Goal: Task Accomplishment & Management: Use online tool/utility

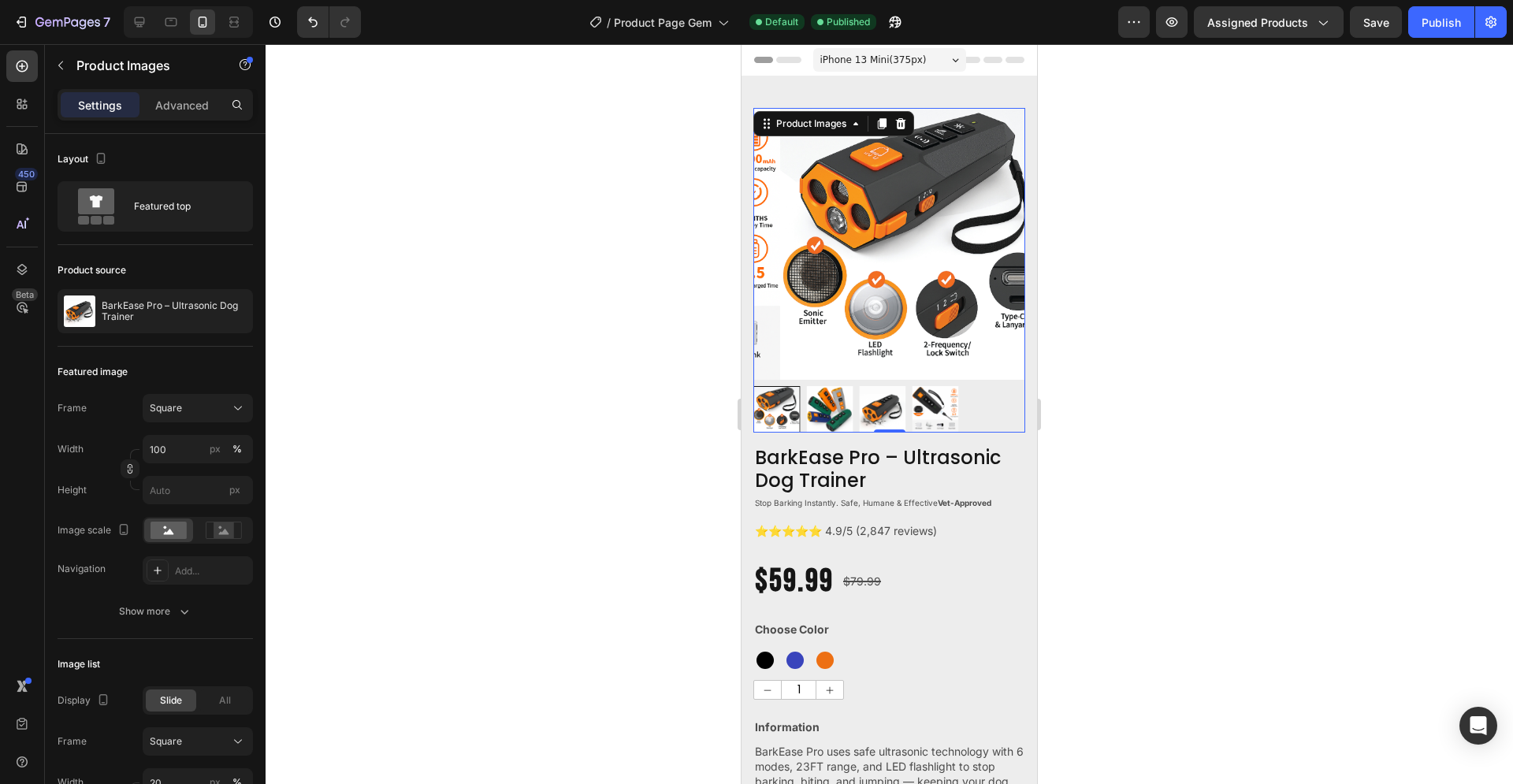
scroll to position [80, 0]
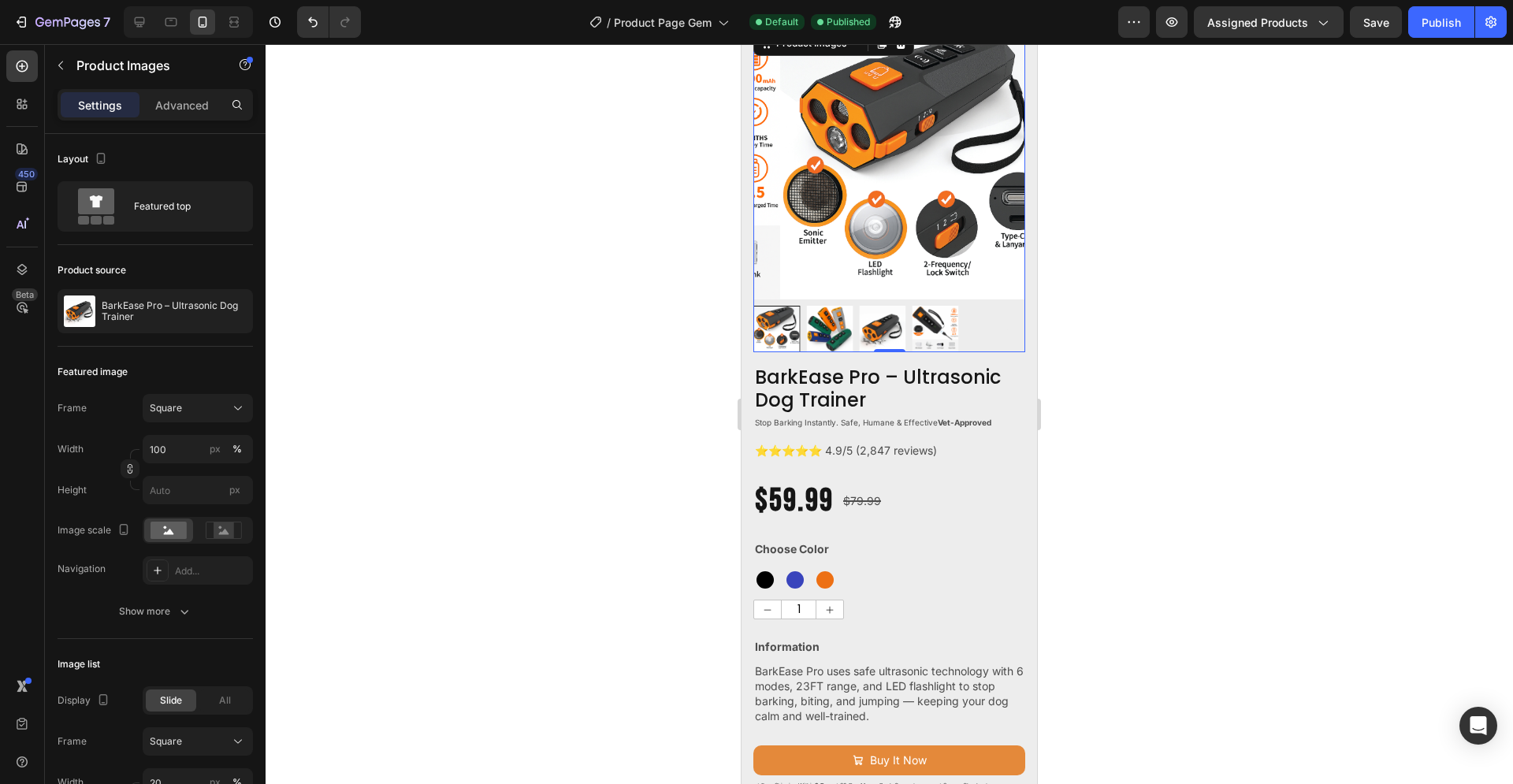
click at [570, 416] on div at bounding box center [889, 413] width 1247 height 739
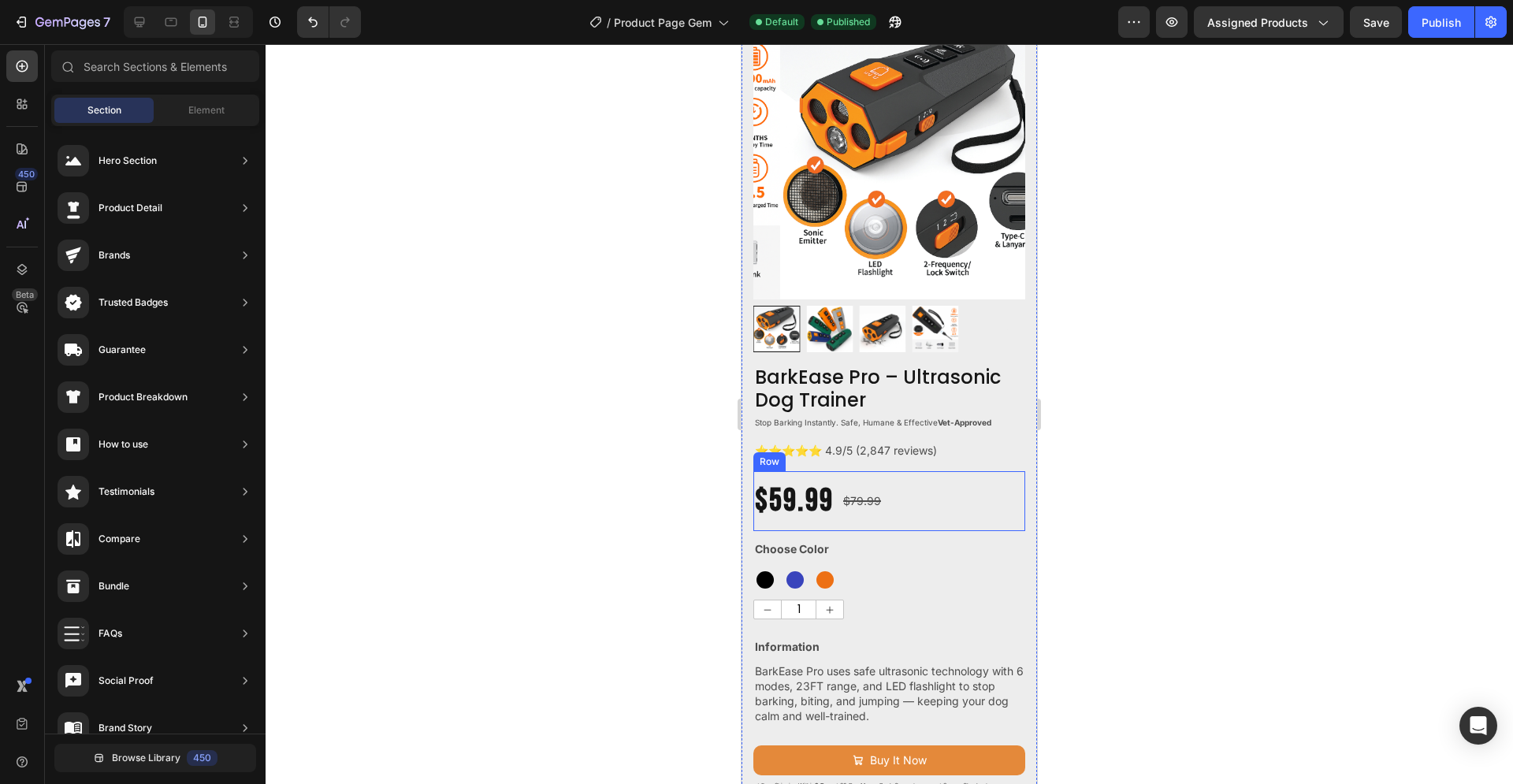
click at [1212, 344] on div at bounding box center [889, 413] width 1247 height 739
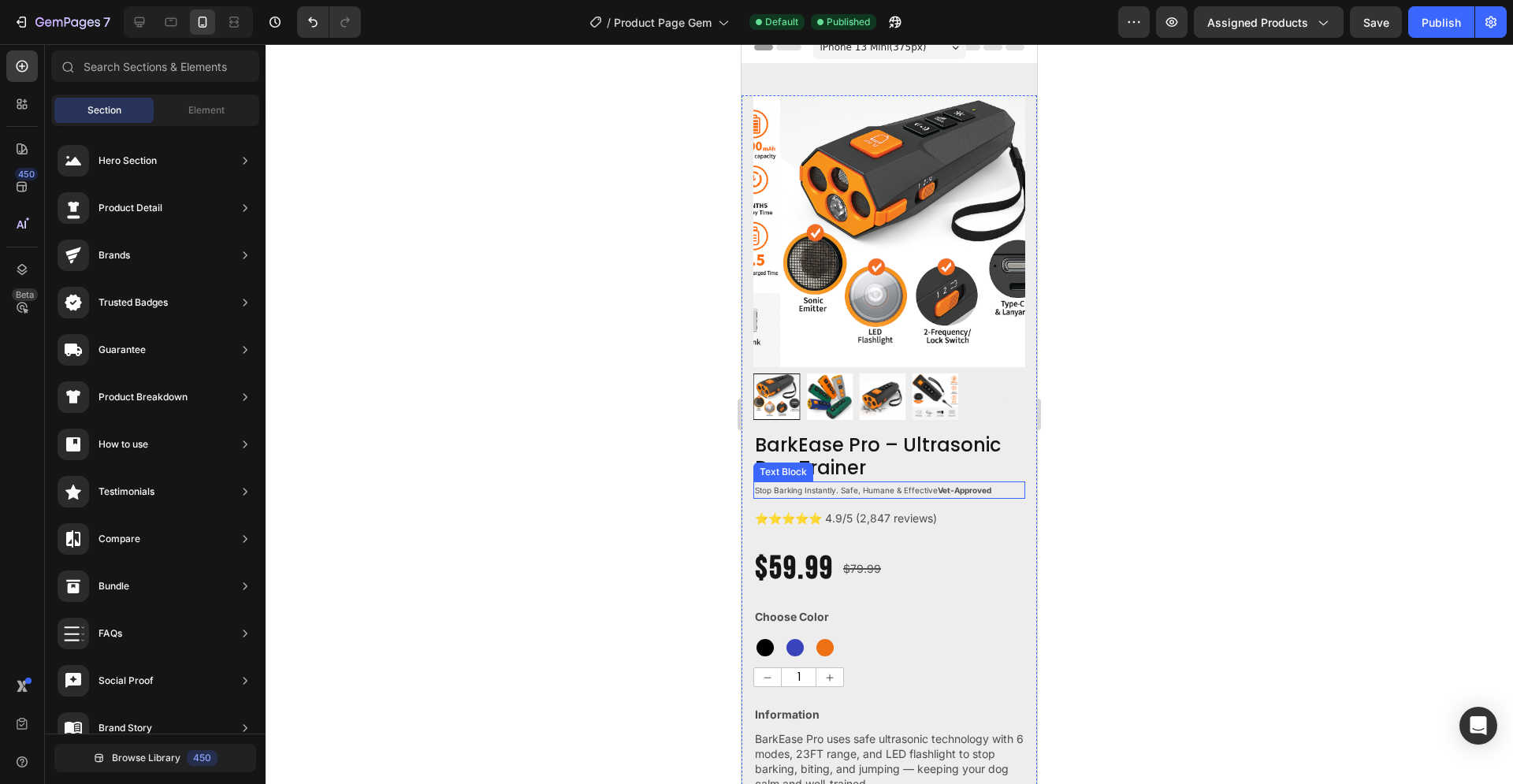
scroll to position [0, 0]
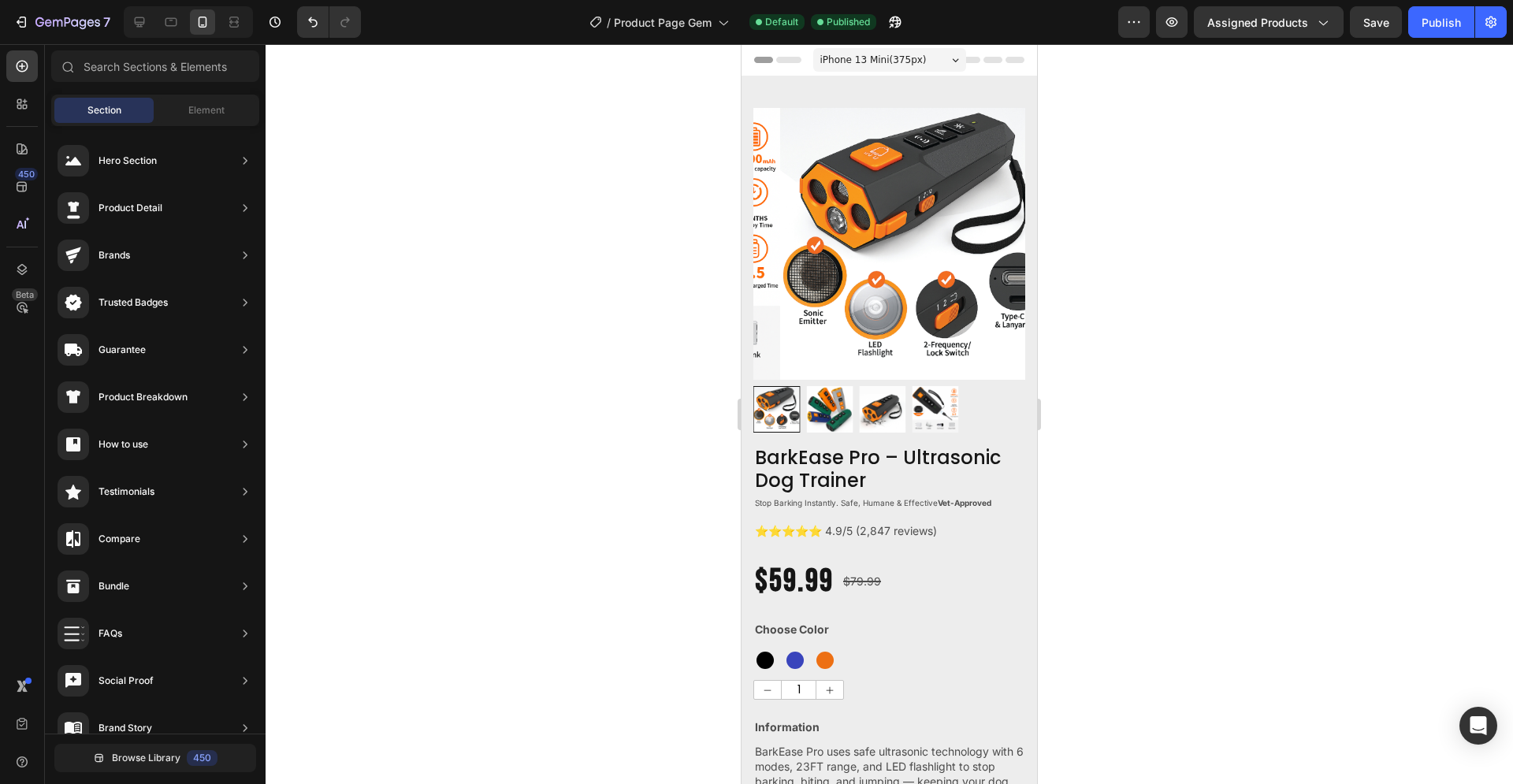
click at [578, 357] on div at bounding box center [889, 413] width 1247 height 739
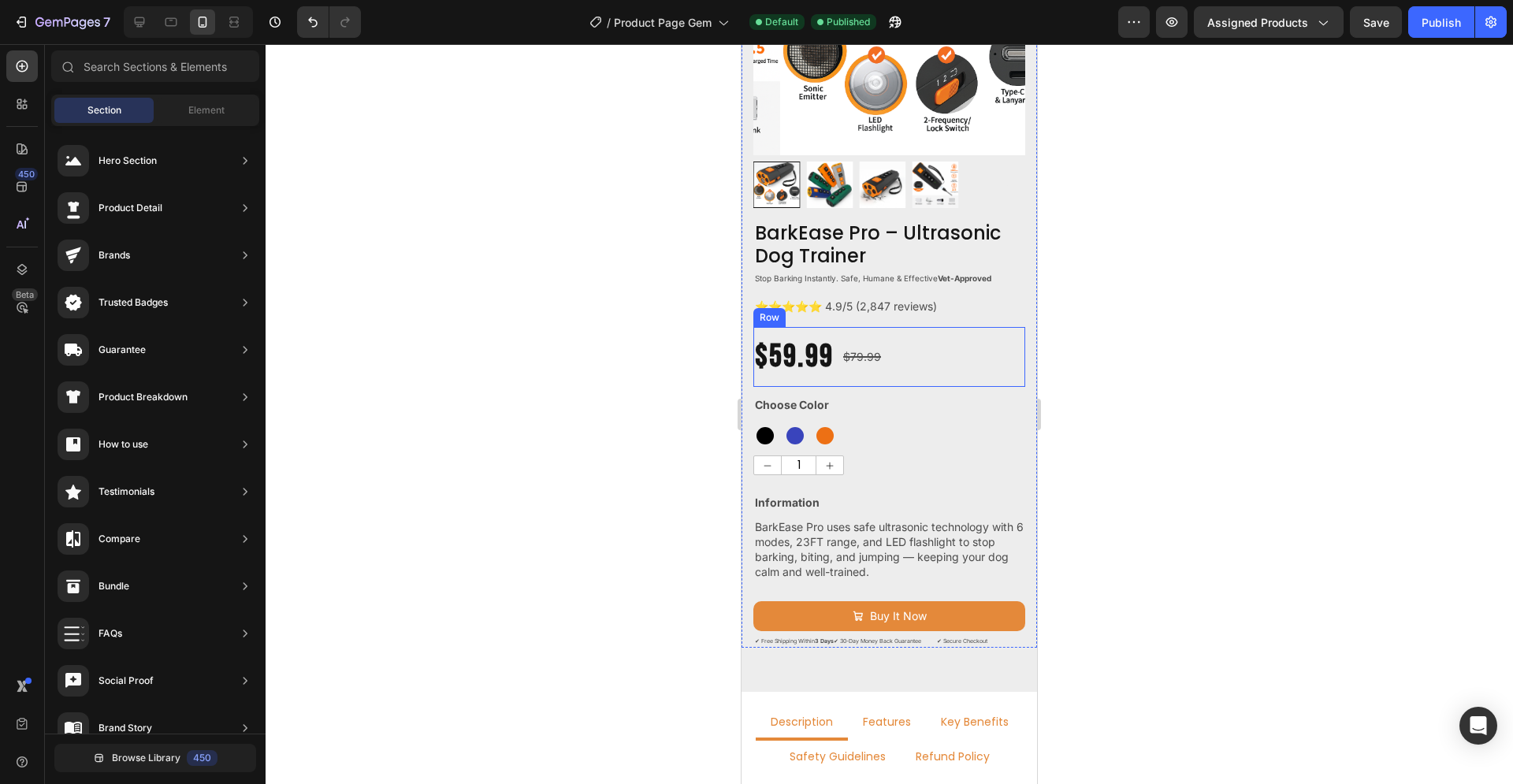
scroll to position [241, 0]
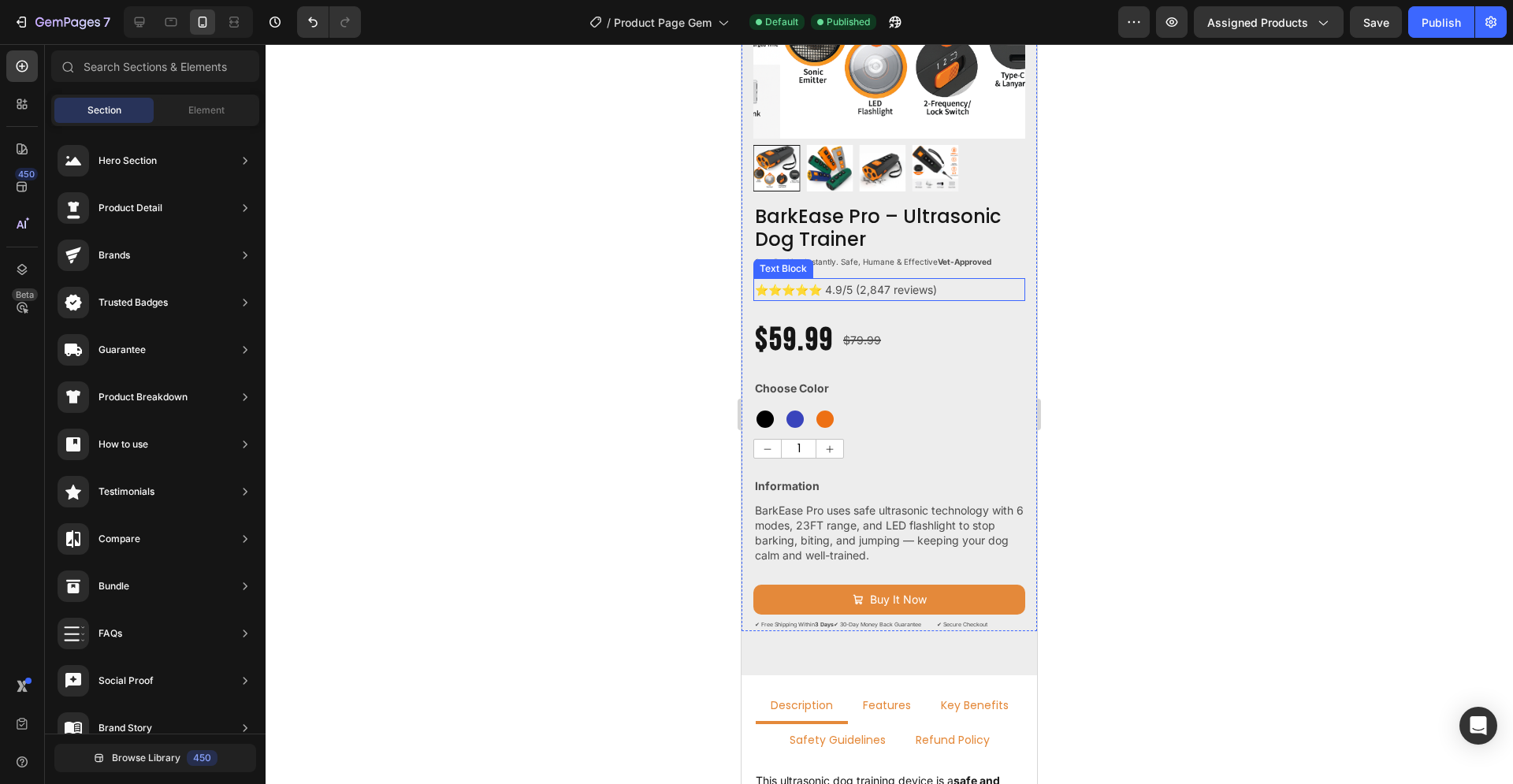
click at [905, 280] on p "⭐⭐⭐⭐⭐ 4.9/5 (2,847 reviews)" at bounding box center [889, 290] width 269 height 20
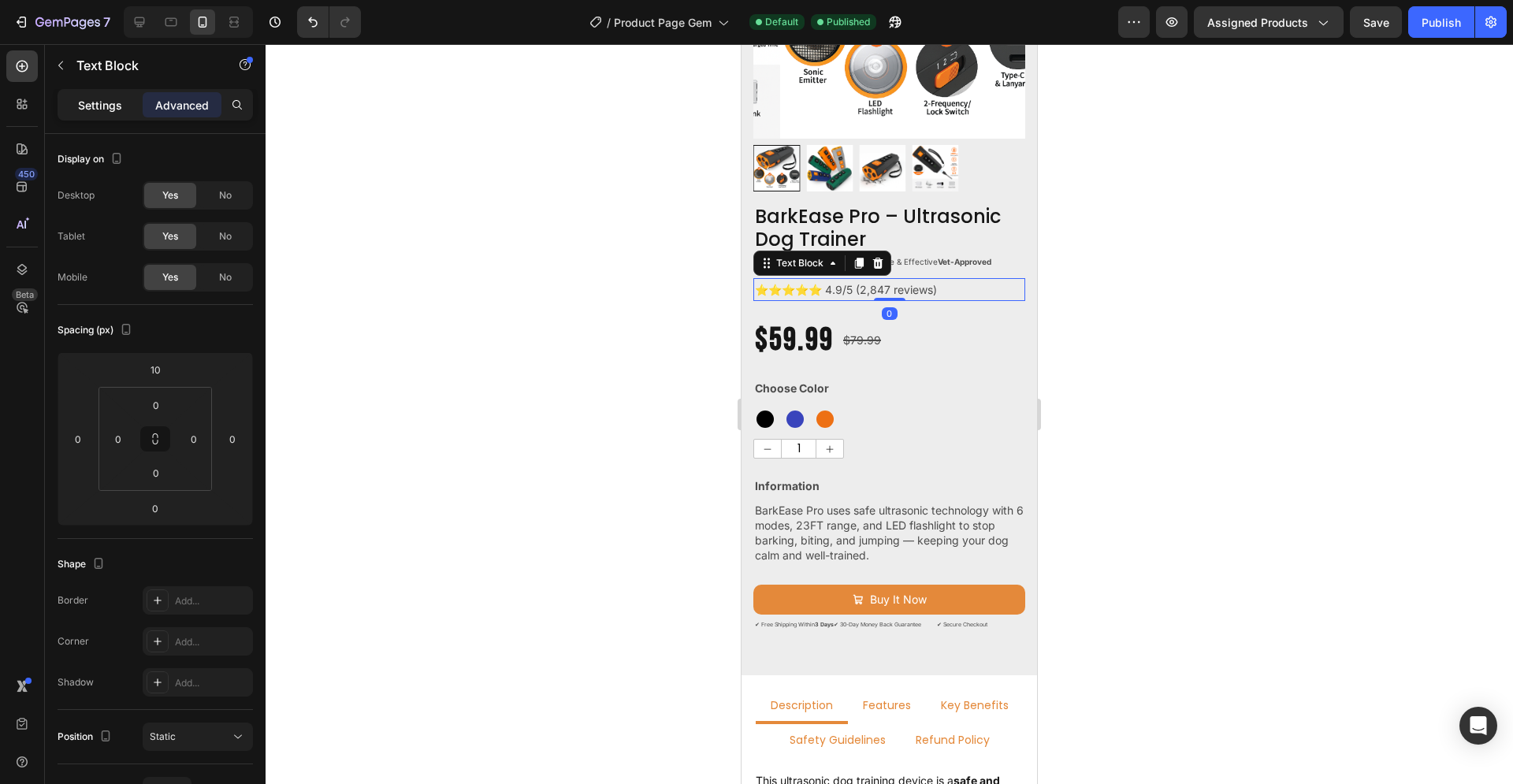
click at [108, 106] on p "Settings" at bounding box center [100, 105] width 44 height 16
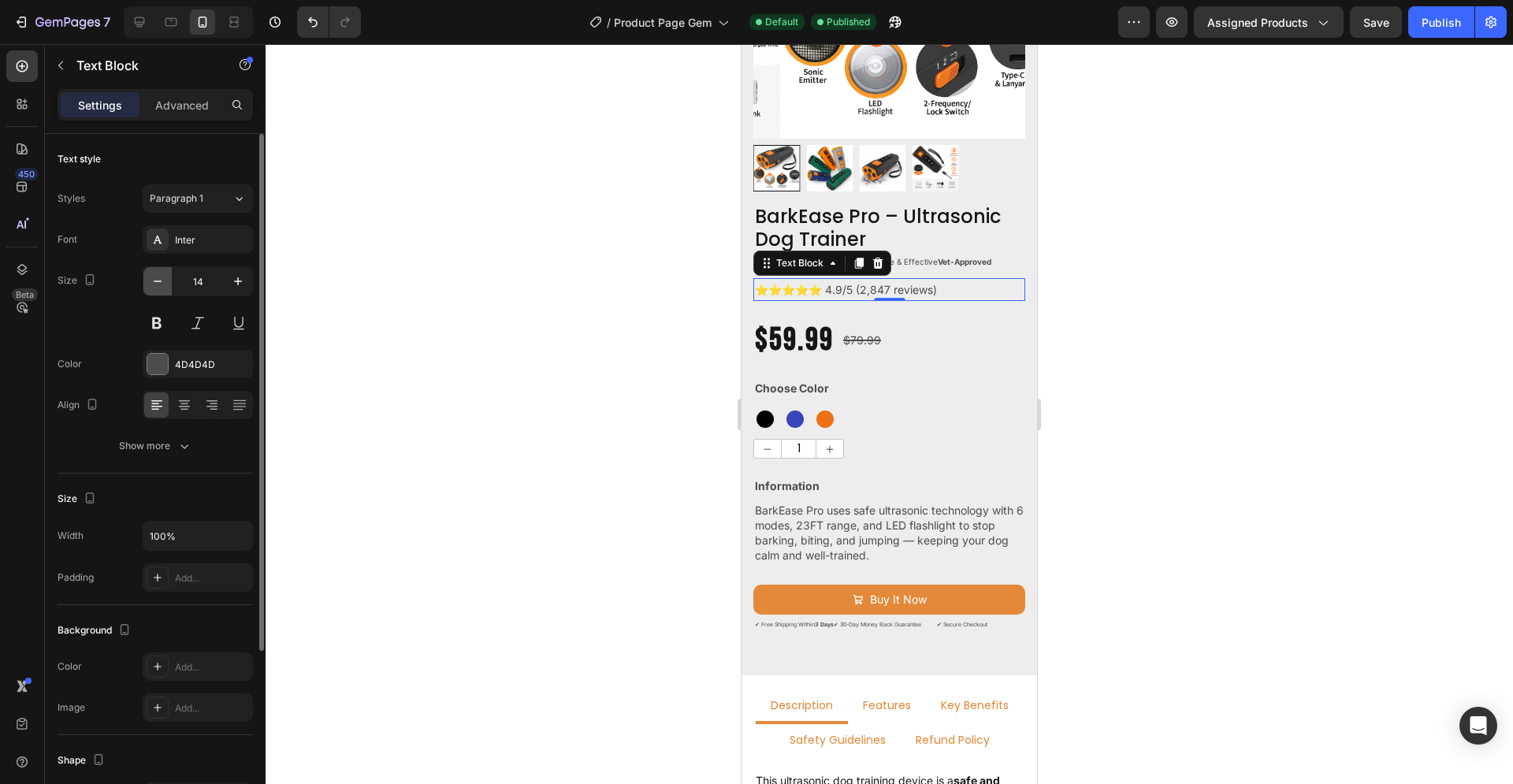
click at [164, 287] on icon "button" at bounding box center [157, 281] width 16 height 16
type input "12"
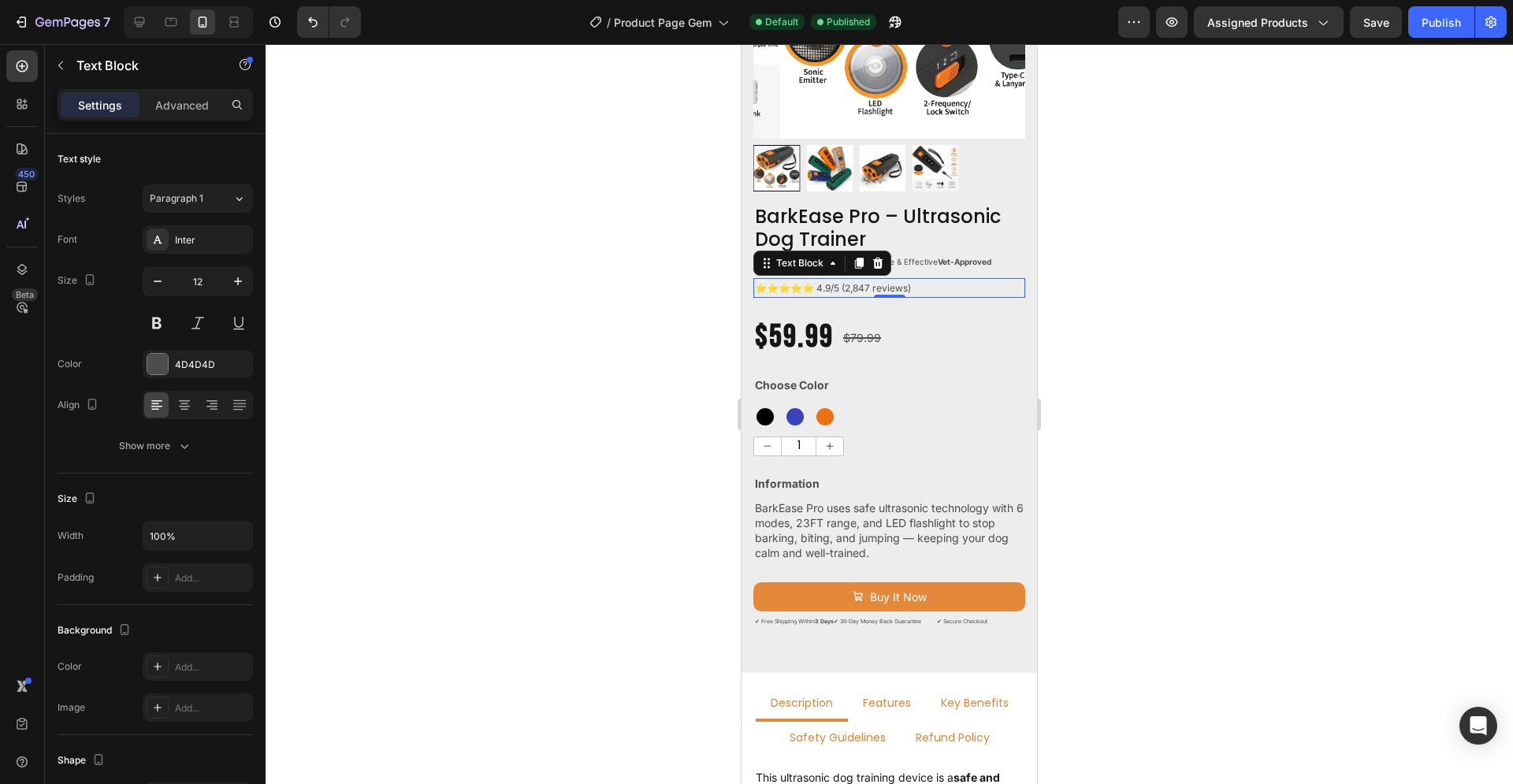
click at [517, 317] on div at bounding box center [889, 413] width 1247 height 739
click at [926, 254] on p "Stop Barking Instantly. Safe, Humane & Effective Vet-Approved" at bounding box center [889, 261] width 269 height 14
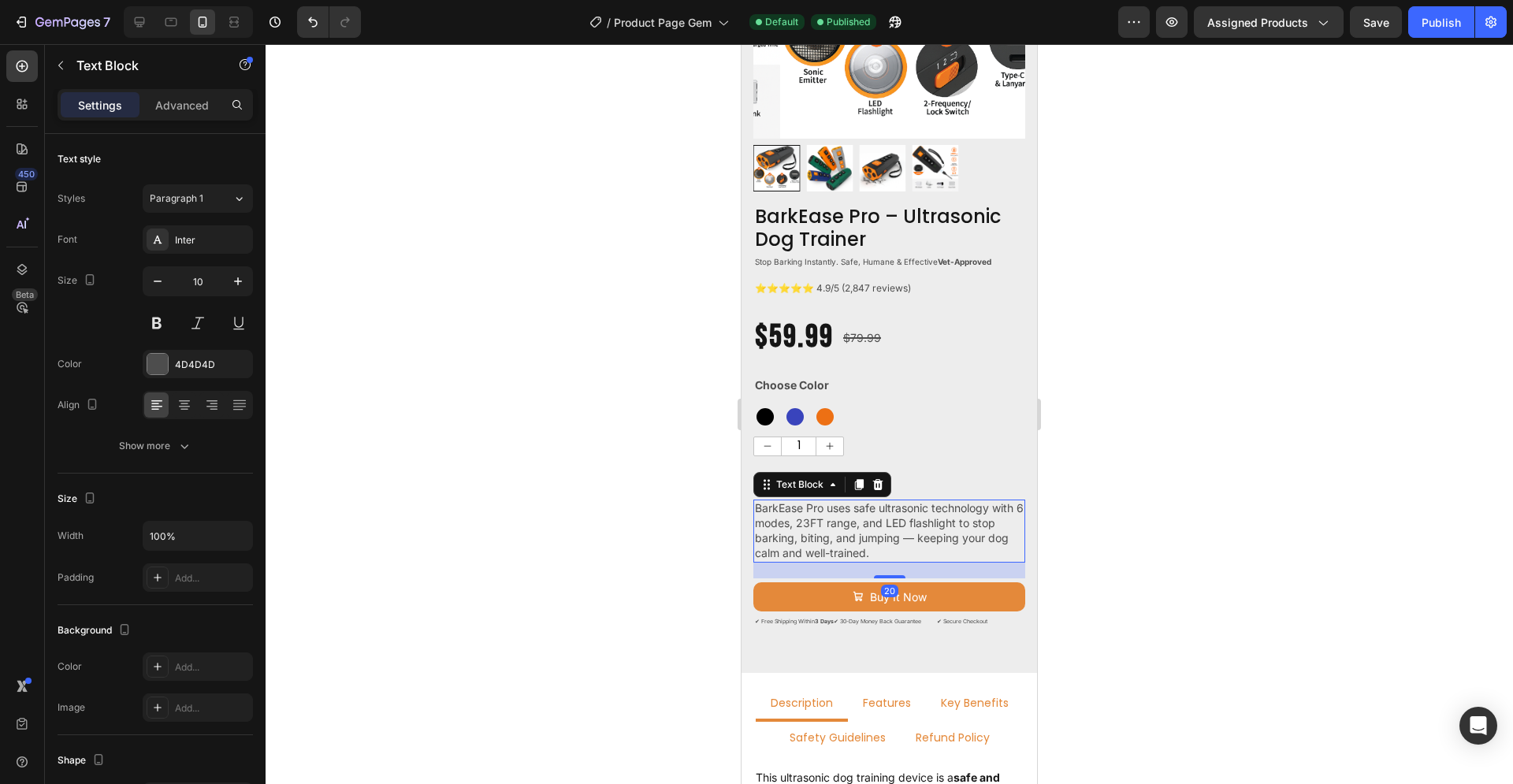
click at [889, 502] on p "BarkEase Pro uses safe ultrasonic technology with 6 modes, 23FT range, and LED …" at bounding box center [889, 531] width 269 height 60
click at [848, 510] on span "BarkEase Pro uses safe ultrasonic technology with 6 modes, 23FT range, and LED …" at bounding box center [889, 530] width 269 height 58
click at [821, 510] on span "BarkEase Pro uses safe ultrasonic technology with 6 modes, 23FT range, and LED …" at bounding box center [889, 530] width 269 height 58
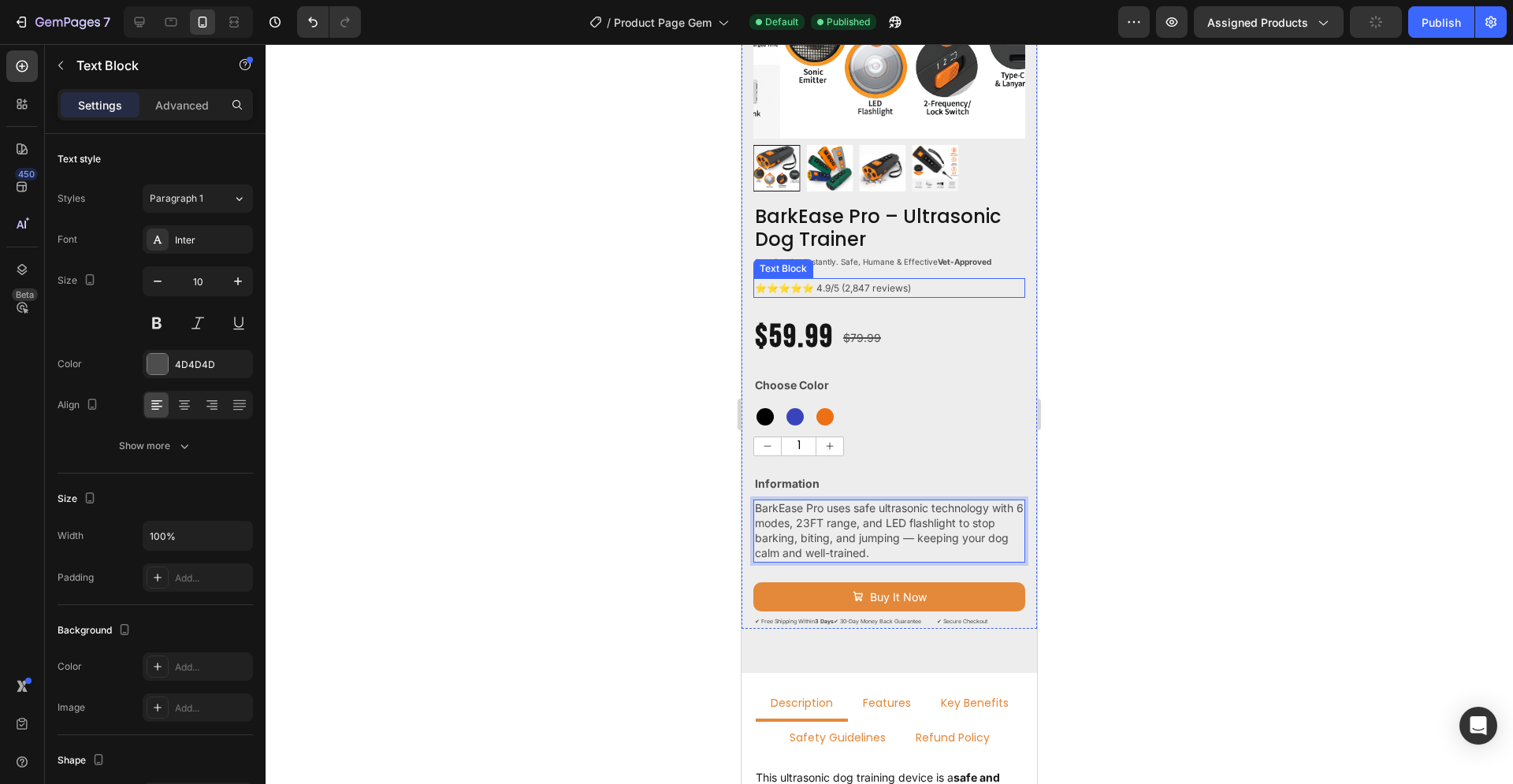
click at [791, 280] on p "⭐⭐⭐⭐⭐ 4.9/5 (2,847 reviews)" at bounding box center [889, 289] width 269 height 17
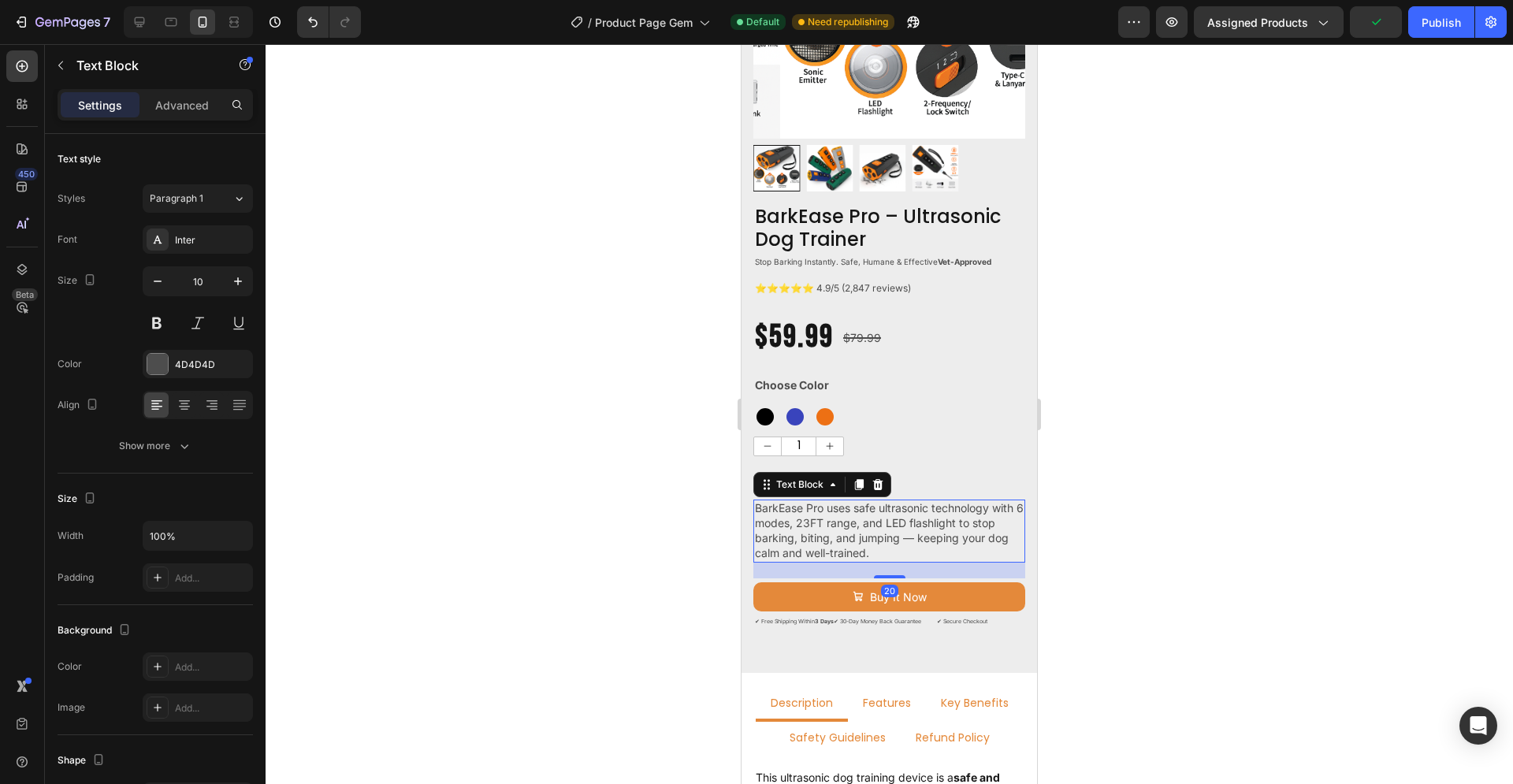
click at [854, 526] on span "BarkEase Pro uses safe ultrasonic technology with 6 modes, 23FT range, and LED …" at bounding box center [889, 530] width 269 height 58
click at [239, 282] on icon "button" at bounding box center [237, 281] width 16 height 16
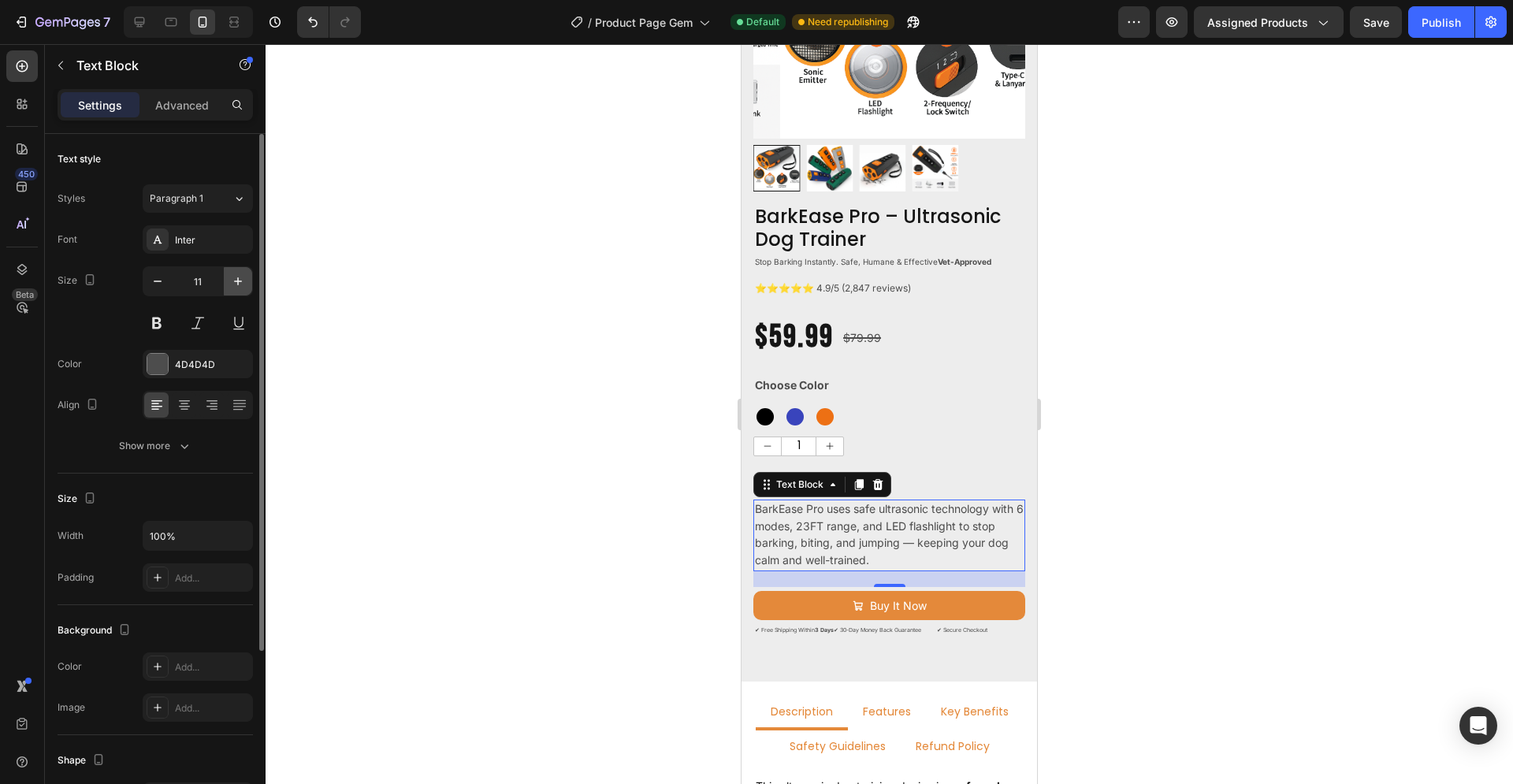
click at [239, 282] on icon "button" at bounding box center [237, 281] width 16 height 16
type input "12"
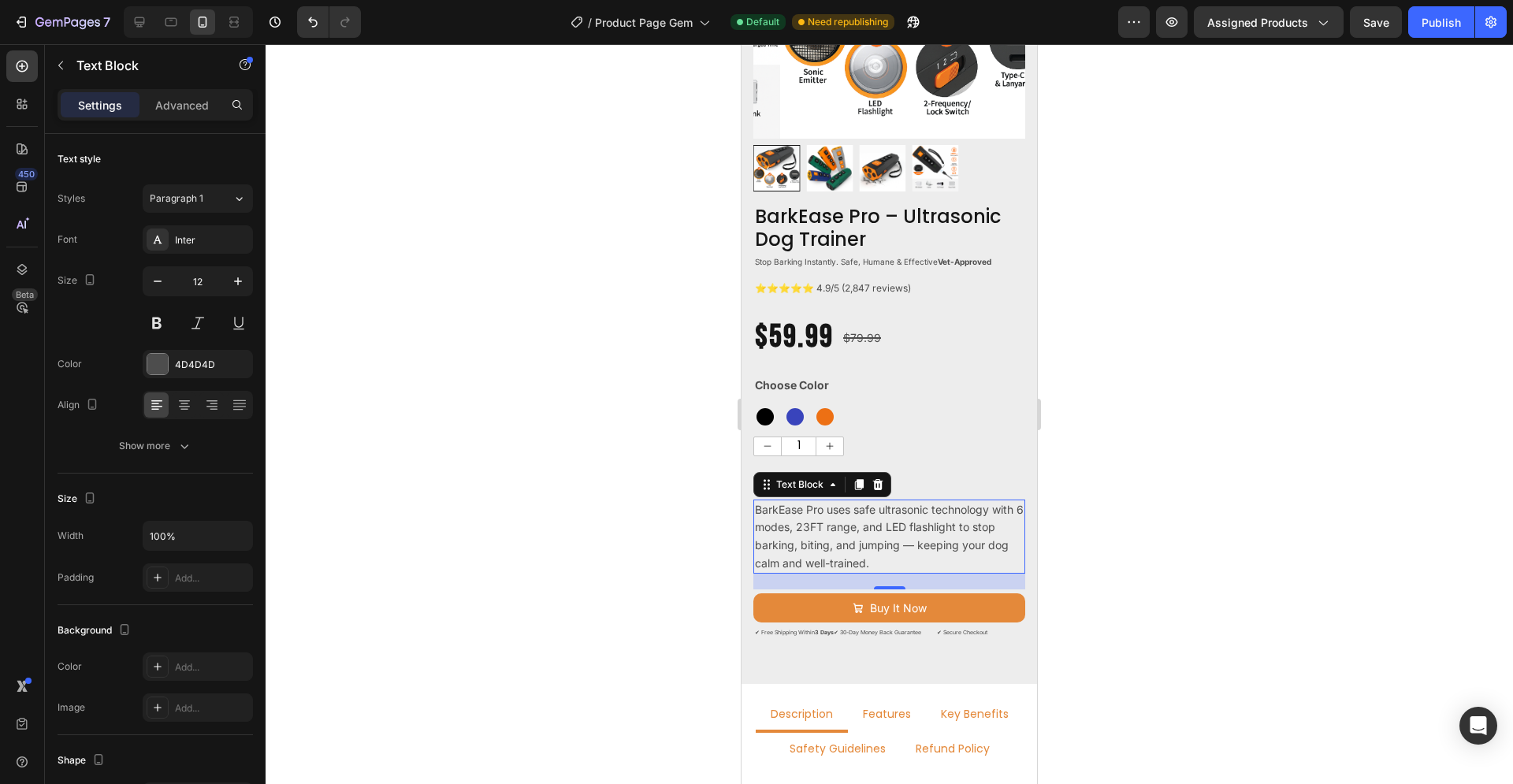
click at [408, 342] on div at bounding box center [889, 413] width 1247 height 739
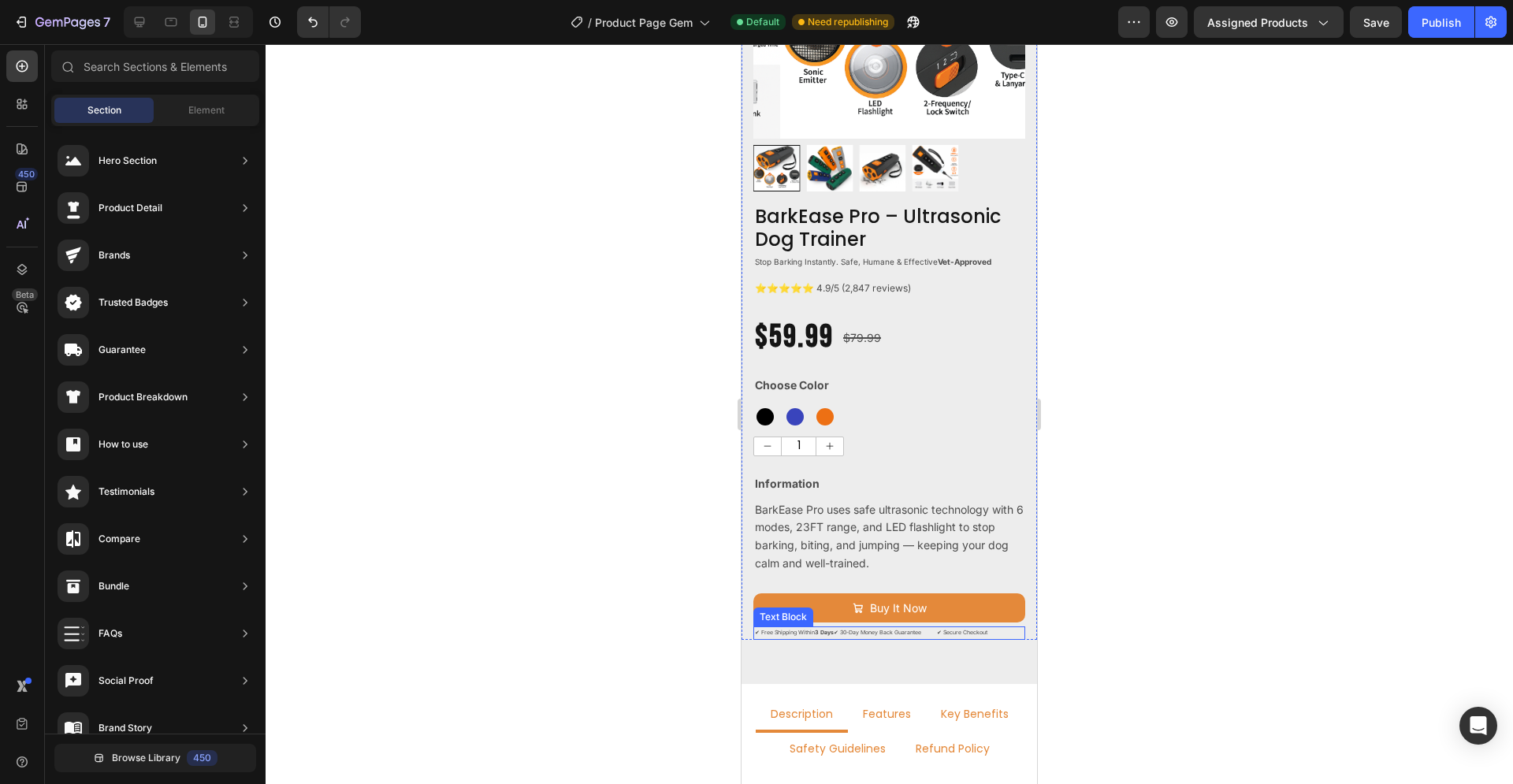
click at [890, 628] on p "✔ Free Shipping [DATE] ✔ 30-Day Money Back Guarantee ✔ Secure Checkout" at bounding box center [889, 633] width 269 height 10
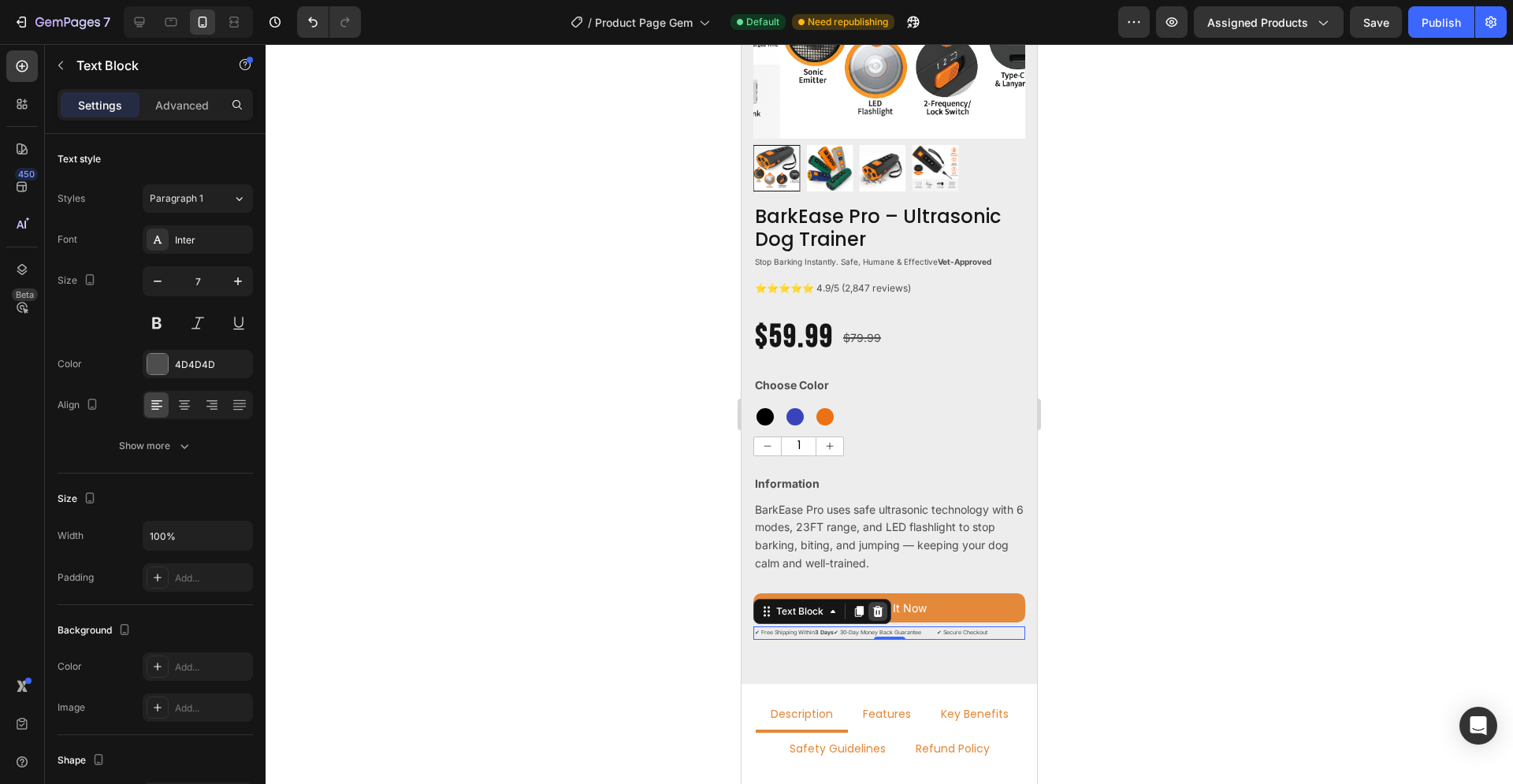
click at [877, 606] on icon at bounding box center [878, 612] width 10 height 11
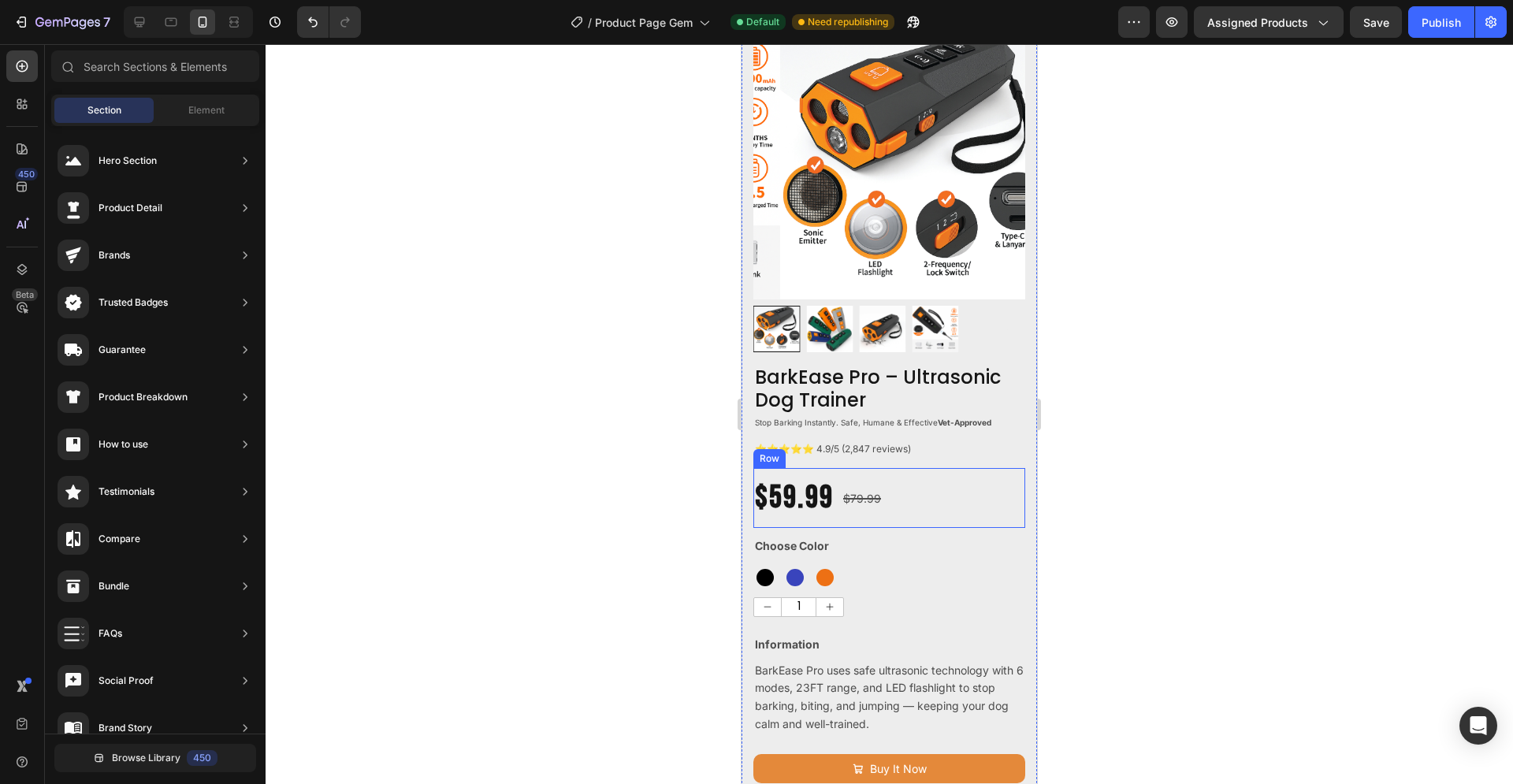
scroll to position [321, 0]
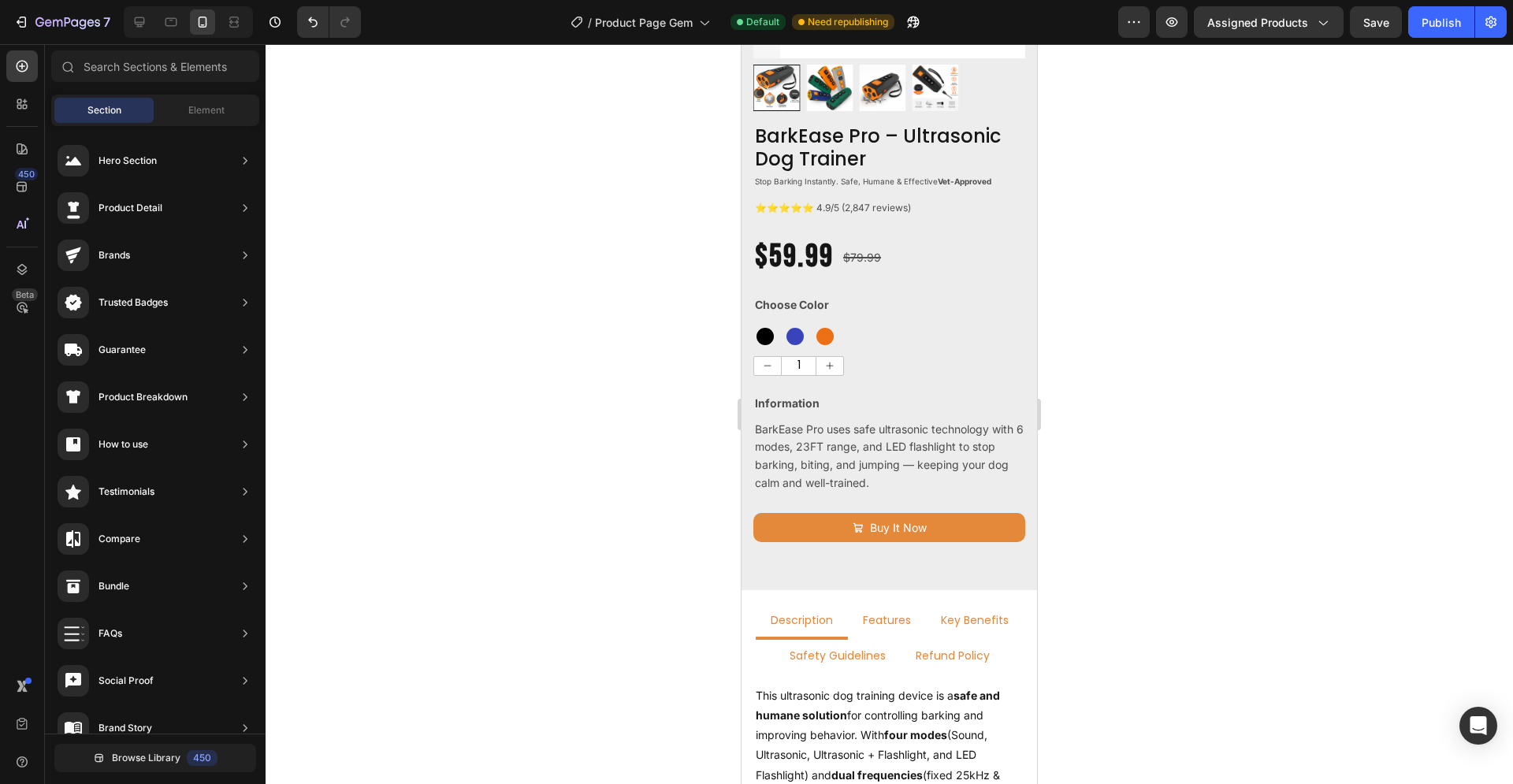
click at [1097, 463] on div at bounding box center [889, 413] width 1247 height 739
click at [1095, 452] on div at bounding box center [889, 413] width 1247 height 739
click at [1093, 462] on div at bounding box center [889, 413] width 1247 height 739
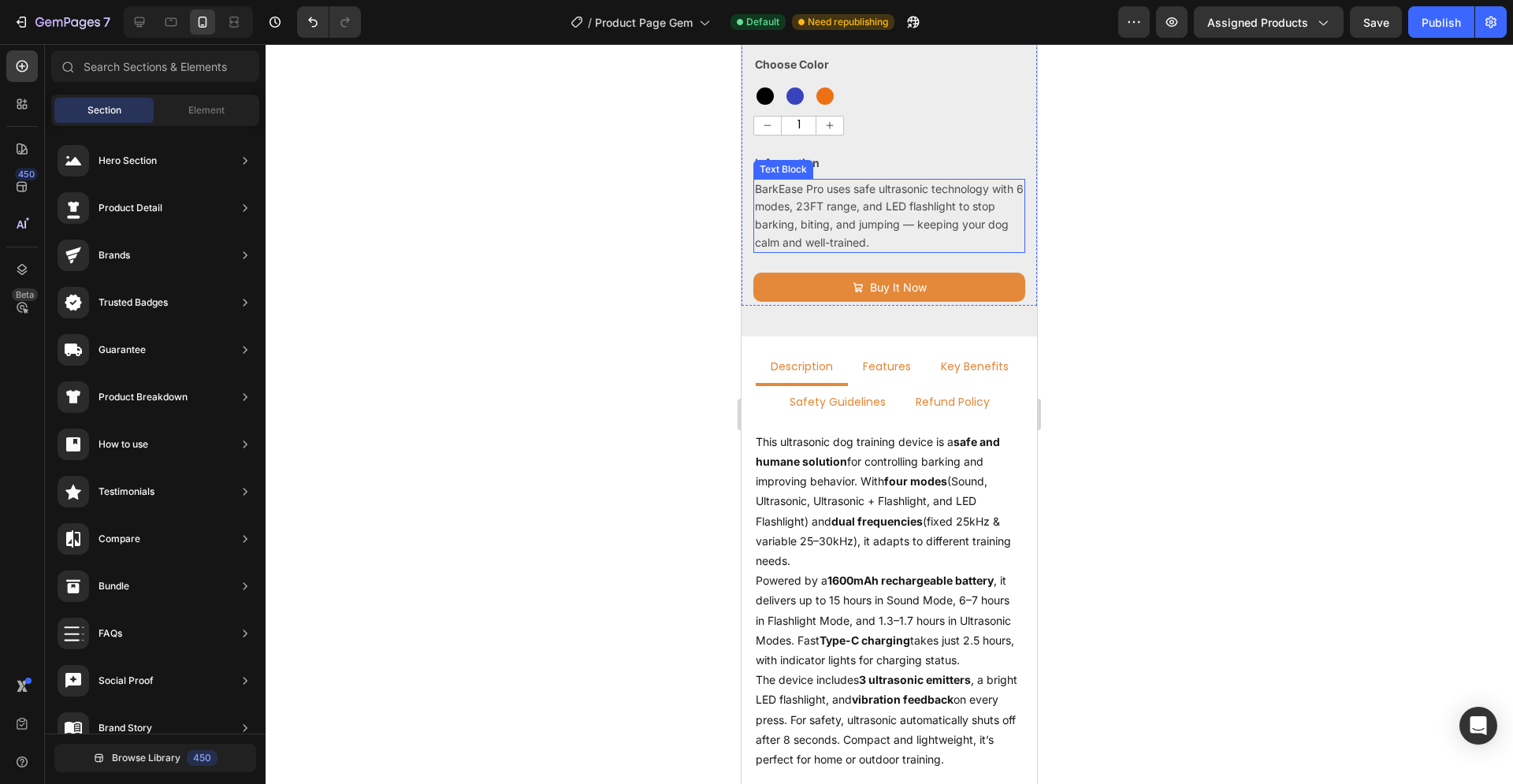
scroll to position [562, 0]
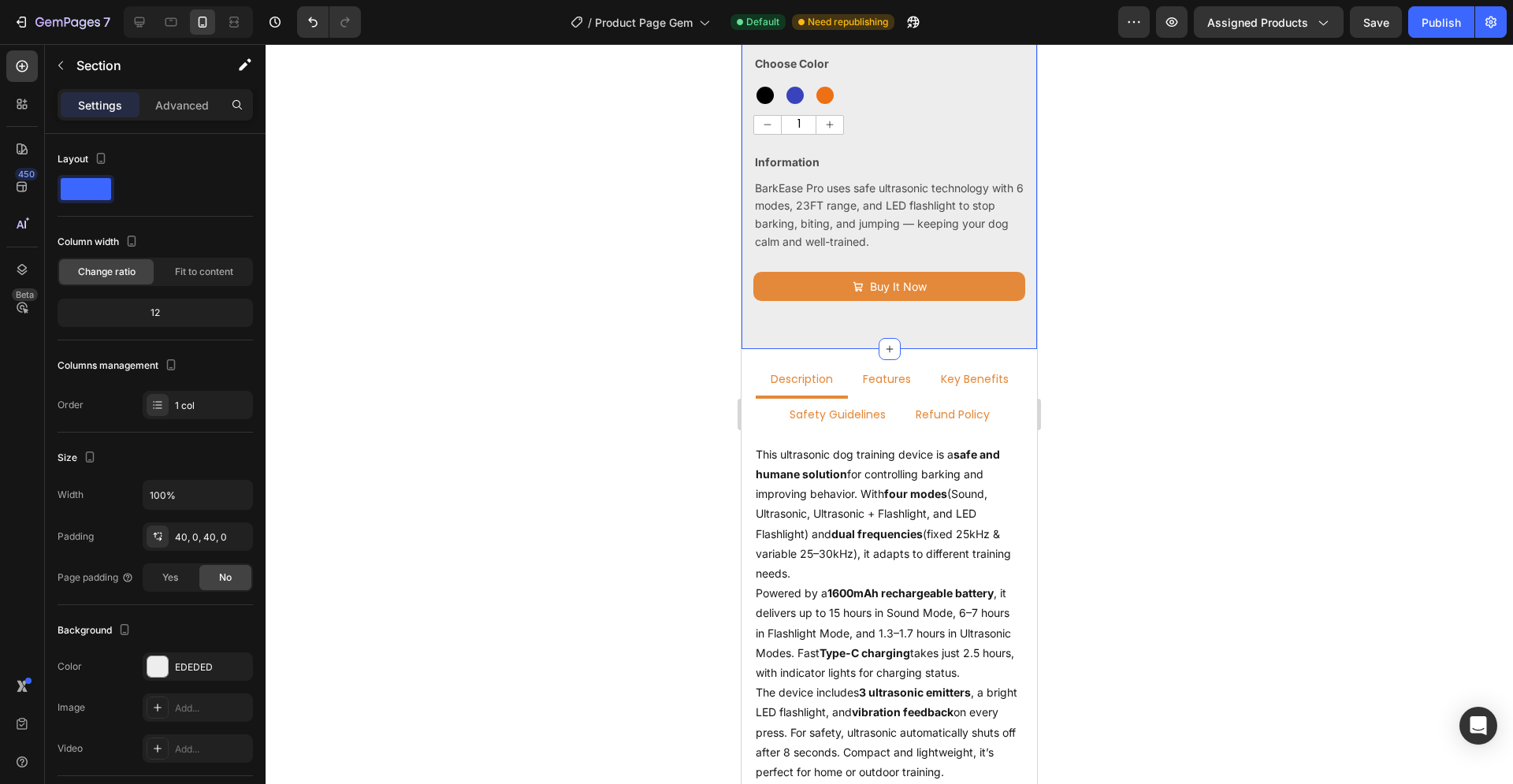
click at [25, 61] on icon at bounding box center [22, 67] width 11 height 11
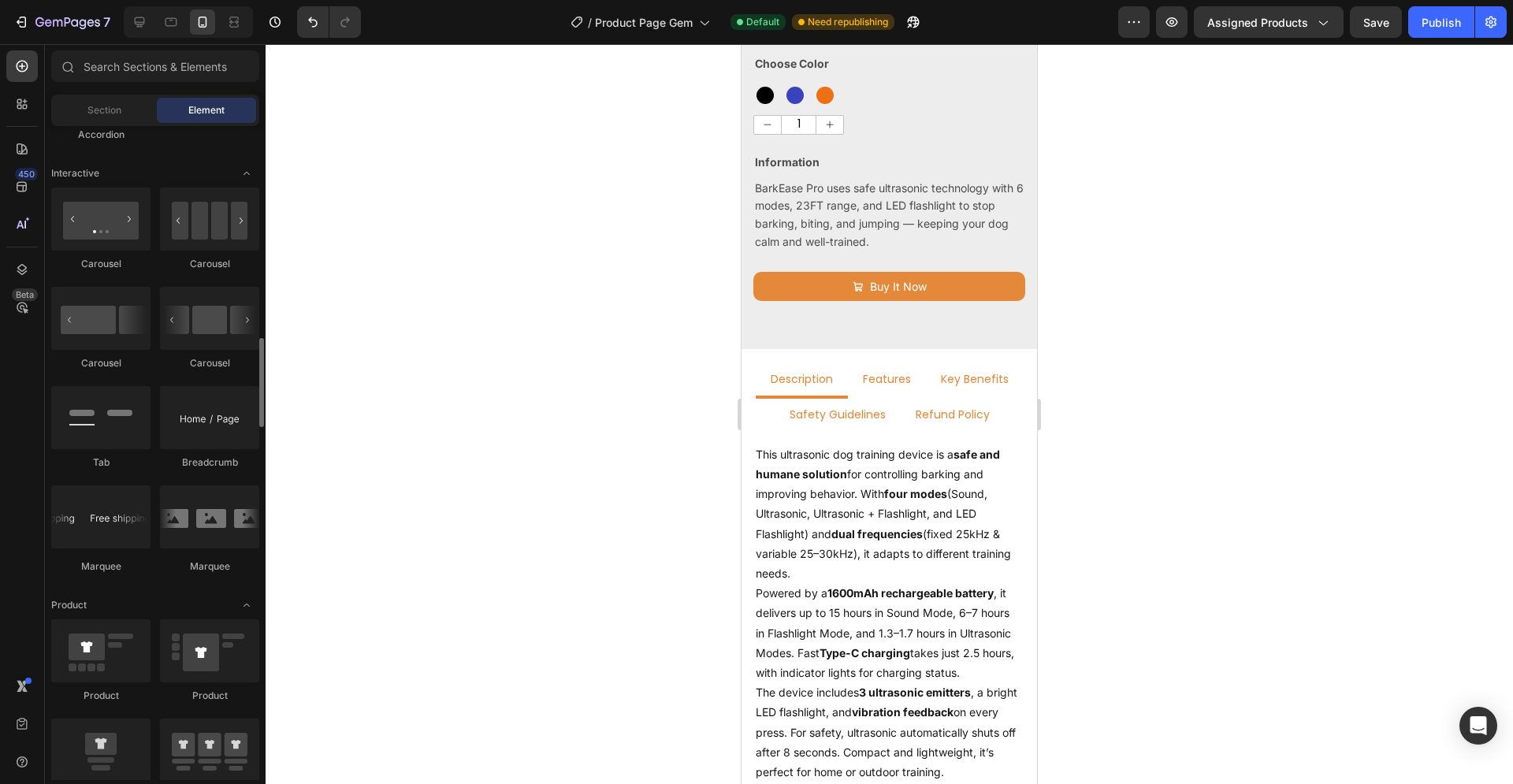
scroll to position [0, 0]
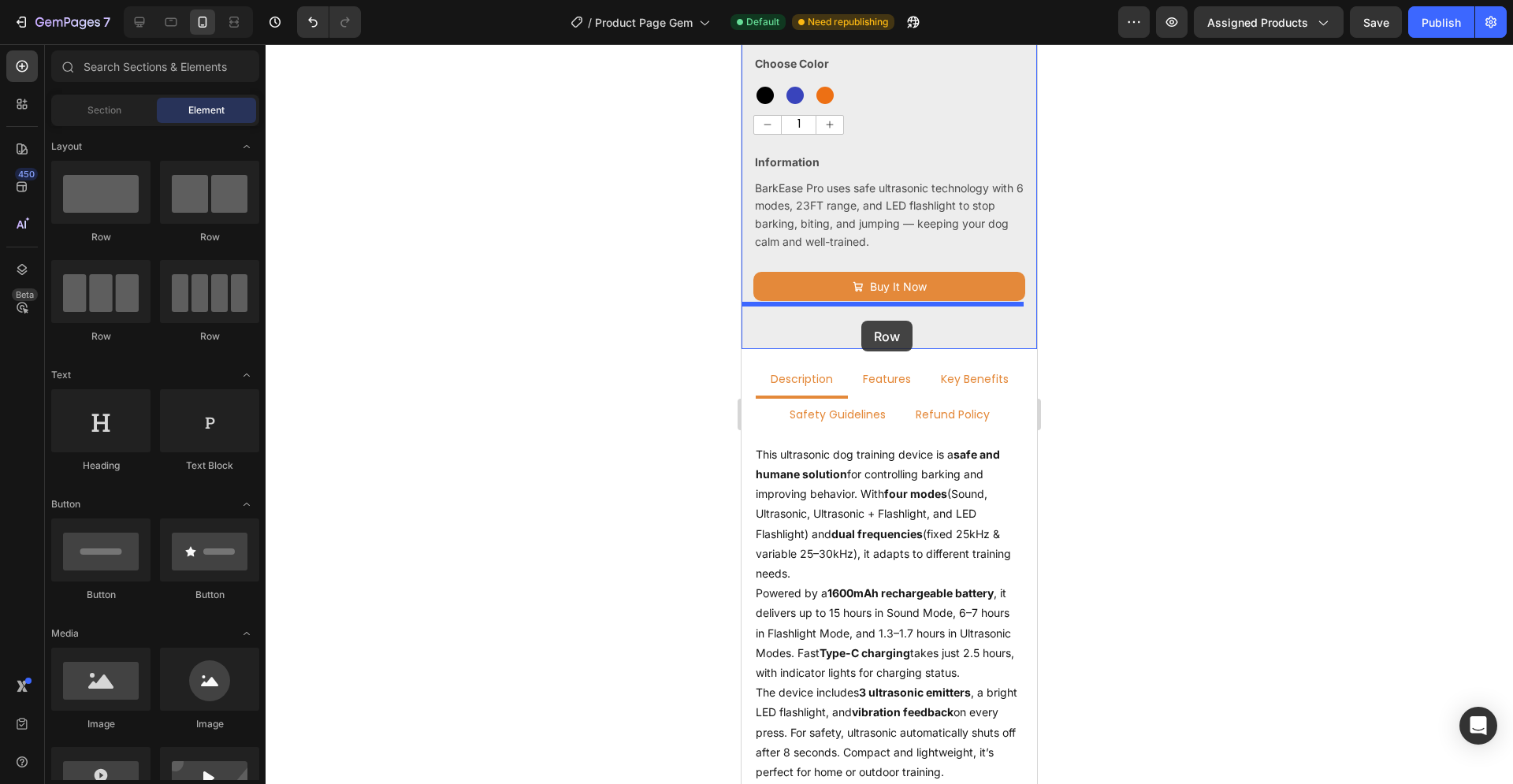
drag, startPoint x: 841, startPoint y: 339, endPoint x: 860, endPoint y: 321, distance: 26.2
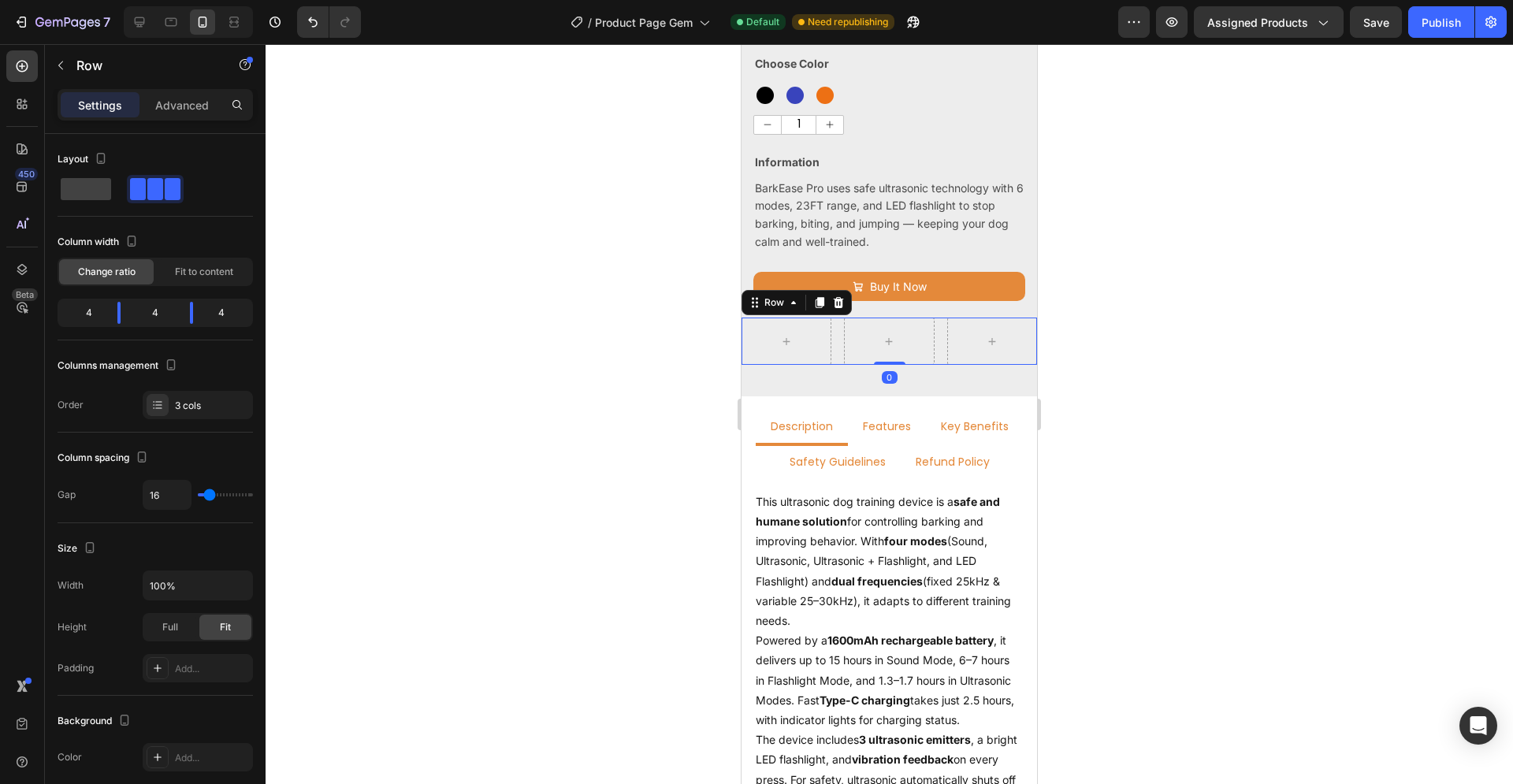
click at [1127, 297] on div at bounding box center [889, 413] width 1247 height 739
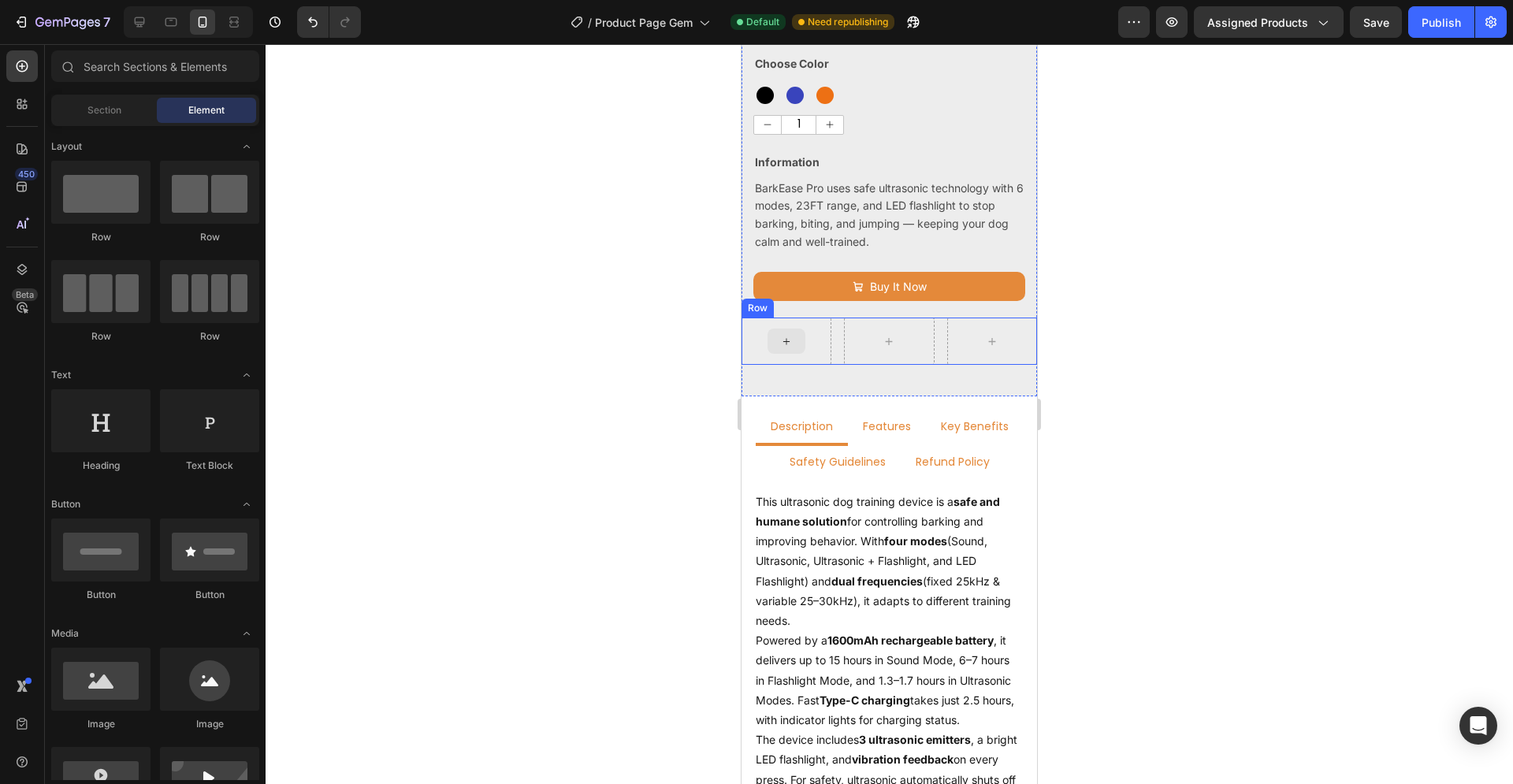
click at [780, 334] on icon at bounding box center [786, 341] width 12 height 13
click at [787, 334] on icon at bounding box center [786, 341] width 12 height 13
click at [783, 334] on icon at bounding box center [786, 341] width 12 height 13
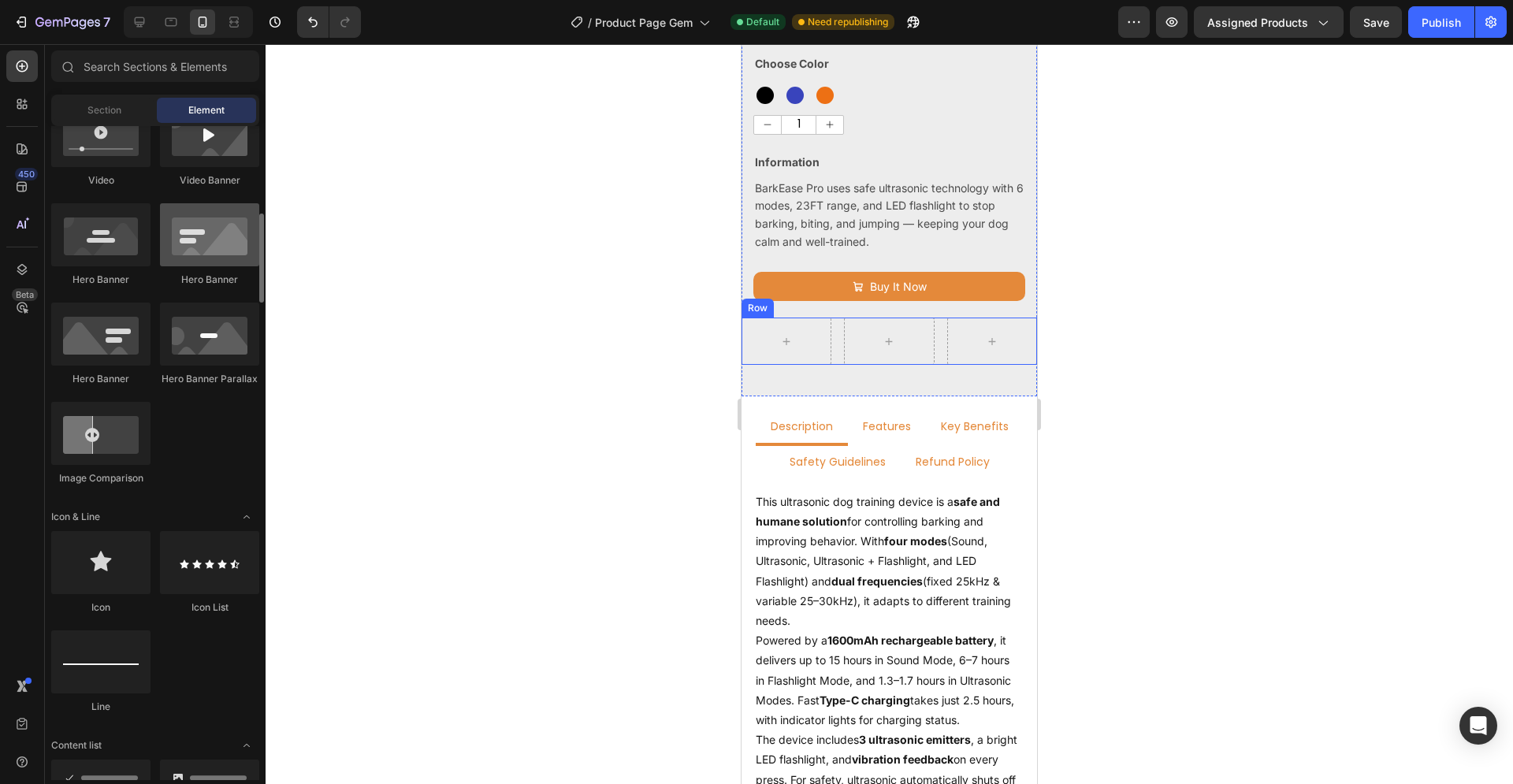
scroll to position [803, 0]
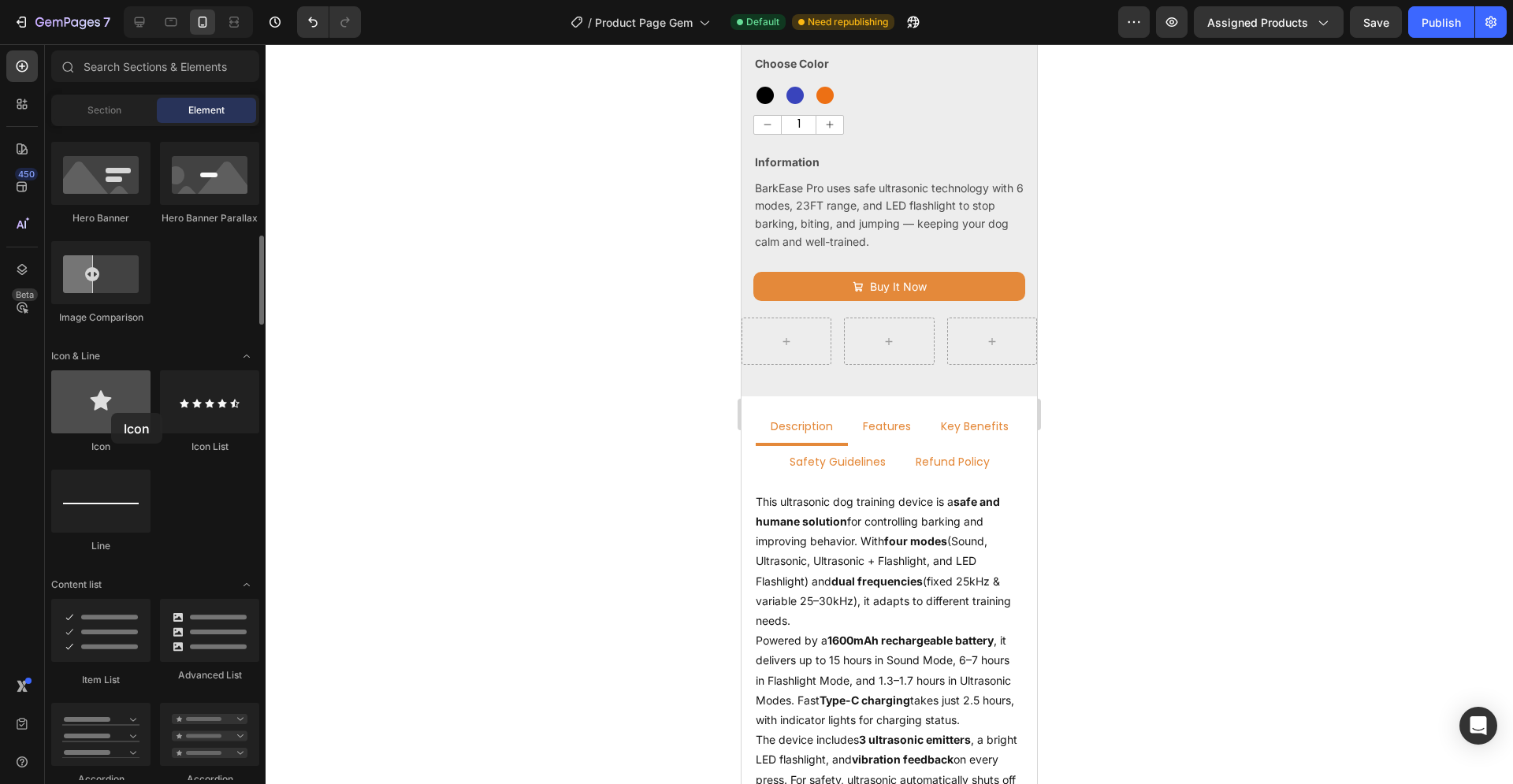
click at [111, 412] on div at bounding box center [101, 402] width 99 height 63
drag, startPoint x: 843, startPoint y: 447, endPoint x: 766, endPoint y: 323, distance: 146.0
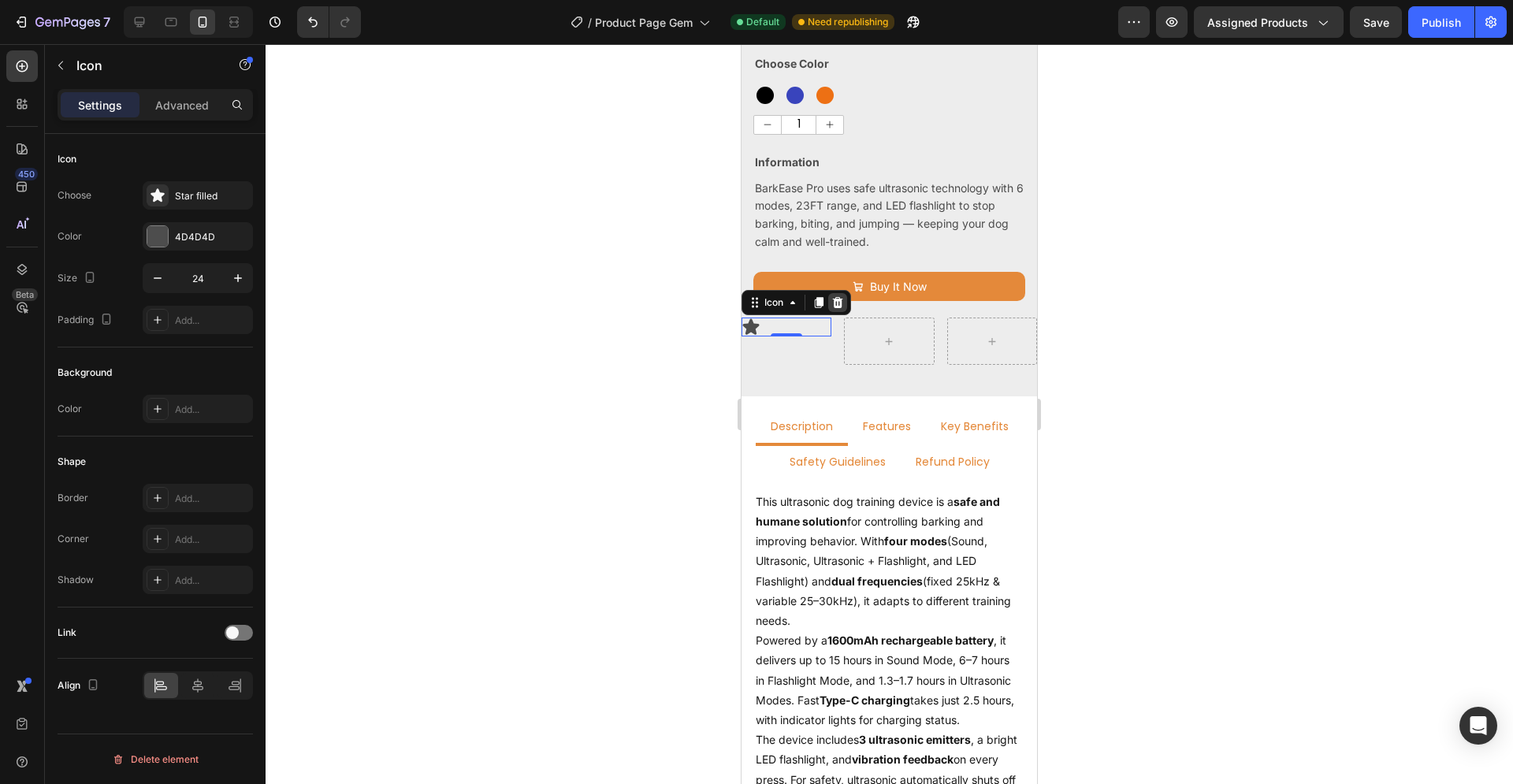
click at [836, 297] on icon at bounding box center [837, 303] width 10 height 11
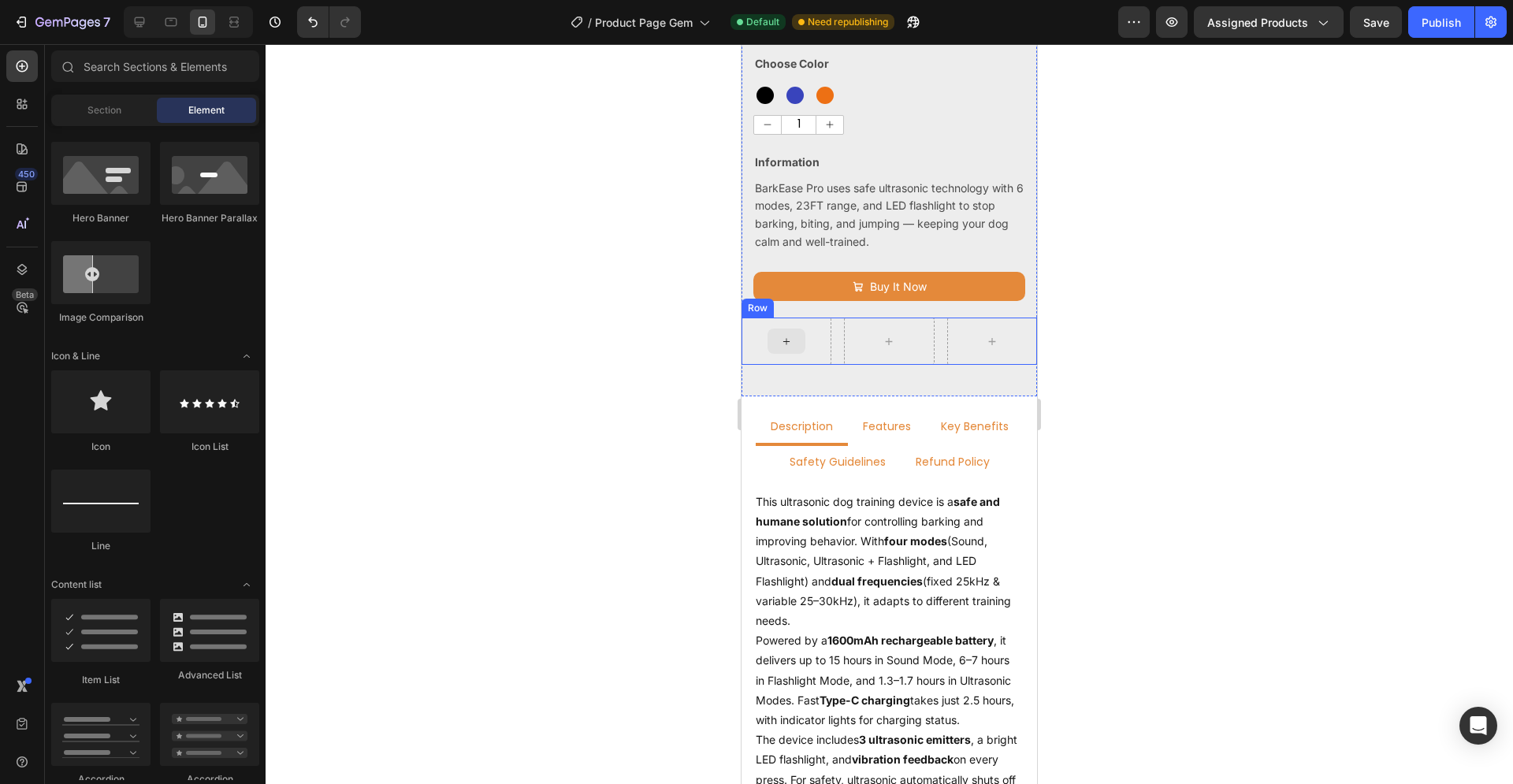
click at [792, 330] on div at bounding box center [786, 341] width 38 height 25
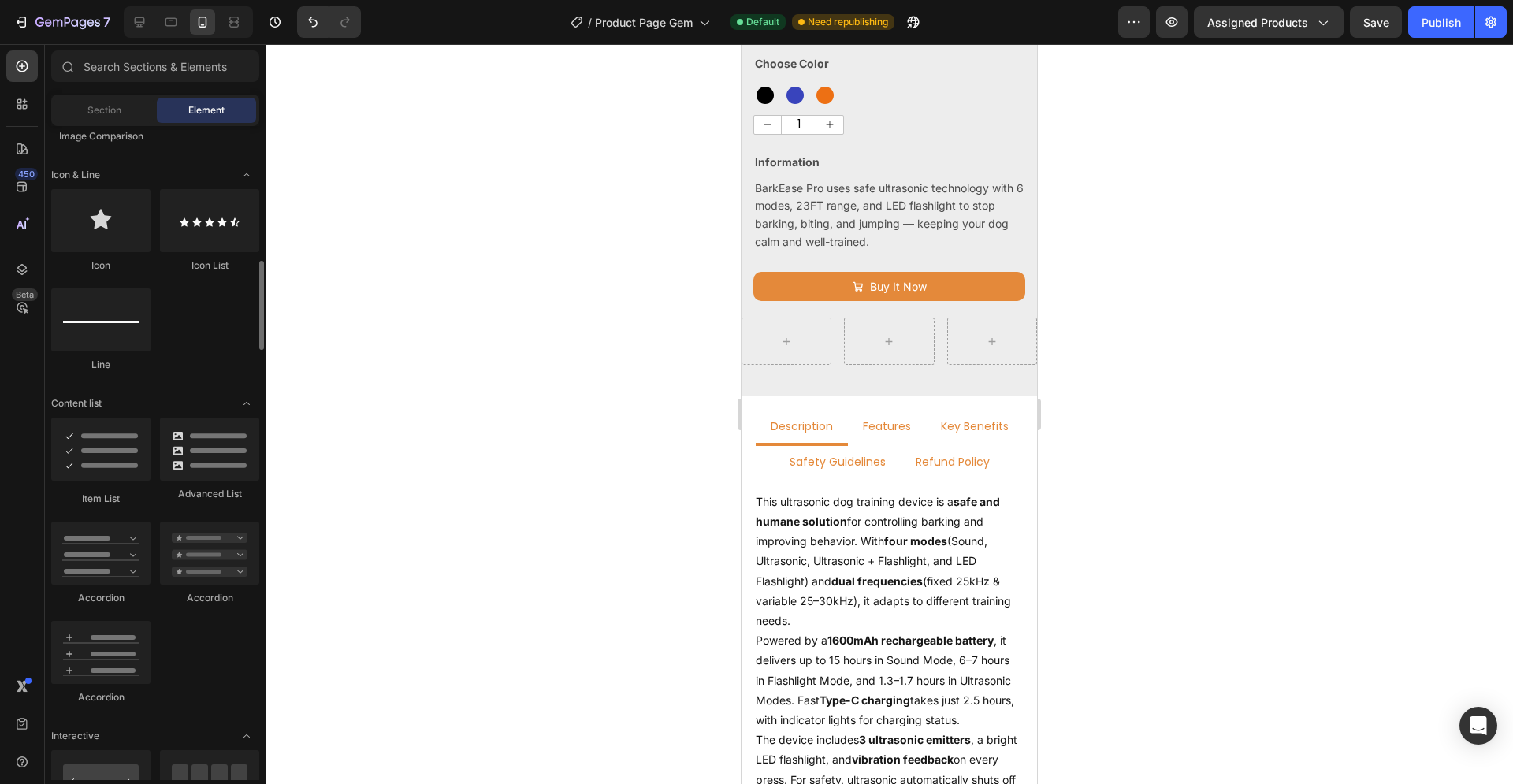
scroll to position [904, 0]
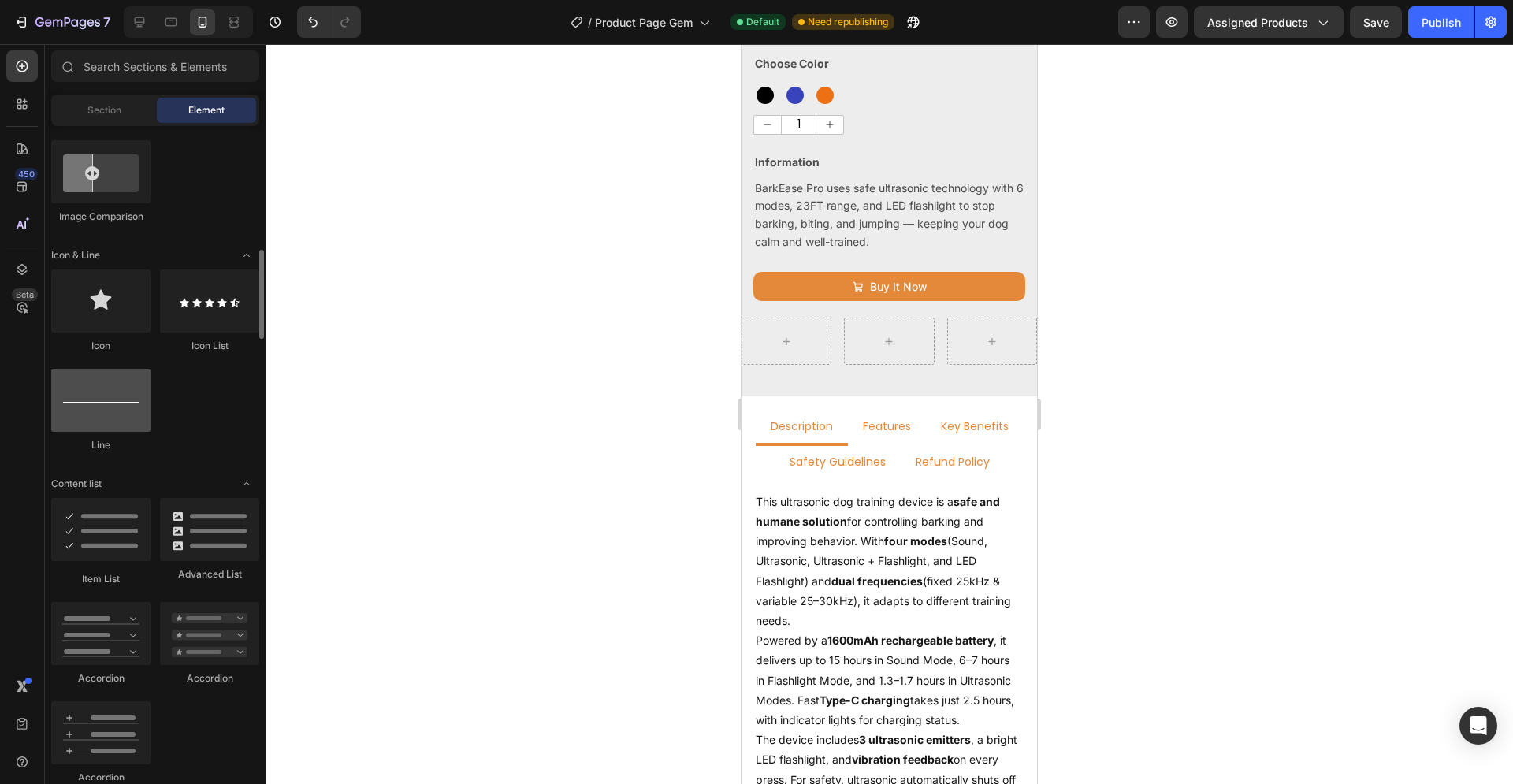
click at [103, 396] on div at bounding box center [101, 400] width 99 height 63
click at [110, 316] on div at bounding box center [101, 301] width 99 height 63
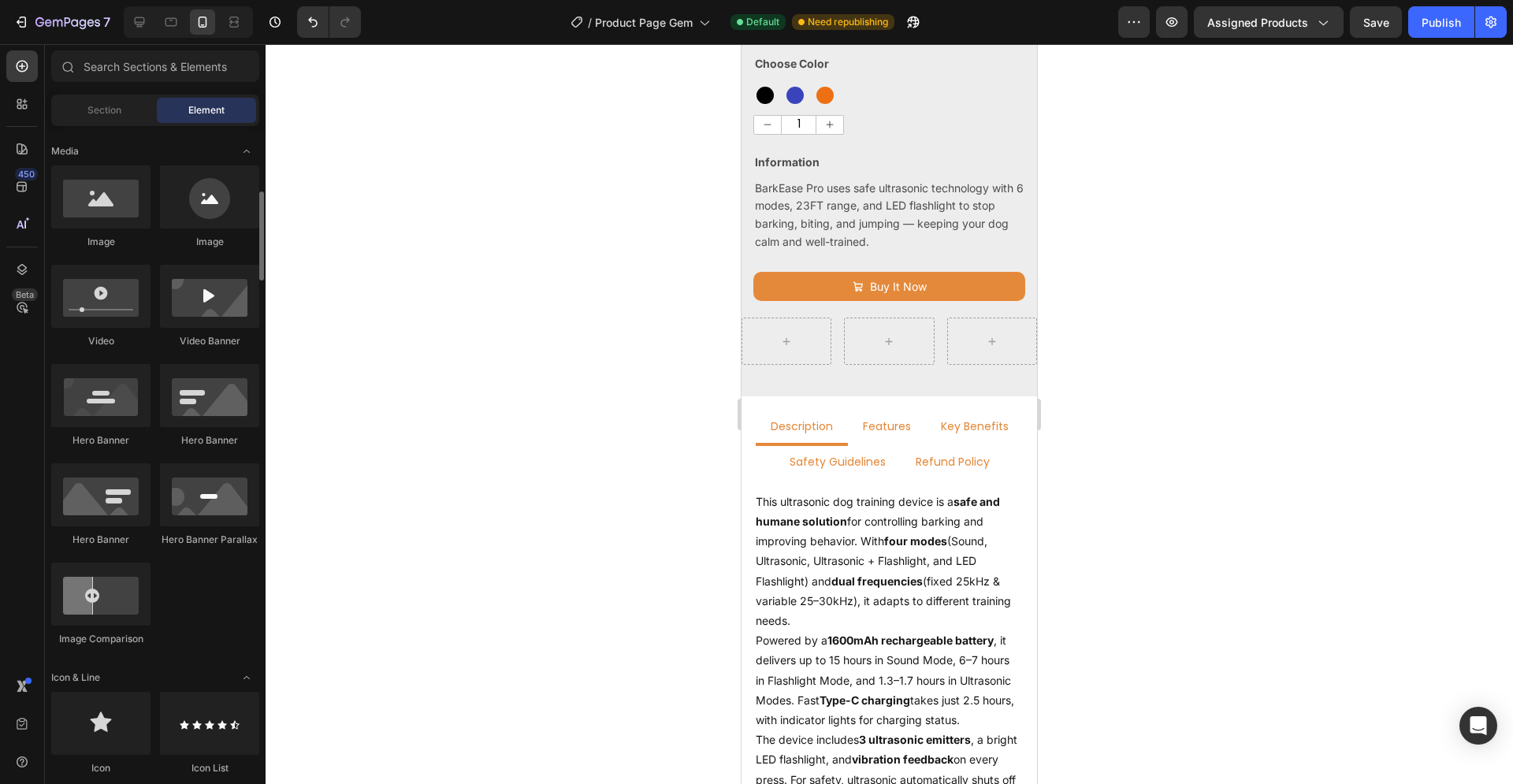
scroll to position [723, 0]
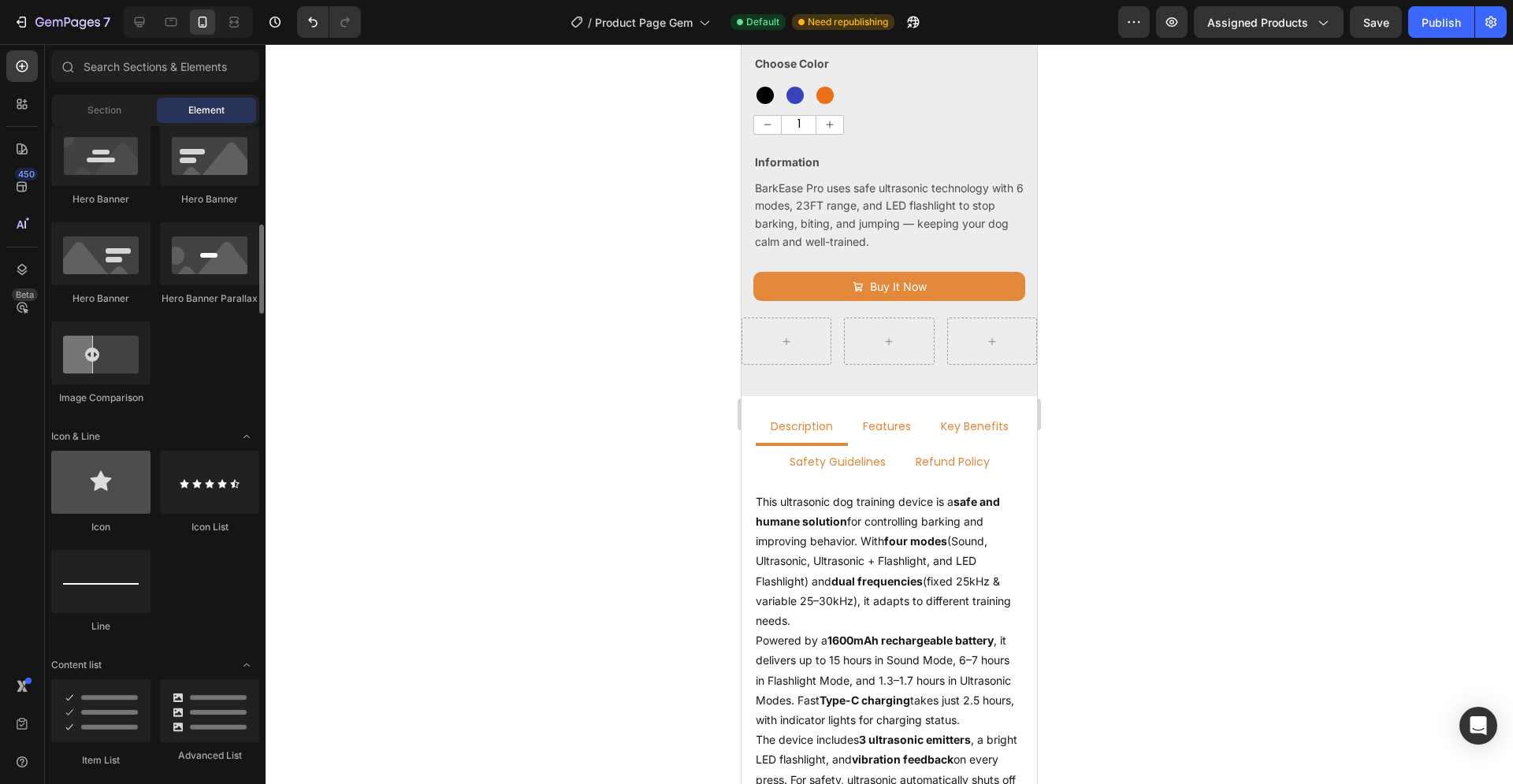
click at [117, 501] on div at bounding box center [101, 482] width 99 height 63
click at [110, 489] on div at bounding box center [101, 482] width 99 height 63
click at [119, 124] on div "Section Element" at bounding box center [155, 110] width 208 height 31
click at [118, 111] on span "Section" at bounding box center [105, 110] width 34 height 14
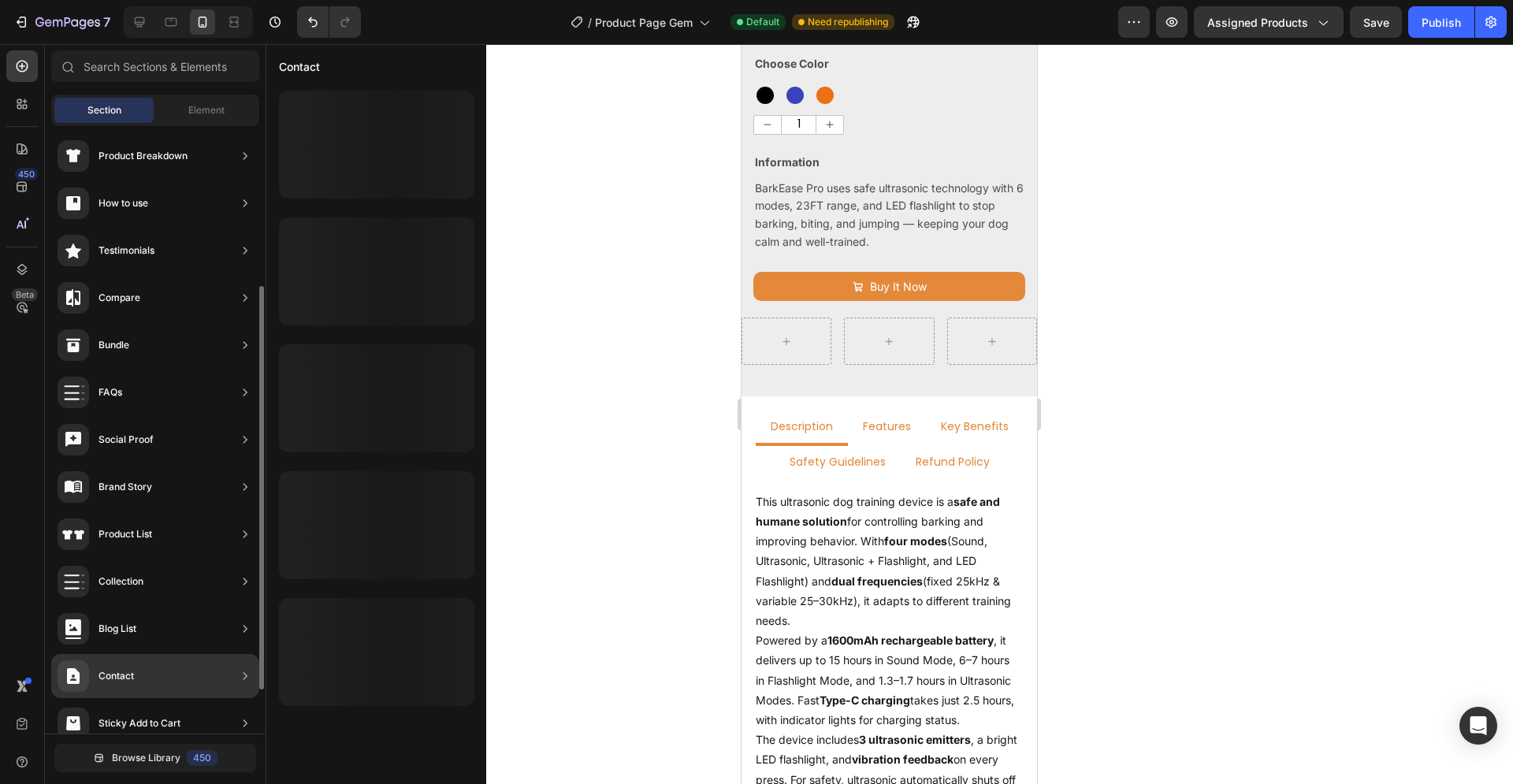
scroll to position [307, 0]
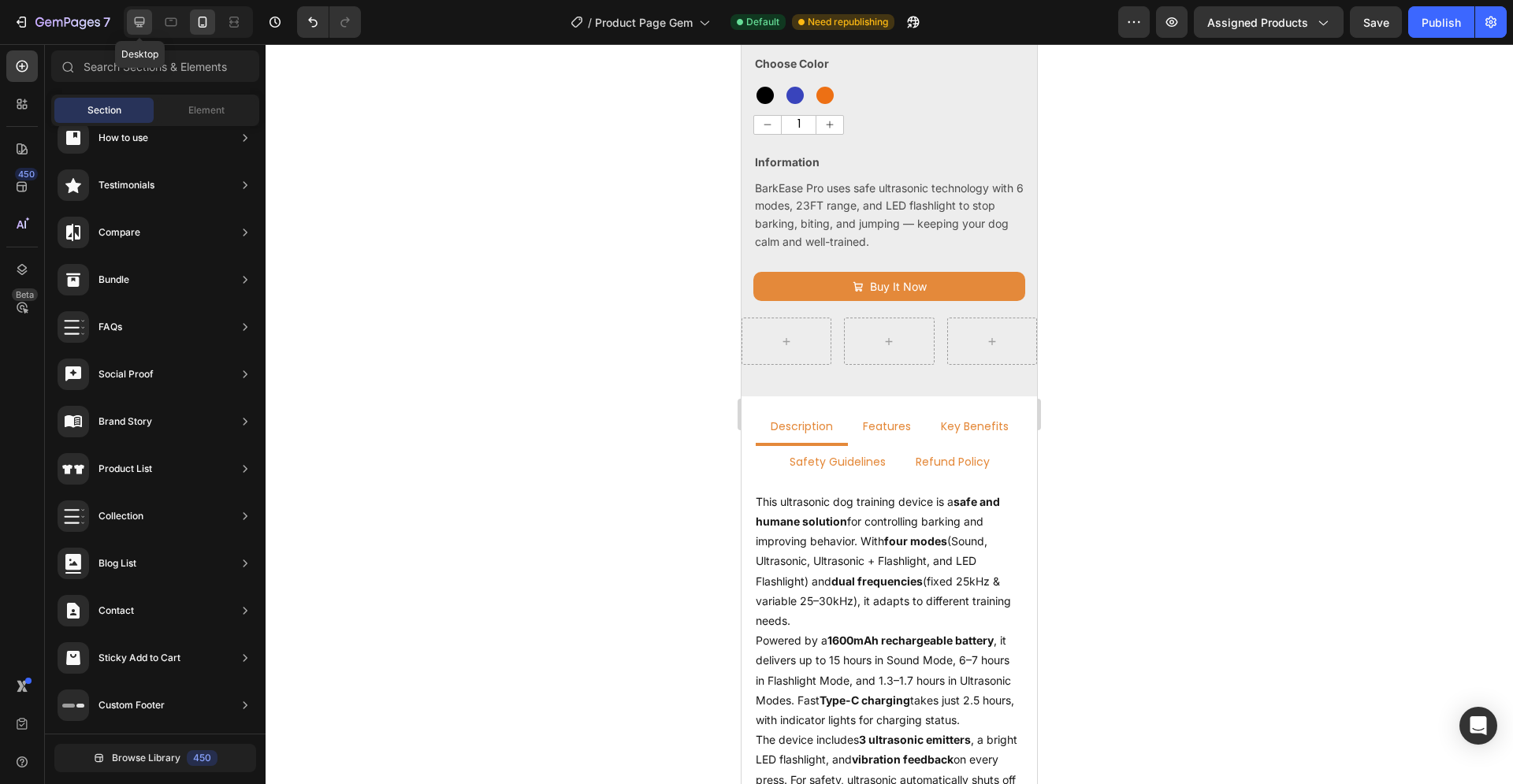
click at [137, 20] on icon at bounding box center [139, 22] width 16 height 16
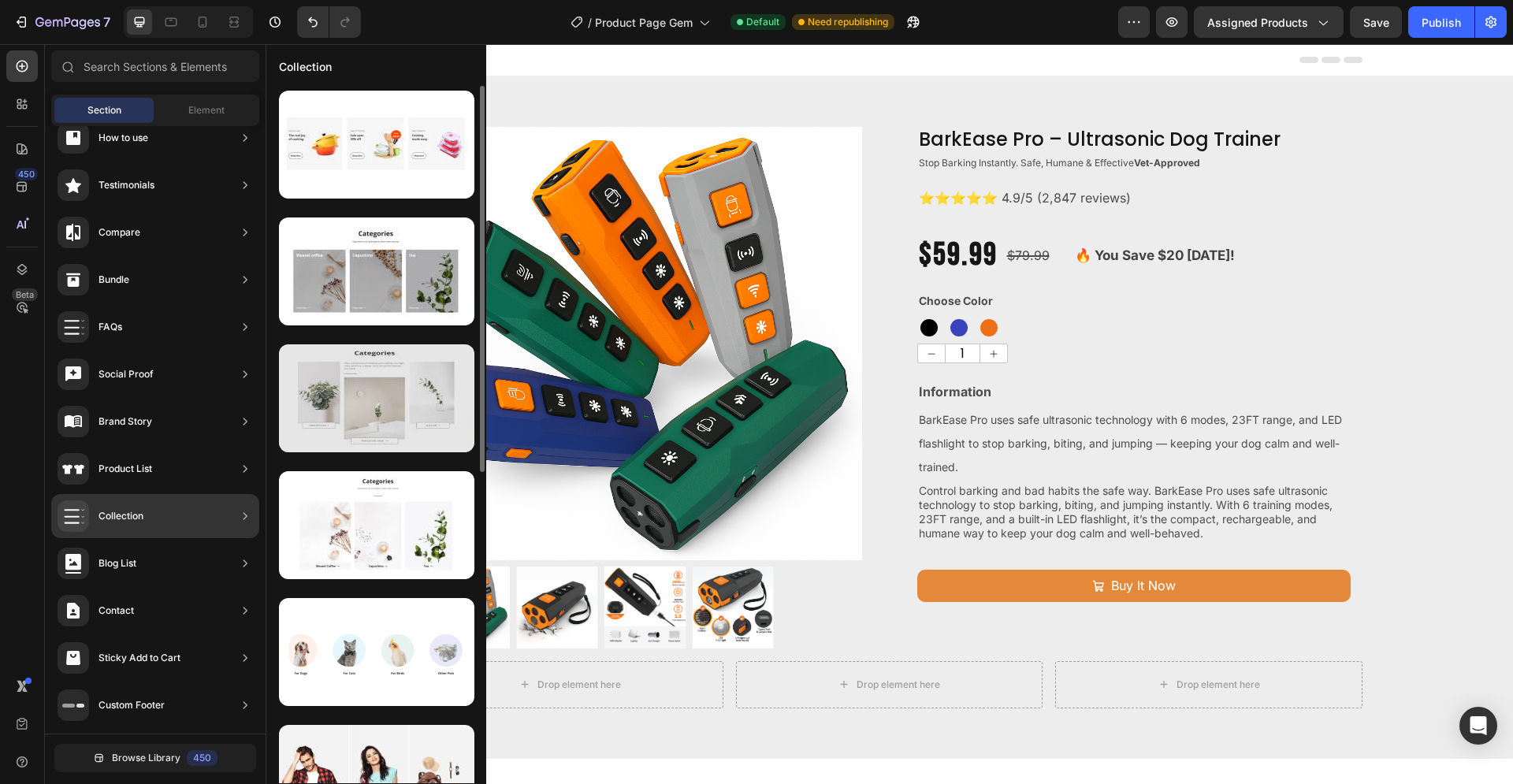
click at [350, 398] on div at bounding box center [376, 397] width 195 height 108
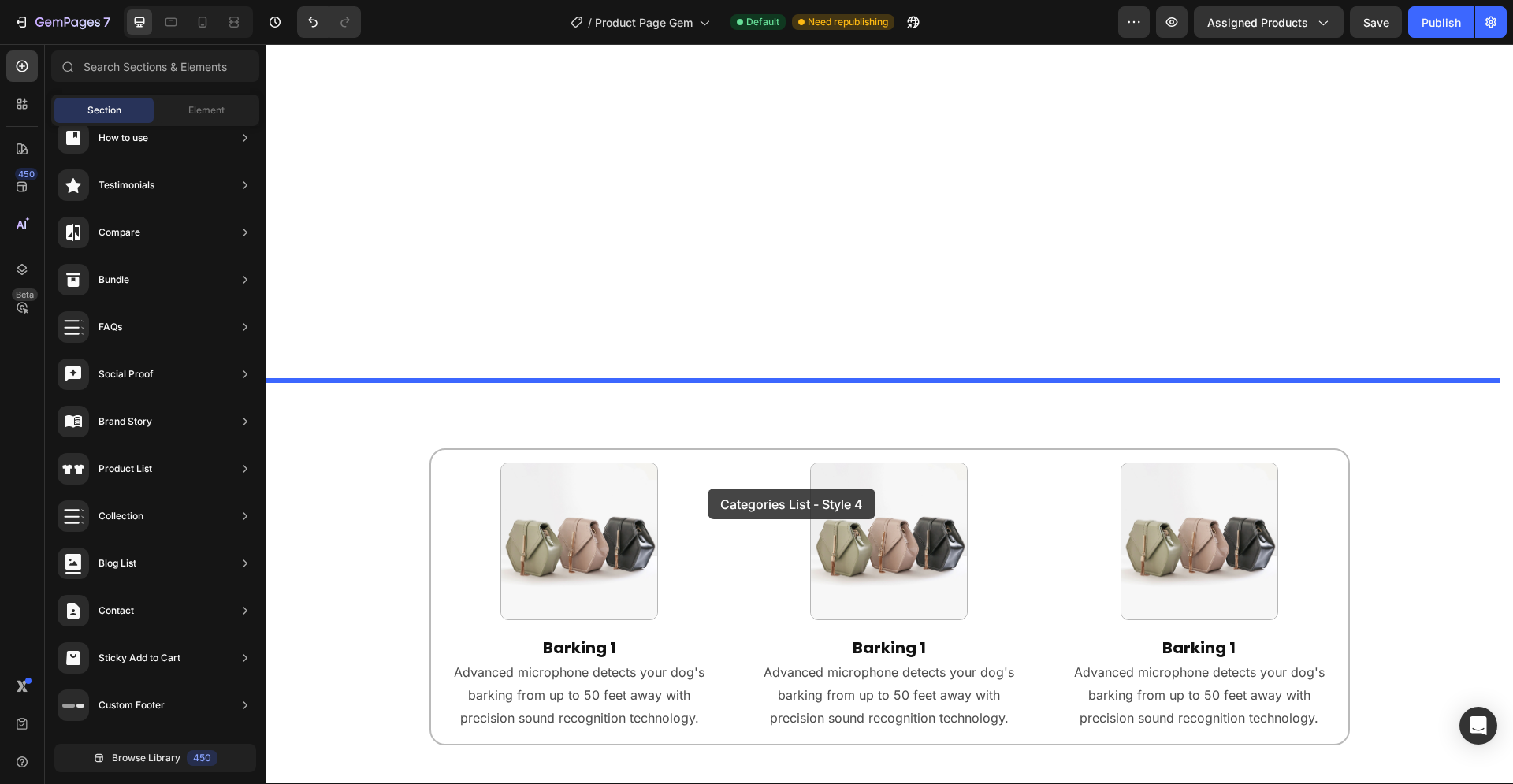
scroll to position [1904, 0]
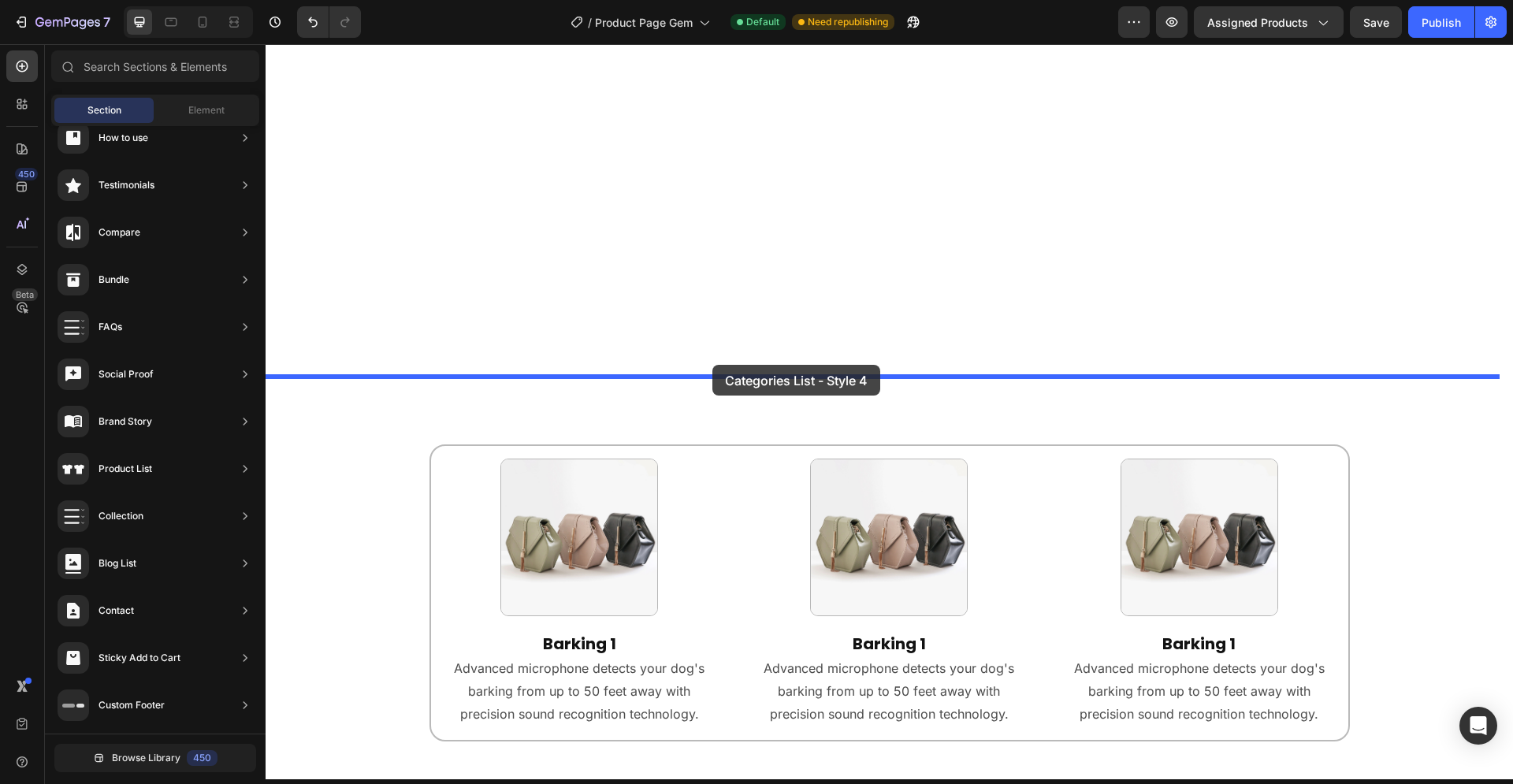
drag, startPoint x: 615, startPoint y: 434, endPoint x: 713, endPoint y: 365, distance: 119.9
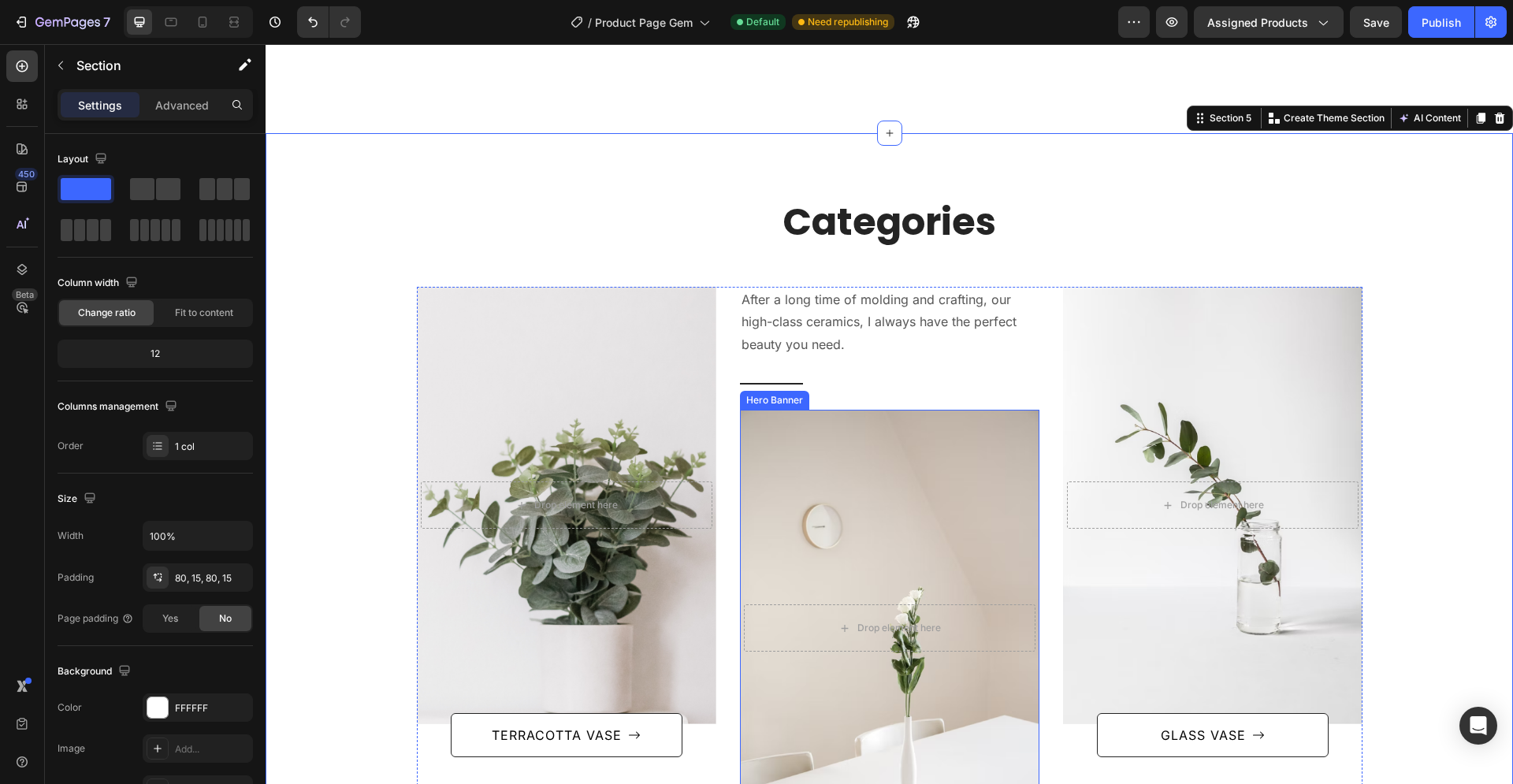
scroll to position [2021, 0]
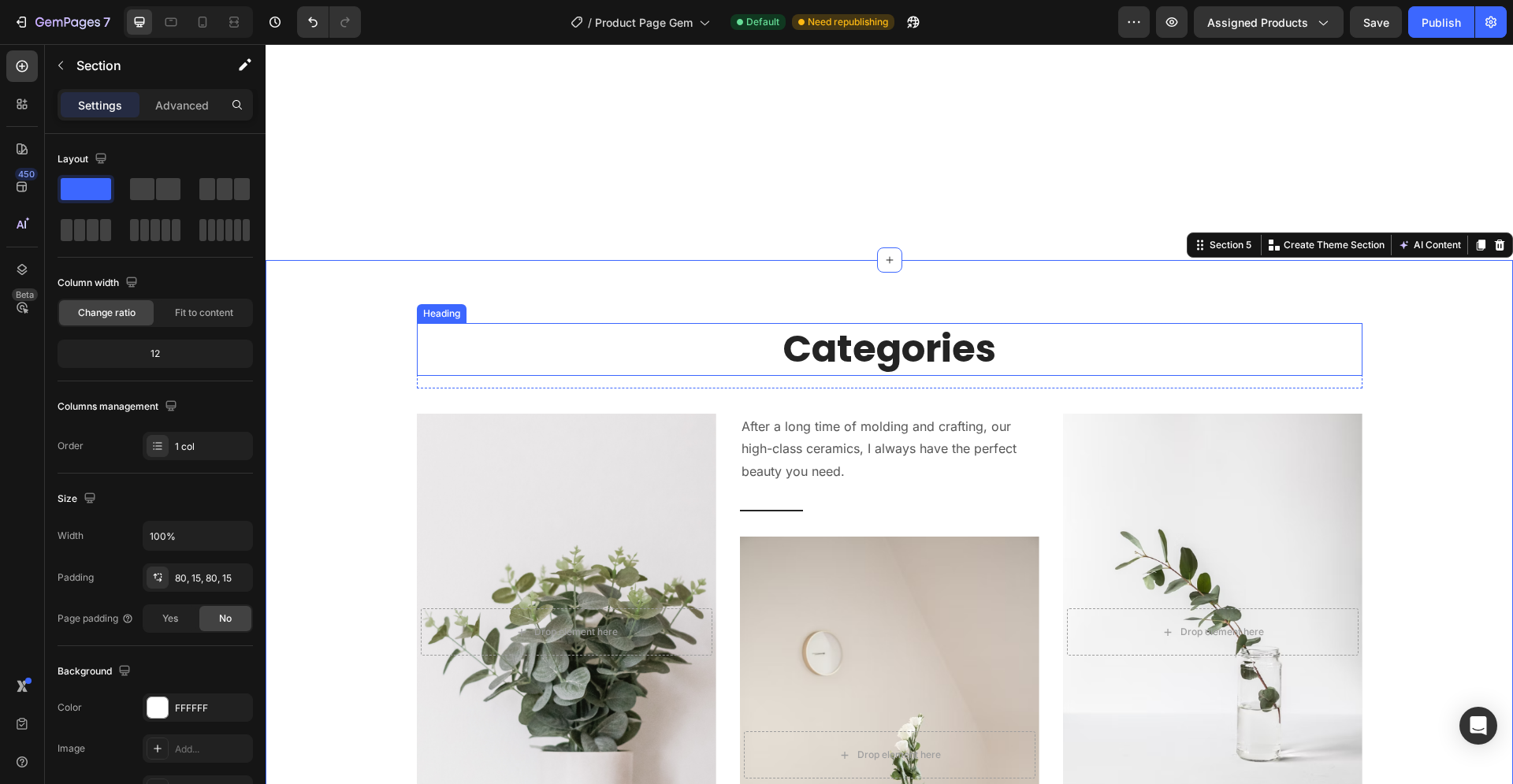
click at [847, 356] on p "Categories" at bounding box center [889, 349] width 942 height 49
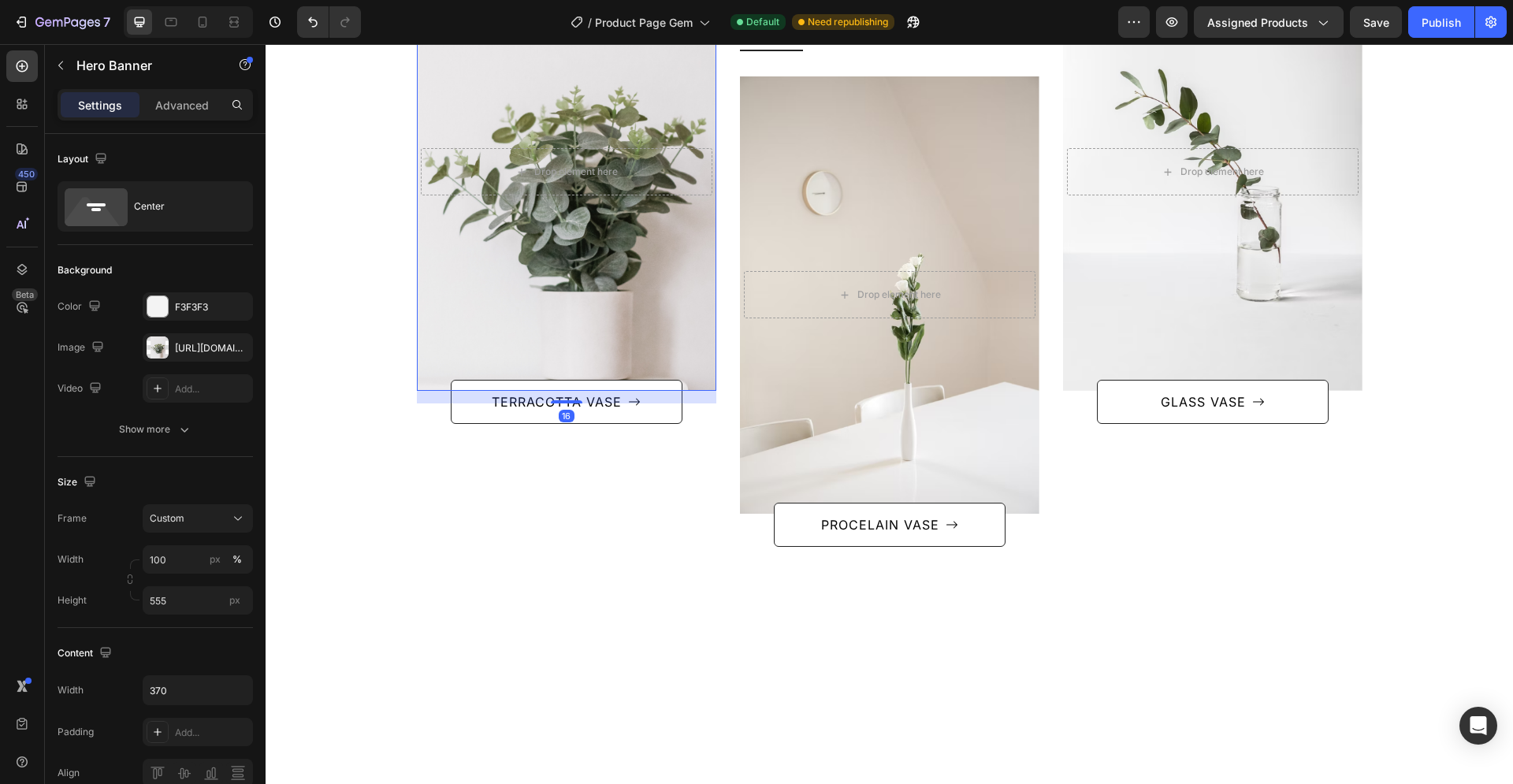
click at [602, 391] on div "Overlay" at bounding box center [566, 171] width 299 height 437
click at [321, 473] on div "Categories Heading Row After a long time of molding and crafting, our high-clas…" at bounding box center [889, 205] width 1223 height 684
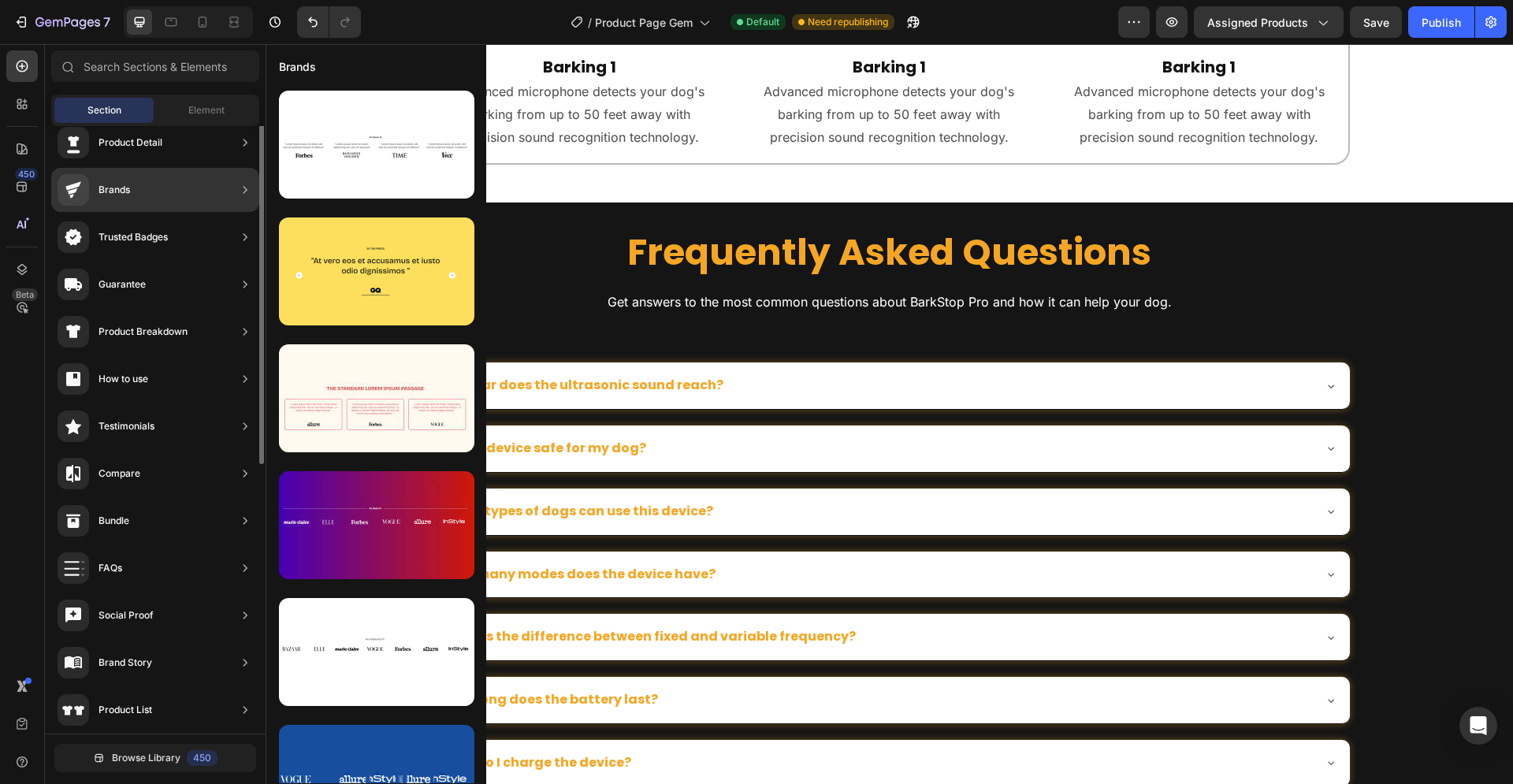
scroll to position [0, 0]
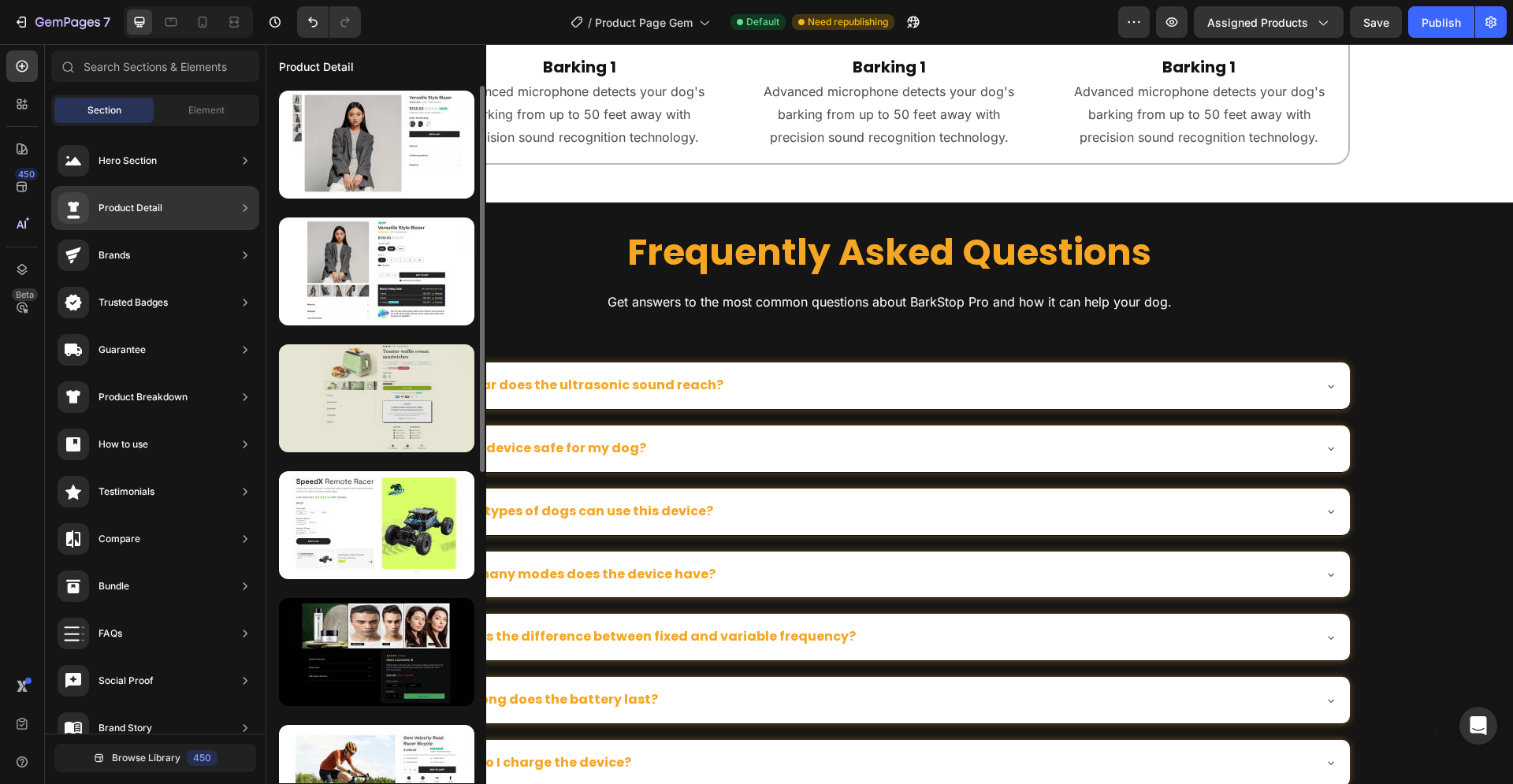
click at [372, 389] on div at bounding box center [376, 397] width 195 height 108
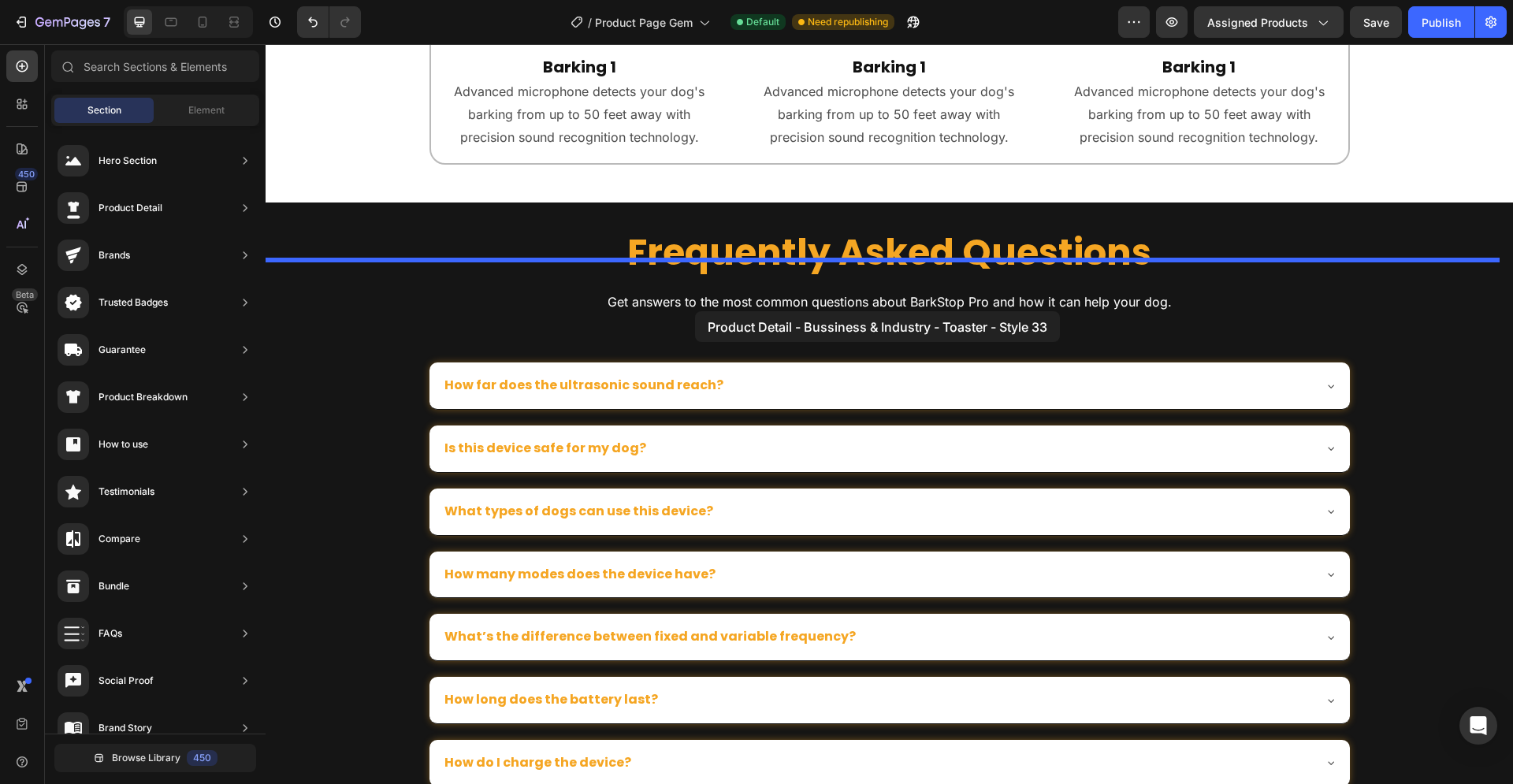
drag, startPoint x: 618, startPoint y: 426, endPoint x: 694, endPoint y: 307, distance: 141.2
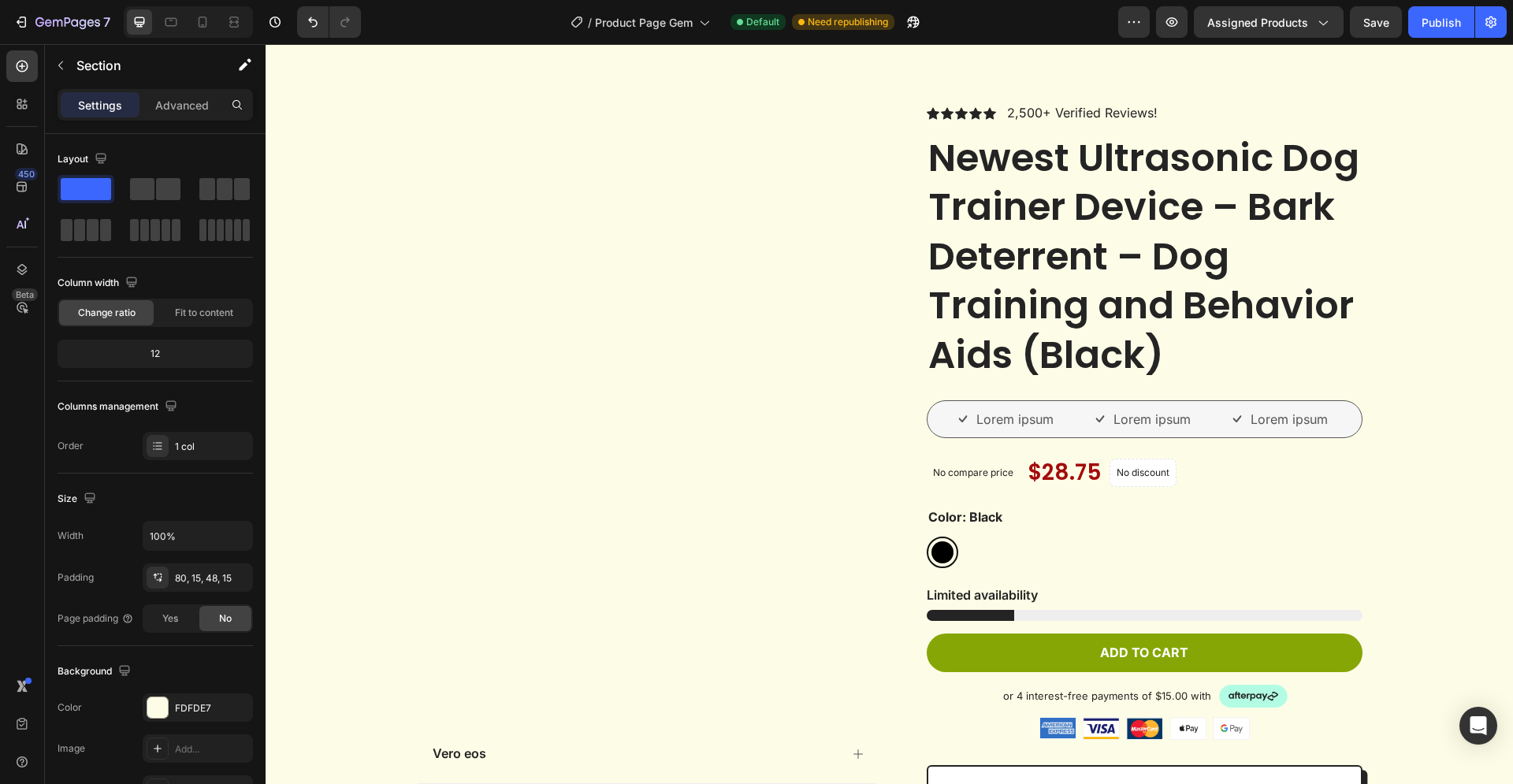
scroll to position [2250, 0]
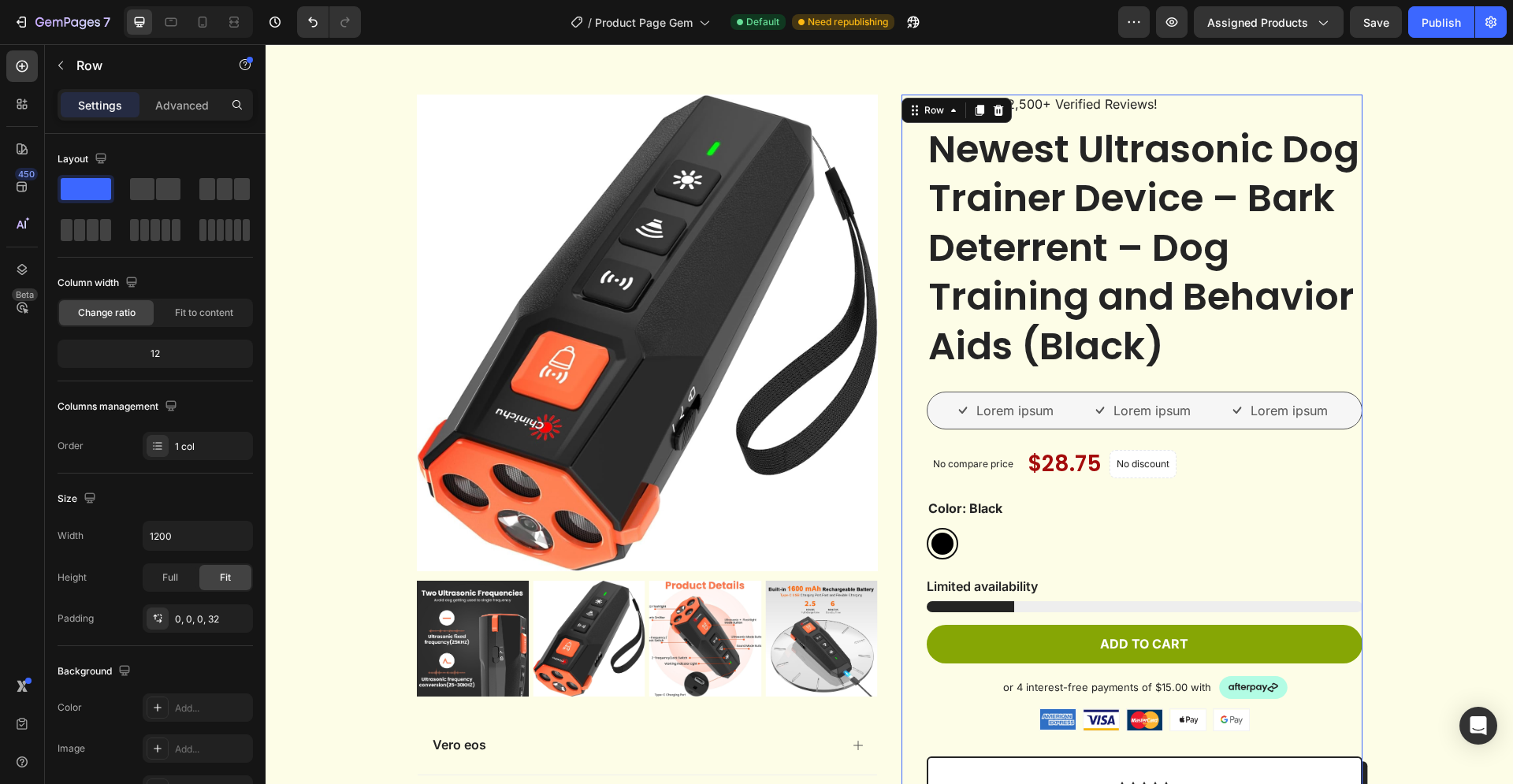
click at [1068, 562] on div "Icon Icon Icon Icon Icon Icon List 2,500+ Verified Reviews! Text Block Row Newe…" at bounding box center [1143, 661] width 435 height 1134
click at [985, 515] on legend "Color: Black" at bounding box center [964, 508] width 77 height 20
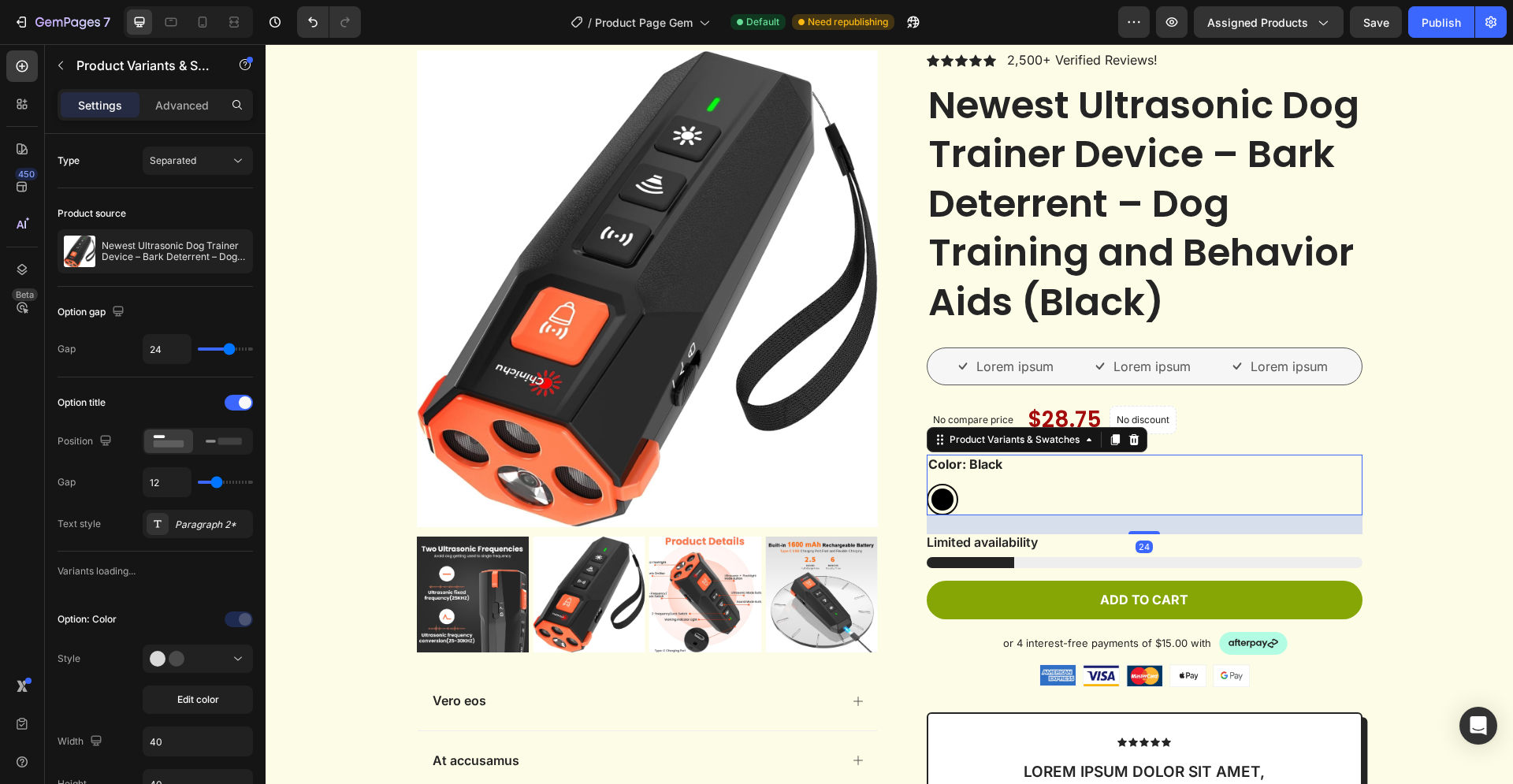
scroll to position [2410, 0]
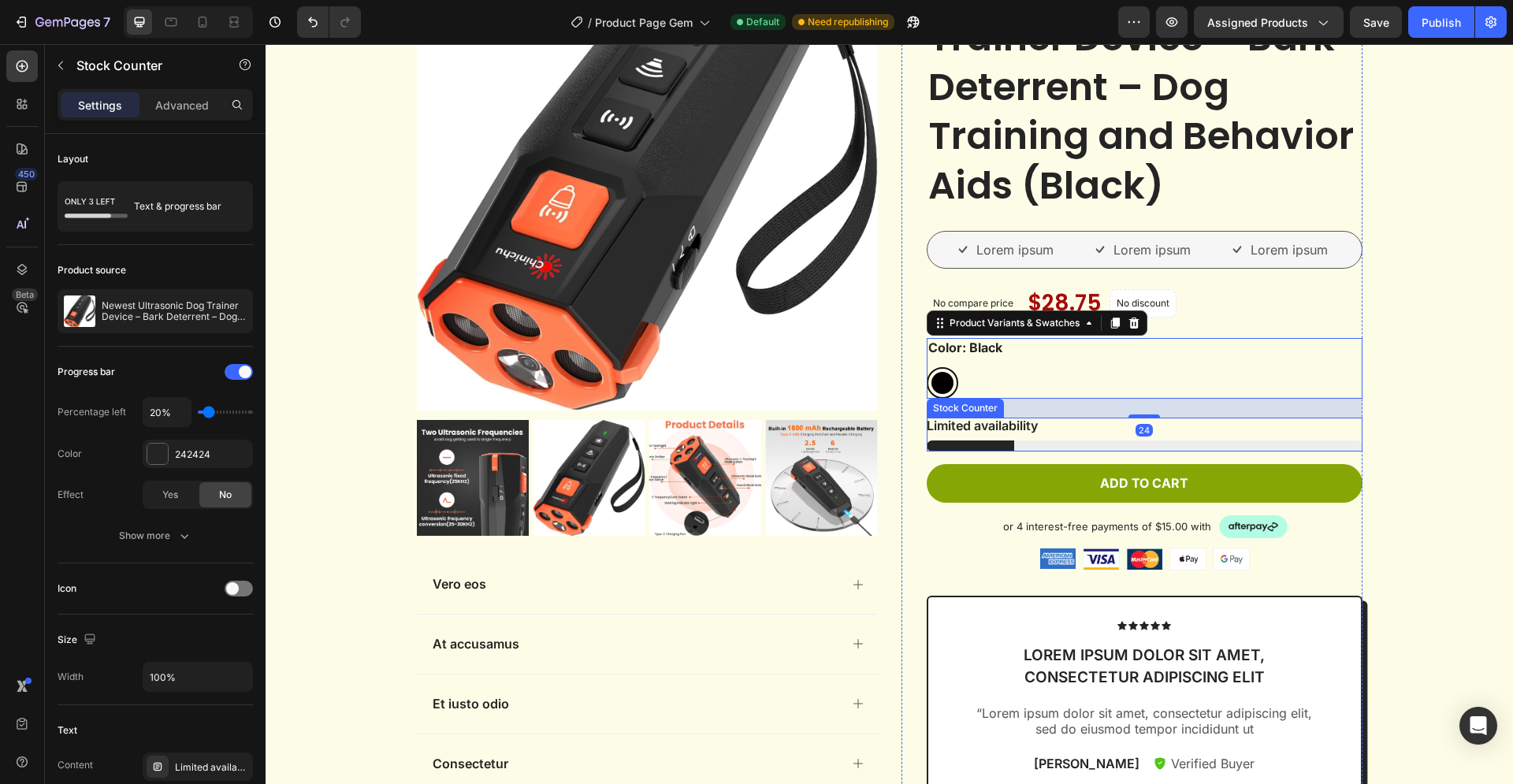
click at [1059, 436] on div "Limited availability" at bounding box center [1143, 434] width 435 height 34
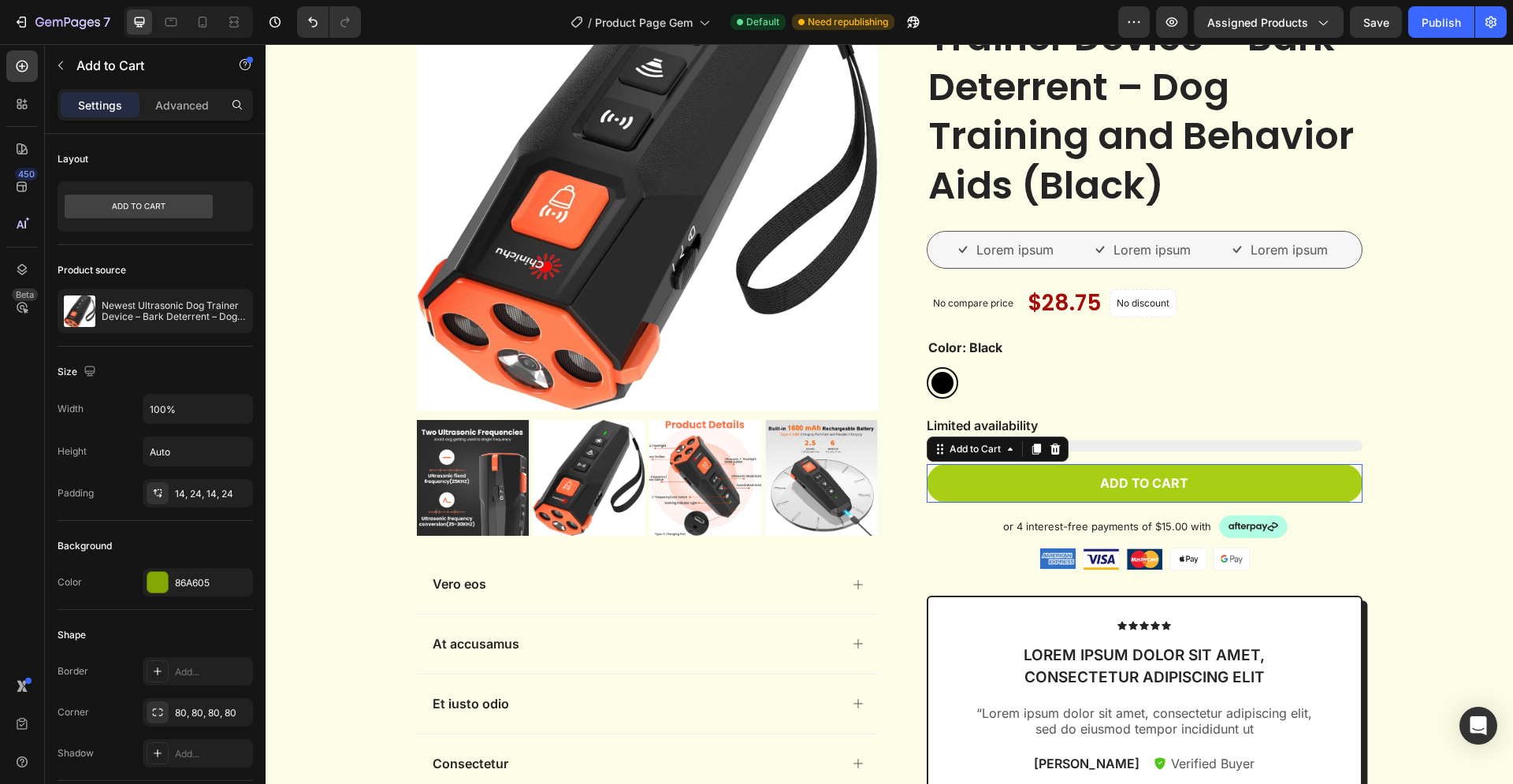
click at [1055, 493] on button "Add to cart" at bounding box center [1143, 483] width 435 height 39
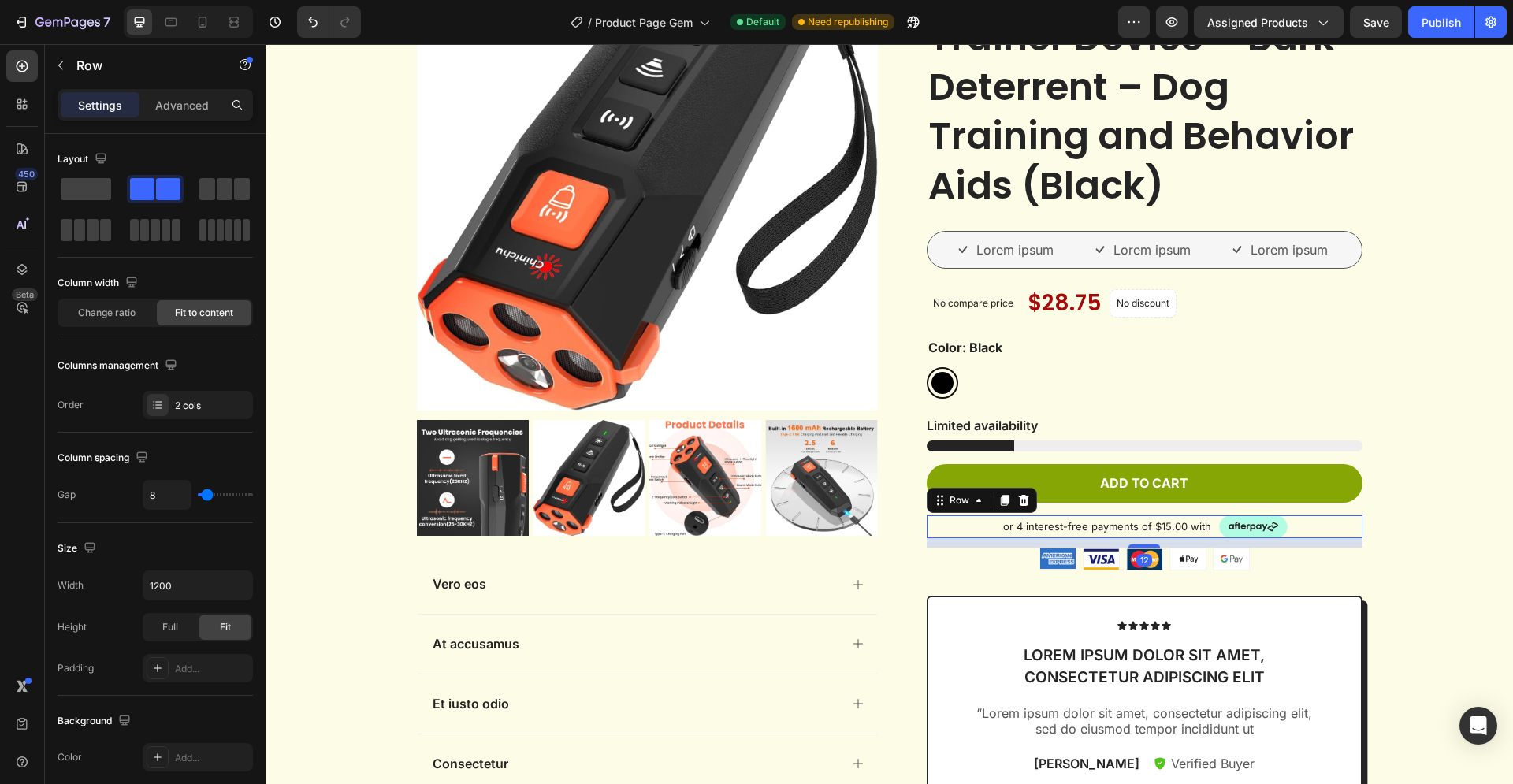
click at [969, 526] on div "or 4 interest-free payments of $15.00 with Text Block Image Row 12" at bounding box center [1143, 527] width 435 height 24
click at [973, 559] on div "Image Image Image Image Image Row" at bounding box center [1143, 558] width 435 height 22
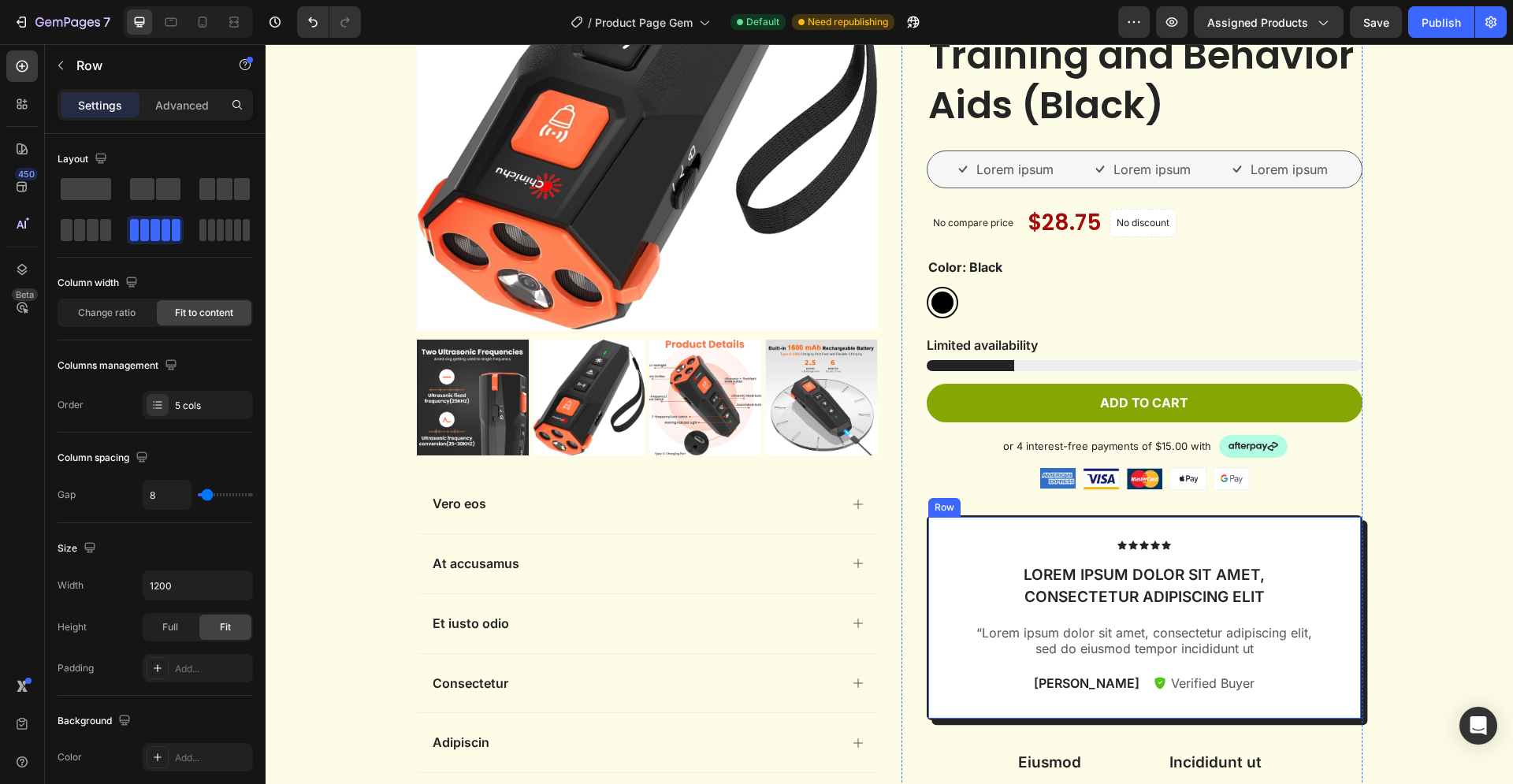
scroll to position [2812, 0]
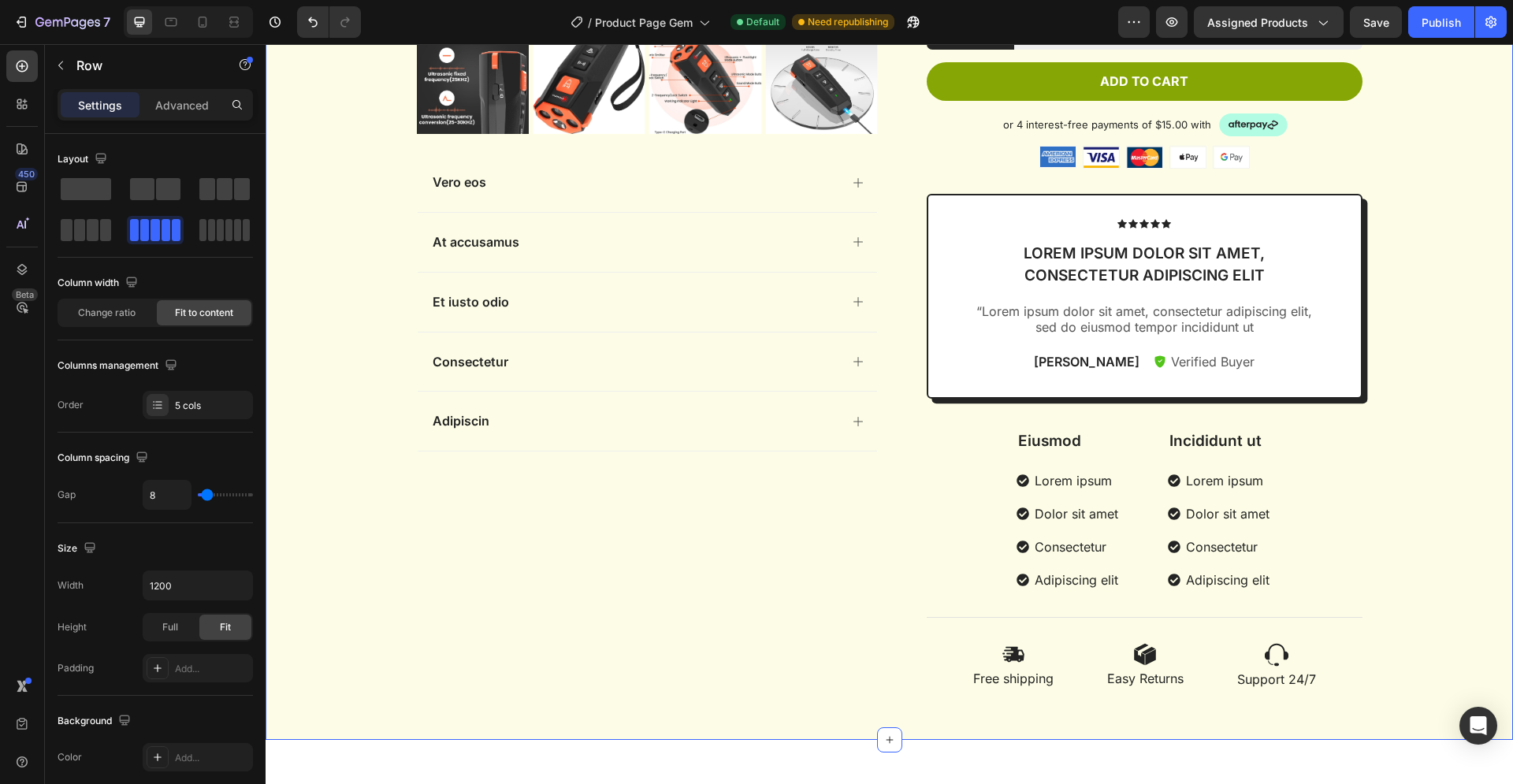
click at [339, 452] on div "Product Images Vero eos At accusamus Et iusto odio Consectetur Adipiscin Accord…" at bounding box center [889, 117] width 1223 height 1170
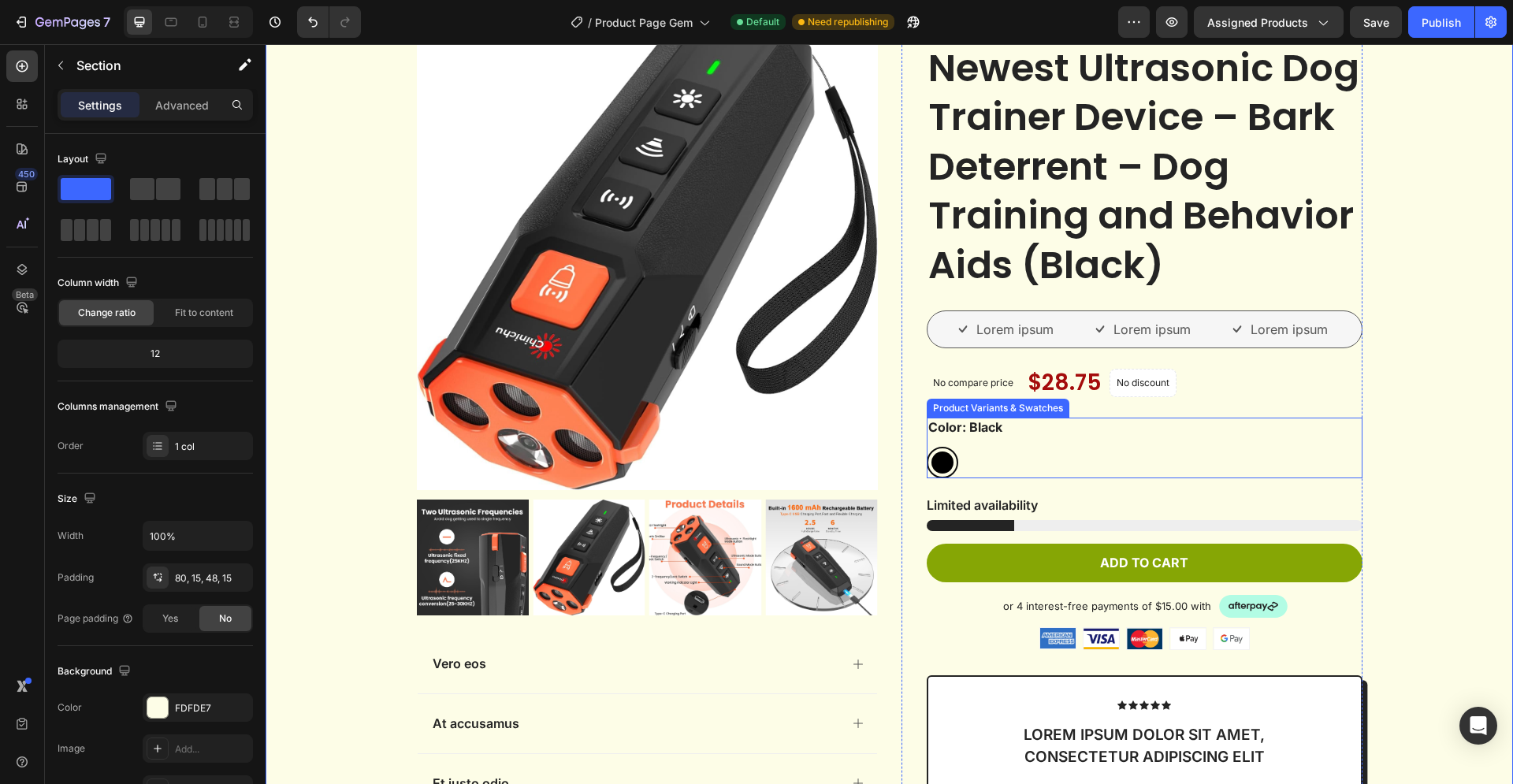
scroll to position [2169, 0]
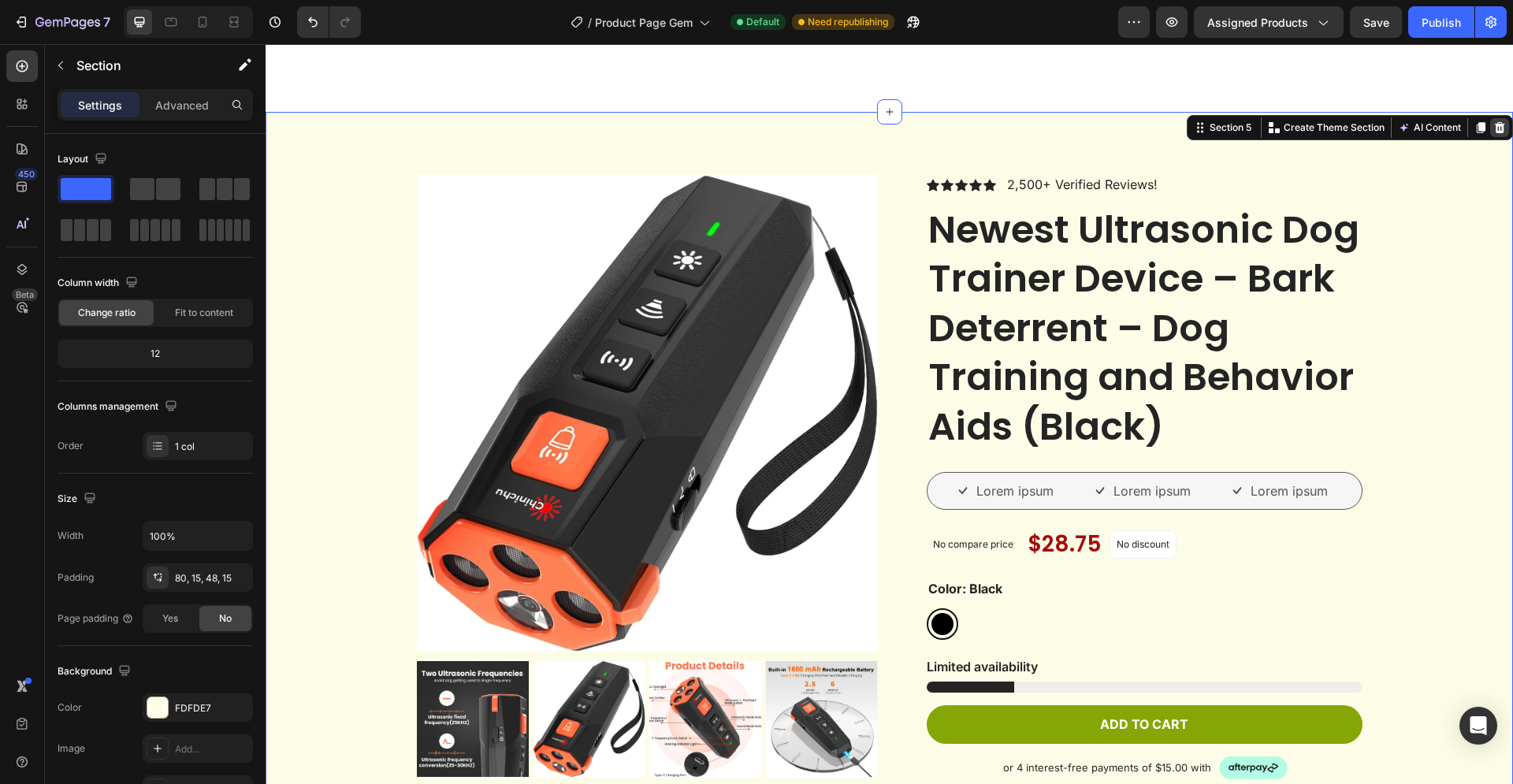
click at [1495, 130] on icon at bounding box center [1500, 128] width 10 height 11
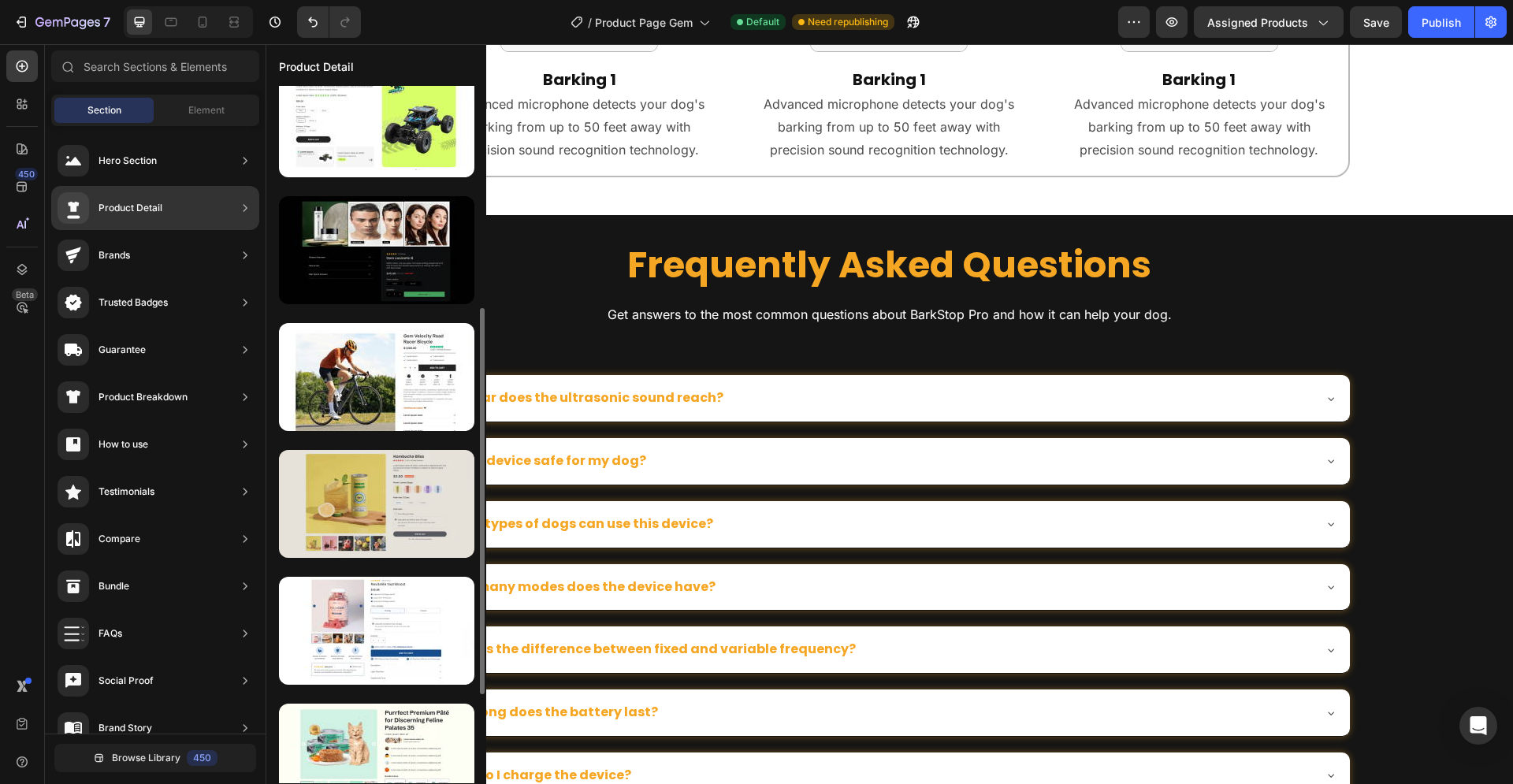
scroll to position [482, 0]
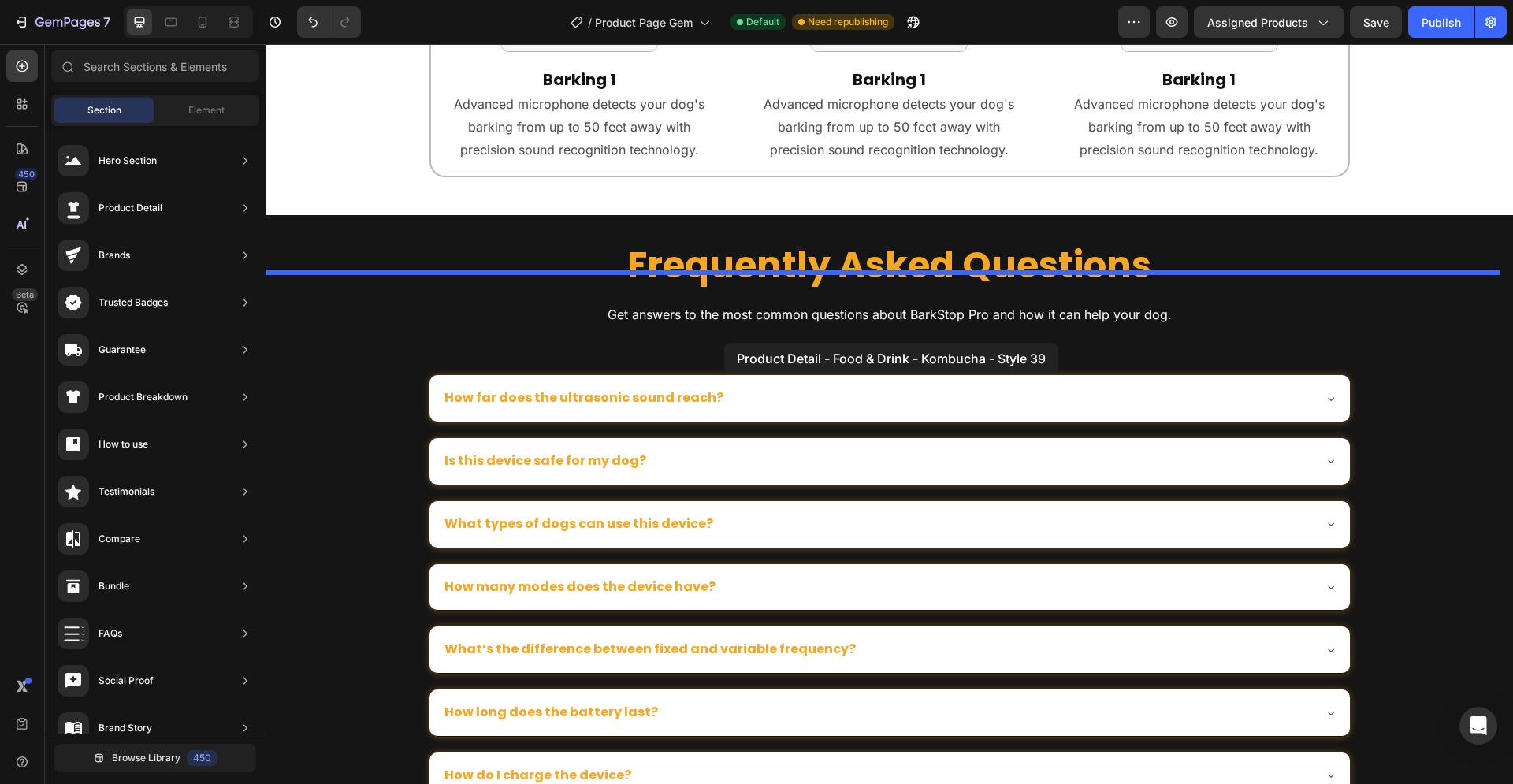
drag, startPoint x: 621, startPoint y: 462, endPoint x: 723, endPoint y: 343, distance: 156.7
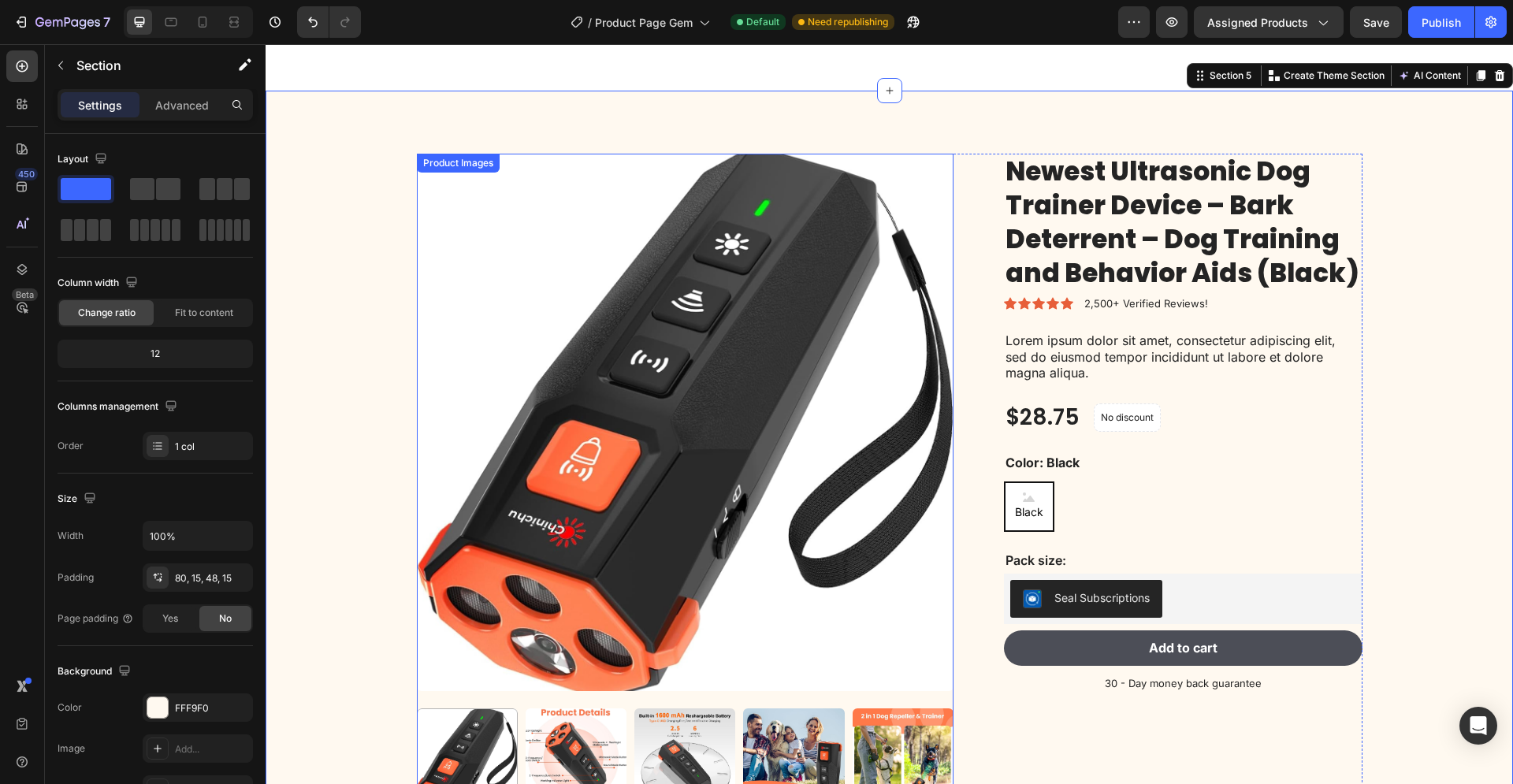
scroll to position [2182, 0]
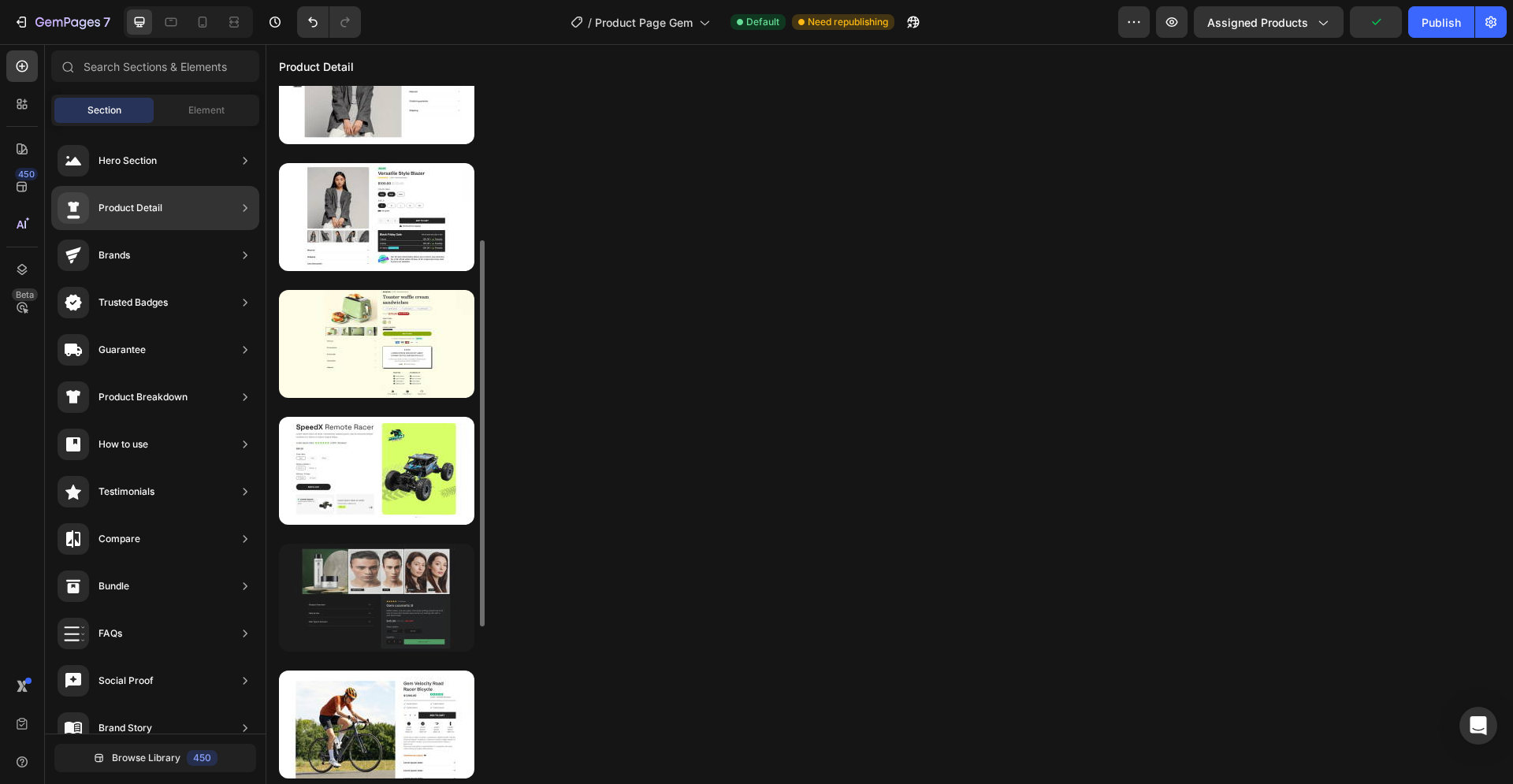
scroll to position [215, 0]
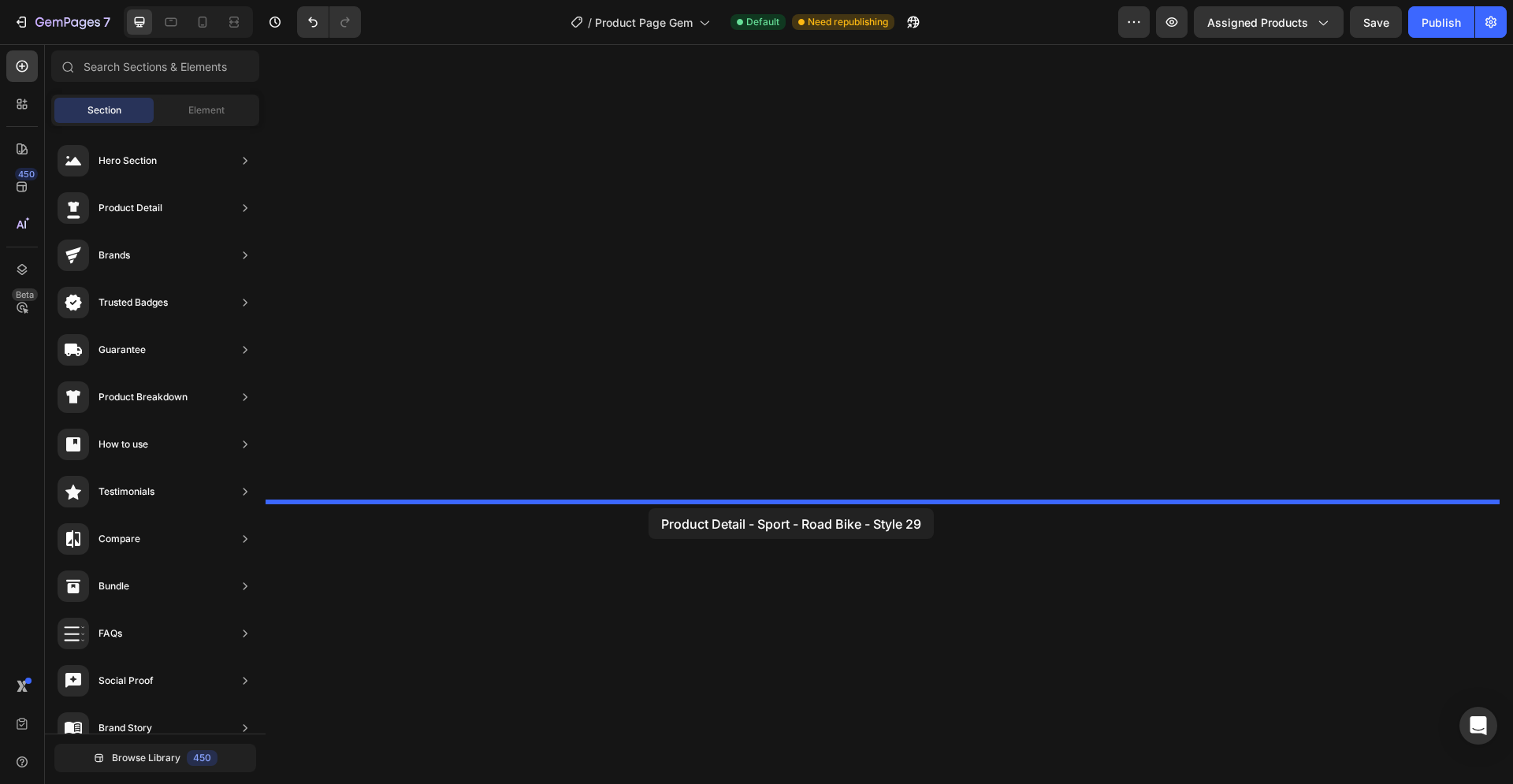
drag, startPoint x: 639, startPoint y: 612, endPoint x: 647, endPoint y: 508, distance: 104.3
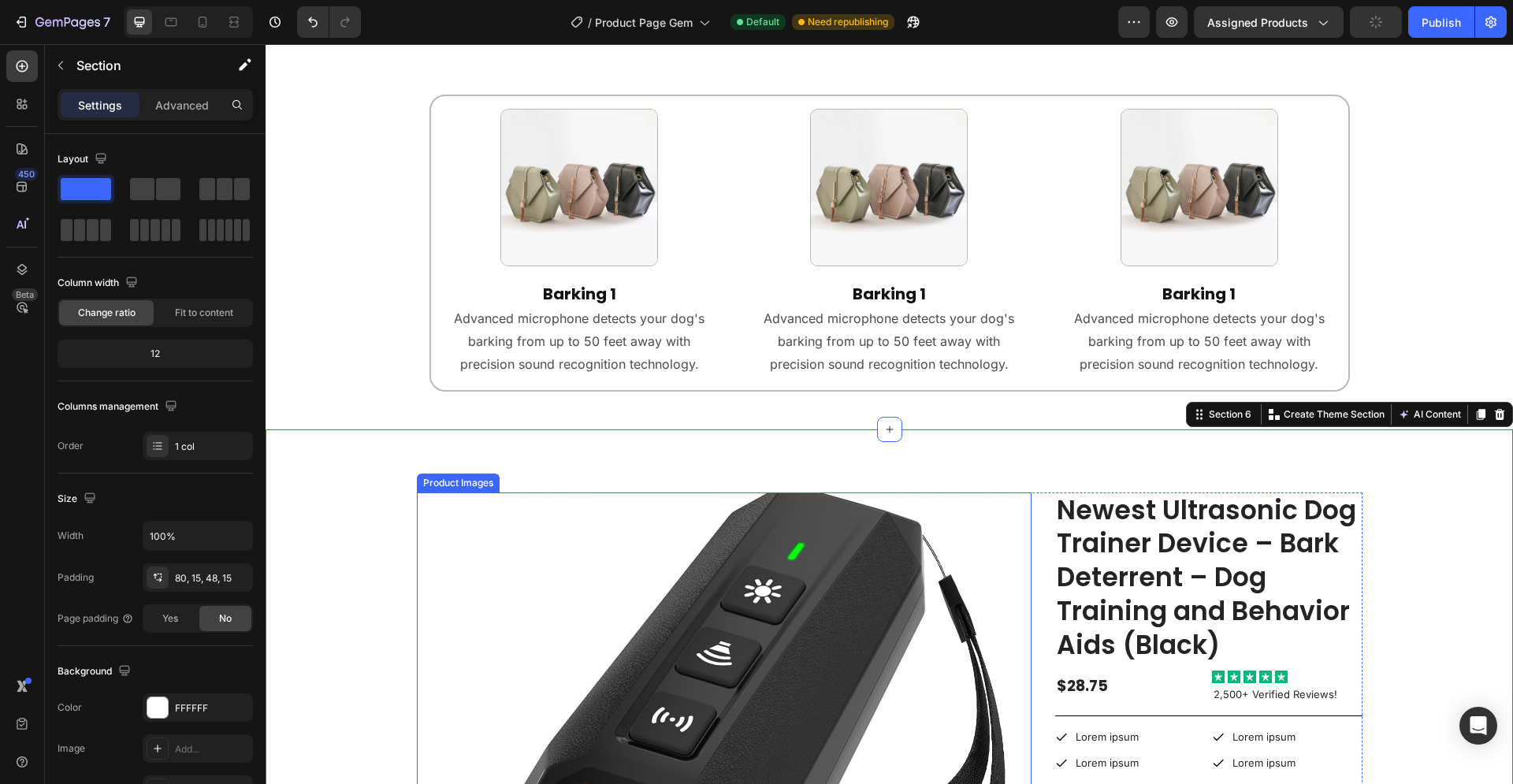
scroll to position [2496, 0]
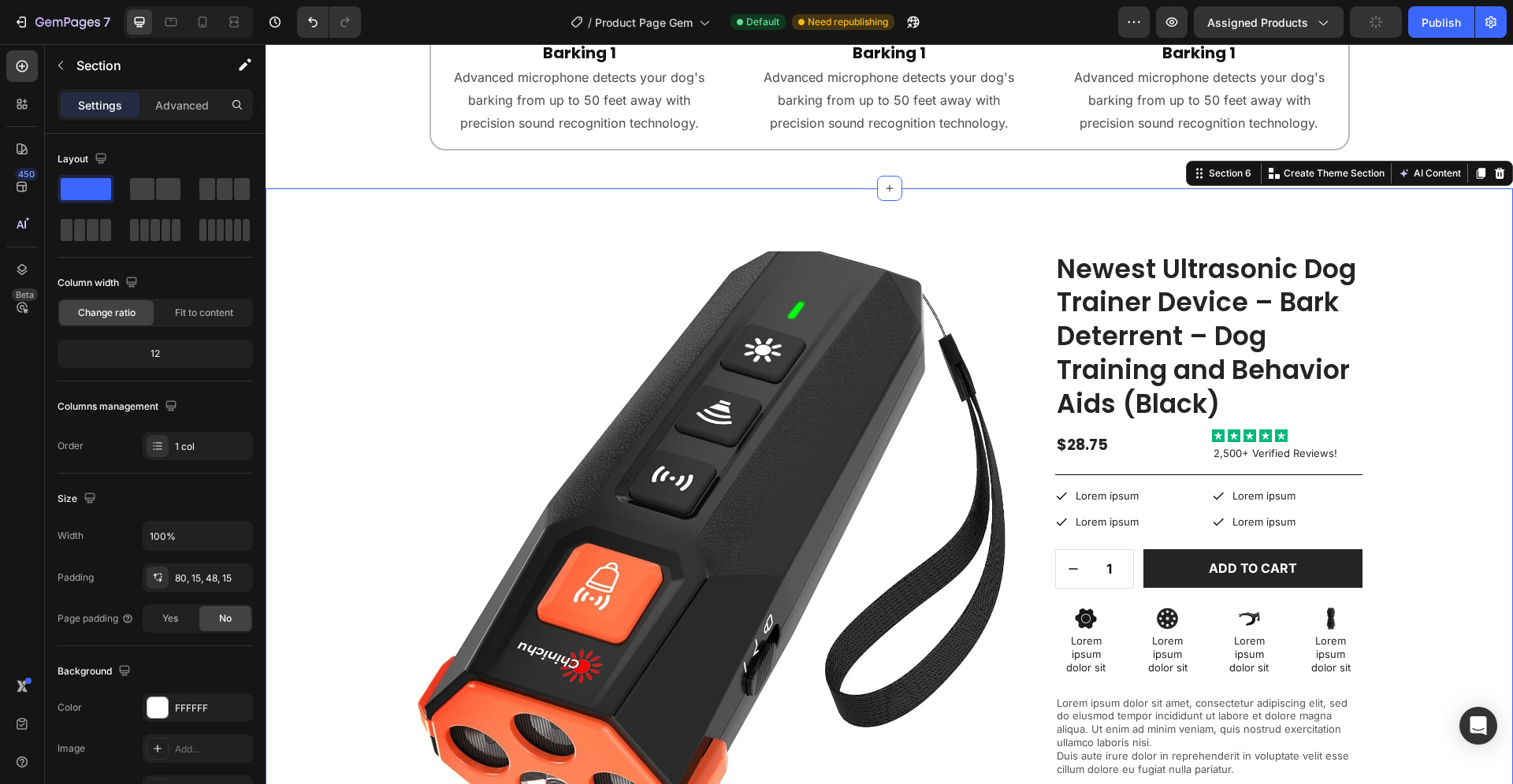
click at [353, 334] on div "Product Images Image Image Row Image Image Row Image Image Row Row Newest Ultra…" at bounding box center [889, 646] width 1223 height 790
click at [356, 267] on div "Product Images Image Image Row Image Image Row Image Image Row Row Newest Ultra…" at bounding box center [889, 646] width 1223 height 790
click at [1493, 174] on icon at bounding box center [1499, 172] width 12 height 12
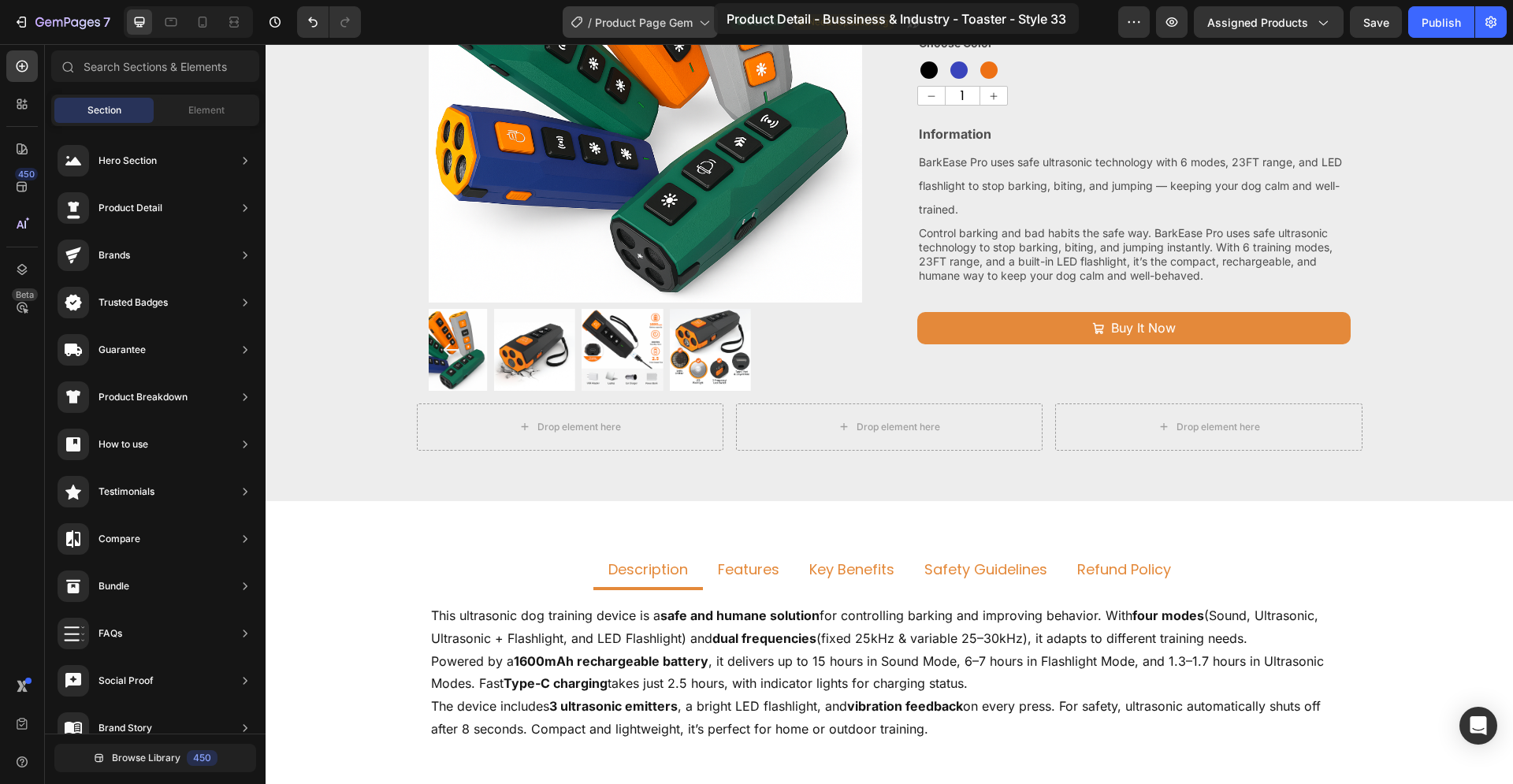
scroll to position [44, 0]
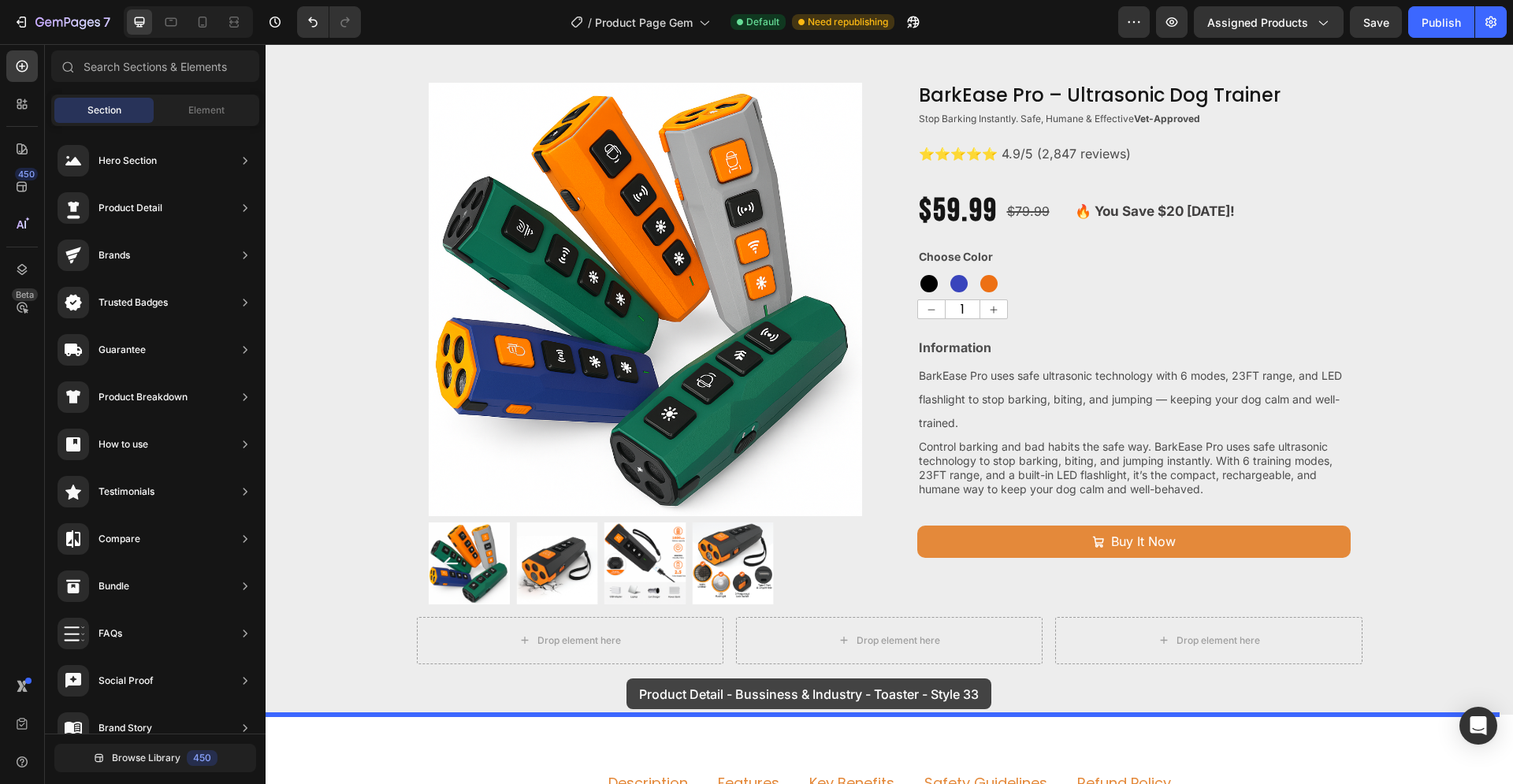
drag, startPoint x: 598, startPoint y: 437, endPoint x: 671, endPoint y: 657, distance: 231.8
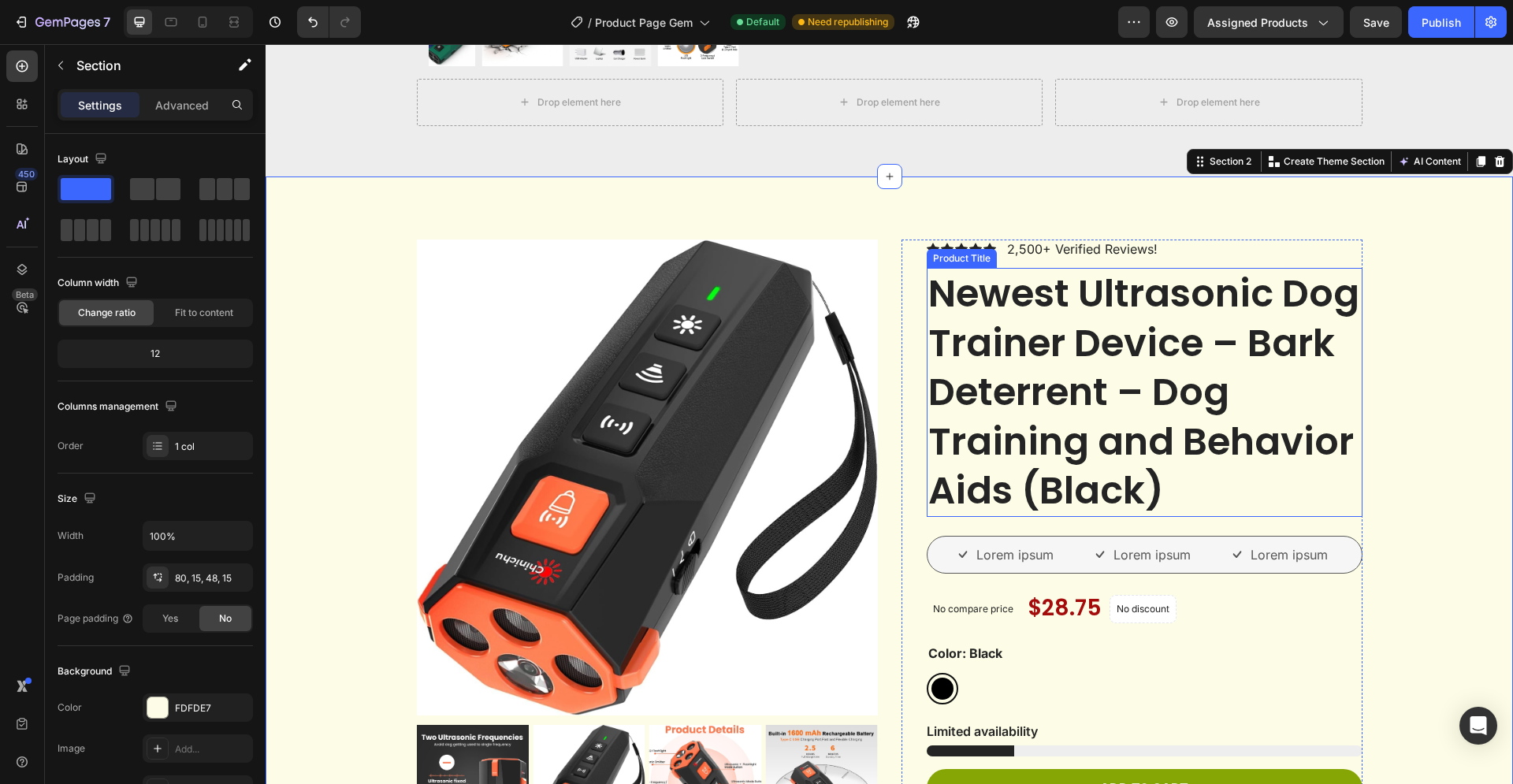
scroll to position [579, 0]
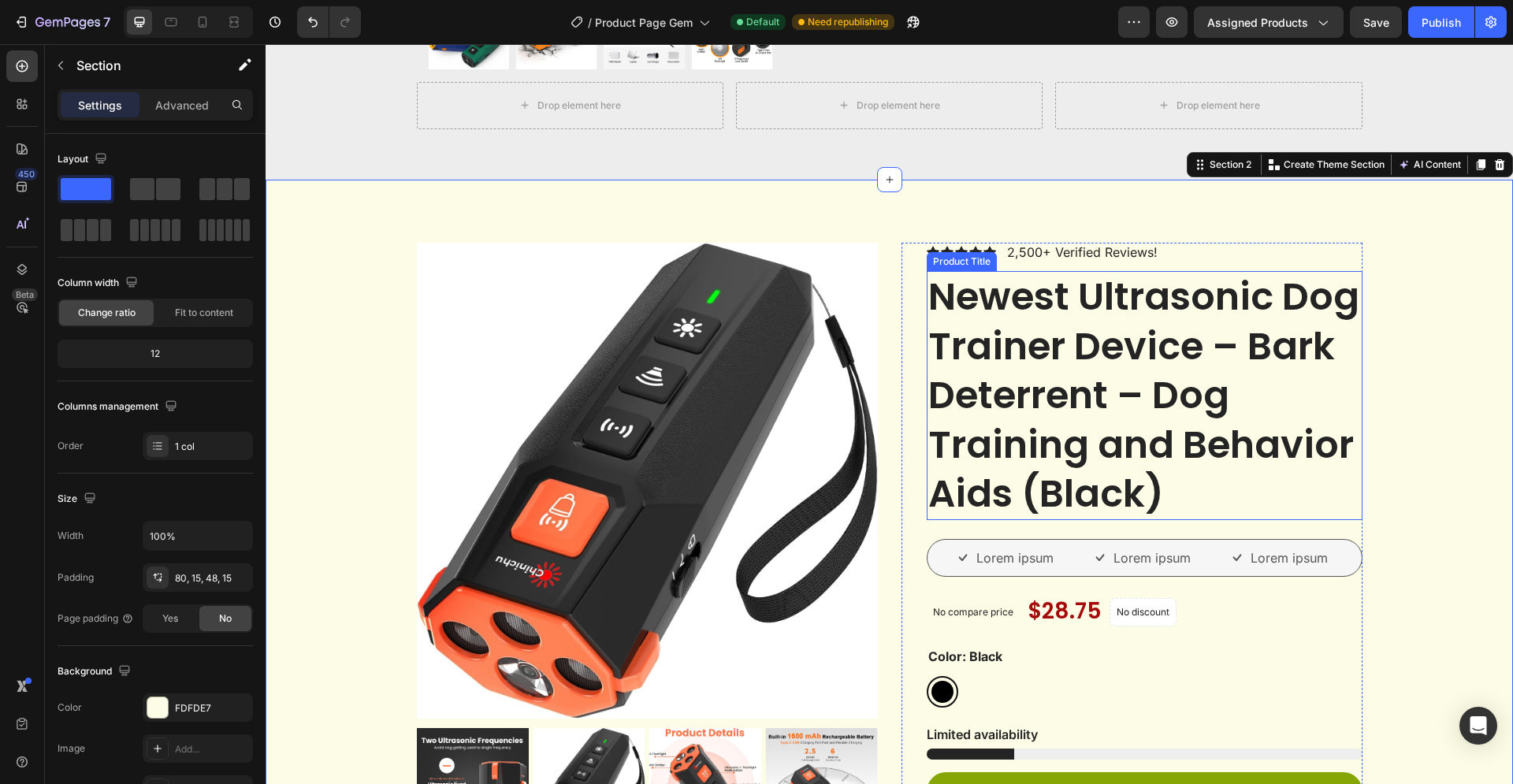
click at [999, 416] on h1 "Newest Ultrasonic Dog Trainer Device – Bark Deterrent – Dog Training and Behavi…" at bounding box center [1143, 394] width 435 height 249
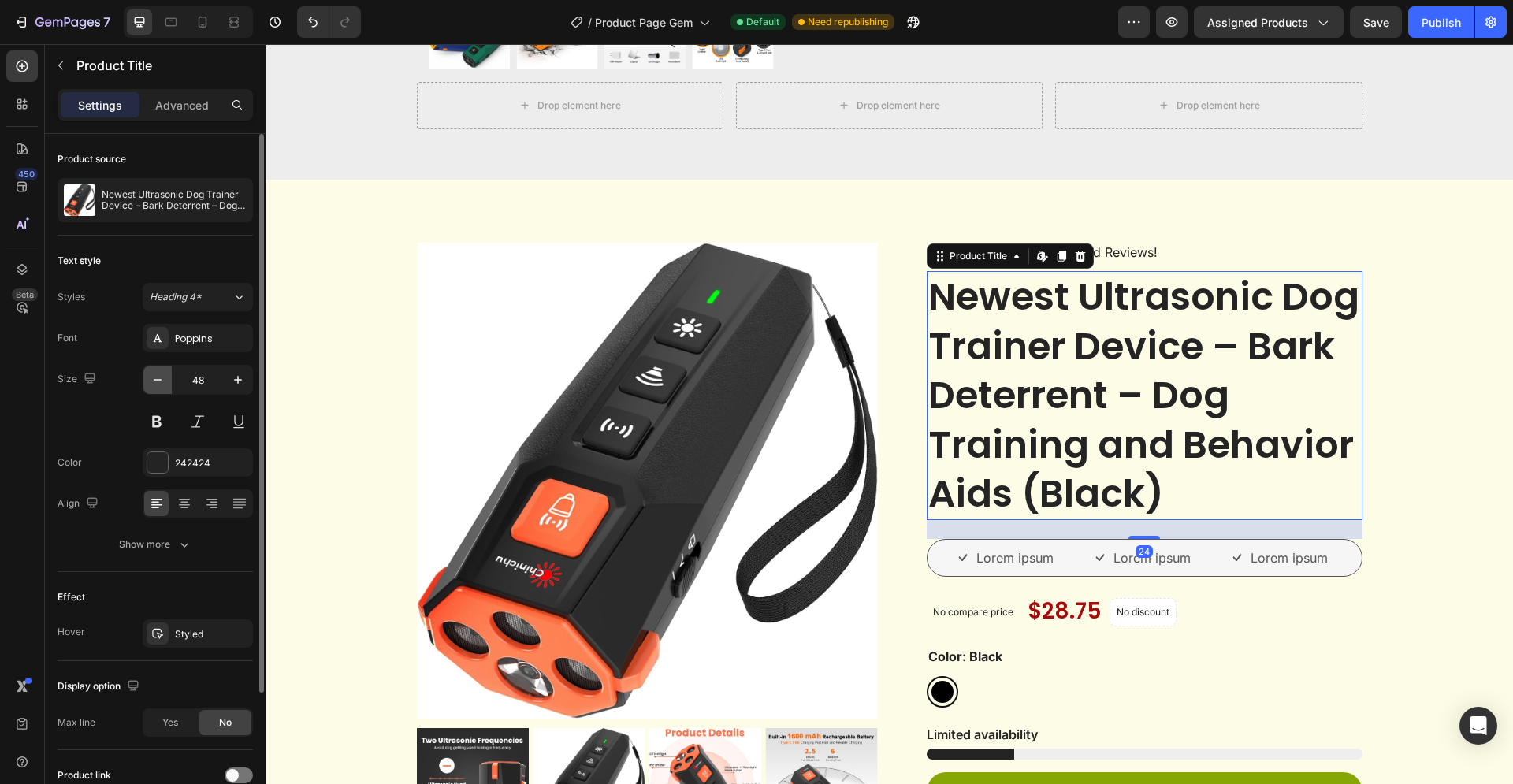
click at [162, 379] on icon "button" at bounding box center [157, 379] width 16 height 16
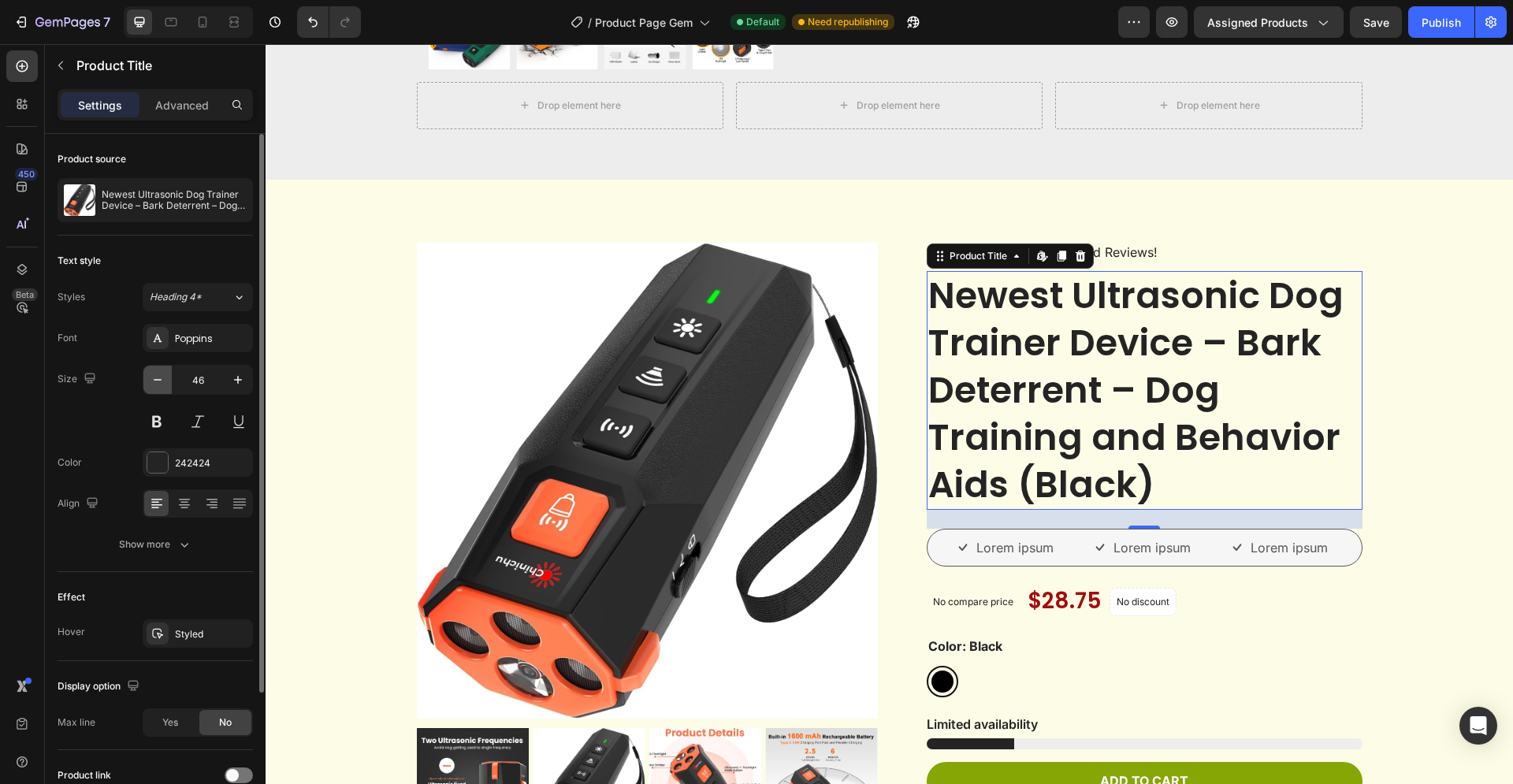
click at [161, 379] on icon "button" at bounding box center [157, 379] width 16 height 16
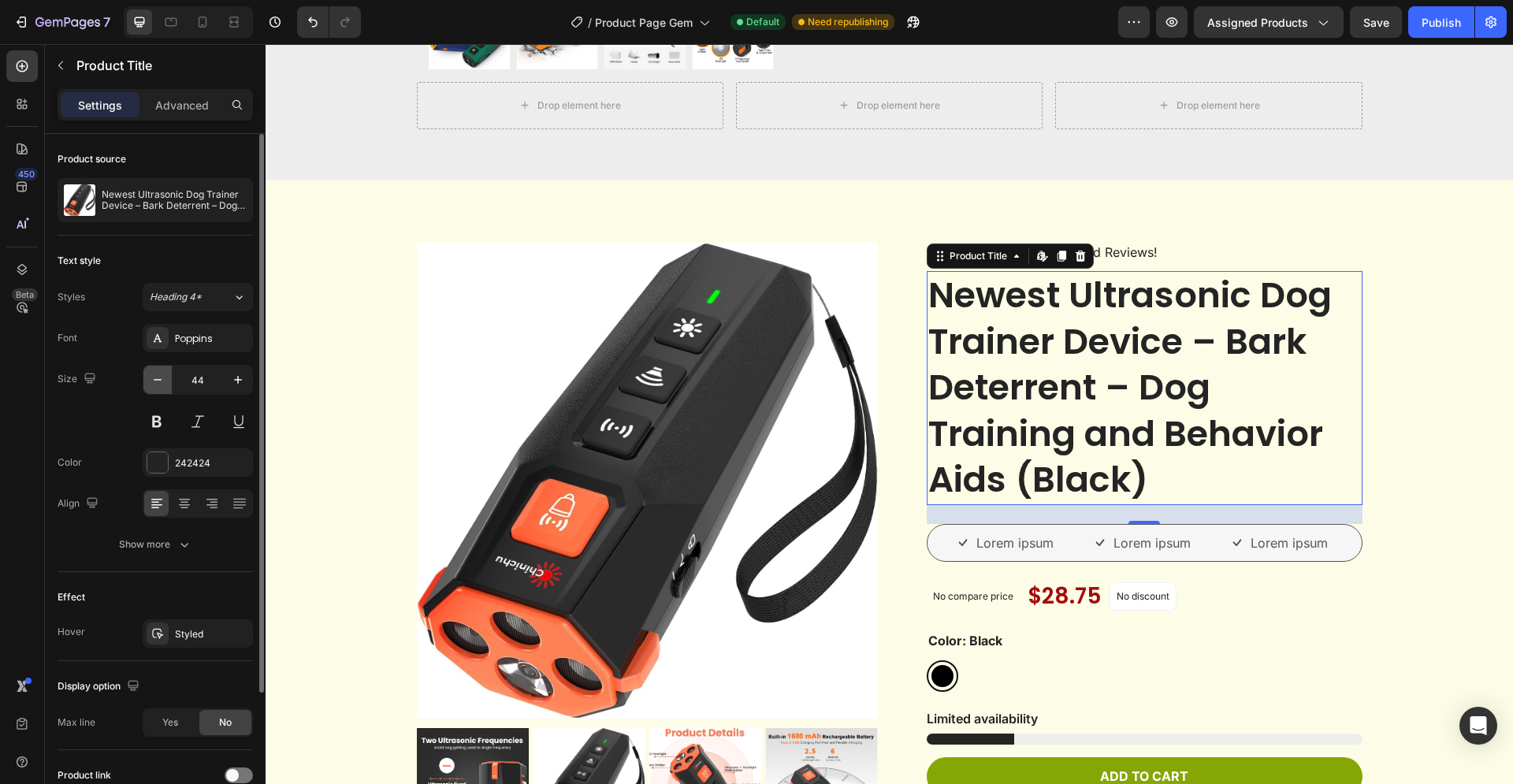
click at [161, 379] on icon "button" at bounding box center [157, 379] width 16 height 16
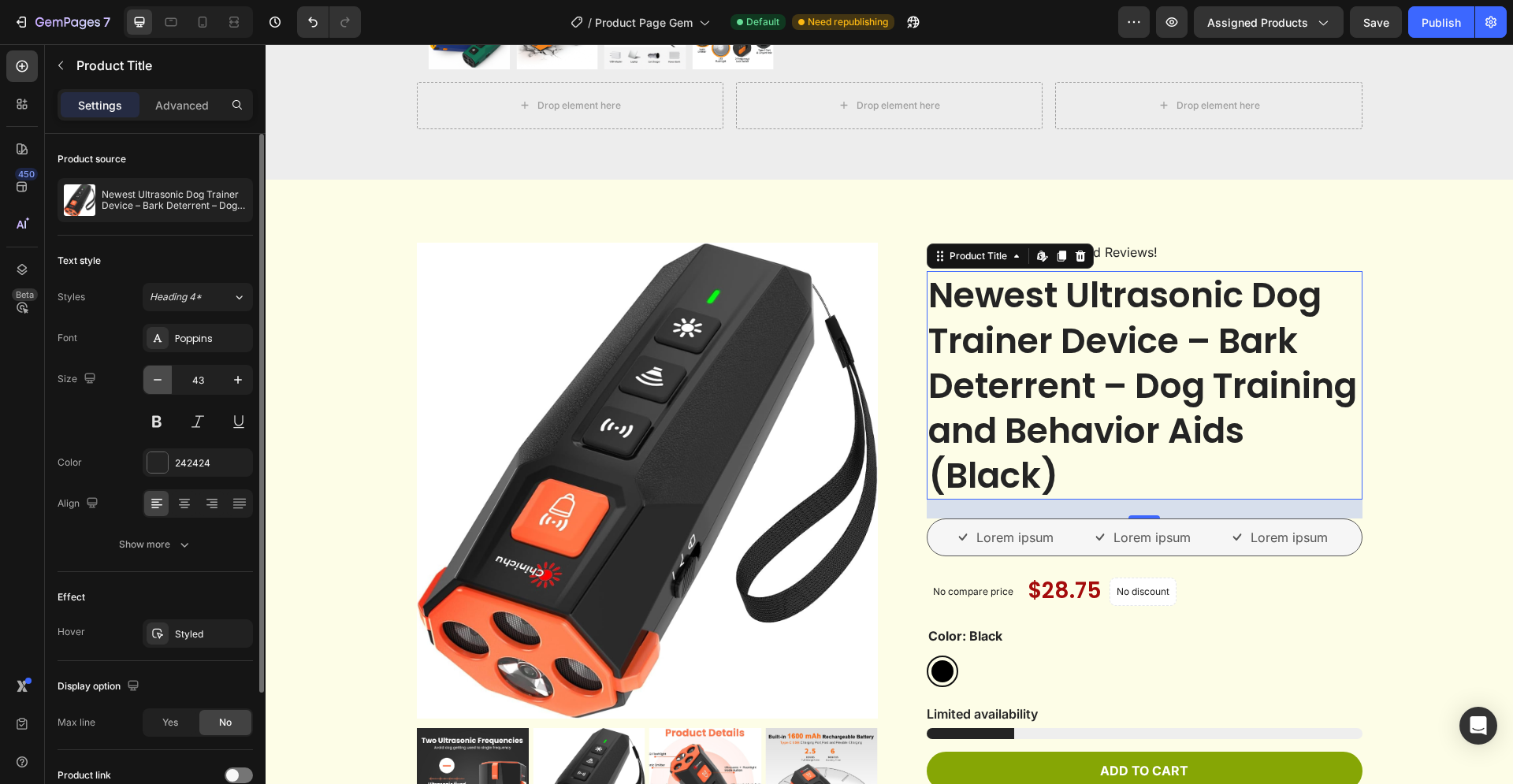
click at [161, 379] on icon "button" at bounding box center [157, 379] width 16 height 16
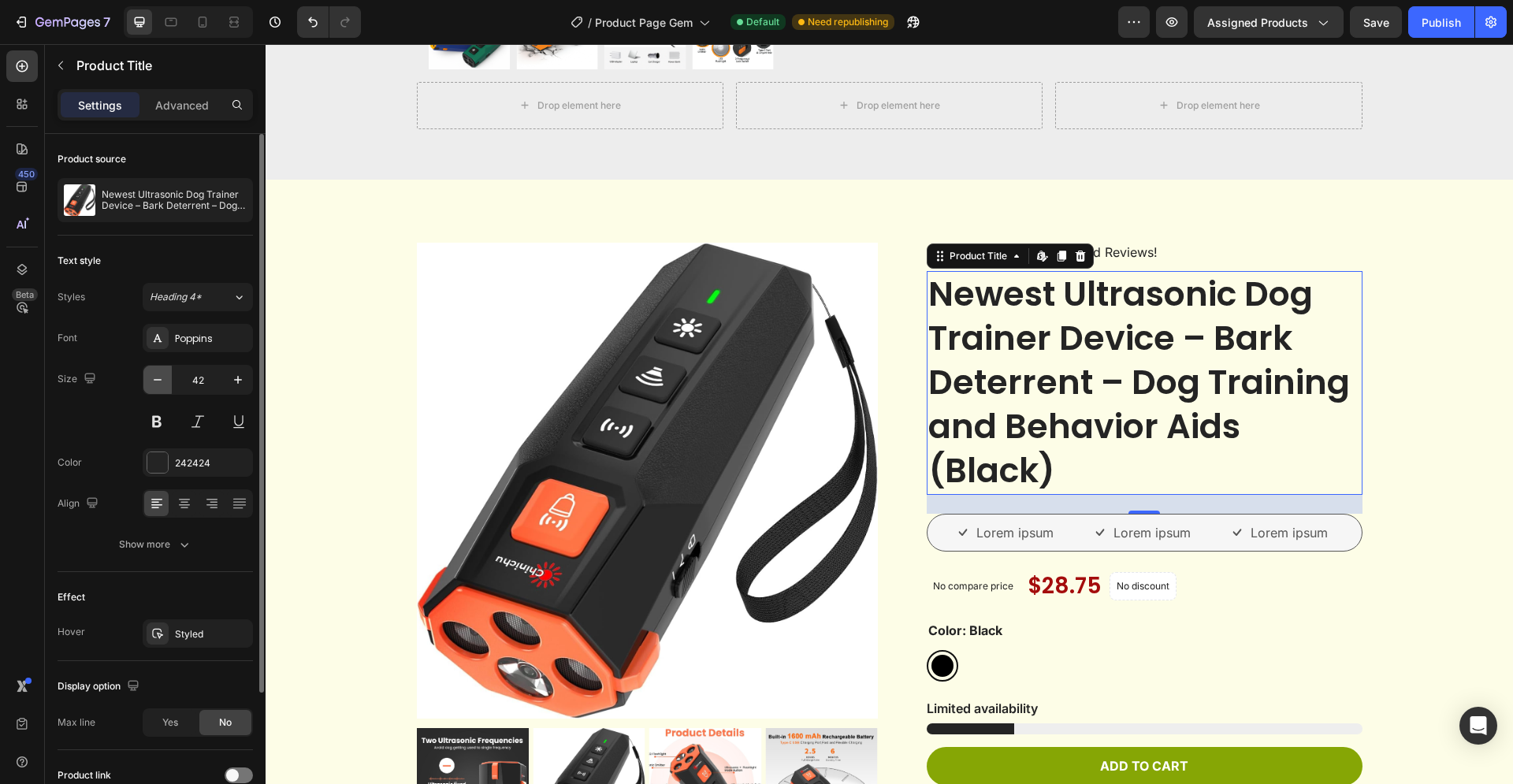
click at [161, 379] on icon "button" at bounding box center [157, 379] width 16 height 16
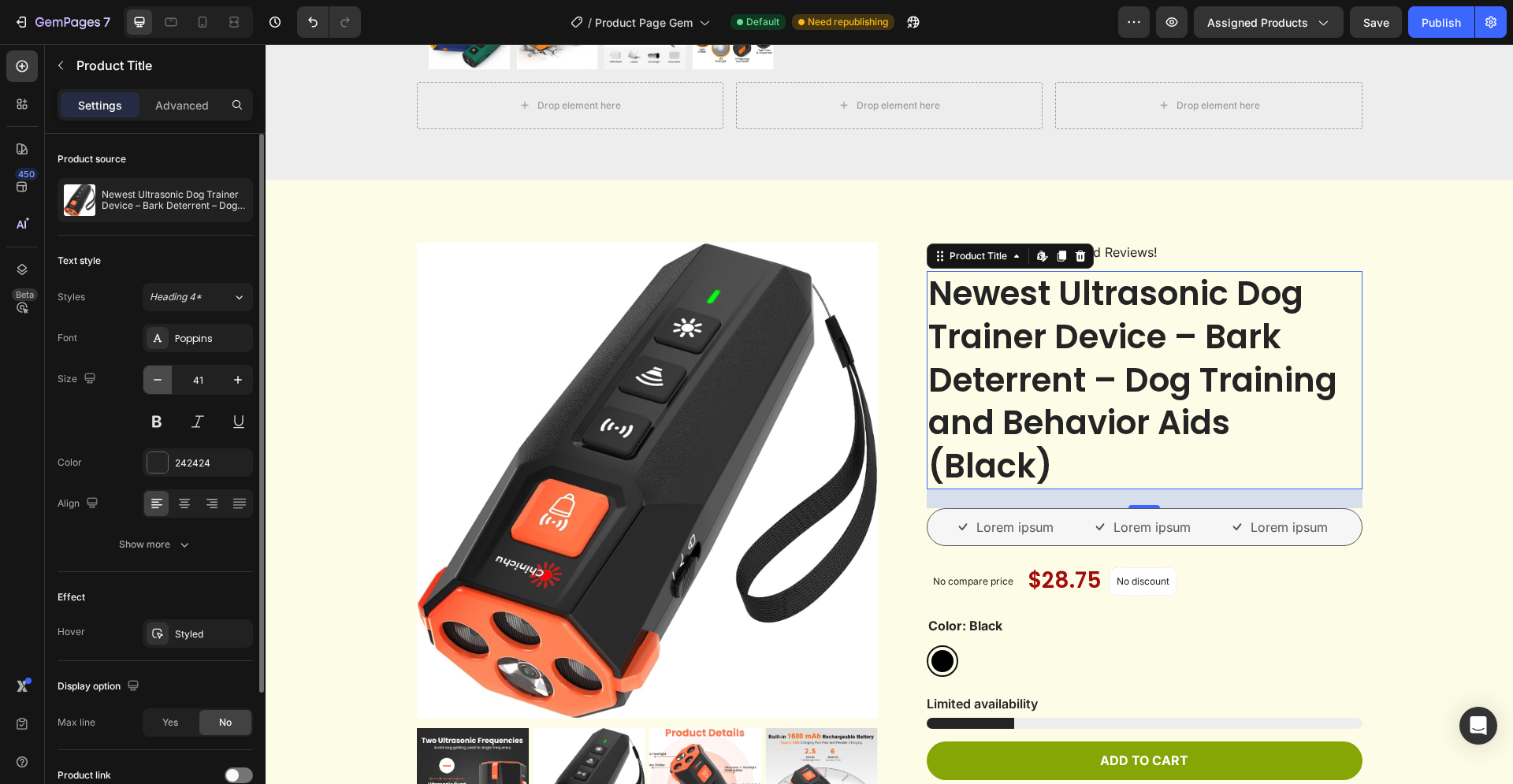
click at [161, 379] on icon "button" at bounding box center [157, 379] width 16 height 16
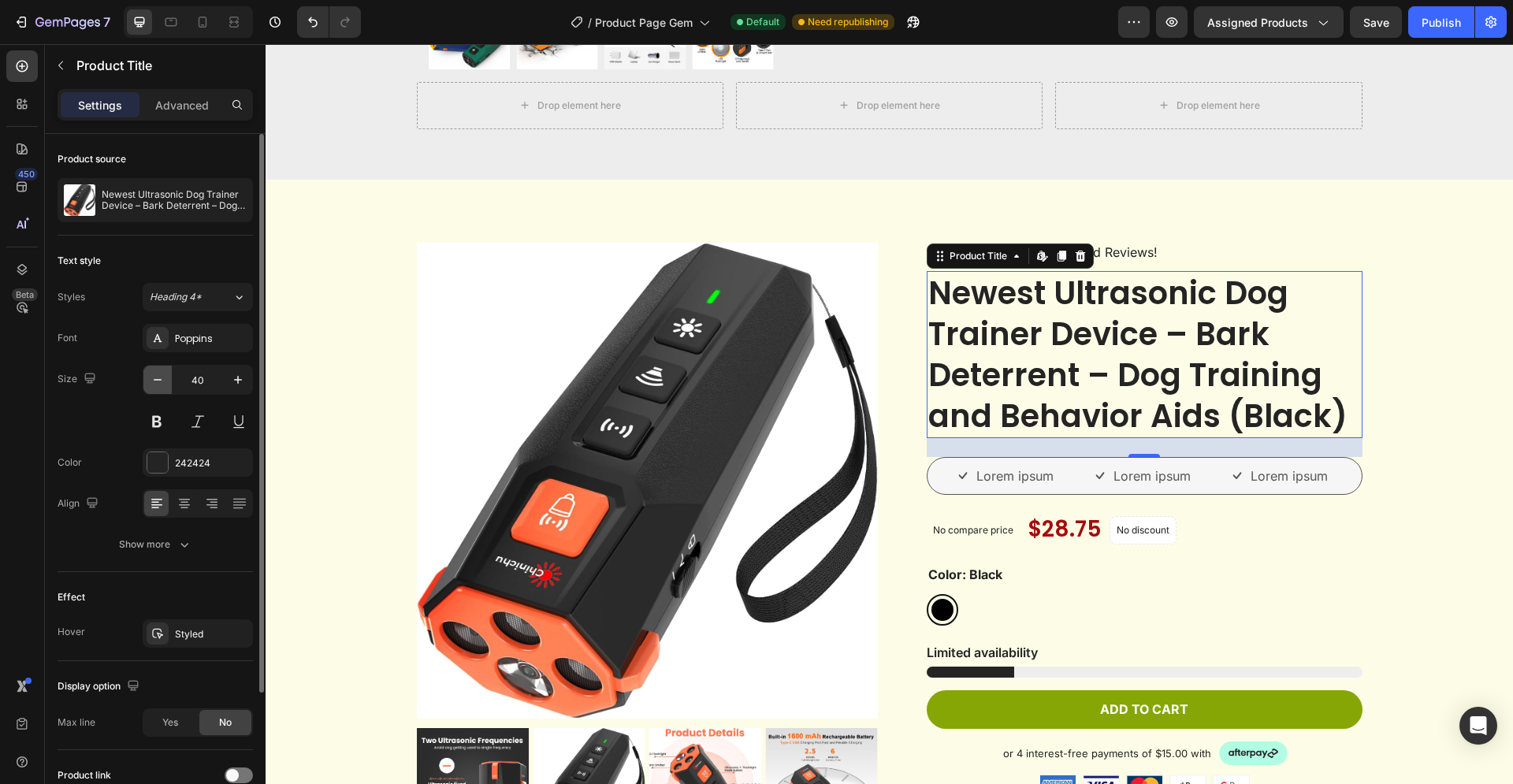
click at [161, 379] on icon "button" at bounding box center [157, 379] width 16 height 16
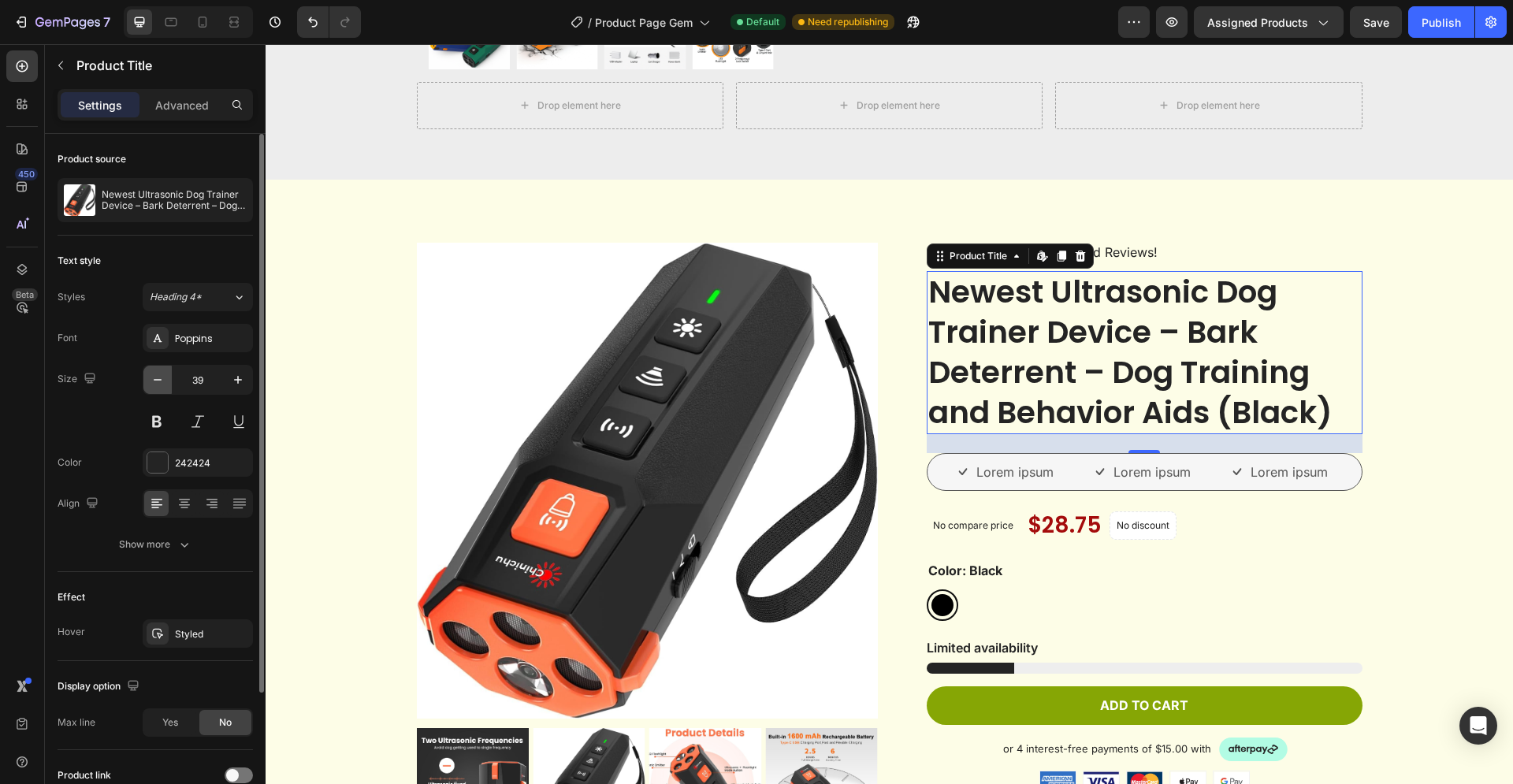
click at [161, 379] on icon "button" at bounding box center [157, 379] width 16 height 16
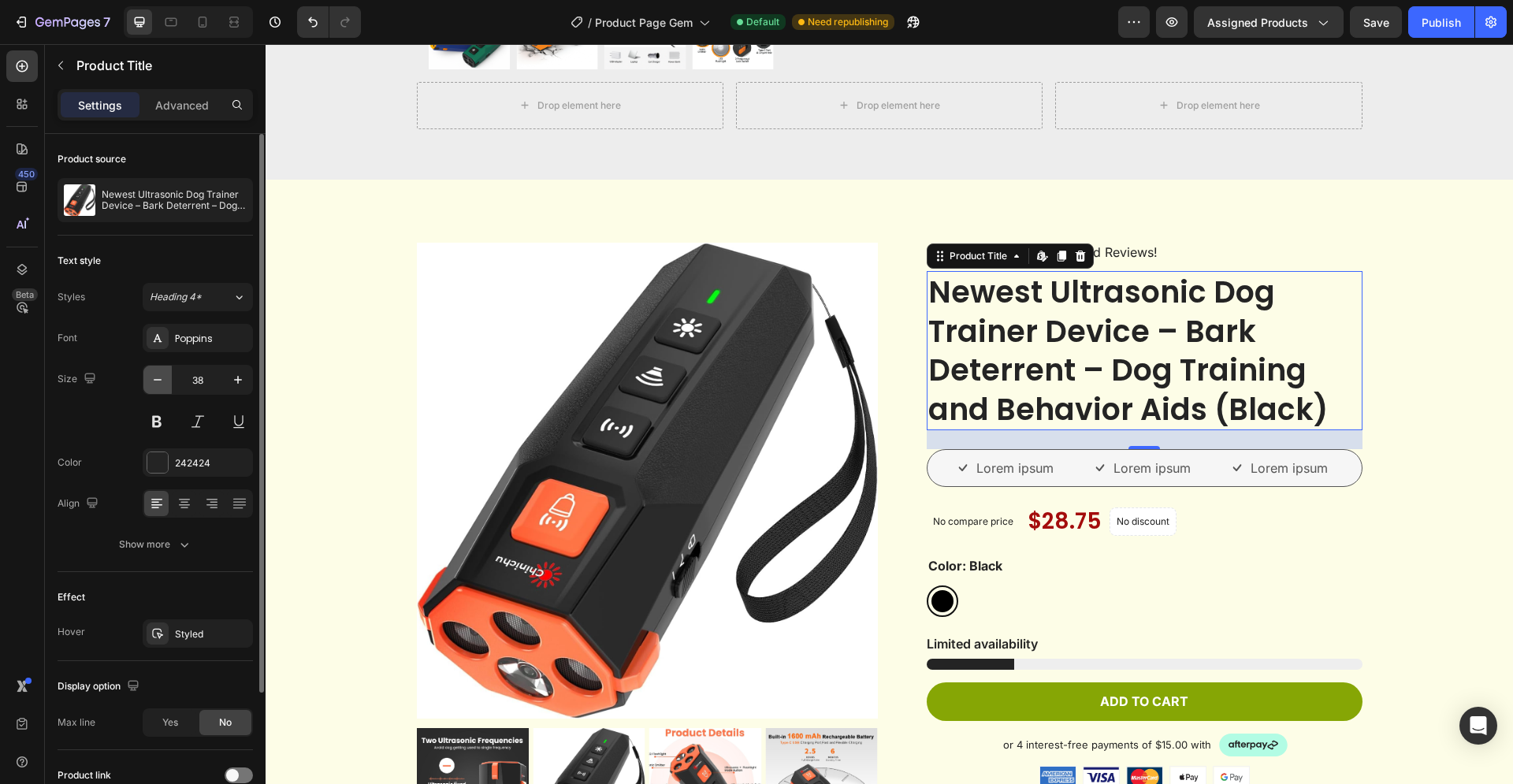
click at [161, 379] on icon "button" at bounding box center [157, 379] width 16 height 16
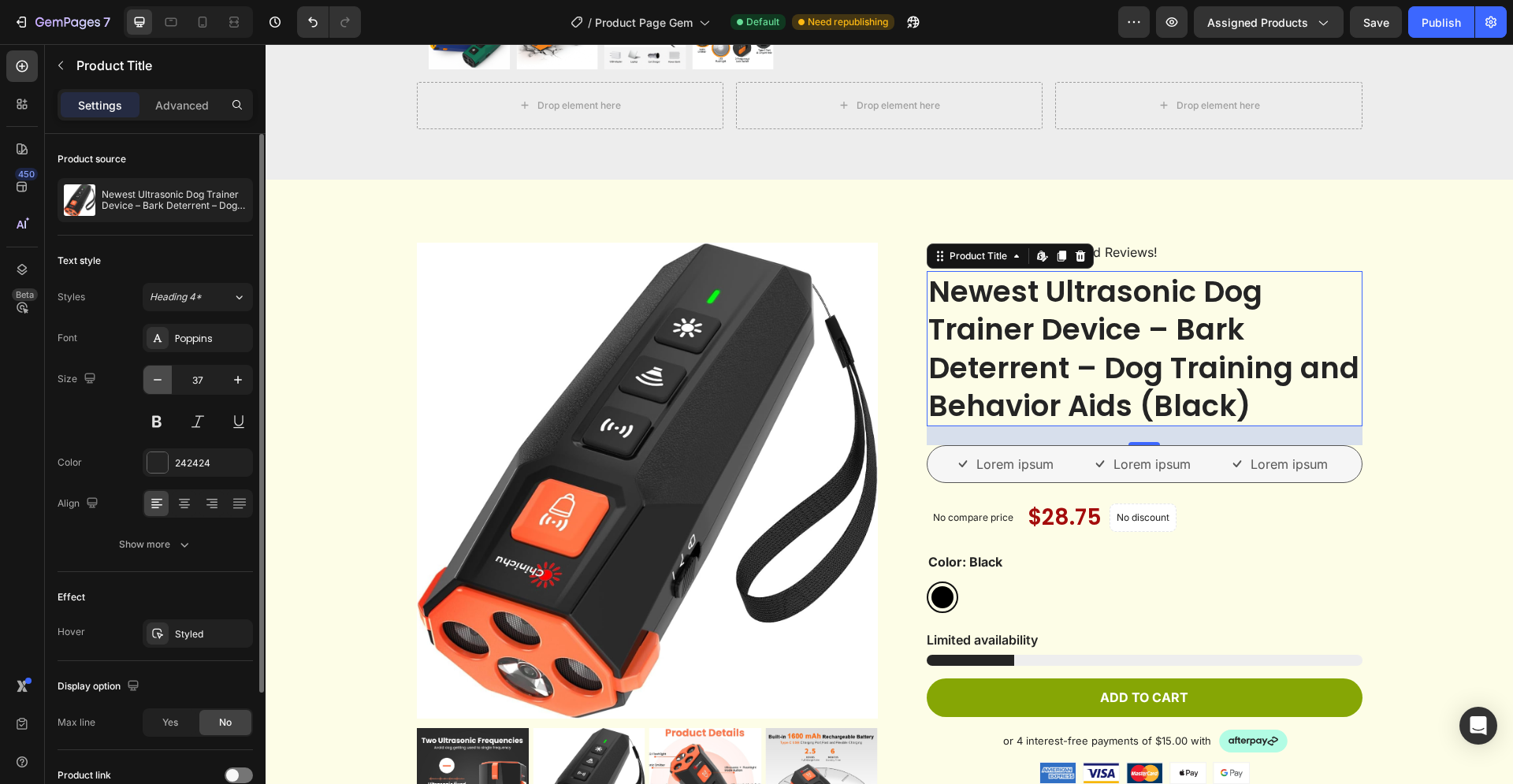
click at [161, 379] on icon "button" at bounding box center [157, 379] width 16 height 16
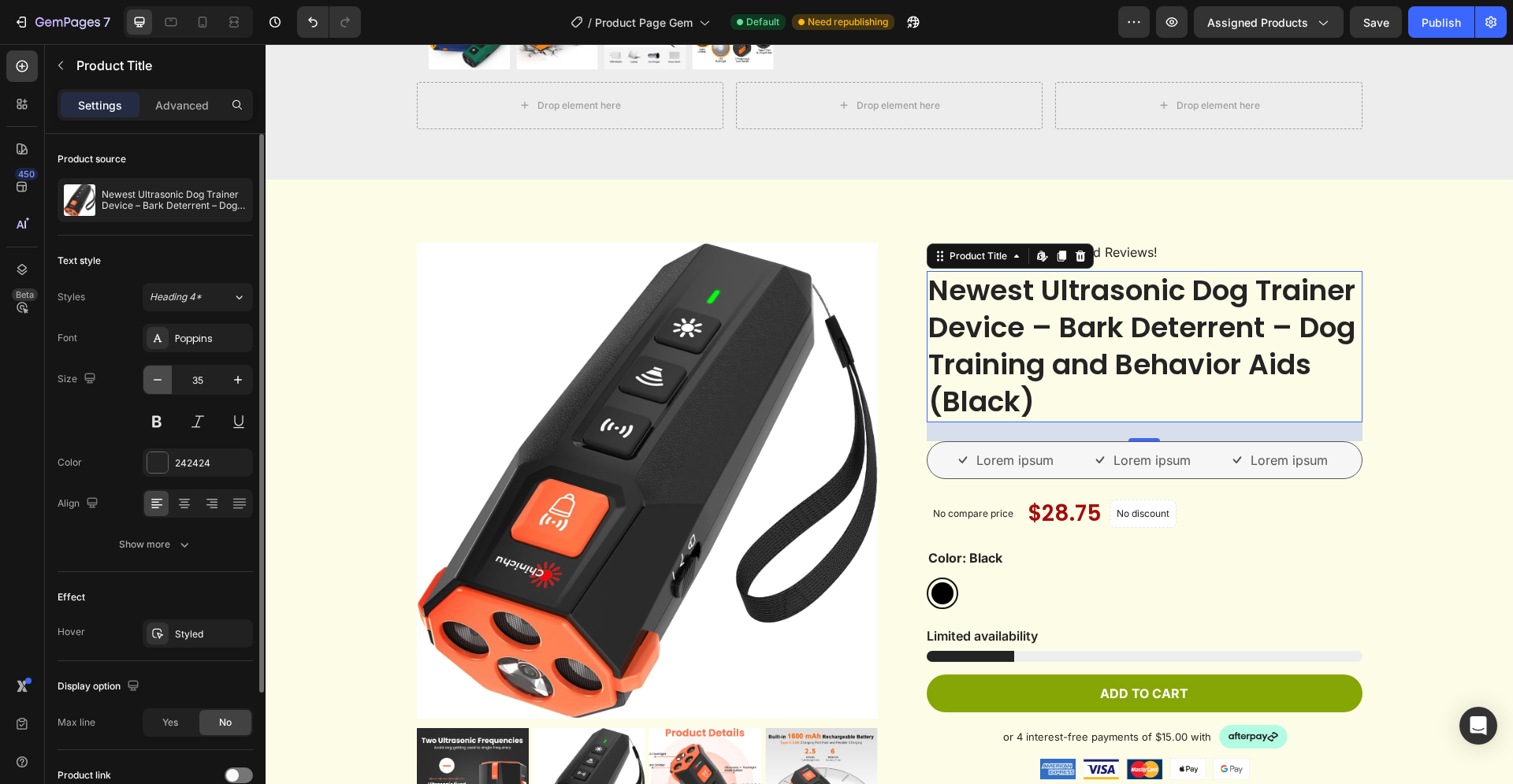
click at [161, 379] on icon "button" at bounding box center [157, 379] width 16 height 16
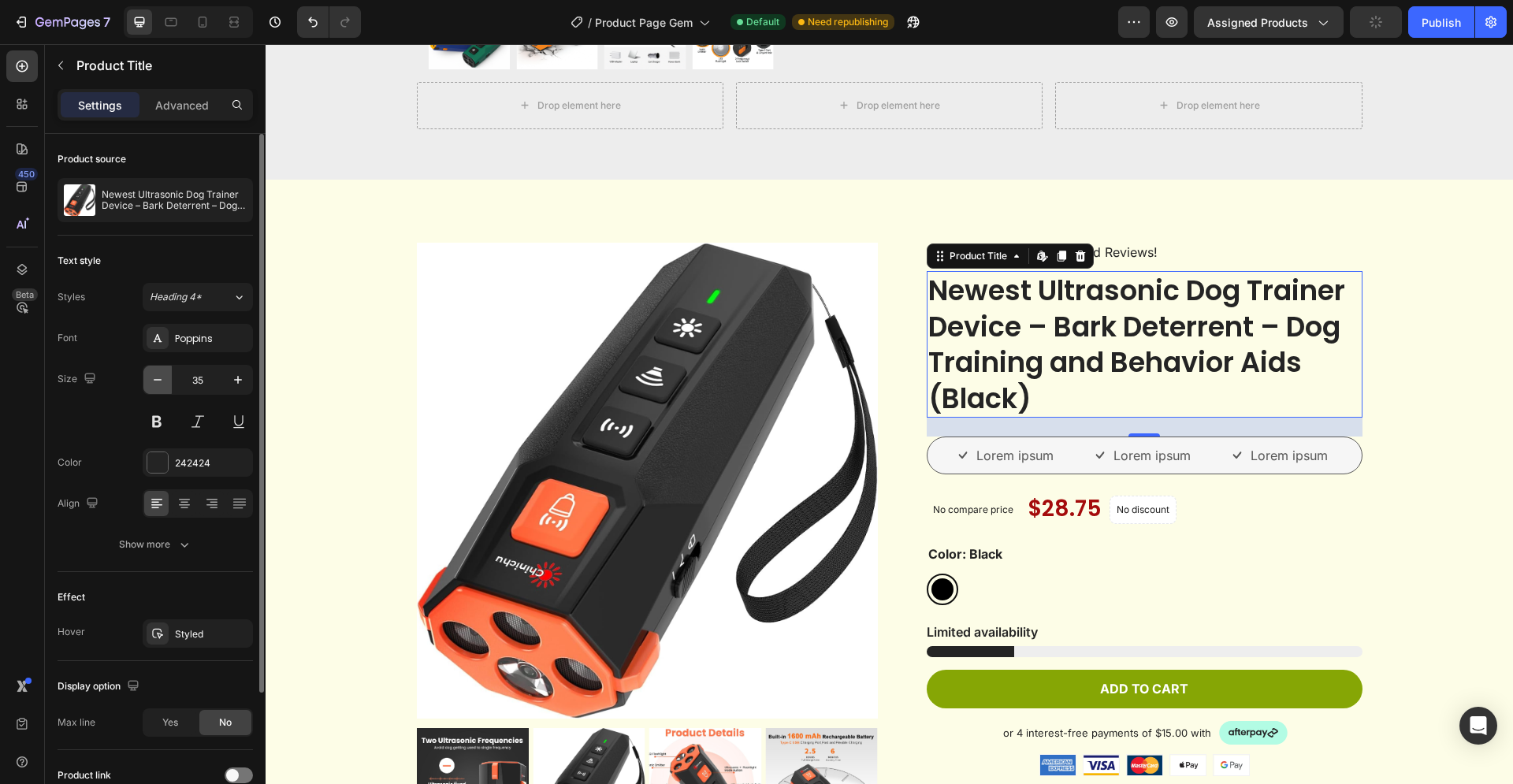
click at [162, 379] on icon "button" at bounding box center [157, 379] width 16 height 16
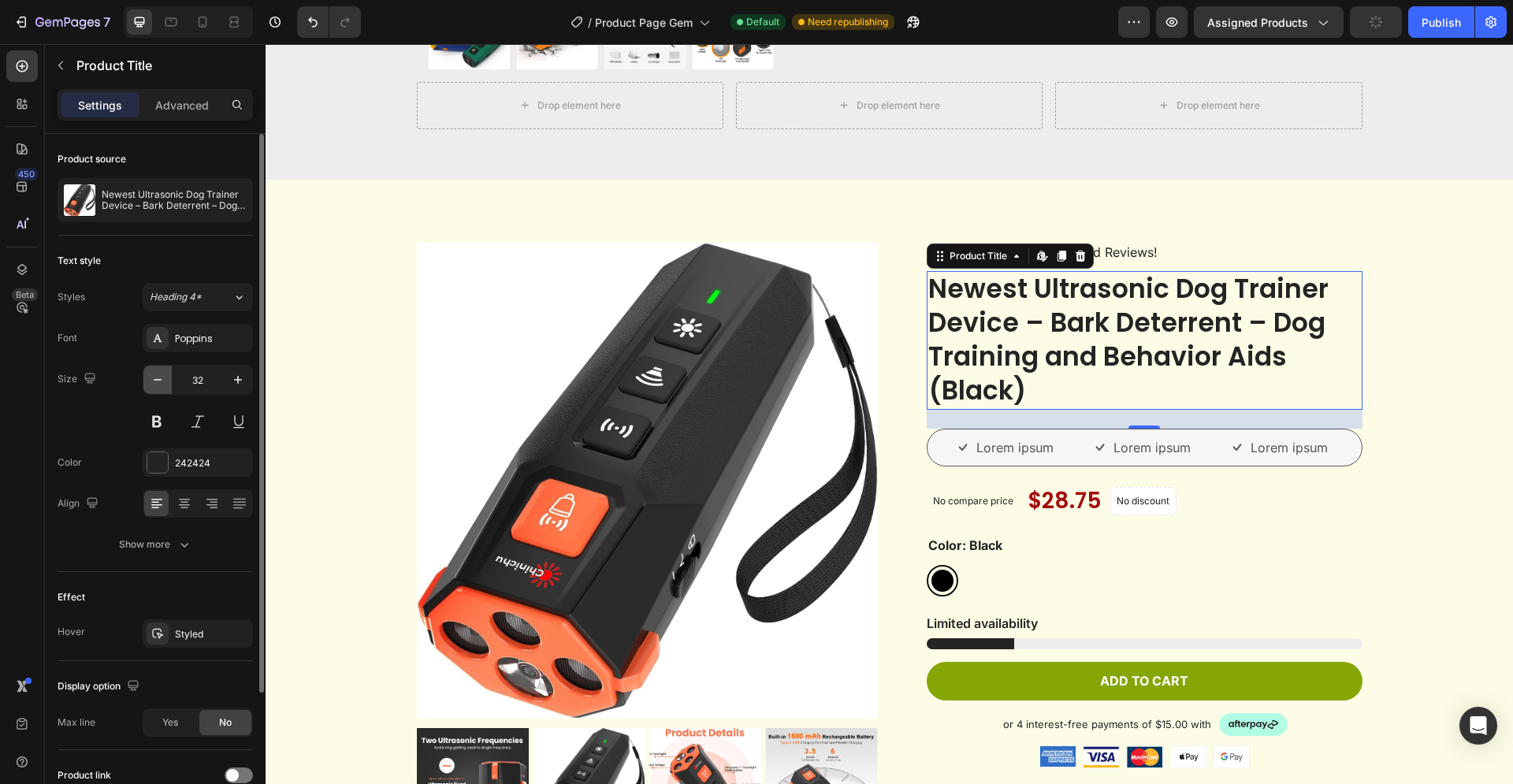
click at [162, 379] on icon "button" at bounding box center [157, 379] width 16 height 16
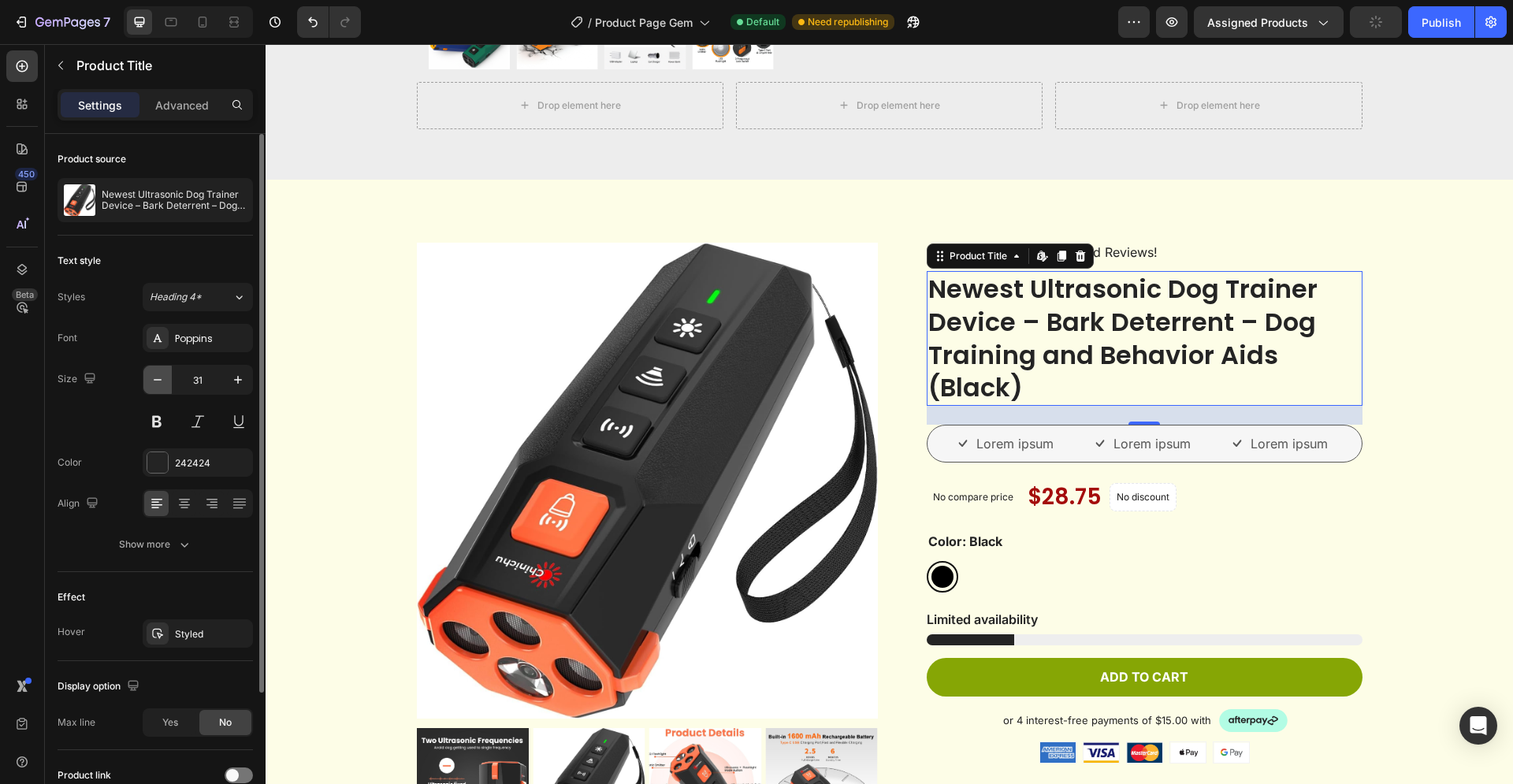
click at [163, 380] on icon "button" at bounding box center [157, 379] width 16 height 16
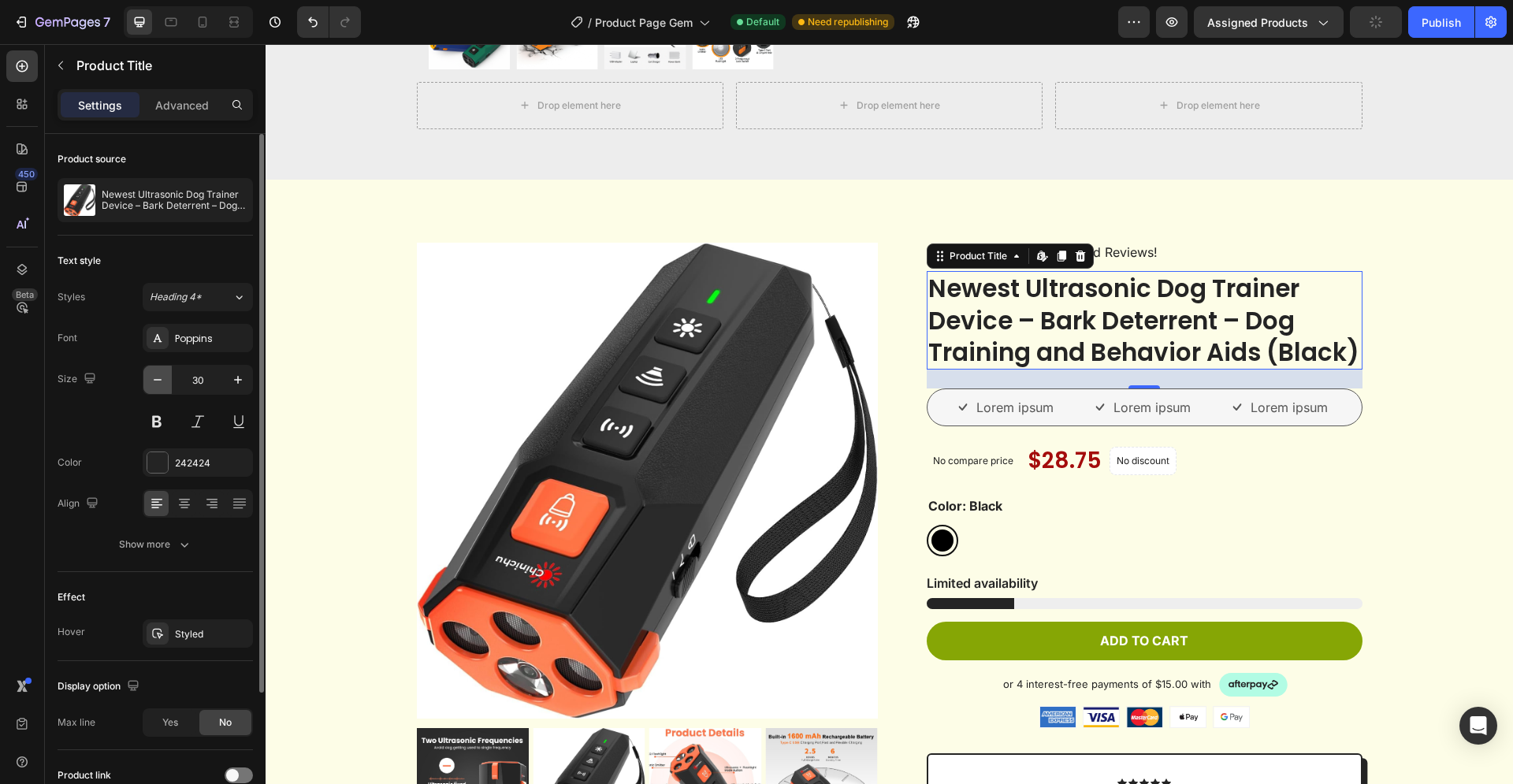
click at [163, 380] on icon "button" at bounding box center [157, 379] width 16 height 16
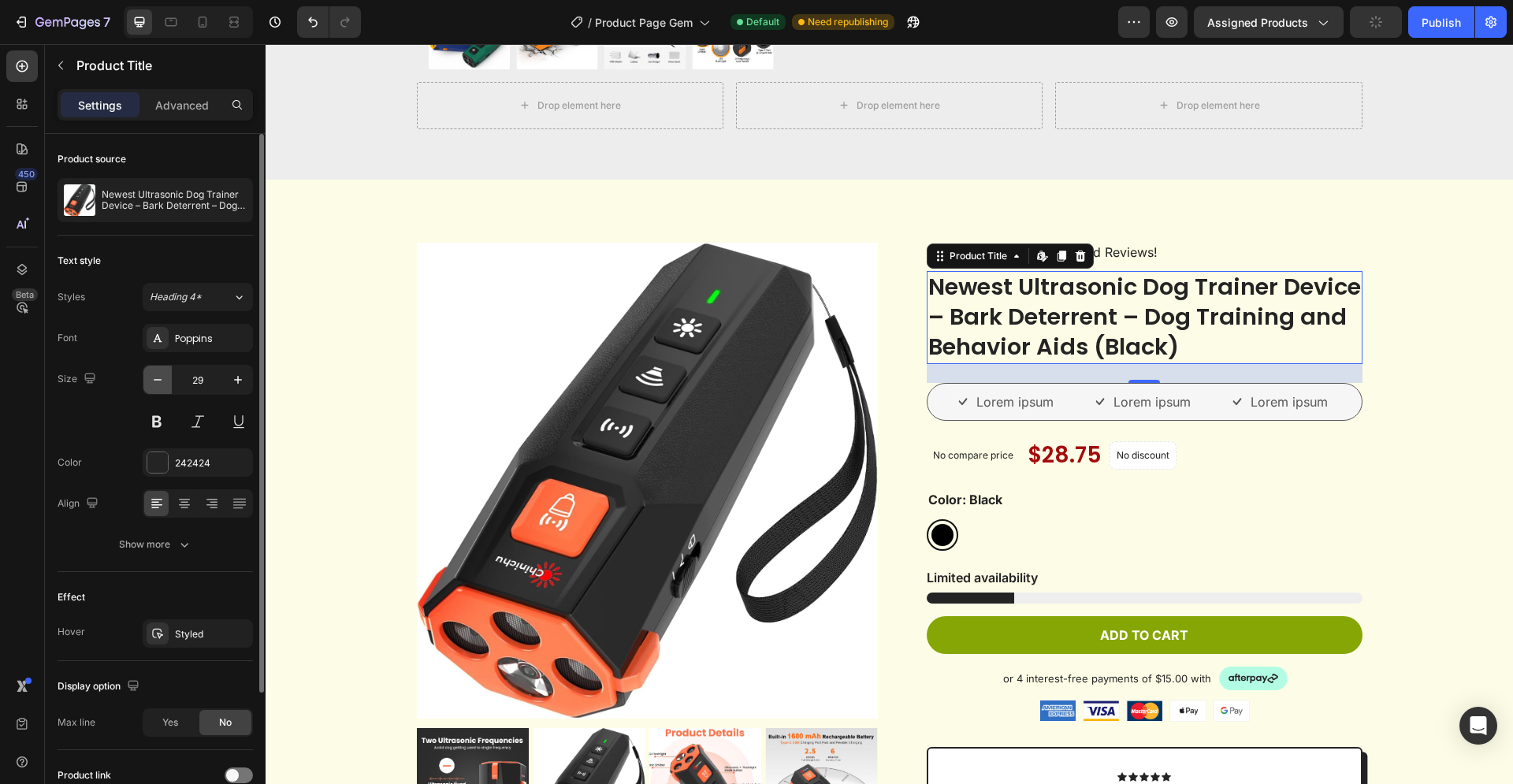
click at [163, 381] on icon "button" at bounding box center [157, 379] width 16 height 16
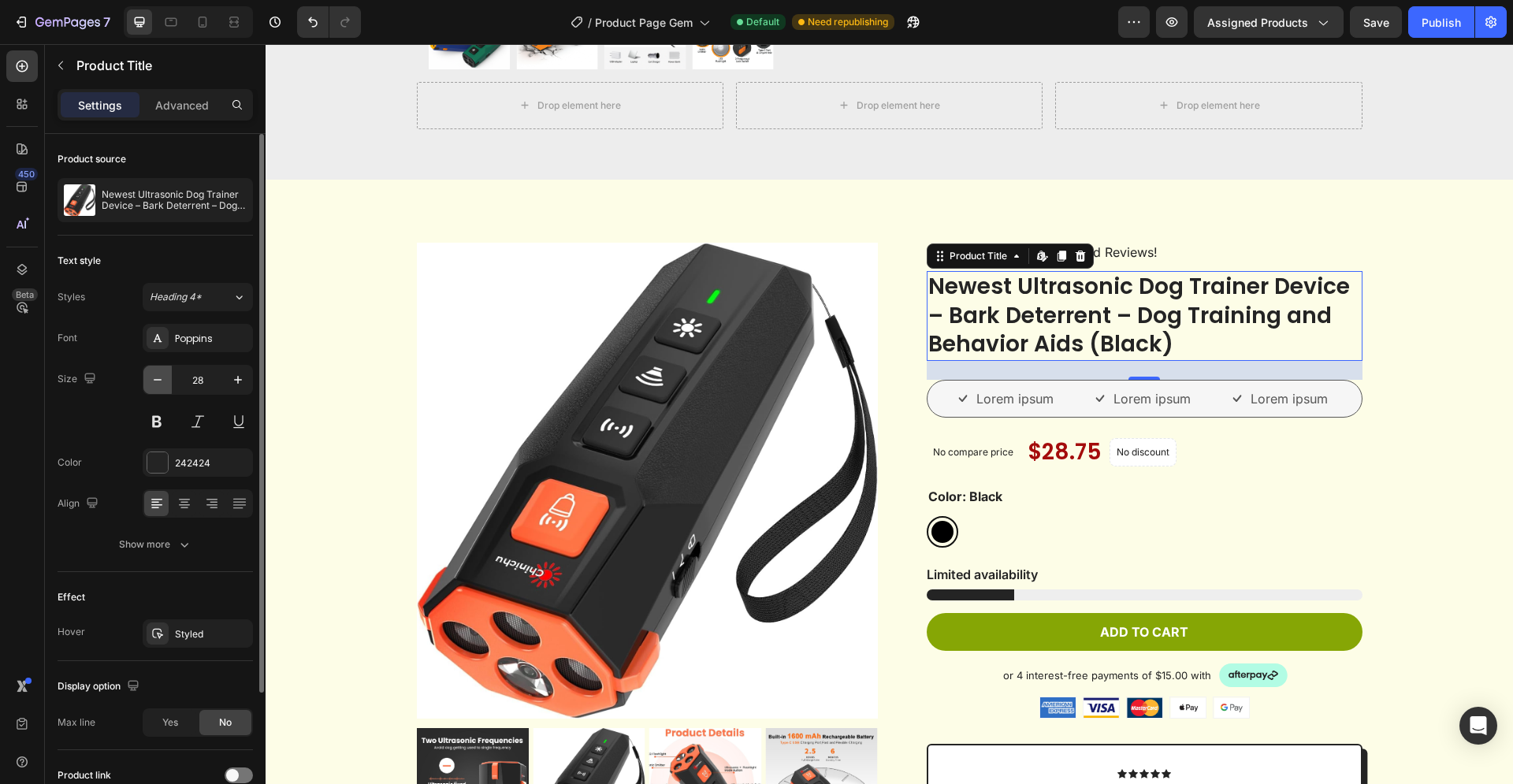
click at [164, 381] on icon "button" at bounding box center [157, 379] width 16 height 16
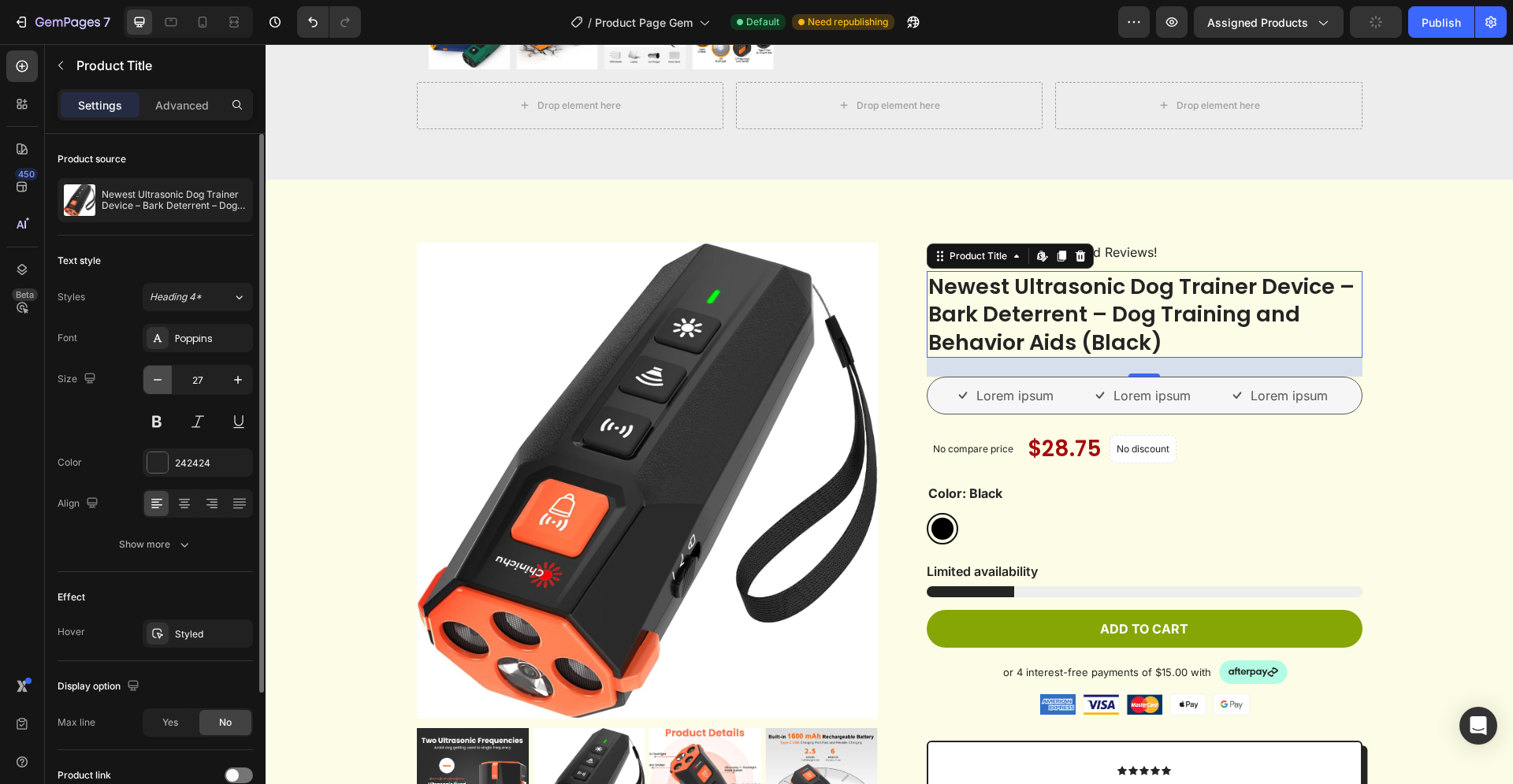
click at [164, 381] on icon "button" at bounding box center [157, 379] width 16 height 16
type input "26"
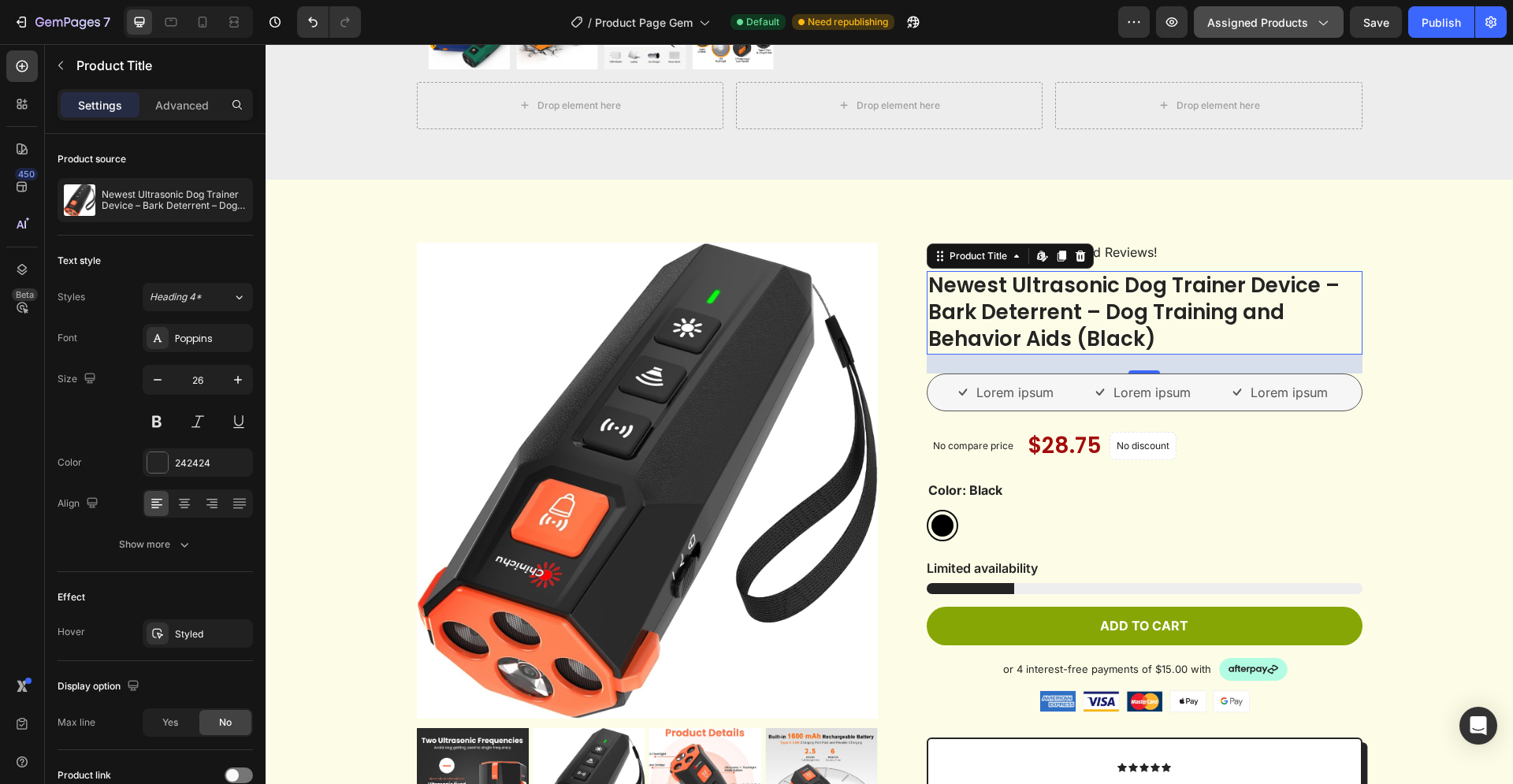
click at [1295, 21] on span "Assigned Products" at bounding box center [1258, 22] width 101 height 16
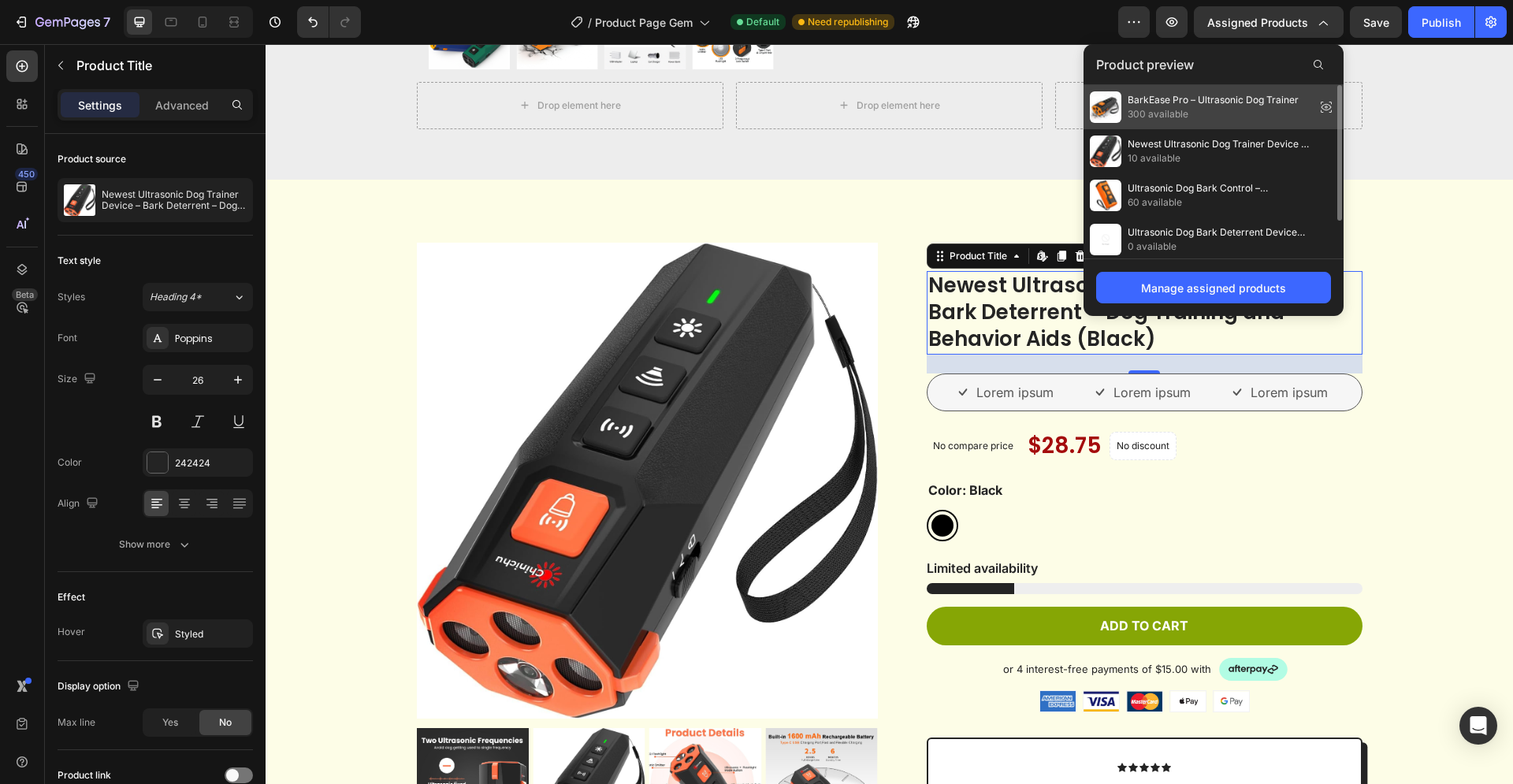
click at [1178, 108] on span "300 available" at bounding box center [1212, 113] width 171 height 14
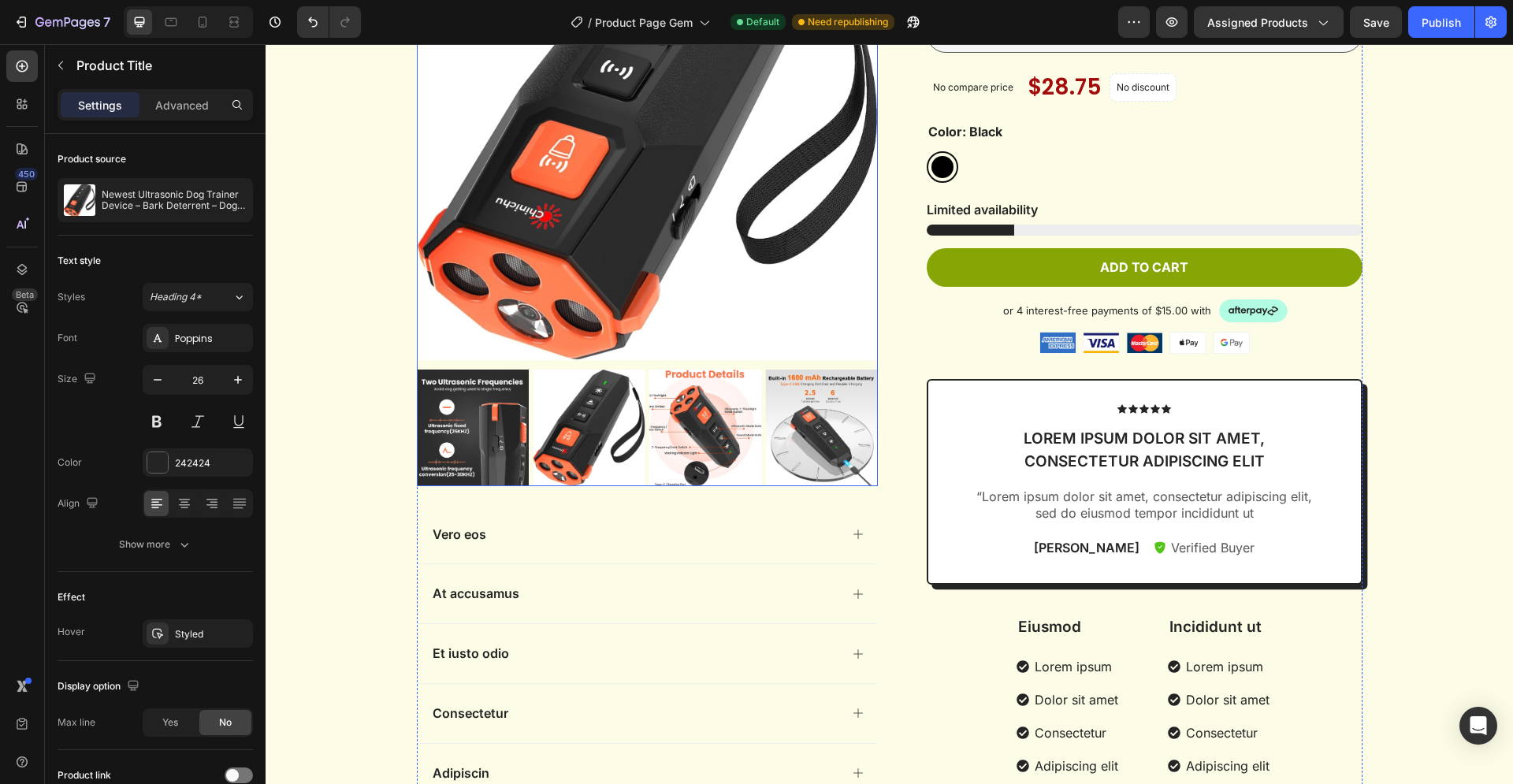
scroll to position [964, 0]
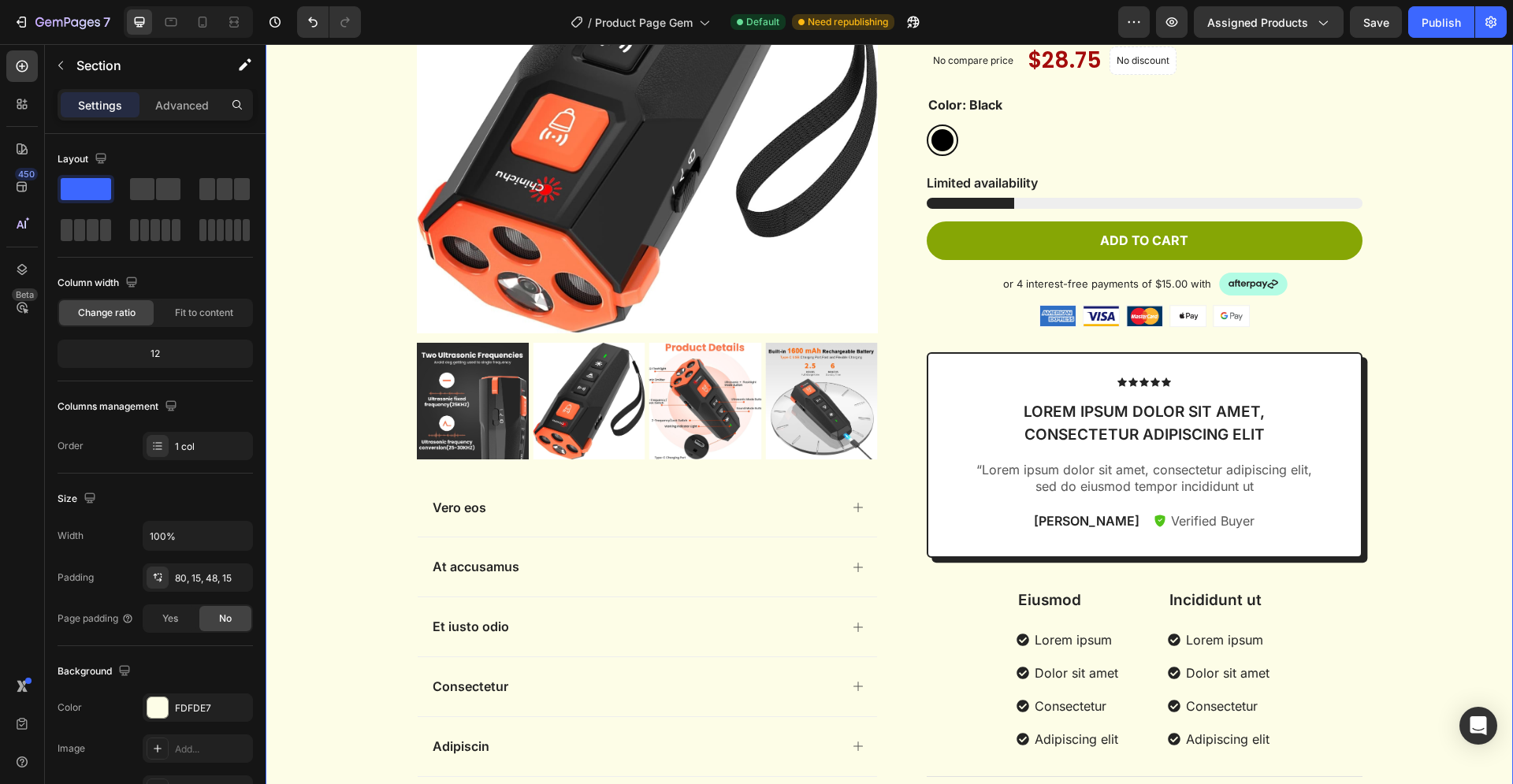
click at [343, 372] on div "Product Images Vero eos At accusamus Et iusto odio Consectetur Adipiscin Accord…" at bounding box center [889, 358] width 1223 height 1003
click at [1326, 20] on icon "button" at bounding box center [1321, 22] width 16 height 16
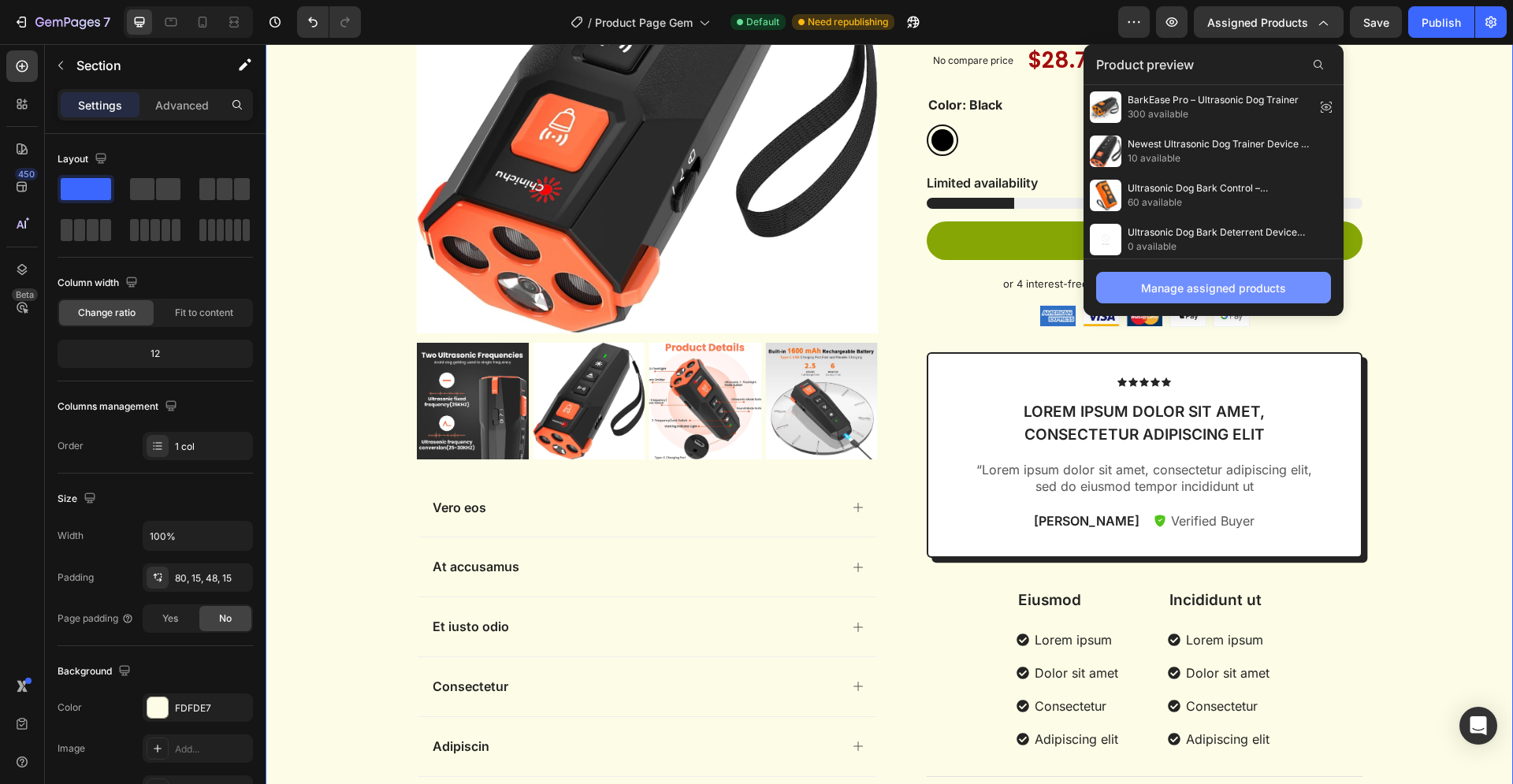
click at [1195, 287] on div "Manage assigned products" at bounding box center [1213, 288] width 145 height 16
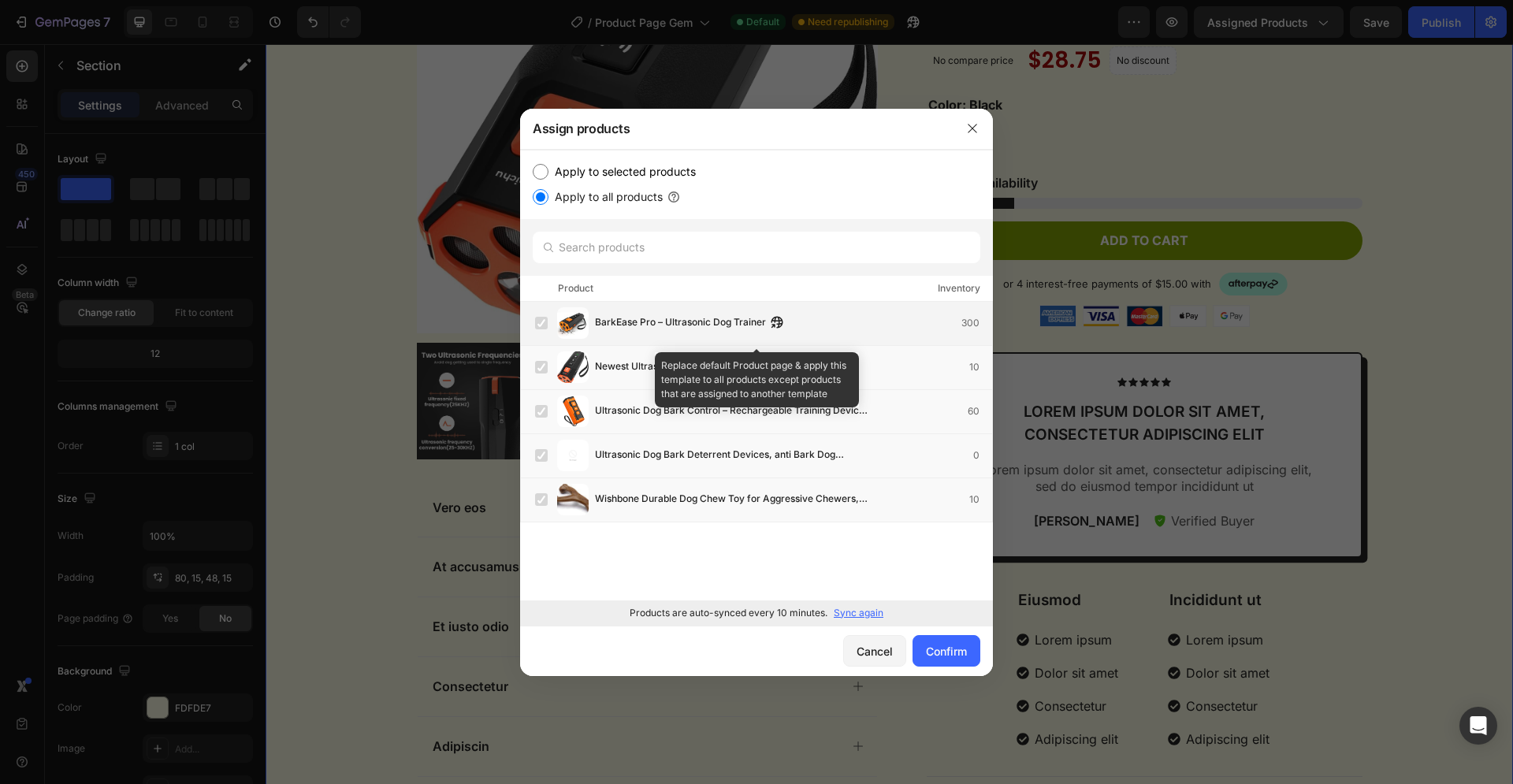
click at [618, 319] on span "BarkEase Pro – Ultrasonic Dog Trainer" at bounding box center [679, 323] width 171 height 17
click at [540, 321] on label at bounding box center [540, 322] width 12 height 12
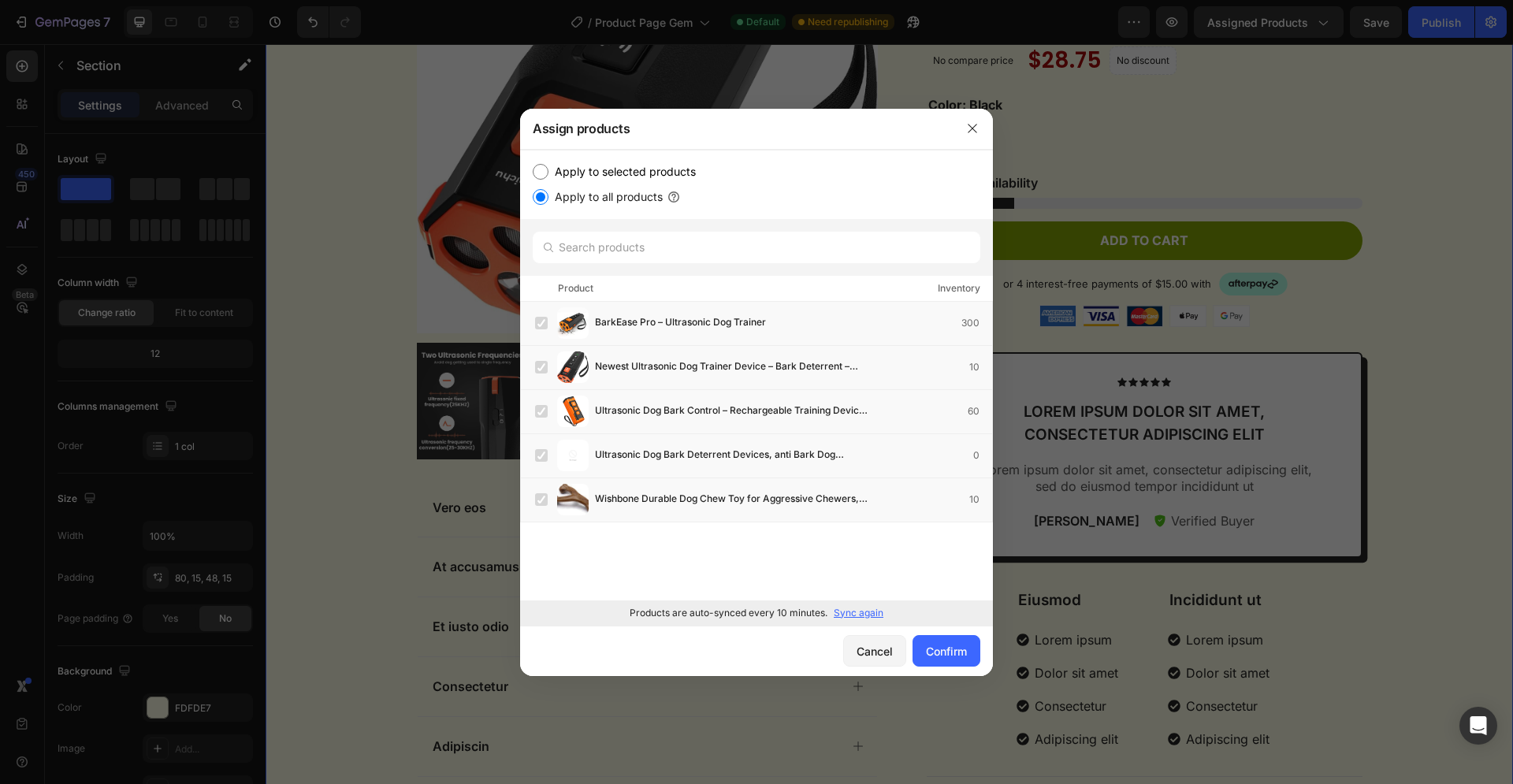
click at [565, 171] on label "Apply to selected products" at bounding box center [622, 171] width 148 height 19
click at [549, 171] on input "Apply to selected products" at bounding box center [540, 171] width 16 height 16
radio input "true"
click at [540, 411] on label at bounding box center [540, 411] width 12 height 12
click at [542, 326] on label at bounding box center [540, 322] width 12 height 12
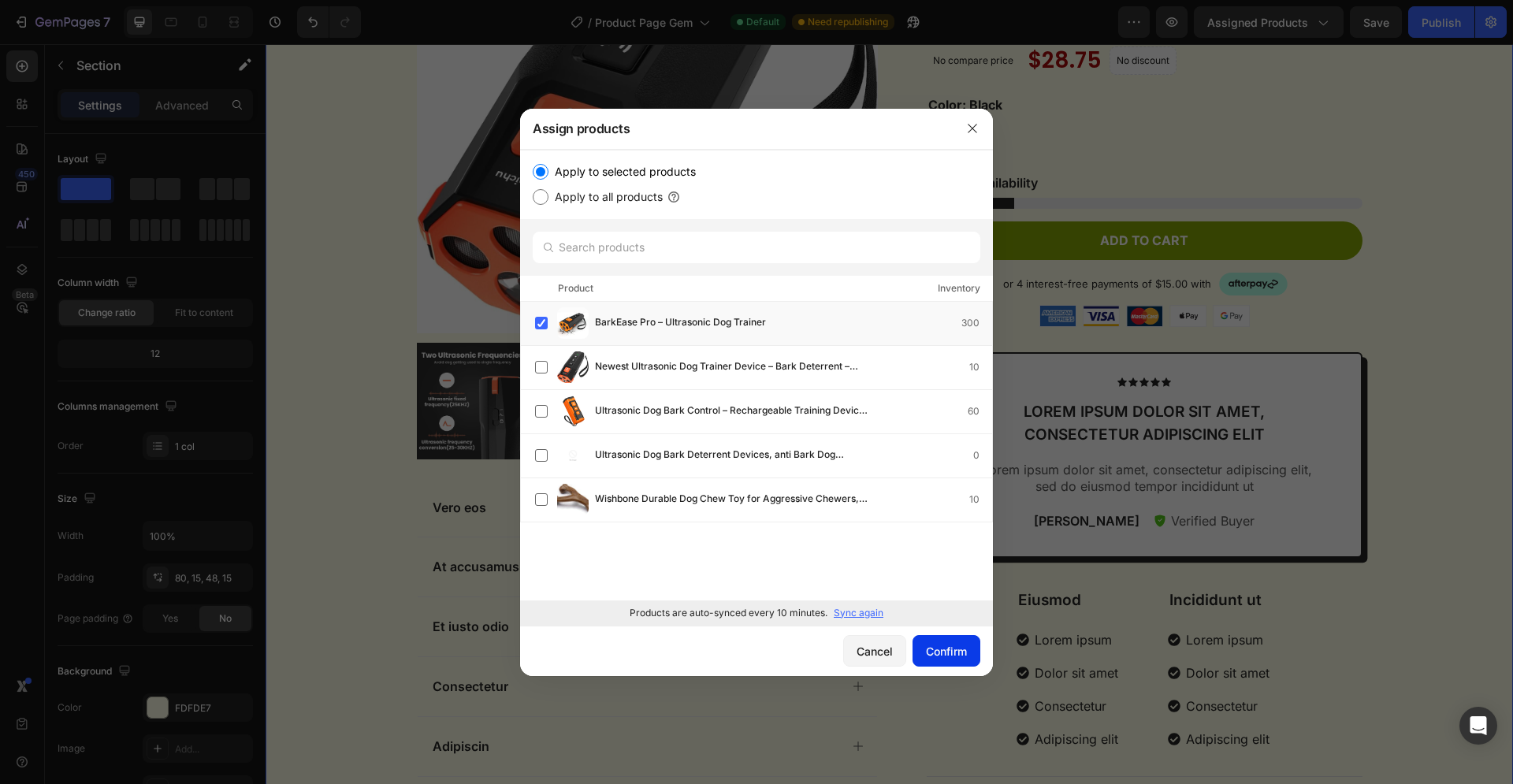
click at [944, 649] on div "Confirm" at bounding box center [946, 651] width 41 height 16
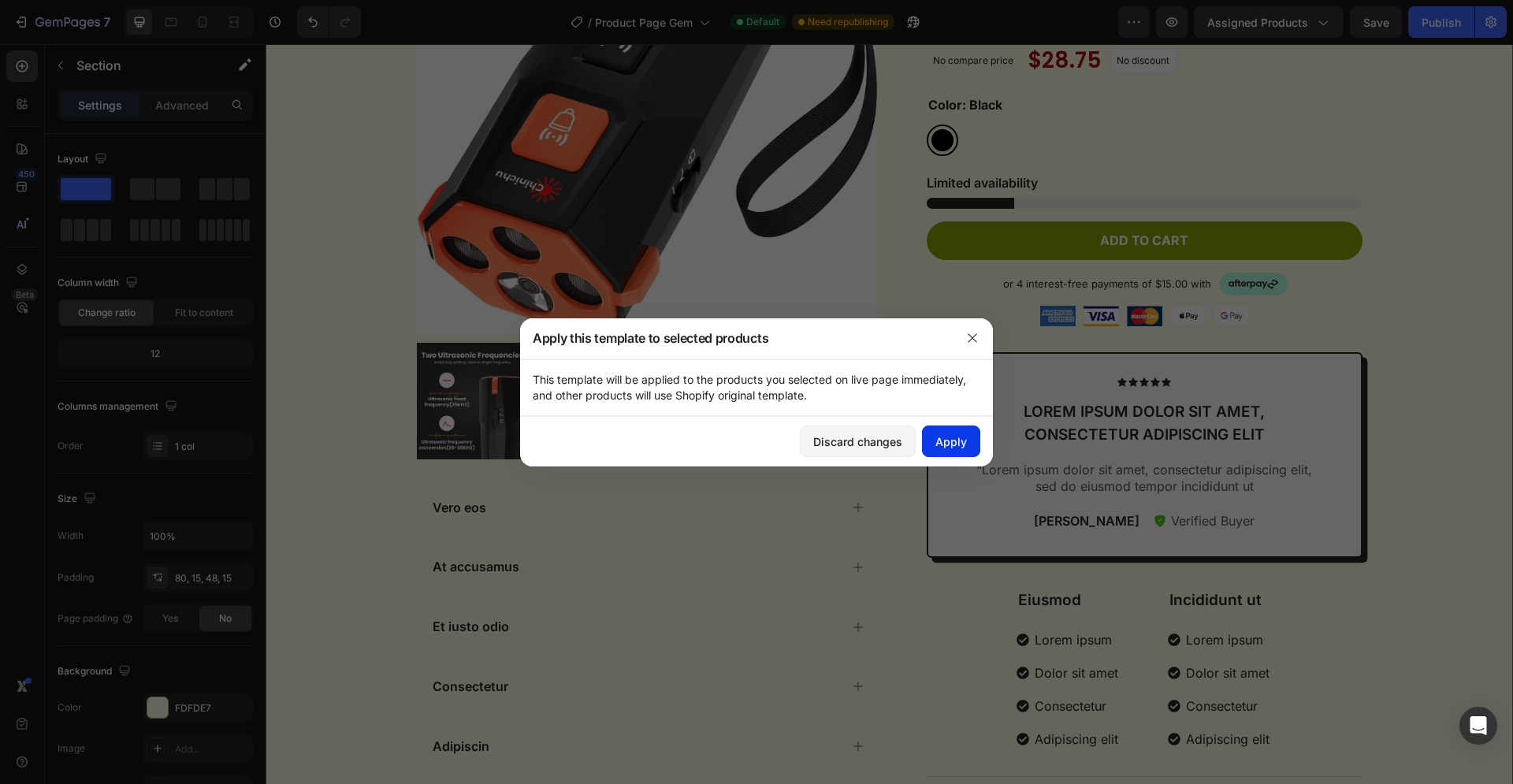
click at [949, 444] on div "Apply" at bounding box center [951, 441] width 31 height 16
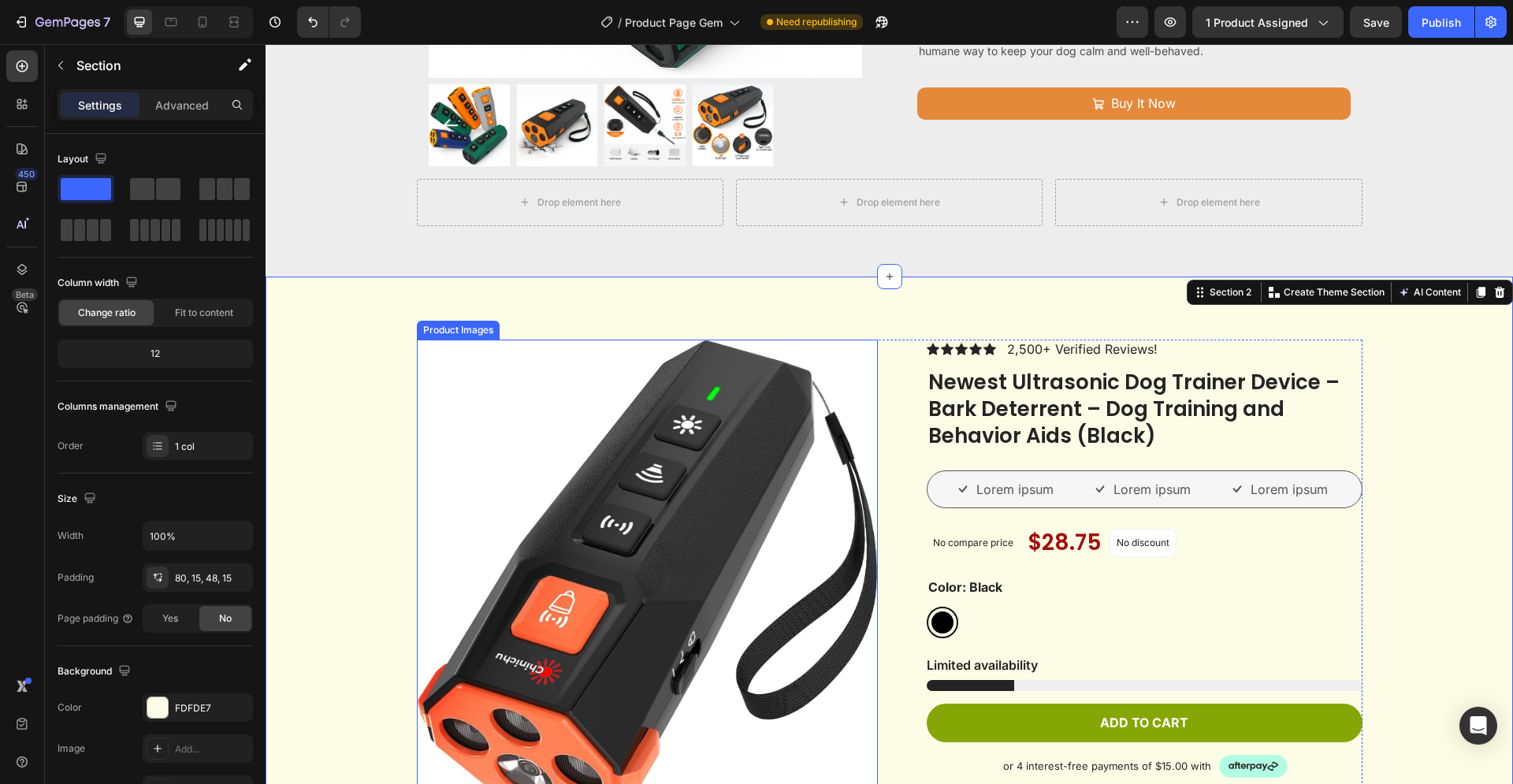
scroll to position [0, 0]
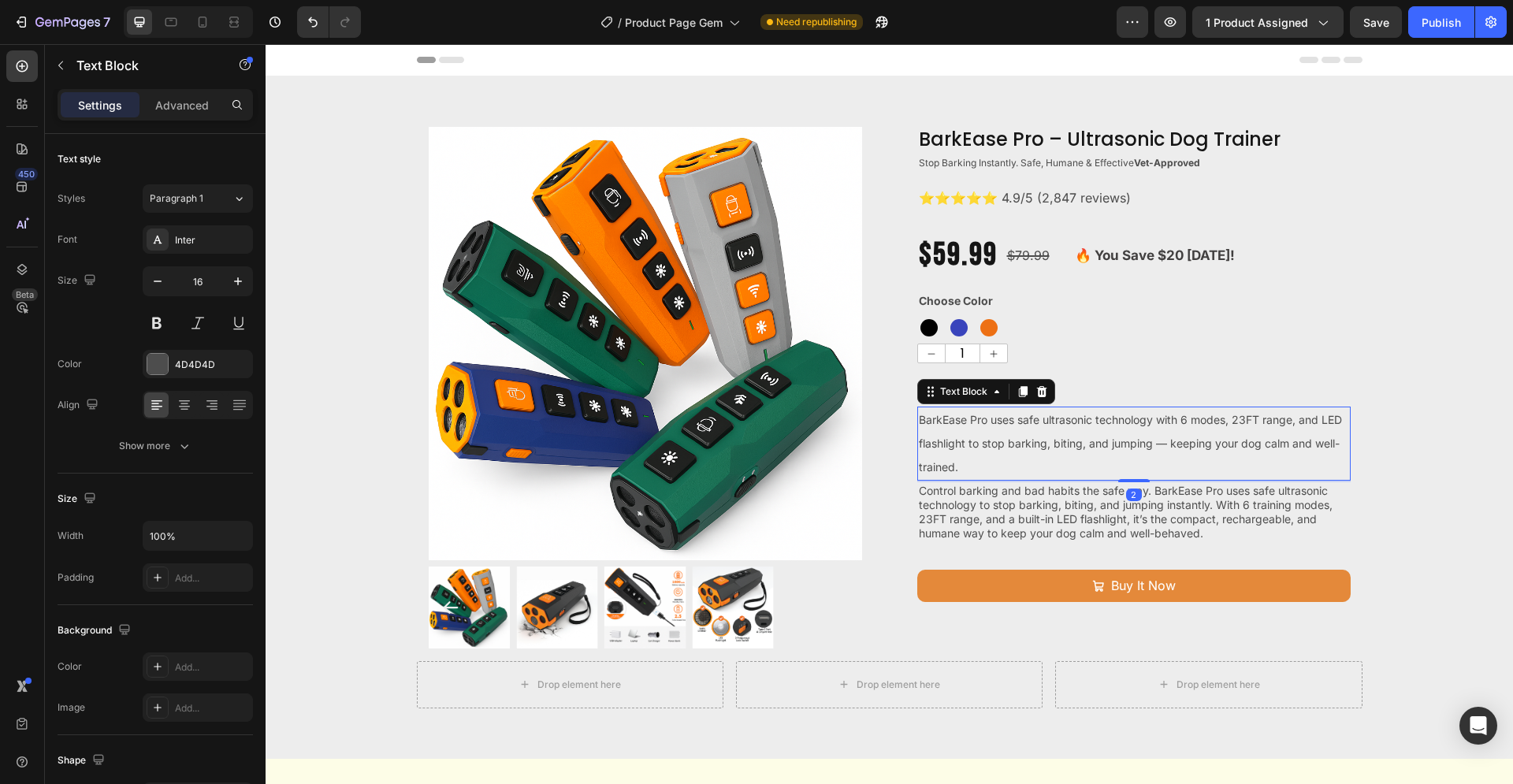
click at [980, 445] on span "BarkEase Pro uses safe ultrasonic technology with 6 modes, 23FT range, and LED …" at bounding box center [1130, 443] width 423 height 61
click at [1036, 389] on icon at bounding box center [1040, 392] width 10 height 11
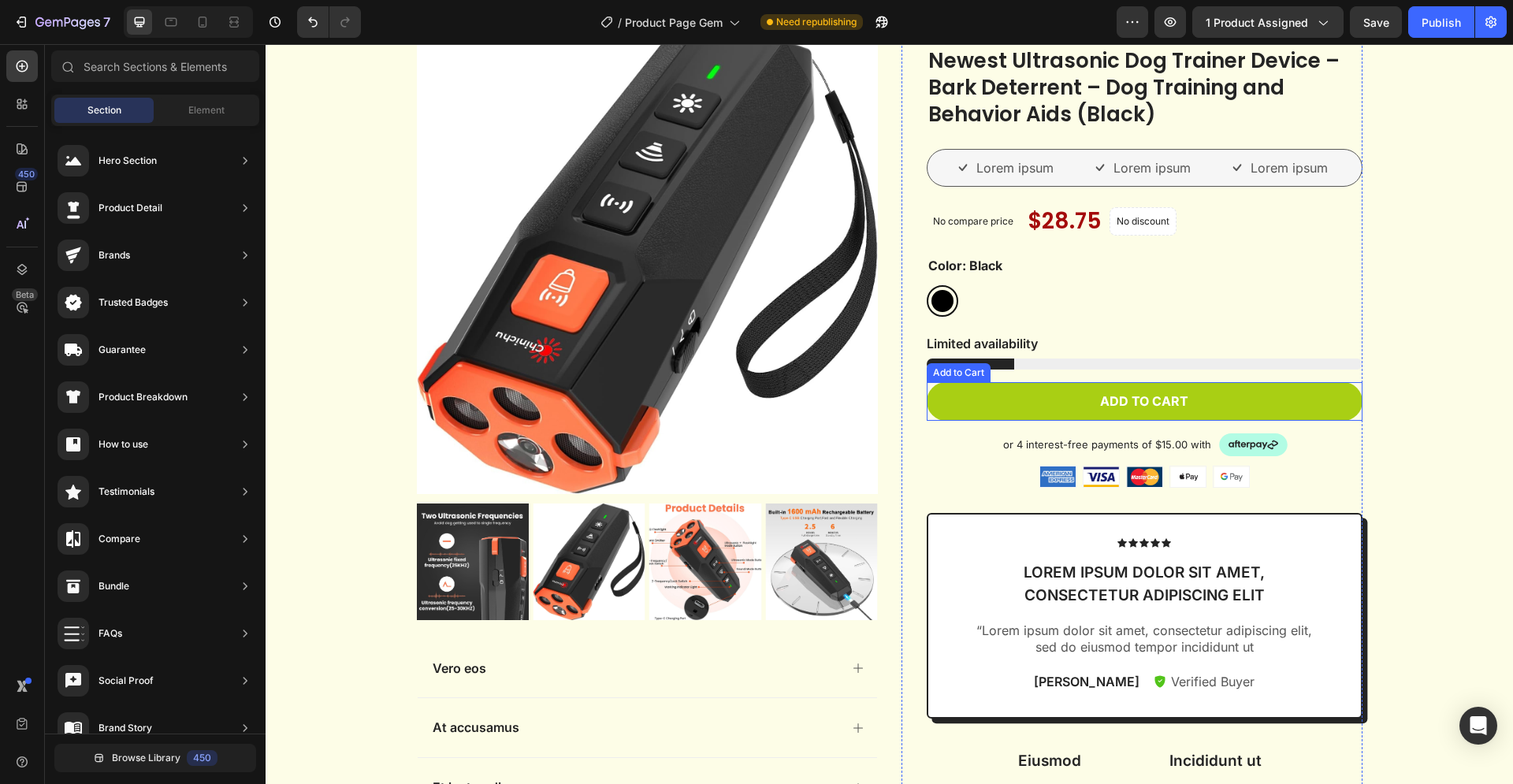
scroll to position [562, 0]
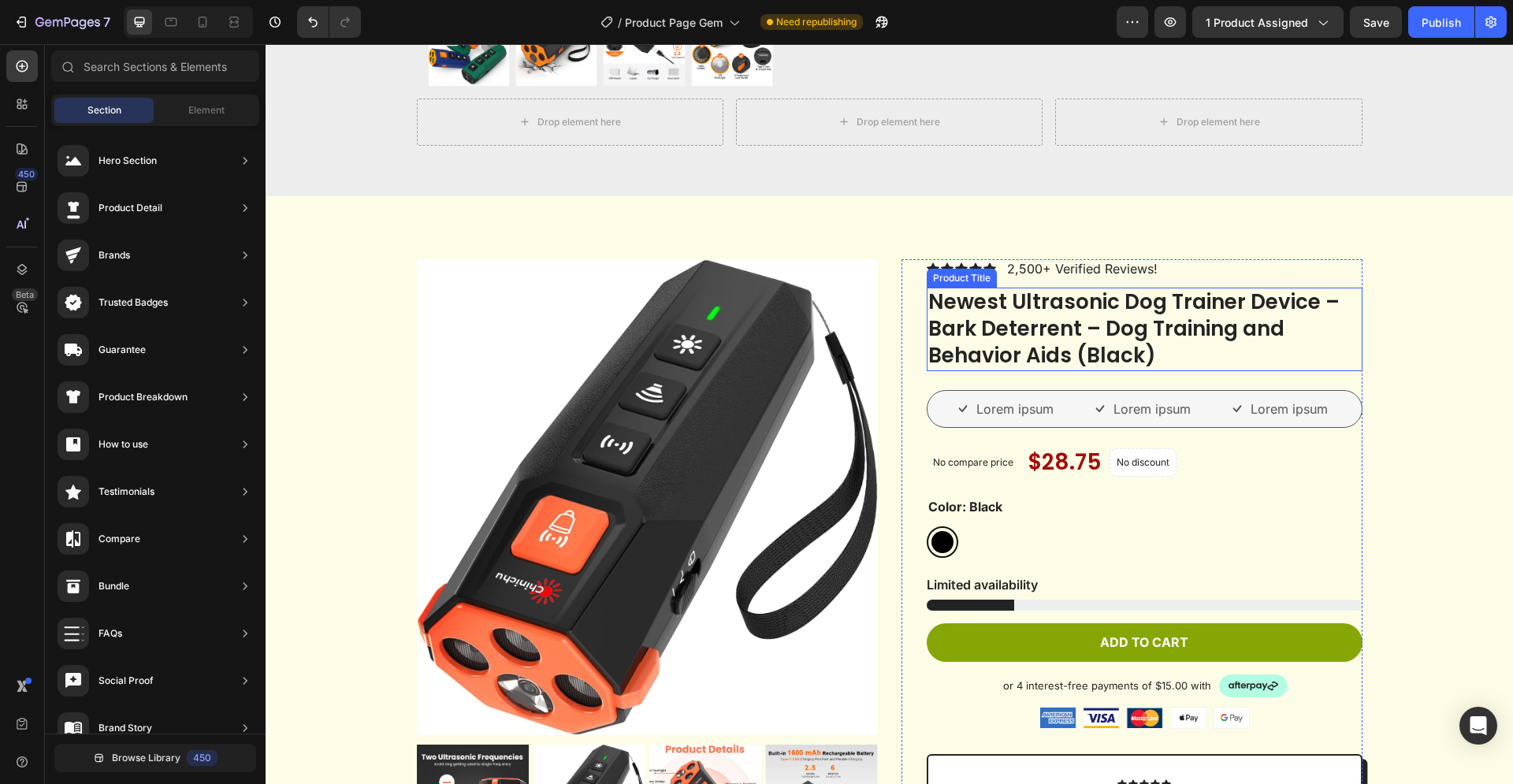
click at [1027, 330] on h1 "Newest Ultrasonic Dog Trainer Device – Bark Deterrent – Dog Training and Behavi…" at bounding box center [1143, 329] width 435 height 83
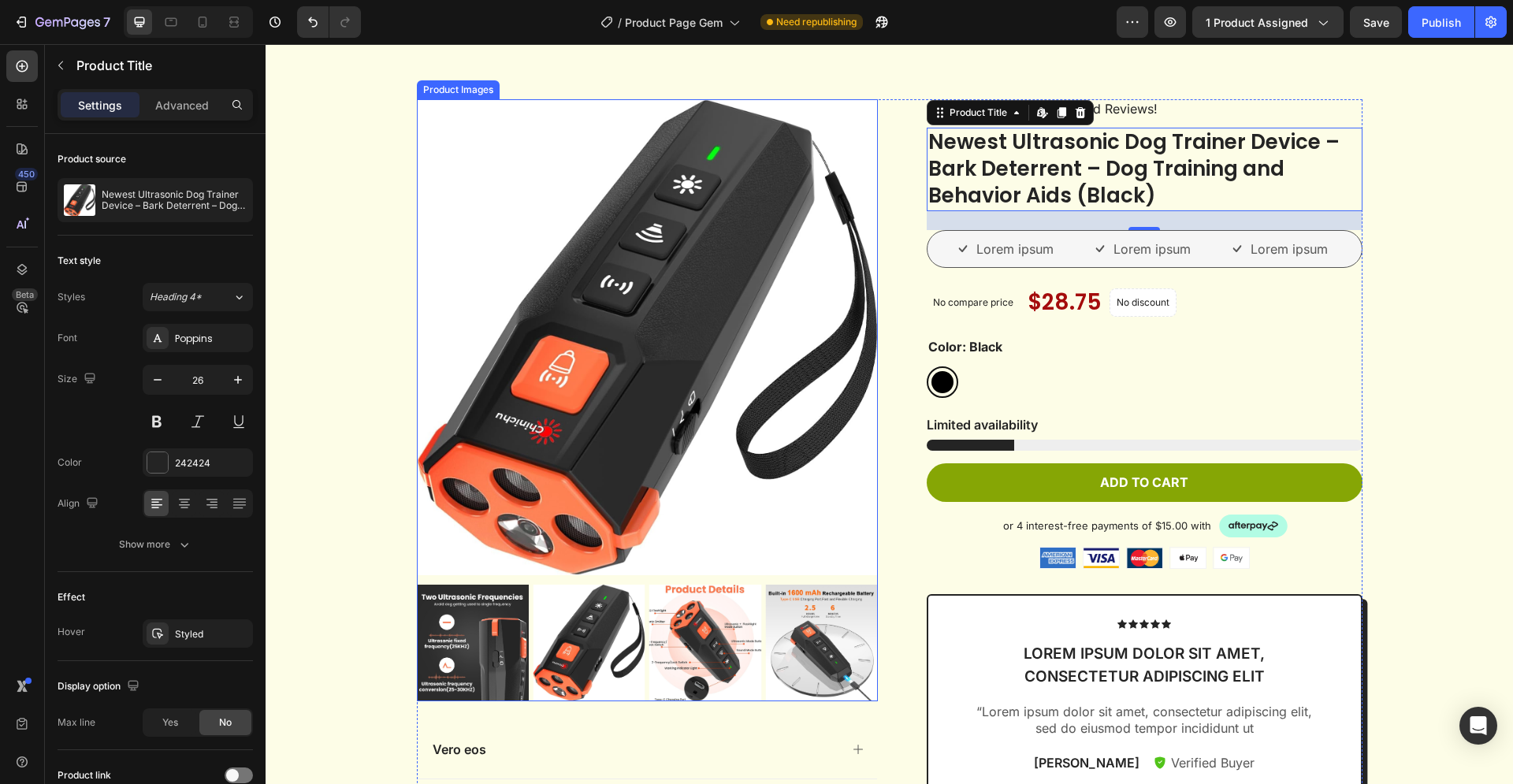
scroll to position [482, 0]
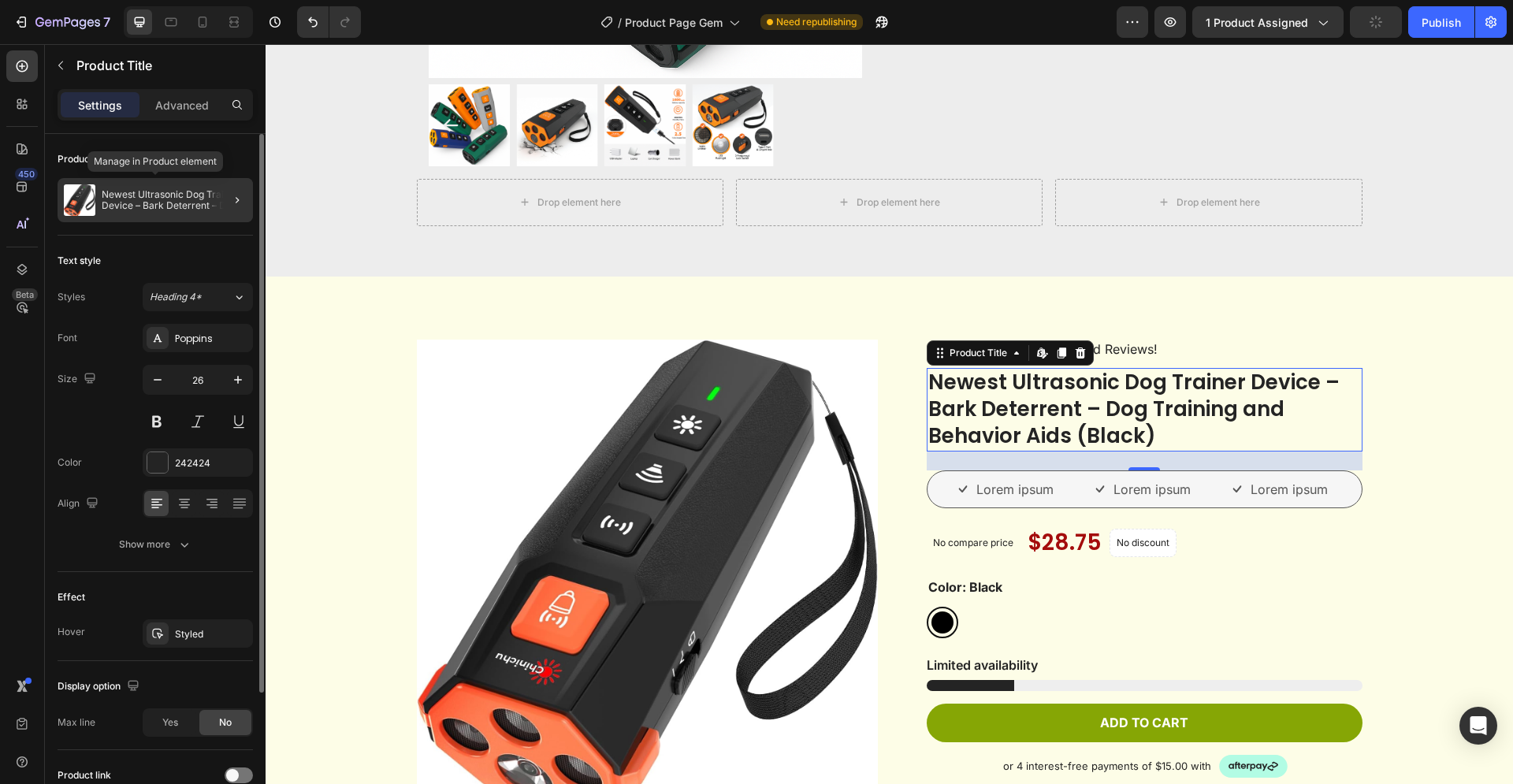
click at [152, 200] on p "Newest Ultrasonic Dog Trainer Device – Bark Deterrent – Dog Training and Behavi…" at bounding box center [174, 199] width 145 height 22
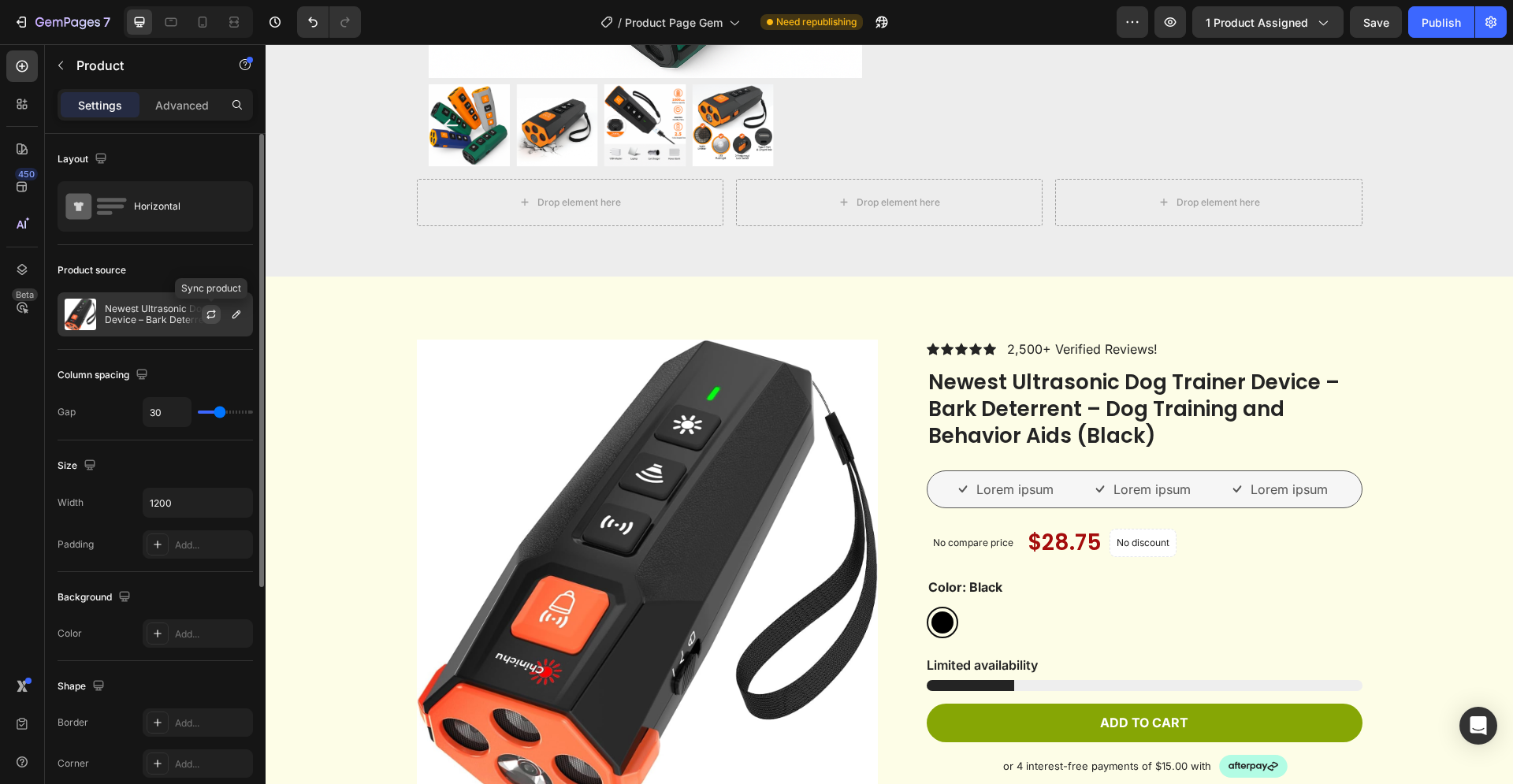
click at [209, 311] on icon "button" at bounding box center [211, 313] width 12 height 12
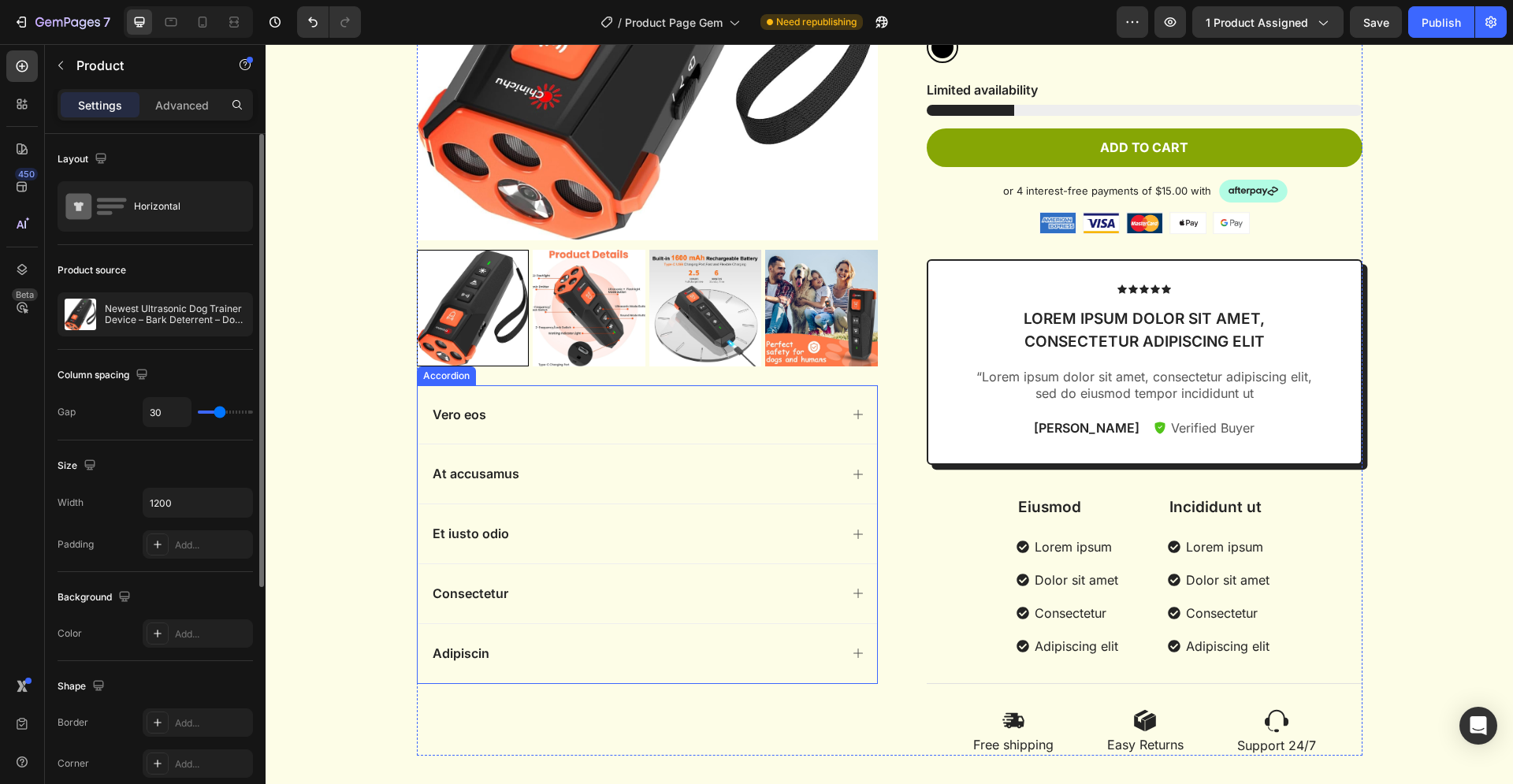
scroll to position [1044, 0]
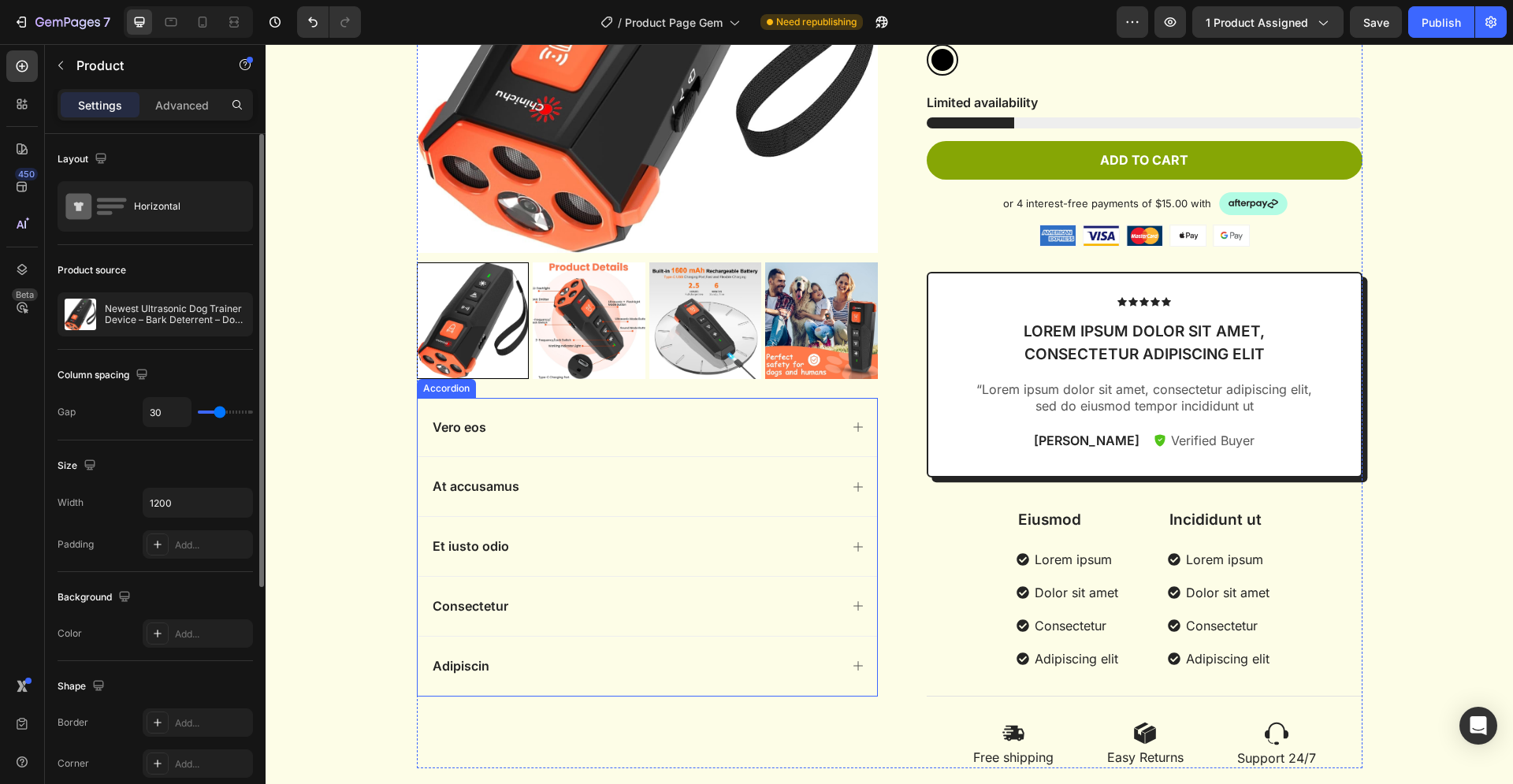
click at [578, 430] on div "Vero eos" at bounding box center [634, 427] width 409 height 21
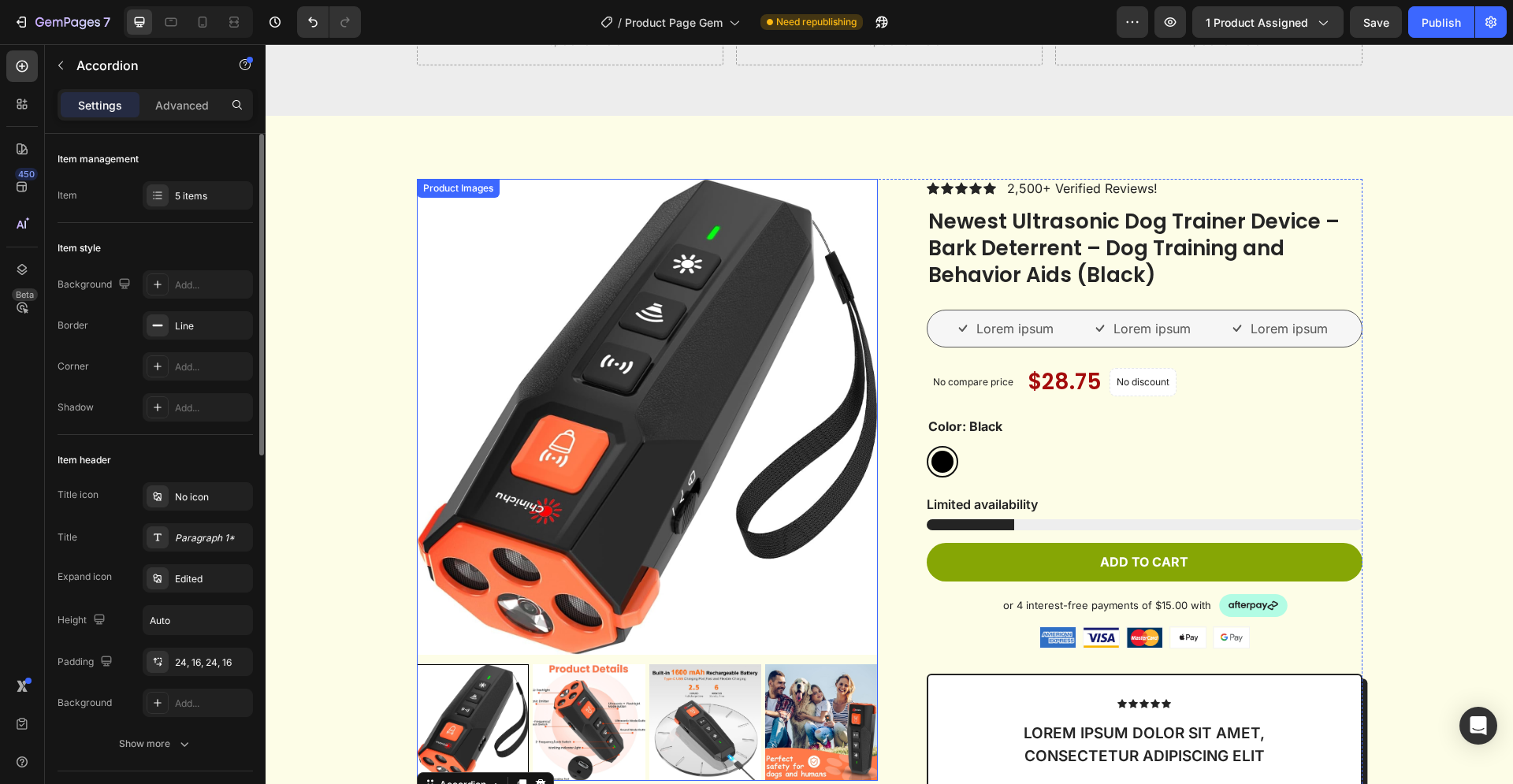
scroll to position [964, 0]
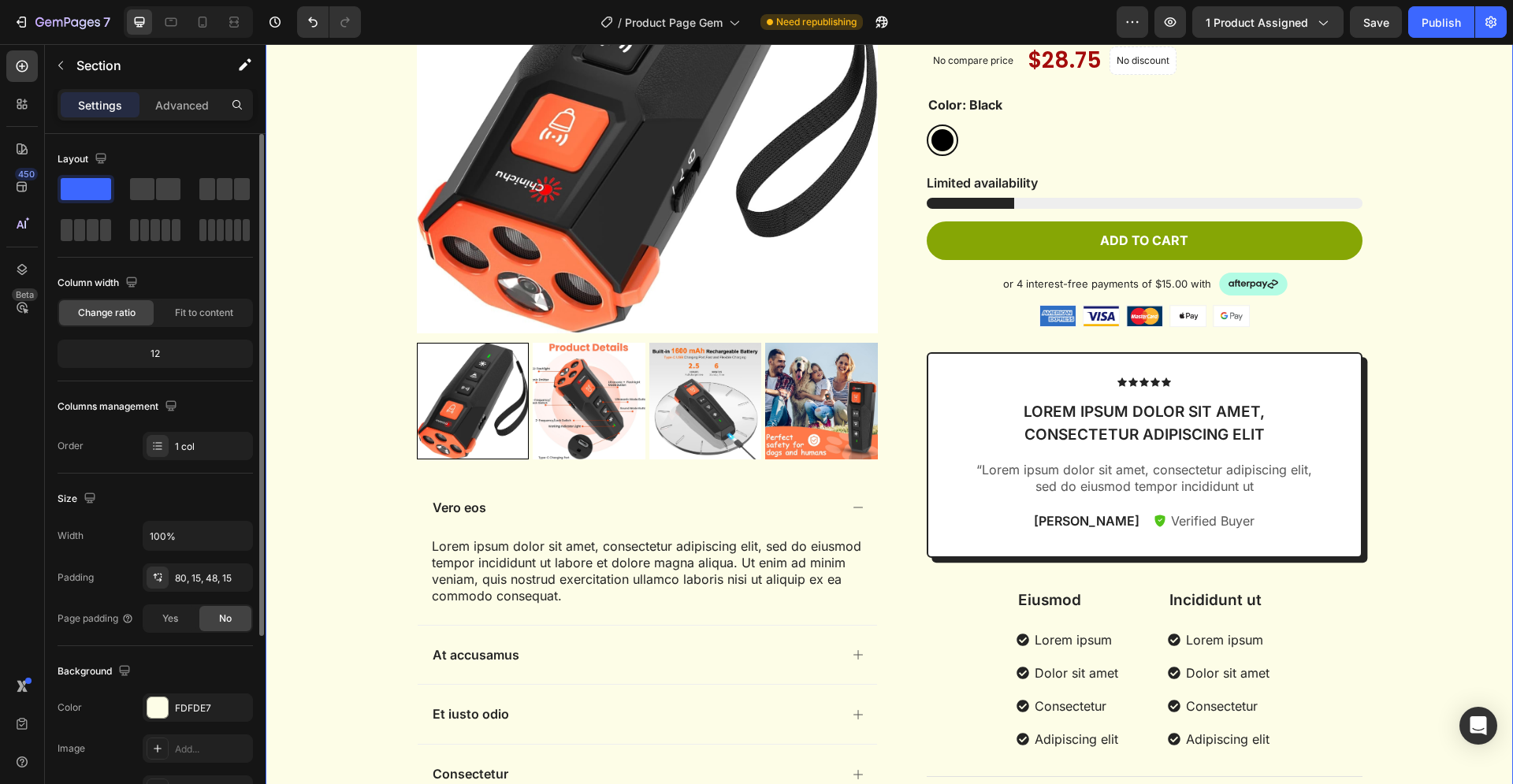
click at [330, 241] on div "Product Images Vero eos Lorem ipsum dolor sit amet, consectetur adipiscing elit…" at bounding box center [889, 367] width 1223 height 1019
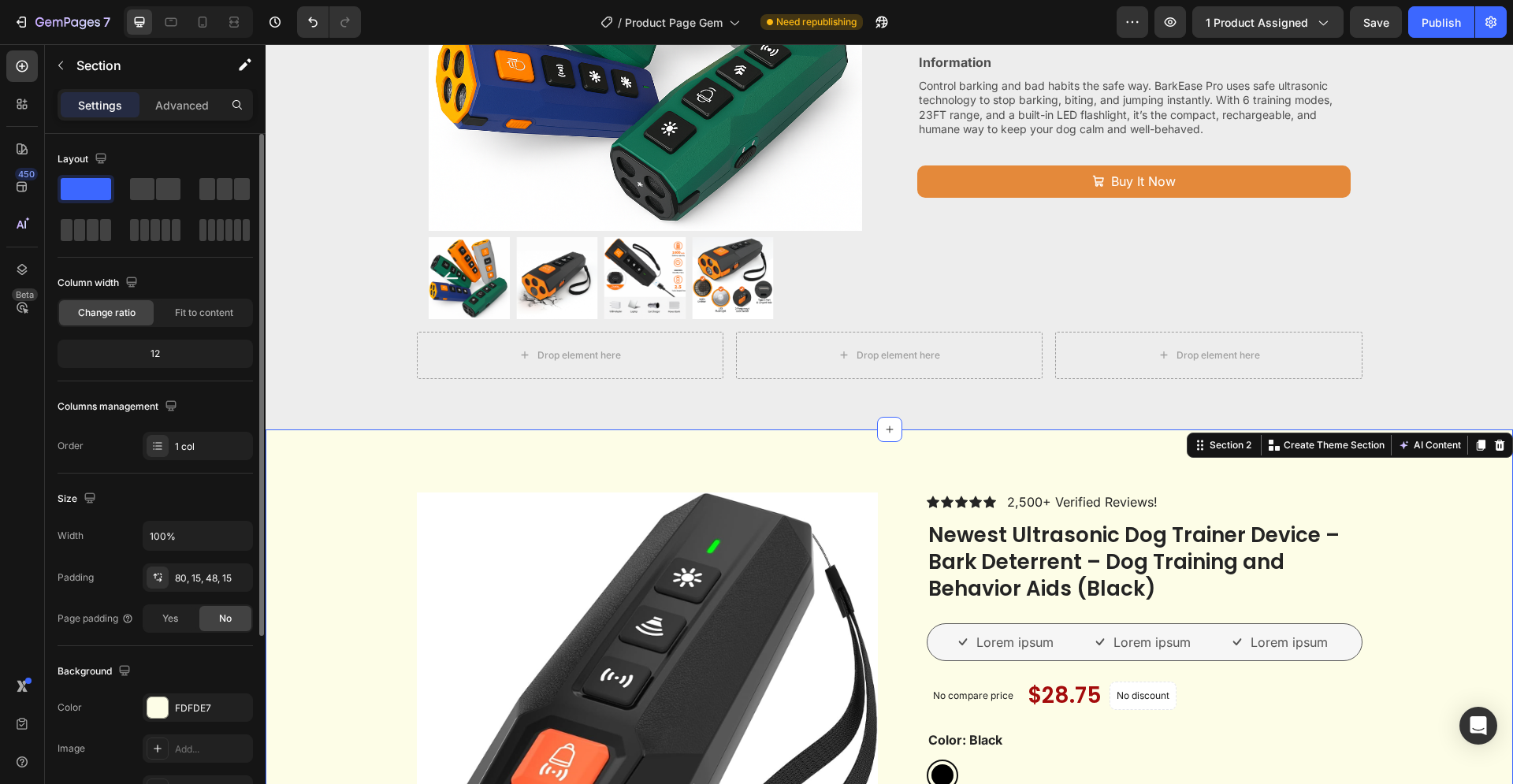
scroll to position [321, 0]
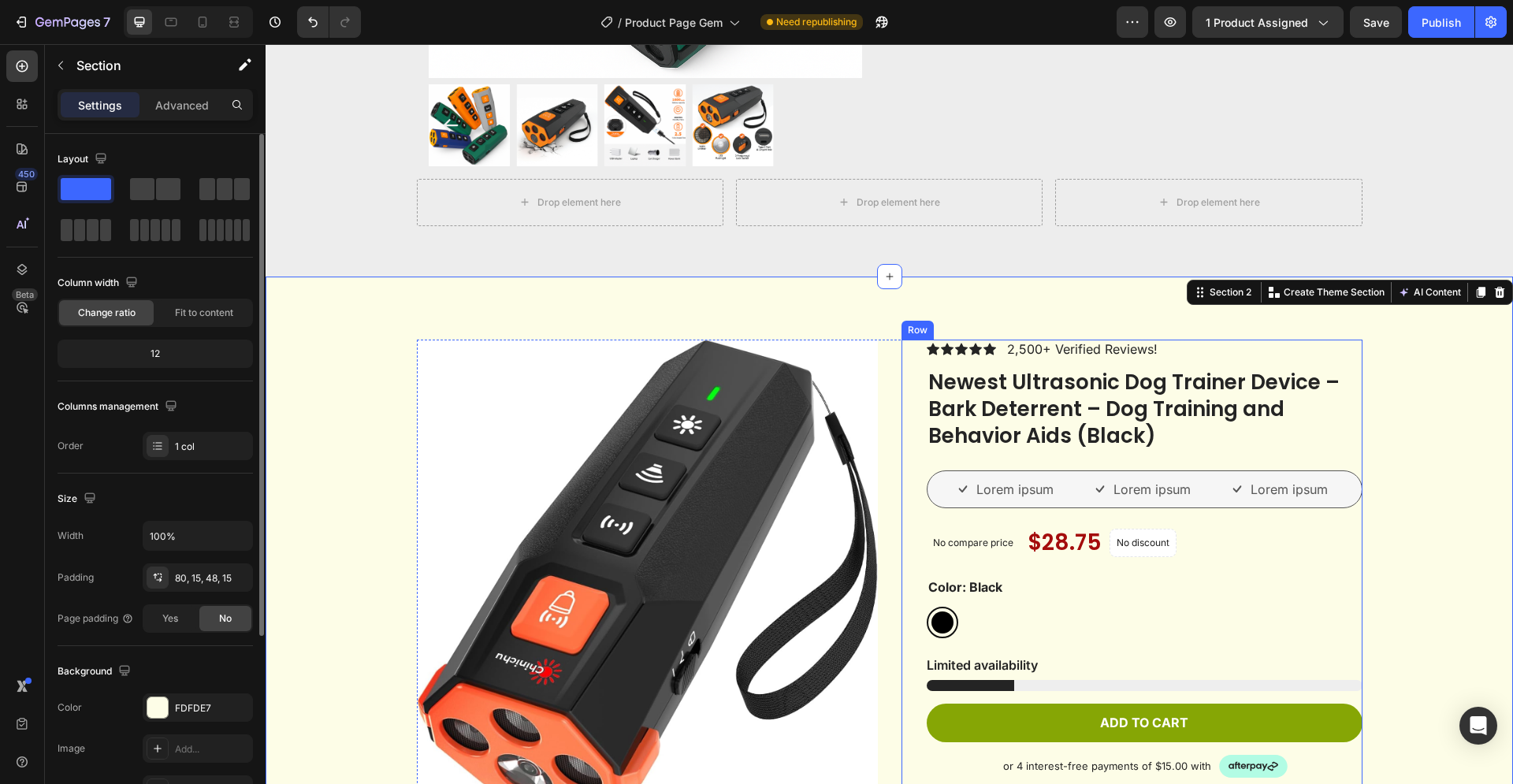
scroll to position [803, 0]
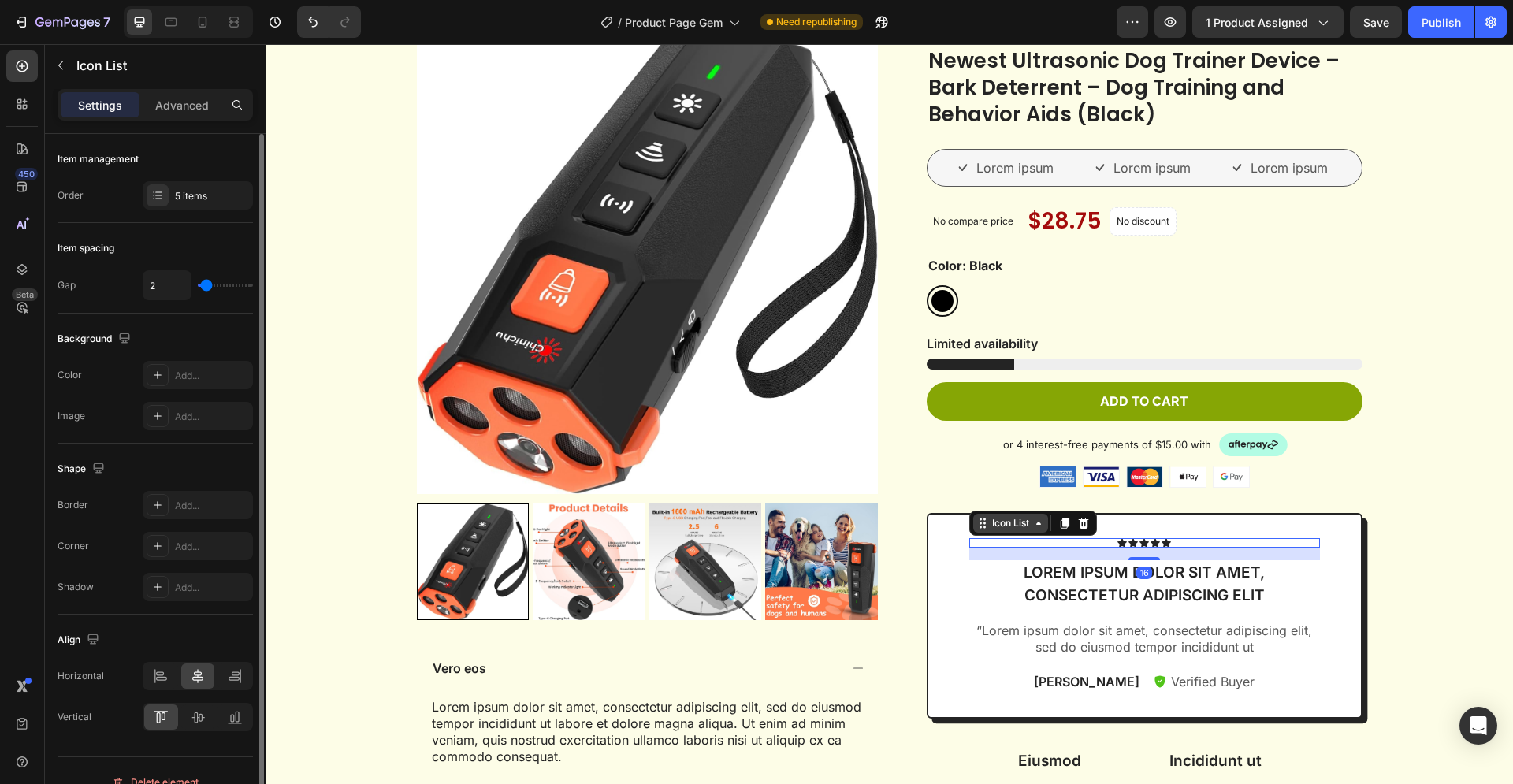
click at [991, 523] on div "Icon List" at bounding box center [1010, 523] width 43 height 14
click at [949, 589] on div "Icon Icon Icon Icon Icon Icon List Row 1 col Row 1 col Product 16 Lorem ipsum d…" at bounding box center [1143, 615] width 435 height 206
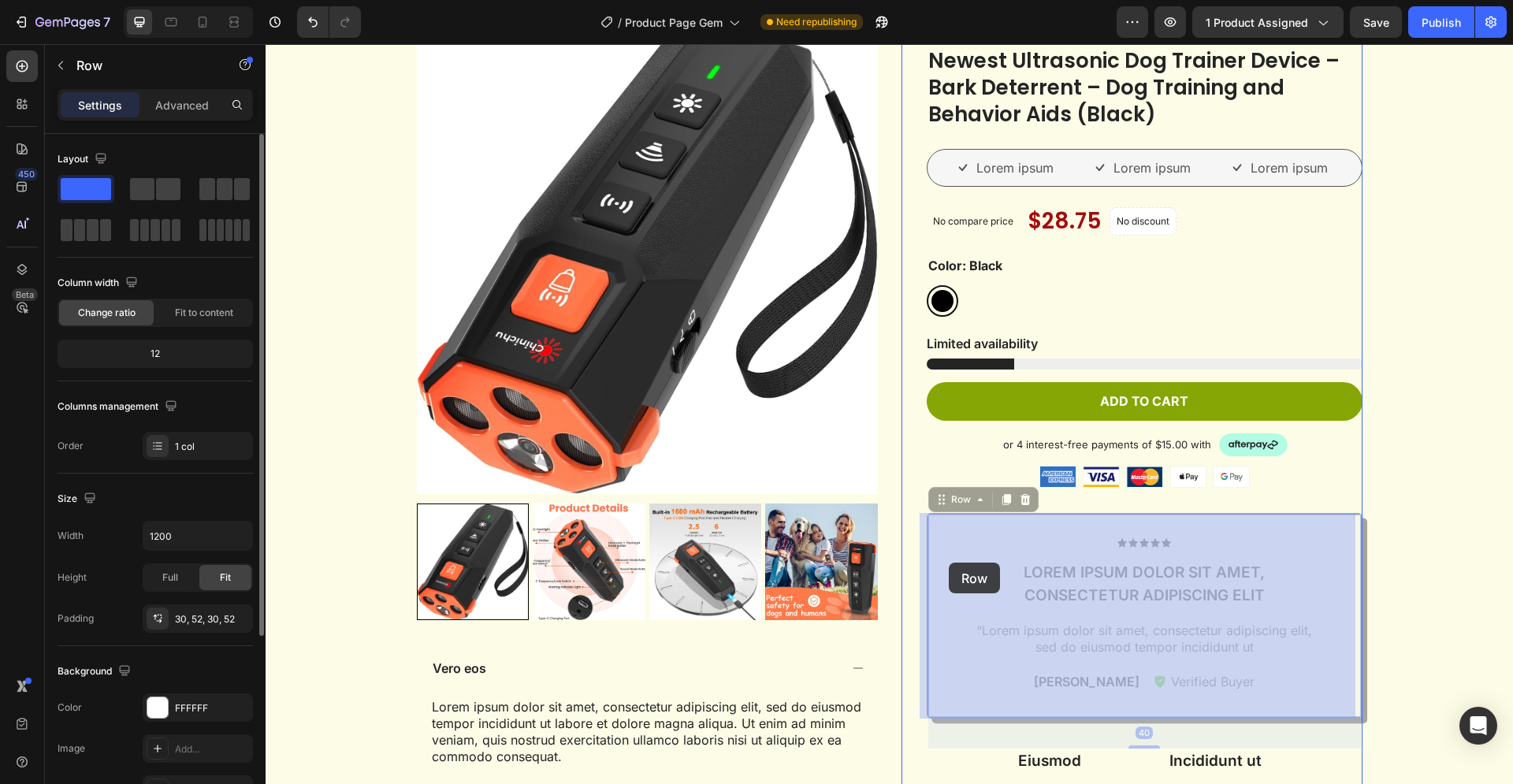
drag, startPoint x: 945, startPoint y: 584, endPoint x: 949, endPoint y: 563, distance: 21.4
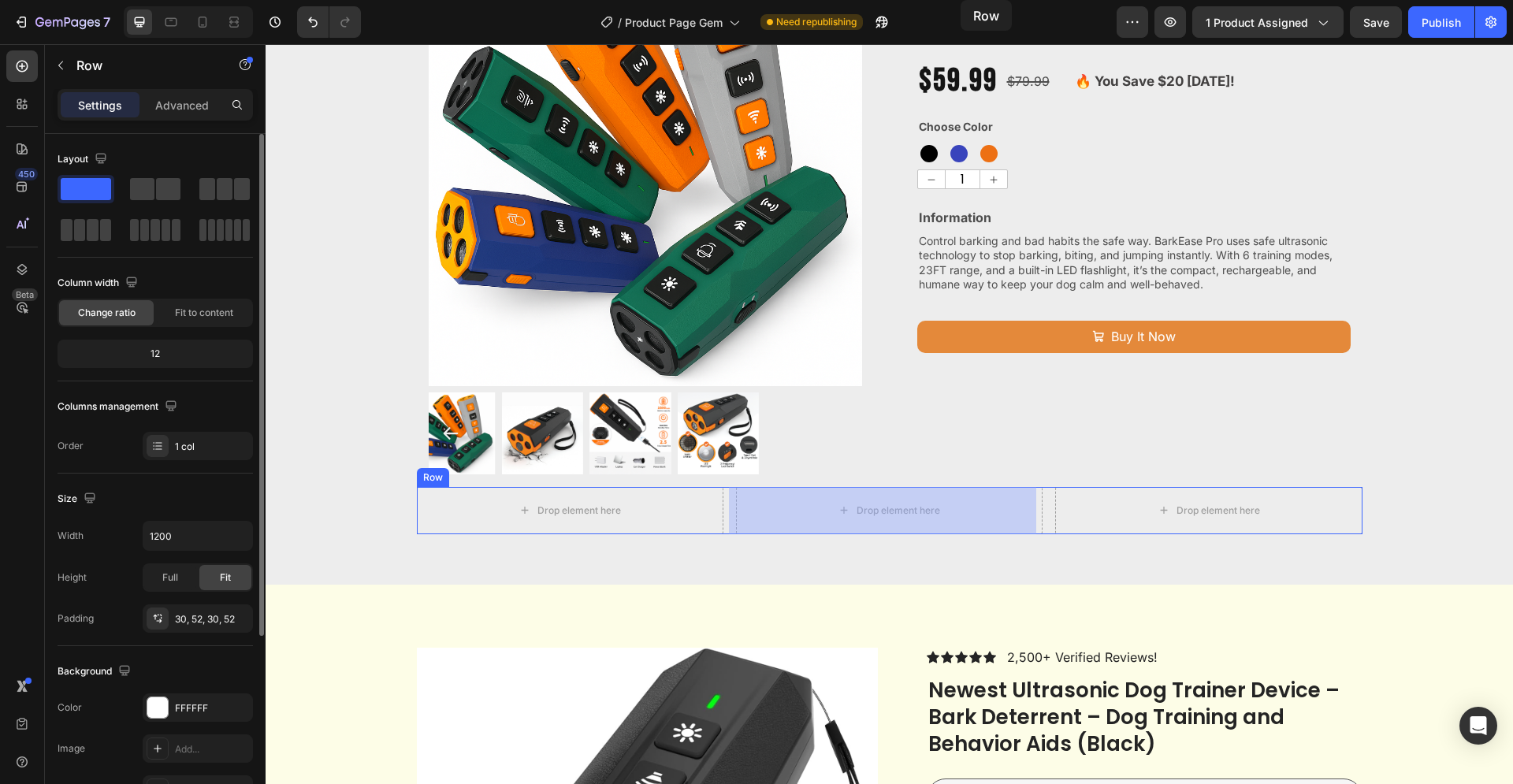
scroll to position [0, 0]
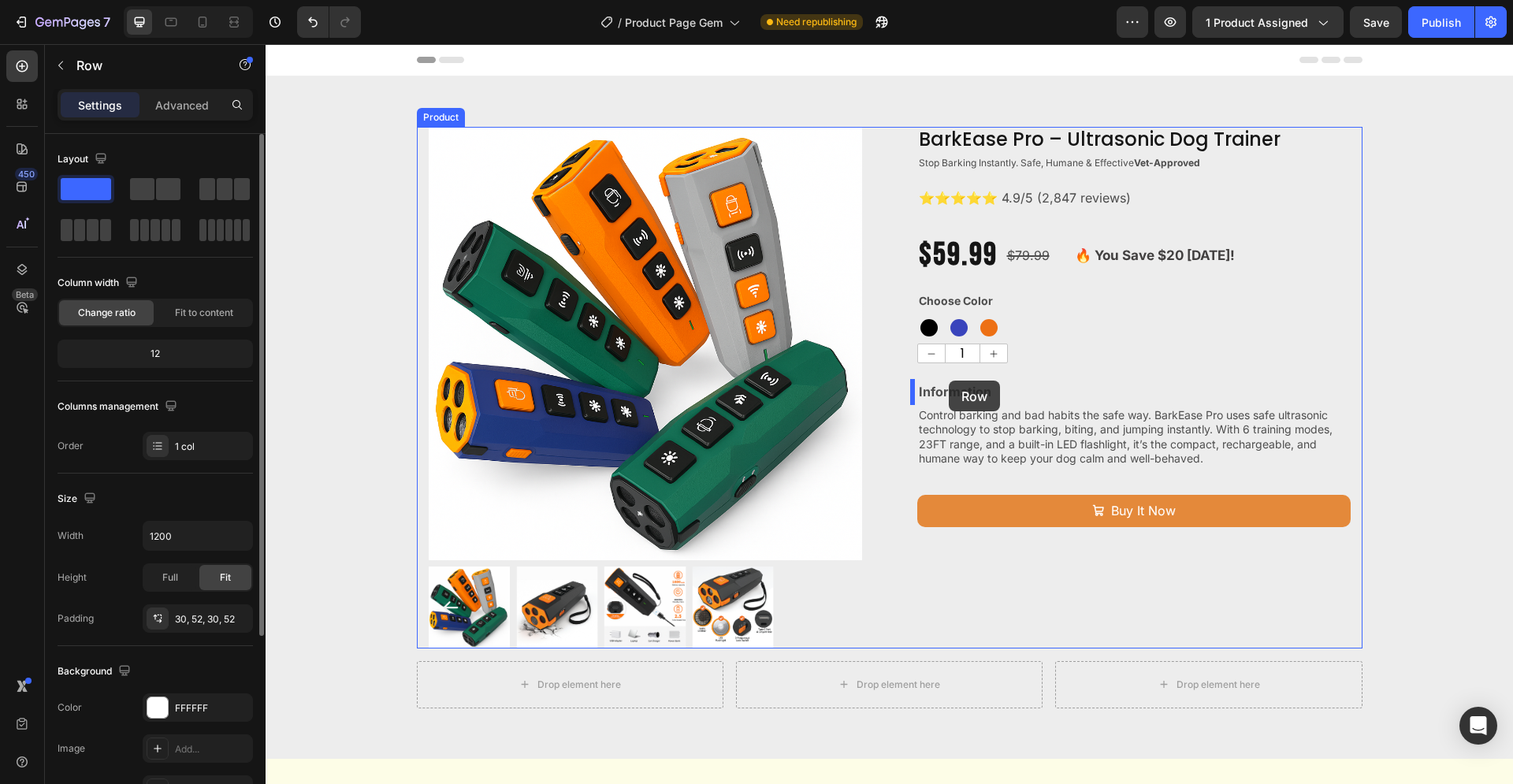
drag, startPoint x: 964, startPoint y: 506, endPoint x: 949, endPoint y: 380, distance: 126.9
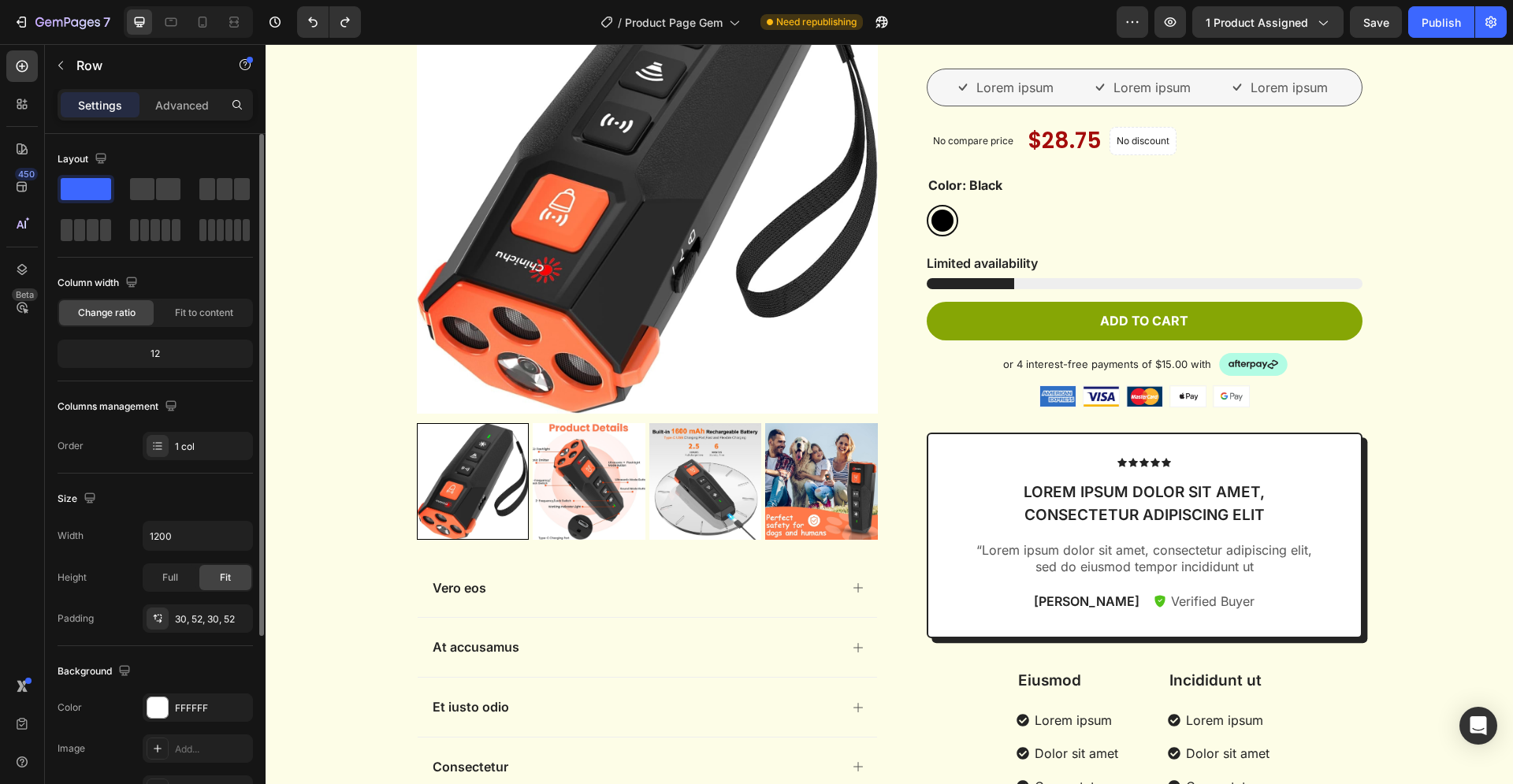
scroll to position [562, 0]
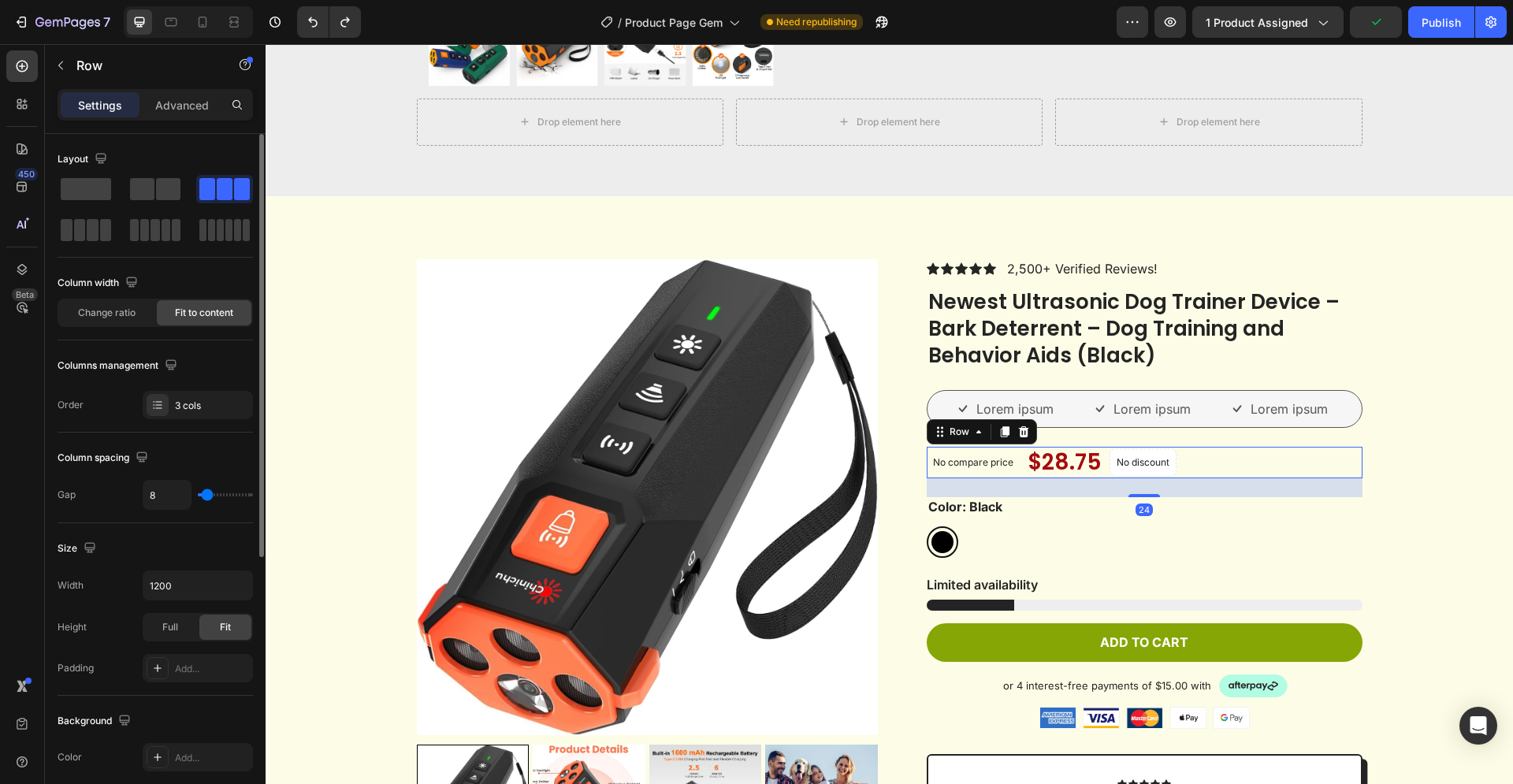
click at [1207, 454] on div "No compare price Product Price $28.75 Product Price Product Price No discount N…" at bounding box center [1143, 462] width 435 height 31
click at [1080, 533] on div "Black Black" at bounding box center [1143, 541] width 435 height 31
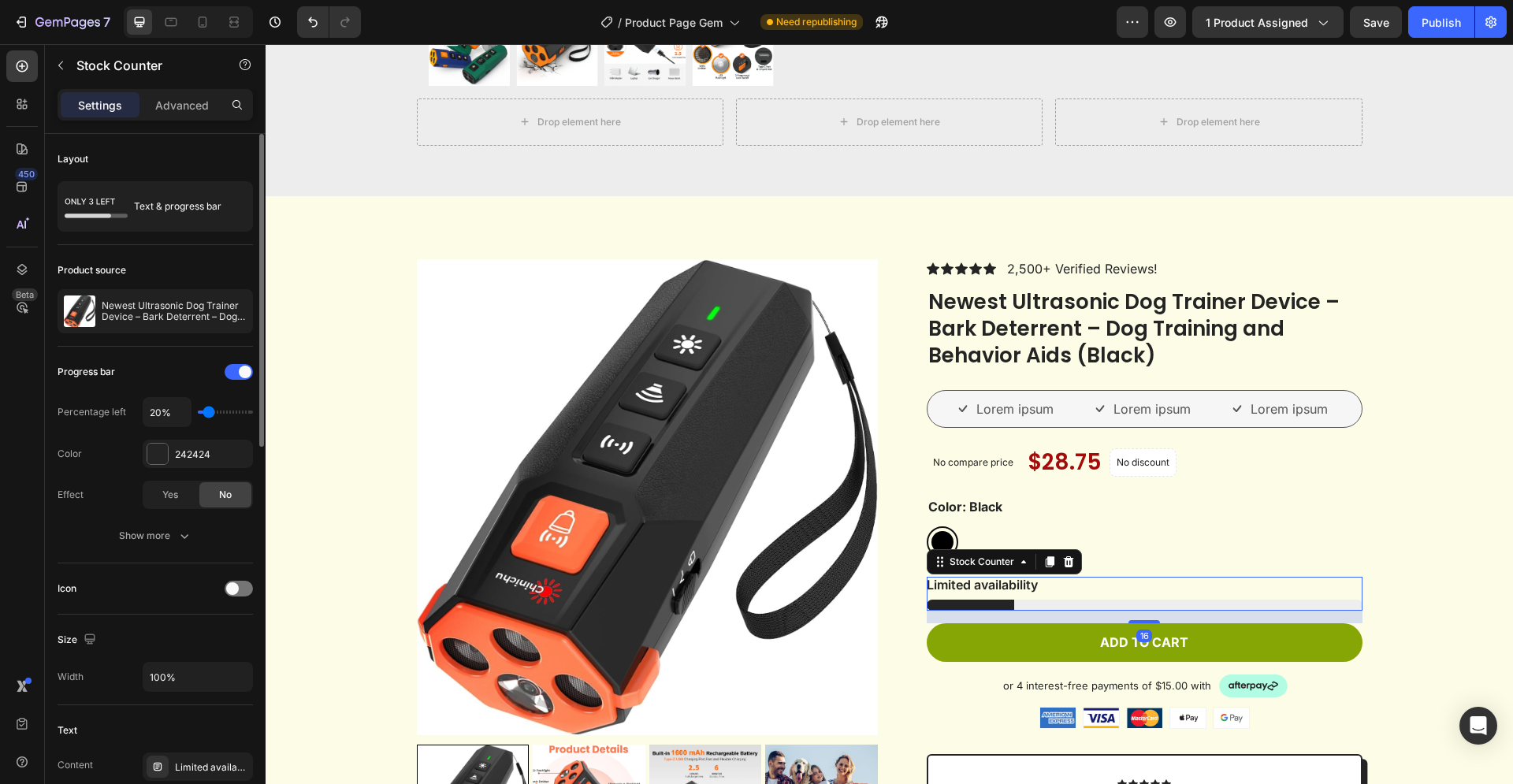
click at [1256, 594] on div "Limited availability" at bounding box center [1143, 593] width 435 height 34
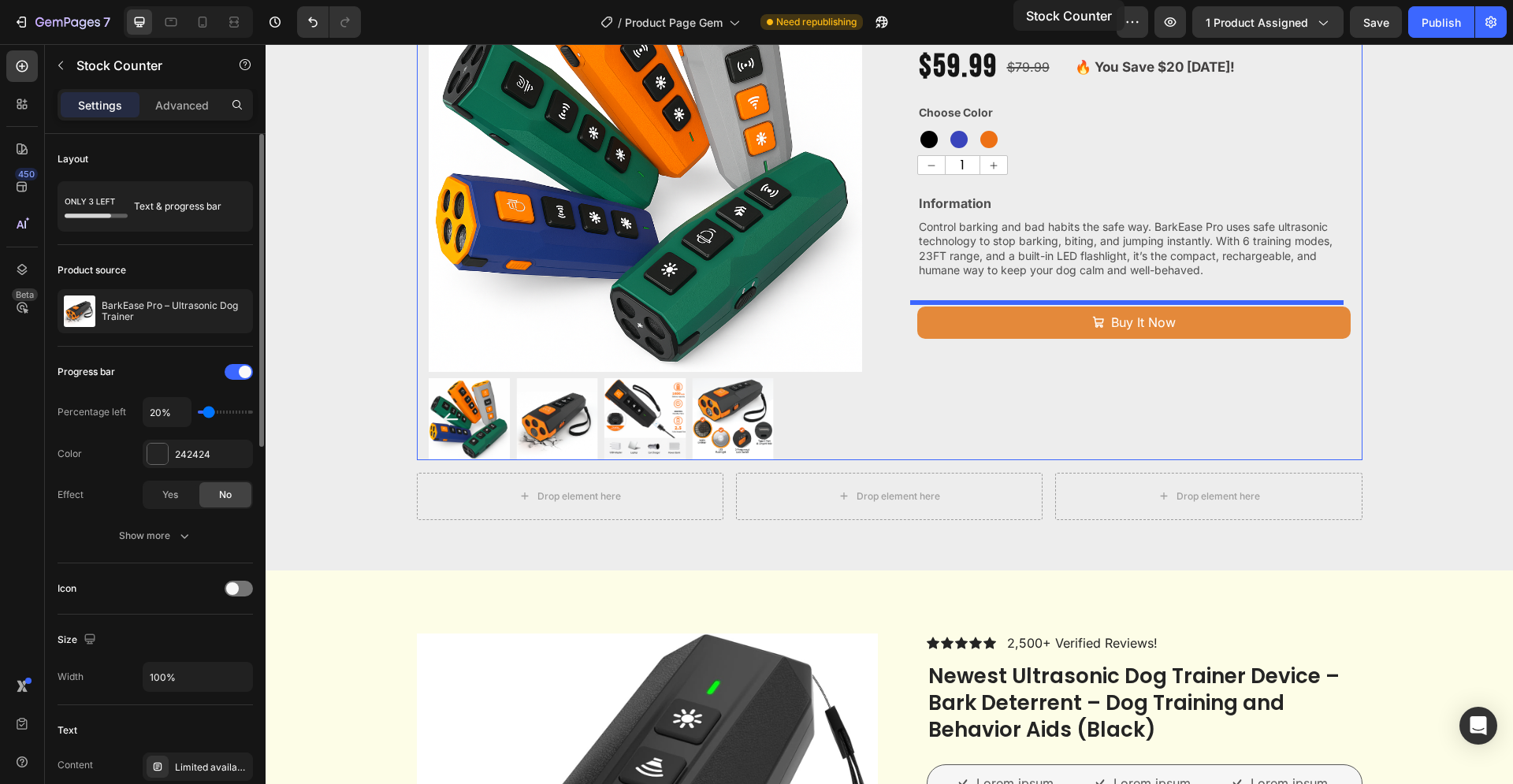
scroll to position [0, 0]
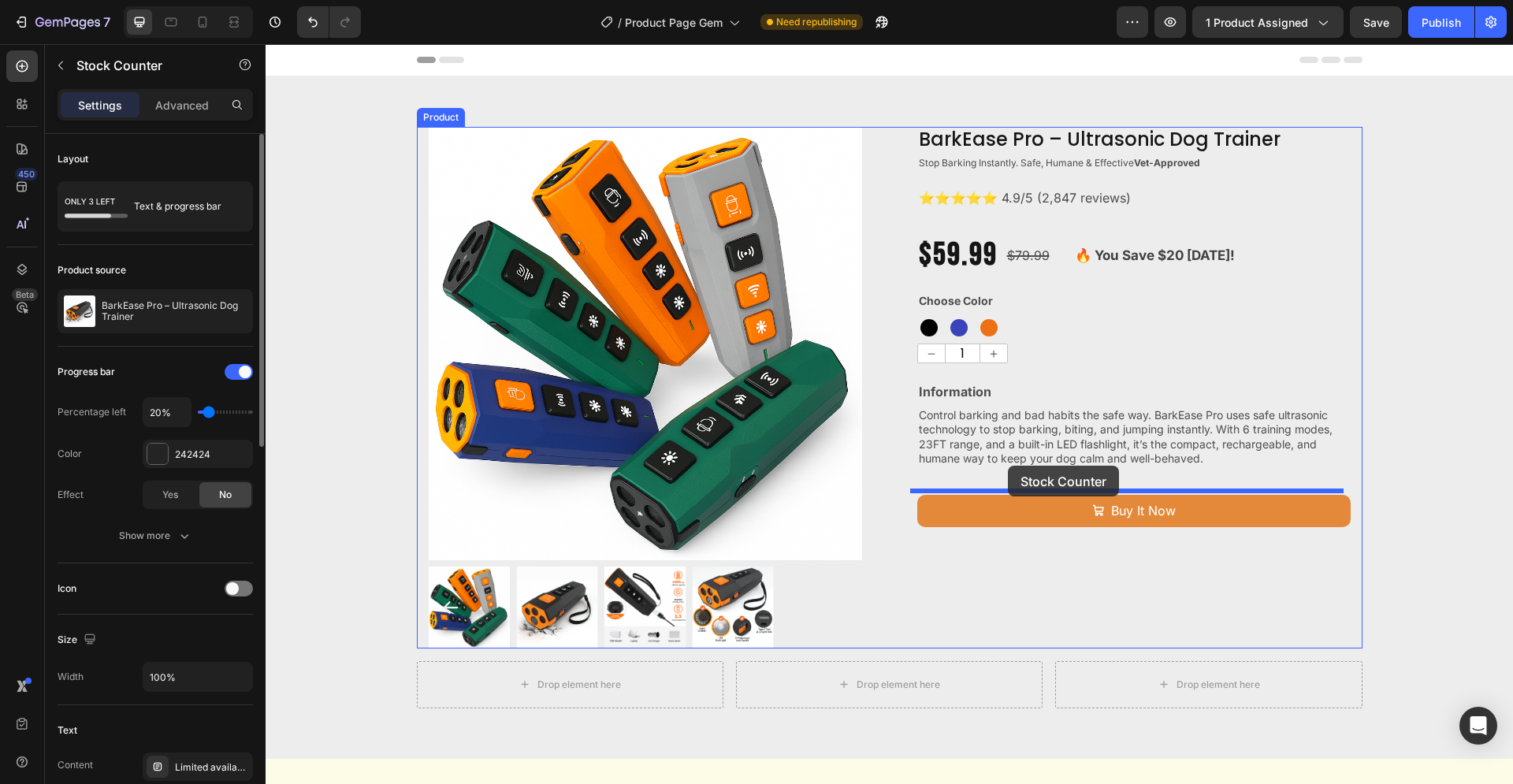
drag, startPoint x: 1083, startPoint y: 593, endPoint x: 1008, endPoint y: 466, distance: 147.5
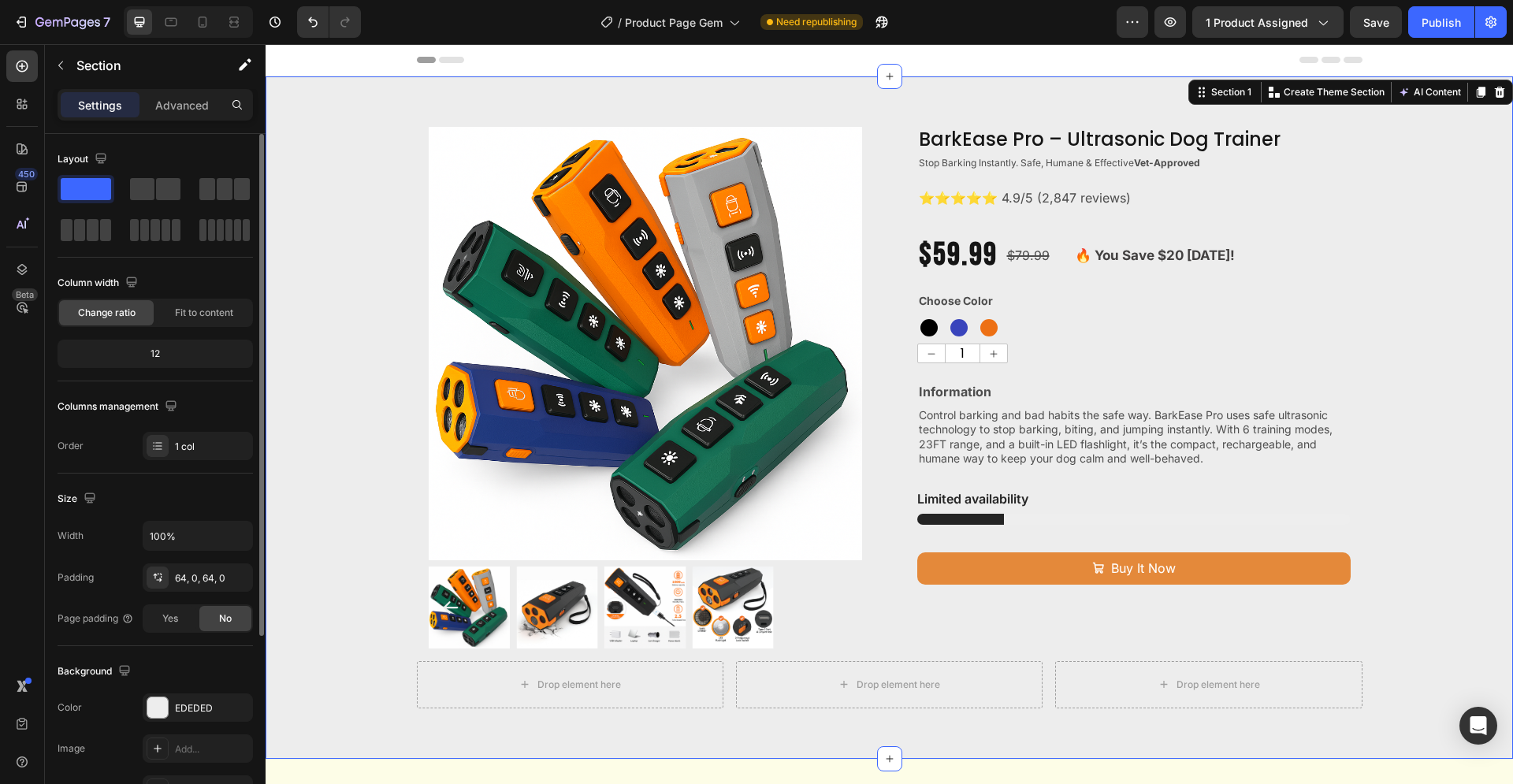
click at [1387, 468] on div "Product Images BarkEase Pro – Ultrasonic Dog Trainer Product Title Stop Barking…" at bounding box center [889, 417] width 1247 height 581
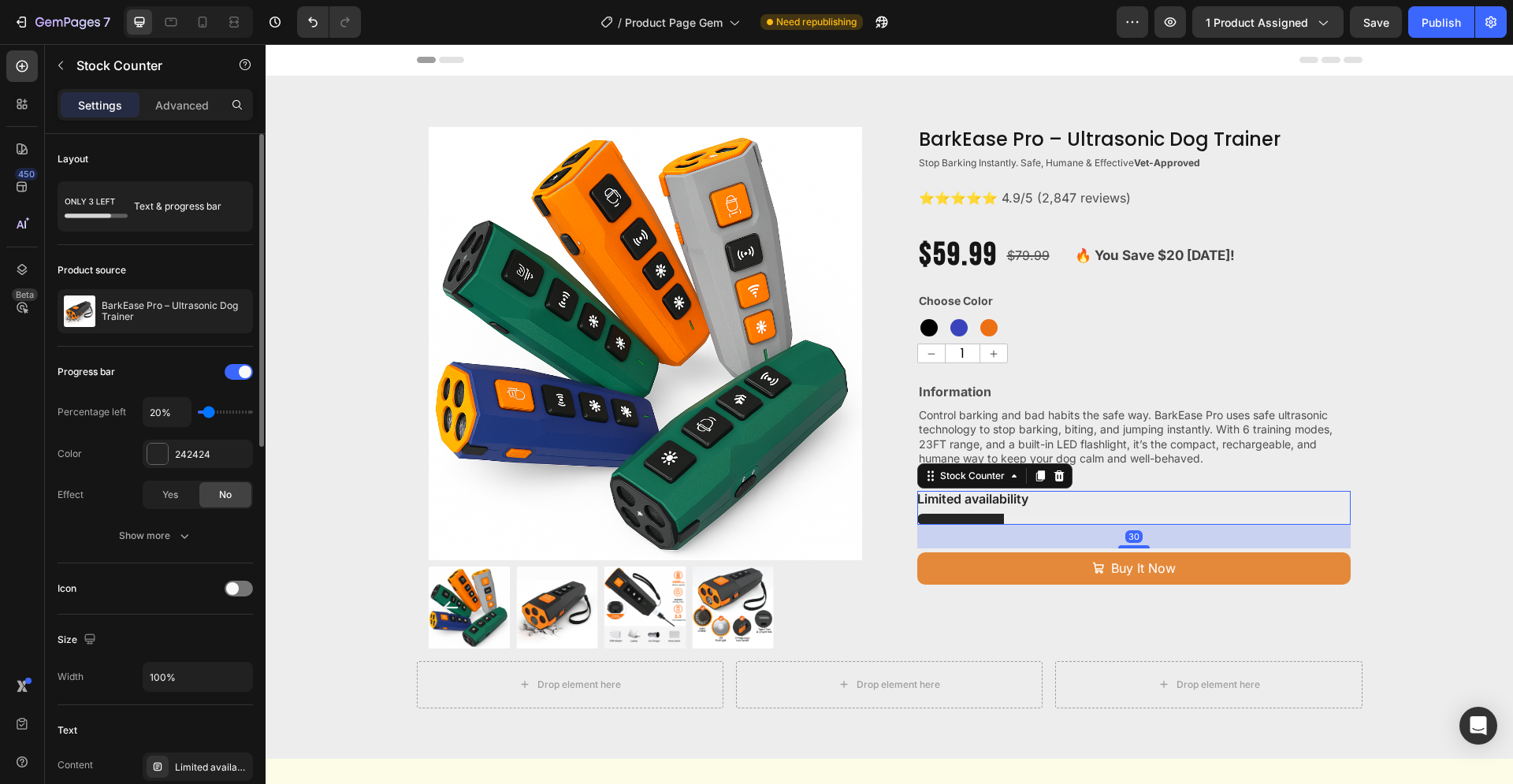
click at [1093, 511] on div "Limited availability" at bounding box center [1134, 508] width 434 height 34
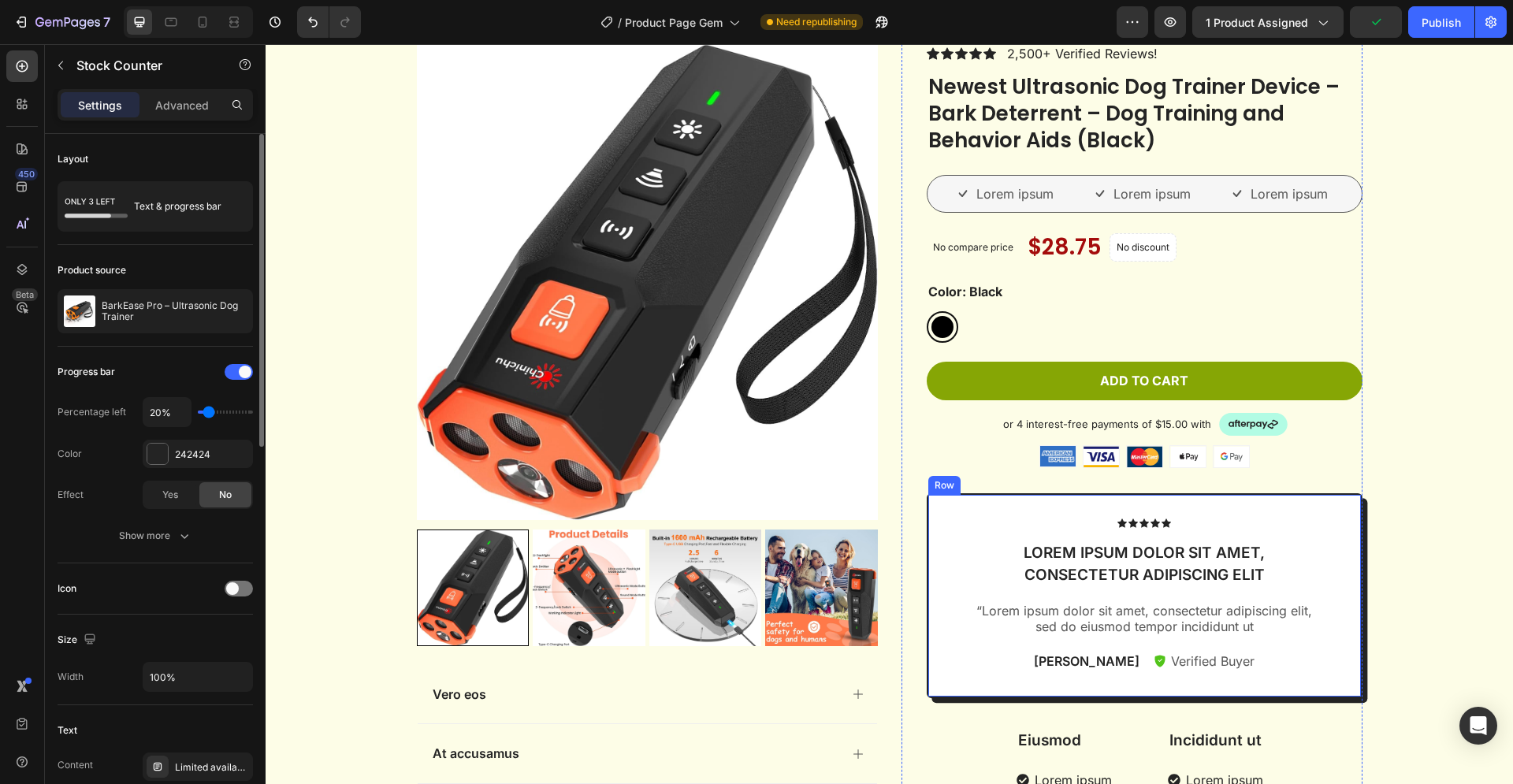
scroll to position [562, 0]
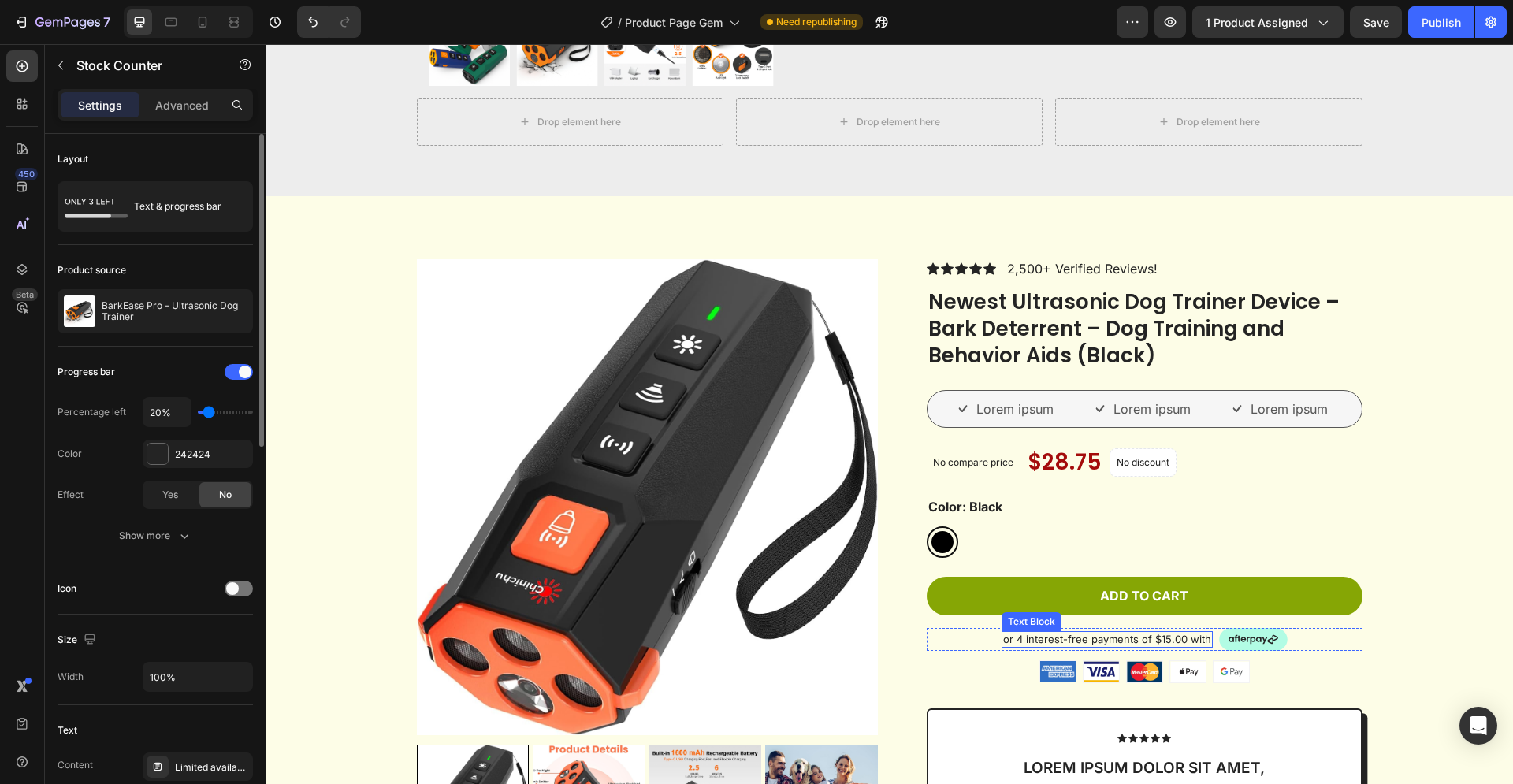
click at [1022, 644] on p "or 4 interest-free payments of $15.00 with" at bounding box center [1107, 639] width 208 height 13
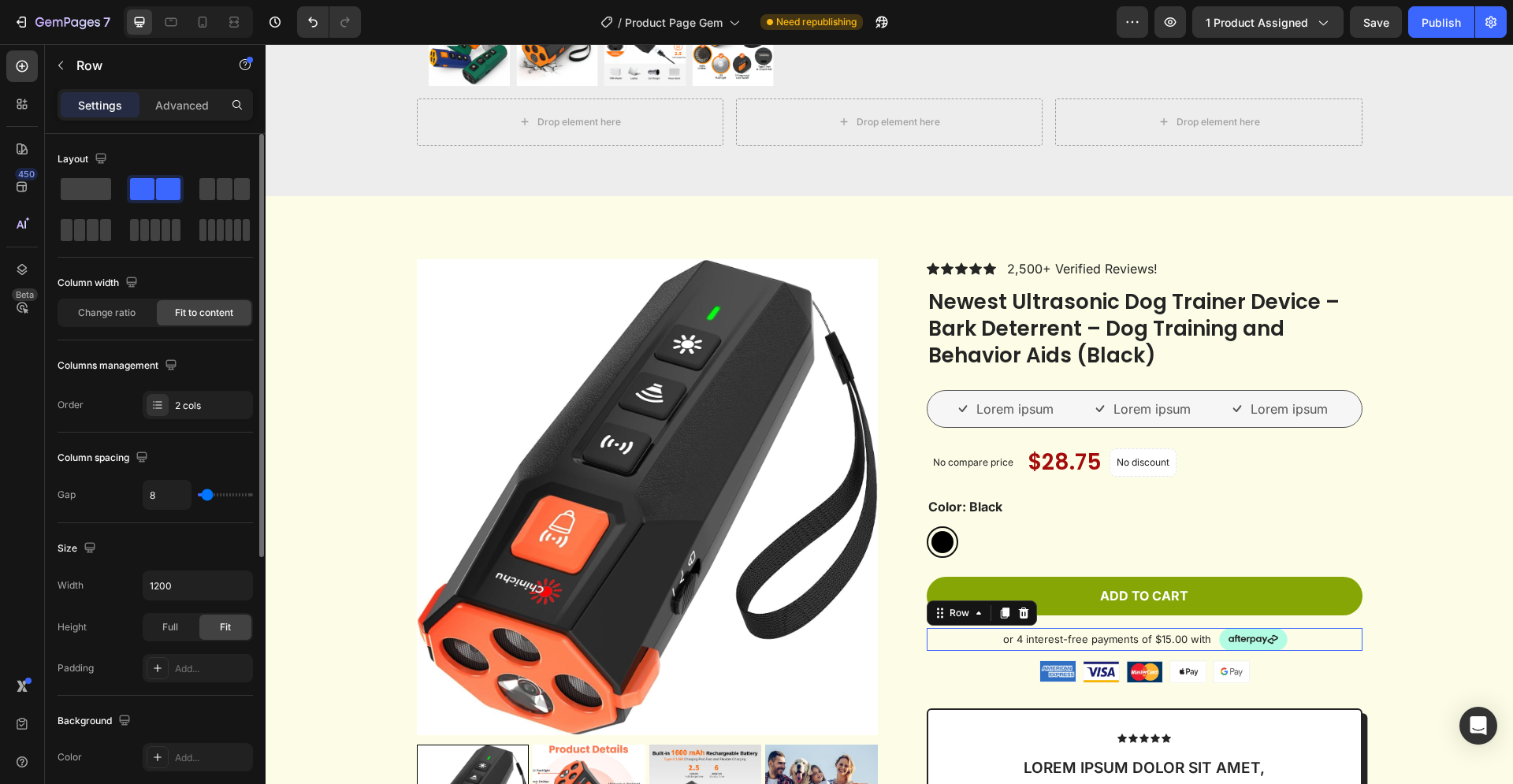
click at [970, 645] on div "or 4 interest-free payments of $15.00 with Text Block Image Row 0" at bounding box center [1143, 639] width 435 height 24
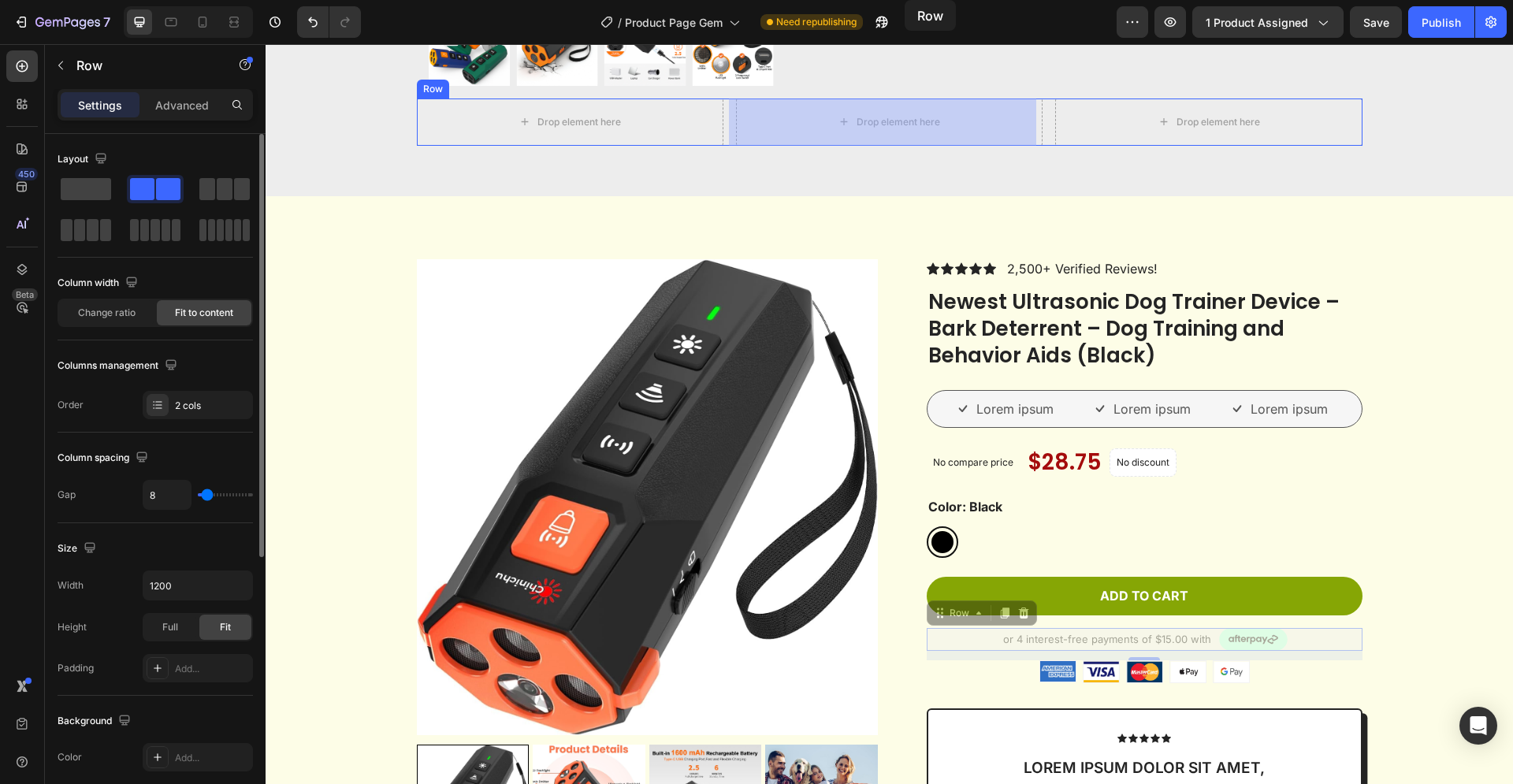
scroll to position [0, 0]
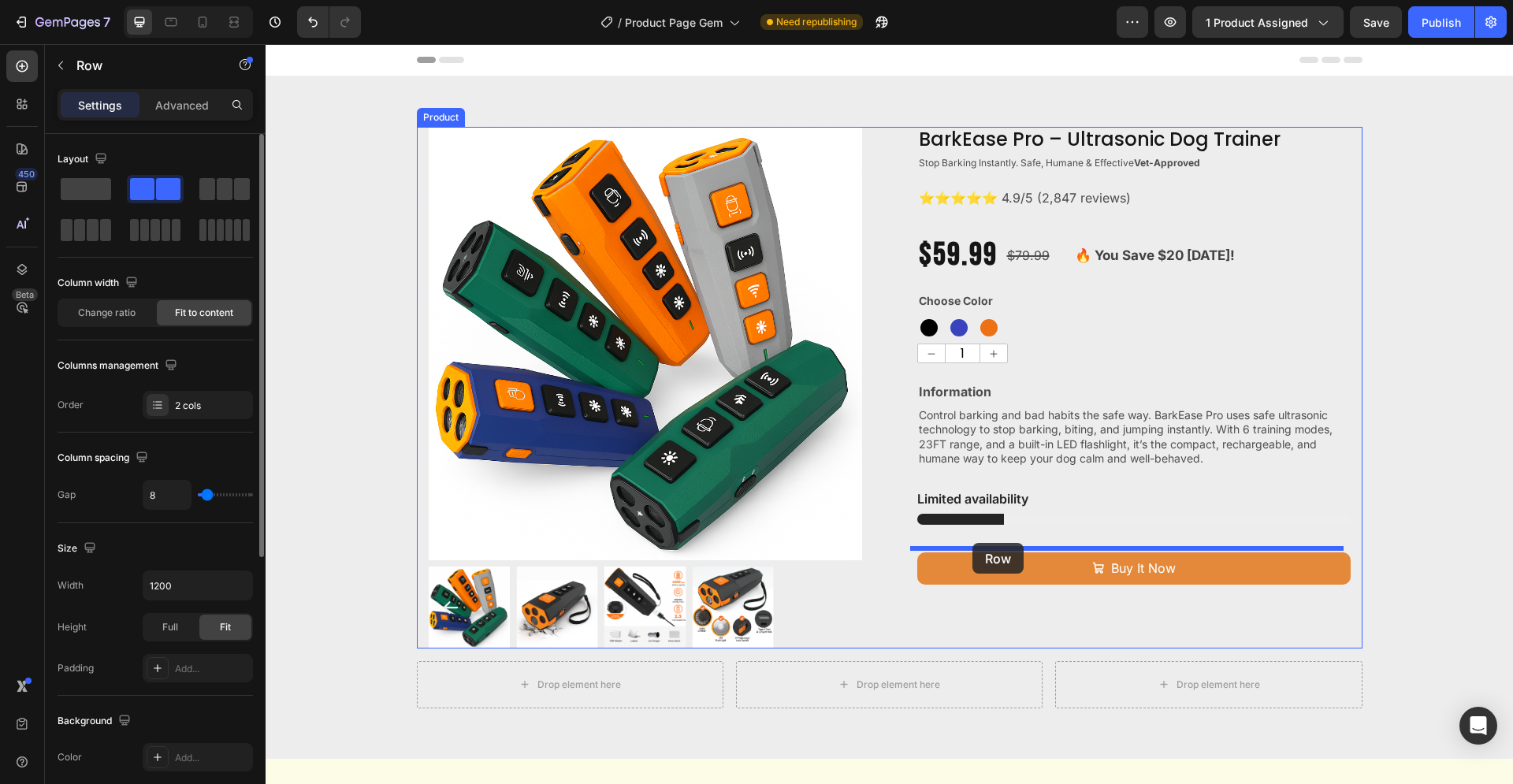
drag, startPoint x: 947, startPoint y: 641, endPoint x: 972, endPoint y: 543, distance: 101.1
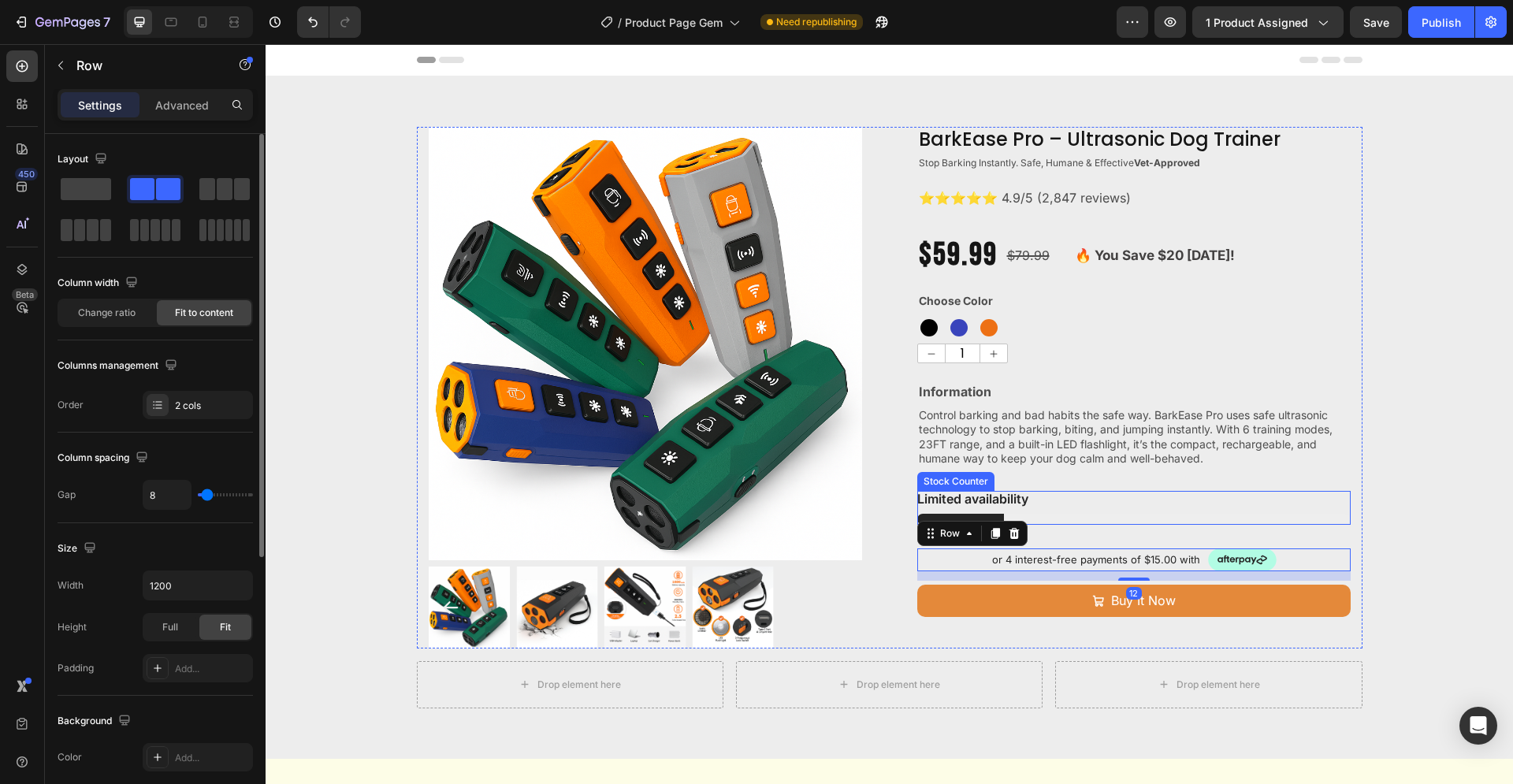
click at [1319, 516] on div at bounding box center [1134, 519] width 434 height 11
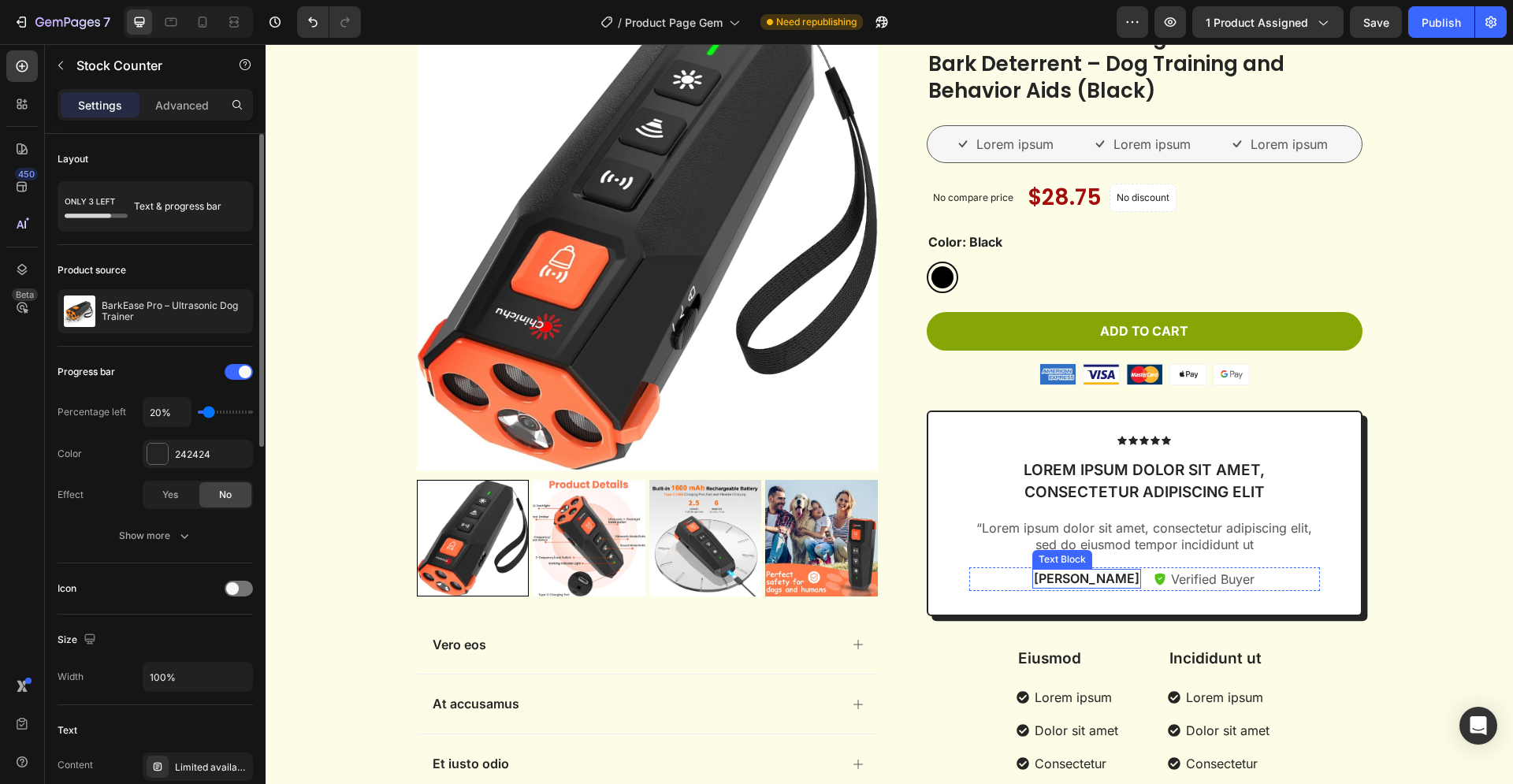
scroll to position [643, 0]
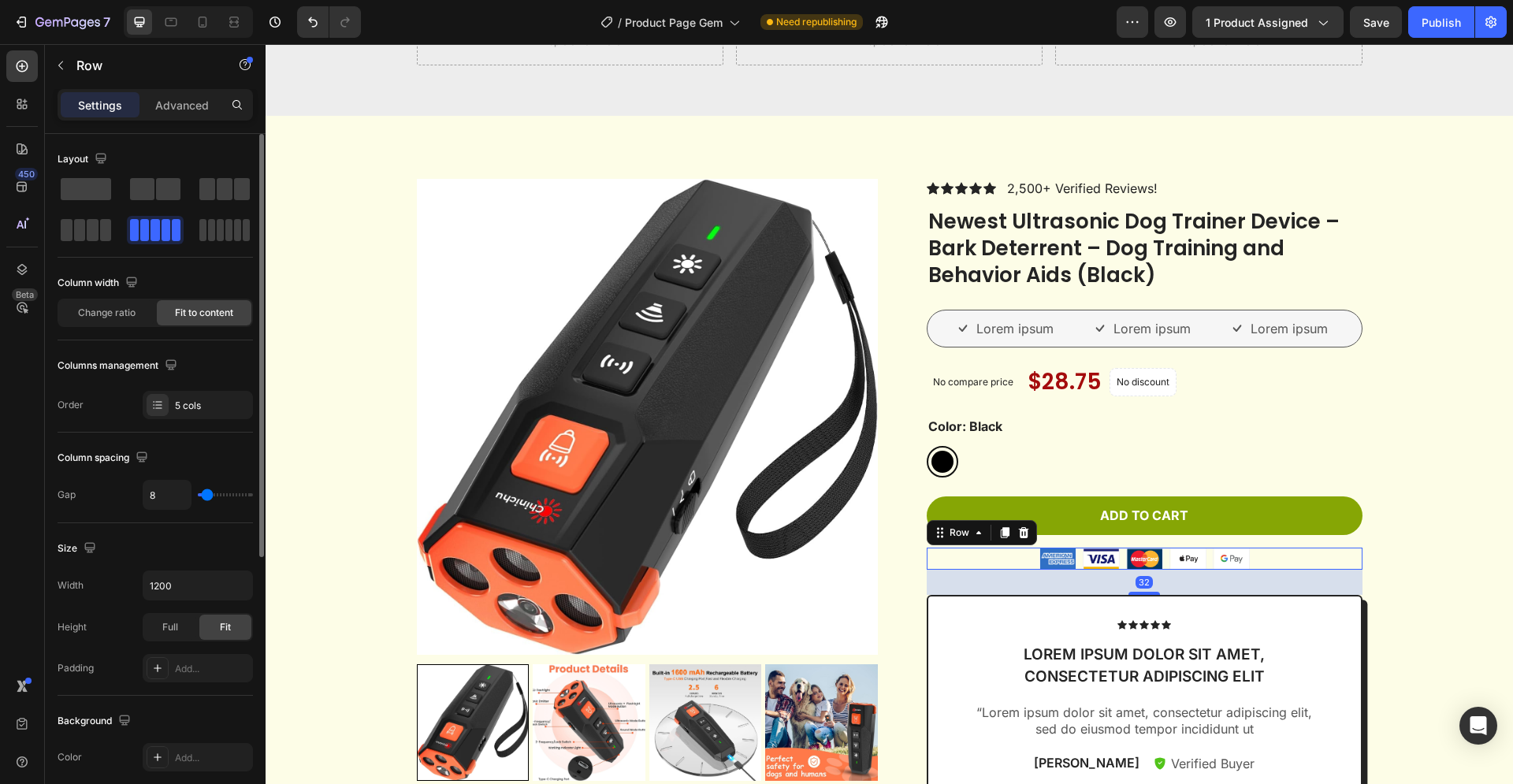
click at [999, 555] on div "Image Image Image Image Image Row 32" at bounding box center [1143, 558] width 435 height 22
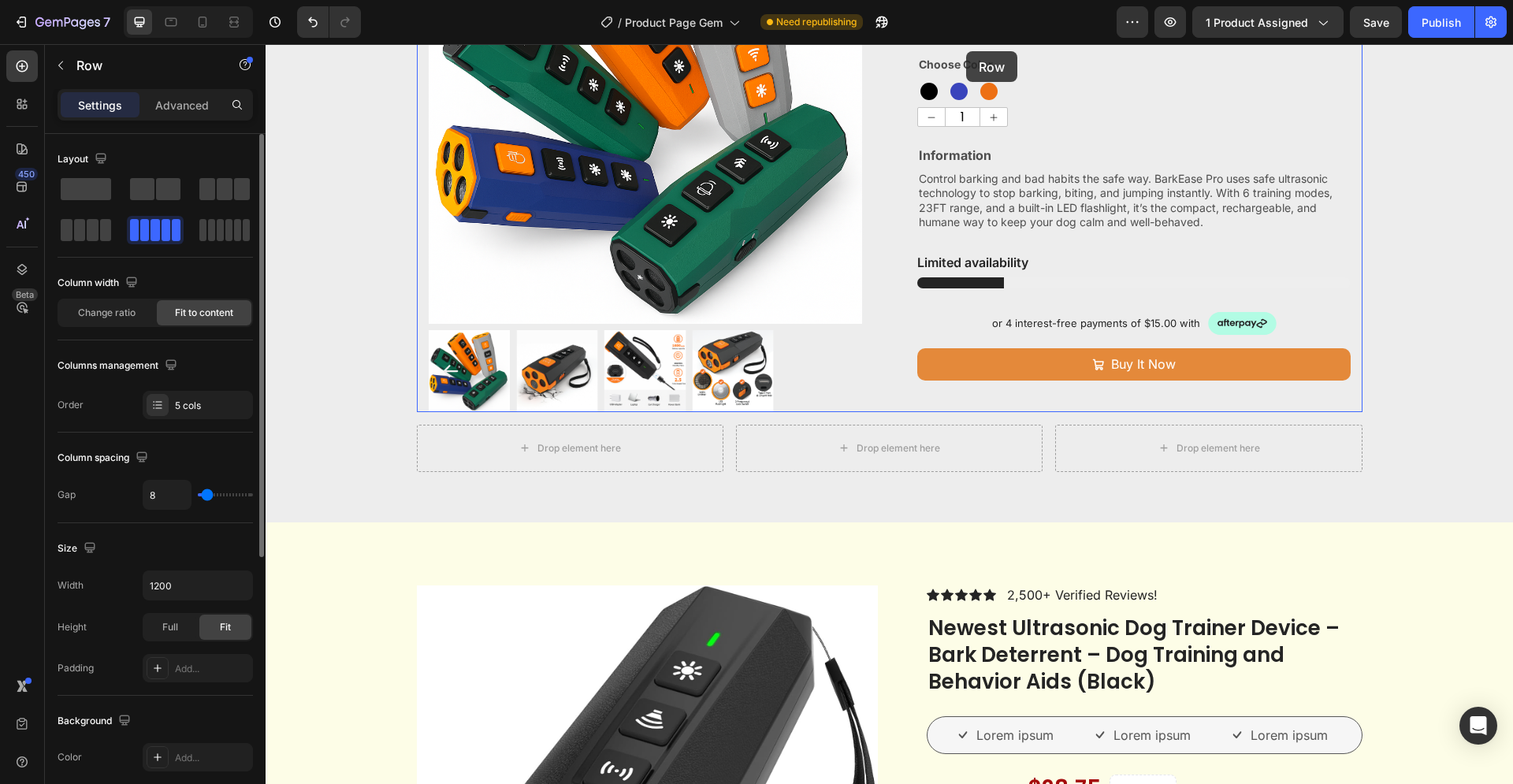
scroll to position [0, 0]
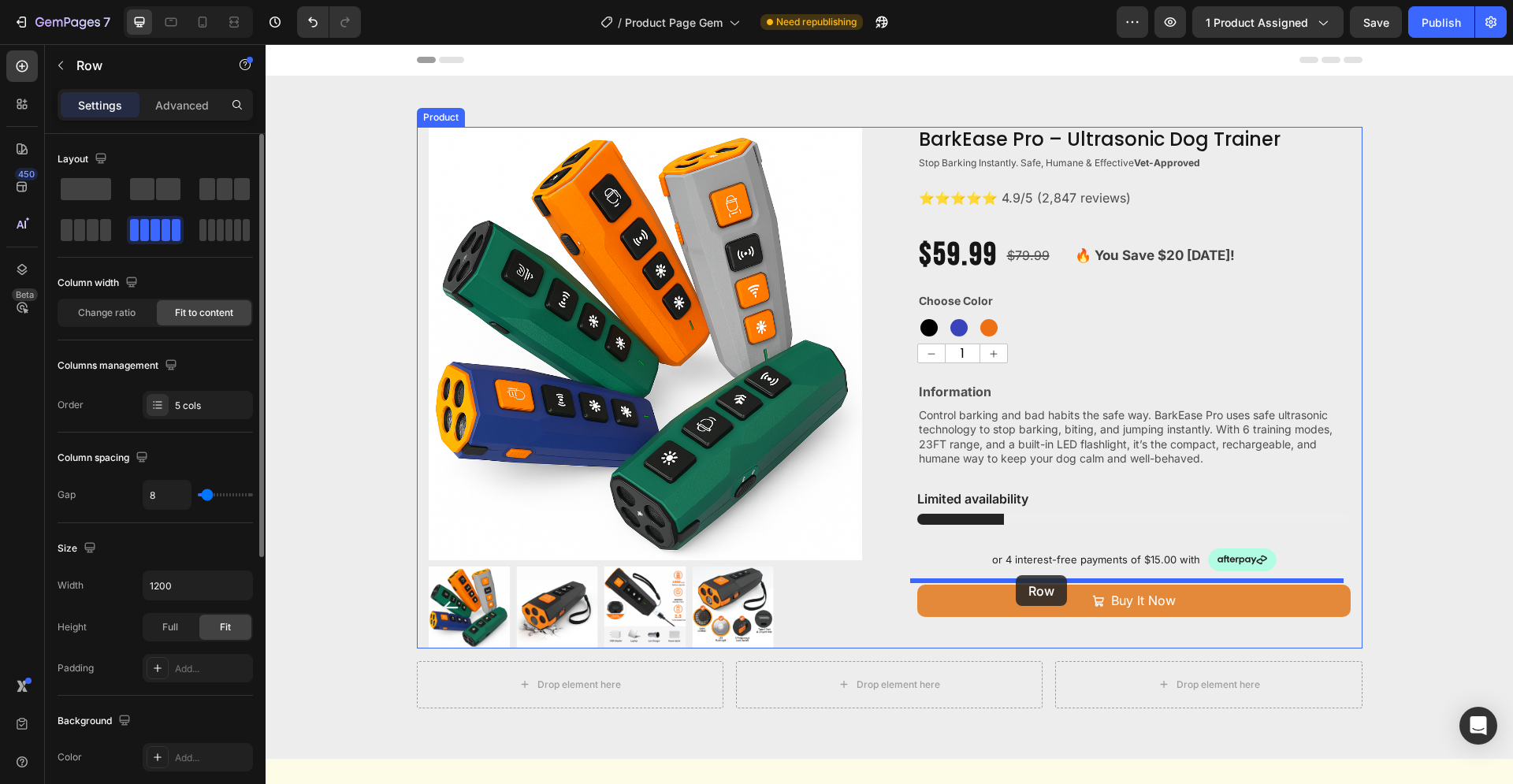
drag, startPoint x: 976, startPoint y: 559, endPoint x: 1016, endPoint y: 575, distance: 43.1
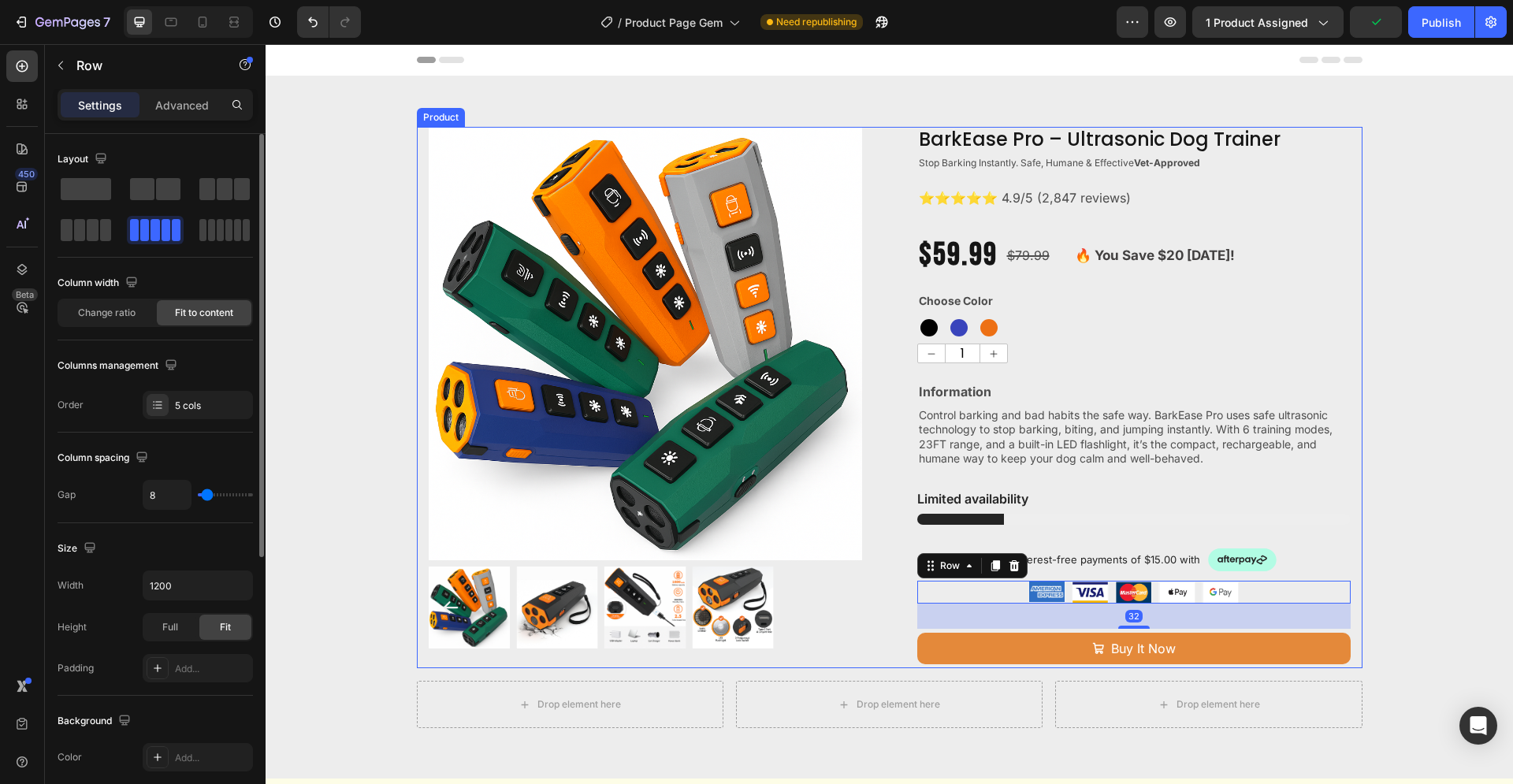
click at [1331, 533] on div "BarkEase Pro – Ultrasonic Dog Trainer Product Title Stop Barking Instantly. Saf…" at bounding box center [1134, 397] width 434 height 541
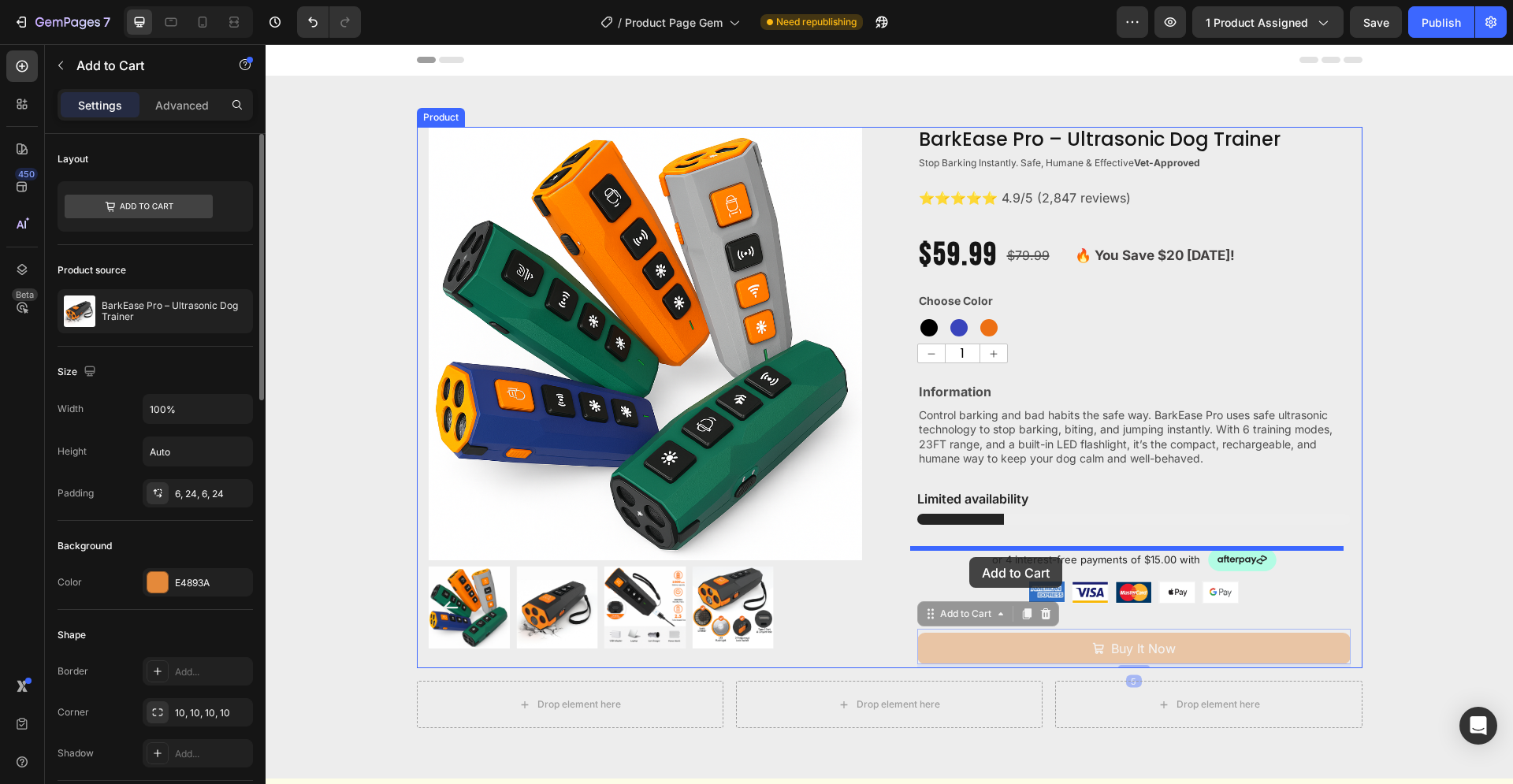
drag, startPoint x: 972, startPoint y: 647, endPoint x: 969, endPoint y: 557, distance: 90.0
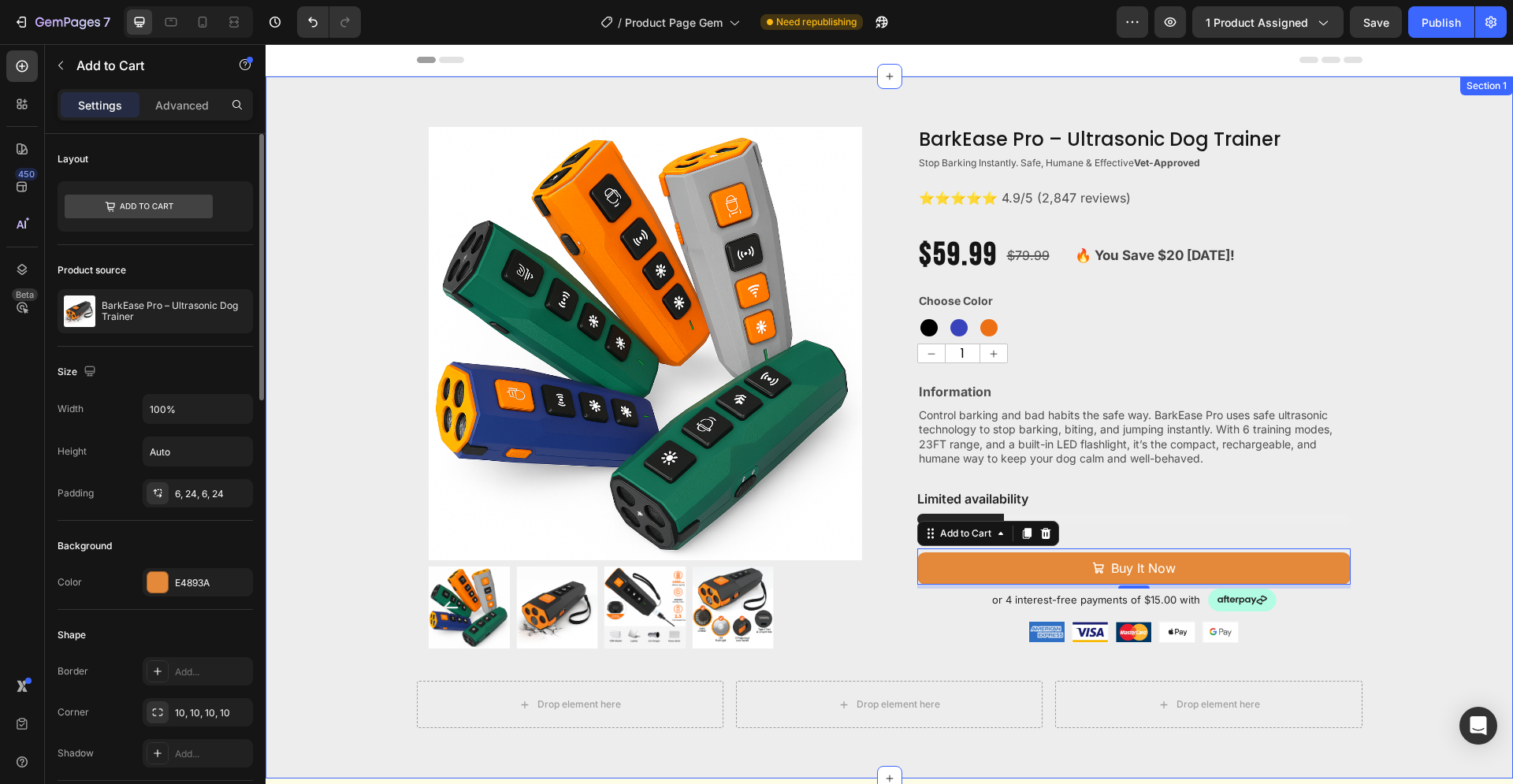
click at [1427, 523] on div "Product Images BarkEase Pro – Ultrasonic Dog Trainer Product Title Stop Barking…" at bounding box center [889, 427] width 1247 height 601
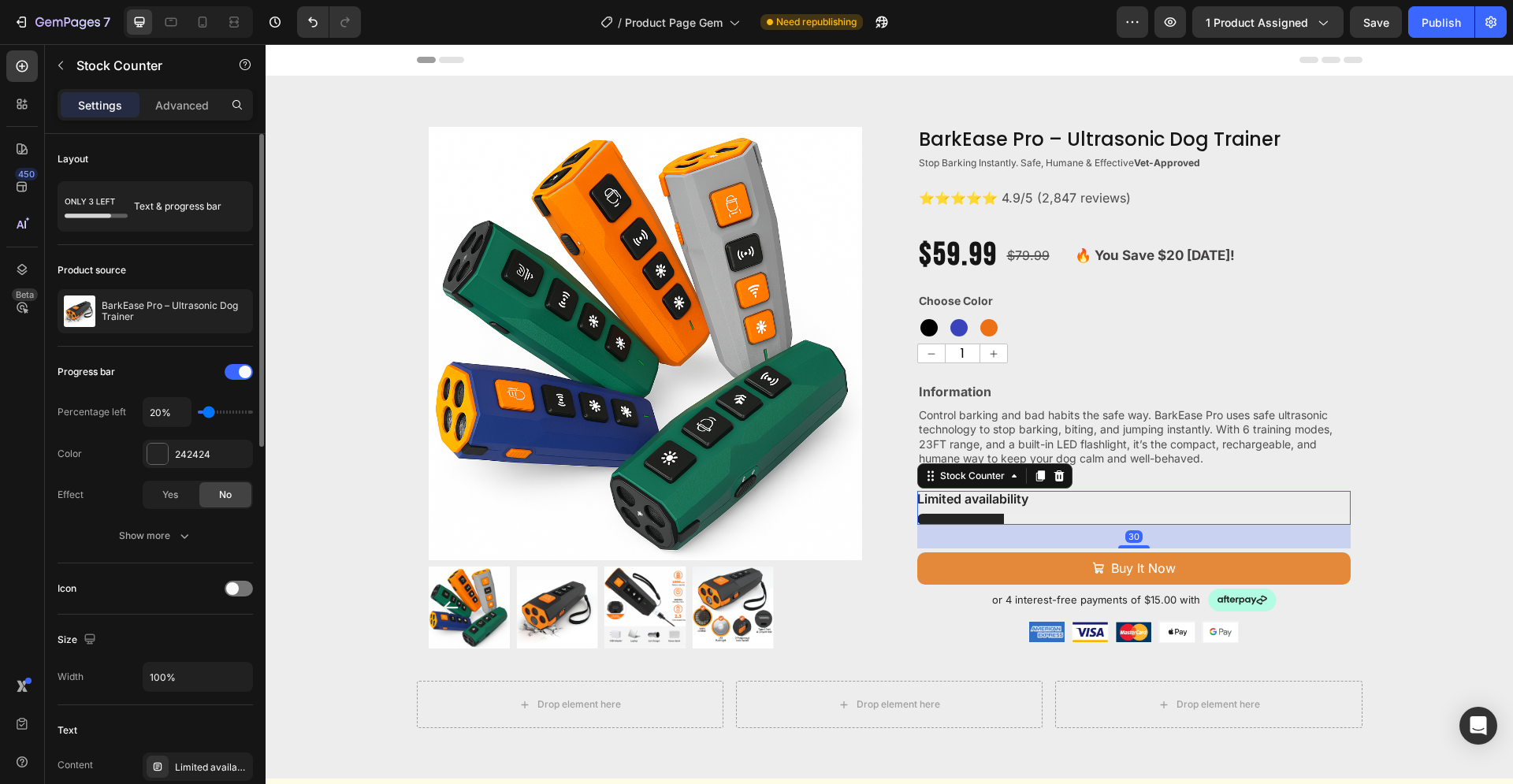
click at [1026, 519] on div at bounding box center [1134, 519] width 434 height 11
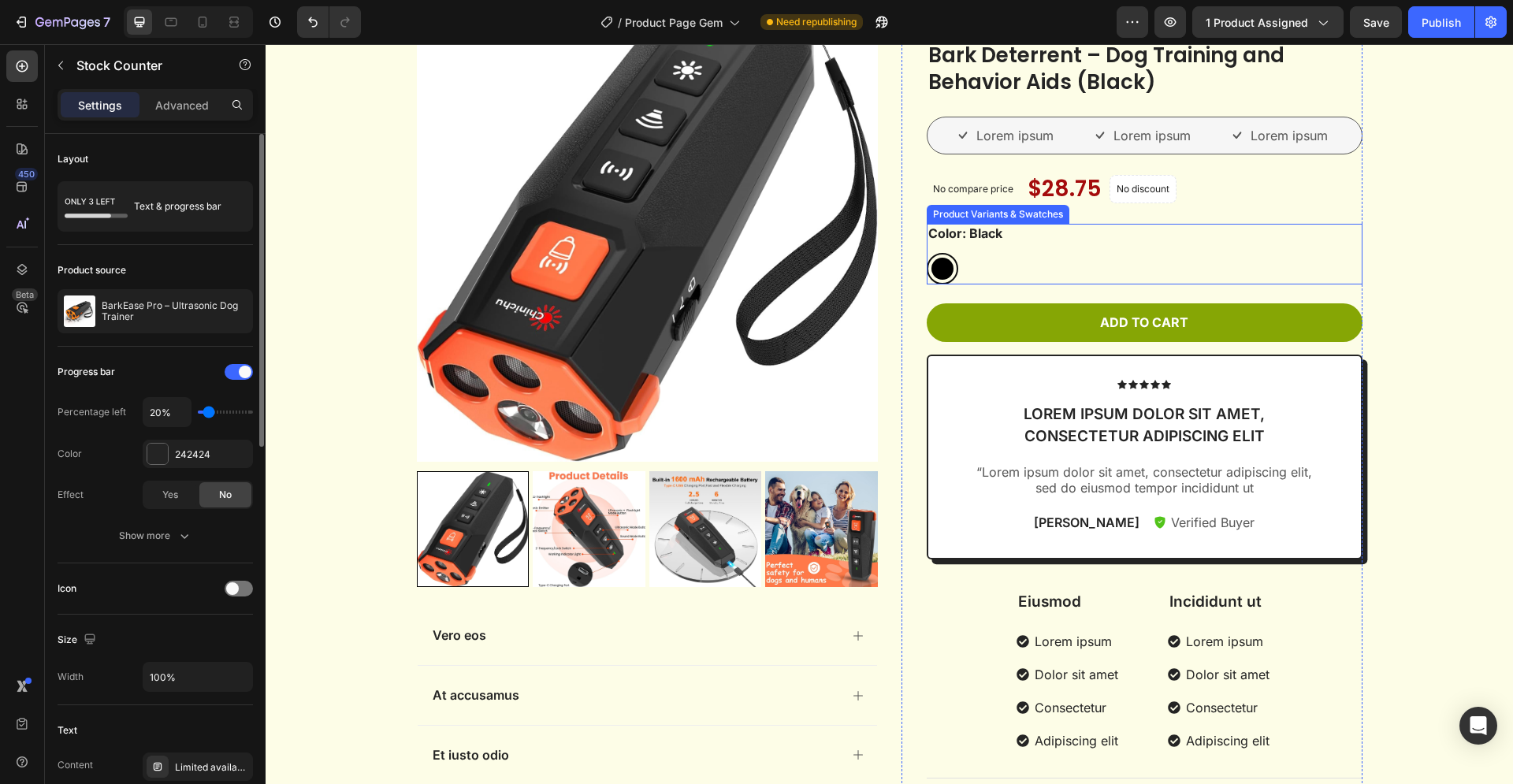
scroll to position [884, 0]
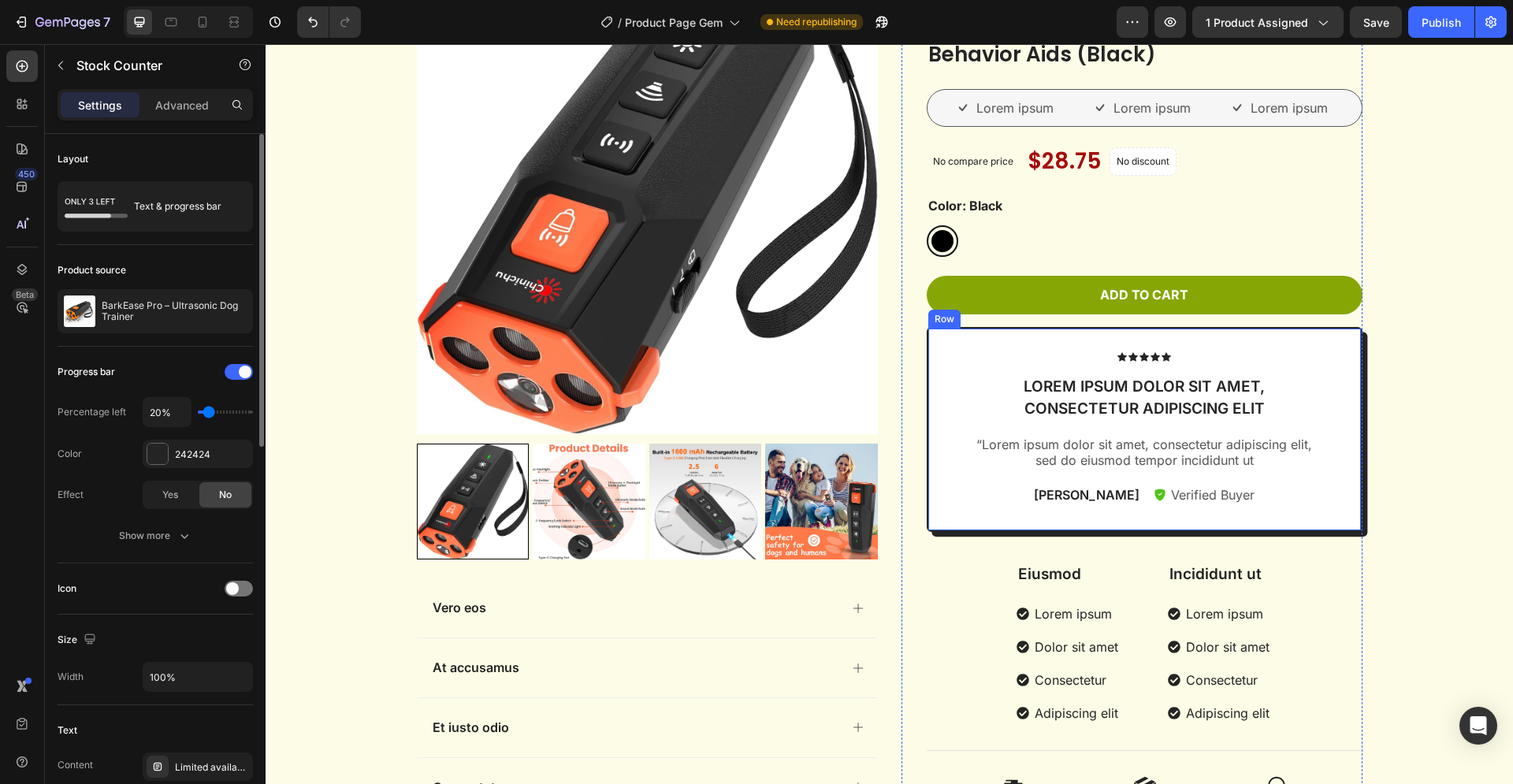
click at [1339, 512] on div "Icon Icon Icon Icon Icon Icon List Lorem ipsum dolor sit amet, consectetur adip…" at bounding box center [1143, 430] width 435 height 206
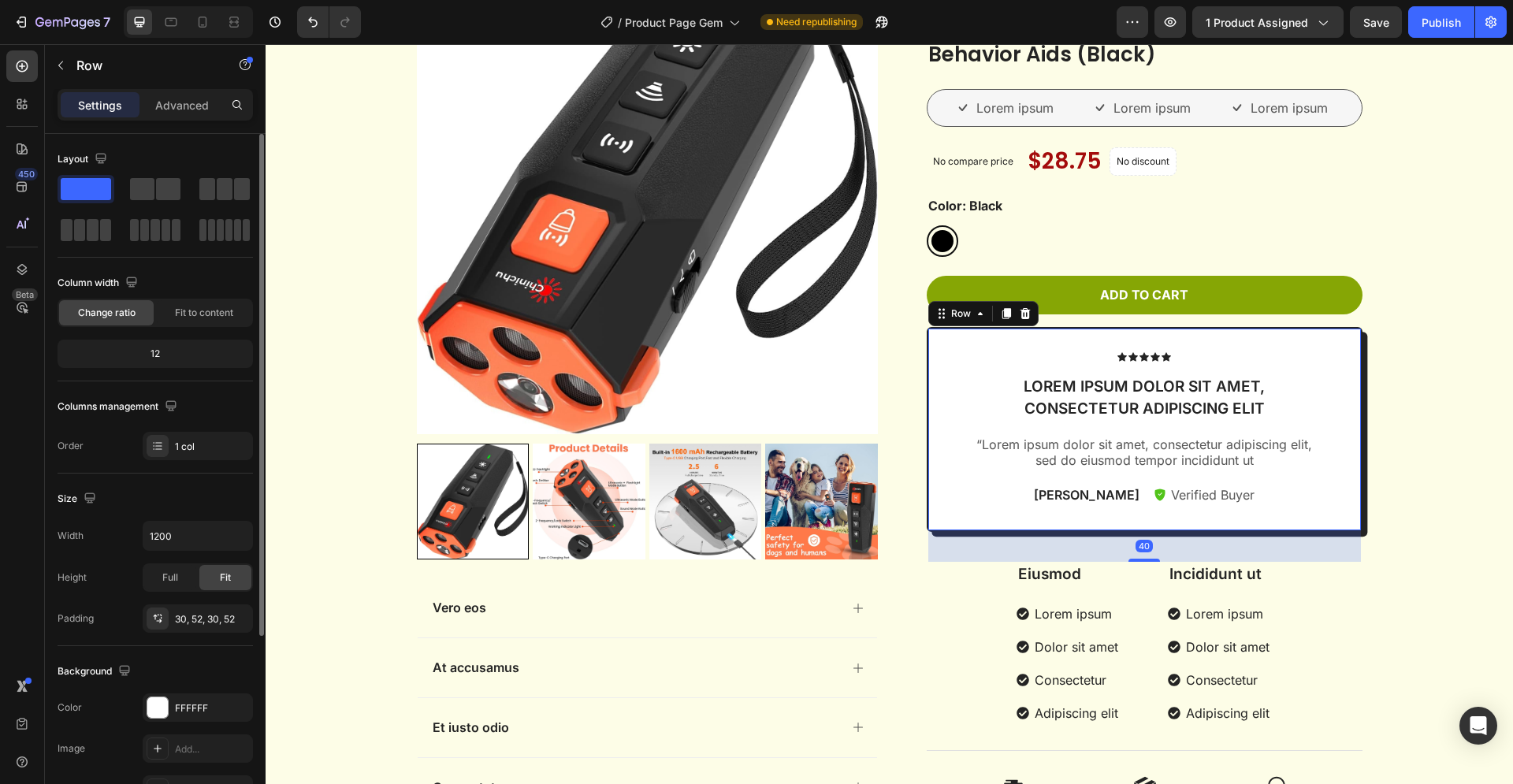
click at [1291, 553] on div "40" at bounding box center [1144, 546] width 433 height 31
click at [946, 352] on div "Icon Icon Icon Icon Icon Icon List Lorem ipsum dolor sit amet, consectetur adip…" at bounding box center [1143, 430] width 435 height 206
click at [901, 350] on div "Icon Icon Icon Icon Icon Icon List 2,500+ Verified Reviews! Text Block Row Newe…" at bounding box center [1132, 389] width 461 height 864
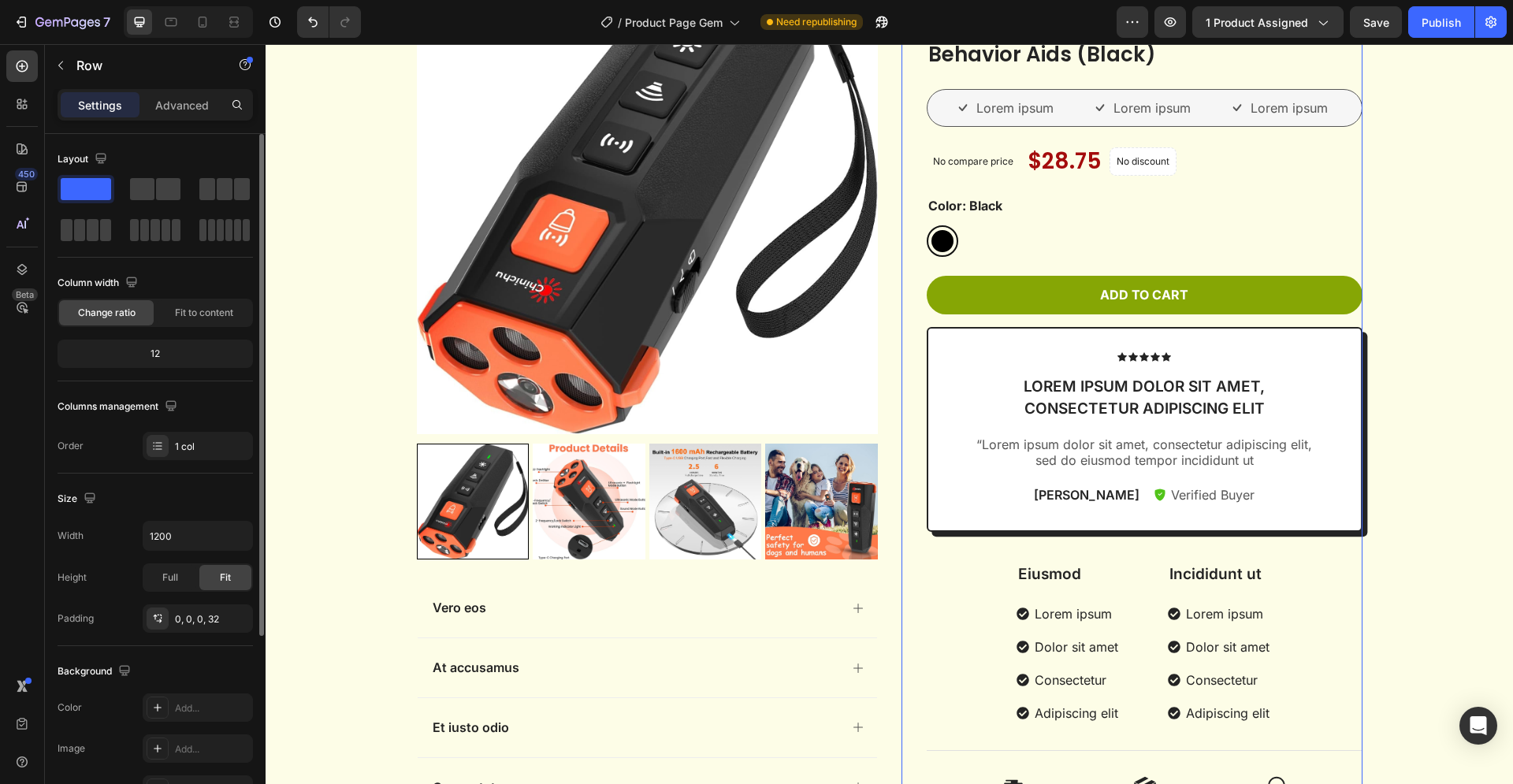
click at [902, 356] on div "Icon Icon Icon Icon Icon Icon List 2,500+ Verified Reviews! Text Block Row Newe…" at bounding box center [1132, 389] width 461 height 864
click at [969, 367] on div "Icon Icon Icon Icon Icon Icon List Lorem ipsum dolor sit amet, consectetur adip…" at bounding box center [1144, 430] width 351 height 155
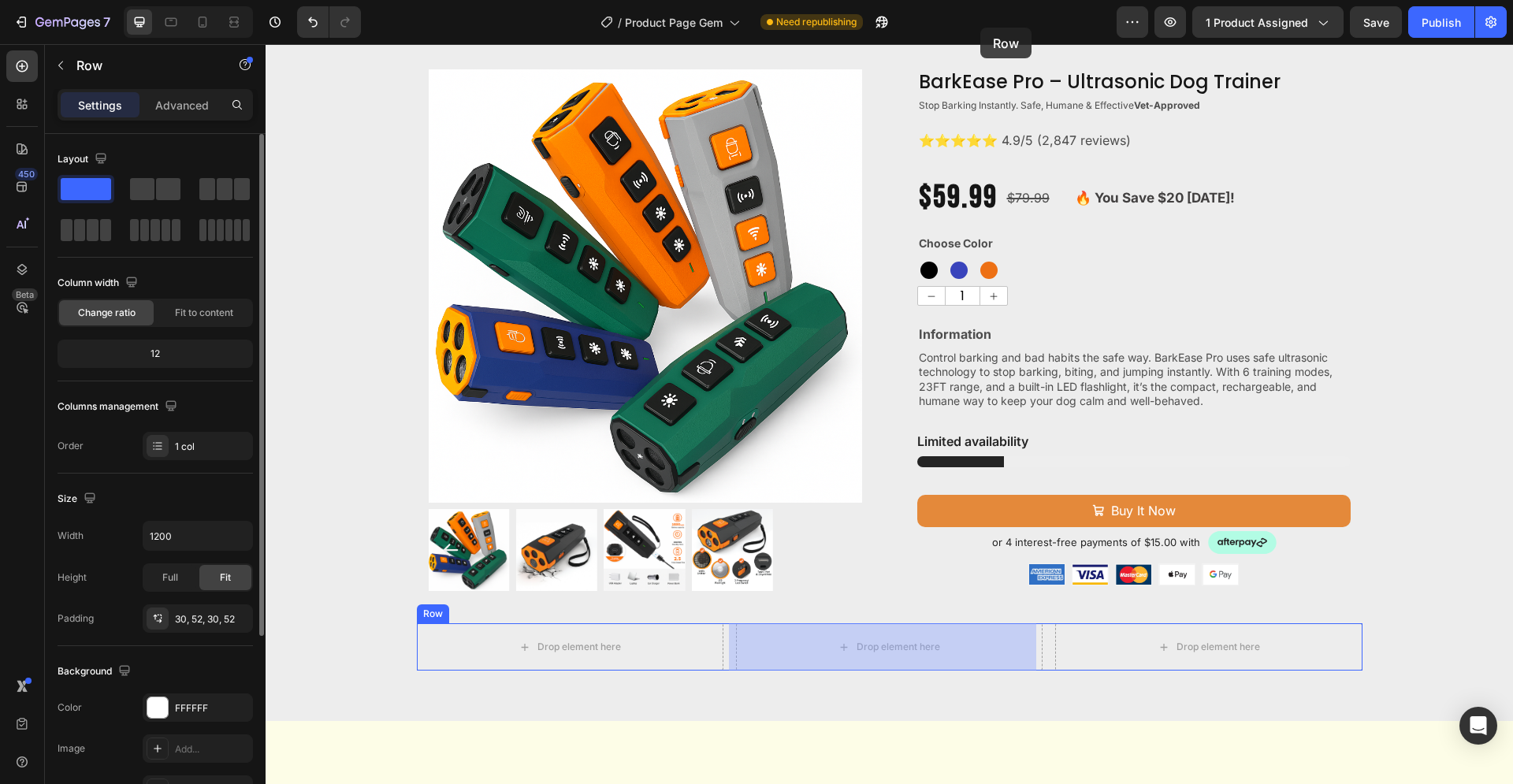
scroll to position [0, 0]
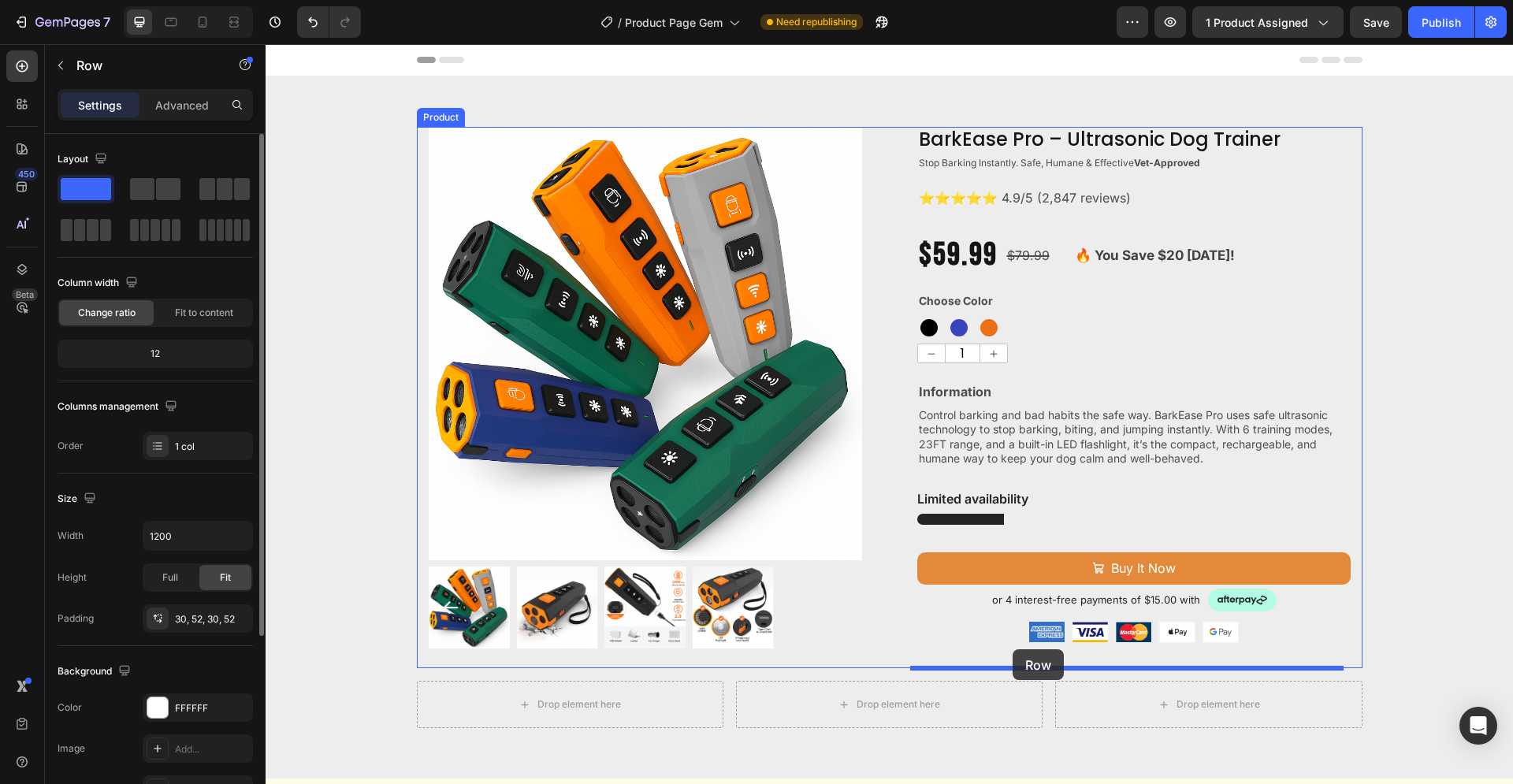
drag, startPoint x: 956, startPoint y: 434, endPoint x: 1013, endPoint y: 649, distance: 222.4
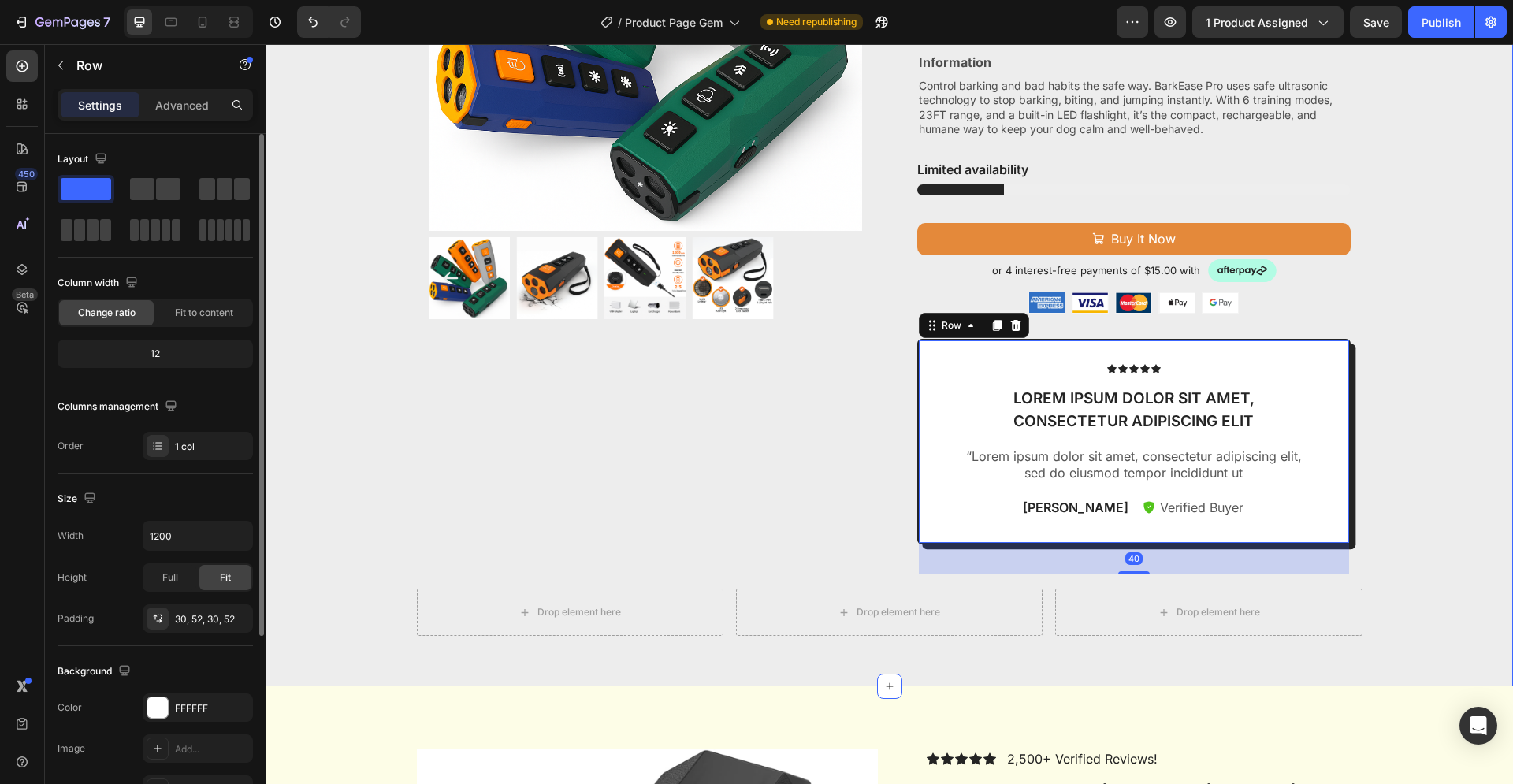
scroll to position [241, 0]
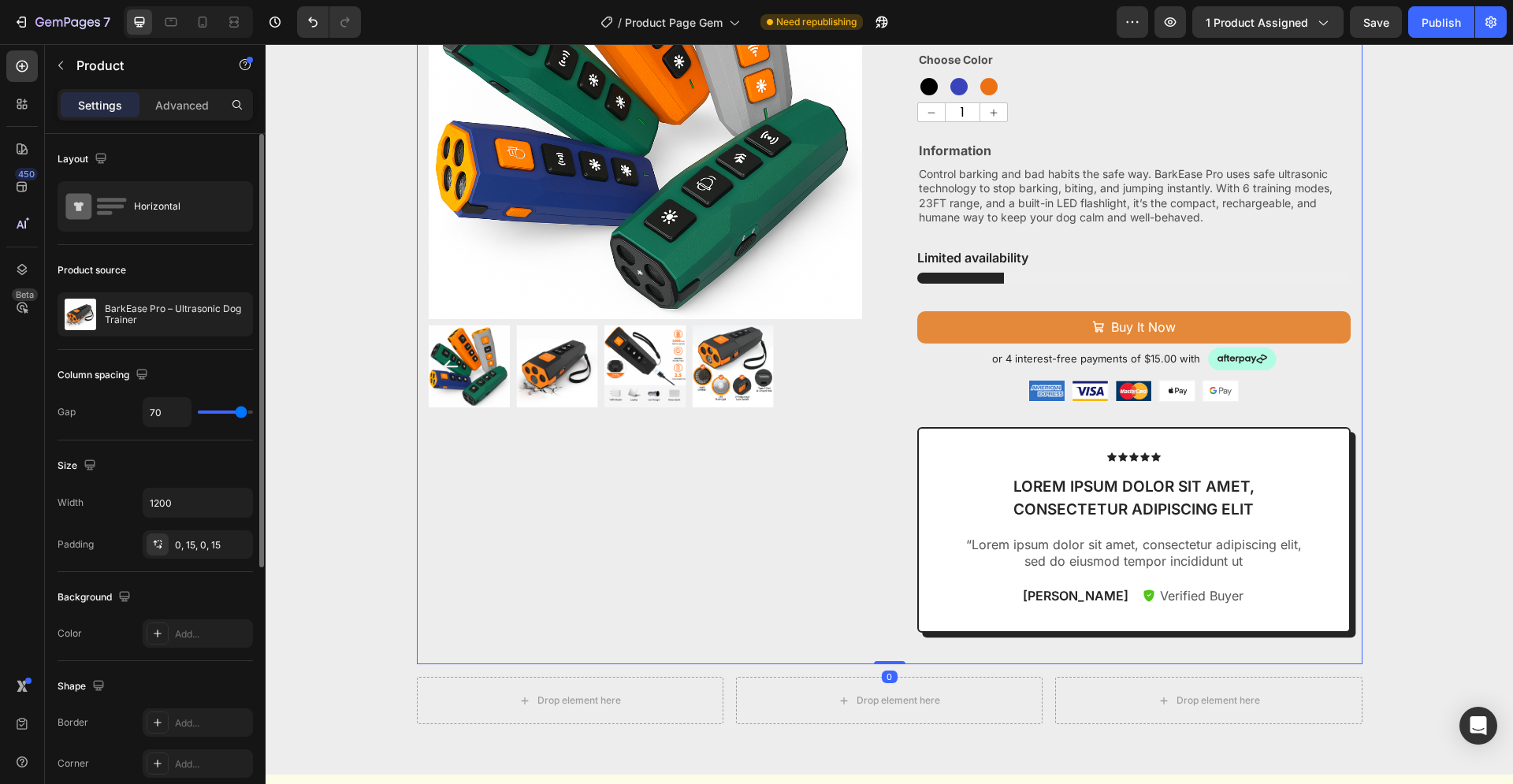
click at [833, 537] on div "Product Images" at bounding box center [645, 274] width 434 height 778
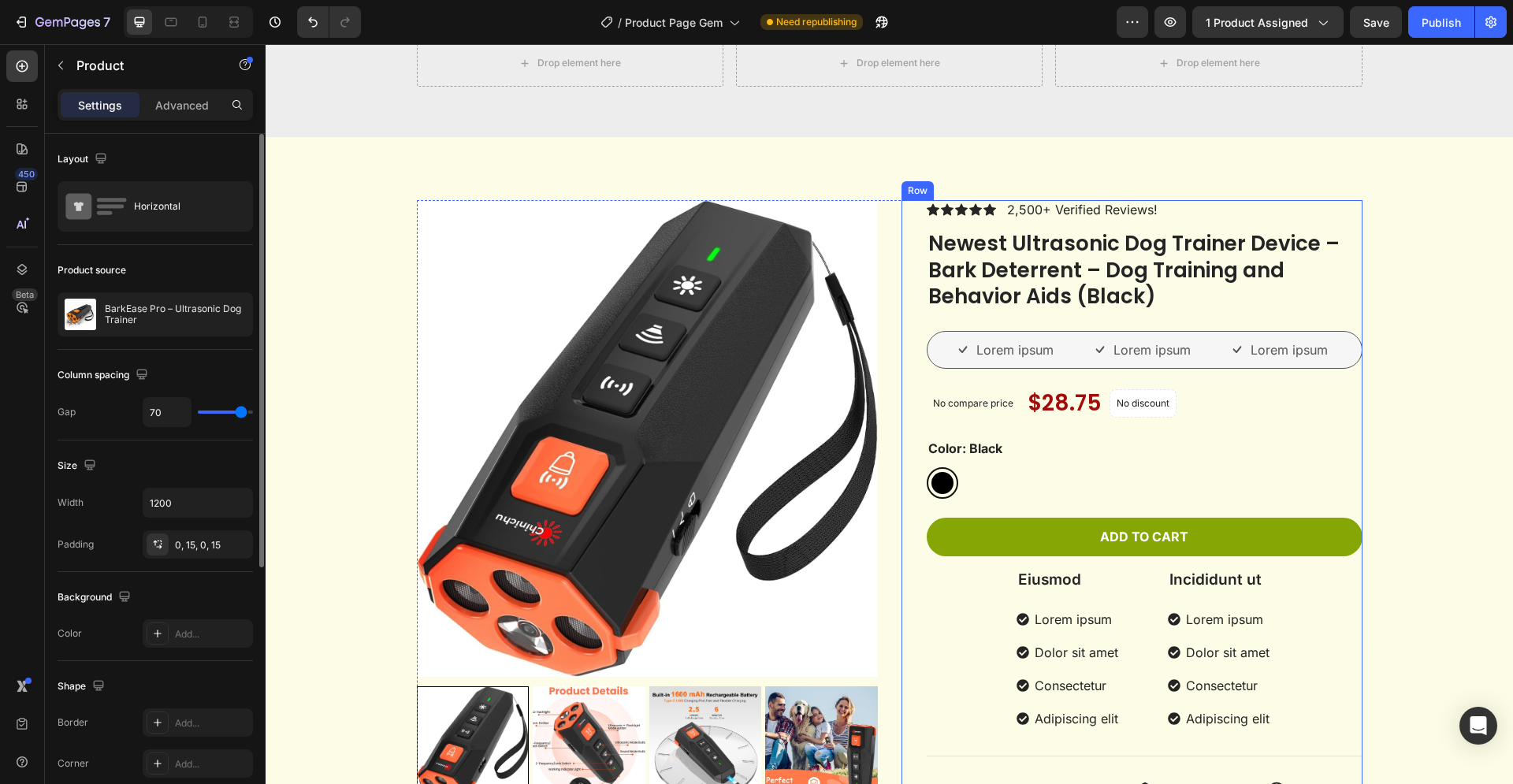
scroll to position [964, 0]
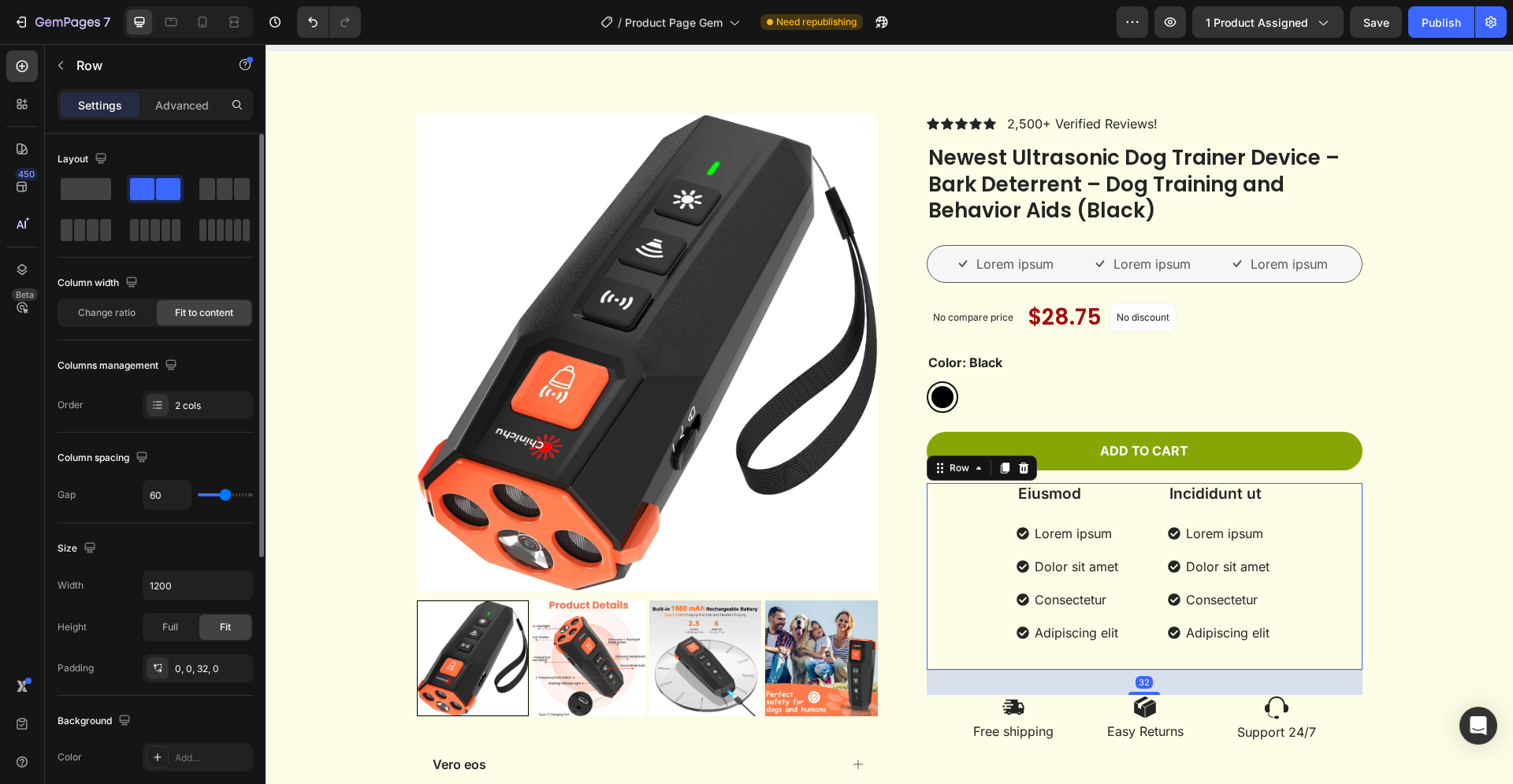
click at [954, 526] on div "Eiusmod Text Block Lorem ipsum Dolor sit amet Consectetur Adipiscing elit Item …" at bounding box center [1143, 576] width 435 height 188
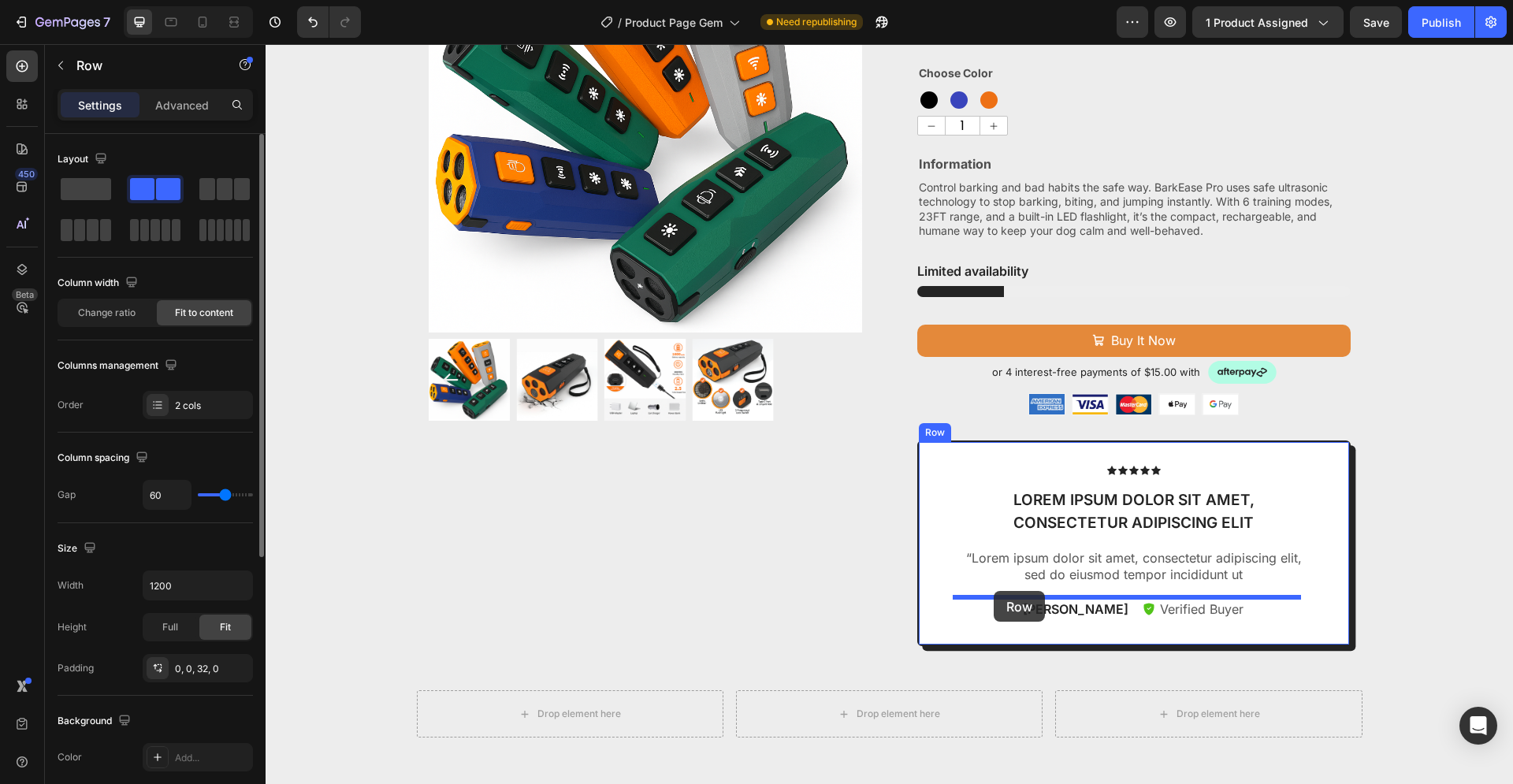
scroll to position [219, 0]
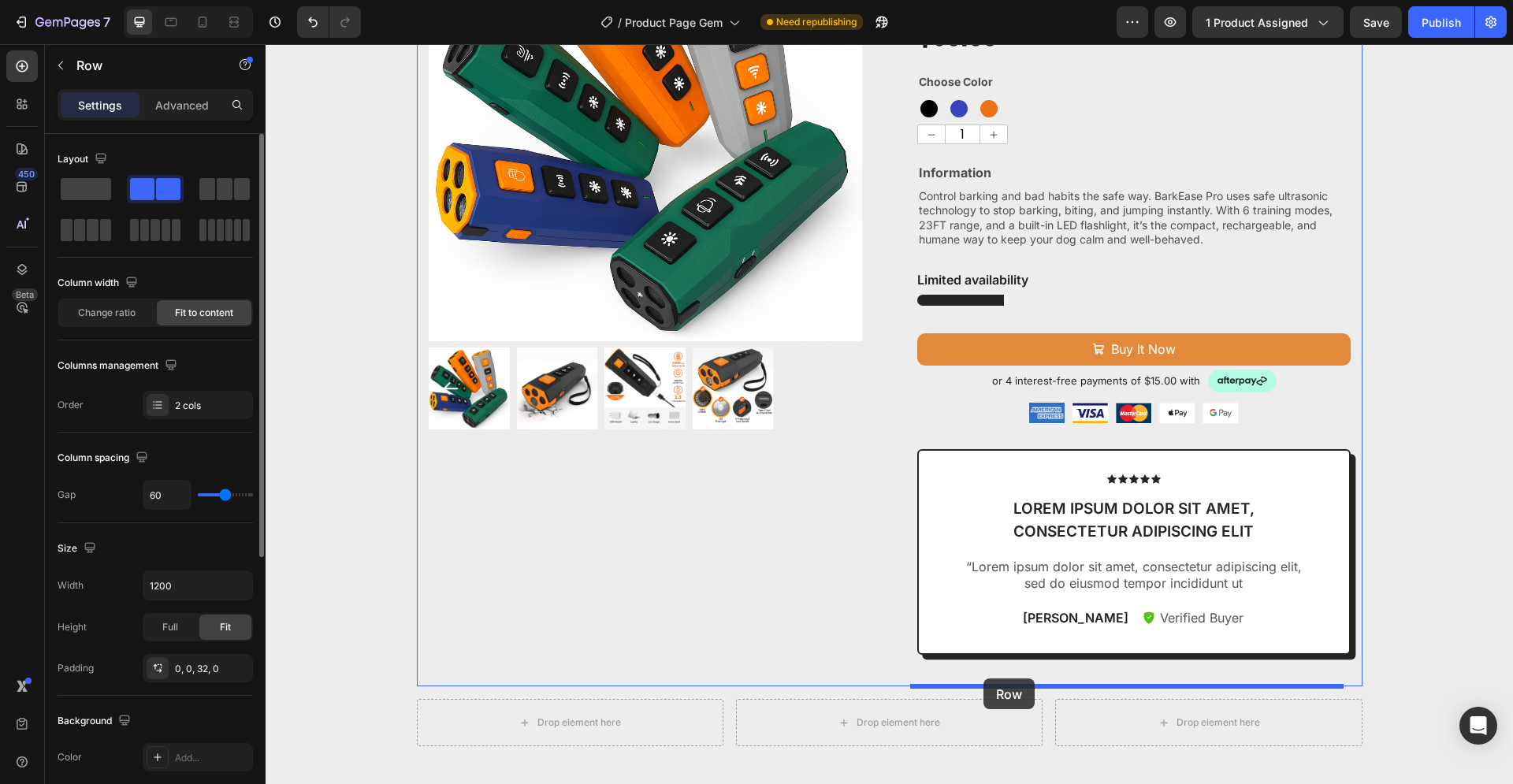
drag, startPoint x: 961, startPoint y: 526, endPoint x: 983, endPoint y: 678, distance: 153.6
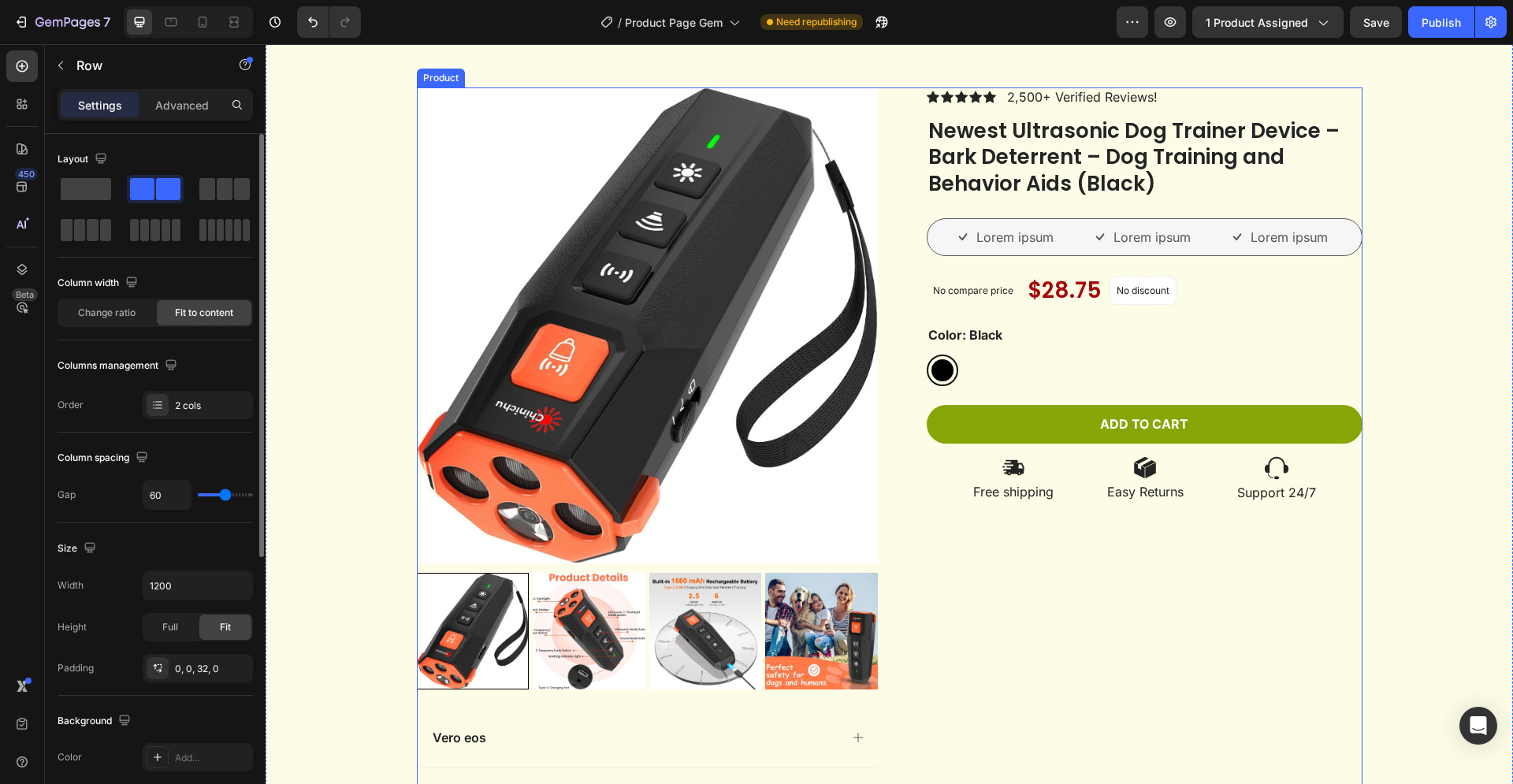
scroll to position [1183, 0]
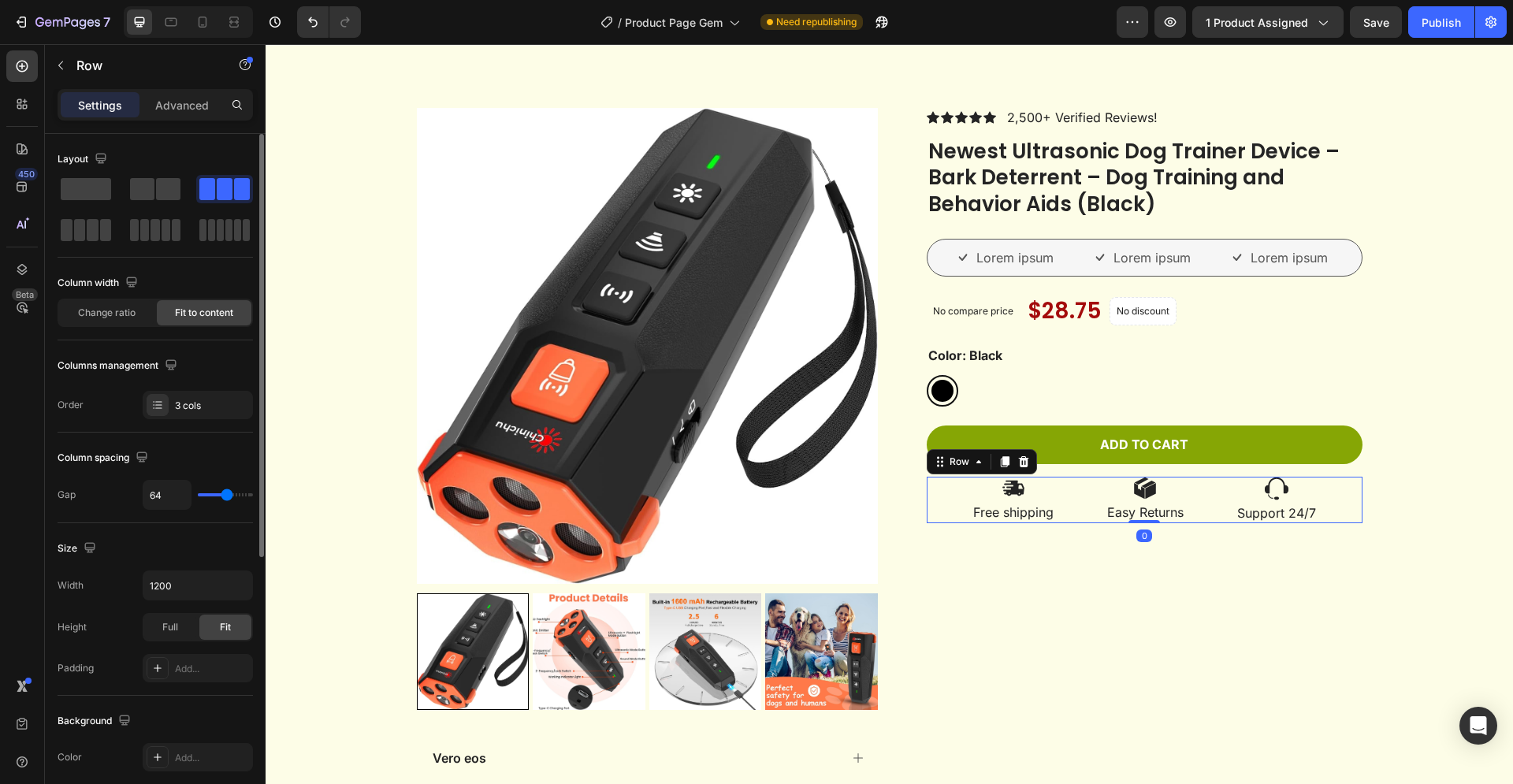
click at [934, 493] on div "Image Free shipping Text Block Image Easy Returns Text Block Image Support 24/7…" at bounding box center [1143, 499] width 435 height 47
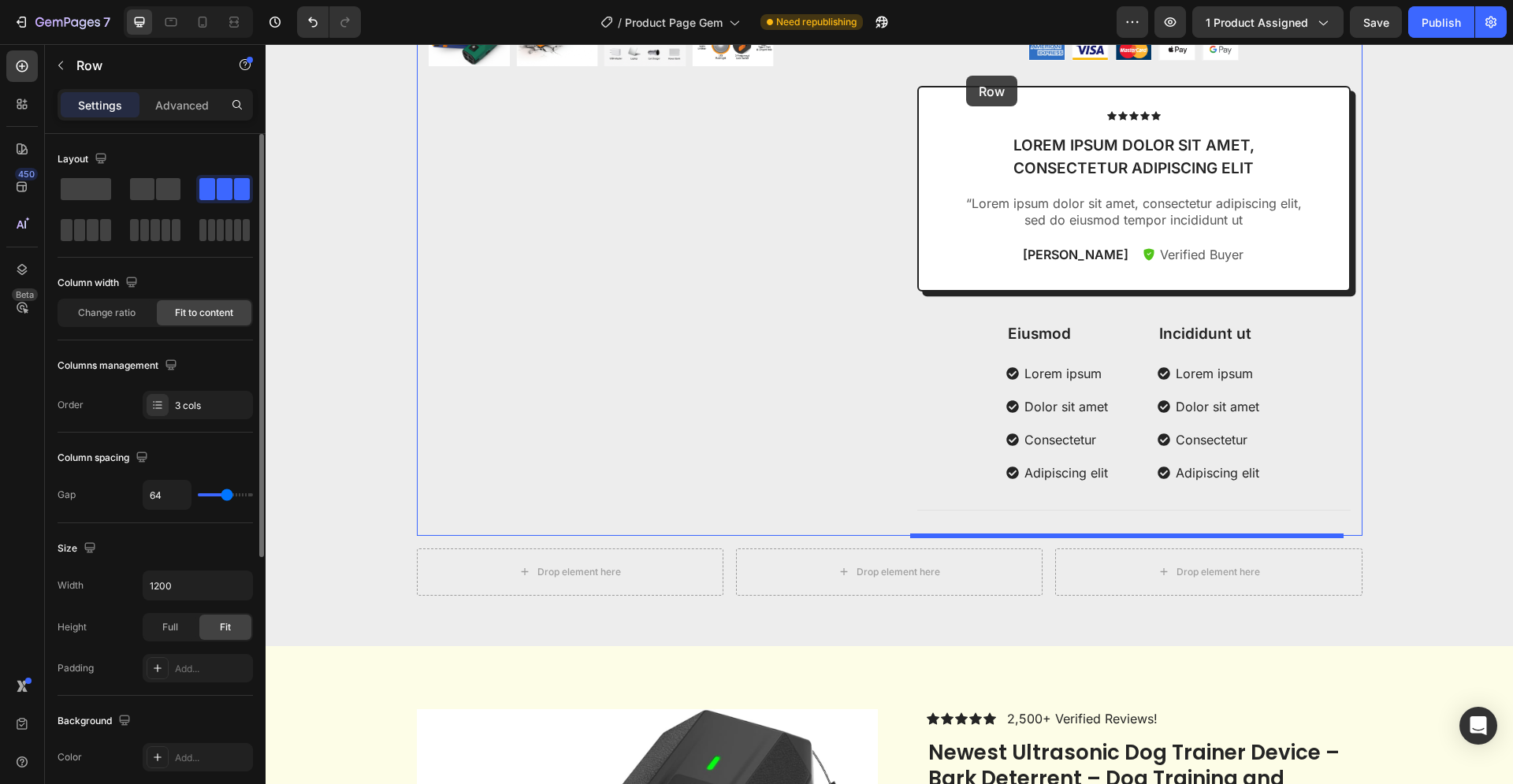
scroll to position [500, 0]
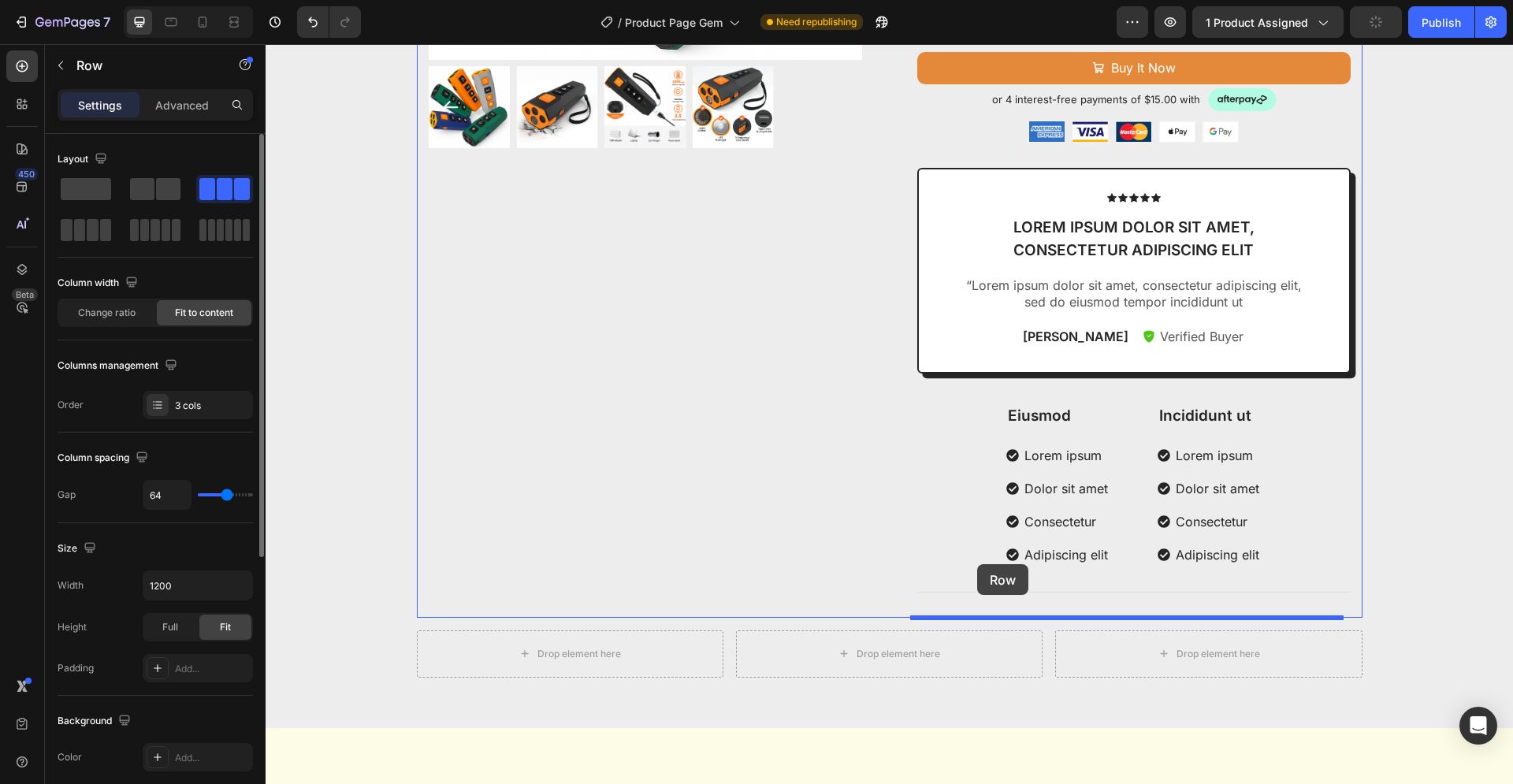
drag, startPoint x: 934, startPoint y: 498, endPoint x: 977, endPoint y: 564, distance: 78.8
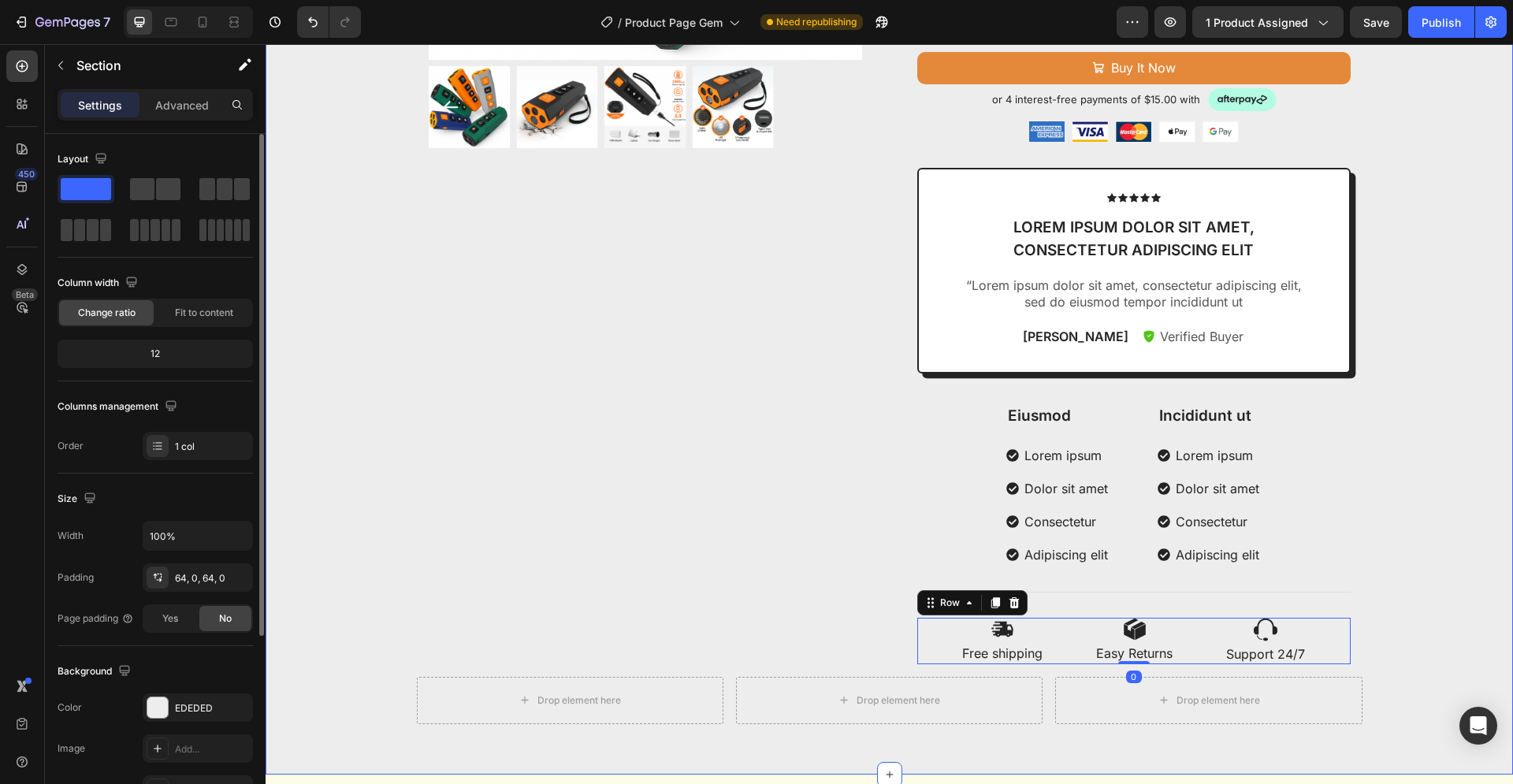
click at [1401, 549] on div "Product Images BarkEase Pro – Ultrasonic Dog Trainer Product Title Stop Barking…" at bounding box center [889, 175] width 1247 height 1097
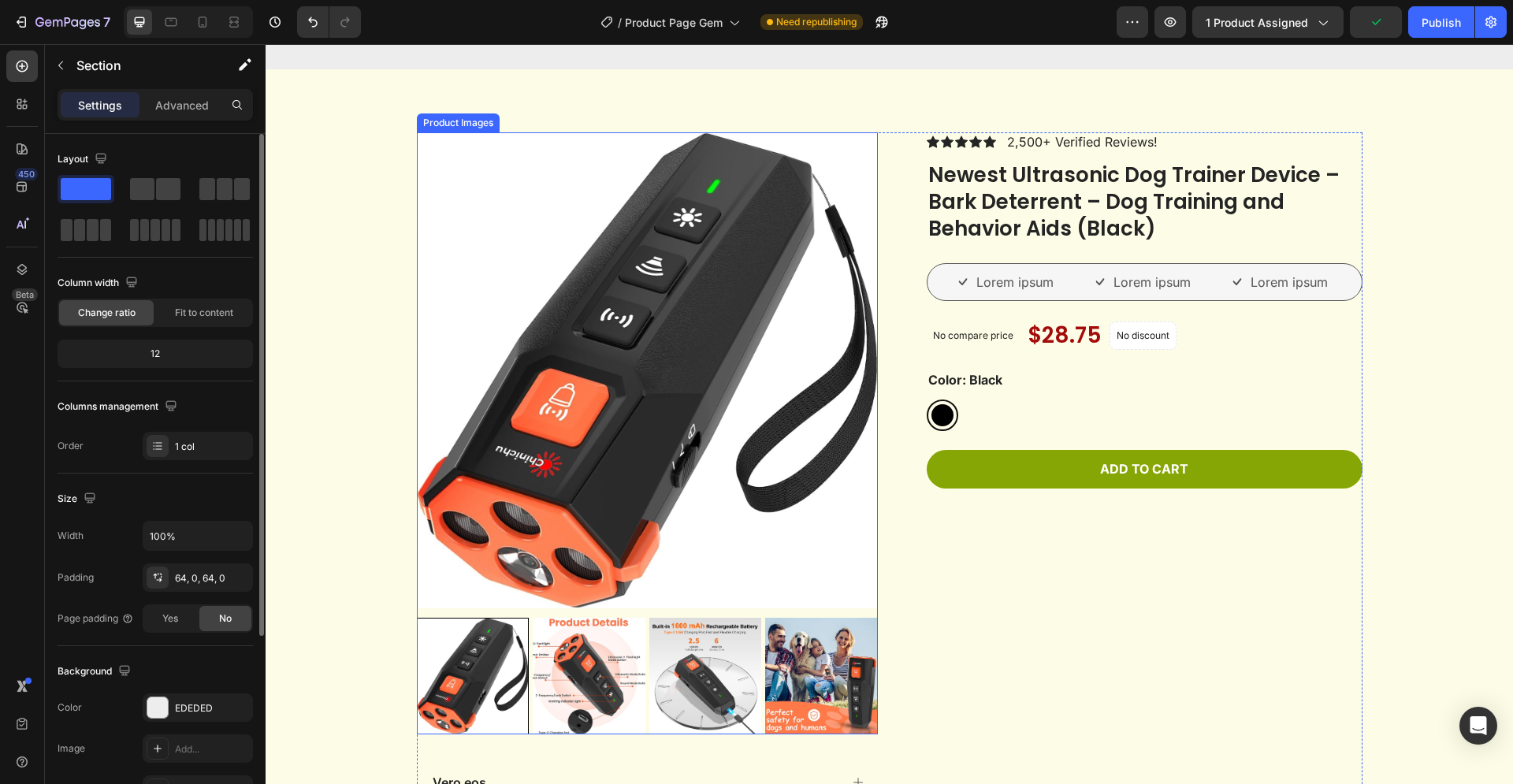
scroll to position [1607, 0]
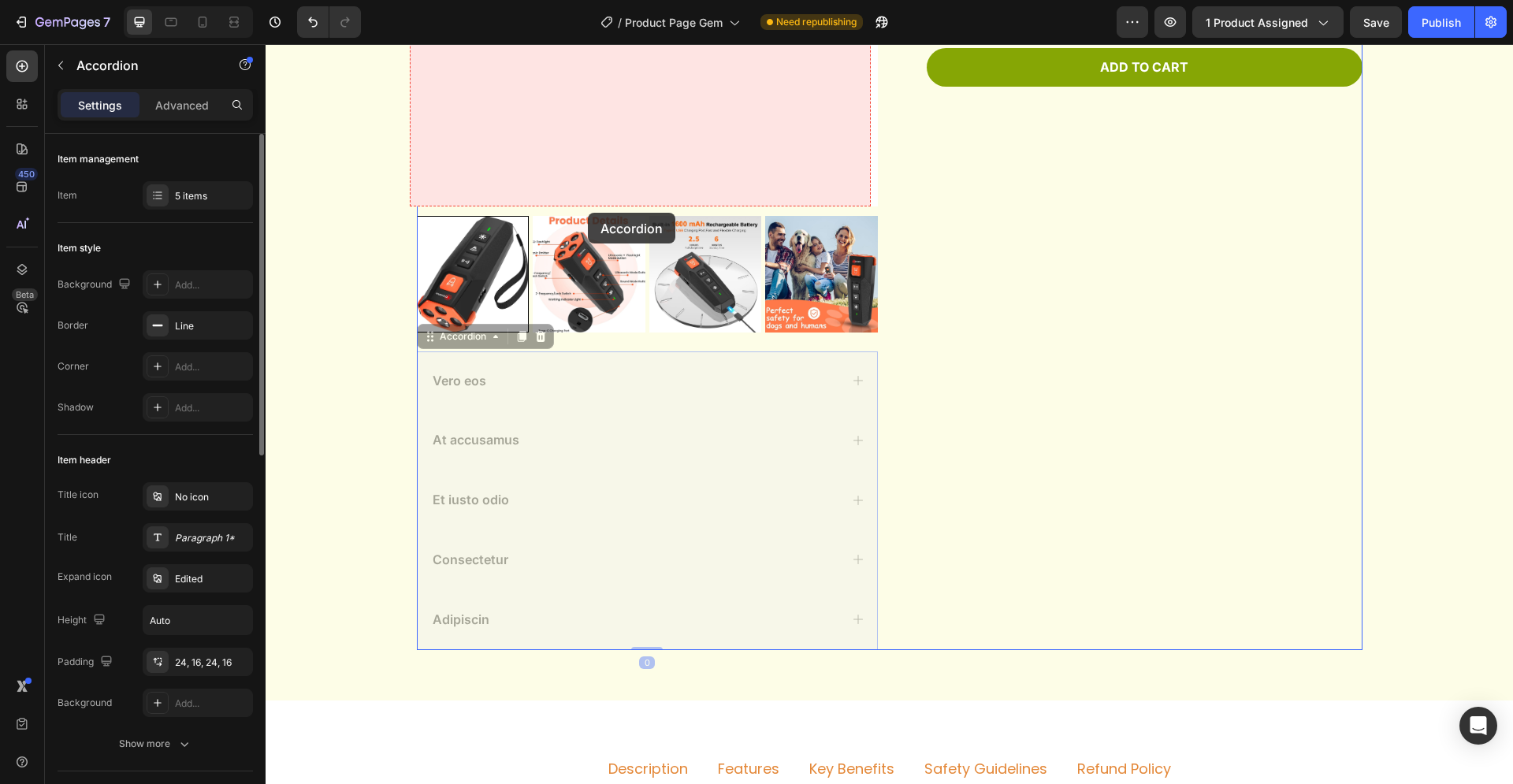
drag, startPoint x: 584, startPoint y: 384, endPoint x: 588, endPoint y: 212, distance: 172.0
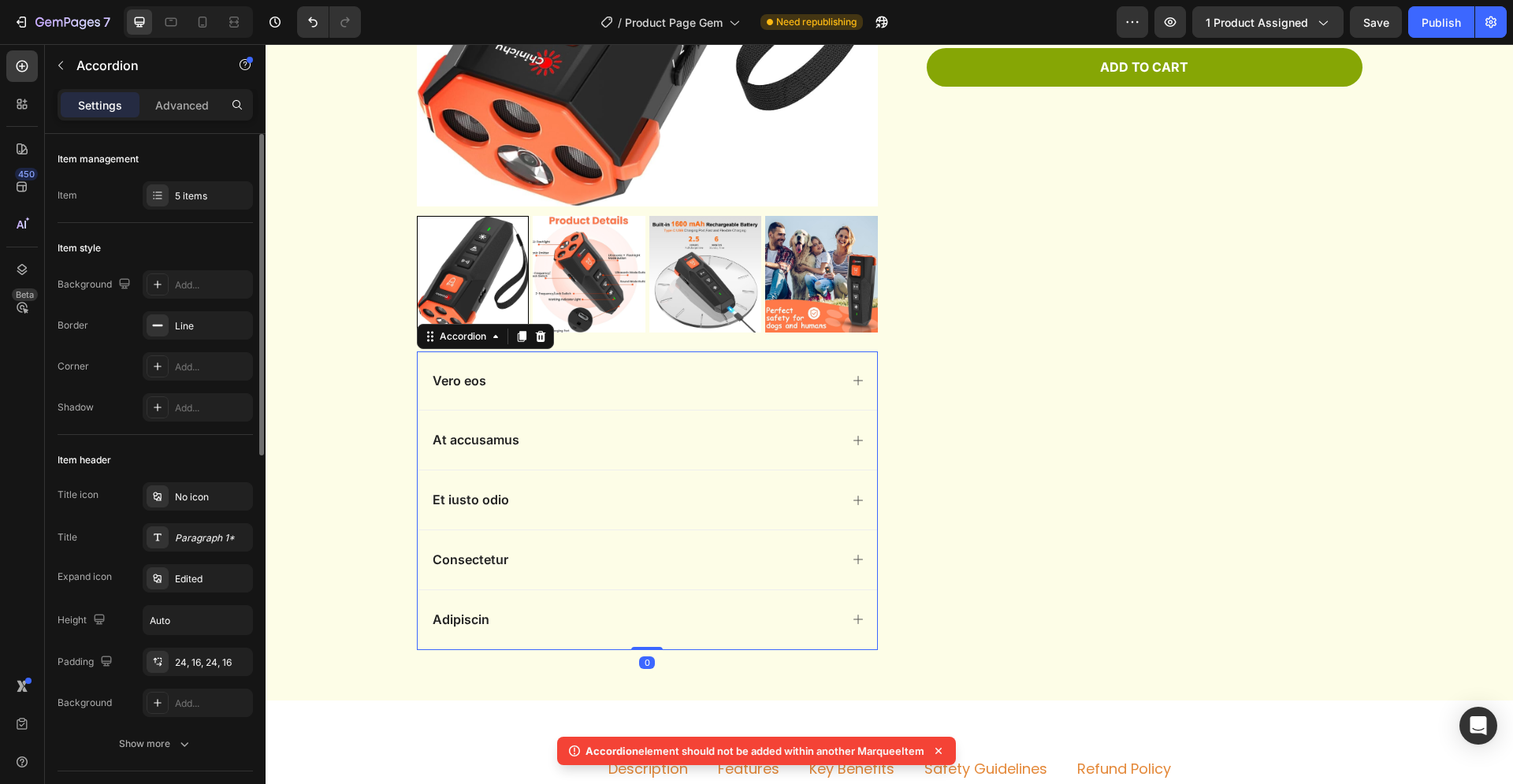
click at [594, 367] on div "Vero eos" at bounding box center [647, 381] width 459 height 59
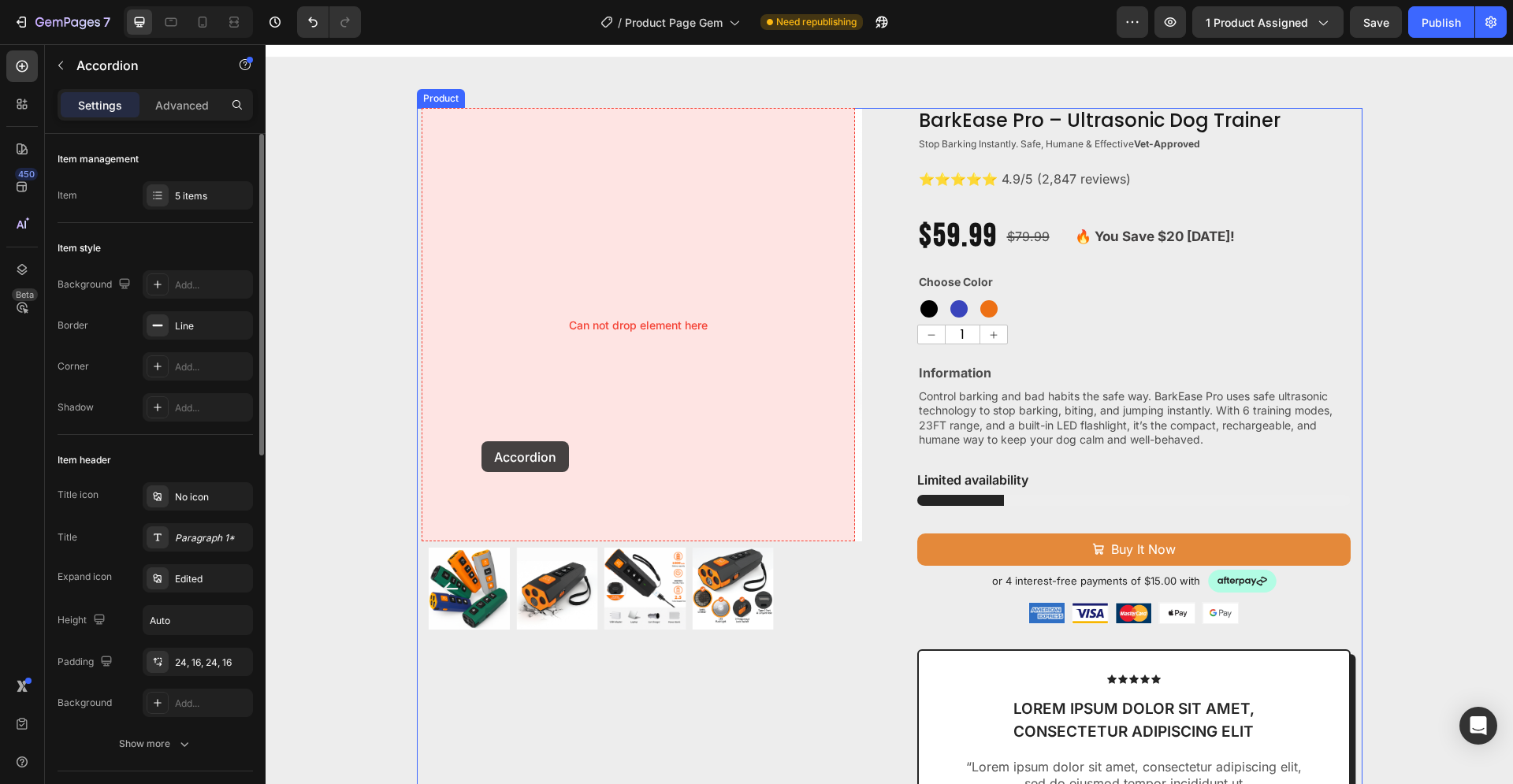
scroll to position [11, 0]
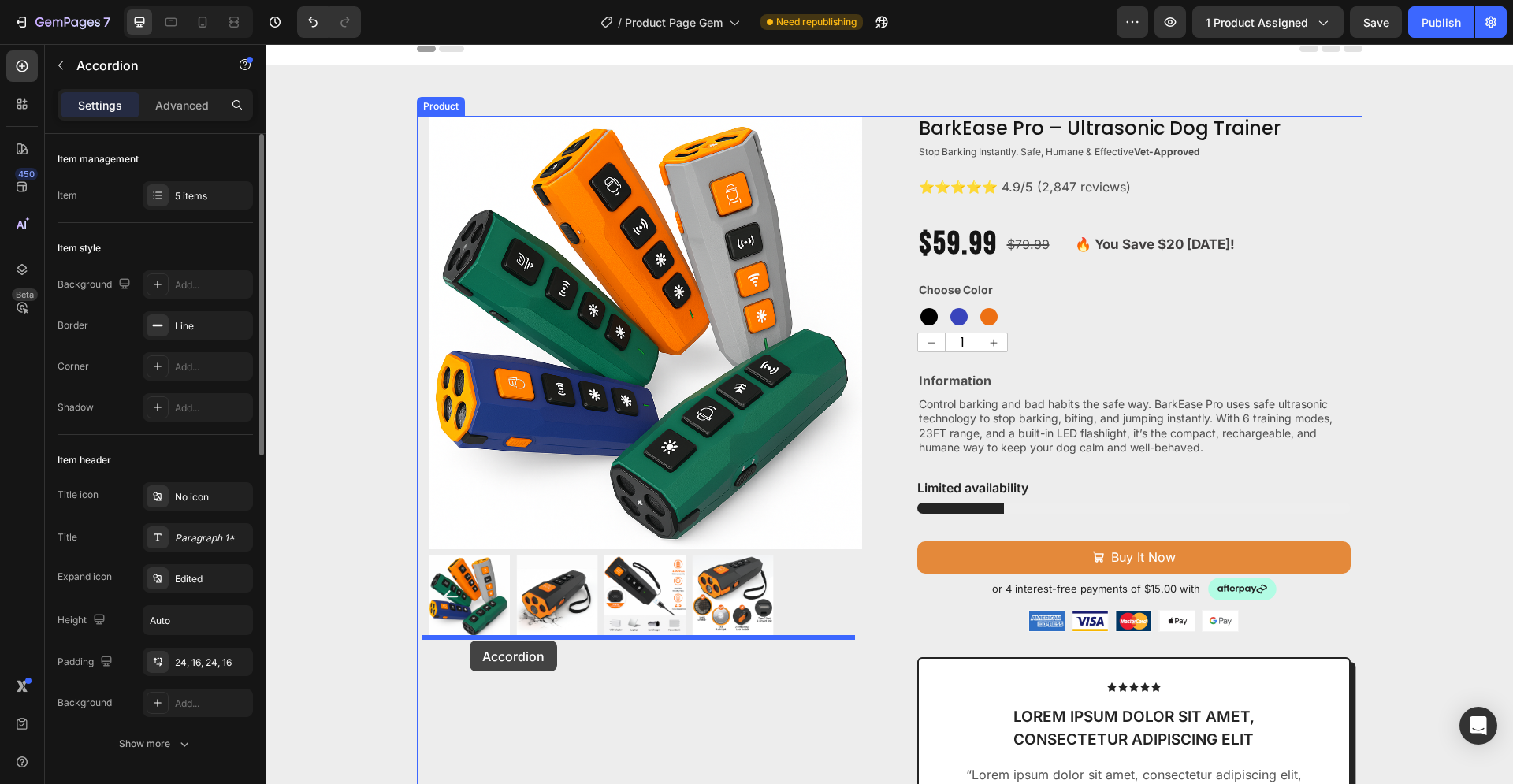
drag, startPoint x: 469, startPoint y: 339, endPoint x: 470, endPoint y: 640, distance: 301.0
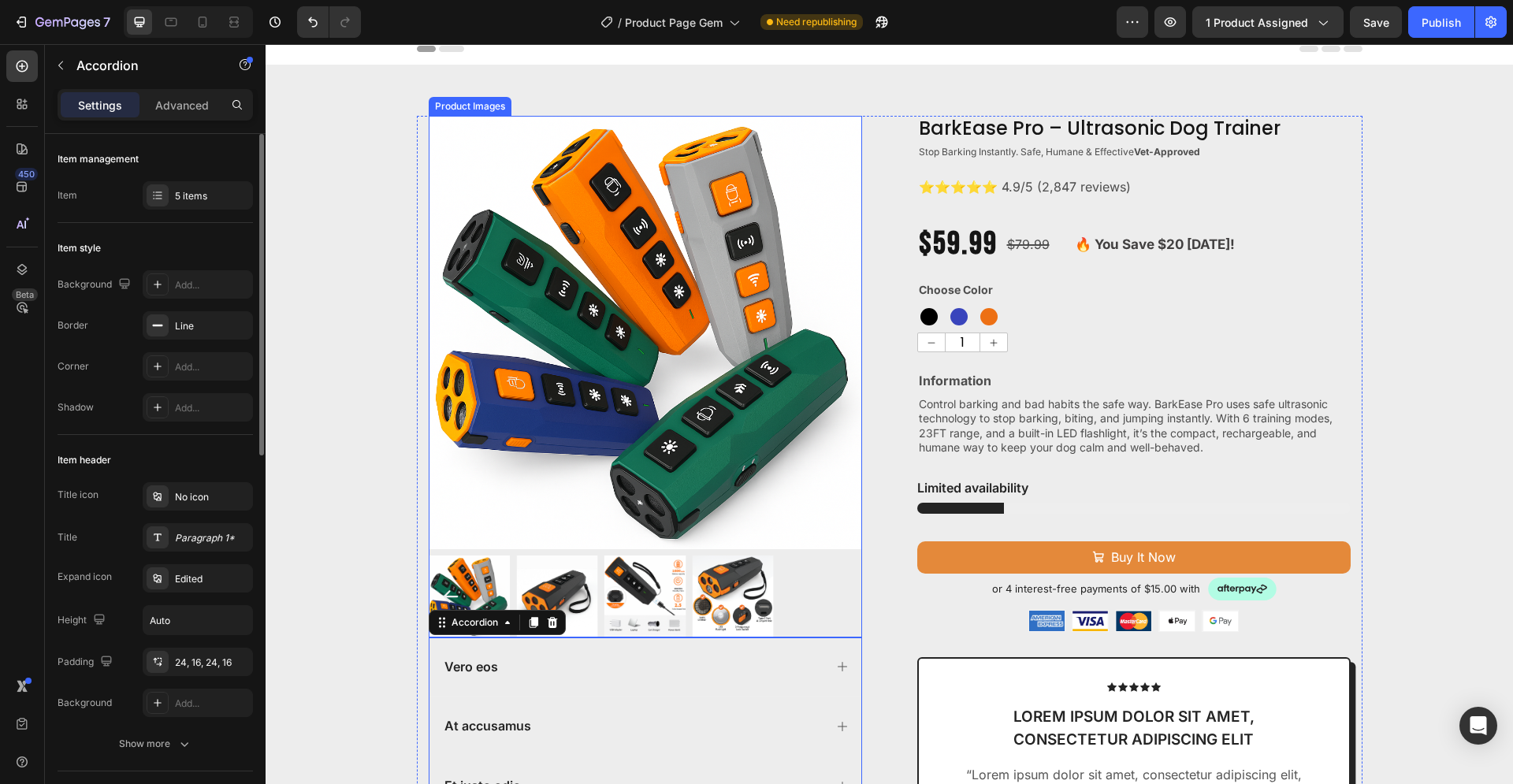
scroll to position [412, 0]
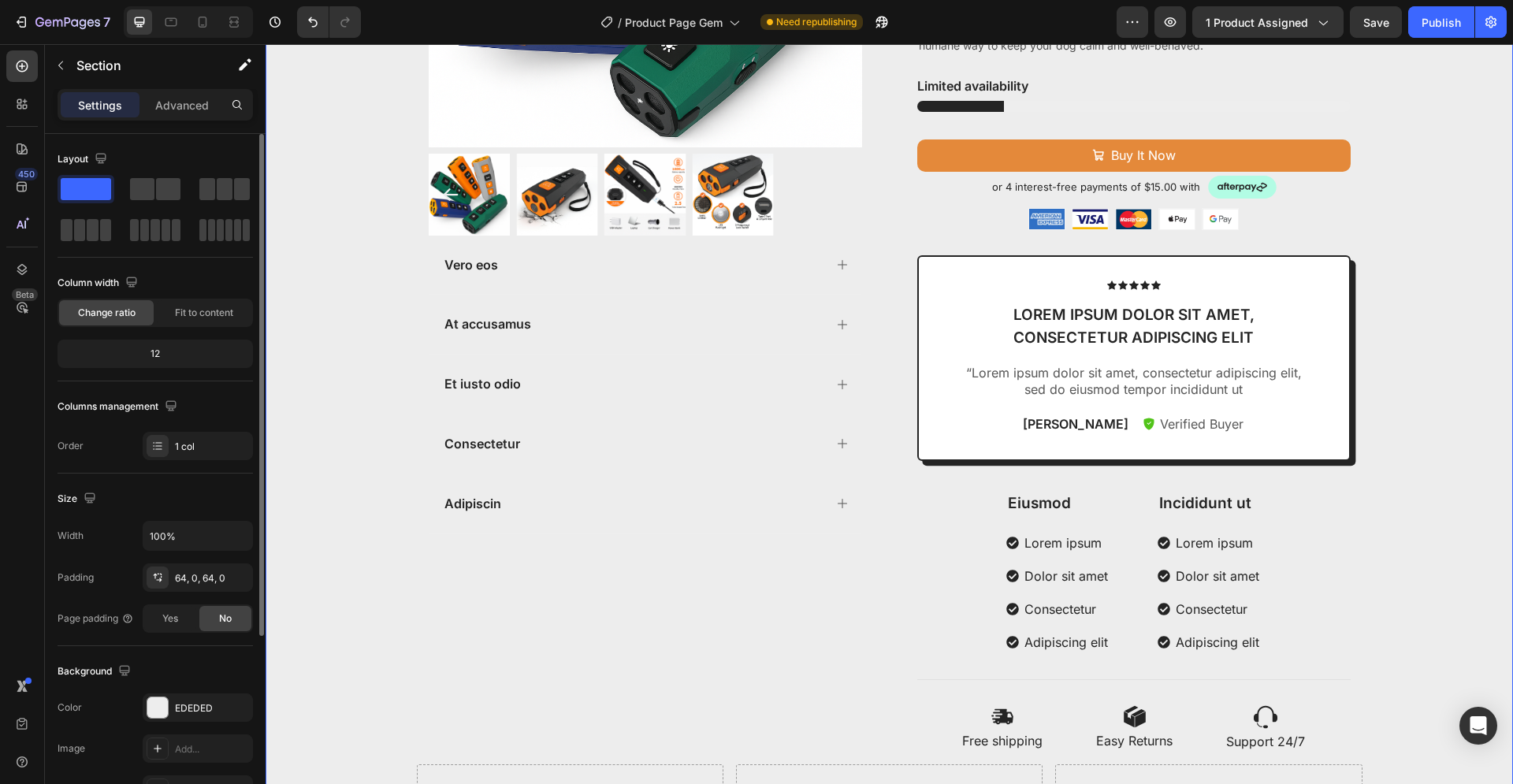
click at [358, 444] on div "Product Images Vero eos At accusamus Et iusto odio Consectetur Adipiscin Accord…" at bounding box center [889, 263] width 1247 height 1097
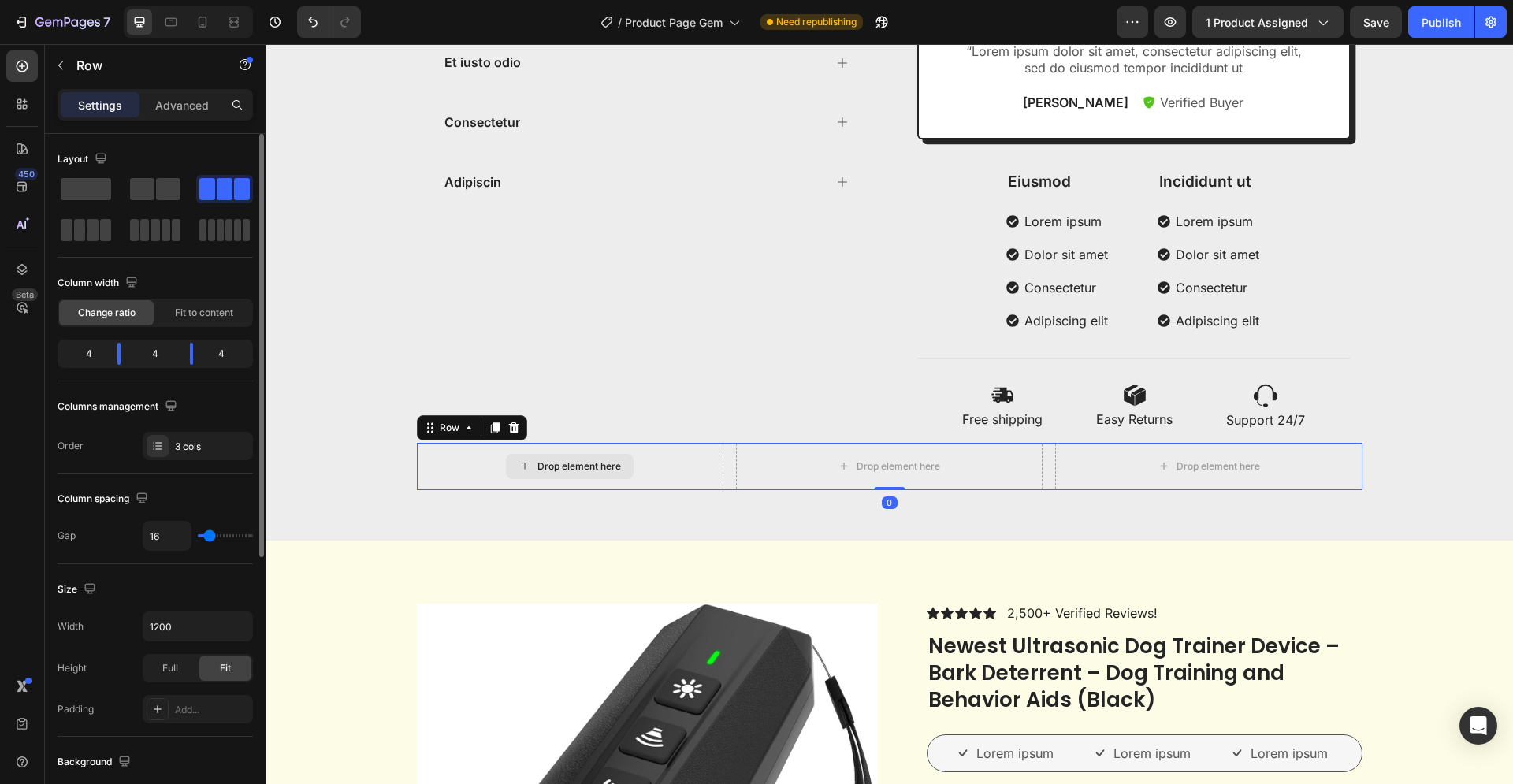
click at [480, 467] on div "Drop element here" at bounding box center [570, 467] width 307 height 48
click at [511, 430] on icon at bounding box center [513, 427] width 10 height 11
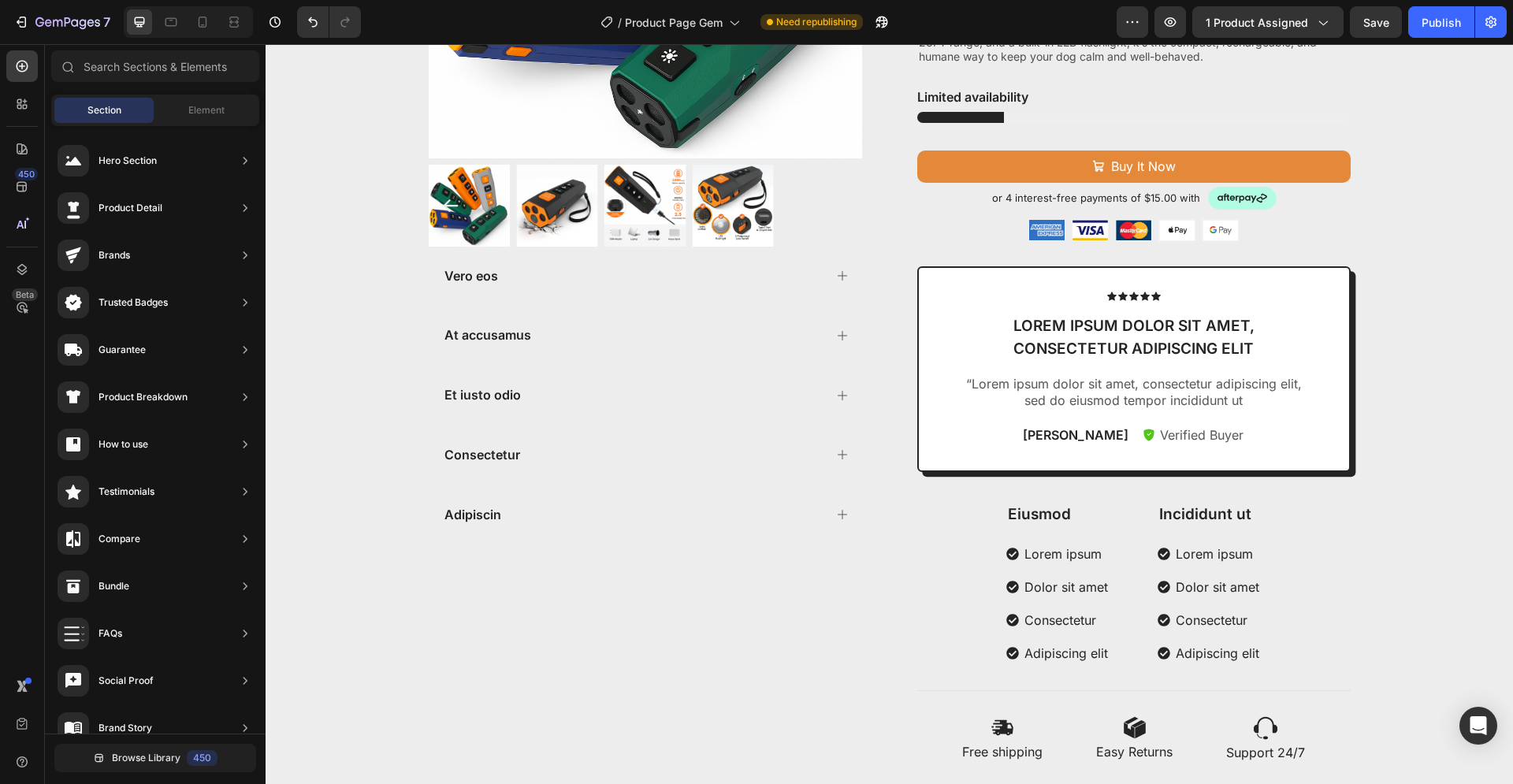
scroll to position [803, 0]
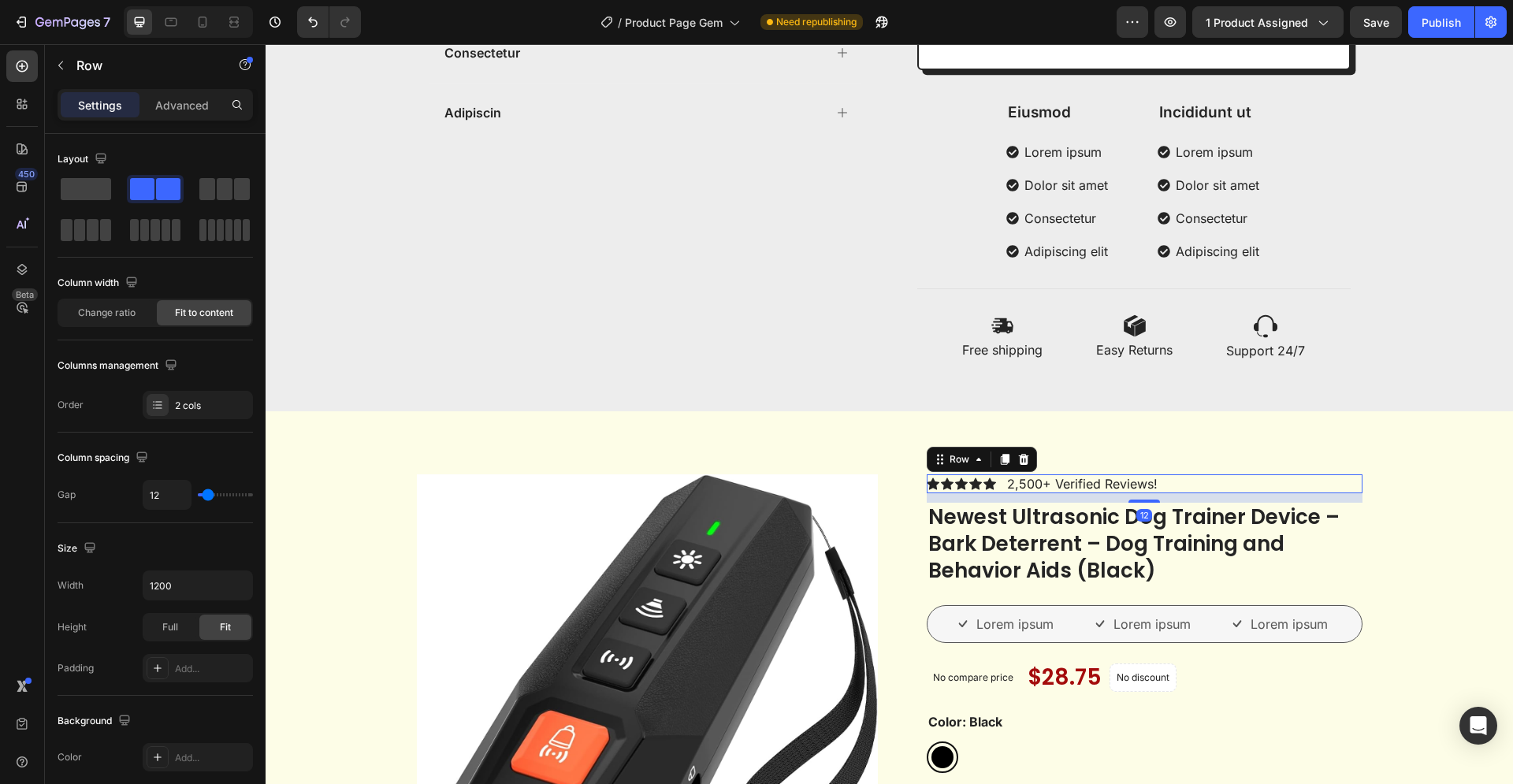
click at [1198, 483] on div "Icon Icon Icon Icon Icon Icon List 2,500+ Verified Reviews! Text Block Row 12" at bounding box center [1143, 484] width 435 height 20
click at [1116, 482] on p "2,500+ Verified Reviews!" at bounding box center [1082, 483] width 151 height 16
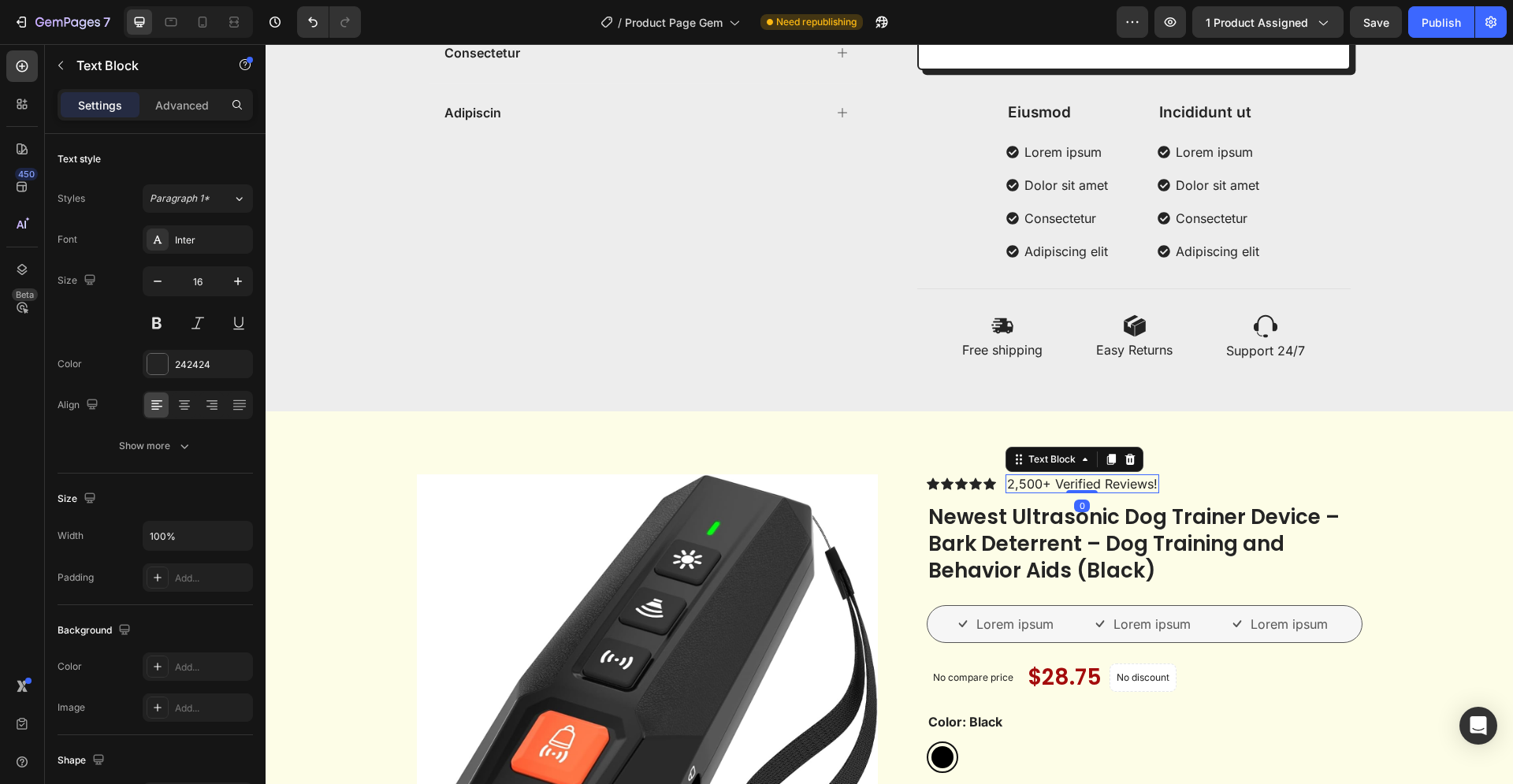
click at [1116, 482] on p "2,500+ Verified Reviews!" at bounding box center [1082, 483] width 151 height 16
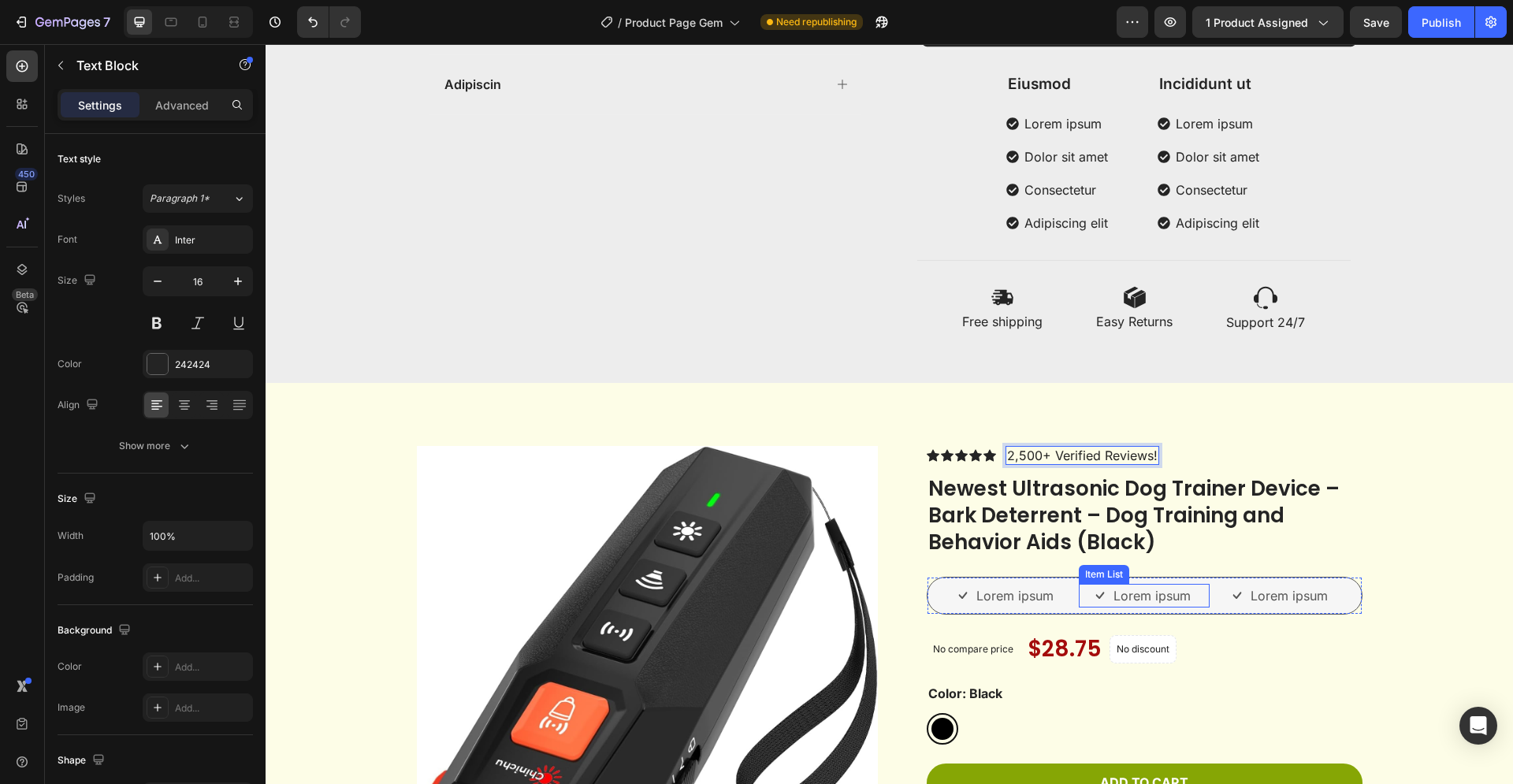
scroll to position [964, 0]
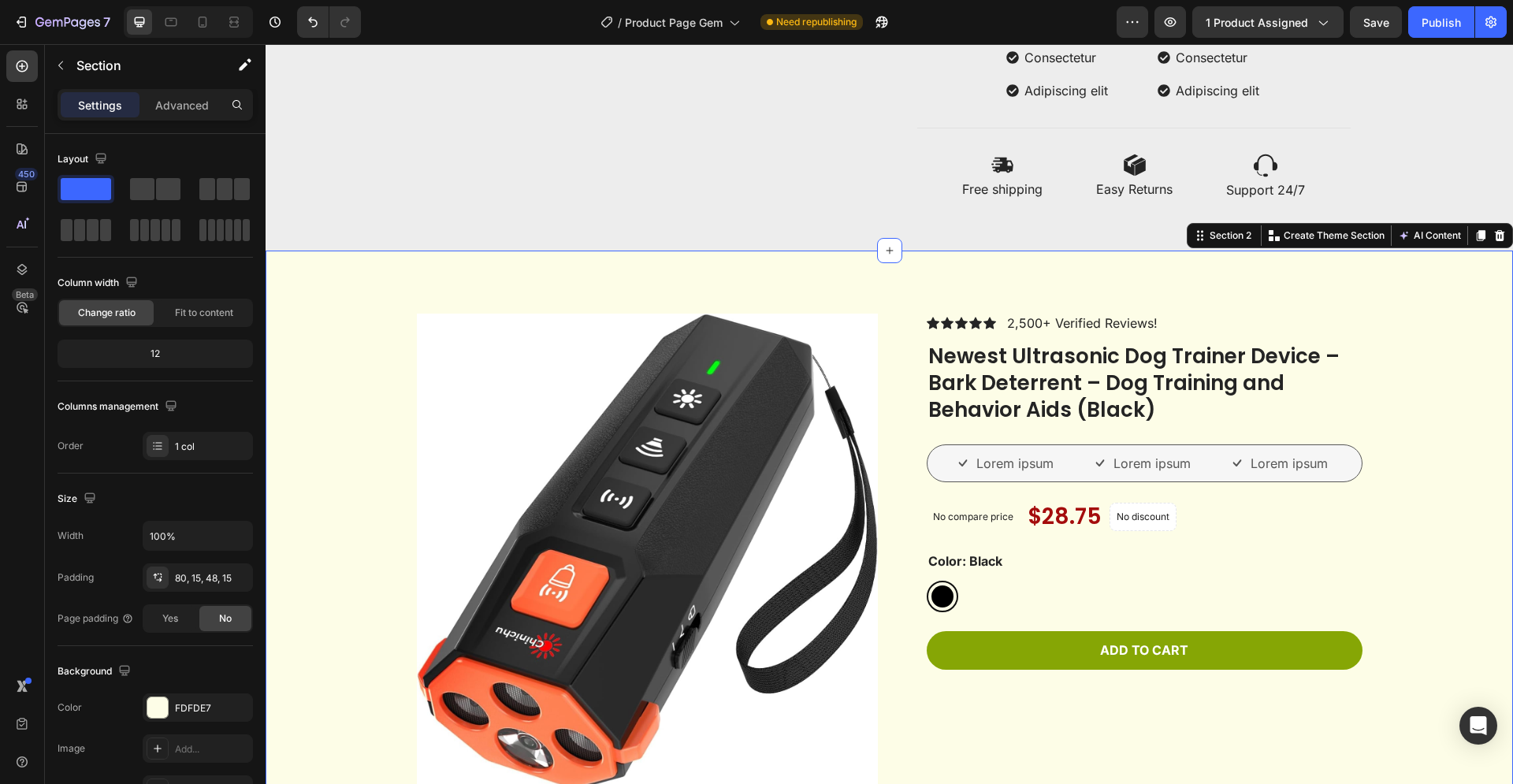
click at [1362, 317] on div "Product Images Icon Icon Icon Icon Icon Icon List 2,500+ Verified Reviews! Text…" at bounding box center [889, 630] width 1223 height 633
click at [1201, 470] on div "Lorem ipsum" at bounding box center [1143, 463] width 131 height 24
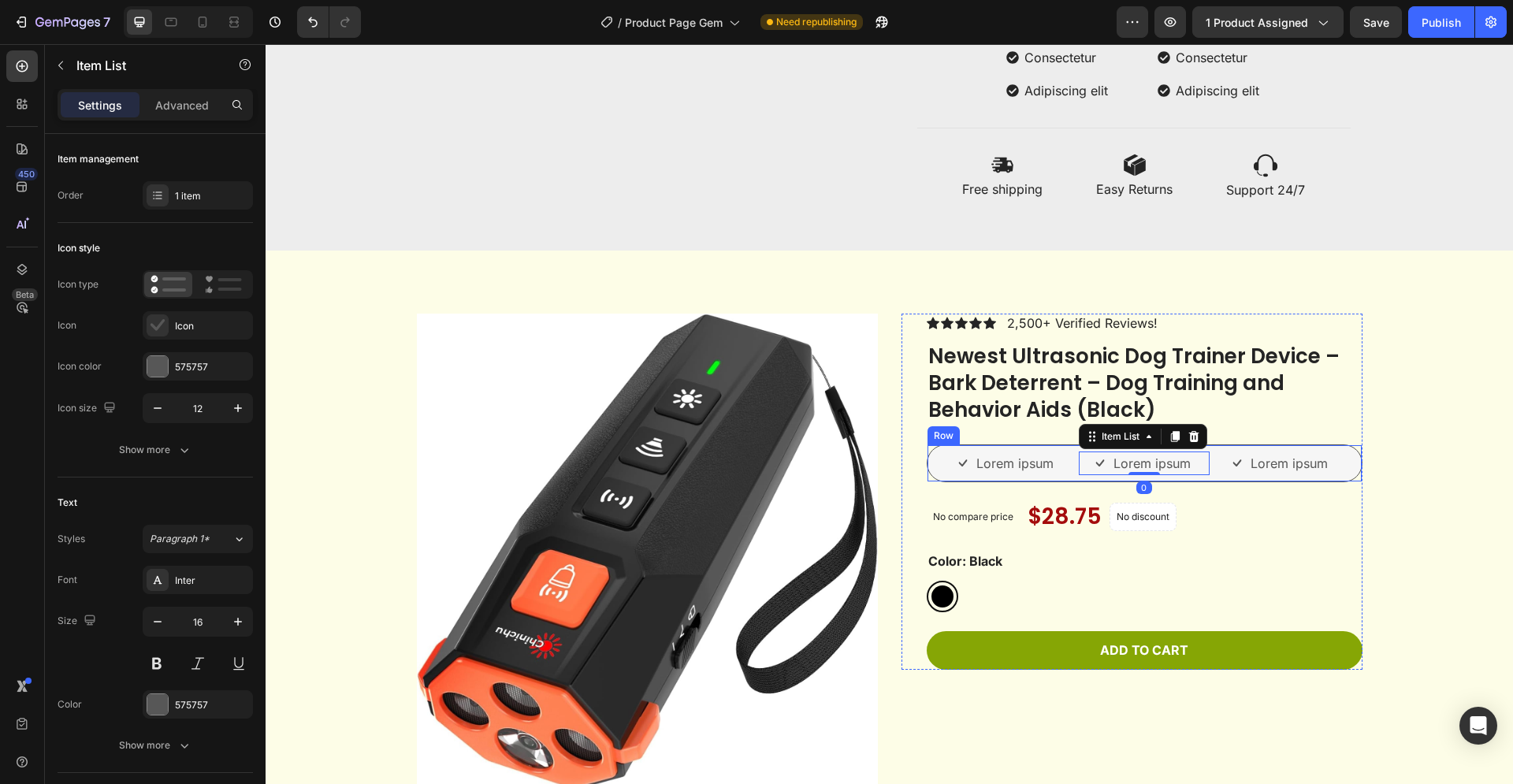
click at [1349, 459] on div "Lorem ipsum Item List Lorem ipsum Item List 0 Lorem ipsum Item List Row" at bounding box center [1143, 463] width 435 height 38
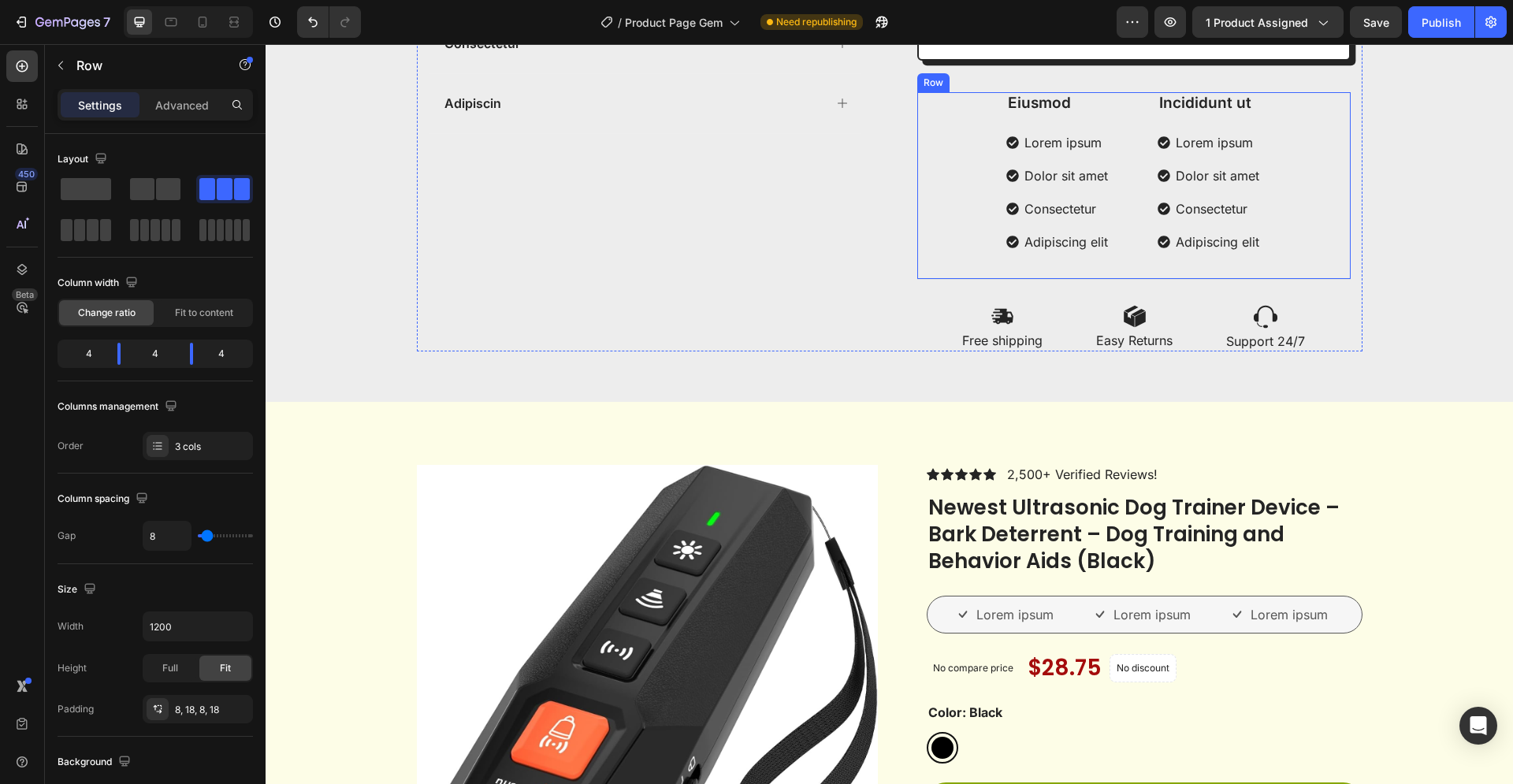
scroll to position [884, 0]
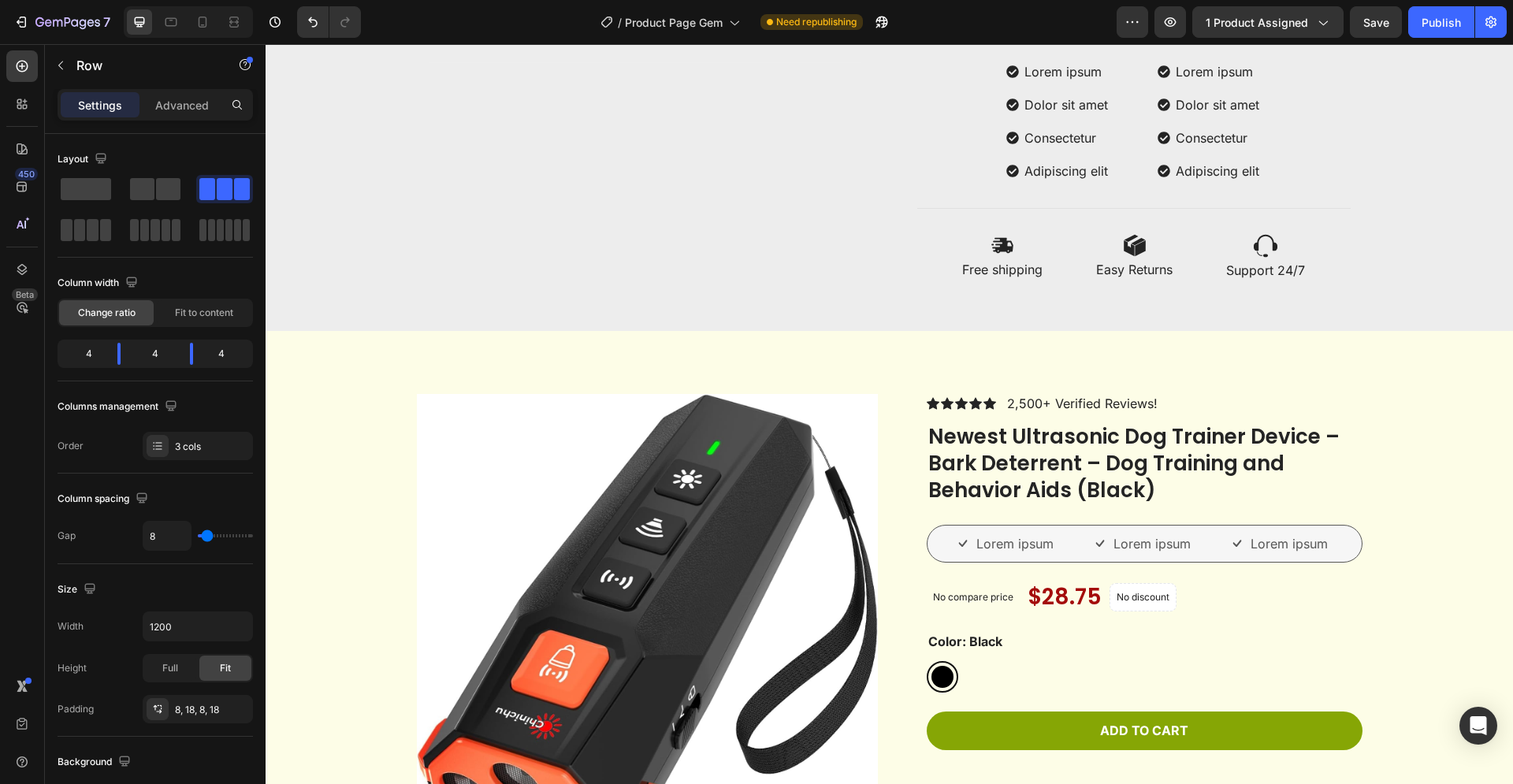
click at [929, 539] on div "Lorem ipsum Item List Lorem ipsum Item List Lorem ipsum Item List Row" at bounding box center [1143, 544] width 435 height 38
click at [1035, 526] on div "Lorem ipsum Item List Lorem ipsum Item List Lorem ipsum Item List Row" at bounding box center [1143, 544] width 435 height 38
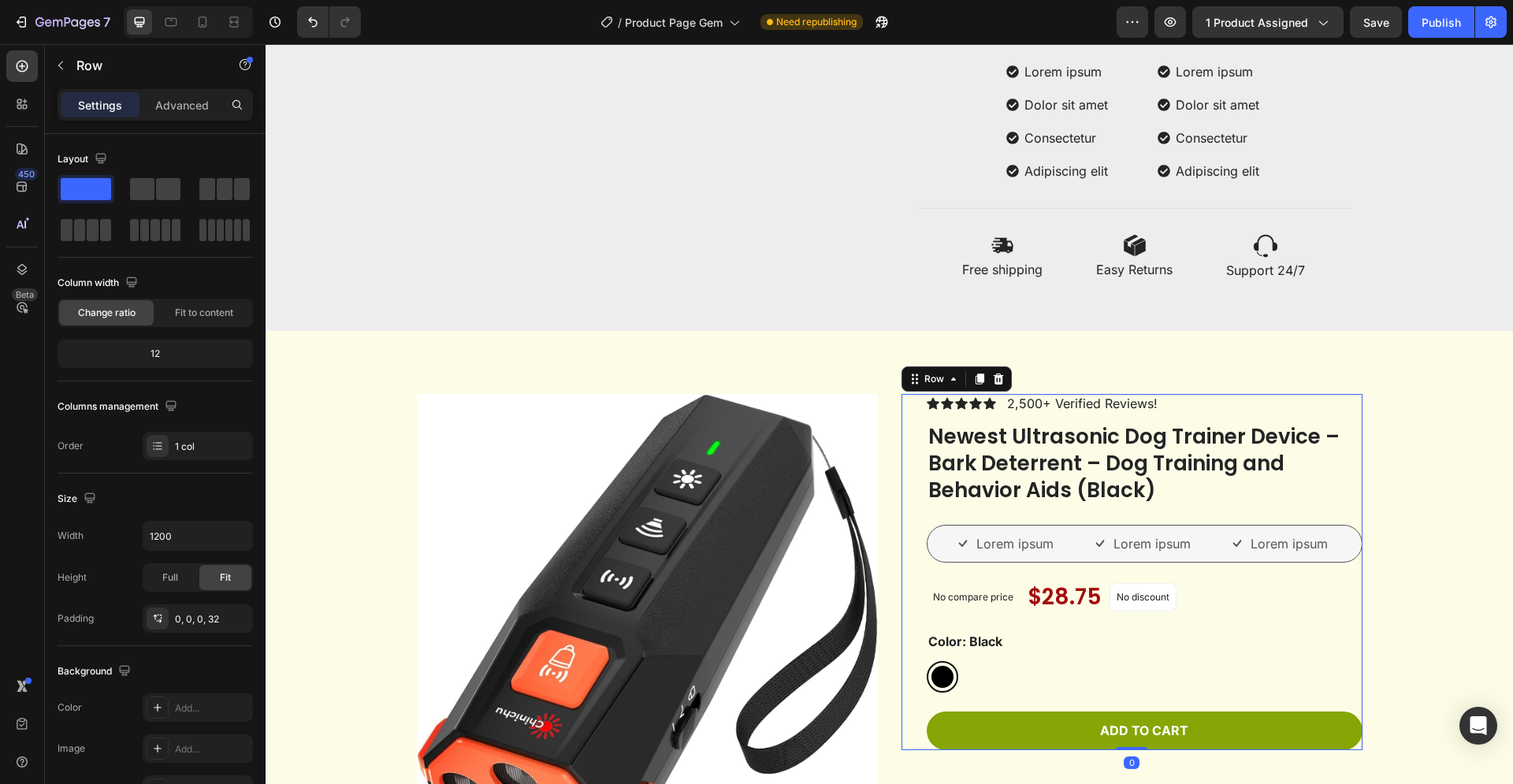
click at [1099, 519] on div "Icon Icon Icon Icon Icon Icon List 2,500+ Verified Reviews! Text Block Row Newe…" at bounding box center [1143, 572] width 435 height 356
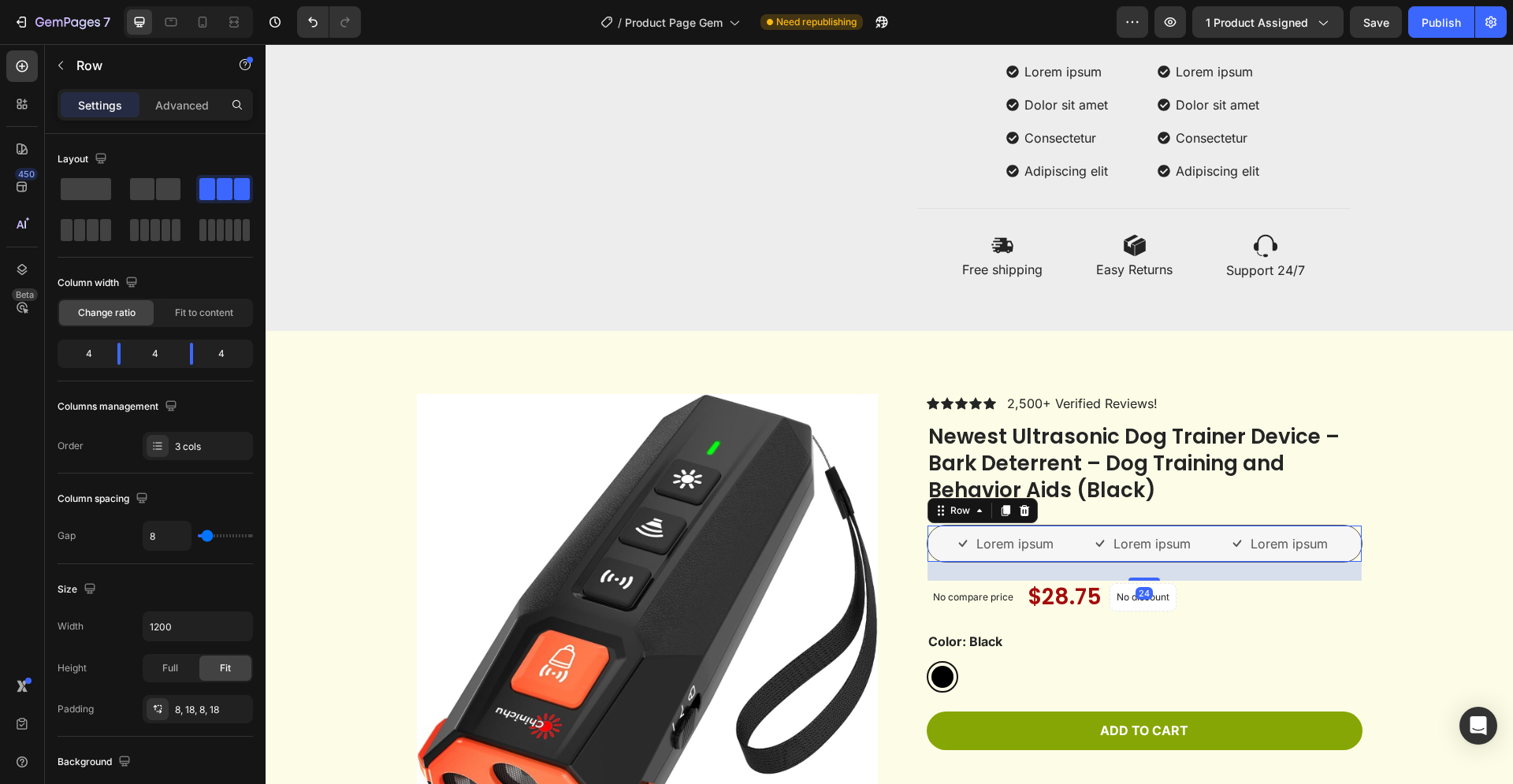
click at [1345, 533] on div "Lorem ipsum Item List Lorem ipsum Item List Lorem ipsum Item List Row 24" at bounding box center [1143, 544] width 435 height 38
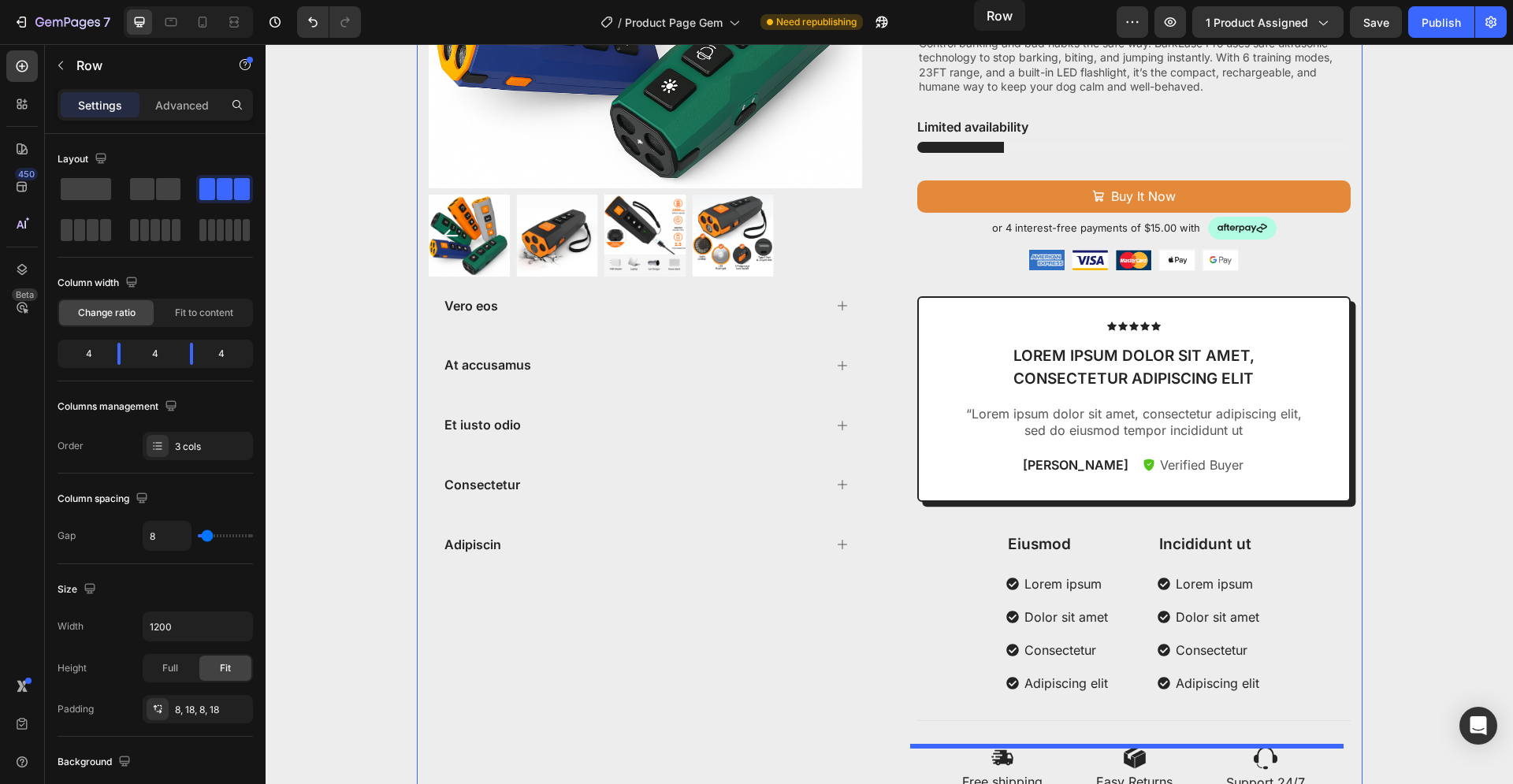
scroll to position [0, 0]
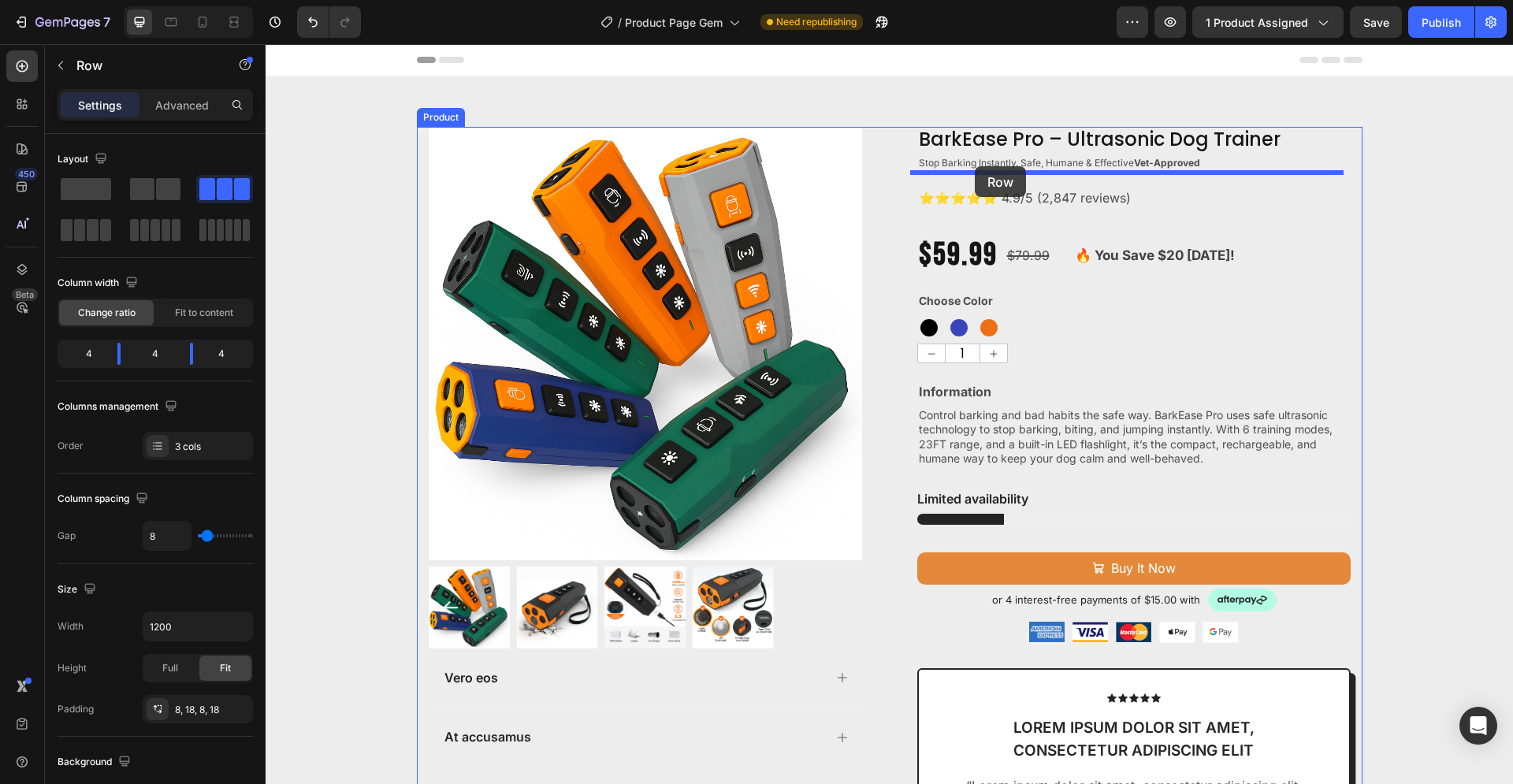
drag, startPoint x: 949, startPoint y: 514, endPoint x: 975, endPoint y: 166, distance: 349.0
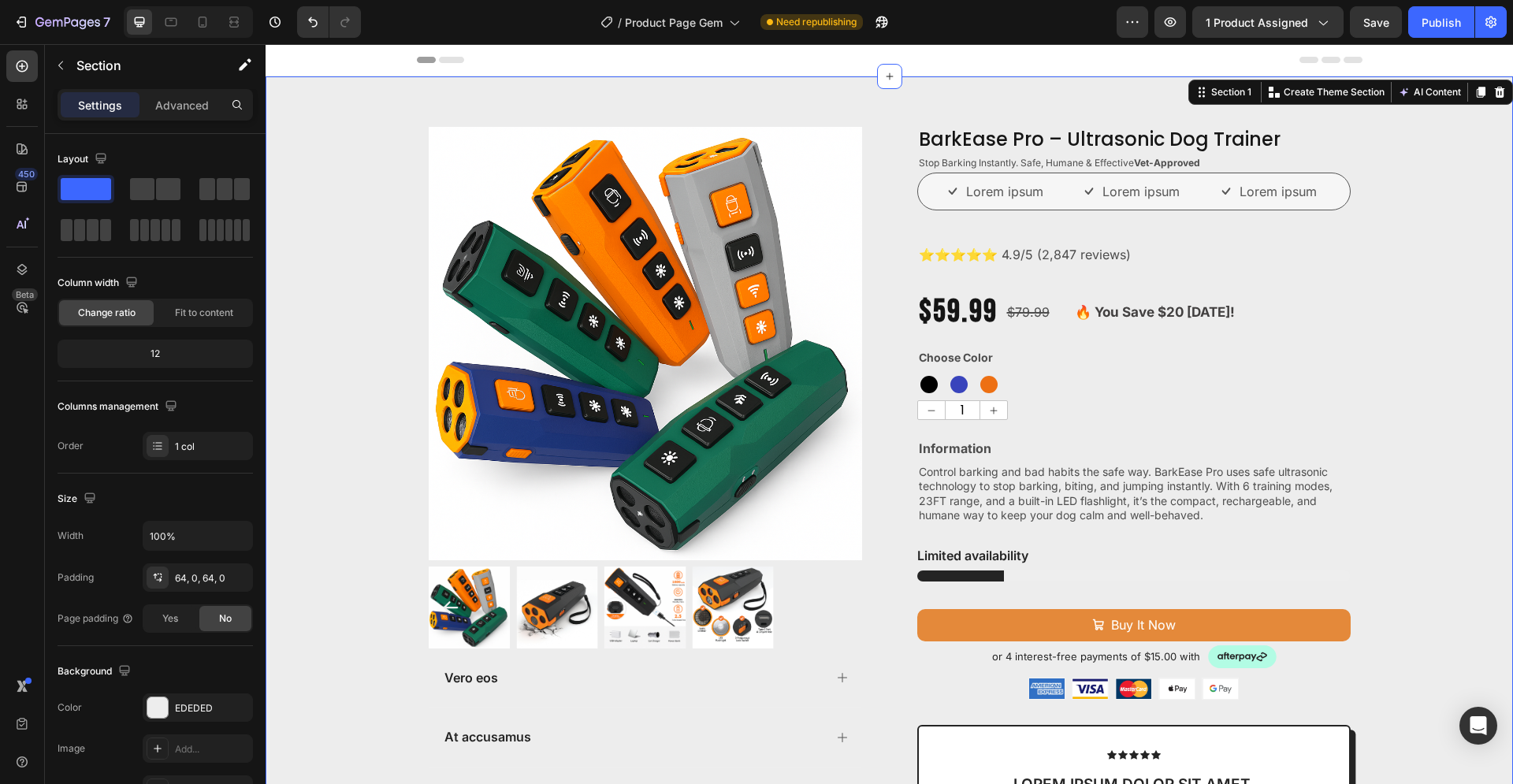
click at [1424, 262] on div "Product Images Vero eos At accusamus Et iusto odio Consectetur Adipiscin Accord…" at bounding box center [889, 673] width 1247 height 1095
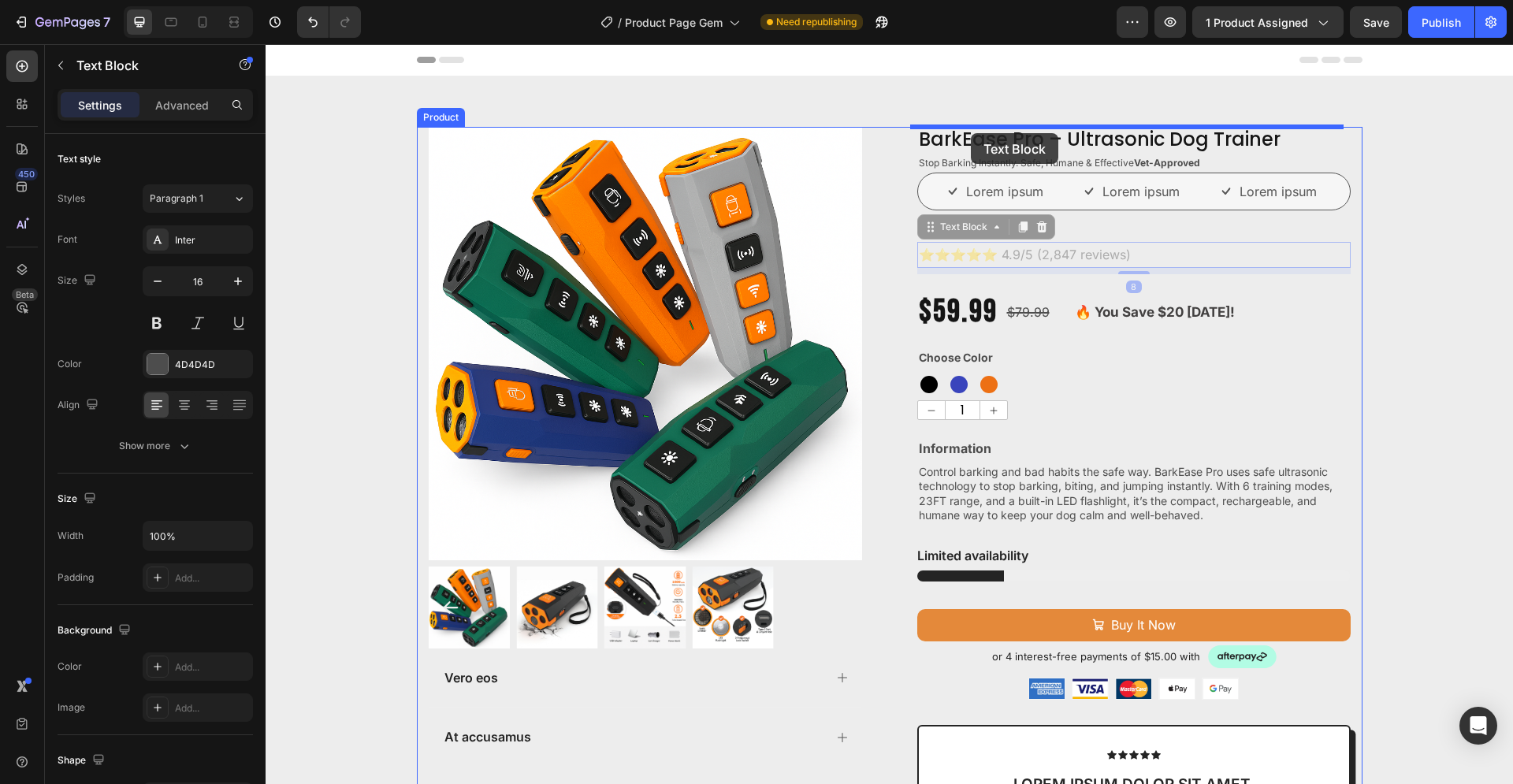
drag, startPoint x: 970, startPoint y: 256, endPoint x: 971, endPoint y: 133, distance: 123.0
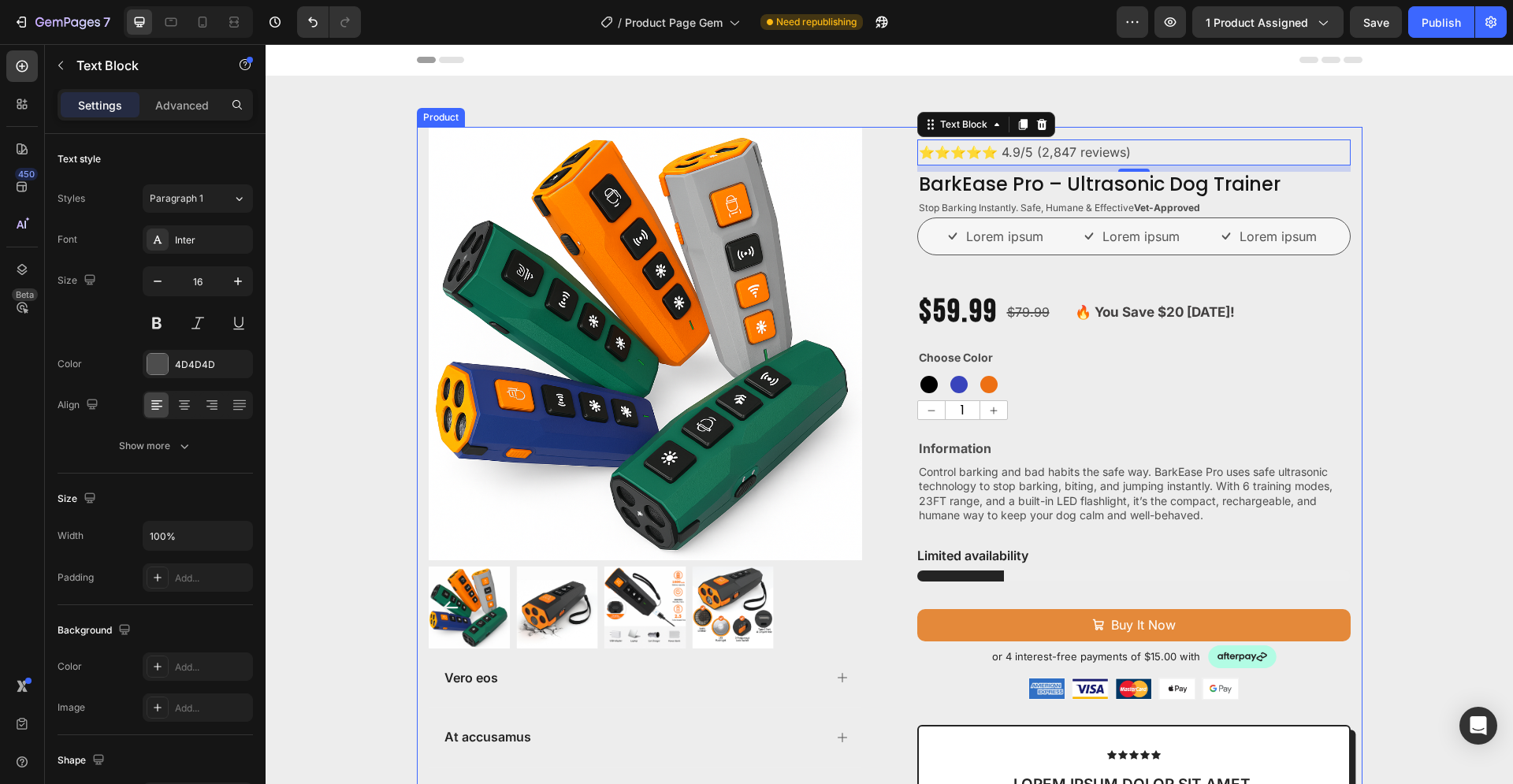
click at [1348, 308] on div "Product Images Vero eos At accusamus Et iusto odio Consectetur Adipiscin Accord…" at bounding box center [889, 673] width 945 height 1095
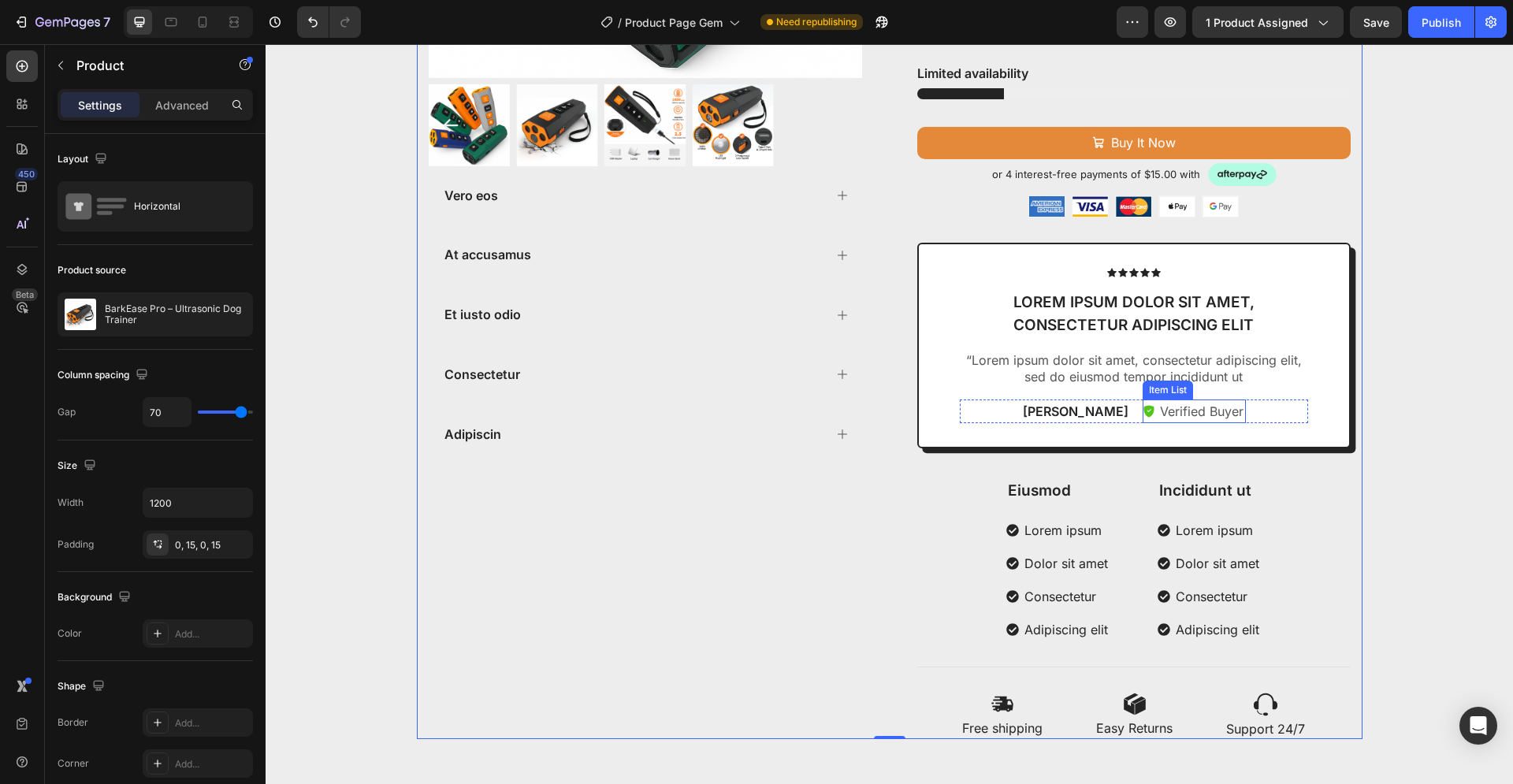
scroll to position [964, 0]
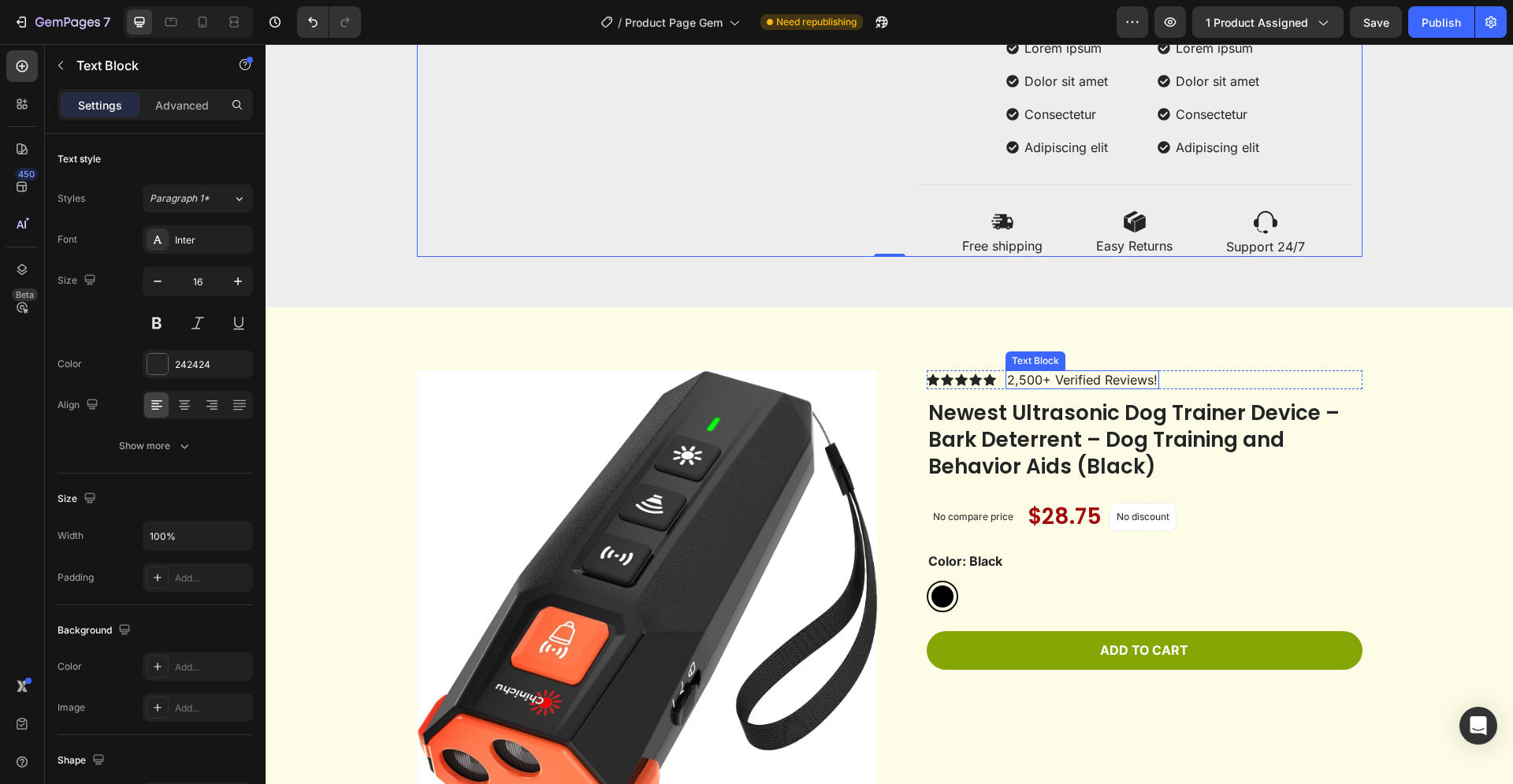
click at [1102, 385] on p "2,500+ Verified Reviews!" at bounding box center [1082, 379] width 151 height 16
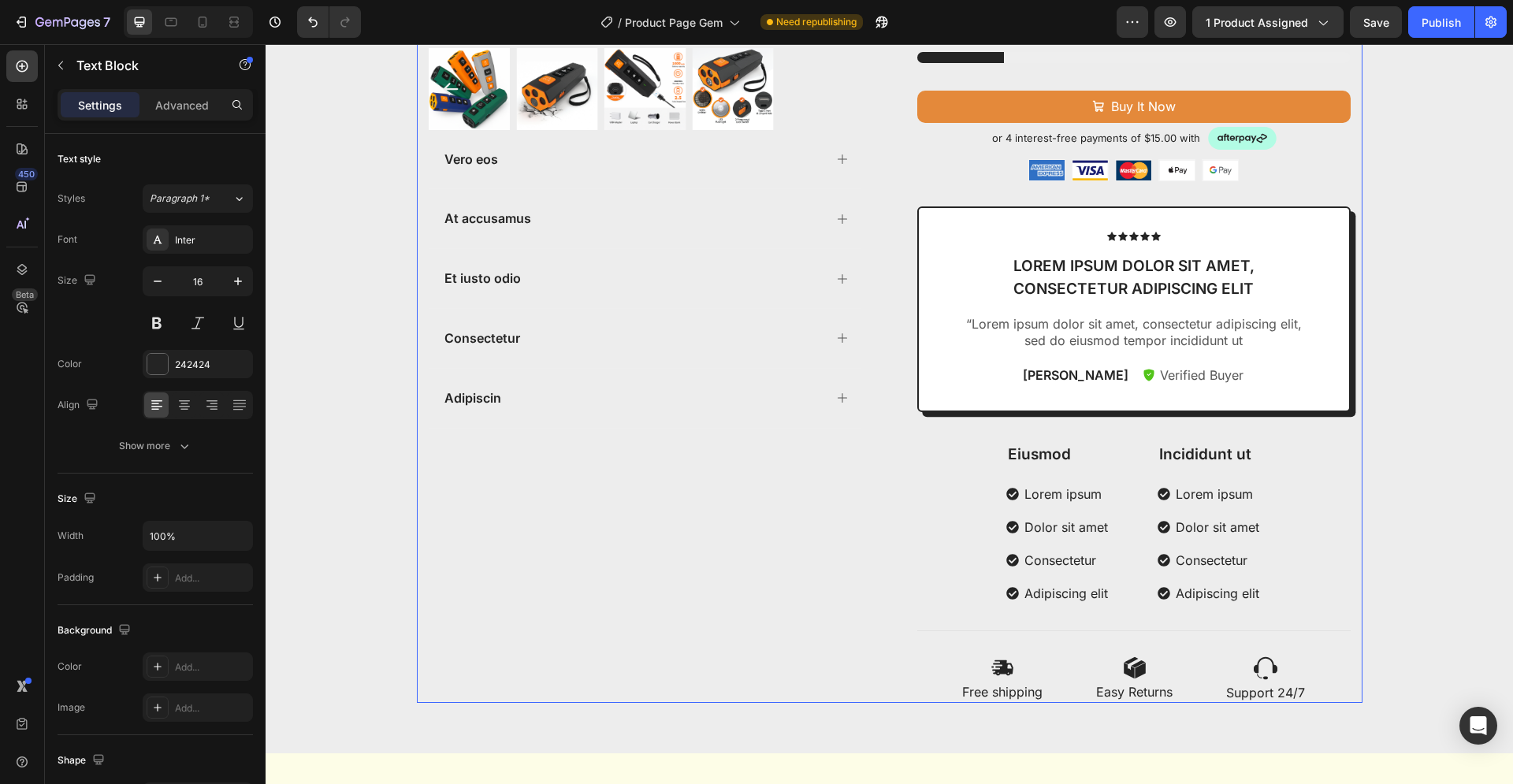
scroll to position [803, 0]
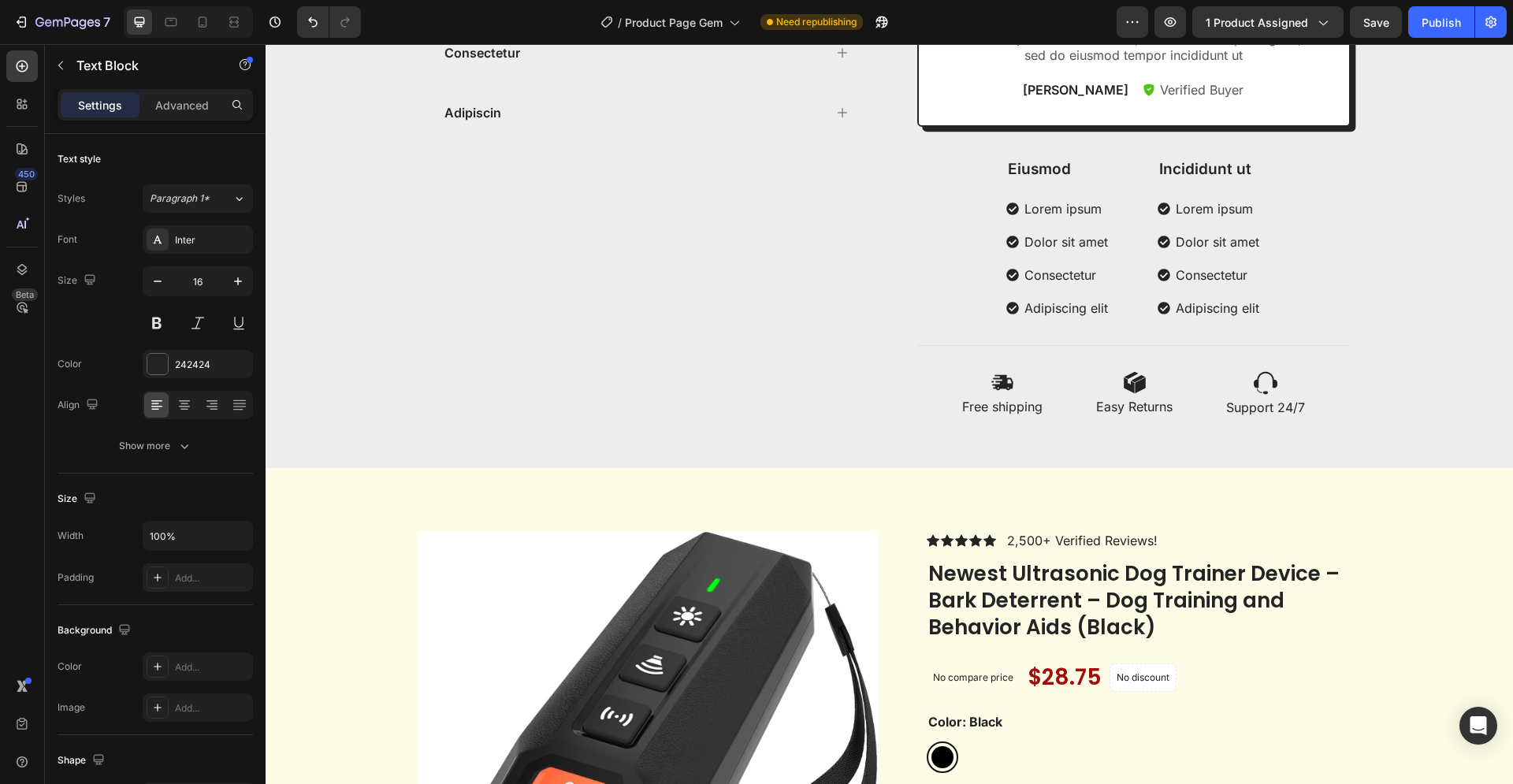
click at [1031, 539] on p "2,500+ Verified Reviews!" at bounding box center [1082, 540] width 151 height 16
click at [944, 547] on div "Icon Icon Icon Icon Icon Icon List" at bounding box center [960, 540] width 70 height 20
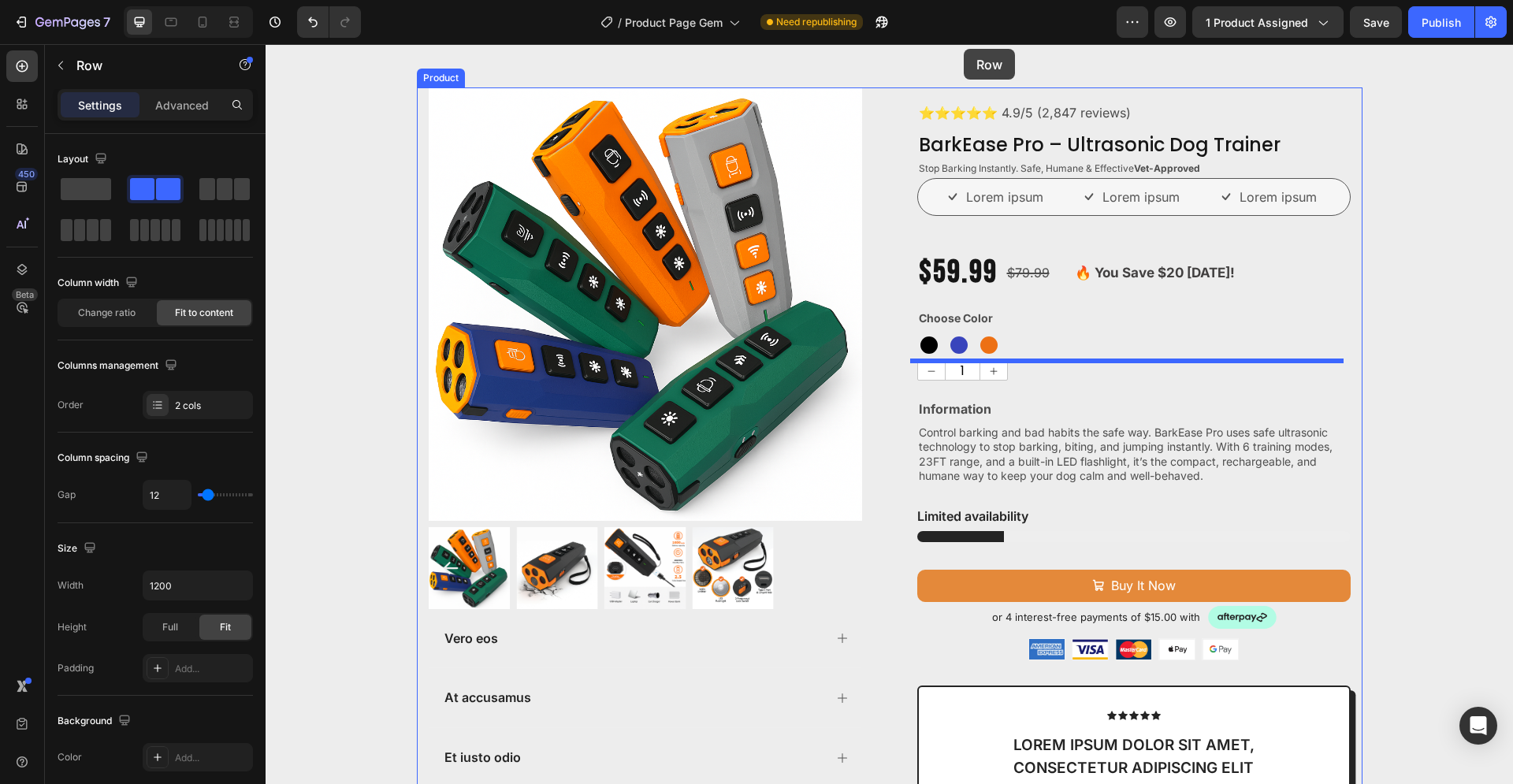
scroll to position [0, 0]
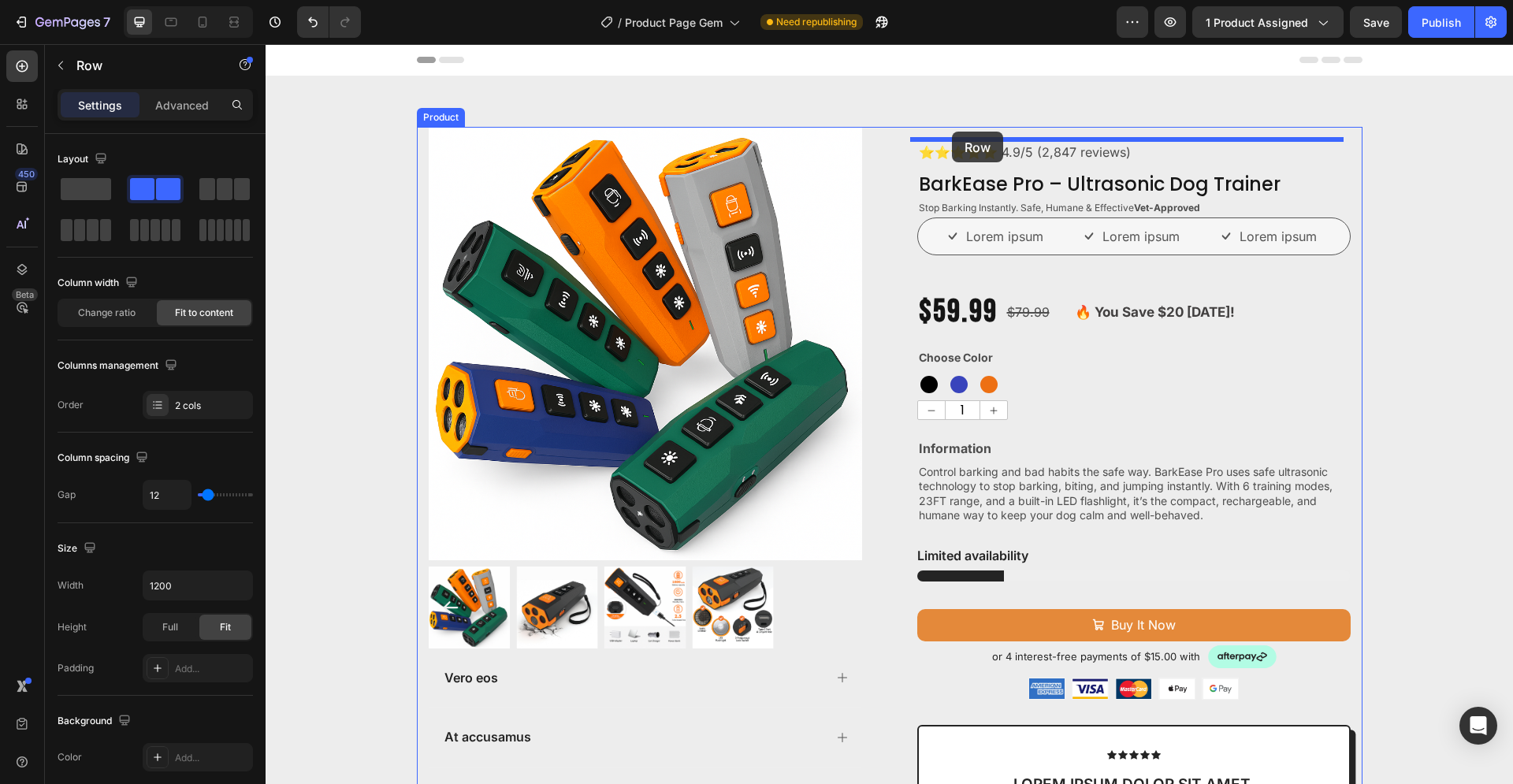
drag, startPoint x: 952, startPoint y: 520, endPoint x: 952, endPoint y: 131, distance: 389.0
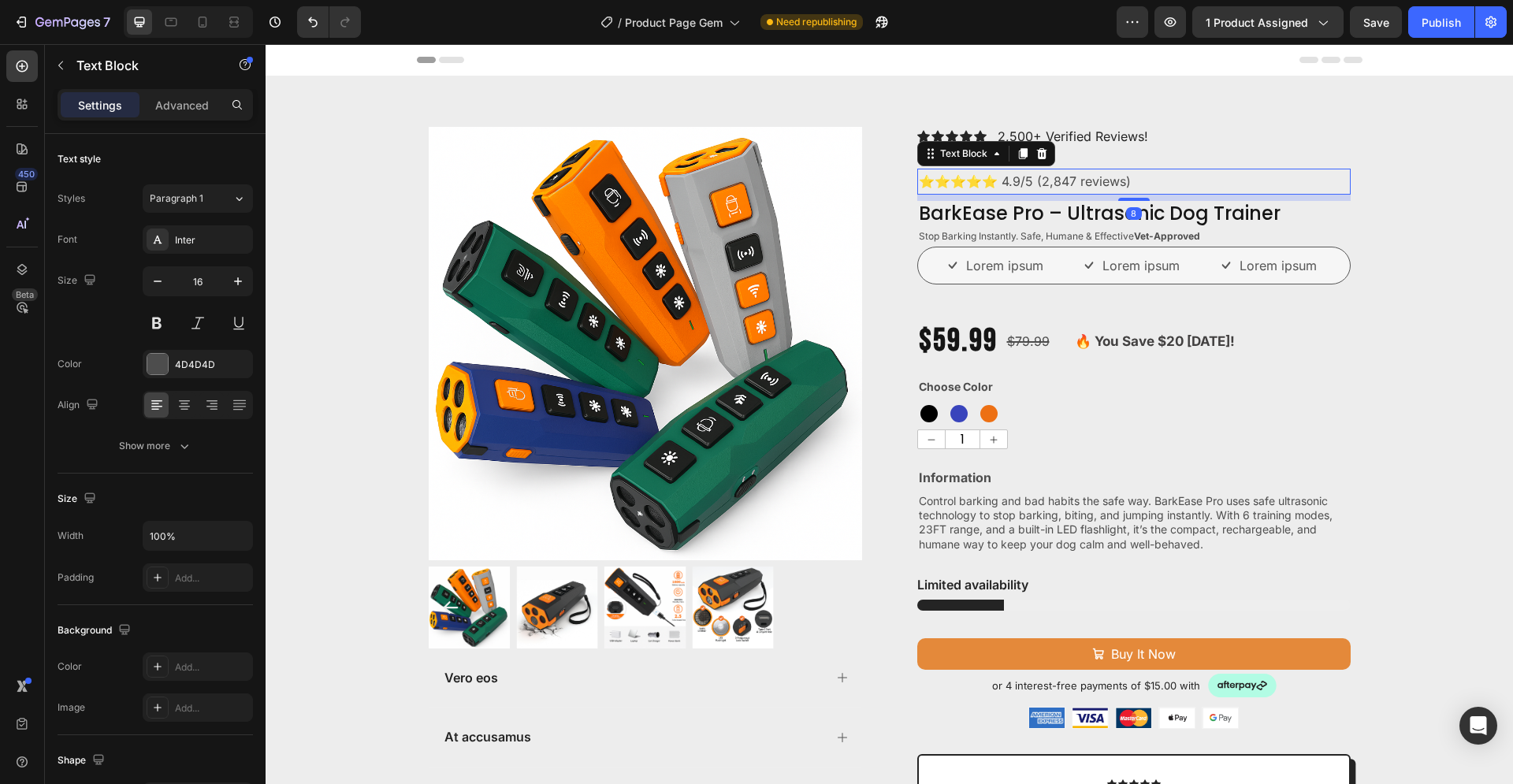
click at [1069, 177] on p "⭐⭐⭐⭐⭐ 4.9/5 (2,847 reviews)" at bounding box center [1133, 182] width 430 height 23
click at [1036, 156] on icon at bounding box center [1040, 153] width 10 height 11
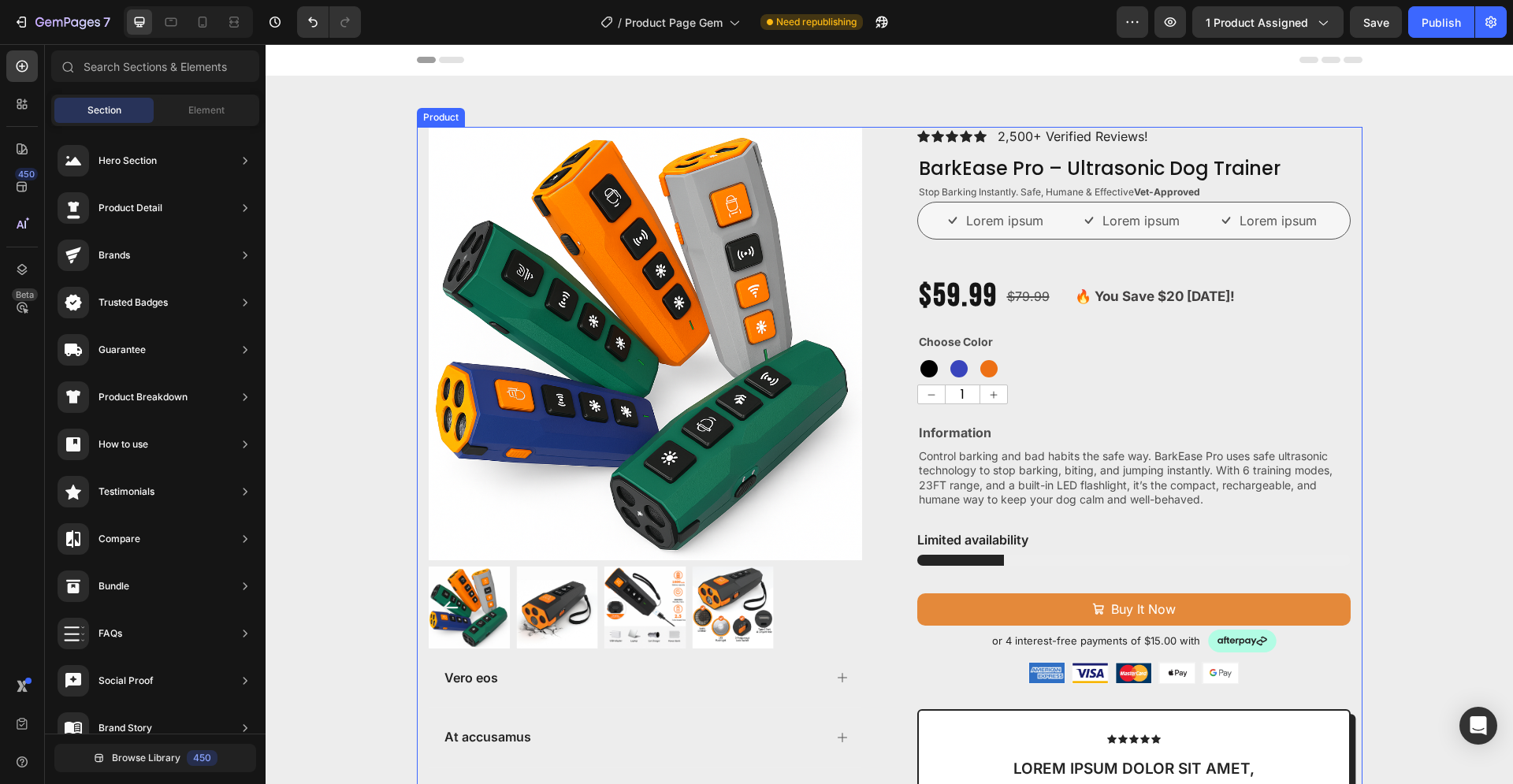
click at [1038, 133] on p "2,500+ Verified Reviews!" at bounding box center [1073, 136] width 151 height 16
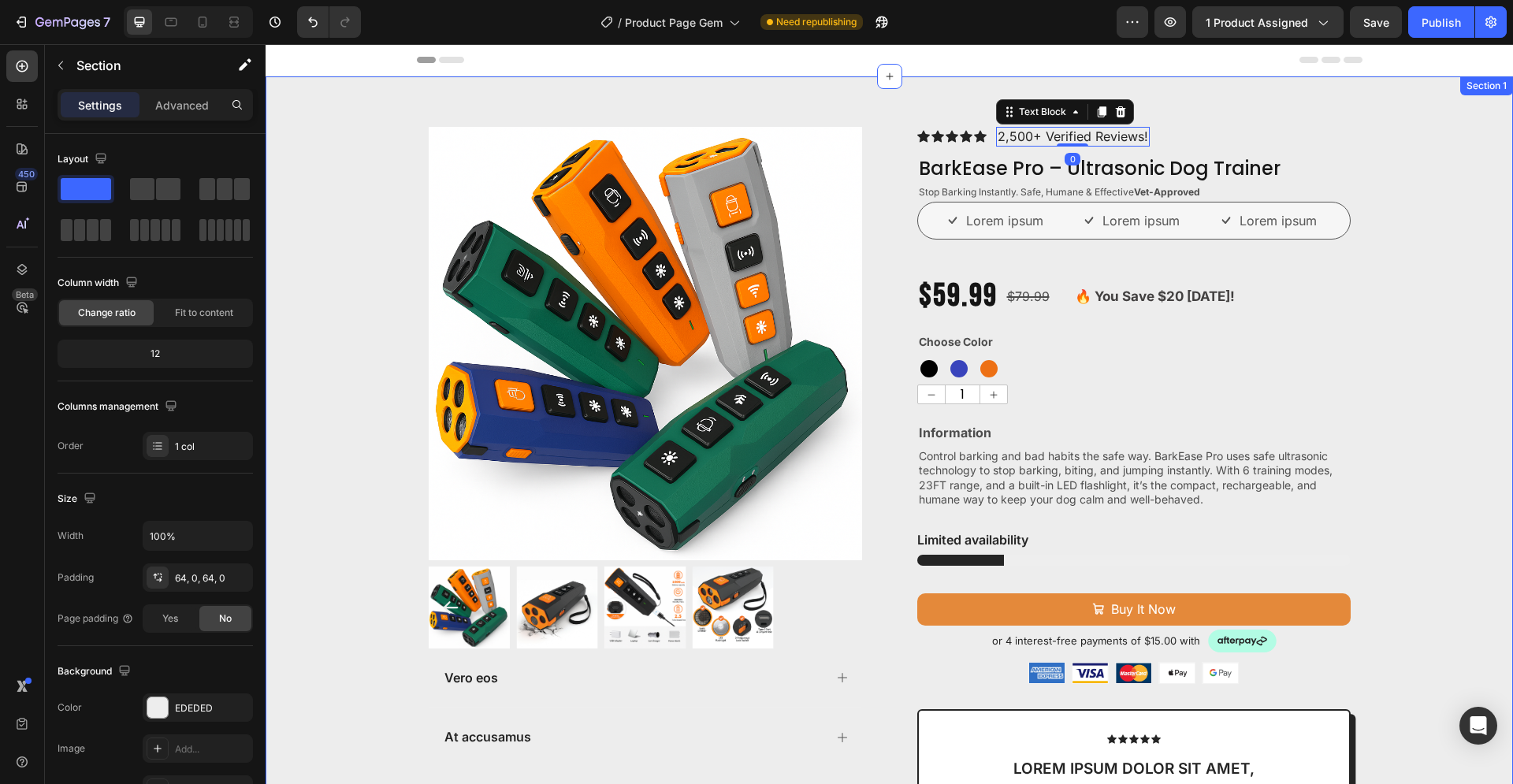
click at [1400, 271] on div "Product Images Vero eos At accusamus Et iusto odio Consectetur Adipiscin Accord…" at bounding box center [889, 666] width 1247 height 1078
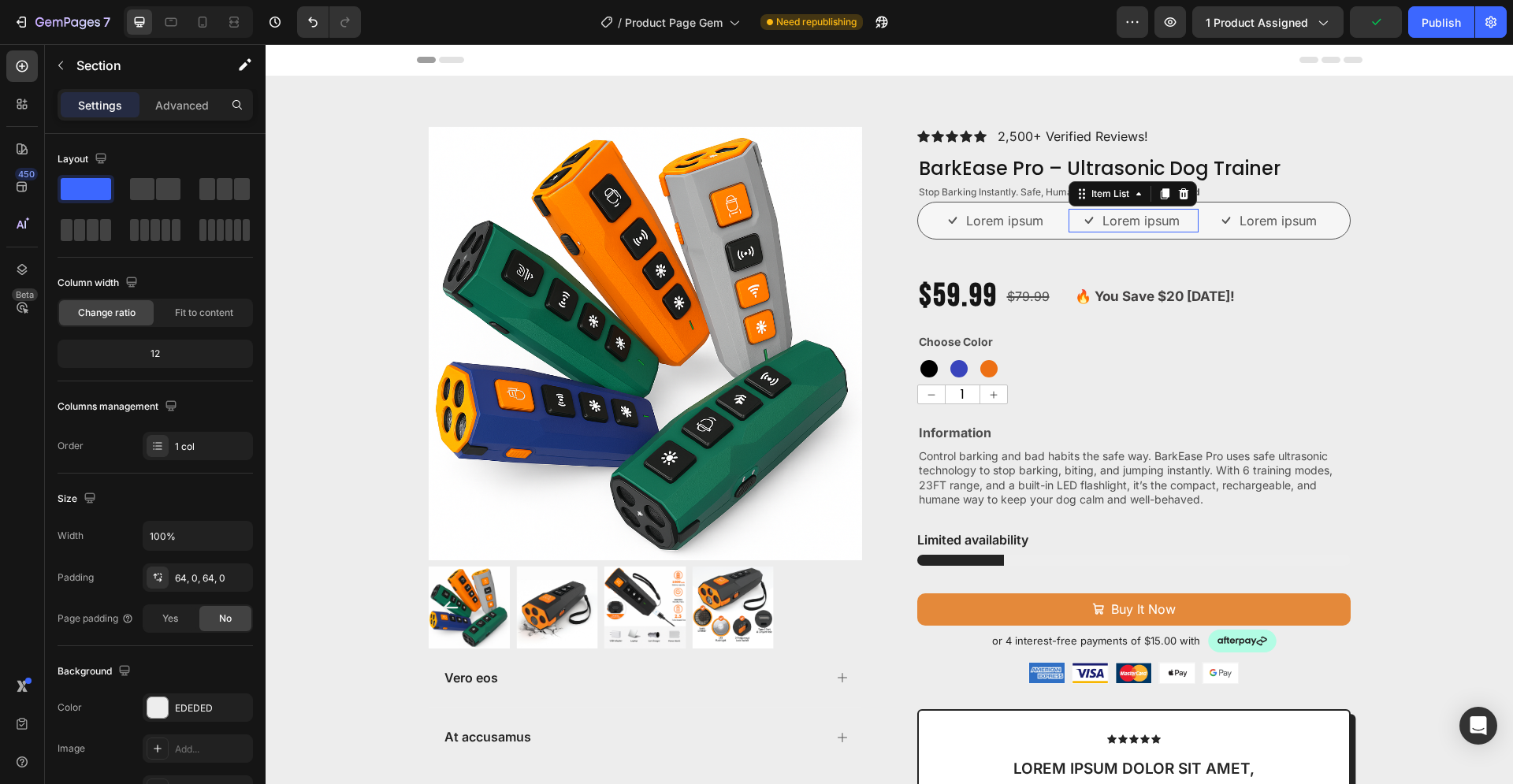
click at [1068, 230] on div "Lorem ipsum" at bounding box center [1133, 220] width 130 height 24
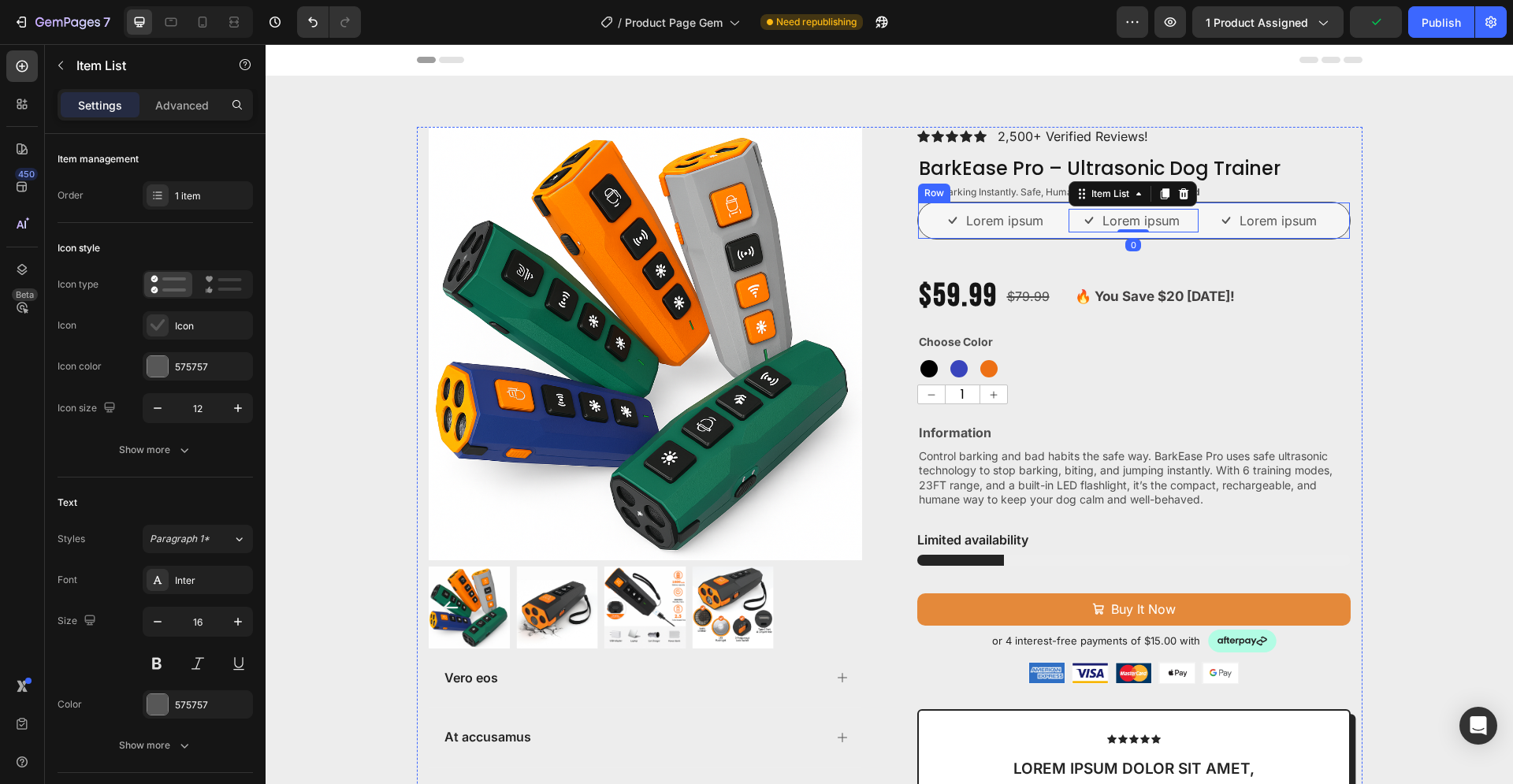
click at [918, 227] on div "Lorem ipsum Item List Lorem ipsum Item List 0 Lorem ipsum Item List Row" at bounding box center [1134, 221] width 434 height 38
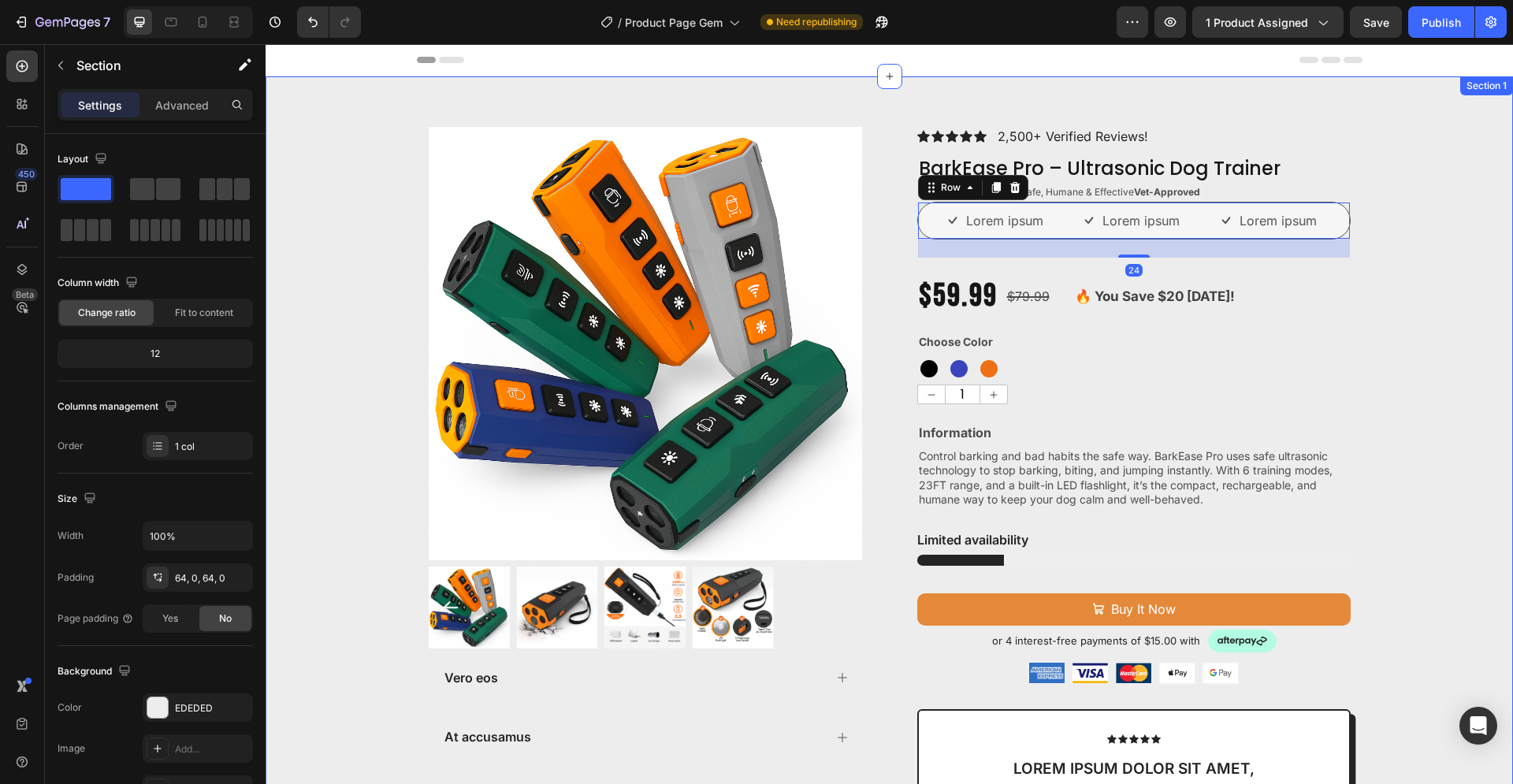
click at [1403, 282] on div "Product Images Vero eos At accusamus Et iusto odio Consectetur Adipiscin Accord…" at bounding box center [889, 666] width 1247 height 1078
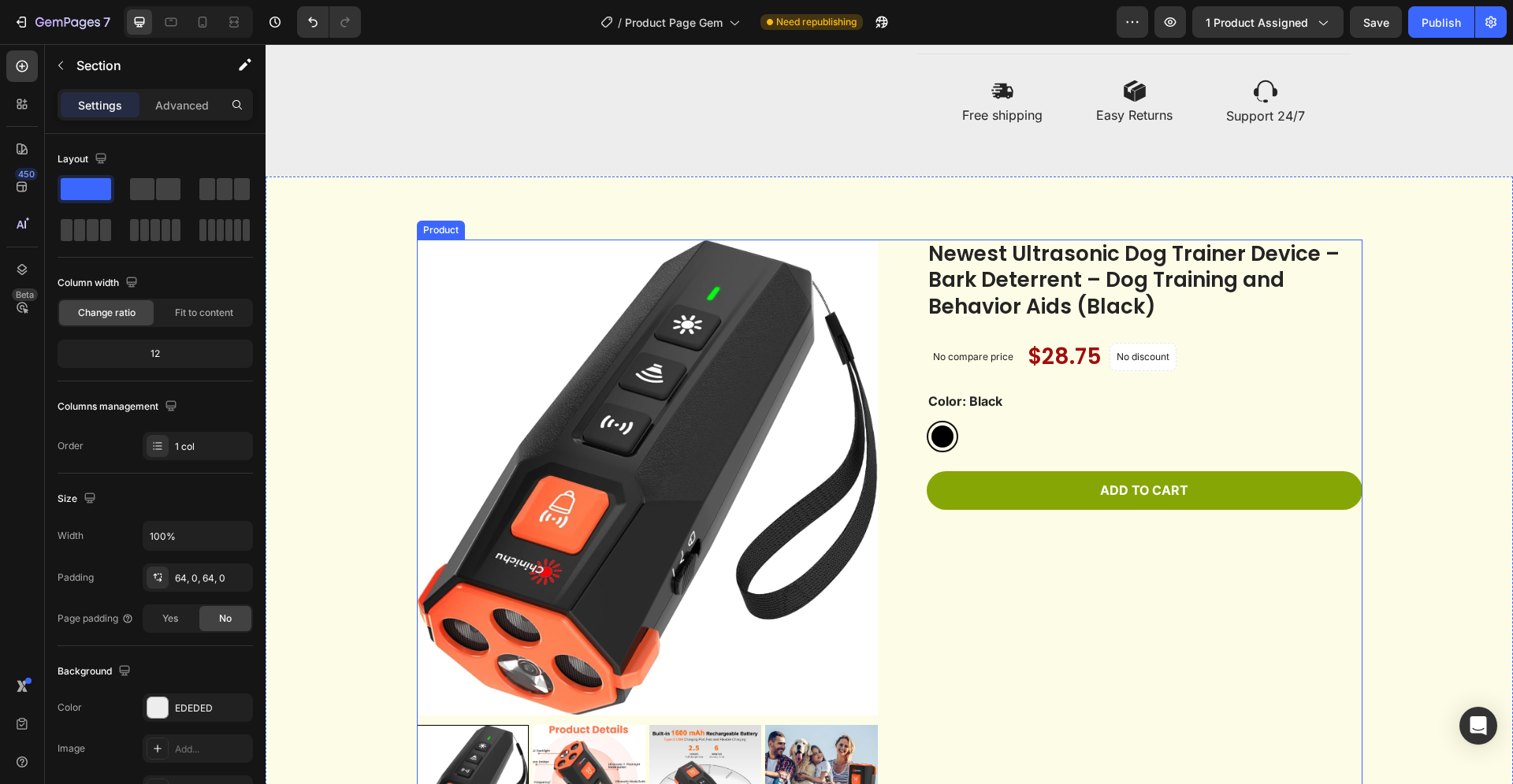
scroll to position [1044, 0]
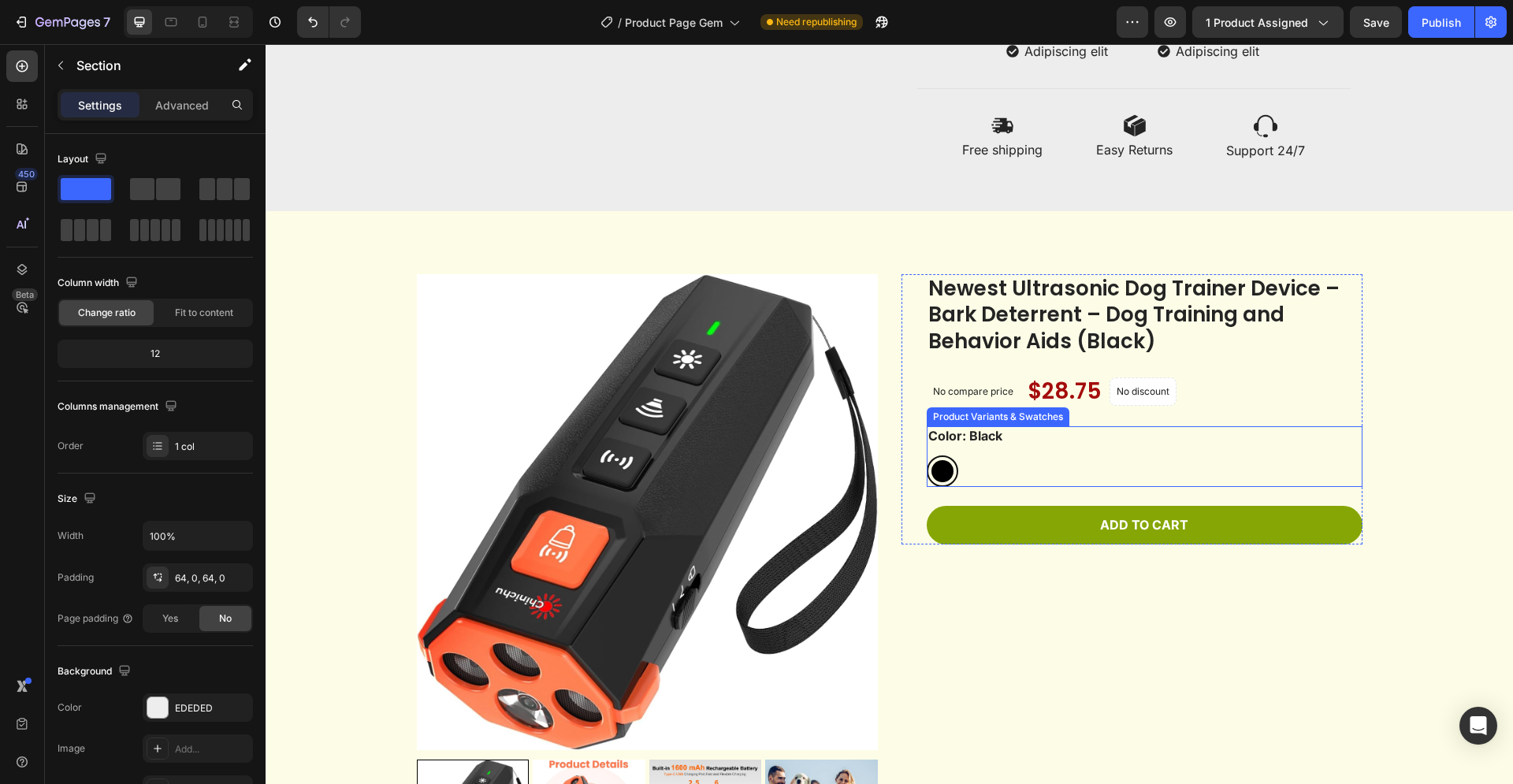
click at [988, 467] on div "Black Black" at bounding box center [1143, 471] width 435 height 31
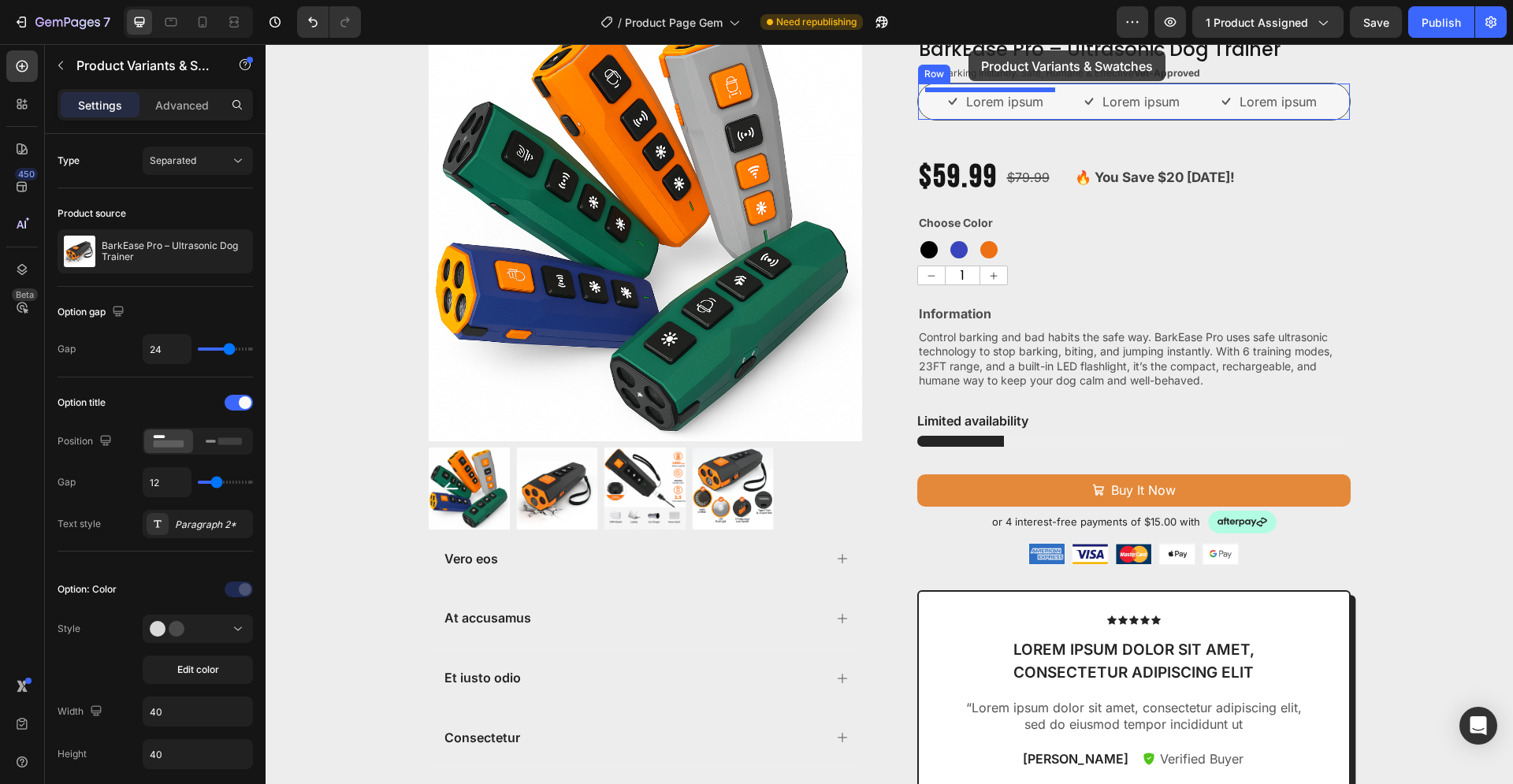
scroll to position [0, 0]
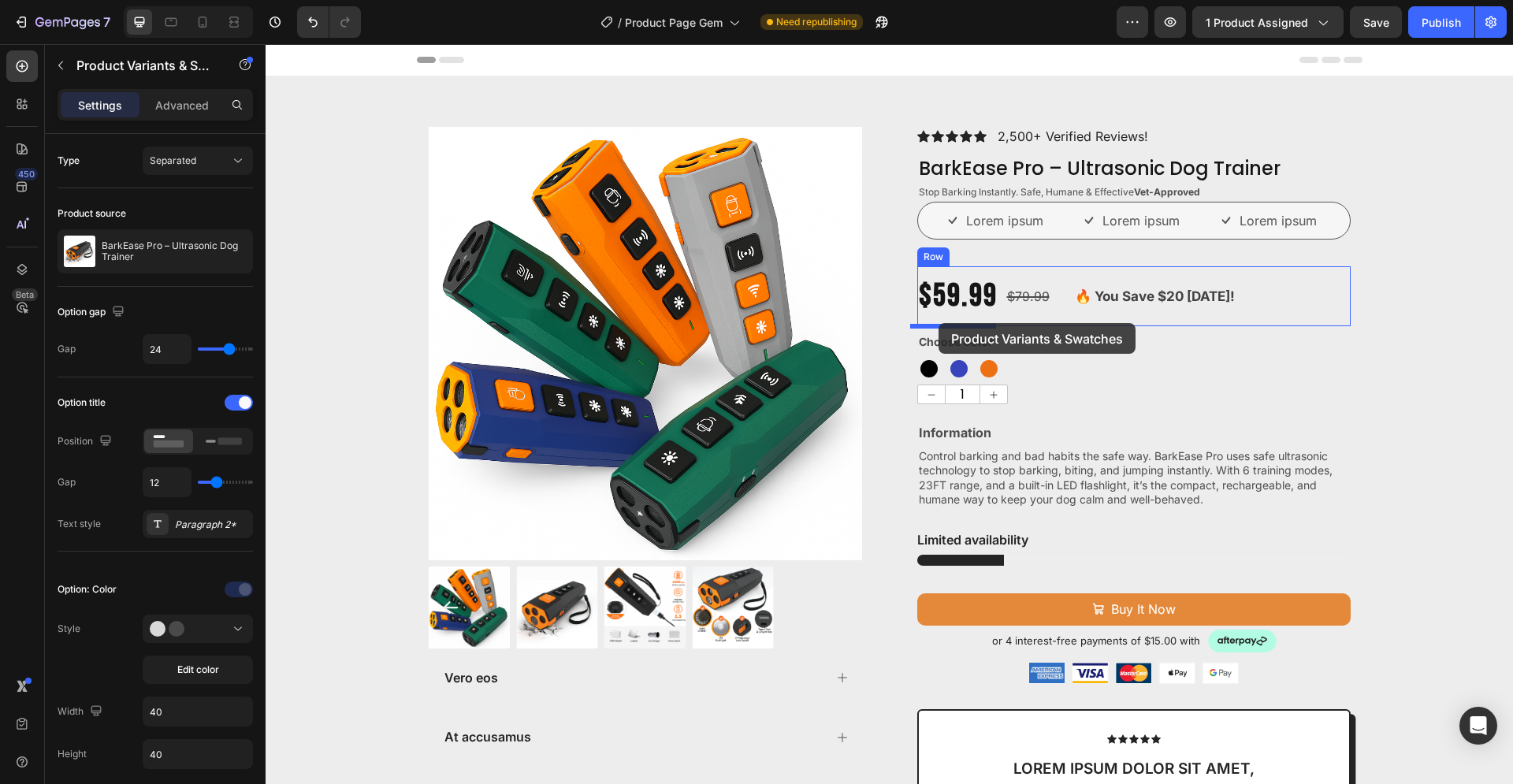
drag, startPoint x: 960, startPoint y: 415, endPoint x: 938, endPoint y: 323, distance: 94.6
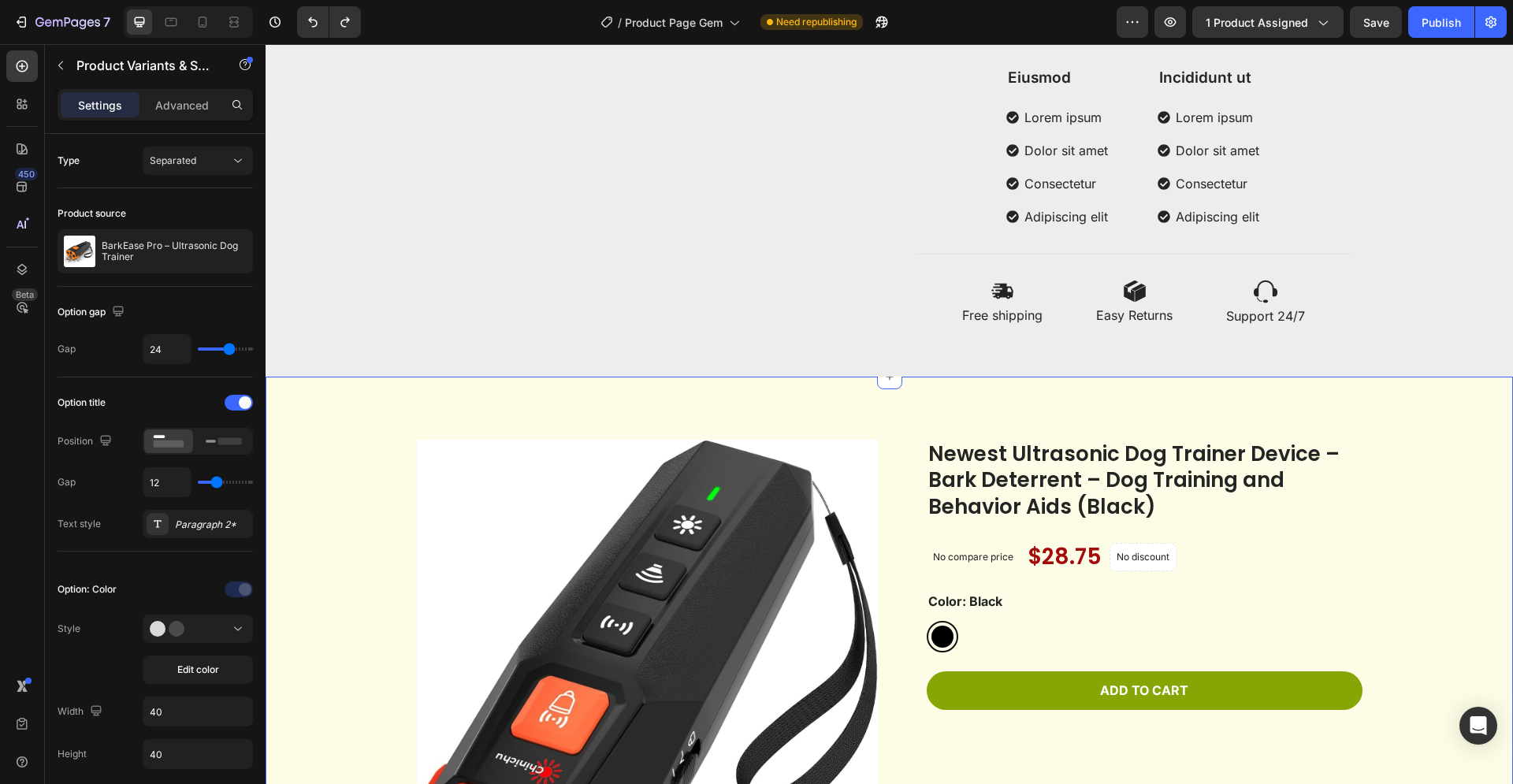
scroll to position [884, 0]
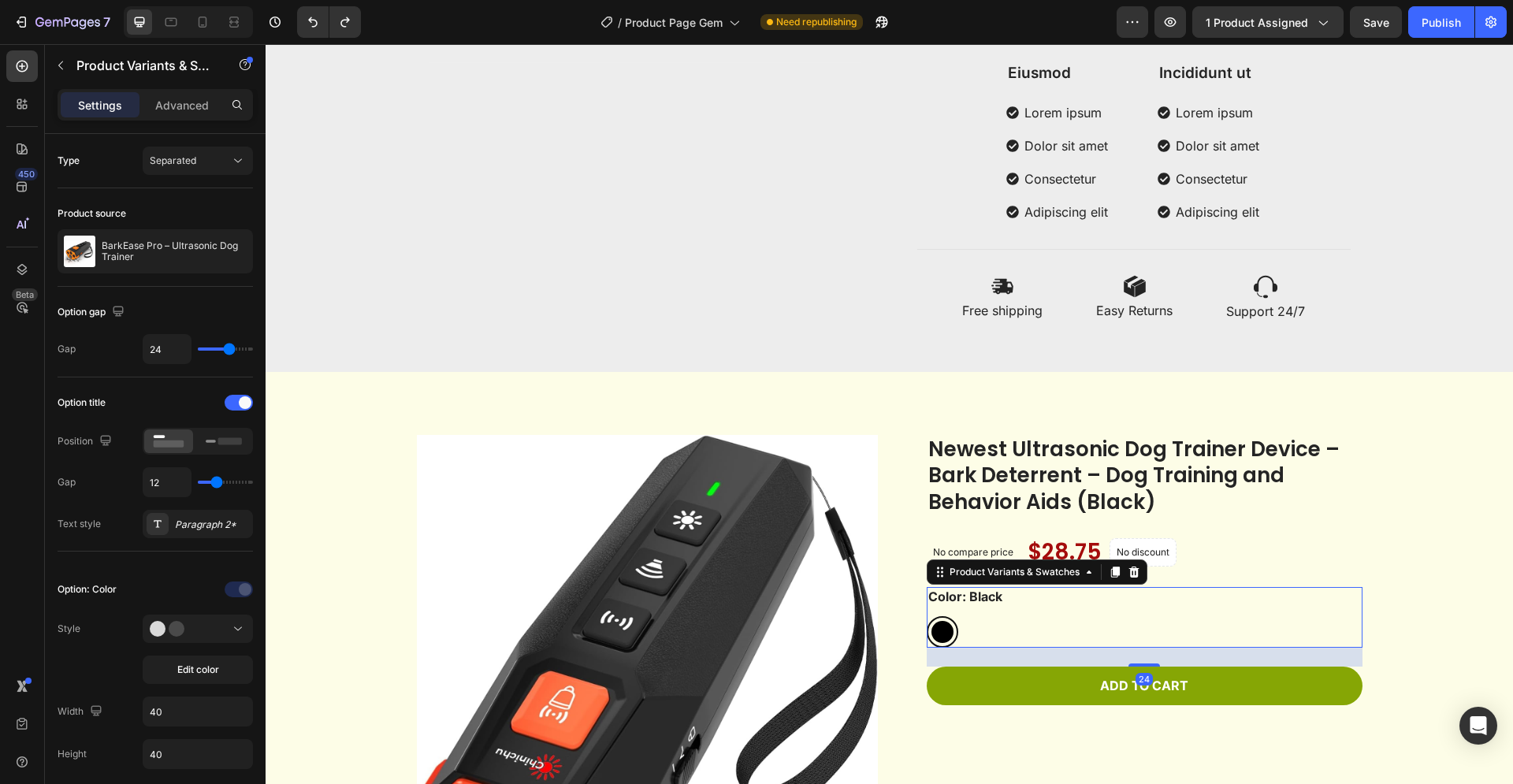
click at [970, 603] on legend "Color: Black" at bounding box center [964, 596] width 77 height 20
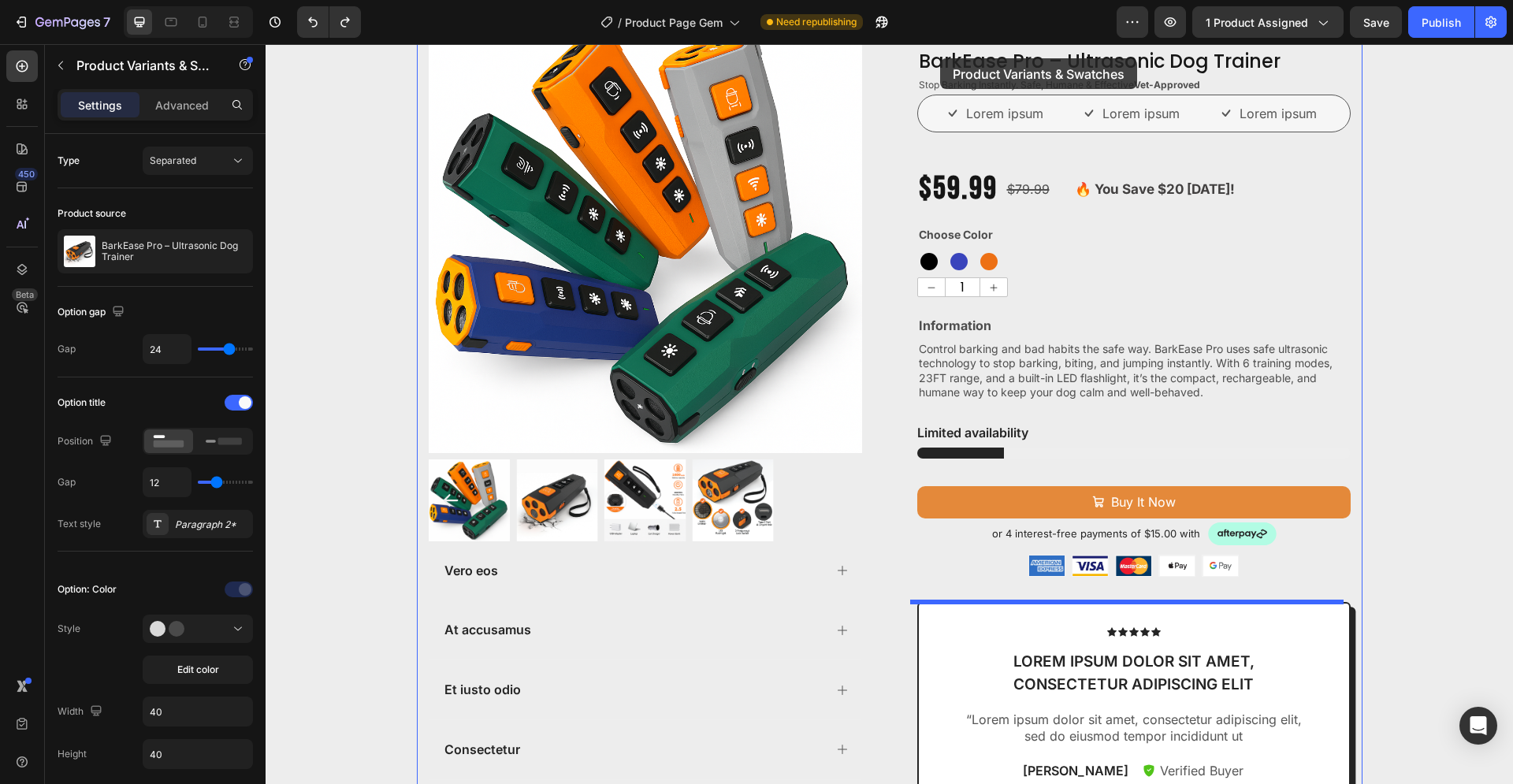
scroll to position [0, 0]
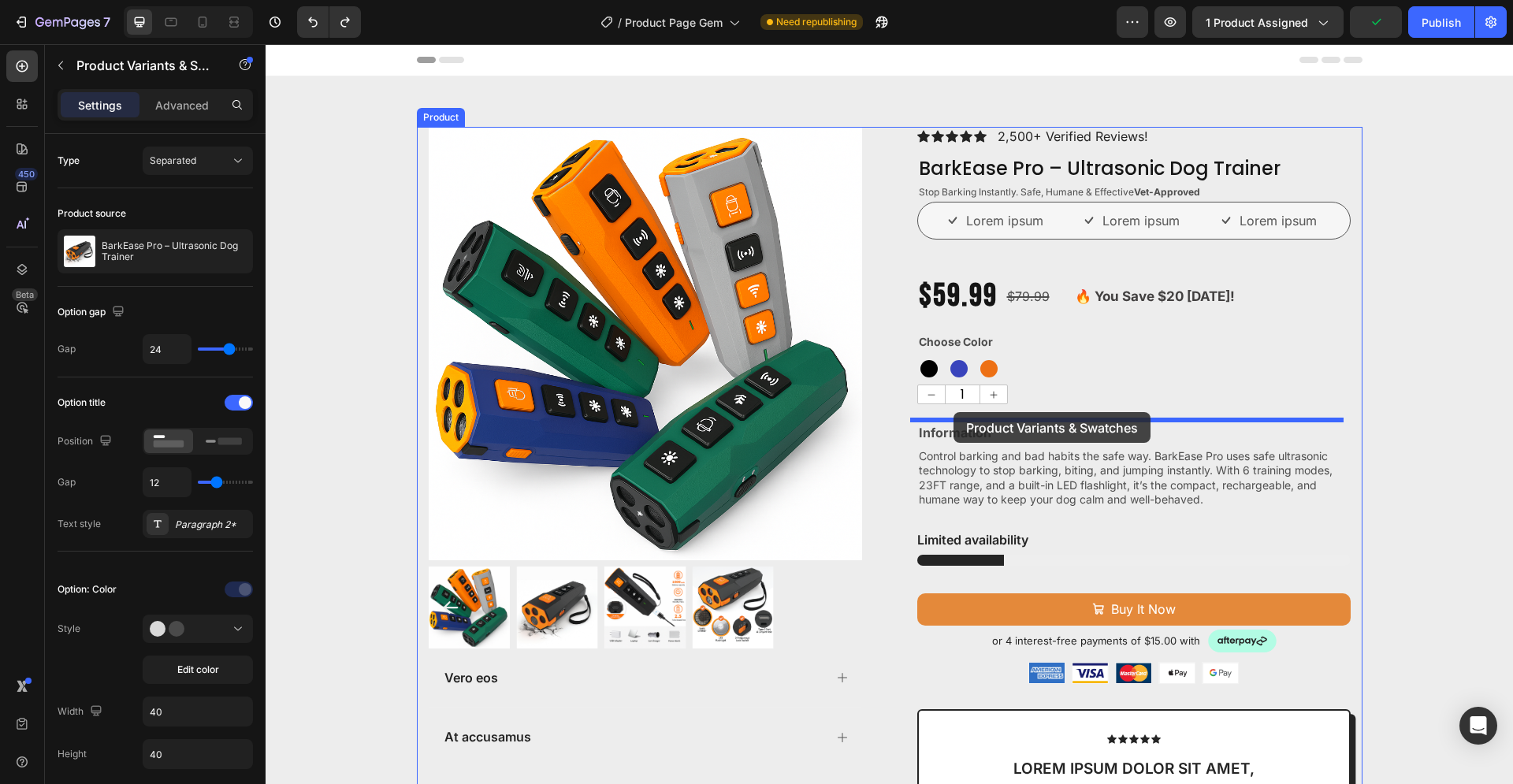
drag, startPoint x: 962, startPoint y: 574, endPoint x: 954, endPoint y: 412, distance: 162.2
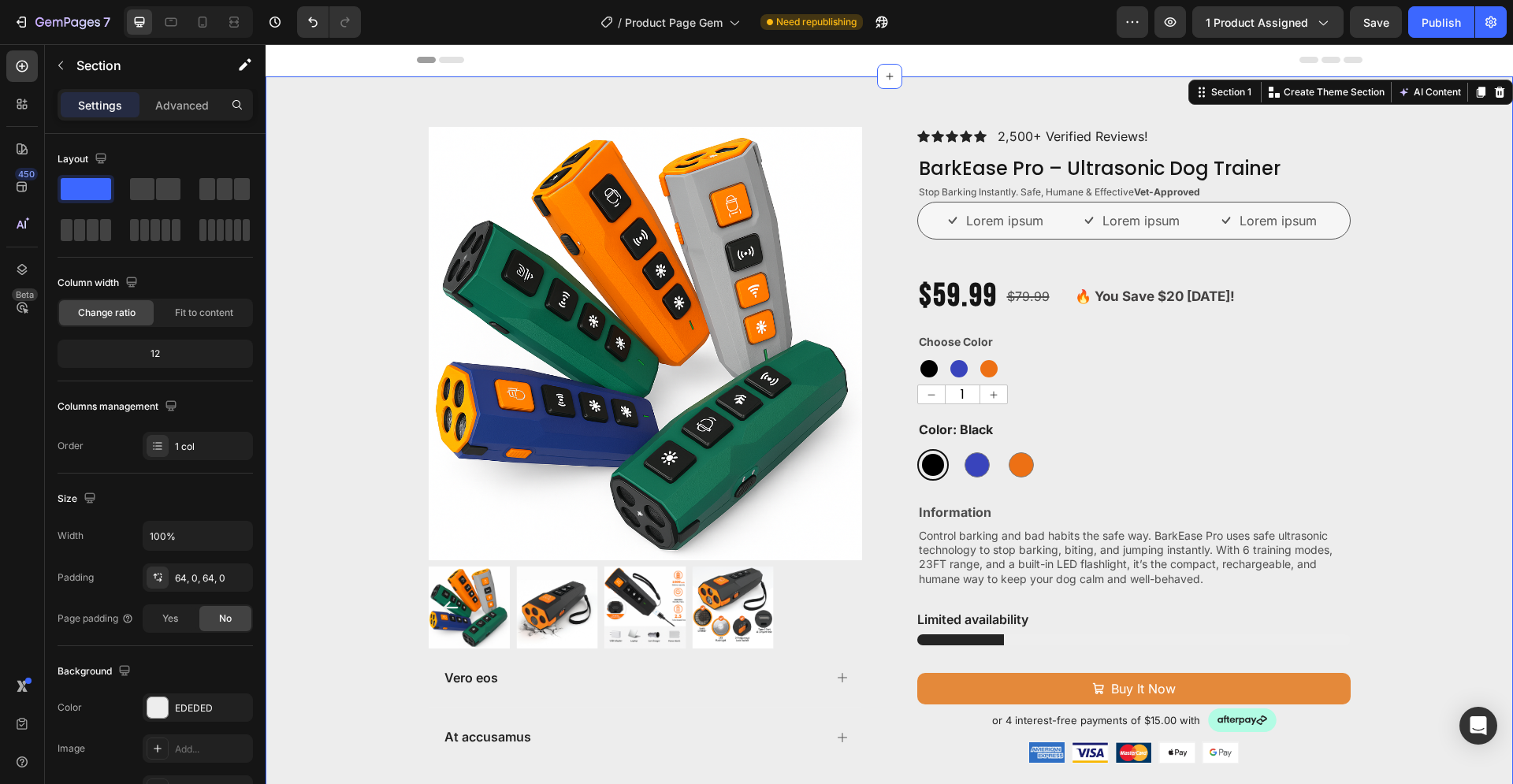
click at [1399, 424] on div "Product Images Vero eos At accusamus Et iusto odio Consectetur Adipiscin Accord…" at bounding box center [889, 705] width 1247 height 1157
click at [1041, 361] on div "Black Black Blue Blue Orange Orange" at bounding box center [1134, 369] width 434 height 24
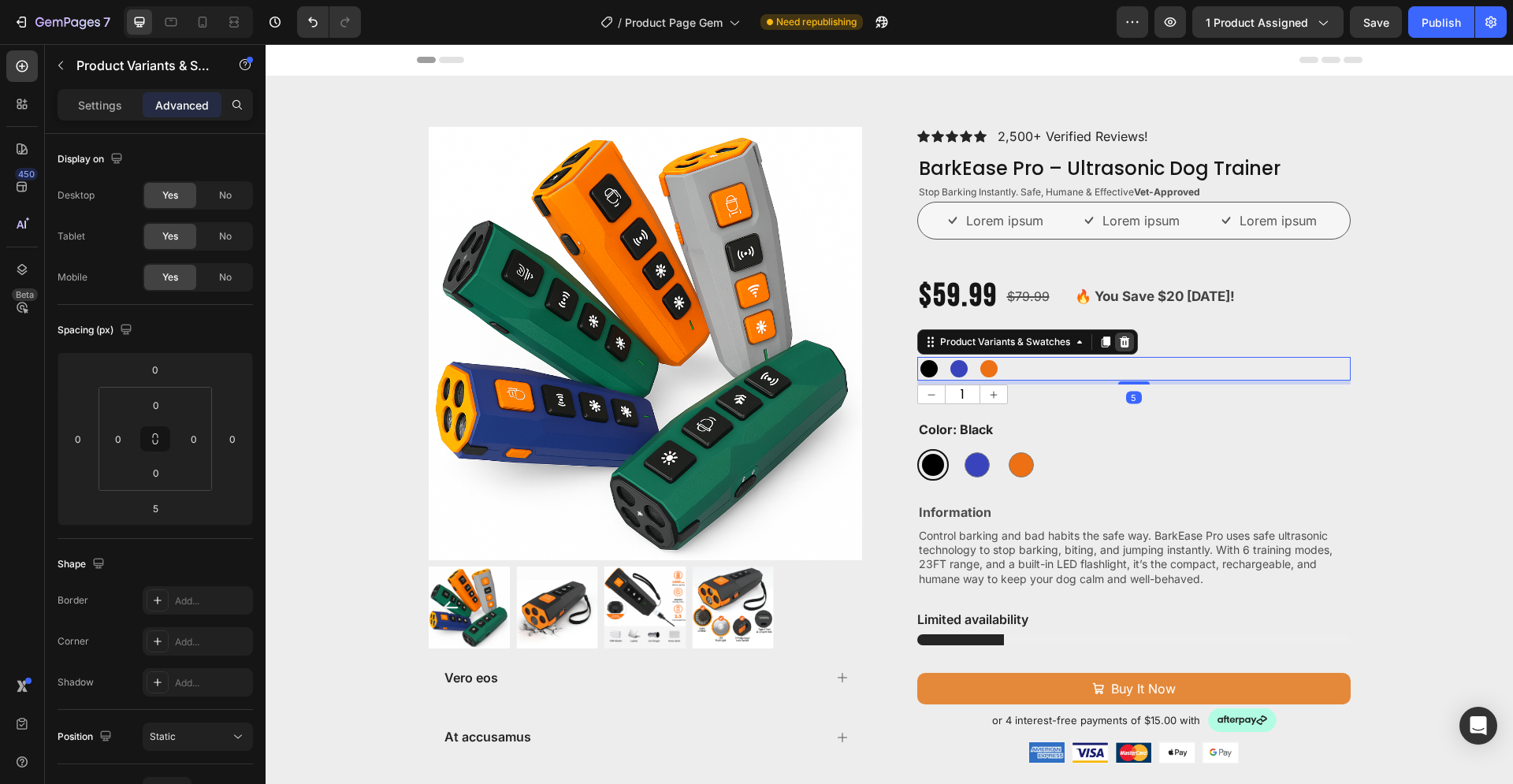
click at [1119, 343] on icon at bounding box center [1123, 342] width 10 height 11
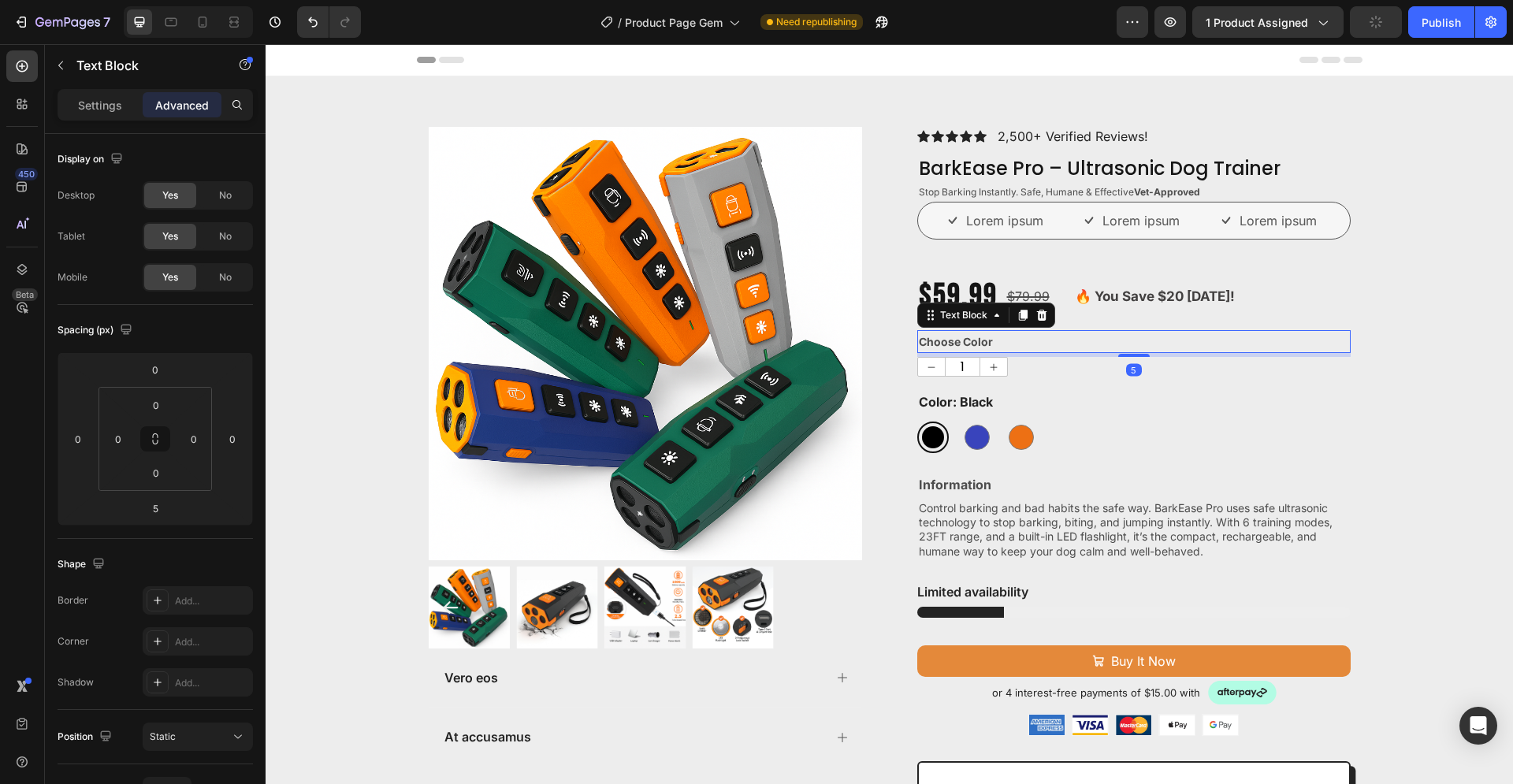
click at [1040, 339] on p "Choose Color" at bounding box center [1133, 341] width 430 height 20
click at [1036, 317] on icon at bounding box center [1040, 315] width 10 height 11
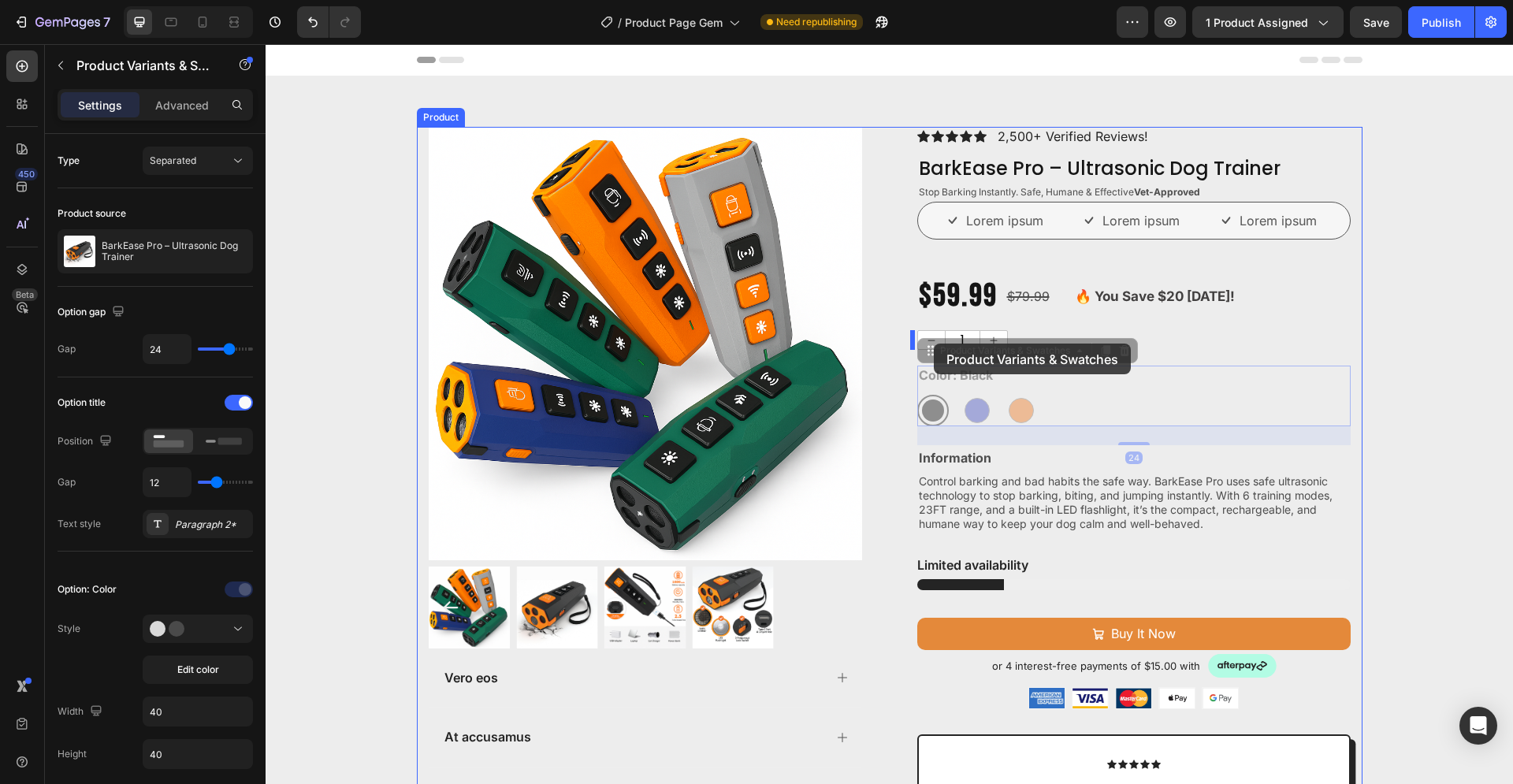
drag, startPoint x: 931, startPoint y: 407, endPoint x: 934, endPoint y: 344, distance: 63.1
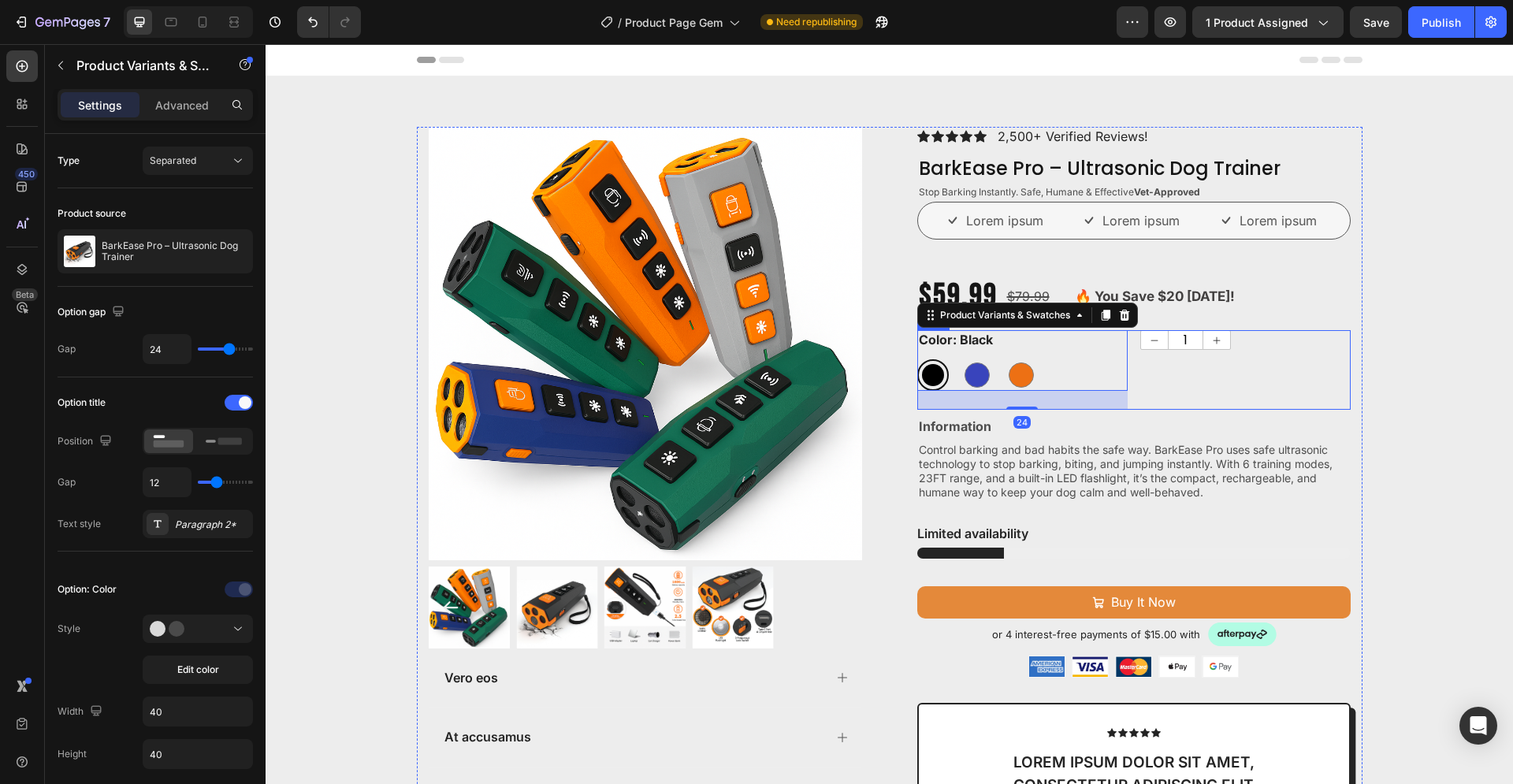
click at [1241, 396] on div "1 Product Quantity" at bounding box center [1245, 370] width 211 height 80
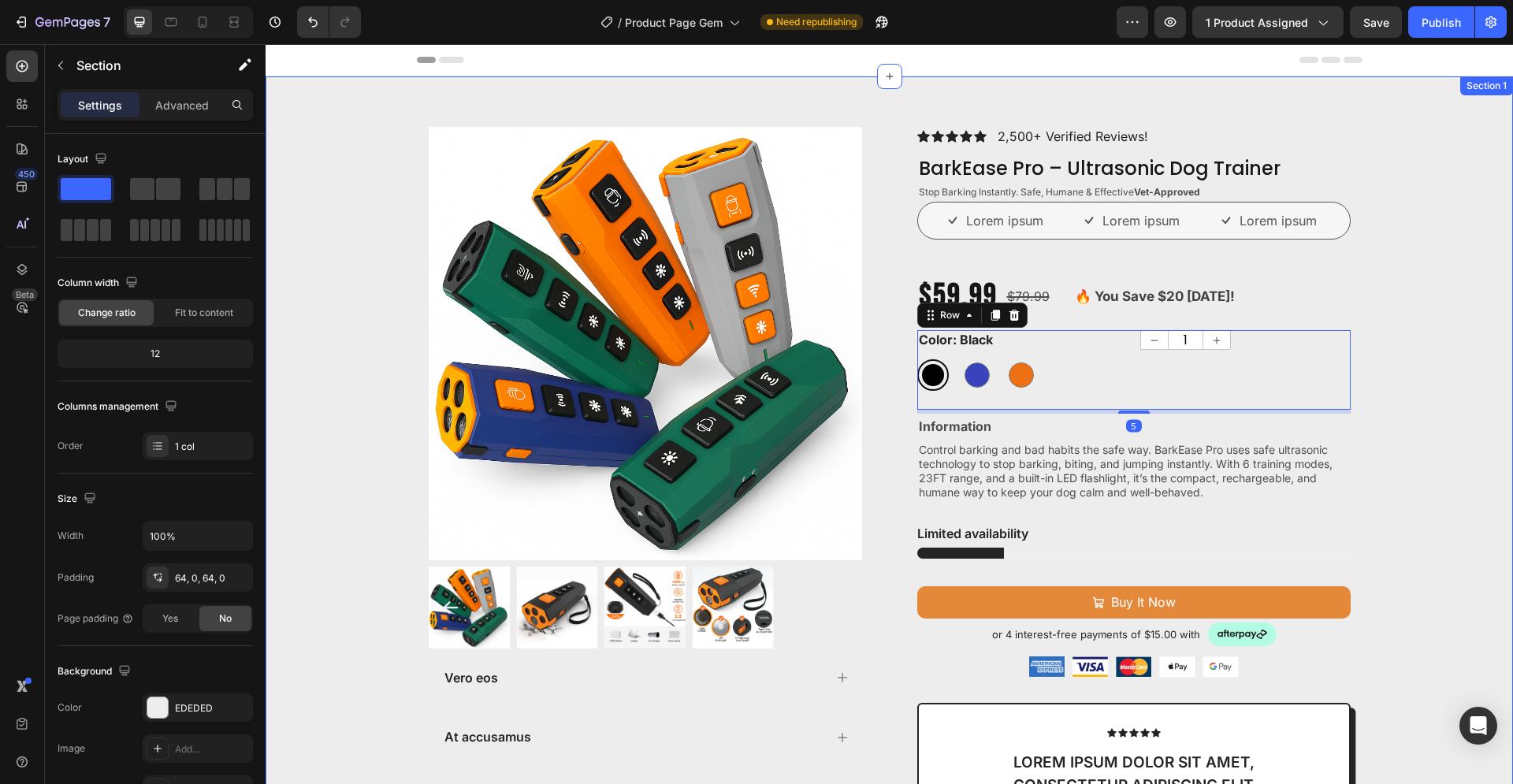
click at [1426, 412] on div "Product Images Vero eos At accusamus Et iusto odio Consectetur Adipiscin Accord…" at bounding box center [889, 651] width 1247 height 1048
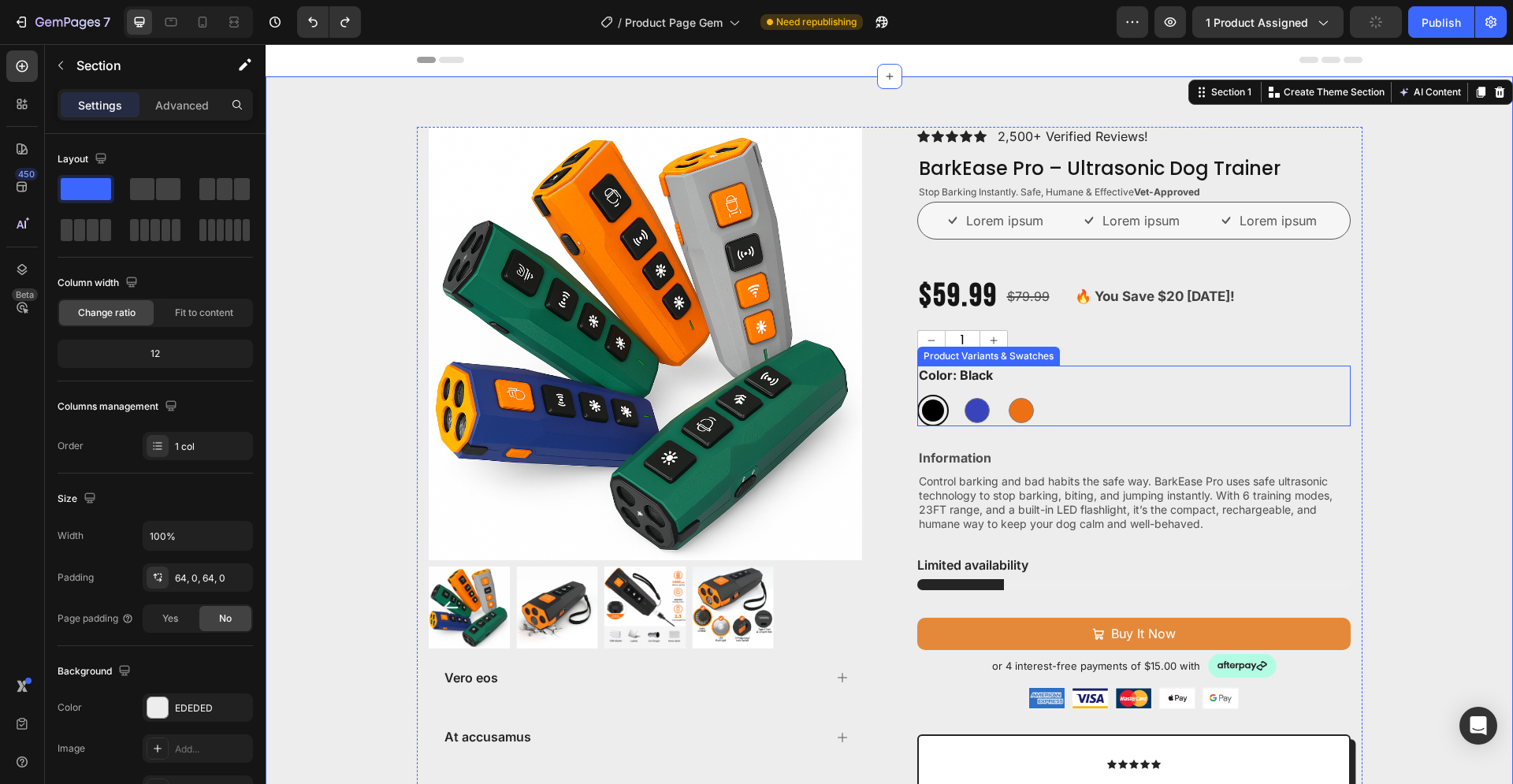
click at [959, 388] on div "Color: Black Black Black Blue Blue Orange Orange" at bounding box center [1134, 396] width 434 height 61
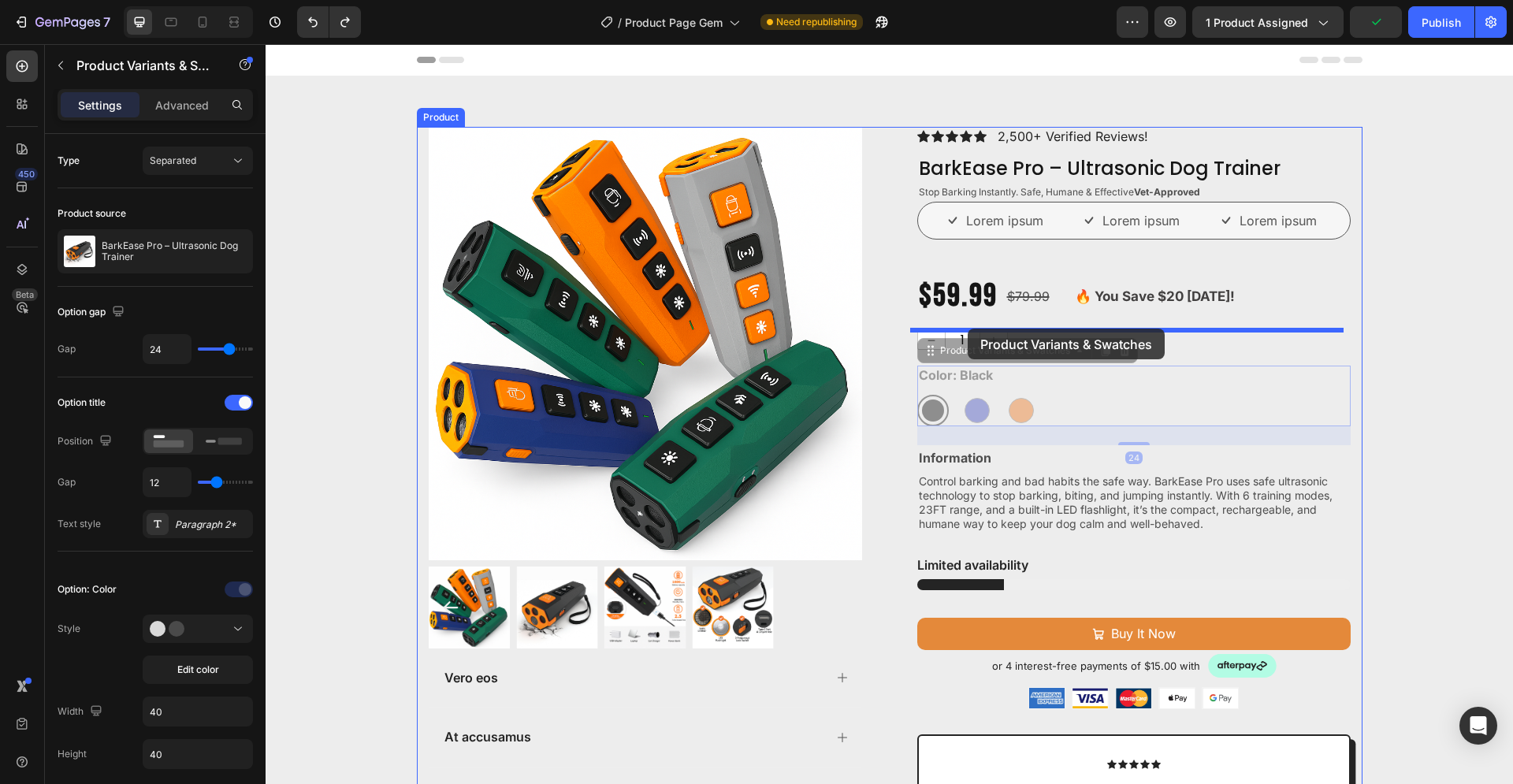
drag, startPoint x: 971, startPoint y: 352, endPoint x: 967, endPoint y: 329, distance: 23.3
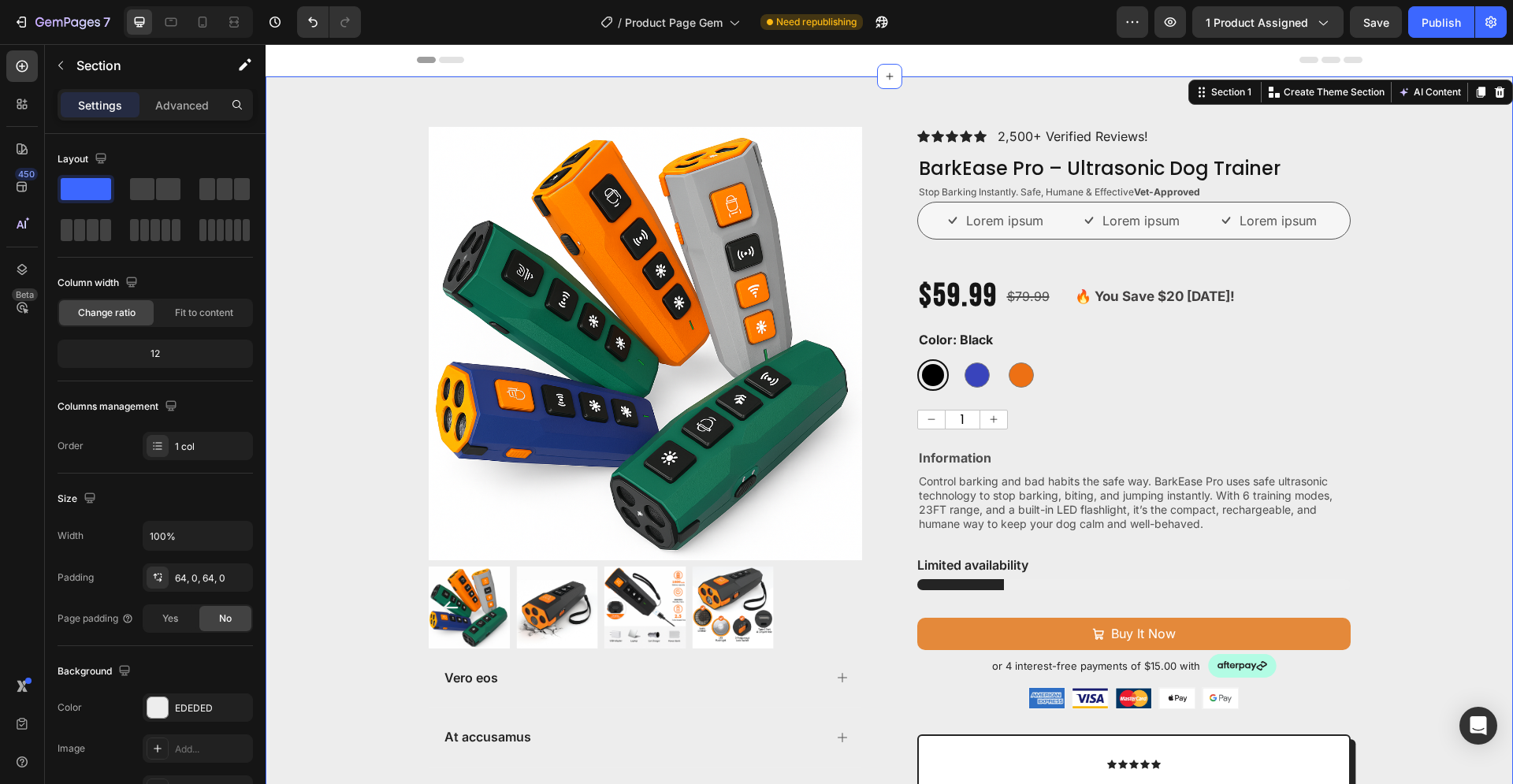
click at [1395, 416] on div "Product Images Vero eos At accusamus Et iusto odio Consectetur Adipiscin Accord…" at bounding box center [889, 666] width 1247 height 1079
click at [1033, 262] on div "Icon Icon Icon Icon Icon Icon List 2,500+ Verified Reviews! Text Block Row Bark…" at bounding box center [1134, 666] width 434 height 1079
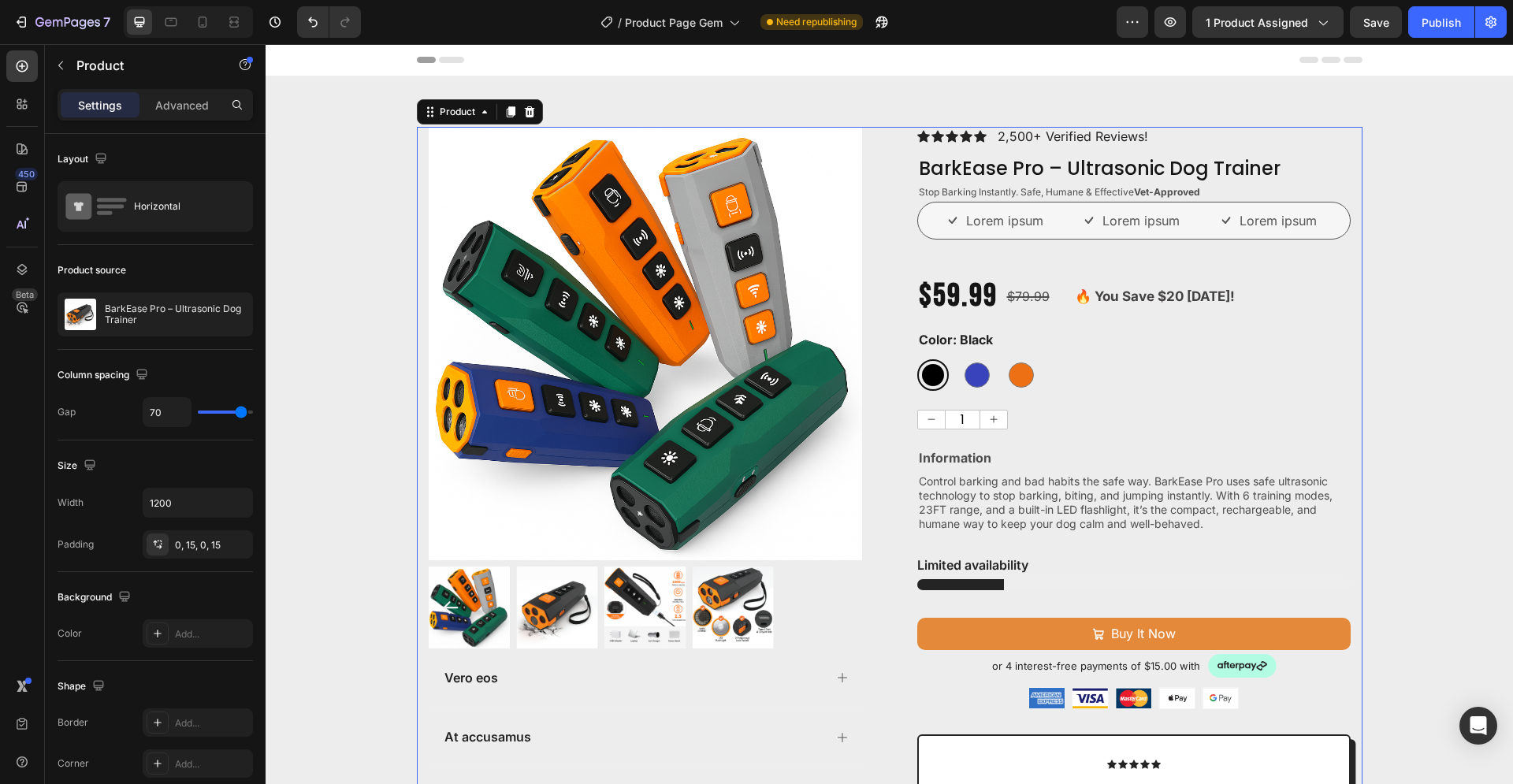
click at [1008, 252] on div "Icon Icon Icon Icon Icon Icon List 2,500+ Verified Reviews! Text Block Row Bark…" at bounding box center [1134, 666] width 434 height 1079
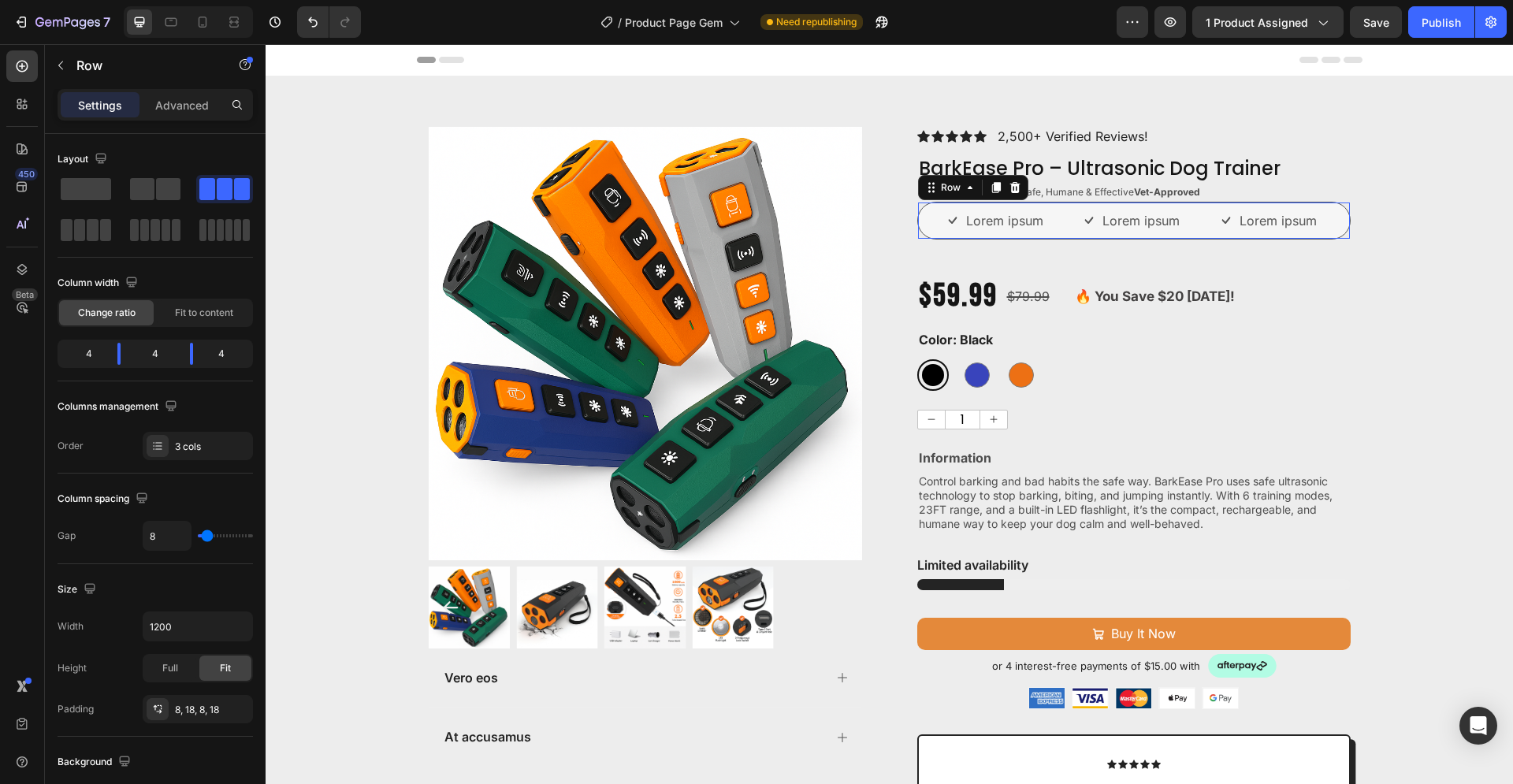
click at [1013, 239] on div "Lorem ipsum Item List Lorem ipsum Item List Lorem ipsum Item List Row 0" at bounding box center [1134, 221] width 434 height 38
click at [184, 106] on p "Advanced" at bounding box center [182, 105] width 53 height 16
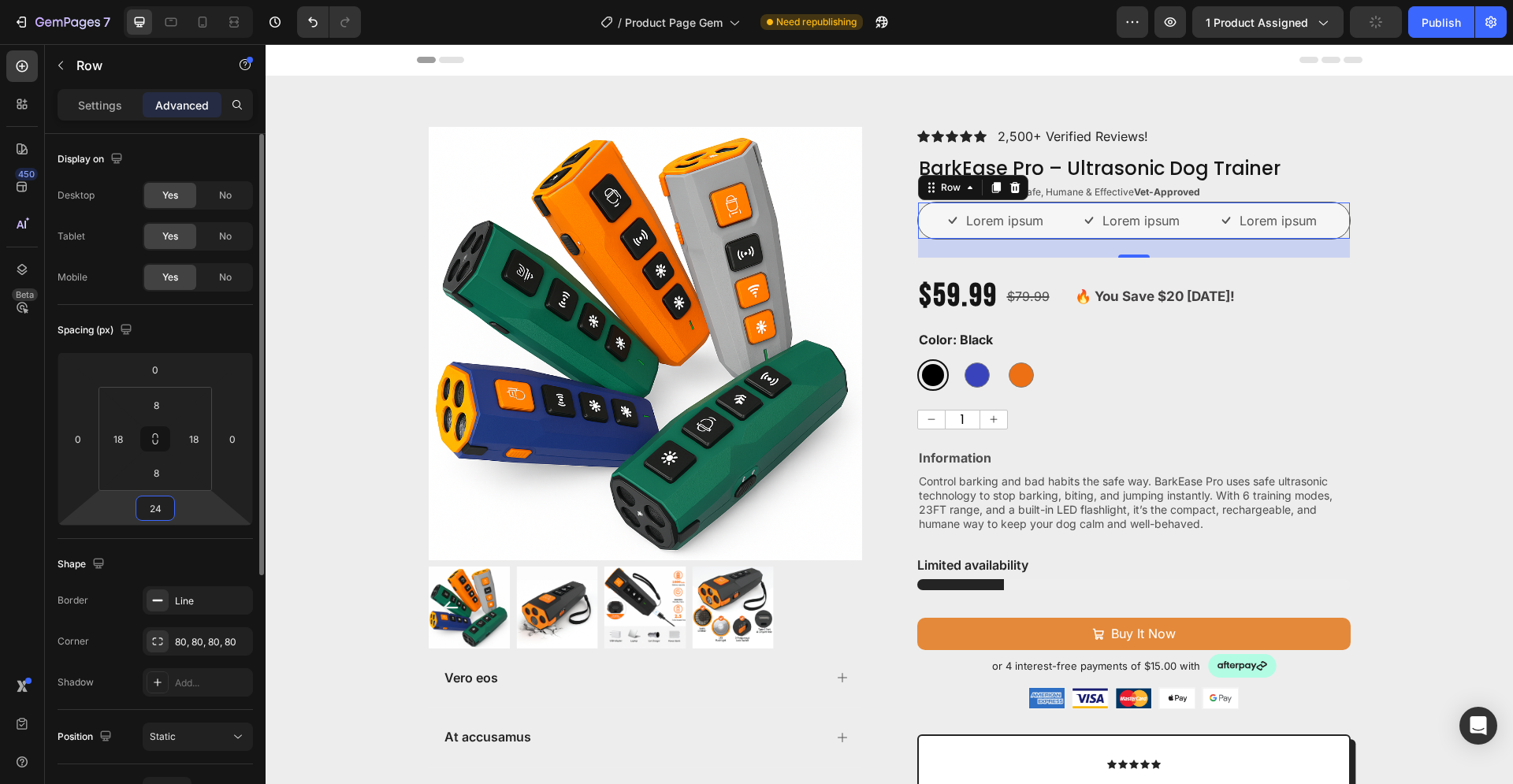
click at [162, 508] on input "24" at bounding box center [154, 508] width 31 height 24
type input "6"
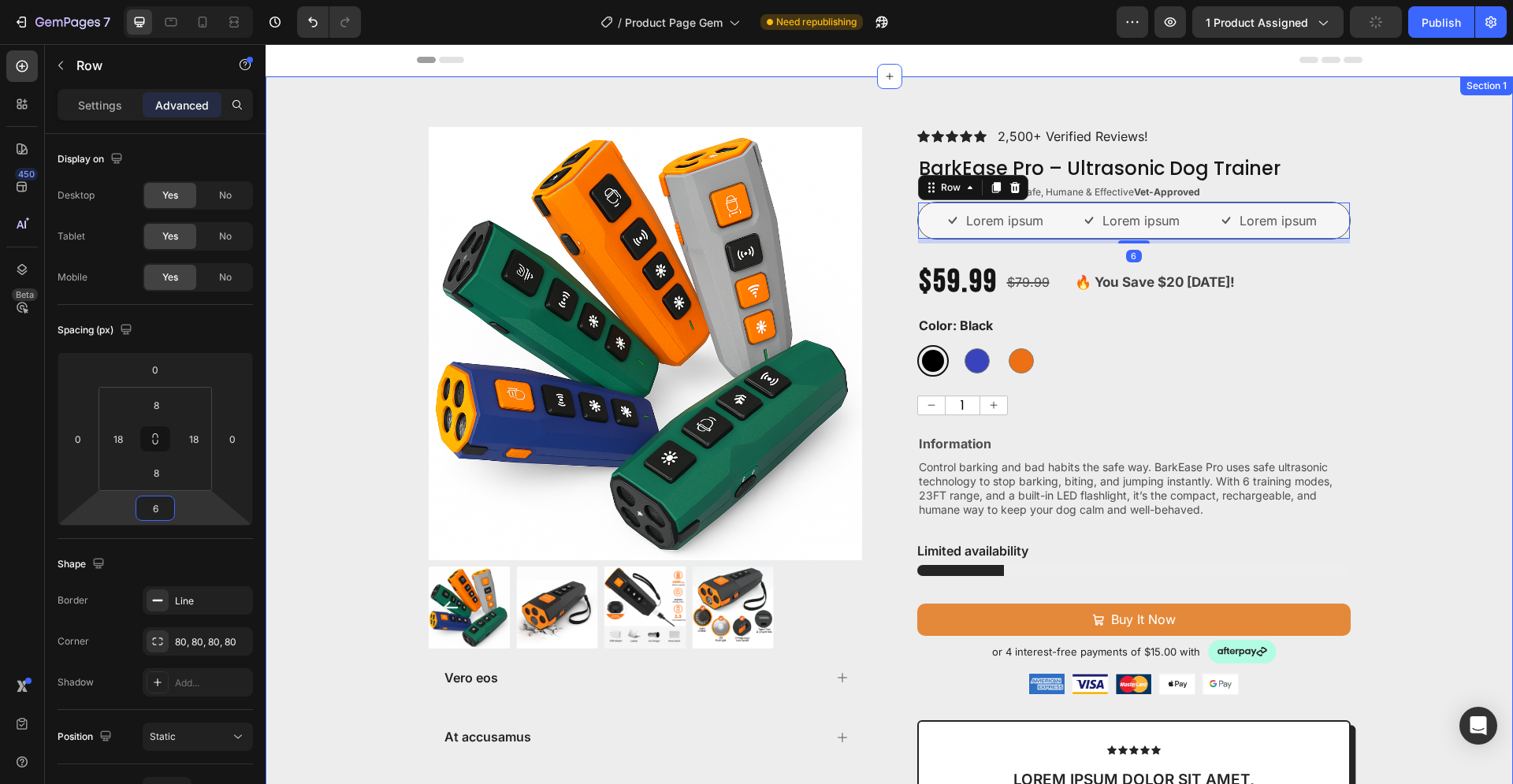
click at [1402, 332] on div "Product Images Vero eos At accusamus Et iusto odio Consectetur Adipiscin Accord…" at bounding box center [889, 659] width 1247 height 1065
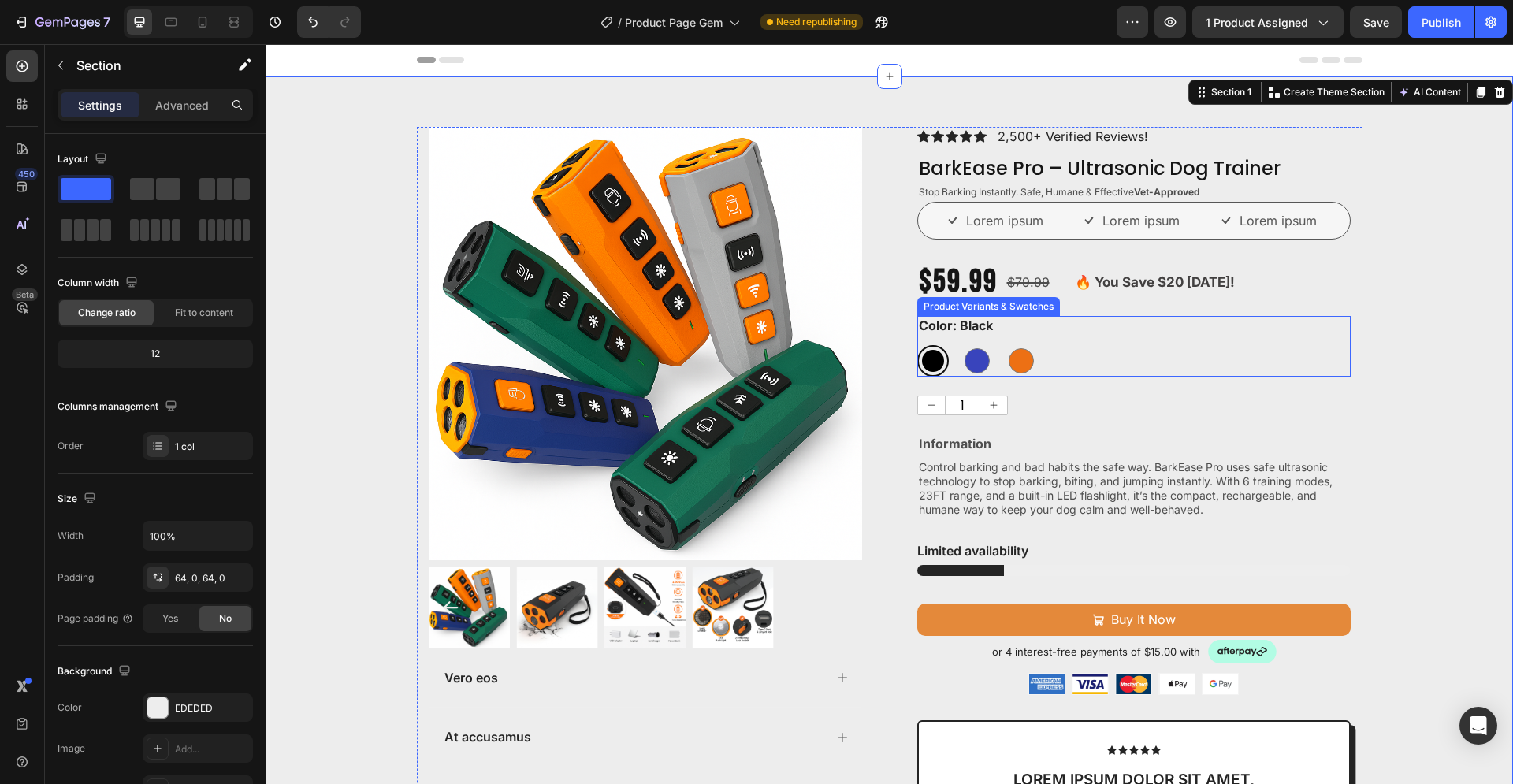
click at [995, 355] on div "Black Black Blue Blue Orange Orange" at bounding box center [1134, 360] width 434 height 31
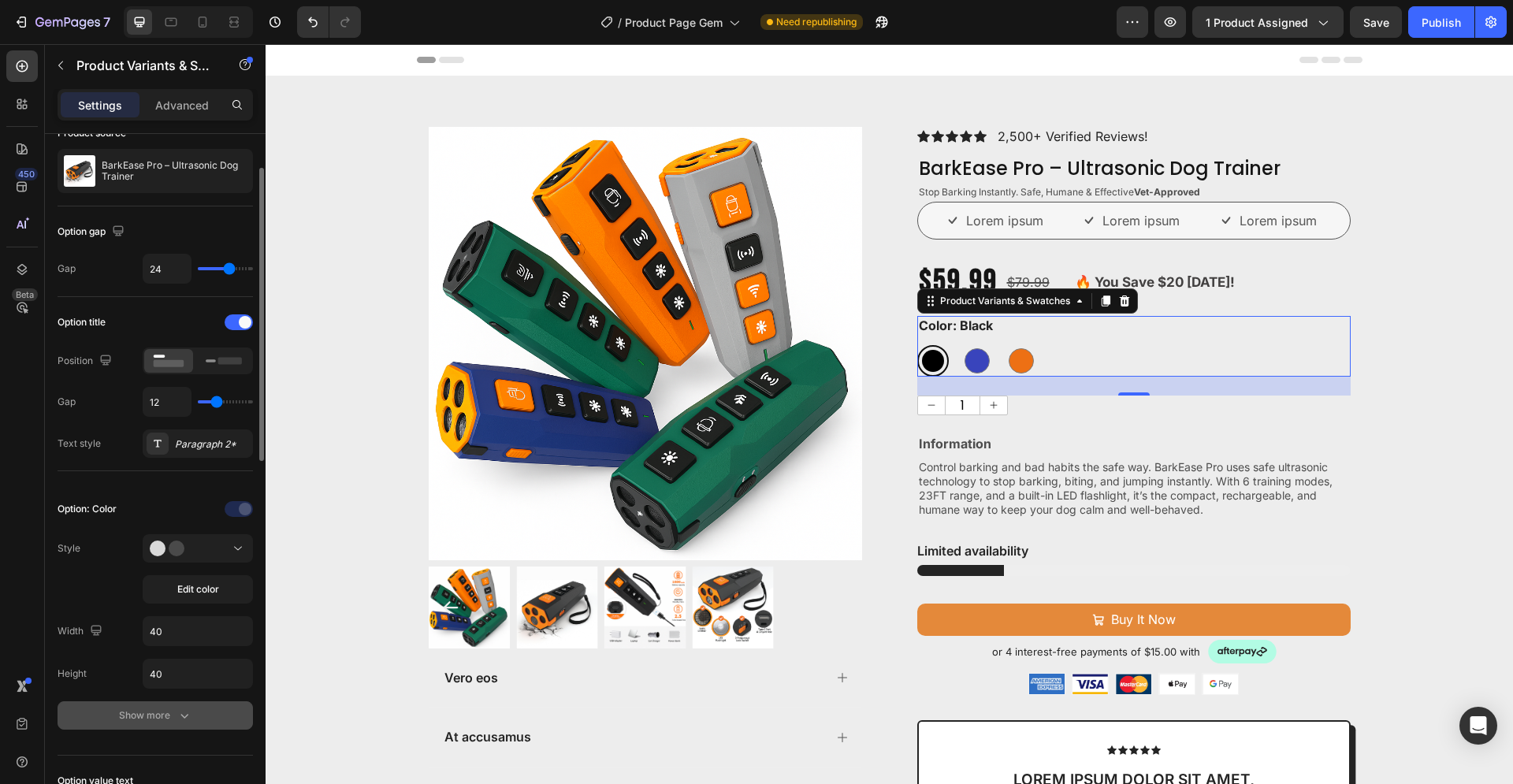
scroll to position [161, 0]
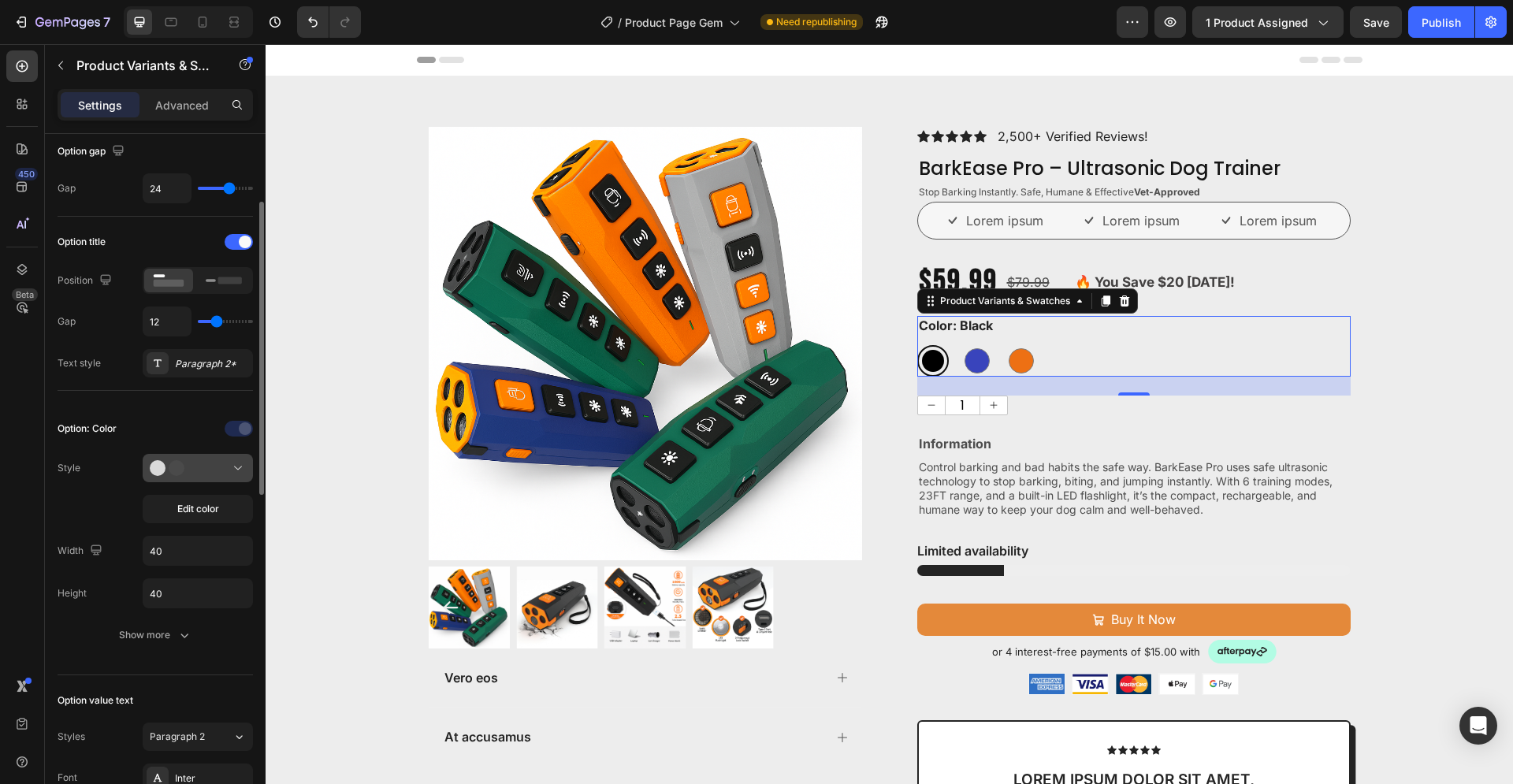
click at [203, 465] on div at bounding box center [197, 468] width 96 height 16
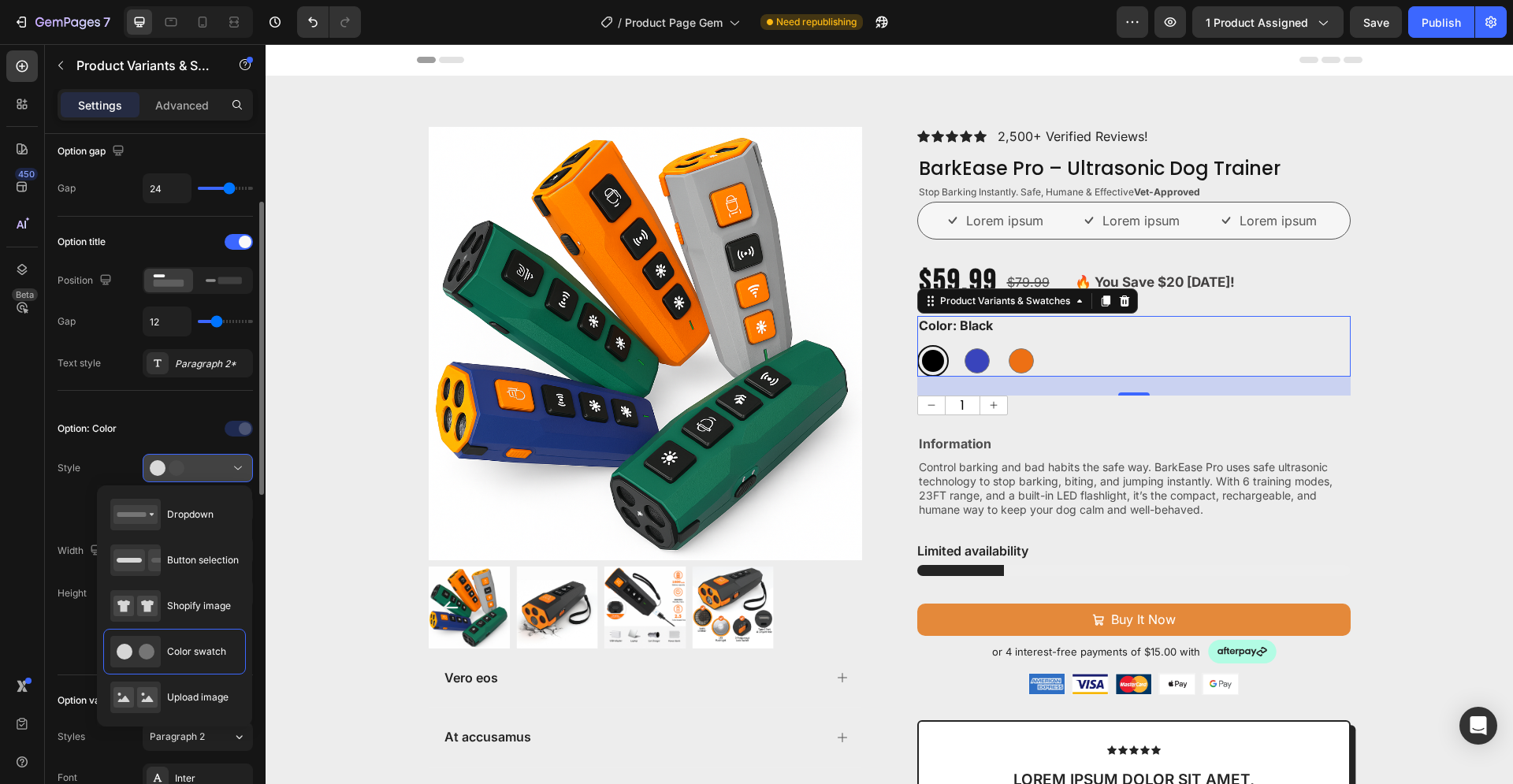
click at [203, 462] on div at bounding box center [197, 468] width 96 height 16
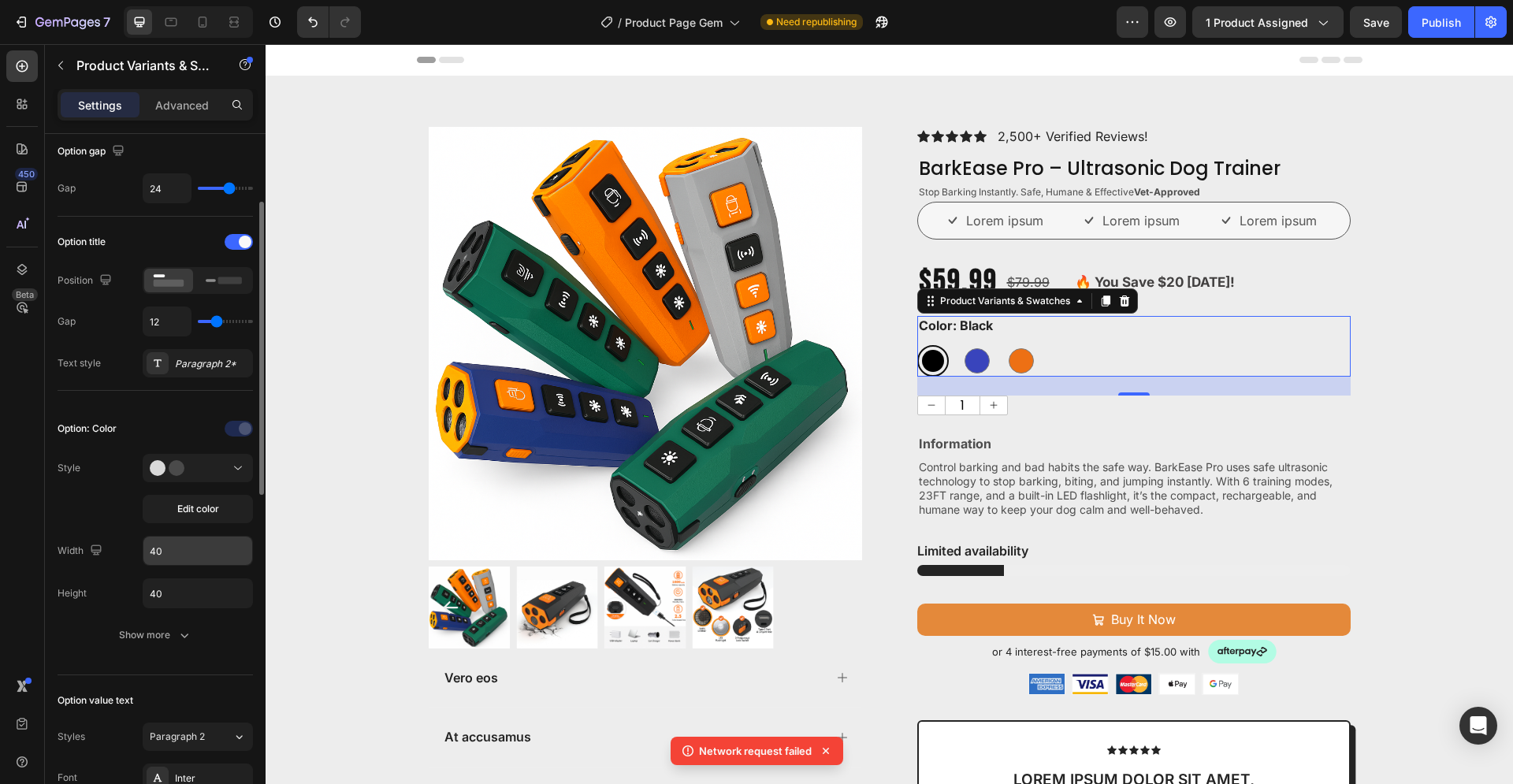
click at [180, 550] on input "40" at bounding box center [197, 551] width 109 height 29
radio input "true"
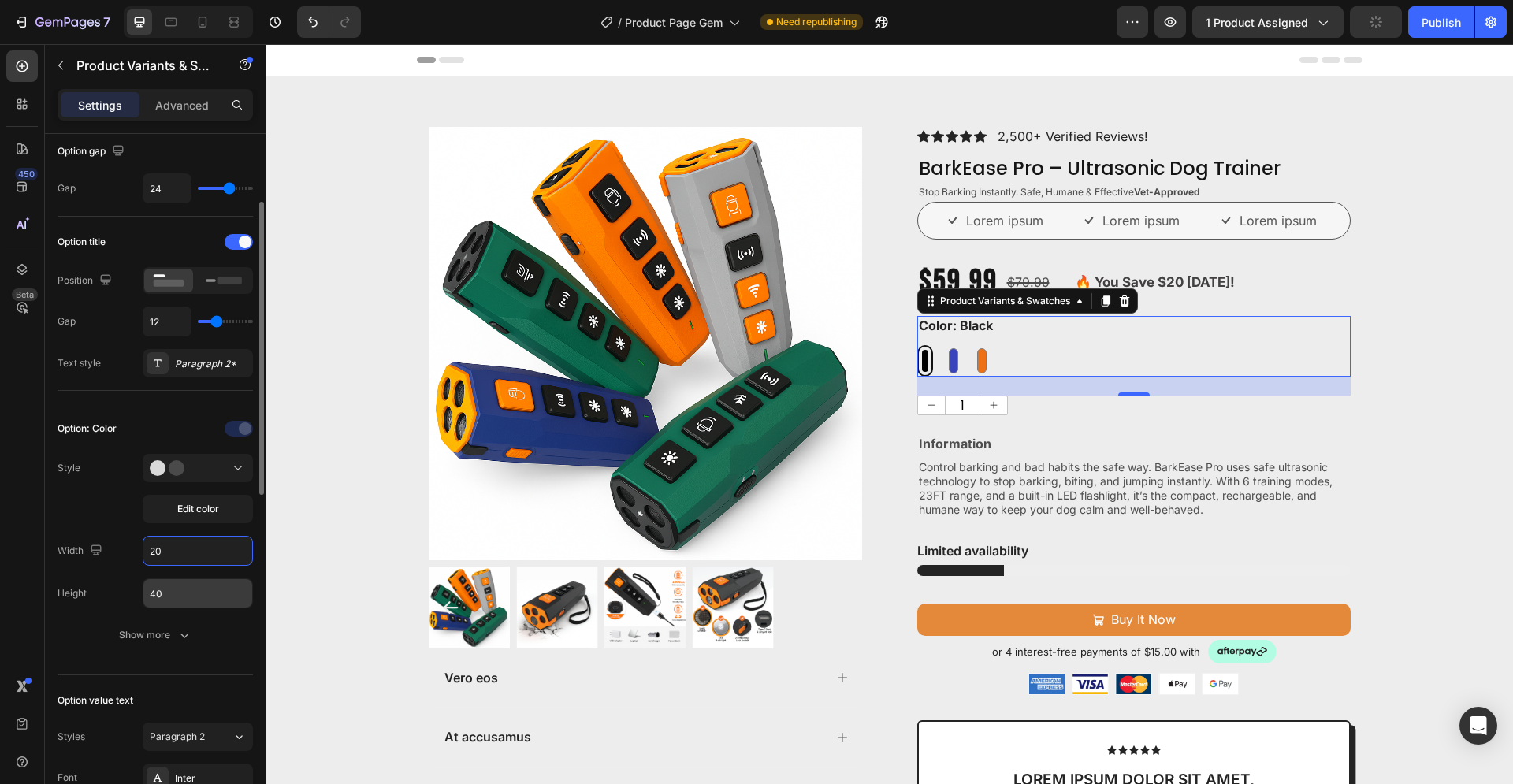
type input "20"
click at [167, 594] on input "40" at bounding box center [197, 593] width 109 height 29
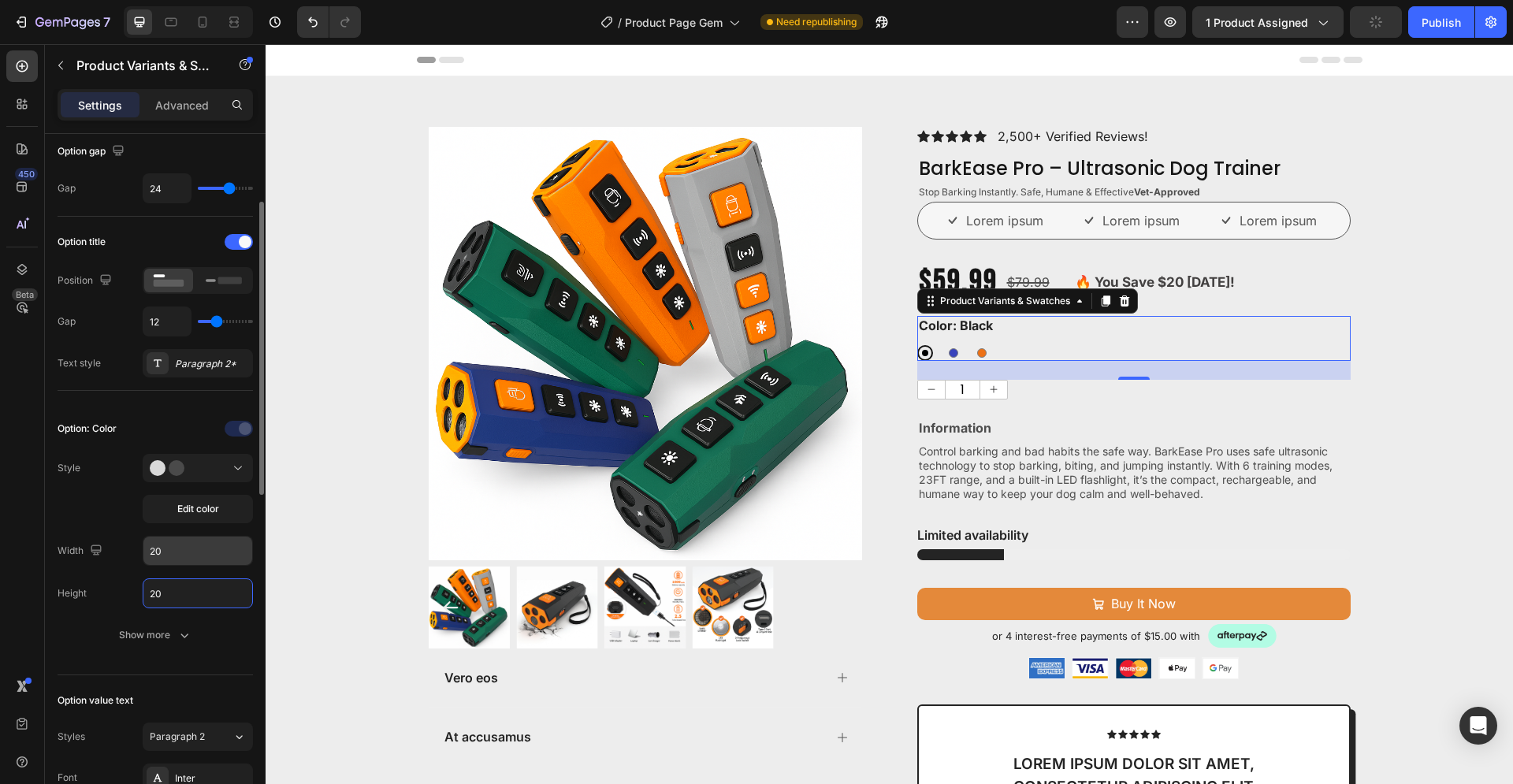
type input "20"
click at [162, 551] on input "20" at bounding box center [197, 551] width 109 height 29
type input "30"
click at [167, 592] on input "20" at bounding box center [197, 593] width 109 height 29
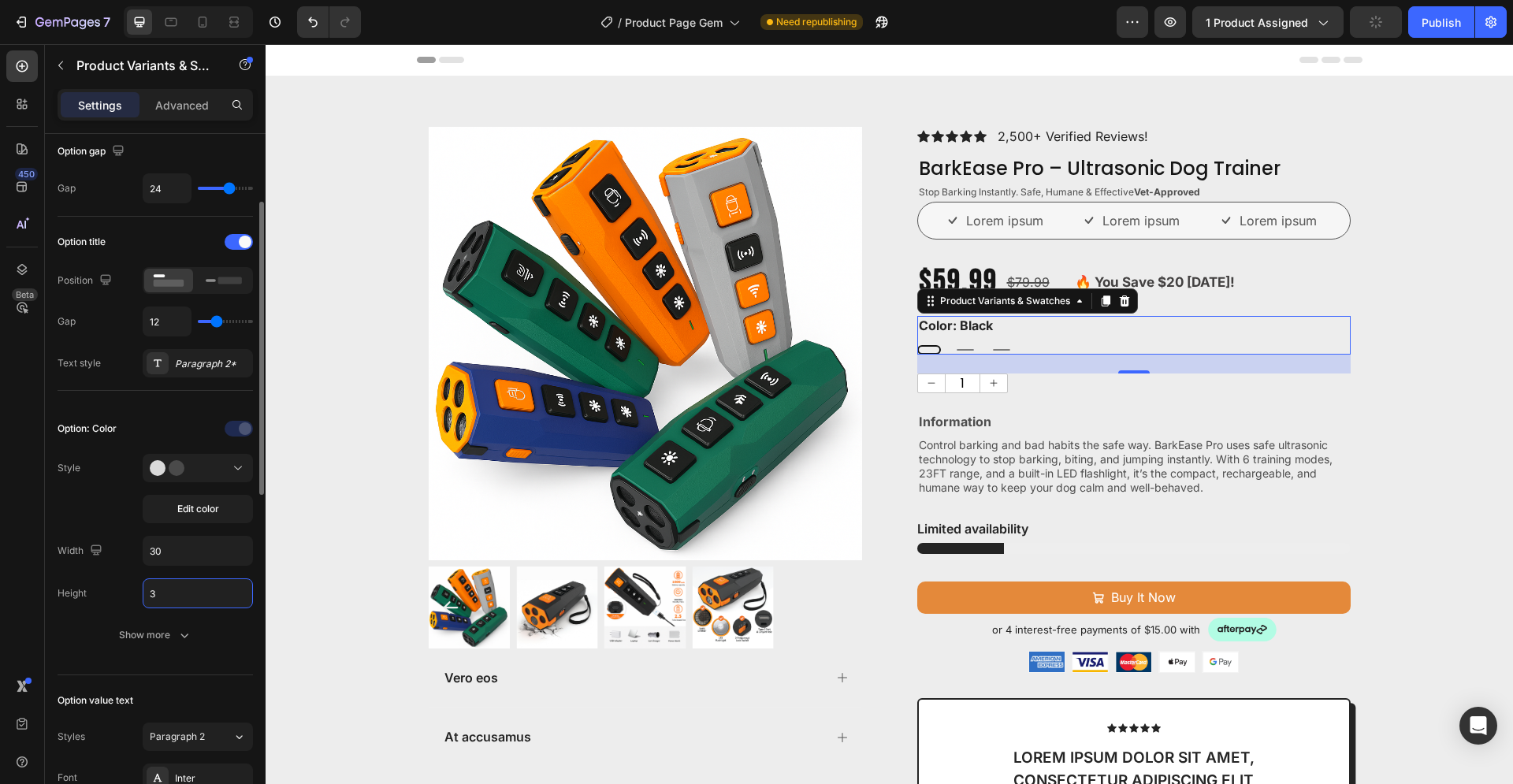
type input "30"
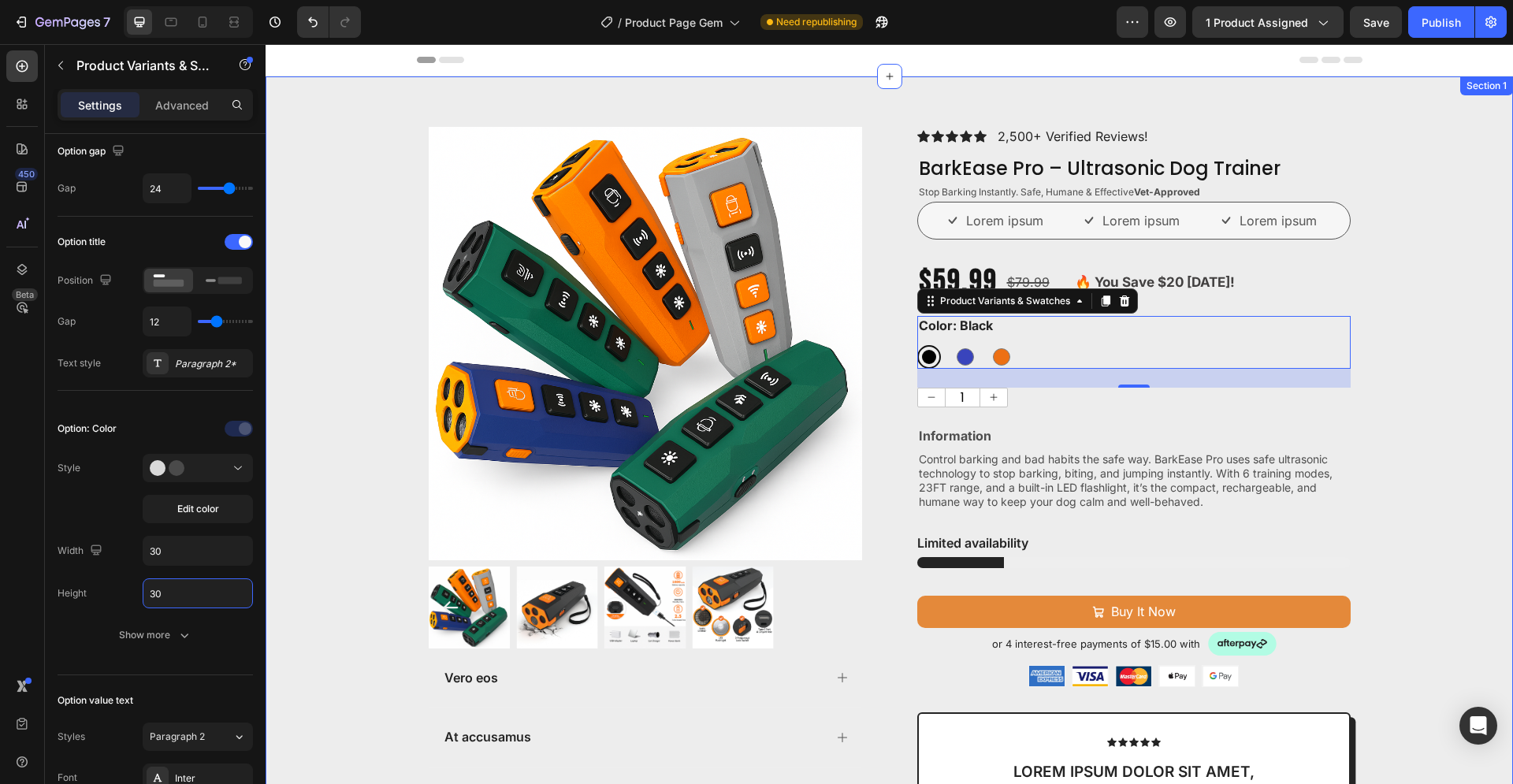
click at [1387, 416] on div "Product Images Vero eos At accusamus Et iusto odio Consectetur Adipiscin Accord…" at bounding box center [889, 655] width 1247 height 1057
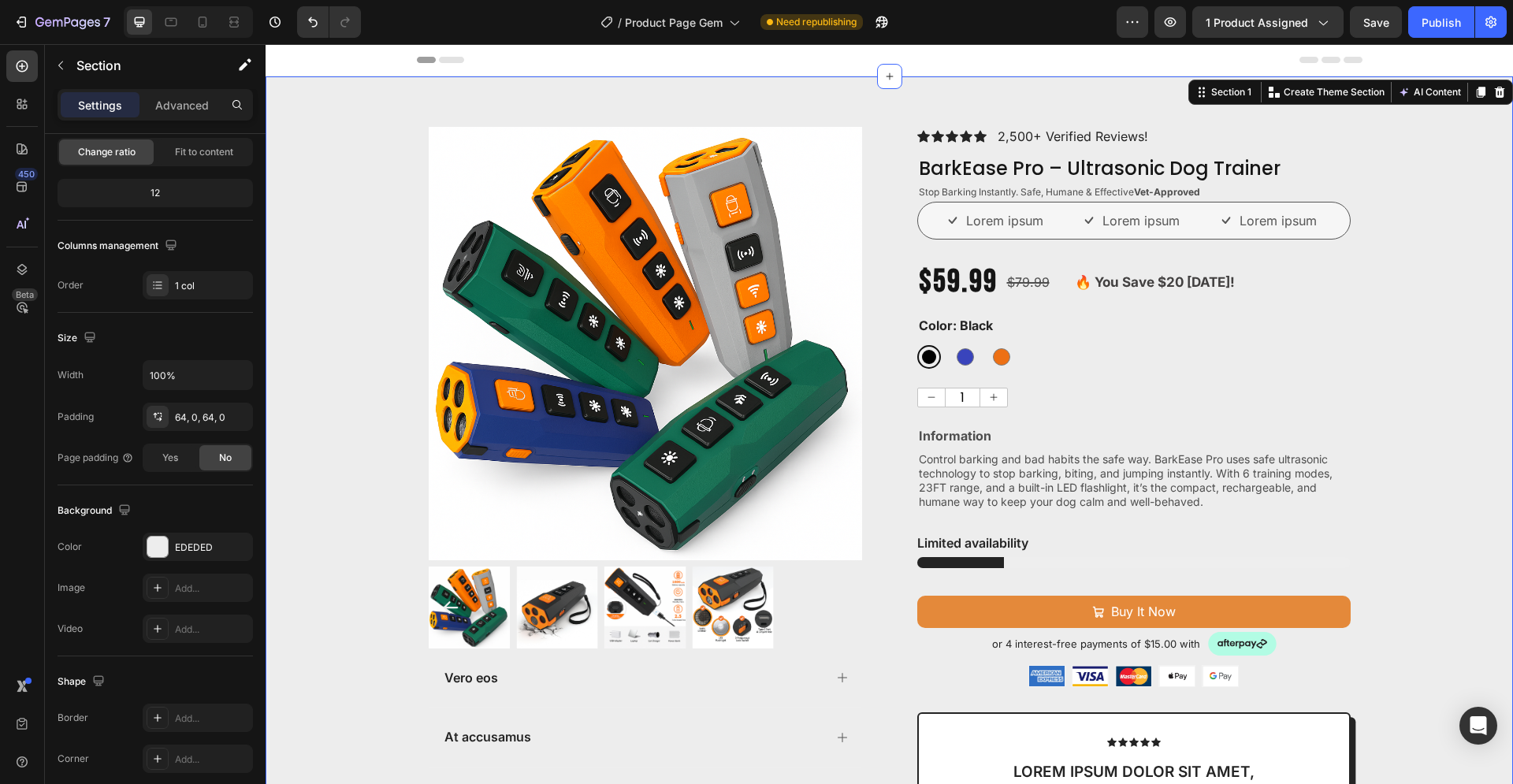
scroll to position [0, 0]
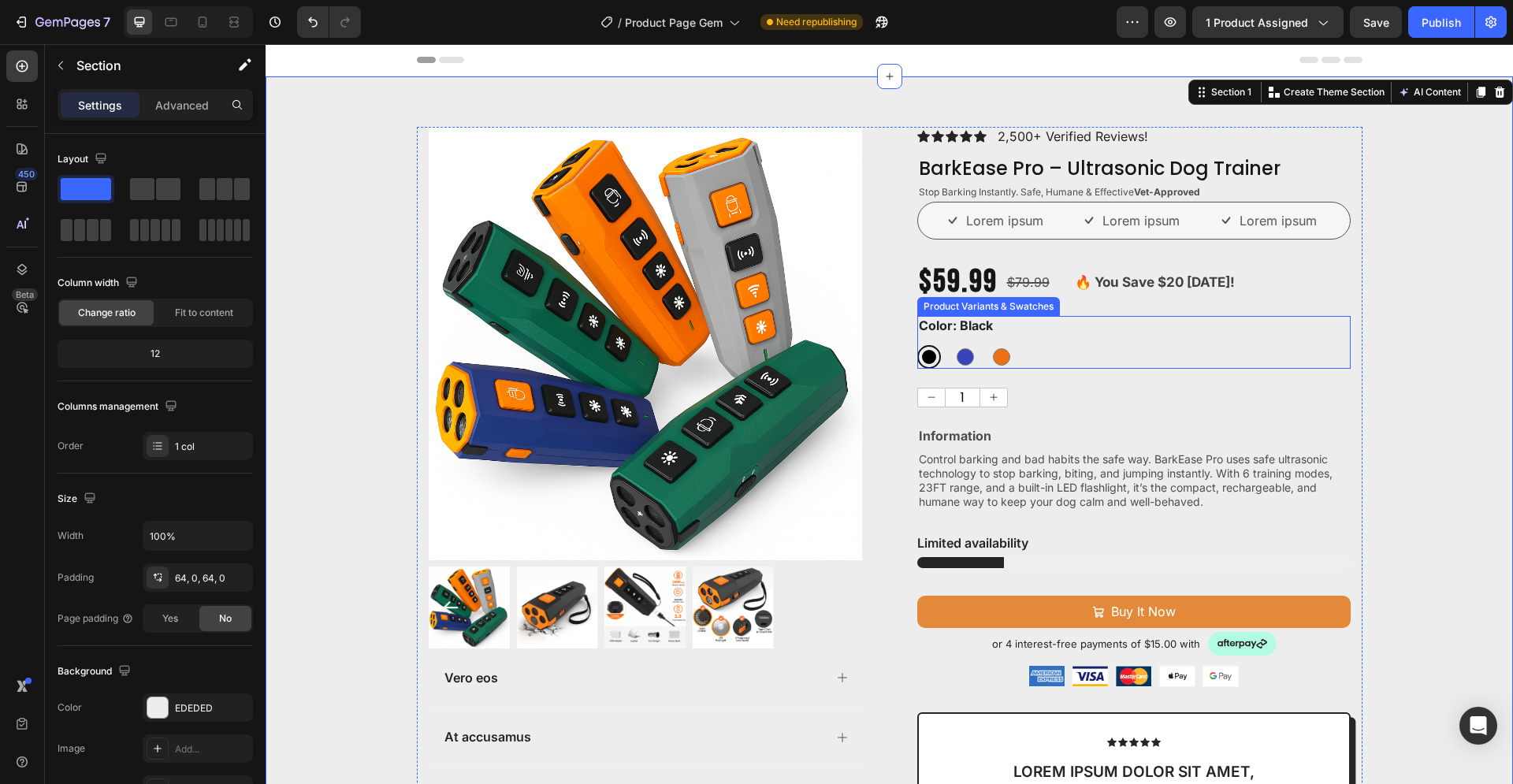
click at [962, 326] on legend "Color: Black" at bounding box center [956, 326] width 77 height 20
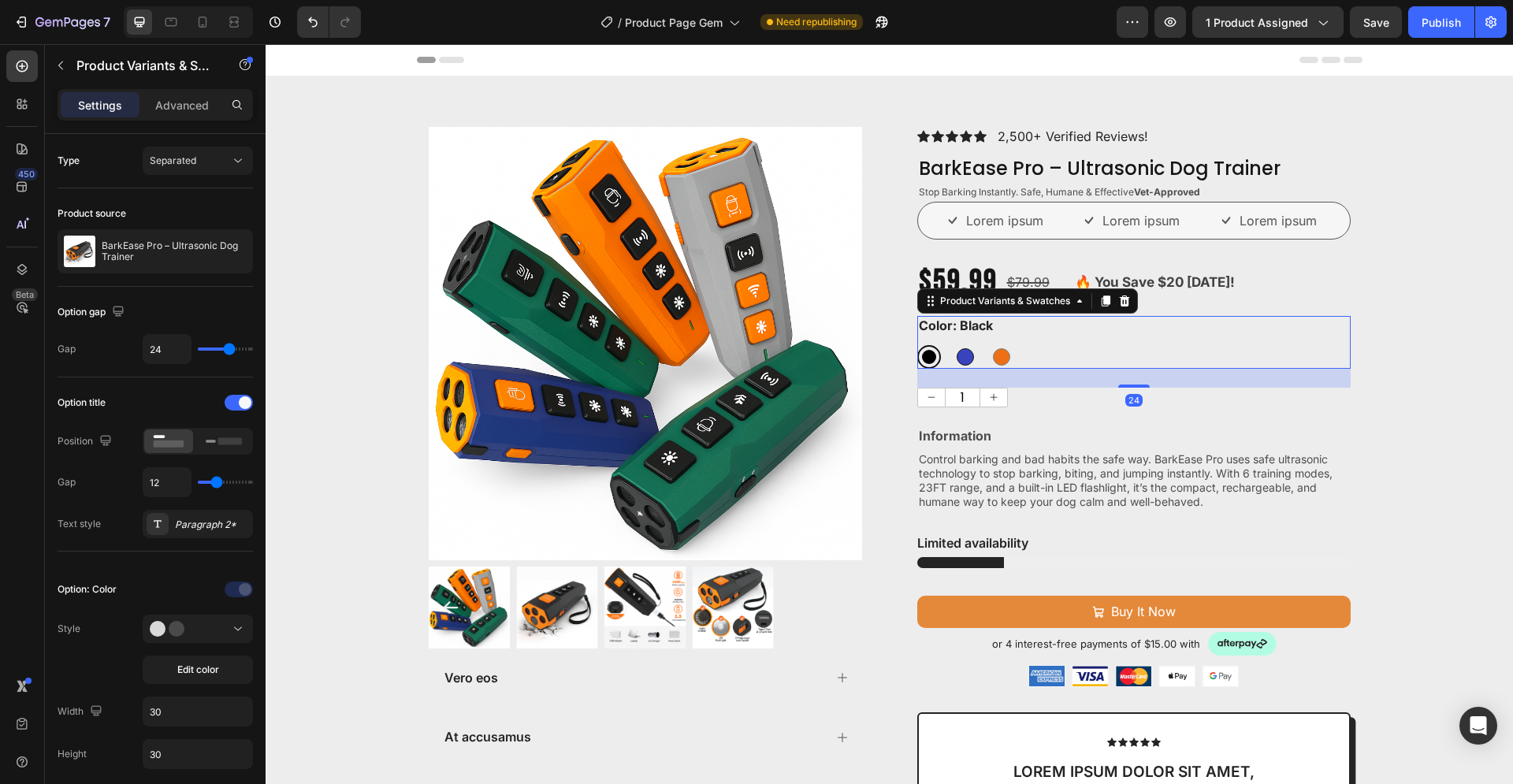
click at [957, 355] on div at bounding box center [965, 356] width 17 height 17
click at [953, 345] on input "Blue Blue" at bounding box center [953, 344] width 1 height 1
radio input "true"
click at [996, 357] on div at bounding box center [1001, 356] width 17 height 17
click at [990, 345] on input "Orange Orange" at bounding box center [989, 344] width 1 height 1
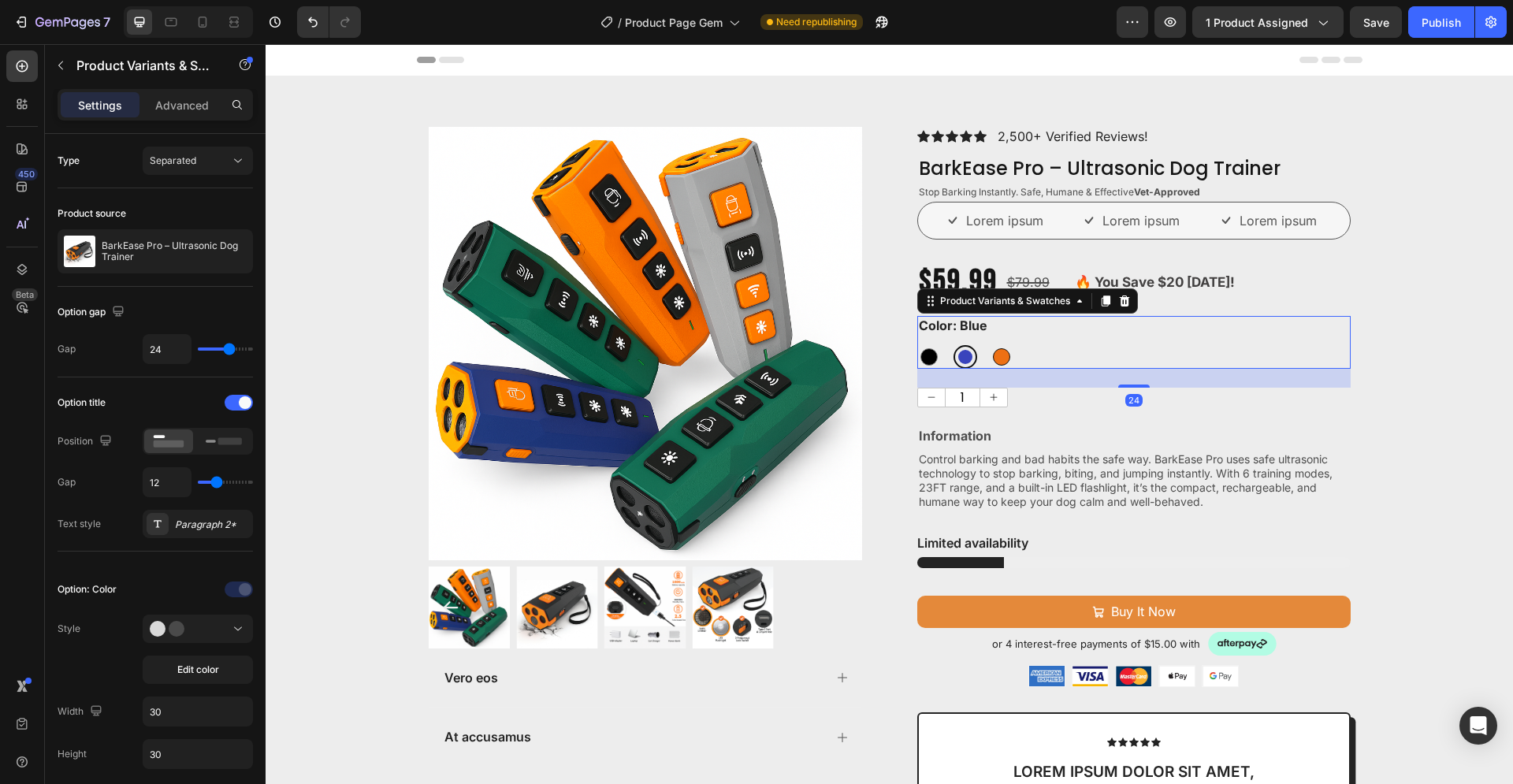
radio input "true"
click at [1079, 348] on div "Black Black Blue Blue Orange Orange" at bounding box center [1134, 356] width 434 height 24
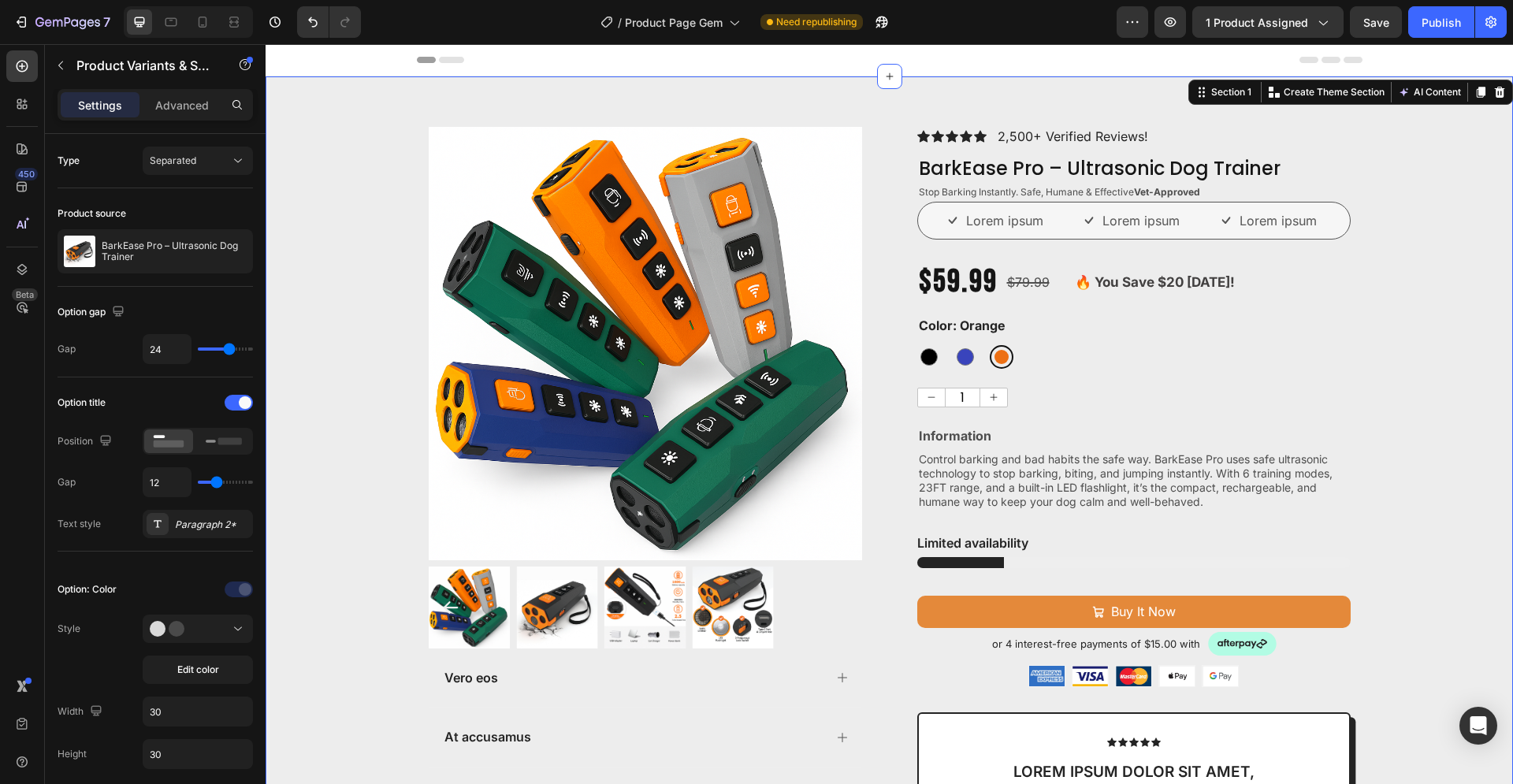
click at [1405, 352] on div "Product Images Vero eos At accusamus Et iusto odio Consectetur Adipiscin Accord…" at bounding box center [889, 655] width 1247 height 1057
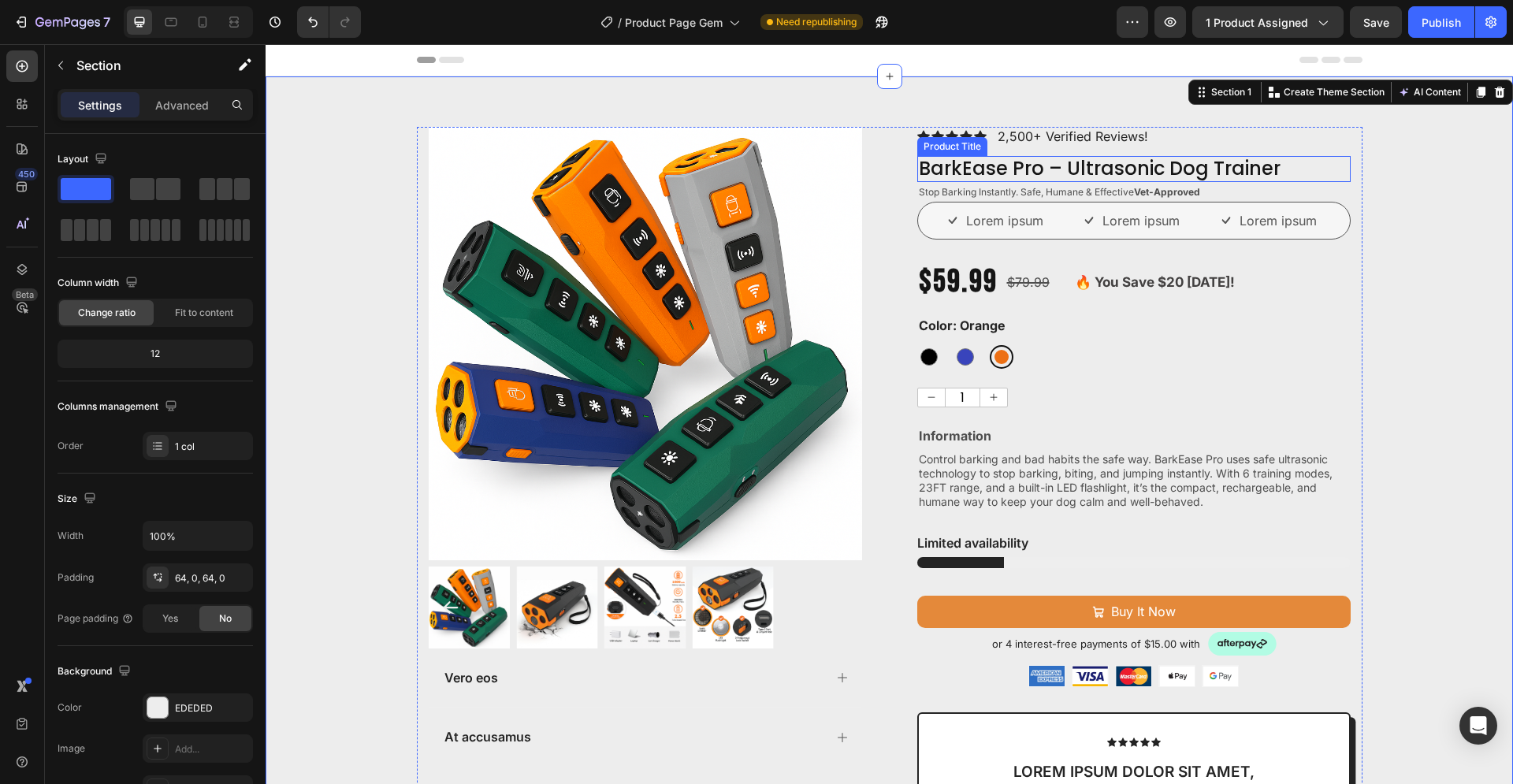
click at [1206, 172] on h2 "BarkEase Pro – Ultrasonic Dog Trainer" at bounding box center [1134, 169] width 434 height 26
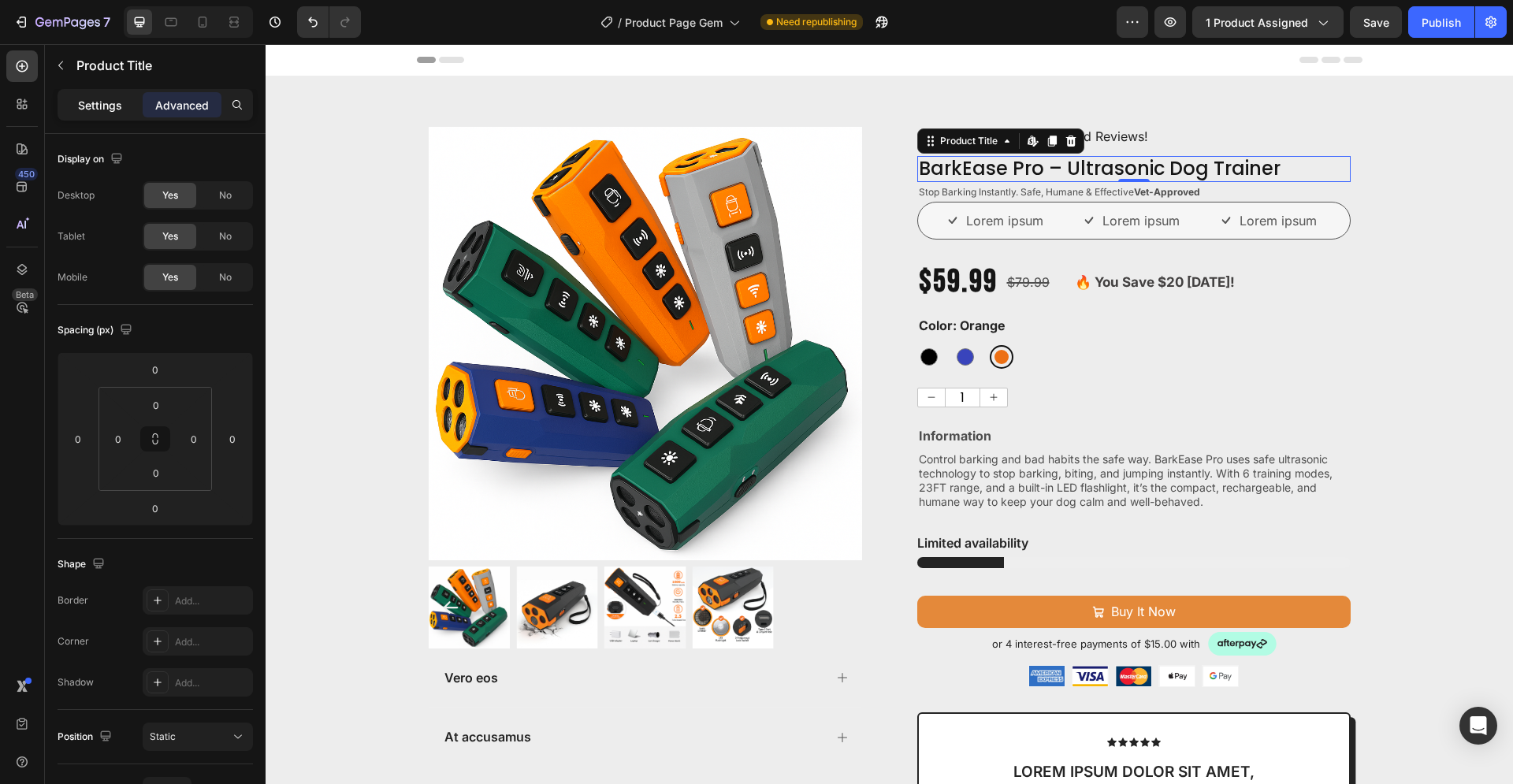
click at [95, 105] on p "Settings" at bounding box center [100, 105] width 44 height 16
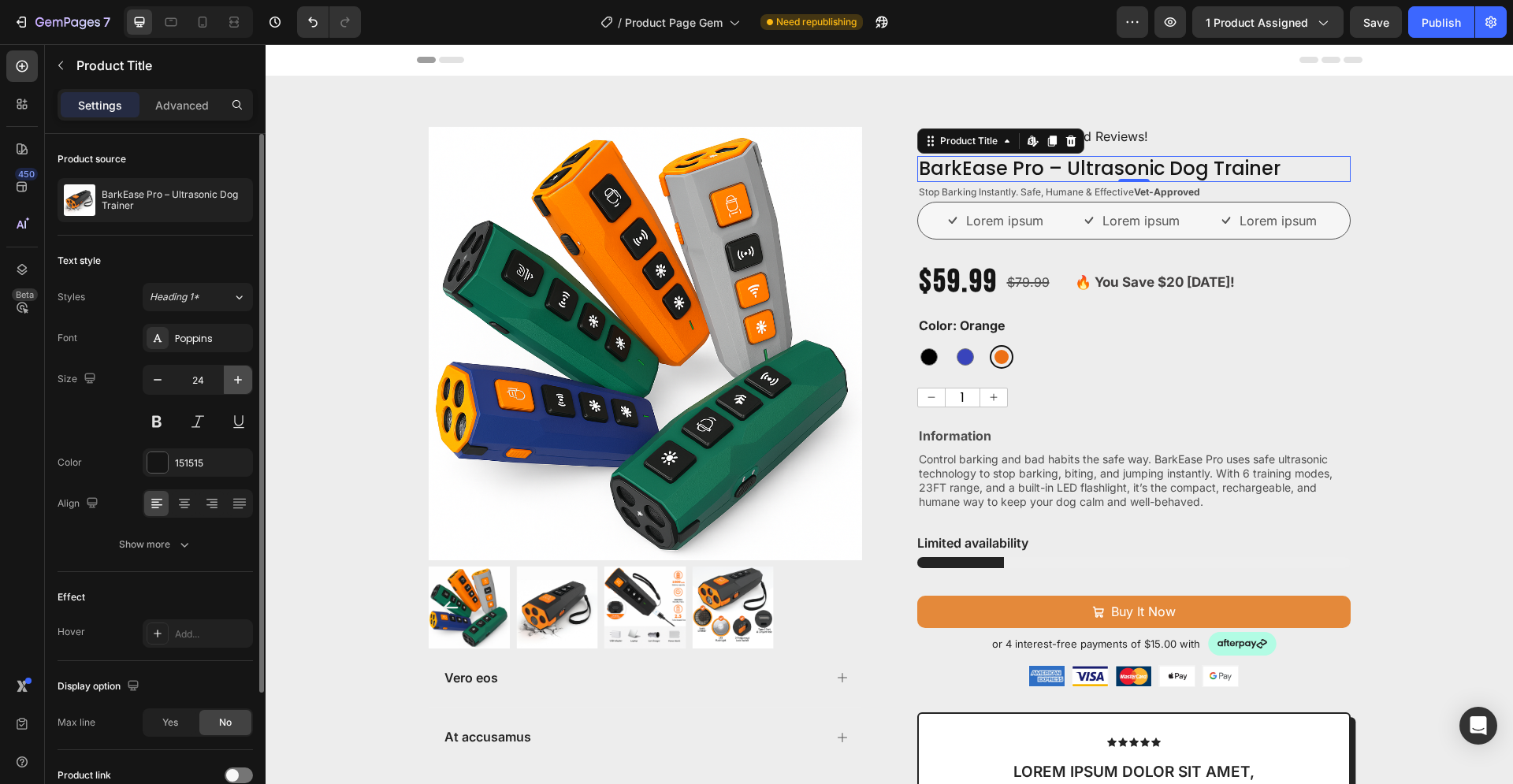
click at [240, 376] on icon "button" at bounding box center [237, 379] width 16 height 16
type input "26"
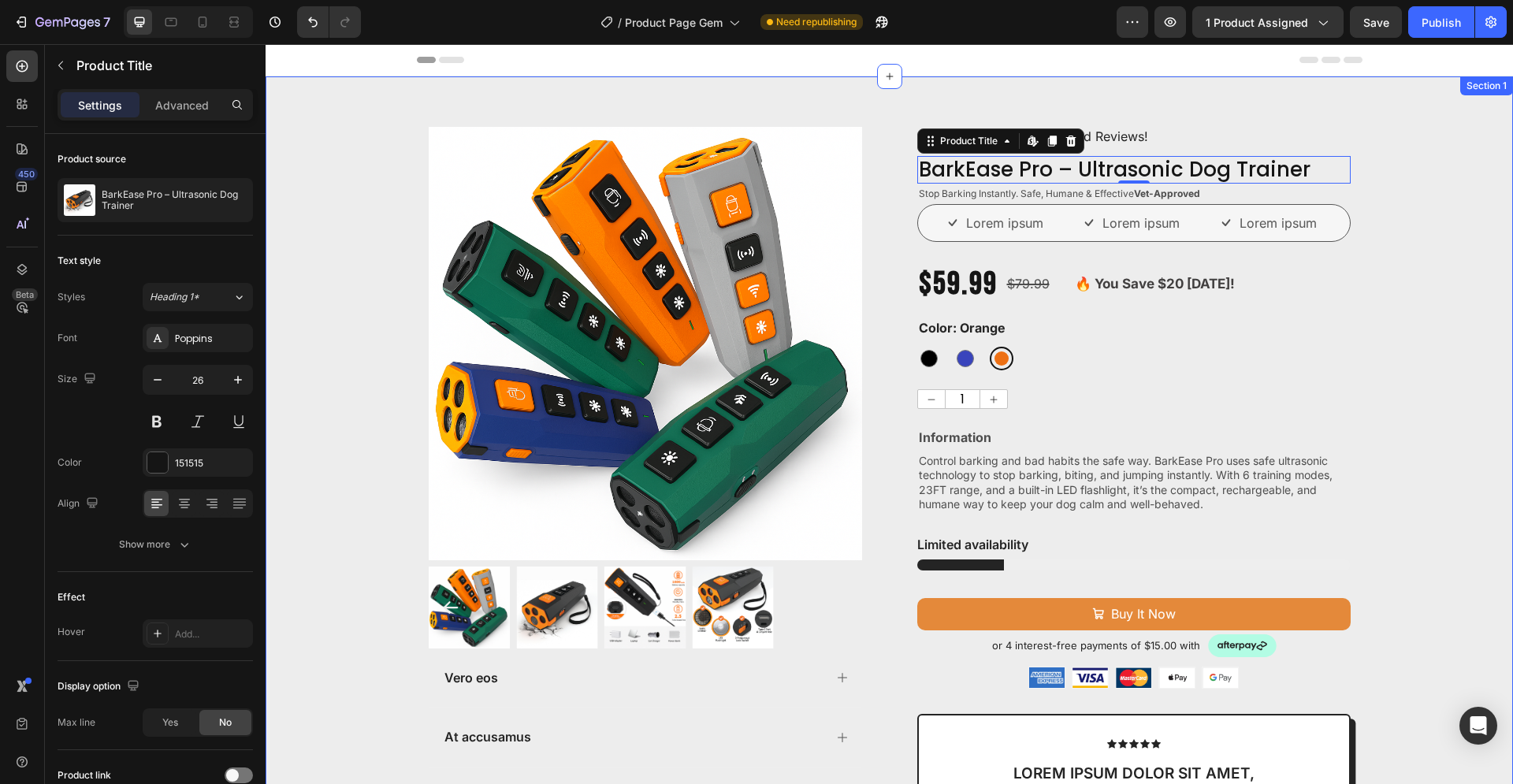
click at [1388, 293] on div "Product Images Vero eos At accusamus Et iusto odio Consectetur Adipiscin Accord…" at bounding box center [889, 656] width 1247 height 1059
click at [1264, 174] on h2 "BarkEase Pro – Ultrasonic Dog Trainer" at bounding box center [1134, 170] width 434 height 28
click at [155, 426] on button at bounding box center [157, 422] width 29 height 29
click at [1457, 316] on div "Product Images Vero eos At accusamus Et iusto odio Consectetur Adipiscin Accord…" at bounding box center [889, 656] width 1247 height 1059
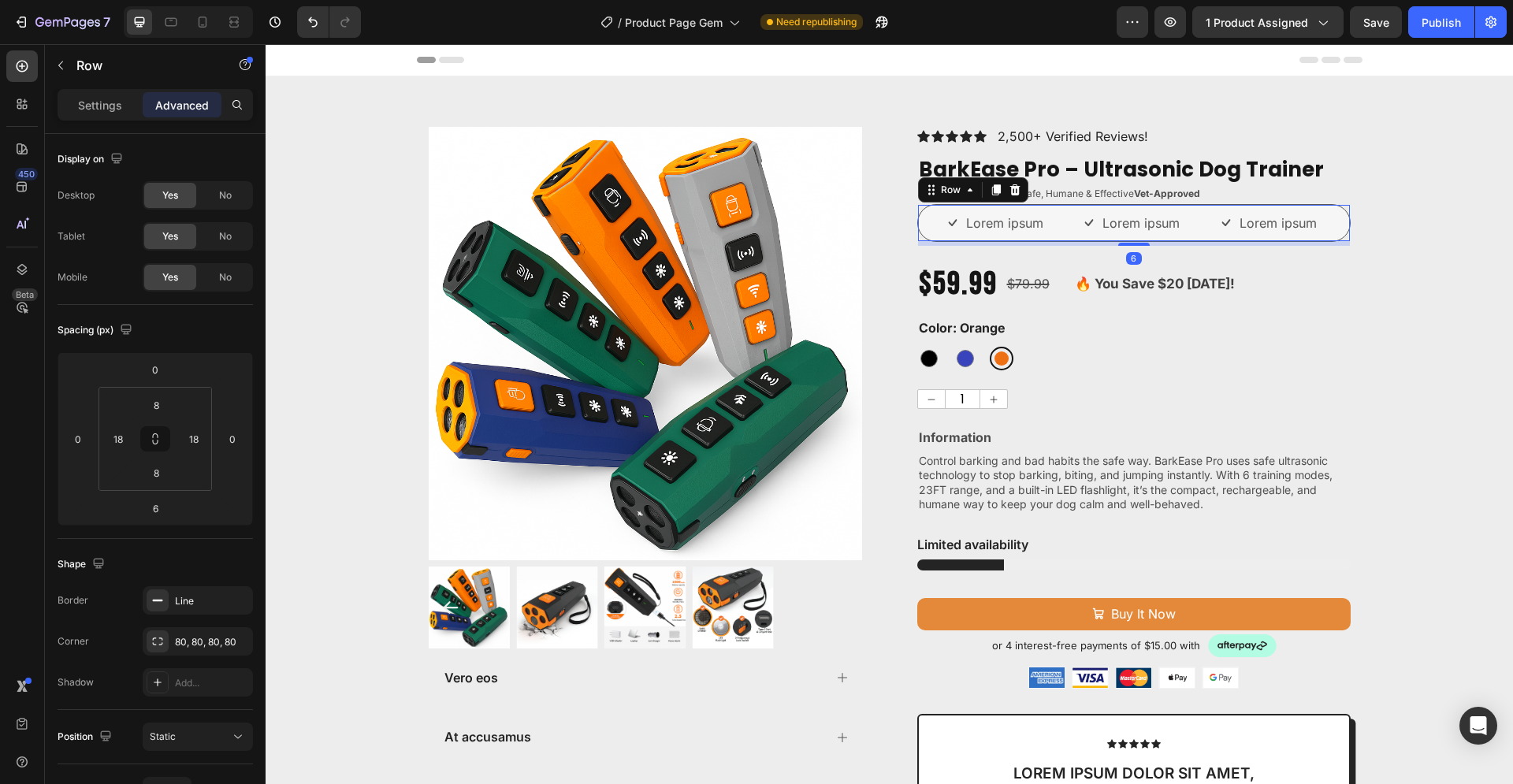
click at [918, 224] on div "Lorem ipsum Item List Lorem ipsum Item List Lorem ipsum Item List Row 6" at bounding box center [1134, 223] width 434 height 38
click at [107, 105] on p "Settings" at bounding box center [100, 105] width 44 height 16
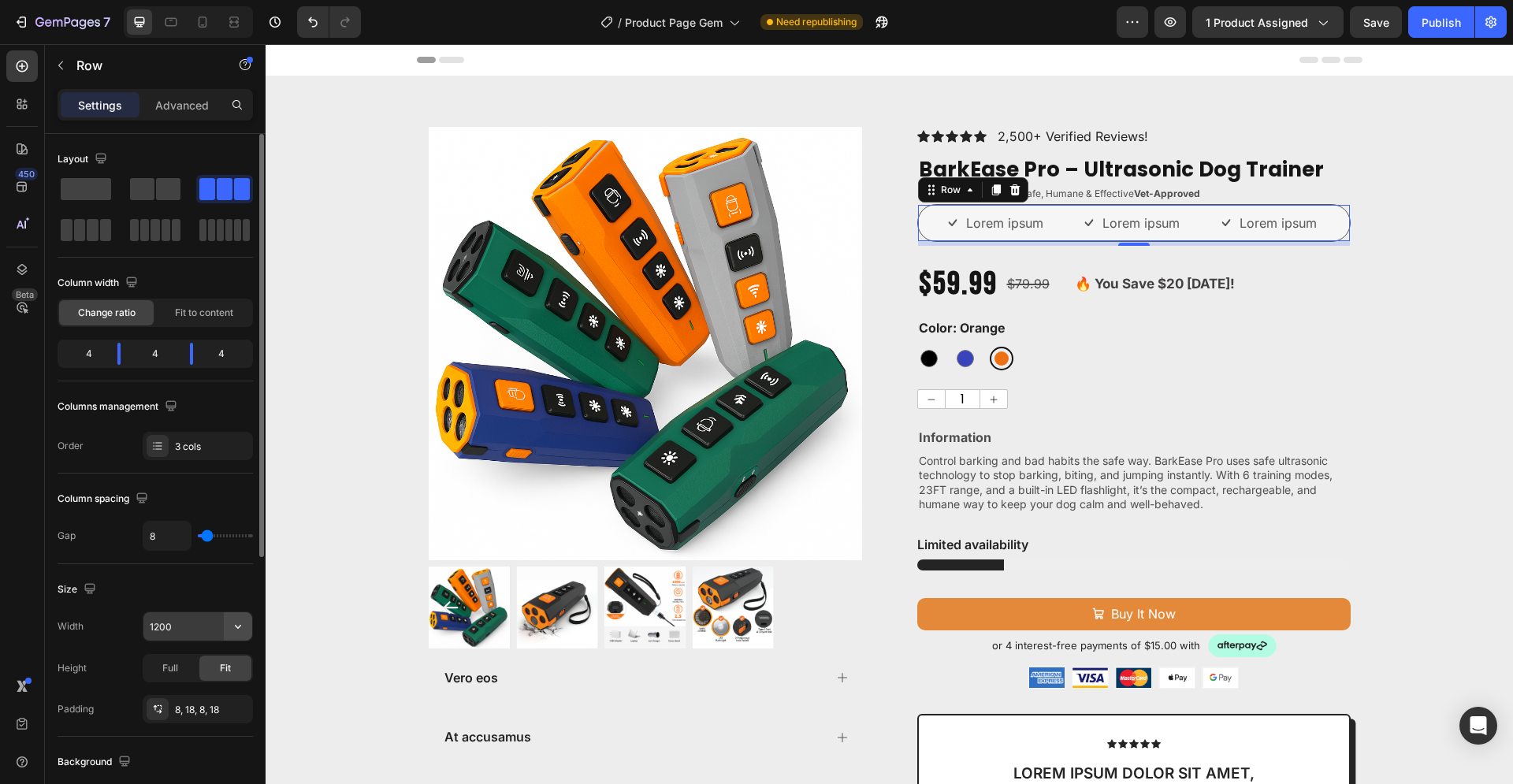
click at [237, 624] on icon "button" at bounding box center [237, 626] width 16 height 16
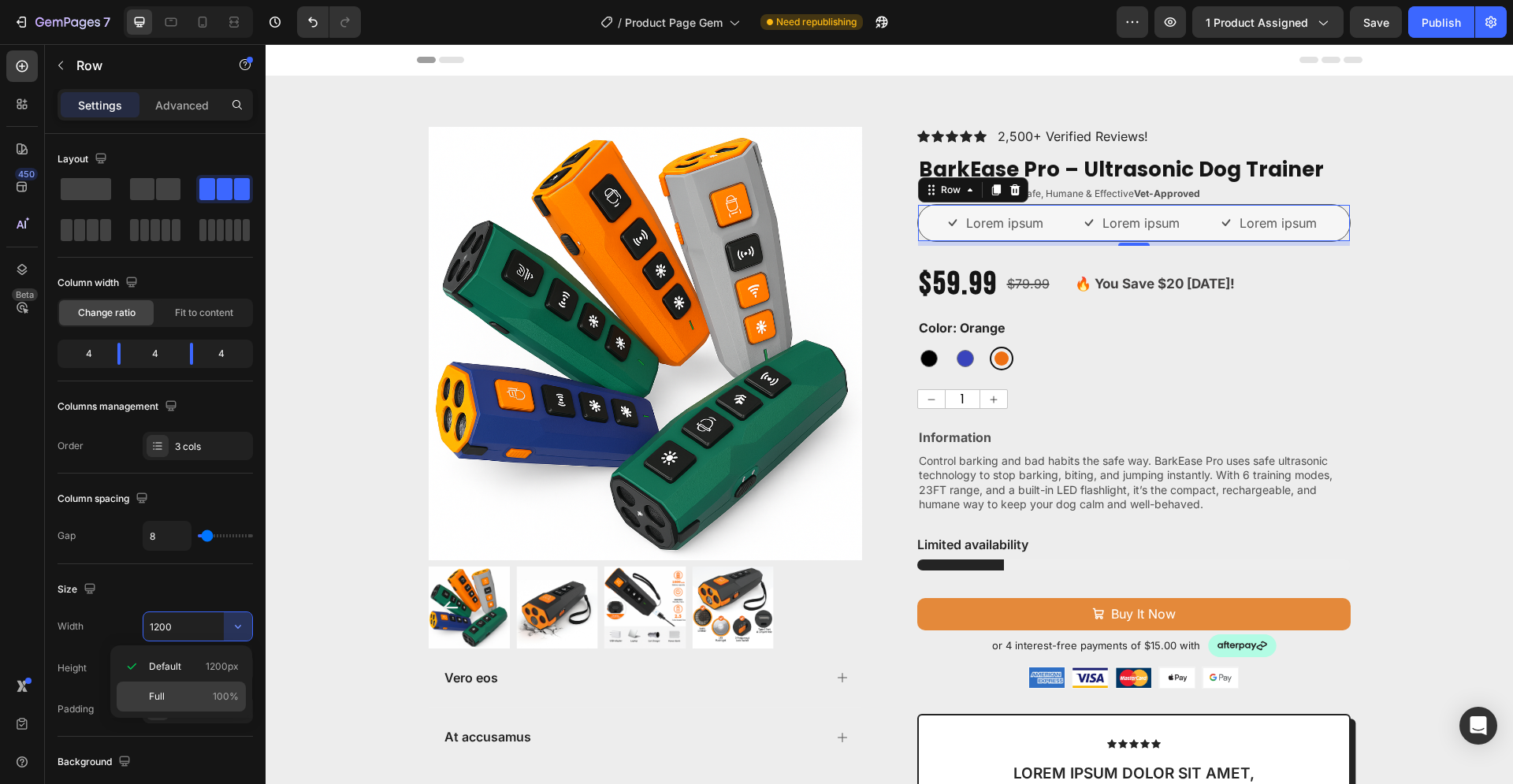
click at [209, 694] on p "Full 100%" at bounding box center [193, 696] width 90 height 14
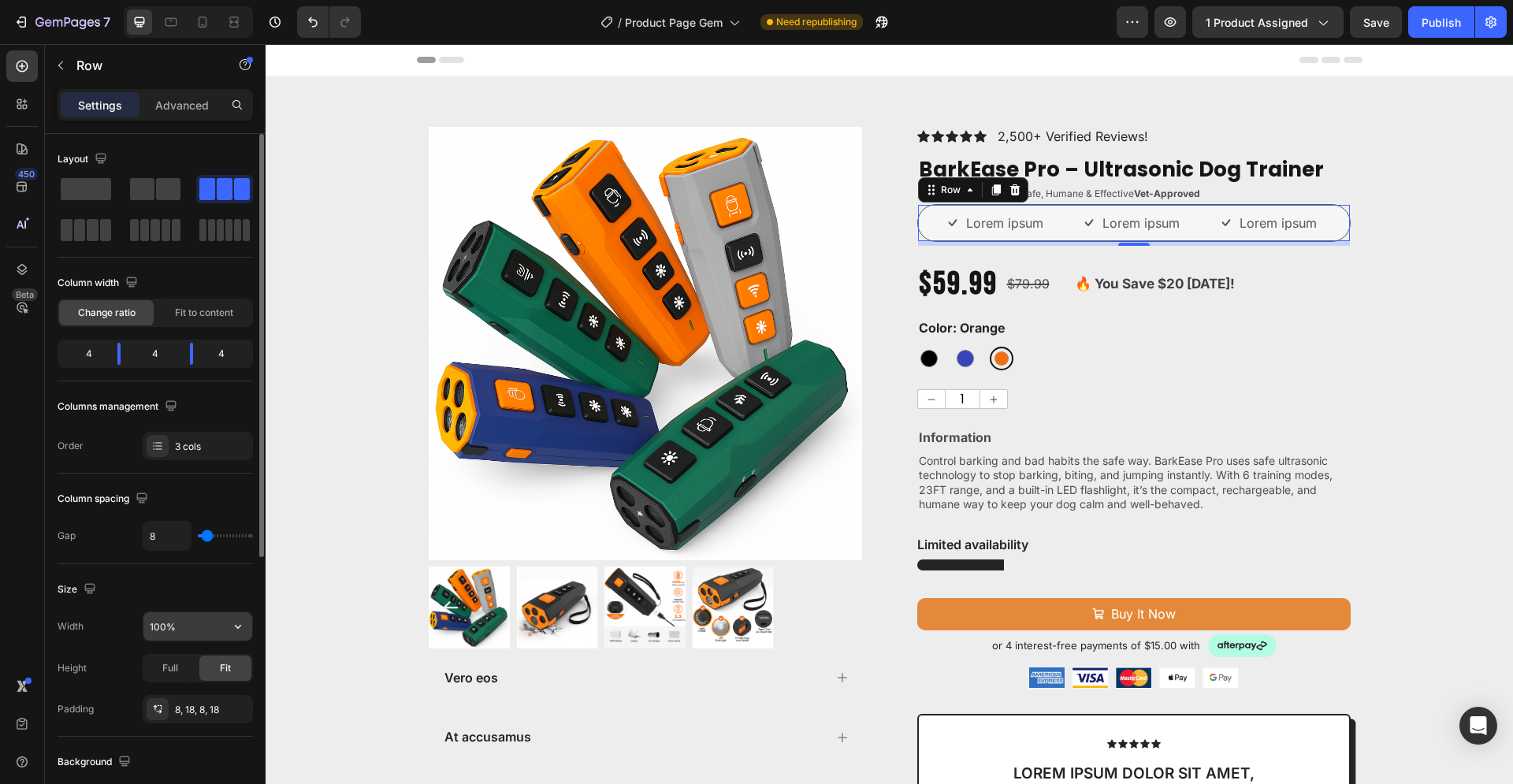
click at [213, 626] on input "100%" at bounding box center [197, 626] width 109 height 29
click at [236, 629] on icon "button" at bounding box center [237, 626] width 16 height 16
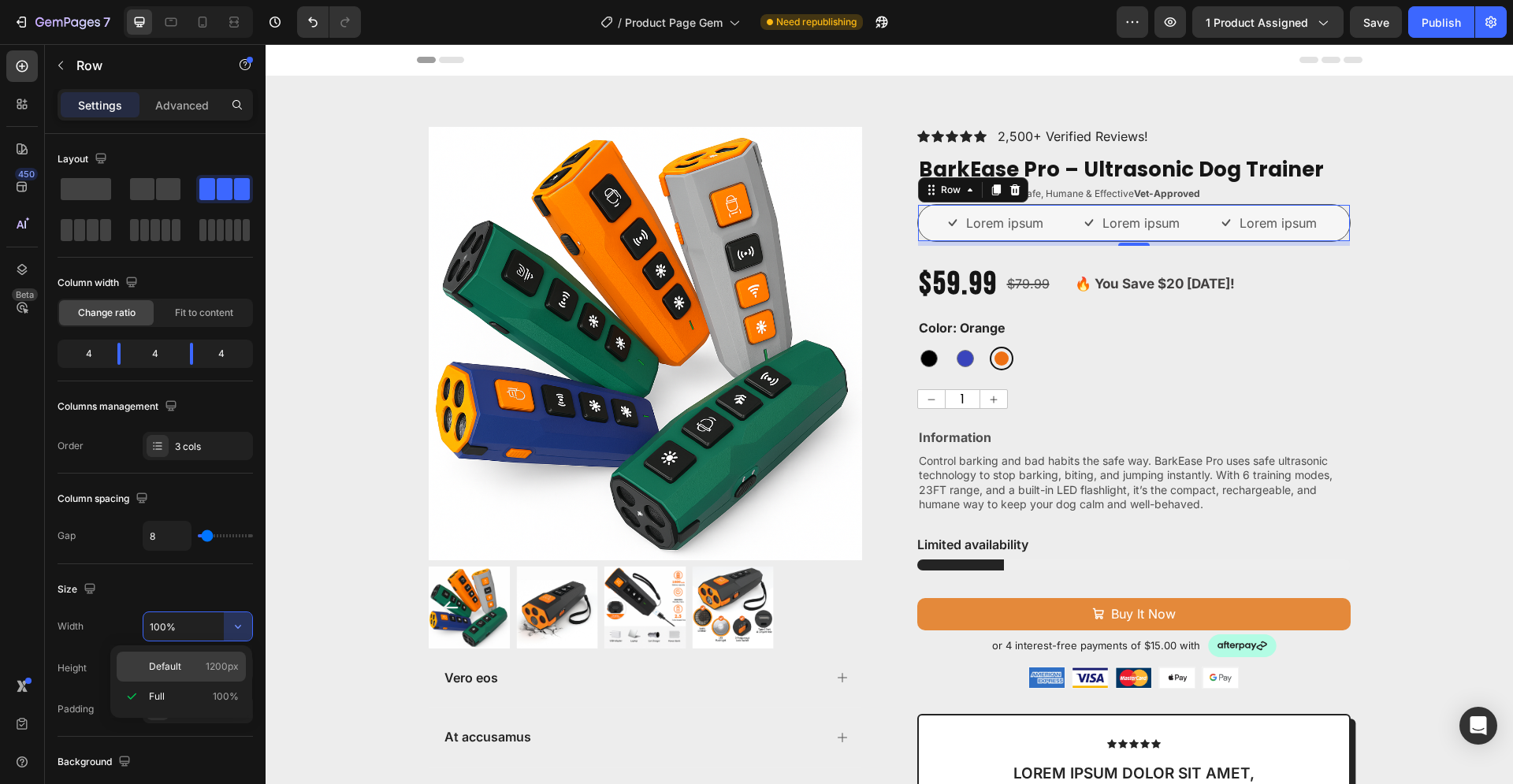
click at [218, 662] on span "1200px" at bounding box center [222, 666] width 33 height 14
type input "1200"
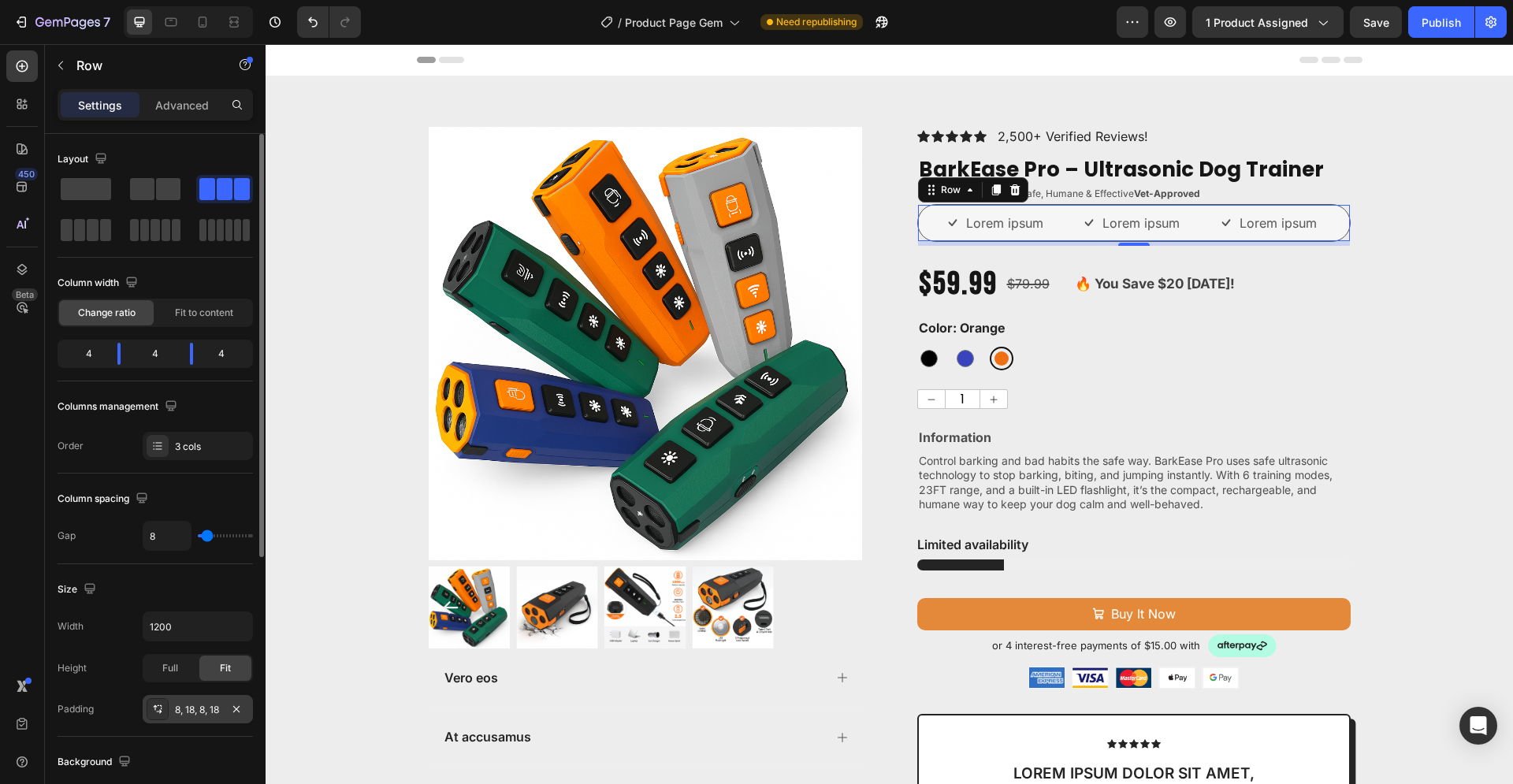
click at [186, 711] on div "8, 18, 8, 18" at bounding box center [198, 710] width 46 height 14
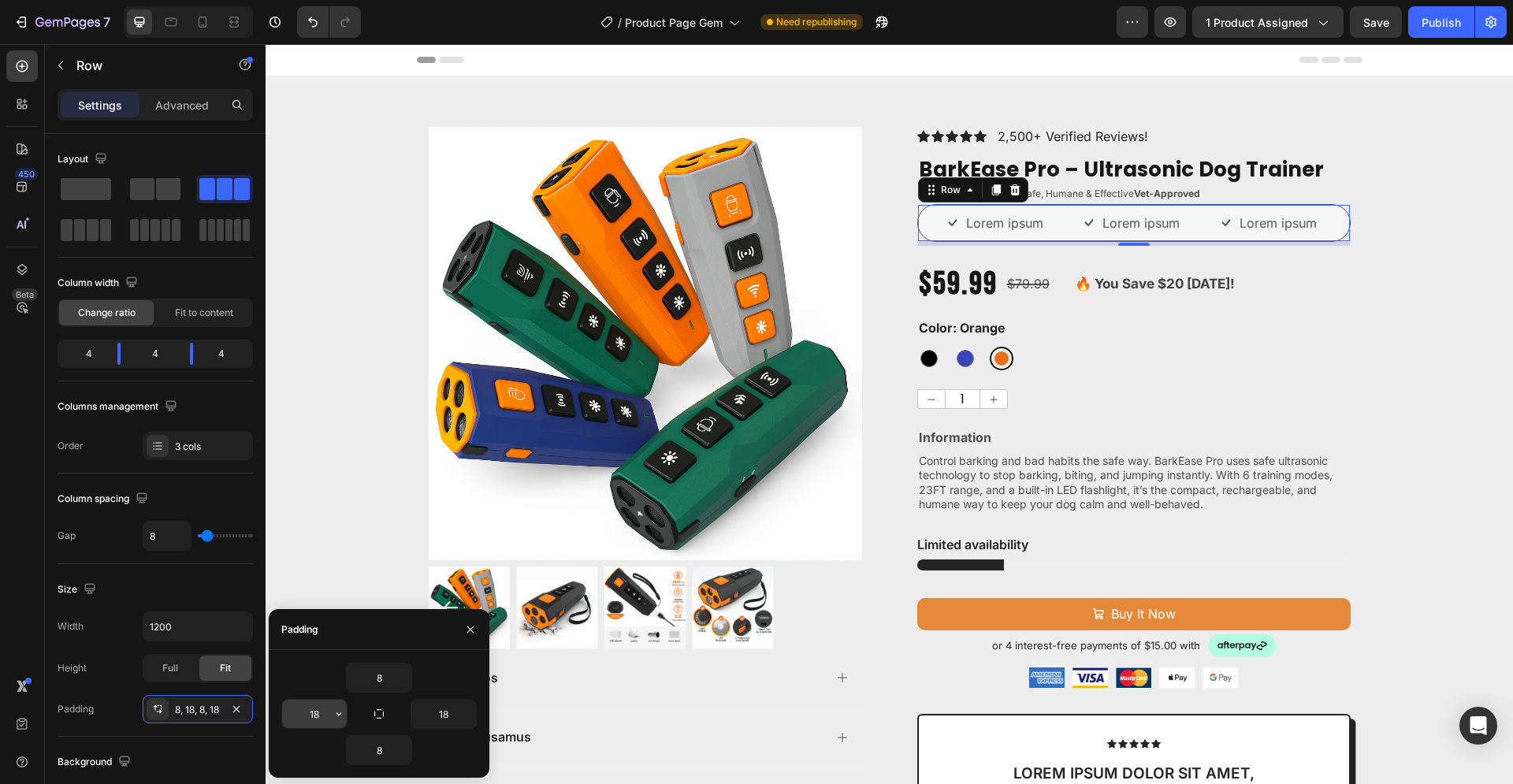
click at [319, 713] on input "18" at bounding box center [314, 714] width 65 height 29
type input "6"
click at [451, 713] on input "18" at bounding box center [444, 714] width 65 height 29
type input "6"
click at [384, 677] on input "8" at bounding box center [379, 677] width 65 height 29
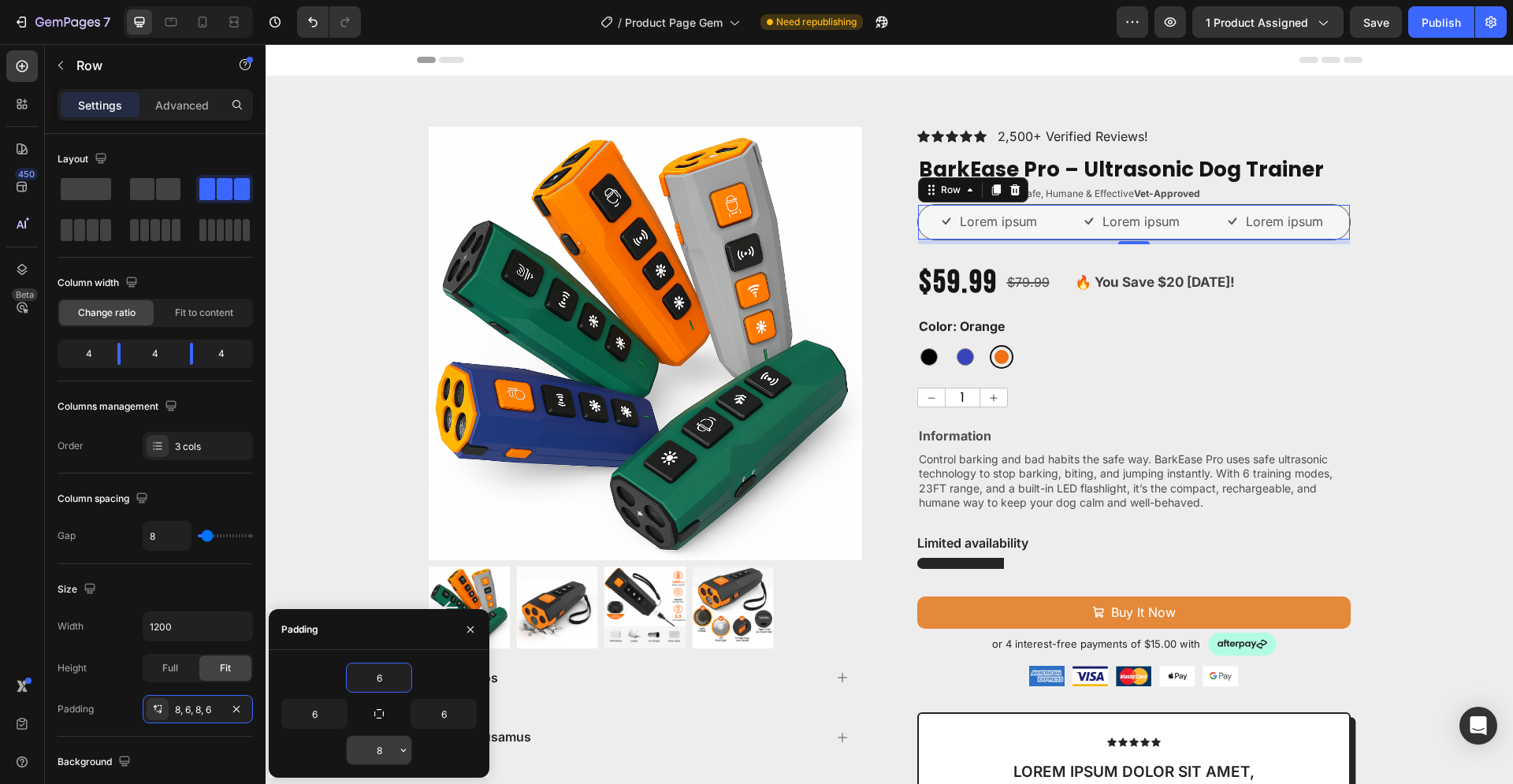
type input "6"
click at [385, 751] on input "8" at bounding box center [379, 750] width 65 height 29
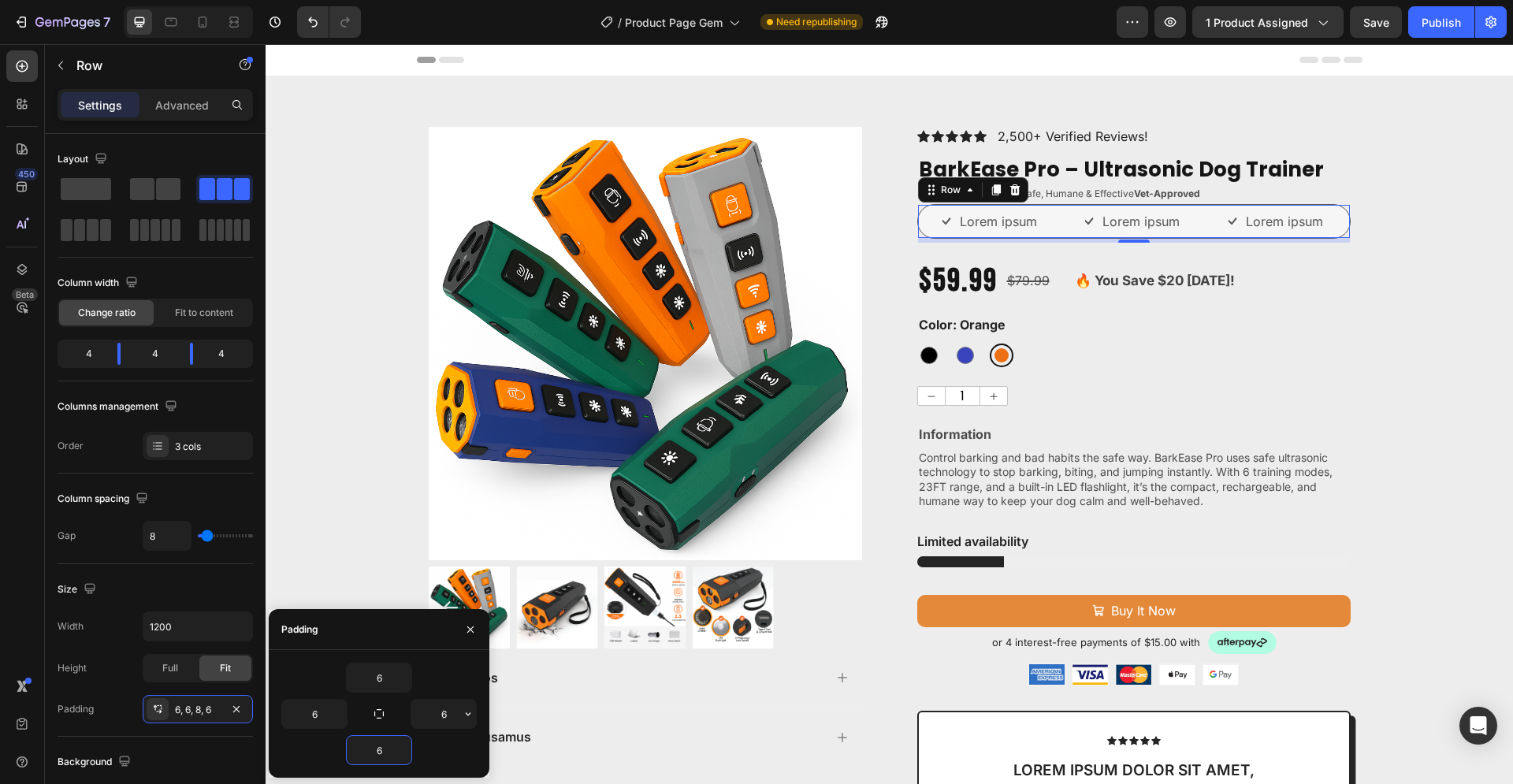
type input "6"
click at [1393, 412] on div "Product Images Vero eos At accusamus Et iusto odio Consectetur Adipiscin Accord…" at bounding box center [889, 654] width 1247 height 1056
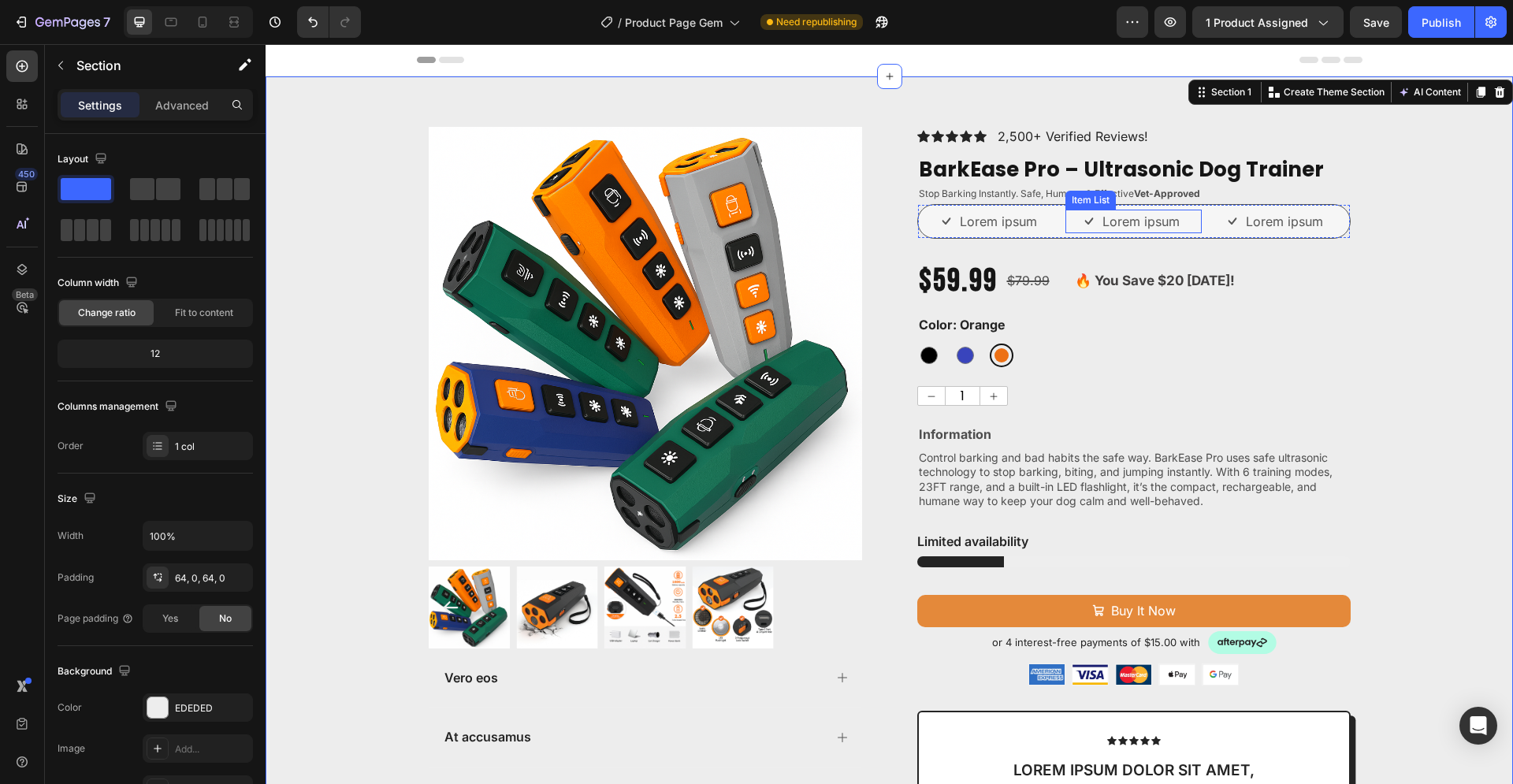
click at [1065, 222] on div "Lorem ipsum" at bounding box center [1133, 221] width 136 height 24
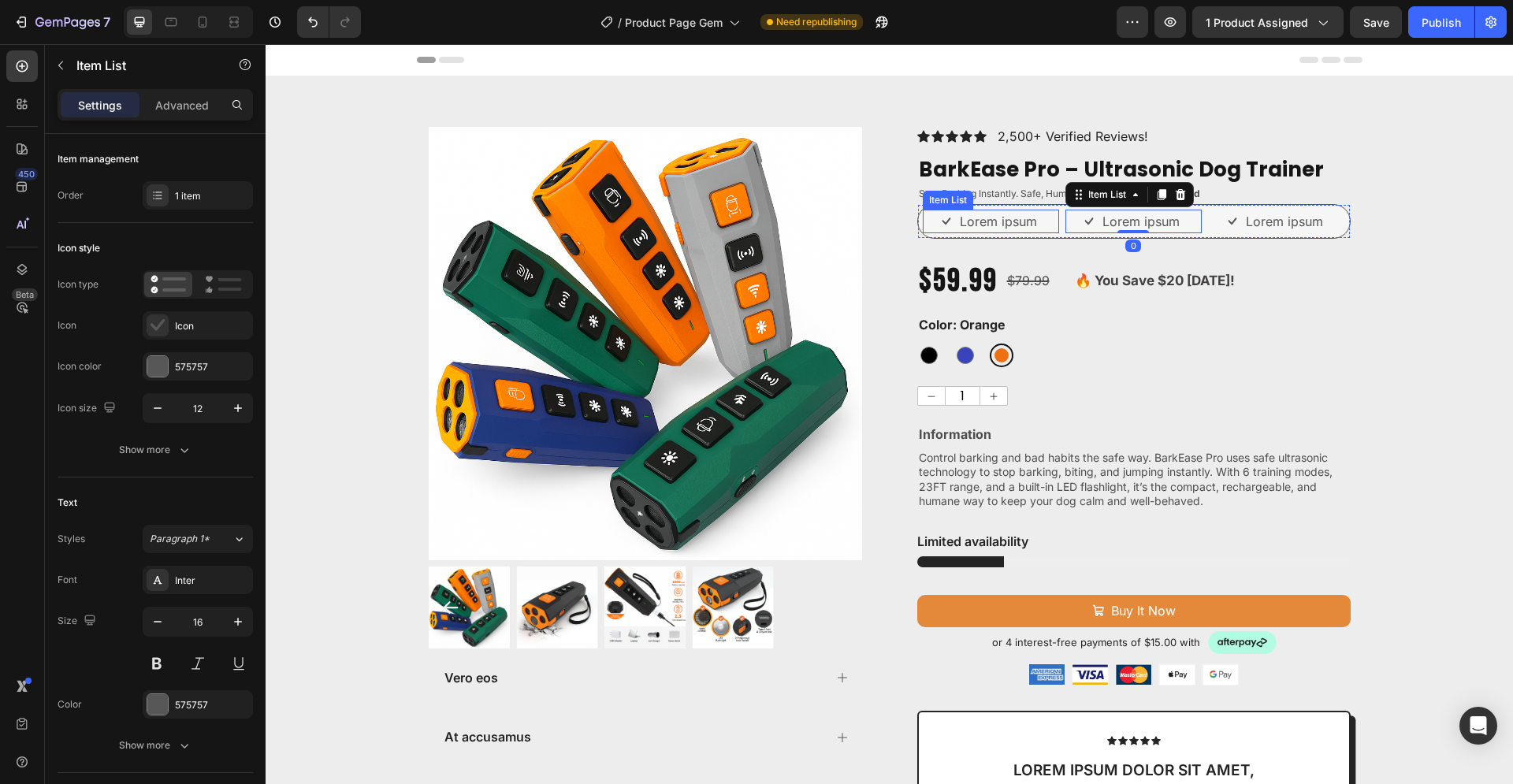
click at [922, 232] on div "Lorem ipsum" at bounding box center [990, 221] width 136 height 24
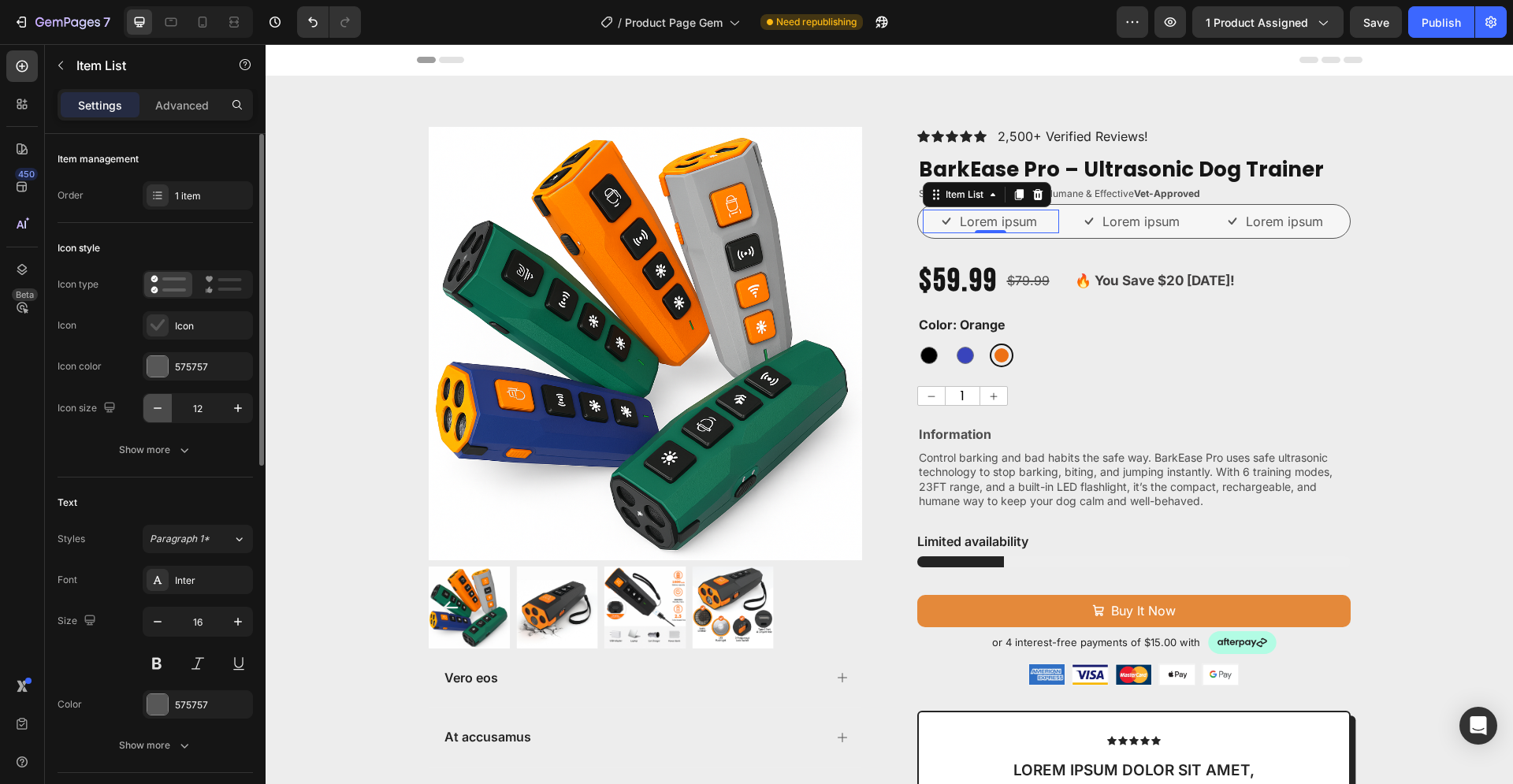
click at [155, 411] on icon "button" at bounding box center [157, 408] width 16 height 16
click at [155, 410] on icon "button" at bounding box center [157, 408] width 16 height 16
type input "10"
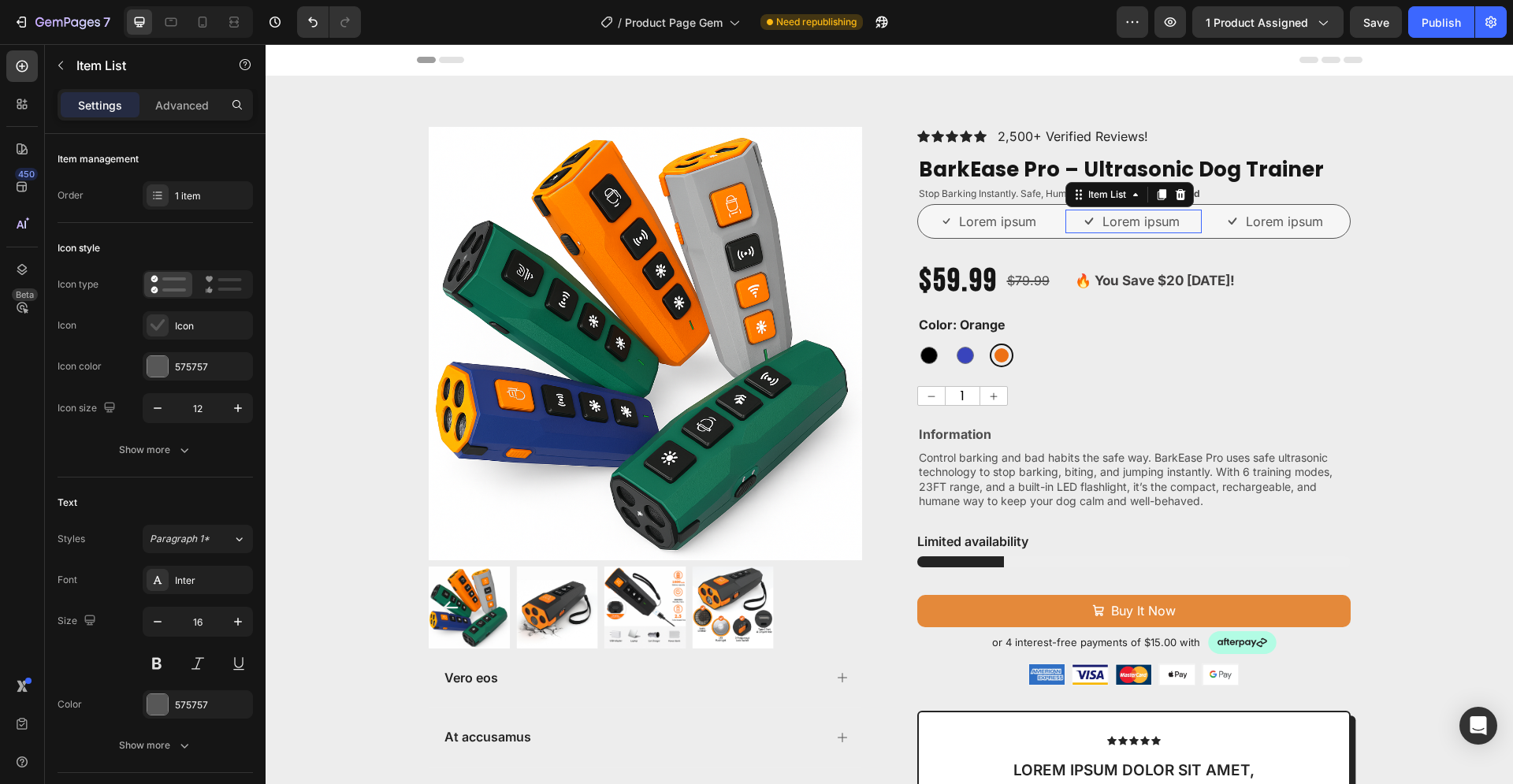
click at [1090, 225] on div "Lorem ipsum" at bounding box center [1133, 221] width 98 height 24
click at [1394, 348] on div "Product Images Vero eos At accusamus Et iusto odio Consectetur Adipiscin Accord…" at bounding box center [889, 654] width 1247 height 1056
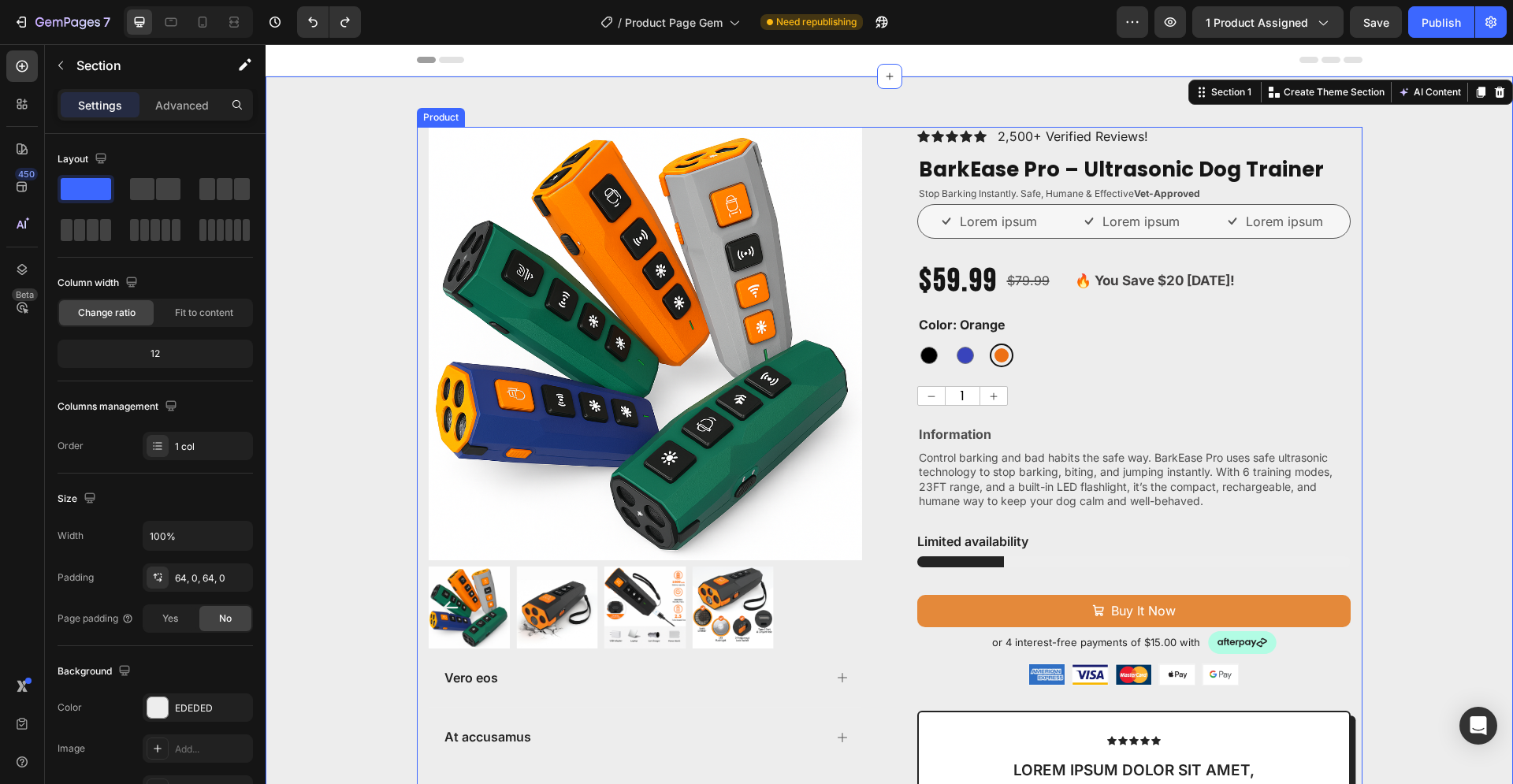
click at [908, 216] on div "Product Images Vero eos At accusamus Et iusto odio Consectetur Adipiscin Accord…" at bounding box center [889, 654] width 945 height 1056
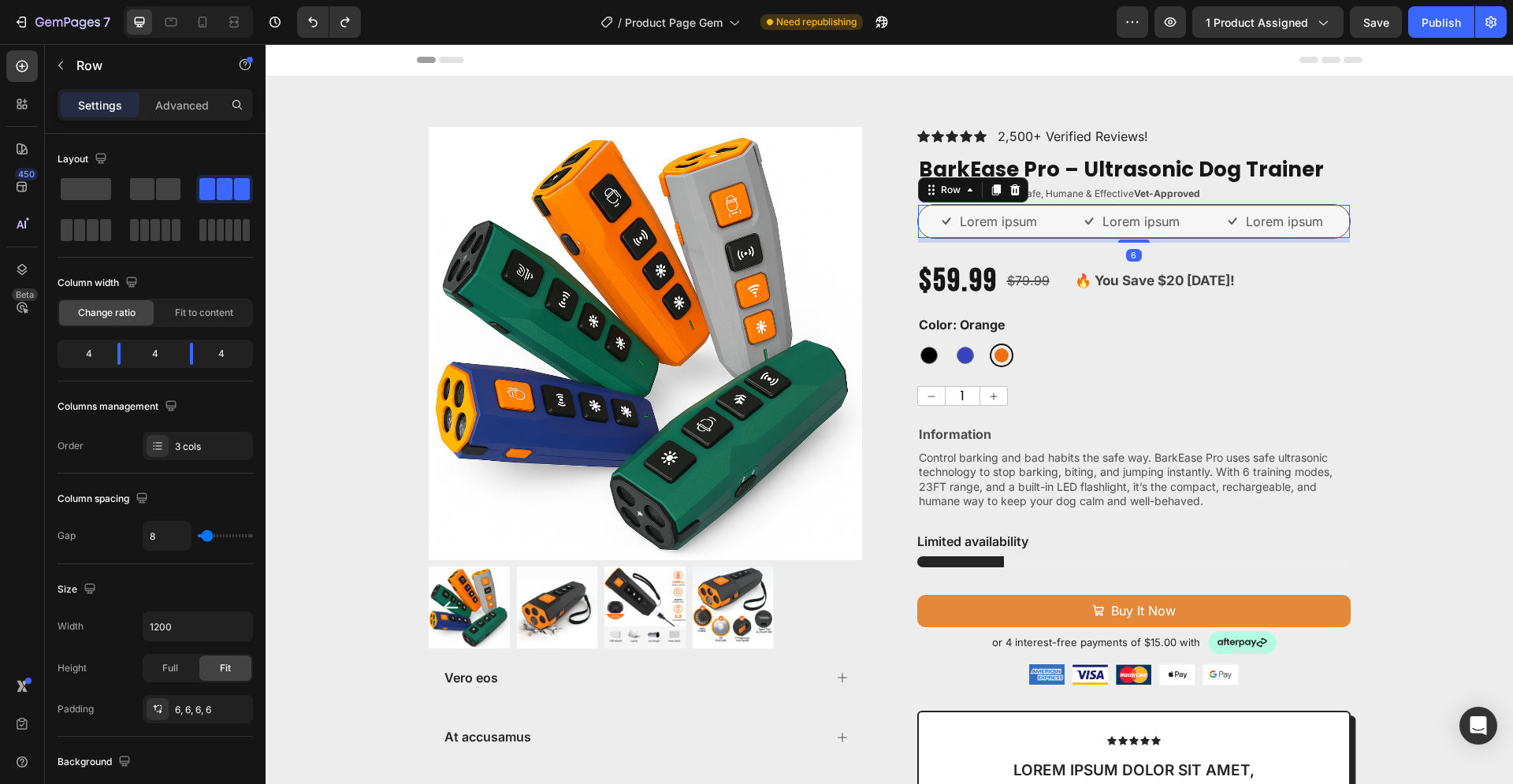
click at [1341, 213] on div "Lorem ipsum Item List Lorem ipsum Item List Lorem ipsum Item List Row 6" at bounding box center [1134, 221] width 434 height 34
click at [187, 110] on p "Advanced" at bounding box center [182, 105] width 53 height 16
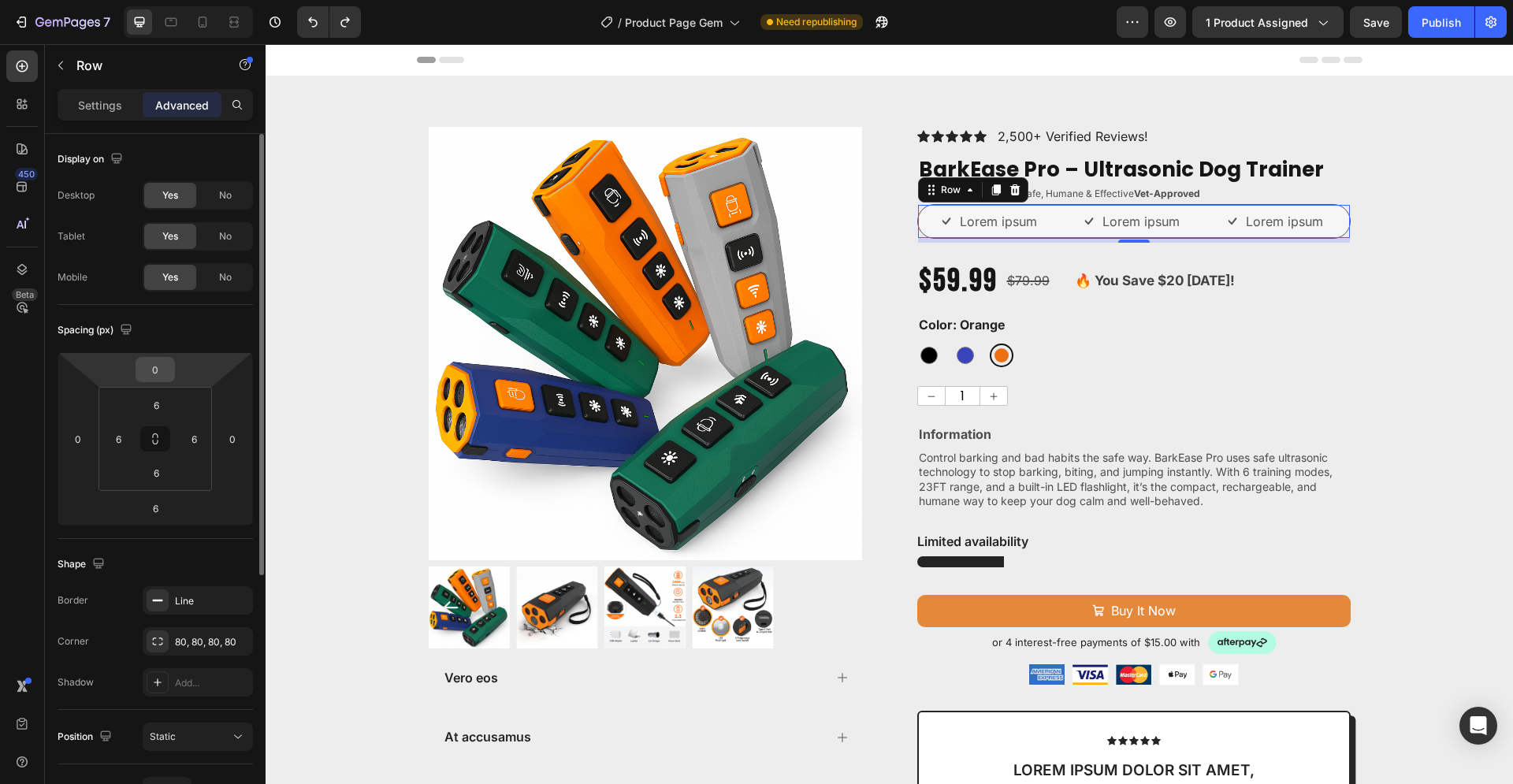
click at [163, 372] on input "0" at bounding box center [154, 369] width 31 height 24
type input "6"
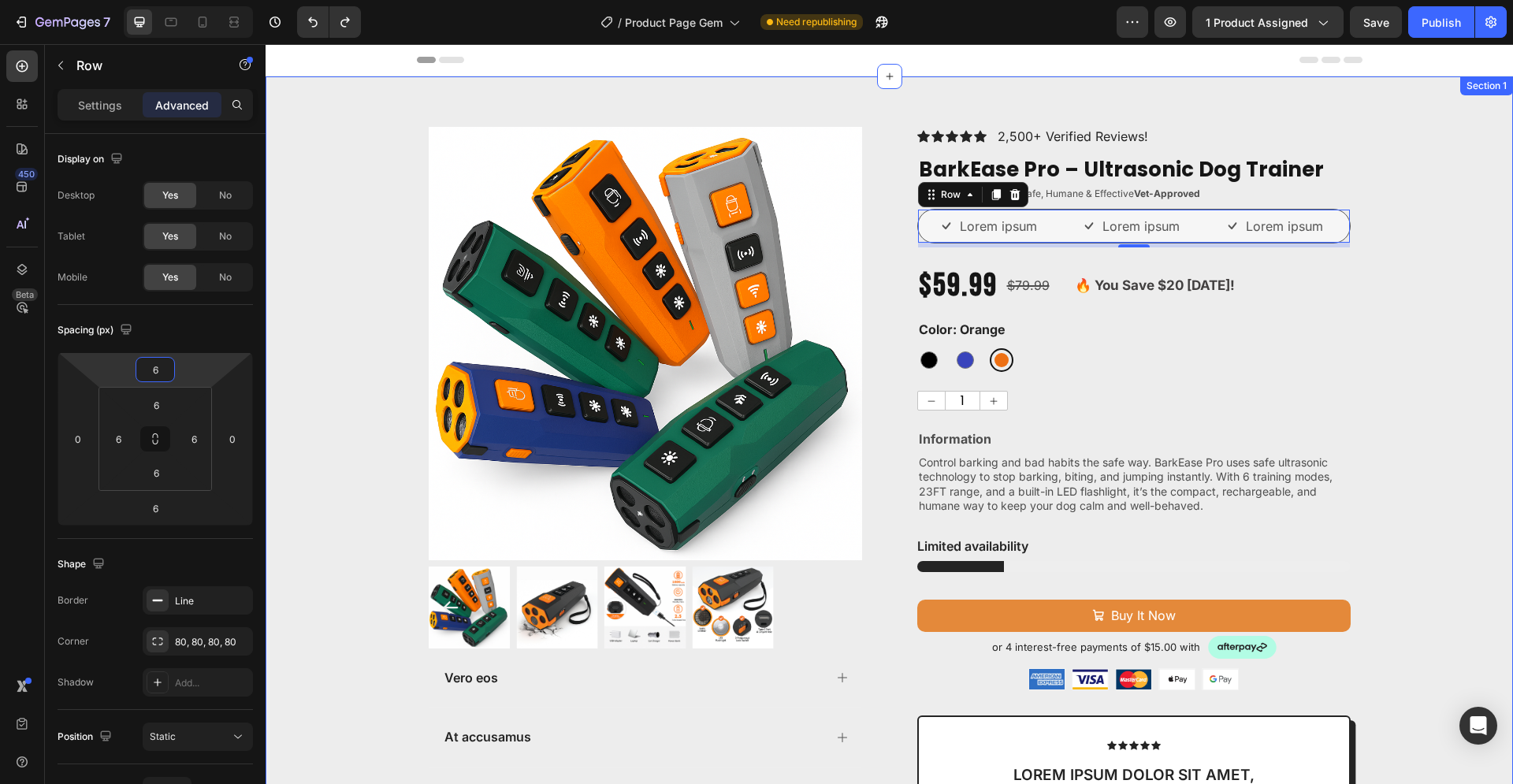
click at [1395, 296] on div "Product Images Vero eos At accusamus Et iusto odio Consectetur Adipiscin Accord…" at bounding box center [889, 657] width 1247 height 1061
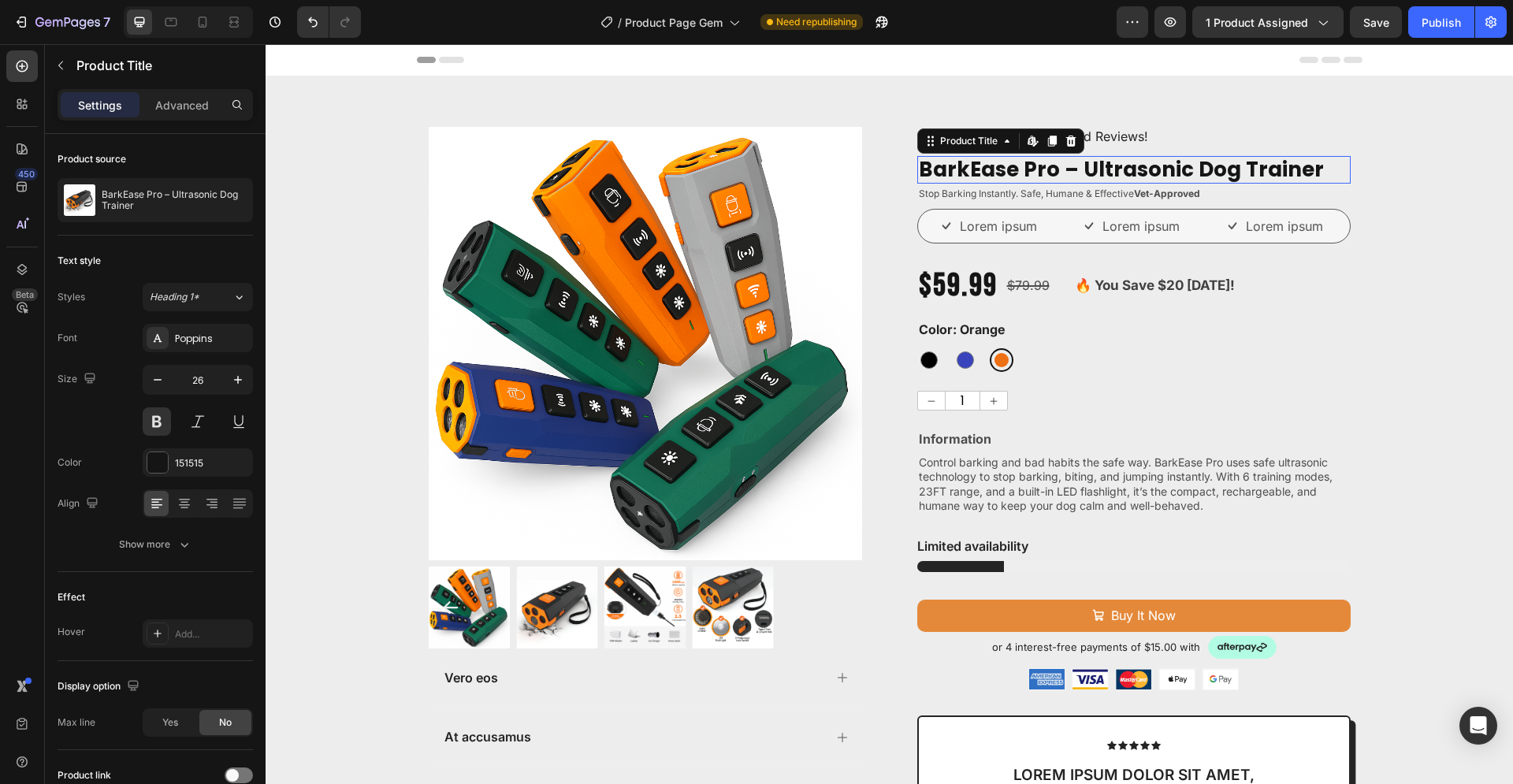
click at [1153, 157] on h2 "BarkEase Pro – Ultrasonic Dog Trainer" at bounding box center [1134, 170] width 434 height 28
click at [192, 112] on p "Advanced" at bounding box center [182, 105] width 53 height 16
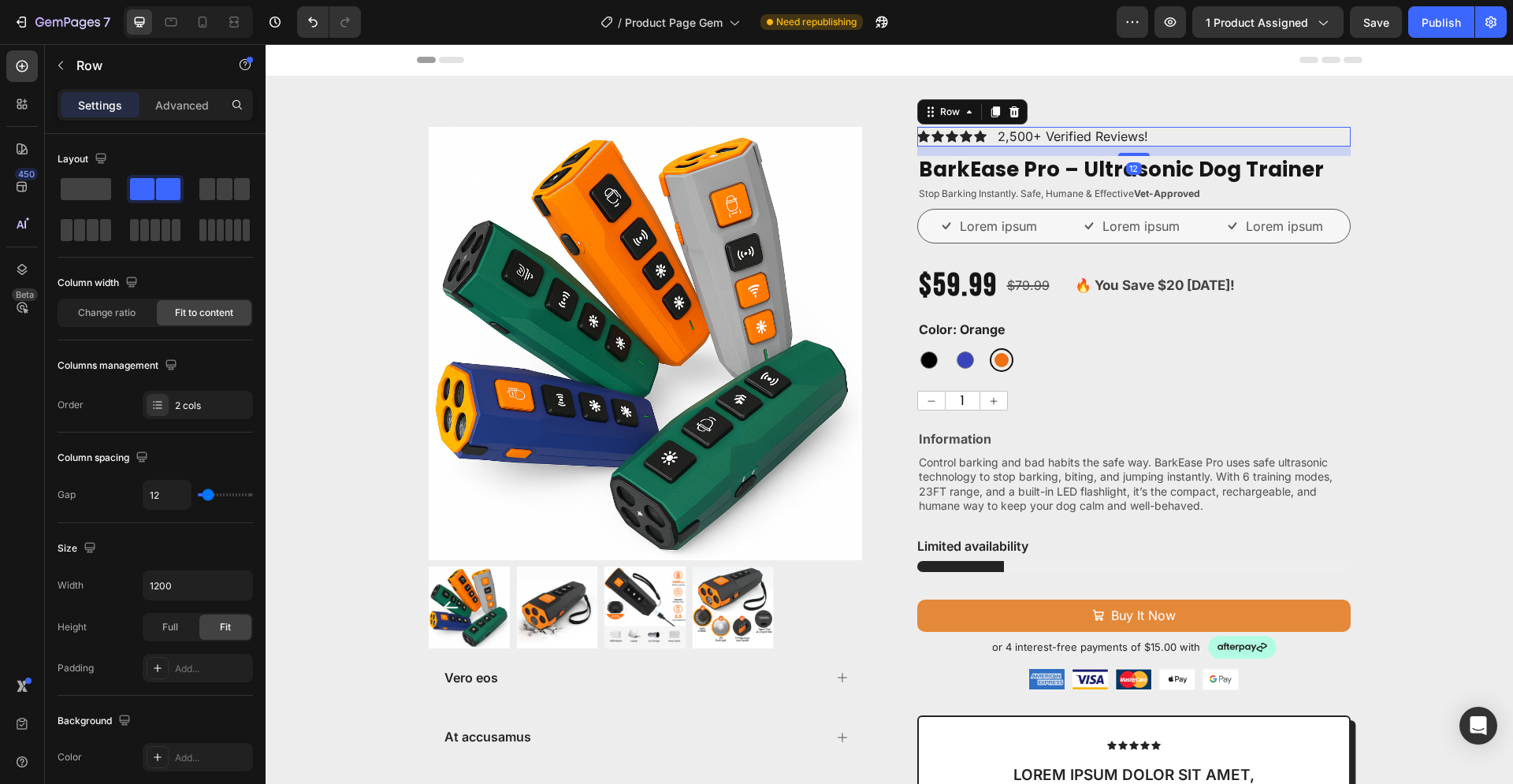
click at [1231, 143] on div "Icon Icon Icon Icon Icon Icon List 2,500+ Verified Reviews! Text Block Row 12" at bounding box center [1134, 136] width 434 height 20
click at [204, 100] on p "Advanced" at bounding box center [182, 105] width 53 height 16
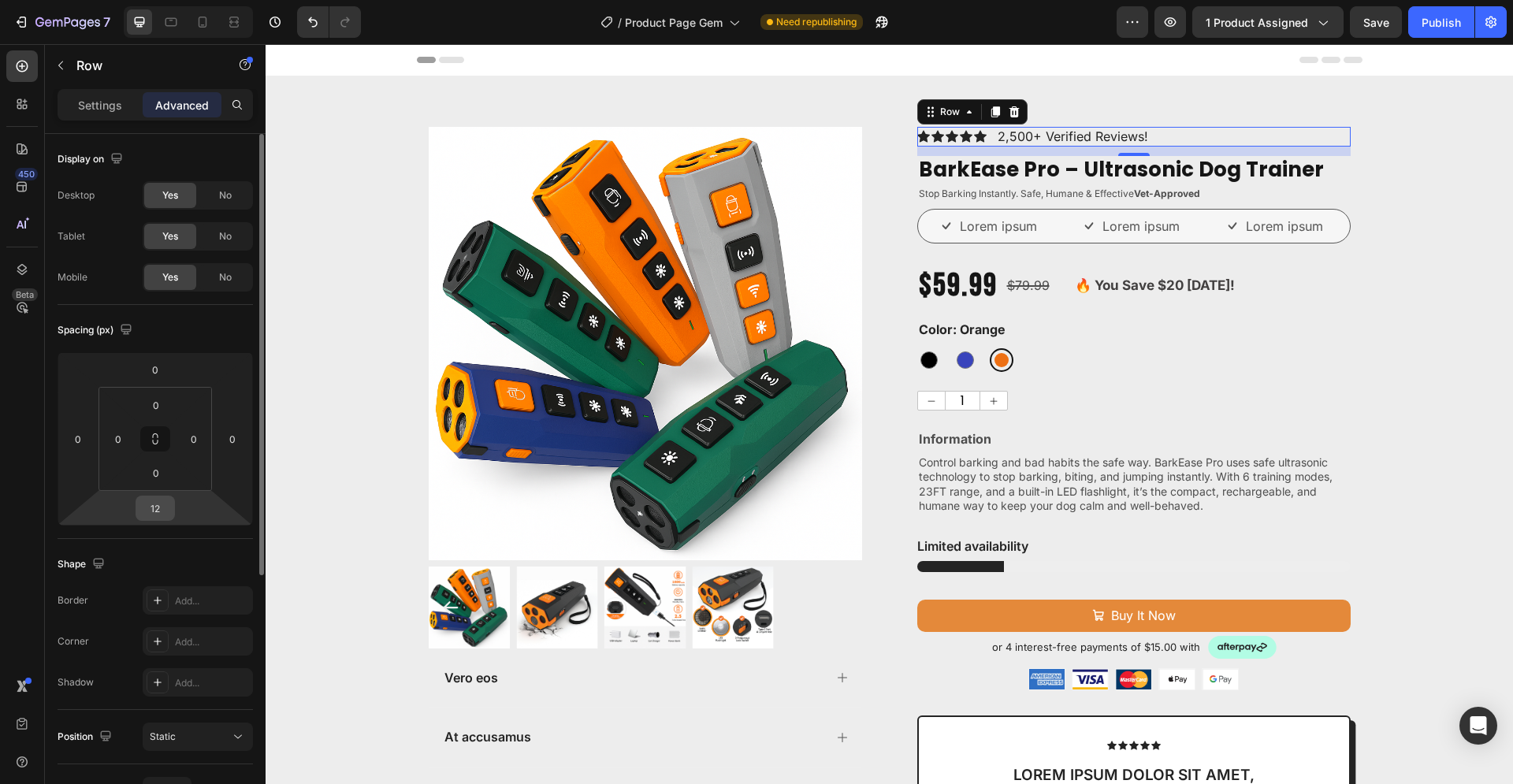
click at [162, 510] on input "12" at bounding box center [154, 508] width 31 height 24
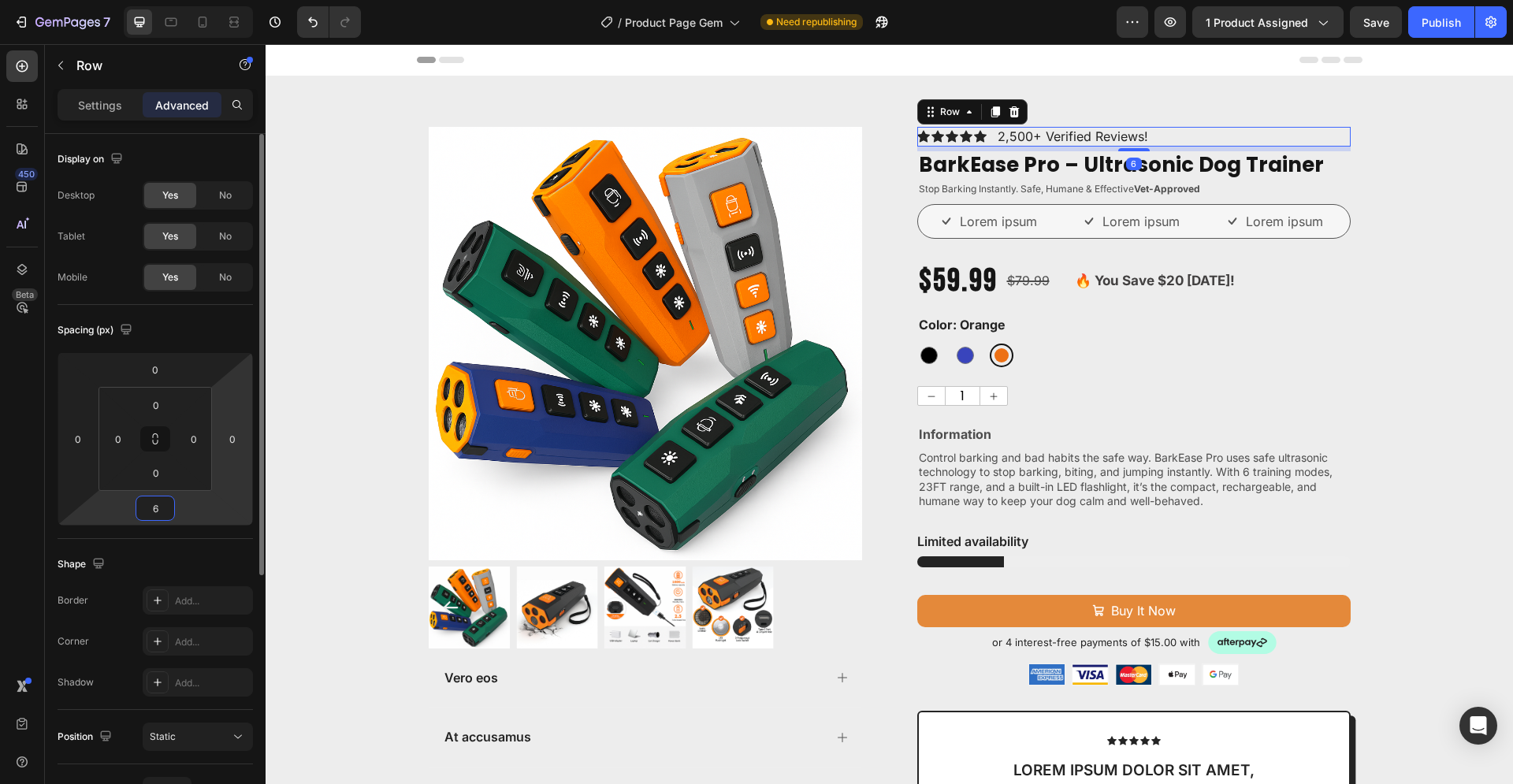
type input "6"
click at [1453, 255] on div "Product Images Vero eos At accusamus Et iusto odio Consectetur Adipiscin Accord…" at bounding box center [889, 654] width 1247 height 1056
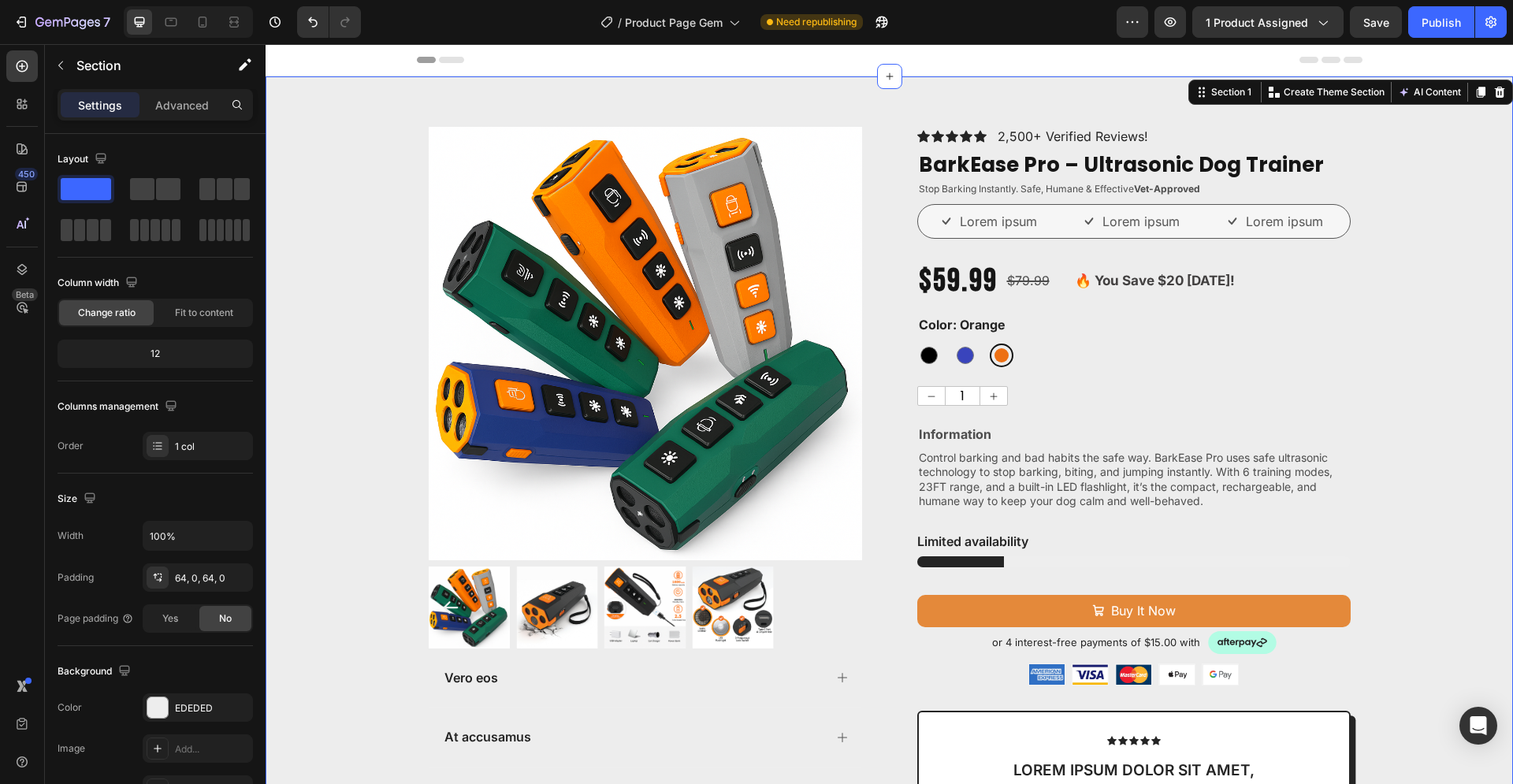
click at [353, 518] on div "Product Images Vero eos At accusamus Et iusto odio Consectetur Adipiscin Accord…" at bounding box center [889, 654] width 1247 height 1056
click at [353, 388] on div "Product Images Vero eos At accusamus Et iusto odio Consectetur Adipiscin Accord…" at bounding box center [889, 654] width 1247 height 1056
click at [153, 713] on div at bounding box center [157, 707] width 20 height 20
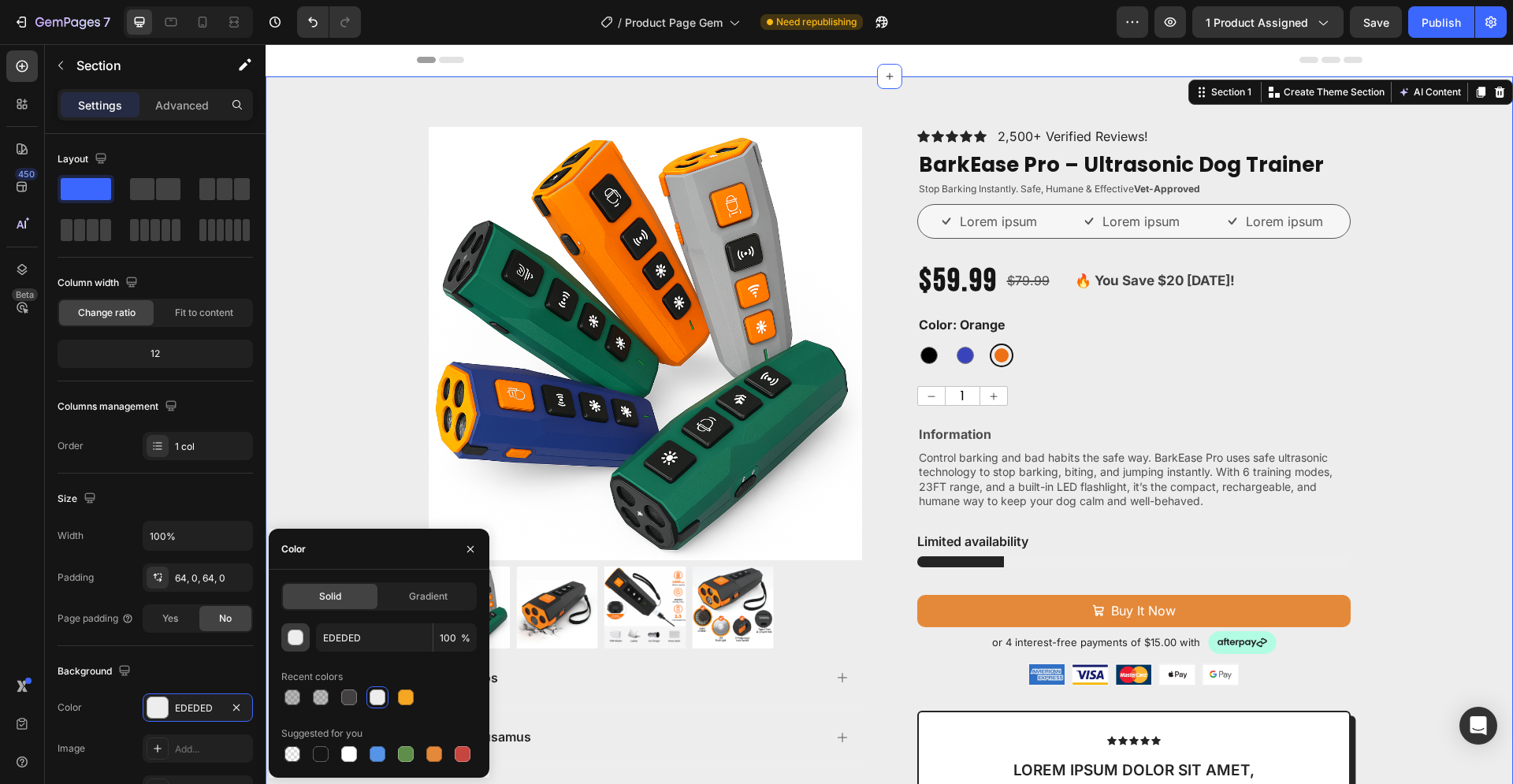
click at [296, 639] on div "button" at bounding box center [296, 638] width 16 height 16
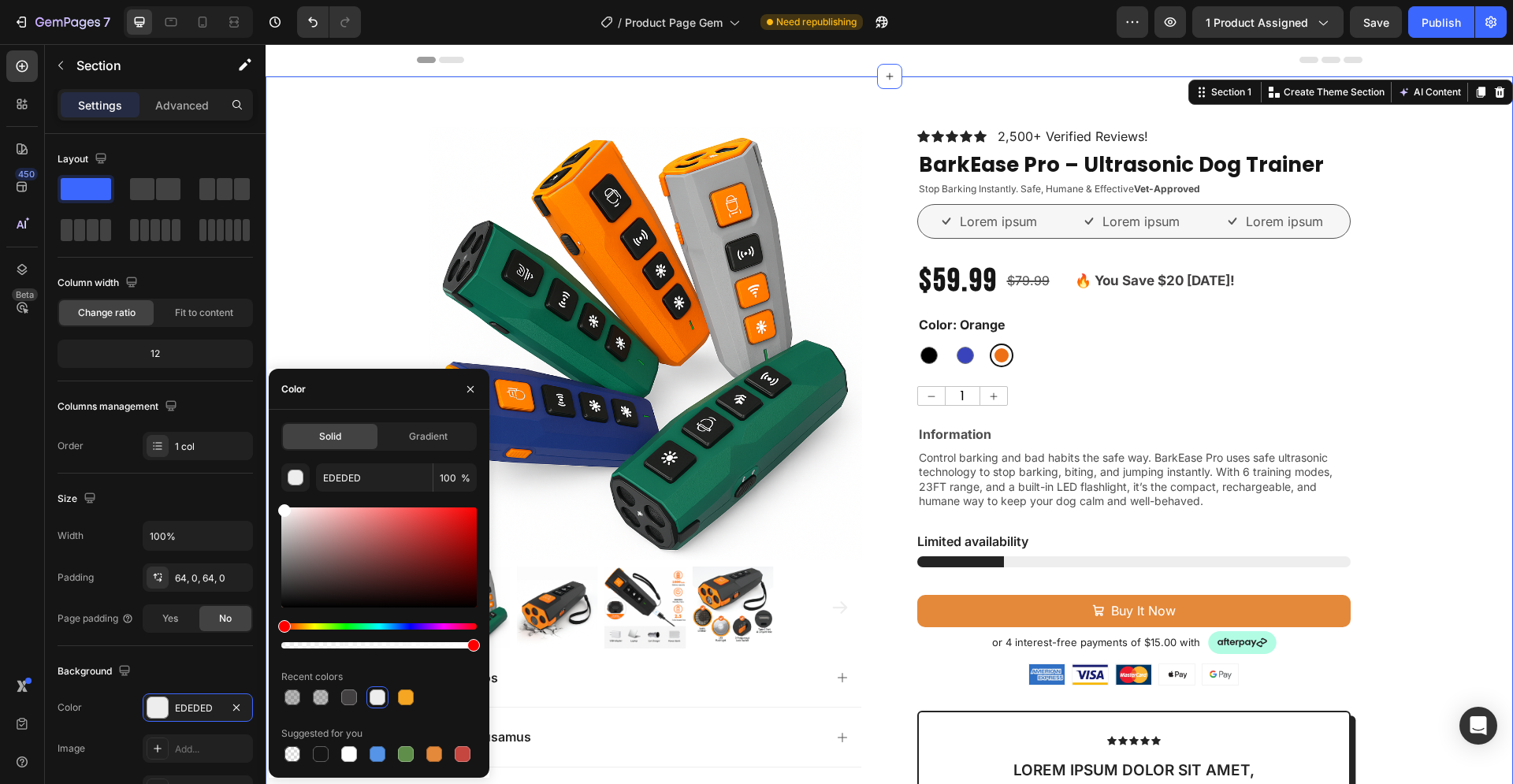
drag, startPoint x: 284, startPoint y: 520, endPoint x: 280, endPoint y: 503, distance: 17.5
click at [280, 503] on div "Solid Gradient EDEDED 100 % Recent colors Suggested for you" at bounding box center [379, 593] width 221 height 343
type input "FFFFFF"
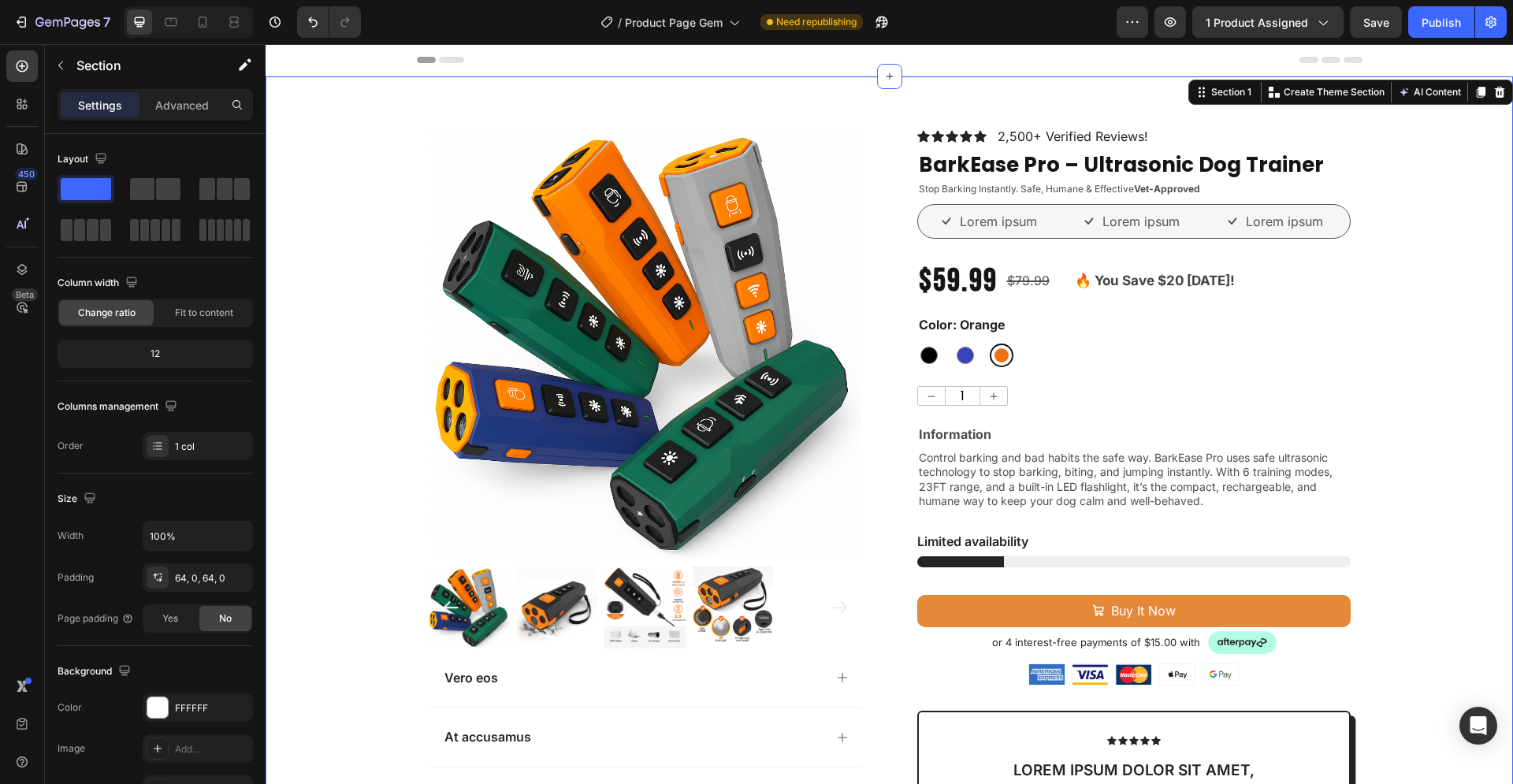
click at [363, 316] on div "Product Images Vero eos At accusamus Et iusto odio Consectetur Adipiscin Accord…" at bounding box center [889, 654] width 1247 height 1056
click at [1382, 483] on div "Product Images Vero eos At accusamus Et iusto odio Consectetur Adipiscin Accord…" at bounding box center [889, 654] width 1247 height 1056
click at [1049, 398] on div "1" at bounding box center [1134, 395] width 434 height 20
click at [1413, 480] on div "Product Images Vero eos At accusamus Et iusto odio Consectetur Adipiscin Accord…" at bounding box center [889, 654] width 1247 height 1056
click at [1392, 293] on div "Product Images Vero eos At accusamus Et iusto odio Consectetur Adipiscin Accord…" at bounding box center [889, 654] width 1247 height 1056
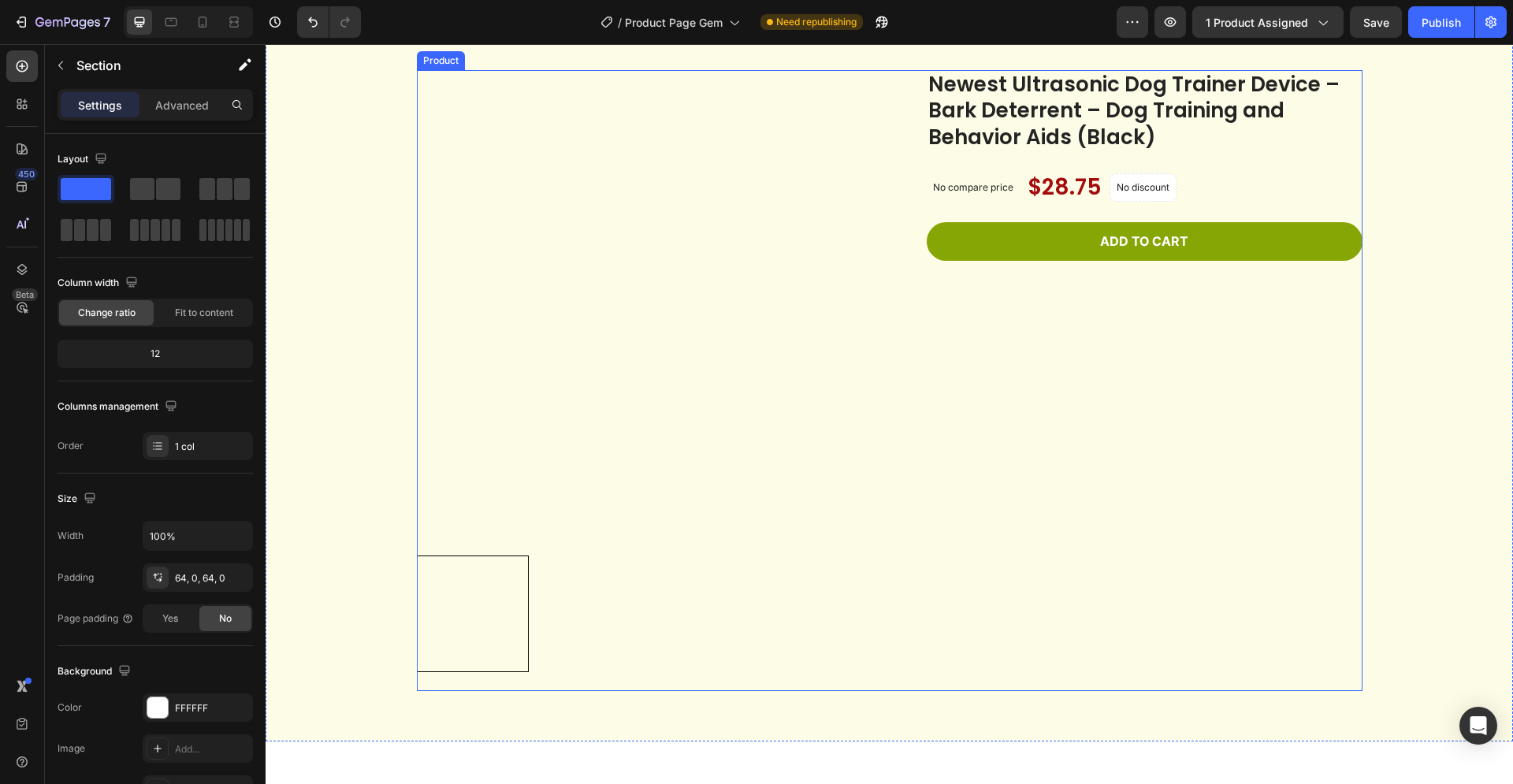
scroll to position [1205, 0]
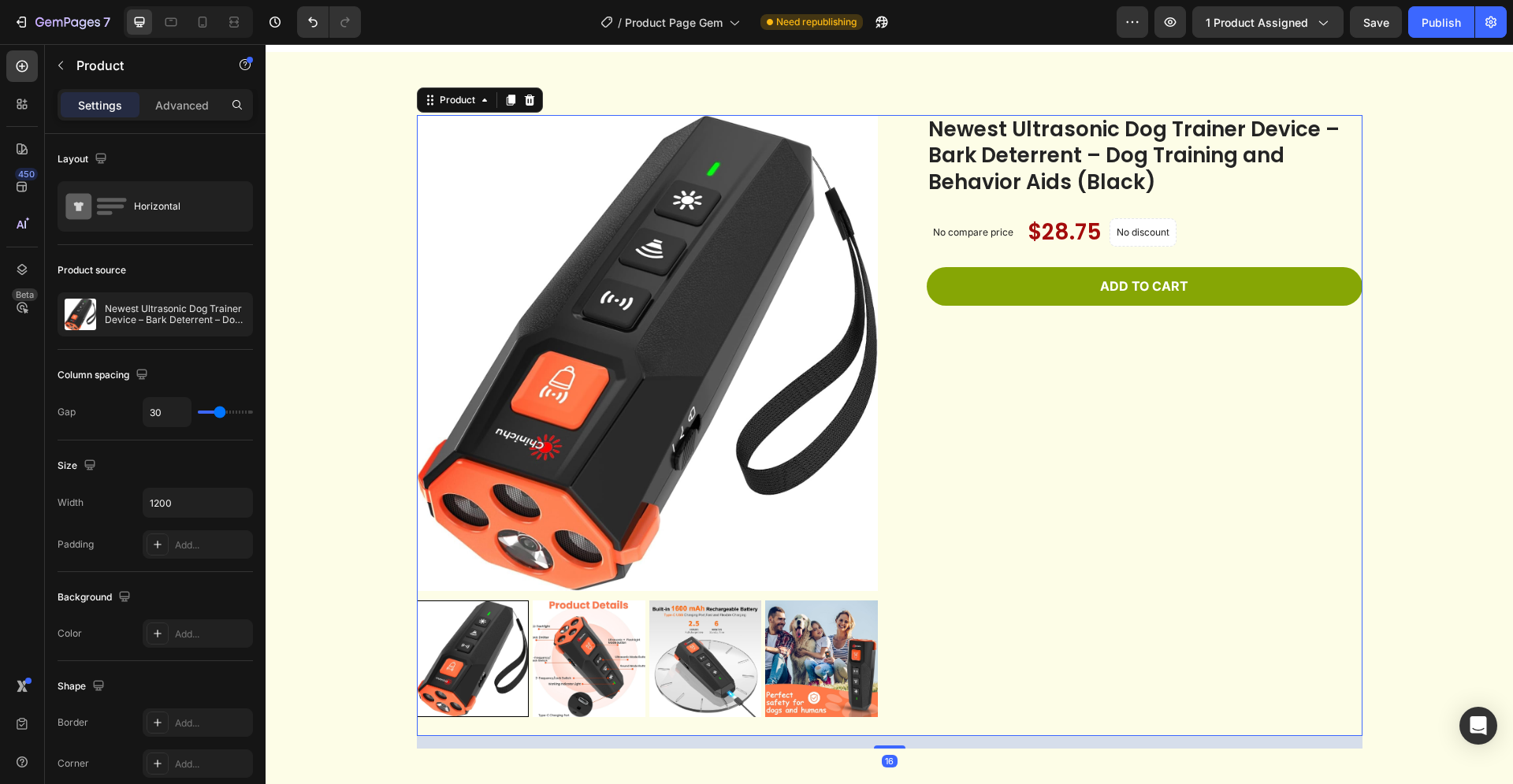
click at [990, 497] on div "Newest Ultrasonic Dog Trainer Device – Bark Deterrent – Dog Training and Behavi…" at bounding box center [1132, 426] width 461 height 621
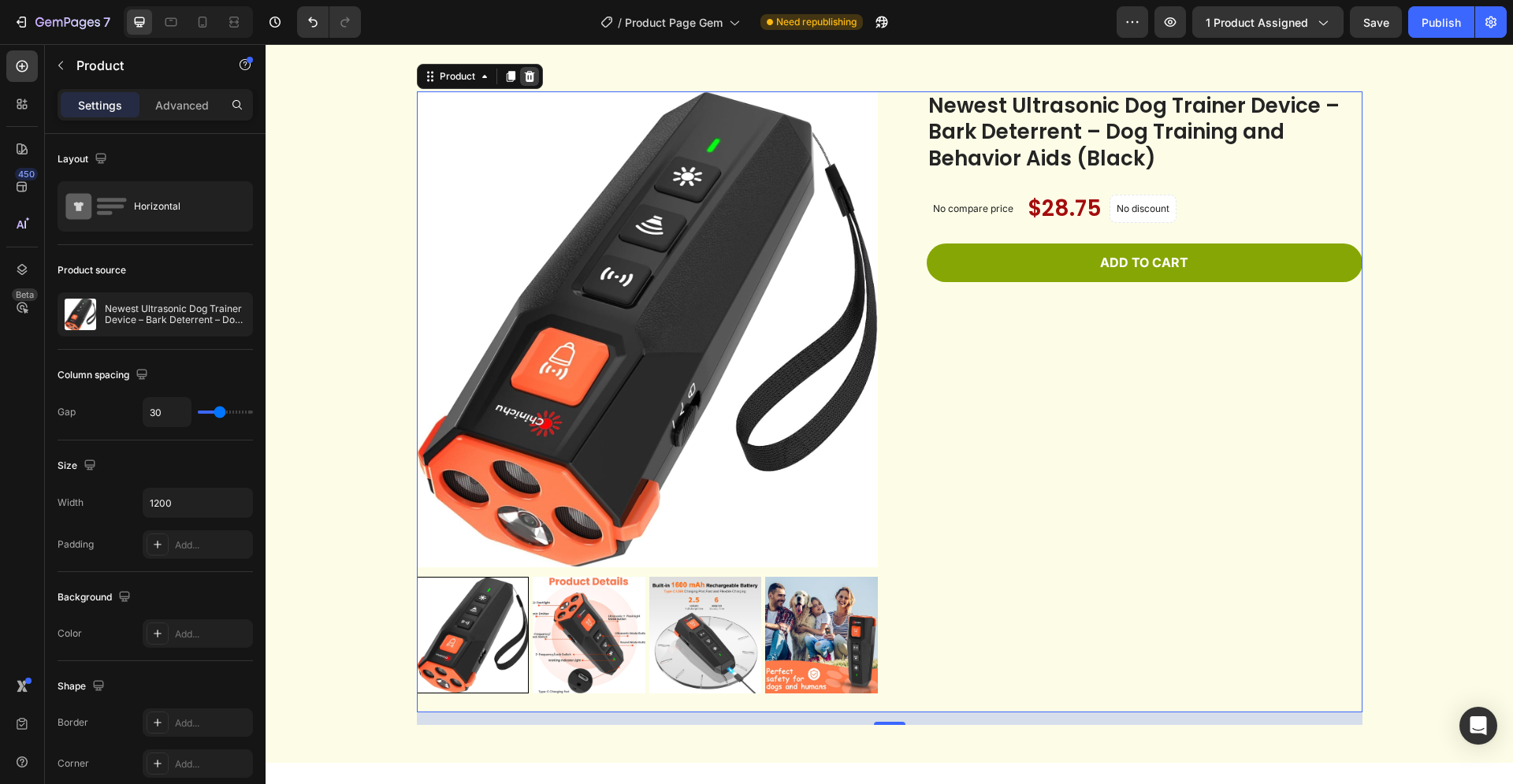
click at [523, 83] on icon at bounding box center [529, 76] width 12 height 12
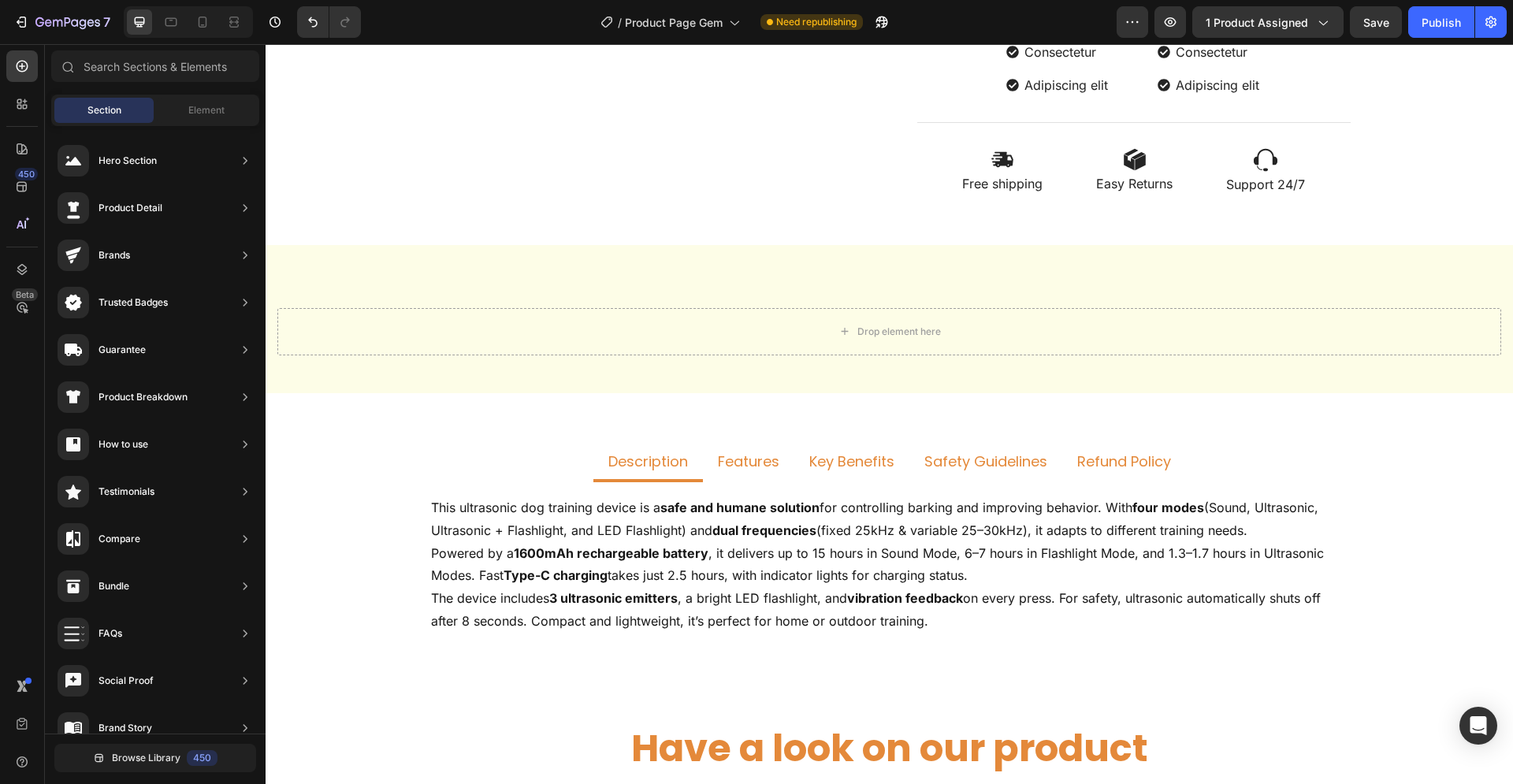
scroll to position [964, 0]
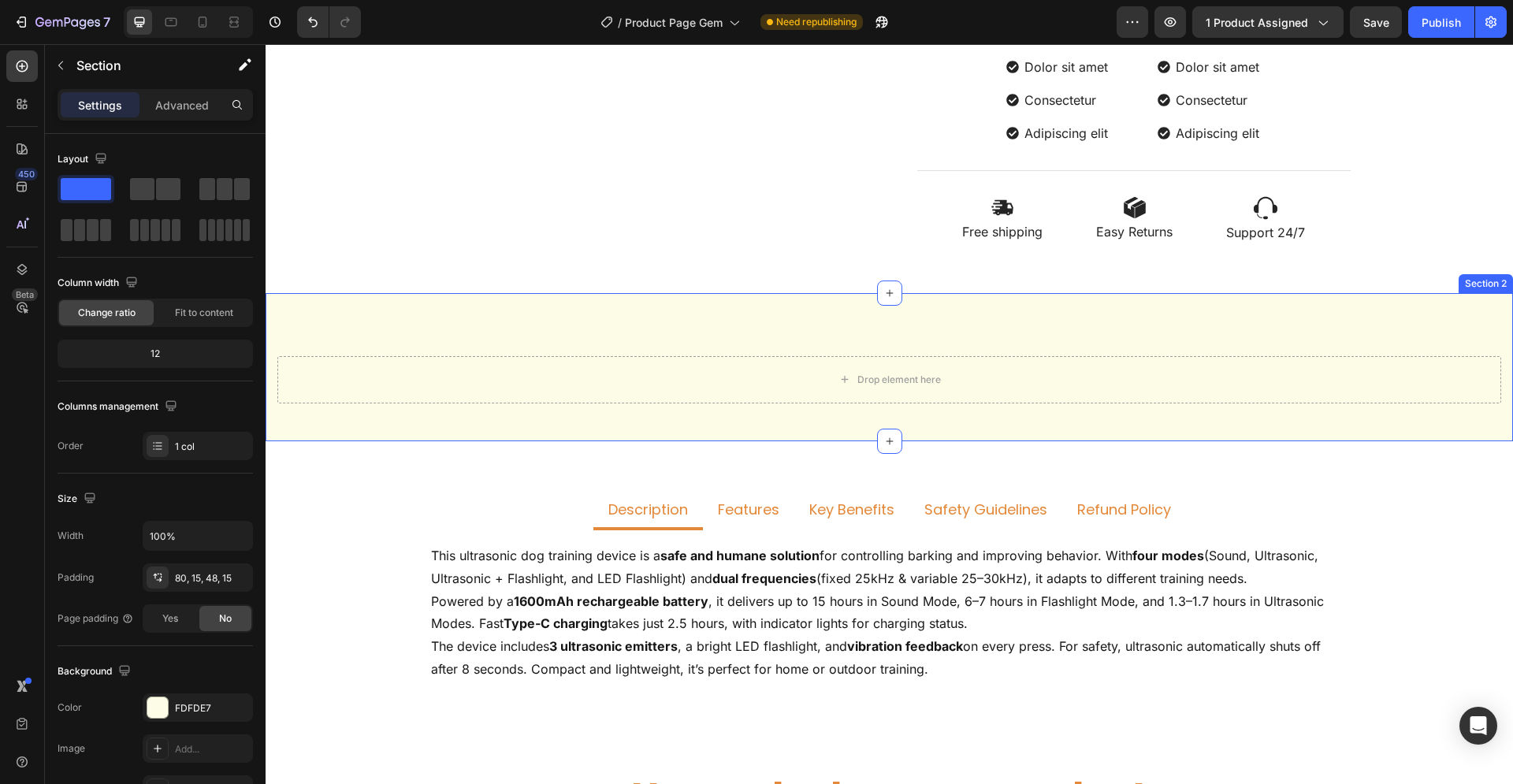
click at [516, 320] on div "Drop element here Section 2" at bounding box center [889, 367] width 1247 height 148
click at [1495, 280] on icon at bounding box center [1500, 277] width 10 height 11
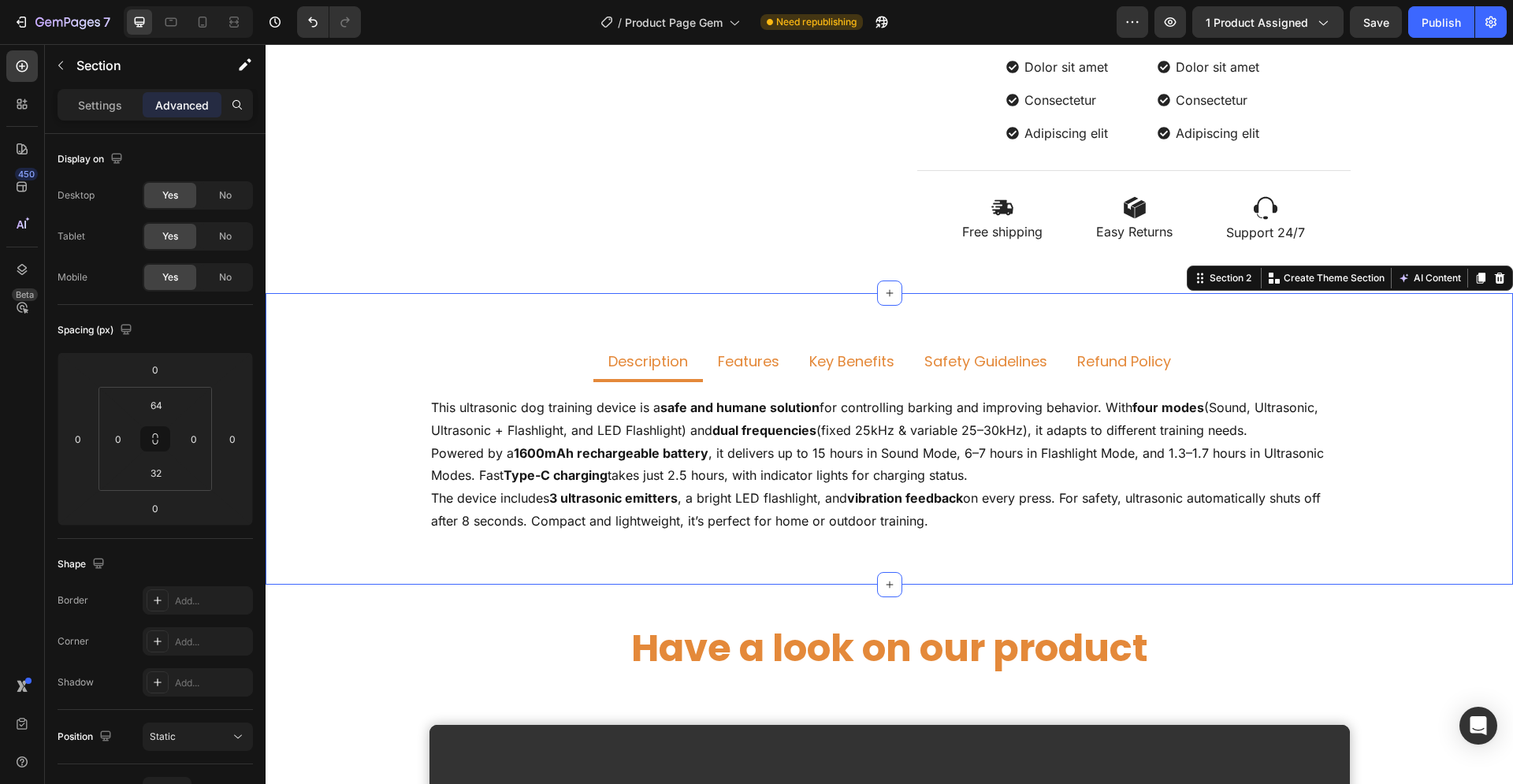
click at [790, 332] on div "Description Features Key Benefits Safety Guidelines Refund Policy This ultrason…" at bounding box center [889, 439] width 1247 height 291
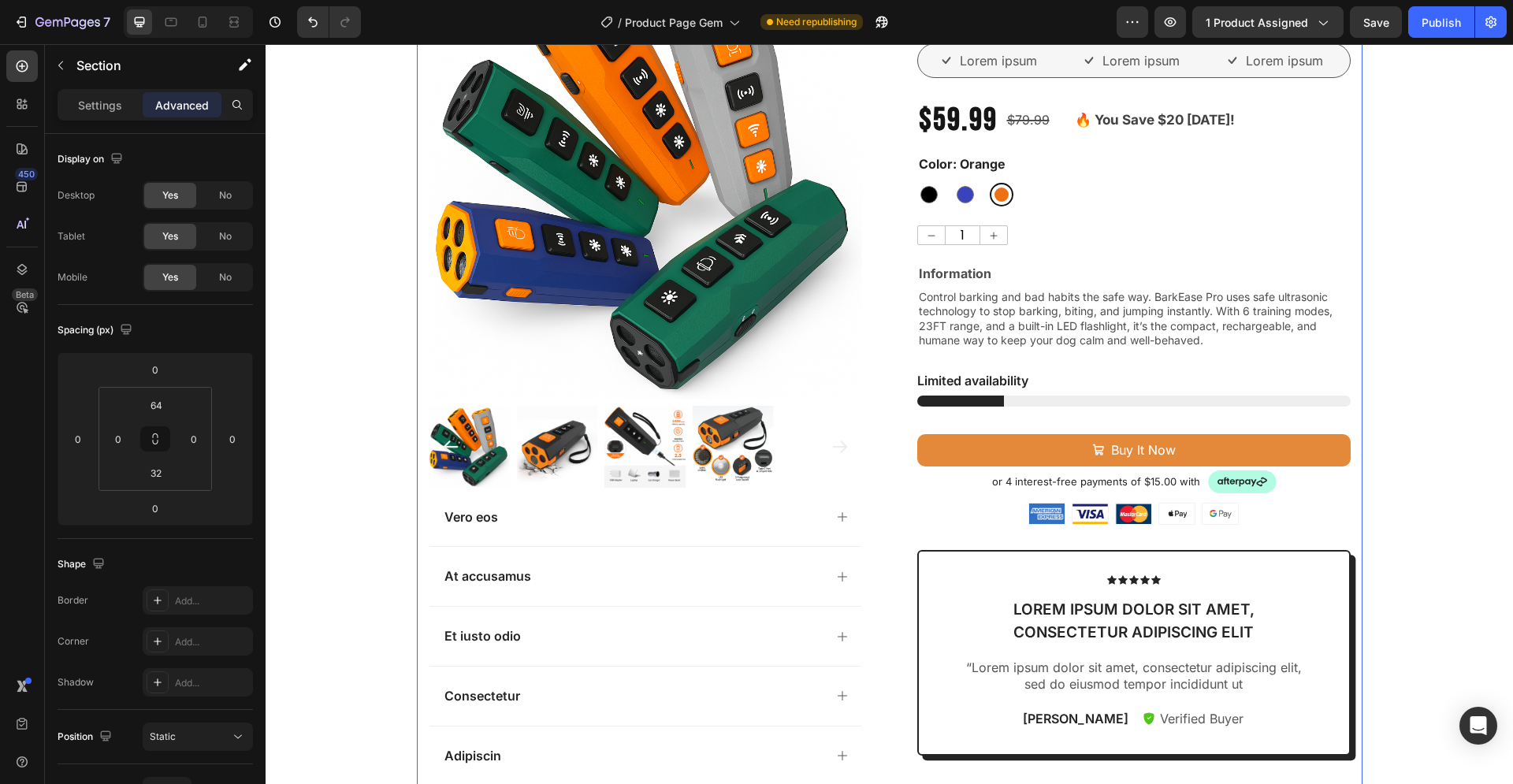
scroll to position [0, 0]
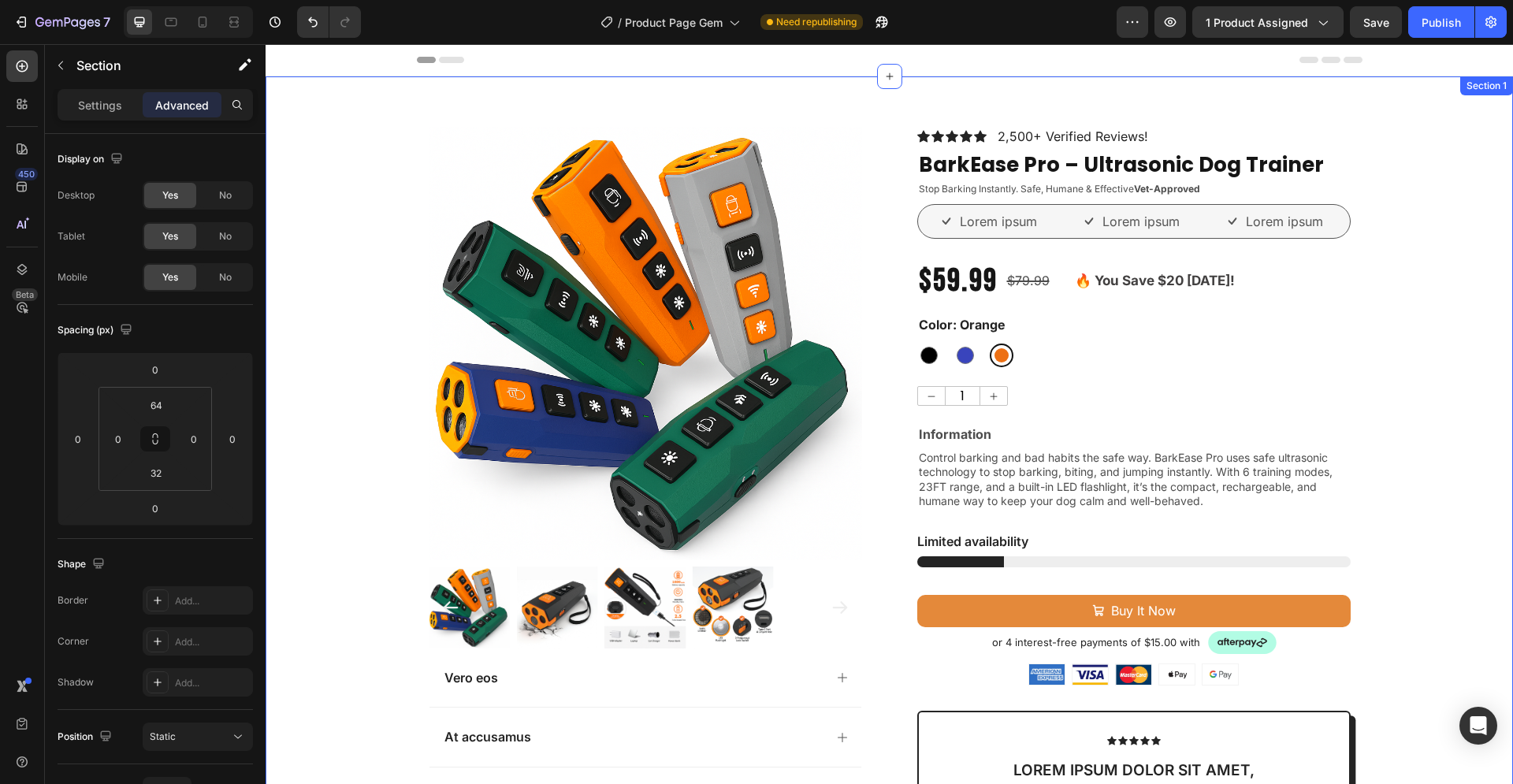
click at [1402, 424] on div "Product Images Vero eos At accusamus Et iusto odio Consectetur Adipiscin Accord…" at bounding box center [889, 667] width 1247 height 1080
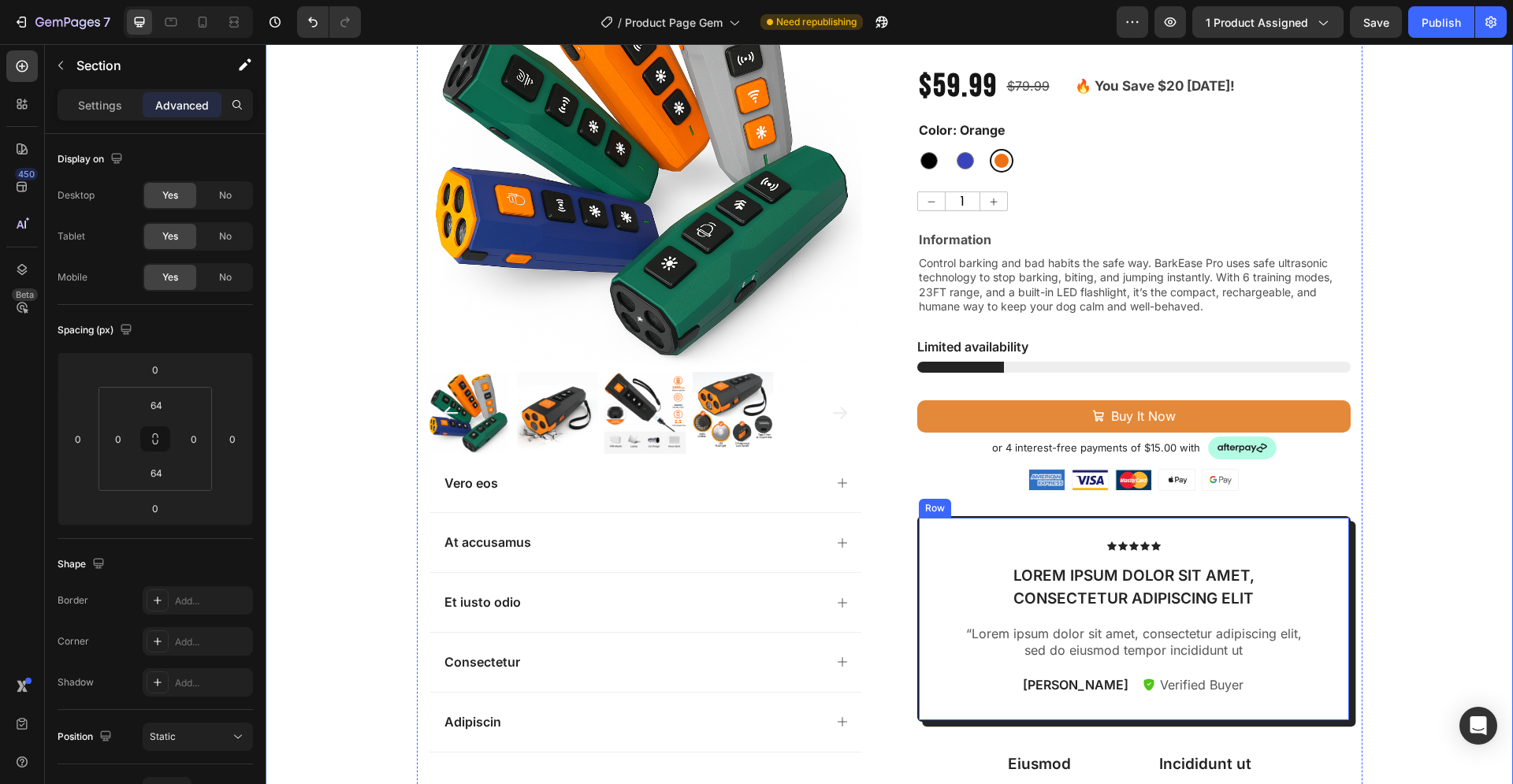
scroll to position [321, 0]
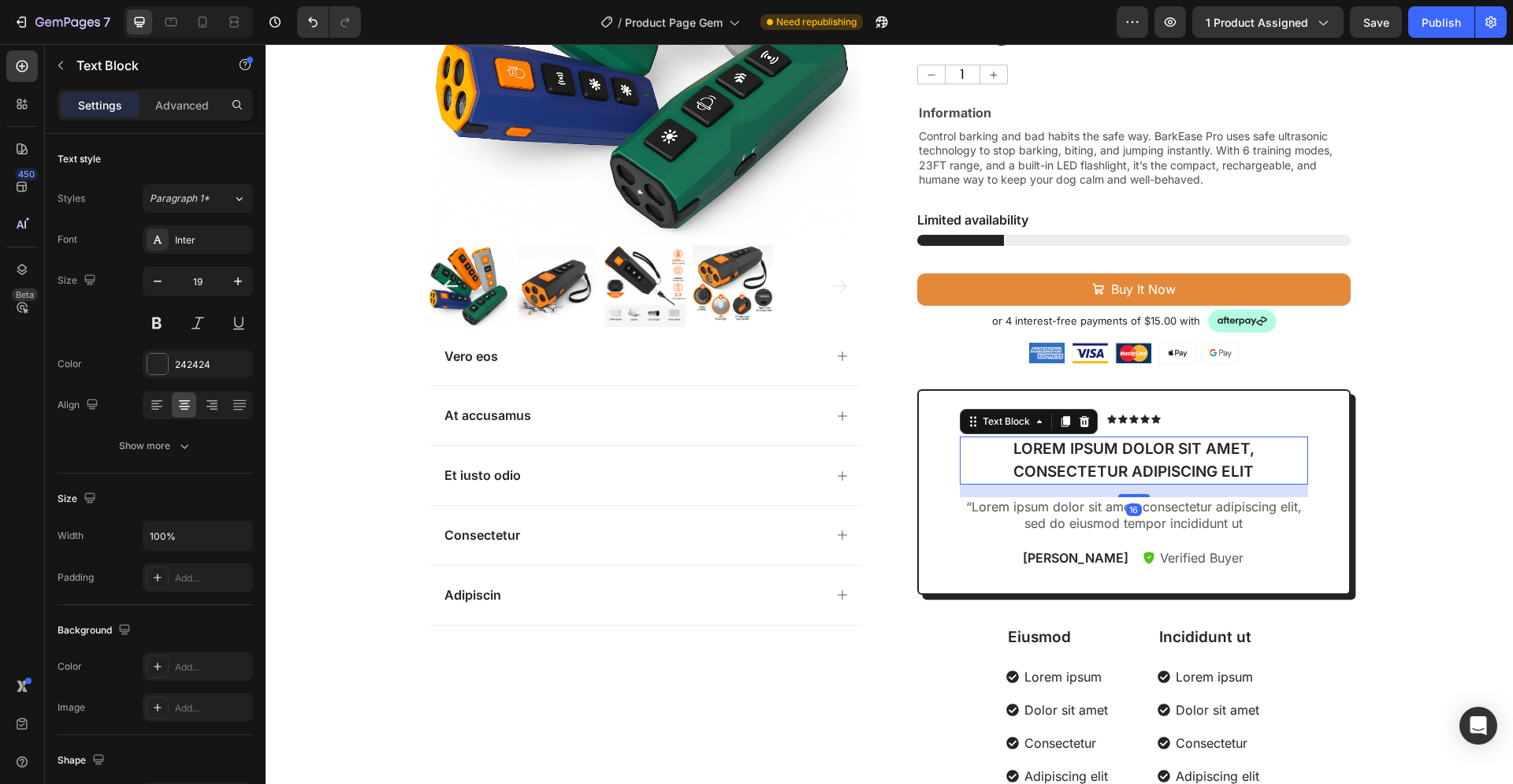
click at [1180, 466] on p "Lorem ipsum dolor sit amet, consectetur adipiscing elit" at bounding box center [1134, 460] width 345 height 45
click at [1145, 463] on p "Lorem ipsum dolor sit amet, consectetur adipiscing elit" at bounding box center [1134, 460] width 345 height 45
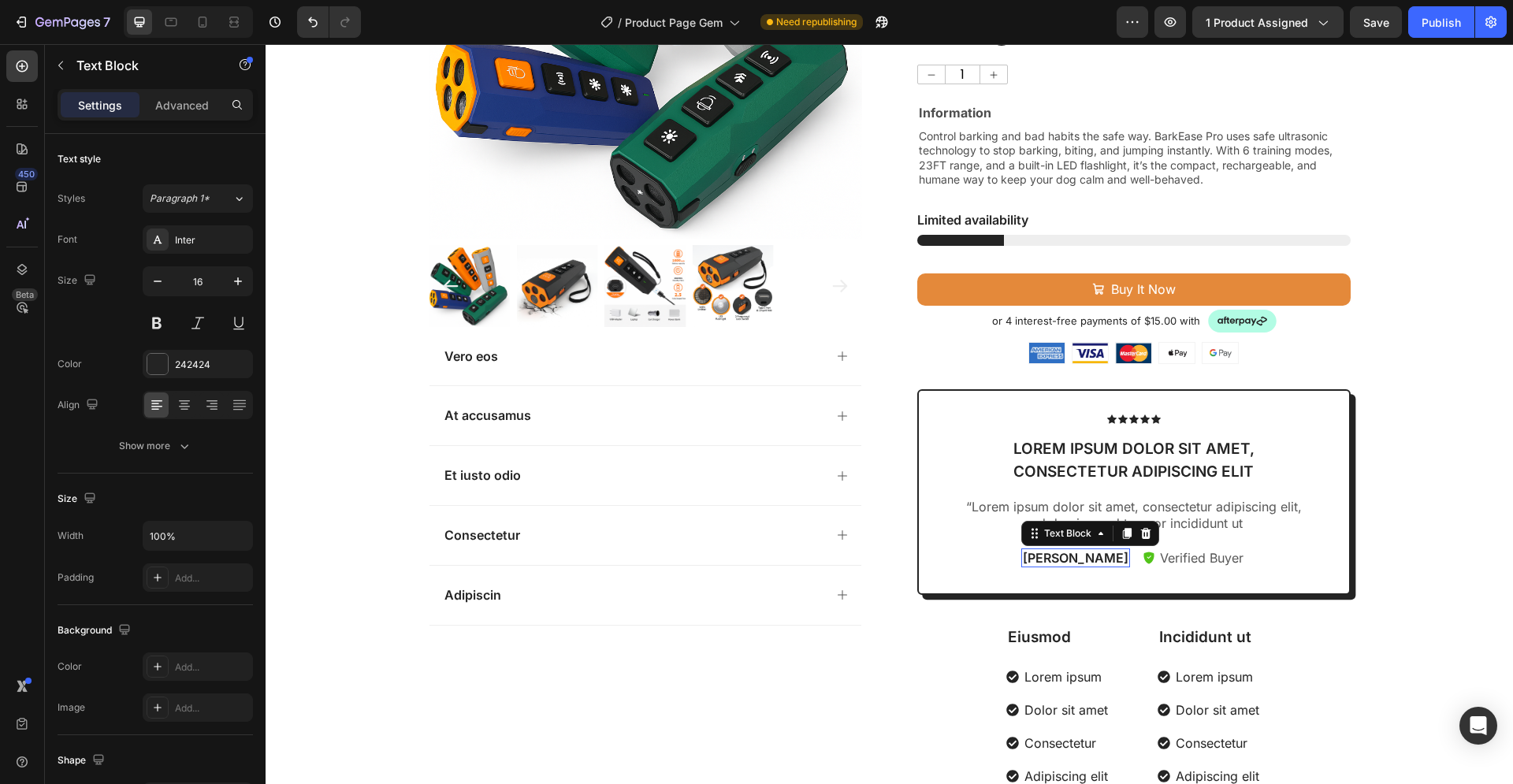
click at [1070, 563] on p "[PERSON_NAME]" at bounding box center [1075, 557] width 106 height 16
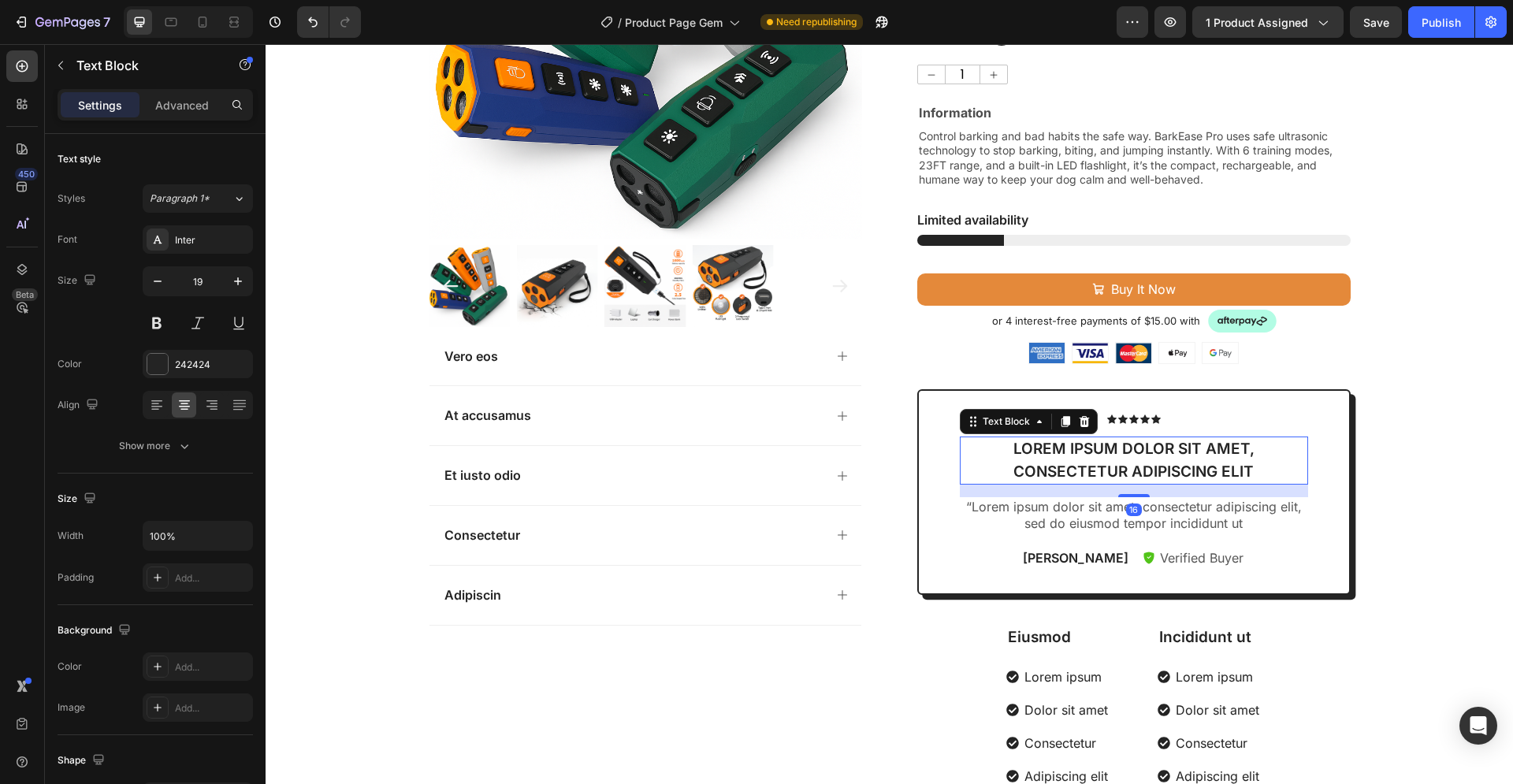
click at [1227, 468] on p "Lorem ipsum dolor sit amet, consectetur adipiscing elit" at bounding box center [1134, 460] width 345 height 45
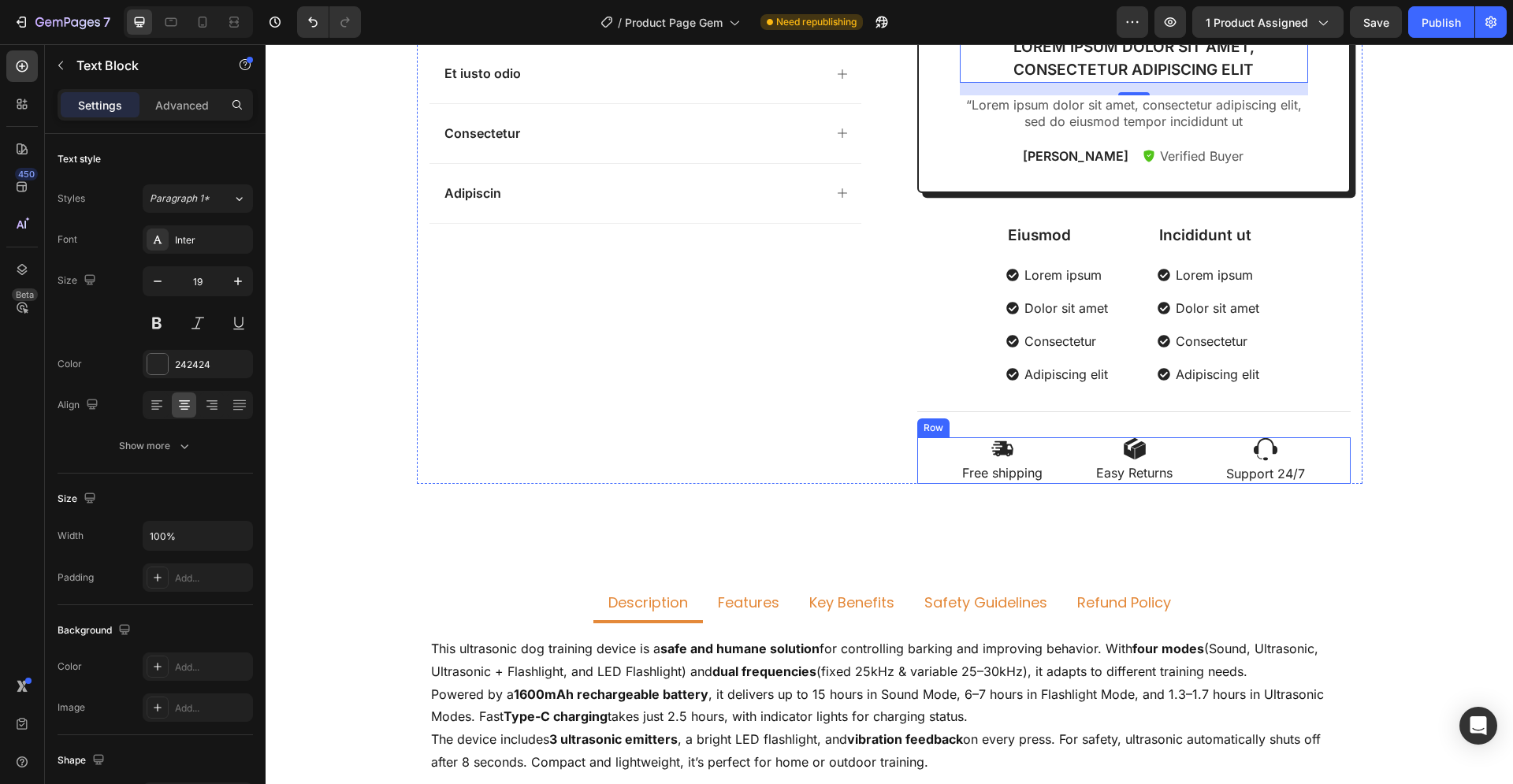
scroll to position [0, 0]
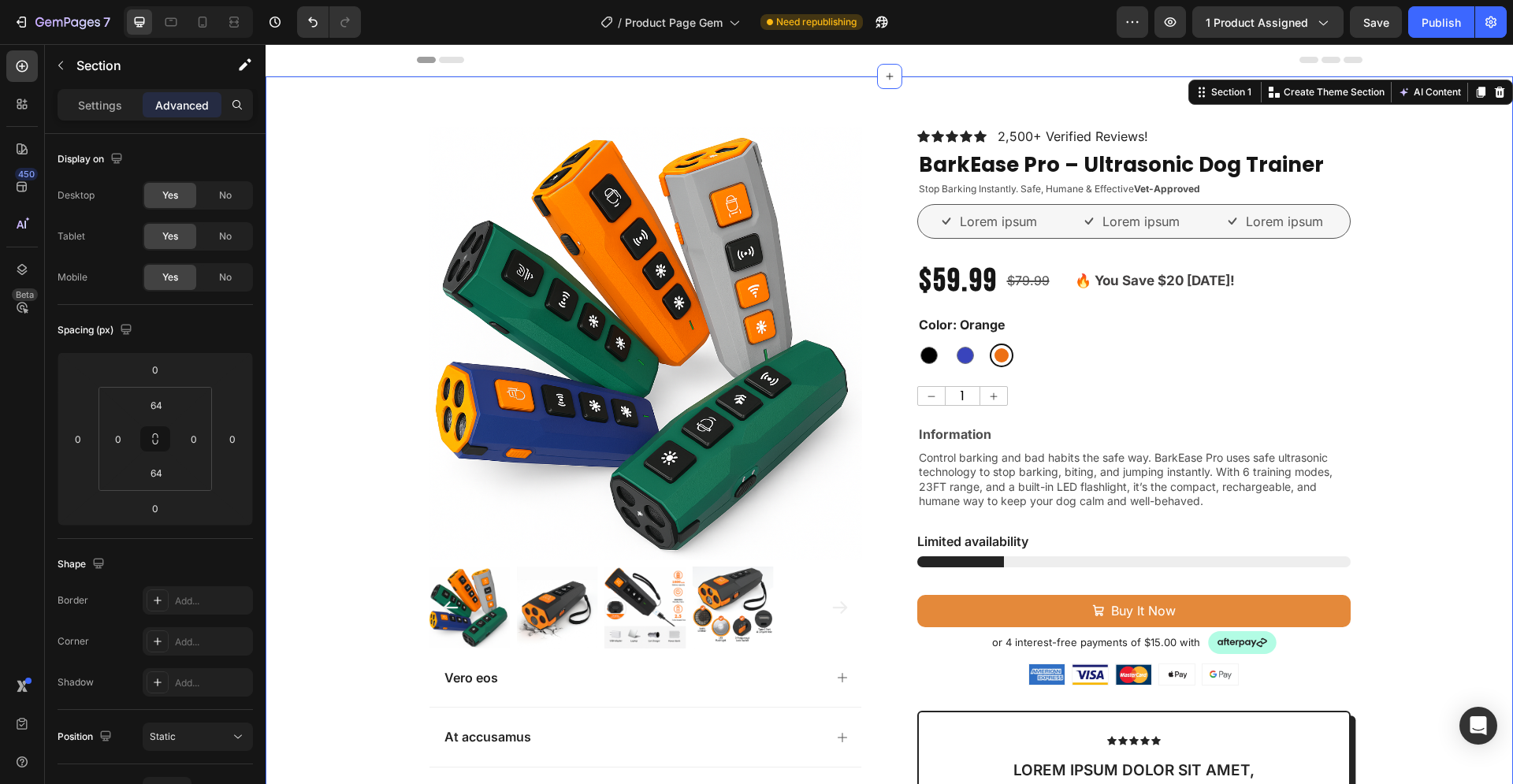
click at [1426, 390] on div "Product Images Vero eos At accusamus Et iusto odio Consectetur Adipiscin Accord…" at bounding box center [889, 667] width 1247 height 1080
click at [1383, 500] on div "Product Images Vero eos At accusamus Et iusto odio Consectetur Adipiscin Accord…" at bounding box center [889, 667] width 1247 height 1080
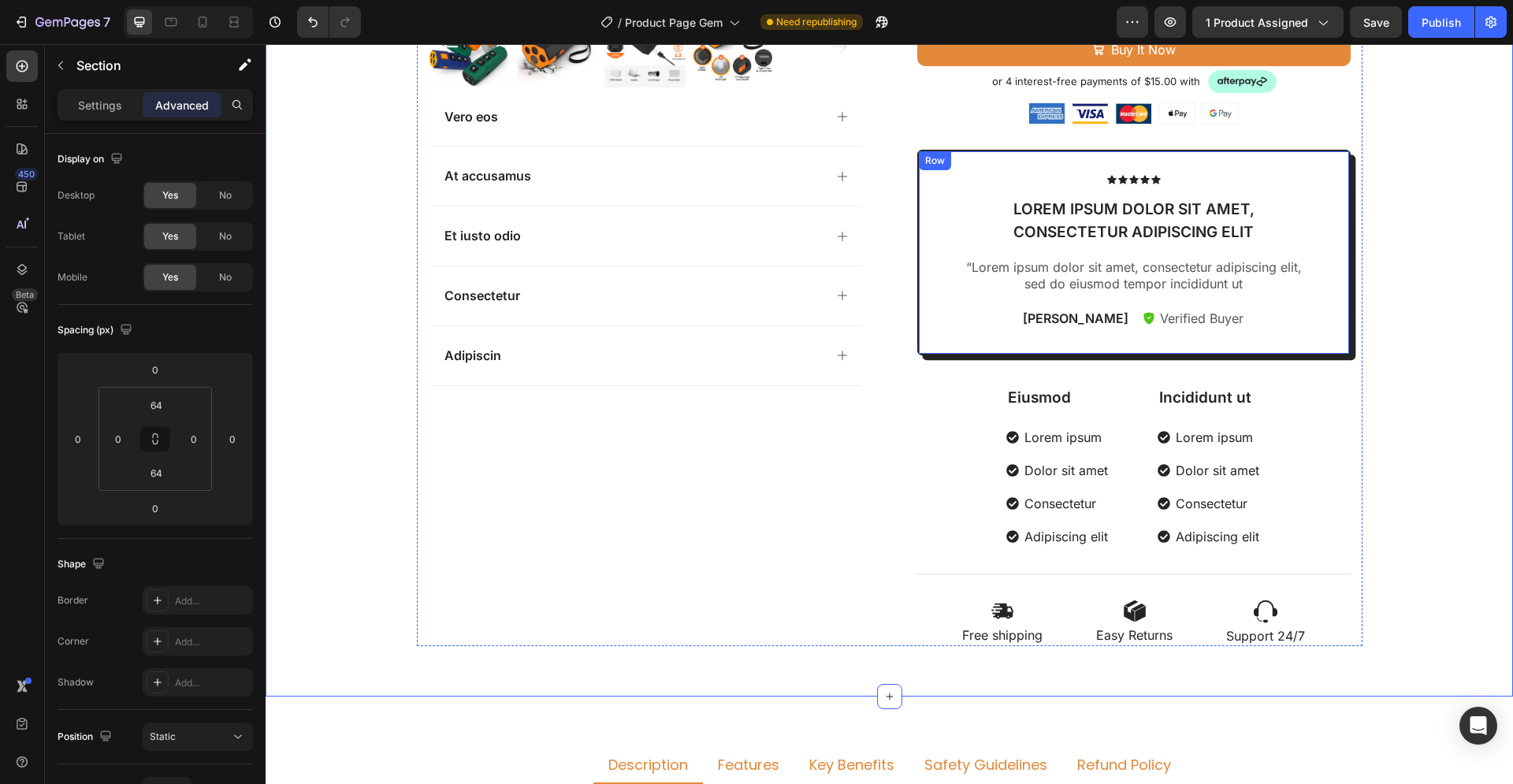
scroll to position [402, 0]
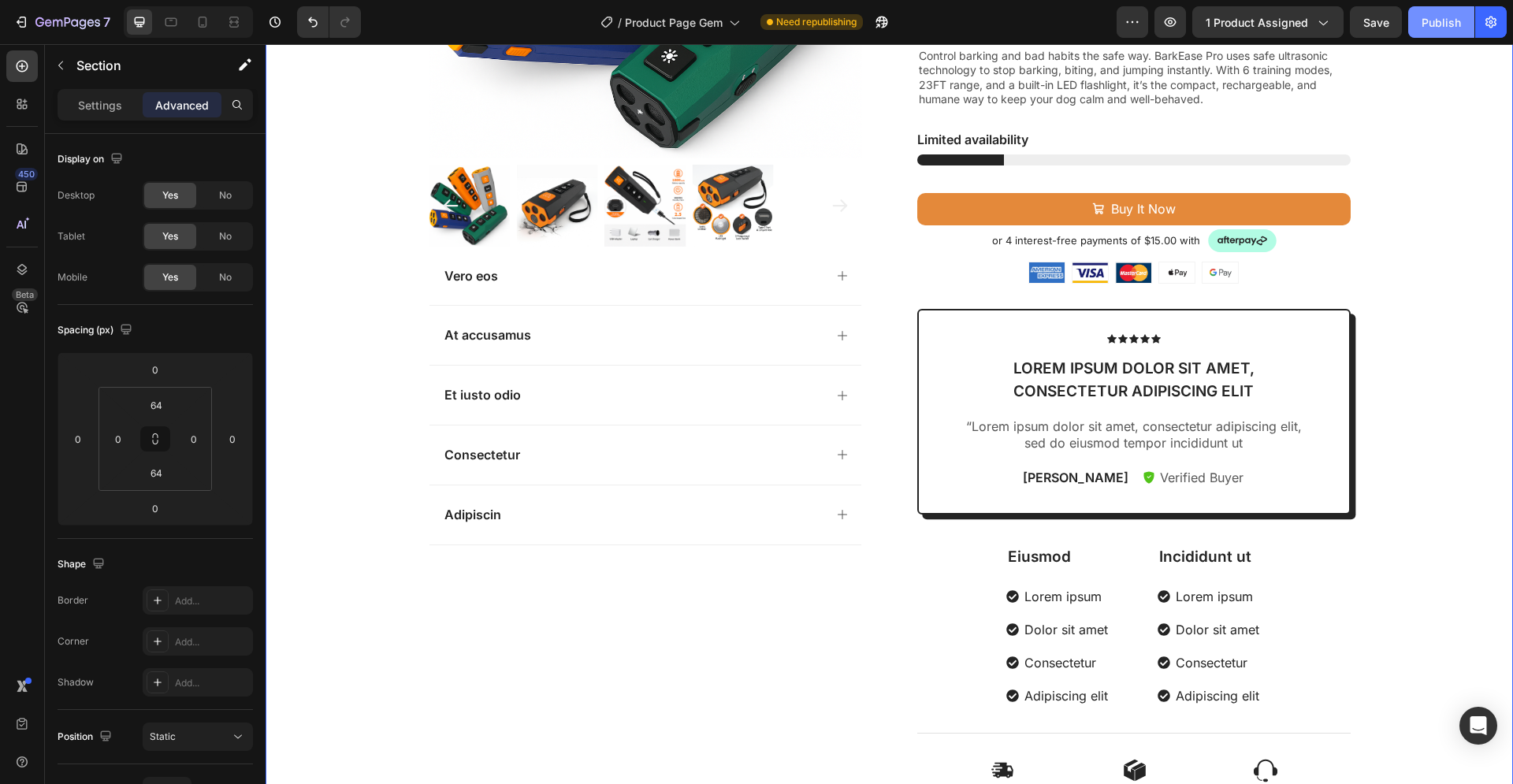
click at [1437, 25] on div "Publish" at bounding box center [1441, 22] width 39 height 16
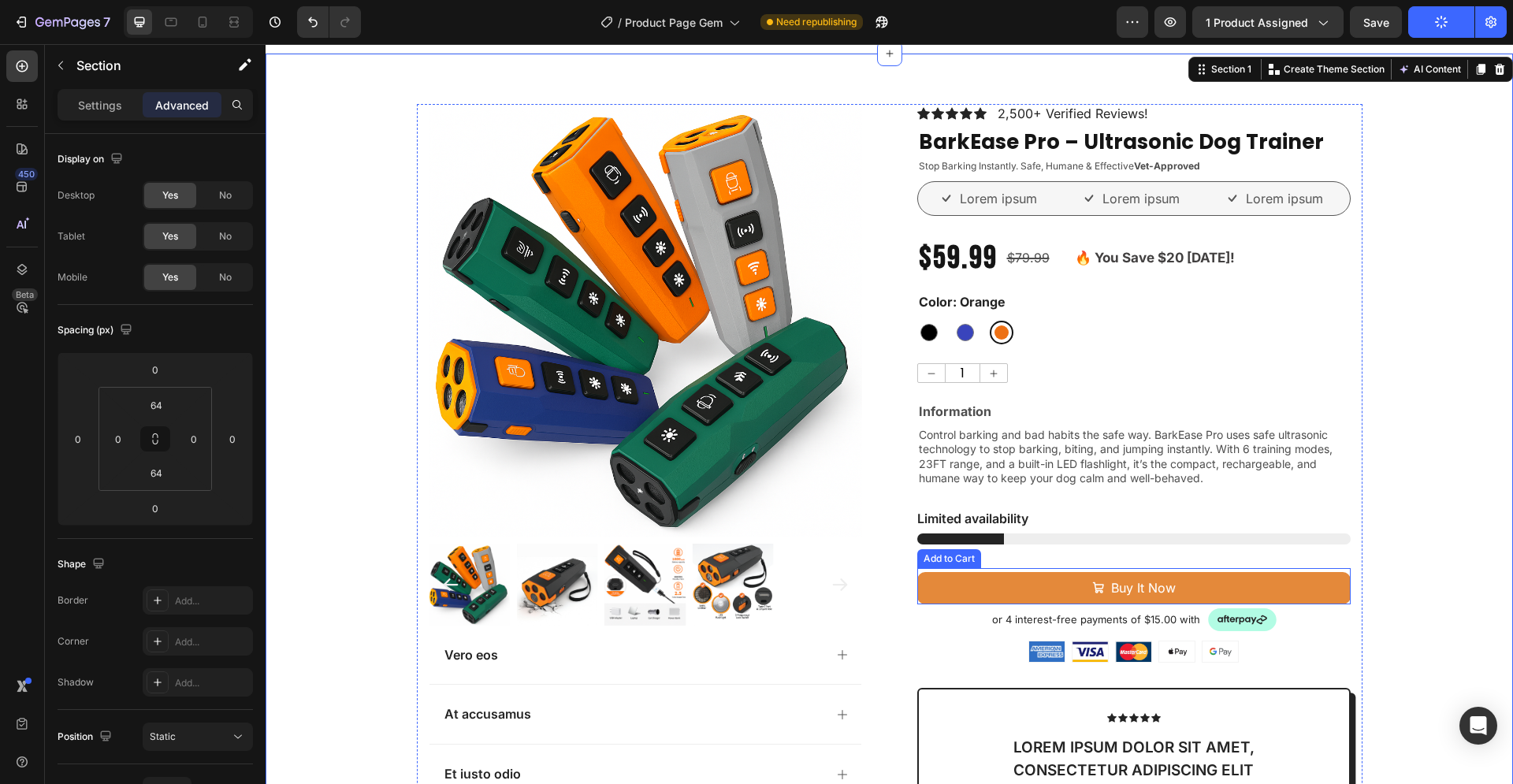
scroll to position [0, 0]
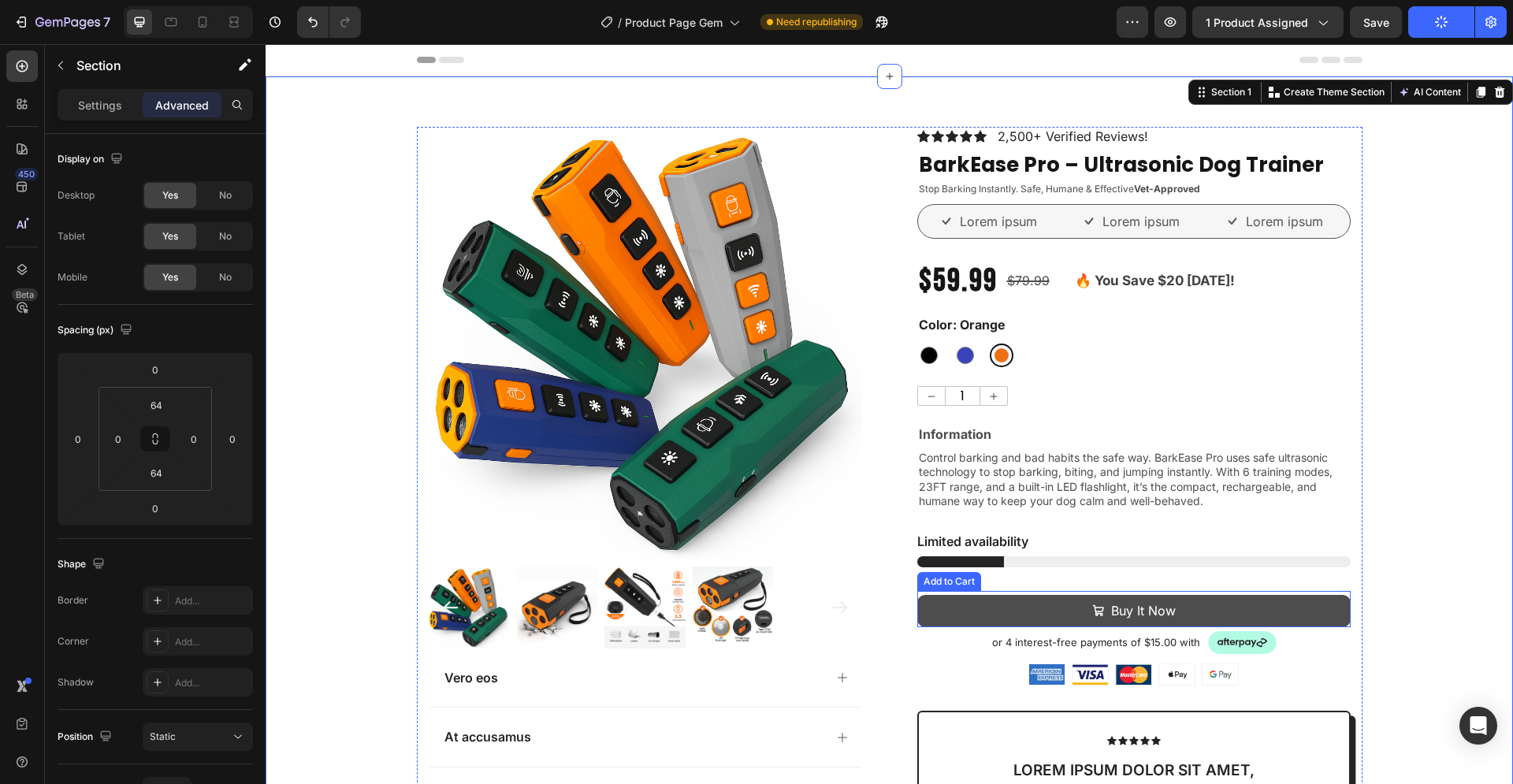
click at [1291, 610] on button "Buy It Now" at bounding box center [1134, 611] width 434 height 32
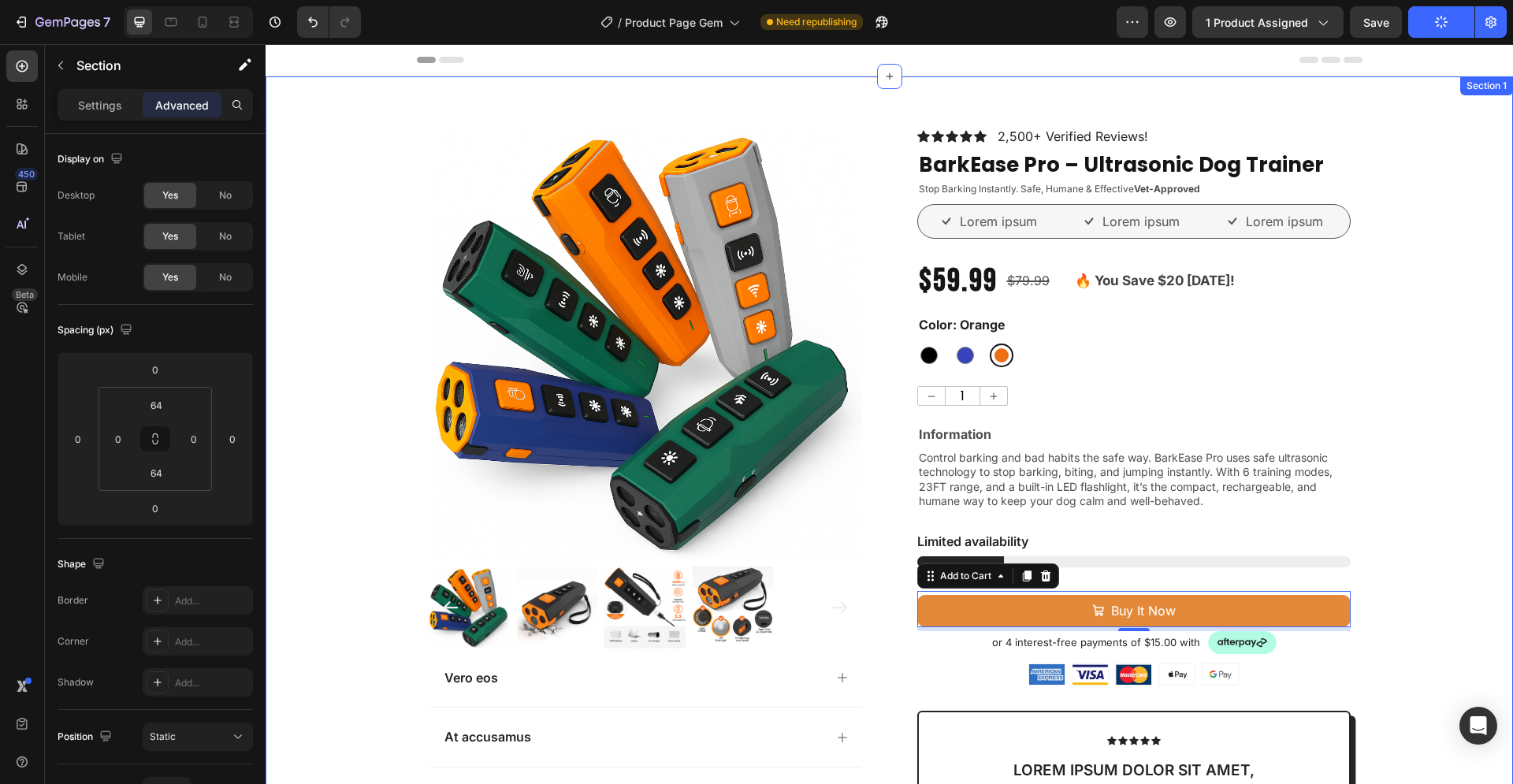
click at [1408, 402] on div "Product Images Vero eos At accusamus Et iusto odio Consectetur Adipiscin Accord…" at bounding box center [889, 667] width 1247 height 1080
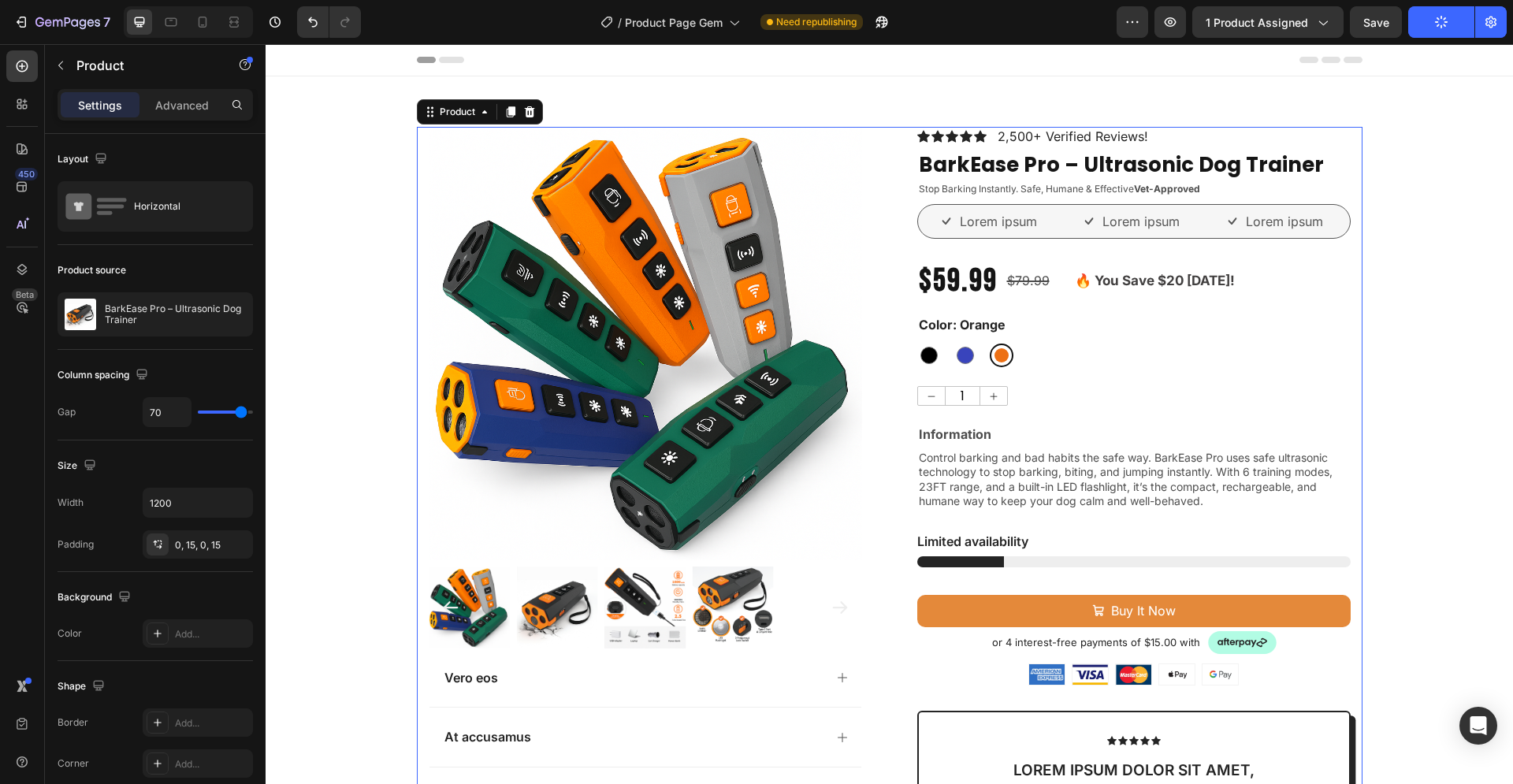
click at [1072, 580] on div "Icon Icon Icon Icon Icon Icon List 2,500+ Verified Reviews! Text Block Row Bark…" at bounding box center [1134, 667] width 434 height 1080
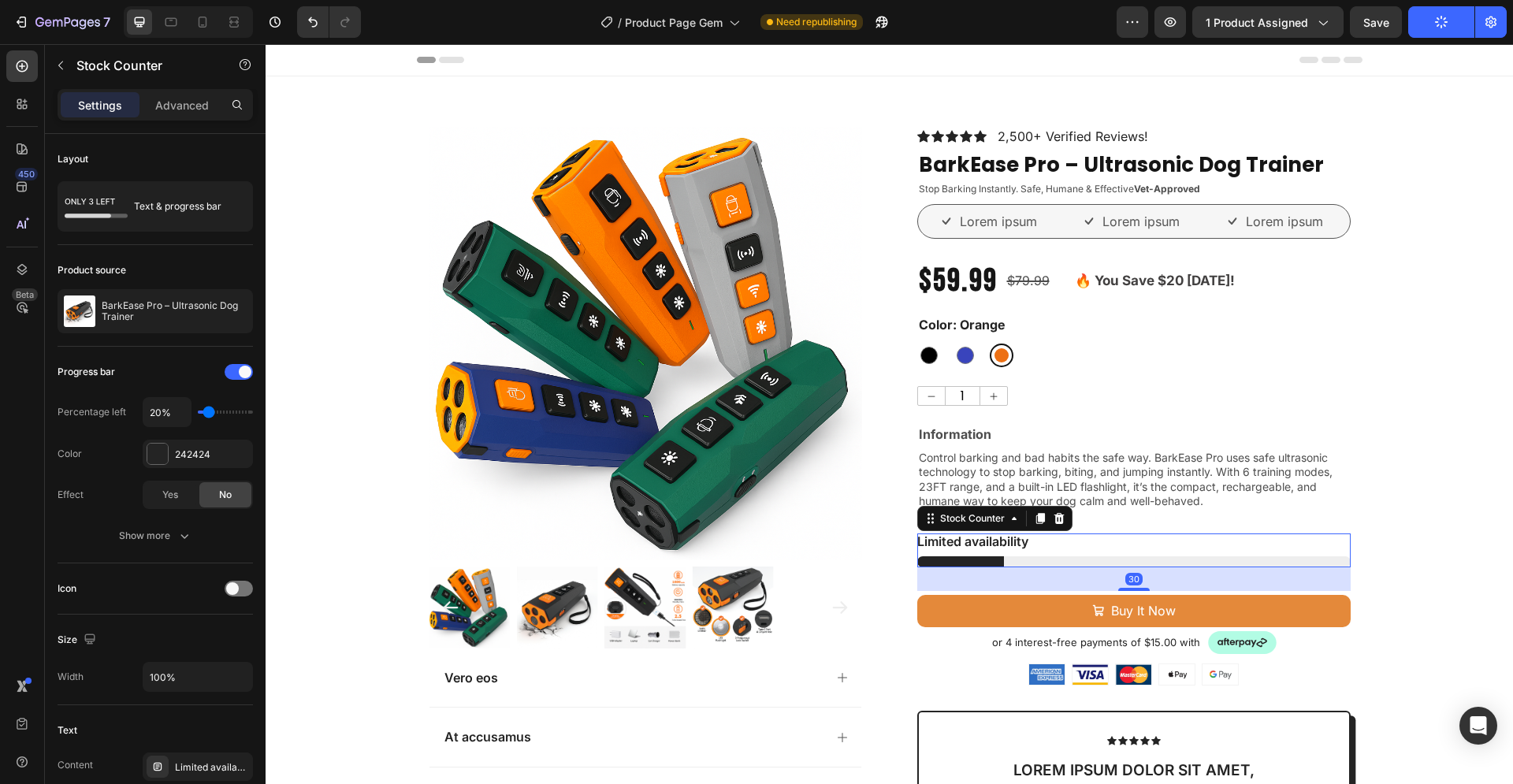
click at [1047, 553] on div "Limited availability" at bounding box center [1134, 551] width 434 height 34
click at [193, 110] on p "Advanced" at bounding box center [182, 105] width 53 height 16
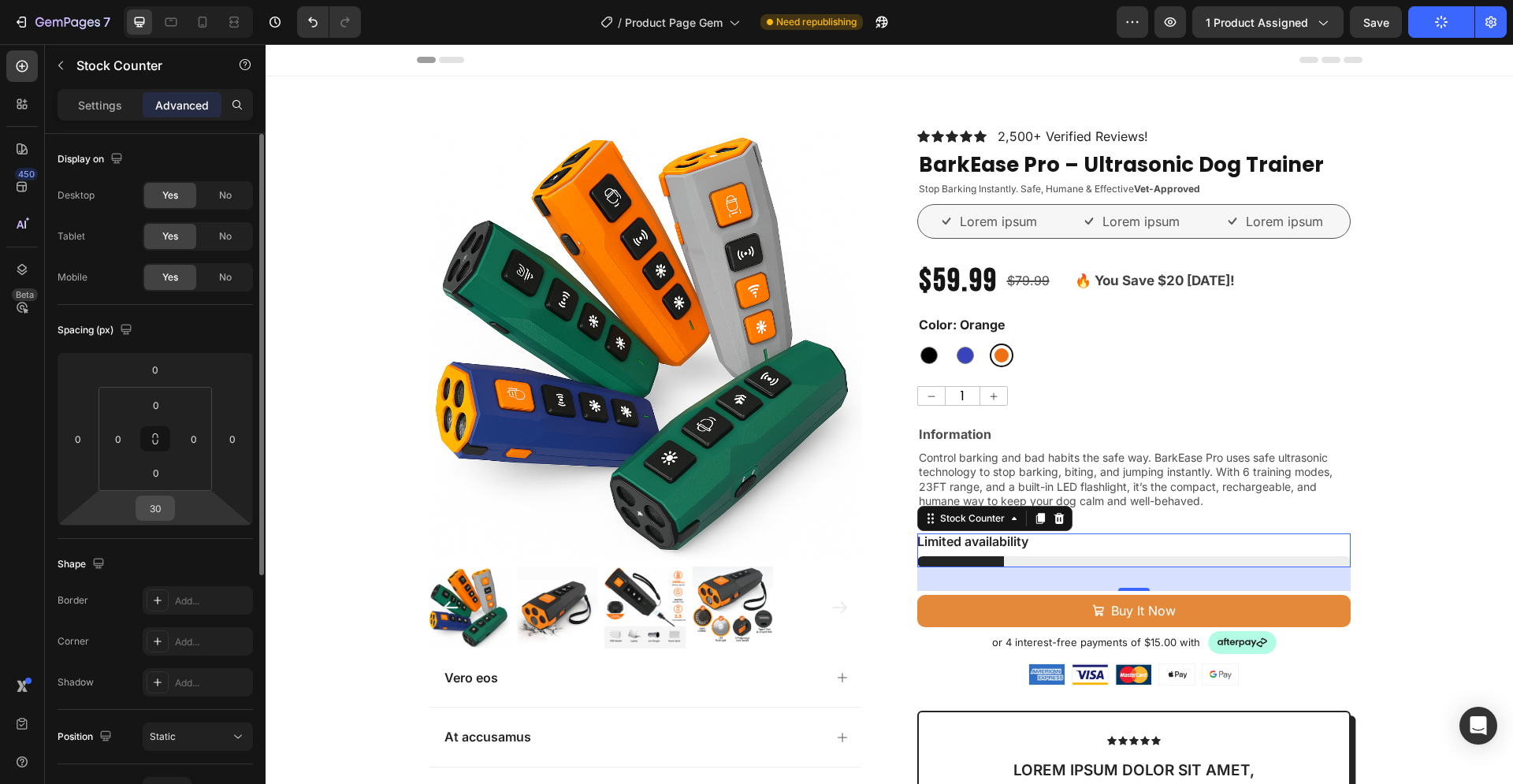
click at [166, 508] on input "30" at bounding box center [154, 508] width 31 height 24
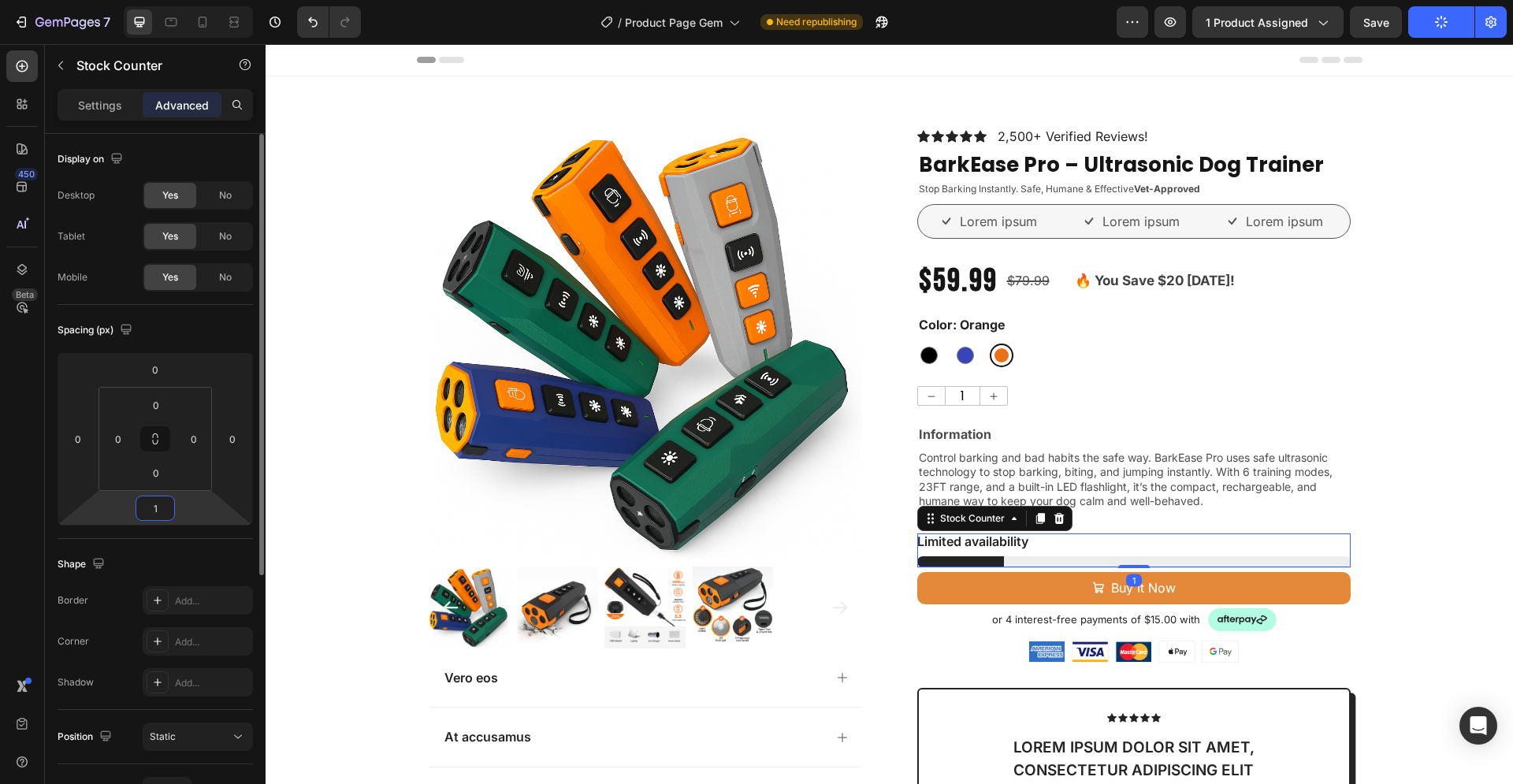
type input "10"
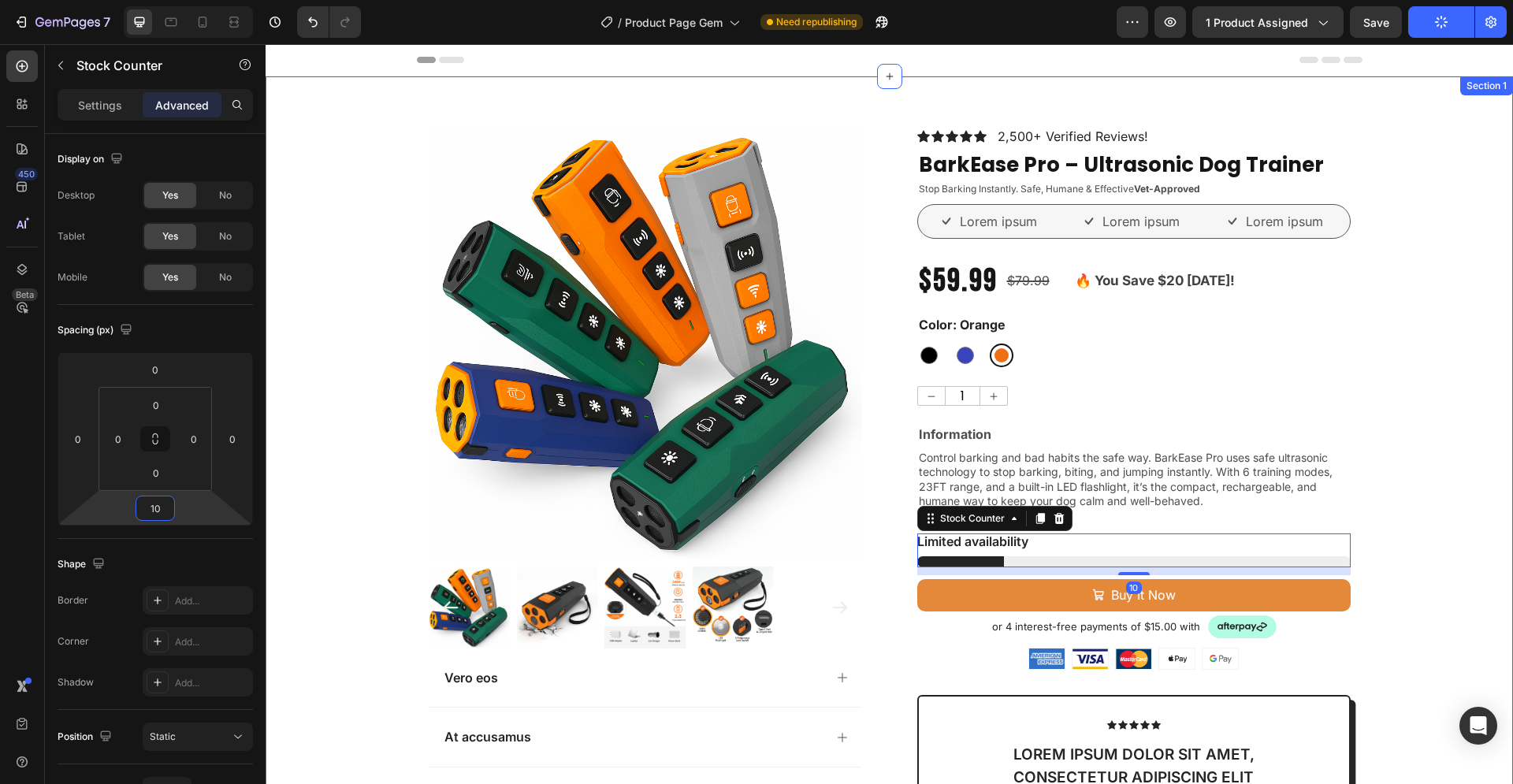
click at [1390, 475] on div "Product Images Vero eos At accusamus Et iusto odio Consectetur Adipiscin Accord…" at bounding box center [889, 658] width 1247 height 1064
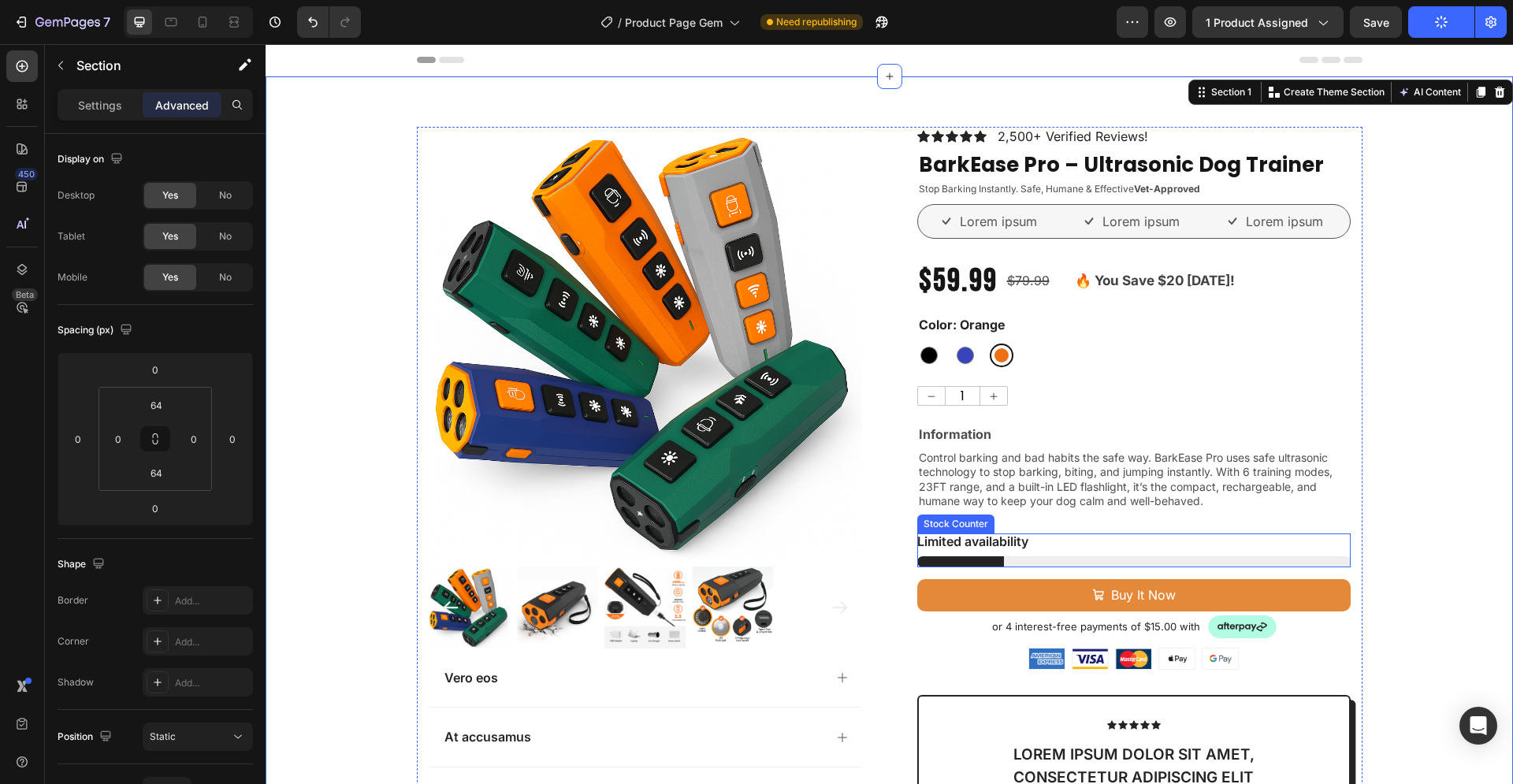
click at [1064, 539] on div "Limited availability" at bounding box center [1134, 541] width 434 height 16
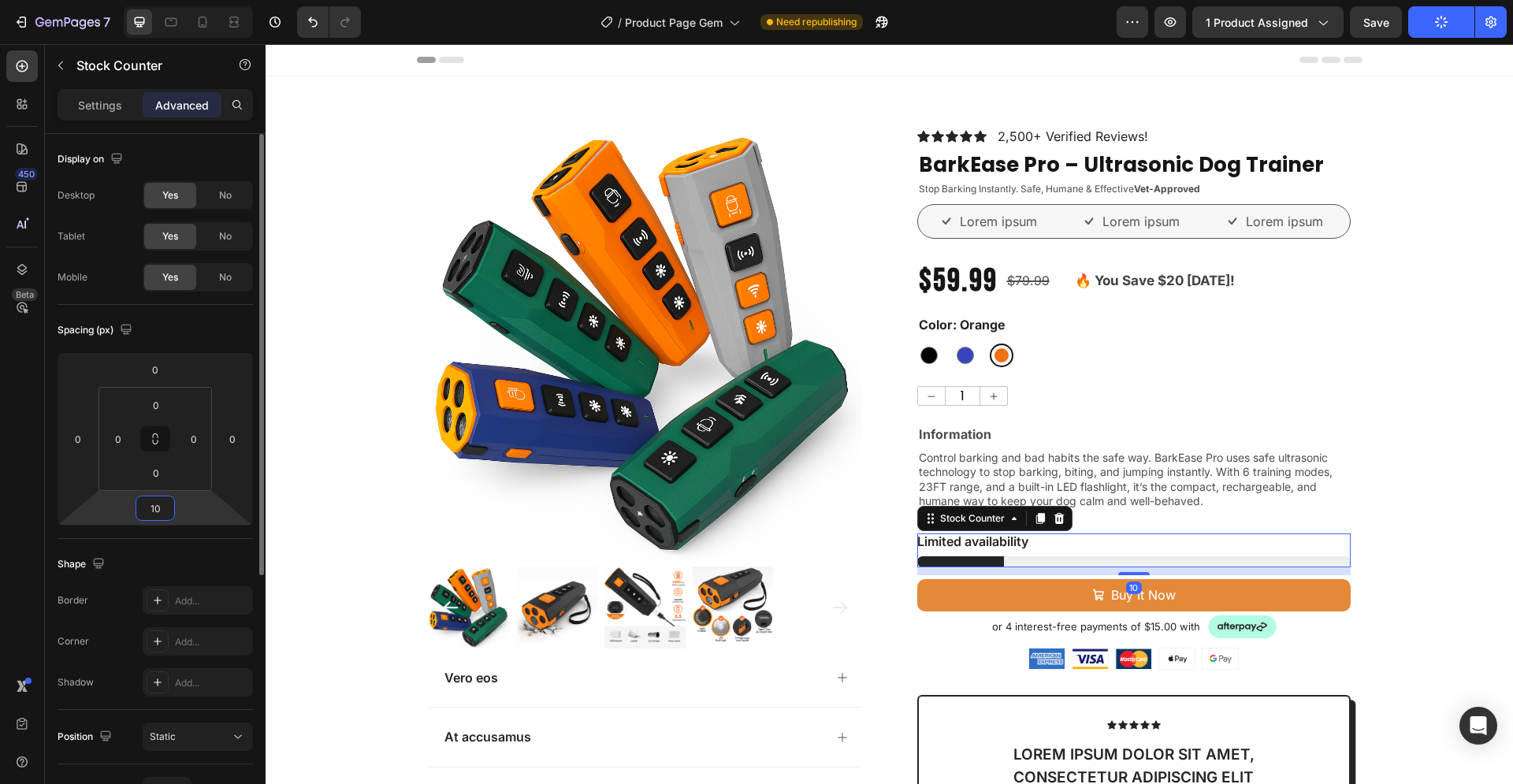
click at [162, 512] on input "10" at bounding box center [154, 508] width 31 height 24
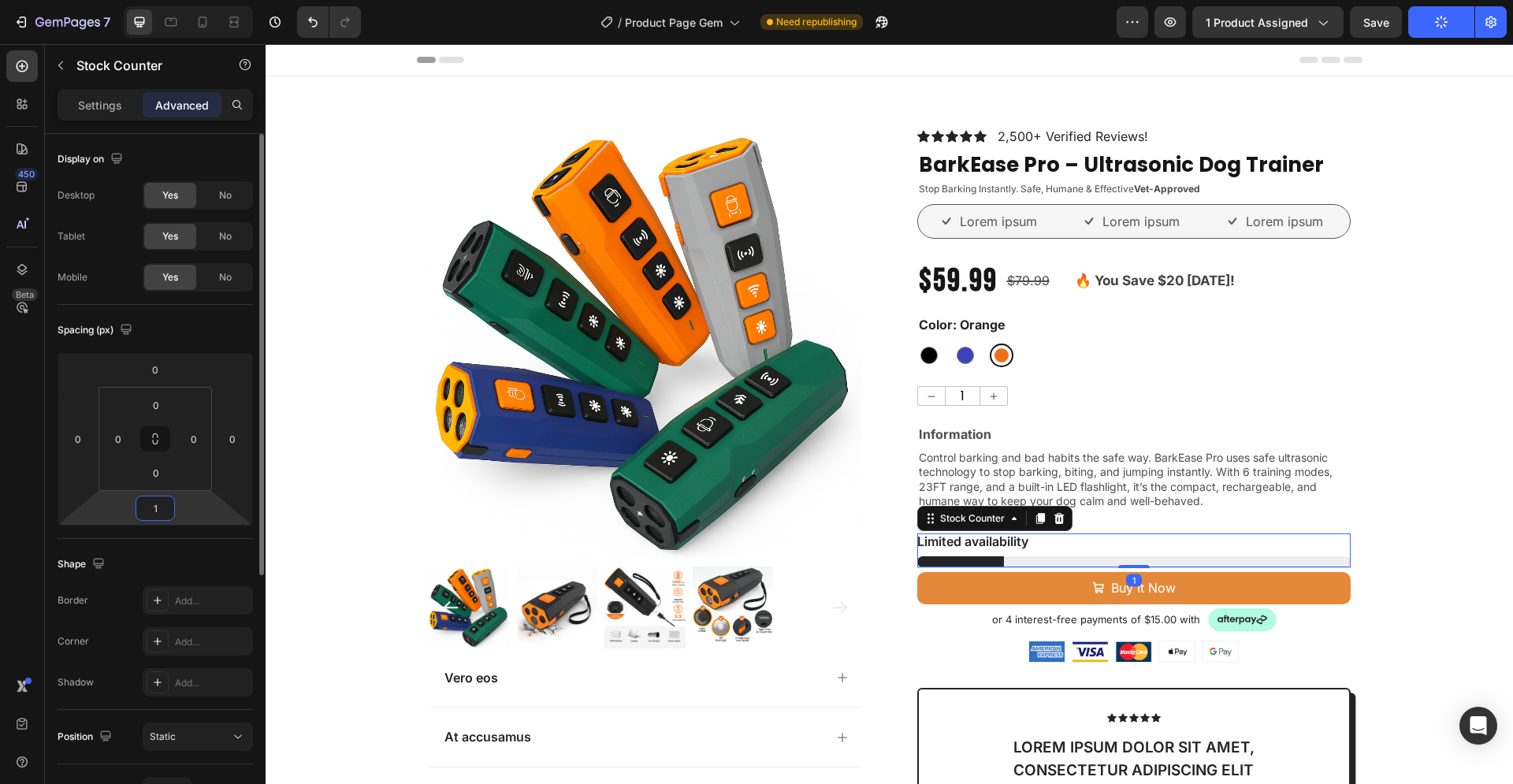
type input "16"
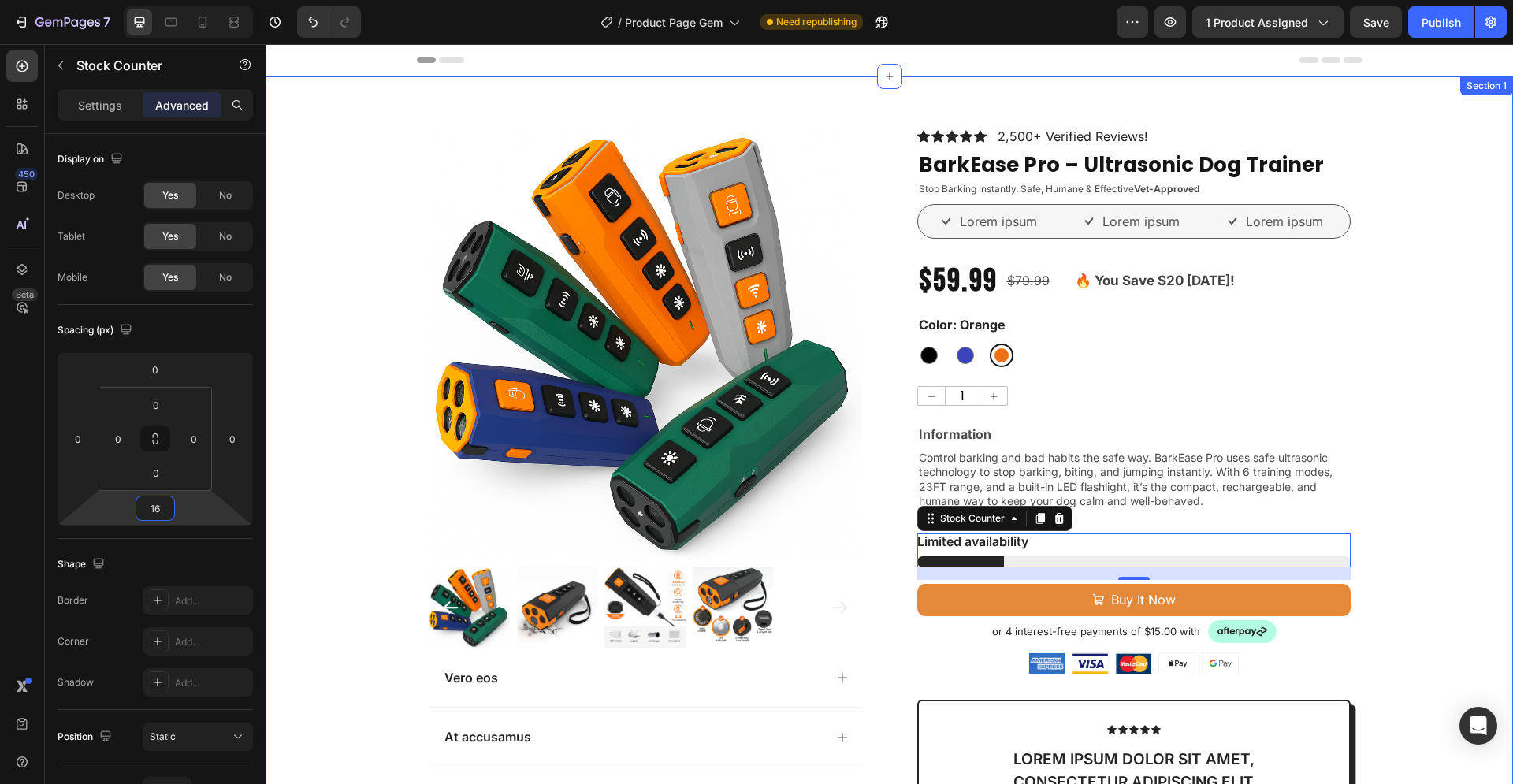
click at [1386, 445] on div "Product Images Vero eos At accusamus Et iusto odio Consectetur Adipiscin Accord…" at bounding box center [889, 661] width 1247 height 1069
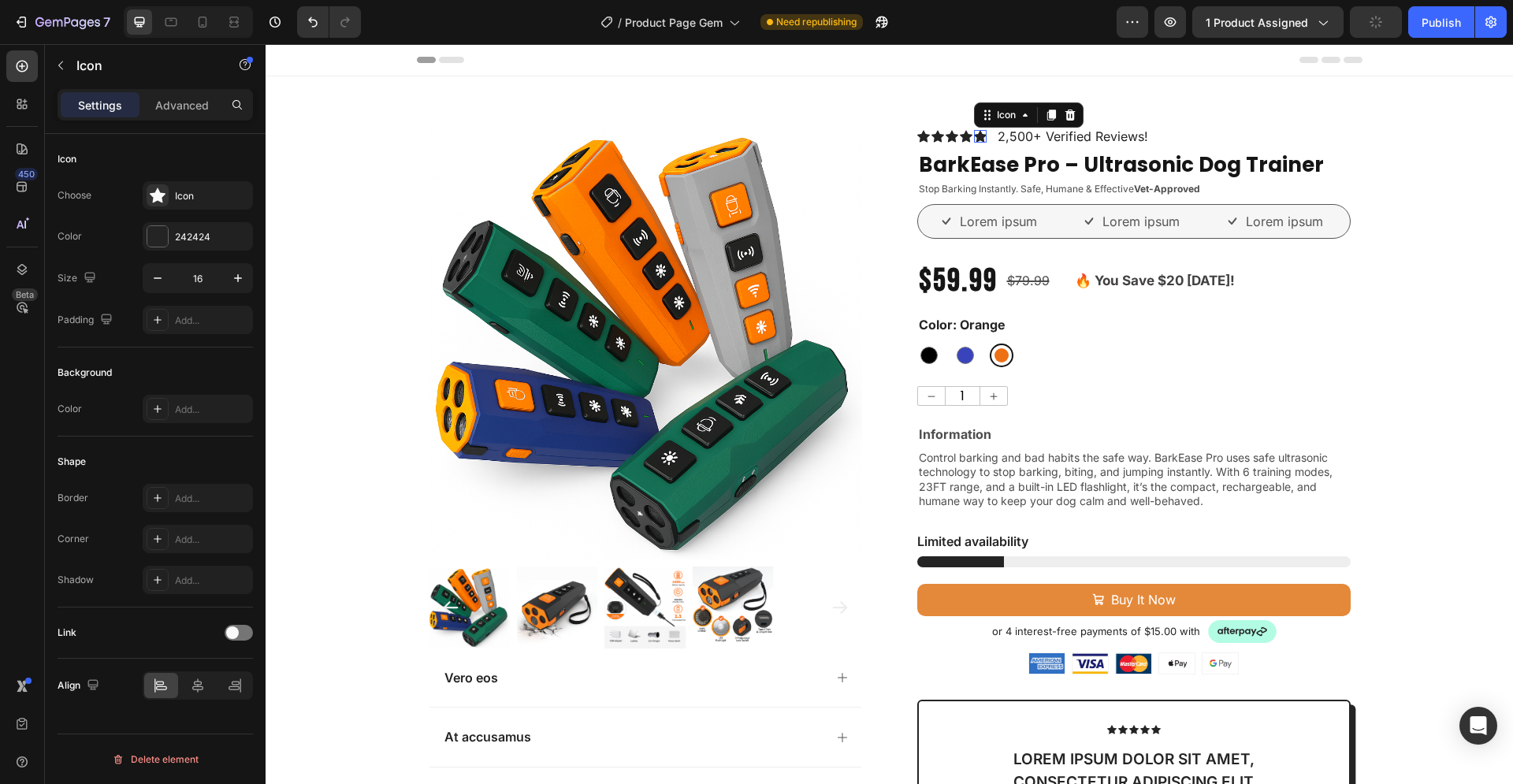
click at [974, 132] on icon at bounding box center [979, 135] width 12 height 12
click at [160, 235] on div at bounding box center [157, 235] width 20 height 20
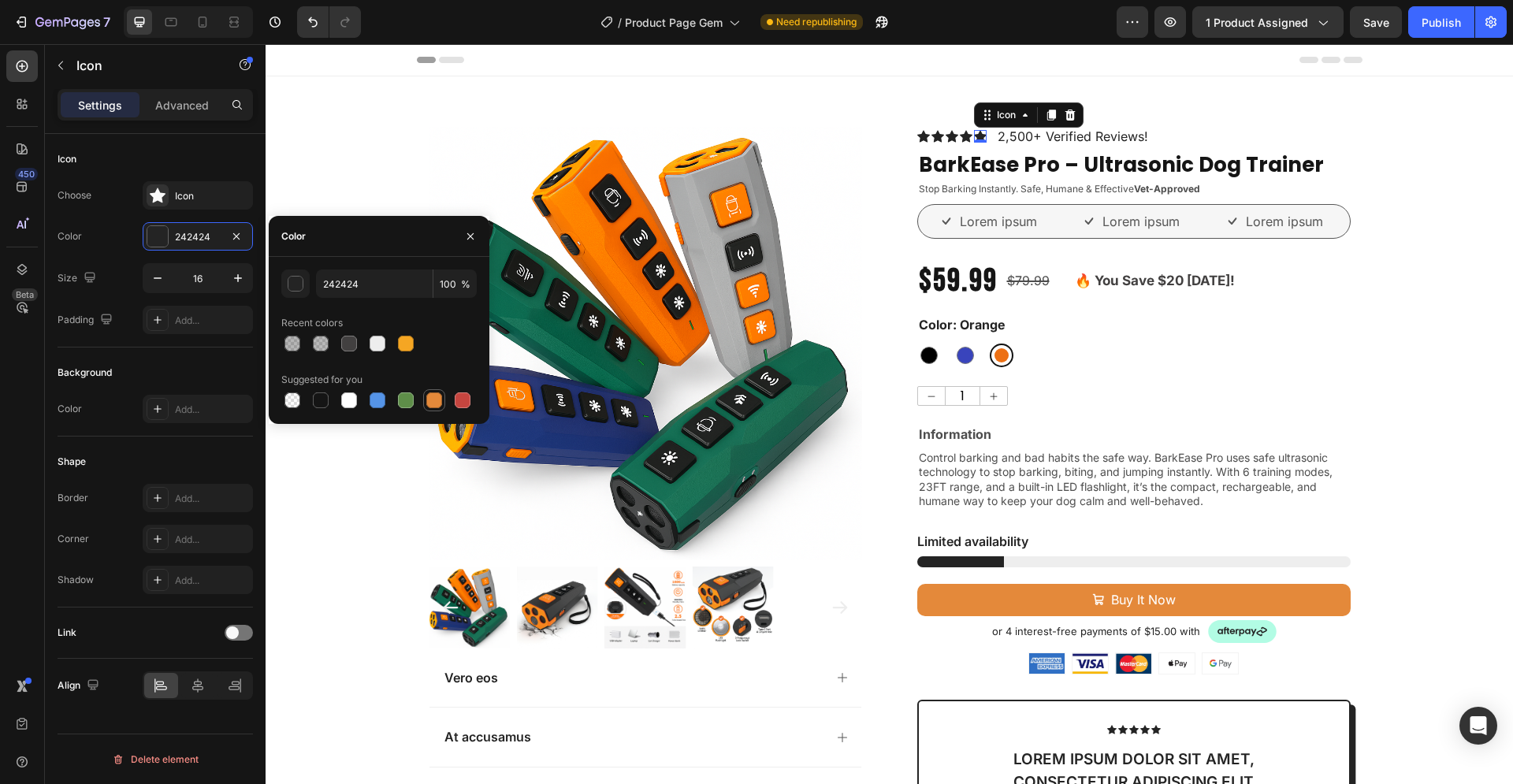
click at [429, 397] on div at bounding box center [434, 400] width 16 height 16
type input "E4893A"
click at [959, 137] on div "Icon" at bounding box center [965, 135] width 12 height 12
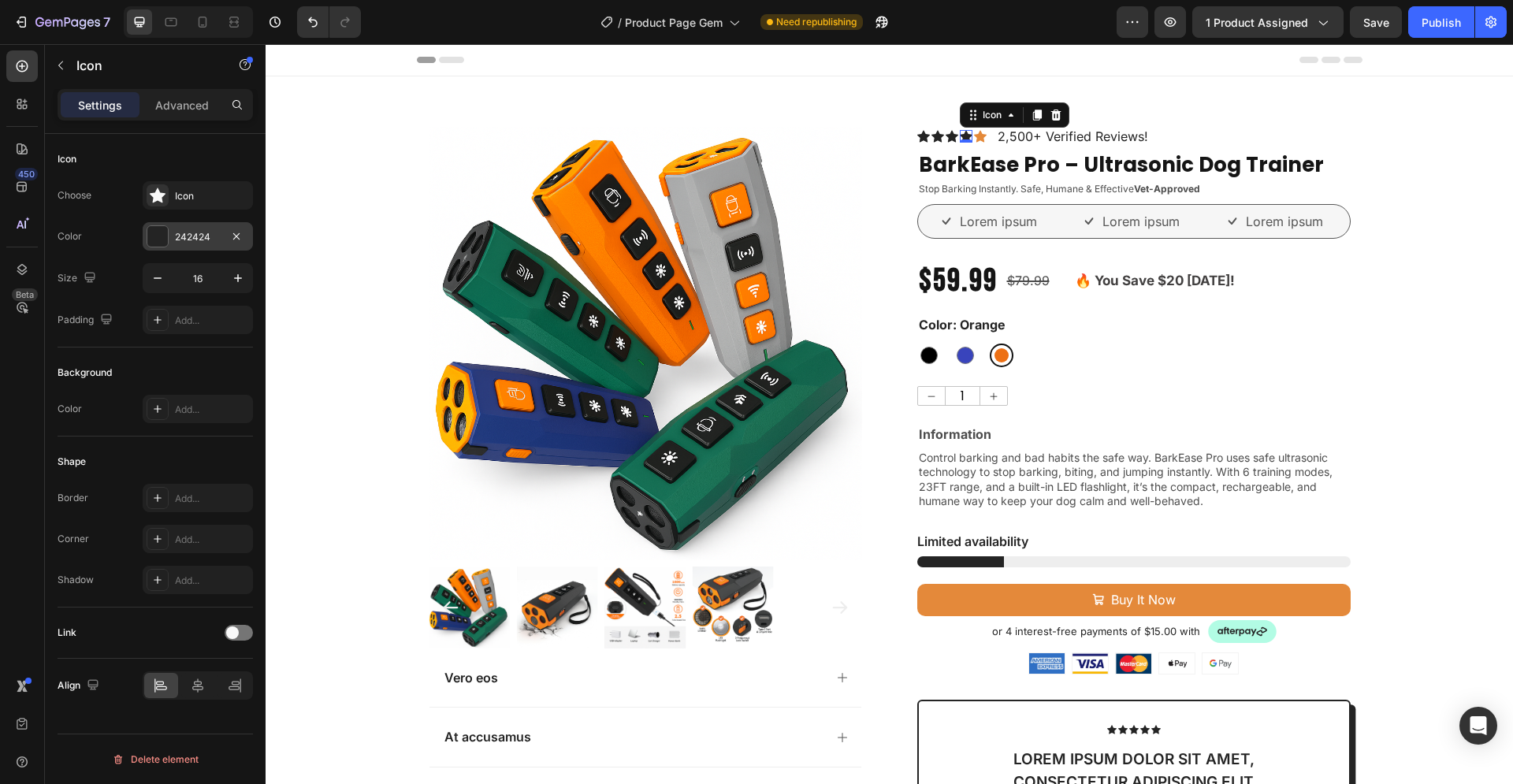
click at [152, 238] on div at bounding box center [157, 235] width 20 height 20
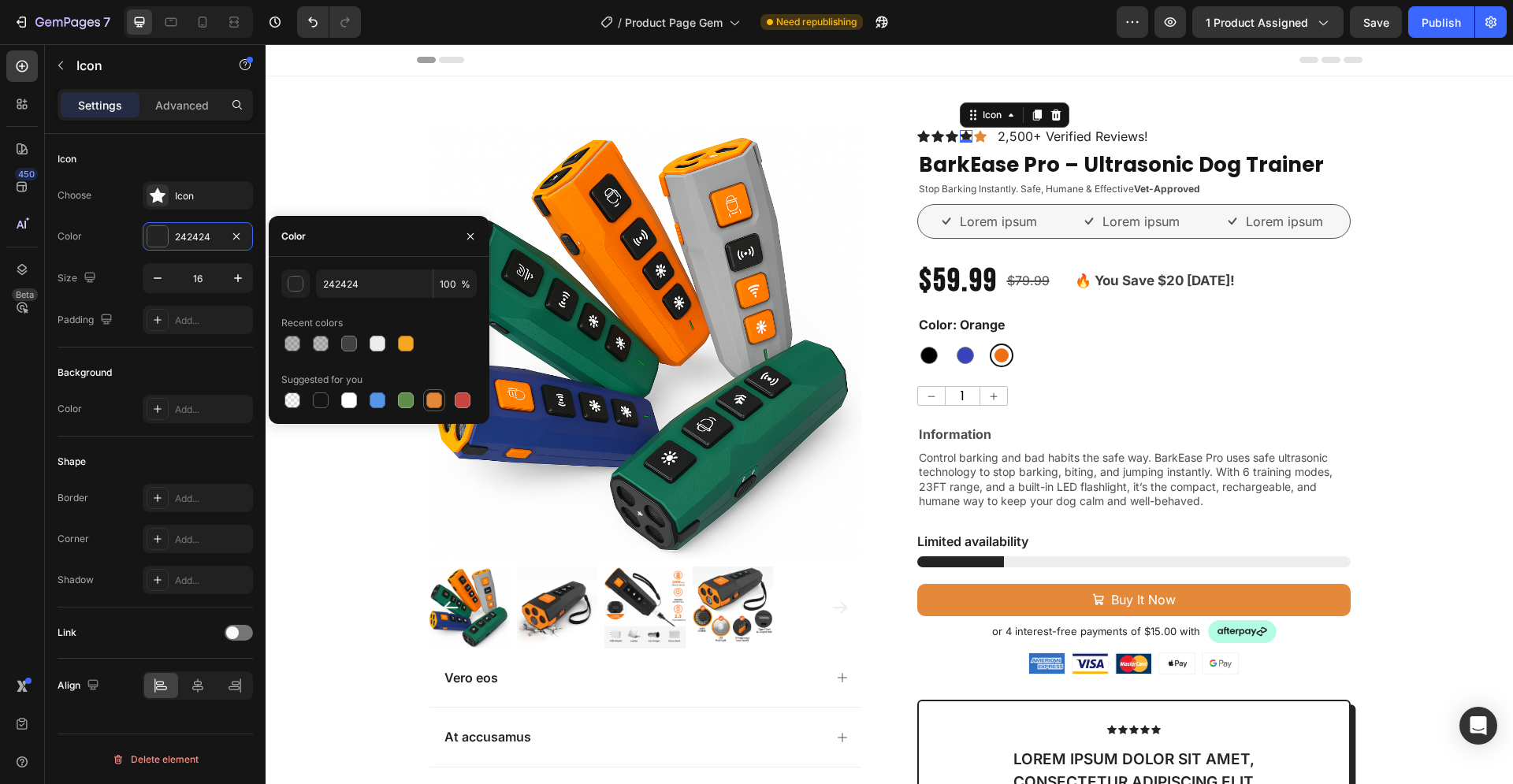
click at [434, 396] on div at bounding box center [434, 400] width 16 height 16
type input "E4893A"
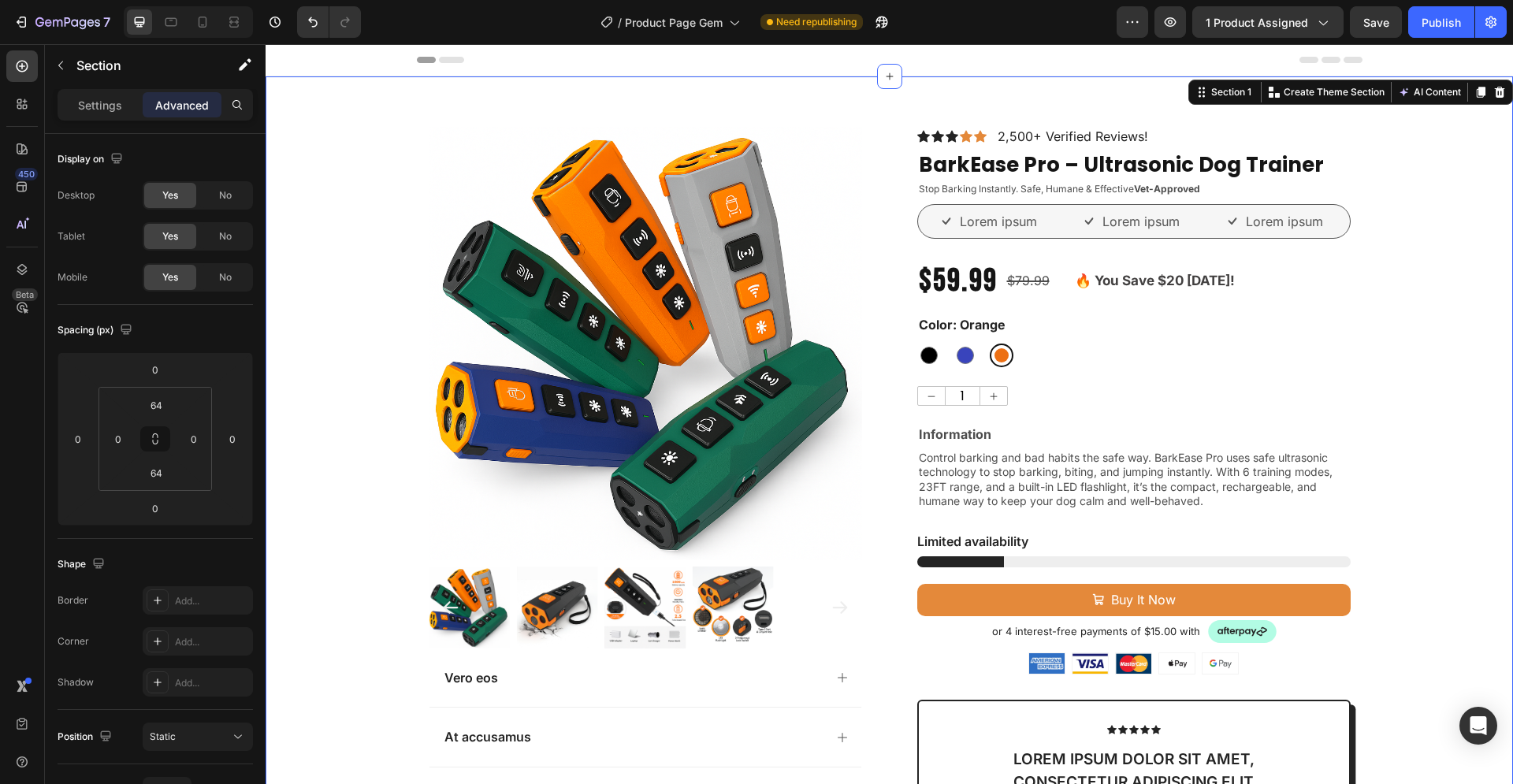
click at [1387, 142] on div "Product Images Vero eos At accusamus Et iusto odio Consectetur Adipiscin Accord…" at bounding box center [889, 661] width 1247 height 1069
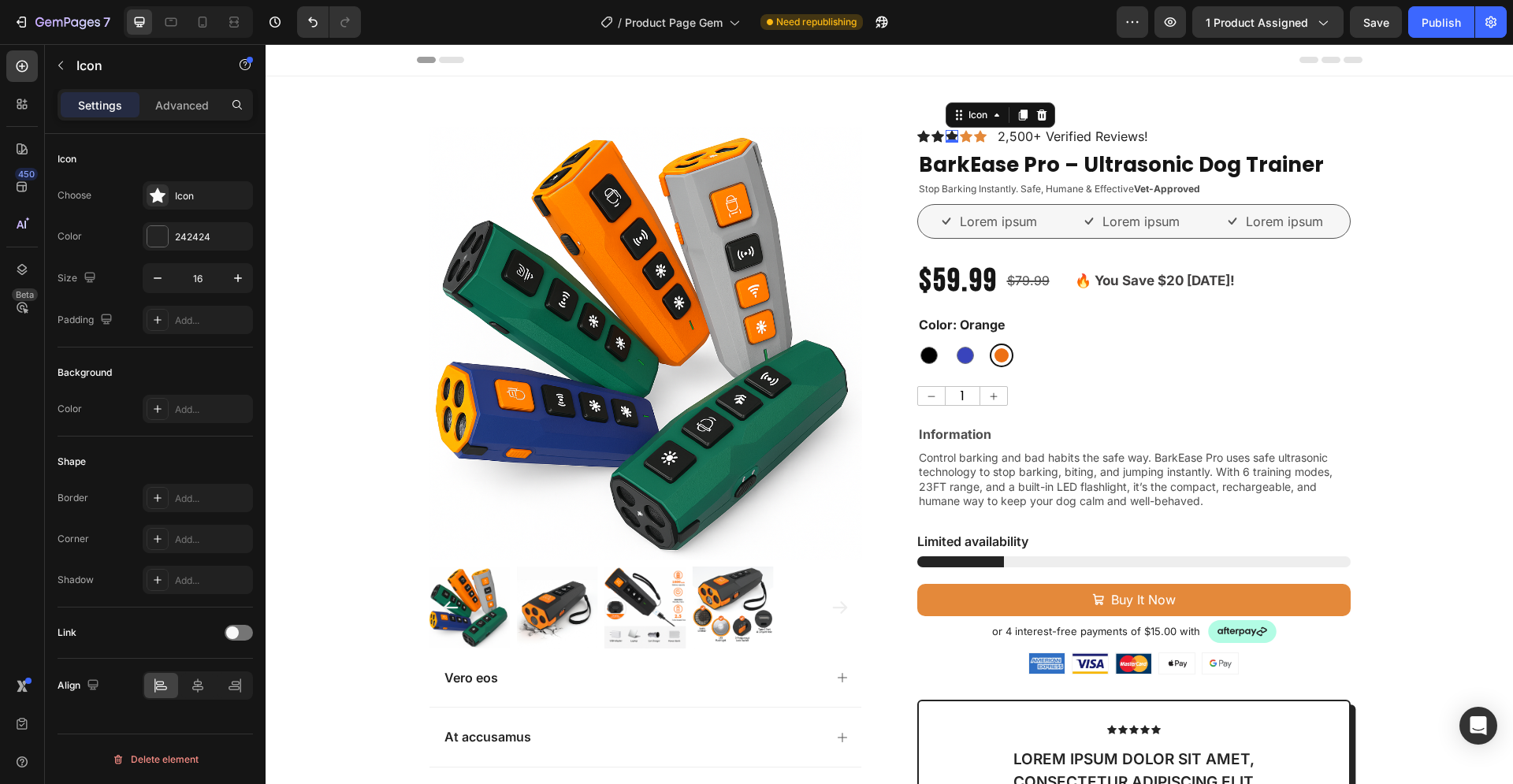
click at [945, 136] on icon at bounding box center [951, 136] width 12 height 11
click at [159, 232] on div at bounding box center [157, 235] width 20 height 20
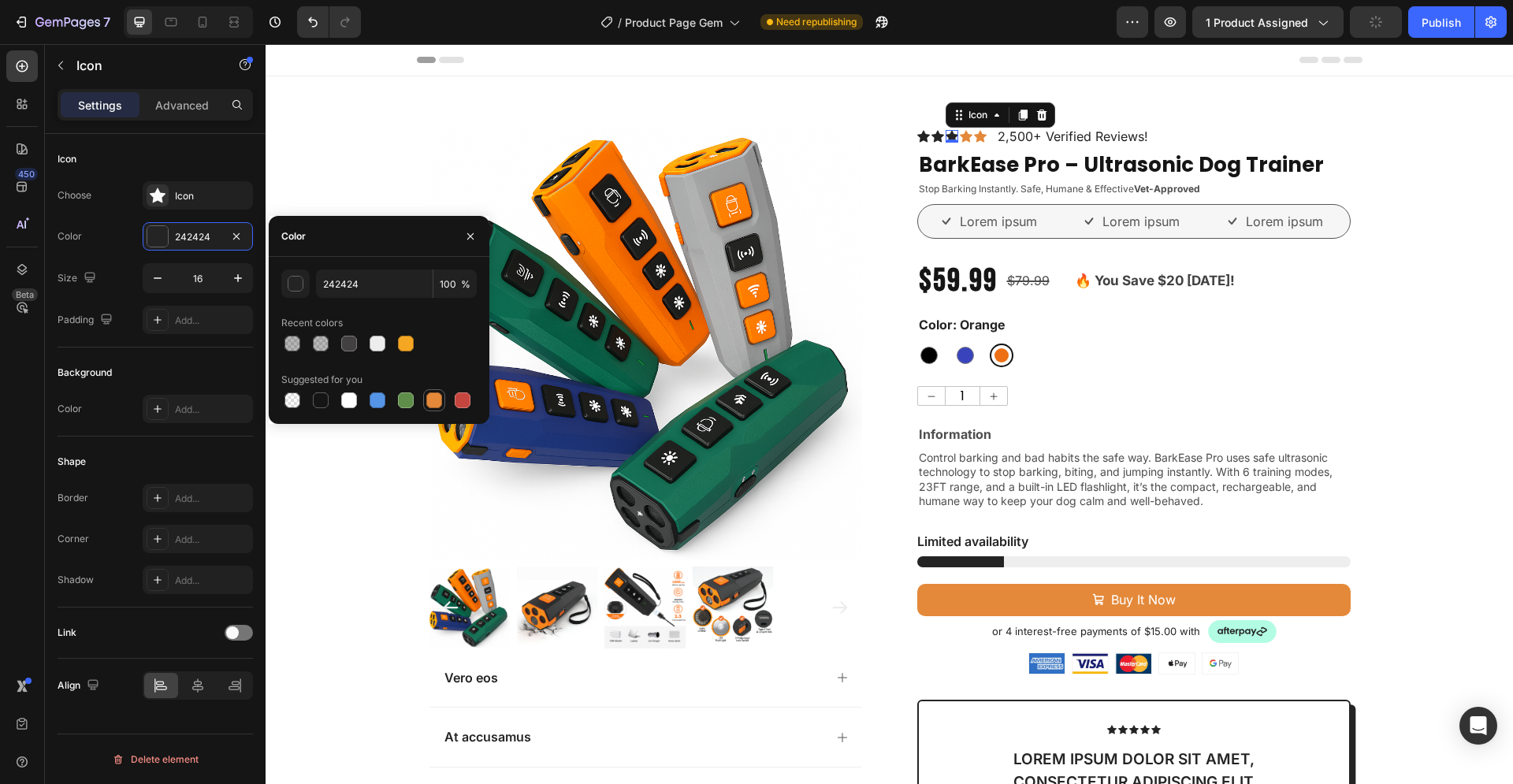
click at [434, 398] on div at bounding box center [434, 400] width 16 height 16
type input "E4893A"
click at [931, 139] on icon at bounding box center [937, 136] width 12 height 11
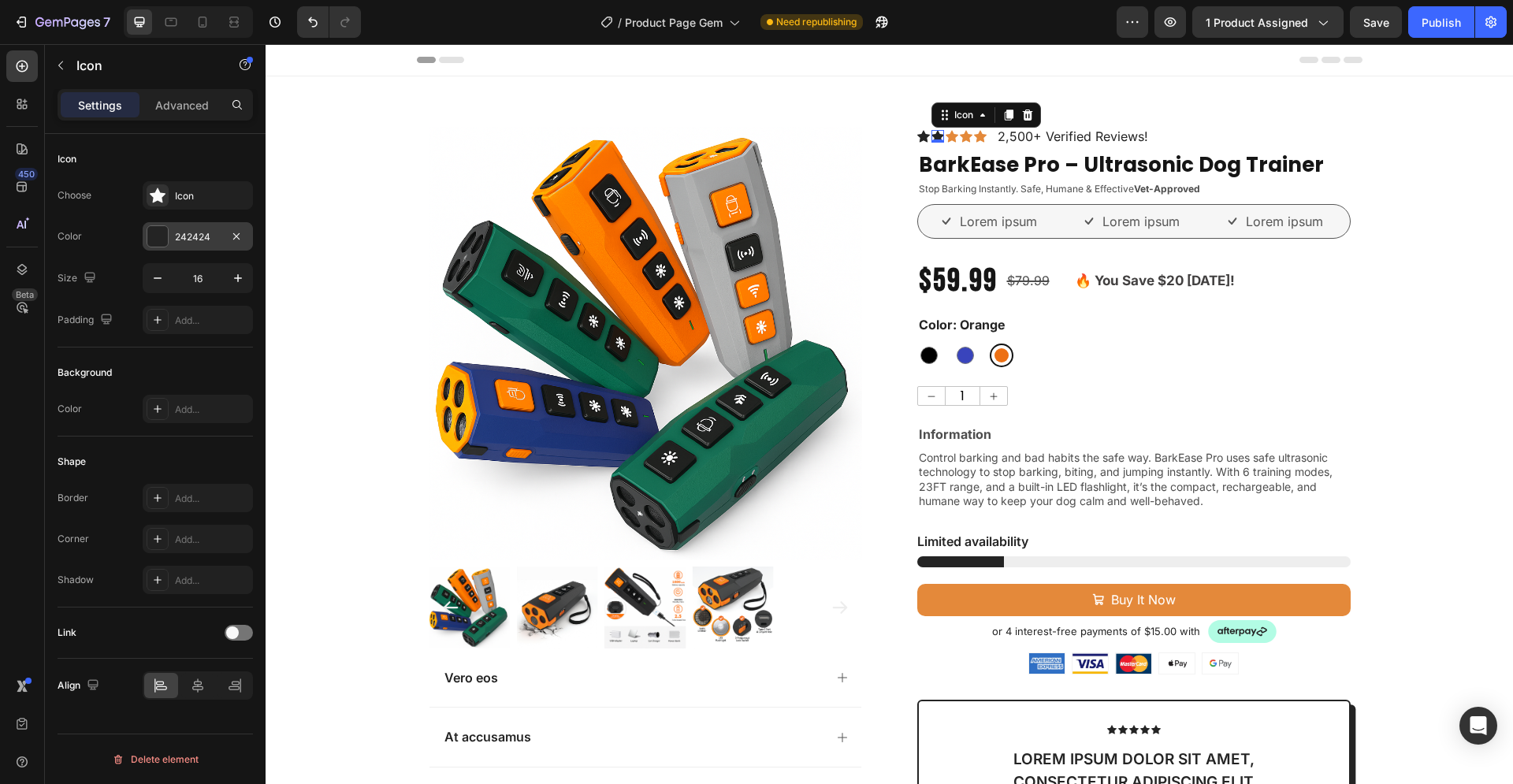
click at [152, 233] on div at bounding box center [157, 235] width 20 height 20
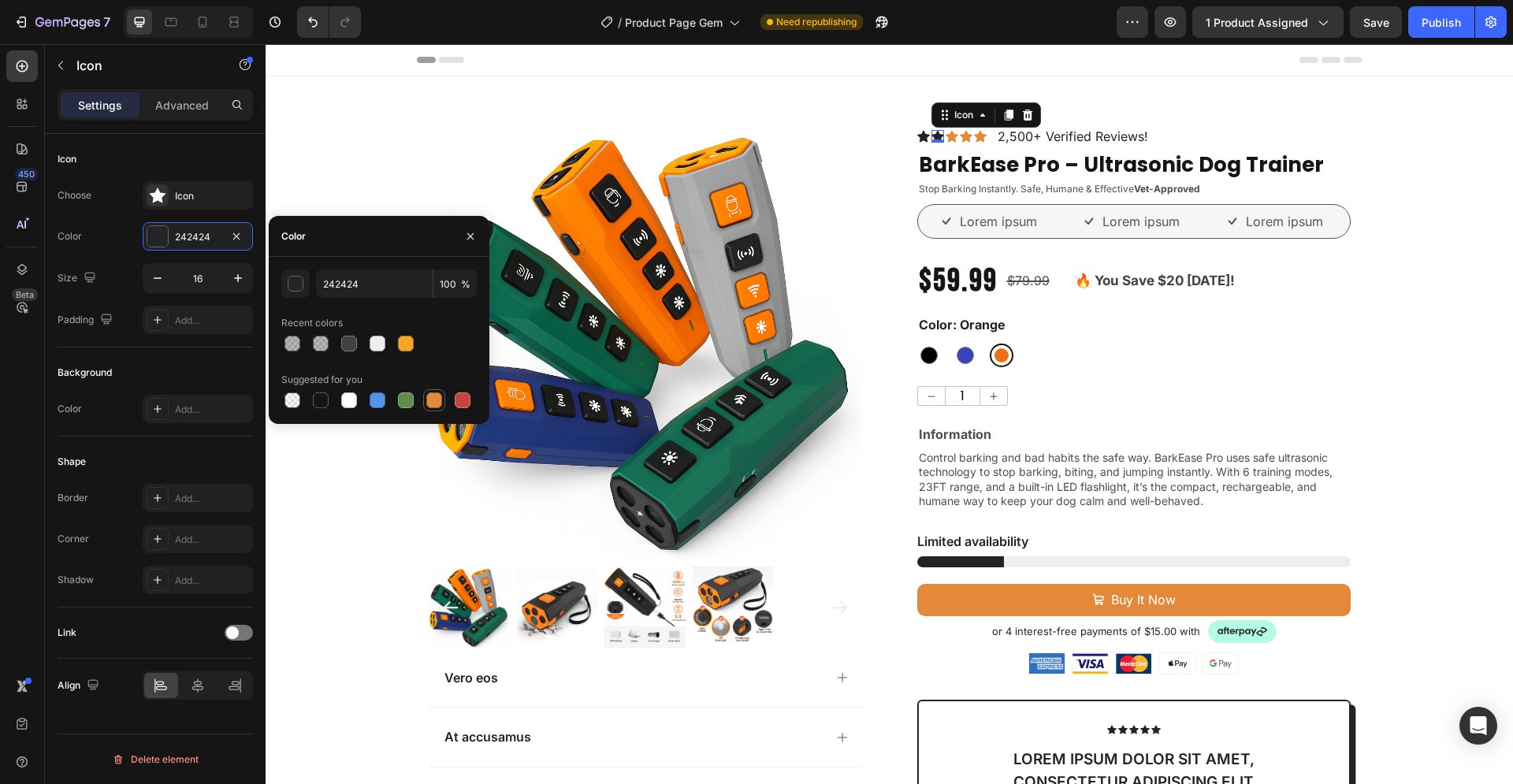
click at [434, 401] on div at bounding box center [434, 400] width 16 height 16
type input "E4893A"
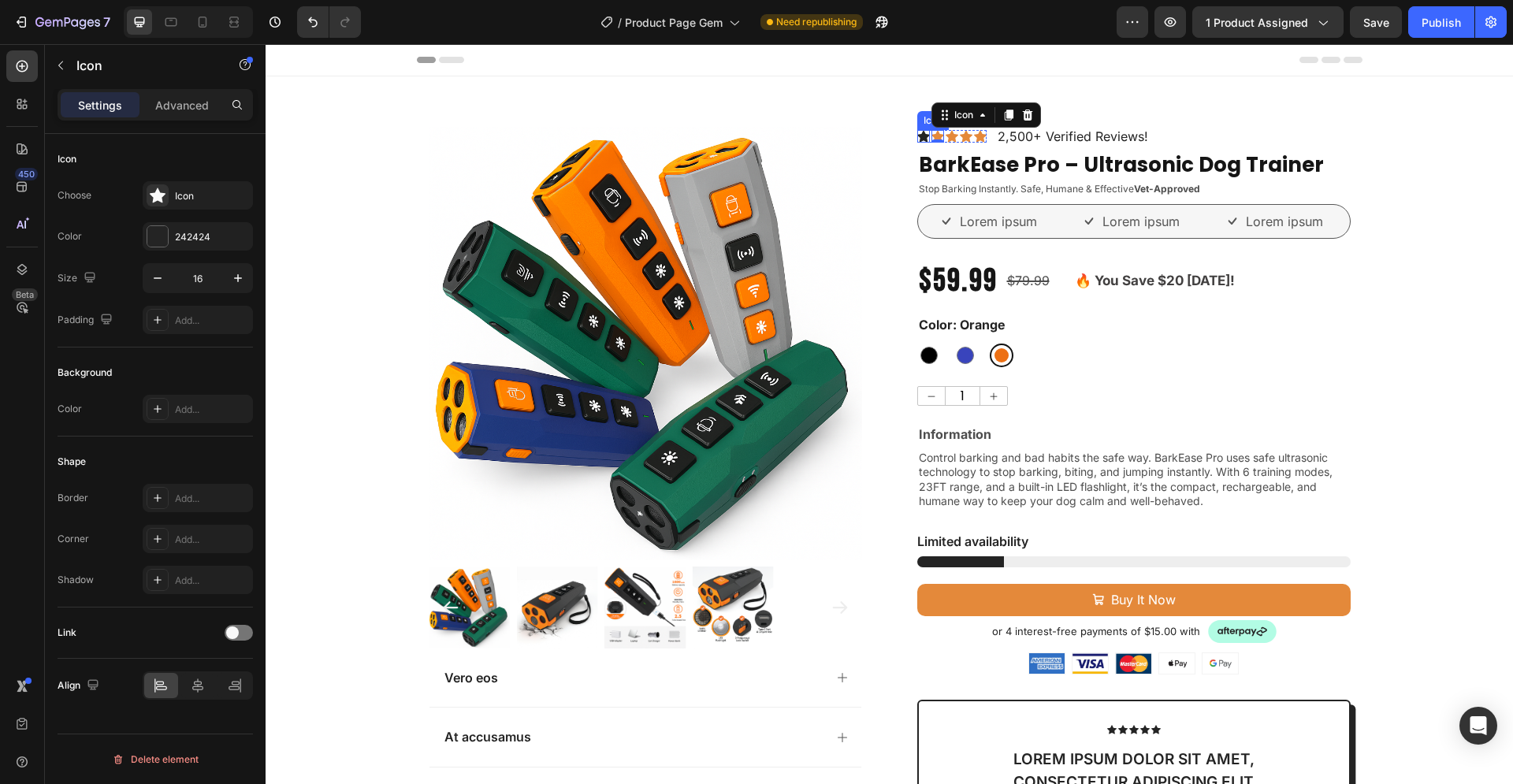
click at [918, 137] on div "Icon" at bounding box center [923, 135] width 12 height 12
click at [155, 230] on div at bounding box center [157, 235] width 20 height 20
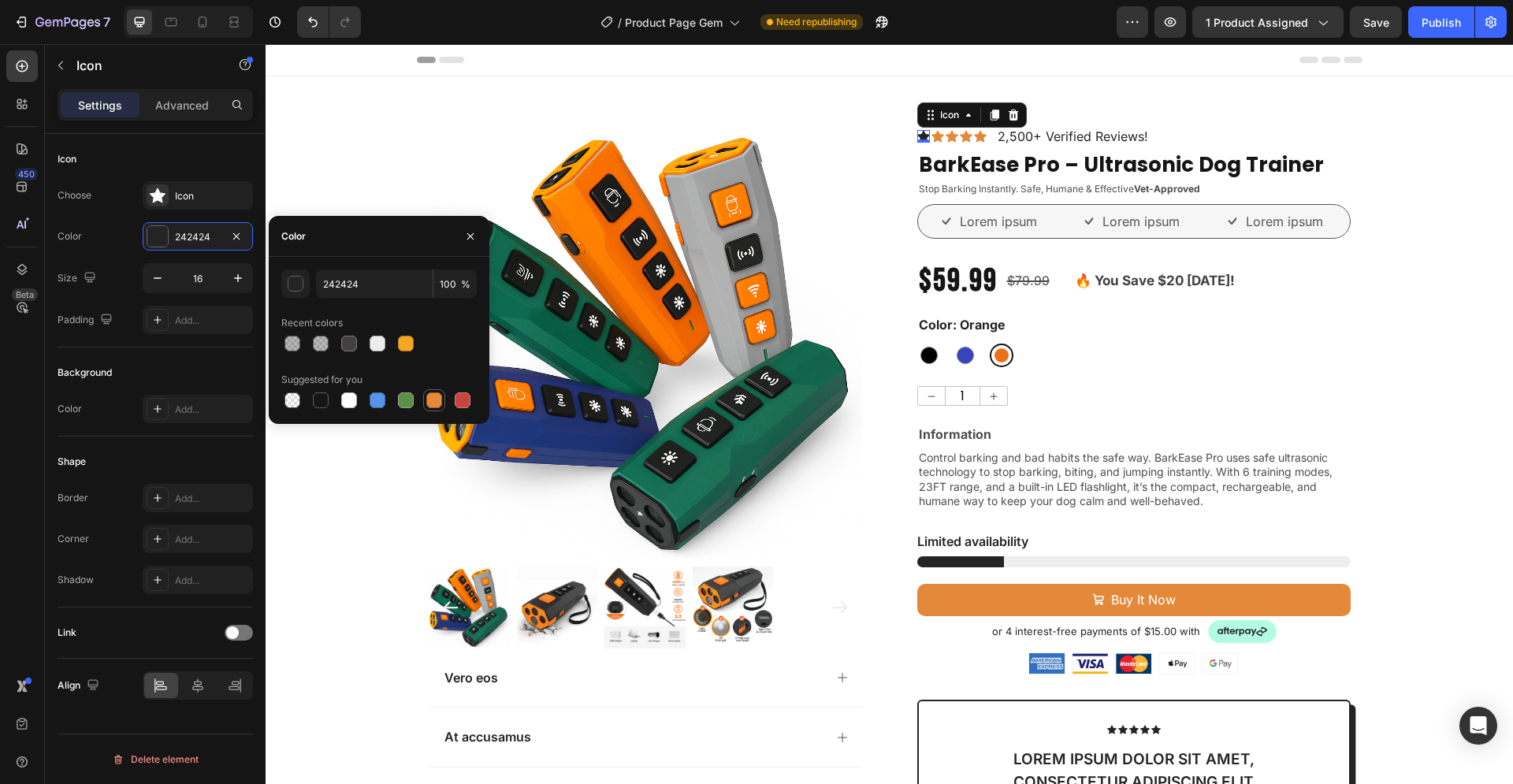
click at [432, 398] on div at bounding box center [434, 400] width 16 height 16
type input "E4893A"
click at [1388, 197] on div "Product Images Vero eos At accusamus Et iusto odio Consectetur Adipiscin Accord…" at bounding box center [889, 661] width 1247 height 1069
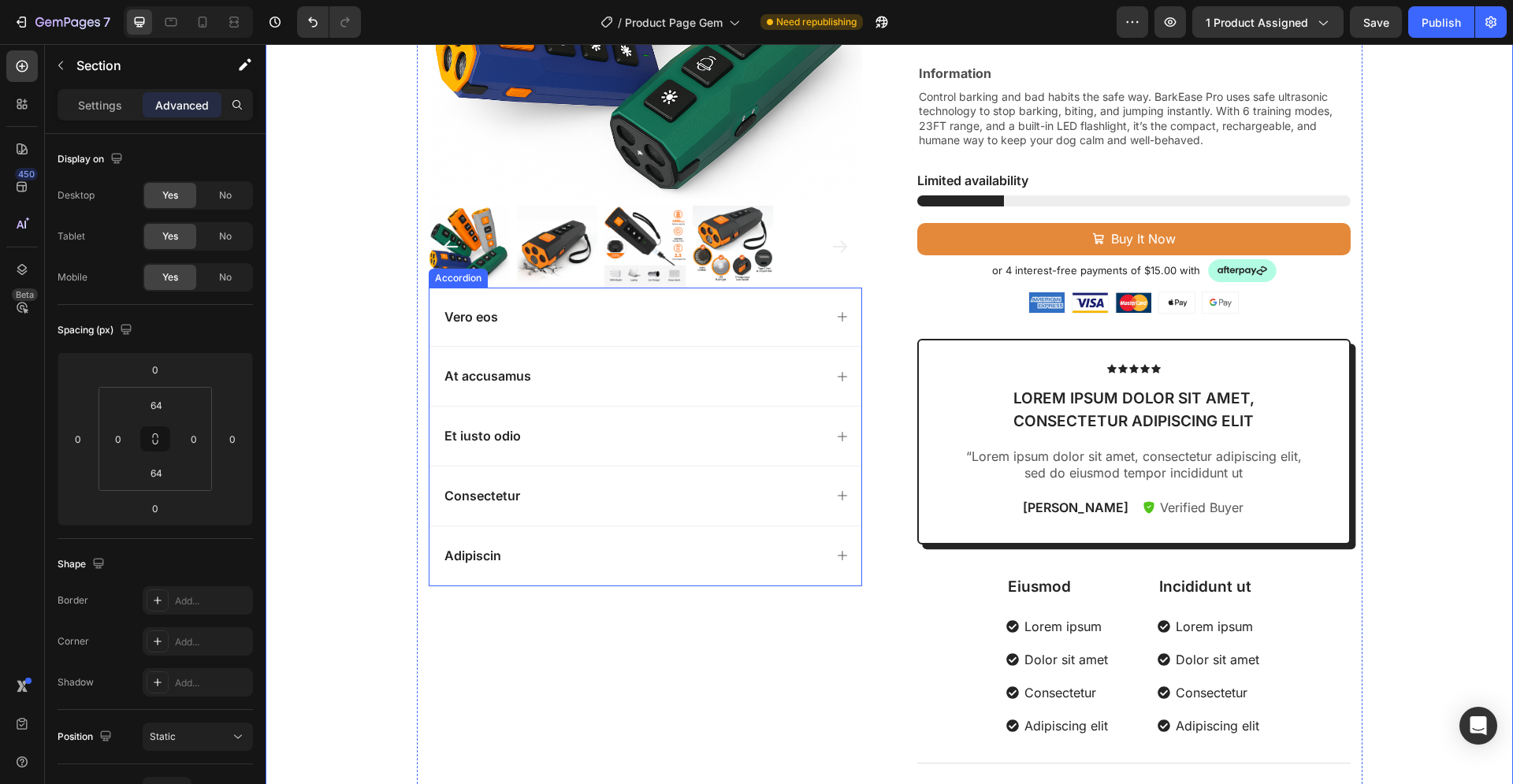
scroll to position [482, 0]
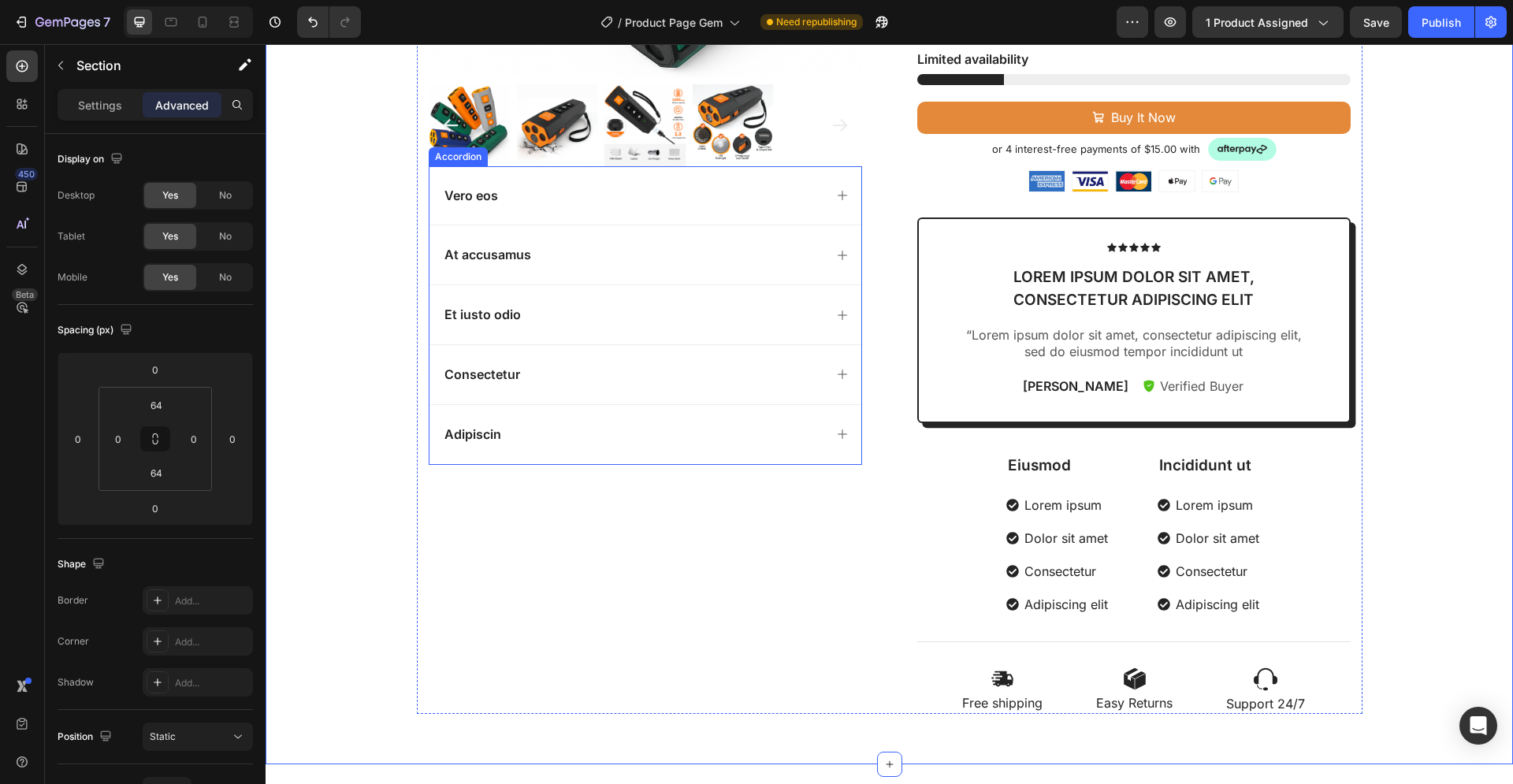
click at [462, 199] on p "Vero eos" at bounding box center [471, 195] width 53 height 16
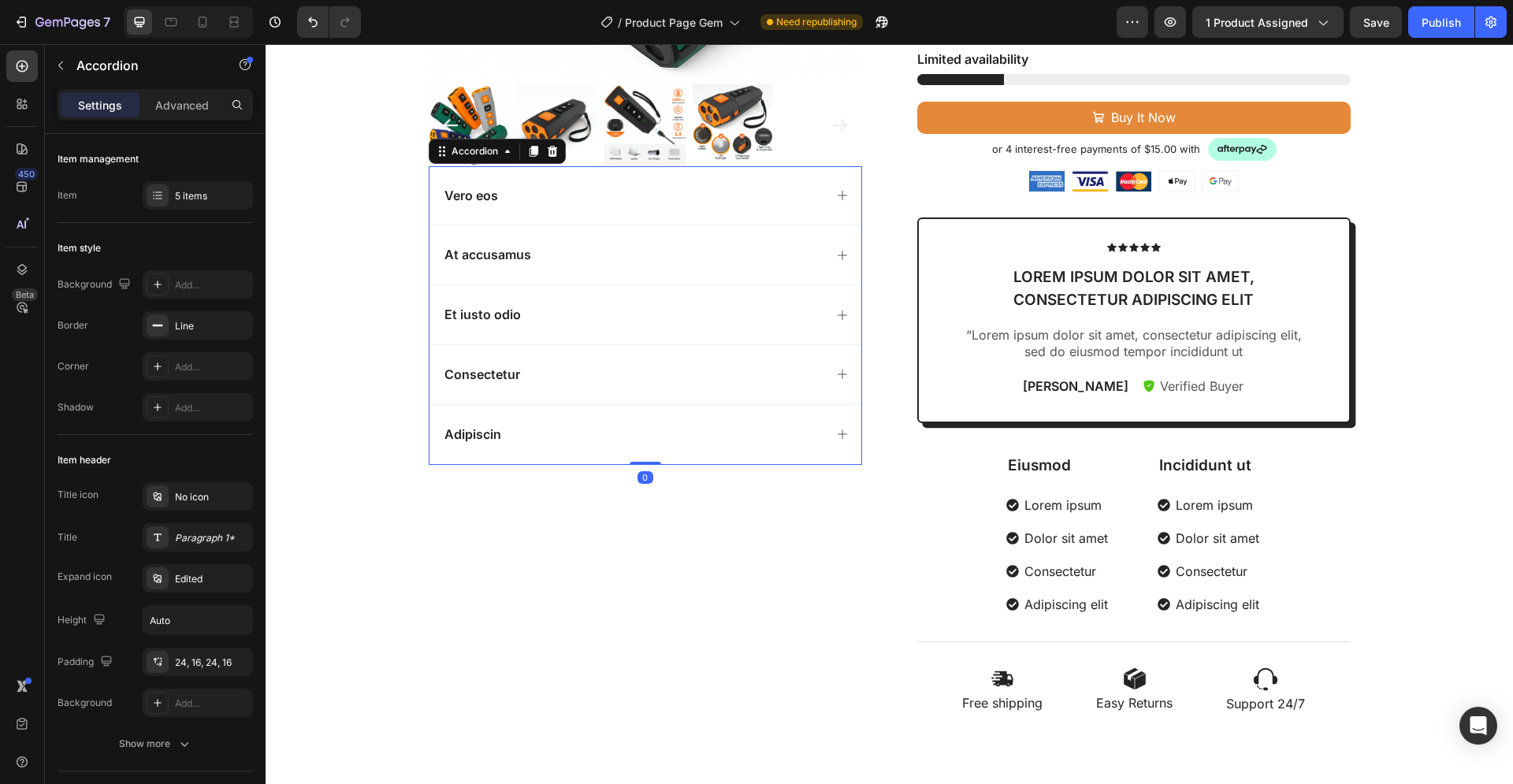
click at [468, 196] on p "Vero eos" at bounding box center [471, 195] width 53 height 16
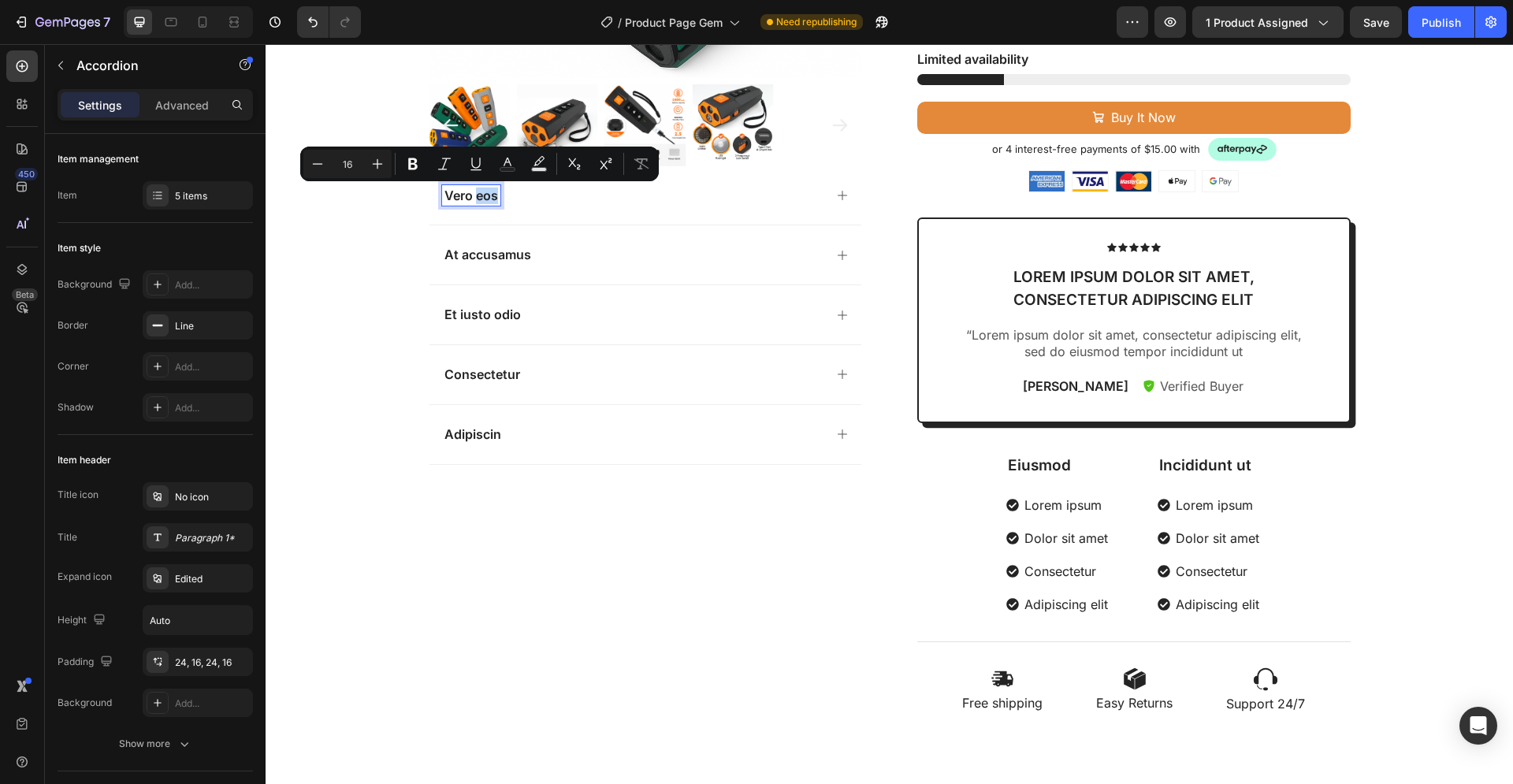
click at [490, 194] on p "Vero eos" at bounding box center [471, 195] width 53 height 16
drag, startPoint x: 490, startPoint y: 197, endPoint x: 439, endPoint y: 198, distance: 51.0
click at [444, 198] on p "Vero eos" at bounding box center [471, 195] width 53 height 16
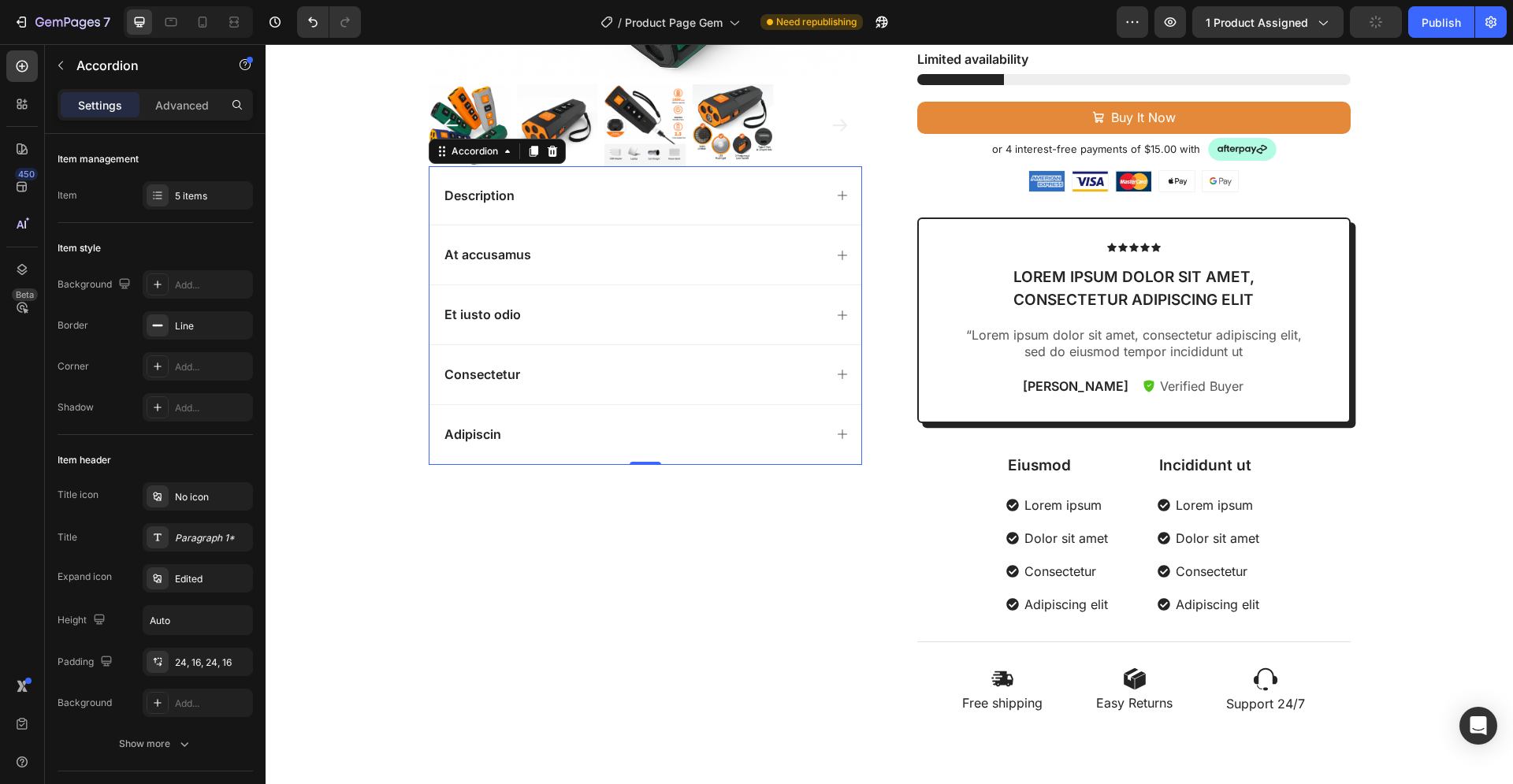
click at [472, 258] on p "At accusamus" at bounding box center [487, 254] width 87 height 16
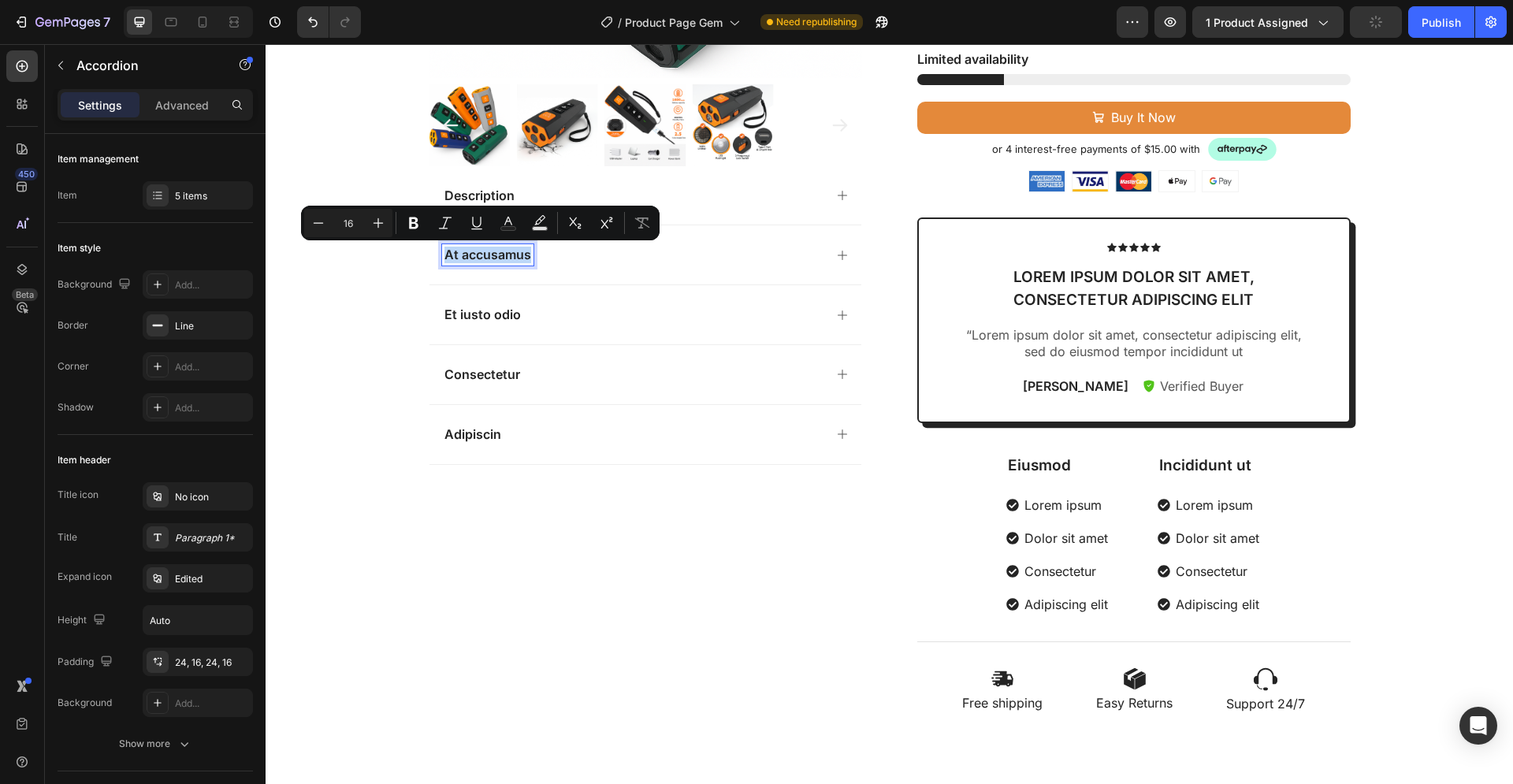
drag, startPoint x: 522, startPoint y: 255, endPoint x: 439, endPoint y: 255, distance: 83.0
click at [444, 255] on p "At accusamus" at bounding box center [487, 254] width 87 height 16
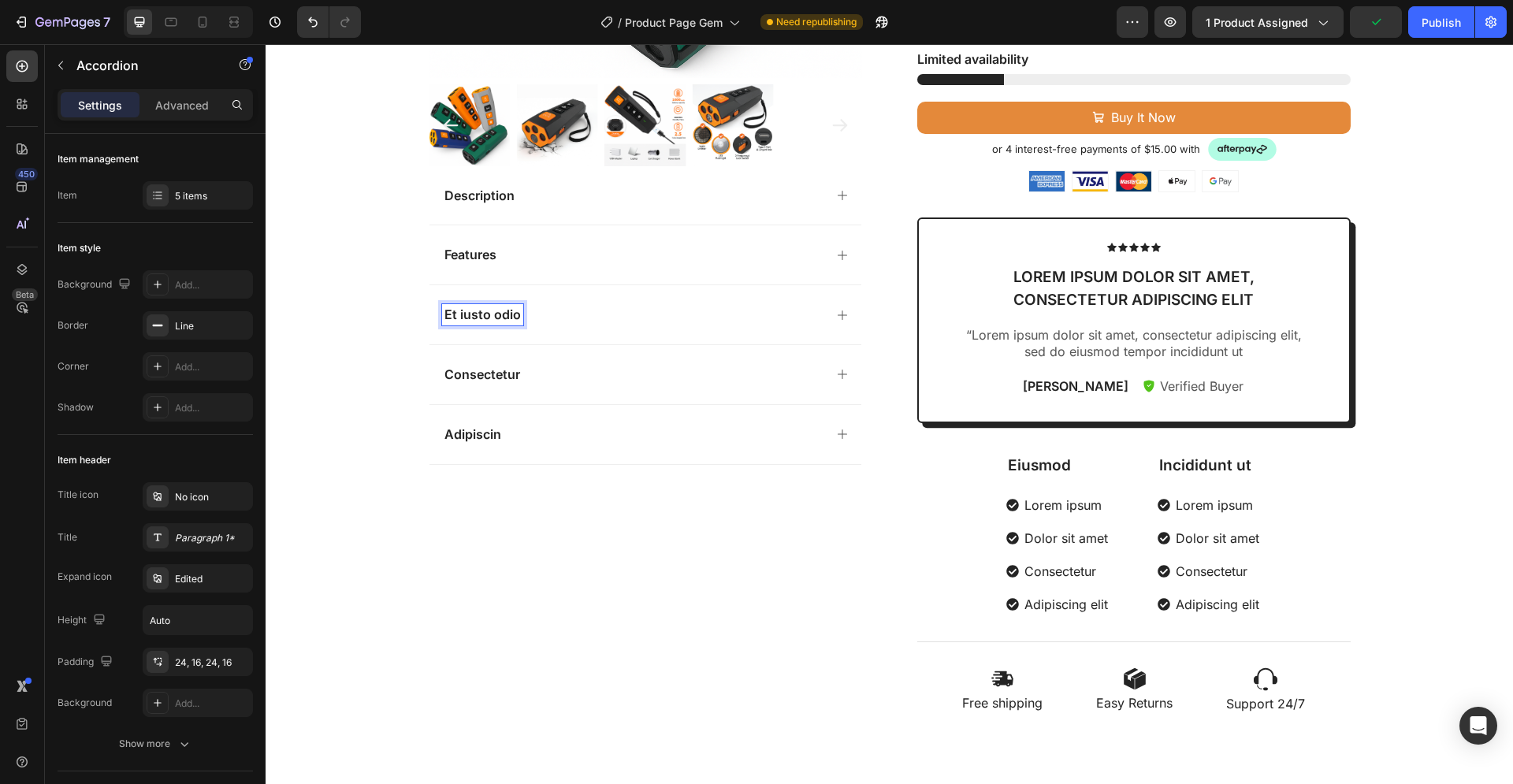
click at [487, 314] on p "Et iusto odio" at bounding box center [482, 314] width 76 height 16
click at [503, 312] on p "Et iusto odio" at bounding box center [482, 314] width 76 height 16
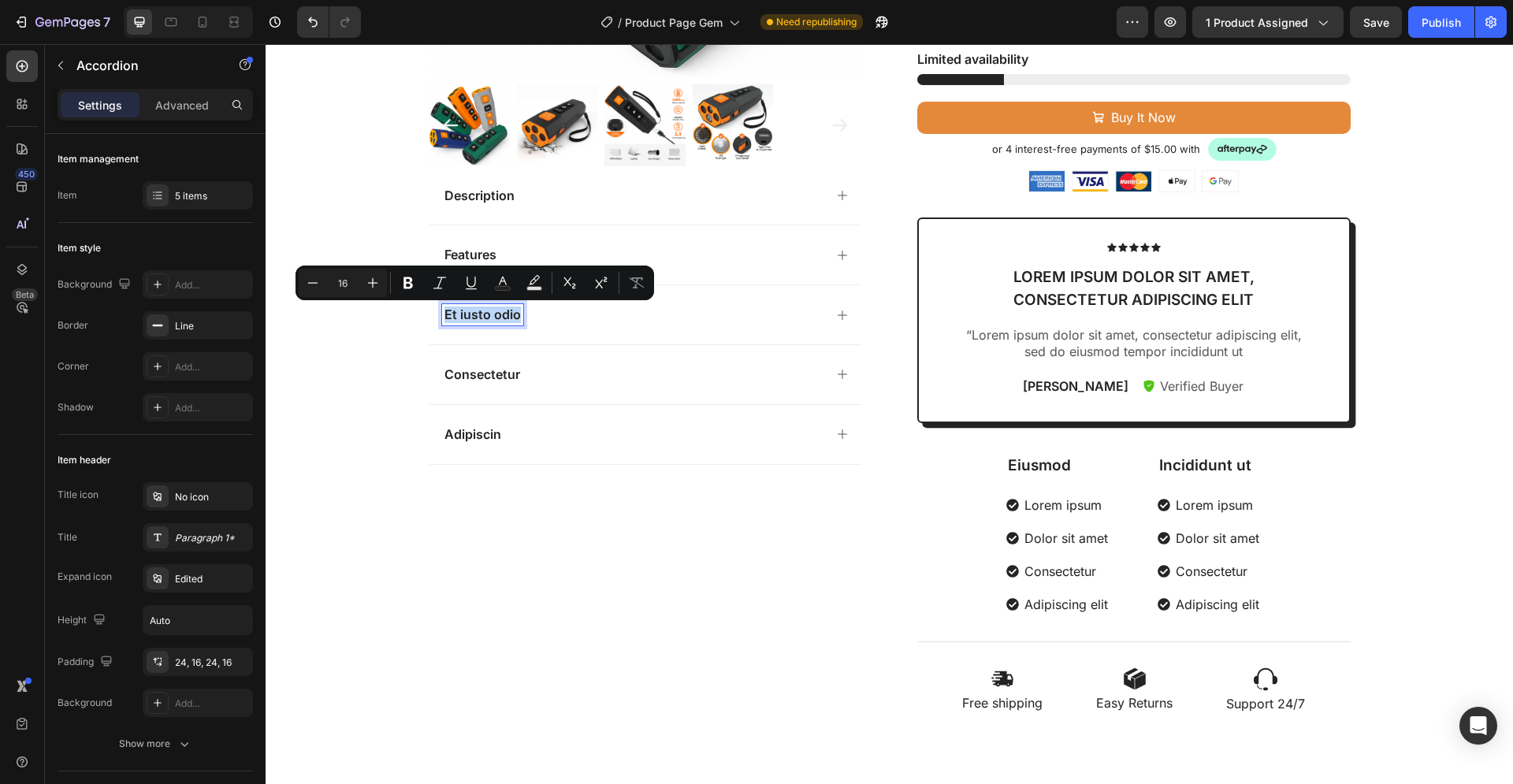
drag, startPoint x: 505, startPoint y: 312, endPoint x: 434, endPoint y: 315, distance: 71.1
click at [442, 315] on div "Et iusto odio" at bounding box center [482, 314] width 81 height 21
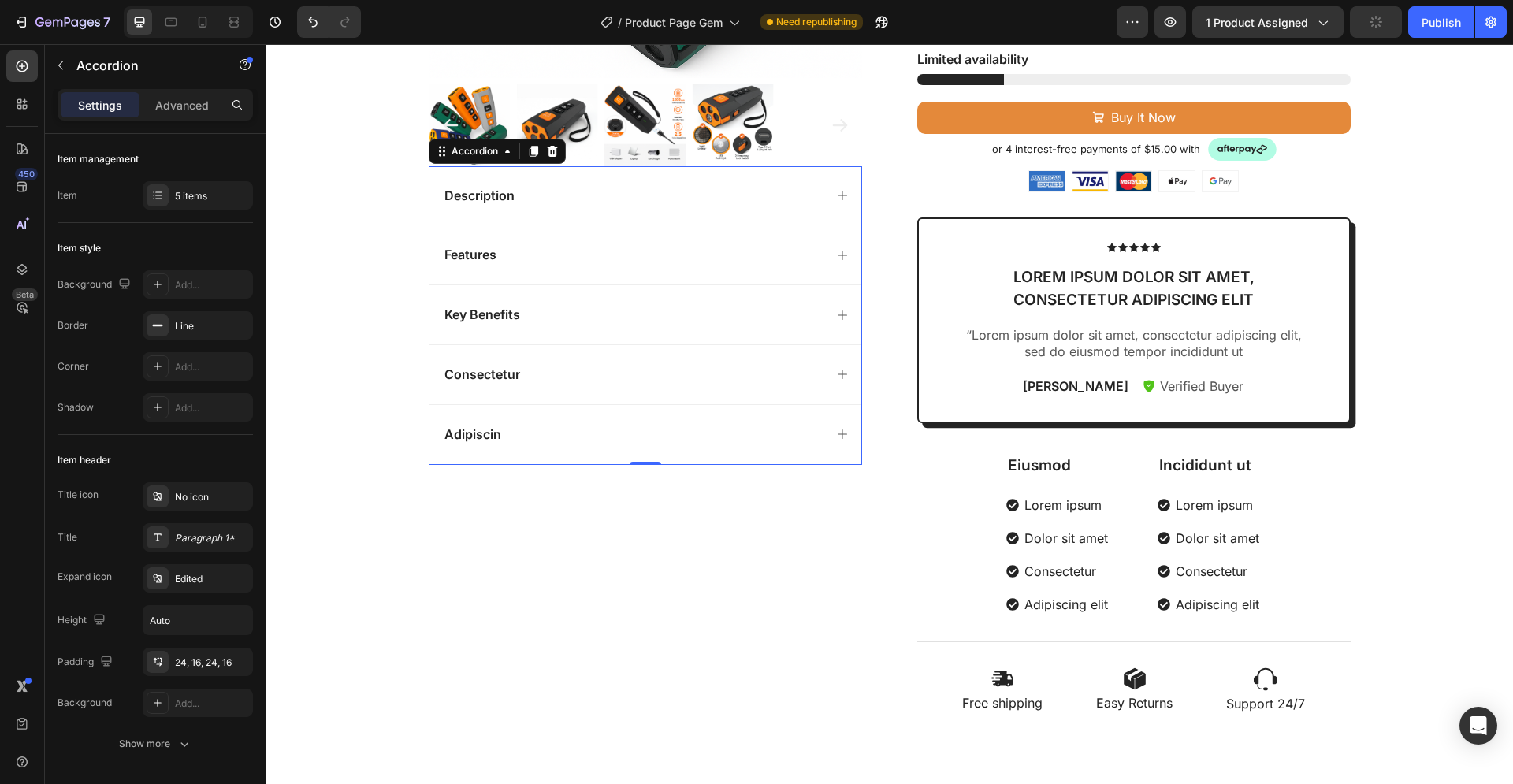
click at [492, 372] on p "Consectetur" at bounding box center [481, 374] width 75 height 16
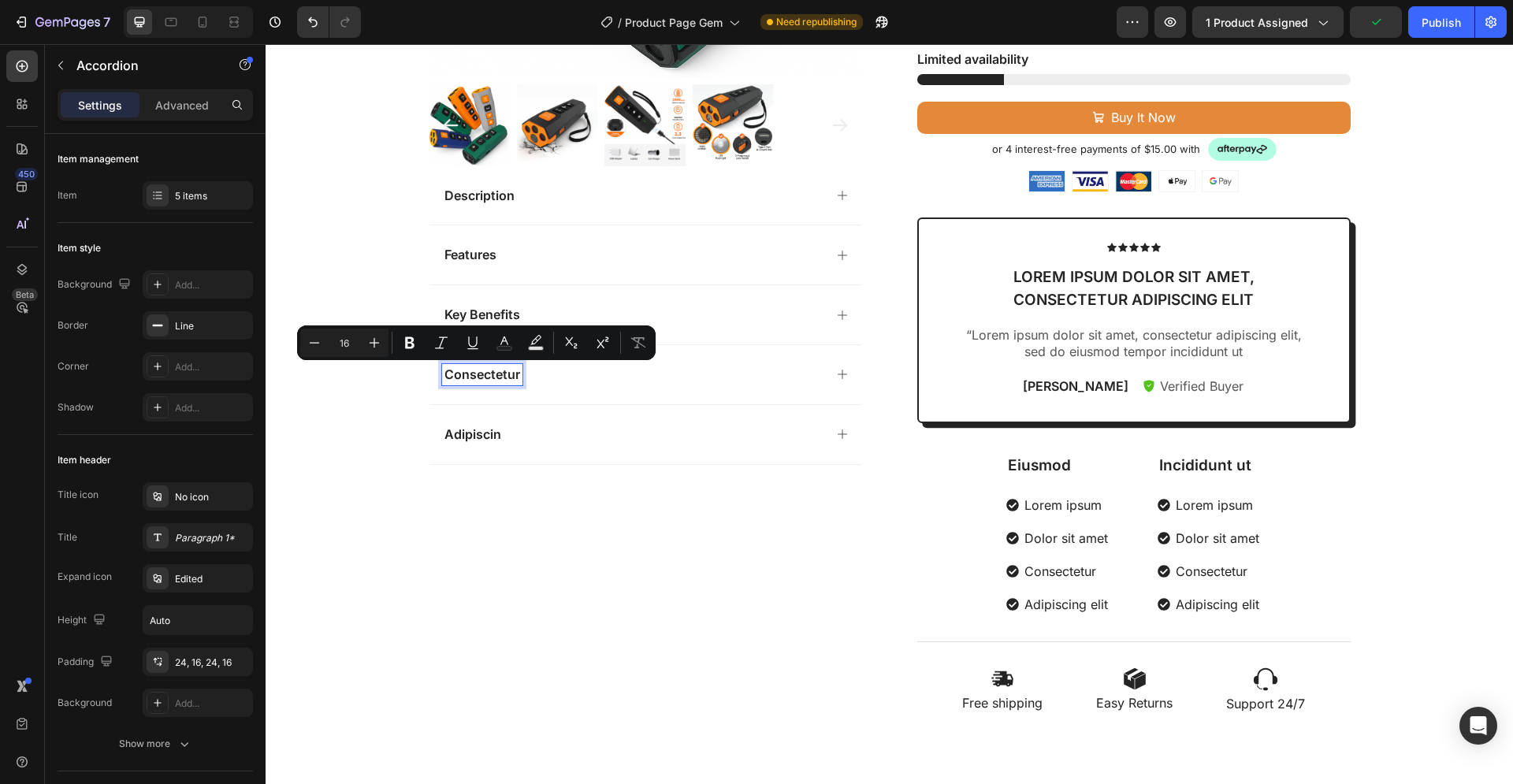
drag, startPoint x: 508, startPoint y: 375, endPoint x: 424, endPoint y: 378, distance: 84.1
click at [442, 378] on div "Consectetur" at bounding box center [482, 374] width 80 height 21
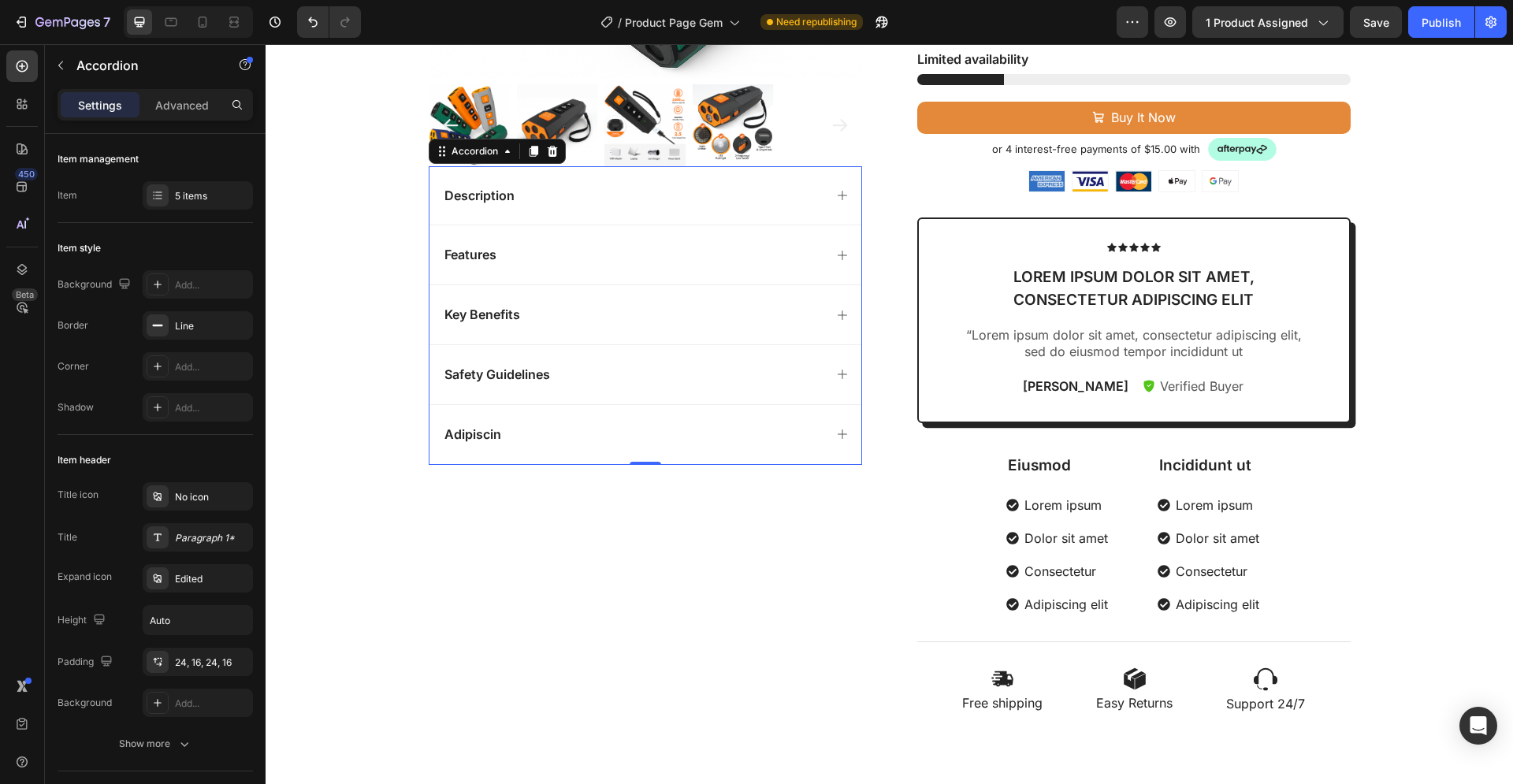
click at [466, 434] on p "Adipiscin" at bounding box center [473, 433] width 57 height 16
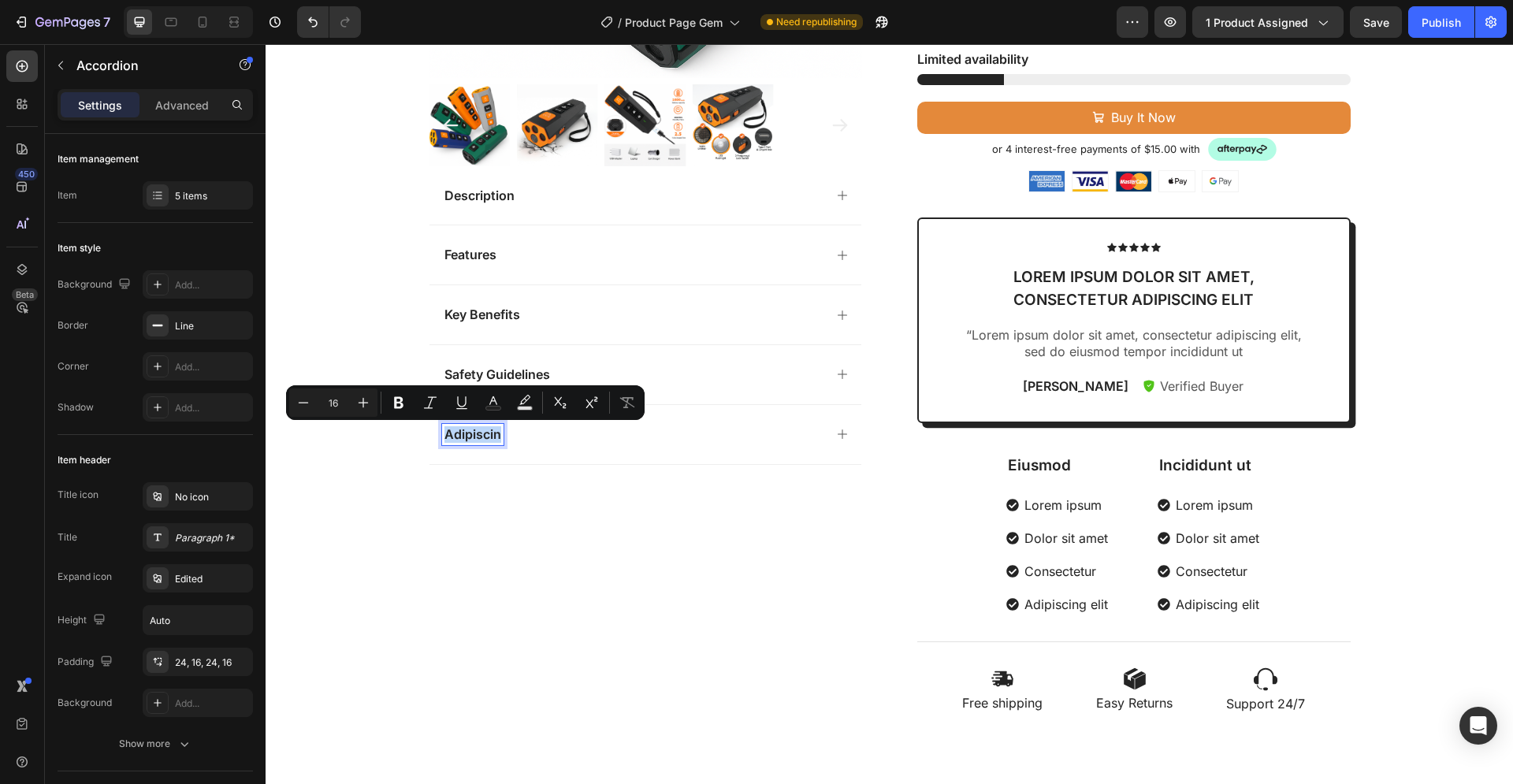
drag, startPoint x: 493, startPoint y: 433, endPoint x: 438, endPoint y: 439, distance: 55.3
click at [444, 439] on p "Adipiscin" at bounding box center [473, 433] width 57 height 16
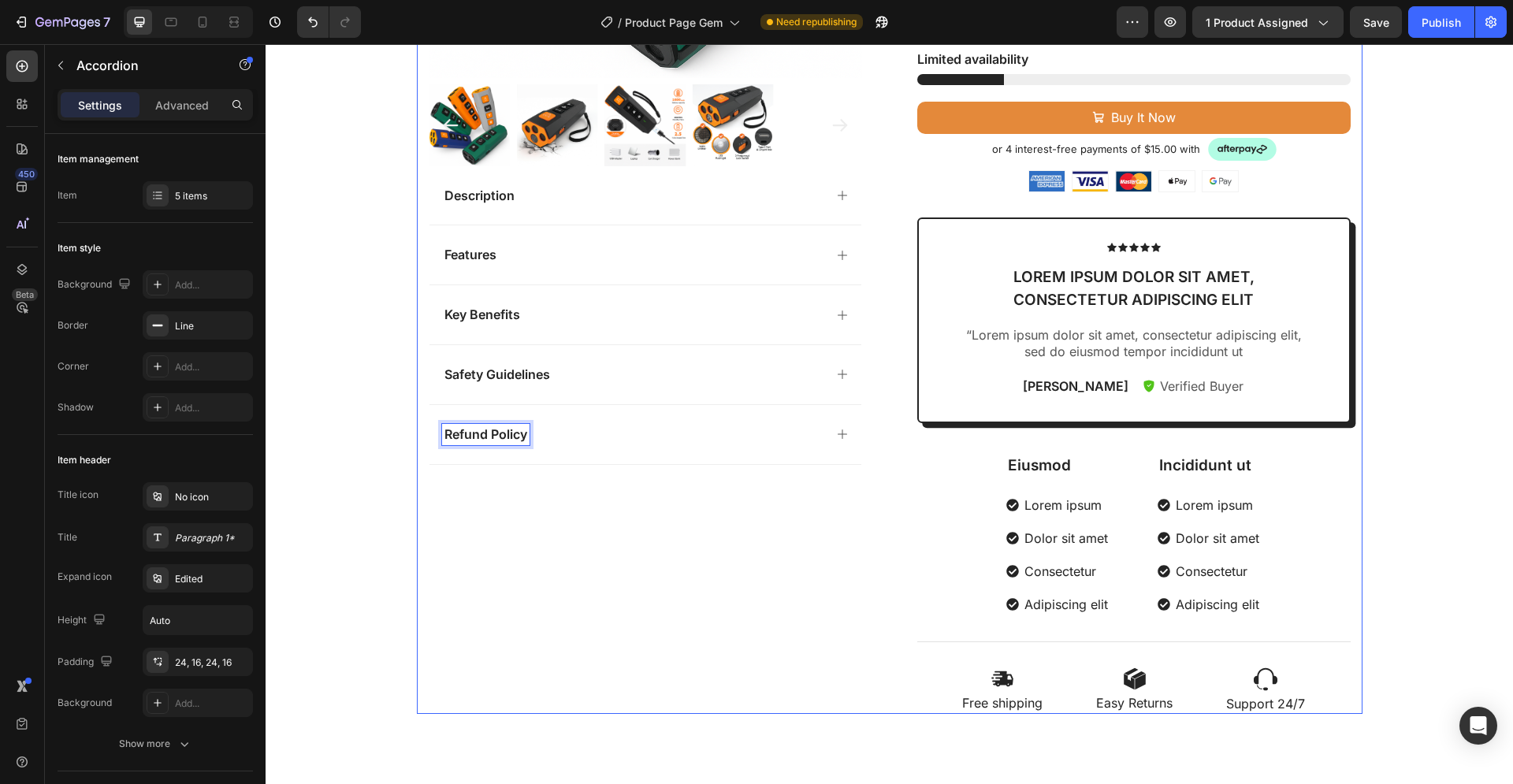
click at [494, 519] on div "Product Images Description Features Key Benefits Safety Guidelines Refund Polic…" at bounding box center [645, 179] width 434 height 1069
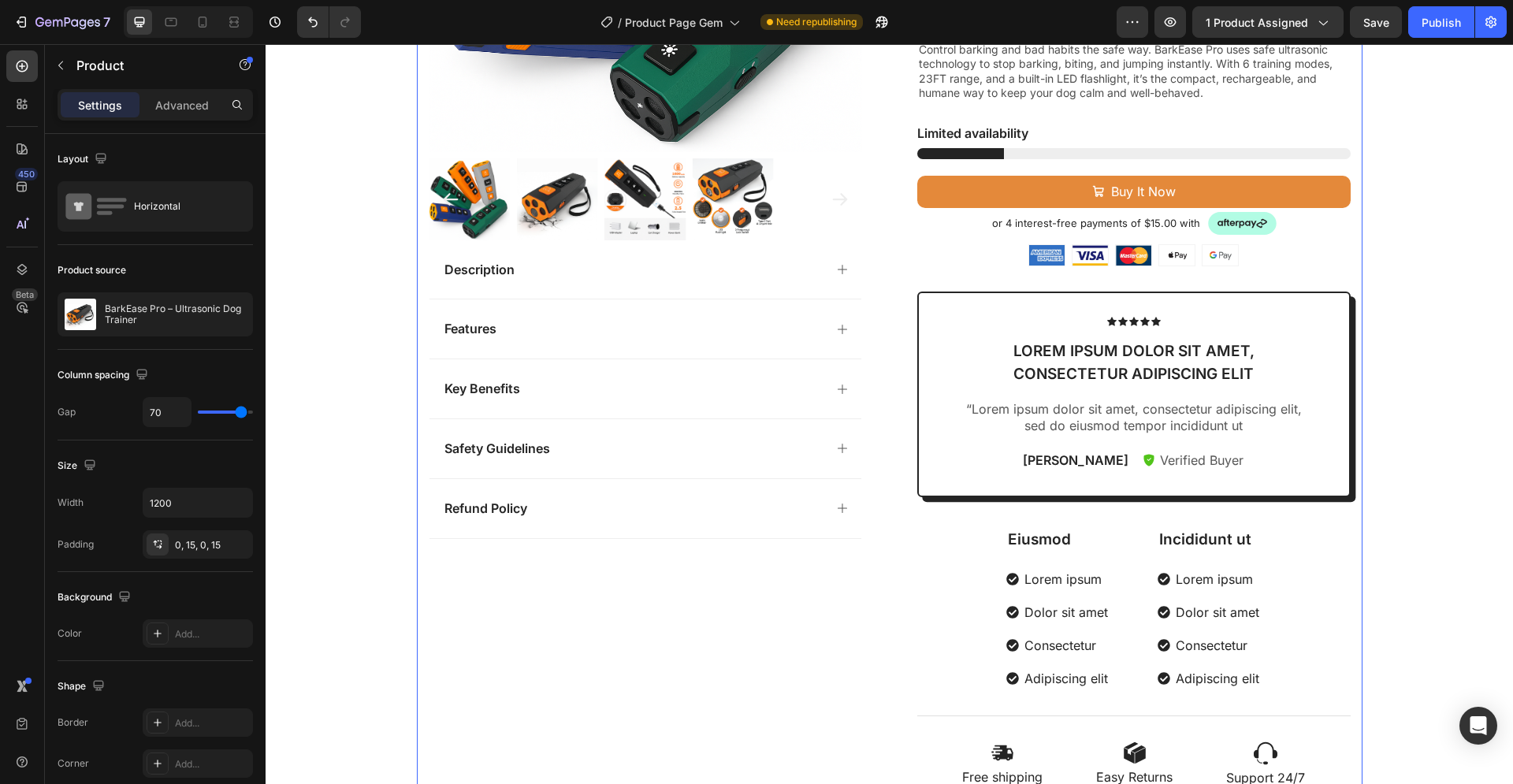
scroll to position [402, 0]
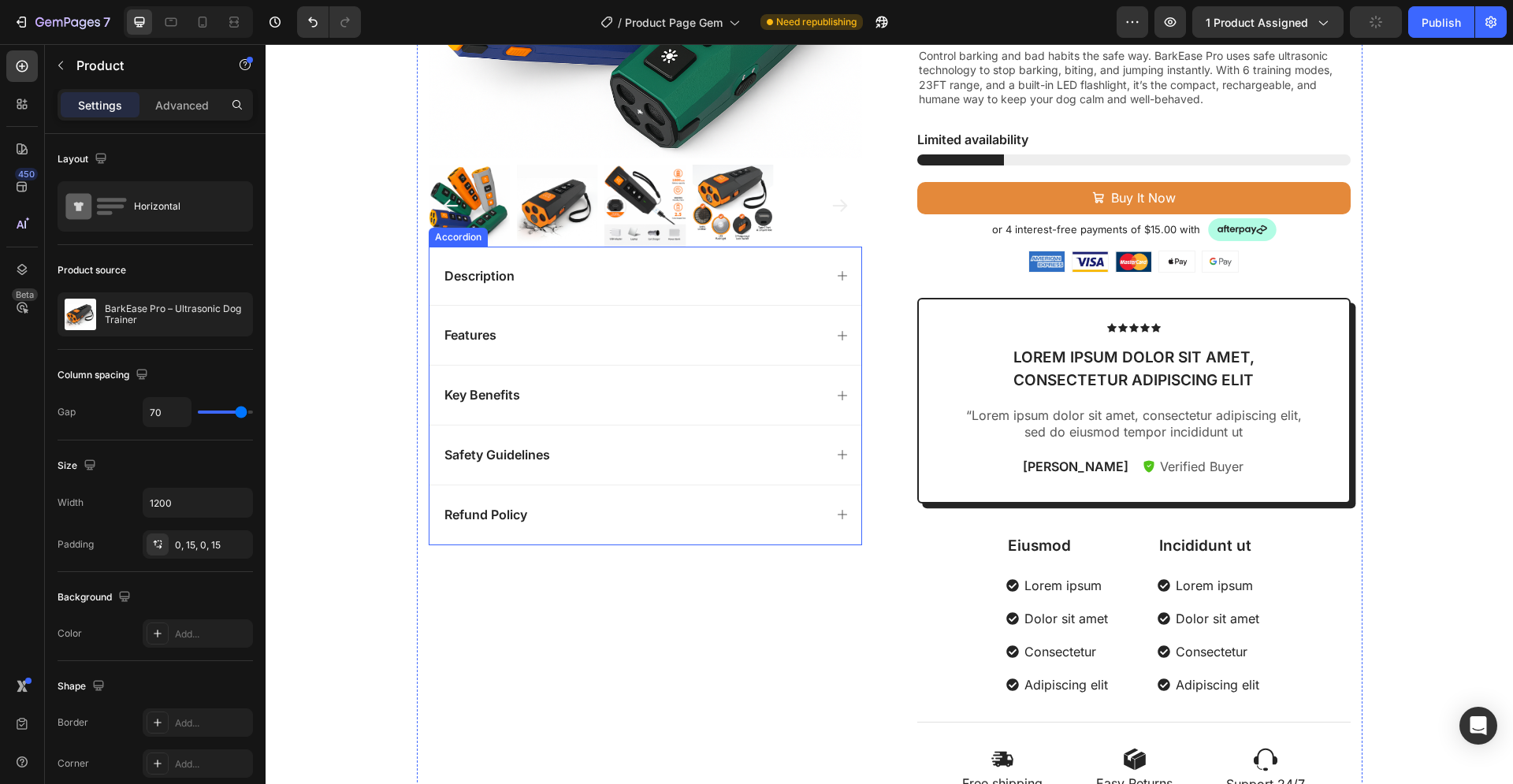
click at [602, 282] on div "Description" at bounding box center [633, 276] width 381 height 21
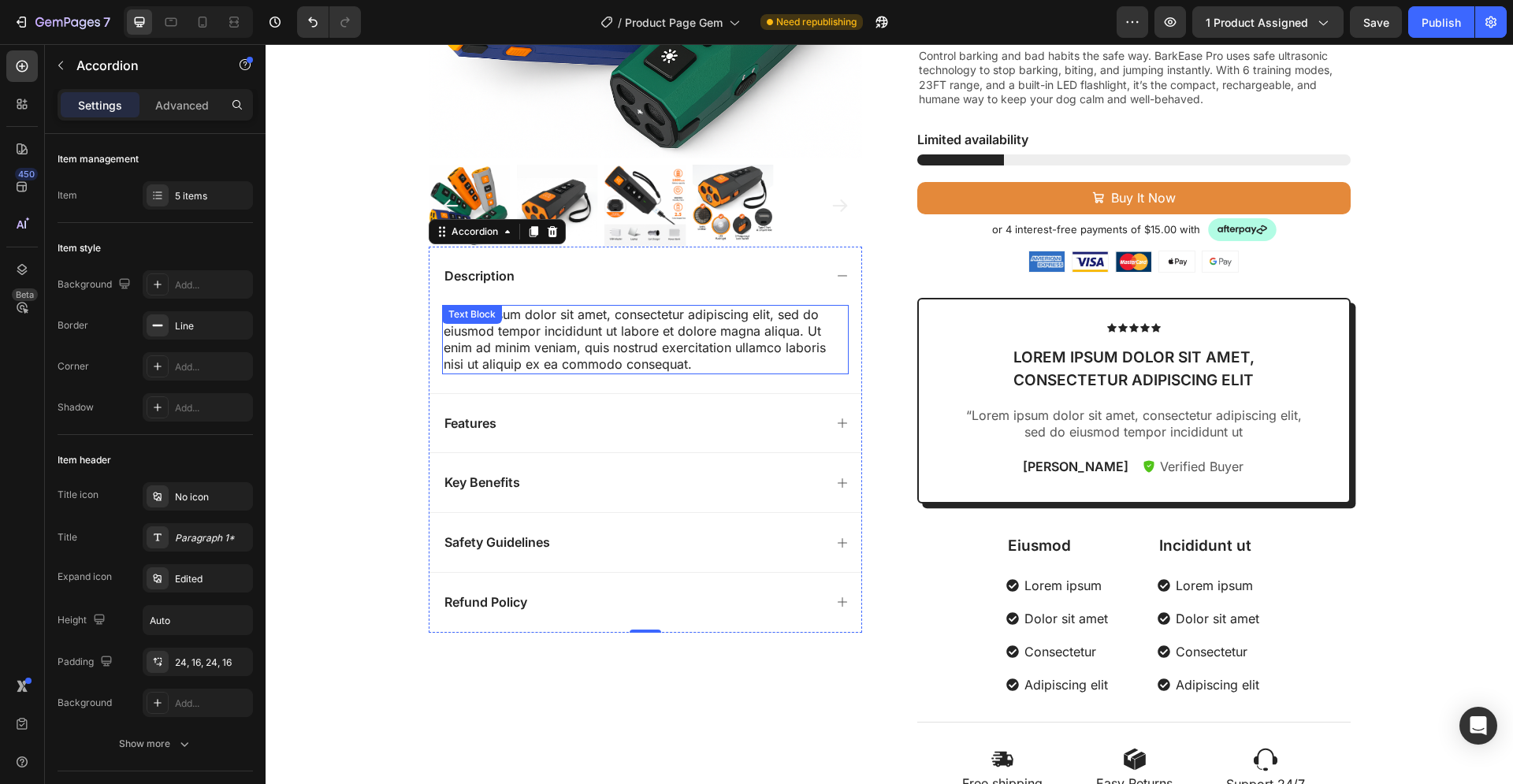
click at [620, 355] on div "Lorem ipsum dolor sit amet, consectetur adipiscing elit, sed do eiusmod tempor …" at bounding box center [645, 339] width 407 height 69
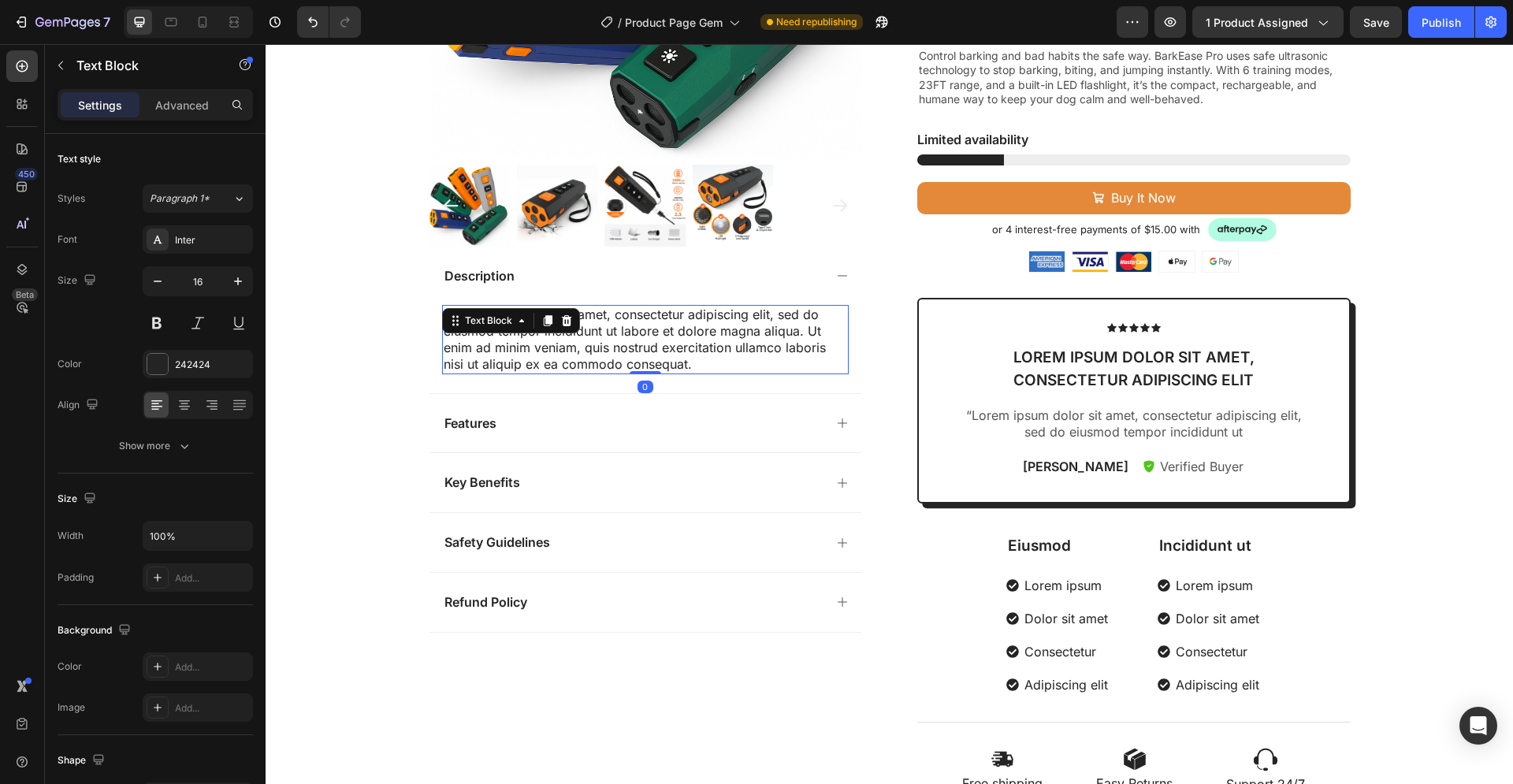
click at [681, 366] on div "Lorem ipsum dolor sit amet, consectetur adipiscing elit, sed do eiusmod tempor …" at bounding box center [645, 339] width 407 height 69
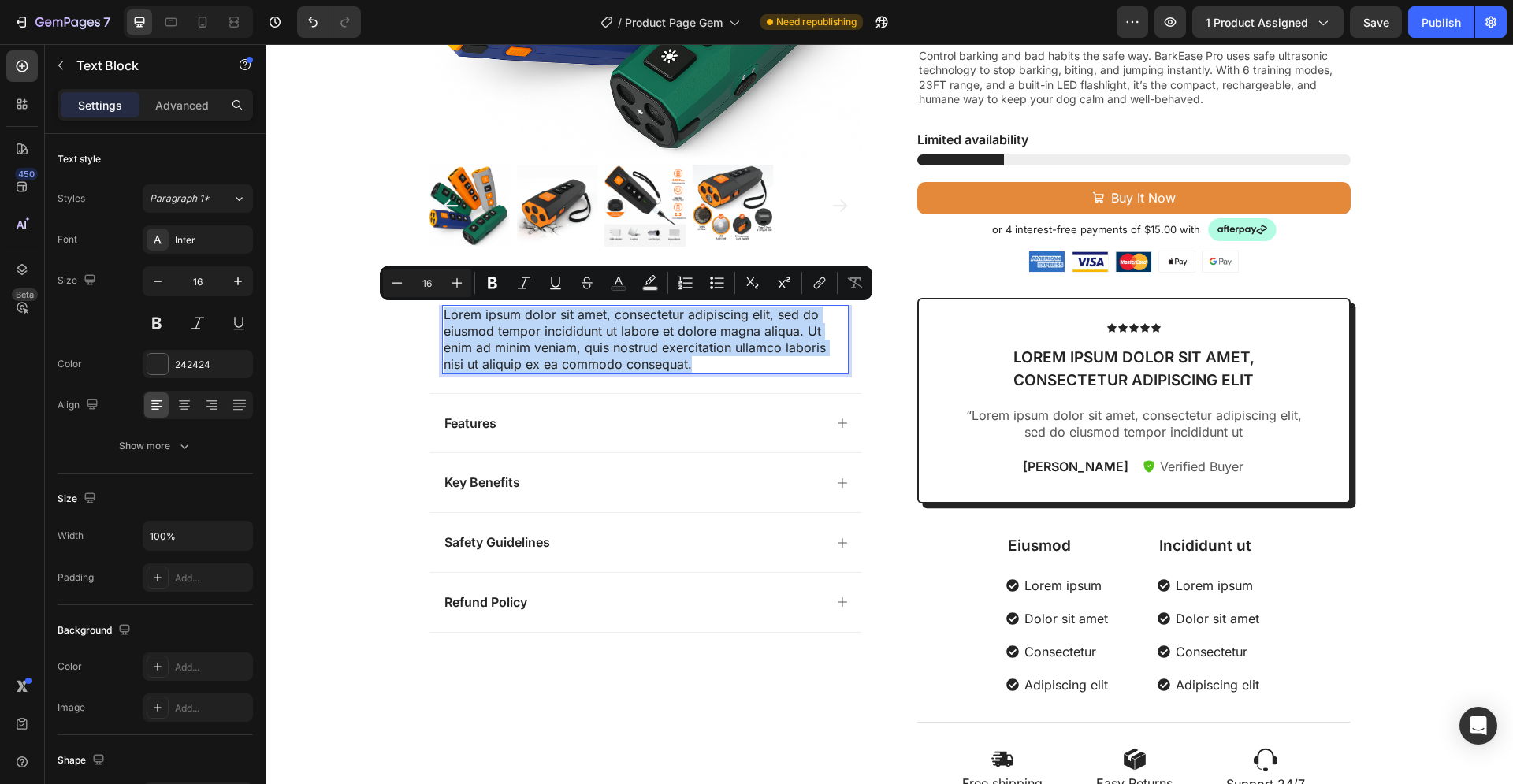
drag, startPoint x: 686, startPoint y: 366, endPoint x: 432, endPoint y: 312, distance: 259.7
click at [442, 312] on div "Lorem ipsum dolor sit amet, consectetur adipiscing elit, sed do eiusmod tempor …" at bounding box center [645, 339] width 407 height 69
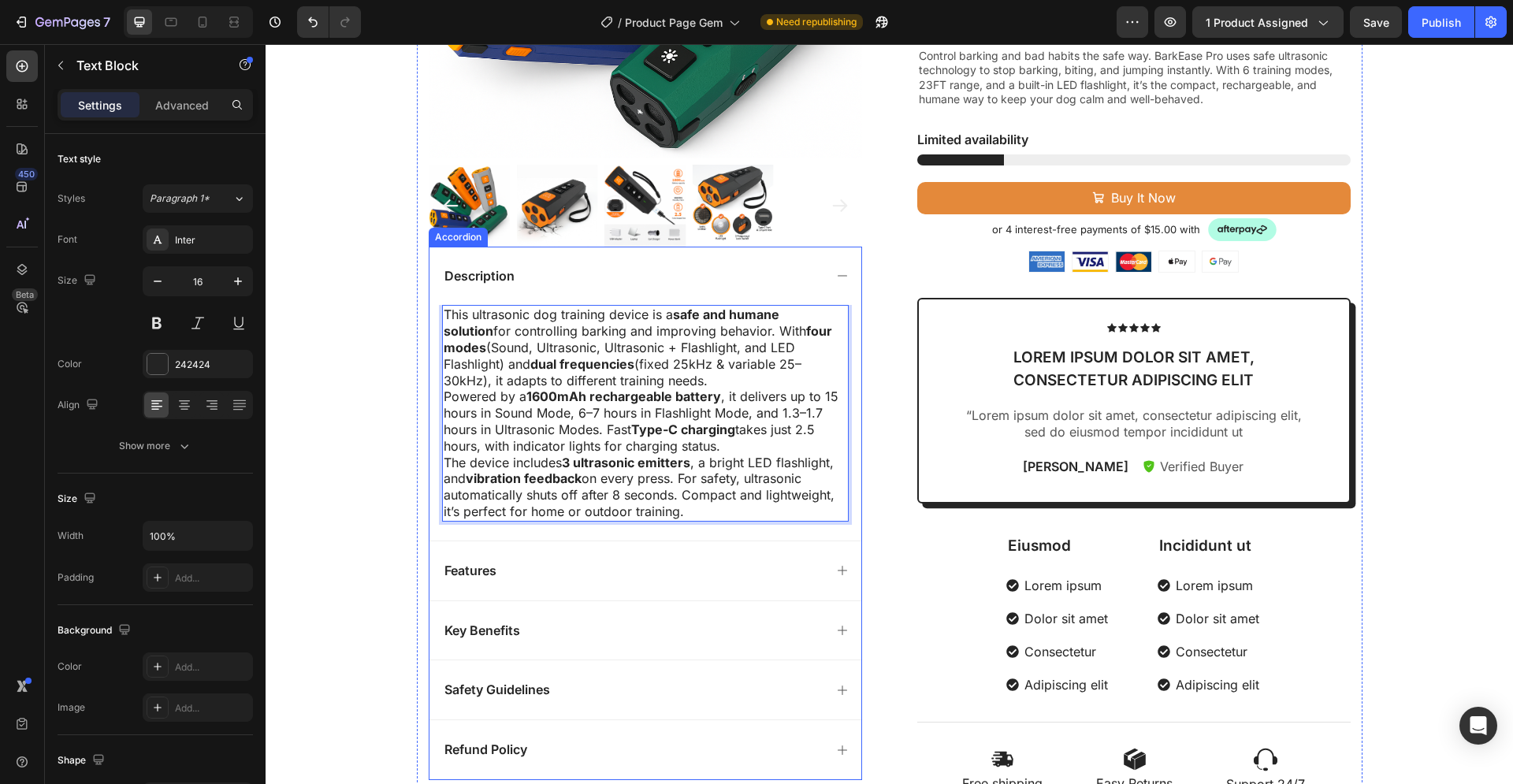
click at [483, 572] on p "Features" at bounding box center [470, 570] width 52 height 16
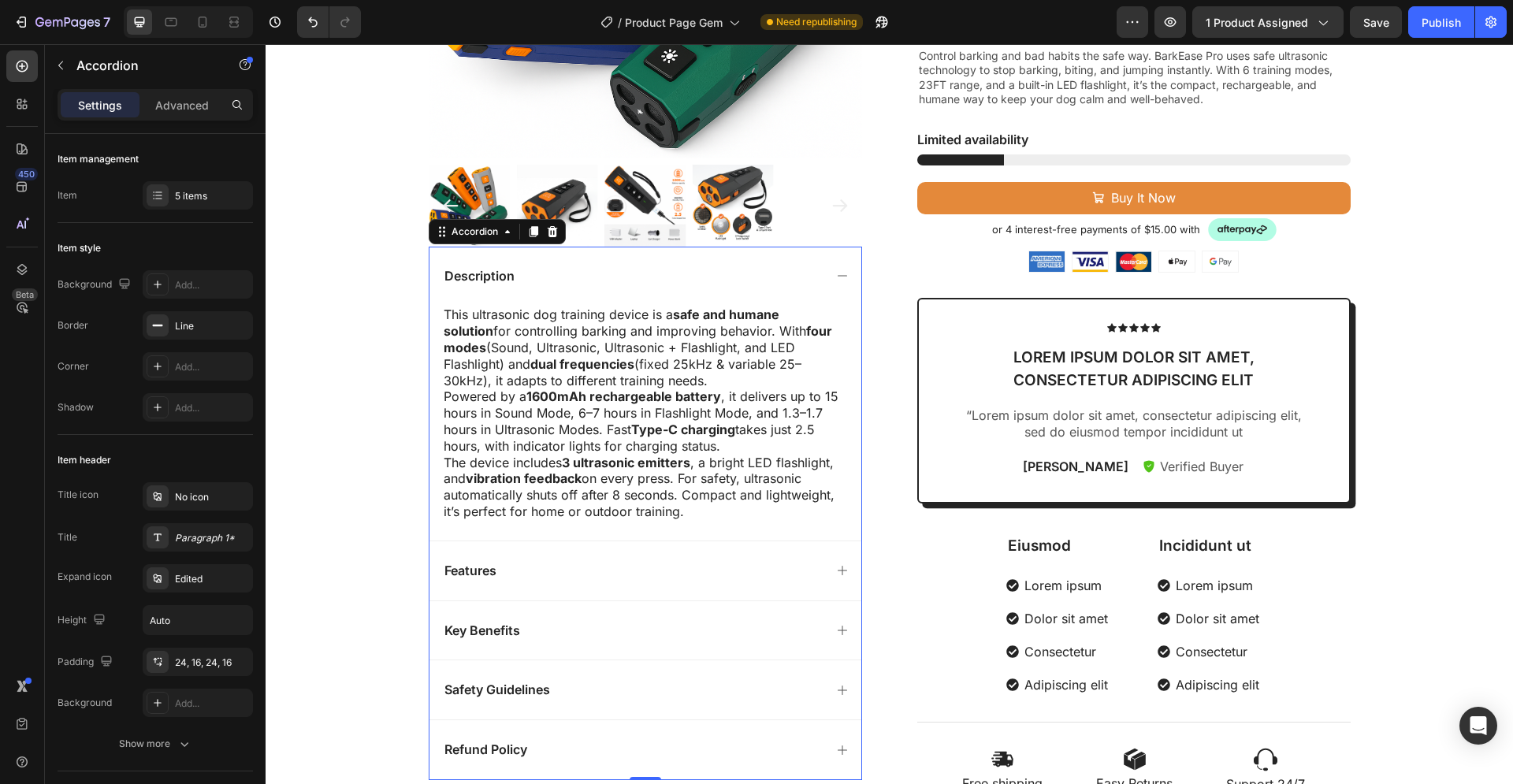
click at [628, 277] on div "Description" at bounding box center [633, 276] width 381 height 21
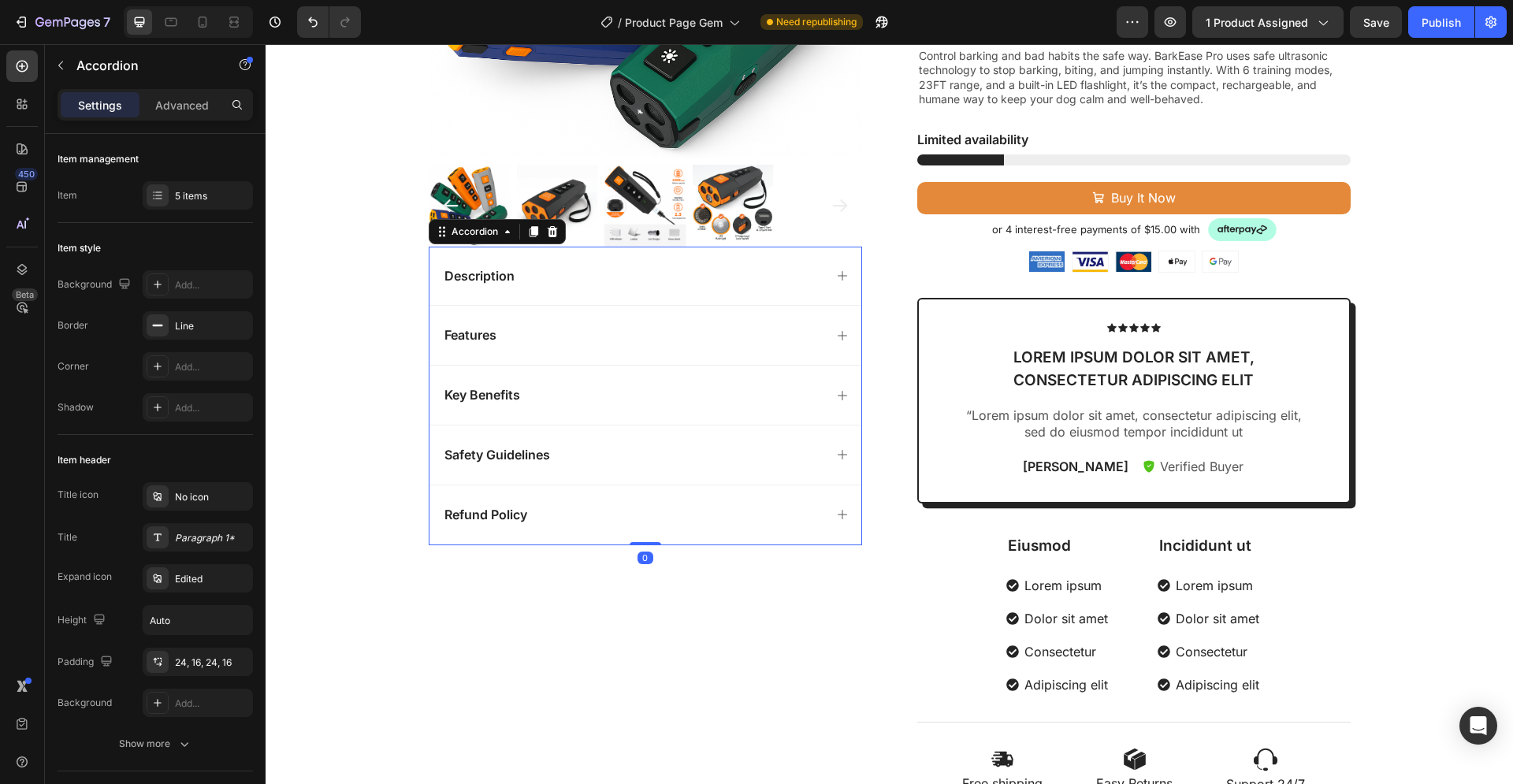
click at [636, 332] on div "Features" at bounding box center [633, 335] width 381 height 21
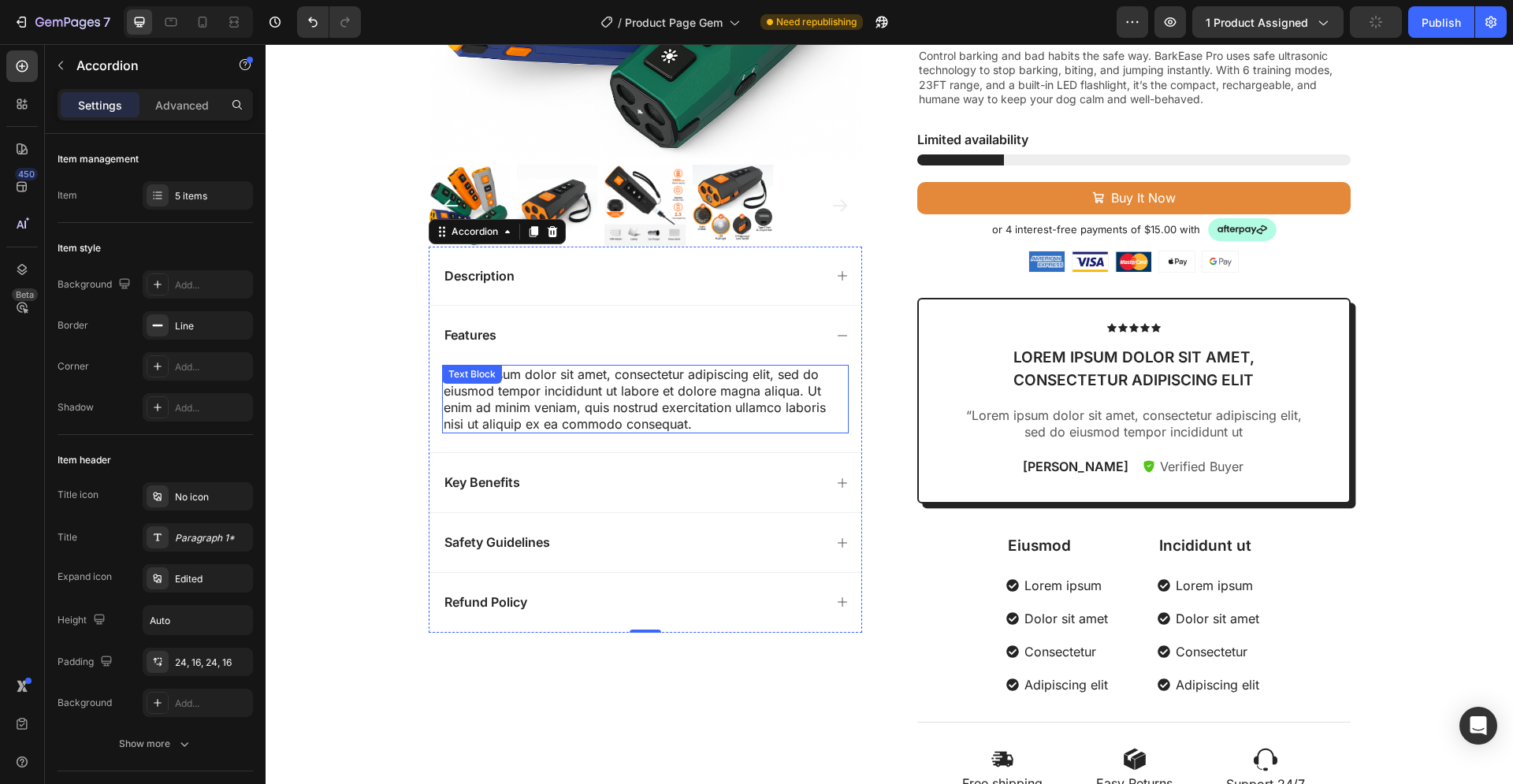
click at [603, 426] on div "Lorem ipsum dolor sit amet, consectetur adipiscing elit, sed do eiusmod tempor …" at bounding box center [645, 399] width 407 height 69
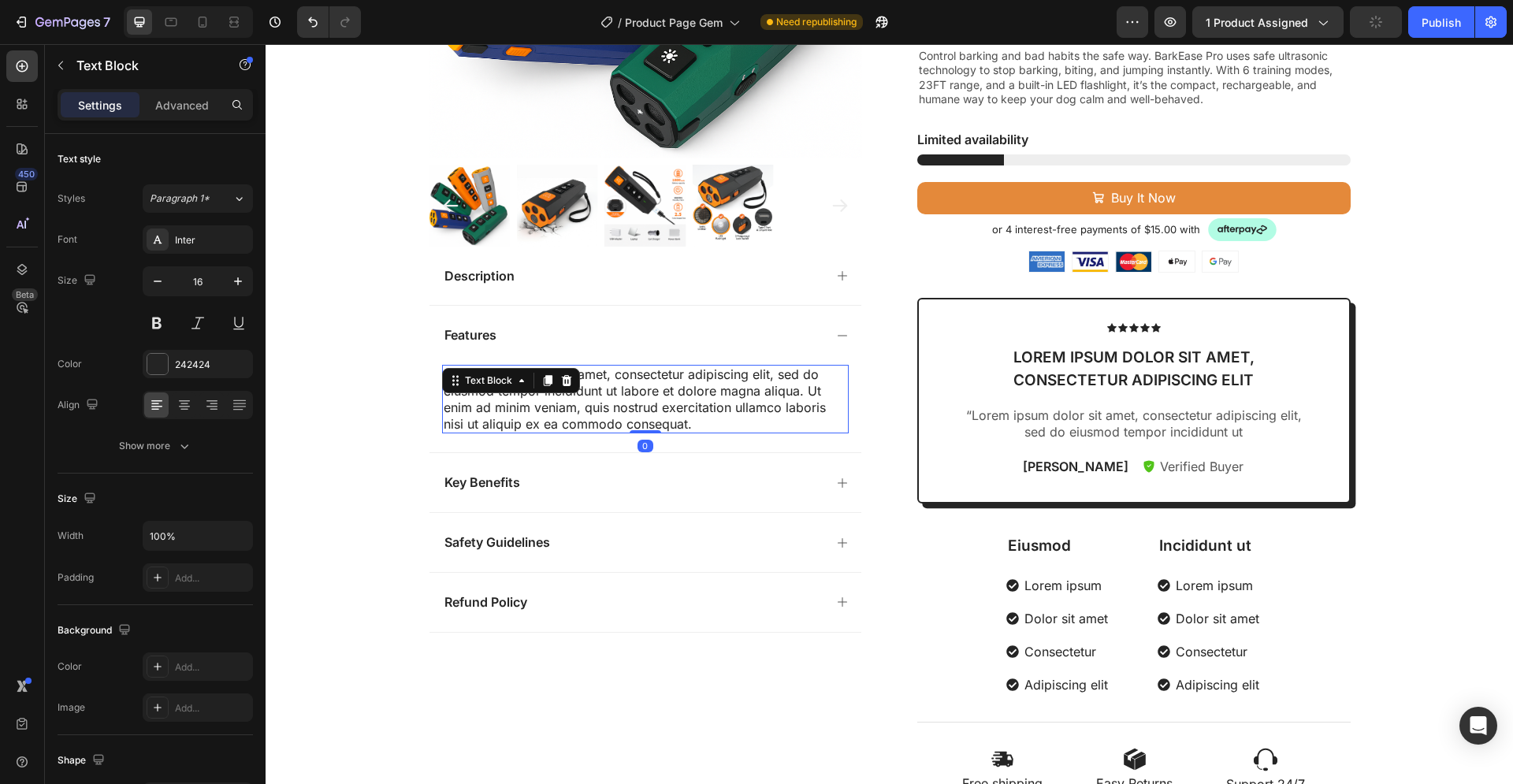
click at [603, 426] on div "Lorem ipsum dolor sit amet, consectetur adipiscing elit, sed do eiusmod tempor …" at bounding box center [645, 399] width 407 height 69
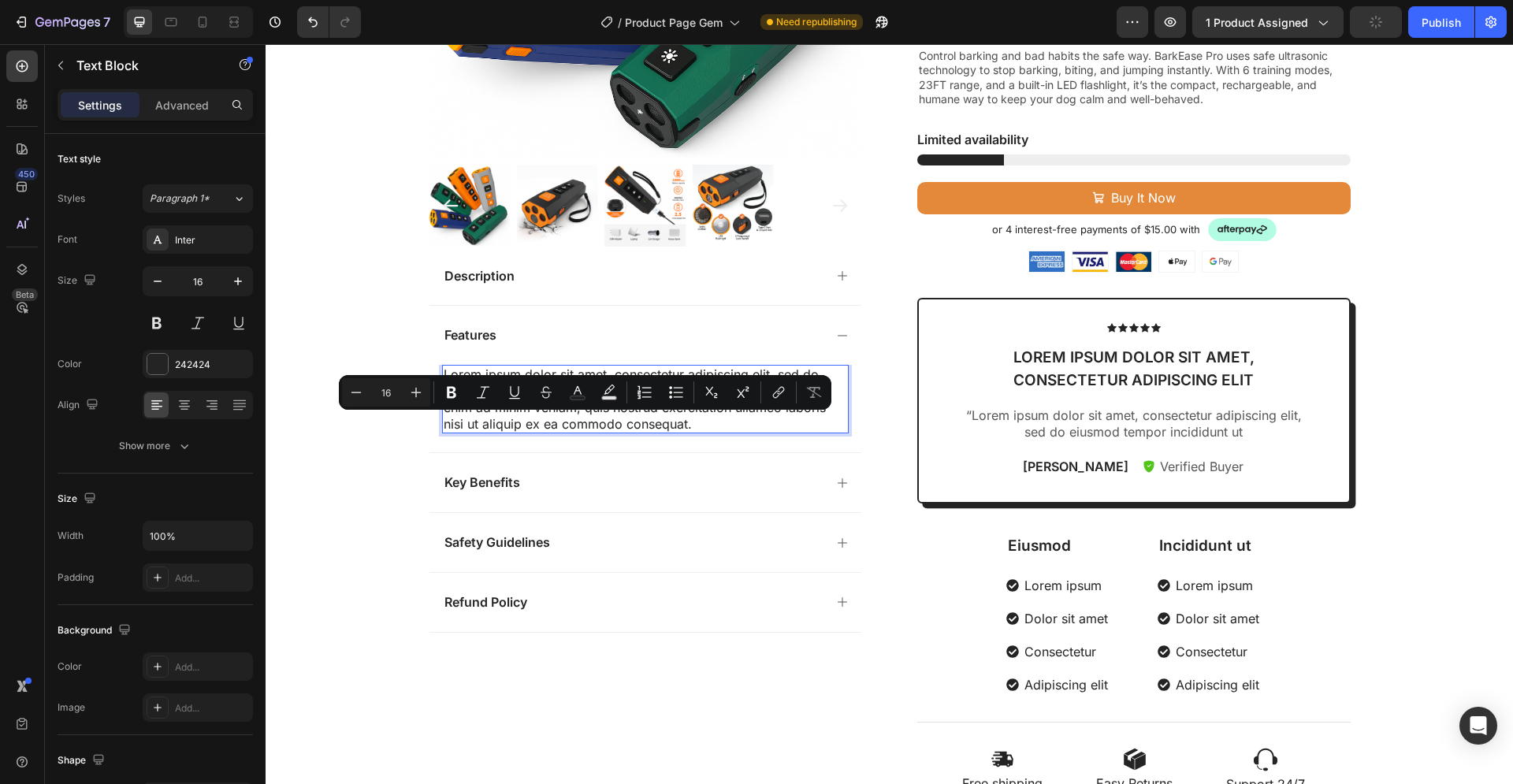
click at [682, 421] on p "Lorem ipsum dolor sit amet, consectetur adipiscing elit, sed do eiusmod tempor …" at bounding box center [645, 399] width 403 height 66
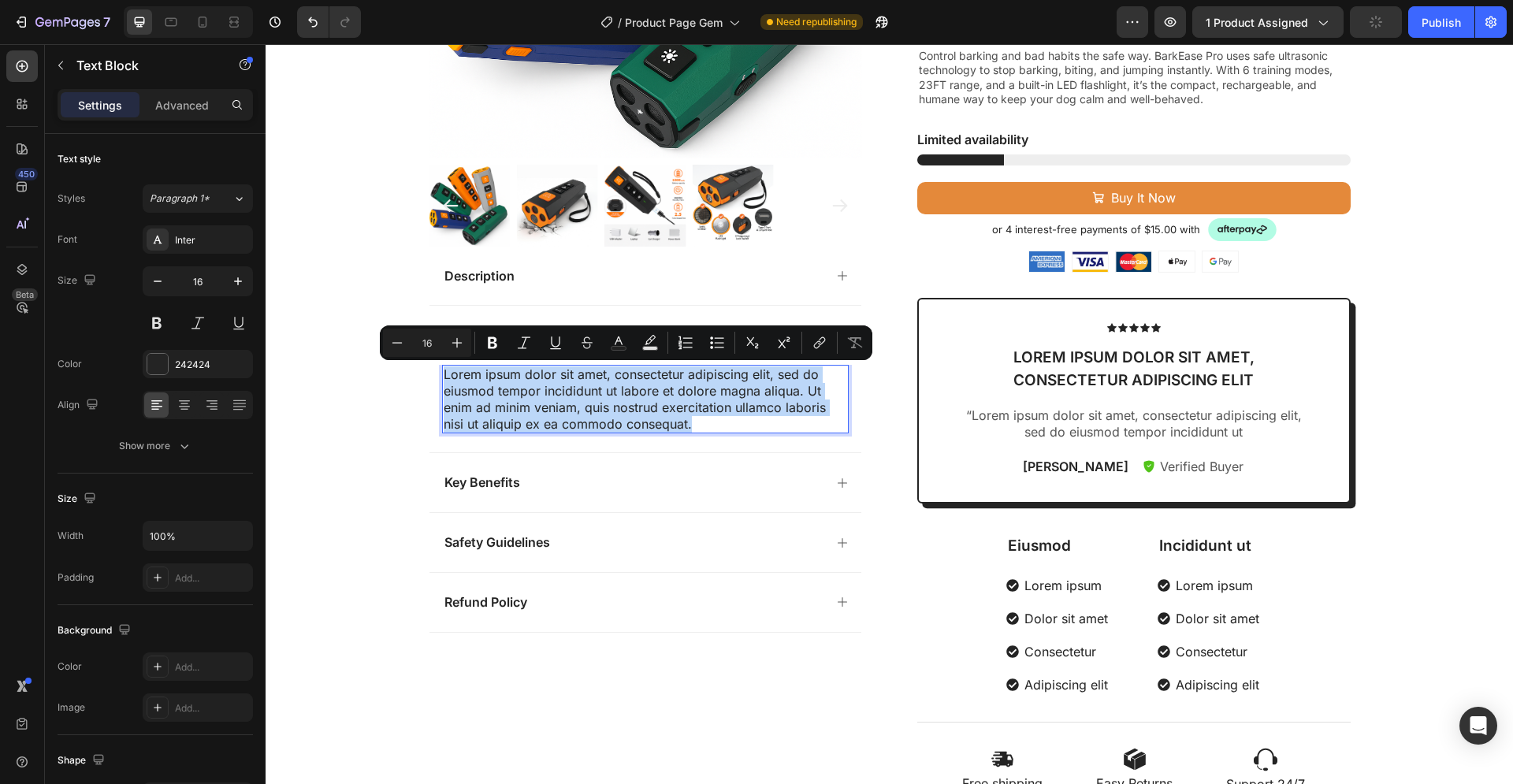
drag, startPoint x: 691, startPoint y: 427, endPoint x: 438, endPoint y: 374, distance: 258.5
click at [444, 374] on p "Lorem ipsum dolor sit amet, consectetur adipiscing elit, sed do eiusmod tempor …" at bounding box center [645, 399] width 403 height 66
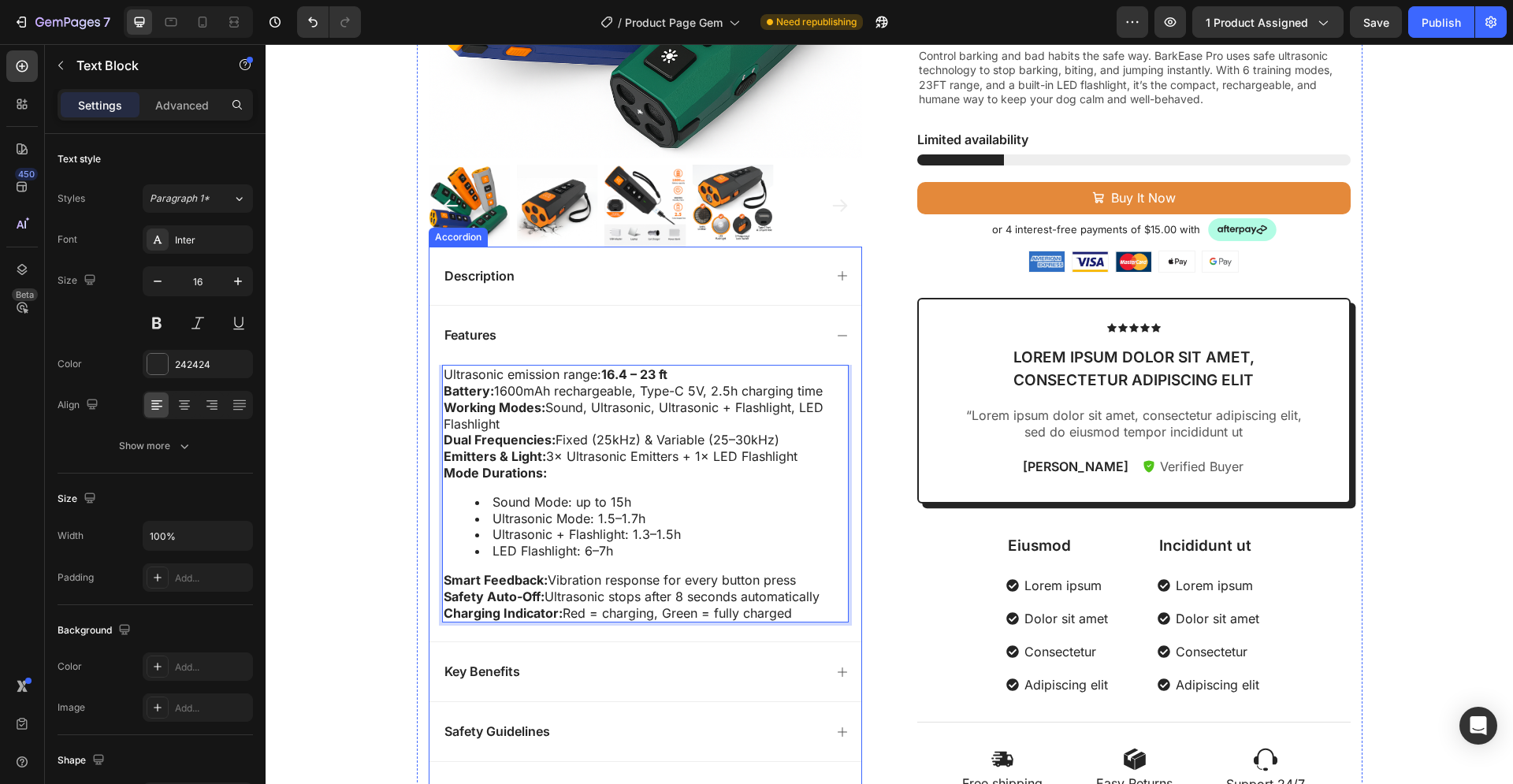
click at [633, 338] on div "Features" at bounding box center [633, 335] width 381 height 21
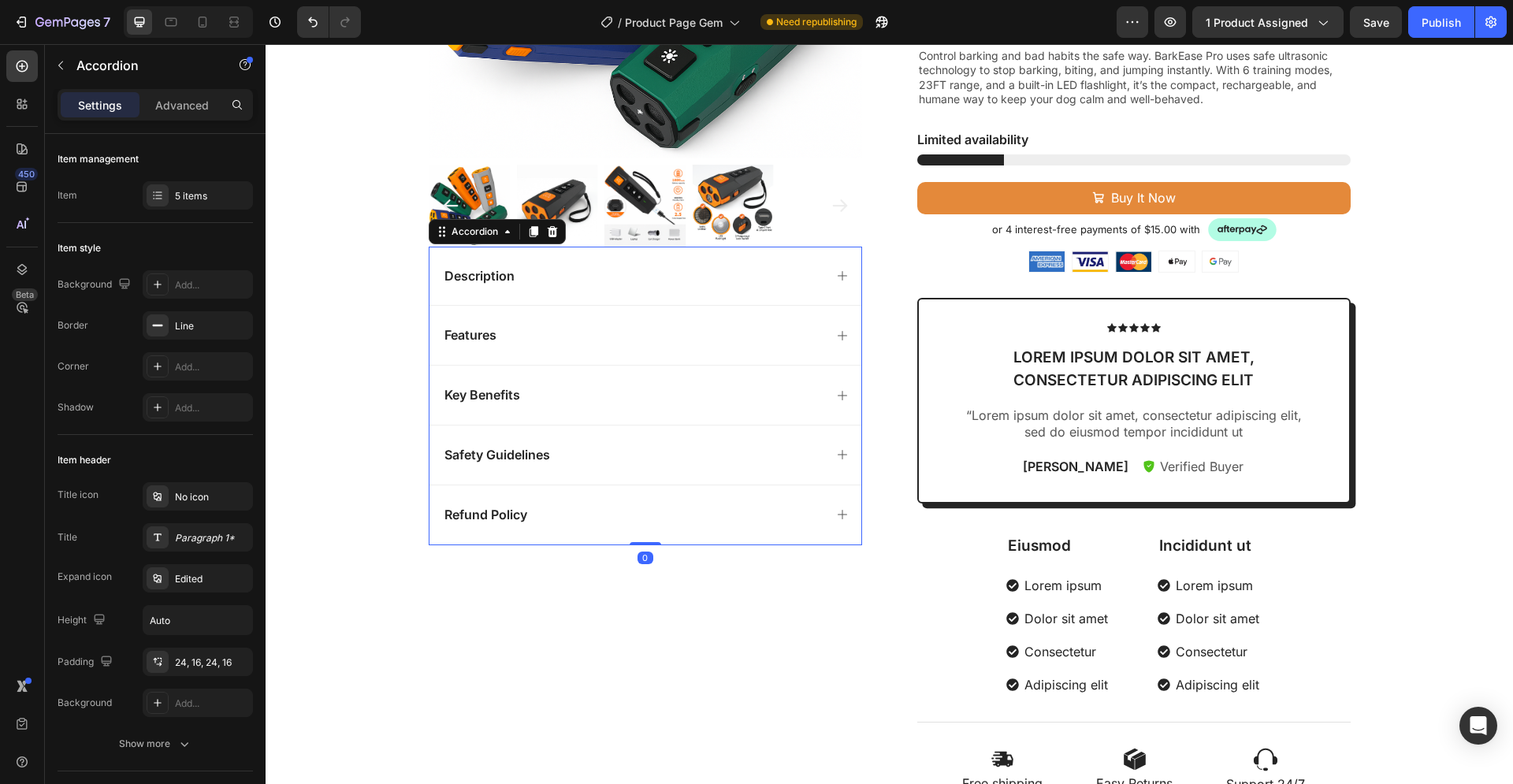
click at [532, 397] on div "Key Benefits" at bounding box center [633, 395] width 381 height 21
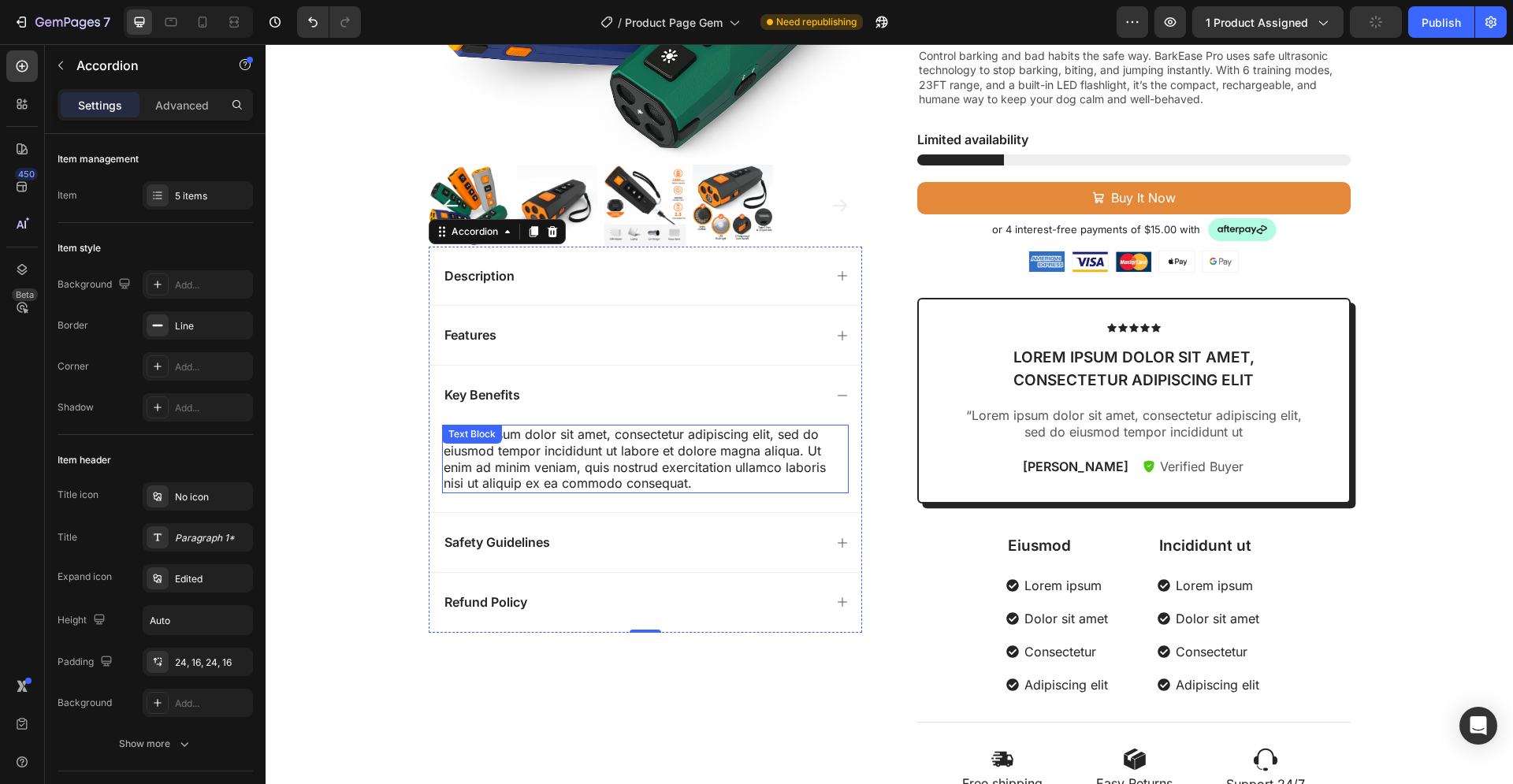
click at [662, 475] on div "Lorem ipsum dolor sit amet, consectetur adipiscing elit, sed do eiusmod tempor …" at bounding box center [645, 459] width 407 height 69
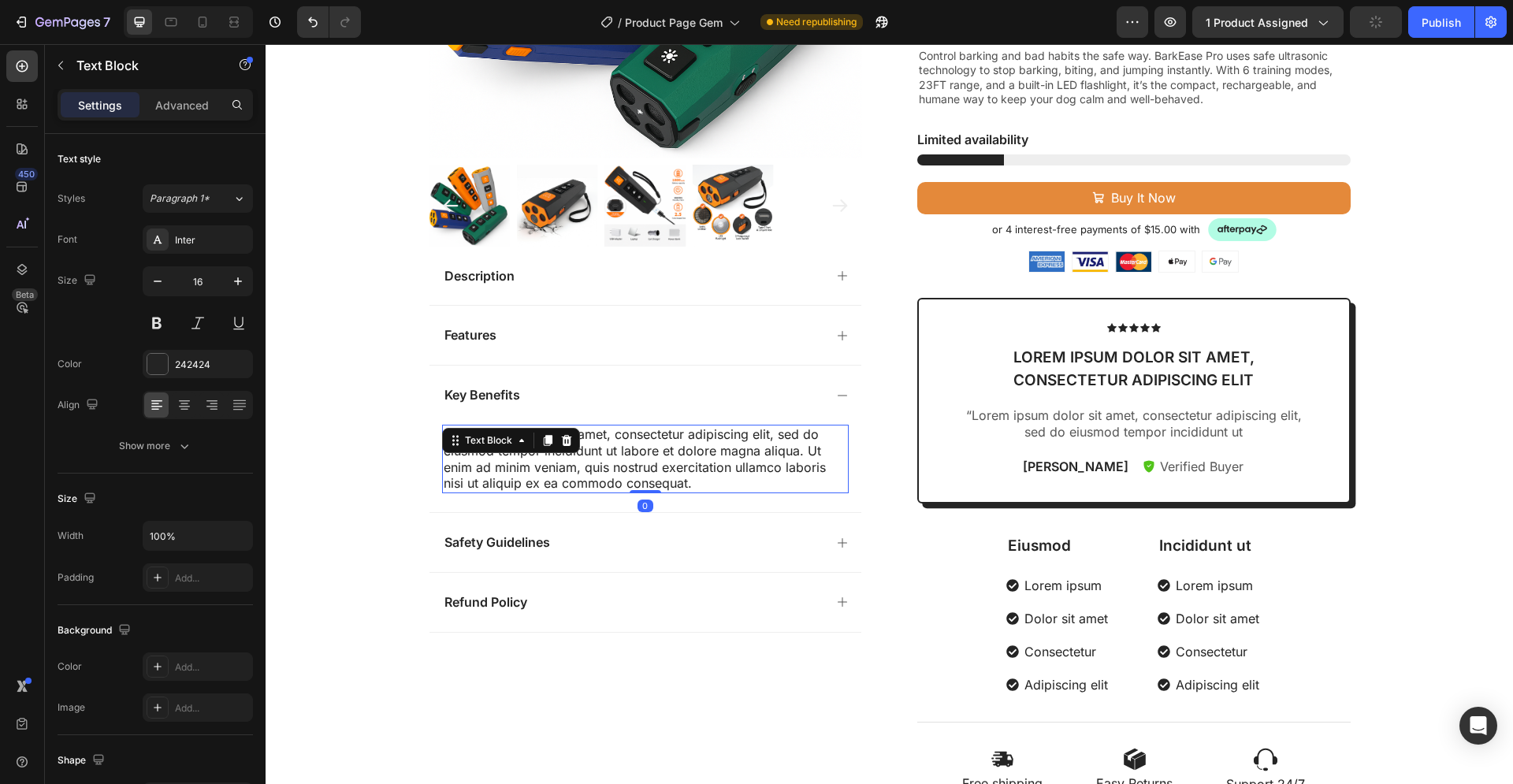
click at [685, 485] on div "Lorem ipsum dolor sit amet, consectetur adipiscing elit, sed do eiusmod tempor …" at bounding box center [645, 459] width 407 height 69
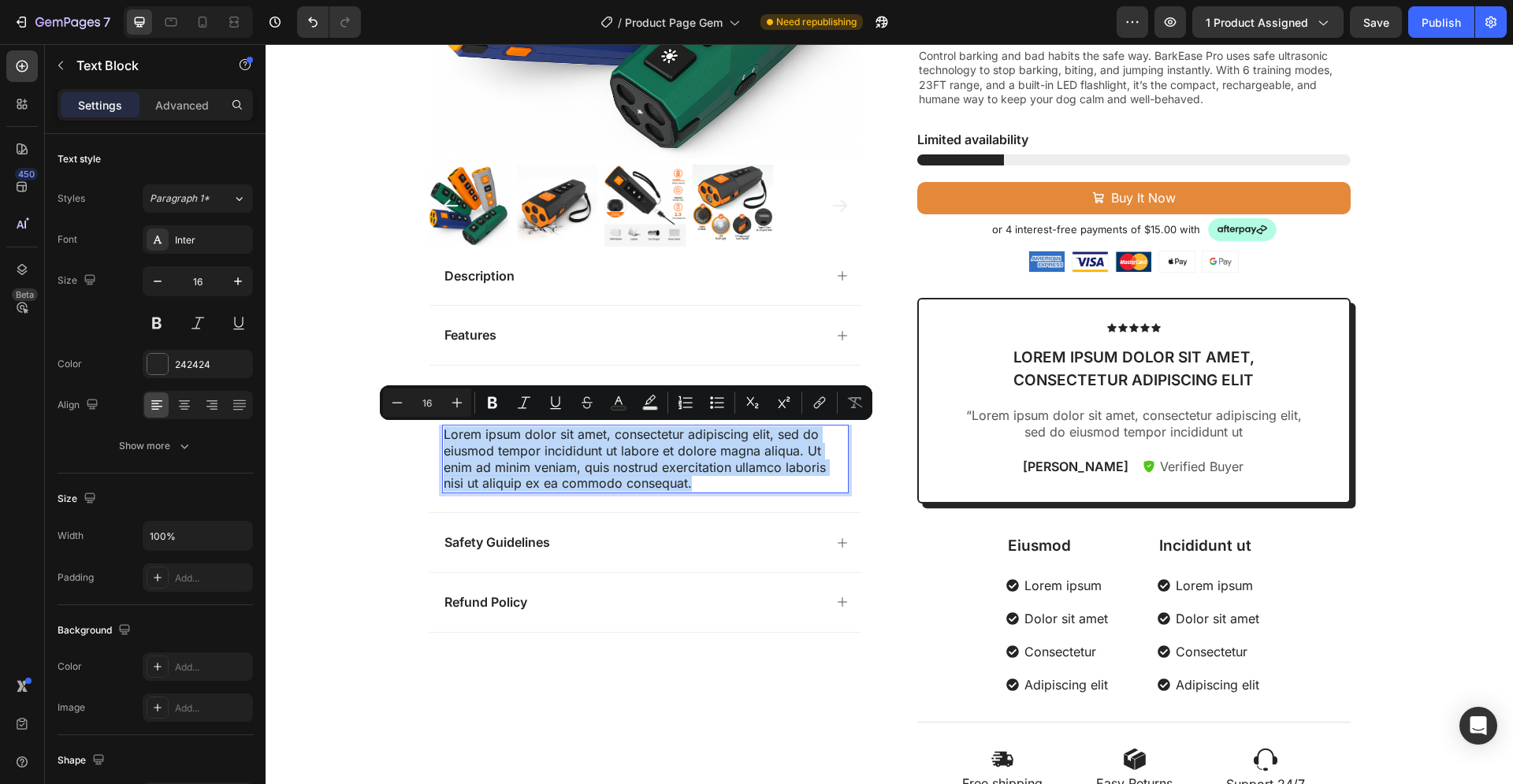
drag, startPoint x: 684, startPoint y: 485, endPoint x: 437, endPoint y: 436, distance: 251.8
click at [444, 436] on p "Lorem ipsum dolor sit amet, consectetur adipiscing elit, sed do eiusmod tempor …" at bounding box center [645, 458] width 403 height 66
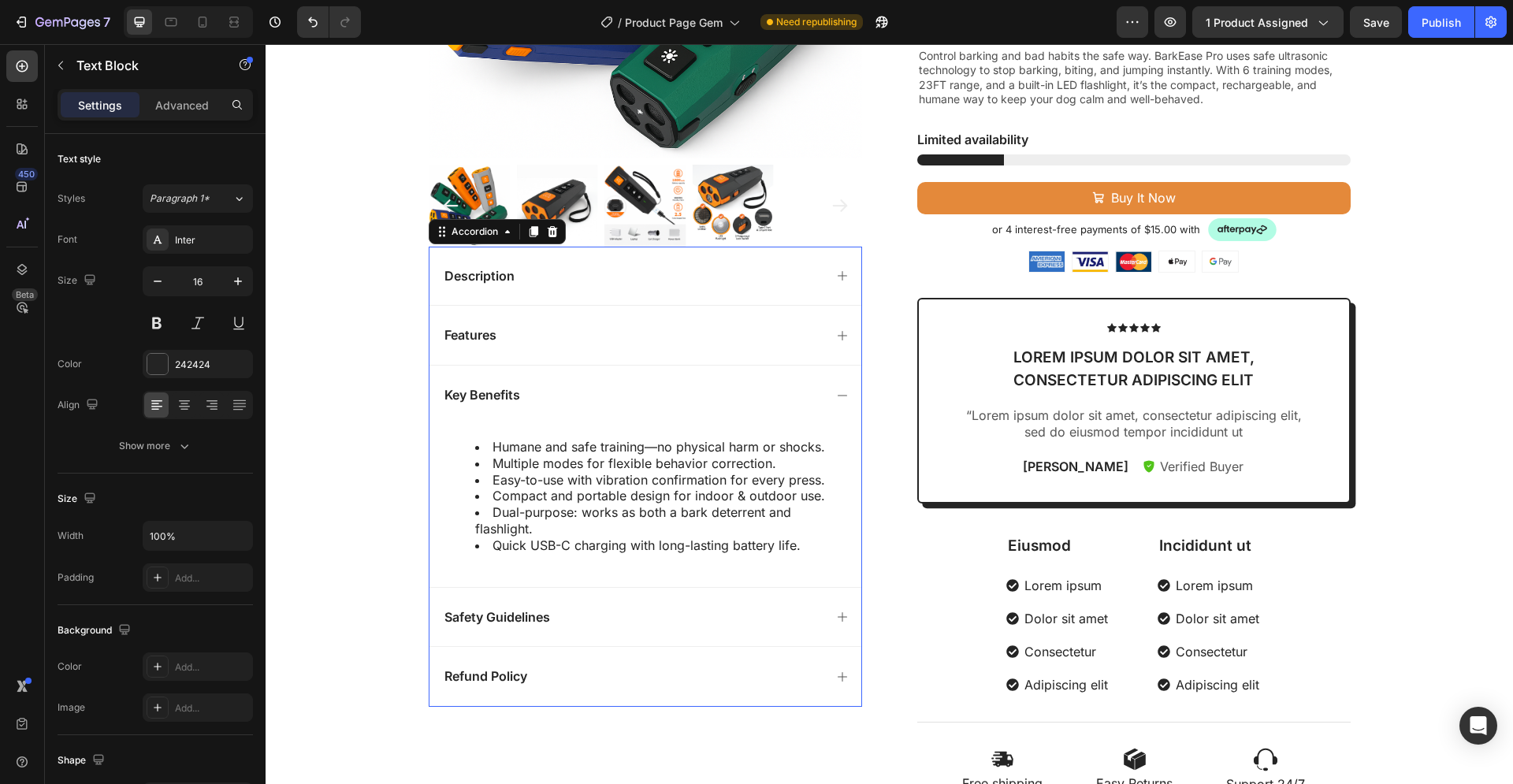
click at [584, 401] on div "Key Benefits" at bounding box center [633, 395] width 381 height 21
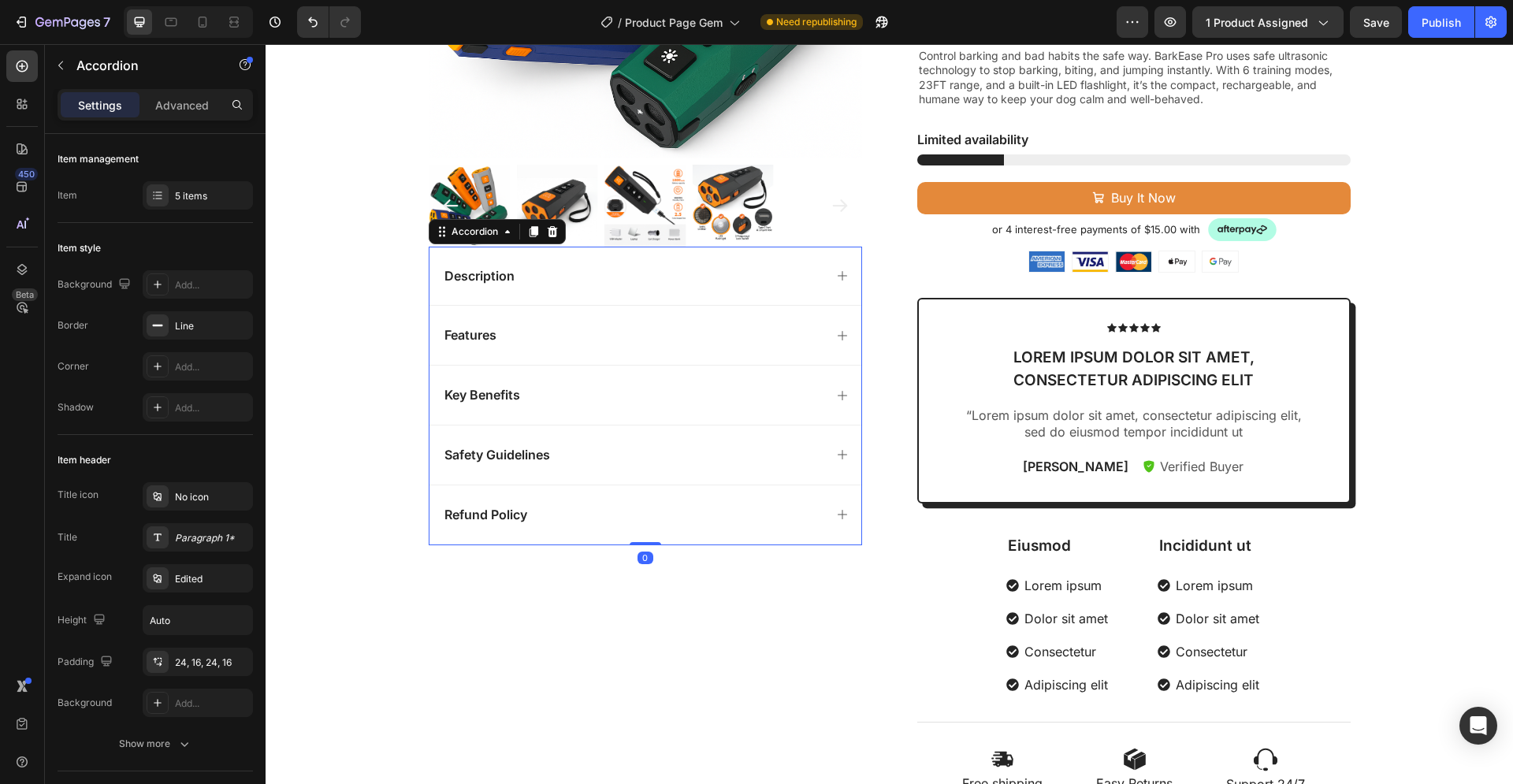
click at [555, 463] on div "Safety Guidelines" at bounding box center [633, 454] width 381 height 21
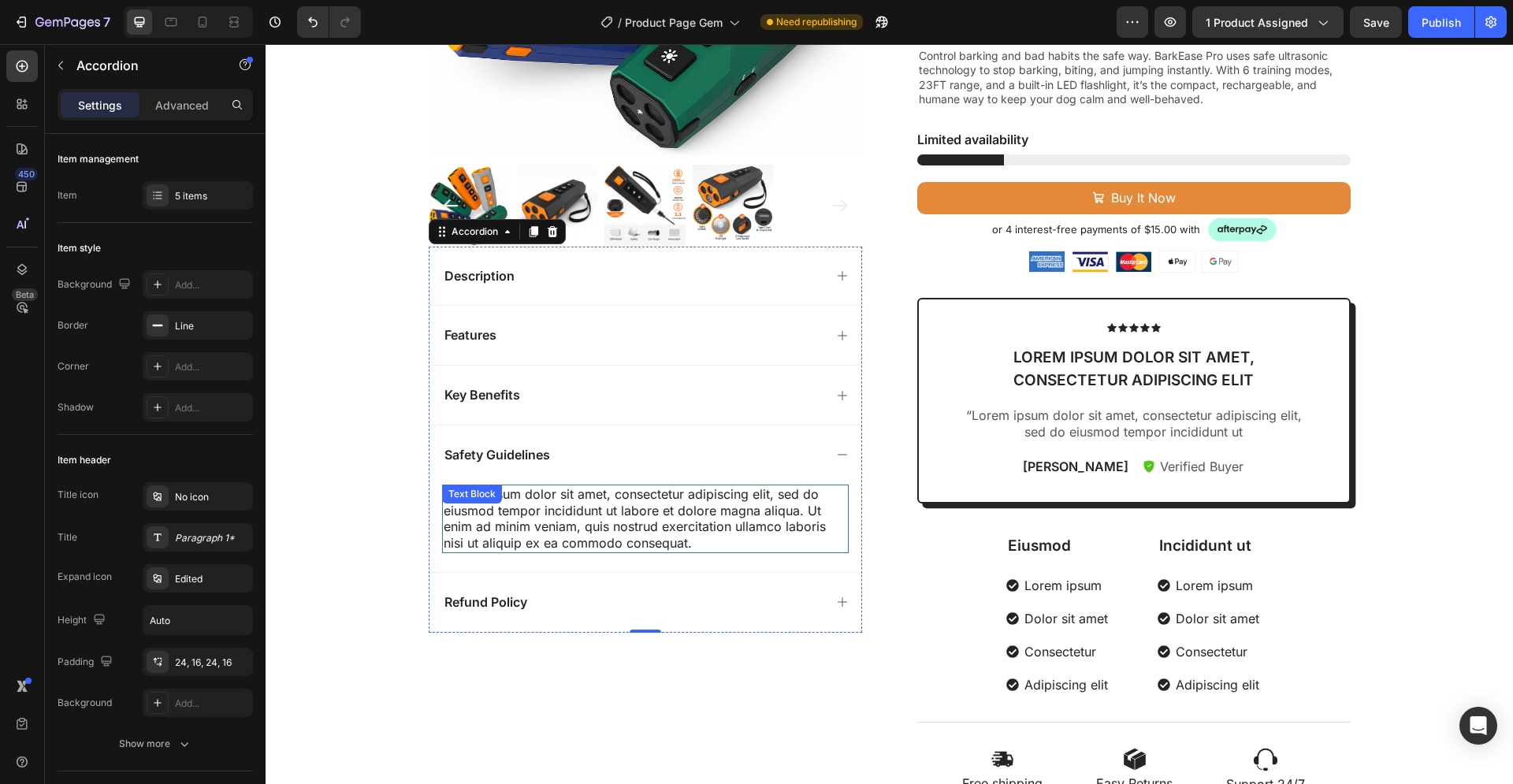
click at [617, 532] on div "Lorem ipsum dolor sit amet, consectetur adipiscing elit, sed do eiusmod tempor …" at bounding box center [645, 519] width 407 height 69
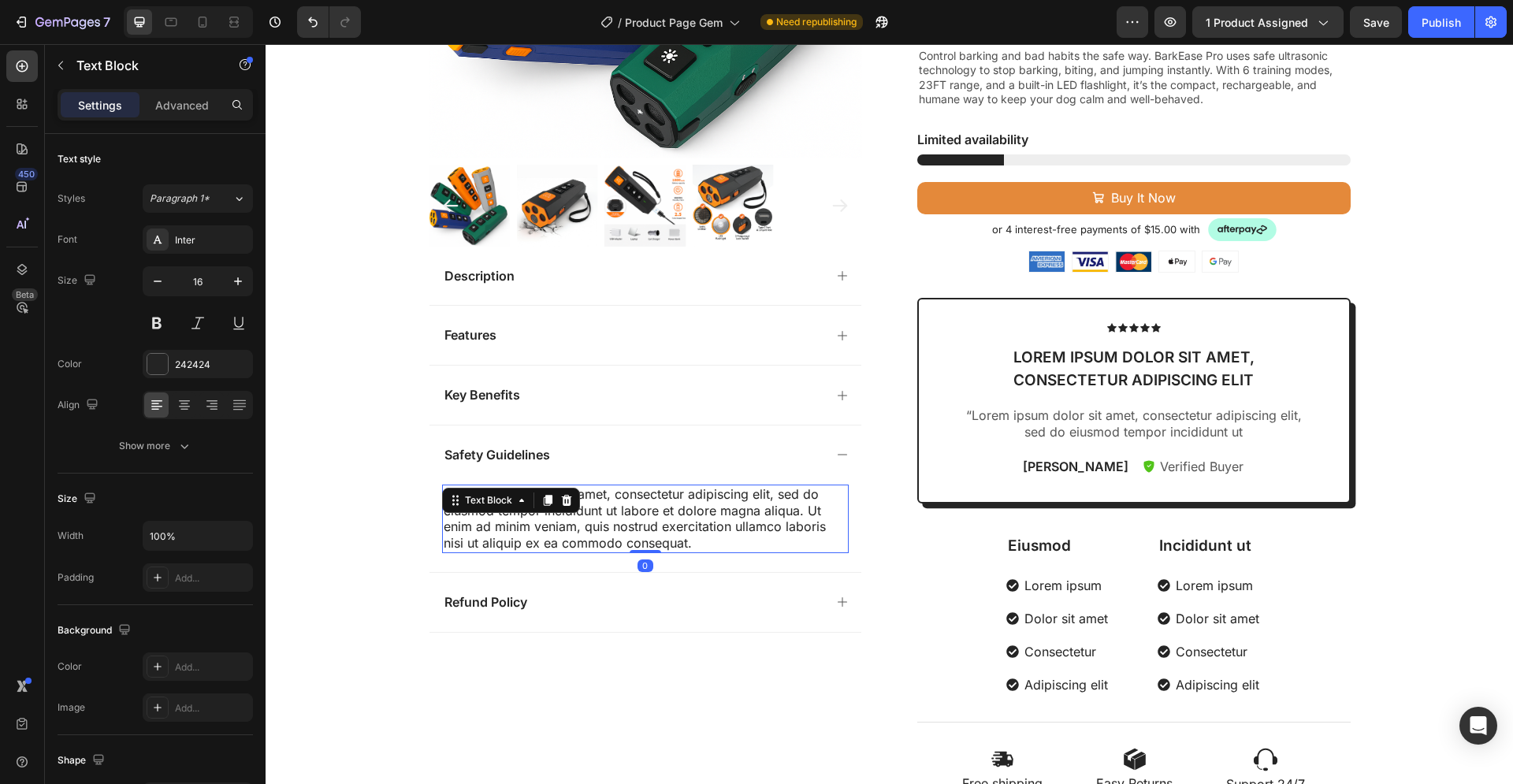
click at [683, 543] on div "Lorem ipsum dolor sit amet, consectetur adipiscing elit, sed do eiusmod tempor …" at bounding box center [645, 519] width 407 height 69
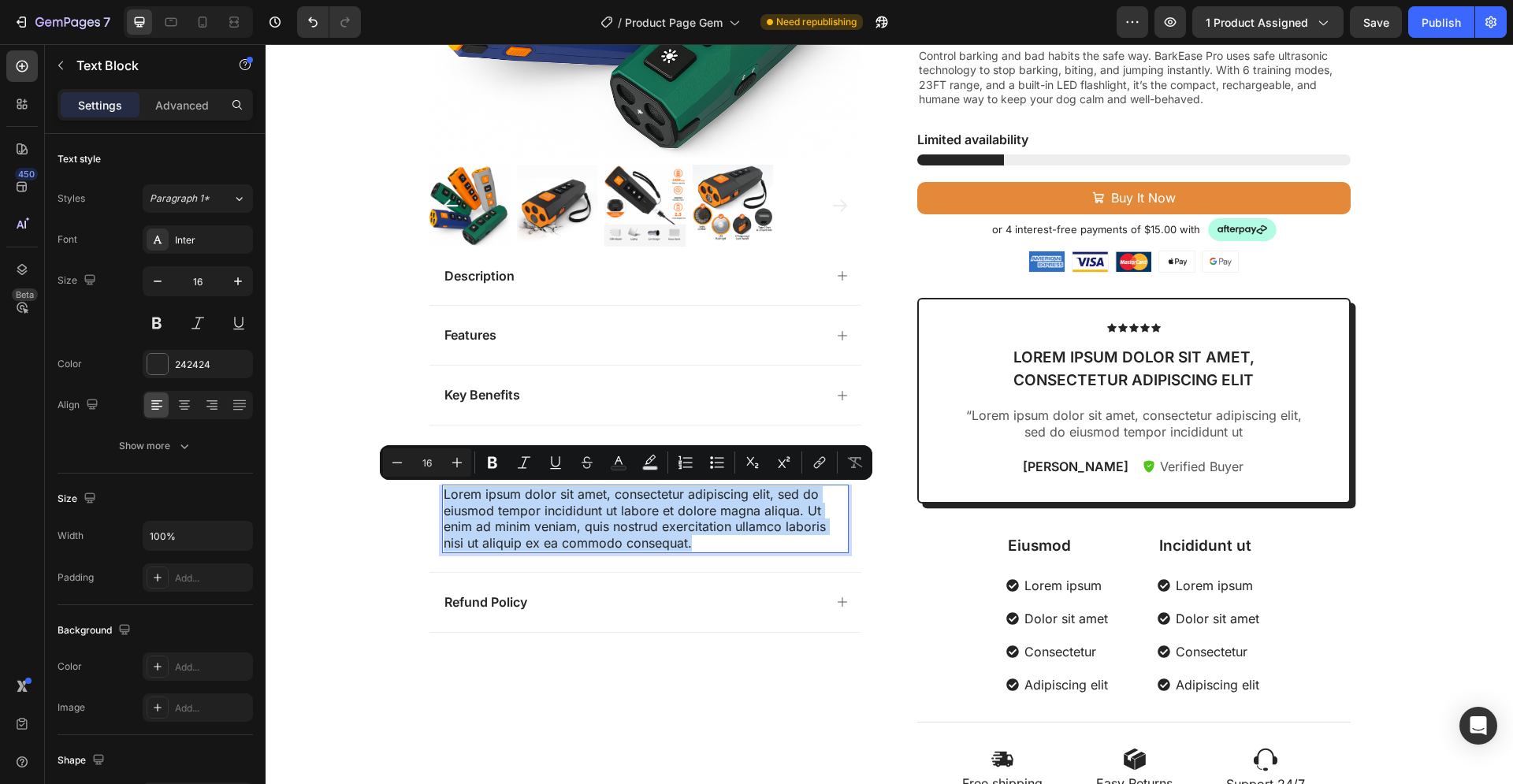
drag, startPoint x: 690, startPoint y: 544, endPoint x: 439, endPoint y: 497, distance: 255.4
click at [444, 497] on p "Lorem ipsum dolor sit amet, consectetur adipiscing elit, sed do eiusmod tempor …" at bounding box center [645, 518] width 403 height 66
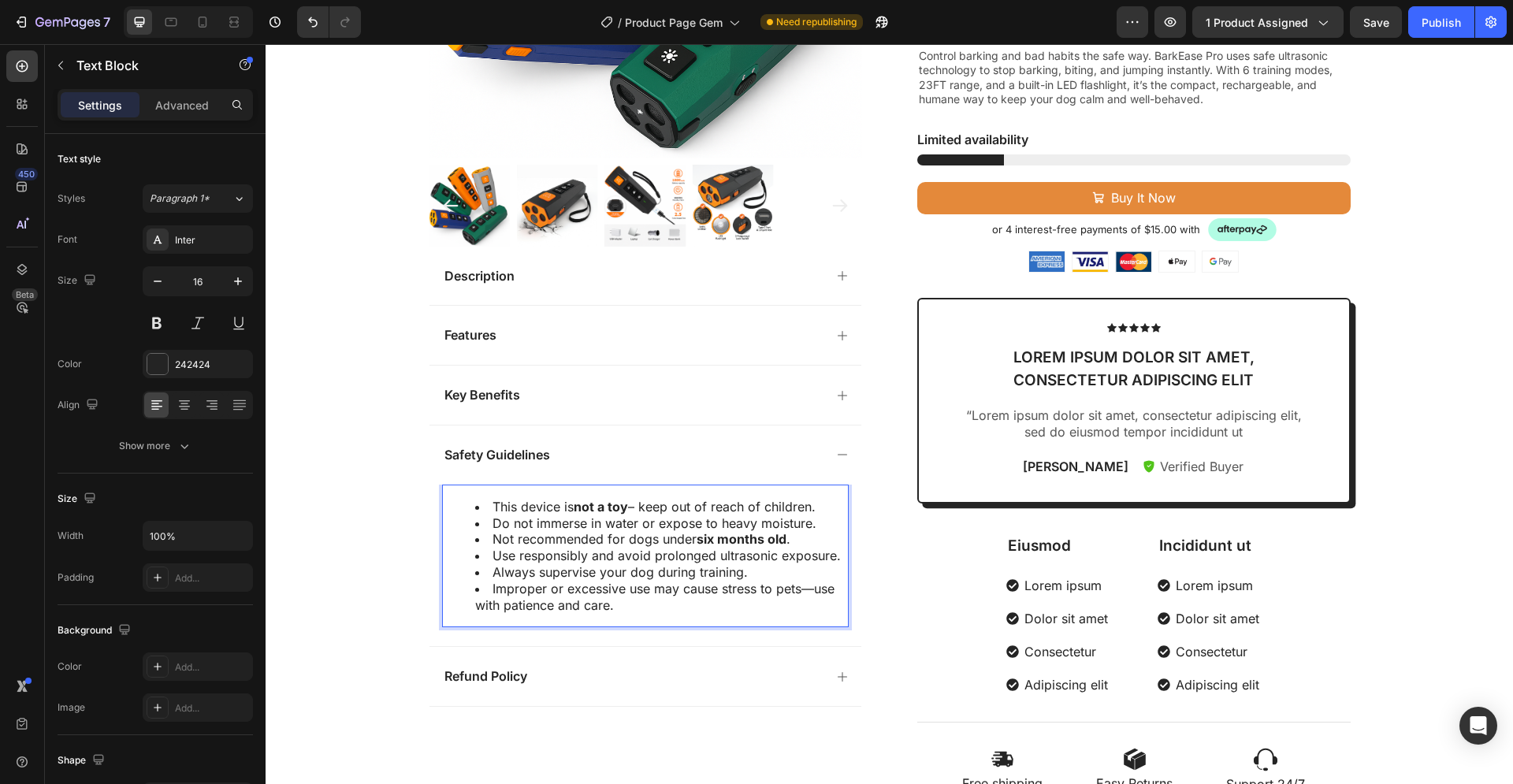
click at [475, 606] on li "Improper or excessive use may cause stress to pets—use with patience and care." at bounding box center [661, 596] width 372 height 33
click at [573, 676] on div "Refund Policy" at bounding box center [633, 676] width 381 height 21
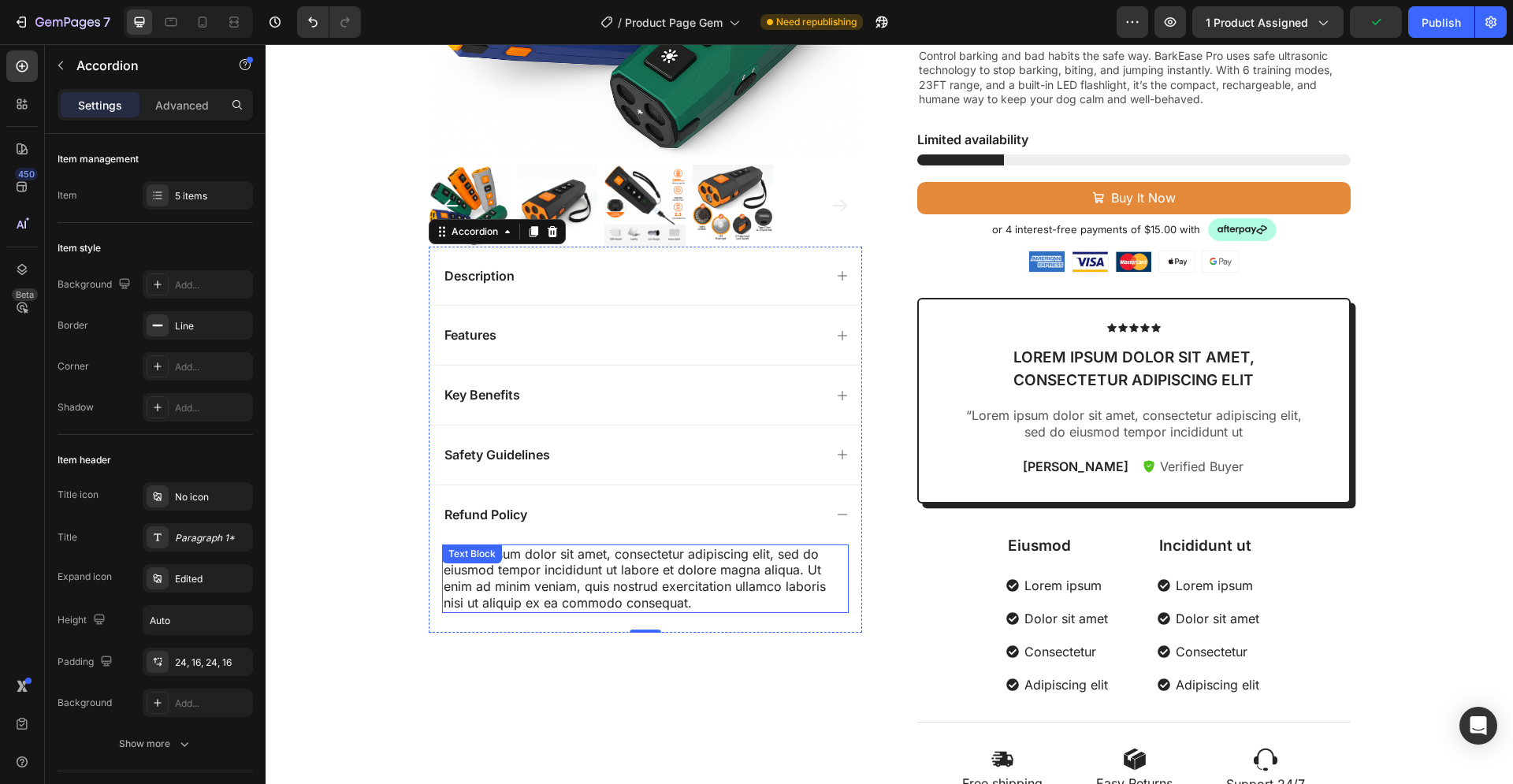
click at [588, 581] on div "Lorem ipsum dolor sit amet, consectetur adipiscing elit, sed do eiusmod tempor …" at bounding box center [645, 578] width 407 height 69
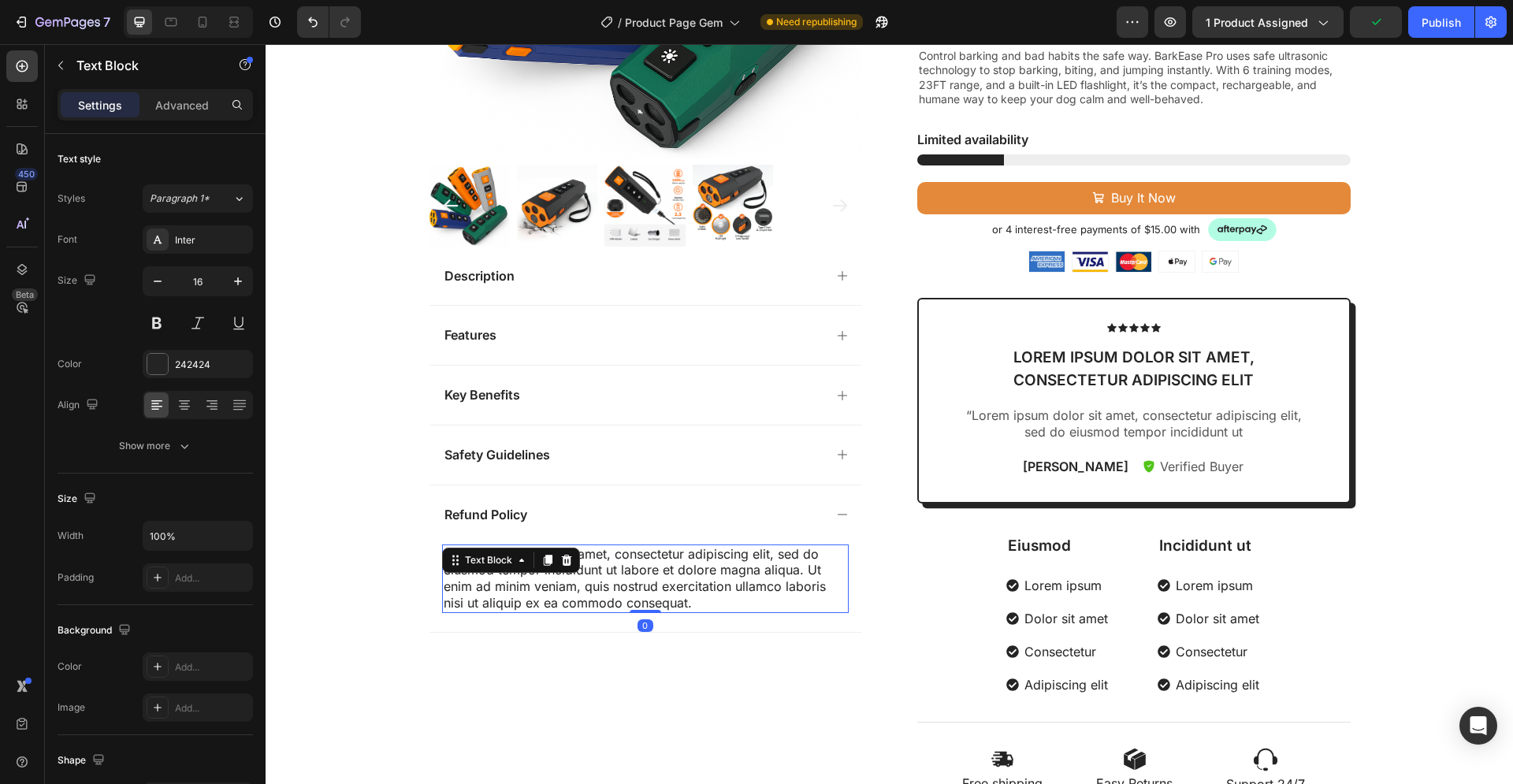
click at [686, 605] on div "Lorem ipsum dolor sit amet, consectetur adipiscing elit, sed do eiusmod tempor …" at bounding box center [645, 578] width 407 height 69
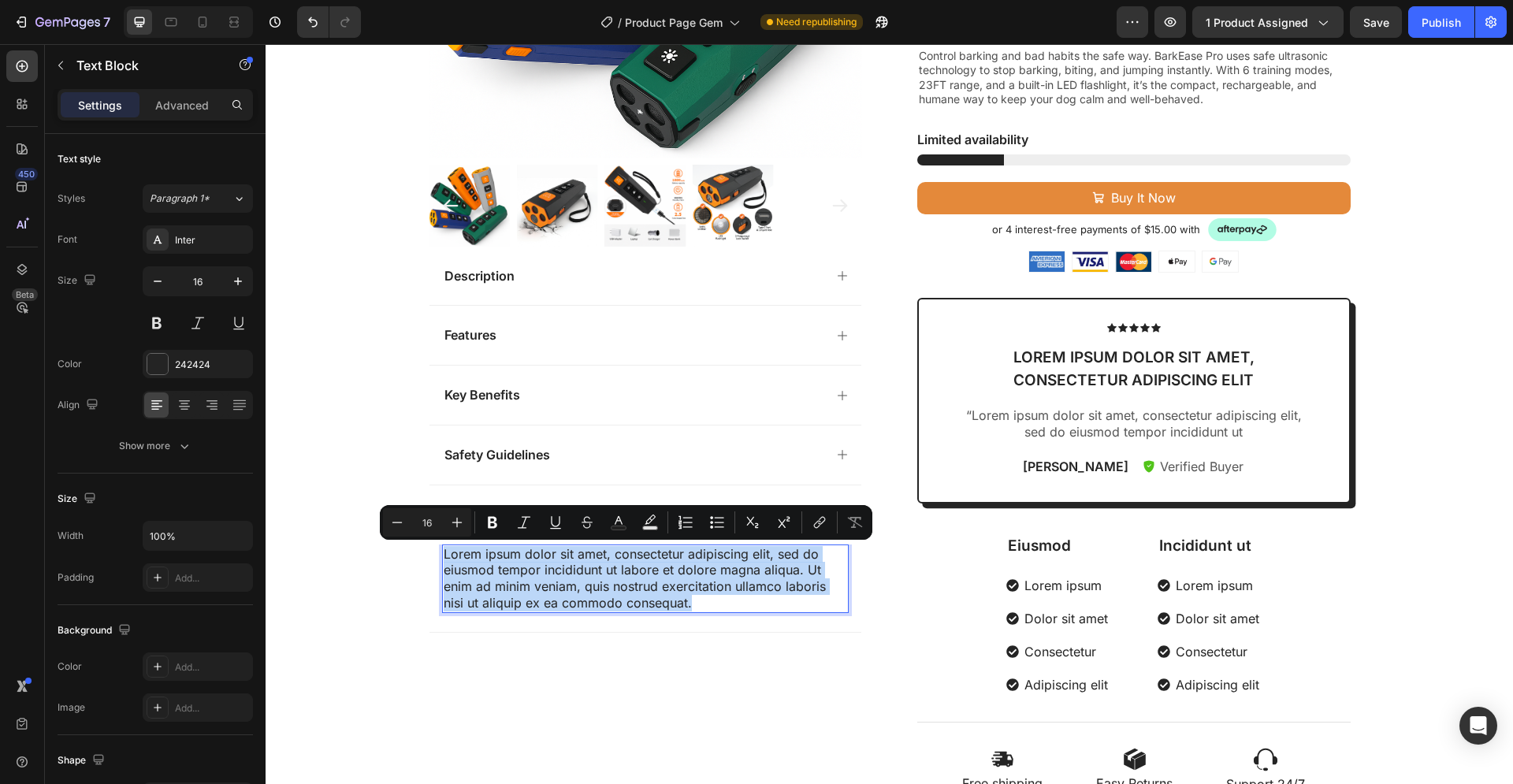
drag, startPoint x: 682, startPoint y: 603, endPoint x: 439, endPoint y: 553, distance: 248.1
click at [444, 553] on p "Lorem ipsum dolor sit amet, consectetur adipiscing elit, sed do eiusmod tempor …" at bounding box center [645, 578] width 403 height 66
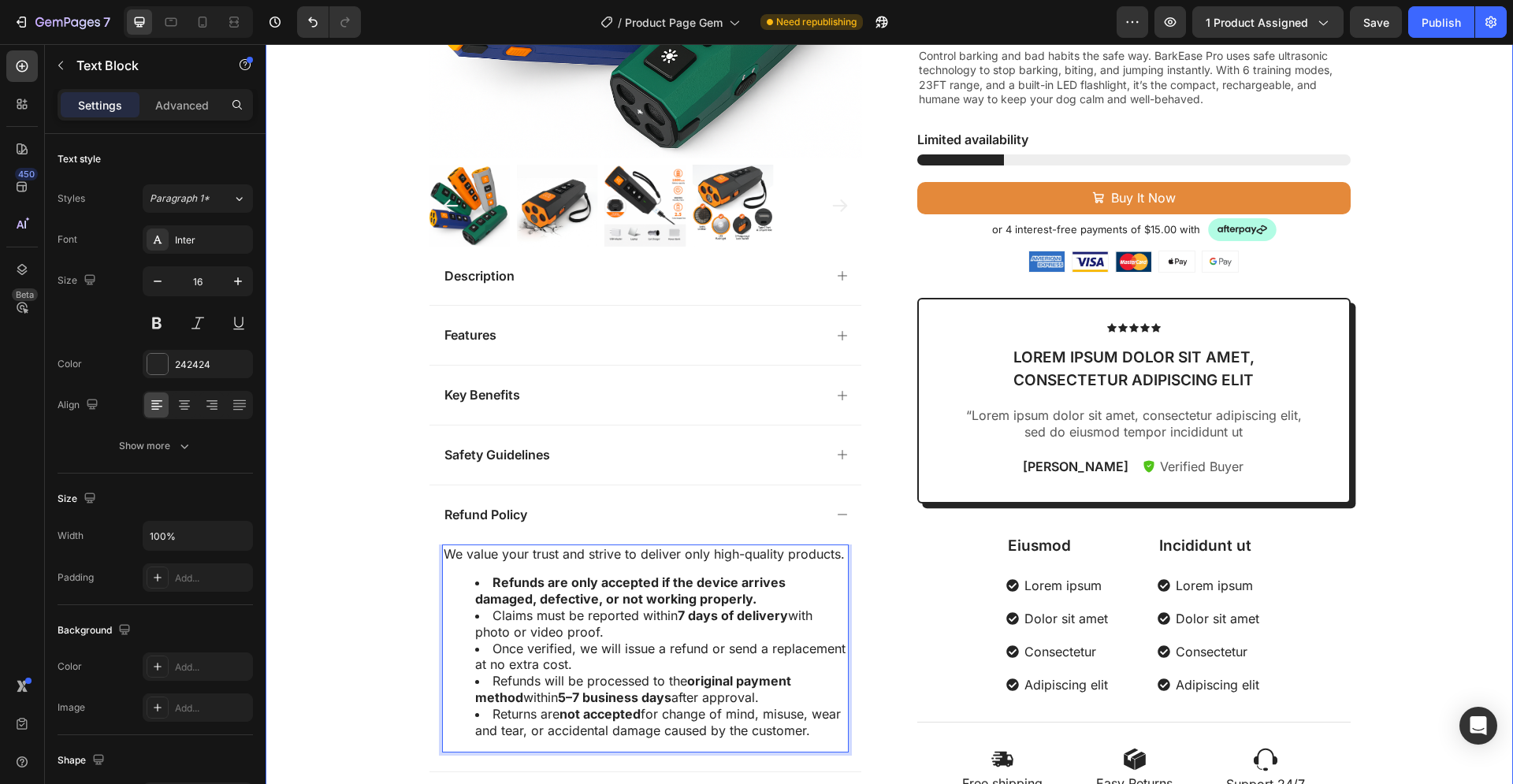
click at [352, 533] on div "Product Images Description Features Key Benefits Safety Guidelines Refund Polic…" at bounding box center [889, 259] width 1247 height 1069
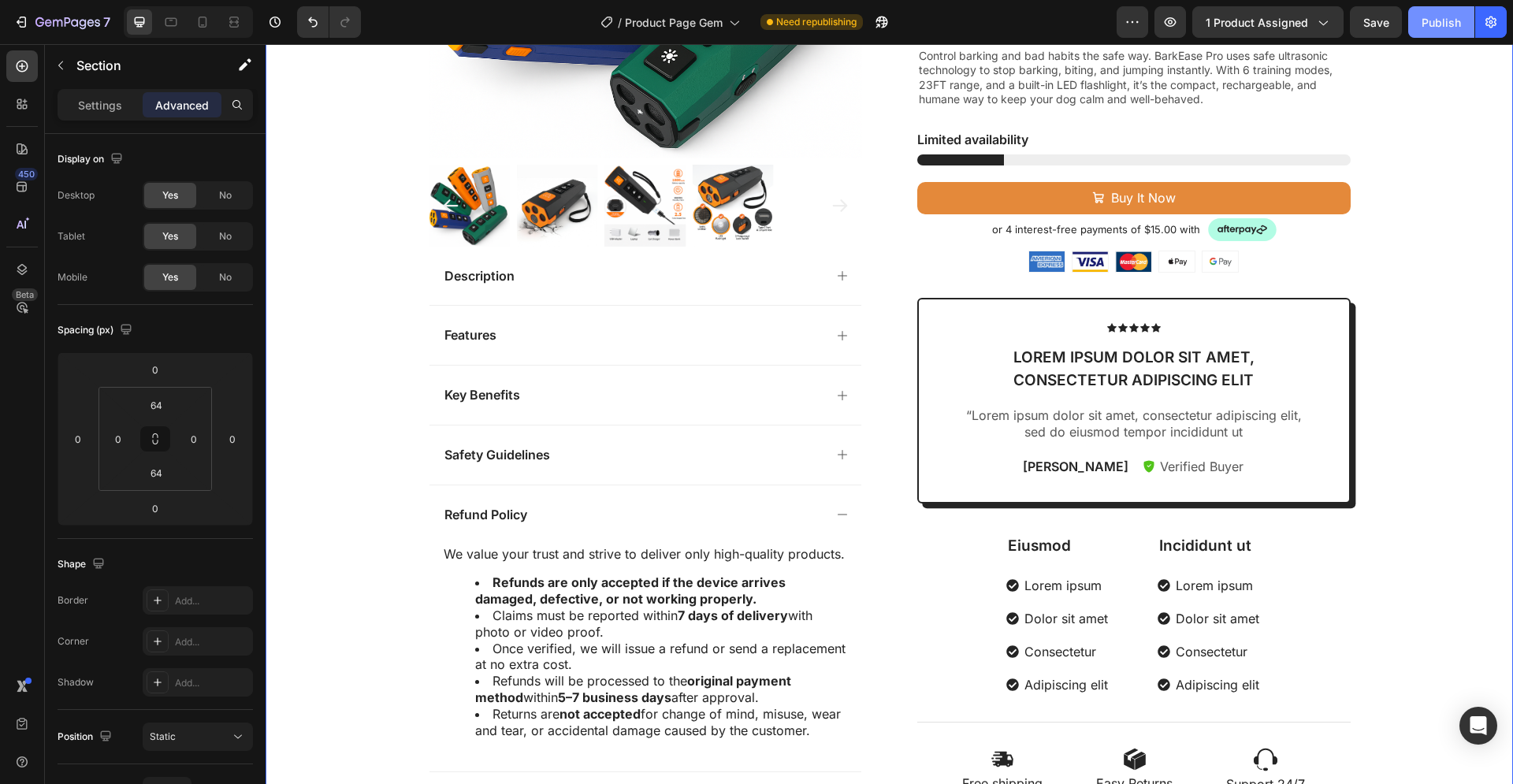
click at [1445, 27] on div "Publish" at bounding box center [1441, 22] width 39 height 16
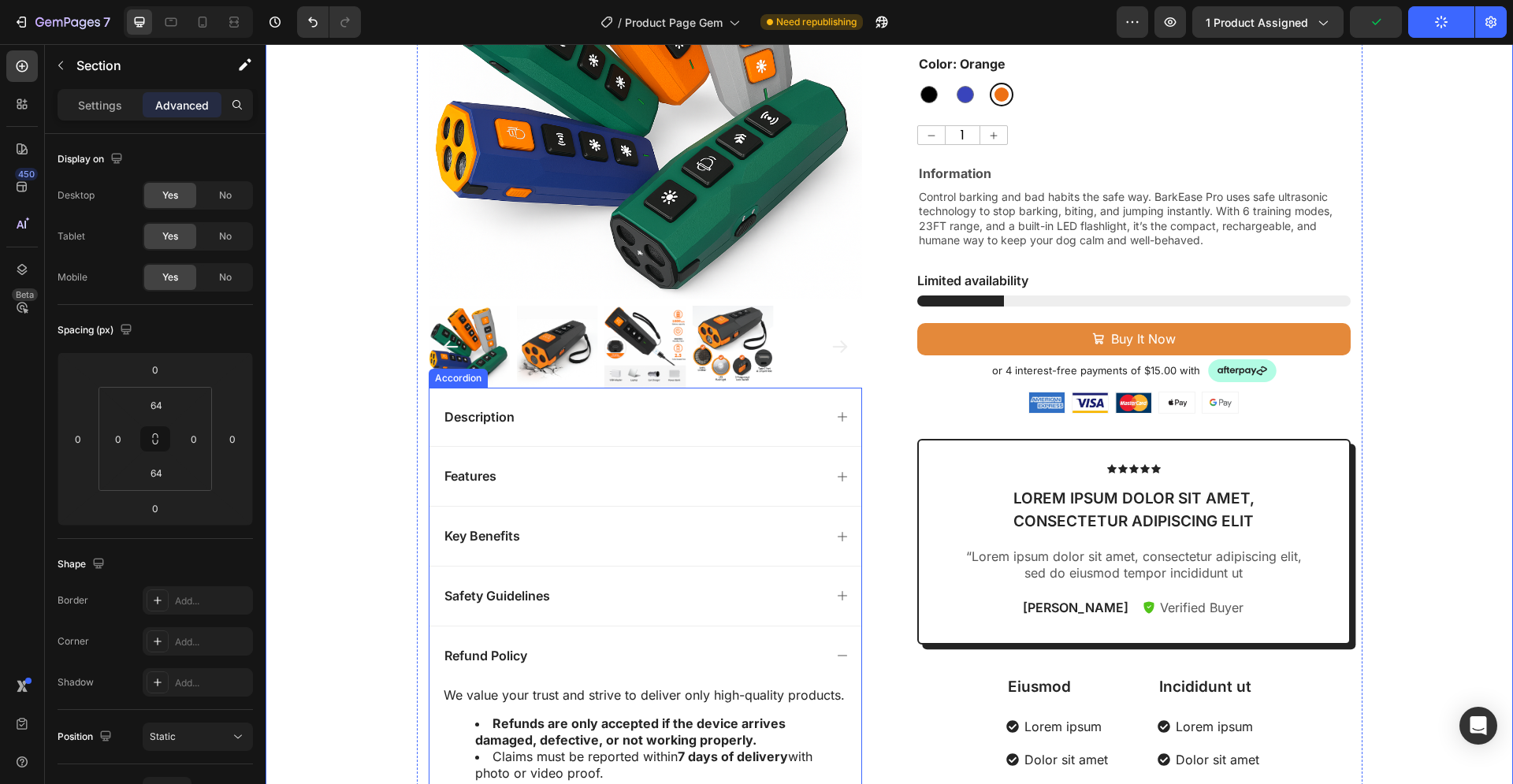
scroll to position [161, 0]
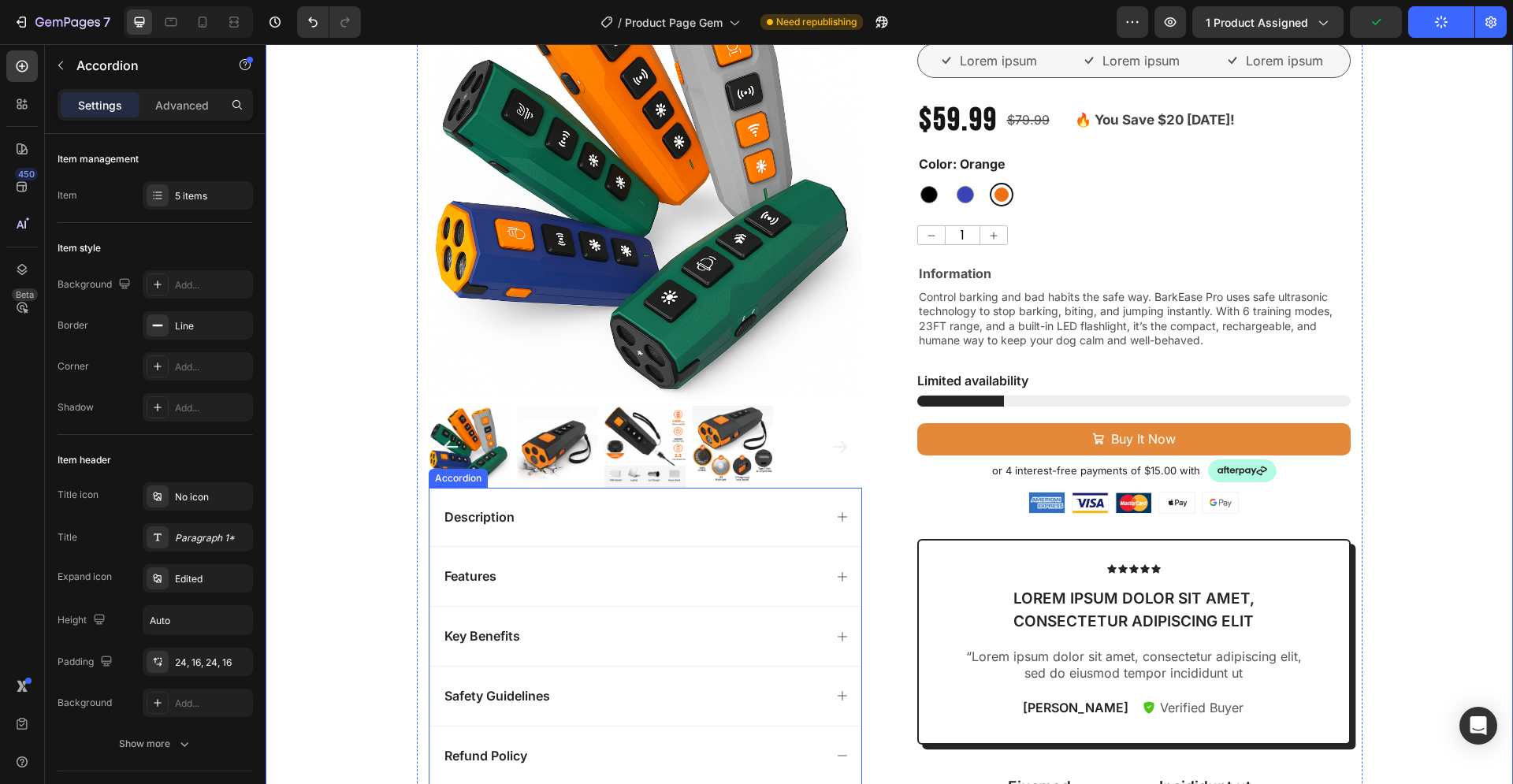
click at [680, 526] on div "Description" at bounding box center [633, 517] width 381 height 21
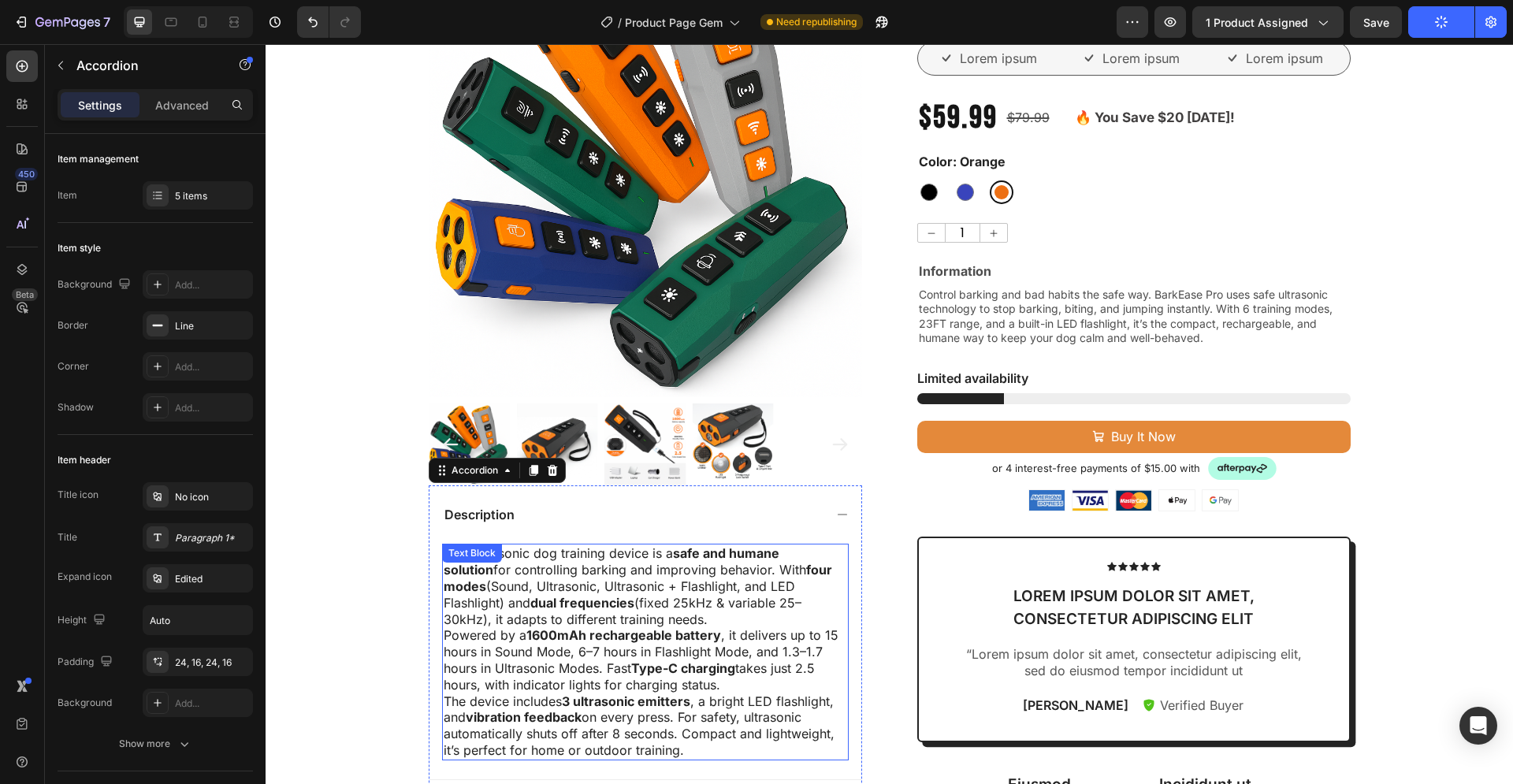
scroll to position [402, 0]
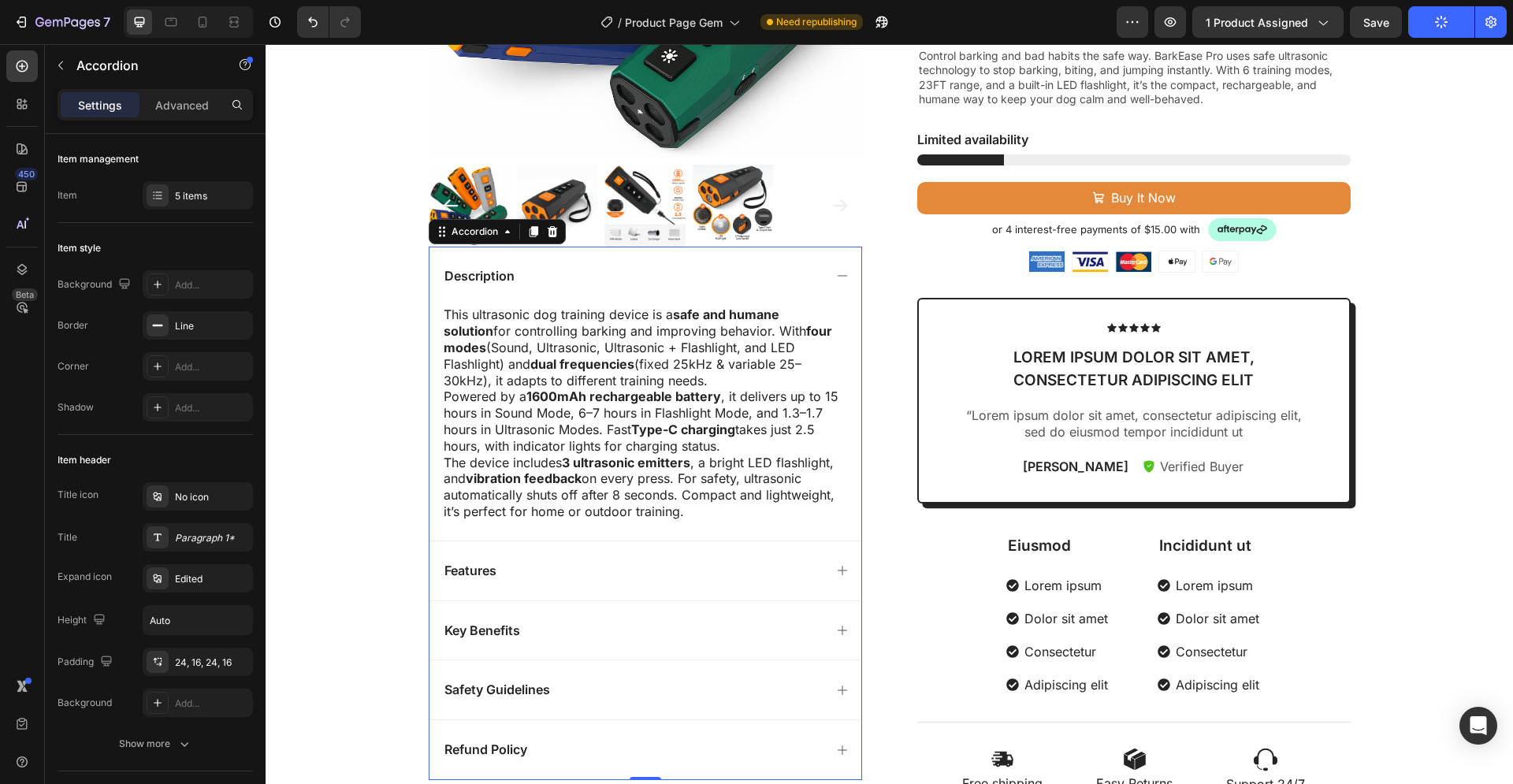
click at [544, 275] on div "Description" at bounding box center [633, 276] width 381 height 21
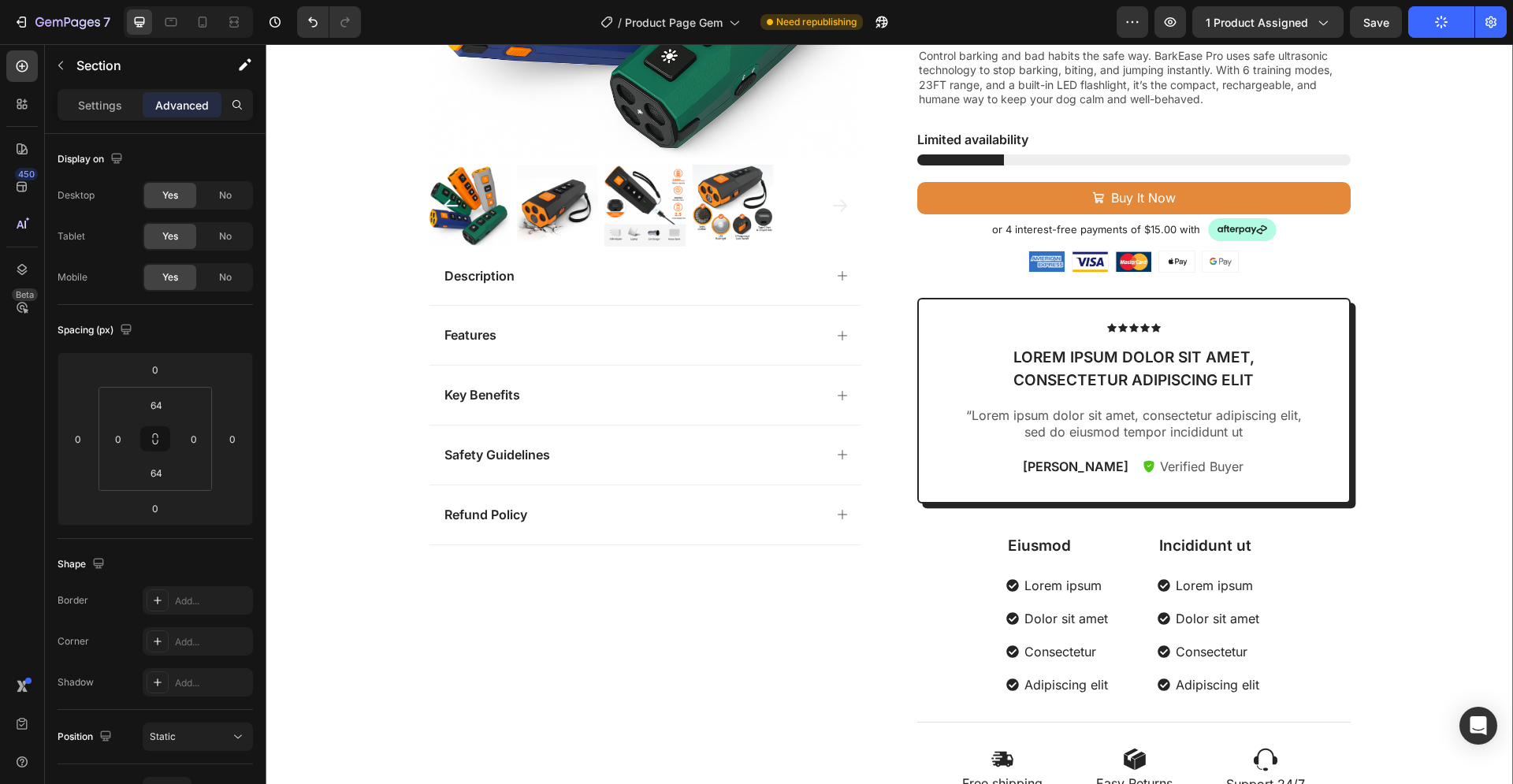
click at [315, 353] on div "Product Images Description Features Key Benefits Safety Guidelines Refund Polic…" at bounding box center [889, 259] width 1247 height 1069
click at [557, 279] on div "Description" at bounding box center [633, 276] width 381 height 21
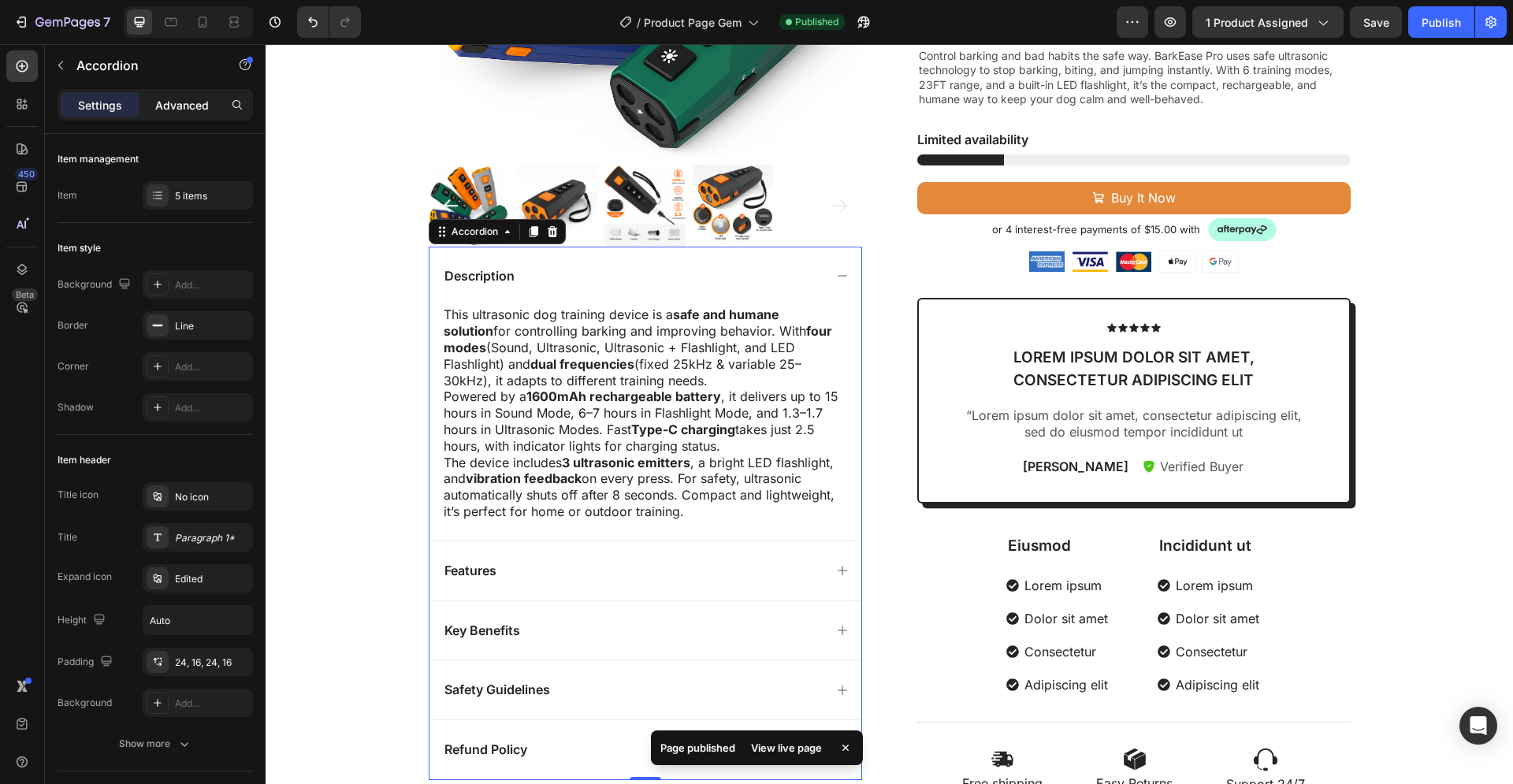
click at [182, 105] on p "Advanced" at bounding box center [182, 105] width 53 height 16
type input "100%"
type input "100"
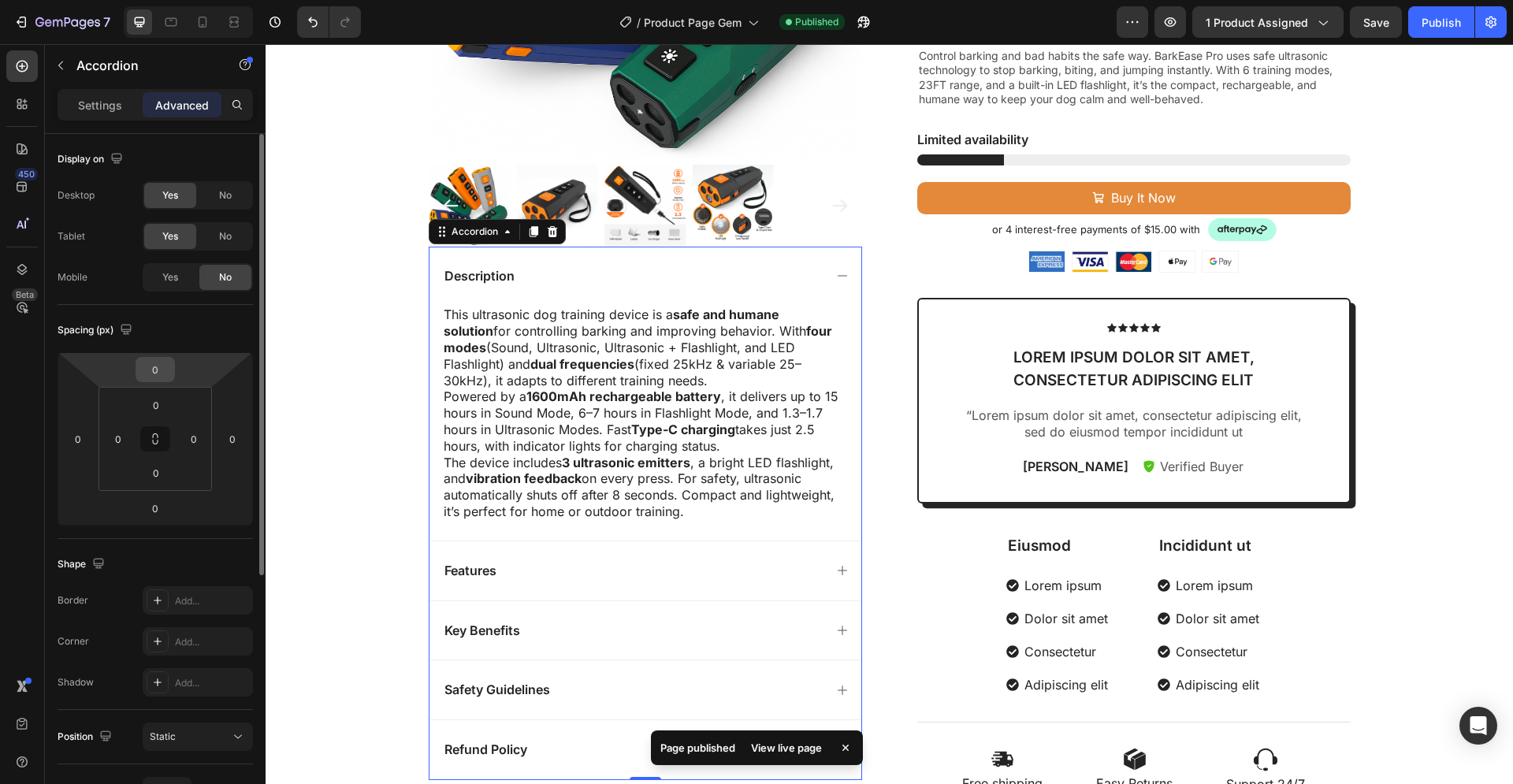
click at [157, 371] on input "0" at bounding box center [154, 369] width 31 height 24
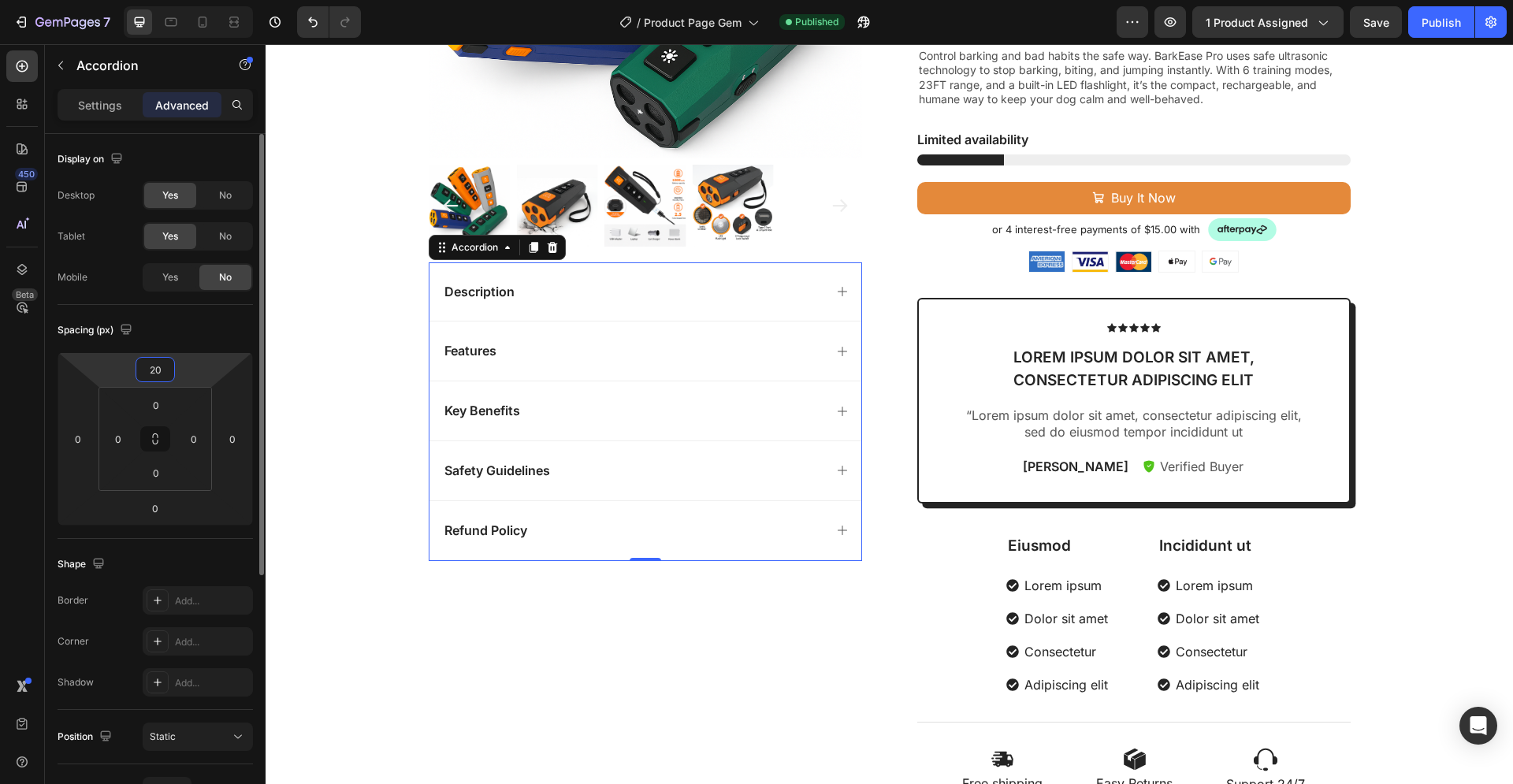
drag, startPoint x: 158, startPoint y: 368, endPoint x: 149, endPoint y: 368, distance: 9.0
click at [149, 368] on input "20" at bounding box center [154, 369] width 31 height 24
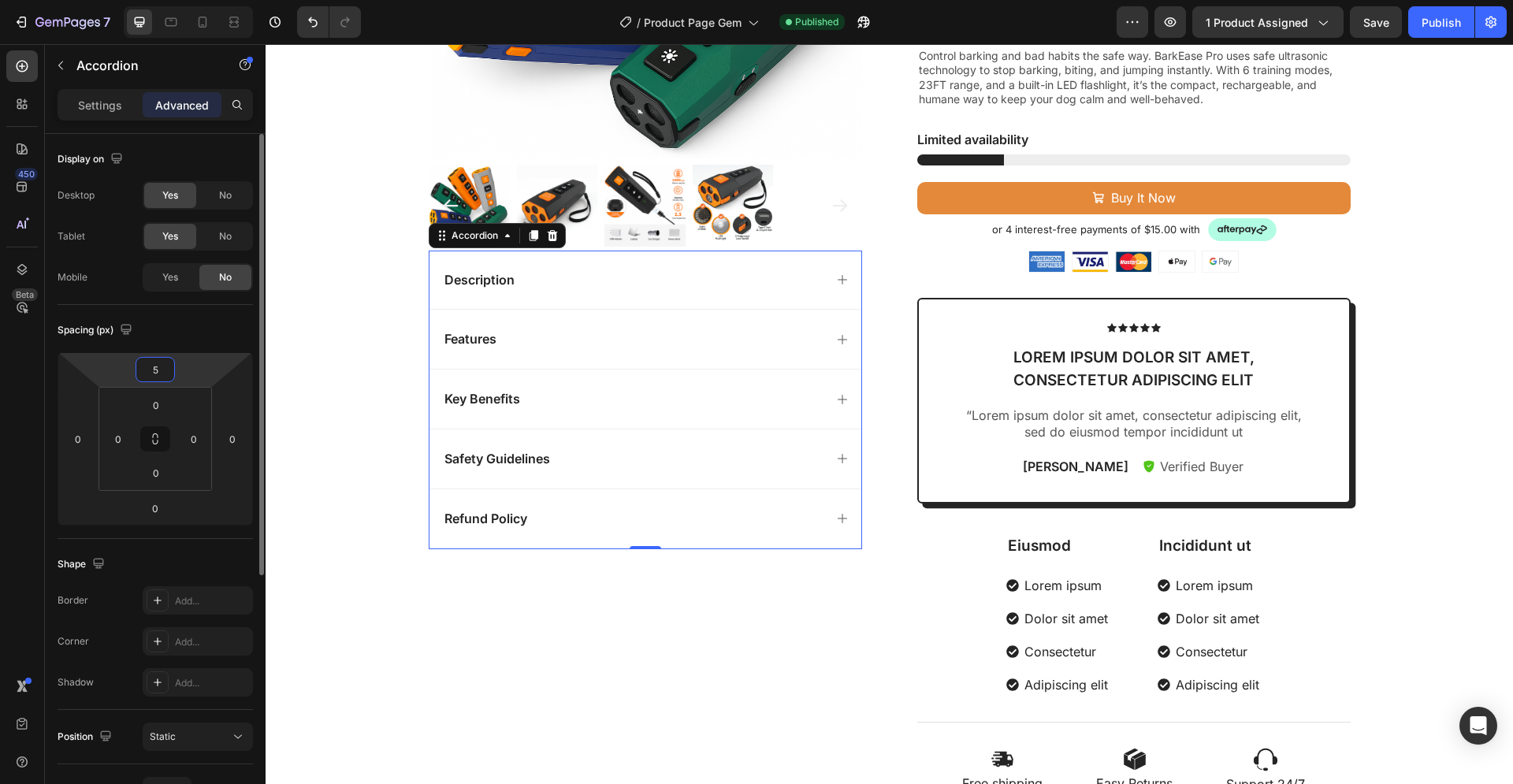
type input "50"
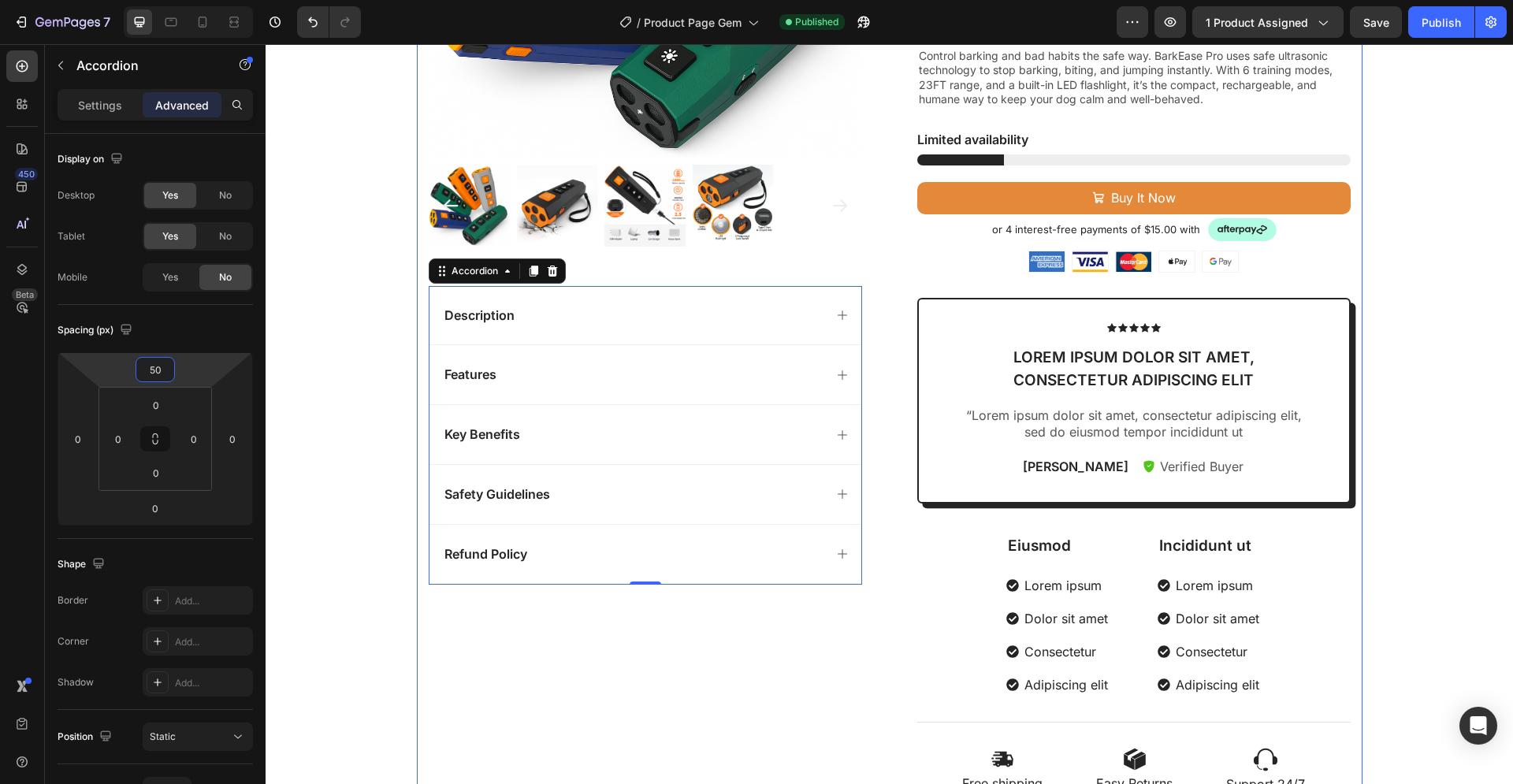
click at [429, 621] on div "Product Images Description Features Key Benefits Safety Guidelines Refund Polic…" at bounding box center [645, 259] width 434 height 1069
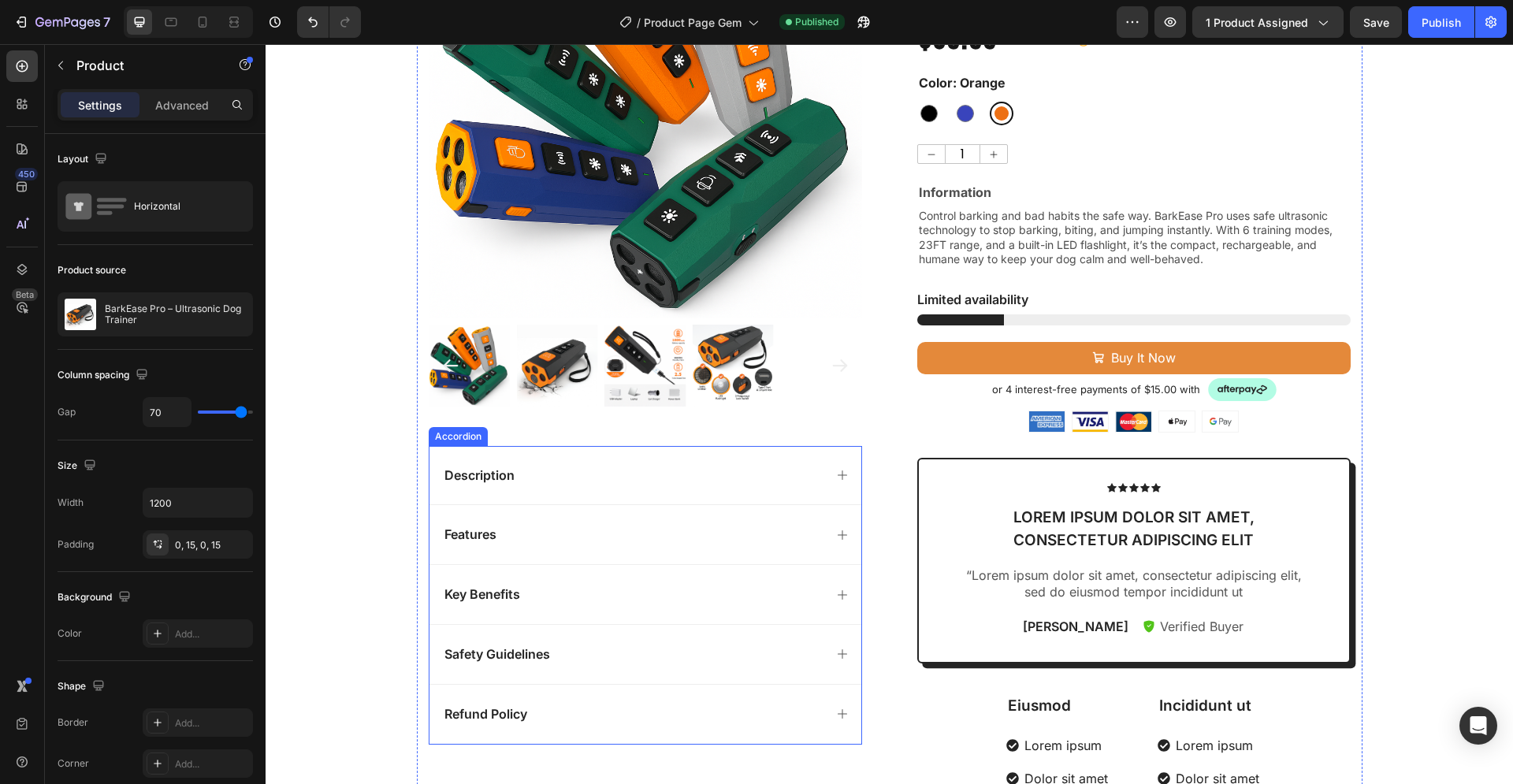
scroll to position [241, 0]
click at [1427, 30] on div "Publish" at bounding box center [1441, 22] width 39 height 16
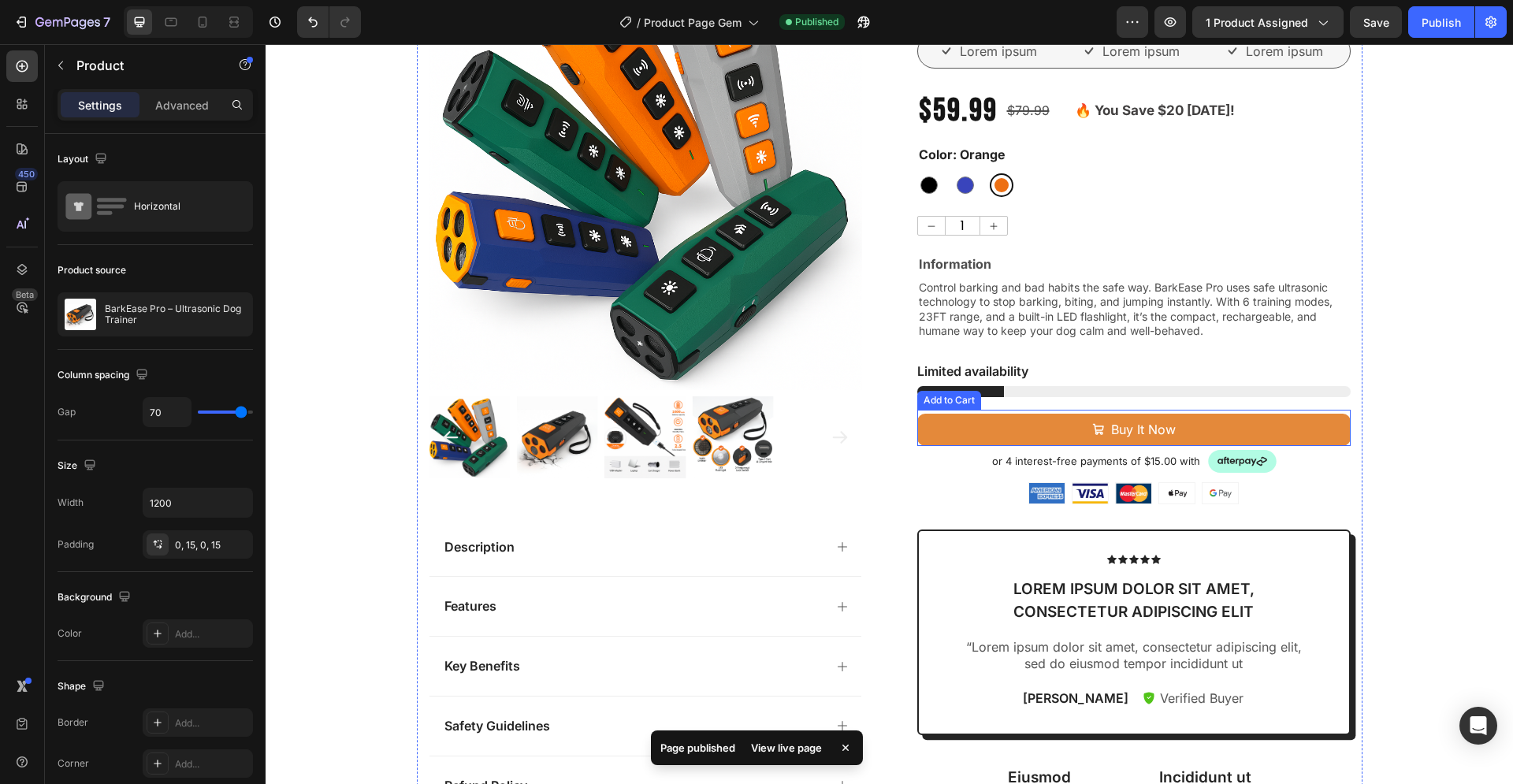
scroll to position [161, 0]
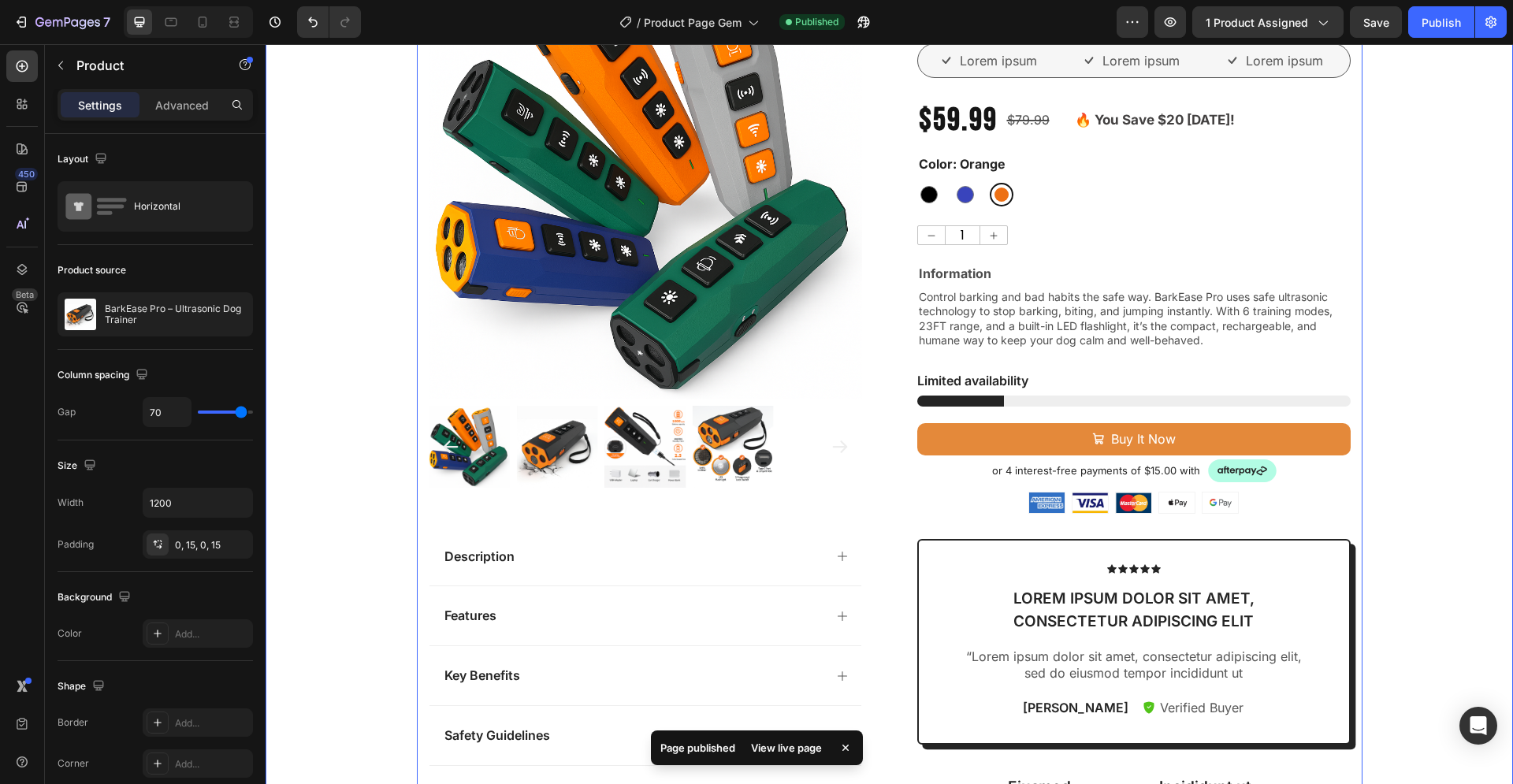
click at [1412, 371] on div "Product Images Description Features Key Benefits Safety Guidelines Refund Polic…" at bounding box center [889, 500] width 1247 height 1069
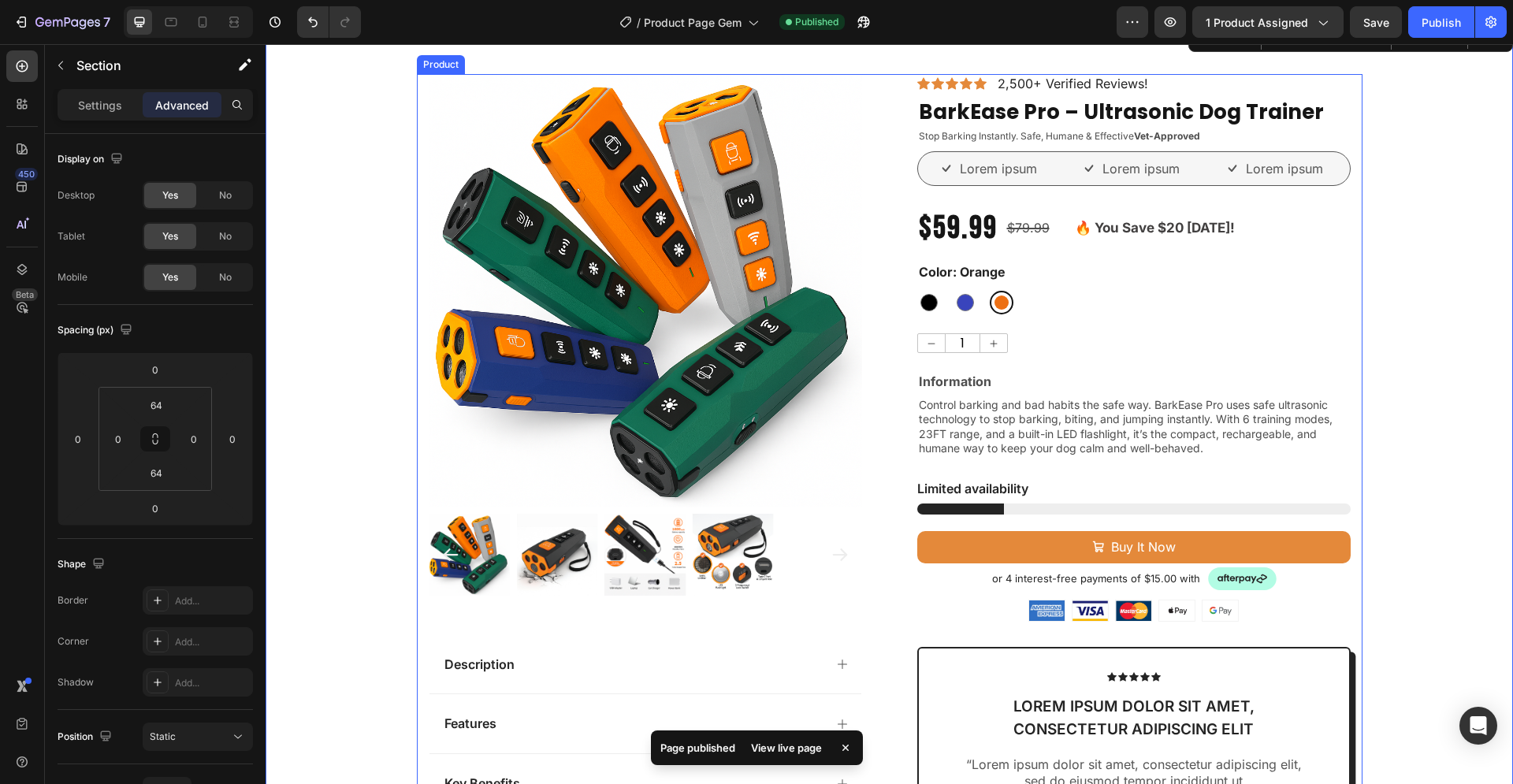
scroll to position [0, 0]
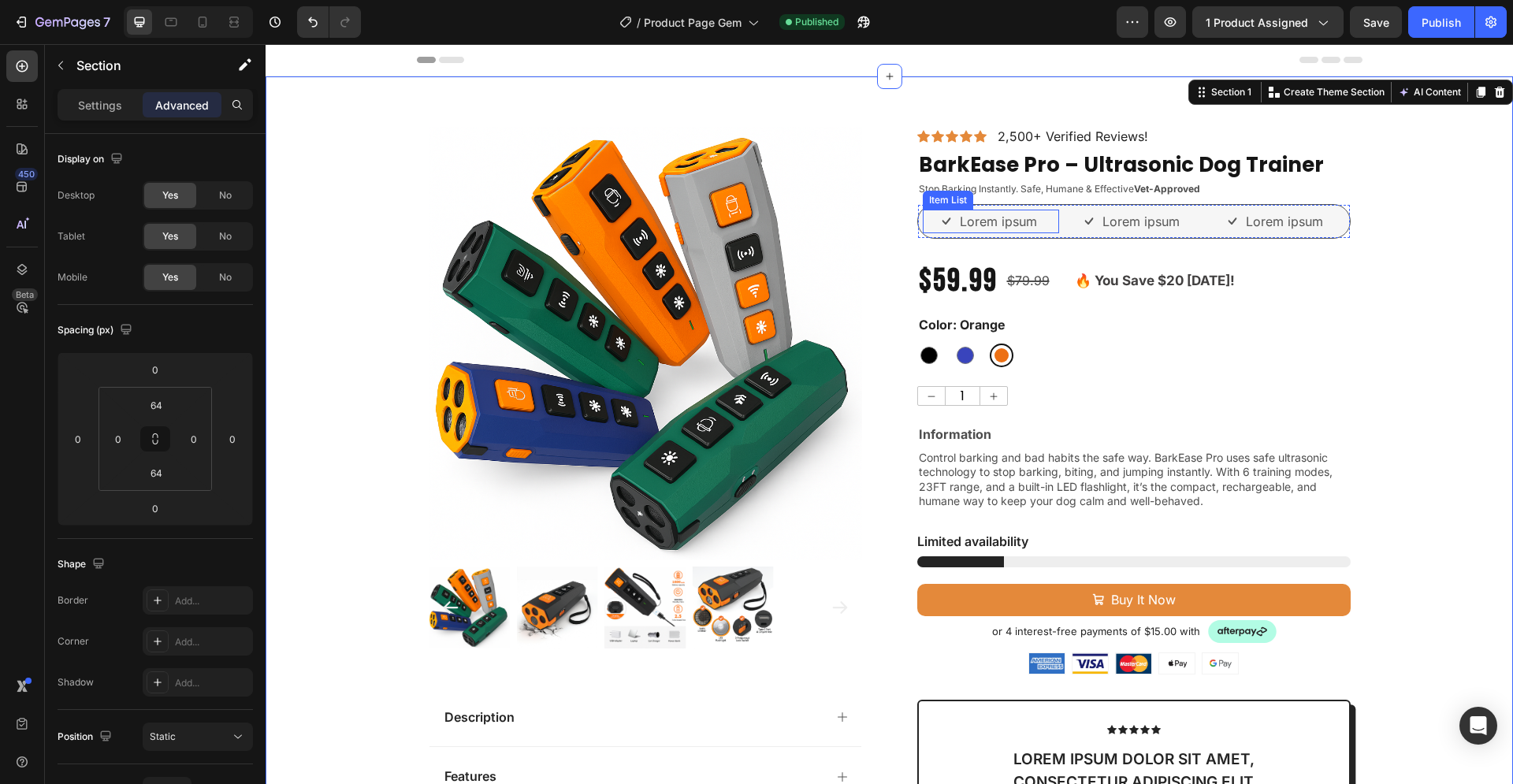
click at [994, 226] on p "Lorem ipsum" at bounding box center [998, 221] width 77 height 19
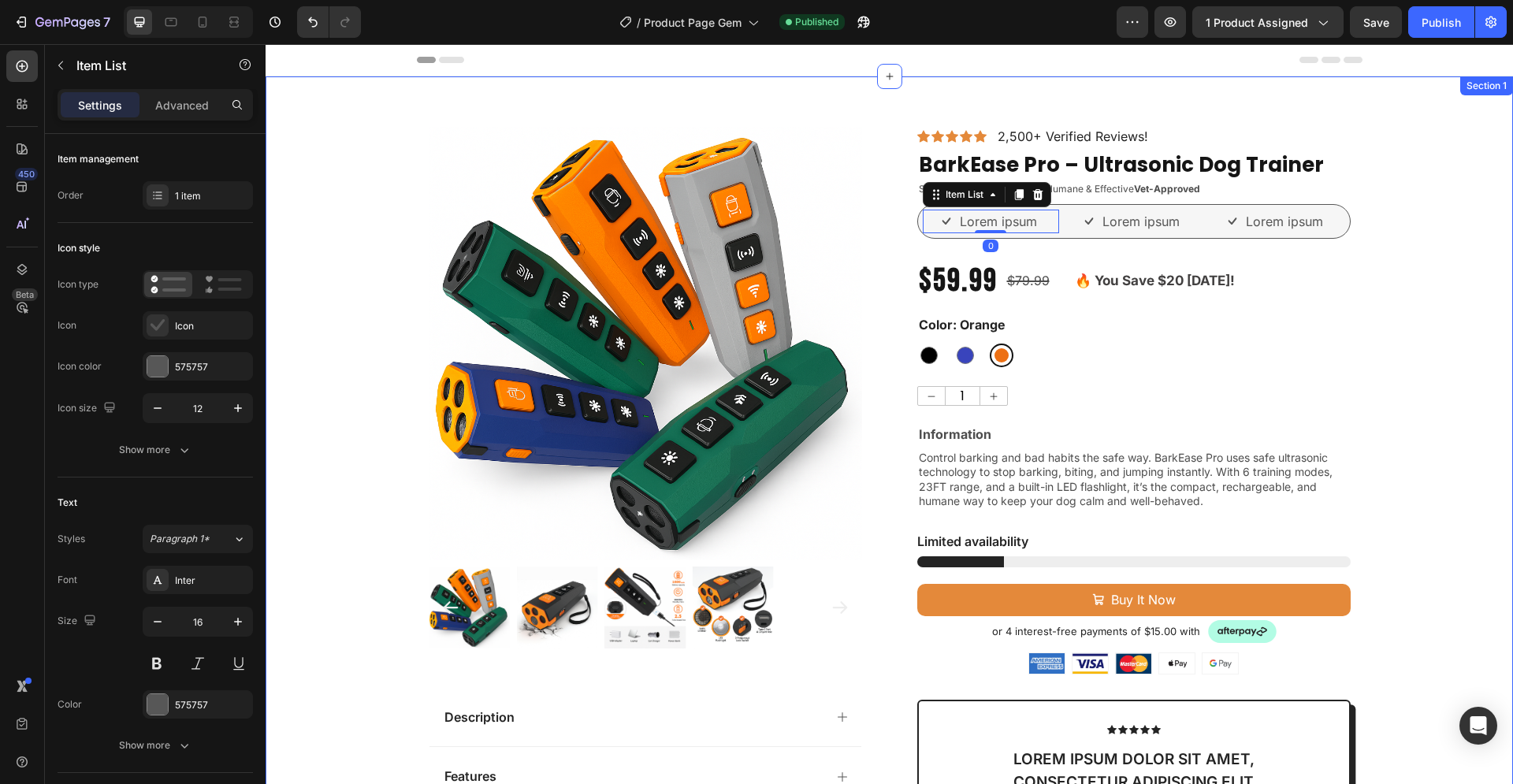
click at [1385, 223] on div "Product Images Description Features Key Benefits Safety Guidelines Refund Polic…" at bounding box center [889, 661] width 1247 height 1069
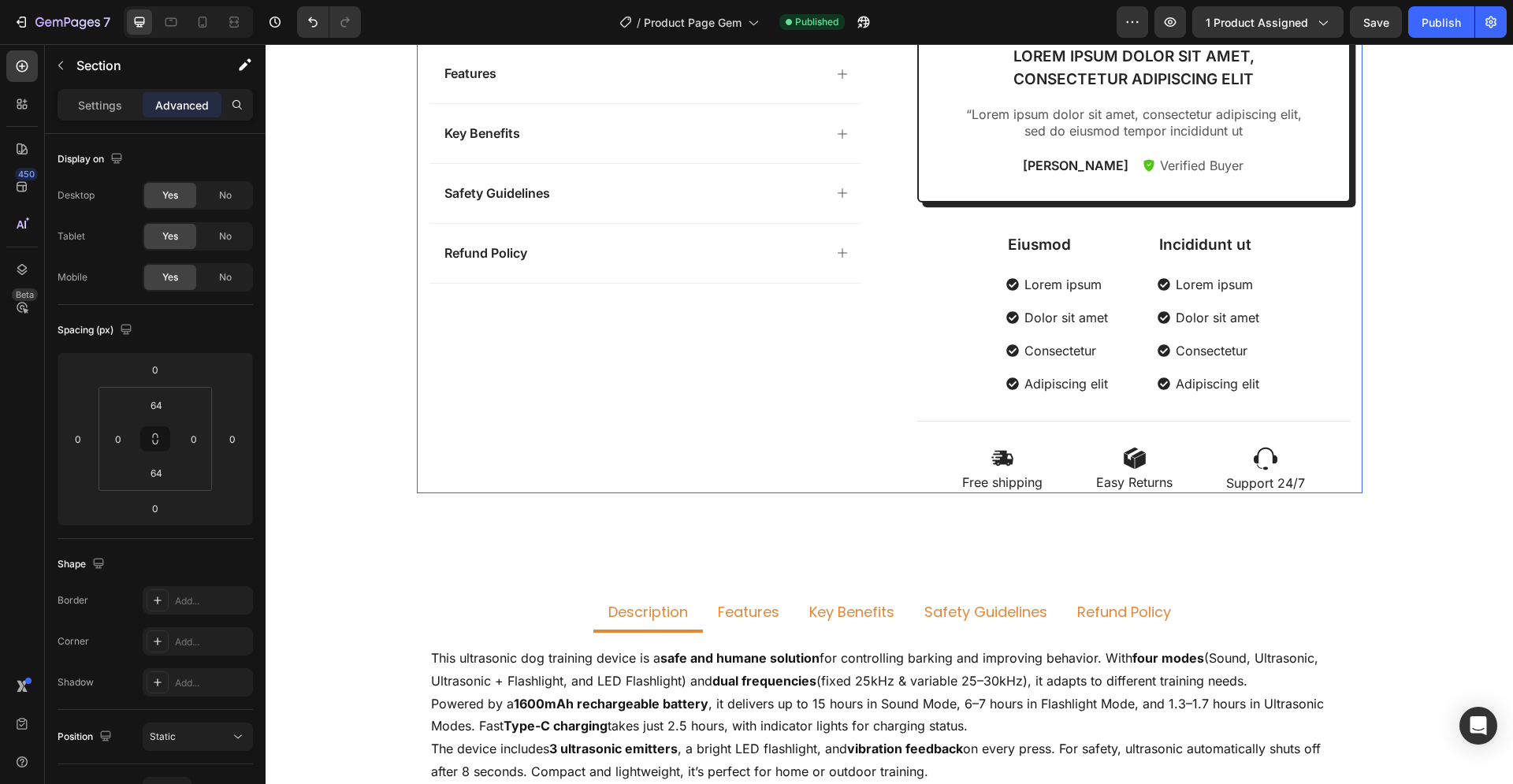
scroll to position [803, 0]
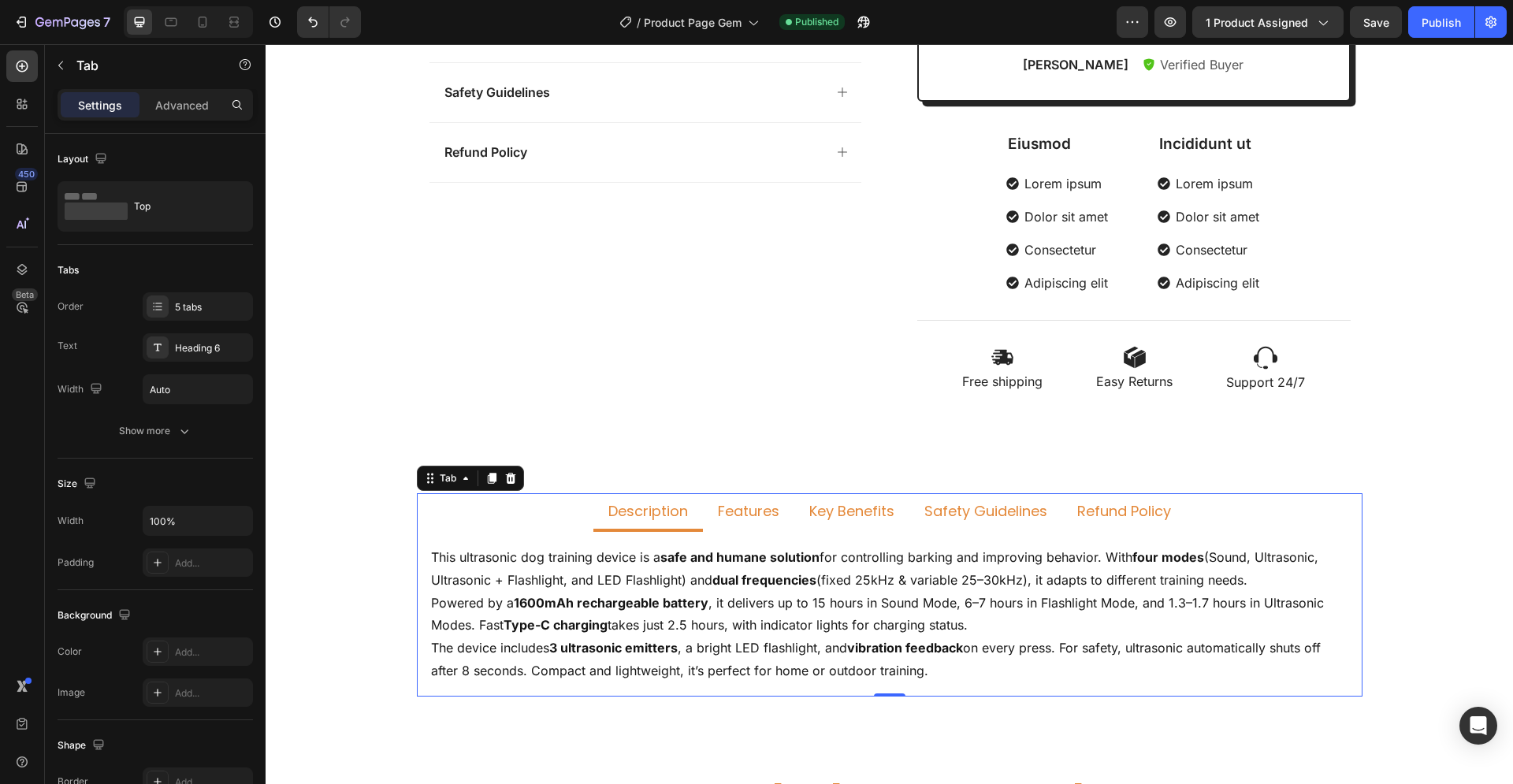
click at [520, 508] on ul "Description Features Key Benefits Safety Guidelines Refund Policy" at bounding box center [889, 513] width 945 height 39
click at [572, 475] on div "Description Features Key Benefits Safety Guidelines Refund Policy This ultrason…" at bounding box center [889, 589] width 1247 height 291
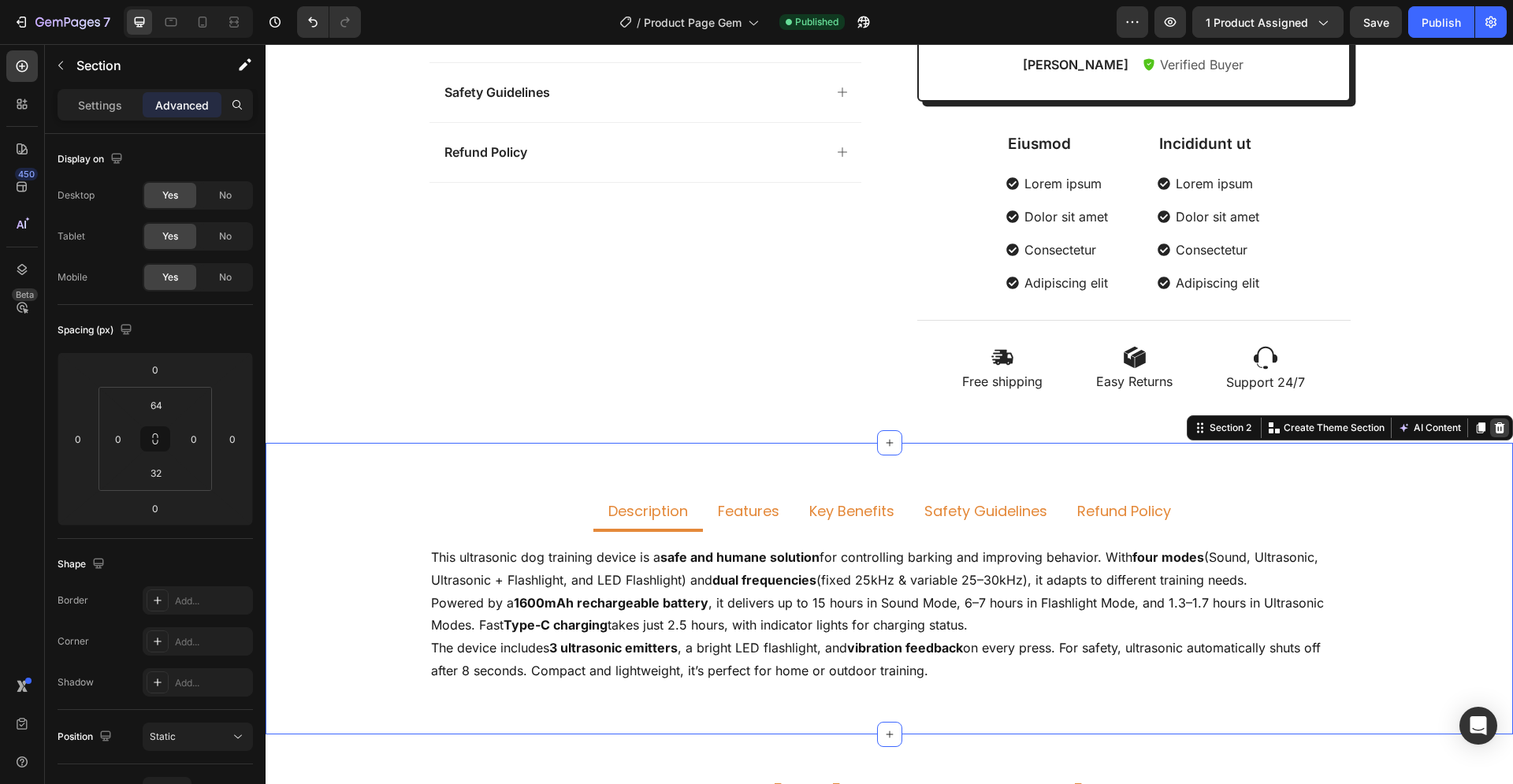
click at [1493, 428] on icon at bounding box center [1499, 427] width 12 height 12
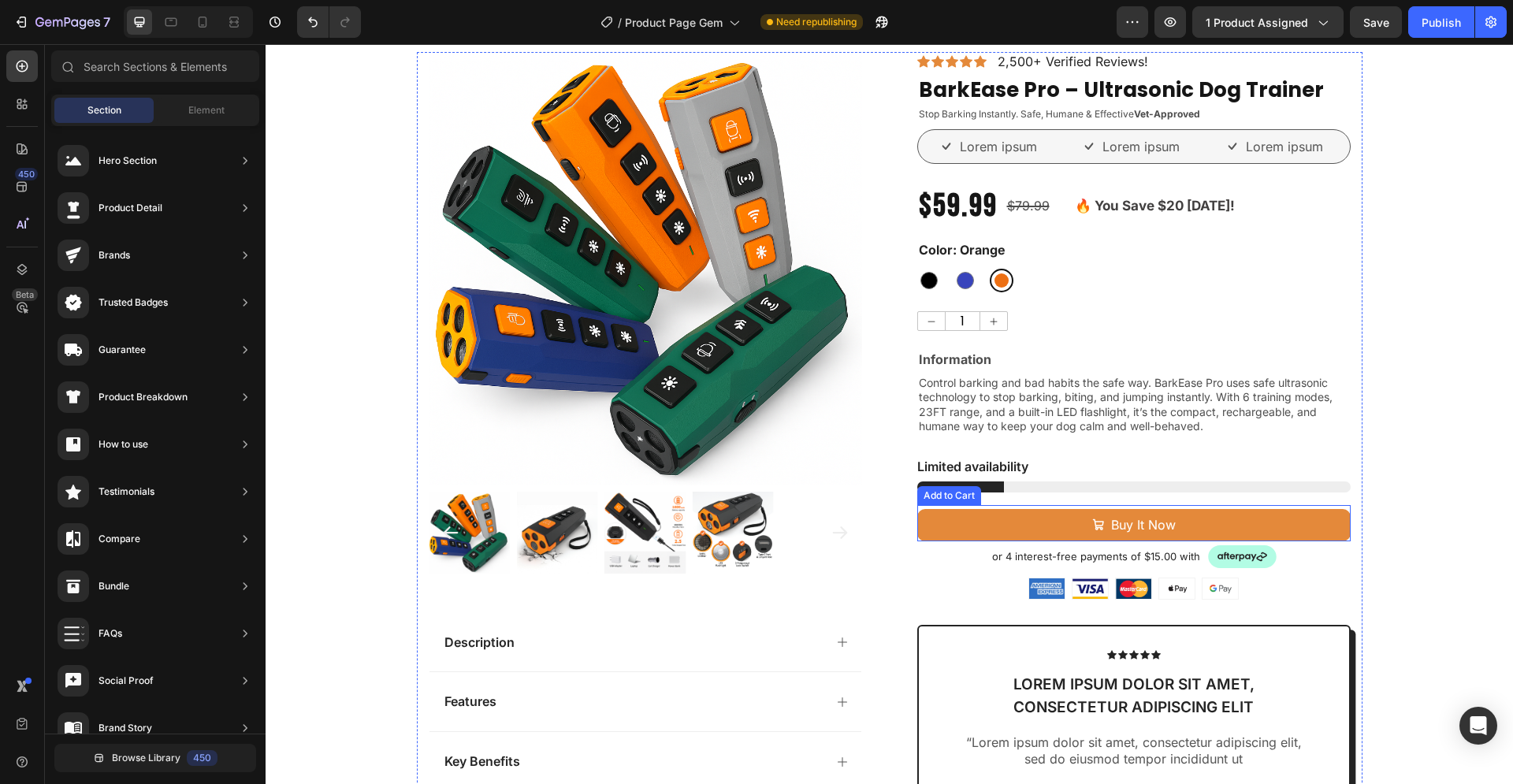
scroll to position [0, 0]
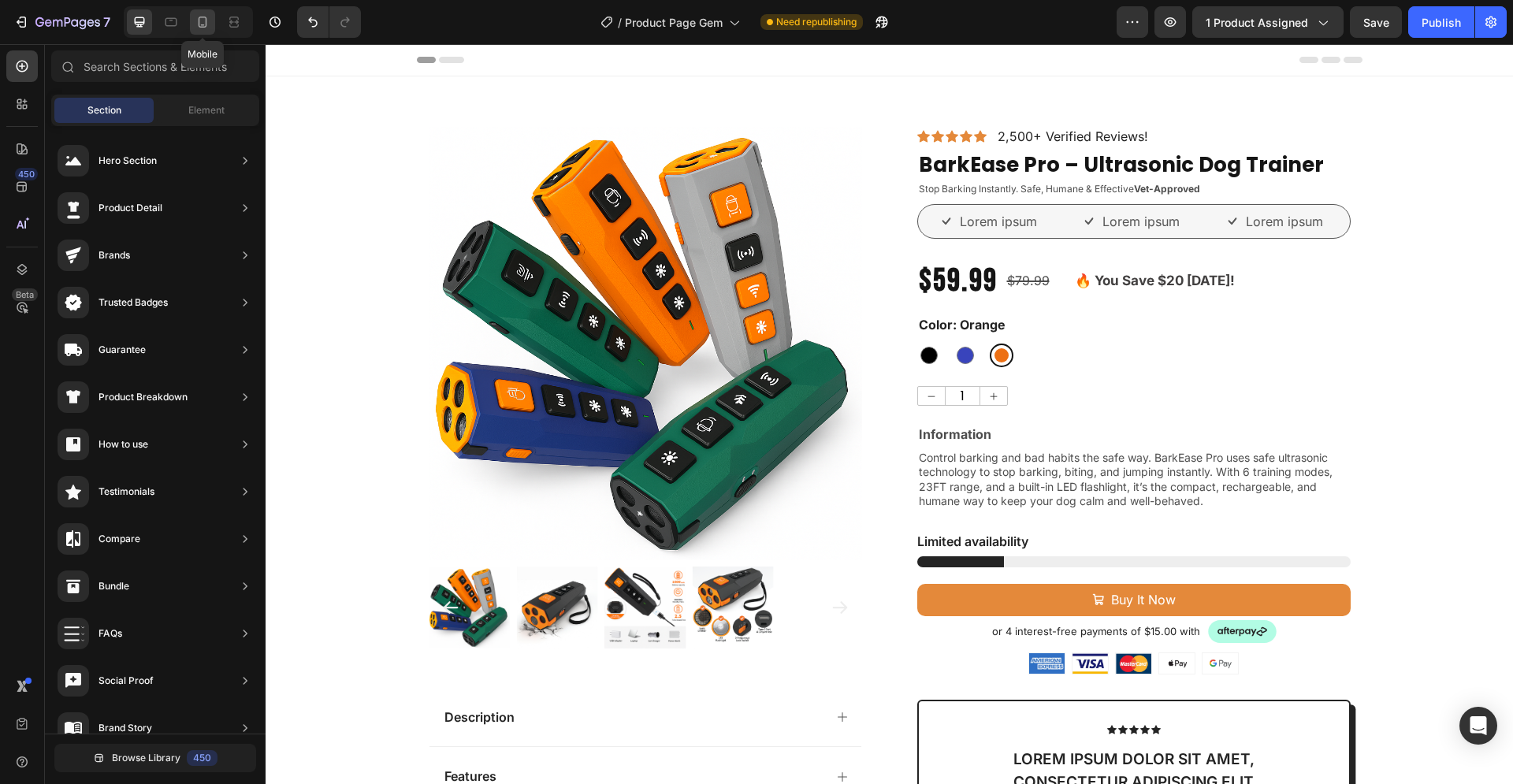
click at [204, 20] on icon at bounding box center [202, 22] width 16 height 16
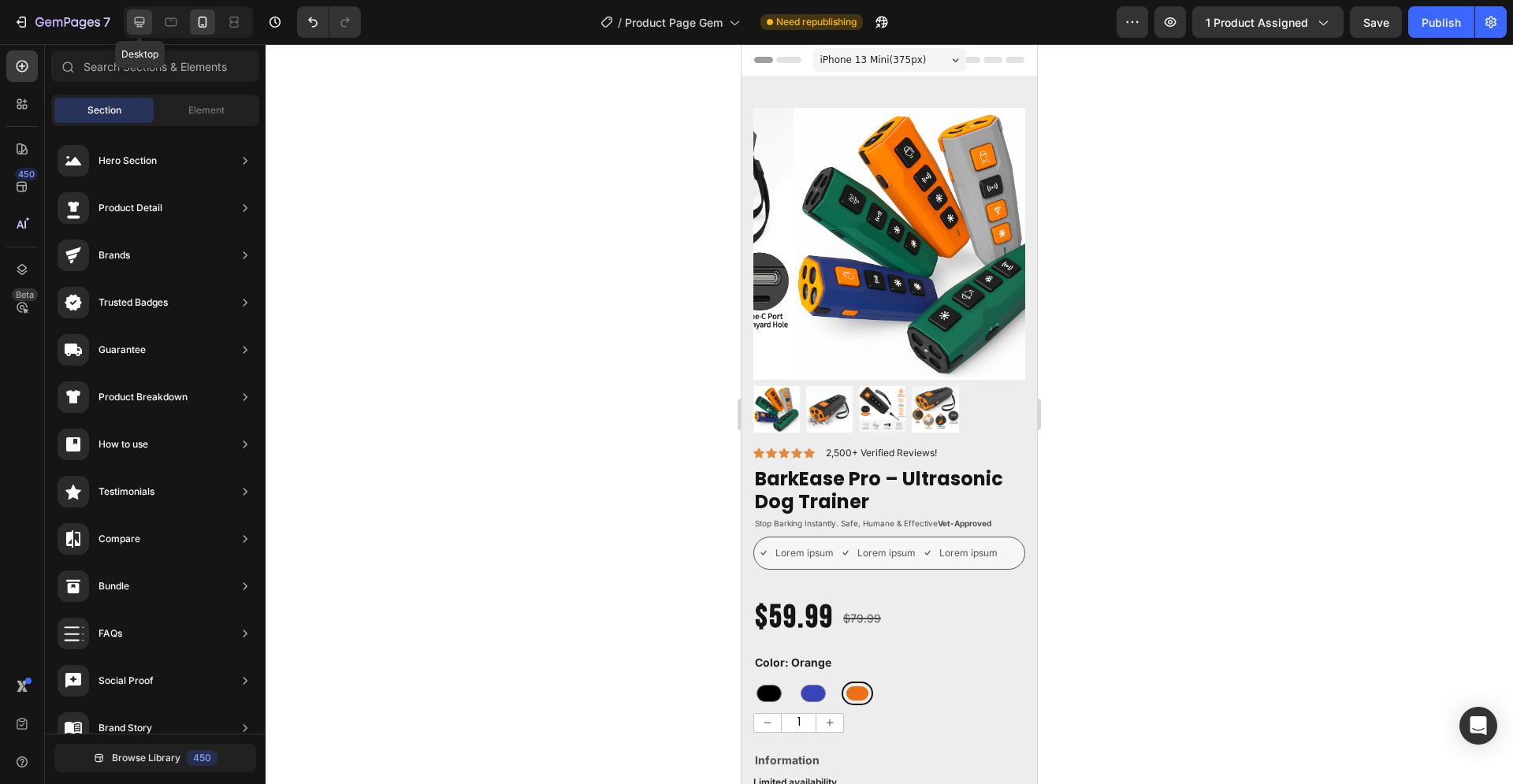
click at [139, 21] on icon at bounding box center [139, 22] width 16 height 16
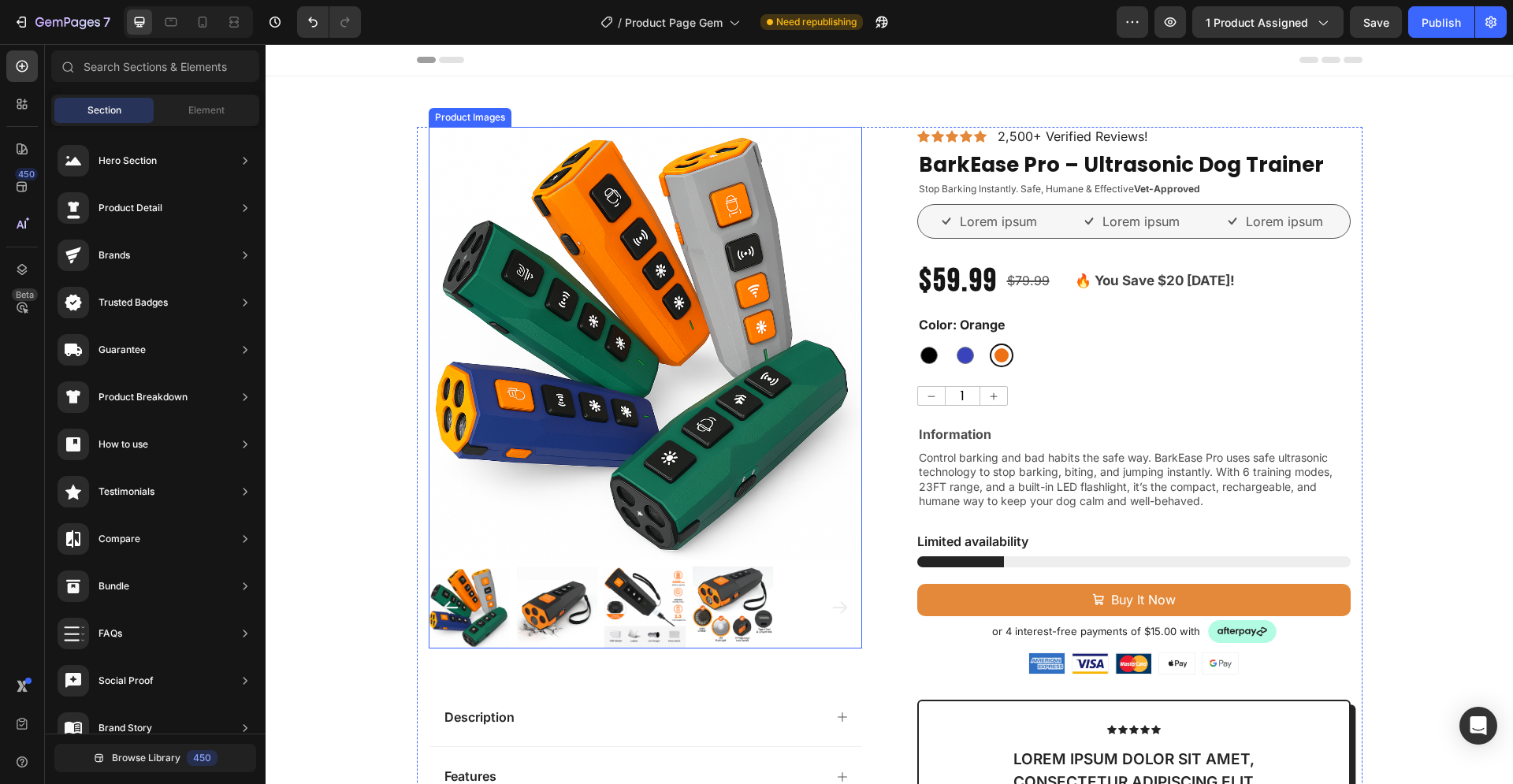
click at [483, 609] on img at bounding box center [469, 608] width 82 height 82
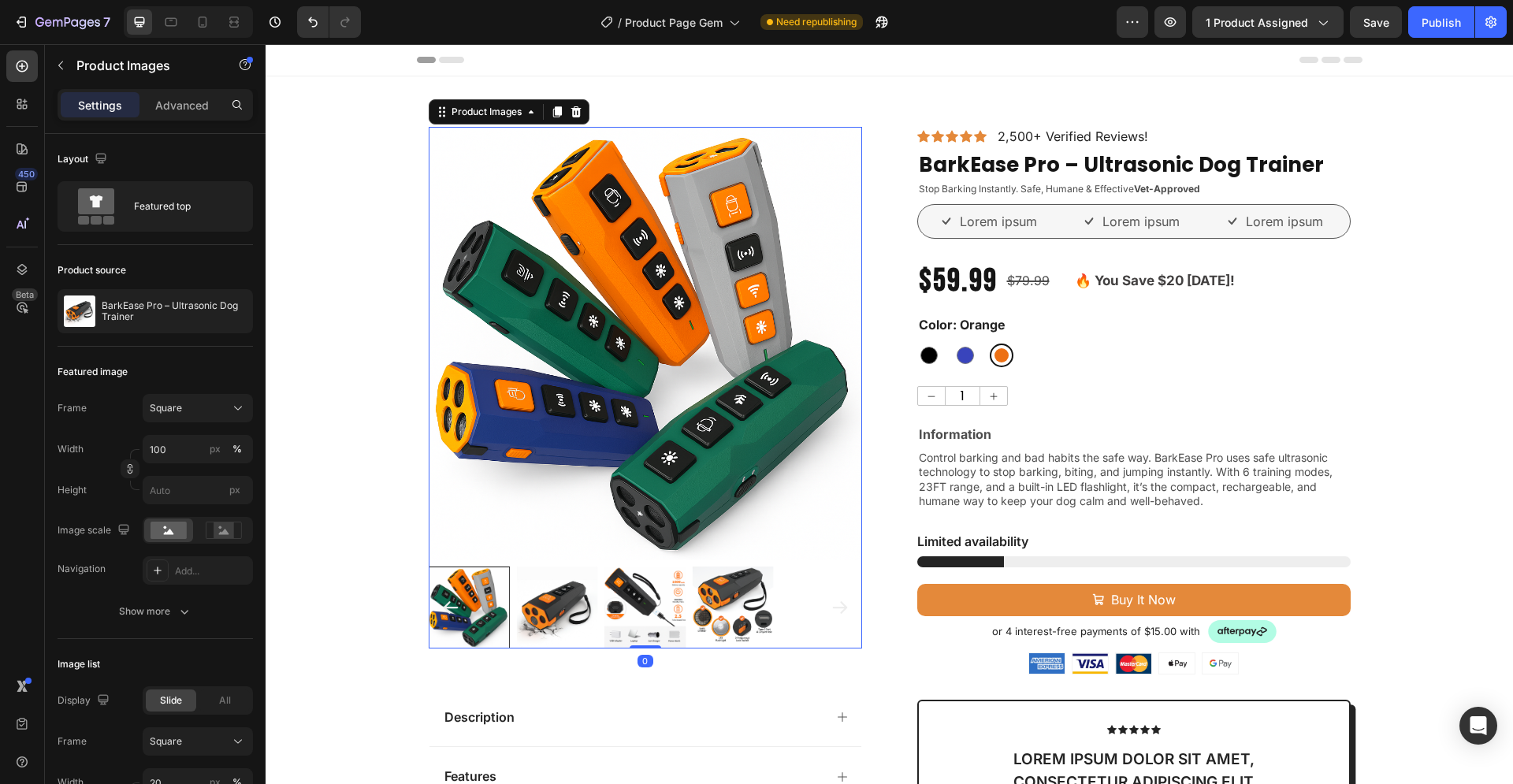
click at [562, 602] on img at bounding box center [557, 608] width 82 height 82
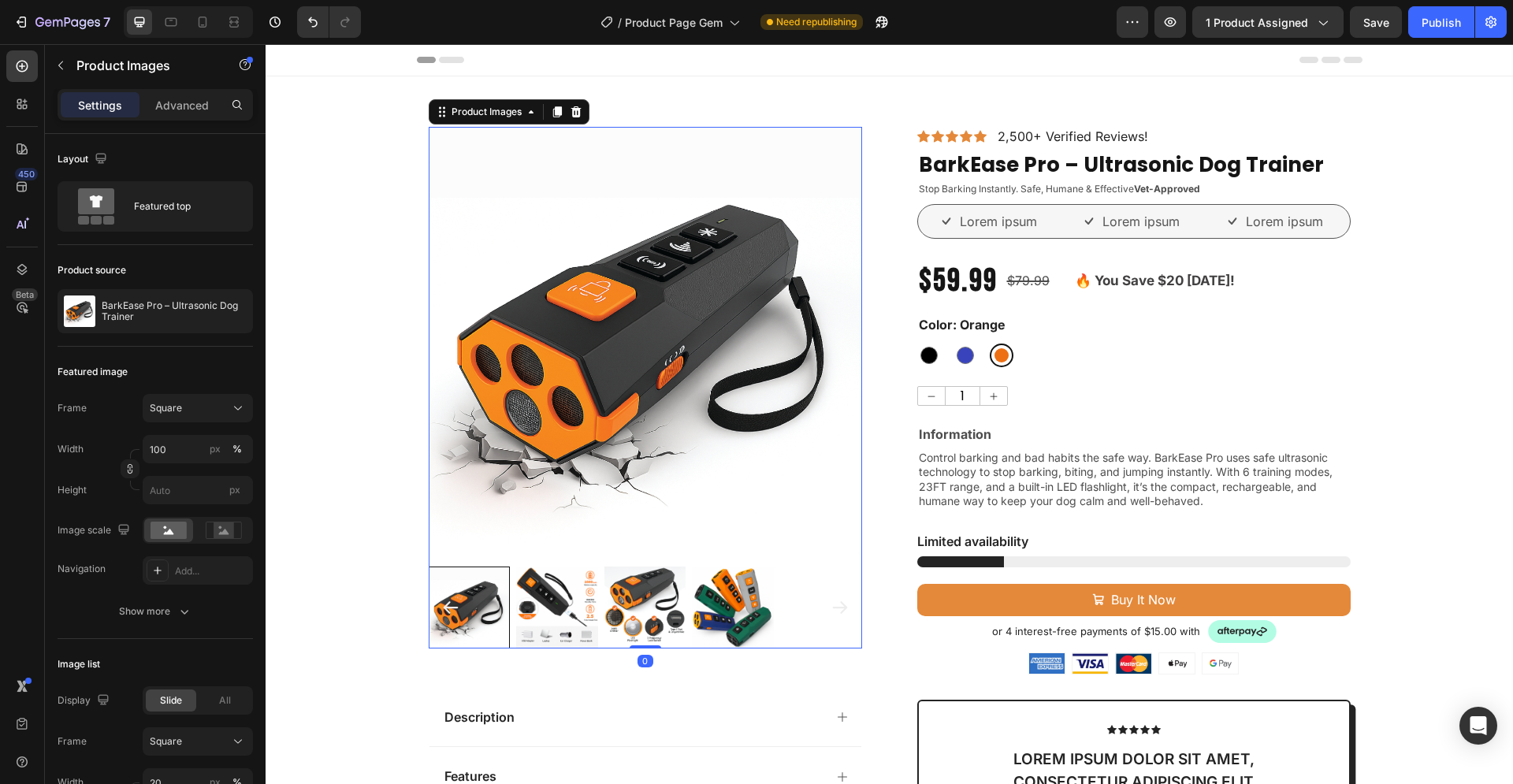
click at [542, 593] on img at bounding box center [557, 608] width 82 height 82
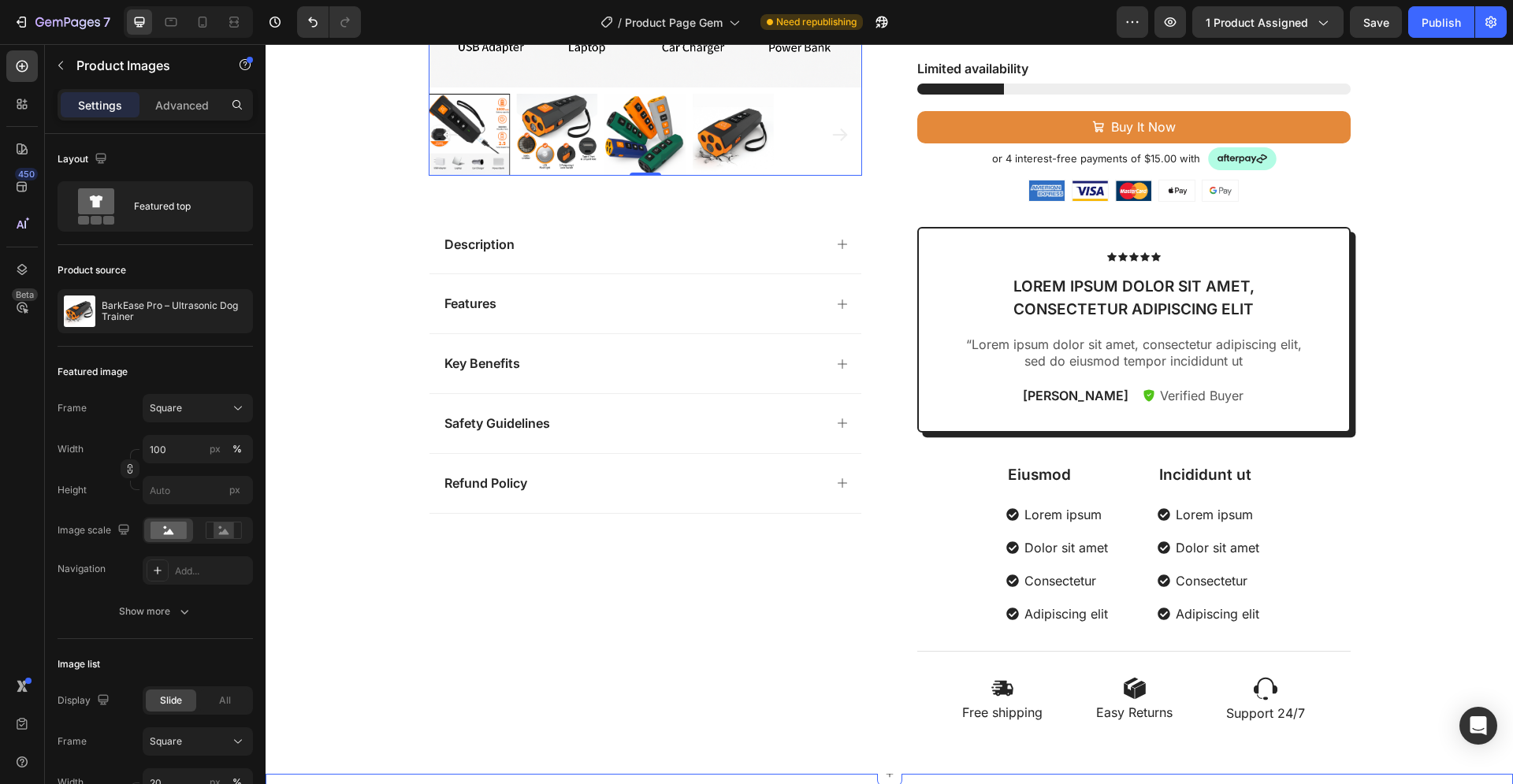
scroll to position [643, 0]
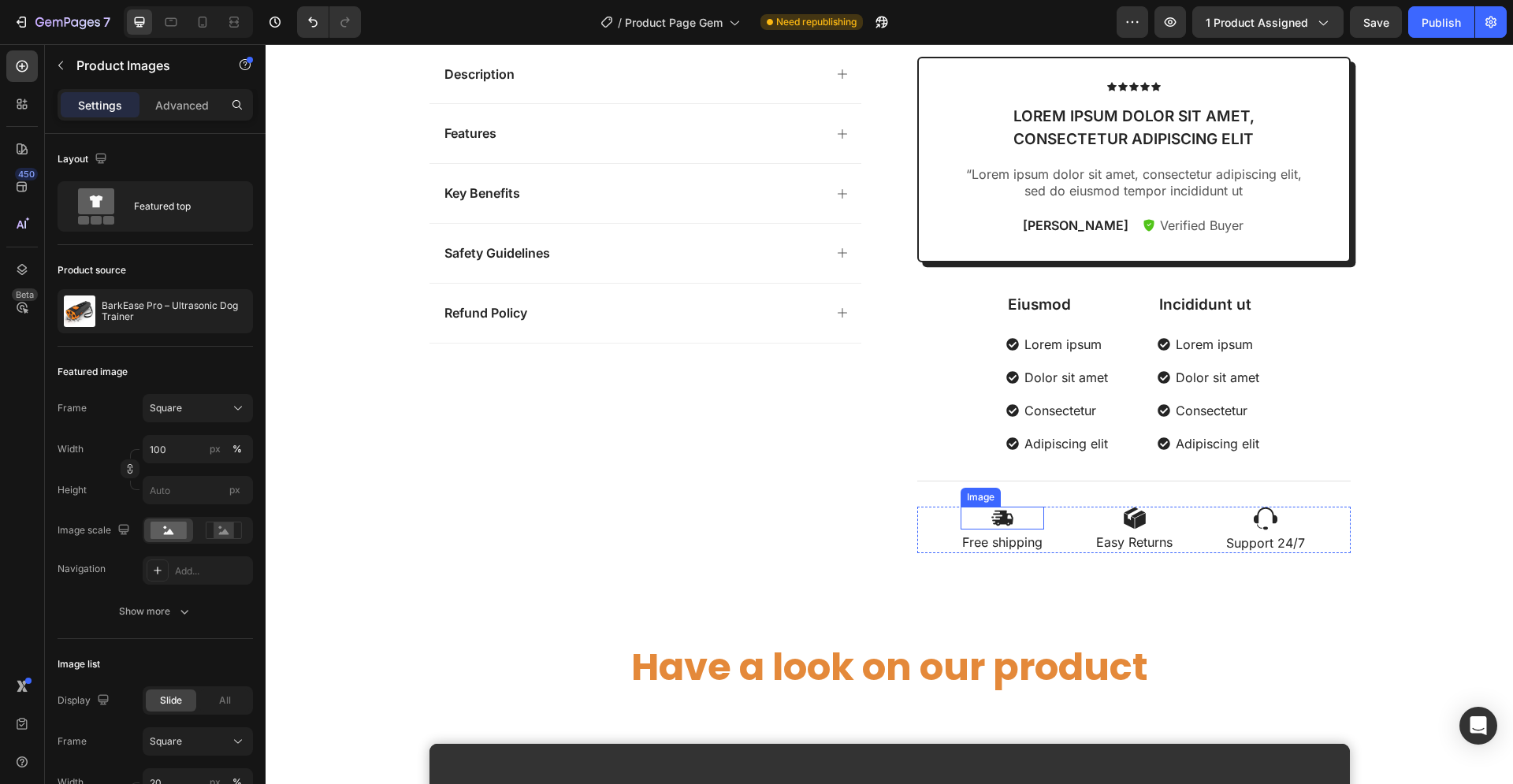
click at [999, 523] on img at bounding box center [1001, 518] width 24 height 23
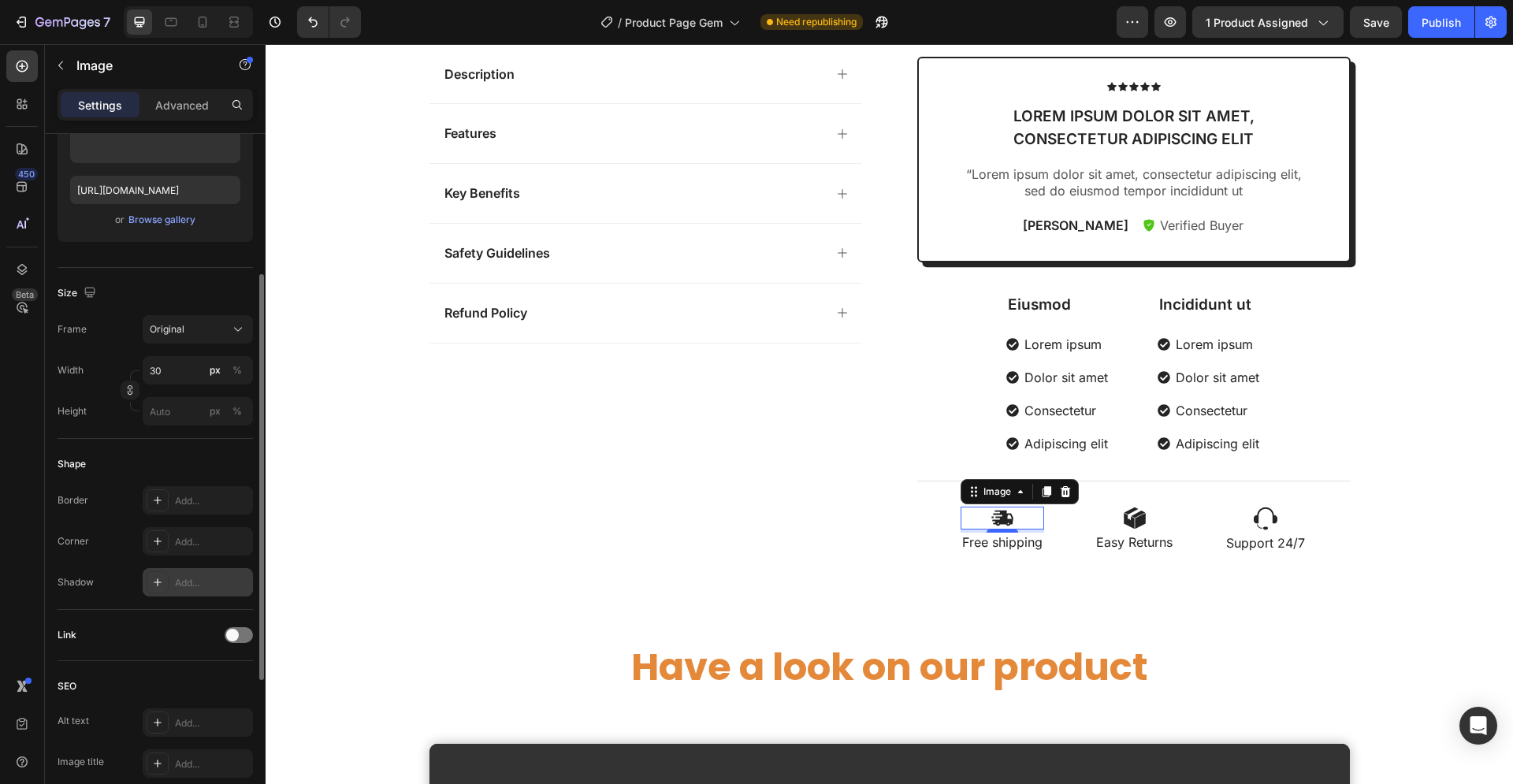
scroll to position [321, 0]
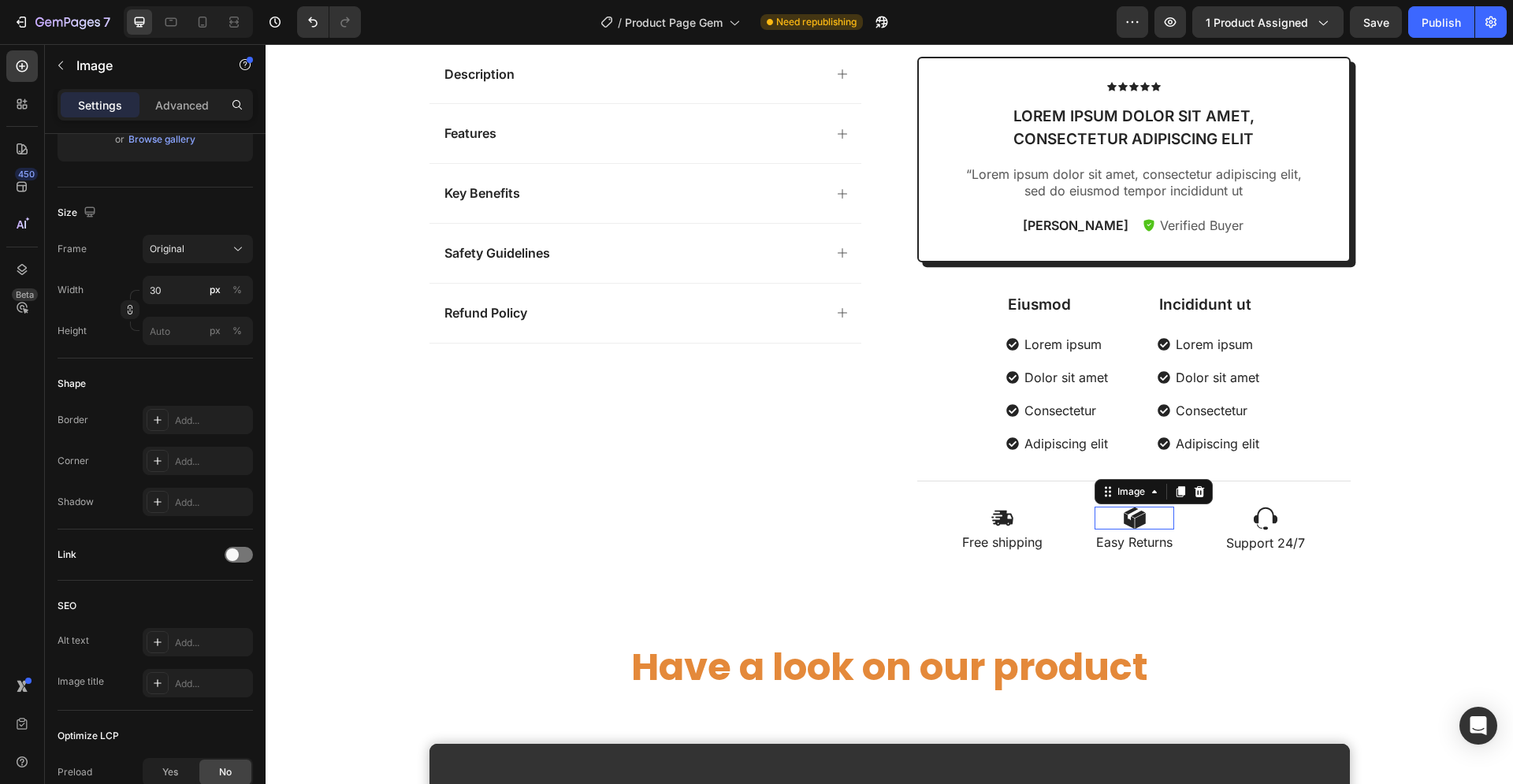
click at [1141, 516] on div at bounding box center [1135, 518] width 80 height 23
click at [1266, 511] on img at bounding box center [1265, 518] width 24 height 24
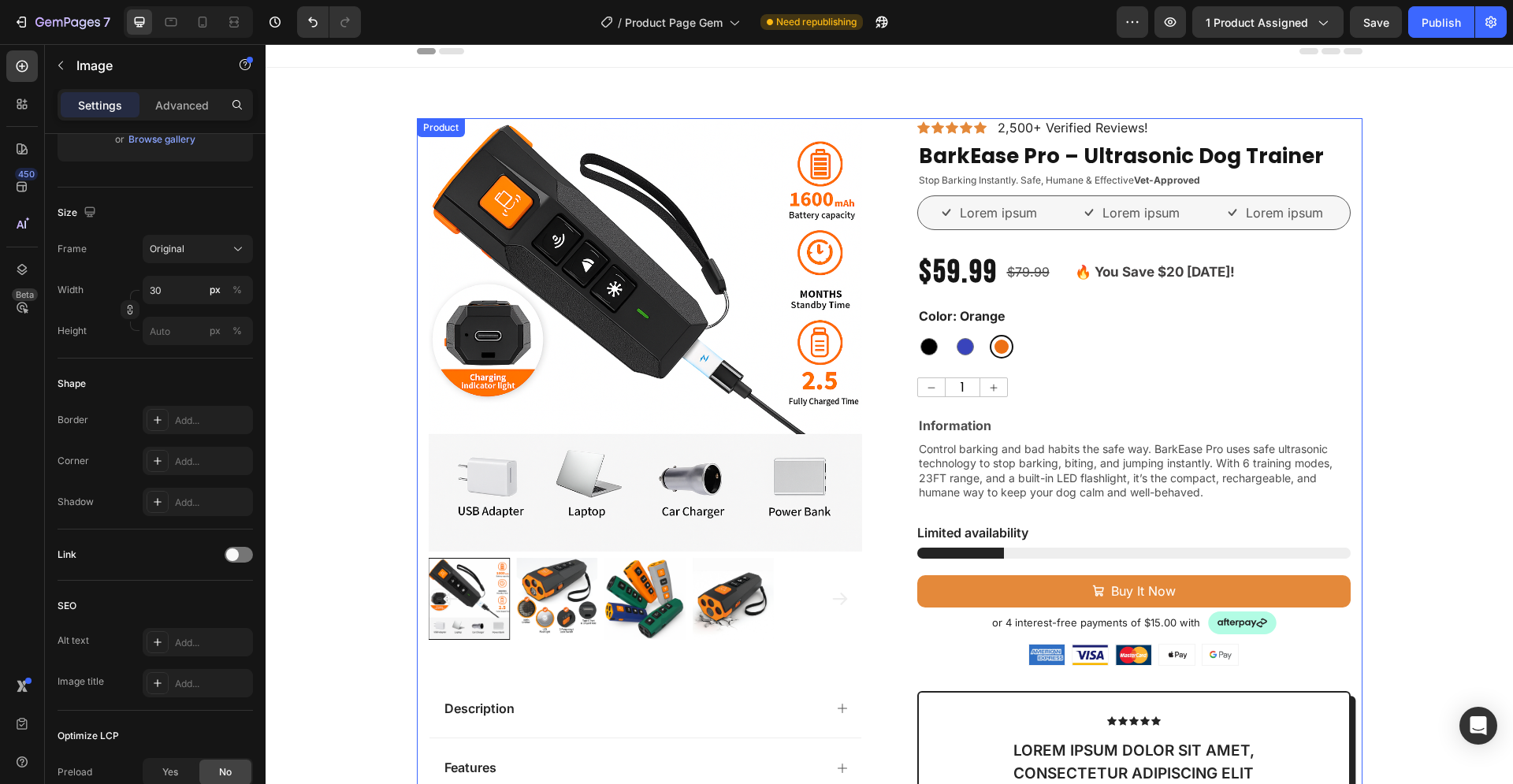
scroll to position [0, 0]
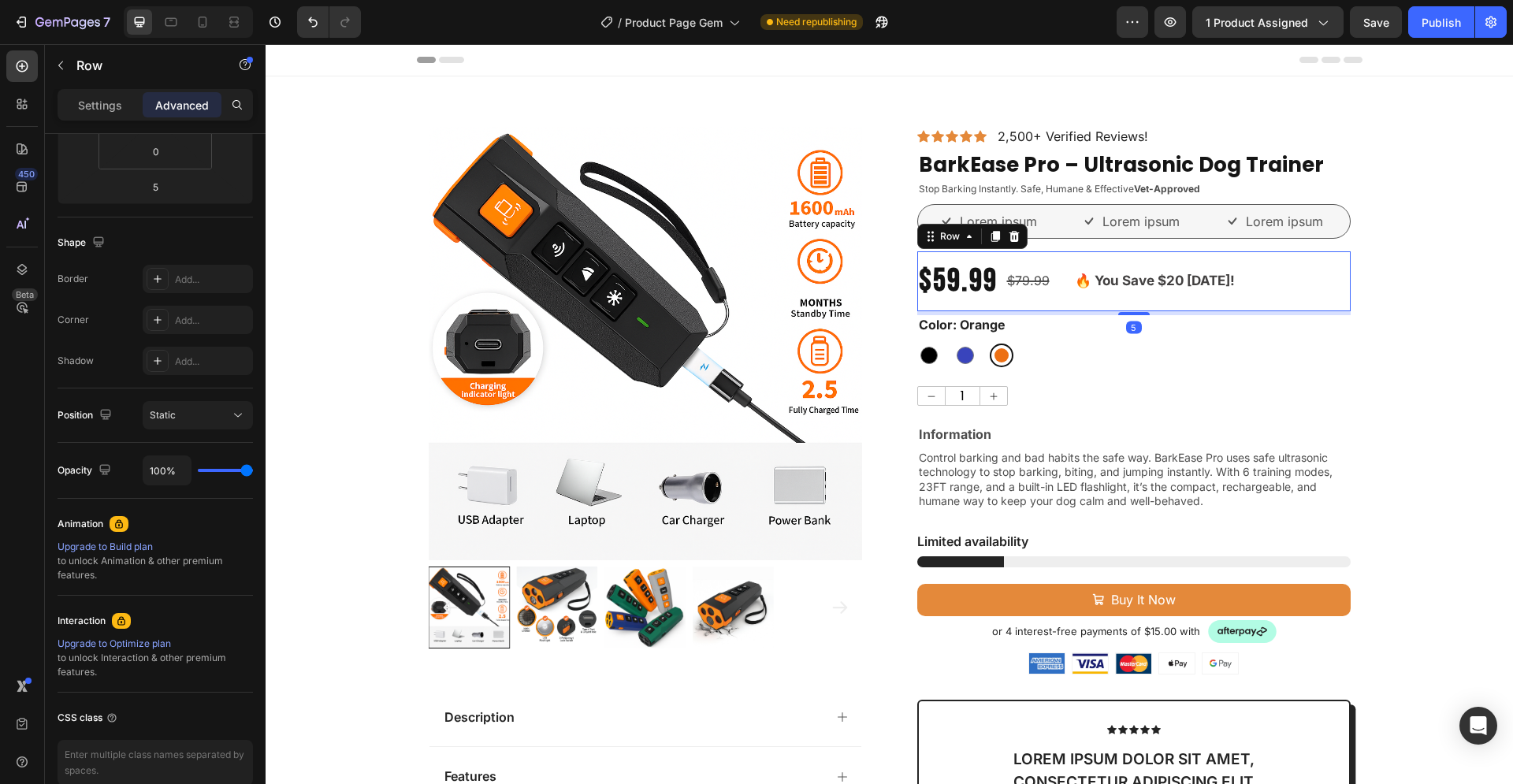
click at [1085, 302] on div "🔥 You Save $20 Today! Text Block" at bounding box center [1154, 281] width 163 height 60
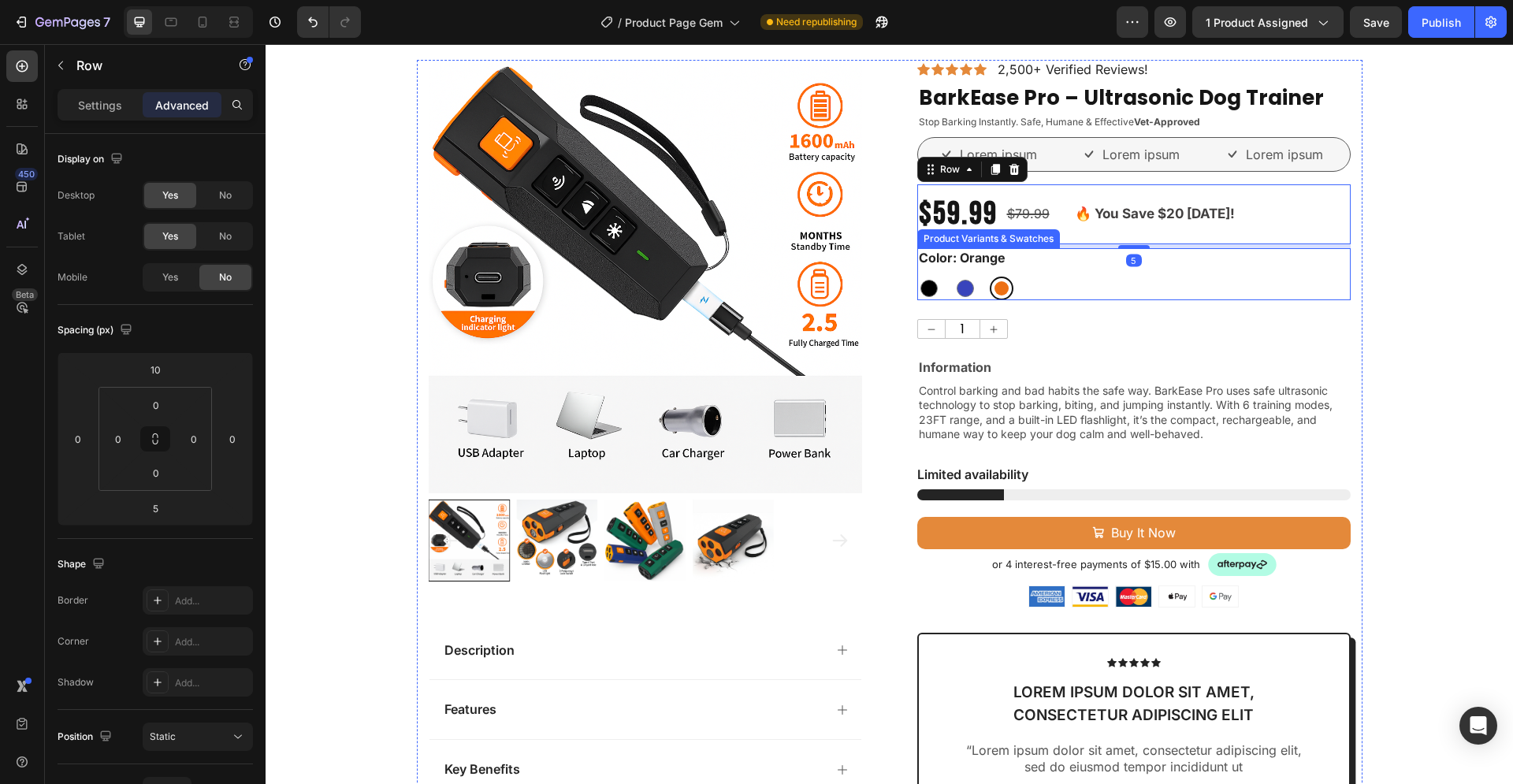
scroll to position [80, 0]
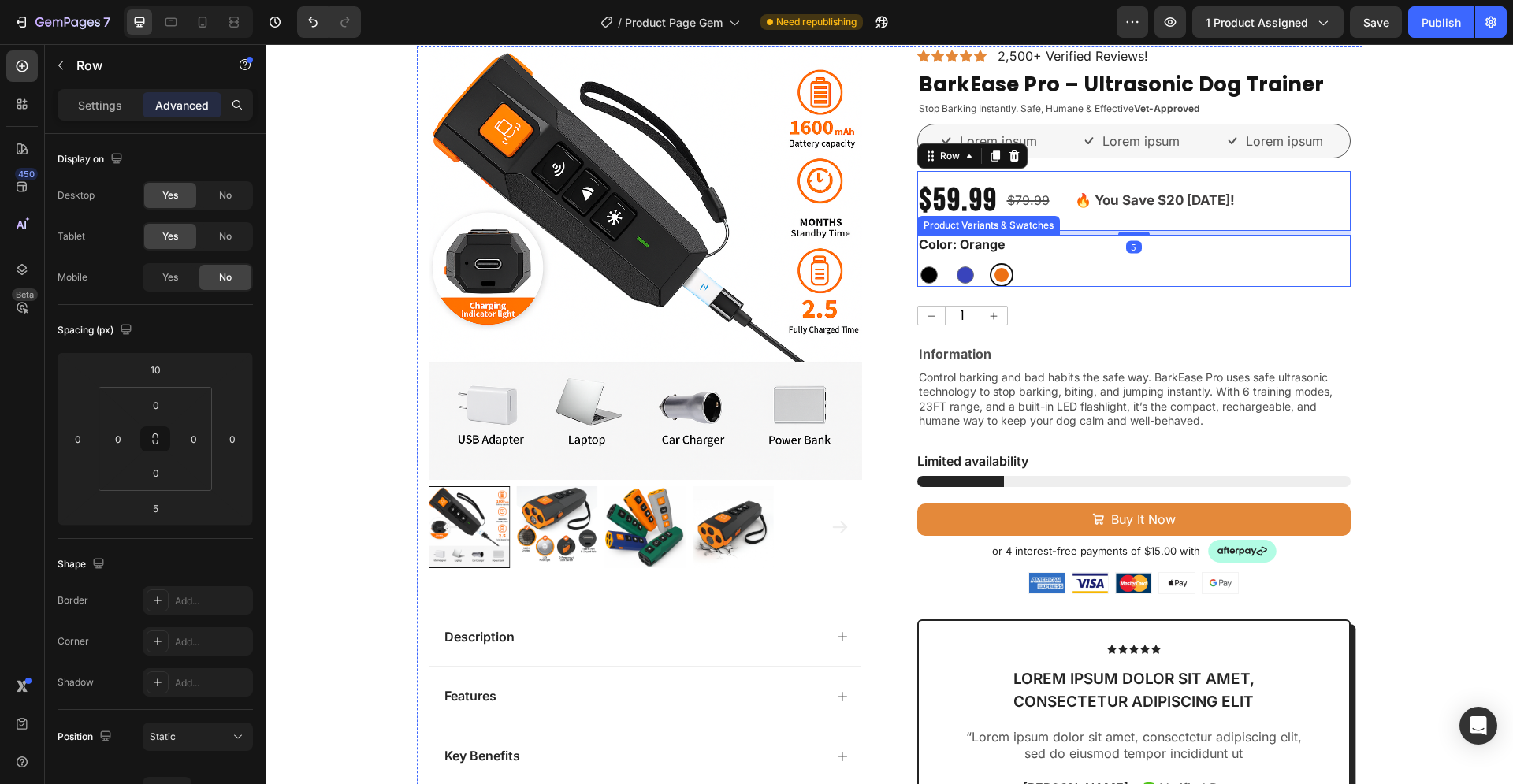
click at [1109, 271] on div "Black Black Blue Blue Orange Orange" at bounding box center [1134, 274] width 434 height 24
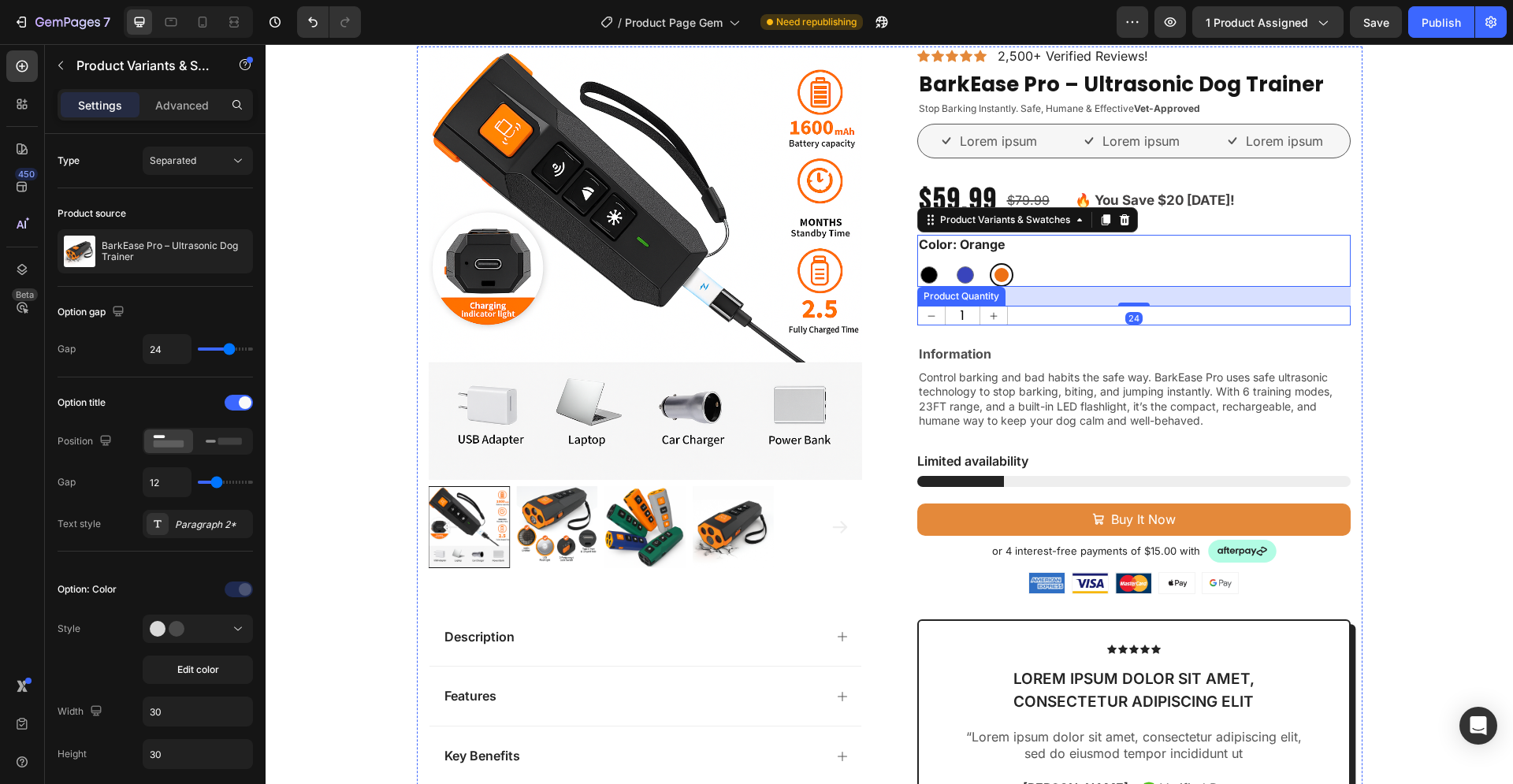
scroll to position [0, 0]
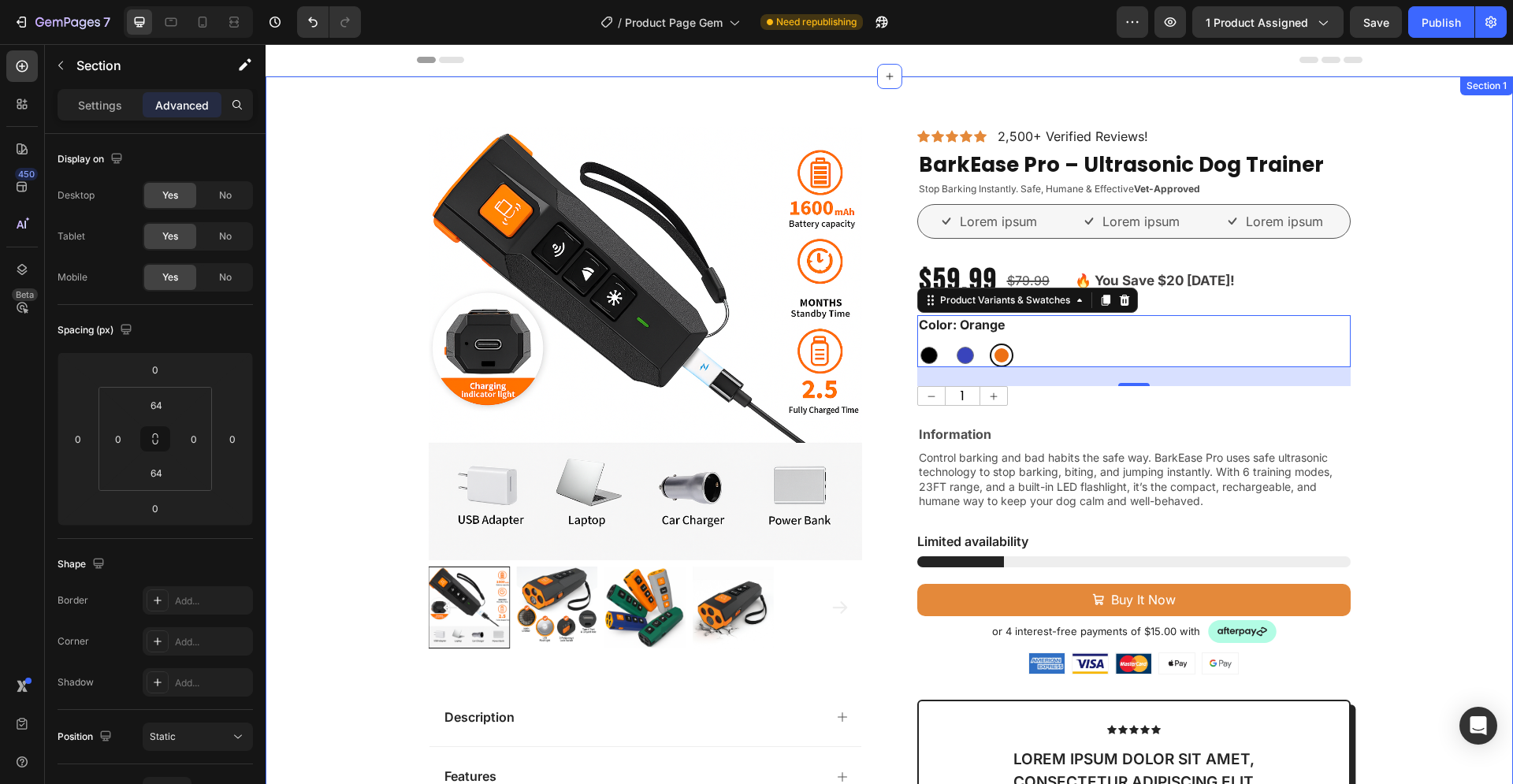
click at [1382, 309] on div "Product Images Description Features Key Benefits Safety Guidelines Refund Polic…" at bounding box center [889, 661] width 1247 height 1069
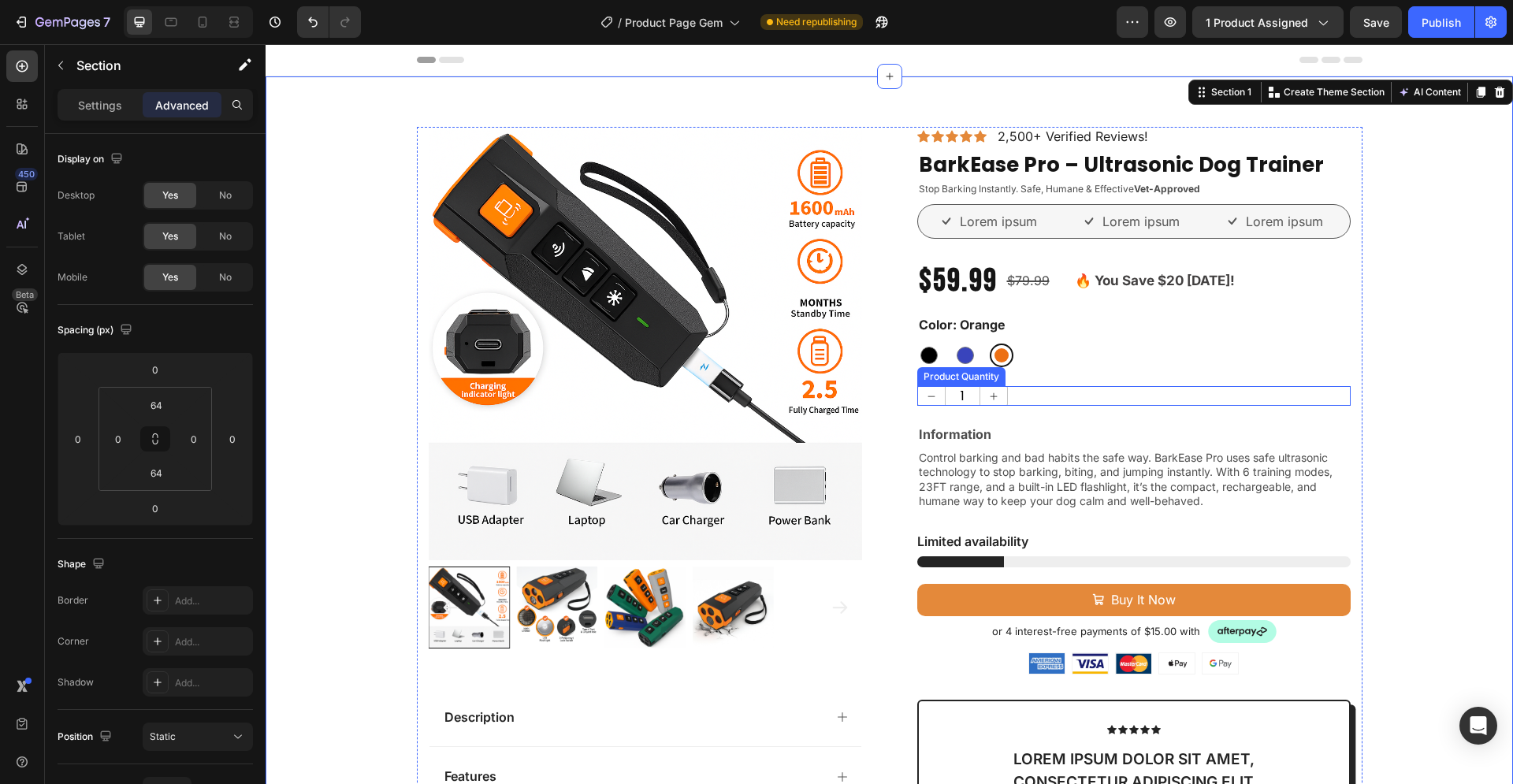
click at [1092, 395] on div "1" at bounding box center [1134, 395] width 434 height 20
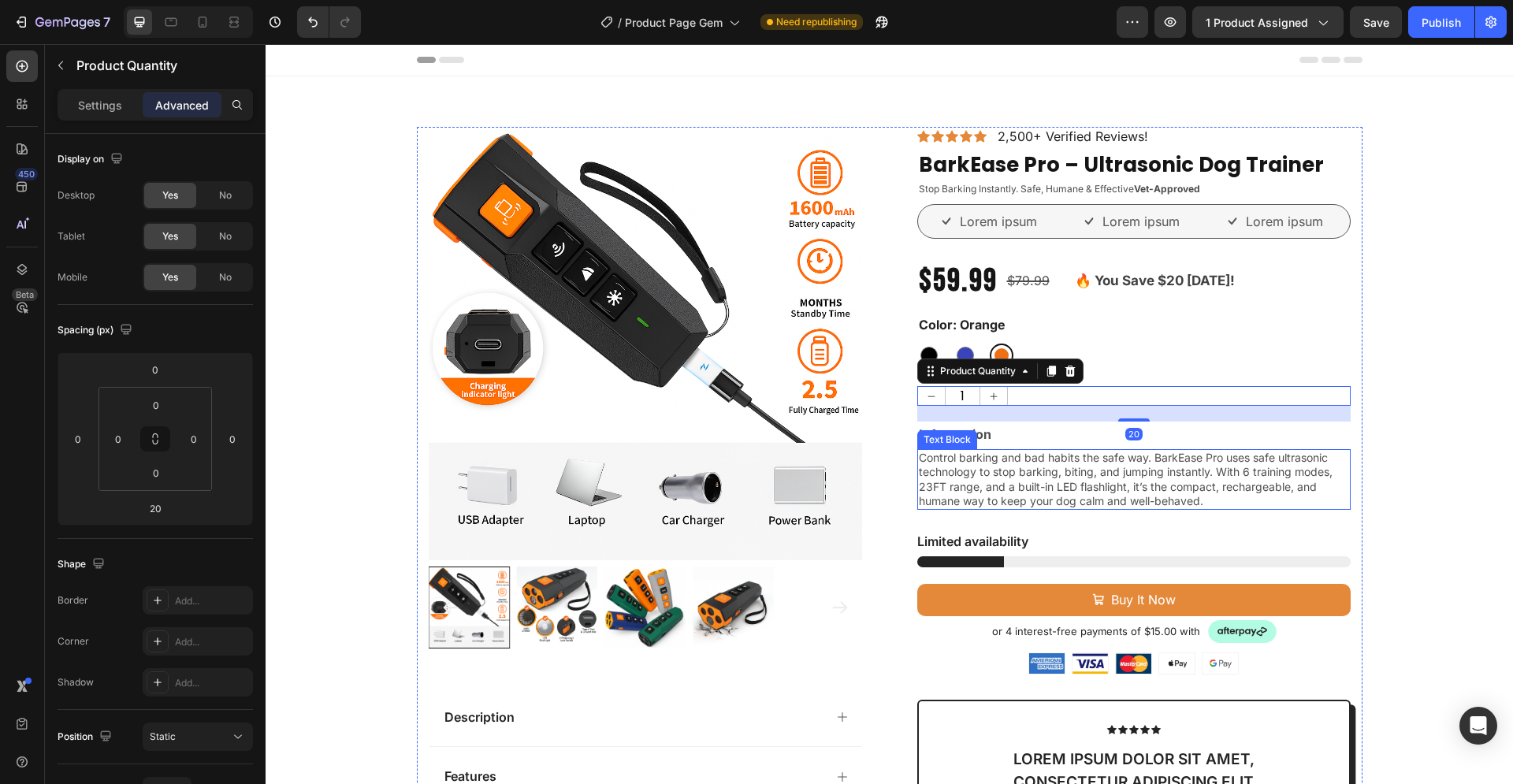
click at [1060, 458] on span "Control barking and bad habits the safe way. BarkEase Pro uses safe ultrasonic …" at bounding box center [1125, 479] width 414 height 57
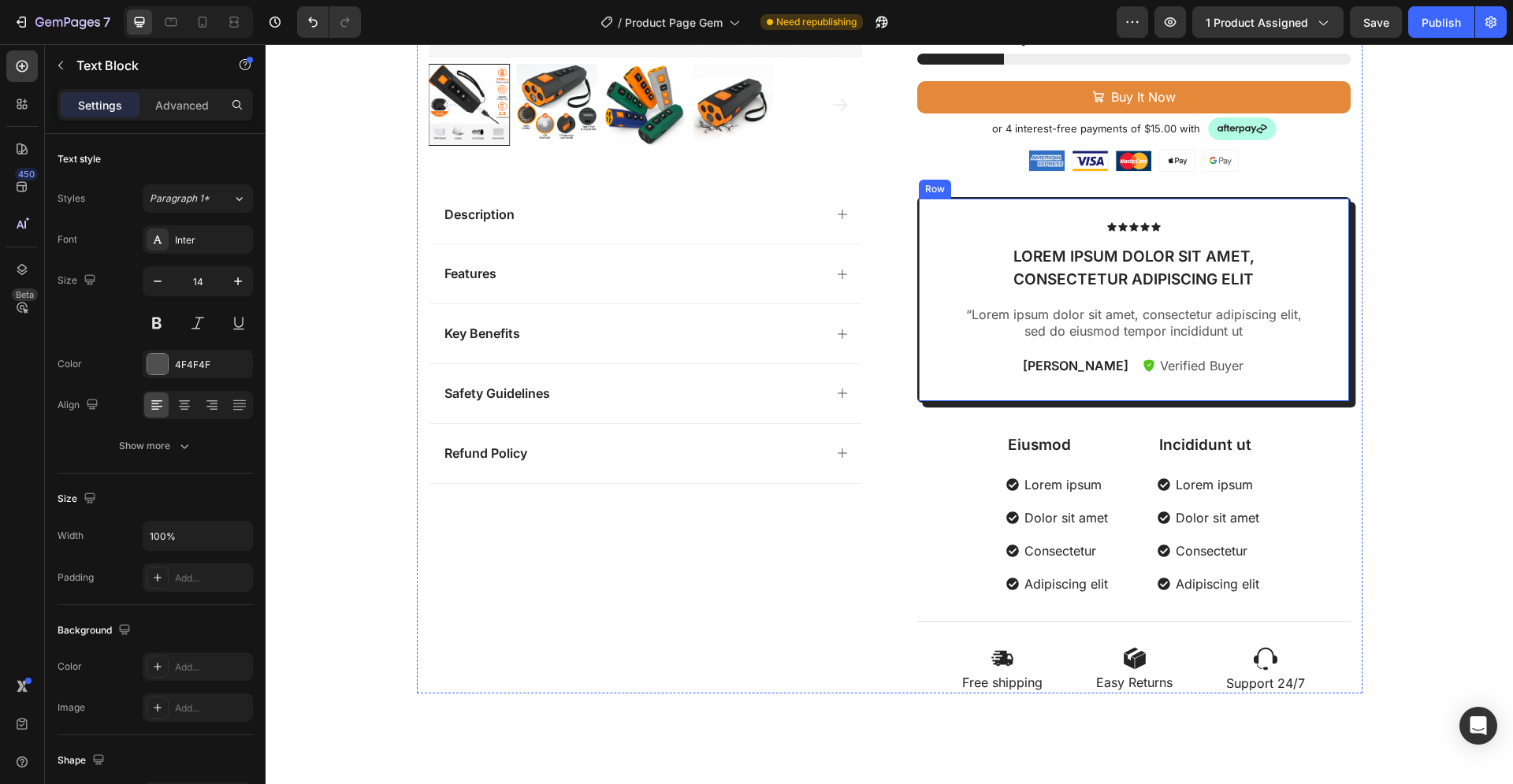
scroll to position [482, 0]
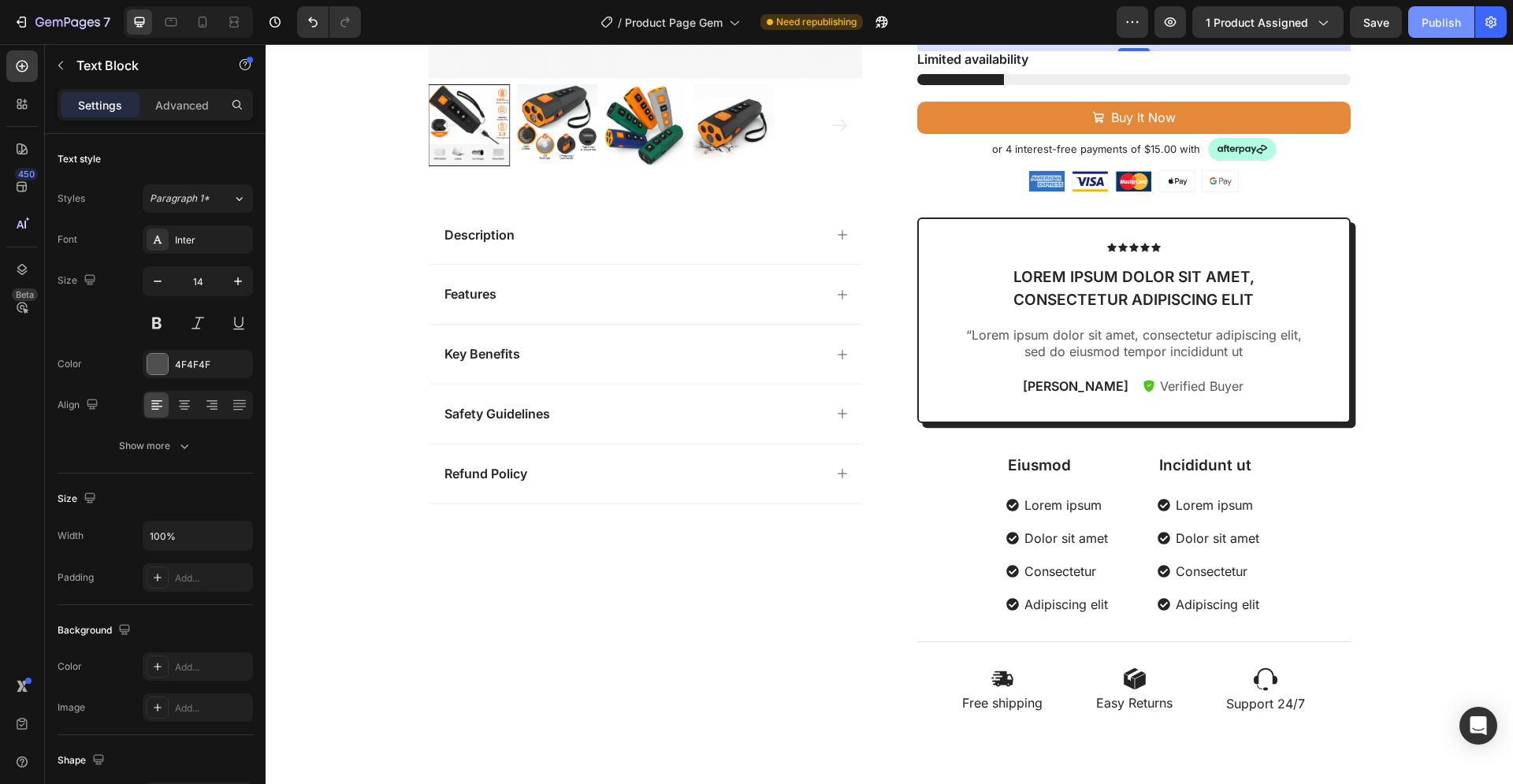
click at [1437, 21] on div "Publish" at bounding box center [1441, 22] width 39 height 16
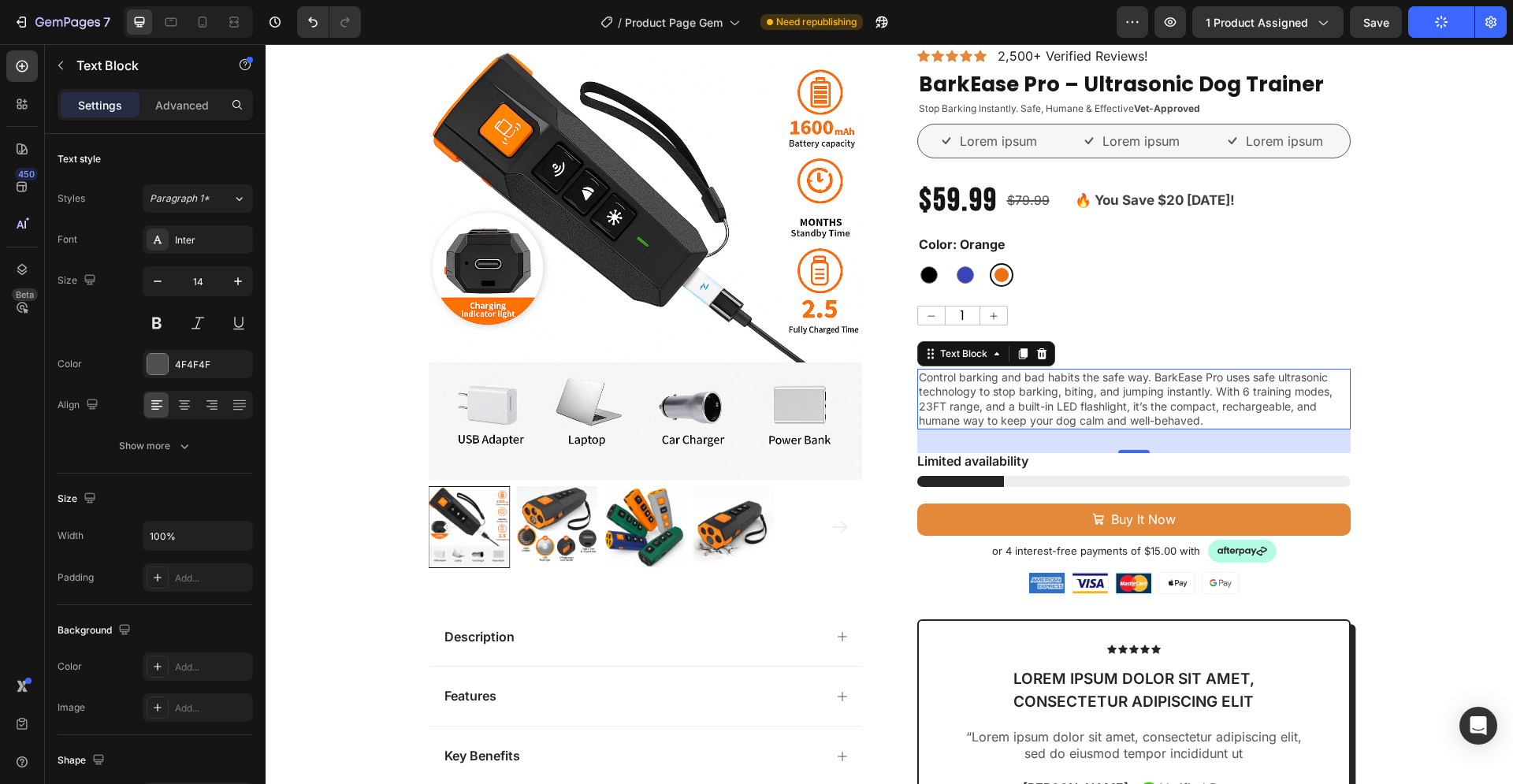
scroll to position [0, 0]
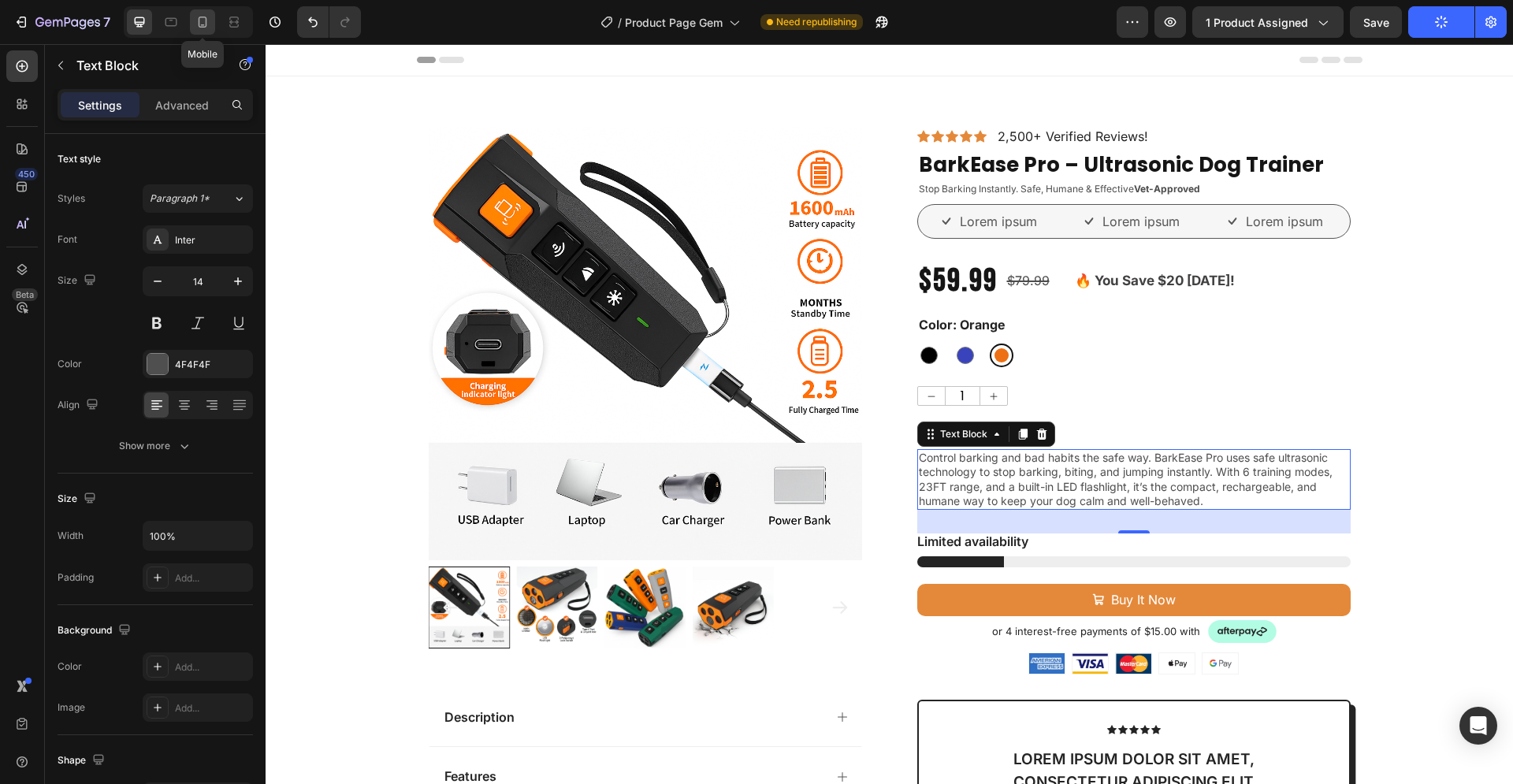
click at [202, 24] on icon at bounding box center [202, 22] width 16 height 16
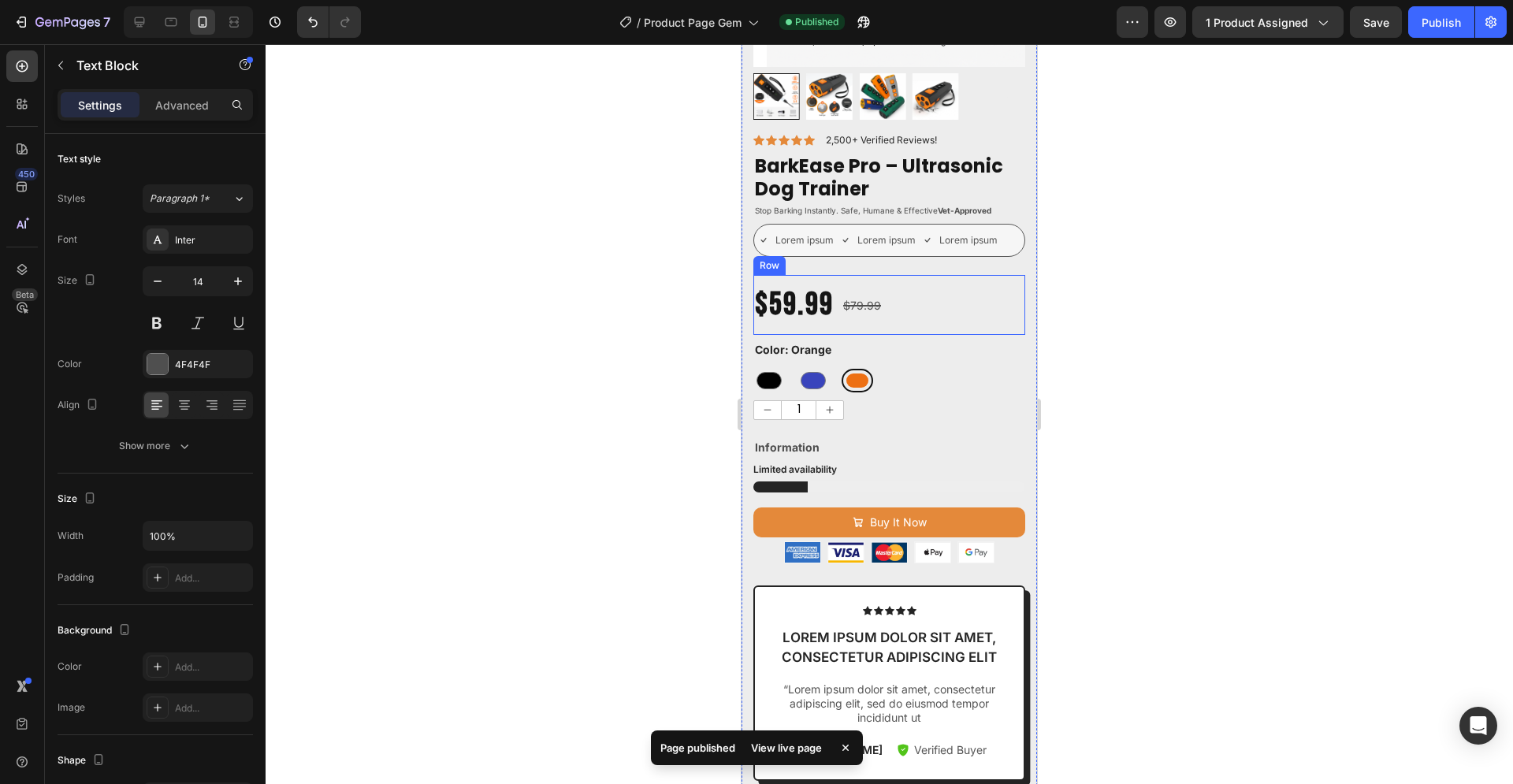
scroll to position [321, 0]
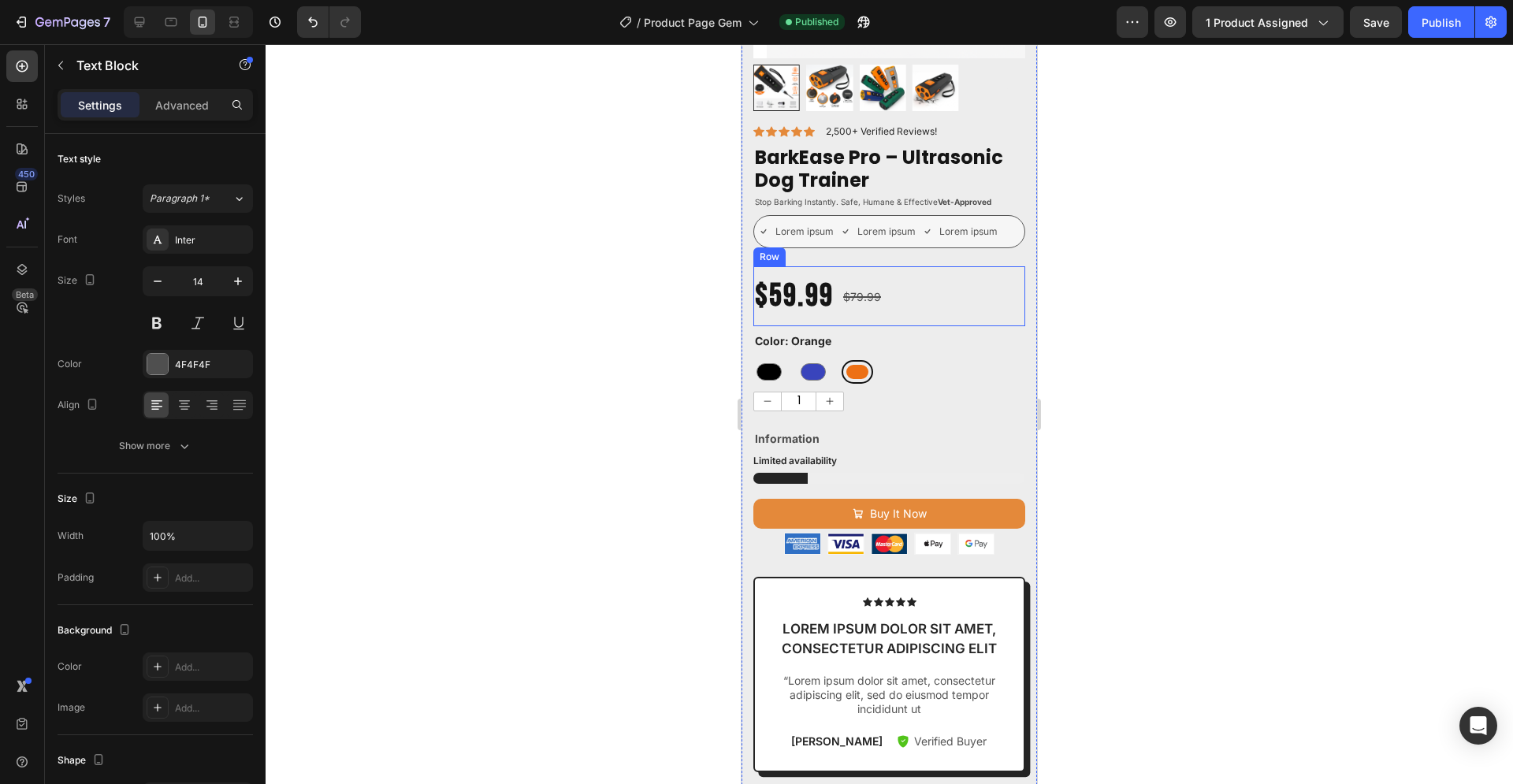
click at [939, 308] on div "$59.99 Product Price Product Price $79.99 Product Price Product Price Row" at bounding box center [889, 295] width 272 height 60
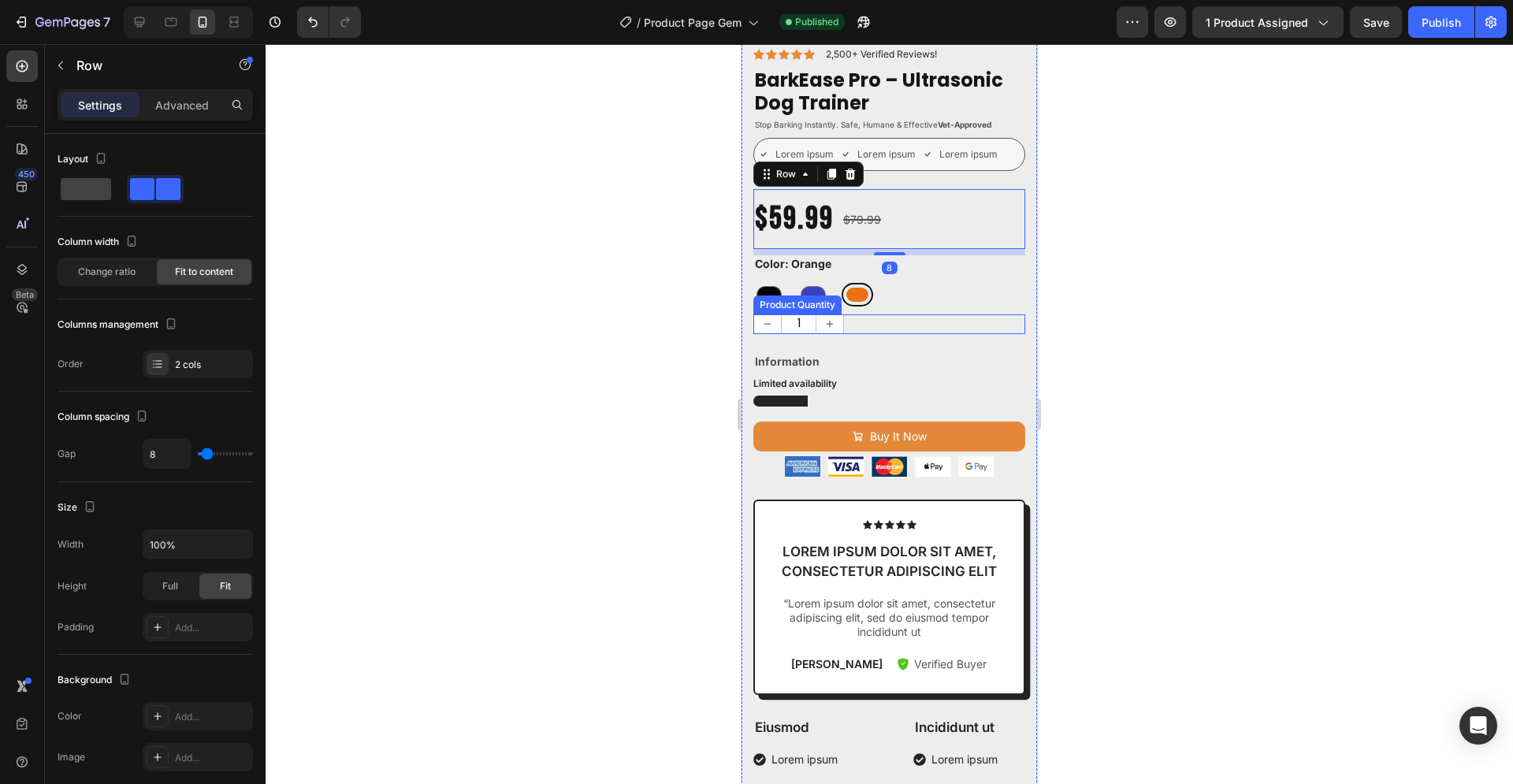
scroll to position [402, 0]
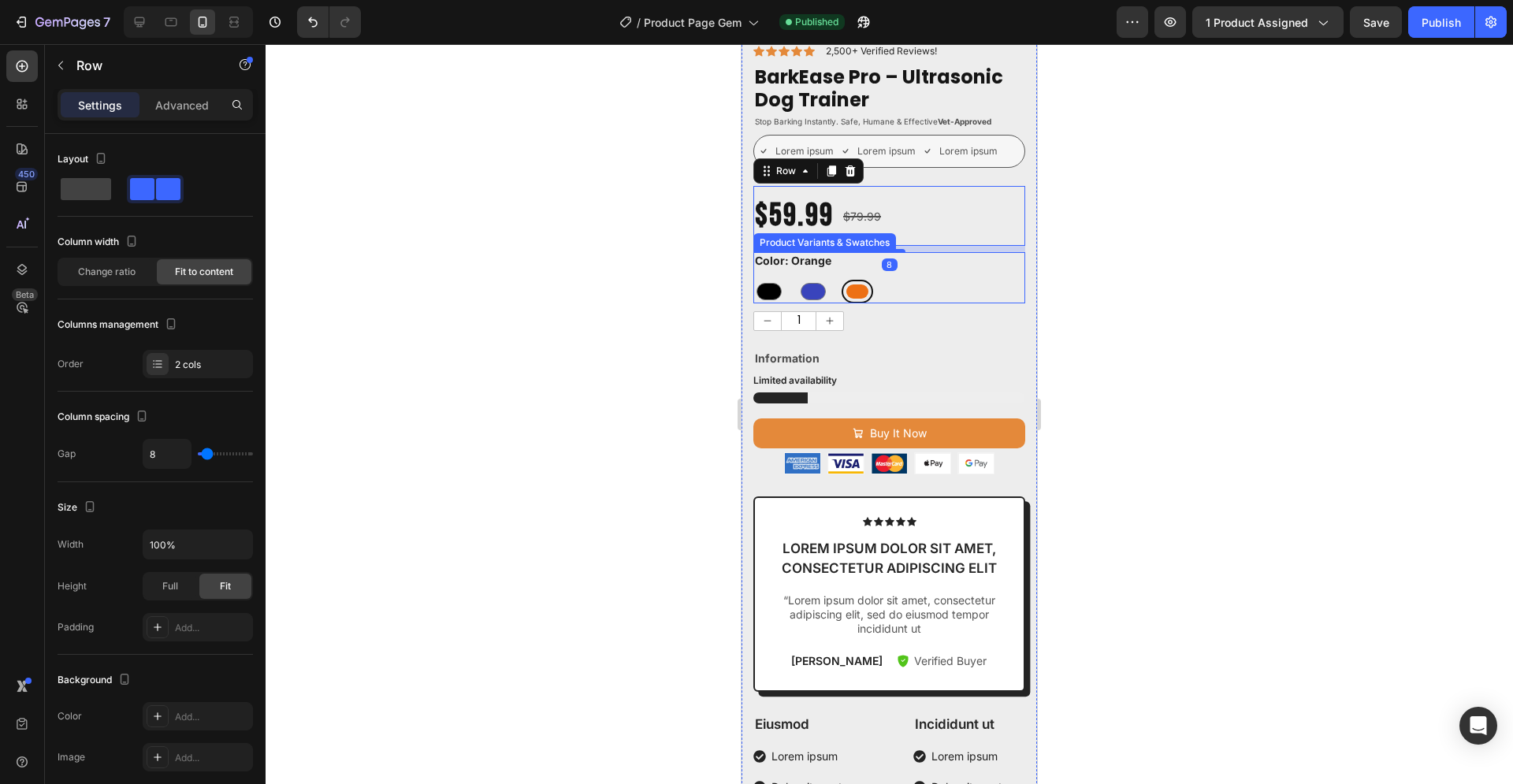
click at [930, 280] on div "Black Black Blue Blue Orange Orange" at bounding box center [889, 291] width 272 height 24
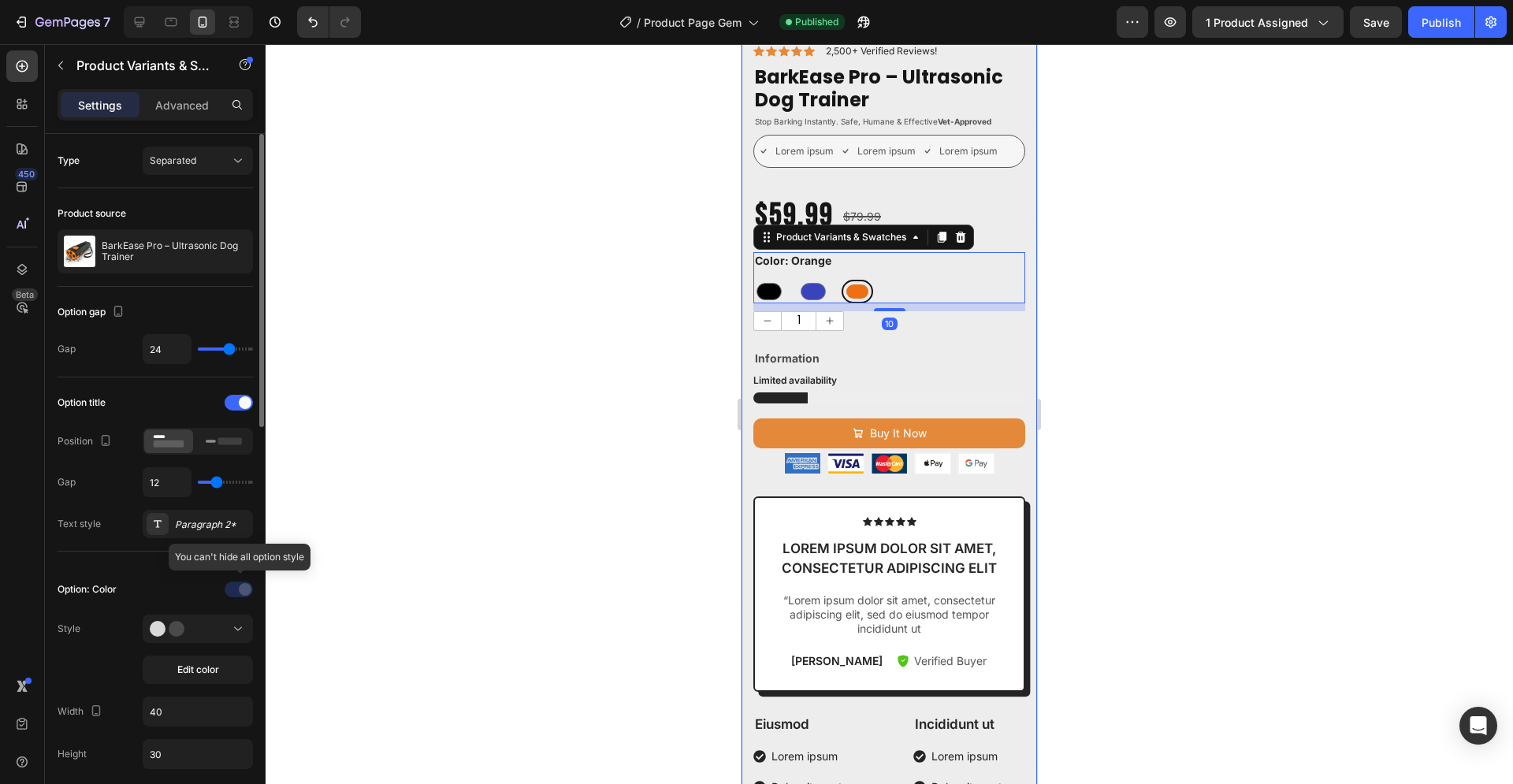
scroll to position [80, 0]
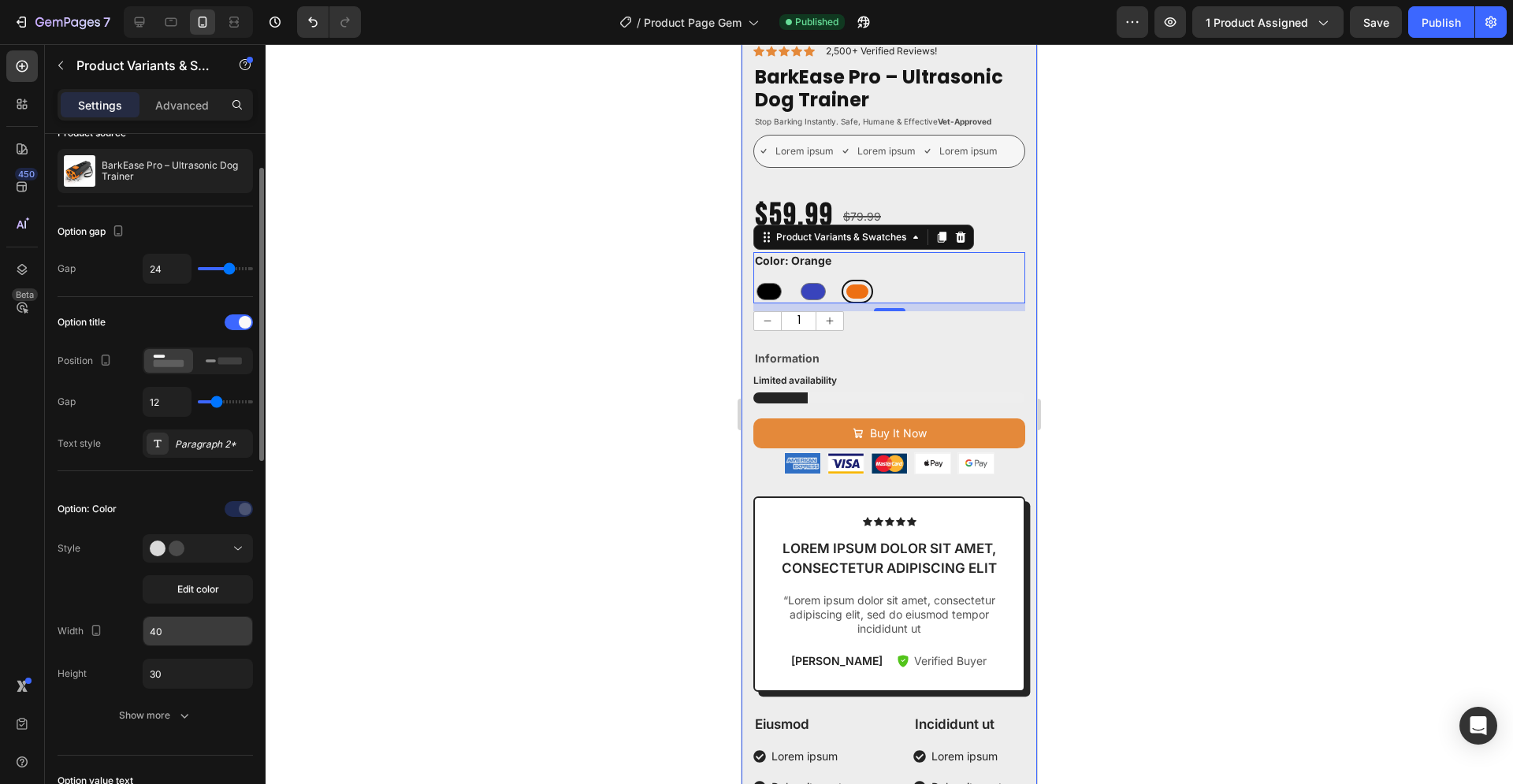
click at [171, 633] on input "40" at bounding box center [197, 631] width 109 height 29
type input "30"
click at [1069, 363] on div at bounding box center [889, 413] width 1247 height 739
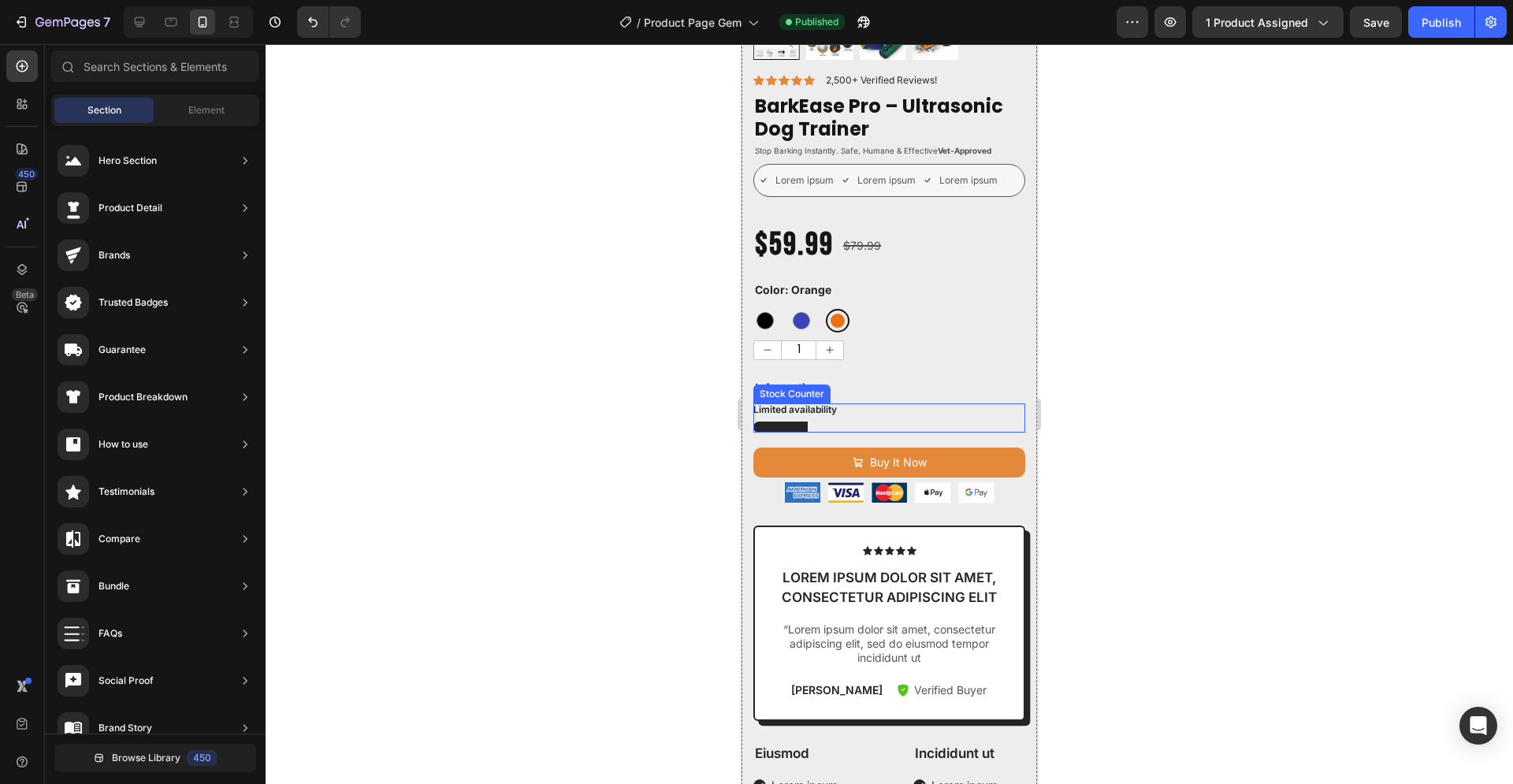
scroll to position [241, 0]
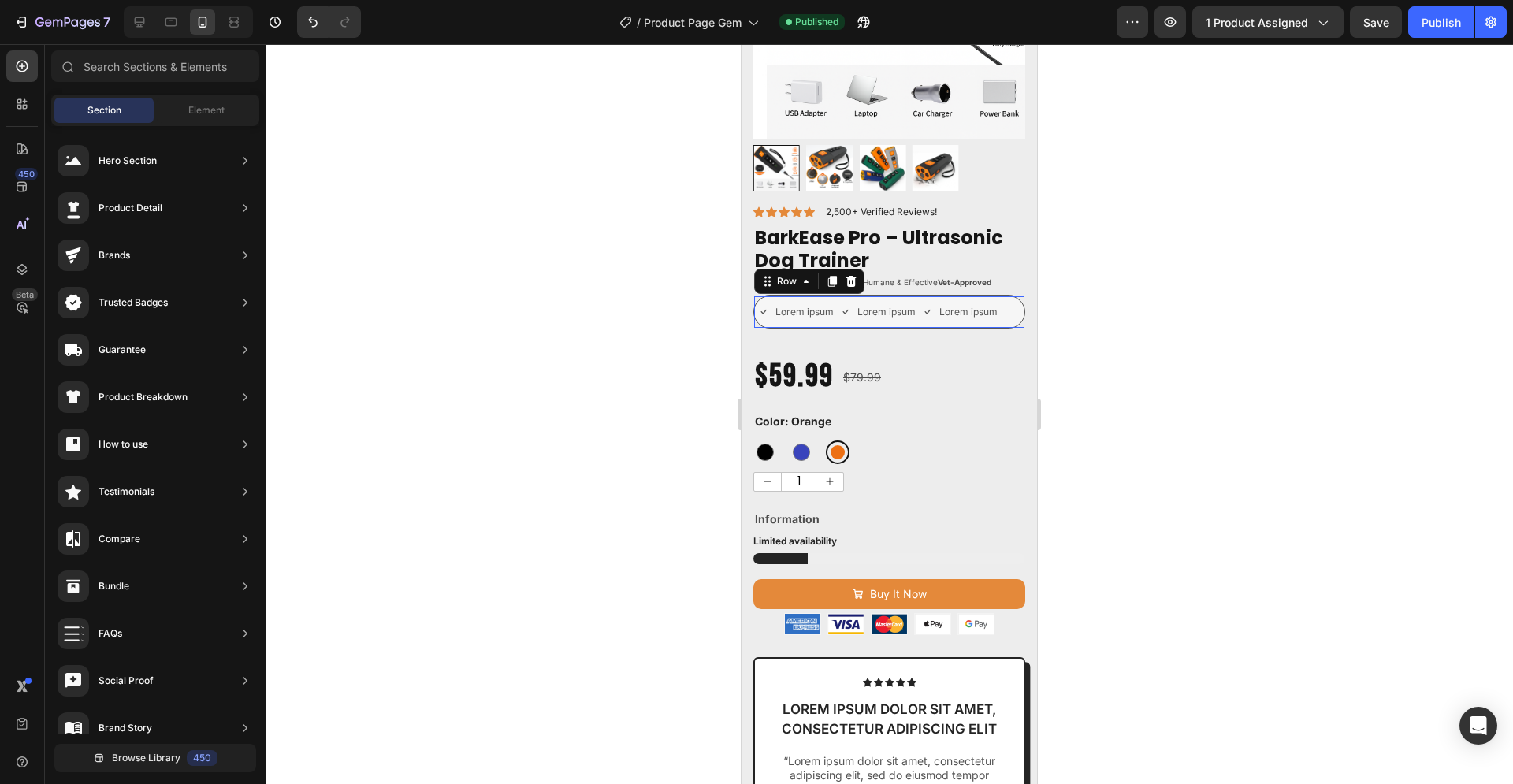
click at [772, 311] on div "Lorem ipsum Item List Lorem ipsum Item List Lorem ipsum Item List Row 0" at bounding box center [889, 312] width 272 height 33
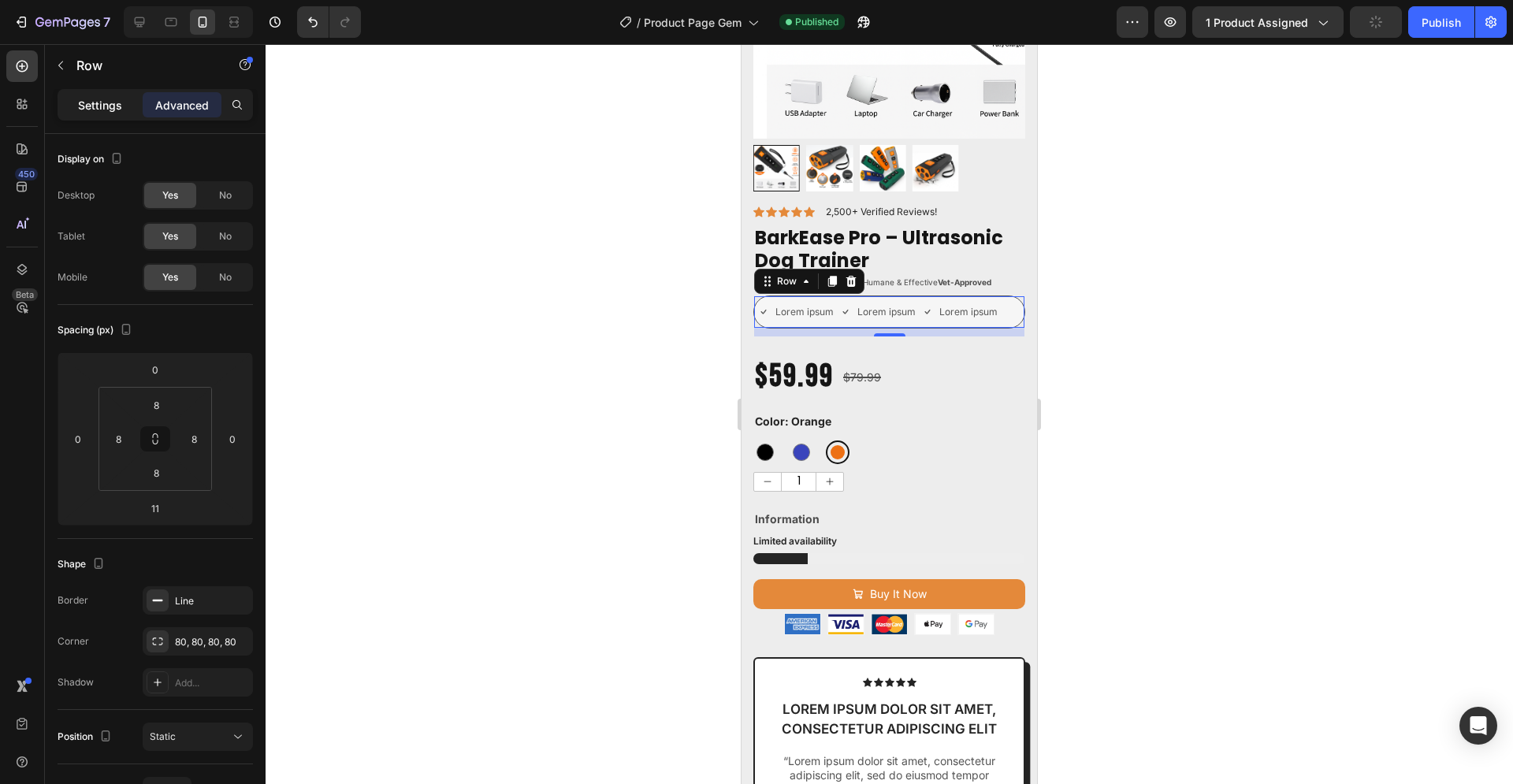
click at [107, 108] on p "Settings" at bounding box center [100, 105] width 44 height 16
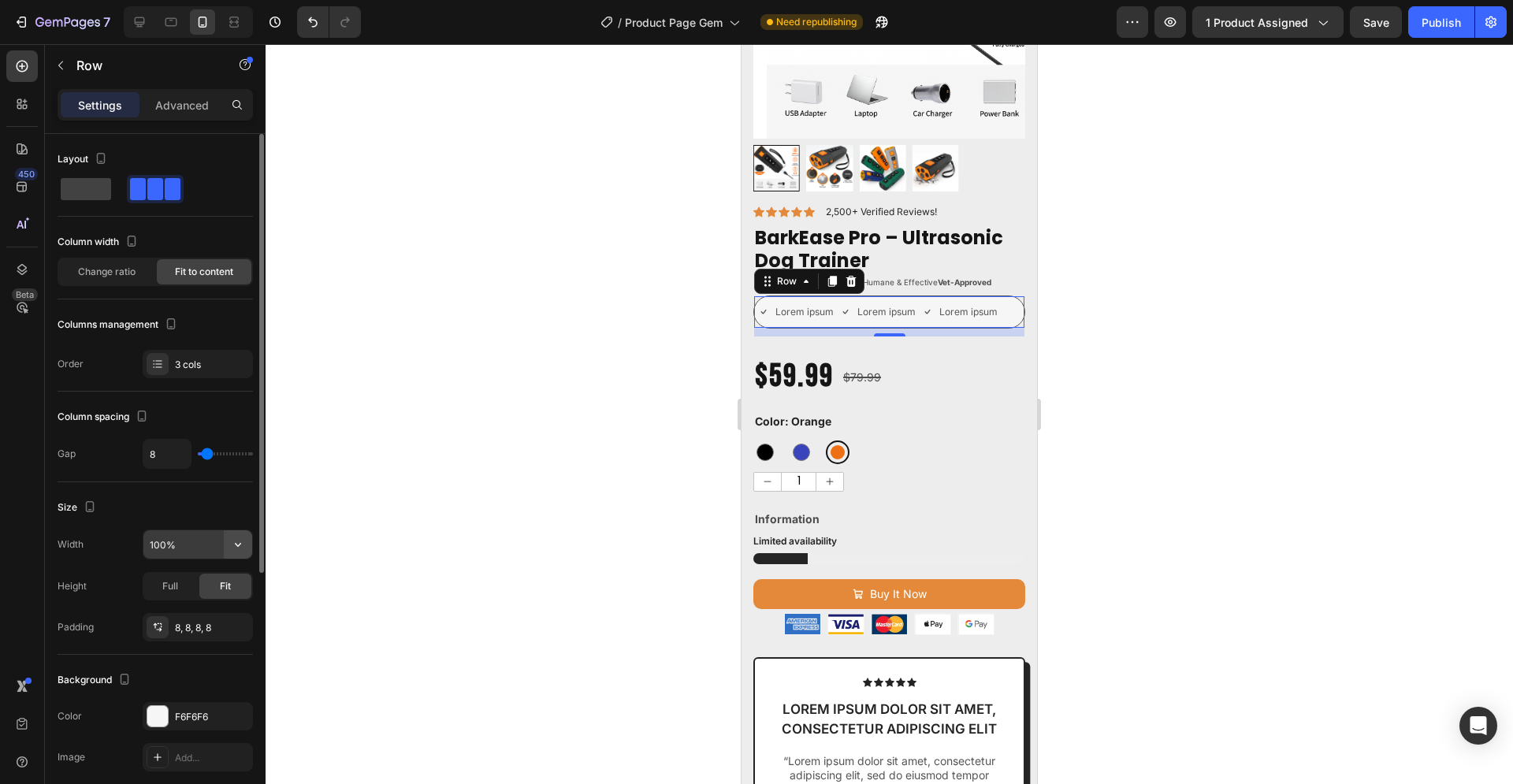
click at [236, 542] on icon "button" at bounding box center [237, 544] width 16 height 16
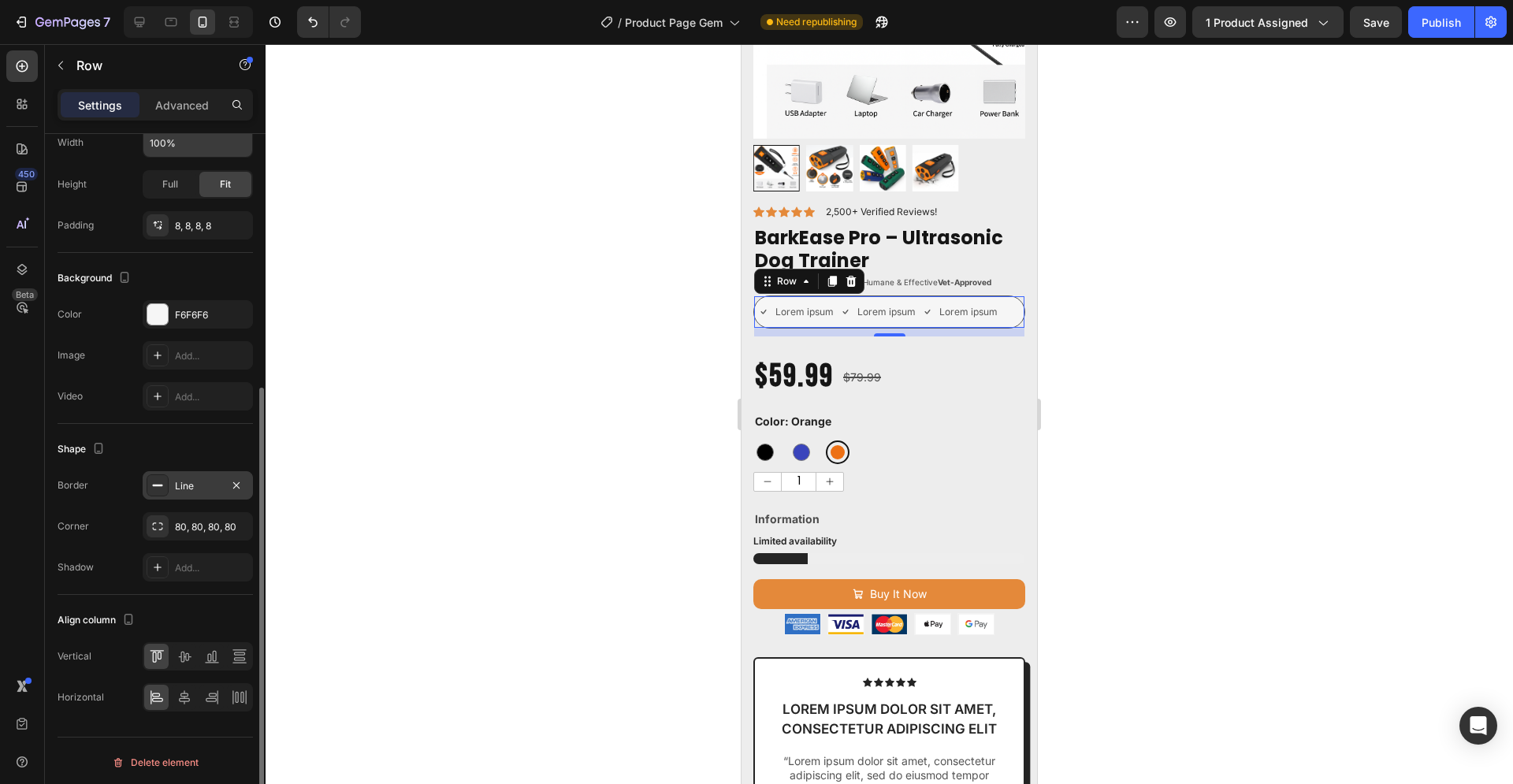
scroll to position [405, 0]
click at [518, 433] on div at bounding box center [889, 413] width 1247 height 739
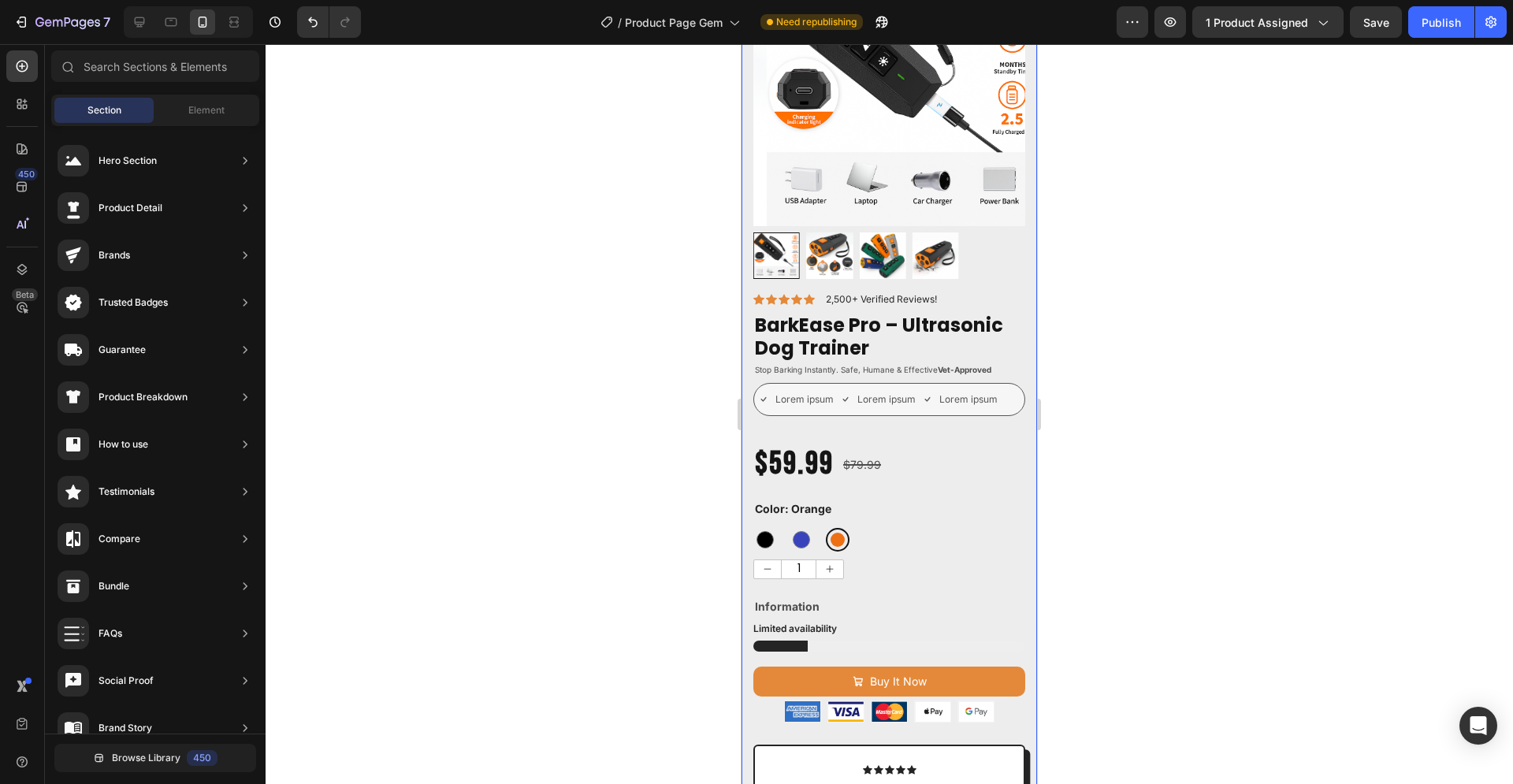
scroll to position [161, 0]
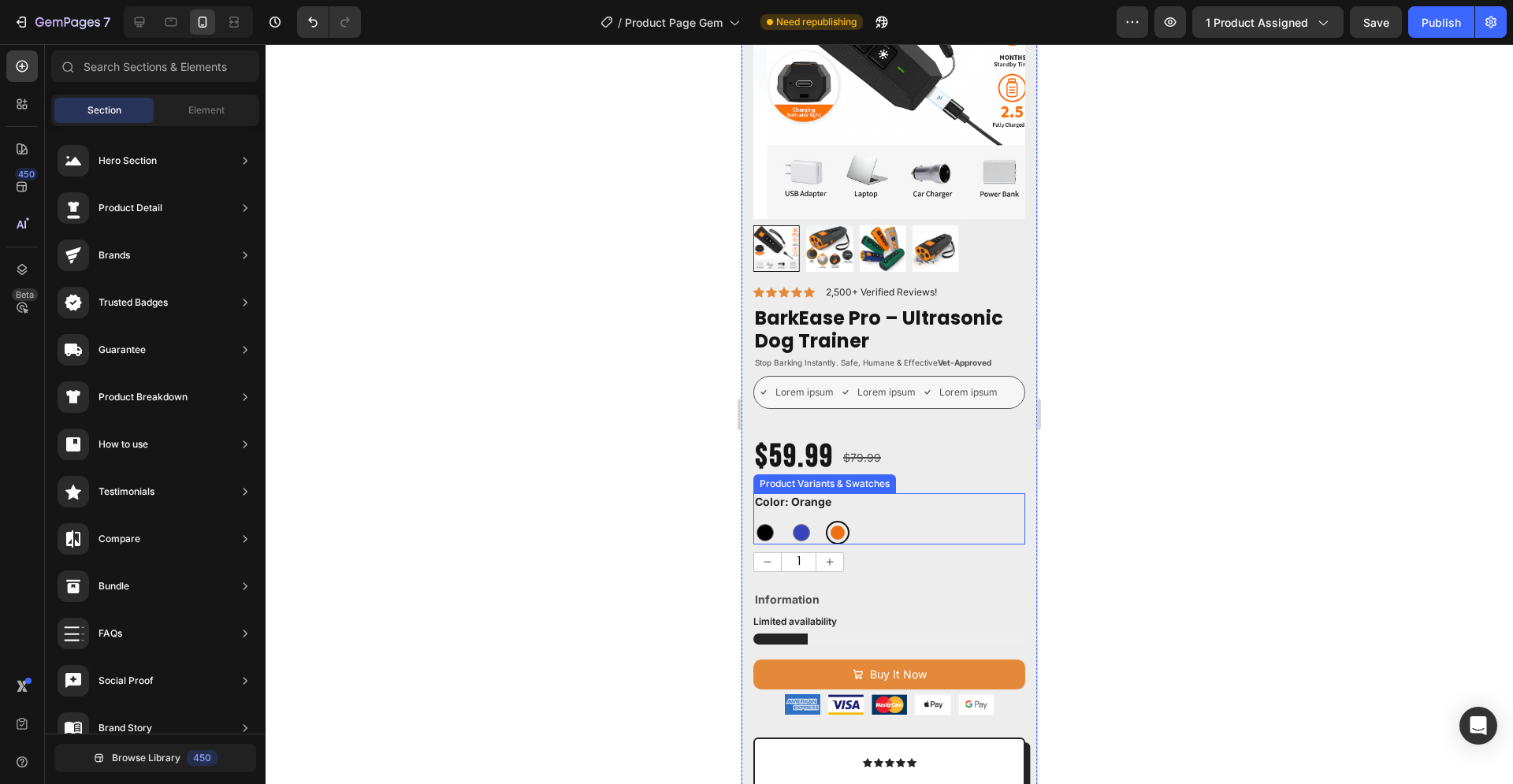
click at [951, 494] on div "Color: Orange Black Black Blue Blue Orange Orange" at bounding box center [889, 518] width 272 height 50
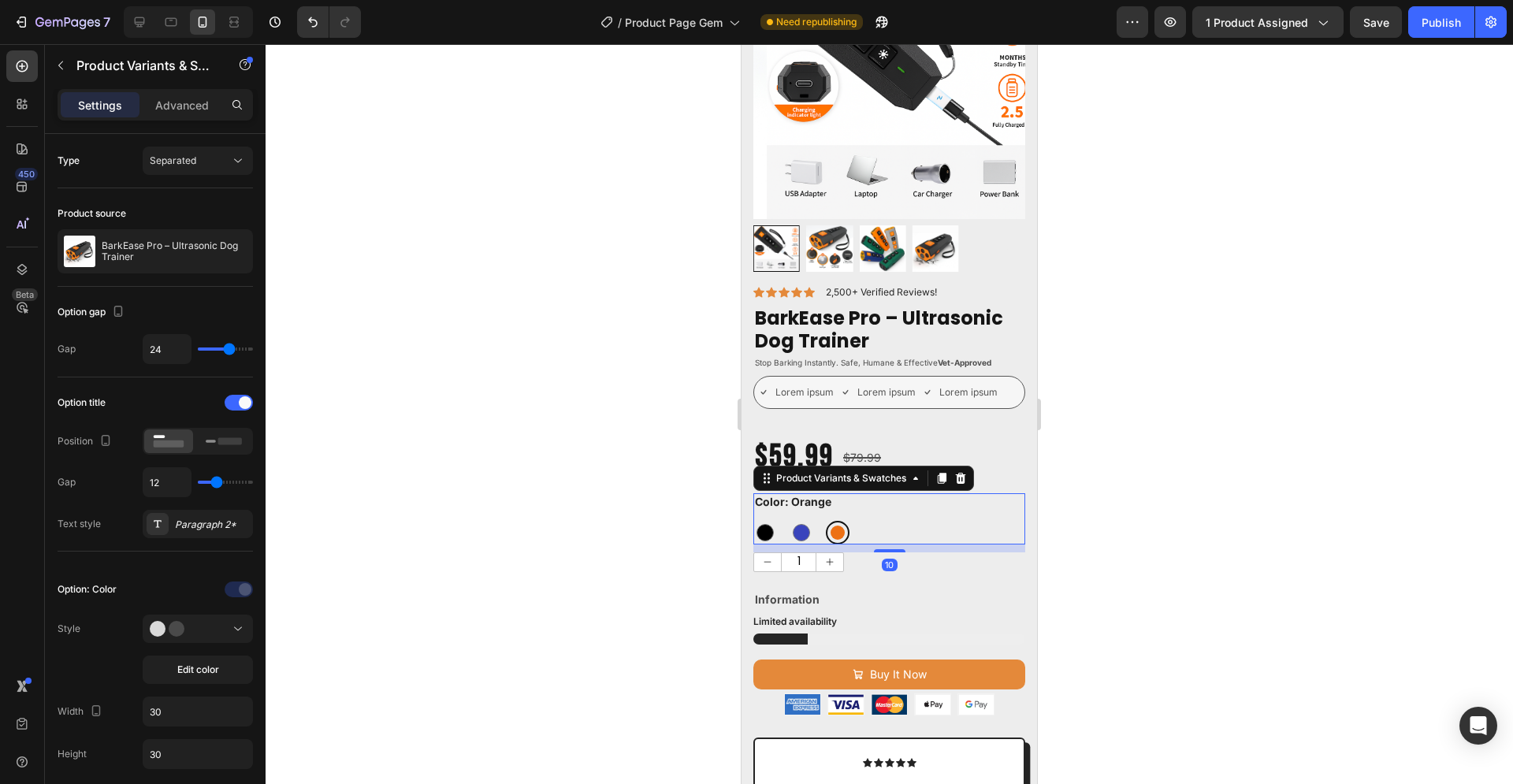
click at [1265, 371] on div at bounding box center [889, 413] width 1247 height 739
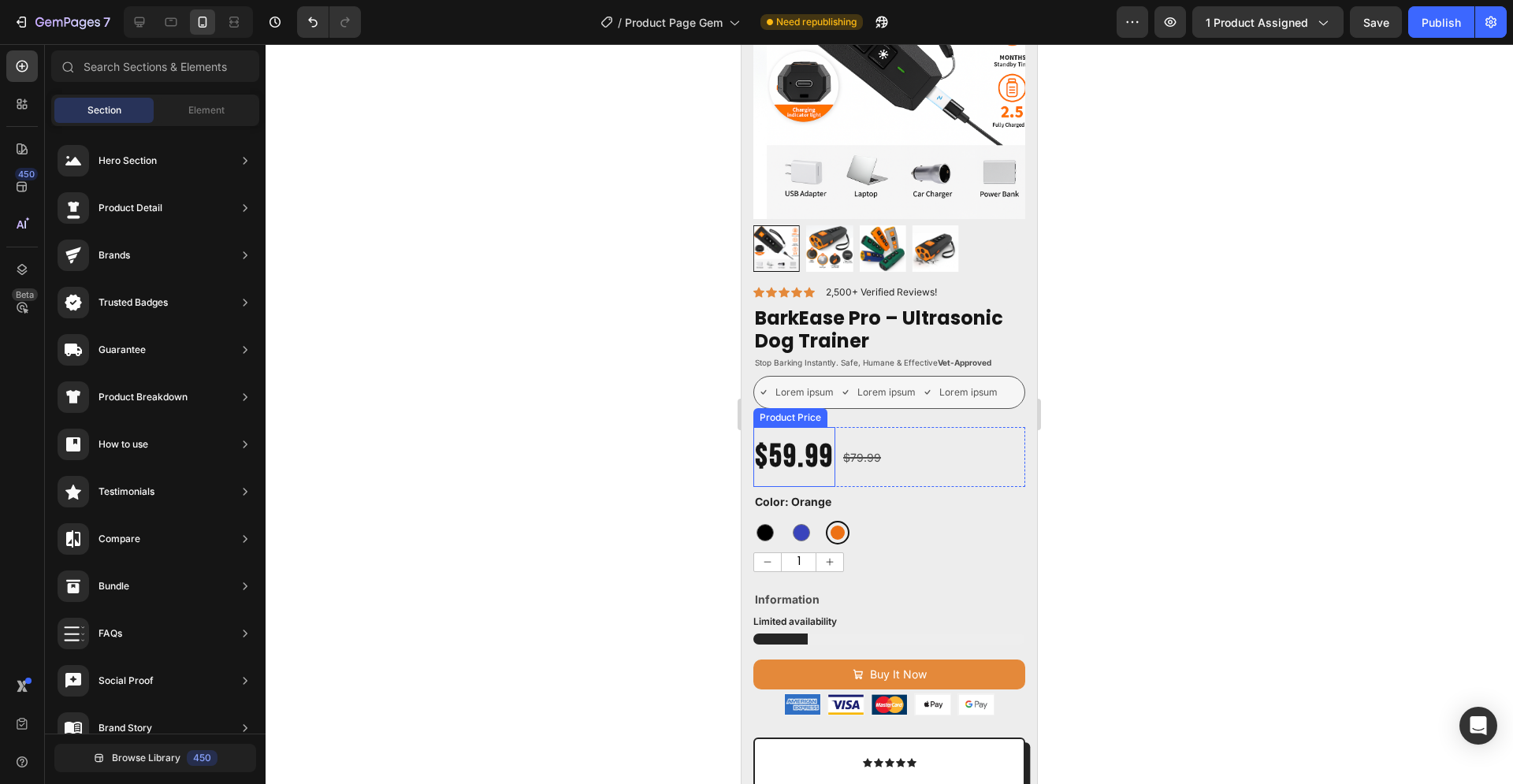
click at [836, 427] on div "$59.99" at bounding box center [795, 456] width 82 height 60
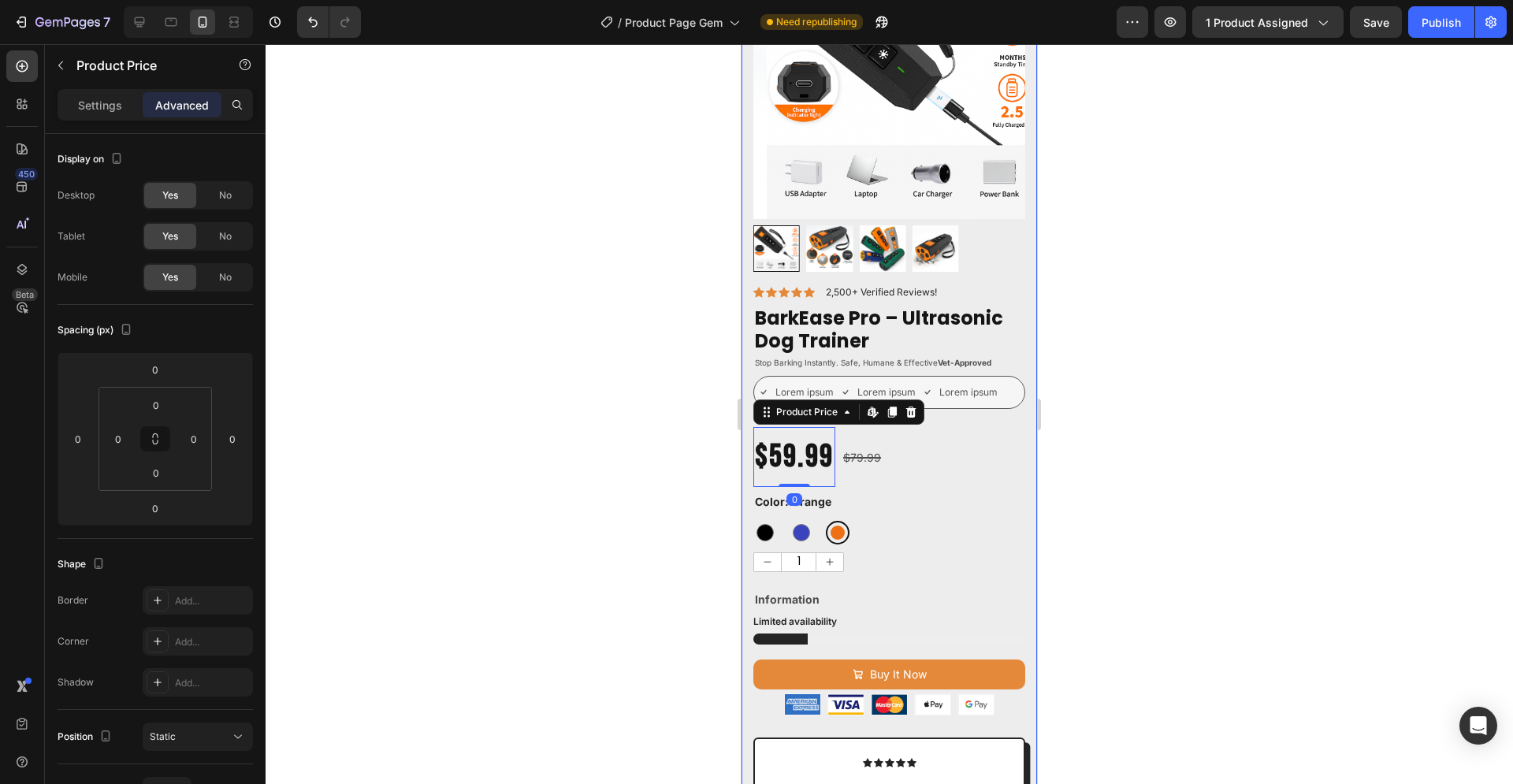
click at [949, 402] on div "Icon Icon Icon Icon Icon Icon List 2,500+ Verified Reviews! Text Block Row Bark…" at bounding box center [889, 736] width 272 height 904
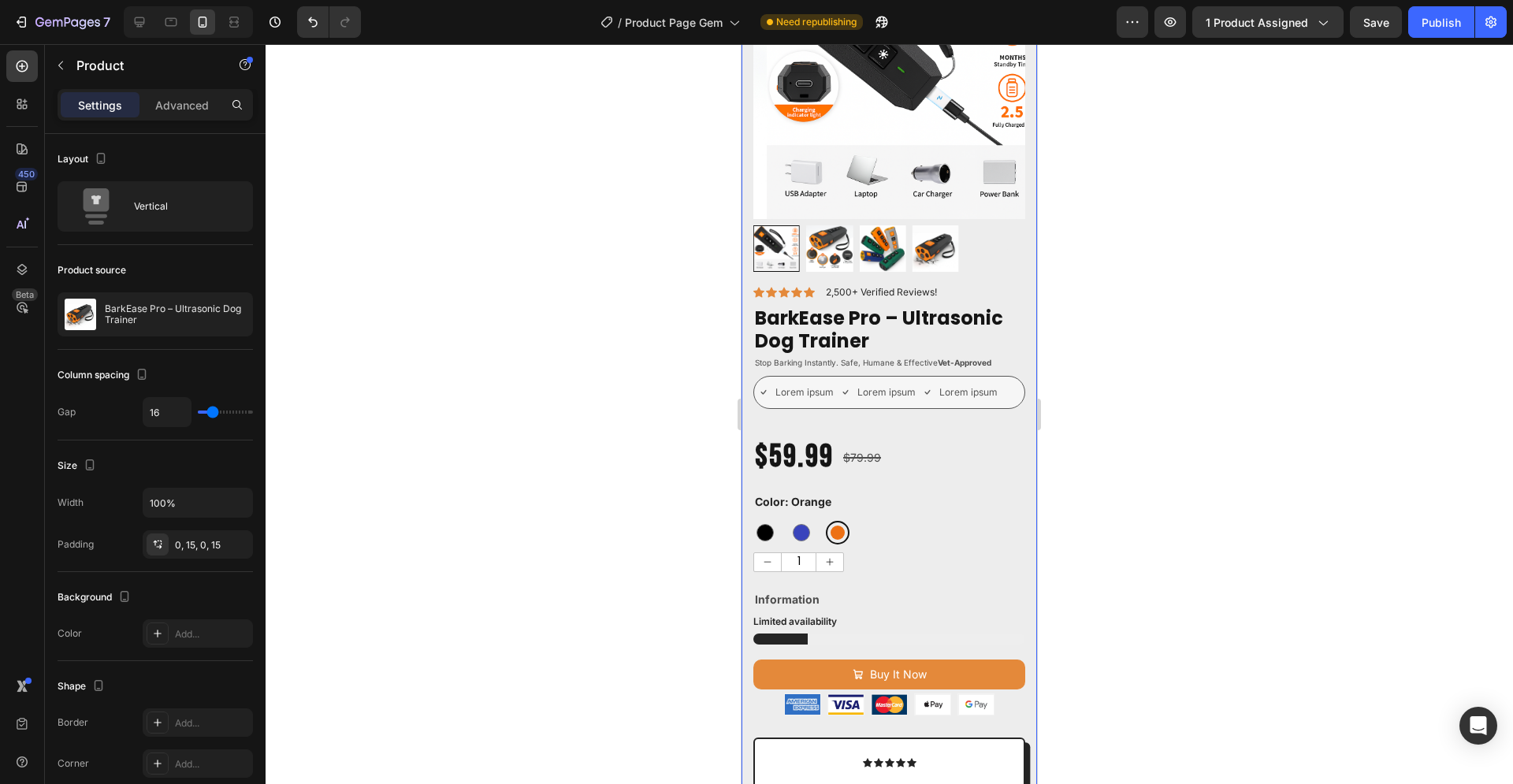
click at [993, 404] on div "Icon Icon Icon Icon Icon Icon List 2,500+ Verified Reviews! Text Block Row Bark…" at bounding box center [889, 736] width 272 height 904
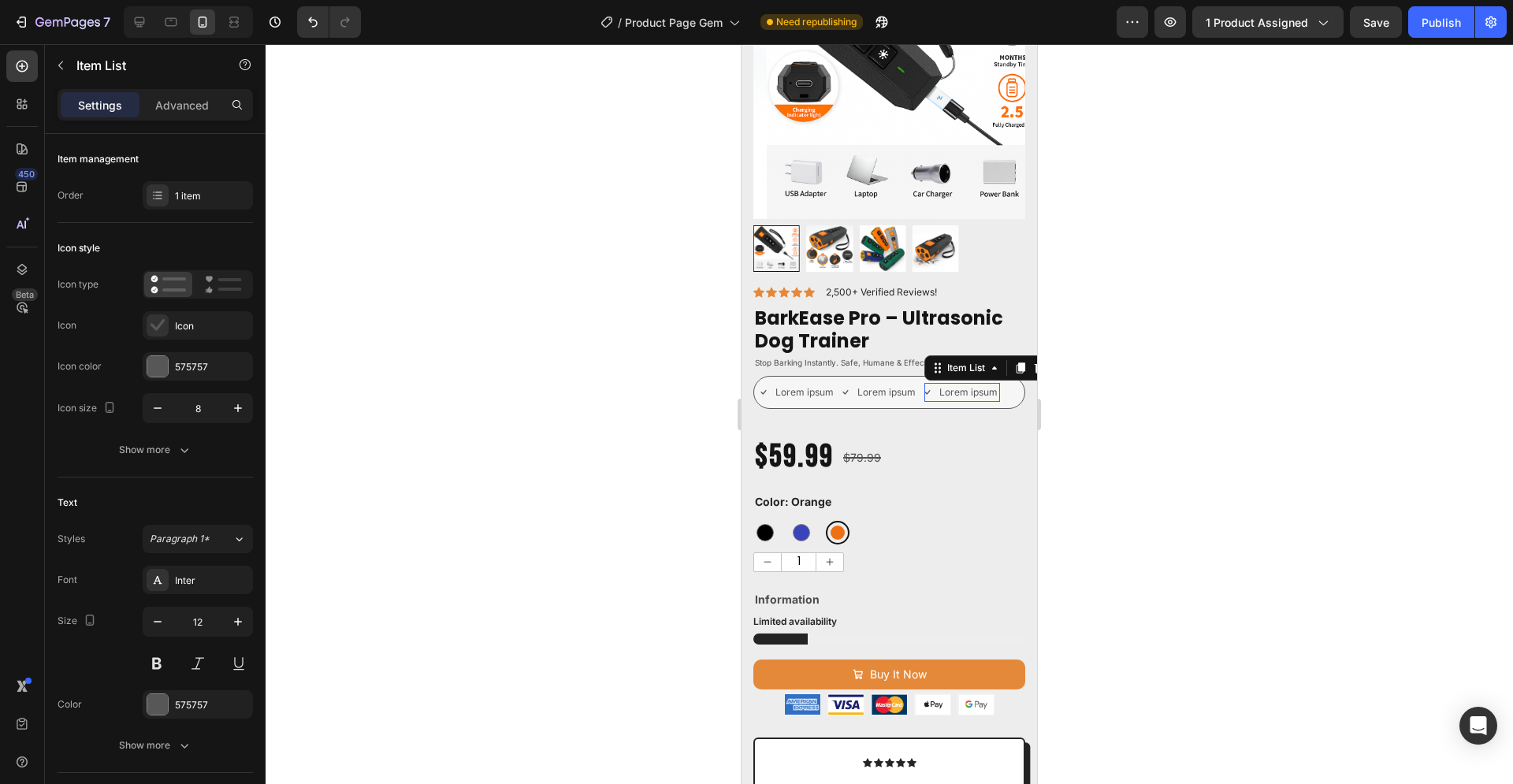
click at [968, 386] on div "Lorem ipsum Item List 0" at bounding box center [961, 392] width 75 height 19
type input "100%"
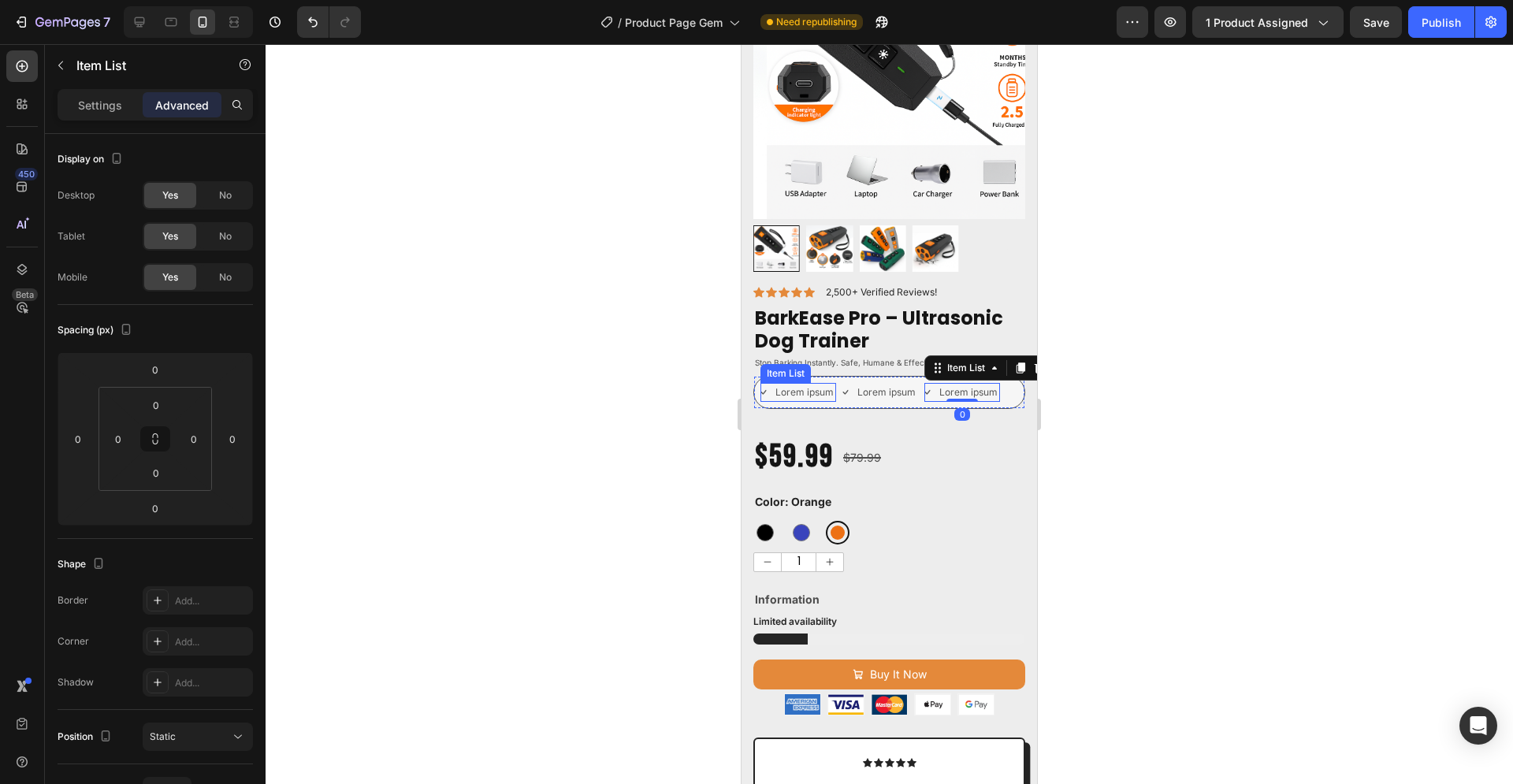
click at [771, 383] on div "Lorem ipsum" at bounding box center [797, 392] width 75 height 19
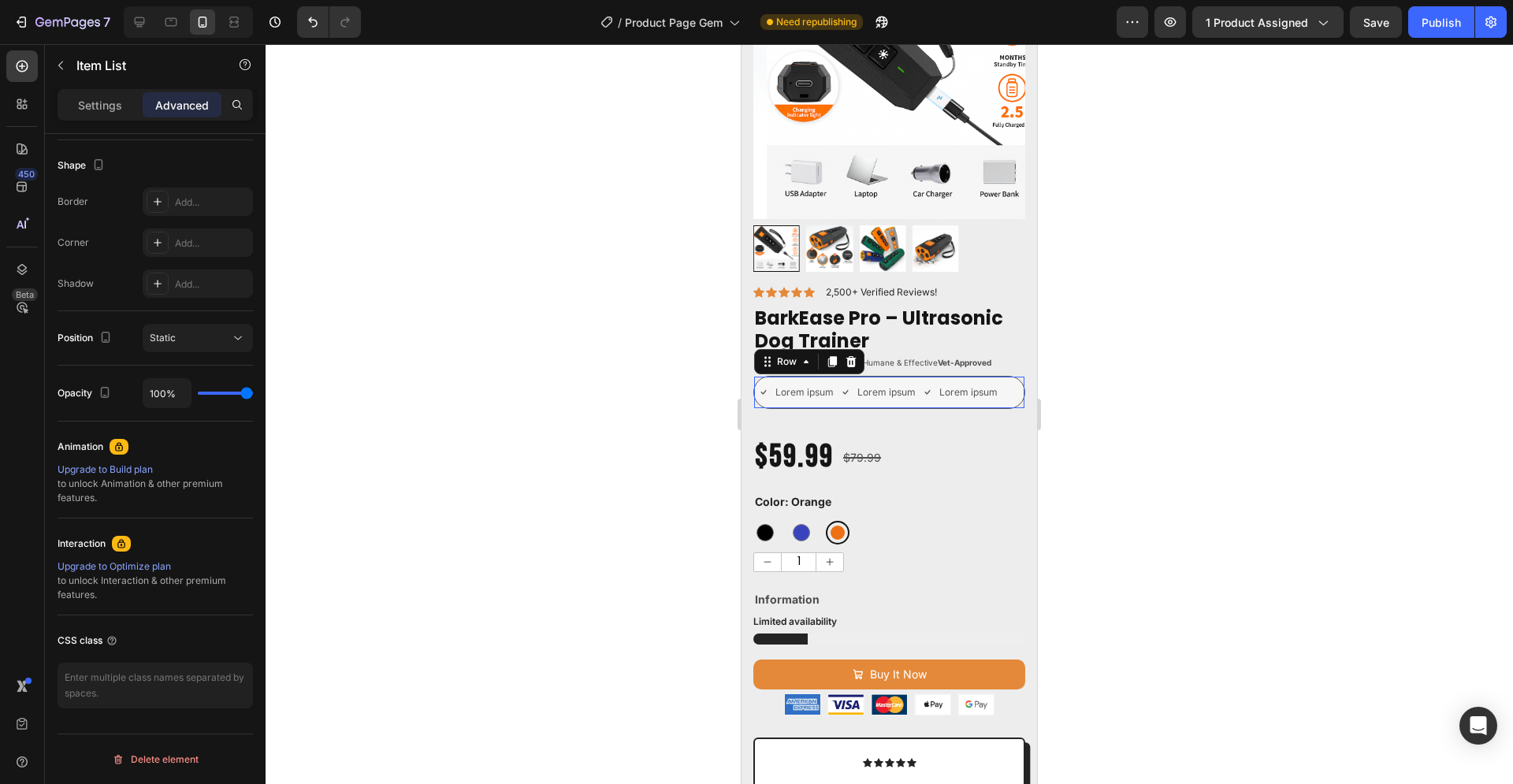
click at [968, 375] on div "Lorem ipsum Item List Lorem ipsum Item List Lorem ipsum Item List Row 0" at bounding box center [889, 392] width 272 height 33
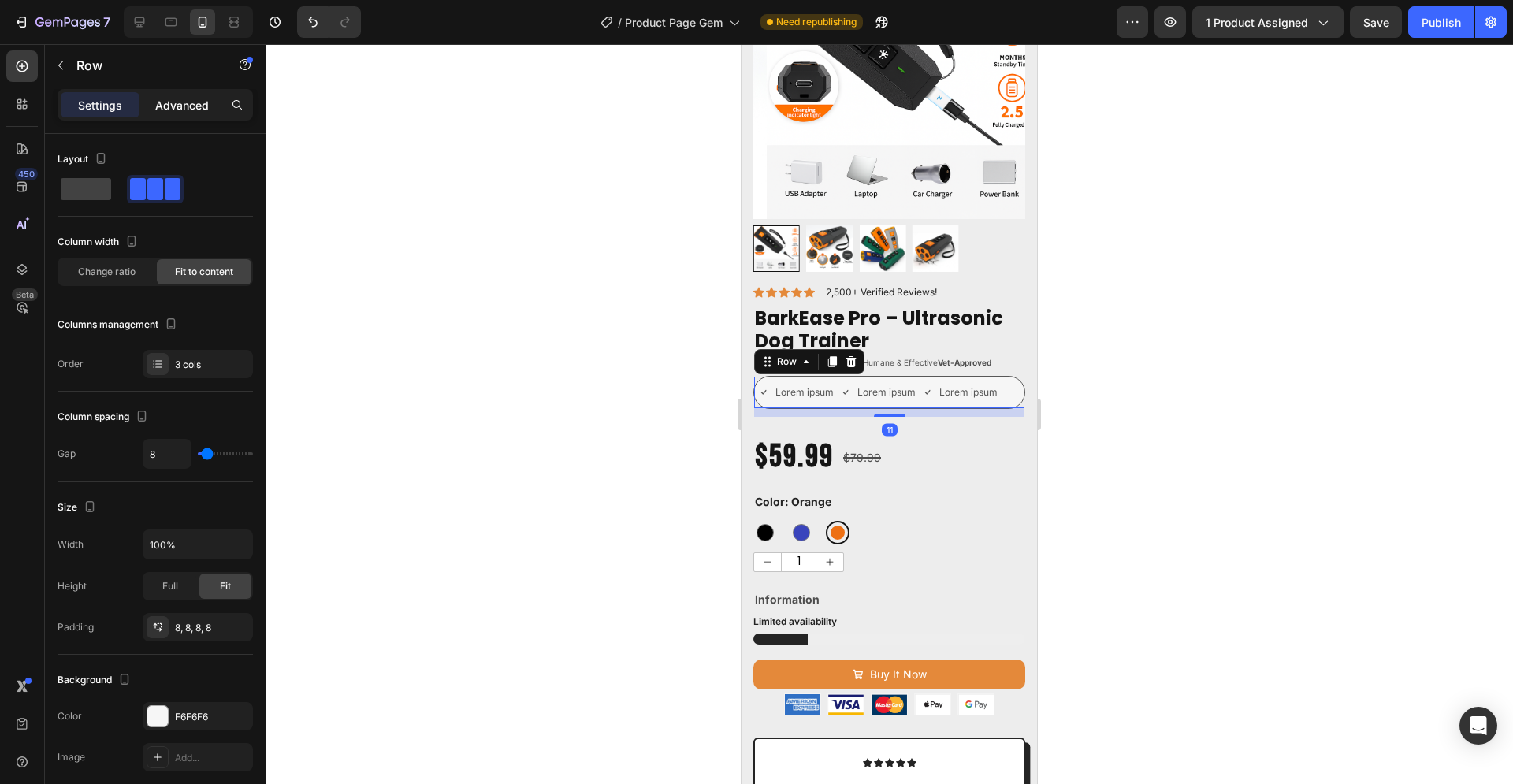
click at [180, 106] on p "Advanced" at bounding box center [182, 105] width 53 height 16
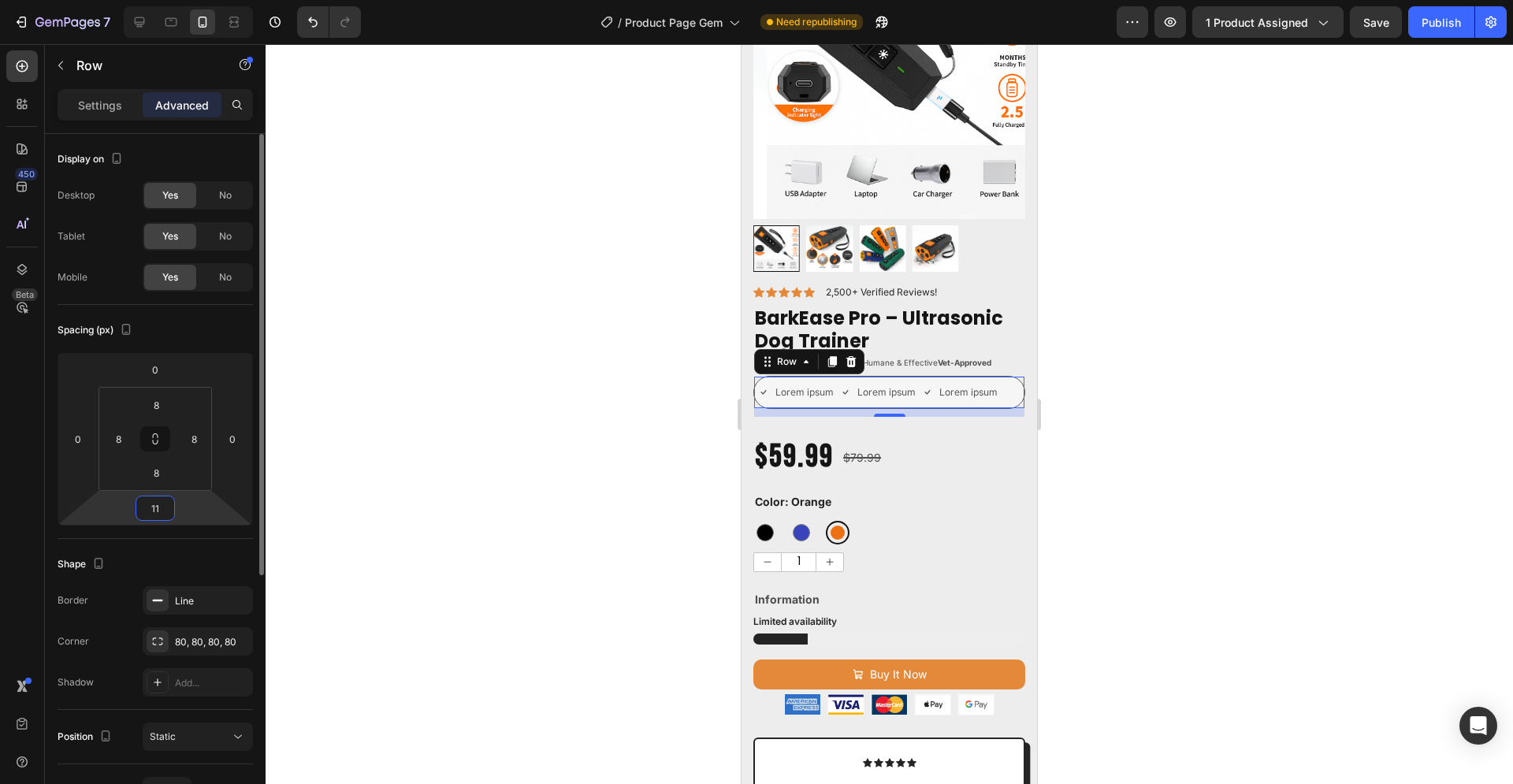
drag, startPoint x: 165, startPoint y: 502, endPoint x: 153, endPoint y: 505, distance: 12.4
click at [153, 505] on input "11" at bounding box center [154, 508] width 31 height 24
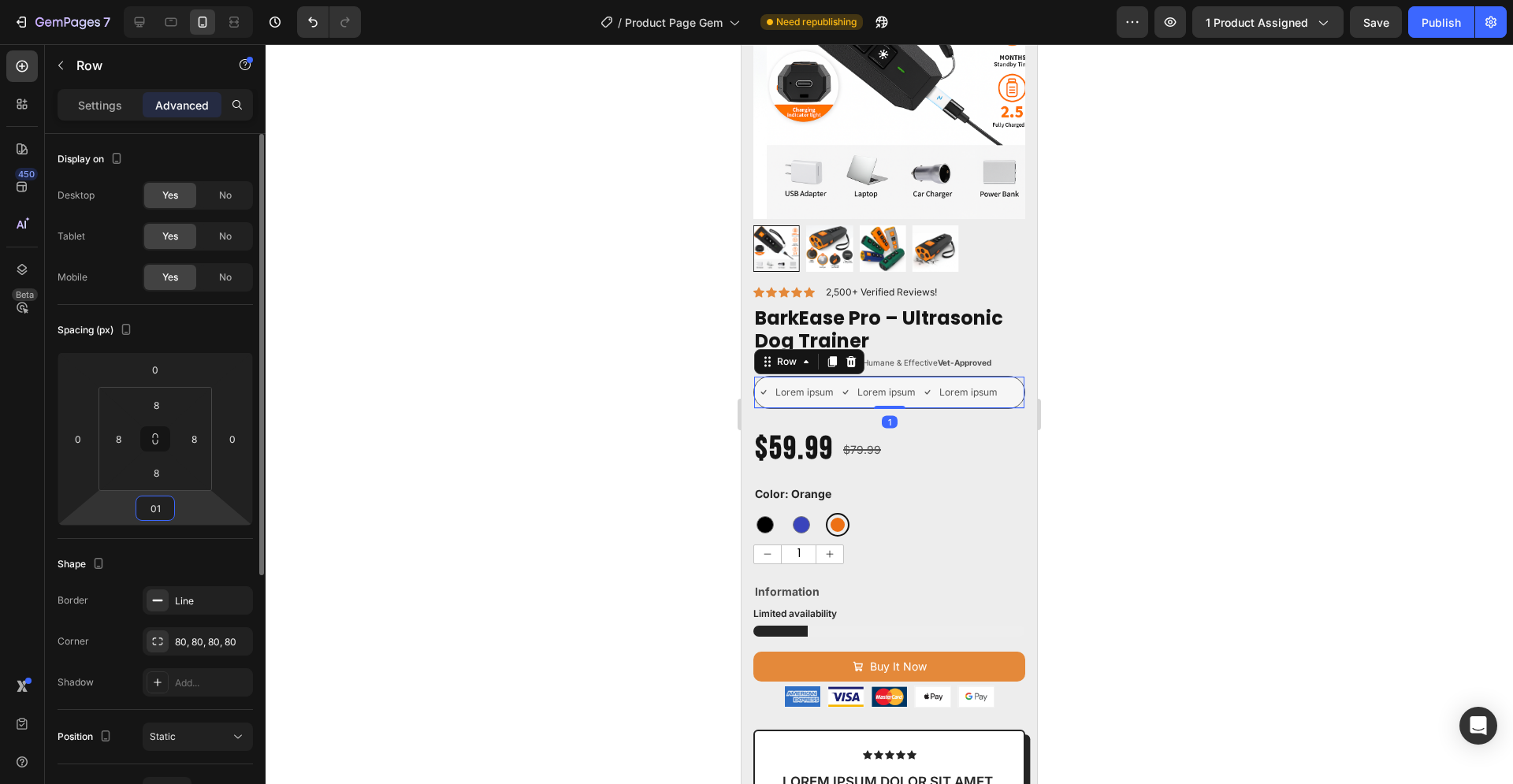
click at [171, 508] on input "01" at bounding box center [154, 508] width 31 height 24
type input "0"
click at [162, 474] on input "8" at bounding box center [155, 472] width 31 height 24
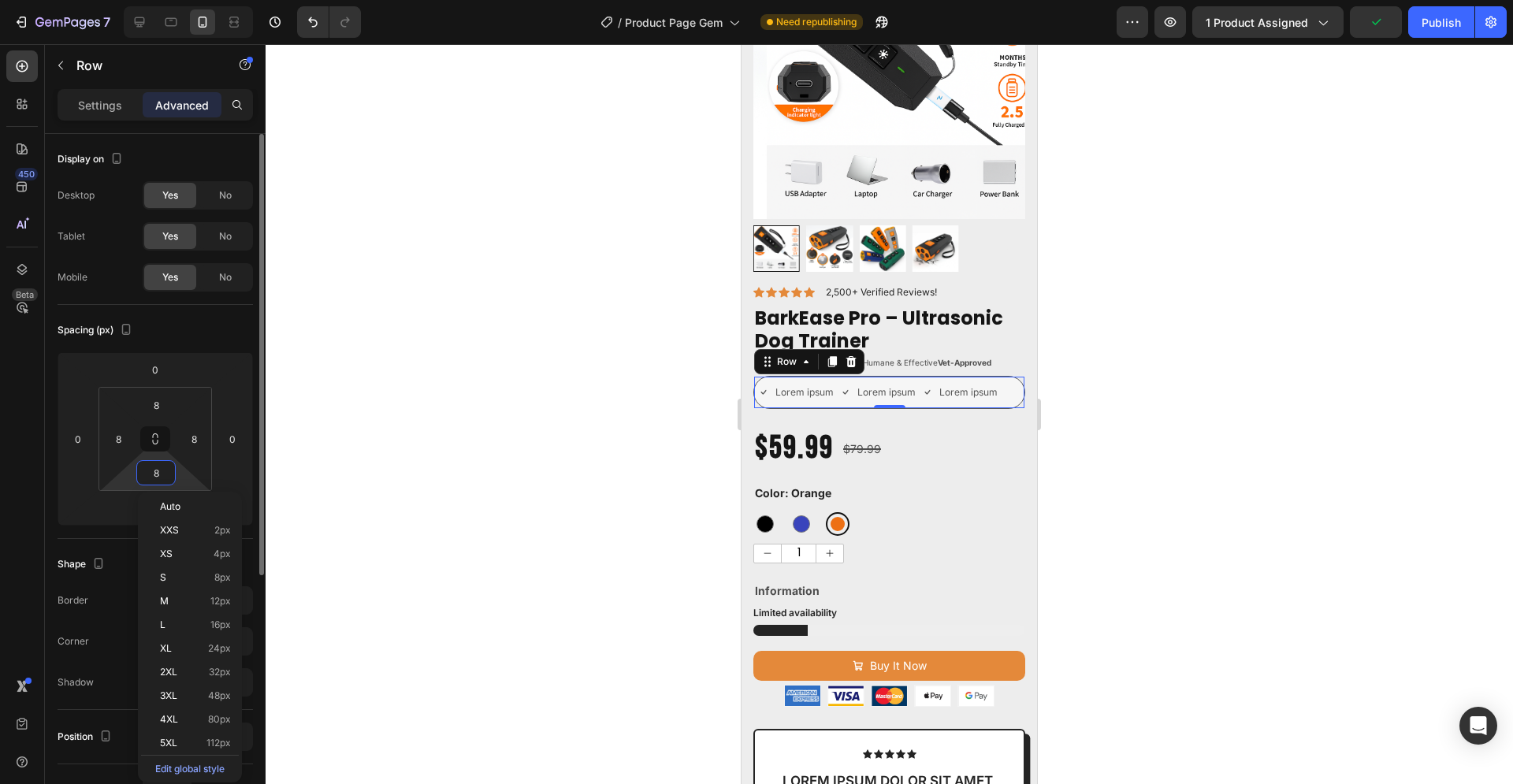
type input "0"
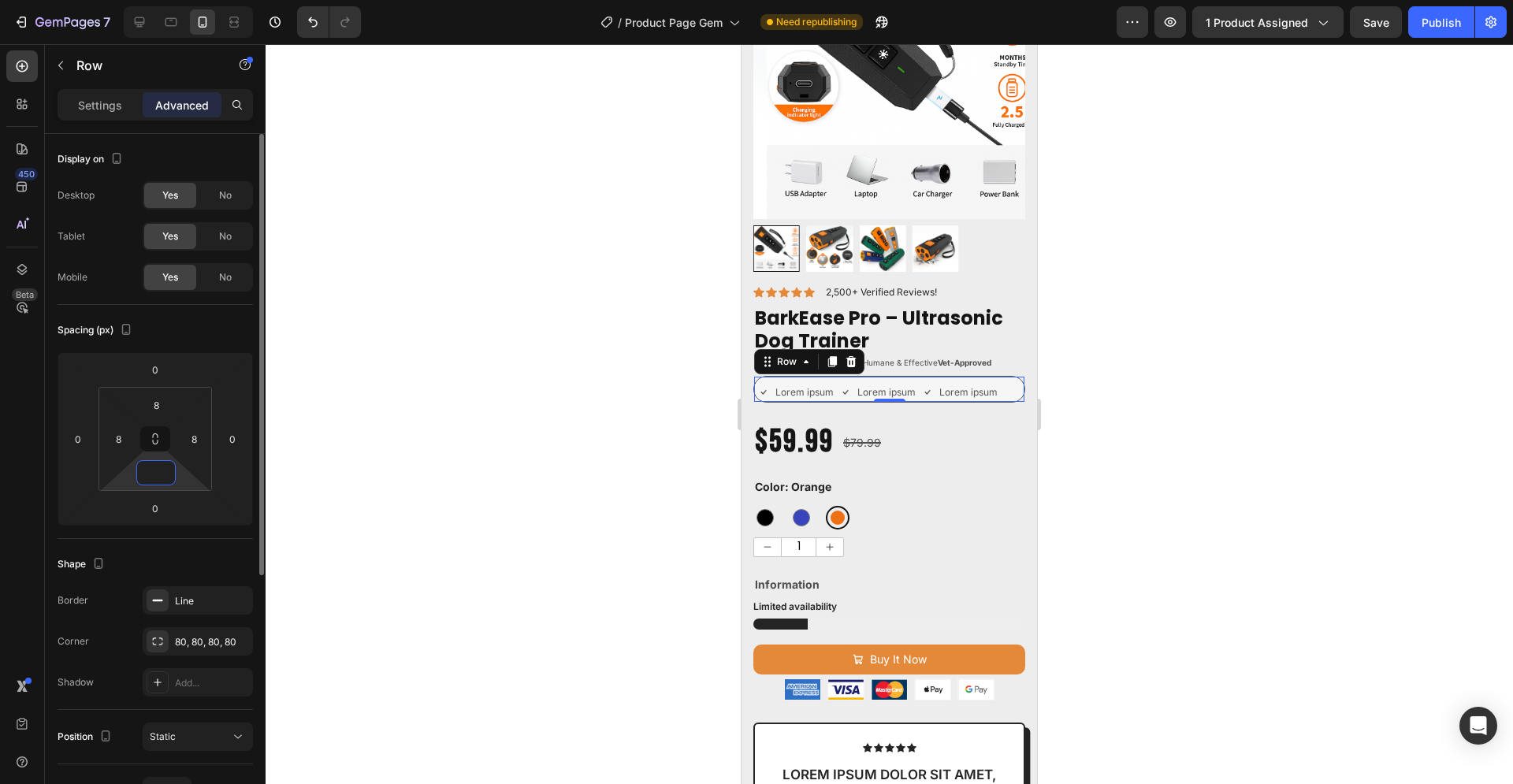
type input "8"
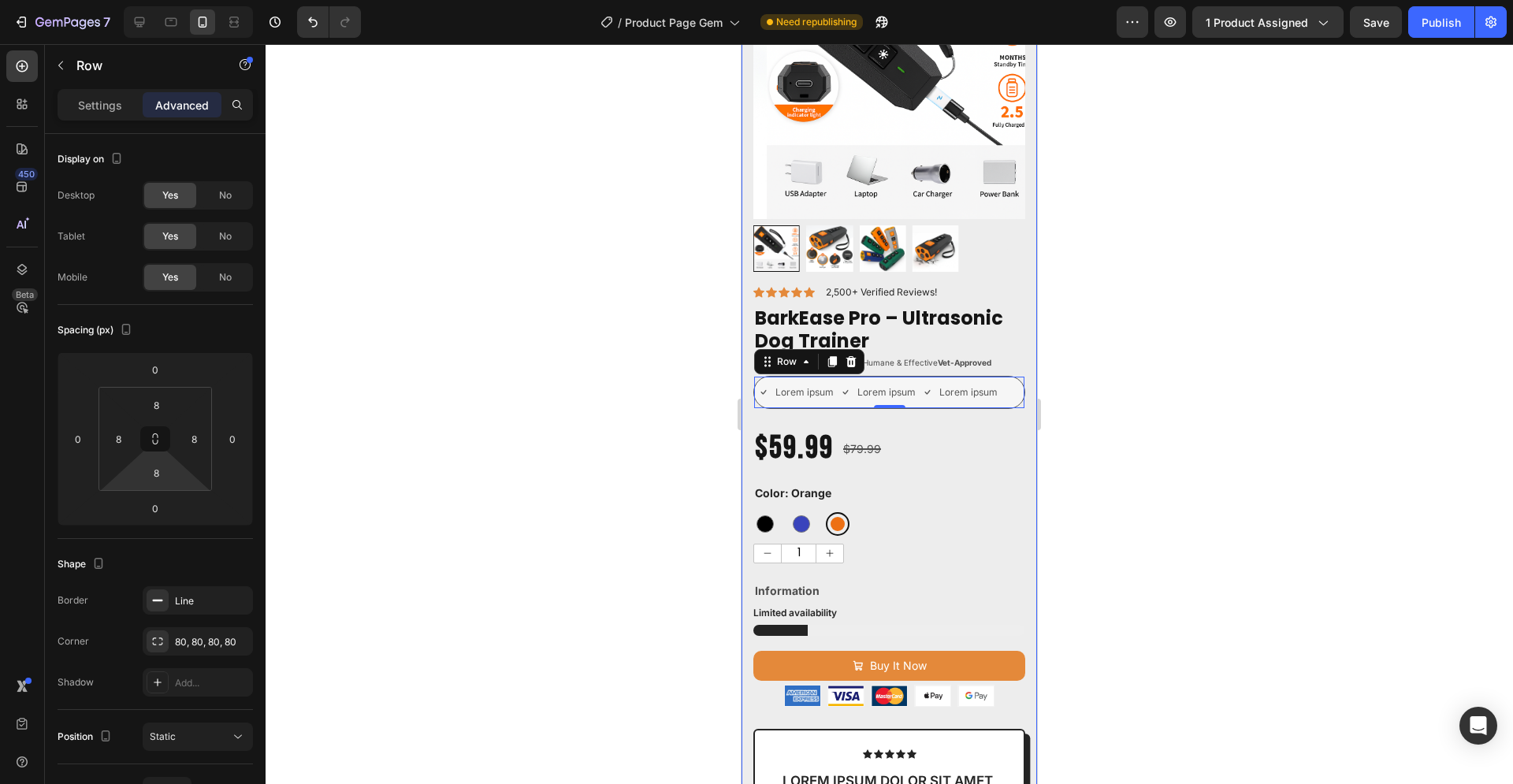
click at [1161, 419] on div at bounding box center [889, 413] width 1247 height 739
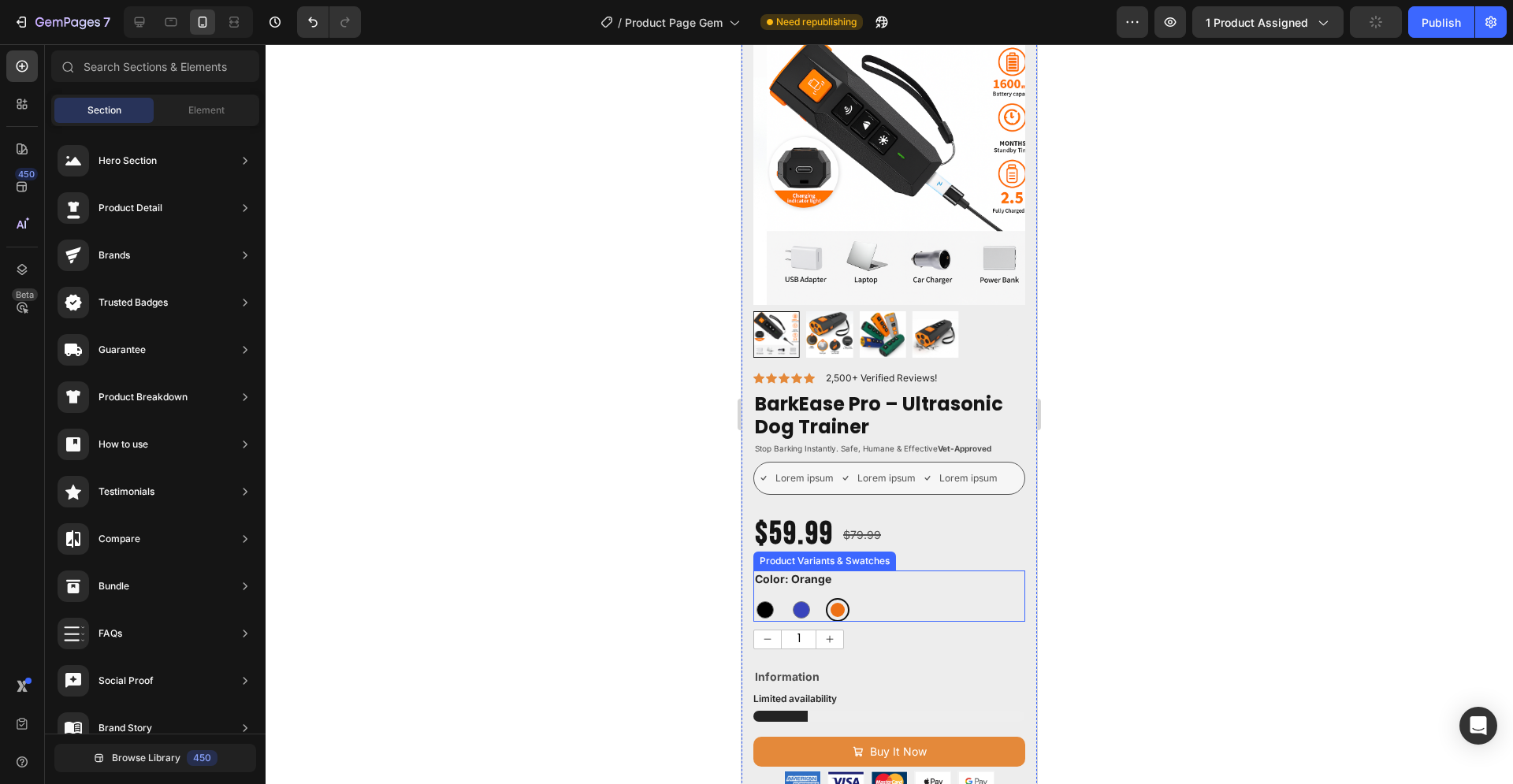
scroll to position [80, 0]
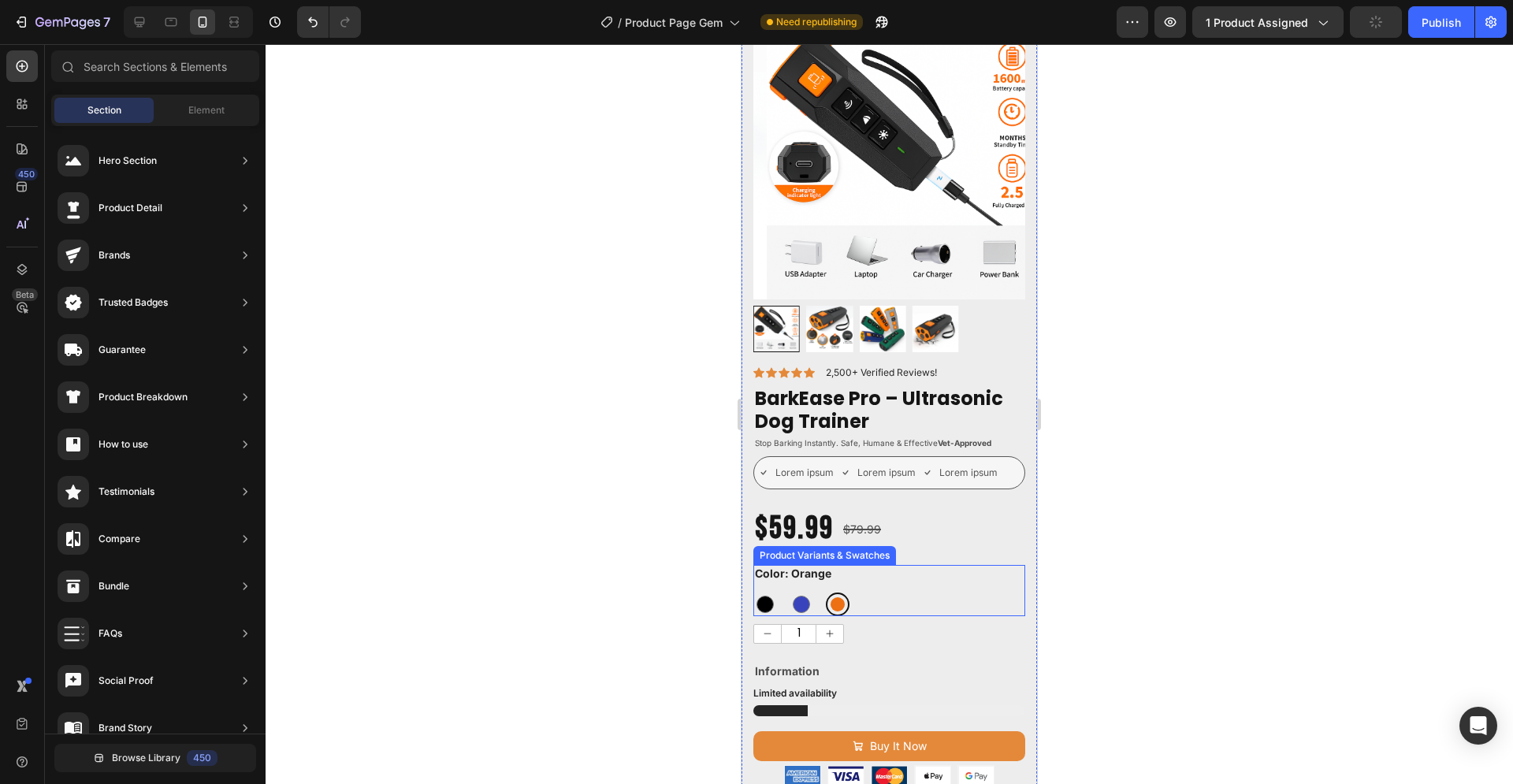
click at [905, 593] on div "Black Black Blue Blue Orange Orange" at bounding box center [889, 604] width 272 height 24
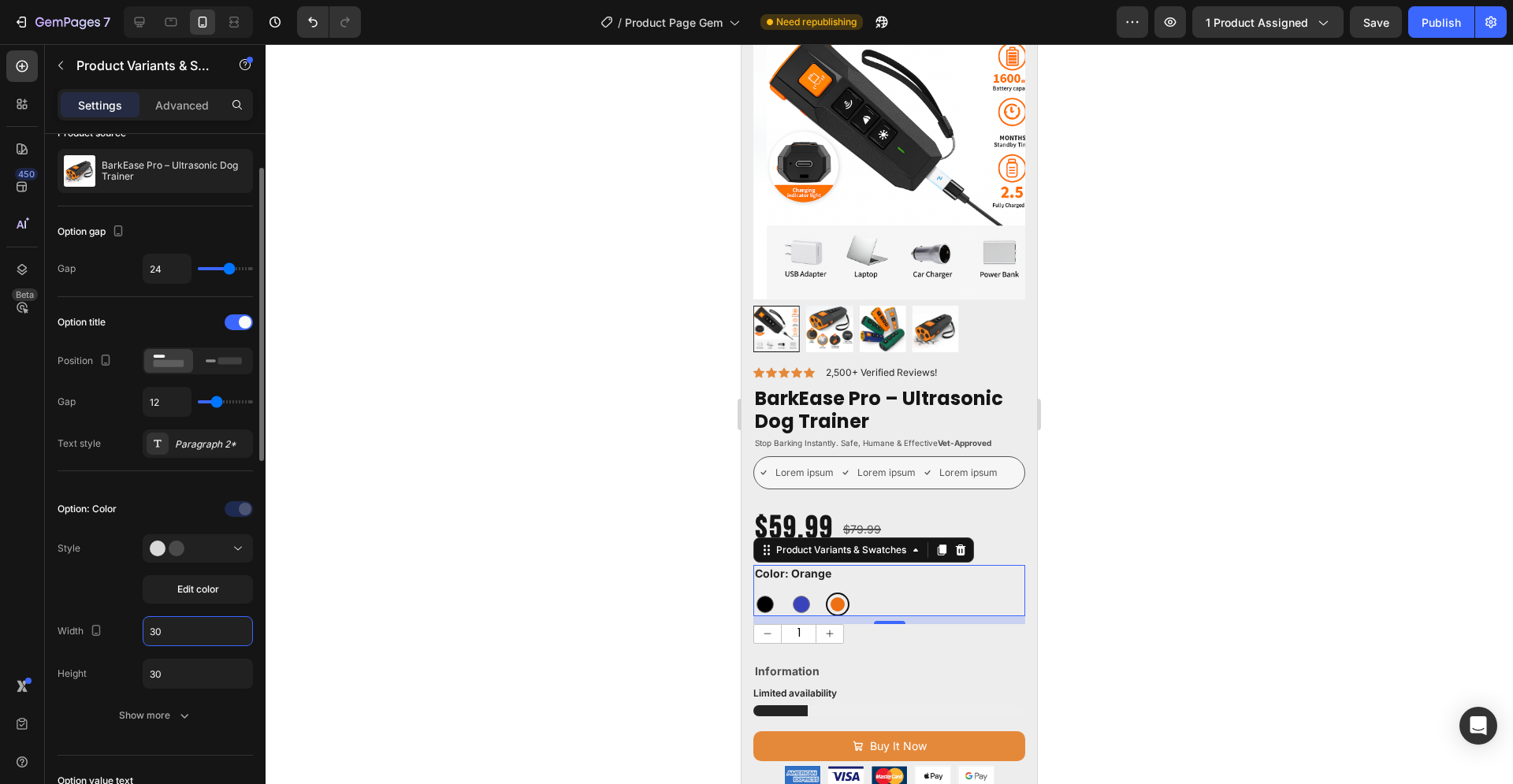
drag, startPoint x: 165, startPoint y: 628, endPoint x: 155, endPoint y: 631, distance: 10.4
click at [155, 631] on input "30" at bounding box center [197, 631] width 109 height 29
click at [166, 633] on input "30" at bounding box center [197, 631] width 109 height 29
click at [162, 633] on input "30" at bounding box center [197, 631] width 109 height 29
type input "20"
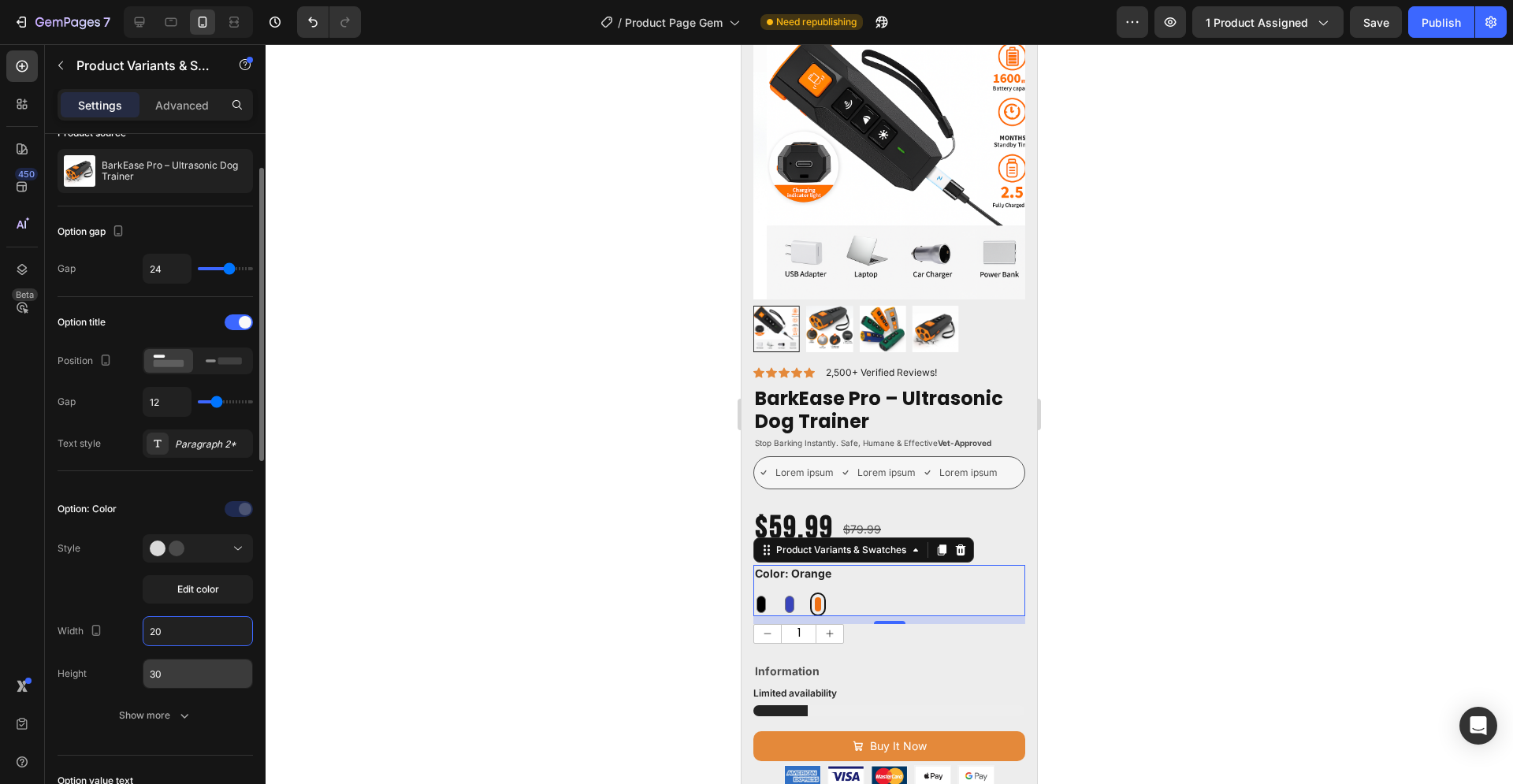
click at [166, 669] on input "30" at bounding box center [197, 673] width 109 height 29
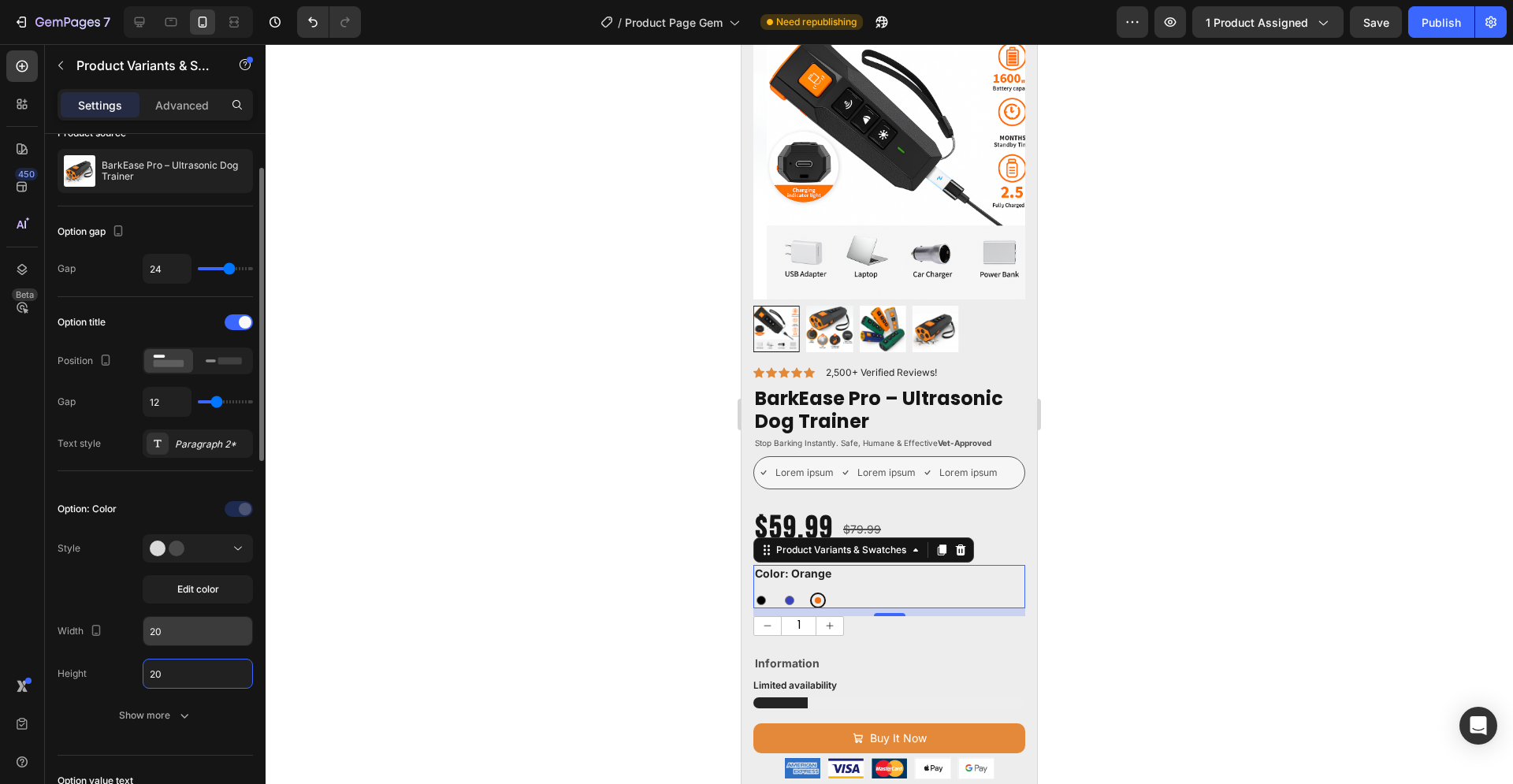
type input "20"
click at [162, 633] on input "20" at bounding box center [197, 631] width 109 height 29
type input "25"
click at [171, 670] on input "20" at bounding box center [197, 673] width 109 height 29
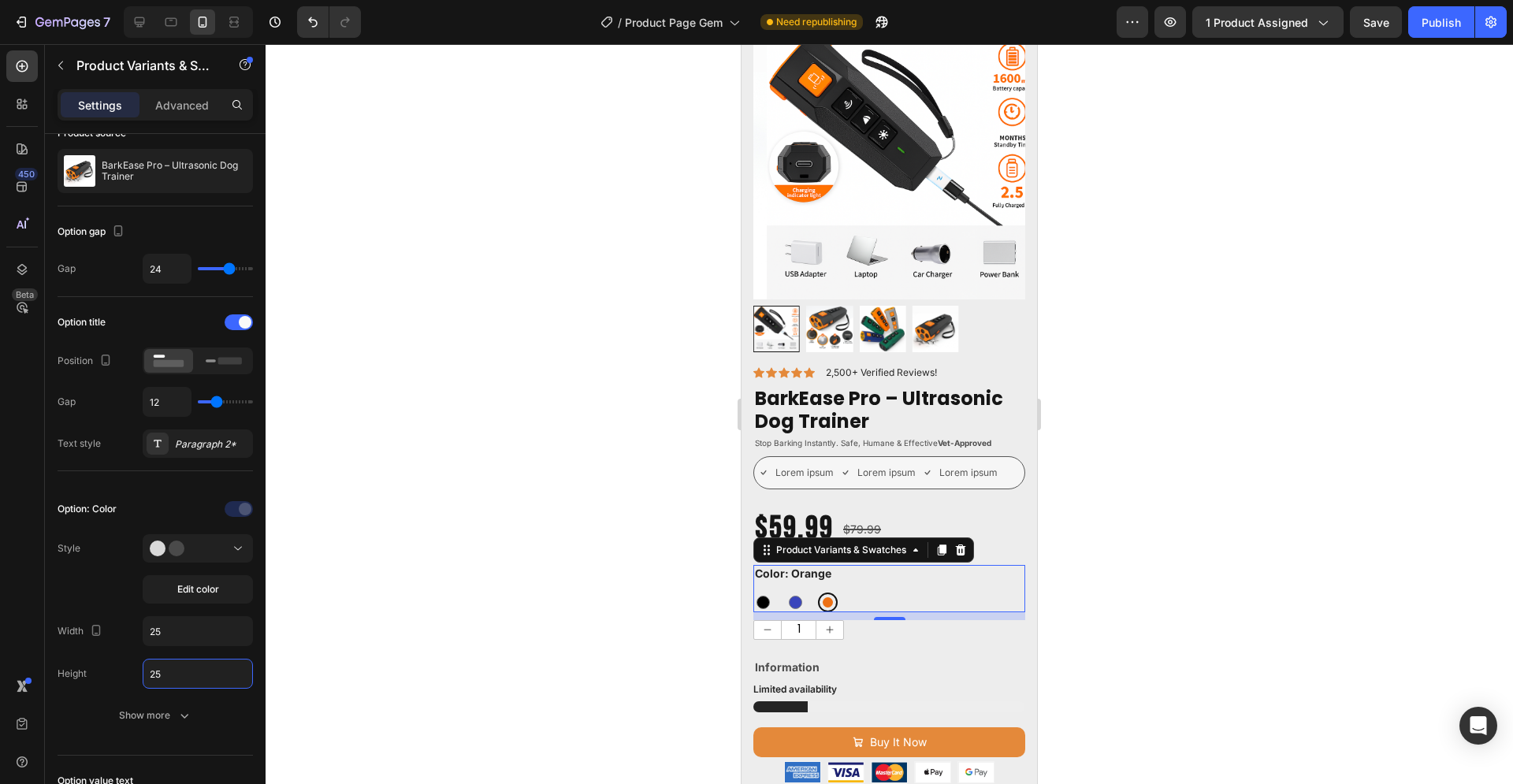
type input "25"
click at [1232, 535] on div at bounding box center [889, 413] width 1247 height 739
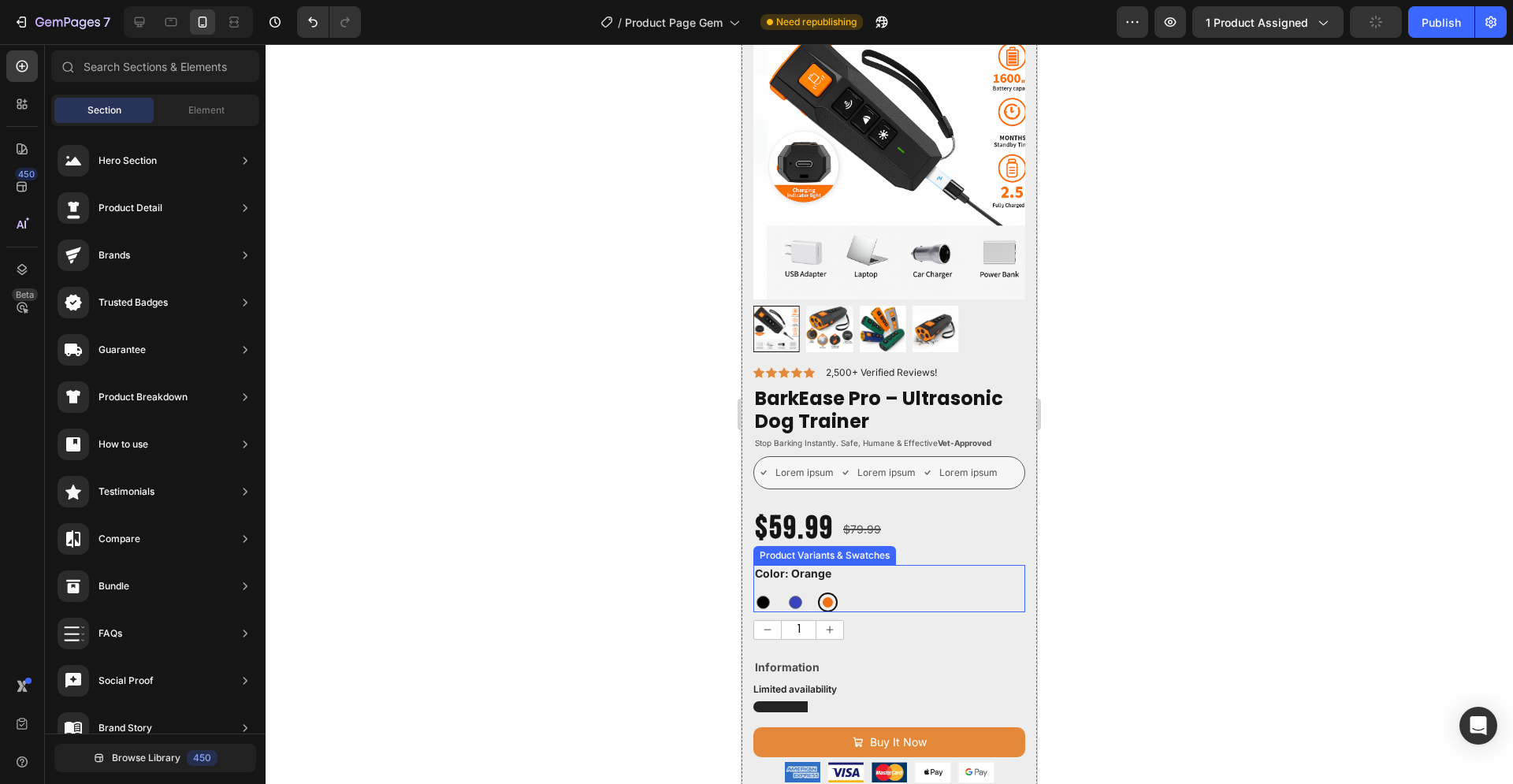
click at [876, 574] on div "Color: Orange Black Black Blue Blue Orange Orange" at bounding box center [889, 588] width 272 height 47
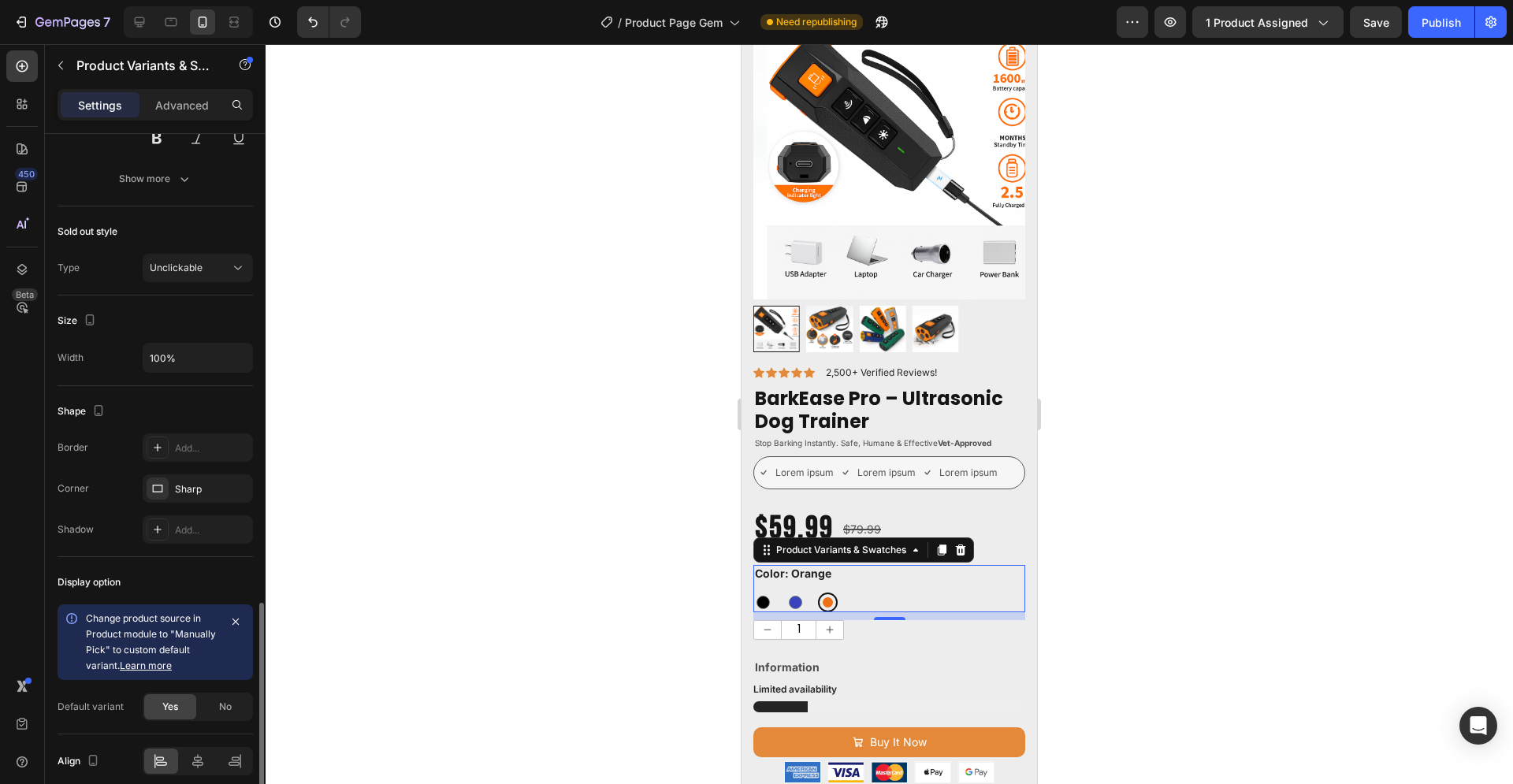
scroll to position [951, 0]
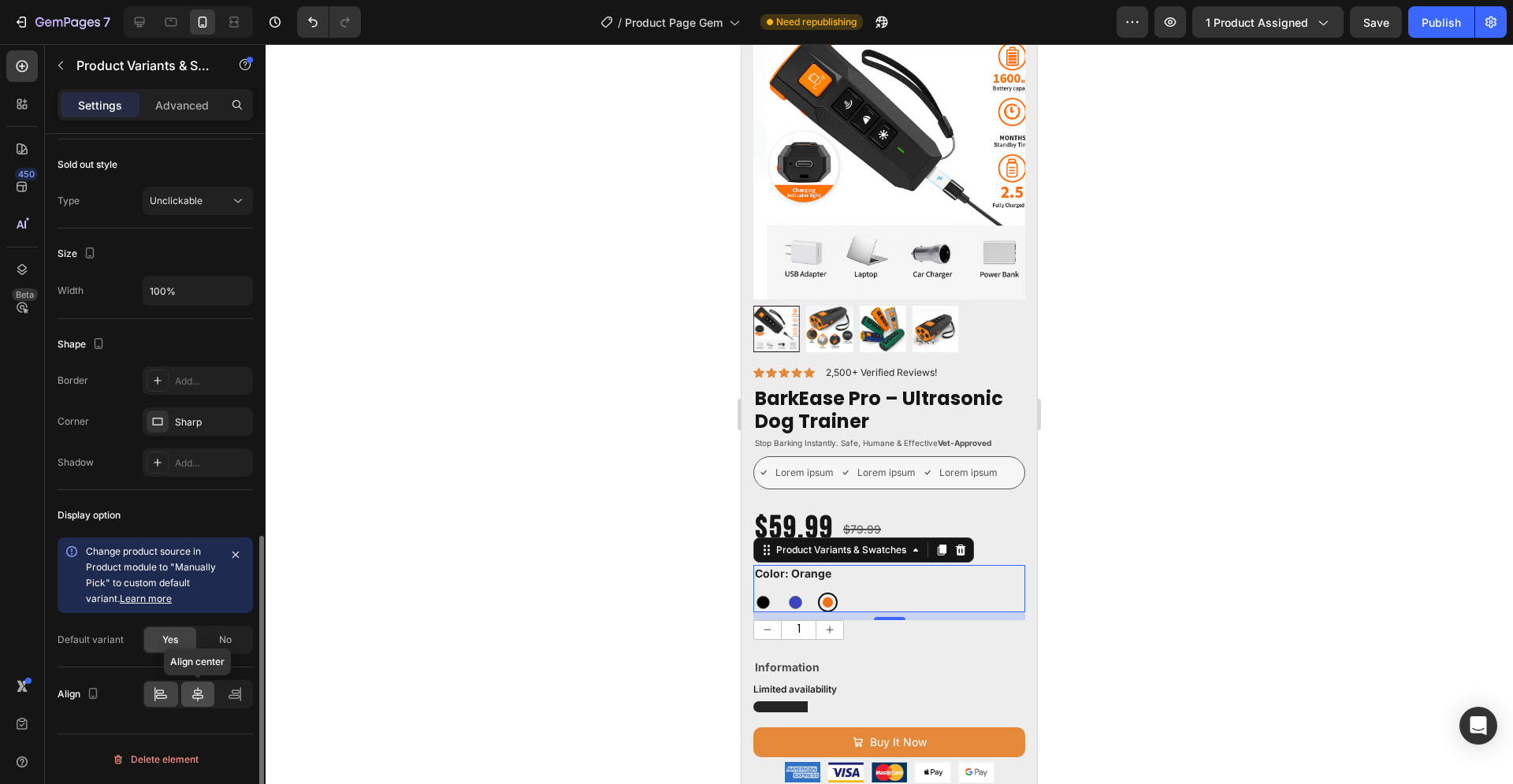
click at [196, 694] on icon at bounding box center [198, 694] width 11 height 14
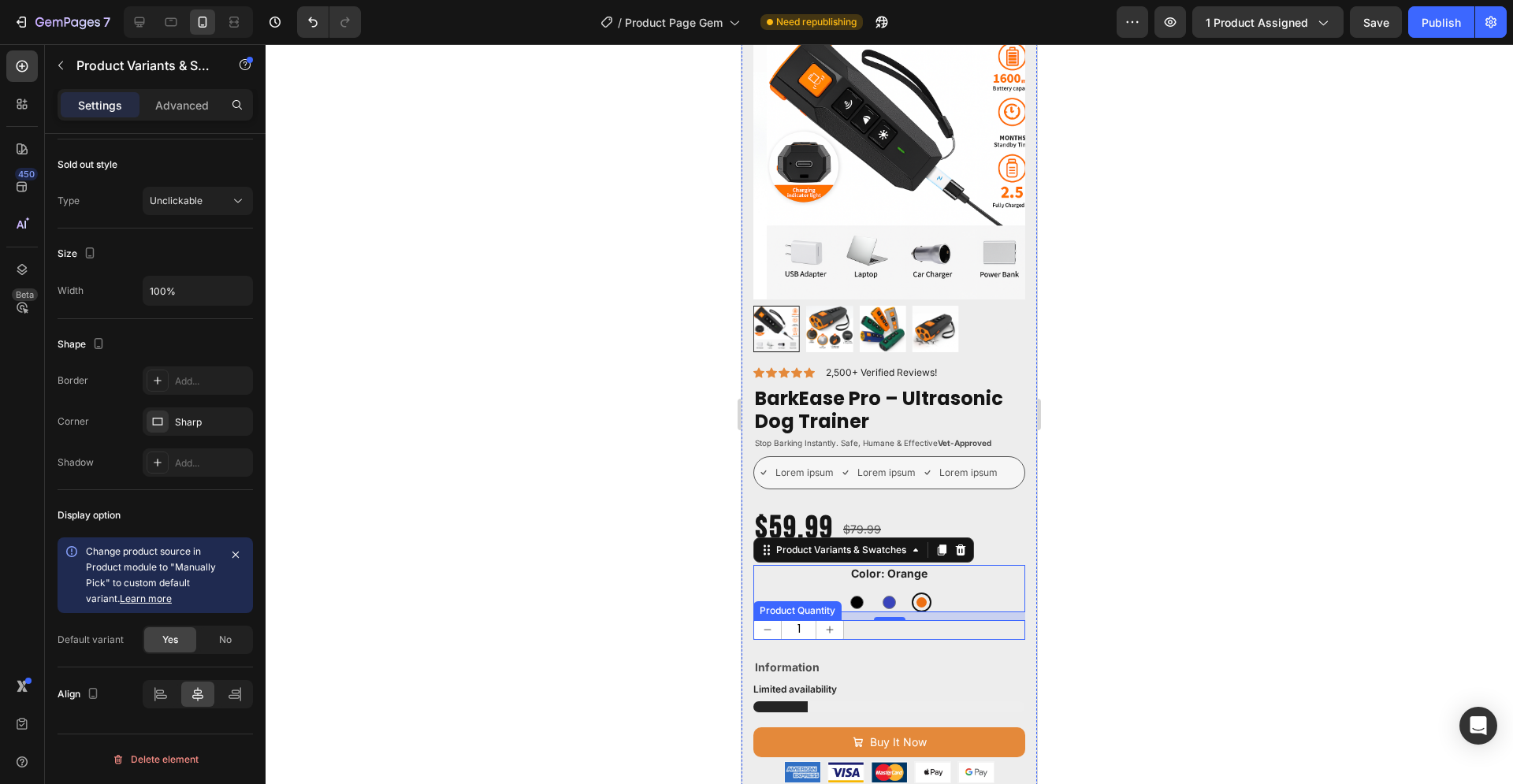
click at [879, 626] on div "1" at bounding box center [889, 630] width 272 height 20
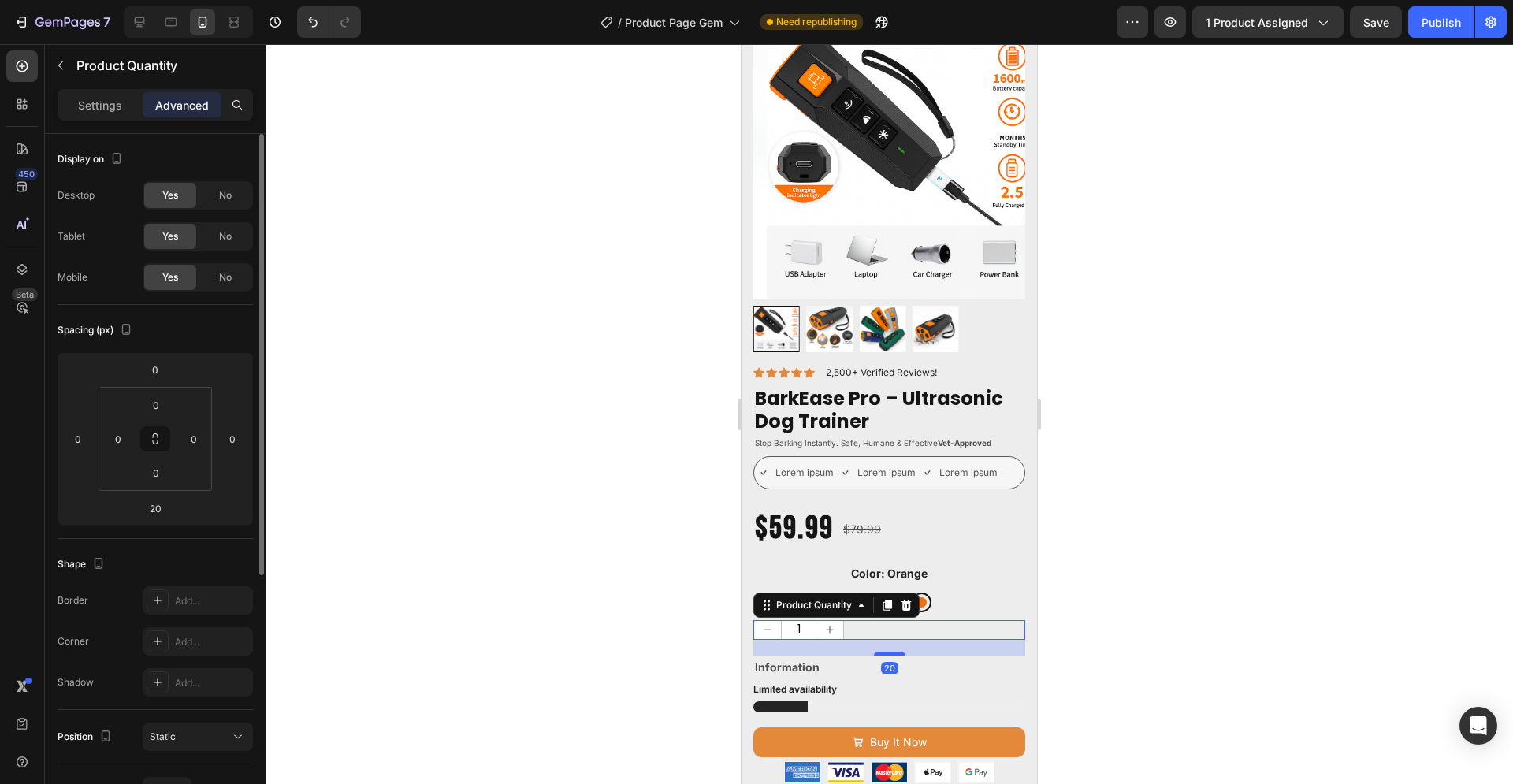
scroll to position [398, 0]
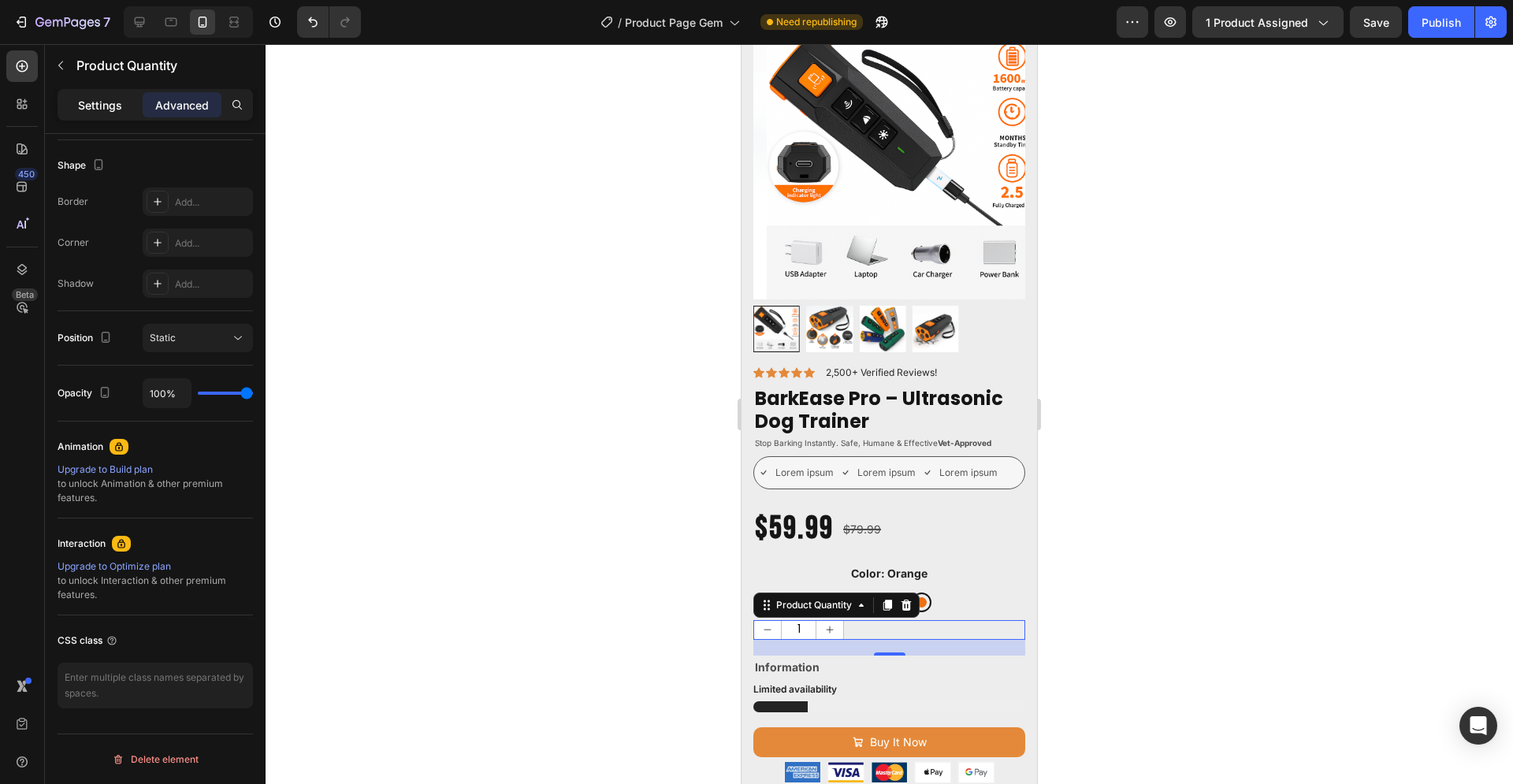
click at [102, 99] on p "Settings" at bounding box center [100, 105] width 44 height 16
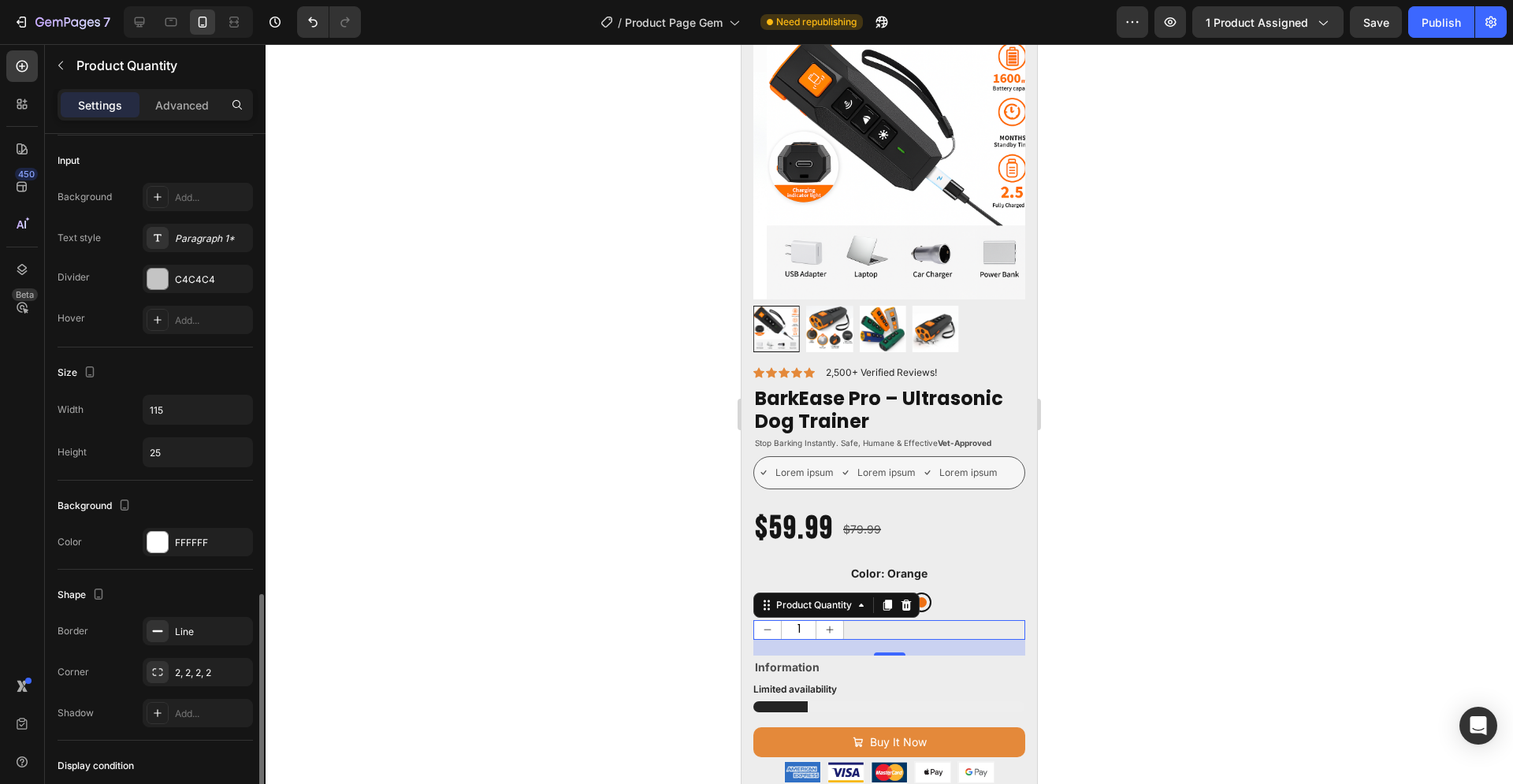
scroll to position [603, 0]
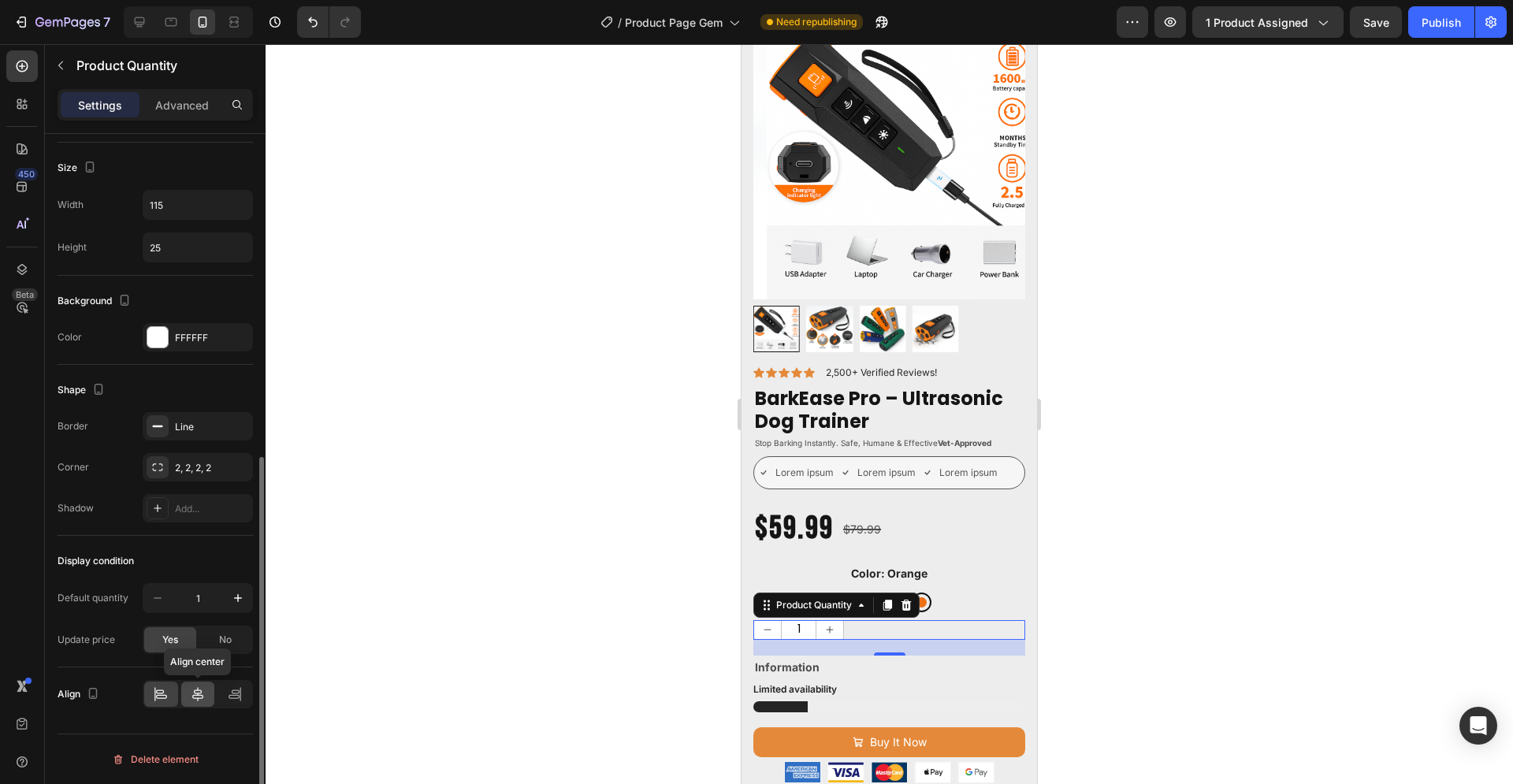
click at [196, 691] on icon at bounding box center [197, 694] width 16 height 16
click at [1145, 531] on div at bounding box center [889, 413] width 1247 height 739
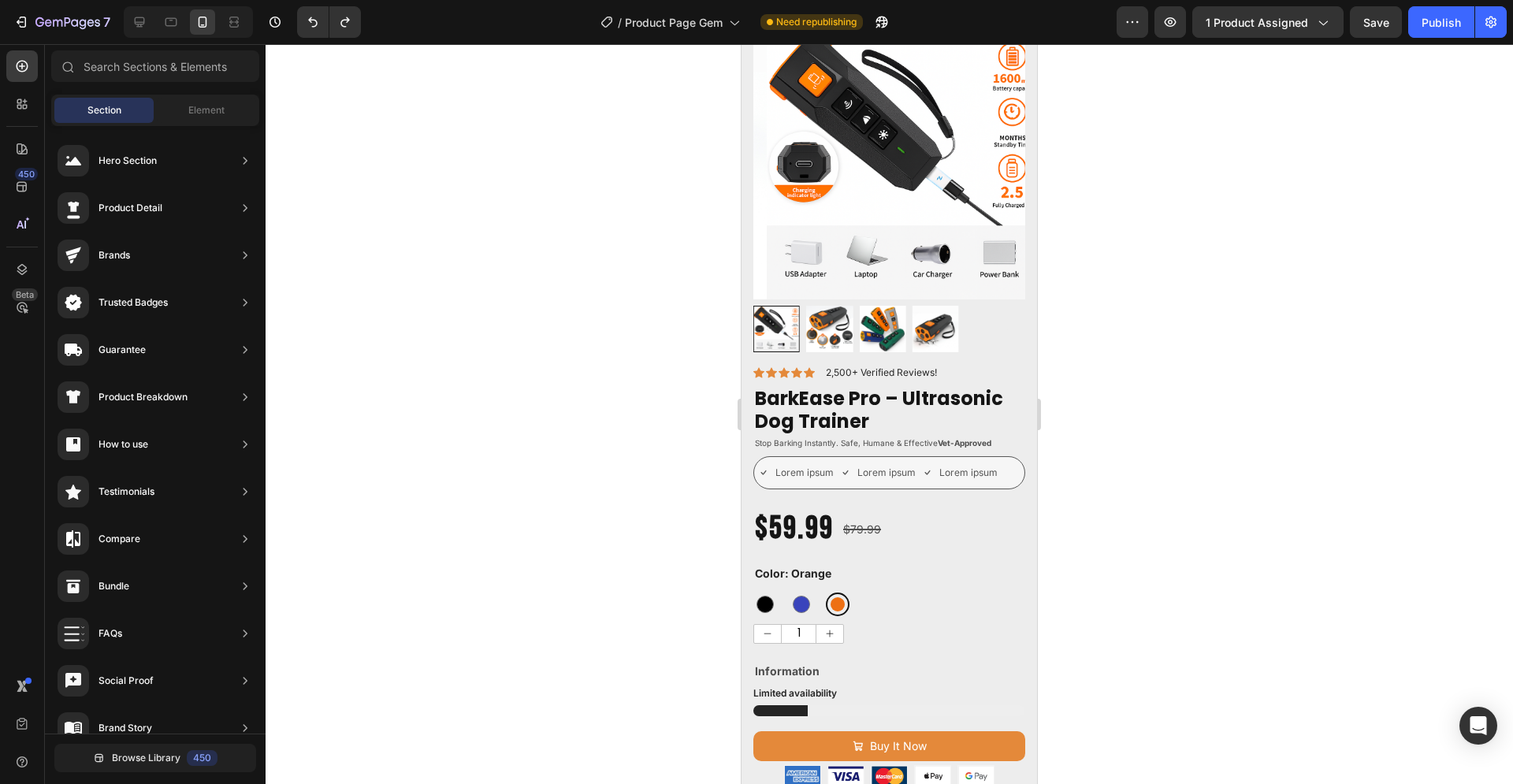
click at [1193, 480] on div at bounding box center [889, 413] width 1247 height 739
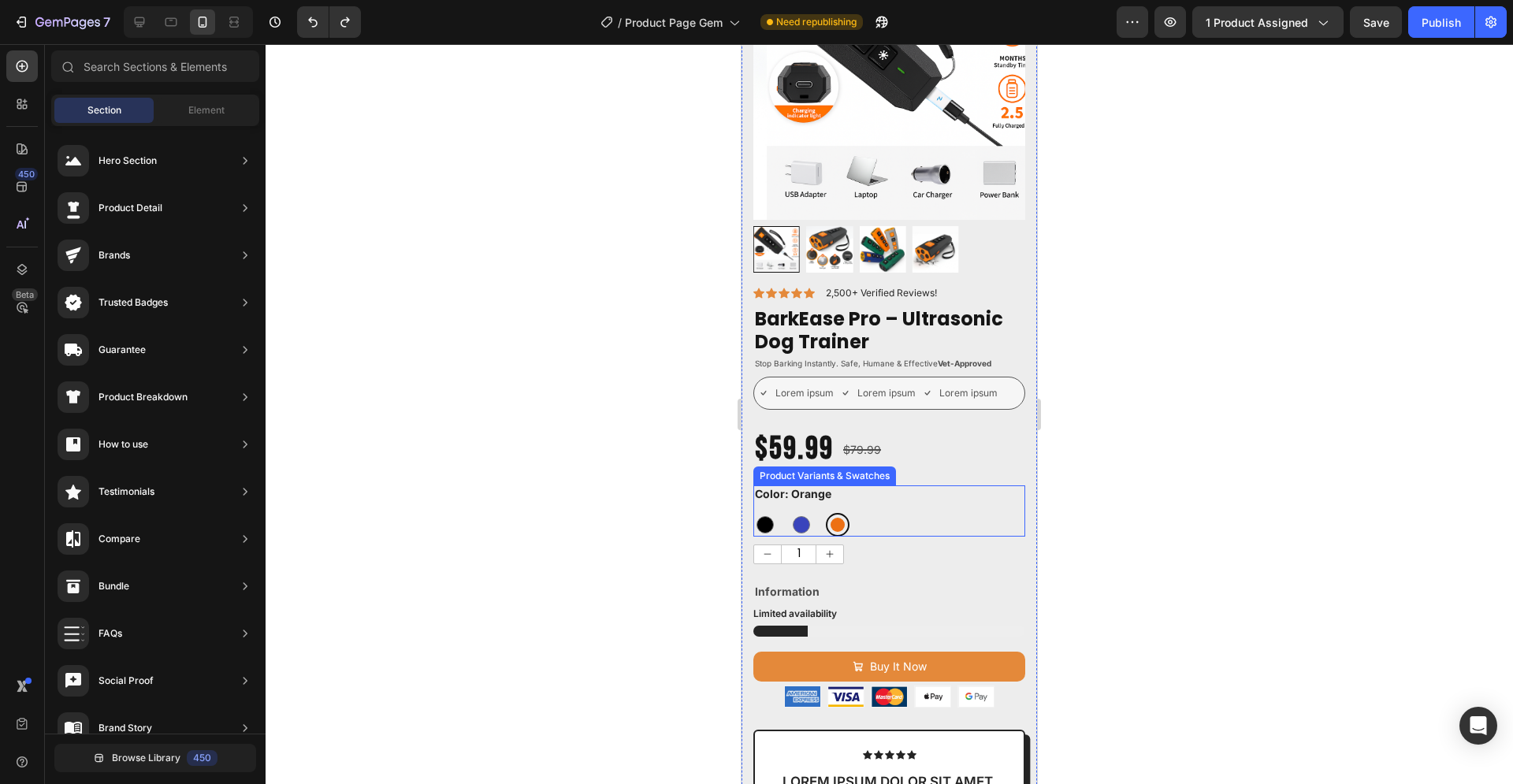
scroll to position [241, 0]
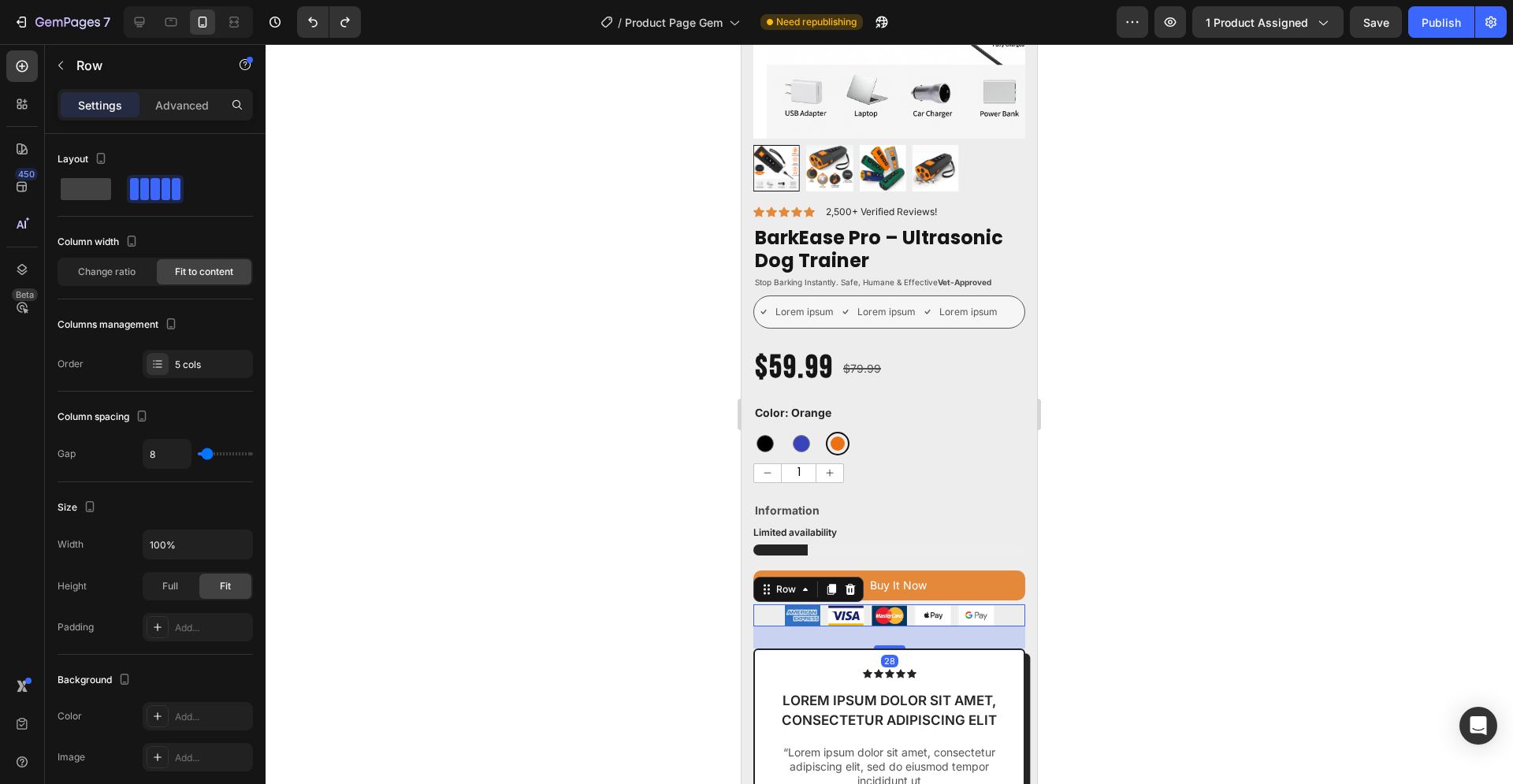
click at [1001, 604] on div "Image Image Image Image Image Row 28" at bounding box center [889, 614] width 272 height 22
click at [198, 99] on p "Advanced" at bounding box center [182, 105] width 53 height 16
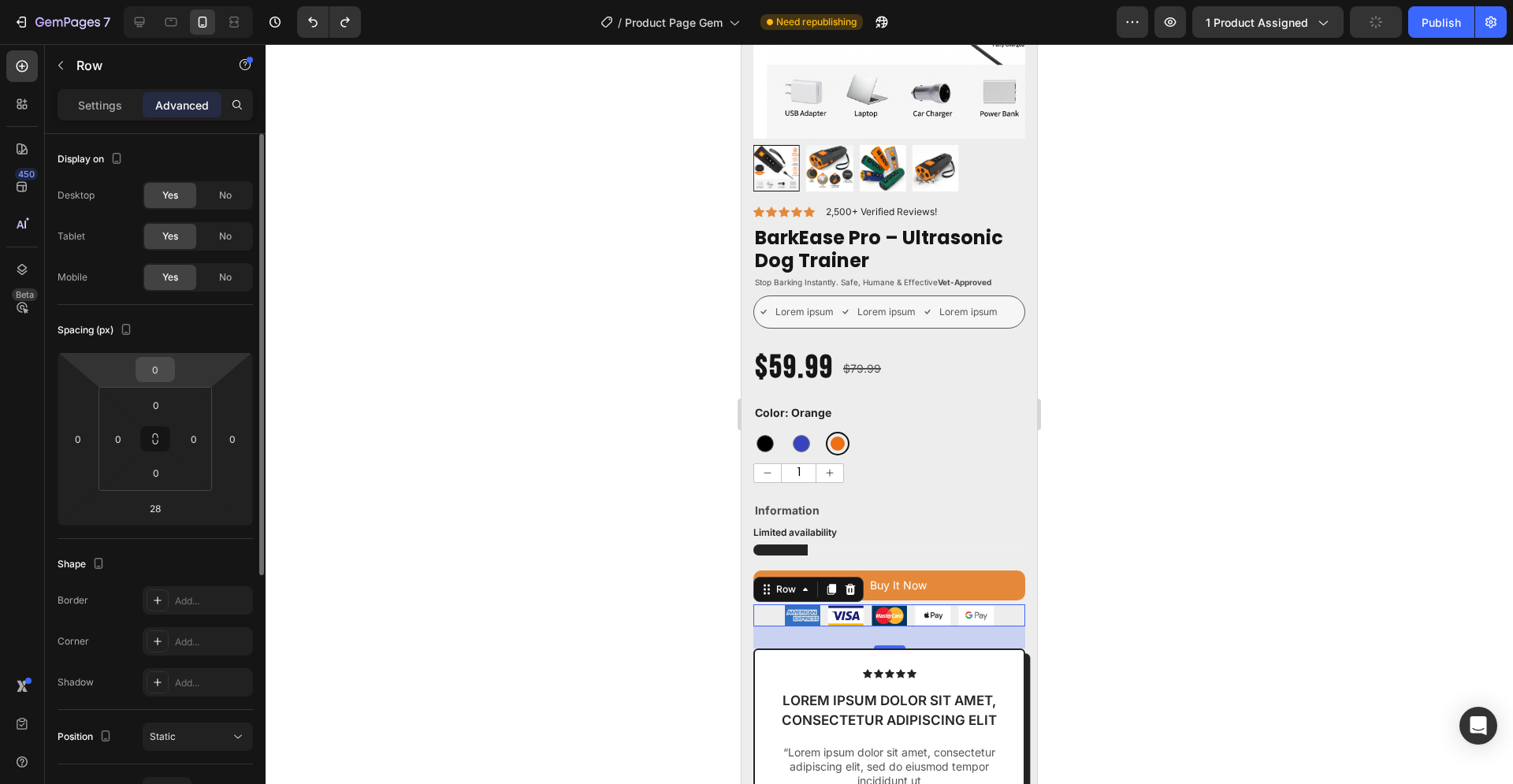
click at [155, 370] on input "0" at bounding box center [154, 369] width 31 height 24
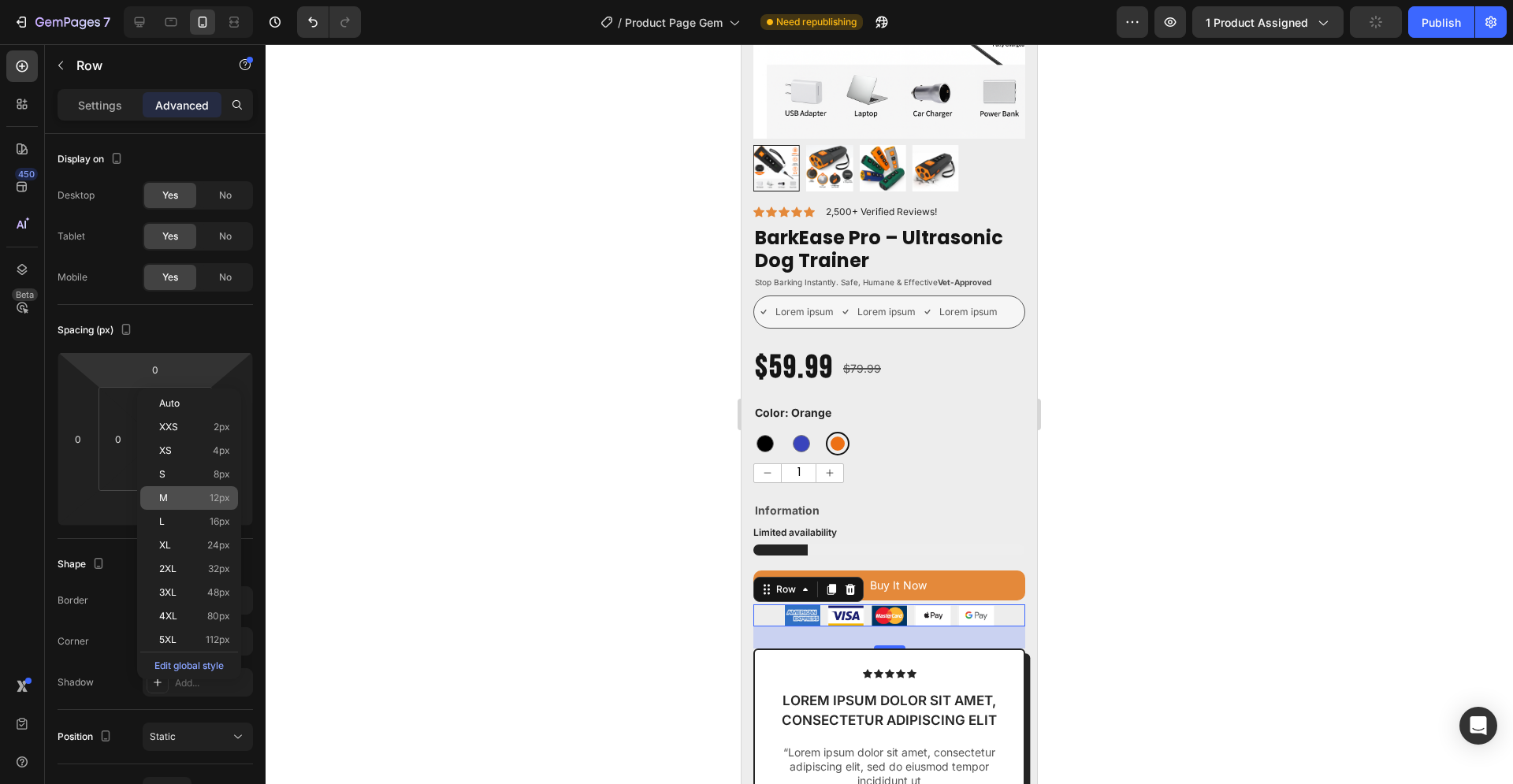
click at [226, 493] on span "12px" at bounding box center [219, 498] width 20 height 11
type input "12"
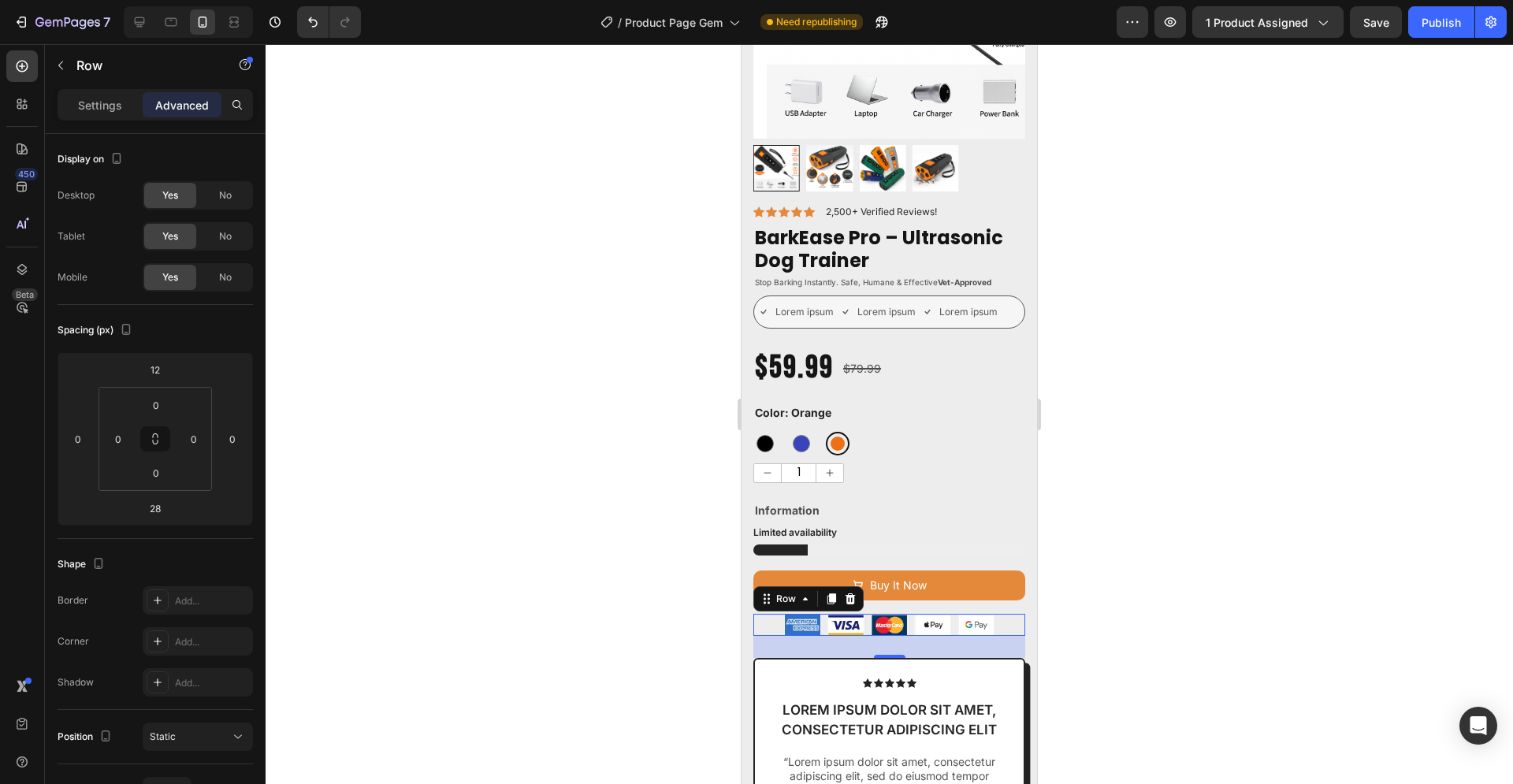
click at [1329, 439] on div at bounding box center [889, 413] width 1247 height 739
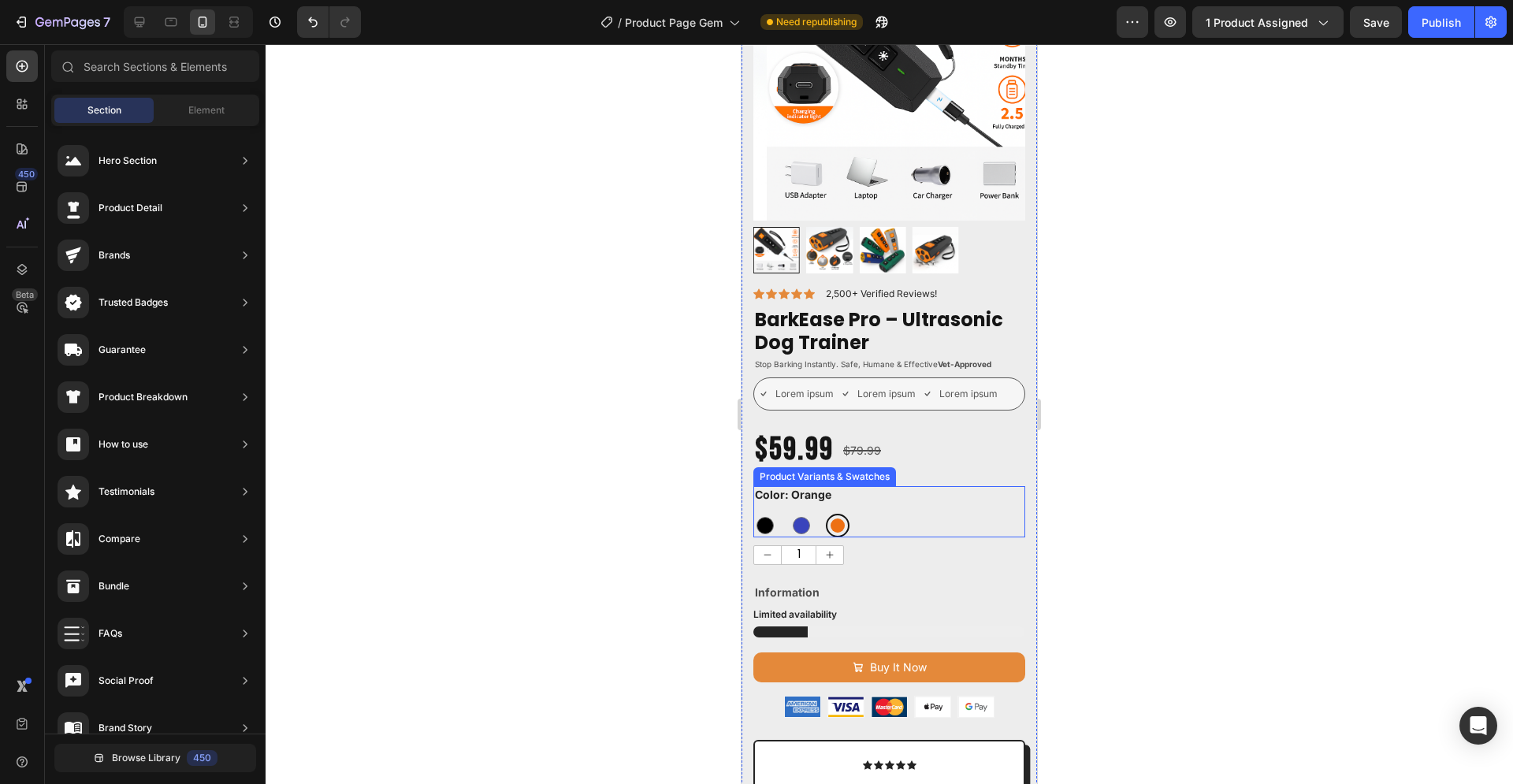
scroll to position [161, 0]
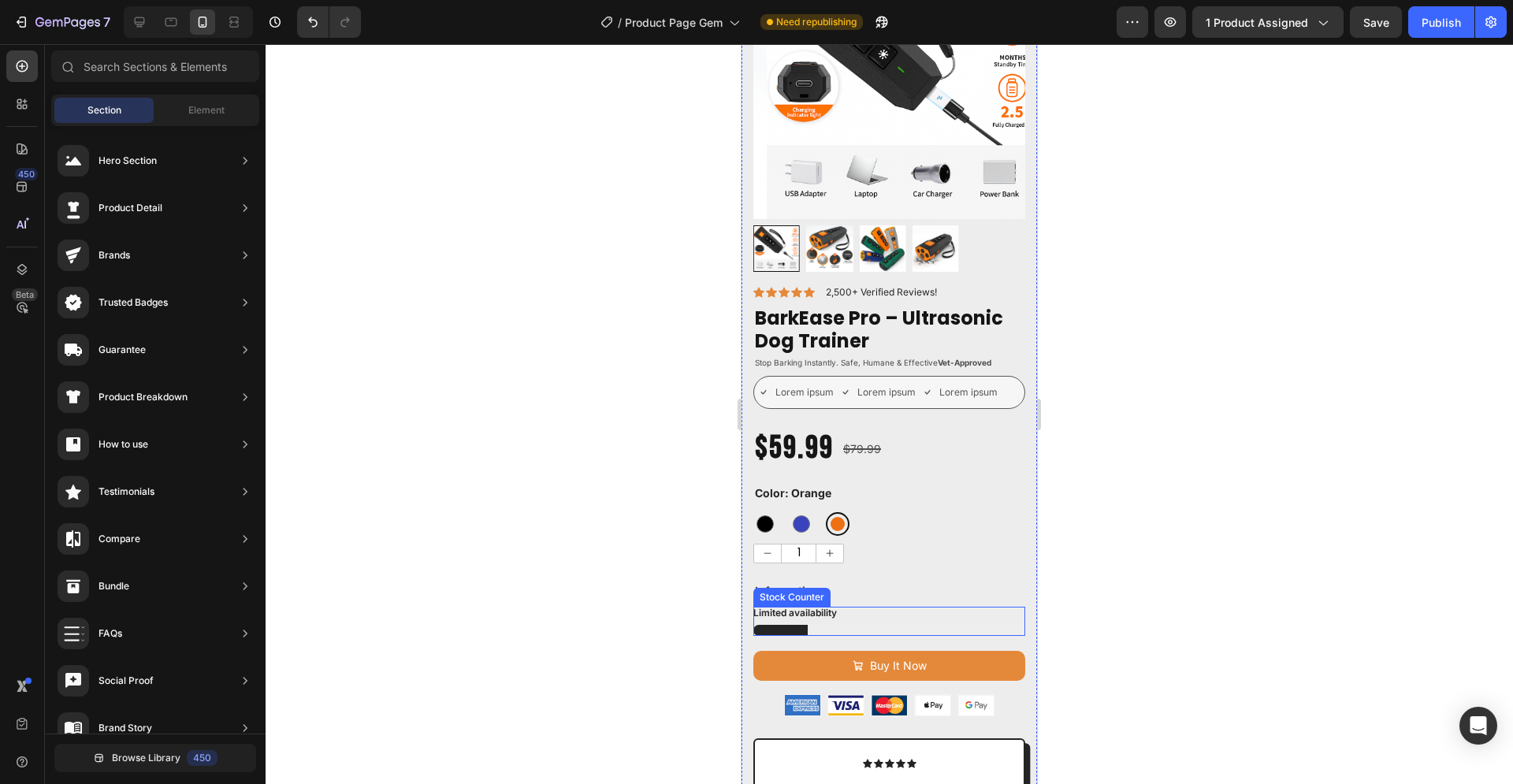
click at [837, 607] on p "Limited availability" at bounding box center [796, 613] width 84 height 12
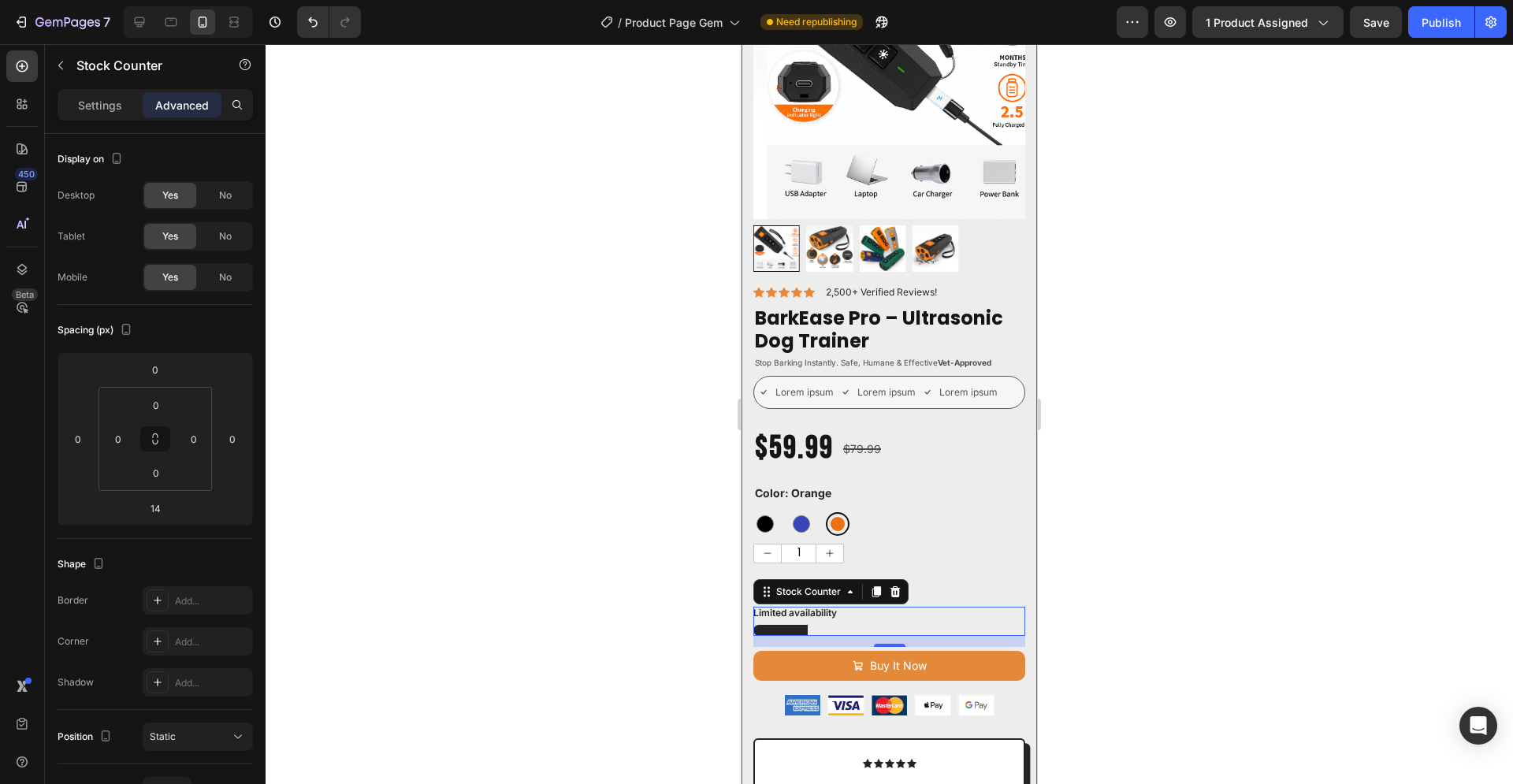
click at [946, 556] on div "Icon Icon Icon Icon Icon Icon List 2,500+ Verified Reviews! Text Block Row Bark…" at bounding box center [889, 737] width 272 height 905
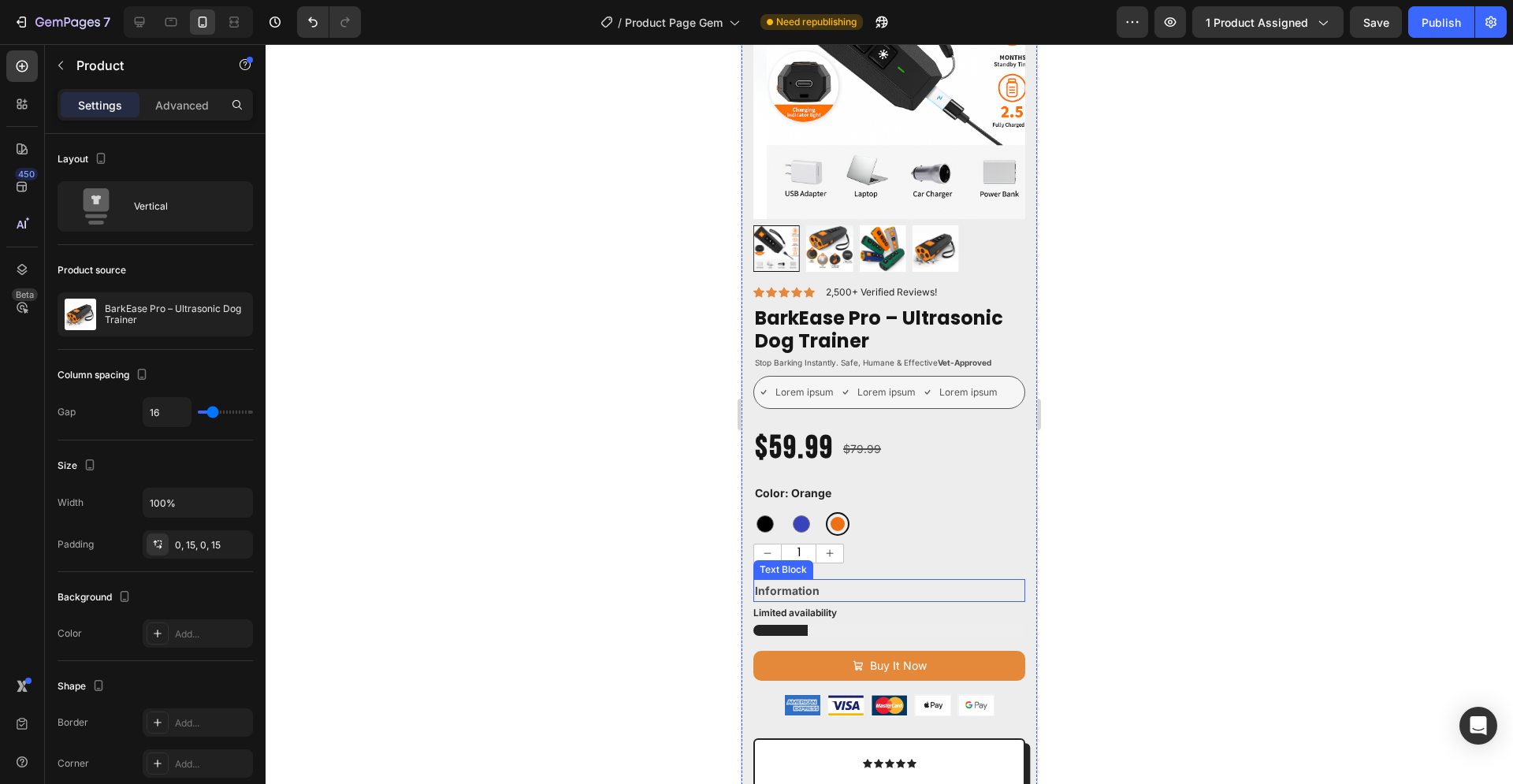
click at [862, 580] on p "Information" at bounding box center [889, 590] width 269 height 20
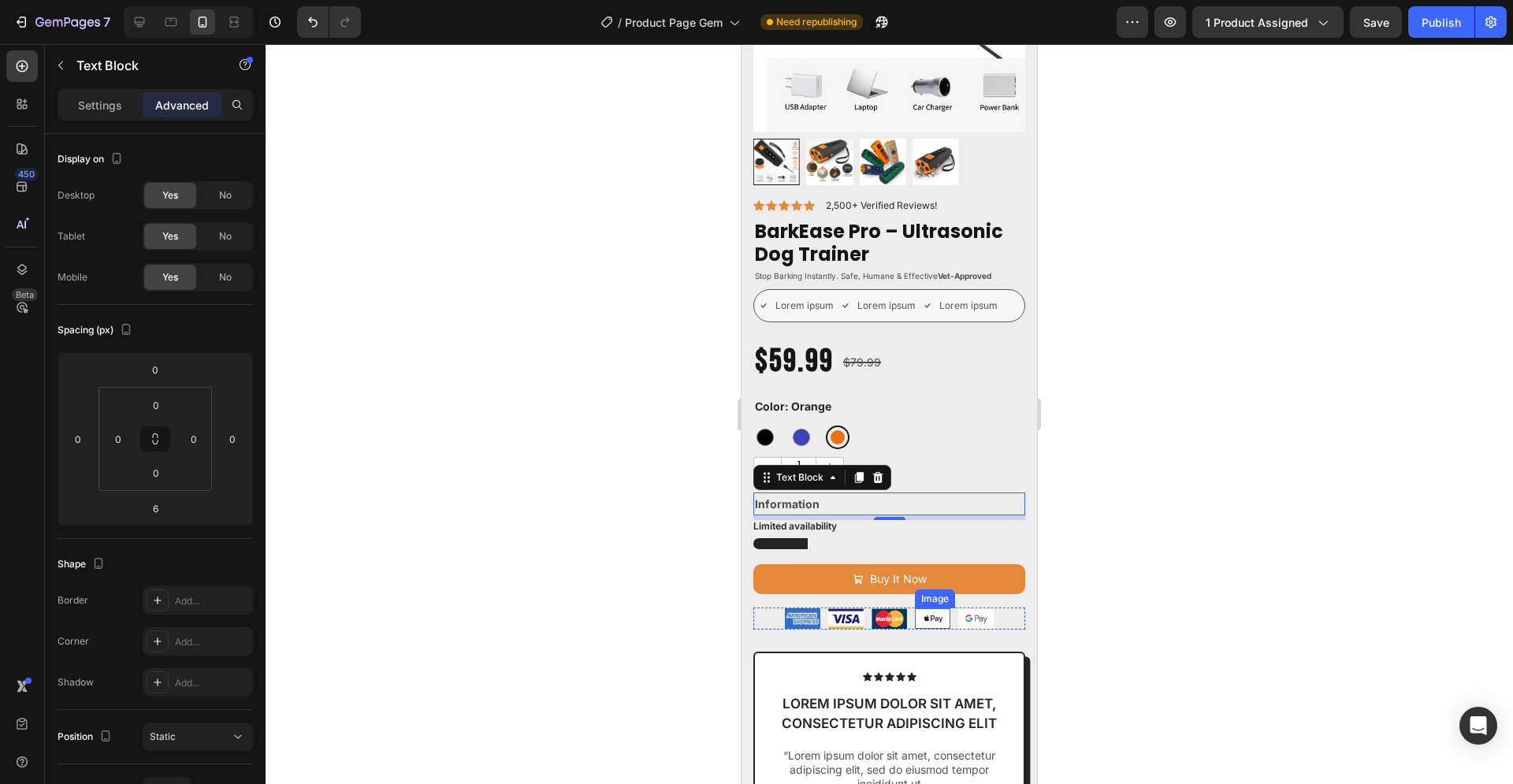
scroll to position [241, 0]
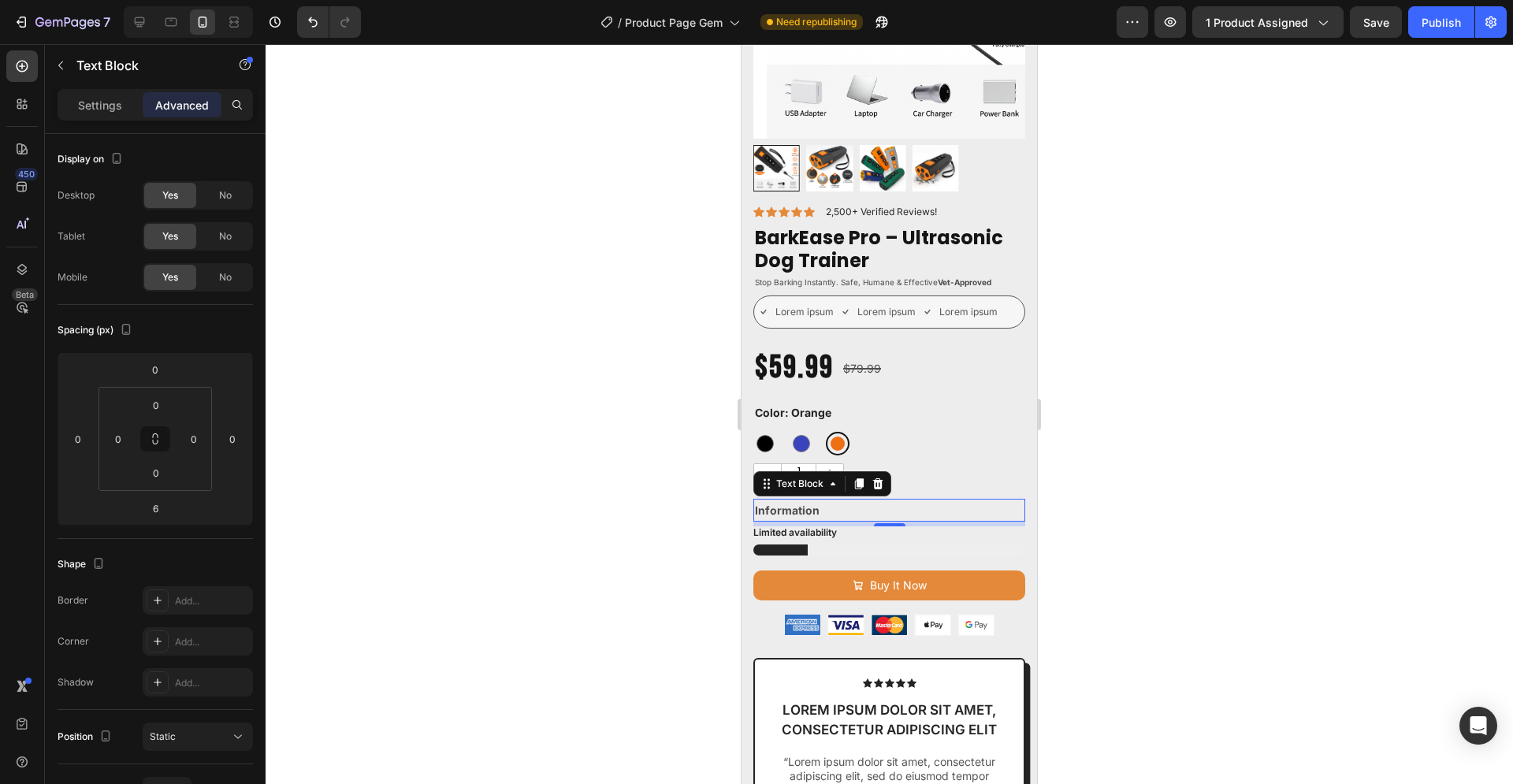
click at [922, 500] on p "Information" at bounding box center [889, 510] width 269 height 20
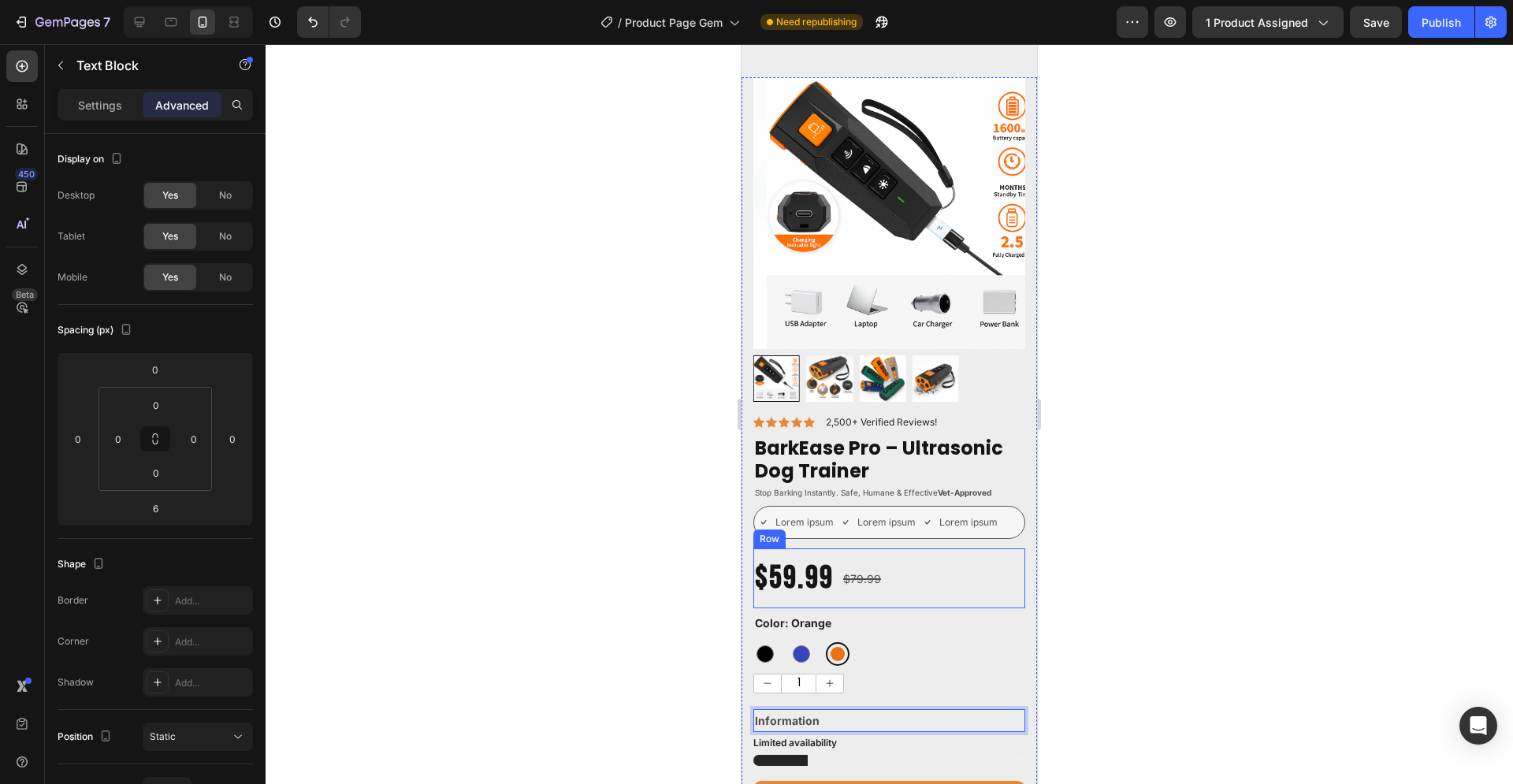
scroll to position [0, 0]
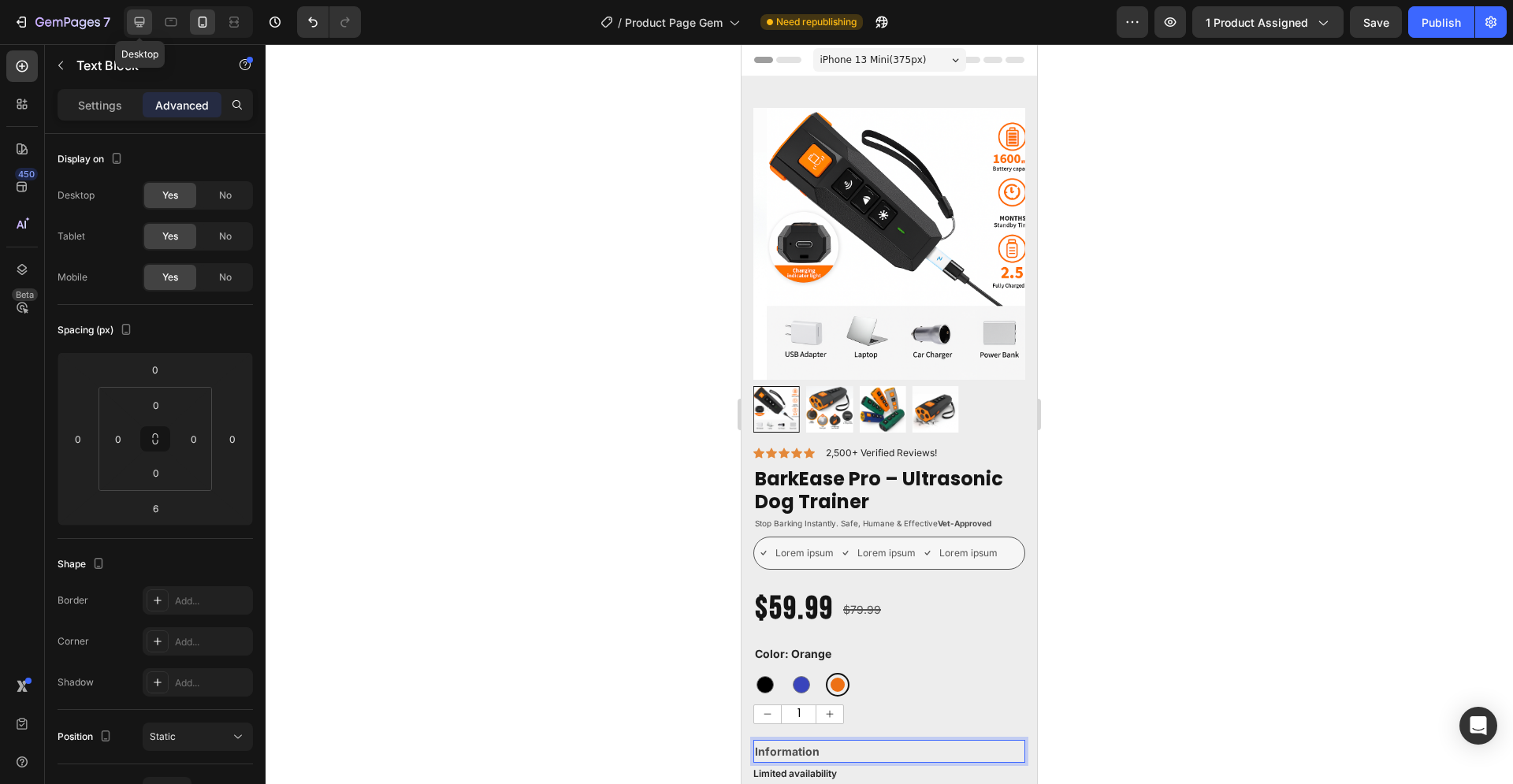
click at [141, 20] on icon at bounding box center [139, 22] width 16 height 16
type input "2"
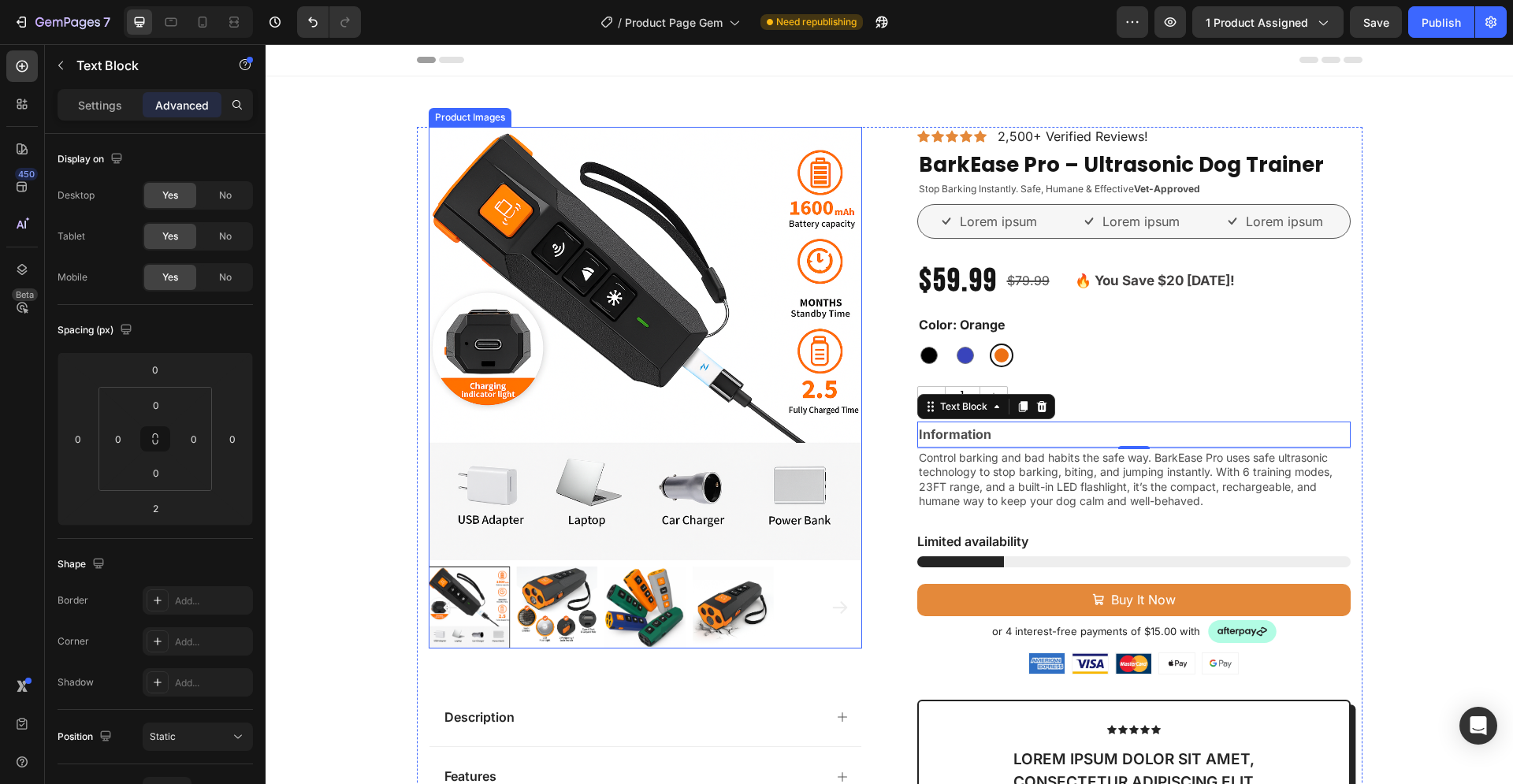
click at [693, 167] on img at bounding box center [645, 343] width 434 height 433
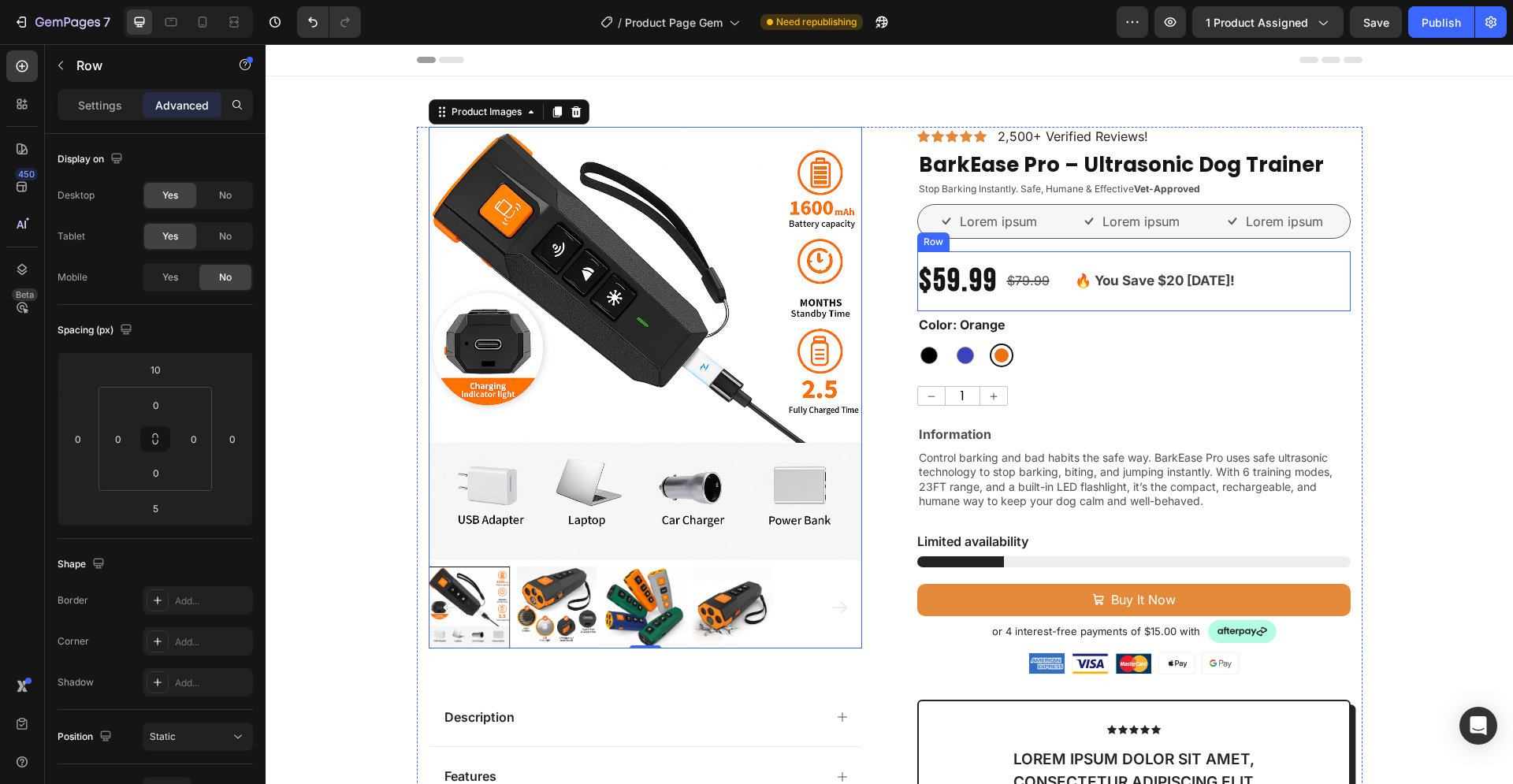
click at [1300, 289] on div "$59.99 Product Price Product Price $79.99 Product Price Product Price 🔥 You Sav…" at bounding box center [1134, 281] width 434 height 60
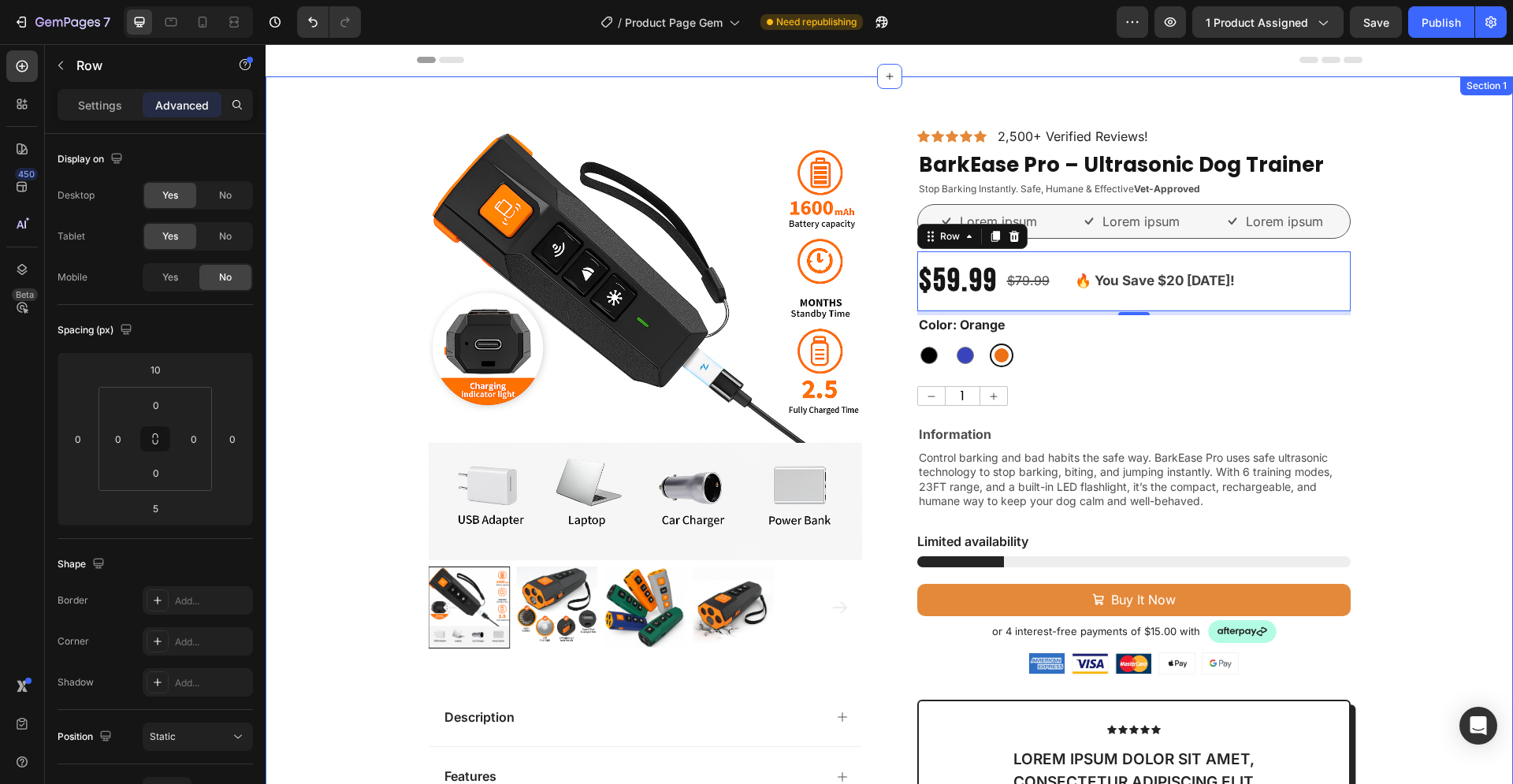
click at [1404, 457] on div "Product Images Description Features Key Benefits Safety Guidelines Refund Polic…" at bounding box center [889, 661] width 1247 height 1069
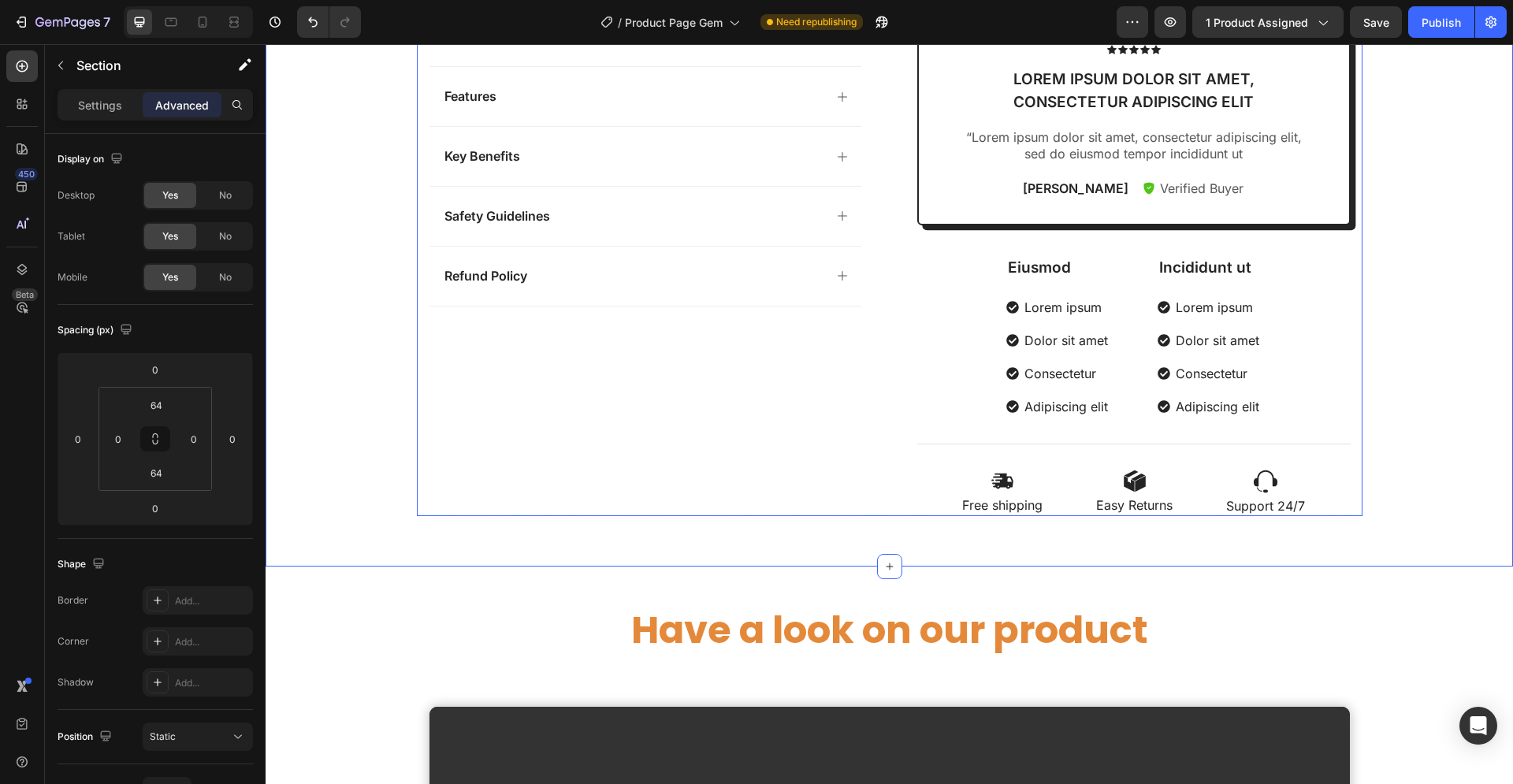
scroll to position [884, 0]
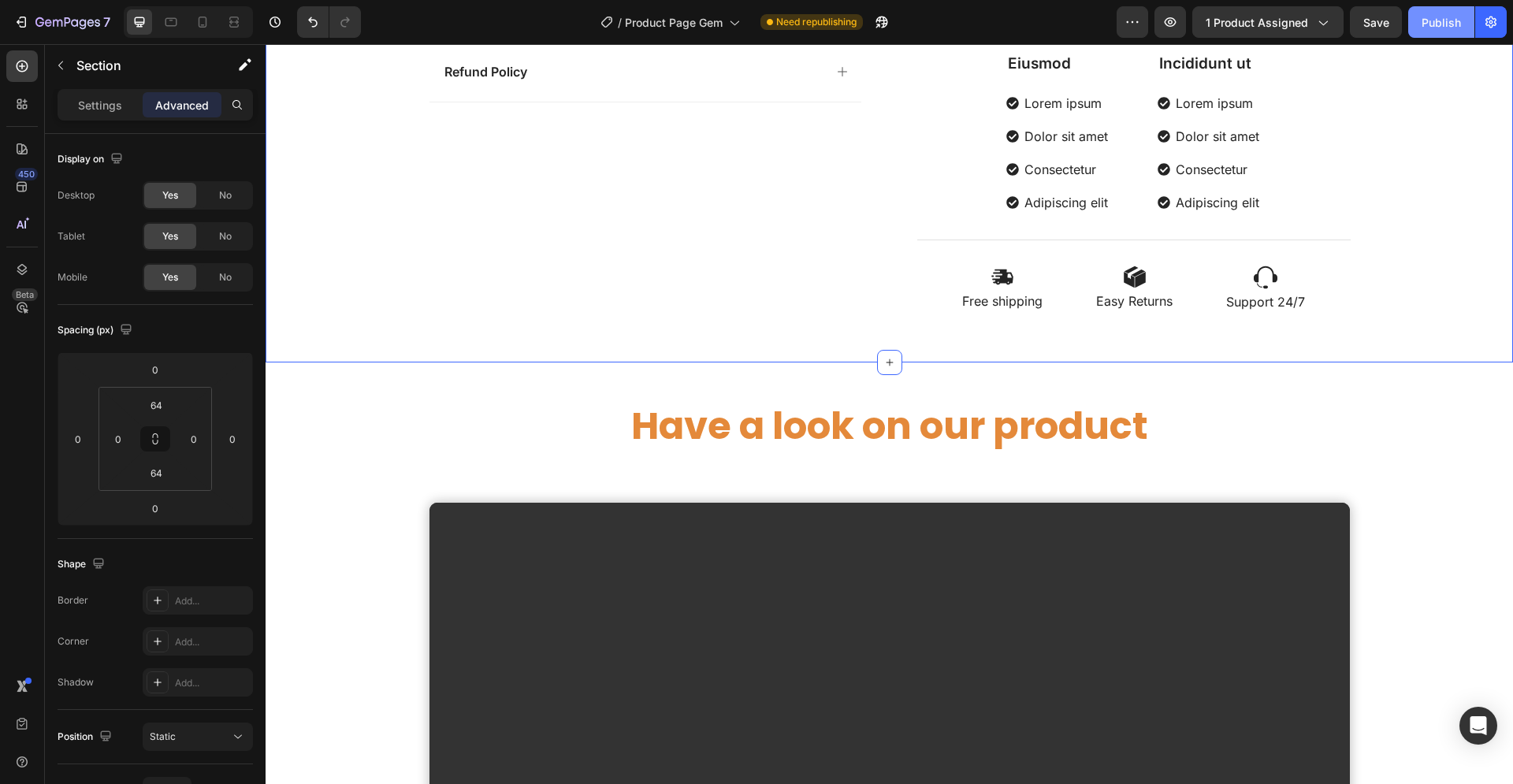
click at [1441, 30] on div "Publish" at bounding box center [1441, 22] width 39 height 16
click at [22, 67] on icon at bounding box center [22, 66] width 7 height 7
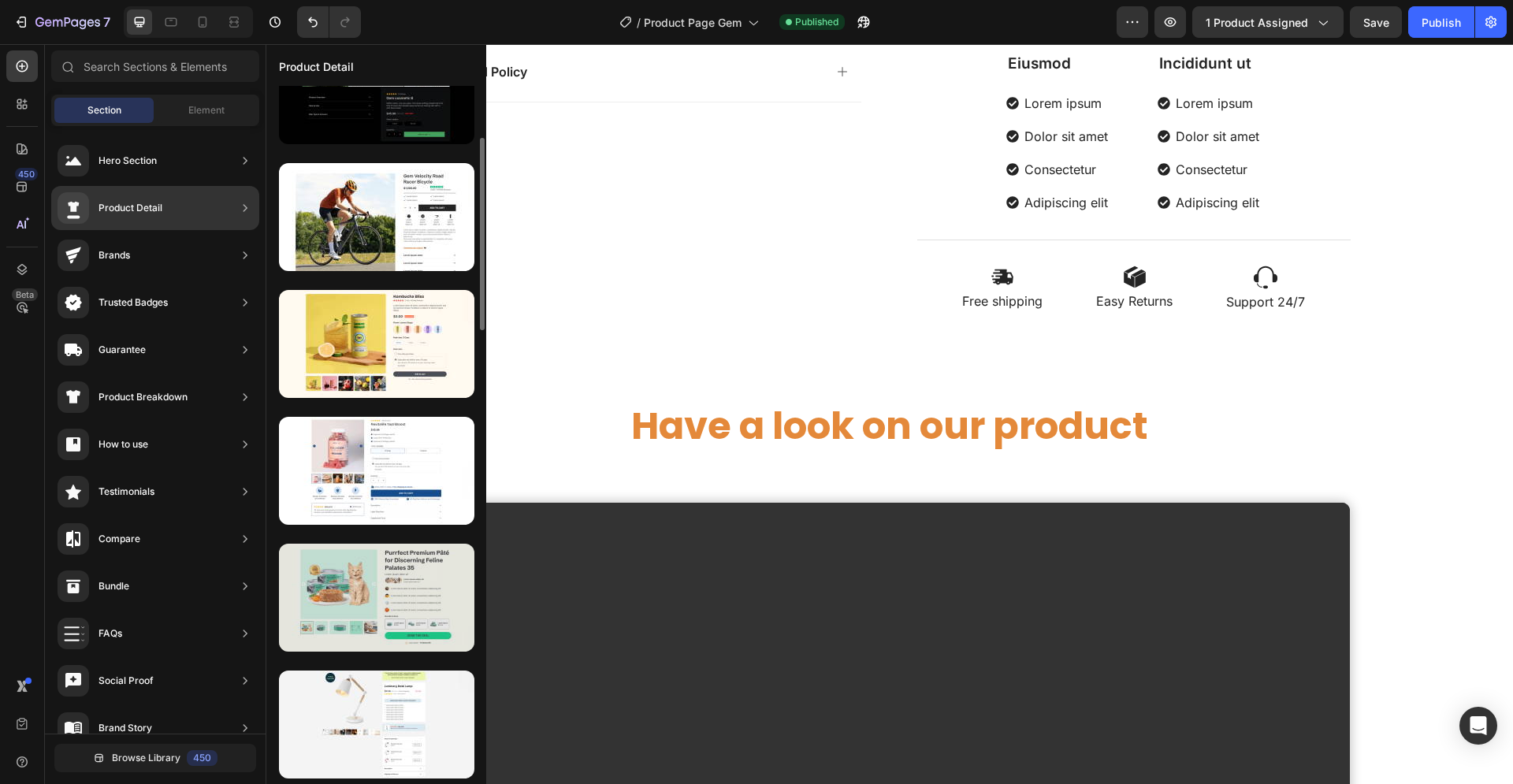
scroll to position [481, 0]
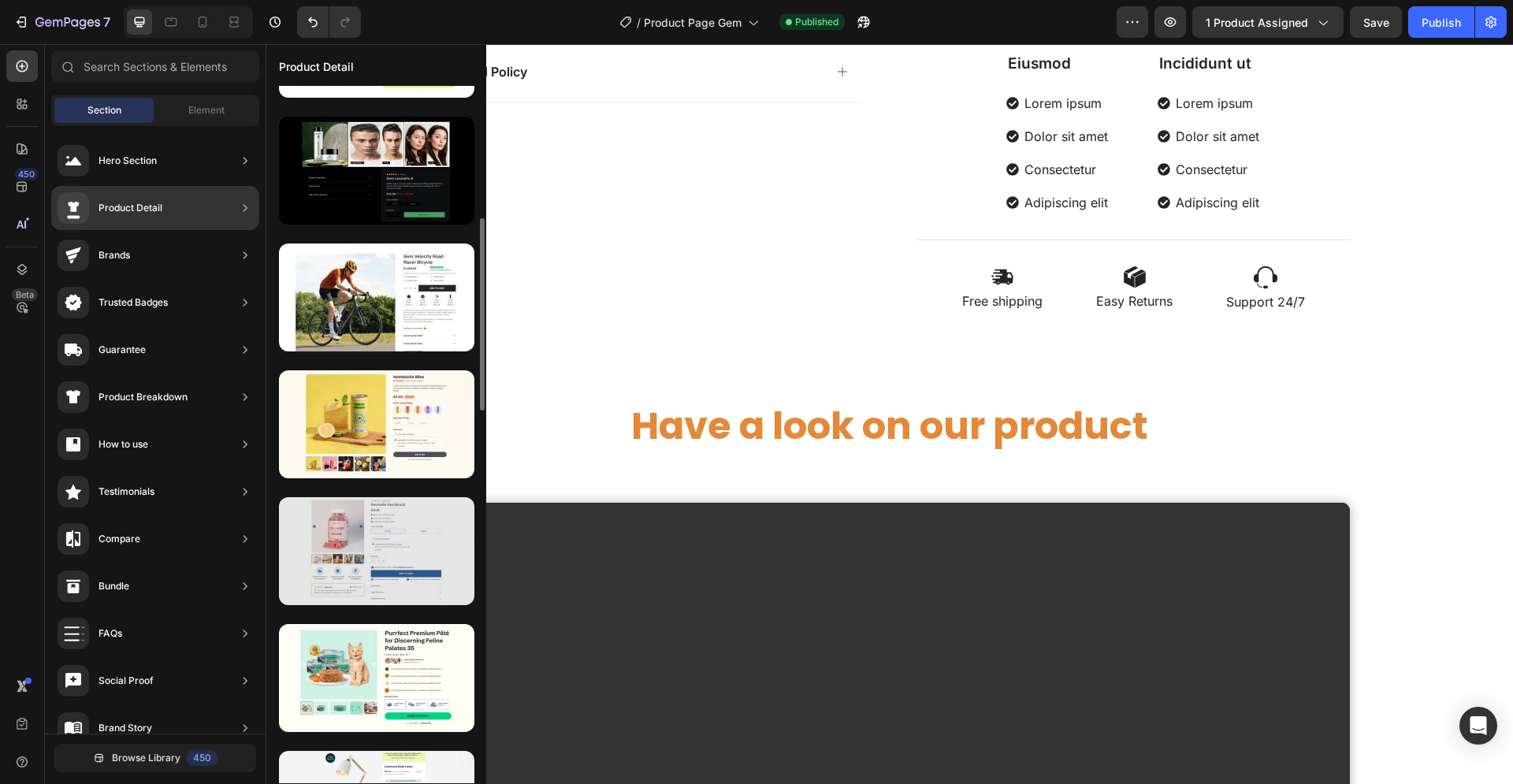
click at [393, 522] on div at bounding box center [376, 551] width 195 height 108
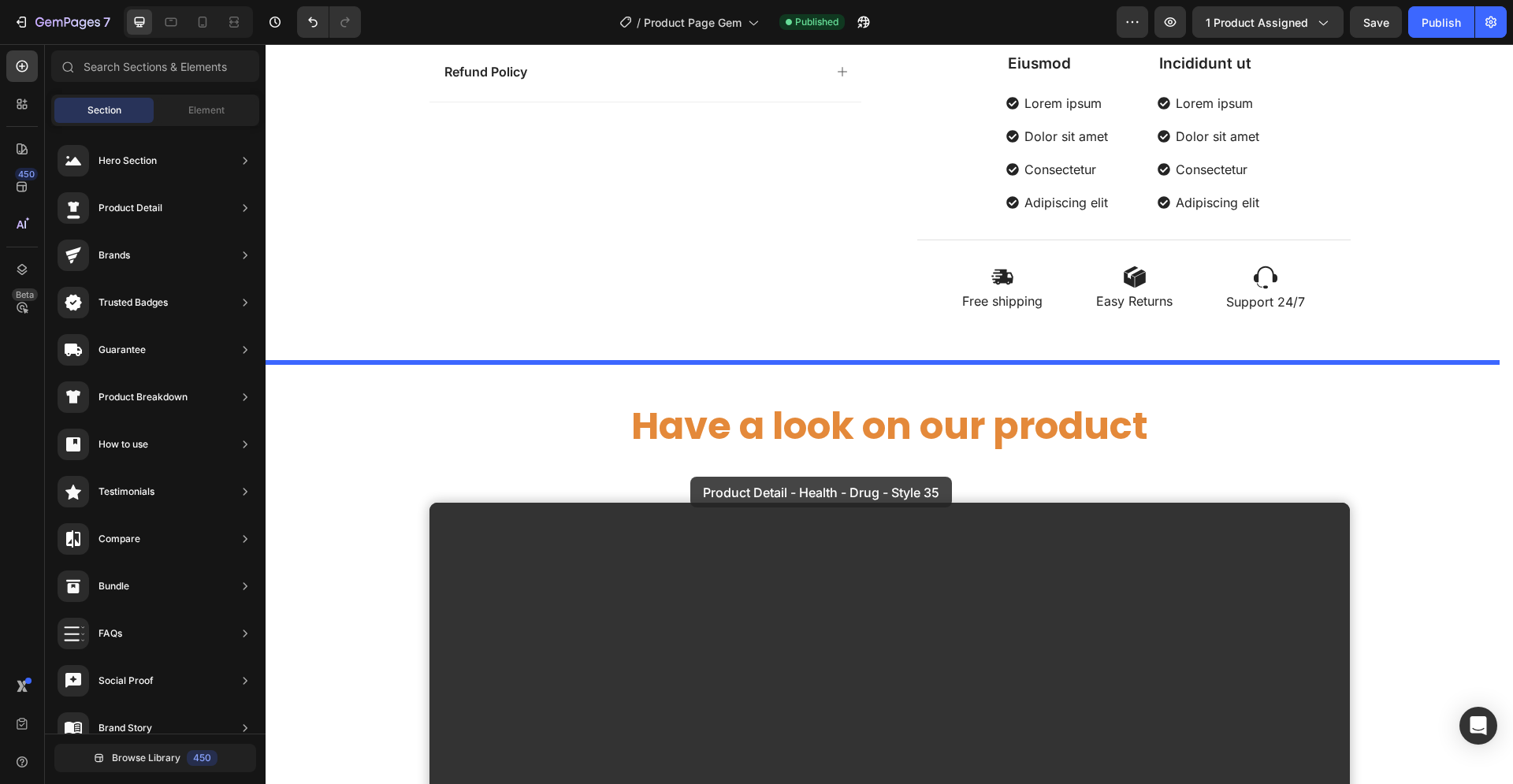
drag, startPoint x: 628, startPoint y: 565, endPoint x: 690, endPoint y: 476, distance: 108.5
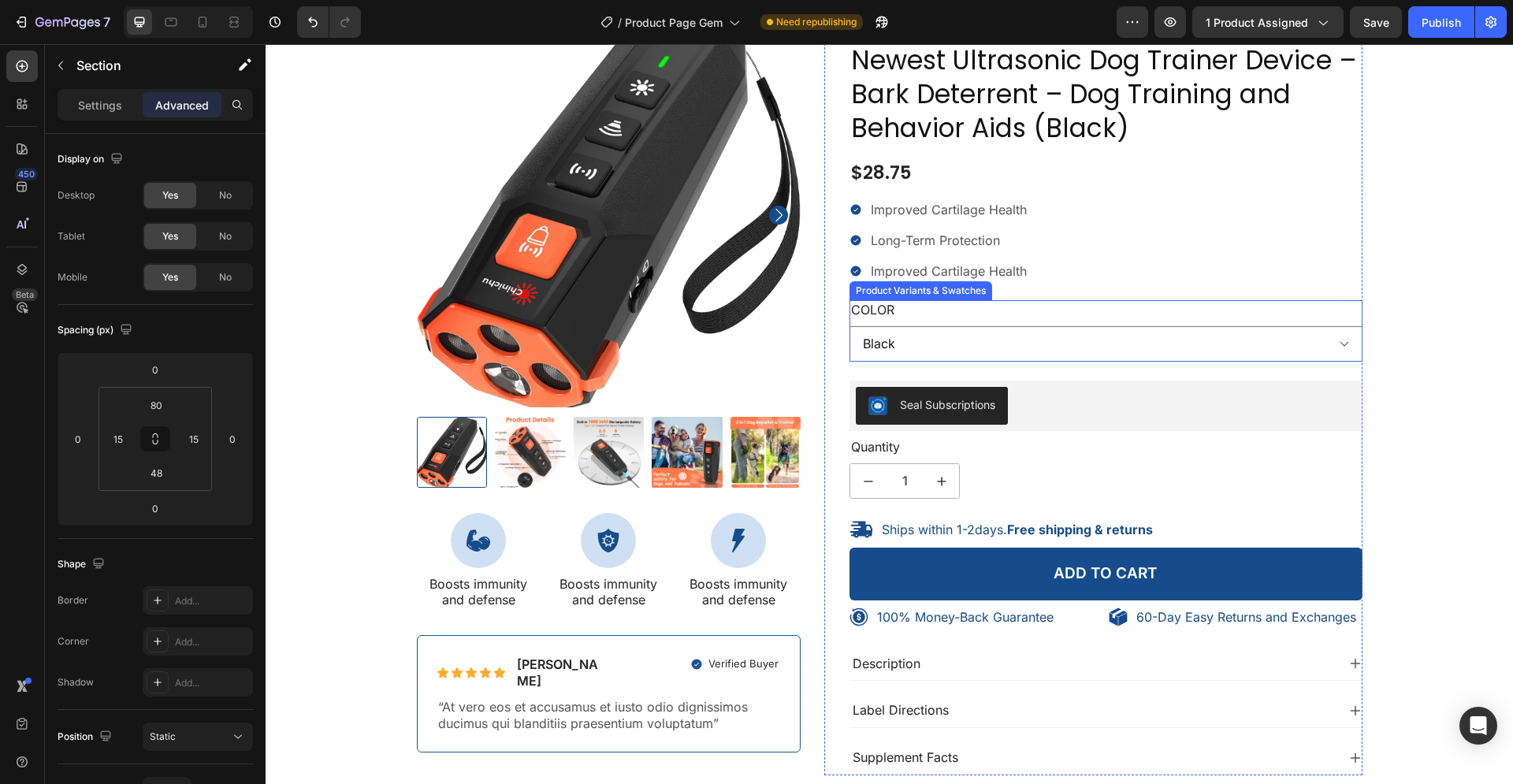
scroll to position [1044, 0]
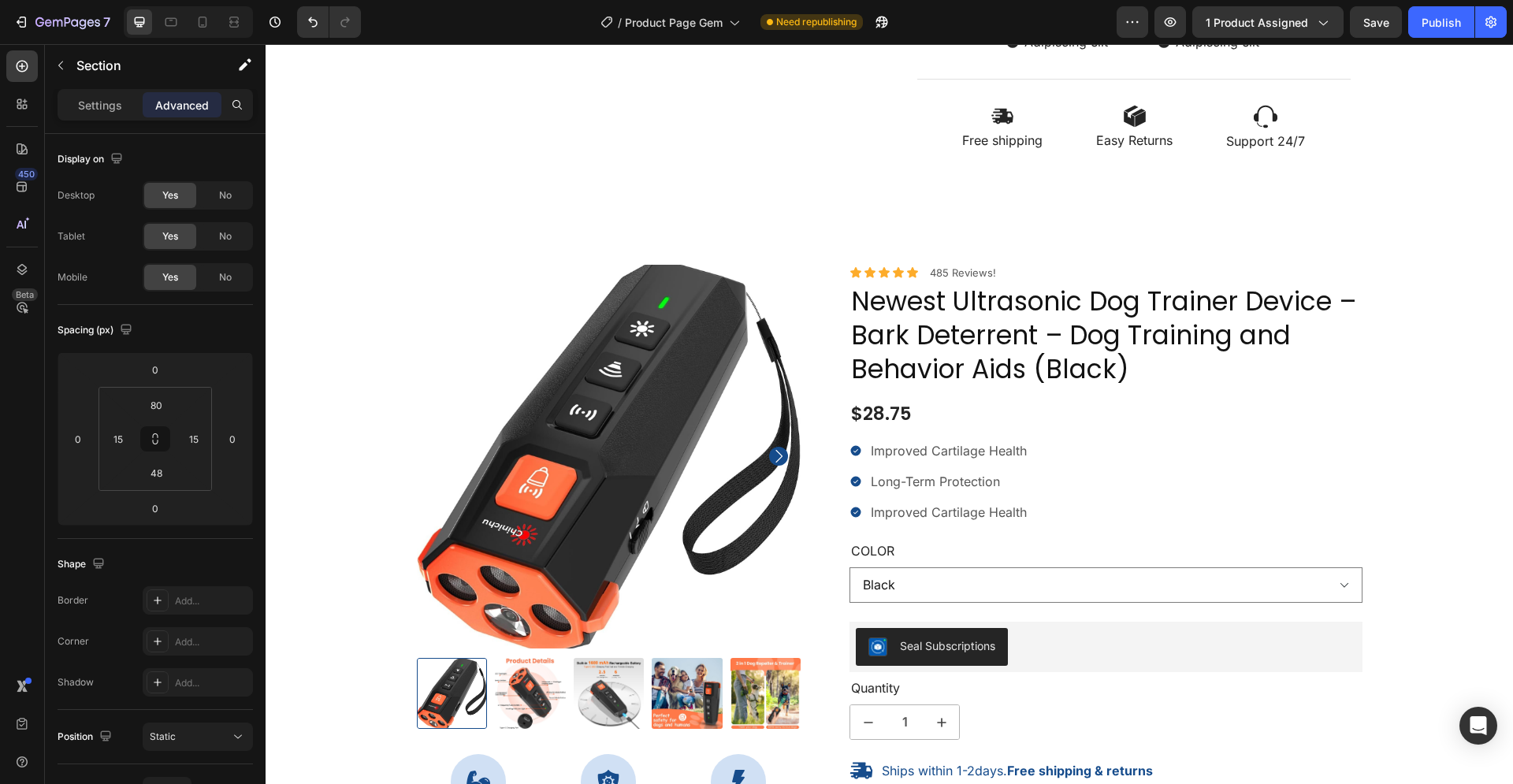
click at [1077, 216] on div "100% Money-Back Guarantee Item List 60-Day Easy Returns Item List Row Product I…" at bounding box center [889, 640] width 1247 height 877
click at [1035, 278] on div "Icon Icon Icon Icon Icon Icon List 485 Reviews! Text Block Row" at bounding box center [1105, 272] width 513 height 16
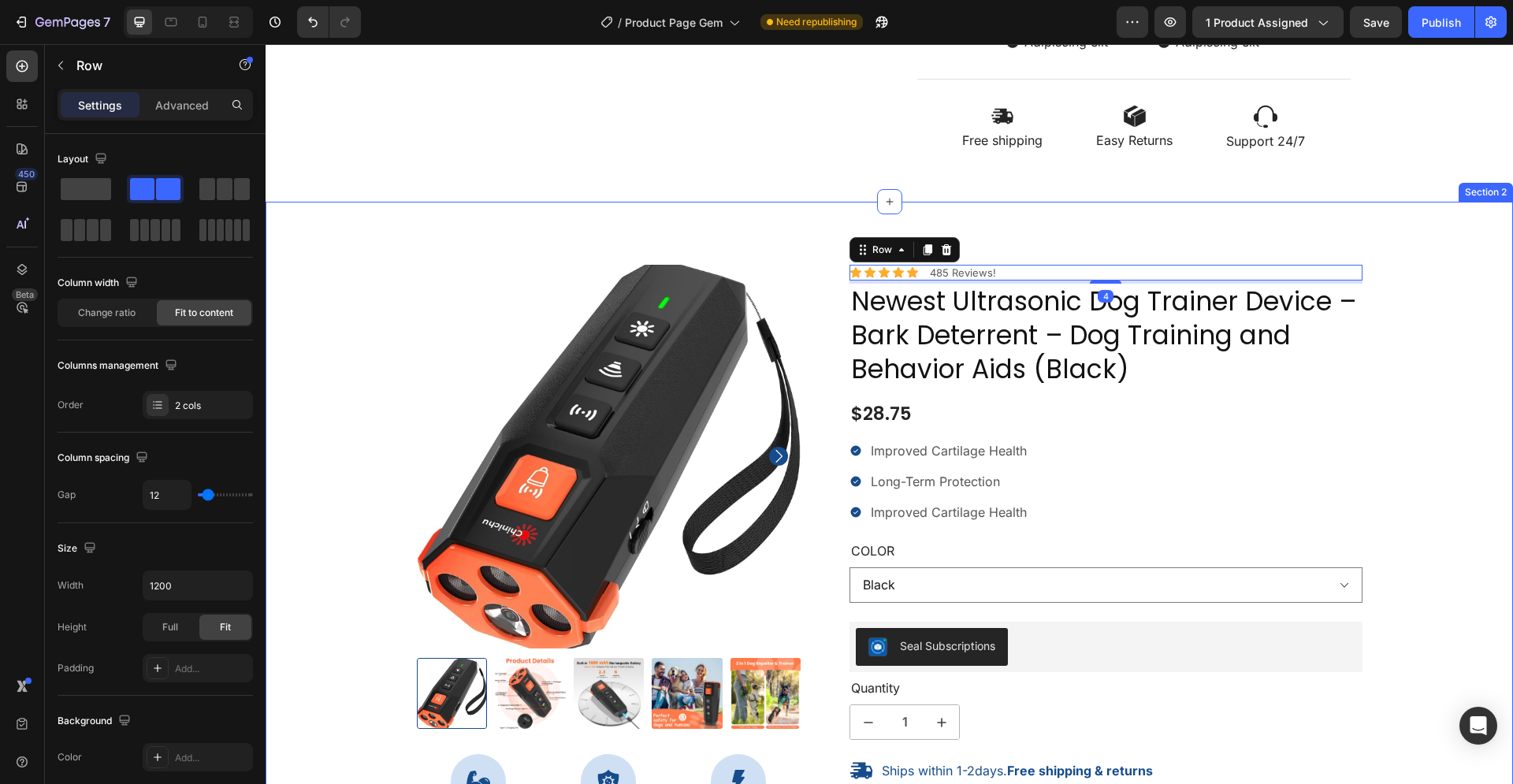
click at [1409, 401] on div "100% Money-Back Guarantee Item List 60-Day Easy Returns Item List Row Product I…" at bounding box center [889, 653] width 1223 height 776
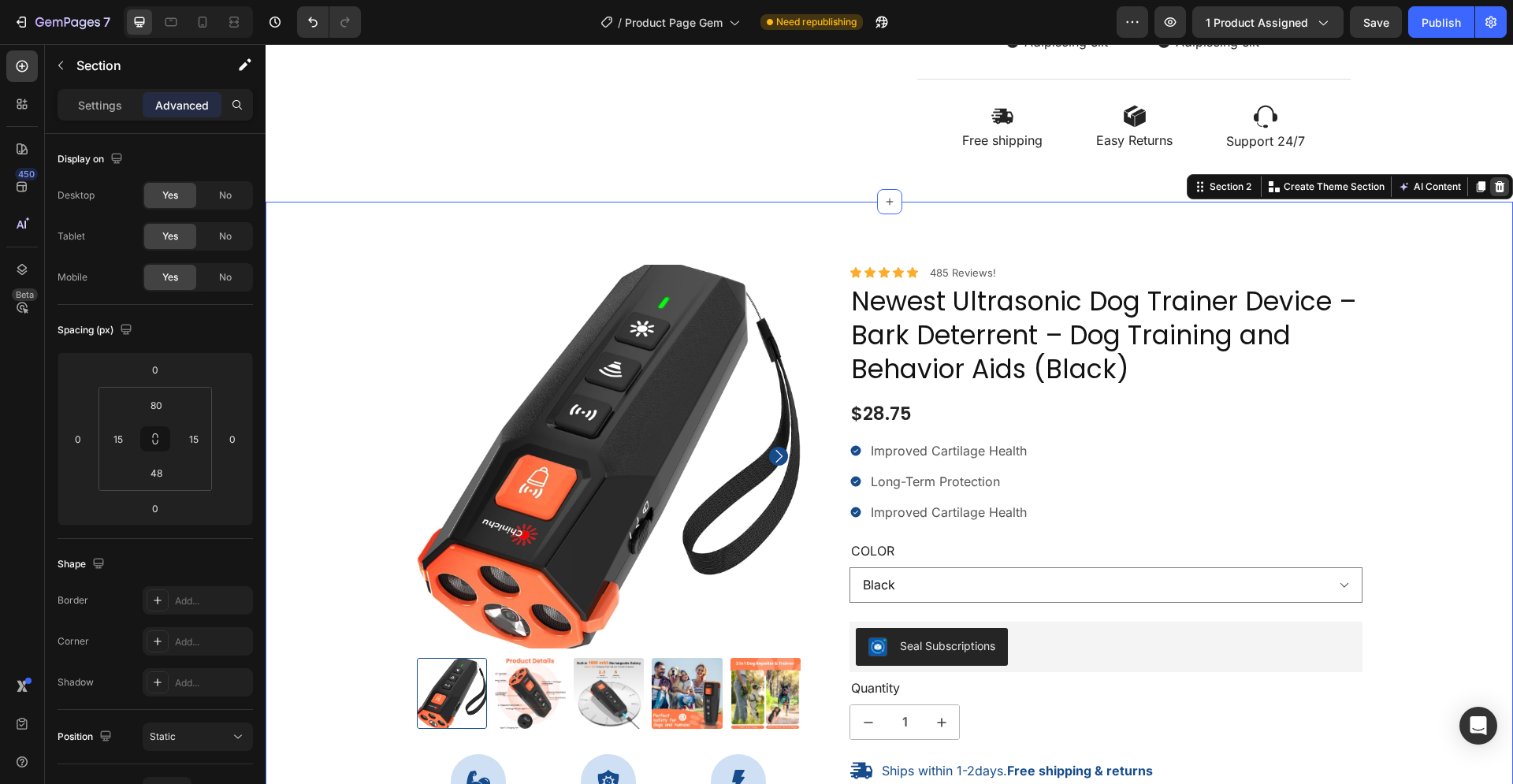
click at [1495, 185] on icon at bounding box center [1500, 186] width 10 height 11
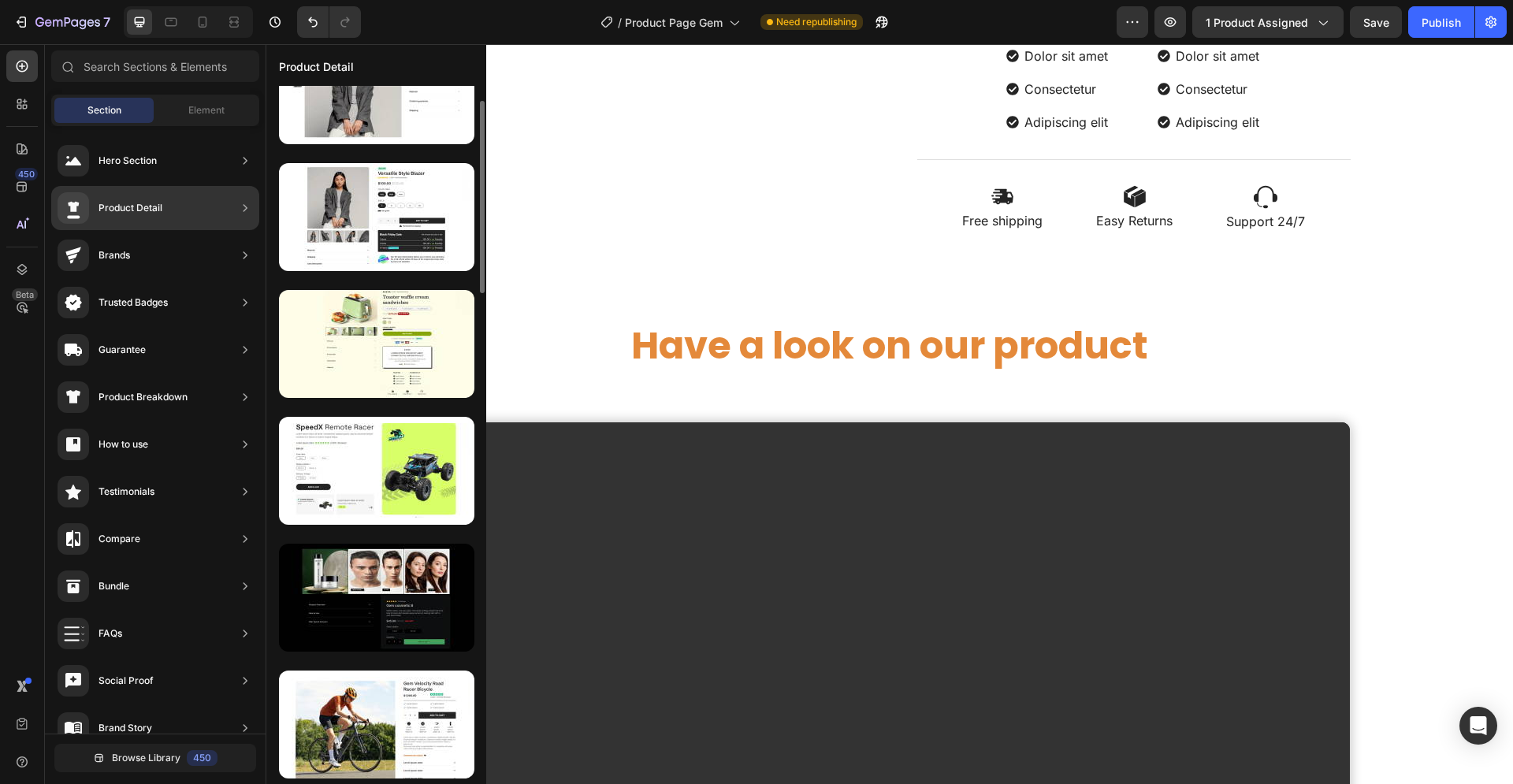
scroll to position [0, 0]
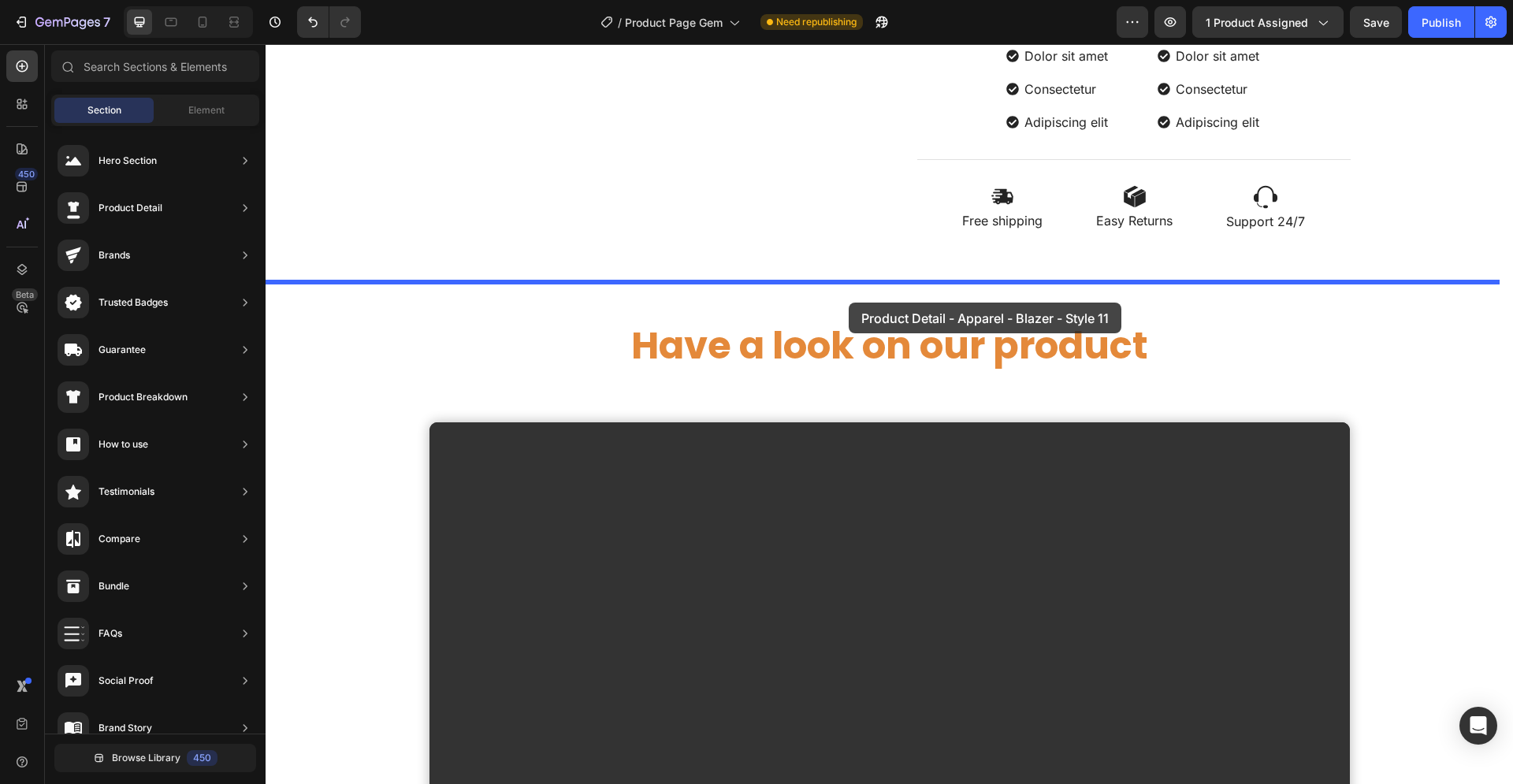
drag, startPoint x: 633, startPoint y: 306, endPoint x: 848, endPoint y: 302, distance: 215.0
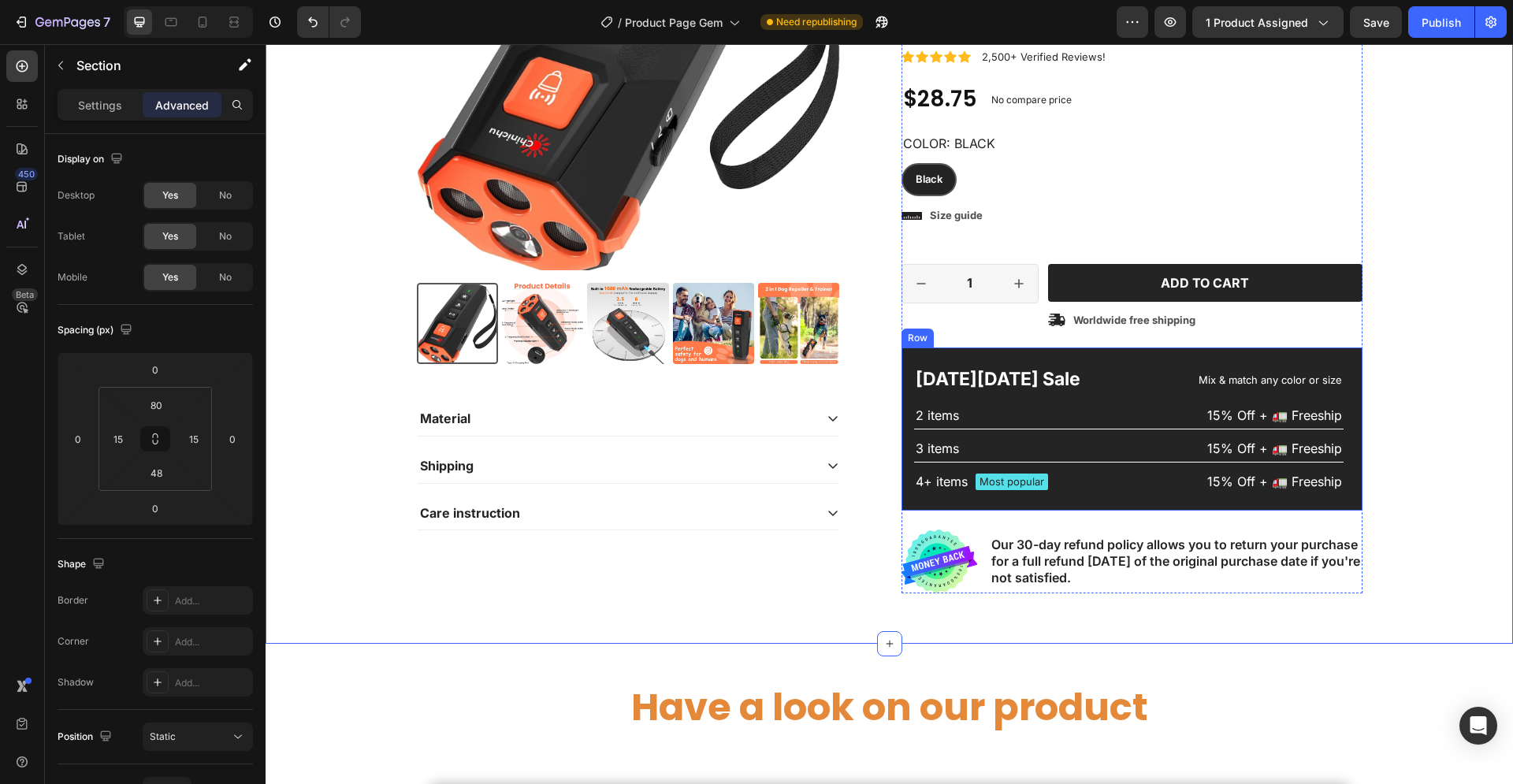
scroll to position [1468, 0]
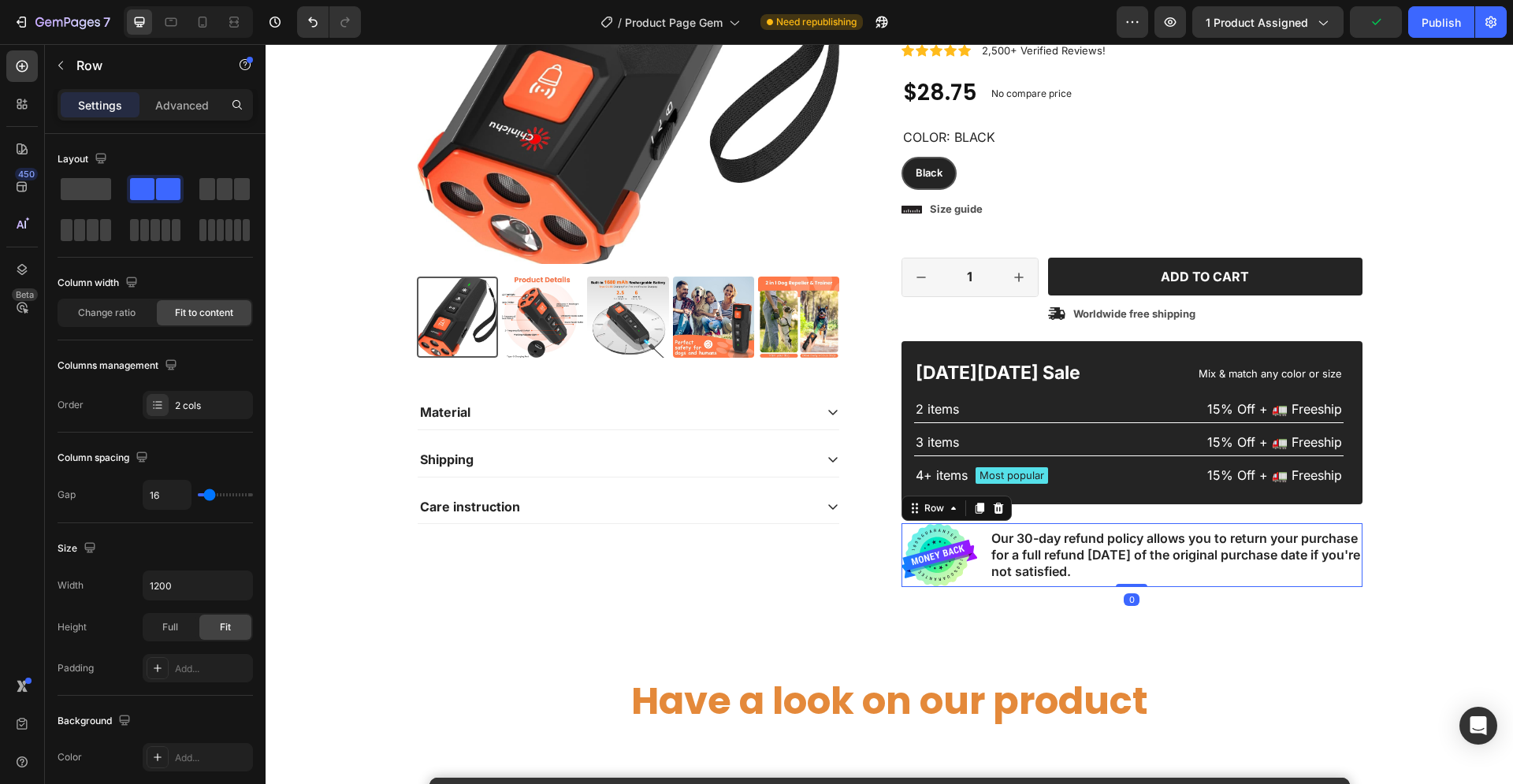
click at [973, 534] on div "Image Our 30-day refund policy allows you to return your purchase for a full re…" at bounding box center [1132, 554] width 461 height 64
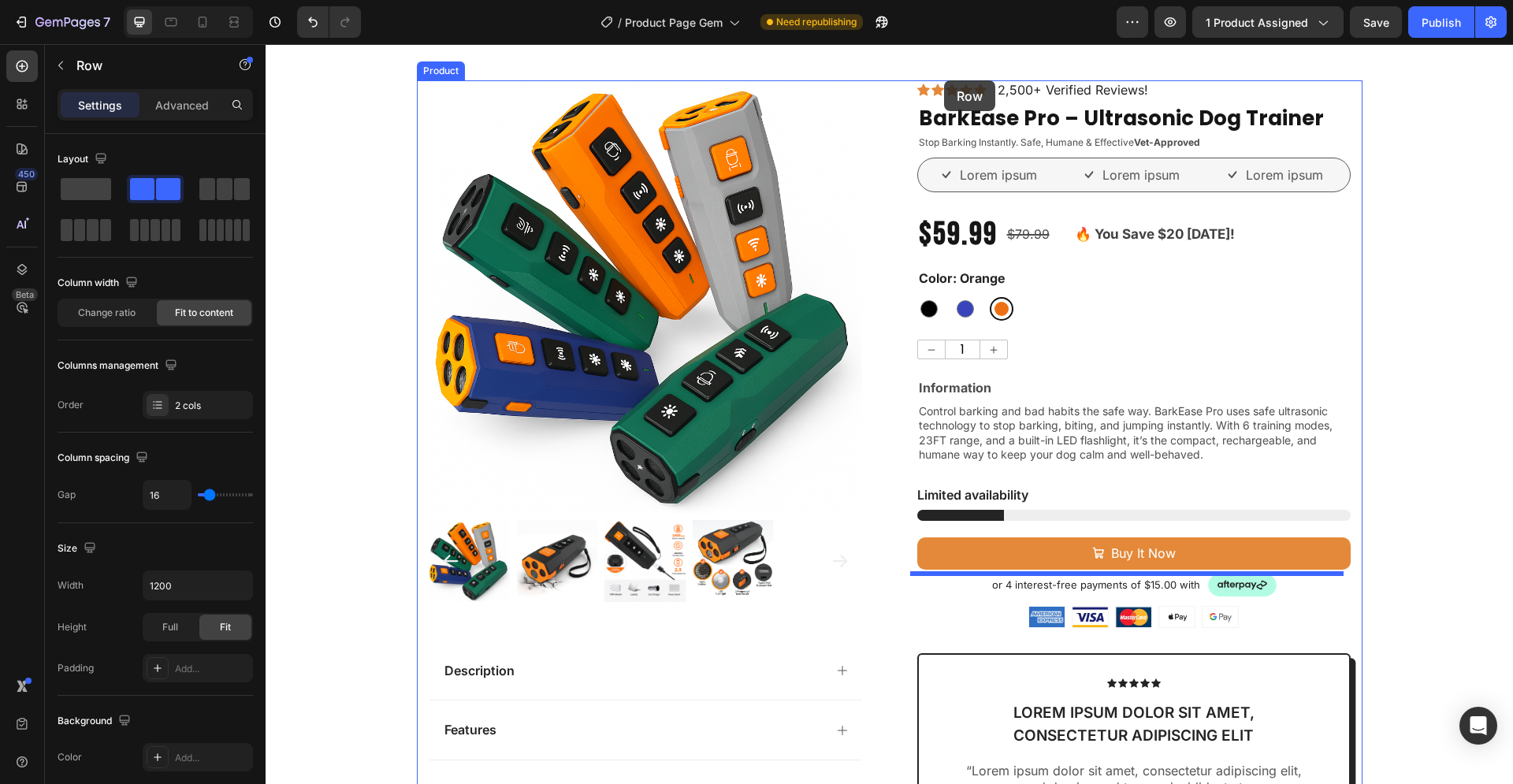
scroll to position [26, 0]
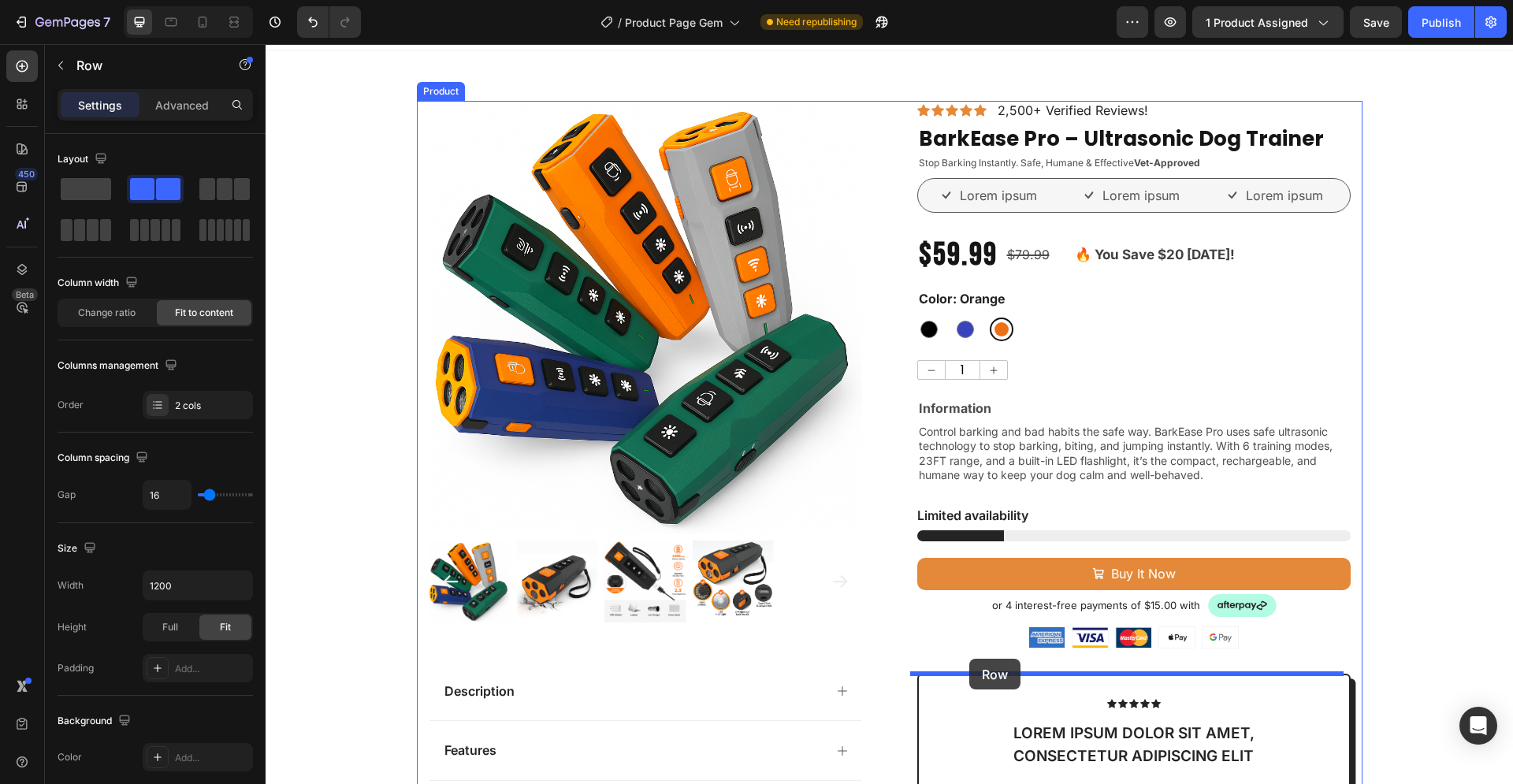
drag, startPoint x: 929, startPoint y: 669, endPoint x: 969, endPoint y: 658, distance: 41.5
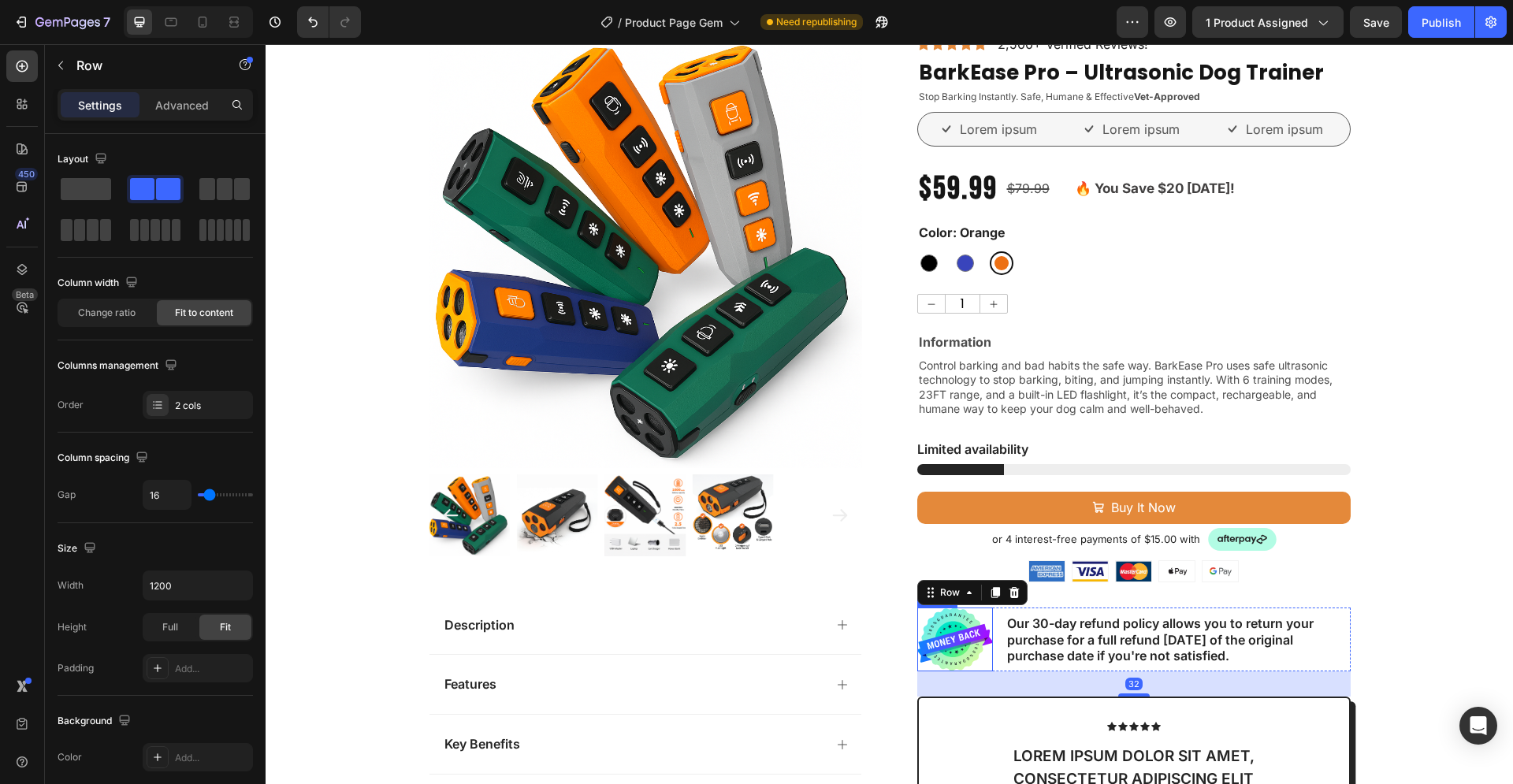
scroll to position [187, 0]
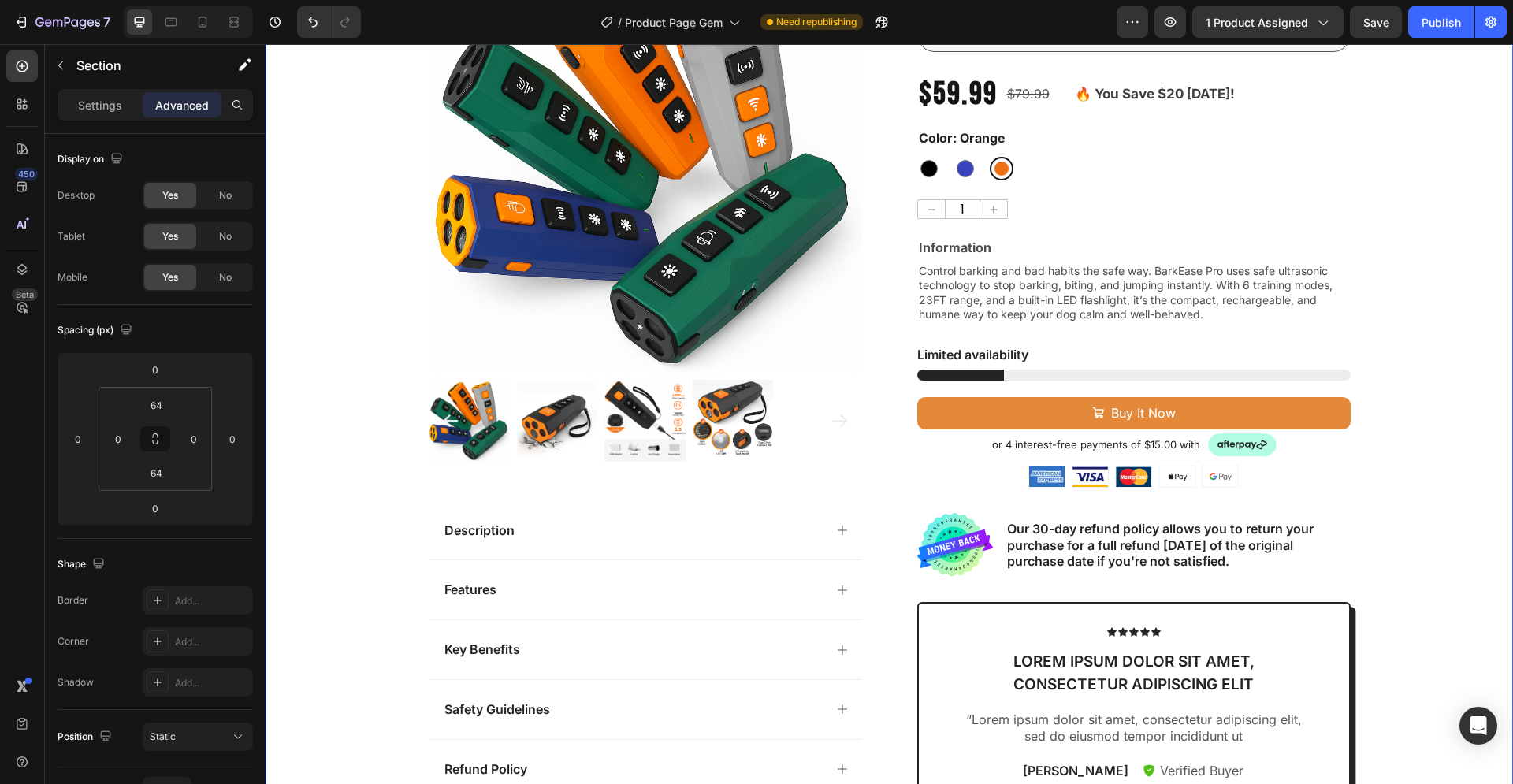
click at [1366, 503] on div "Product Images Description Features Key Benefits Safety Guidelines Refund Polic…" at bounding box center [889, 519] width 1247 height 1158
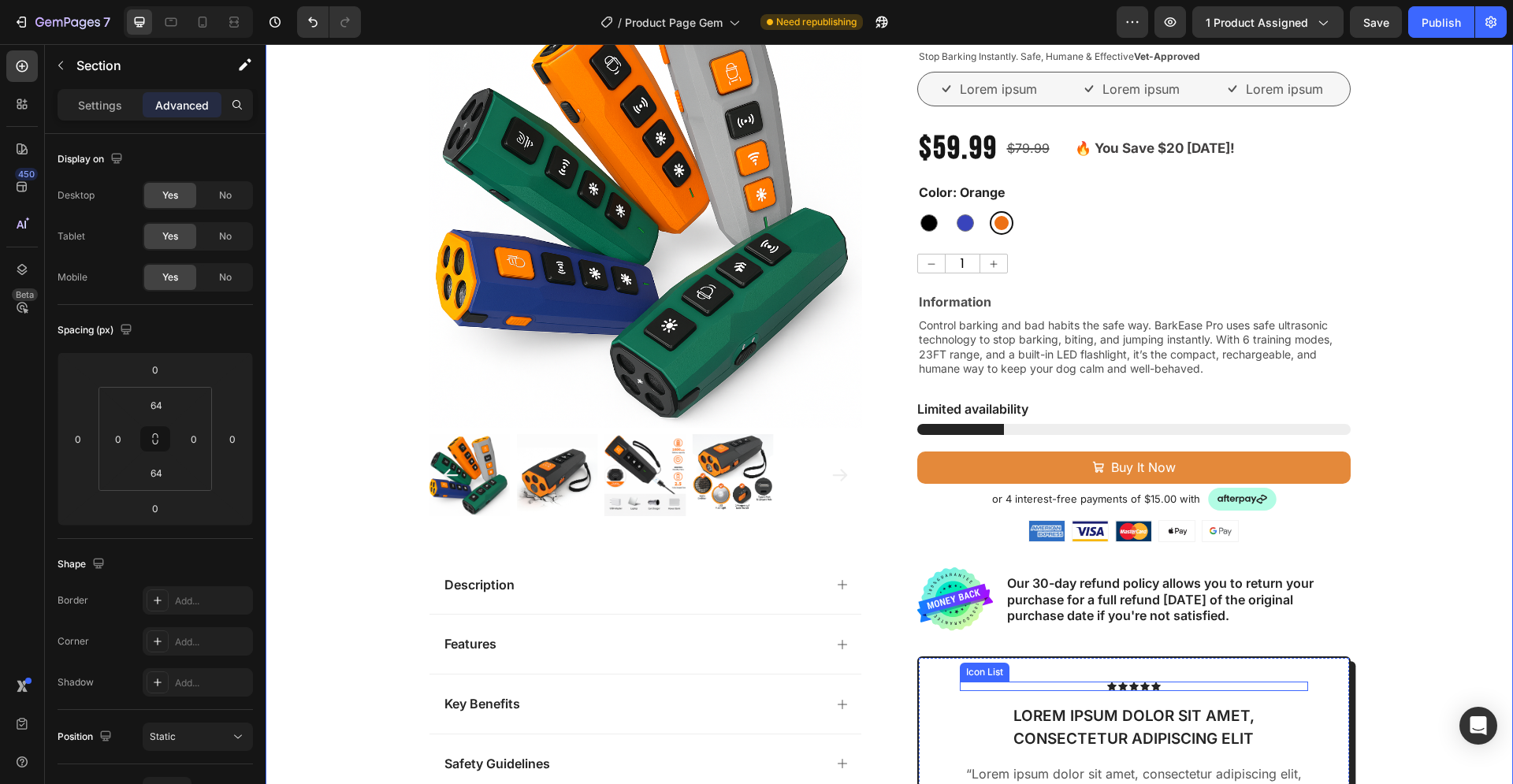
scroll to position [26, 0]
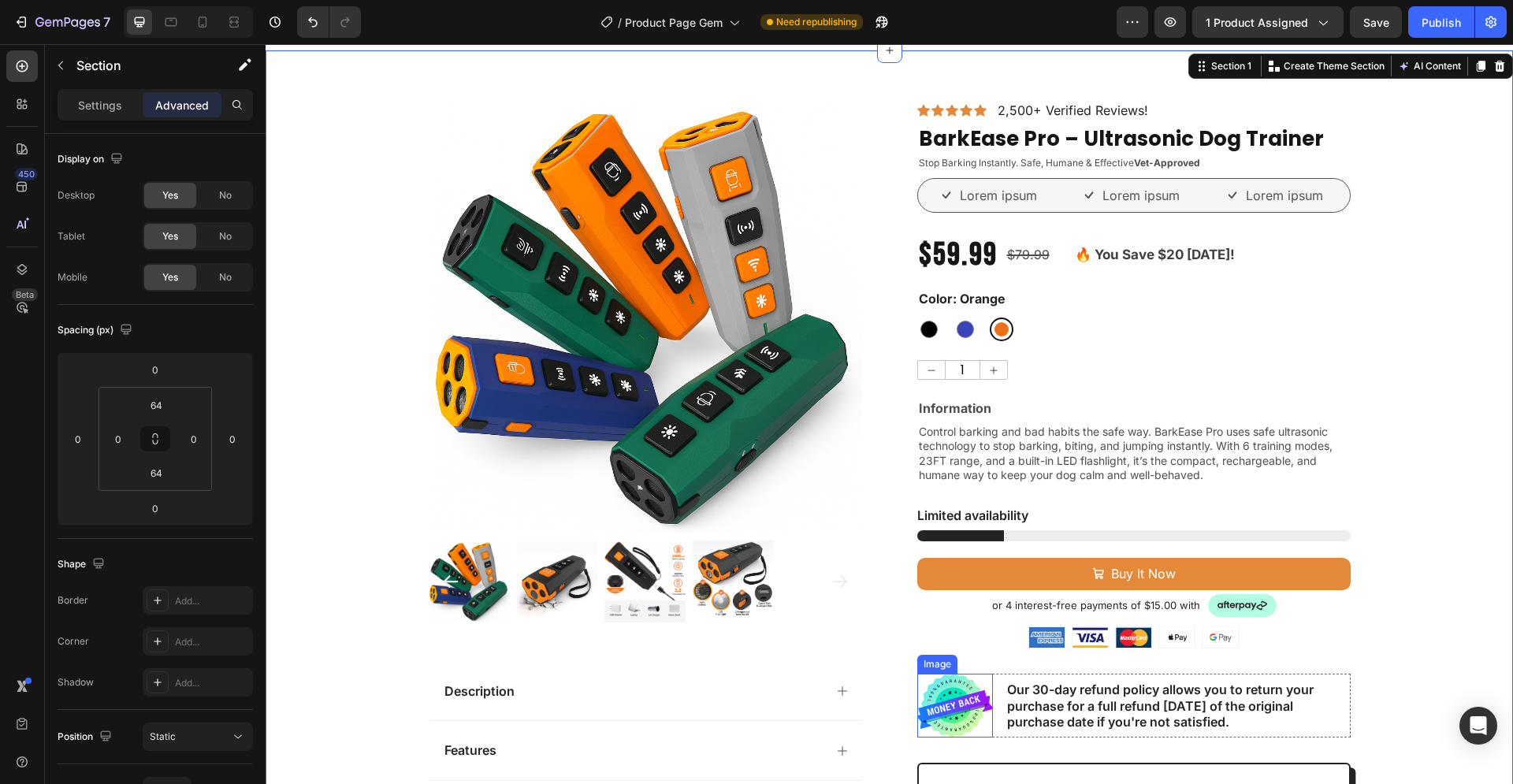
click at [966, 680] on img at bounding box center [955, 705] width 75 height 64
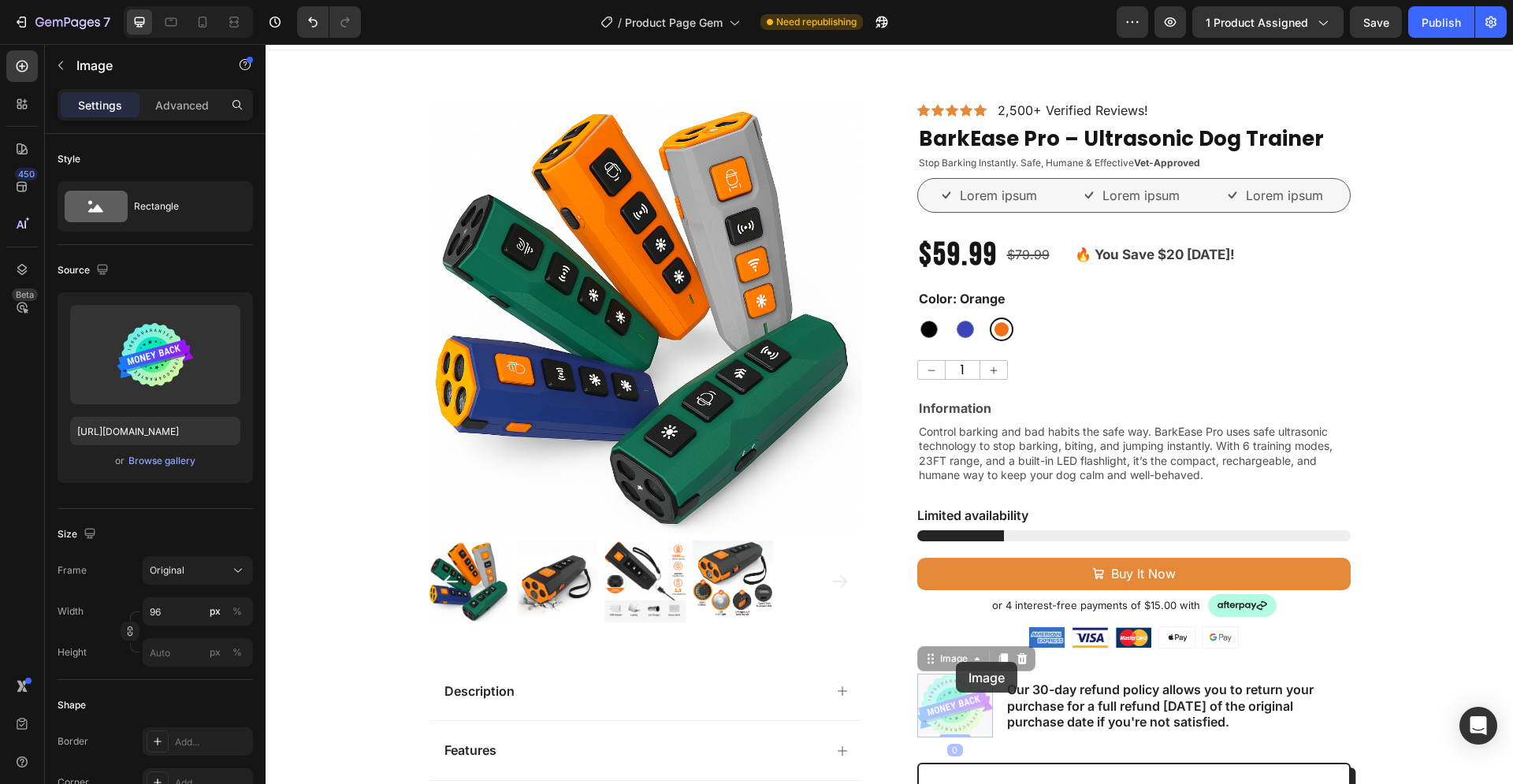
drag, startPoint x: 956, startPoint y: 662, endPoint x: 958, endPoint y: 651, distance: 11.2
click at [958, 673] on div "Image 0 Image 0" at bounding box center [955, 705] width 75 height 64
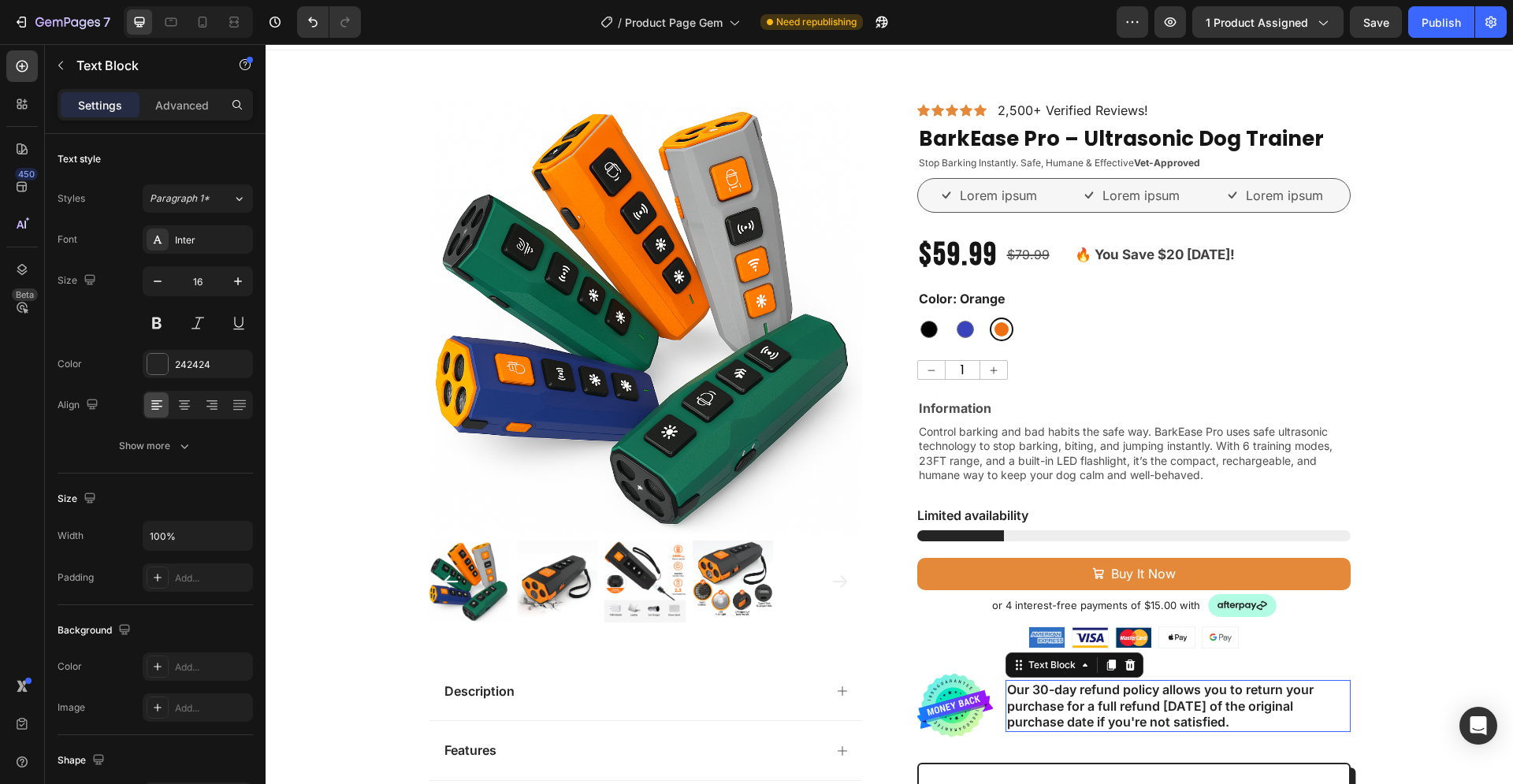
click at [1007, 698] on p "Our 30-day refund policy allows you to return your purchase for a full refund w…" at bounding box center [1178, 705] width 342 height 49
click at [993, 677] on div "Image Our 30-day refund policy allows you to return your purchase for a full re…" at bounding box center [1134, 705] width 434 height 64
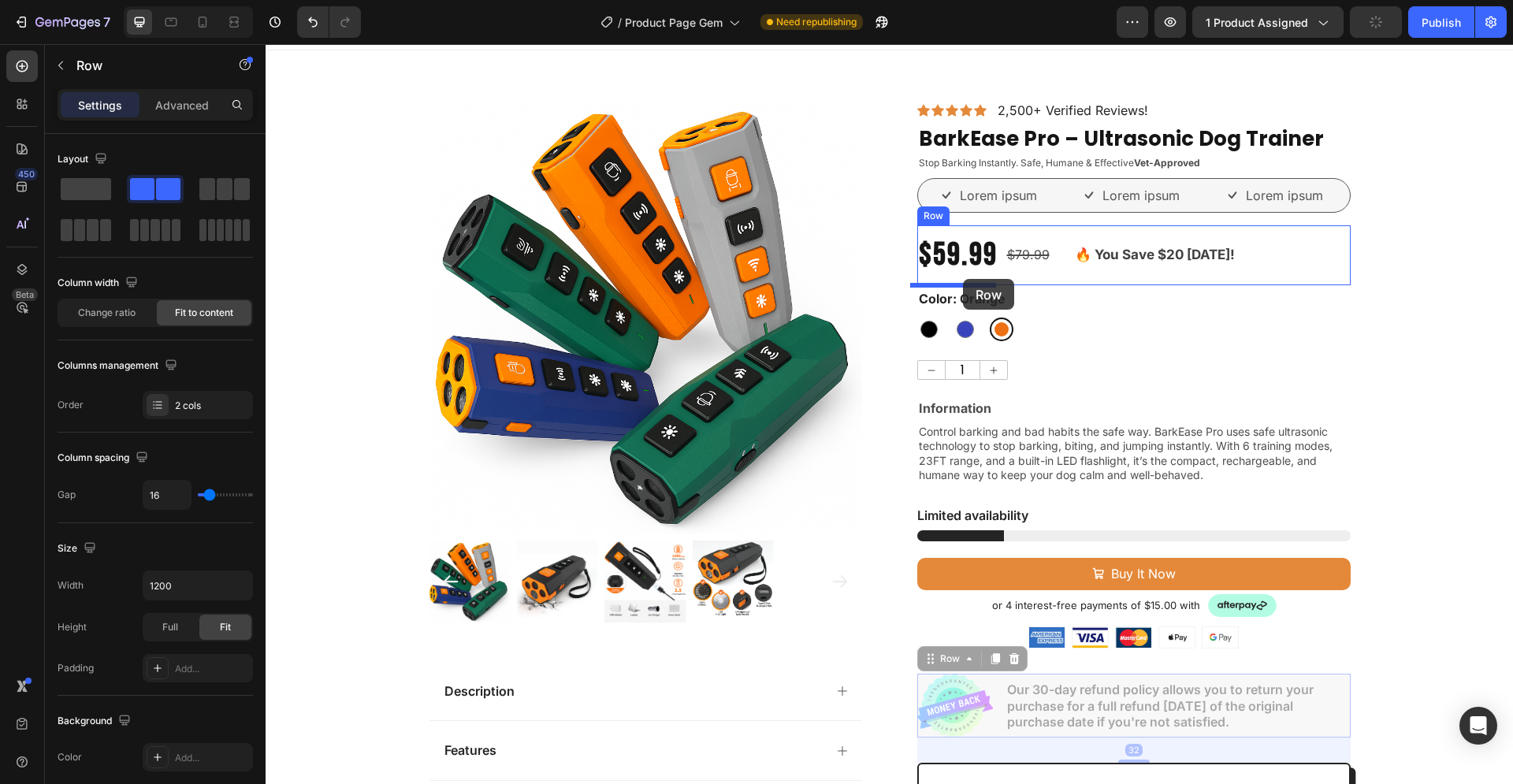
drag, startPoint x: 944, startPoint y: 662, endPoint x: 962, endPoint y: 279, distance: 383.4
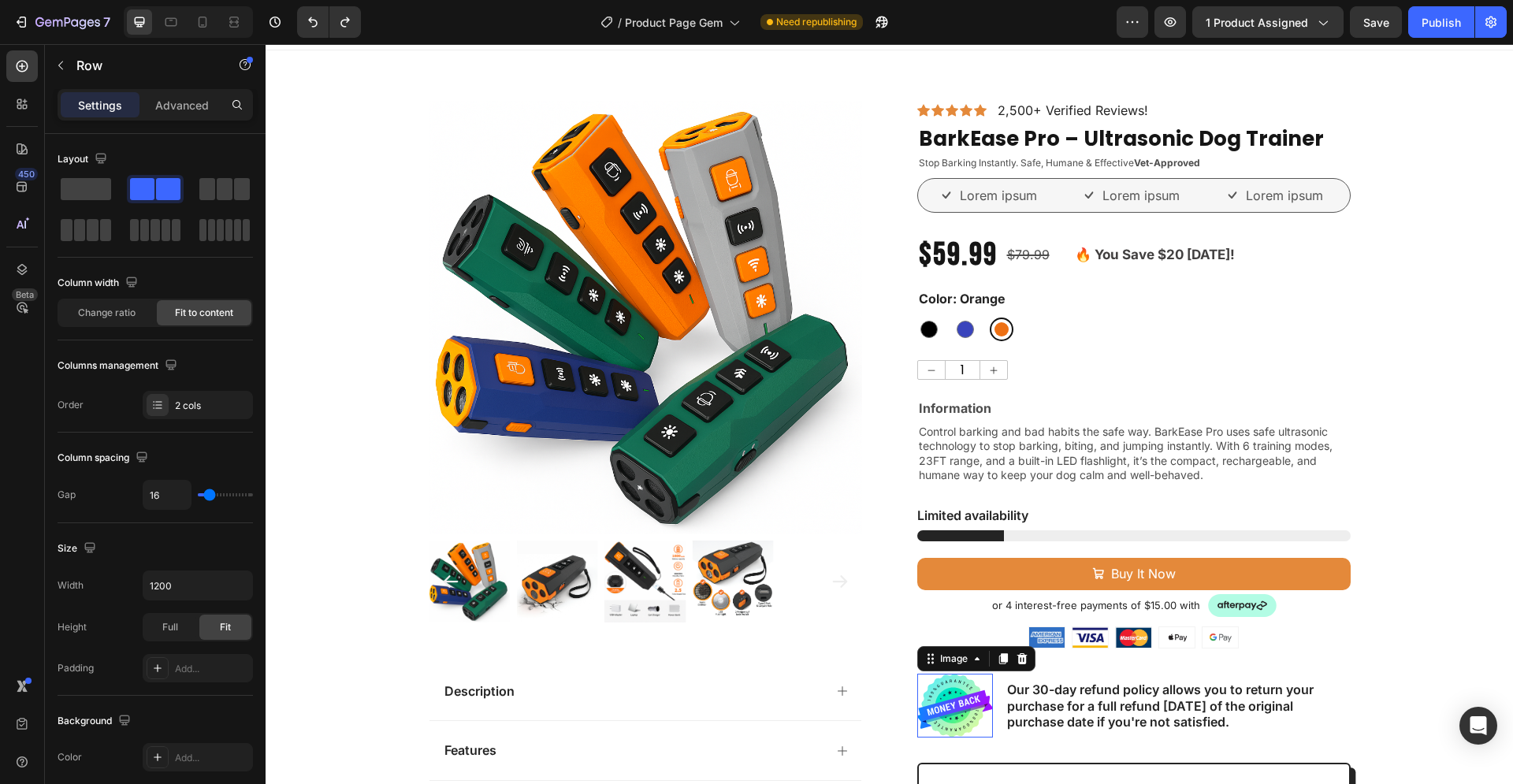
click at [977, 689] on img at bounding box center [955, 705] width 75 height 64
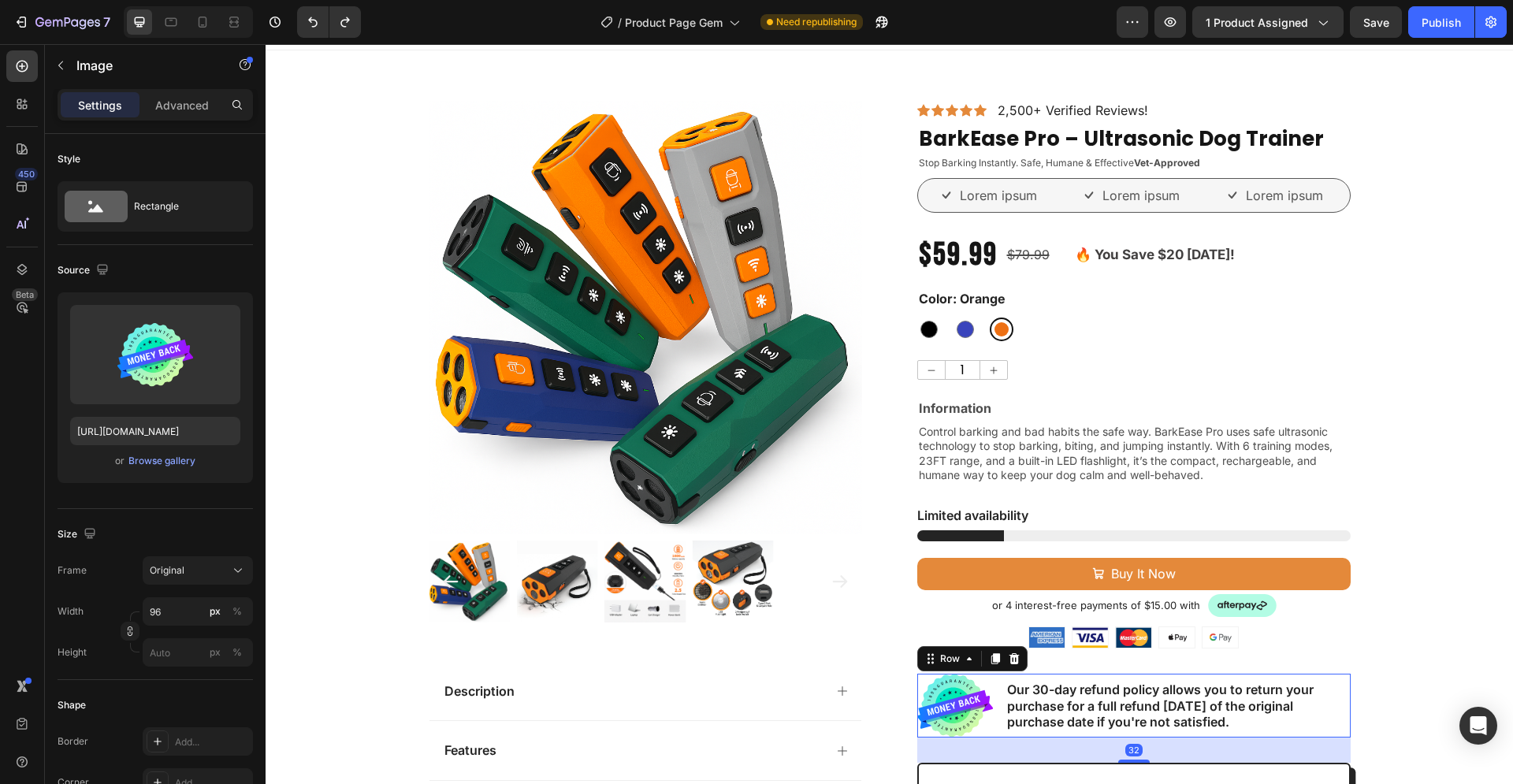
click at [990, 682] on div "Image Our 30-day refund policy allows you to return your purchase for a full re…" at bounding box center [1134, 705] width 434 height 64
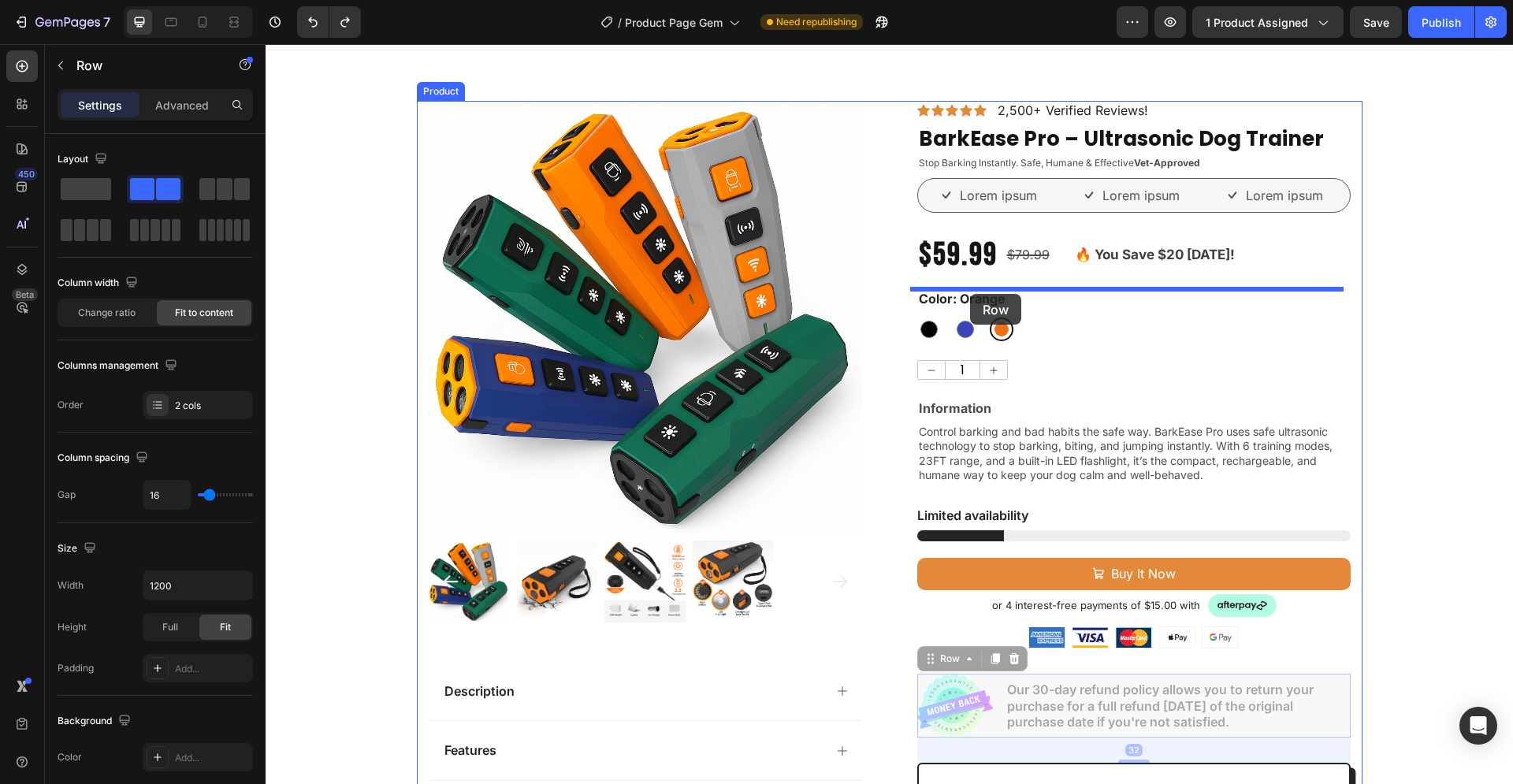
drag, startPoint x: 954, startPoint y: 659, endPoint x: 970, endPoint y: 293, distance: 366.3
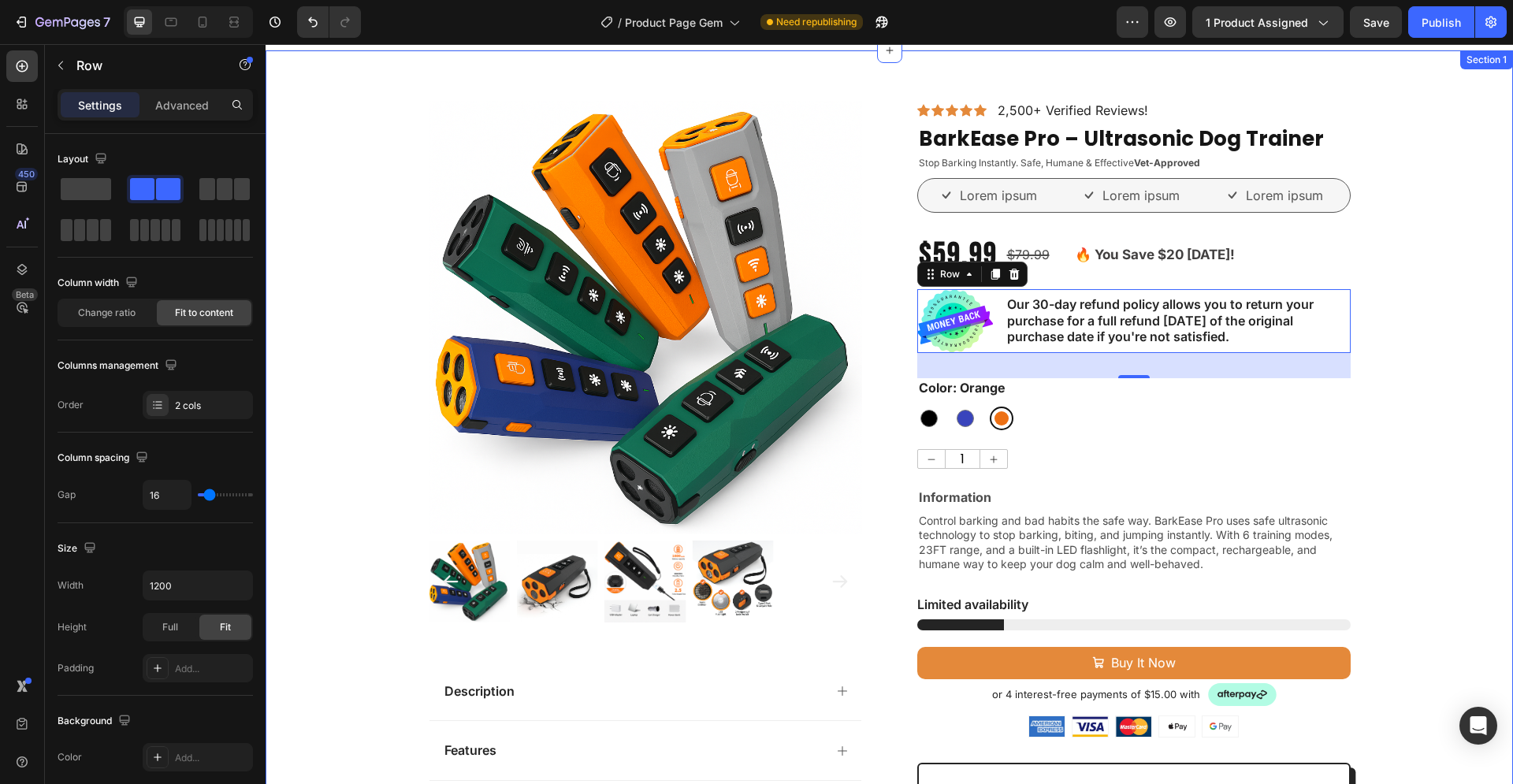
click at [1404, 358] on div "Product Images Description Features Key Benefits Safety Guidelines Refund Polic…" at bounding box center [889, 680] width 1247 height 1158
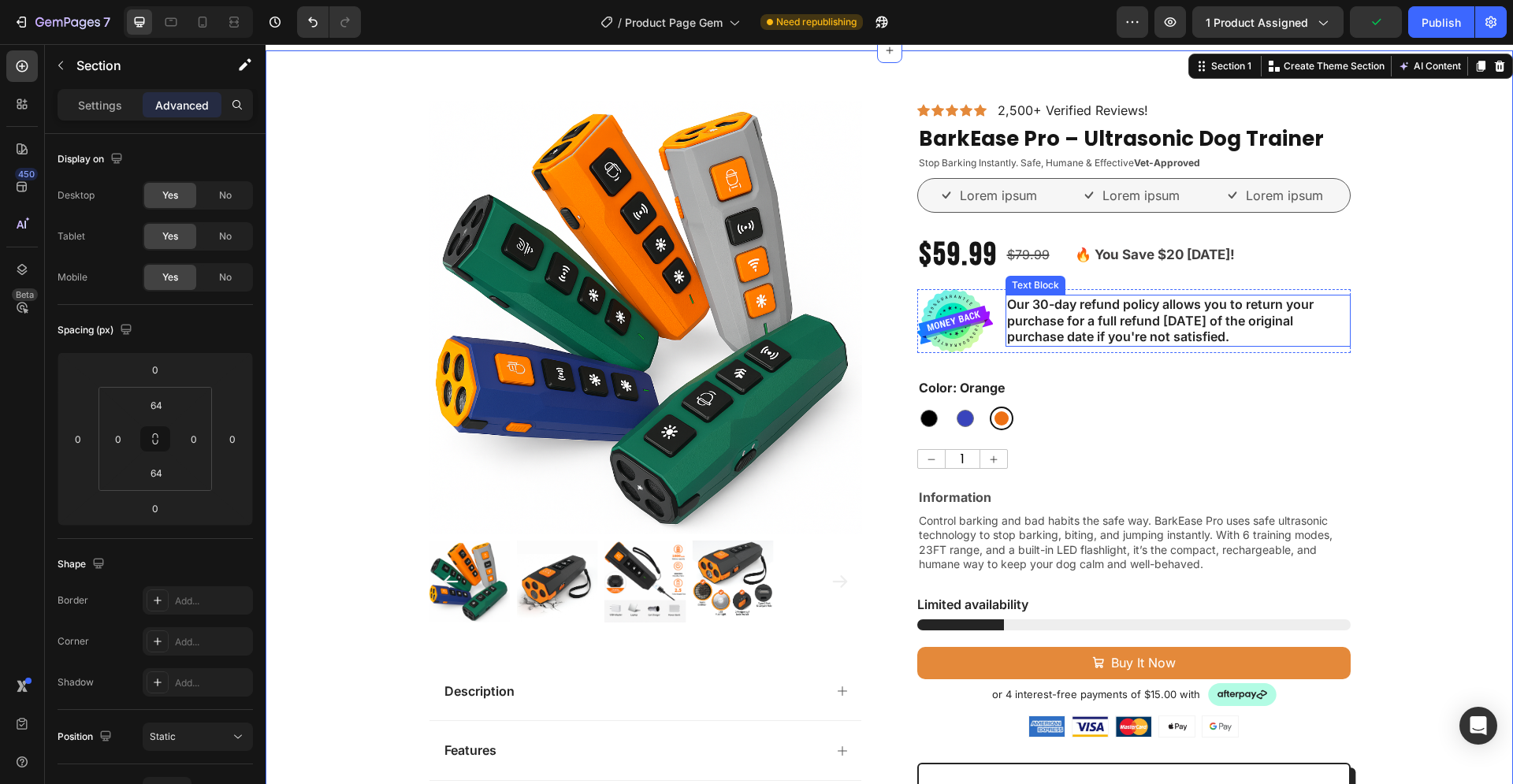
click at [1084, 318] on p "Our 30-day refund policy allows you to return your purchase for a full refund w…" at bounding box center [1178, 320] width 342 height 49
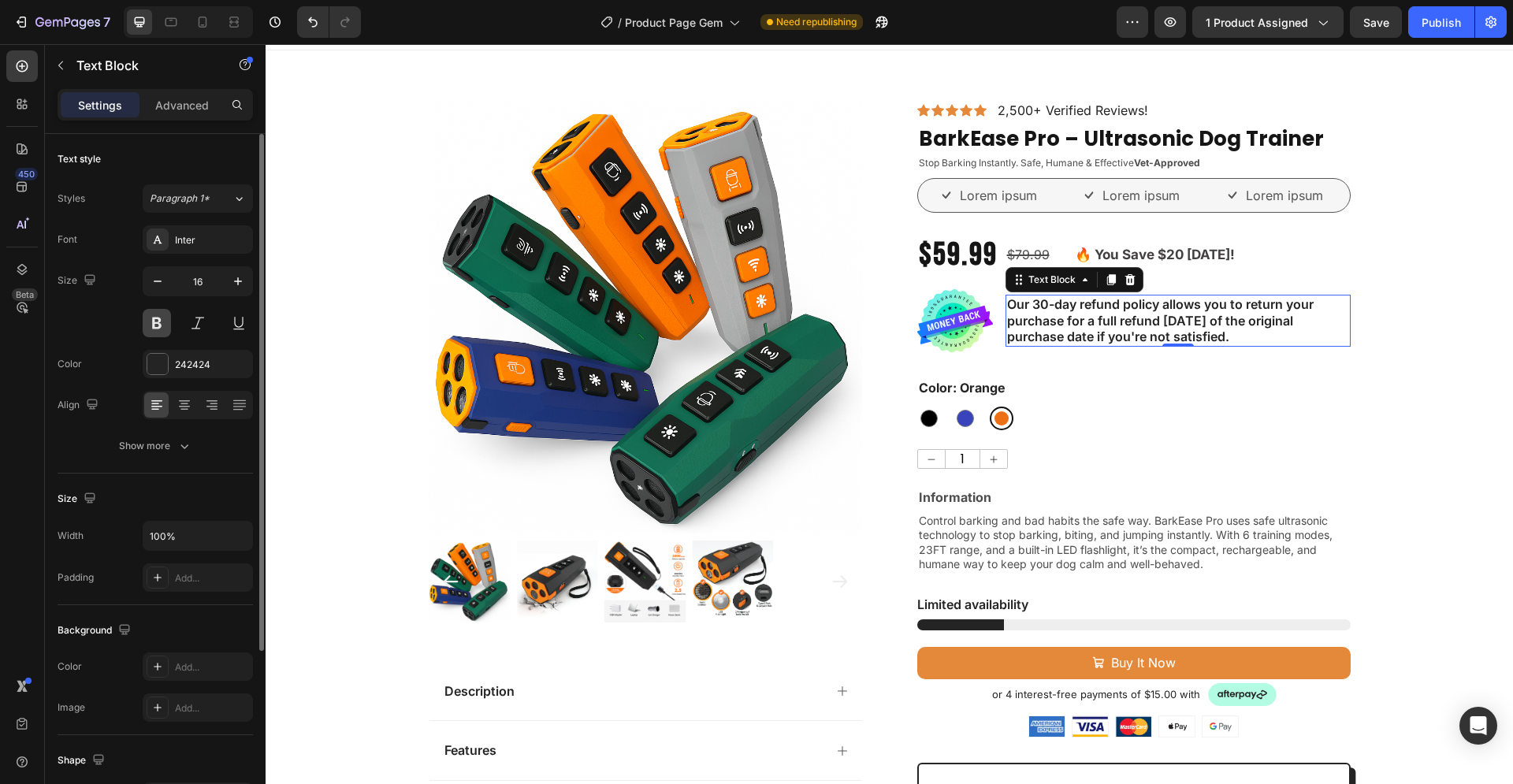
click at [157, 325] on button at bounding box center [157, 323] width 29 height 29
click at [1225, 334] on p "Our 30-day refund policy allows you to return your purchase for a full refund w…" at bounding box center [1178, 320] width 342 height 49
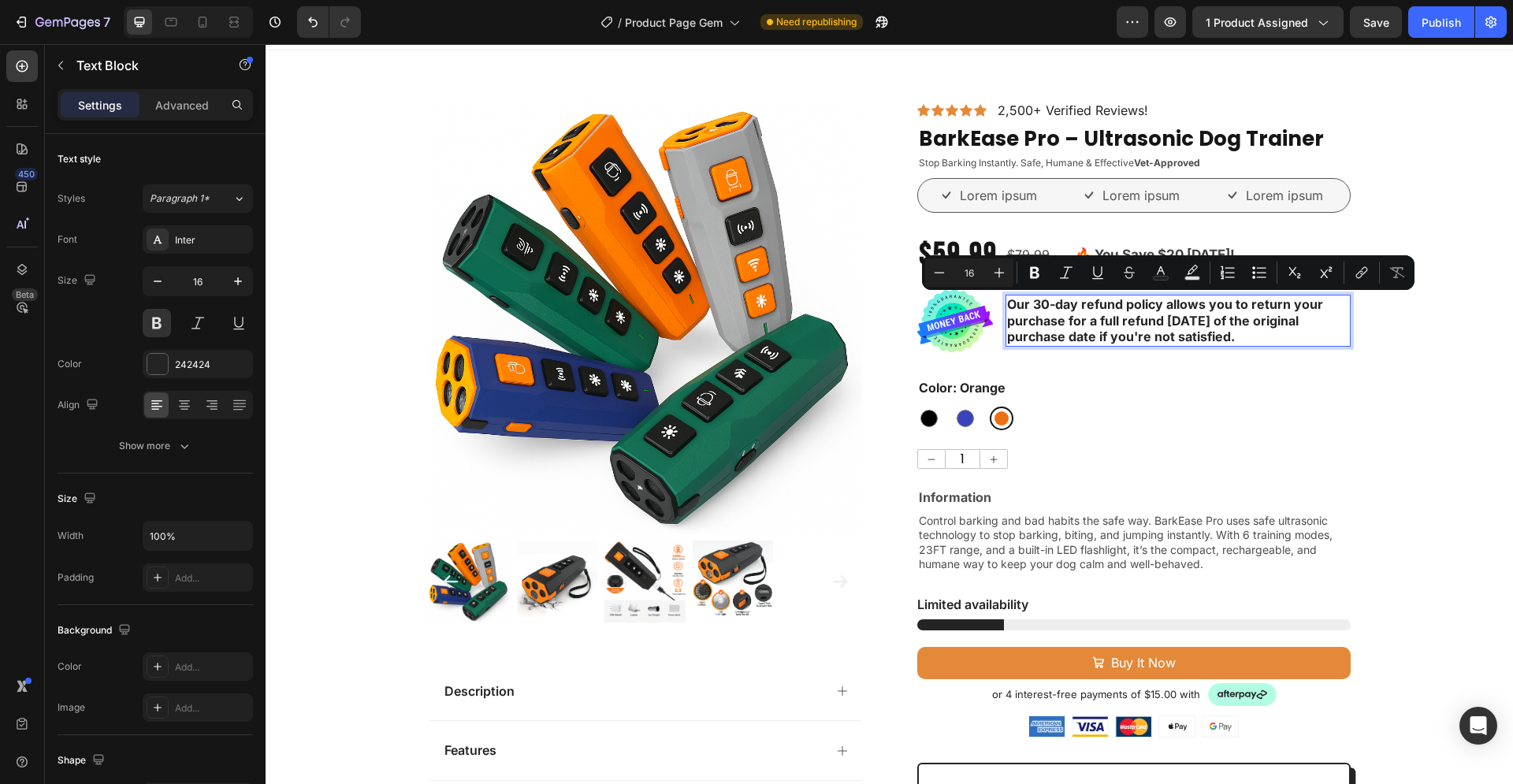
drag, startPoint x: 1226, startPoint y: 339, endPoint x: 1002, endPoint y: 304, distance: 226.7
click at [1007, 304] on p "Our 30-day refund policy allows you to return your purchase for a full refund w…" at bounding box center [1178, 320] width 342 height 49
click at [1034, 272] on icon "Editor contextual toolbar" at bounding box center [1035, 272] width 10 height 11
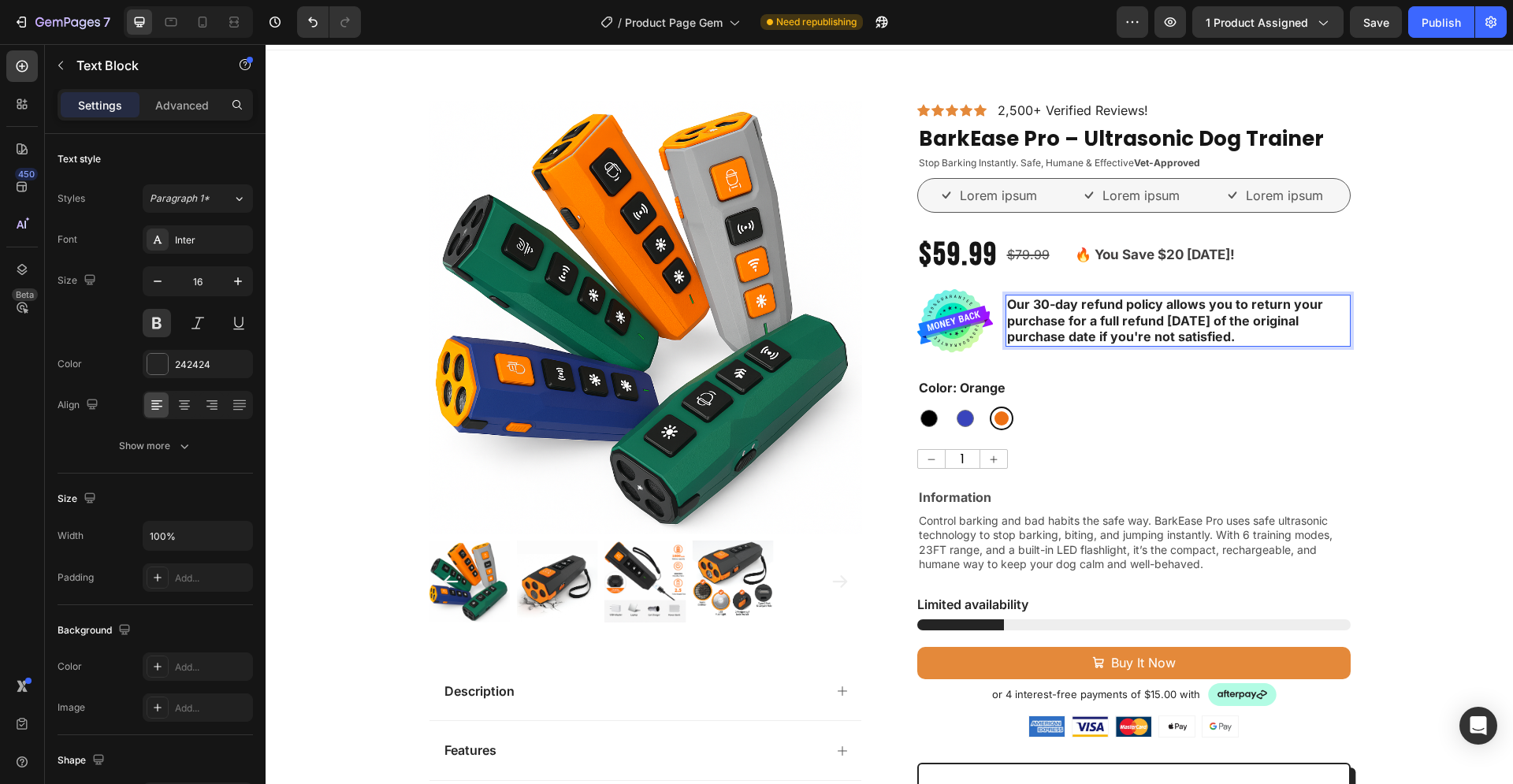
click at [1227, 333] on p "Our 30-day refund policy allows you to return your purchase for a full refund w…" at bounding box center [1178, 320] width 342 height 49
click at [1204, 334] on strong "Our 30-day refund policy allows you to return your purchase for a full refund w…" at bounding box center [1165, 320] width 316 height 49
drag, startPoint x: 1230, startPoint y: 337, endPoint x: 1002, endPoint y: 301, distance: 230.8
click at [1007, 301] on p "Our 30-day refund policy allows you to return your purchase for a full refund w…" at bounding box center [1178, 320] width 342 height 49
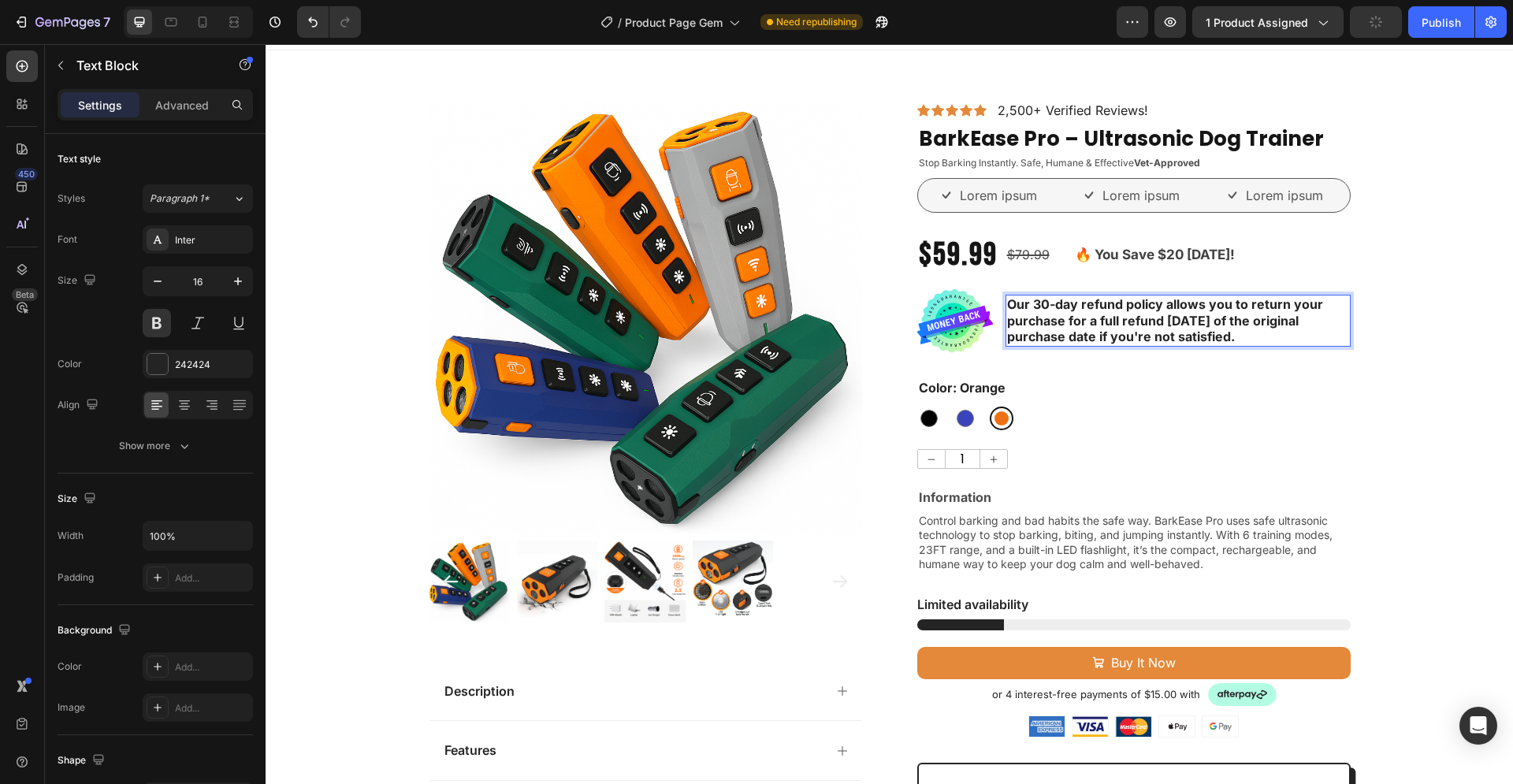
click at [1141, 312] on p "Our 30-day refund policy allows you to return your purchase for a full refund w…" at bounding box center [1178, 320] width 342 height 49
click at [1089, 314] on strong "Our 30-day refund policy allows you to return your purchase for a full refund w…" at bounding box center [1165, 320] width 316 height 49
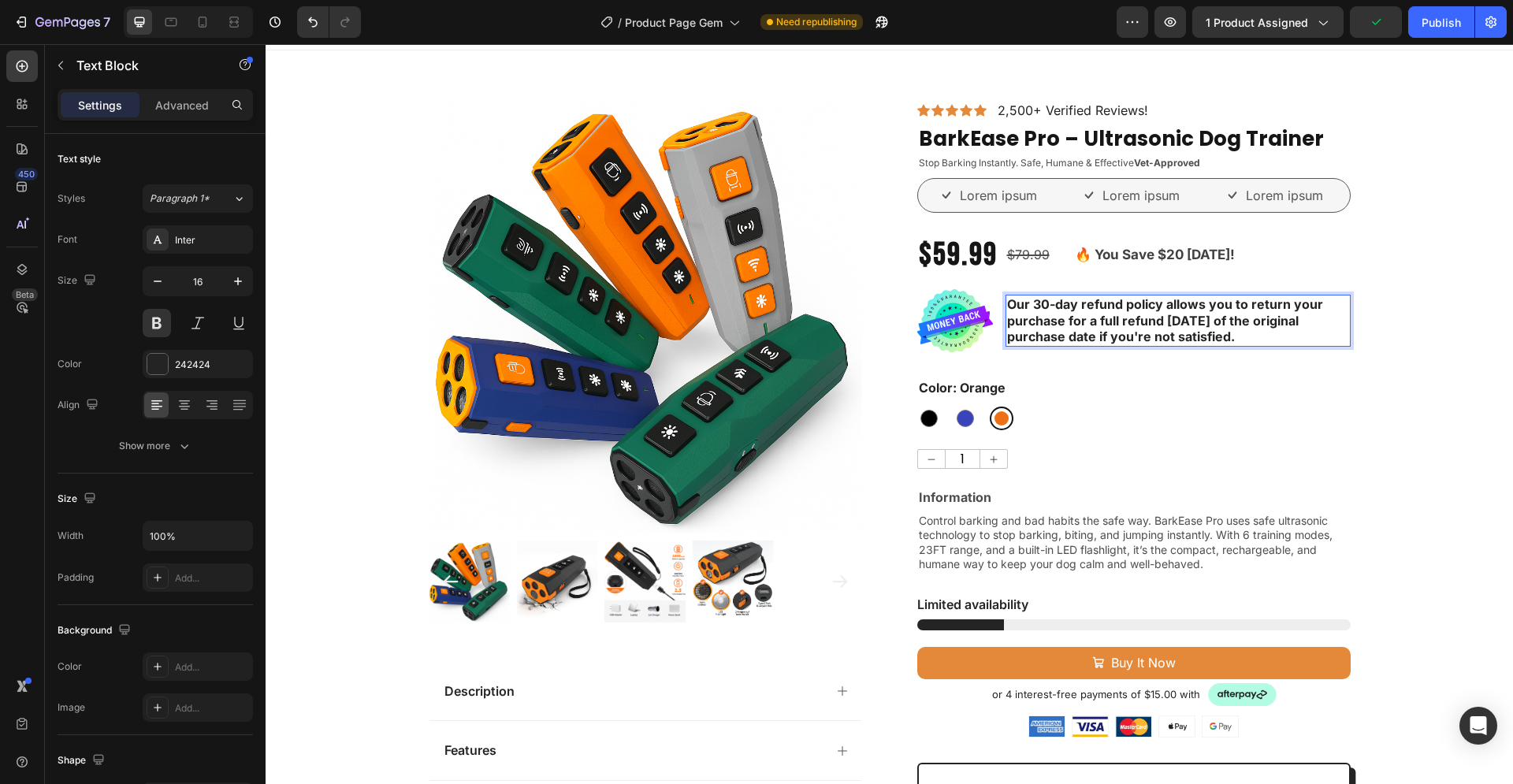
click at [1231, 332] on p "Our 30-day refund policy allows you to return your purchase for a full refund w…" at bounding box center [1178, 320] width 342 height 49
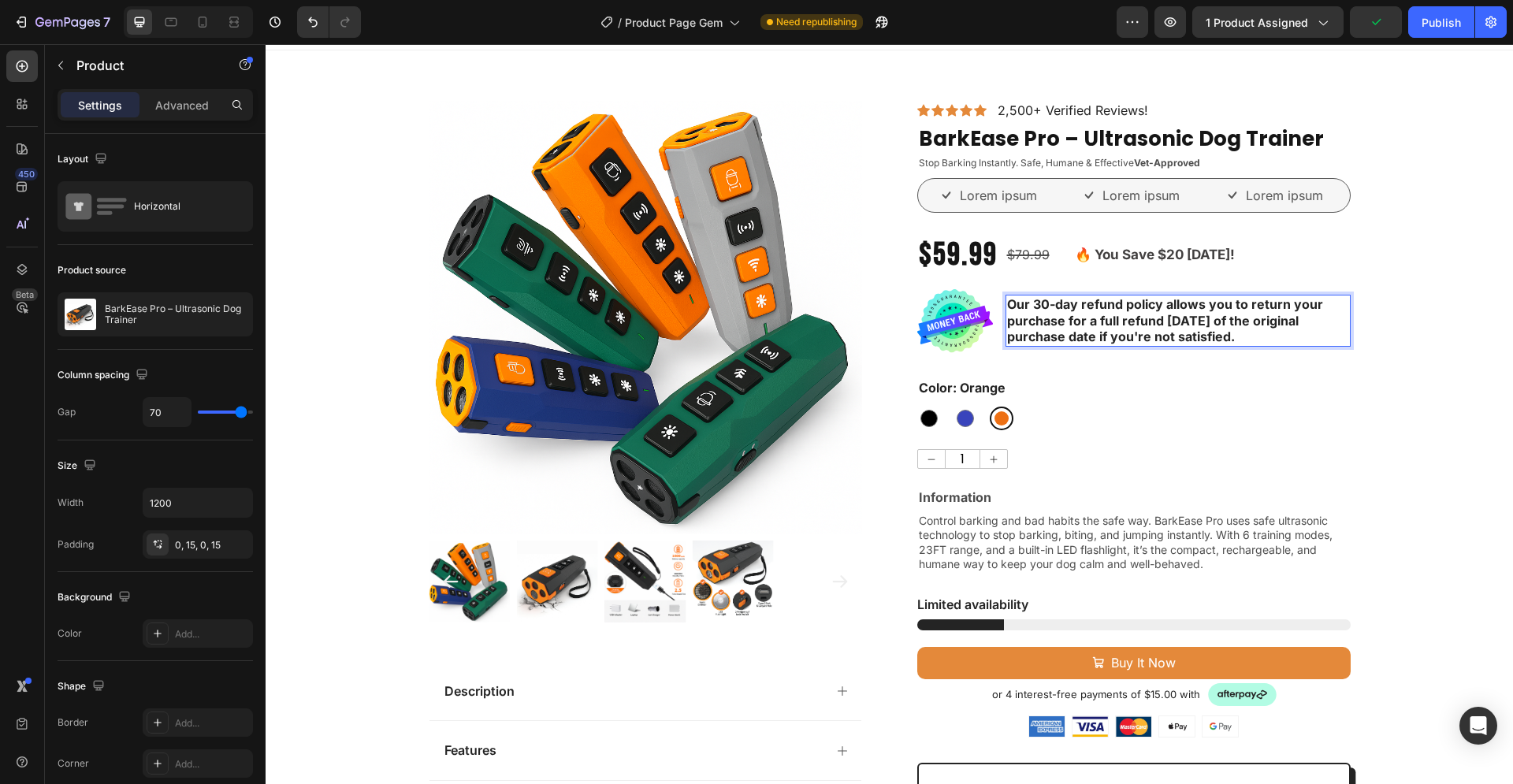
click at [1214, 363] on div "Icon Icon Icon Icon Icon Icon List 2,500+ Verified Reviews! Text Block Row Bark…" at bounding box center [1134, 680] width 434 height 1158
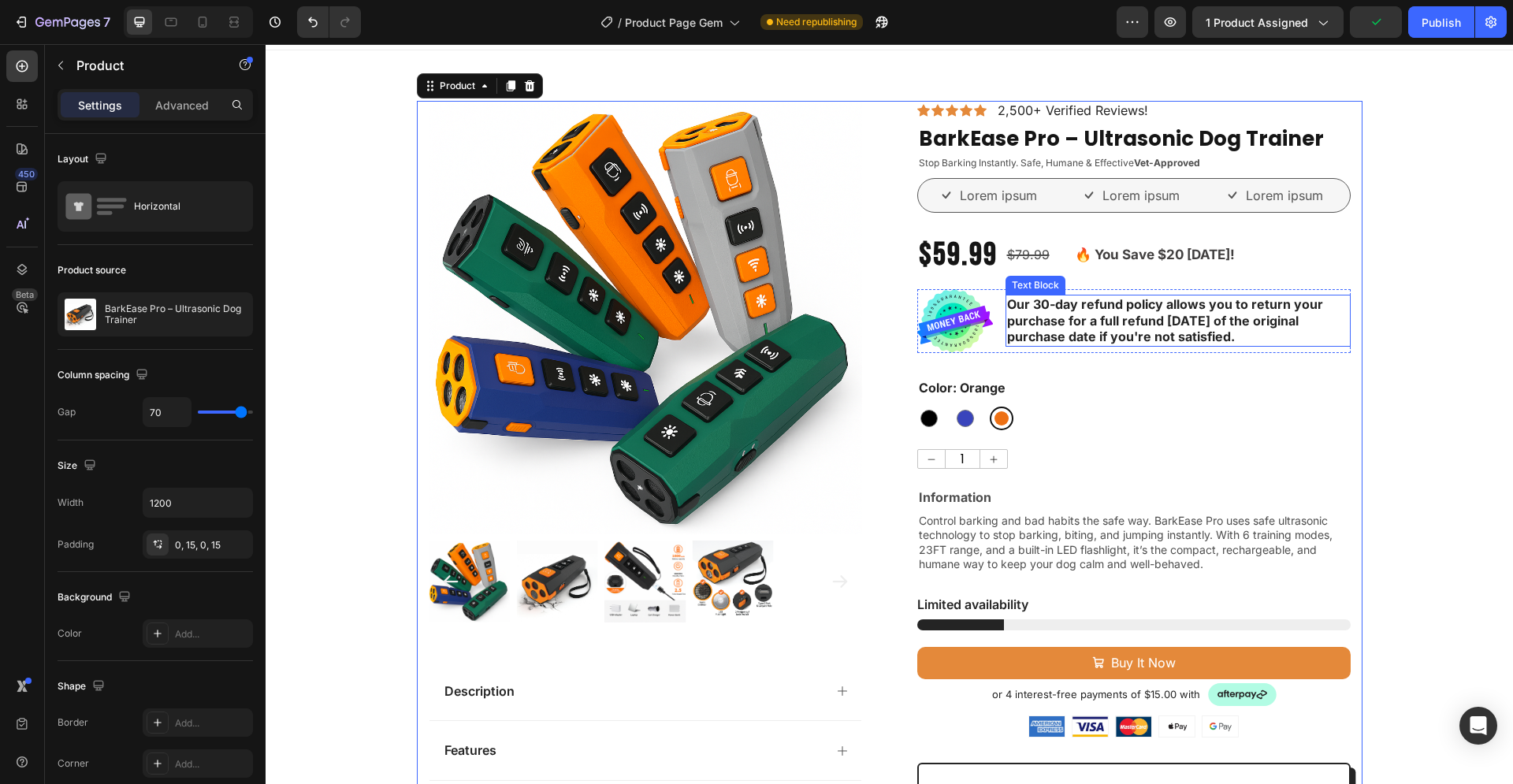
click at [1226, 332] on p "Our 30-day refund policy allows you to return your purchase for a full refund w…" at bounding box center [1178, 320] width 342 height 49
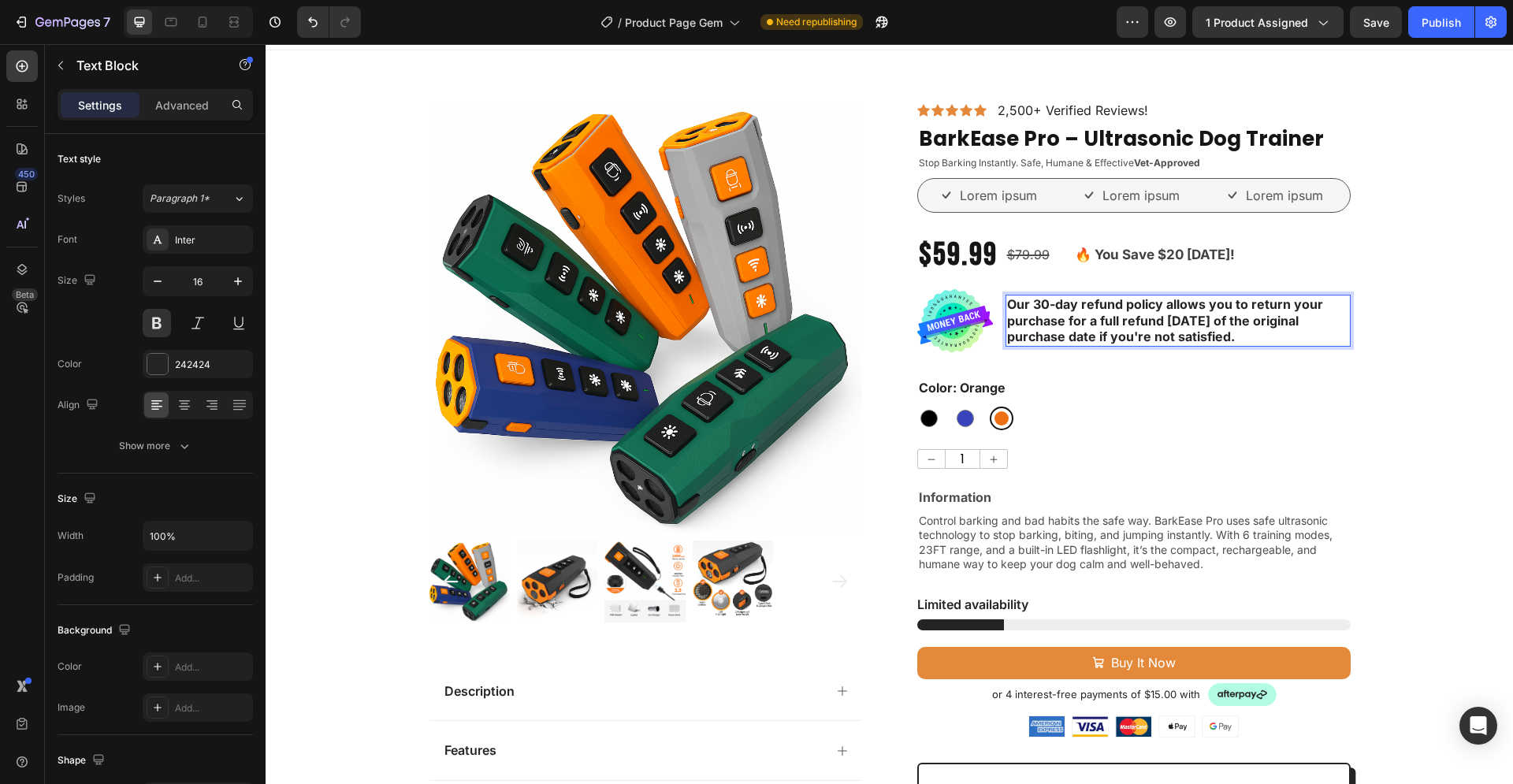
drag, startPoint x: 1222, startPoint y: 336, endPoint x: 1195, endPoint y: 336, distance: 27.0
click at [1220, 337] on strong "Our 30-day refund policy allows you to return your purchase for a full refund w…" at bounding box center [1165, 320] width 316 height 49
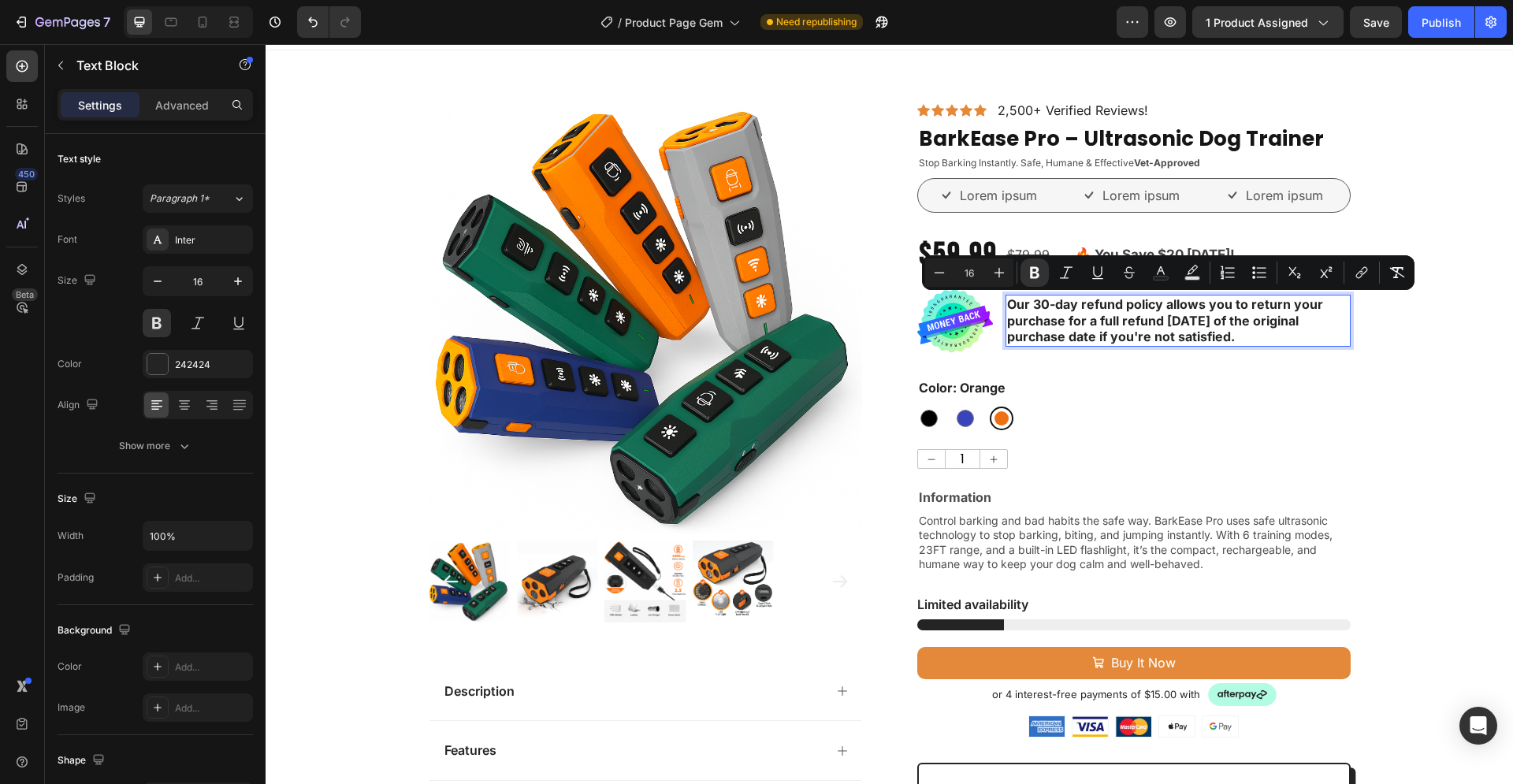
drag, startPoint x: 1228, startPoint y: 337, endPoint x: 1003, endPoint y: 305, distance: 227.3
click at [1007, 305] on p "Our 30-day refund policy allows you to return your purchase for a full refund w…" at bounding box center [1178, 320] width 342 height 49
click at [1036, 271] on icon "Editor contextual toolbar" at bounding box center [1035, 272] width 10 height 11
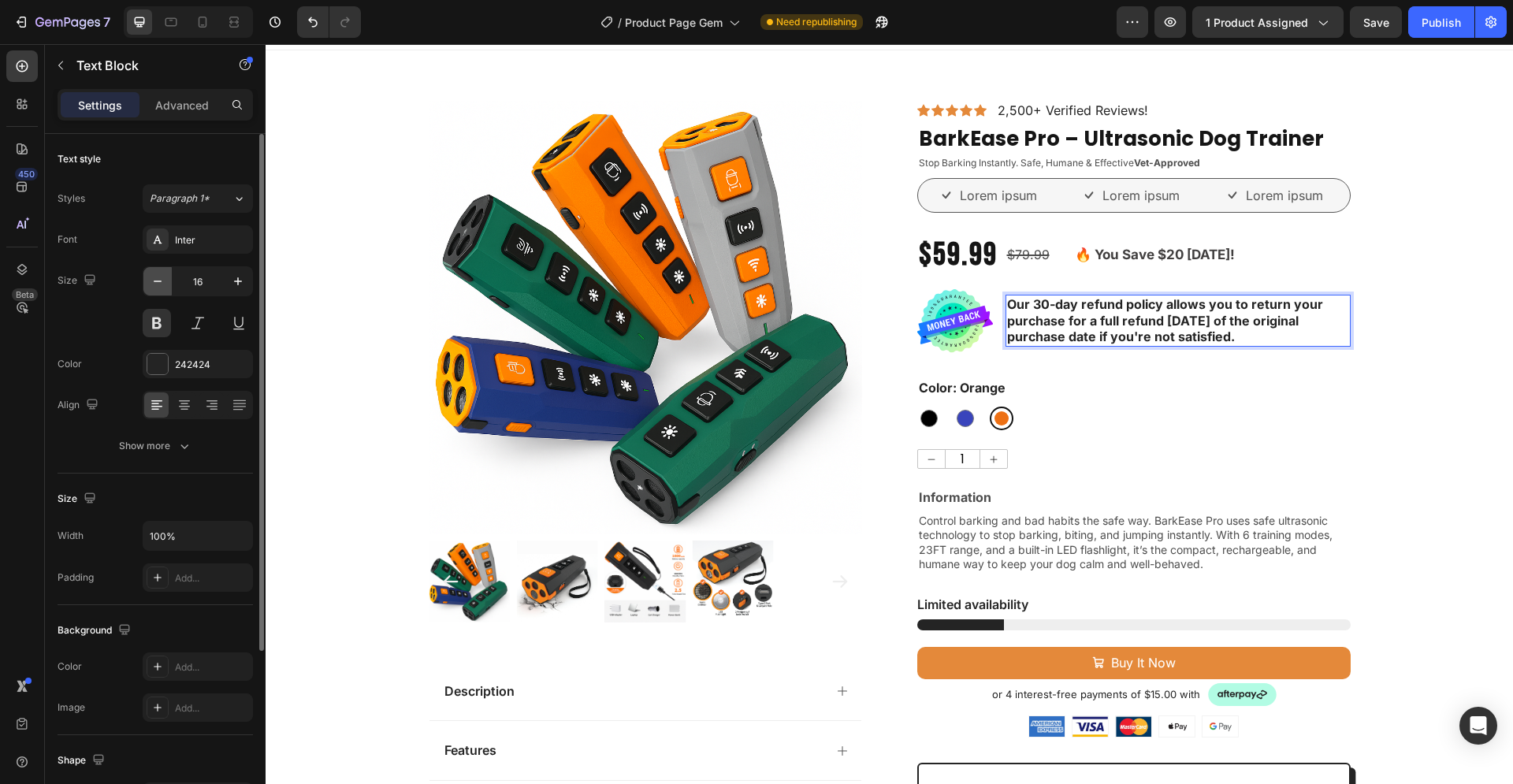
click at [157, 281] on icon "button" at bounding box center [157, 281] width 8 height 2
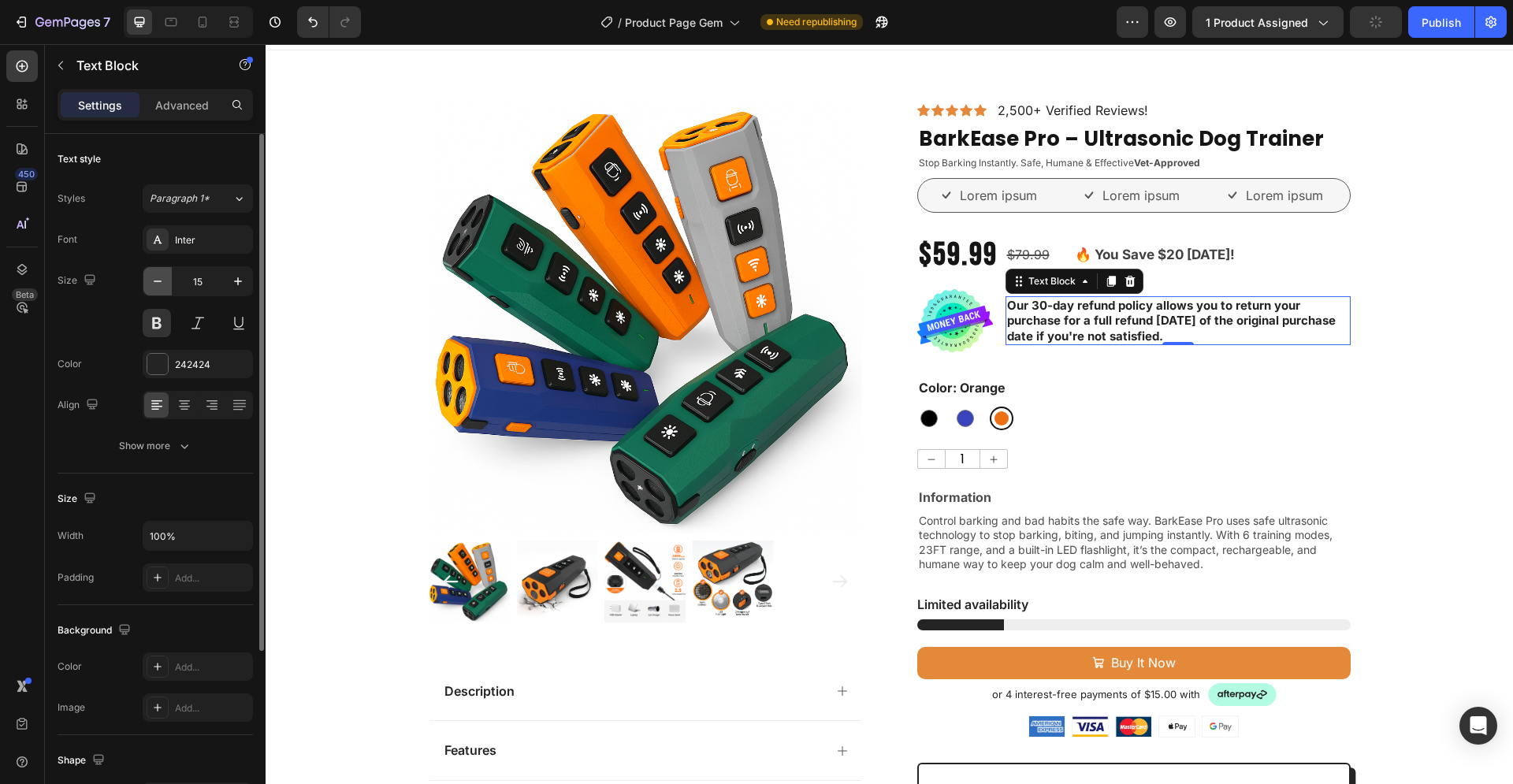
click at [157, 281] on icon "button" at bounding box center [157, 281] width 8 height 2
type input "14"
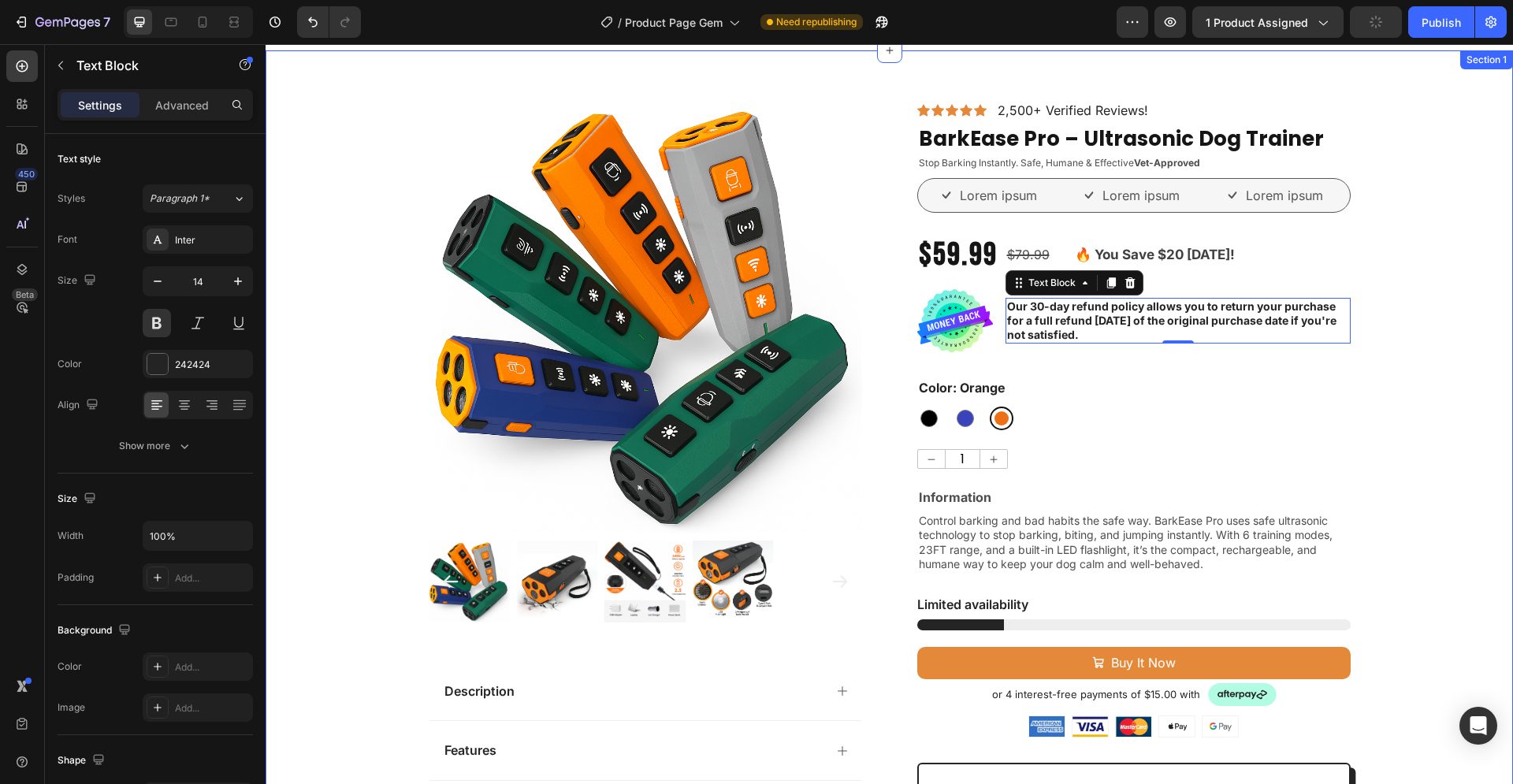
click at [1400, 377] on div "Product Images Description Features Key Benefits Safety Guidelines Refund Polic…" at bounding box center [889, 680] width 1247 height 1158
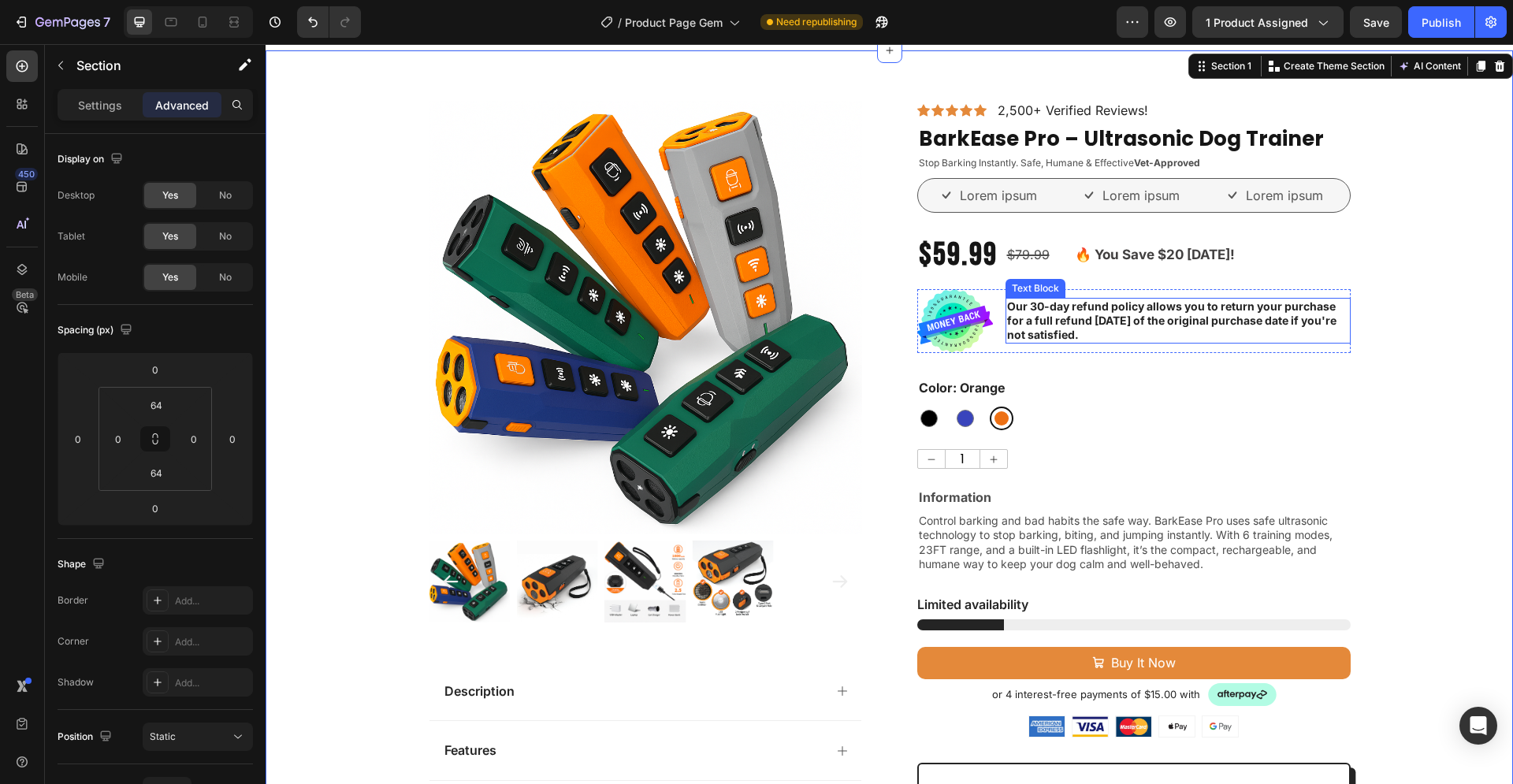
click at [1095, 326] on p "Our 30-day refund policy allows you to return your purchase for a full refund w…" at bounding box center [1178, 320] width 342 height 43
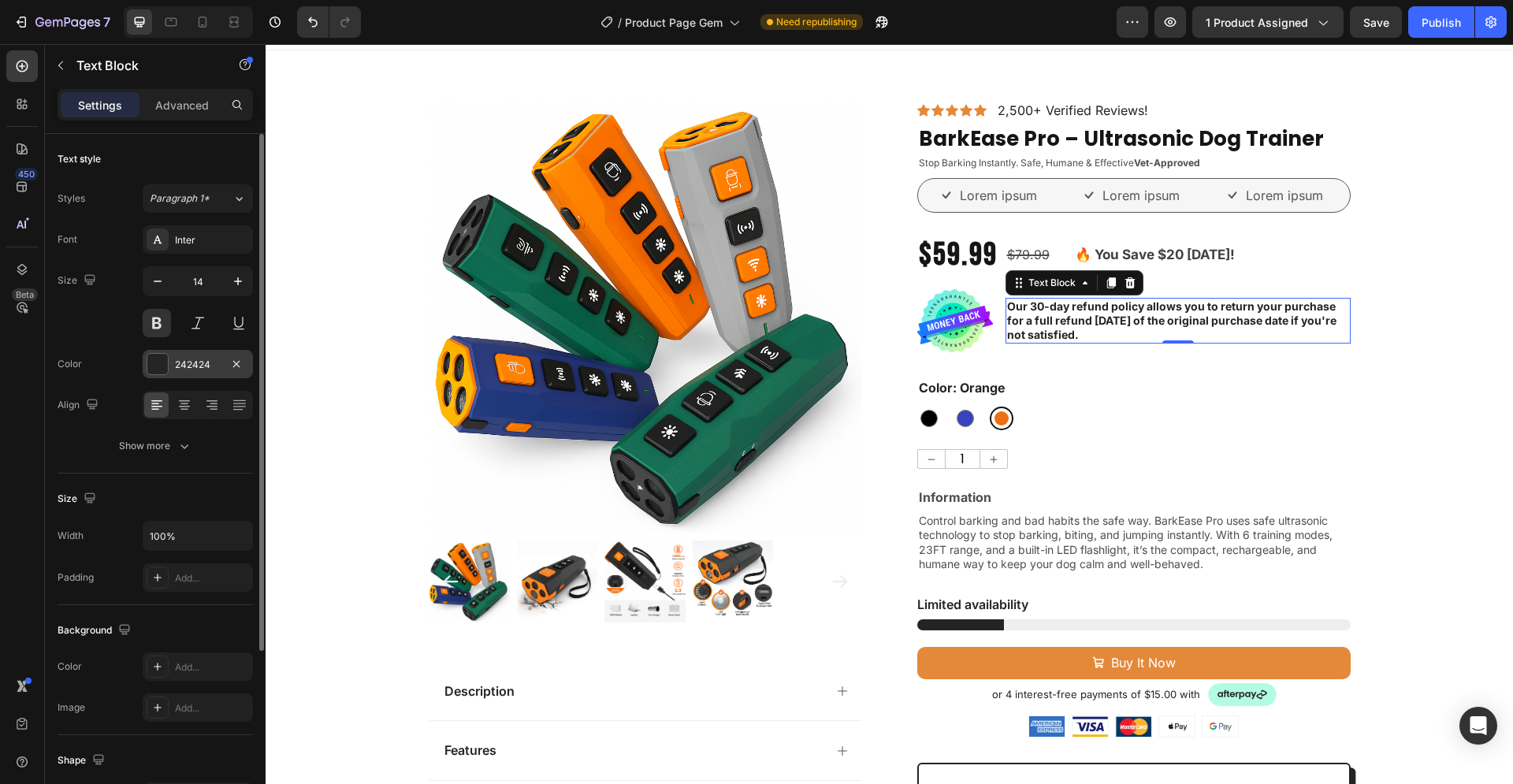
click at [164, 357] on div at bounding box center [157, 363] width 20 height 20
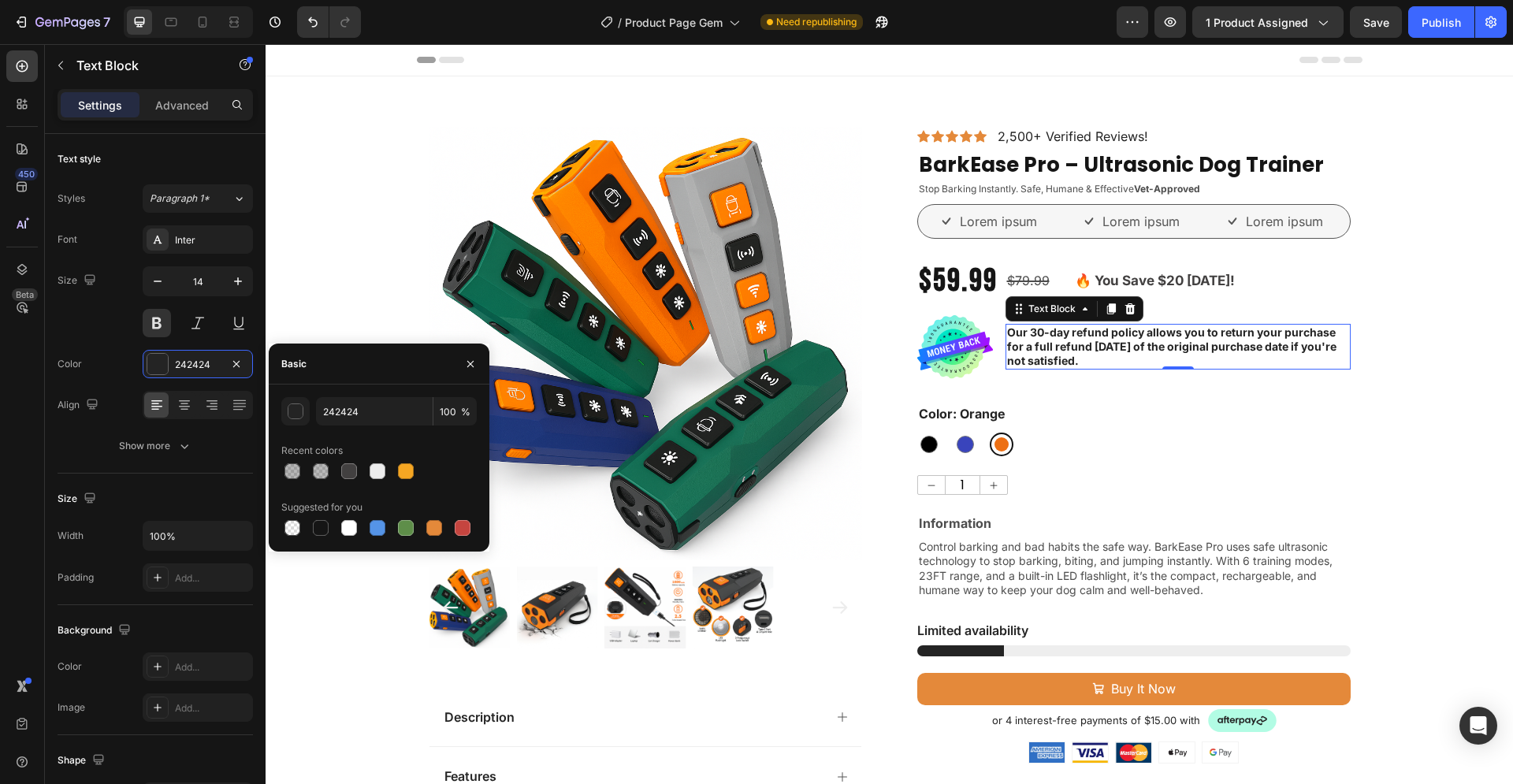
scroll to position [26, 0]
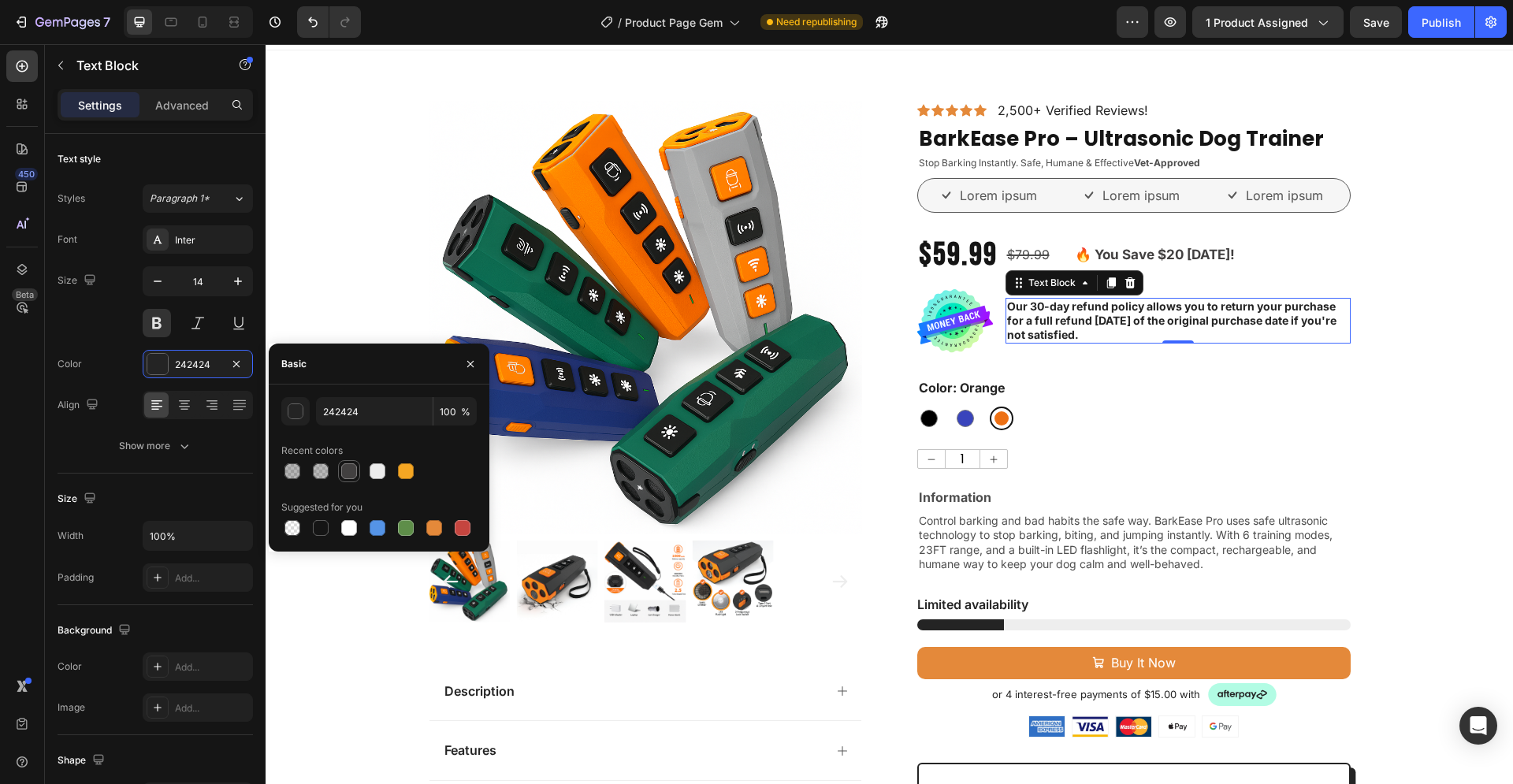
click at [350, 469] on div at bounding box center [349, 471] width 16 height 16
type input "424040"
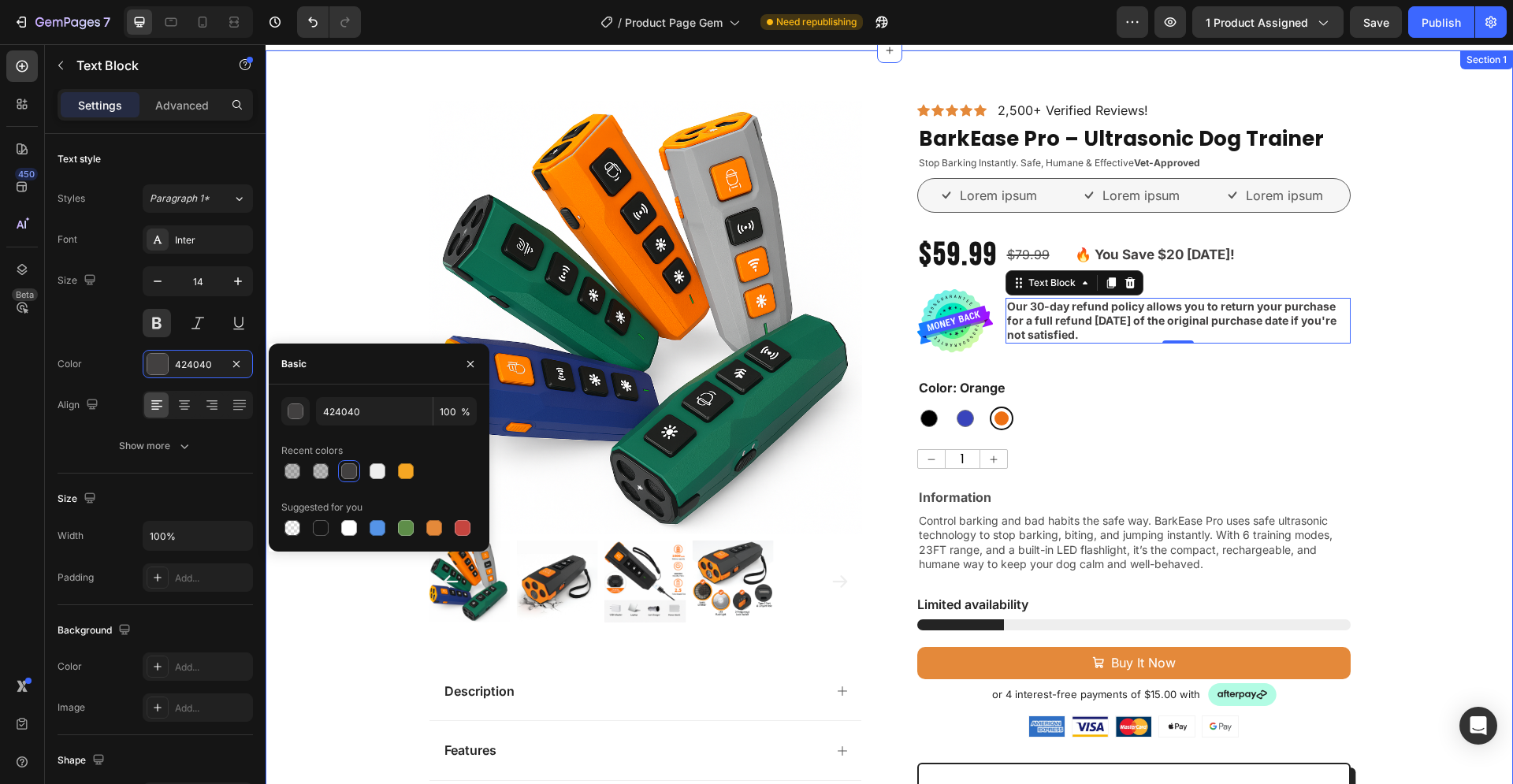
click at [1404, 349] on div "Product Images Description Features Key Benefits Safety Guidelines Refund Polic…" at bounding box center [889, 668] width 1247 height 1135
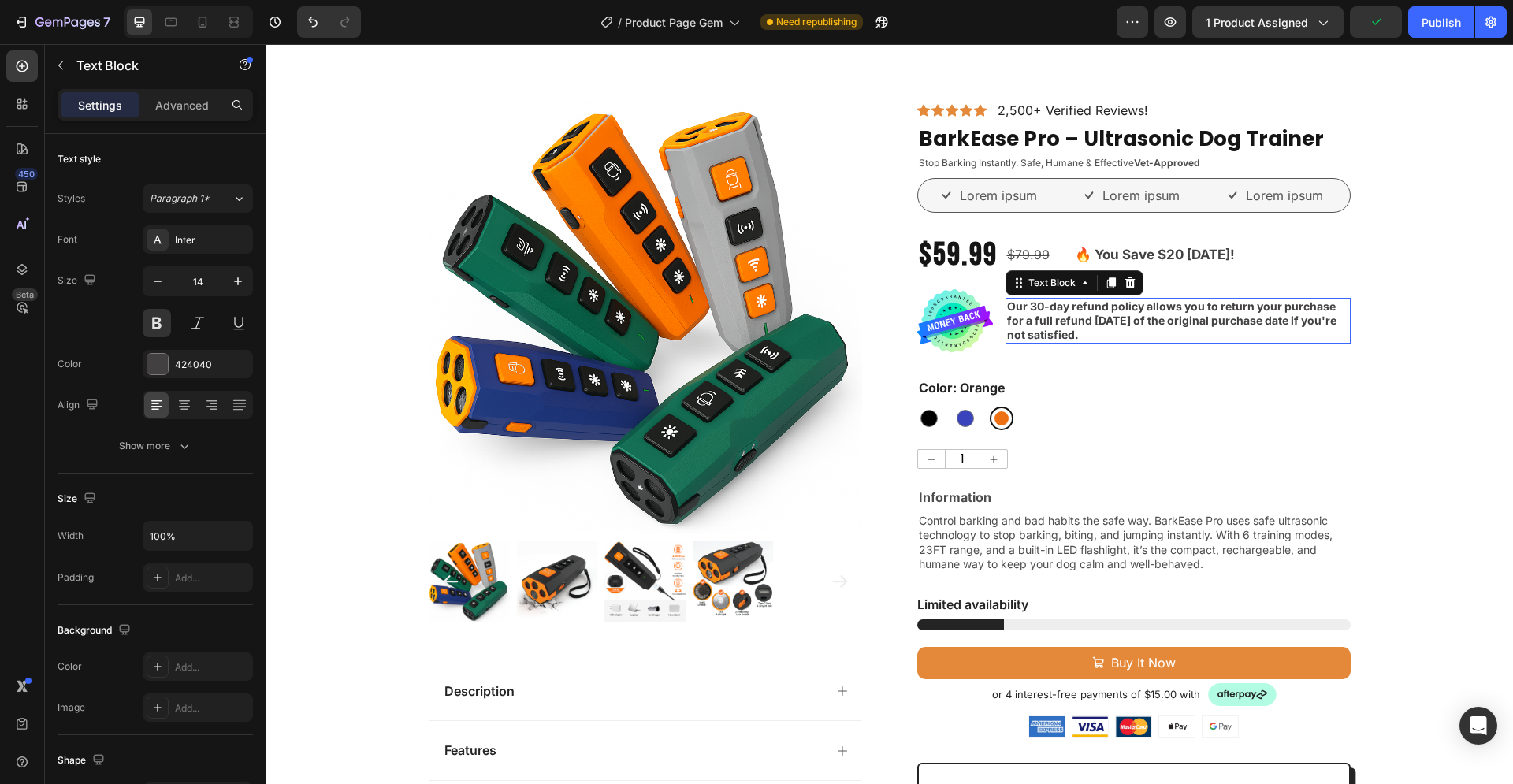
click at [1154, 325] on p "Our 30-day refund policy allows you to return your purchase for a full refund w…" at bounding box center [1178, 320] width 342 height 43
click at [240, 285] on icon "button" at bounding box center [237, 281] width 16 height 16
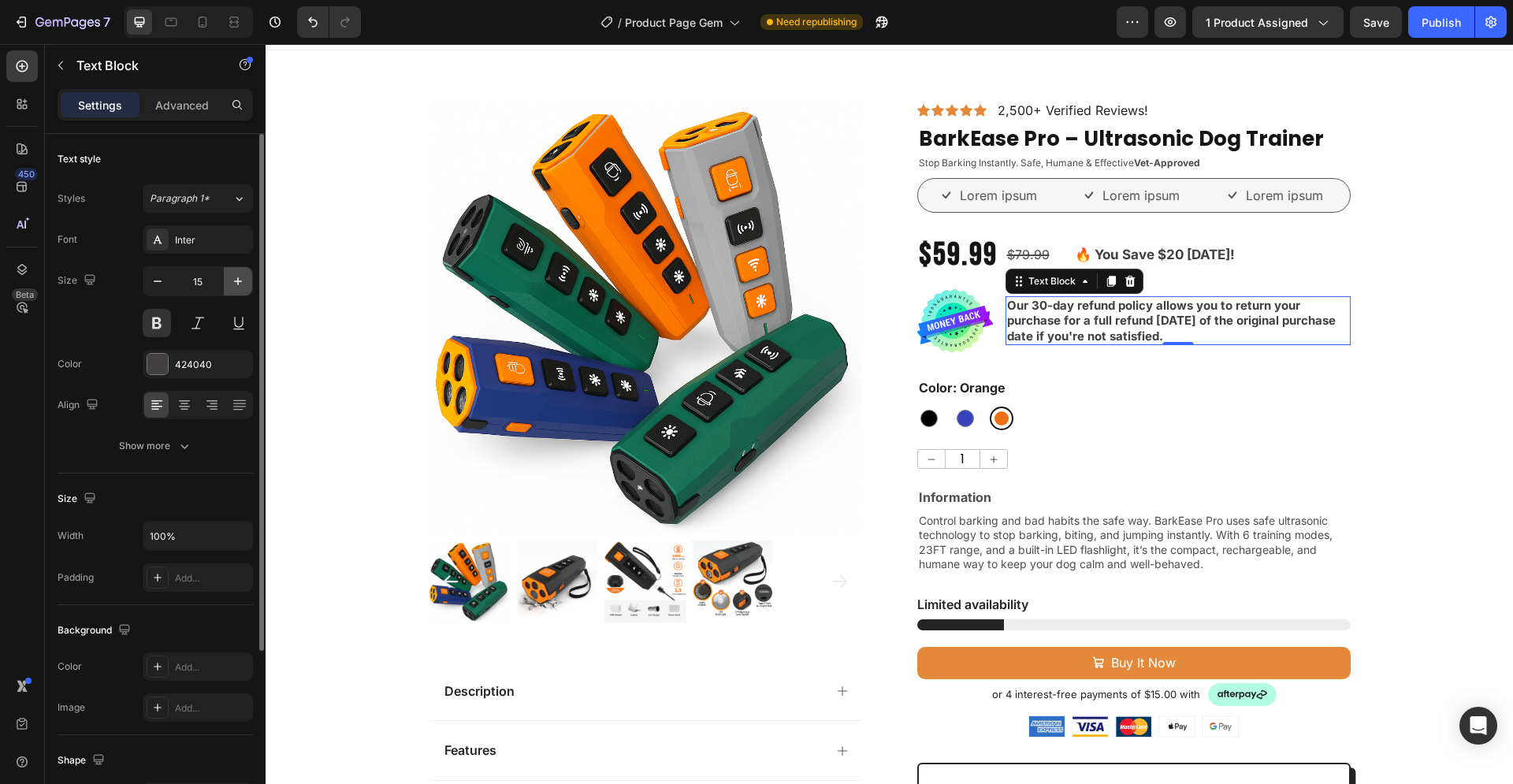
click at [240, 285] on icon "button" at bounding box center [237, 281] width 16 height 16
click at [162, 281] on icon "button" at bounding box center [157, 281] width 16 height 16
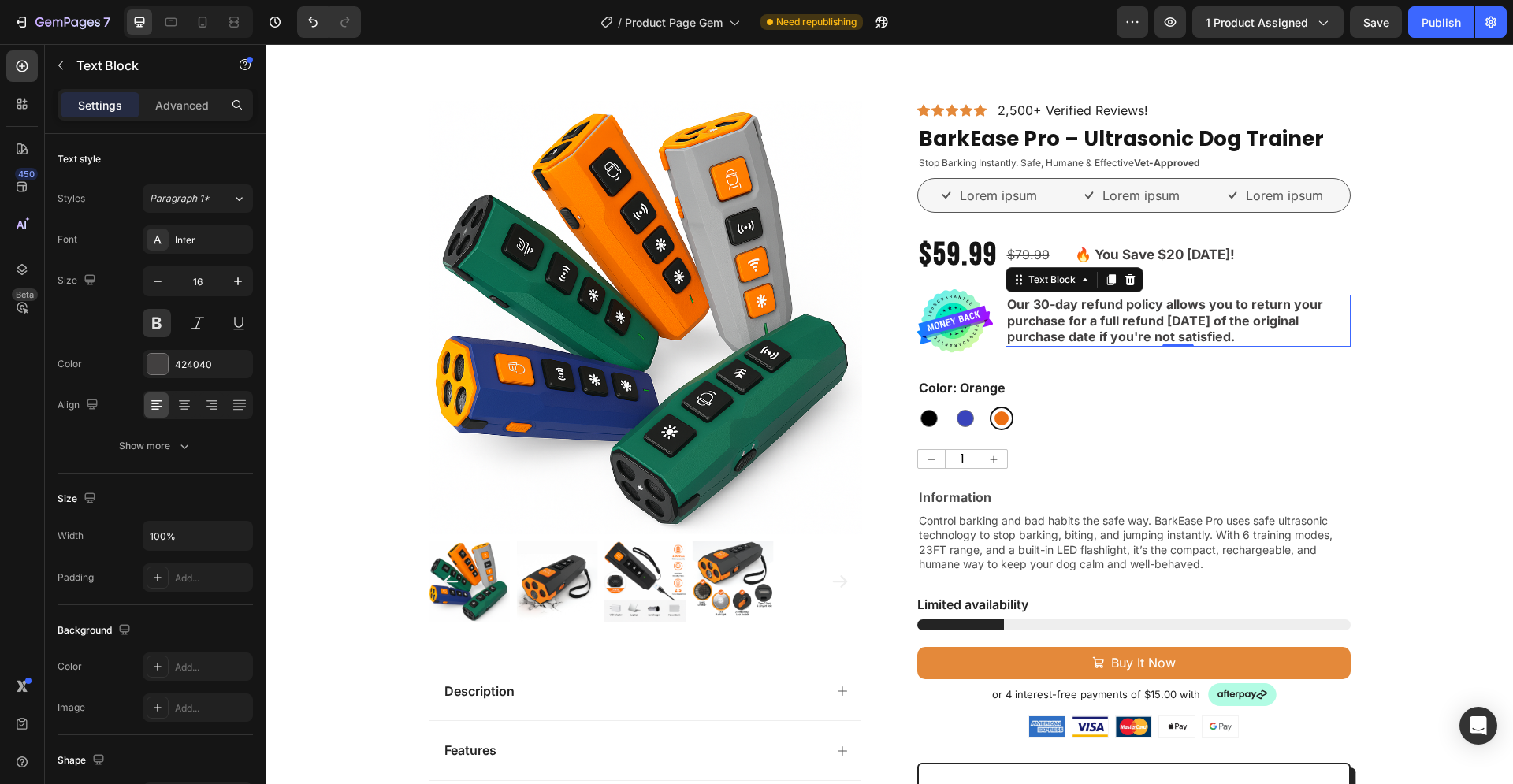
type input "15"
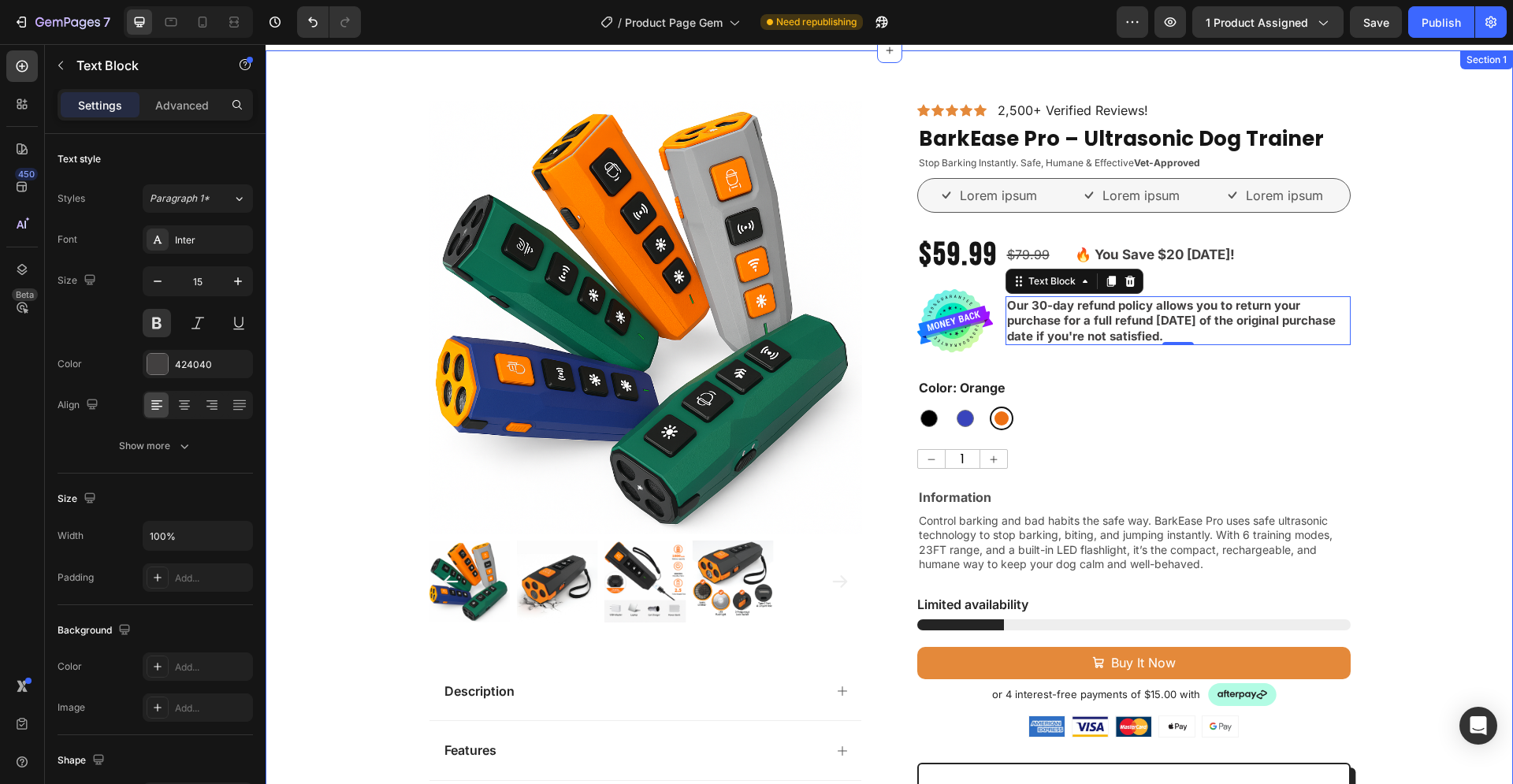
click at [1417, 353] on div "Product Images Description Features Key Benefits Safety Guidelines Refund Polic…" at bounding box center [889, 668] width 1247 height 1135
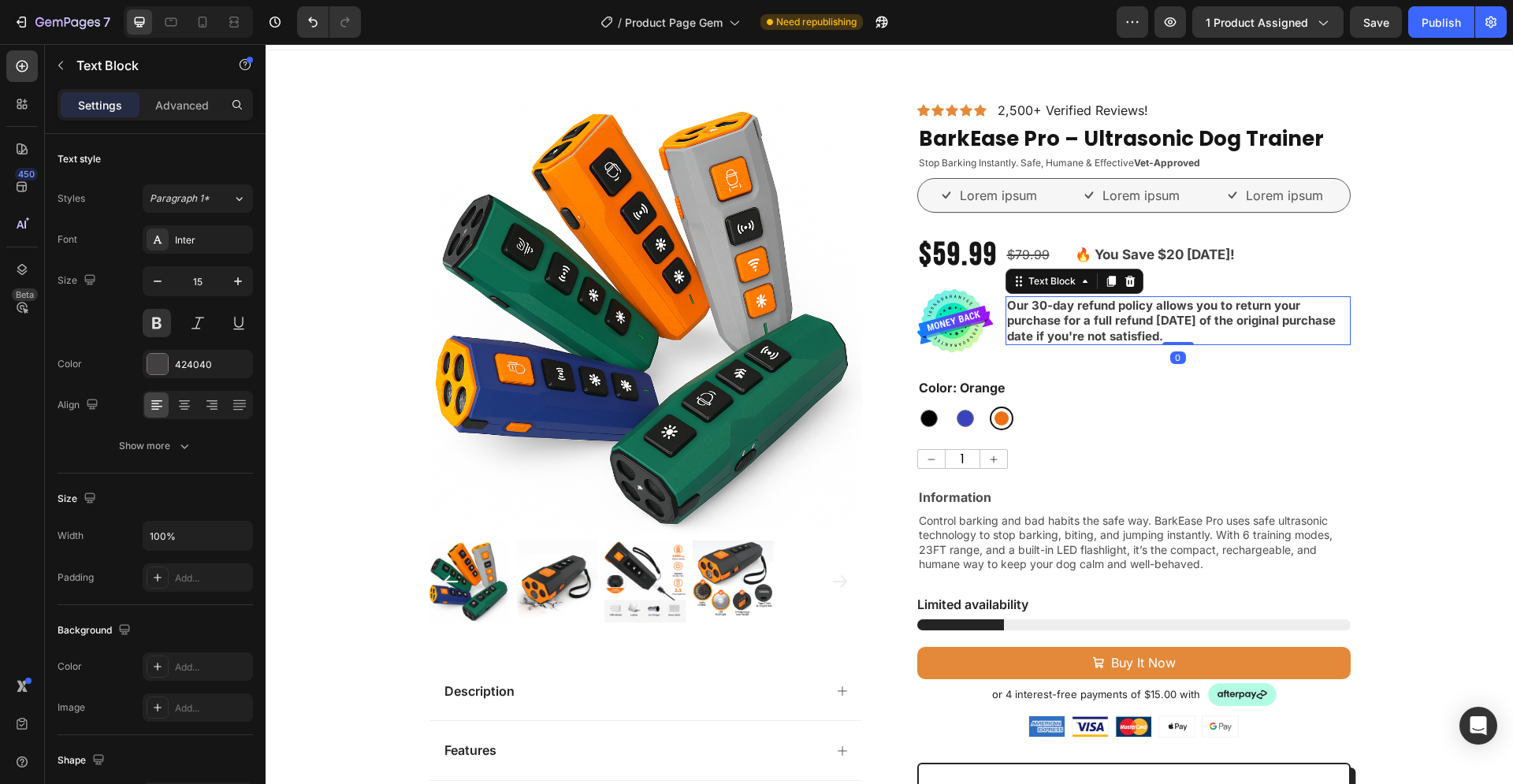
click at [1168, 332] on p "Our 30-day refund policy allows you to return your purchase for a full refund w…" at bounding box center [1178, 321] width 342 height 47
click at [1214, 335] on p "Our 30-day refund policy allows you to return your purchase for a full refund w…" at bounding box center [1178, 321] width 342 height 47
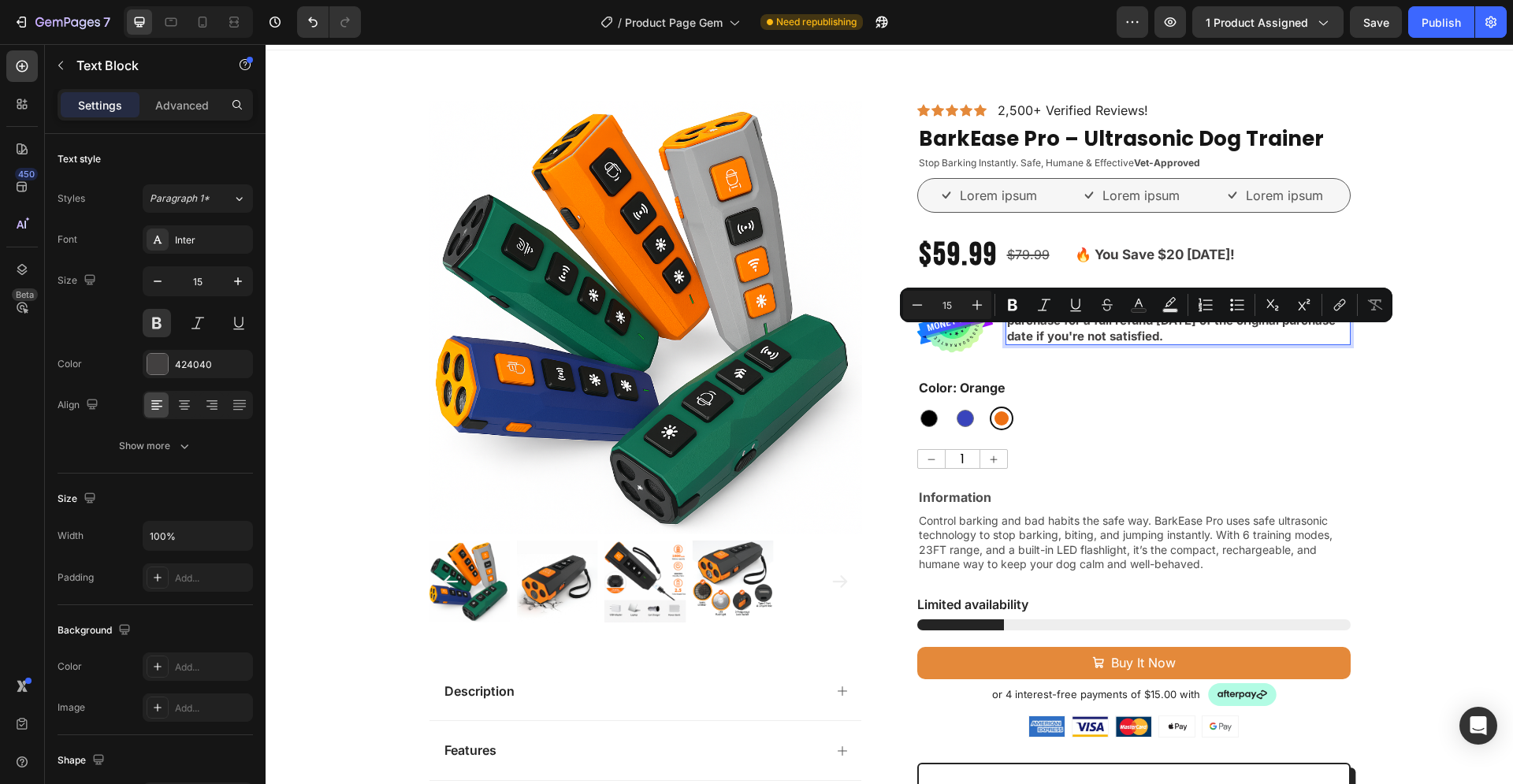
drag, startPoint x: 1208, startPoint y: 335, endPoint x: 1085, endPoint y: 343, distance: 123.3
click at [1085, 343] on p "Our 30-day refund policy allows you to return your purchase for a full refund w…" at bounding box center [1178, 321] width 342 height 47
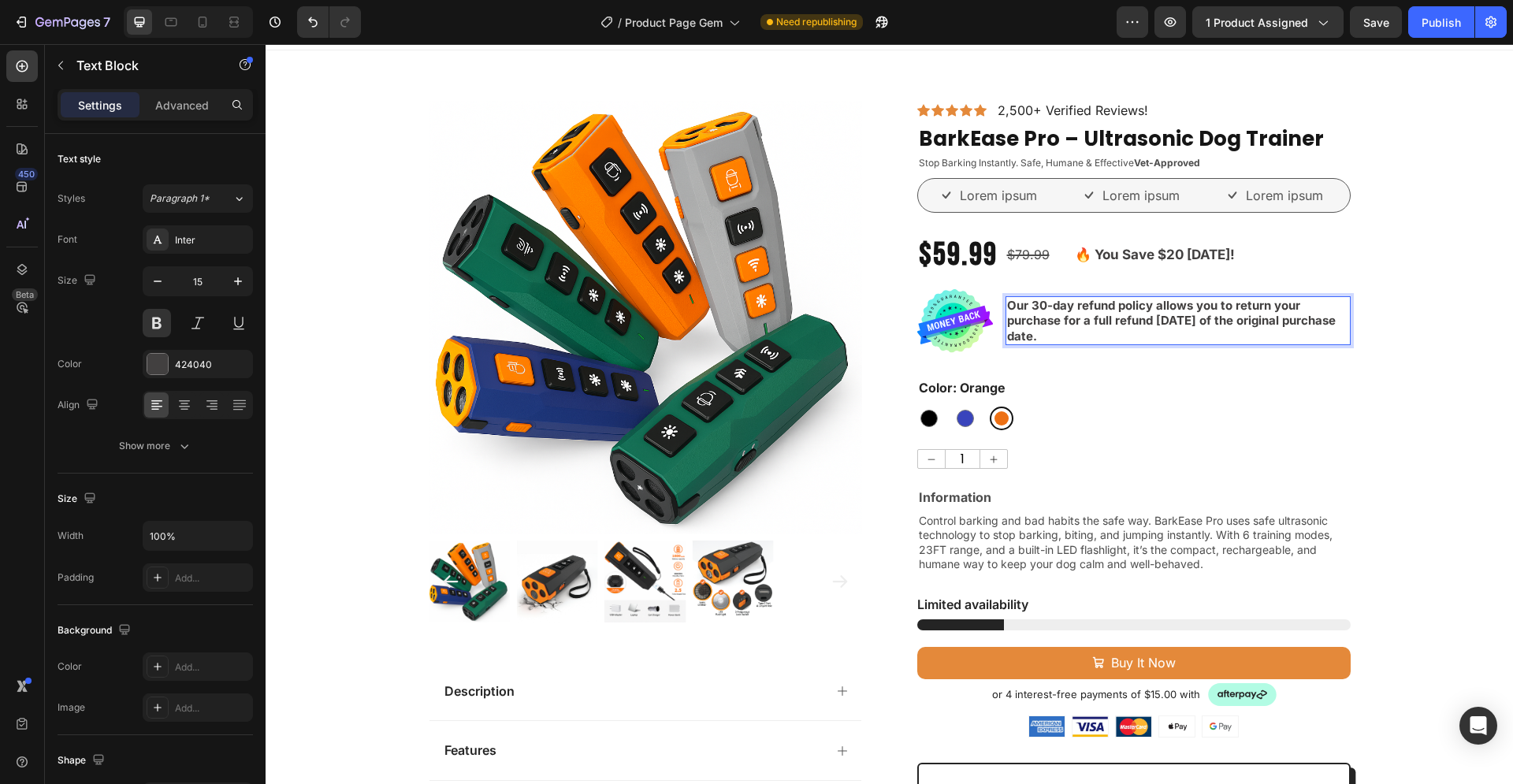
click at [1125, 336] on p "Our 30-day refund policy allows you to return your purchase for a full refund w…" at bounding box center [1178, 321] width 342 height 47
click at [154, 280] on icon "button" at bounding box center [157, 281] width 16 height 16
type input "14"
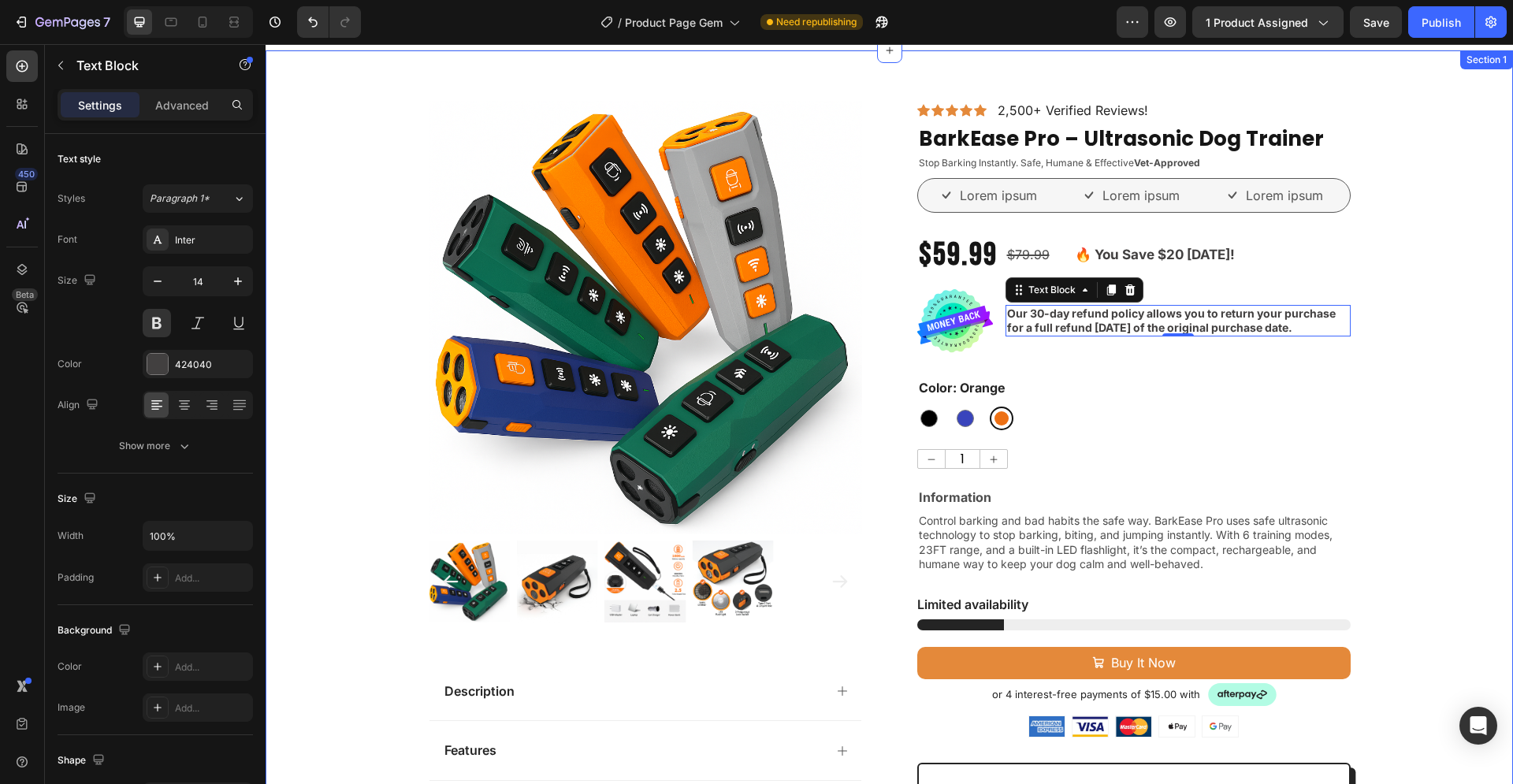
click at [1432, 359] on div "Product Images Description Features Key Benefits Safety Guidelines Refund Polic…" at bounding box center [889, 668] width 1247 height 1135
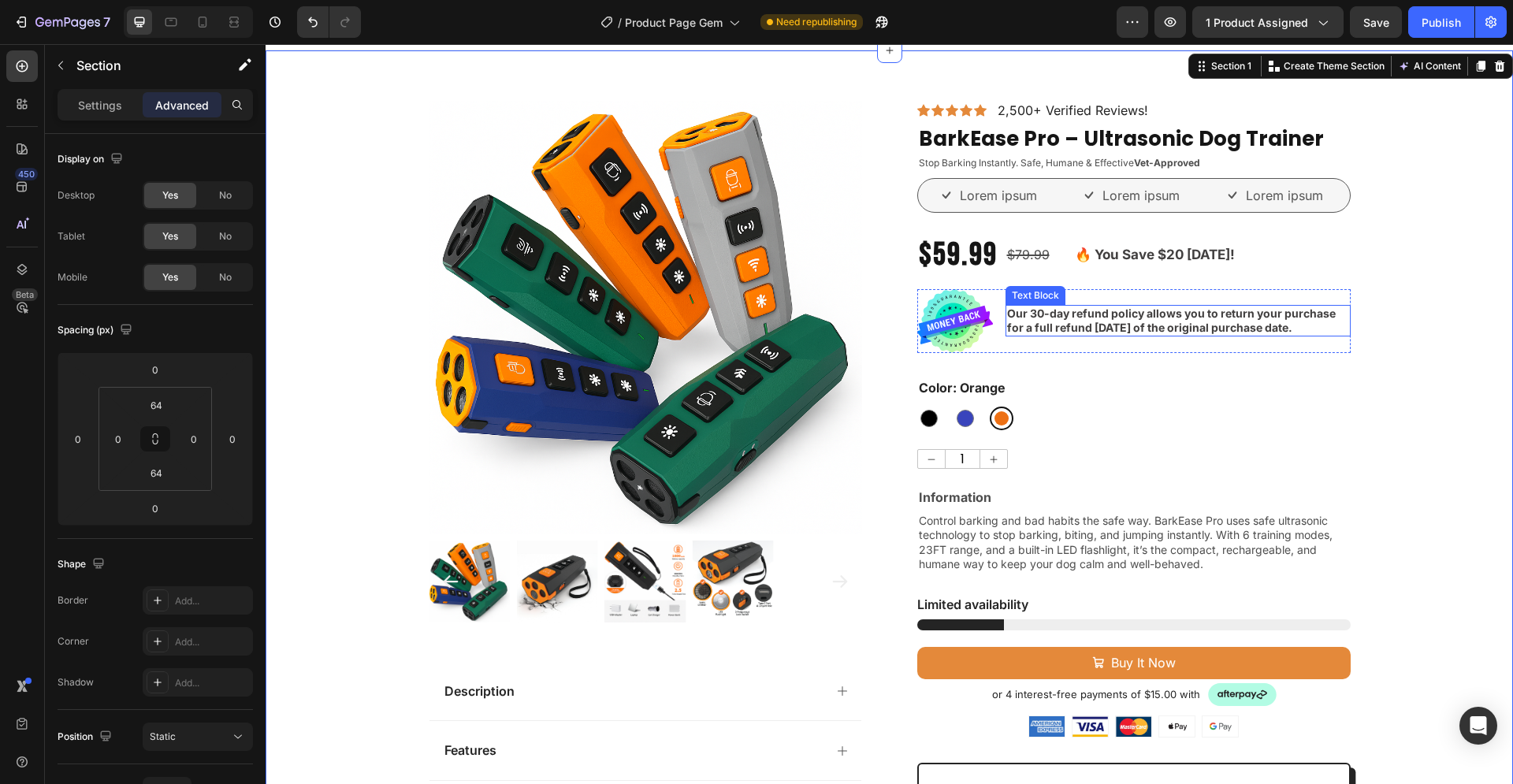
click at [1118, 329] on p "Our 30-day refund policy allows you to return your purchase for a full refund w…" at bounding box center [1178, 321] width 342 height 29
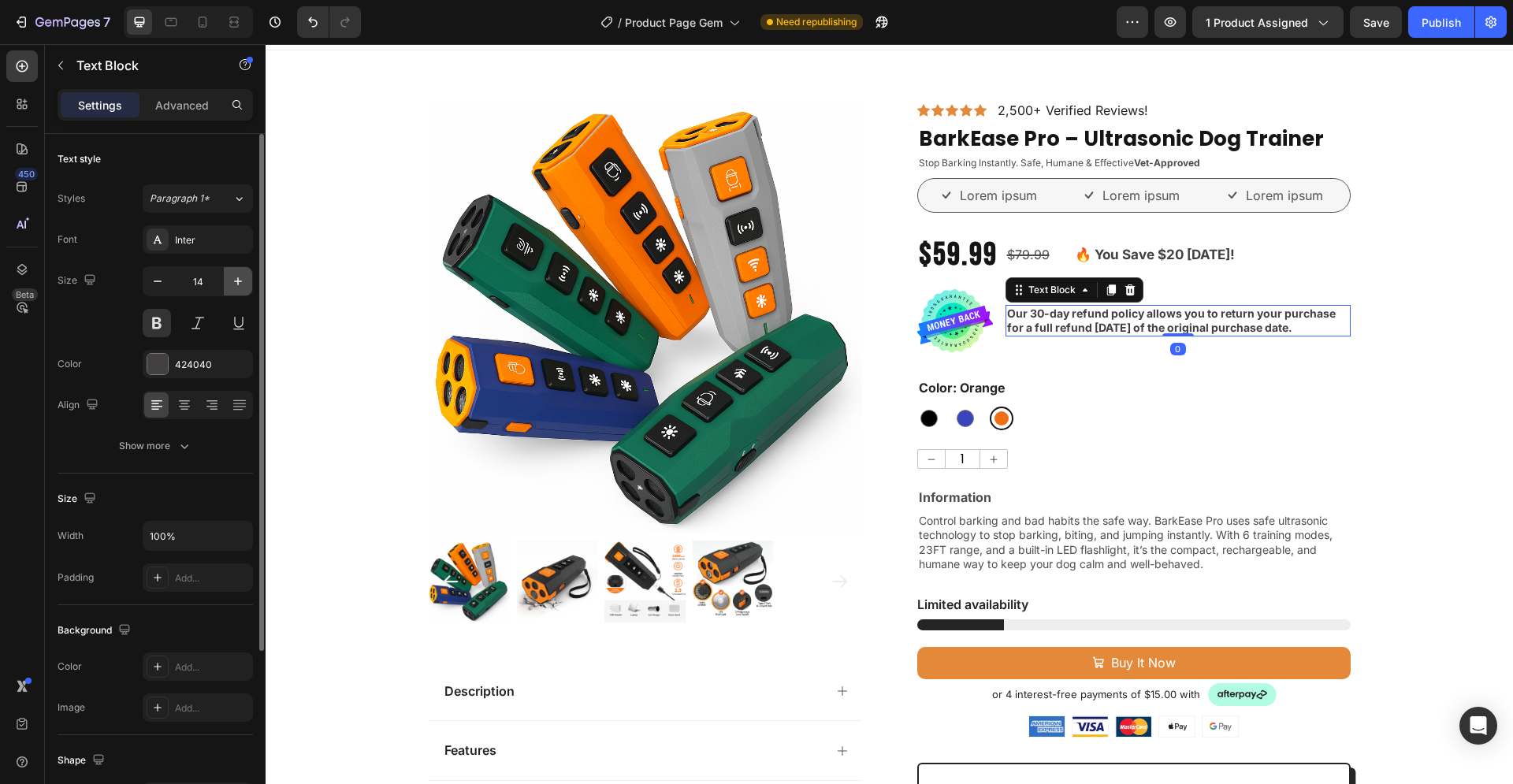
click at [243, 284] on icon "button" at bounding box center [237, 281] width 16 height 16
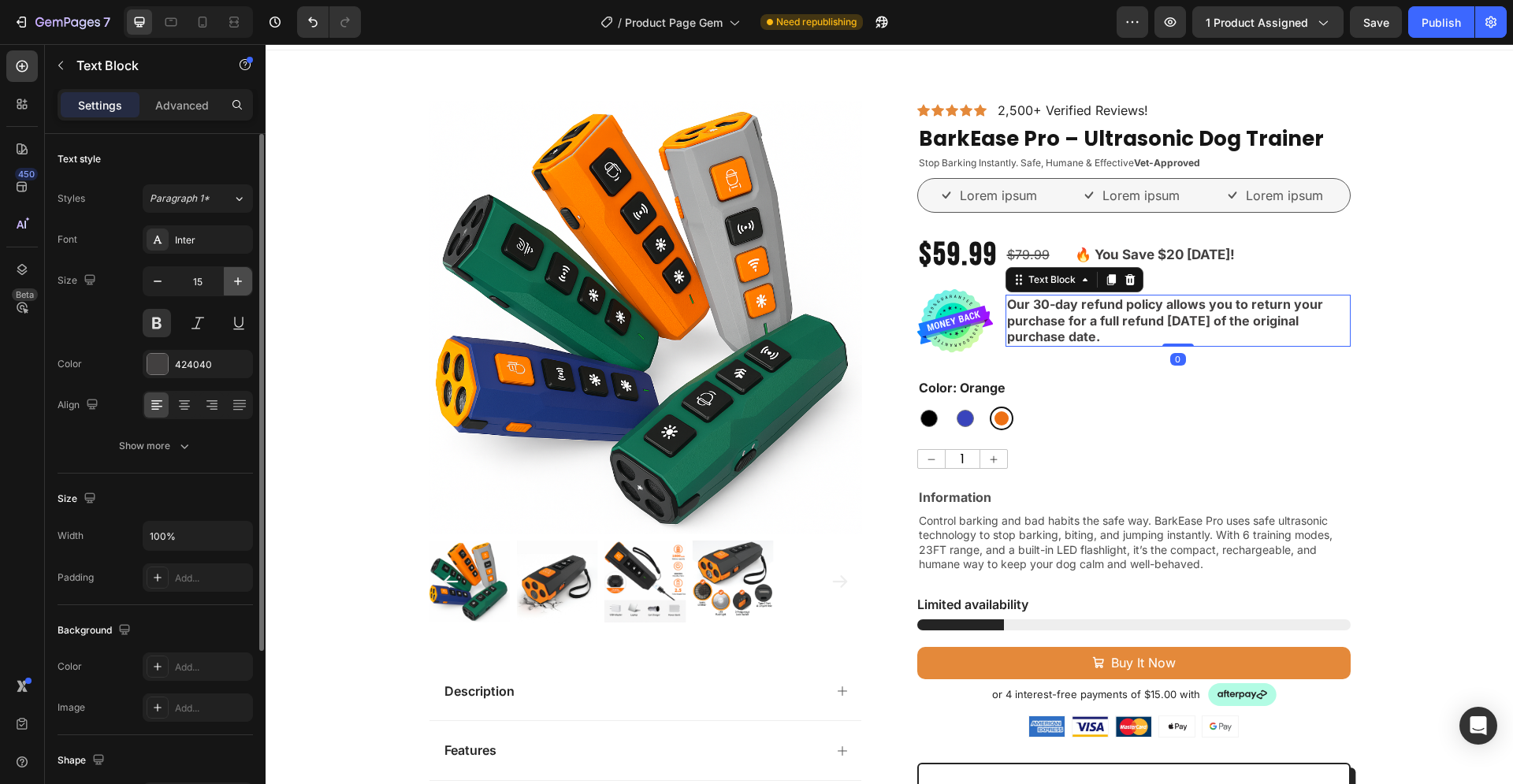
type input "16"
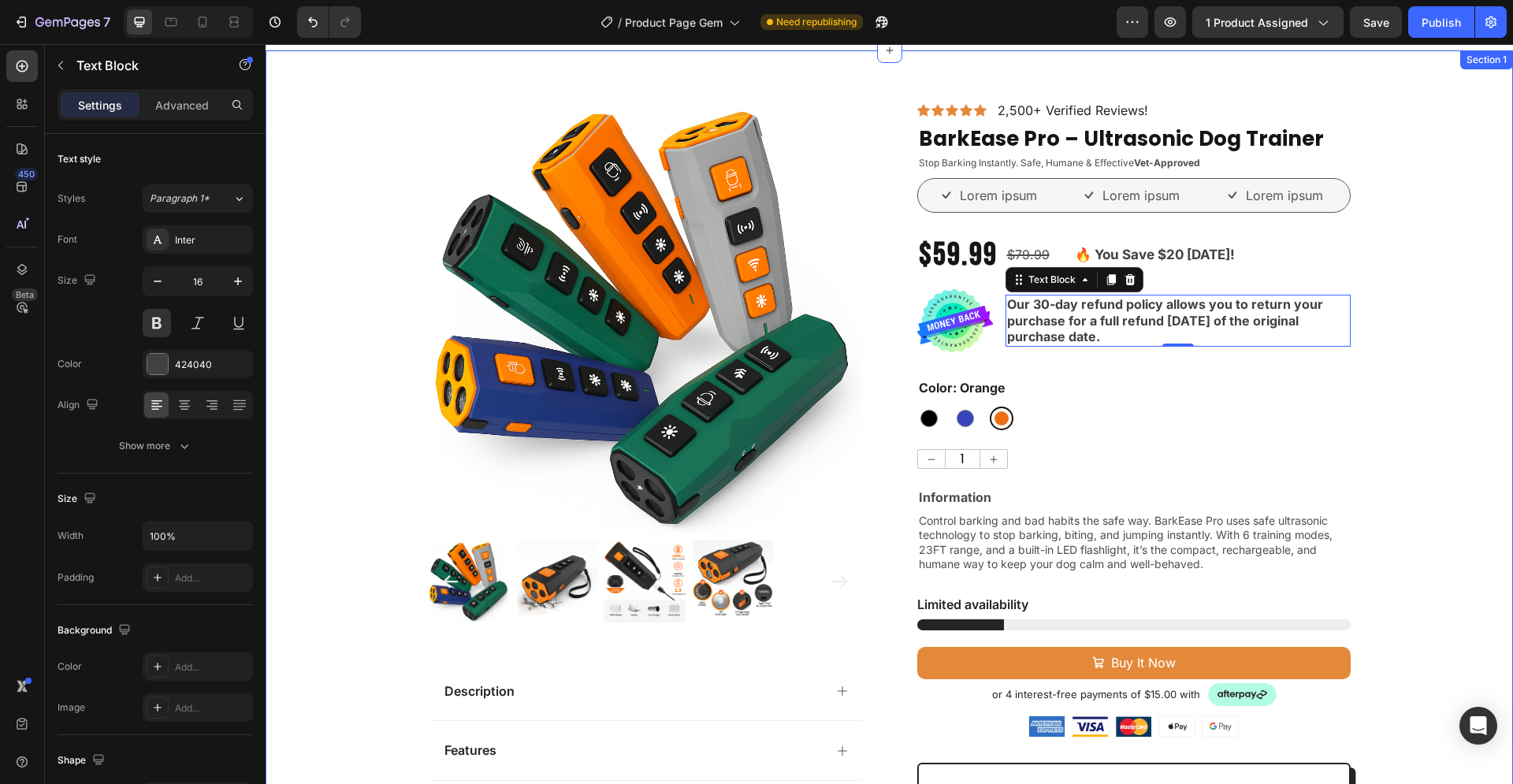
click at [1381, 374] on div "Product Images Description Features Key Benefits Safety Guidelines Refund Polic…" at bounding box center [889, 668] width 1247 height 1135
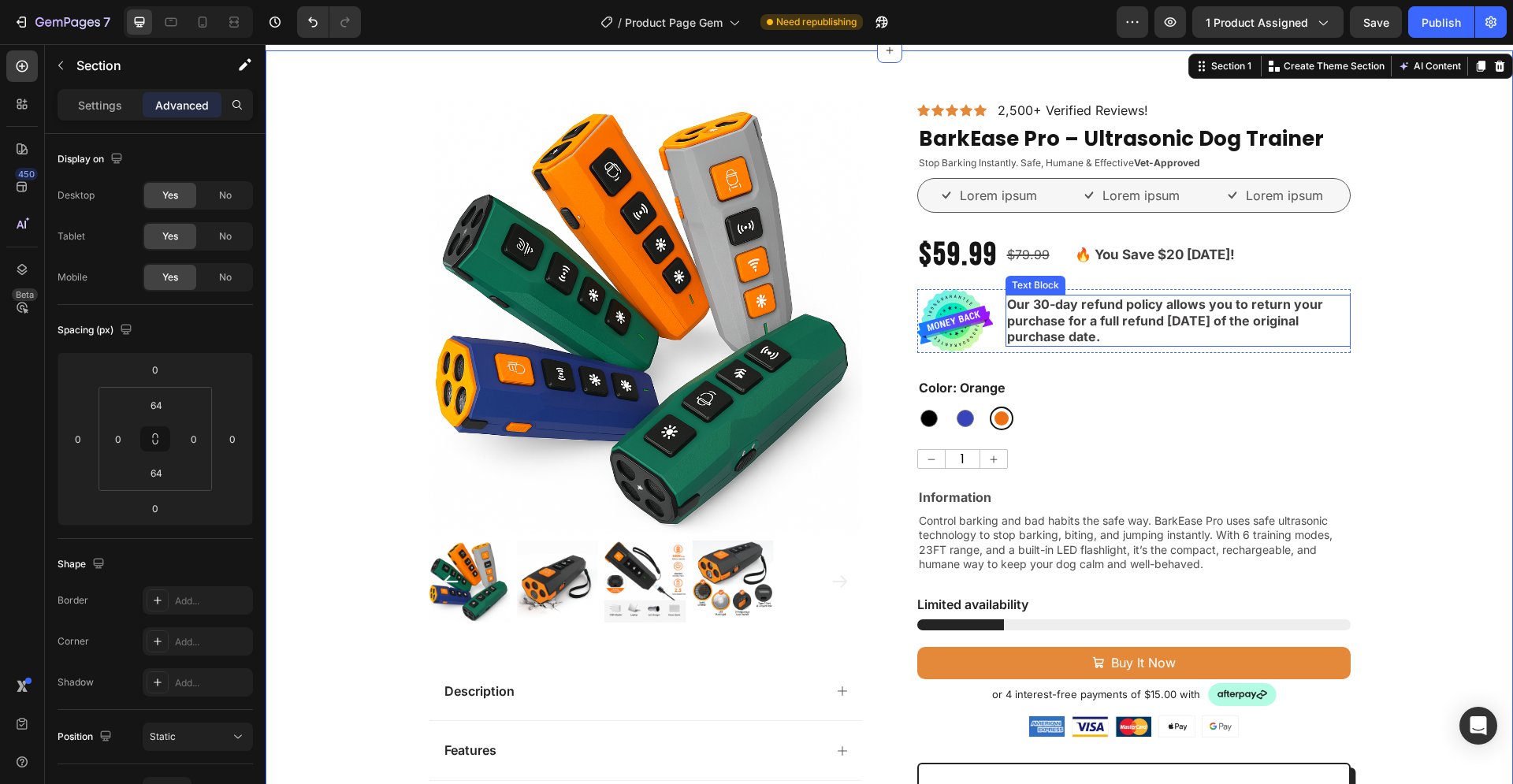
click at [1122, 332] on p "Our 30-day refund policy allows you to return your purchase for a full refund w…" at bounding box center [1178, 320] width 342 height 49
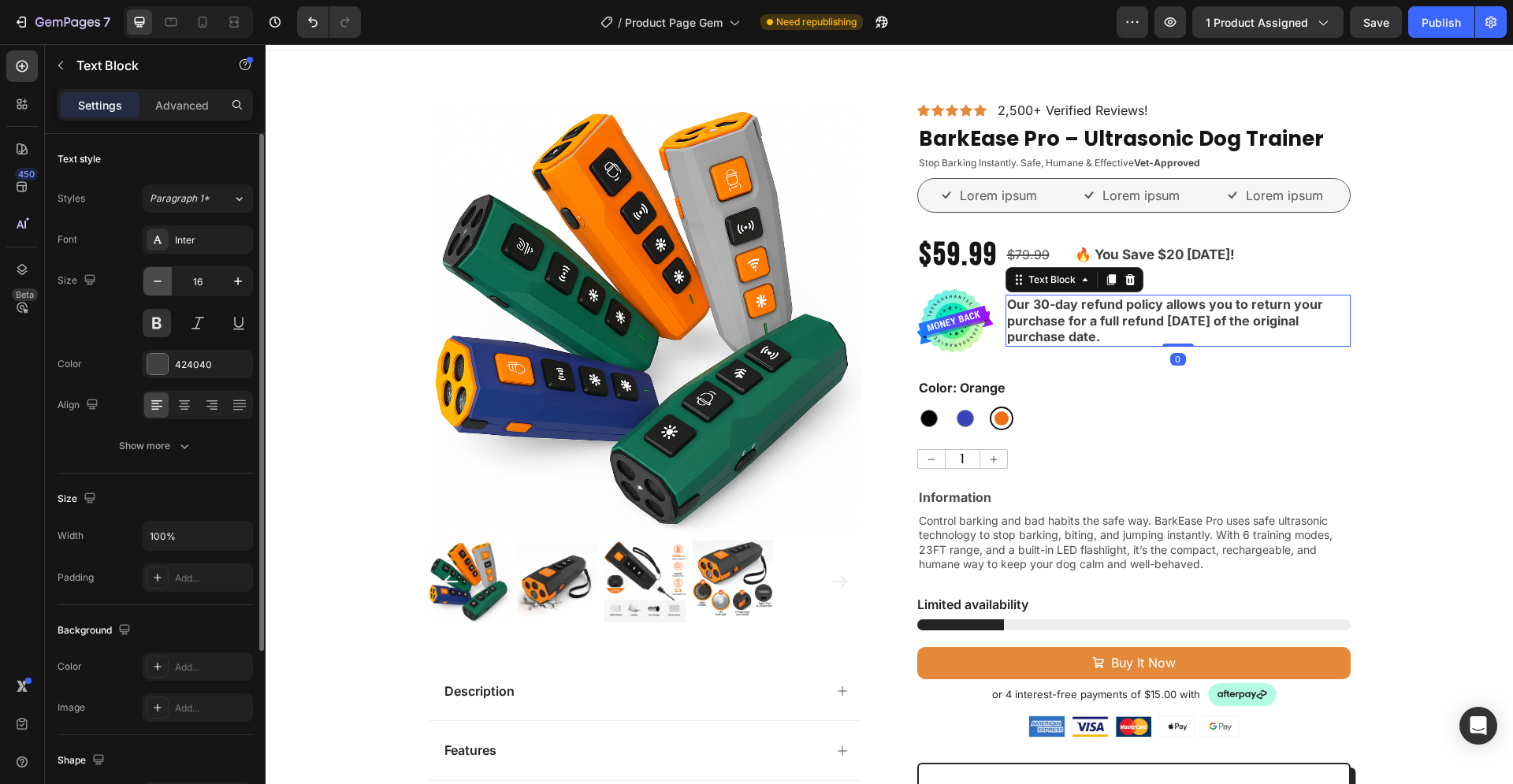
click at [159, 280] on icon "button" at bounding box center [157, 281] width 16 height 16
type input "14"
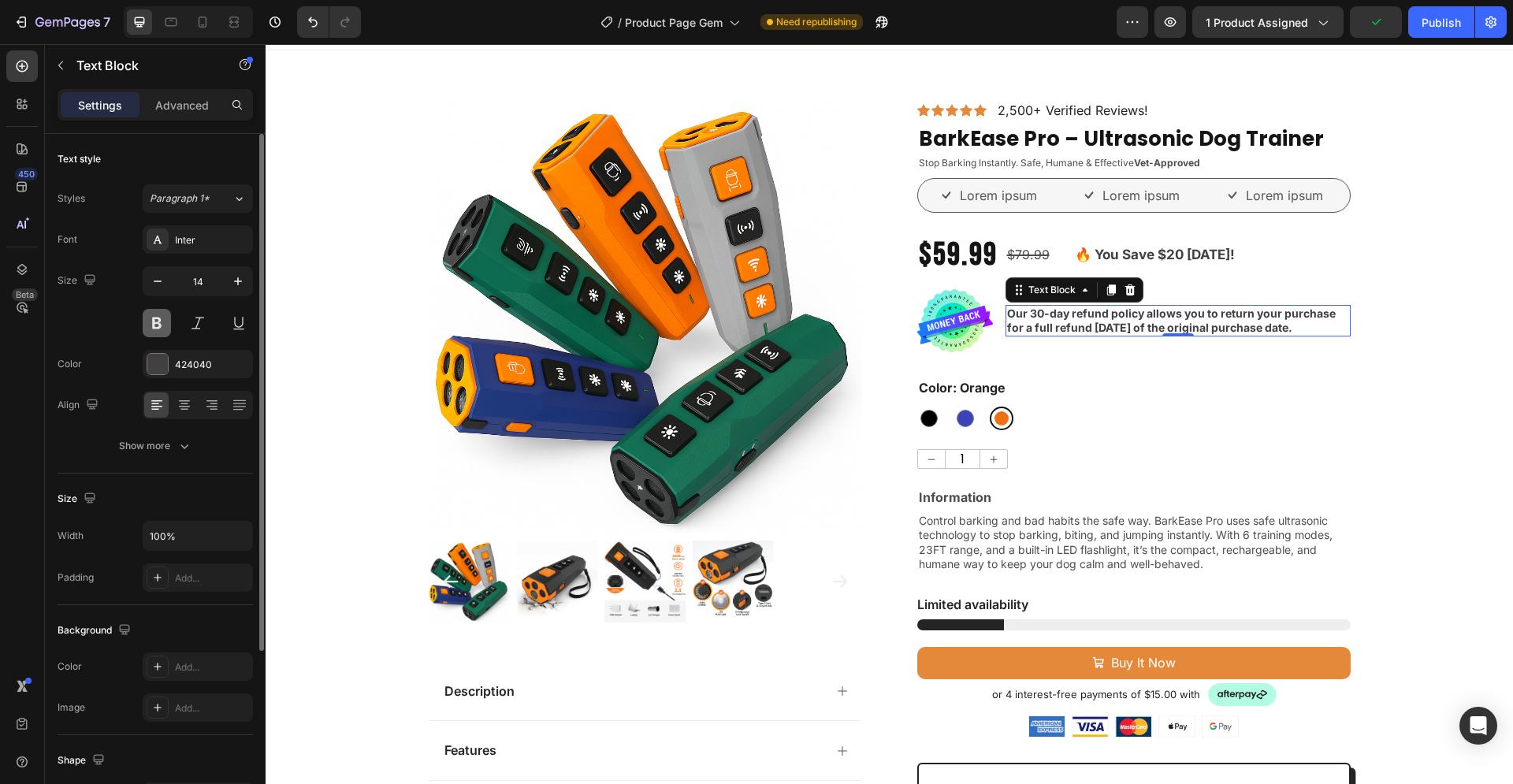
click at [154, 322] on button at bounding box center [157, 323] width 29 height 29
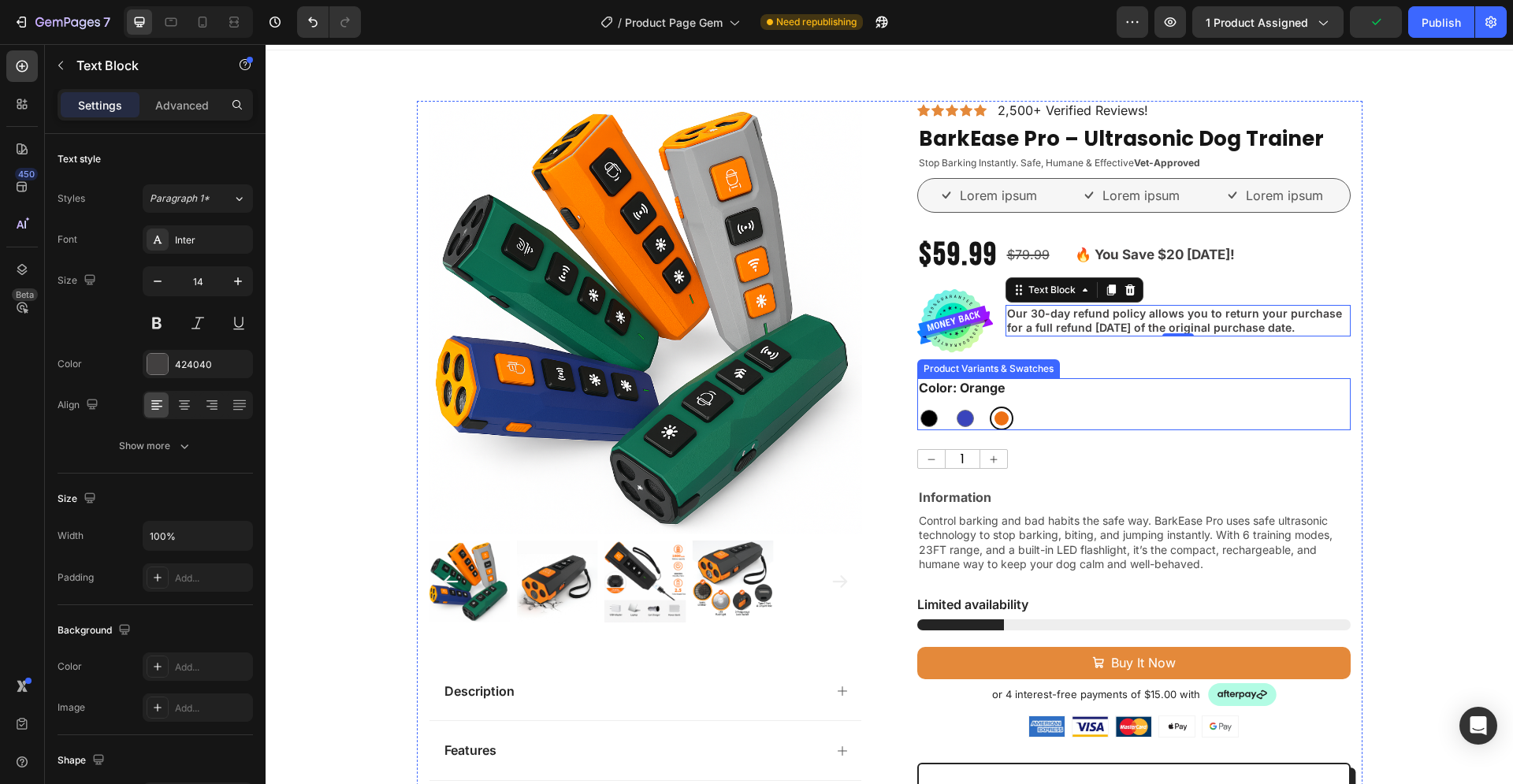
click at [1398, 375] on div "Product Images Description Features Key Benefits Safety Guidelines Refund Polic…" at bounding box center [889, 668] width 1247 height 1135
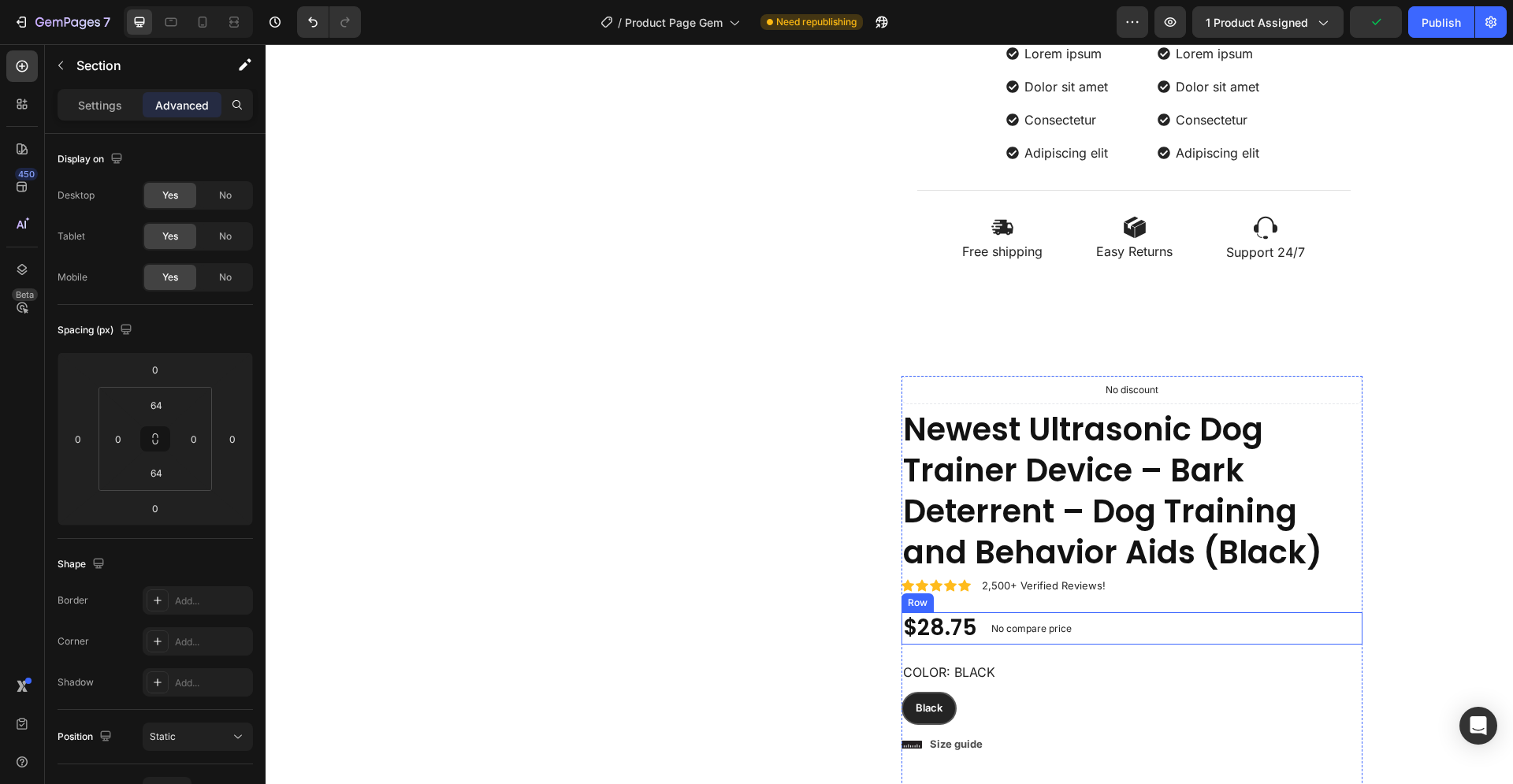
scroll to position [910, 0]
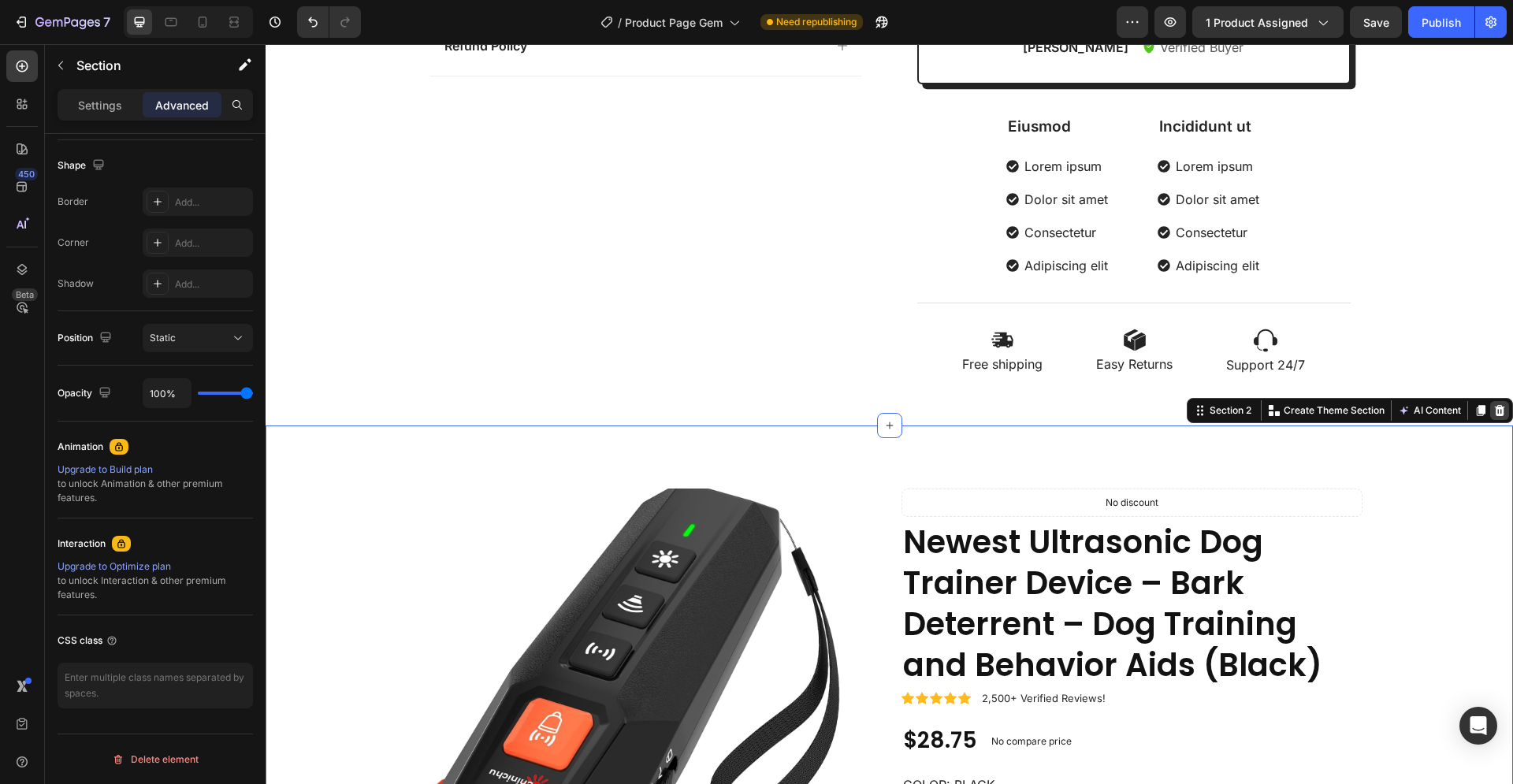
click at [1493, 406] on icon at bounding box center [1499, 410] width 12 height 12
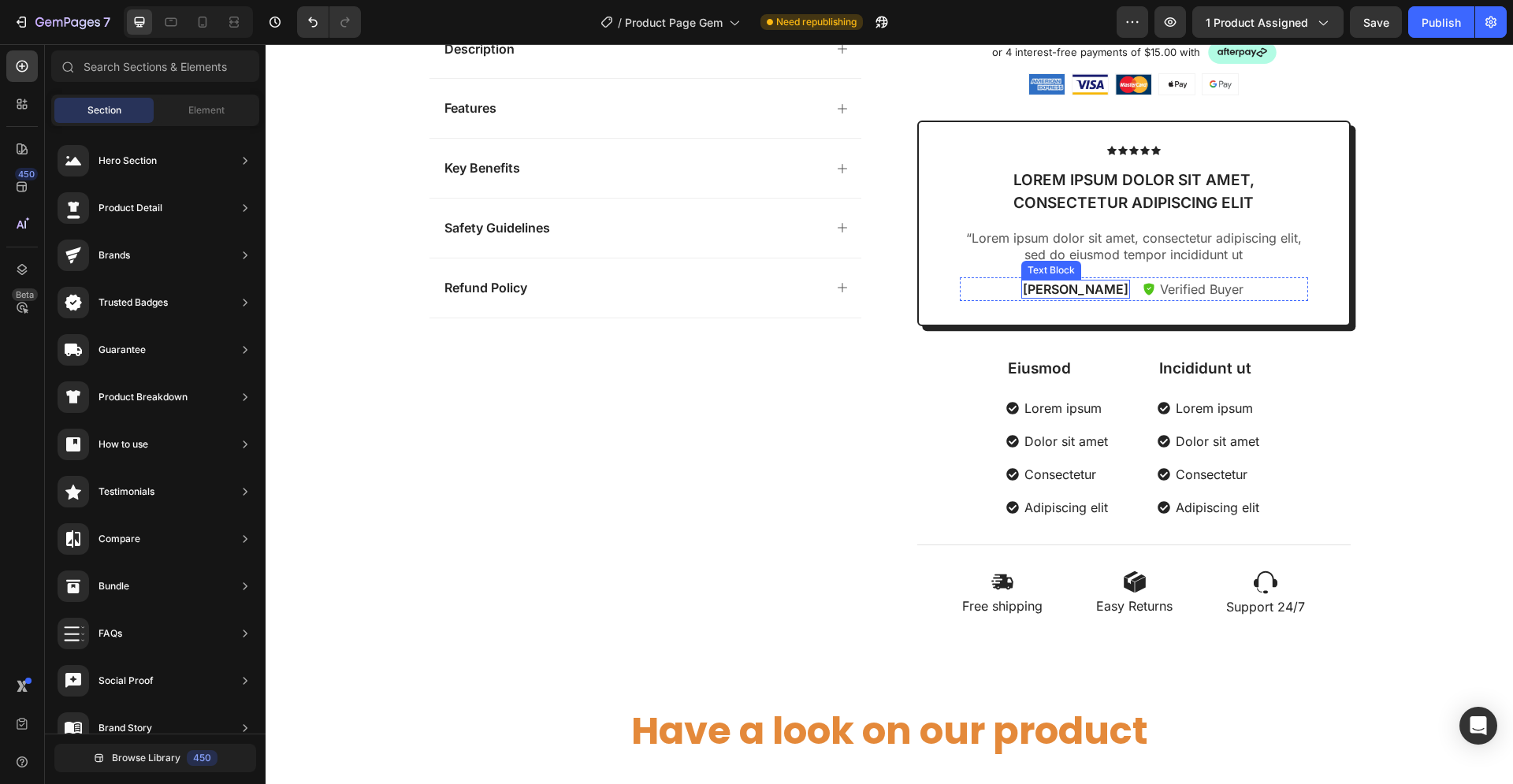
scroll to position [669, 0]
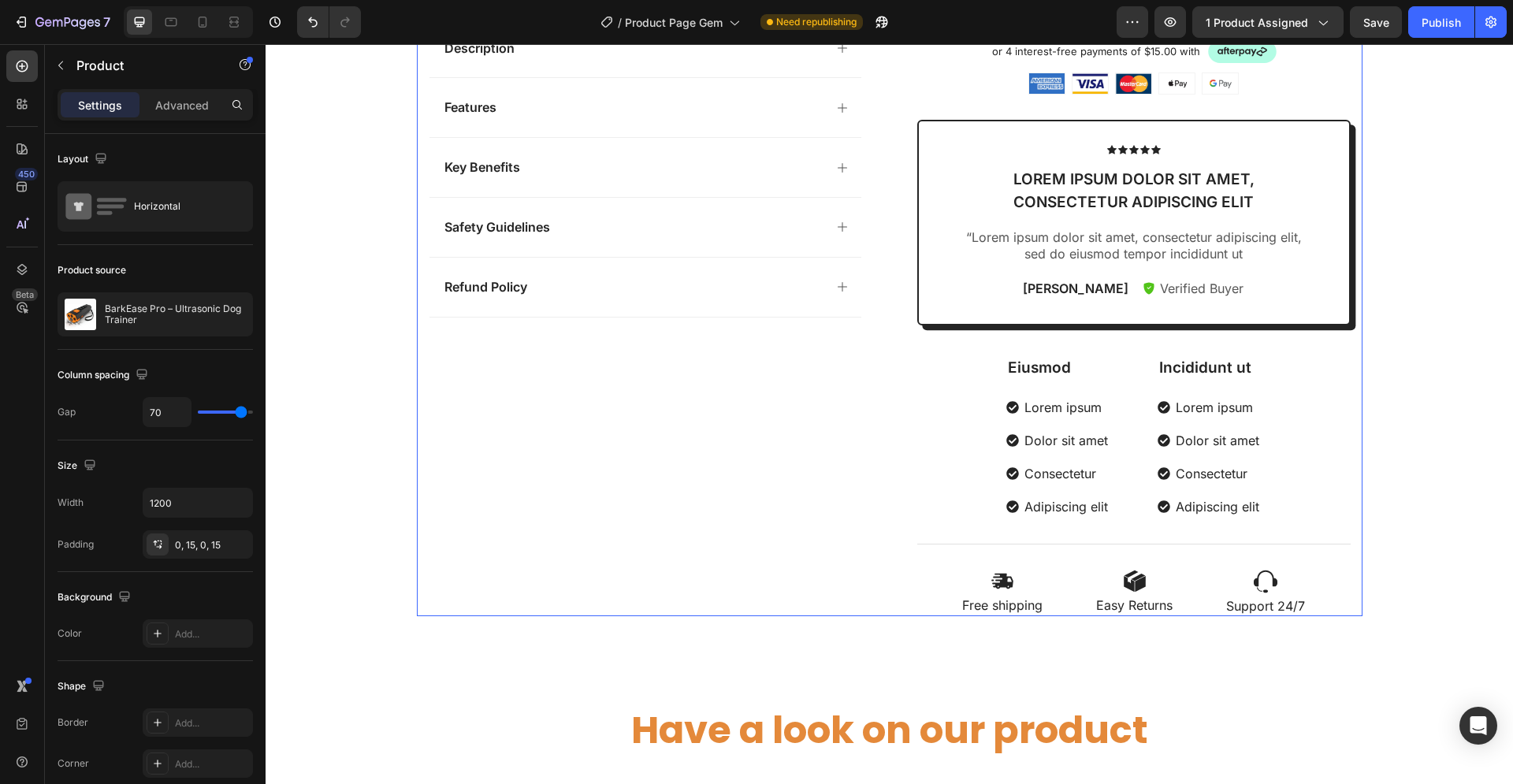
click at [1049, 557] on div "Icon Icon Icon Icon Icon Icon List 2,500+ Verified Reviews! Text Block Row Bark…" at bounding box center [1134, 37] width 434 height 1158
click at [932, 585] on div "Image Free shipping Text Block Image Easy Returns Text Block Image Support 24/7…" at bounding box center [1134, 593] width 434 height 47
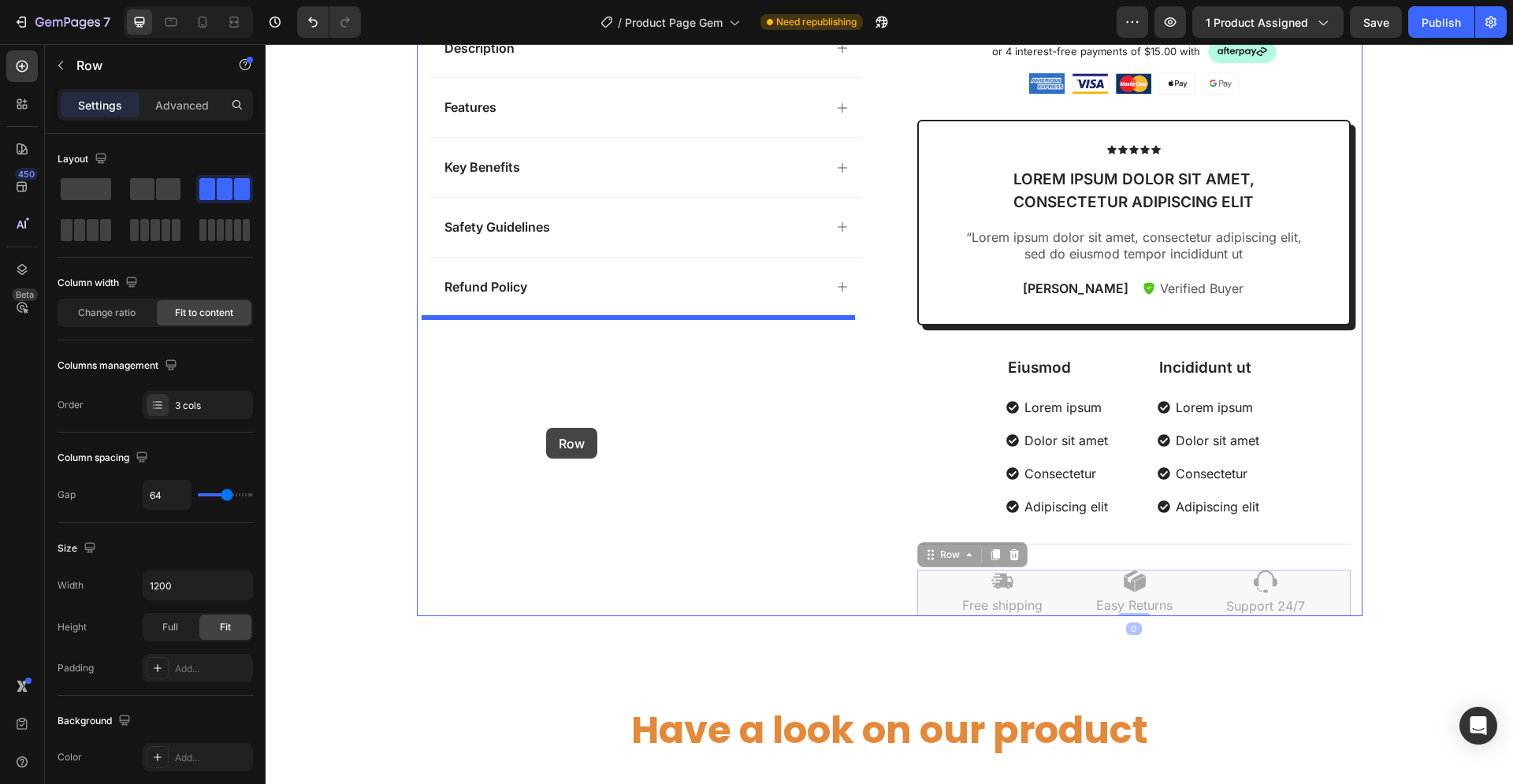
drag, startPoint x: 938, startPoint y: 578, endPoint x: 546, endPoint y: 428, distance: 419.7
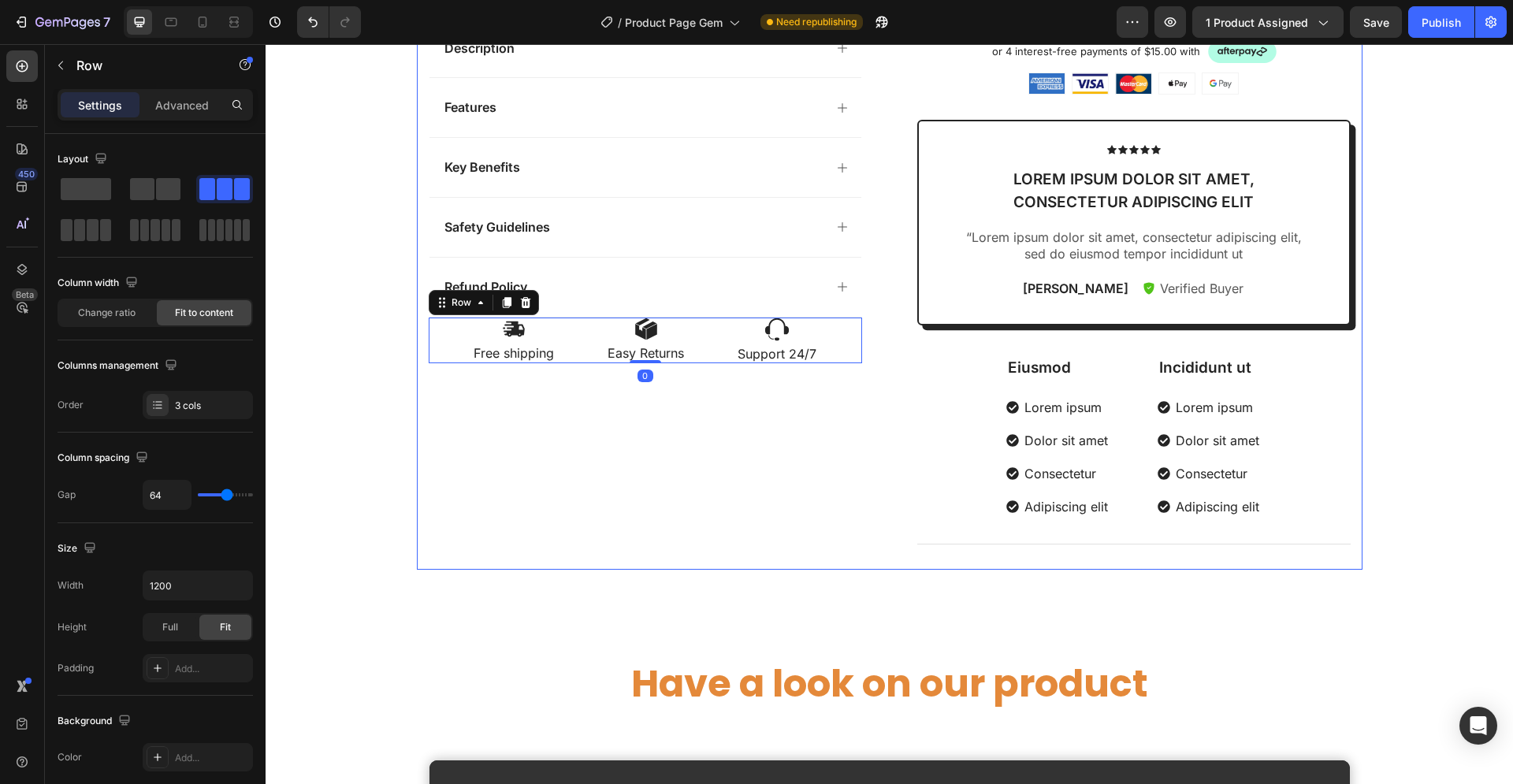
scroll to position [508, 0]
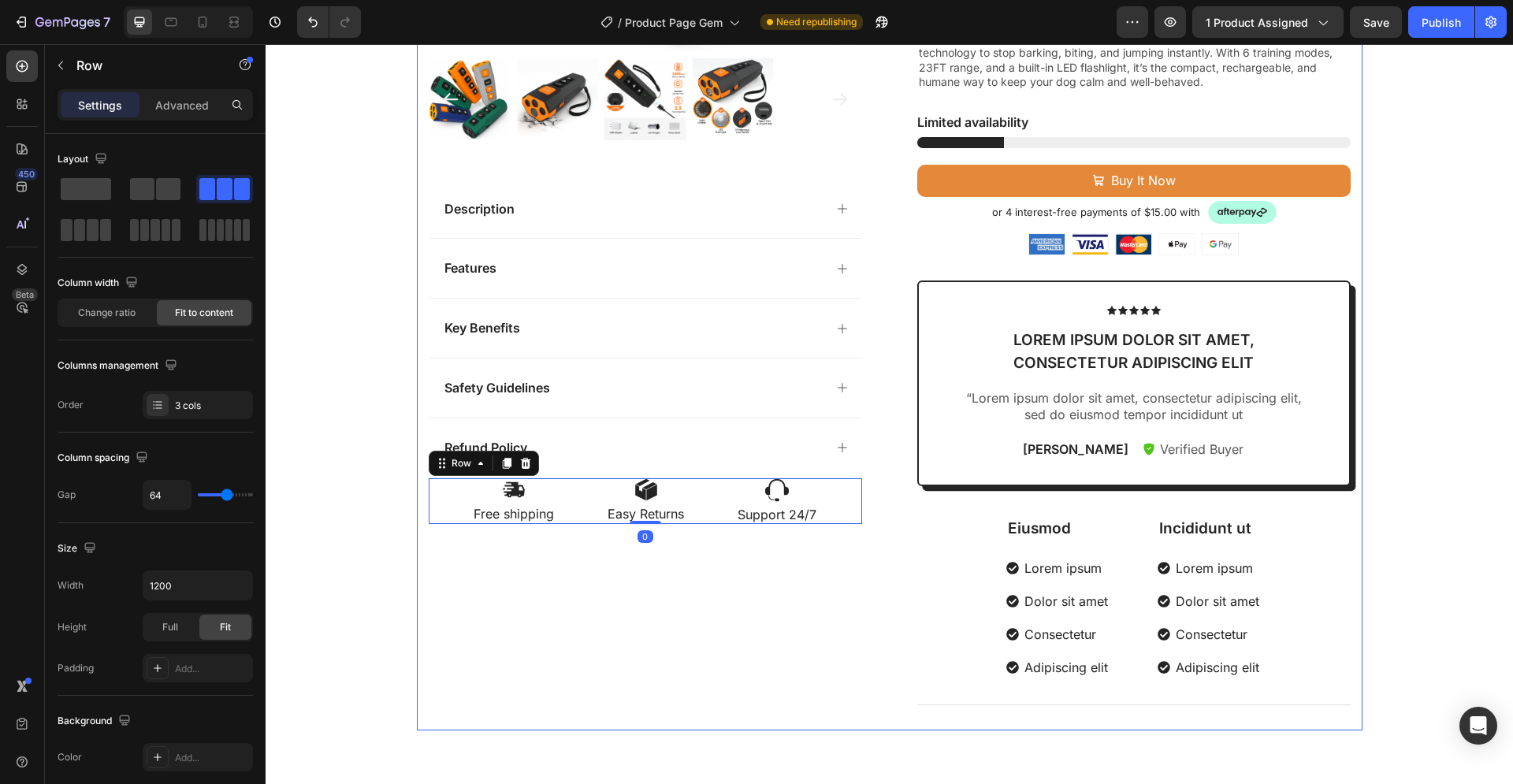
click at [683, 586] on div "Product Images Description Features Key Benefits Safety Guidelines Refund Polic…" at bounding box center [645, 174] width 434 height 1112
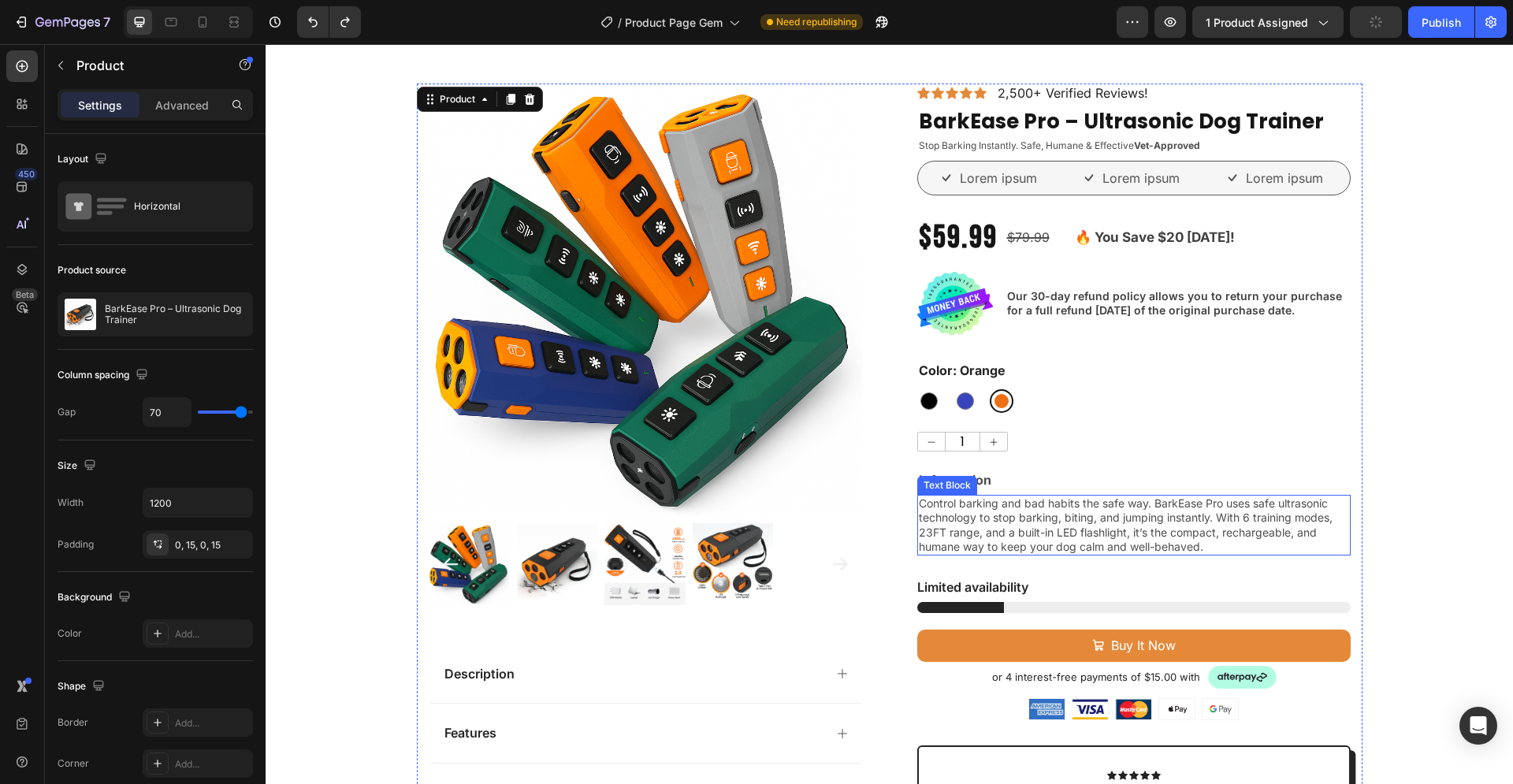
scroll to position [0, 0]
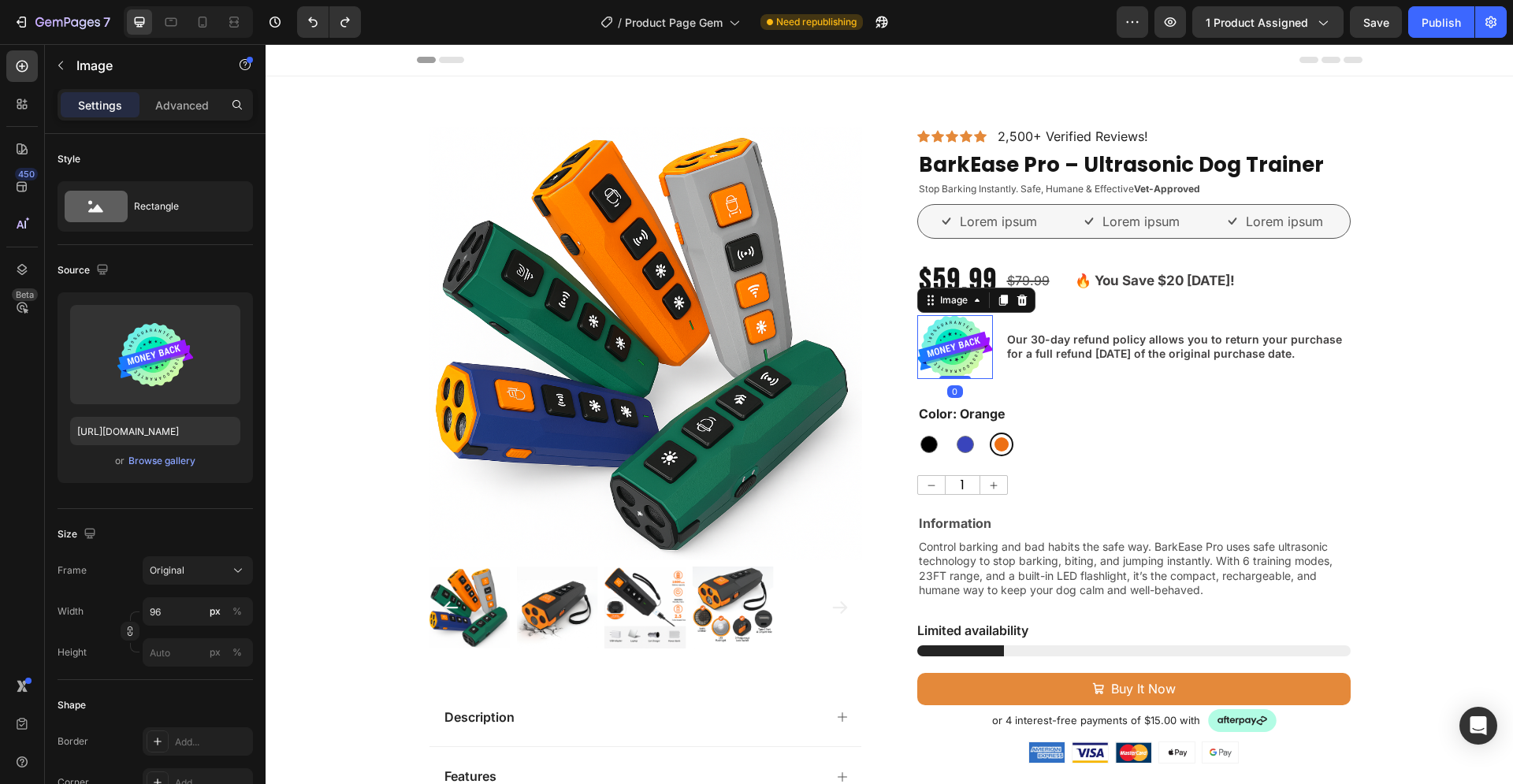
click at [949, 348] on img at bounding box center [955, 347] width 75 height 64
click at [1066, 356] on p "Our 30-day refund policy allows you to return your purchase for a full refund w…" at bounding box center [1178, 347] width 342 height 29
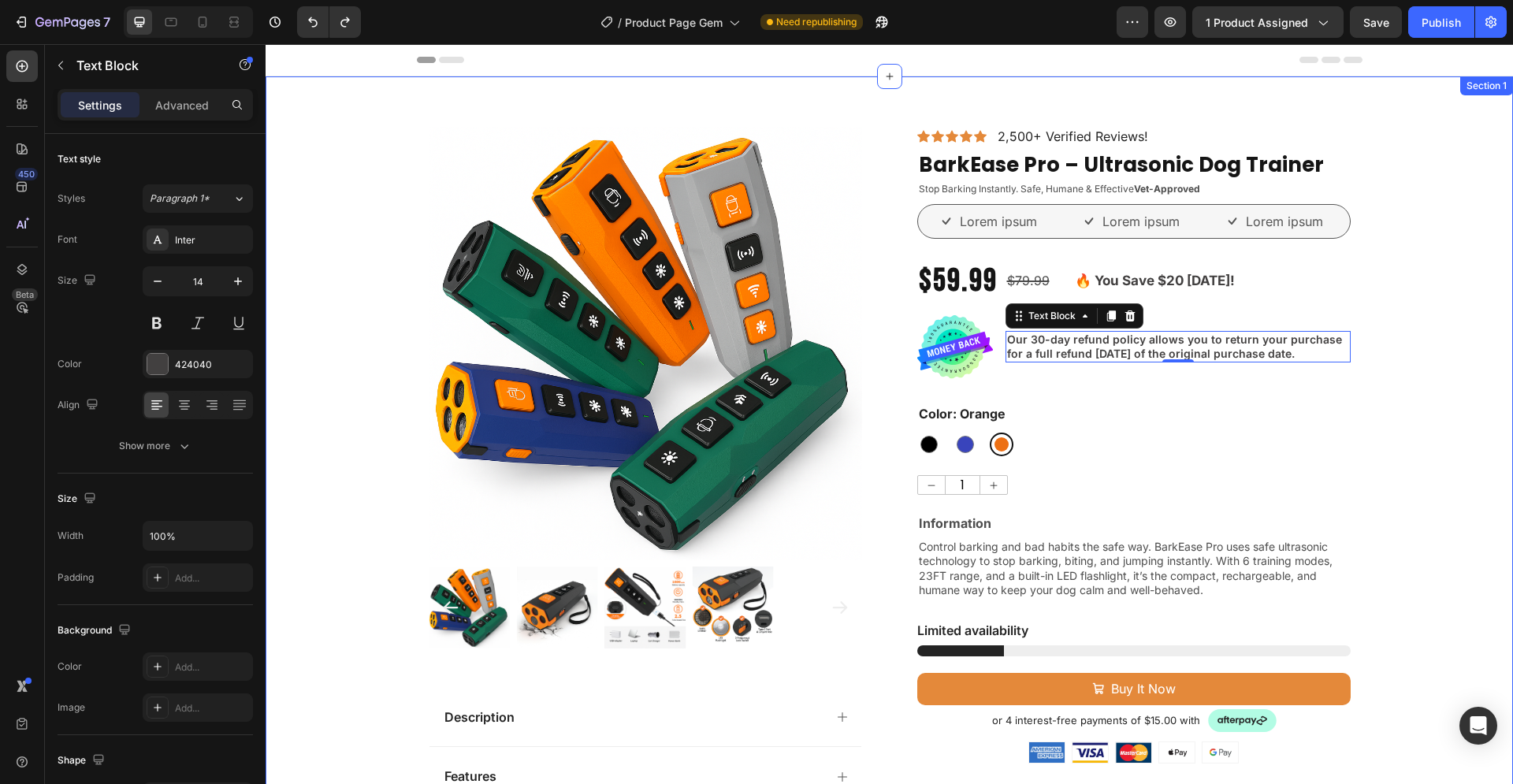
click at [1395, 376] on div "Product Images Description Features Key Benefits Safety Guidelines Refund Polic…" at bounding box center [889, 706] width 1247 height 1158
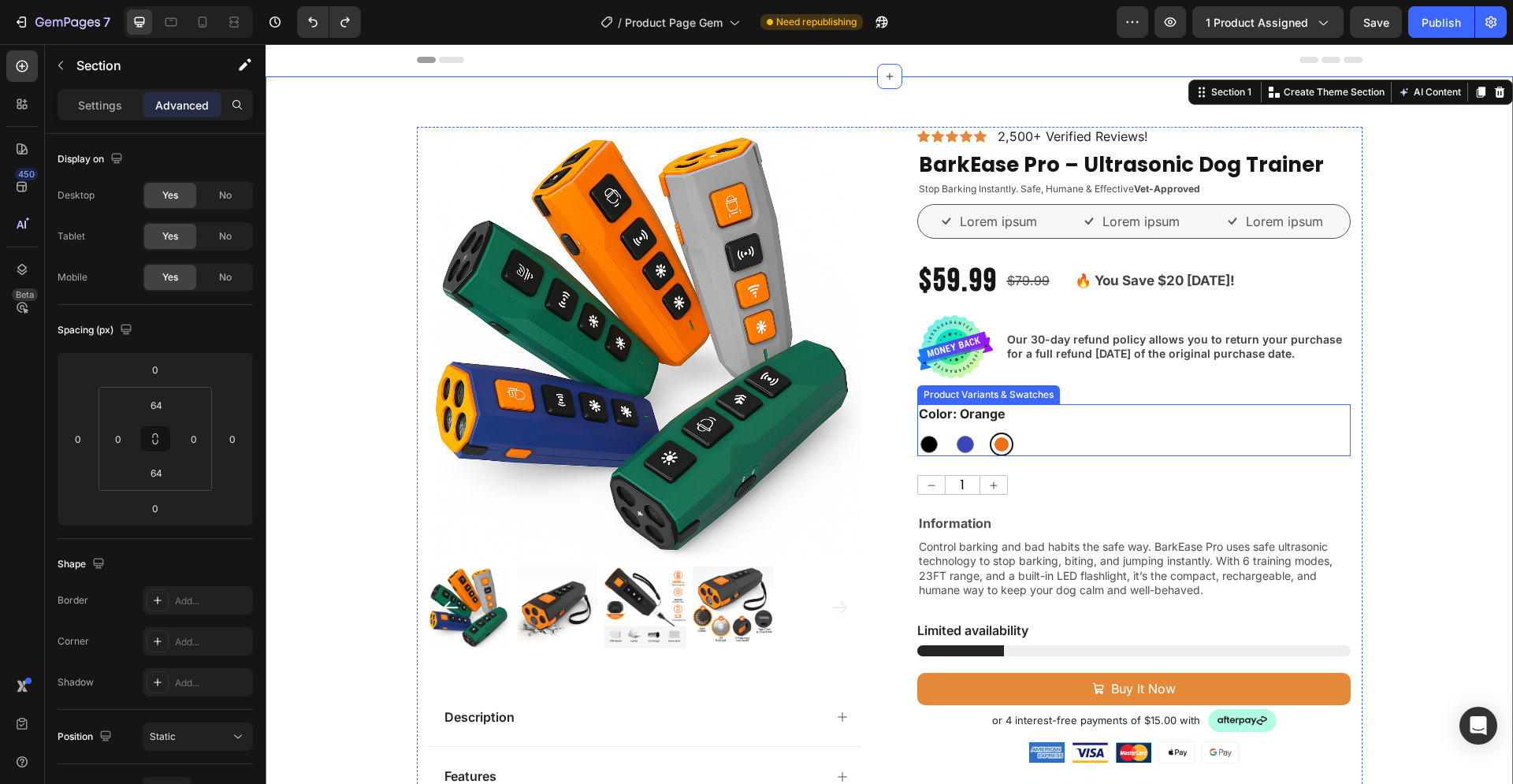
click at [1113, 412] on div "Color: Orange Black Black Blue Blue Orange Orange" at bounding box center [1134, 430] width 434 height 52
click at [1426, 454] on div "Product Images Description Features Key Benefits Safety Guidelines Refund Polic…" at bounding box center [889, 706] width 1247 height 1158
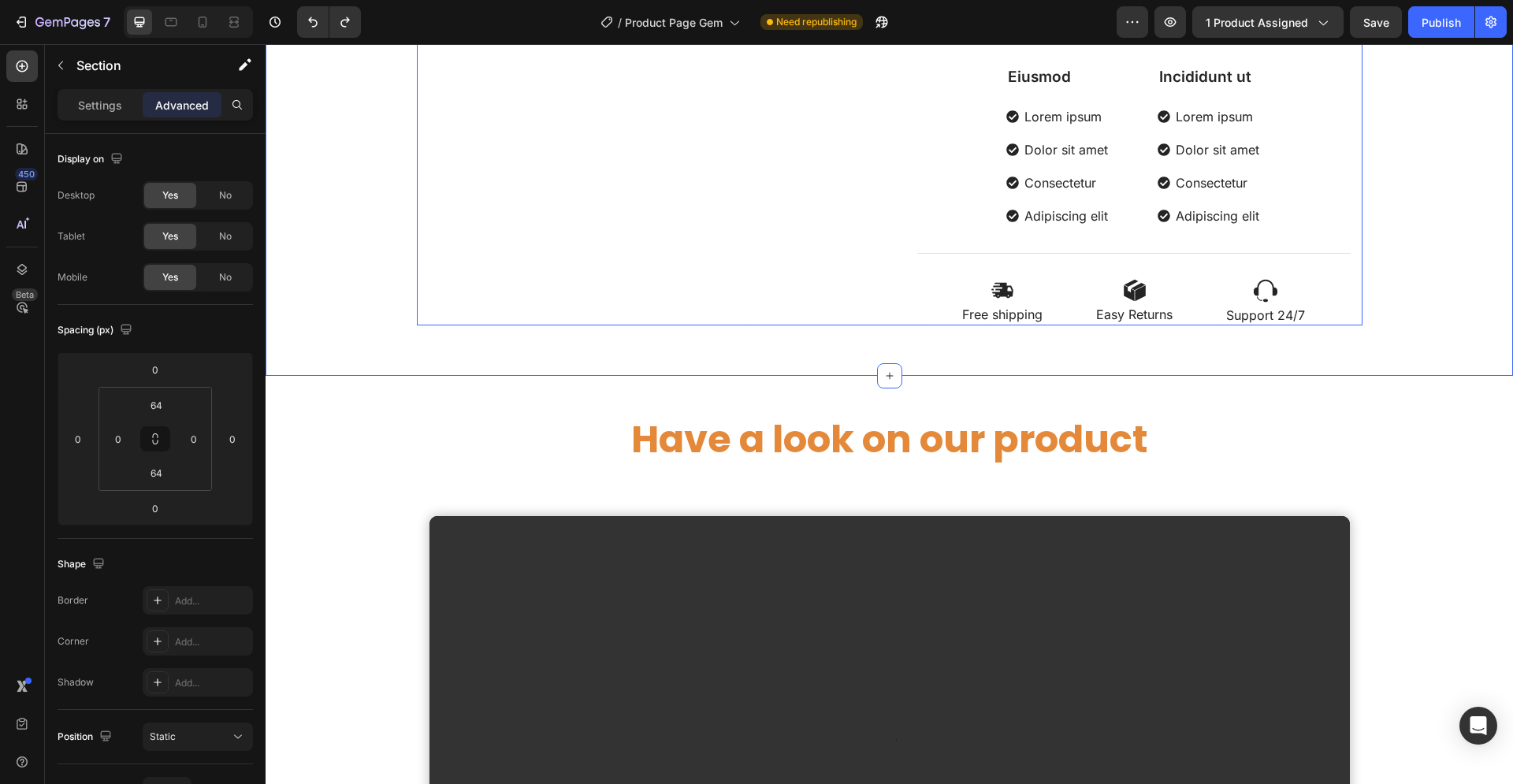
scroll to position [964, 0]
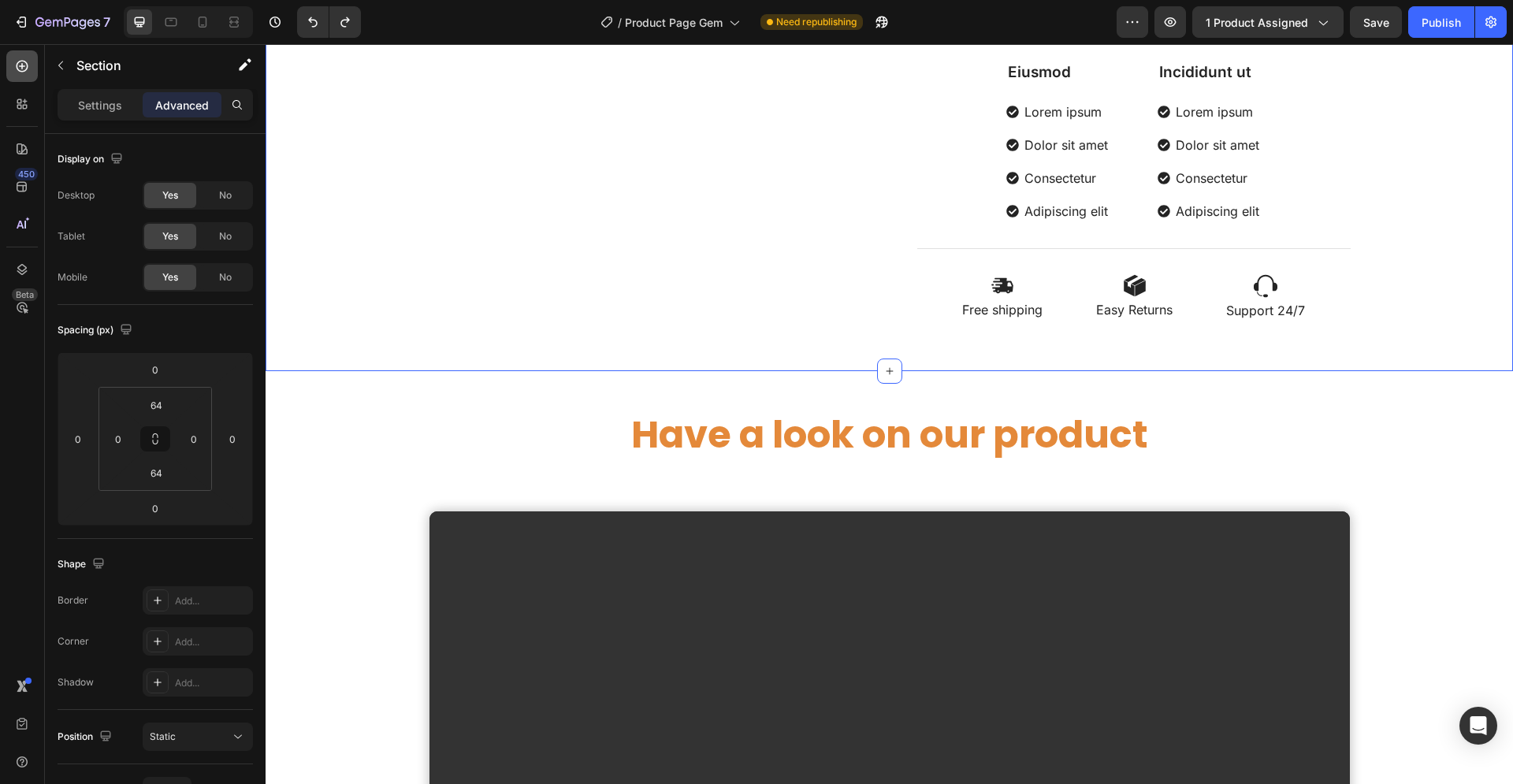
click at [16, 66] on icon at bounding box center [22, 66] width 16 height 16
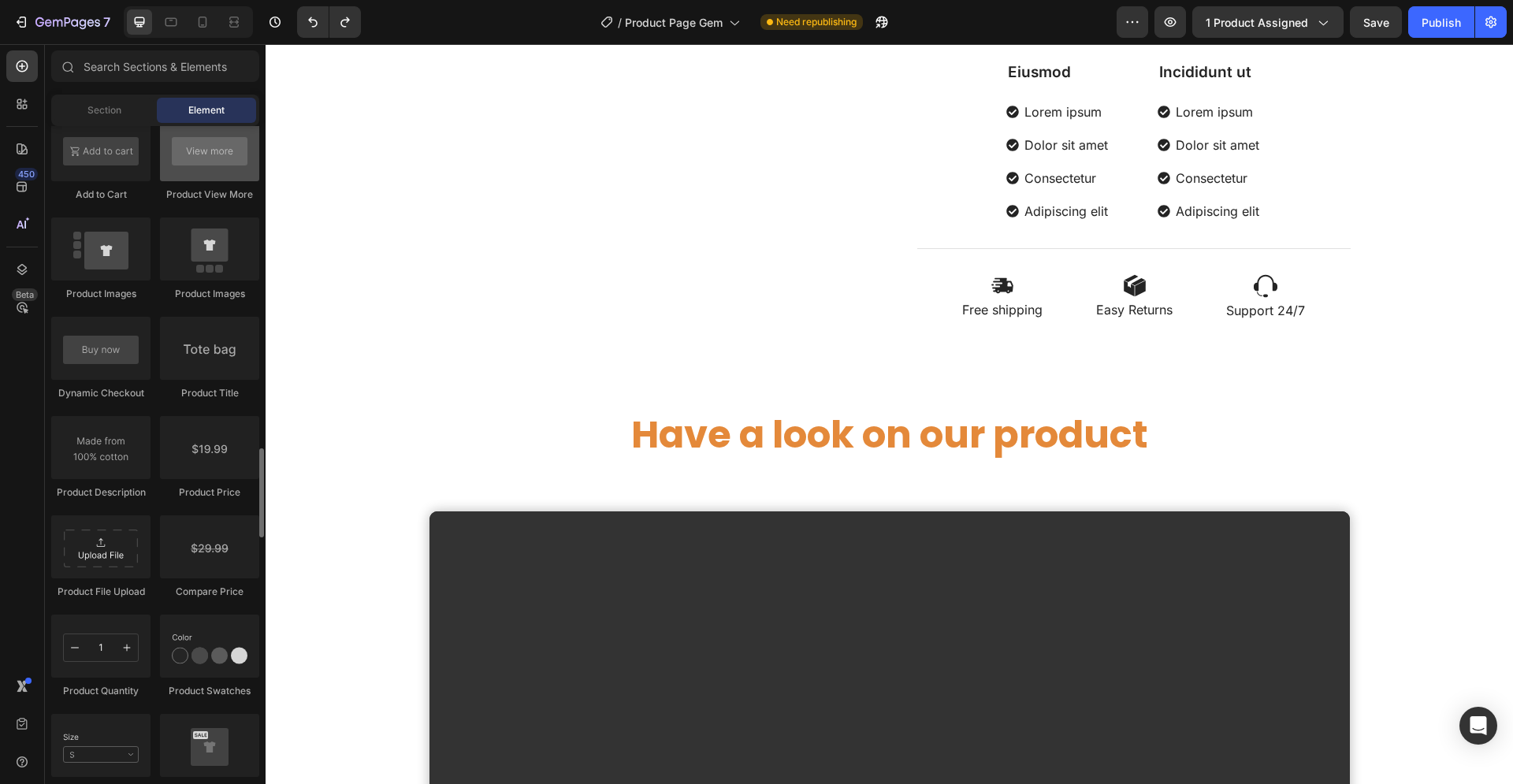
scroll to position [2109, 0]
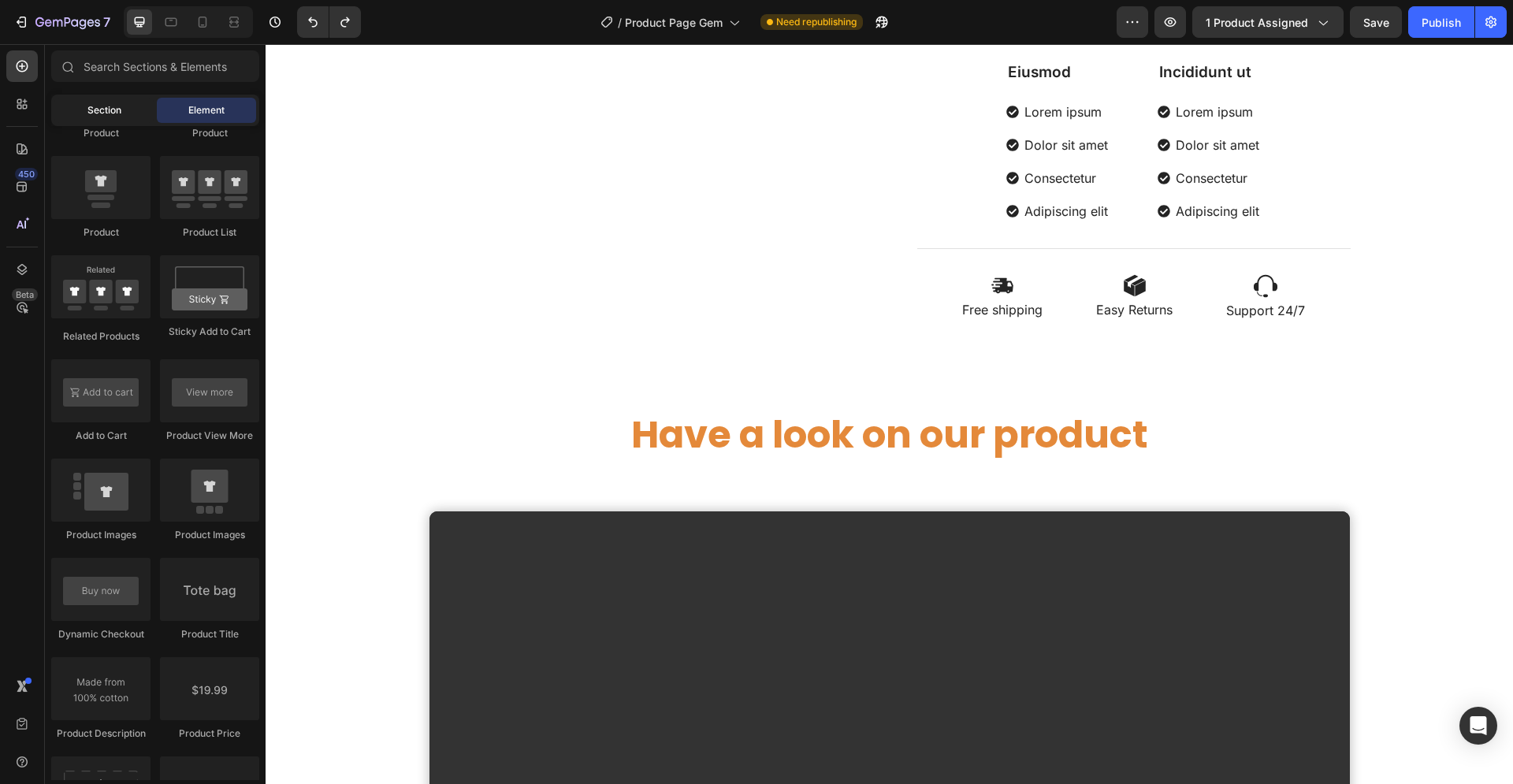
click at [100, 107] on span "Section" at bounding box center [105, 110] width 34 height 14
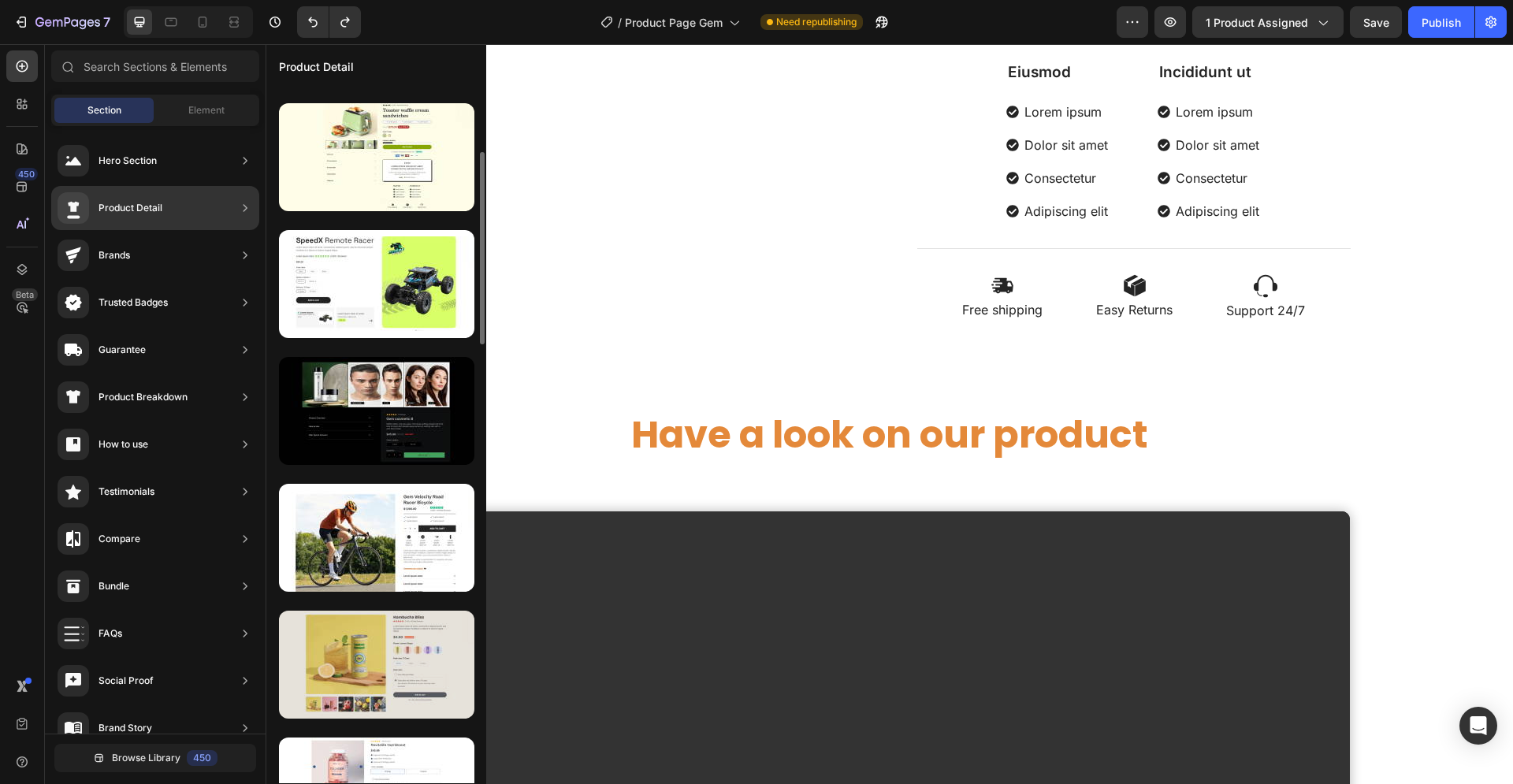
scroll to position [321, 0]
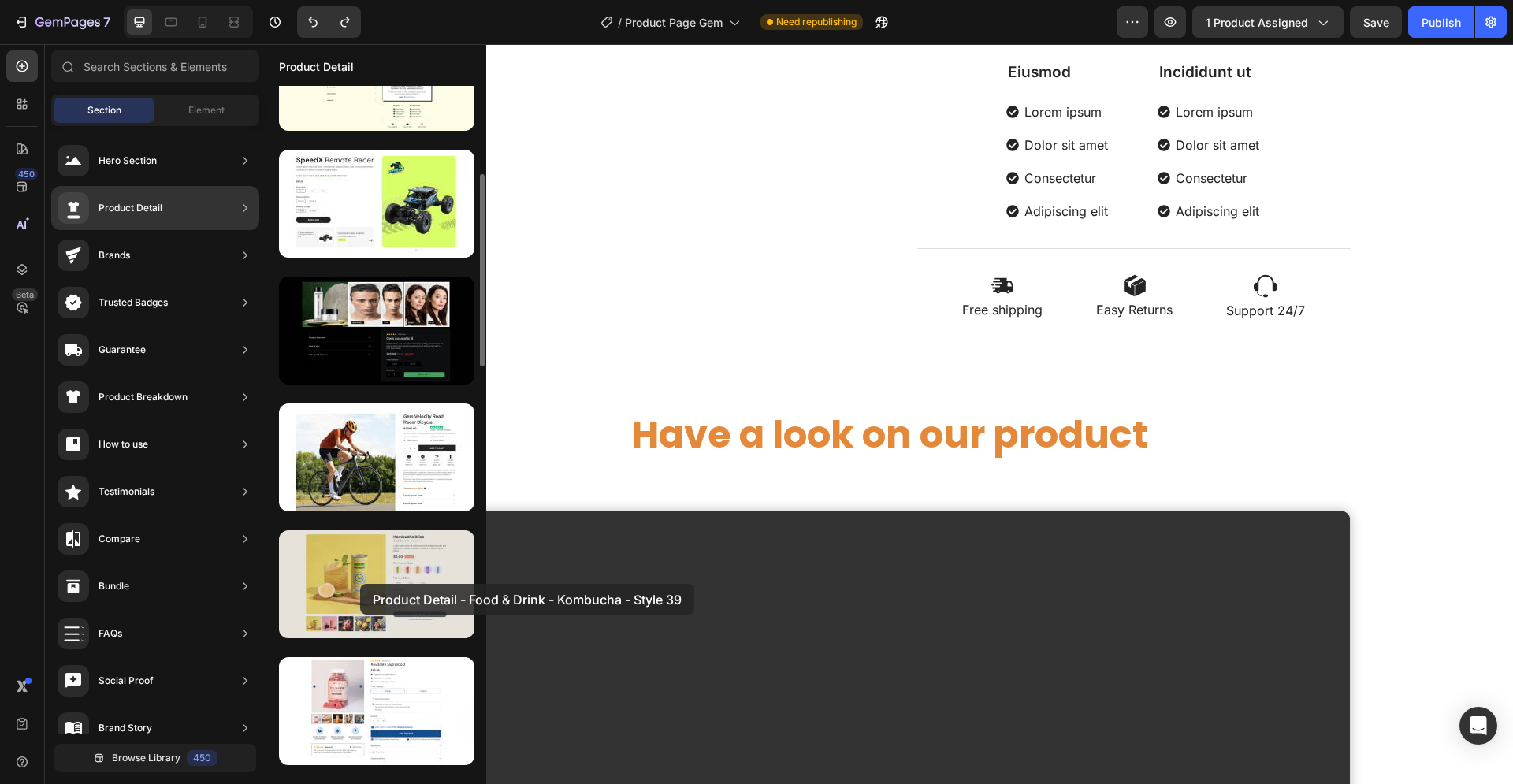
drag, startPoint x: 408, startPoint y: 625, endPoint x: 360, endPoint y: 584, distance: 63.1
click at [360, 584] on div at bounding box center [376, 584] width 195 height 108
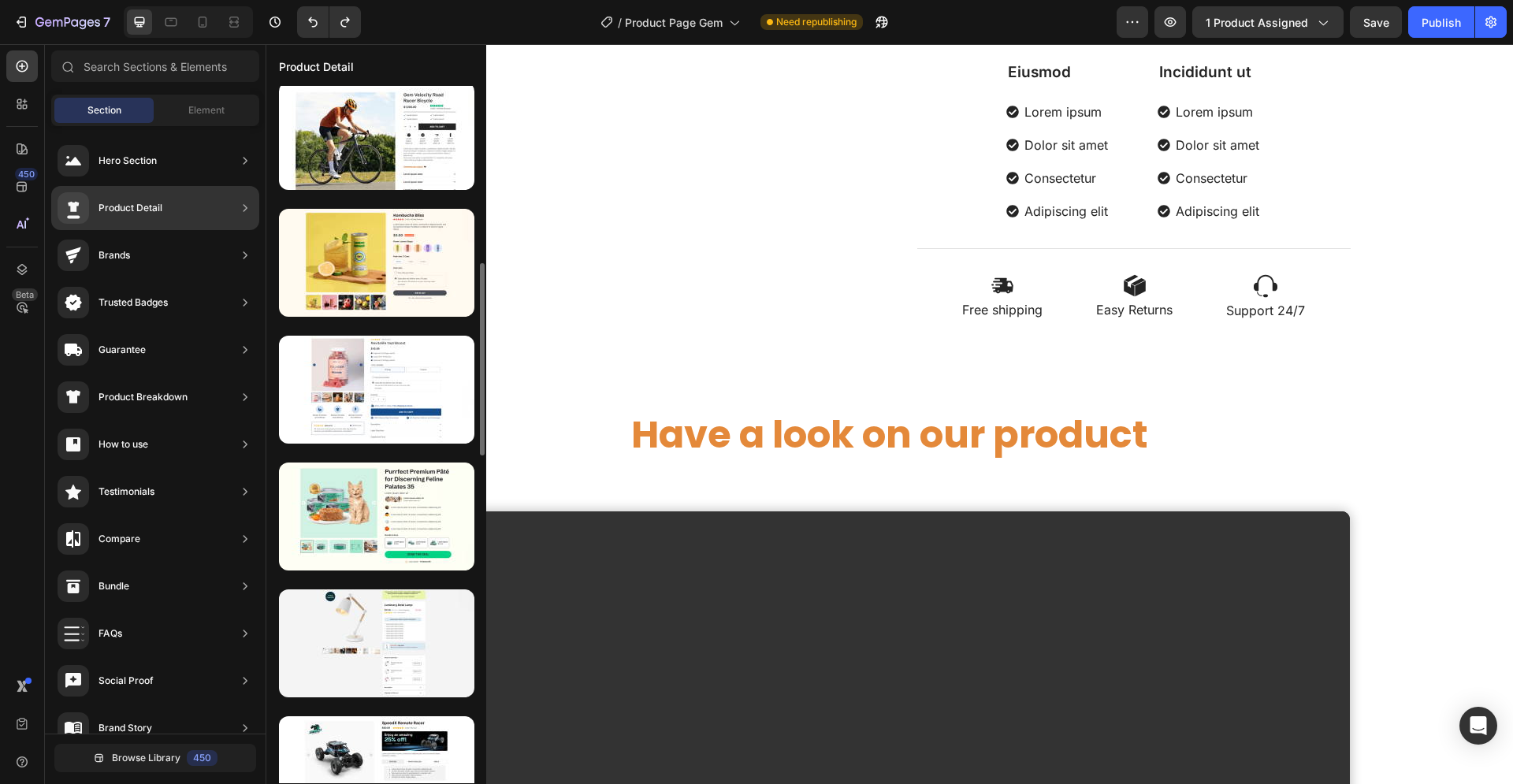
scroll to position [723, 0]
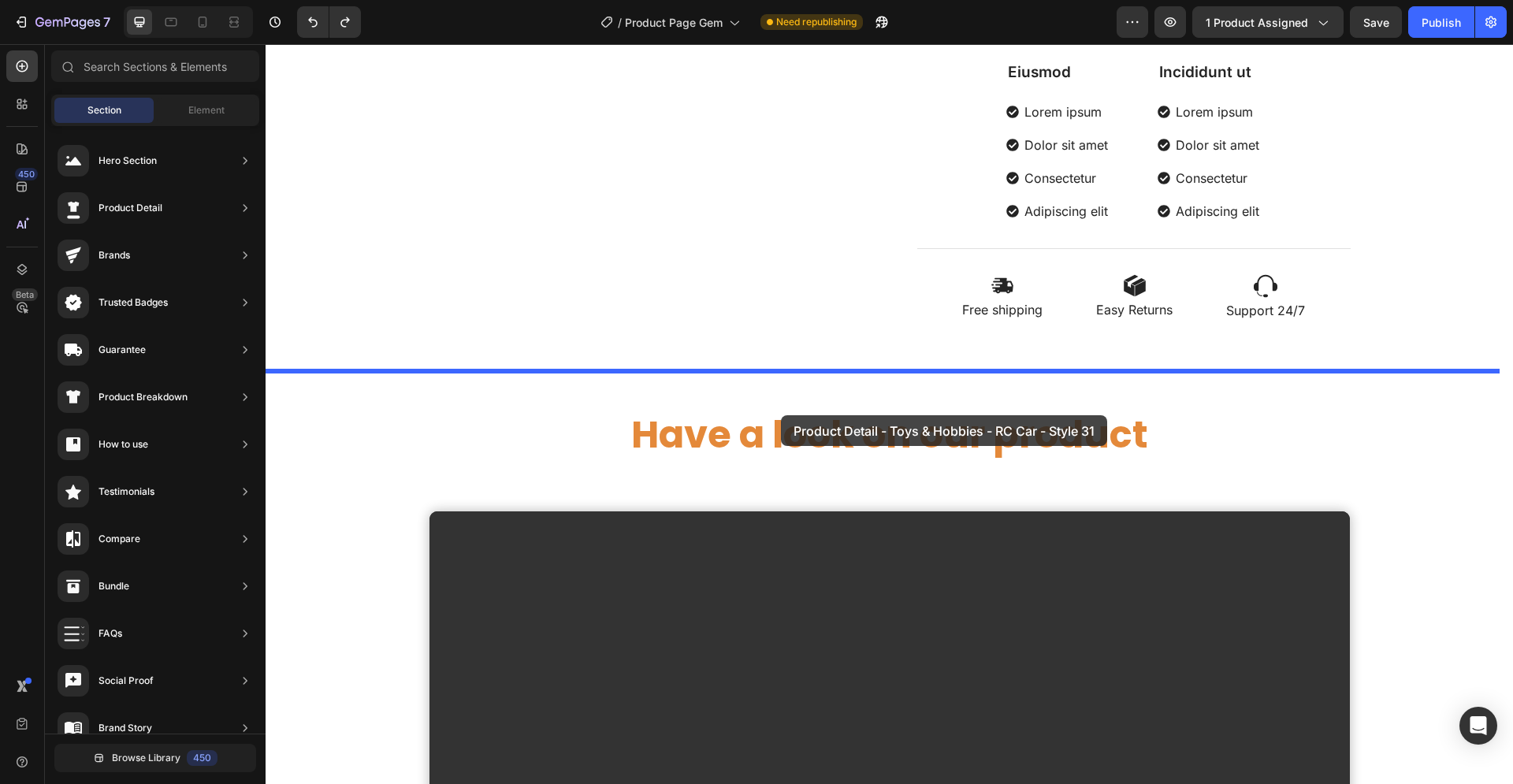
drag, startPoint x: 652, startPoint y: 721, endPoint x: 780, endPoint y: 415, distance: 331.7
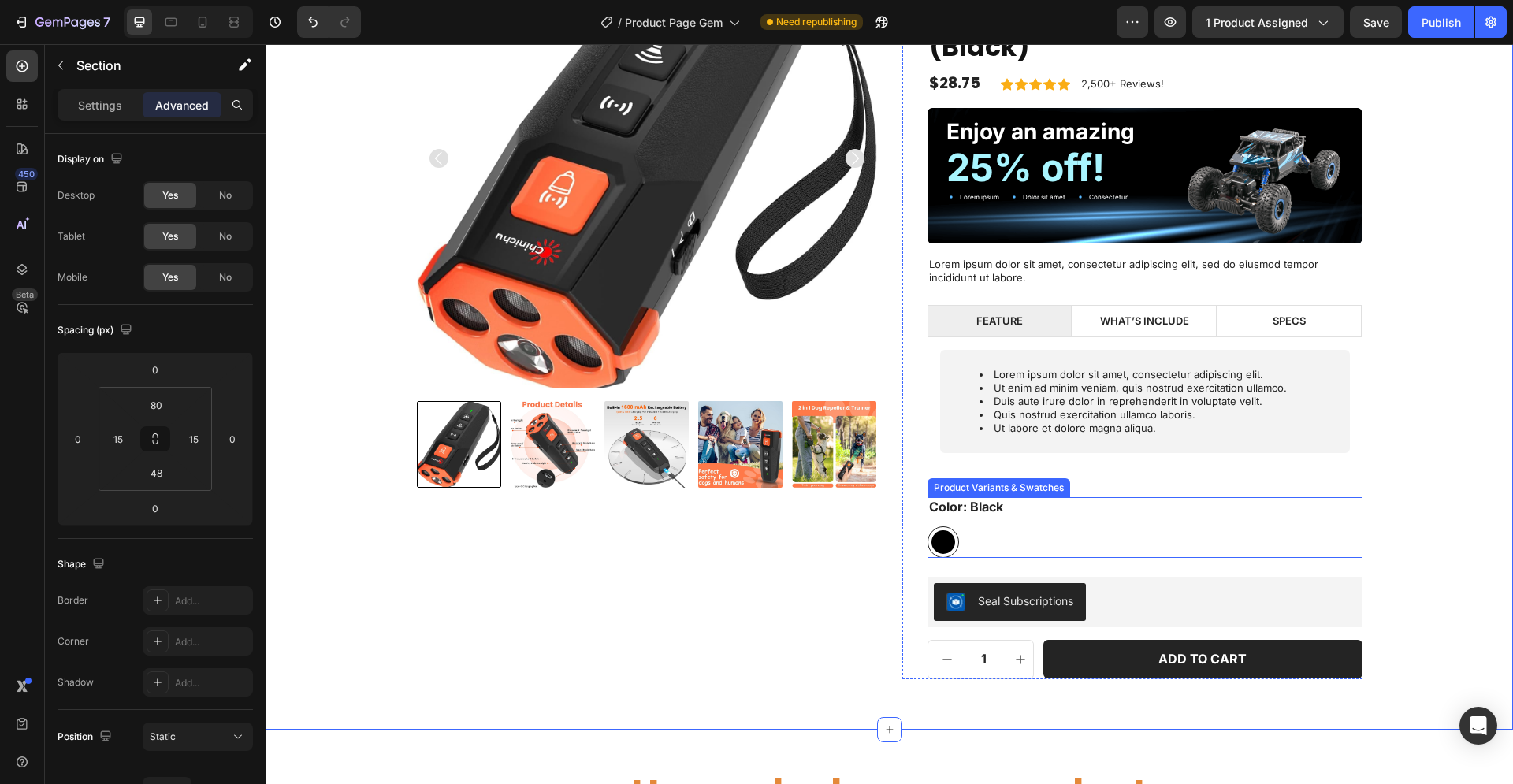
scroll to position [1463, 0]
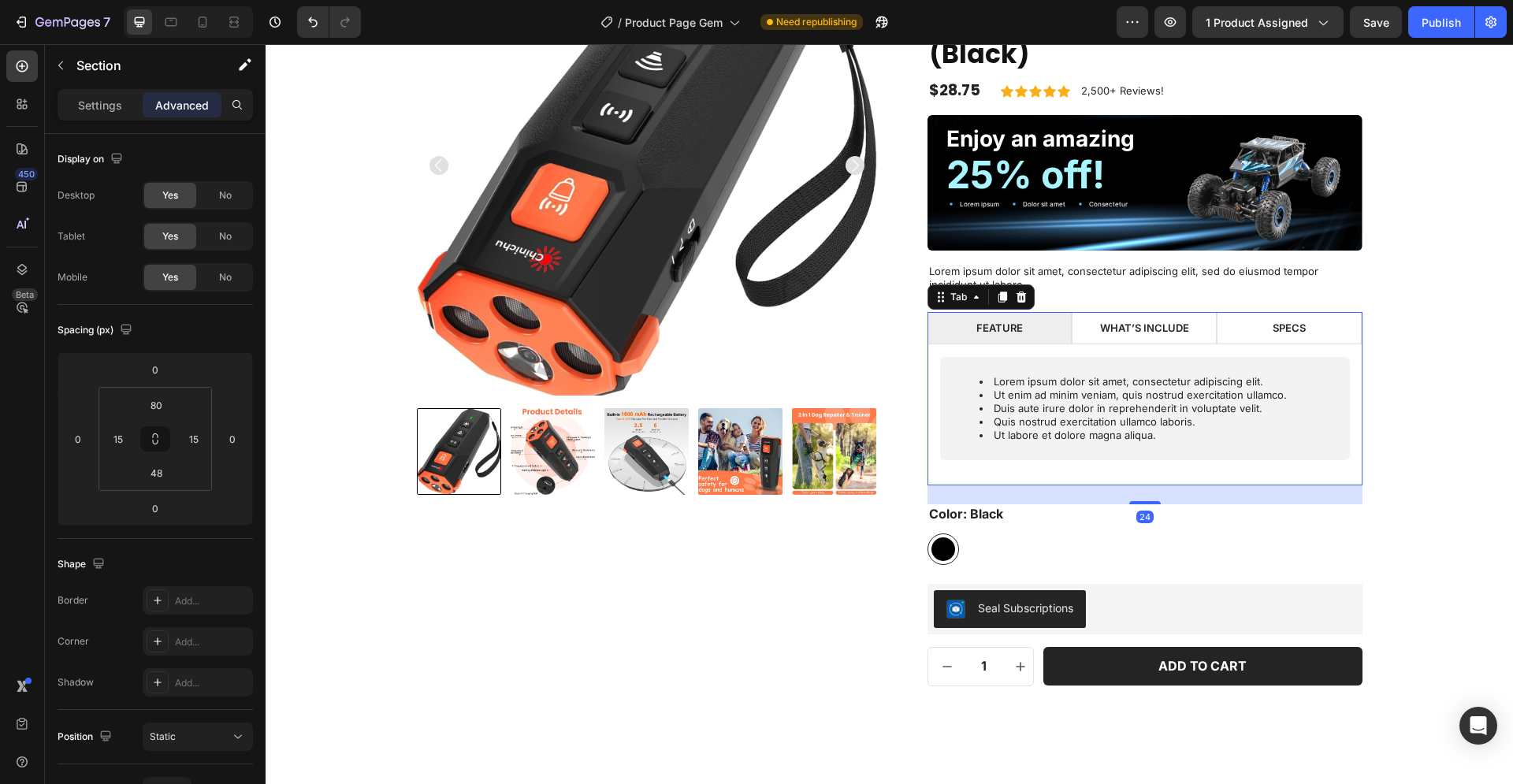
click at [1159, 335] on div "WHAT’S INCLUDE" at bounding box center [1144, 328] width 93 height 18
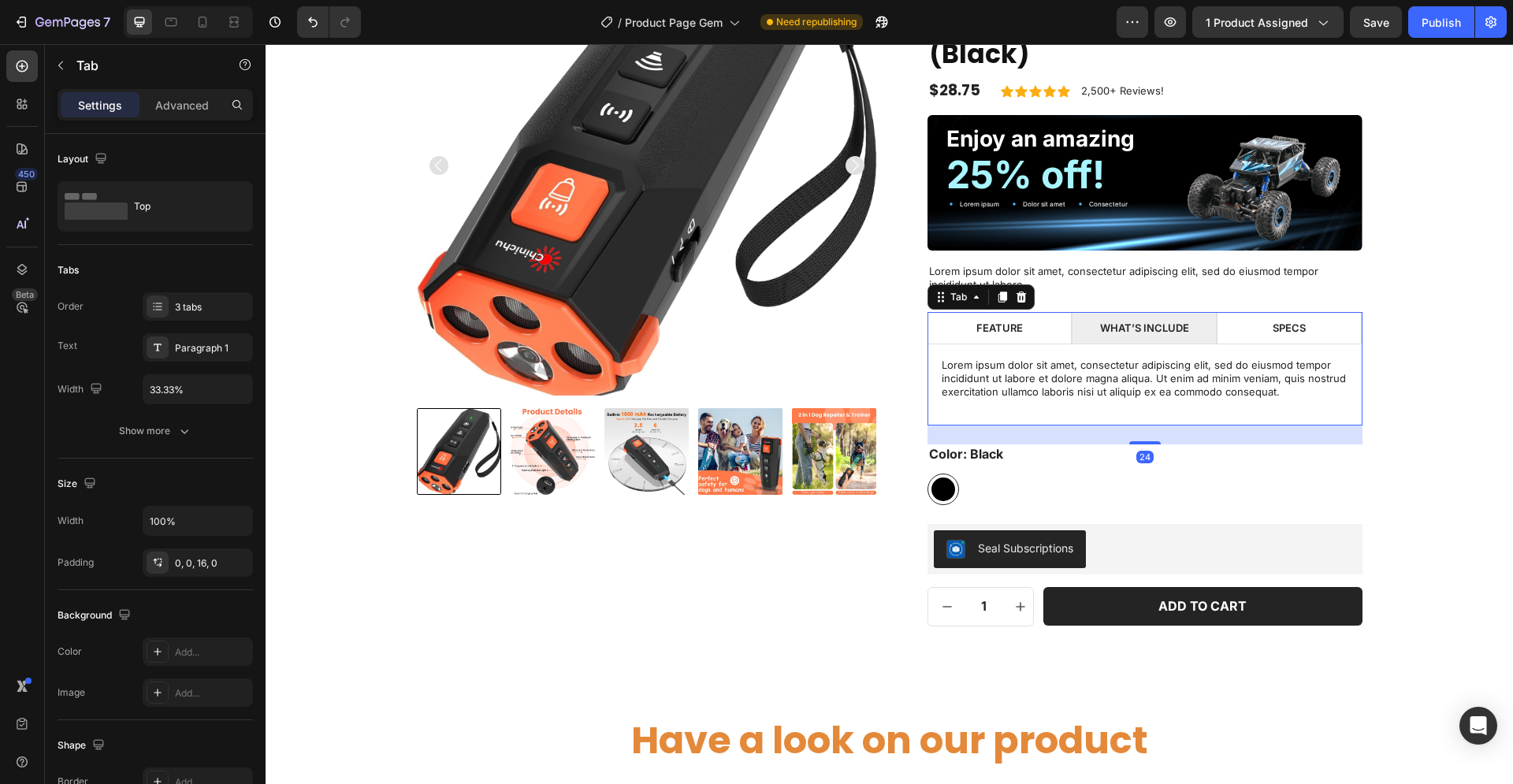
click at [1272, 328] on p "SPECS" at bounding box center [1288, 328] width 33 height 13
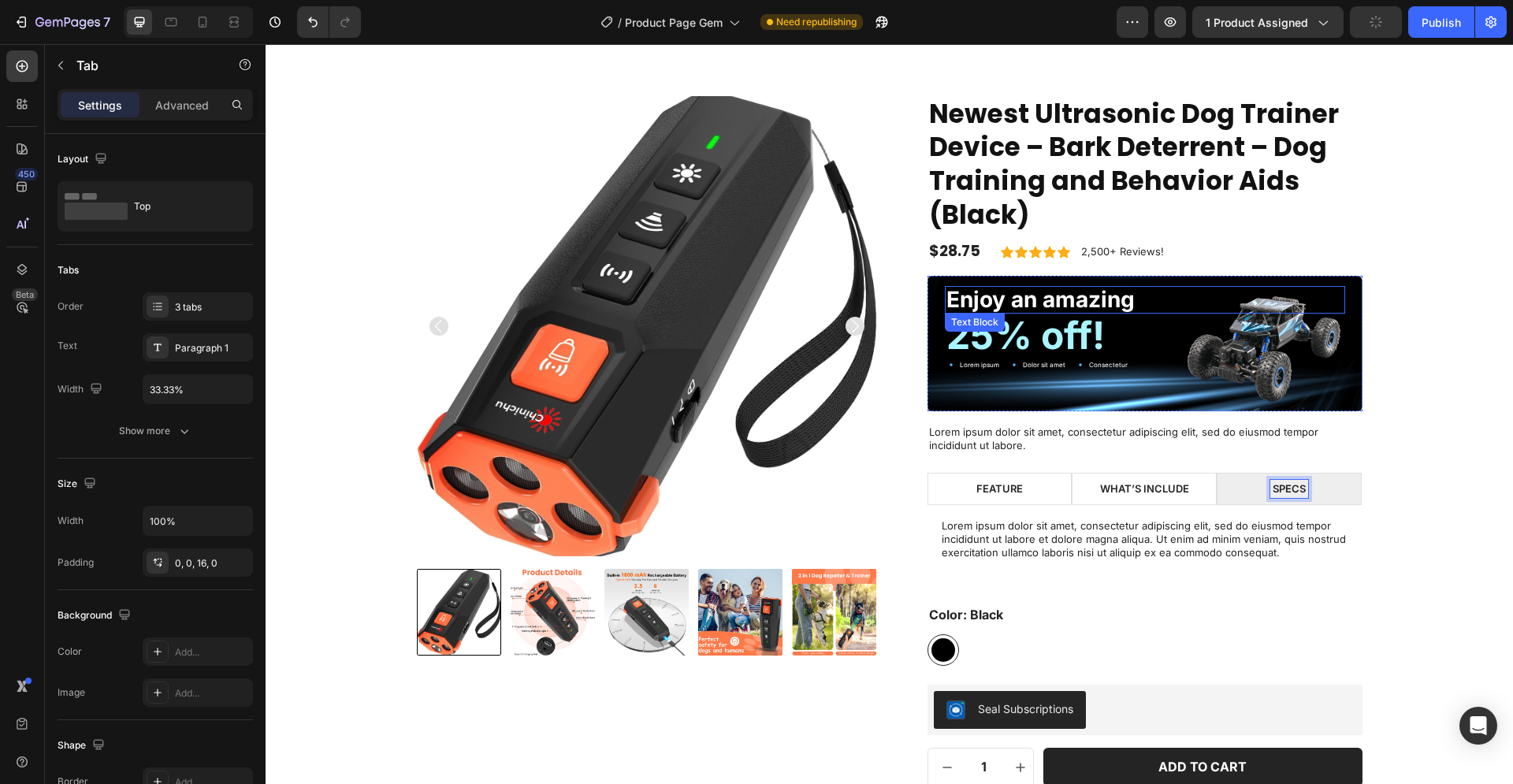
scroll to position [1222, 0]
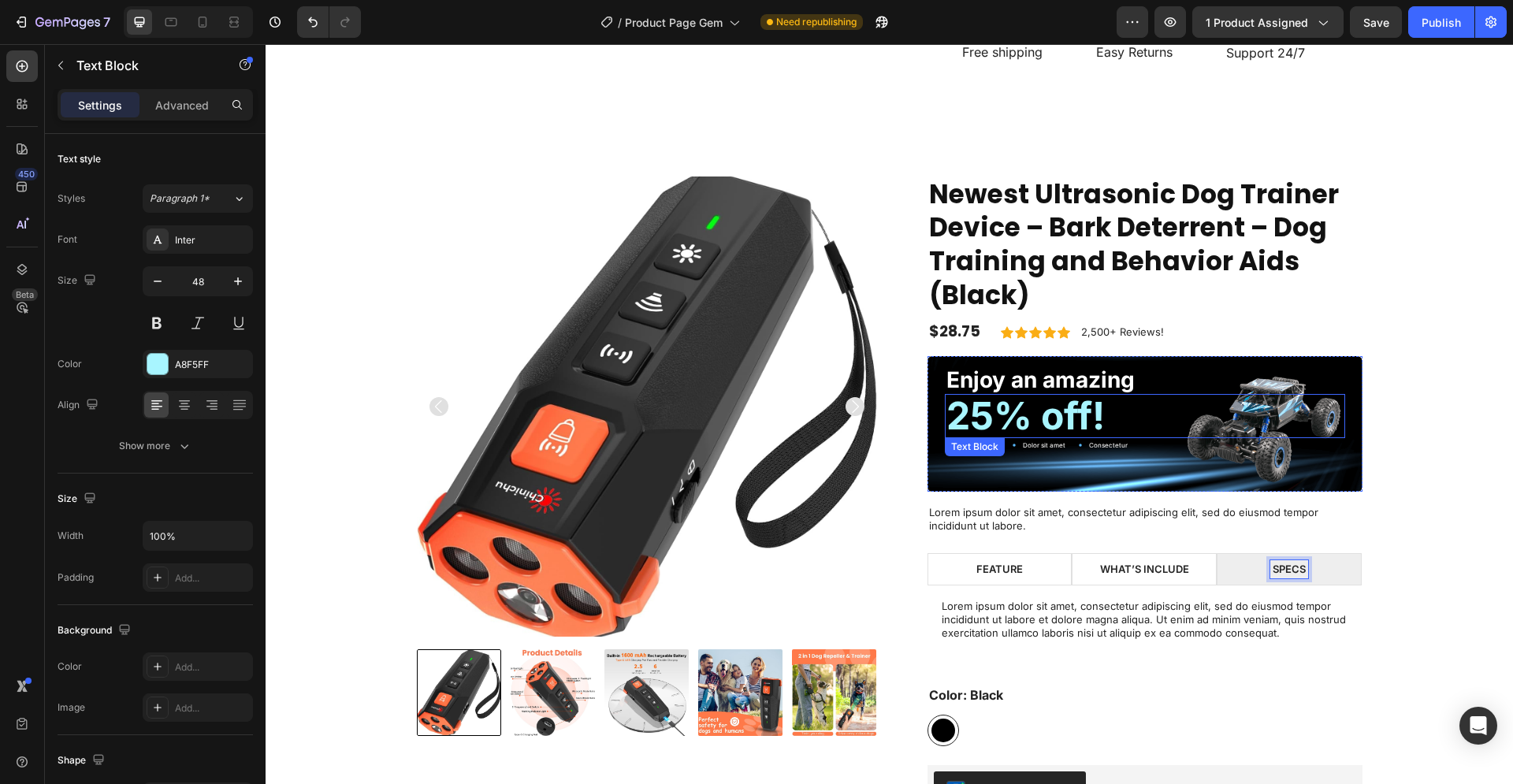
click at [1072, 415] on p "25% off!" at bounding box center [1144, 416] width 397 height 42
click at [1280, 419] on p "25% off!" at bounding box center [1144, 416] width 397 height 42
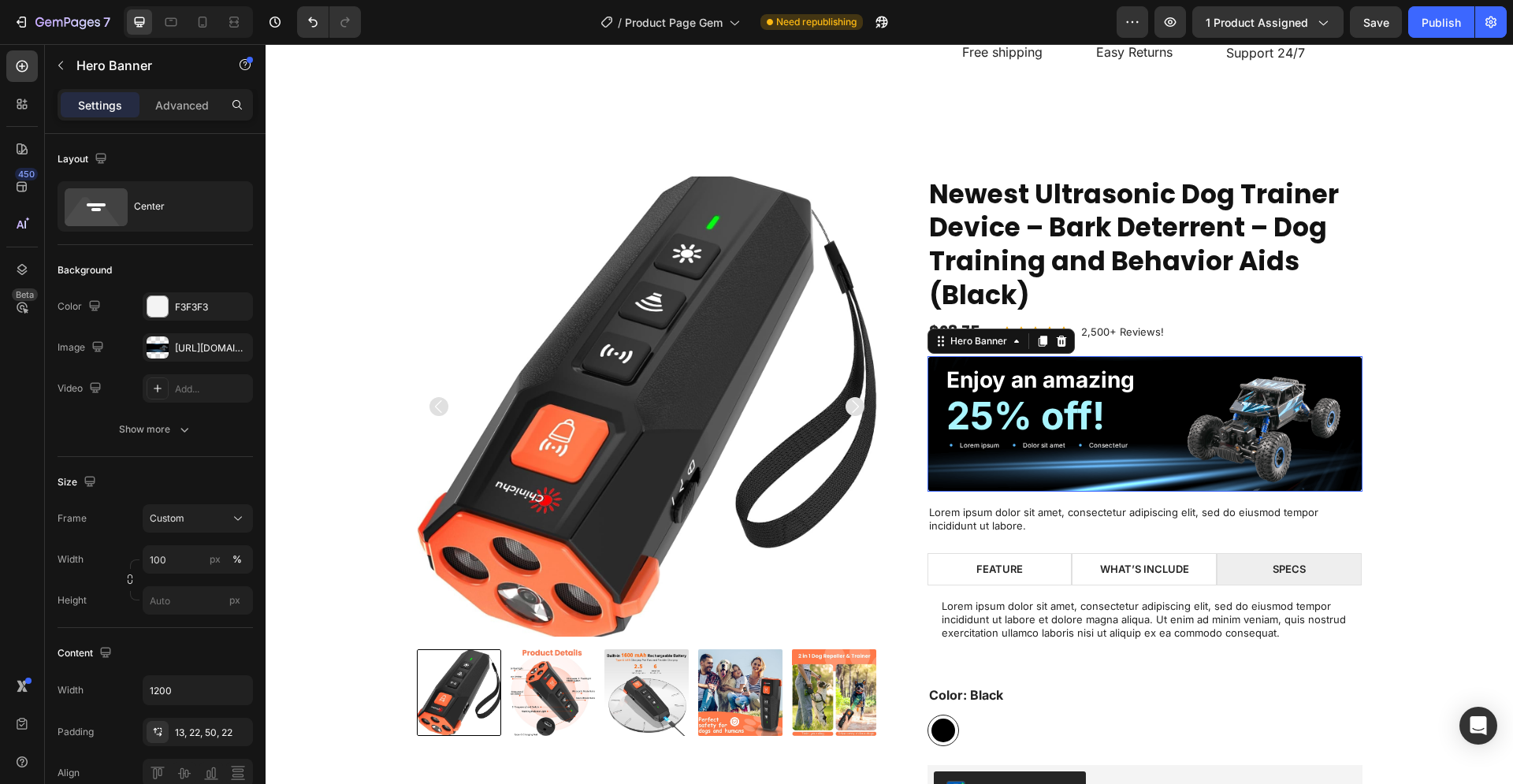
click at [1259, 462] on div "Enjoy an amazing Text Block 25% off! Text Block Lorem ipsum Item List Dolor sit…" at bounding box center [1144, 424] width 434 height 136
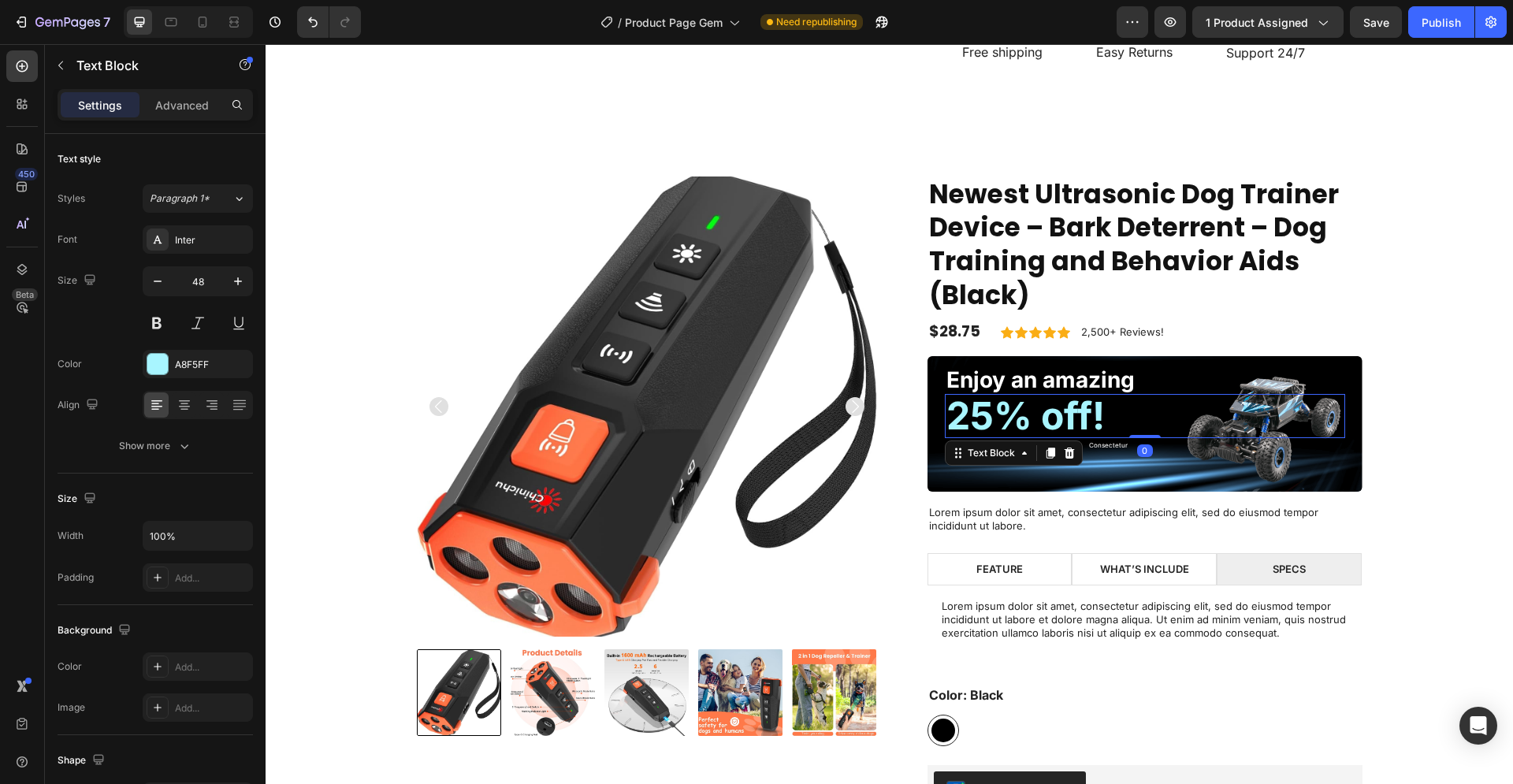
click at [1257, 437] on div "25% off!" at bounding box center [1144, 415] width 400 height 45
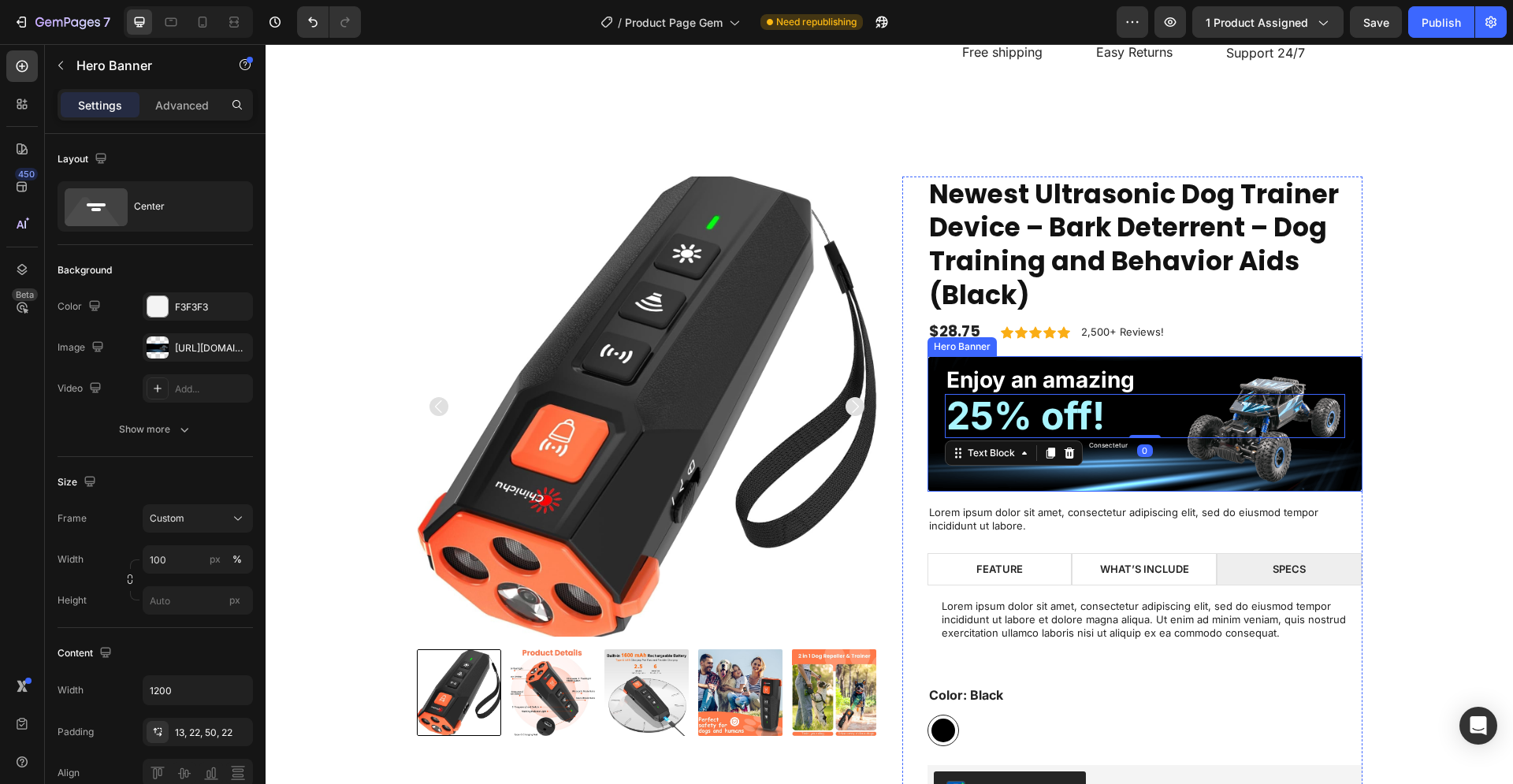
click at [1258, 460] on div "Enjoy an amazing Text Block 25% off! Text Block 0 Lorem ipsum Item List Dolor s…" at bounding box center [1144, 424] width 434 height 136
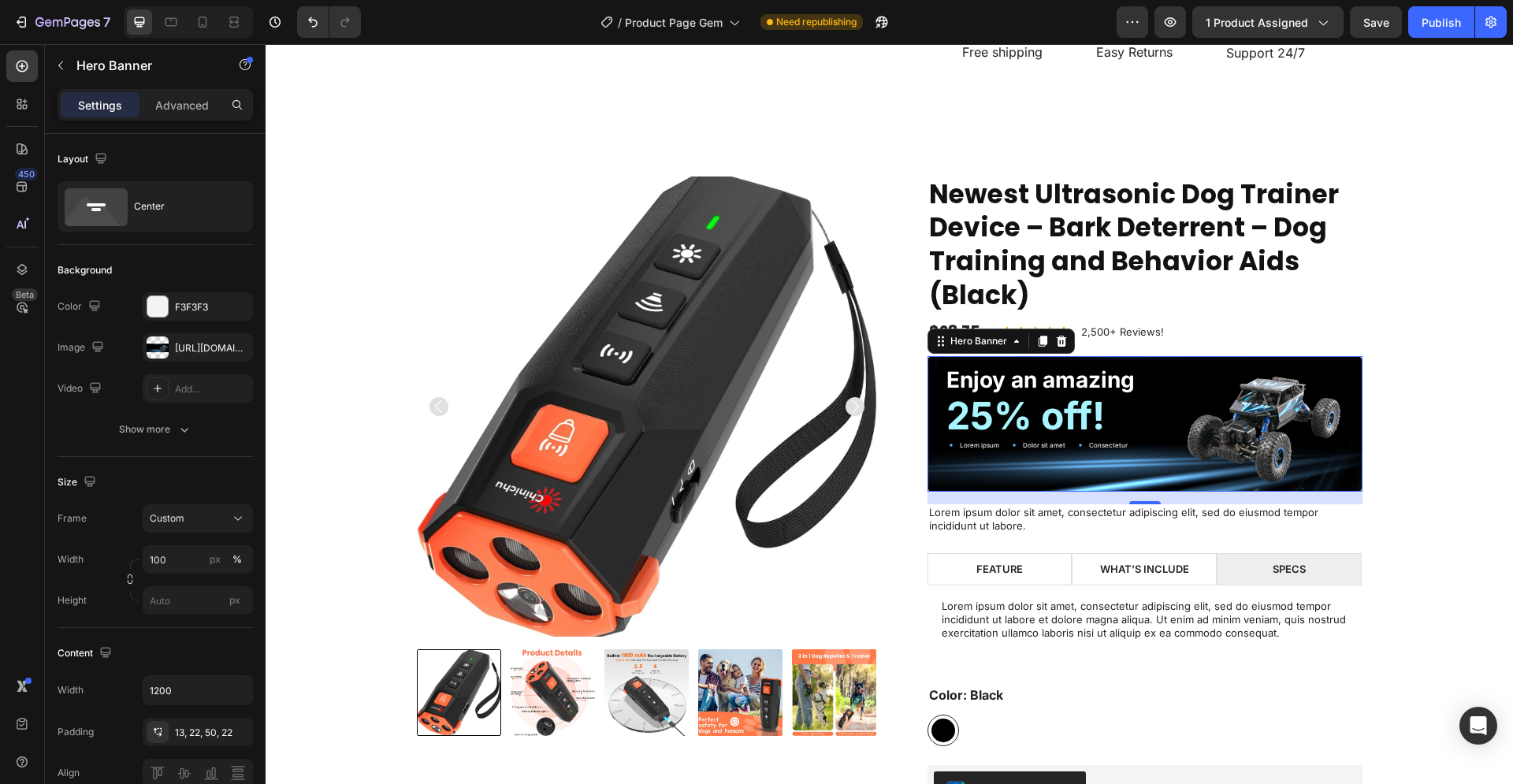
click at [1199, 360] on div "Enjoy an amazing Text Block 25% off! Text Block Lorem ipsum Item List Dolor sit…" at bounding box center [1144, 424] width 434 height 136
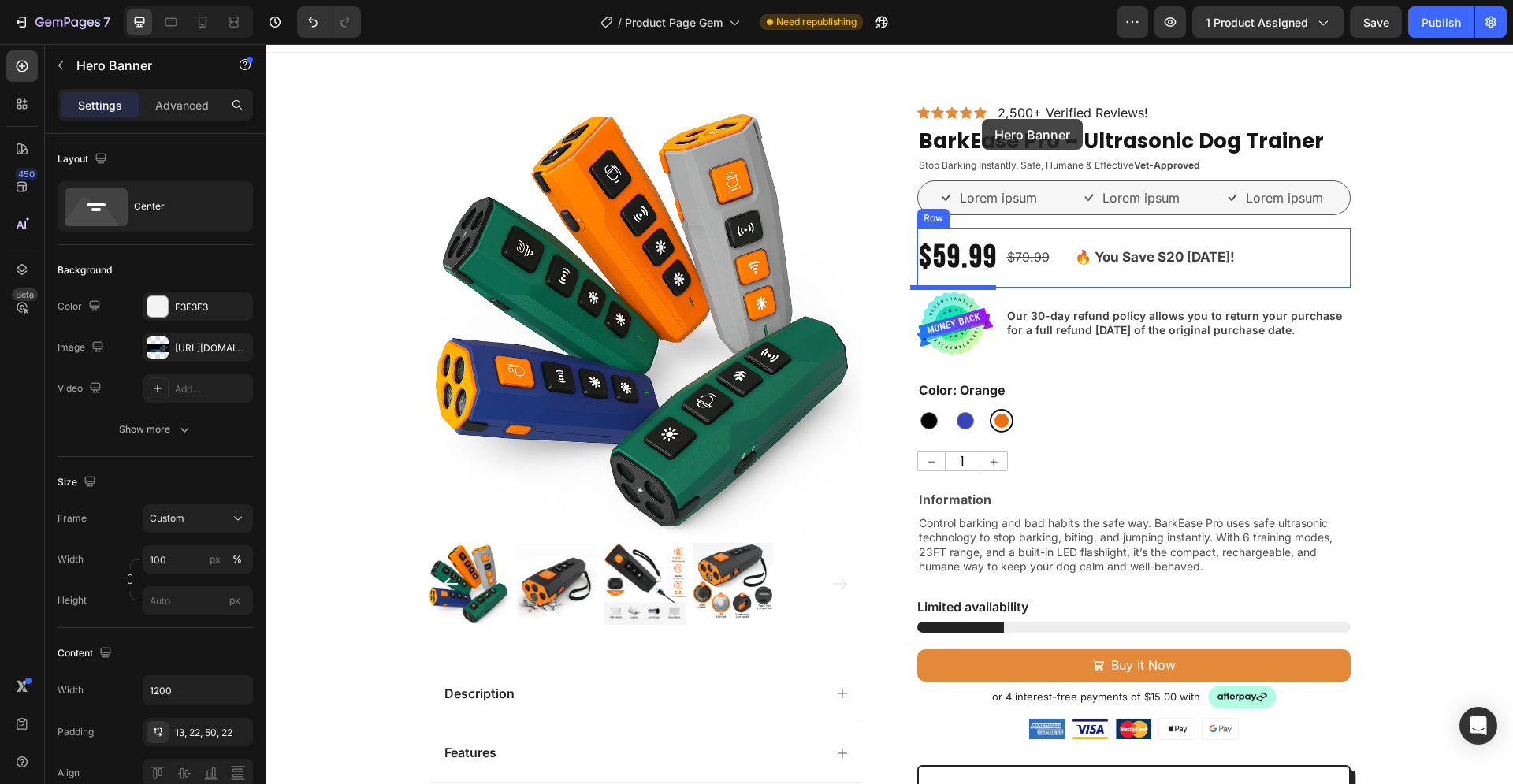
scroll to position [0, 0]
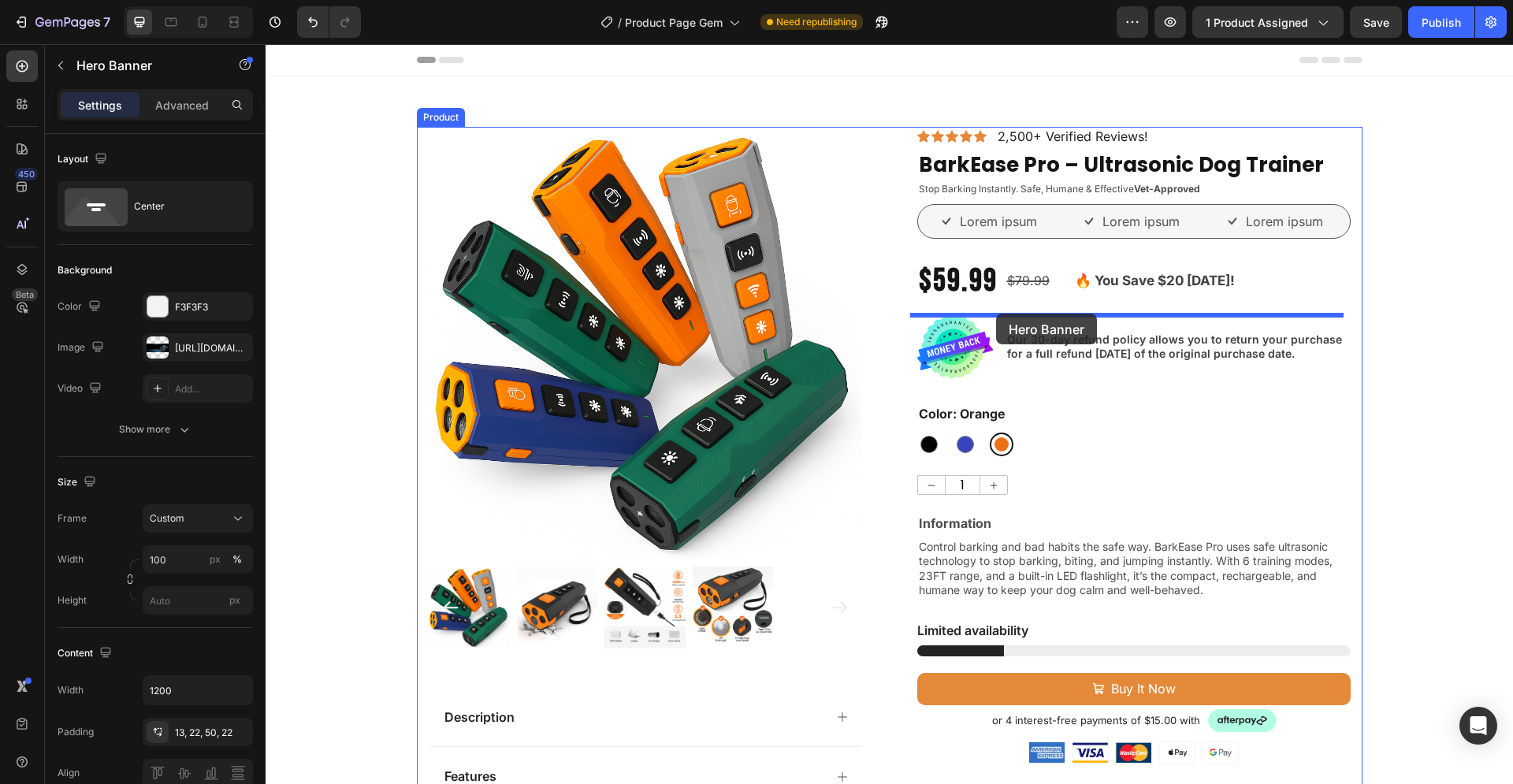
drag, startPoint x: 967, startPoint y: 344, endPoint x: 996, endPoint y: 313, distance: 42.4
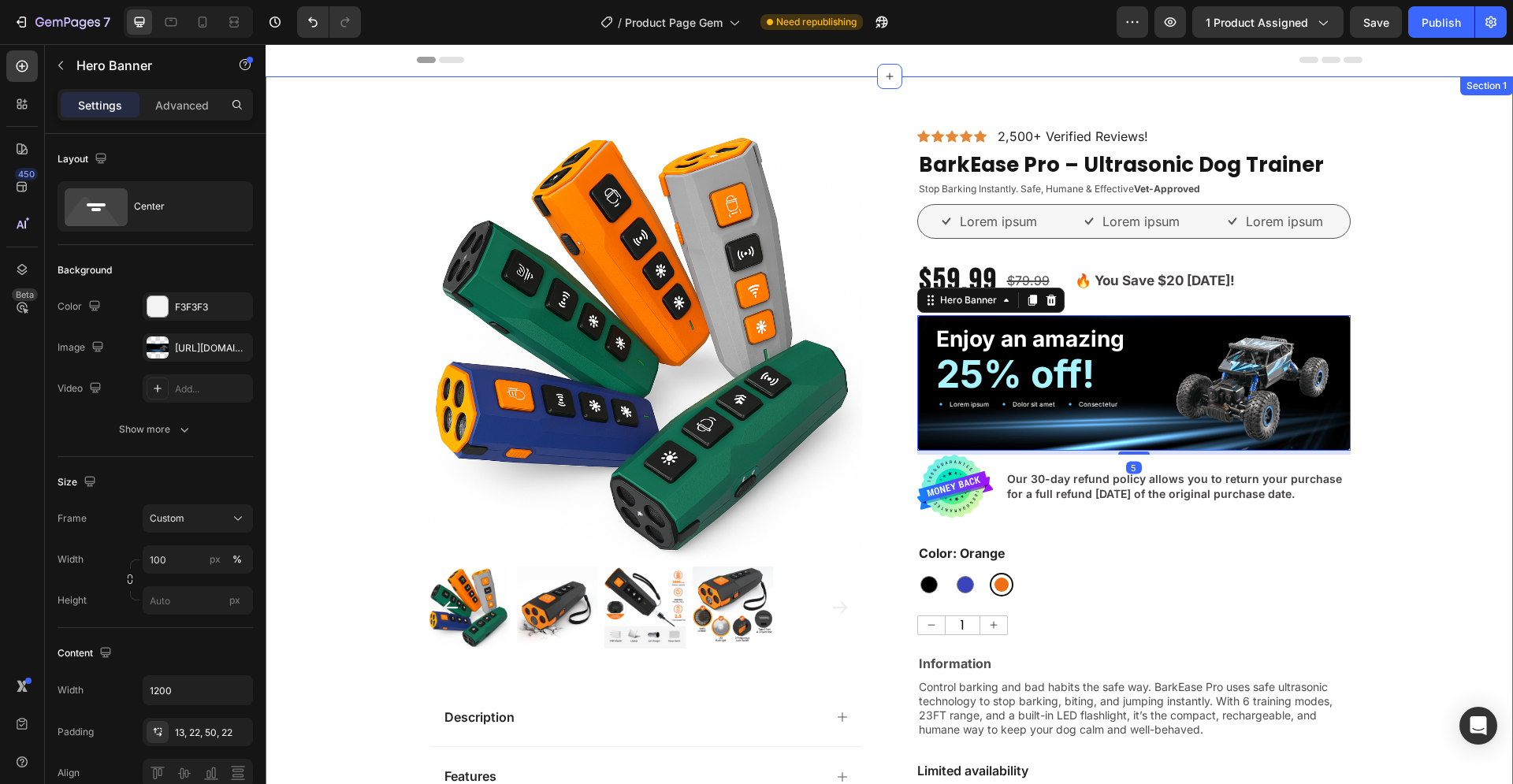
click at [1418, 418] on div "Product Images Description Features Key Benefits Safety Guidelines Refund Polic…" at bounding box center [889, 775] width 1247 height 1297
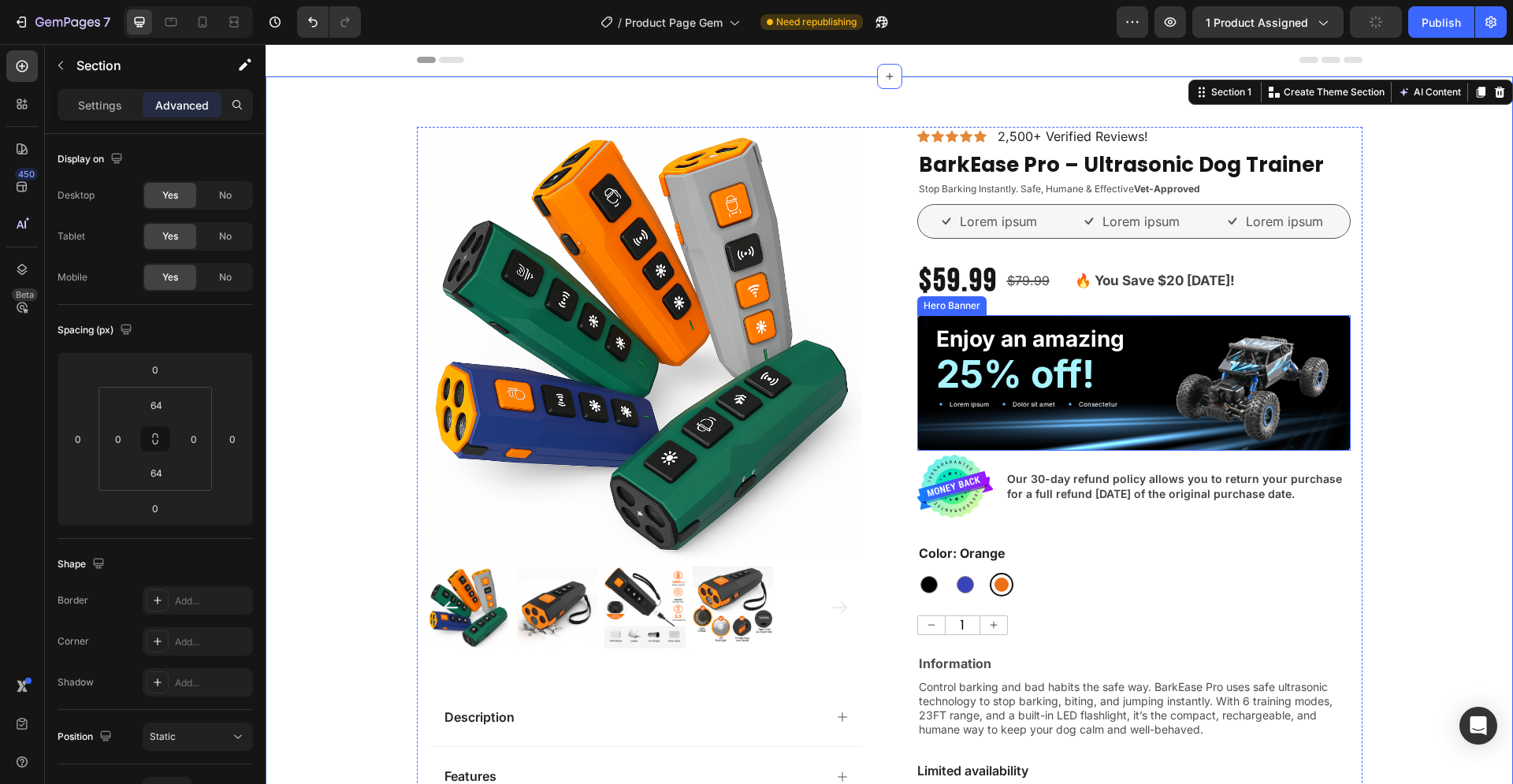
click at [931, 317] on div "Enjoy an amazing Text Block 25% off! Text Block Lorem ipsum Item List Dolor sit…" at bounding box center [1134, 383] width 434 height 136
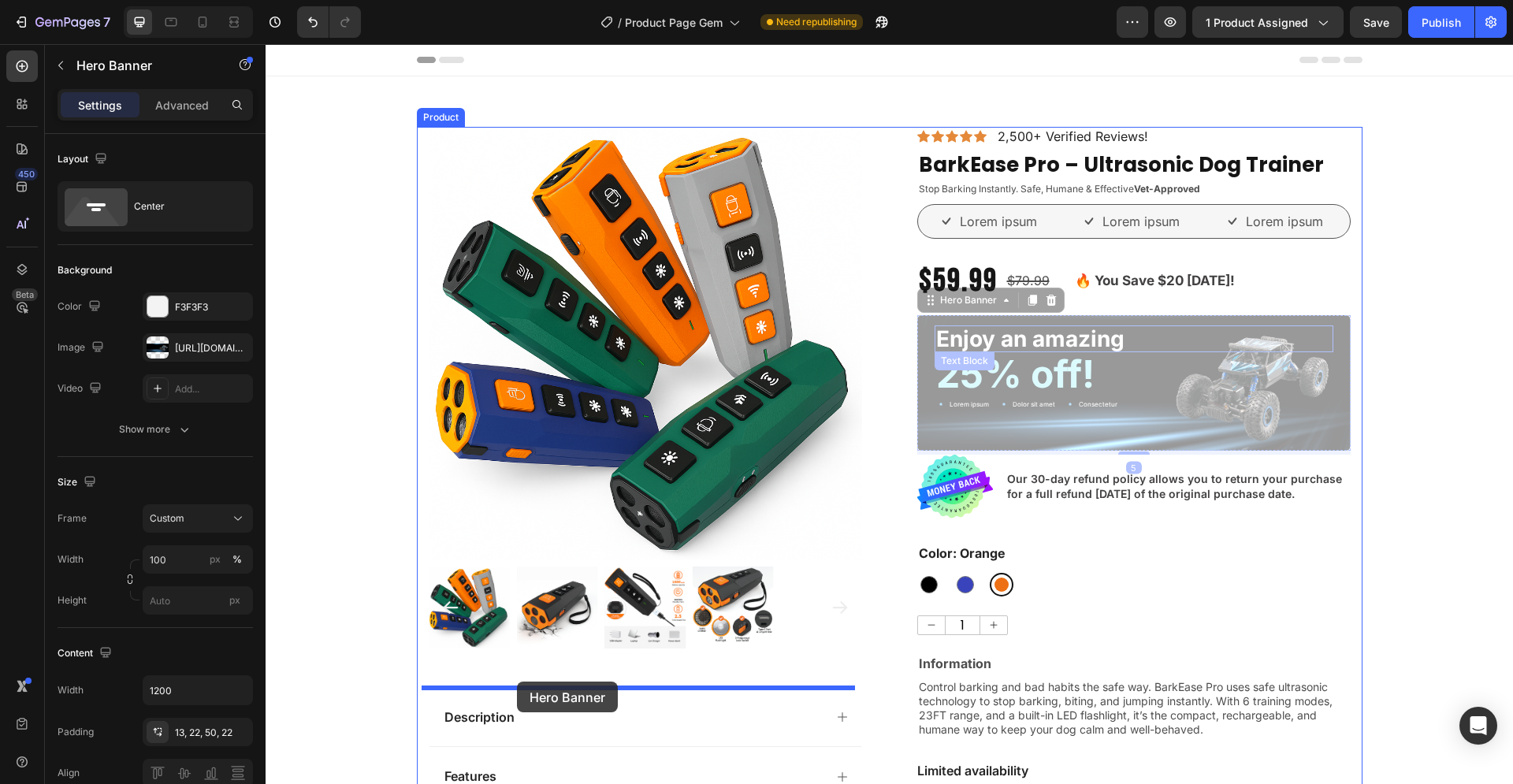
drag, startPoint x: 946, startPoint y: 301, endPoint x: 516, endPoint y: 681, distance: 573.8
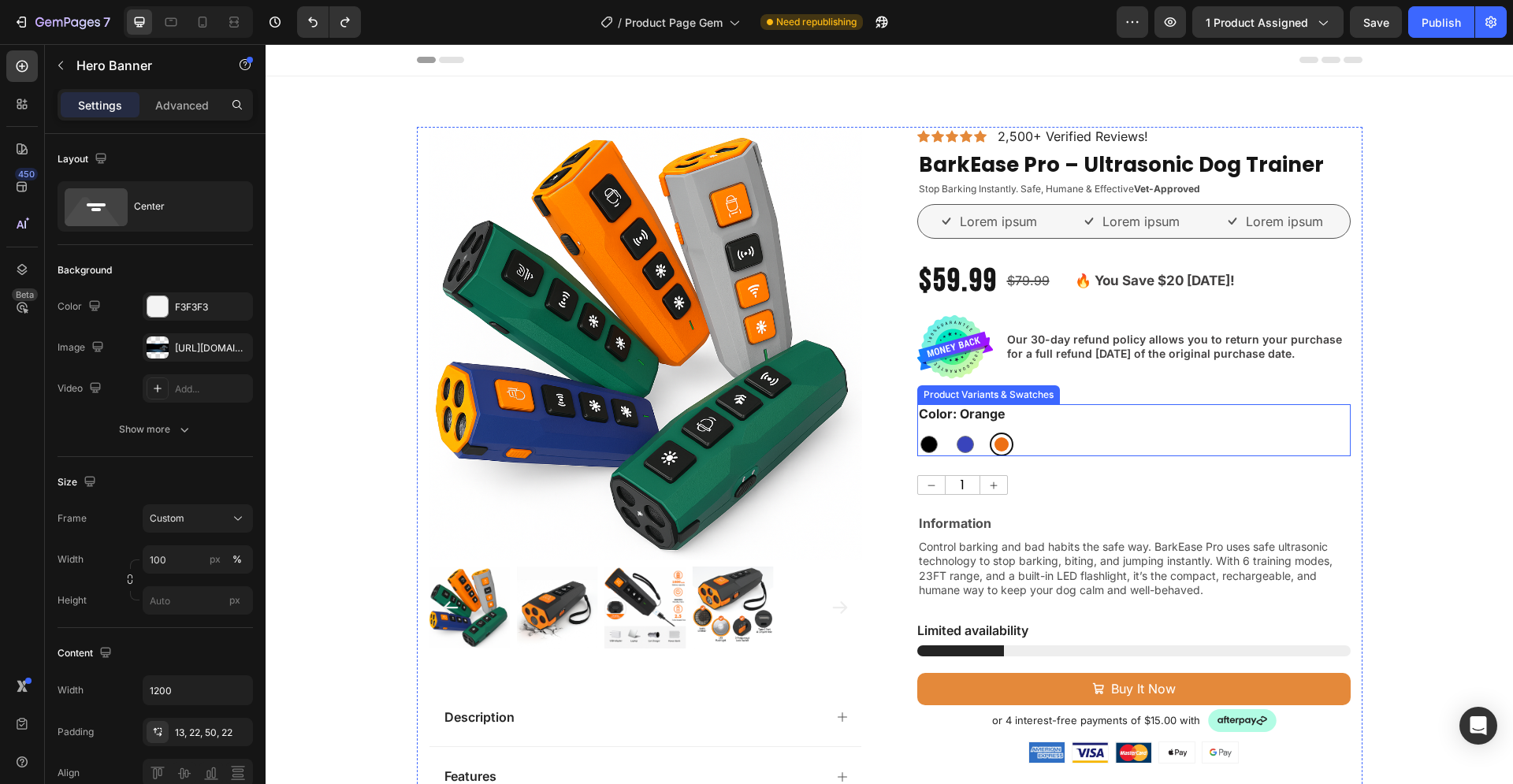
click at [1336, 419] on div "Color: Orange Black Black Blue Blue Orange Orange" at bounding box center [1134, 430] width 434 height 52
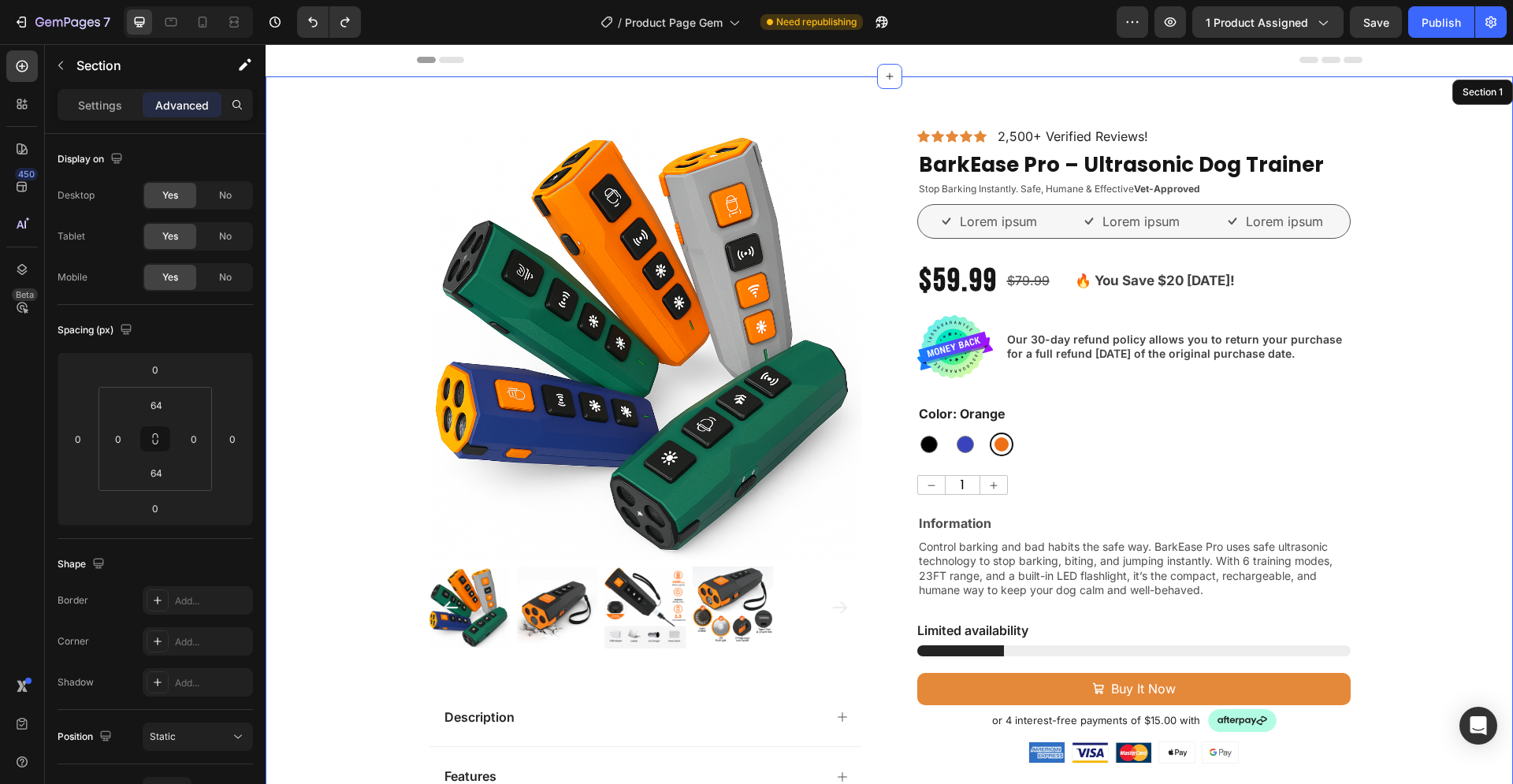
click at [1425, 429] on div "Product Images Description Features Key Benefits Safety Guidelines Refund Polic…" at bounding box center [889, 706] width 1247 height 1158
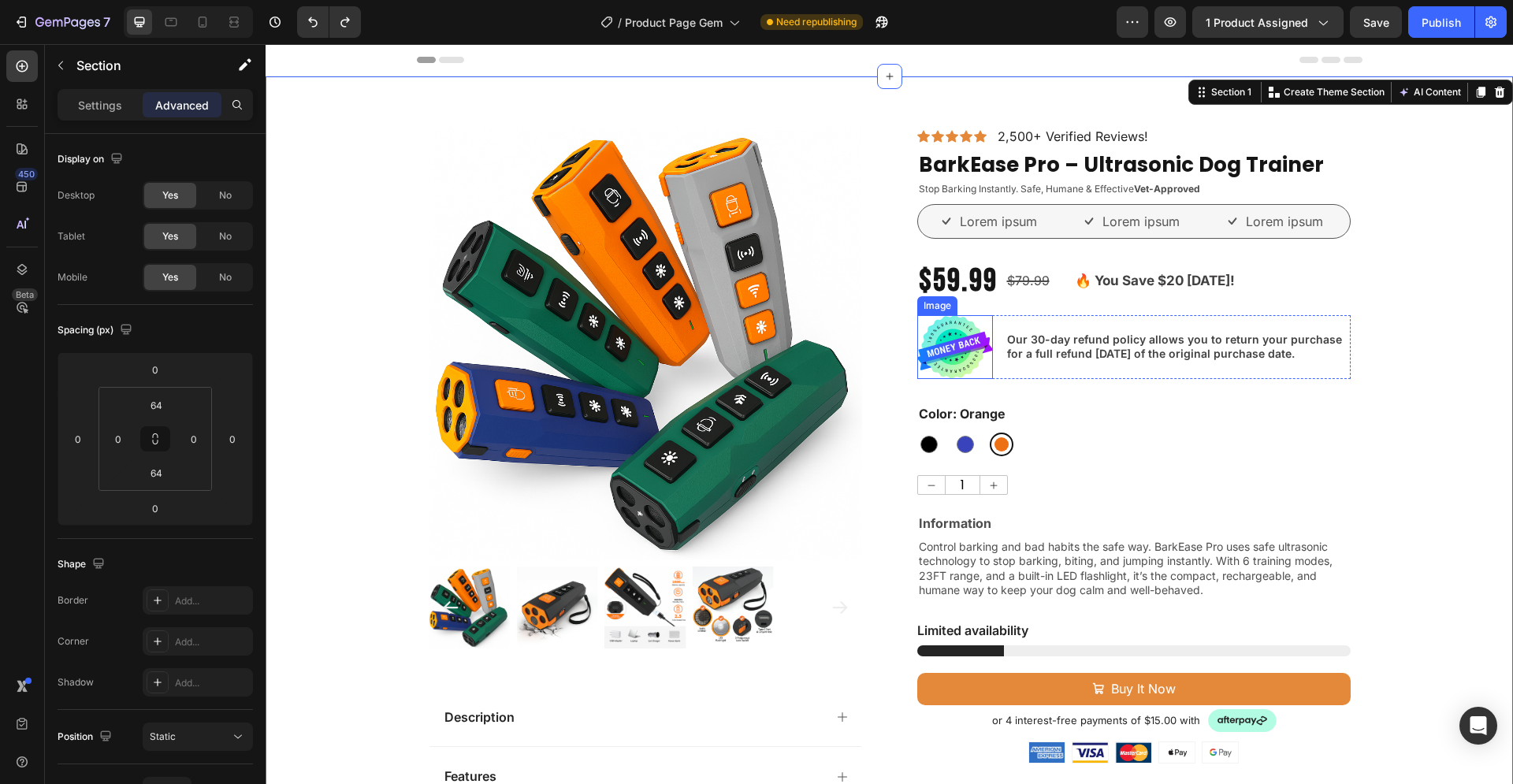
click at [967, 348] on img at bounding box center [955, 347] width 75 height 64
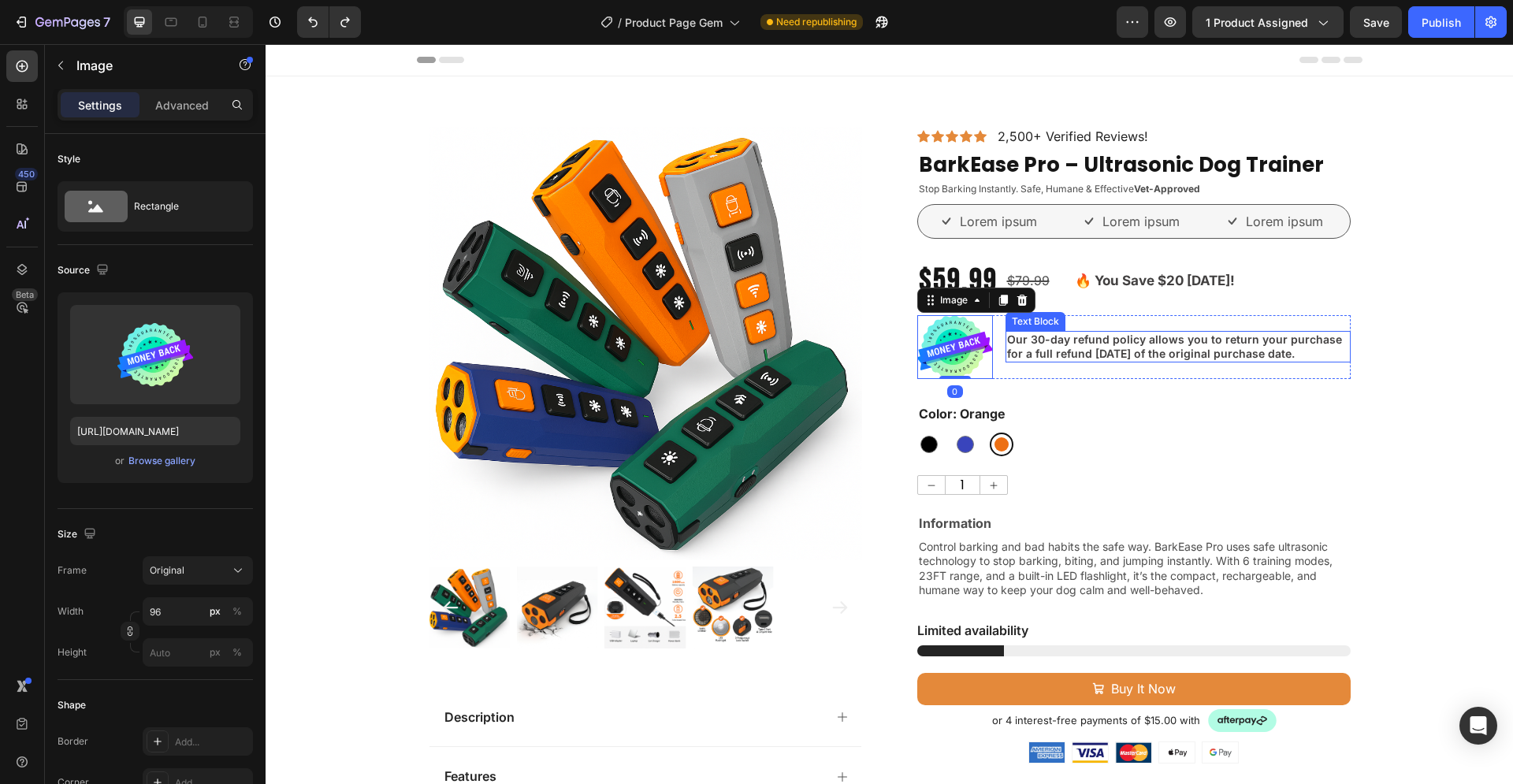
click at [1033, 348] on p "Our 30-day refund policy allows you to return your purchase for a full refund w…" at bounding box center [1178, 347] width 342 height 29
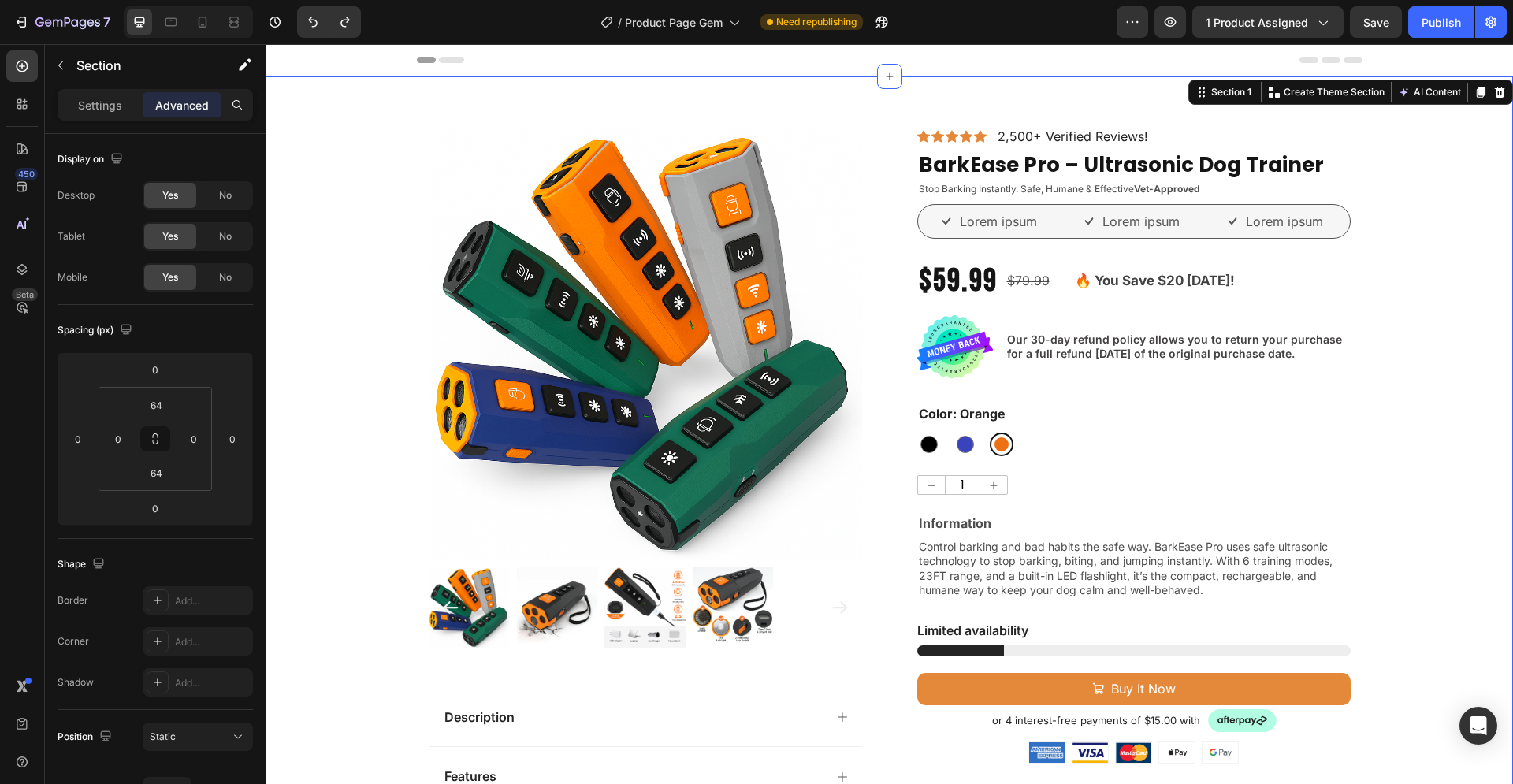
click at [1432, 357] on div "Product Images Description Features Key Benefits Safety Guidelines Refund Polic…" at bounding box center [889, 706] width 1247 height 1158
click at [1230, 395] on div "Icon Icon Icon Icon Icon Icon List 2,500+ Verified Reviews! Text Block Row Bark…" at bounding box center [1134, 706] width 434 height 1158
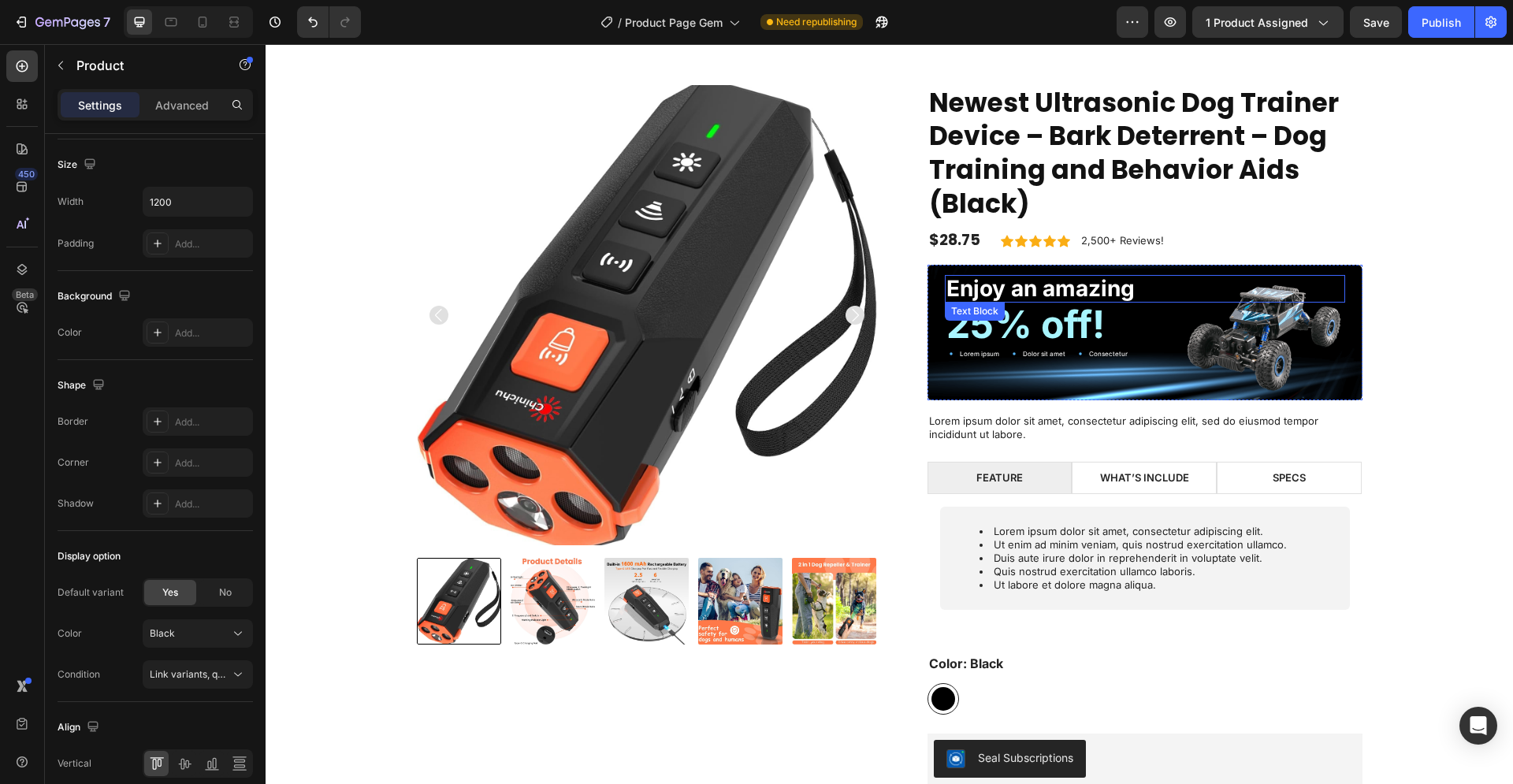
scroll to position [1044, 0]
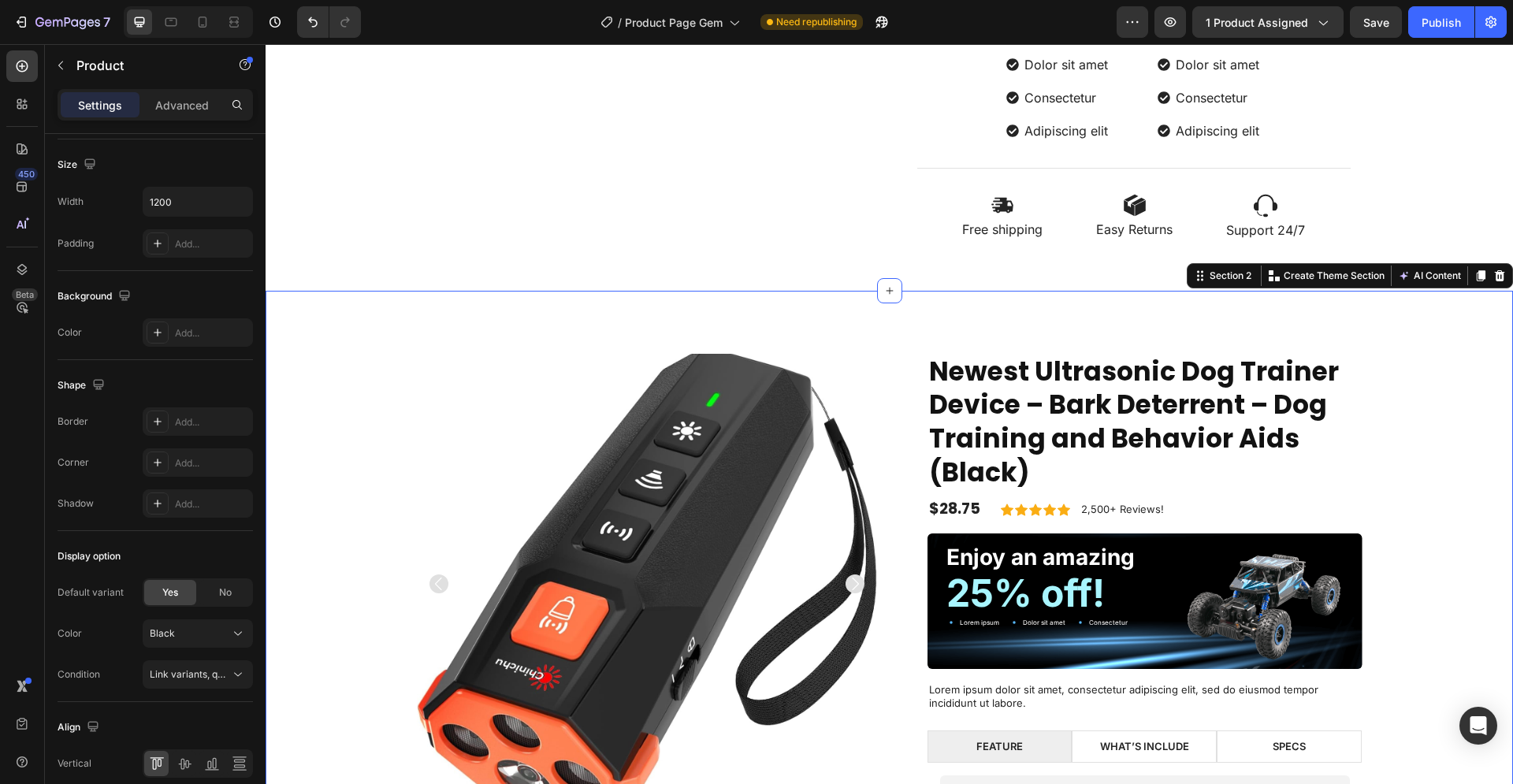
click at [969, 325] on div "Product Images Newest Ultrasonic Dog Trainer Device – Bark Deterrent – Dog Trai…" at bounding box center [889, 722] width 1247 height 864
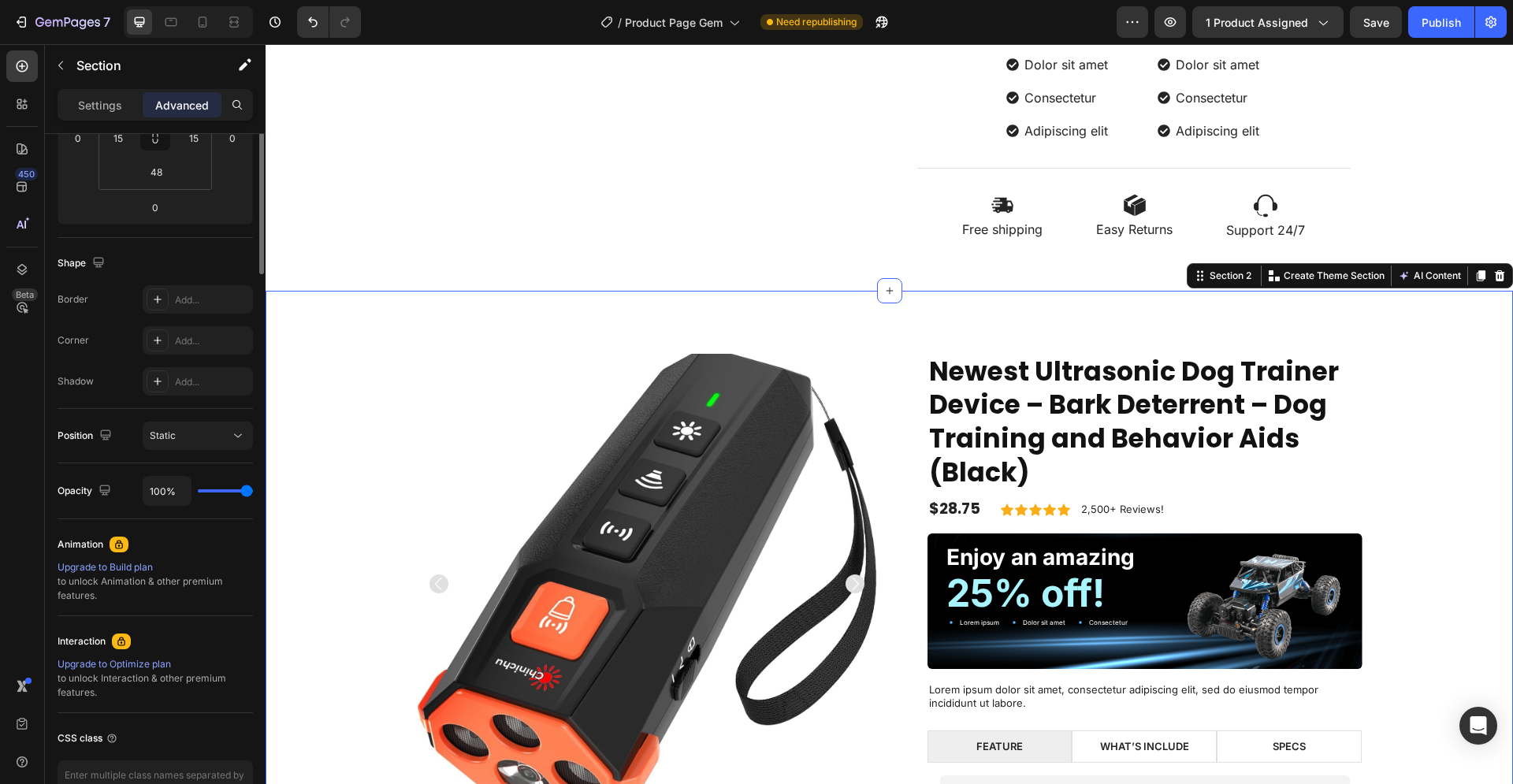
scroll to position [0, 0]
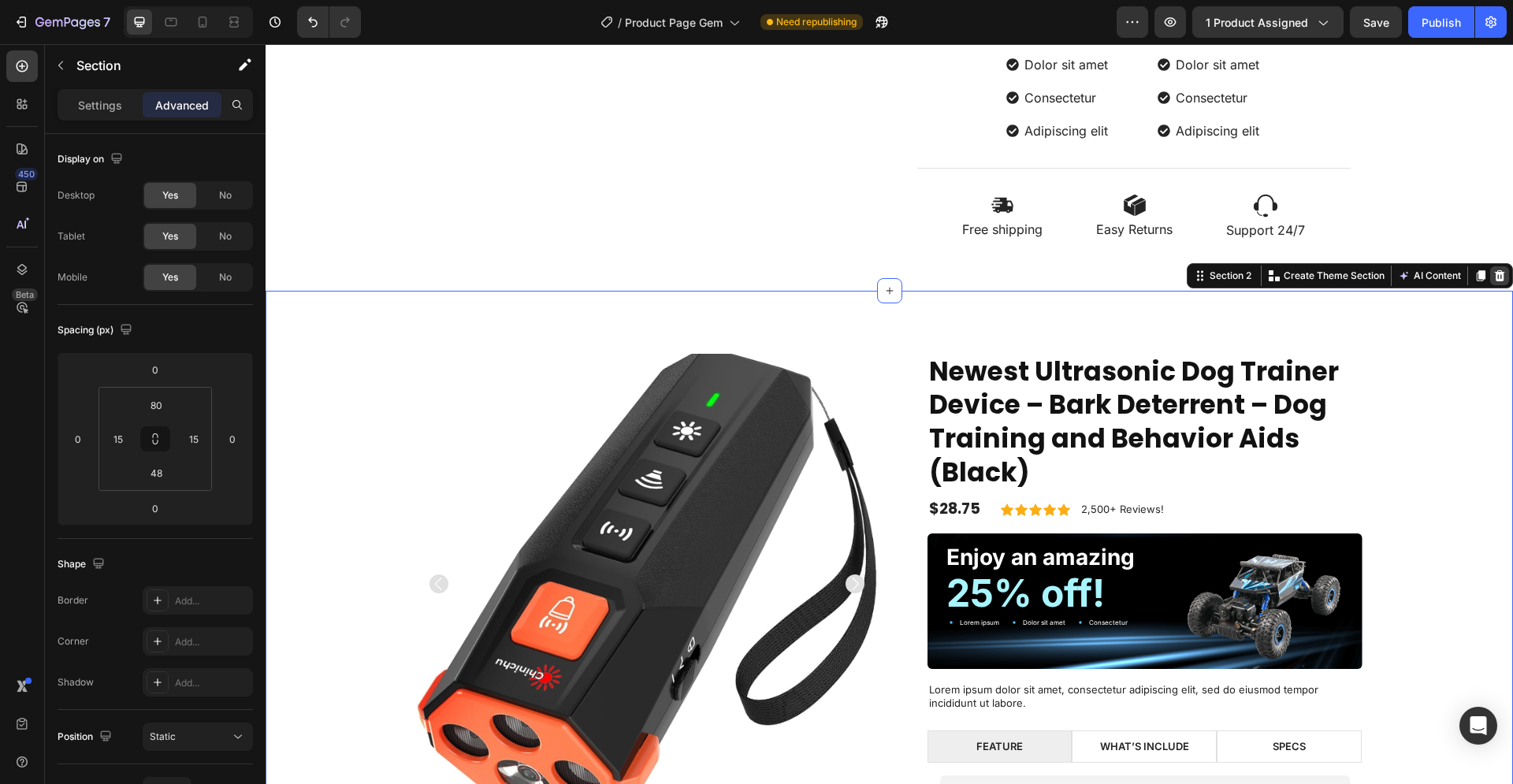
click at [1495, 275] on icon at bounding box center [1500, 275] width 10 height 11
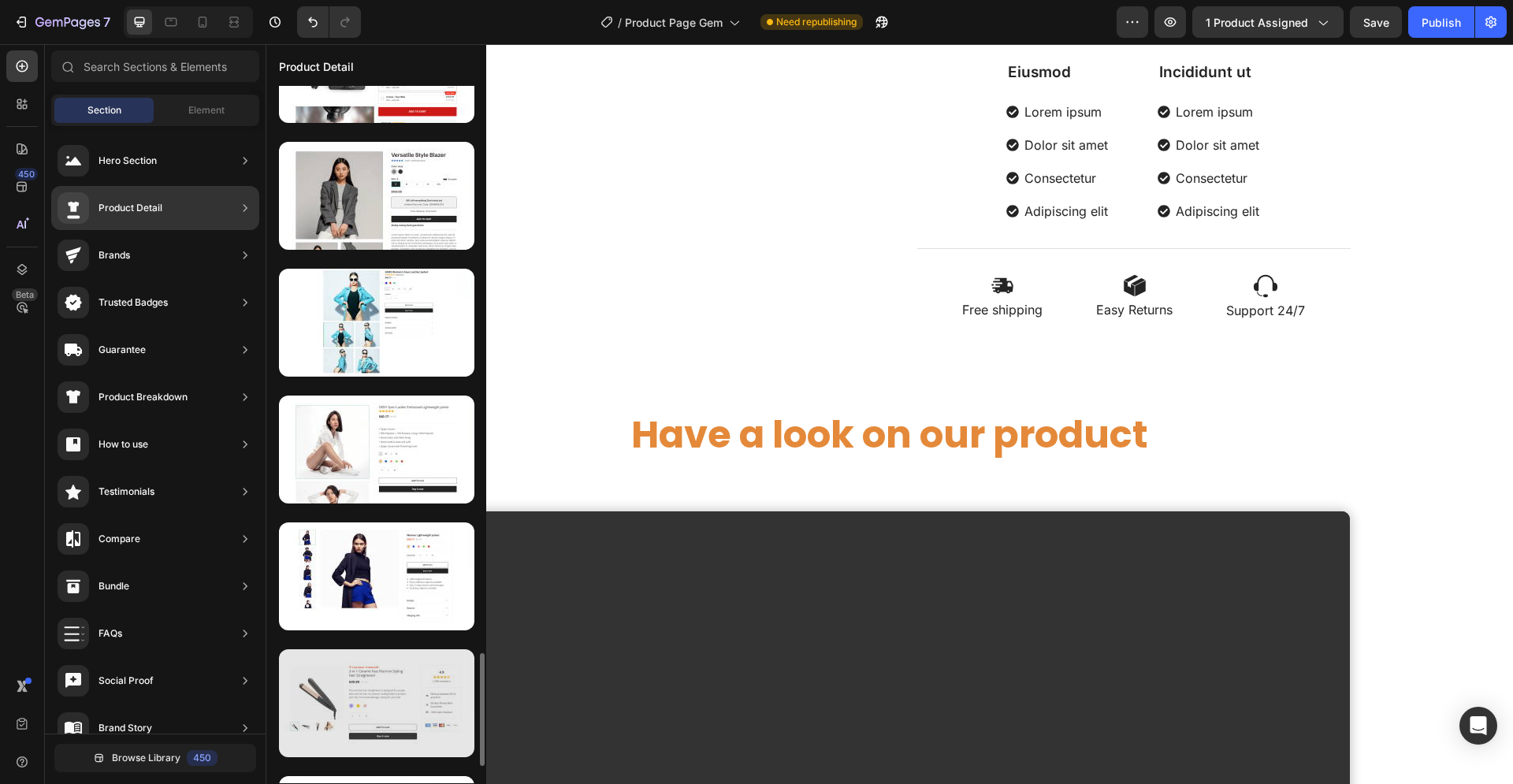
scroll to position [3606, 0]
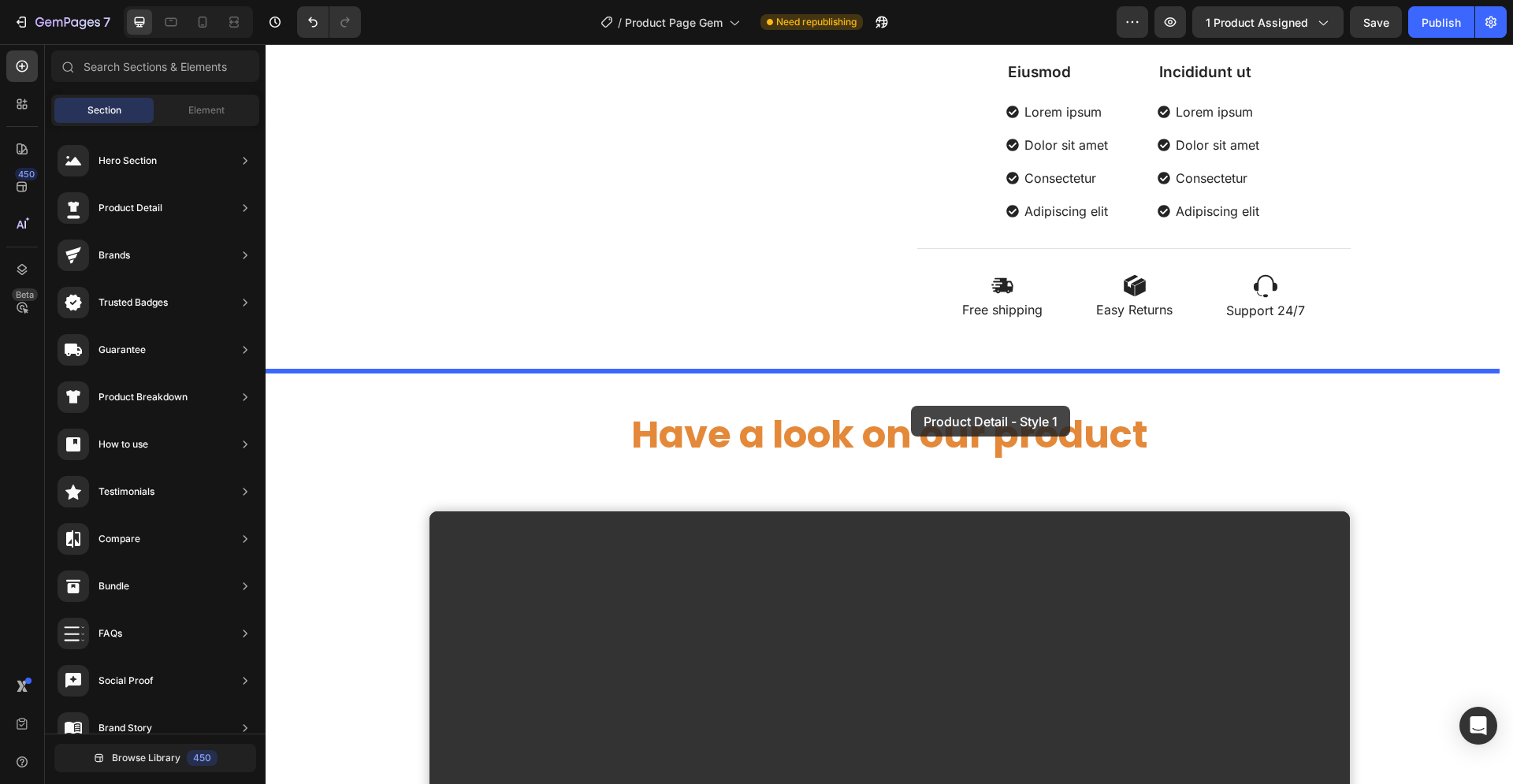
drag, startPoint x: 640, startPoint y: 616, endPoint x: 911, endPoint y: 406, distance: 342.8
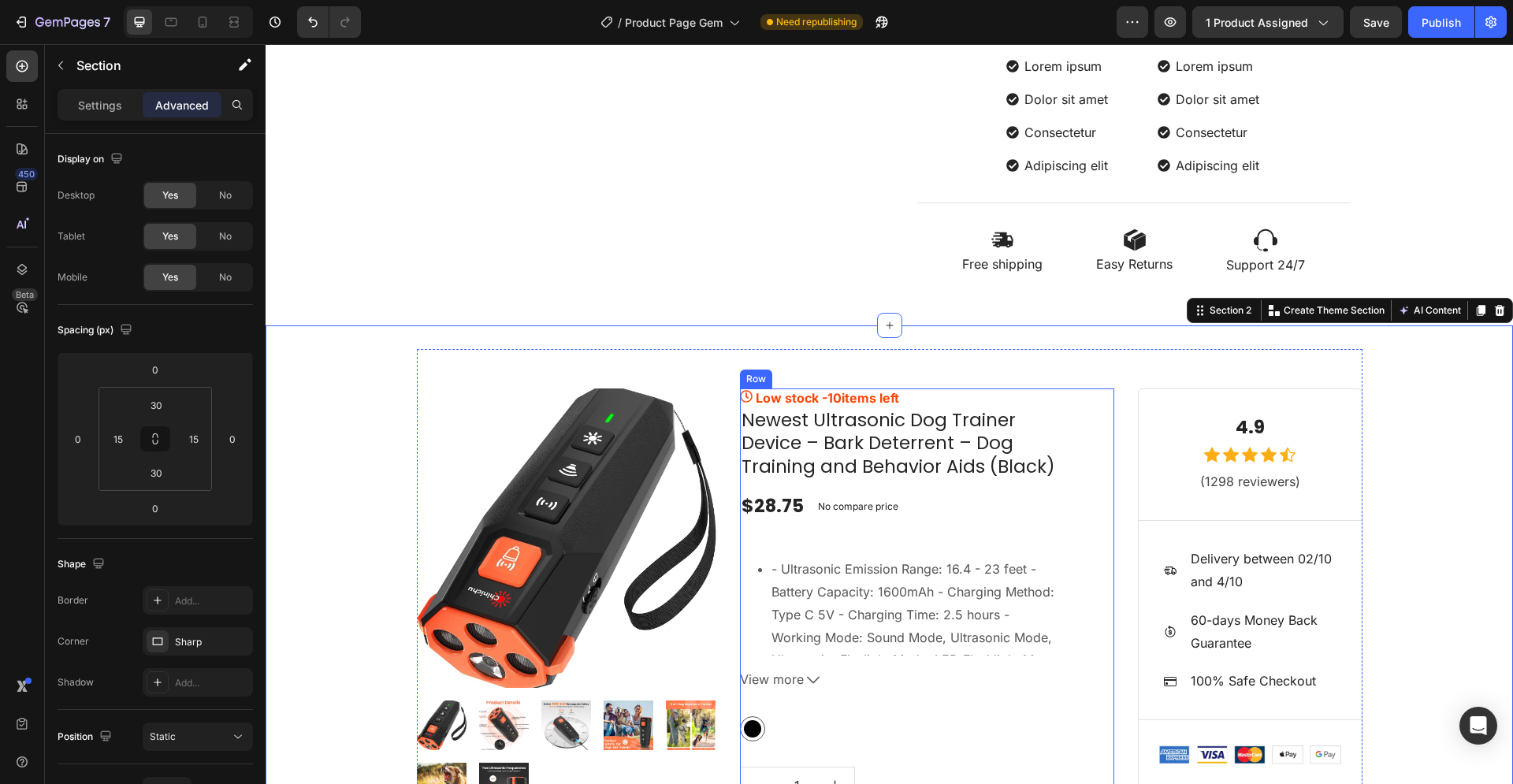
scroll to position [995, 0]
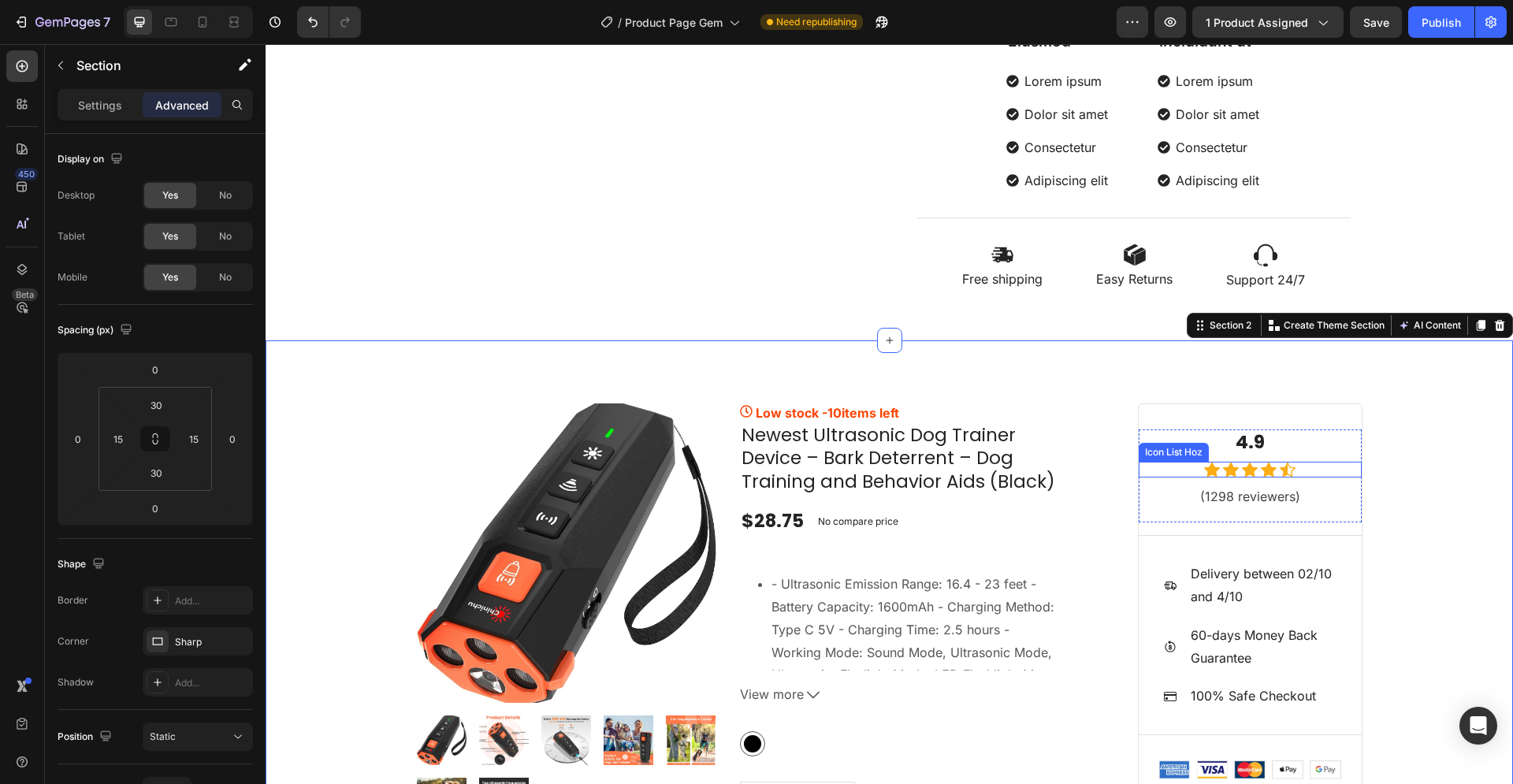
click at [1208, 438] on p "4.9" at bounding box center [1250, 442] width 220 height 24
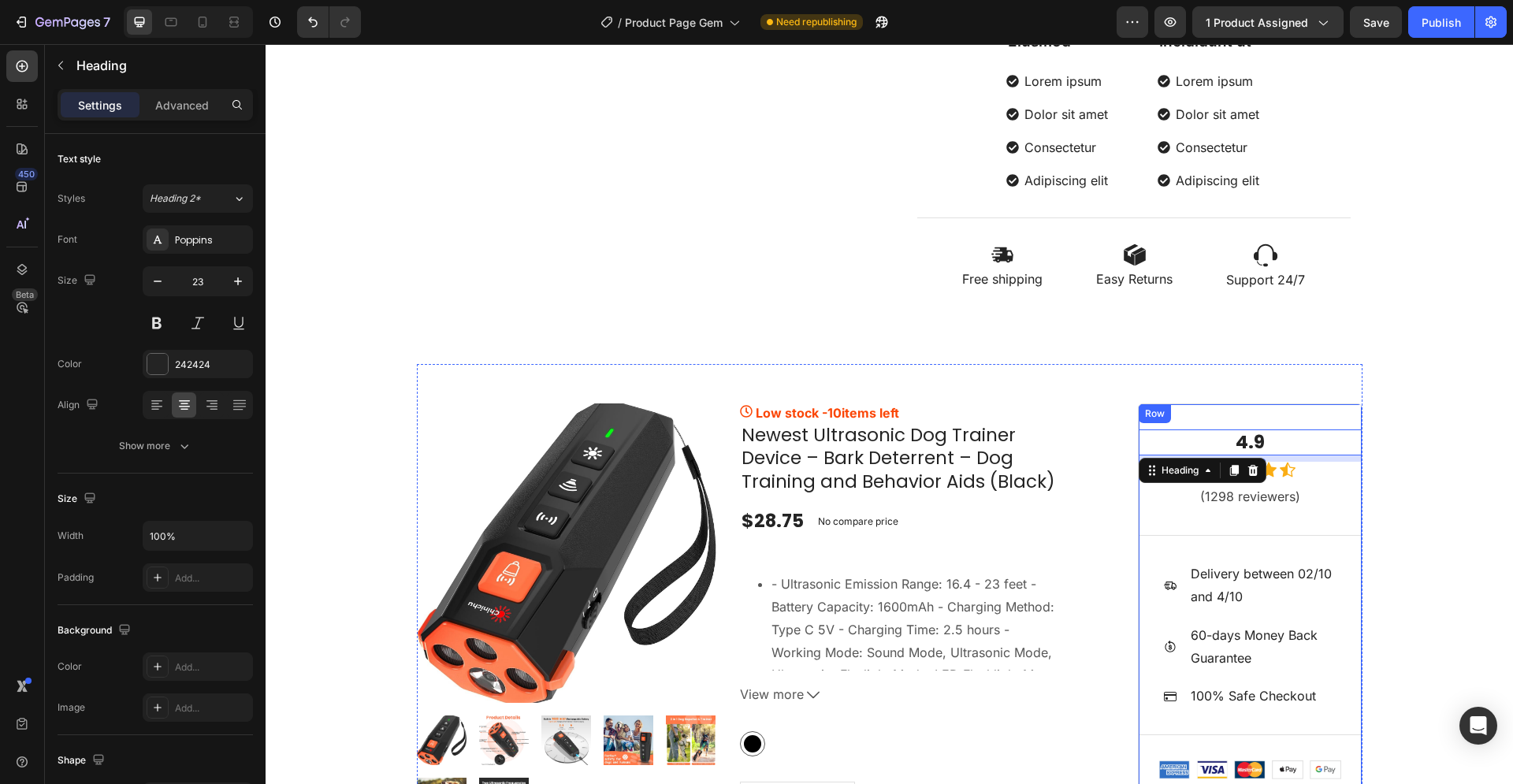
click at [1224, 416] on div "4.9 Heading 8 Icon Icon Icon Icon Icon Icon List Hoz (1298 reviewers) Text bloc…" at bounding box center [1250, 604] width 225 height 402
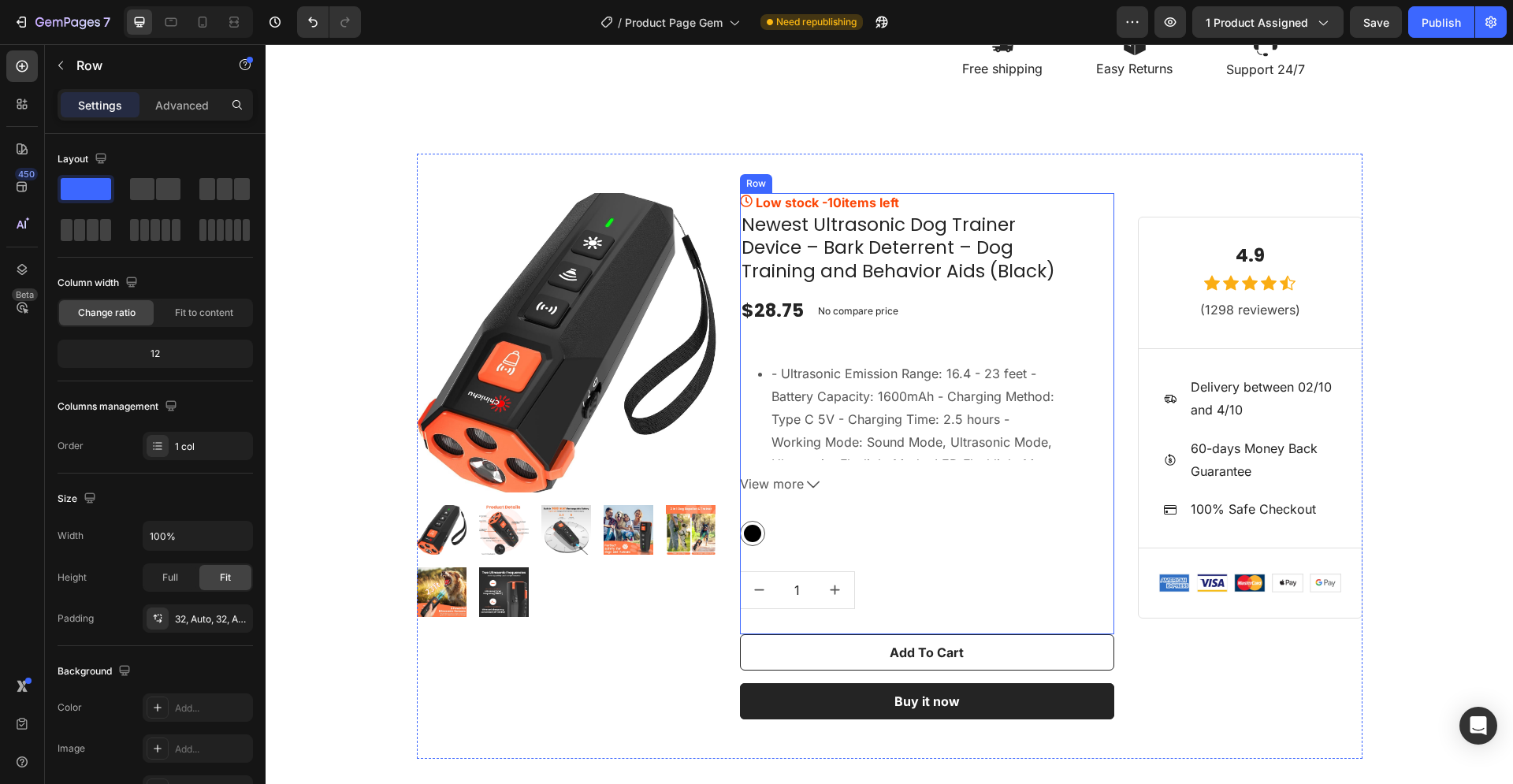
scroll to position [964, 0]
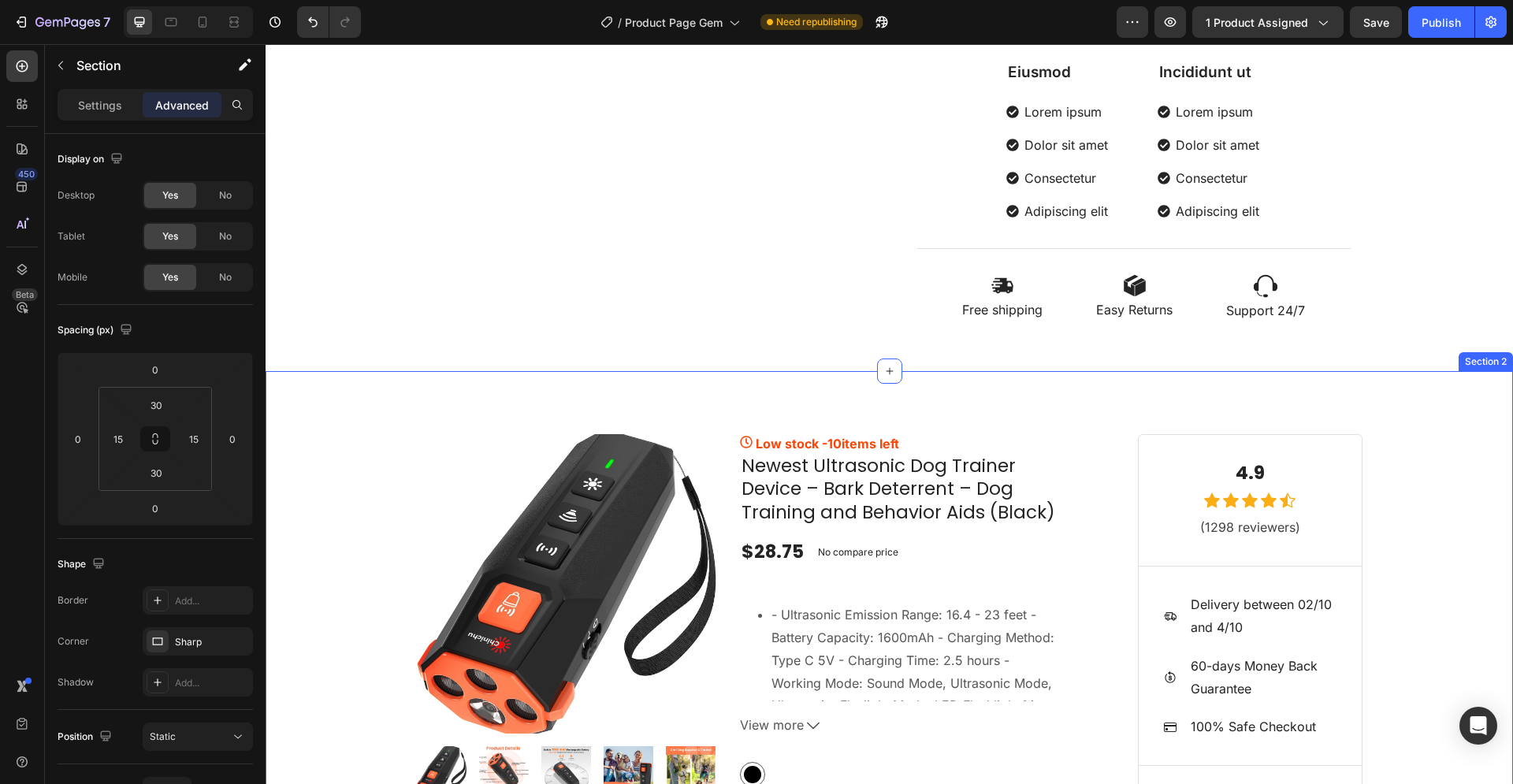
click at [943, 377] on div "Product Images & Gallery Row Low stock - 10 items left (P) Stock Counter Newest…" at bounding box center [889, 696] width 1247 height 653
click at [1493, 358] on icon at bounding box center [1499, 355] width 12 height 12
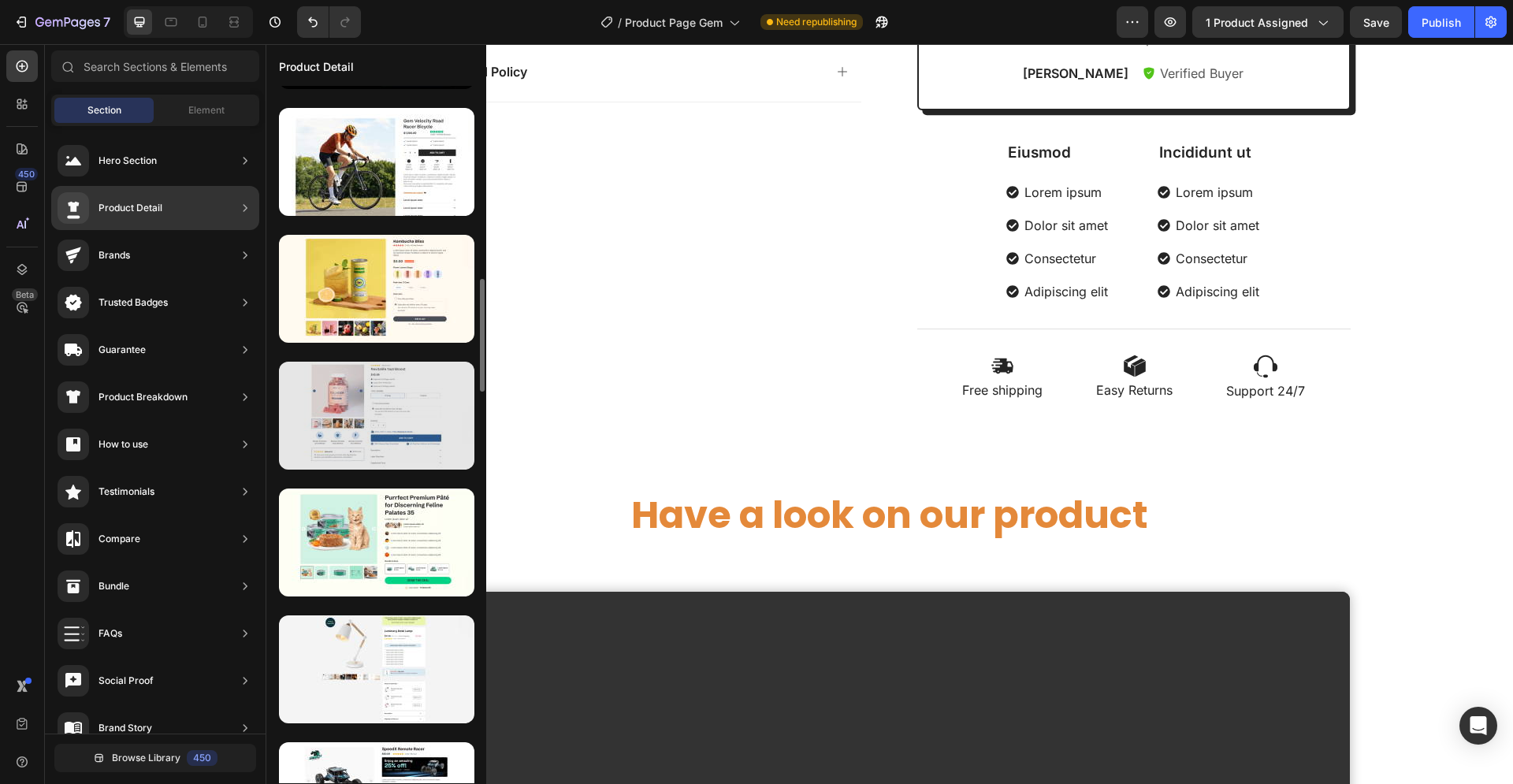
scroll to position [777, 0]
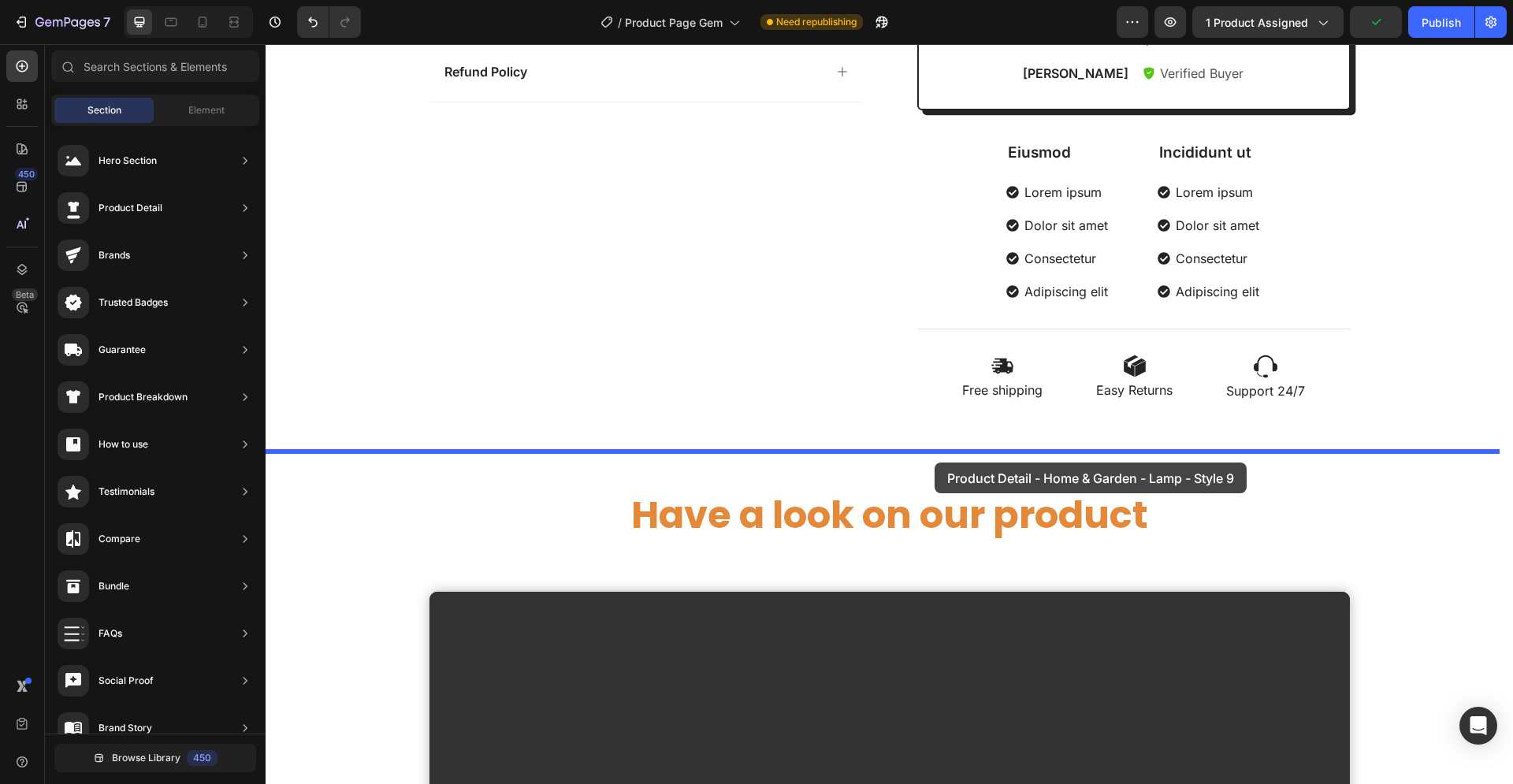
drag, startPoint x: 622, startPoint y: 533, endPoint x: 935, endPoint y: 462, distance: 321.0
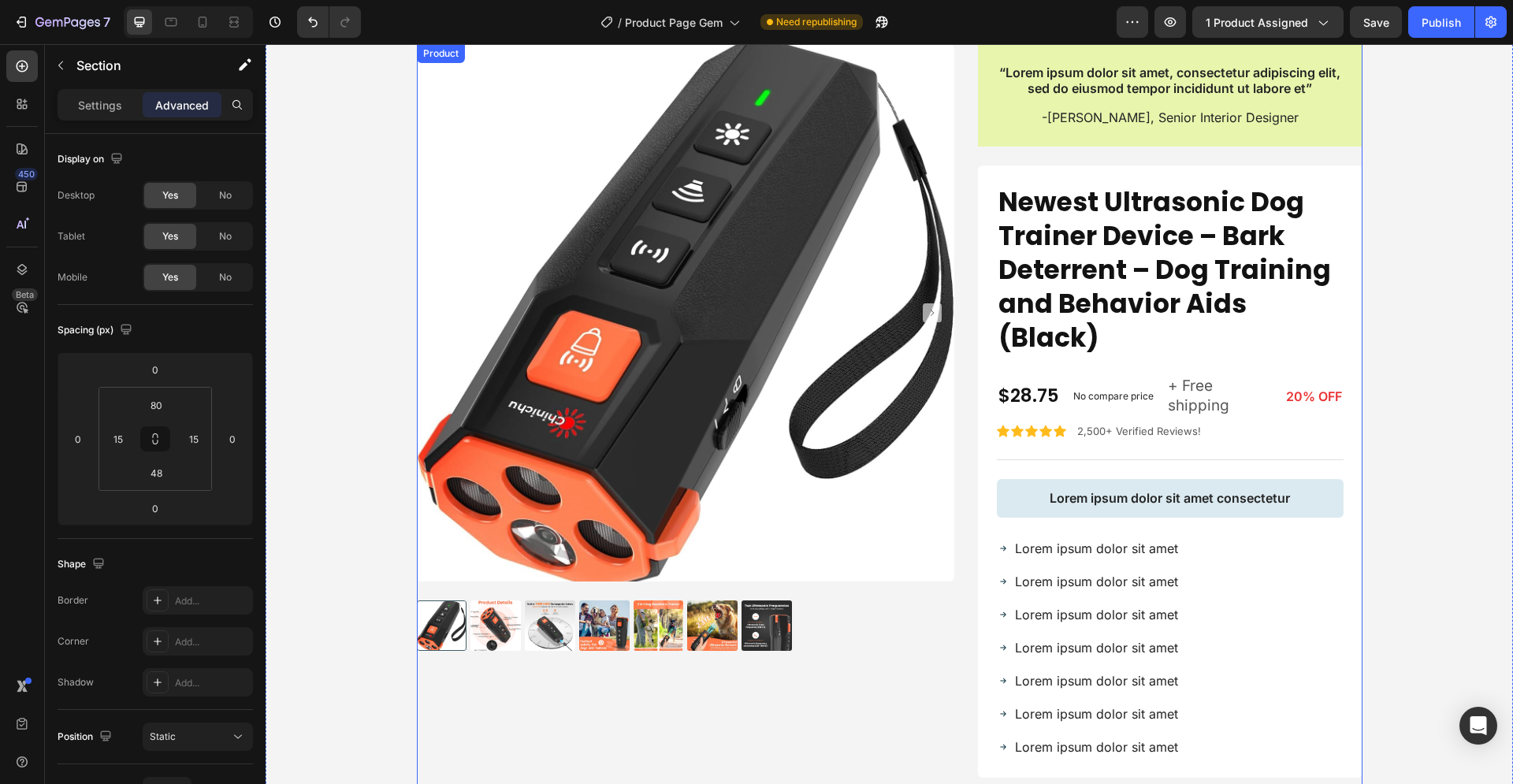
scroll to position [995, 0]
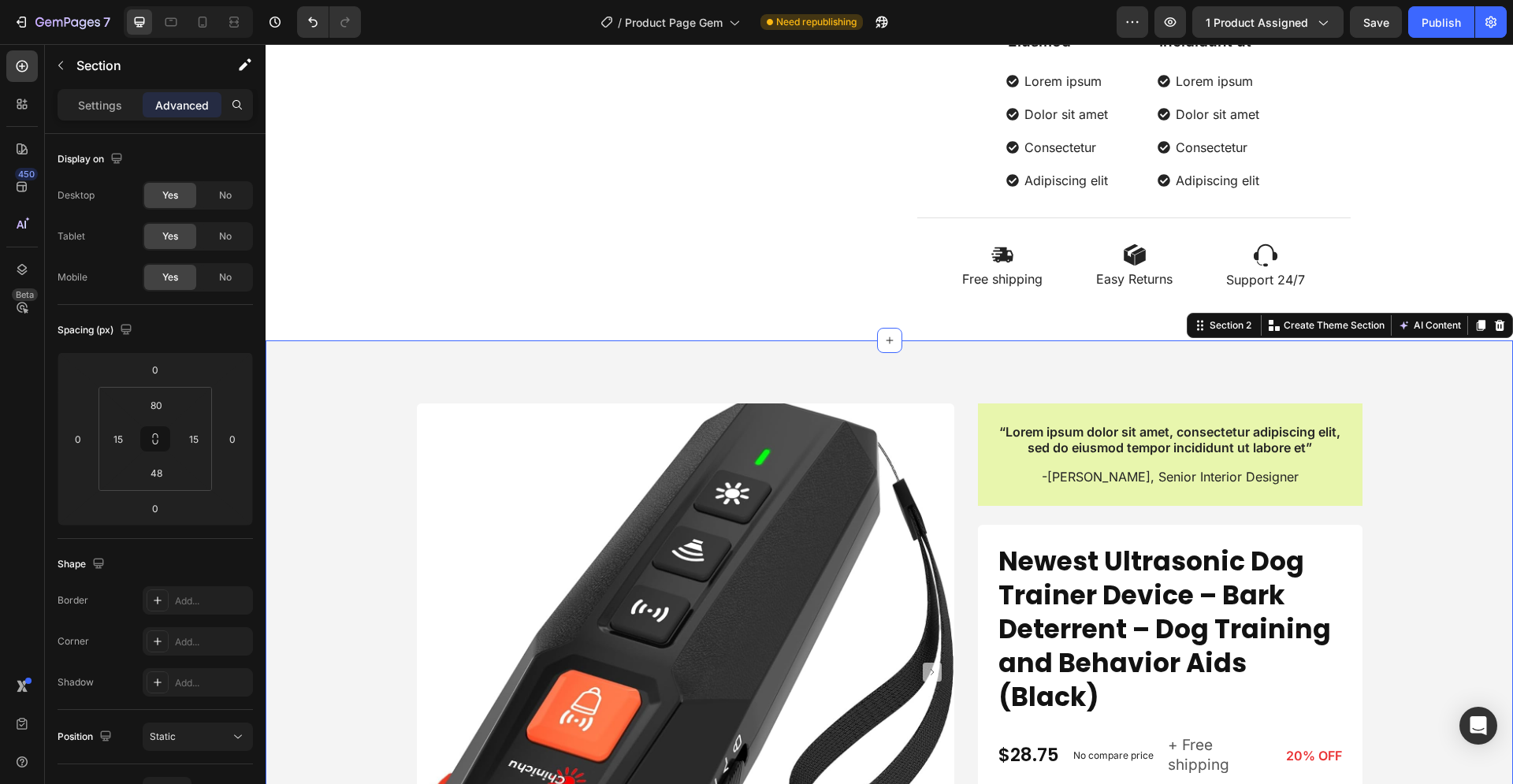
click at [1495, 326] on icon at bounding box center [1500, 325] width 10 height 11
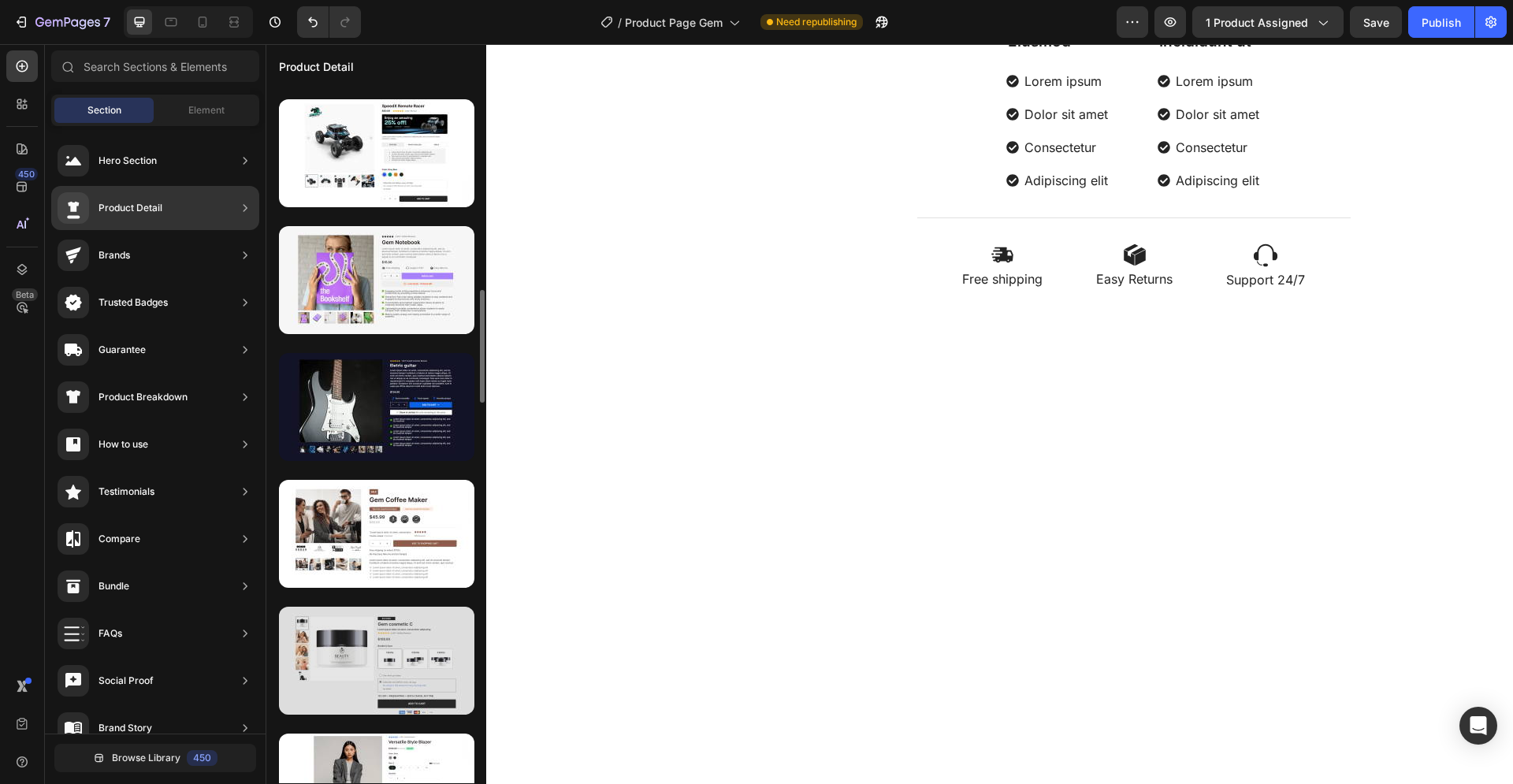
scroll to position [1340, 0]
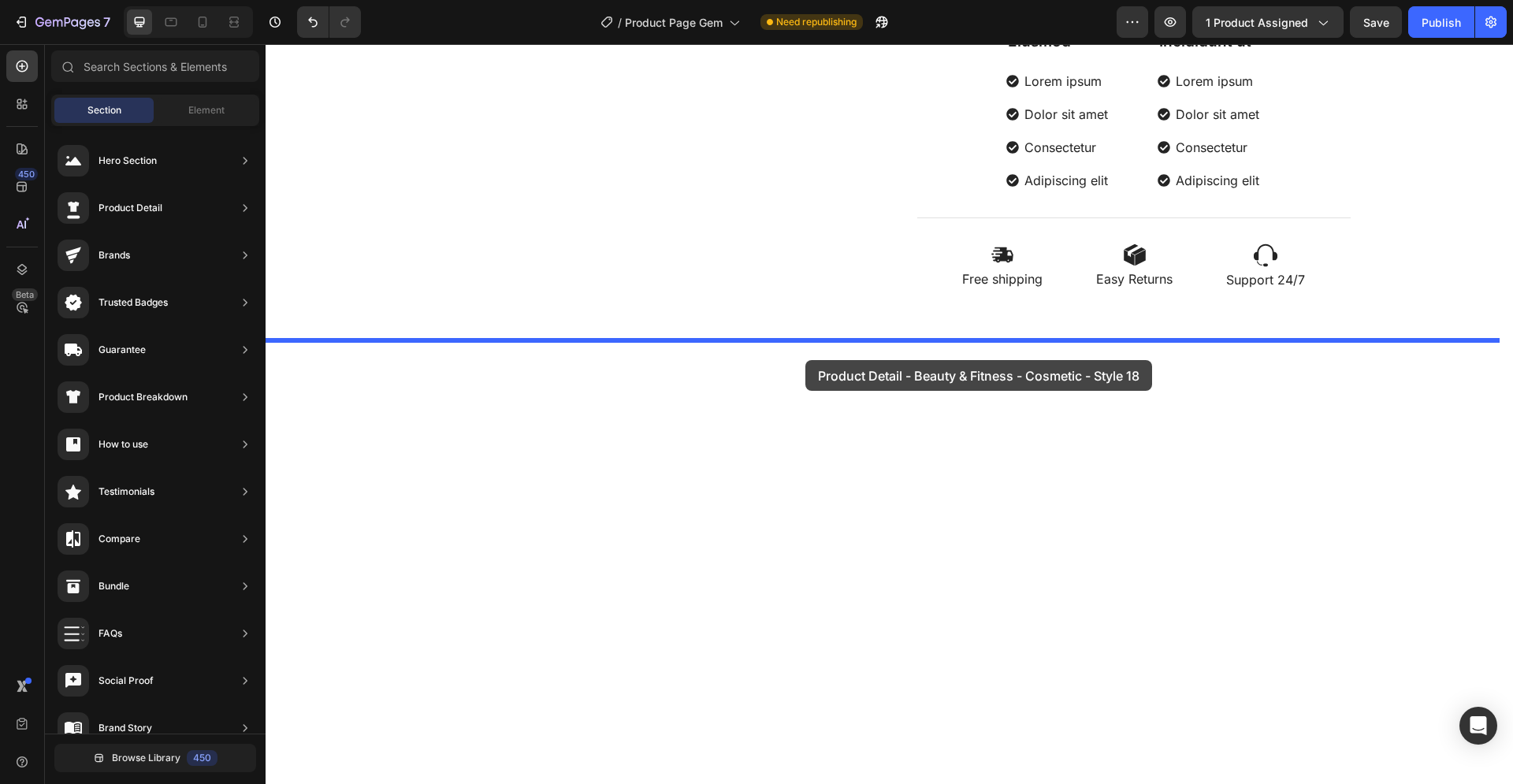
drag, startPoint x: 647, startPoint y: 595, endPoint x: 805, endPoint y: 360, distance: 283.2
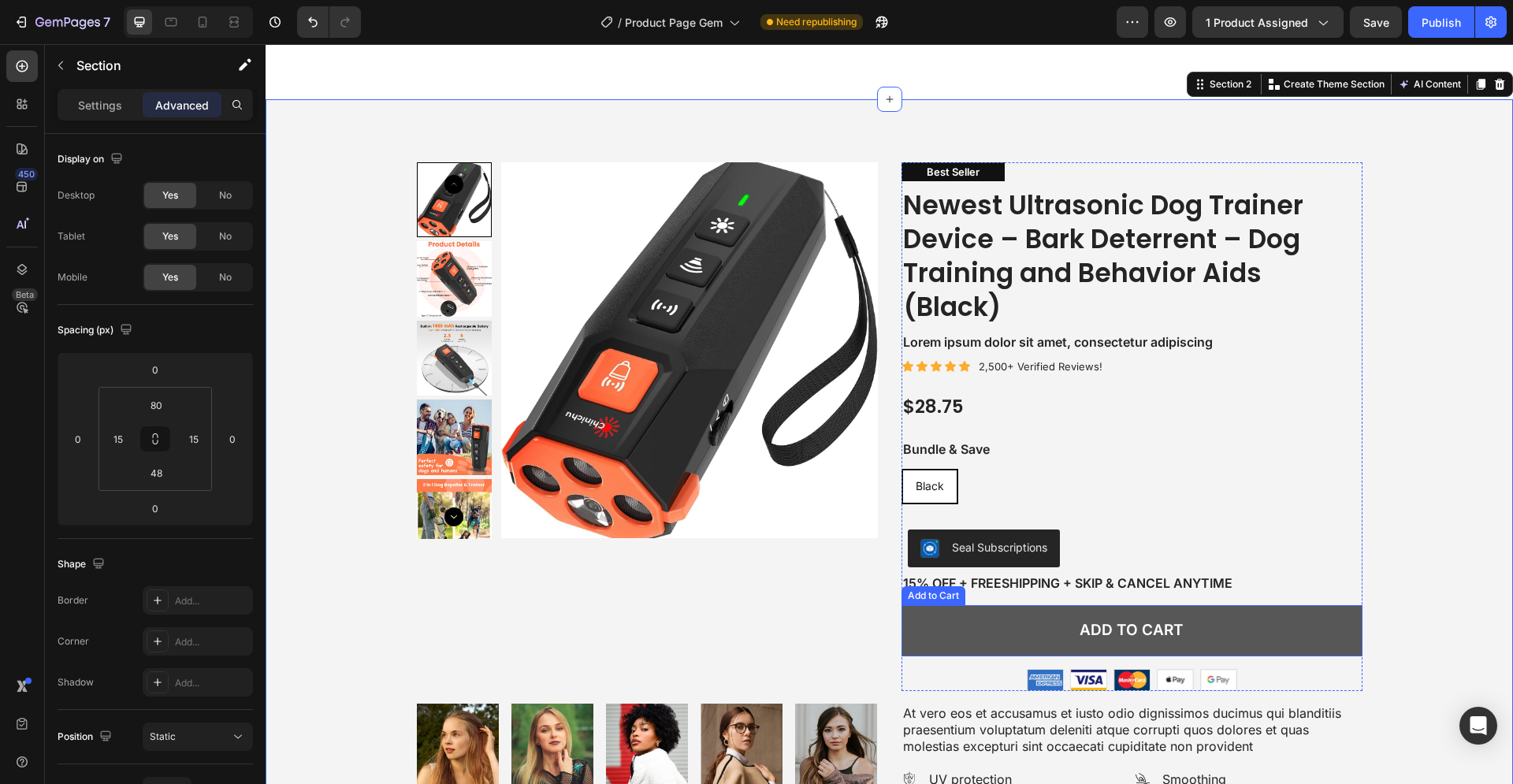
scroll to position [1477, 0]
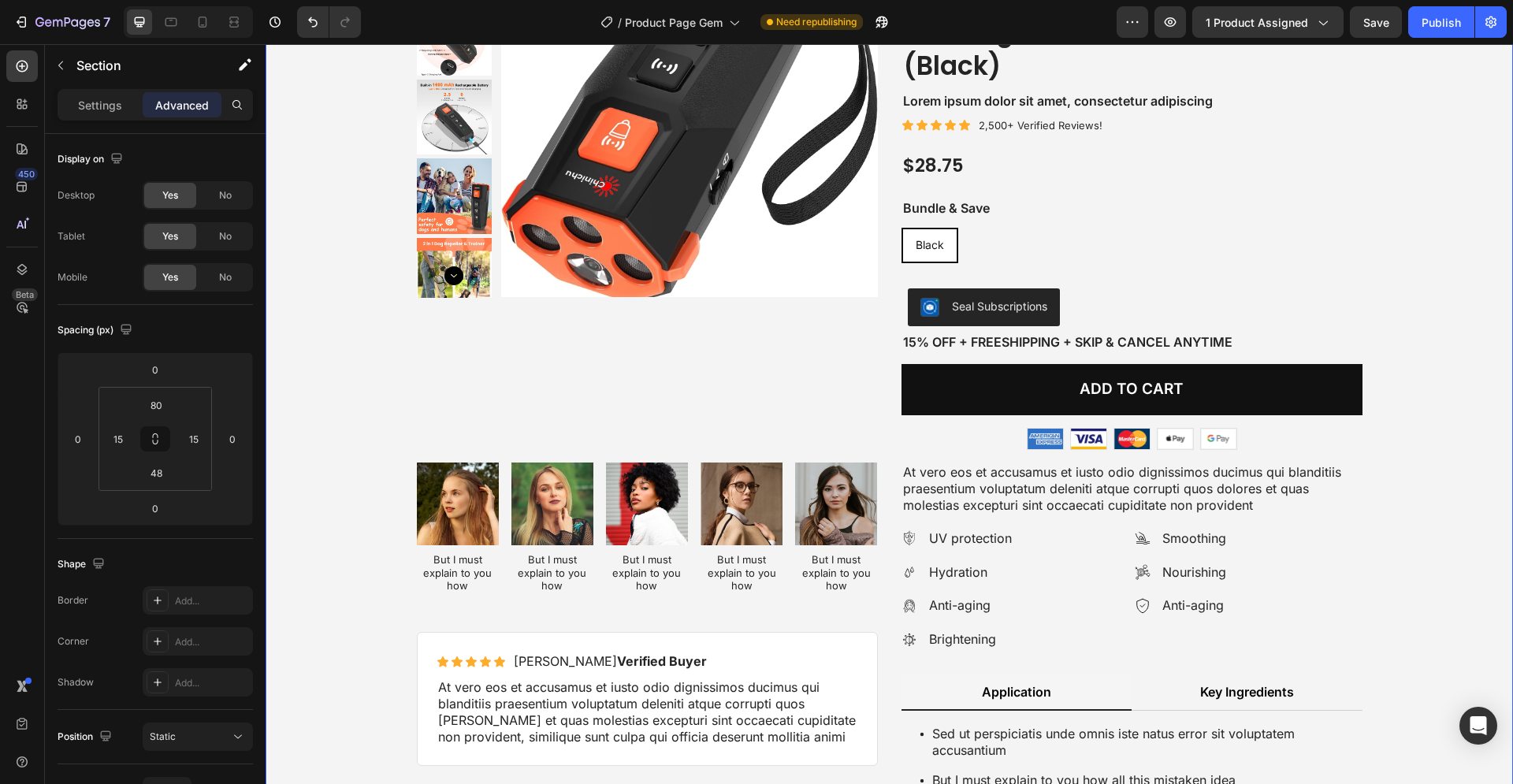
click at [1392, 540] on div "Product Images Best Seller Text Block Newest Ultrasonic Dog Trainer Device – Ba…" at bounding box center [889, 462] width 1223 height 1083
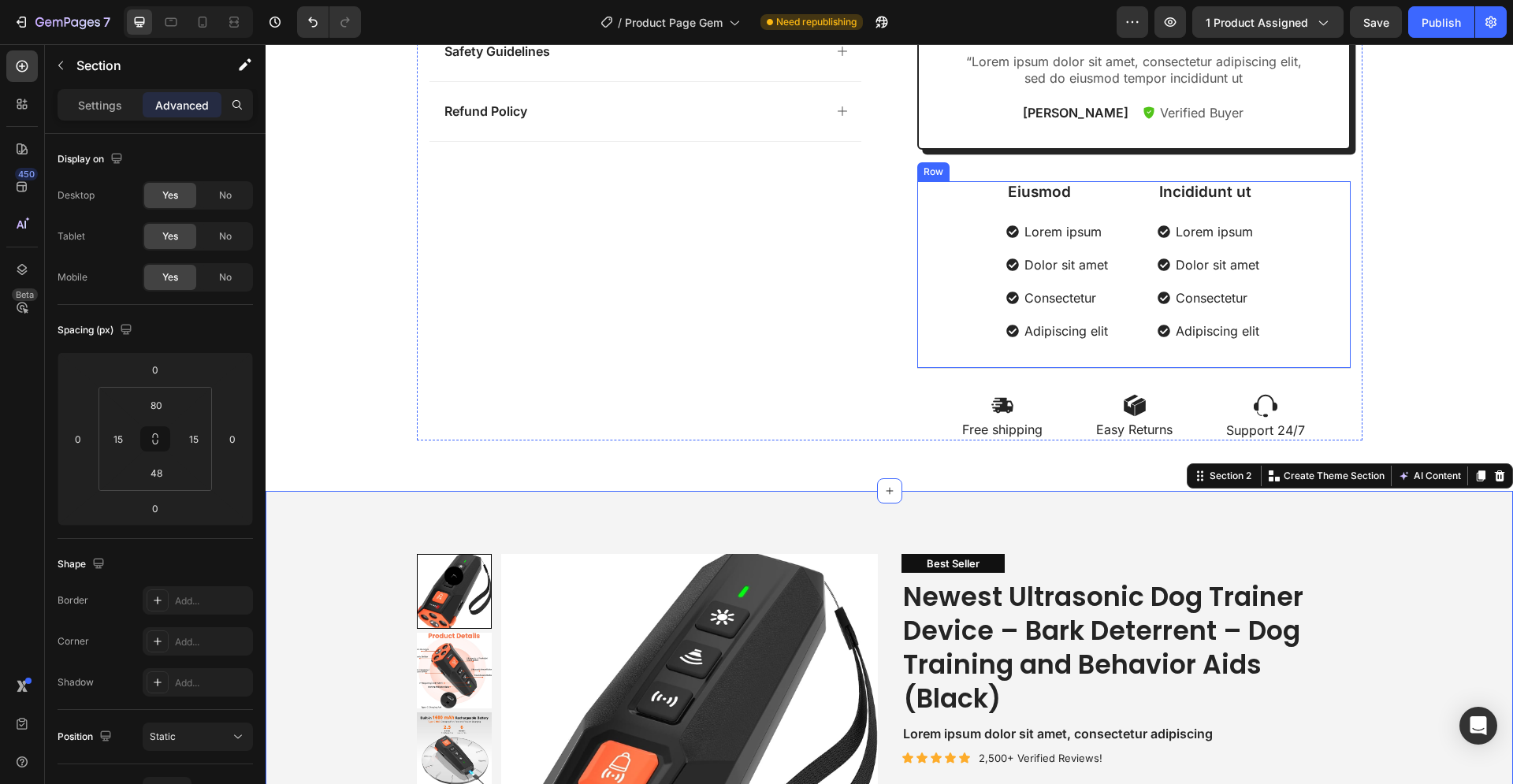
scroll to position [995, 0]
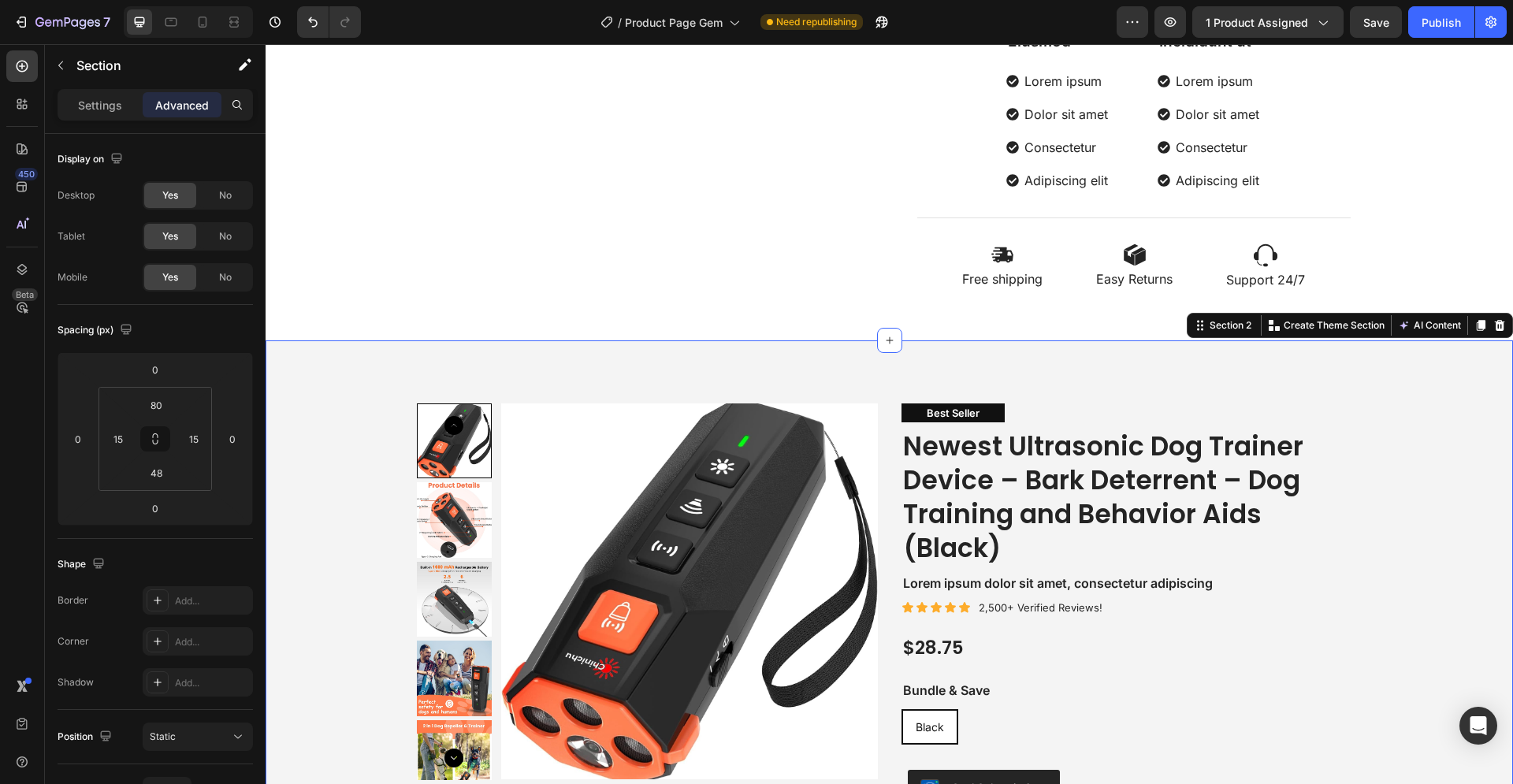
click at [1495, 324] on icon at bounding box center [1500, 325] width 10 height 11
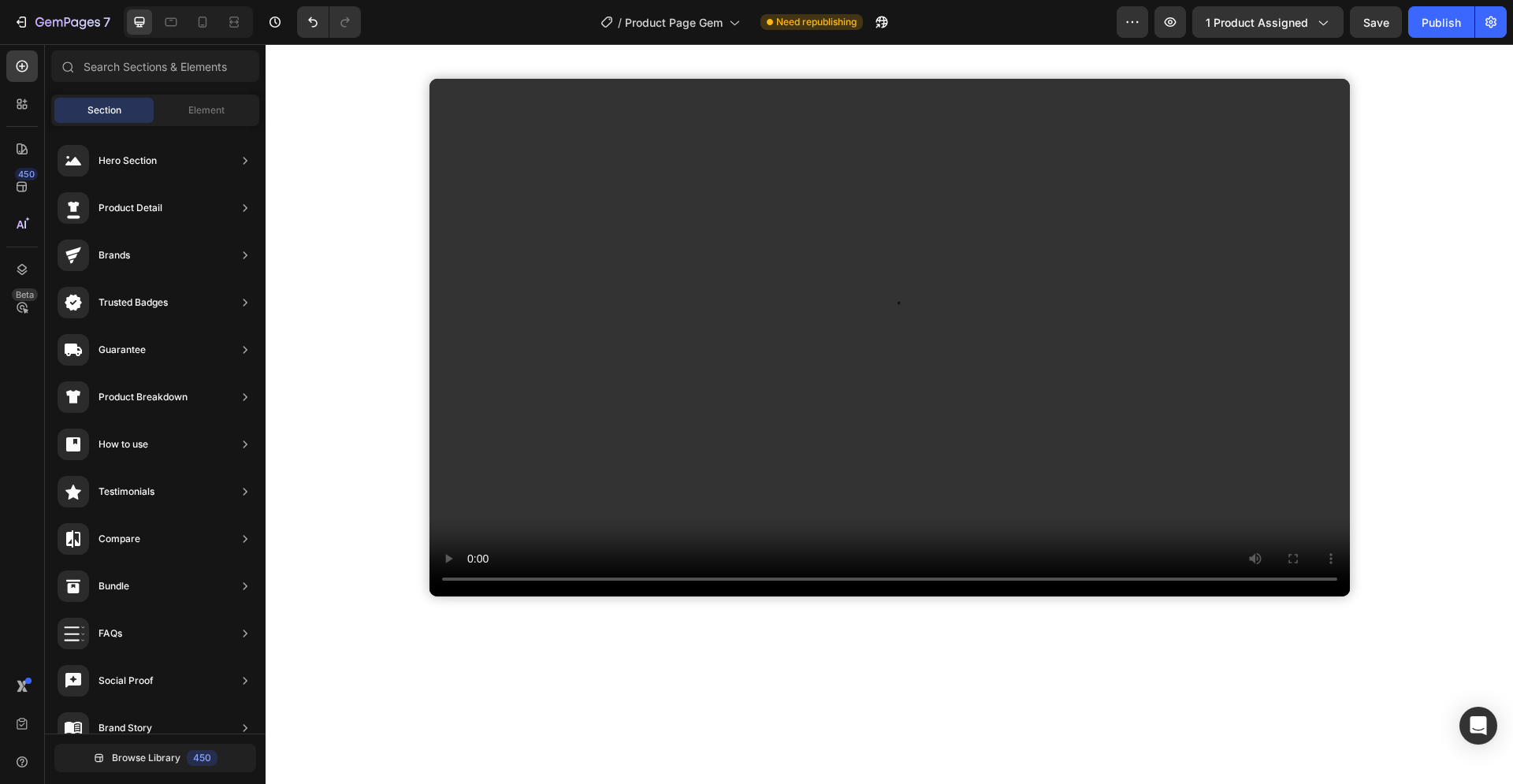
scroll to position [915, 0]
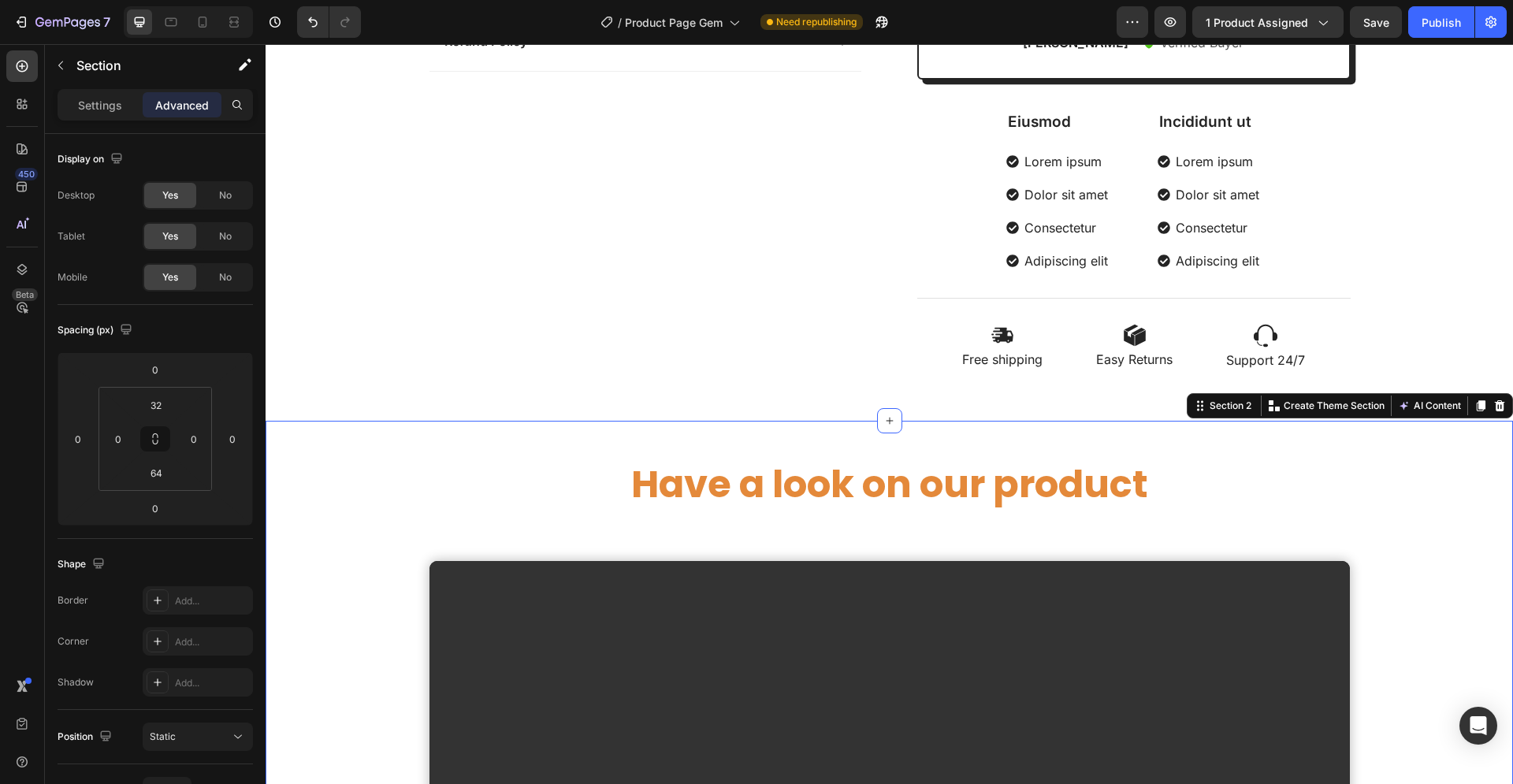
click at [753, 429] on div "Have a look on our product Heading Video Row Section 2 You can create reusable …" at bounding box center [889, 781] width 1247 height 721
click at [93, 108] on p "Settings" at bounding box center [100, 105] width 44 height 16
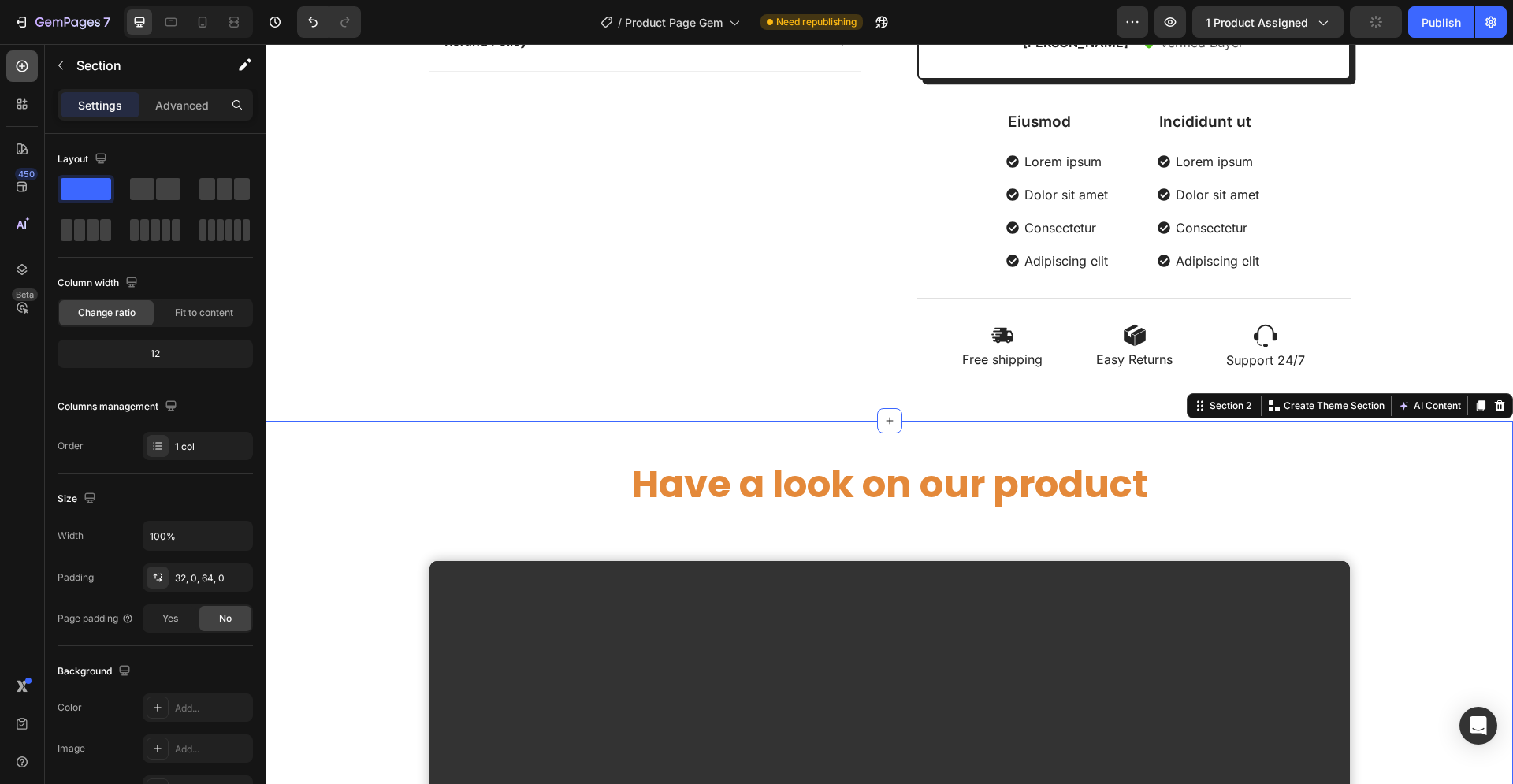
click at [22, 64] on icon at bounding box center [22, 66] width 7 height 7
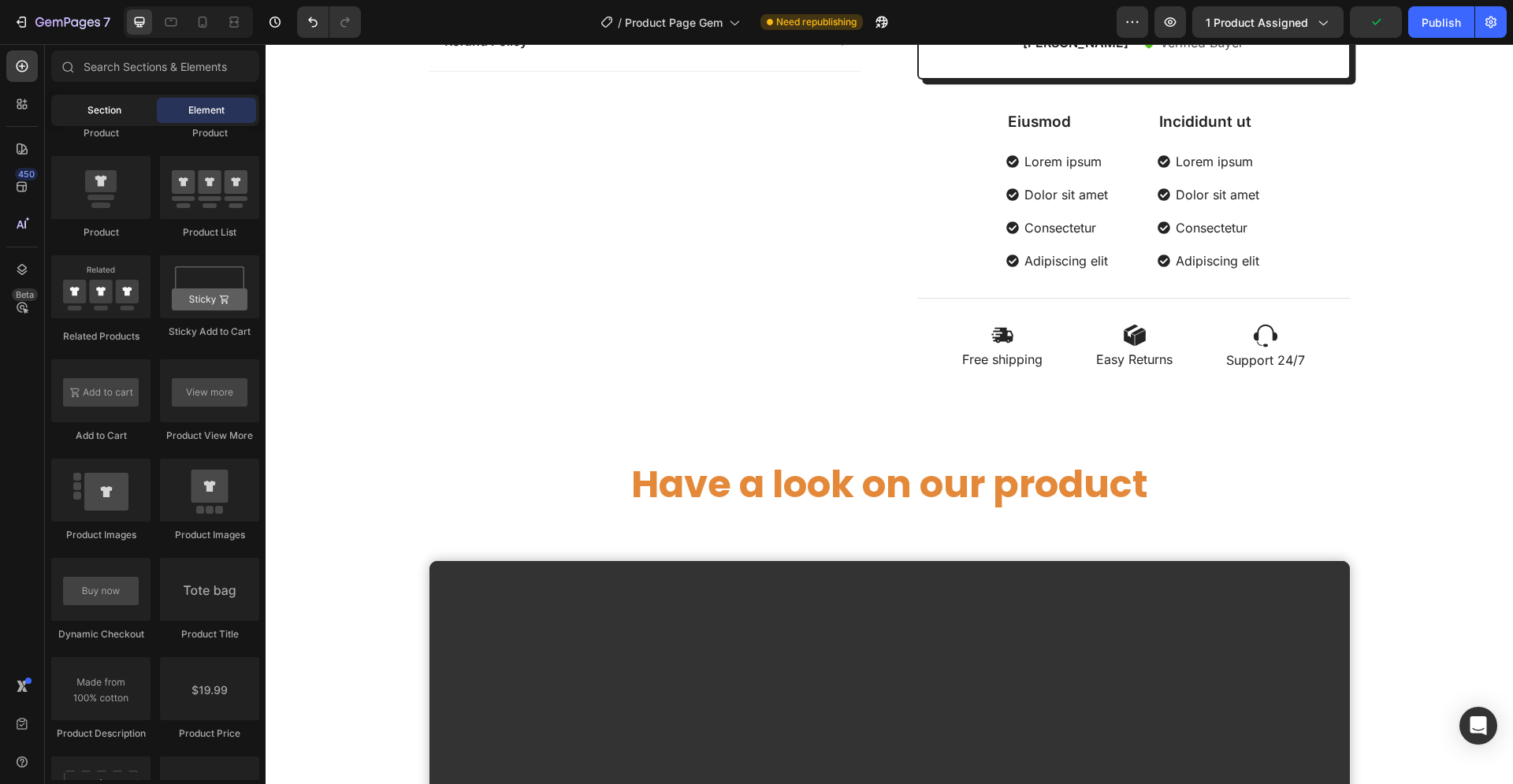
click at [114, 111] on span "Section" at bounding box center [105, 110] width 34 height 14
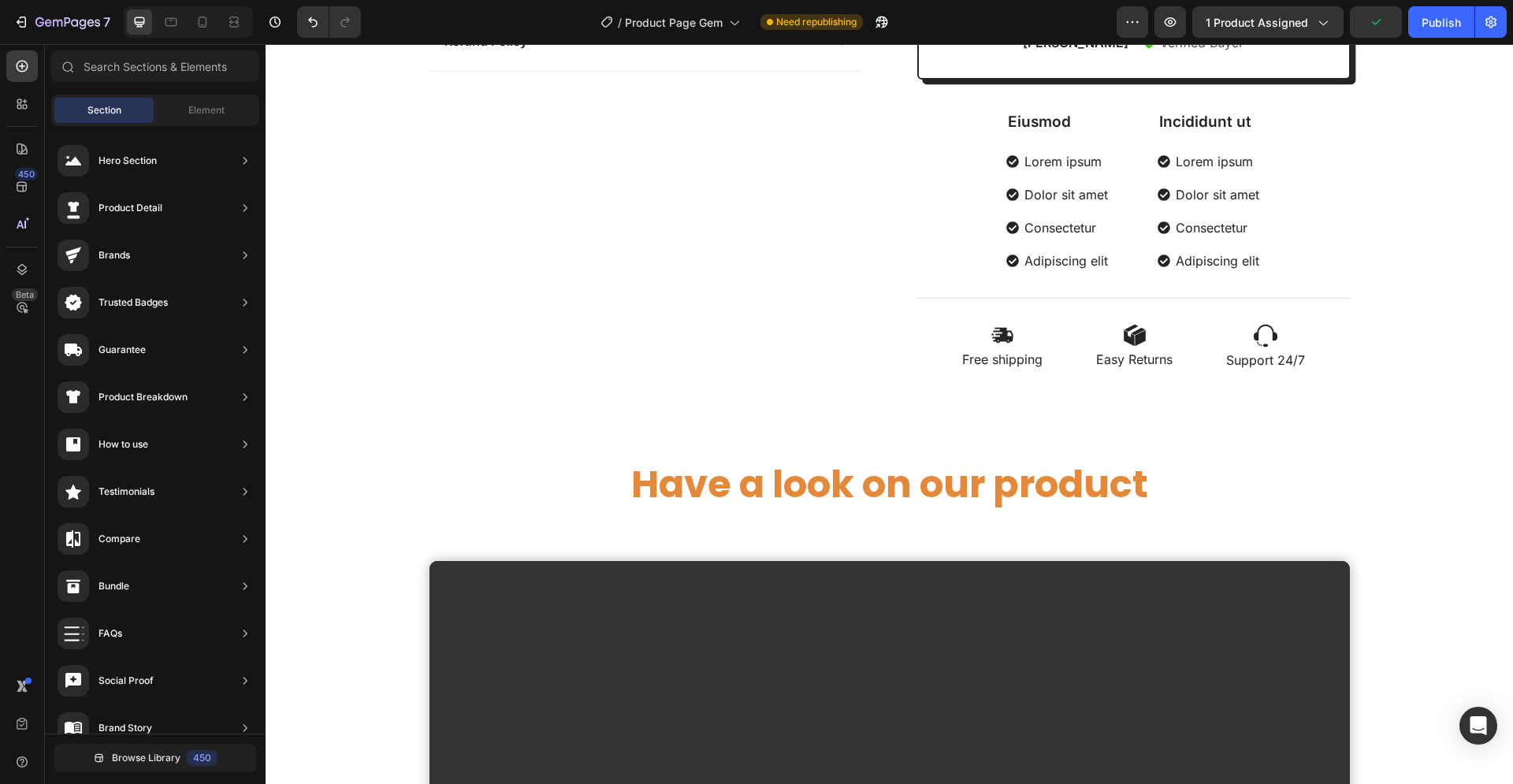
click at [113, 111] on span "Section" at bounding box center [105, 110] width 34 height 14
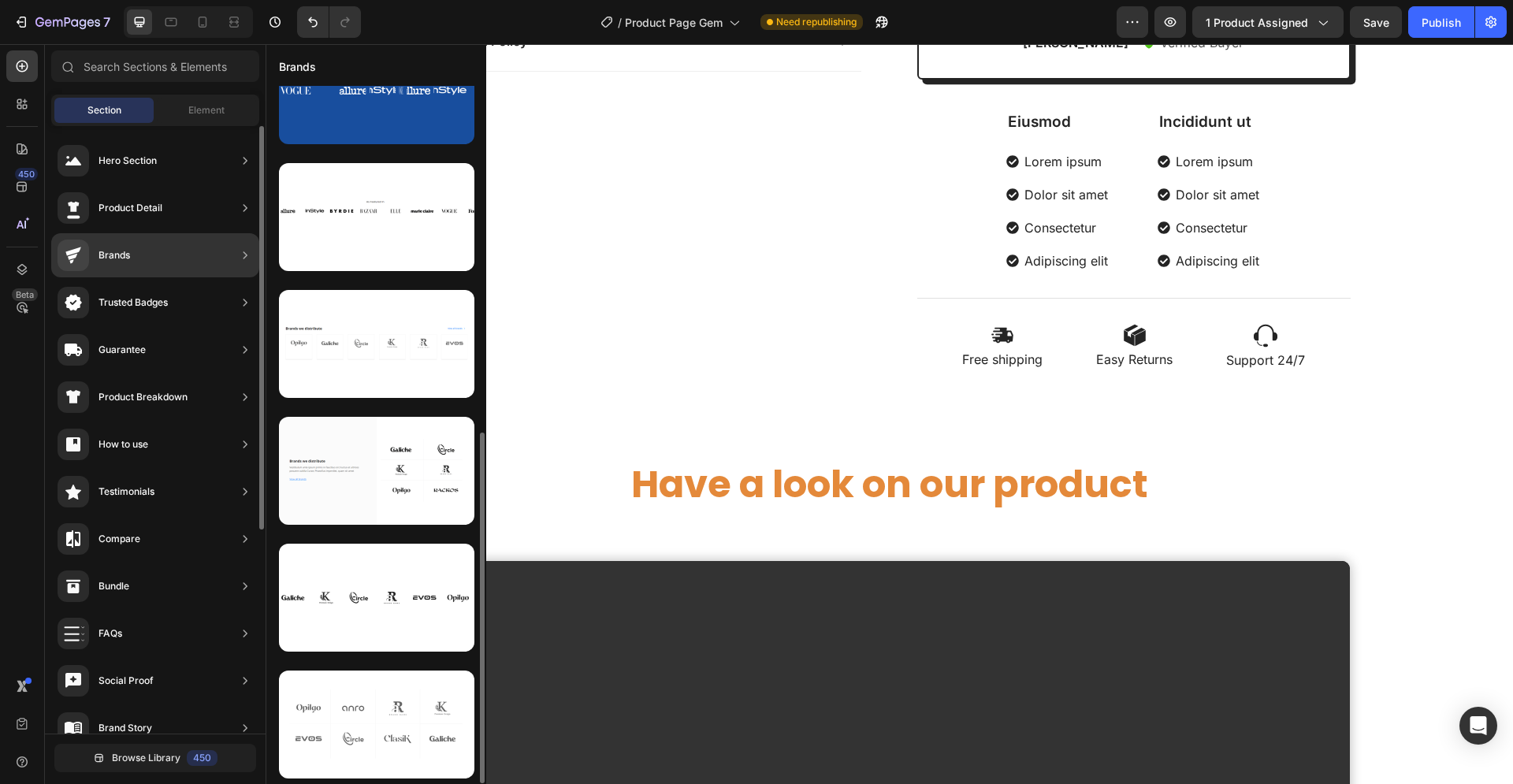
scroll to position [54, 0]
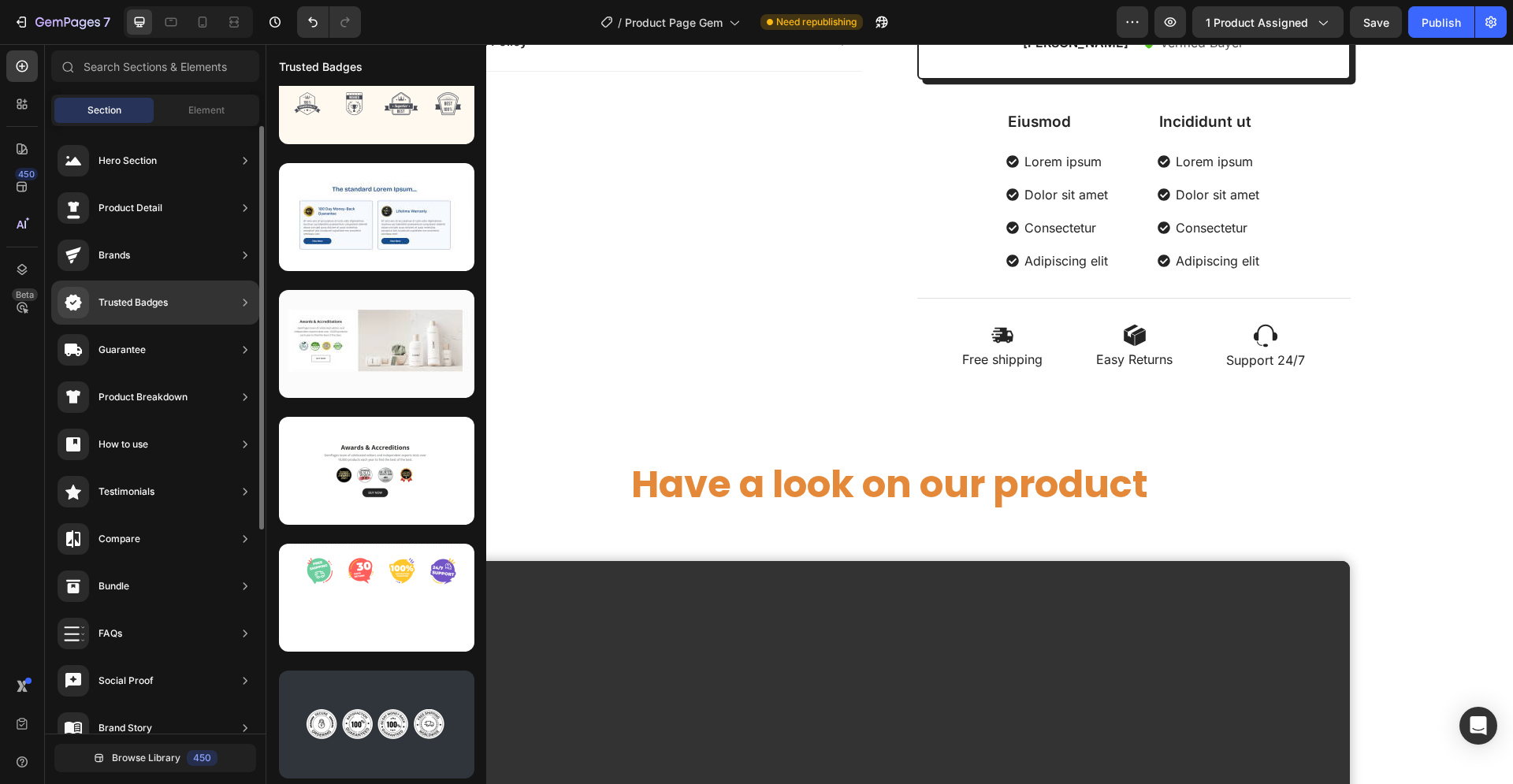
drag, startPoint x: 158, startPoint y: 299, endPoint x: 116, endPoint y: 301, distance: 42.0
click at [116, 301] on div "Trusted Badges" at bounding box center [132, 302] width 70 height 16
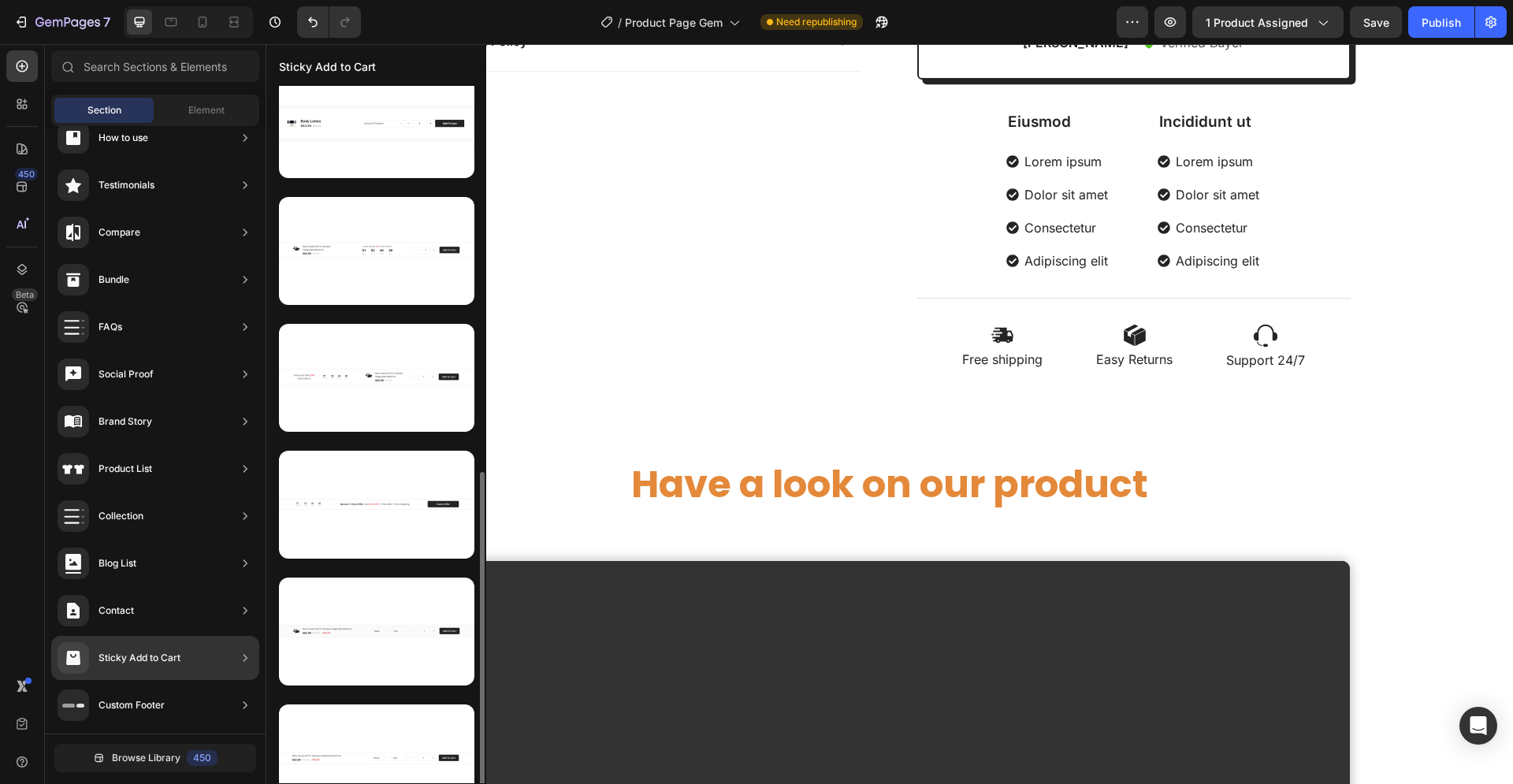
scroll to position [689, 0]
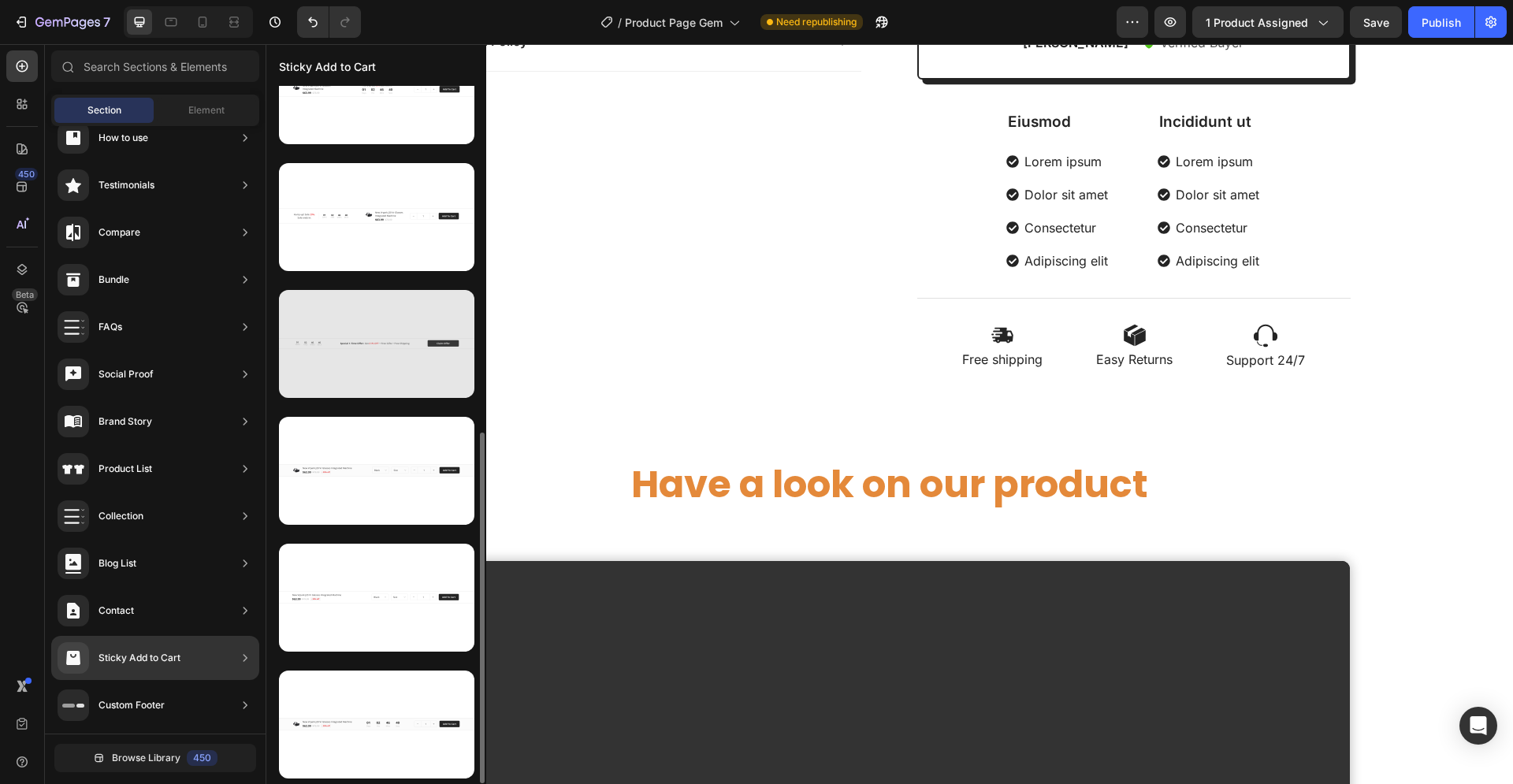
click at [407, 360] on div at bounding box center [376, 343] width 195 height 108
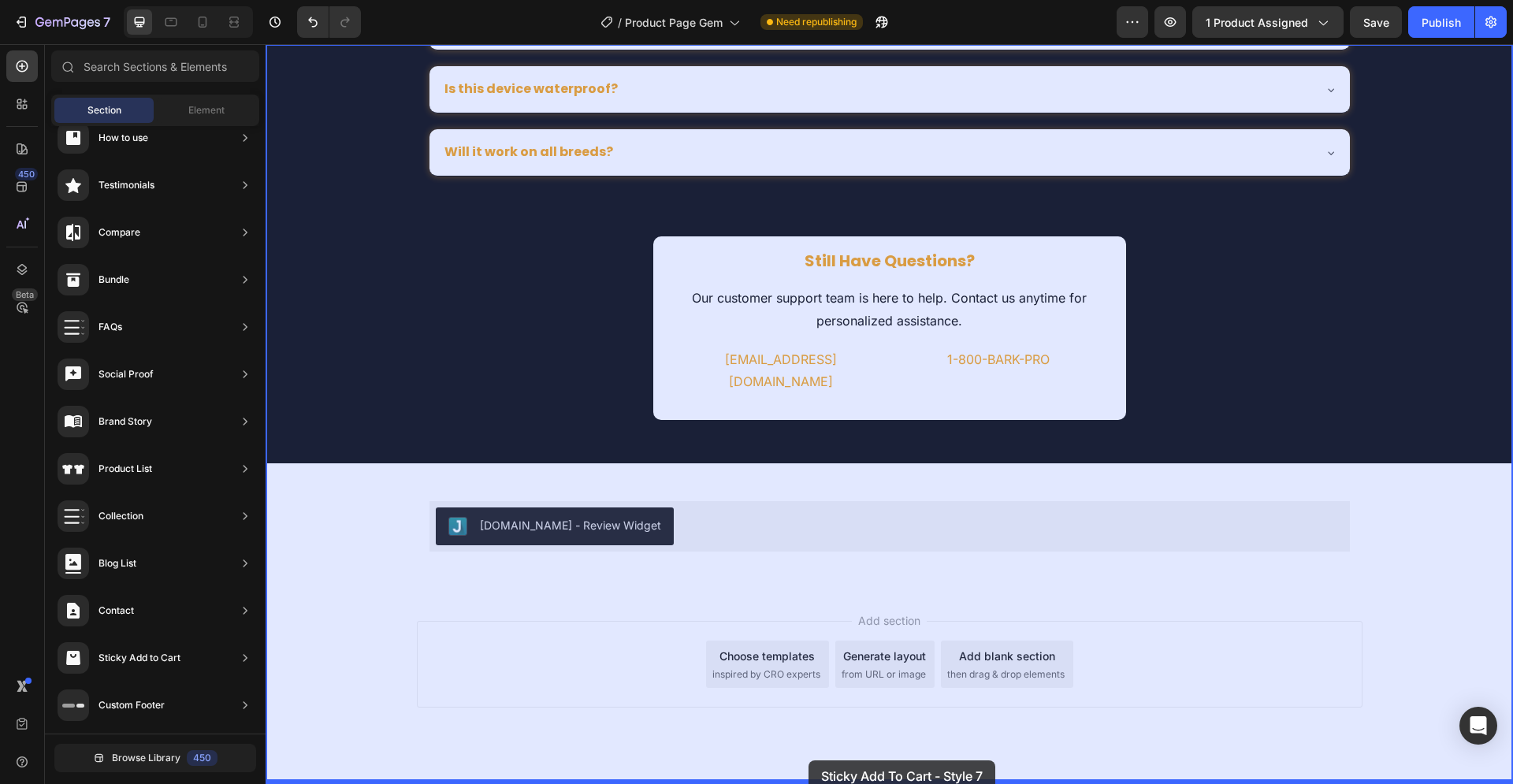
scroll to position [4168, 0]
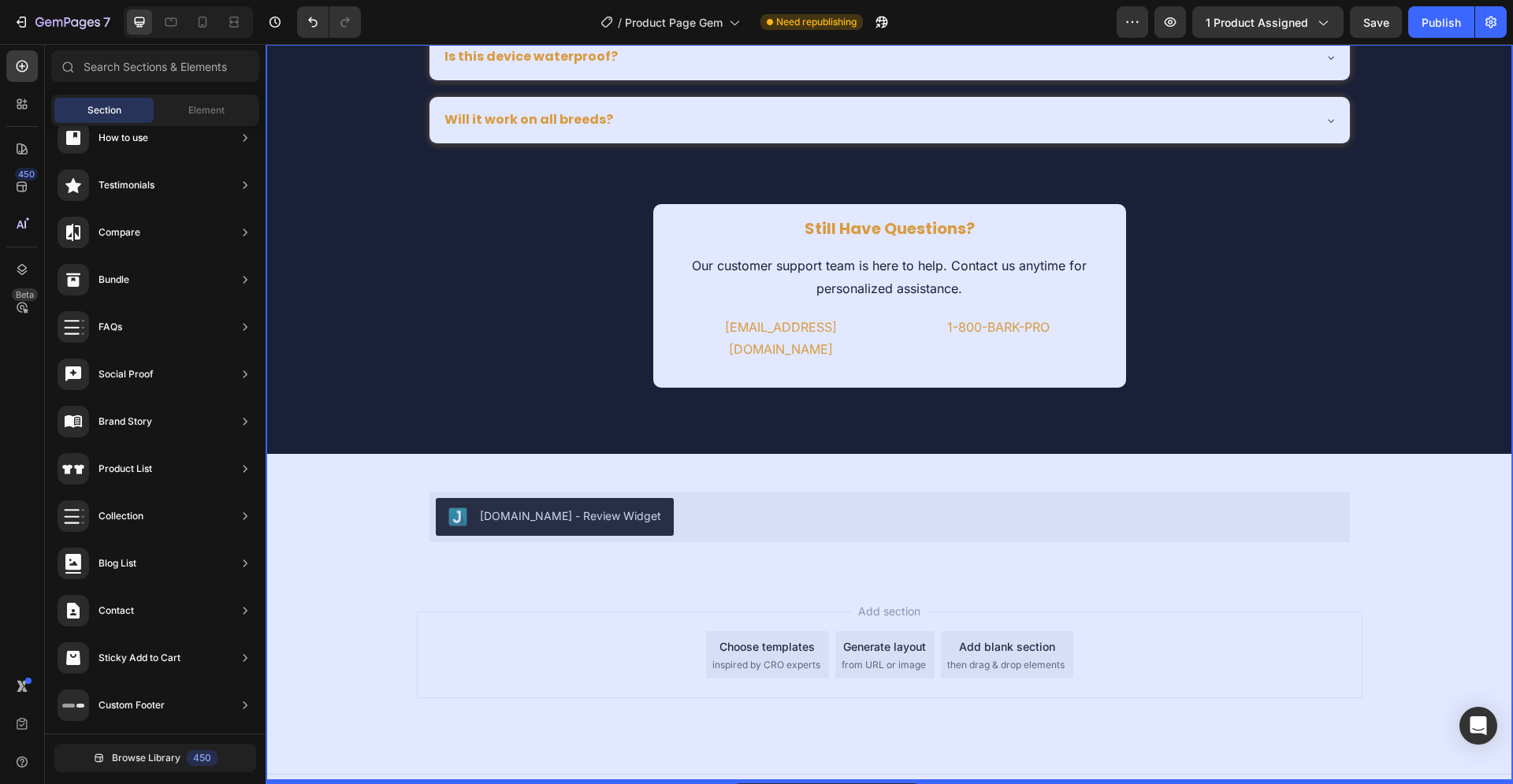
drag, startPoint x: 676, startPoint y: 404, endPoint x: 734, endPoint y: 783, distance: 383.4
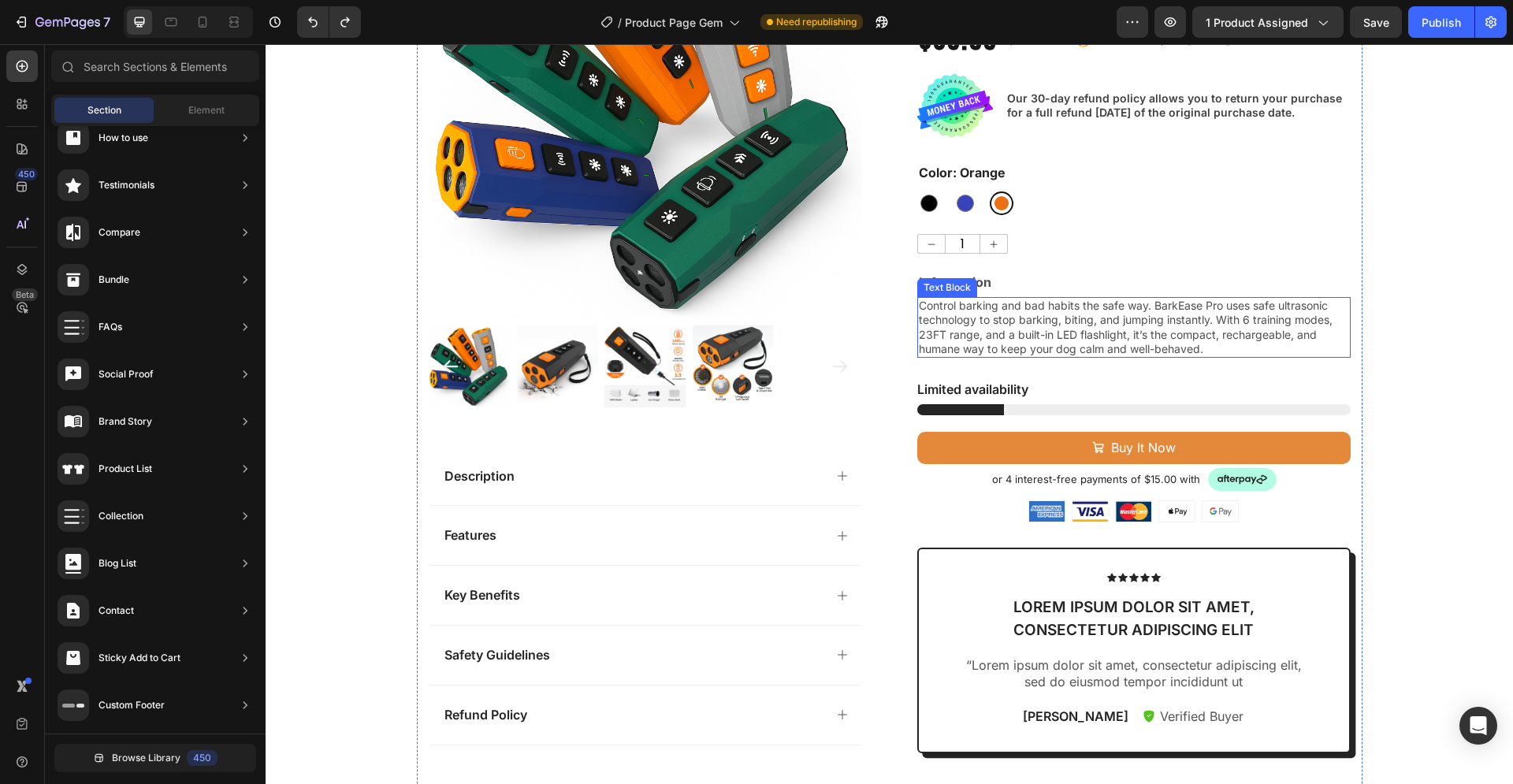
scroll to position [0, 0]
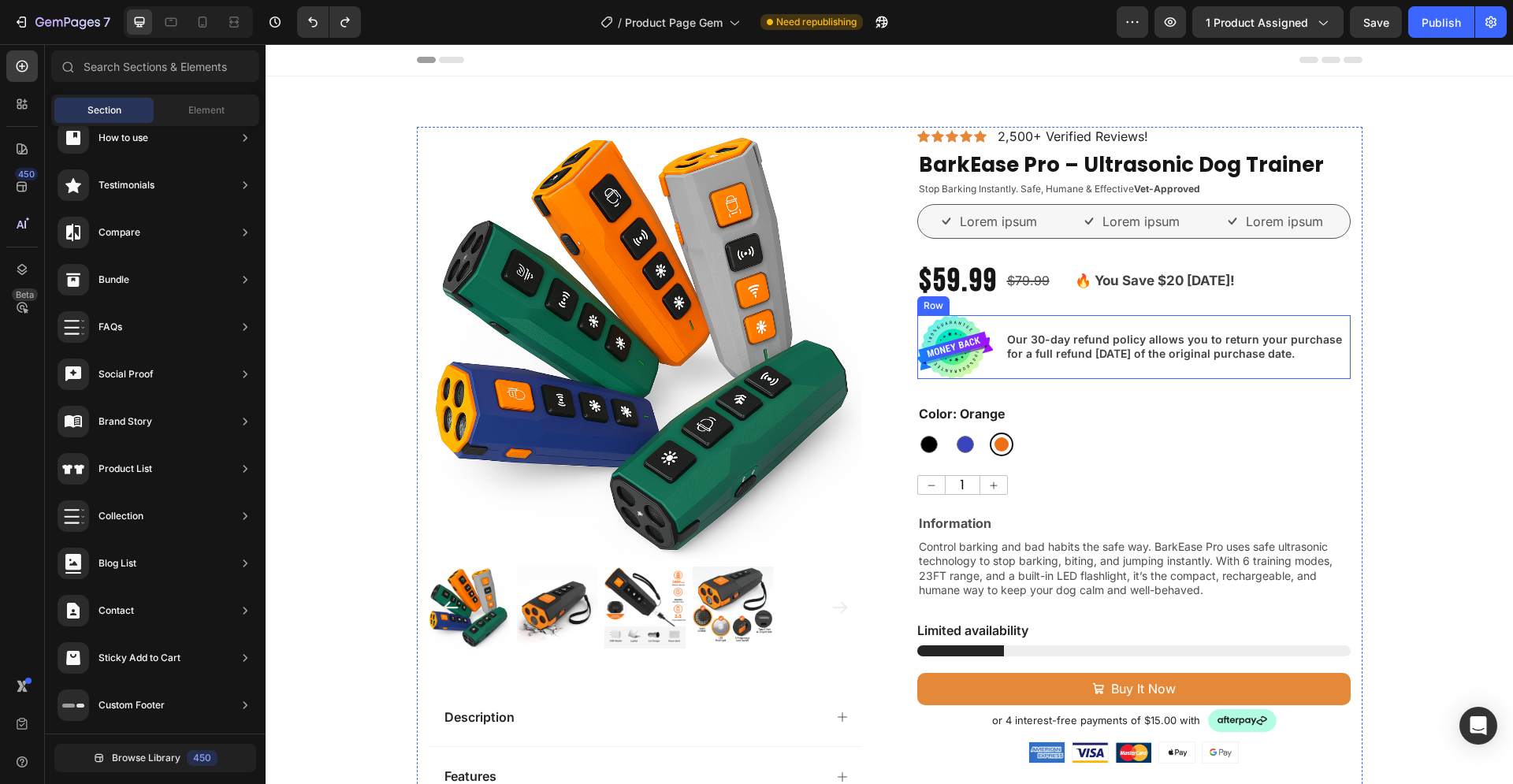
click at [1081, 363] on div "Our 30-day refund policy allows you to return your purchase for a full refund w…" at bounding box center [1178, 347] width 345 height 64
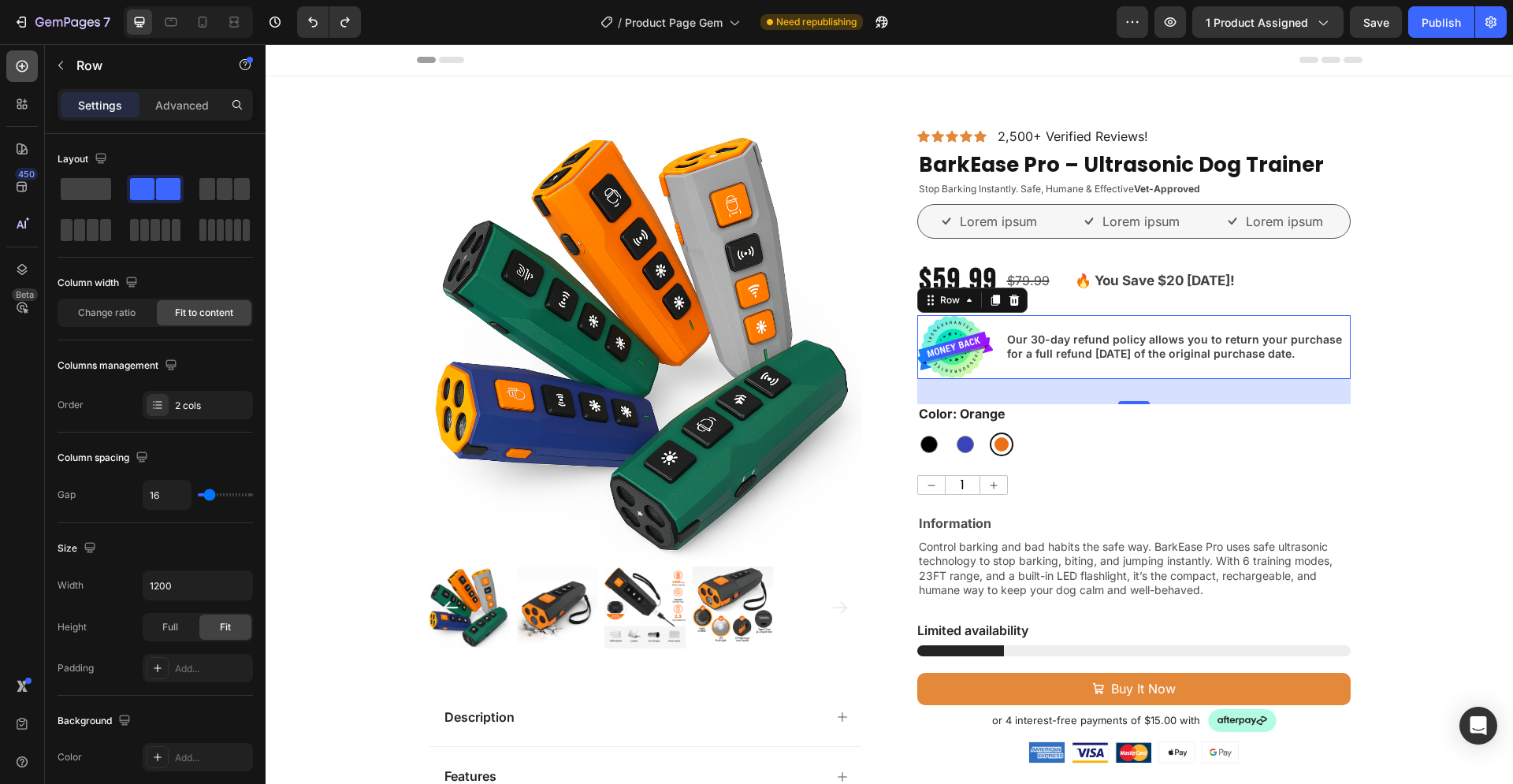
click at [19, 70] on icon at bounding box center [22, 67] width 11 height 11
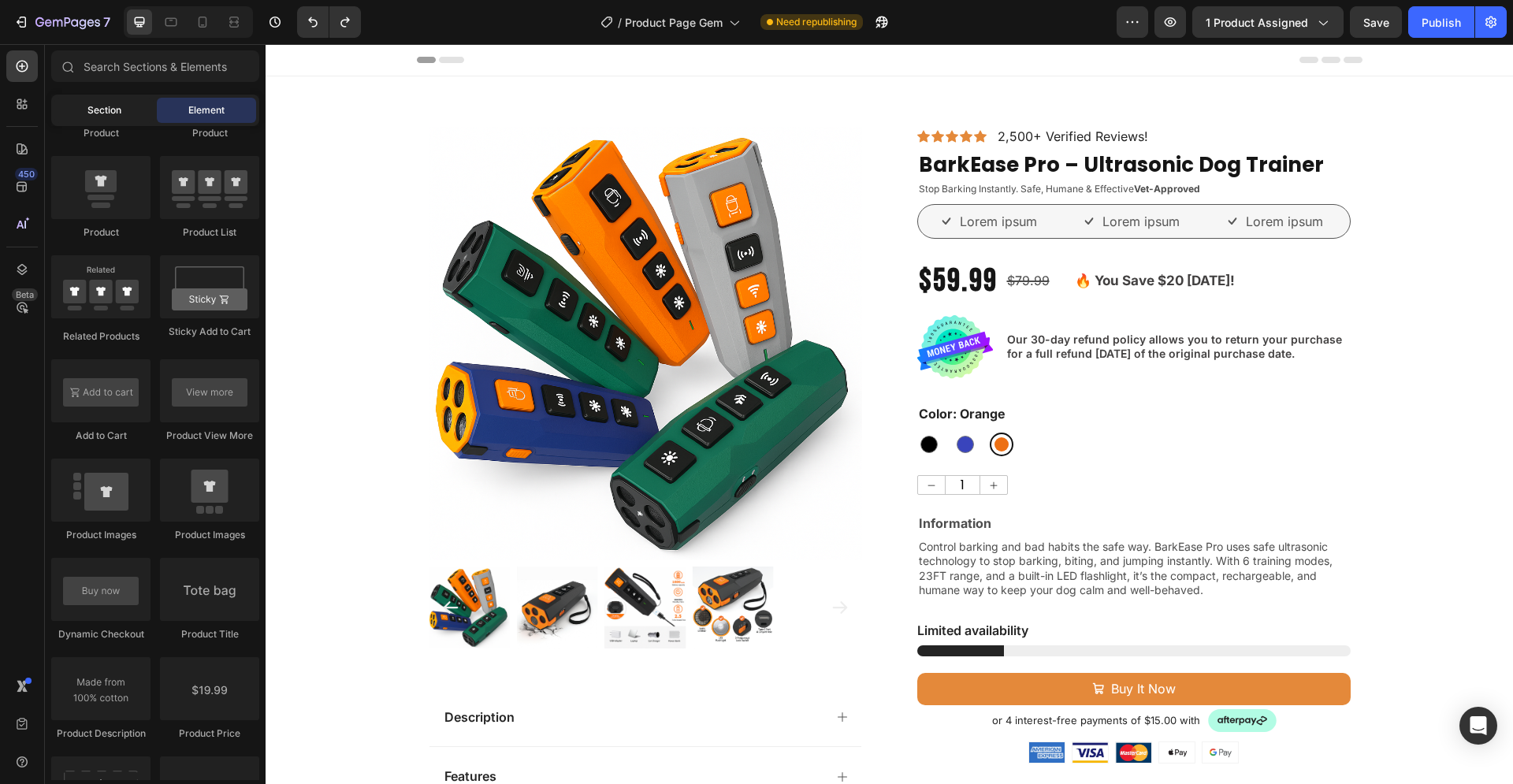
click at [114, 107] on span "Section" at bounding box center [105, 110] width 34 height 14
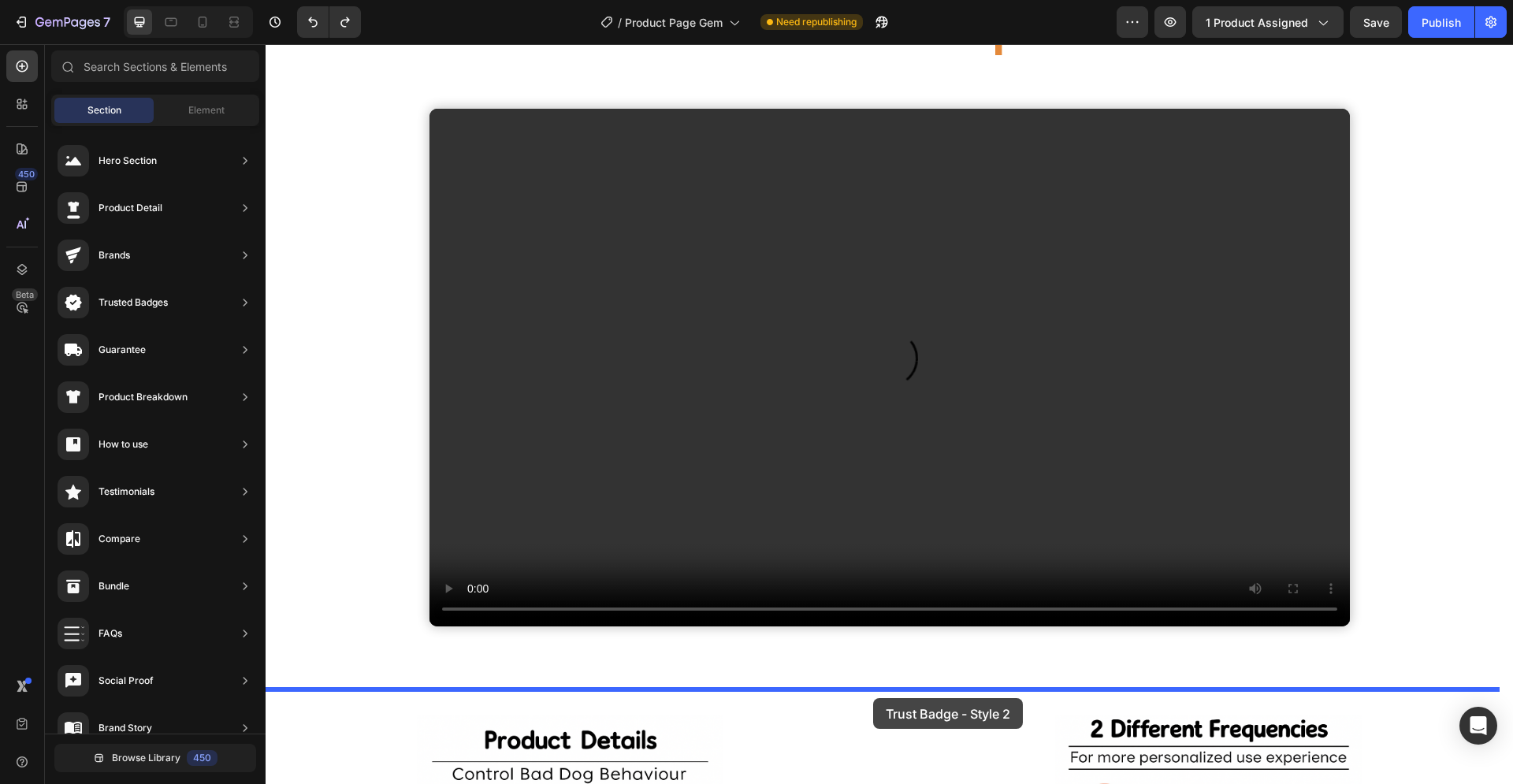
scroll to position [1433, 0]
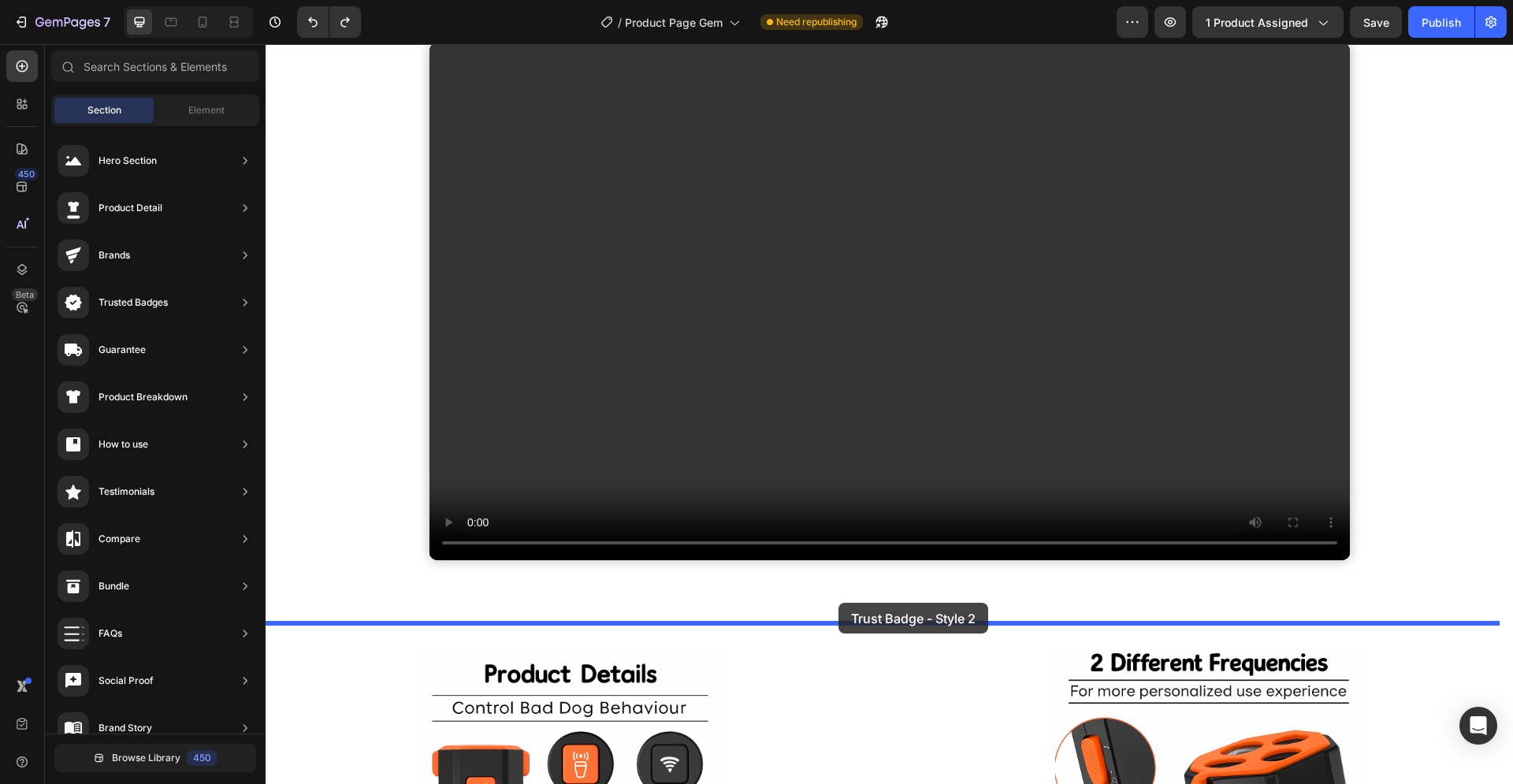
drag, startPoint x: 615, startPoint y: 492, endPoint x: 838, endPoint y: 603, distance: 249.1
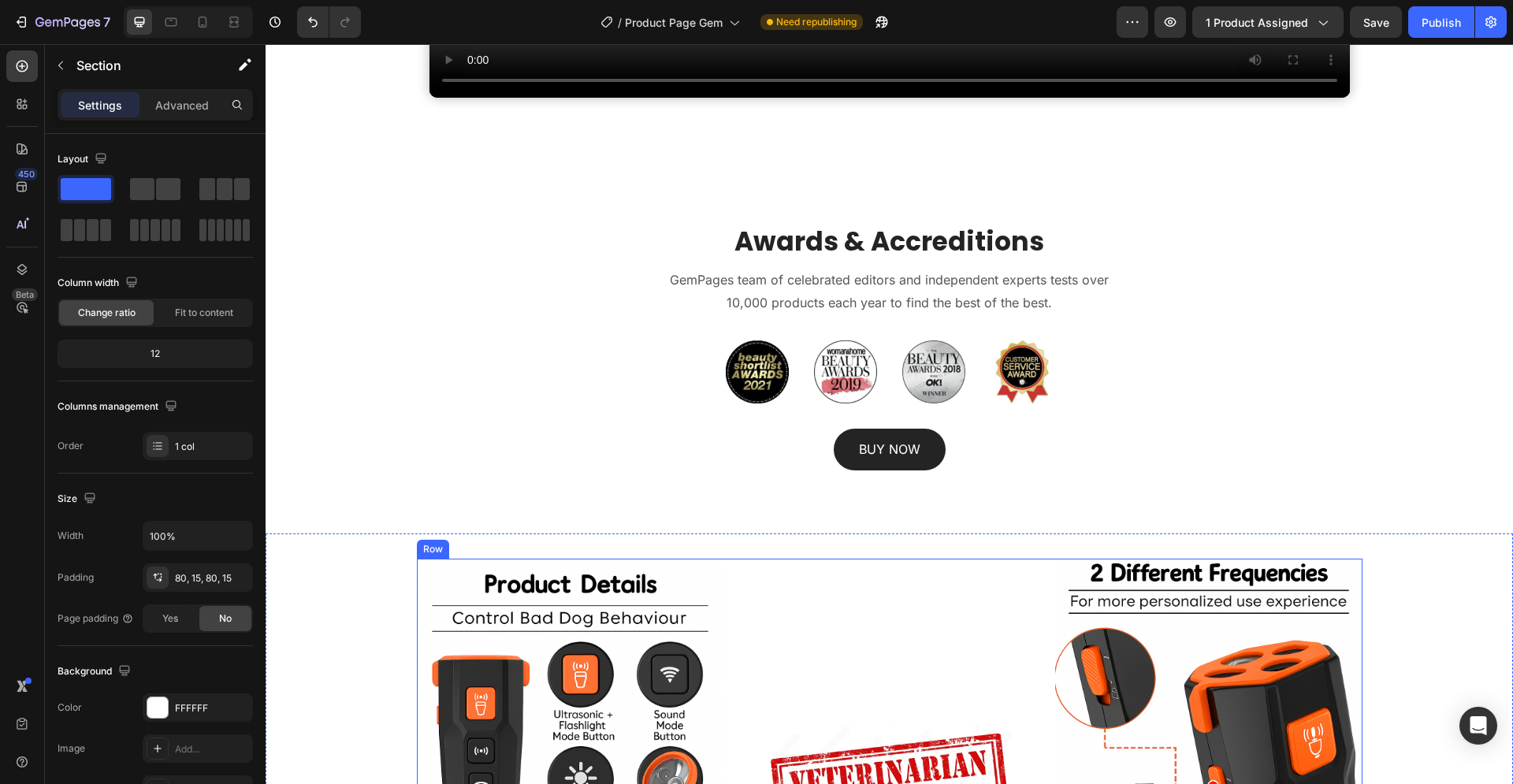
scroll to position [1716, 0]
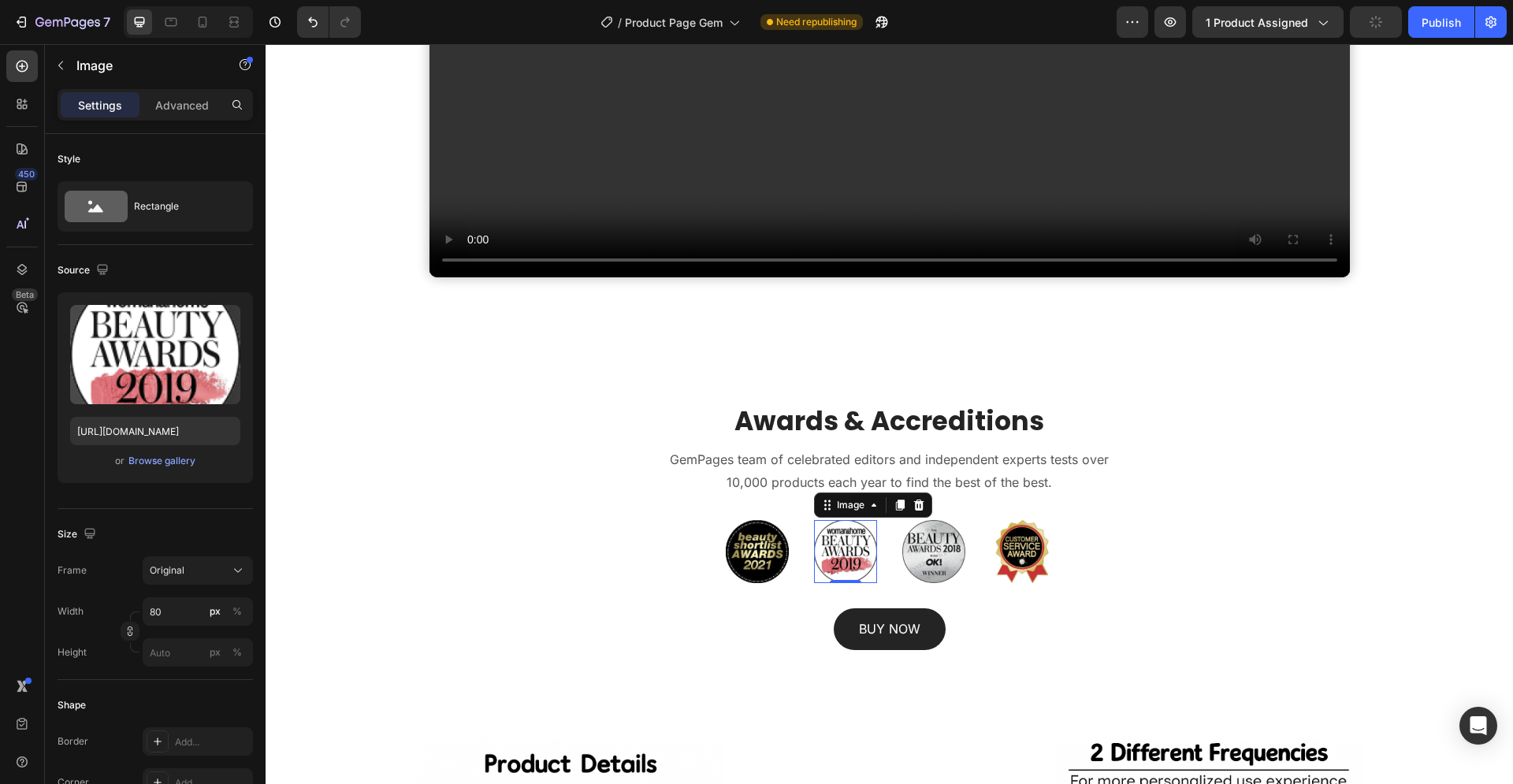
click at [839, 556] on img at bounding box center [845, 552] width 63 height 63
click at [922, 553] on img at bounding box center [934, 552] width 63 height 63
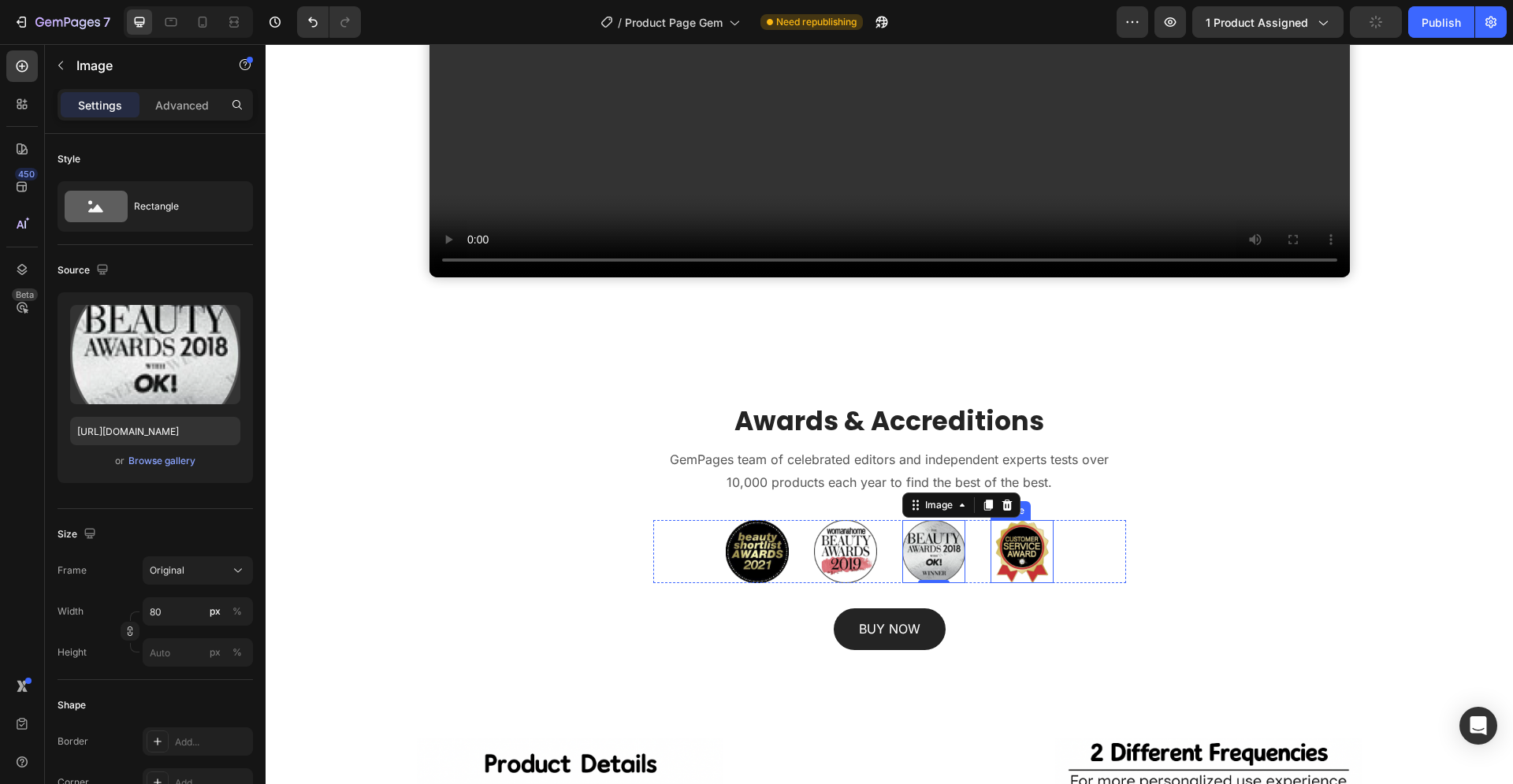
click at [1022, 550] on img at bounding box center [1021, 552] width 63 height 63
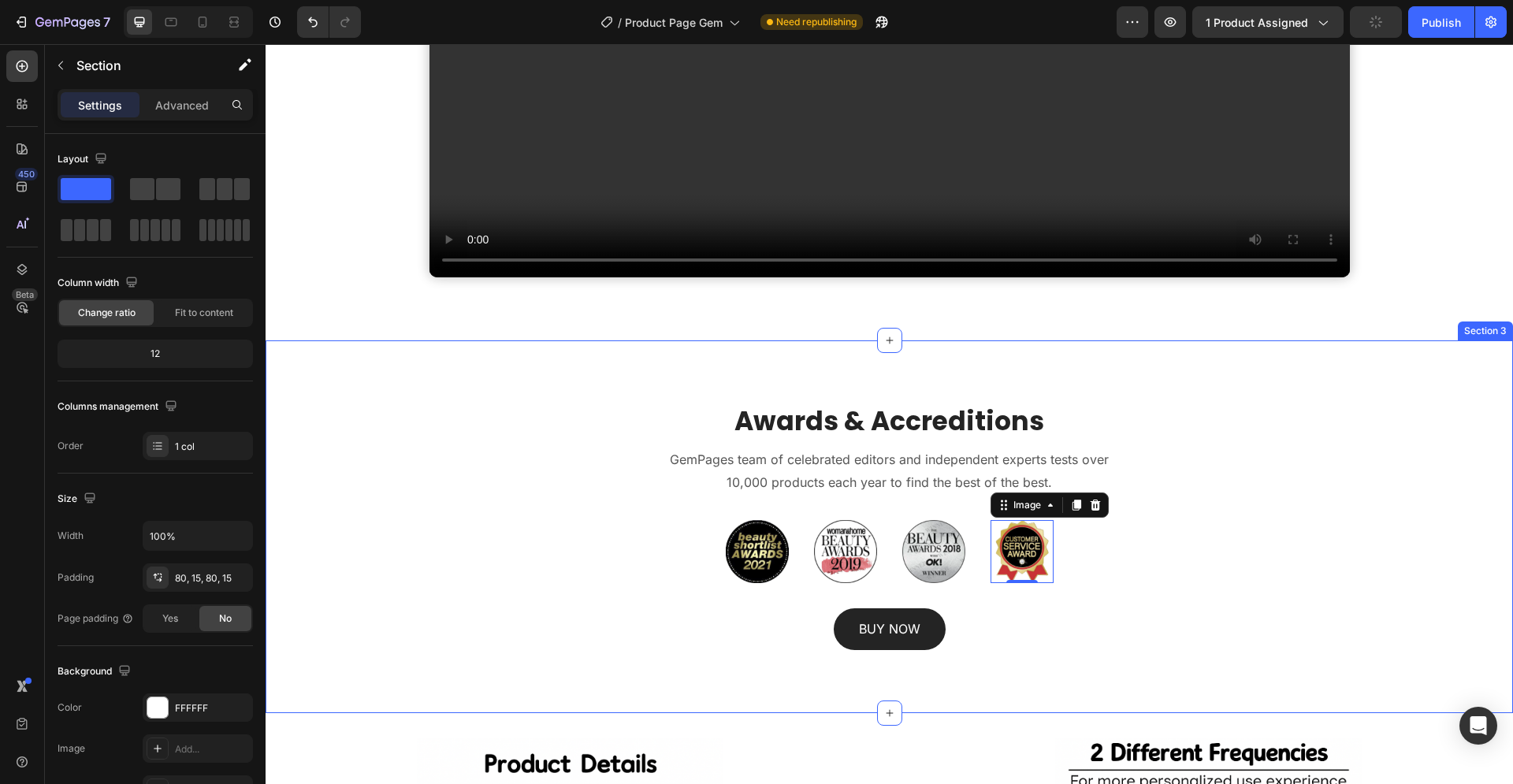
click at [1220, 365] on div "Awards & Accreditions Heading GemPages team of celebrated editors and independe…" at bounding box center [889, 526] width 1247 height 372
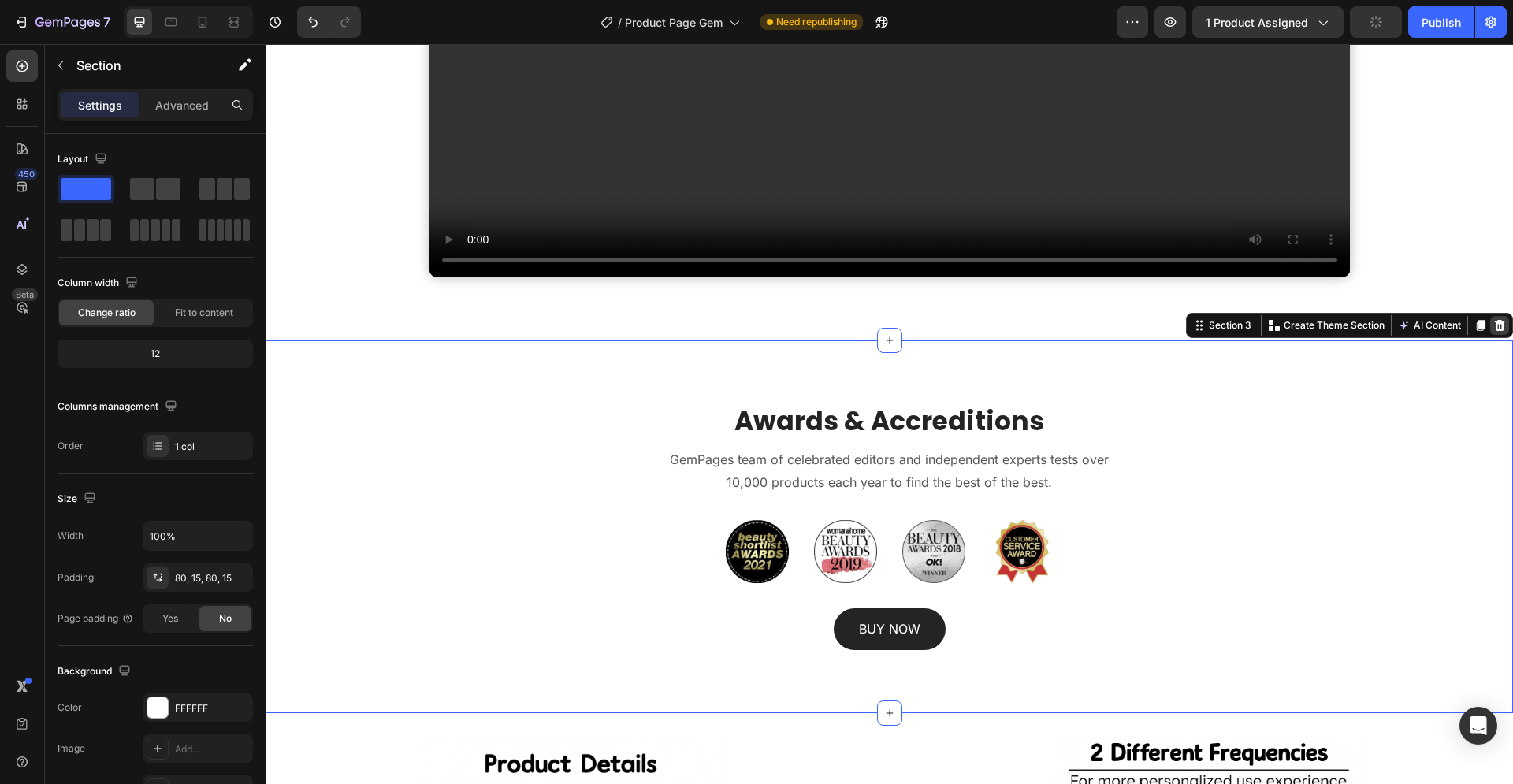
click at [1495, 329] on icon at bounding box center [1500, 326] width 10 height 11
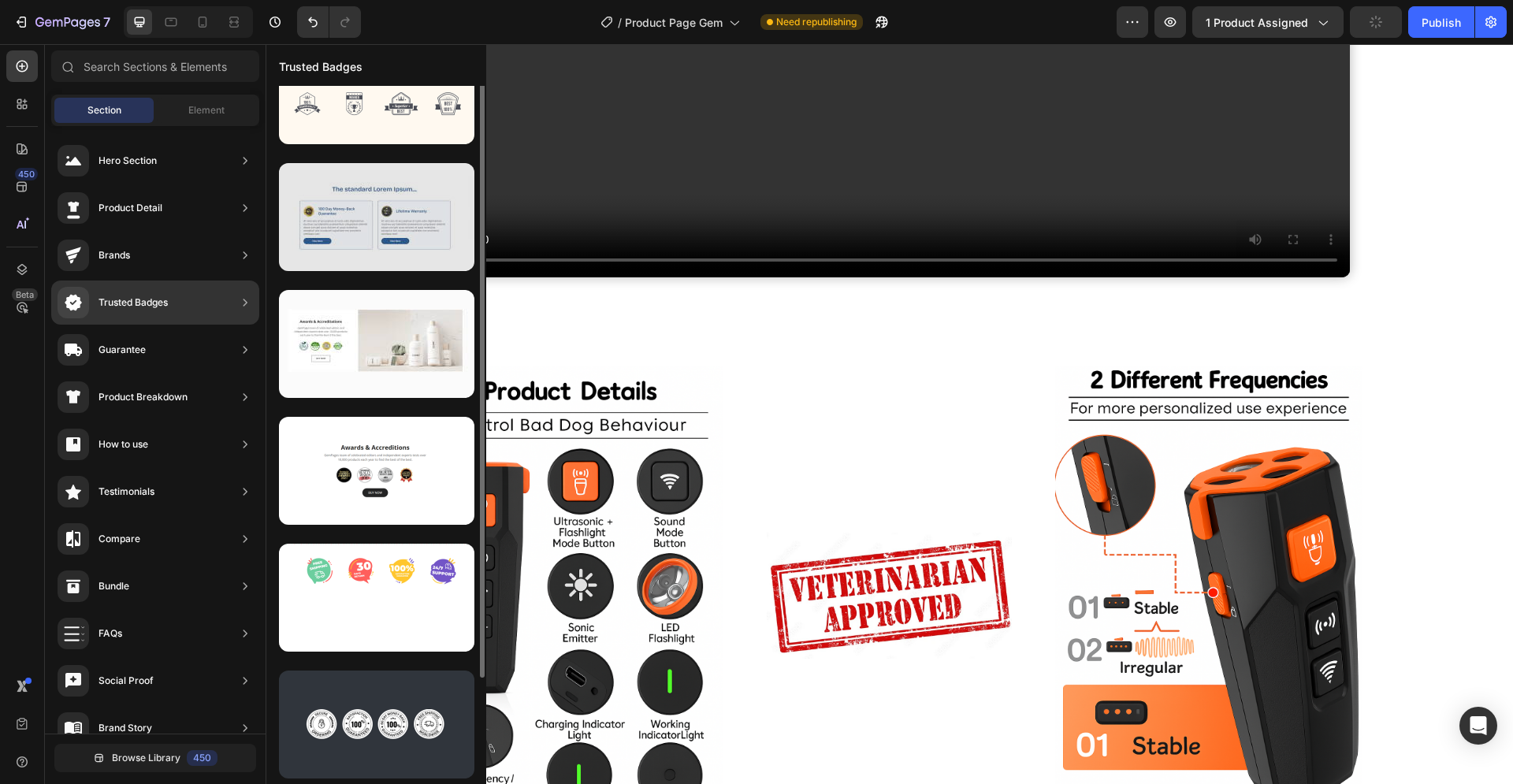
scroll to position [0, 0]
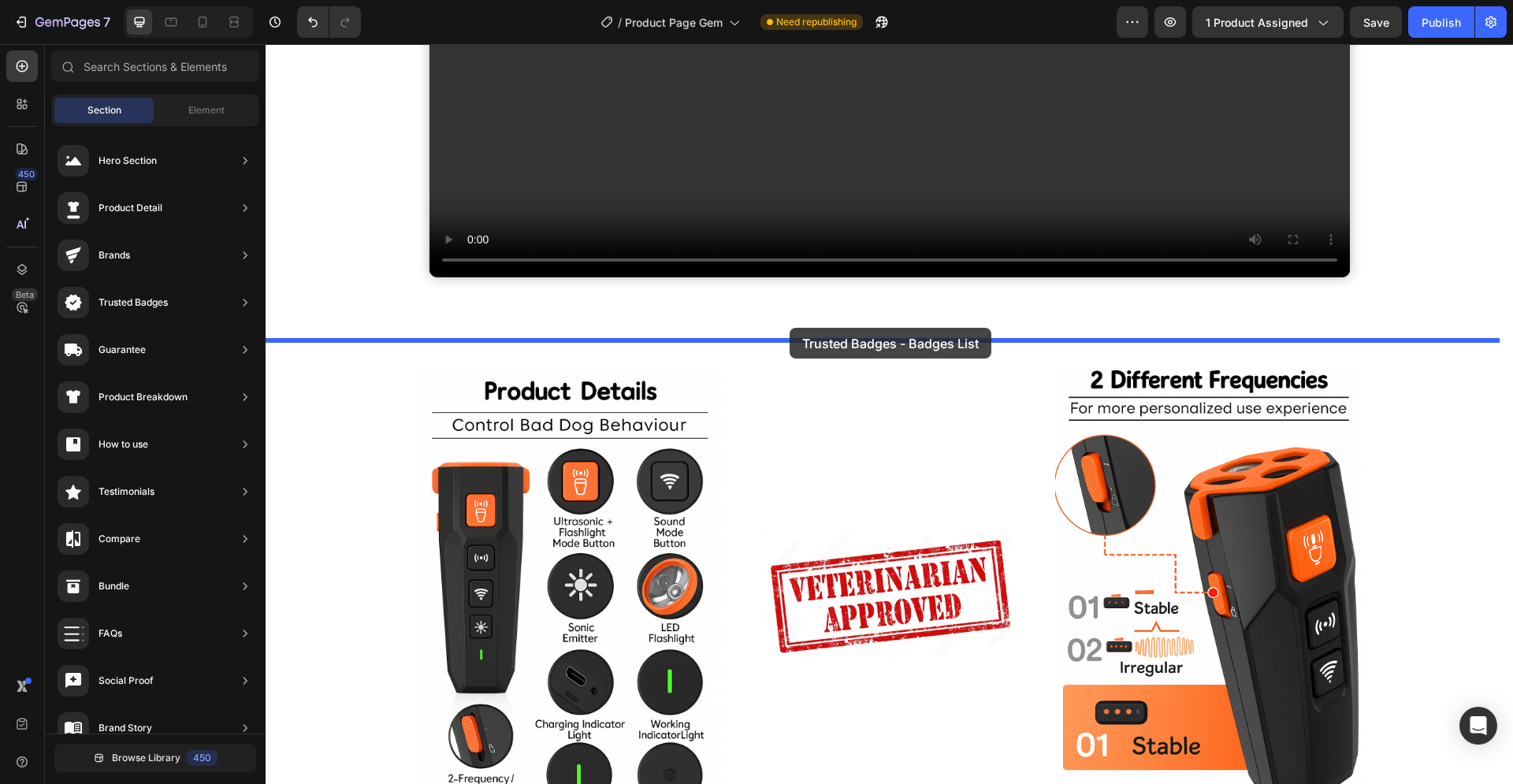
drag, startPoint x: 614, startPoint y: 182, endPoint x: 790, endPoint y: 328, distance: 228.7
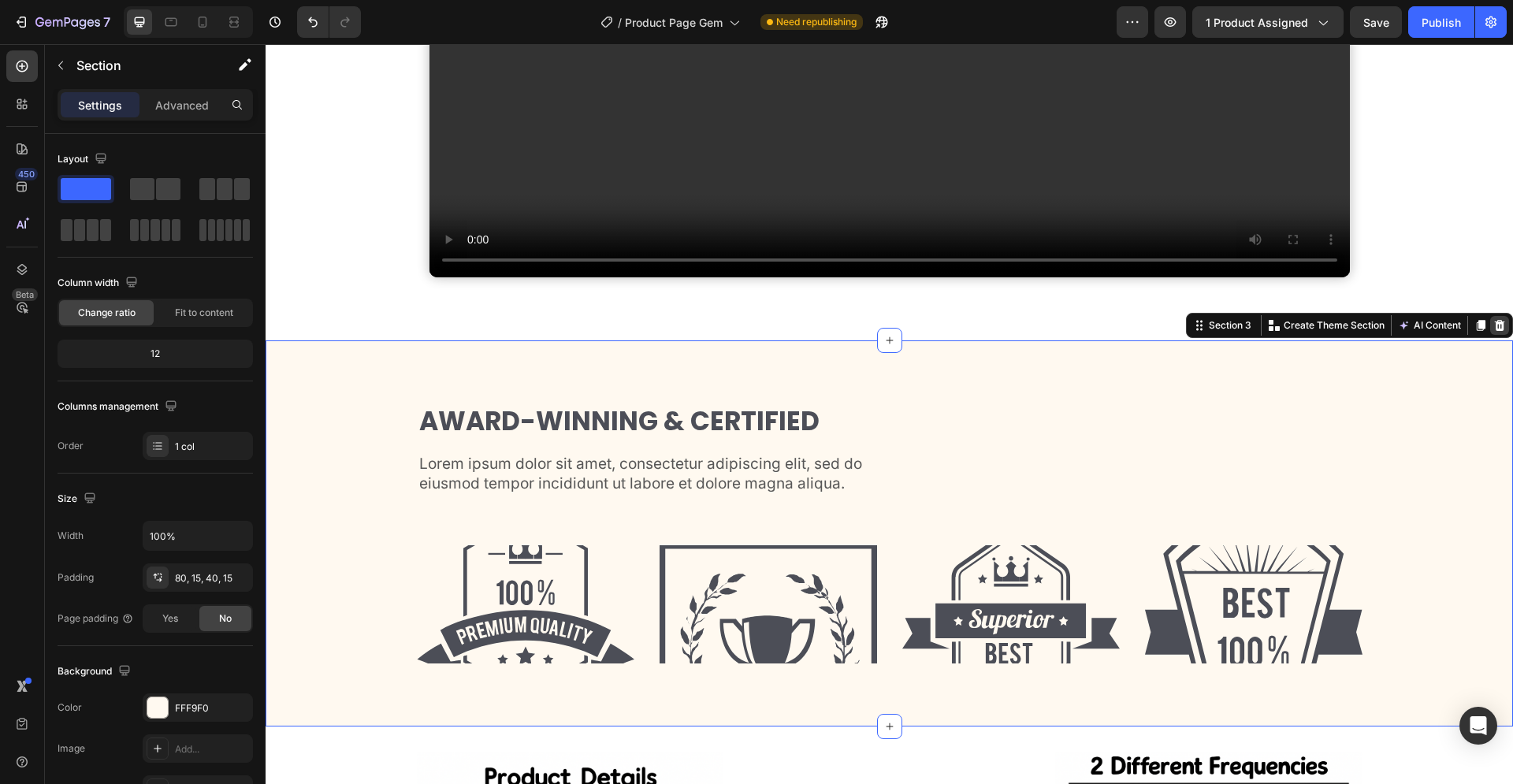
click at [1495, 323] on icon at bounding box center [1500, 326] width 10 height 11
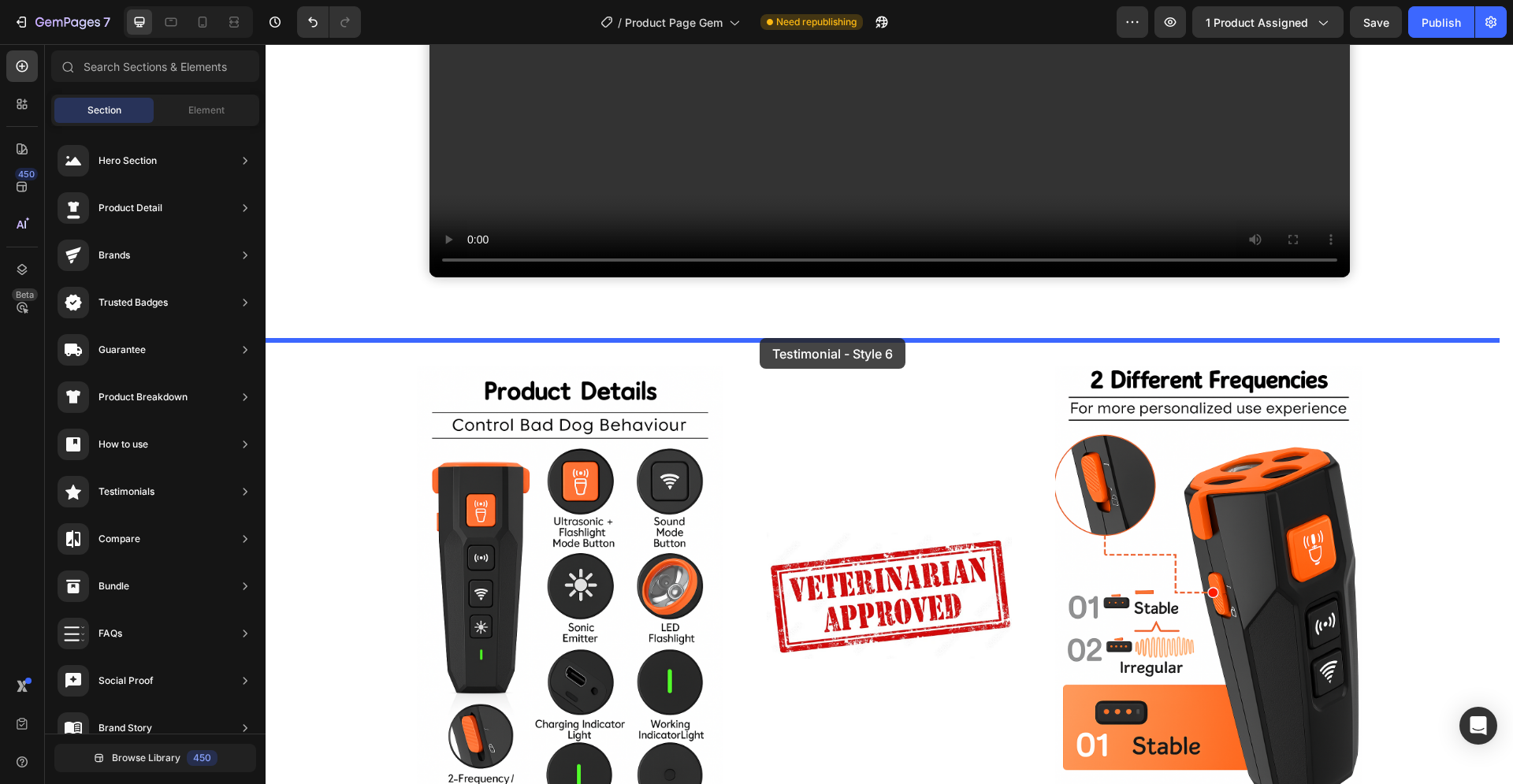
drag, startPoint x: 653, startPoint y: 425, endPoint x: 759, endPoint y: 338, distance: 137.1
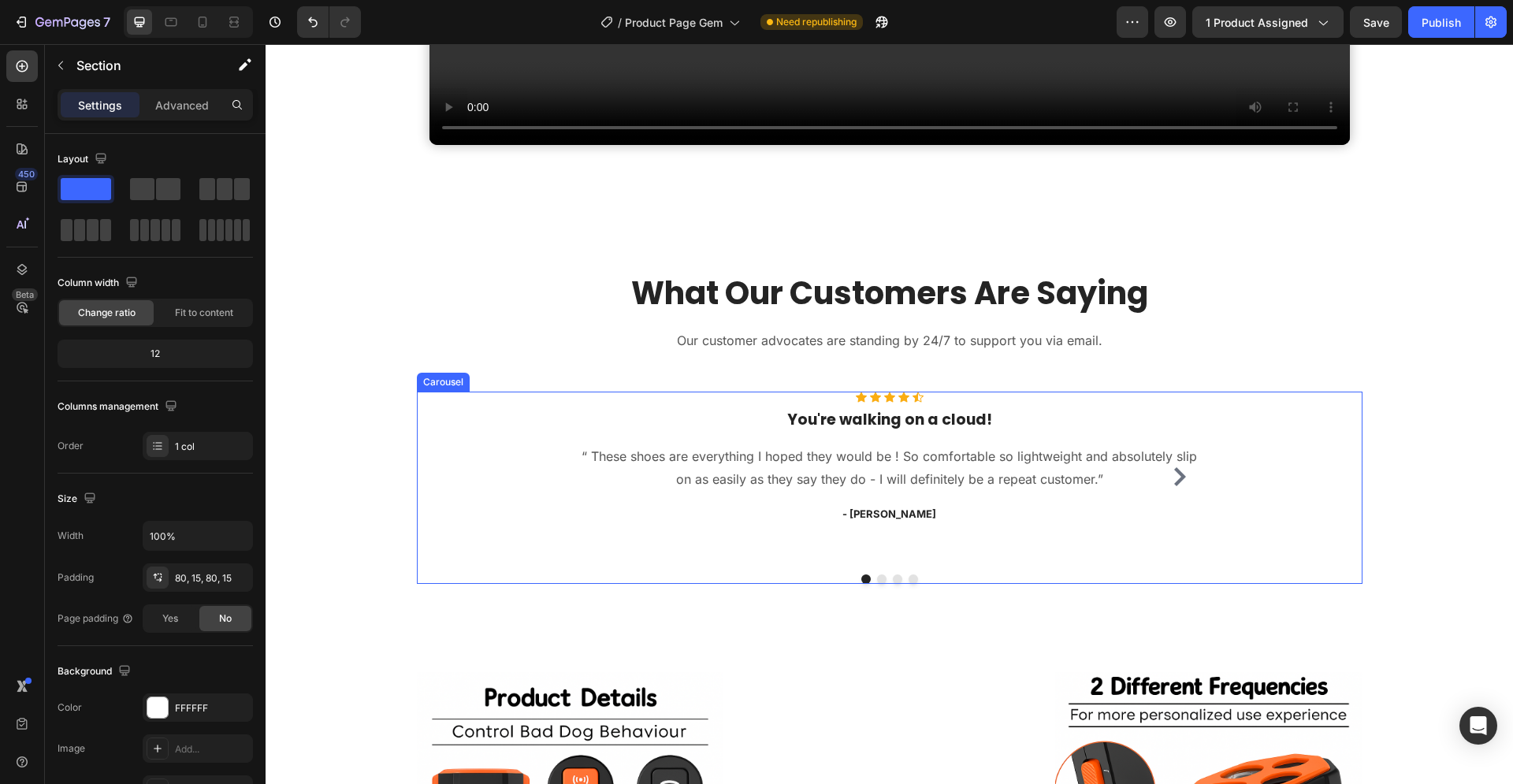
scroll to position [1875, 0]
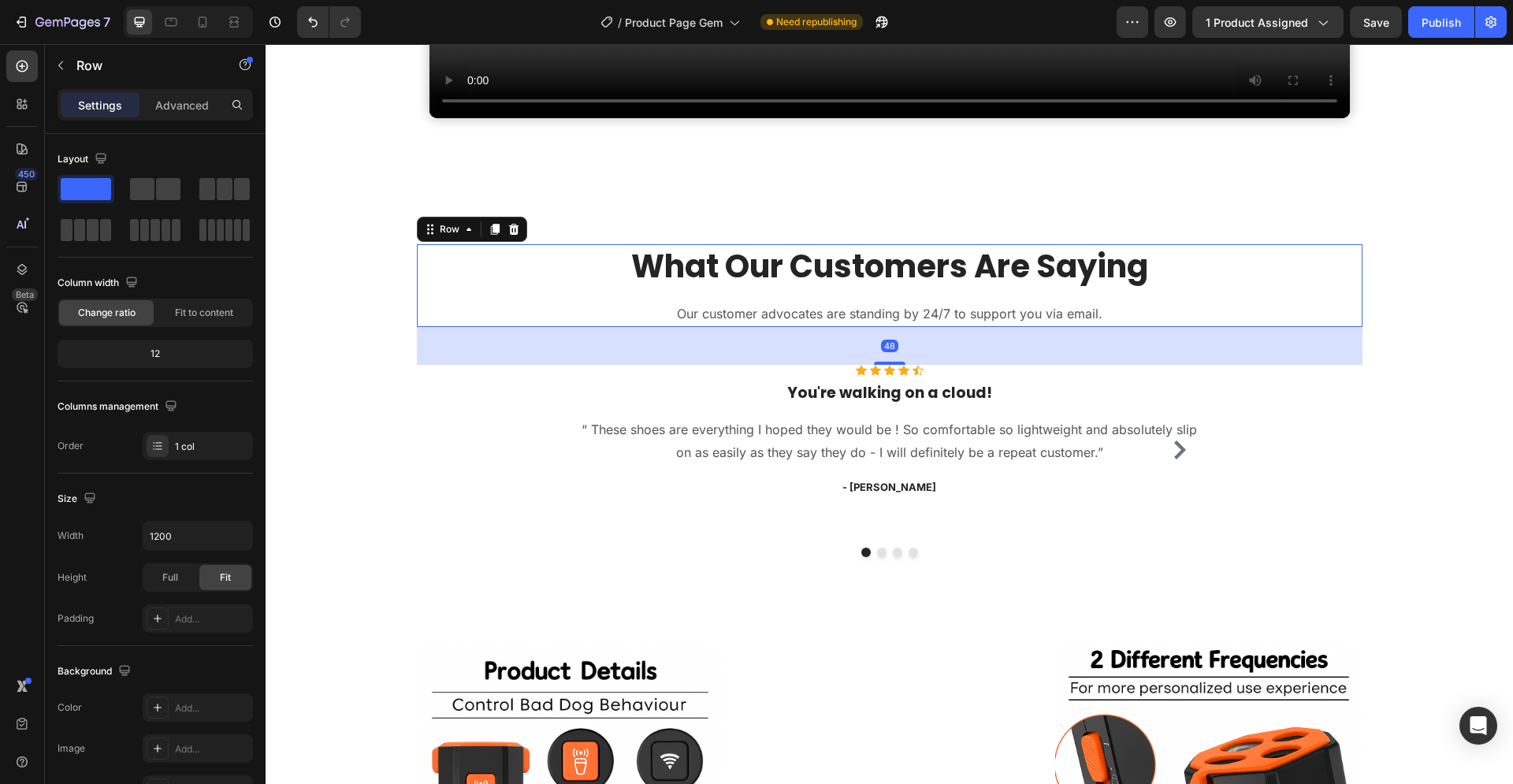
click at [555, 298] on div "What Our Customers Are Saying Heading Our customer advocates are standing by 24…" at bounding box center [889, 285] width 945 height 83
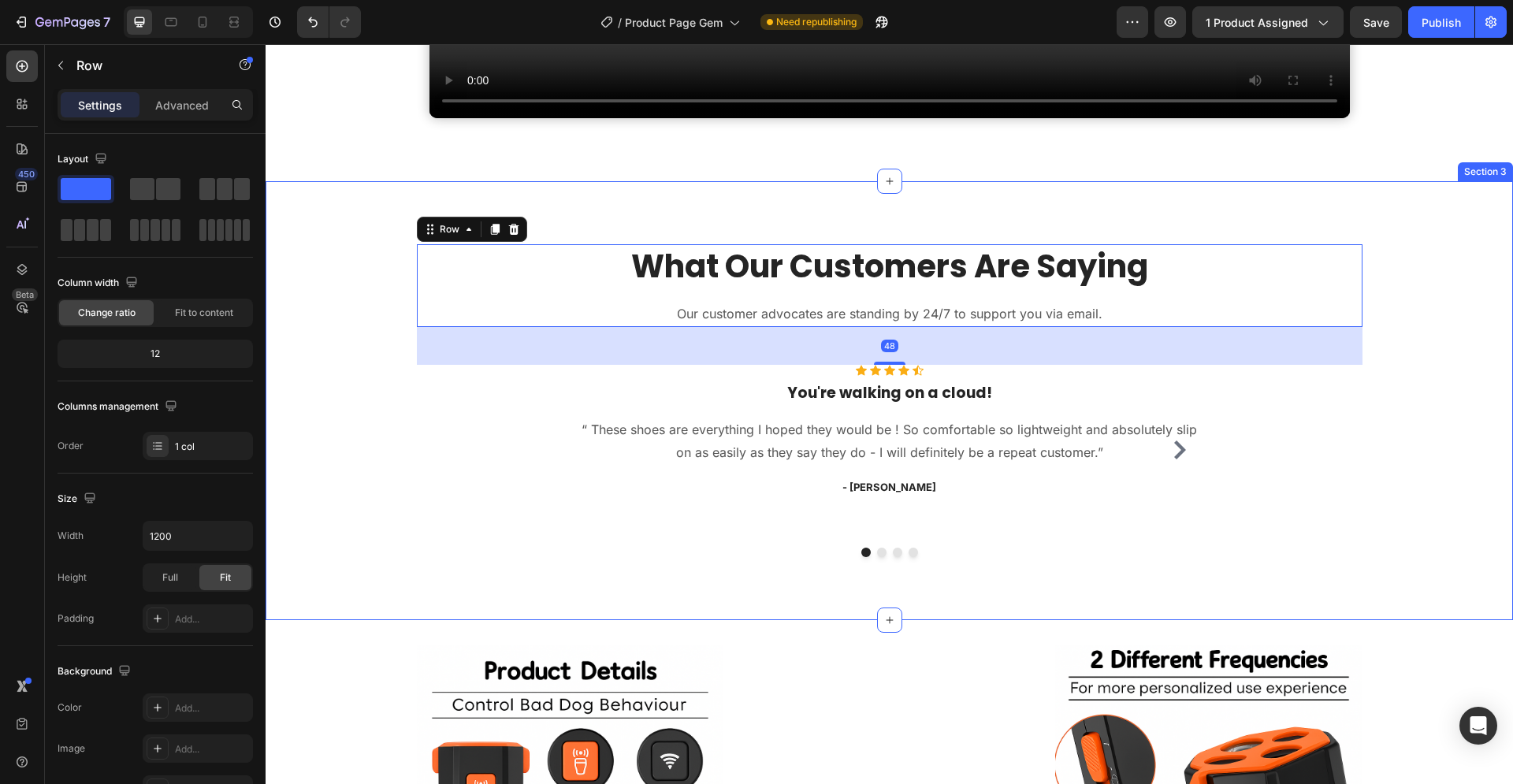
click at [573, 215] on div "What Our Customers Are Saying Heading Our customer advocates are standing by 24…" at bounding box center [889, 400] width 1247 height 439
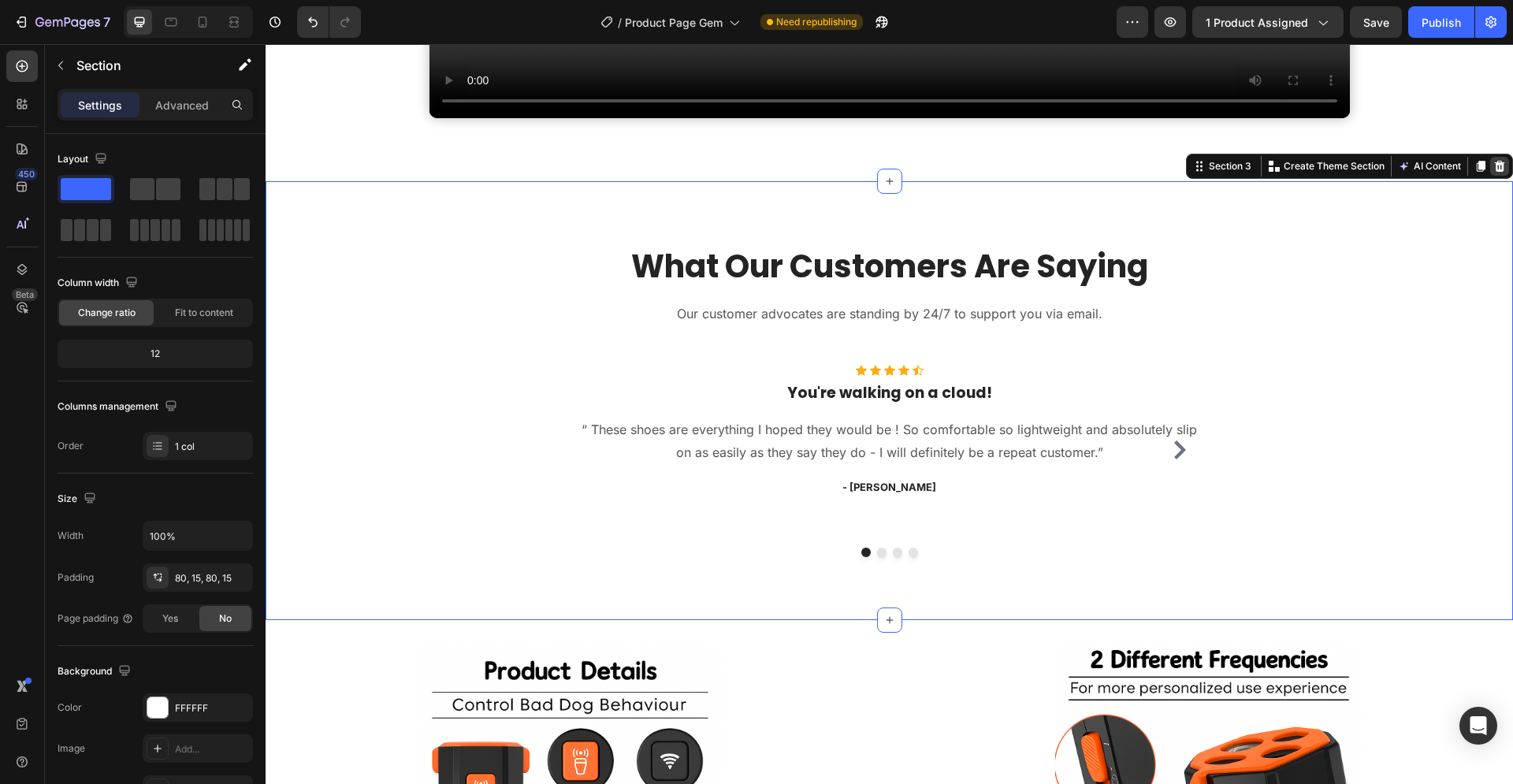
click at [1495, 169] on icon at bounding box center [1500, 167] width 10 height 11
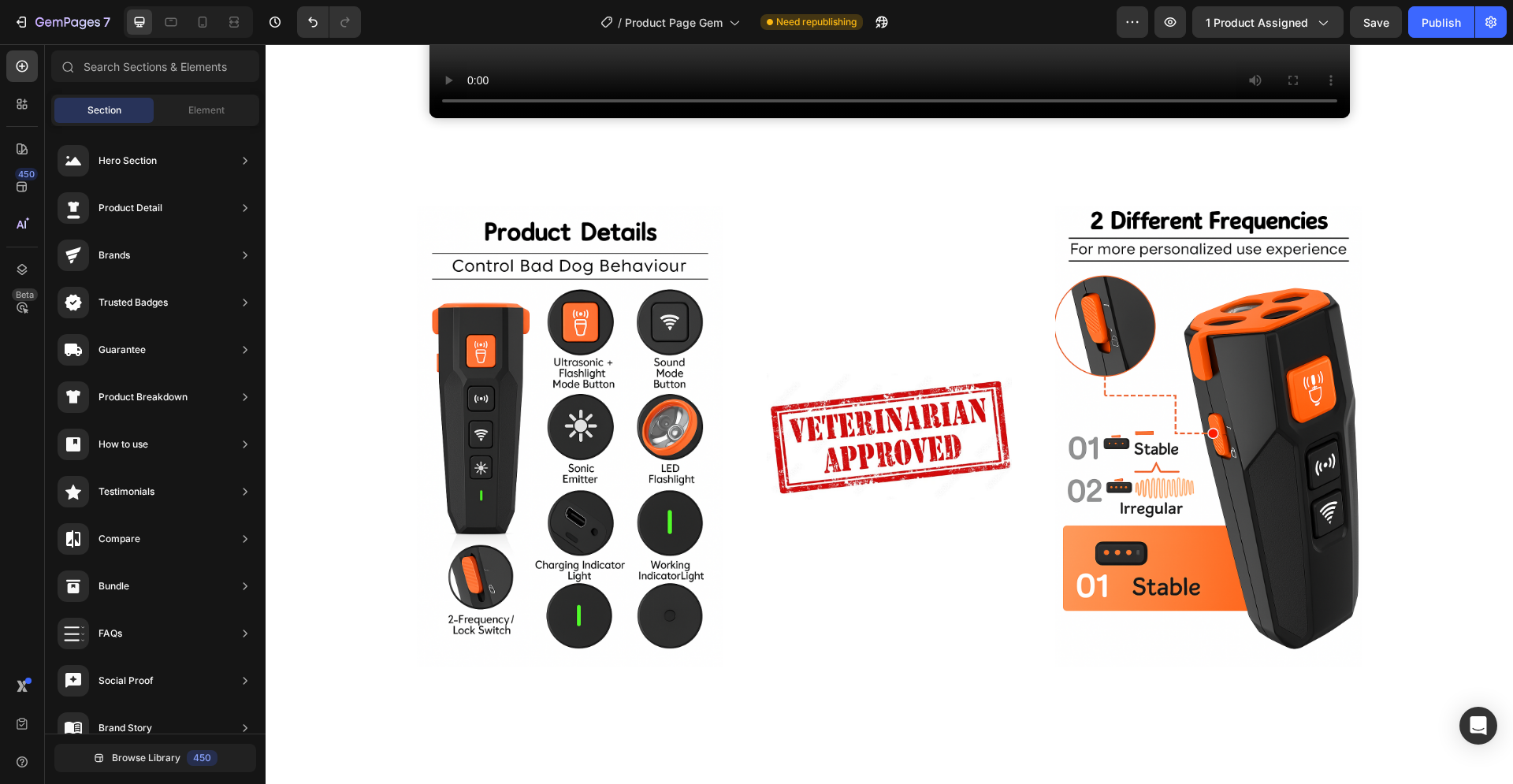
click at [108, 111] on span "Section" at bounding box center [105, 110] width 34 height 14
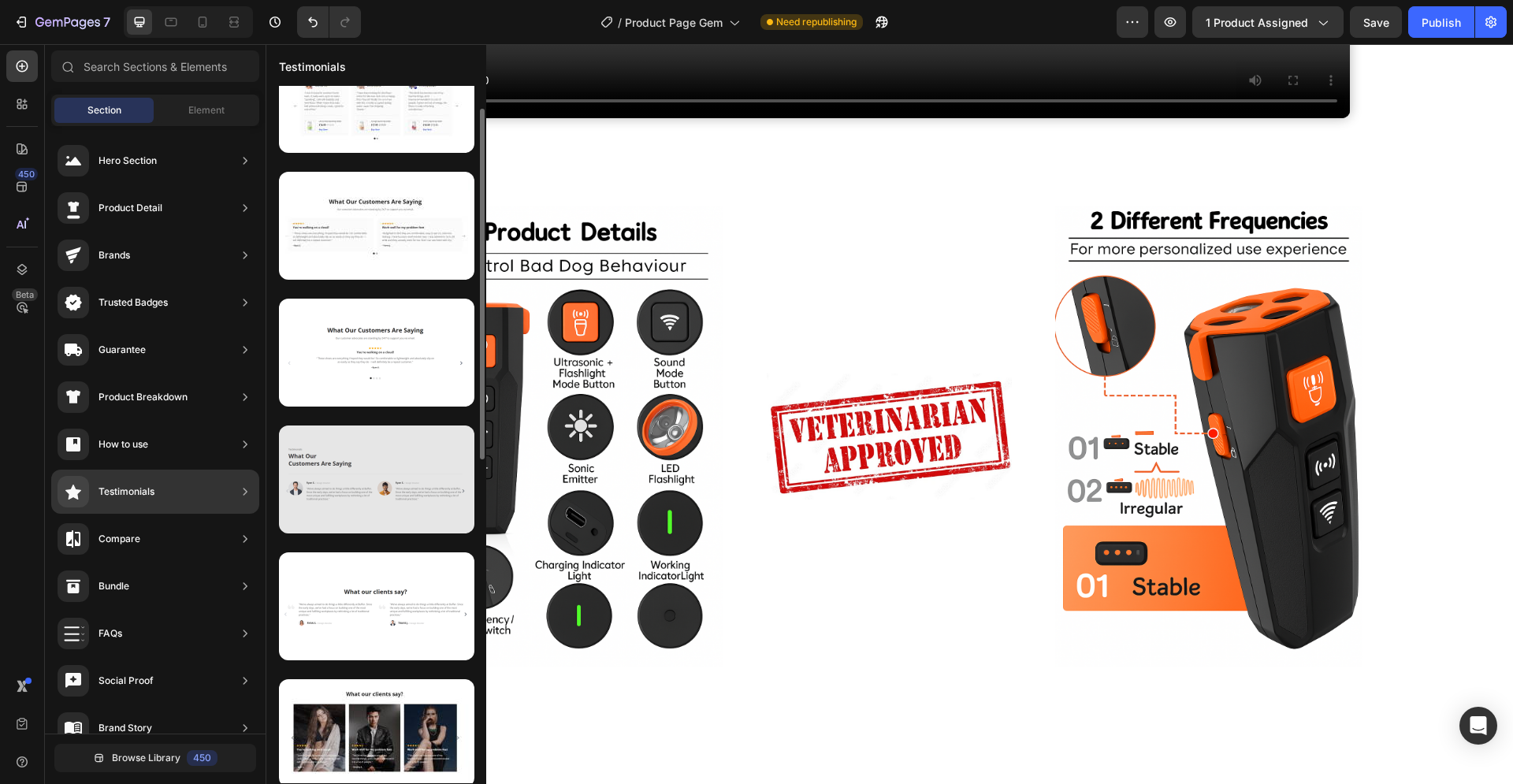
scroll to position [0, 0]
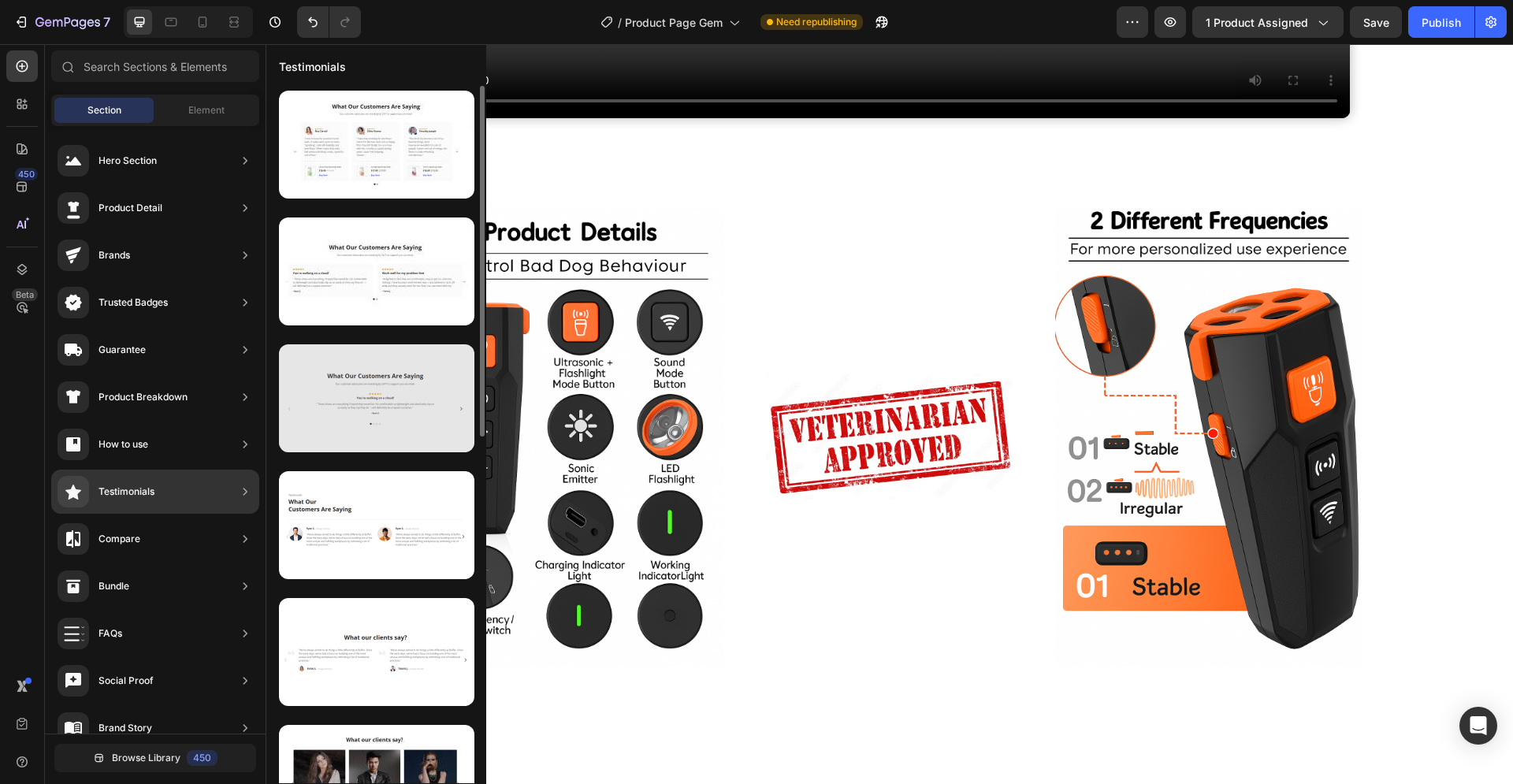
click at [393, 391] on div at bounding box center [376, 397] width 195 height 108
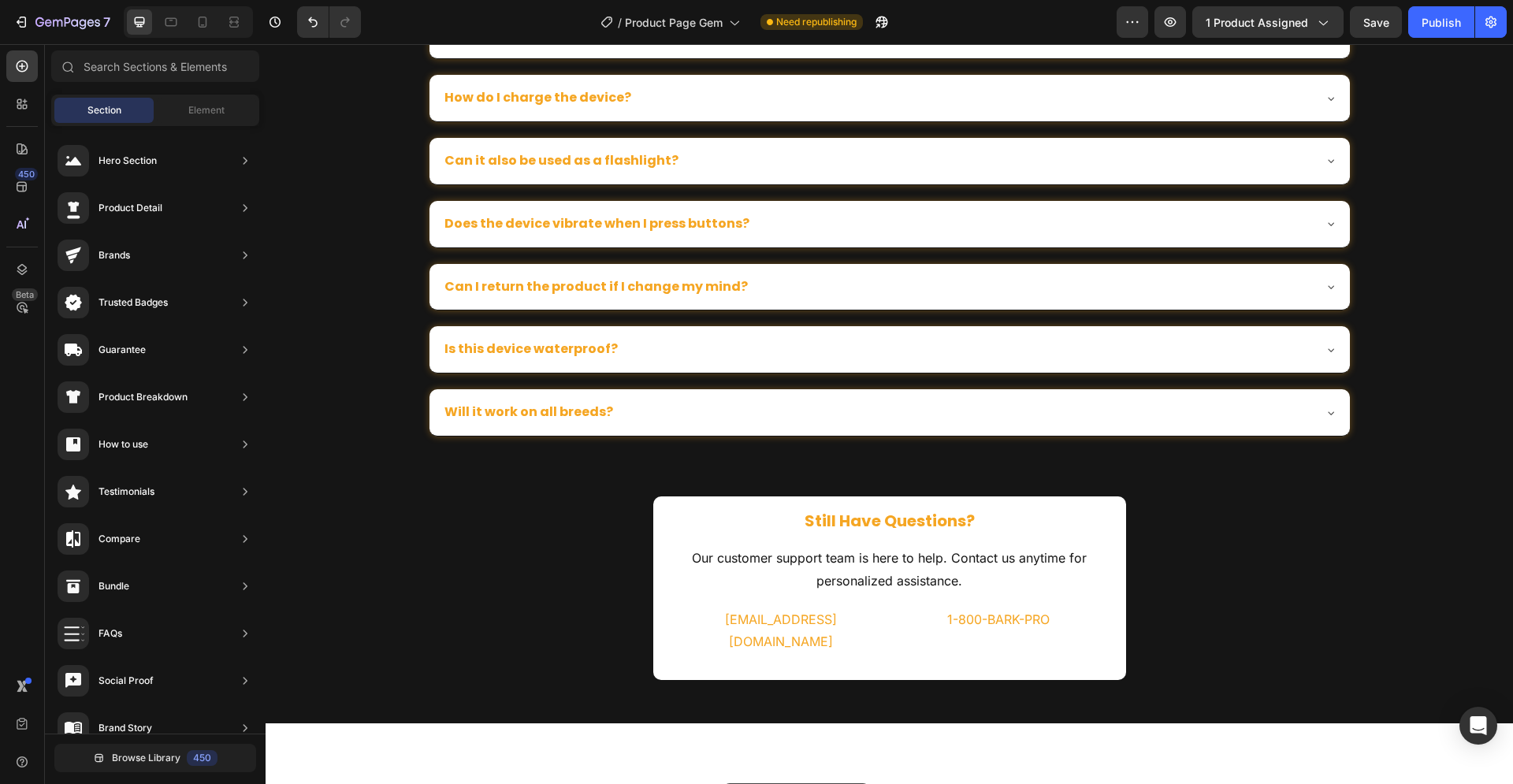
scroll to position [4168, 0]
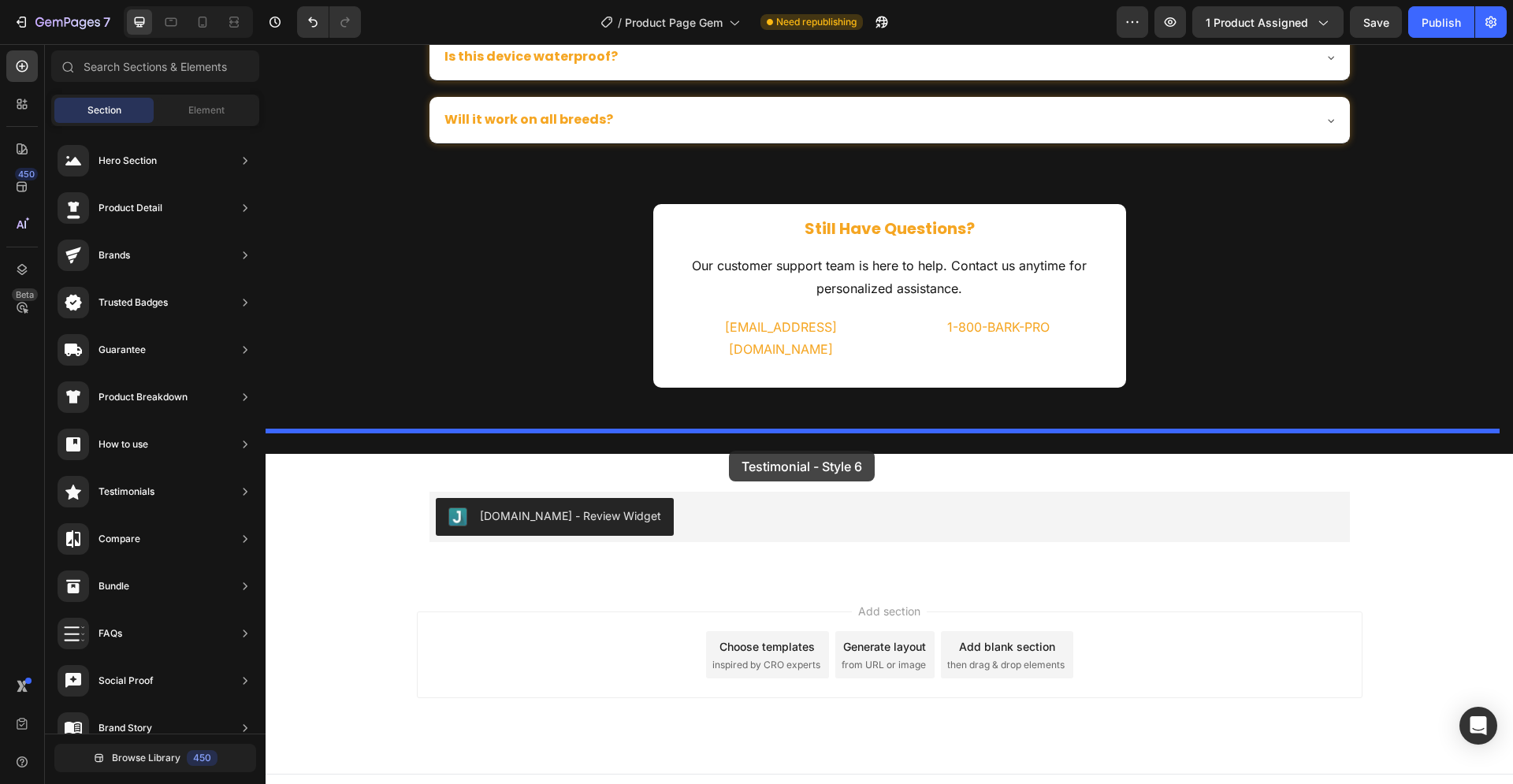
drag, startPoint x: 625, startPoint y: 418, endPoint x: 729, endPoint y: 451, distance: 109.1
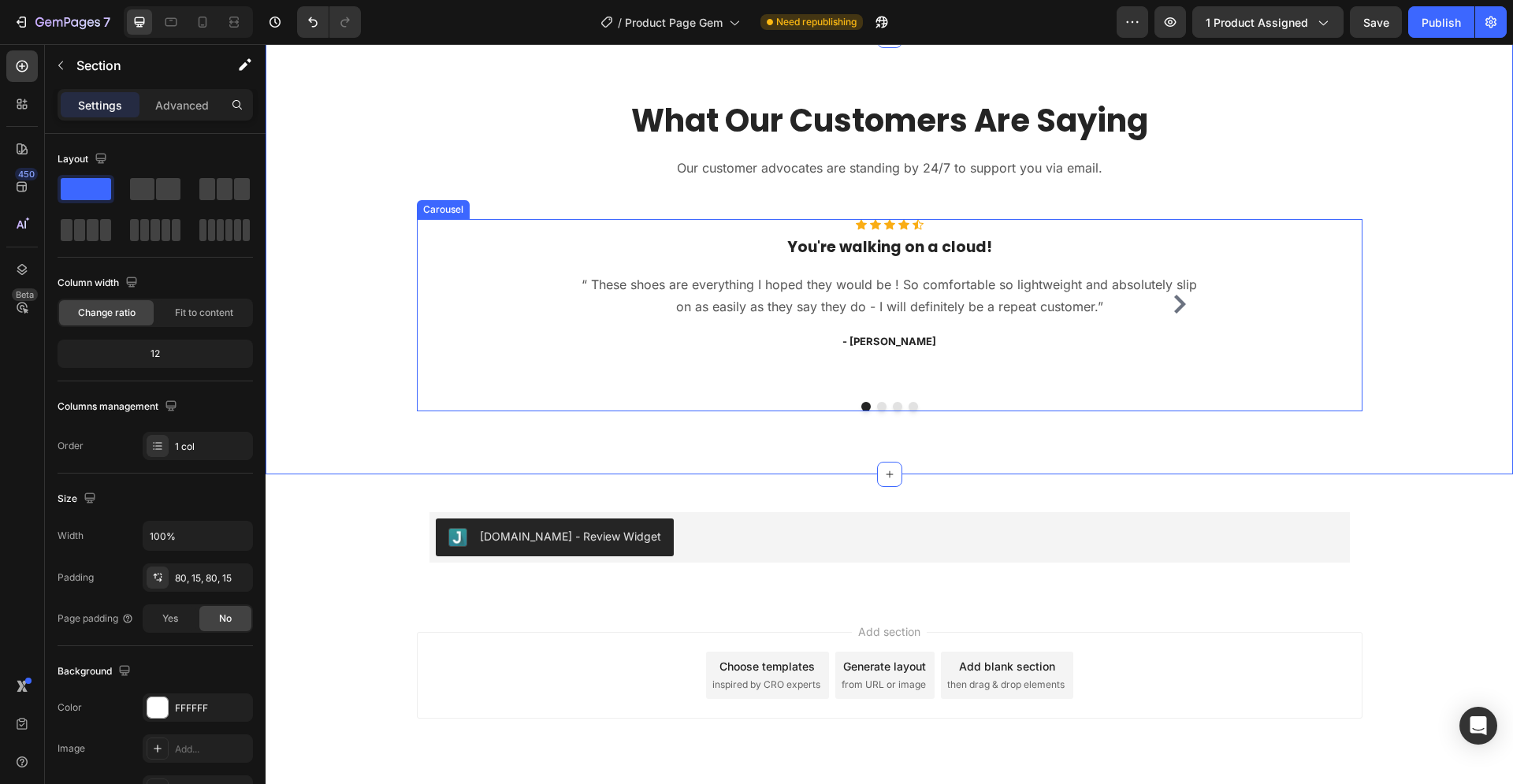
scroll to position [4607, 0]
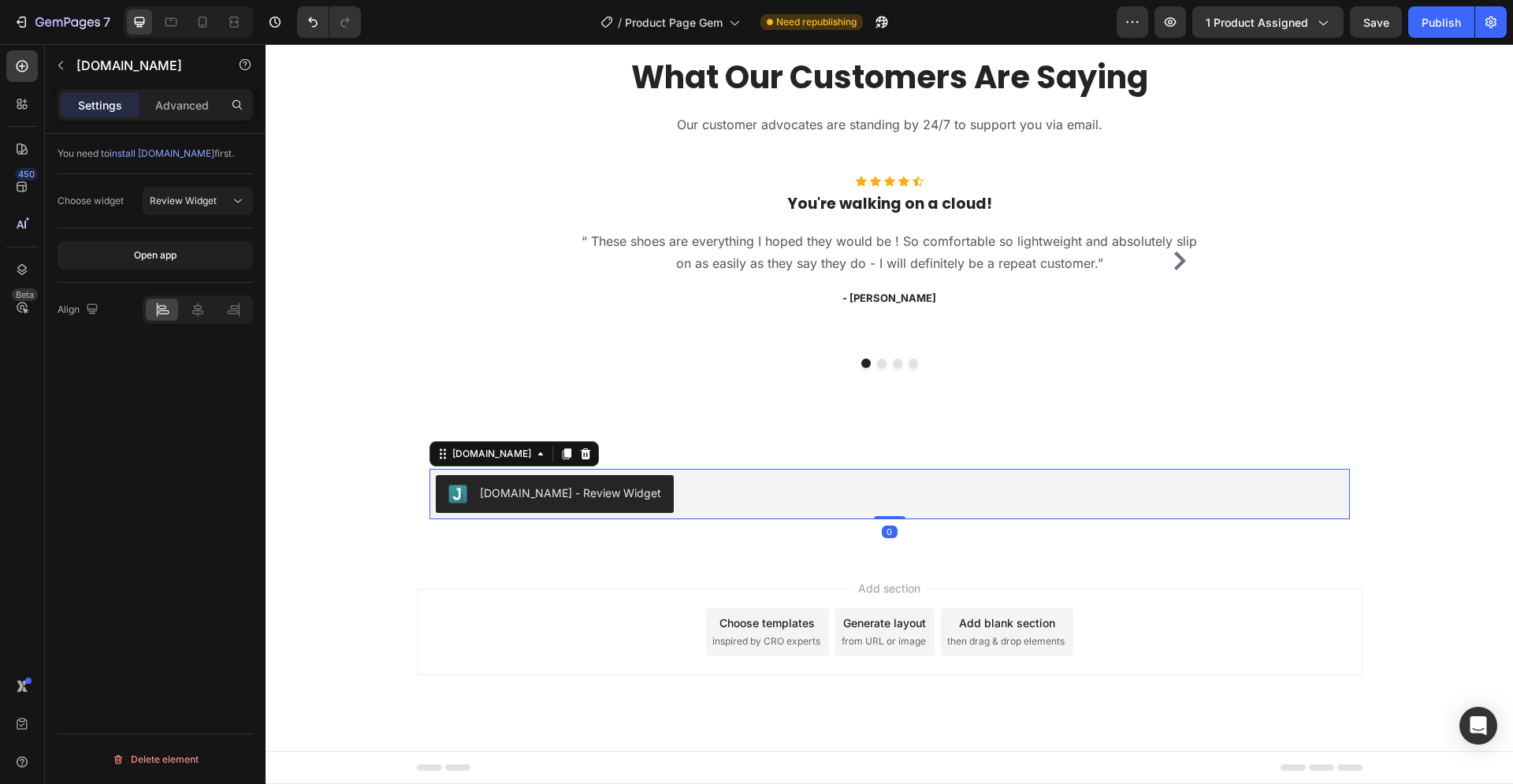
click at [696, 492] on div "[DOMAIN_NAME] - Review Widget" at bounding box center [889, 494] width 908 height 38
click at [580, 452] on icon at bounding box center [585, 454] width 10 height 11
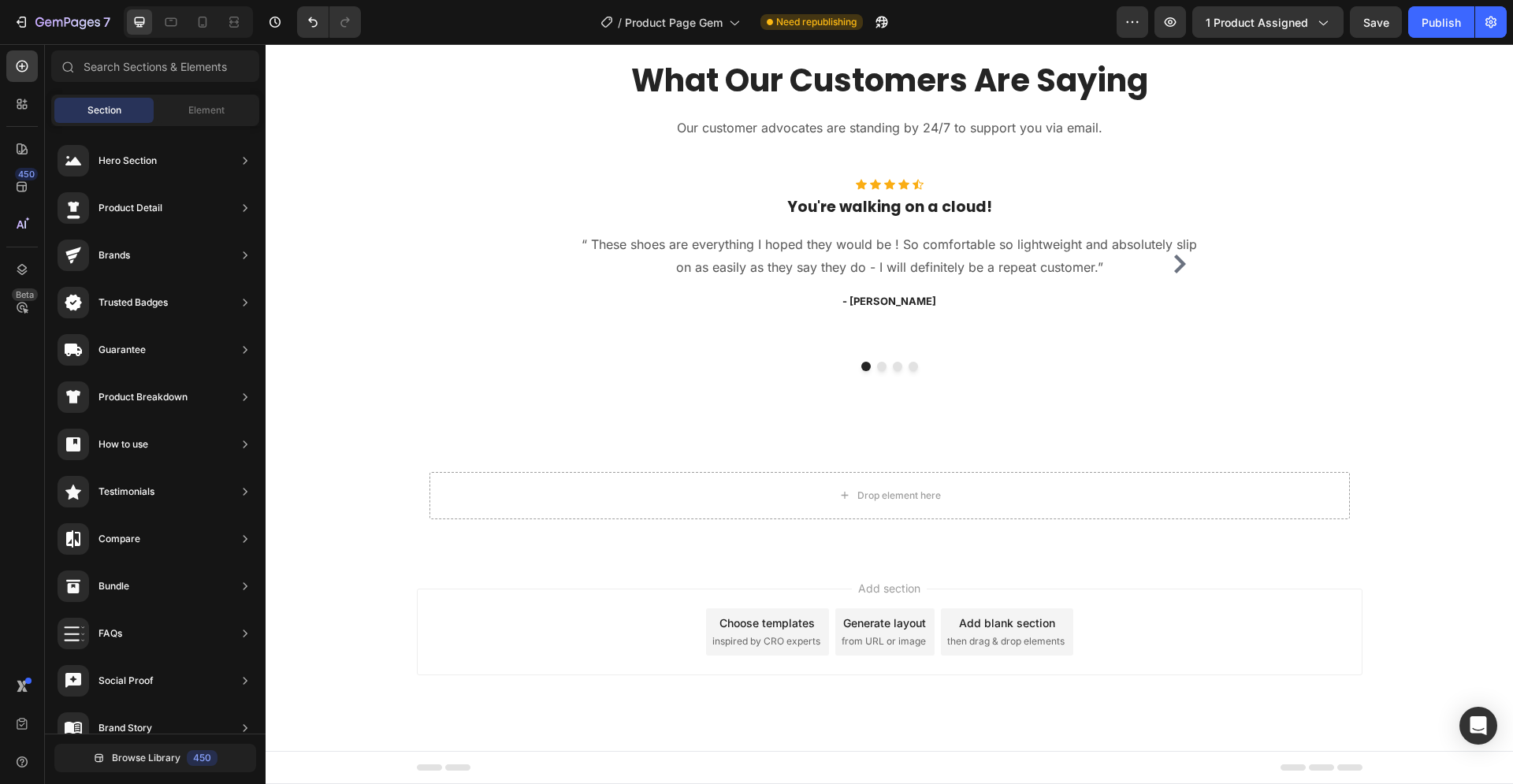
scroll to position [4603, 0]
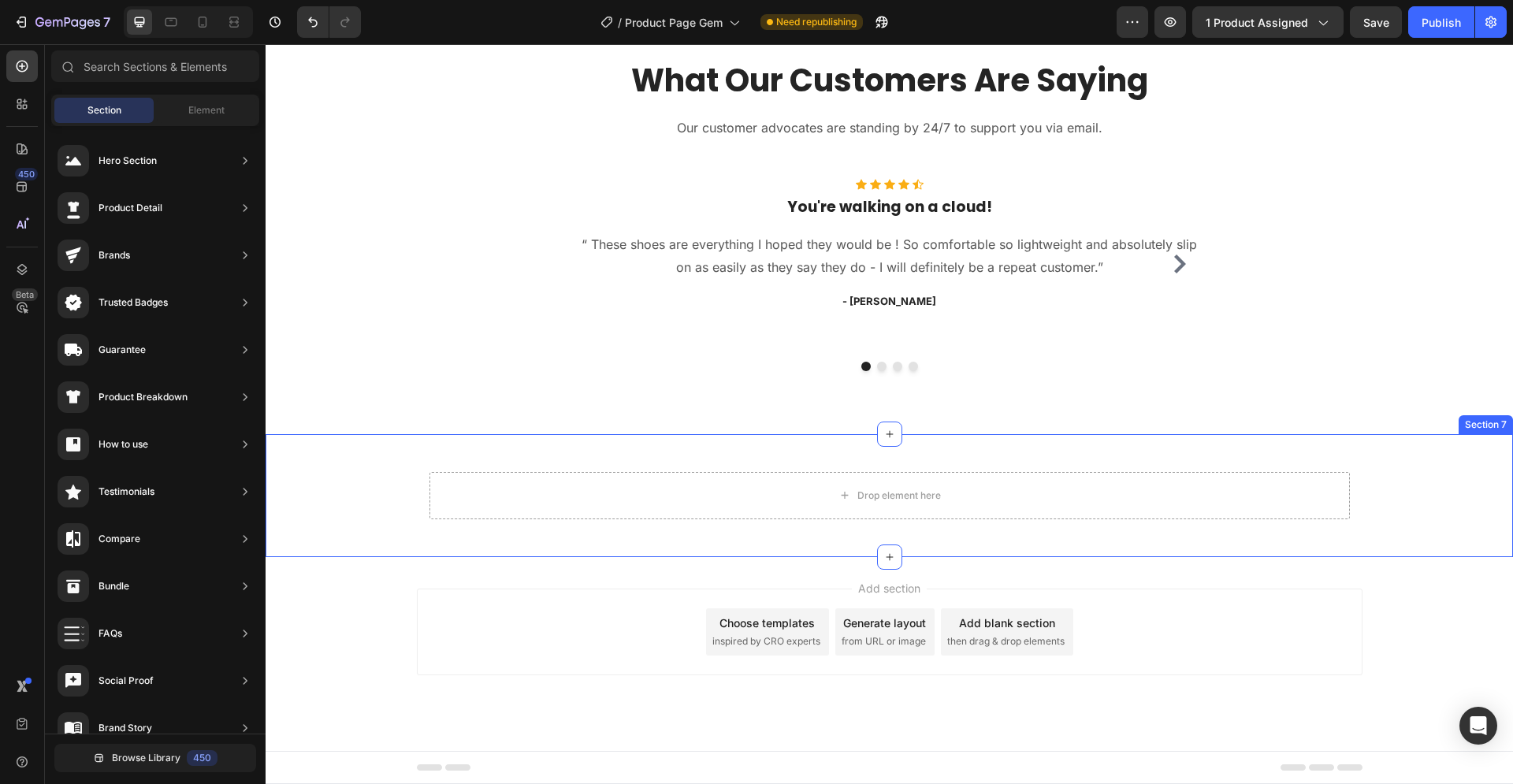
click at [575, 449] on div "Drop element here Row Section 7" at bounding box center [889, 495] width 1247 height 123
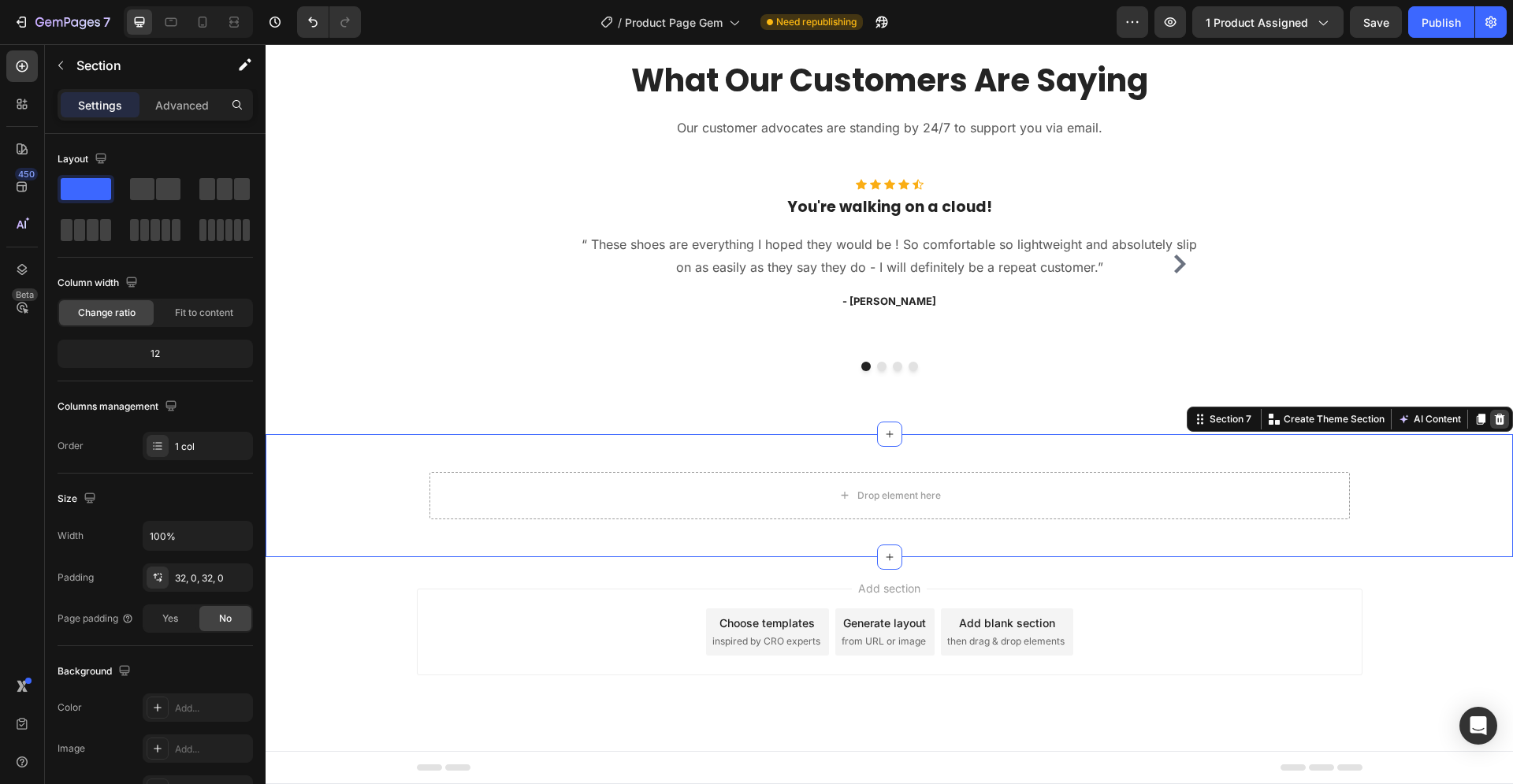
click at [1495, 420] on icon at bounding box center [1500, 419] width 10 height 11
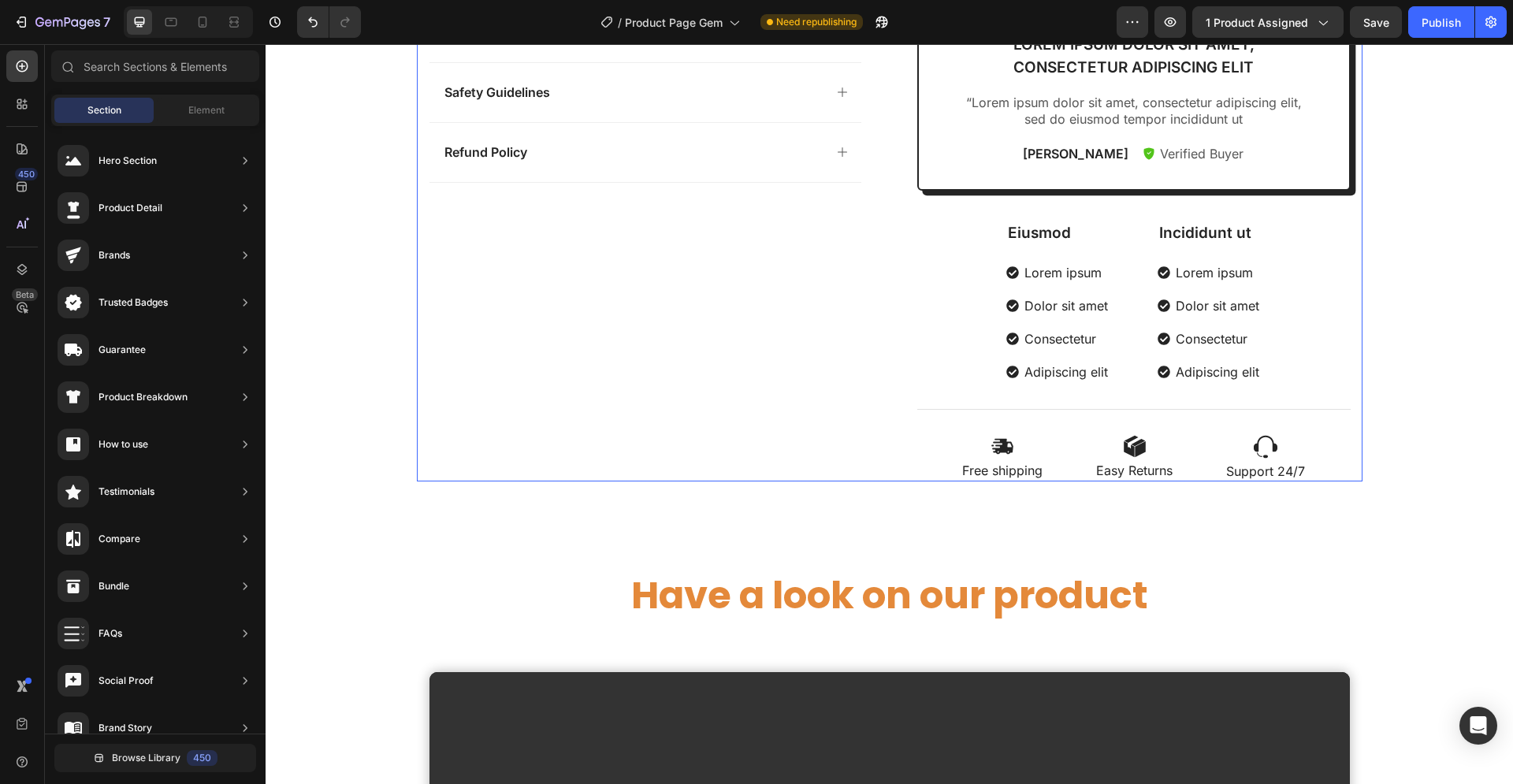
scroll to position [1125, 0]
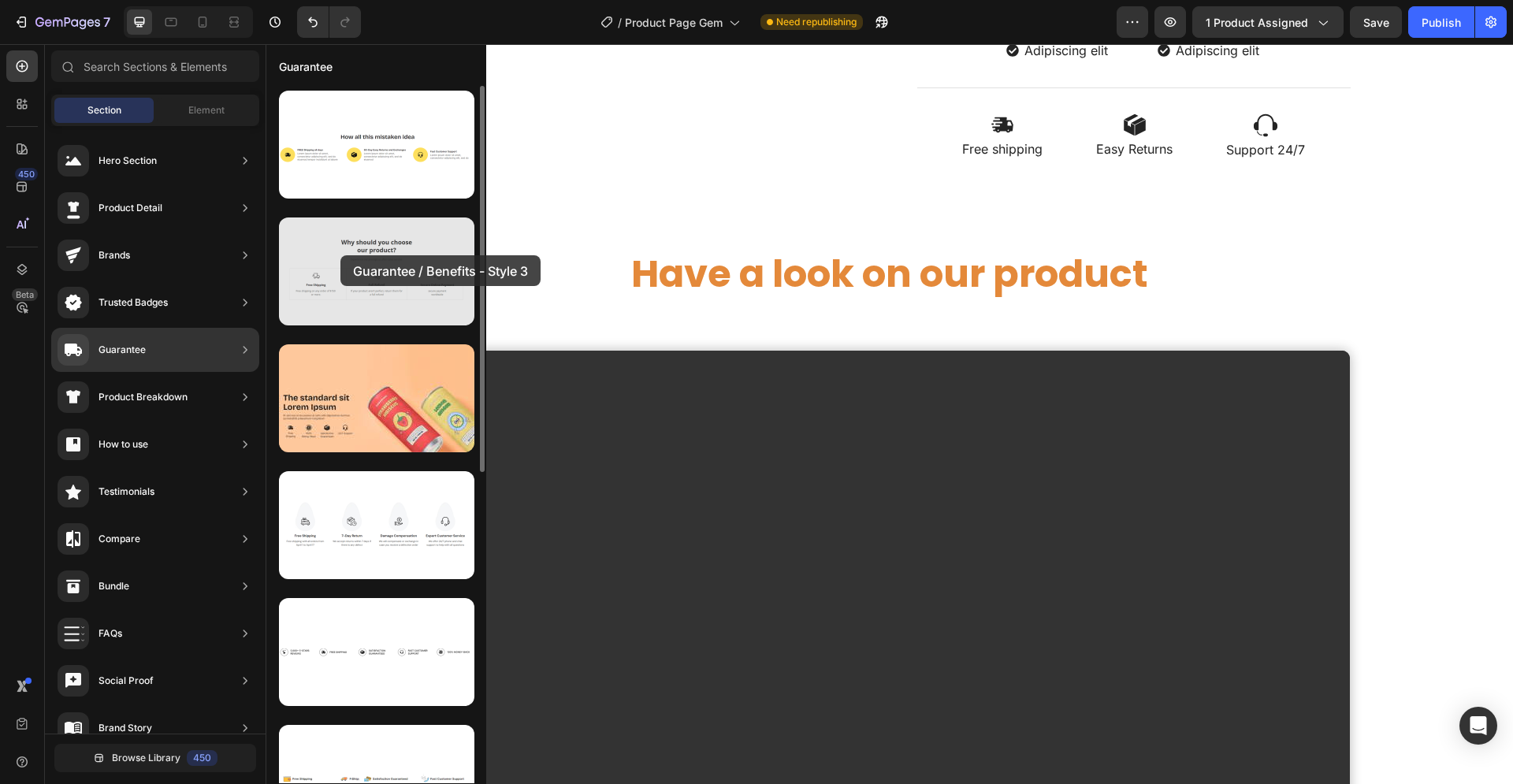
click at [340, 255] on div at bounding box center [376, 271] width 195 height 108
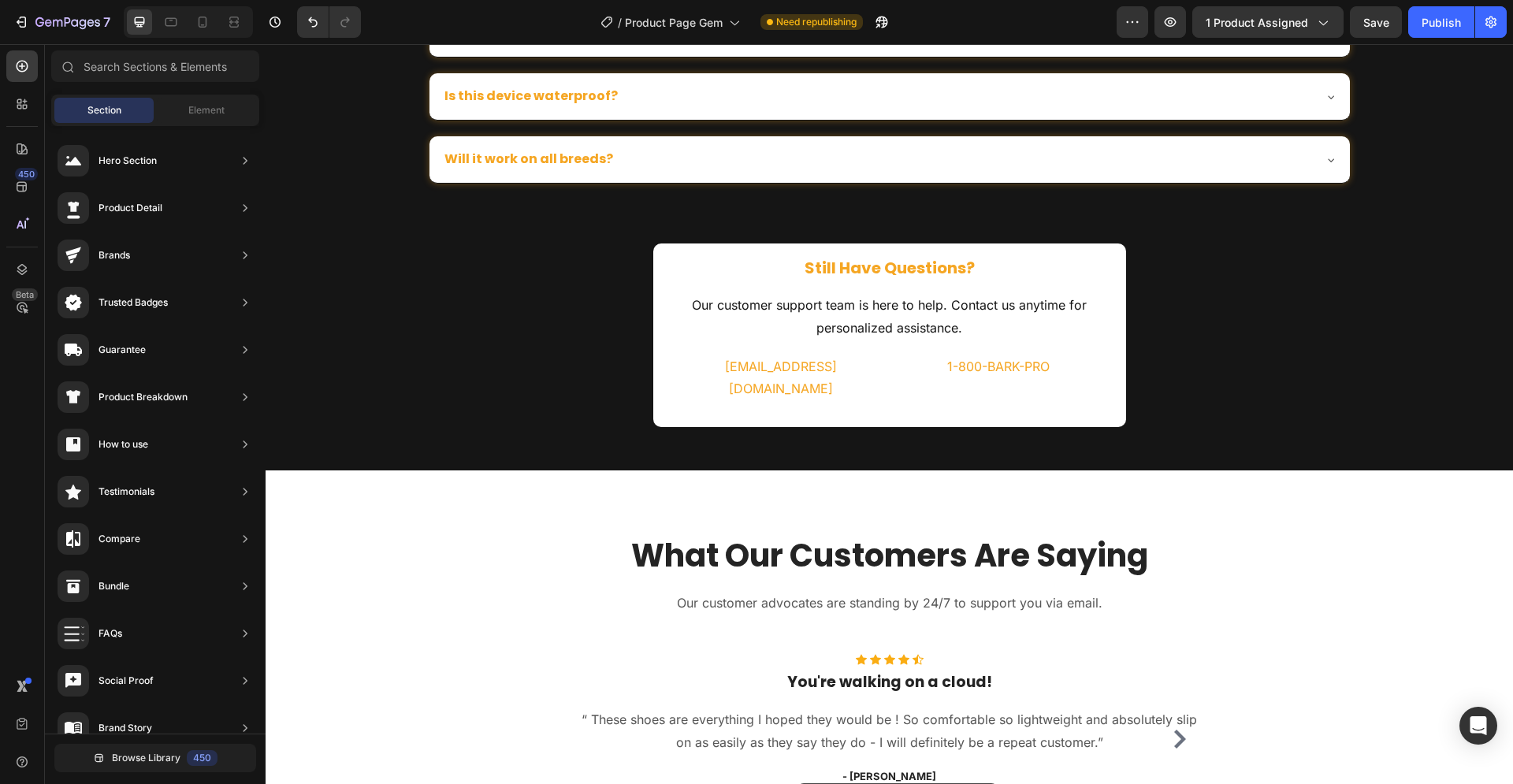
scroll to position [4480, 0]
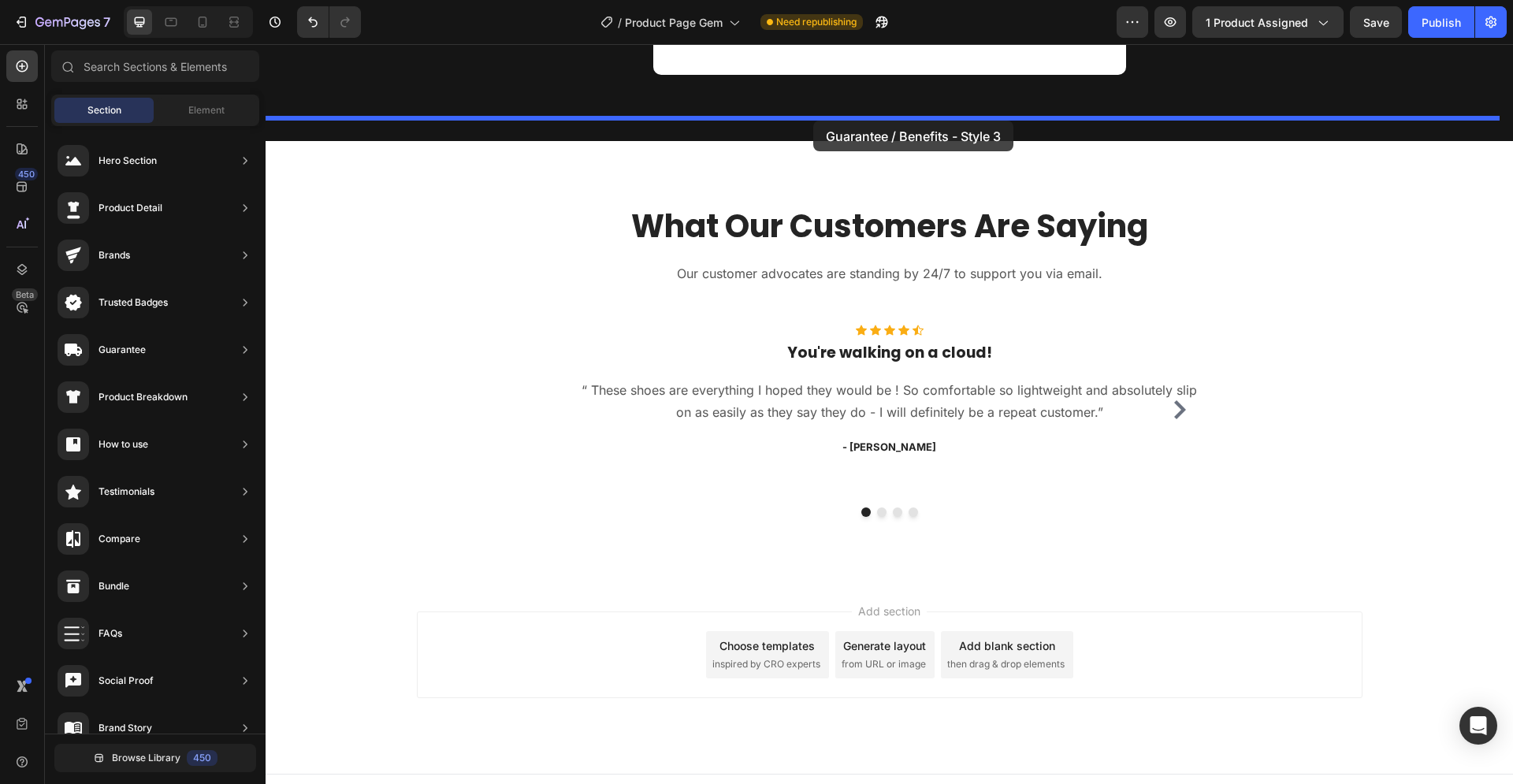
drag, startPoint x: 638, startPoint y: 298, endPoint x: 813, endPoint y: 121, distance: 248.9
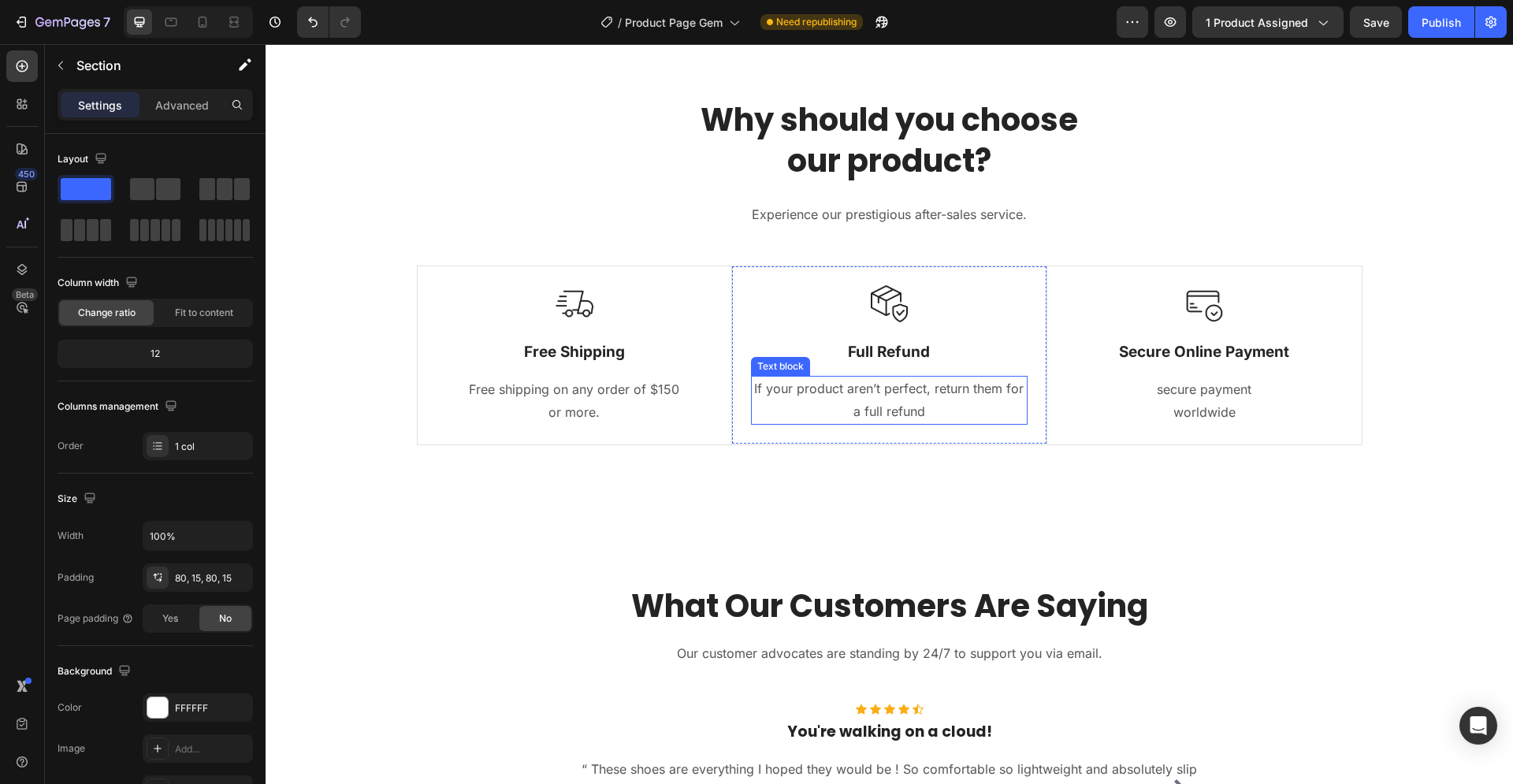
scroll to position [3798, 0]
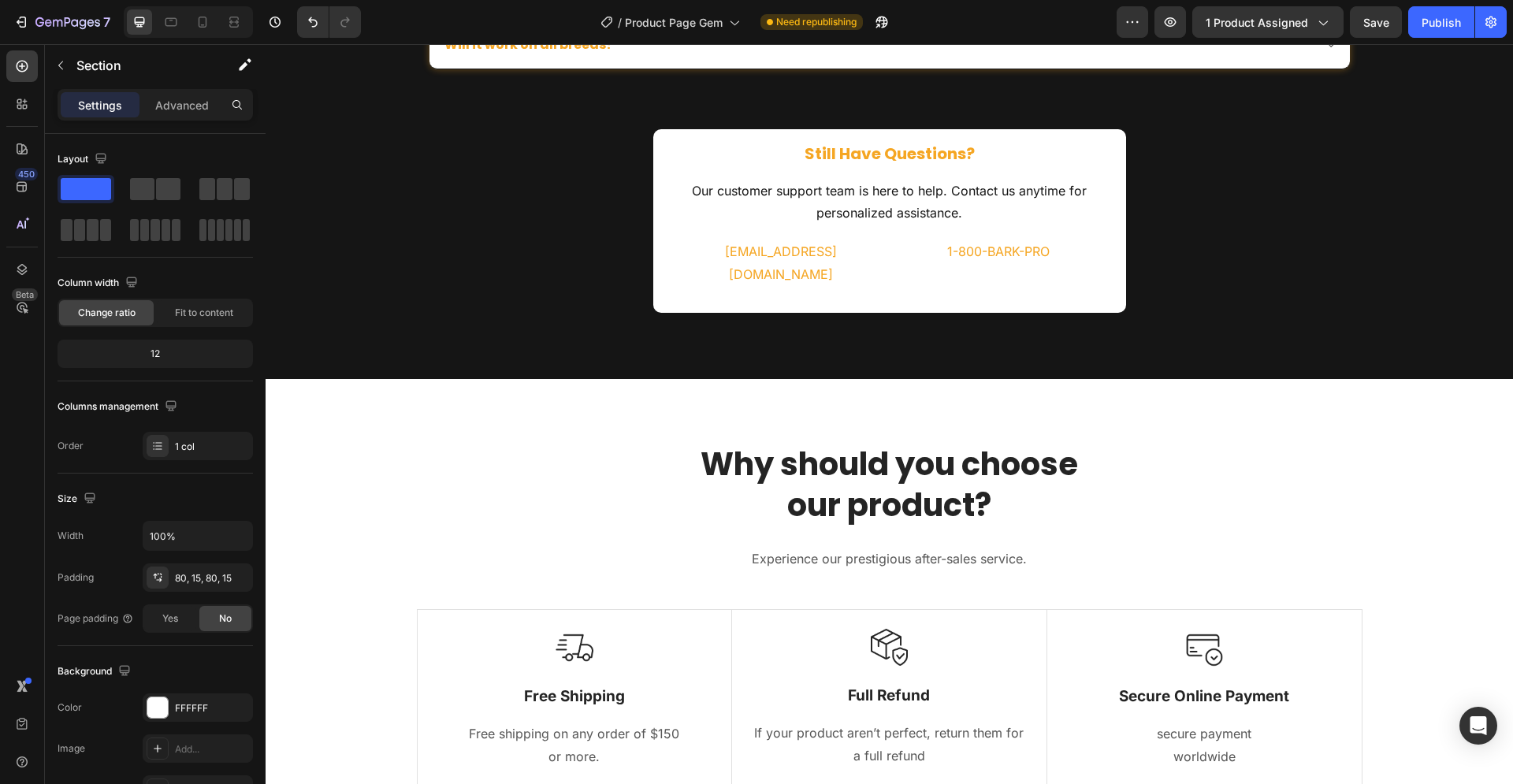
click at [837, 387] on div "Why should you choose our product? Heading Experience our prestigious after-sal…" at bounding box center [889, 622] width 1247 height 486
click at [702, 379] on div "Why should you choose our product? Heading Experience our prestigious after-sal…" at bounding box center [889, 622] width 1247 height 486
click at [585, 463] on p "Why should you choose our product?" at bounding box center [889, 485] width 942 height 82
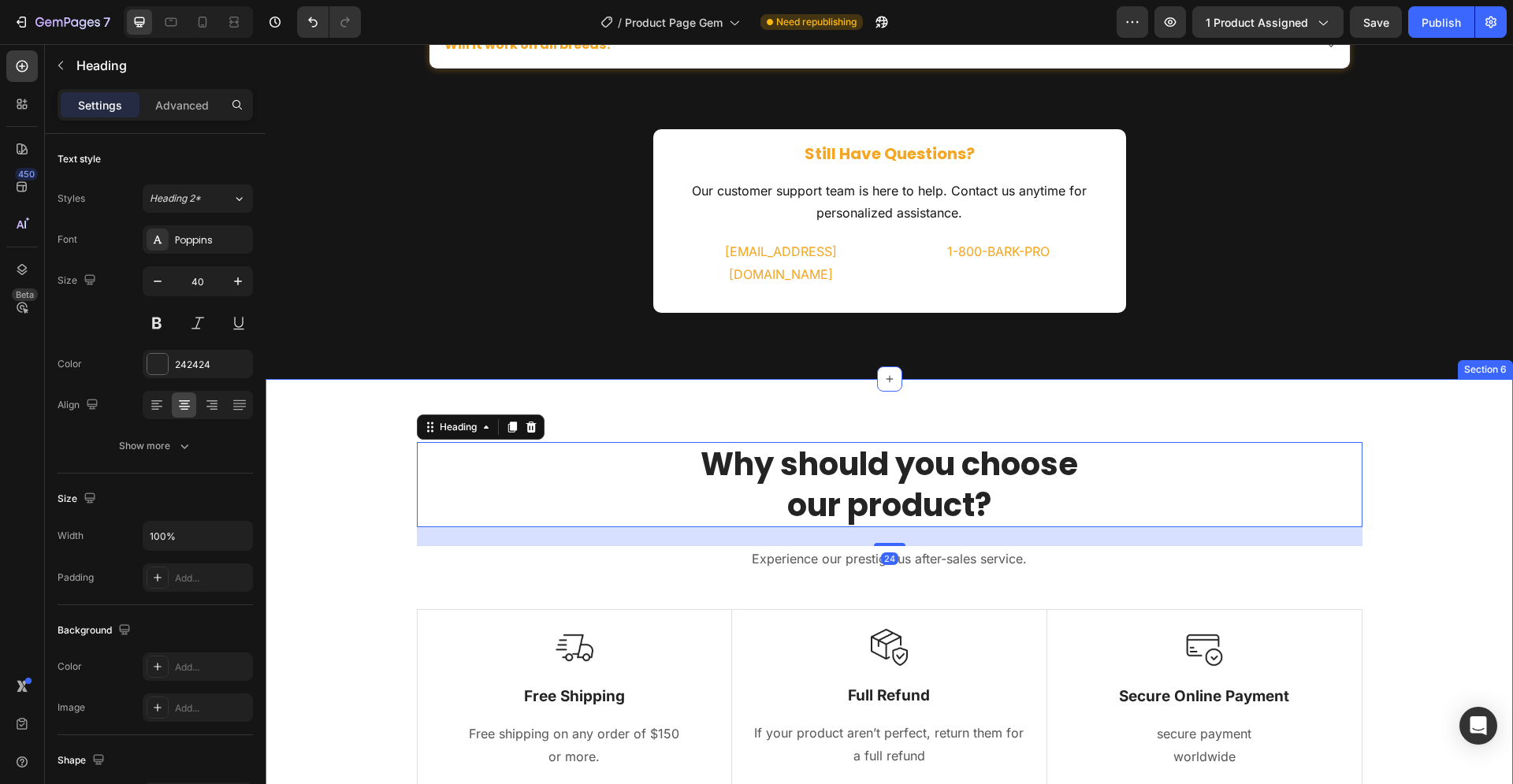
click at [374, 412] on div "Why should you choose our product? Heading 24 Experience our prestigious after-…" at bounding box center [889, 622] width 1247 height 486
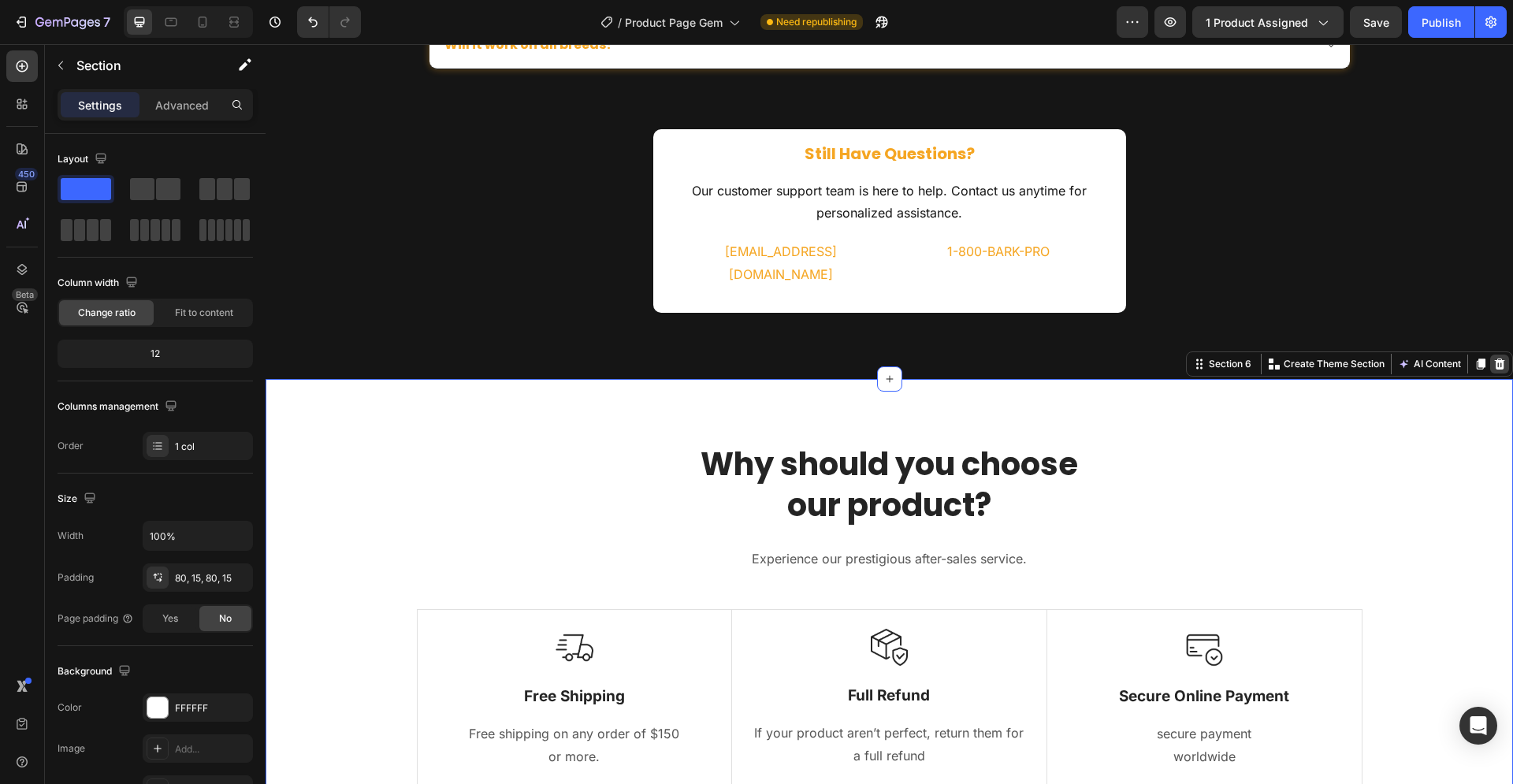
click at [1495, 358] on icon at bounding box center [1500, 364] width 10 height 11
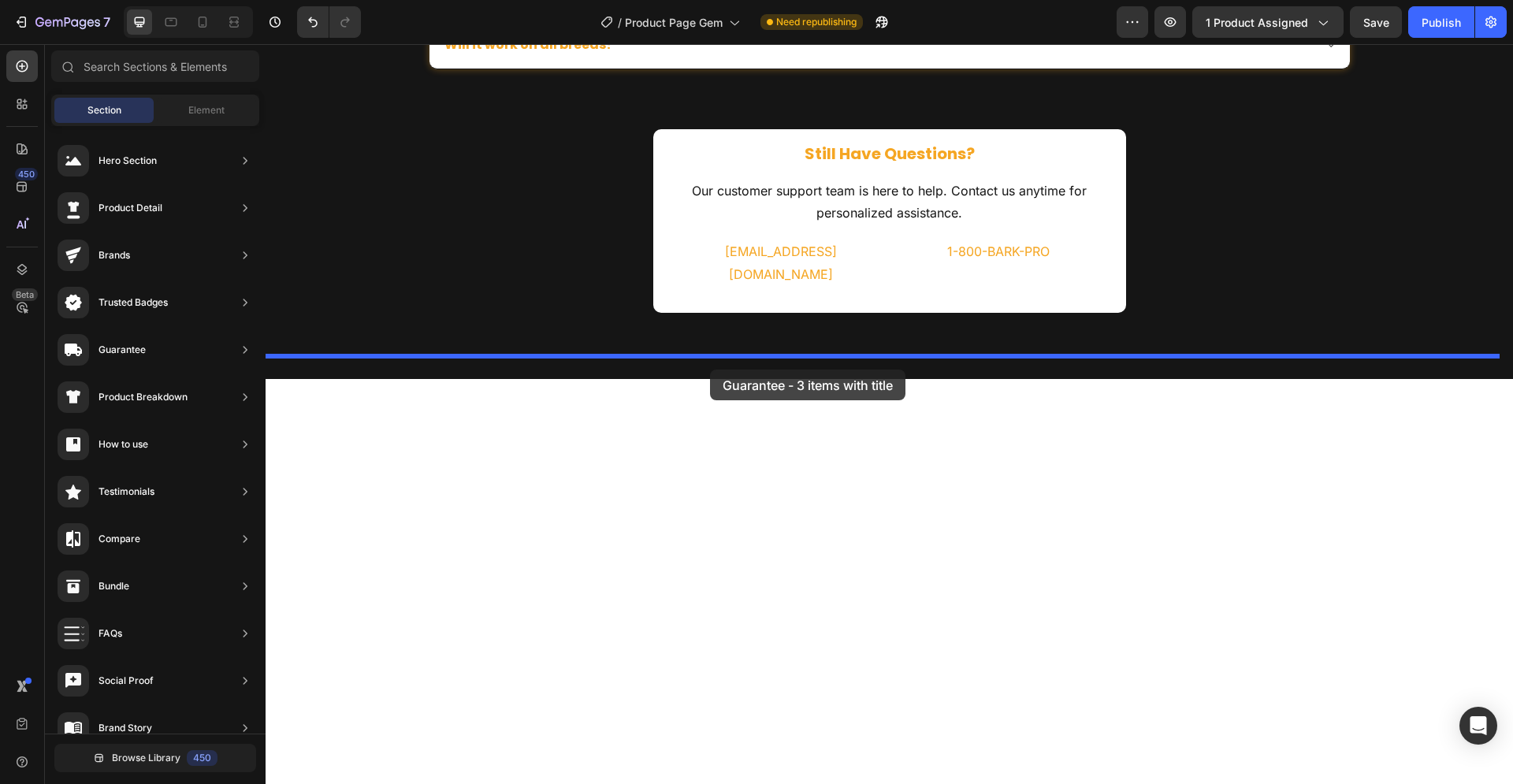
drag, startPoint x: 639, startPoint y: 172, endPoint x: 710, endPoint y: 370, distance: 210.3
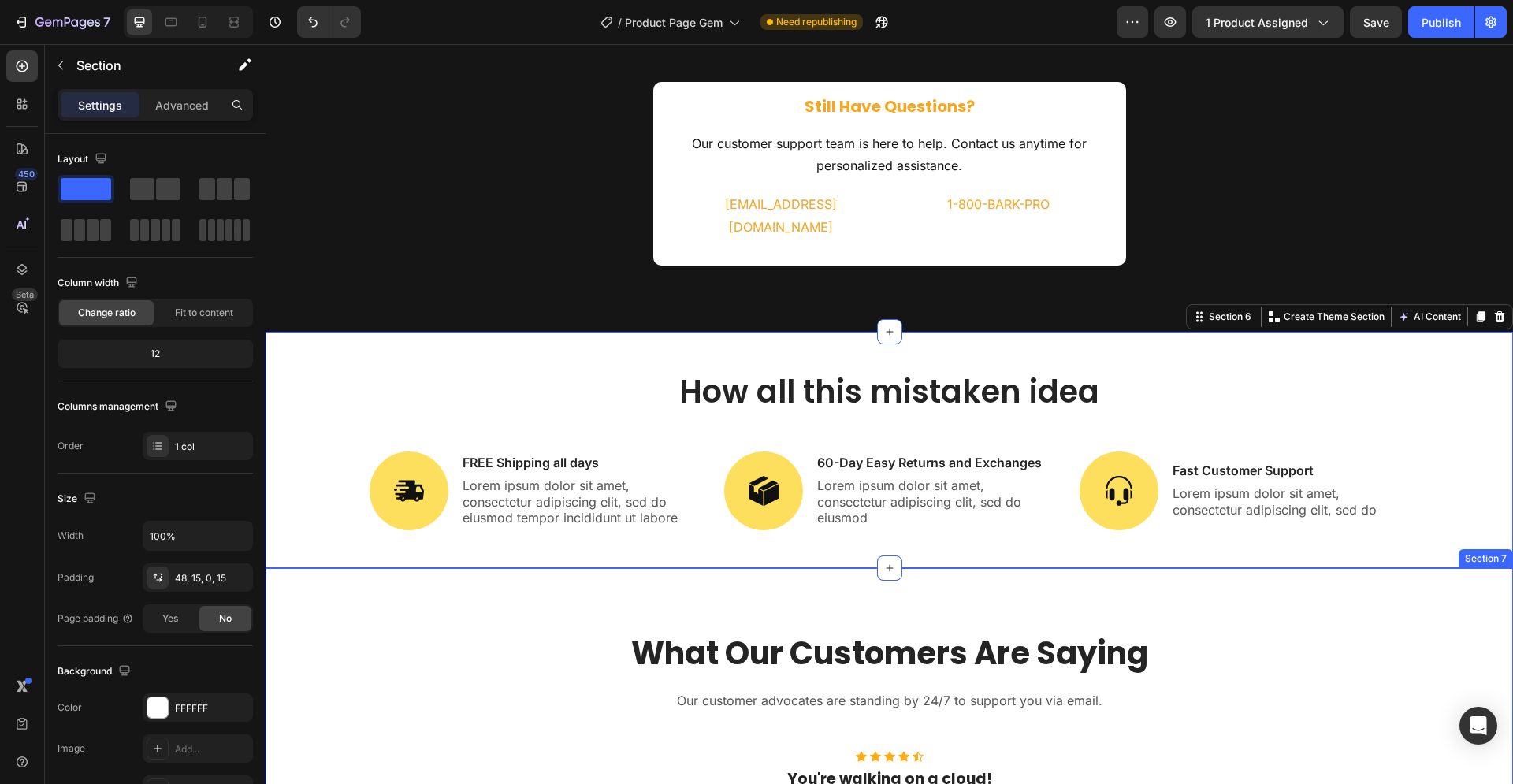
scroll to position [3710, 0]
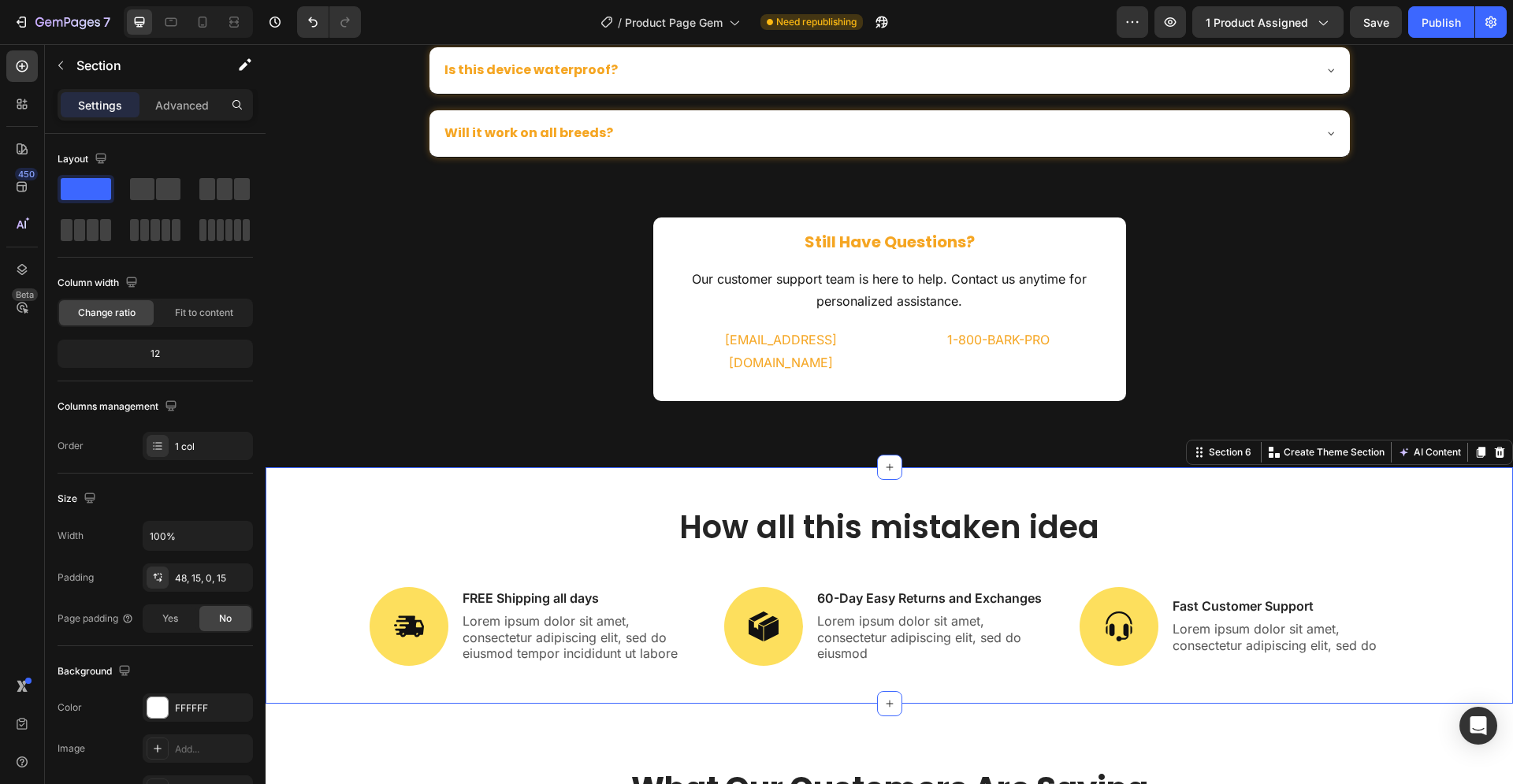
click at [454, 467] on div "How all this mistaken idea Heading Image FREE Shipping all days Text Block Lore…" at bounding box center [889, 585] width 1247 height 236
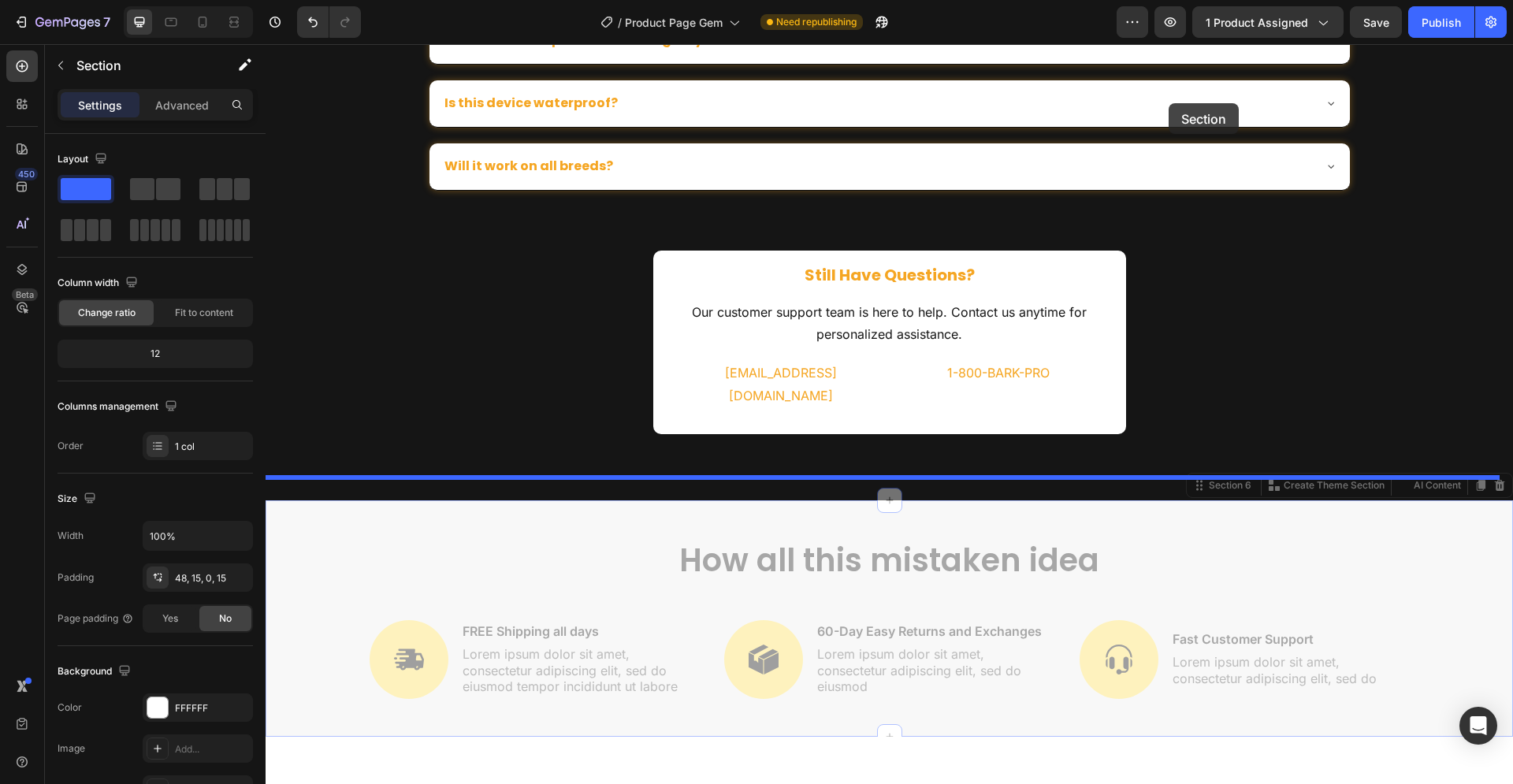
drag, startPoint x: 1220, startPoint y: 426, endPoint x: 1168, endPoint y: 103, distance: 327.2
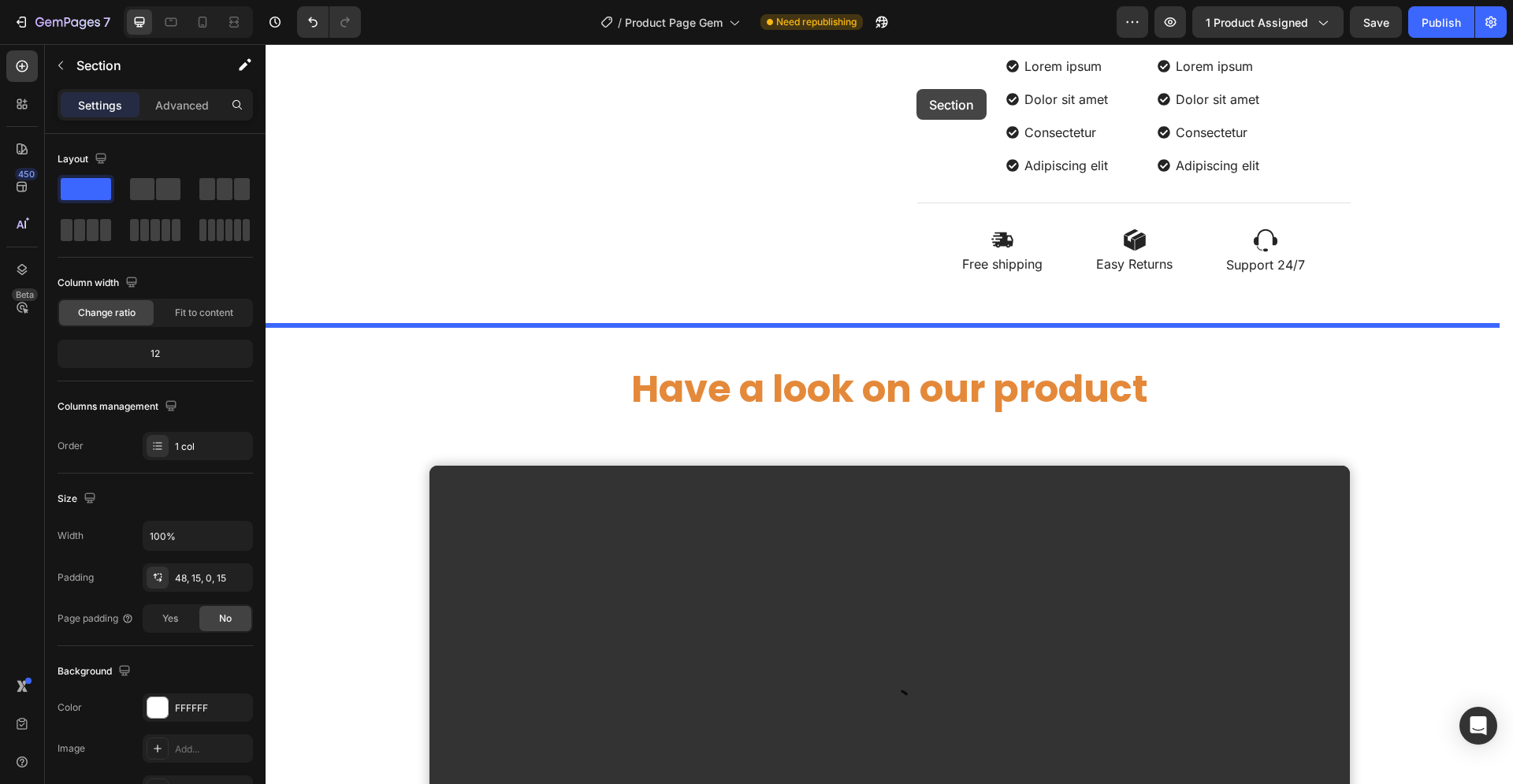
scroll to position [990, 0]
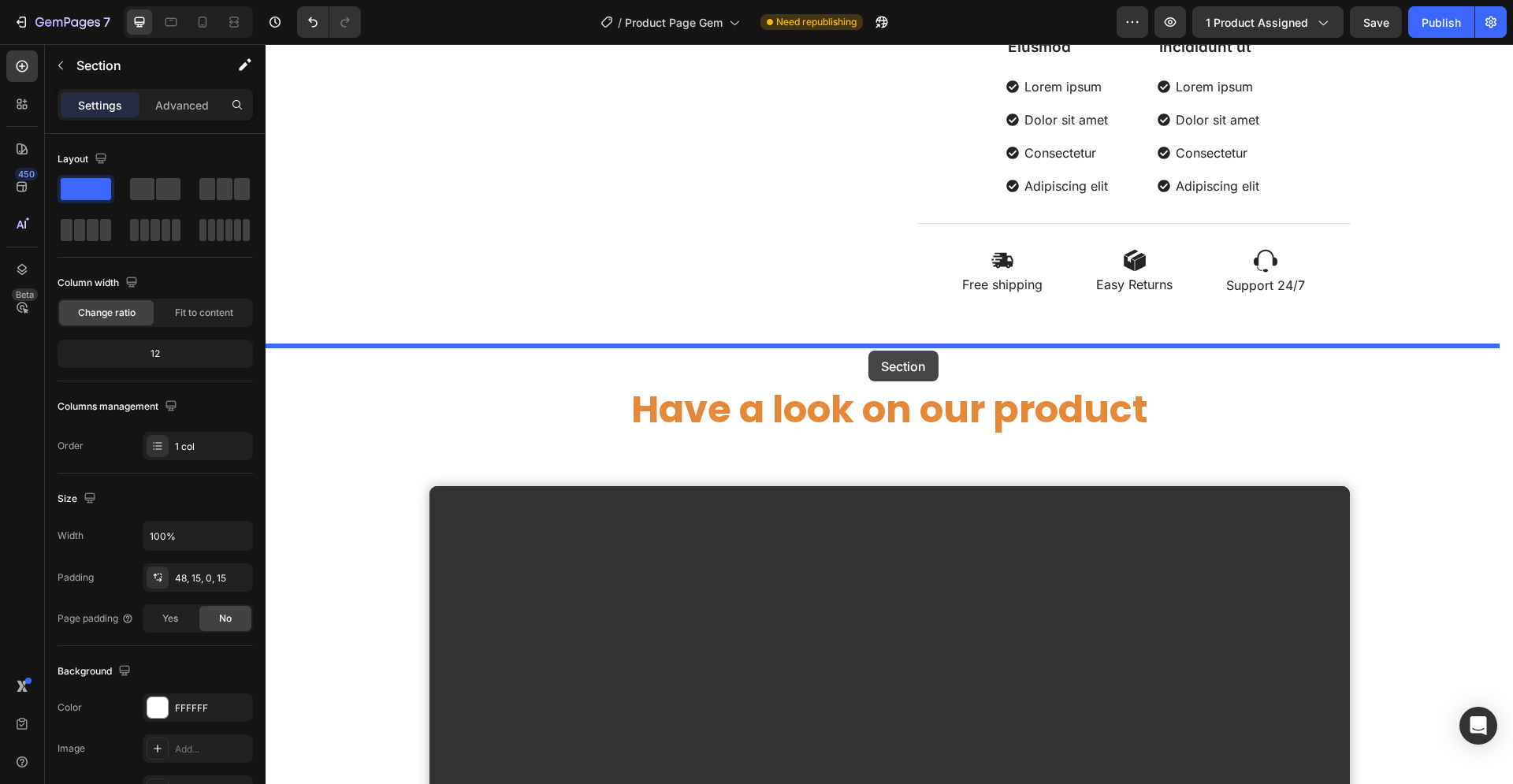
drag, startPoint x: 1014, startPoint y: 500, endPoint x: 868, endPoint y: 351, distance: 208.6
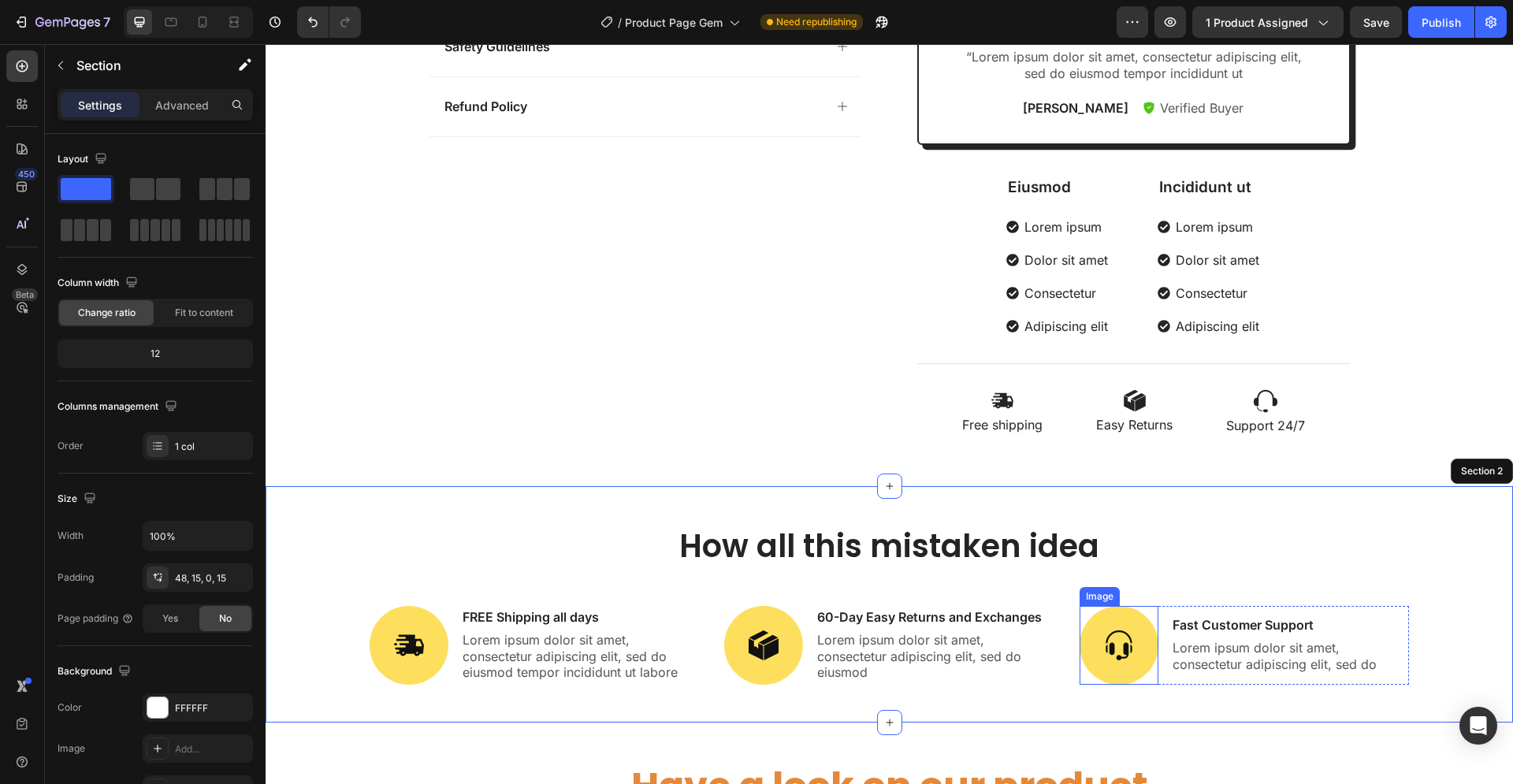
scroll to position [829, 0]
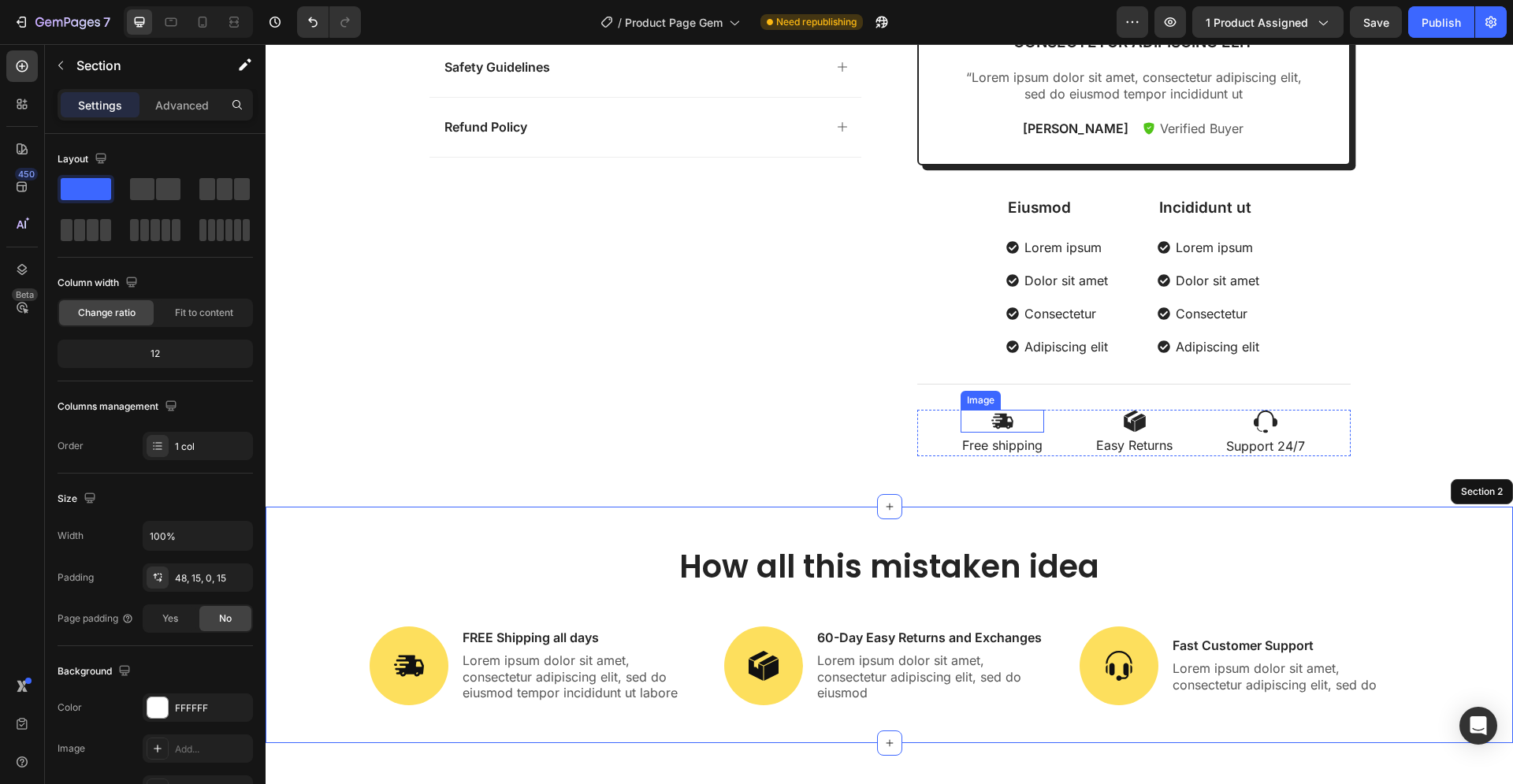
click at [1000, 428] on img at bounding box center [1001, 421] width 24 height 23
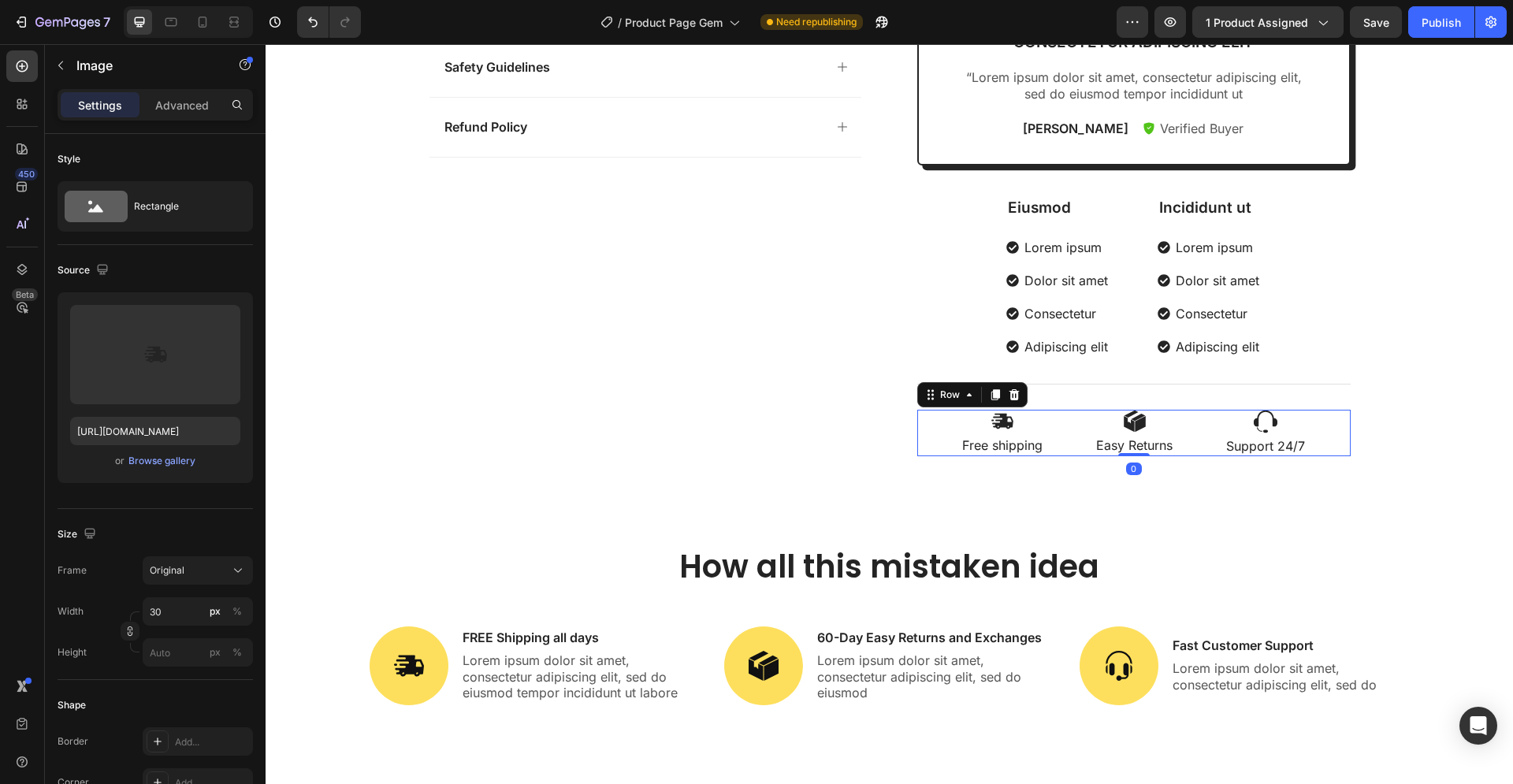
click at [931, 426] on div "Image Free shipping Text Block Image Easy Returns Text Block Image Support 24/7…" at bounding box center [1134, 432] width 434 height 47
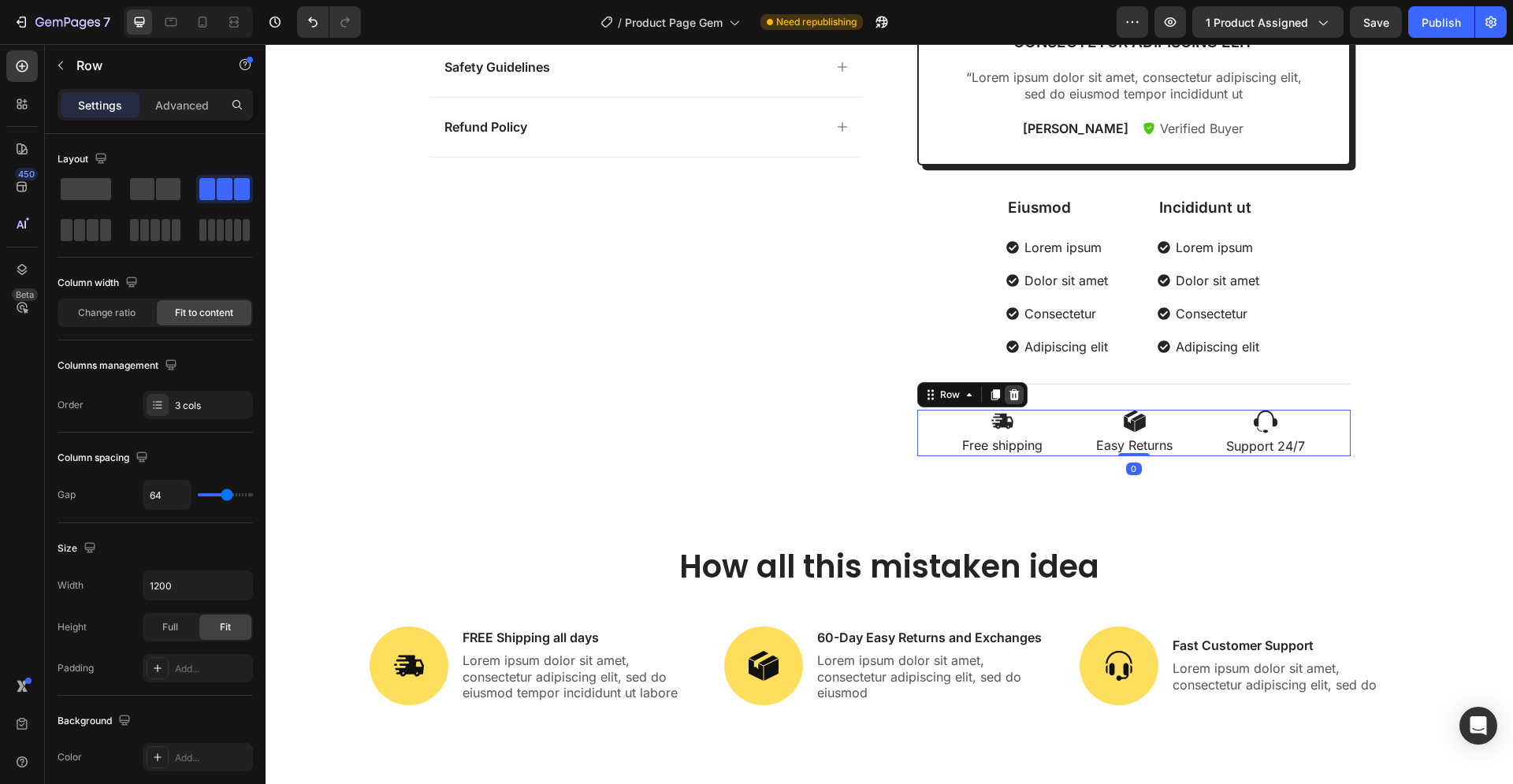
click at [1010, 392] on icon at bounding box center [1013, 394] width 10 height 11
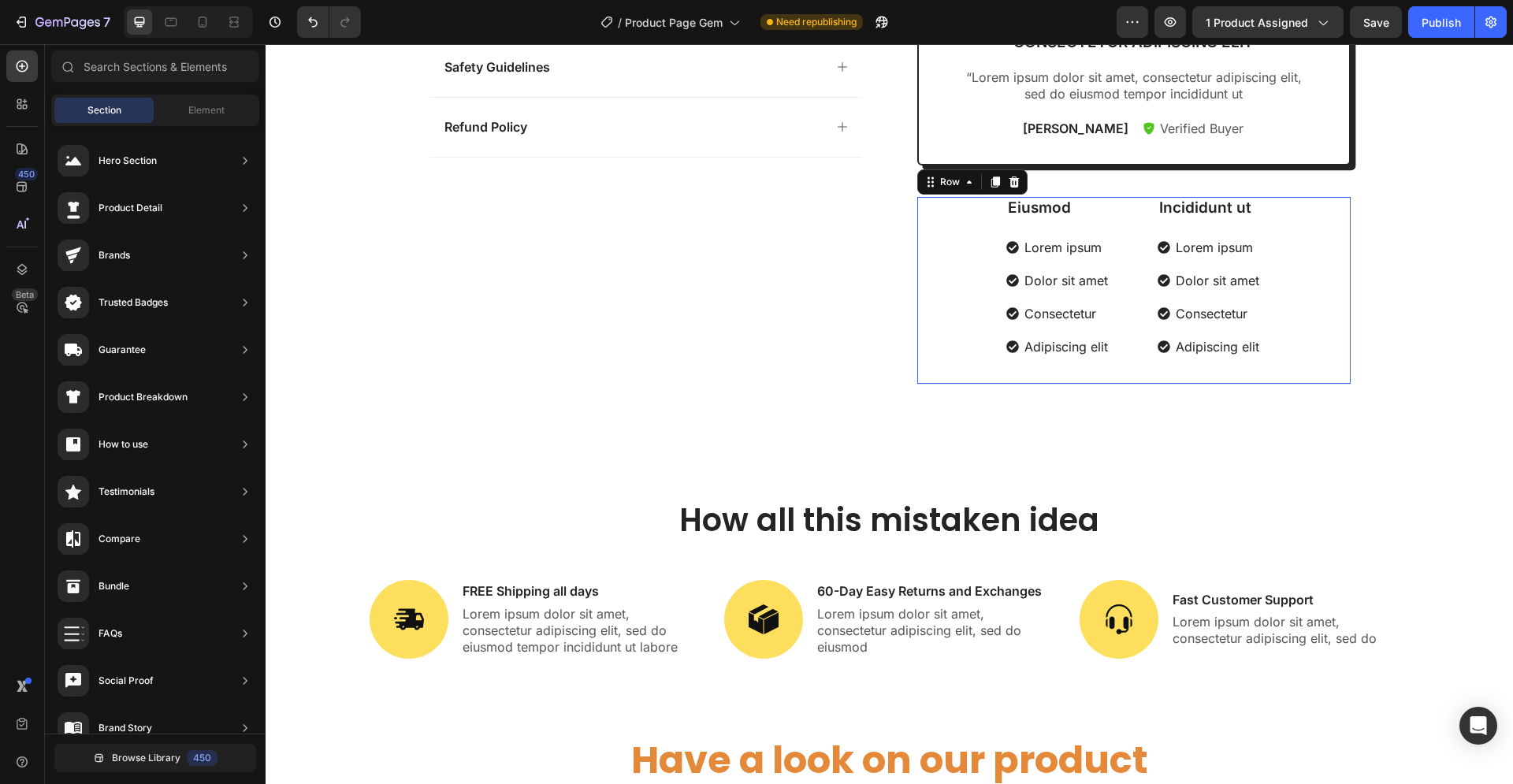
click at [989, 383] on div "Eiusmod Text Block Lorem ipsum Dolor sit amet Consectetur Adipiscing elit Item …" at bounding box center [1134, 291] width 434 height 188
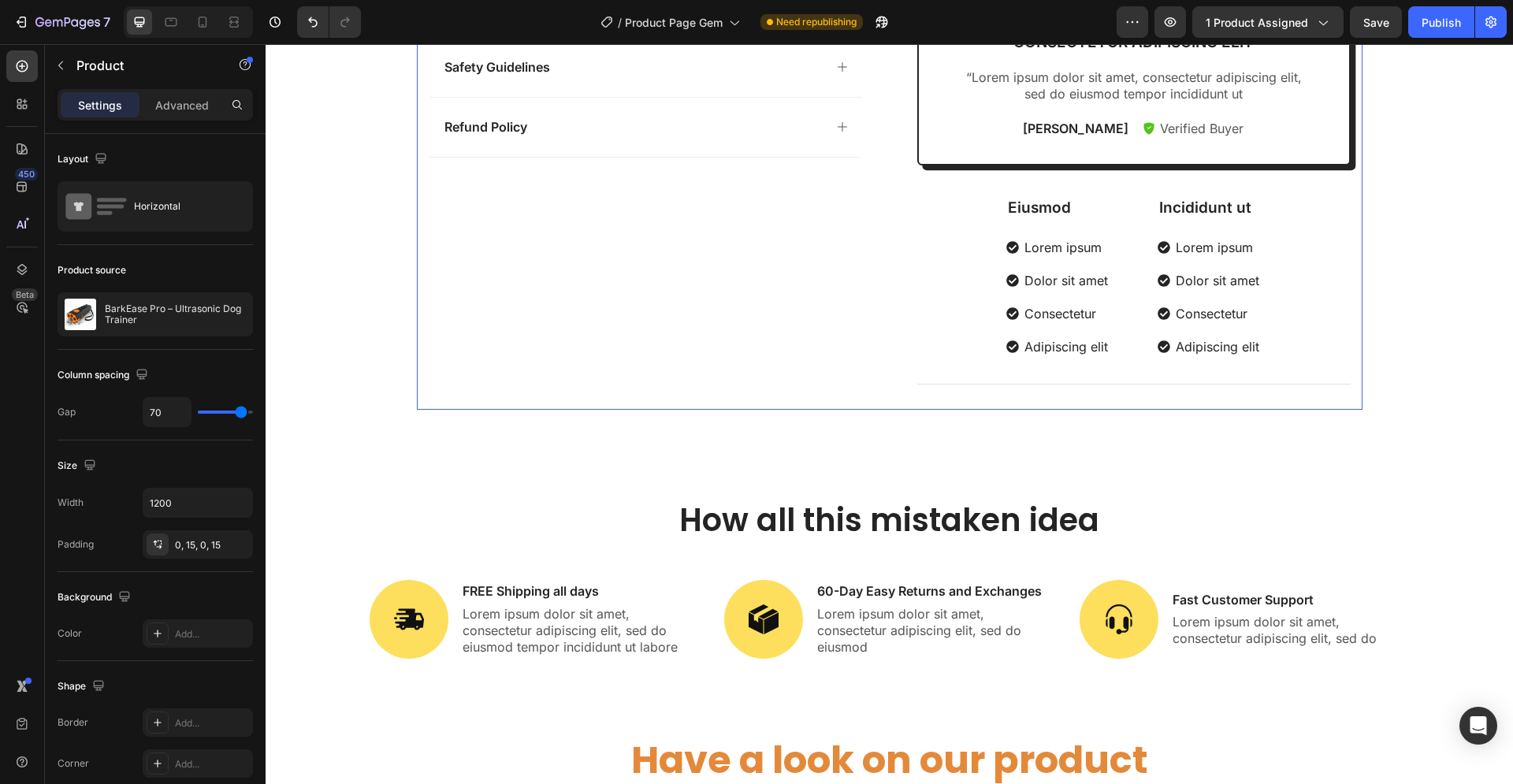
click at [990, 384] on div "Eiusmod Text Block Lorem ipsum Dolor sit amet Consectetur Adipiscing elit Item …" at bounding box center [1134, 291] width 434 height 188
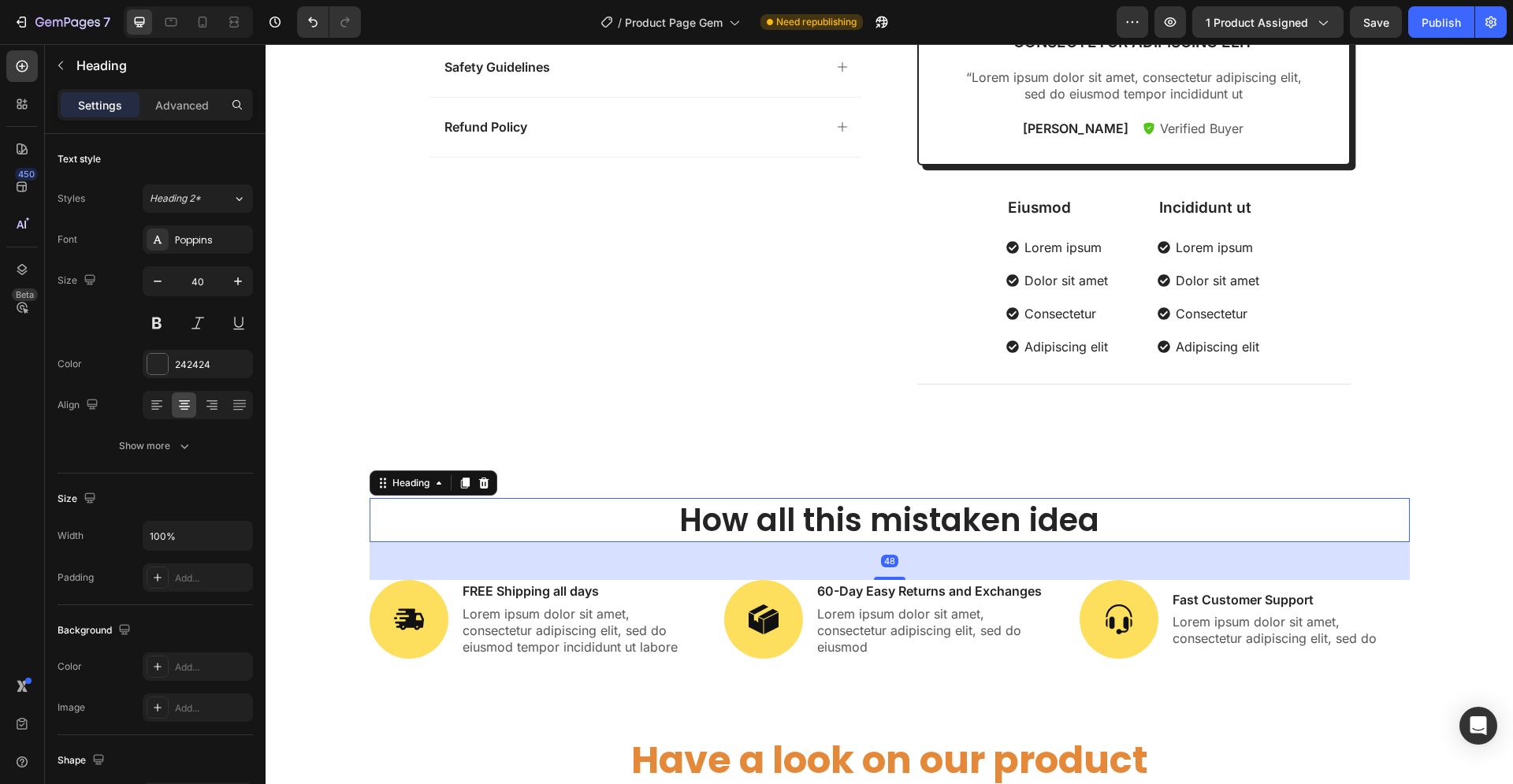
click at [788, 526] on h2 "How all this mistaken idea" at bounding box center [890, 520] width 1040 height 44
click at [590, 514] on h2 "How all this mistaken idea" at bounding box center [890, 520] width 1040 height 44
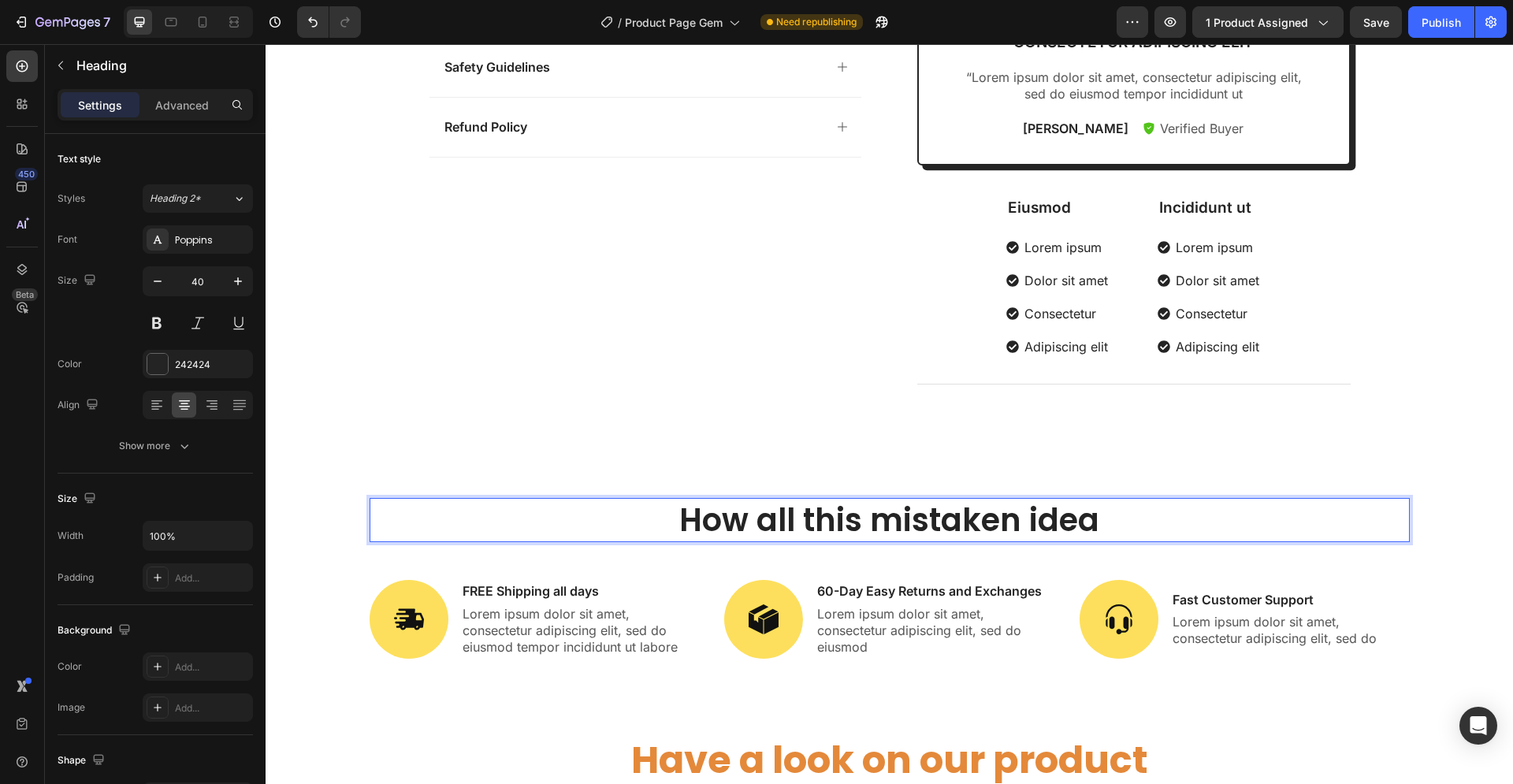
click at [1144, 512] on p "How all this mistaken idea" at bounding box center [889, 519] width 1037 height 41
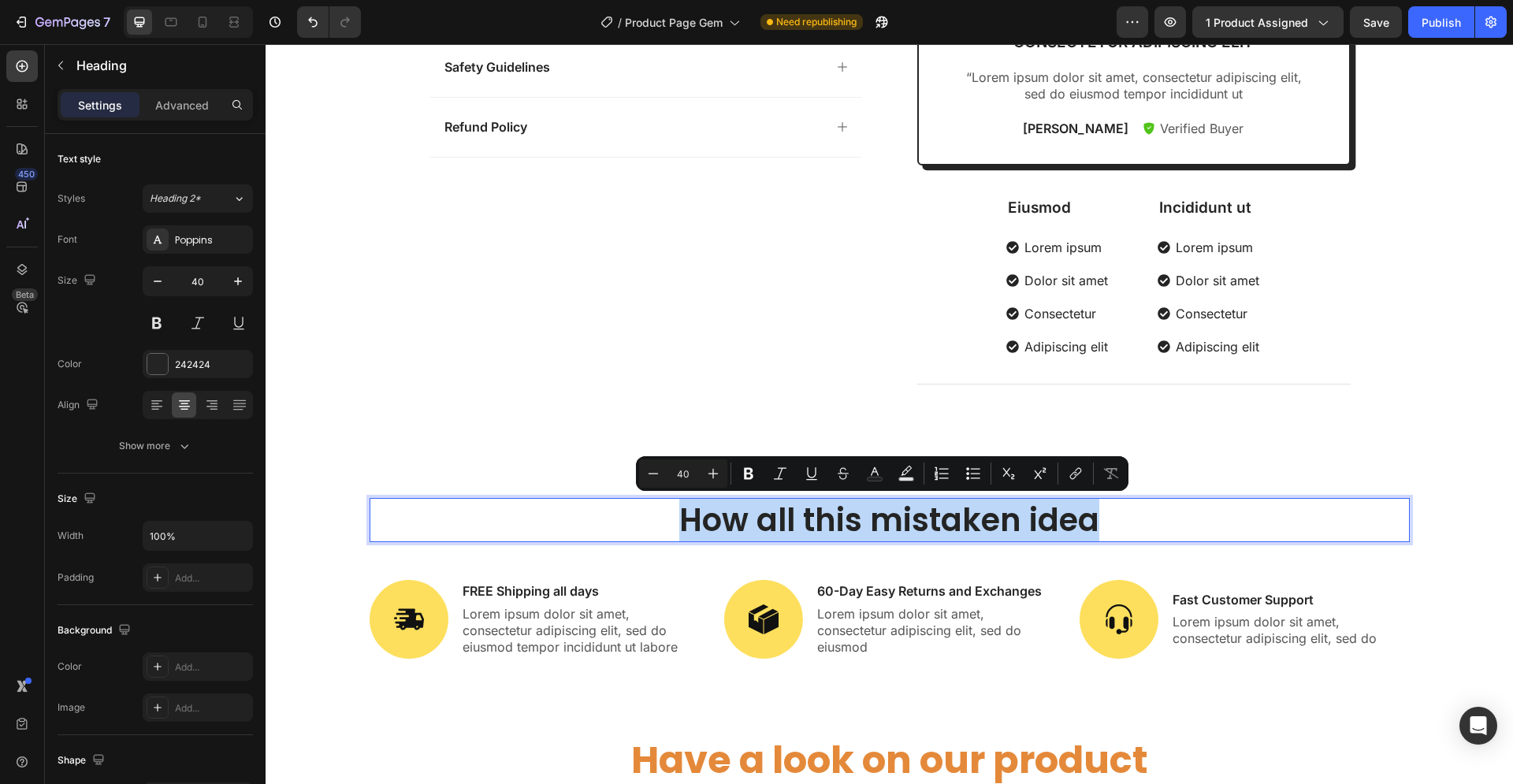
drag, startPoint x: 1072, startPoint y: 516, endPoint x: 676, endPoint y: 527, distance: 396.2
click at [676, 527] on p "How all this mistaken idea" at bounding box center [889, 519] width 1037 height 41
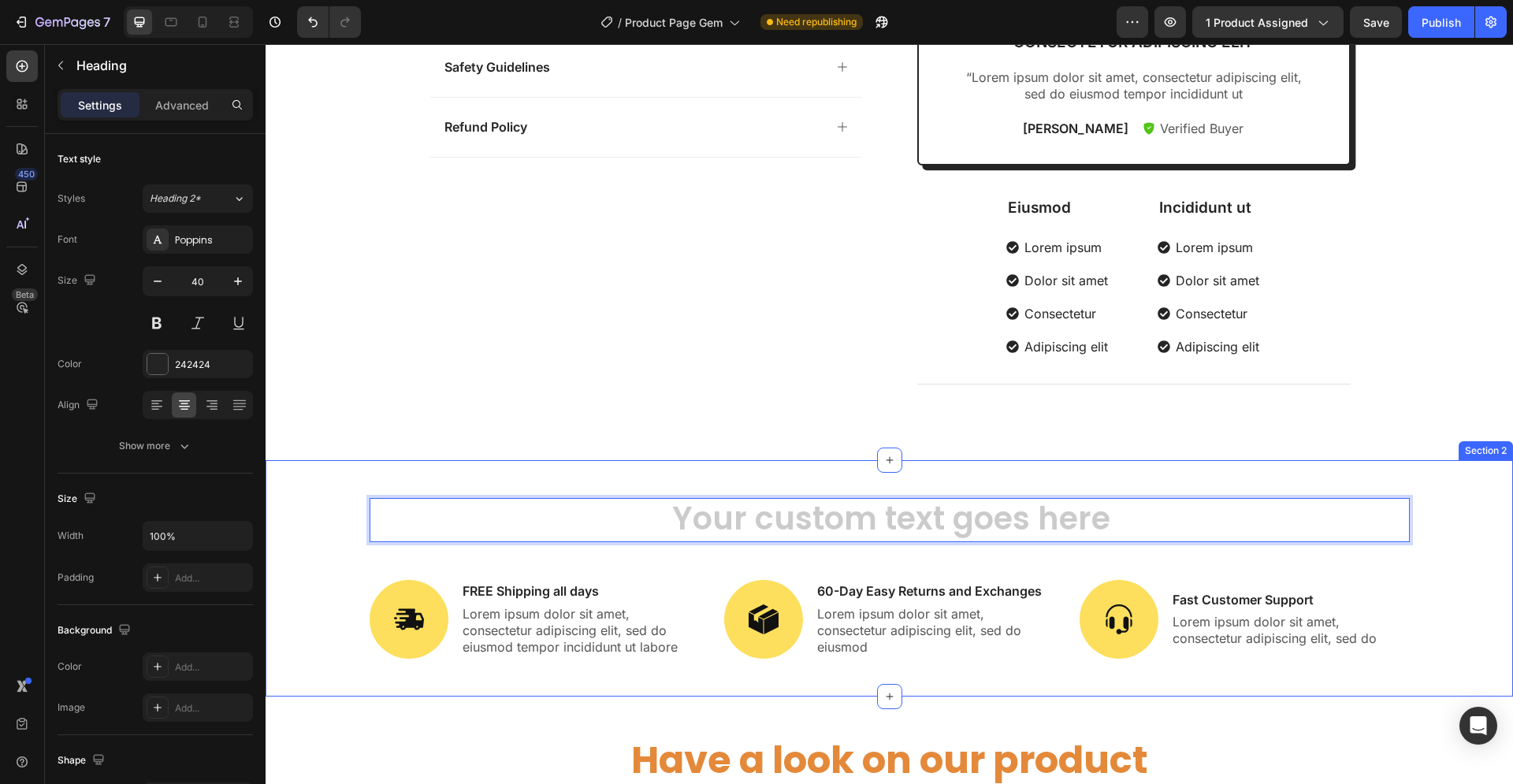
click at [828, 462] on div "Heading 48 Image FREE Shipping all days Text Block Lorem ipsum dolor sit amet, …" at bounding box center [889, 578] width 1247 height 236
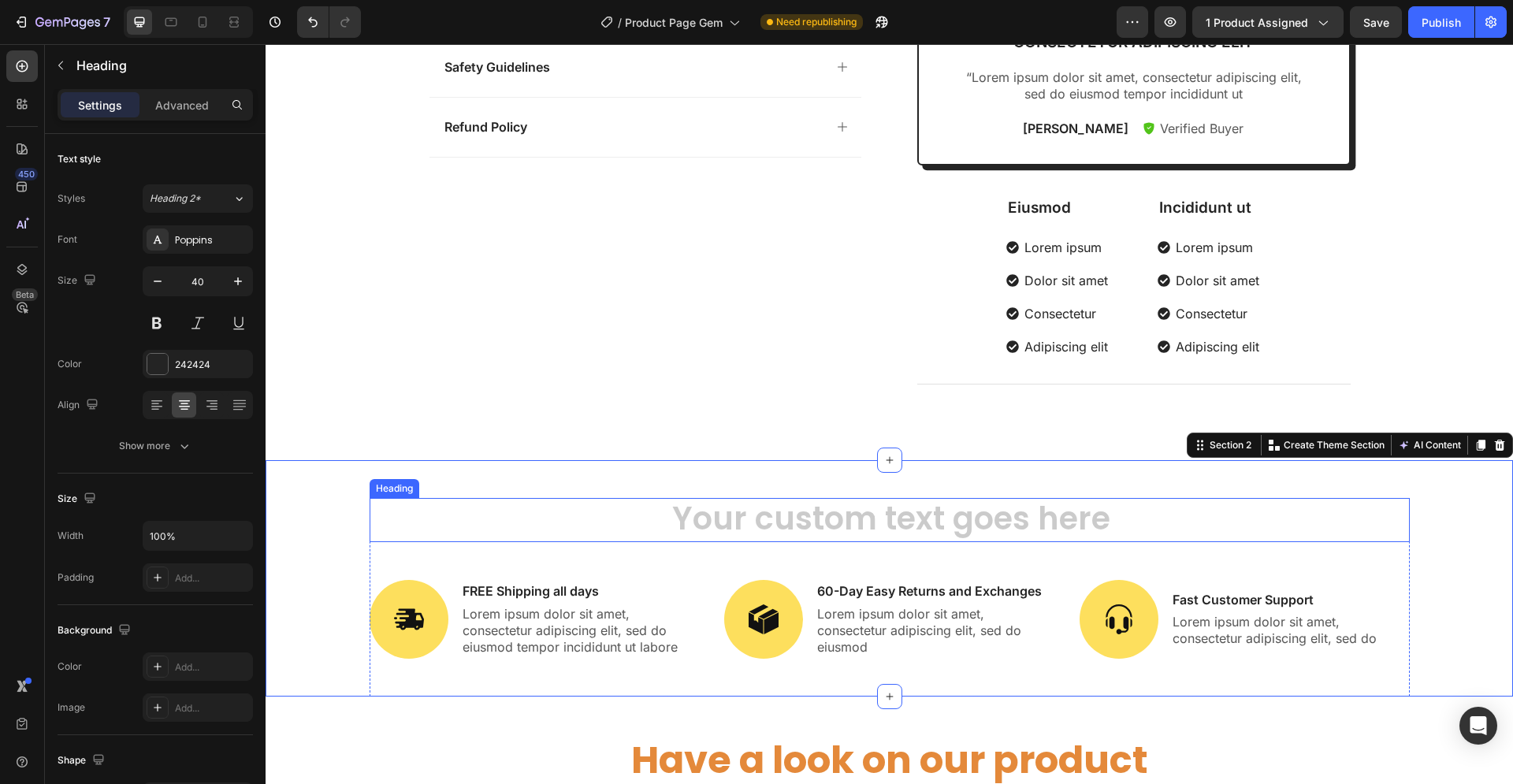
click at [940, 529] on h2 "Rich Text Editor. Editing area: main" at bounding box center [890, 520] width 1040 height 44
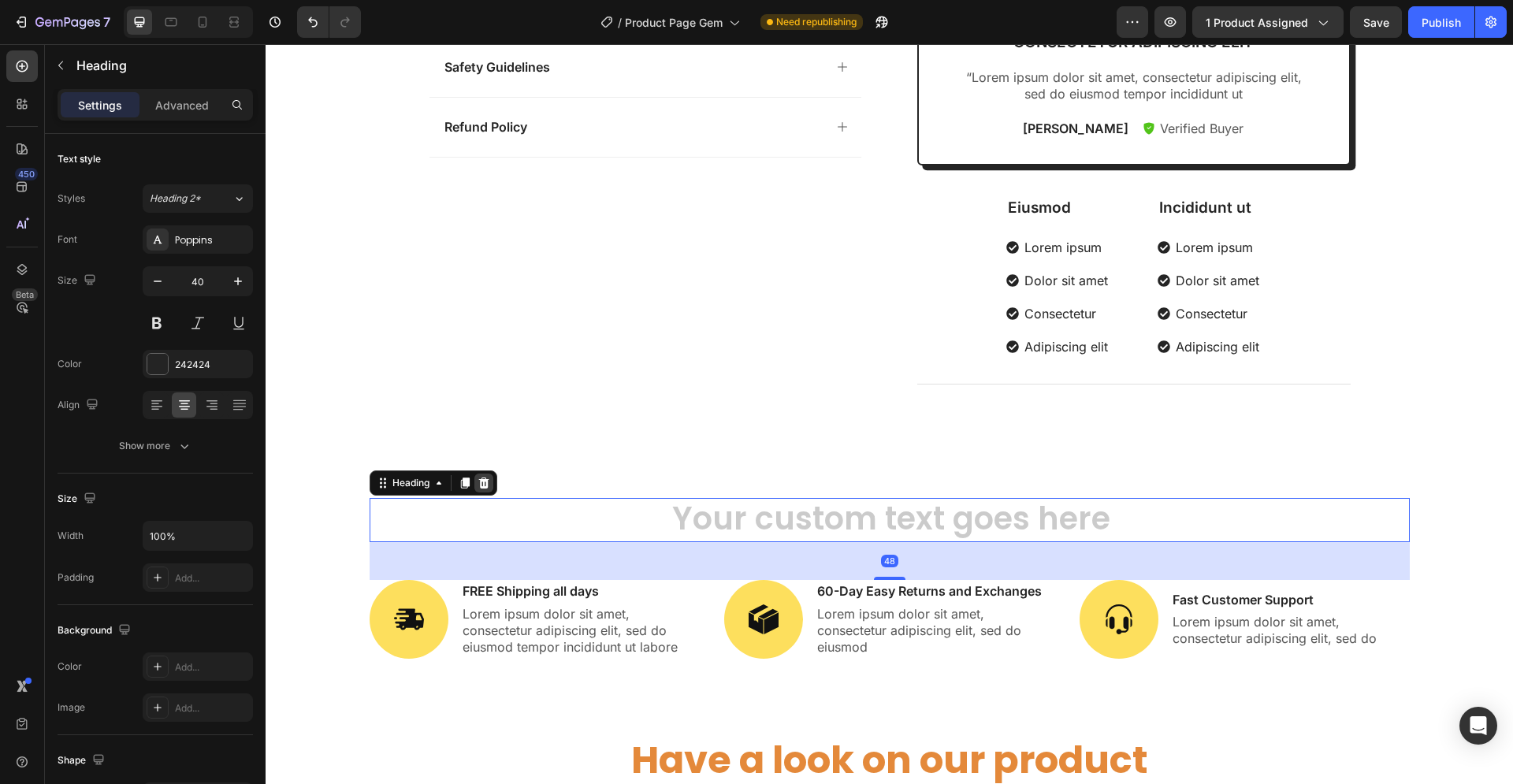
click at [478, 485] on icon at bounding box center [483, 483] width 10 height 11
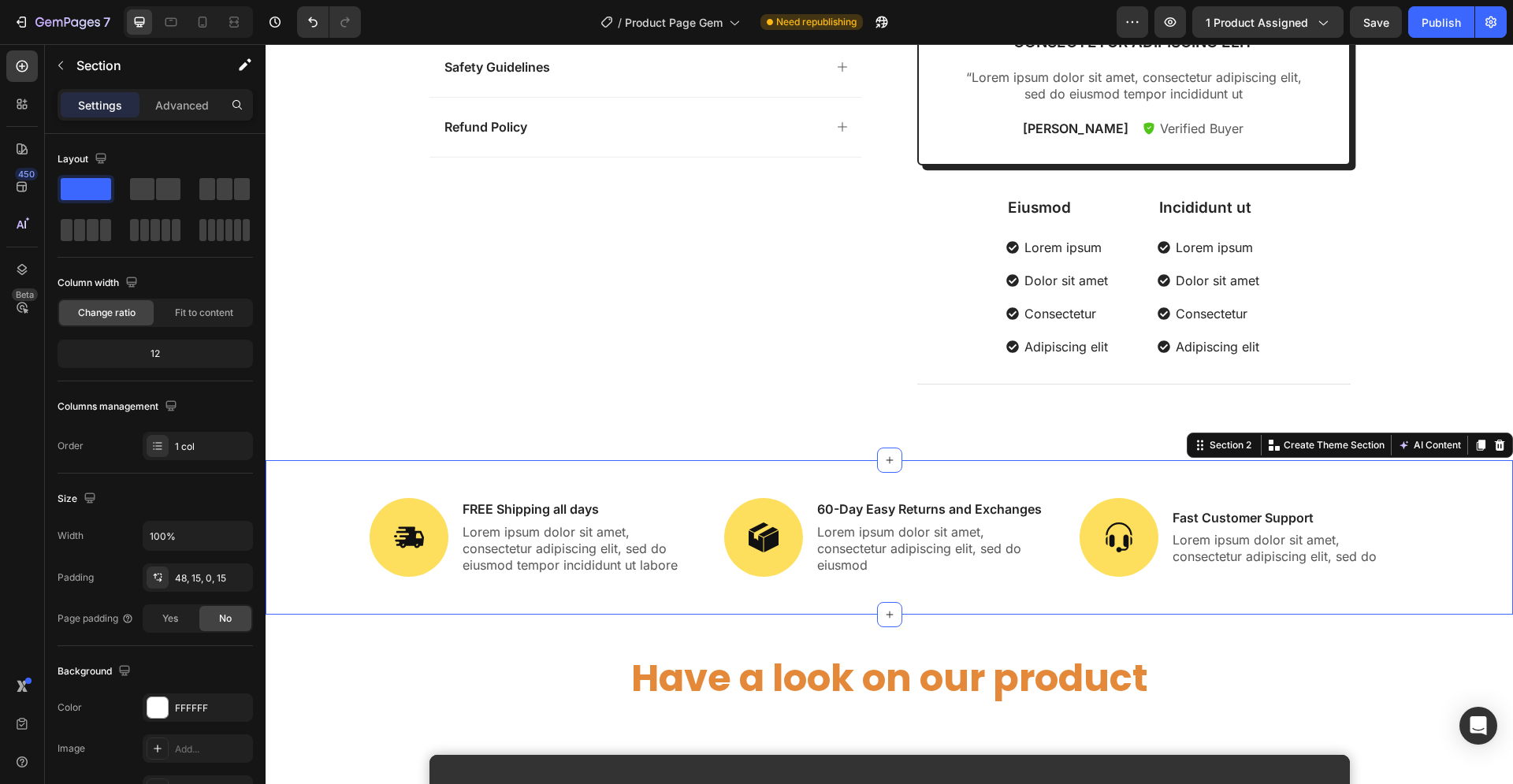
click at [972, 475] on section "Image FREE Shipping all days Text Block Lorem ipsum dolor sit amet, consectetur…" at bounding box center [889, 537] width 1247 height 154
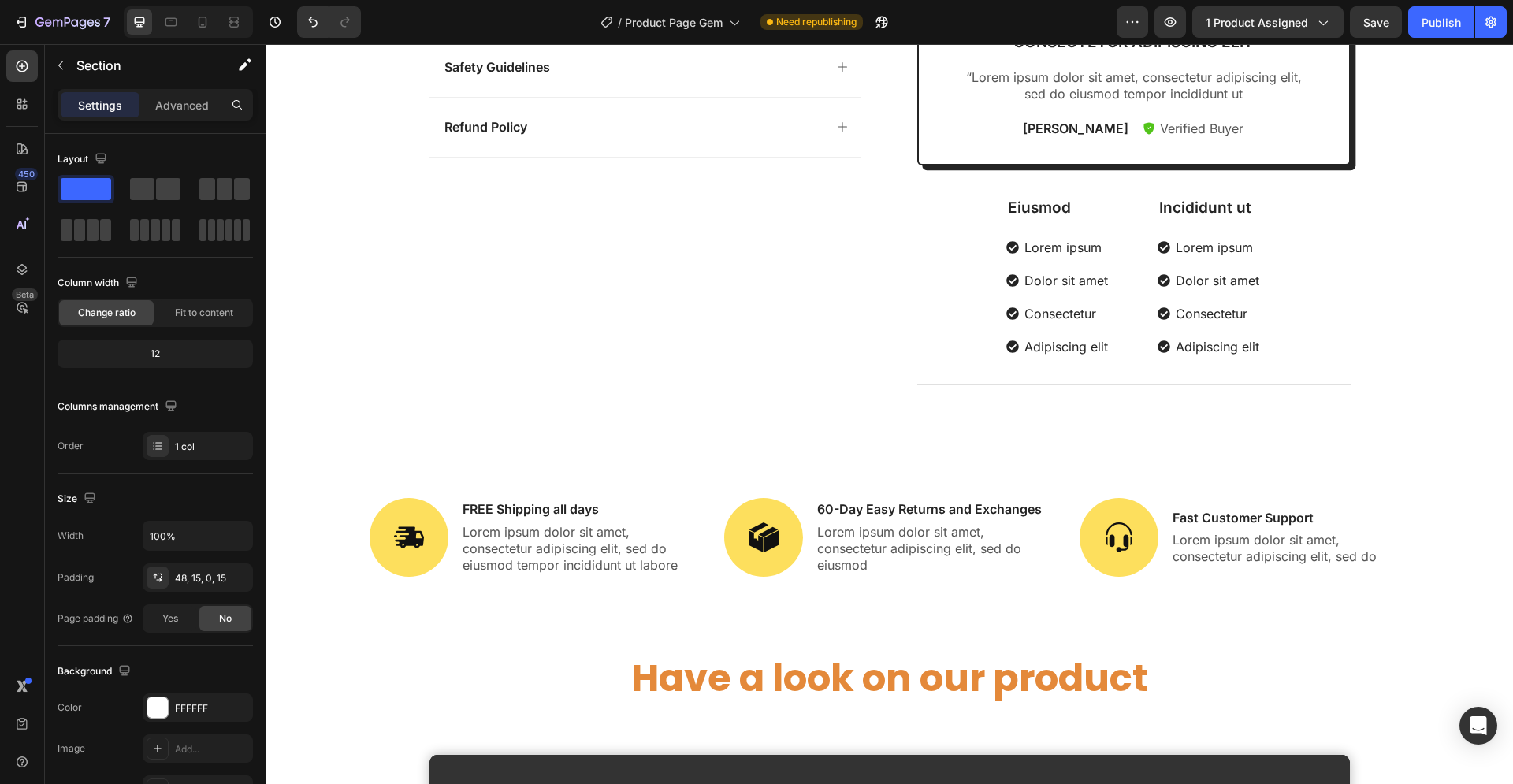
click at [570, 468] on div "Image FREE Shipping all days Text Block Lorem ipsum dolor sit amet, consectetur…" at bounding box center [889, 537] width 1247 height 154
click at [863, 477] on div "Image FREE Shipping all days Text Block Lorem ipsum dolor sit amet, consectetur…" at bounding box center [889, 537] width 1247 height 154
click at [1241, 493] on div "Image FREE Shipping all days Text Block Lorem ipsum dolor sit amet, consectetur…" at bounding box center [889, 537] width 1247 height 154
click at [1130, 526] on img at bounding box center [1119, 537] width 79 height 79
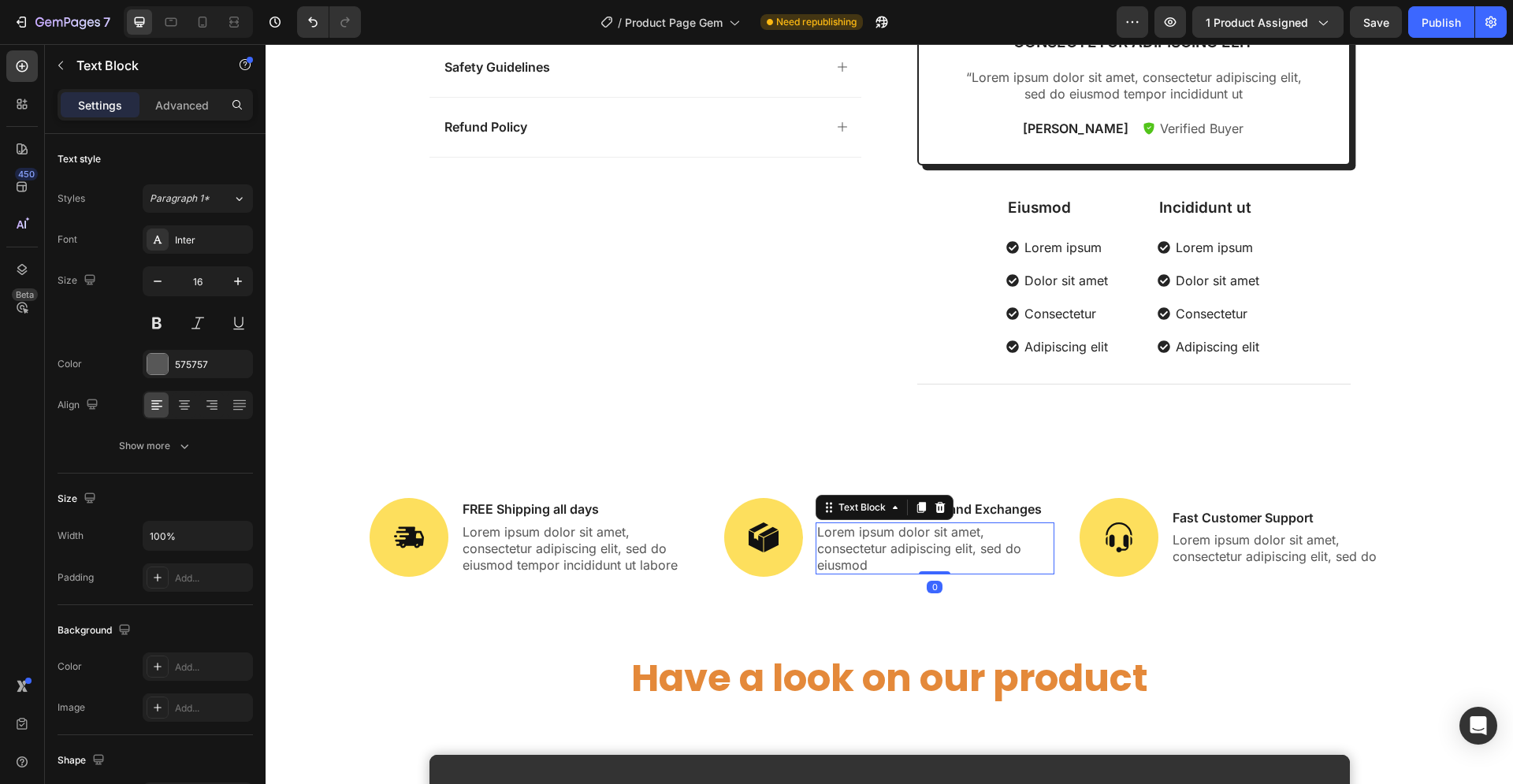
click at [958, 533] on p "Lorem ipsum dolor sit amet, consectetur adipiscing elit, sed do eiusmod" at bounding box center [934, 548] width 235 height 49
click at [1017, 478] on div "Image FREE Shipping all days Text Block Lorem ipsum dolor sit amet, consectetur…" at bounding box center [889, 537] width 1247 height 154
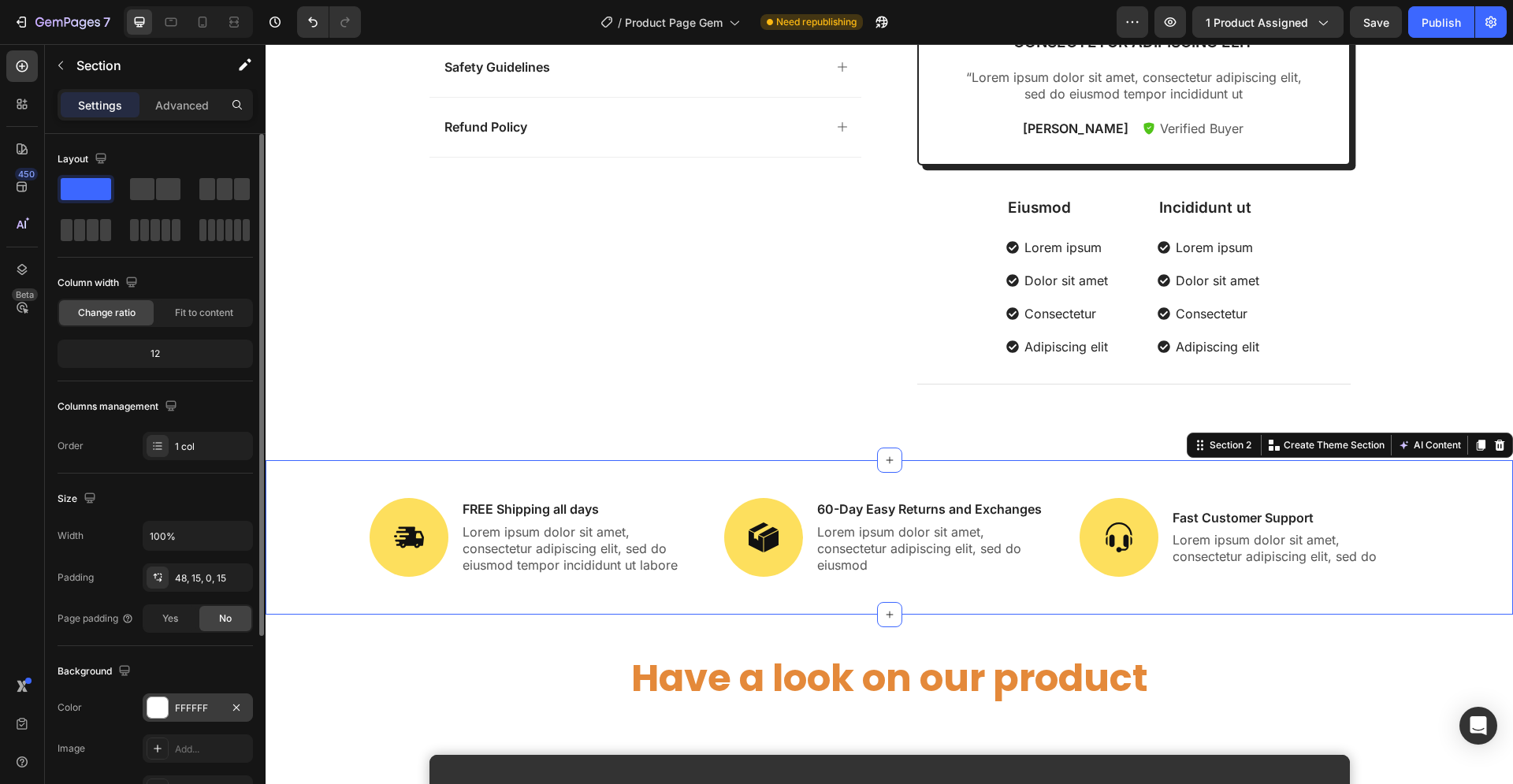
click at [151, 709] on div at bounding box center [157, 707] width 20 height 20
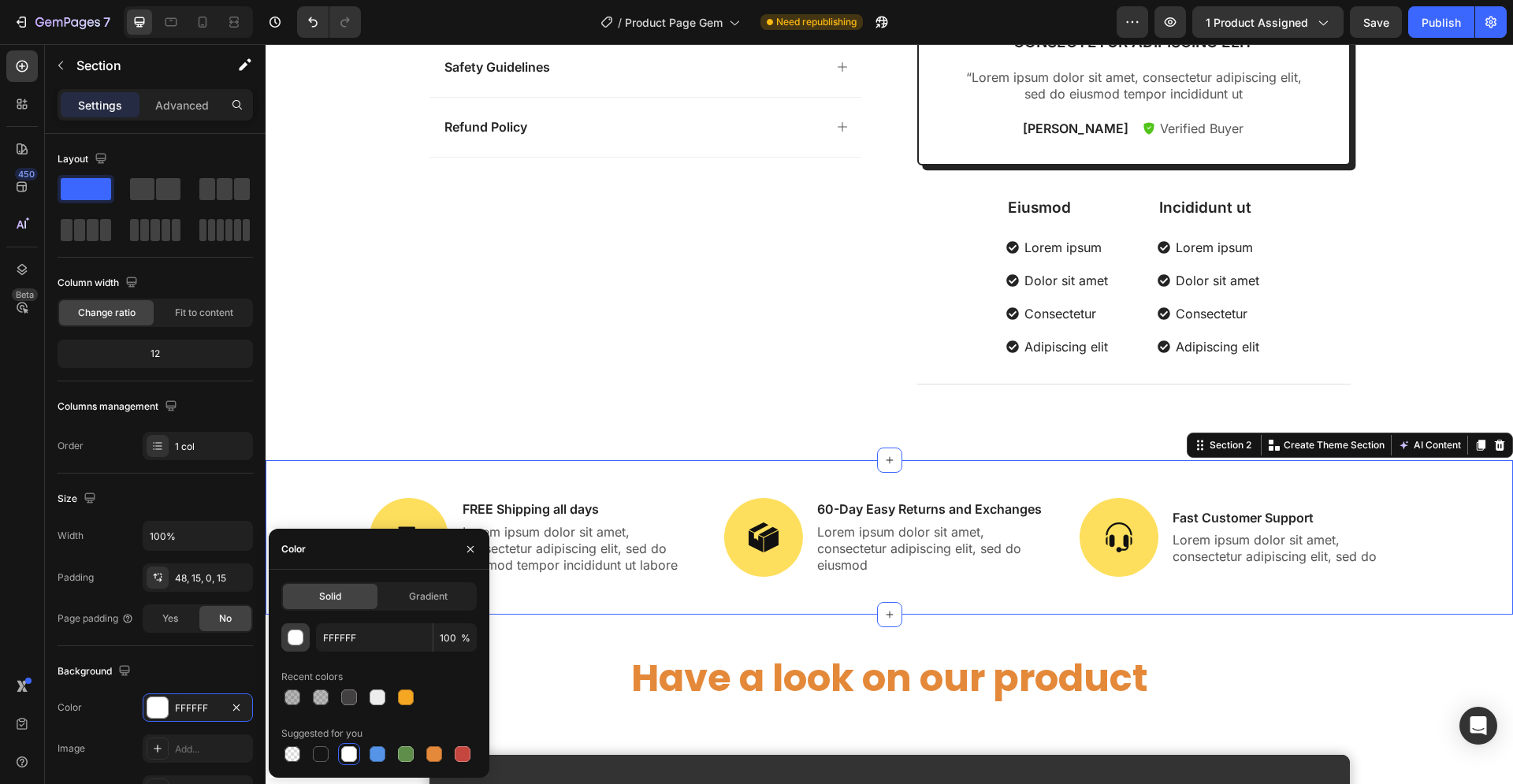
click at [288, 634] on div "button" at bounding box center [295, 637] width 16 height 16
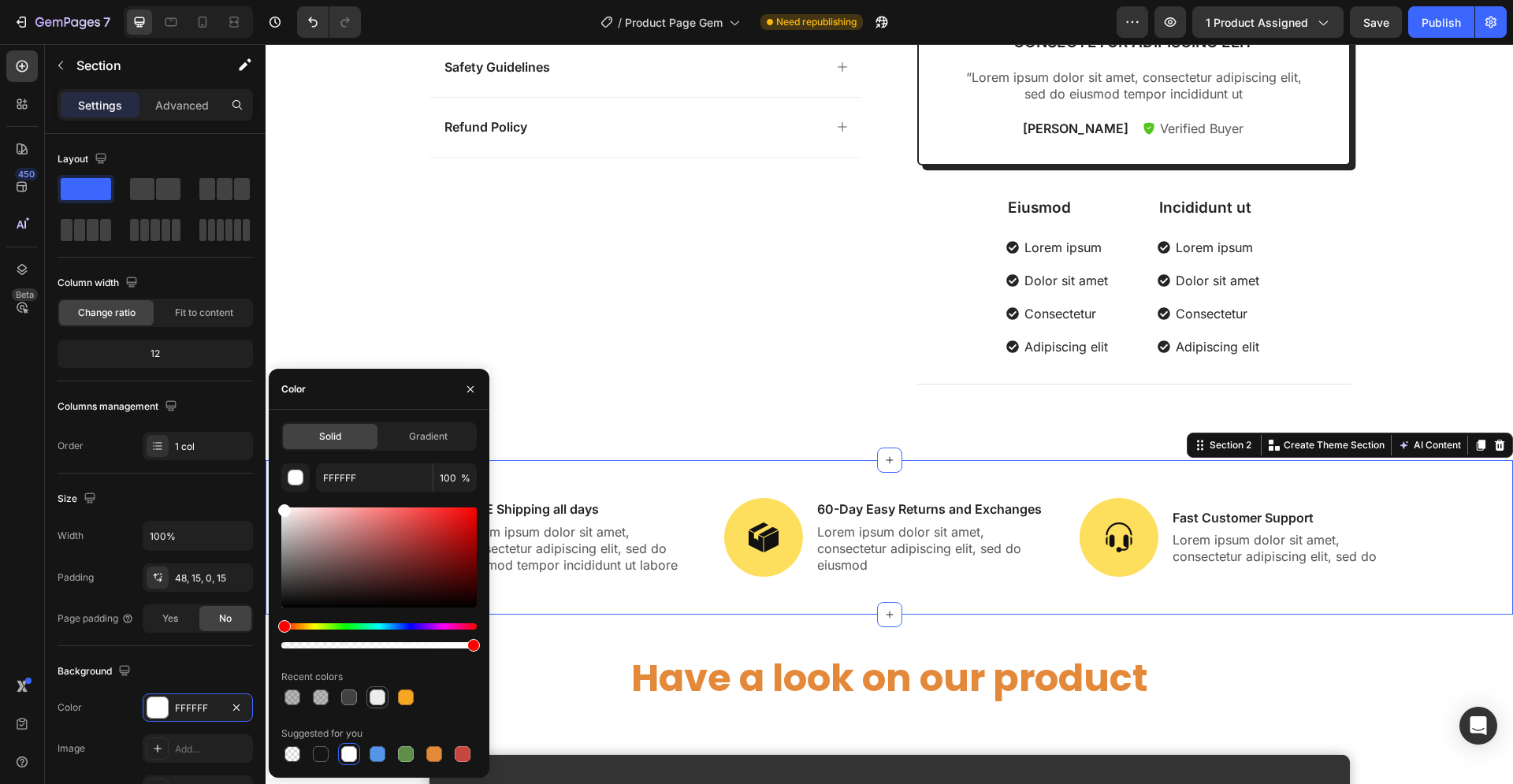
click at [375, 694] on div at bounding box center [377, 697] width 16 height 16
type input "EDEDED"
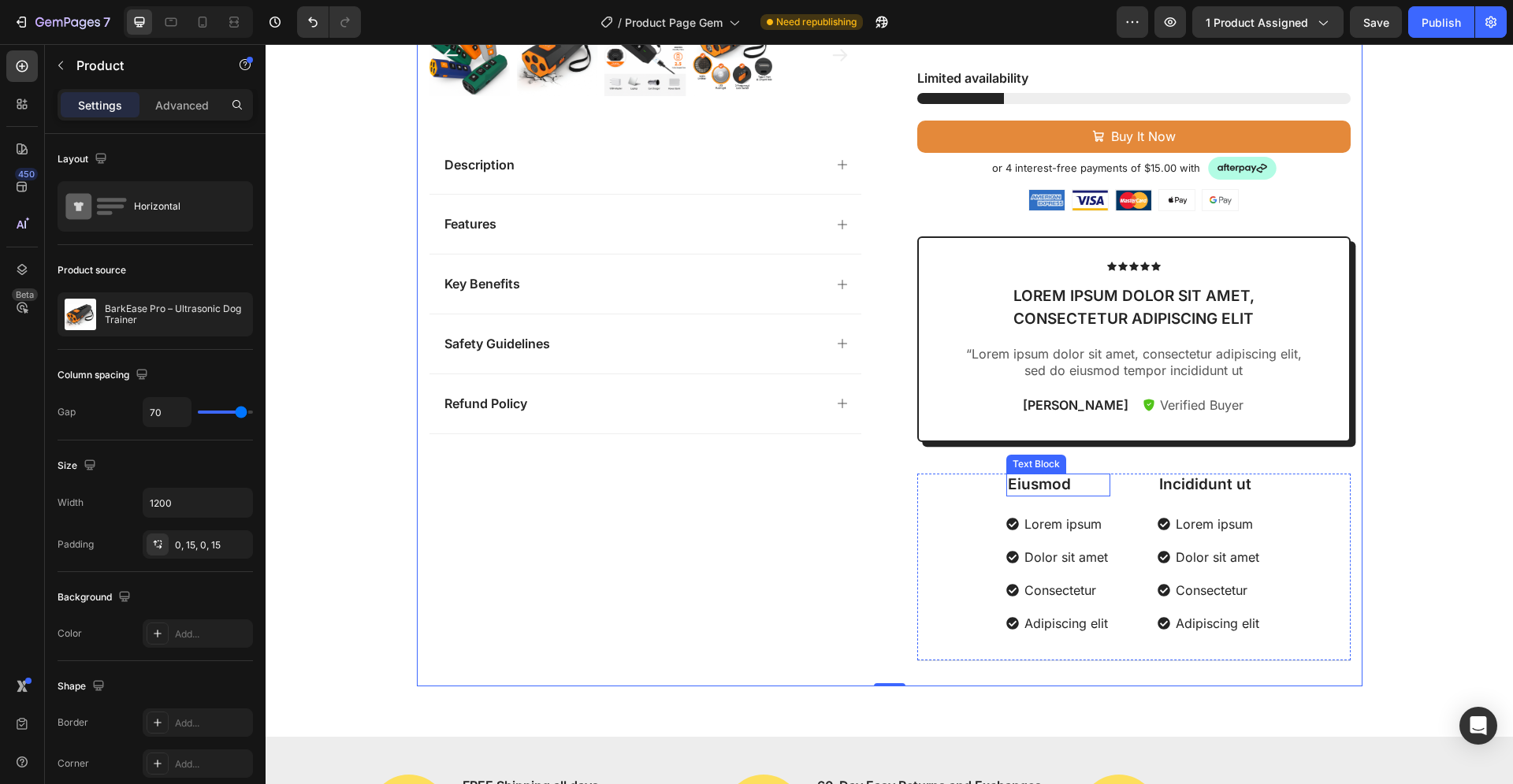
scroll to position [562, 0]
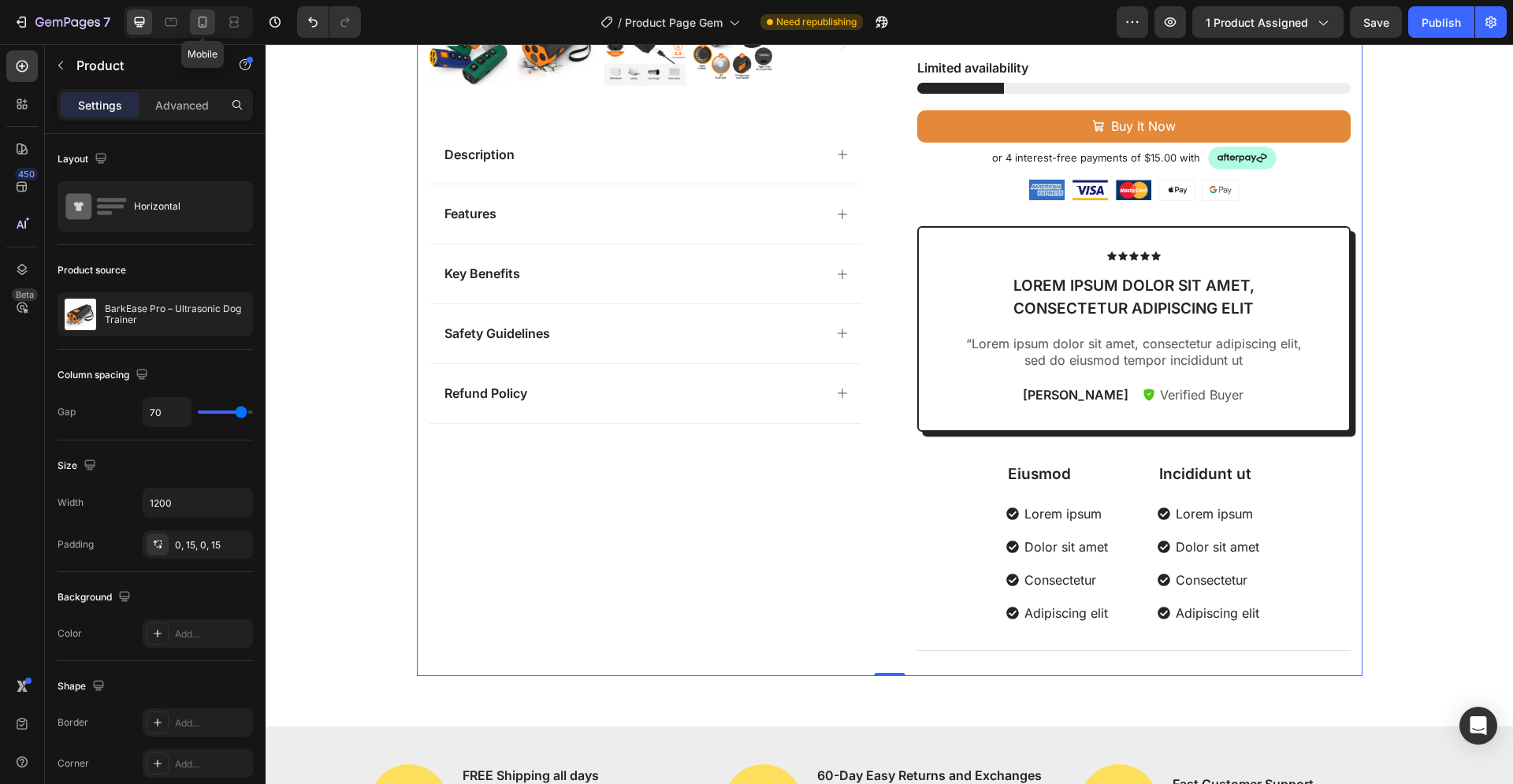
click at [207, 22] on icon at bounding box center [202, 22] width 16 height 16
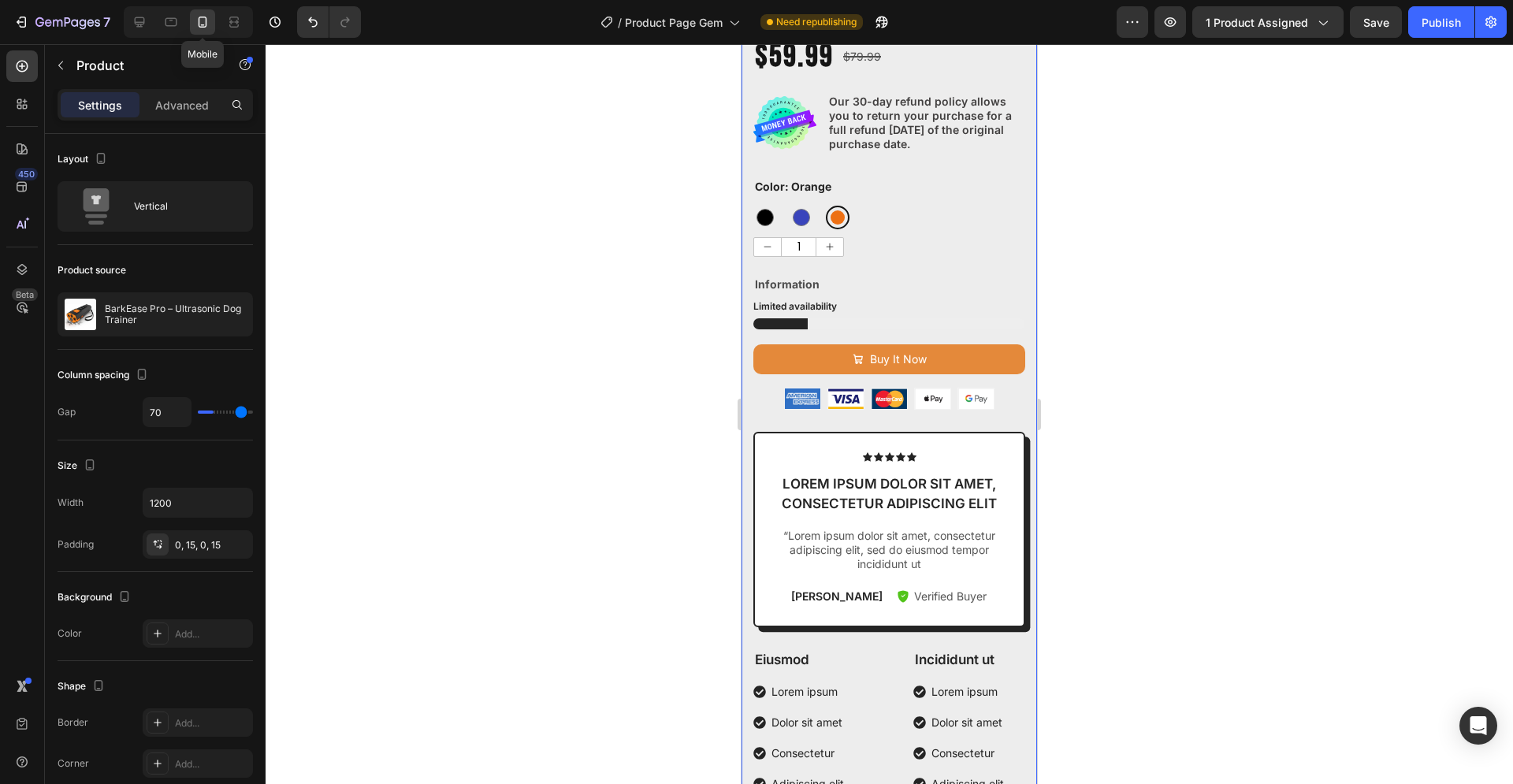
type input "16"
type input "100%"
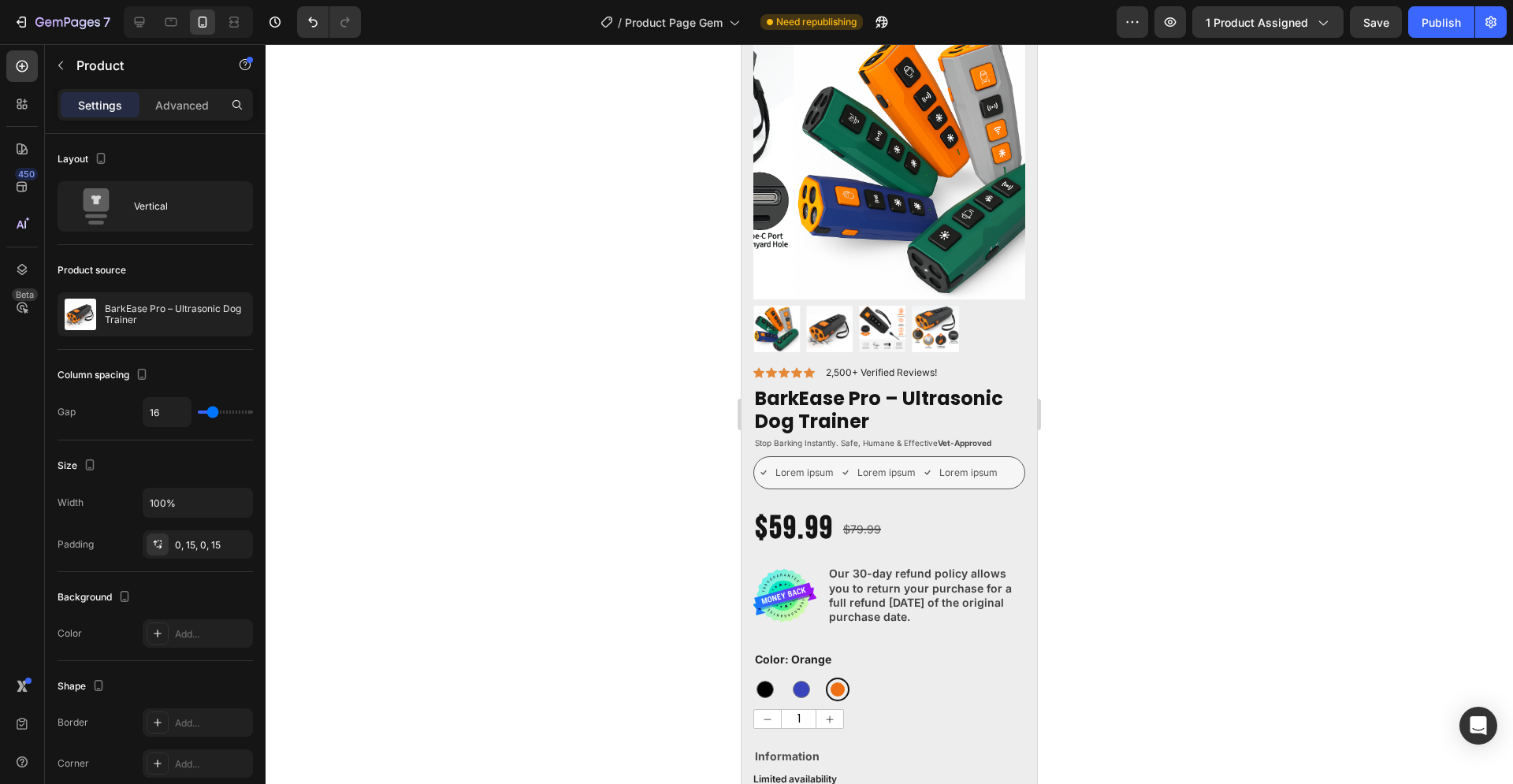
scroll to position [161, 0]
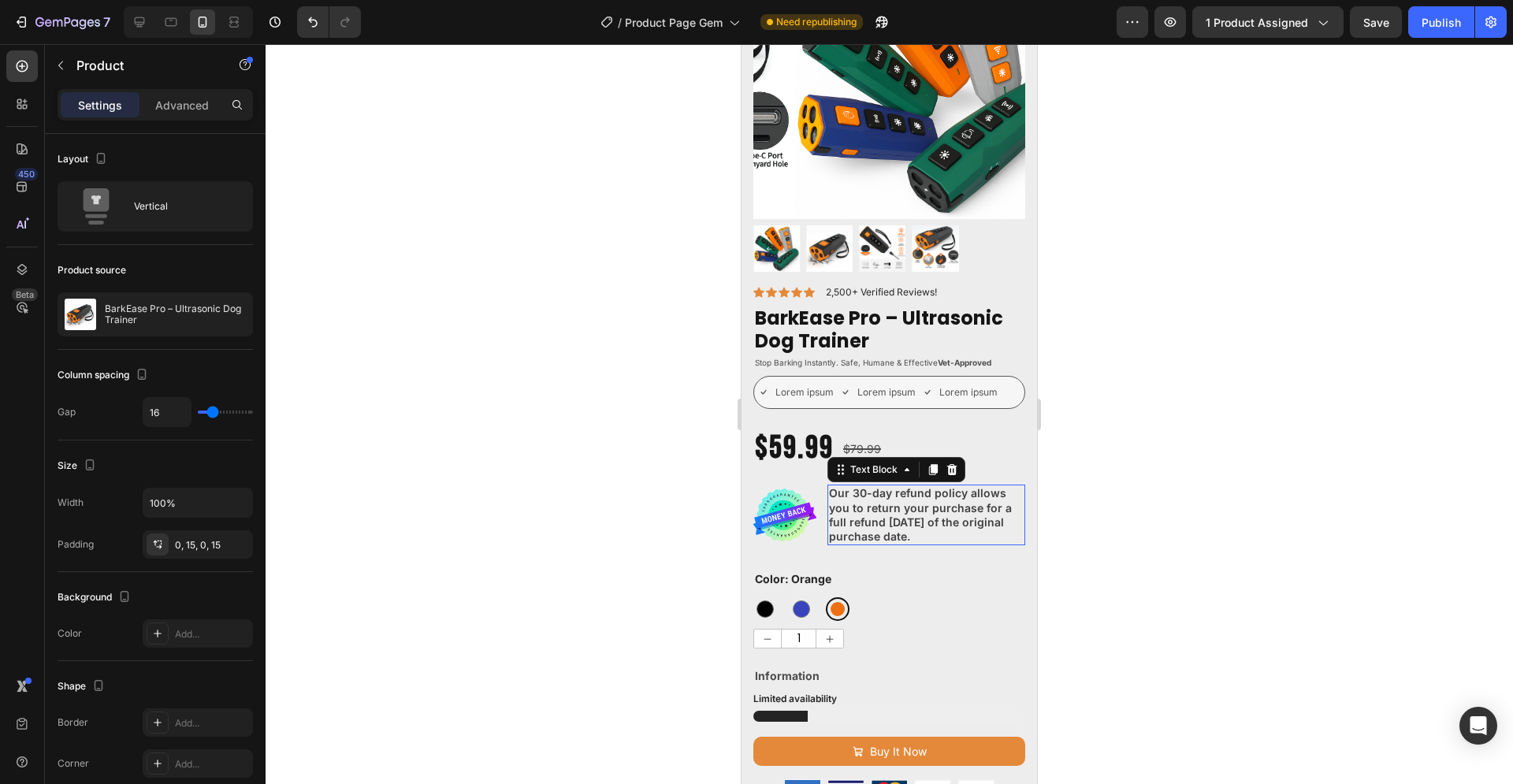
click at [919, 507] on p "Our 30-day refund policy allows you to return your purchase for a full refund w…" at bounding box center [926, 514] width 194 height 57
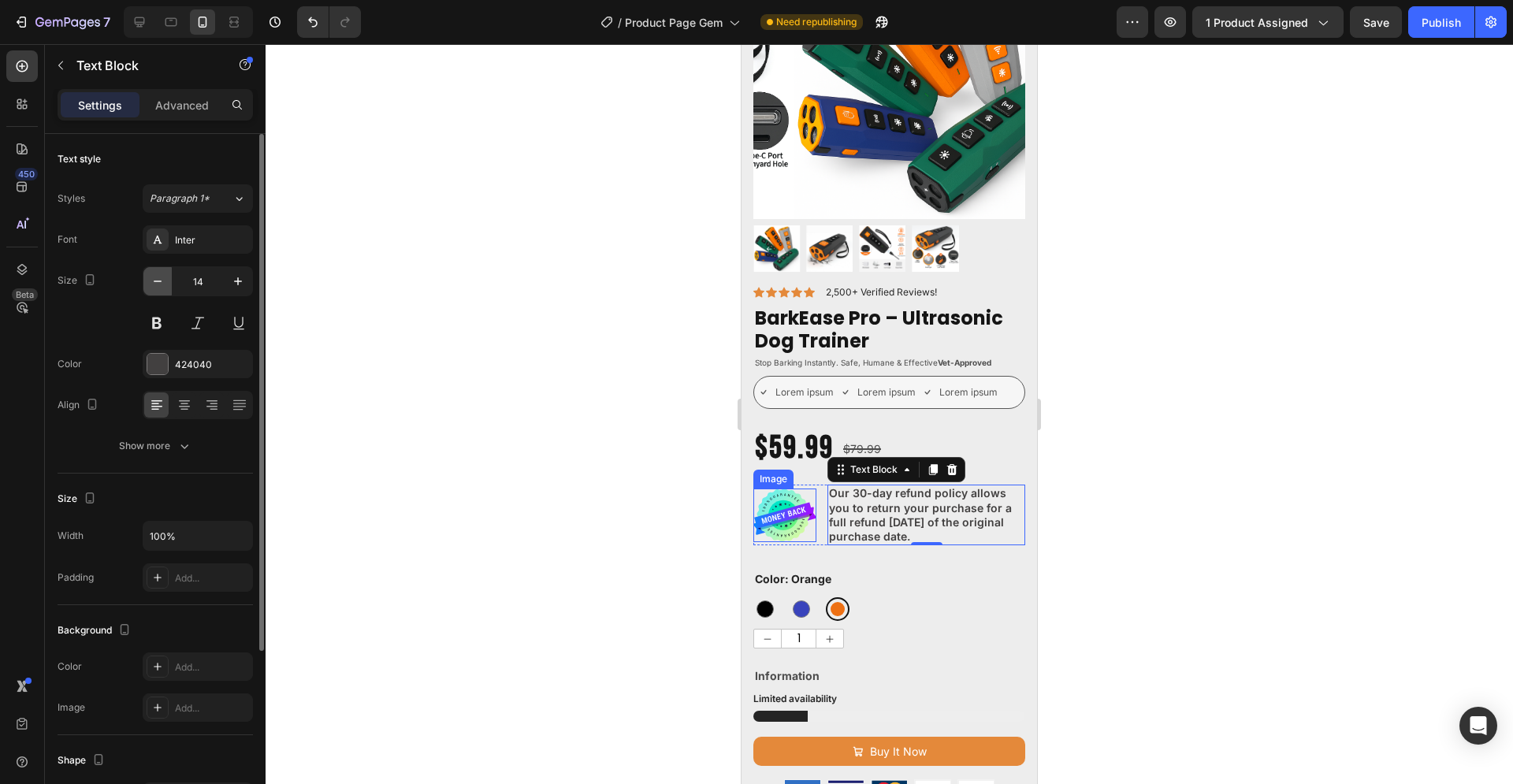
click at [159, 282] on icon "button" at bounding box center [157, 281] width 16 height 16
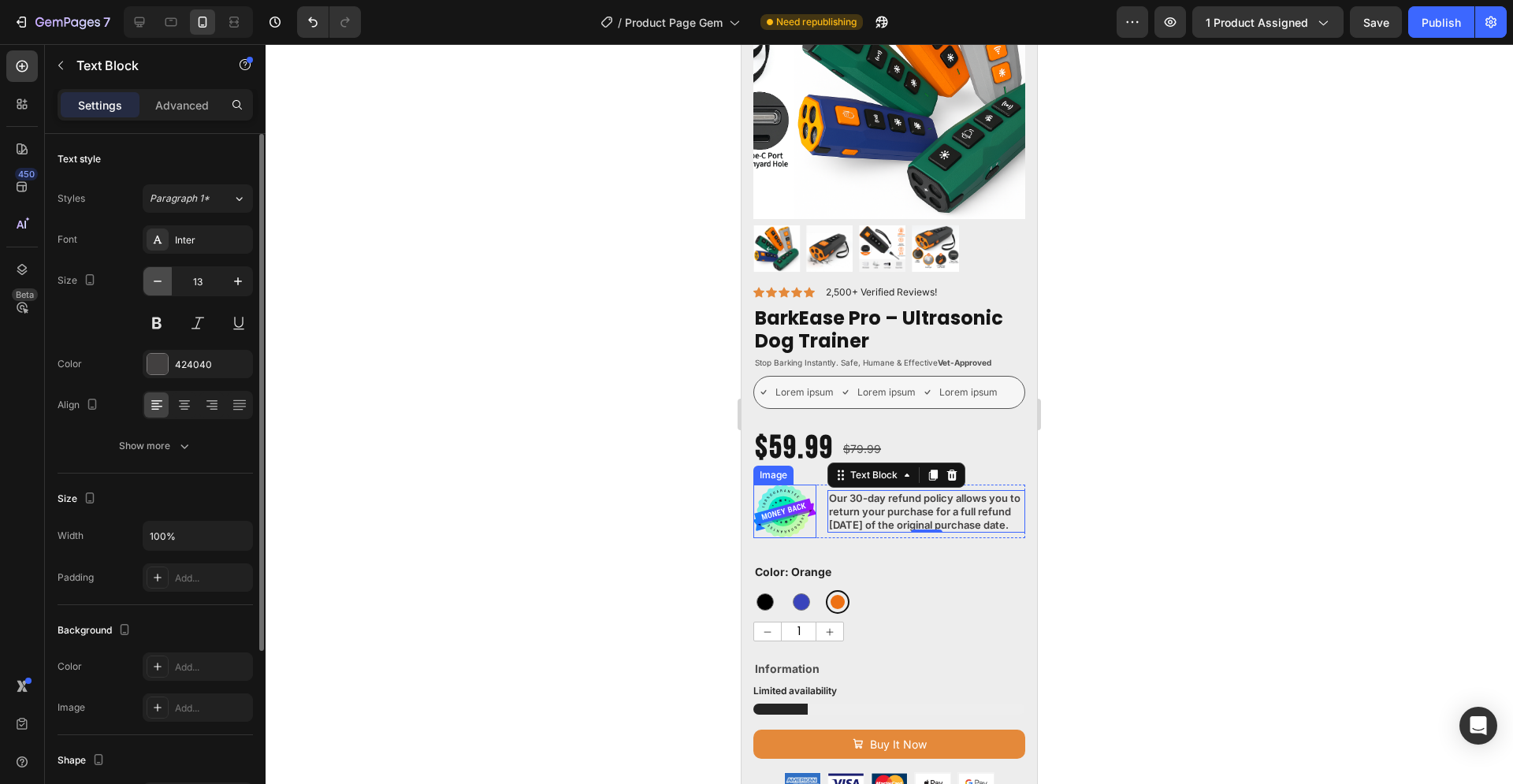
click at [159, 282] on icon "button" at bounding box center [157, 281] width 16 height 16
click at [166, 281] on button "button" at bounding box center [157, 281] width 29 height 29
click at [237, 281] on icon "button" at bounding box center [238, 281] width 8 height 8
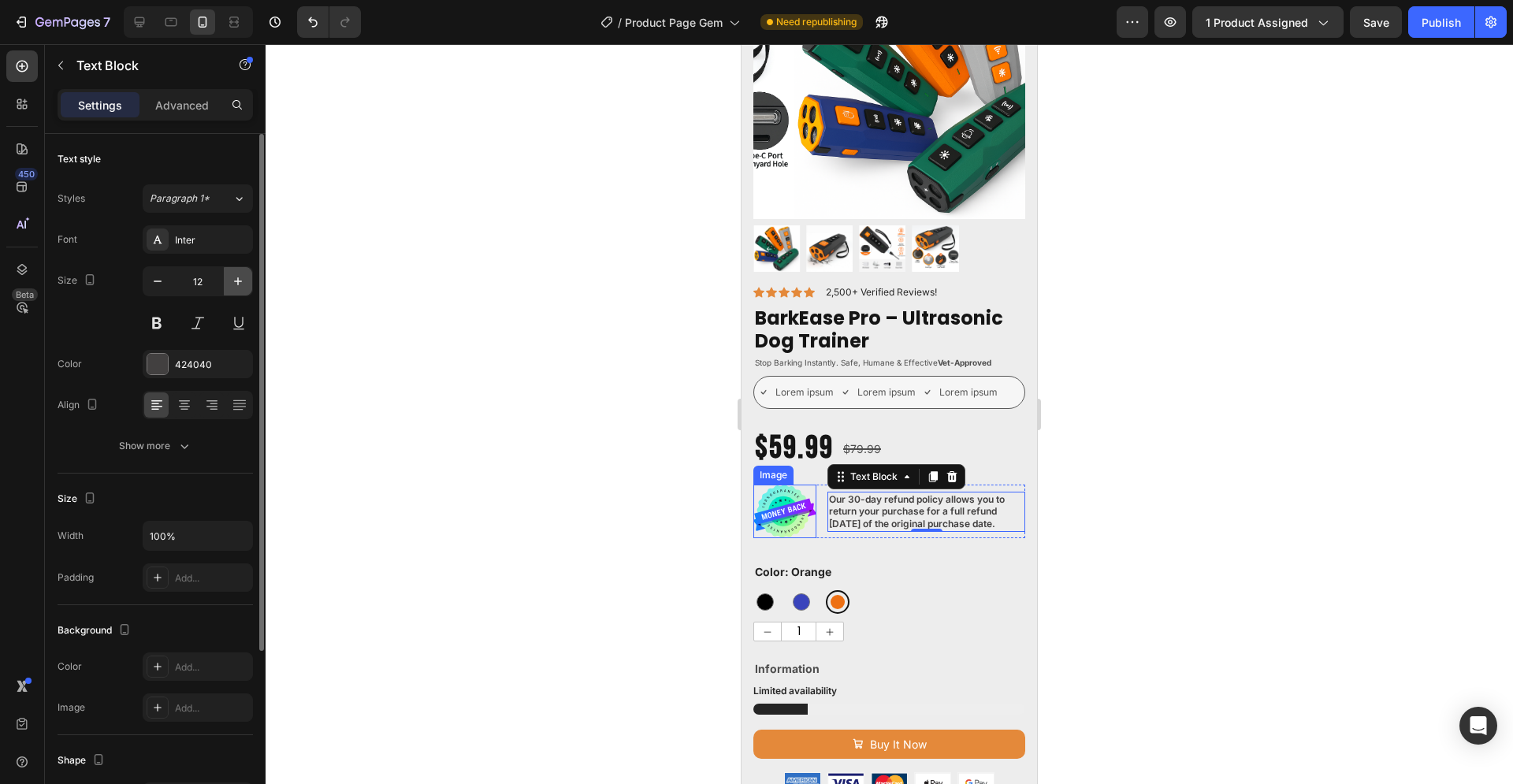
click at [237, 280] on icon "button" at bounding box center [237, 281] width 16 height 16
type input "13"
click at [1123, 414] on div at bounding box center [889, 413] width 1247 height 739
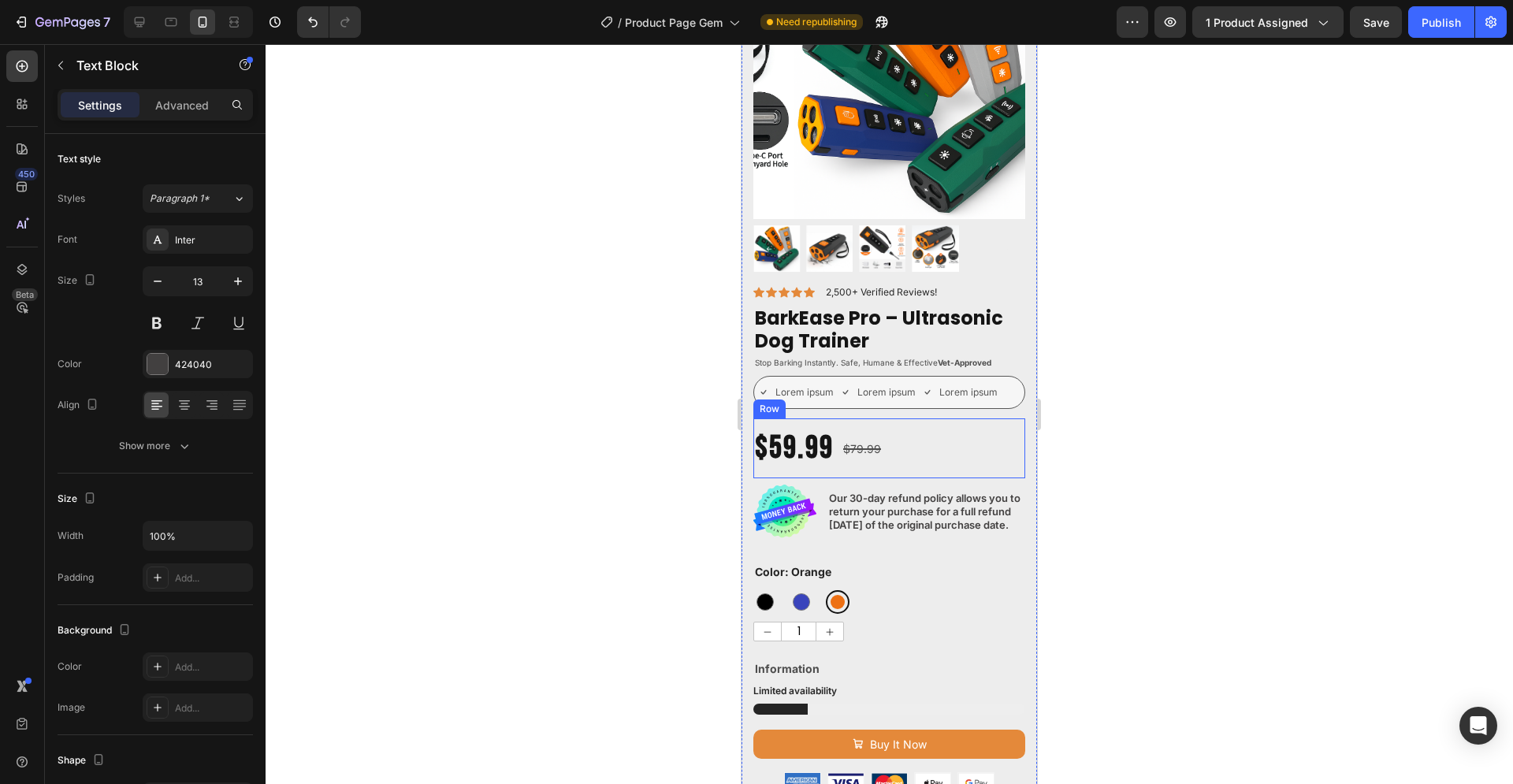
click at [893, 495] on p "Our 30-day refund policy allows you to return your purchase for a full refund w…" at bounding box center [926, 512] width 194 height 40
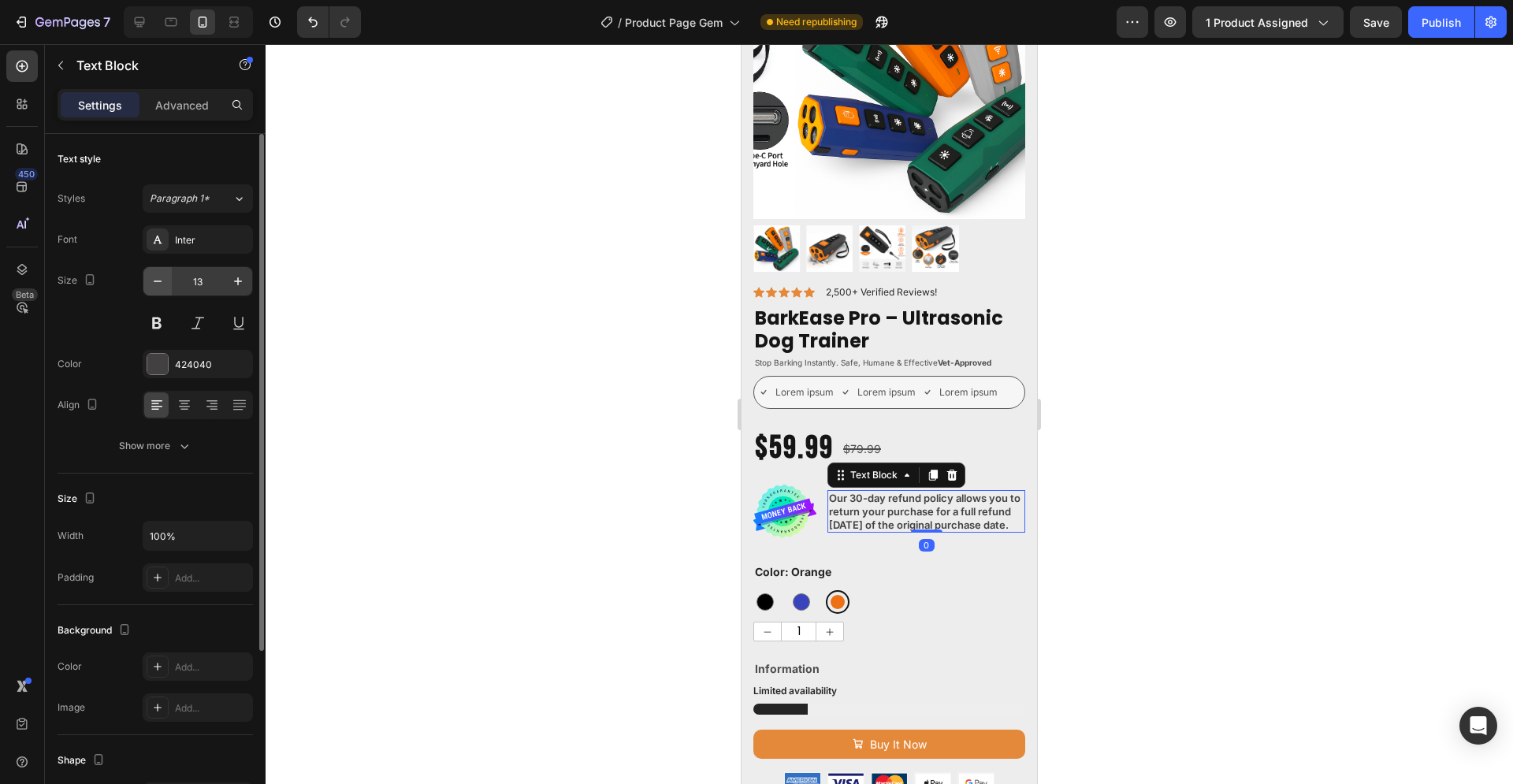
click at [156, 282] on icon "button" at bounding box center [157, 281] width 16 height 16
type input "12"
click at [1198, 472] on div at bounding box center [889, 413] width 1247 height 739
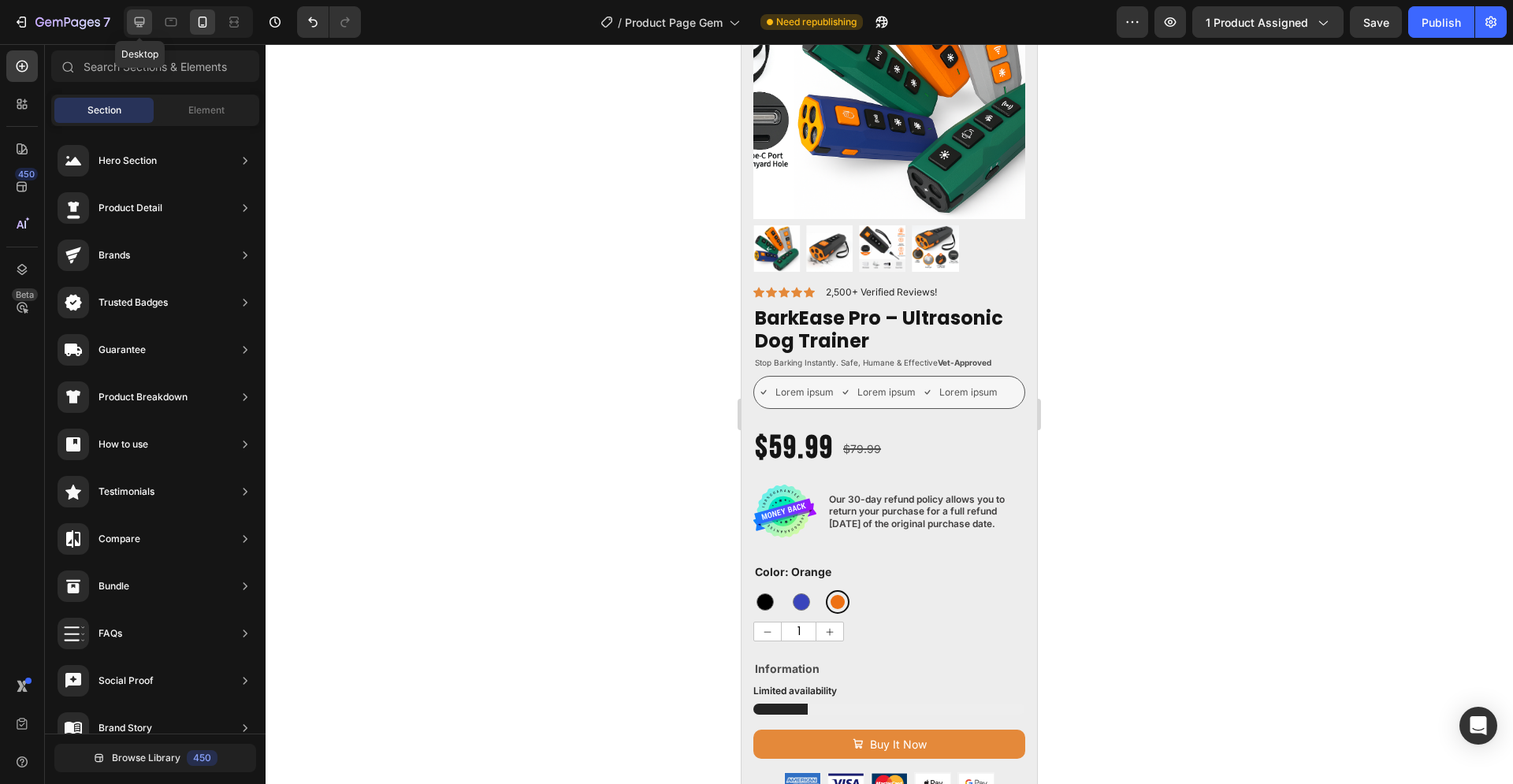
click at [141, 22] on icon at bounding box center [139, 22] width 10 height 10
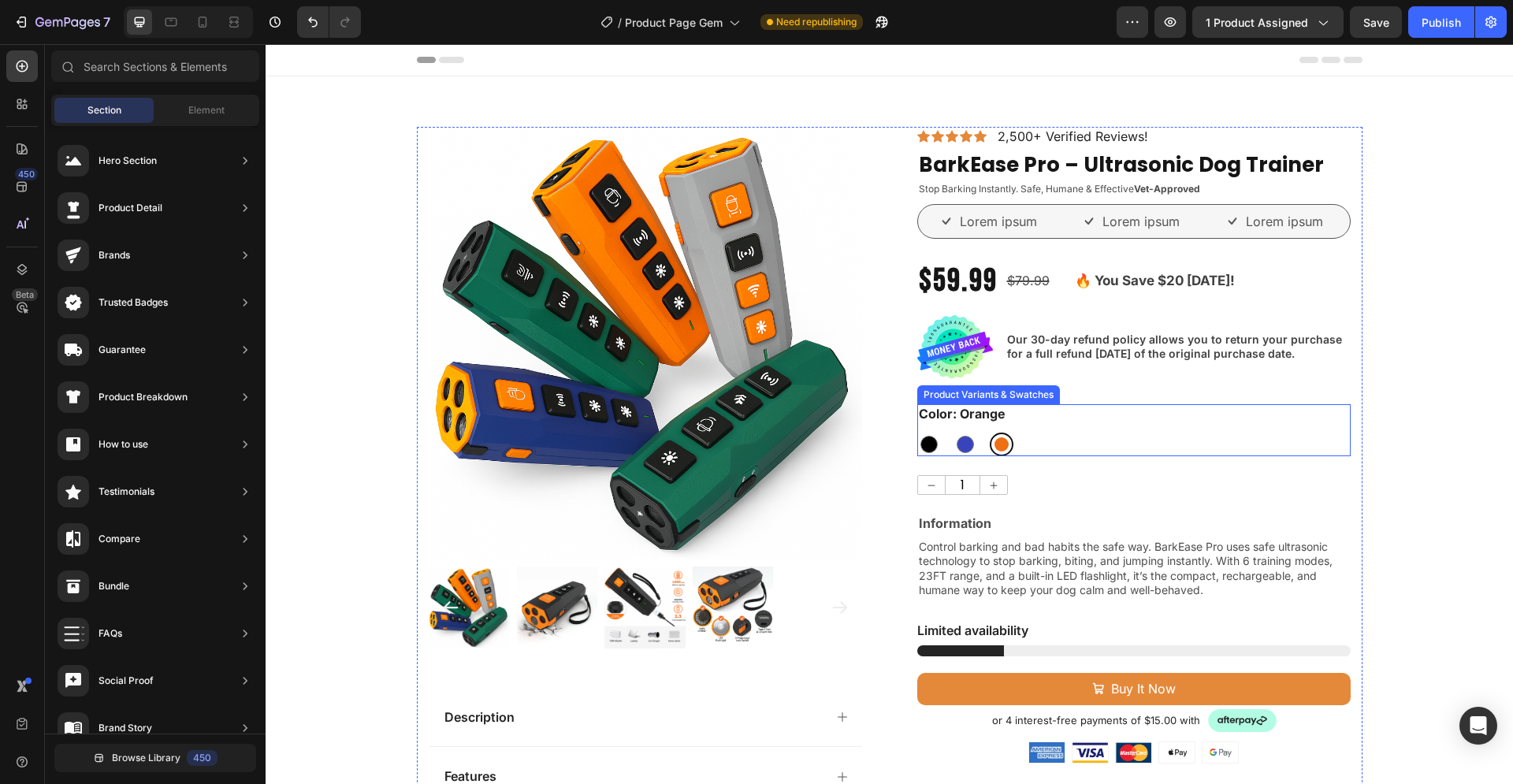
click at [1194, 423] on div "Color: Orange Black Black Blue Blue Orange Orange" at bounding box center [1134, 430] width 434 height 52
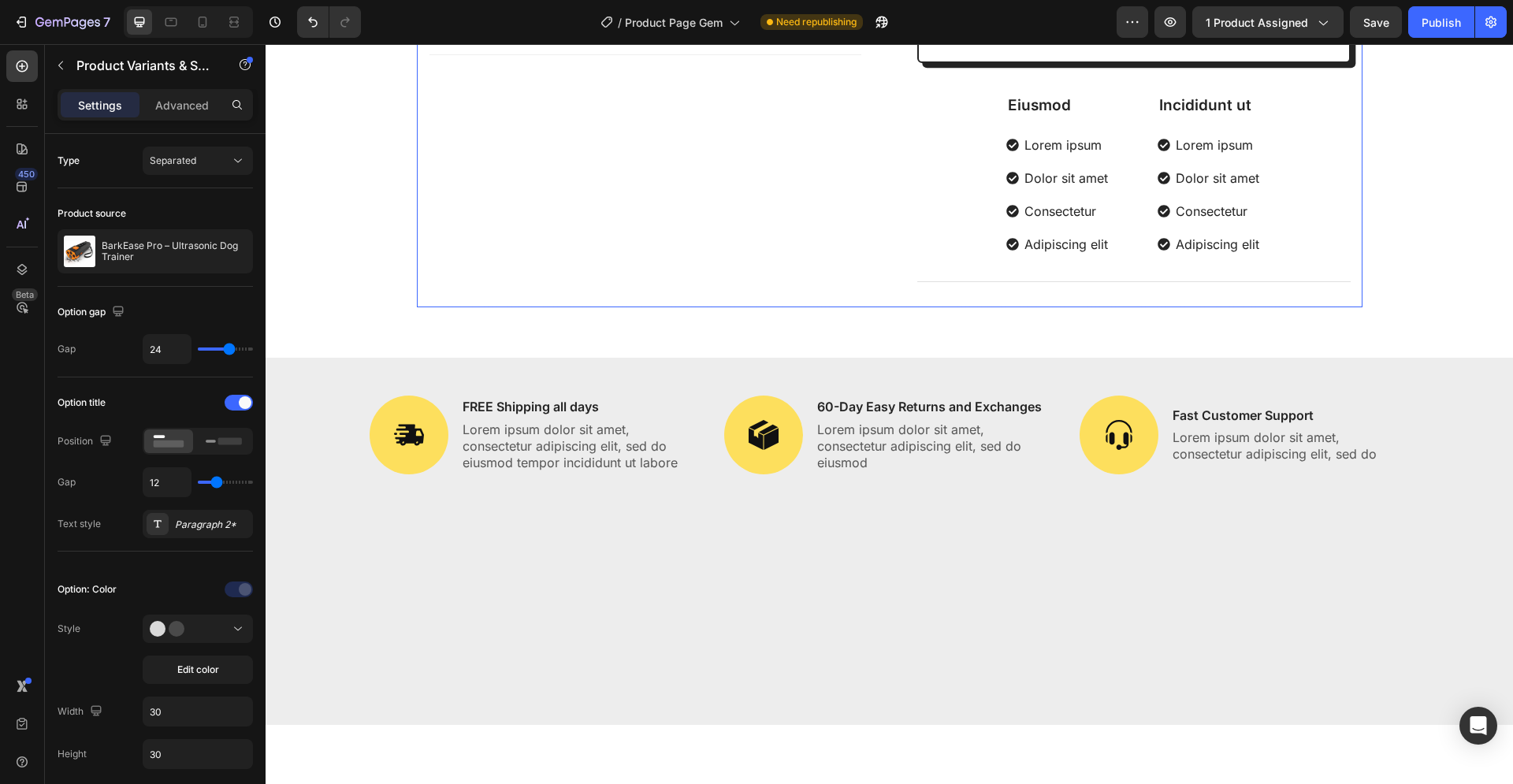
scroll to position [964, 0]
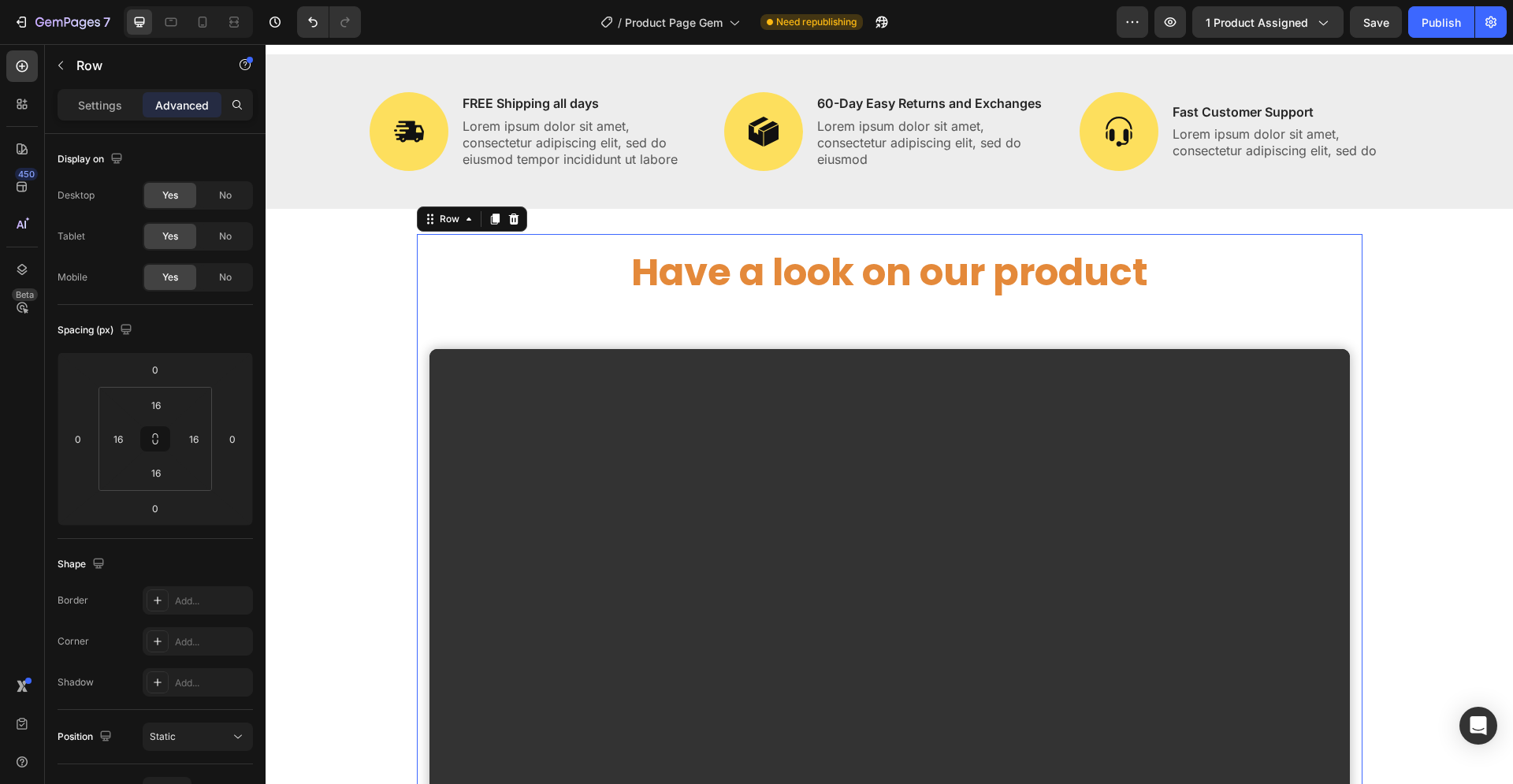
scroll to position [1285, 0]
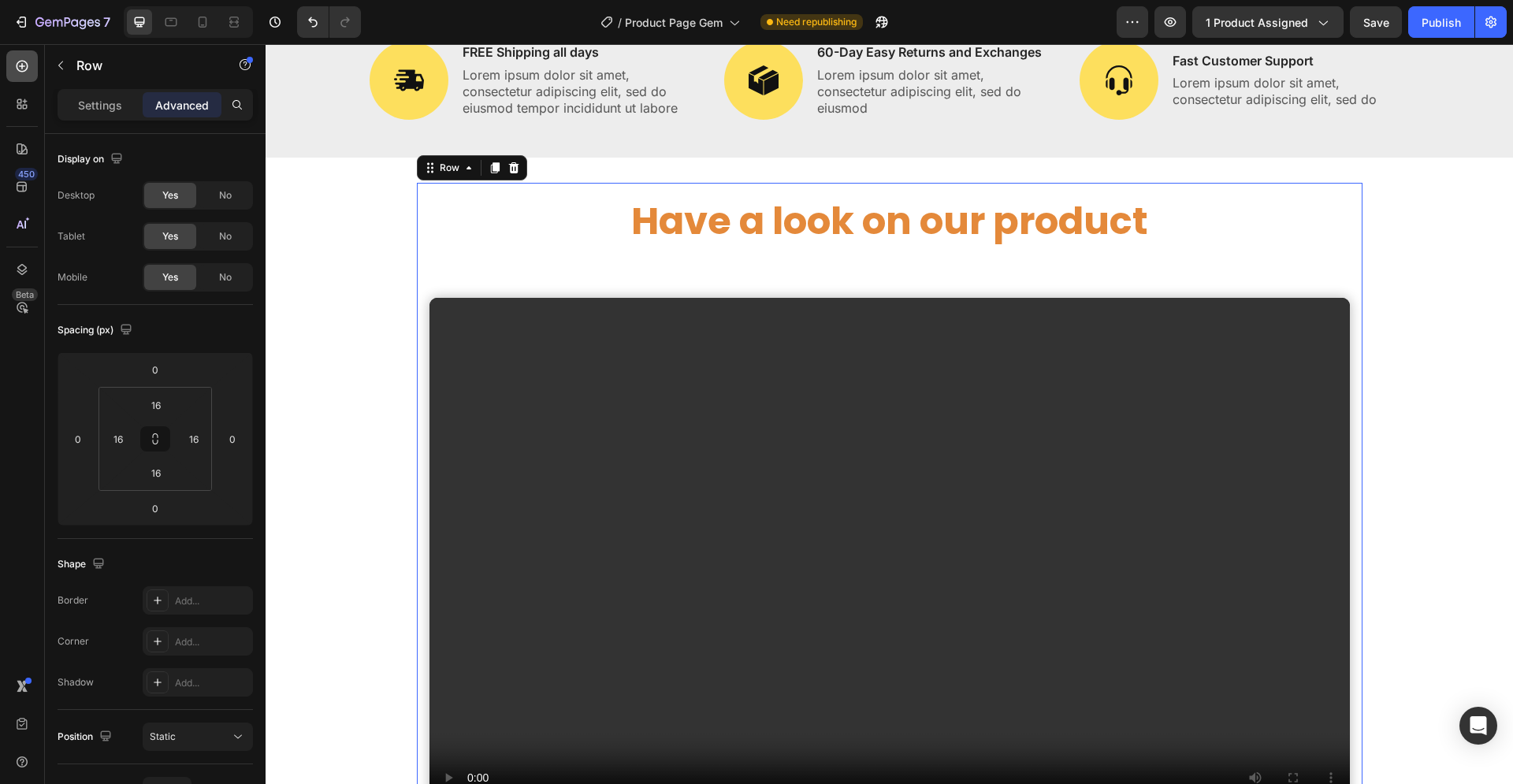
click at [19, 64] on icon at bounding box center [22, 66] width 16 height 16
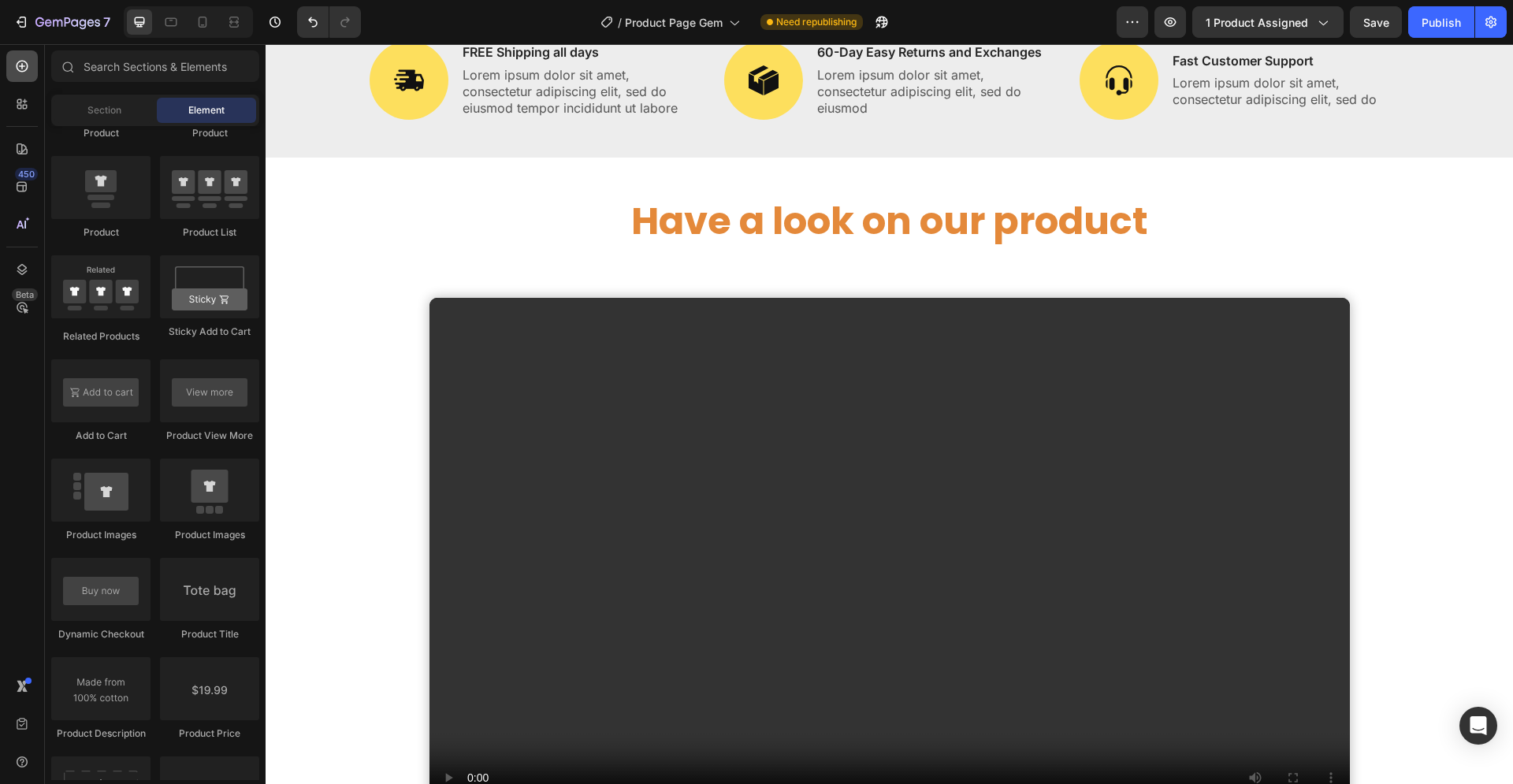
scroll to position [2109, 0]
click at [117, 112] on span "Section" at bounding box center [105, 110] width 34 height 14
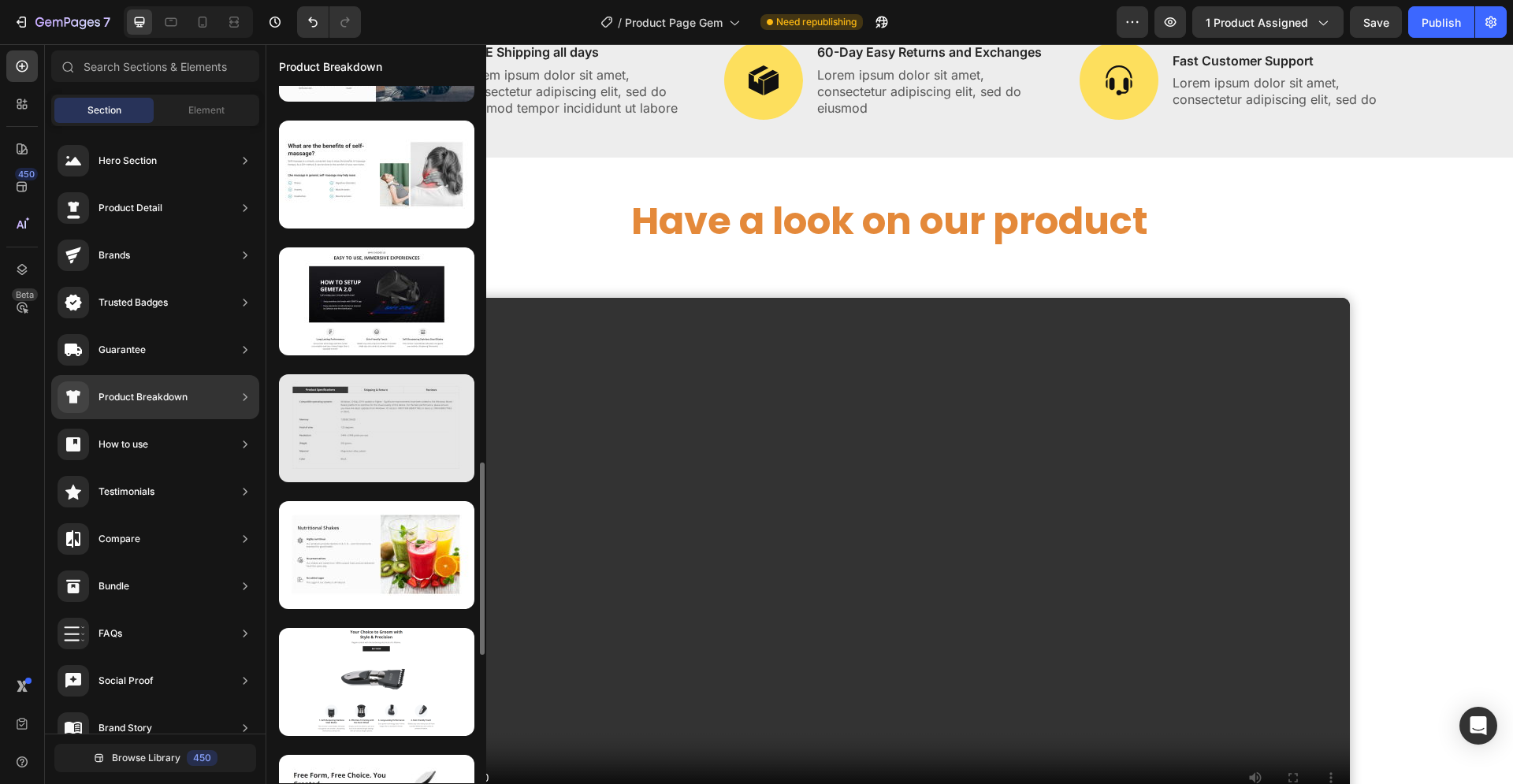
scroll to position [1445, 0]
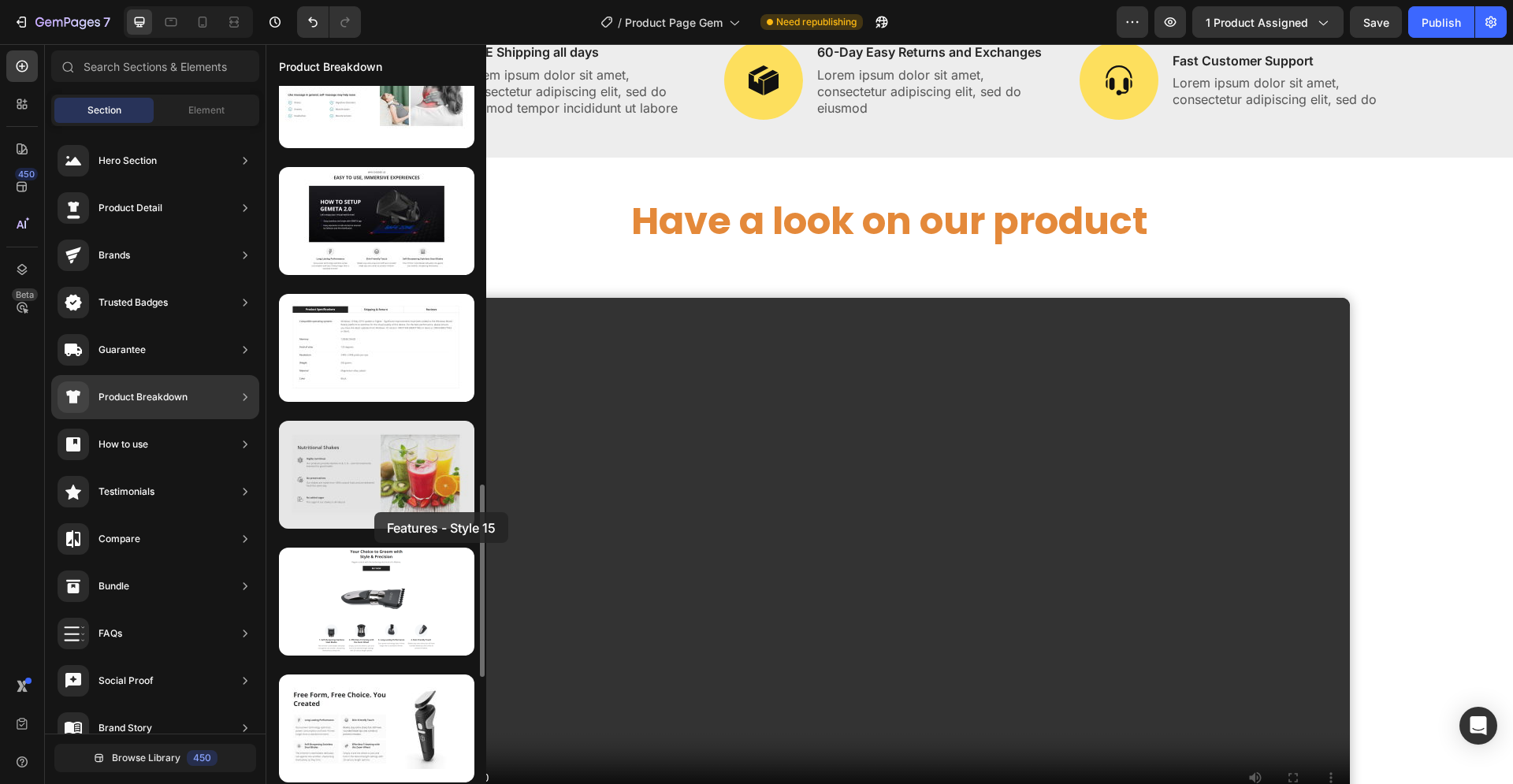
drag, startPoint x: 376, startPoint y: 484, endPoint x: 375, endPoint y: 504, distance: 20.0
click at [375, 504] on div at bounding box center [376, 474] width 195 height 108
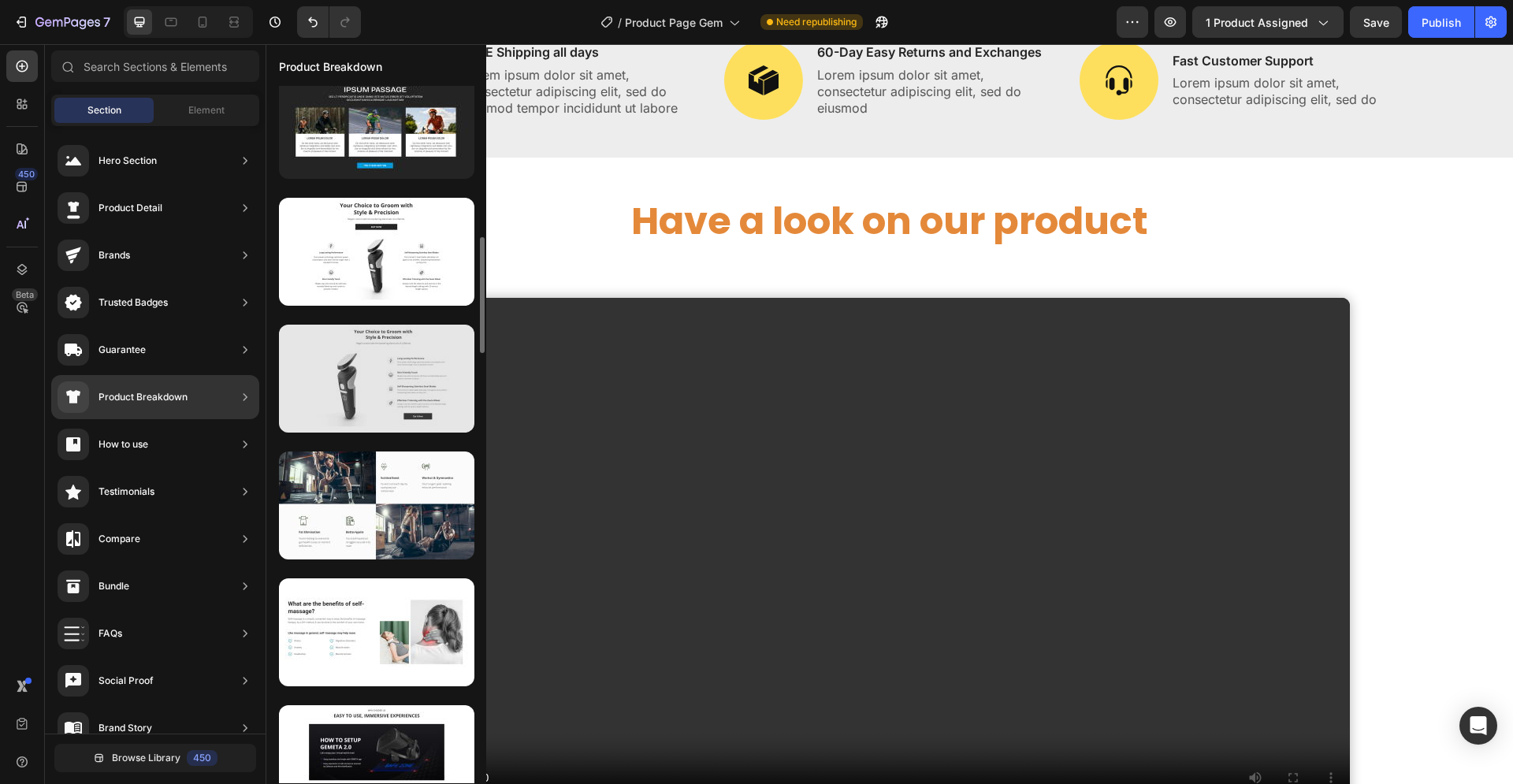
scroll to position [827, 0]
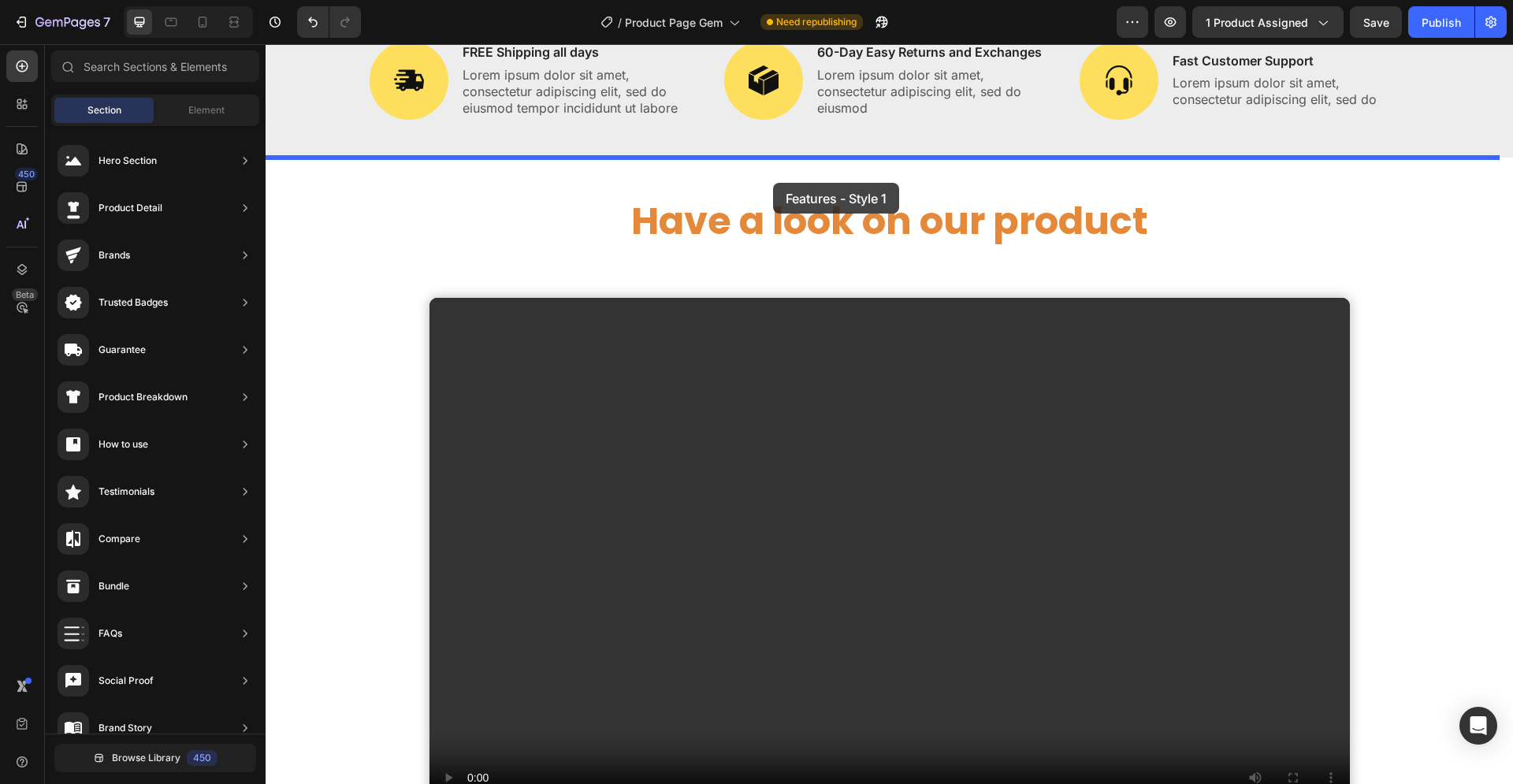
drag, startPoint x: 637, startPoint y: 360, endPoint x: 773, endPoint y: 183, distance: 223.2
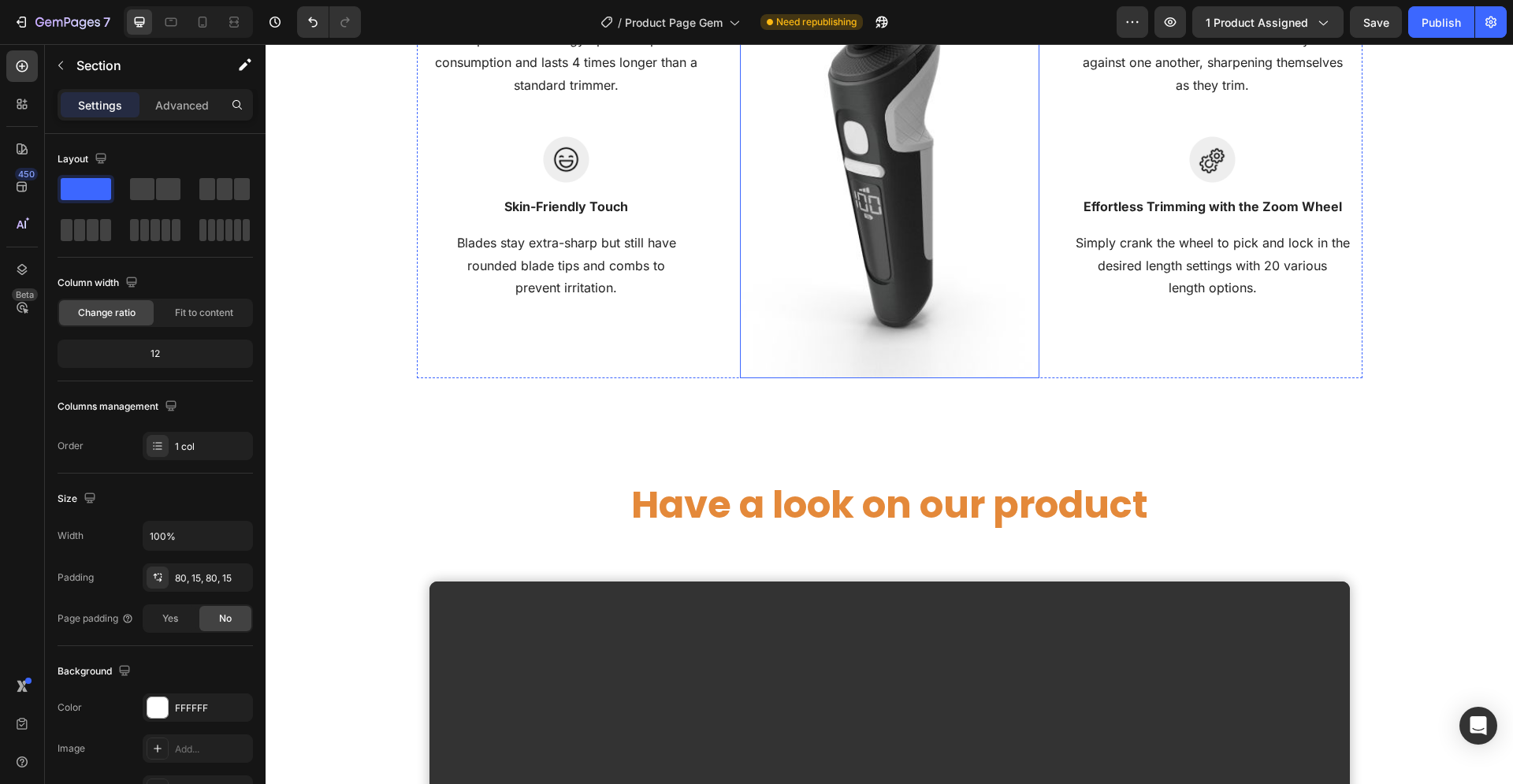
scroll to position [1848, 0]
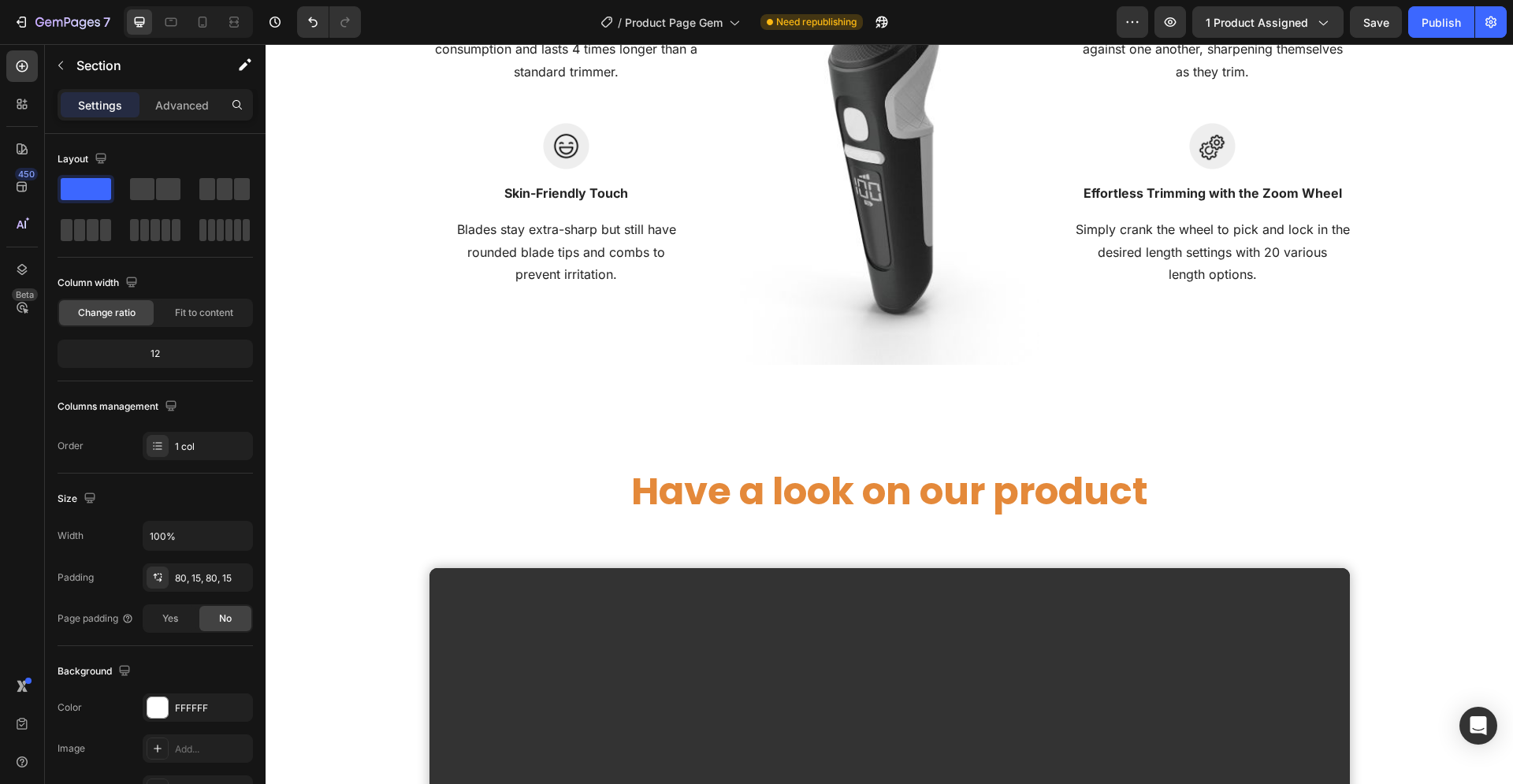
click at [575, 391] on div "Your Choice to Groom with Style & Precision Heading Regain control with the bar…" at bounding box center [889, 11] width 1247 height 833
click at [766, 345] on img at bounding box center [889, 127] width 299 height 475
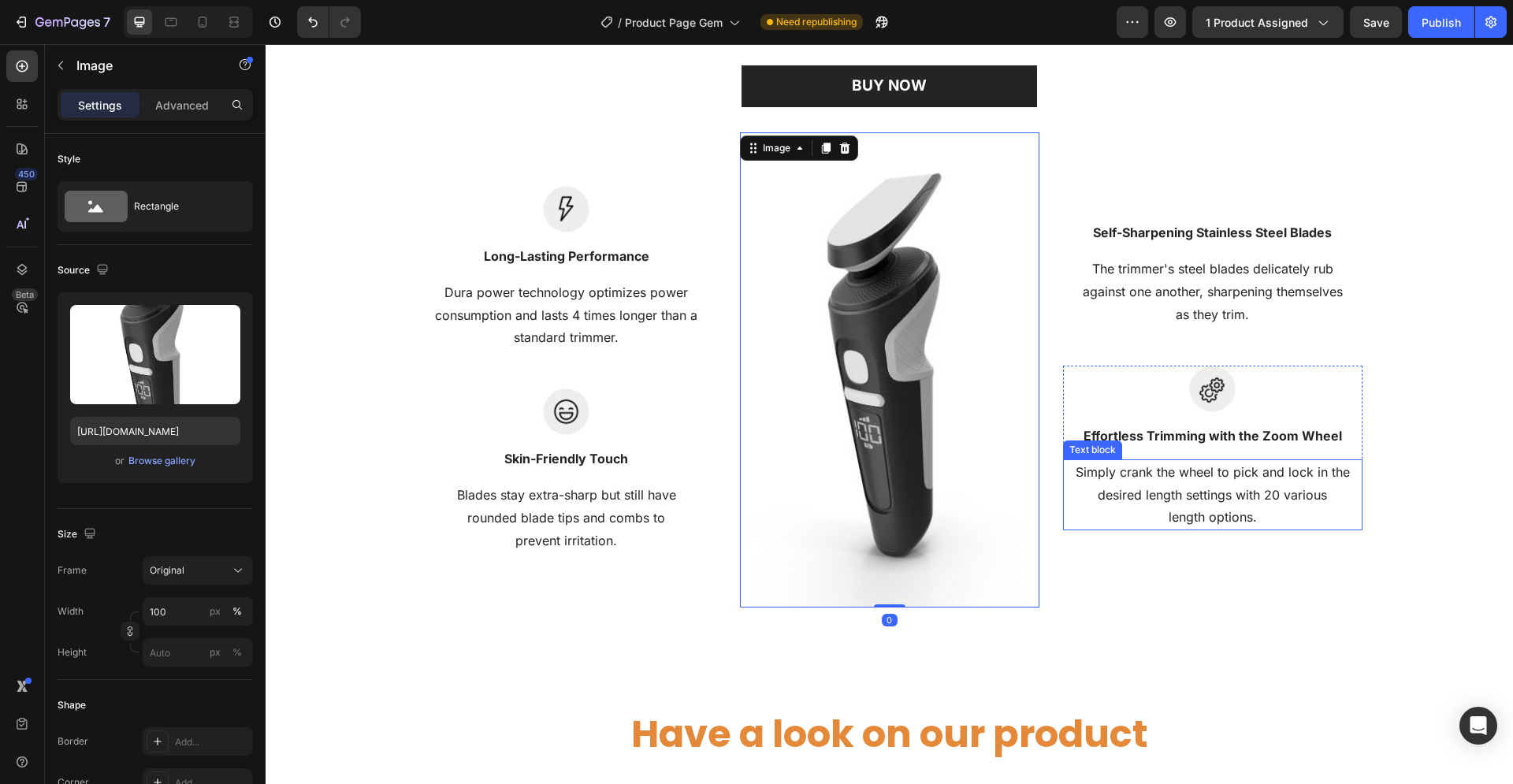
scroll to position [1366, 0]
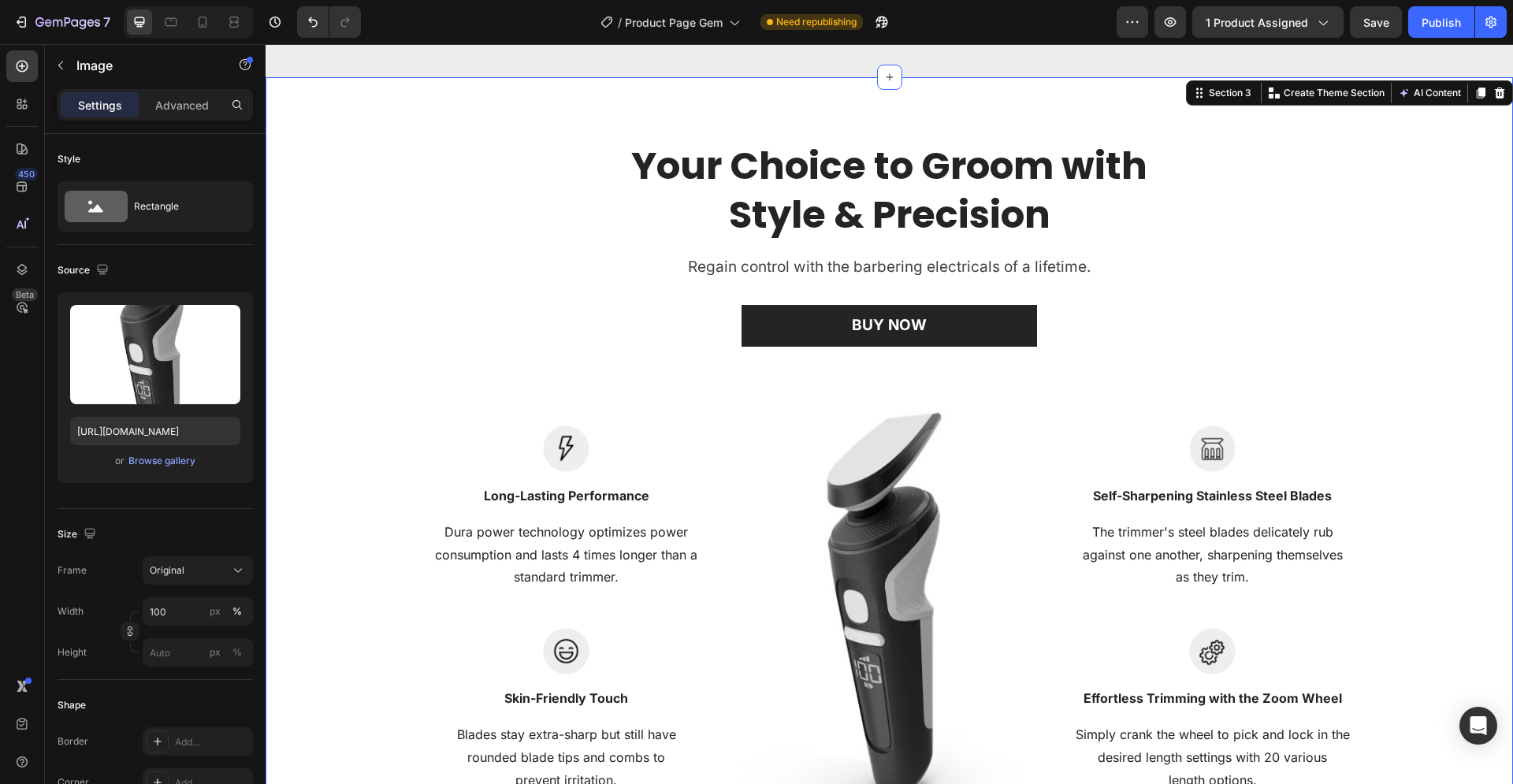
click at [1241, 149] on div "Your Choice to Groom with Style & Precision Heading Regain control with the bar…" at bounding box center [889, 493] width 1223 height 707
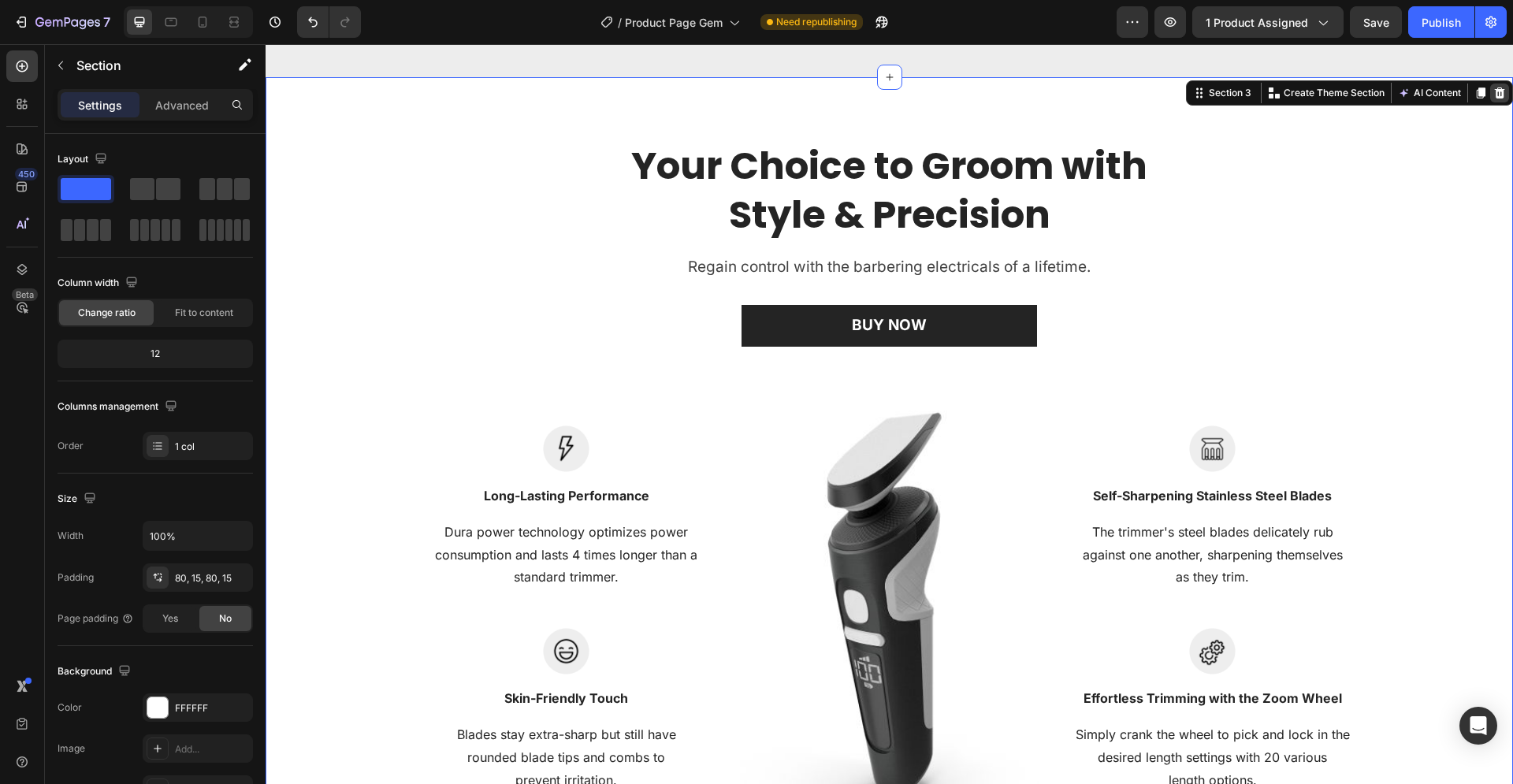
click at [1495, 90] on icon at bounding box center [1500, 93] width 10 height 11
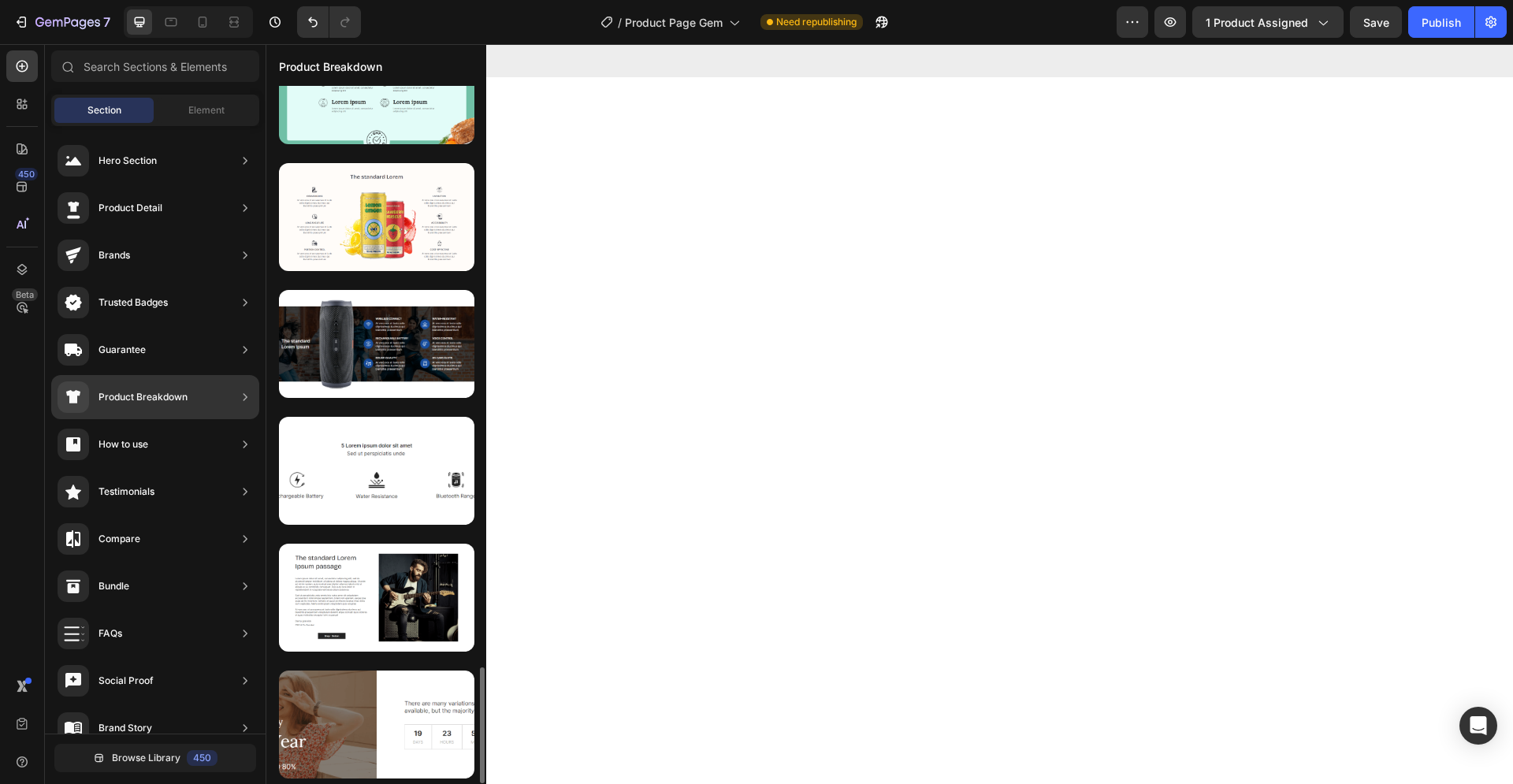
scroll to position [3318, 0]
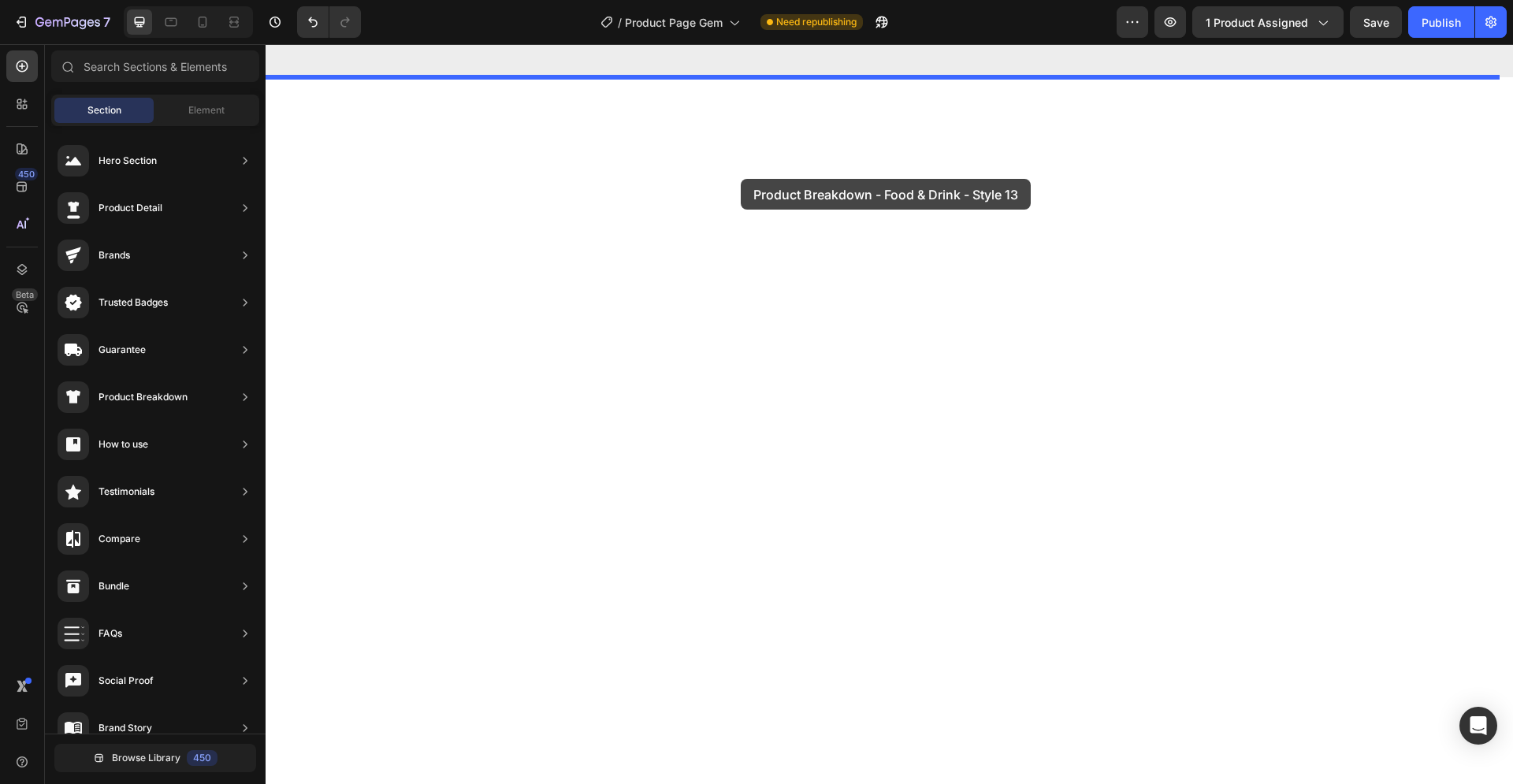
drag, startPoint x: 620, startPoint y: 403, endPoint x: 740, endPoint y: 179, distance: 254.1
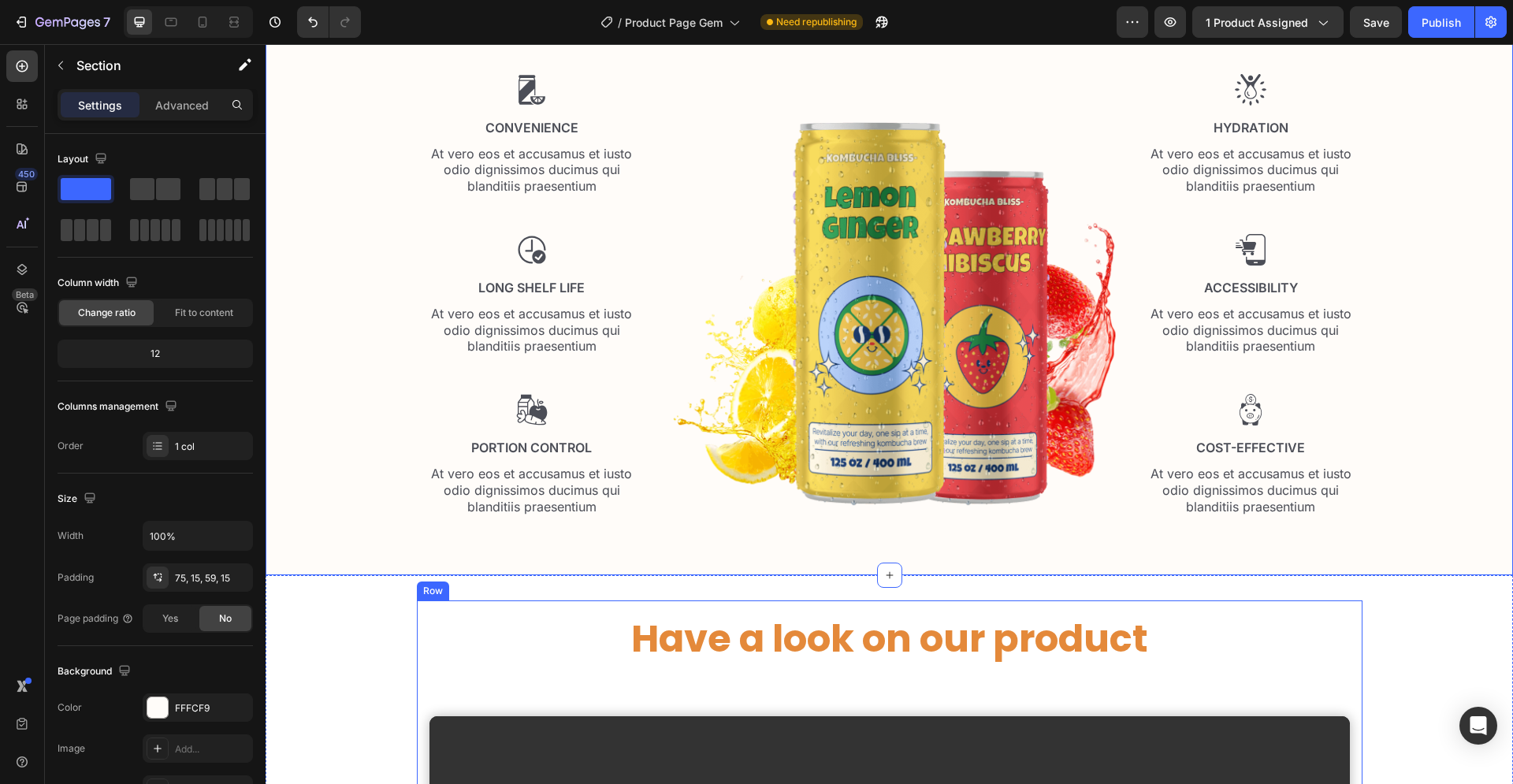
scroll to position [1527, 0]
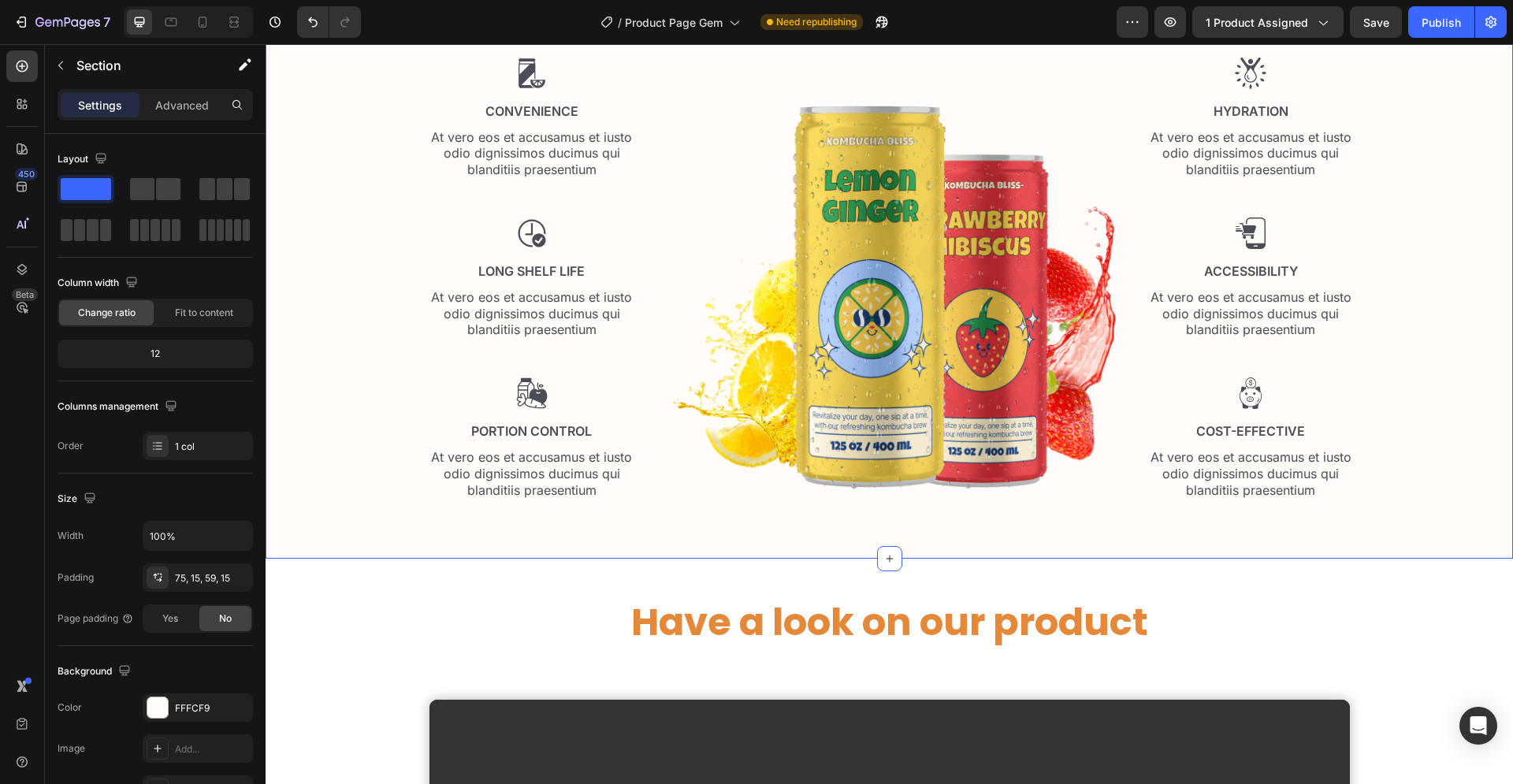
click at [89, 102] on p "Settings" at bounding box center [100, 105] width 44 height 16
click at [21, 61] on icon at bounding box center [22, 67] width 11 height 11
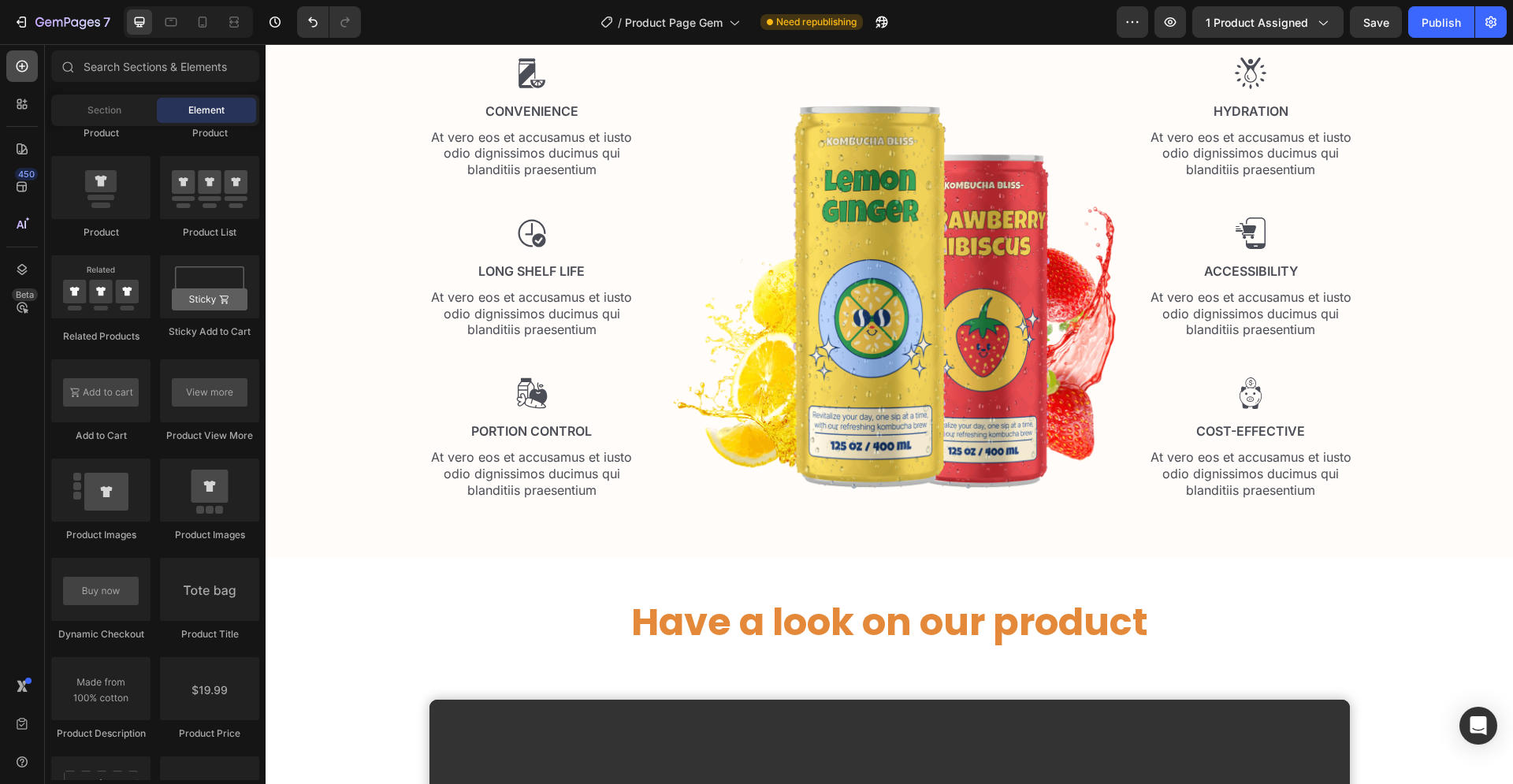
scroll to position [2109, 0]
click at [118, 108] on span "Section" at bounding box center [105, 110] width 34 height 14
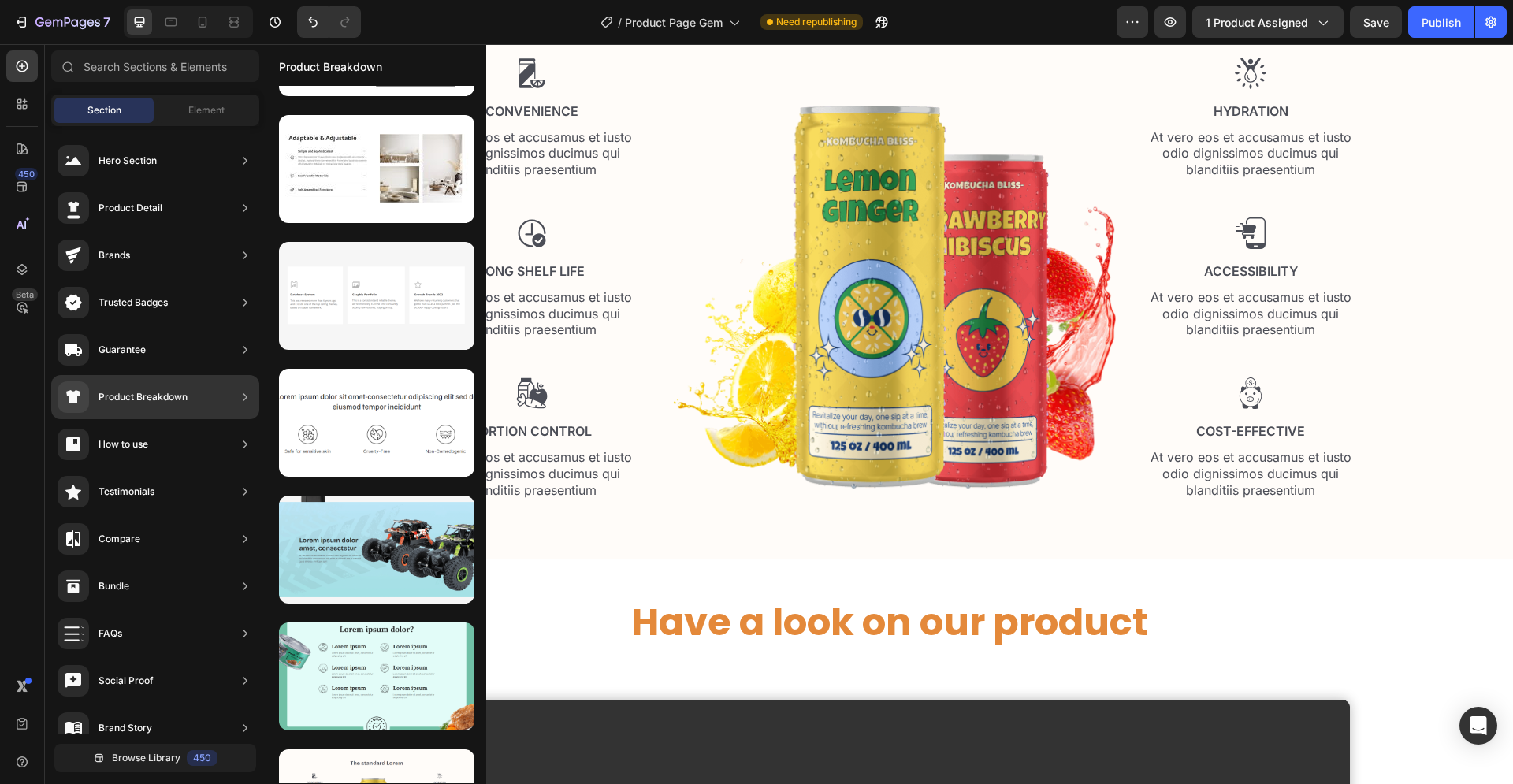
scroll to position [3479, 0]
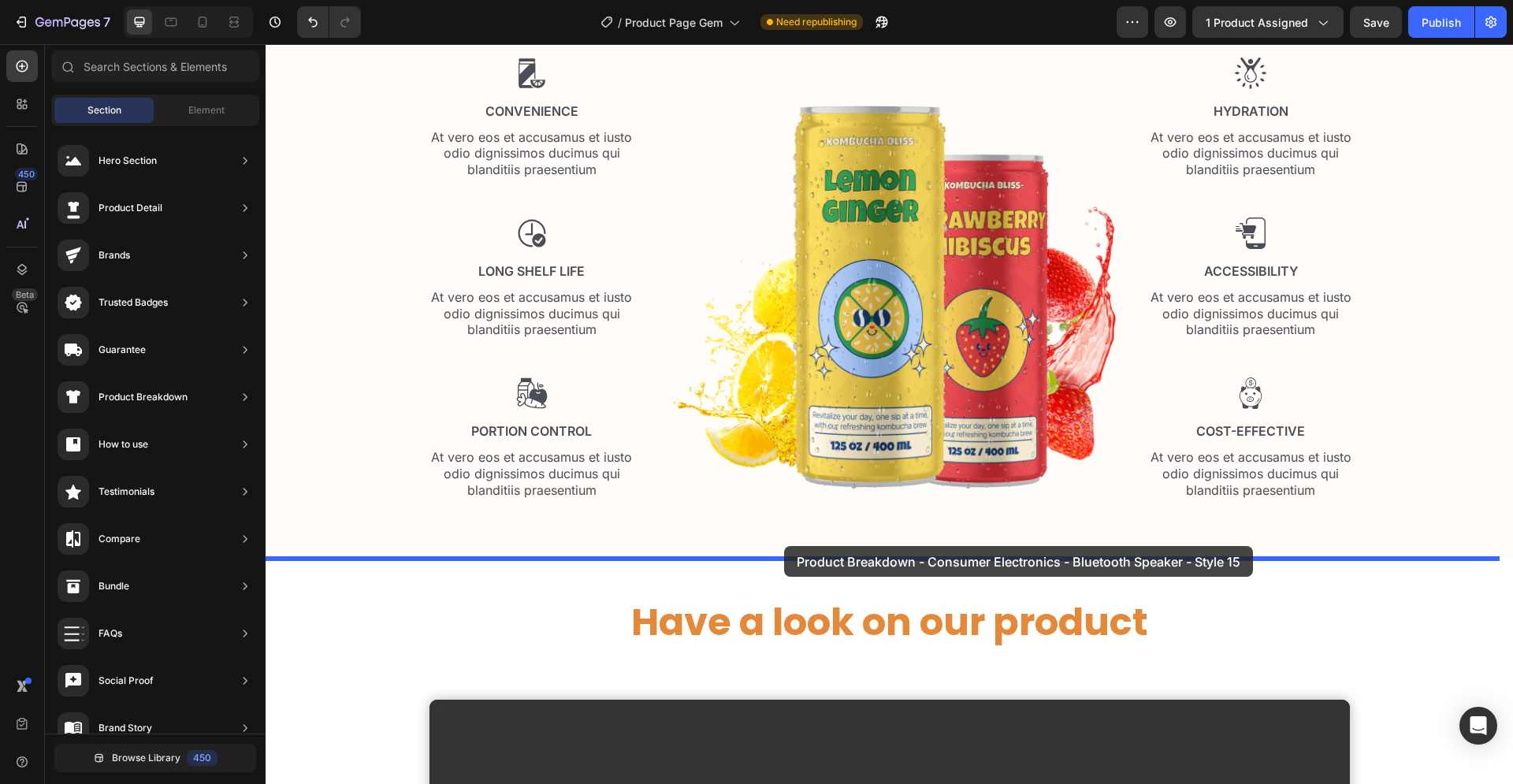
drag, startPoint x: 631, startPoint y: 387, endPoint x: 784, endPoint y: 546, distance: 220.7
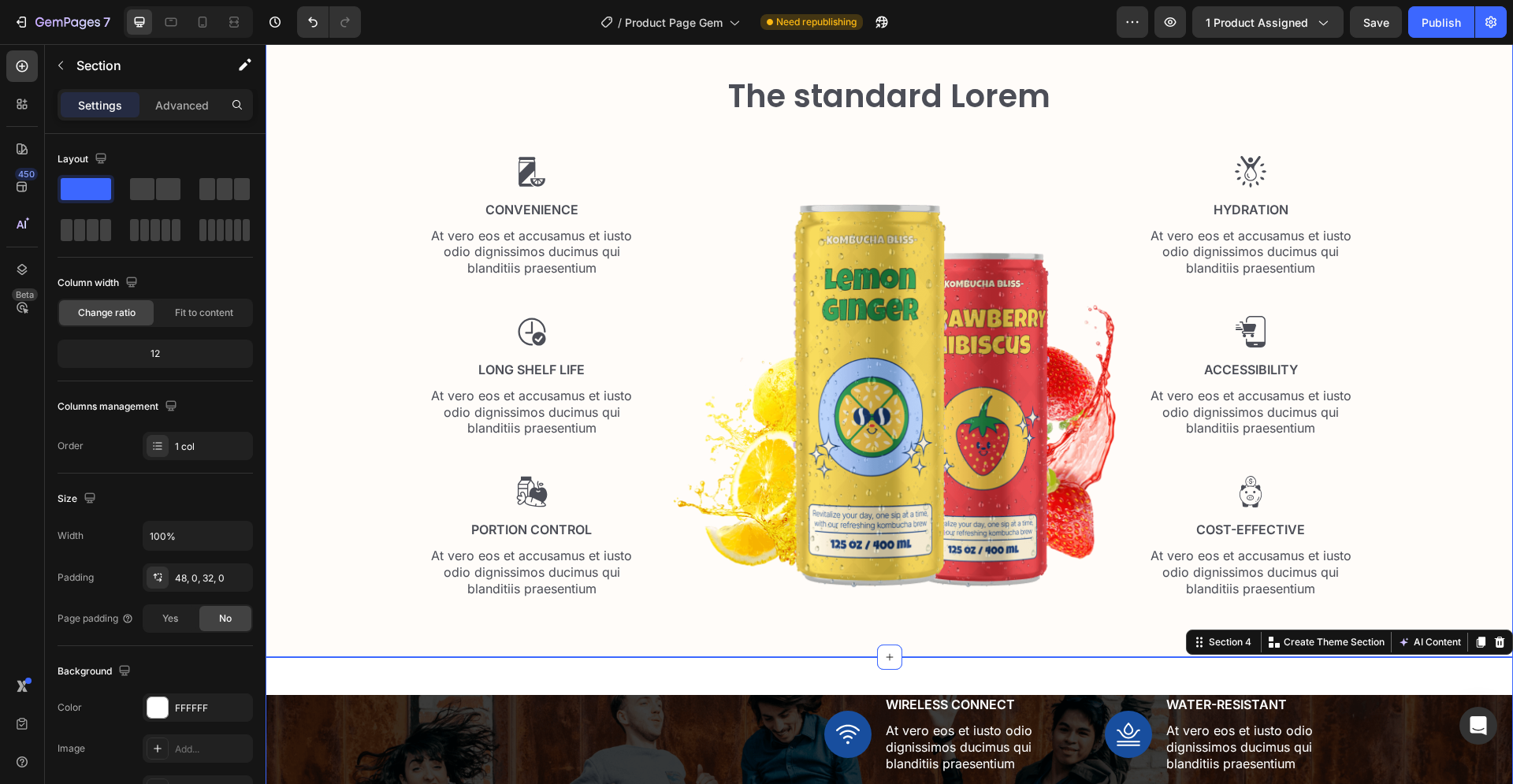
scroll to position [1326, 0]
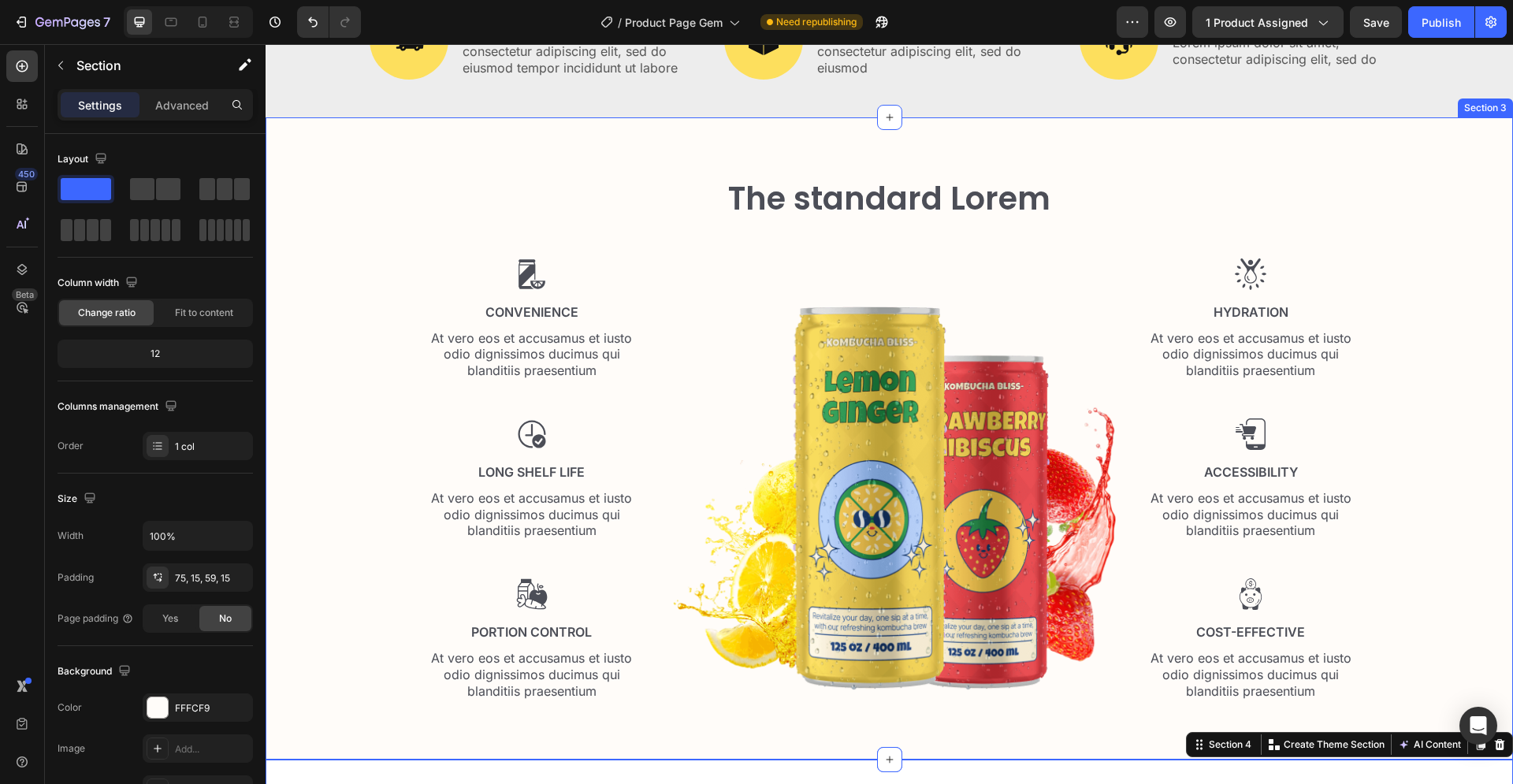
click at [380, 300] on div "The standard Lorem Heading Row Image Convenience Text Block At vero eos et accu…" at bounding box center [889, 445] width 1223 height 537
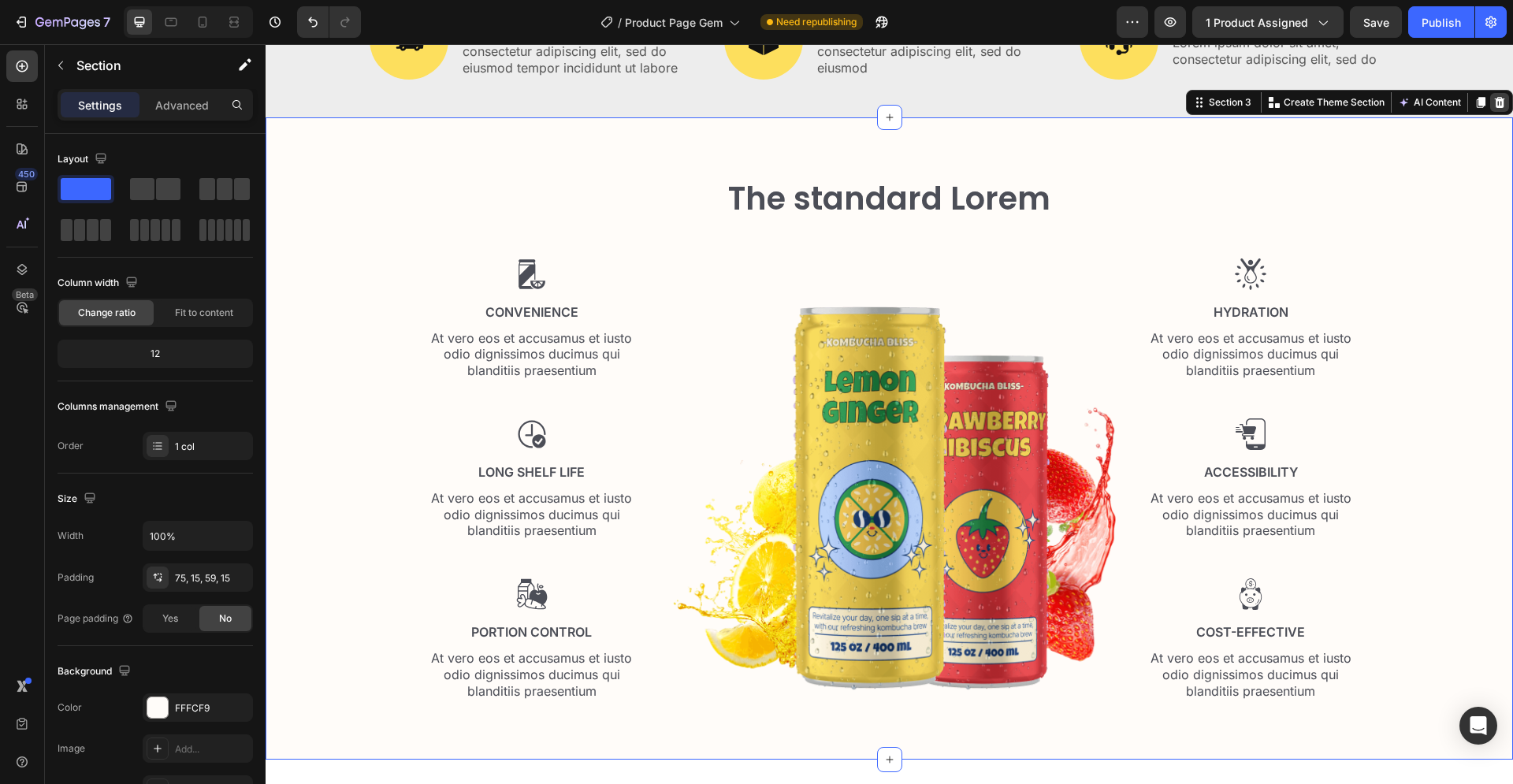
click at [1493, 101] on div at bounding box center [1500, 103] width 19 height 19
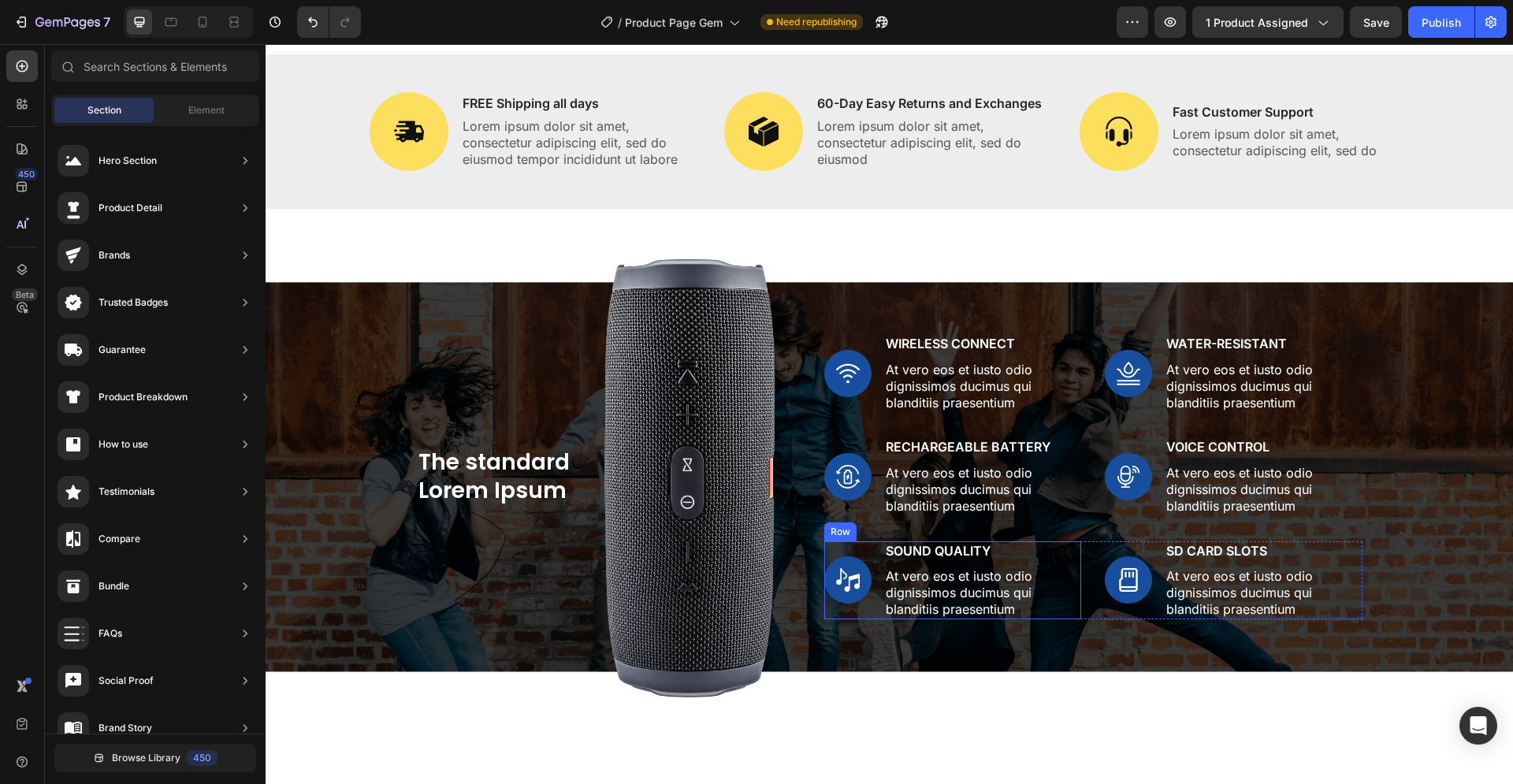
scroll to position [1245, 0]
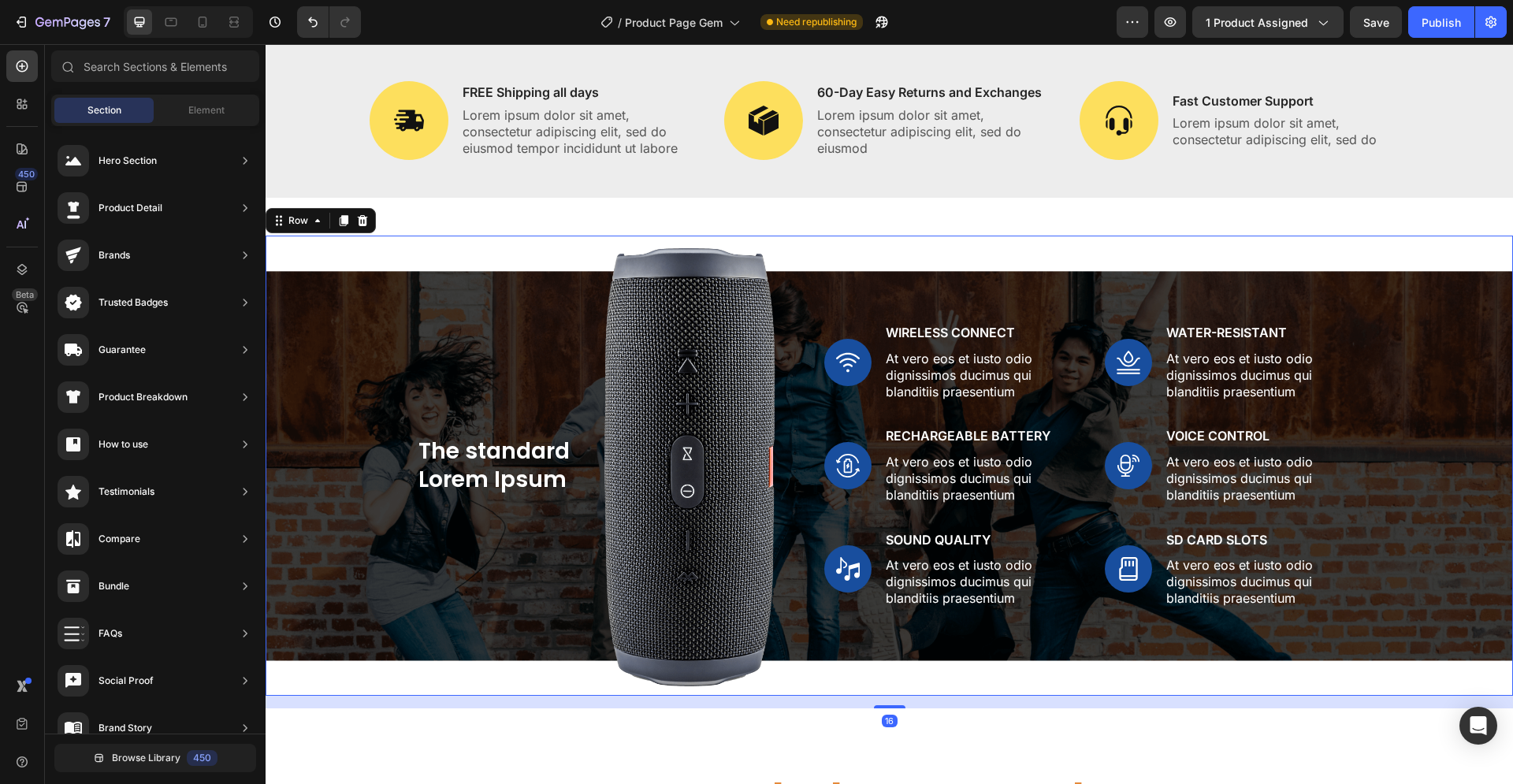
click at [314, 374] on div "The standard Lorem Ipsum Heading Image Row Image Wireless Connect Text Block At…" at bounding box center [889, 466] width 1223 height 461
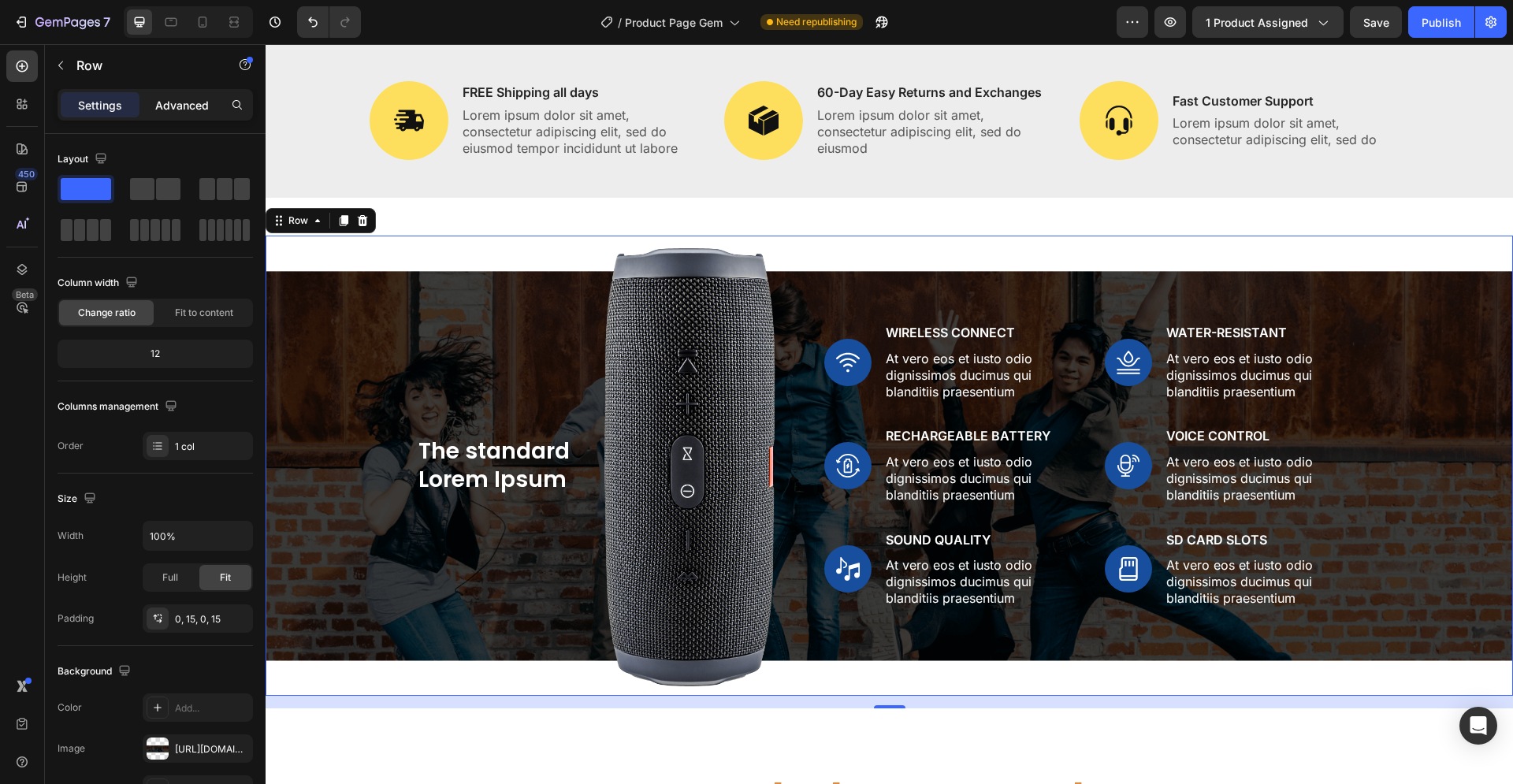
click at [172, 107] on p "Advanced" at bounding box center [182, 105] width 53 height 16
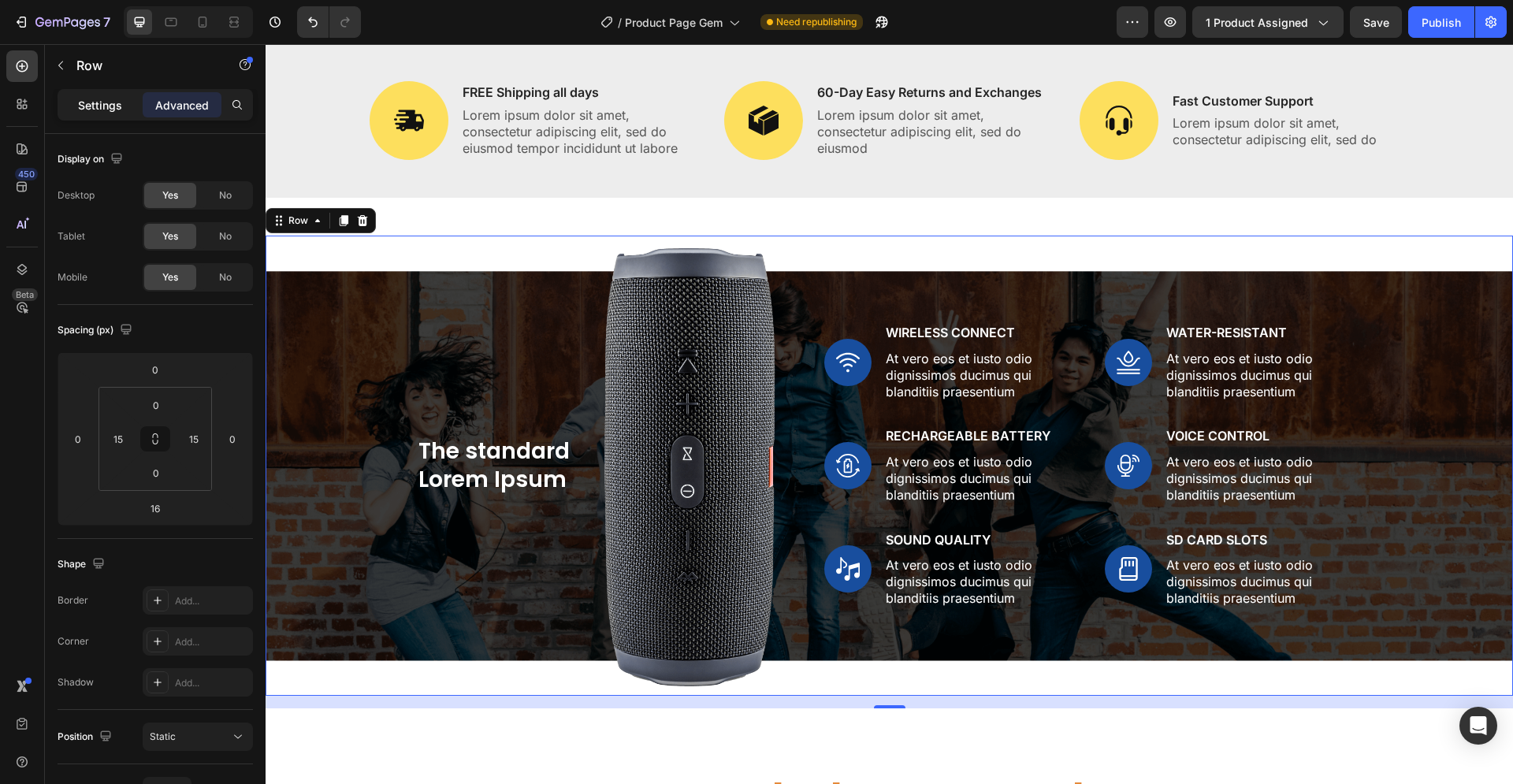
click at [104, 103] on p "Settings" at bounding box center [100, 105] width 44 height 16
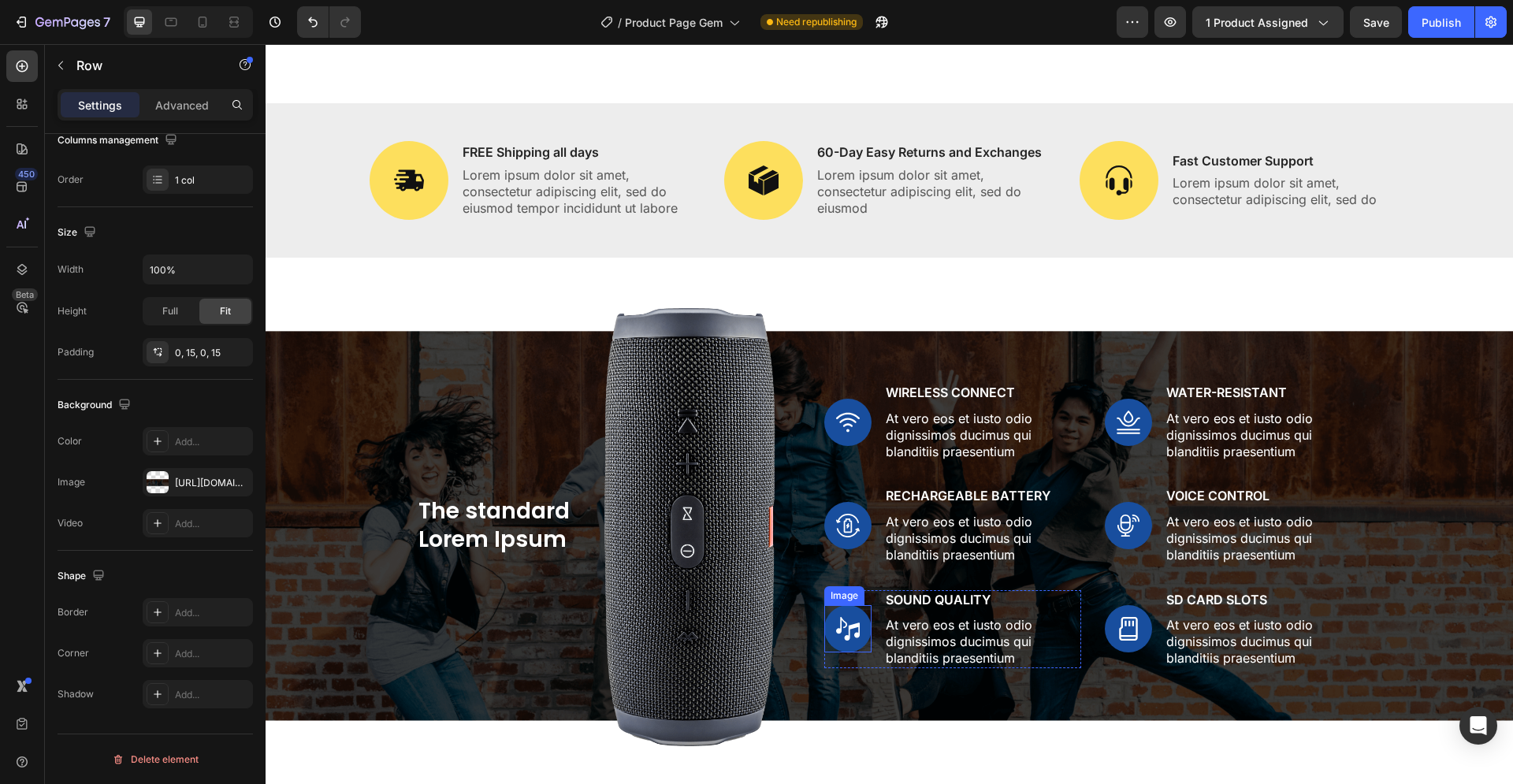
scroll to position [1366, 0]
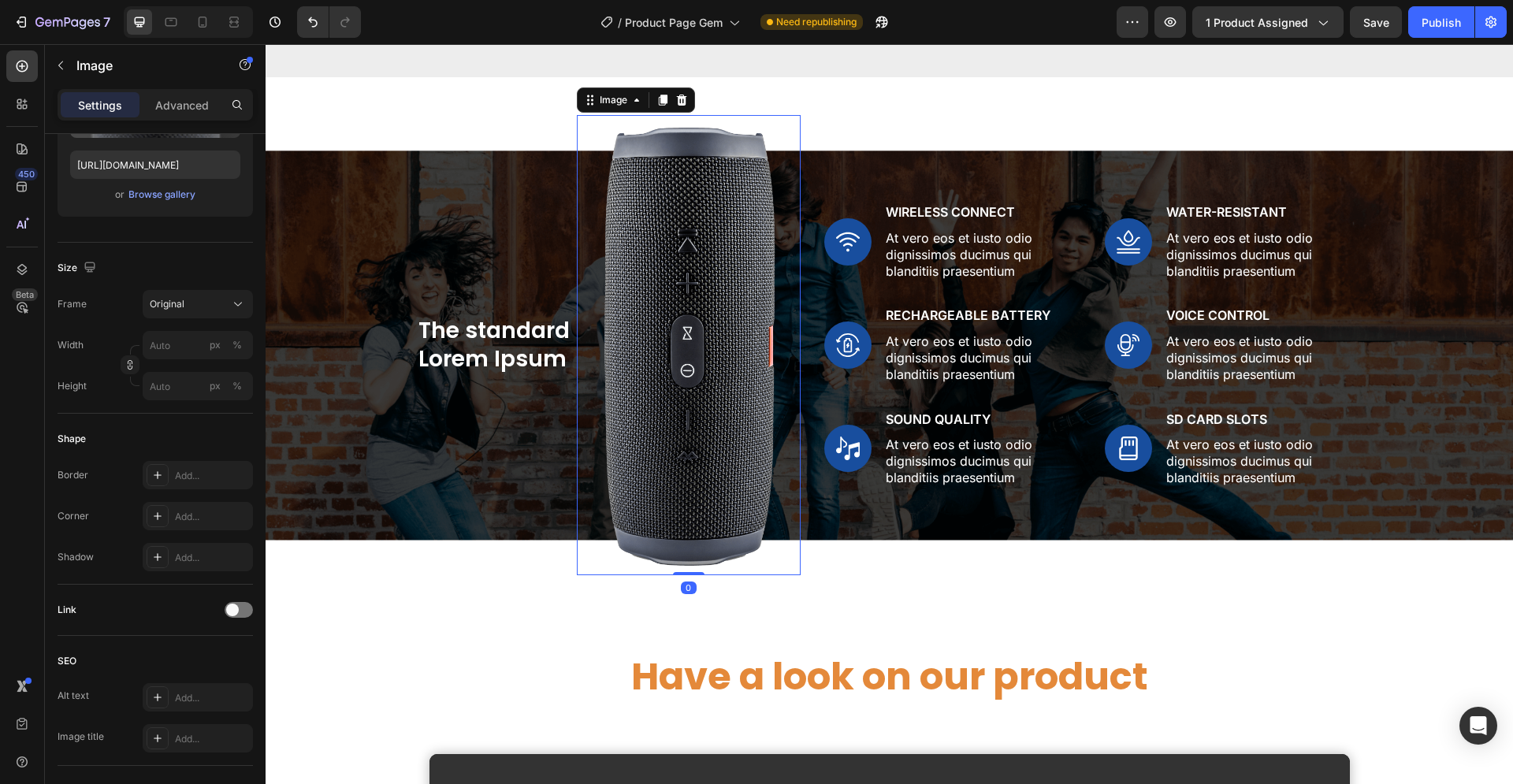
click at [696, 479] on img at bounding box center [688, 346] width 224 height 461
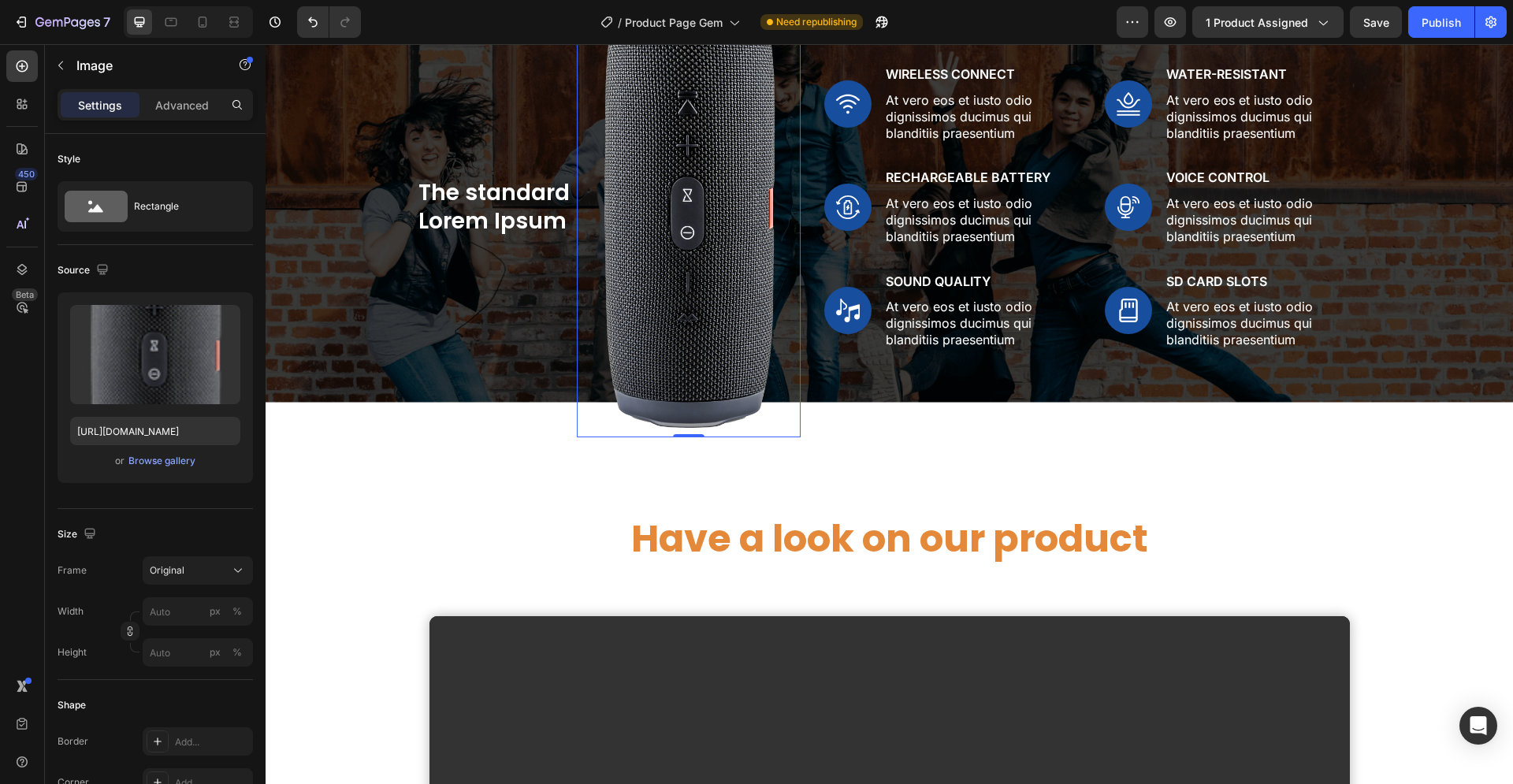
scroll to position [1527, 0]
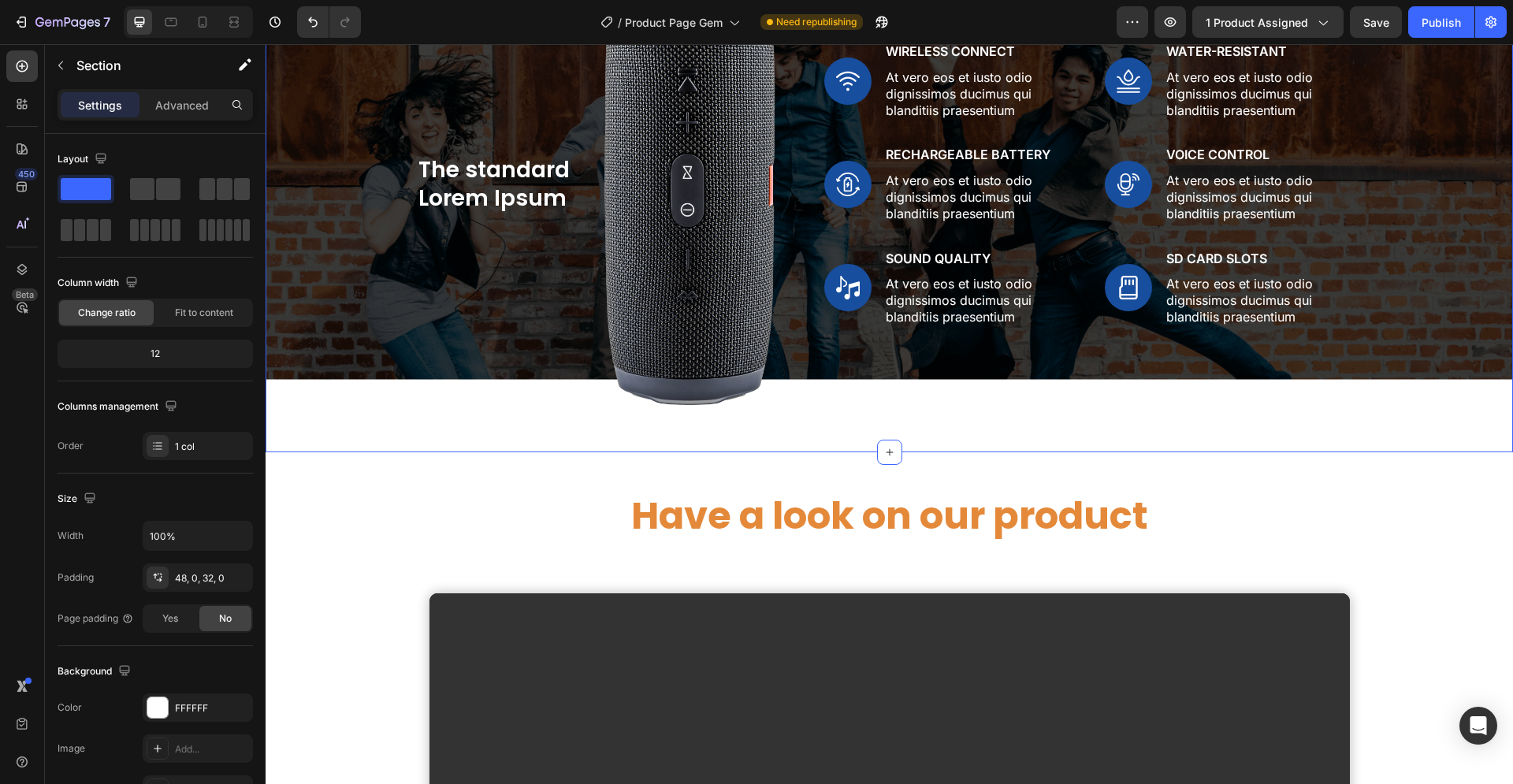
click at [490, 419] on div "The standard Lorem Ipsum Heading Image Row Image Wireless Connect Text Block At…" at bounding box center [889, 191] width 1247 height 473
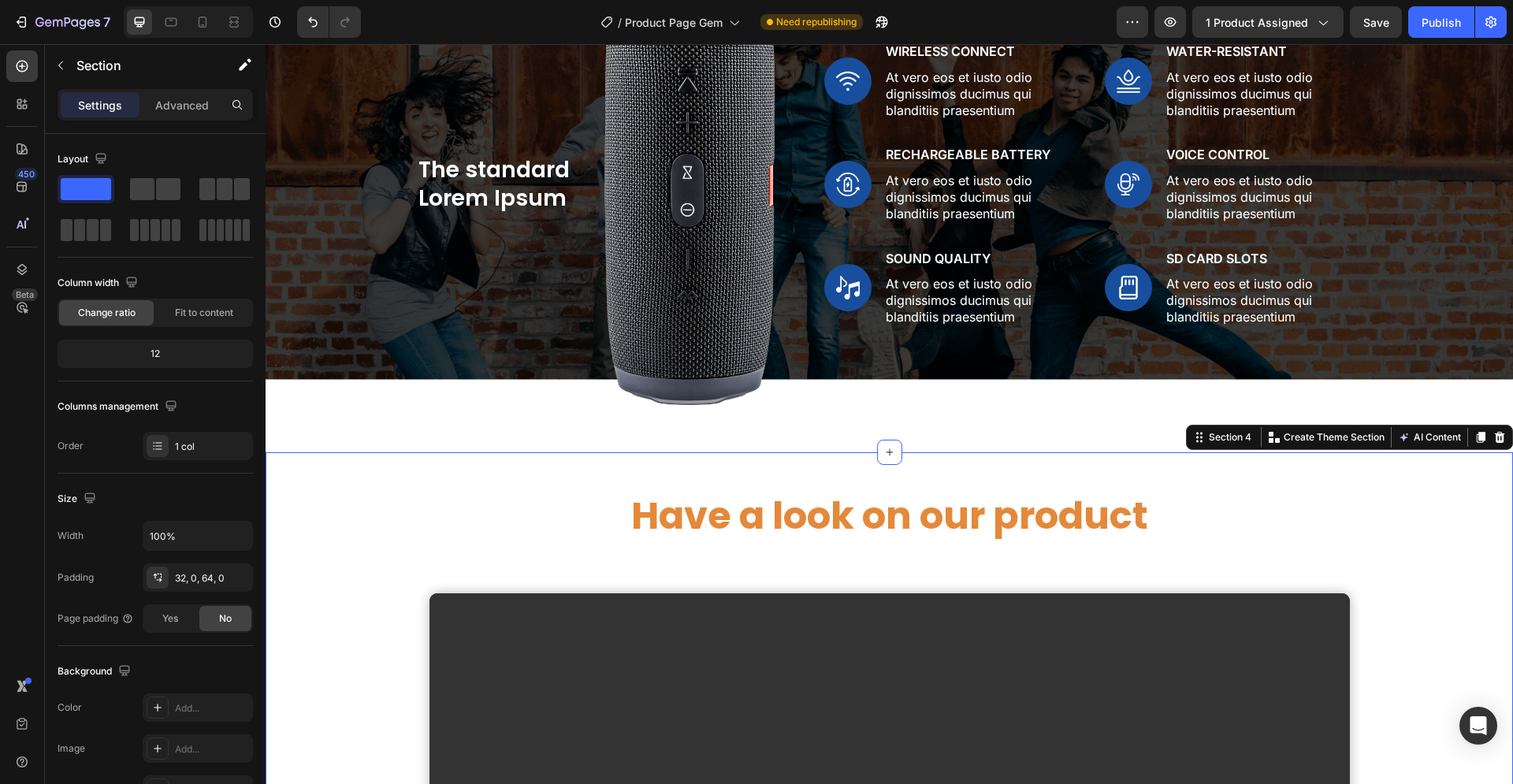
click at [12, 74] on div at bounding box center [22, 66] width 31 height 31
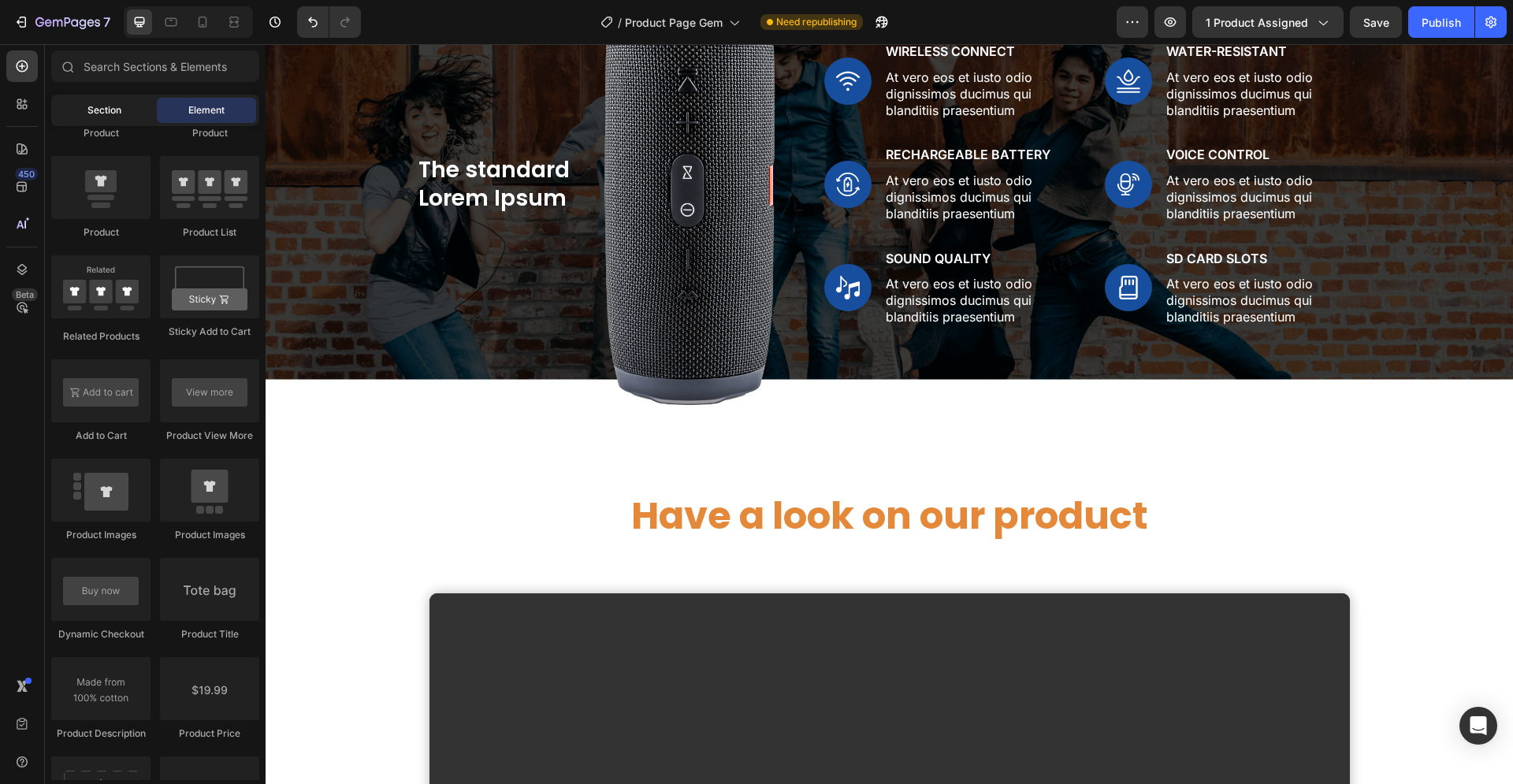
click at [101, 121] on div "Section" at bounding box center [104, 111] width 99 height 25
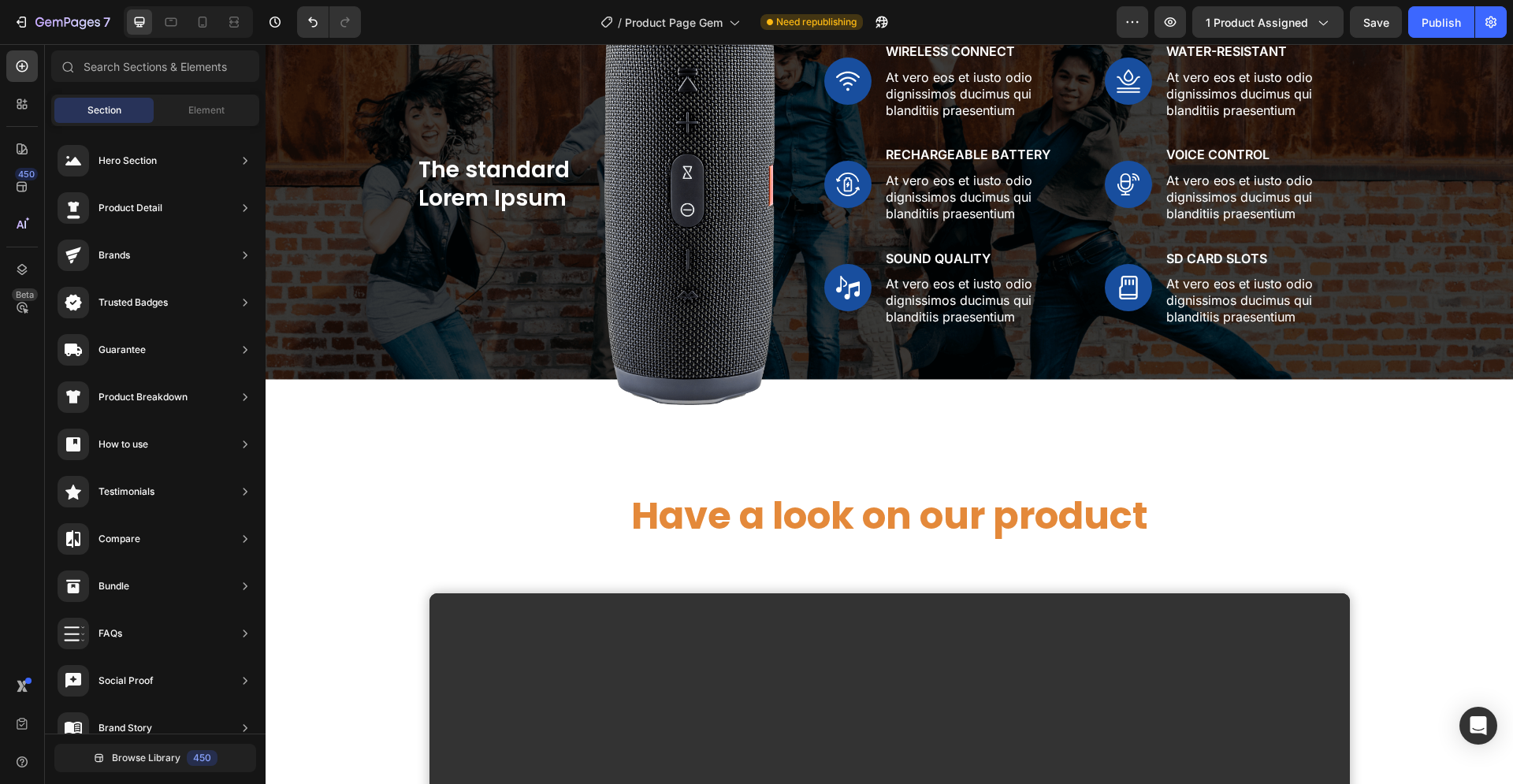
click at [103, 111] on span "Section" at bounding box center [105, 110] width 34 height 14
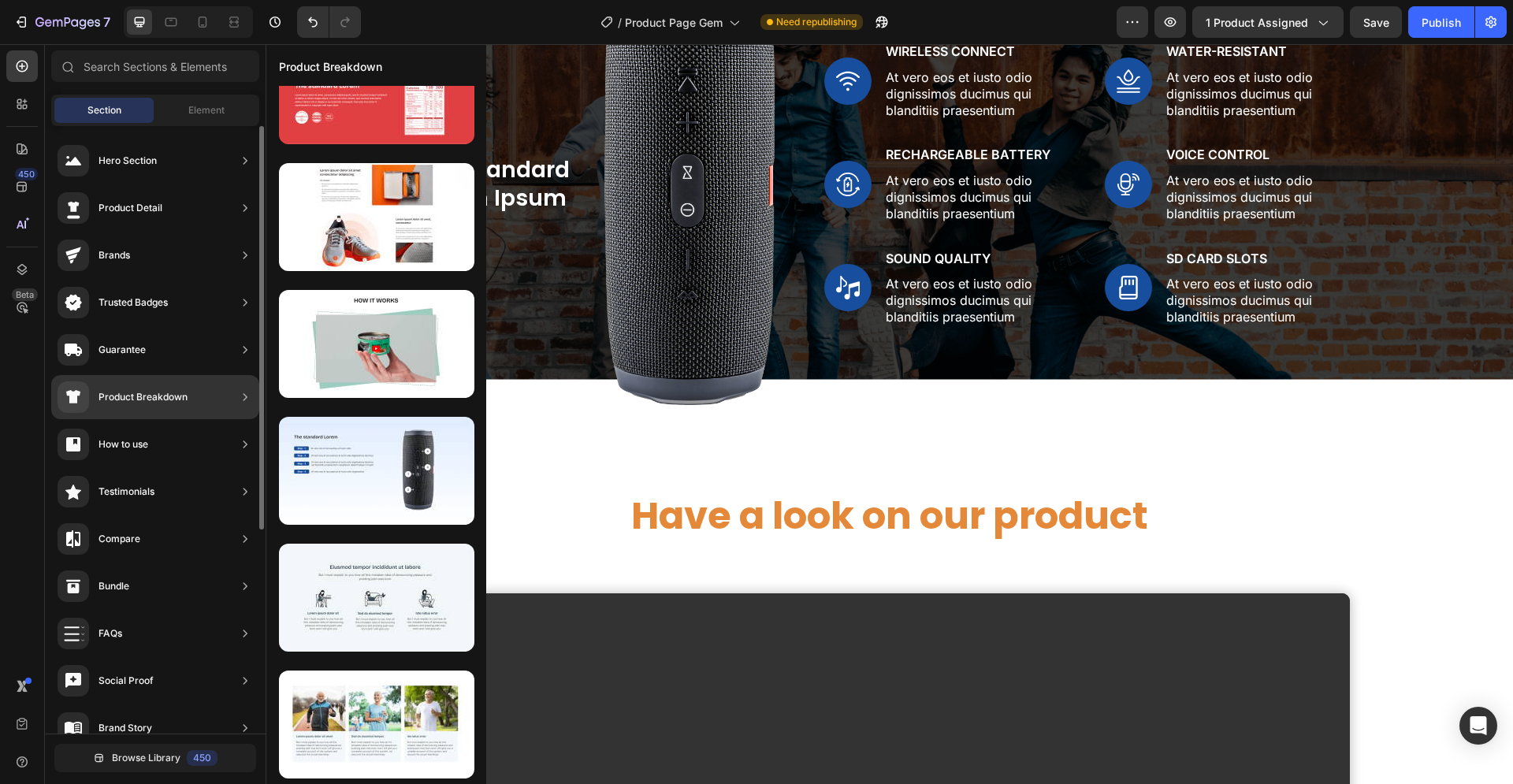
scroll to position [0, 0]
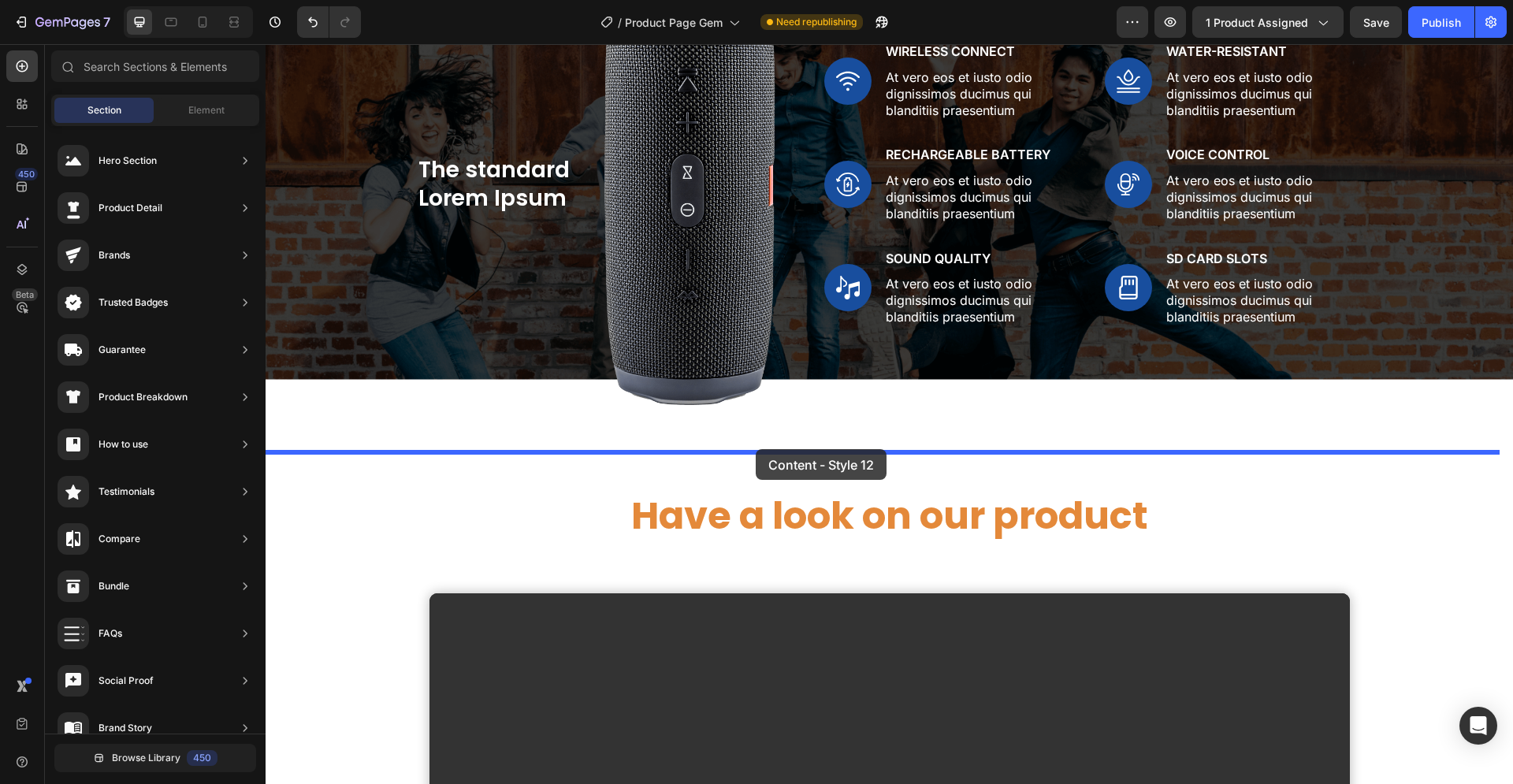
drag, startPoint x: 662, startPoint y: 417, endPoint x: 756, endPoint y: 449, distance: 99.3
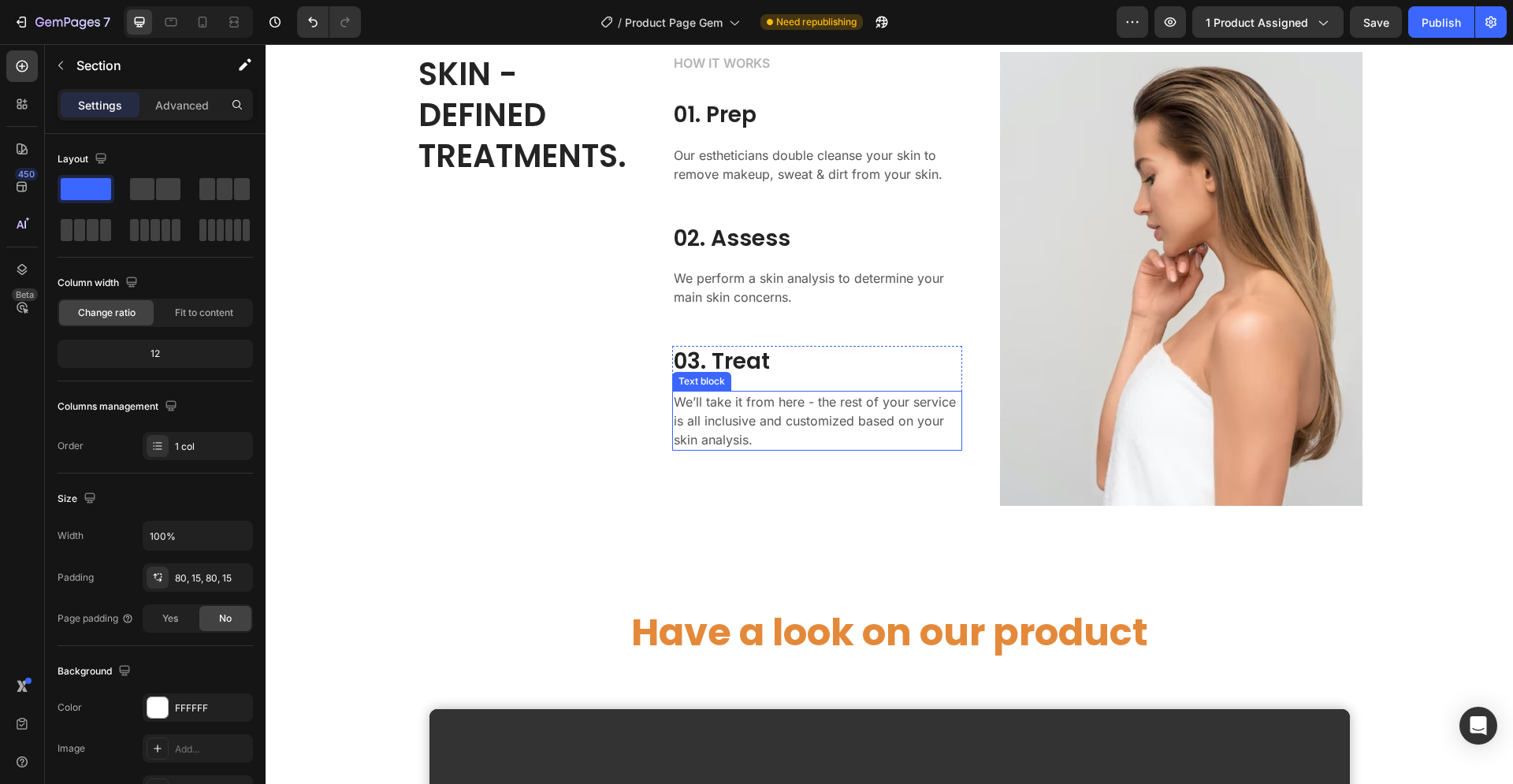
scroll to position [2089, 0]
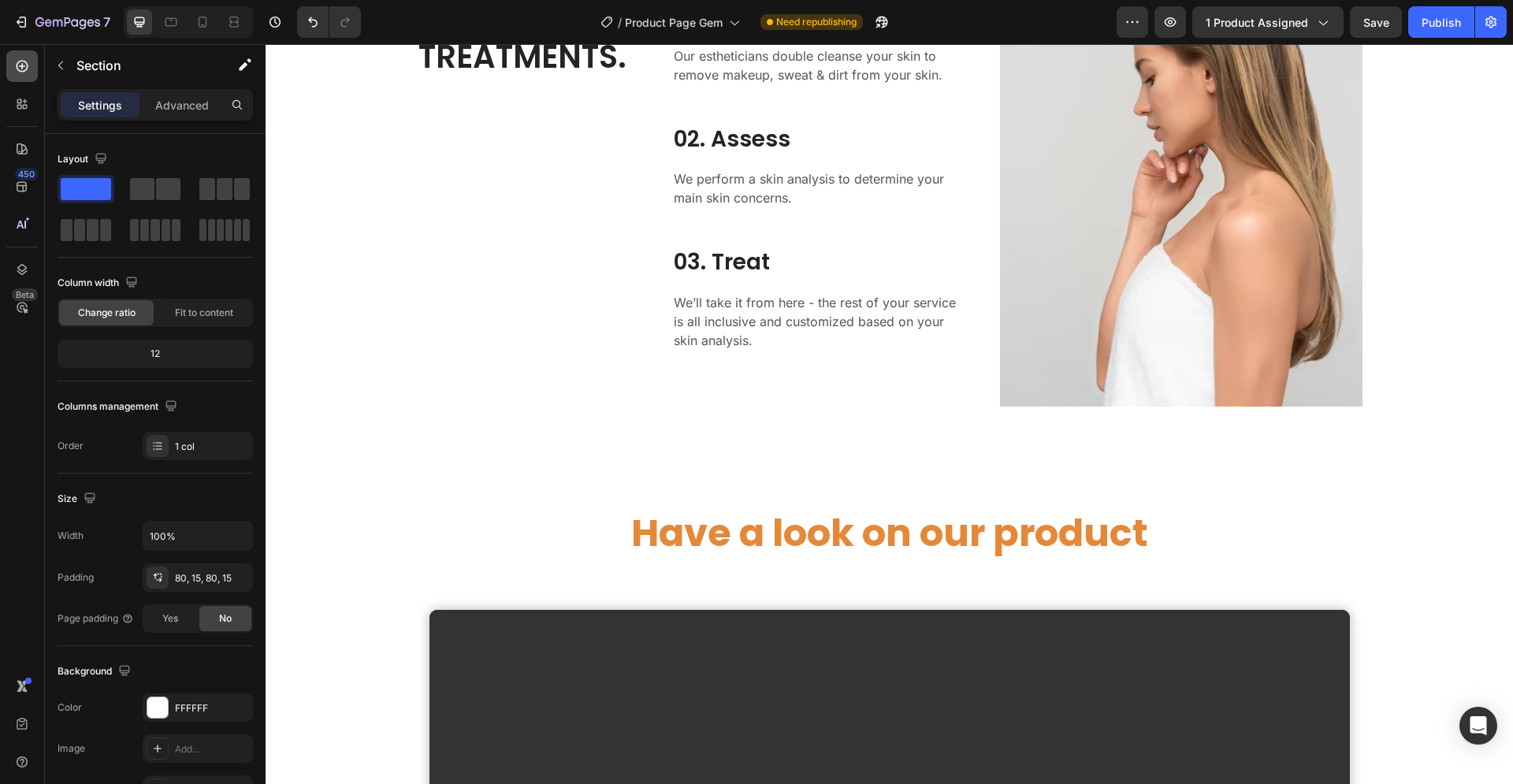
click at [22, 61] on icon at bounding box center [22, 67] width 11 height 11
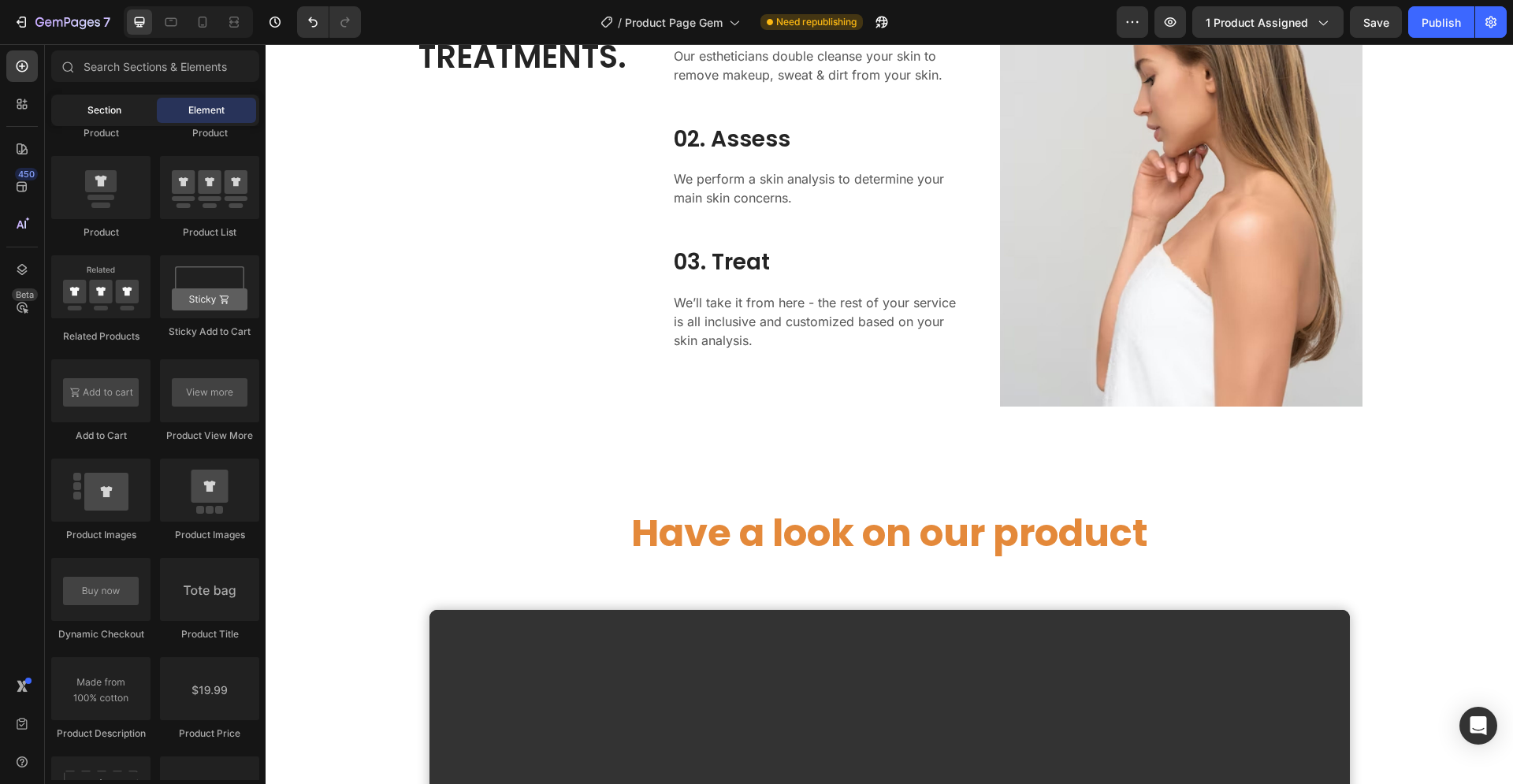
click at [93, 109] on span "Section" at bounding box center [105, 110] width 34 height 14
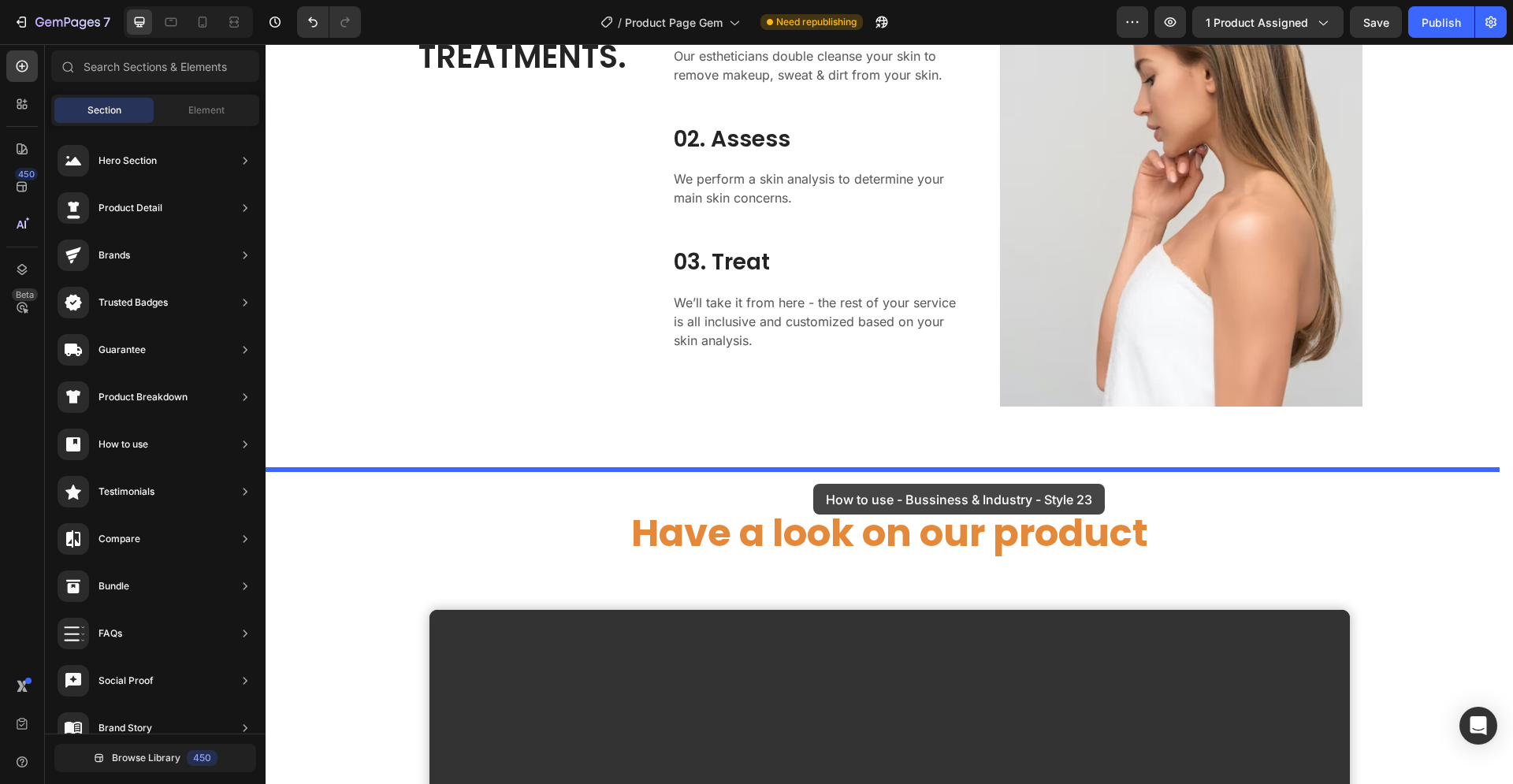
drag, startPoint x: 649, startPoint y: 294, endPoint x: 813, endPoint y: 484, distance: 251.0
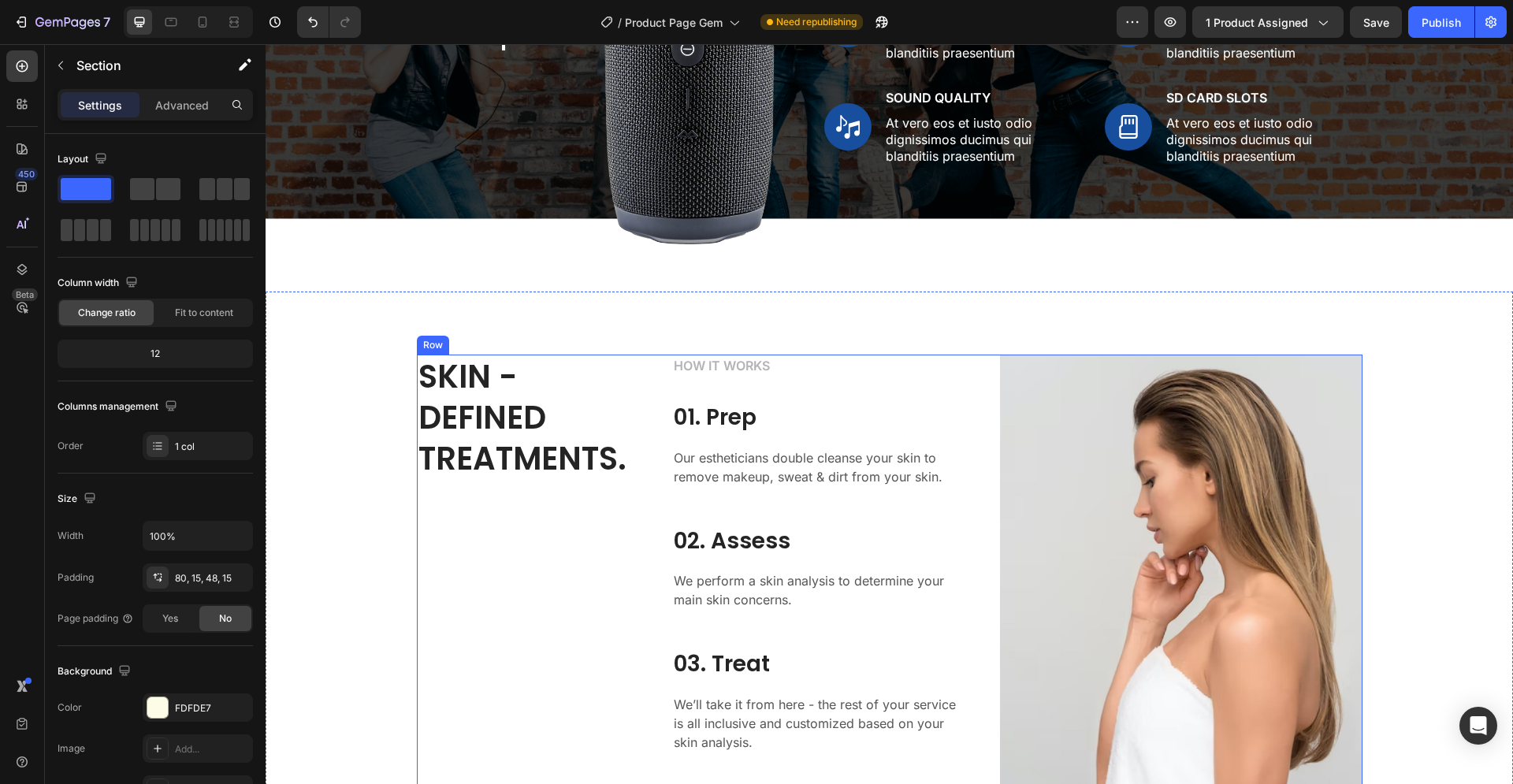
scroll to position [2009, 0]
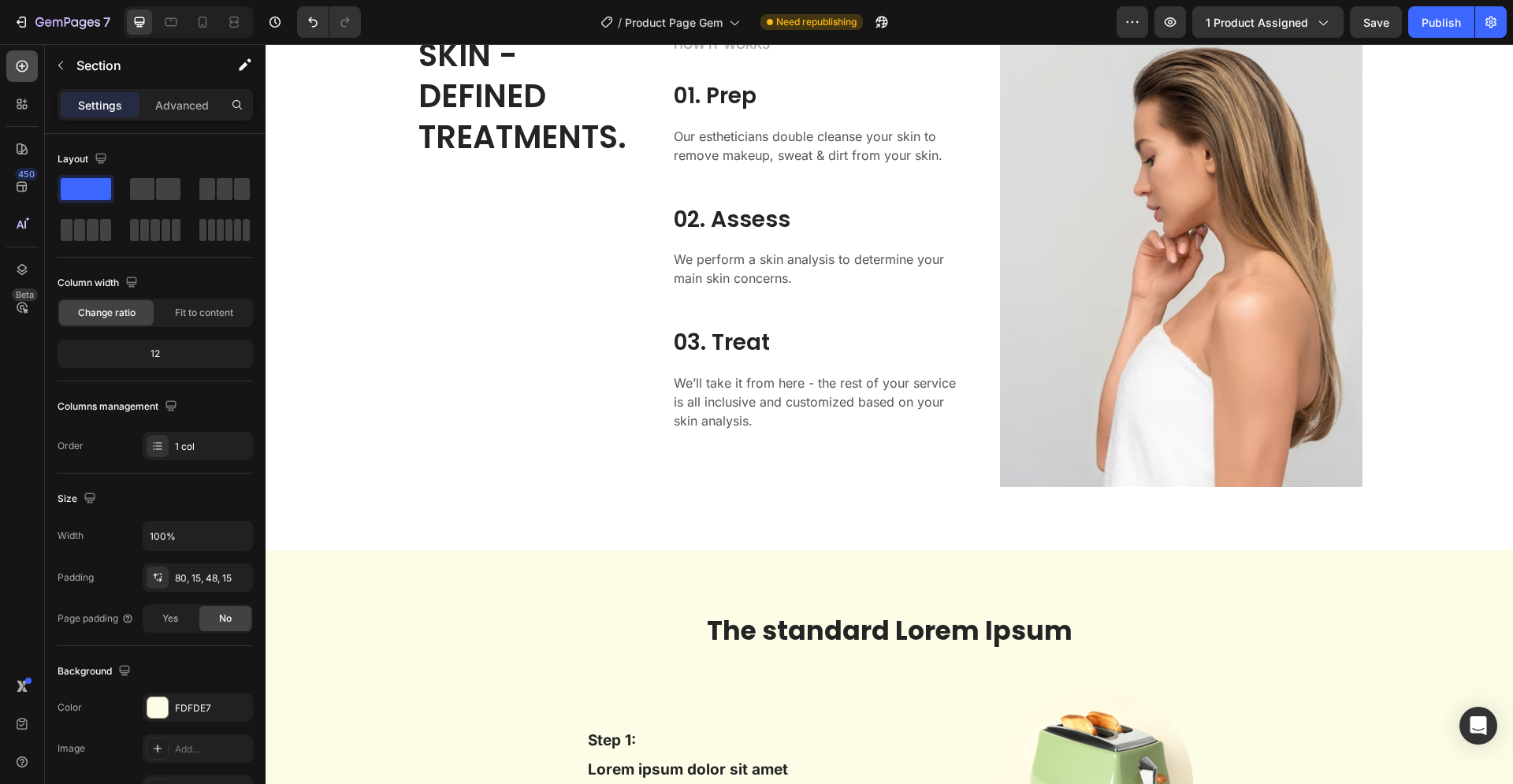
click at [22, 69] on icon at bounding box center [22, 66] width 7 height 7
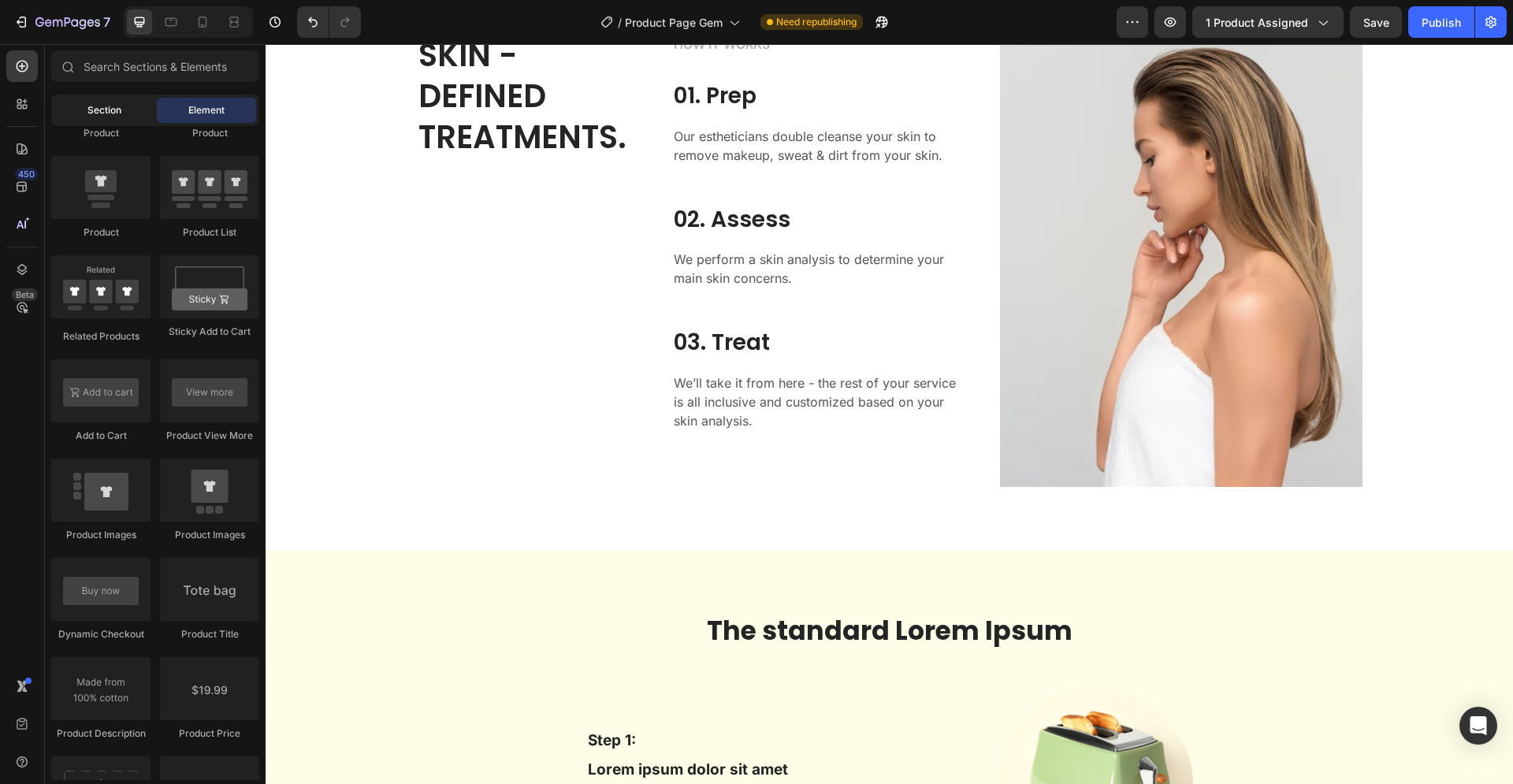
click at [86, 114] on div "Section" at bounding box center [104, 111] width 99 height 25
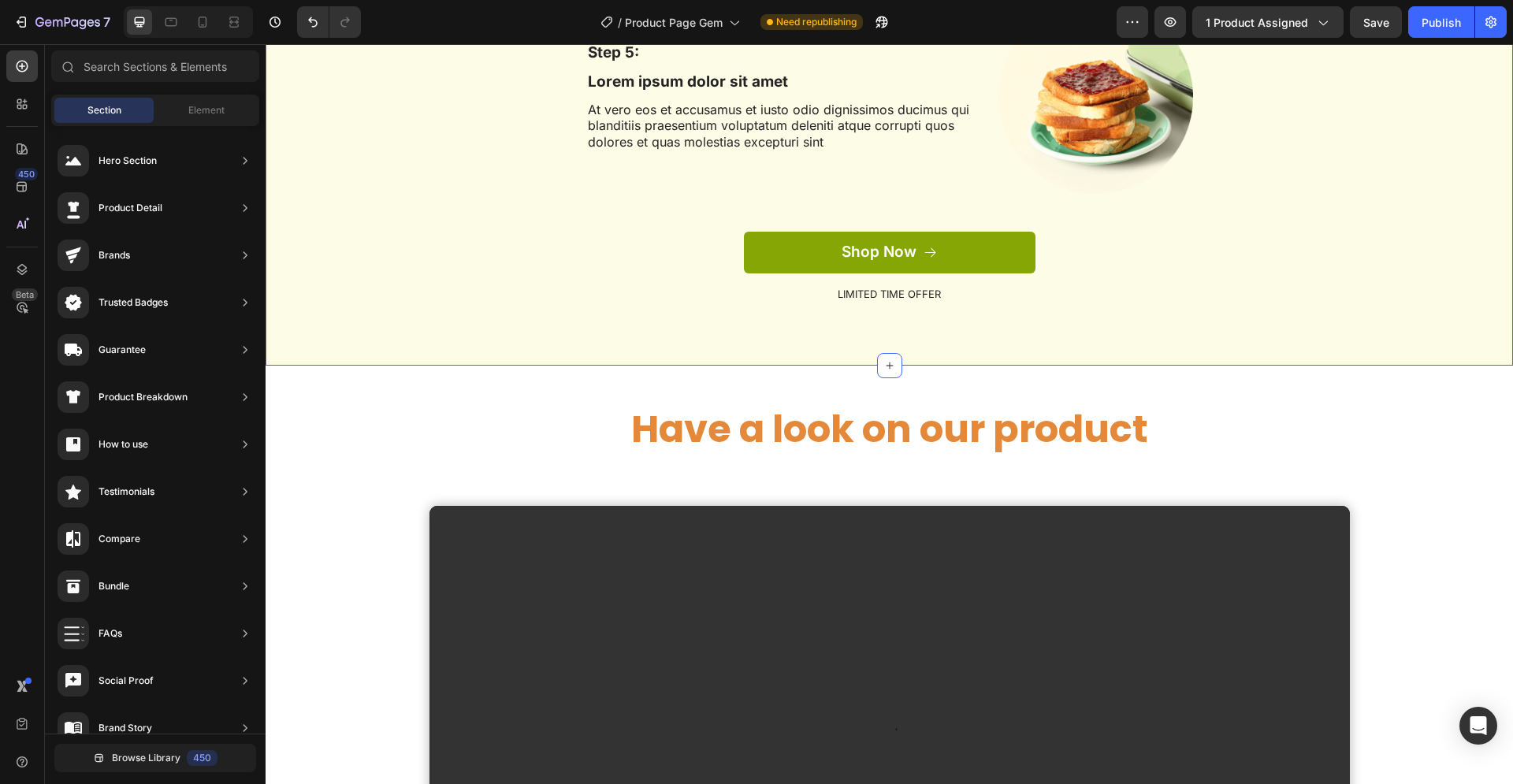
scroll to position [3374, 0]
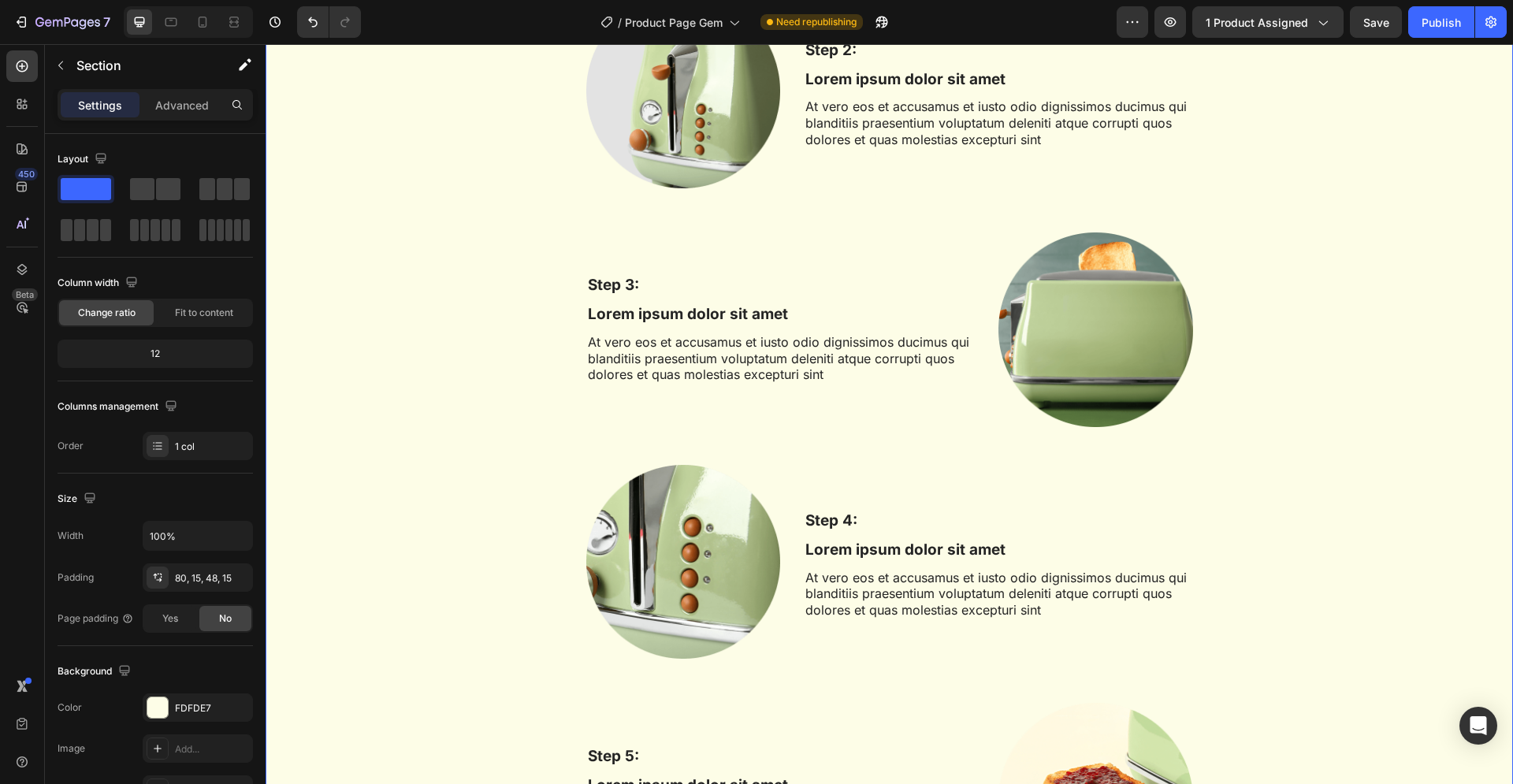
scroll to position [2491, 0]
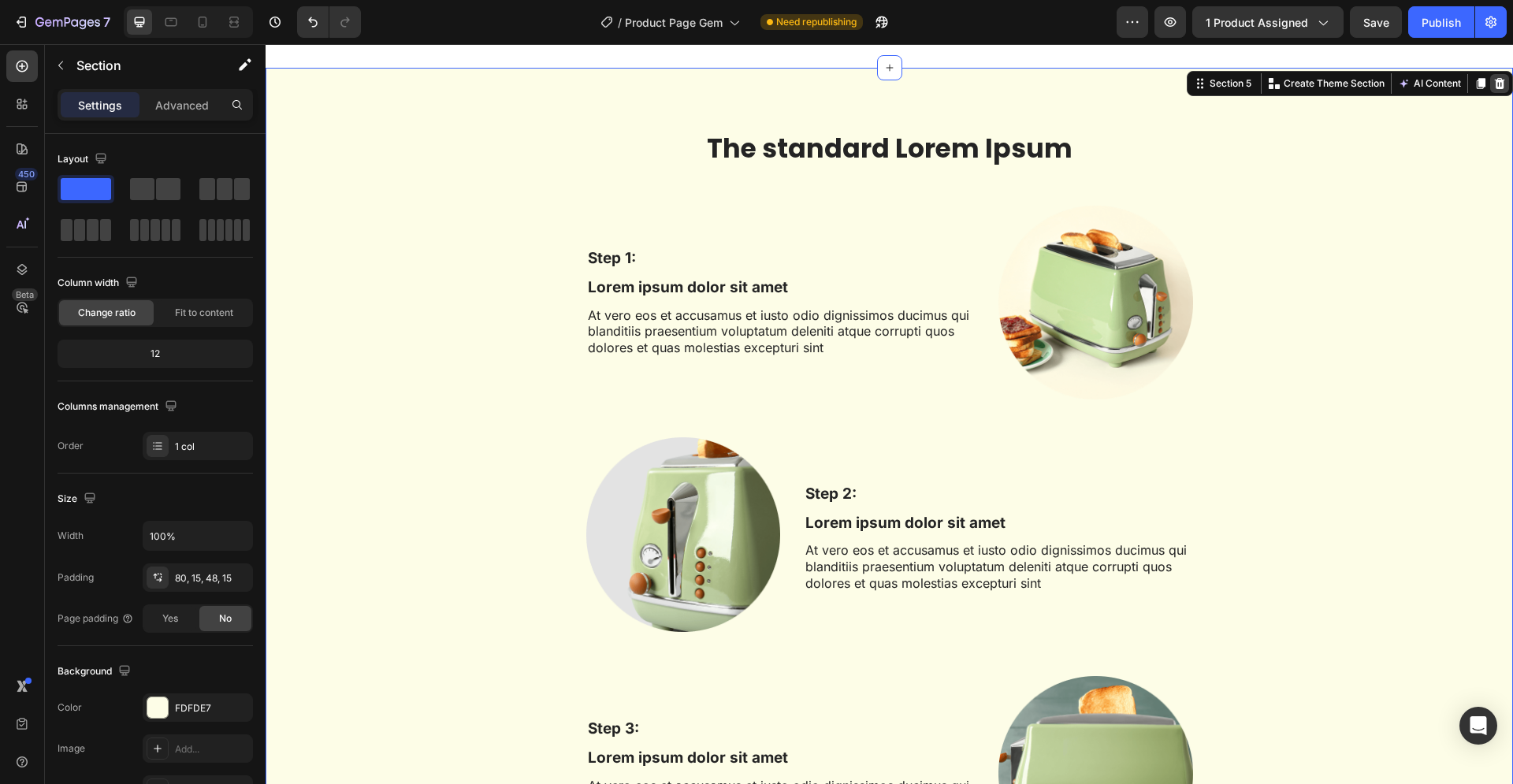
click at [1495, 81] on icon at bounding box center [1500, 84] width 10 height 11
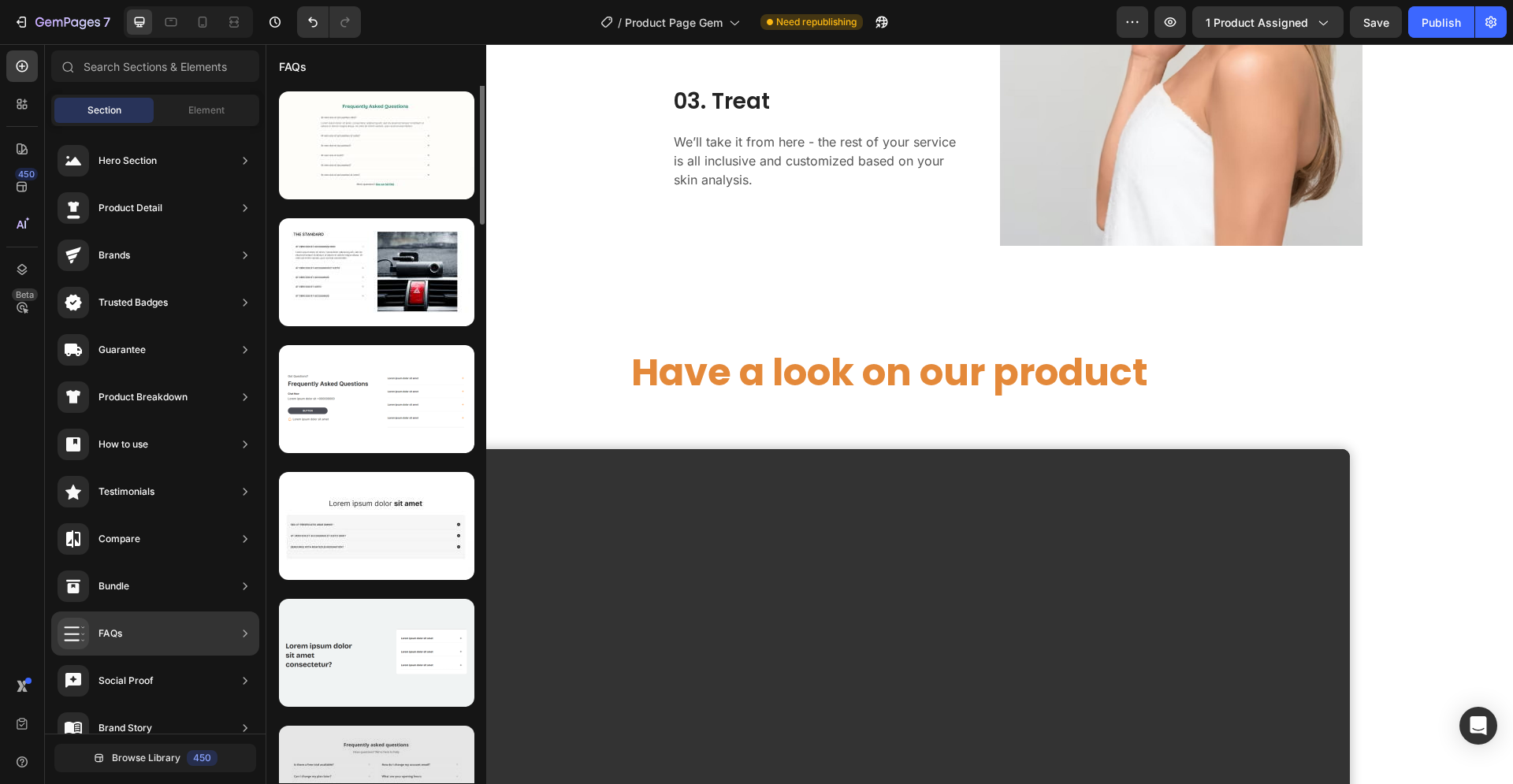
scroll to position [266, 0]
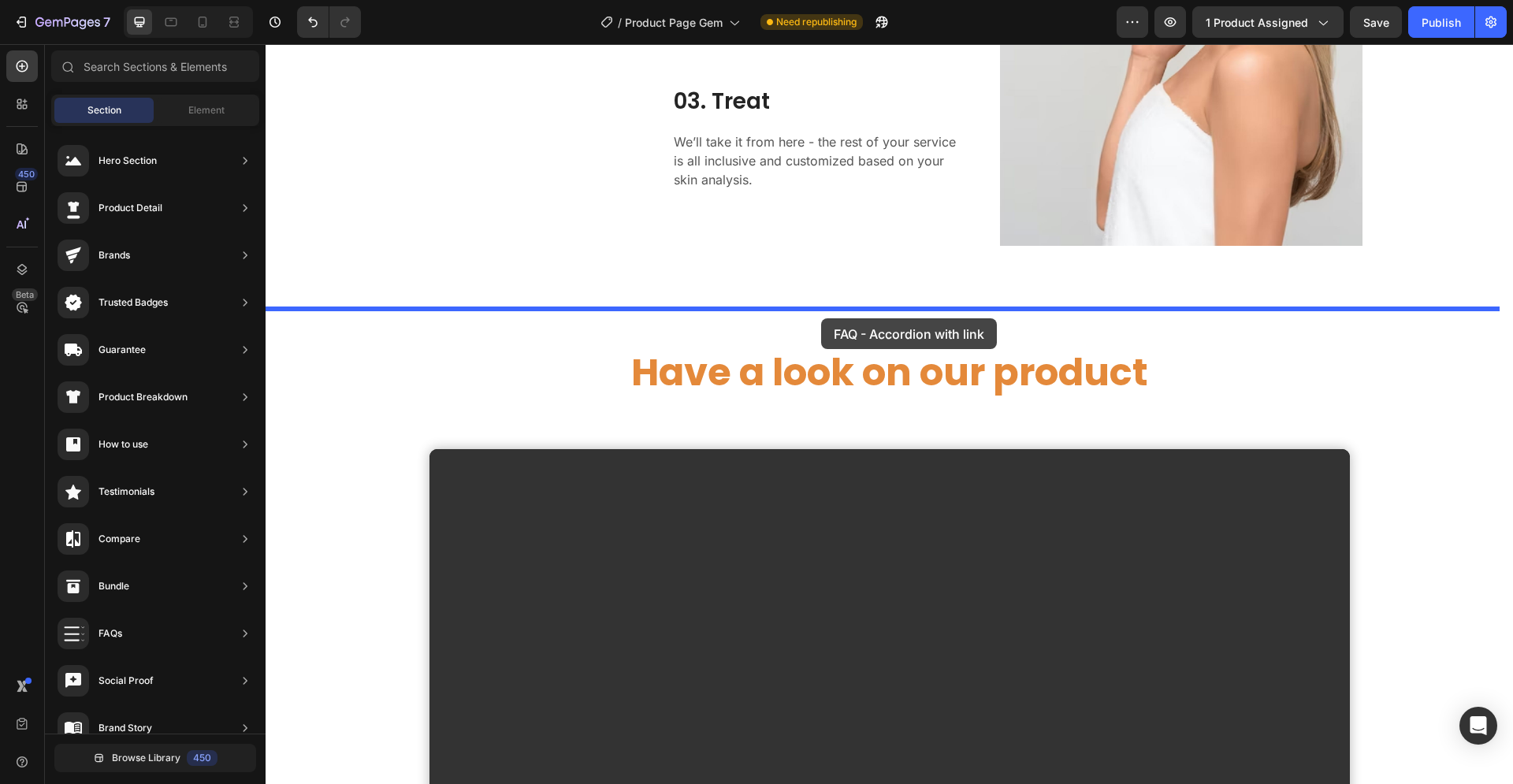
drag, startPoint x: 660, startPoint y: 433, endPoint x: 821, endPoint y: 318, distance: 197.9
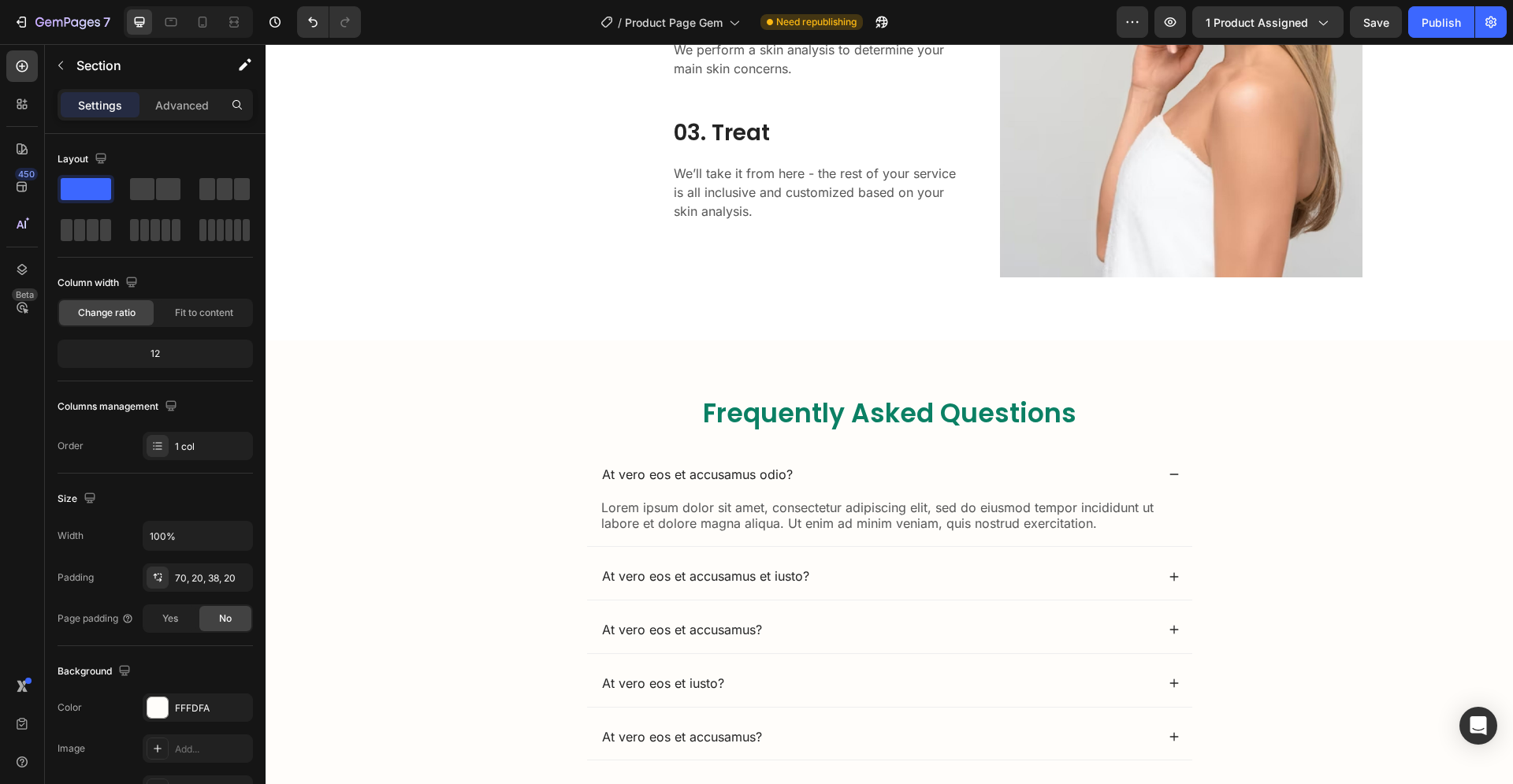
scroll to position [2330, 0]
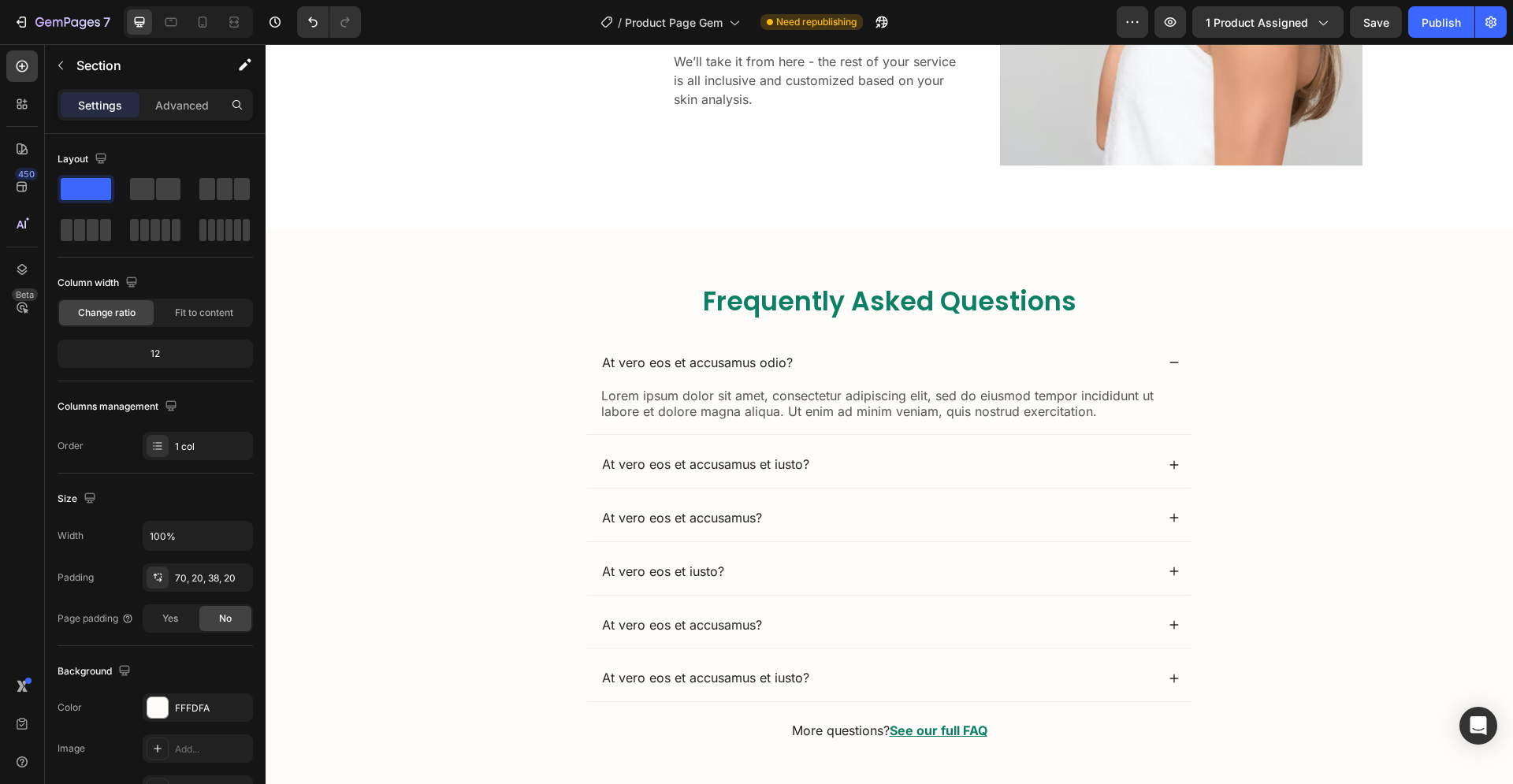
click at [457, 379] on div "Frequently Asked Questions Heading At vero eos et accusamus odio? Lorem ipsum d…" at bounding box center [889, 525] width 1216 height 482
click at [1143, 263] on div "Frequently Asked Questions Heading At vero eos et accusamus odio? Lorem ipsum d…" at bounding box center [889, 512] width 1247 height 567
click at [531, 274] on div "Frequently Asked Questions Heading At vero eos et accusamus odio? Lorem ipsum d…" at bounding box center [889, 512] width 1247 height 567
click at [574, 441] on div "Frequently Asked Questions Heading At vero eos et accusamus odio? Lorem ipsum d…" at bounding box center [889, 525] width 1216 height 482
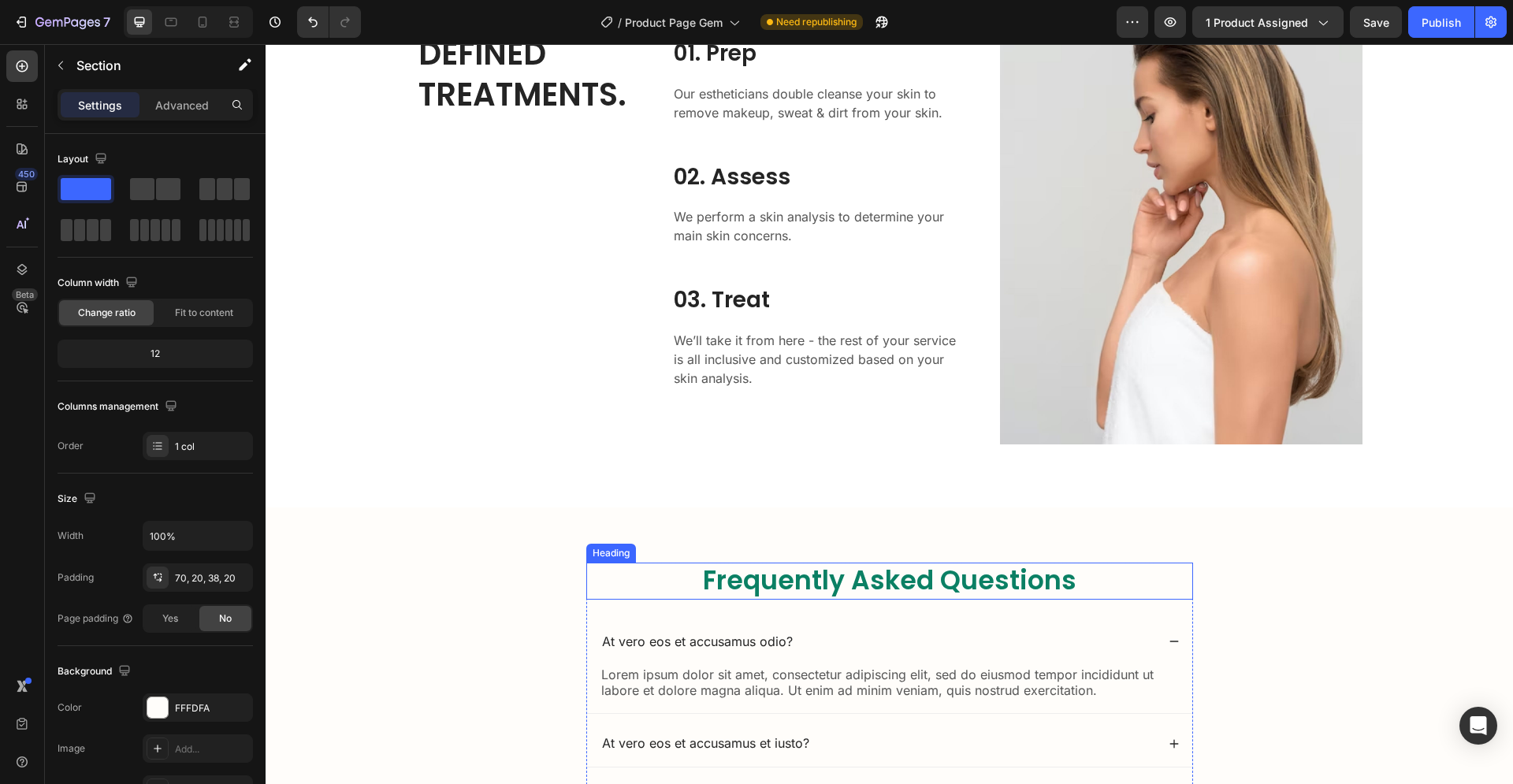
scroll to position [2169, 0]
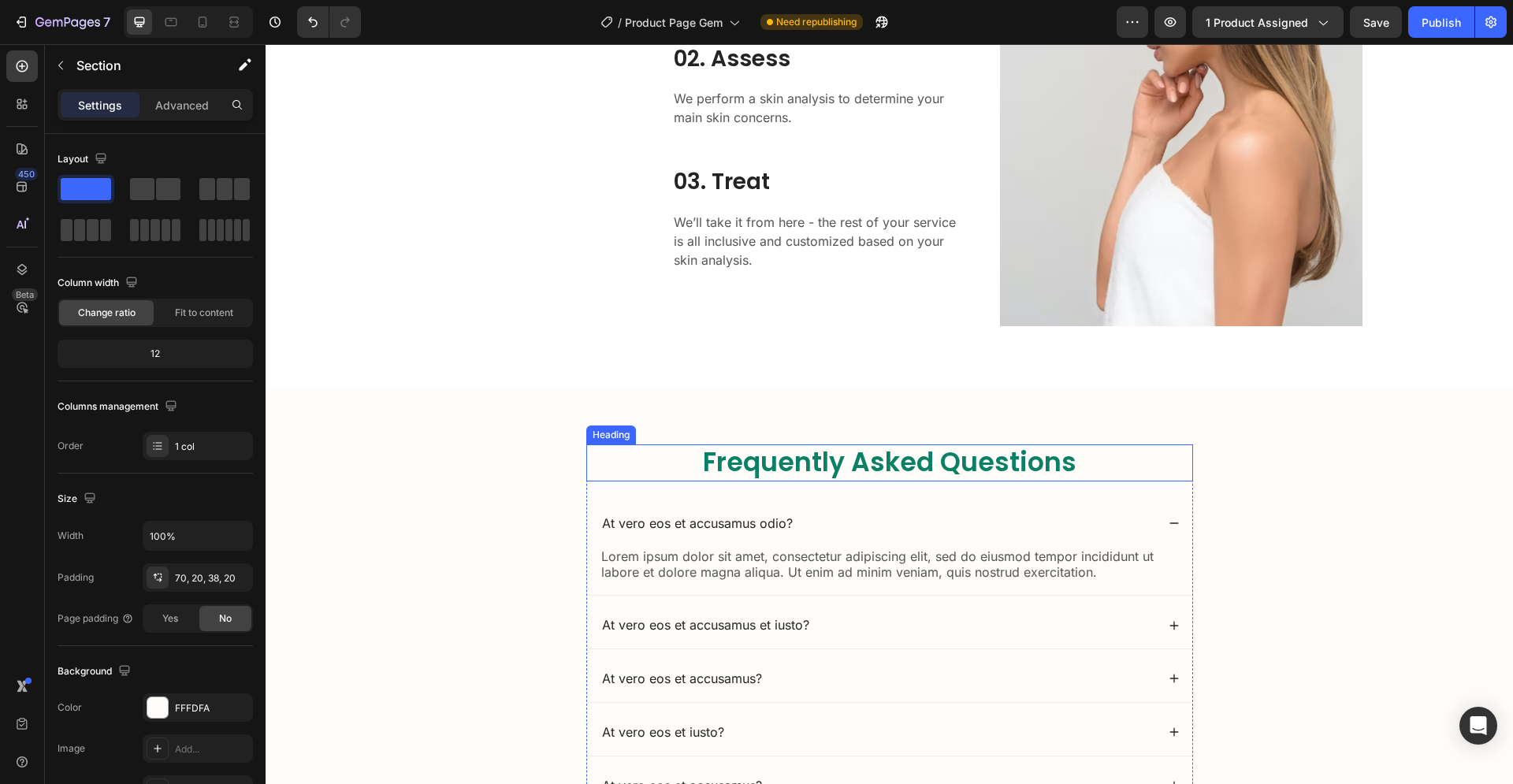
click at [662, 480] on h2 "Frequently Asked Questions" at bounding box center [889, 462] width 607 height 37
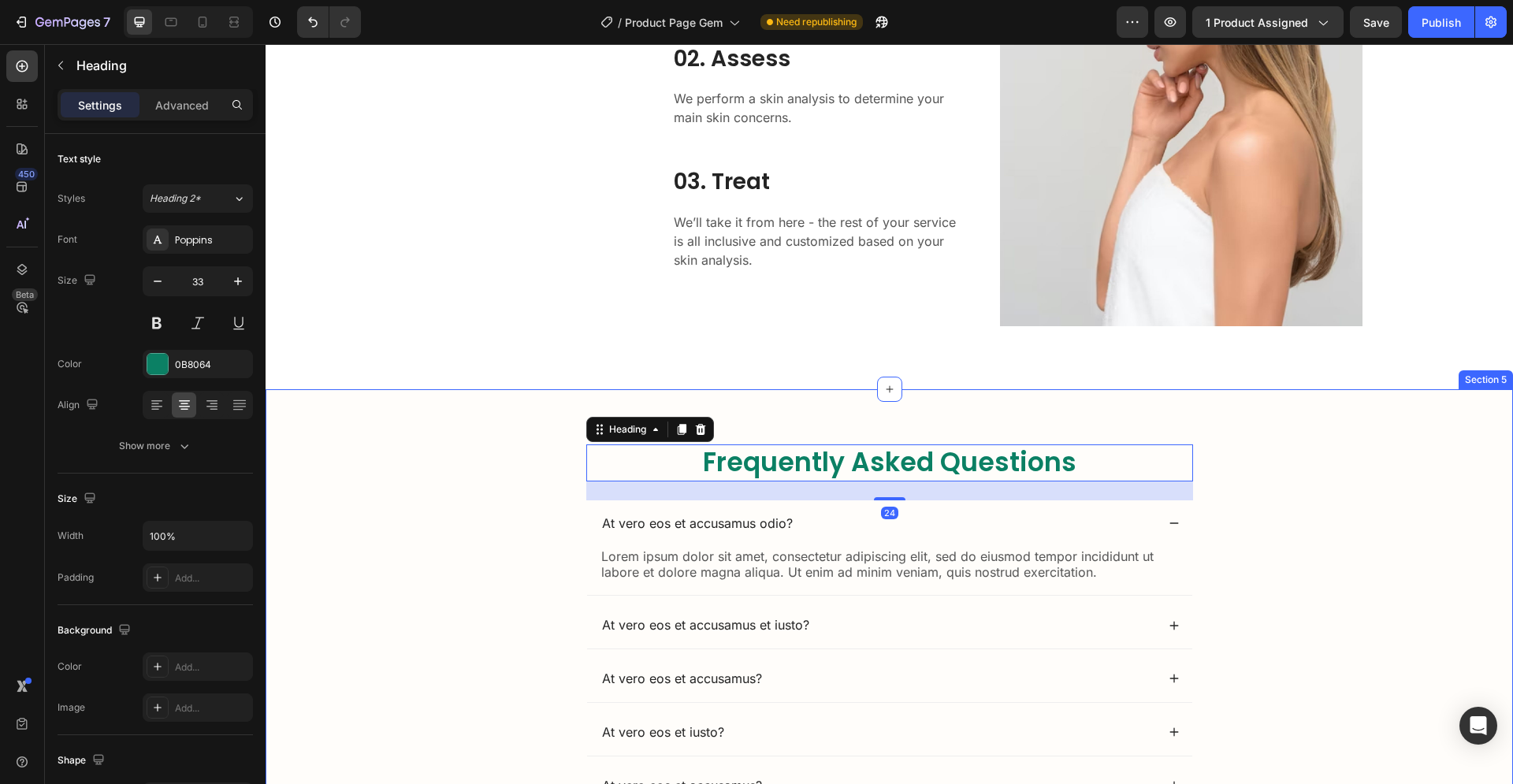
click at [767, 408] on div "Frequently Asked Questions Heading 24 At vero eos et accusamus odio? Lorem ipsu…" at bounding box center [889, 672] width 1247 height 567
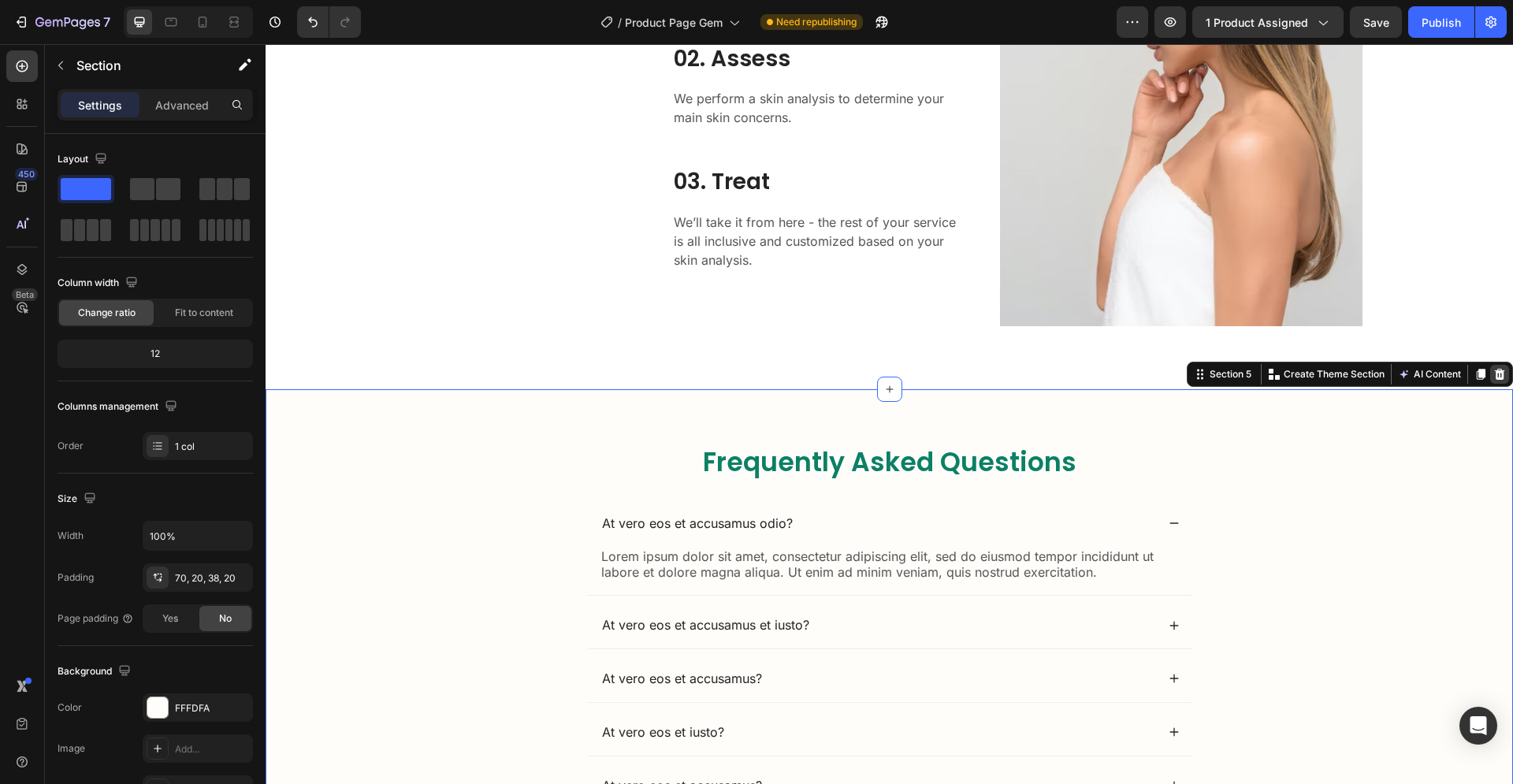
click at [1495, 371] on icon at bounding box center [1500, 374] width 10 height 11
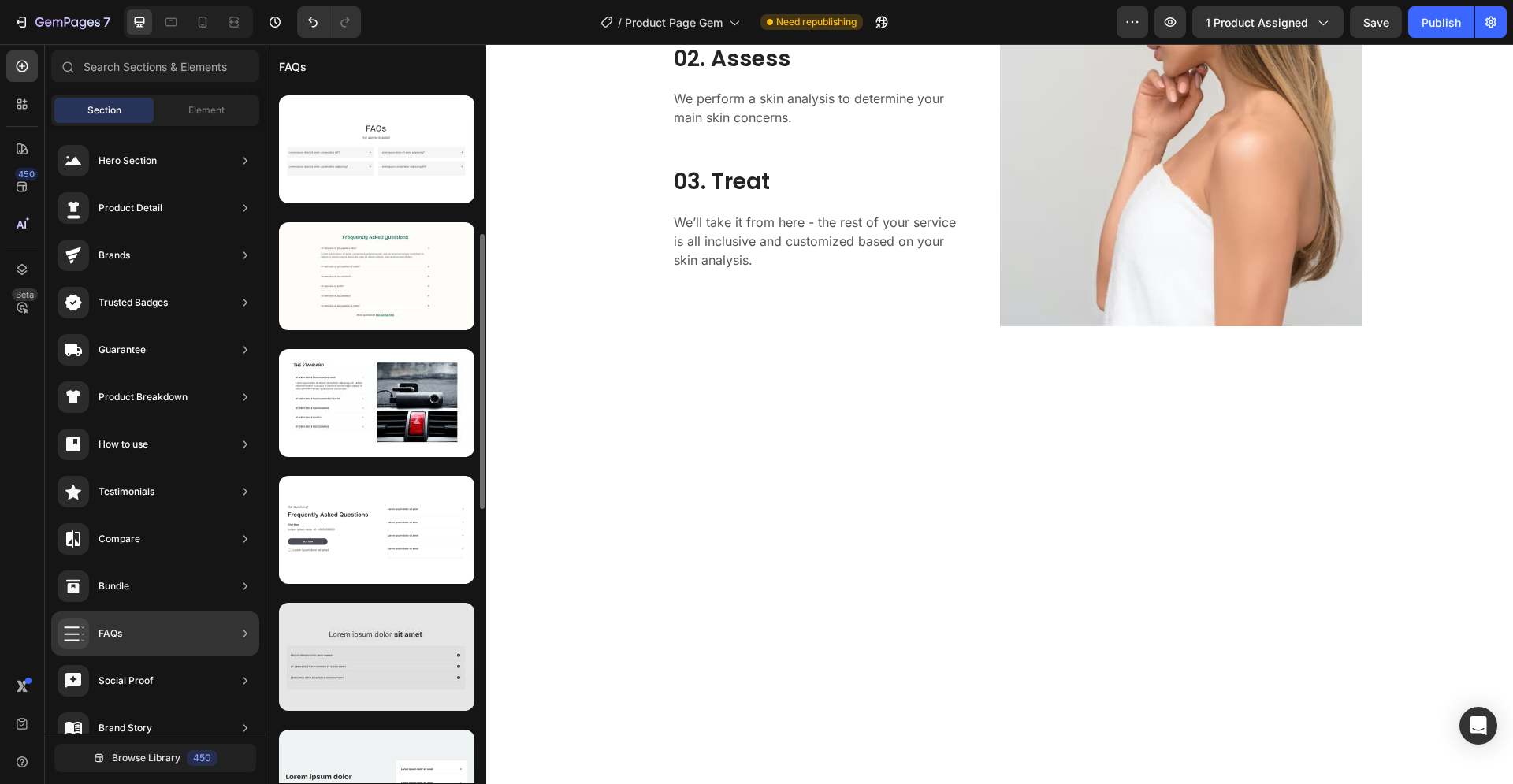
scroll to position [456, 0]
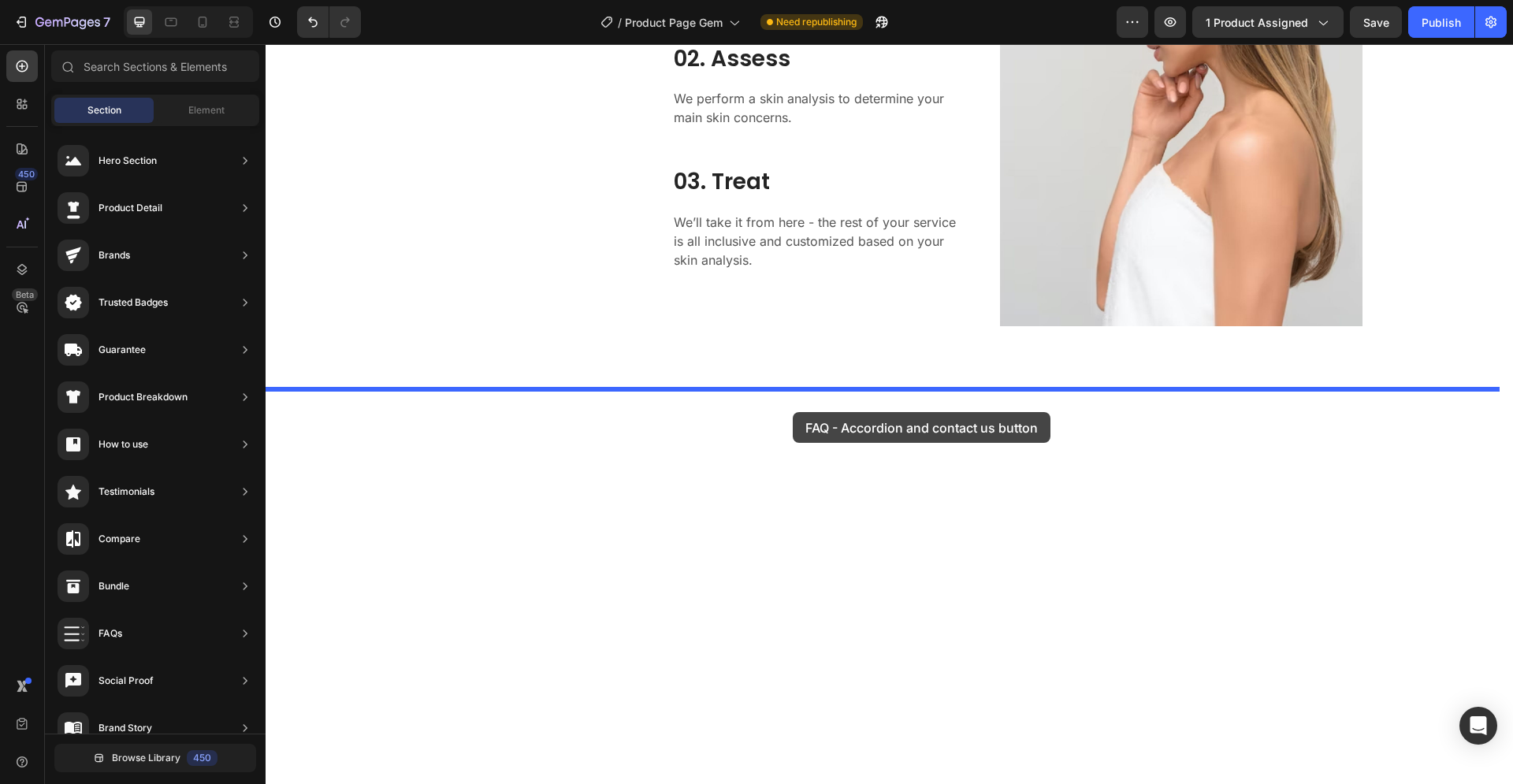
drag, startPoint x: 644, startPoint y: 489, endPoint x: 793, endPoint y: 412, distance: 167.7
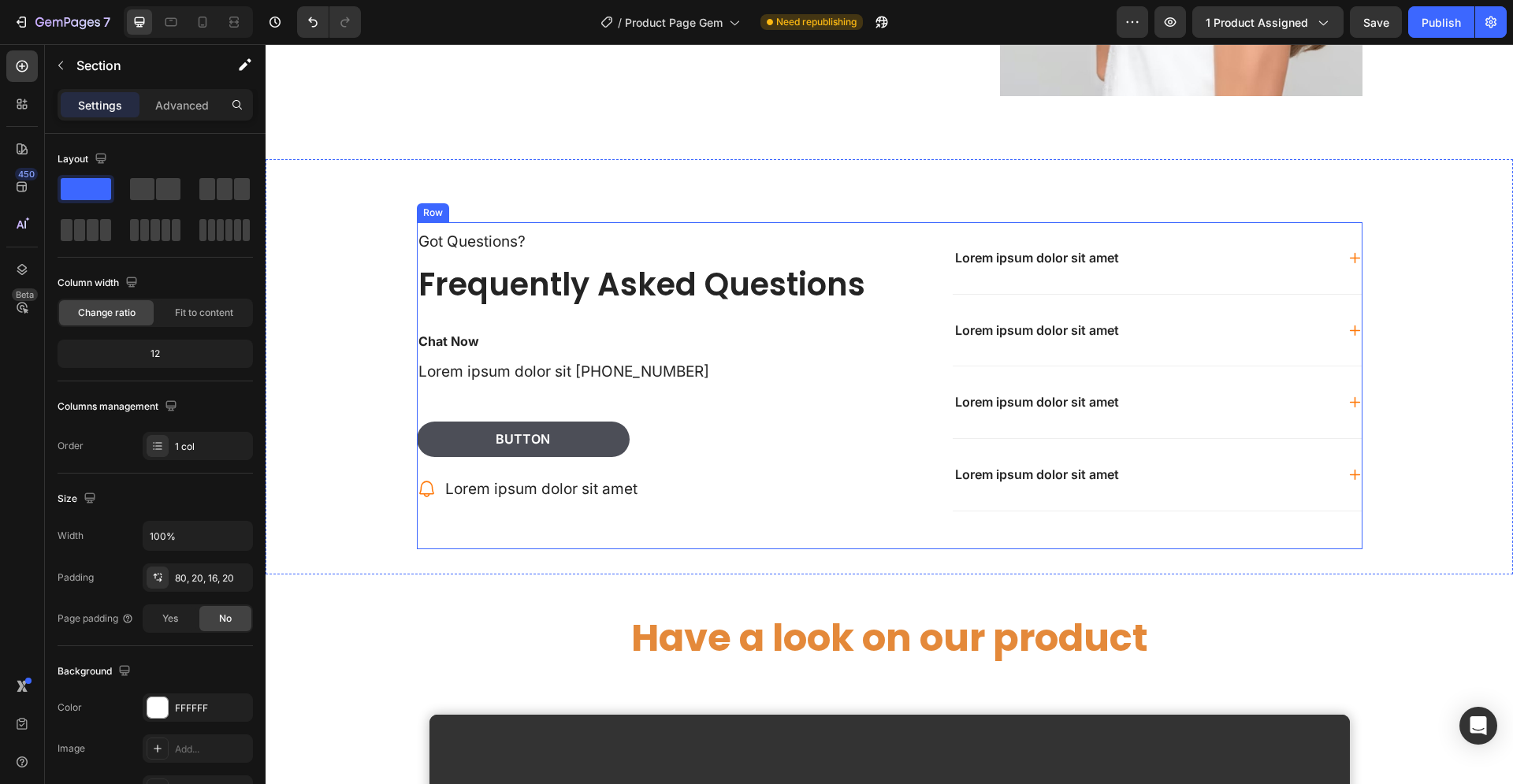
scroll to position [2410, 0]
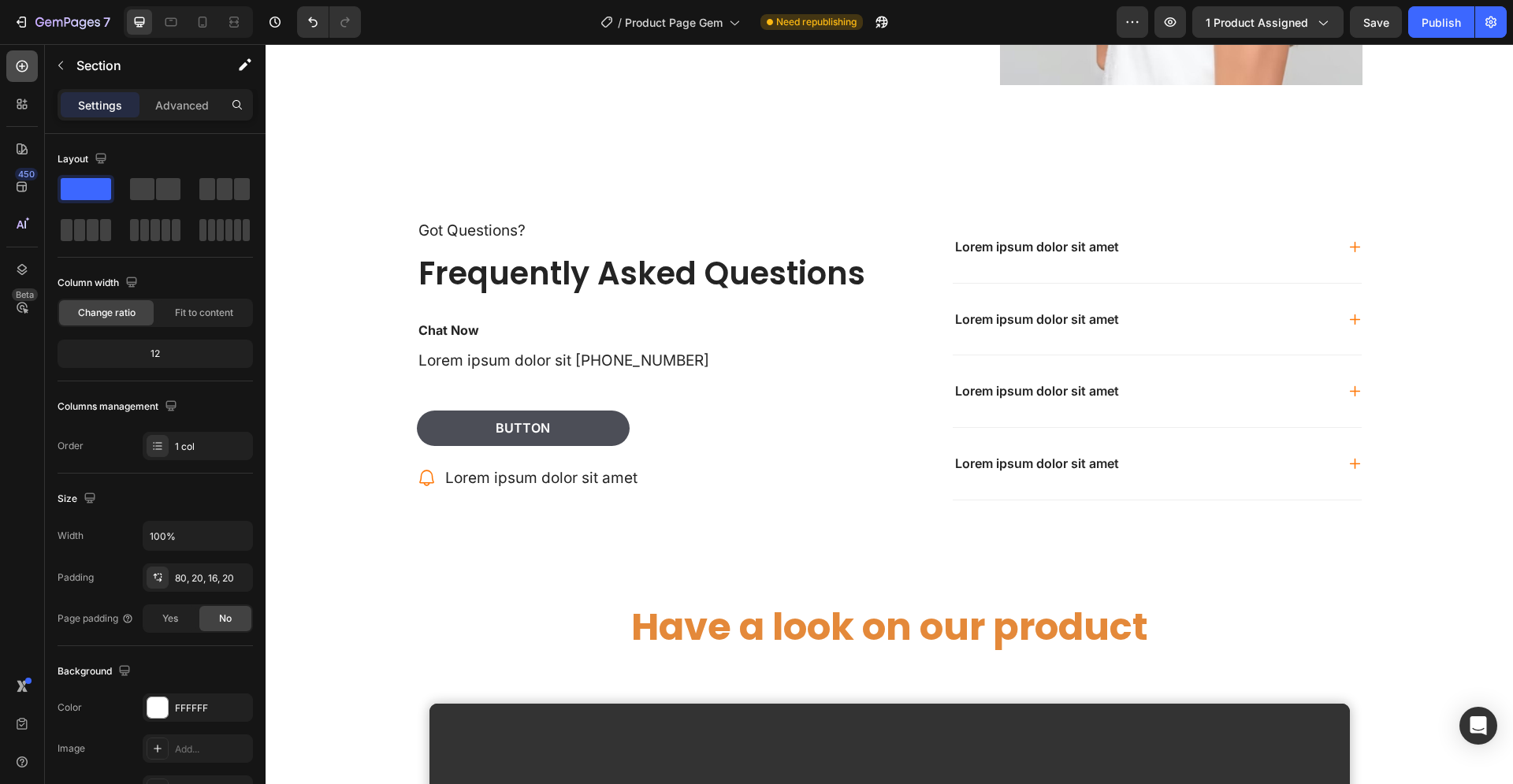
click at [16, 61] on icon at bounding box center [22, 66] width 16 height 16
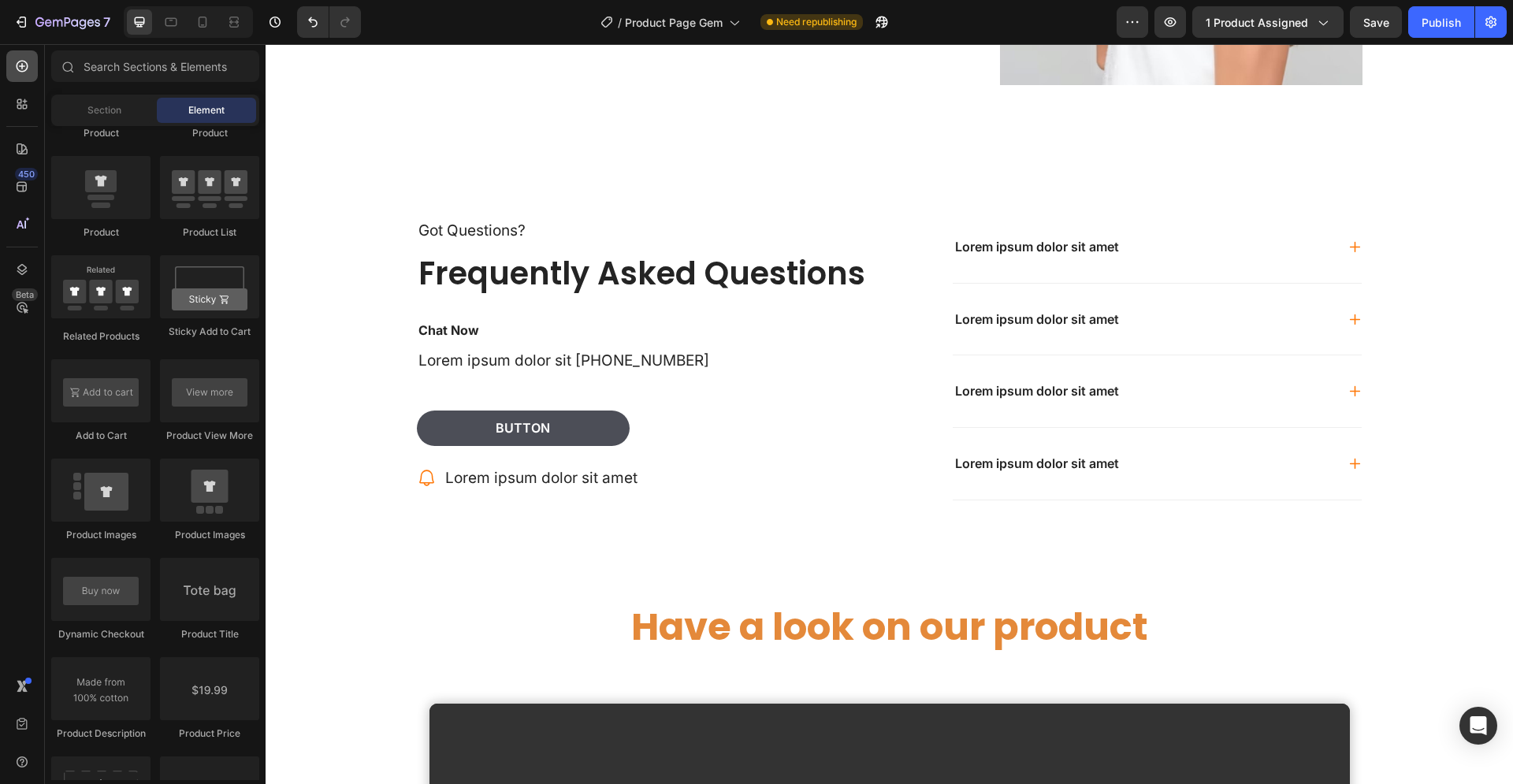
scroll to position [2109, 0]
click at [110, 111] on span "Section" at bounding box center [105, 110] width 34 height 14
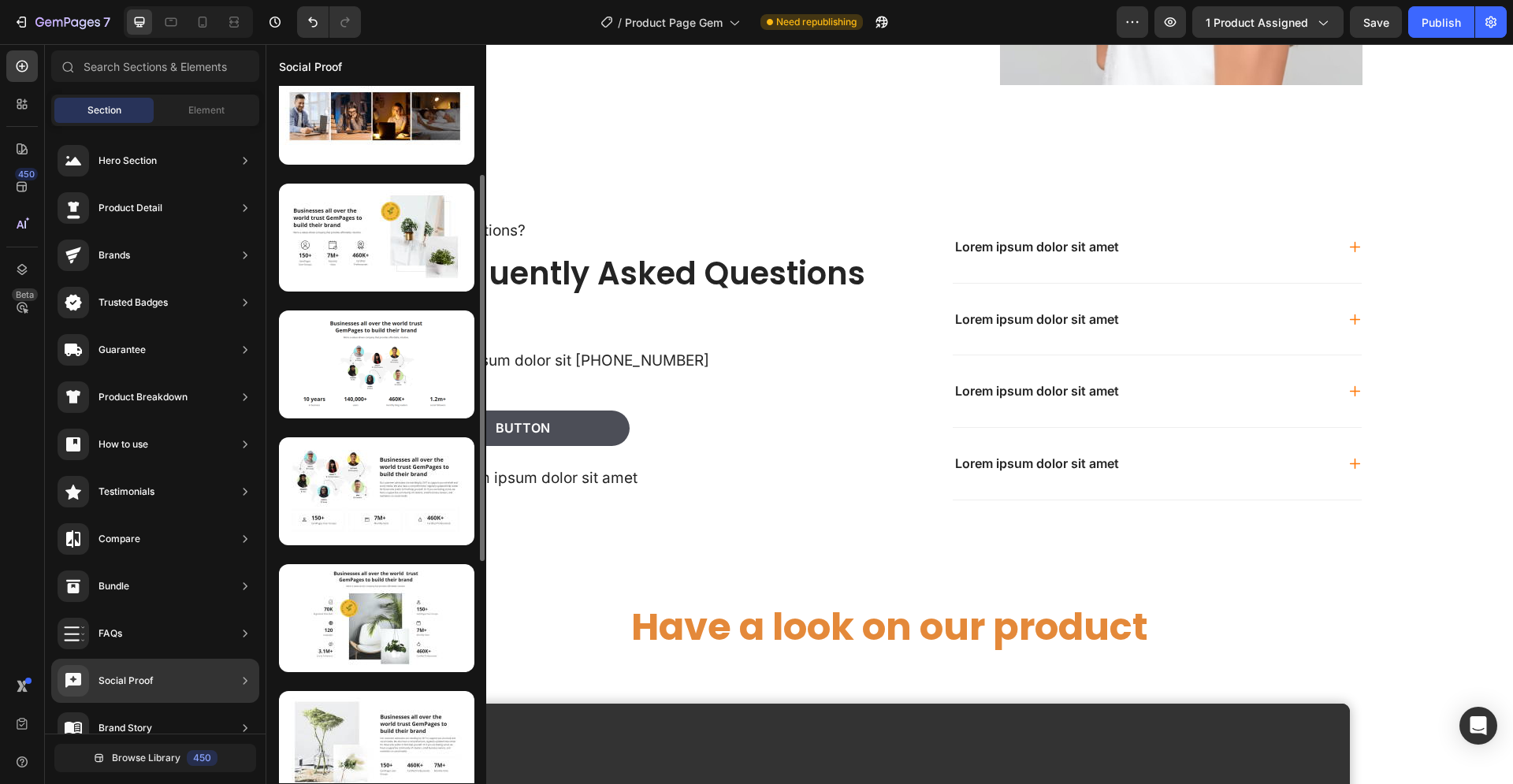
scroll to position [241, 0]
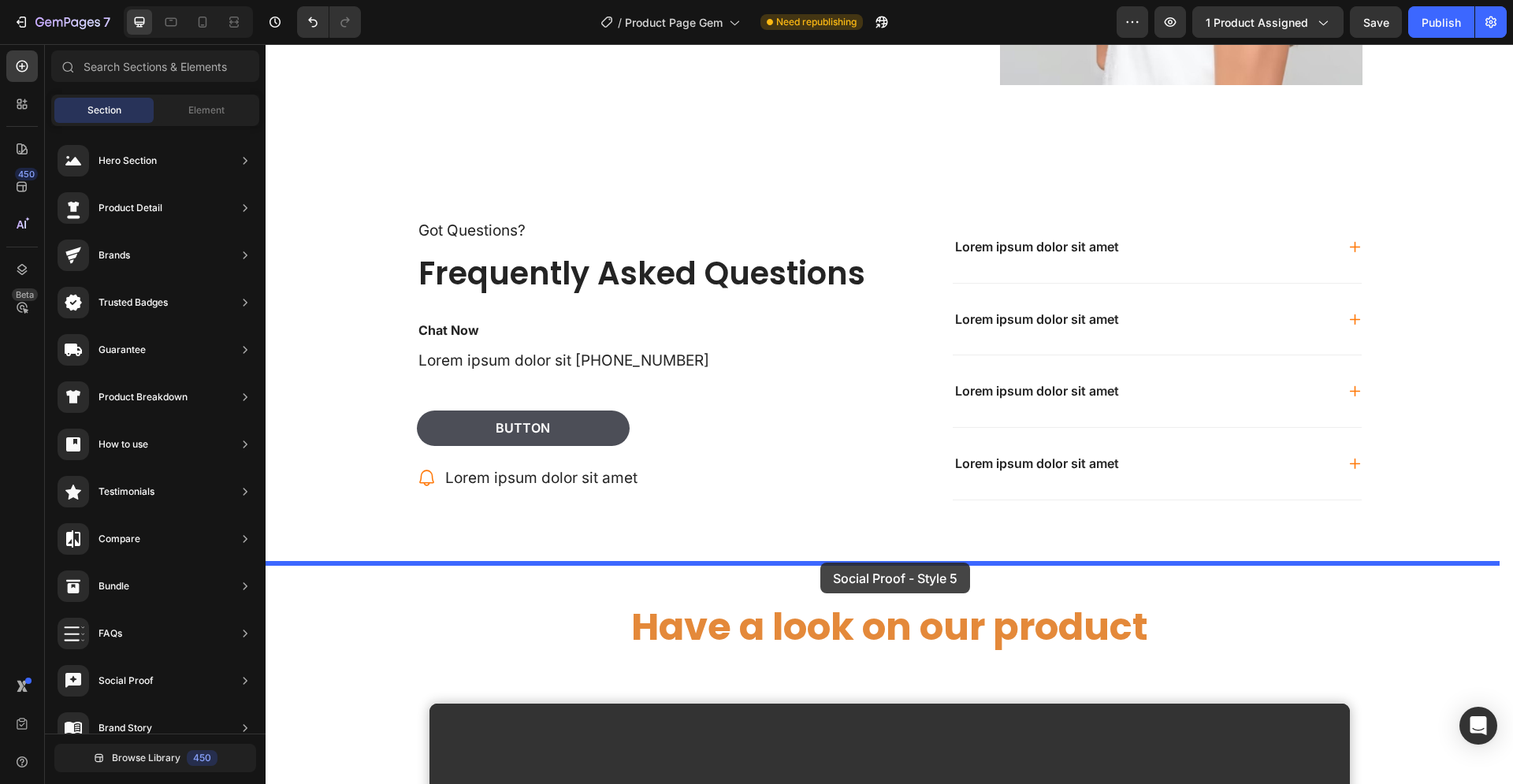
drag, startPoint x: 644, startPoint y: 563, endPoint x: 820, endPoint y: 563, distance: 176.0
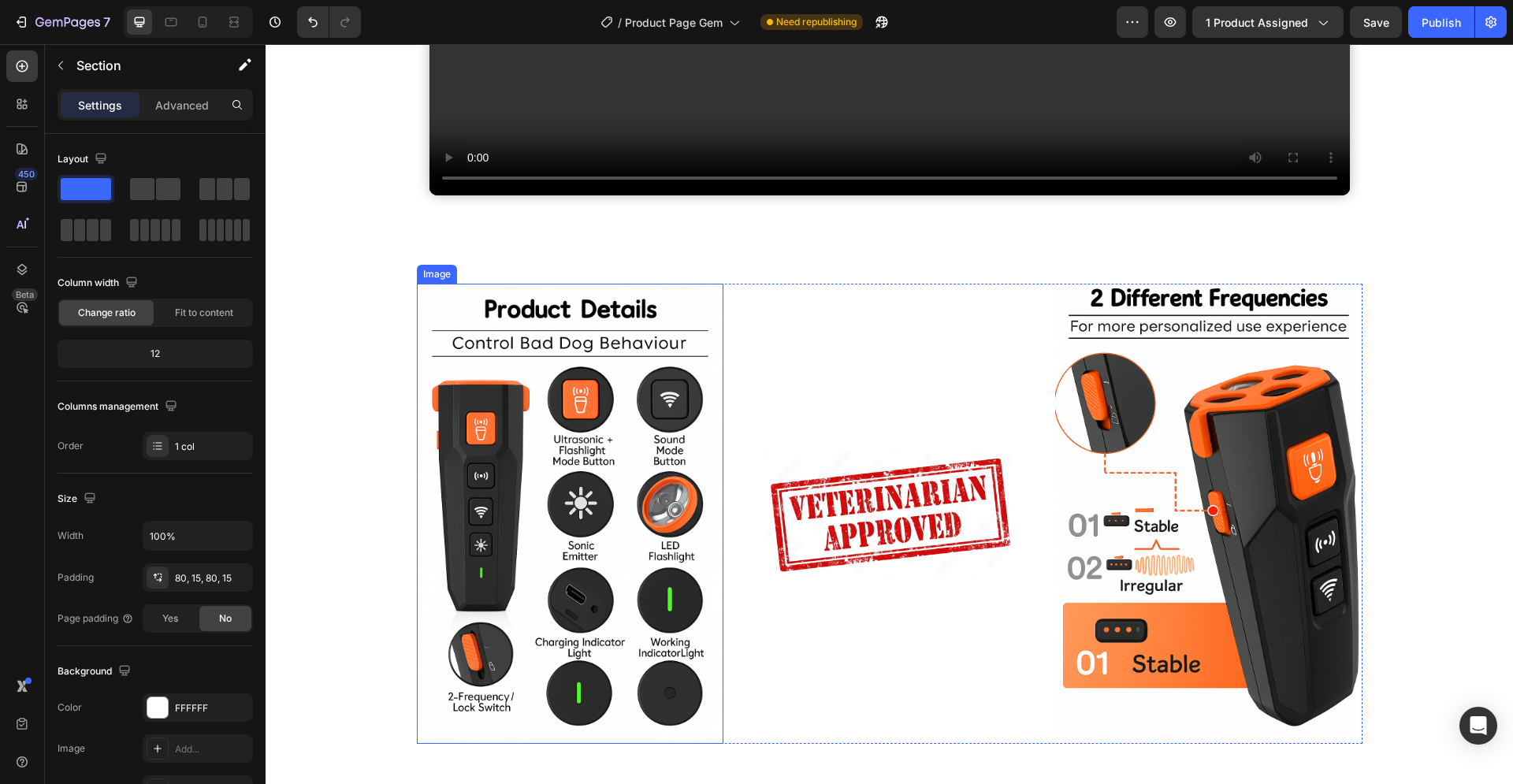
scroll to position [4240, 0]
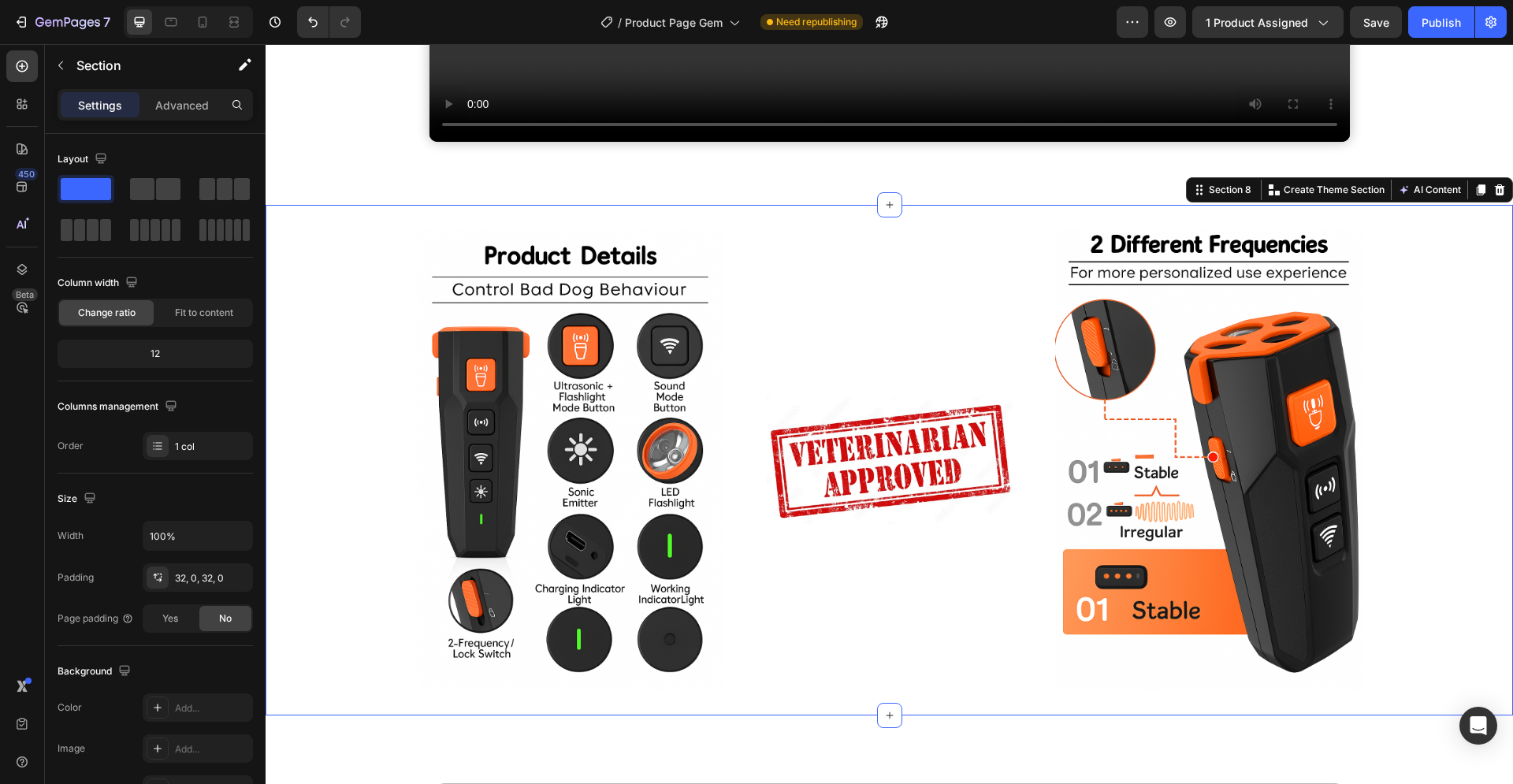
click at [376, 437] on div "Image Image Image Row" at bounding box center [889, 459] width 1247 height 460
click at [1493, 189] on icon at bounding box center [1499, 190] width 12 height 12
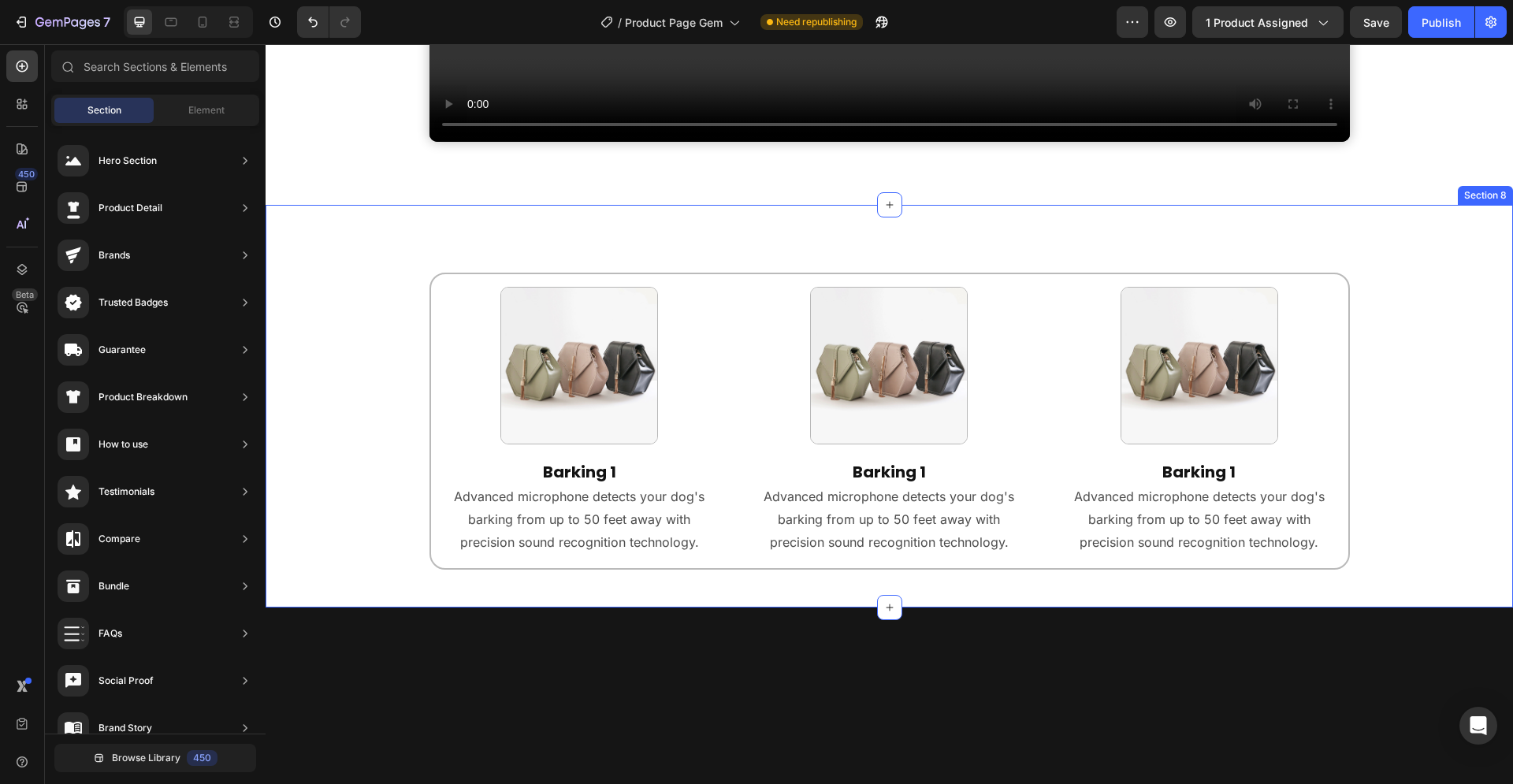
click at [619, 230] on div "Image Barking 1 Heading Advanced microphone detects your dog's barking from up …" at bounding box center [889, 406] width 1247 height 402
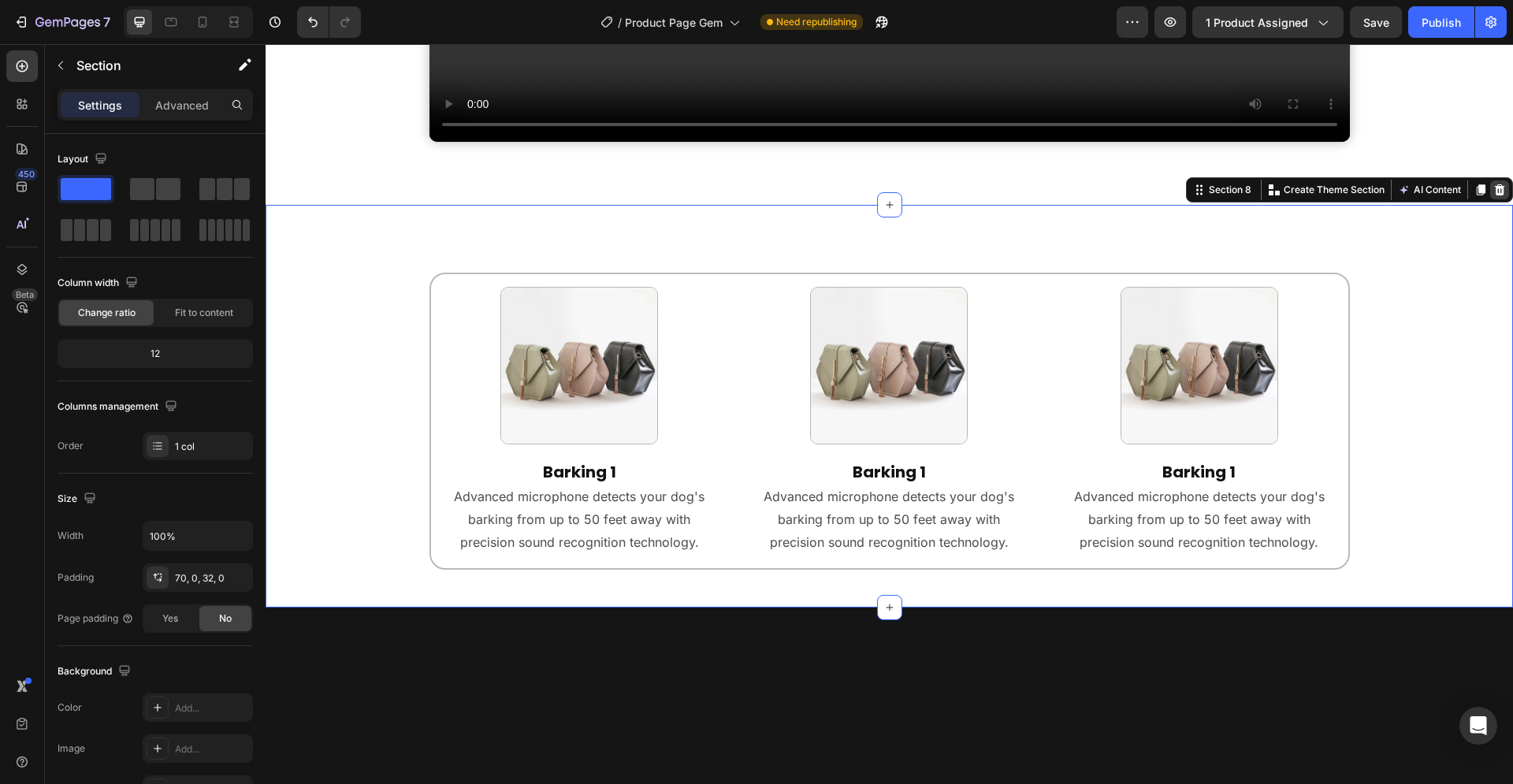
click at [1495, 189] on icon at bounding box center [1500, 190] width 10 height 11
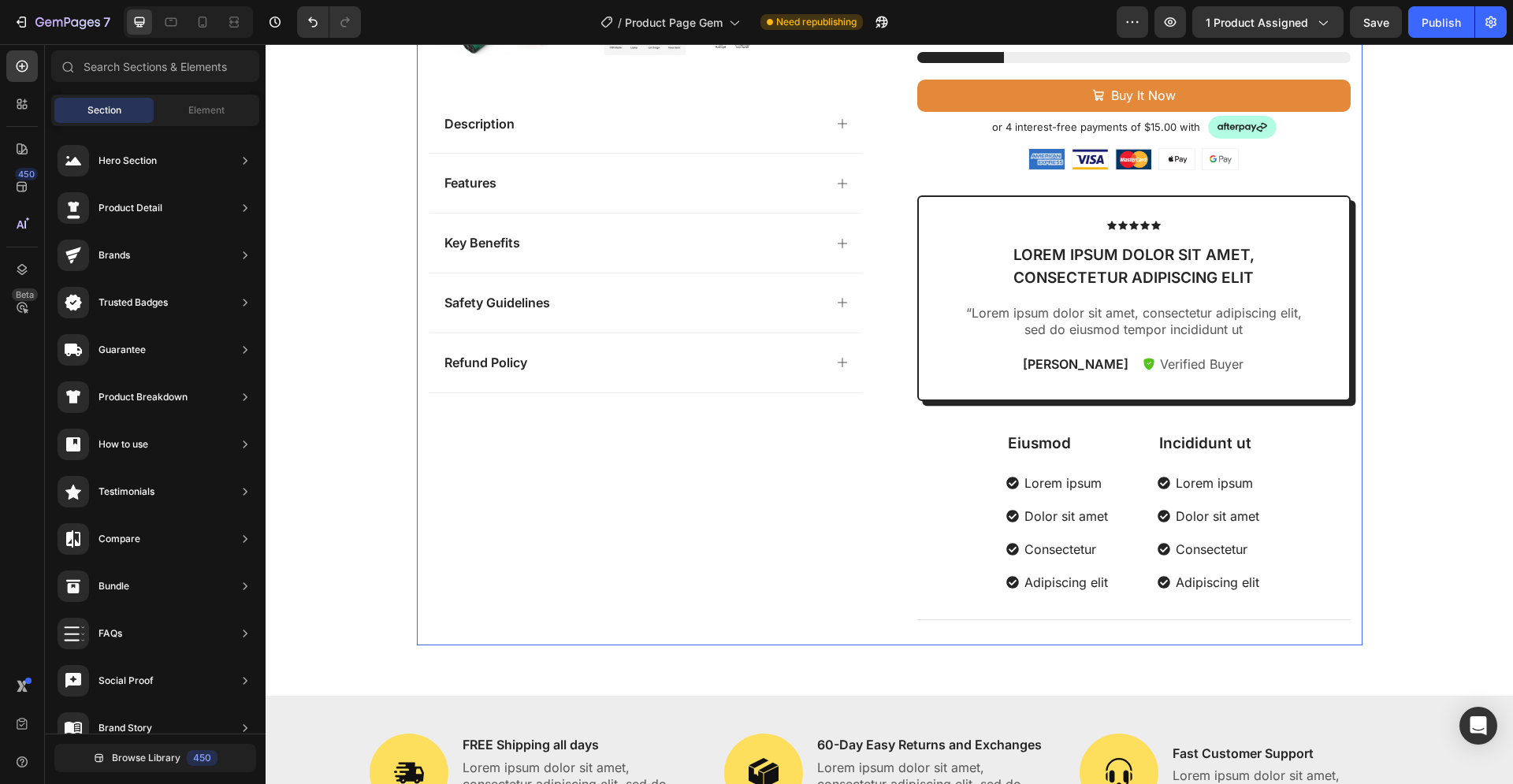
scroll to position [995, 0]
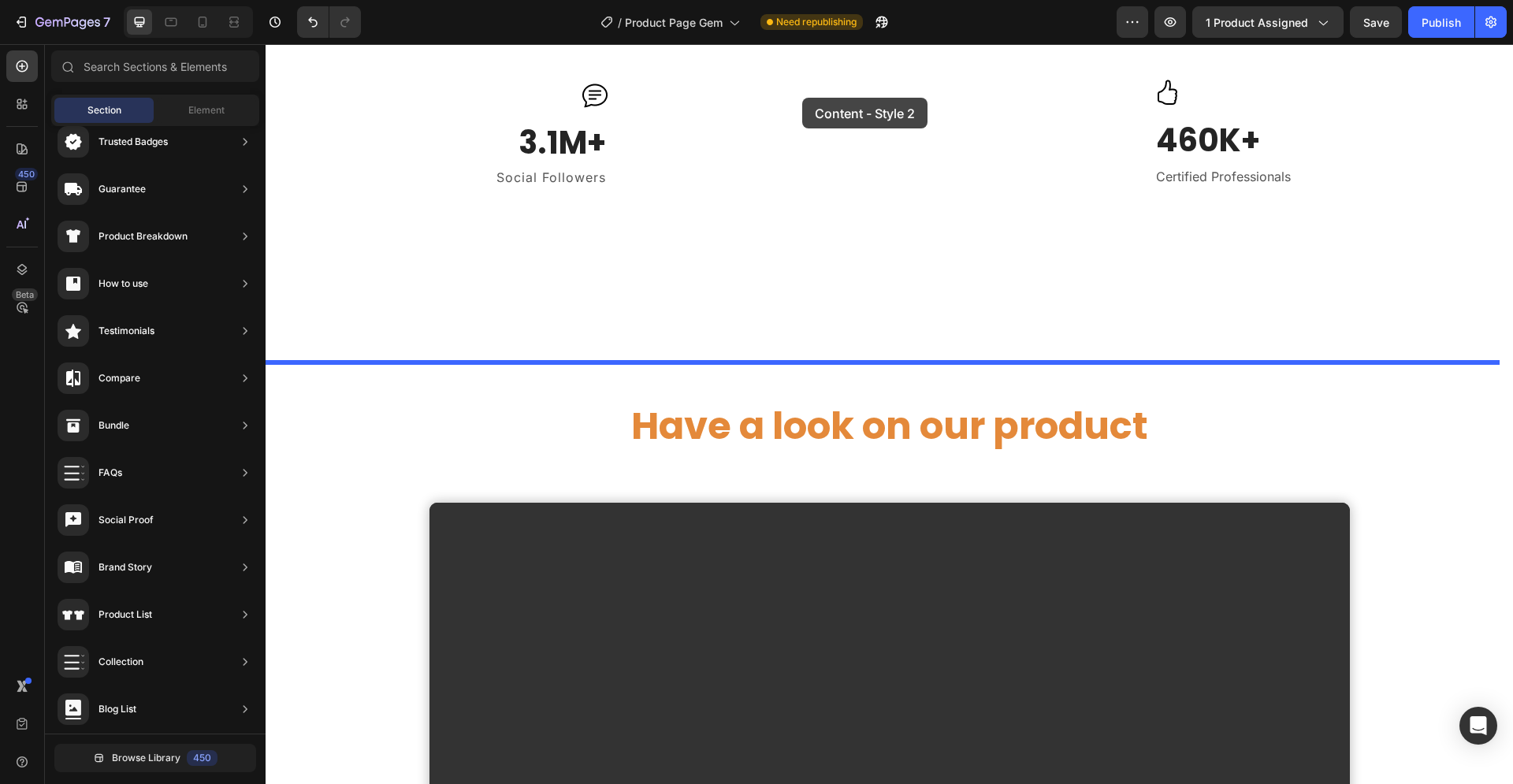
scroll to position [3305, 0]
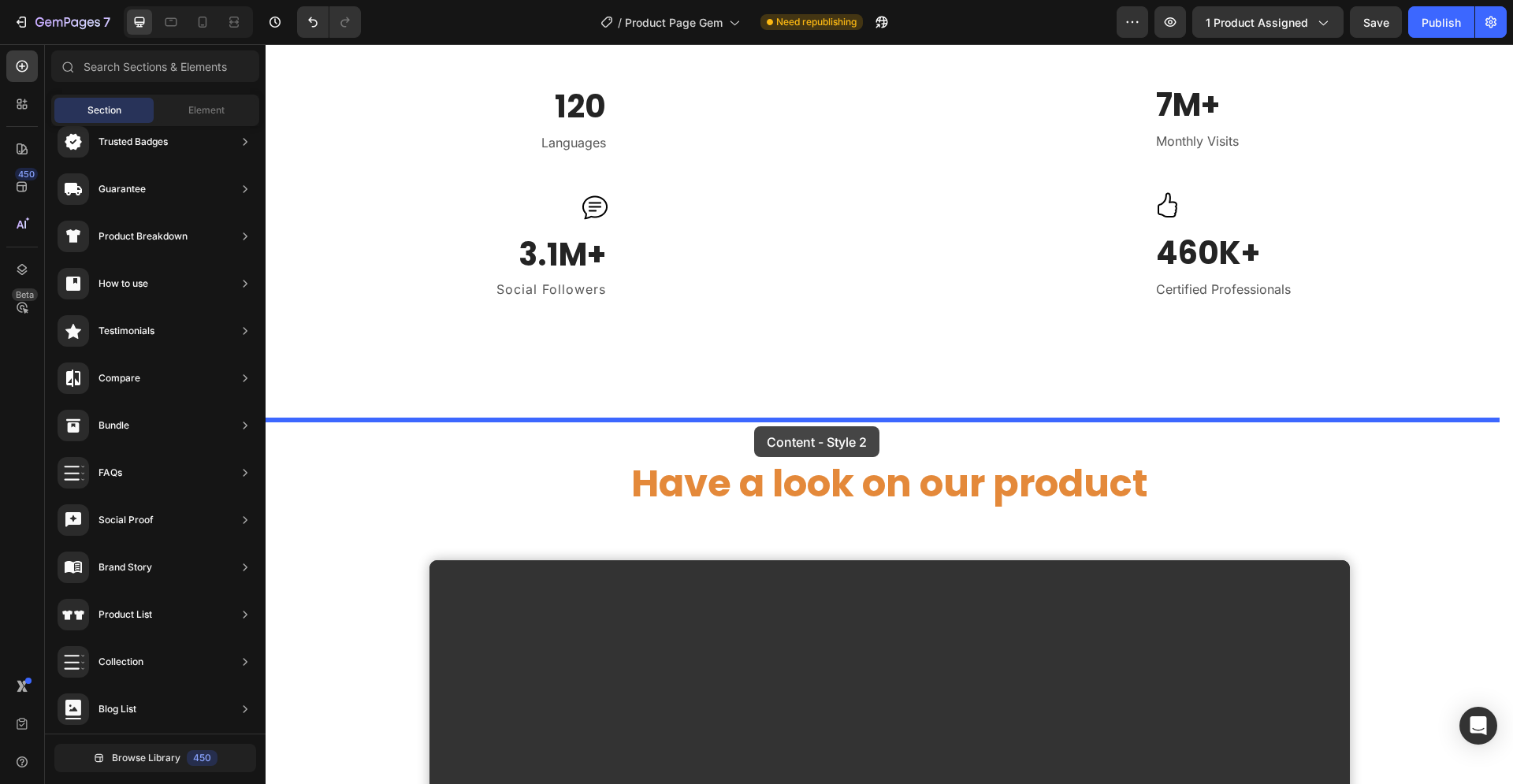
drag, startPoint x: 640, startPoint y: 433, endPoint x: 754, endPoint y: 426, distance: 114.2
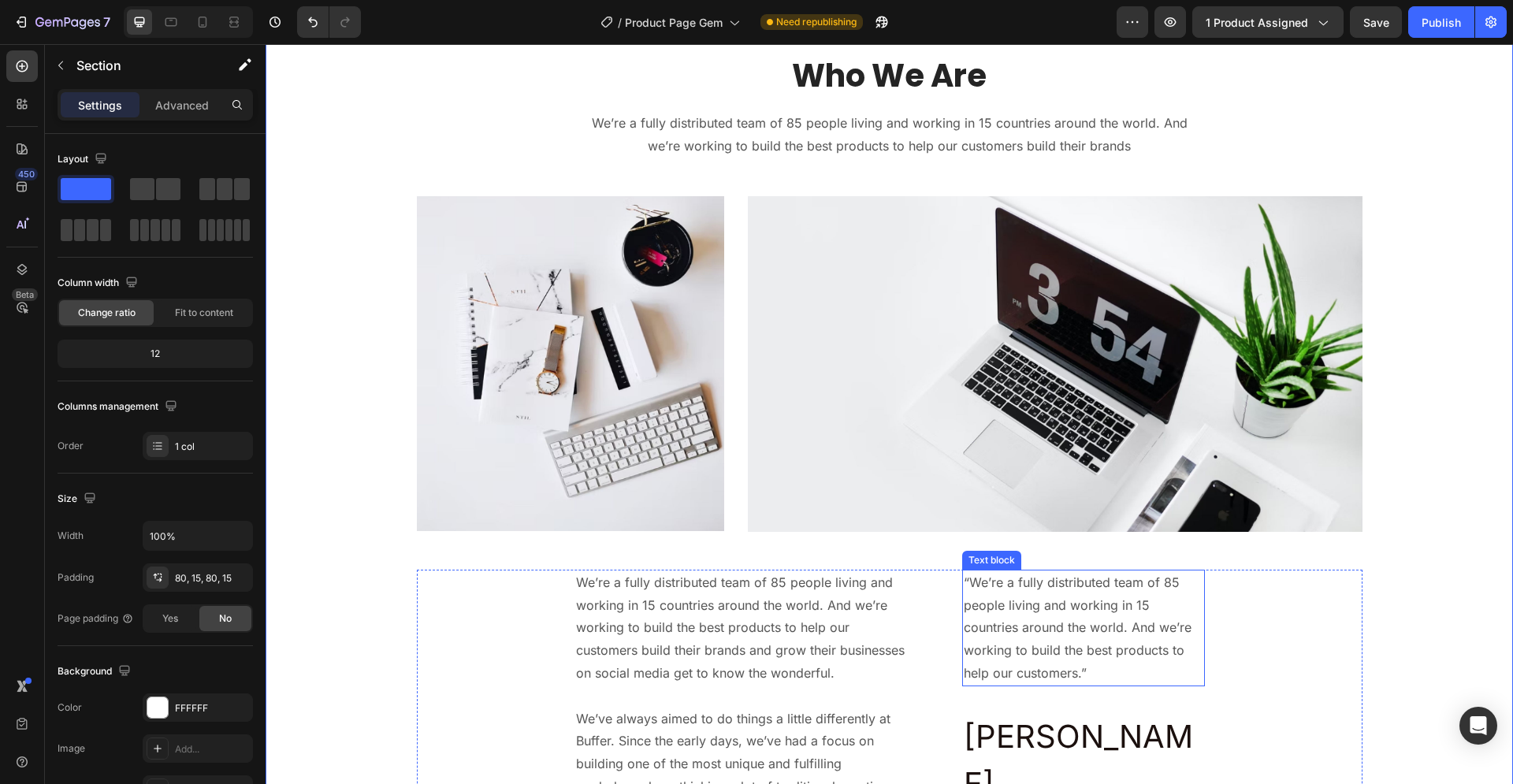
scroll to position [3625, 0]
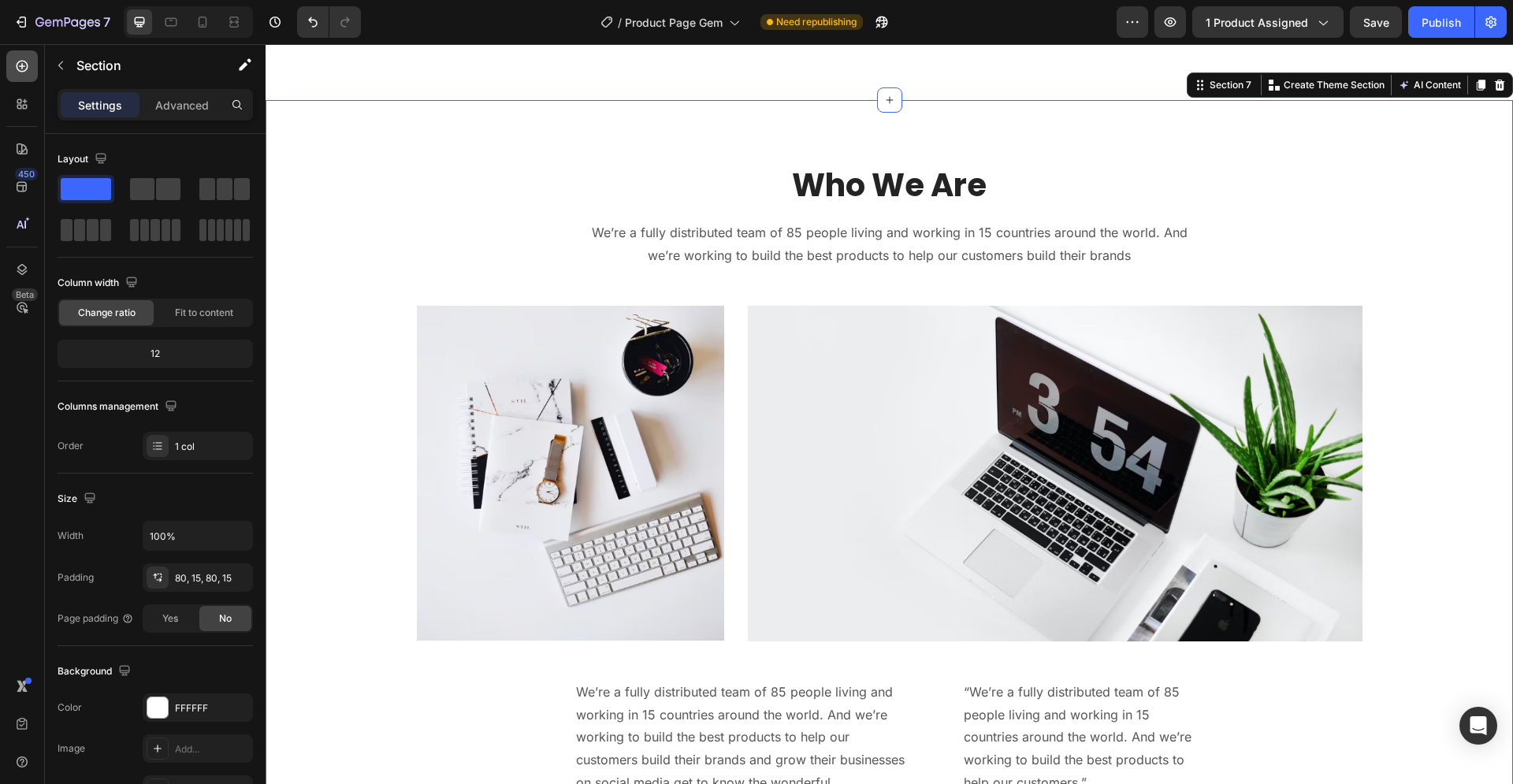
click at [19, 69] on icon at bounding box center [22, 66] width 16 height 16
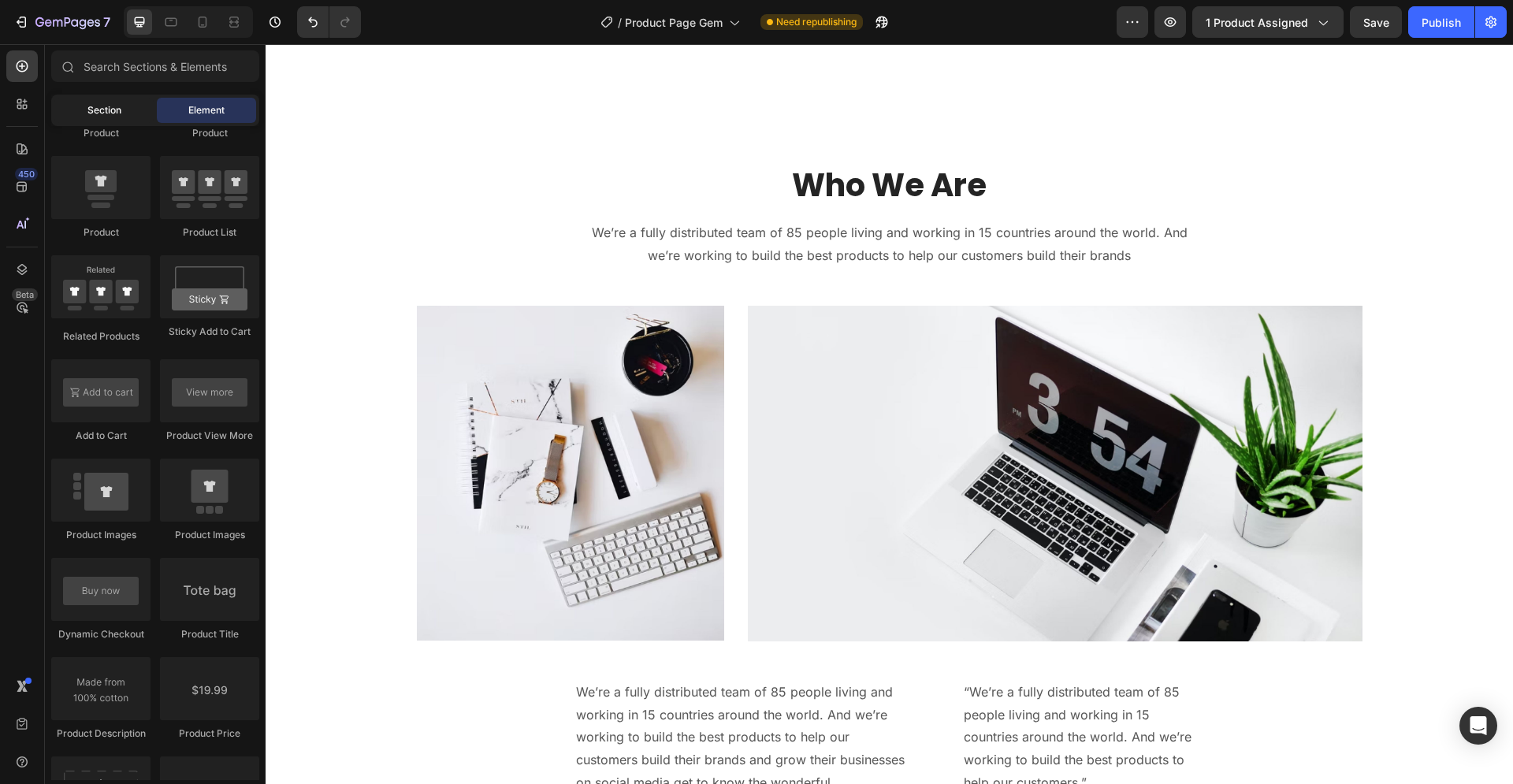
click at [108, 116] on span "Section" at bounding box center [105, 110] width 34 height 14
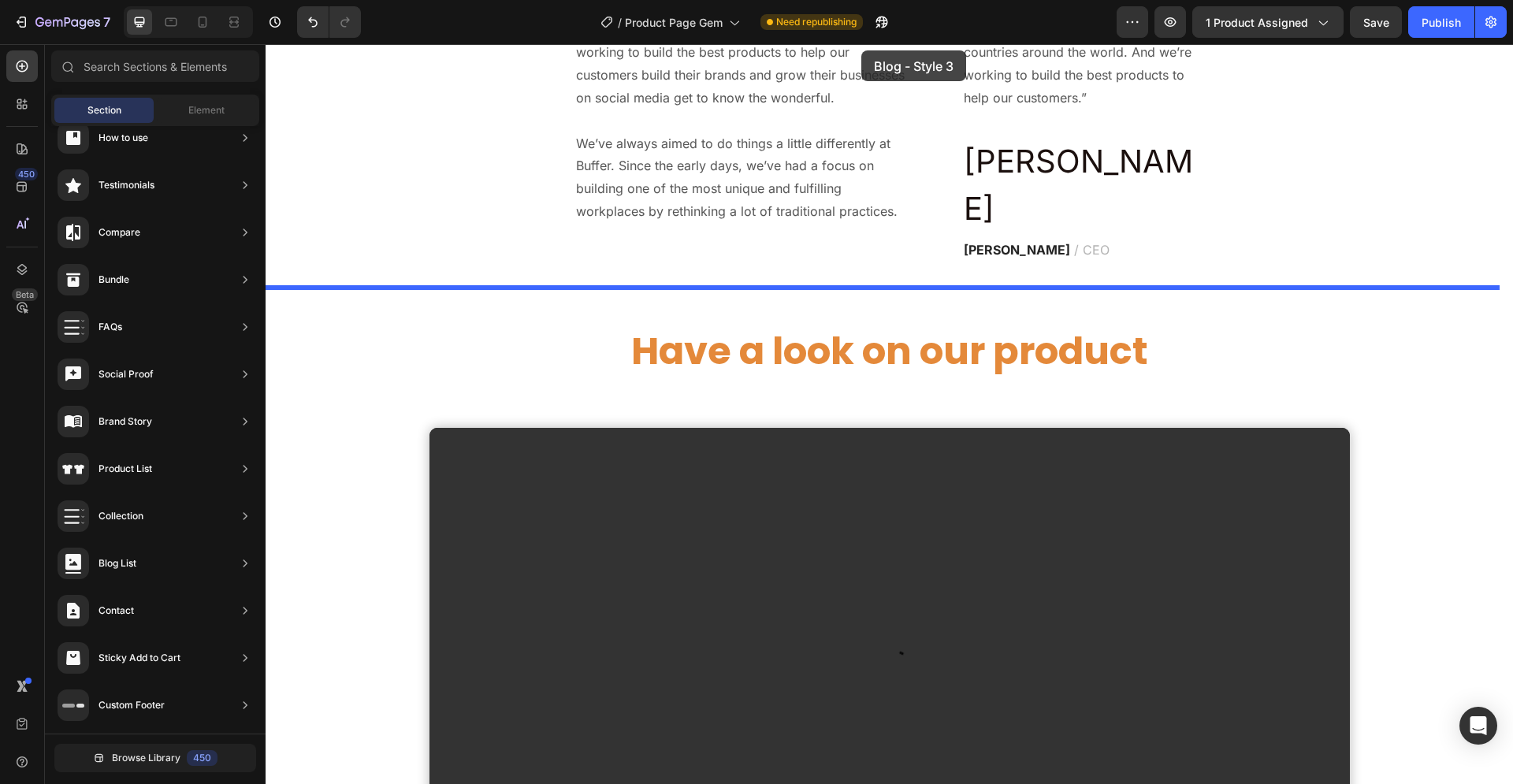
scroll to position [3983, 0]
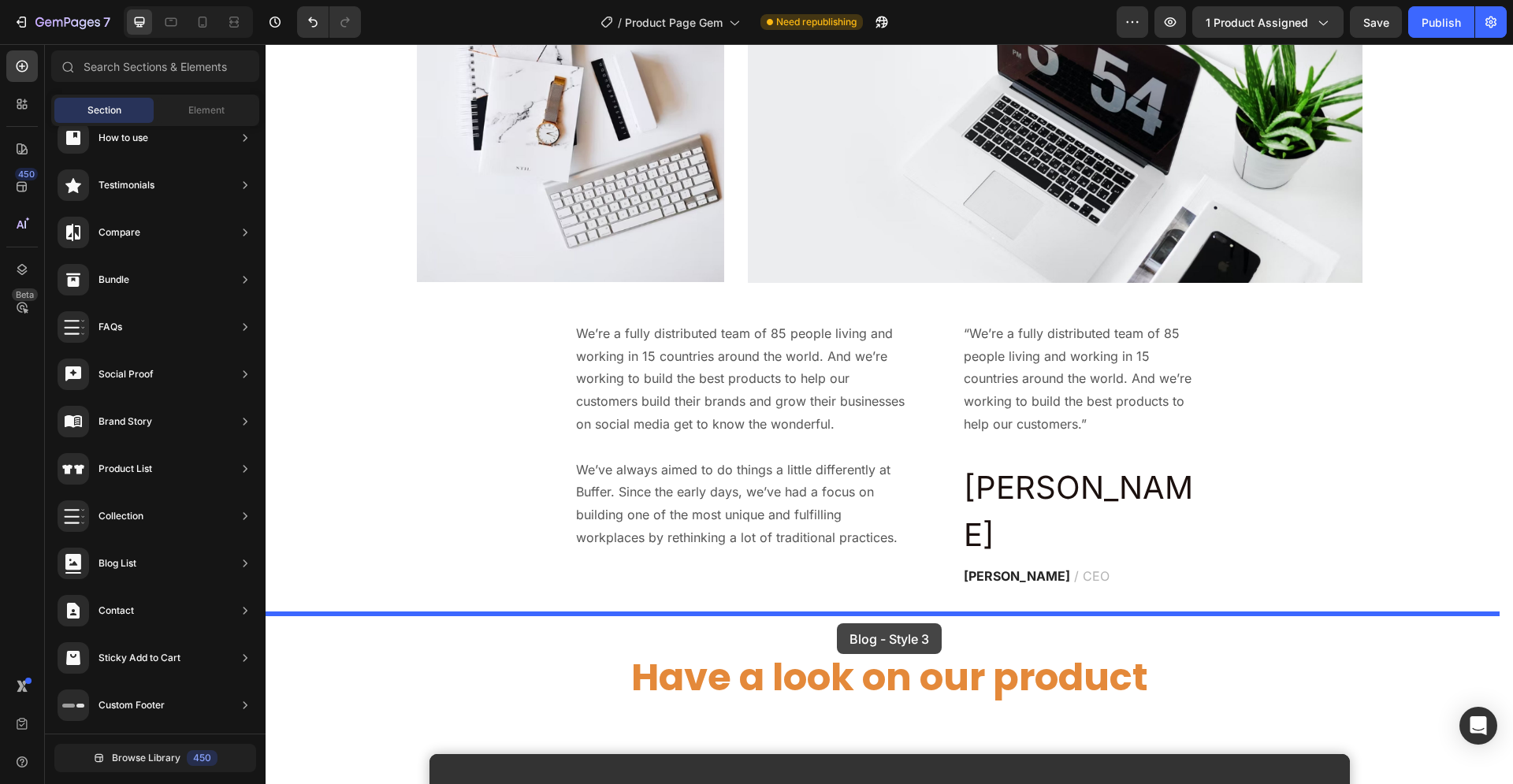
drag, startPoint x: 631, startPoint y: 305, endPoint x: 837, endPoint y: 622, distance: 378.1
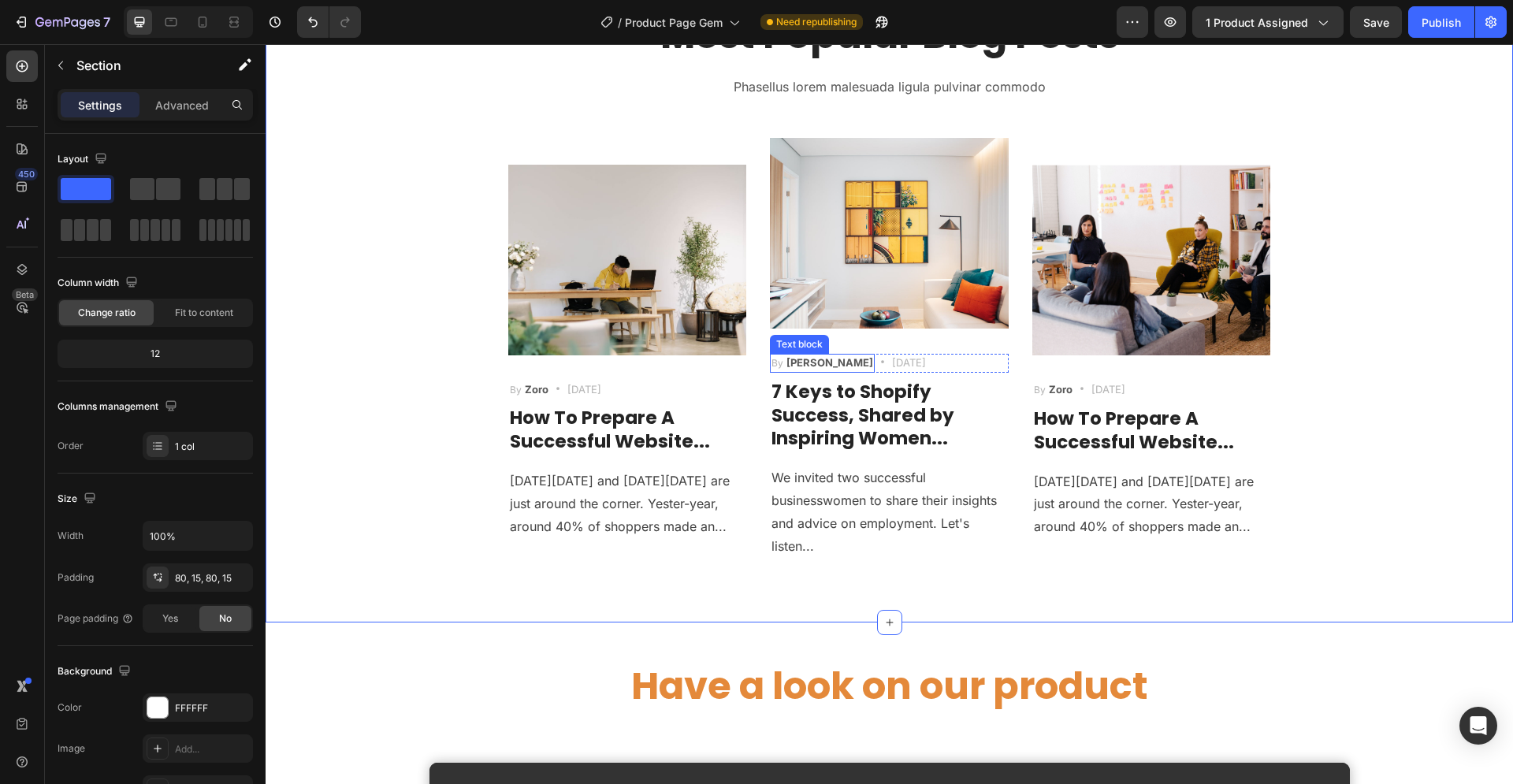
scroll to position [4657, 0]
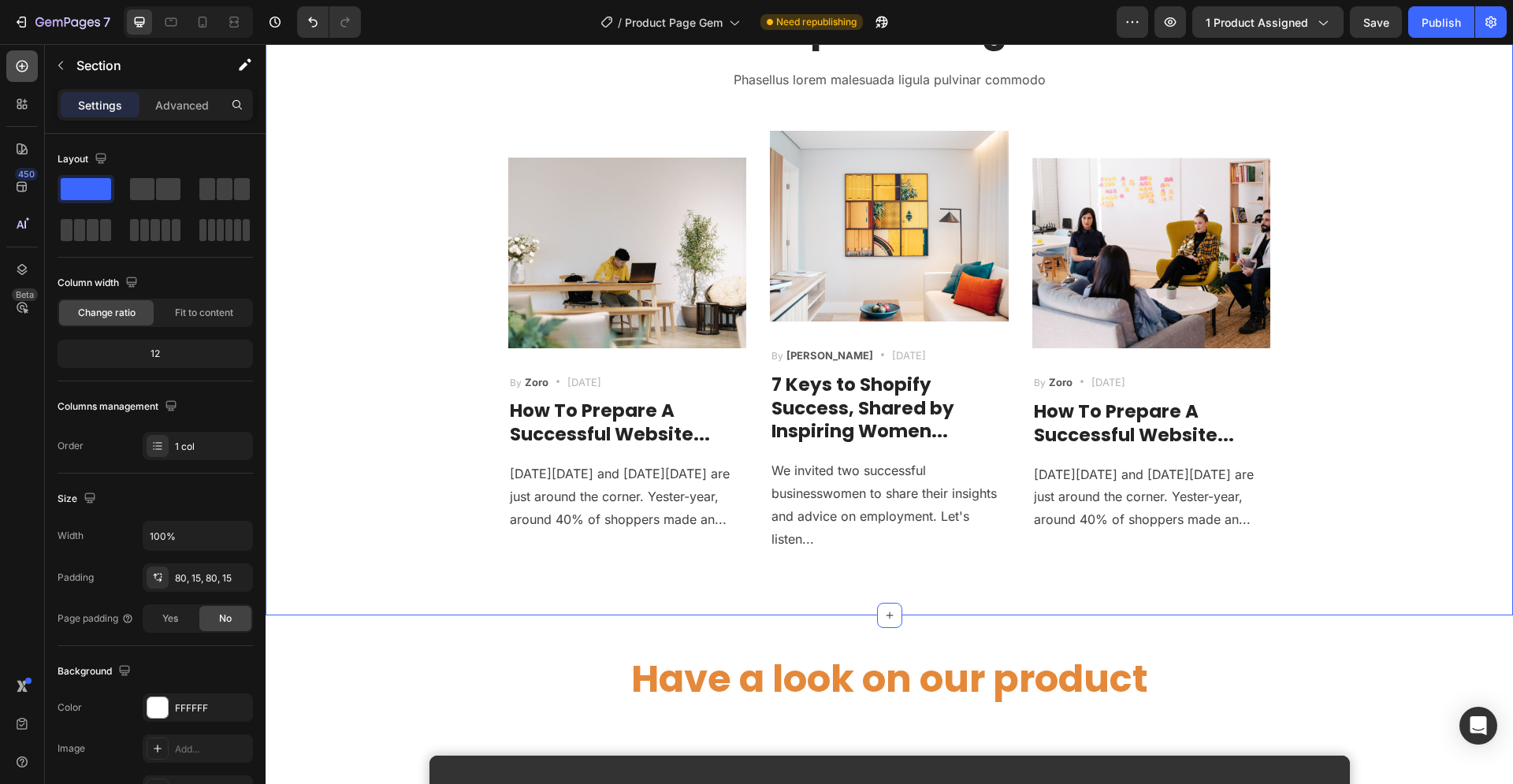
click at [24, 61] on icon at bounding box center [22, 67] width 11 height 11
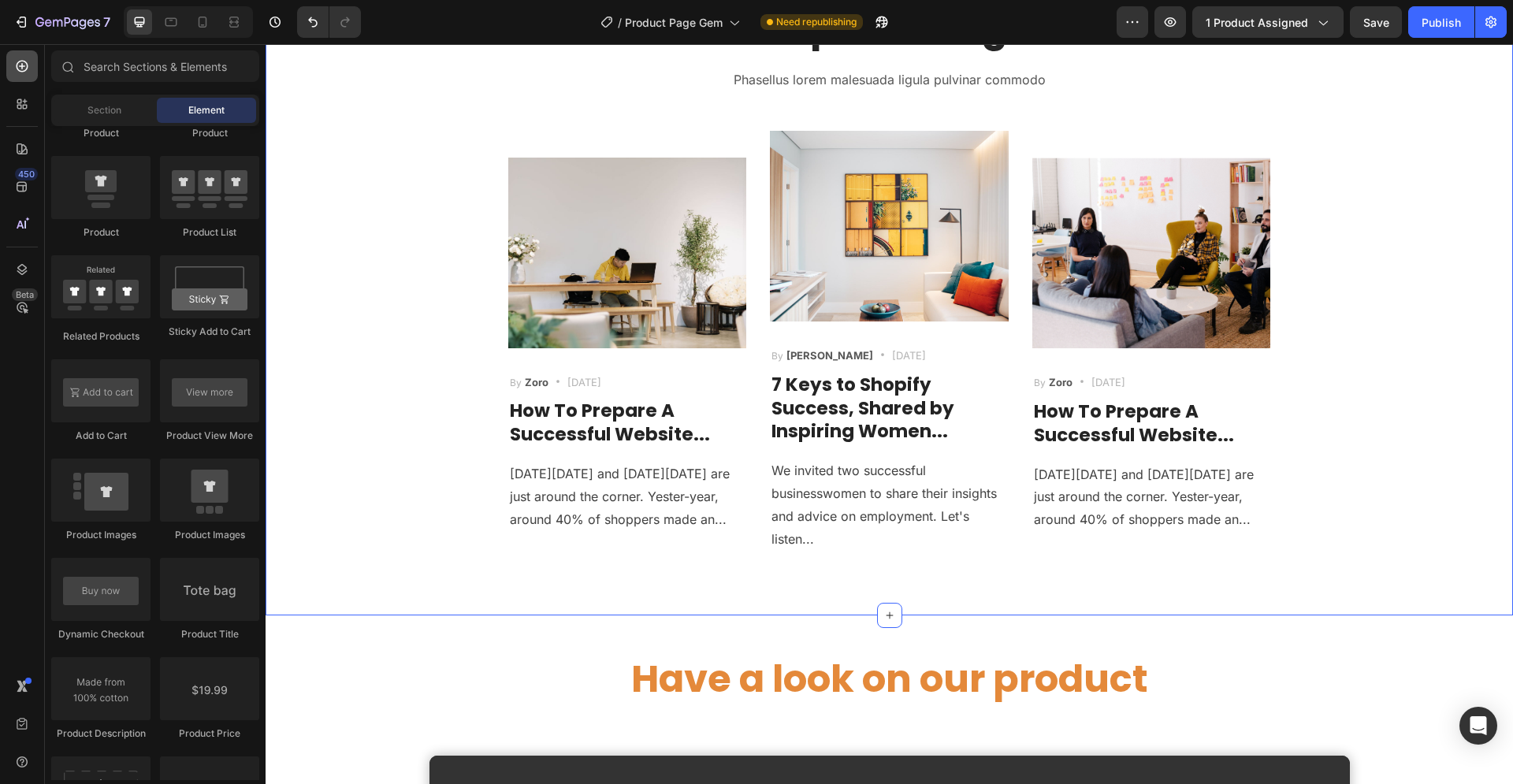
scroll to position [2109, 0]
click at [111, 111] on span "Section" at bounding box center [105, 110] width 34 height 14
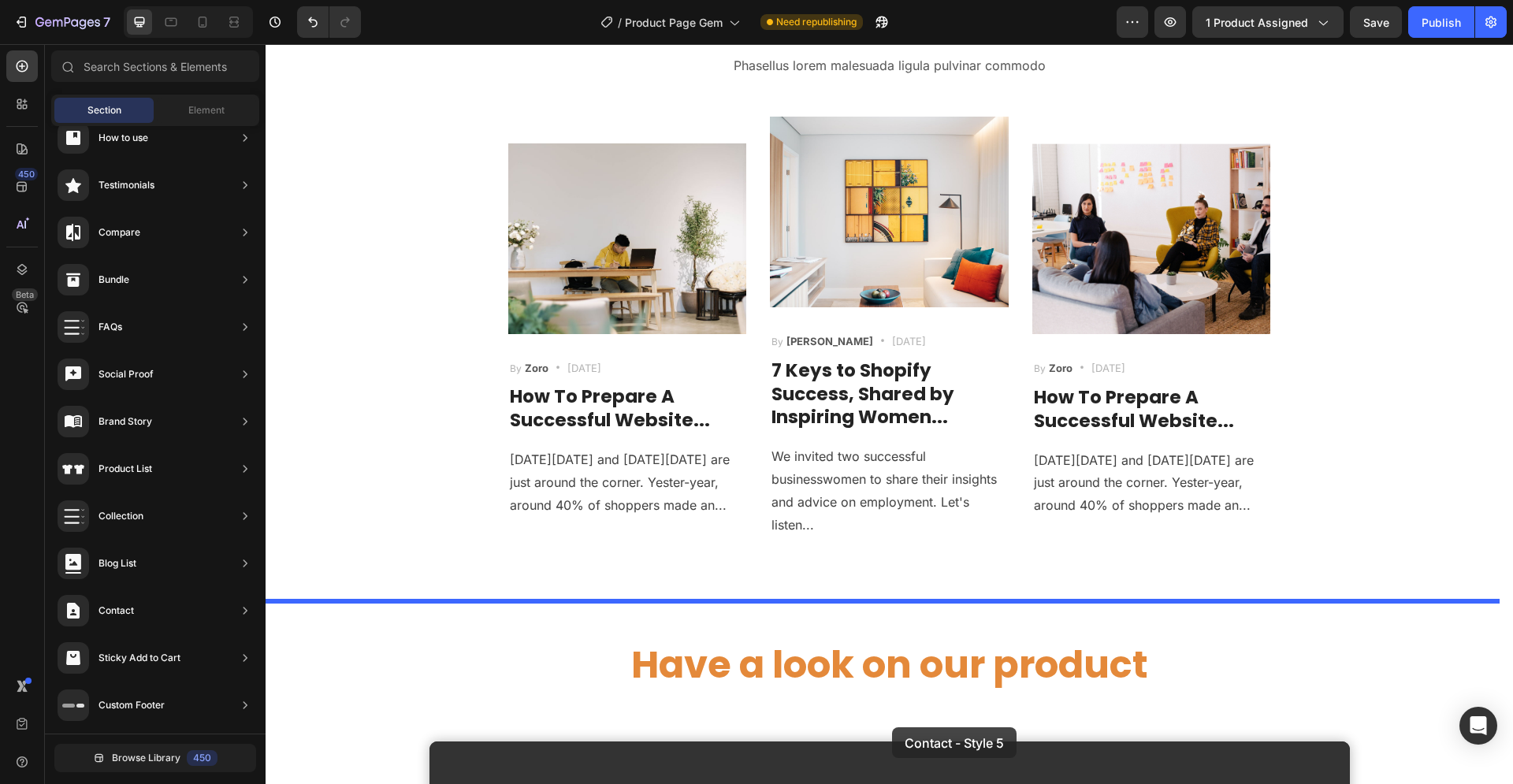
scroll to position [4747, 0]
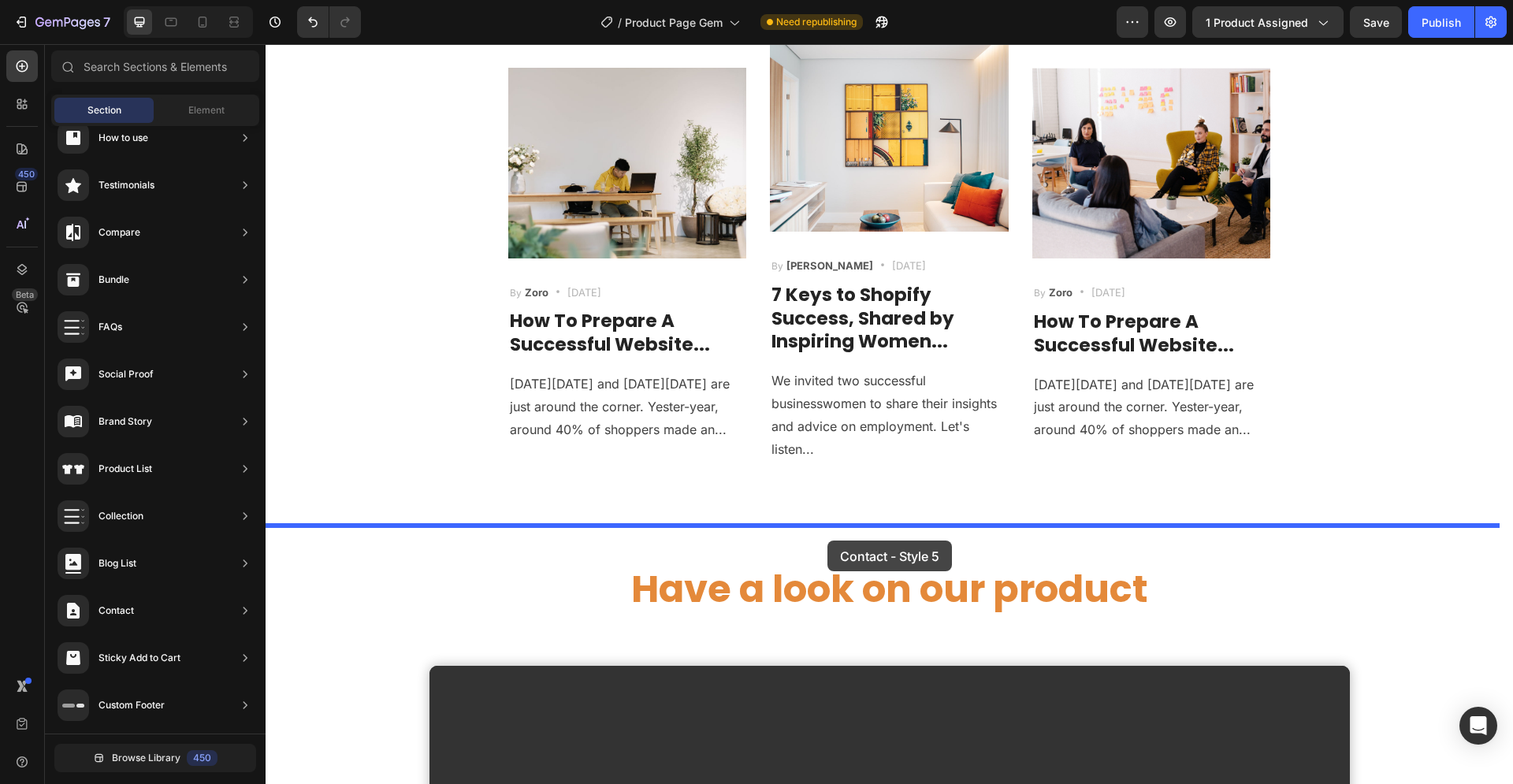
drag, startPoint x: 612, startPoint y: 288, endPoint x: 827, endPoint y: 540, distance: 331.3
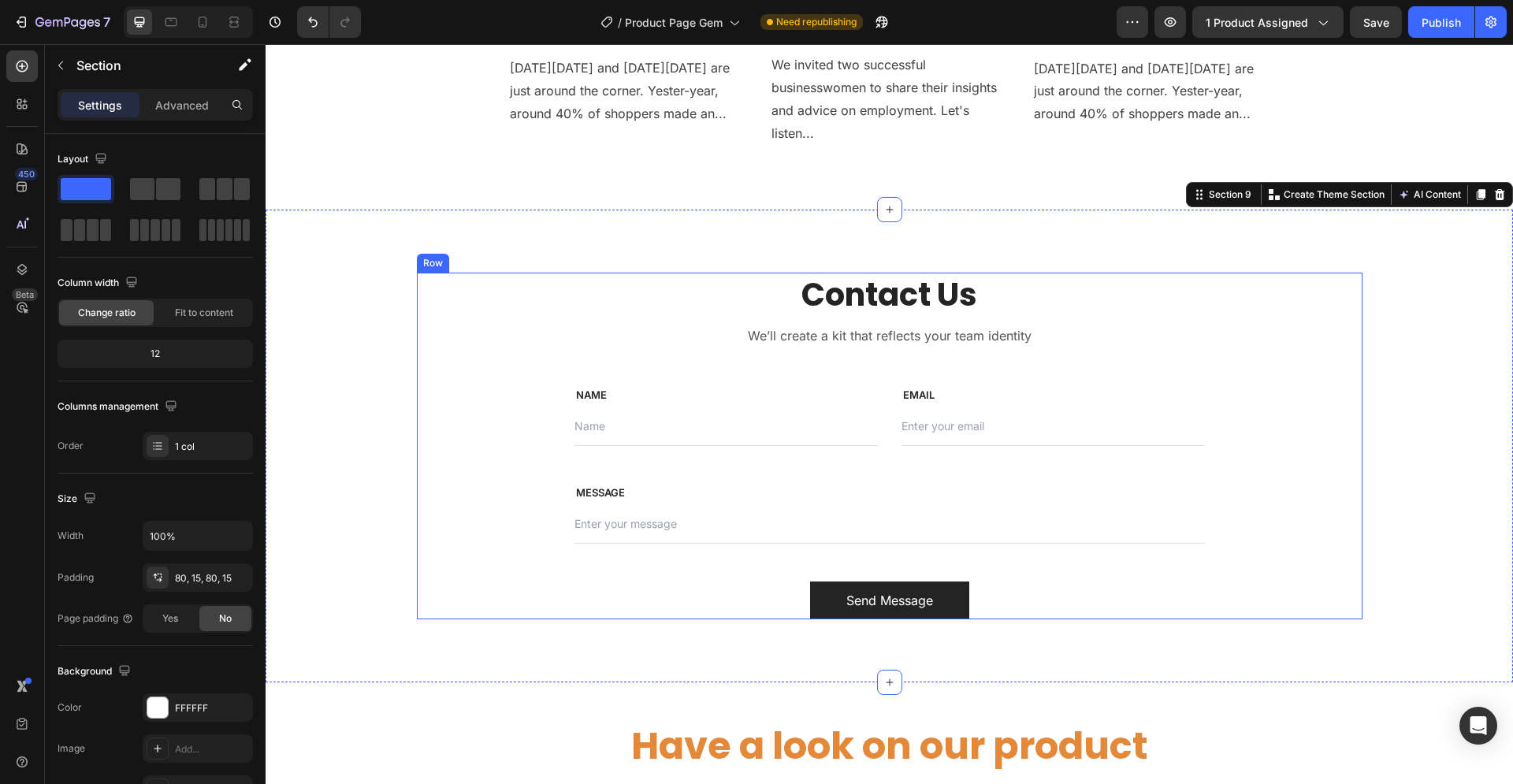
scroll to position [5012, 0]
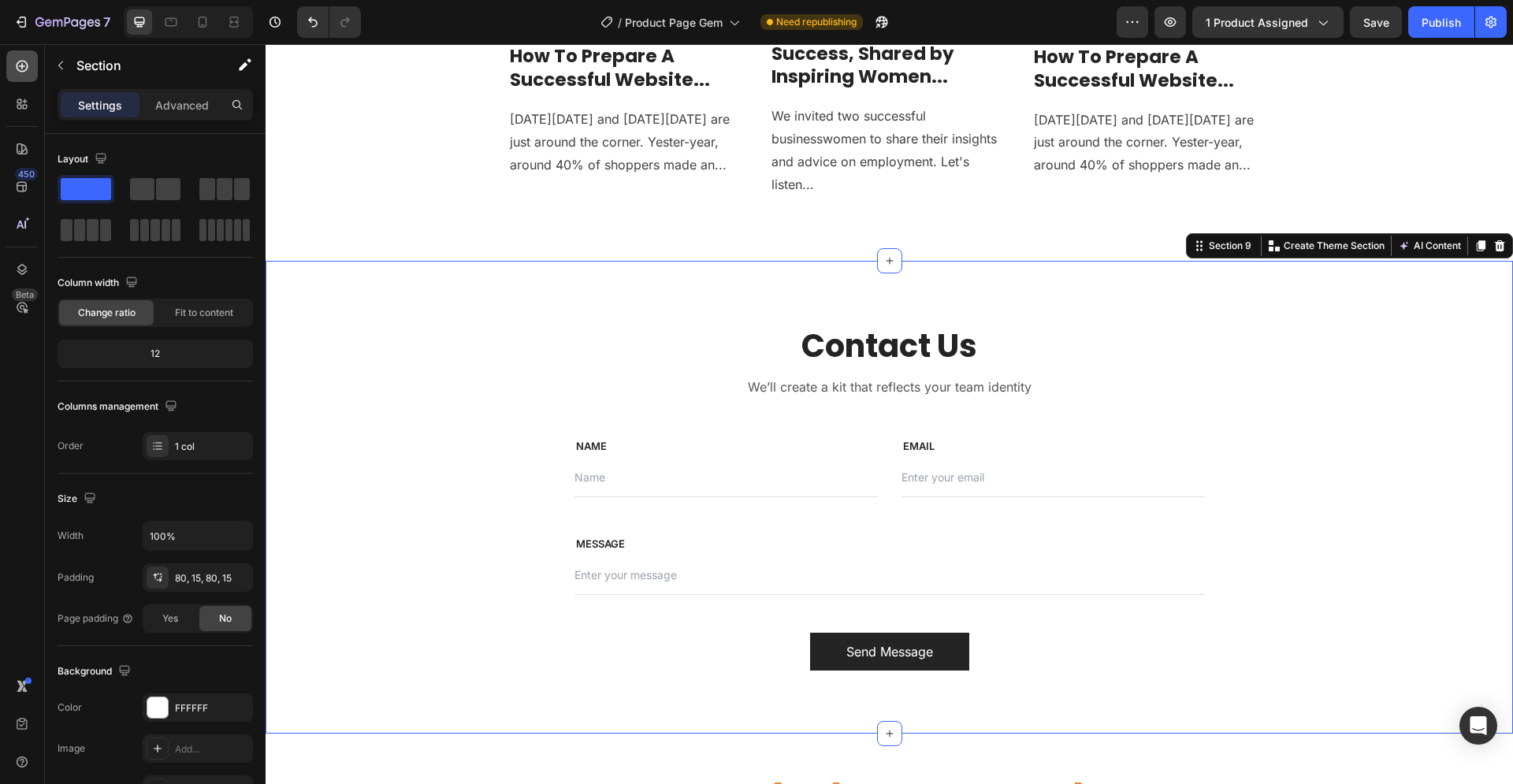
click at [24, 66] on icon at bounding box center [22, 66] width 7 height 7
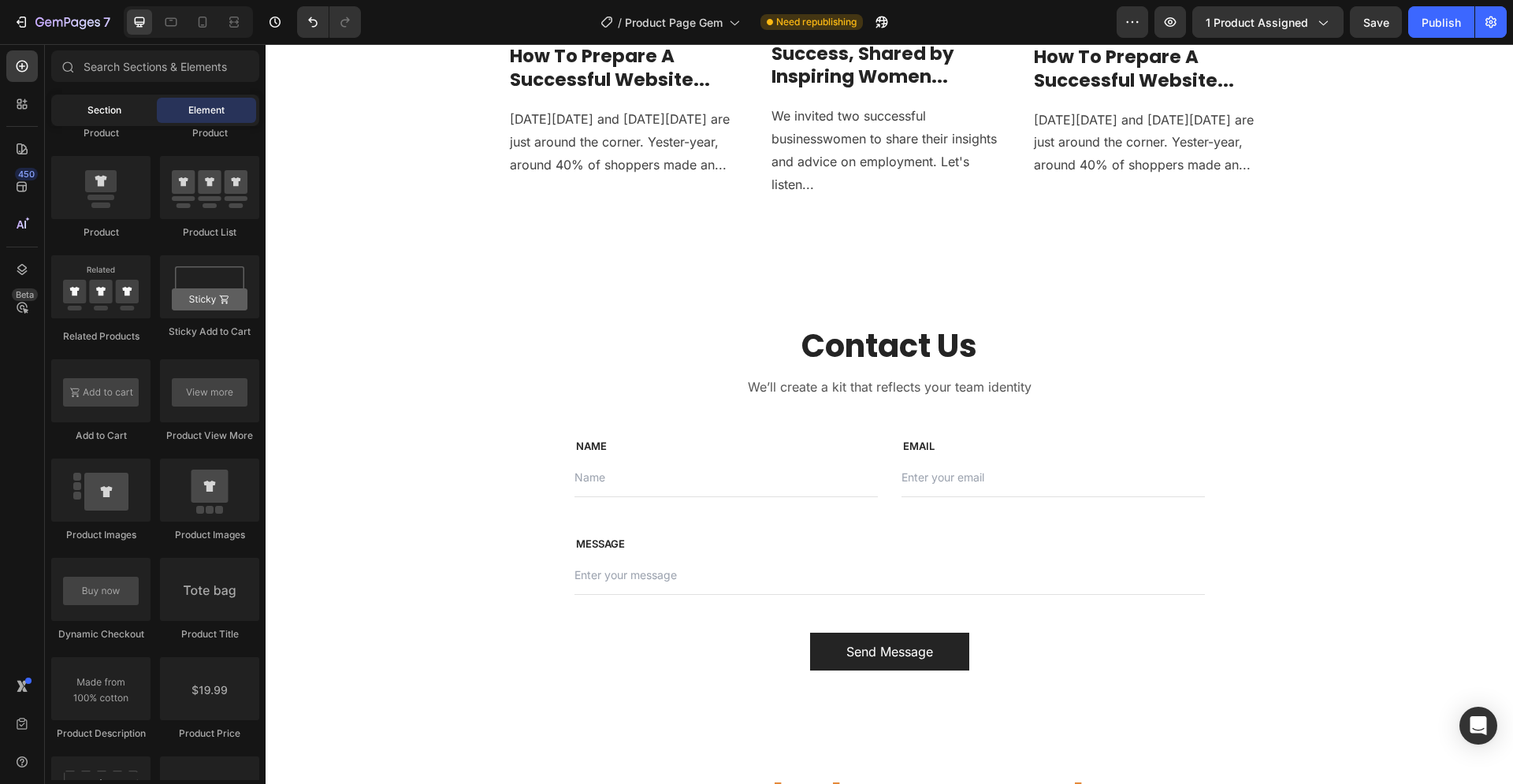
click at [110, 104] on span "Section" at bounding box center [105, 110] width 34 height 14
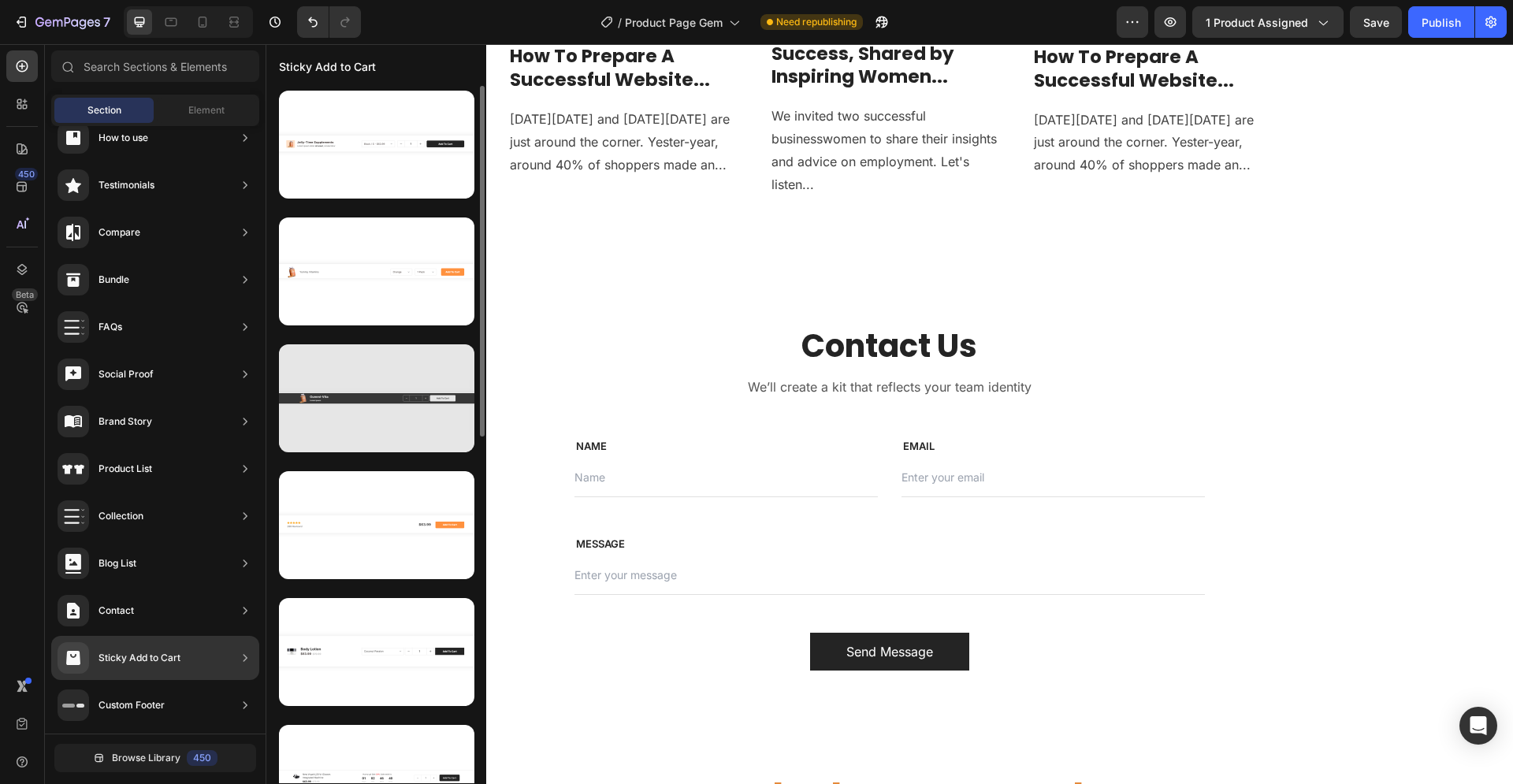
click at [378, 377] on div at bounding box center [376, 397] width 195 height 108
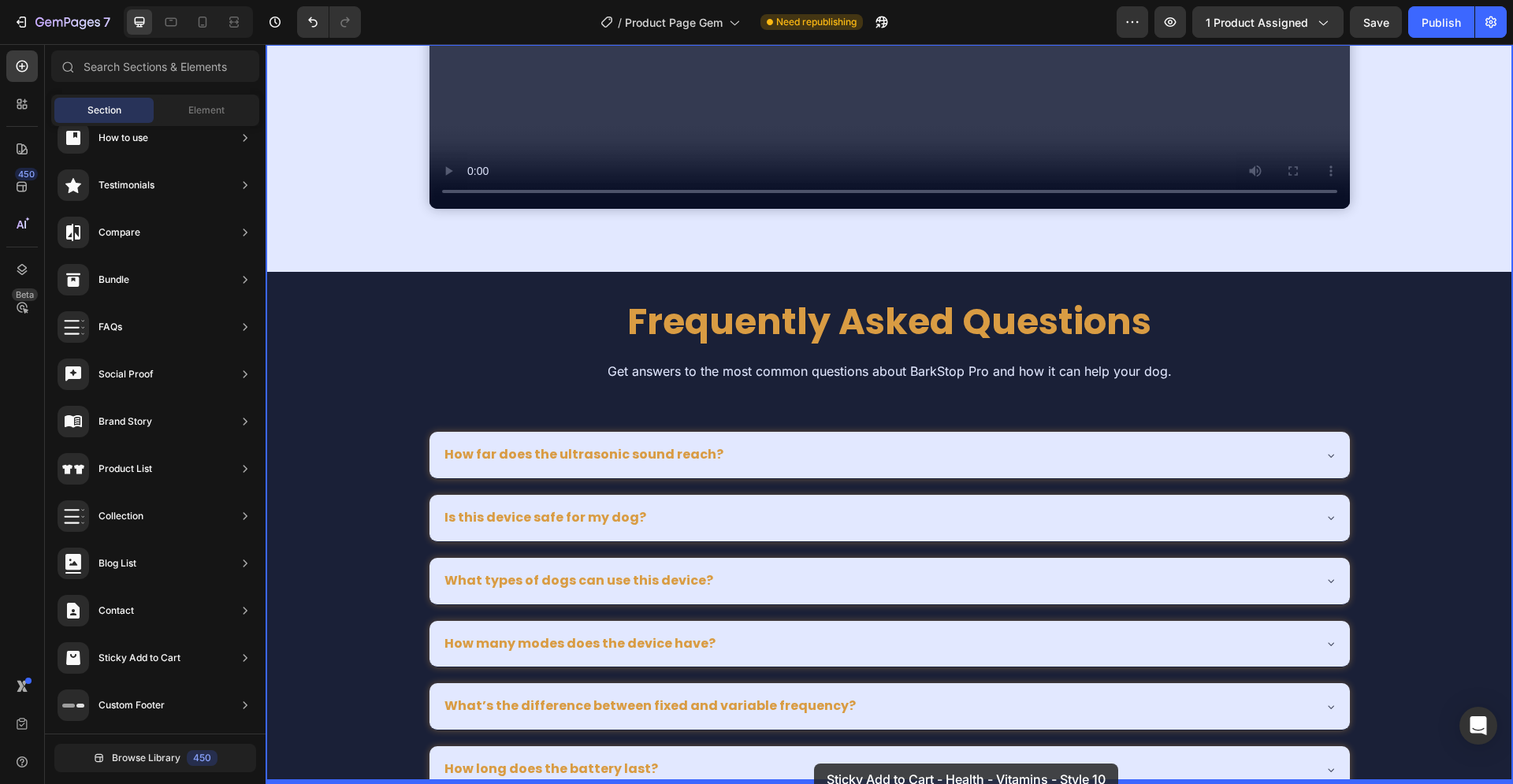
drag, startPoint x: 655, startPoint y: 433, endPoint x: 814, endPoint y: 761, distance: 364.5
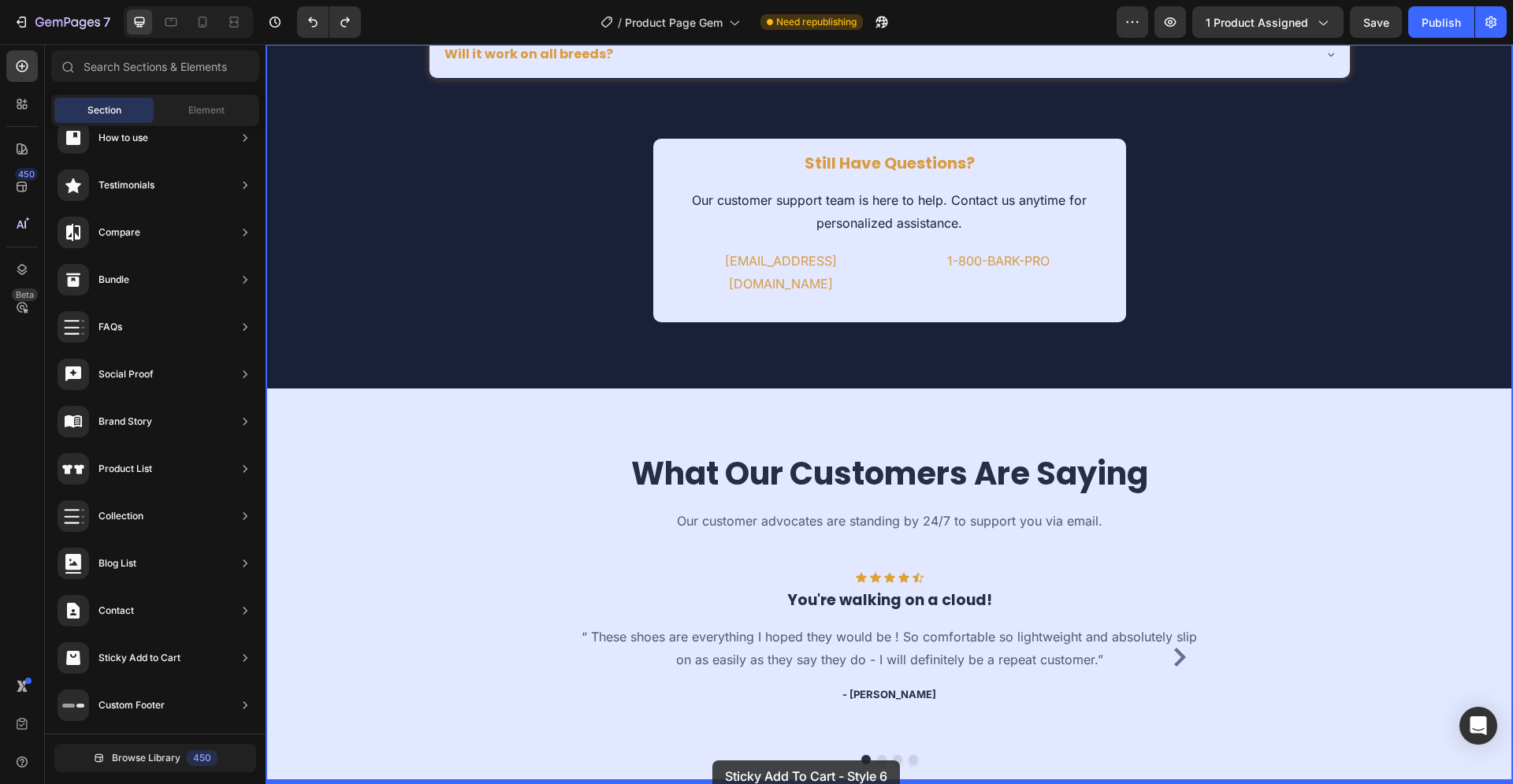
scroll to position [7451, 0]
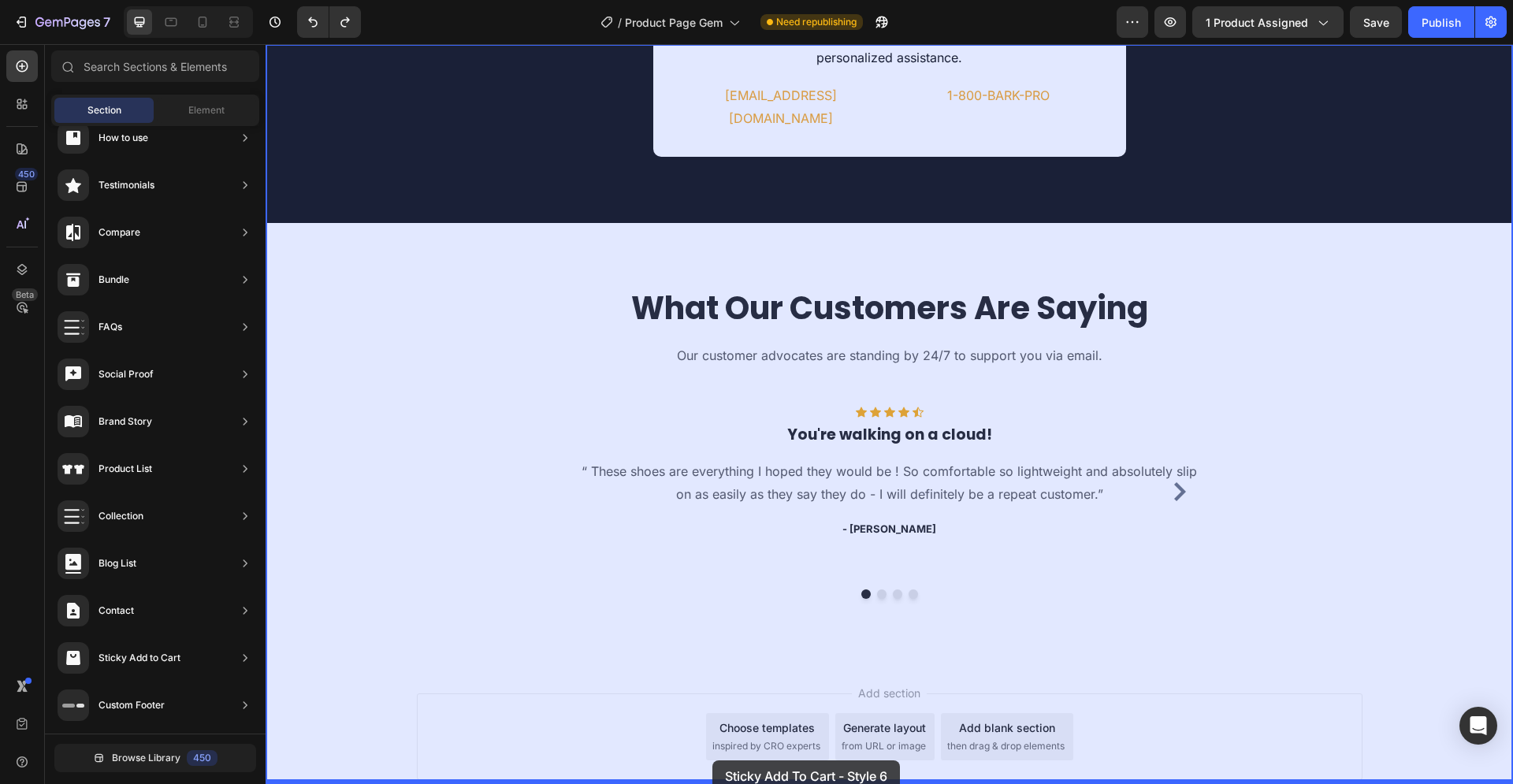
drag, startPoint x: 609, startPoint y: 521, endPoint x: 714, endPoint y: 767, distance: 267.5
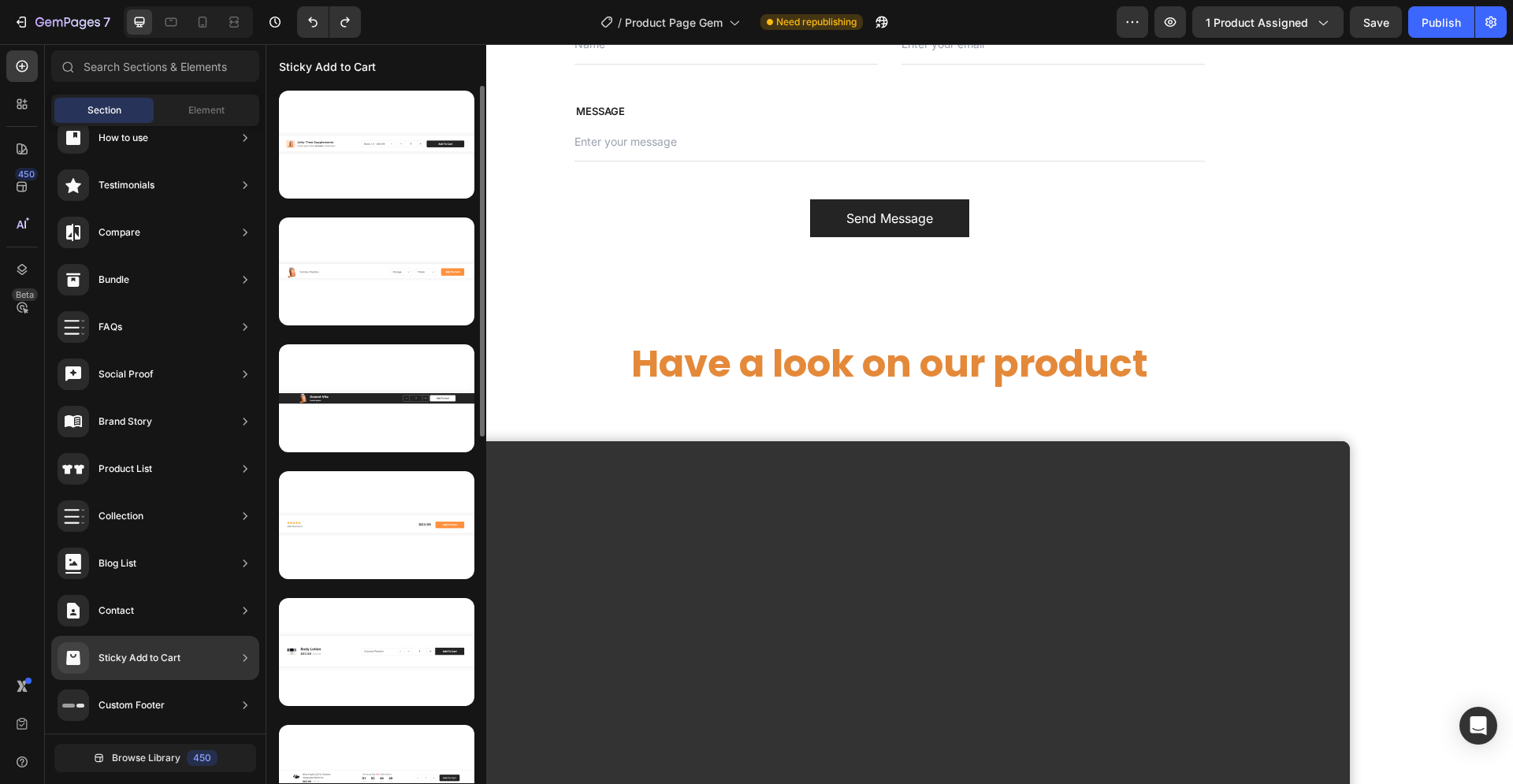
scroll to position [321, 0]
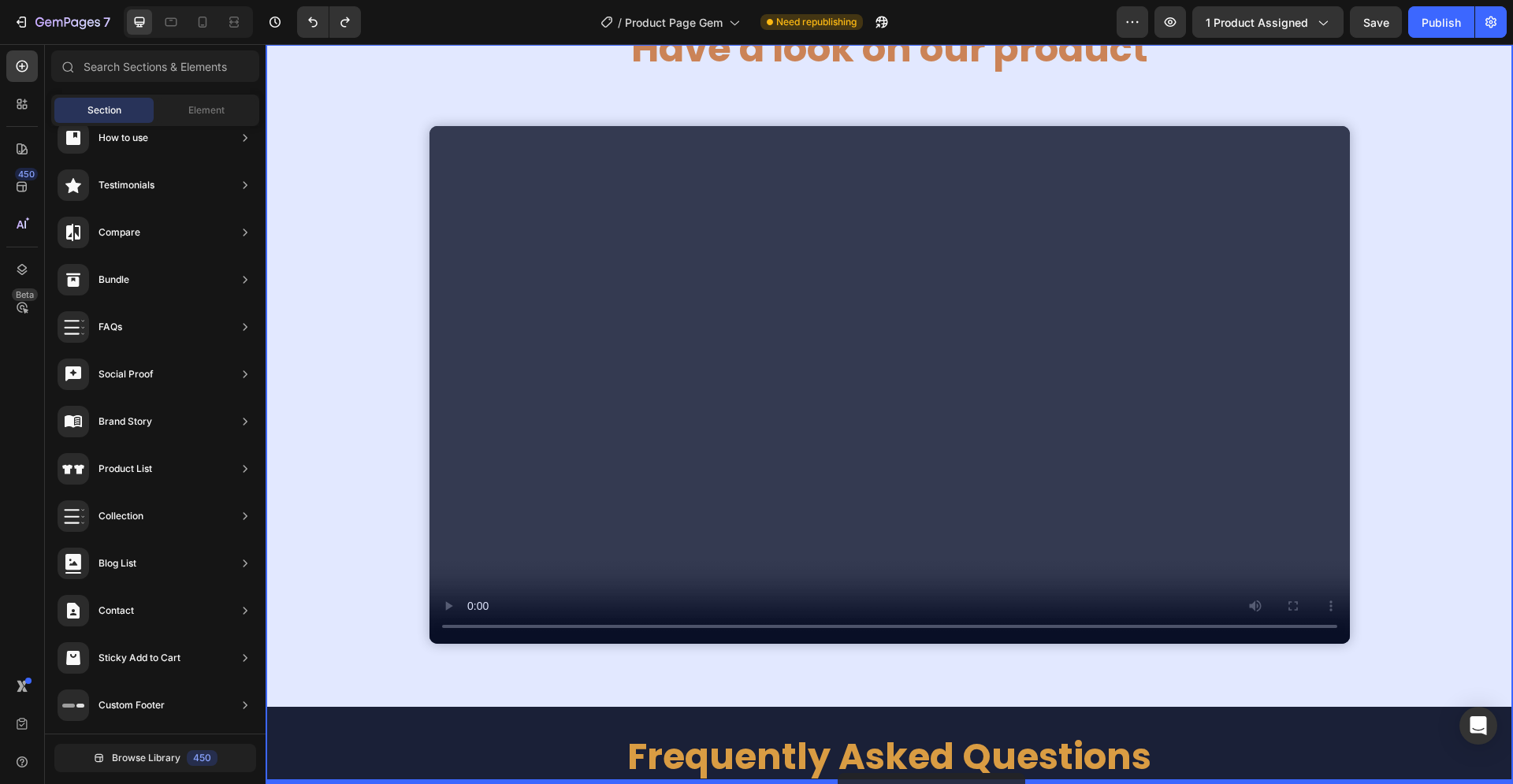
drag, startPoint x: 653, startPoint y: 486, endPoint x: 839, endPoint y: 775, distance: 343.7
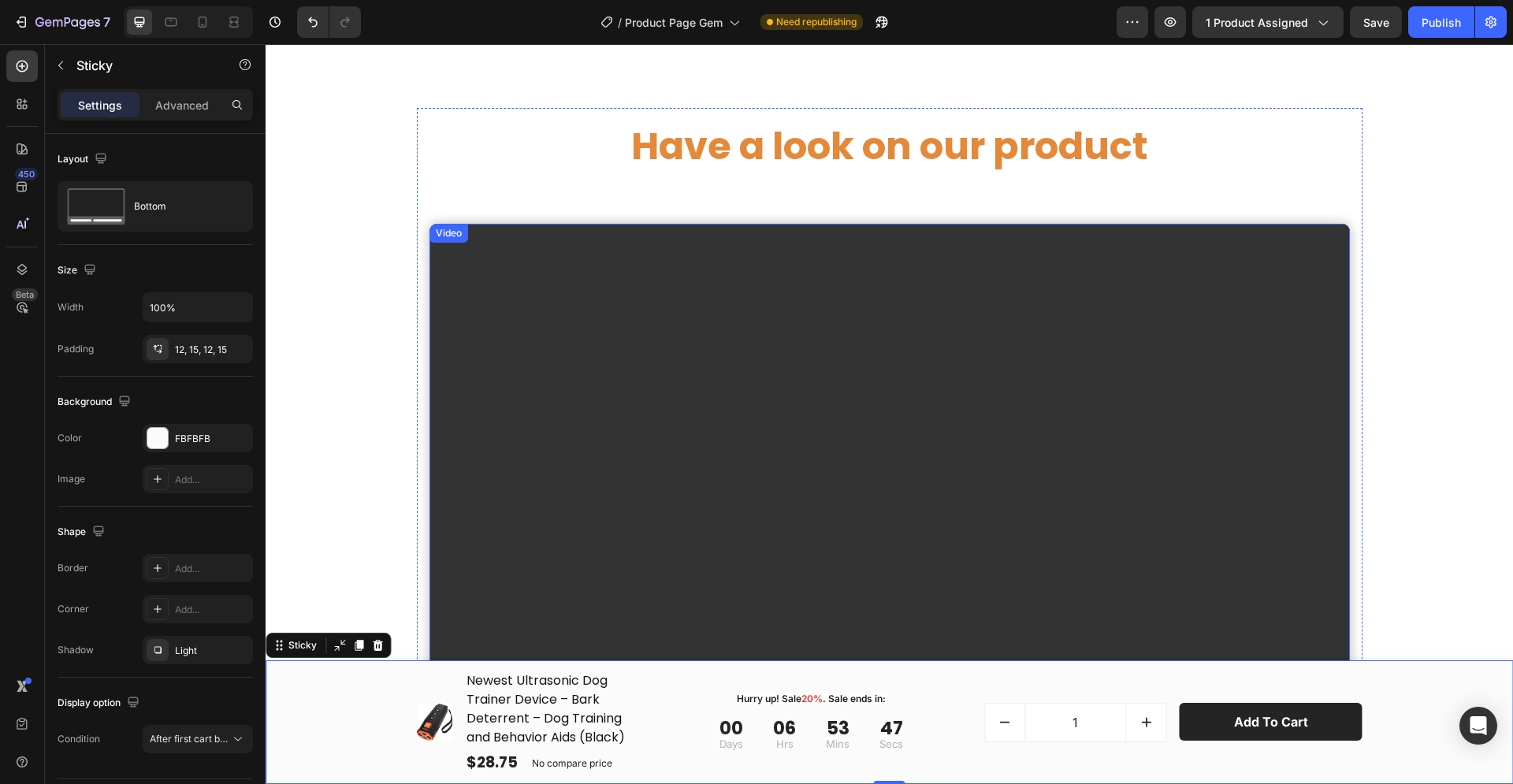
scroll to position [5773, 0]
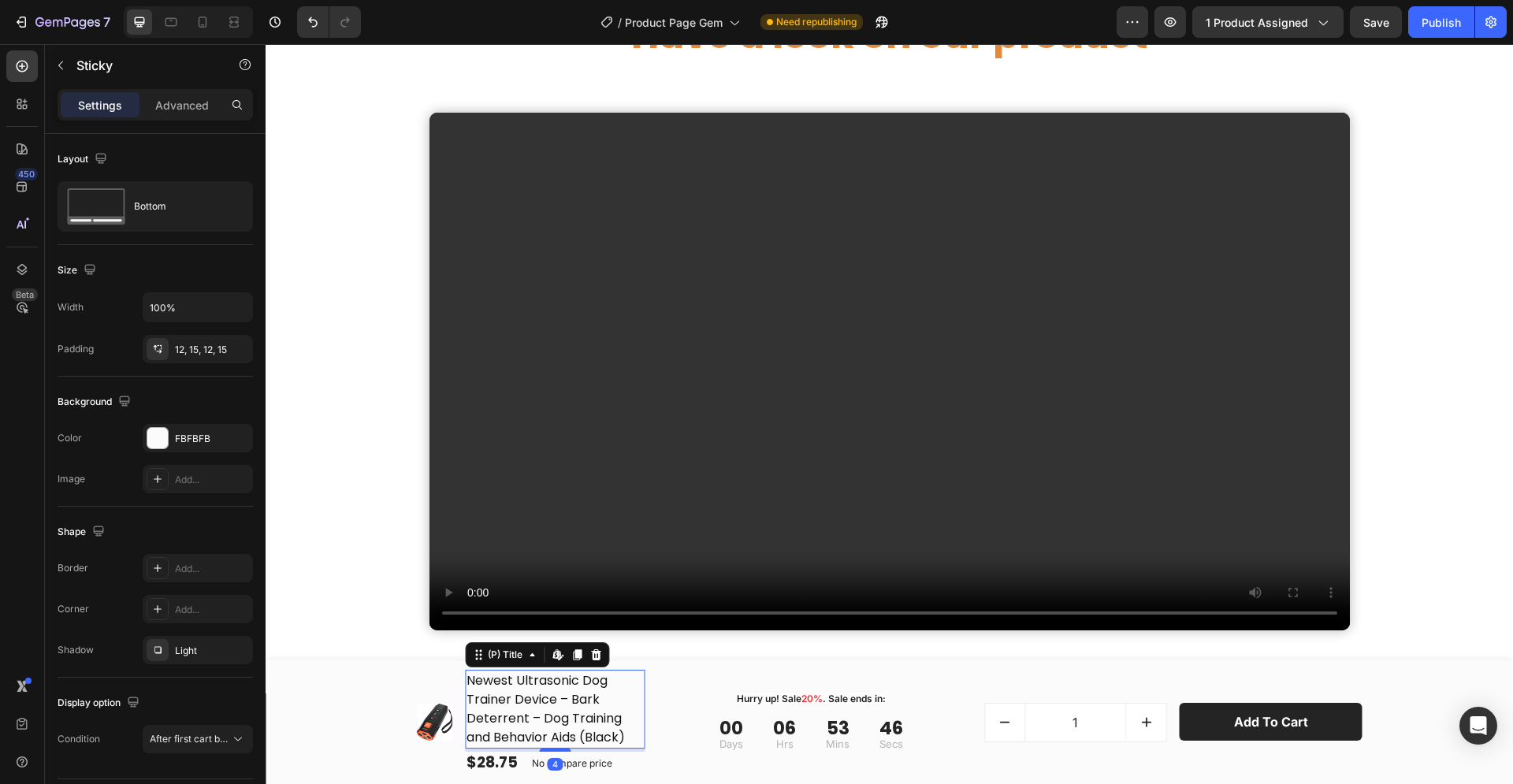
click at [573, 700] on h1 "Newest Ultrasonic Dog Trainer Device – Bark Deterrent – Dog Training and Behavi…" at bounding box center [555, 709] width 180 height 79
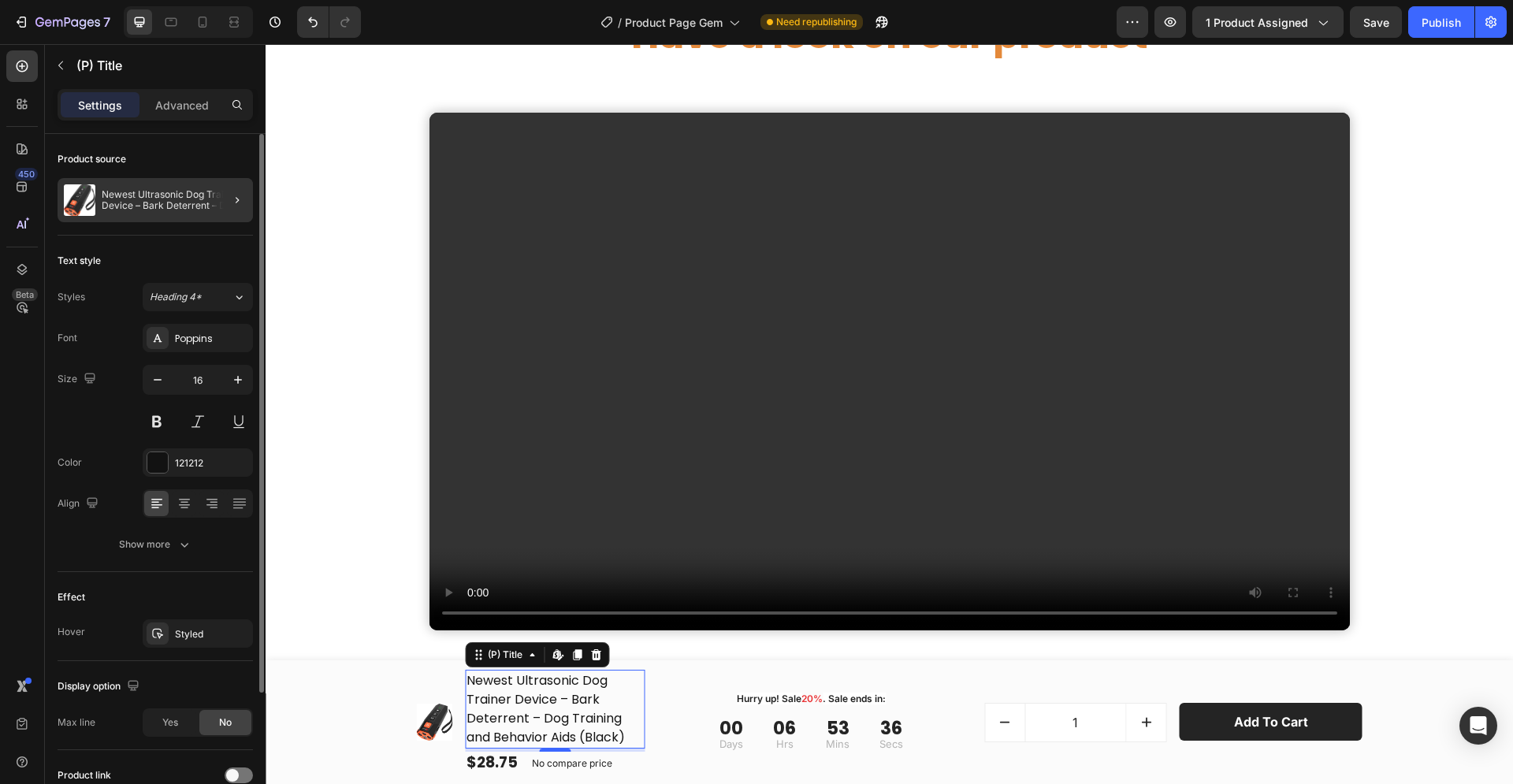
click at [207, 198] on p "Newest Ultrasonic Dog Trainer Device – Bark Deterrent – Dog Training and Behavi…" at bounding box center [174, 199] width 145 height 22
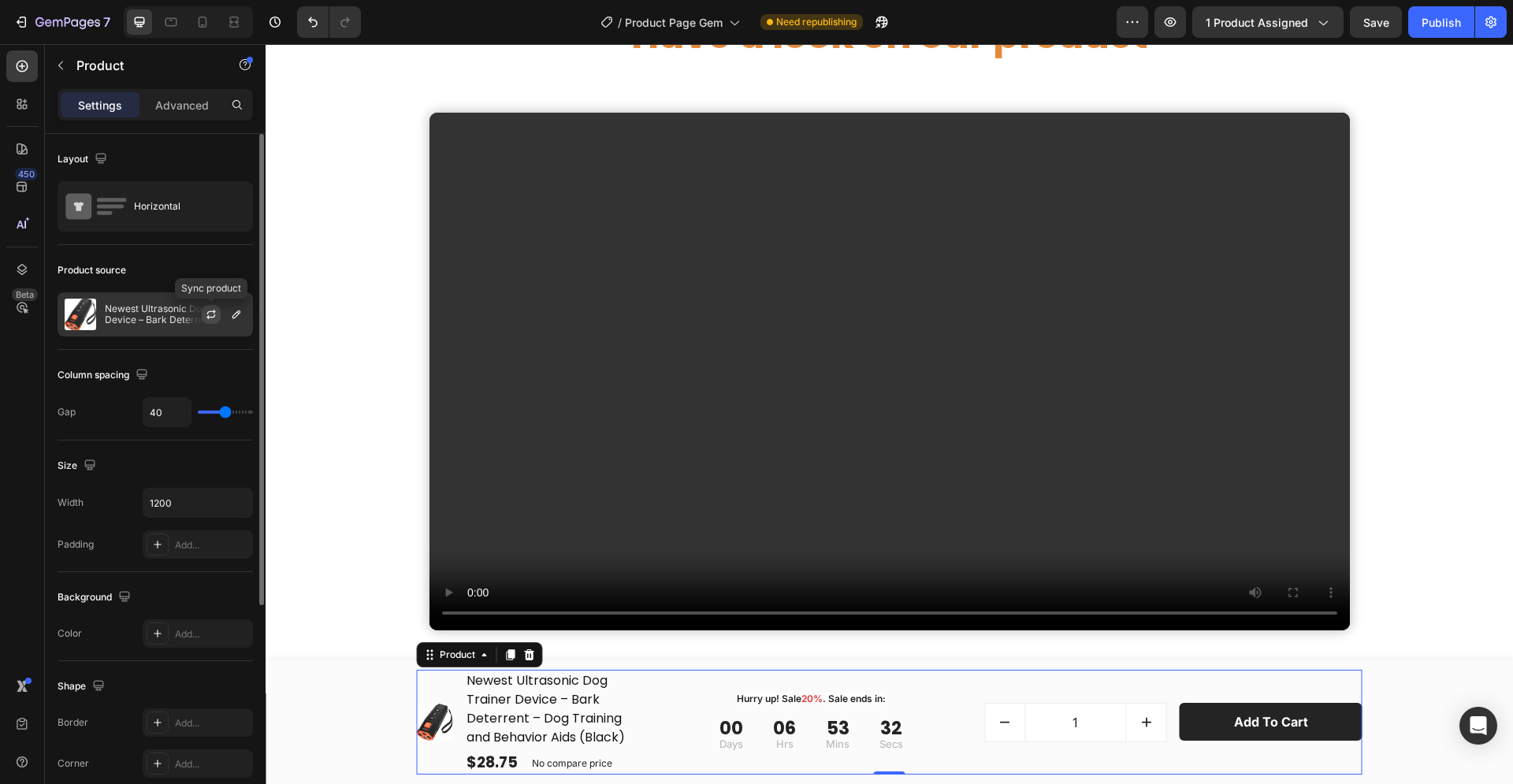
click at [210, 311] on icon "button" at bounding box center [211, 313] width 12 height 12
click at [234, 311] on icon "button" at bounding box center [235, 313] width 12 height 12
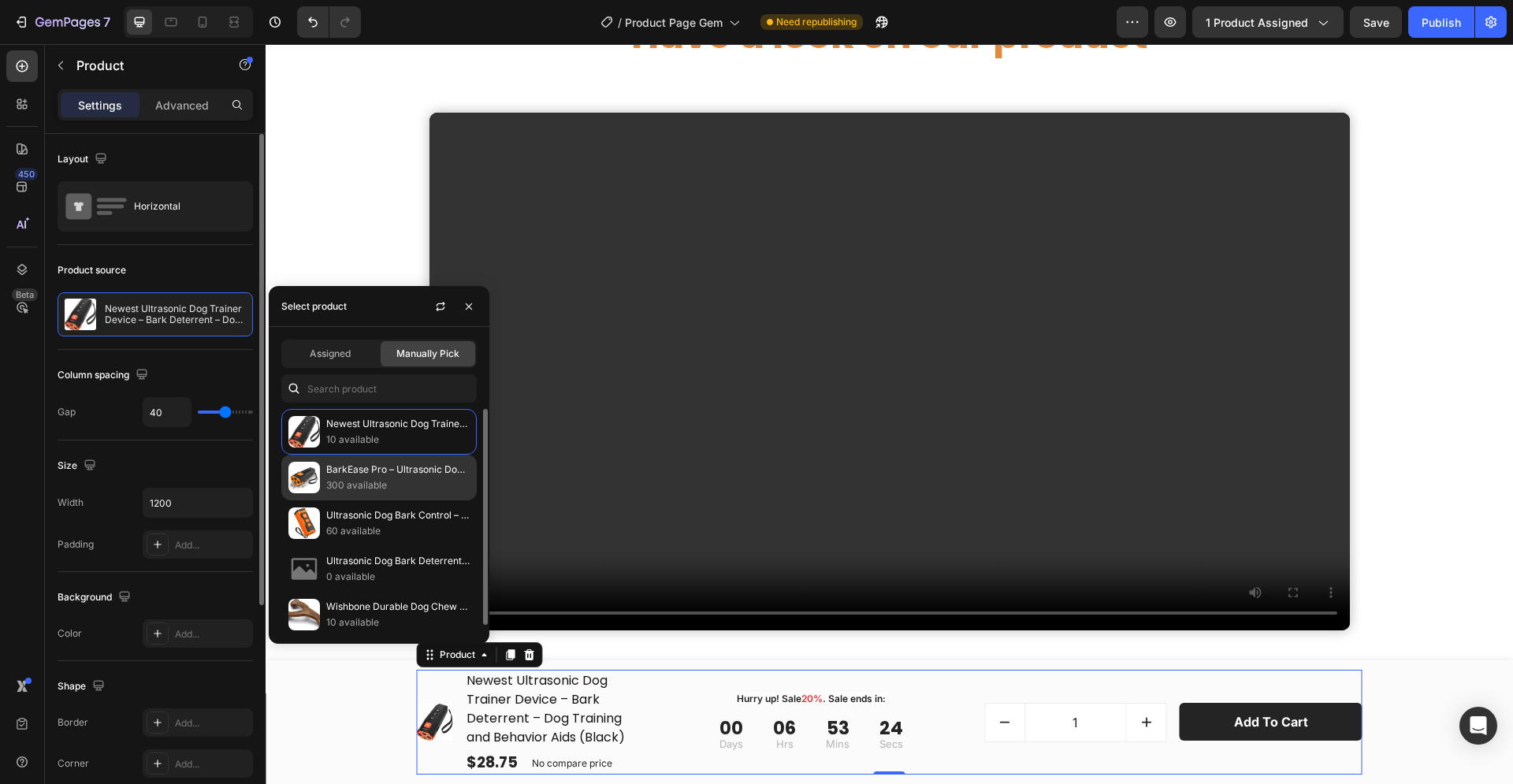
click at [345, 482] on p "300 available" at bounding box center [397, 485] width 143 height 16
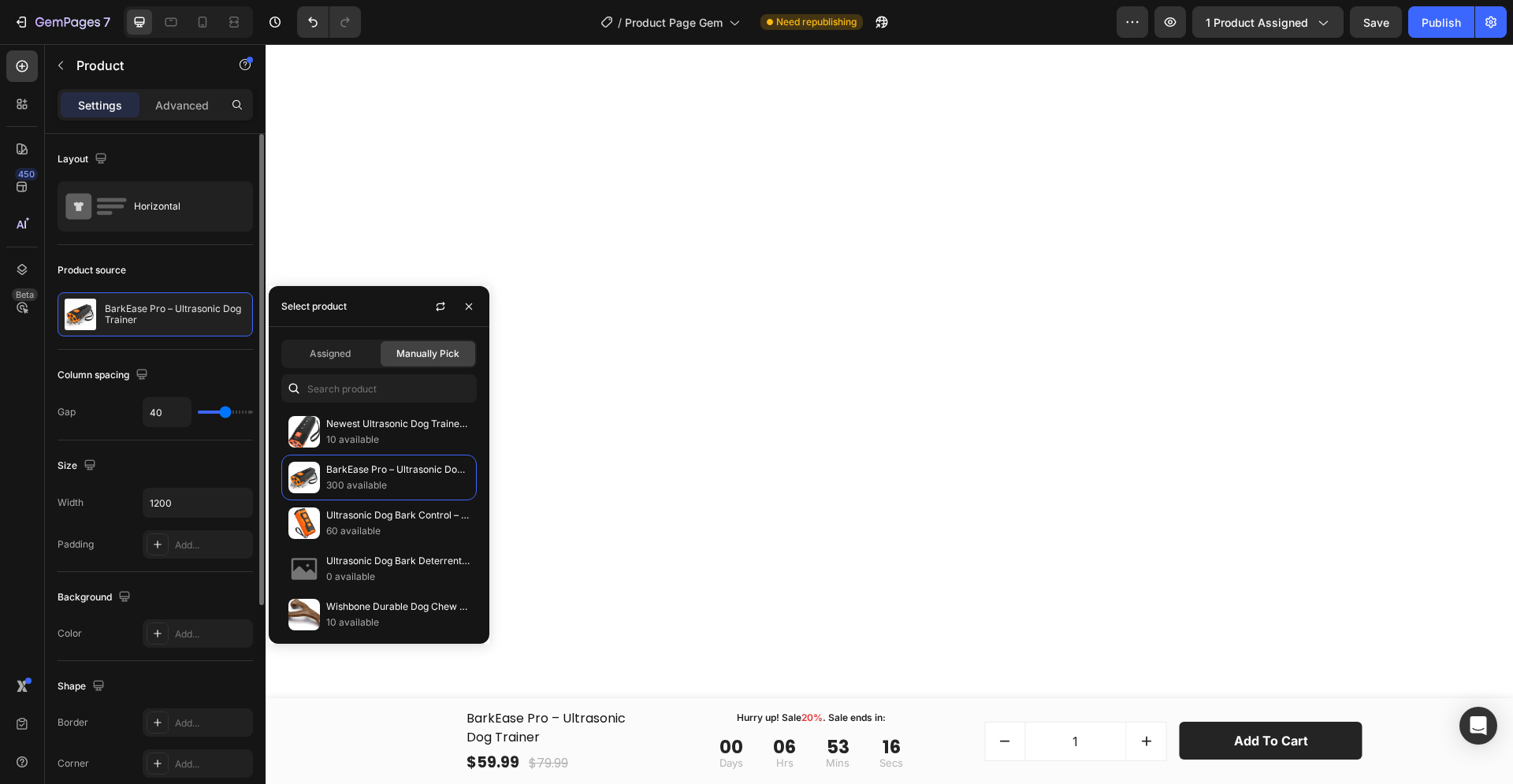
scroll to position [69, 0]
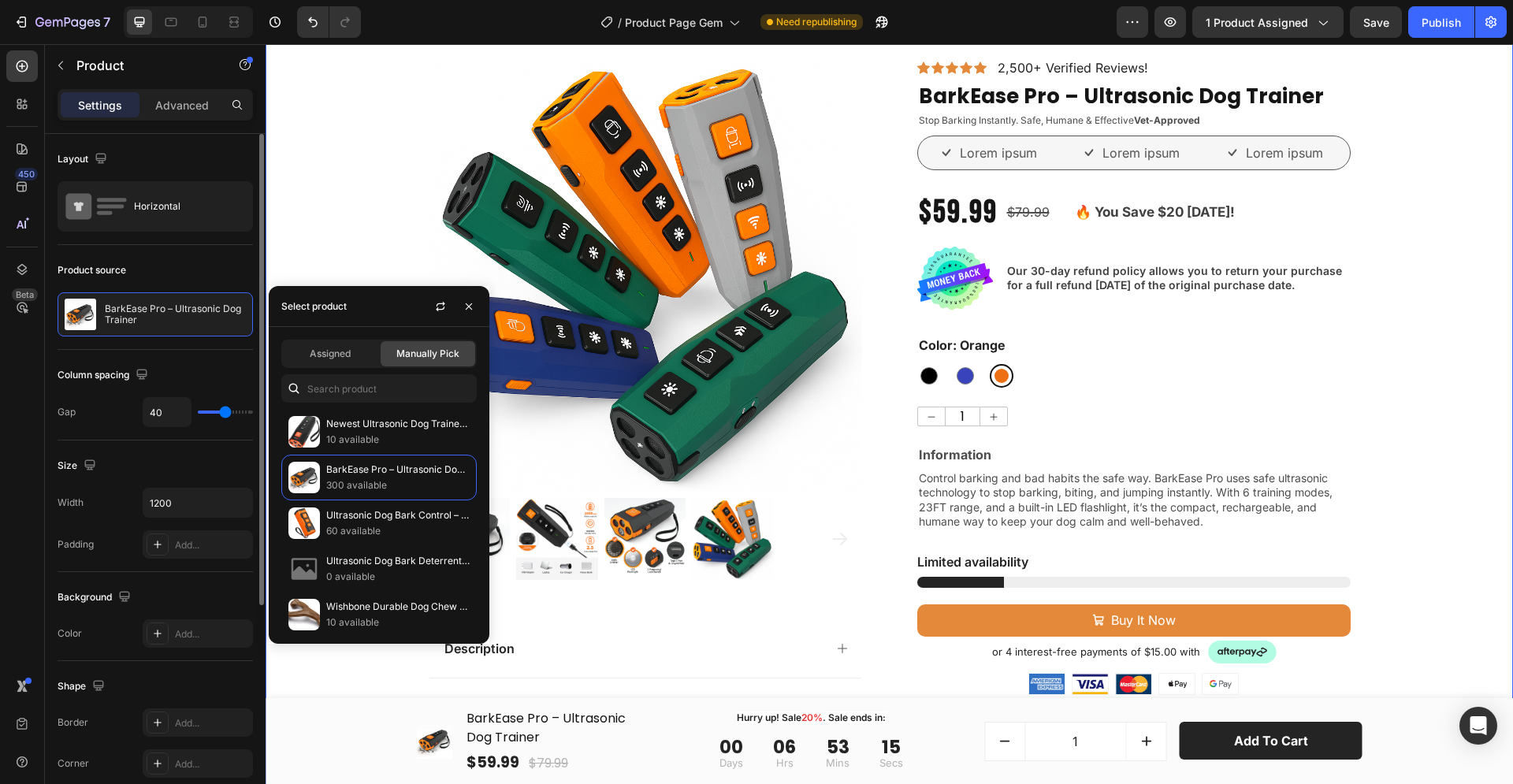
click at [334, 241] on div "Product Images Description Features Key Benefits Safety Guidelines Refund Polic…" at bounding box center [889, 613] width 1247 height 1112
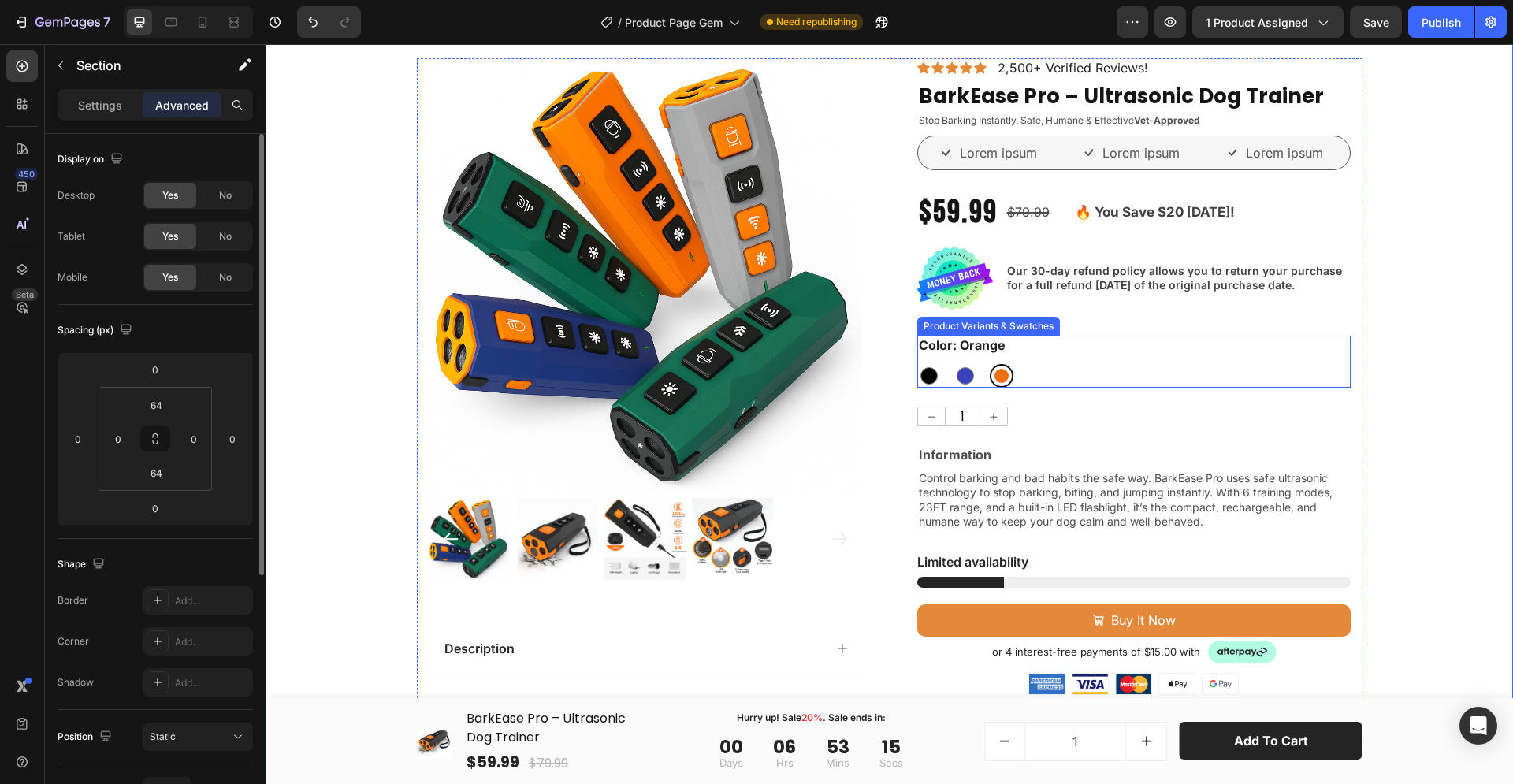
scroll to position [0, 0]
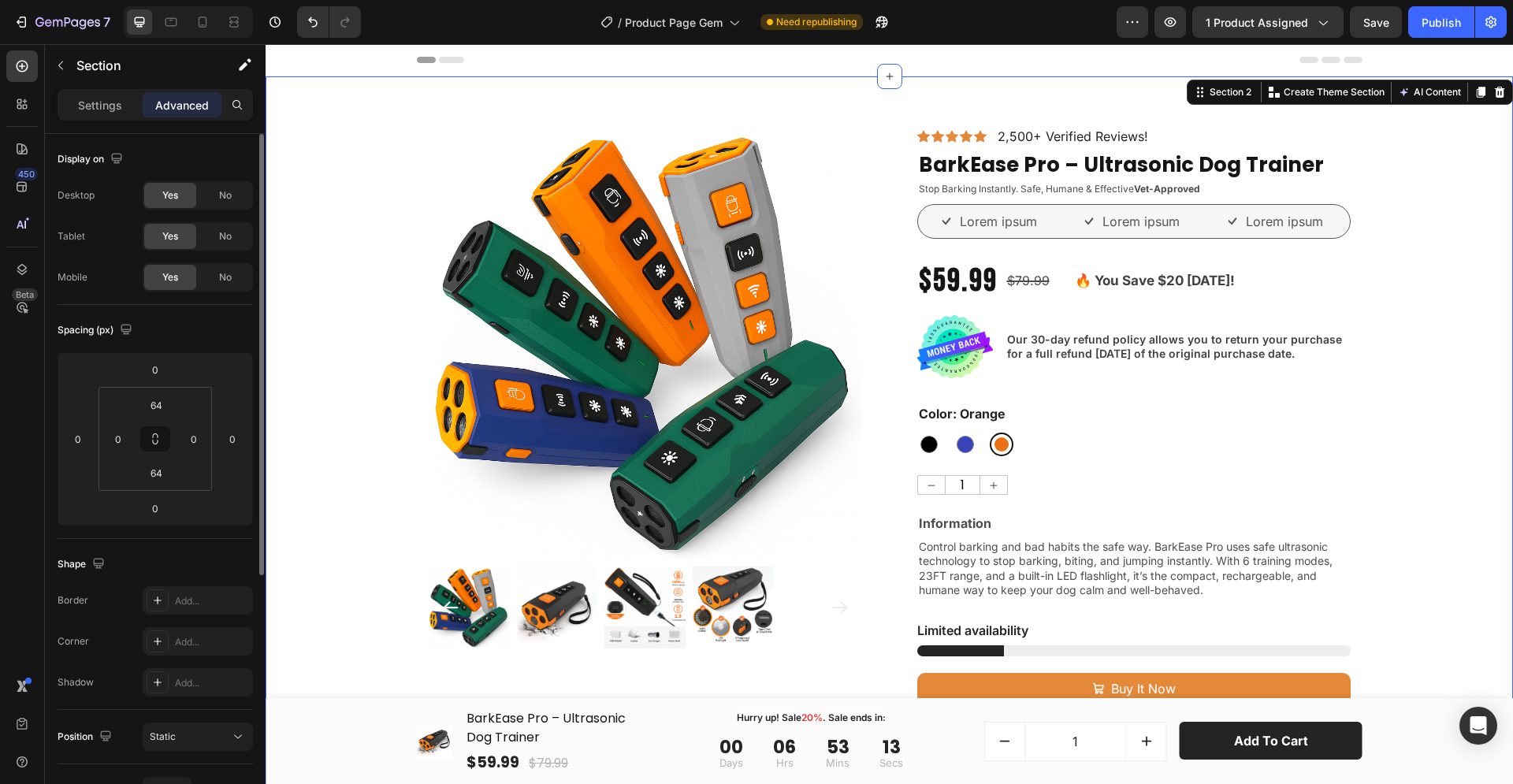
click at [1445, 315] on div "Product Images Description Features Key Benefits Safety Guidelines Refund Polic…" at bounding box center [889, 682] width 1247 height 1112
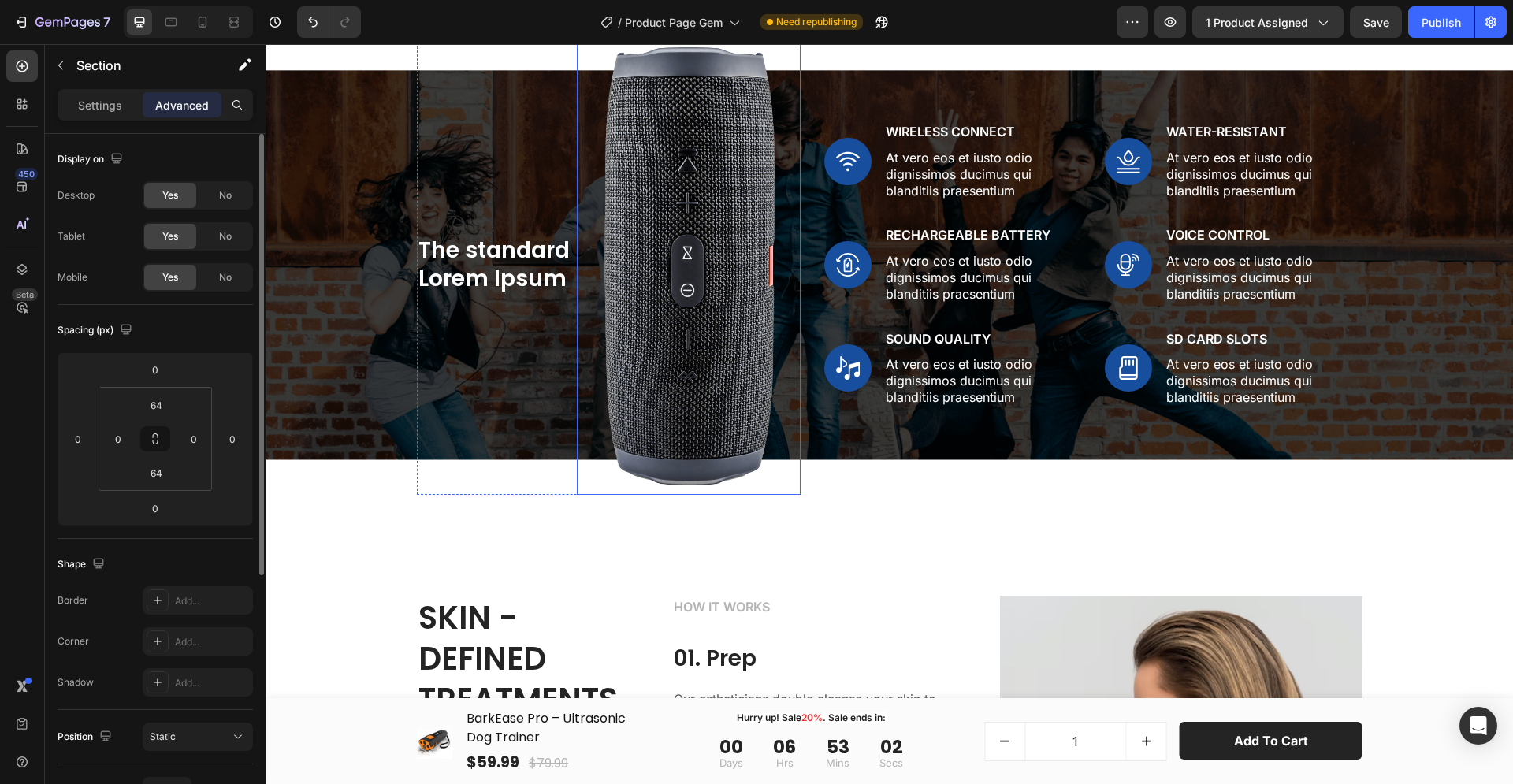
scroll to position [1285, 0]
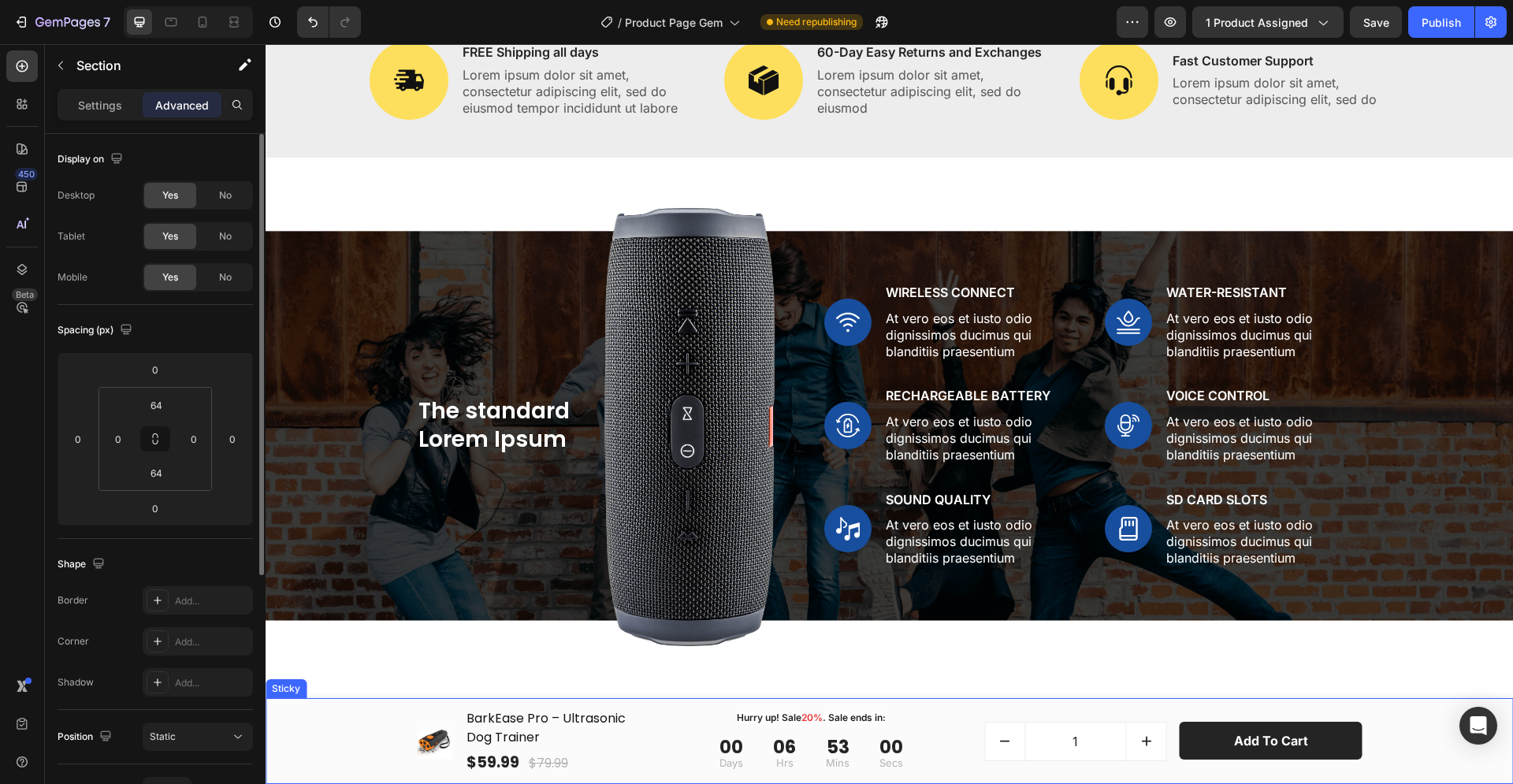
click at [334, 726] on div "(P) Images & Gallery BarkEase Pro – Ultrasonic Dog Trainer (P) Title $59.99 (P)…" at bounding box center [889, 741] width 1223 height 67
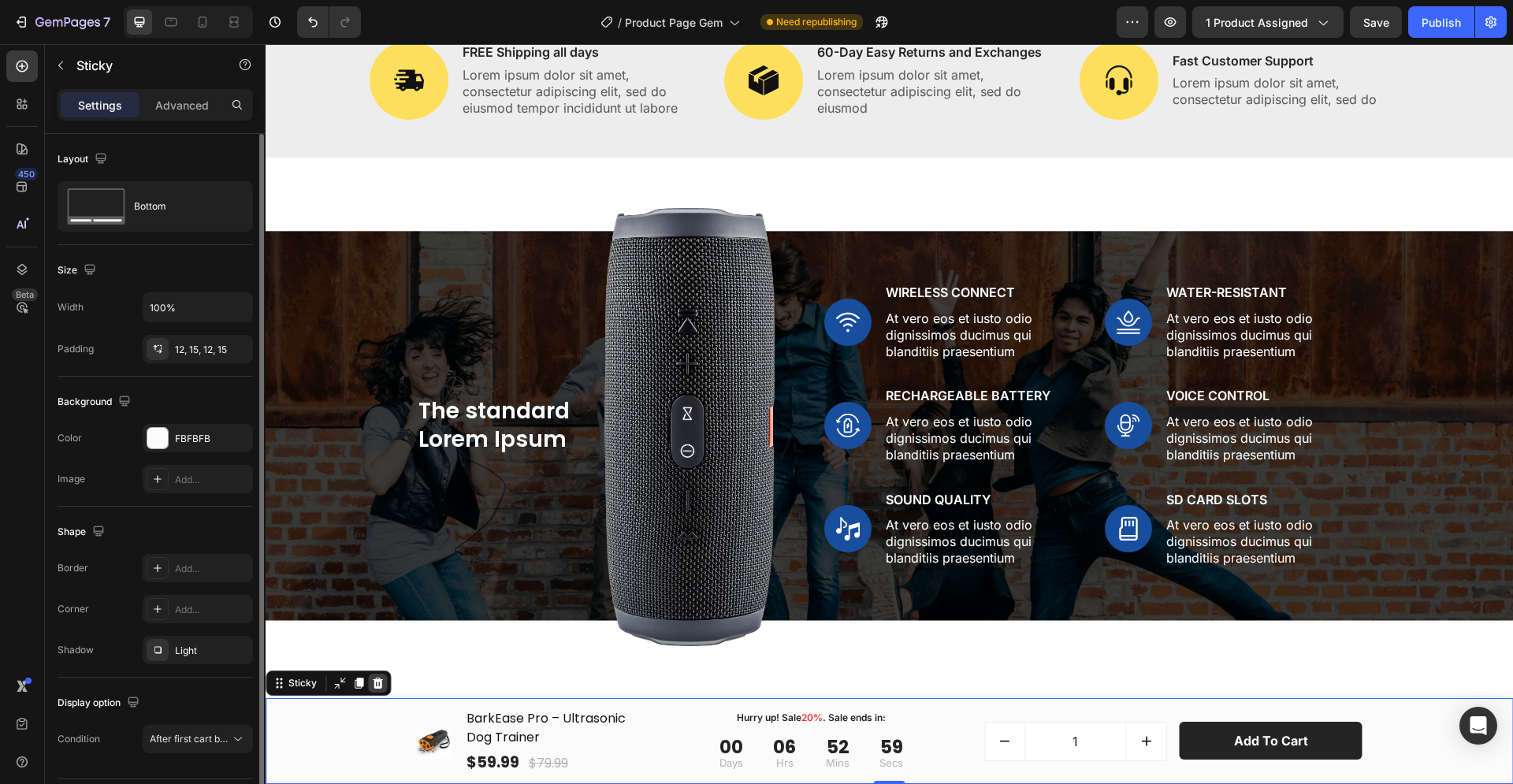
click at [375, 679] on icon at bounding box center [377, 683] width 10 height 11
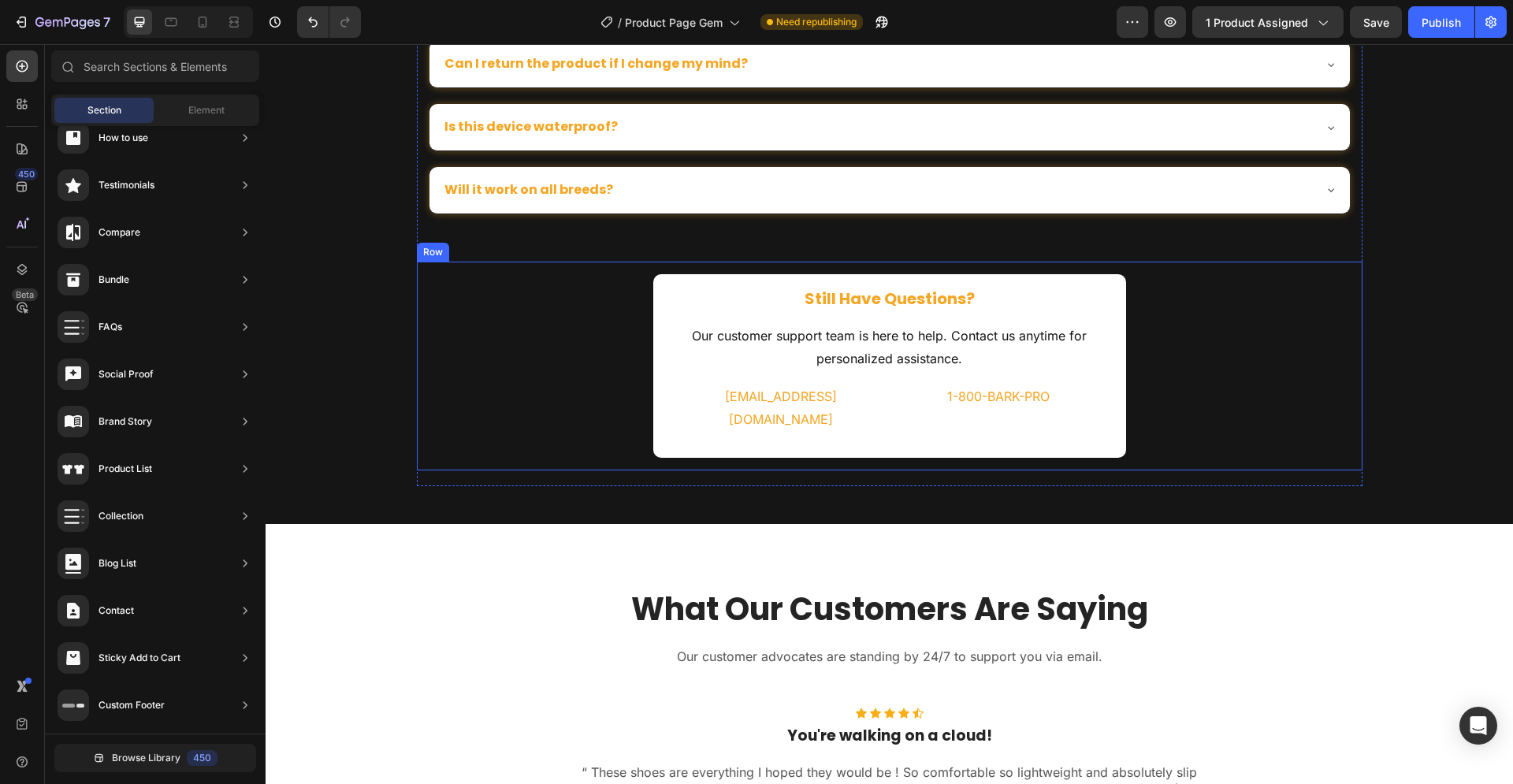
scroll to position [7533, 0]
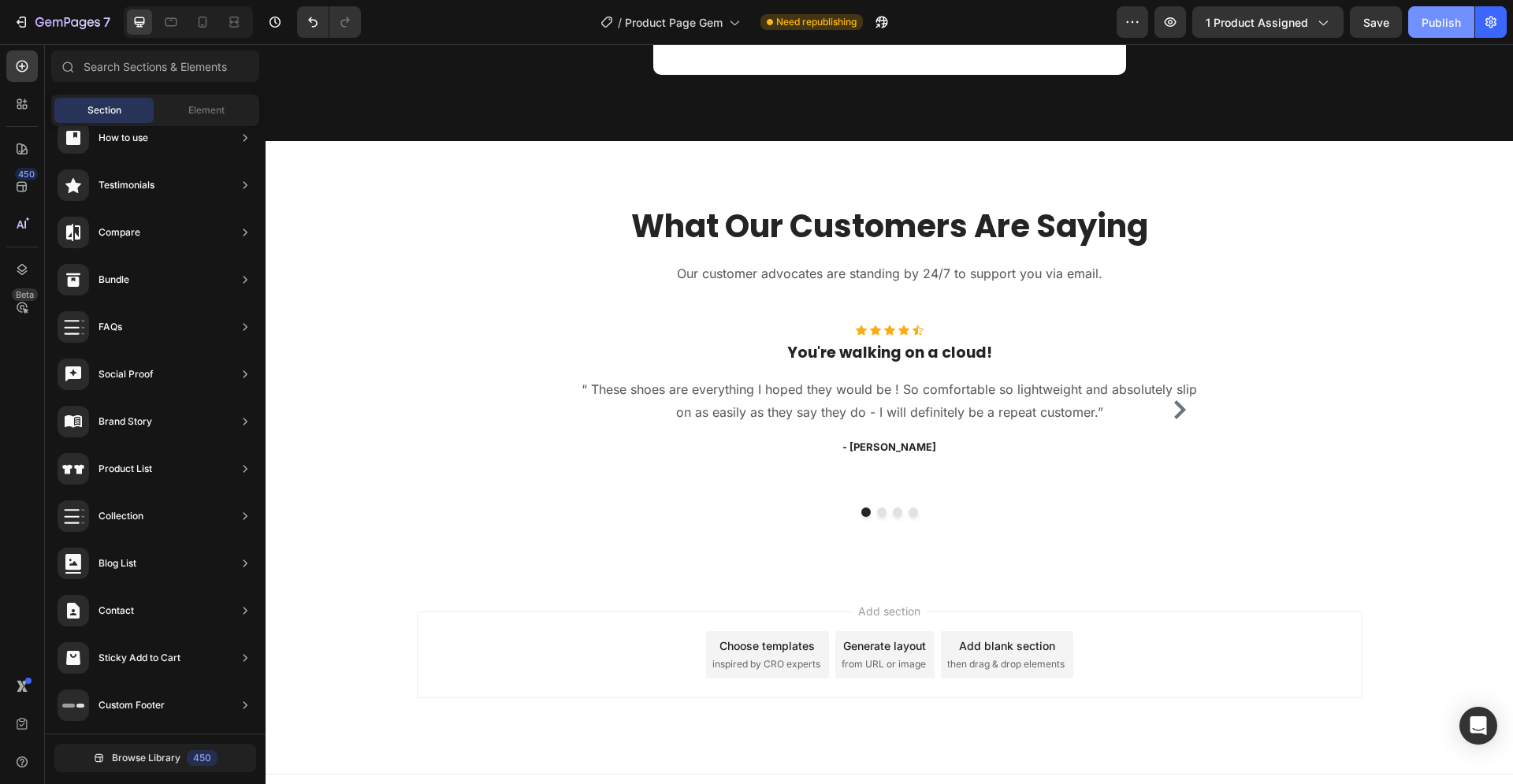
click at [1442, 19] on div "Publish" at bounding box center [1441, 22] width 39 height 16
click at [200, 20] on icon at bounding box center [202, 22] width 16 height 16
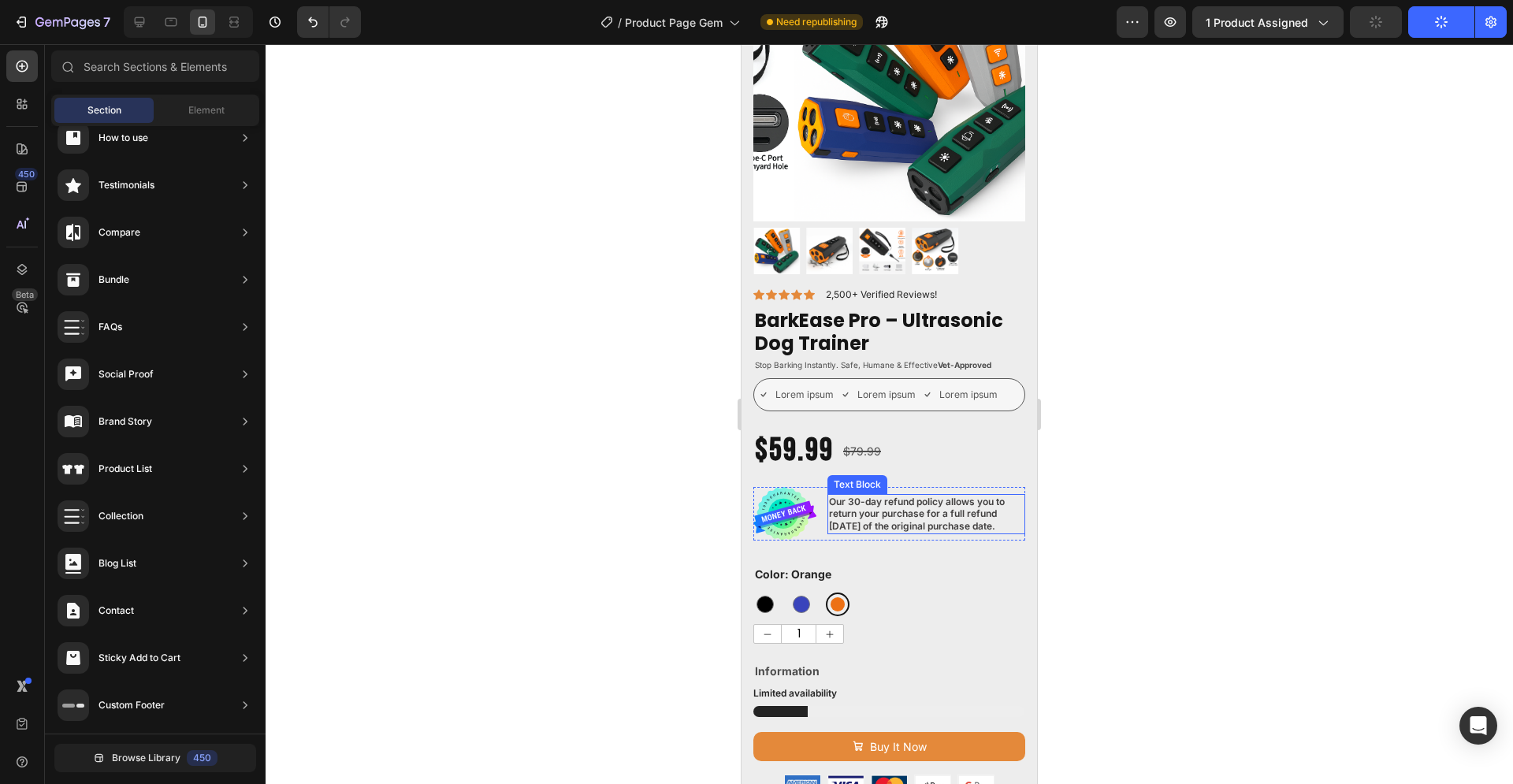
scroll to position [241, 0]
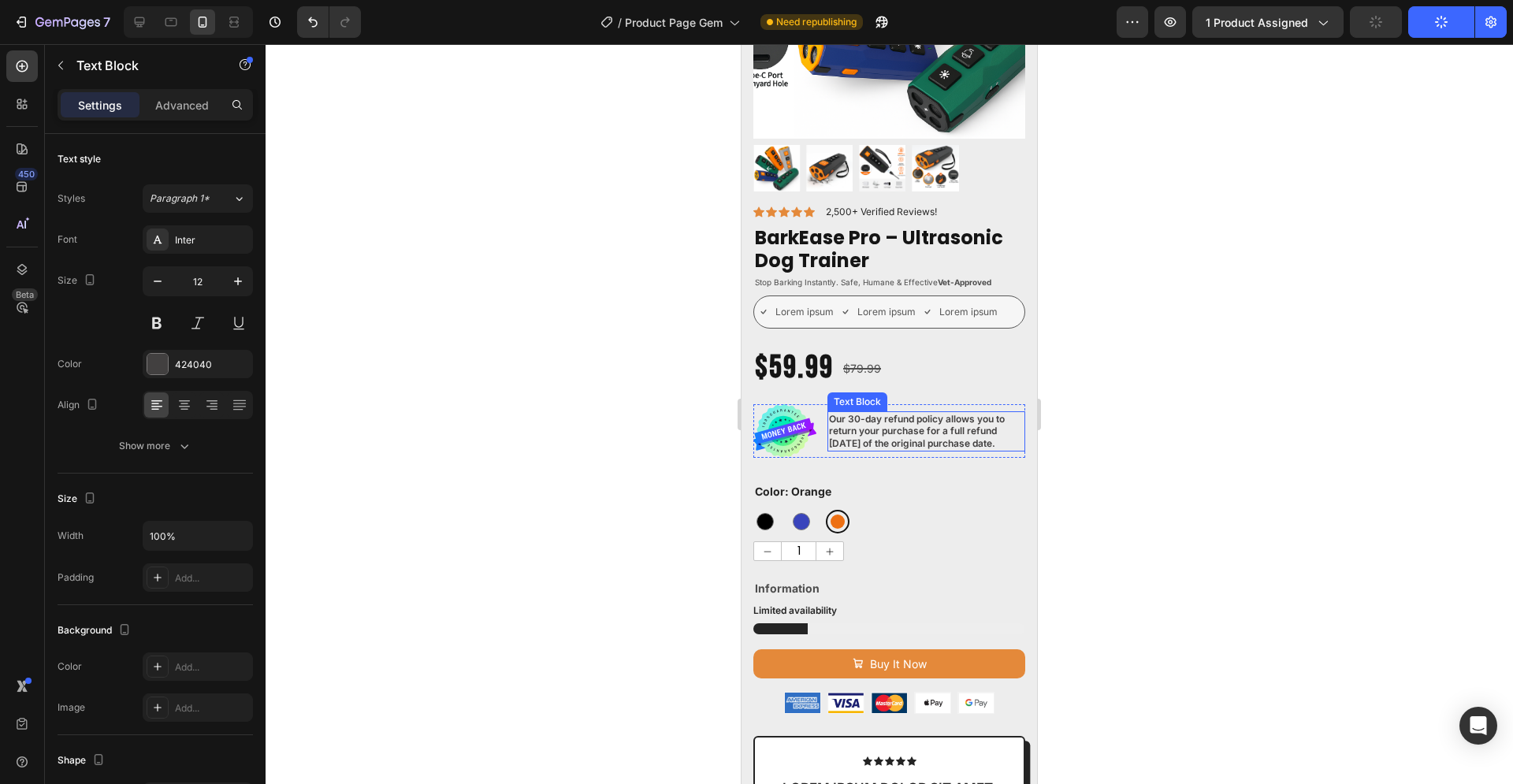
click at [903, 412] on p "Our 30-day refund policy allows you to return your purchase for a full refund w…" at bounding box center [926, 431] width 194 height 37
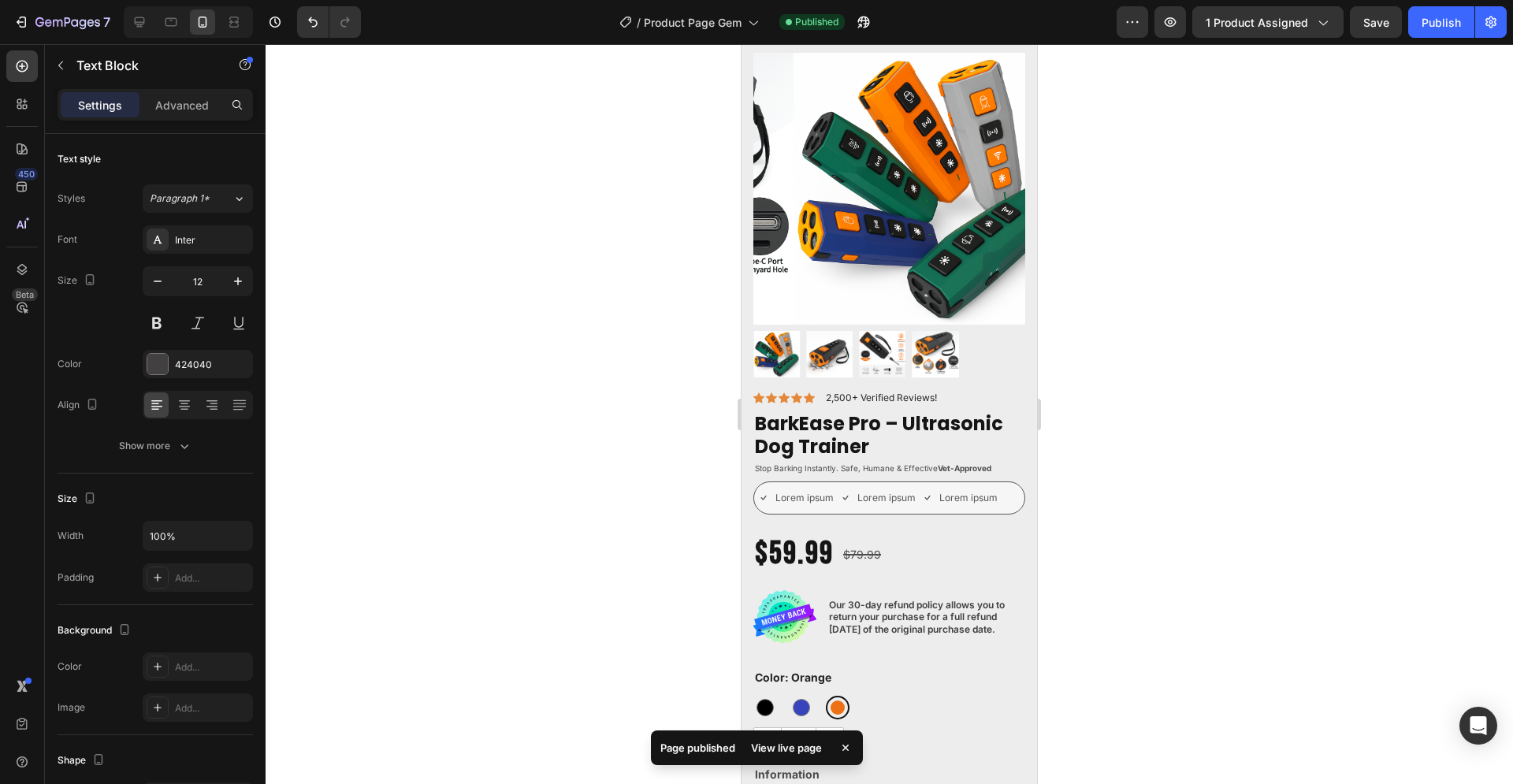
scroll to position [0, 0]
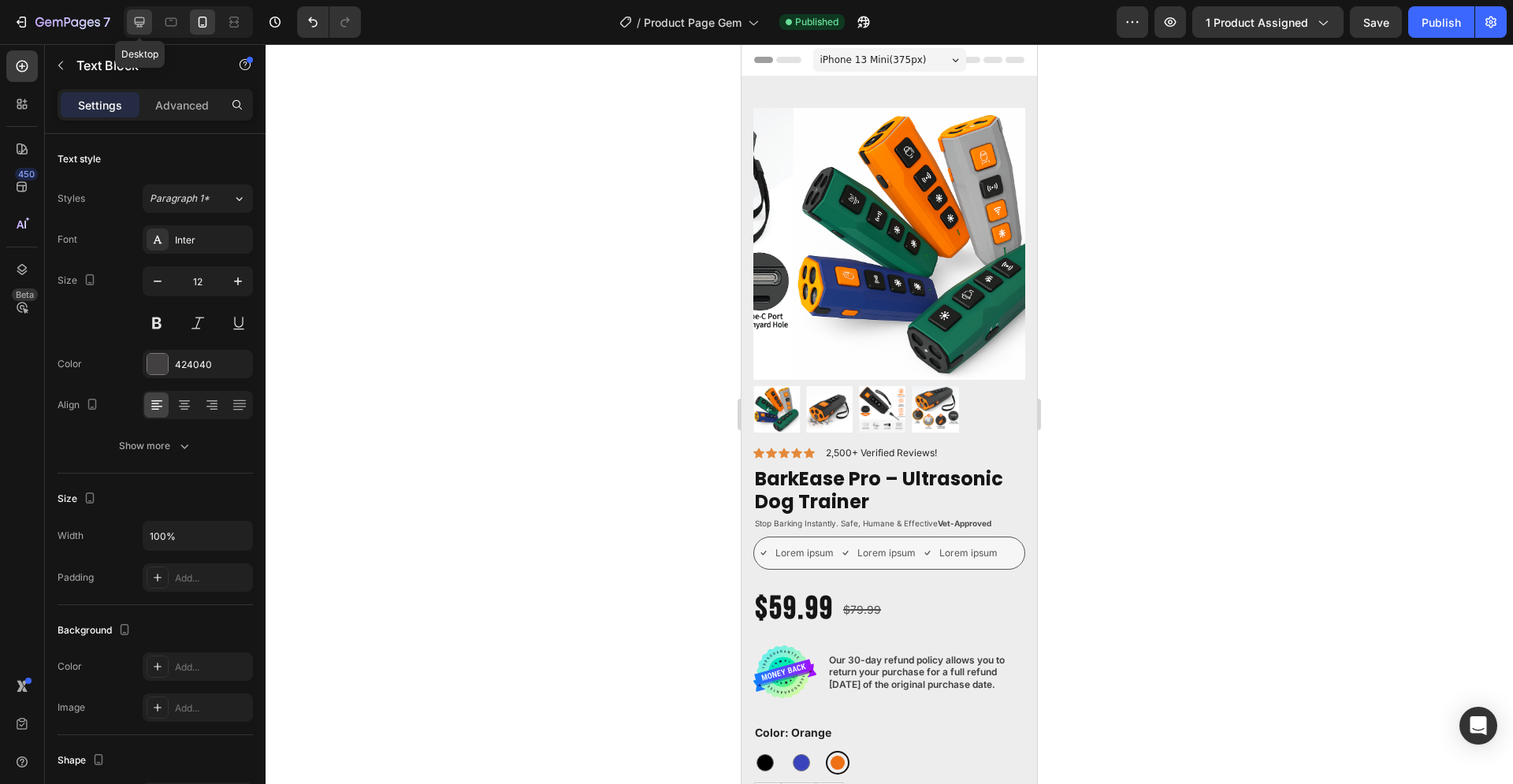
click at [140, 20] on icon at bounding box center [139, 22] width 16 height 16
type input "14"
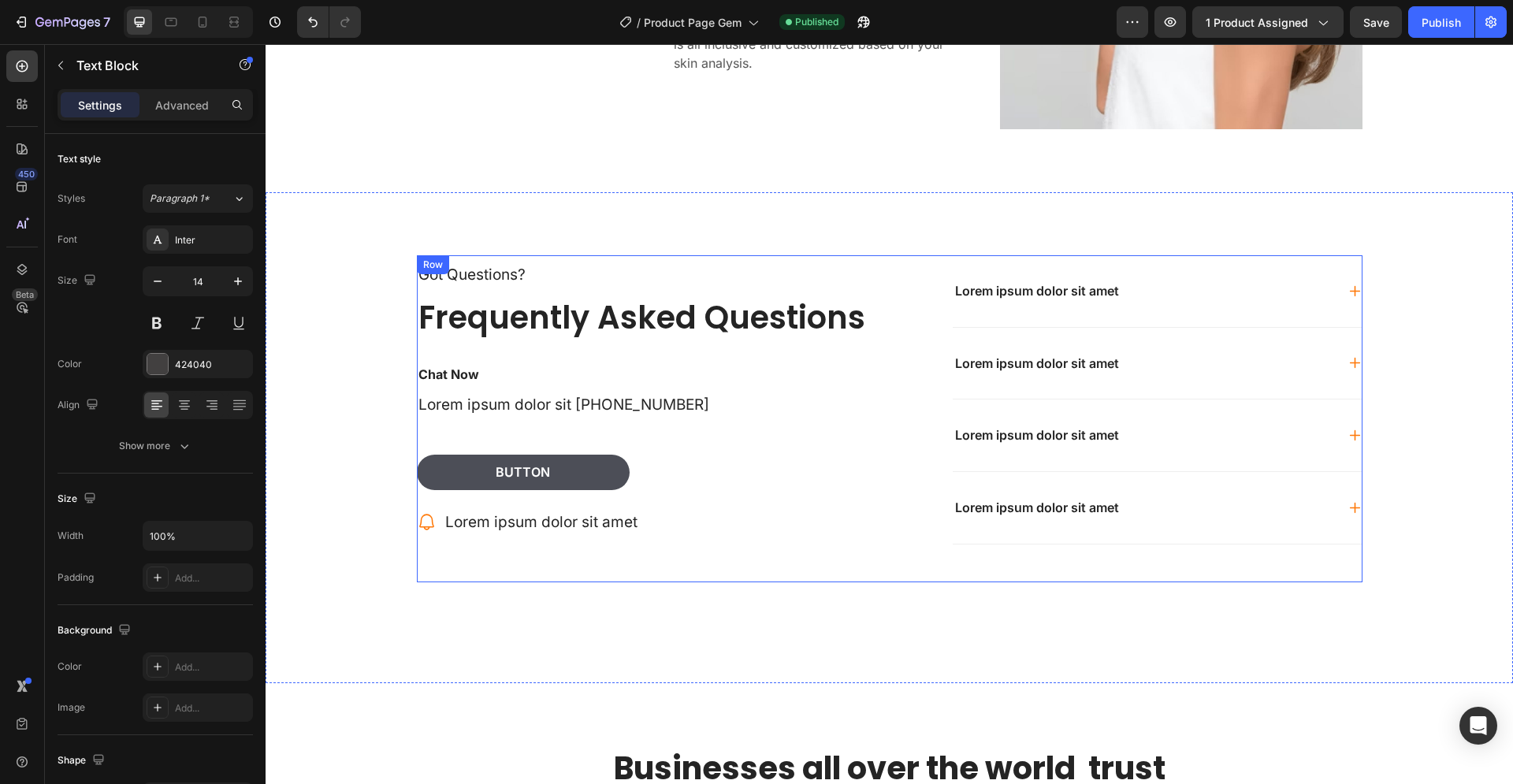
scroll to position [2571, 0]
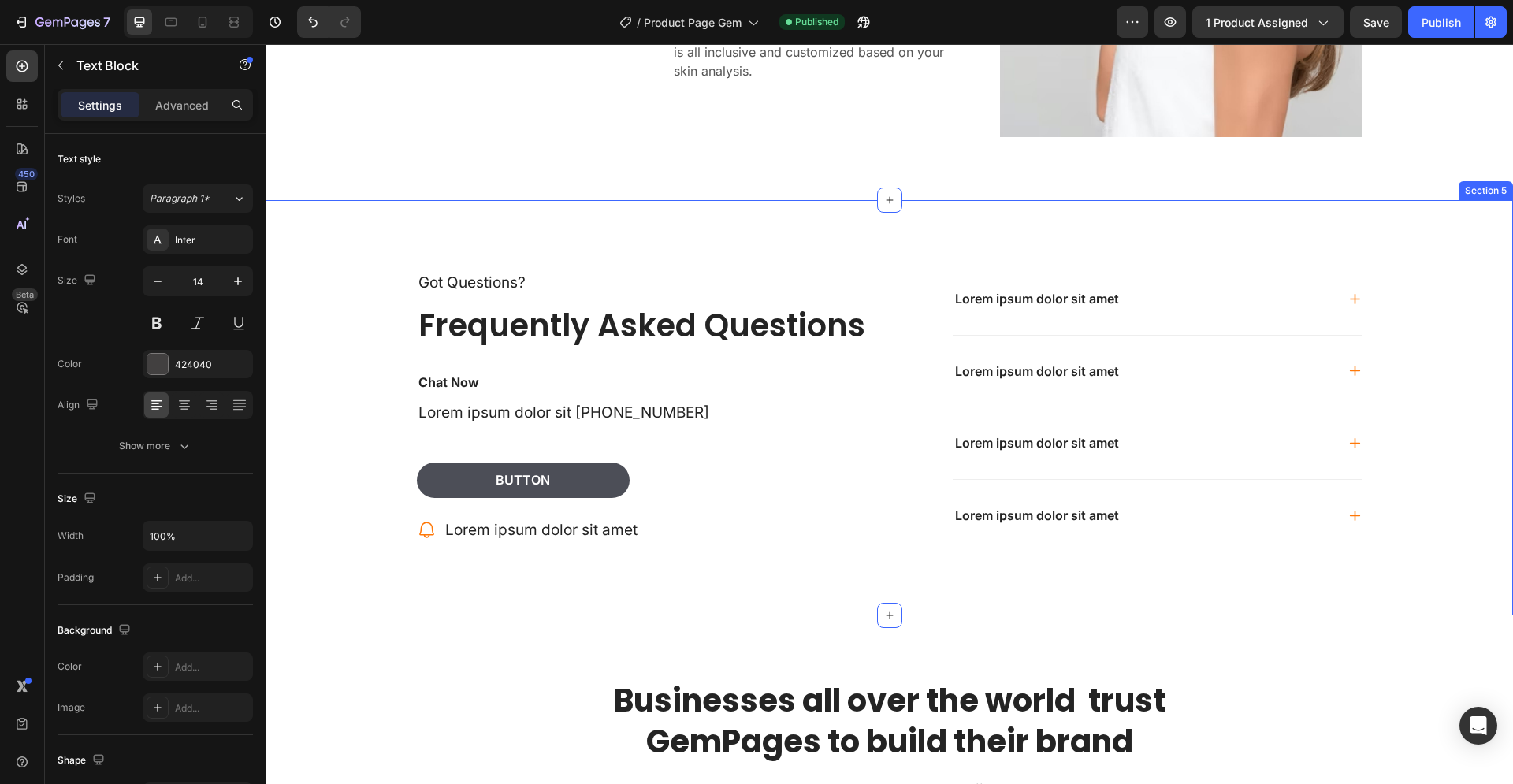
click at [357, 357] on div "Got Questions? Text Block Frequently Asked Questions Heading Chat Now Text Bloc…" at bounding box center [889, 432] width 1216 height 339
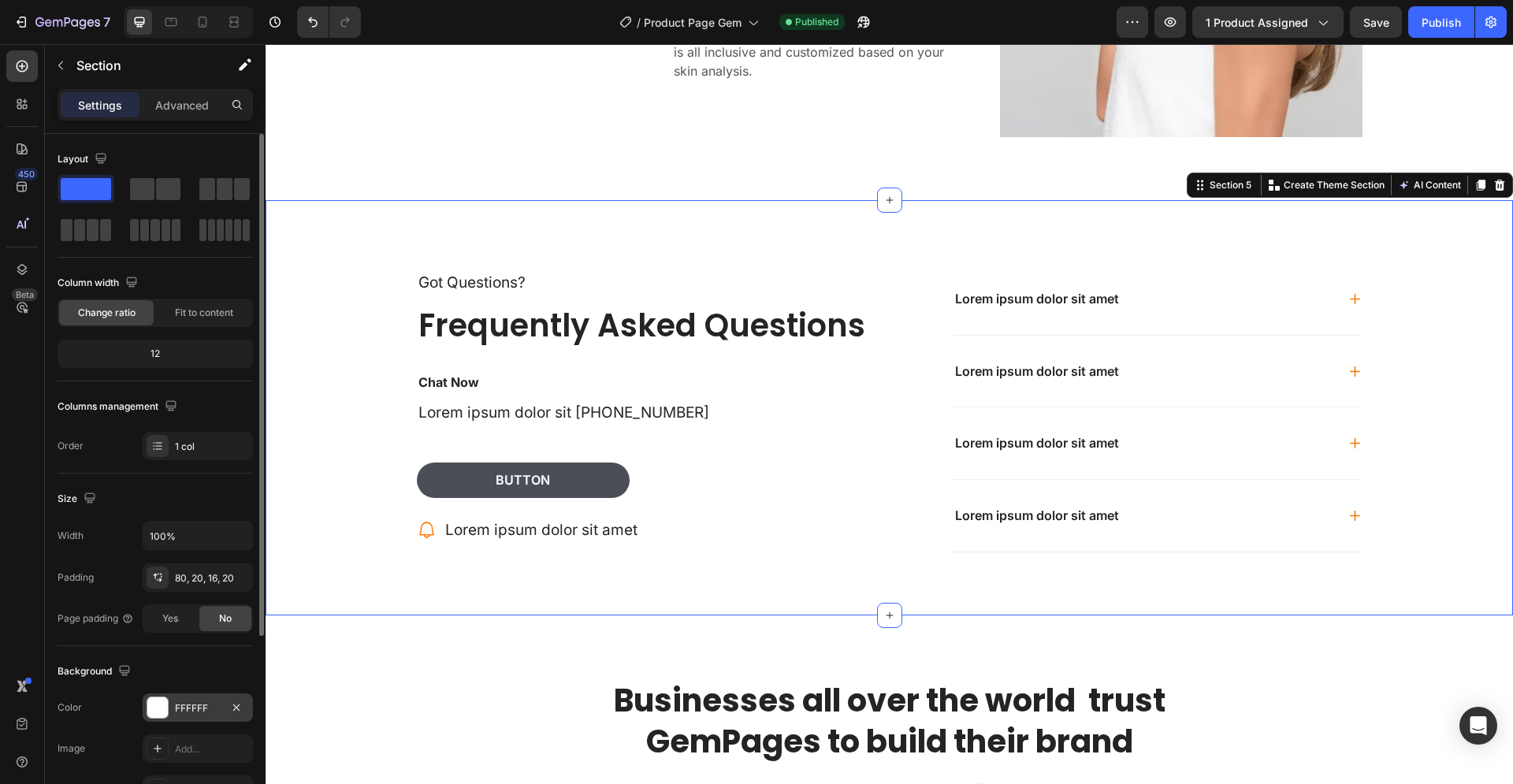
click at [157, 708] on div at bounding box center [157, 707] width 20 height 20
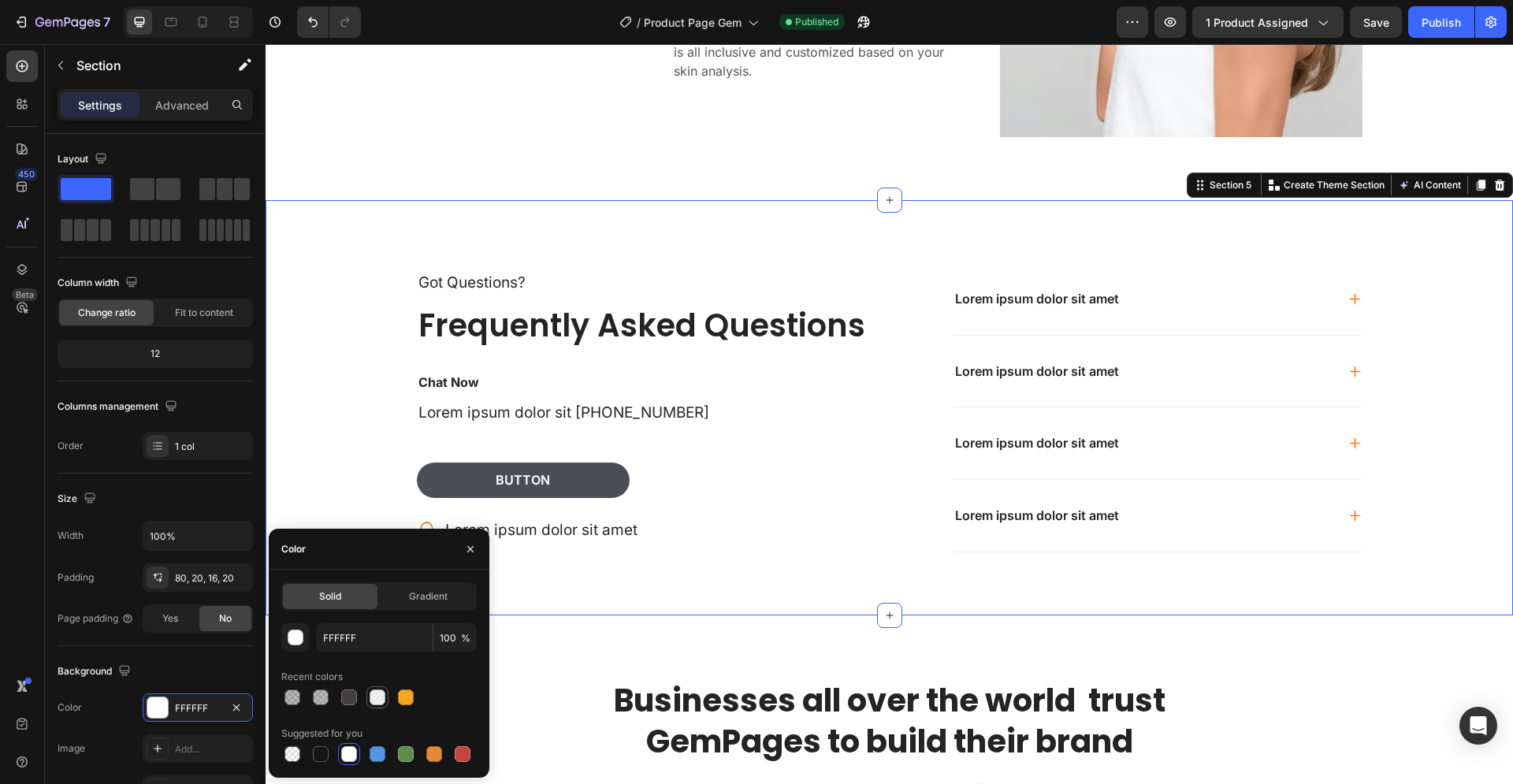
click at [379, 696] on div at bounding box center [377, 697] width 16 height 16
type input "EDEDED"
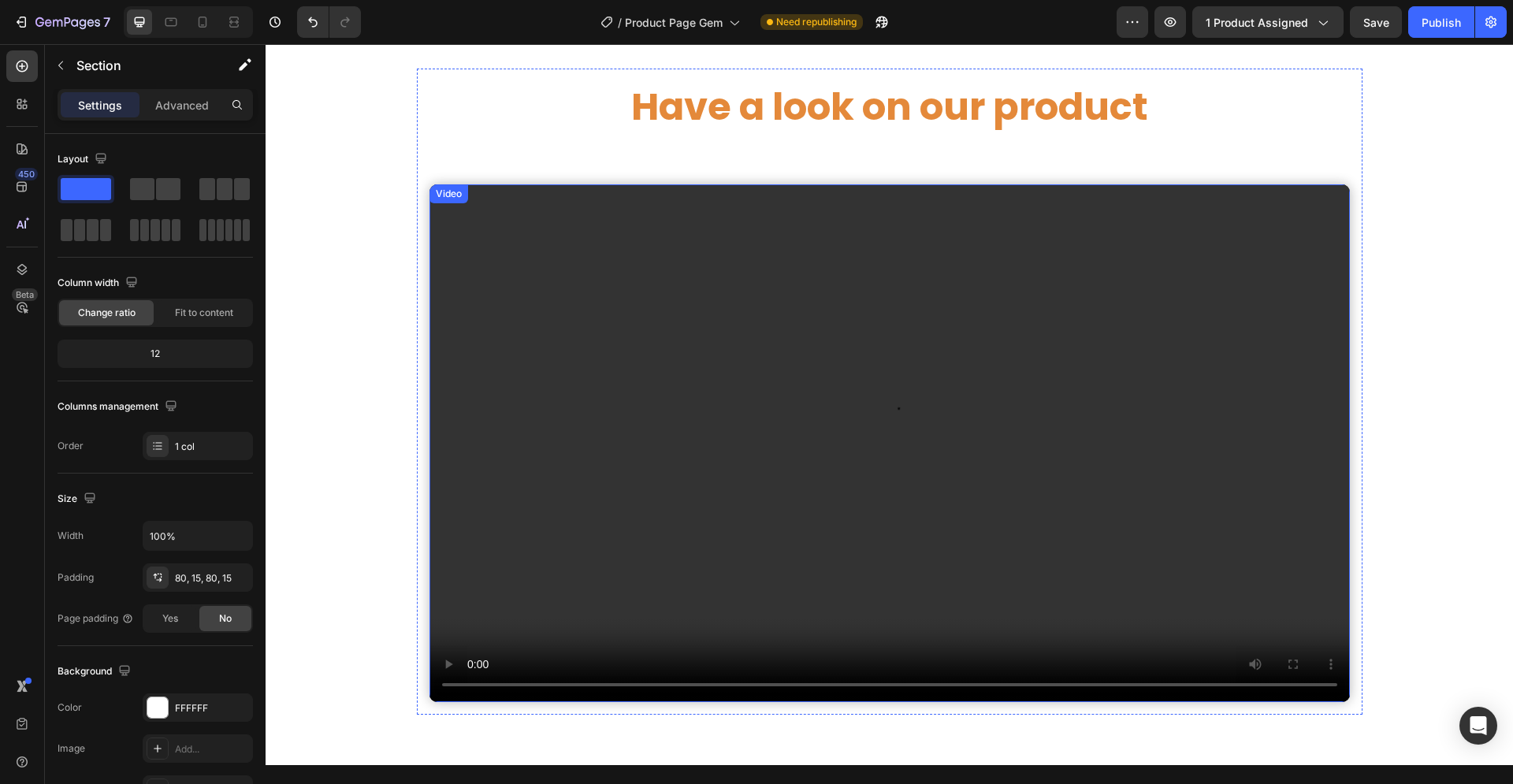
scroll to position [5899, 0]
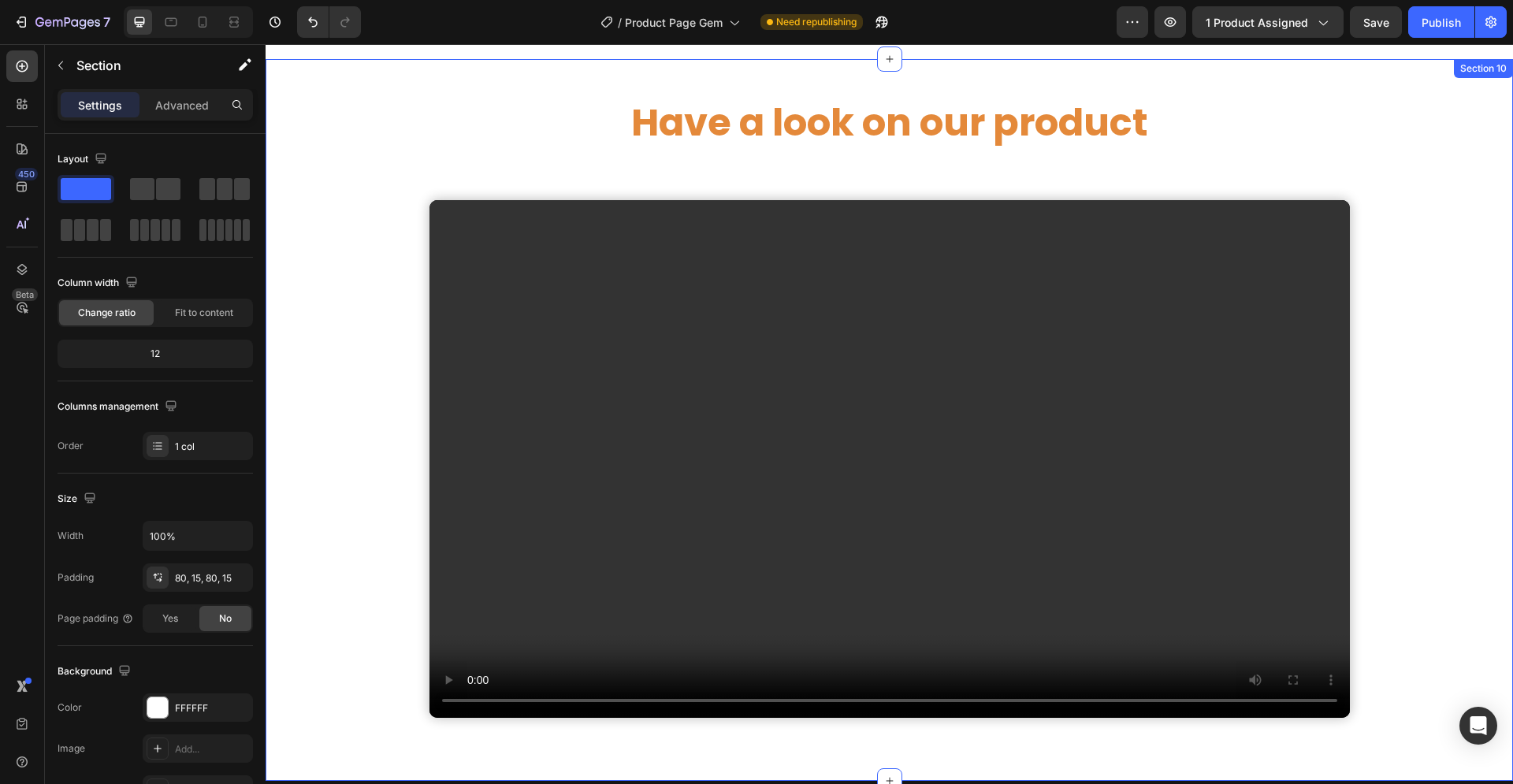
click at [377, 171] on div "Have a look on our product Heading Video Row" at bounding box center [889, 406] width 1247 height 645
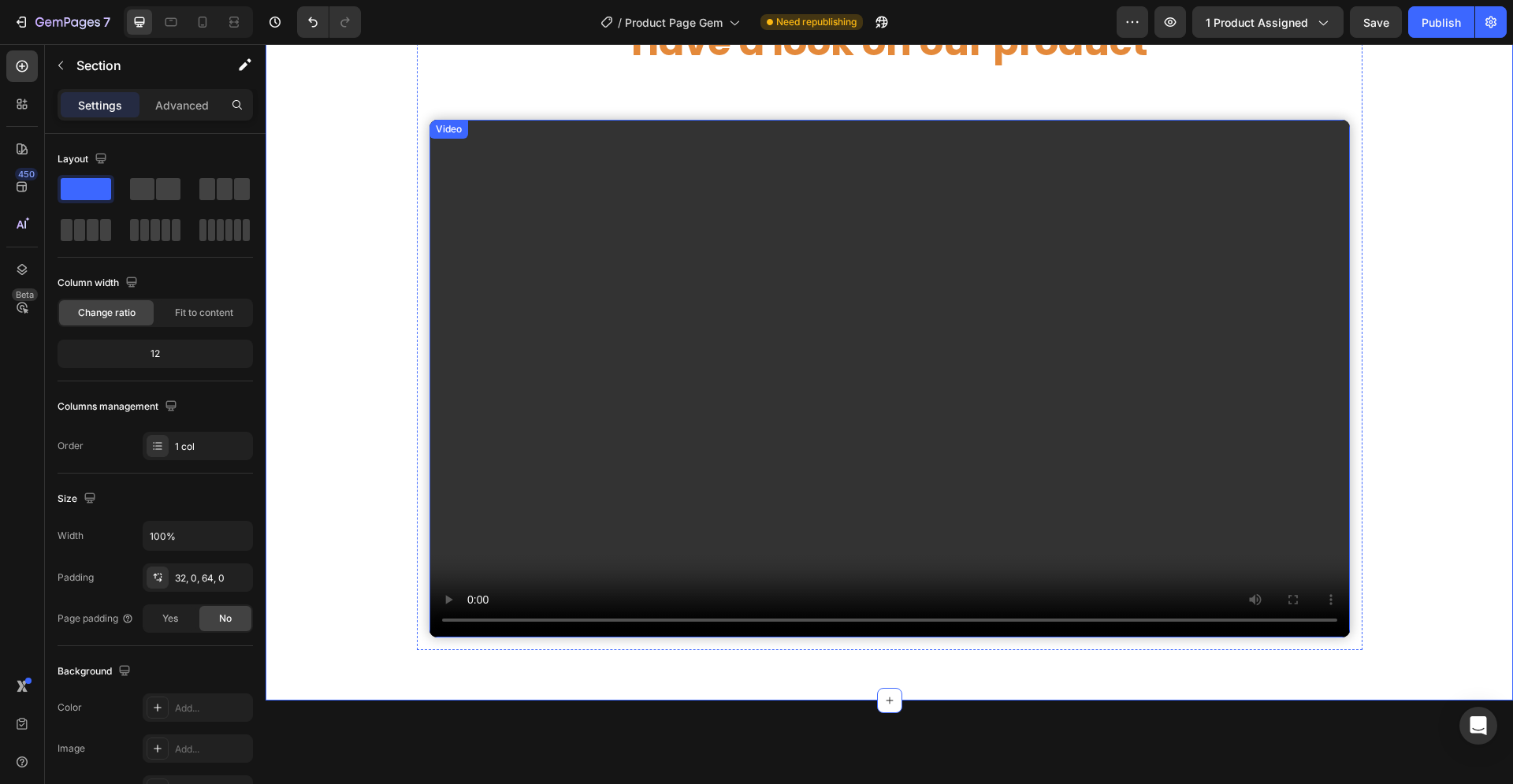
scroll to position [5577, 0]
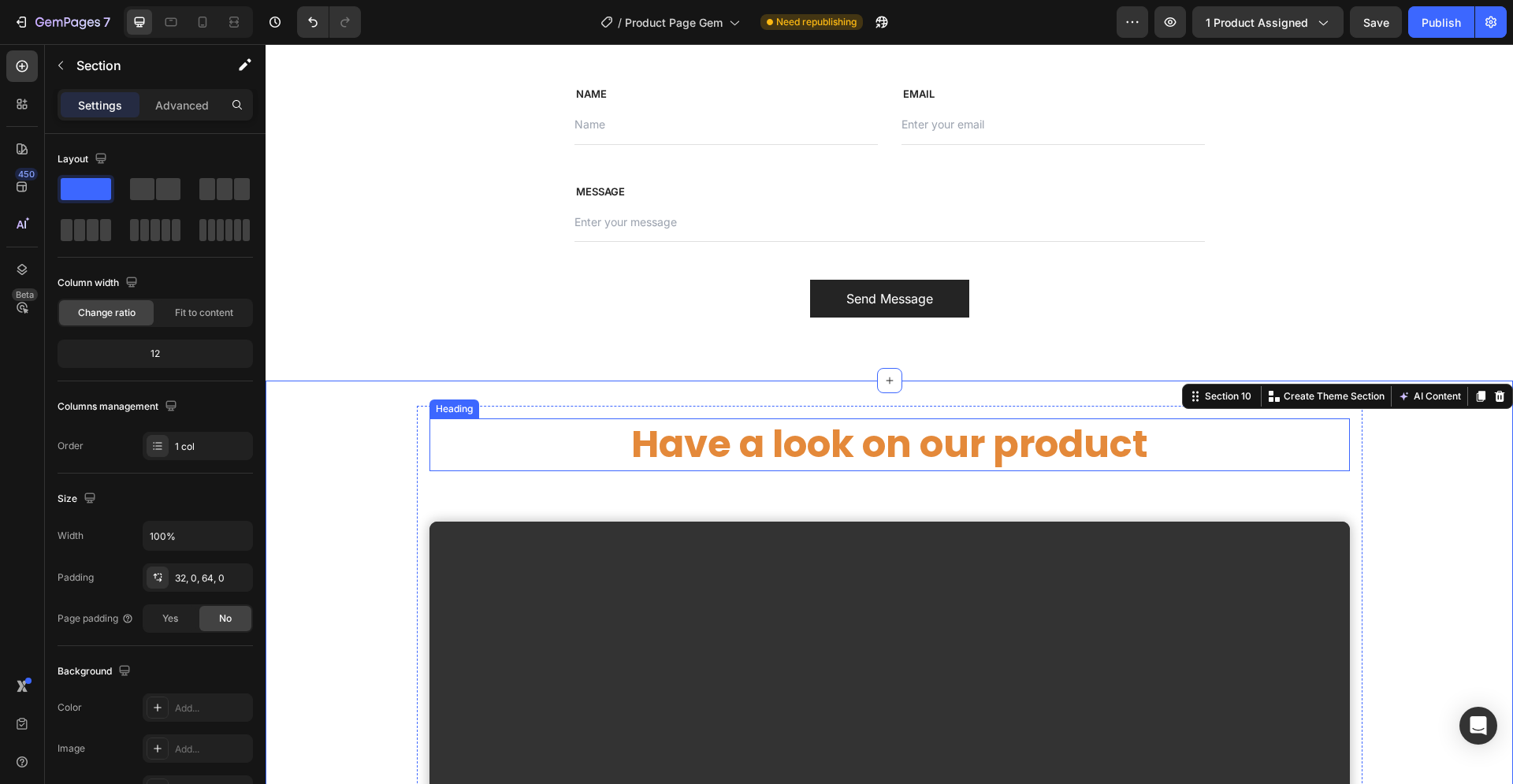
click at [430, 423] on h2 "Have a look on our product" at bounding box center [890, 444] width 920 height 52
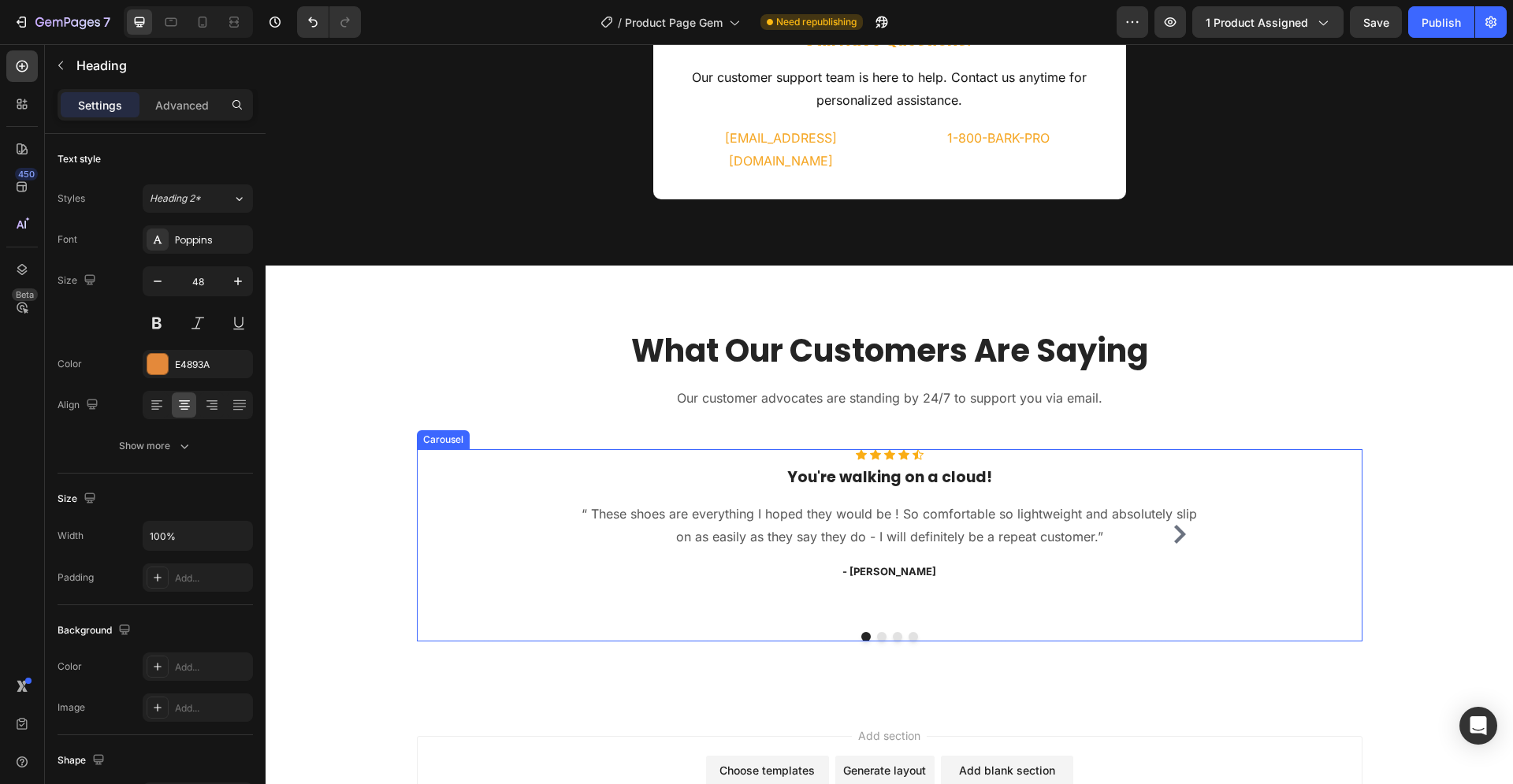
scroll to position [7586, 0]
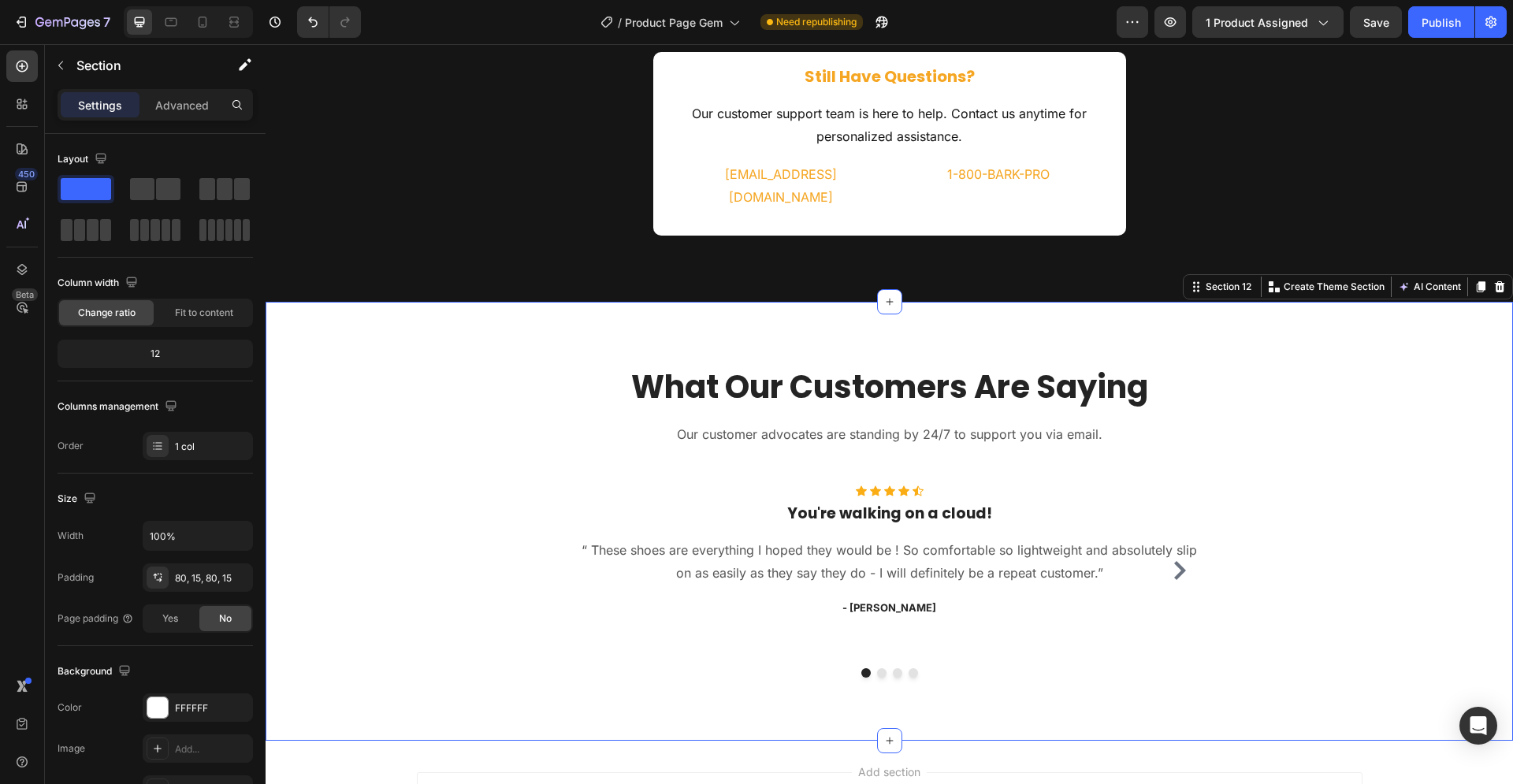
click at [548, 328] on div "What Our Customers Are Saying Heading Our customer advocates are standing by 24…" at bounding box center [889, 521] width 1247 height 439
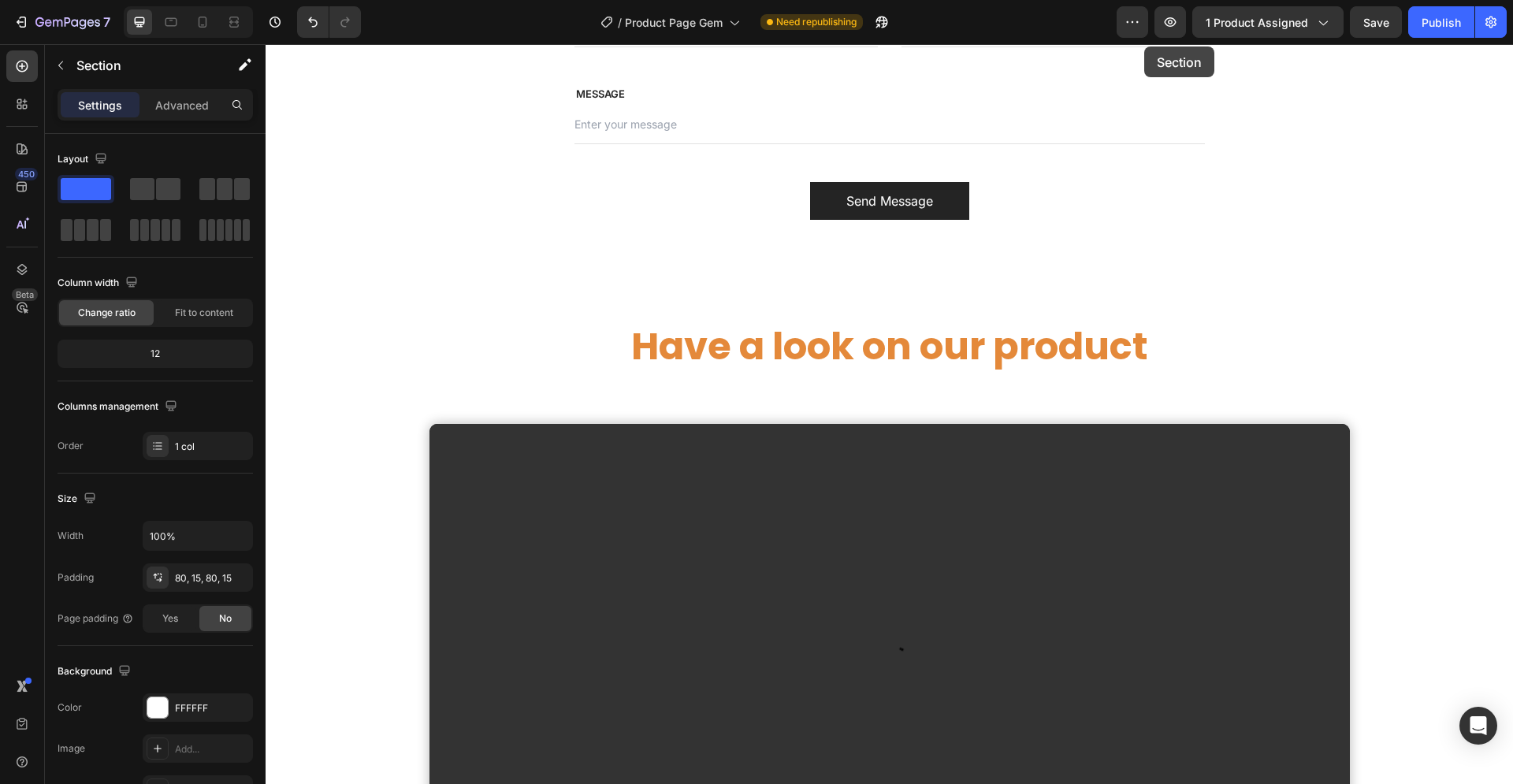
scroll to position [5667, 0]
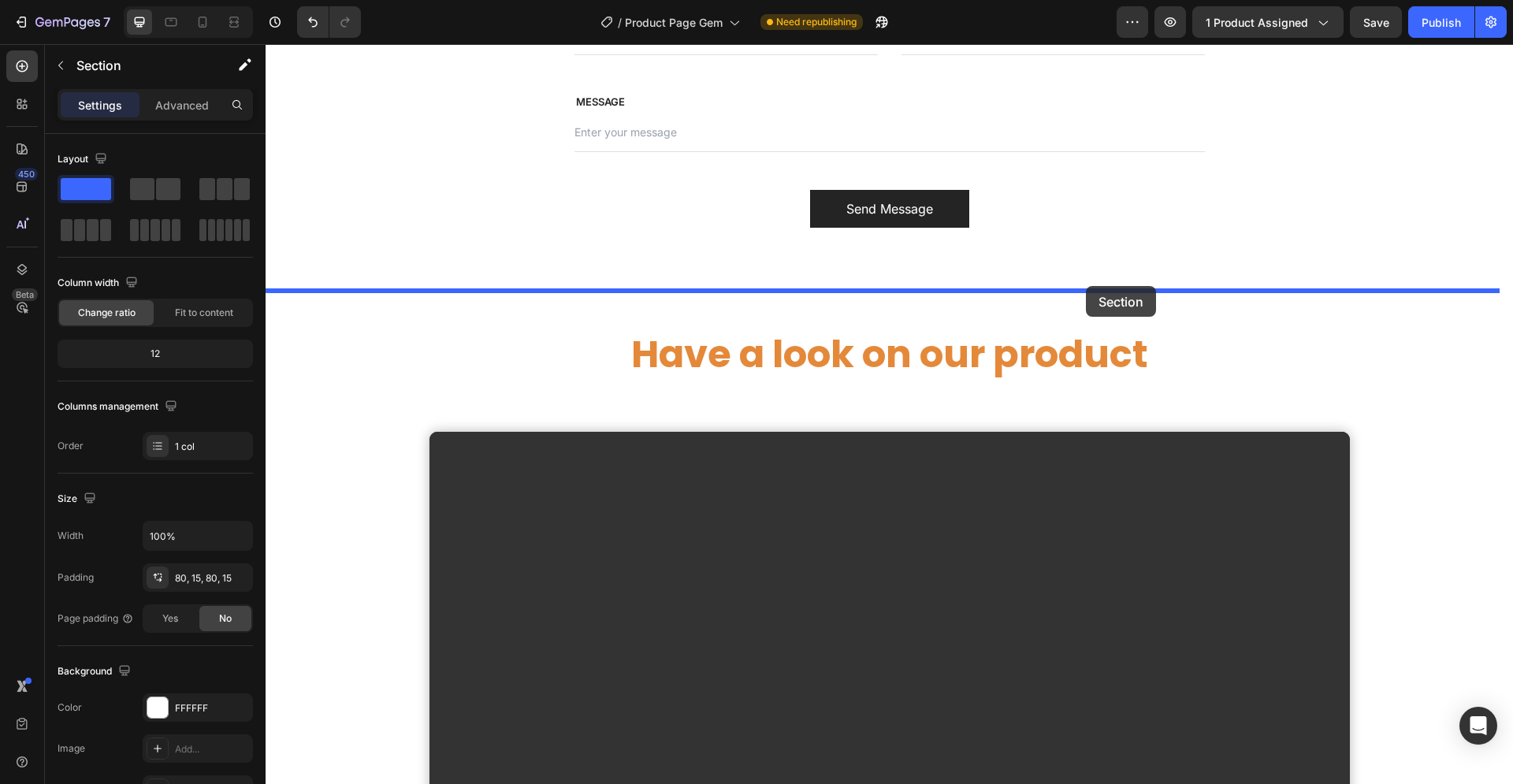
drag, startPoint x: 1212, startPoint y: 271, endPoint x: 1085, endPoint y: 286, distance: 127.9
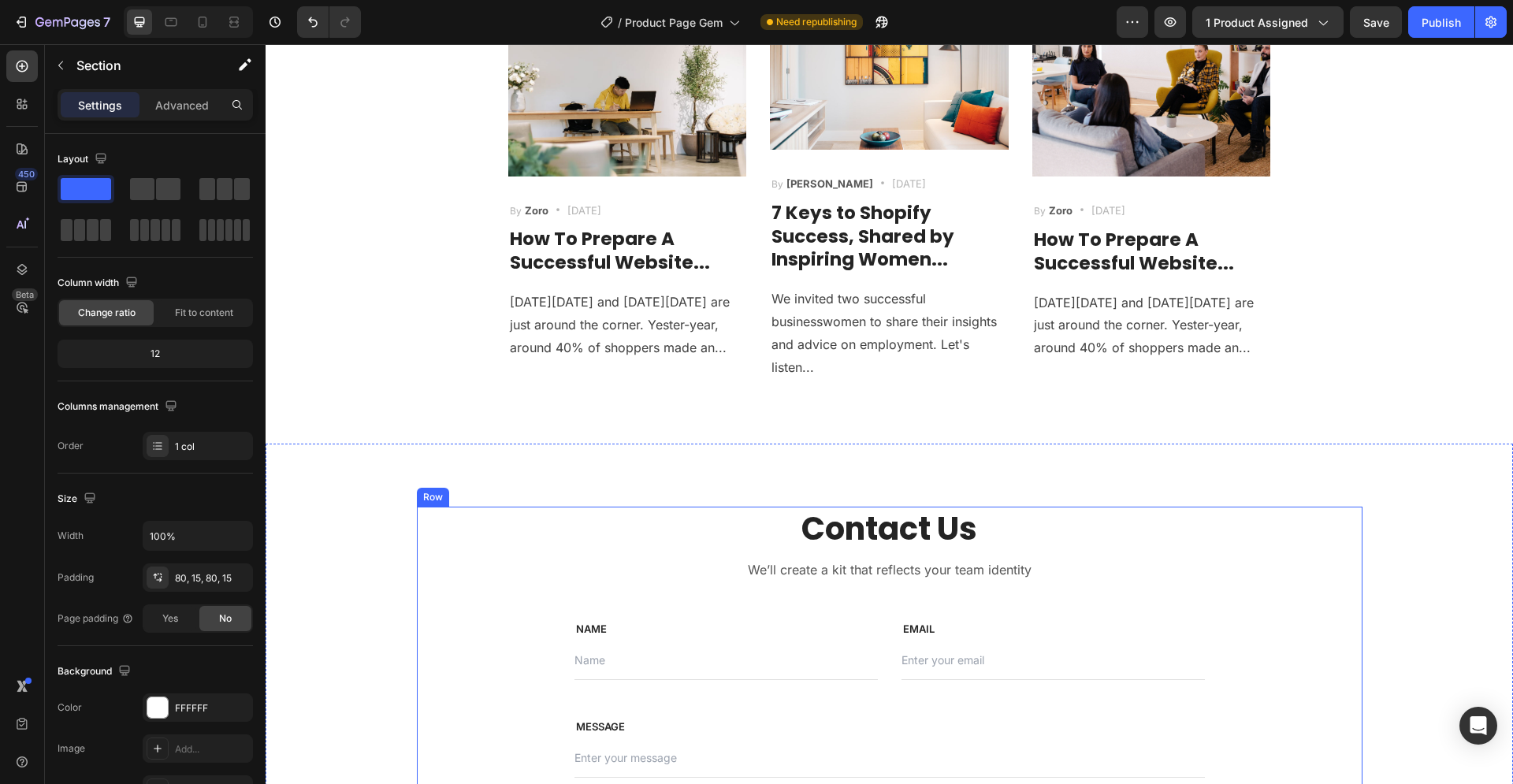
scroll to position [5256, 0]
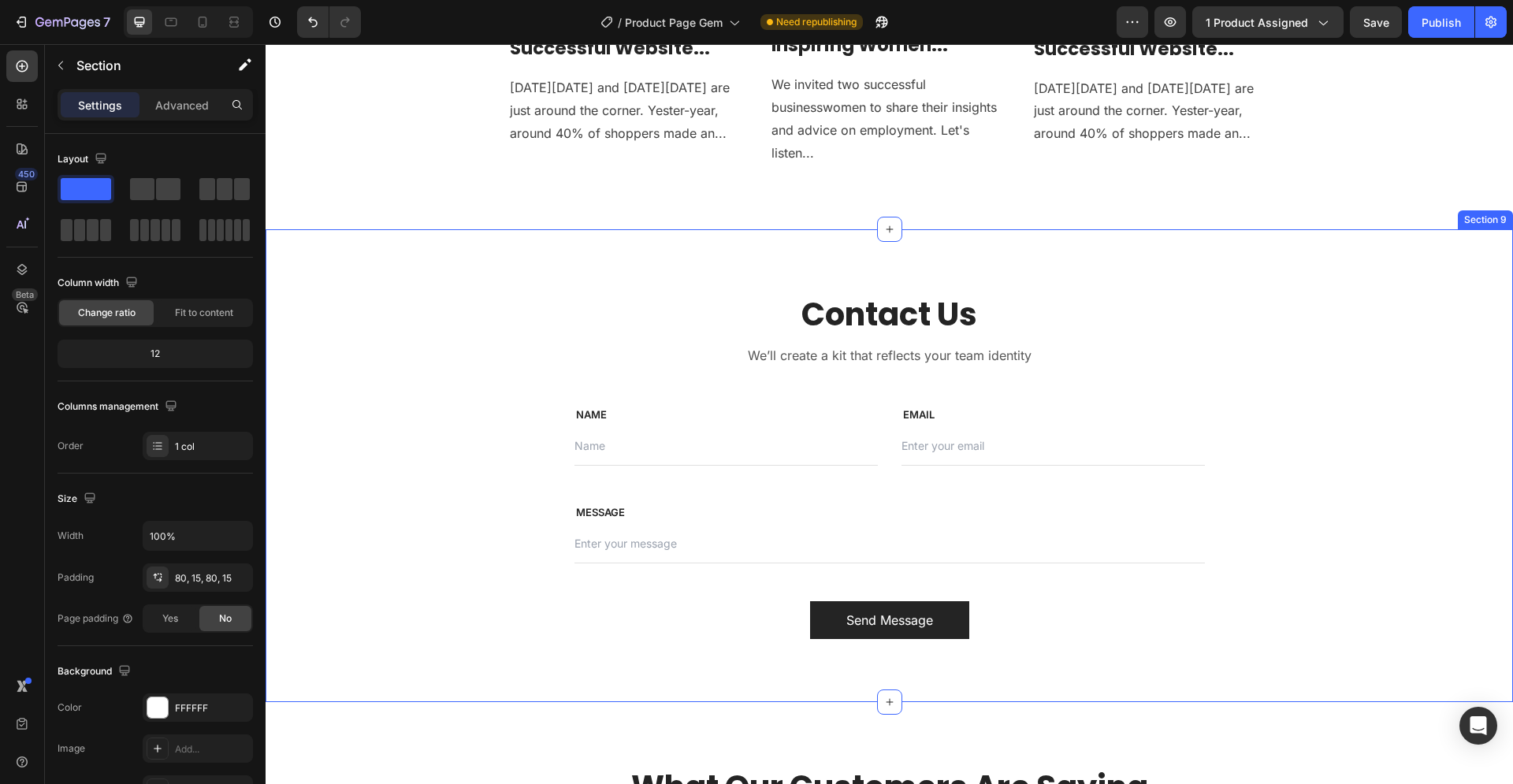
click at [379, 371] on div "Contact Us Heading We’ll create a kit that reflects your team identity Text blo…" at bounding box center [889, 466] width 1223 height 347
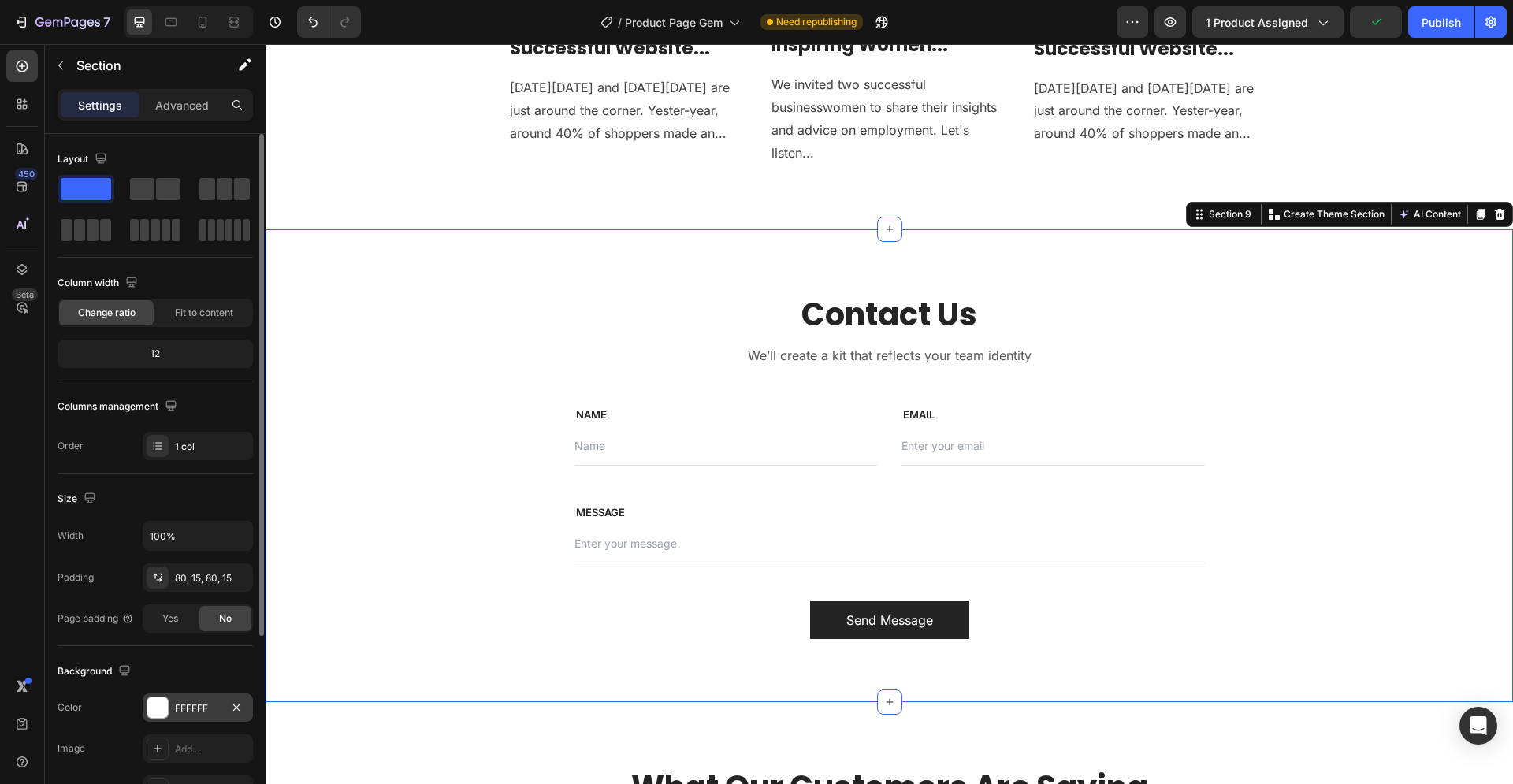
click at [166, 707] on div at bounding box center [157, 707] width 20 height 20
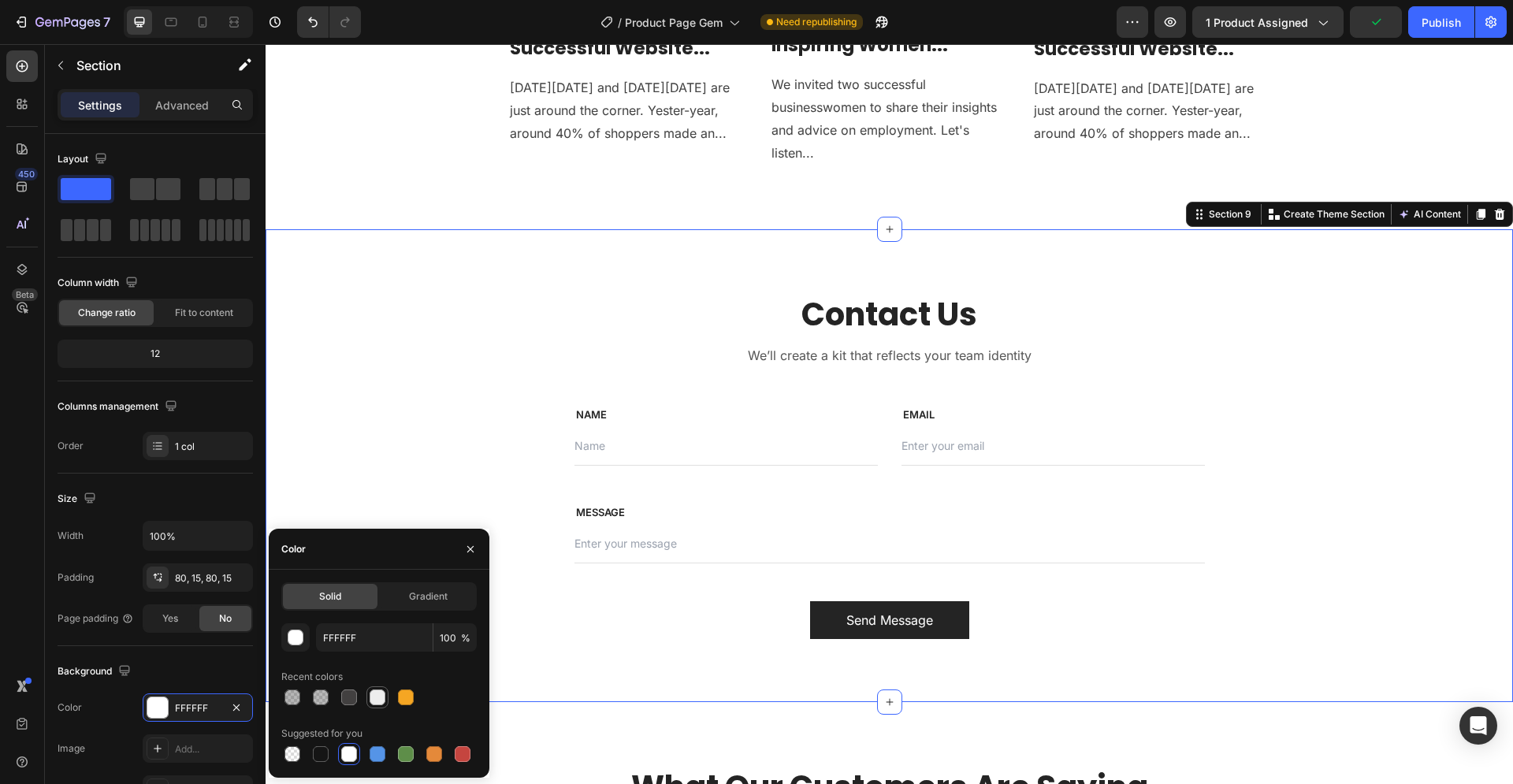
click at [379, 694] on div at bounding box center [377, 697] width 16 height 16
type input "EDEDED"
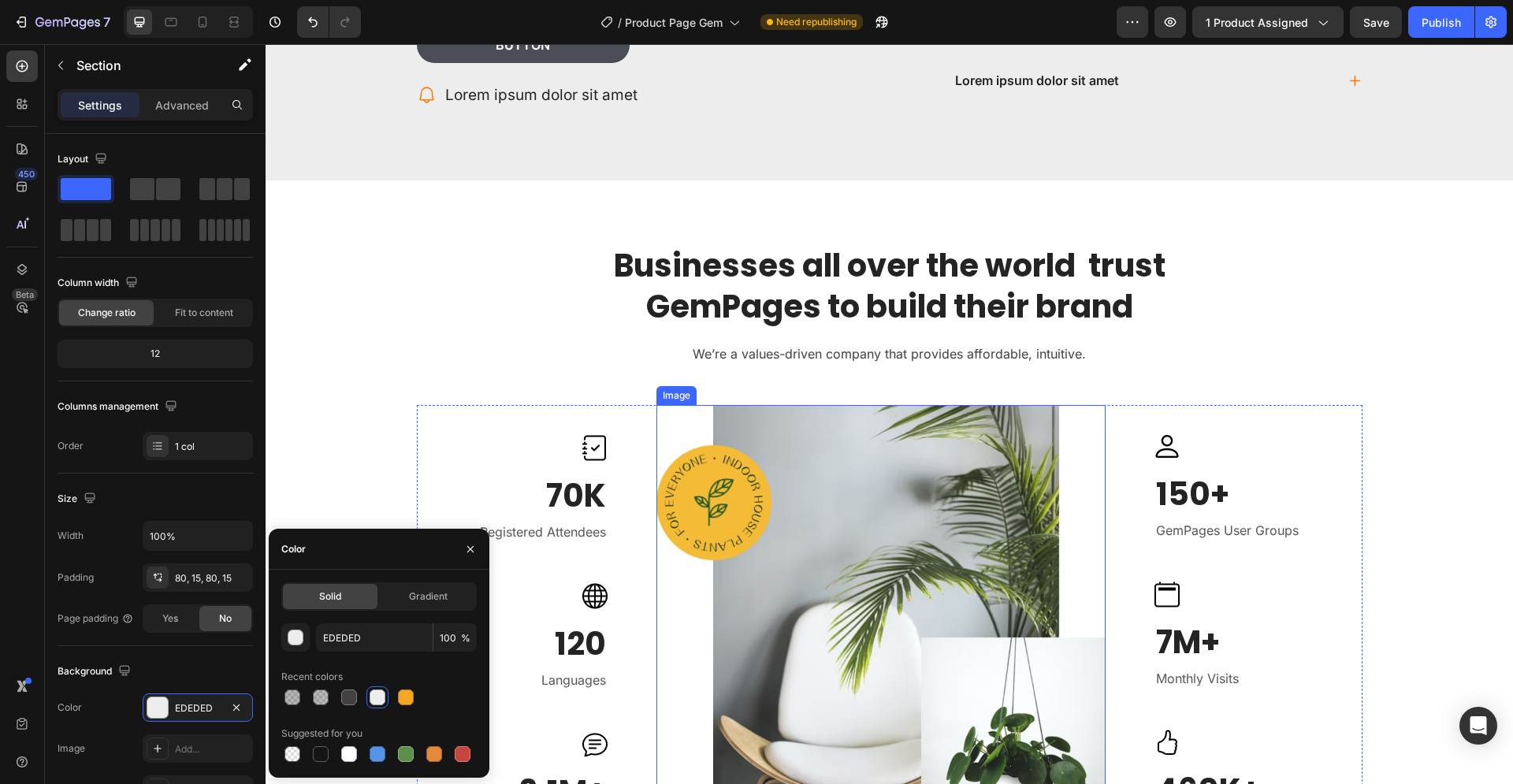
scroll to position [3568, 0]
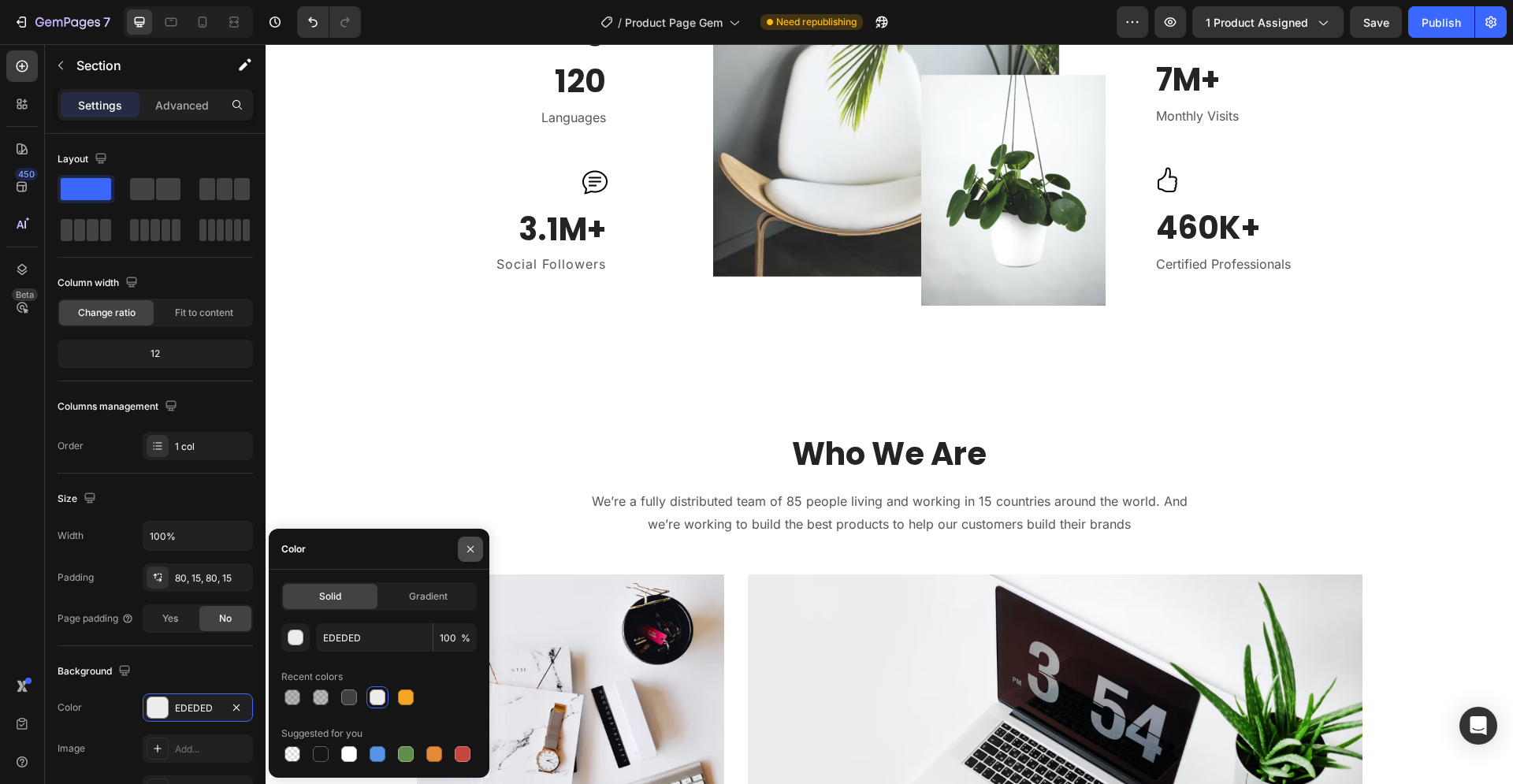
click at [474, 552] on icon "button" at bounding box center [470, 549] width 12 height 12
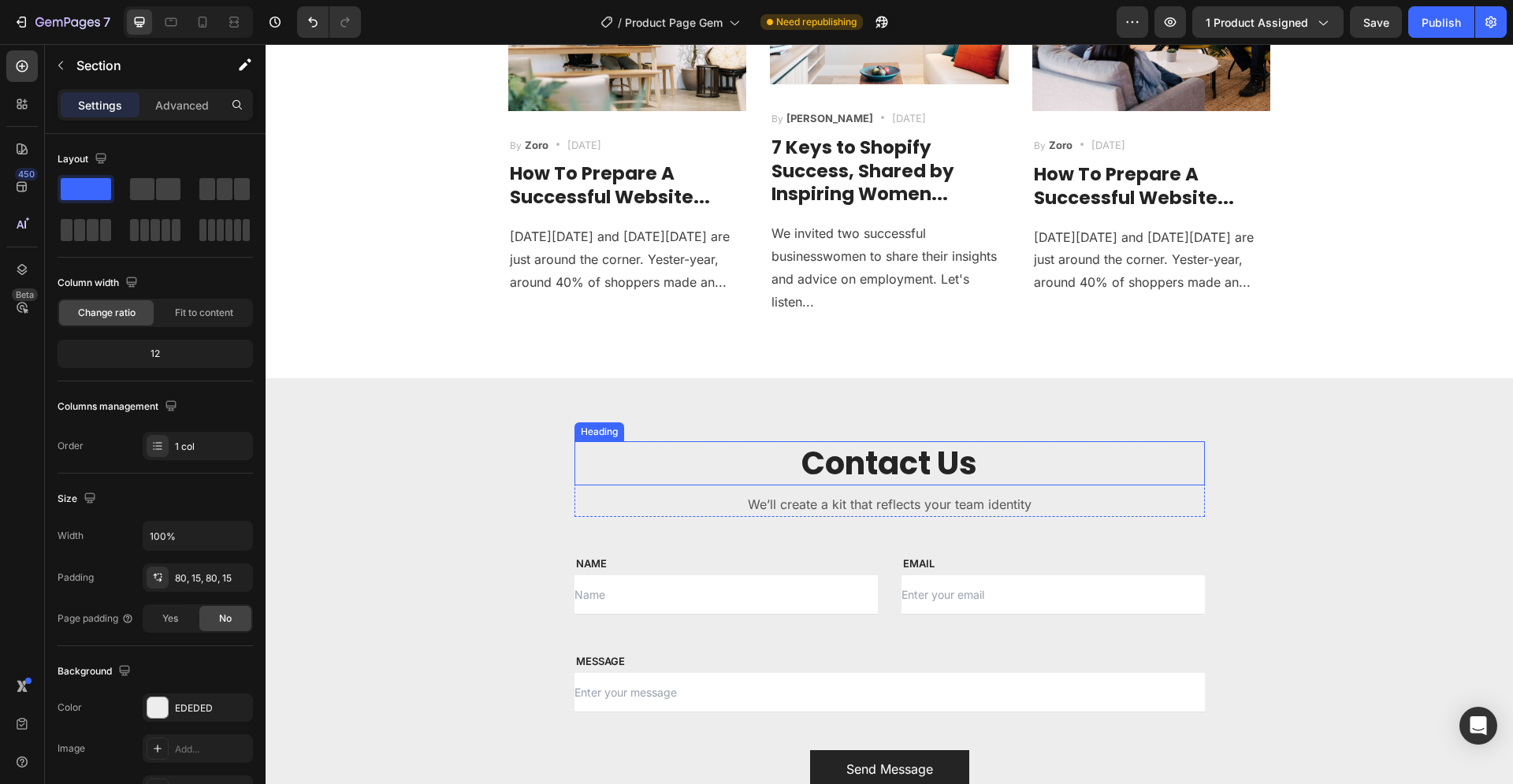
scroll to position [4935, 0]
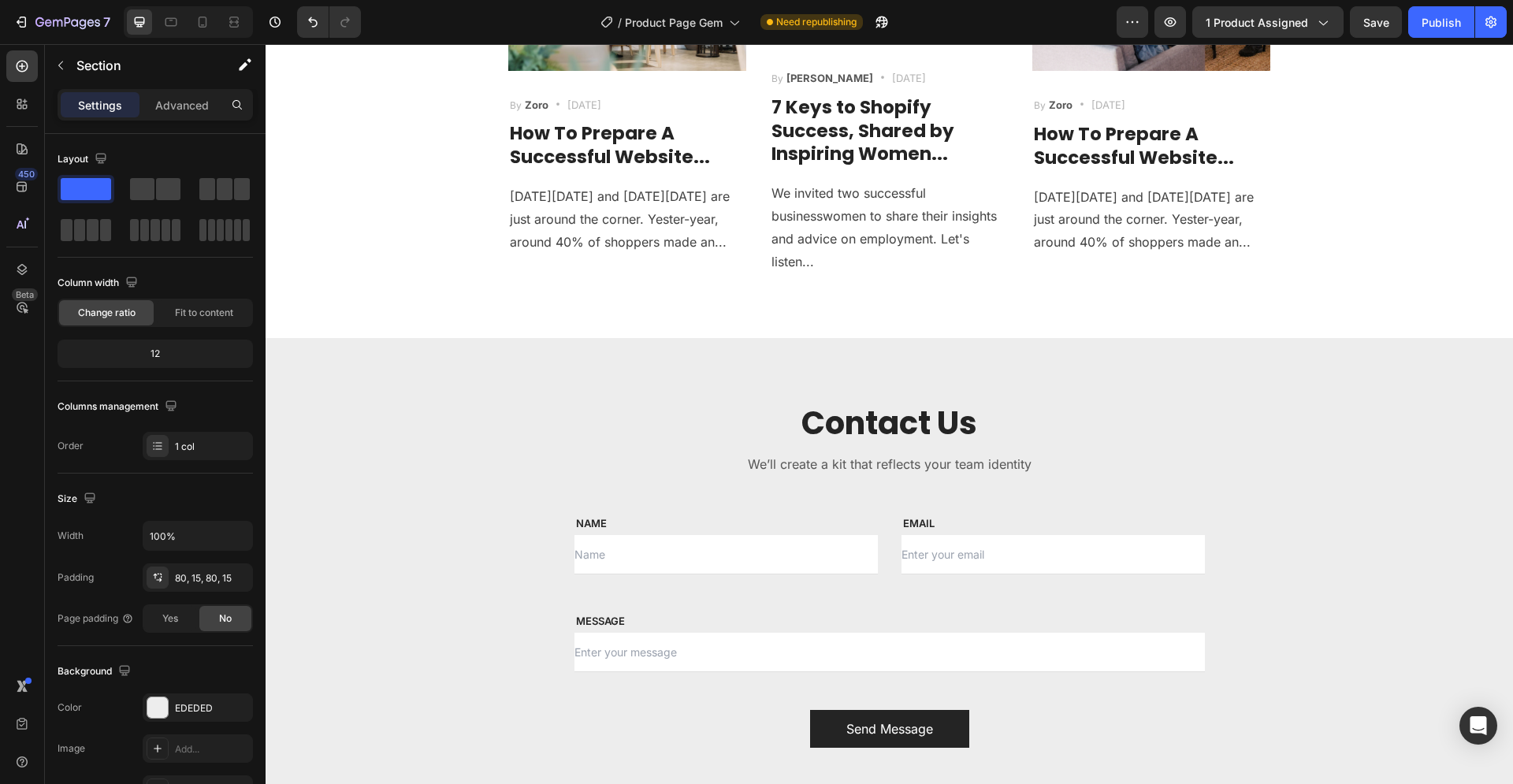
click at [353, 390] on div "Contact Us Heading We’ll create a kit that reflects your team identity Text blo…" at bounding box center [889, 574] width 1247 height 472
click at [470, 514] on div "Contact Us Heading We’ll create a kit that reflects your team identity Text blo…" at bounding box center [889, 574] width 945 height 347
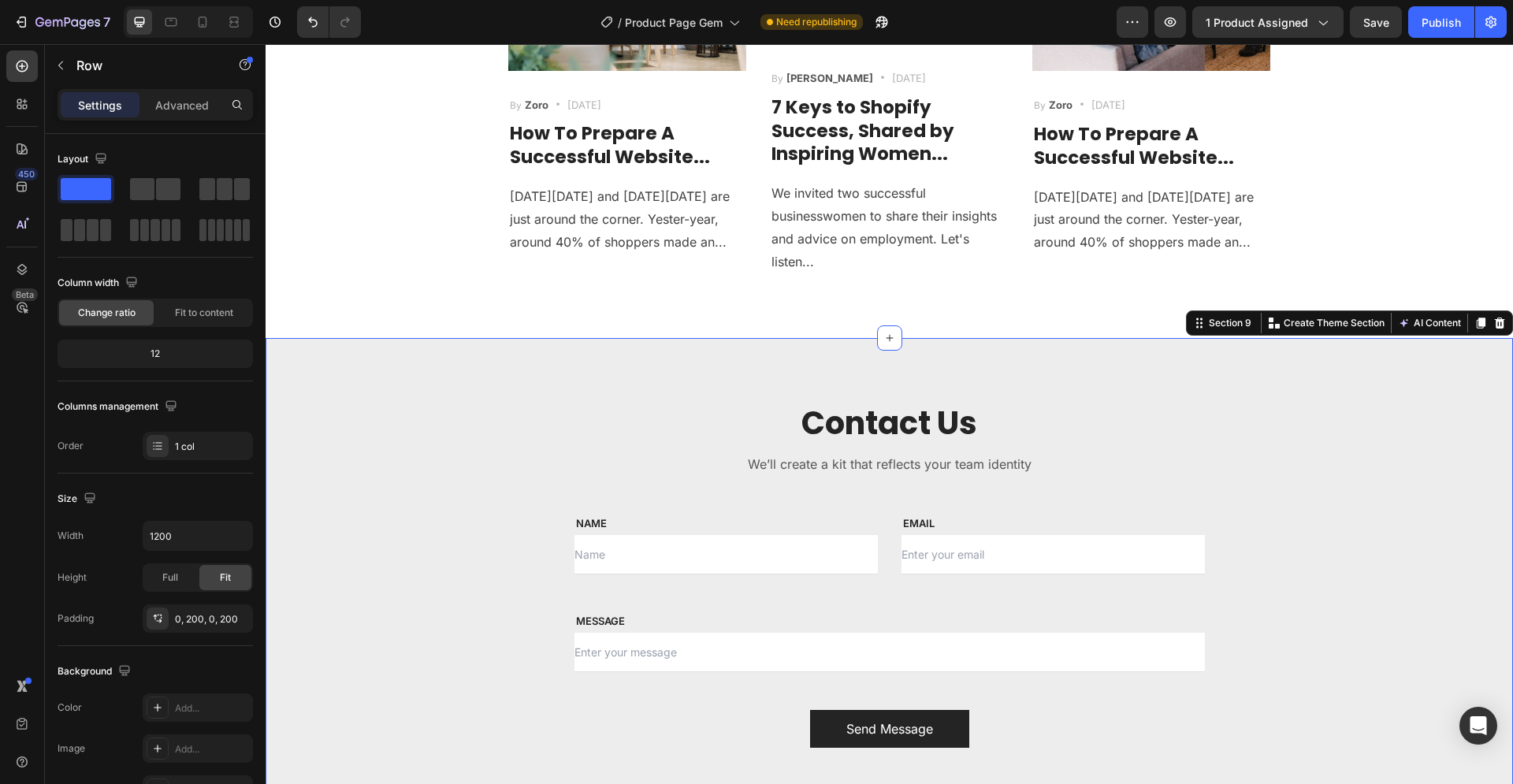
click at [731, 380] on div "Contact Us Heading We’ll create a kit that reflects your team identity Text blo…" at bounding box center [889, 574] width 1247 height 472
click at [154, 708] on div at bounding box center [157, 707] width 20 height 20
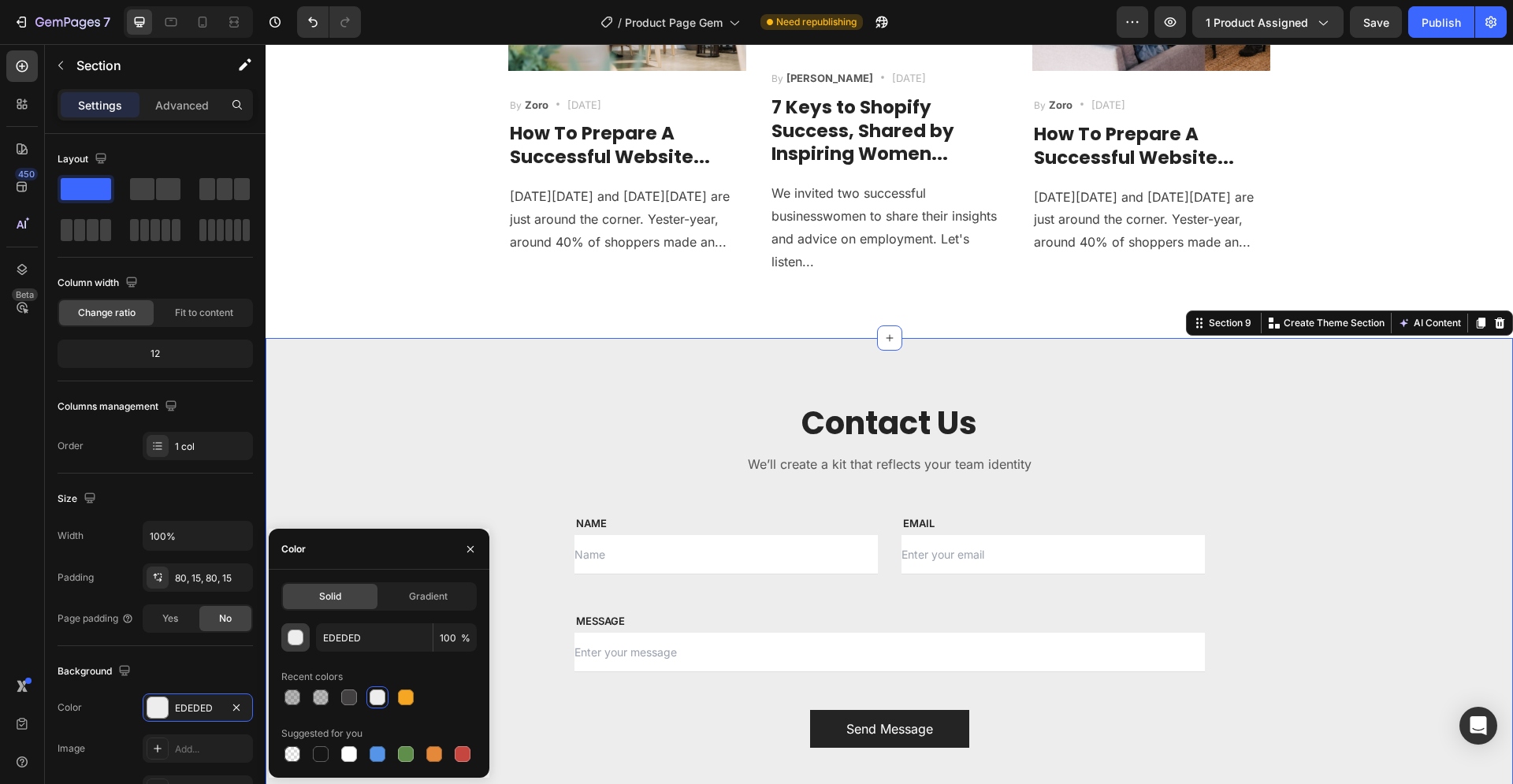
click at [296, 639] on div "button" at bounding box center [296, 638] width 16 height 16
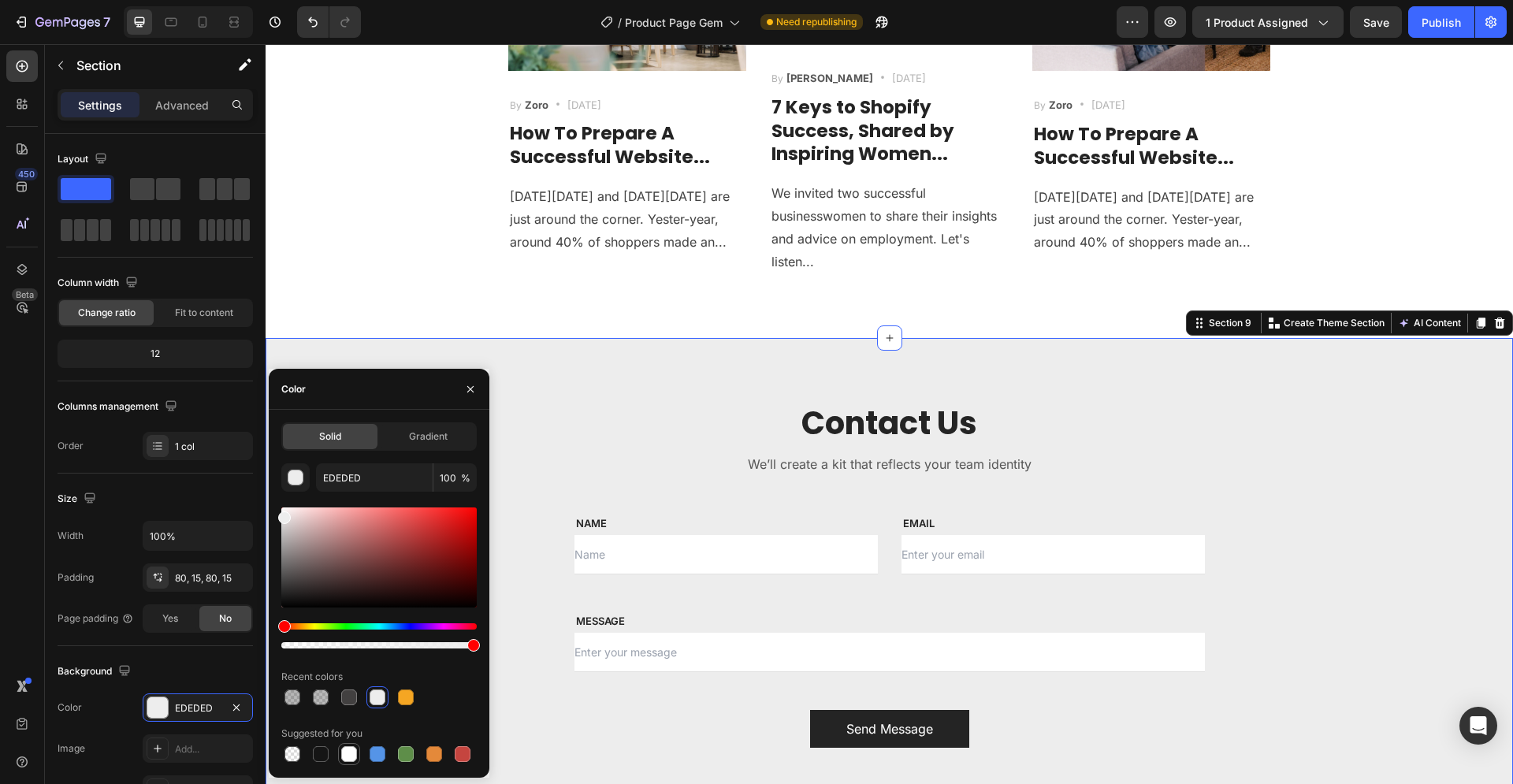
click at [347, 754] on div at bounding box center [349, 754] width 16 height 16
type input "FFFFFF"
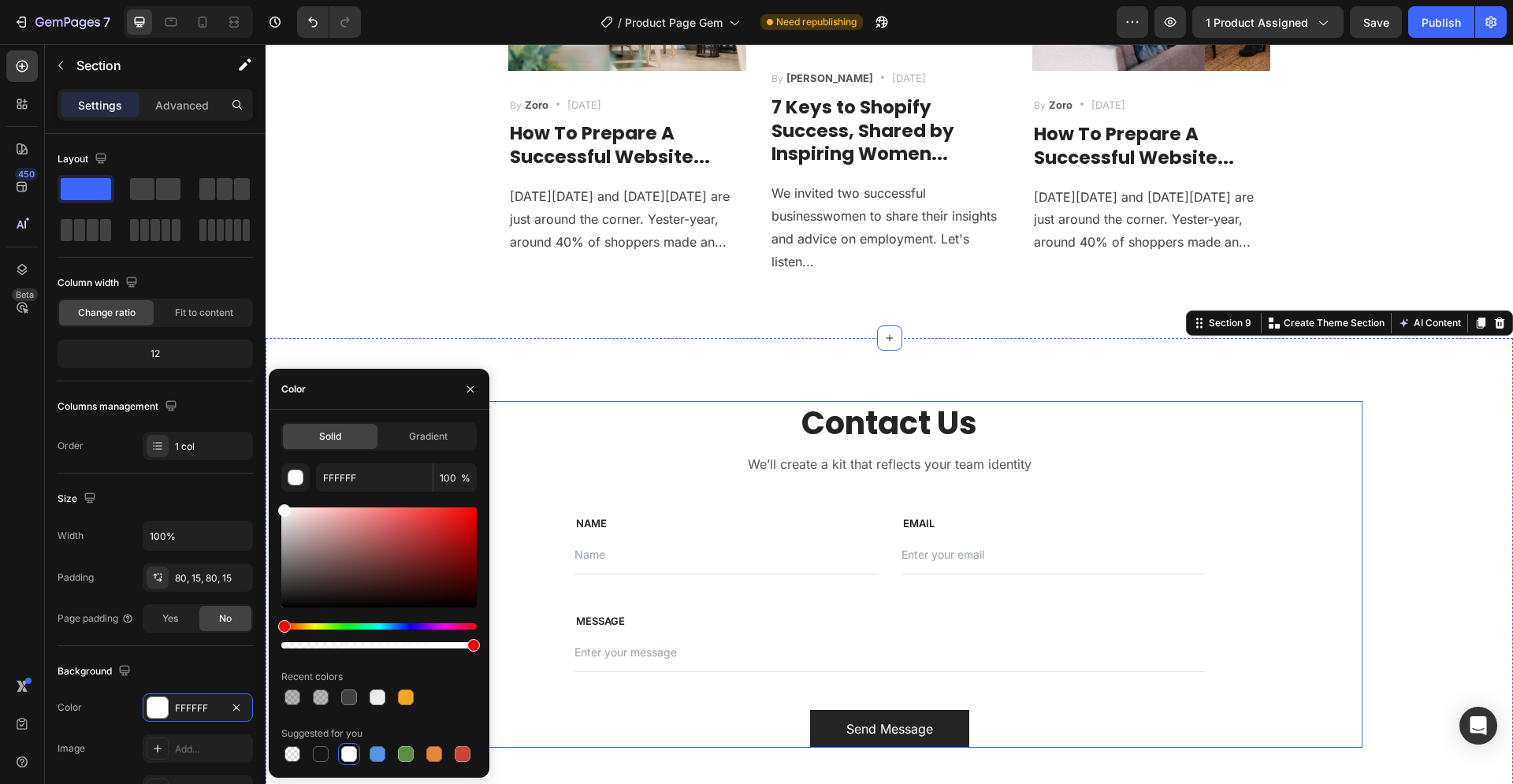
click at [558, 372] on div "Contact Us Heading We’ll create a kit that reflects your team identity Text blo…" at bounding box center [889, 574] width 1247 height 472
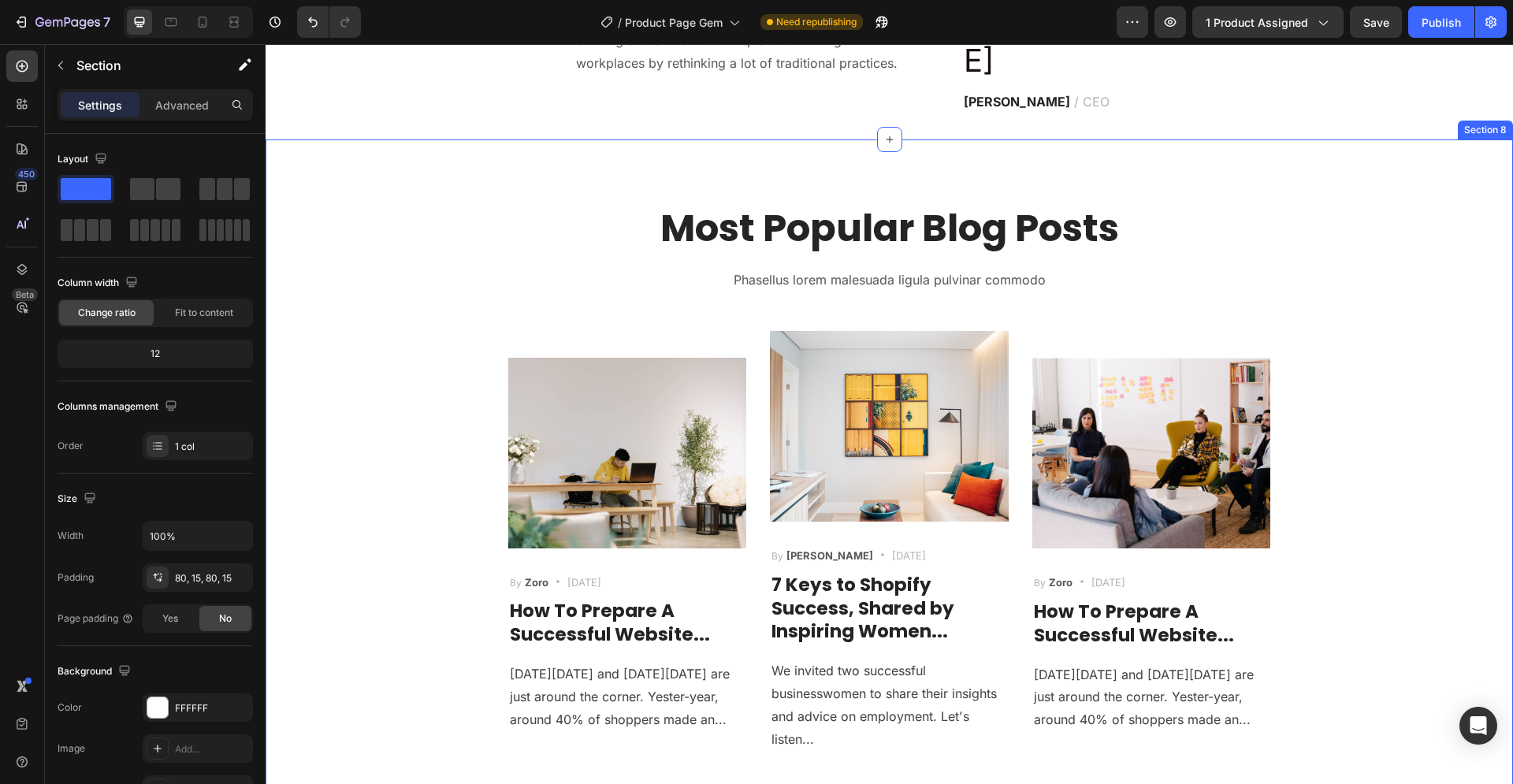
scroll to position [4453, 0]
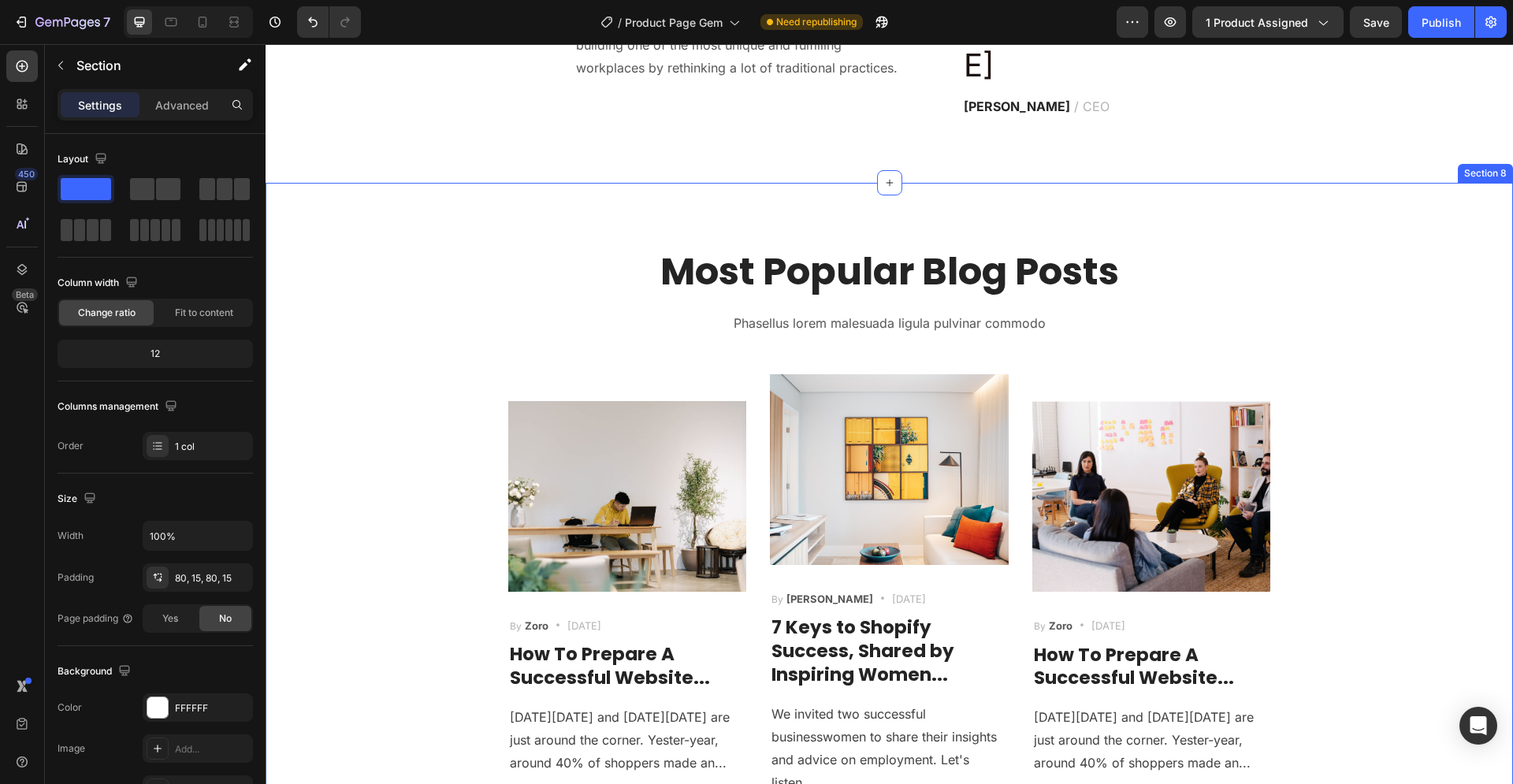
click at [352, 279] on div "Most Popular Blog Posts Heading Phasellus lorem malesuada ligula pulvinar commo…" at bounding box center [889, 520] width 1223 height 550
click at [381, 295] on div "Most Popular Blog Posts Heading Phasellus lorem malesuada ligula pulvinar commo…" at bounding box center [889, 520] width 1223 height 550
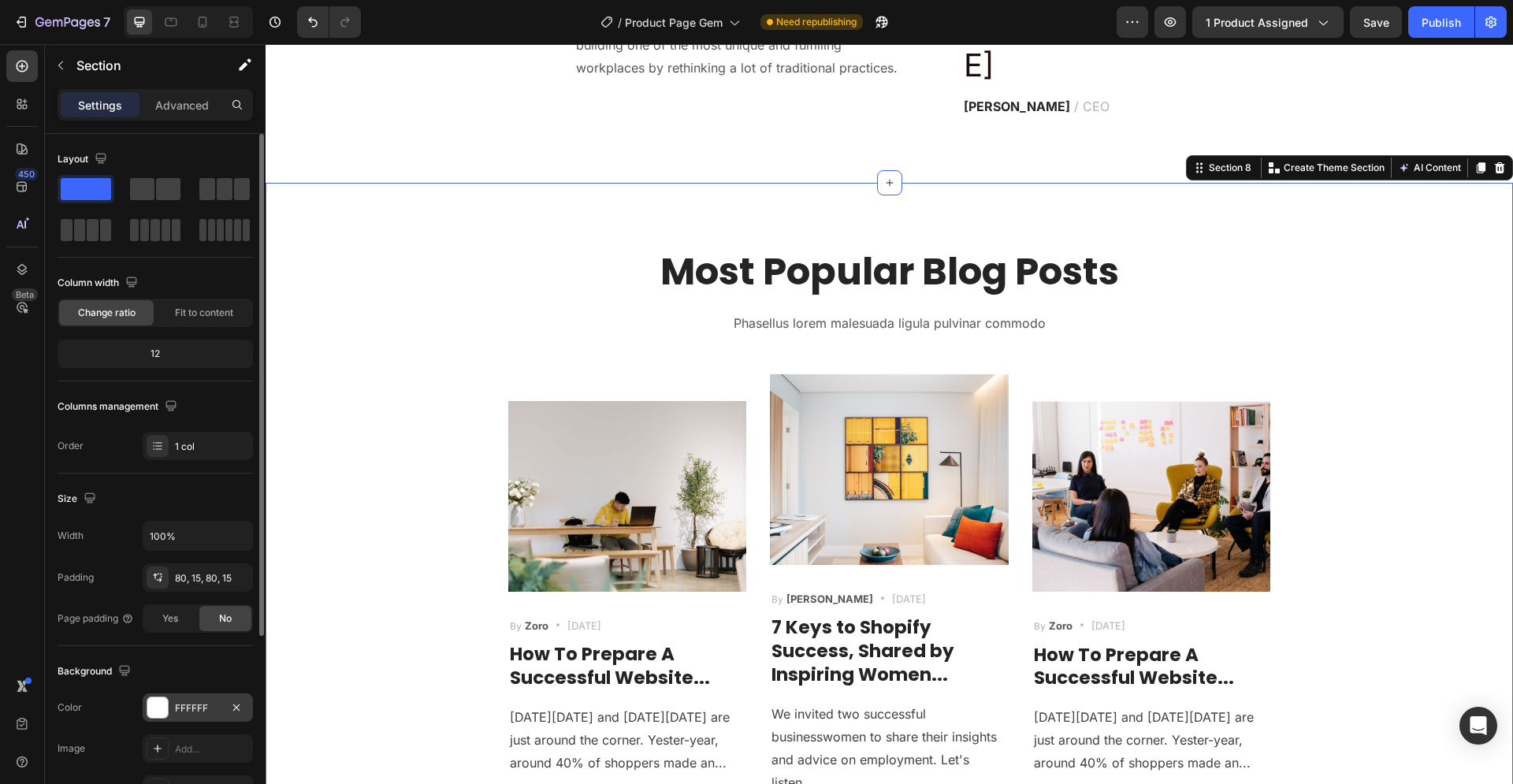
click at [156, 702] on div at bounding box center [157, 707] width 20 height 20
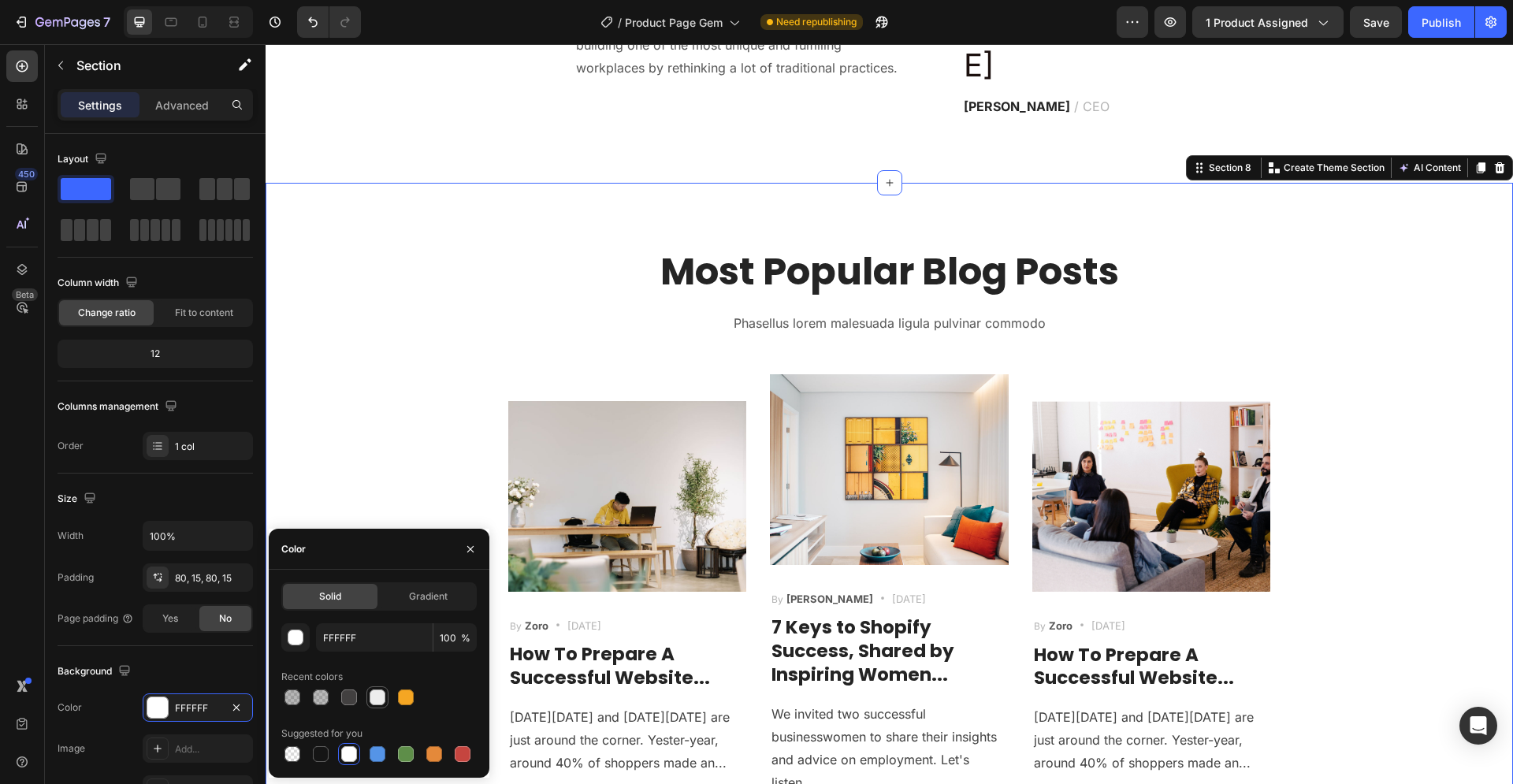
click at [375, 694] on div at bounding box center [377, 697] width 16 height 16
type input "EDEDED"
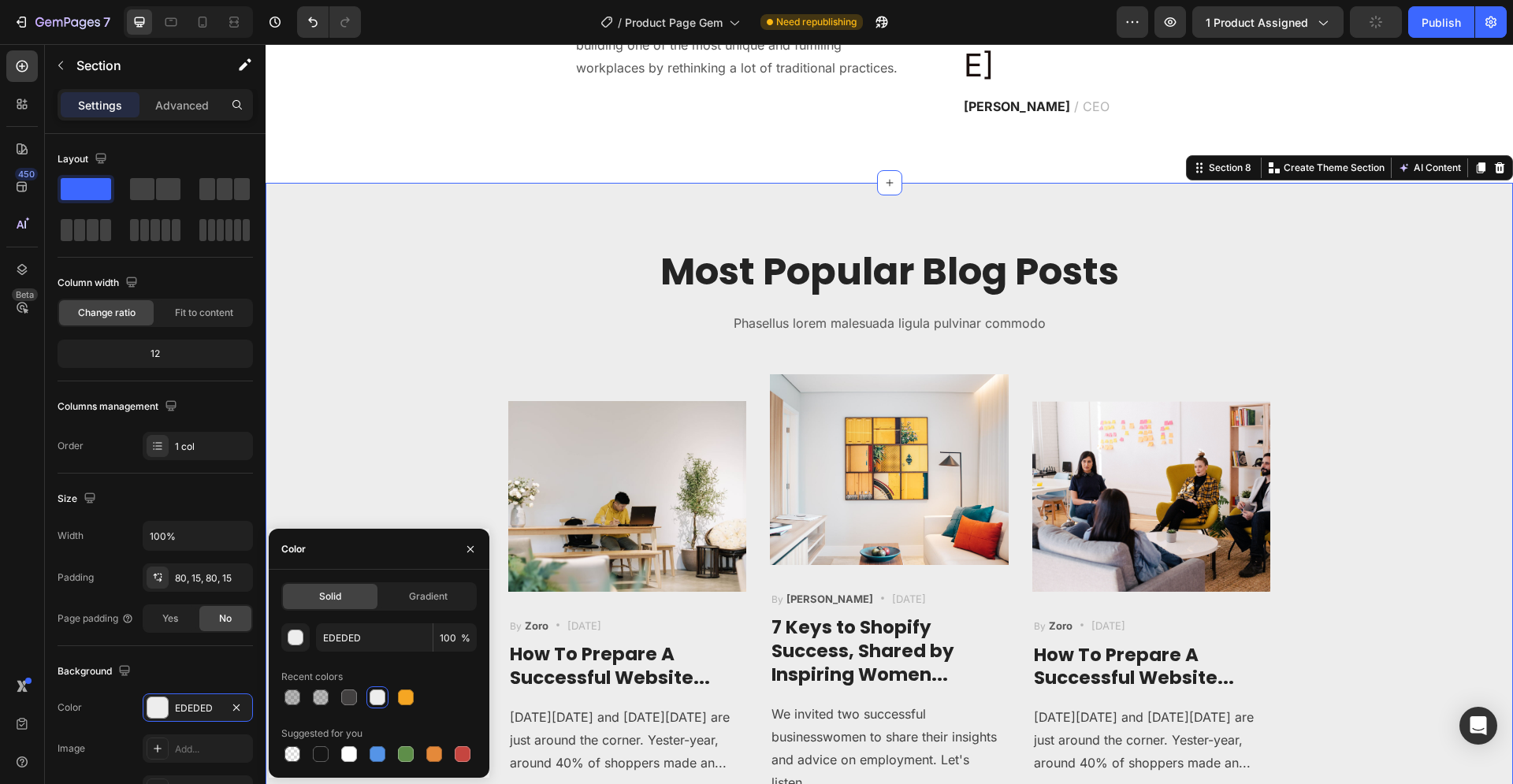
click at [490, 269] on div "Most Popular Blog Posts Heading Phasellus lorem malesuada ligula pulvinar commo…" at bounding box center [889, 291] width 945 height 90
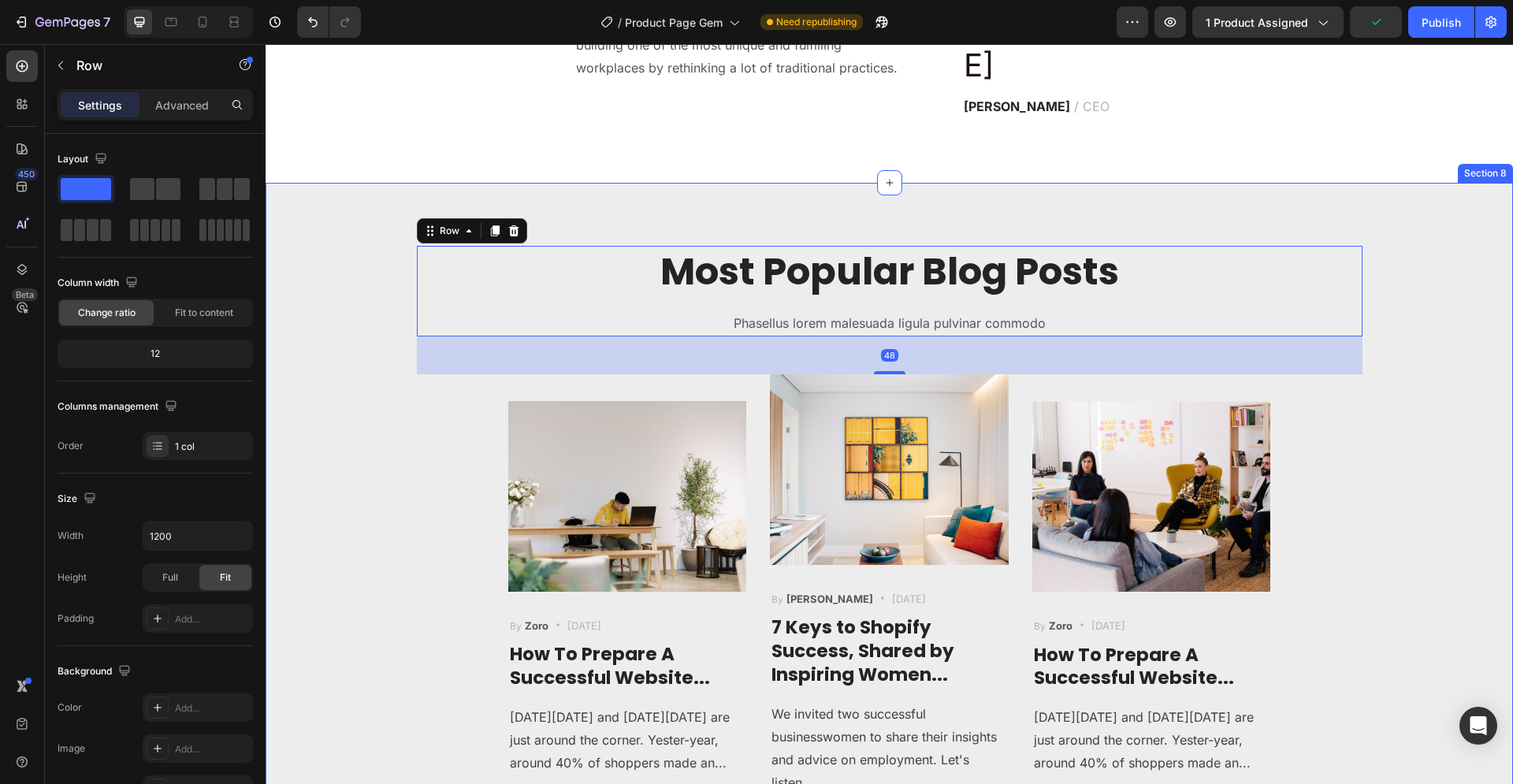
click at [1451, 309] on div "Most Popular Blog Posts Heading Phasellus lorem malesuada ligula pulvinar commo…" at bounding box center [889, 520] width 1223 height 550
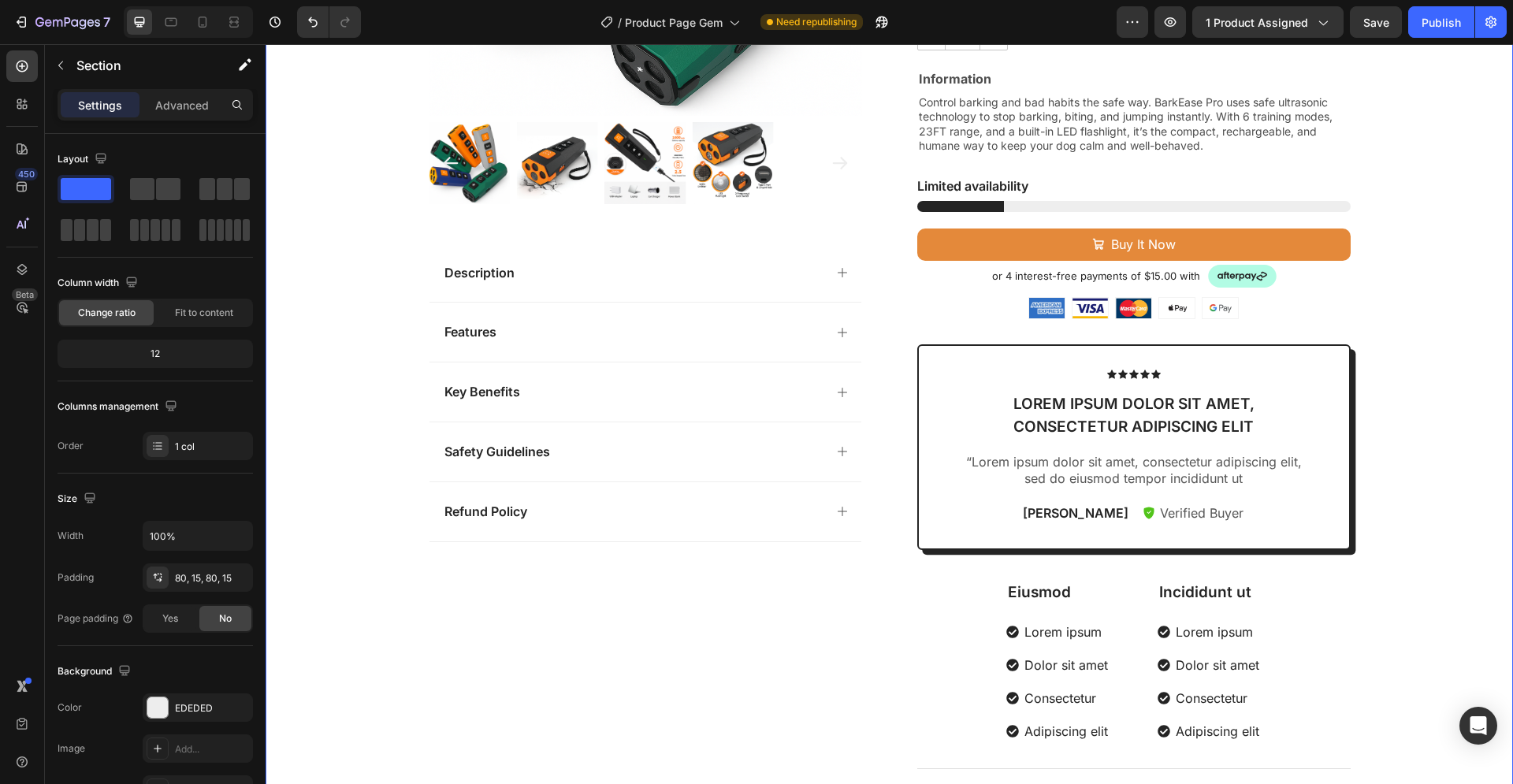
scroll to position [482, 0]
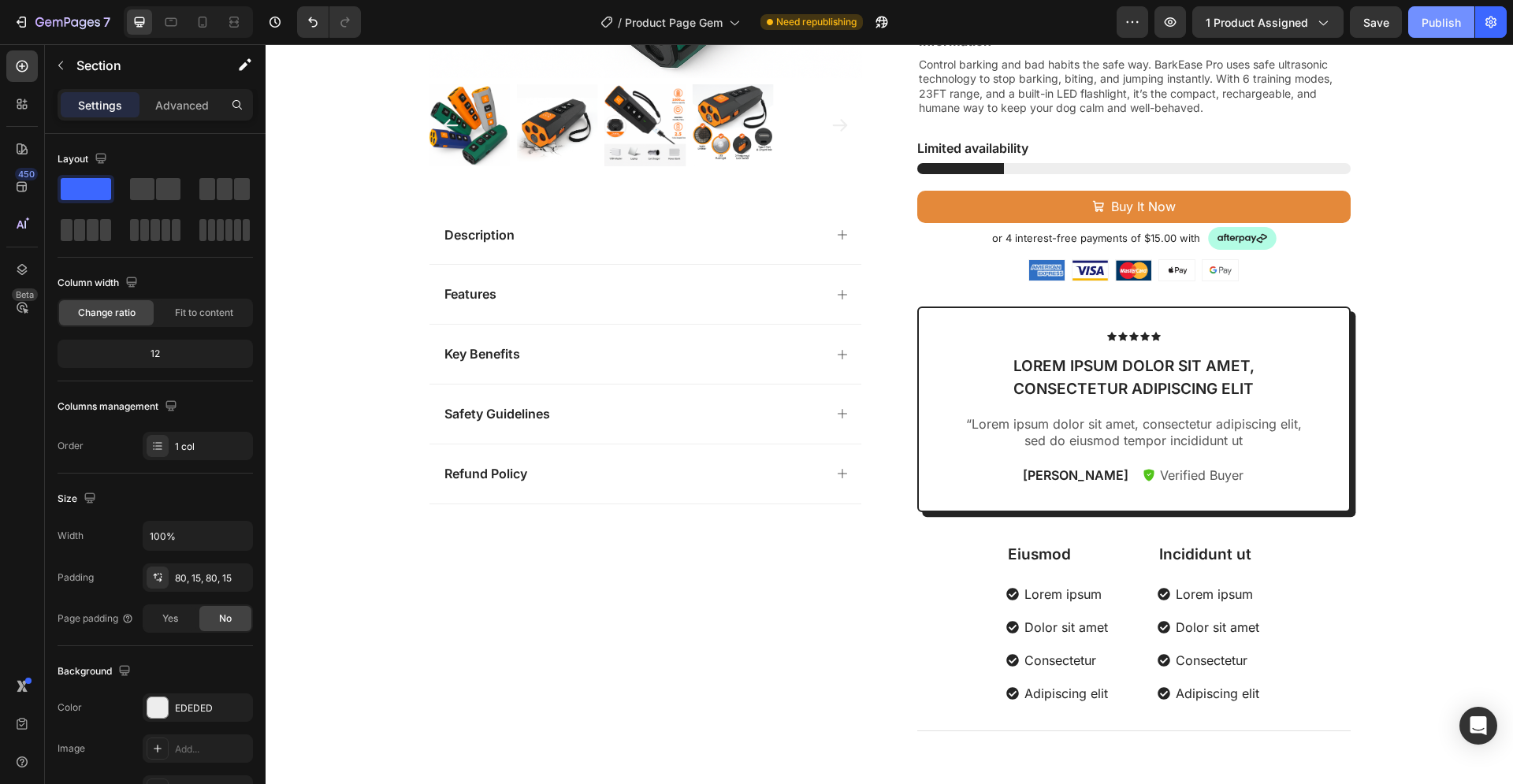
click at [1440, 20] on div "Publish" at bounding box center [1441, 22] width 39 height 16
click at [1086, 430] on p "“Lorem ipsum dolor sit amet, consectetur adipiscing elit, sed do eiusmod tempor…" at bounding box center [1134, 432] width 345 height 33
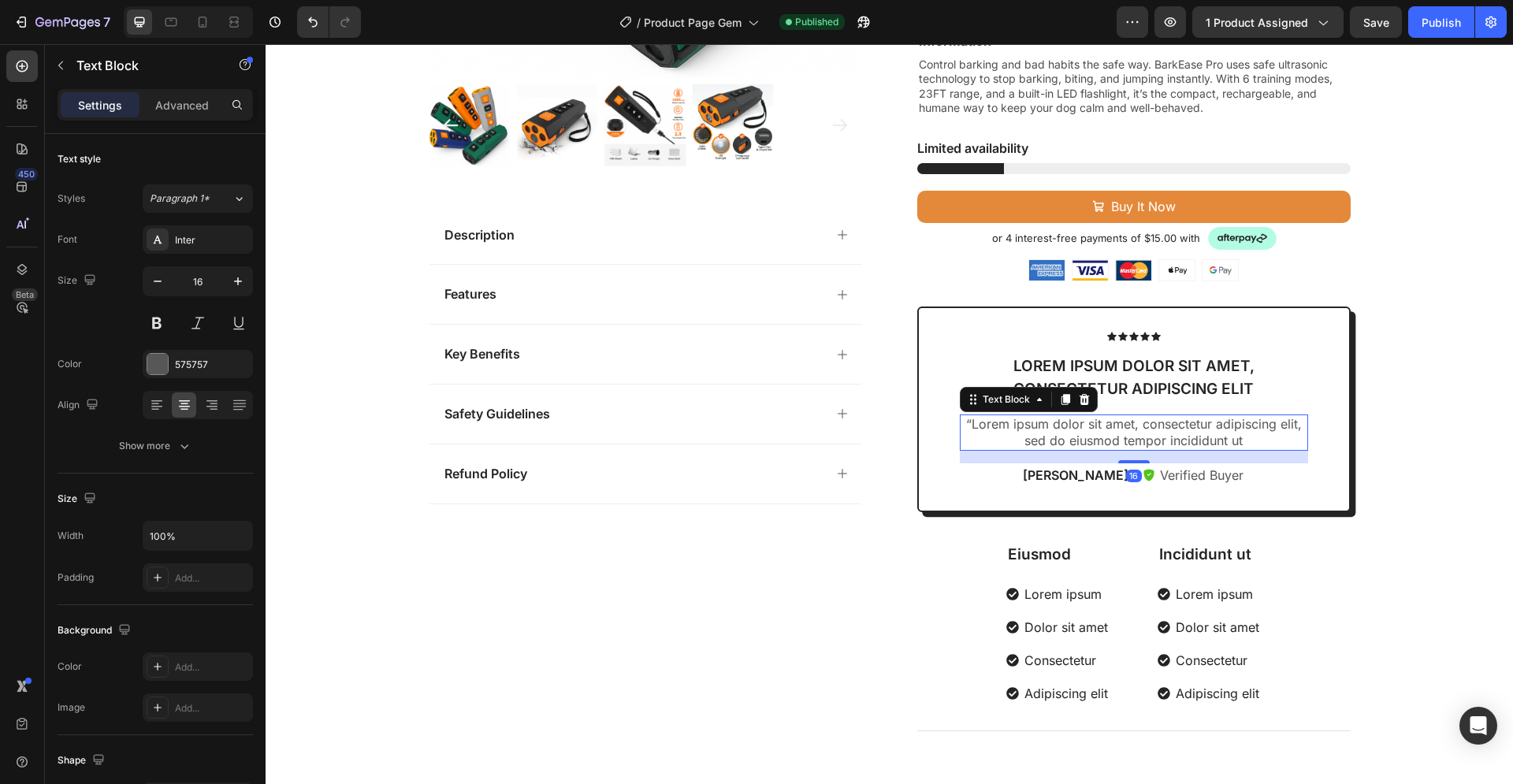
click at [1224, 439] on p "“Lorem ipsum dolor sit amet, consectetur adipiscing elit, sed do eiusmod tempor…" at bounding box center [1134, 432] width 345 height 33
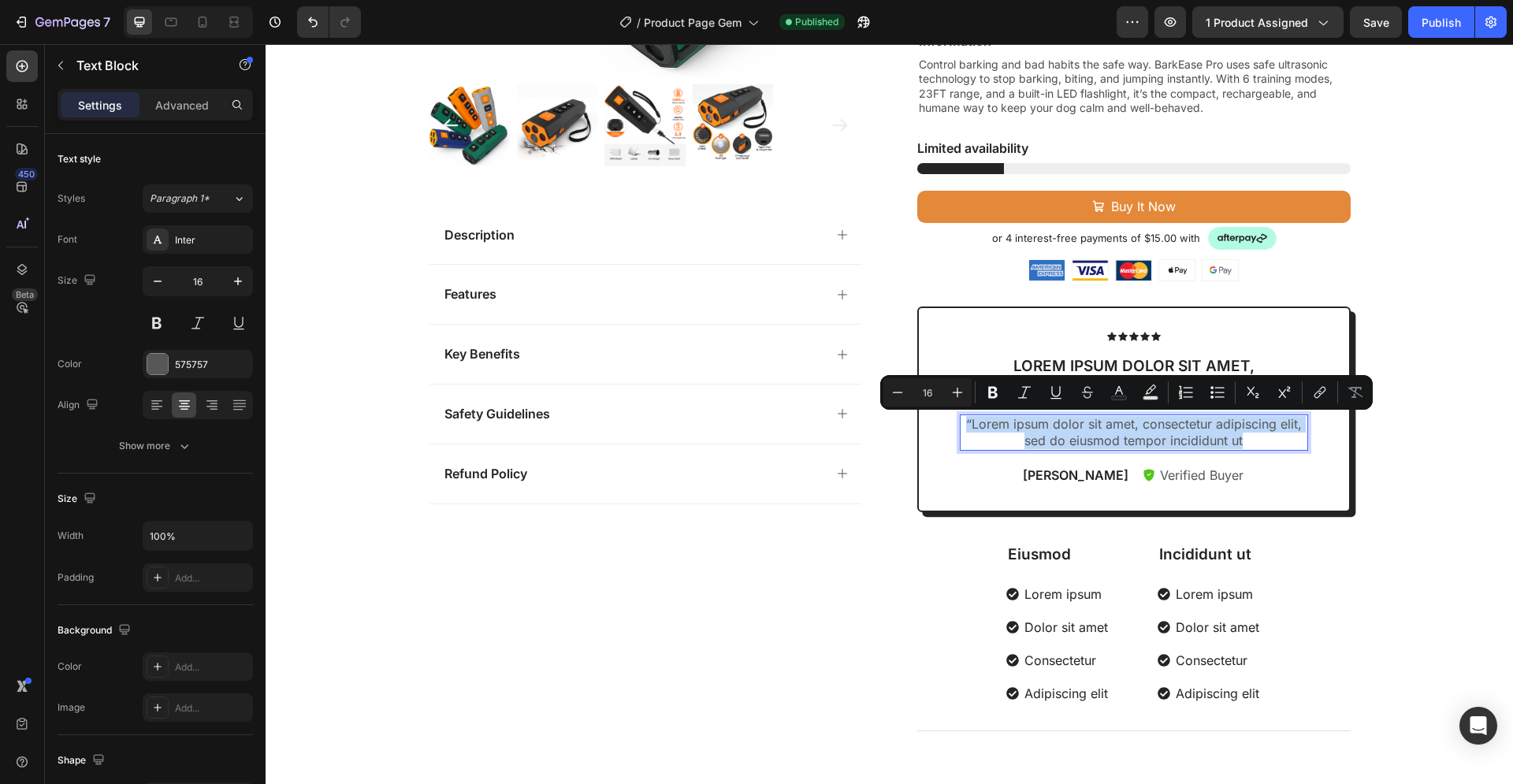
drag, startPoint x: 1235, startPoint y: 439, endPoint x: 962, endPoint y: 427, distance: 273.3
click at [962, 427] on p "“Lorem ipsum dolor sit amet, consectetur adipiscing elit, sed do eiusmod tempor…" at bounding box center [1134, 432] width 345 height 33
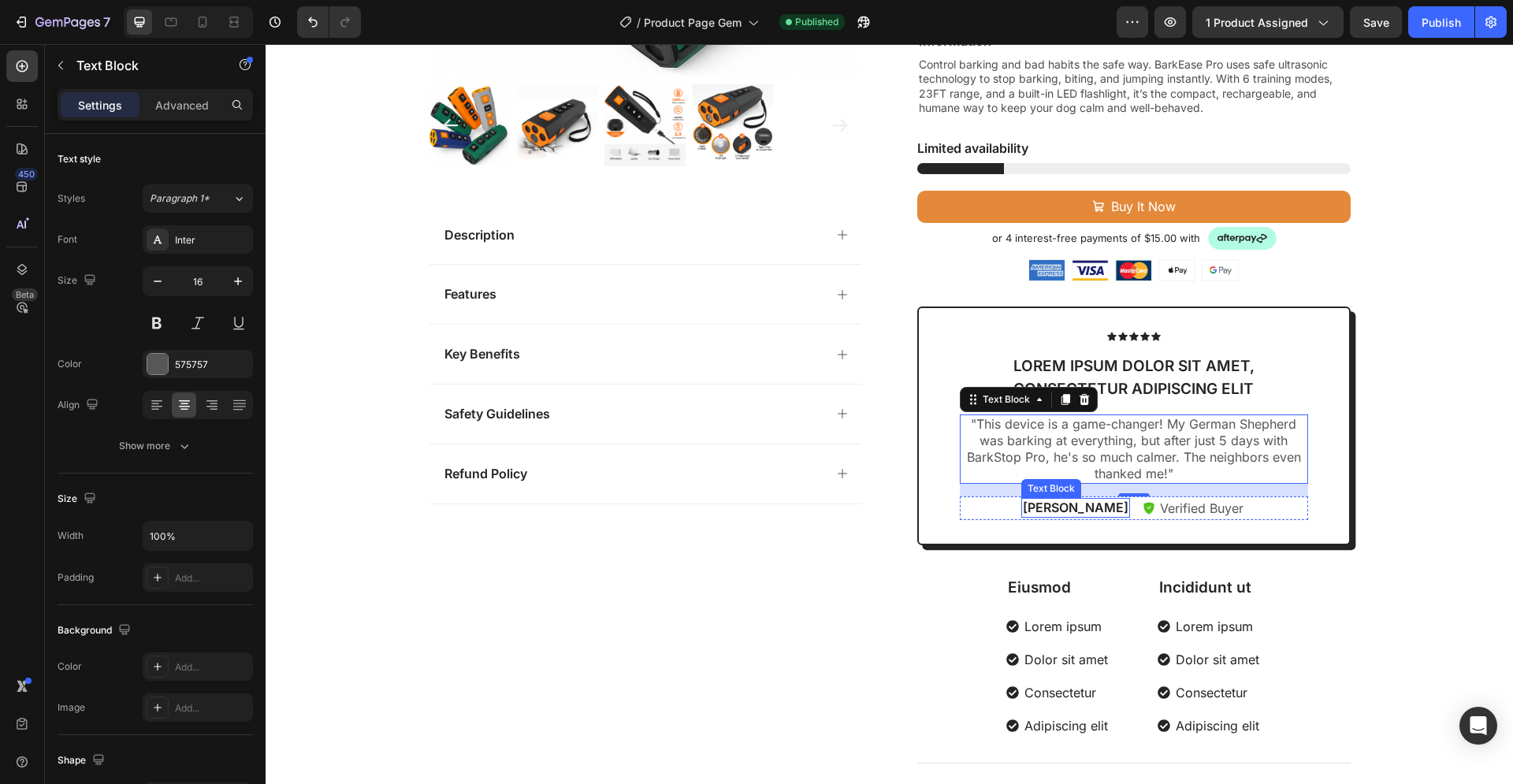
click at [1076, 507] on p "[PERSON_NAME]" at bounding box center [1075, 507] width 106 height 16
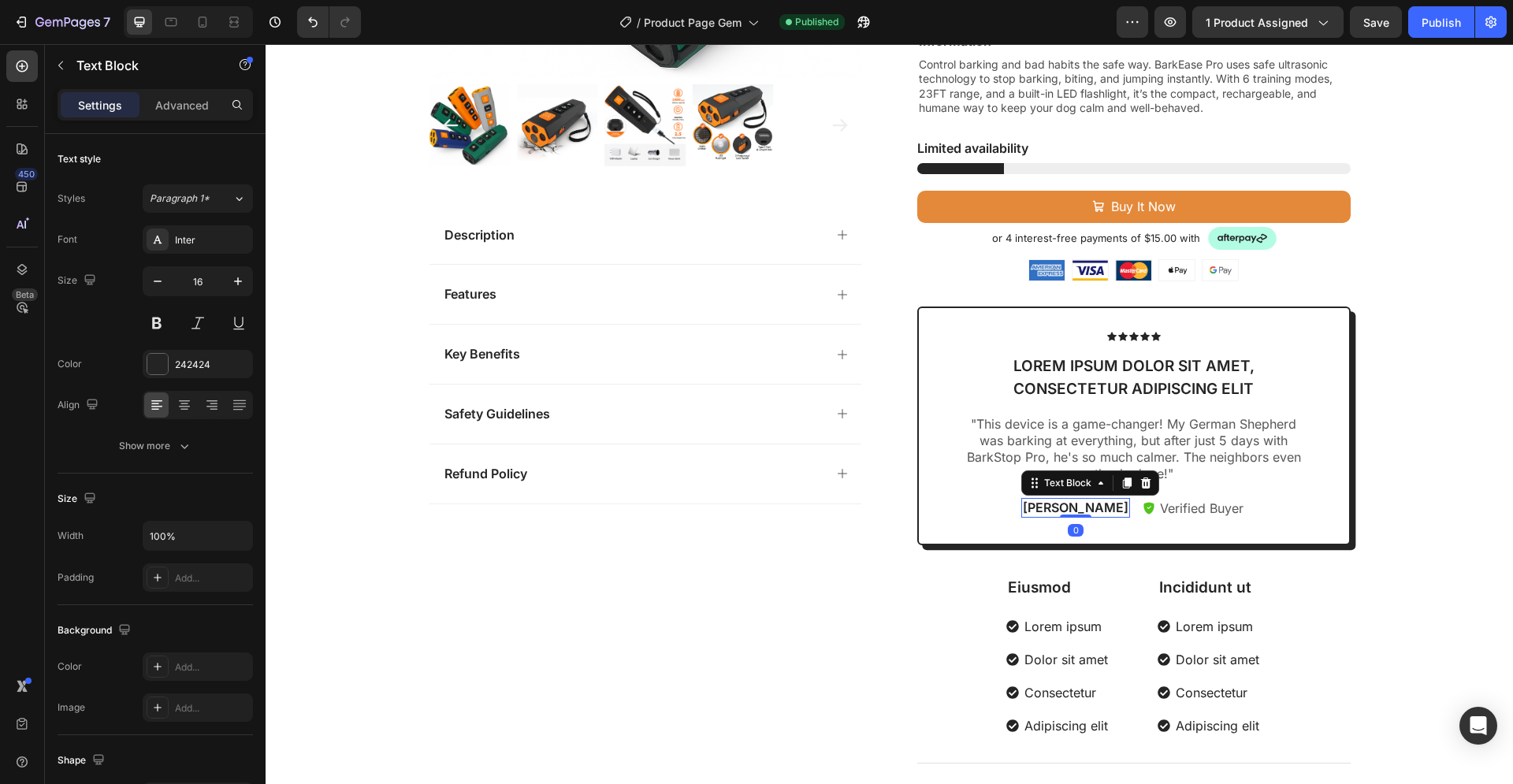
click at [1076, 507] on p "[PERSON_NAME]" at bounding box center [1075, 507] width 106 height 16
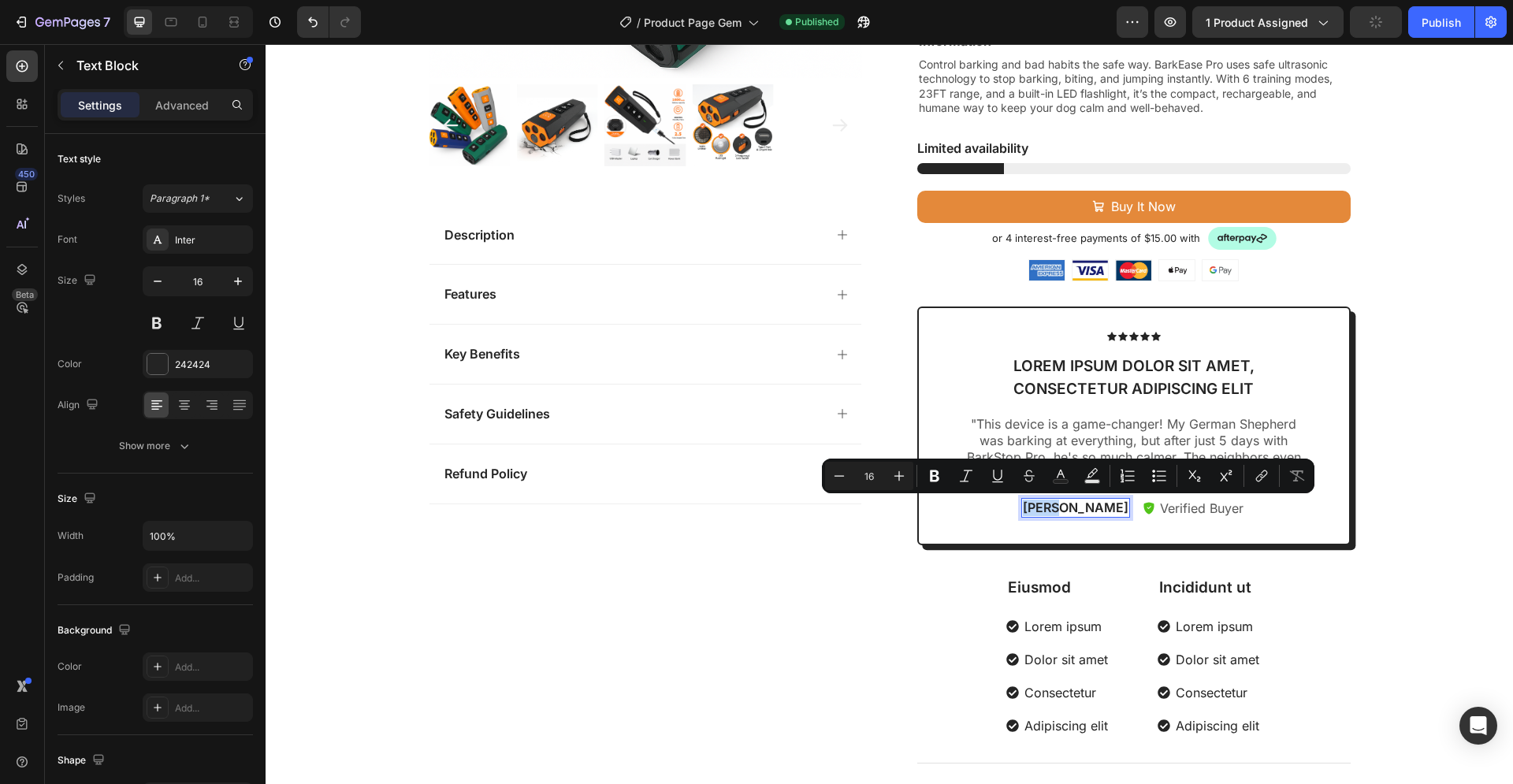
drag, startPoint x: 1084, startPoint y: 507, endPoint x: 1054, endPoint y: 511, distance: 30.3
click at [1054, 511] on p "[PERSON_NAME]" at bounding box center [1075, 507] width 106 height 16
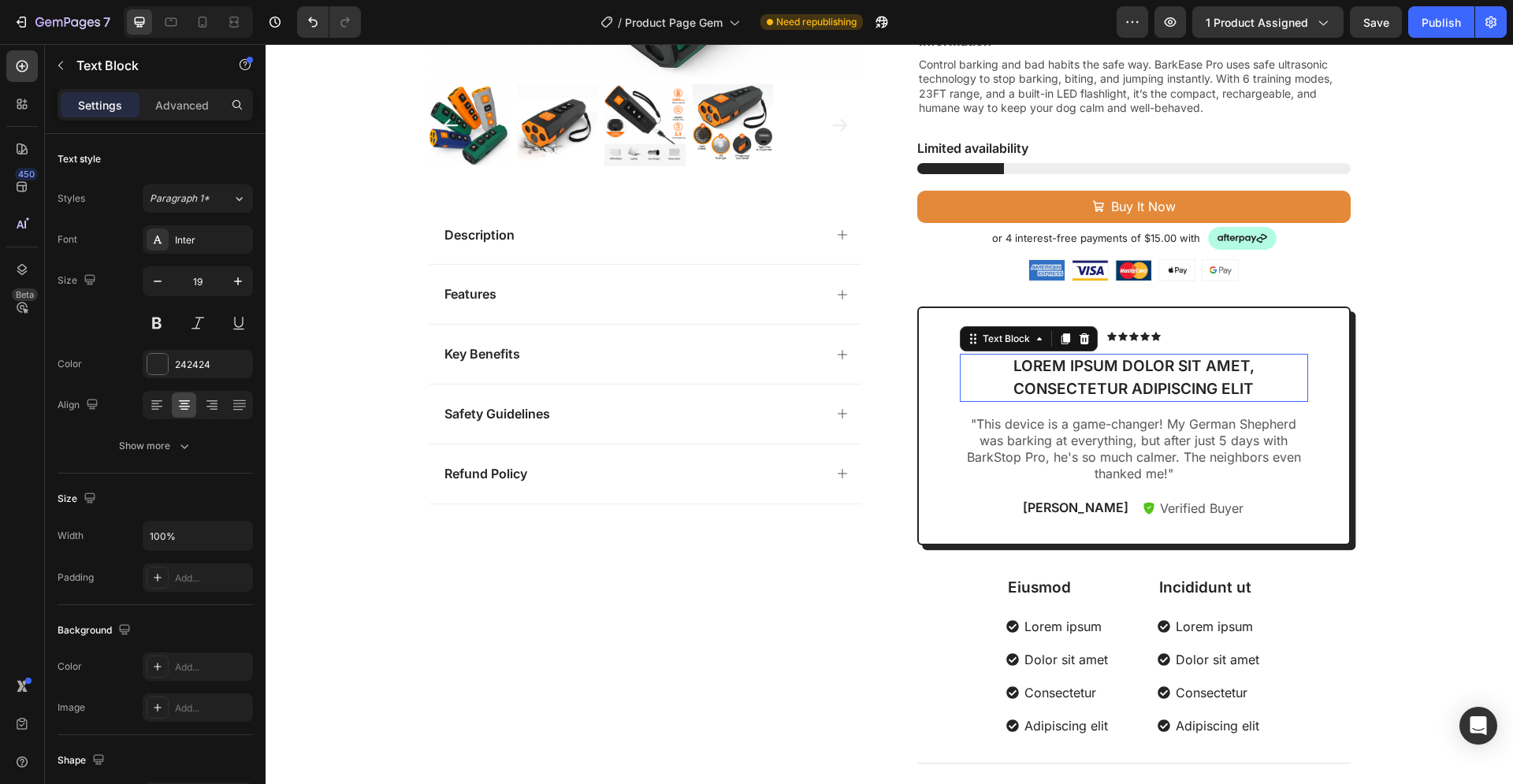
click at [1164, 372] on p "Lorem ipsum dolor sit amet, consectetur adipiscing elit" at bounding box center [1134, 377] width 345 height 45
click at [1207, 375] on p "Lorem ipsum dolor sit amet, consectetur adipiscing elit" at bounding box center [1134, 377] width 345 height 45
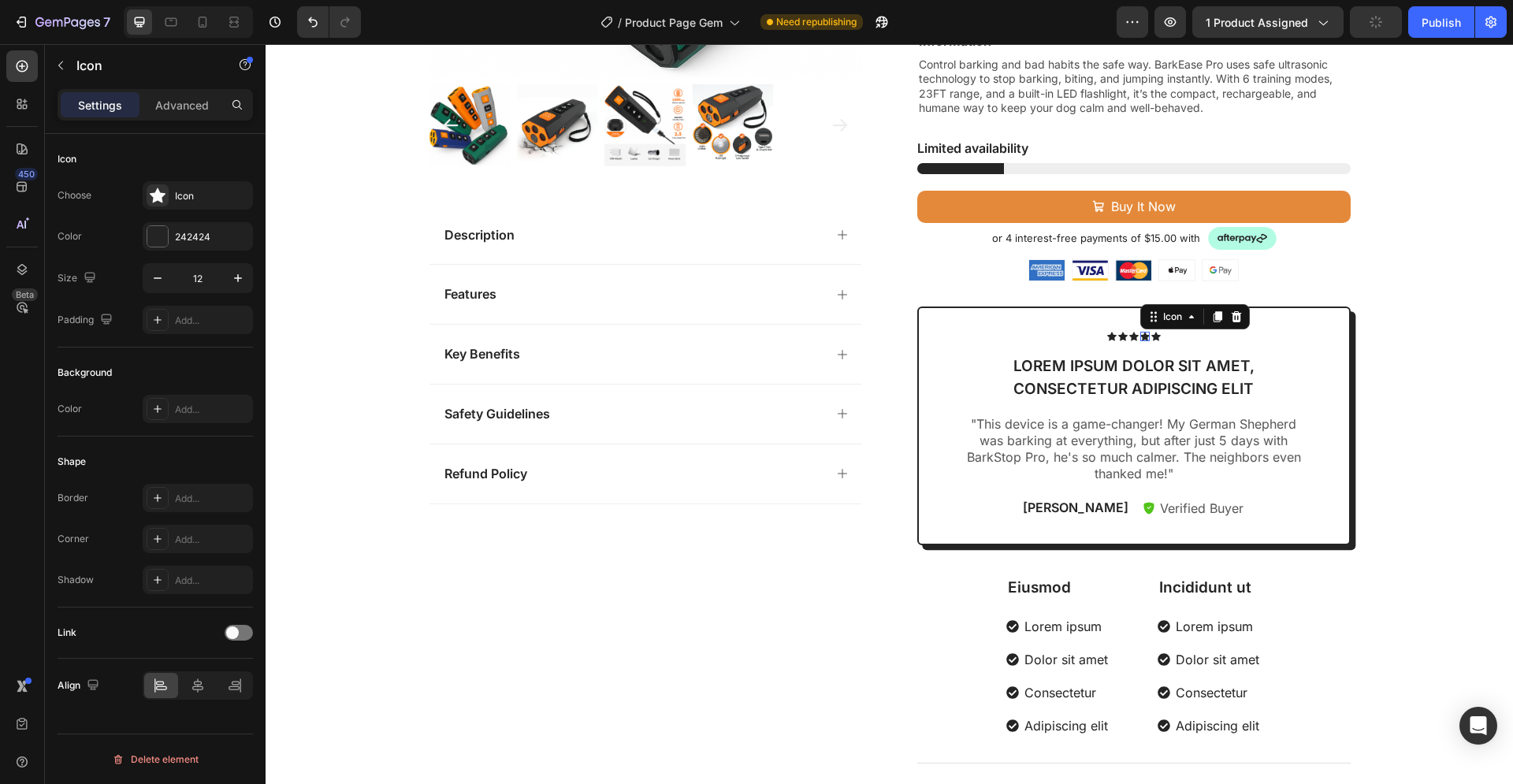
click at [1140, 339] on div "Icon 0" at bounding box center [1145, 336] width 10 height 10
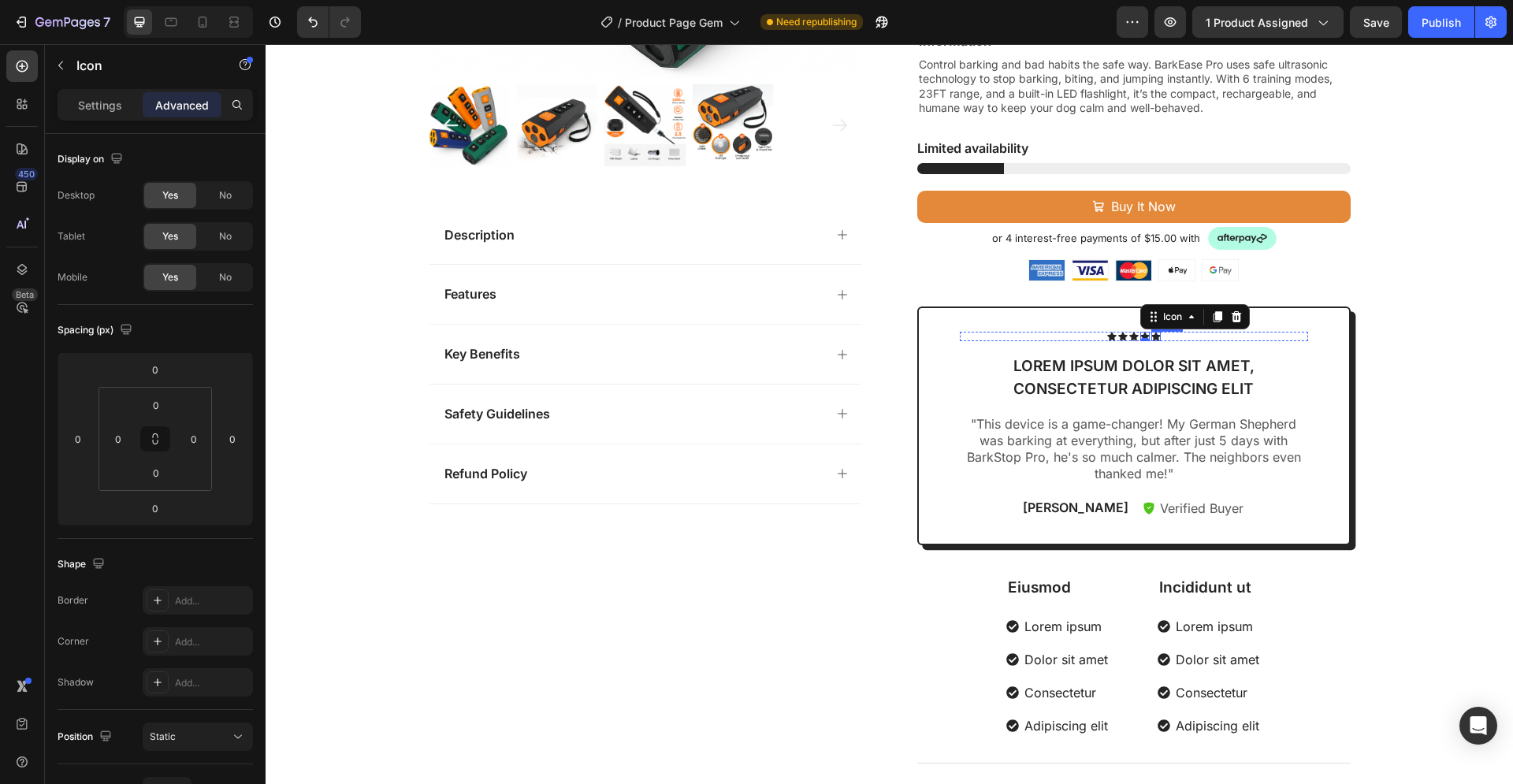
click at [1152, 338] on icon at bounding box center [1156, 336] width 10 height 10
click at [107, 106] on p "Settings" at bounding box center [100, 105] width 44 height 16
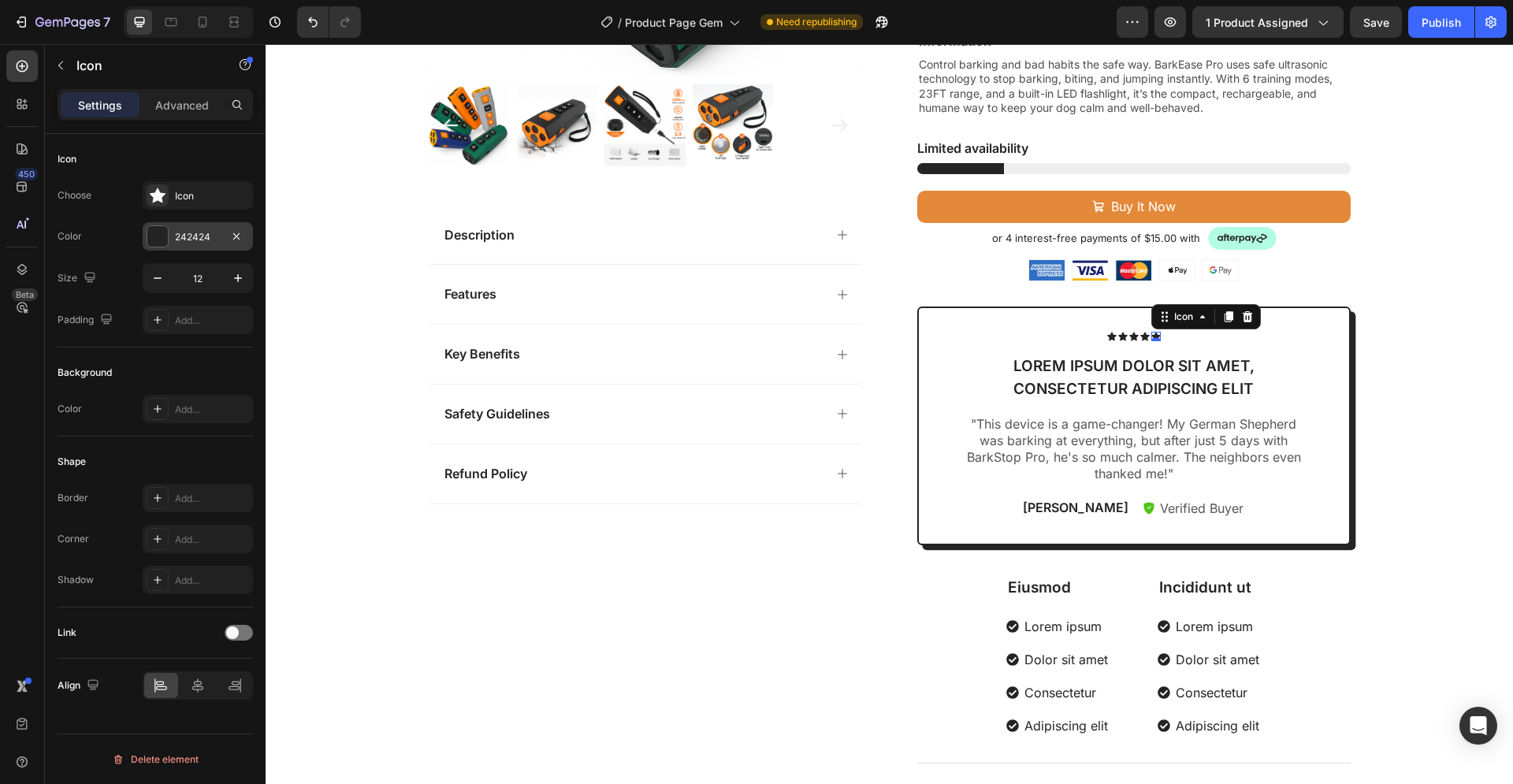
click at [162, 234] on div at bounding box center [157, 235] width 20 height 20
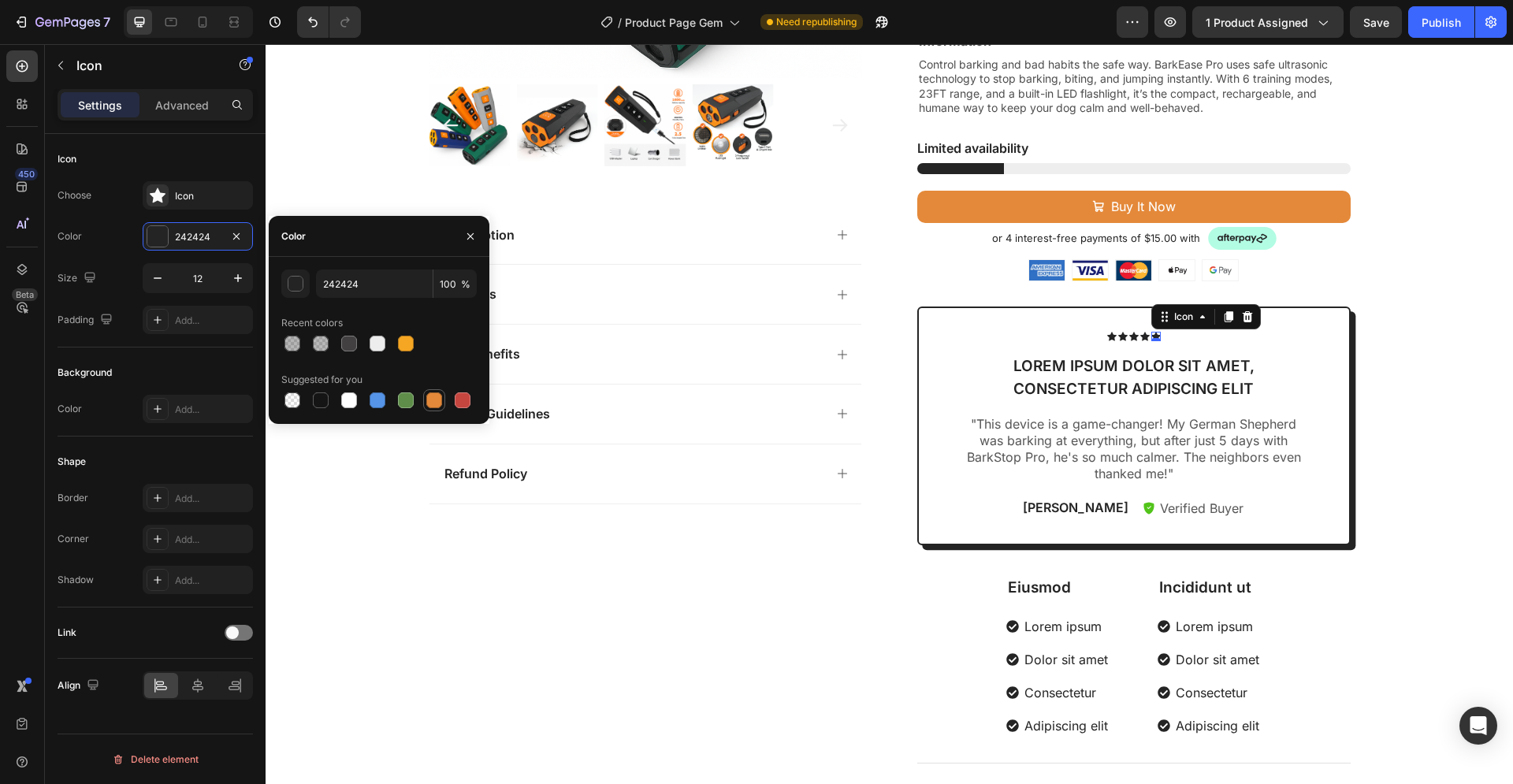
click at [434, 396] on div at bounding box center [434, 400] width 16 height 16
type input "E4893A"
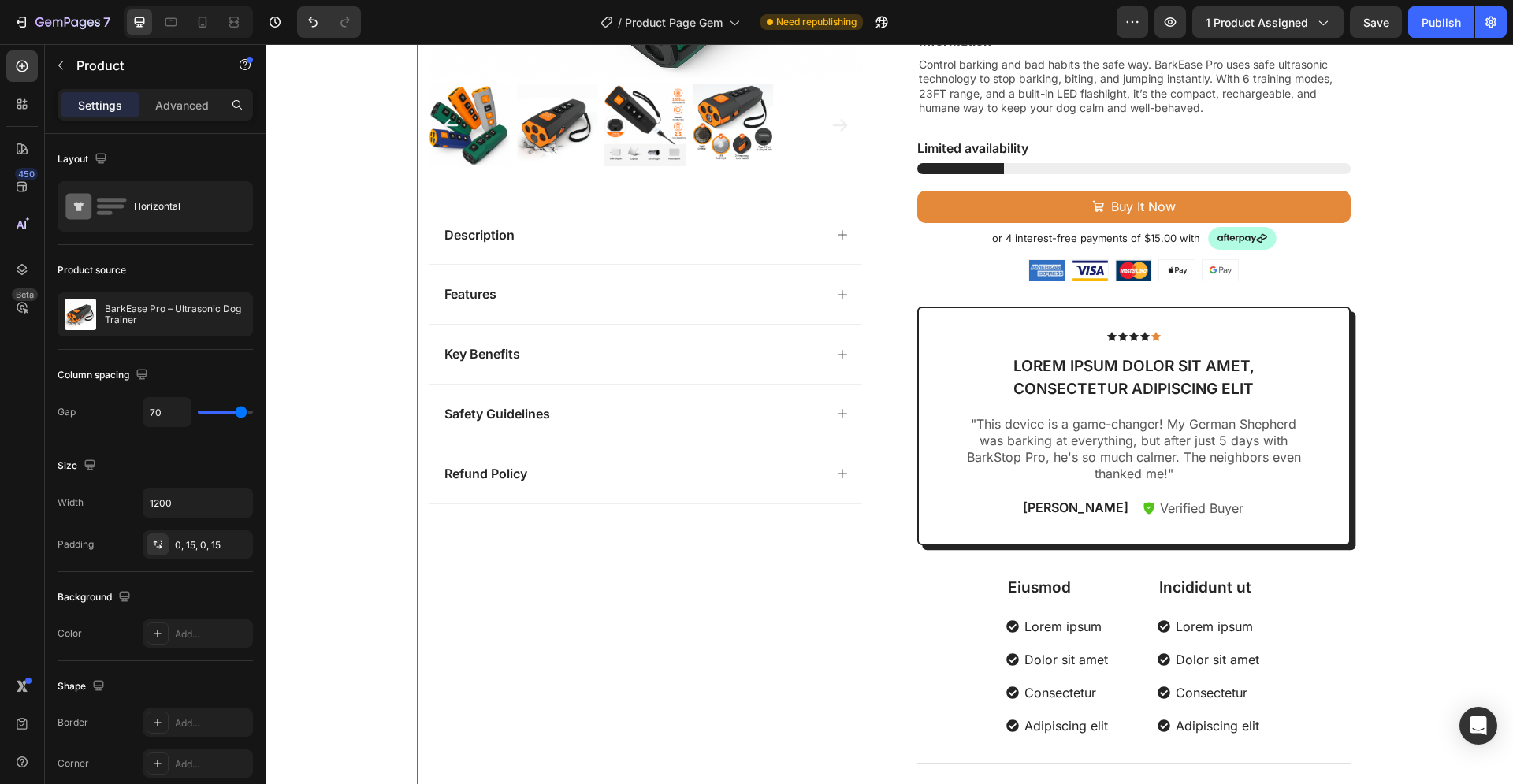
click at [876, 334] on div "Product Images Description Features Key Benefits Safety Guidelines Refund Polic…" at bounding box center [889, 216] width 945 height 1144
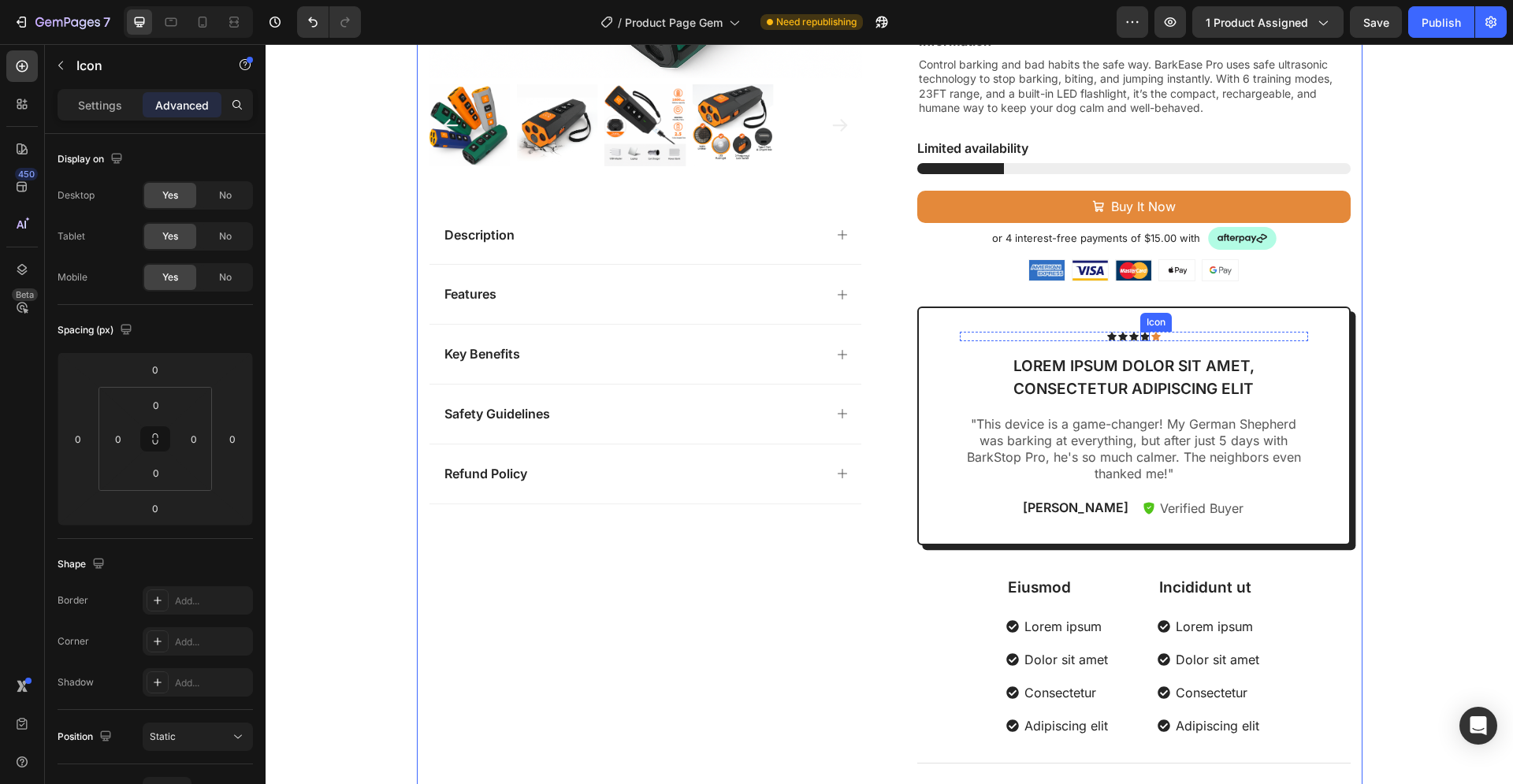
click at [1140, 336] on icon at bounding box center [1145, 336] width 10 height 9
click at [83, 108] on p "Settings" at bounding box center [100, 105] width 44 height 16
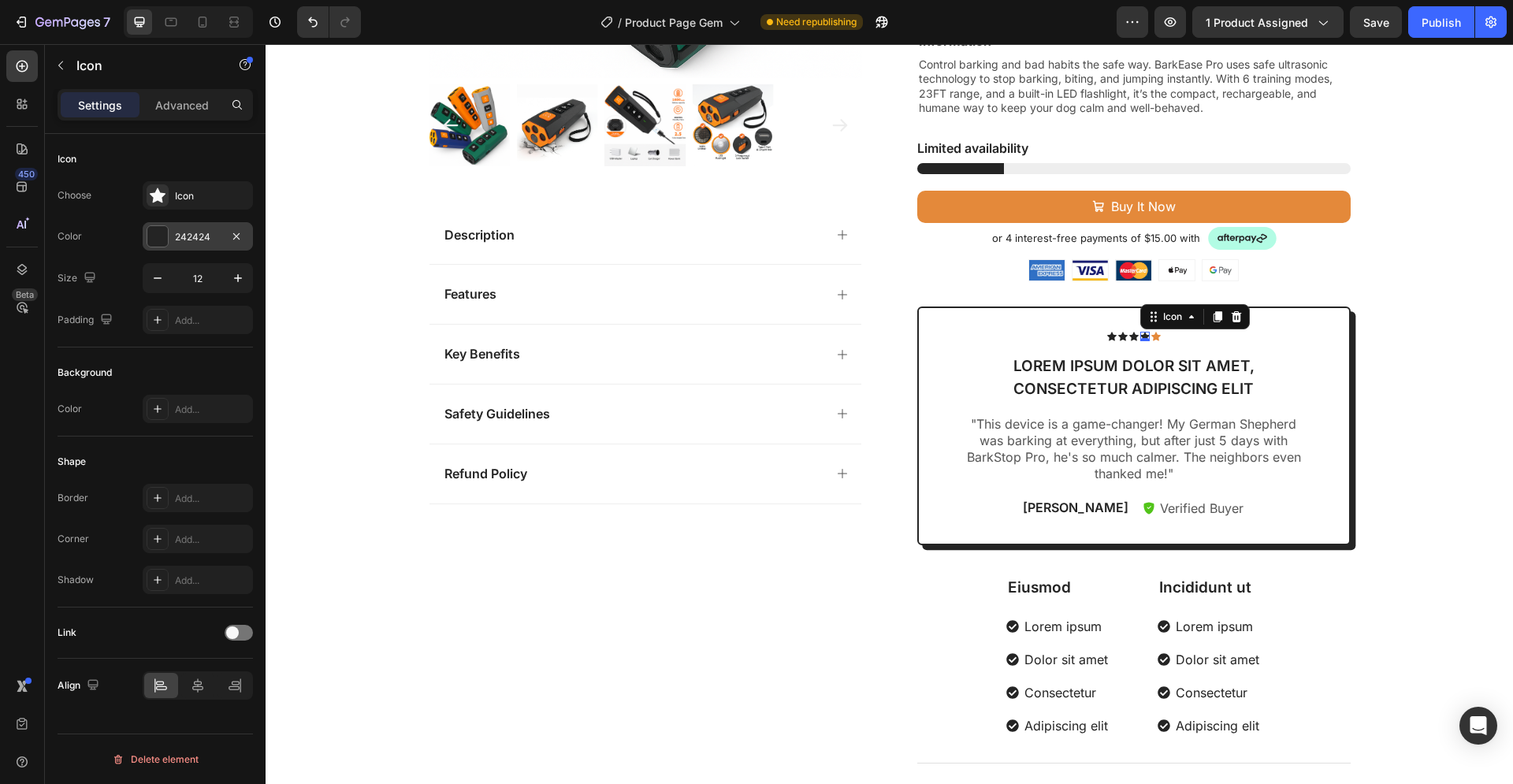
click at [158, 234] on div at bounding box center [157, 235] width 20 height 20
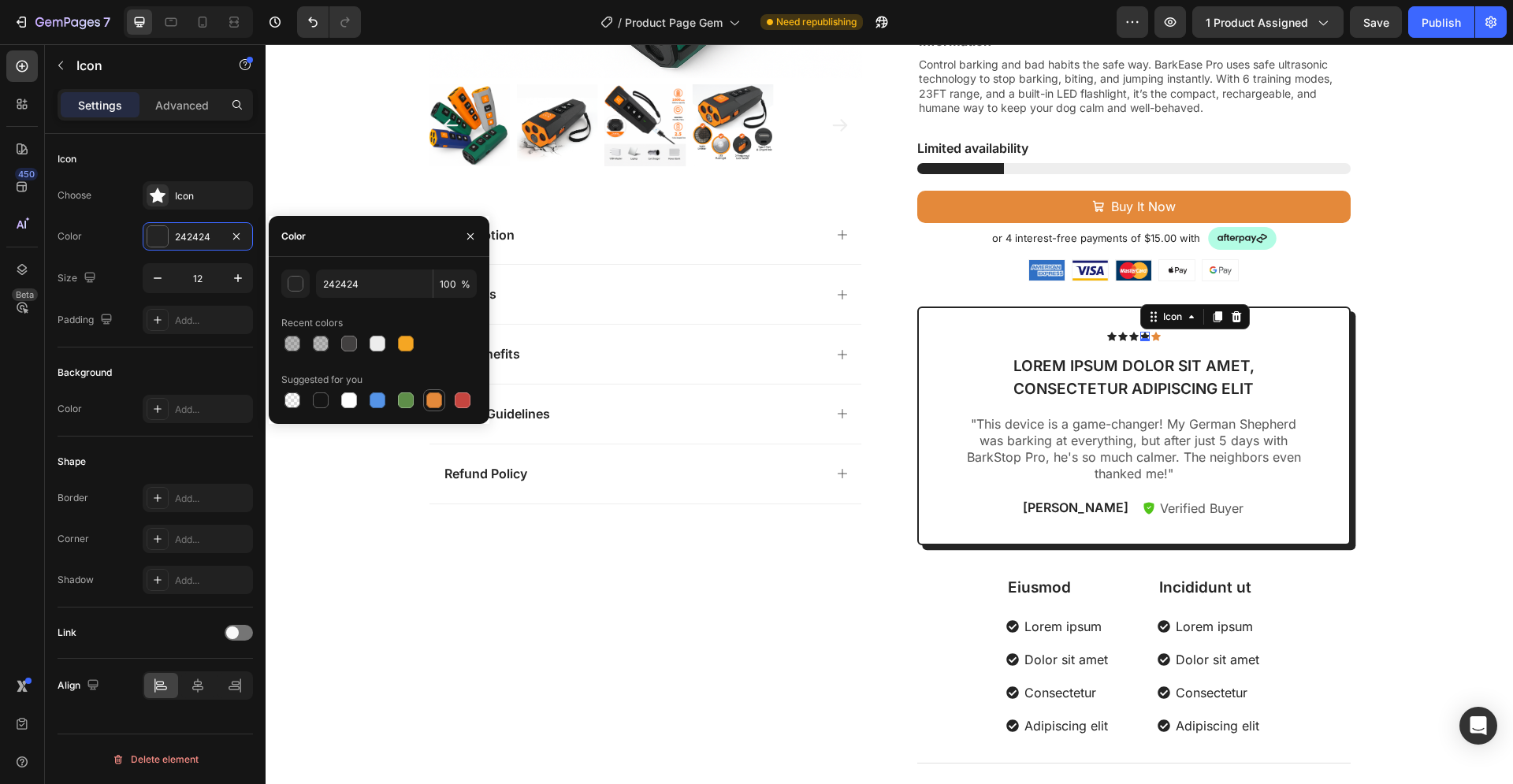
click at [426, 400] on div at bounding box center [434, 400] width 16 height 16
type input "E4893A"
click at [340, 504] on div "Product Images Description Features Key Benefits Safety Guidelines Refund Polic…" at bounding box center [889, 216] width 1247 height 1144
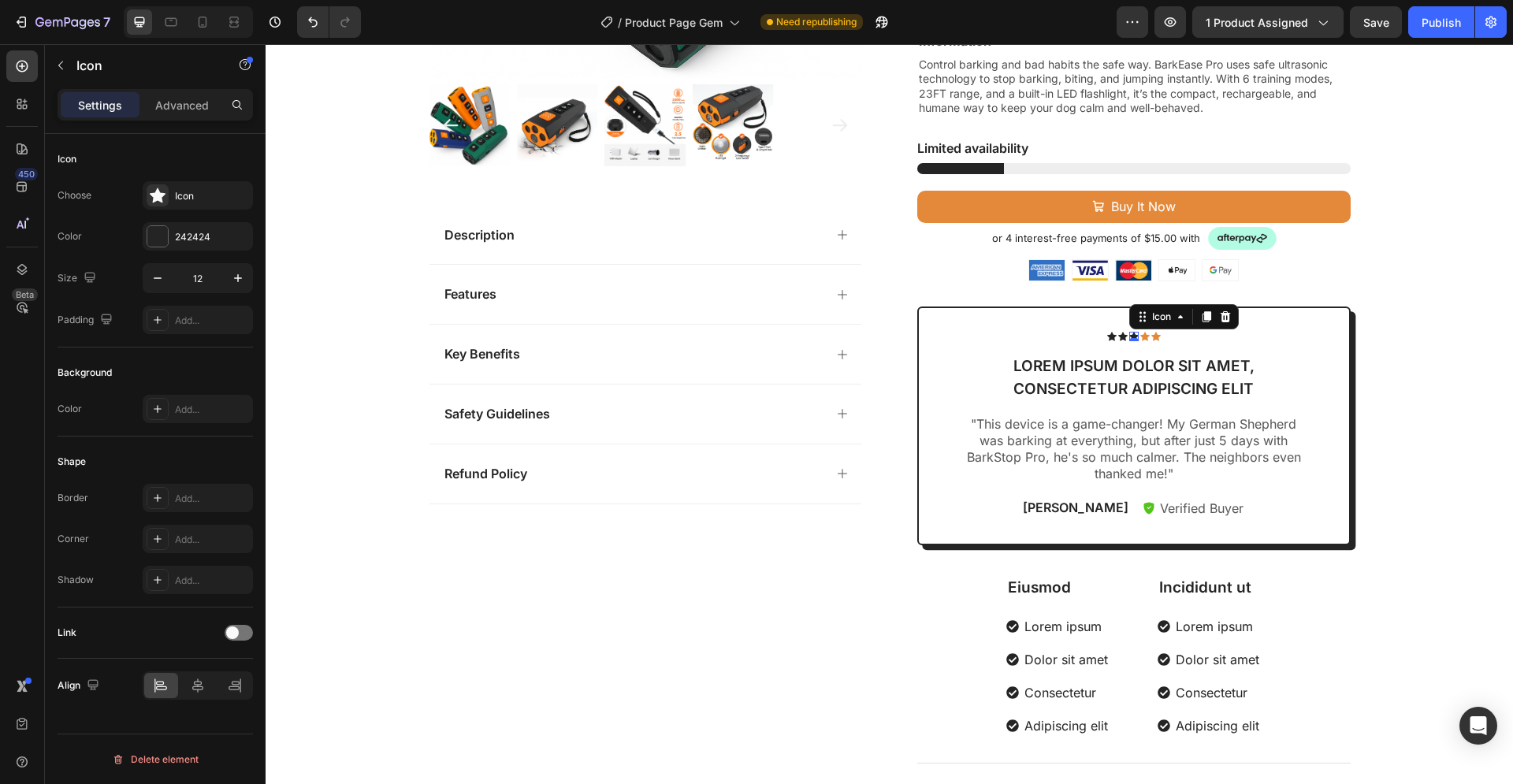
click at [1129, 336] on div "Icon 0" at bounding box center [1134, 336] width 10 height 10
click at [156, 225] on div at bounding box center [157, 235] width 22 height 22
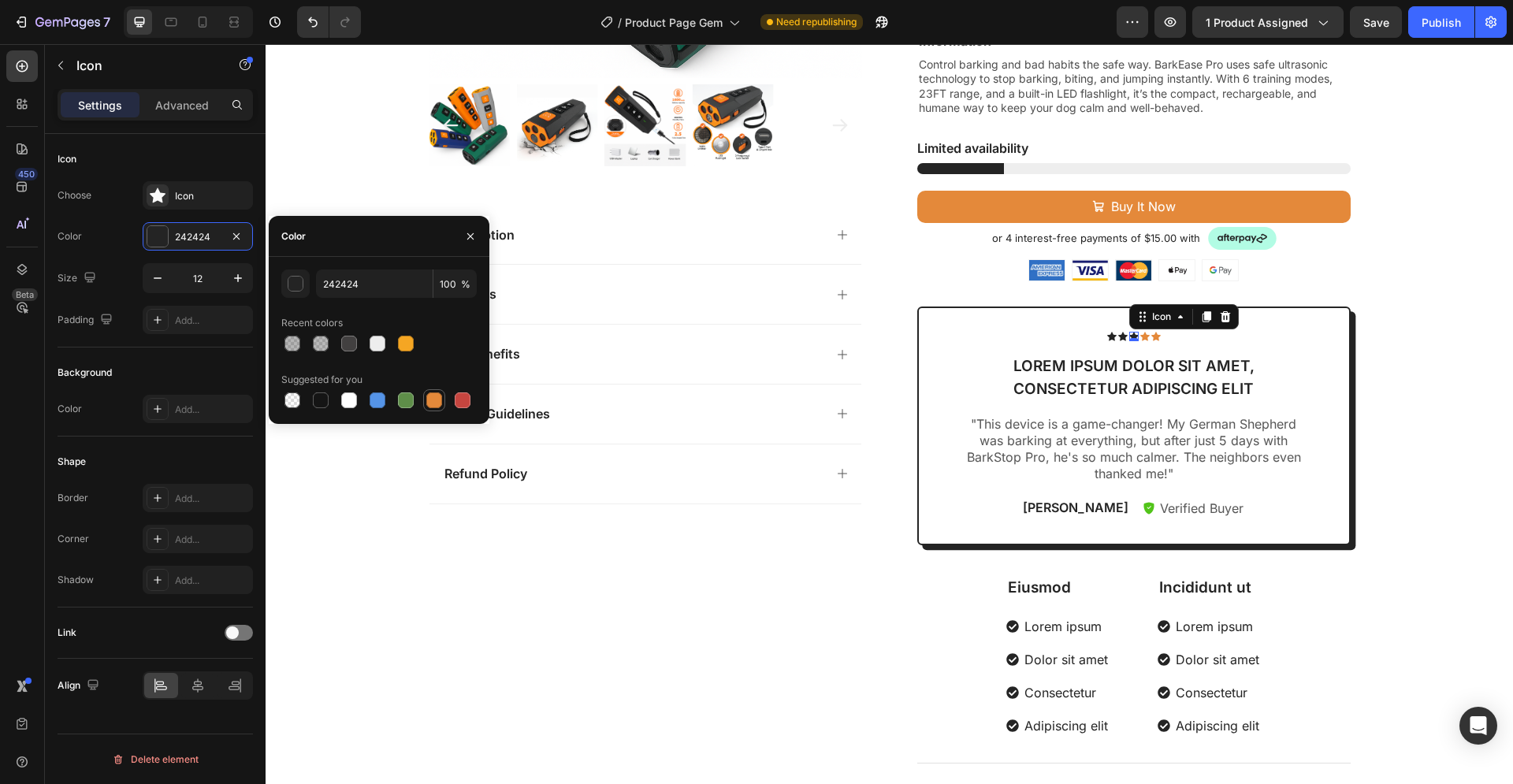
click at [429, 399] on div at bounding box center [434, 400] width 16 height 16
type input "E4893A"
click at [1118, 337] on div "Icon" at bounding box center [1122, 336] width 10 height 10
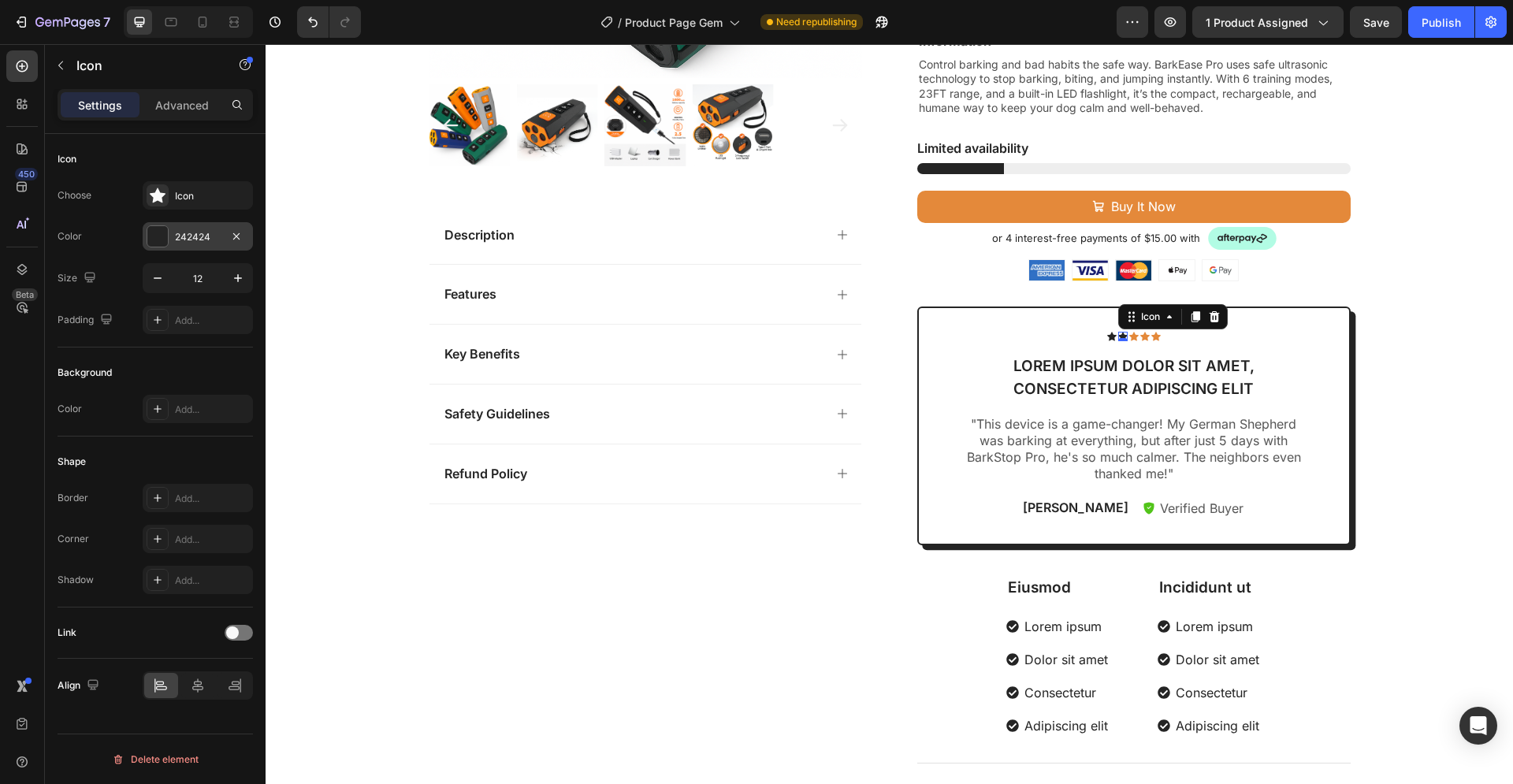
click at [156, 227] on div at bounding box center [157, 235] width 20 height 20
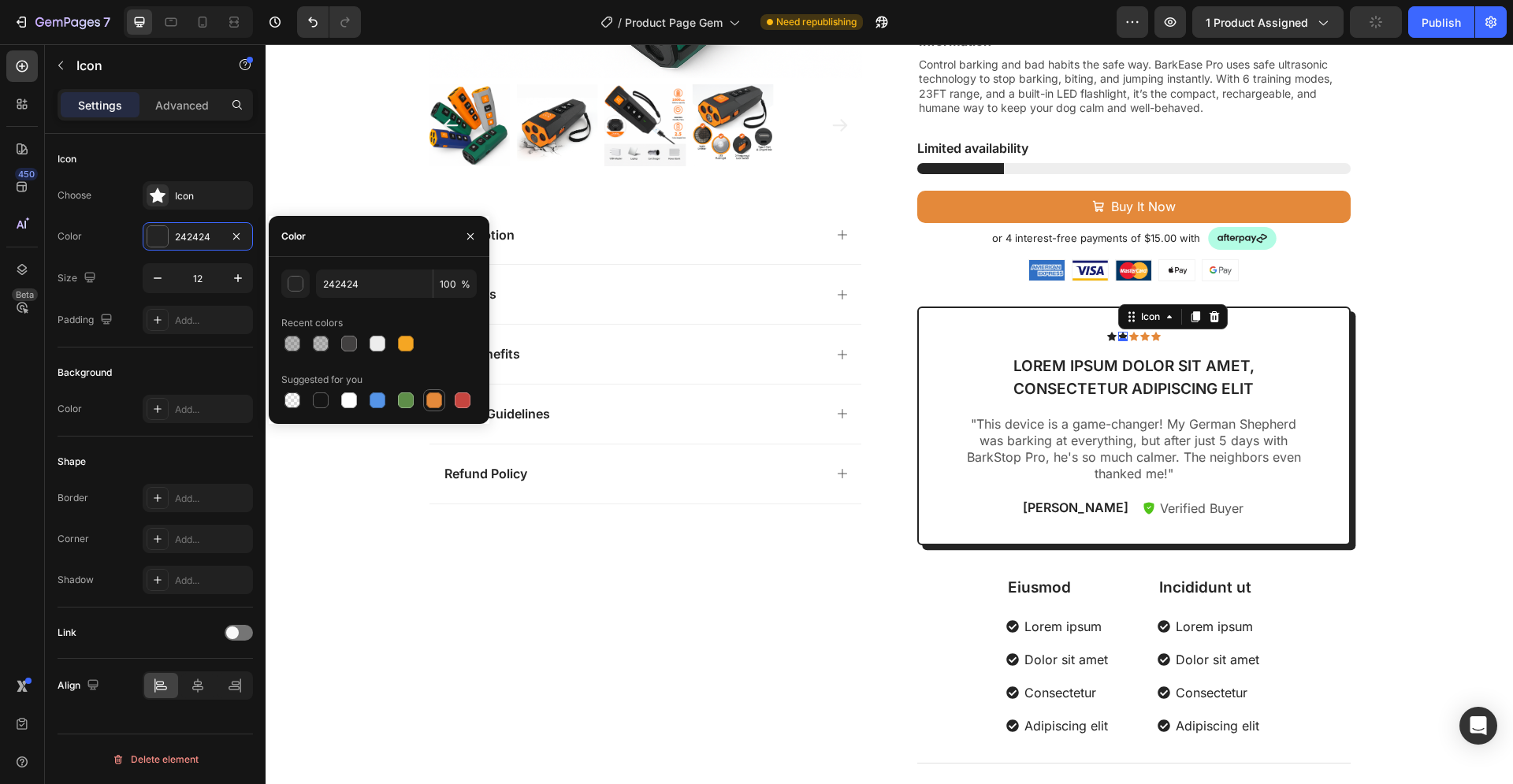
click at [433, 393] on div at bounding box center [434, 400] width 16 height 16
type input "E4893A"
click at [319, 474] on div "Product Images Description Features Key Benefits Safety Guidelines Refund Polic…" at bounding box center [889, 216] width 1247 height 1144
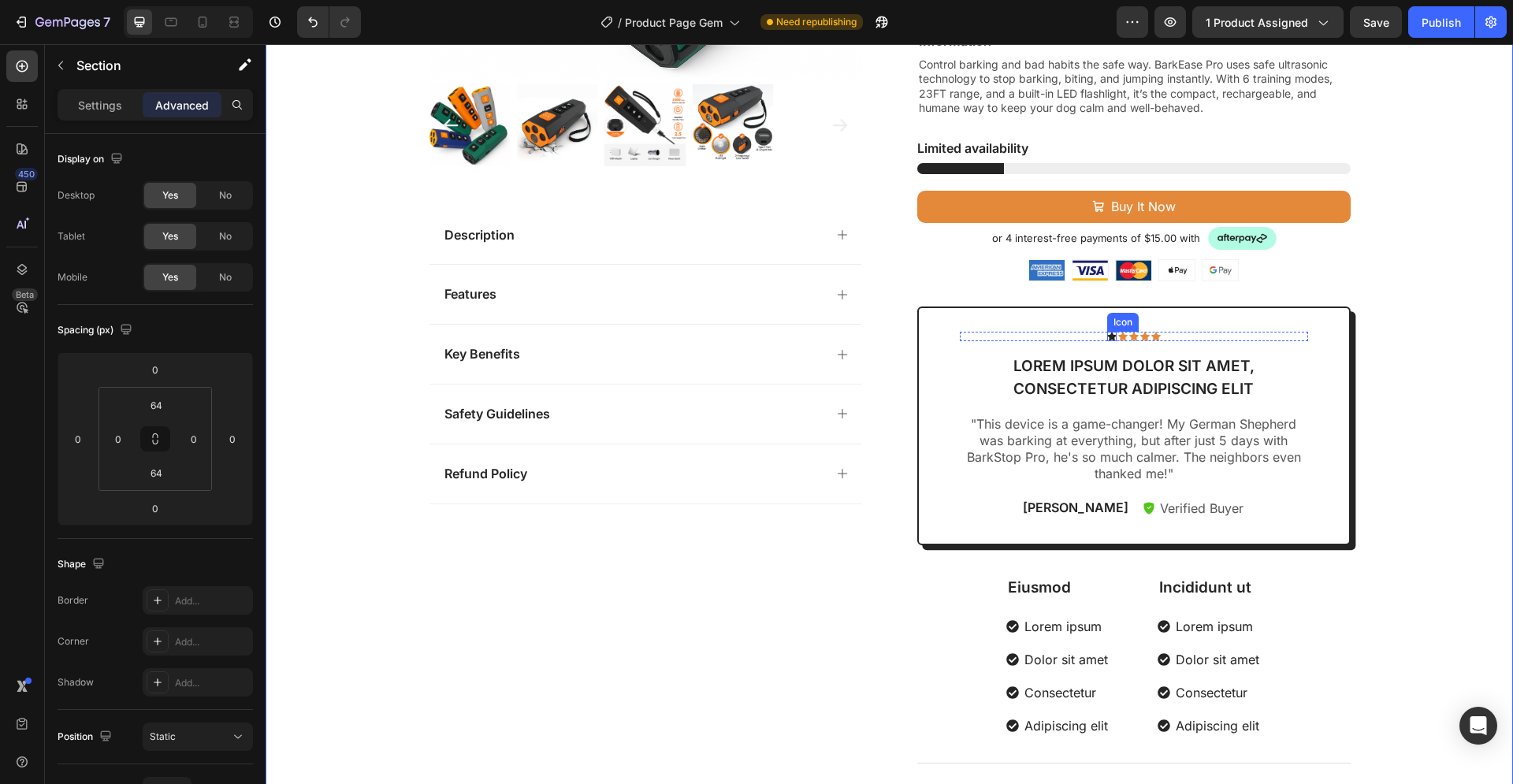
click at [1107, 336] on icon at bounding box center [1112, 336] width 10 height 10
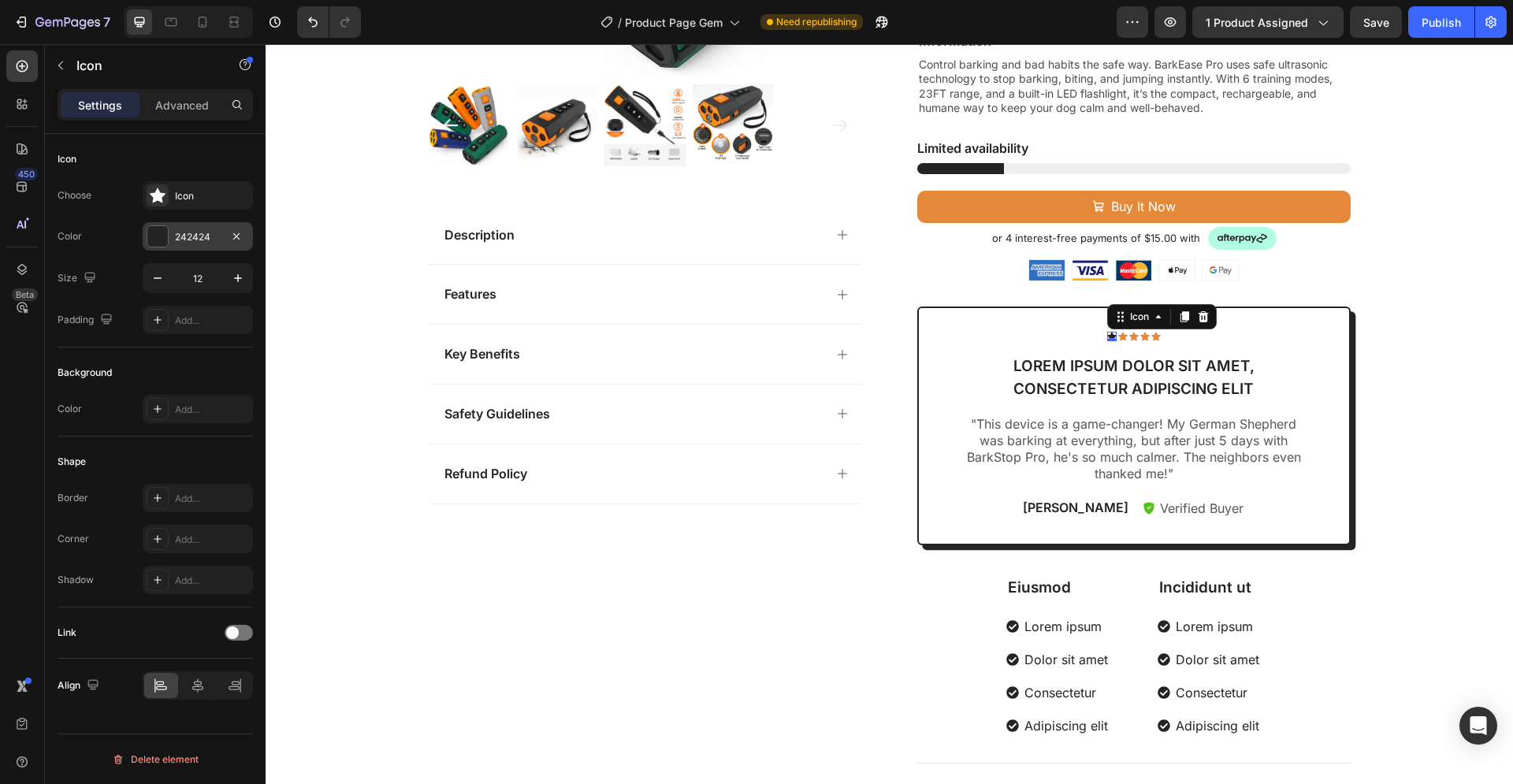
click at [159, 245] on div at bounding box center [157, 235] width 20 height 20
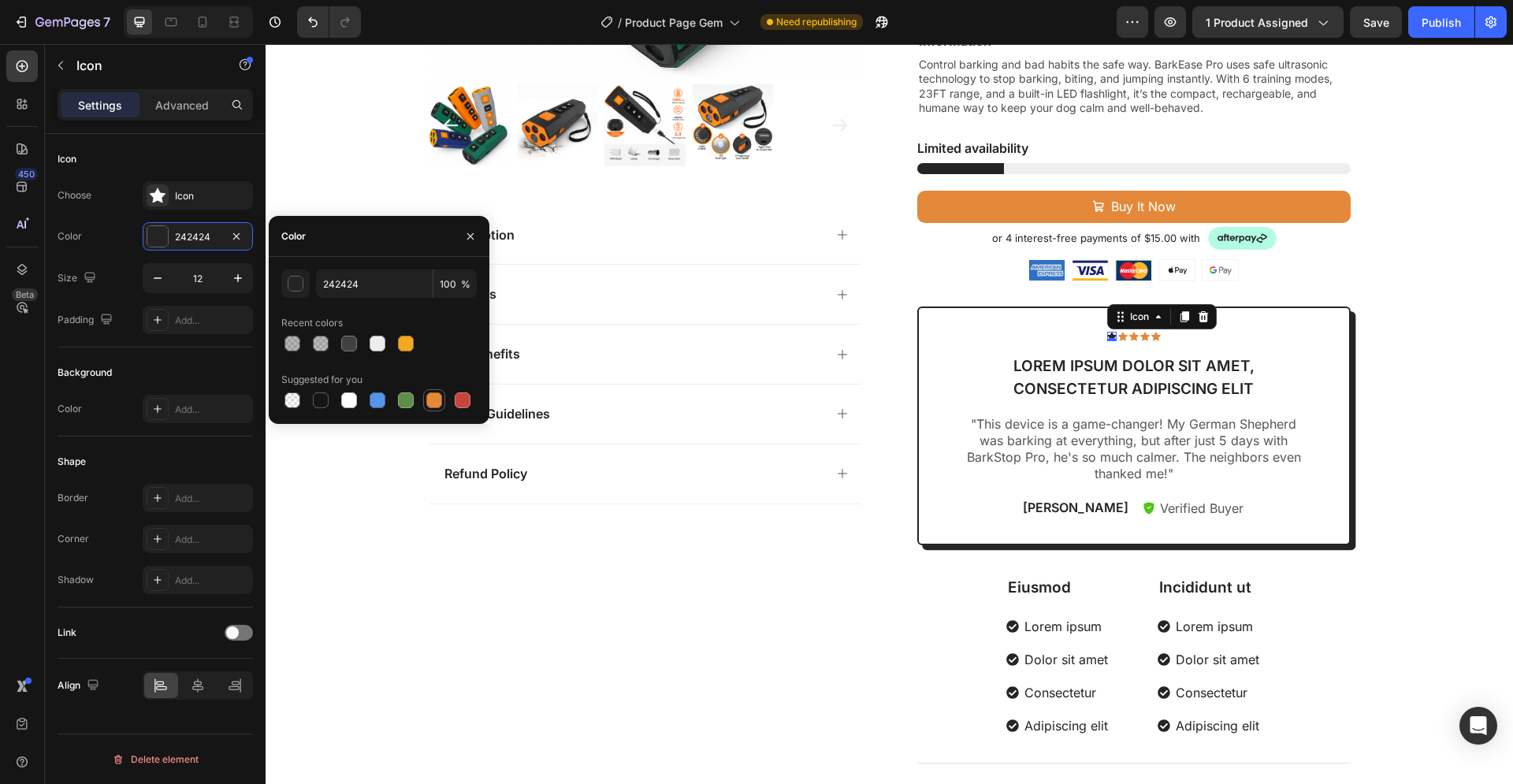
click at [426, 397] on div at bounding box center [434, 400] width 19 height 19
type input "E4893A"
click at [309, 507] on div "Product Images Description Features Key Benefits Safety Guidelines Refund Polic…" at bounding box center [889, 216] width 1247 height 1144
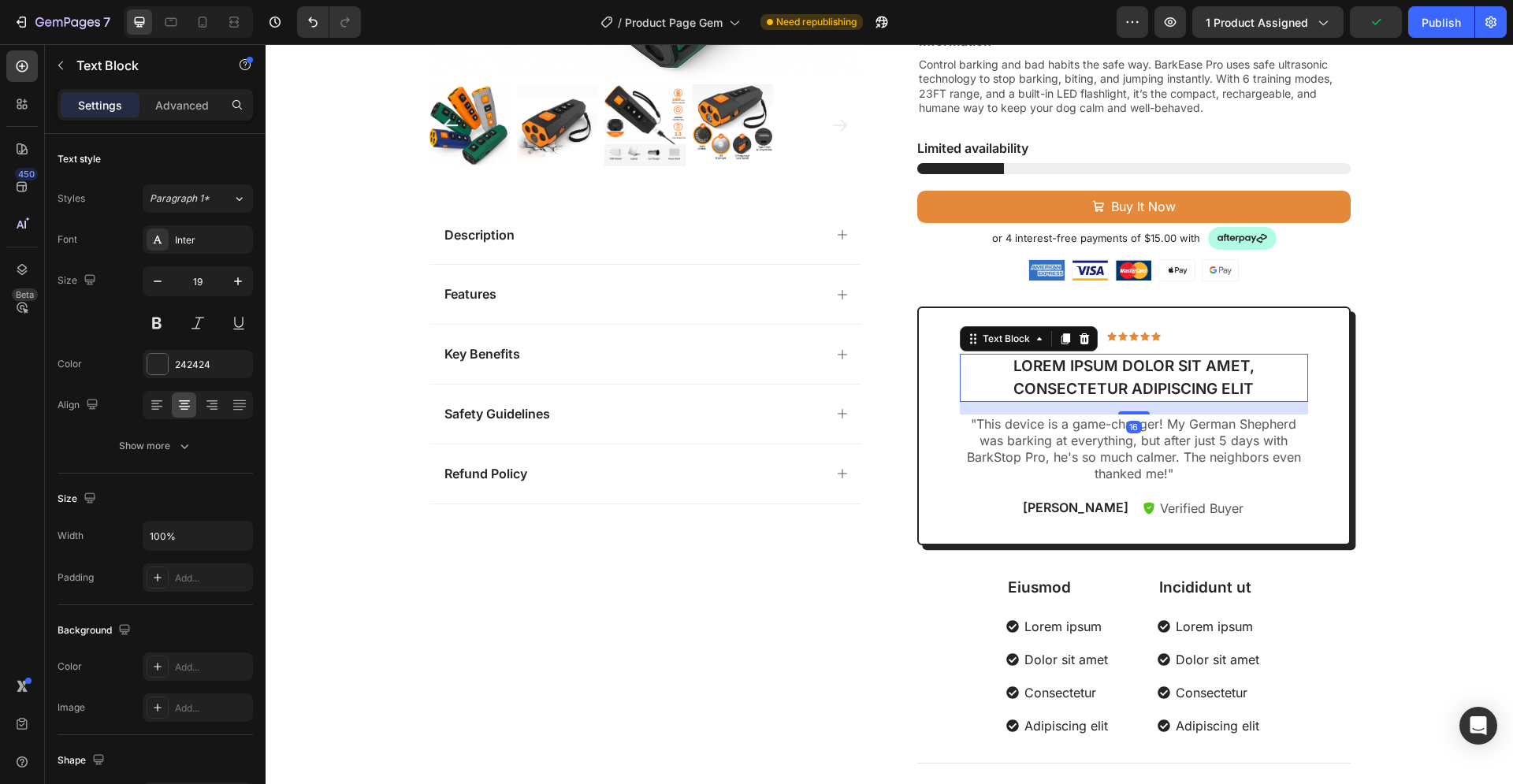
click at [1229, 384] on p "Lorem ipsum dolor sit amet, consectetur adipiscing elit" at bounding box center [1134, 377] width 345 height 45
click at [1403, 410] on div "Product Images Description Features Key Benefits Safety Guidelines Refund Polic…" at bounding box center [889, 216] width 1247 height 1144
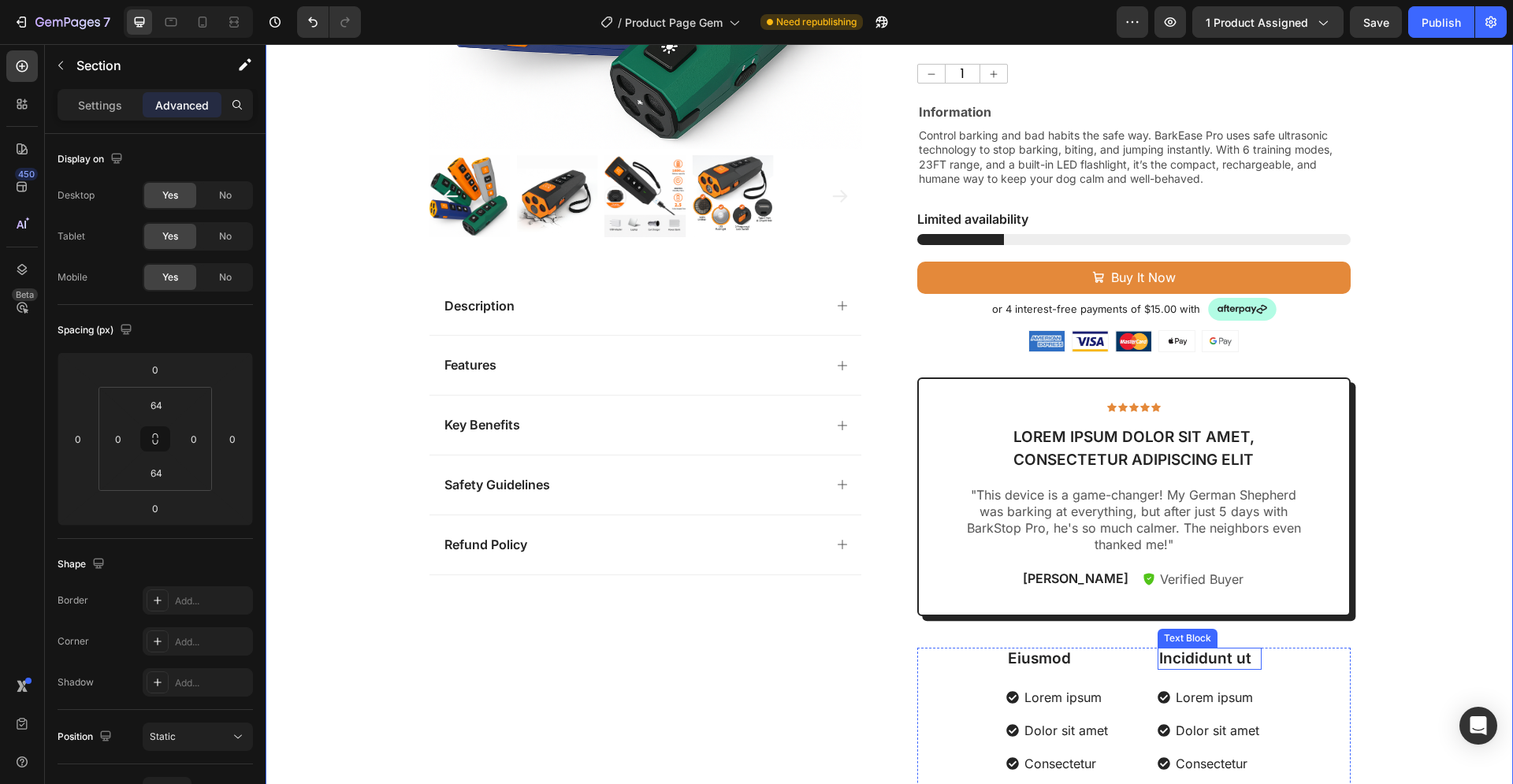
scroll to position [241, 0]
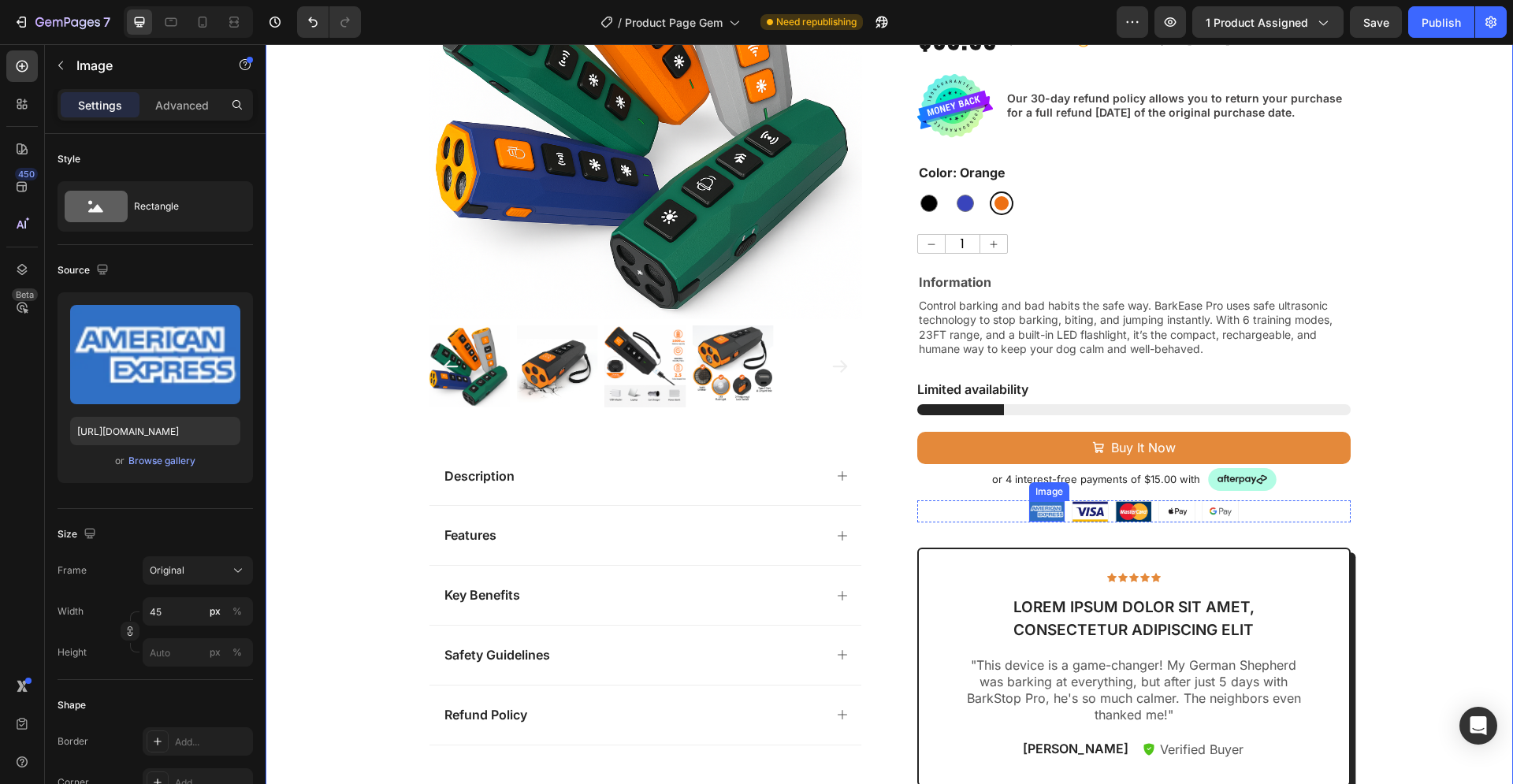
click at [1053, 510] on img at bounding box center [1046, 511] width 35 height 20
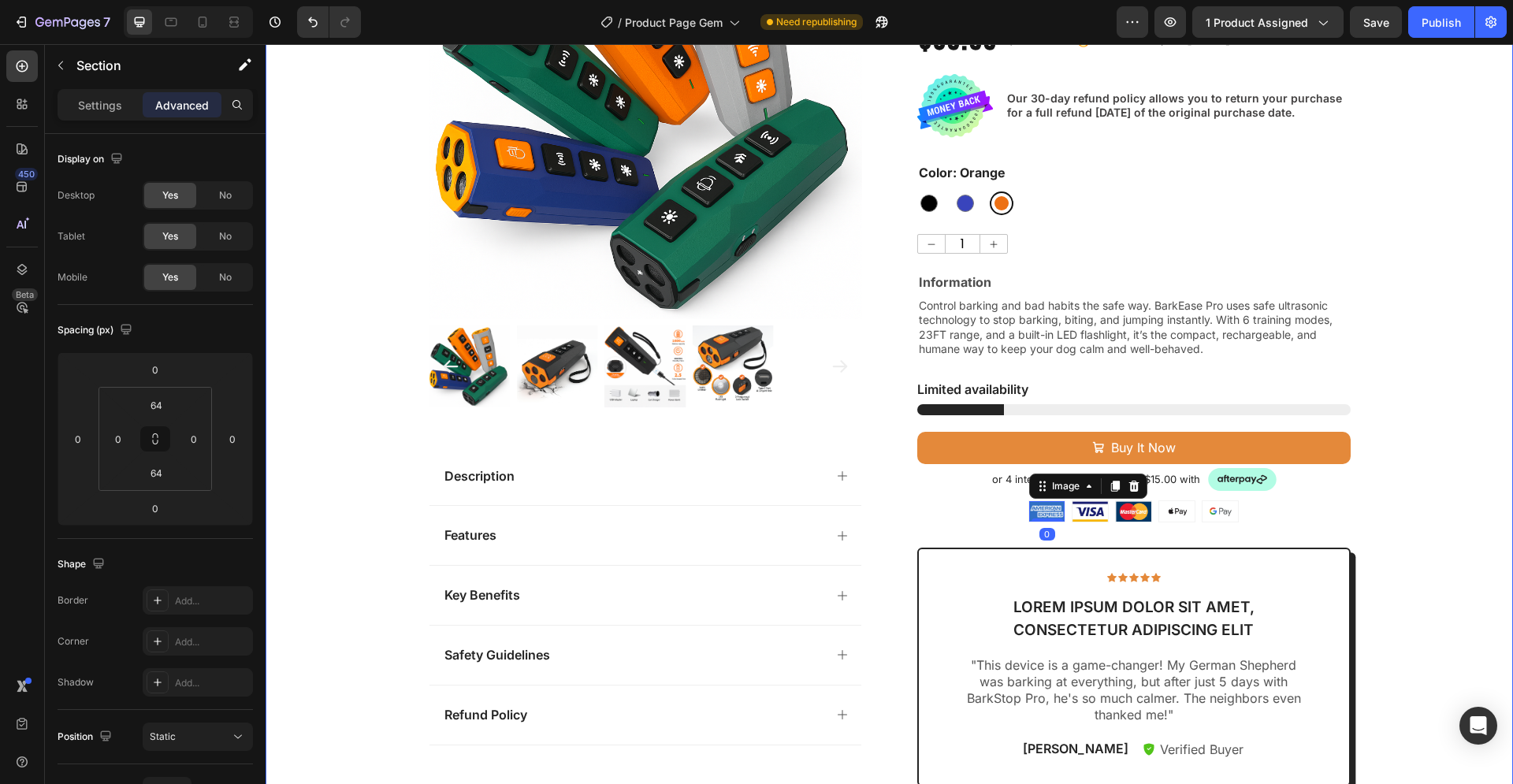
click at [1442, 517] on div "Product Images Description Features Key Benefits Safety Guidelines Refund Polic…" at bounding box center [889, 457] width 1247 height 1144
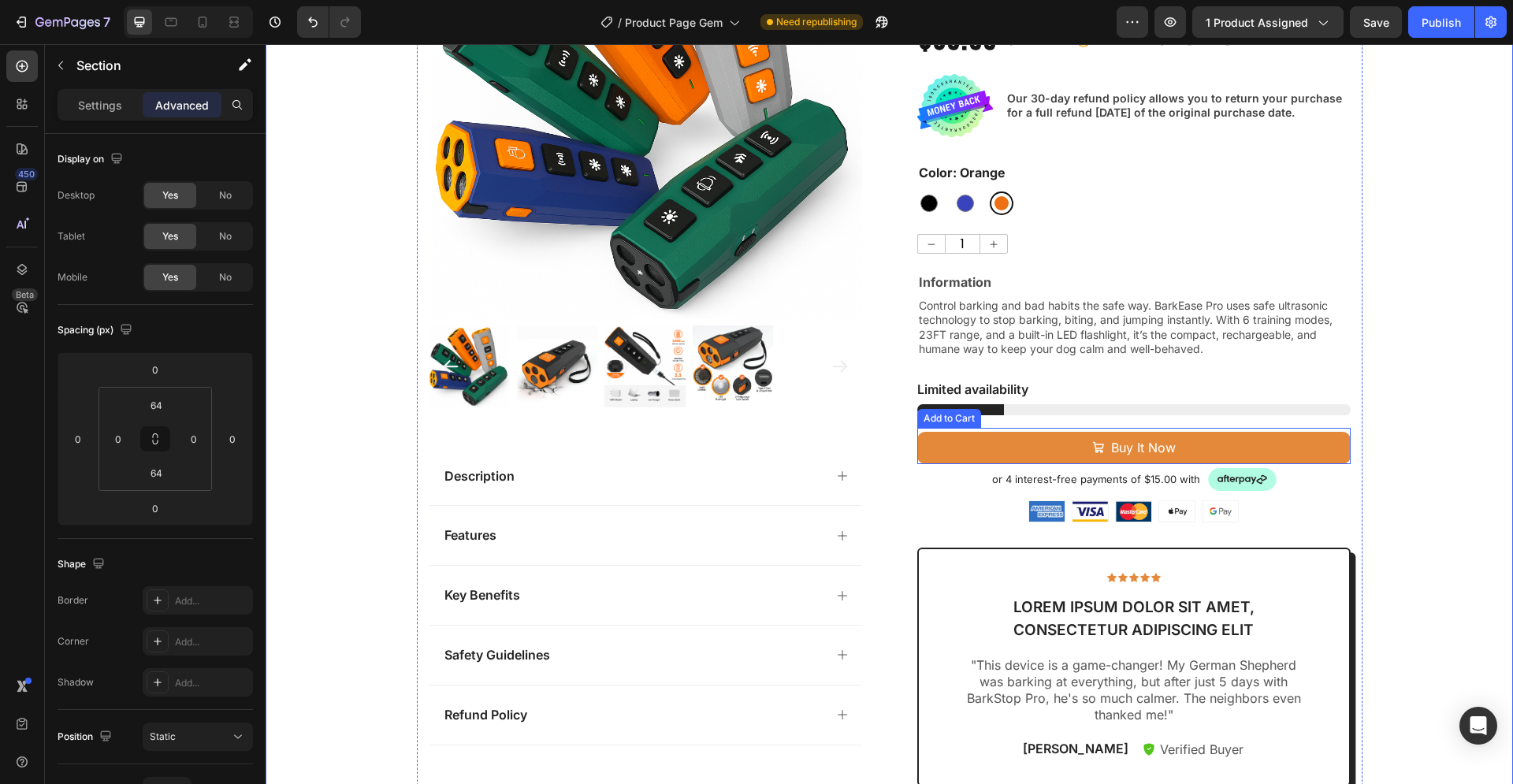
scroll to position [0, 0]
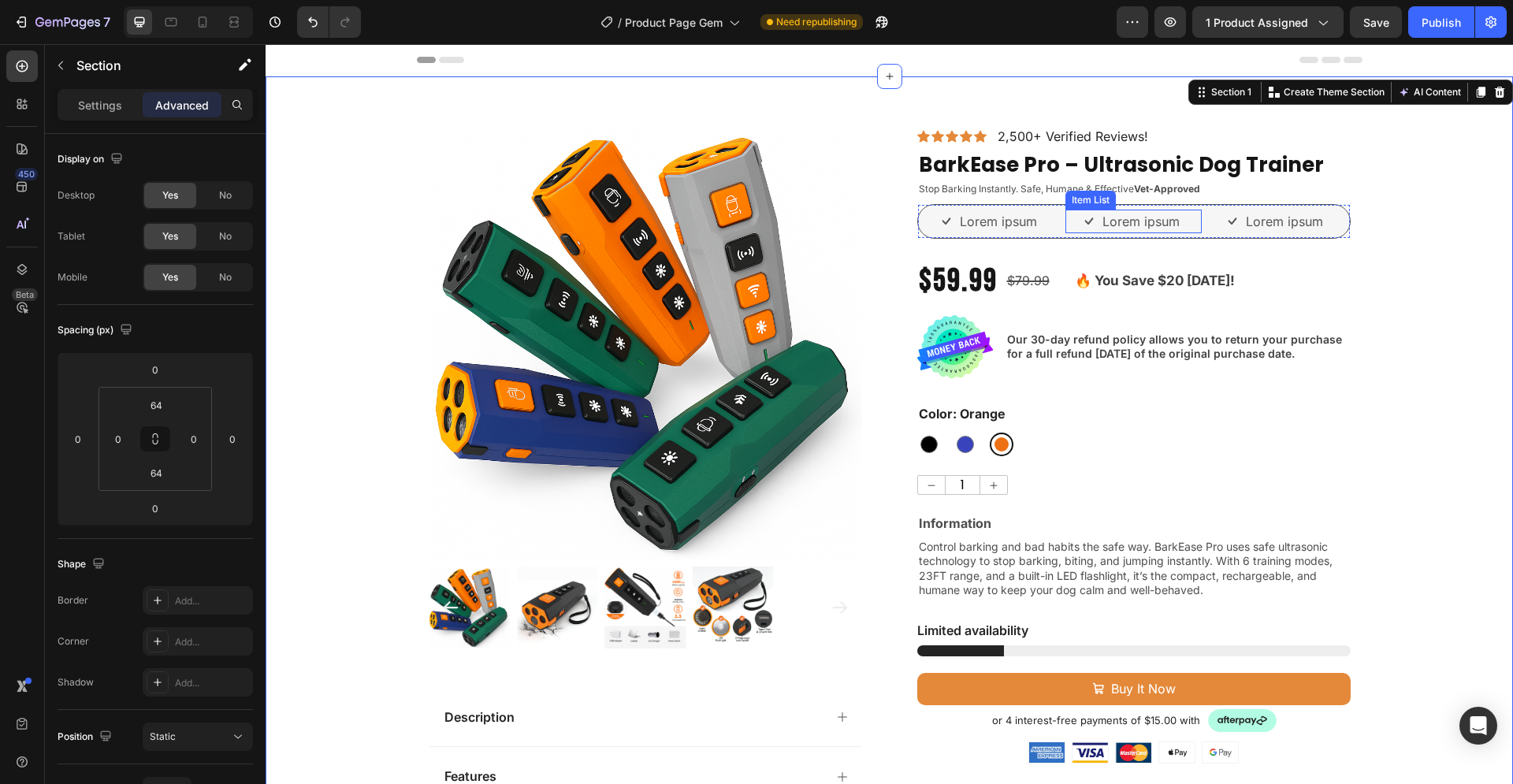
click at [1126, 220] on p "Lorem ipsum" at bounding box center [1140, 221] width 77 height 19
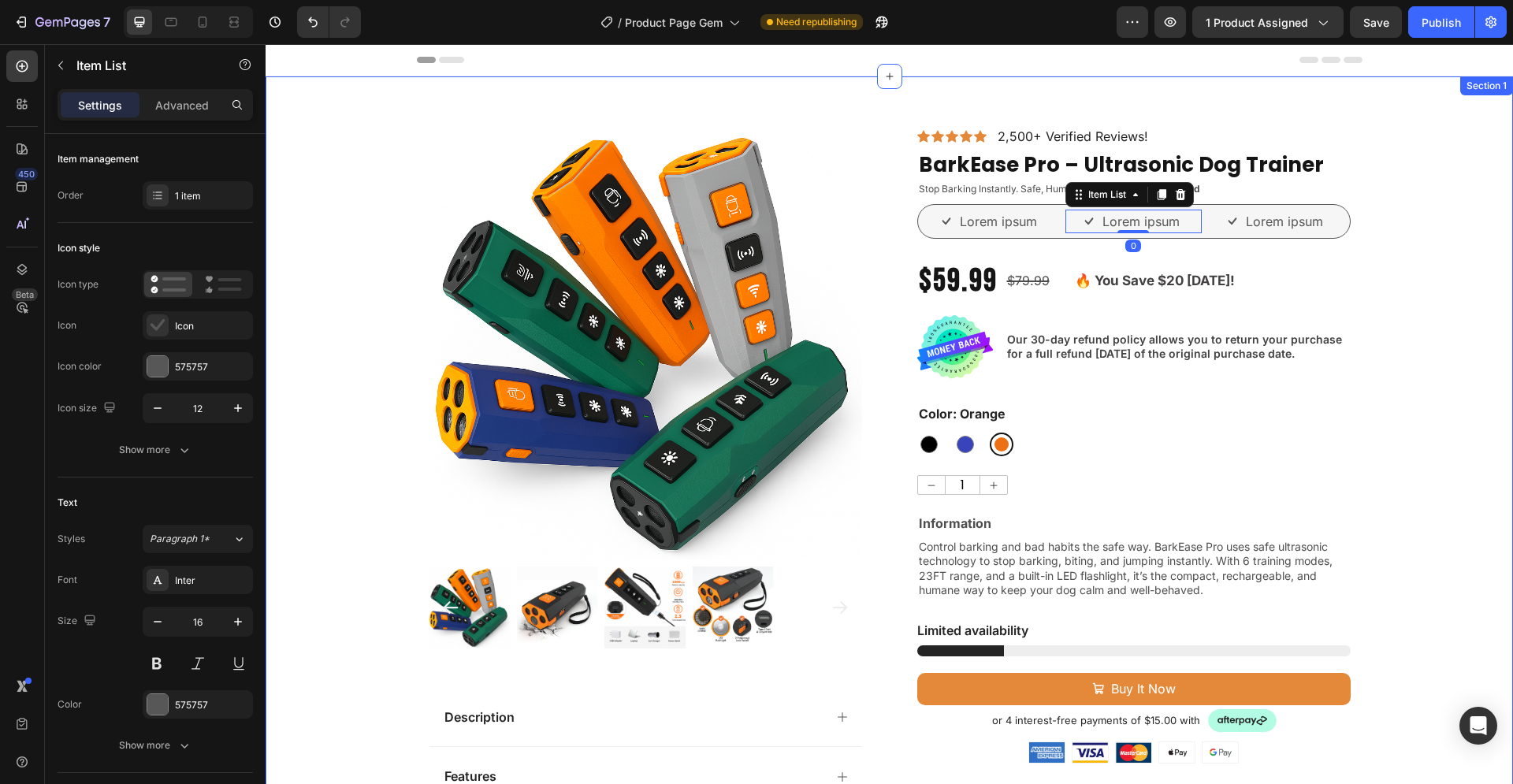
click at [1415, 243] on div "Product Images Description Features Key Benefits Safety Guidelines Refund Polic…" at bounding box center [889, 698] width 1247 height 1144
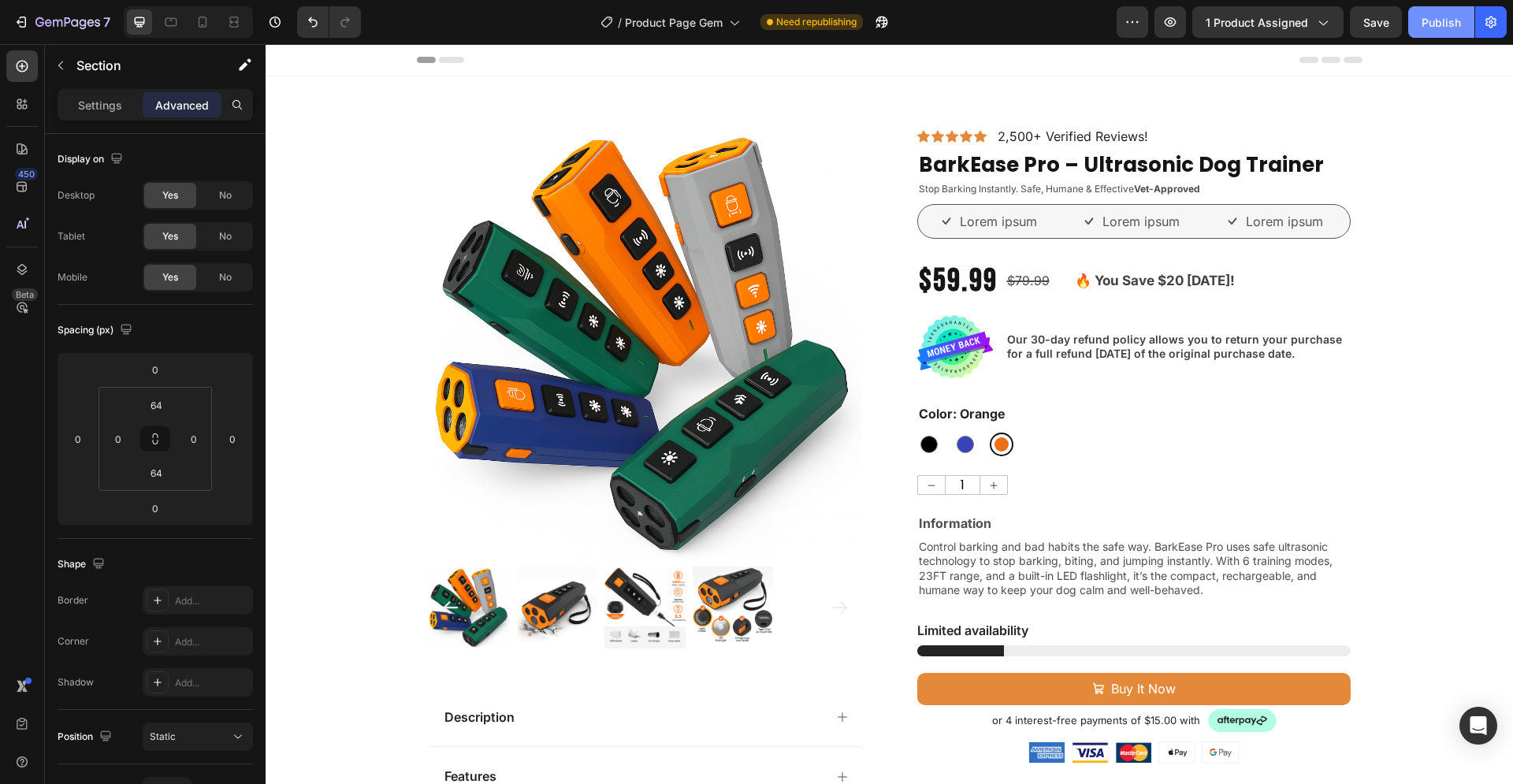
click at [1431, 34] on button "Publish" at bounding box center [1441, 22] width 66 height 31
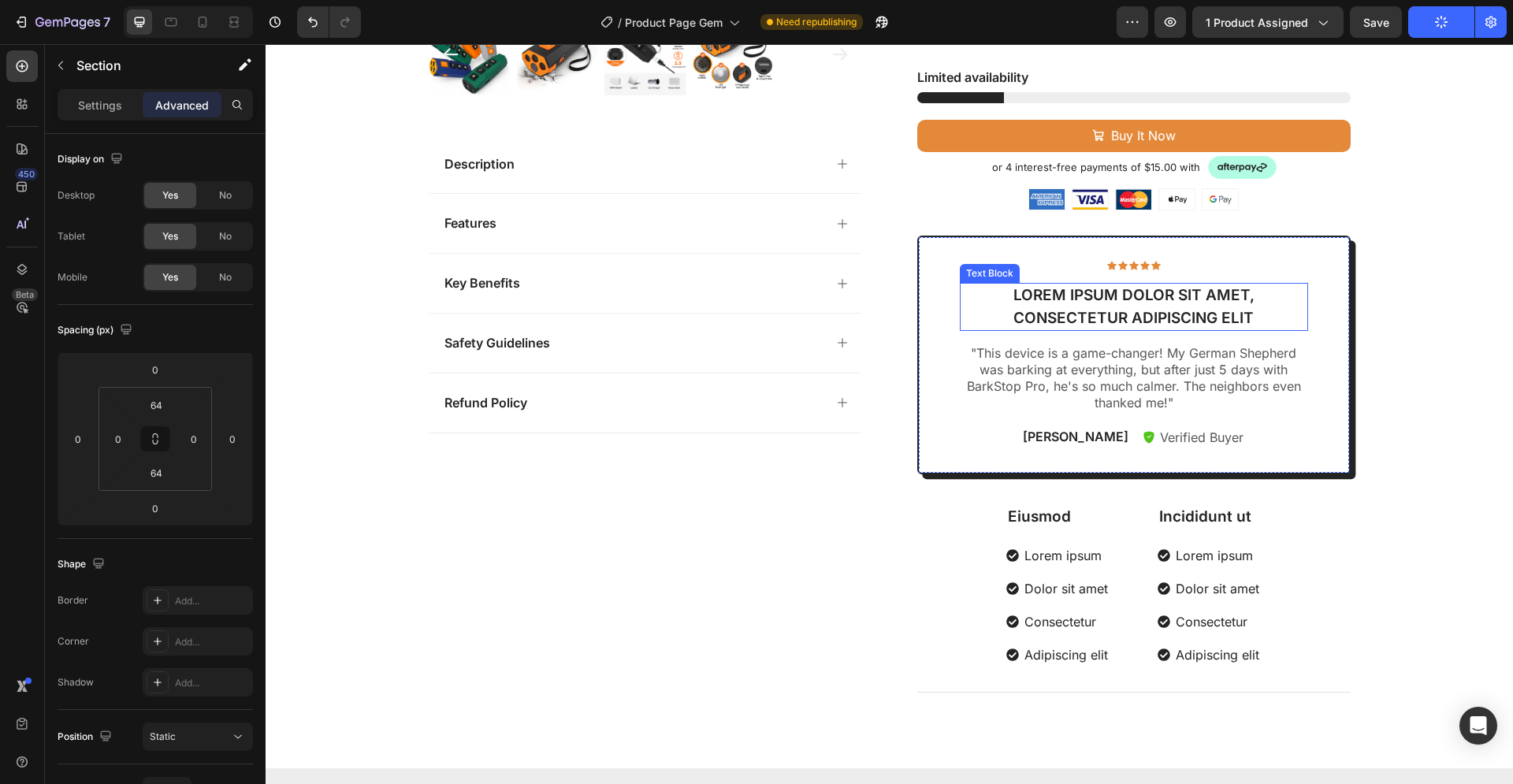
scroll to position [482, 0]
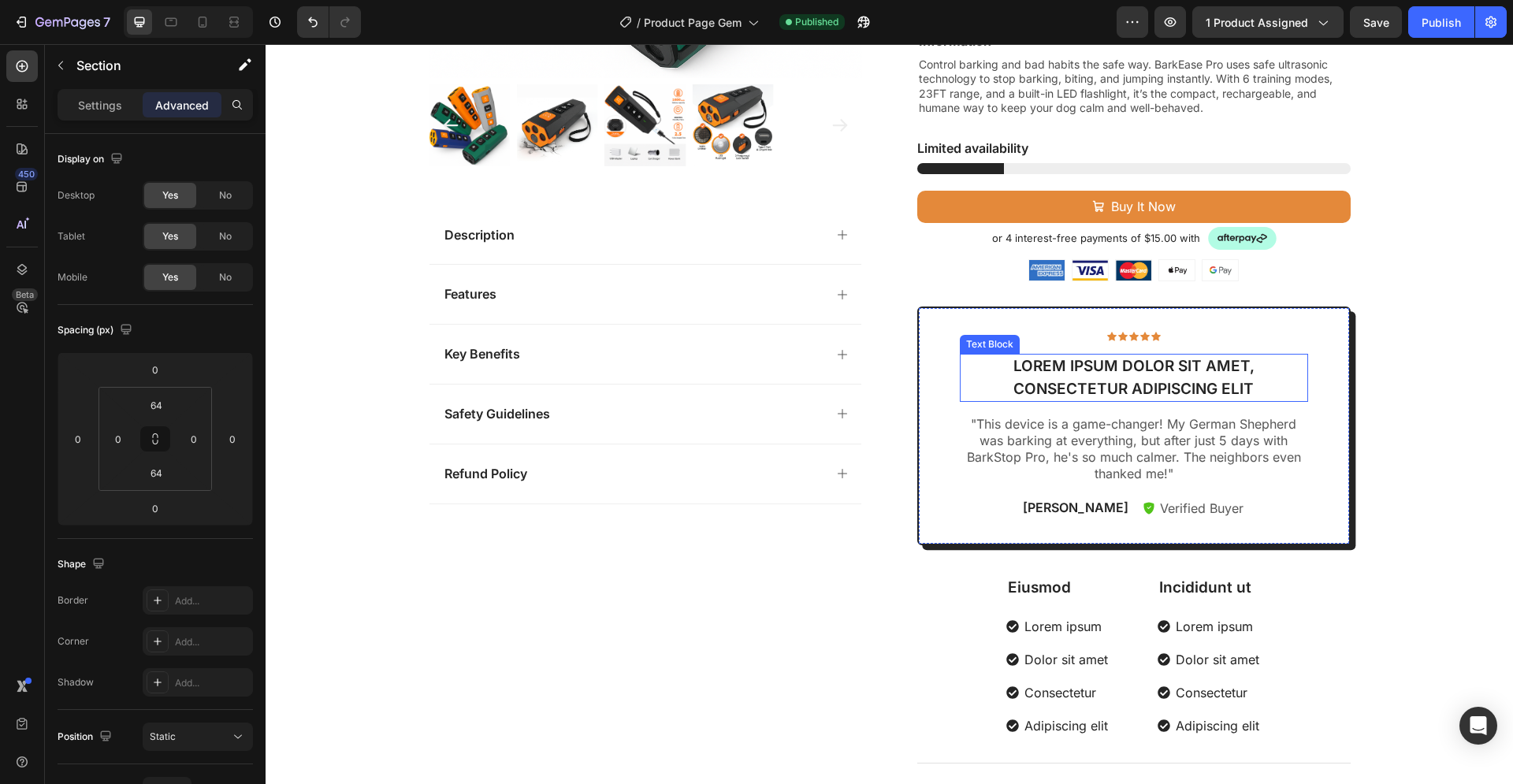
click at [1170, 367] on p "Lorem ipsum dolor sit amet, consectetur adipiscing elit" at bounding box center [1134, 377] width 345 height 45
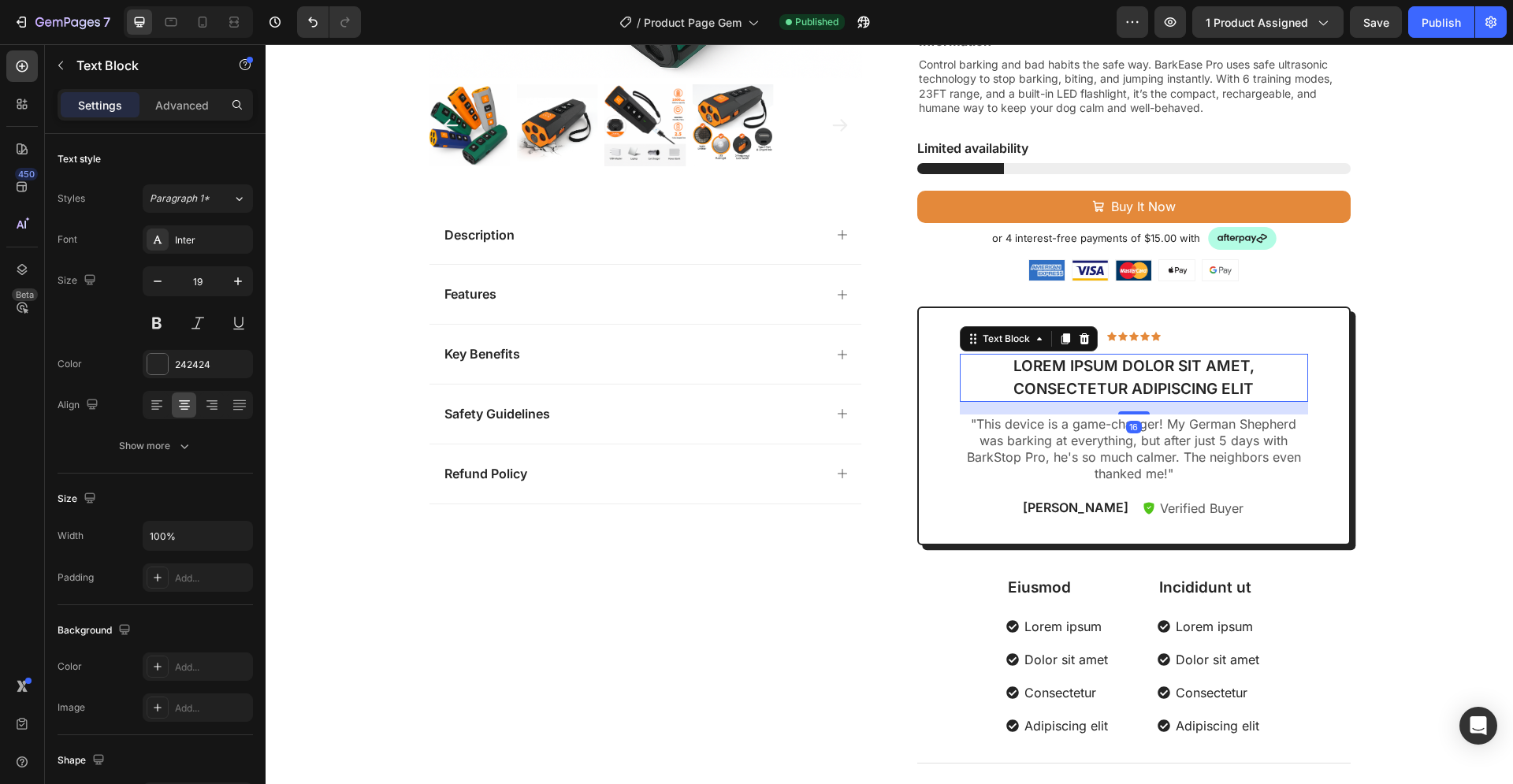
click at [1240, 390] on p "Lorem ipsum dolor sit amet, consectetur adipiscing elit" at bounding box center [1134, 377] width 345 height 45
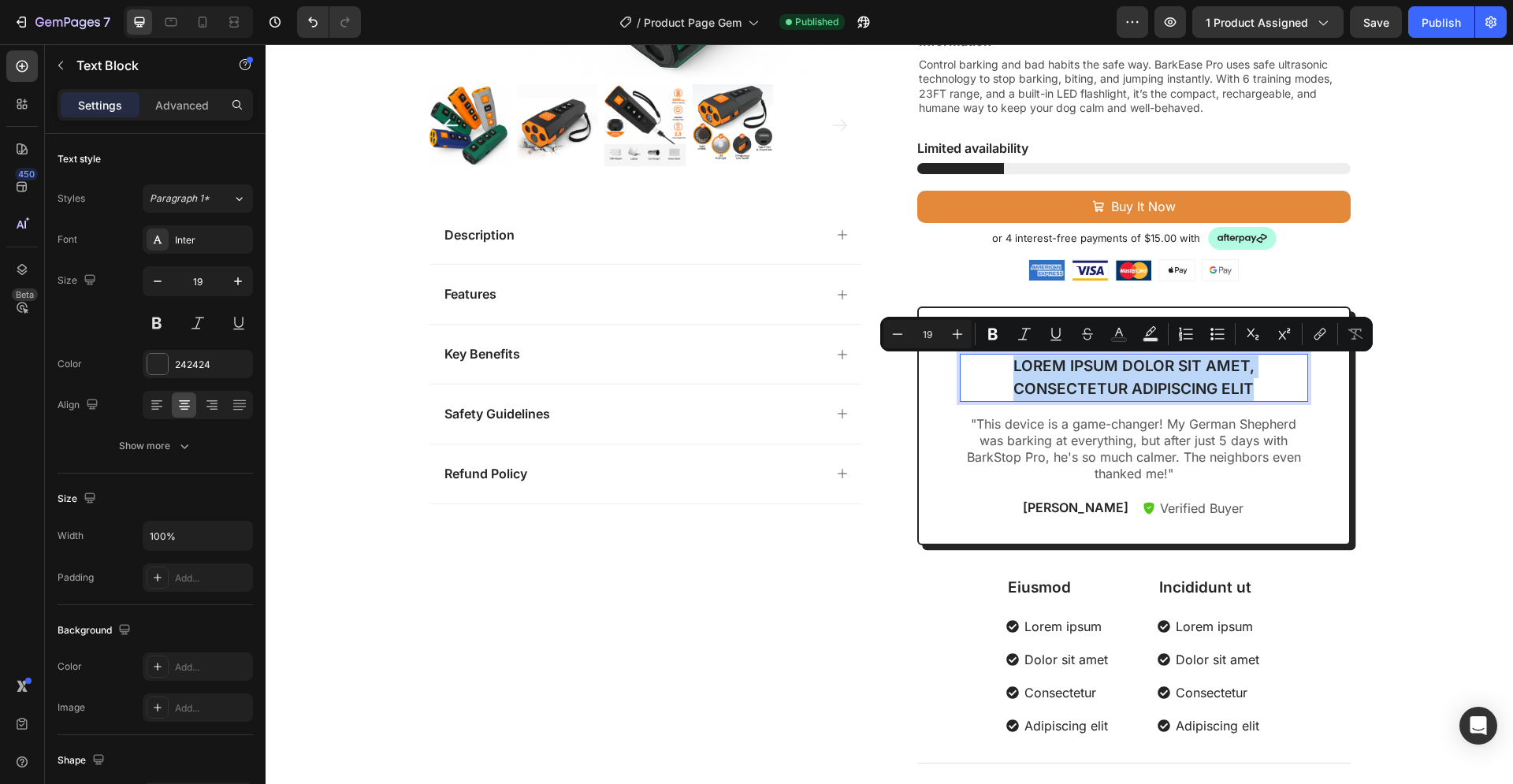
drag, startPoint x: 1254, startPoint y: 390, endPoint x: 1007, endPoint y: 366, distance: 248.2
click at [1007, 366] on p "Lorem ipsum dolor sit amet, consectetur adipiscing elit" at bounding box center [1134, 377] width 345 height 45
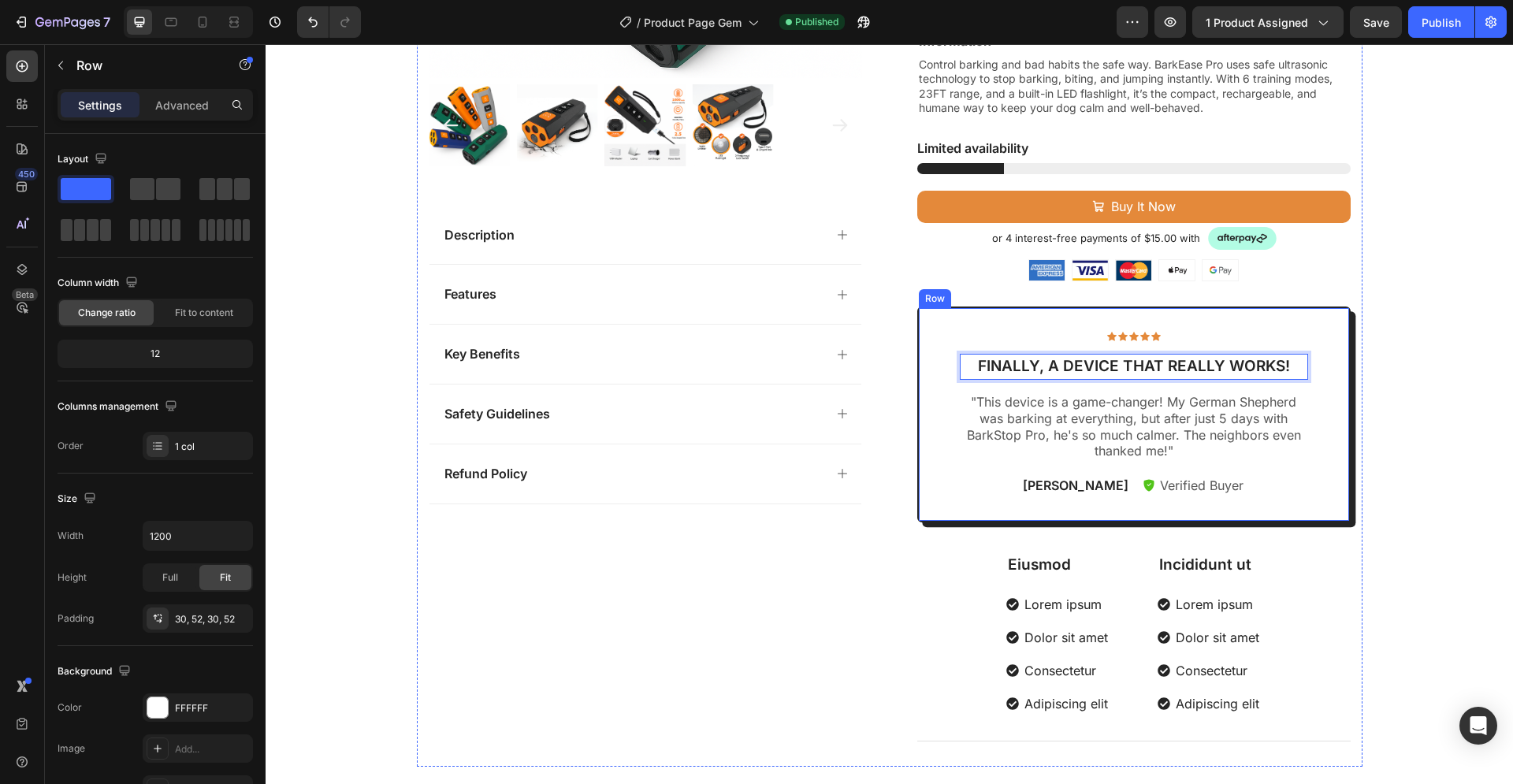
click at [1320, 375] on div "Icon Icon Icon Icon Icon Icon List Finally, a device that really works! Text Bl…" at bounding box center [1134, 414] width 434 height 216
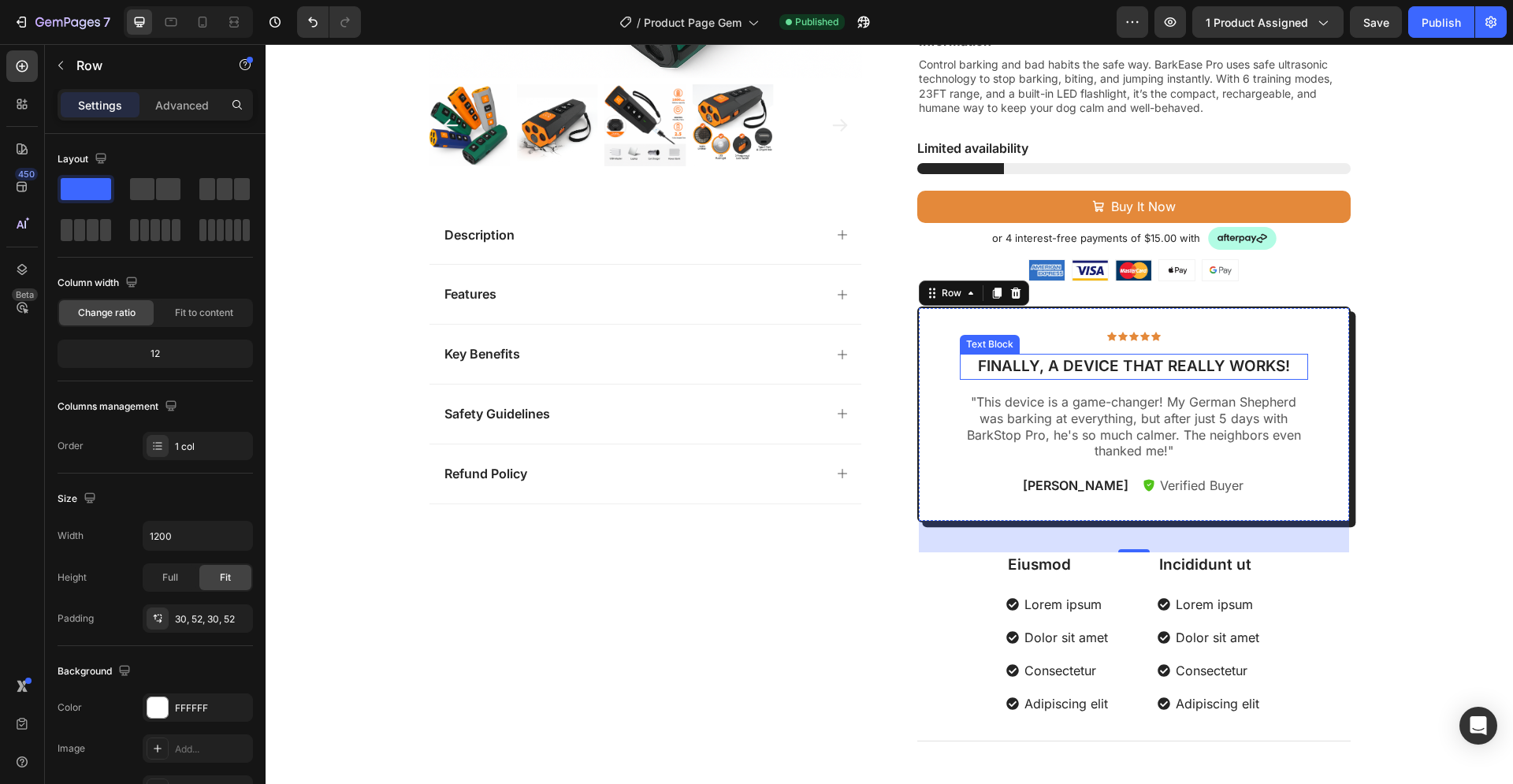
click at [1254, 368] on p "Finally, a device that really works!" at bounding box center [1134, 367] width 345 height 23
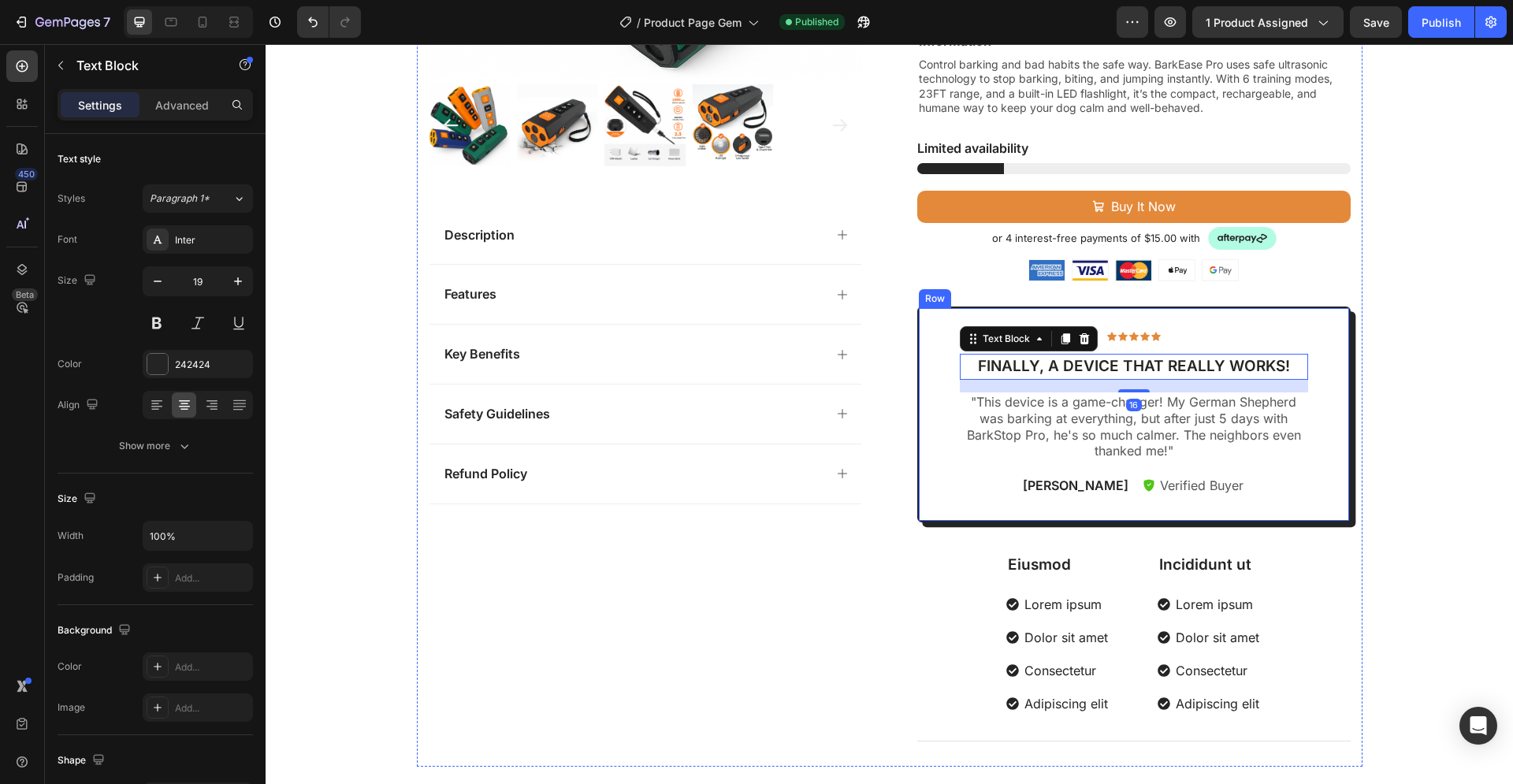
click at [1322, 417] on div "Icon Icon Icon Icon Icon Icon List 2,500+ Verified Reviews! Text Block Row Bark…" at bounding box center [1134, 206] width 434 height 1122
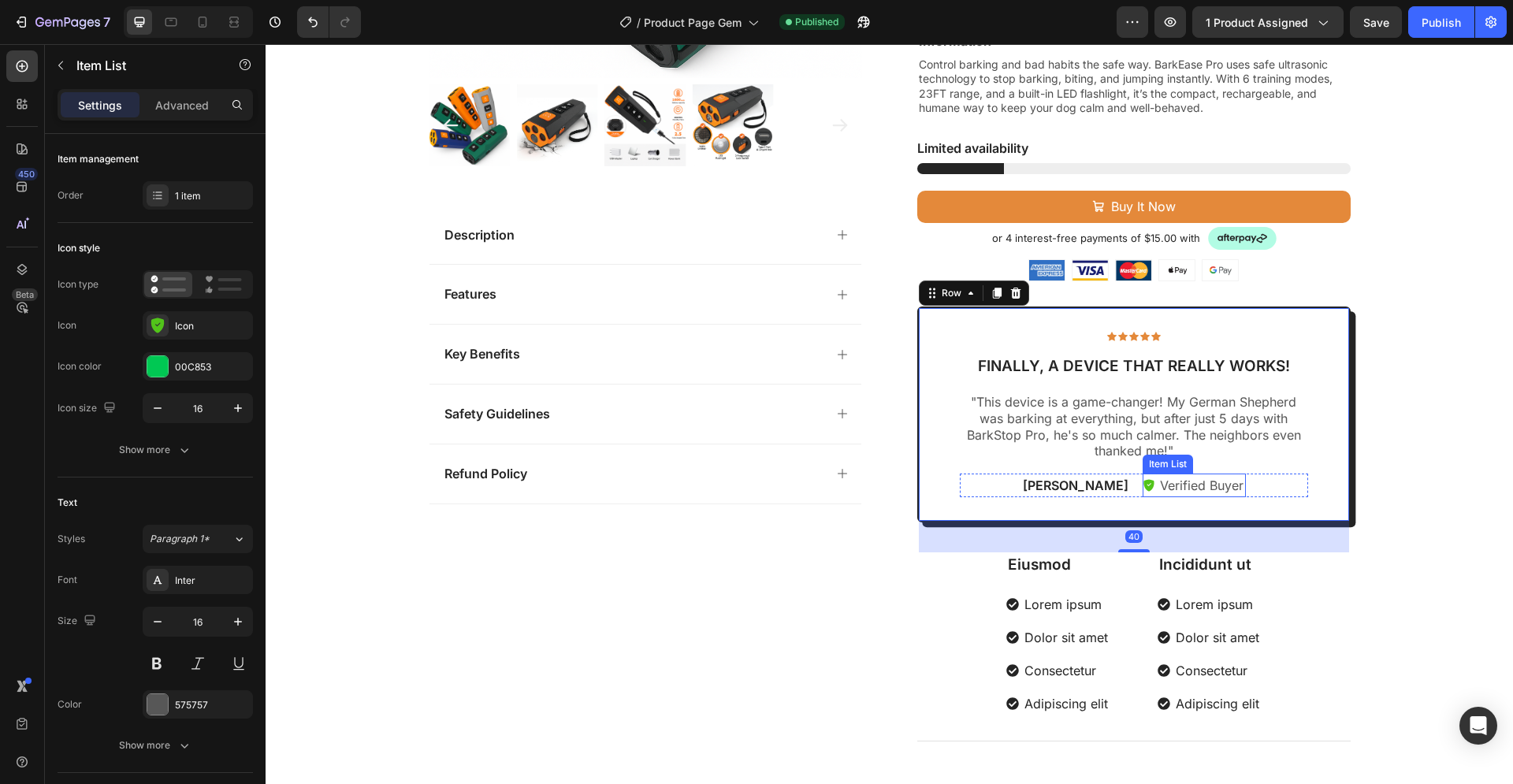
click at [1200, 487] on p "Verified Buyer" at bounding box center [1201, 485] width 84 height 19
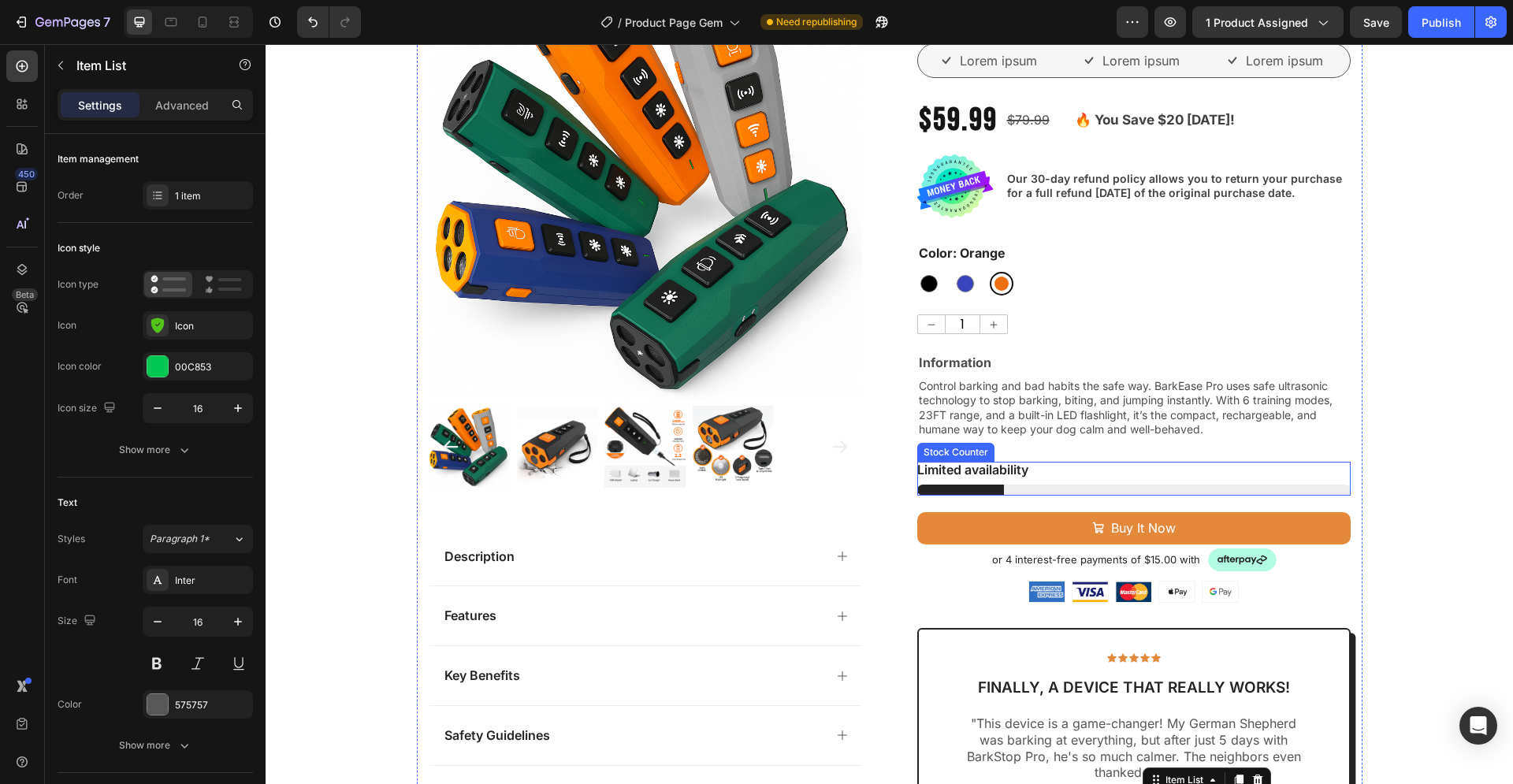
scroll to position [0, 0]
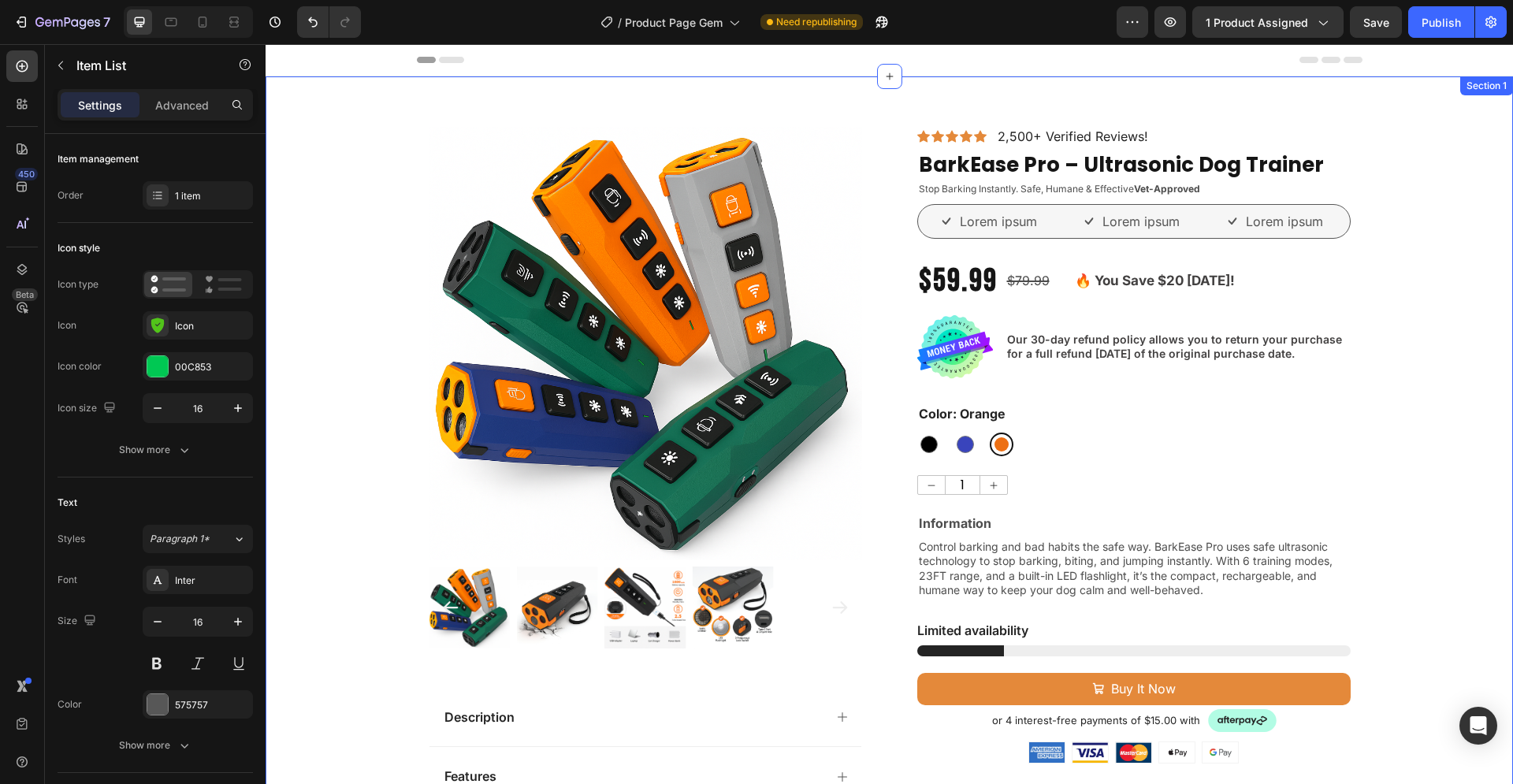
click at [1396, 469] on div "Product Images Description Features Key Benefits Safety Guidelines Refund Polic…" at bounding box center [889, 688] width 1247 height 1122
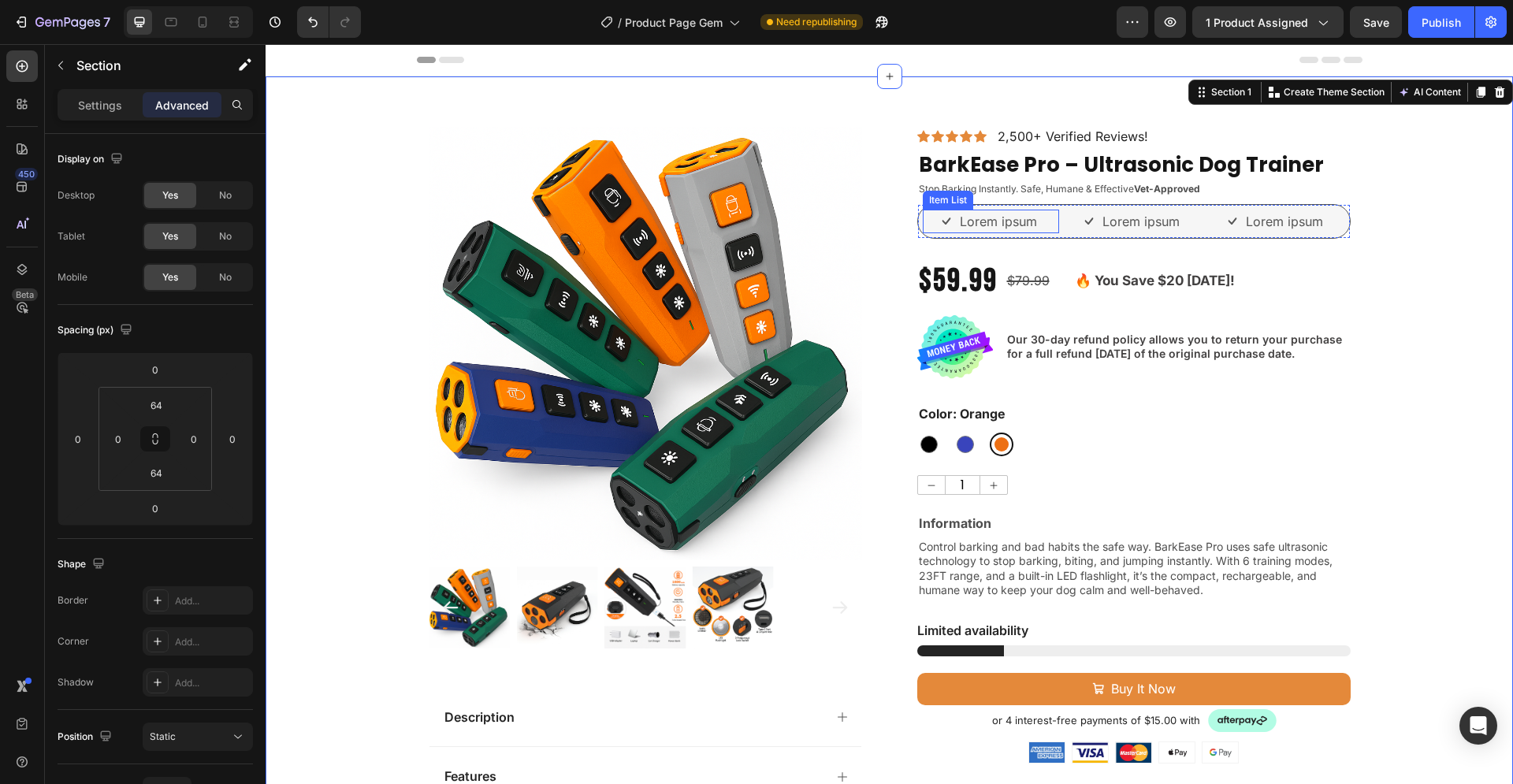
click at [1013, 217] on p "Lorem ipsum" at bounding box center [998, 221] width 77 height 19
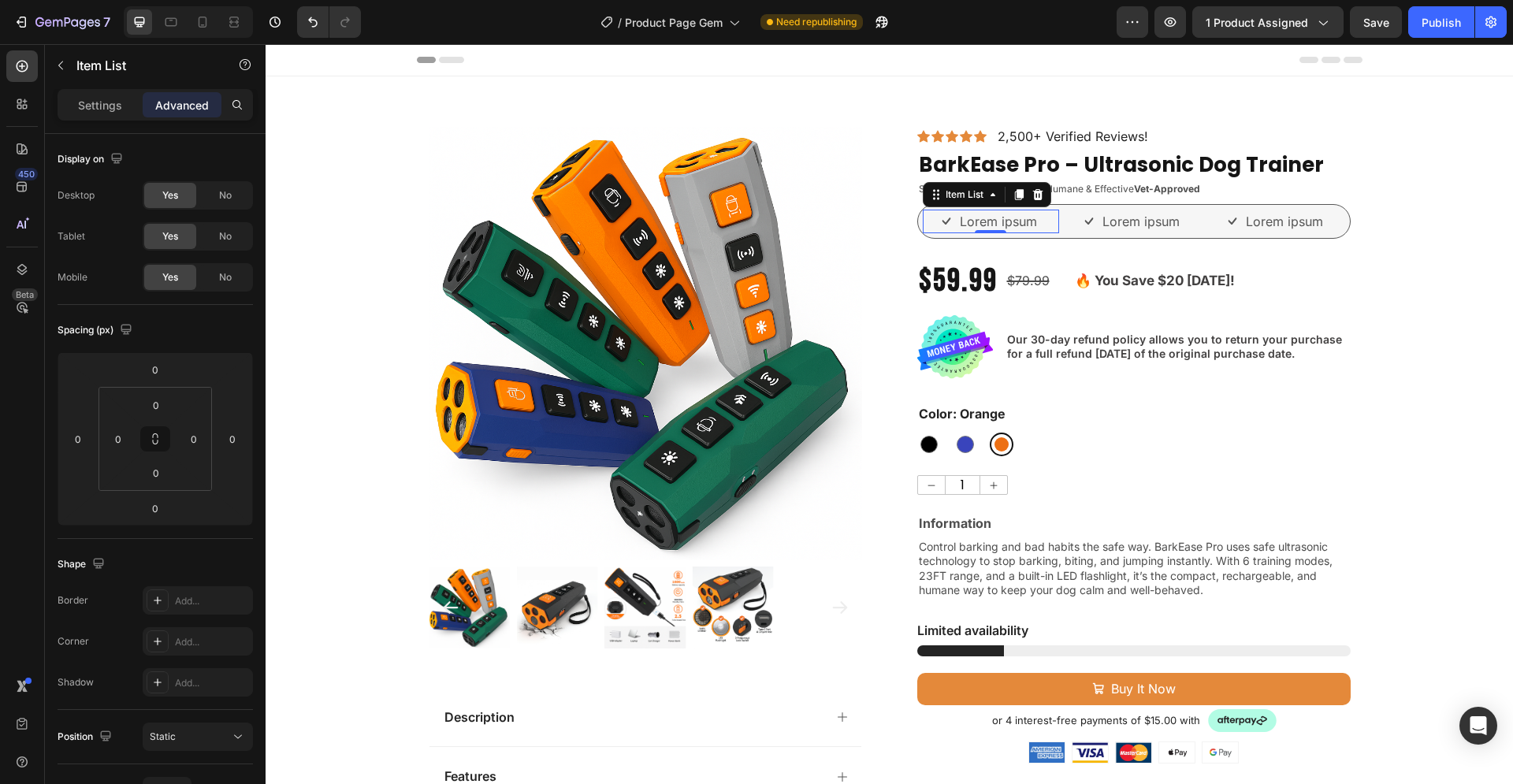
click at [1030, 219] on p "Lorem ipsum" at bounding box center [998, 221] width 77 height 19
click at [1028, 221] on p "Lorem ipsum" at bounding box center [998, 221] width 77 height 19
drag, startPoint x: 1028, startPoint y: 221, endPoint x: 956, endPoint y: 221, distance: 72.0
click at [959, 221] on p "Lorem ipsum" at bounding box center [998, 221] width 77 height 19
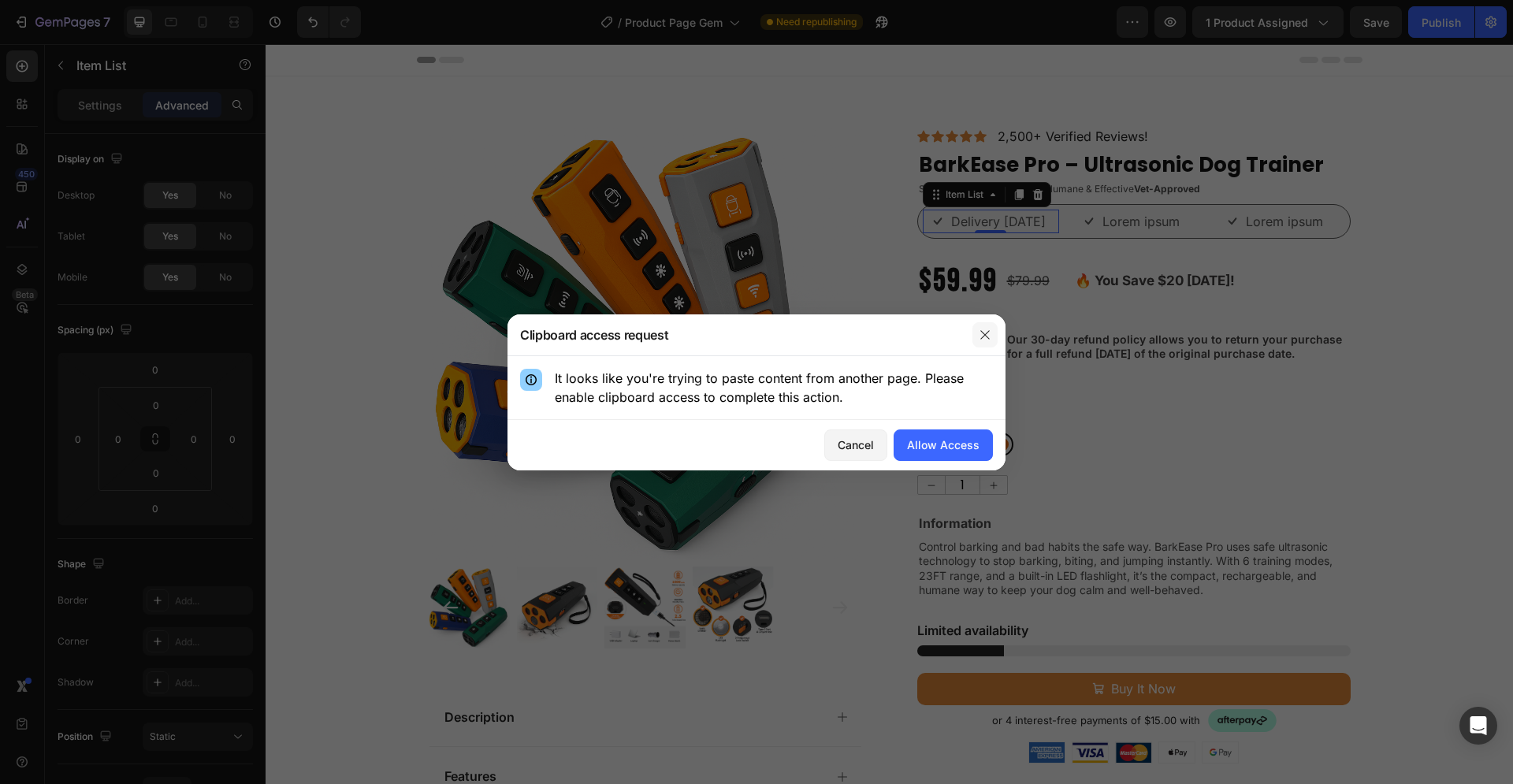
click at [980, 334] on icon "button" at bounding box center [984, 334] width 12 height 12
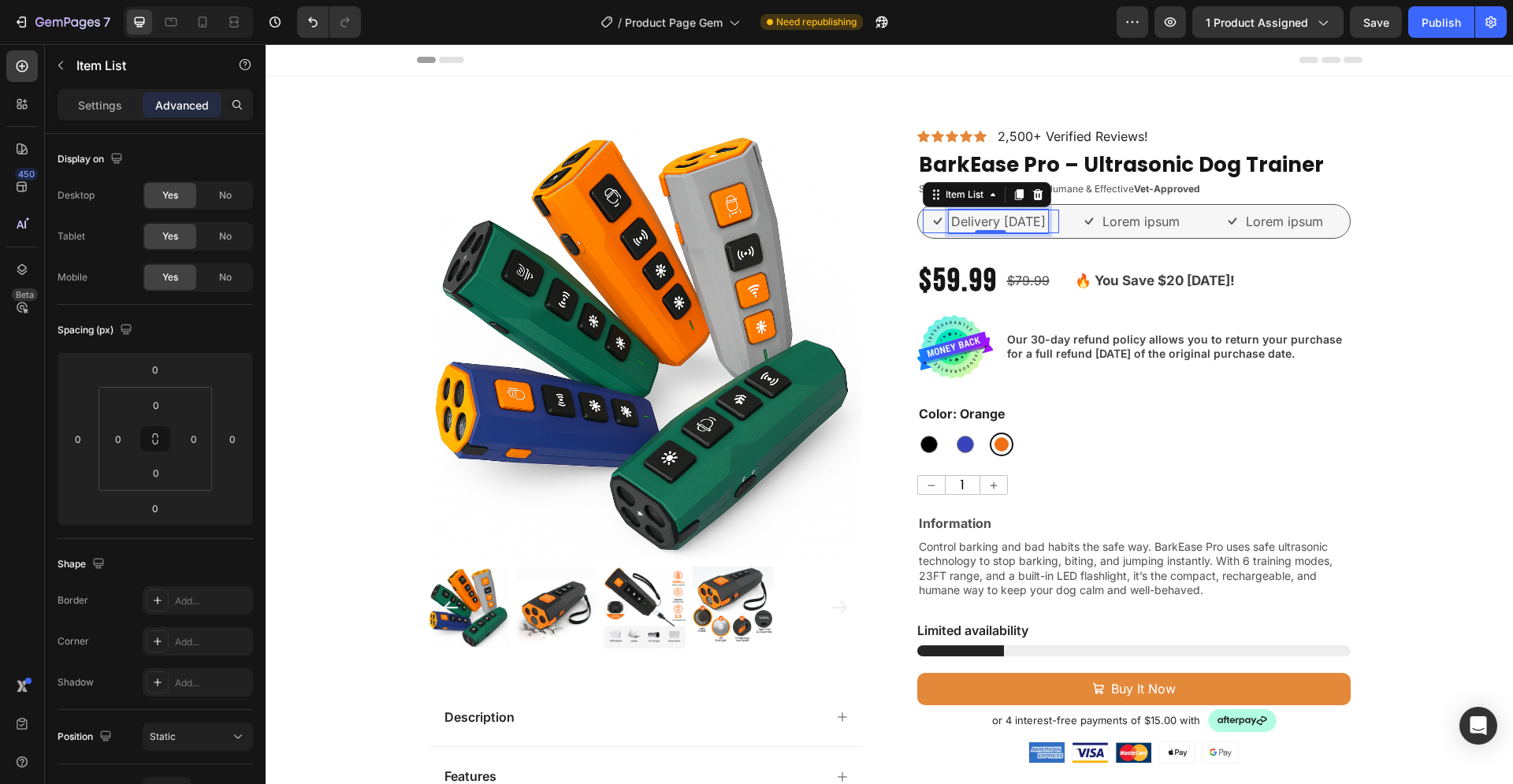
click at [1024, 226] on p "Delivery in 3 Days" at bounding box center [998, 221] width 94 height 19
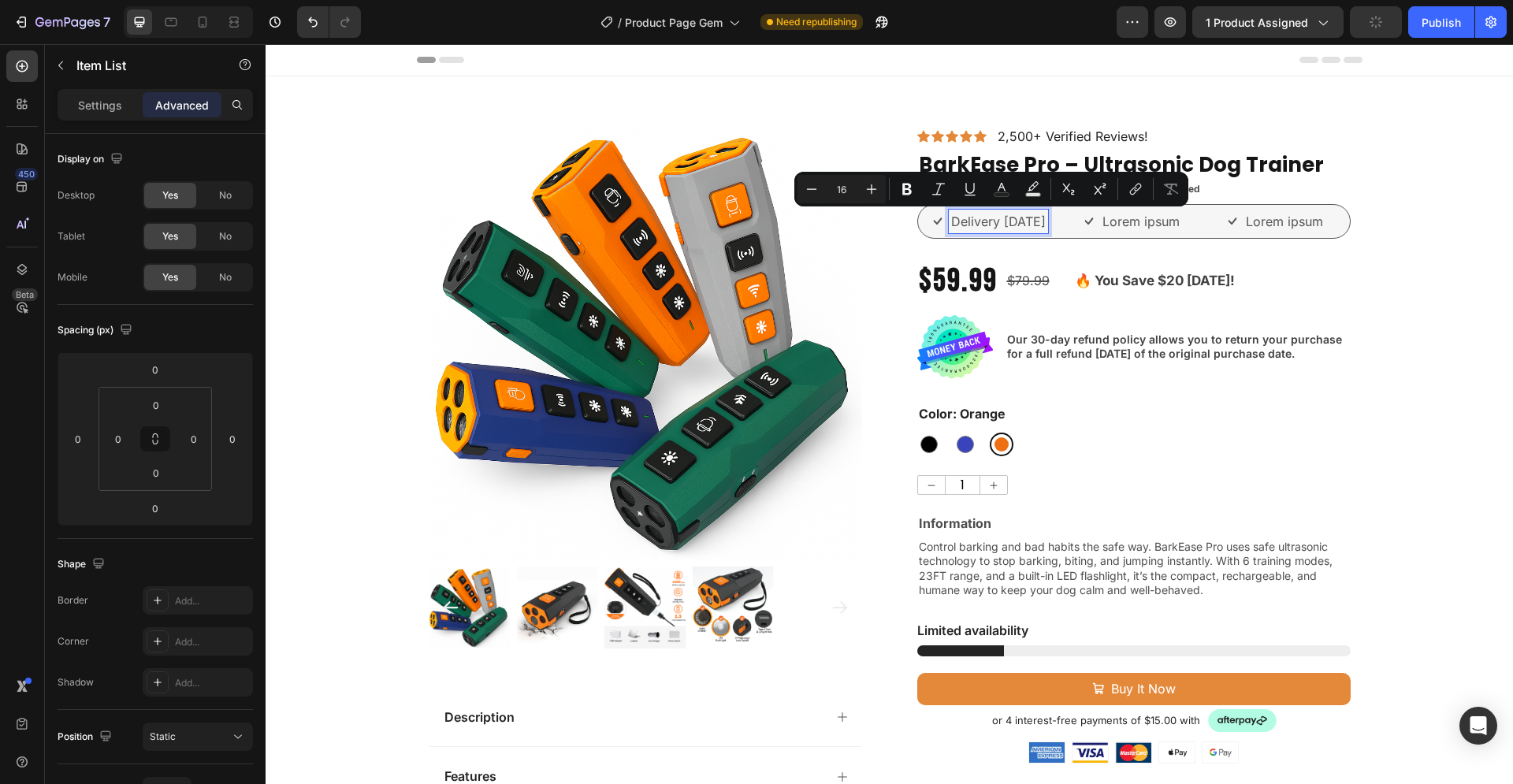
drag, startPoint x: 1044, startPoint y: 222, endPoint x: 937, endPoint y: 226, distance: 107.1
click at [949, 226] on div "Delivery in 3 Days" at bounding box center [999, 221] width 99 height 24
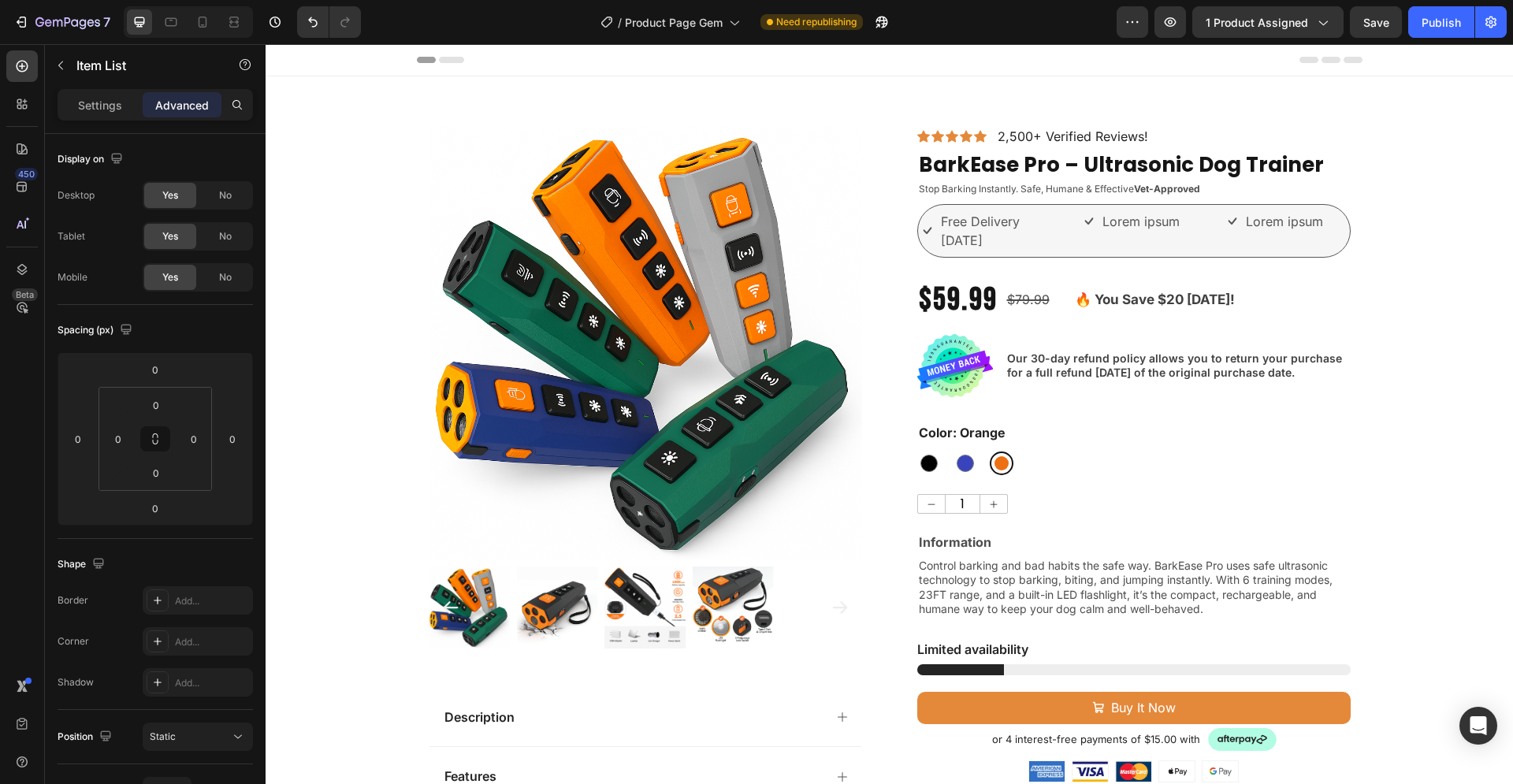
click at [1003, 228] on p "Free Delivery in 3 Days" at bounding box center [999, 231] width 116 height 38
click at [964, 225] on p "Free Delivery in 3 Days" at bounding box center [999, 231] width 116 height 38
click at [945, 221] on p "Free Delivery in 3 Days" at bounding box center [999, 231] width 116 height 38
click at [953, 239] on p "Free Delivery in 3 Days" at bounding box center [999, 231] width 116 height 38
click at [1117, 230] on p "Lorem ipsum" at bounding box center [1140, 221] width 77 height 19
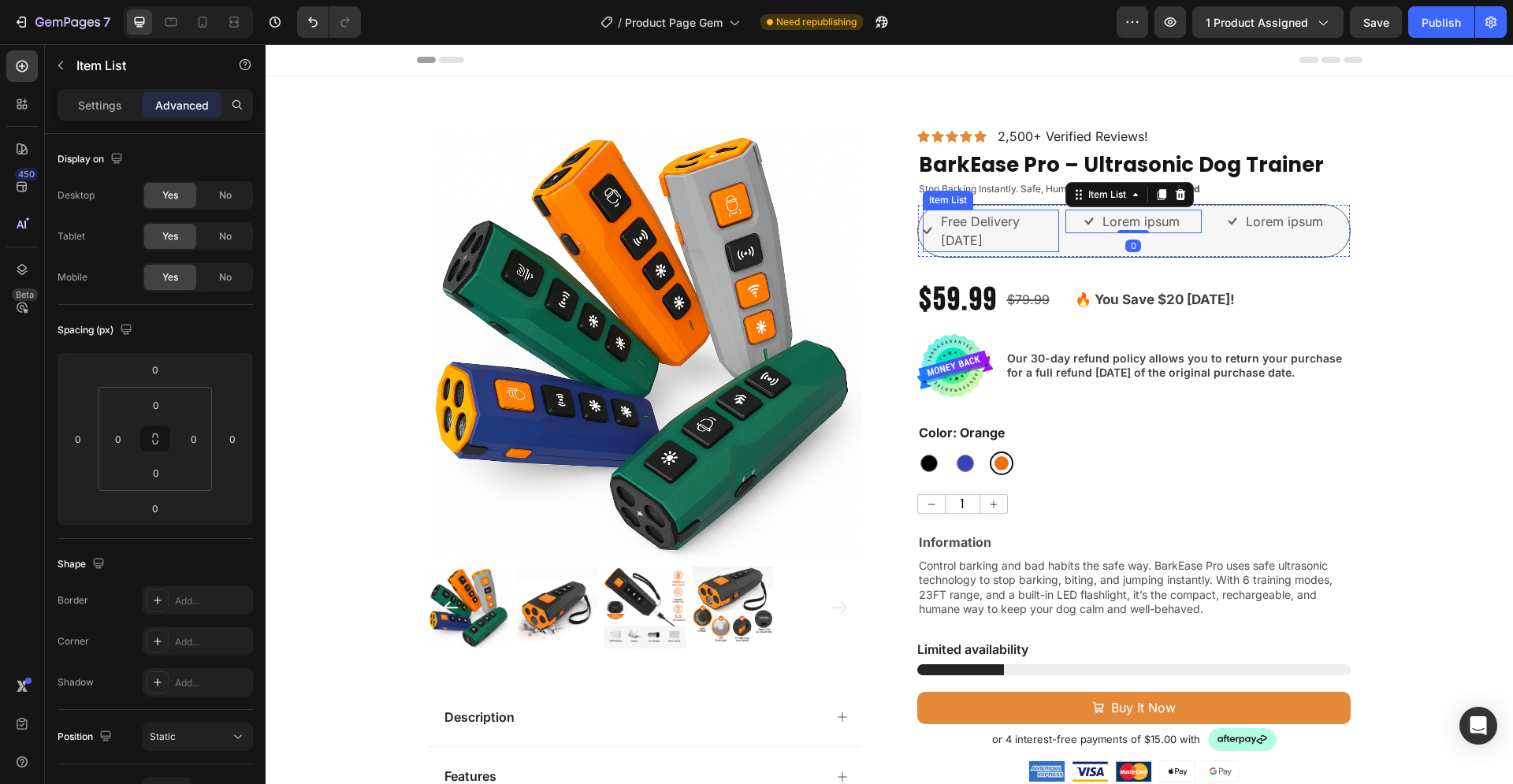
click at [985, 219] on p "Free Delivery in 3 Days" at bounding box center [999, 231] width 116 height 38
click at [101, 111] on p "Settings" at bounding box center [100, 105] width 44 height 16
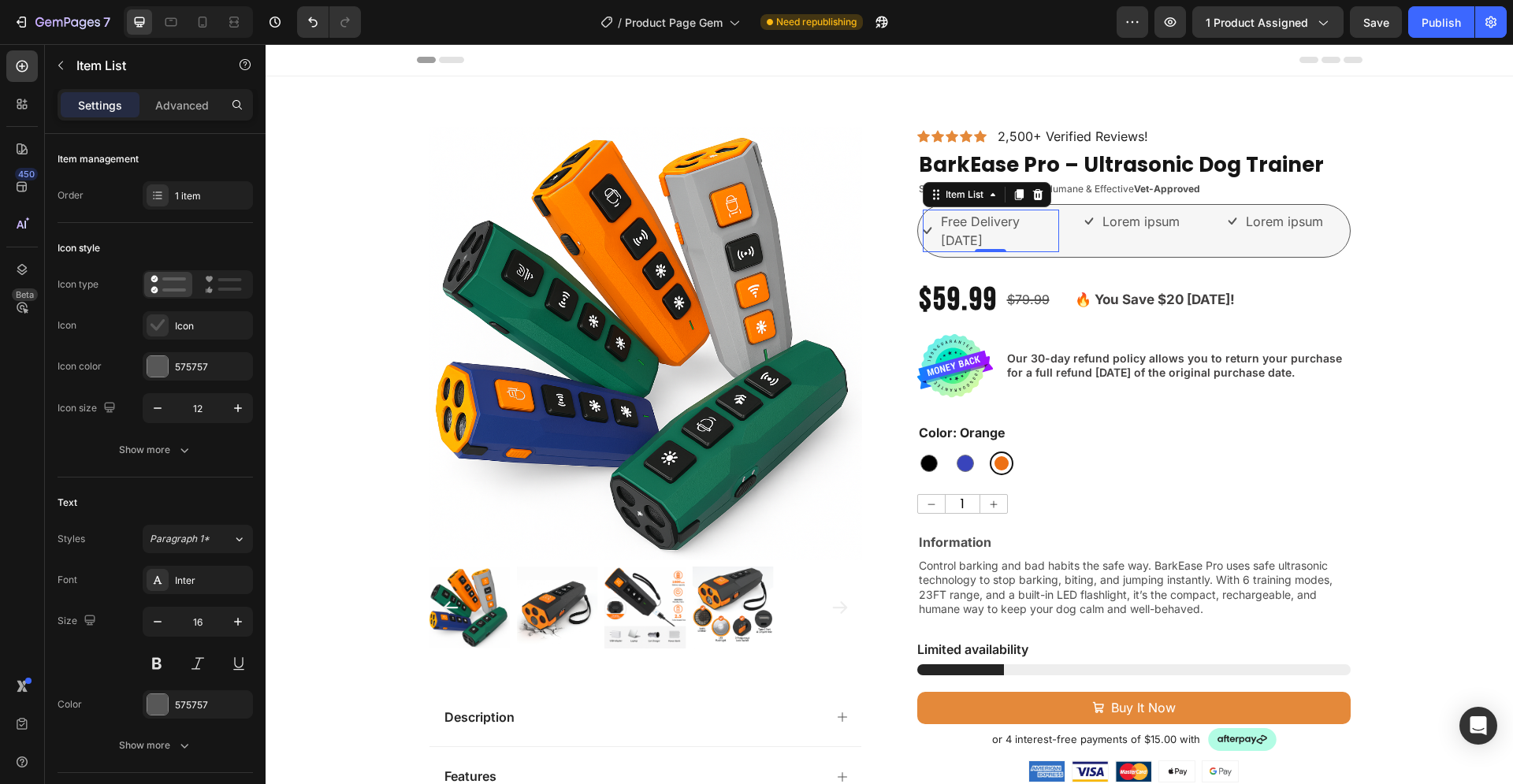
type input "8"
click at [163, 618] on icon "button" at bounding box center [157, 621] width 16 height 16
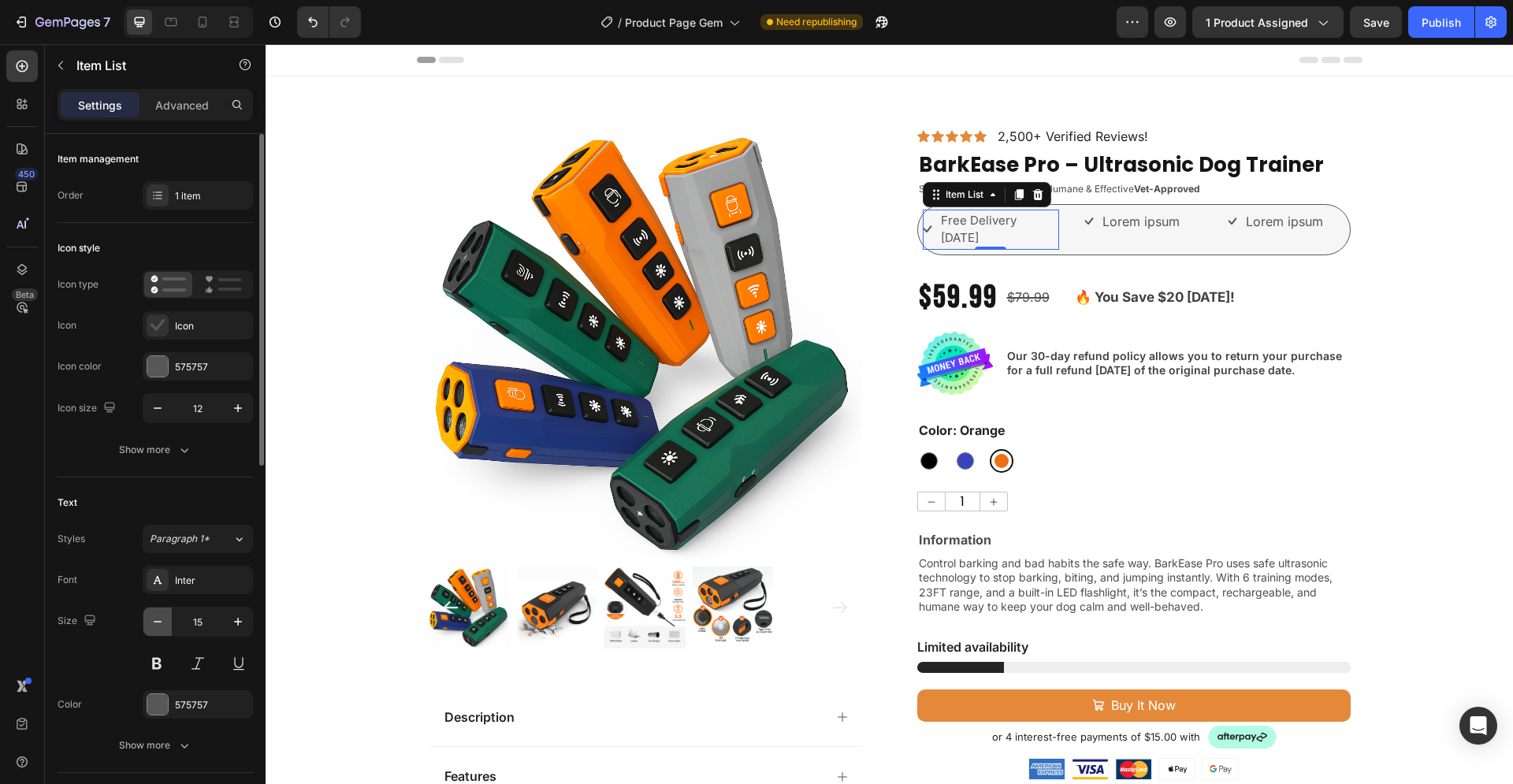
click at [163, 618] on icon "button" at bounding box center [157, 621] width 16 height 16
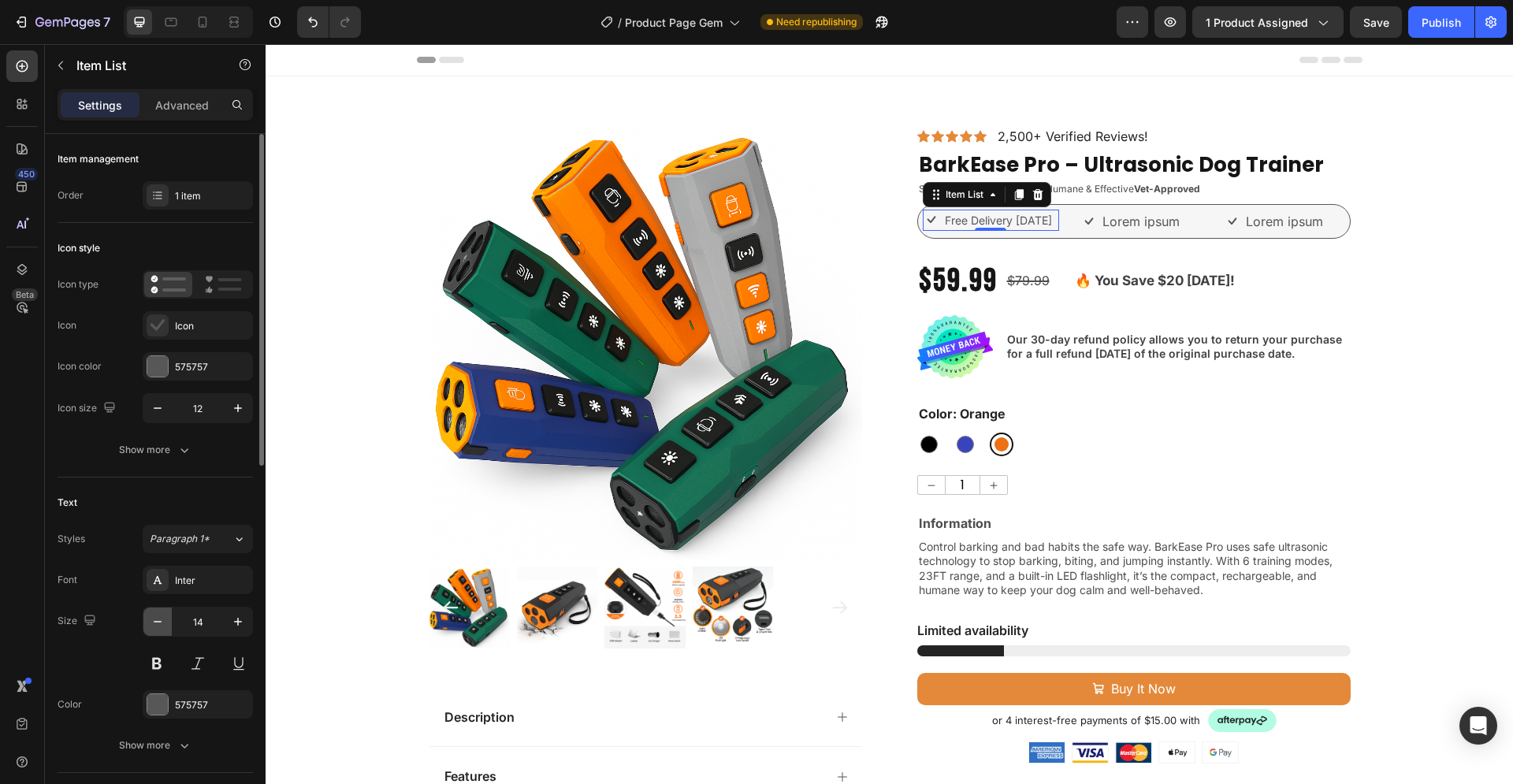
click at [163, 619] on icon "button" at bounding box center [157, 621] width 16 height 16
type input "13"
click at [1122, 219] on p "Lorem ipsum" at bounding box center [1140, 221] width 77 height 19
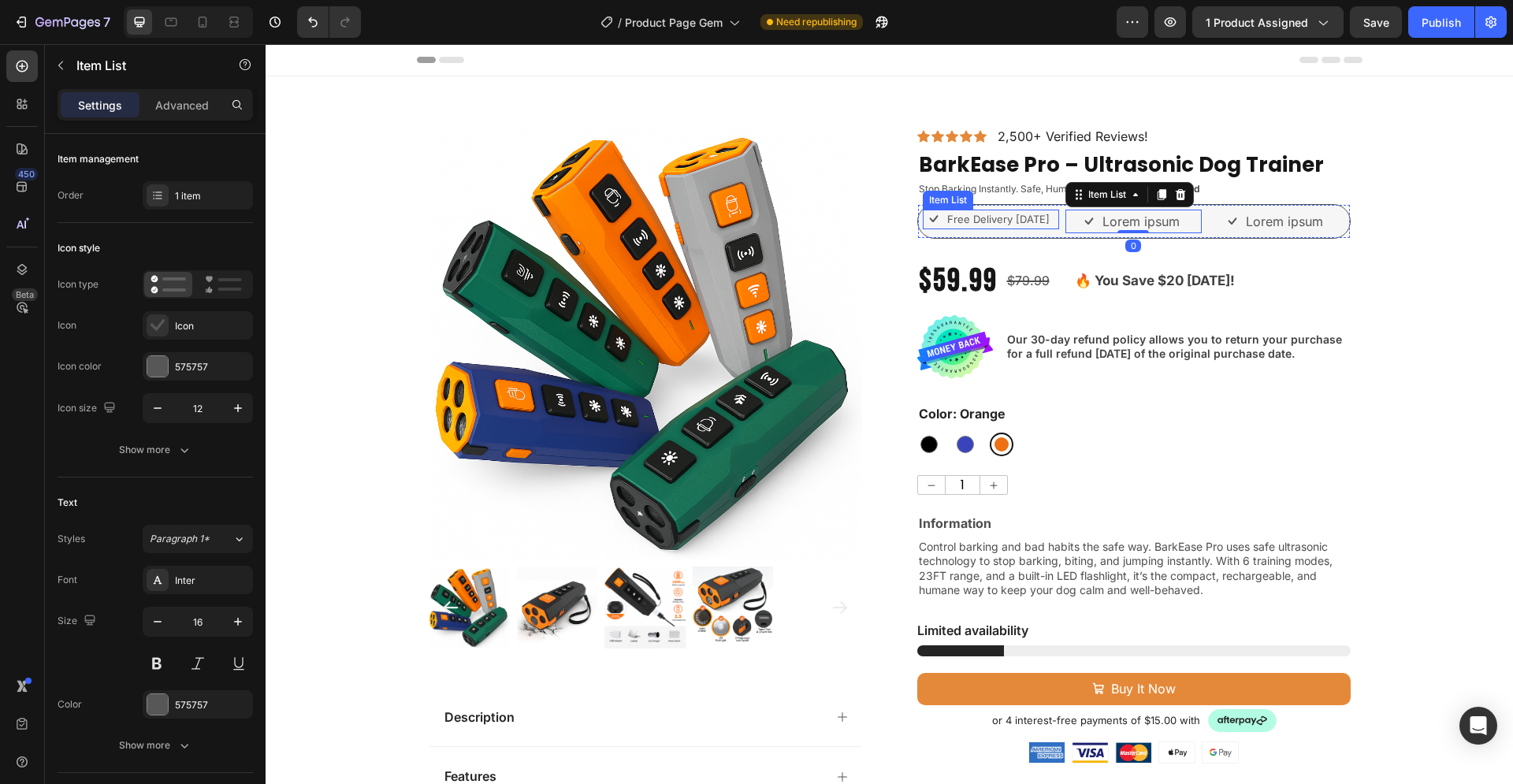
click at [984, 221] on p "Free Delivery in 3 Days" at bounding box center [998, 219] width 102 height 16
click at [1121, 219] on p "Lorem ipsum" at bounding box center [1140, 221] width 77 height 19
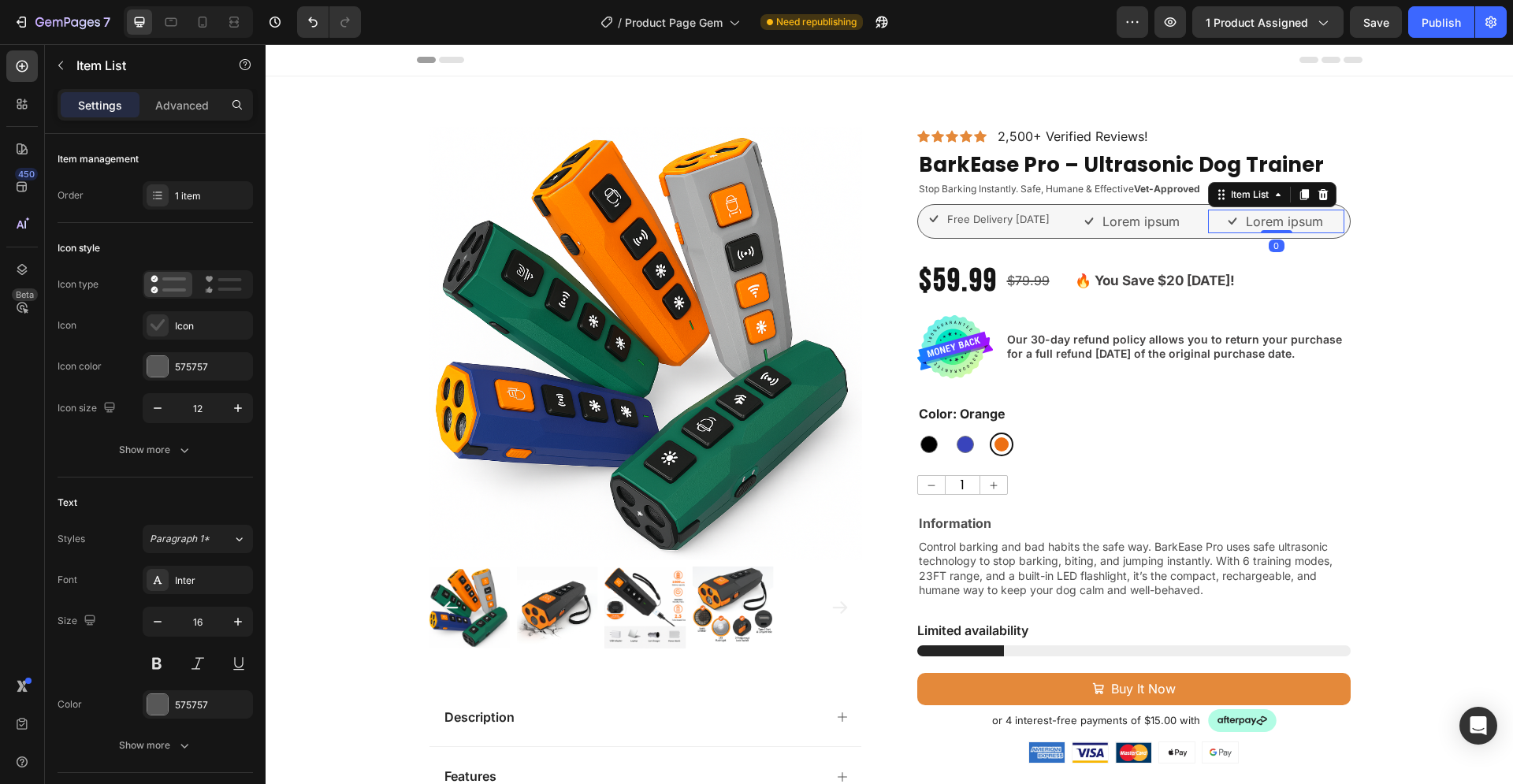
click at [1259, 226] on p "Lorem ipsum" at bounding box center [1283, 221] width 77 height 19
click at [1305, 225] on p "Lorem ipsum" at bounding box center [1283, 221] width 77 height 19
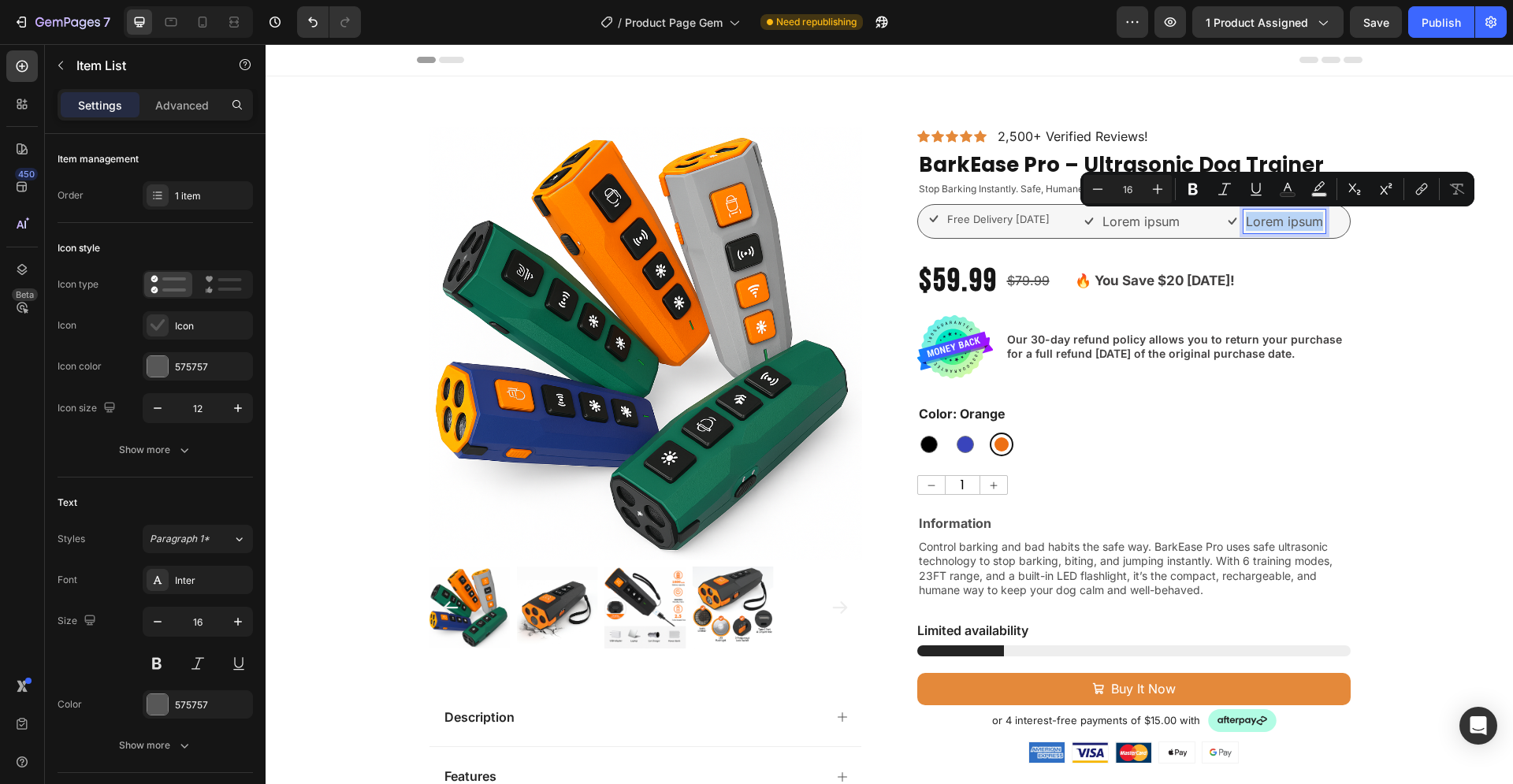
drag, startPoint x: 1316, startPoint y: 224, endPoint x: 1241, endPoint y: 223, distance: 75.0
click at [1245, 223] on p "Lorem ipsum" at bounding box center [1283, 221] width 77 height 19
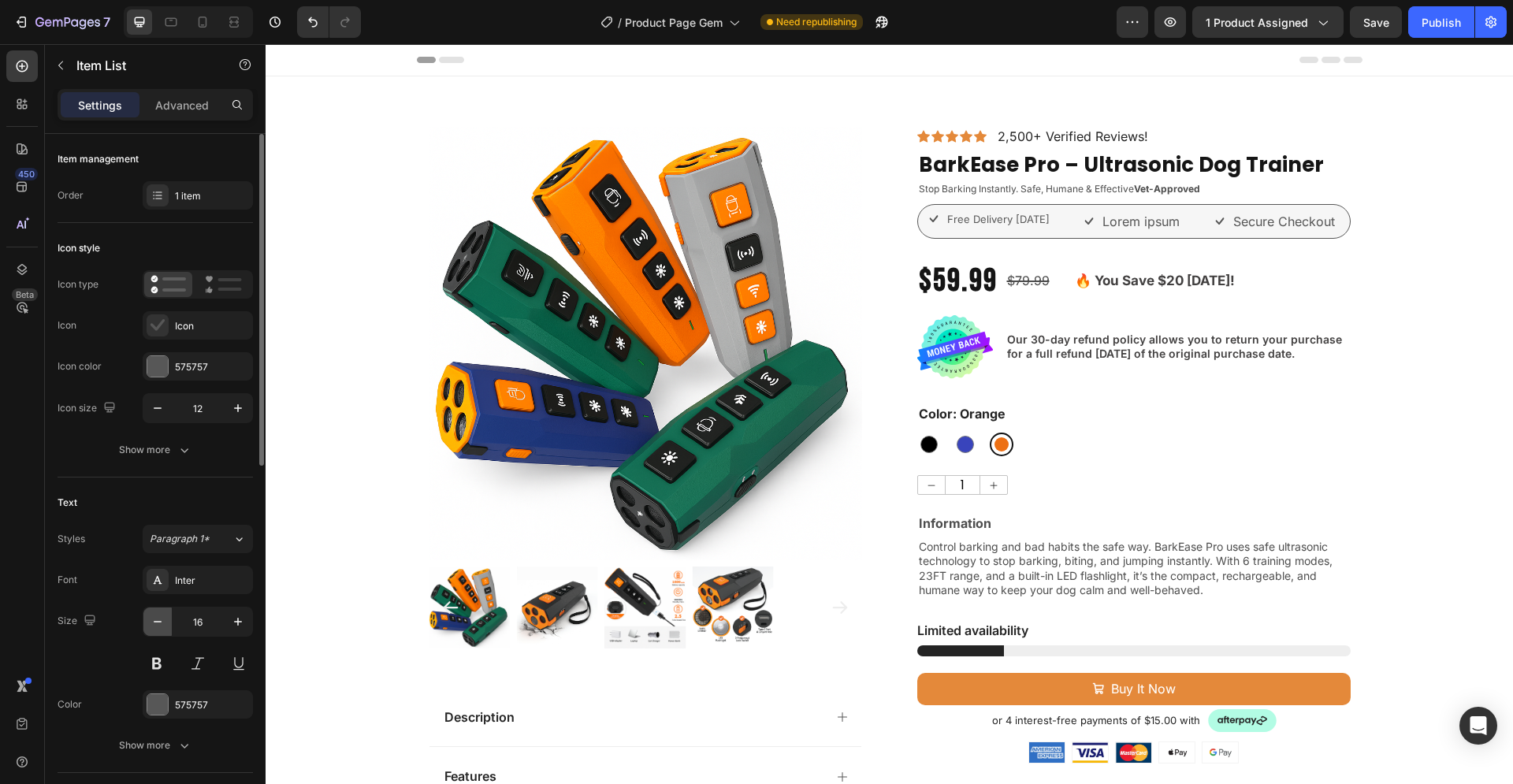
click at [158, 616] on icon "button" at bounding box center [157, 621] width 16 height 16
click at [159, 616] on icon "button" at bounding box center [157, 621] width 16 height 16
click at [235, 619] on icon "button" at bounding box center [237, 621] width 16 height 16
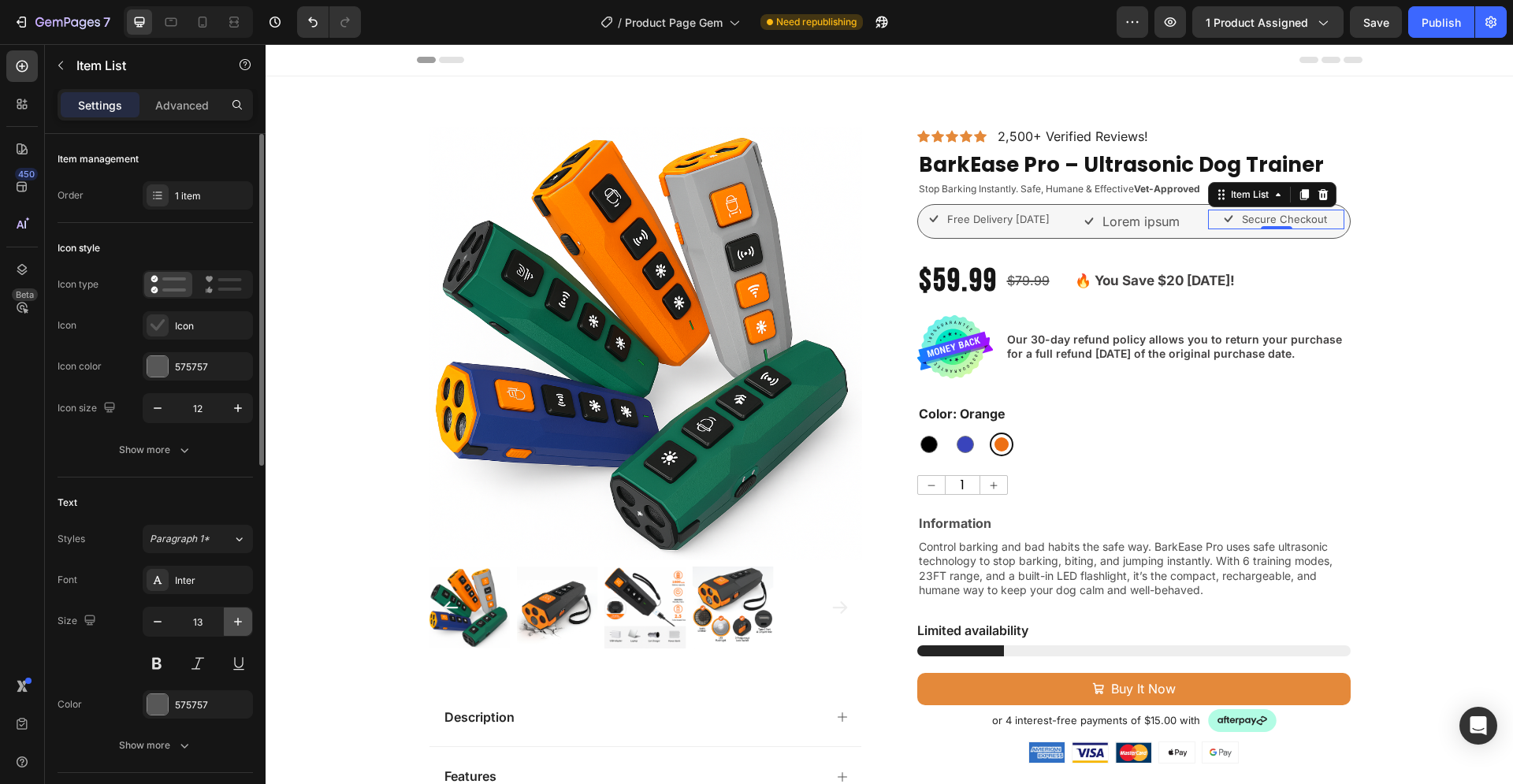
click at [235, 619] on icon "button" at bounding box center [237, 621] width 16 height 16
type input "14"
click at [964, 218] on p "Free Delivery in 3 Days" at bounding box center [998, 219] width 102 height 16
click at [237, 616] on icon "button" at bounding box center [237, 621] width 16 height 16
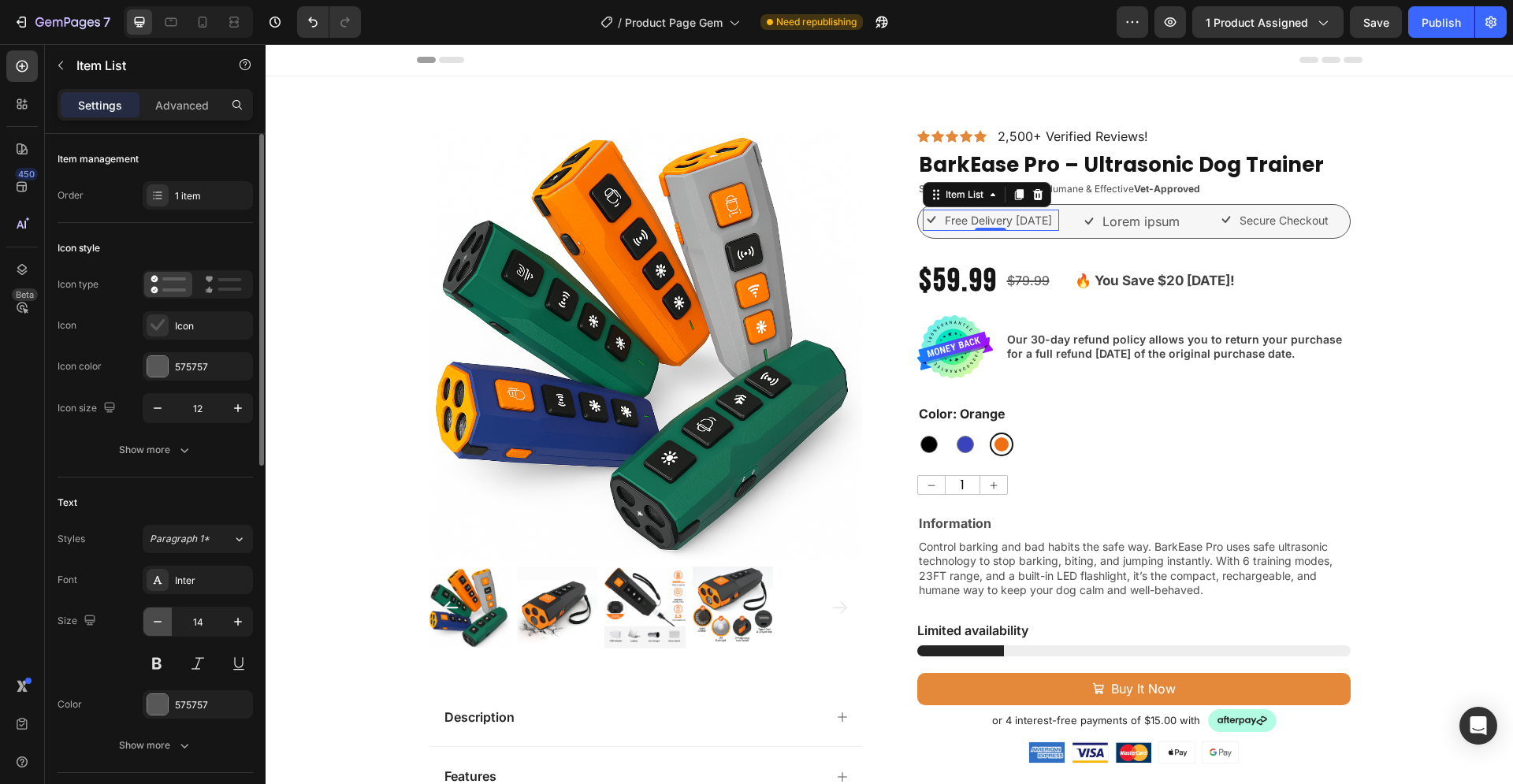
click at [156, 620] on icon "button" at bounding box center [157, 621] width 16 height 16
type input "13"
click at [1271, 227] on p "Secure Checkout" at bounding box center [1283, 219] width 89 height 16
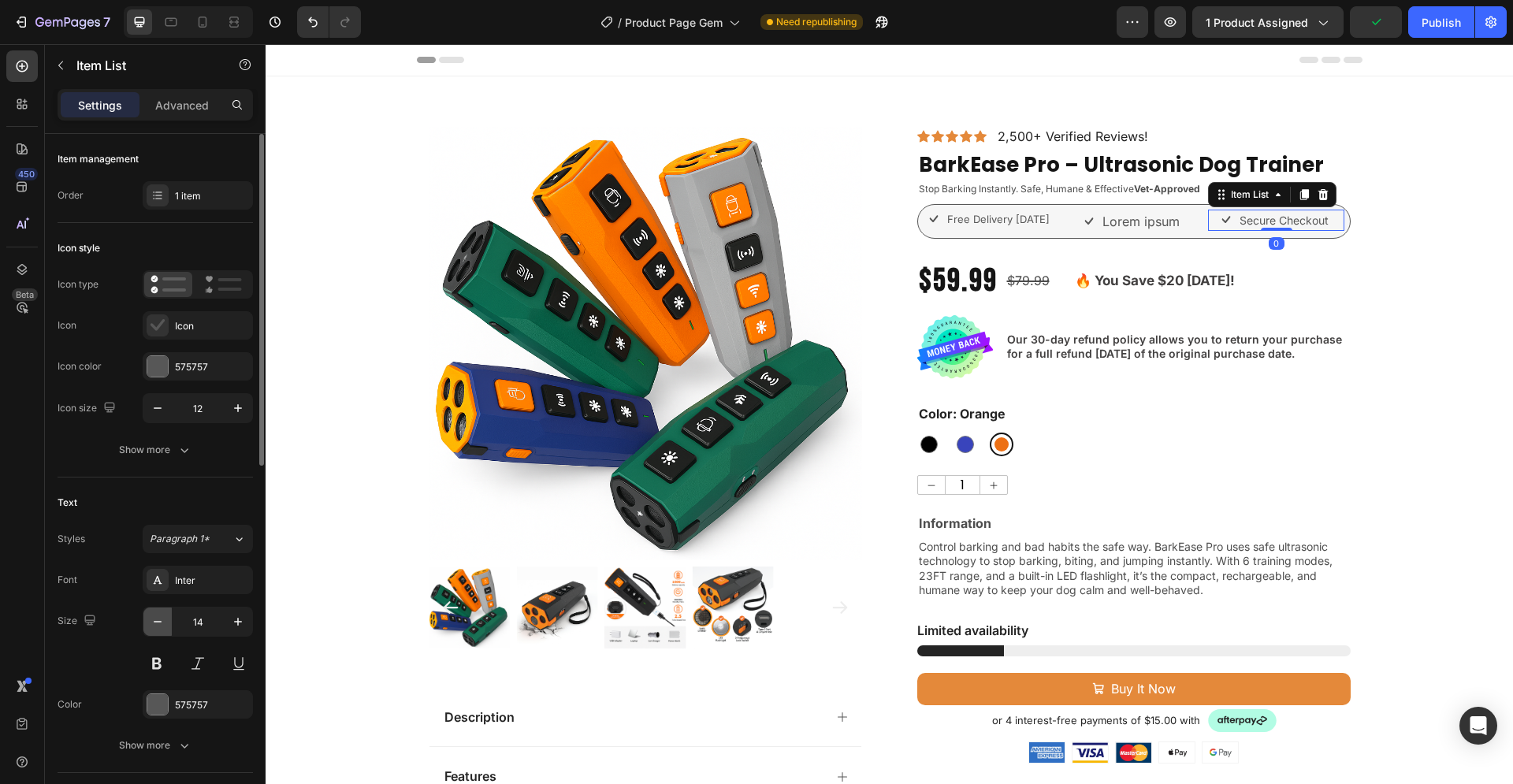
click at [157, 623] on icon "button" at bounding box center [157, 621] width 16 height 16
type input "13"
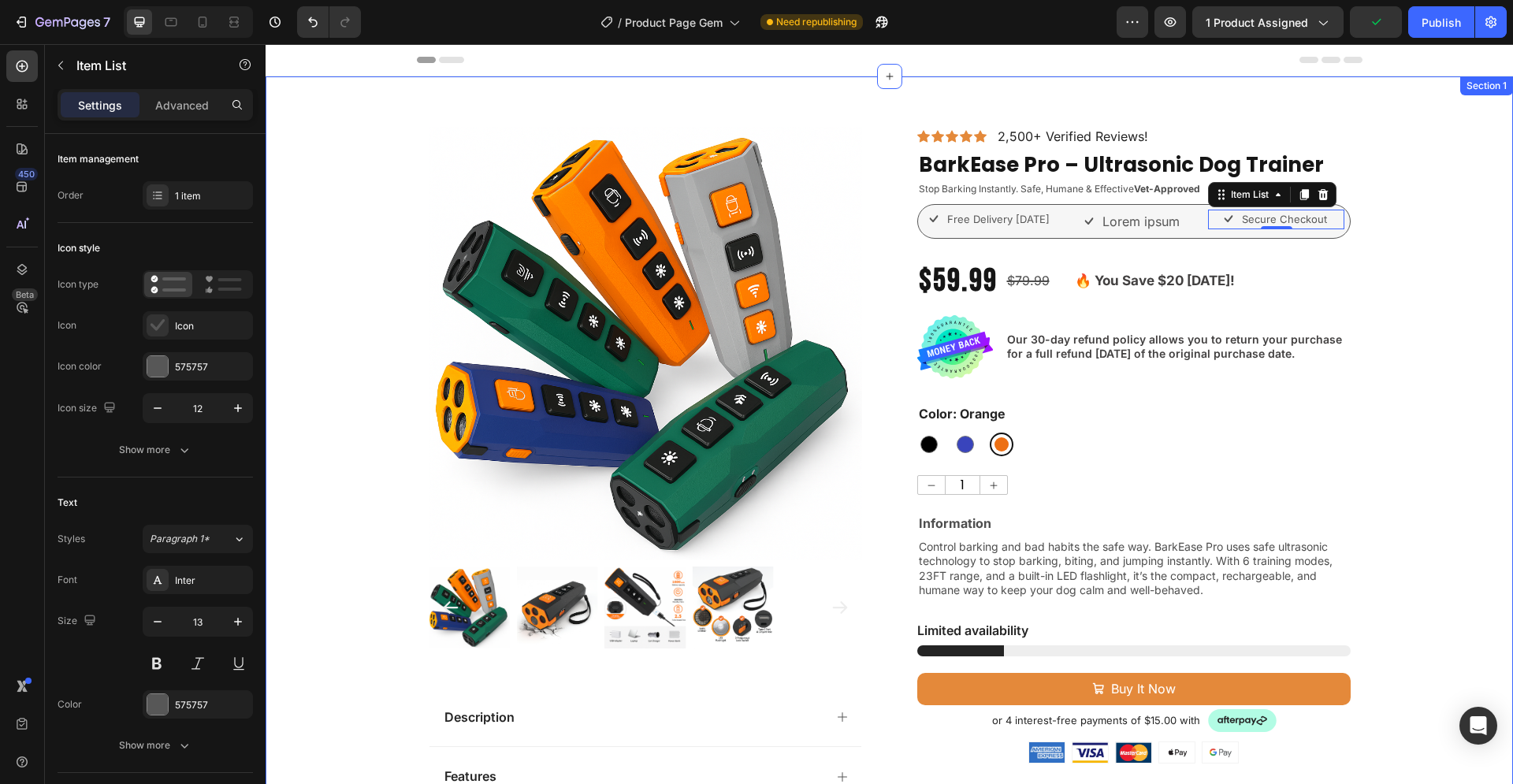
click at [1408, 273] on div "Product Images Description Features Key Benefits Safety Guidelines Refund Polic…" at bounding box center [889, 688] width 1247 height 1122
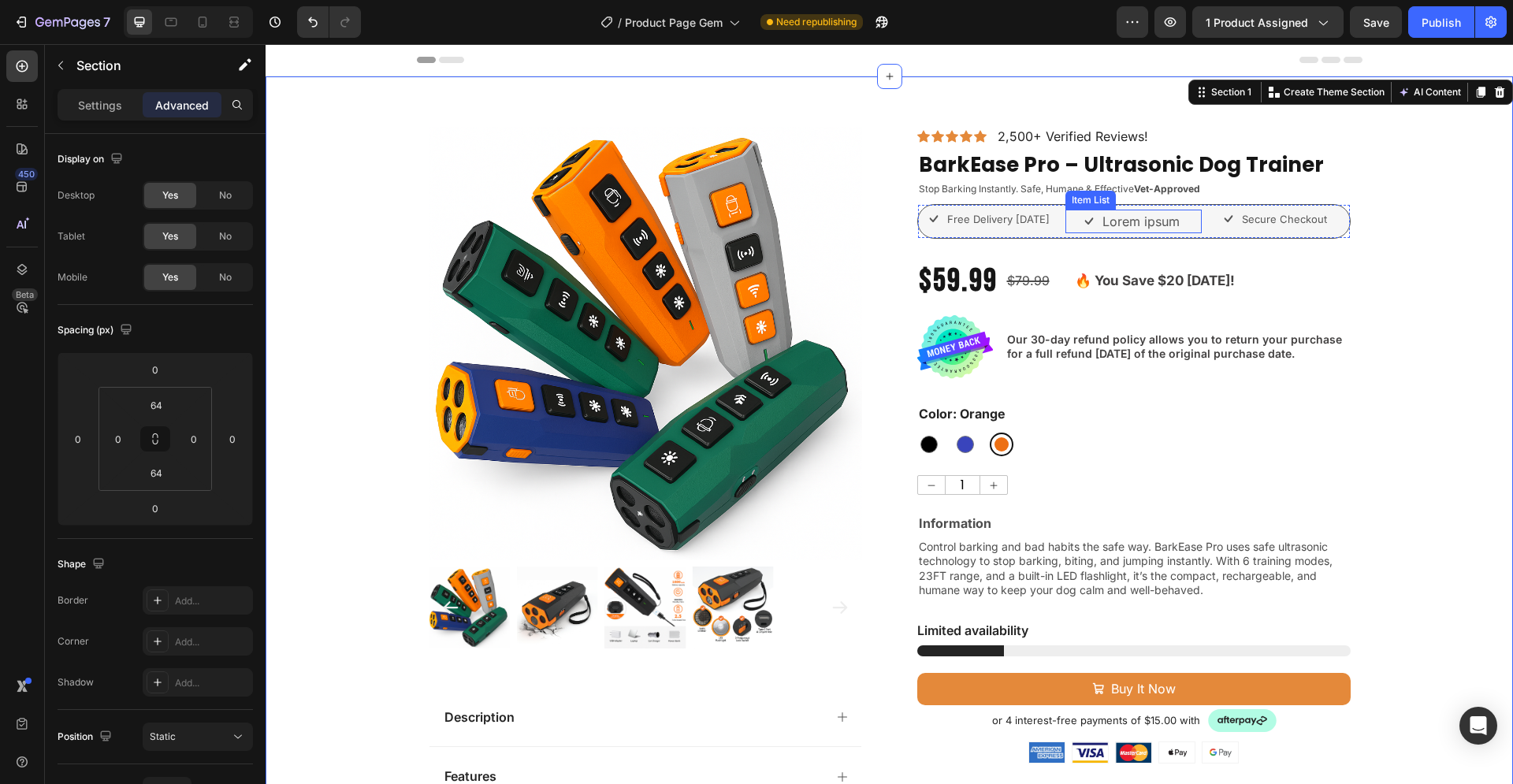
click at [1127, 225] on p "Lorem ipsum" at bounding box center [1140, 221] width 77 height 19
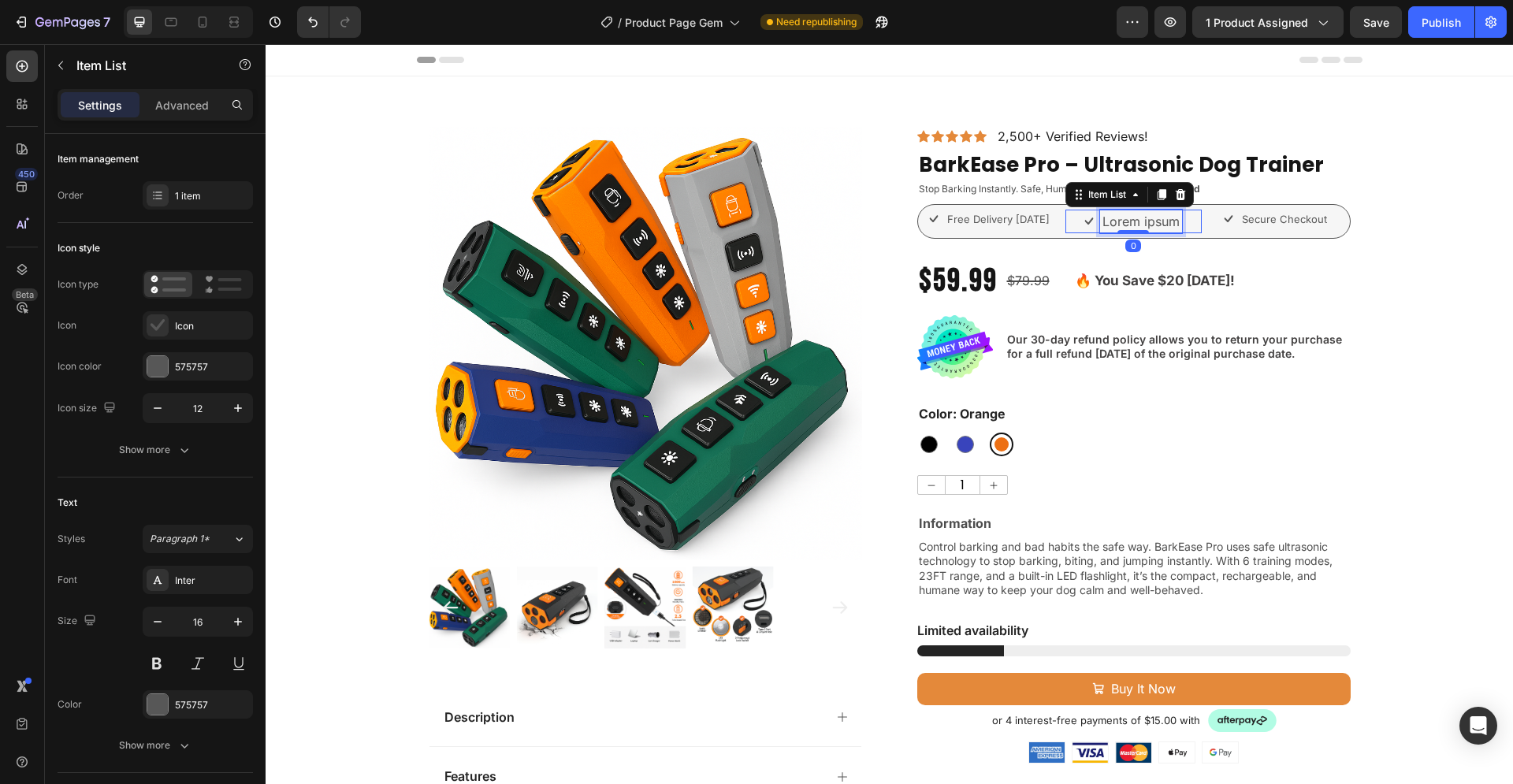
click at [1132, 225] on p "Lorem ipsum" at bounding box center [1140, 221] width 77 height 19
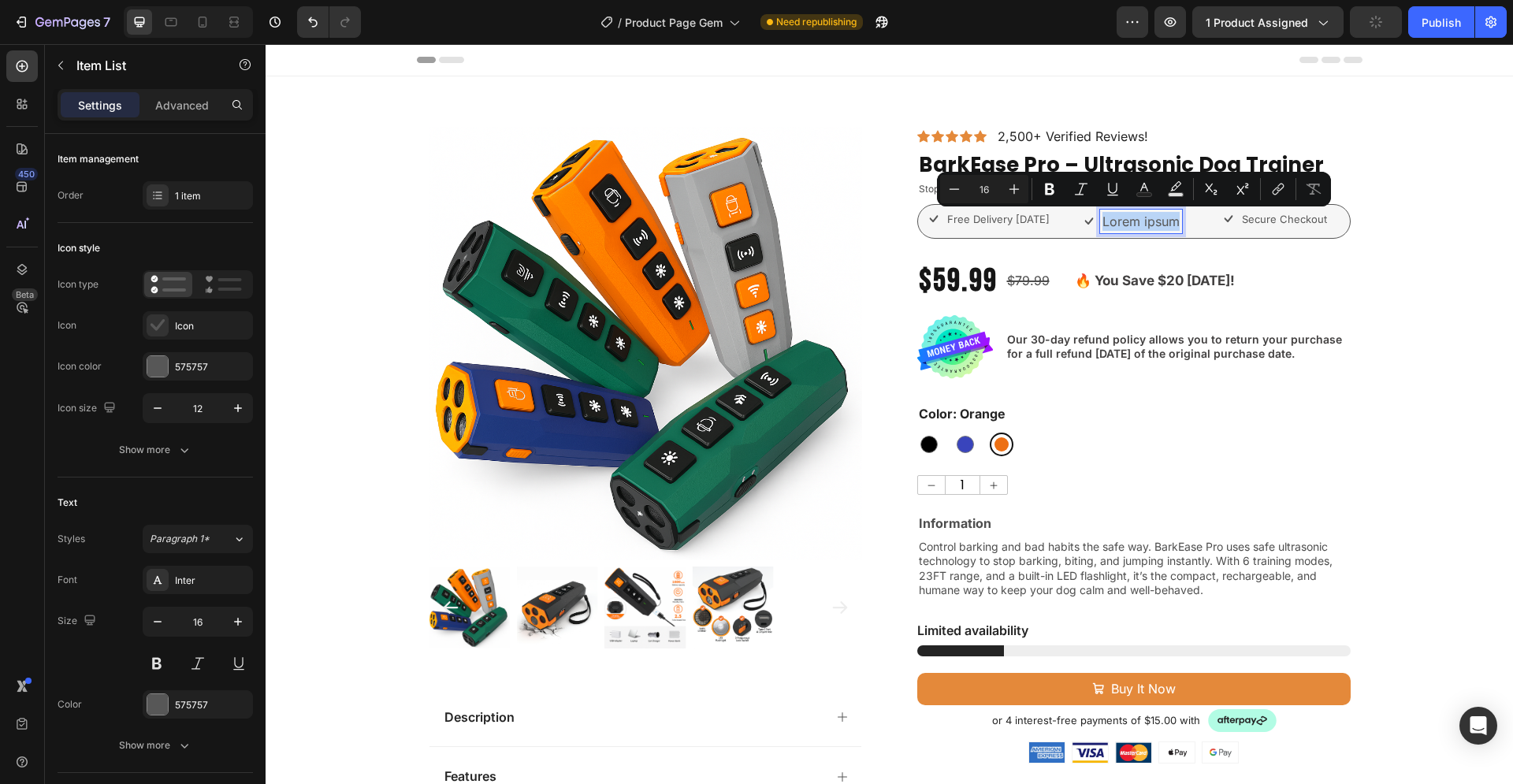
drag, startPoint x: 1172, startPoint y: 221, endPoint x: 1098, endPoint y: 222, distance: 74.0
click at [1102, 222] on p "Lorem ipsum" at bounding box center [1140, 221] width 77 height 19
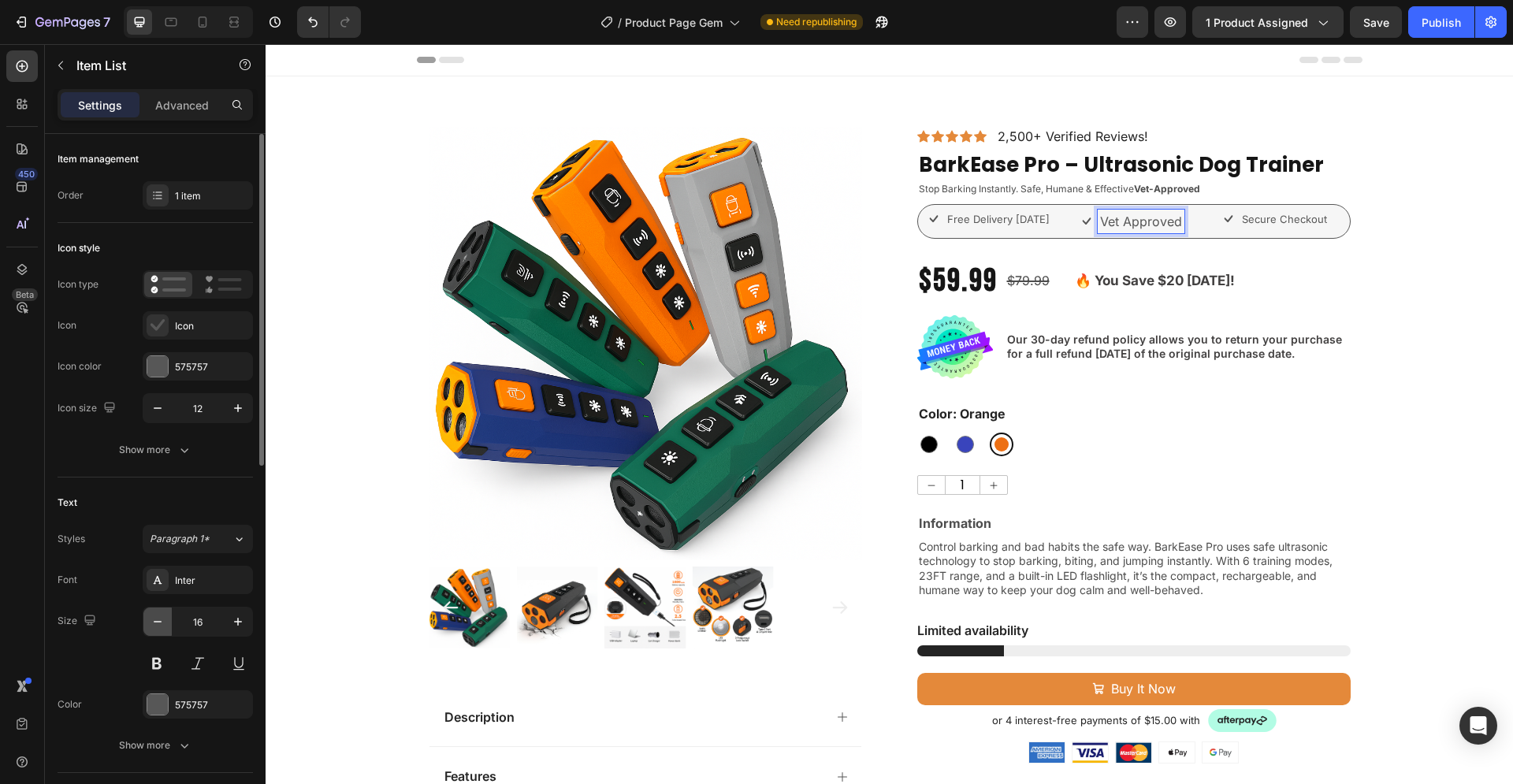
click at [154, 625] on icon "button" at bounding box center [157, 621] width 16 height 16
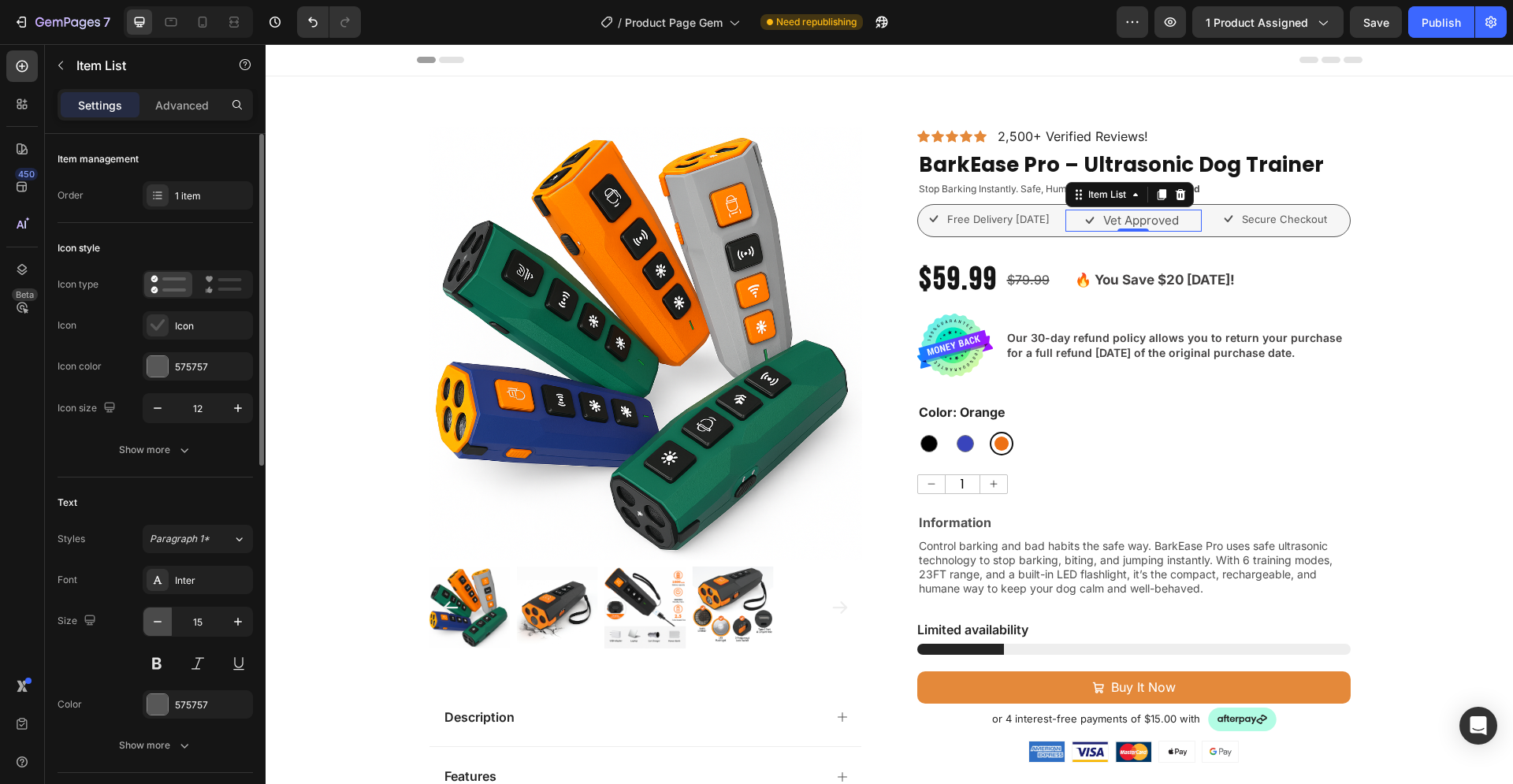
click at [154, 625] on icon "button" at bounding box center [157, 621] width 16 height 16
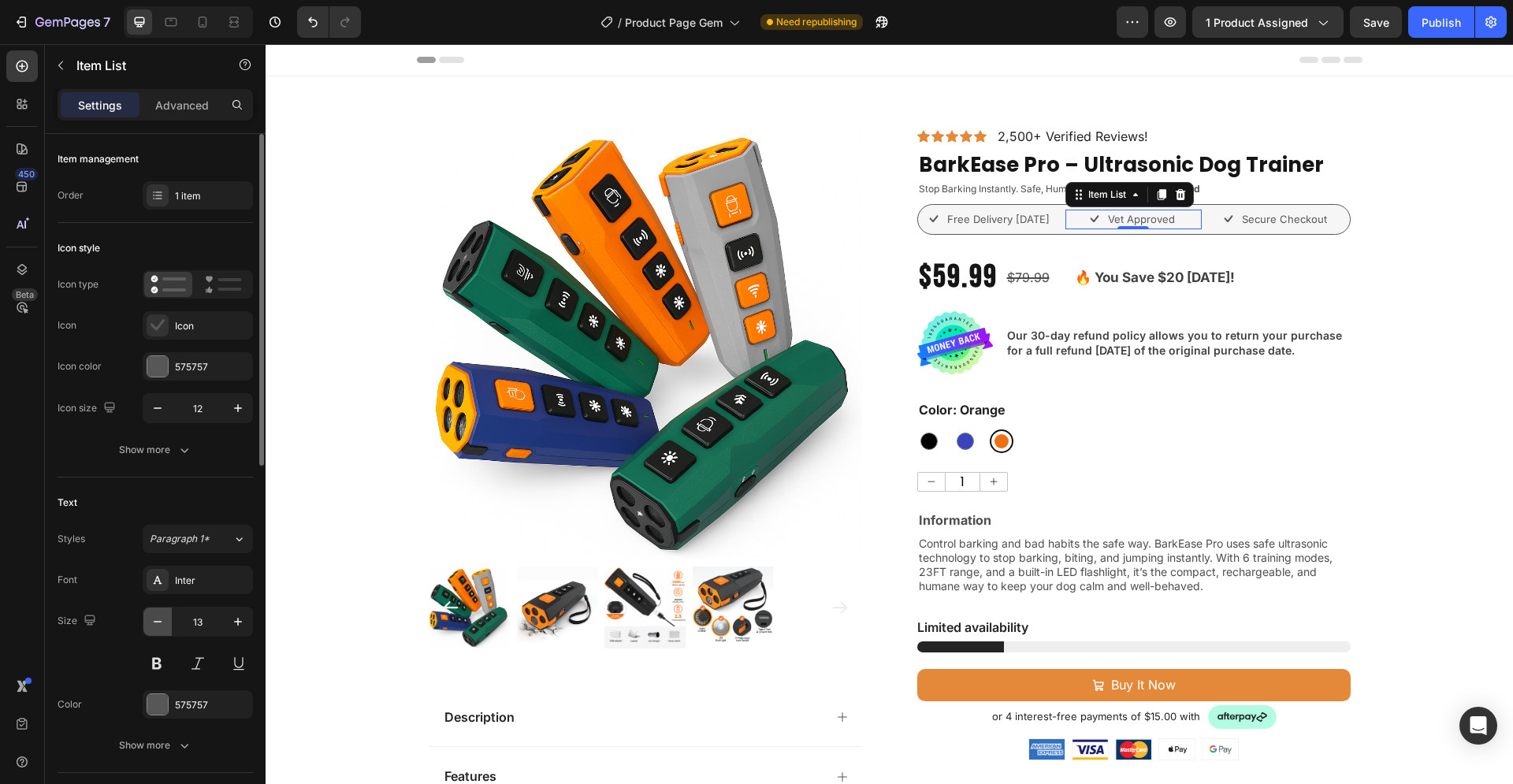
click at [154, 625] on icon "button" at bounding box center [157, 621] width 16 height 16
click at [234, 616] on icon "button" at bounding box center [237, 621] width 16 height 16
type input "13"
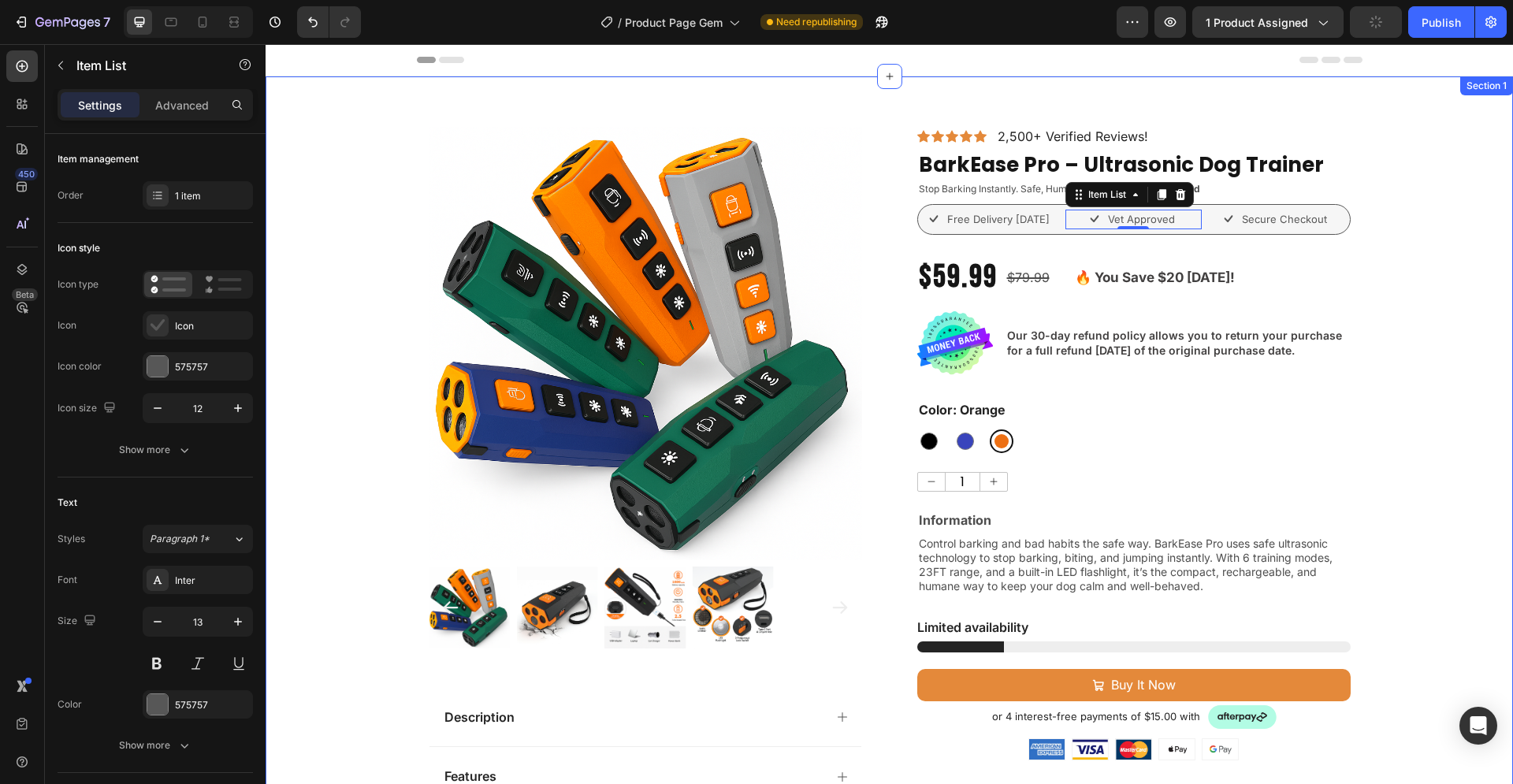
click at [1412, 258] on div "Product Images Description Features Key Benefits Safety Guidelines Refund Polic…" at bounding box center [889, 685] width 1247 height 1117
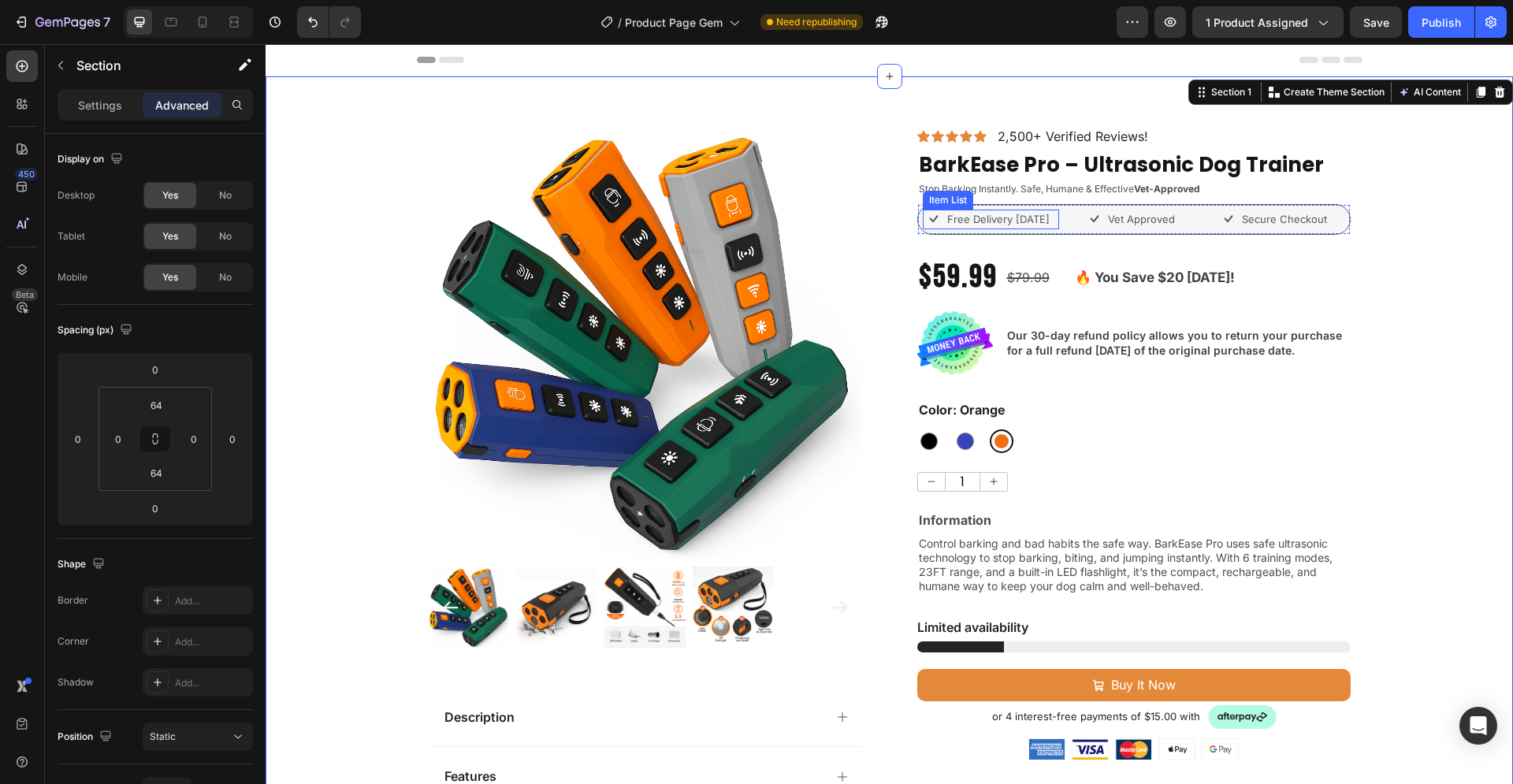
click at [978, 218] on p "Free Delivery [DATE]" at bounding box center [998, 219] width 102 height 16
click at [1413, 203] on section "Product Images Description Features Key Benefits Safety Guidelines Refund Polic…" at bounding box center [889, 685] width 1247 height 1218
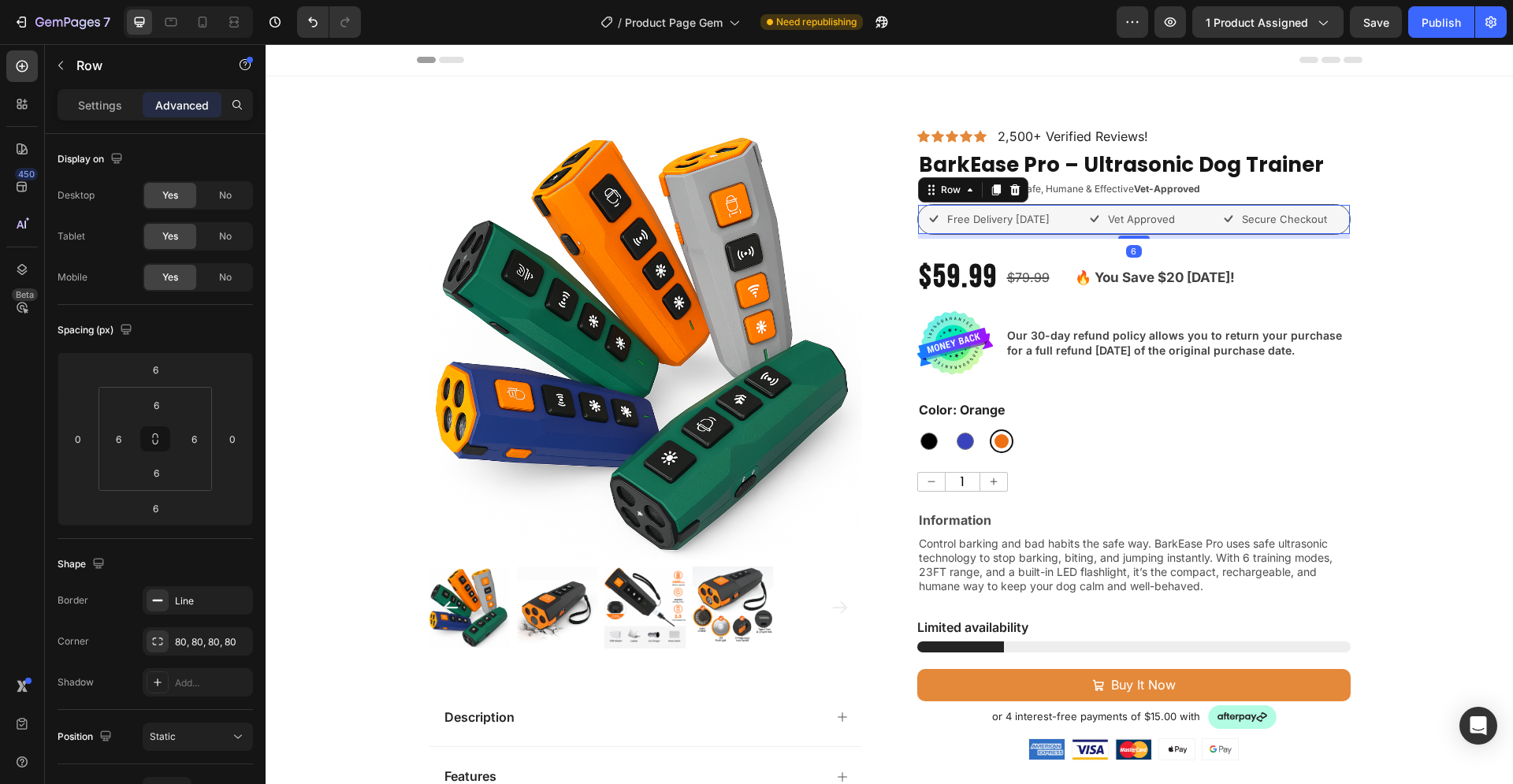
click at [1023, 205] on div "Free Delivery in 3 Days Item List Vet Approved Item List Secure Checkout Item L…" at bounding box center [1134, 219] width 434 height 31
click at [184, 639] on div "80, 80, 80, 80" at bounding box center [198, 641] width 46 height 14
click at [193, 595] on div "Line" at bounding box center [198, 600] width 46 height 14
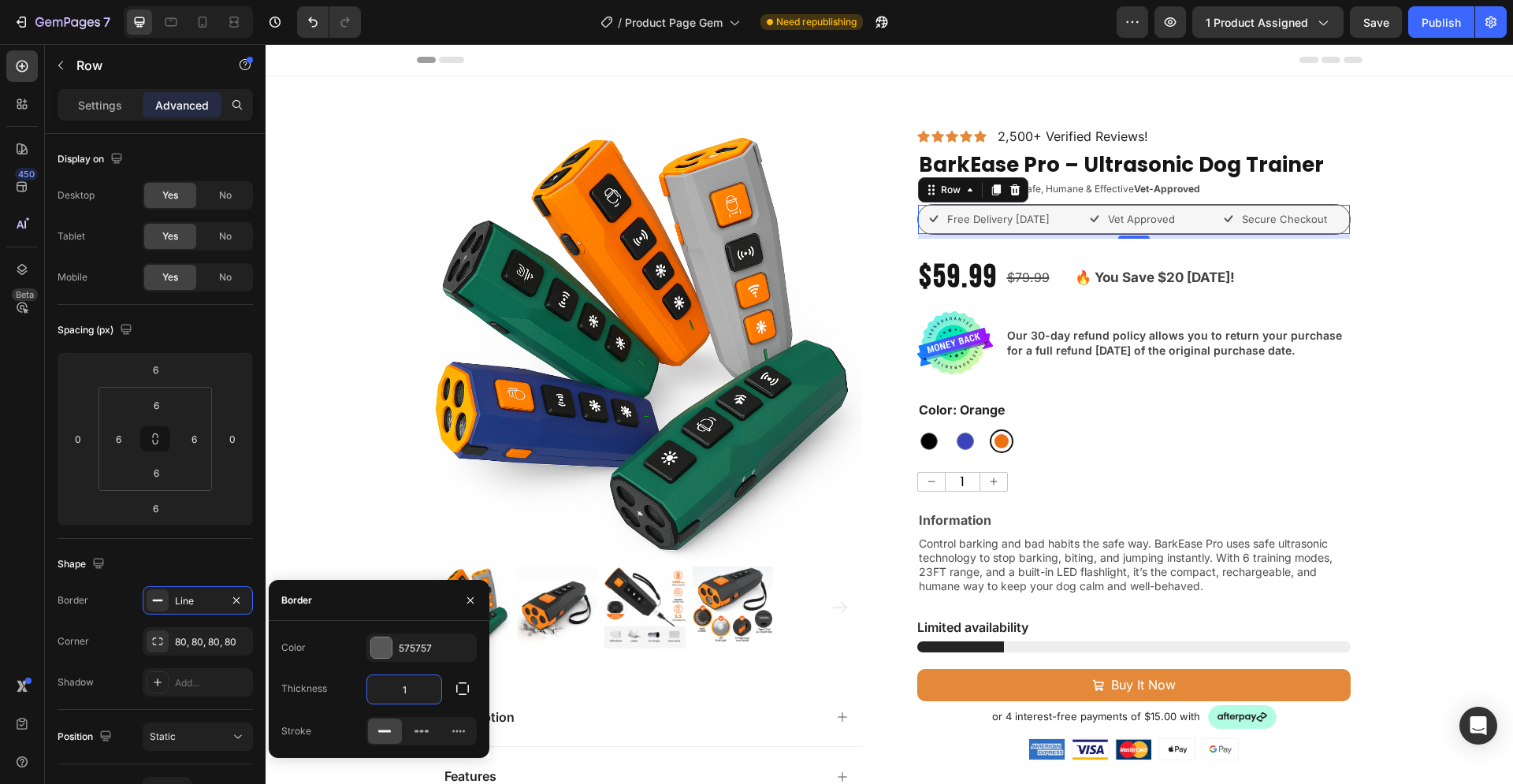
click at [413, 689] on input "1" at bounding box center [404, 690] width 74 height 29
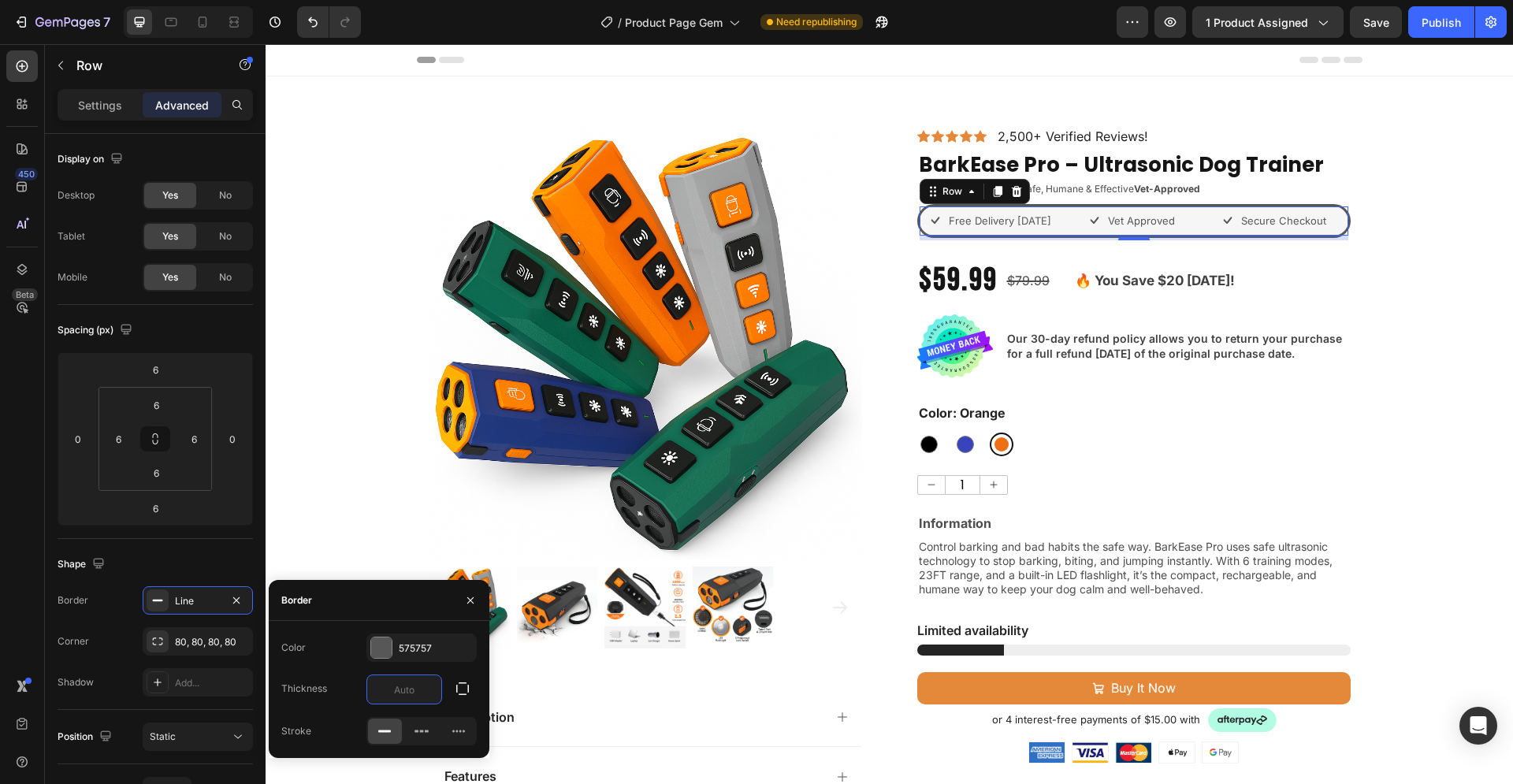
type input "5"
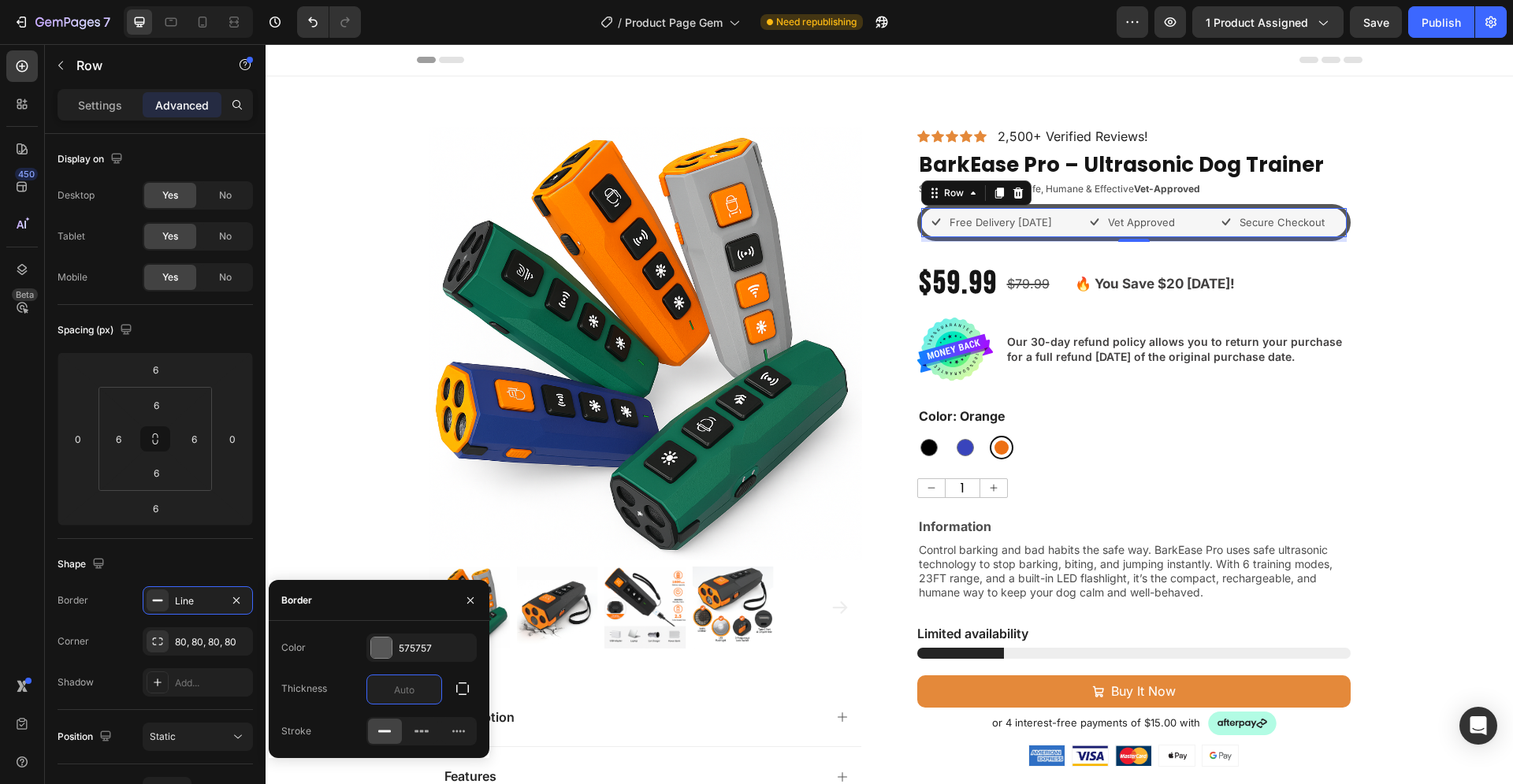
type input "1"
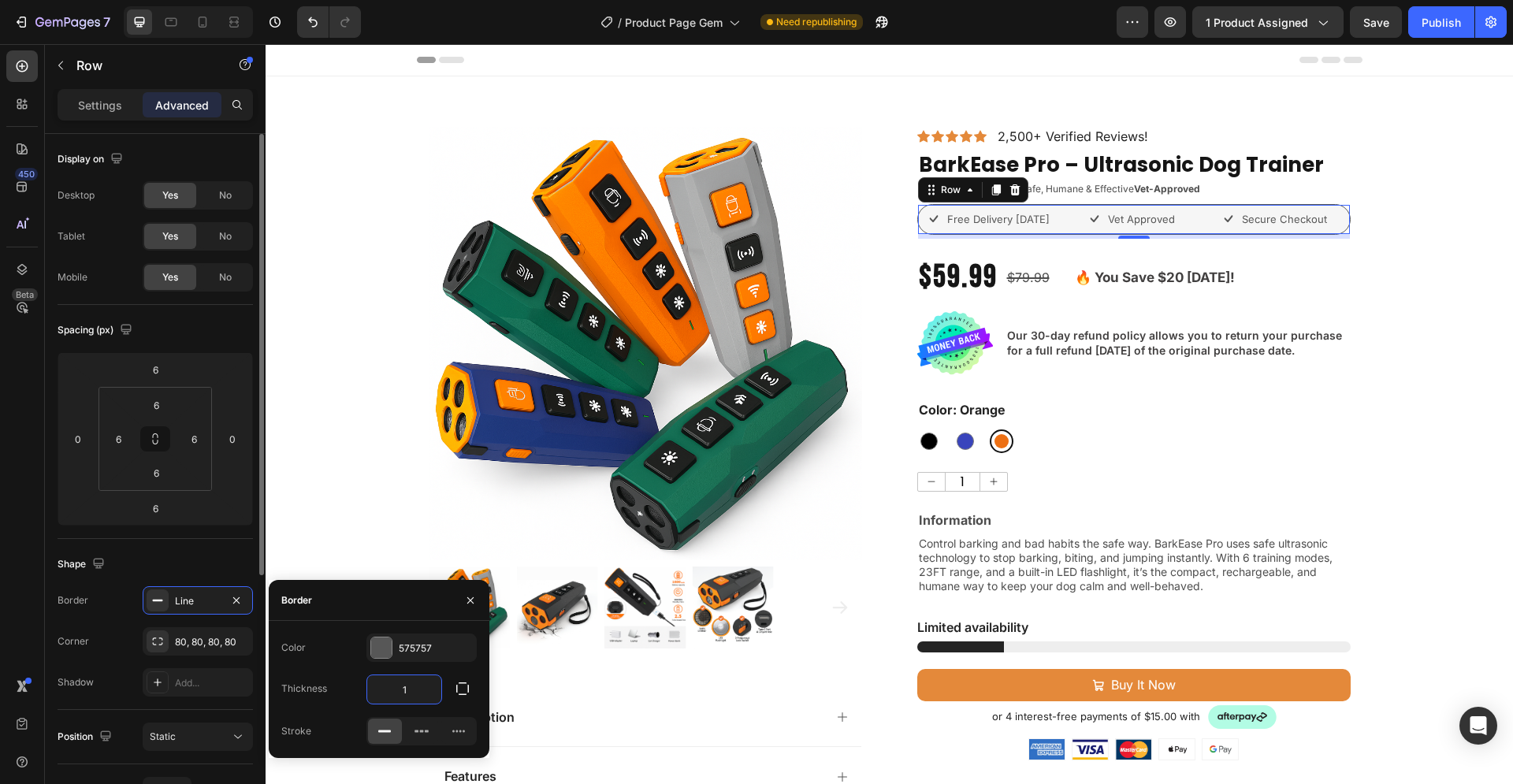
click at [171, 556] on div "Shape" at bounding box center [154, 564] width 195 height 25
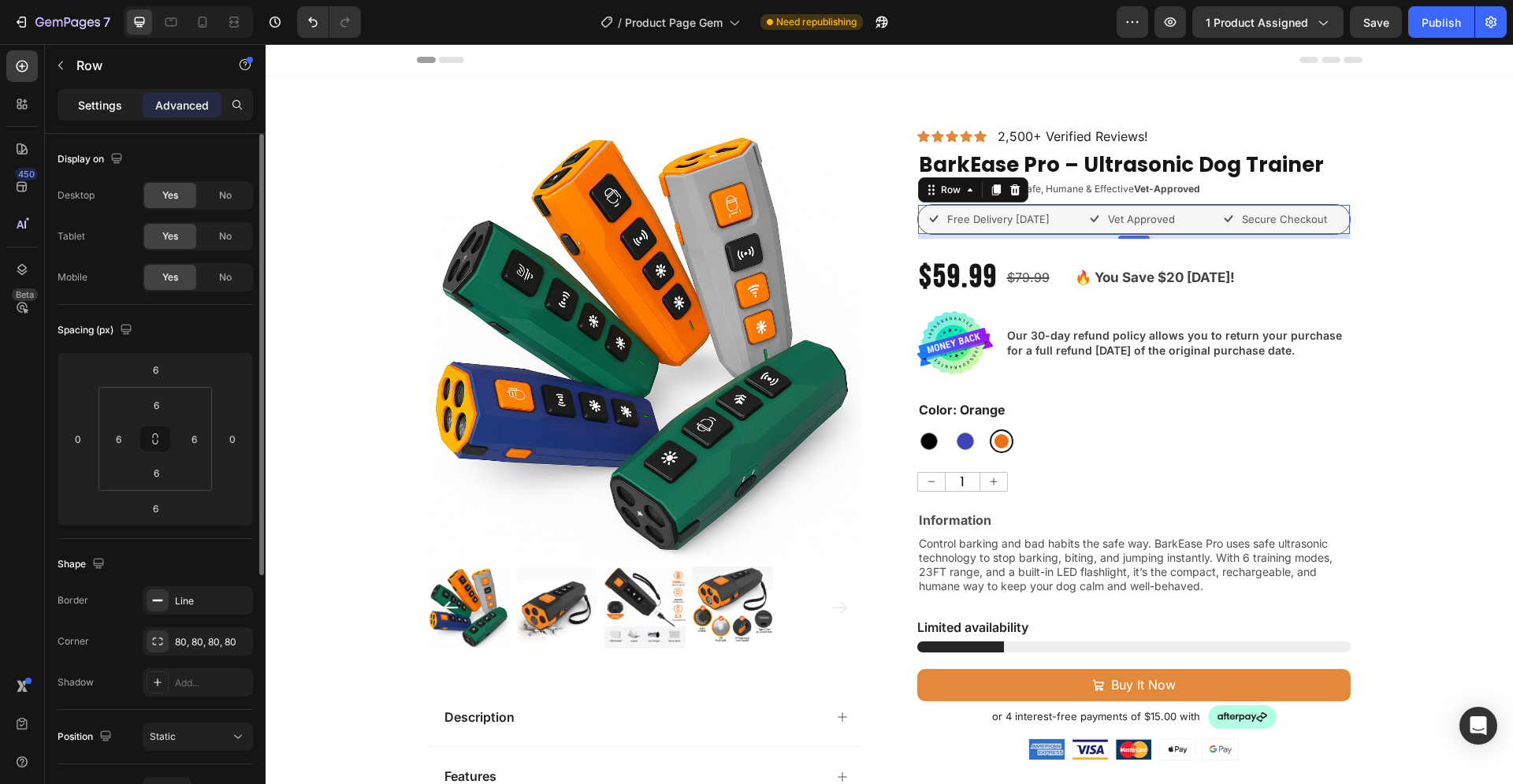
click at [116, 105] on p "Settings" at bounding box center [100, 105] width 44 height 16
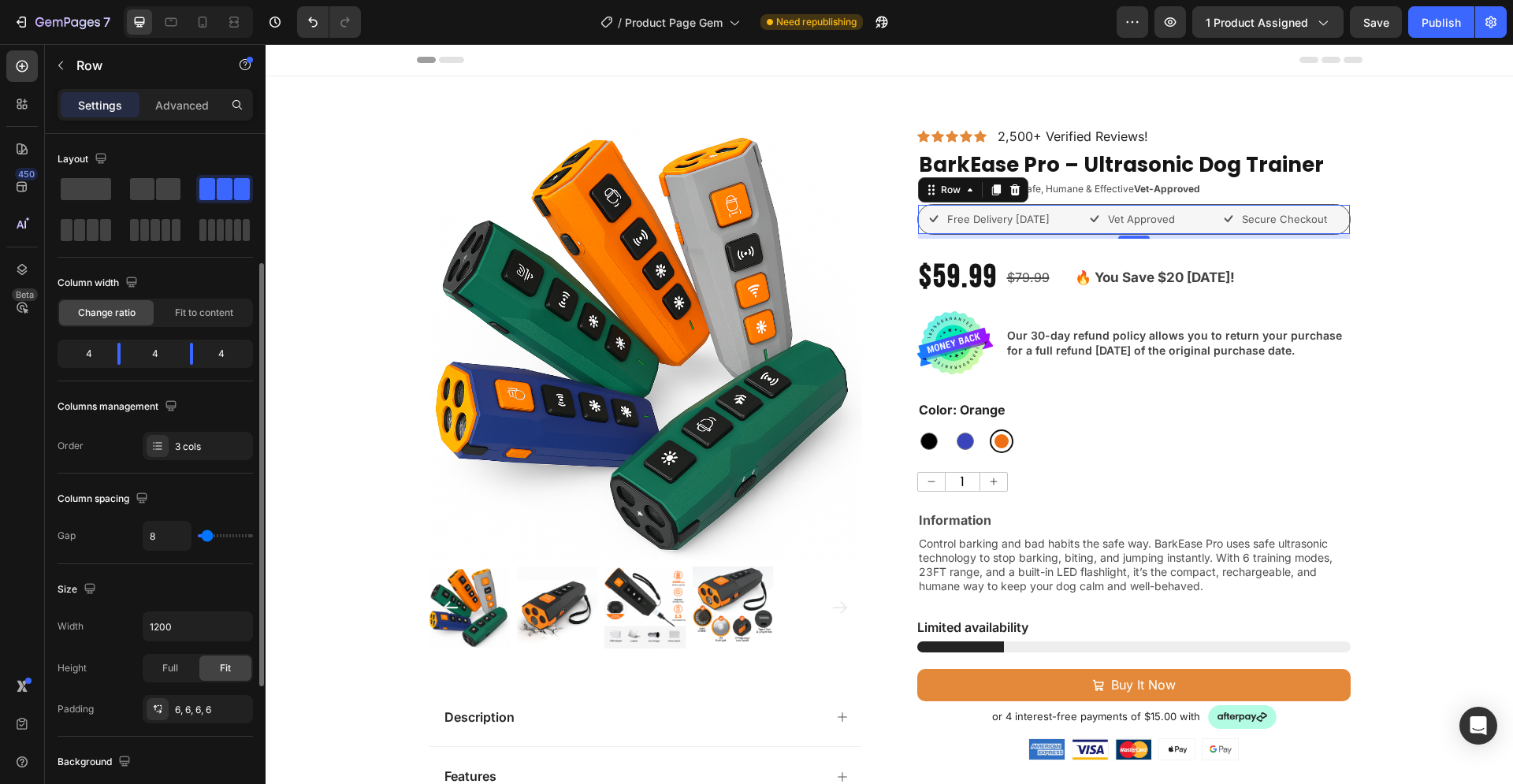
scroll to position [80, 0]
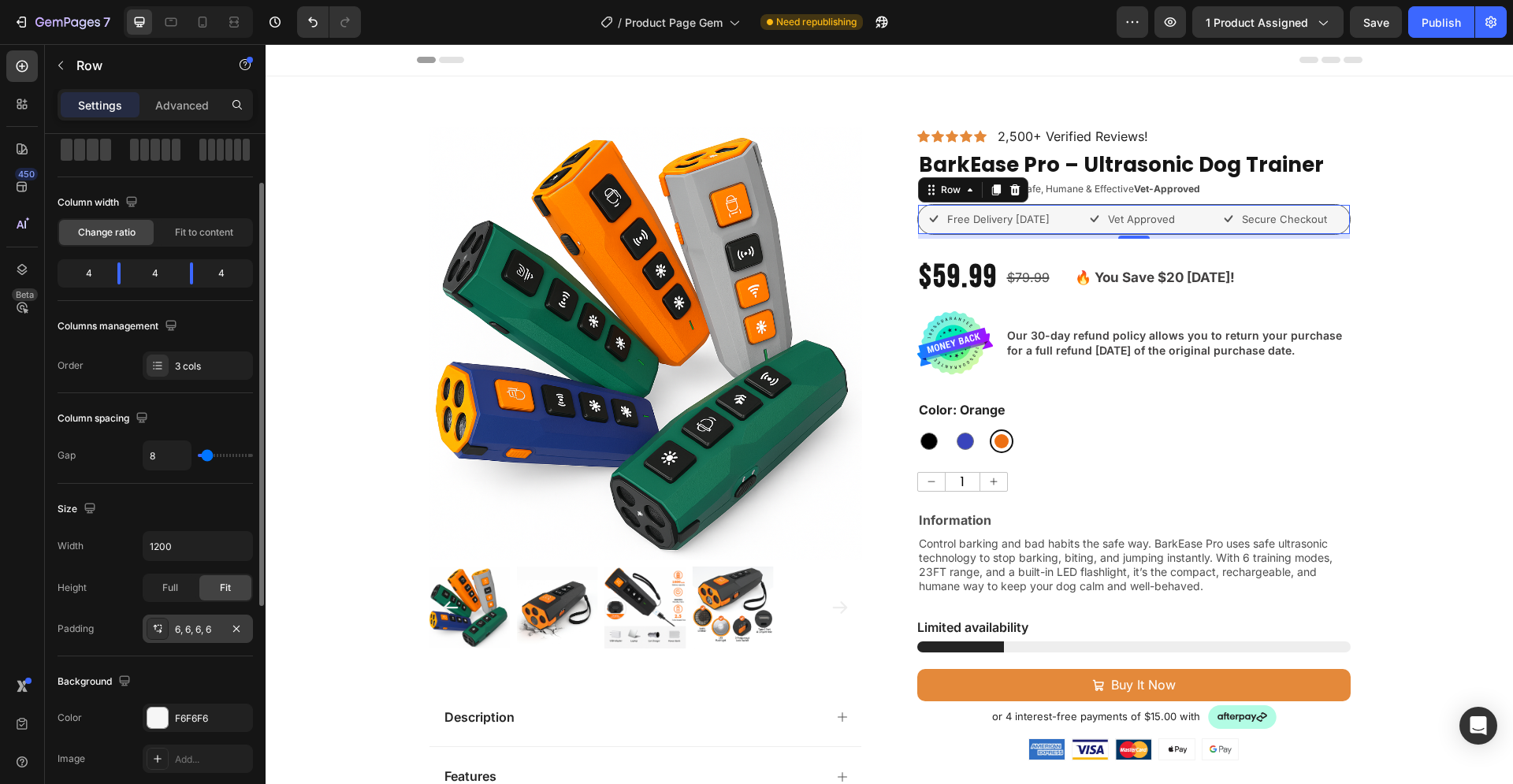
click at [189, 624] on div "6, 6, 6, 6" at bounding box center [198, 629] width 46 height 14
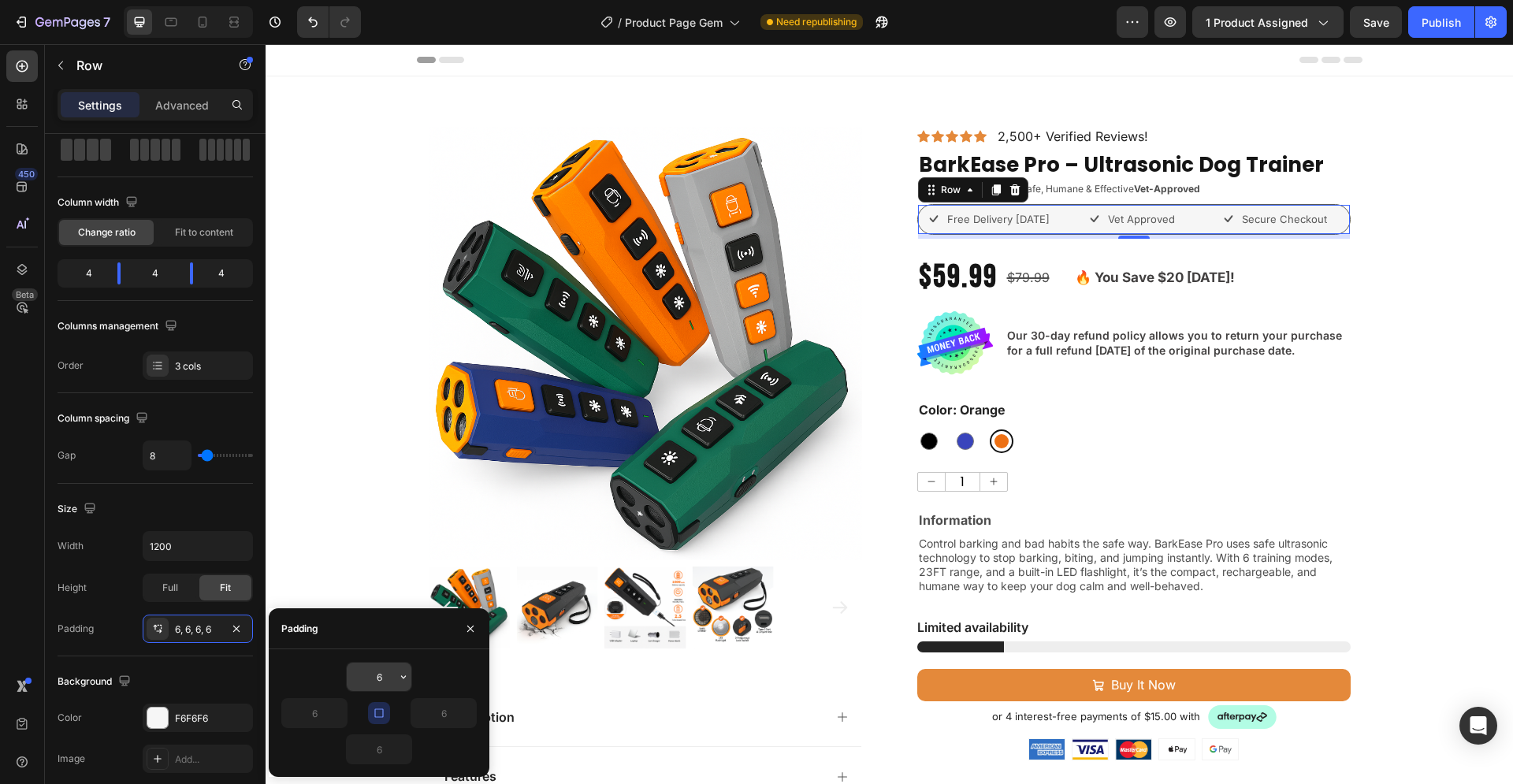
click at [381, 680] on input "6" at bounding box center [379, 676] width 65 height 29
click at [414, 674] on div "6" at bounding box center [378, 676] width 195 height 30
click at [403, 674] on icon "button" at bounding box center [403, 676] width 12 height 12
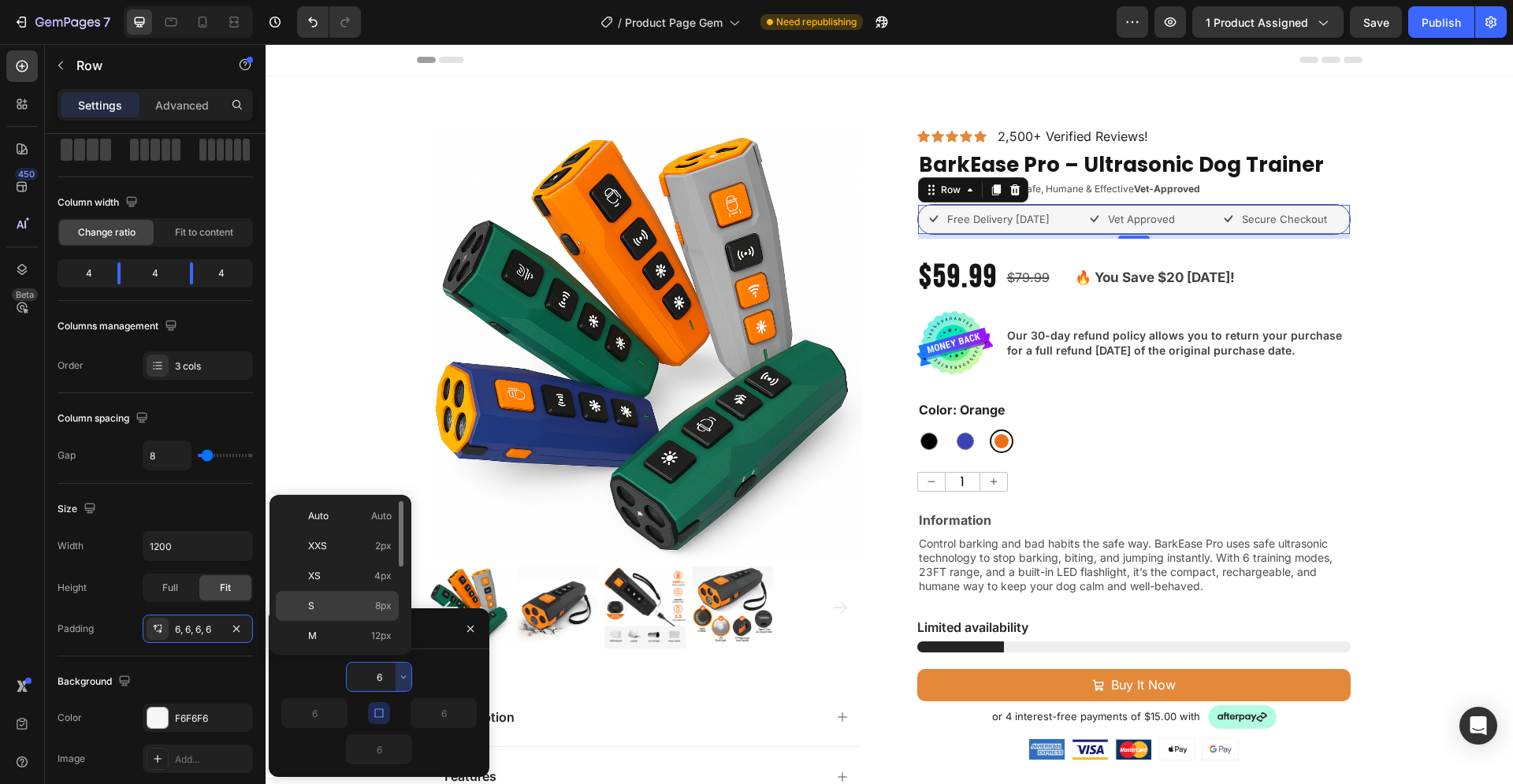
click at [378, 603] on span "8px" at bounding box center [383, 605] width 16 height 14
type input "8"
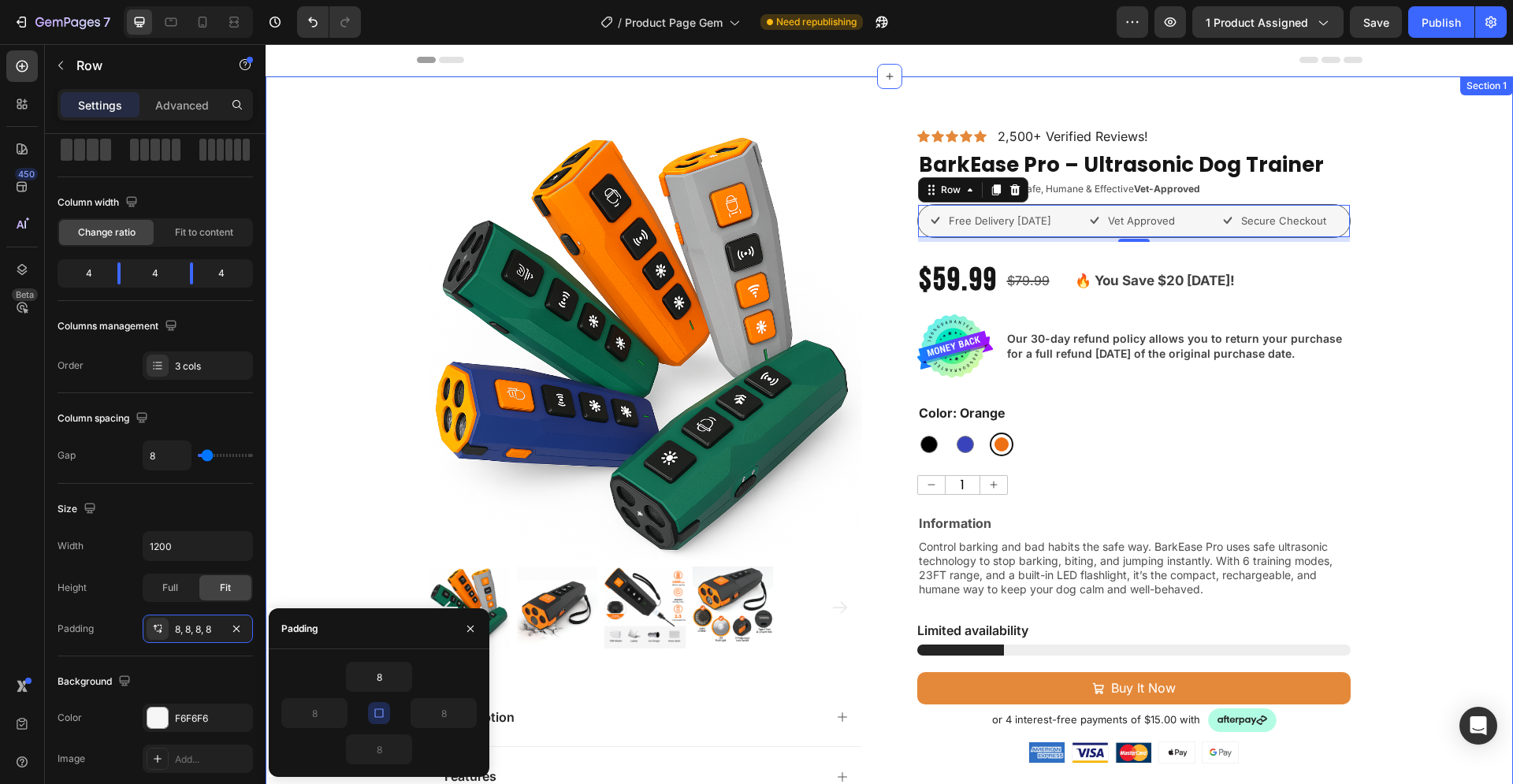
click at [1450, 376] on div "Product Images Description Features Key Benefits Safety Guidelines Refund Polic…" at bounding box center [889, 687] width 1247 height 1121
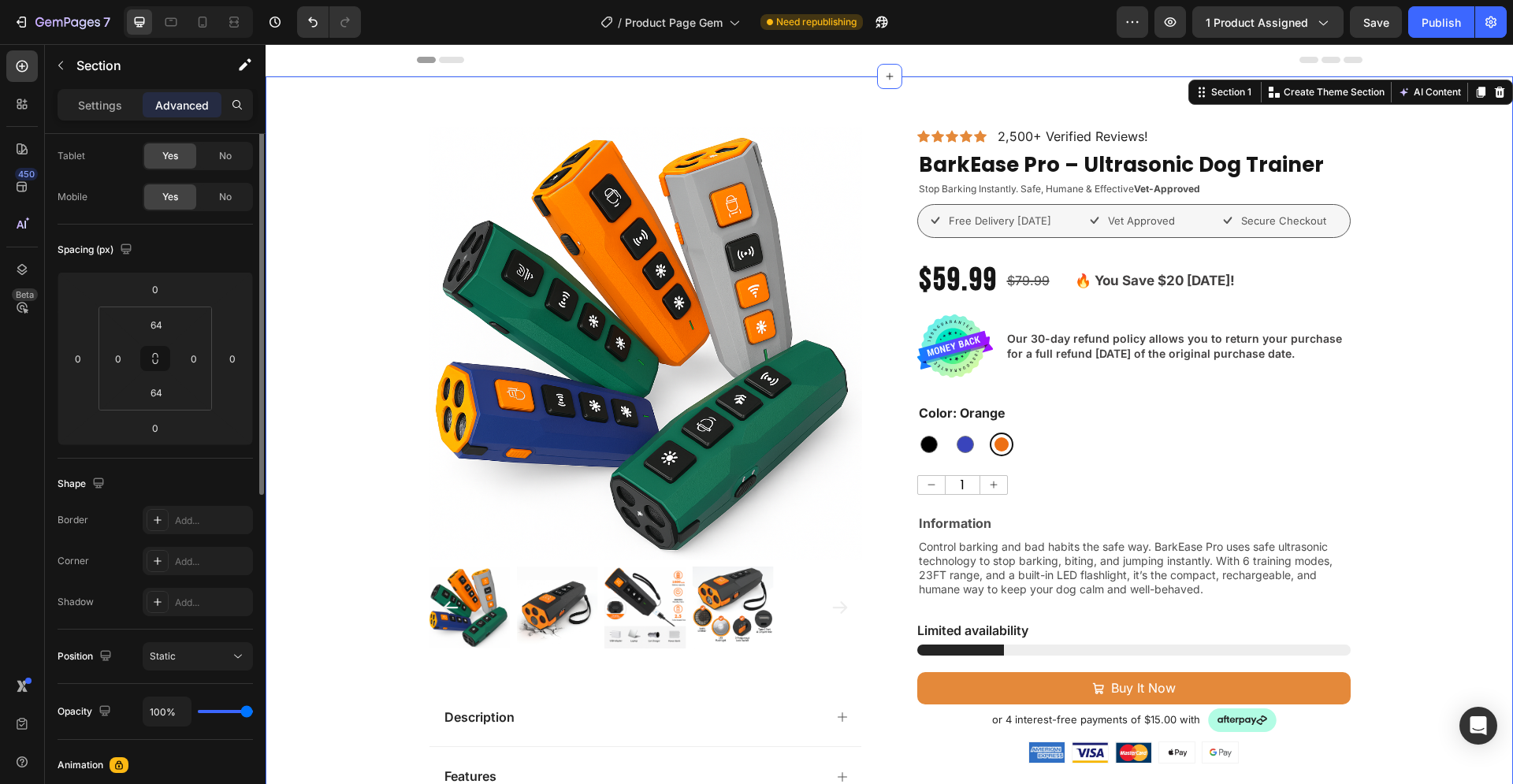
scroll to position [0, 0]
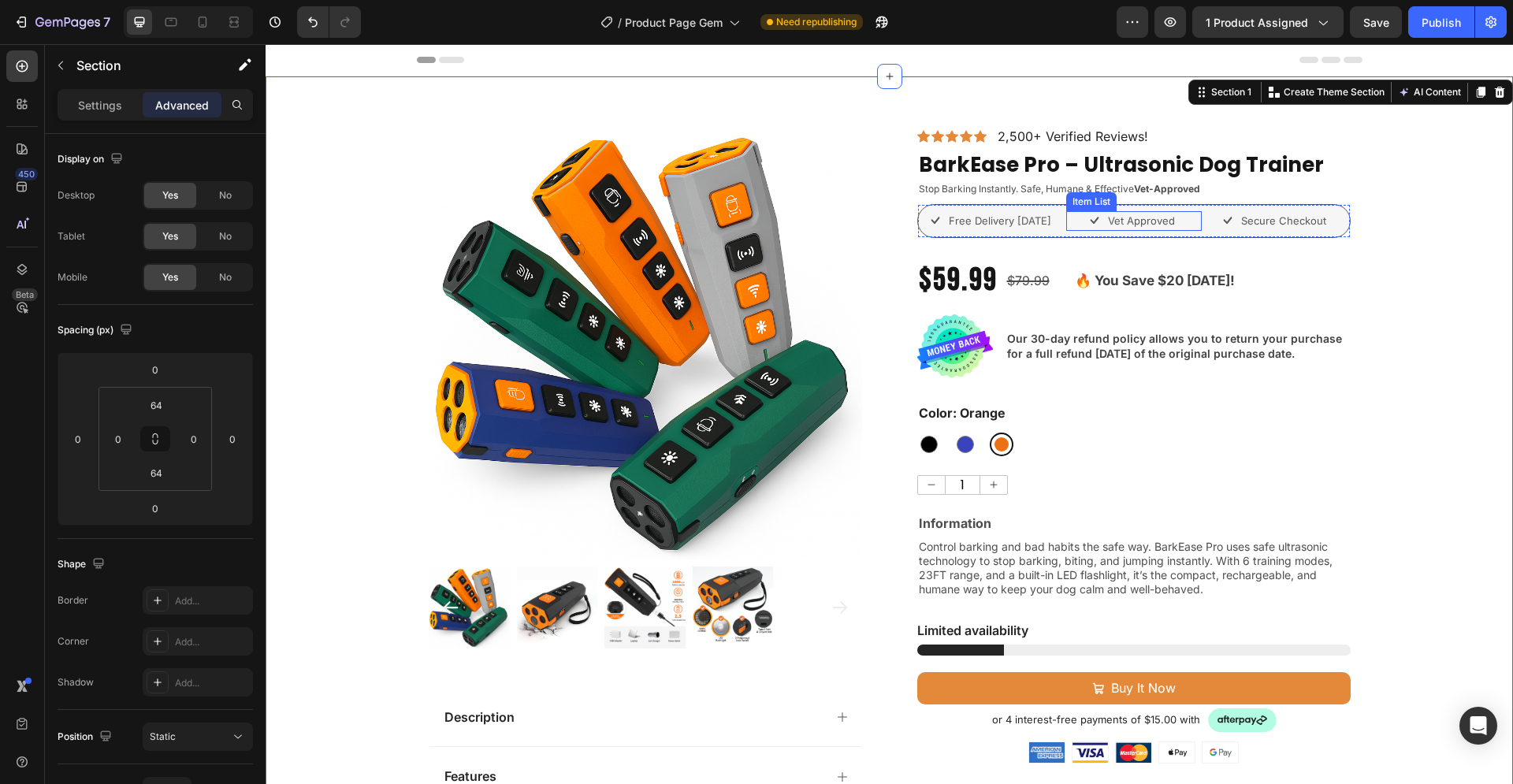
click at [1060, 207] on div "Free Delivery [DATE] Item List Vet Approved Item List Secure Checkout Item List…" at bounding box center [1134, 221] width 434 height 34
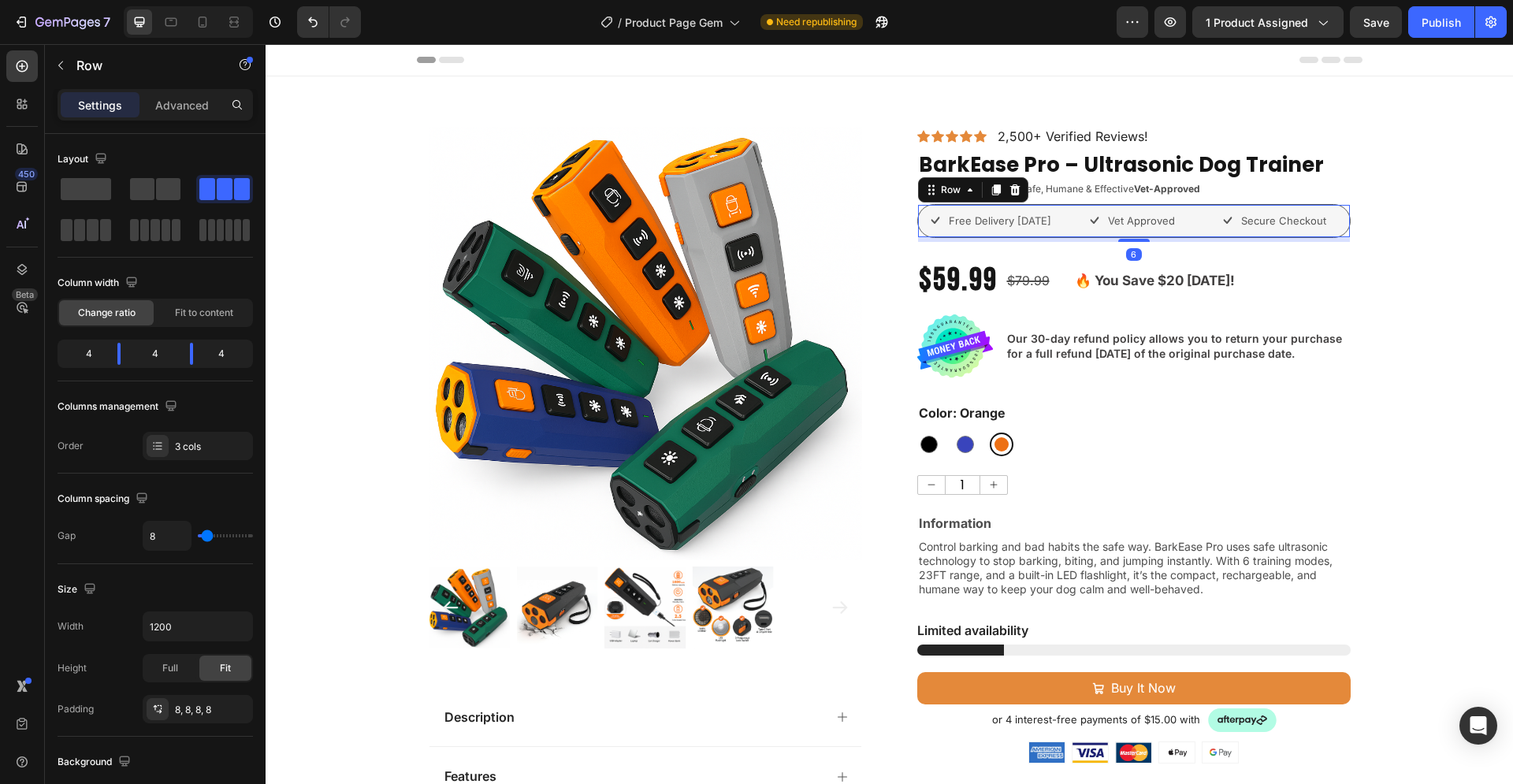
click at [1032, 207] on div "Free Delivery in 3 Days Item List Vet Approved Item List Secure Checkout Item L…" at bounding box center [1134, 221] width 434 height 34
click at [204, 711] on div "8, 8, 8, 8" at bounding box center [198, 710] width 46 height 14
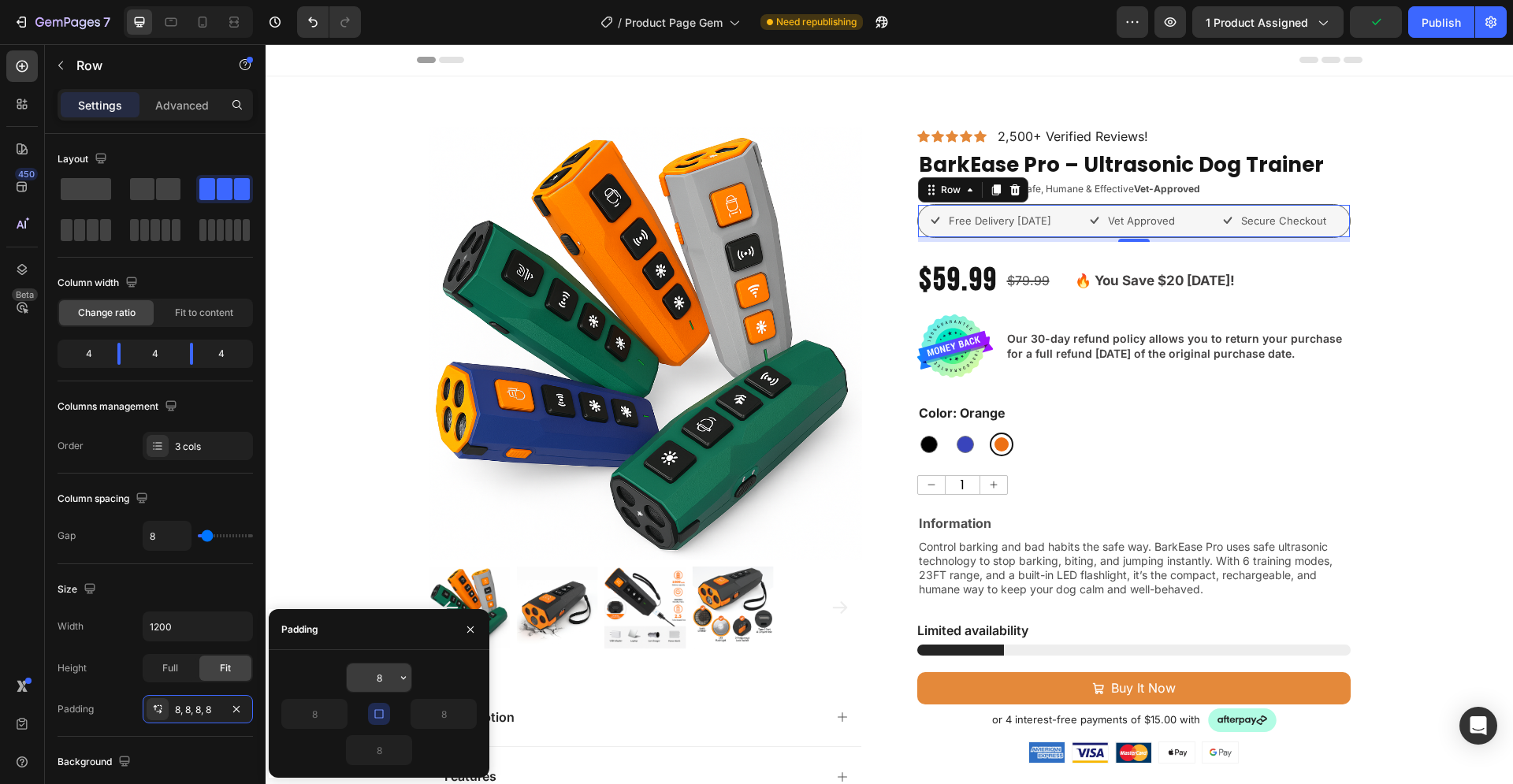
click at [399, 675] on icon "button" at bounding box center [403, 677] width 12 height 12
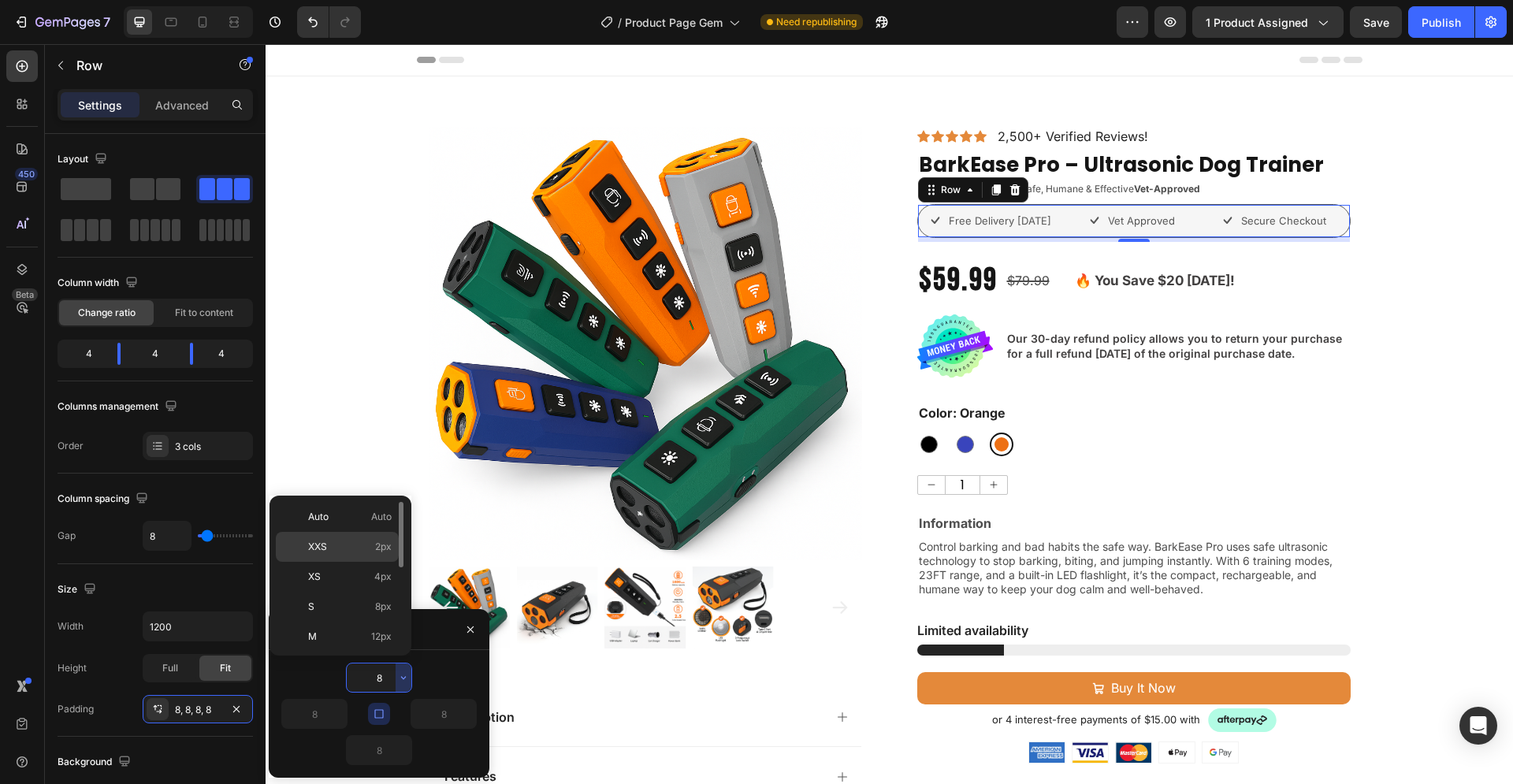
click at [379, 548] on span "2px" at bounding box center [383, 546] width 16 height 14
type input "2"
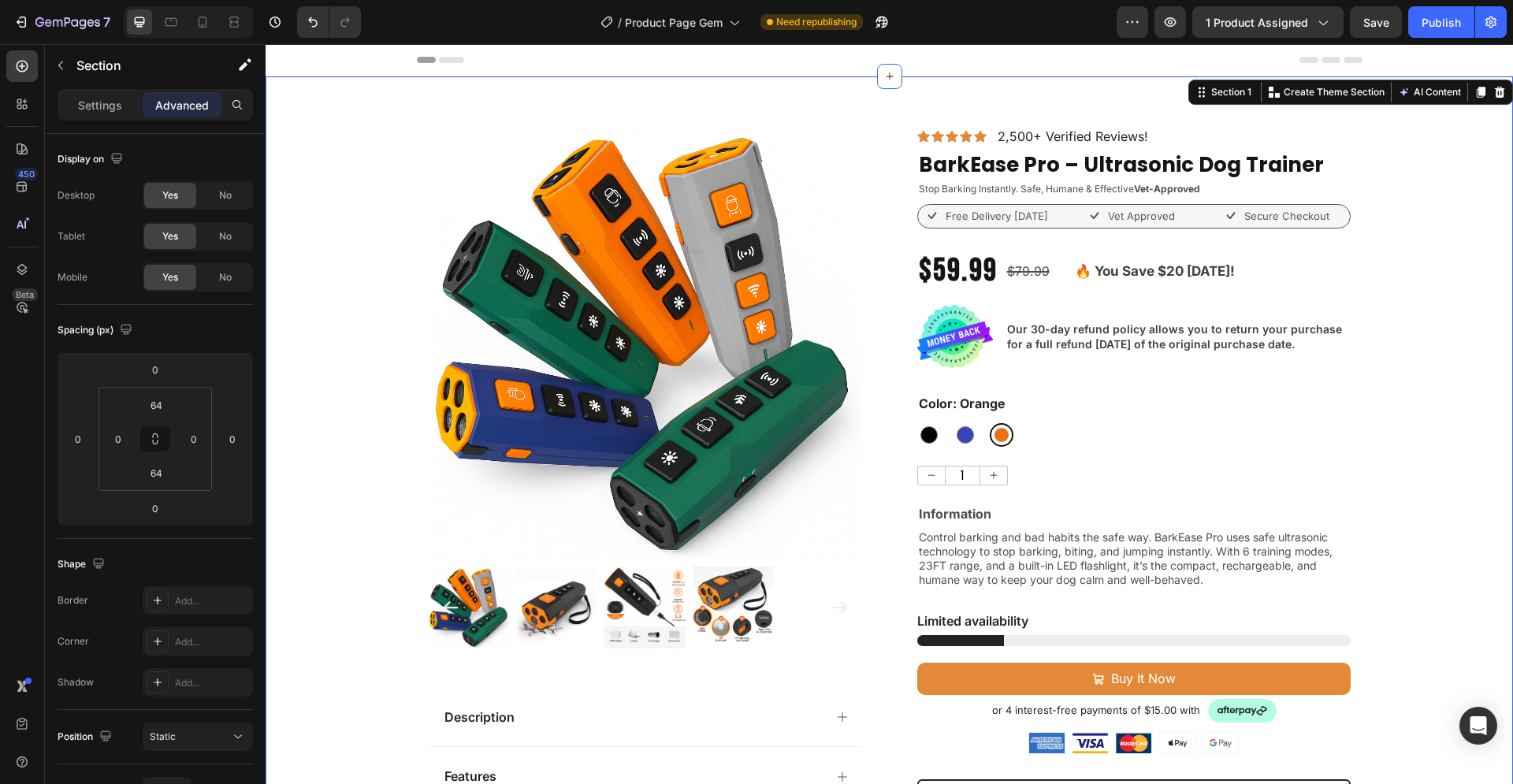
click at [1402, 408] on div "Product Images Description Features Key Benefits Safety Guidelines Refund Polic…" at bounding box center [889, 682] width 1247 height 1112
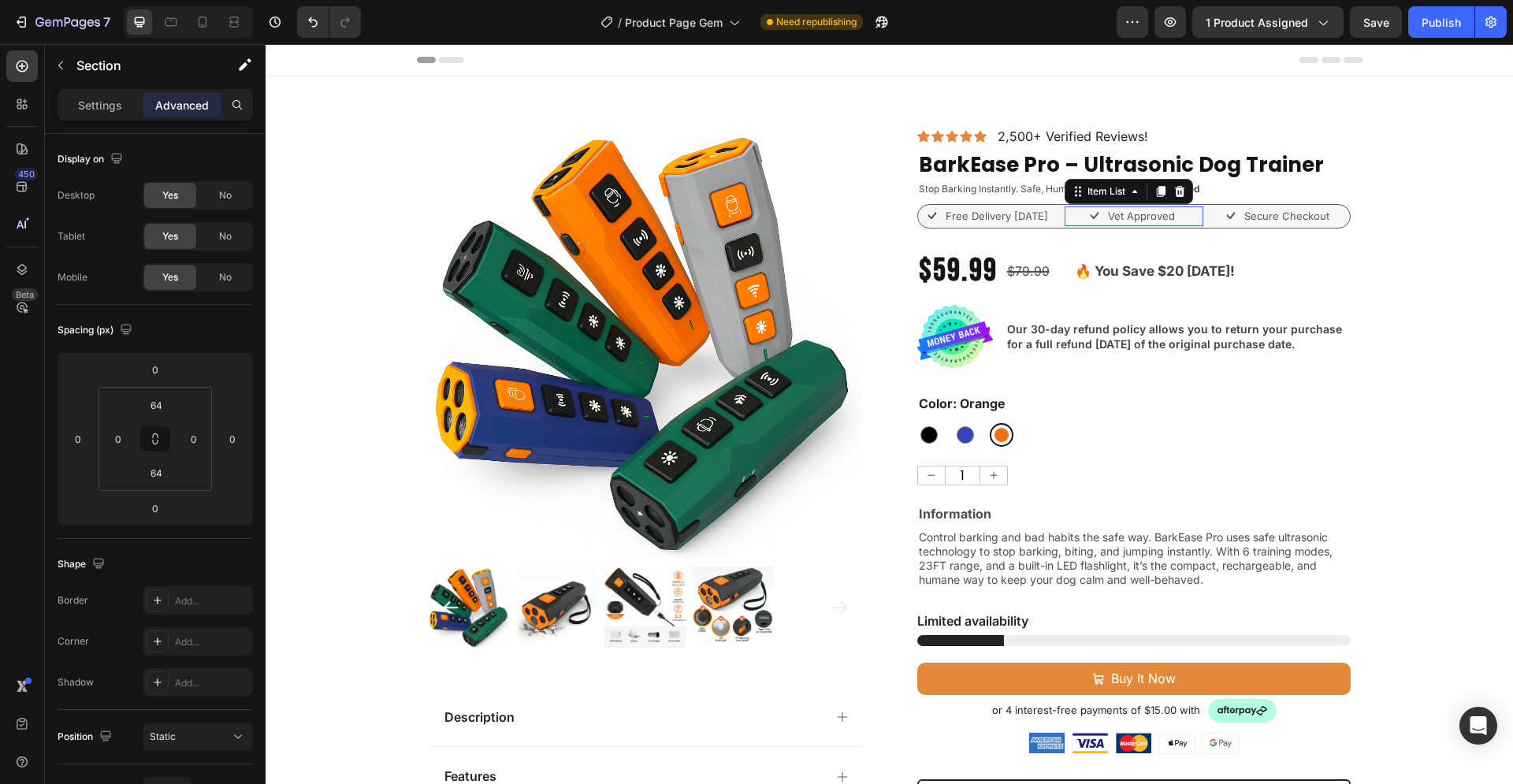
click at [1136, 217] on p "Vet Approved" at bounding box center [1141, 216] width 67 height 16
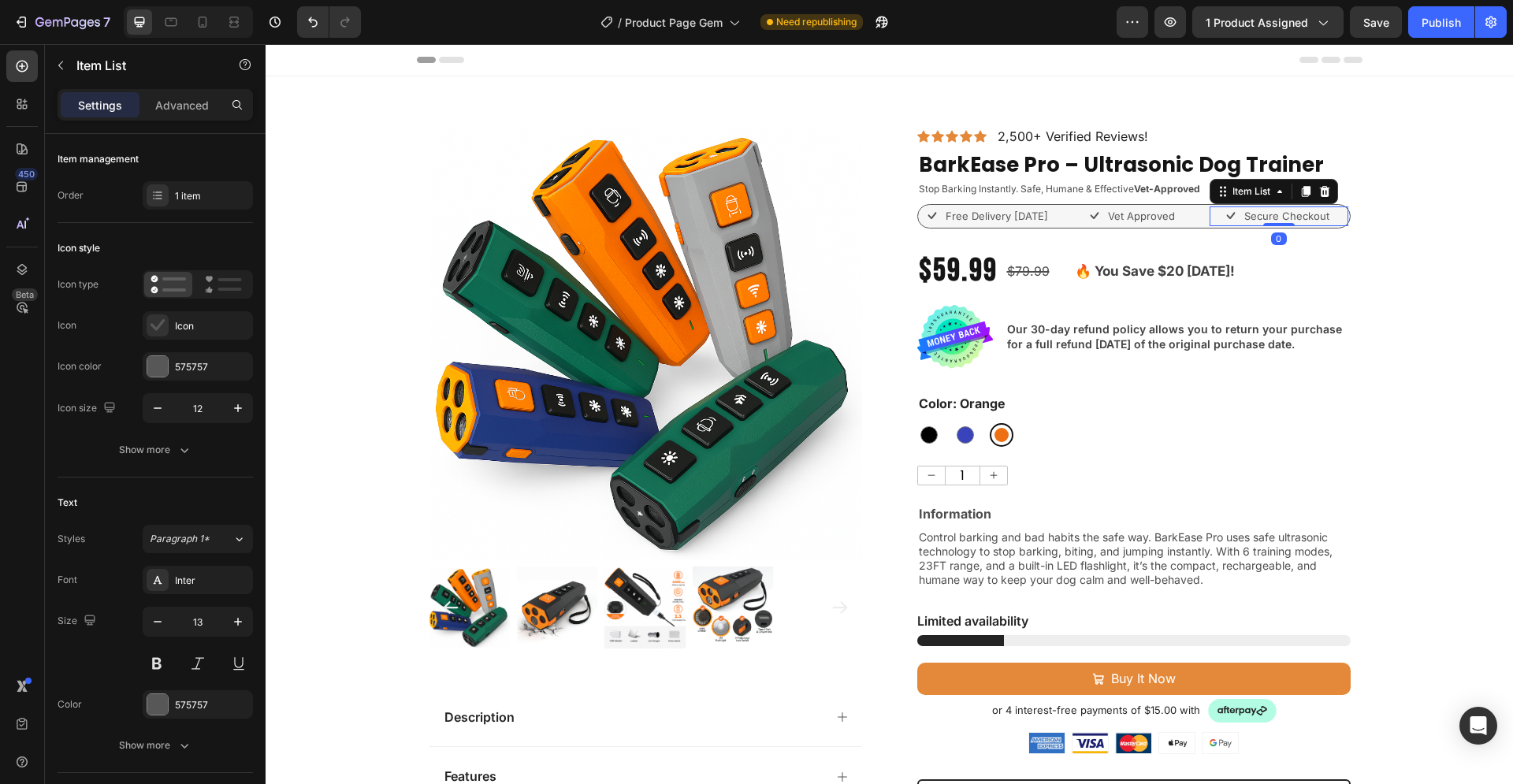
click at [1254, 221] on p "Secure Checkout" at bounding box center [1286, 216] width 85 height 16
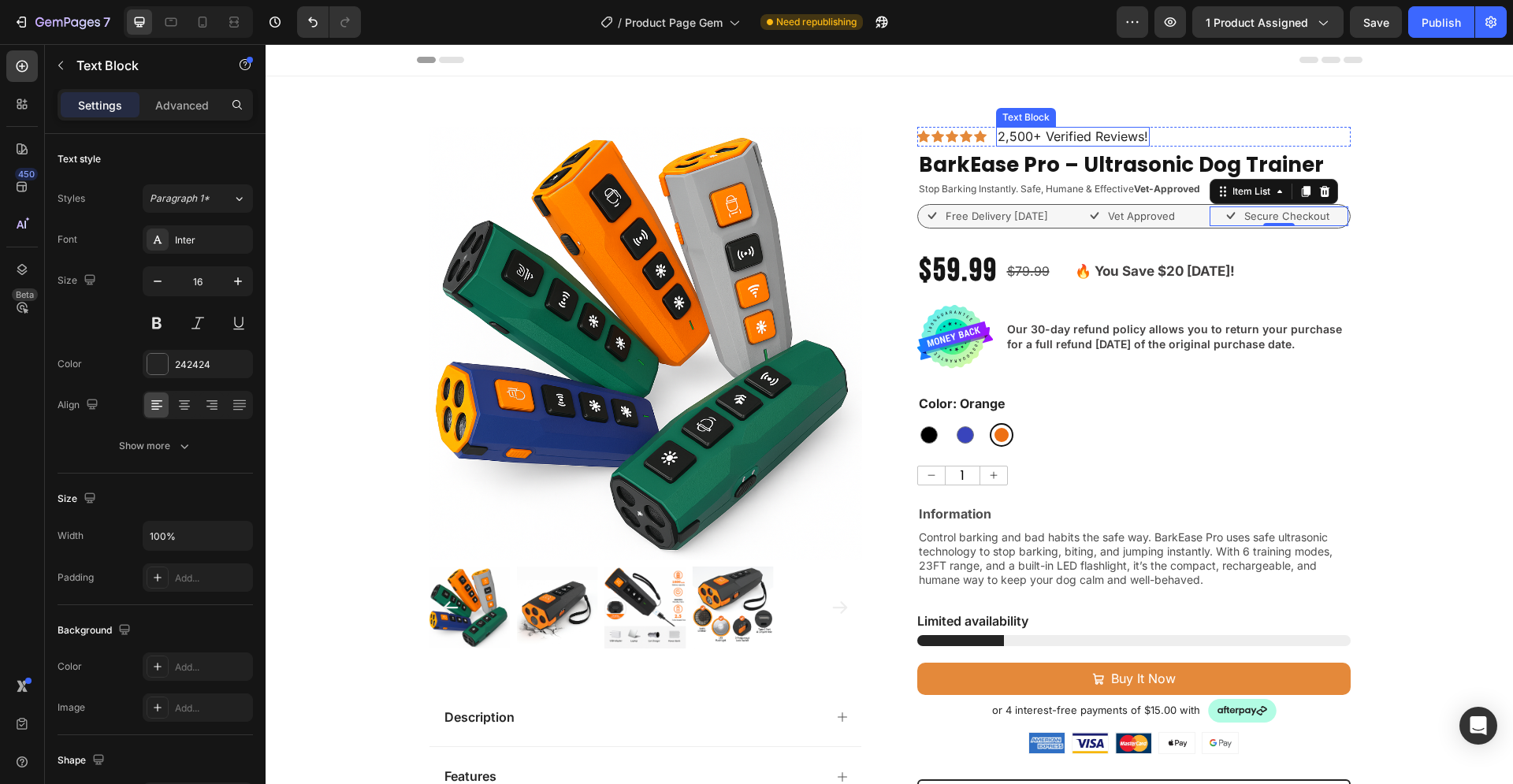
click at [1089, 134] on p "2,500+ Verified Reviews!" at bounding box center [1073, 136] width 151 height 16
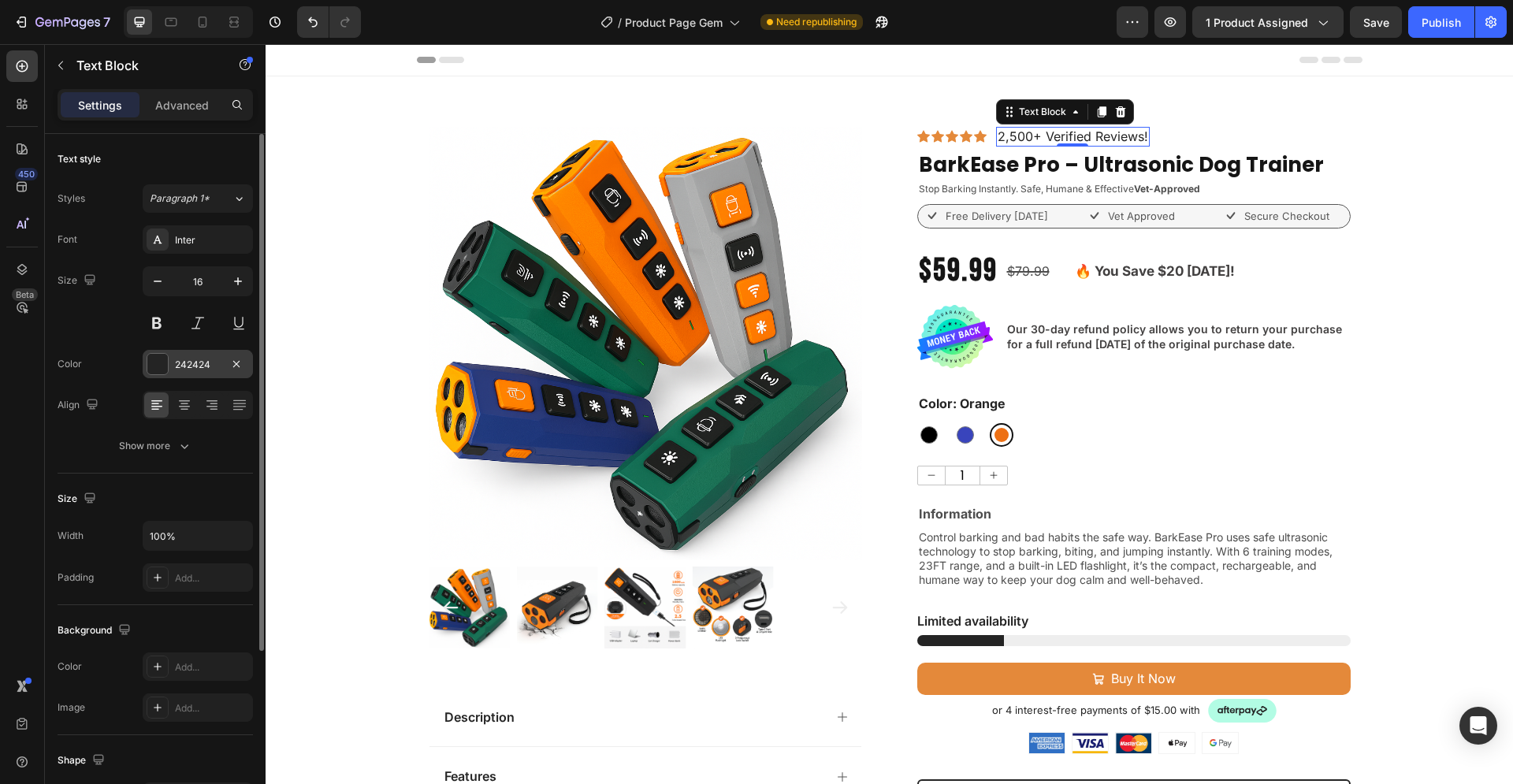
click at [151, 367] on div at bounding box center [157, 363] width 20 height 20
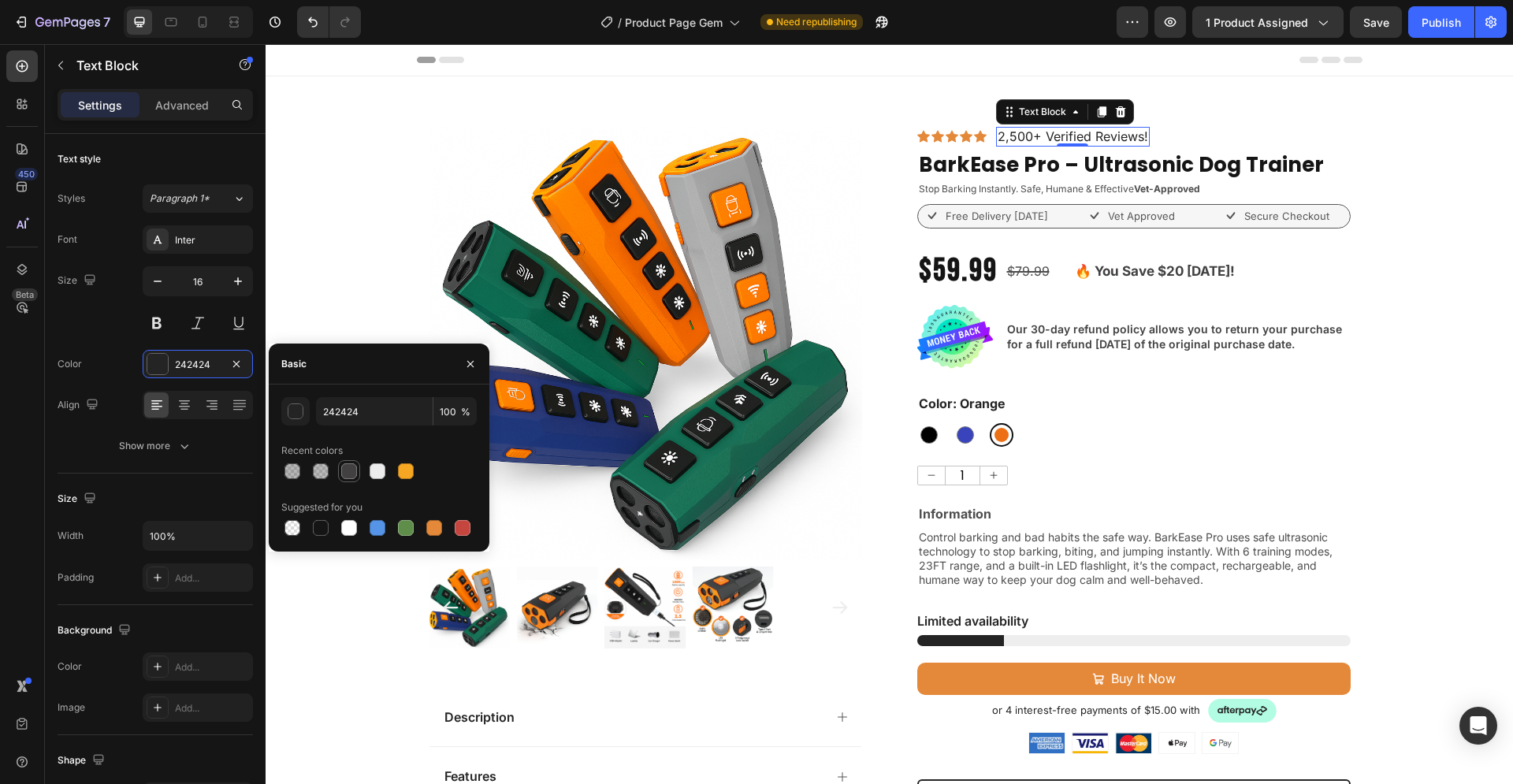
click at [348, 467] on div at bounding box center [349, 471] width 16 height 16
type input "424040"
click at [1399, 382] on div "Product Images Description Features Key Benefits Safety Guidelines Refund Polic…" at bounding box center [889, 682] width 1247 height 1112
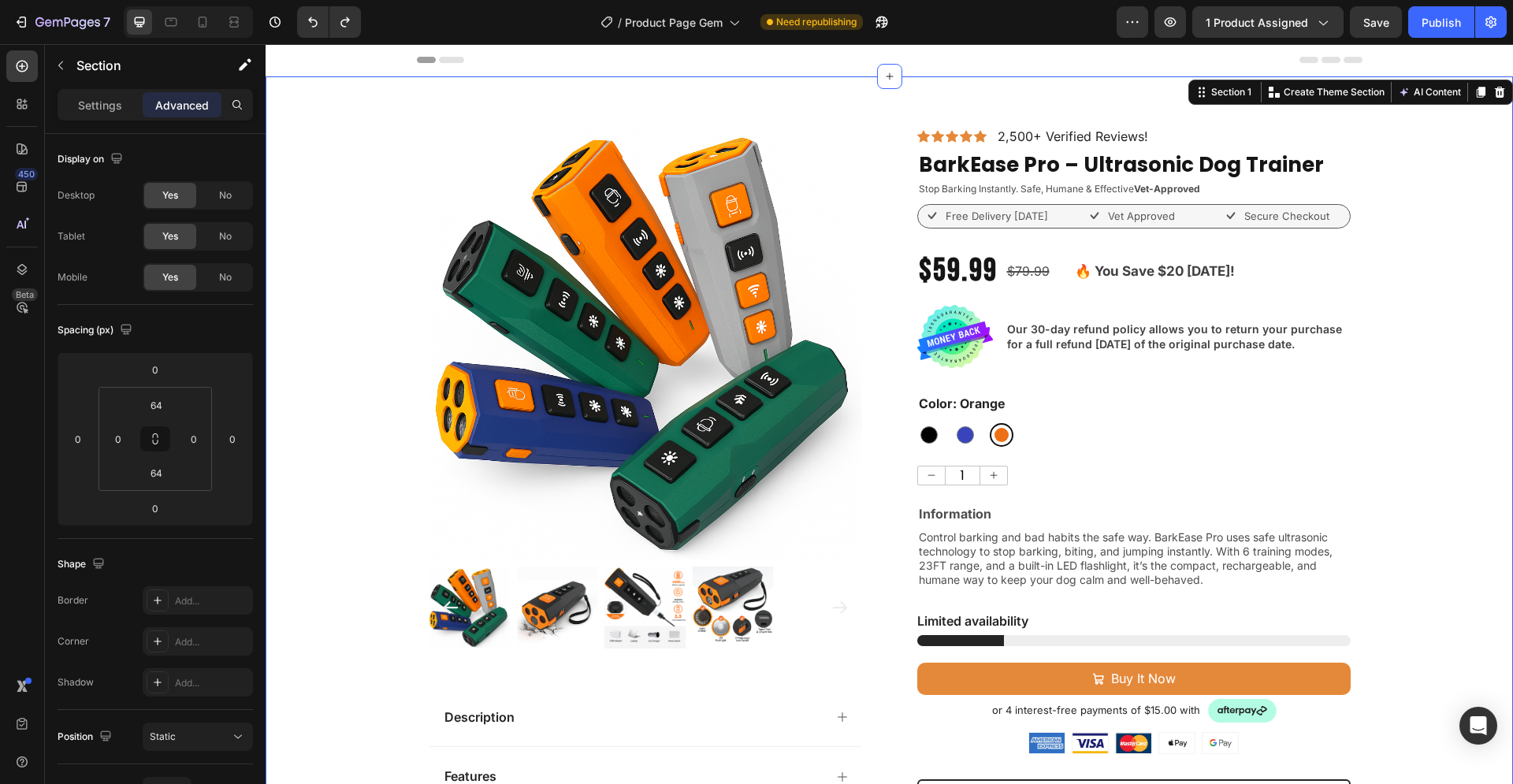
click at [1369, 379] on div "Product Images Description Features Key Benefits Safety Guidelines Refund Polic…" at bounding box center [889, 682] width 1247 height 1112
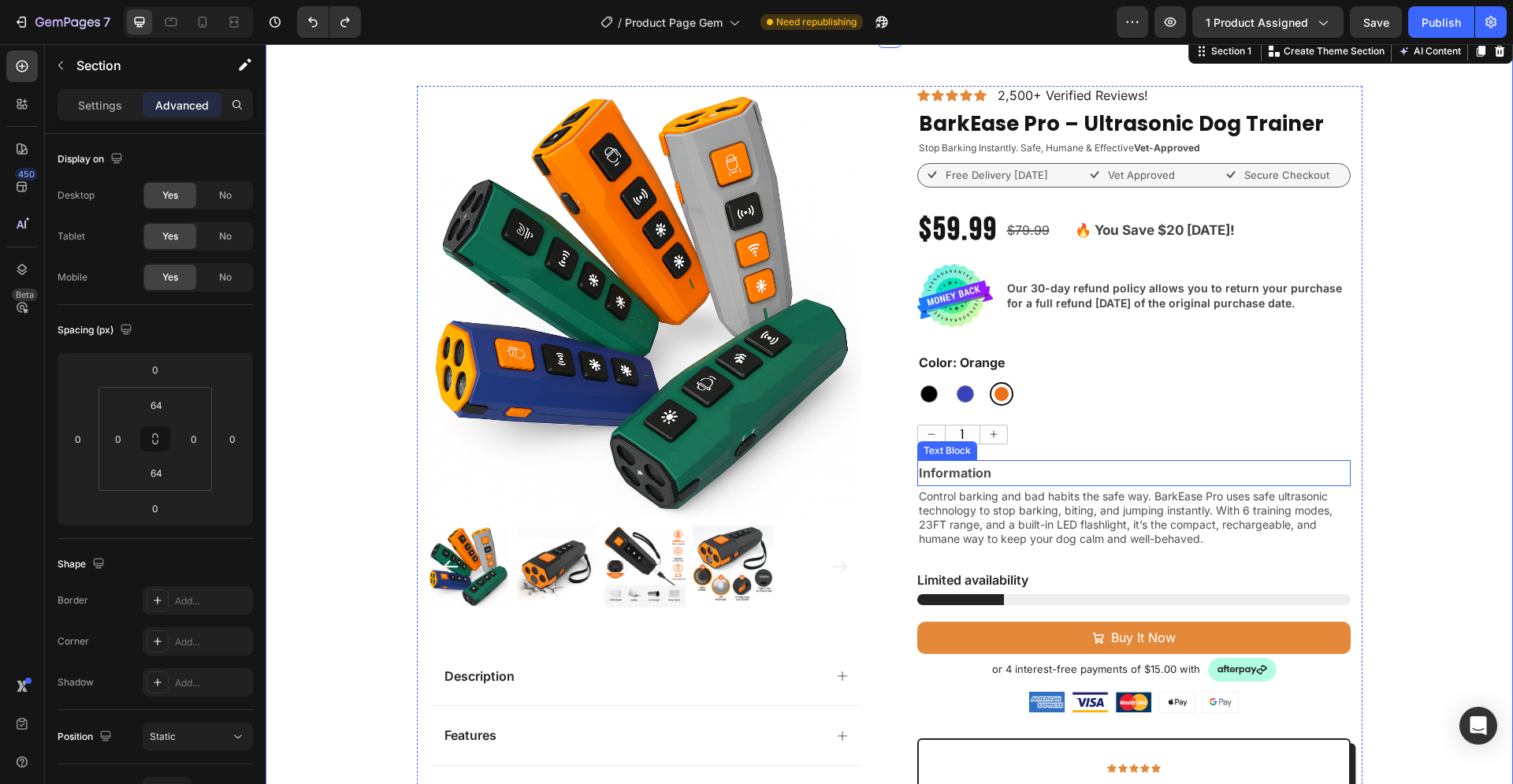
scroll to position [161, 0]
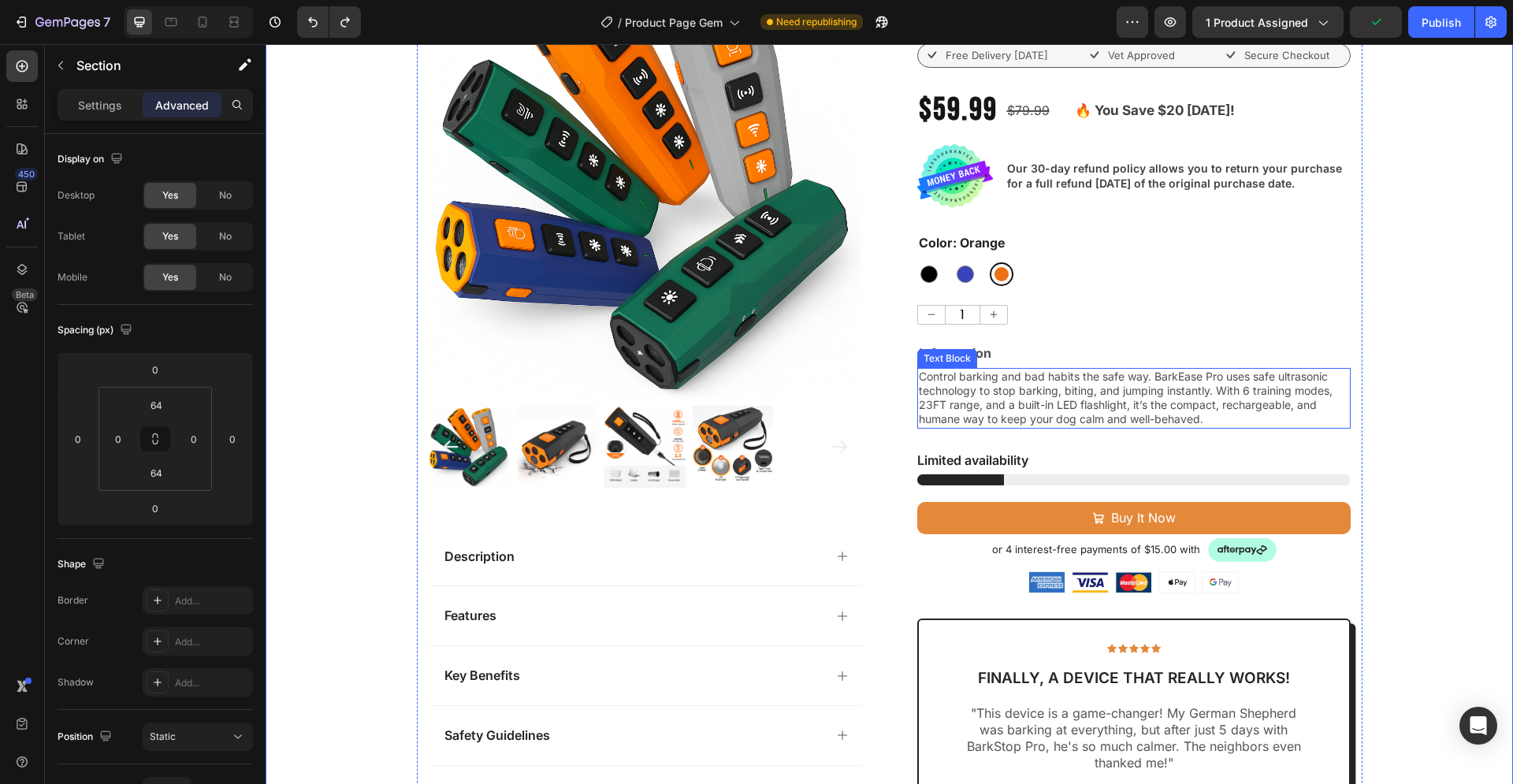
click at [1101, 394] on span "Control barking and bad habits the safe way. BarkEase Pro uses safe ultrasonic …" at bounding box center [1125, 398] width 414 height 57
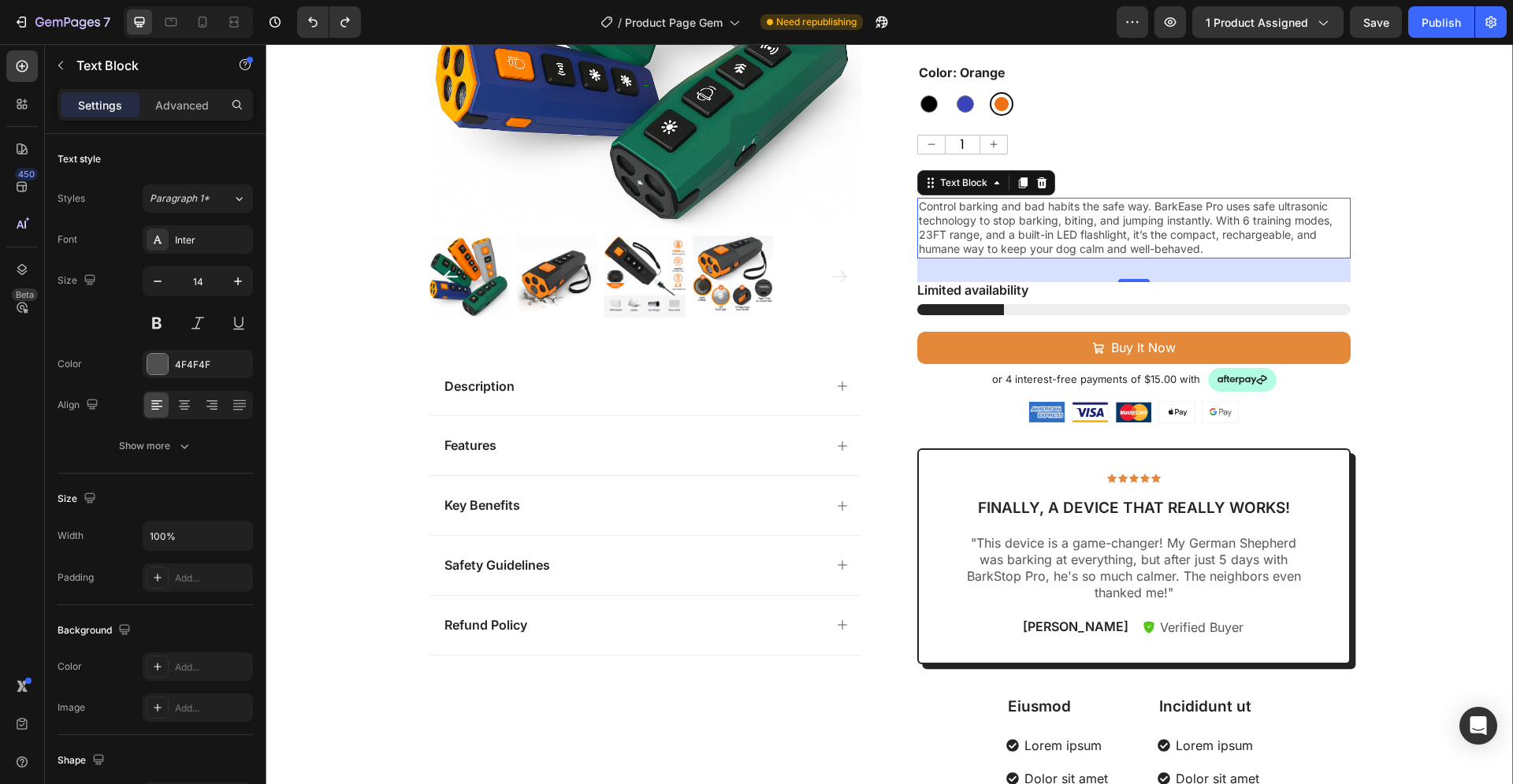
scroll to position [402, 0]
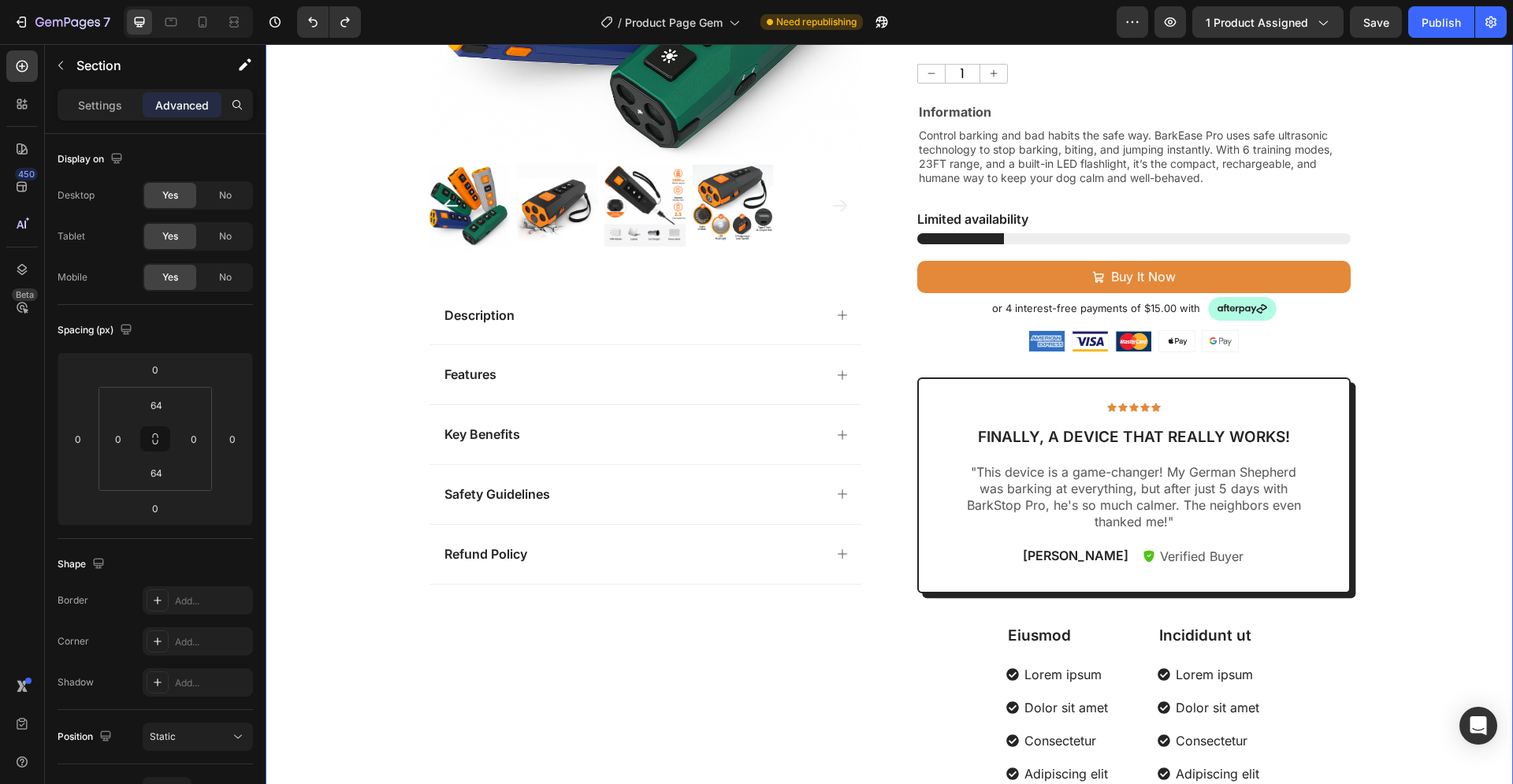
click at [1413, 502] on div "Product Images Description Features Key Benefits Safety Guidelines Refund Polic…" at bounding box center [889, 280] width 1247 height 1112
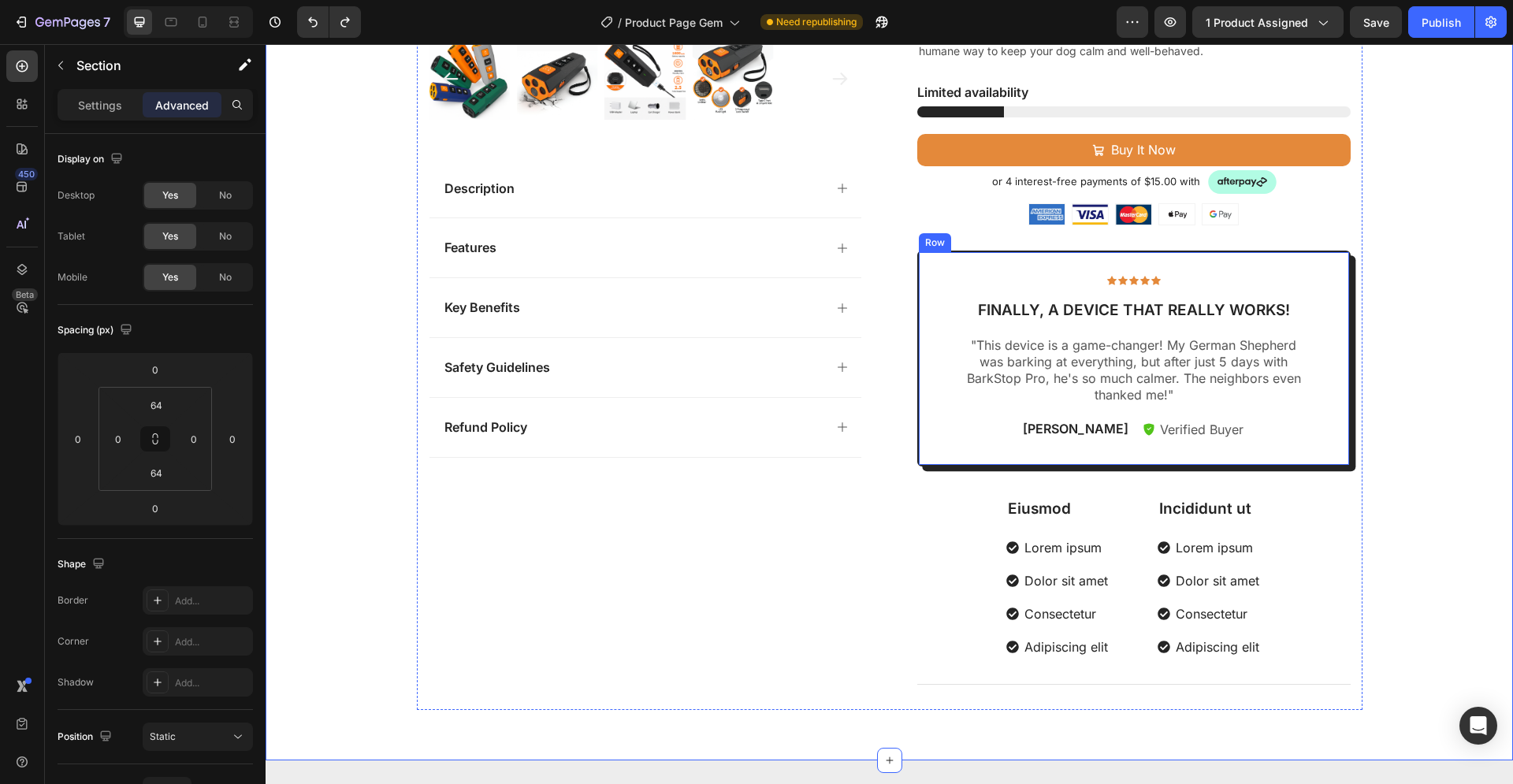
scroll to position [643, 0]
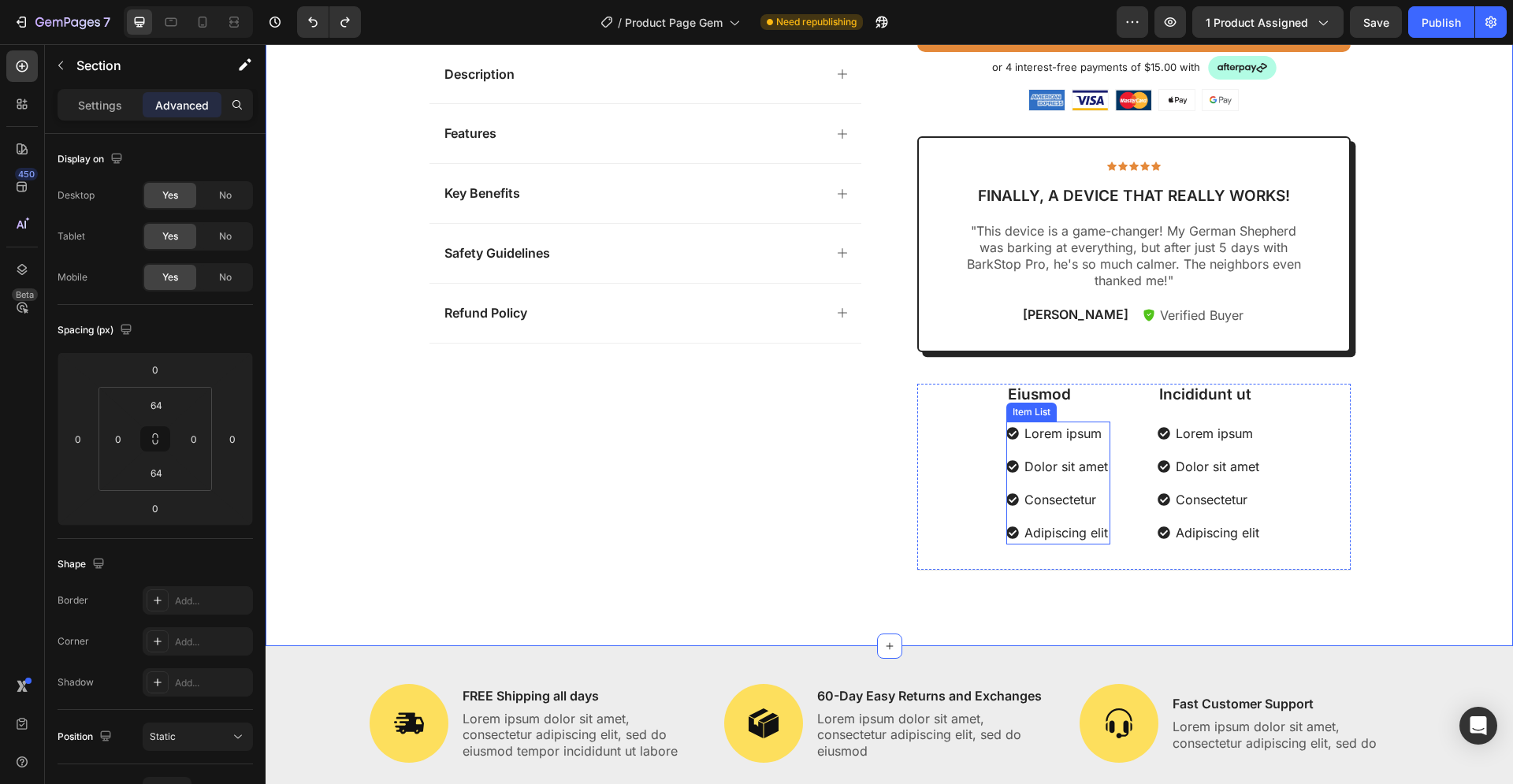
click at [1033, 437] on p "Lorem ipsum" at bounding box center [1066, 433] width 84 height 19
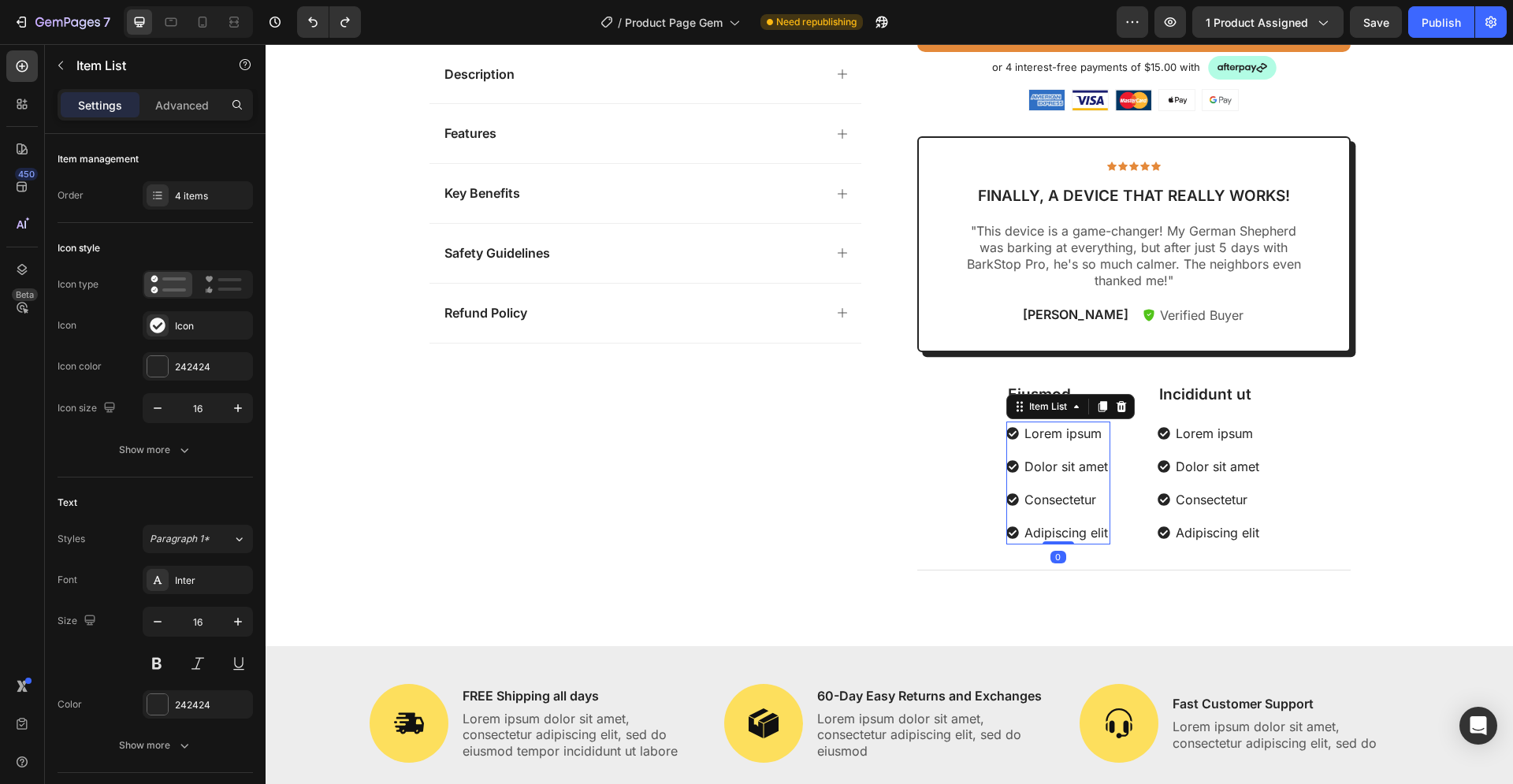
click at [1090, 434] on p "Lorem ipsum" at bounding box center [1066, 433] width 84 height 19
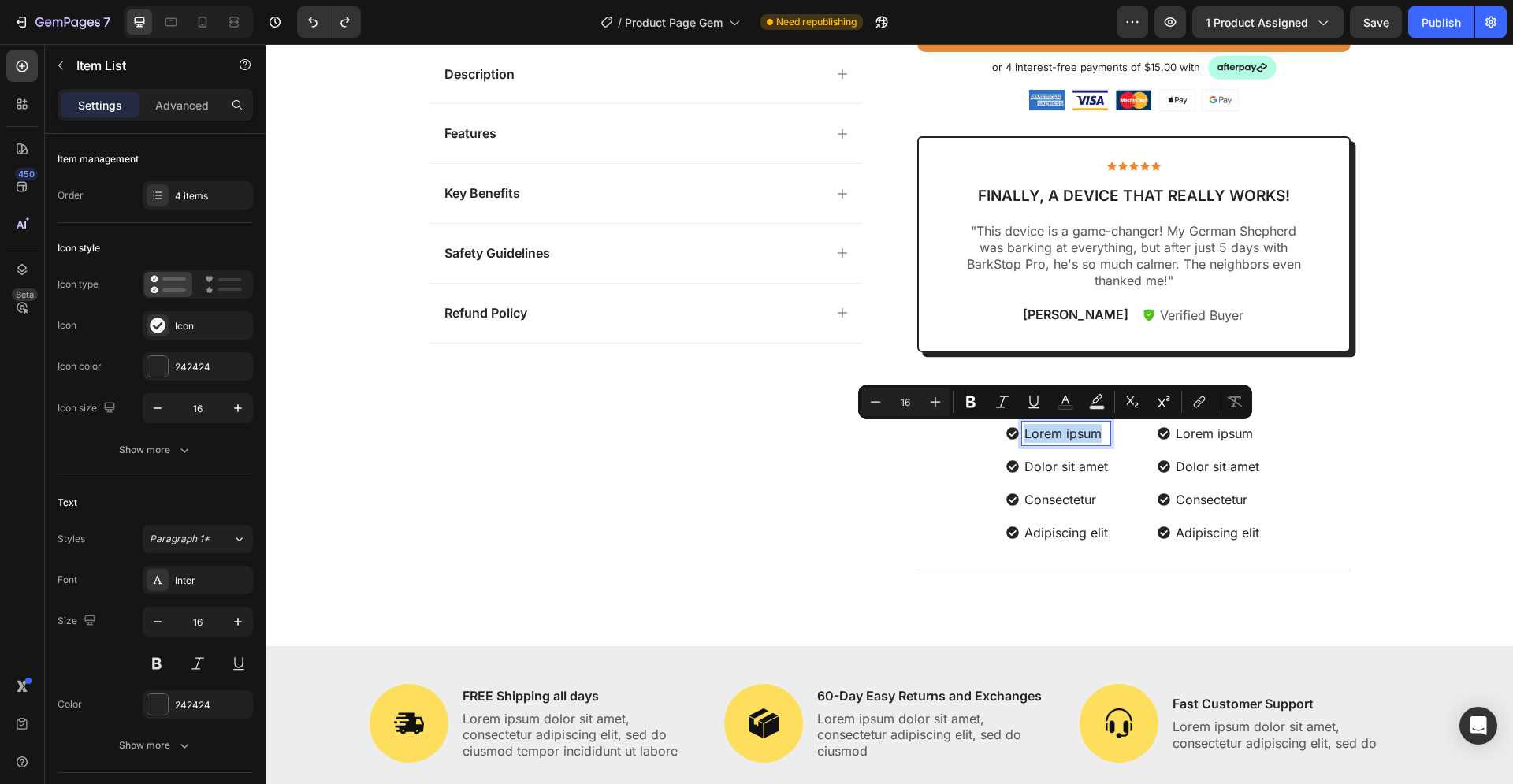
drag, startPoint x: 1093, startPoint y: 434, endPoint x: 1019, endPoint y: 434, distance: 74.0
click at [1024, 434] on p "Lorem ipsum" at bounding box center [1066, 433] width 84 height 19
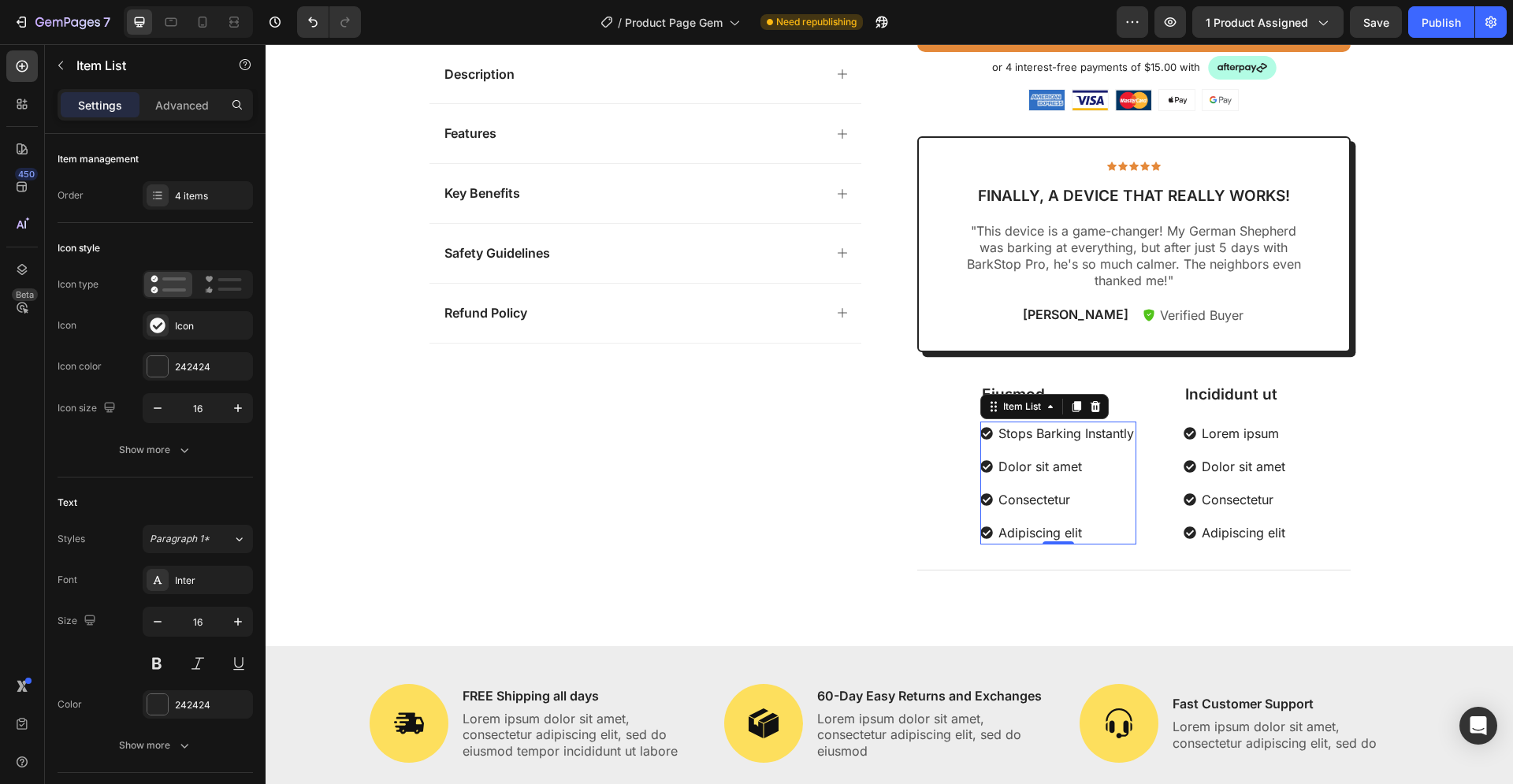
click at [1062, 463] on p "Dolor sit amet" at bounding box center [1066, 467] width 135 height 19
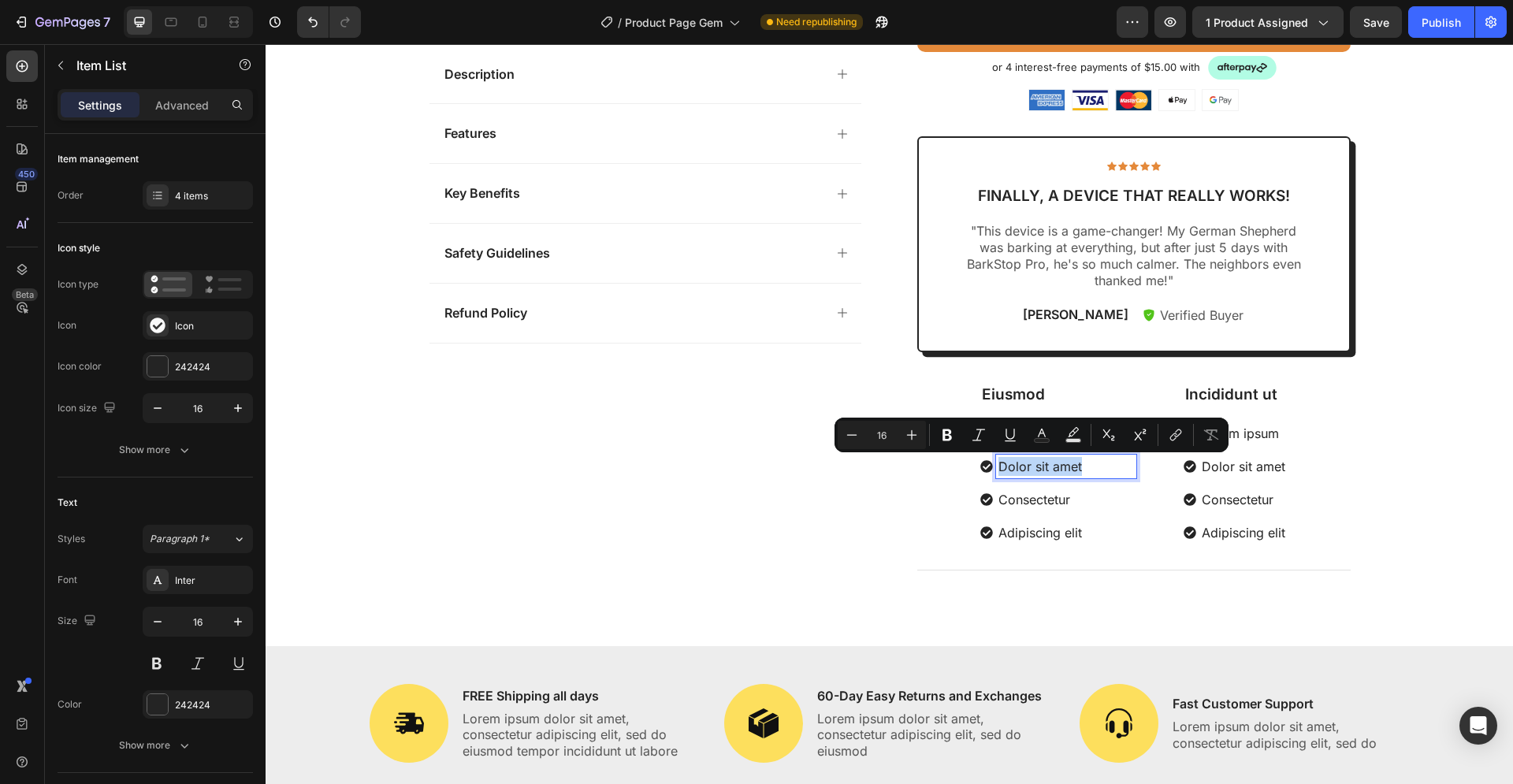
drag, startPoint x: 1085, startPoint y: 465, endPoint x: 994, endPoint y: 468, distance: 91.0
click at [999, 468] on p "Dolor sit amet" at bounding box center [1066, 467] width 135 height 19
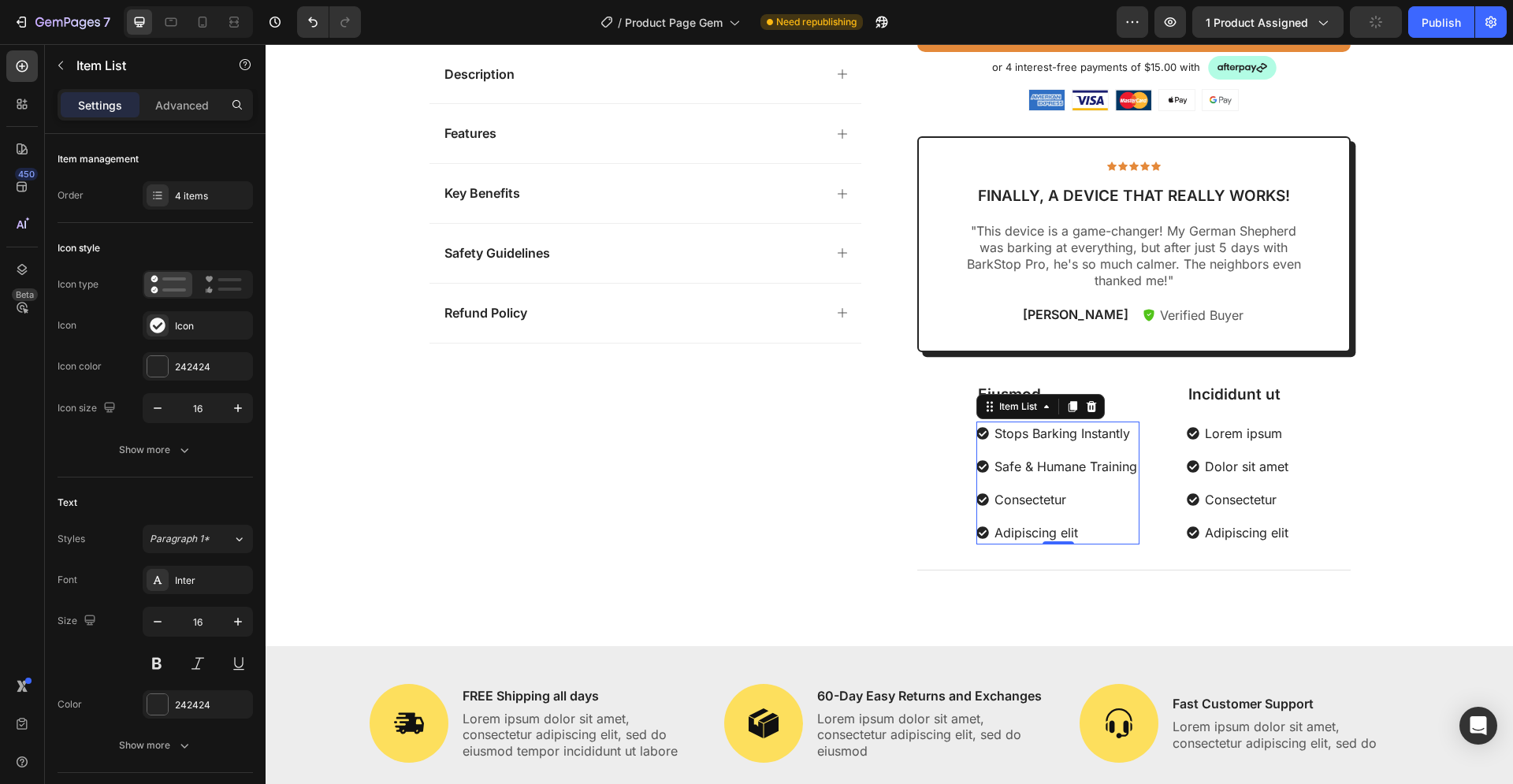
click at [1030, 506] on p "Consectetur" at bounding box center [1066, 499] width 143 height 19
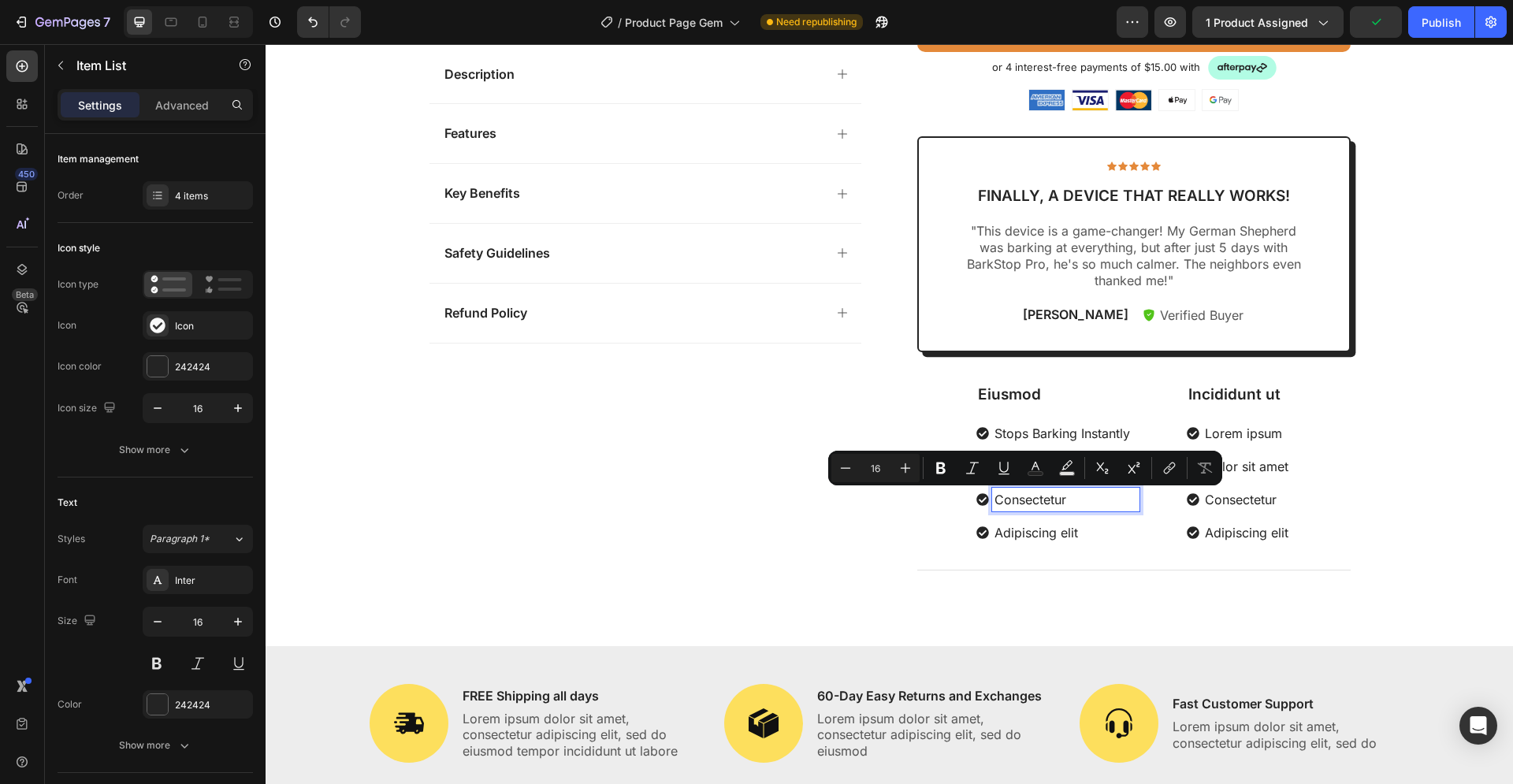
drag, startPoint x: 1077, startPoint y: 498, endPoint x: 988, endPoint y: 498, distance: 89.0
click at [995, 498] on p "Consectetur" at bounding box center [1066, 499] width 143 height 19
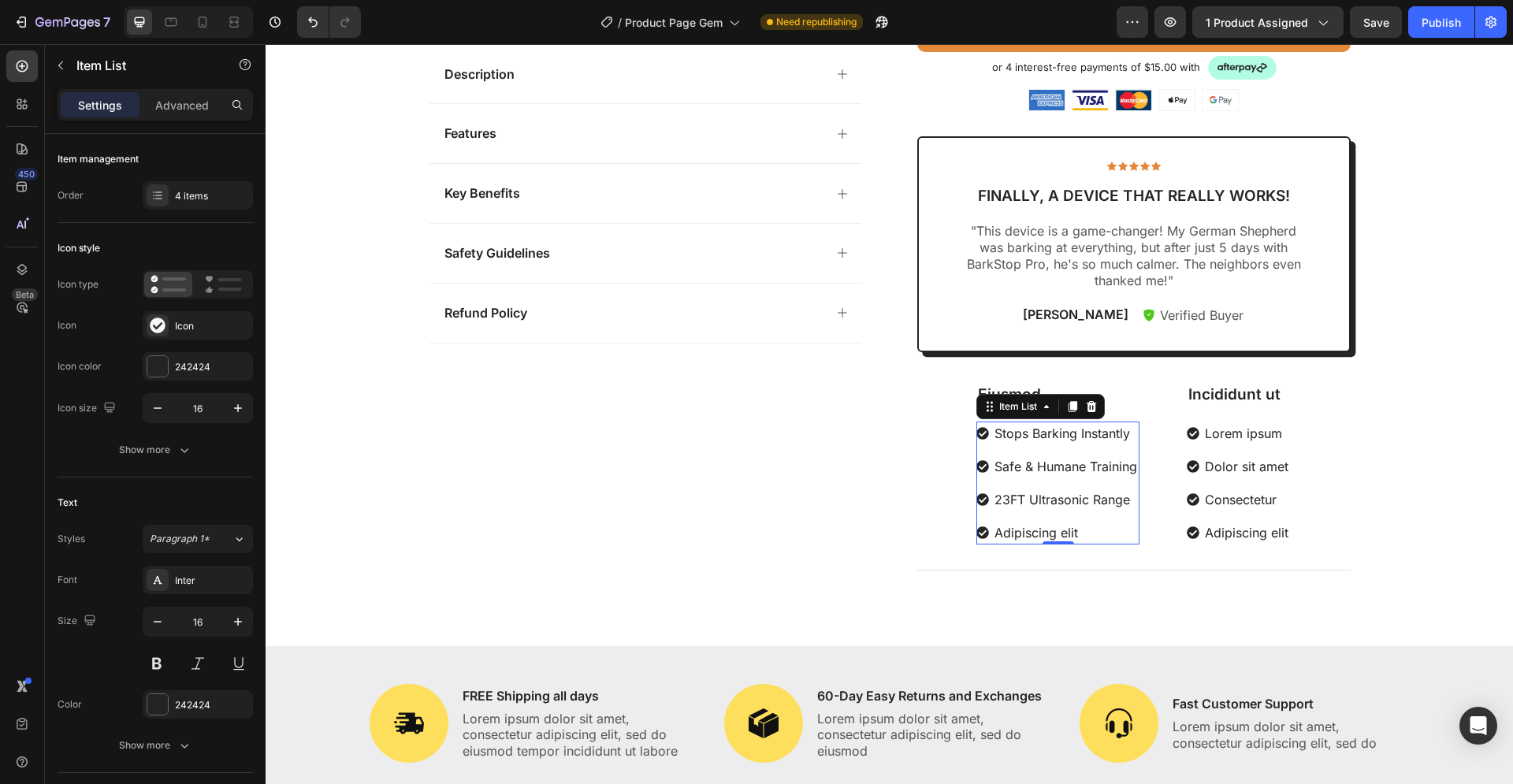
click at [1042, 531] on p "Adipiscing elit" at bounding box center [1066, 533] width 143 height 19
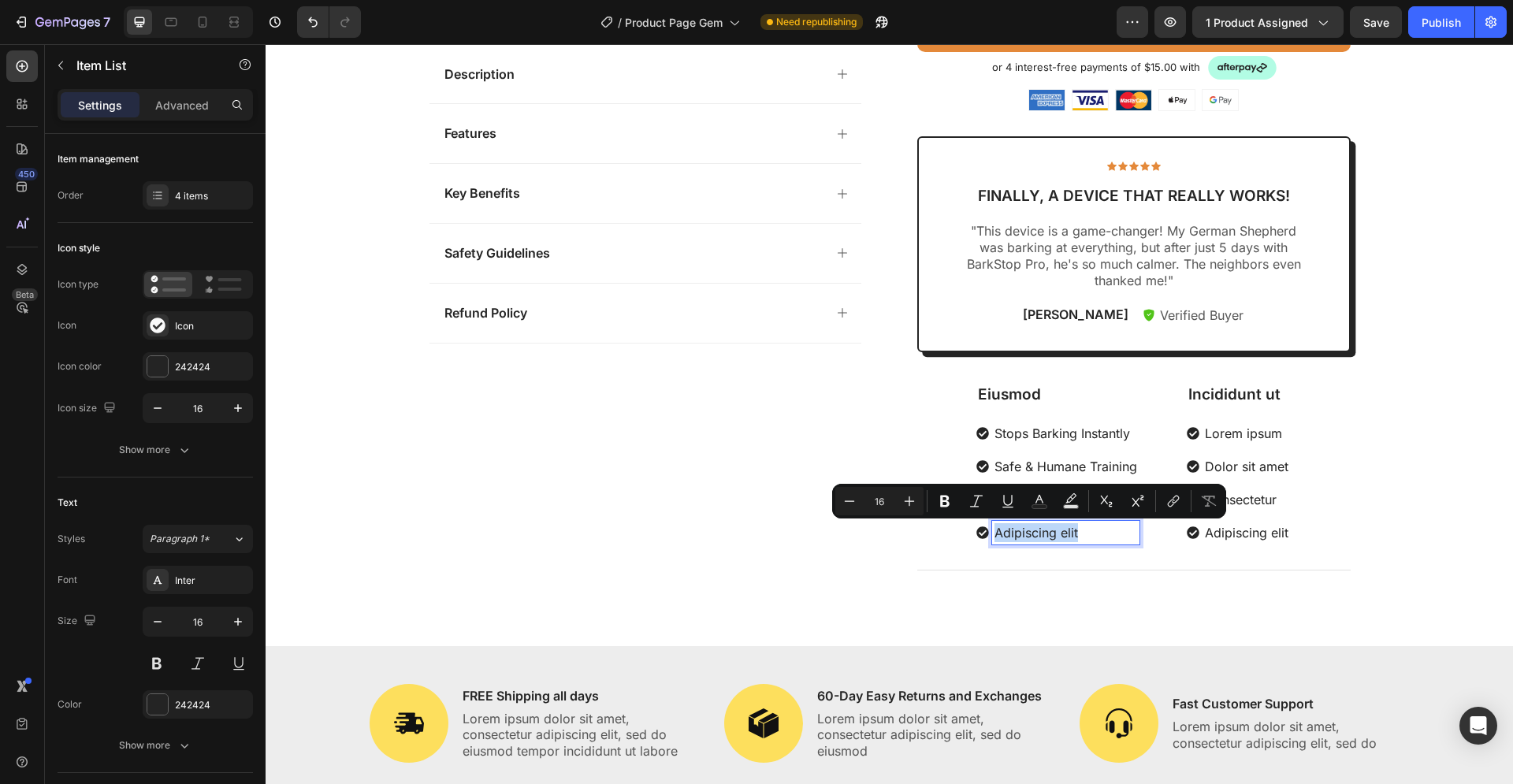
drag, startPoint x: 1082, startPoint y: 532, endPoint x: 990, endPoint y: 536, distance: 92.1
click at [995, 536] on p "Adipiscing elit" at bounding box center [1066, 533] width 143 height 19
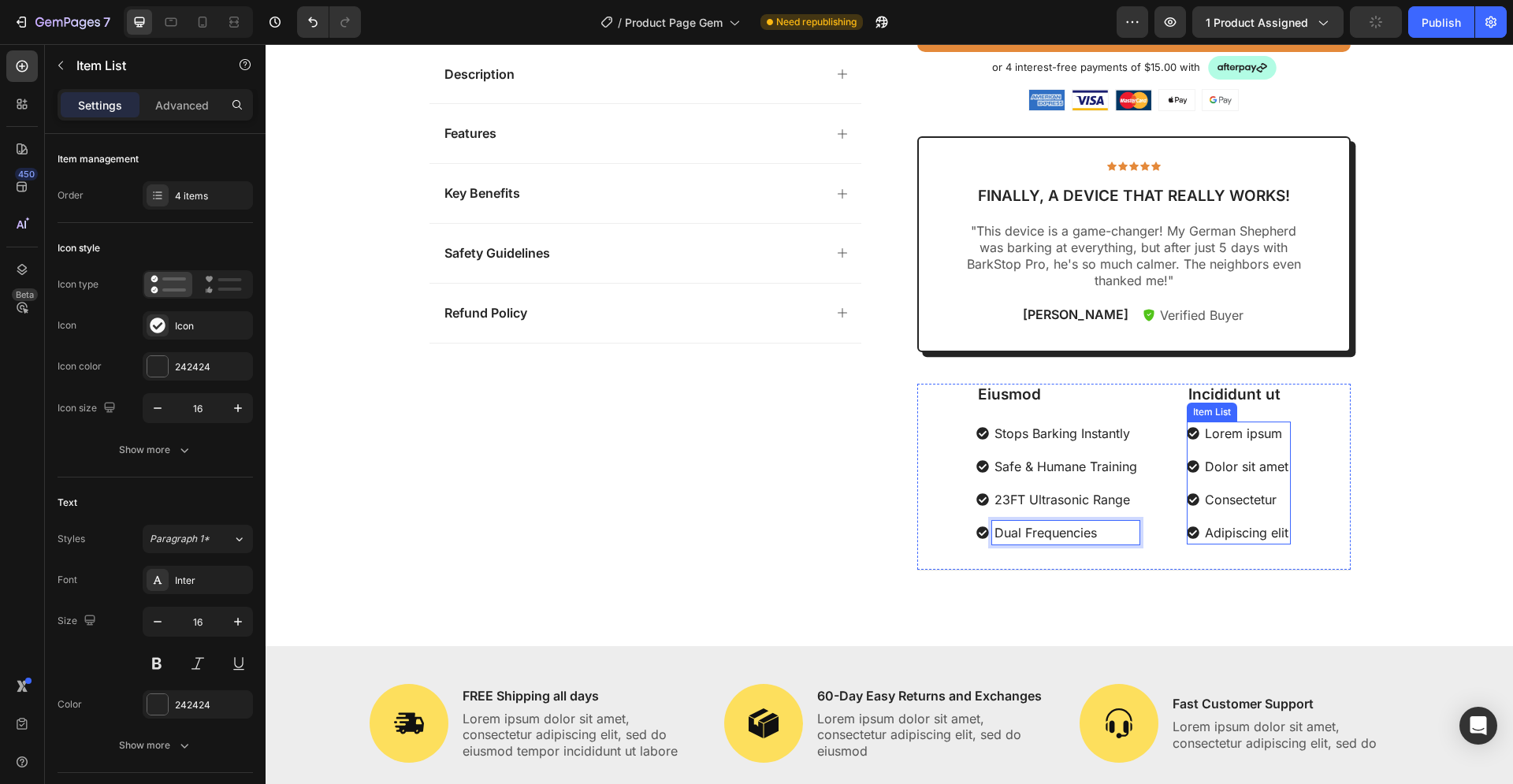
click at [1243, 441] on p "Lorem ipsum" at bounding box center [1246, 433] width 84 height 19
click at [1249, 435] on p "Lorem ipsum" at bounding box center [1246, 433] width 84 height 19
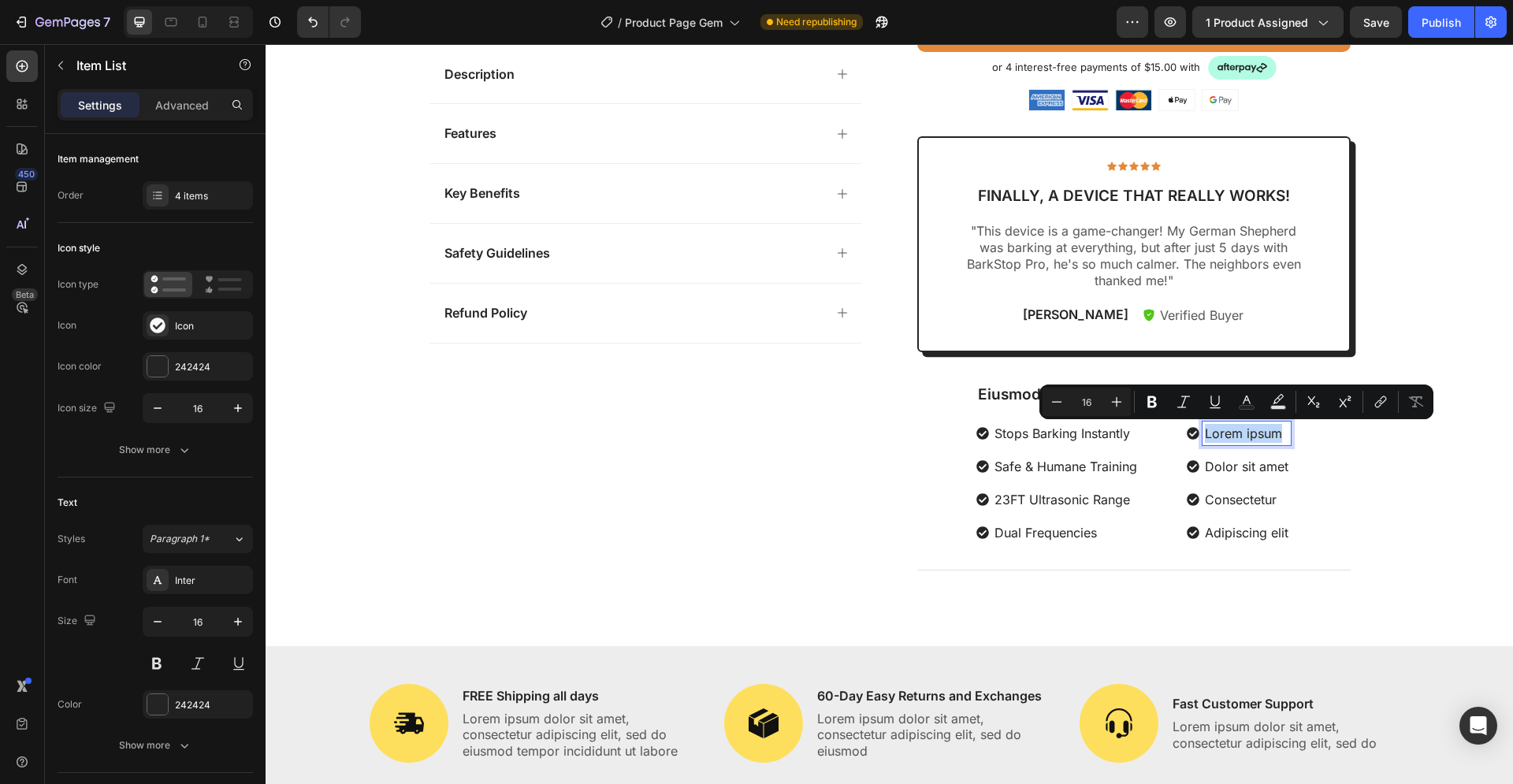
drag, startPoint x: 1277, startPoint y: 430, endPoint x: 1200, endPoint y: 438, distance: 77.4
click at [1204, 438] on p "Lorem ipsum" at bounding box center [1246, 433] width 84 height 19
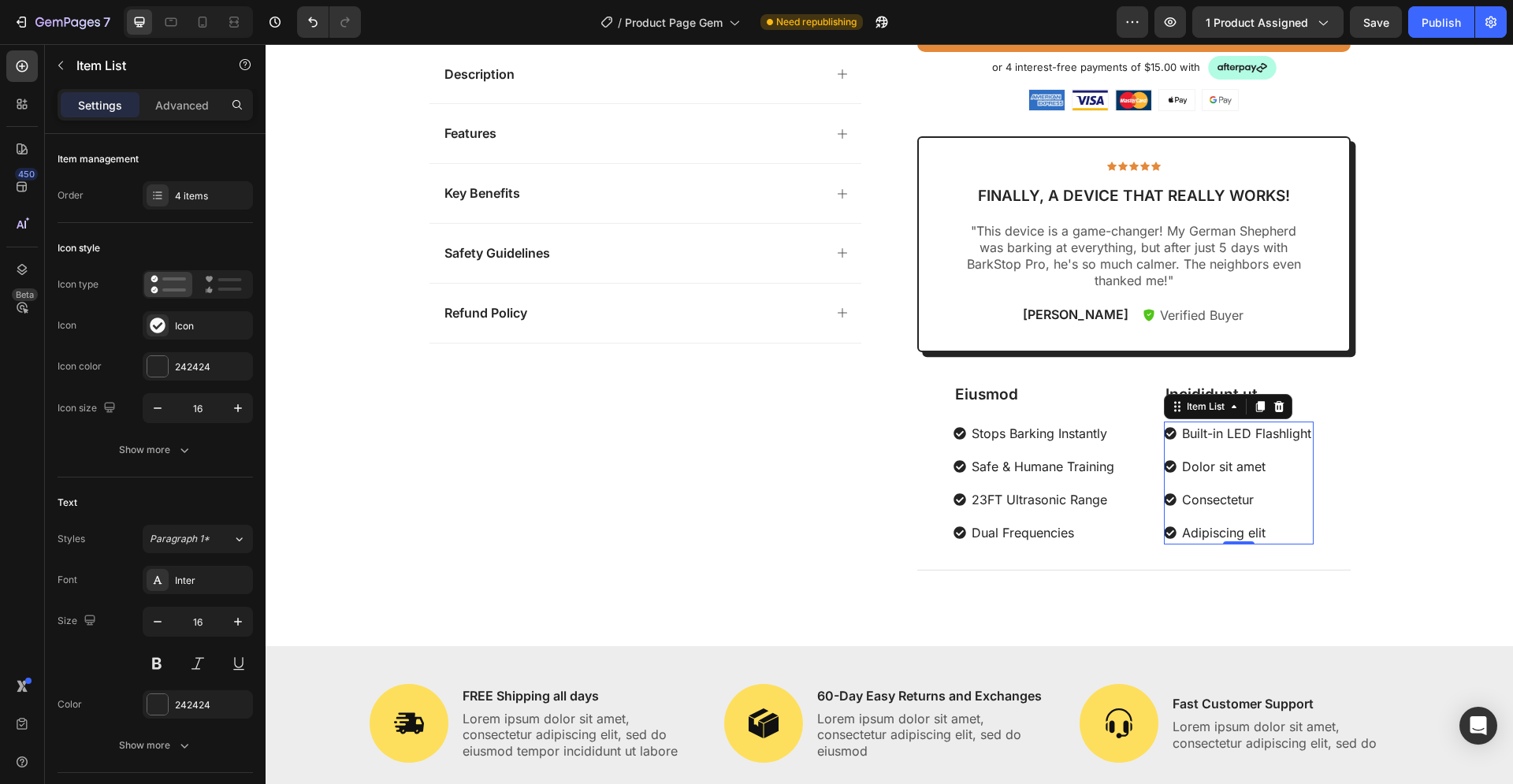
click at [1233, 462] on p "Dolor sit amet" at bounding box center [1246, 467] width 130 height 19
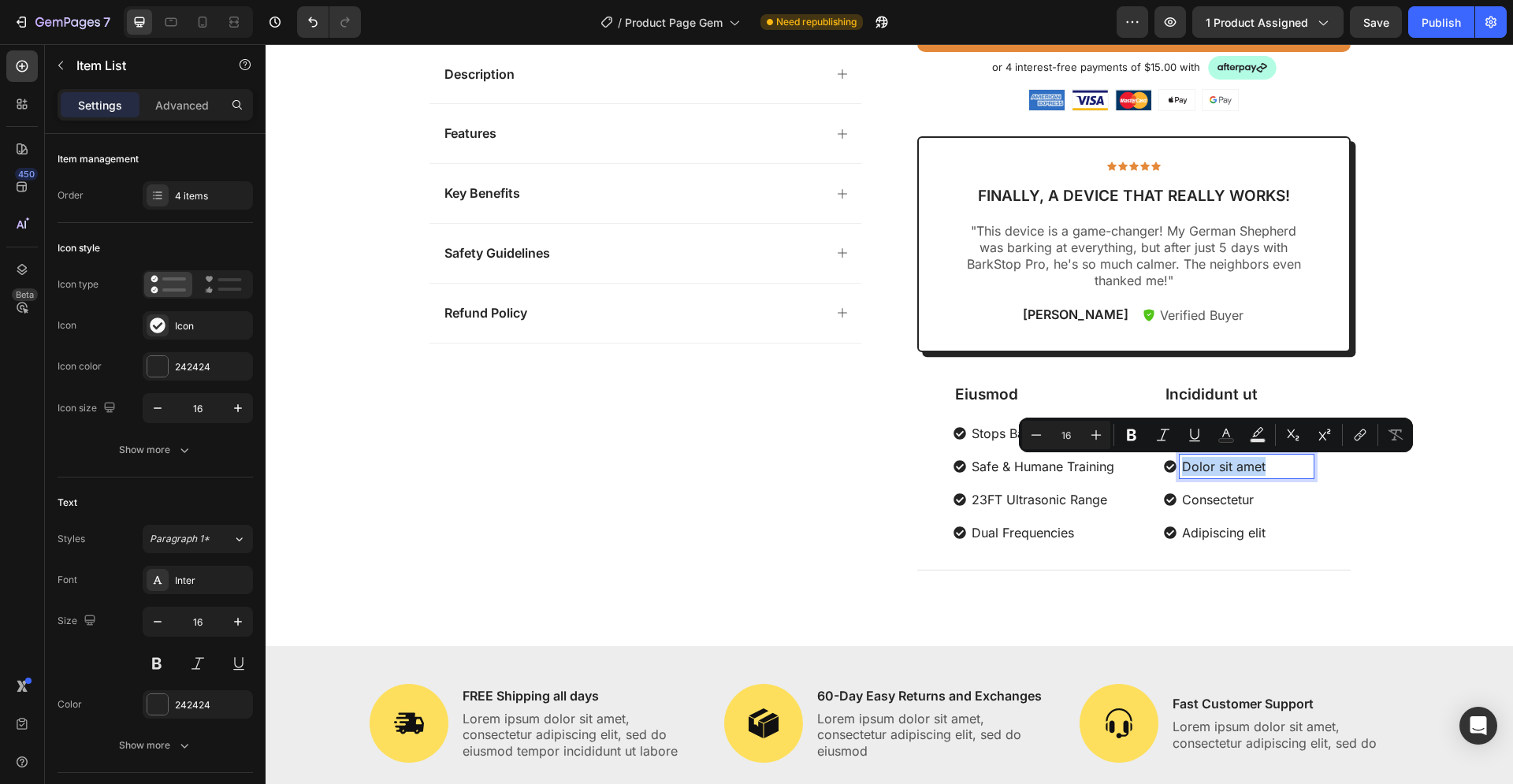
drag, startPoint x: 1275, startPoint y: 464, endPoint x: 1177, endPoint y: 466, distance: 98.0
click at [1181, 466] on p "Dolor sit amet" at bounding box center [1246, 467] width 130 height 19
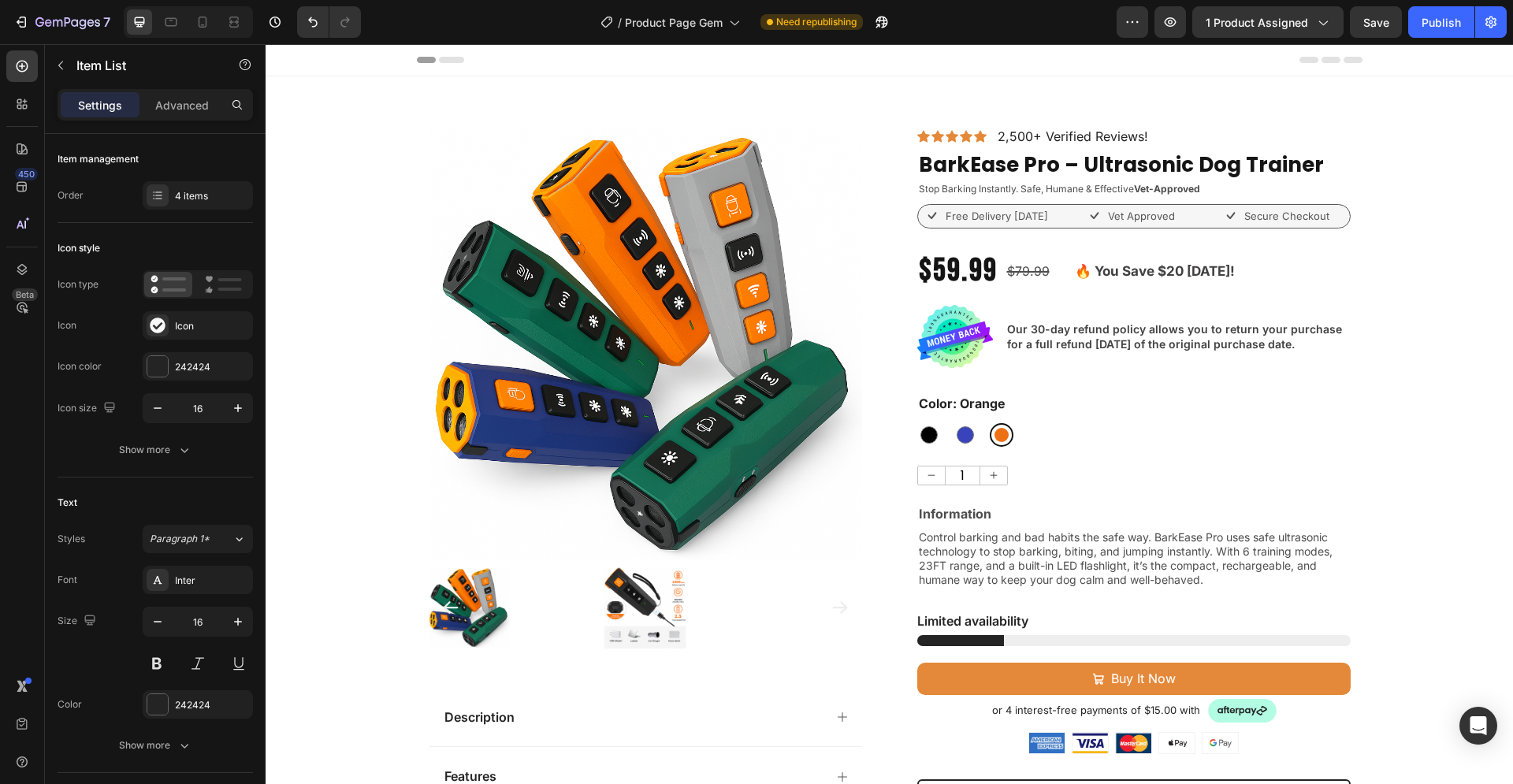
scroll to position [643, 0]
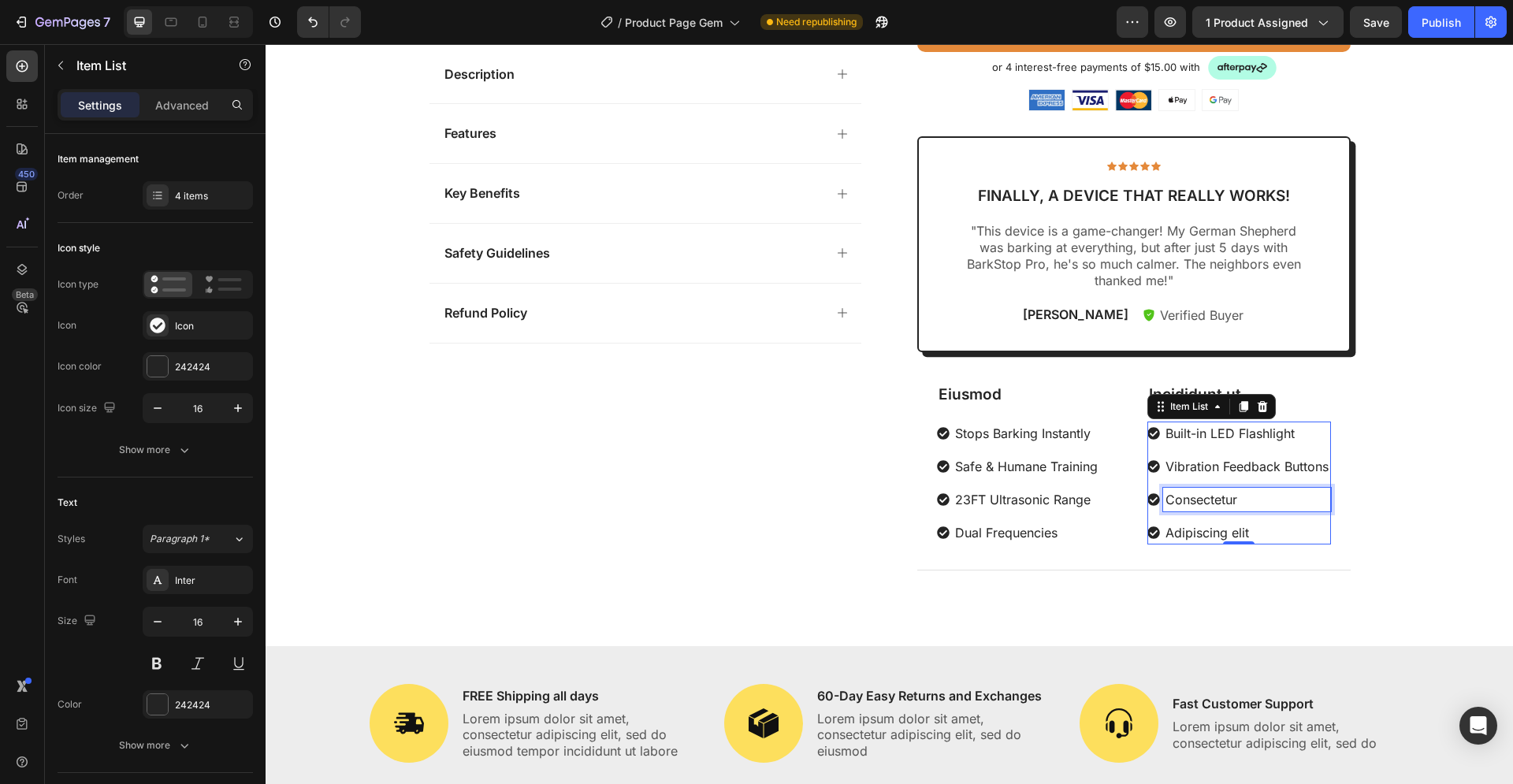
click at [1215, 493] on p "Consectetur" at bounding box center [1246, 499] width 163 height 19
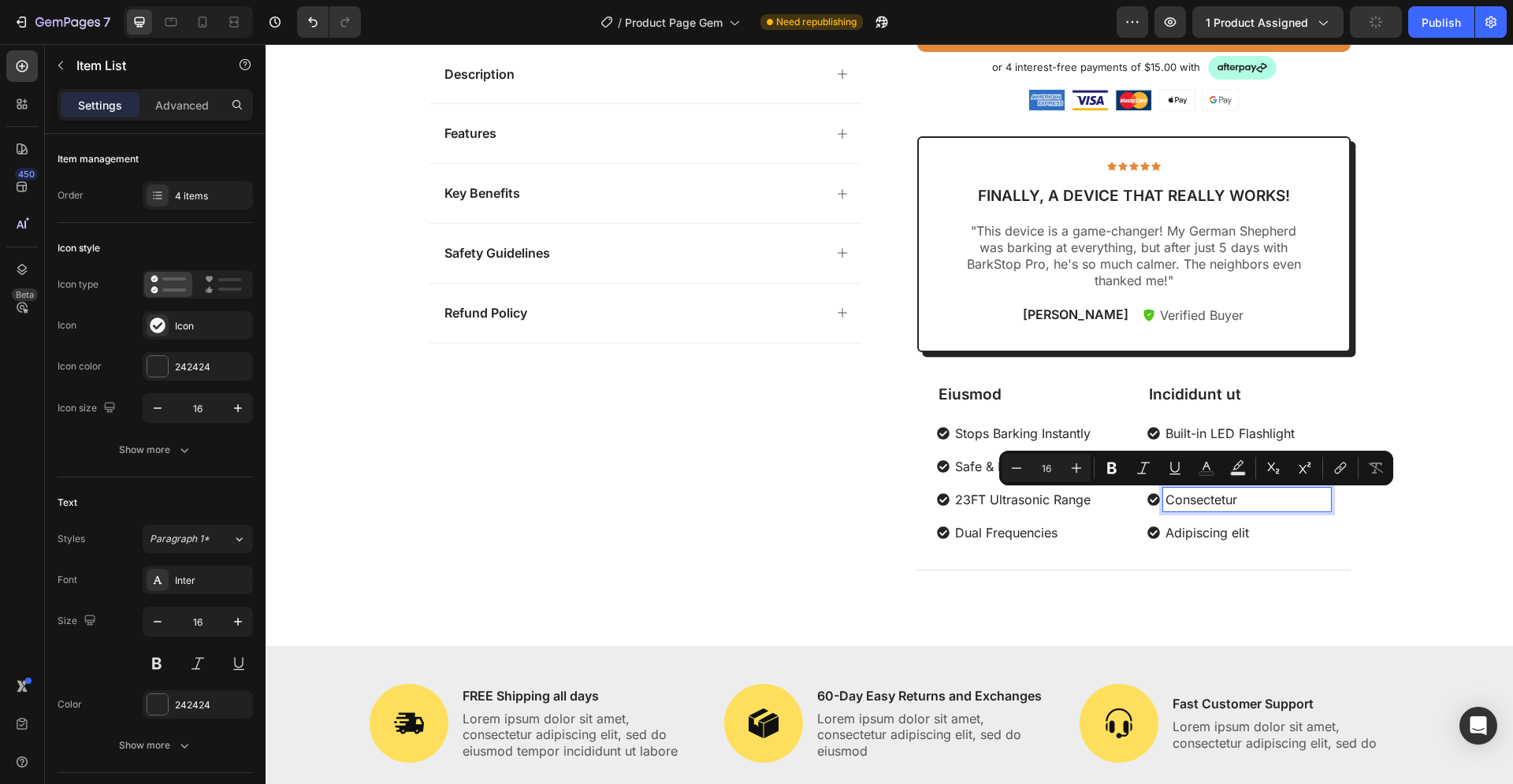
drag, startPoint x: 1238, startPoint y: 498, endPoint x: 1161, endPoint y: 499, distance: 77.0
click at [1165, 499] on p "Consectetur" at bounding box center [1246, 499] width 163 height 19
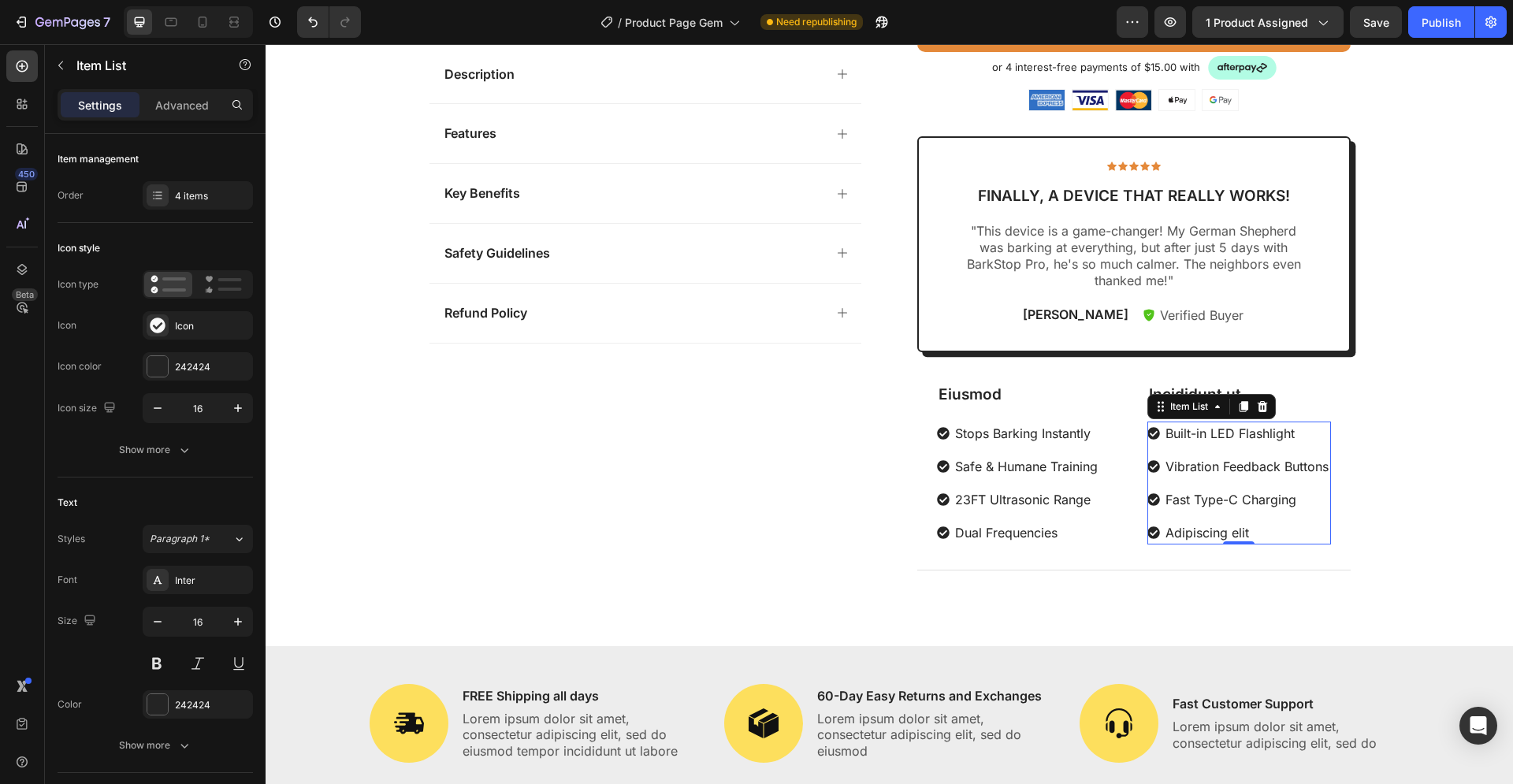
click at [1199, 531] on p "Adipiscing elit" at bounding box center [1246, 533] width 163 height 19
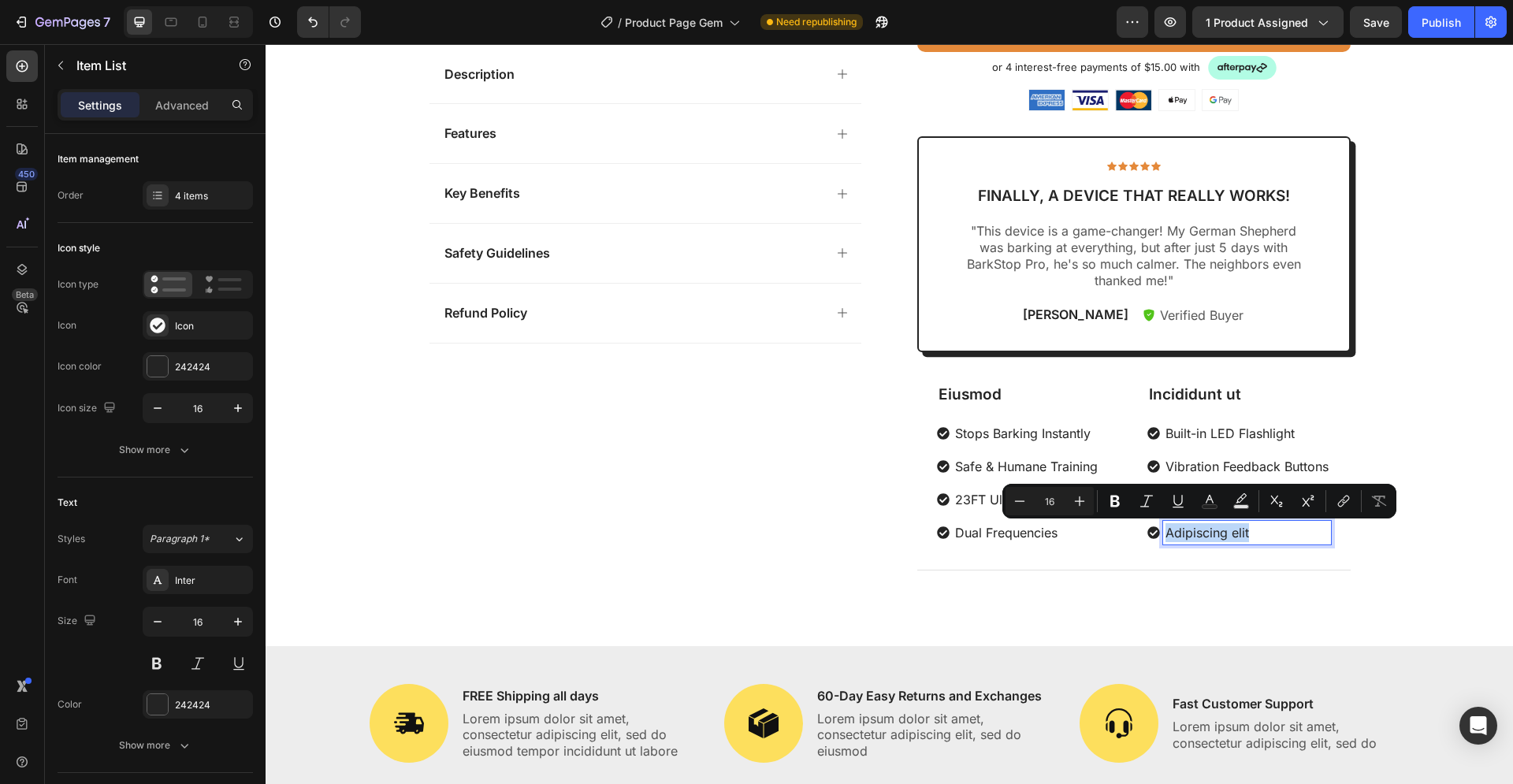
drag, startPoint x: 1254, startPoint y: 534, endPoint x: 1161, endPoint y: 535, distance: 93.0
click at [1165, 535] on p "Adipiscing elit" at bounding box center [1246, 533] width 163 height 19
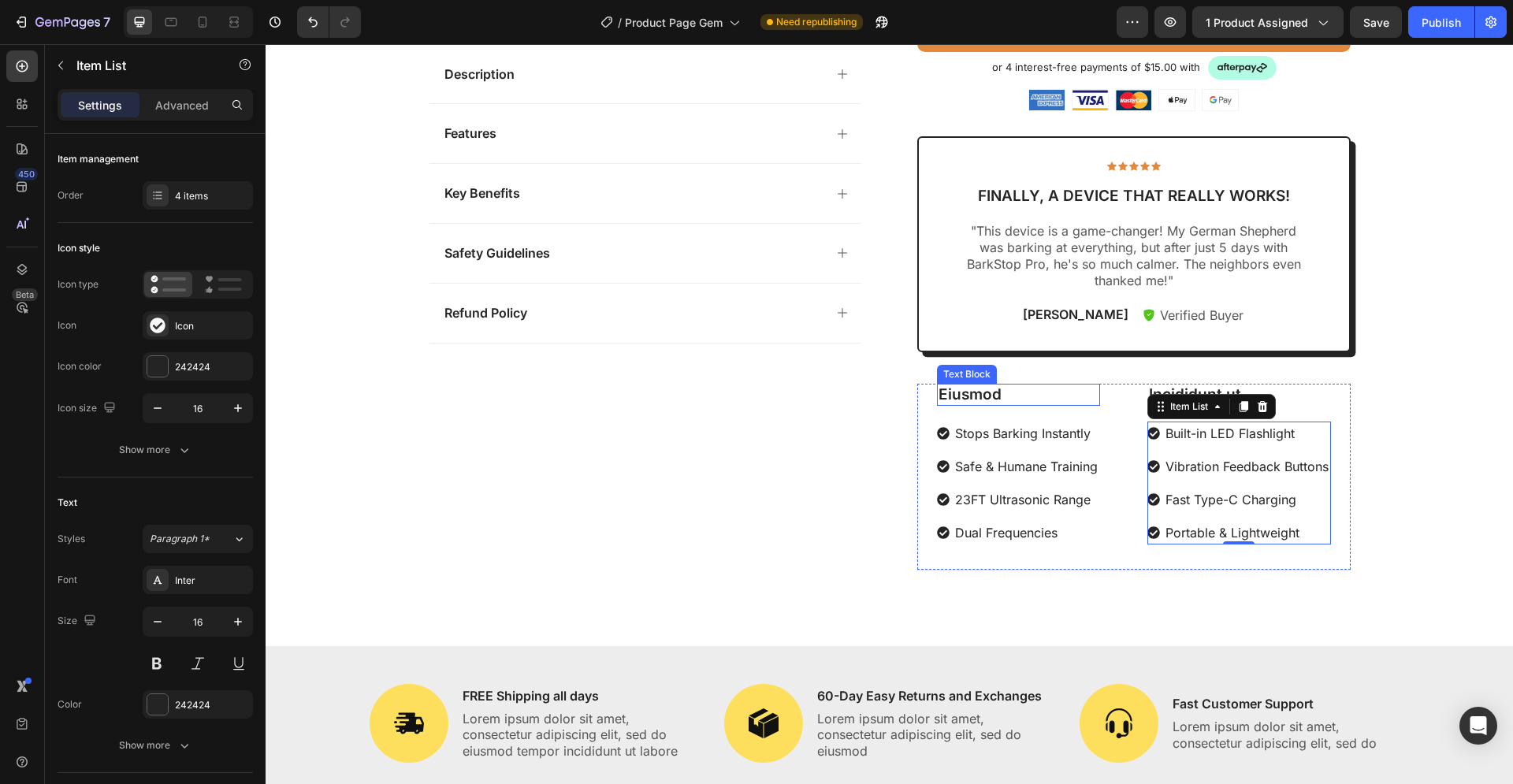
click at [967, 392] on p "Eiusmod" at bounding box center [1019, 394] width 160 height 20
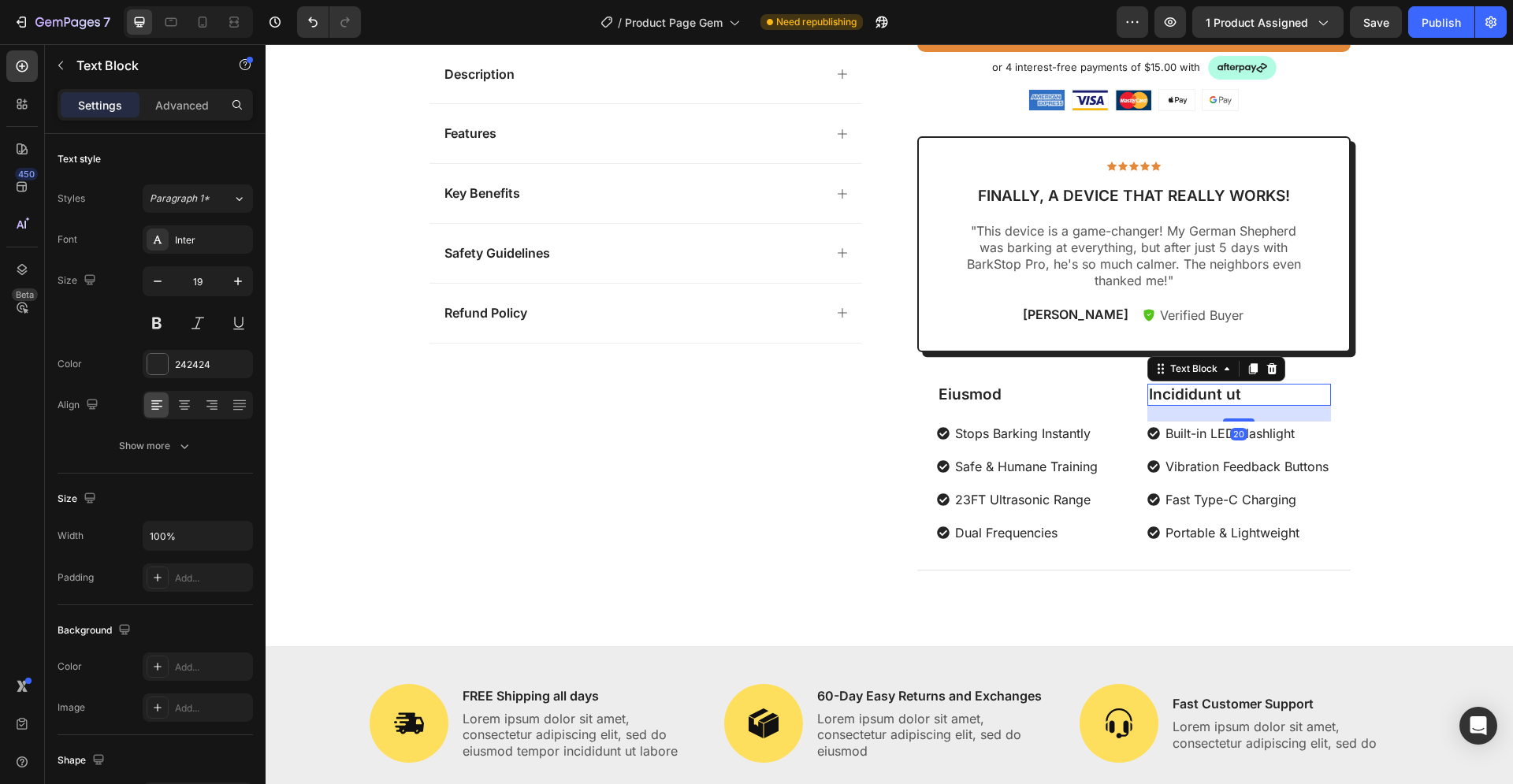
click at [1182, 403] on p "Incididunt ut" at bounding box center [1239, 394] width 180 height 20
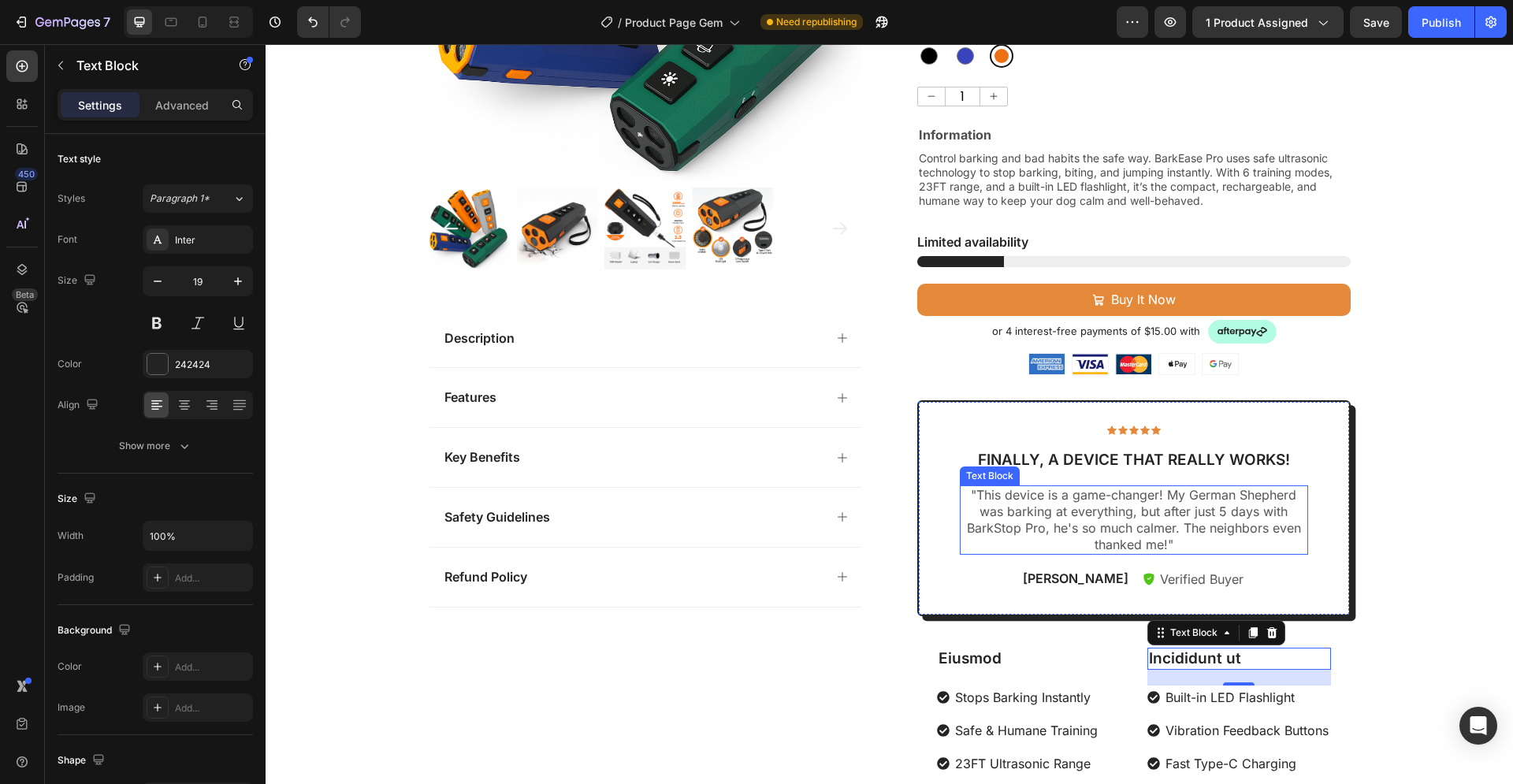
scroll to position [562, 0]
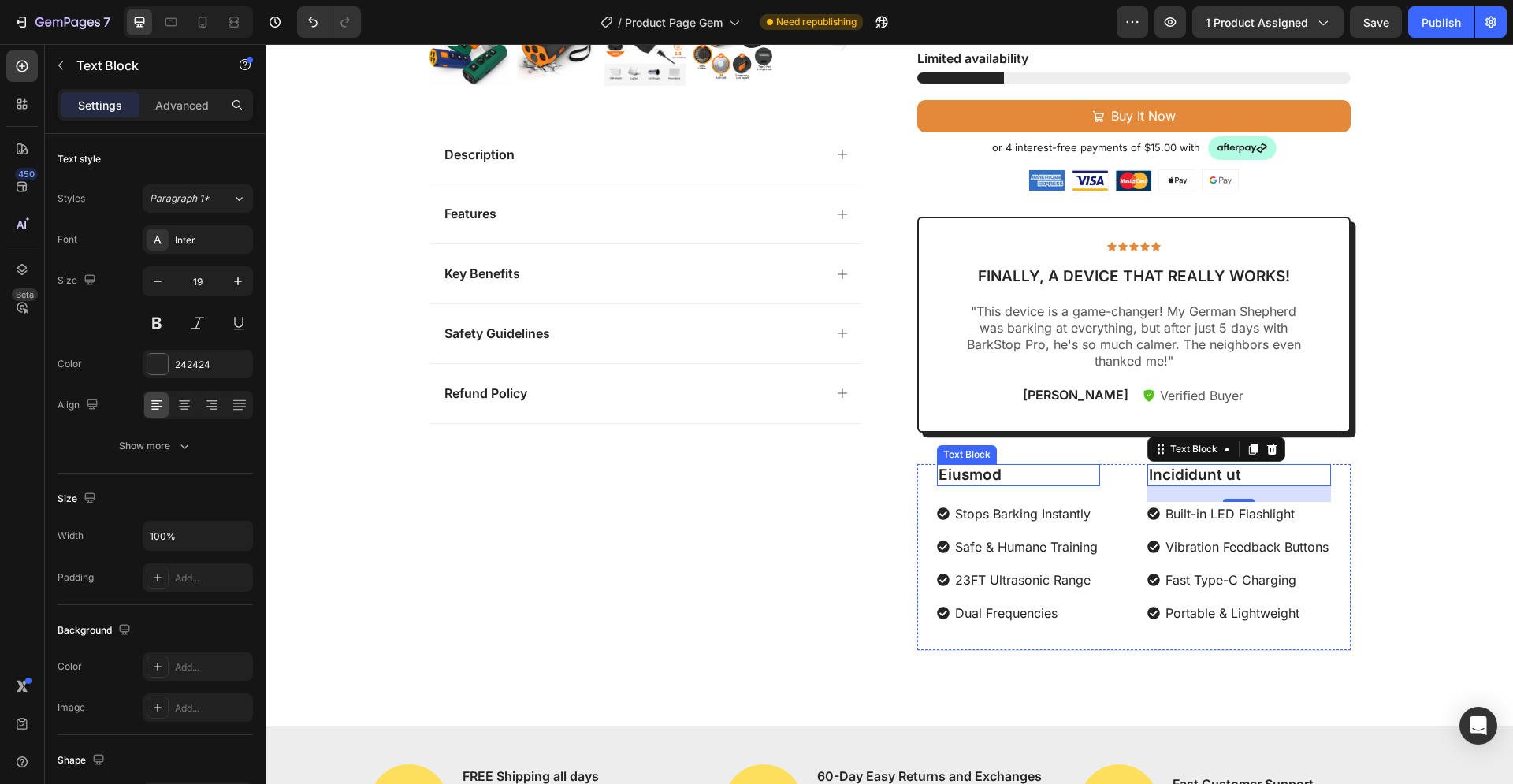
click at [986, 469] on p "Eiusmod" at bounding box center [1019, 475] width 160 height 20
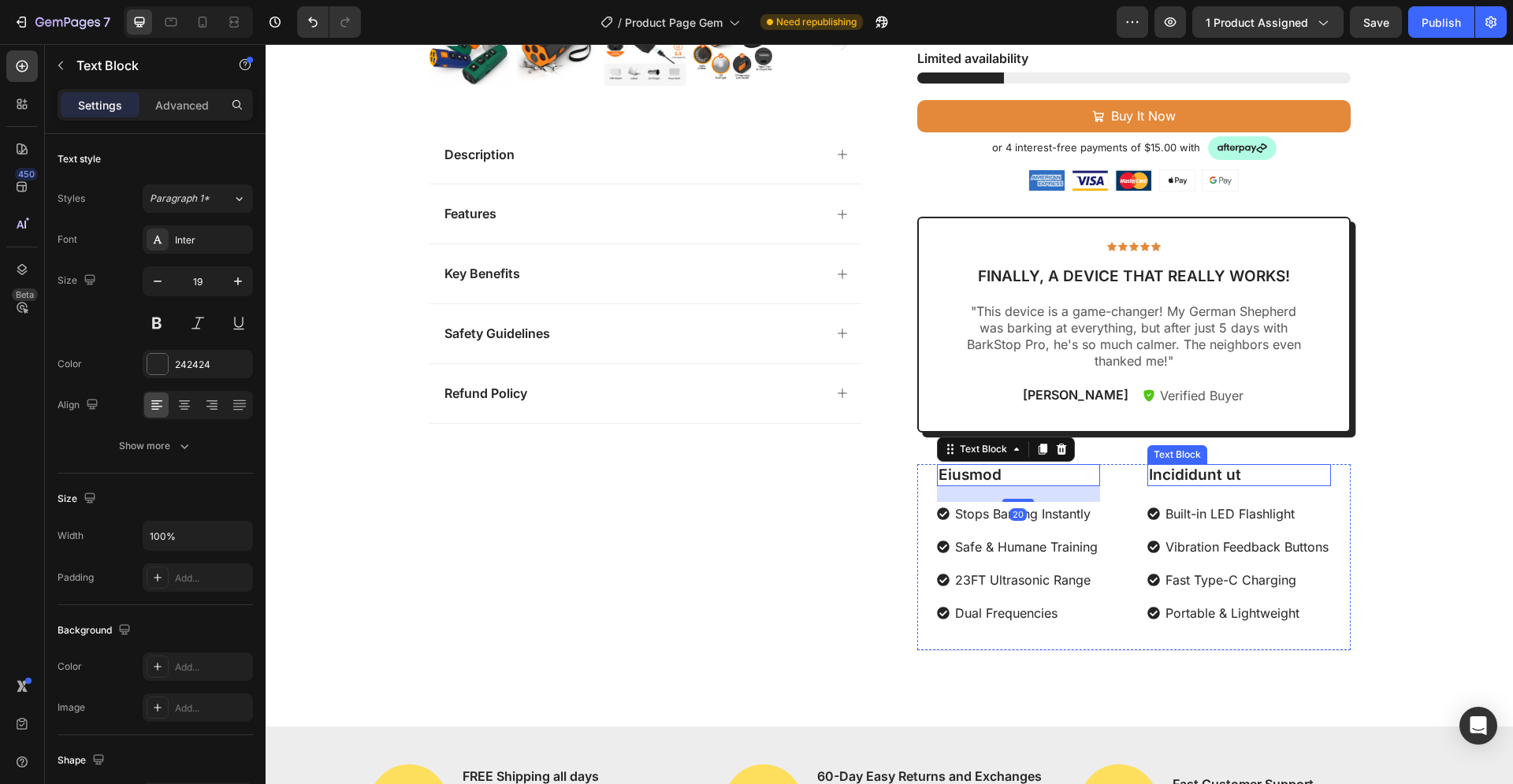
click at [1186, 474] on p "Incididunt ut" at bounding box center [1239, 475] width 180 height 20
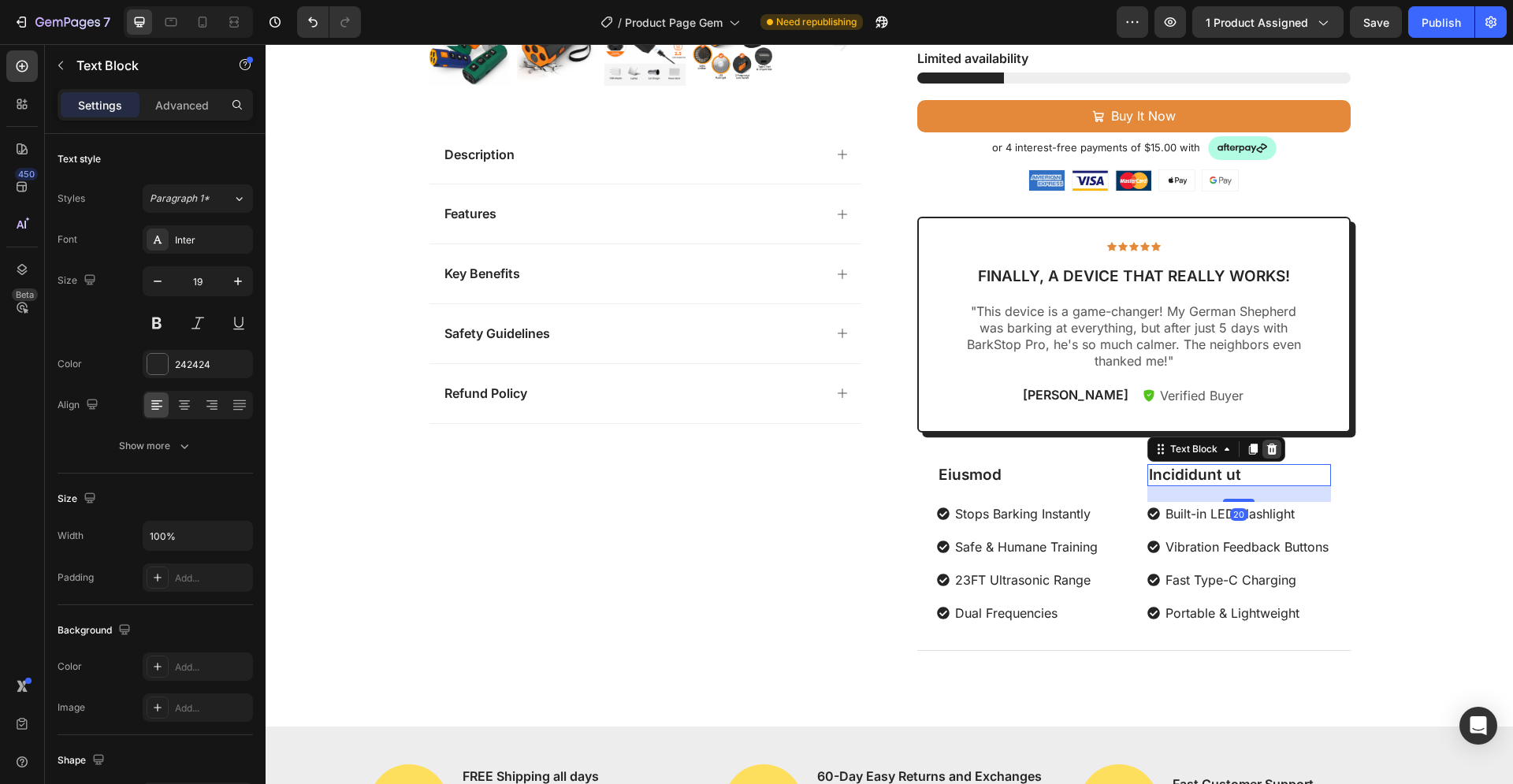
click at [1266, 450] on icon at bounding box center [1271, 450] width 10 height 11
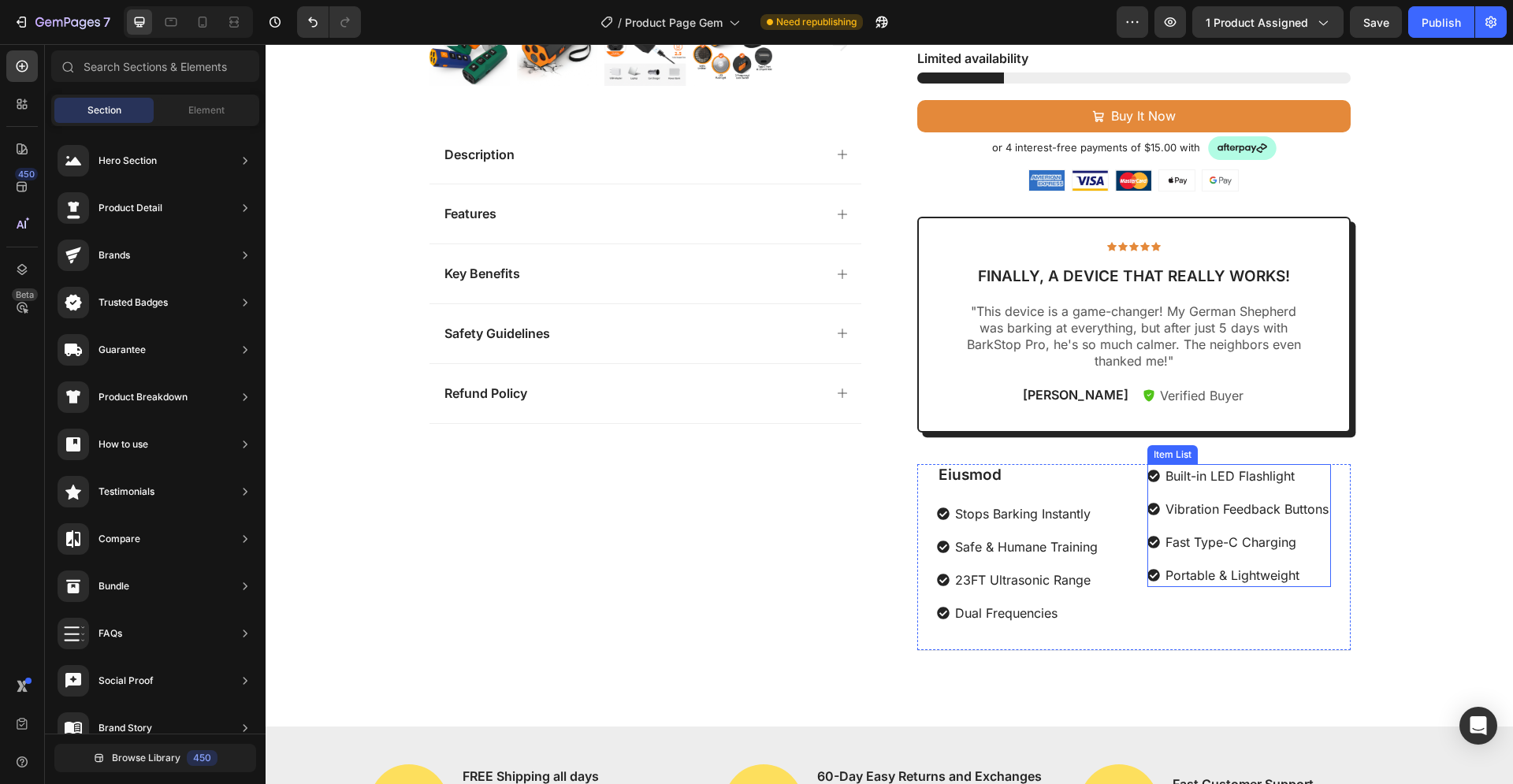
scroll to position [307, 0]
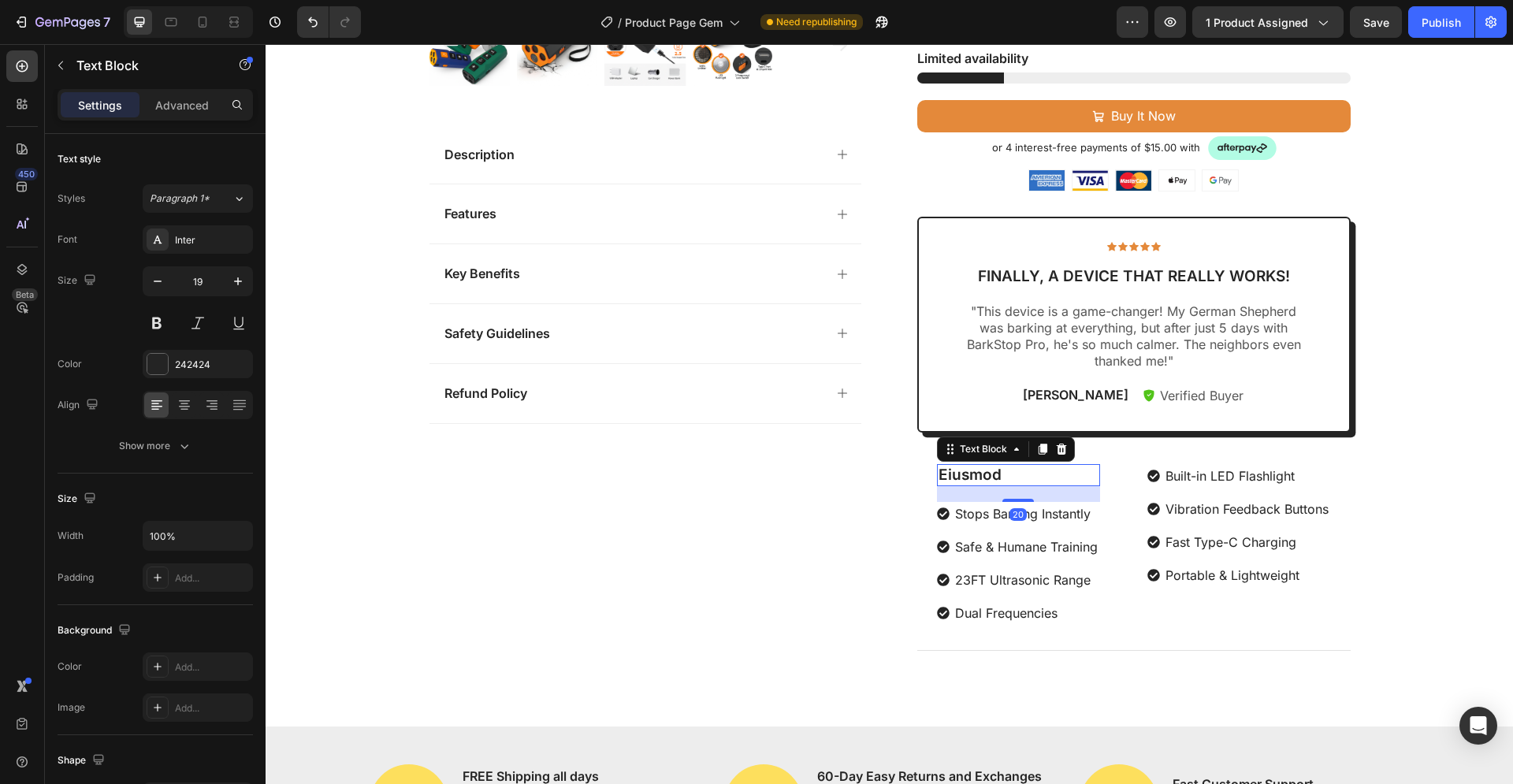
click at [987, 475] on p "Eiusmod" at bounding box center [1019, 475] width 160 height 20
click at [1004, 475] on p "Eiusmod" at bounding box center [1019, 475] width 160 height 20
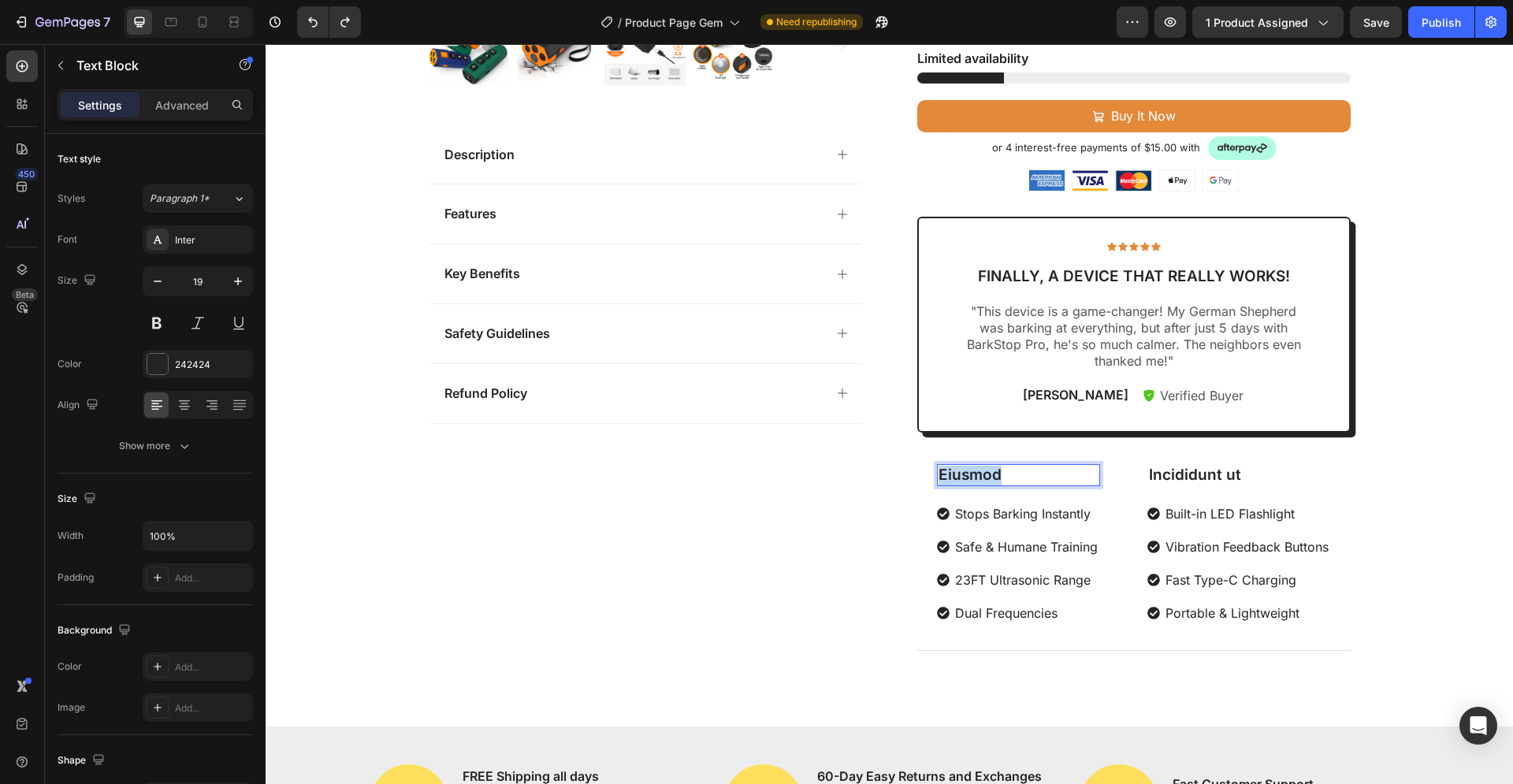
drag, startPoint x: 1001, startPoint y: 475, endPoint x: 931, endPoint y: 475, distance: 70.0
click at [938, 475] on p "Eiusmod" at bounding box center [1019, 475] width 160 height 20
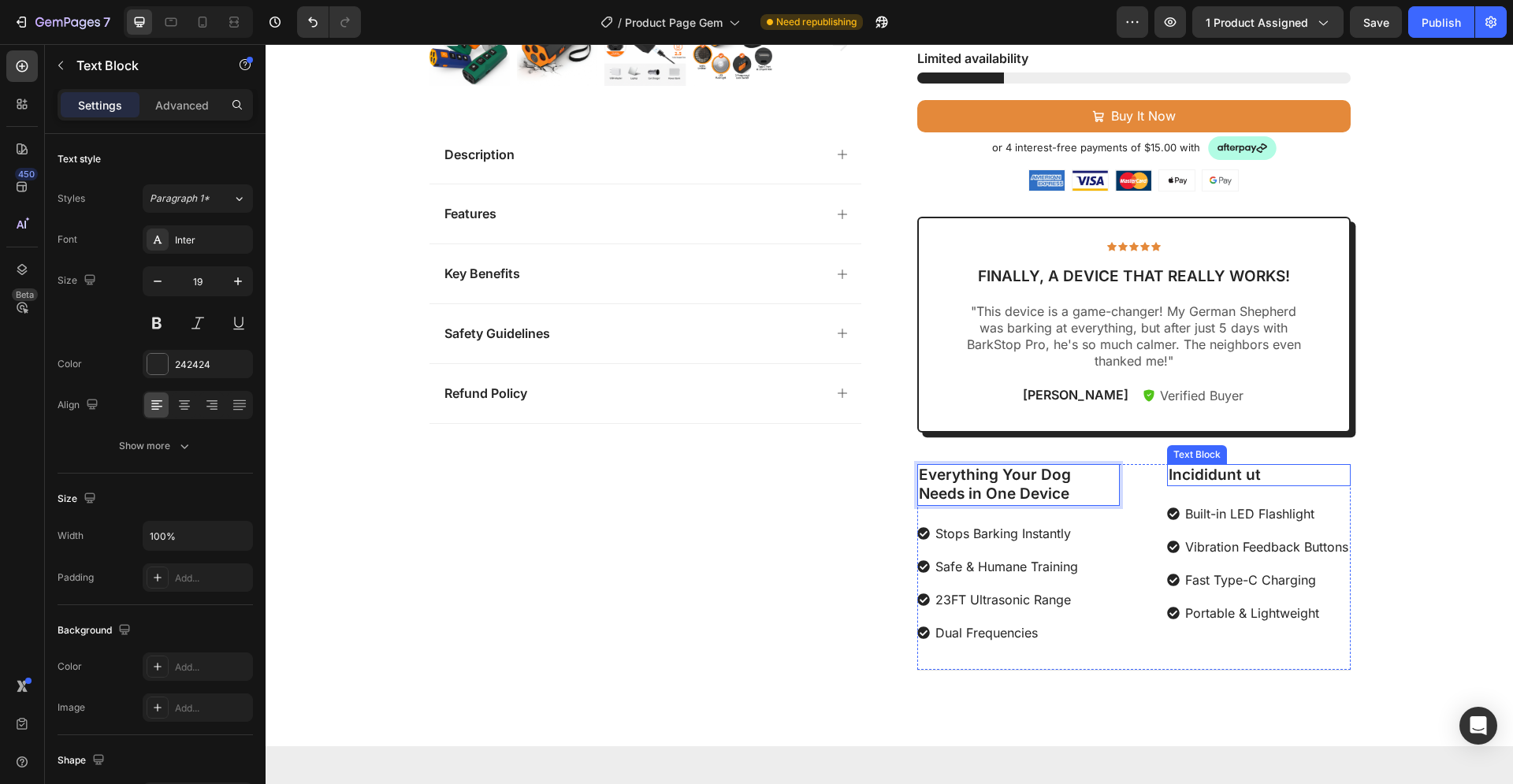
click at [1190, 472] on p "Incididunt ut" at bounding box center [1258, 475] width 180 height 20
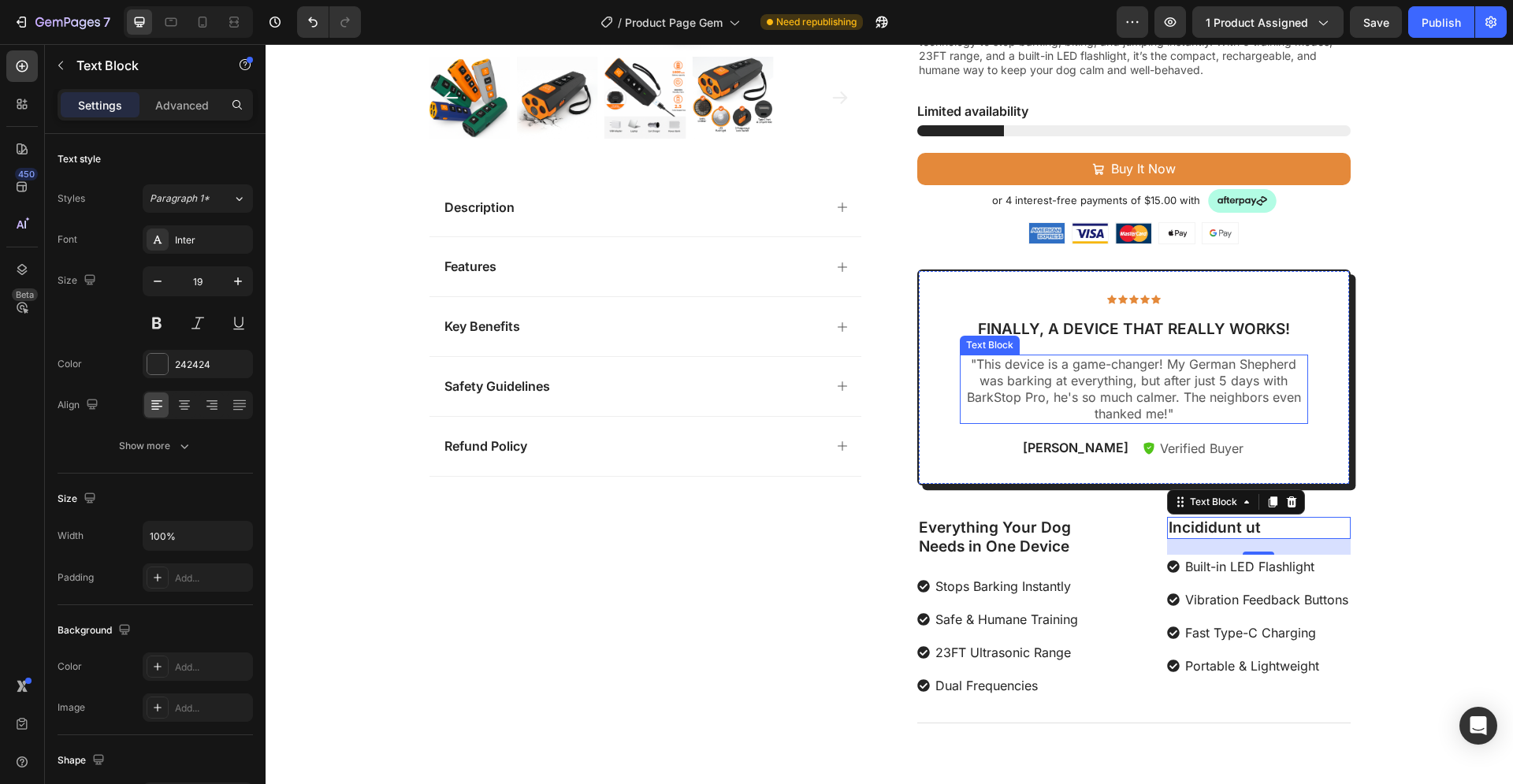
scroll to position [643, 0]
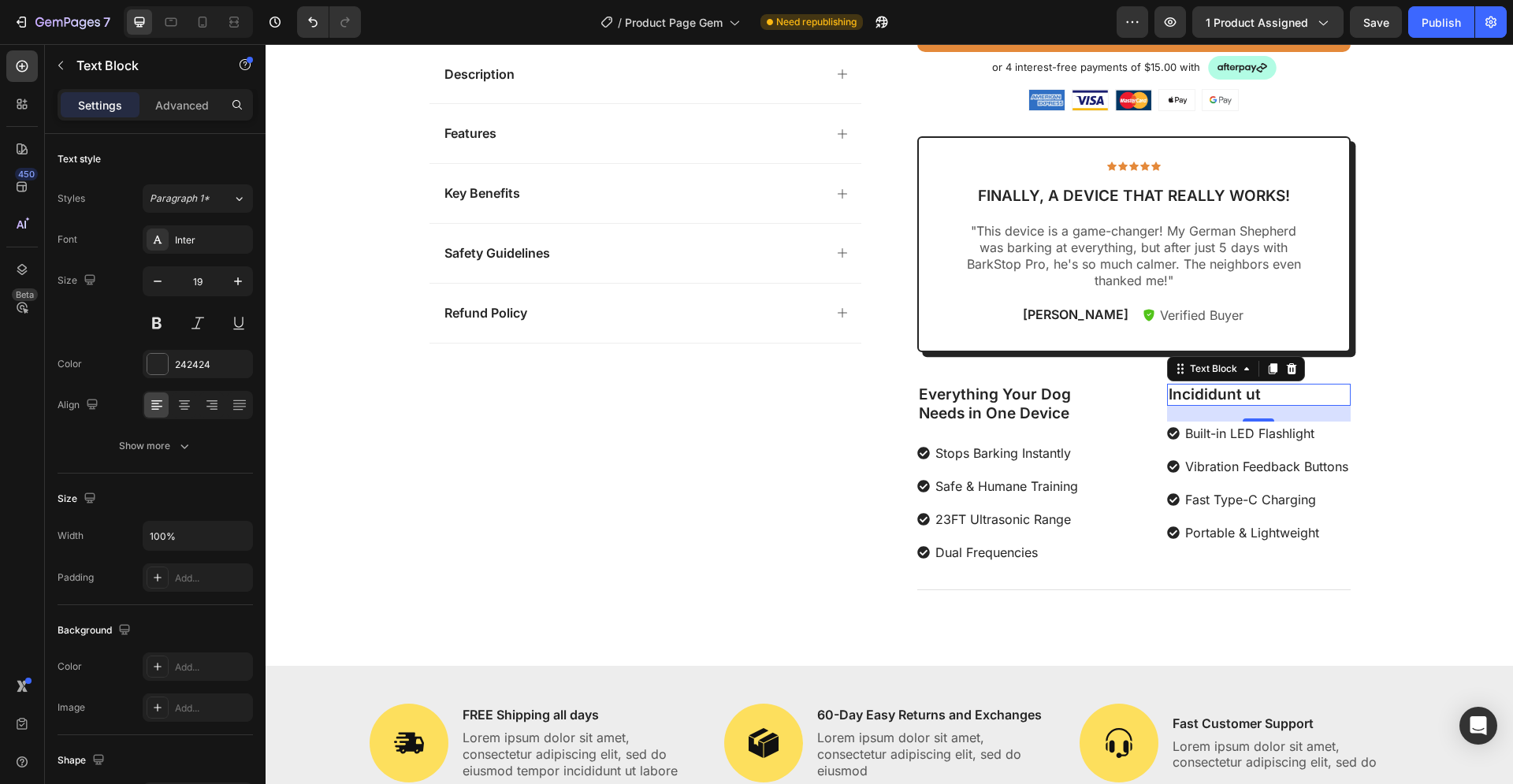
click at [1258, 392] on p "Incididunt ut" at bounding box center [1258, 394] width 180 height 20
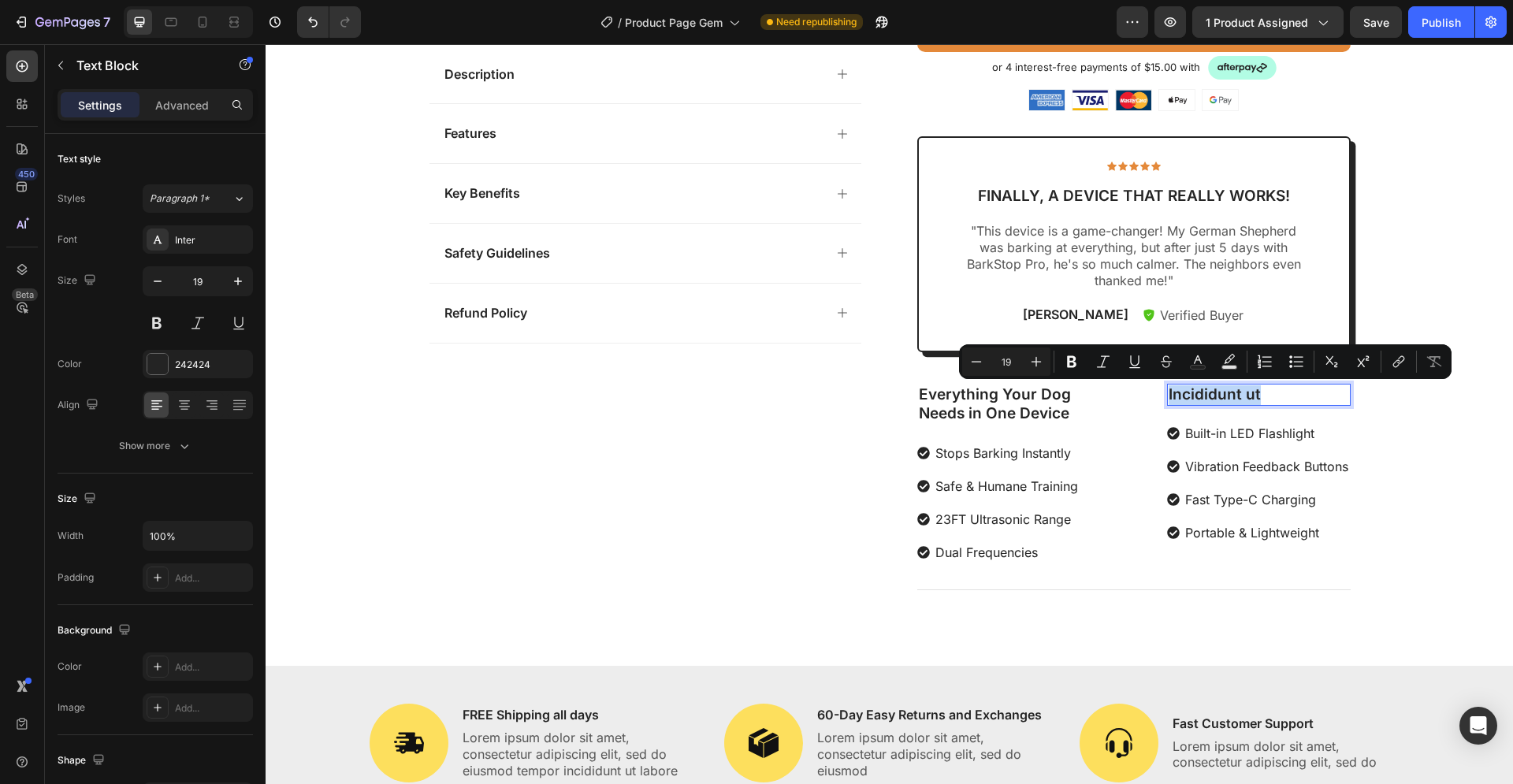
drag, startPoint x: 1258, startPoint y: 392, endPoint x: 1214, endPoint y: 392, distance: 44.0
click at [1214, 392] on p "Incididunt ut" at bounding box center [1258, 394] width 180 height 20
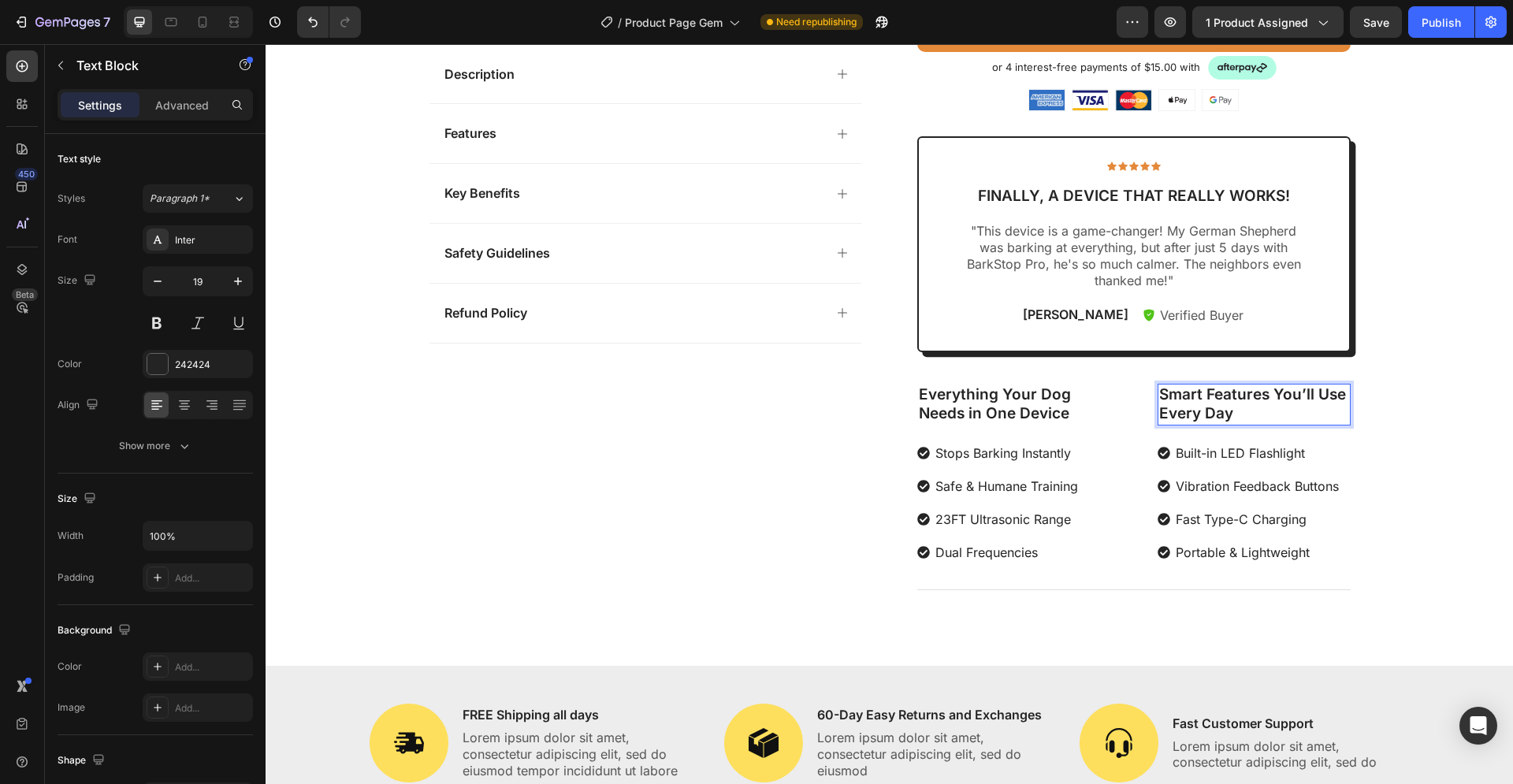
click at [1253, 412] on p "Smart Features You’ll Use Every Day" at bounding box center [1253, 404] width 190 height 39
click at [1390, 444] on div "Product Images Description Features Key Benefits Safety Guidelines Refund Polic…" at bounding box center [889, 49] width 1247 height 1131
click at [1230, 406] on p "Smart Features You’ll Use Every Day" at bounding box center [1253, 404] width 190 height 39
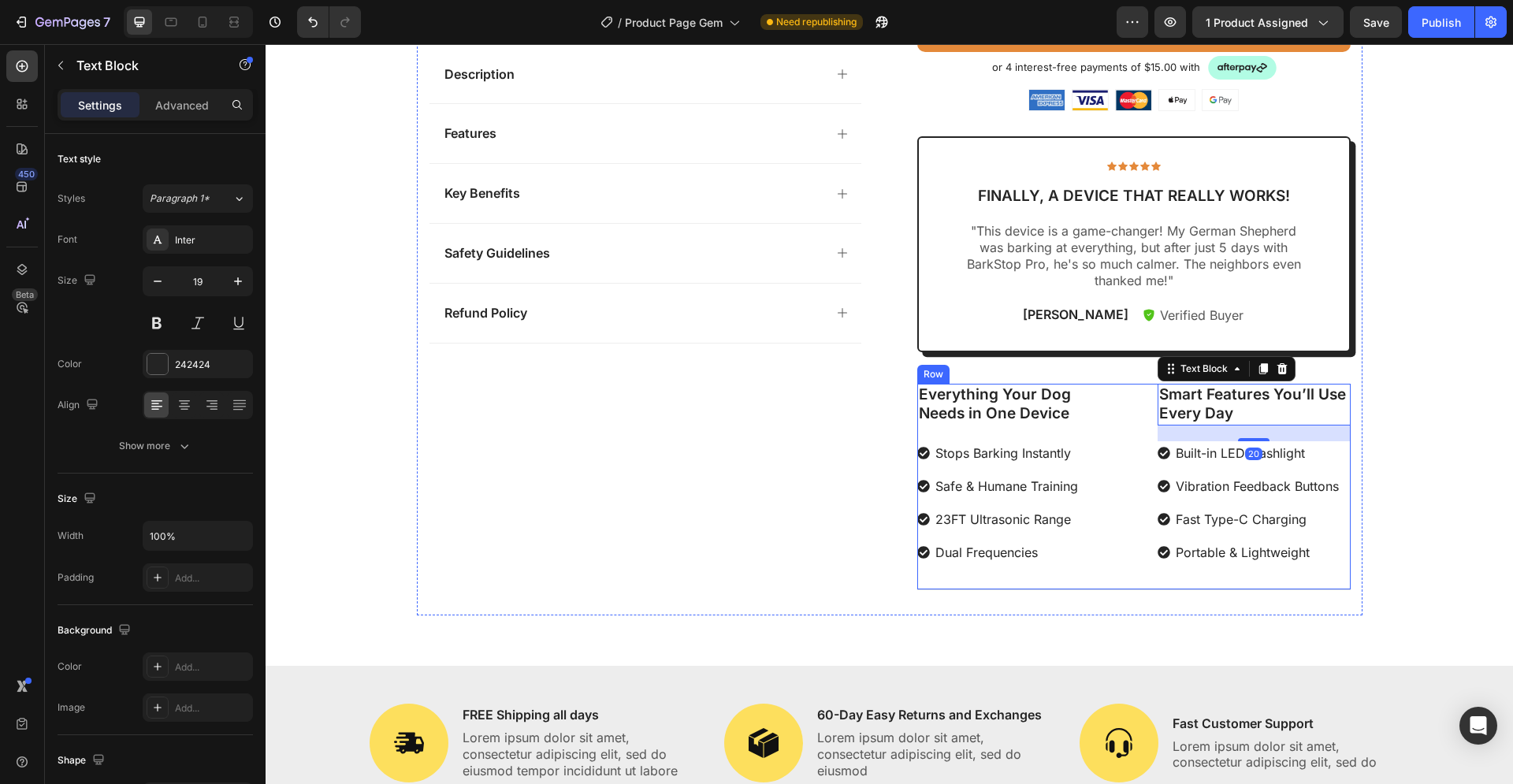
click at [1081, 432] on div "Everything Your Dog Needs in One Device Text Block Stops Barking Instantly Safe…" at bounding box center [1014, 473] width 193 height 180
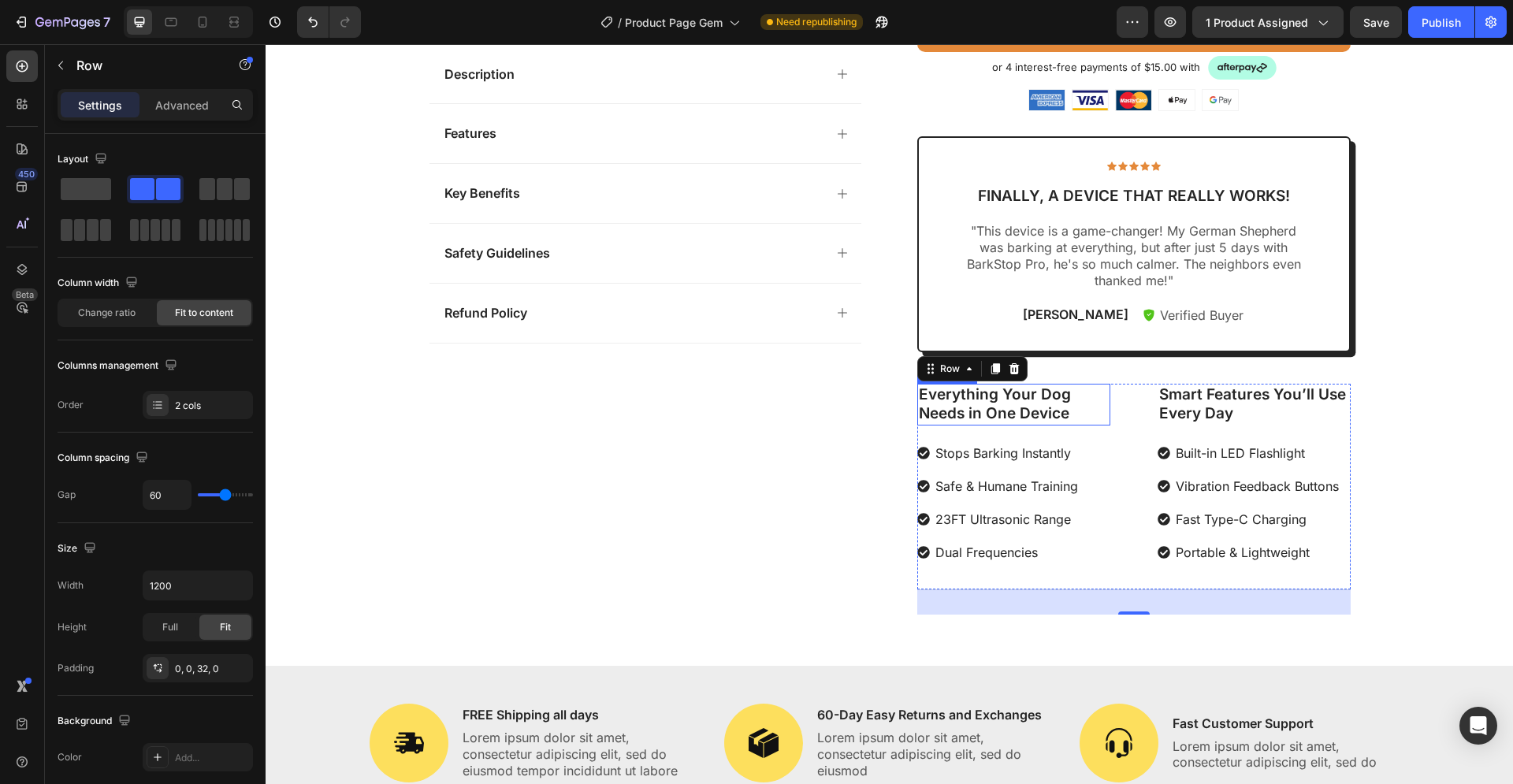
click at [1049, 402] on p "Everything Your Dog Needs in One Device" at bounding box center [1013, 404] width 190 height 39
click at [1120, 399] on div "Everything Your Dog Needs in One Device Text Block Stops Barking Instantly Safe…" at bounding box center [1134, 487] width 434 height 207
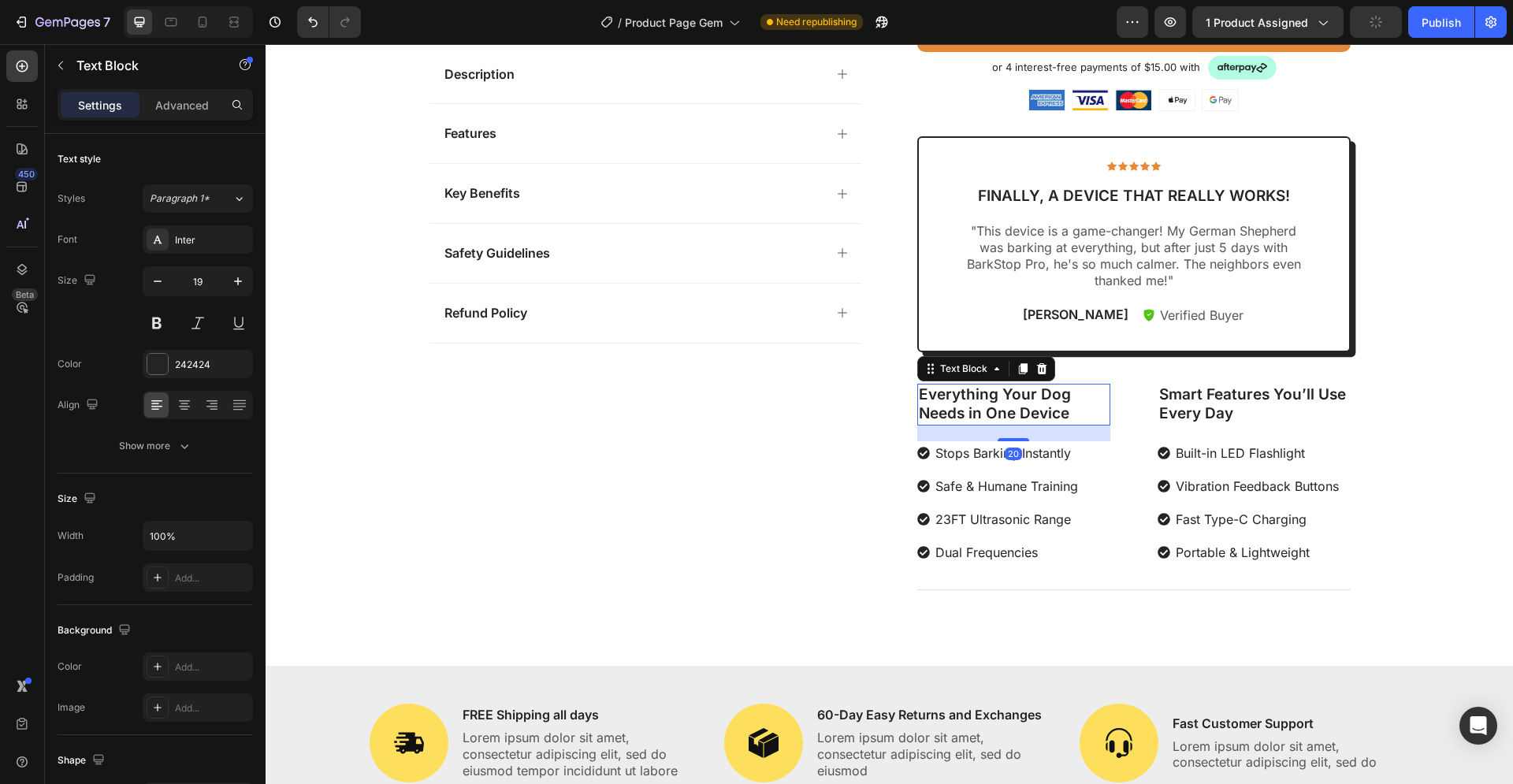
click at [1035, 412] on p "Everything Your Dog Needs in One Device" at bounding box center [1013, 404] width 190 height 39
click at [1210, 407] on p "Smart Features You’ll Use Every Day" at bounding box center [1253, 404] width 190 height 39
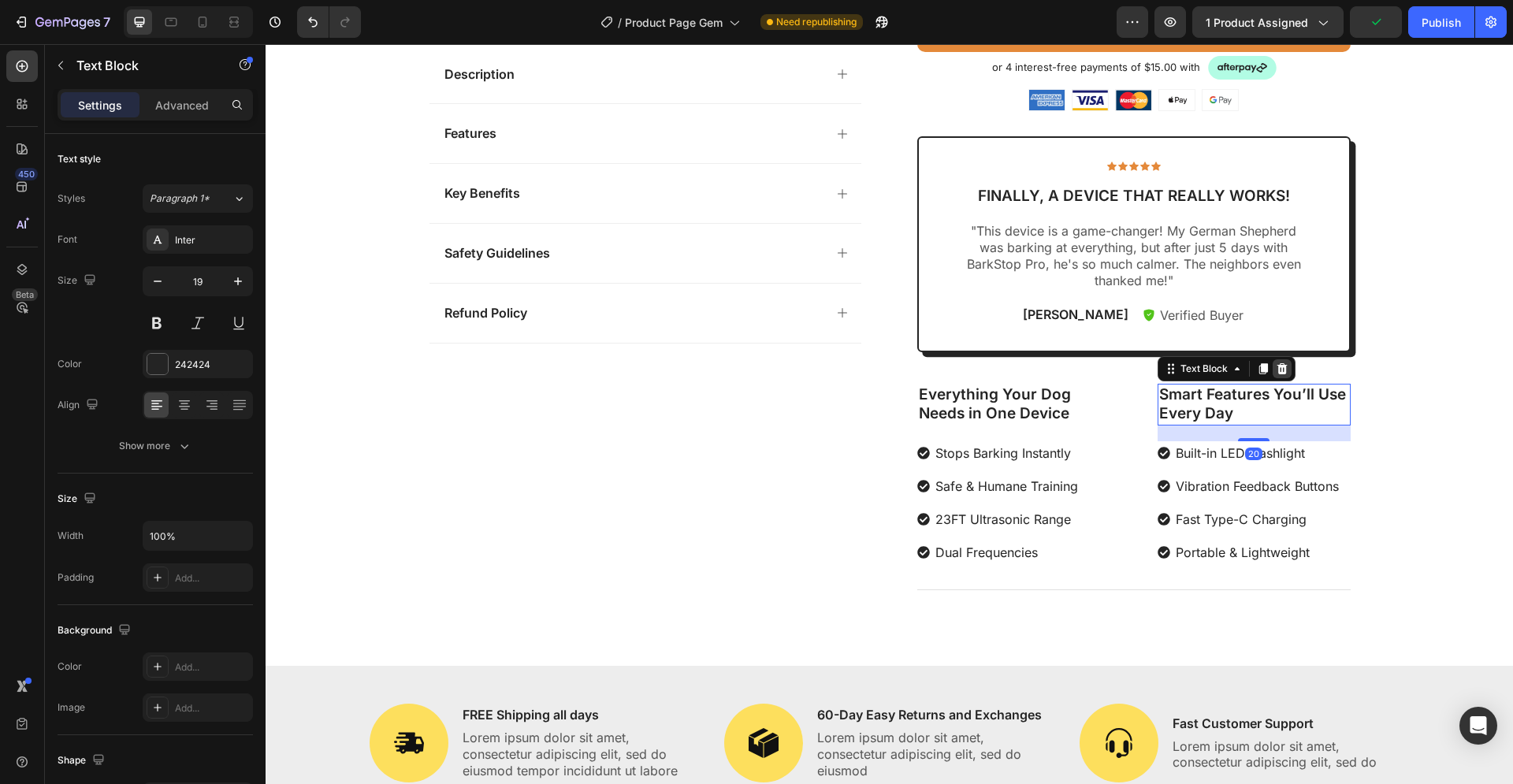
click at [1277, 367] on icon at bounding box center [1281, 369] width 10 height 11
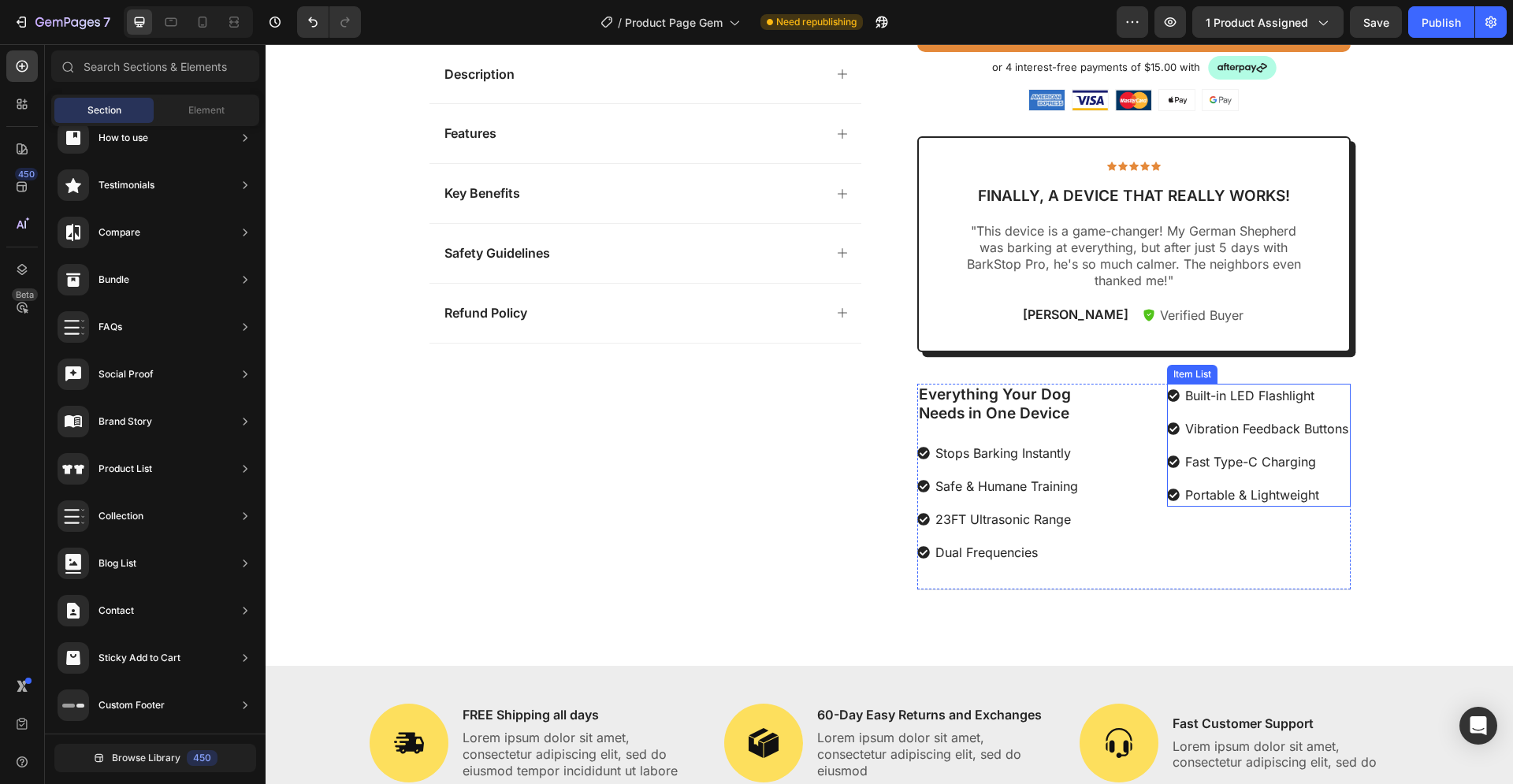
click at [1177, 416] on div "Built-in LED Flashlight Vibration Feedback Buttons Fast Type-C Charging Portabl…" at bounding box center [1259, 445] width 184 height 123
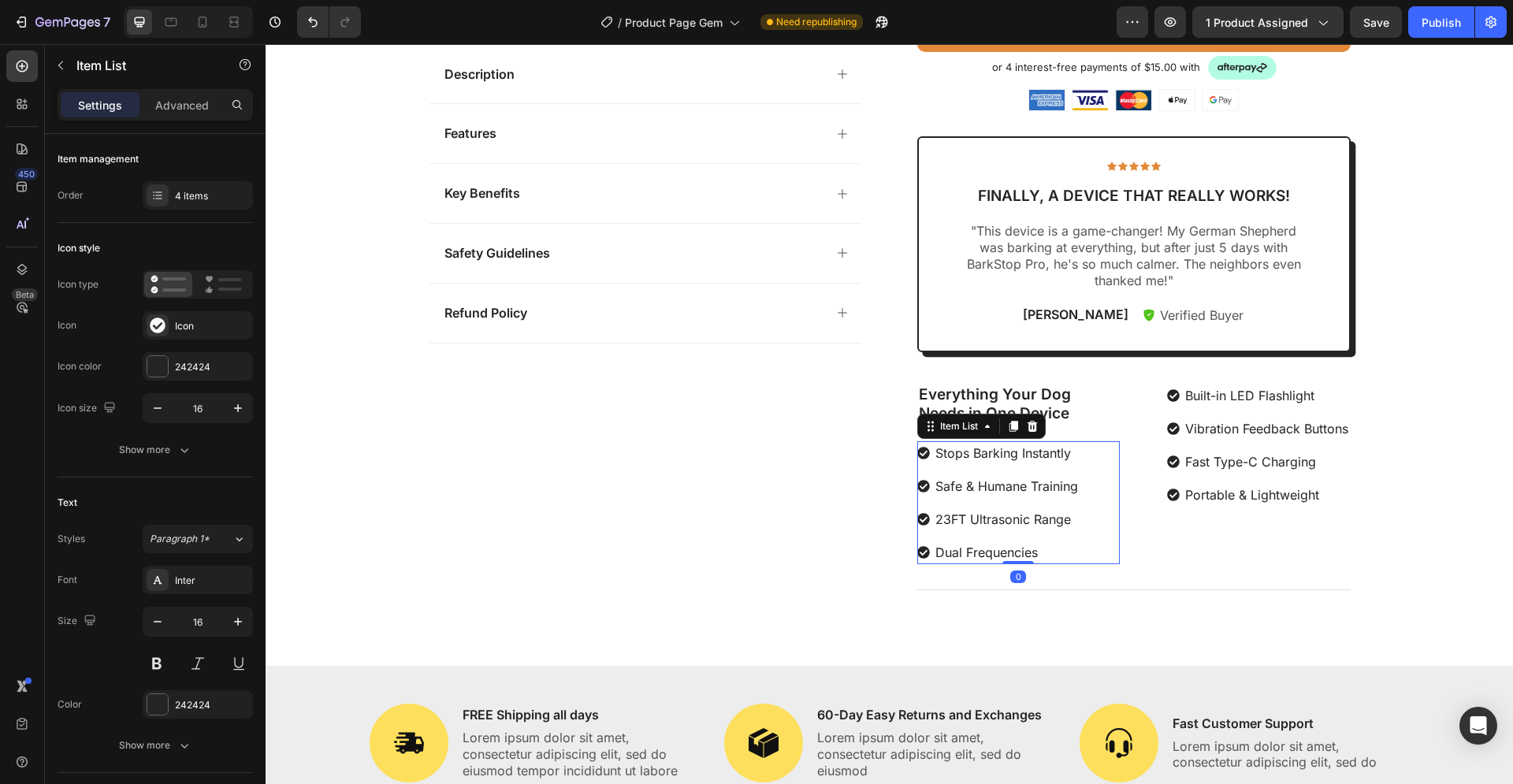
click at [1081, 468] on div "Stops Barking Instantly Safe & Humane Training 23FT Ultrasonic Range Dual Frequ…" at bounding box center [1019, 502] width 203 height 123
click at [1099, 412] on p "Everything Your Dog Needs in One Device" at bounding box center [1018, 404] width 199 height 39
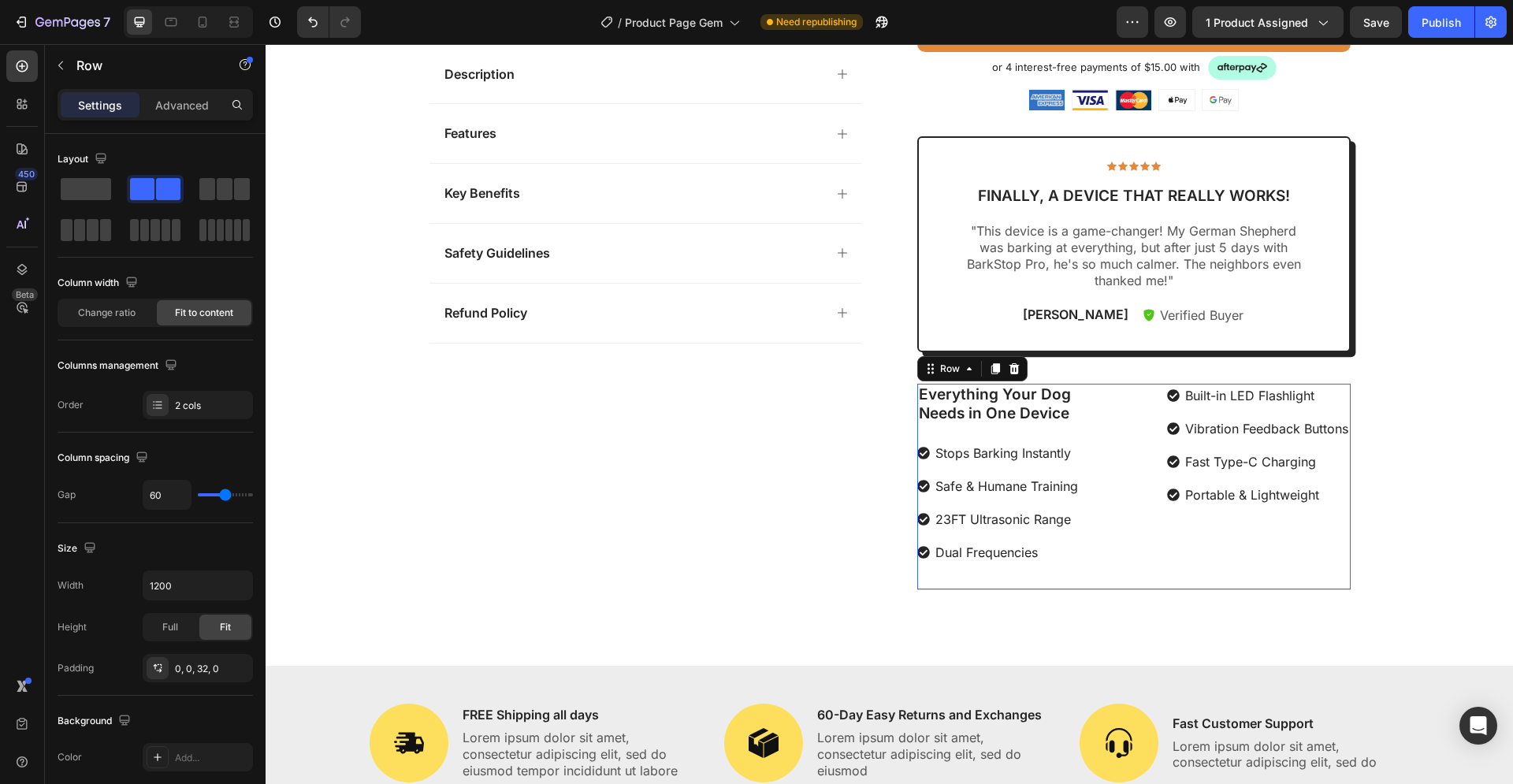
click at [1141, 402] on div "Everything Your Dog Needs in One Device Text Block Stops Barking Instantly Safe…" at bounding box center [1134, 487] width 434 height 207
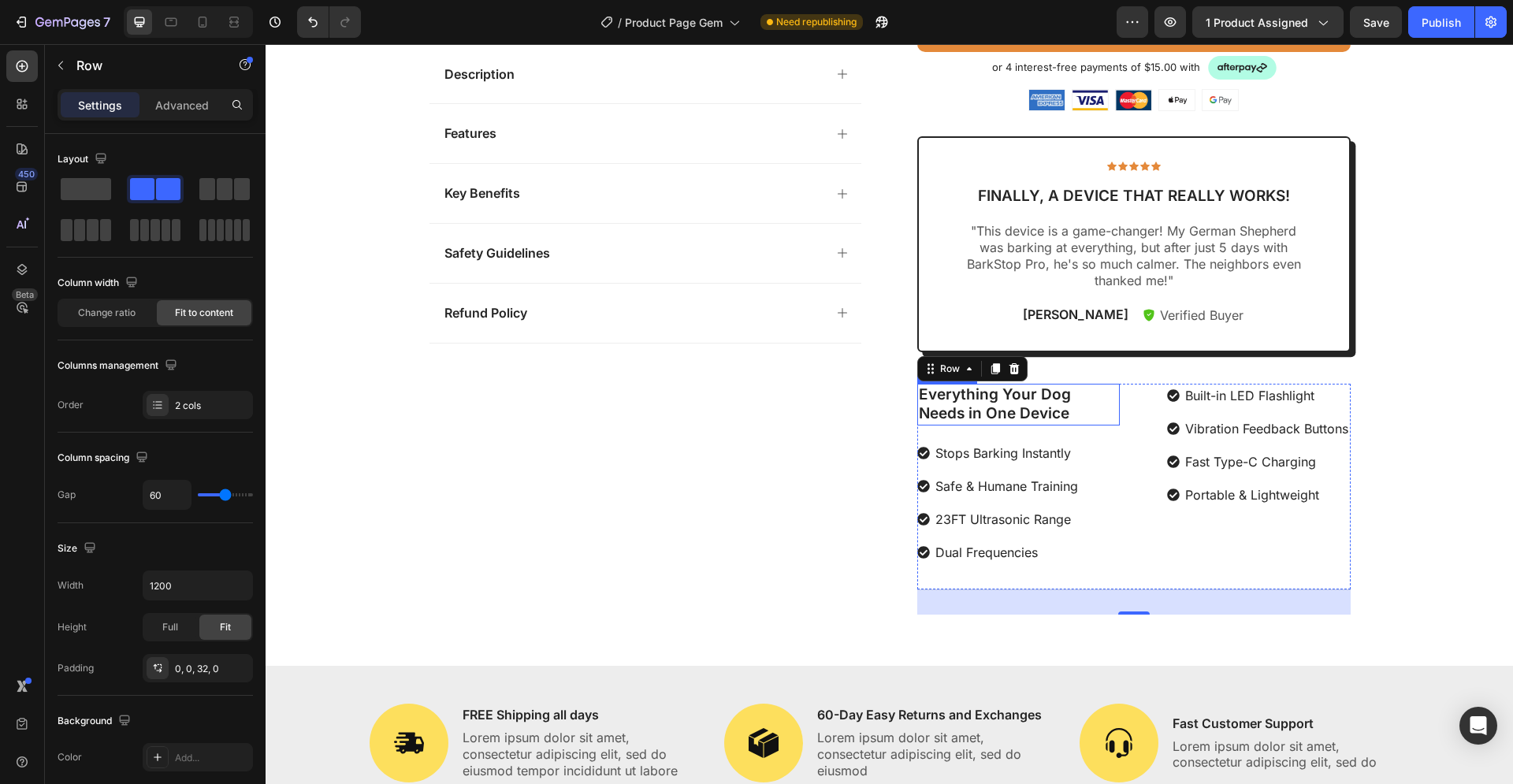
click at [1041, 405] on p "Everything Your Dog Needs in One Device" at bounding box center [1018, 404] width 199 height 39
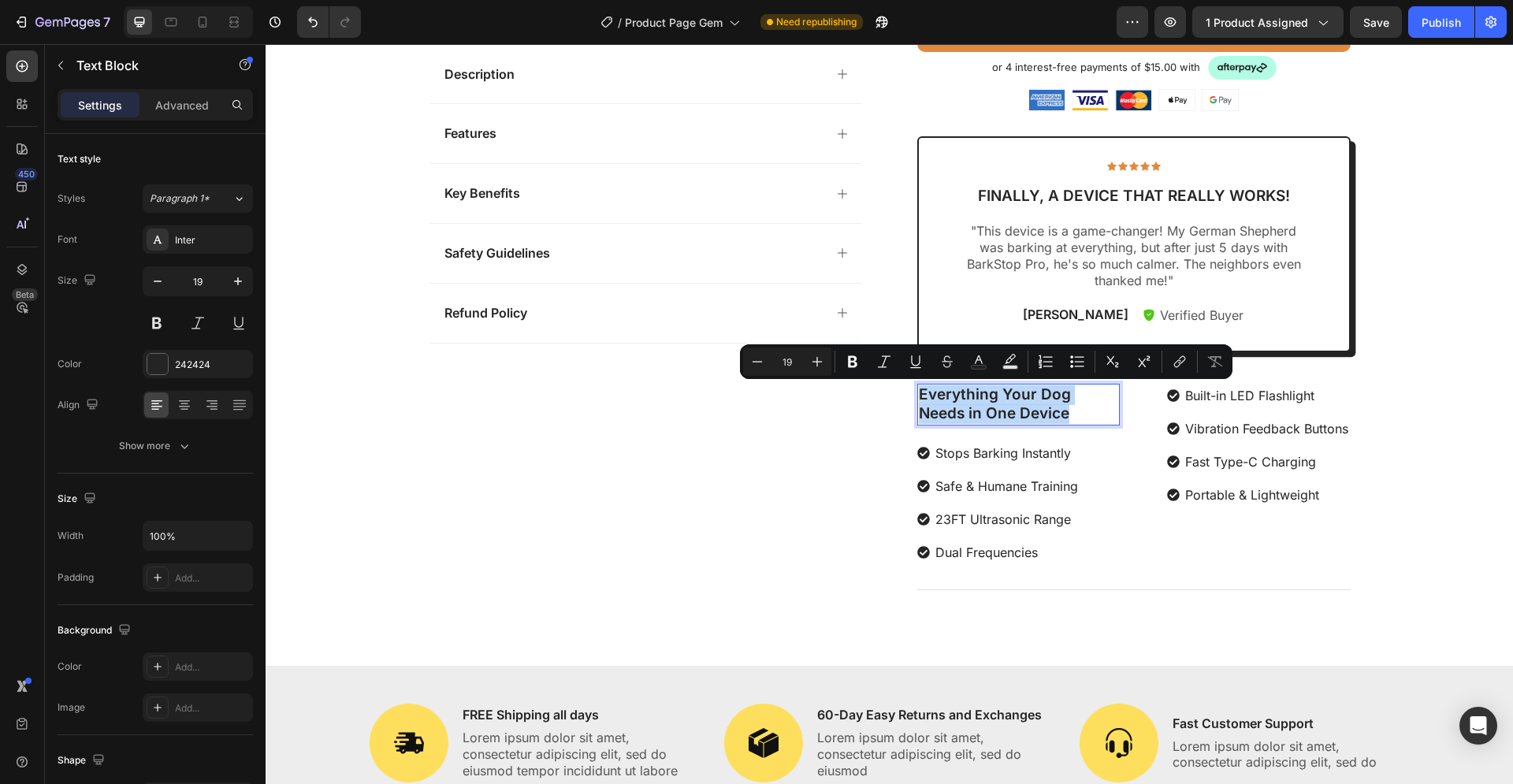
drag, startPoint x: 1067, startPoint y: 415, endPoint x: 916, endPoint y: 393, distance: 152.6
click at [918, 393] on p "Everything Your Dog Needs in One Device" at bounding box center [1018, 404] width 199 height 39
copy p "Everything Your Dog Needs in One Device"
click at [1091, 406] on p "Everything Your Dog Needs in One Device" at bounding box center [1018, 404] width 199 height 39
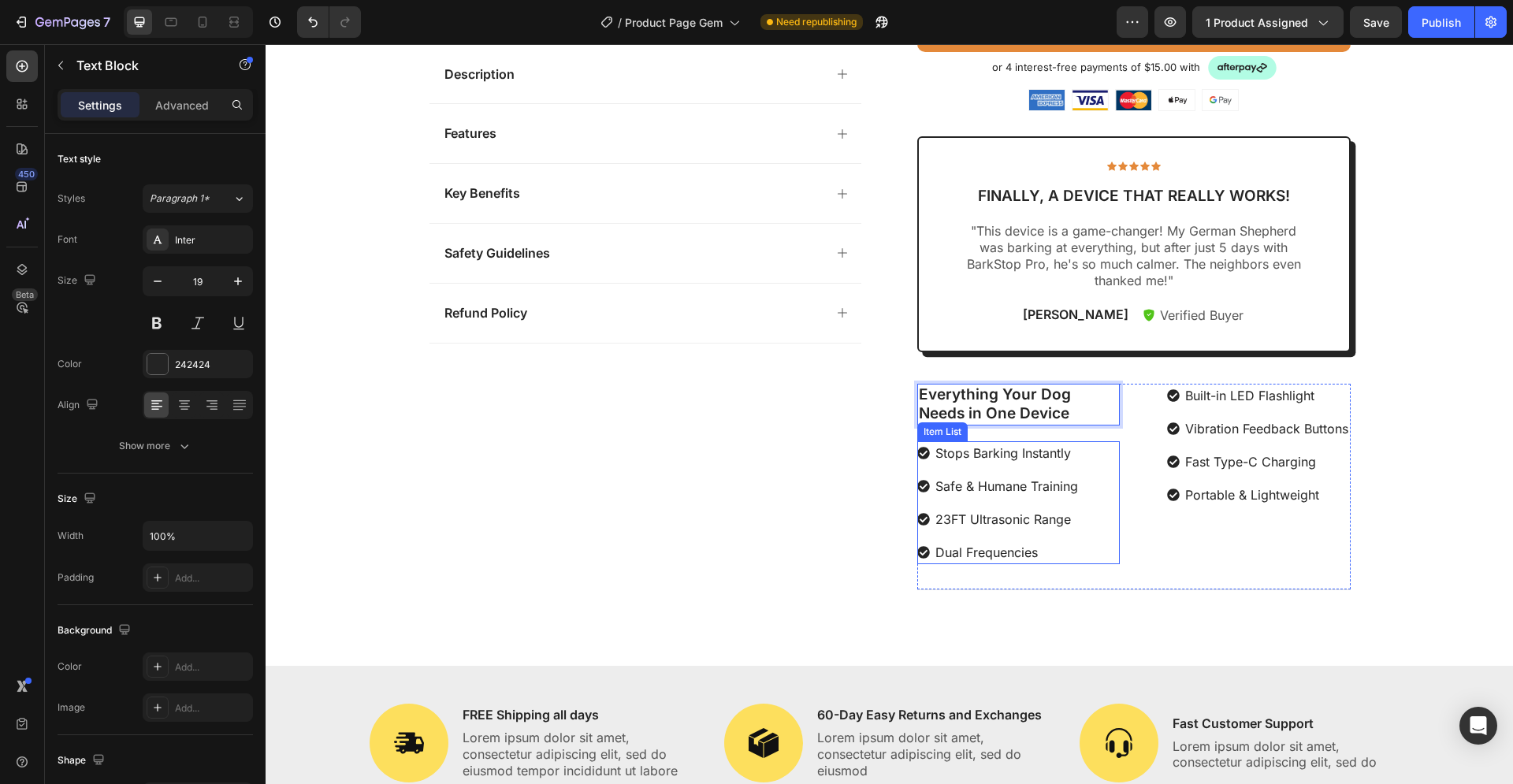
click at [1110, 444] on div "Stops Barking Instantly Safe & Humane Training 23FT Ultrasonic Range Dual Frequ…" at bounding box center [1019, 502] width 203 height 123
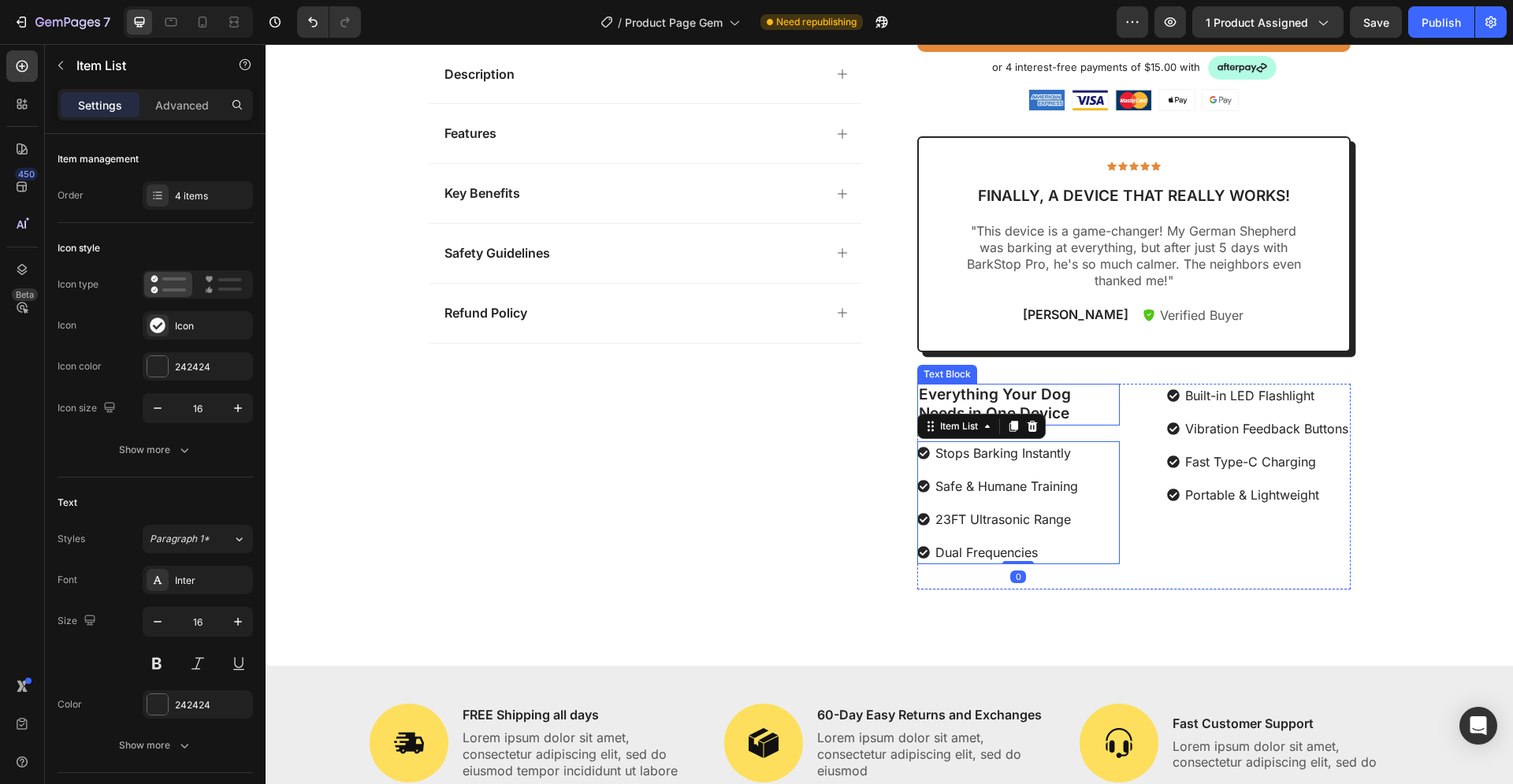
click at [1086, 400] on p "Everything Your Dog Needs in One Device" at bounding box center [1018, 404] width 199 height 39
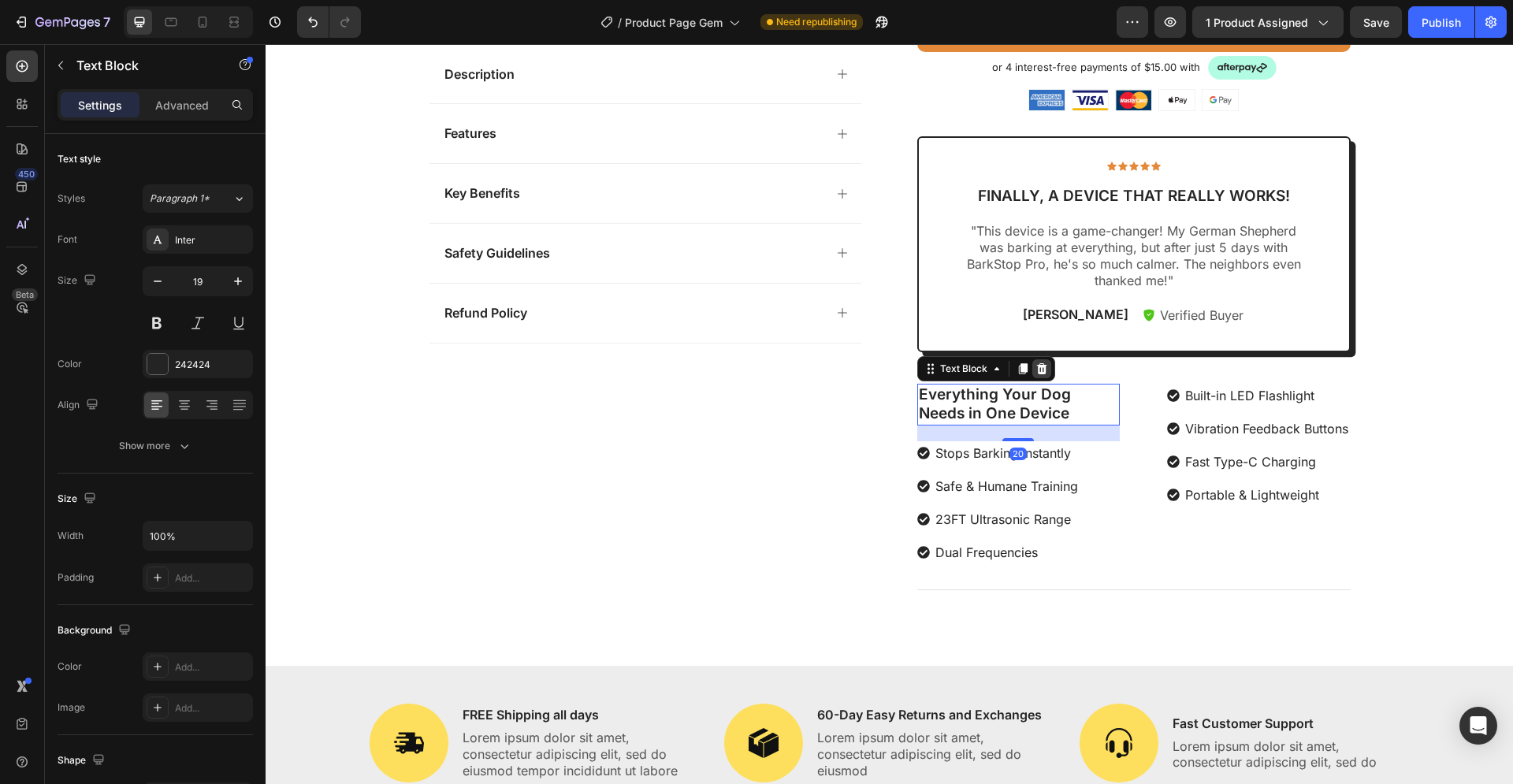
click at [1036, 367] on icon at bounding box center [1040, 369] width 10 height 11
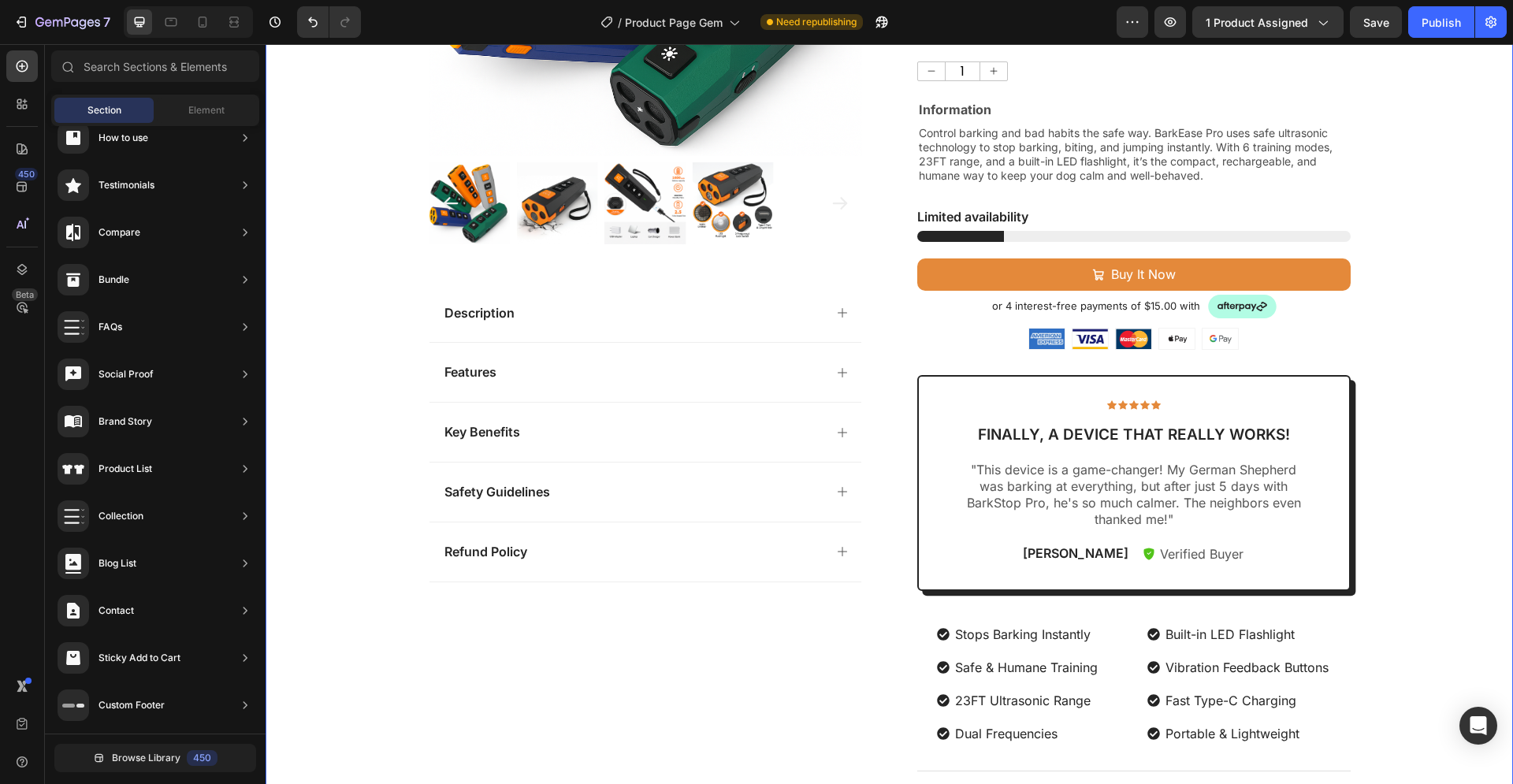
scroll to position [402, 0]
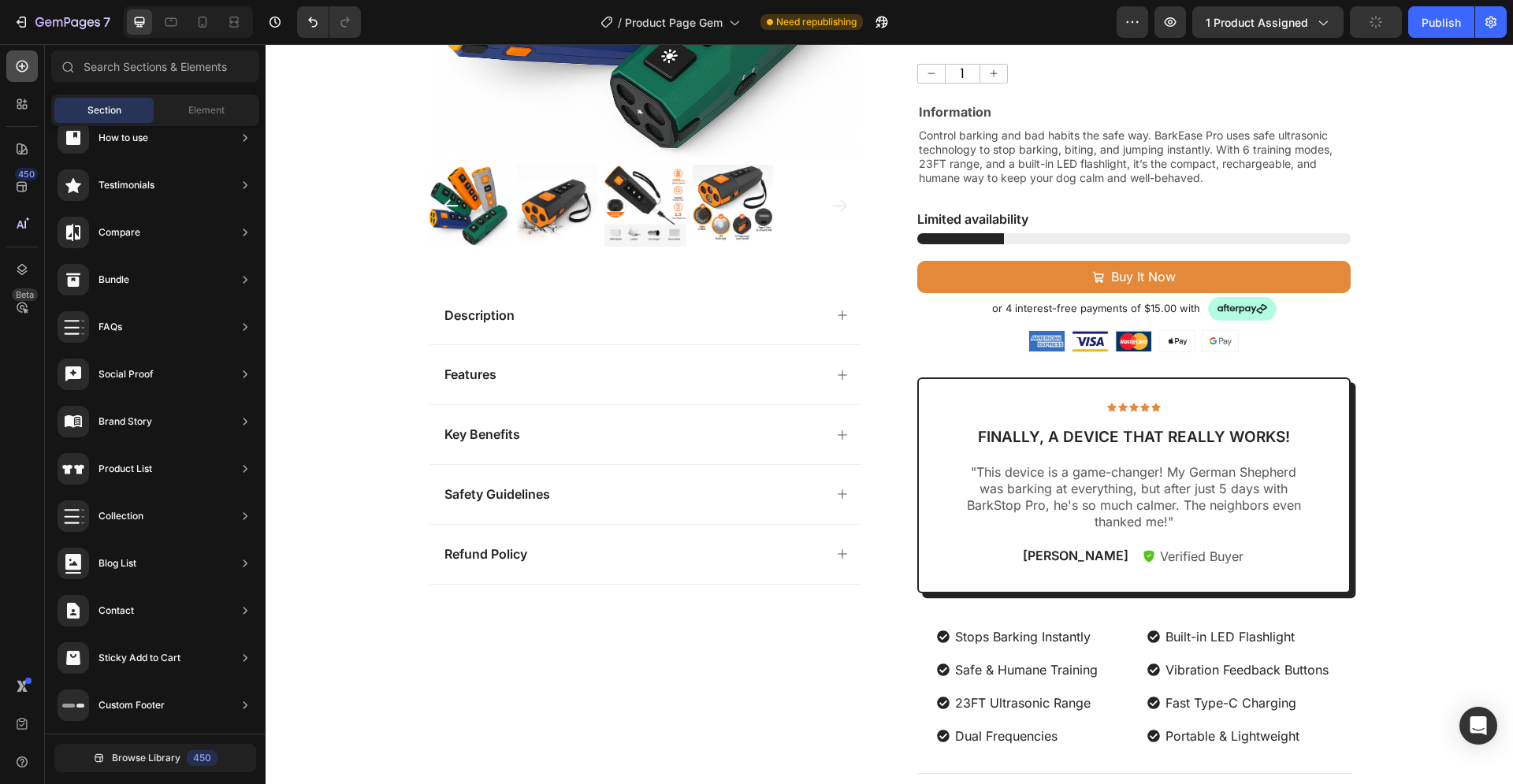
click at [14, 67] on icon at bounding box center [22, 66] width 16 height 16
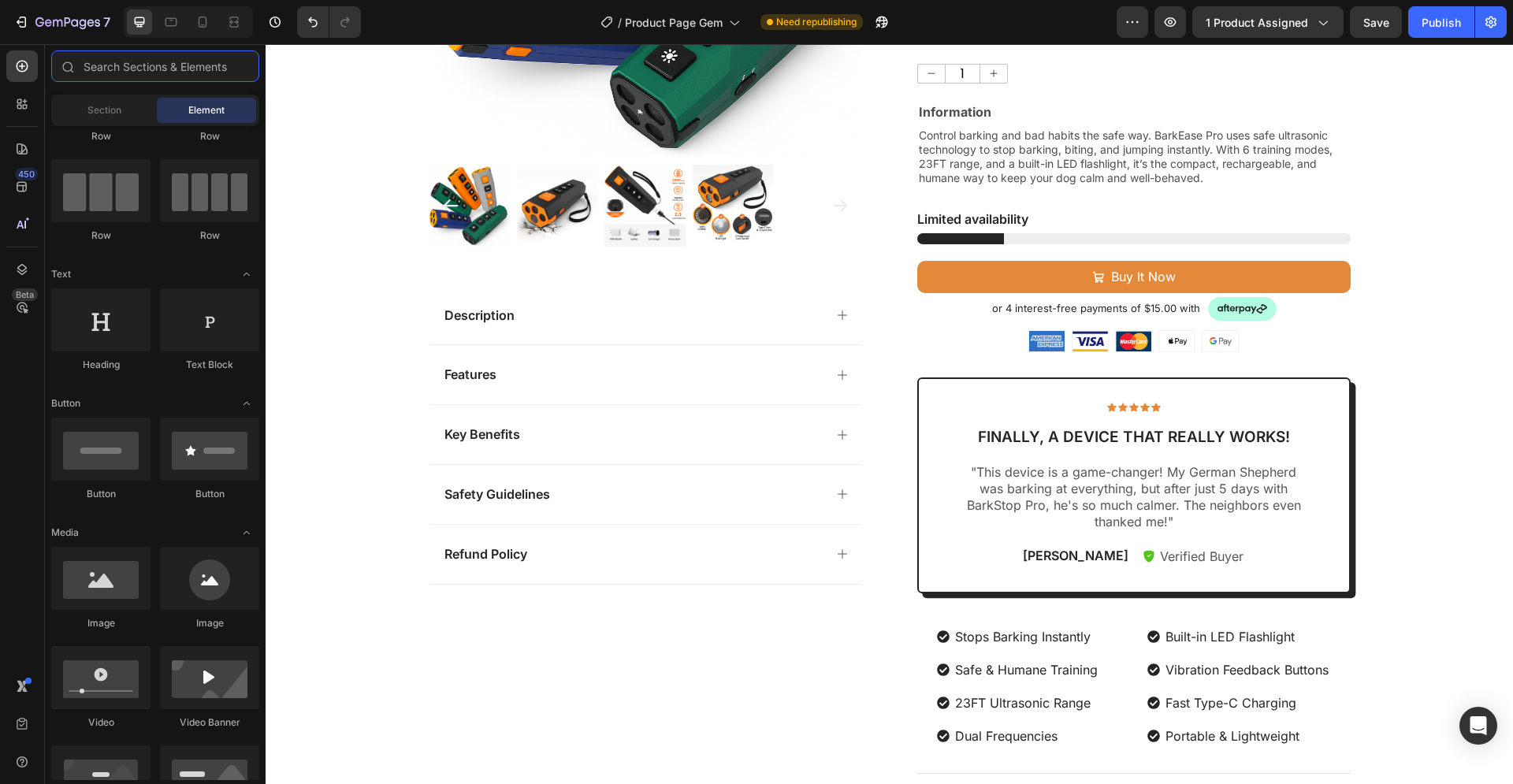
scroll to position [0, 0]
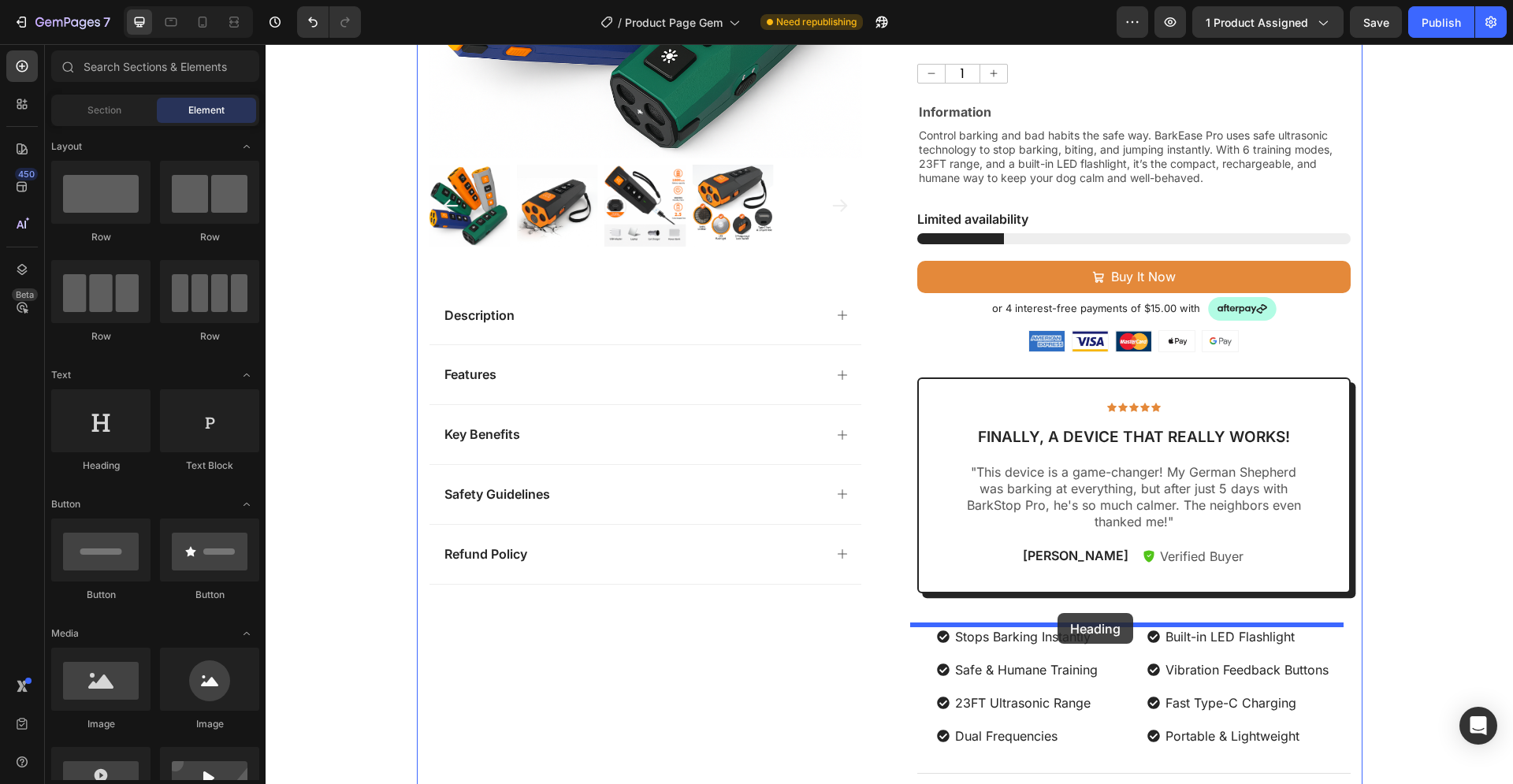
drag, startPoint x: 364, startPoint y: 466, endPoint x: 1054, endPoint y: 612, distance: 705.3
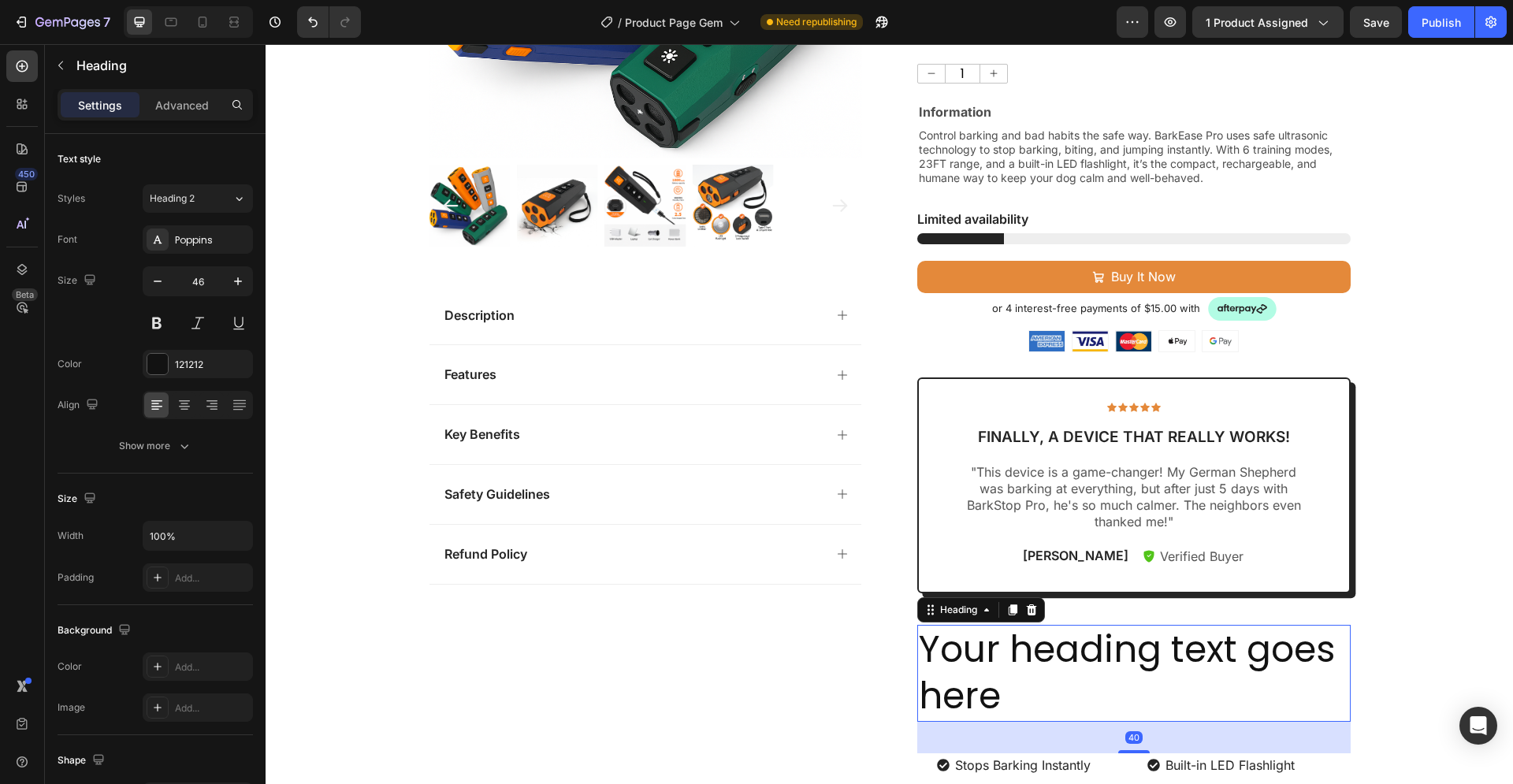
click at [1007, 673] on h2 "Your heading text goes here" at bounding box center [1134, 673] width 434 height 98
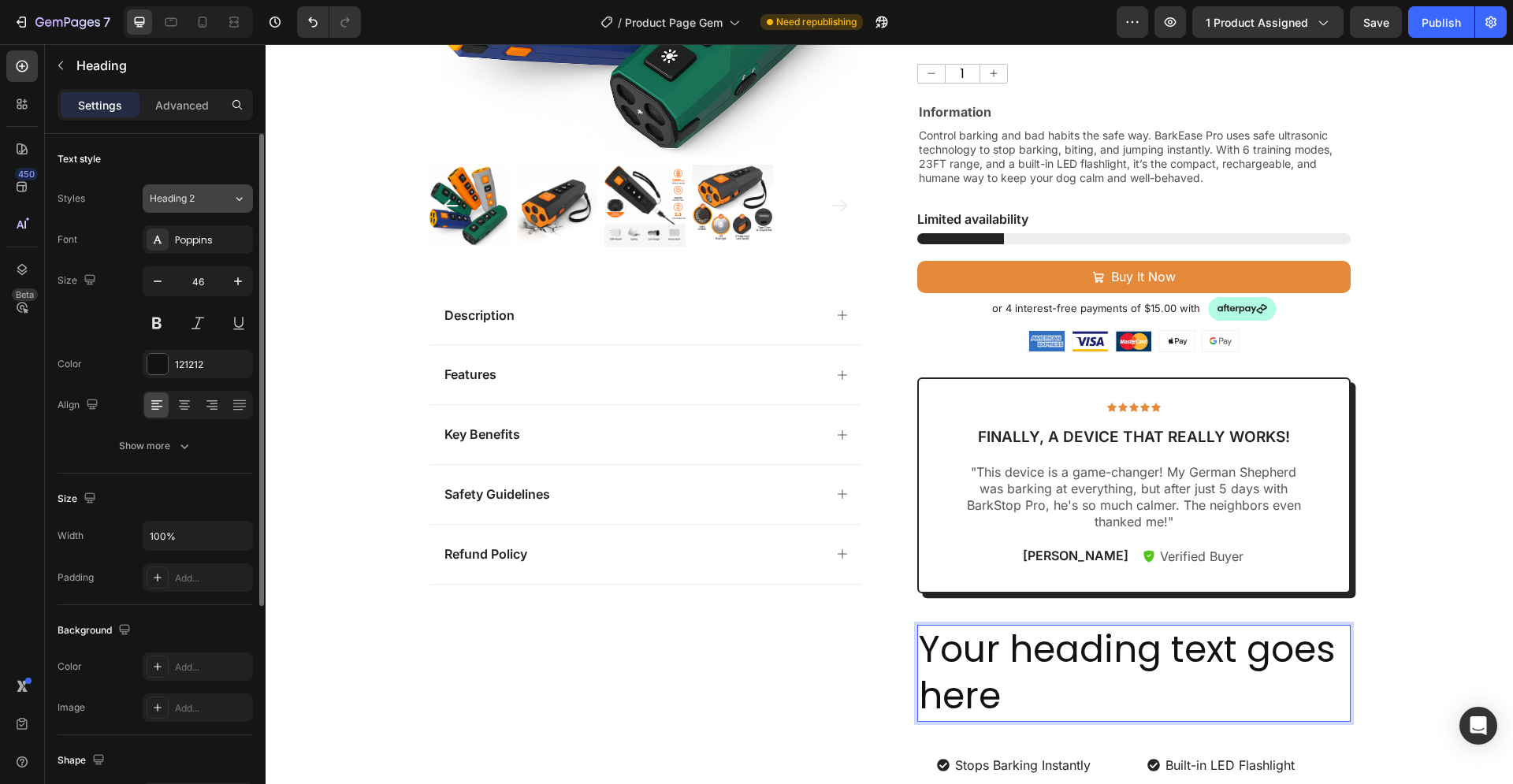
click at [192, 207] on button "Heading 2" at bounding box center [198, 198] width 111 height 29
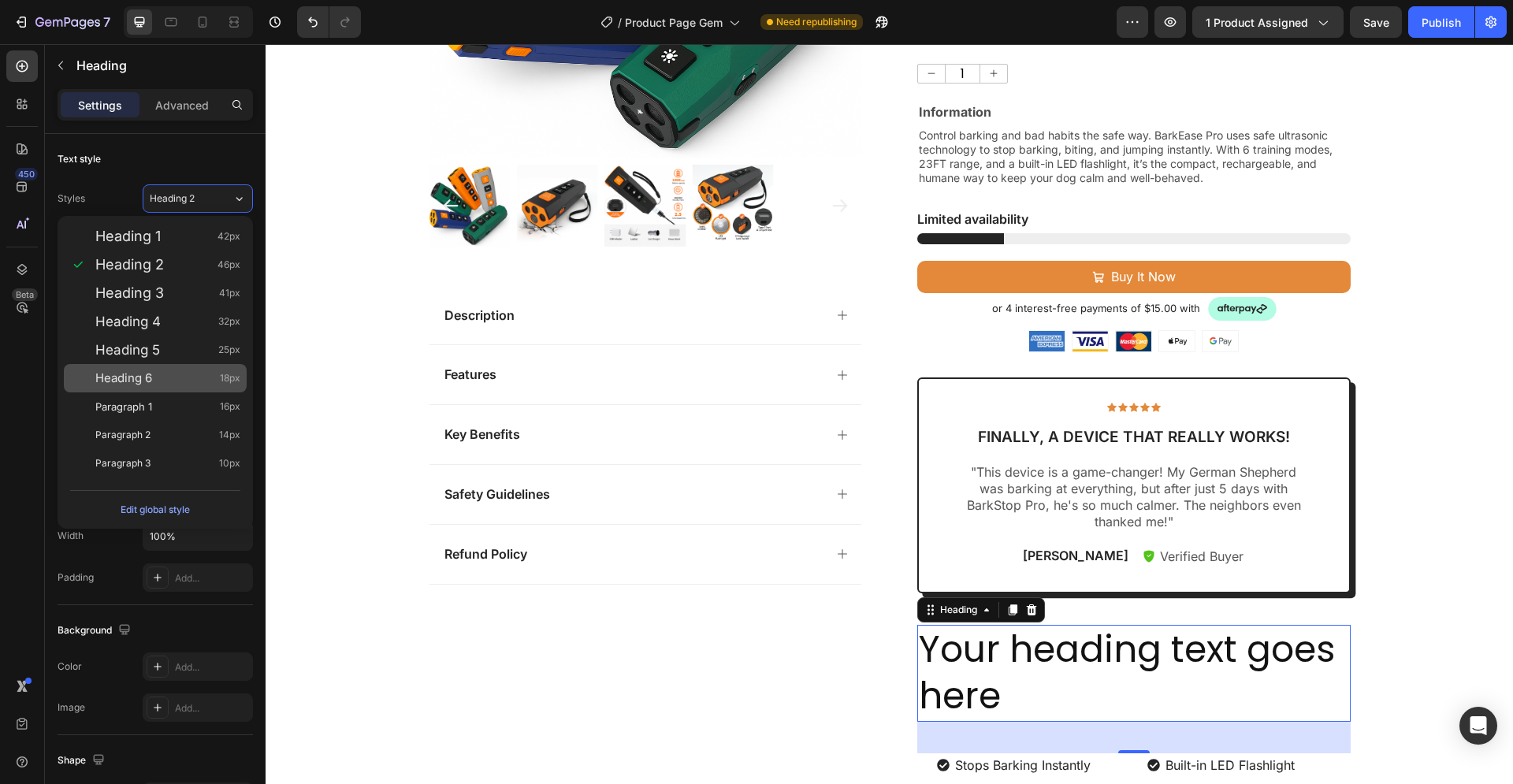
click at [150, 372] on span "Heading 6" at bounding box center [124, 378] width 57 height 16
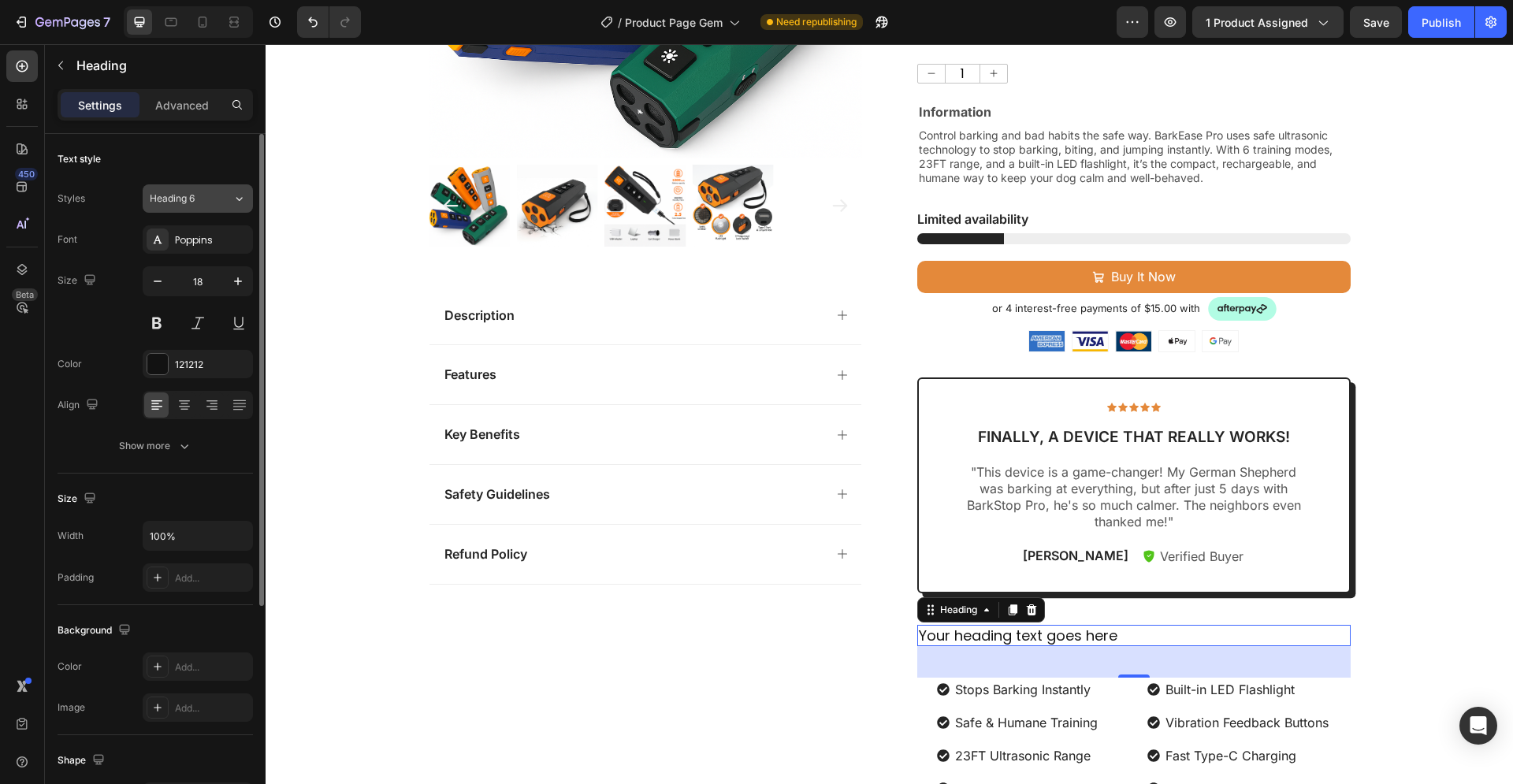
click at [190, 205] on span "Heading 6" at bounding box center [171, 198] width 45 height 14
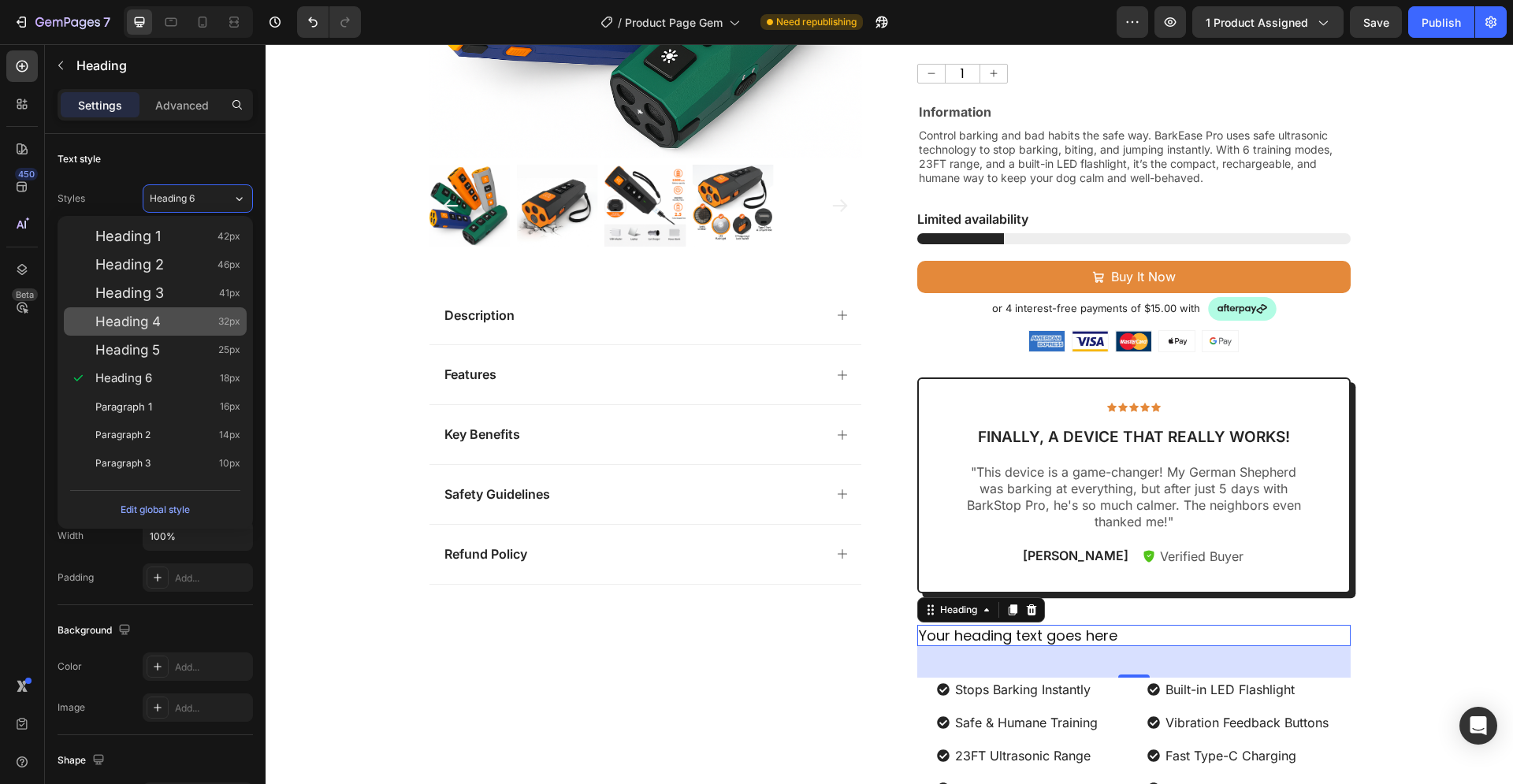
click at [171, 322] on div "Heading 4 32px" at bounding box center [168, 321] width 145 height 16
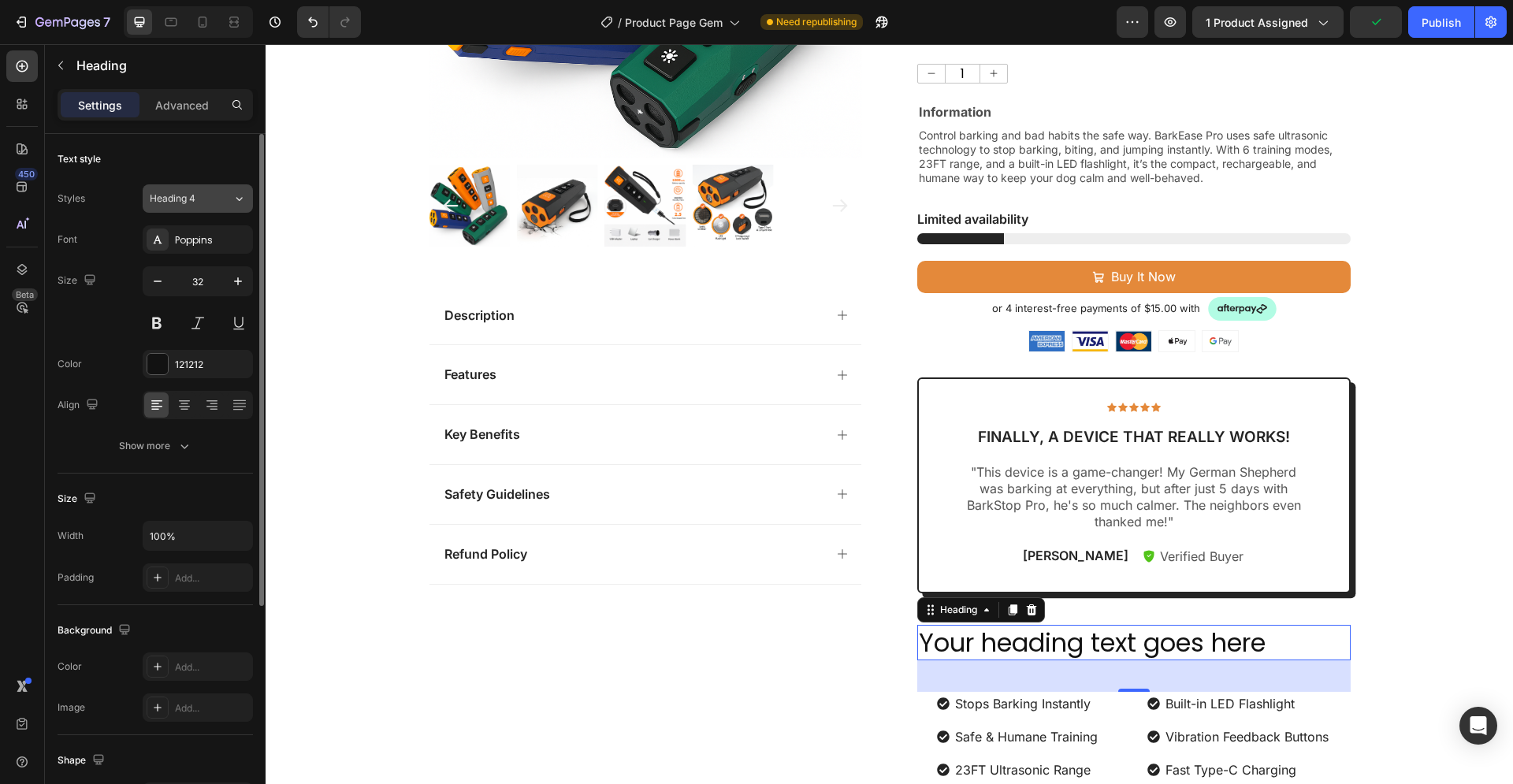
click at [178, 200] on span "Heading 4" at bounding box center [172, 198] width 46 height 14
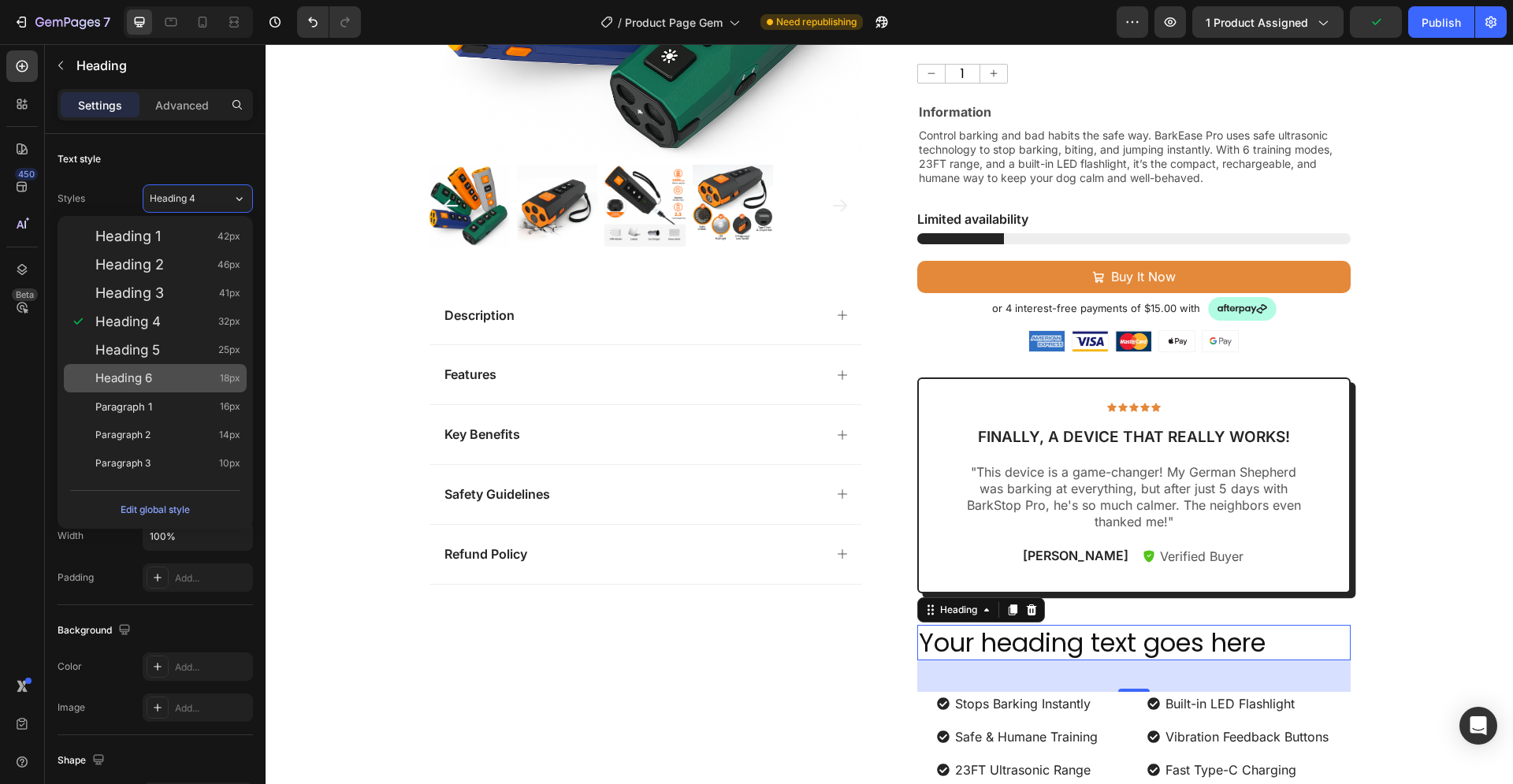
click at [156, 371] on div "Heading 6 18px" at bounding box center [168, 378] width 145 height 16
type input "18"
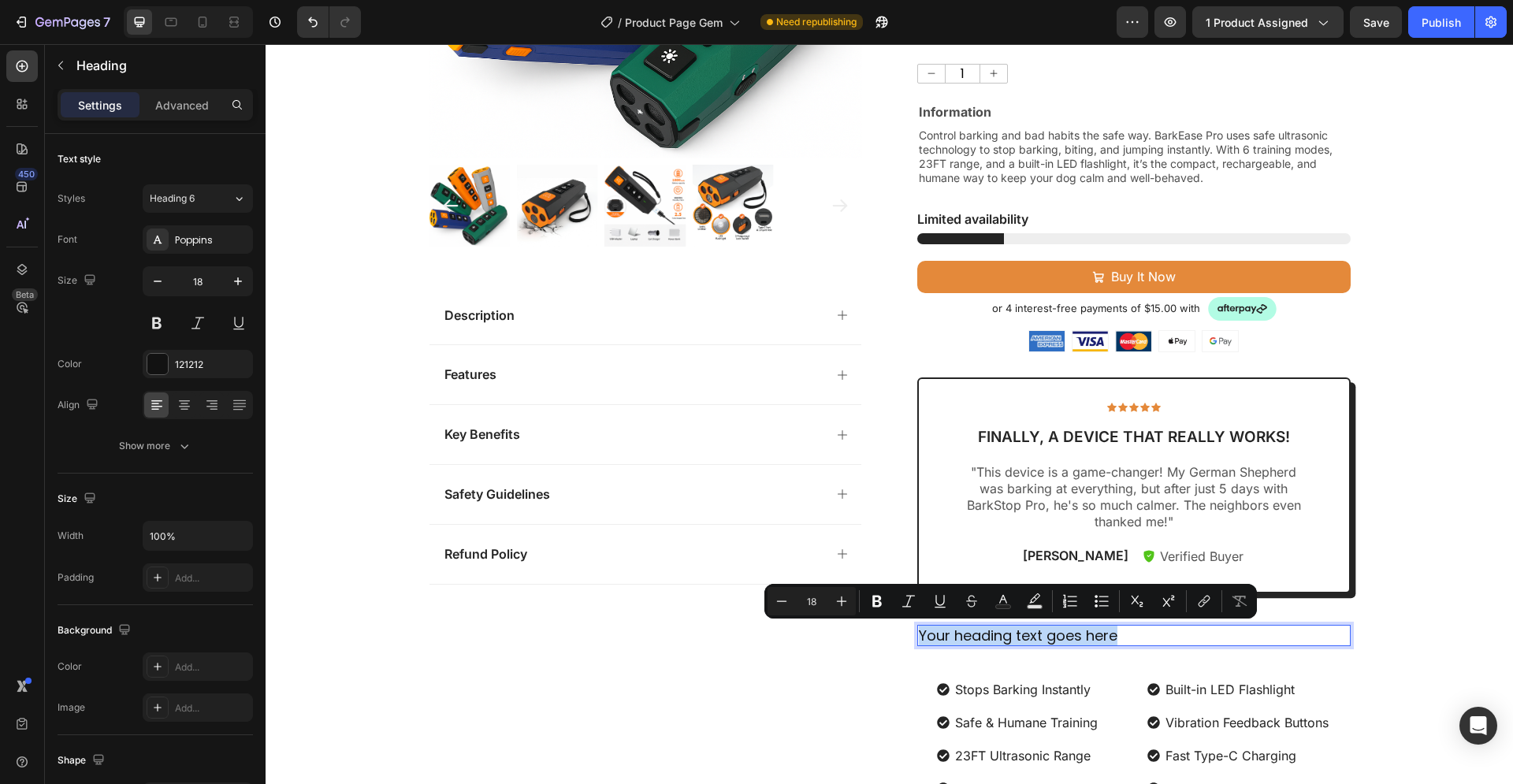
drag, startPoint x: 1117, startPoint y: 634, endPoint x: 910, endPoint y: 631, distance: 207.0
click at [918, 631] on h2 "Your heading text goes here" at bounding box center [1134, 635] width 434 height 21
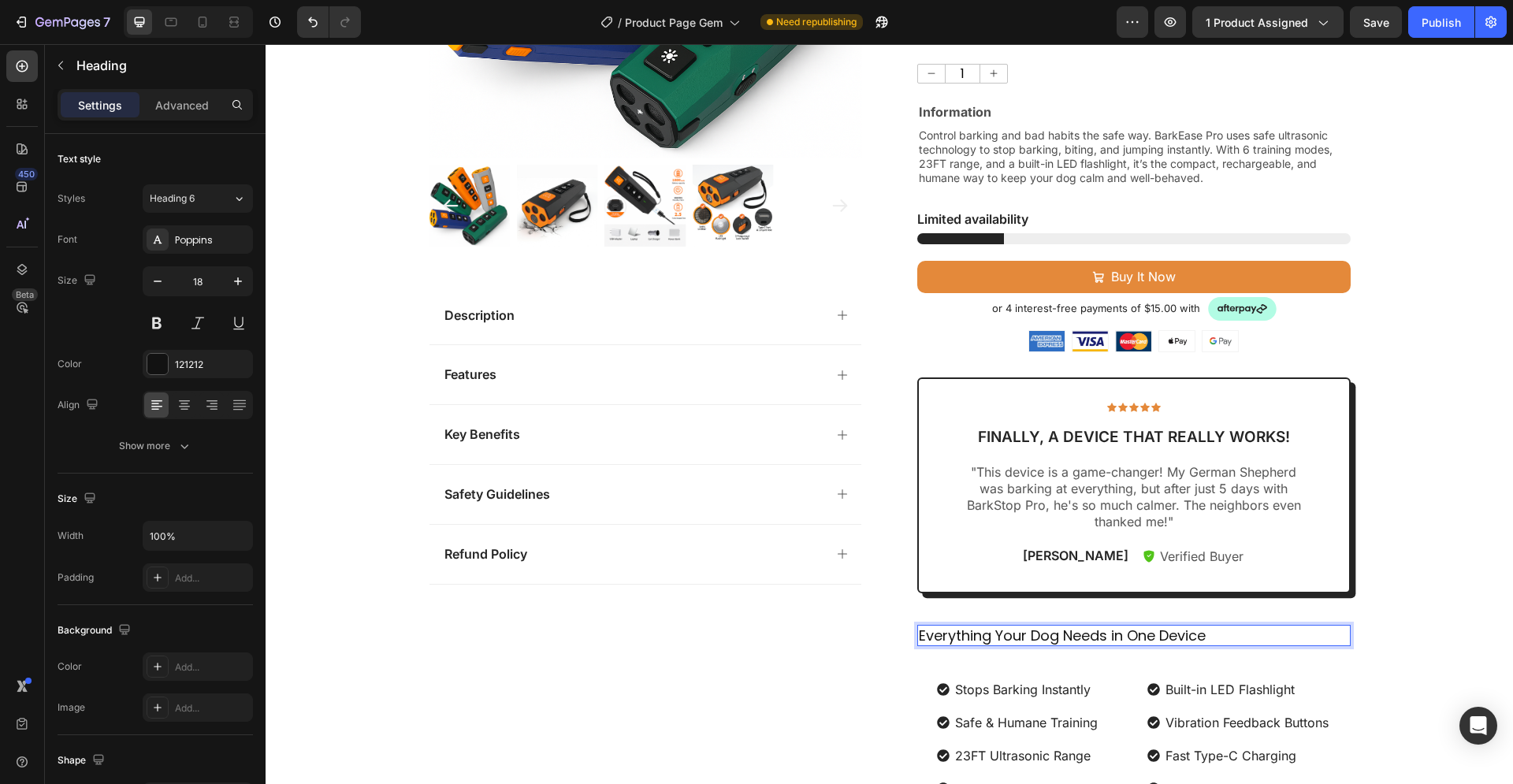
click at [1245, 634] on p "Everything Your Dog Needs in One Device" at bounding box center [1133, 634] width 430 height 18
click at [185, 406] on icon at bounding box center [185, 407] width 11 height 2
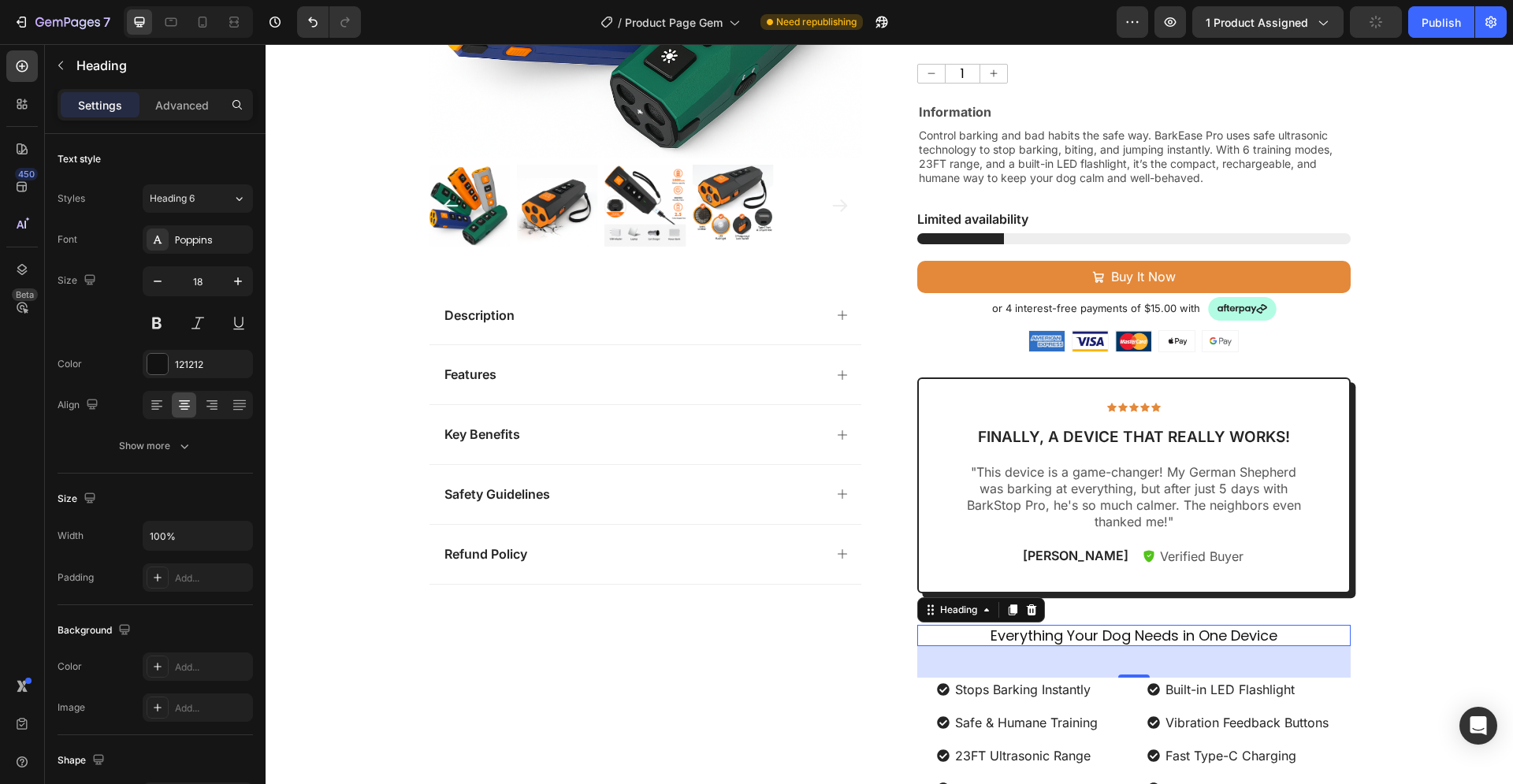
click at [1277, 634] on p "Everything Your Dog Needs in One Device" at bounding box center [1133, 634] width 430 height 18
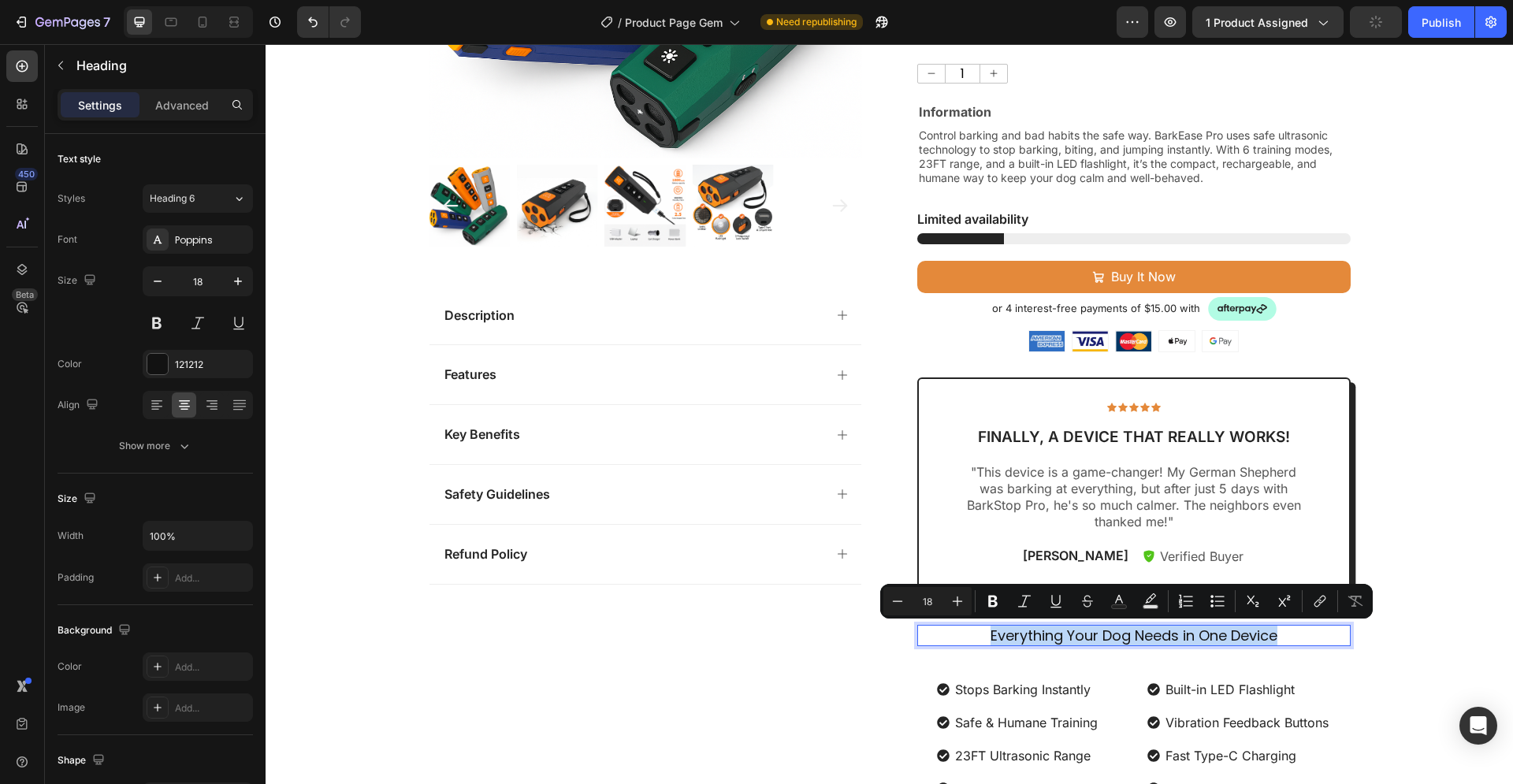
drag, startPoint x: 1277, startPoint y: 634, endPoint x: 1144, endPoint y: 631, distance: 133.0
click at [1144, 631] on p "Everything Your Dog Needs in One Device" at bounding box center [1133, 634] width 430 height 18
click at [992, 600] on icon "Editor contextual toolbar" at bounding box center [993, 601] width 10 height 11
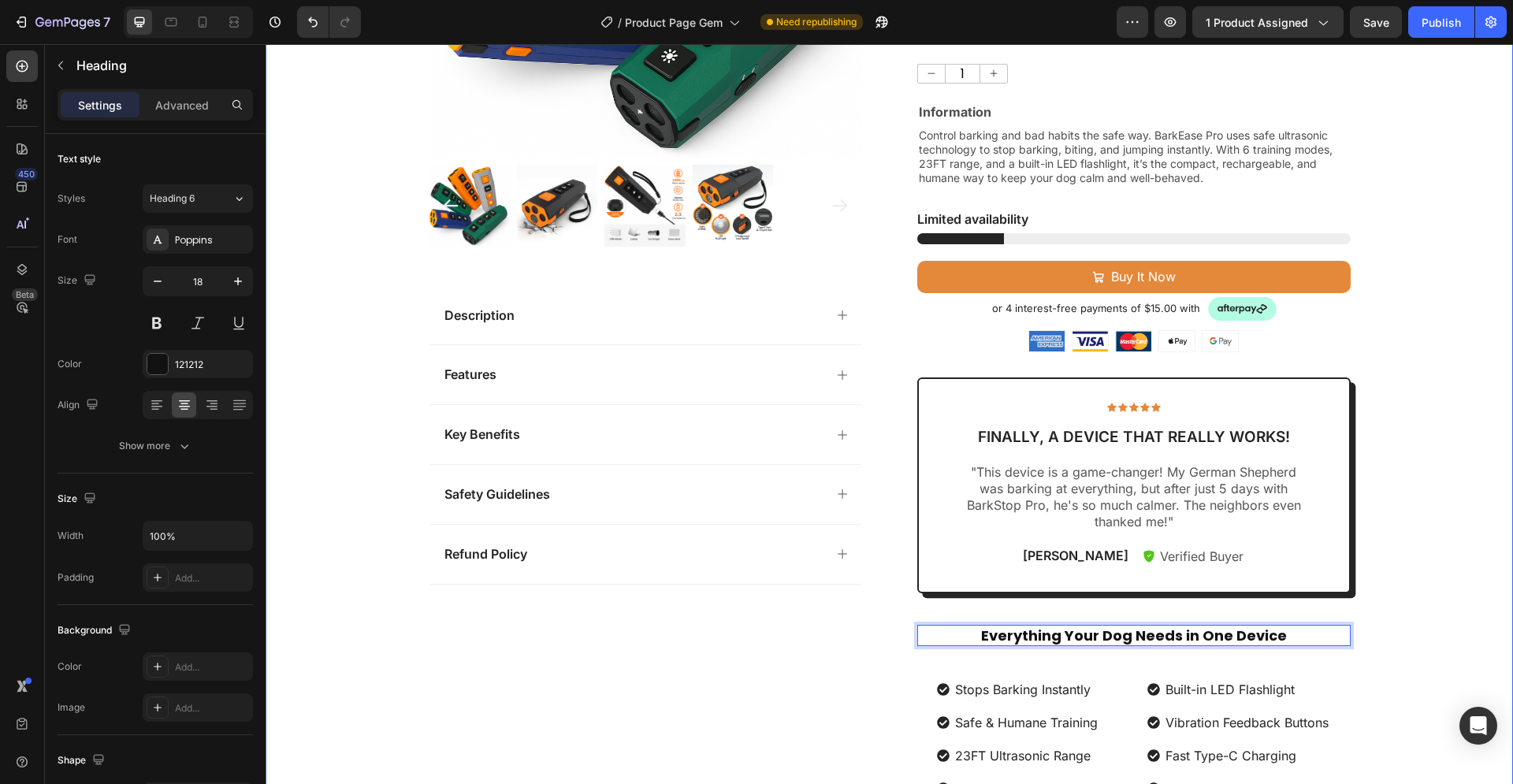
click at [1420, 583] on div "Product Images Description Features Key Benefits Safety Guidelines Refund Polic…" at bounding box center [889, 288] width 1247 height 1126
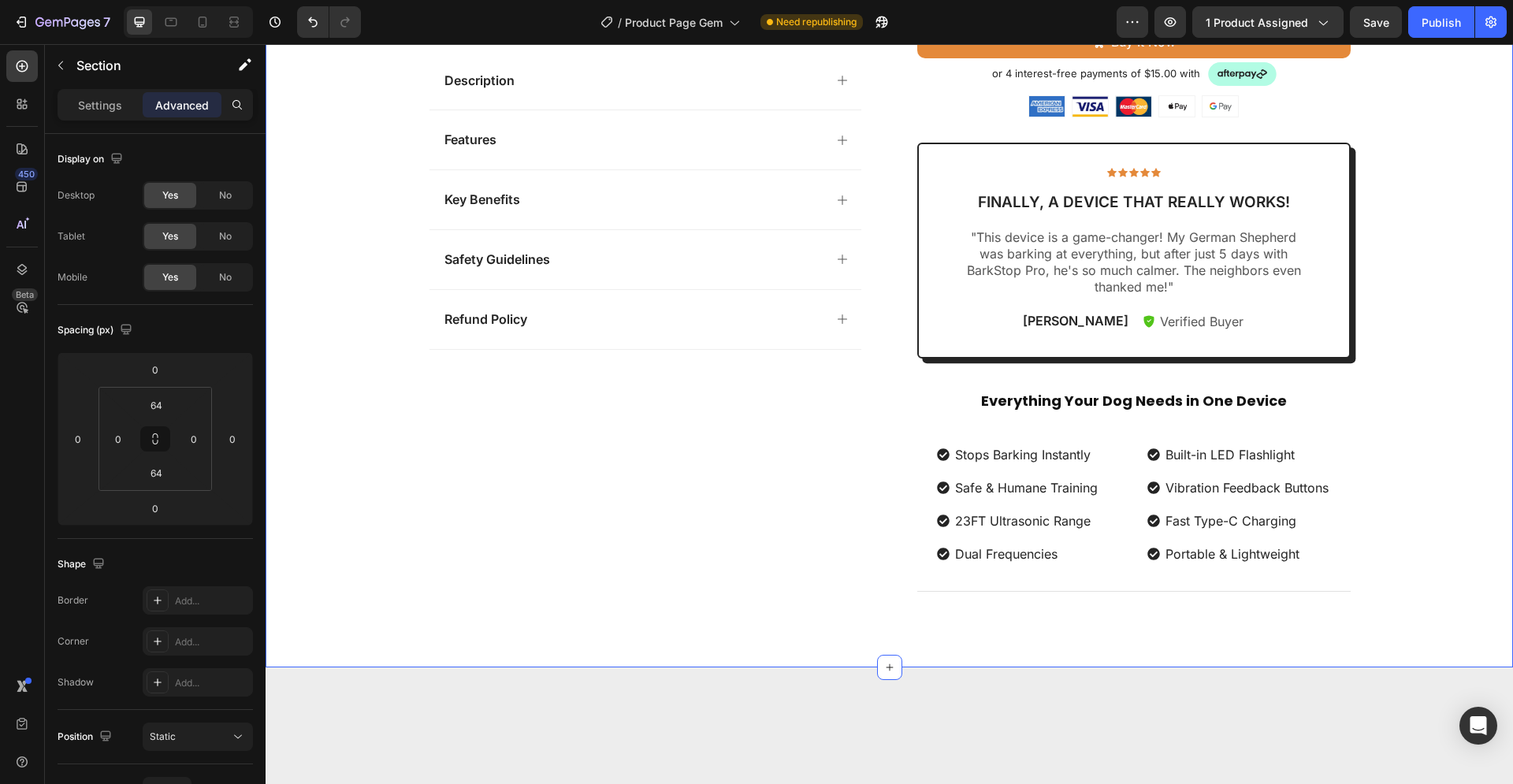
scroll to position [643, 0]
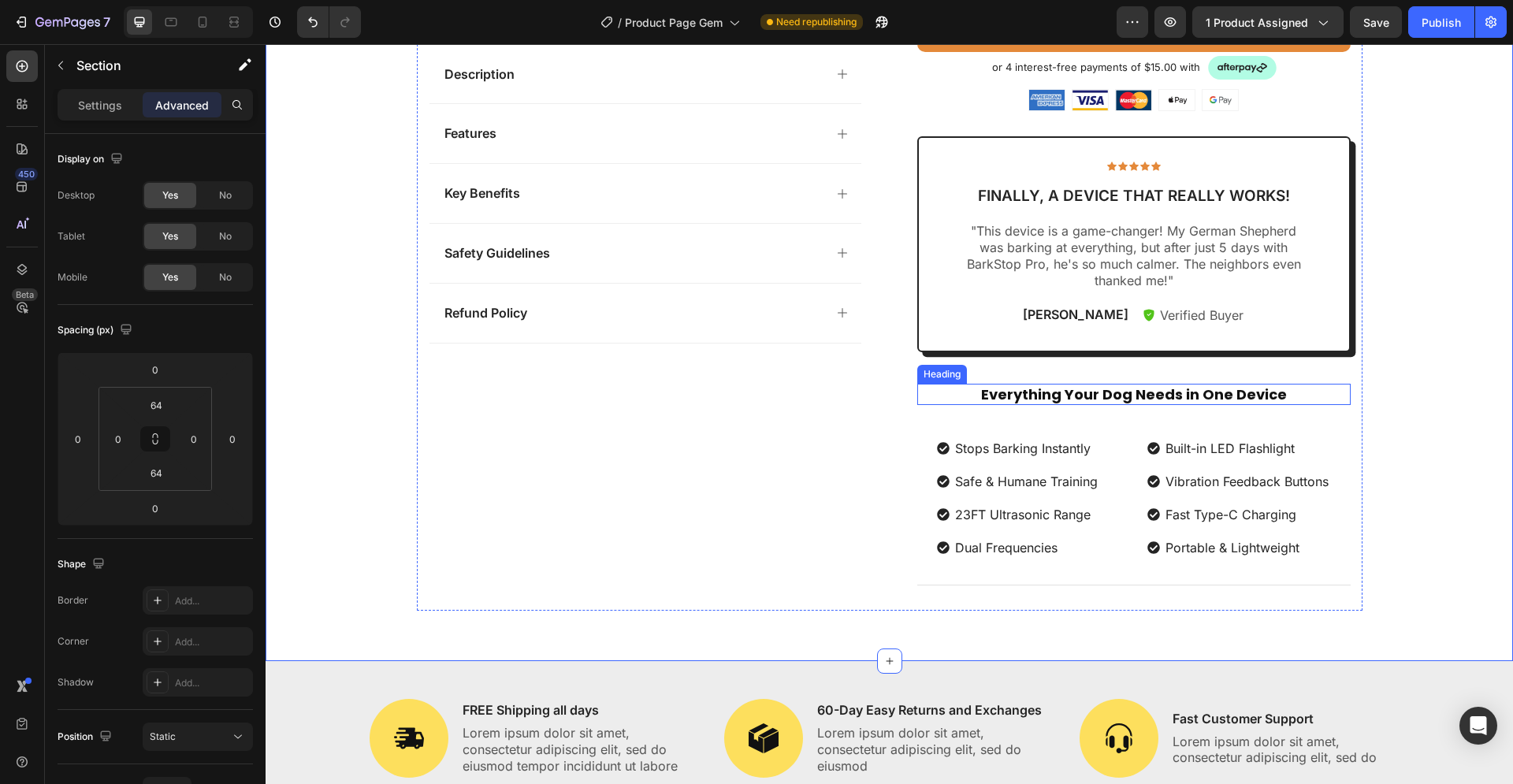
click at [1045, 394] on strong "Everything Your Dog Needs in One Device" at bounding box center [1133, 394] width 306 height 20
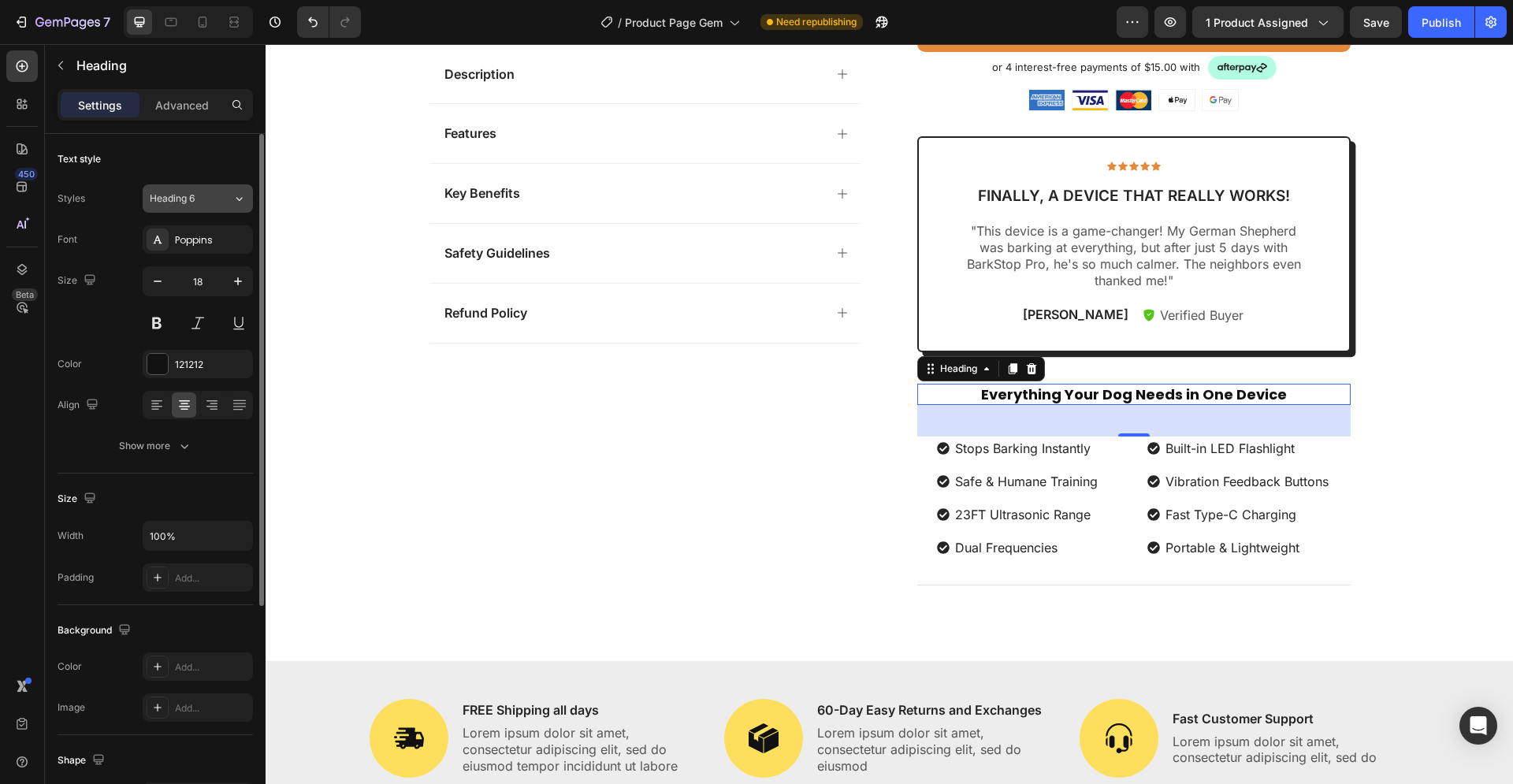
click at [212, 200] on div "Heading 6" at bounding box center [181, 198] width 64 height 14
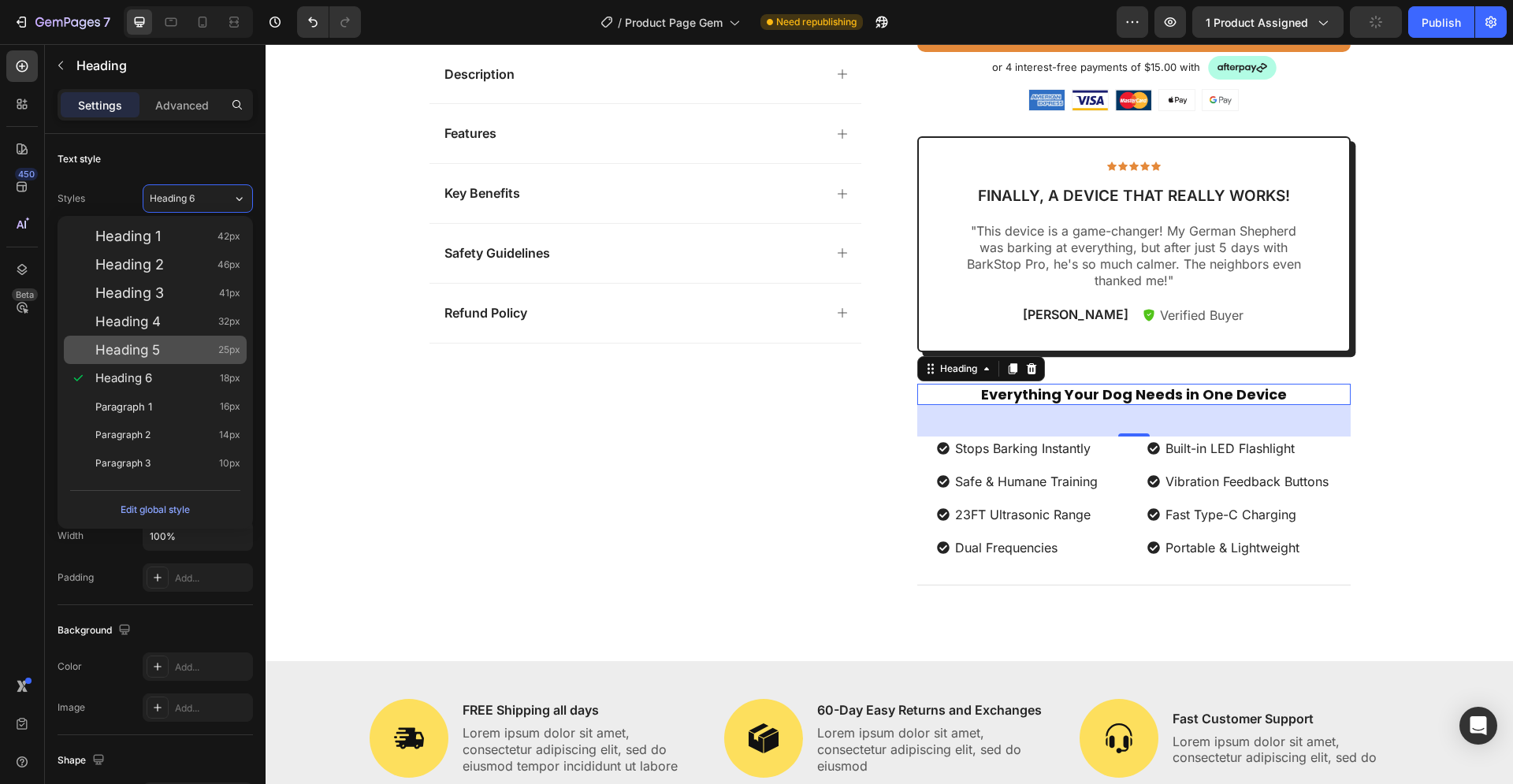
click at [159, 349] on span "Heading 5" at bounding box center [128, 350] width 65 height 16
type input "25"
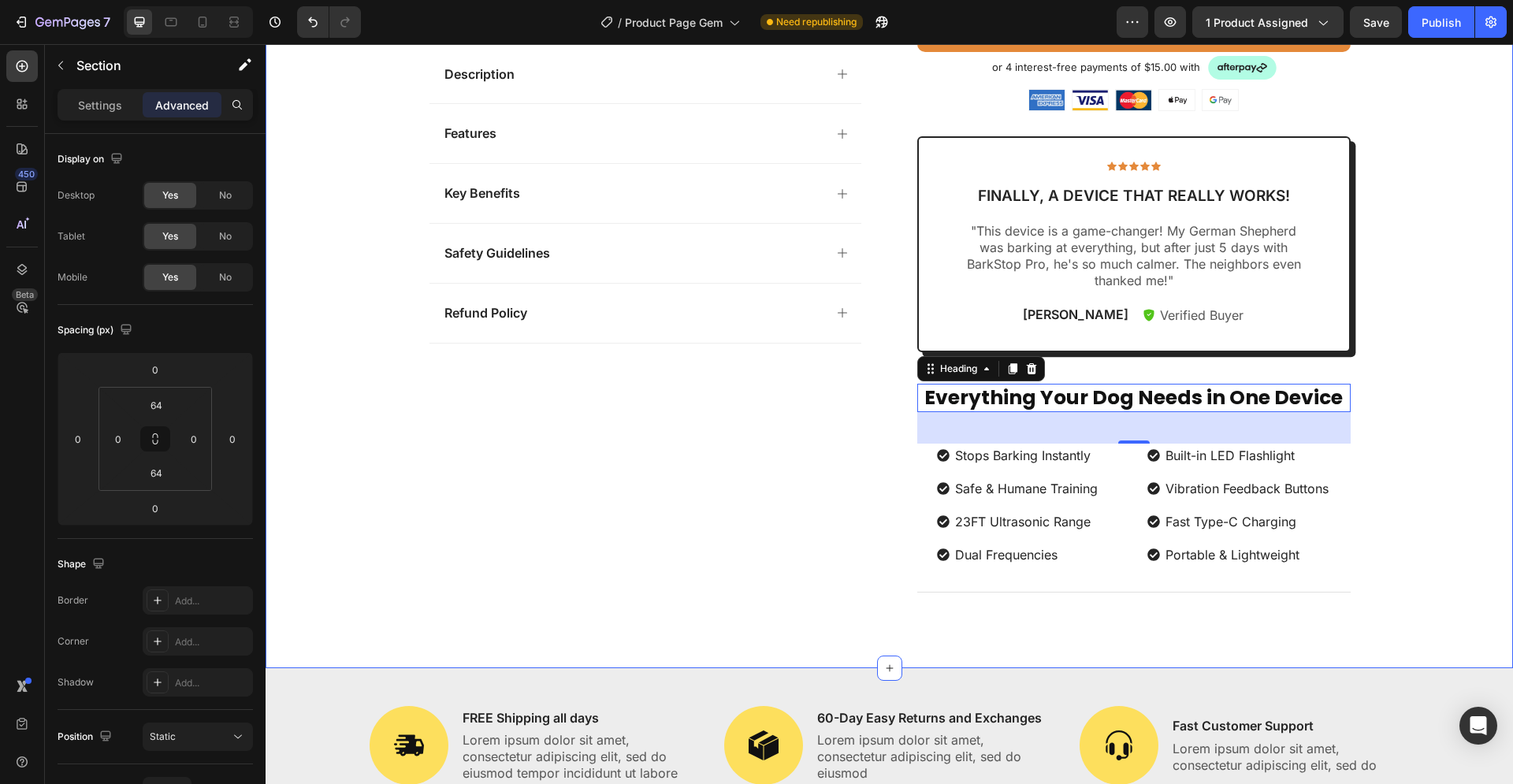
click at [1469, 450] on div "Product Images Description Features Key Benefits Safety Guidelines Refund Polic…" at bounding box center [889, 50] width 1247 height 1134
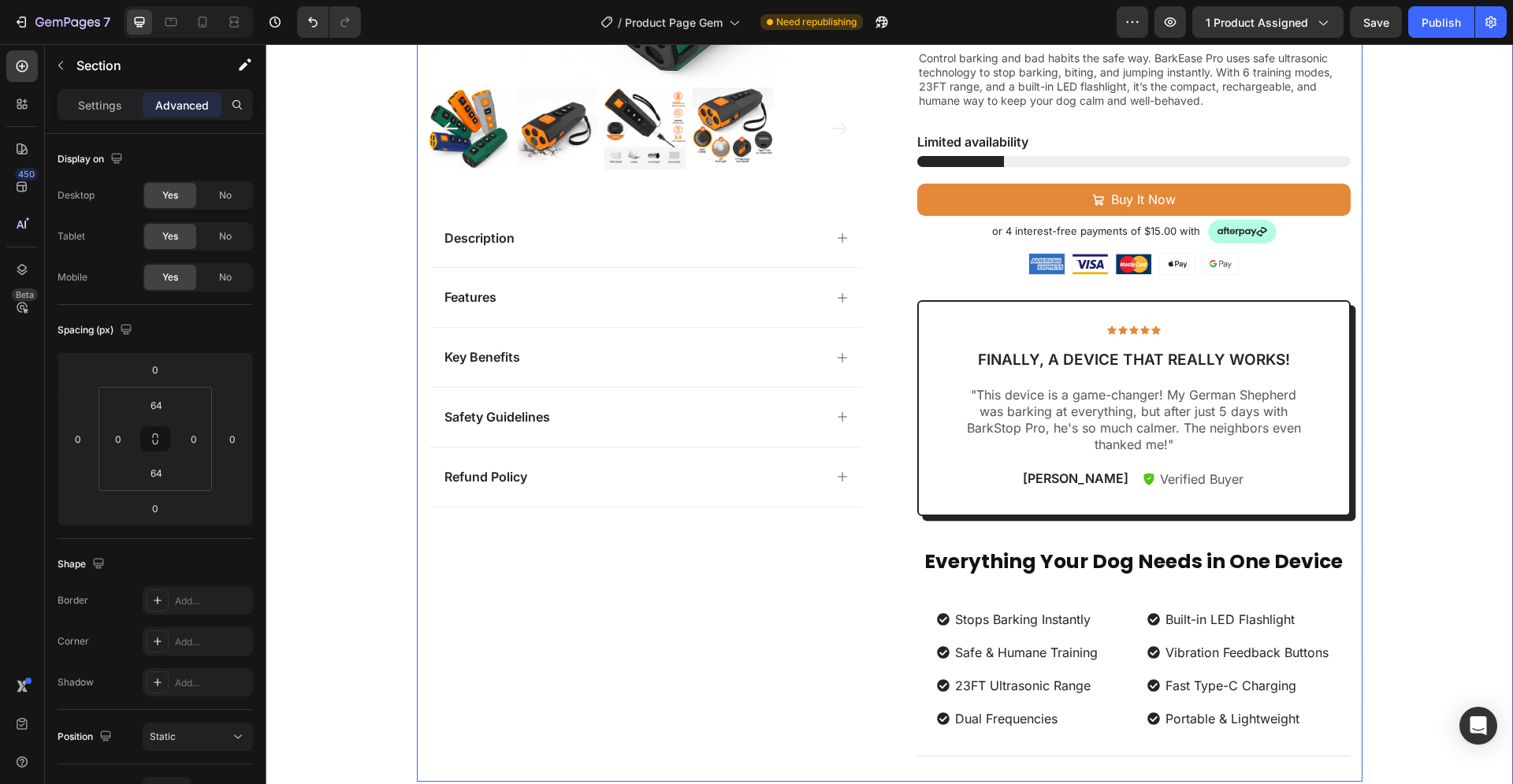
scroll to position [562, 0]
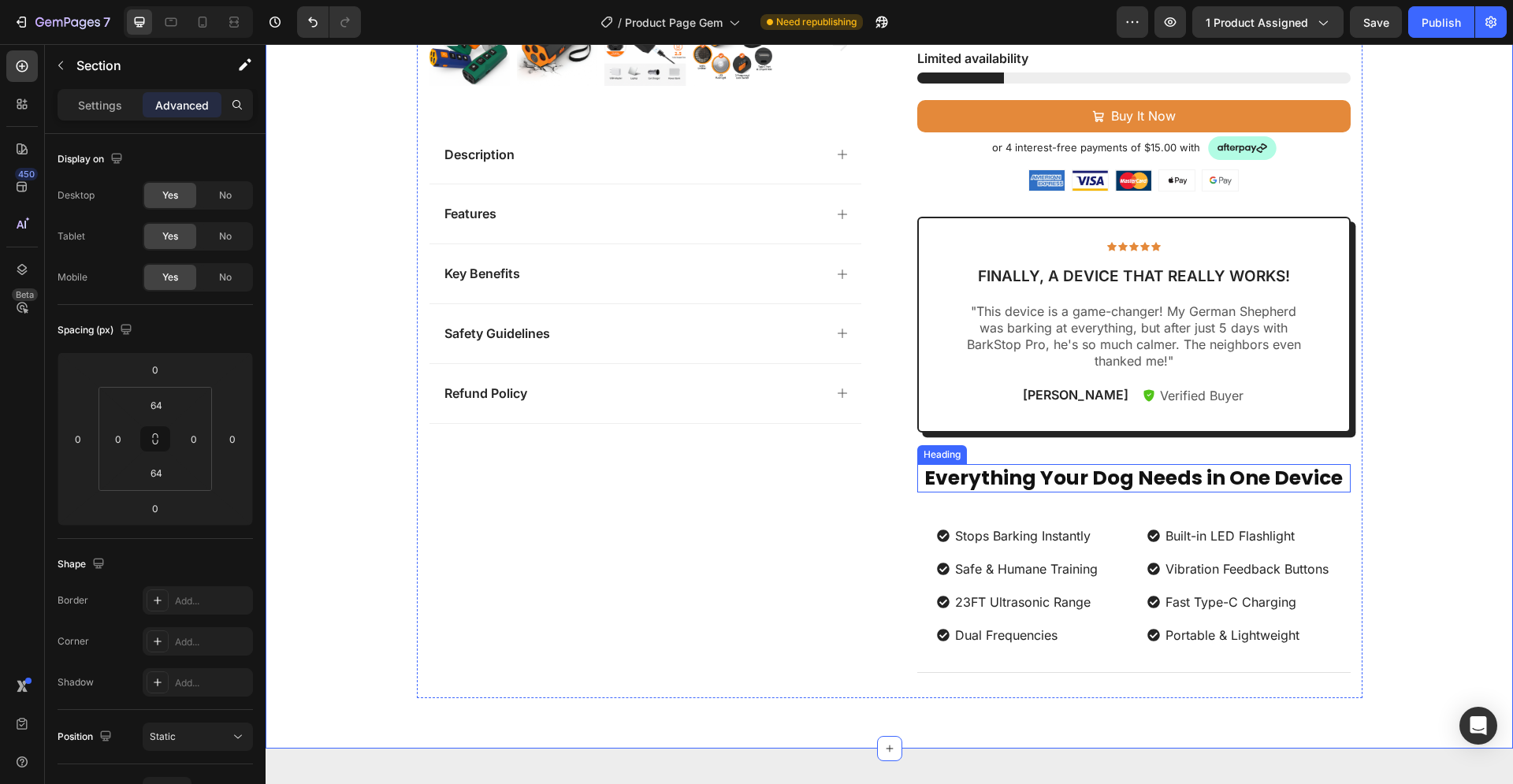
click at [1113, 482] on strong "Everything Your Dog Needs in One Device" at bounding box center [1133, 477] width 418 height 28
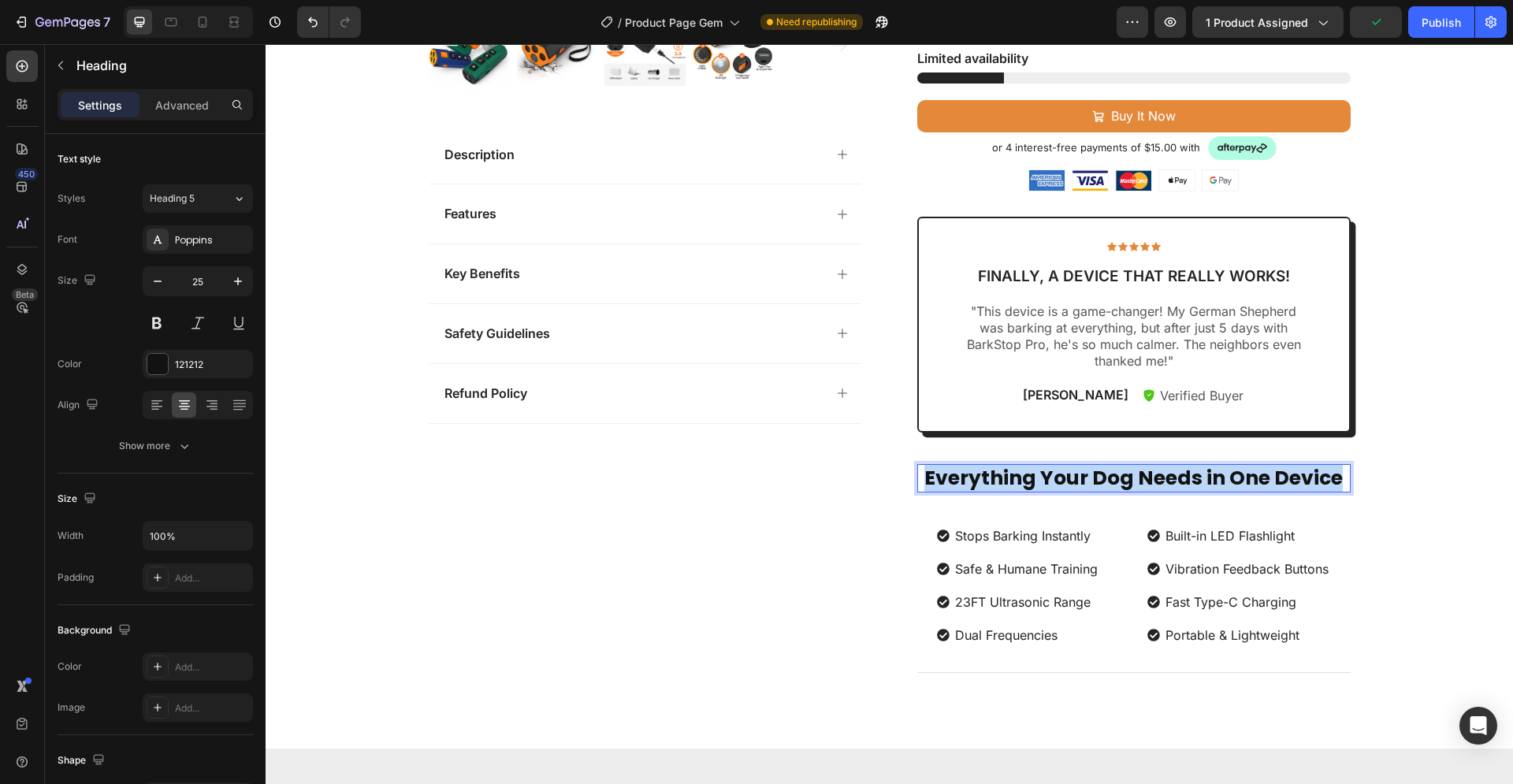
drag, startPoint x: 1335, startPoint y: 478, endPoint x: 923, endPoint y: 477, distance: 412.0
click at [923, 477] on p "Everything Your Dog Needs in One Device" at bounding box center [1133, 478] width 430 height 26
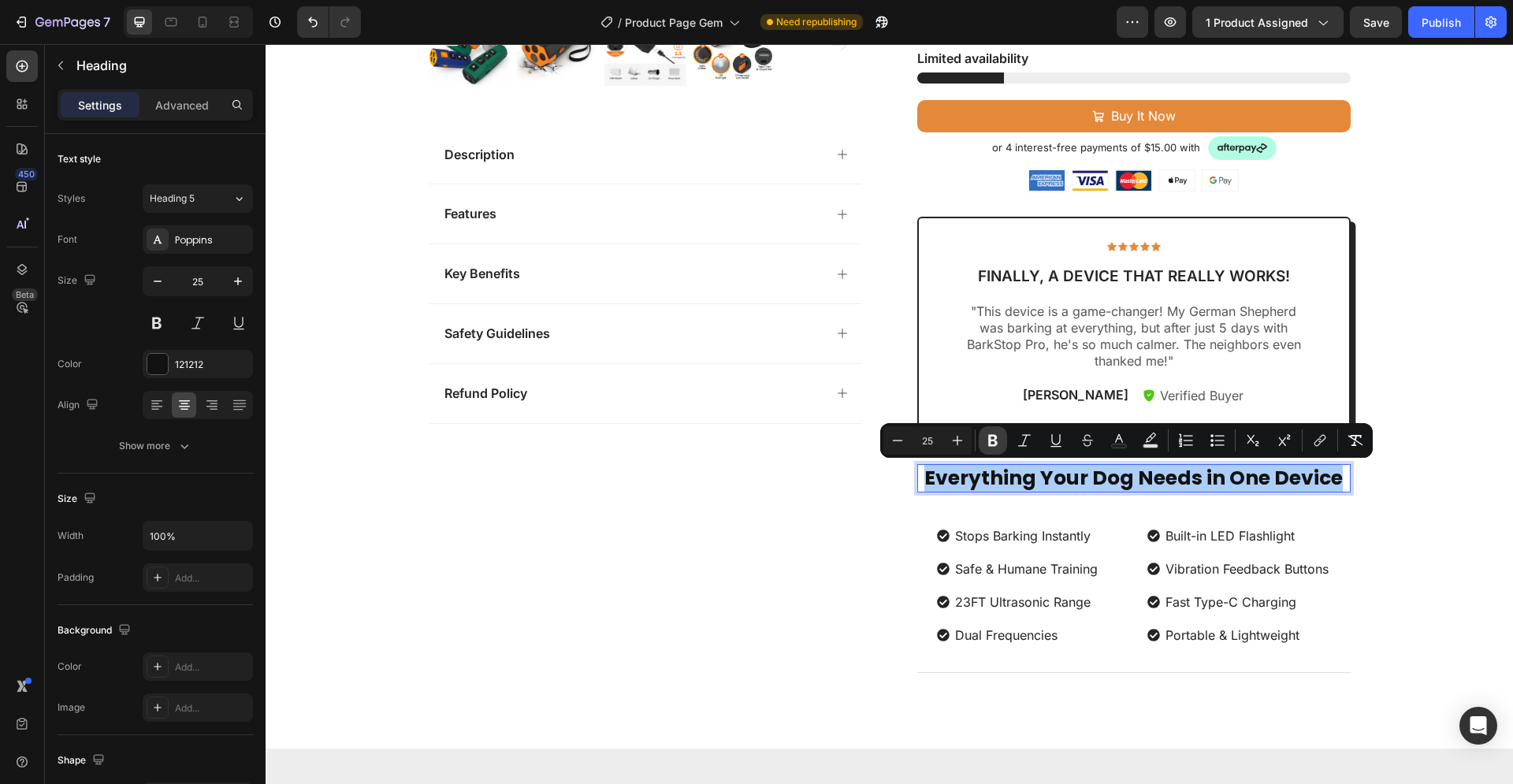
click at [995, 433] on icon "Editor contextual toolbar" at bounding box center [993, 440] width 16 height 16
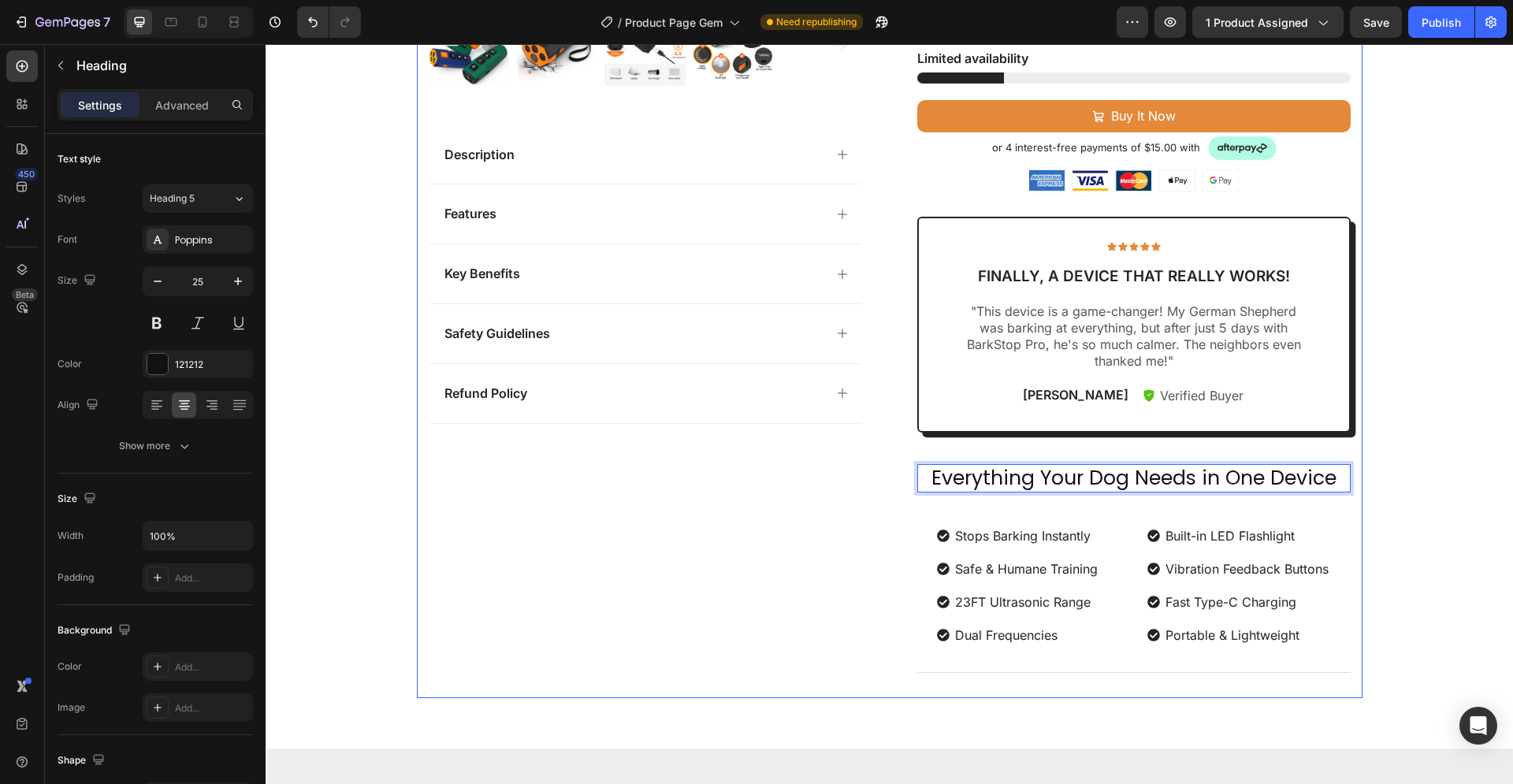
click at [864, 531] on div "Product Images Description Features Key Benefits Safety Guidelines Refund Polic…" at bounding box center [889, 131] width 945 height 1134
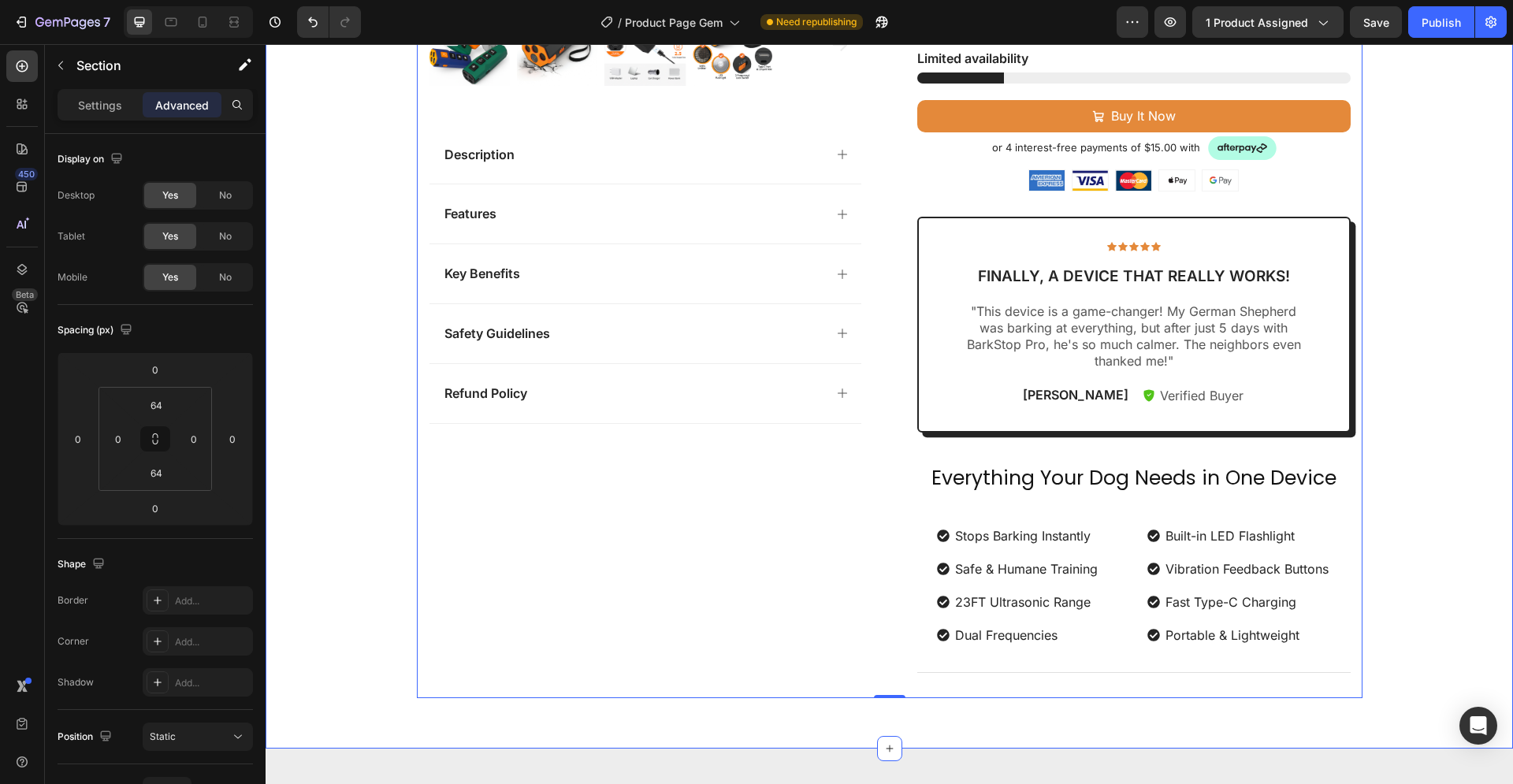
click at [1444, 487] on div "Product Images Description Features Key Benefits Safety Guidelines Refund Polic…" at bounding box center [889, 131] width 1247 height 1134
click at [1167, 480] on p "Everything Your Dog Needs in One Device" at bounding box center [1133, 478] width 430 height 26
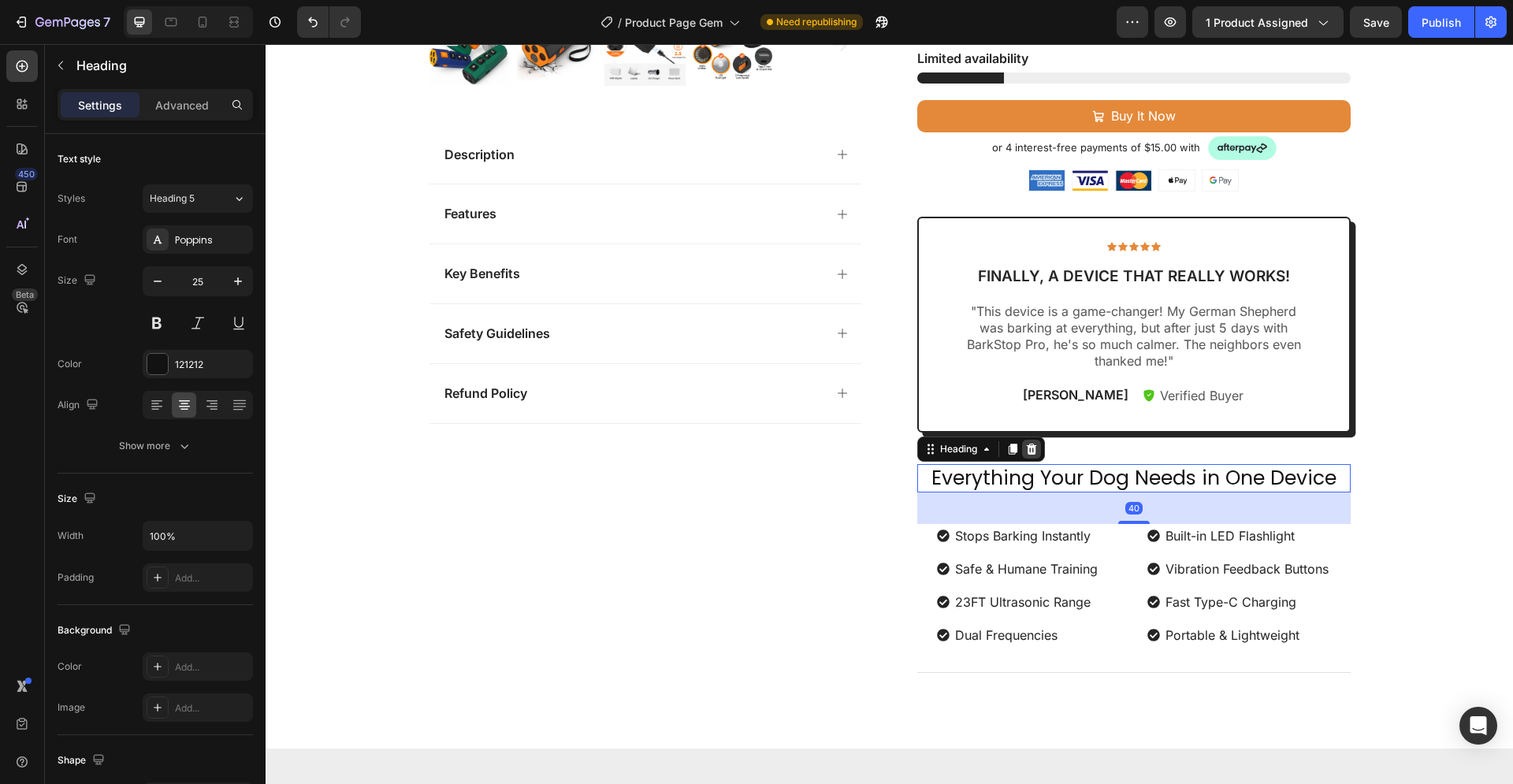
click at [1027, 449] on icon at bounding box center [1031, 450] width 10 height 11
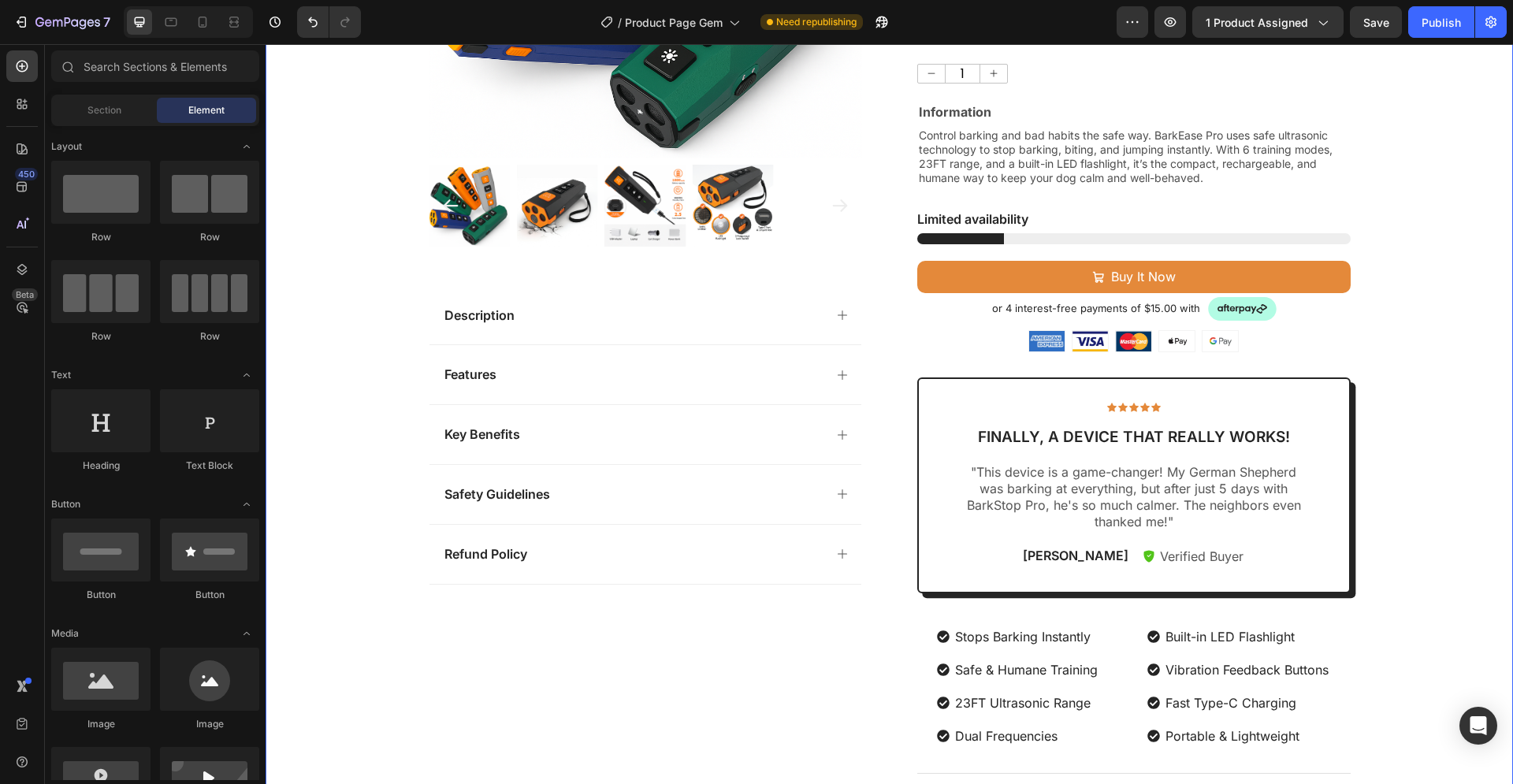
scroll to position [0, 0]
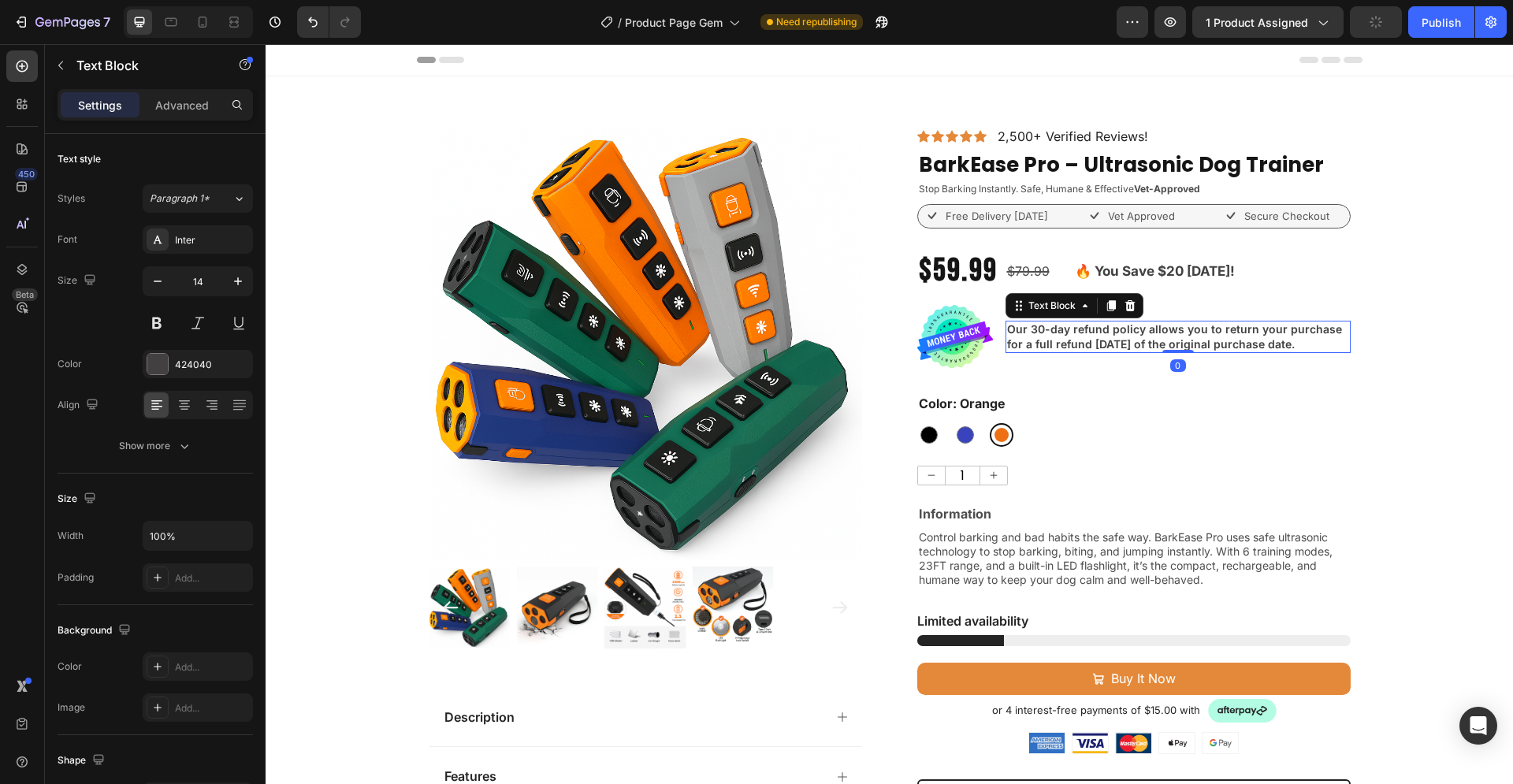
click at [1245, 351] on p "Our 30-day refund policy allows you to return your purchase for a full refund […" at bounding box center [1178, 336] width 342 height 29
click at [1221, 344] on p "Our 30-day refund policy allows you to return your purchase for a full refund […" at bounding box center [1178, 336] width 342 height 29
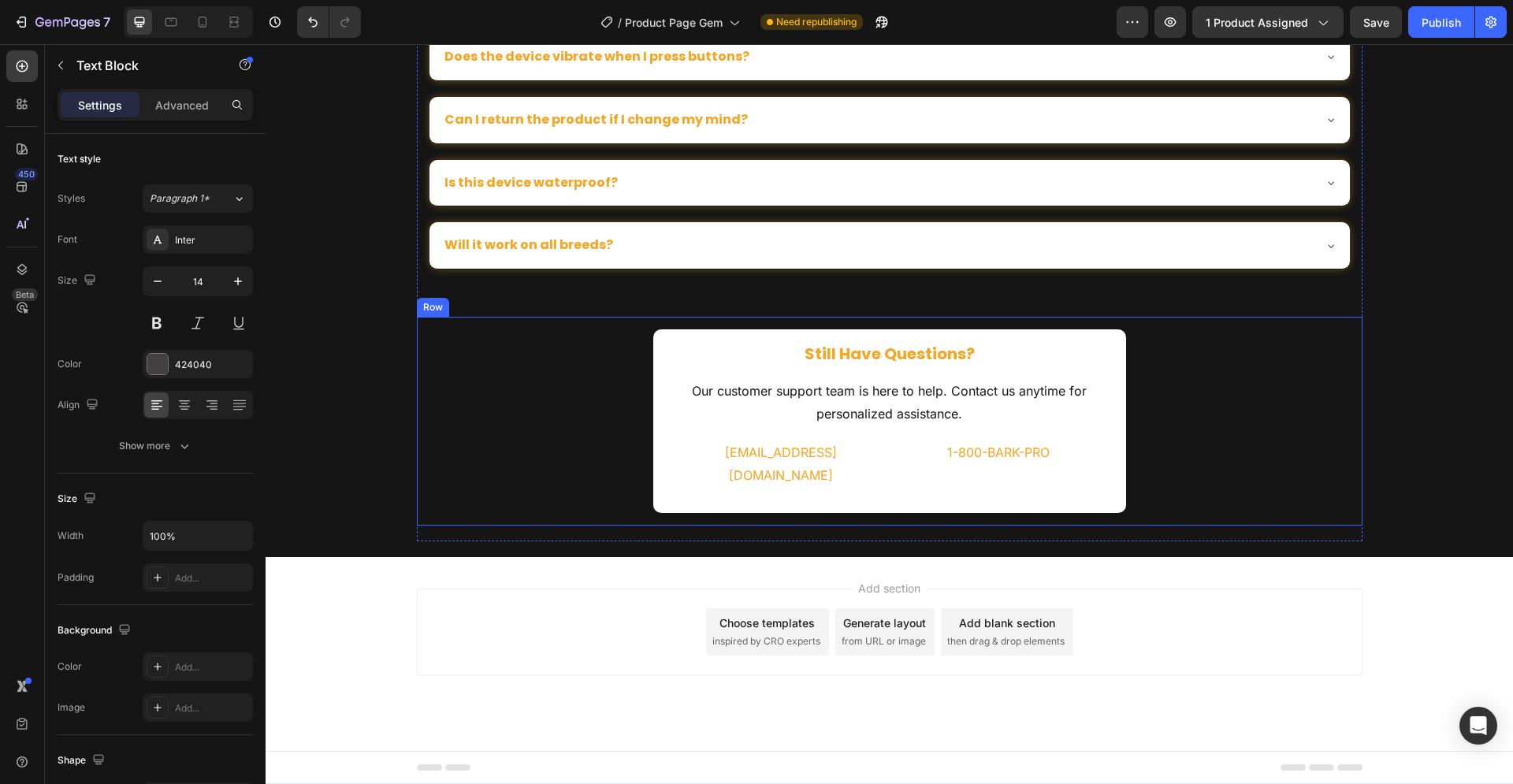
scroll to position [7094, 0]
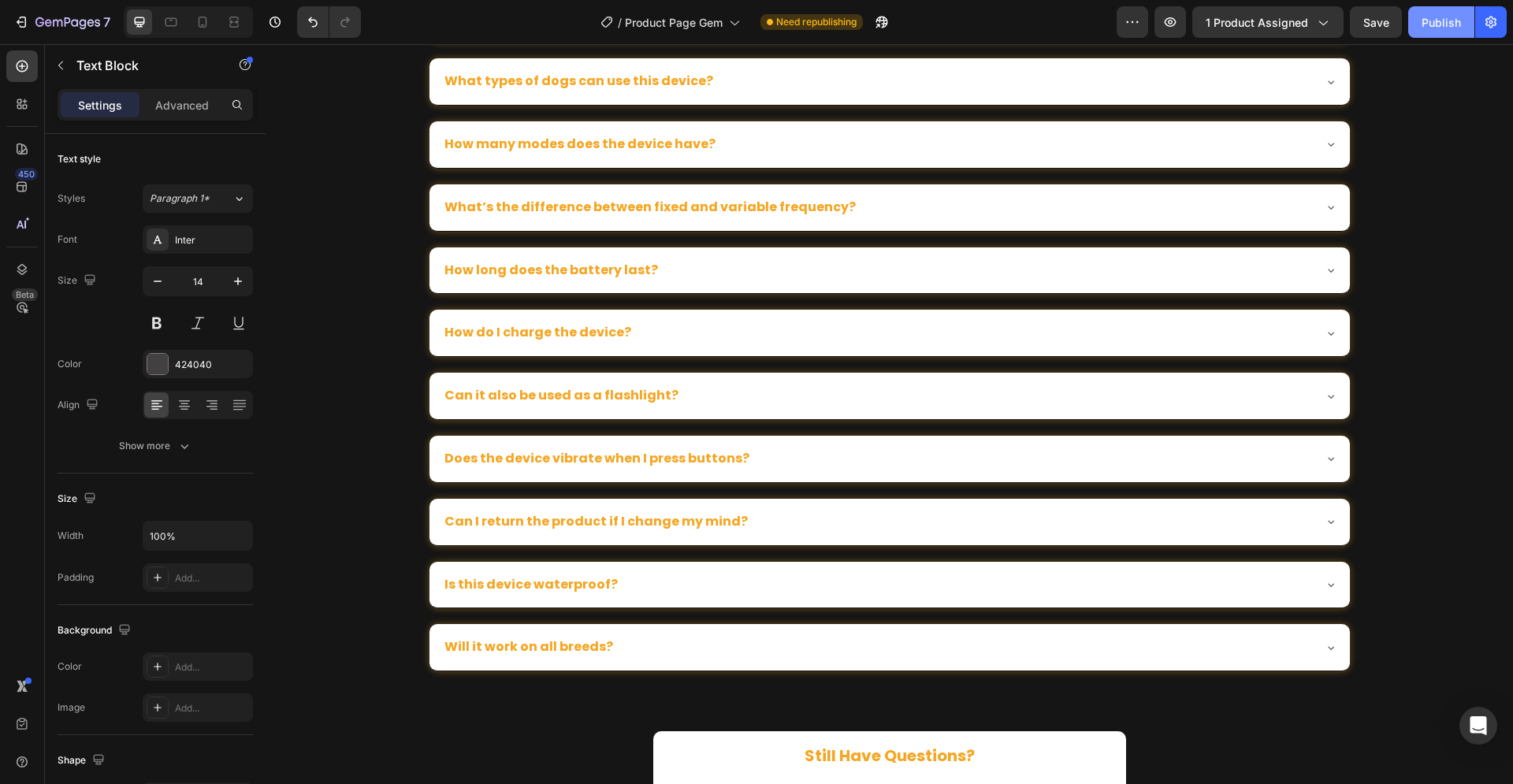
click at [1427, 11] on button "Publish" at bounding box center [1441, 22] width 66 height 31
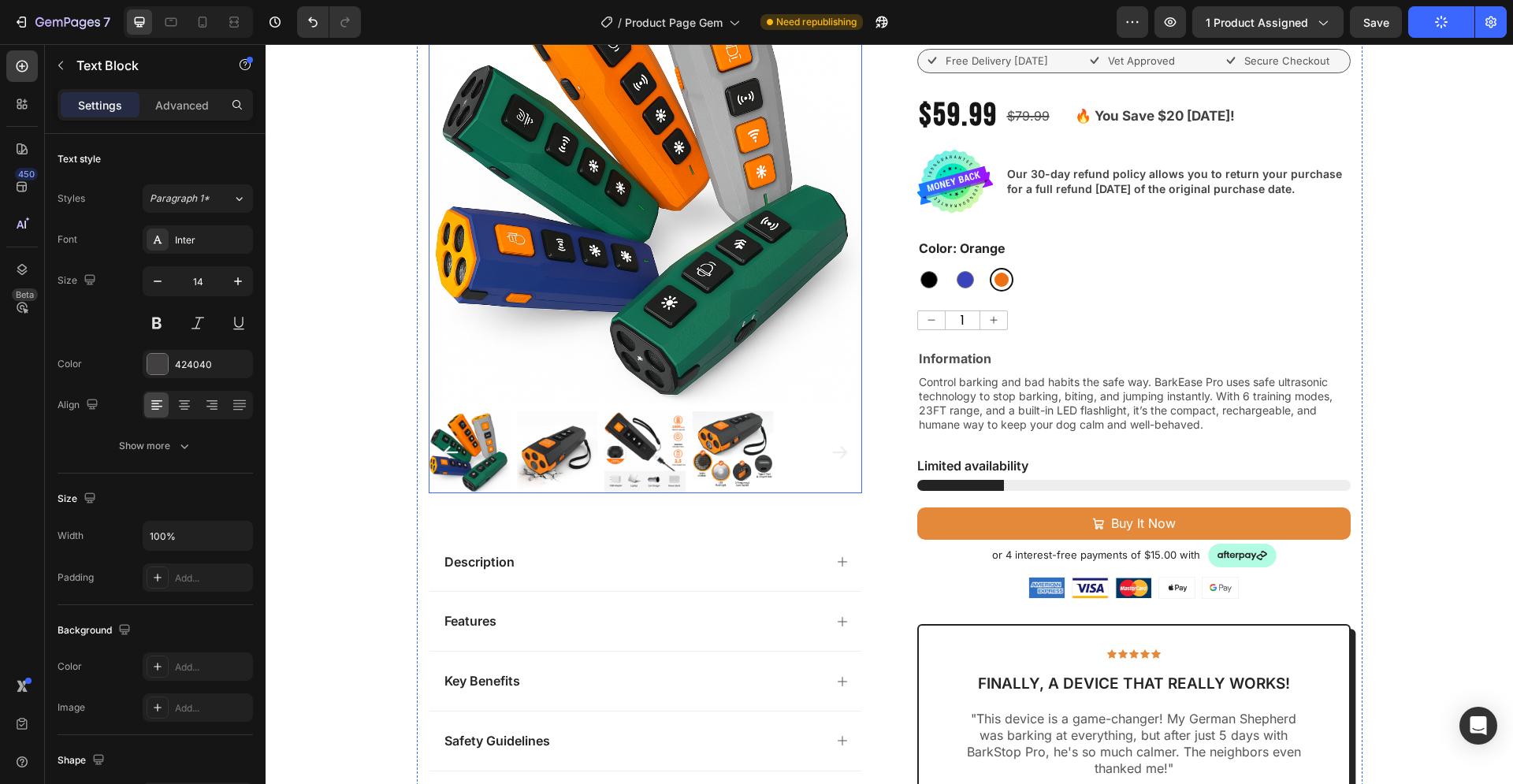
scroll to position [0, 0]
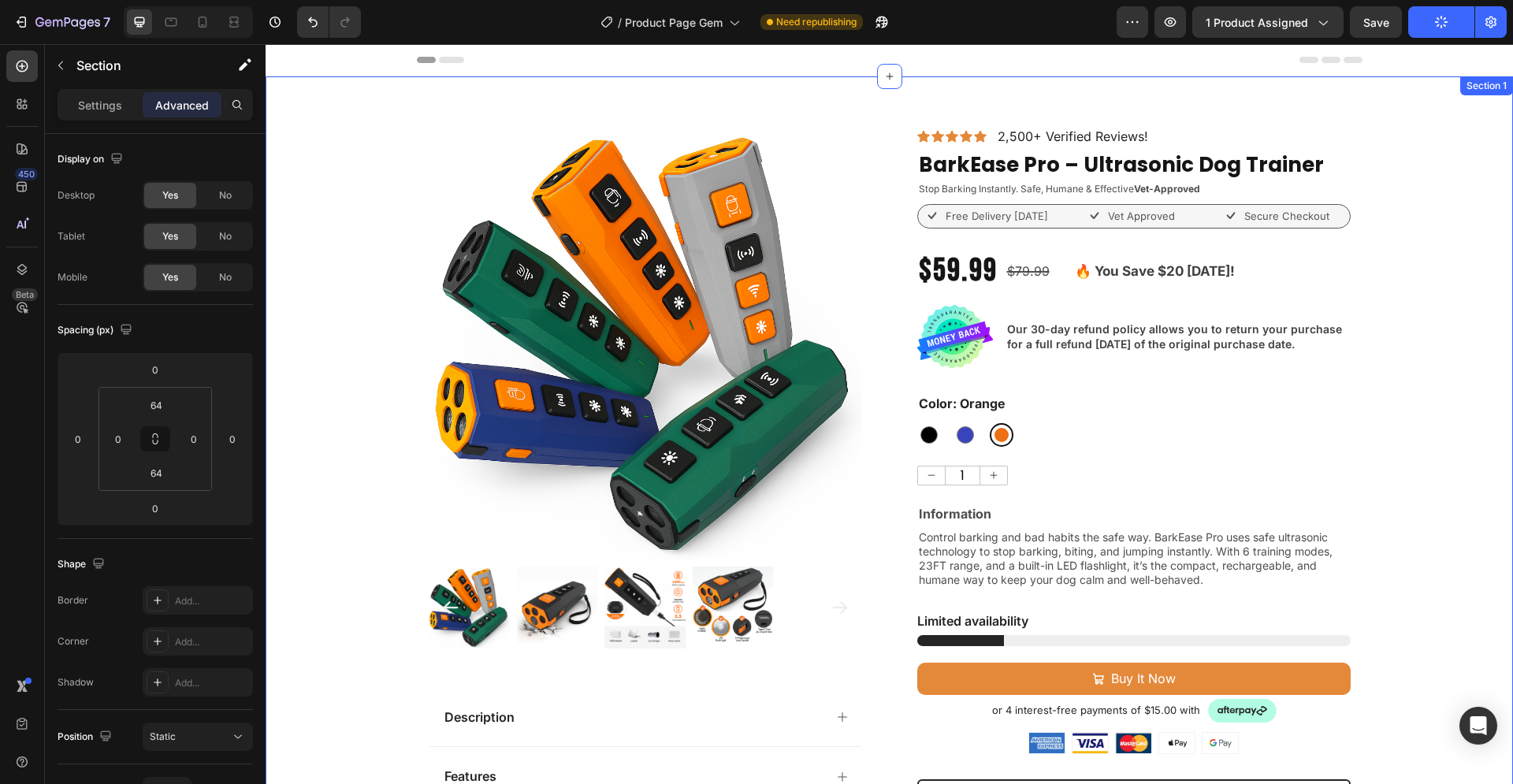
click at [320, 312] on div "Product Images Description Features Key Benefits Safety Guidelines Refund Polic…" at bounding box center [889, 663] width 1247 height 1074
click at [101, 98] on p "Settings" at bounding box center [100, 105] width 44 height 16
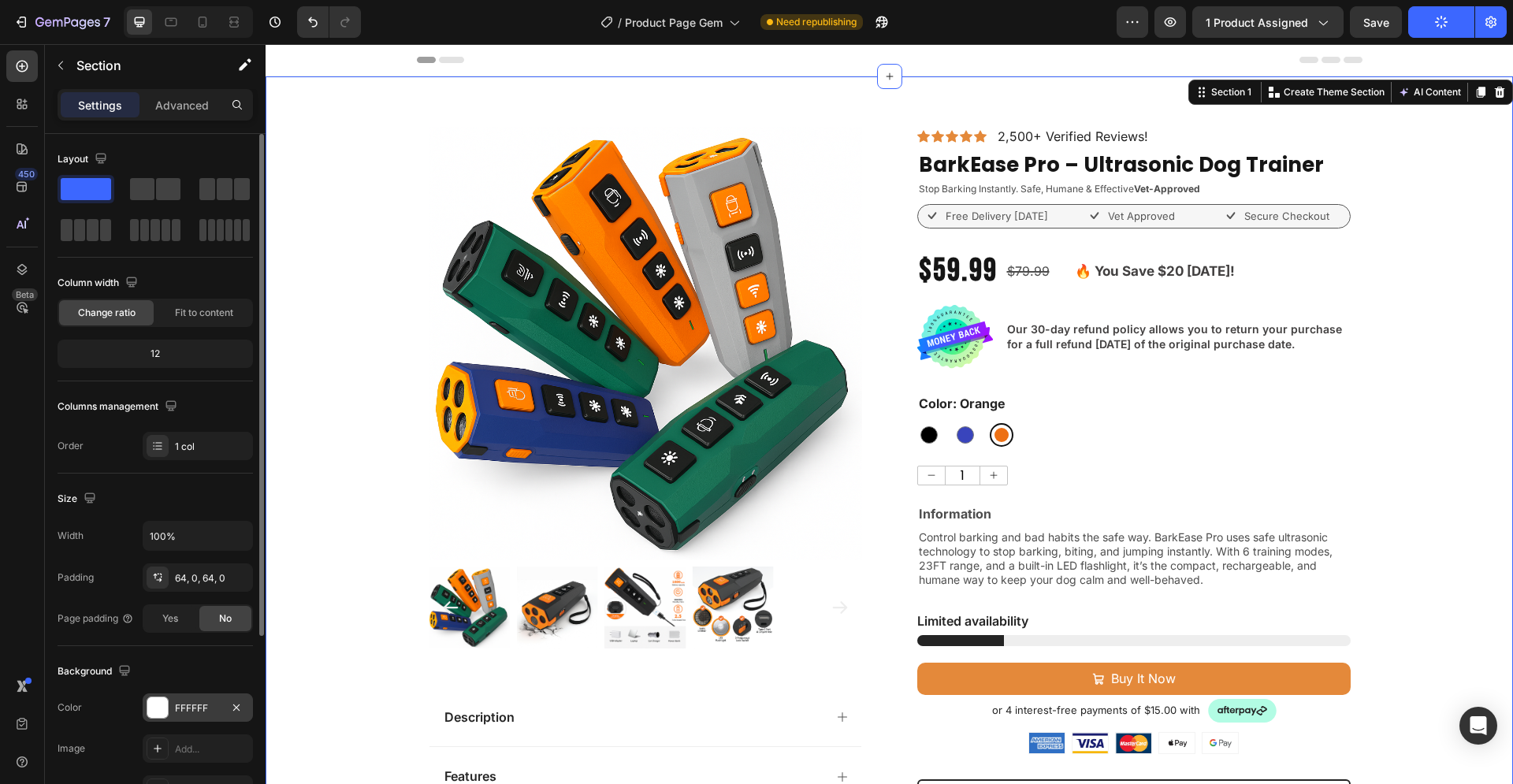
click at [149, 701] on div at bounding box center [157, 707] width 20 height 20
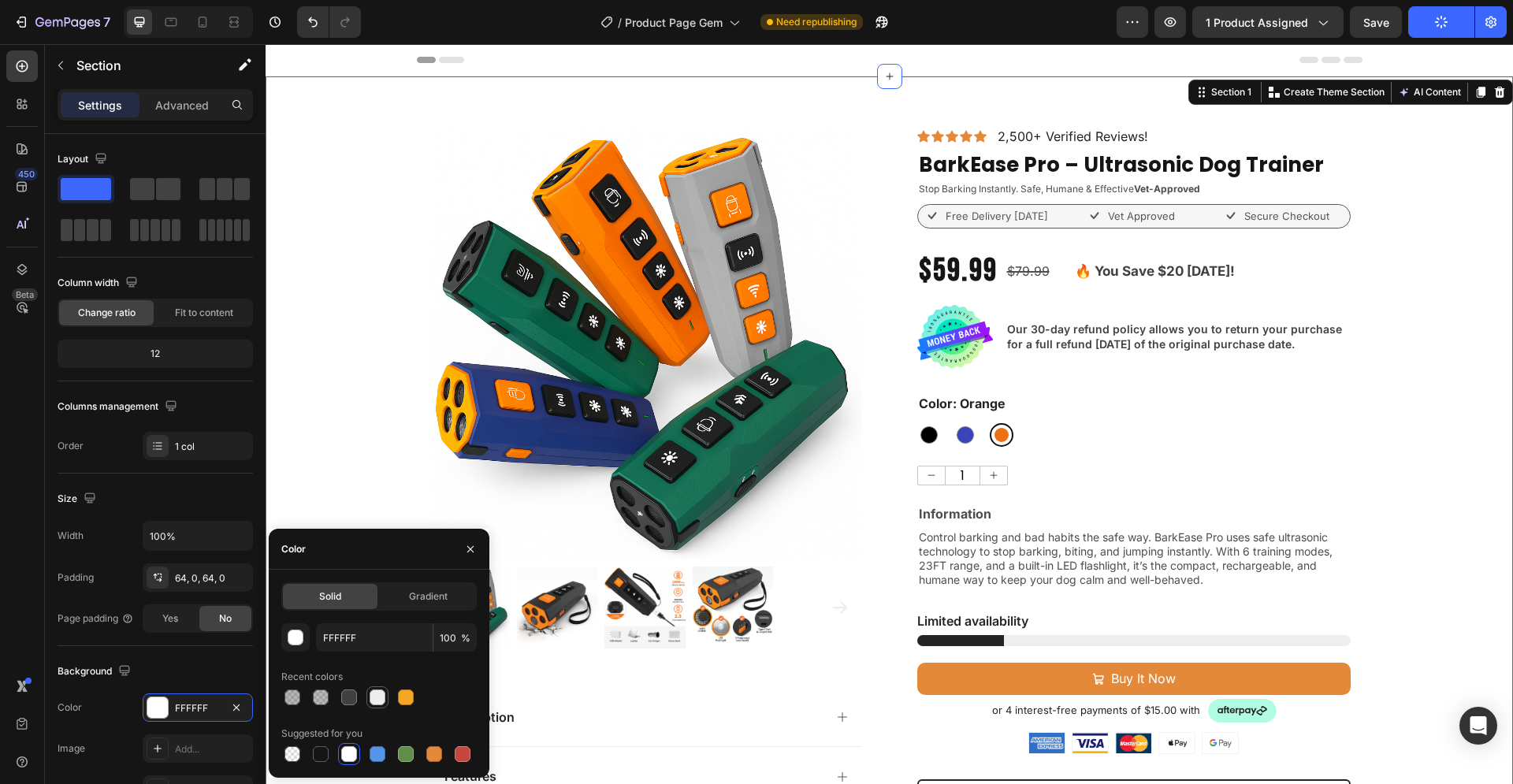
click at [380, 698] on div at bounding box center [377, 697] width 16 height 16
type input "EDEDED"
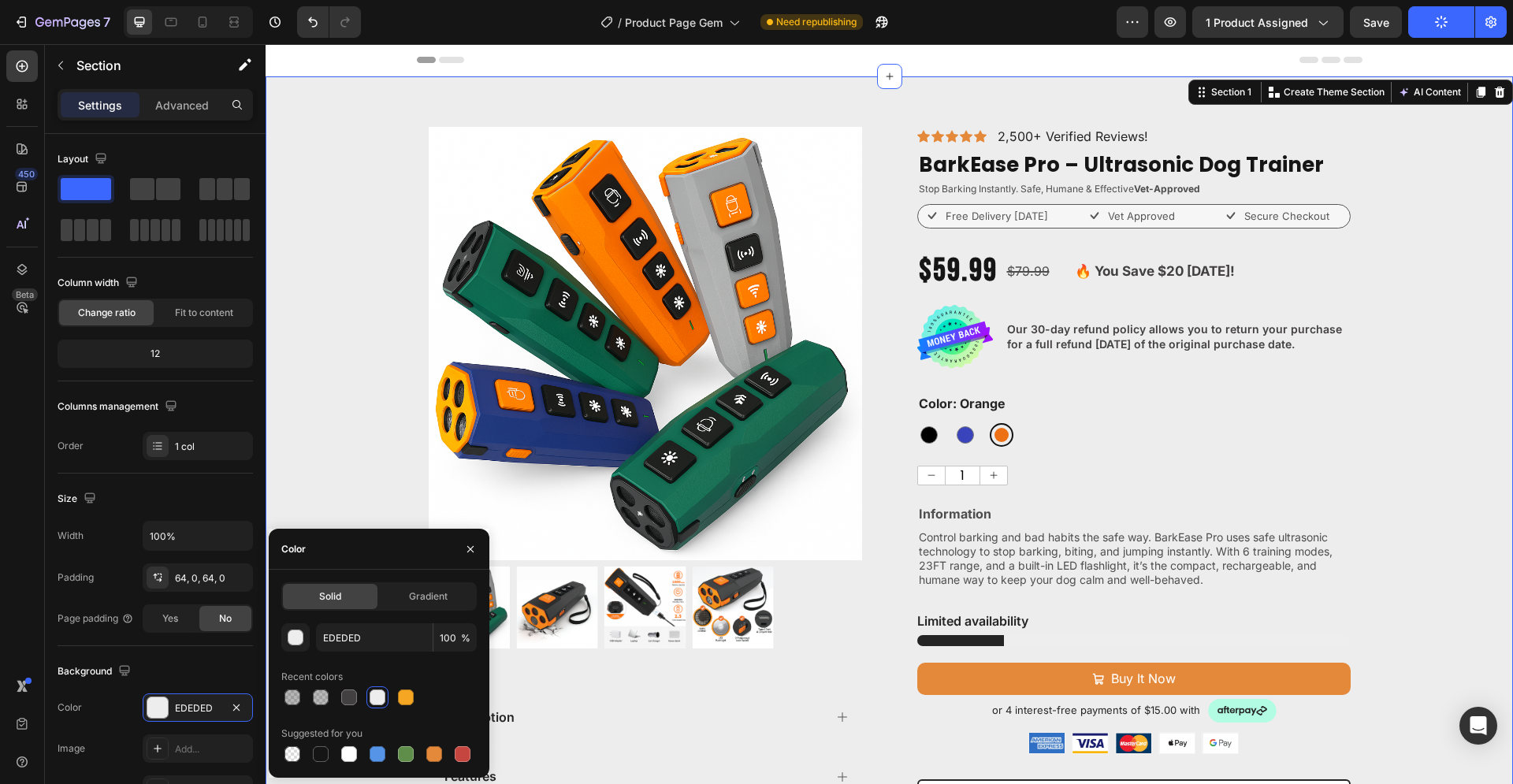
click at [1436, 403] on div "Product Images Description Features Key Benefits Safety Guidelines Refund Polic…" at bounding box center [889, 663] width 1247 height 1074
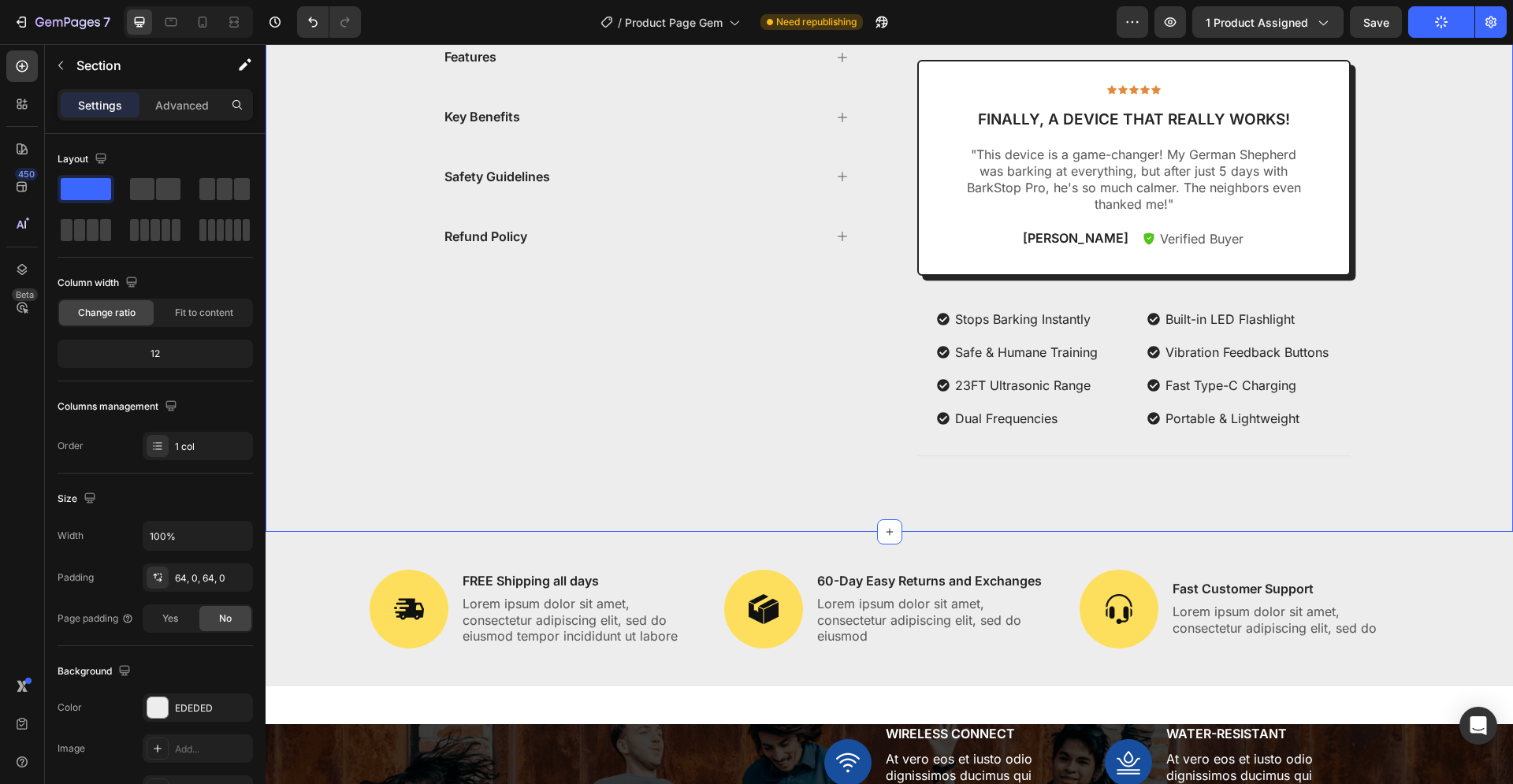
scroll to position [803, 0]
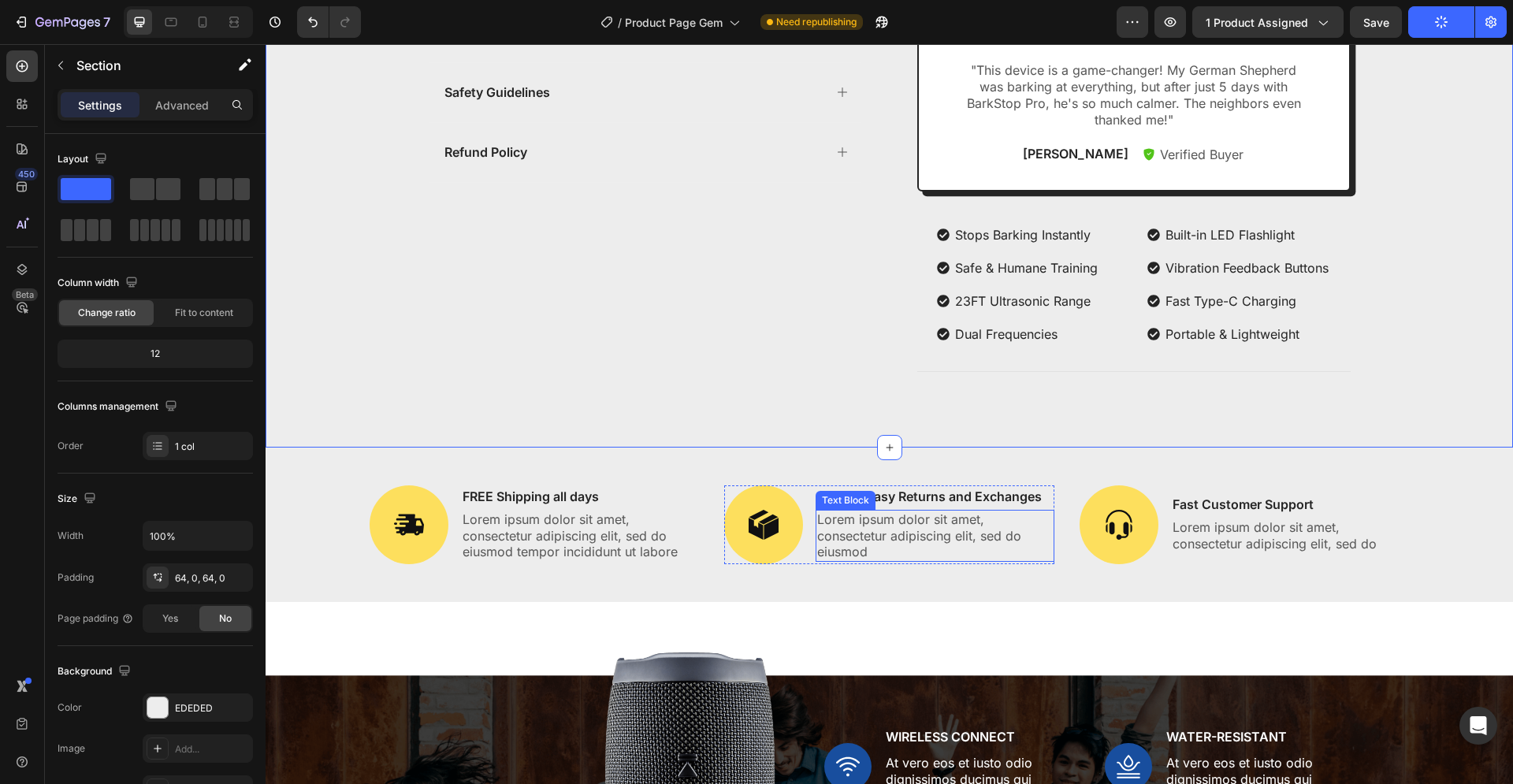
click at [856, 521] on p "Lorem ipsum dolor sit amet, consectetur adipiscing elit, sed do eiusmod" at bounding box center [934, 535] width 235 height 49
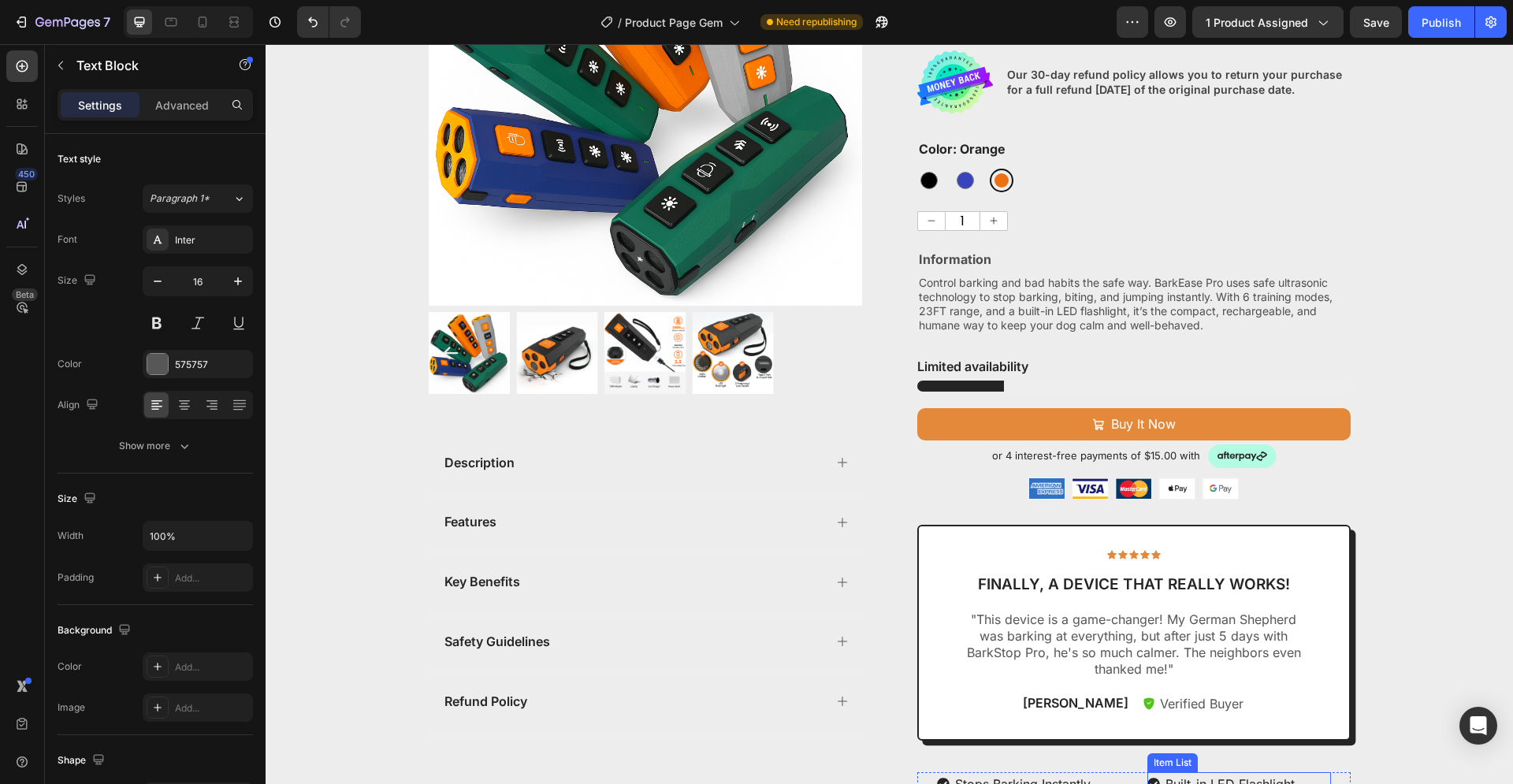
scroll to position [402, 0]
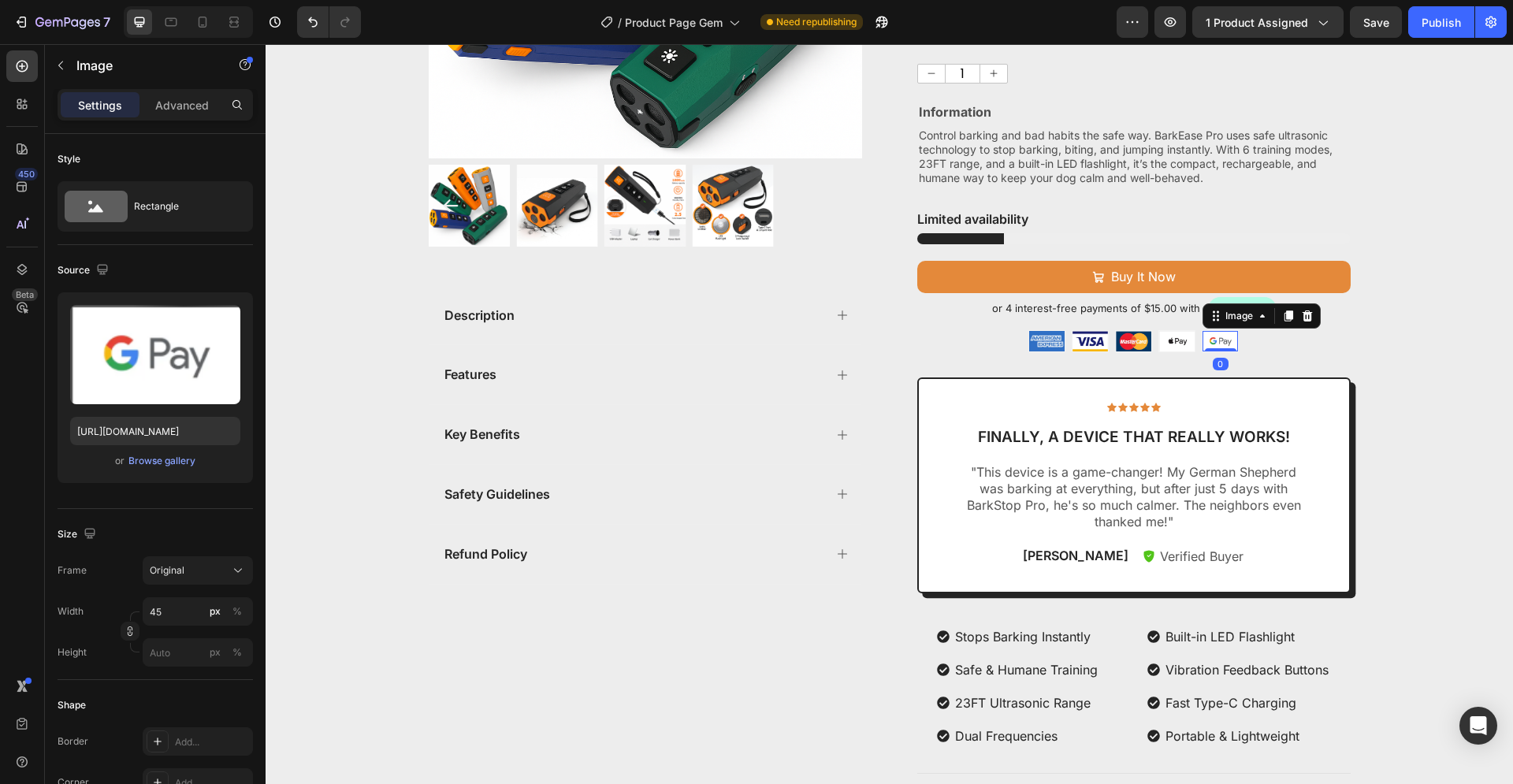
click at [1201, 345] on div "Image 0" at bounding box center [1220, 340] width 37 height 22
click at [1420, 357] on div "Product Images Description Features Key Benefits Safety Guidelines Refund Polic…" at bounding box center [889, 261] width 1247 height 1074
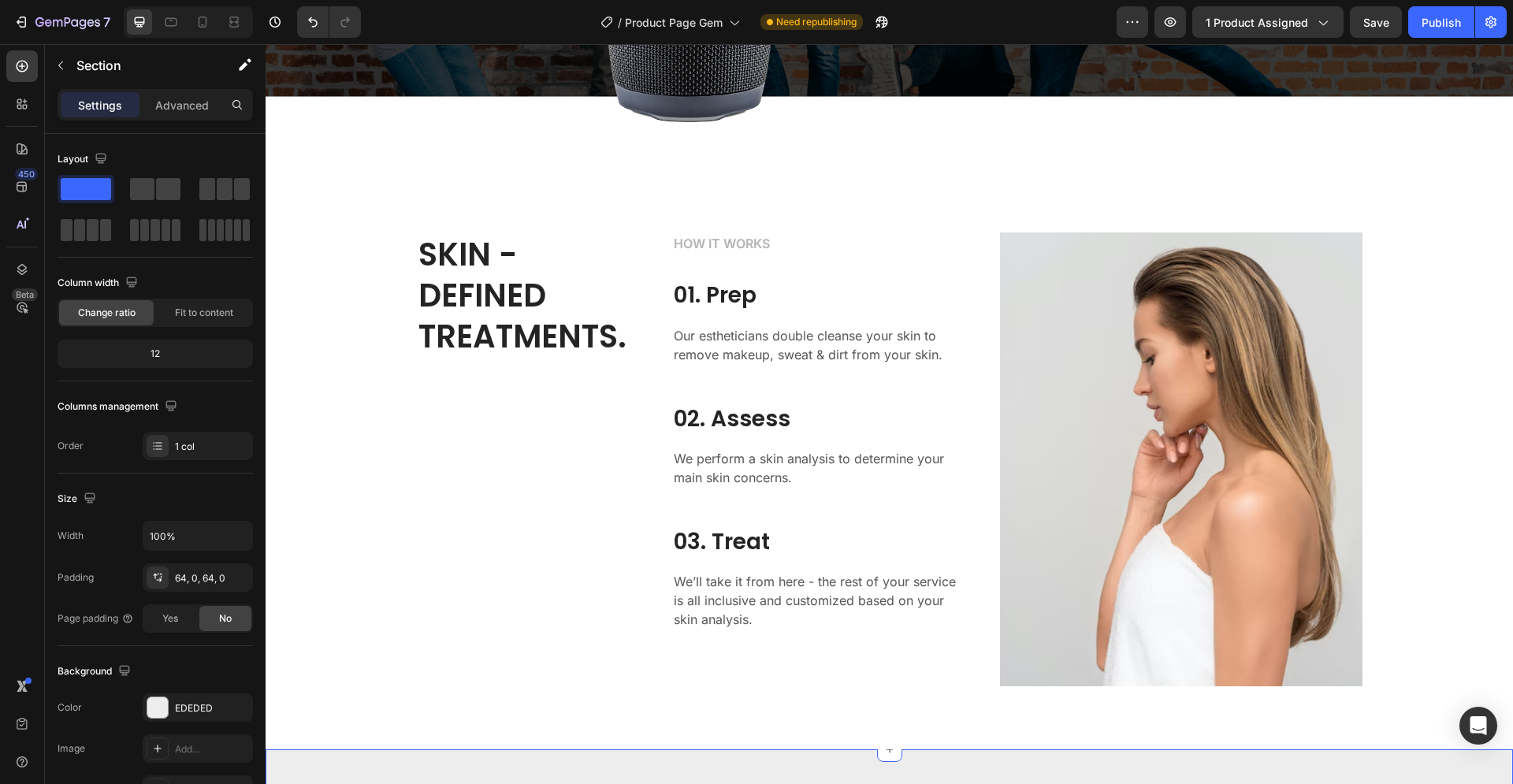
scroll to position [1768, 0]
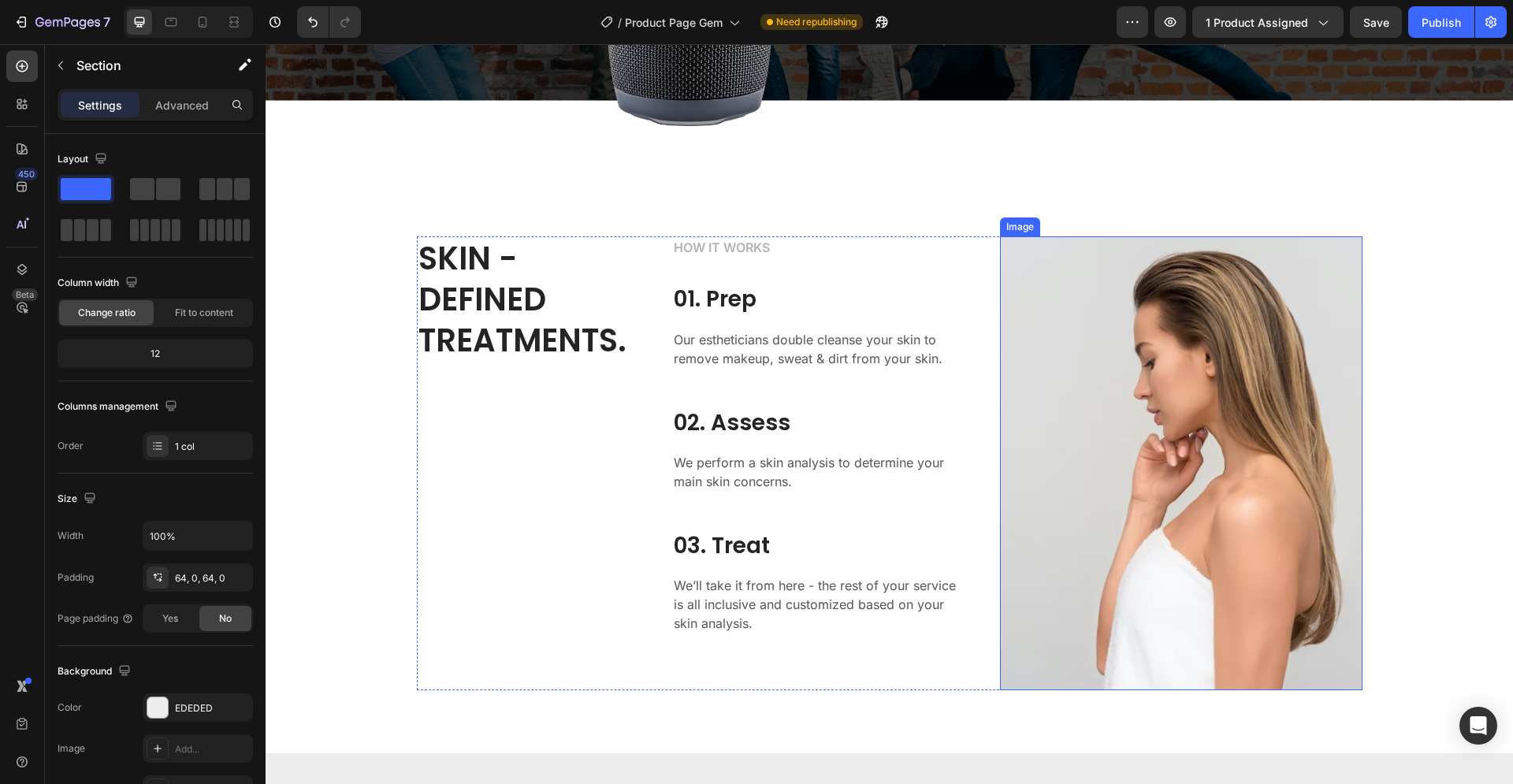
click at [1208, 426] on img at bounding box center [1180, 462] width 362 height 452
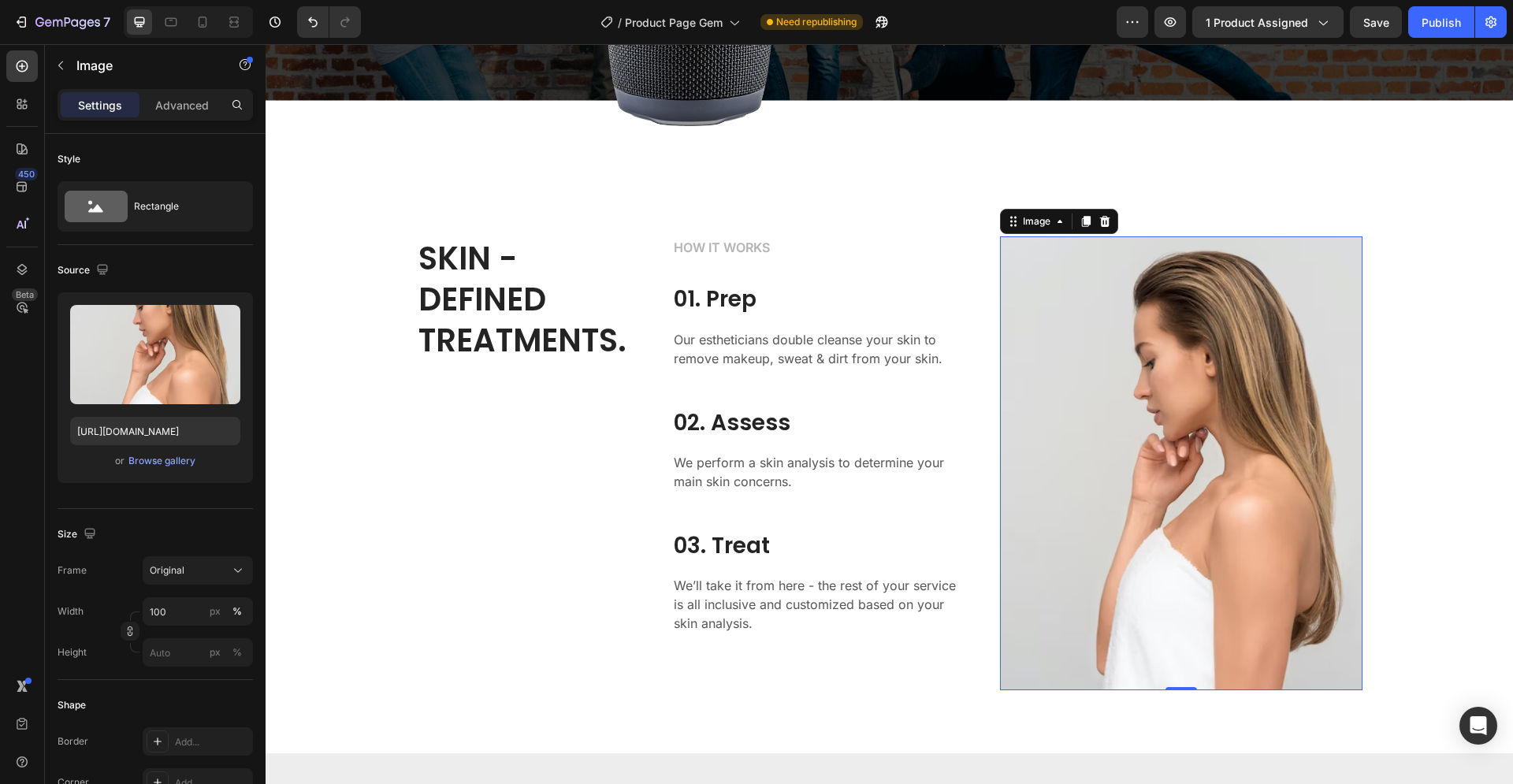
click at [1163, 387] on img at bounding box center [1180, 462] width 362 height 452
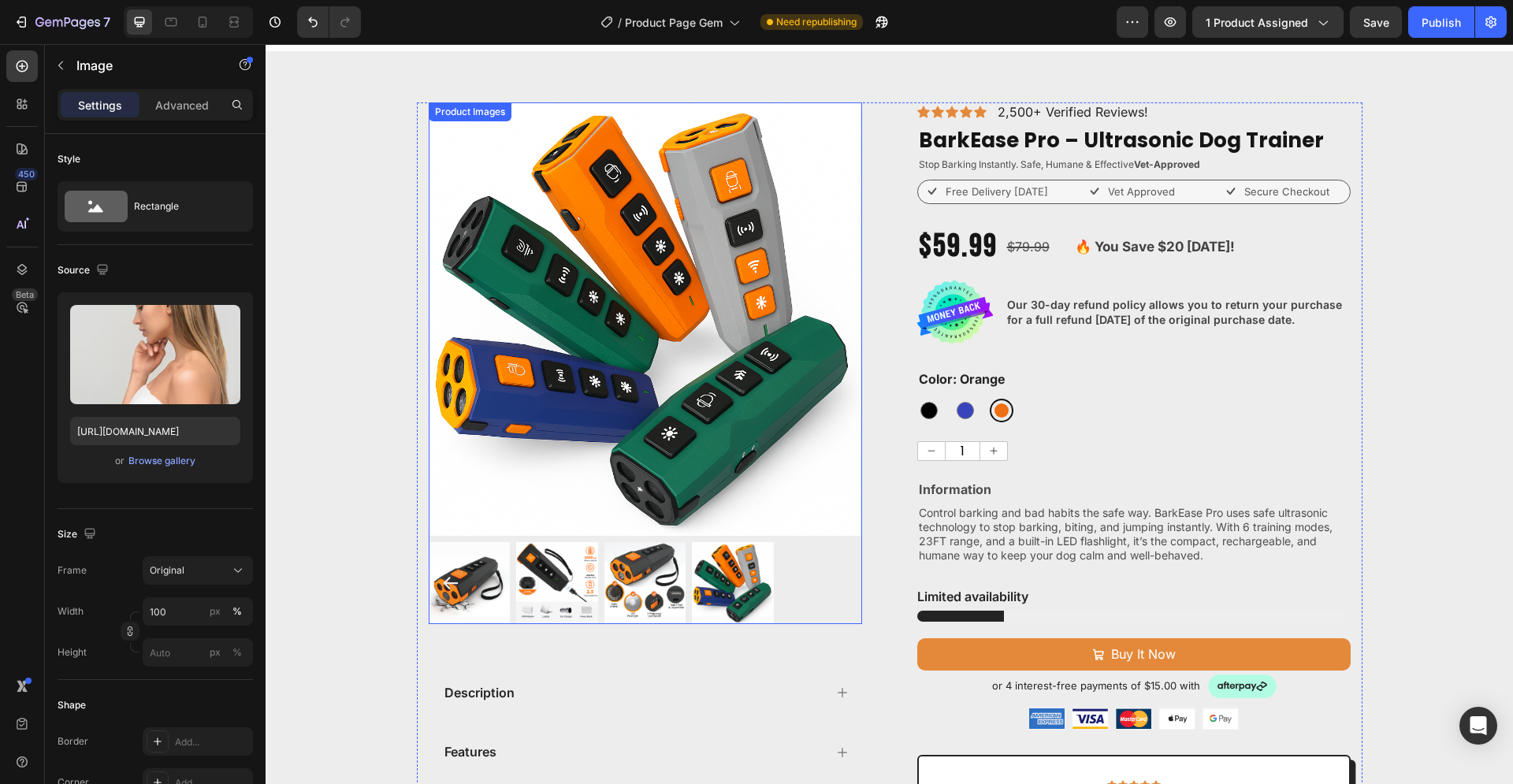
scroll to position [0, 0]
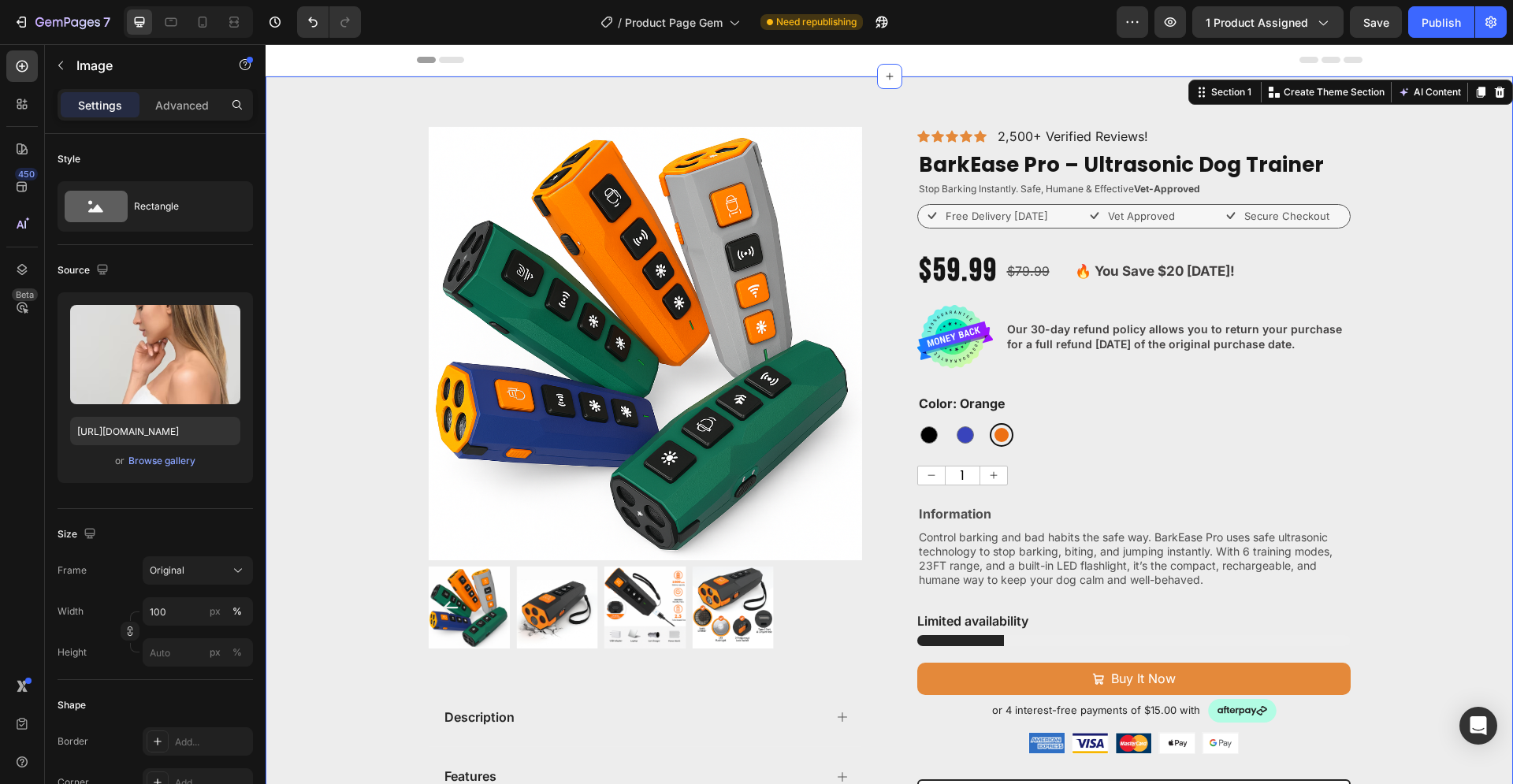
click at [385, 304] on div "Product Images Description Features Key Benefits Safety Guidelines Refund Polic…" at bounding box center [889, 663] width 1247 height 1074
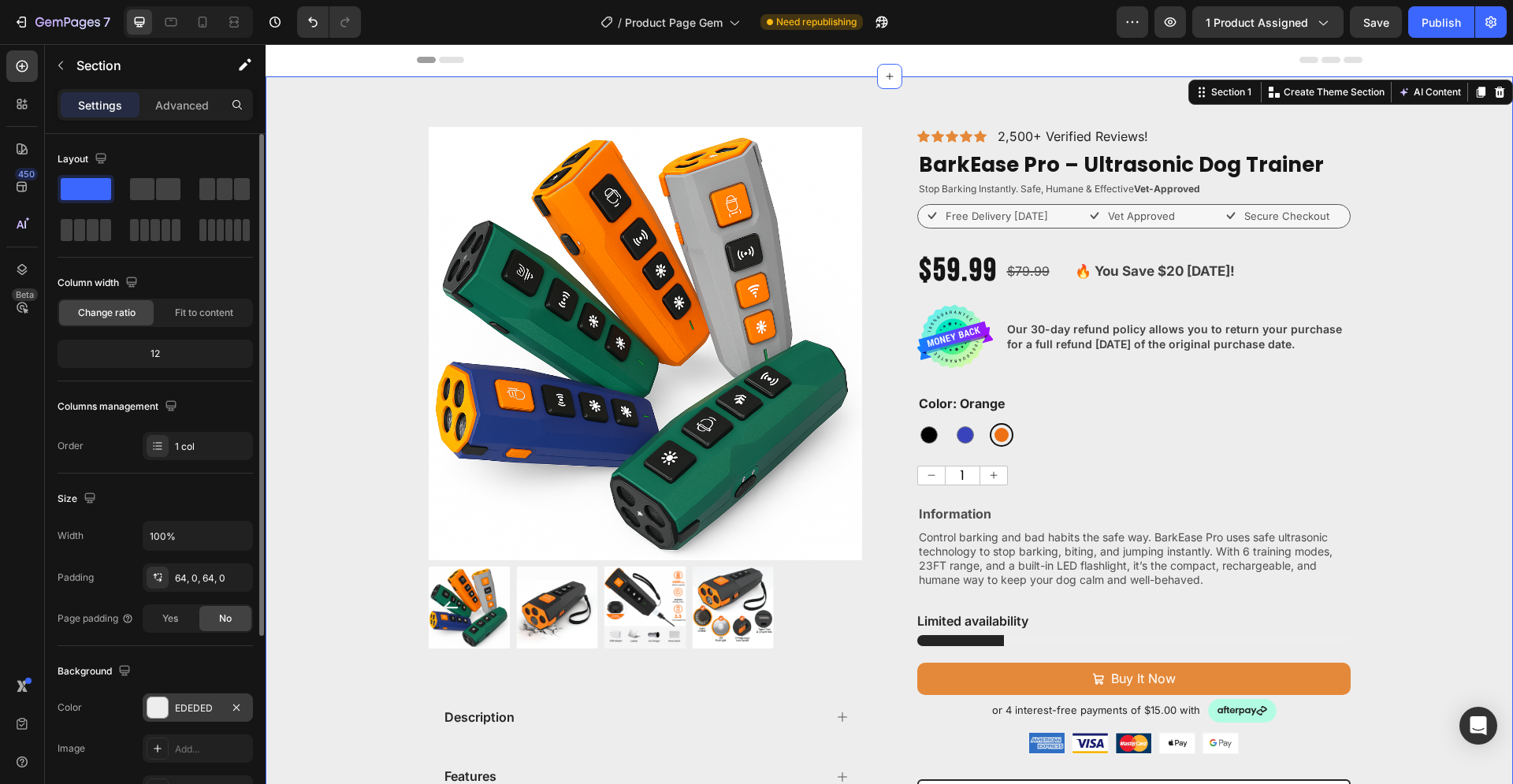
click at [156, 708] on div at bounding box center [157, 707] width 20 height 20
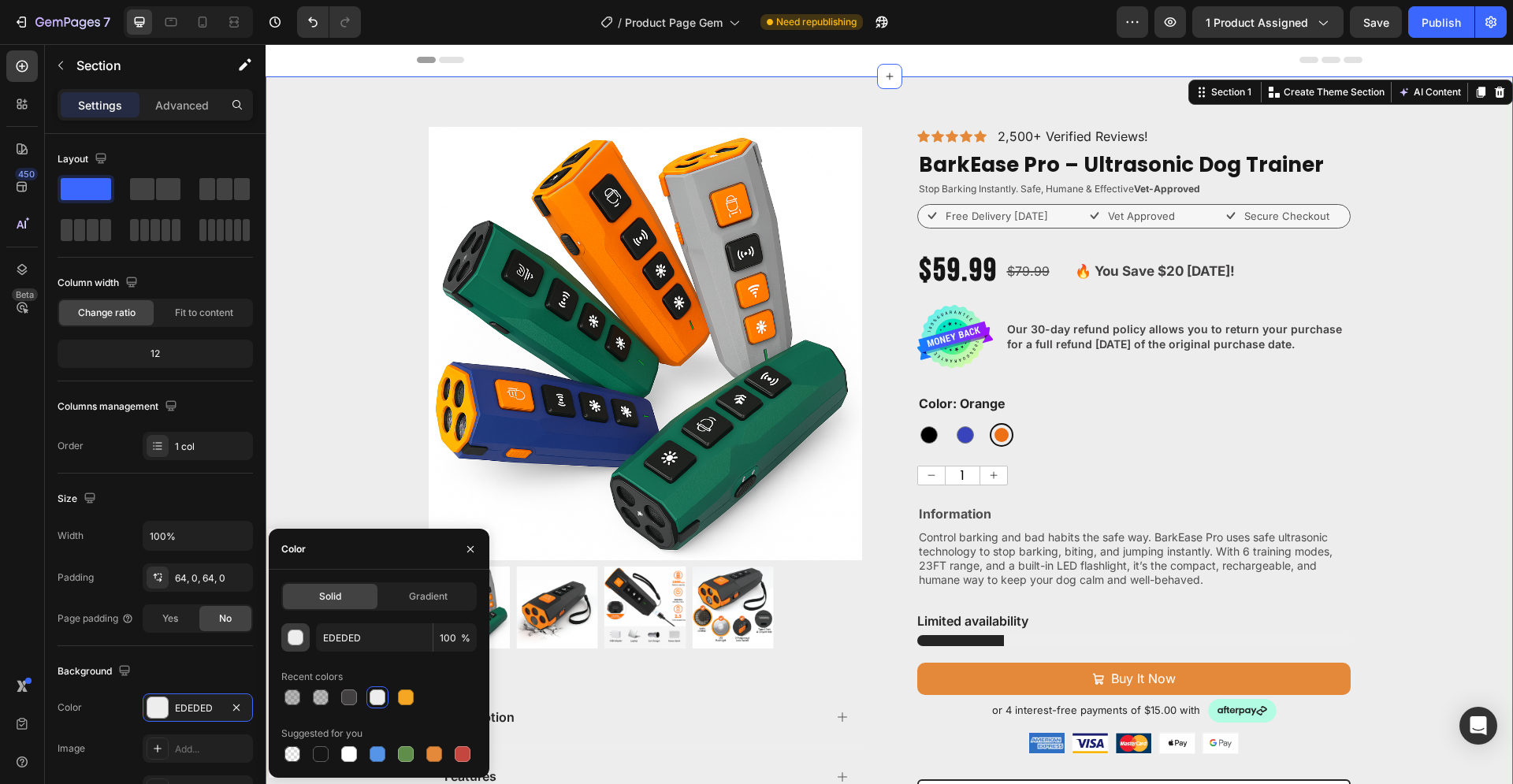
click at [297, 631] on div "button" at bounding box center [296, 638] width 16 height 16
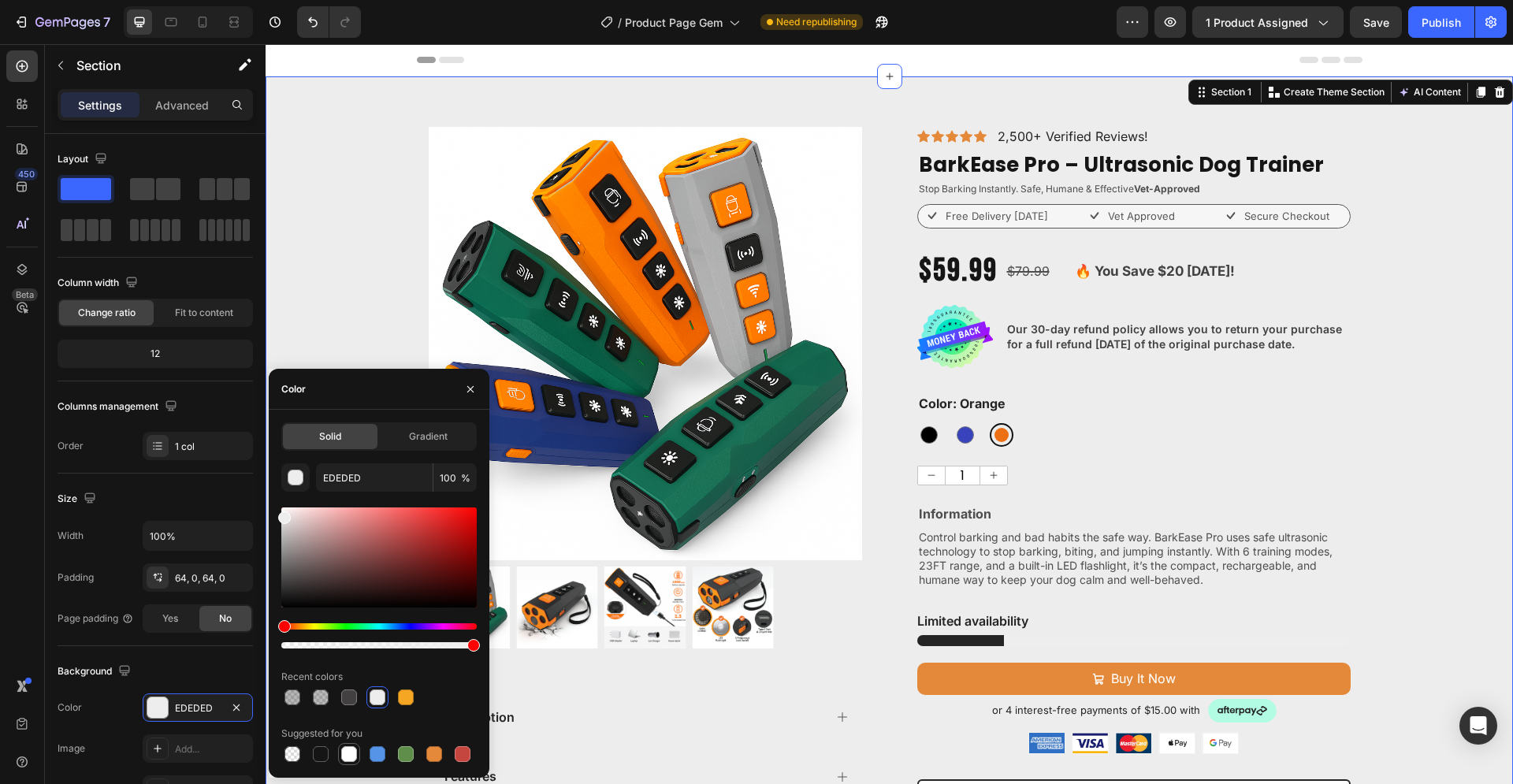
click at [350, 749] on div at bounding box center [349, 754] width 16 height 16
type input "FFFFFF"
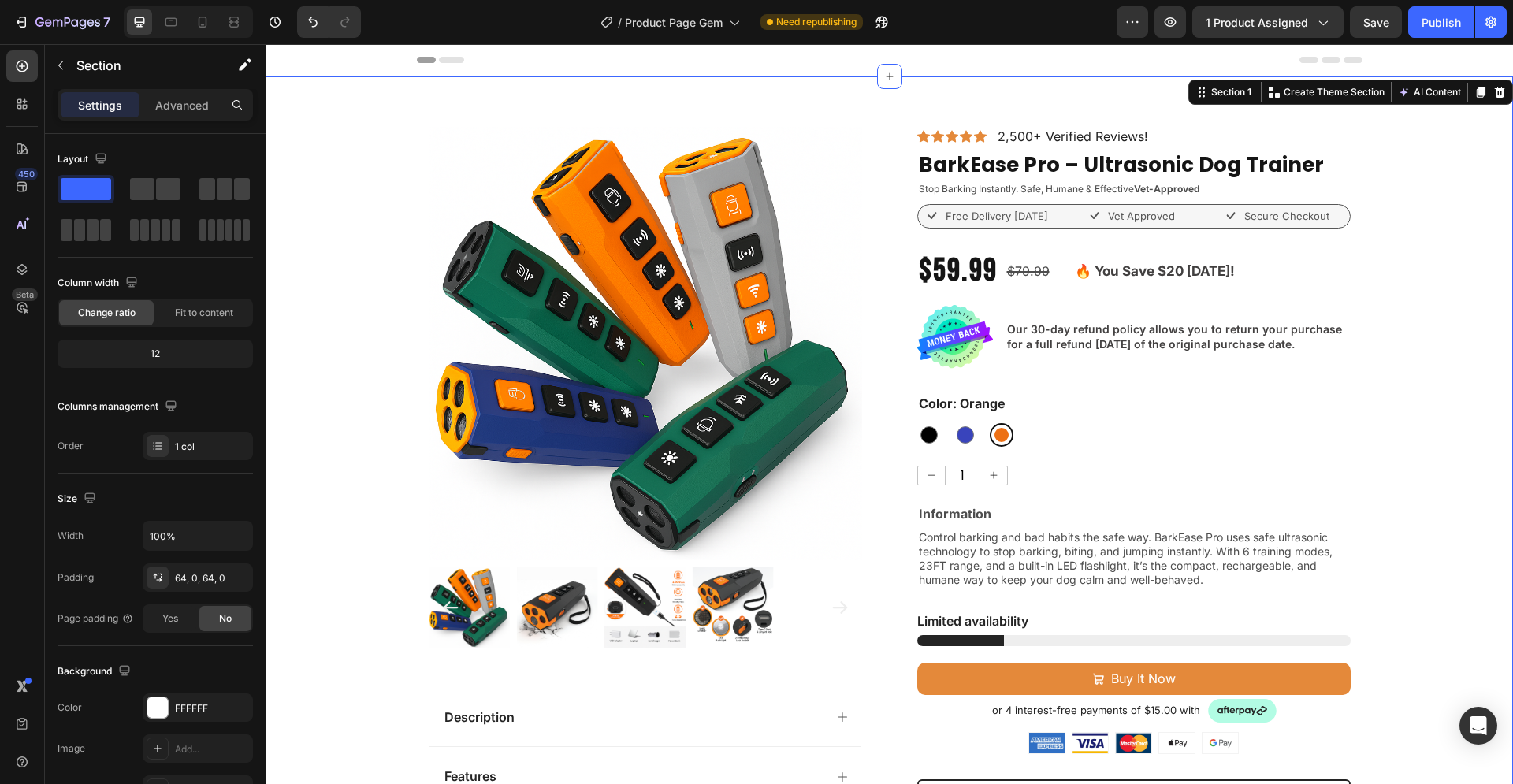
click at [377, 221] on div "Product Images Description Features Key Benefits Safety Guidelines Refund Polic…" at bounding box center [889, 663] width 1247 height 1074
click at [1412, 429] on div "Product Images Description Features Key Benefits Safety Guidelines Refund Polic…" at bounding box center [889, 663] width 1247 height 1074
click at [203, 18] on icon at bounding box center [202, 22] width 16 height 16
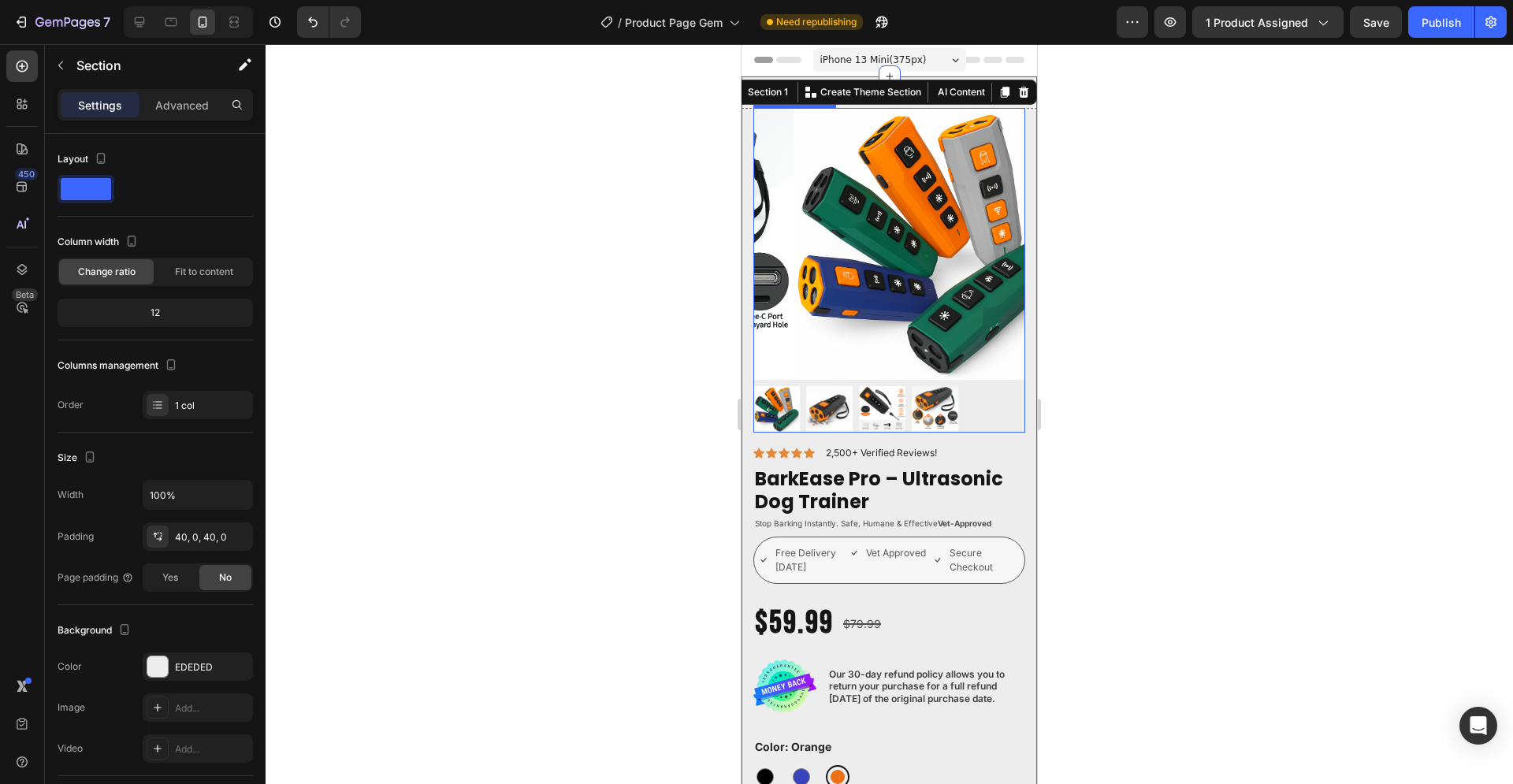
click at [985, 309] on img at bounding box center [929, 243] width 272 height 271
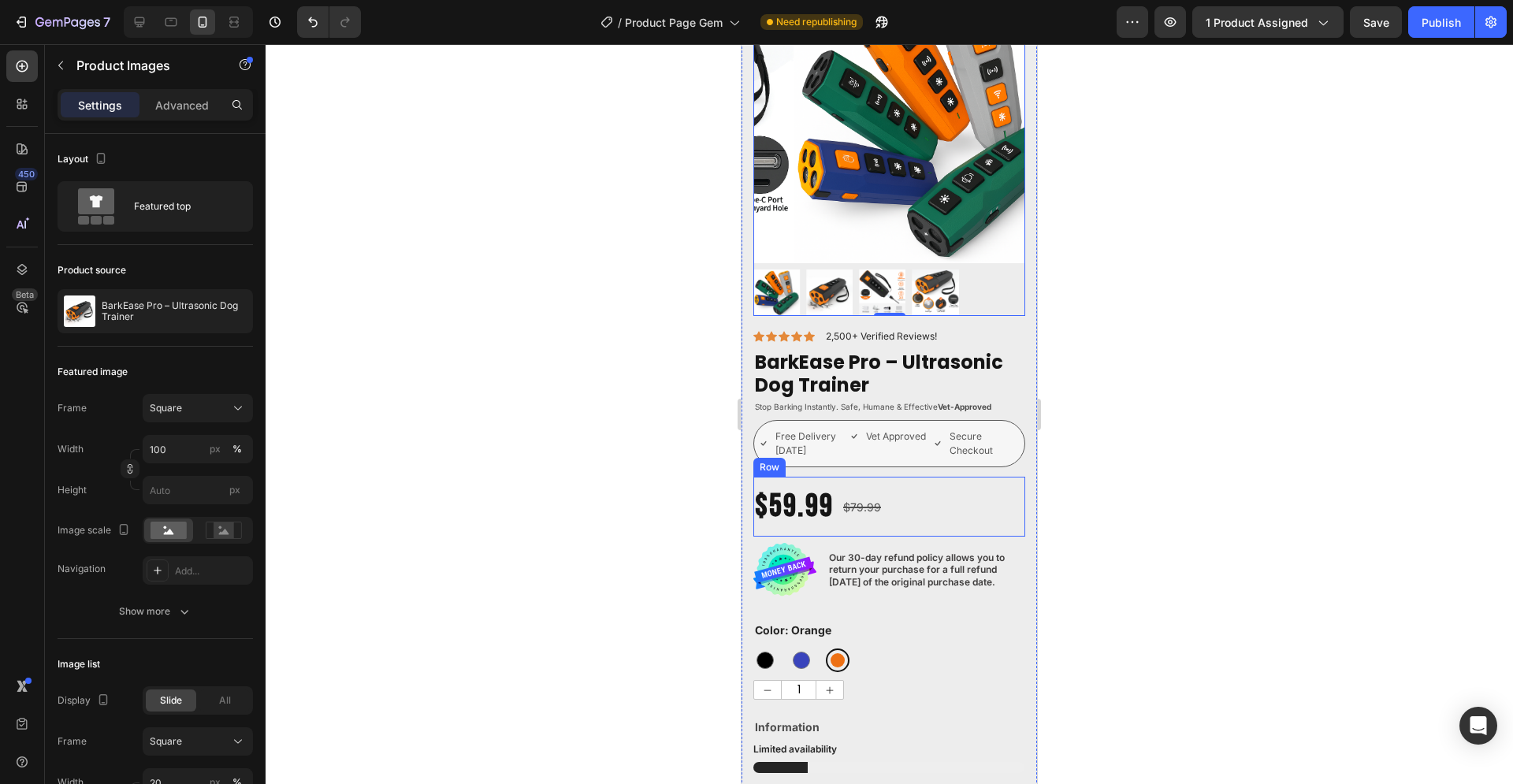
scroll to position [241, 0]
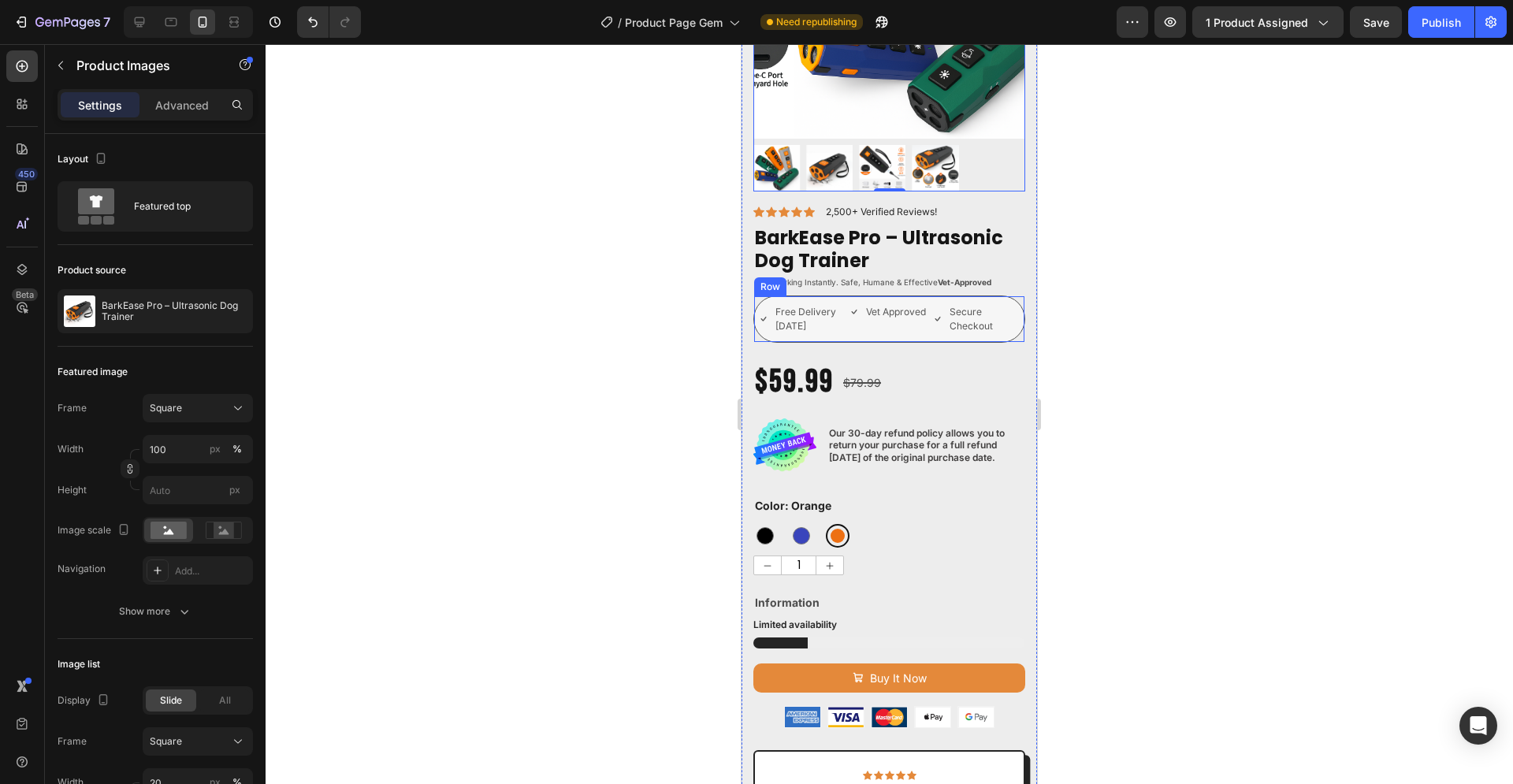
click at [999, 295] on div "Free Delivery [DATE] Item List Vet Approved Item List Secure Checkout Item List…" at bounding box center [889, 319] width 272 height 48
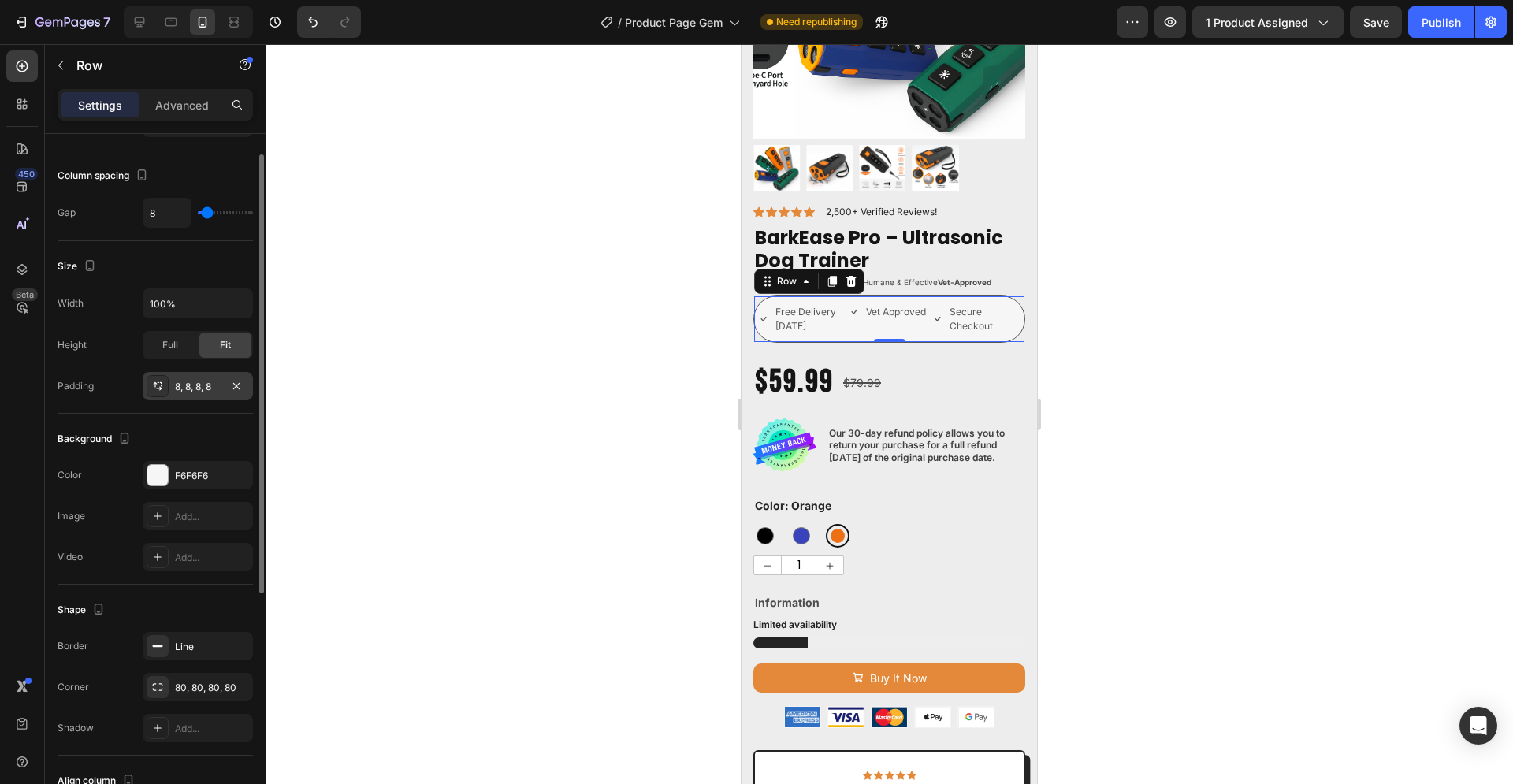
scroll to position [0, 0]
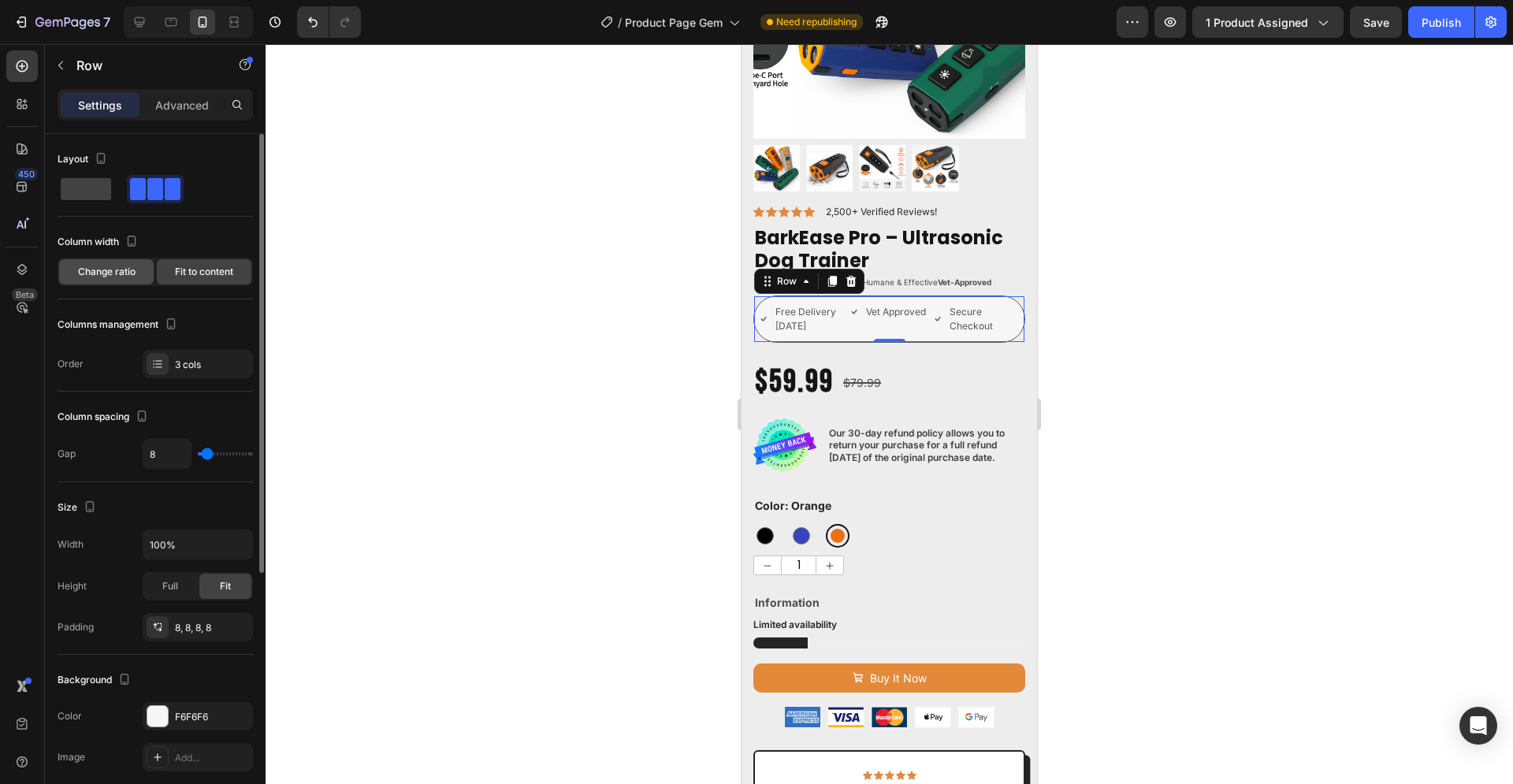
click at [115, 271] on span "Change ratio" at bounding box center [107, 271] width 57 height 14
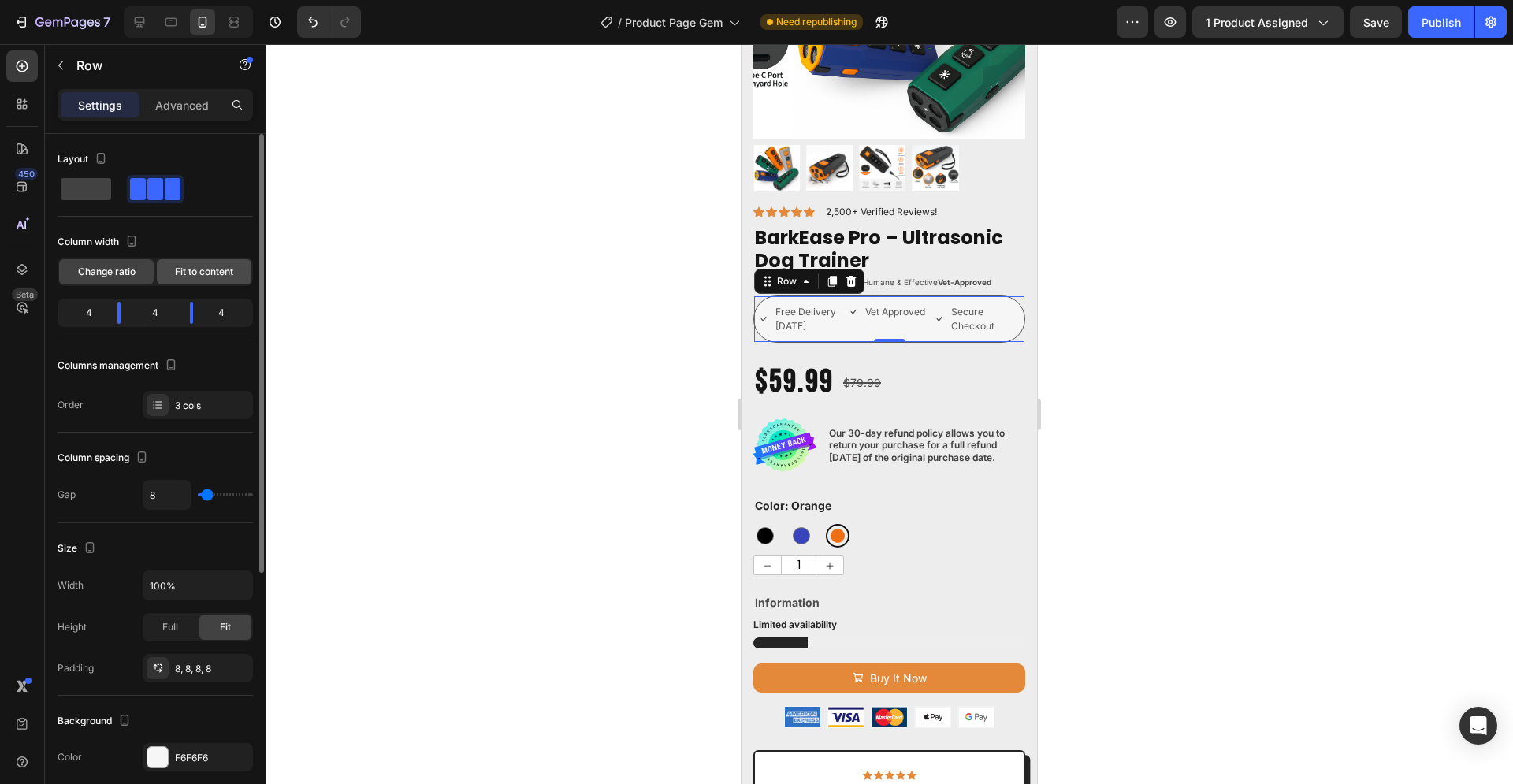
click at [204, 271] on span "Fit to content" at bounding box center [204, 271] width 58 height 14
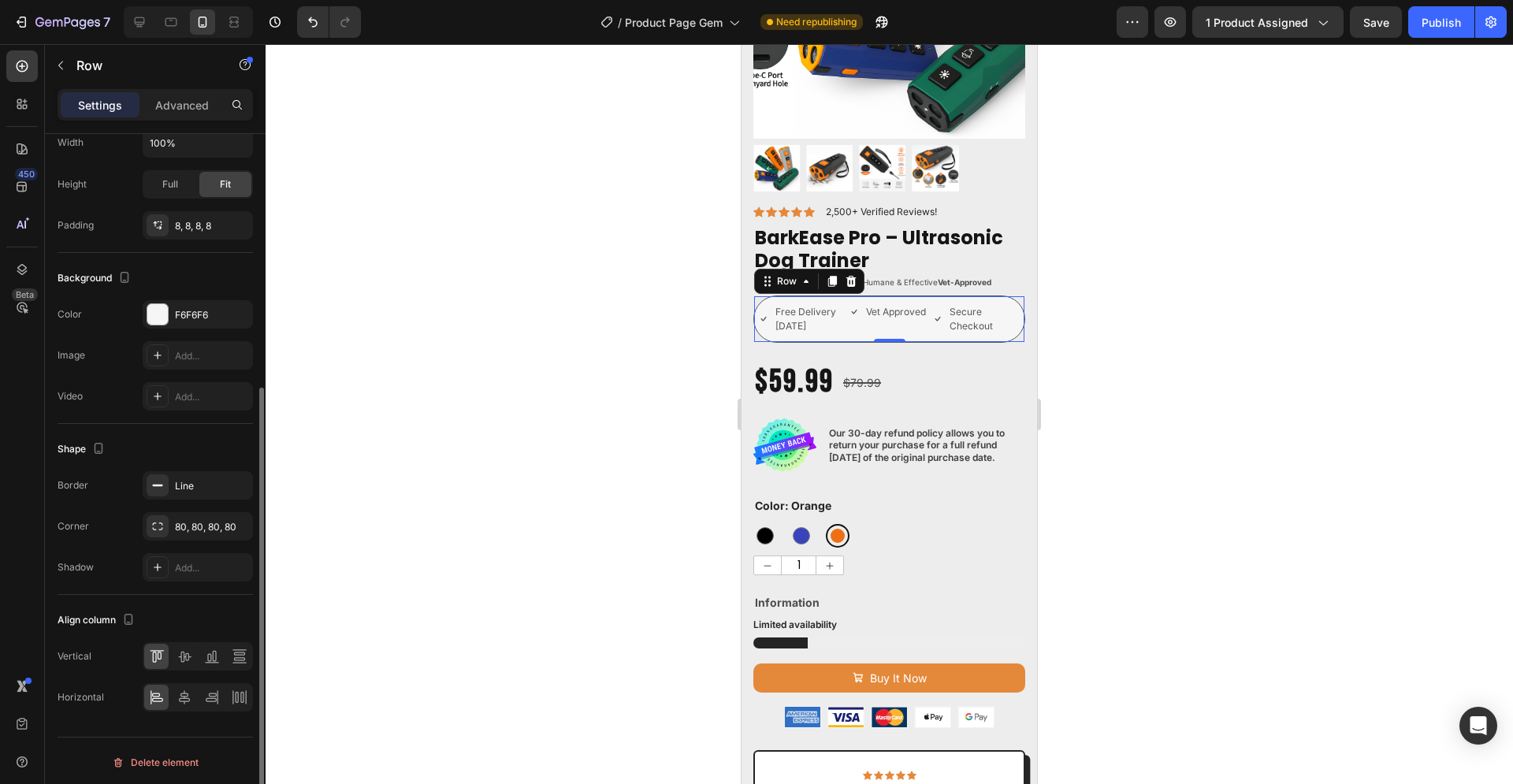
scroll to position [405, 0]
click at [180, 105] on p "Advanced" at bounding box center [182, 105] width 53 height 16
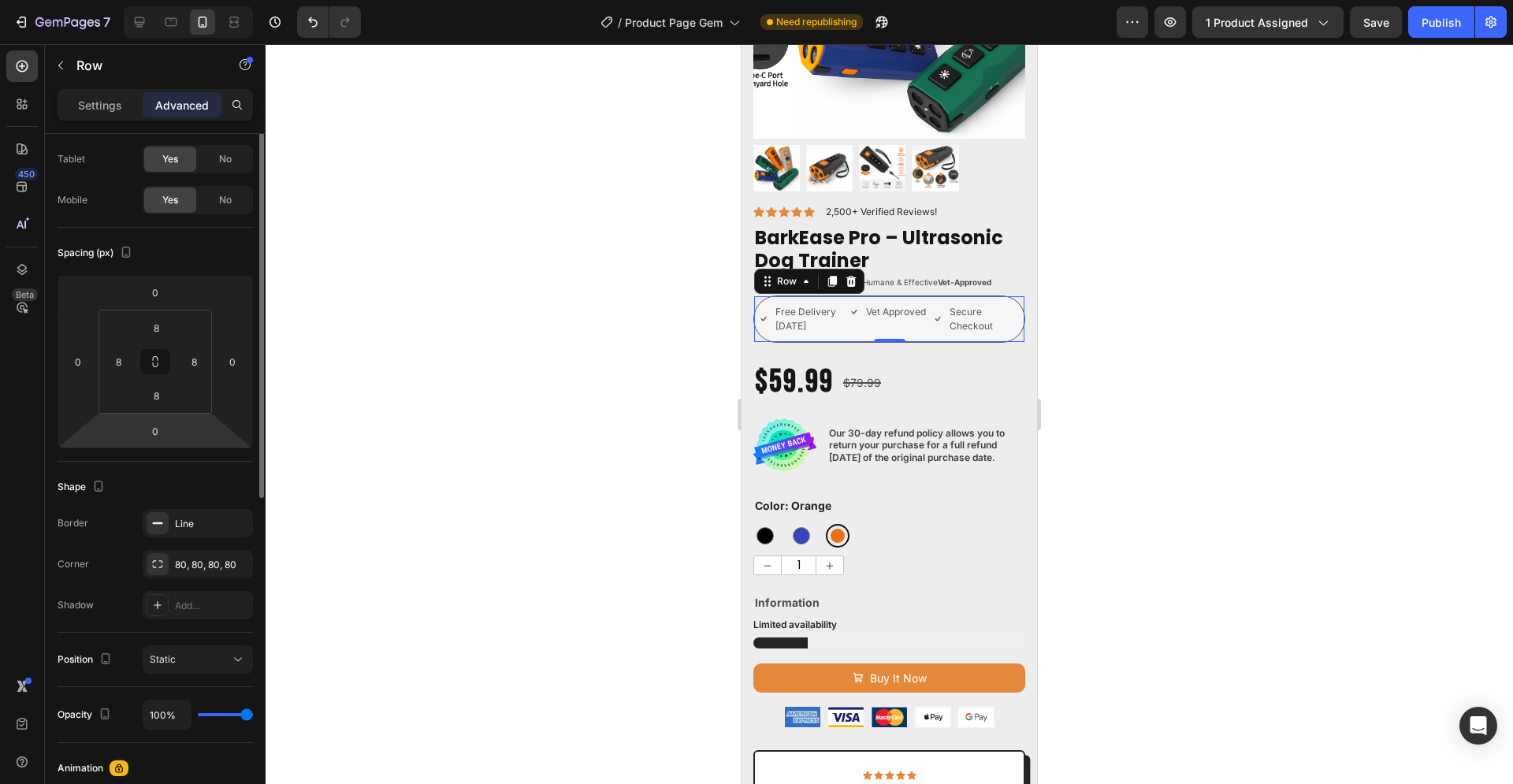
scroll to position [0, 0]
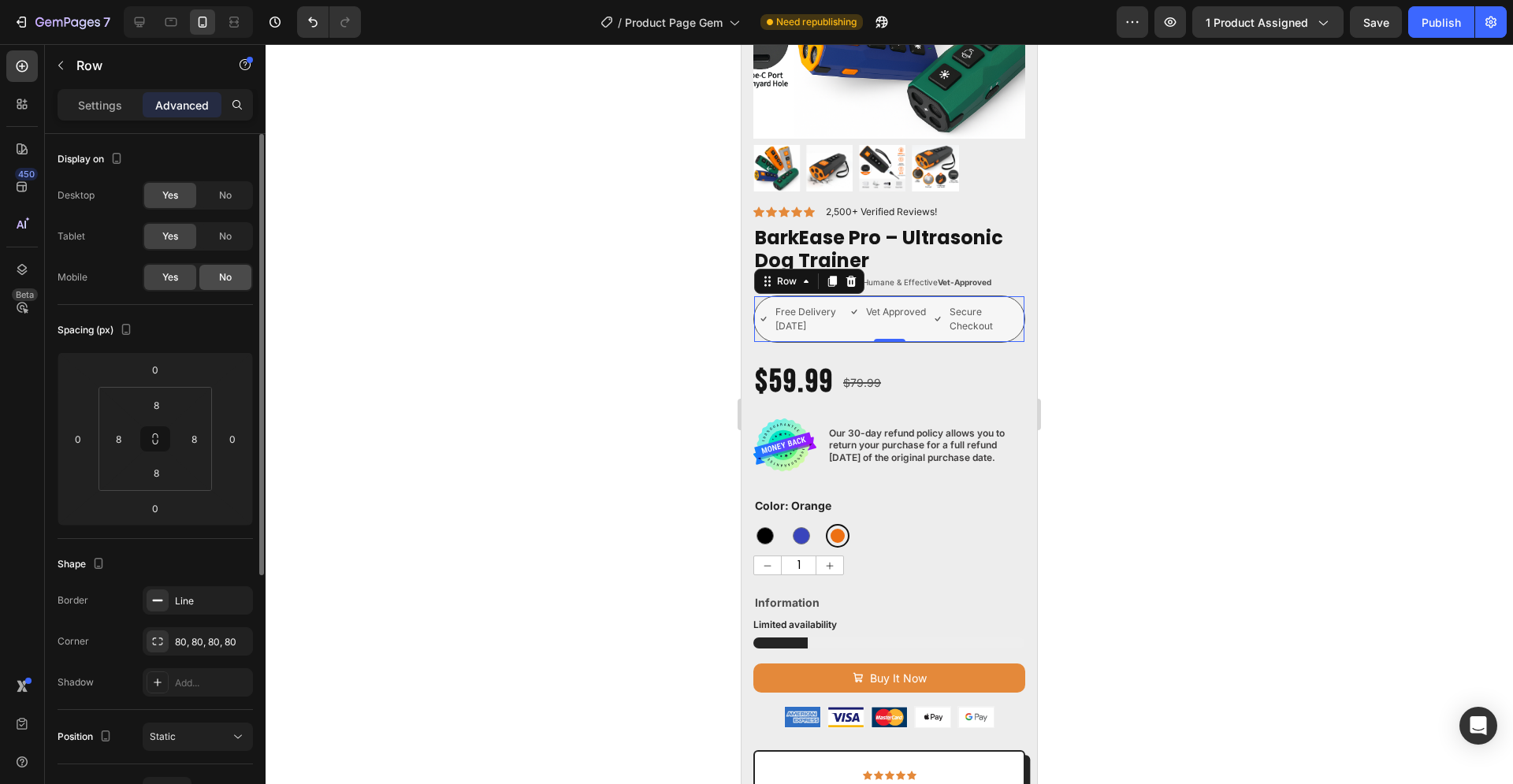
click at [211, 277] on div "No" at bounding box center [225, 277] width 52 height 25
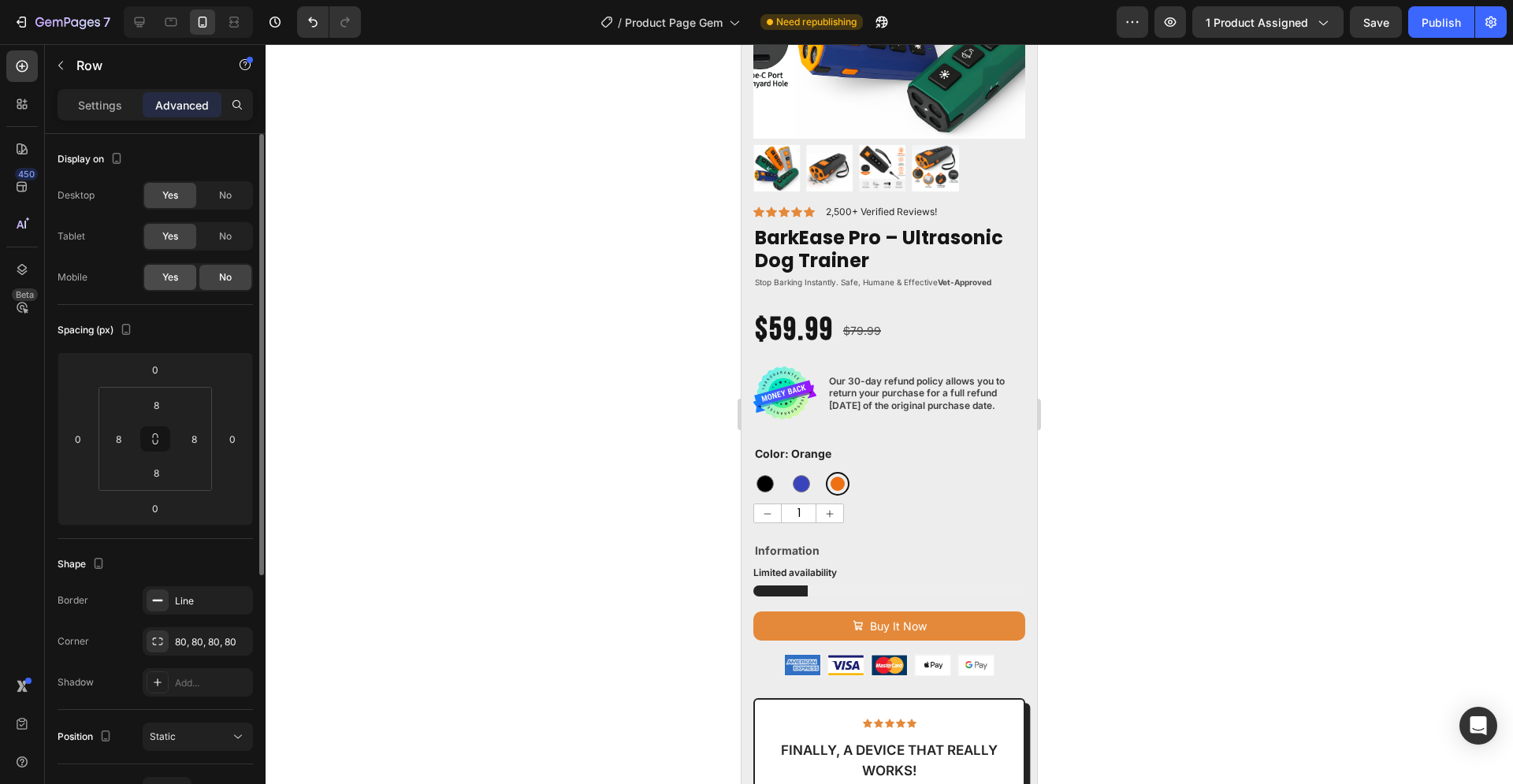
click at [175, 275] on span "Yes" at bounding box center [170, 277] width 16 height 14
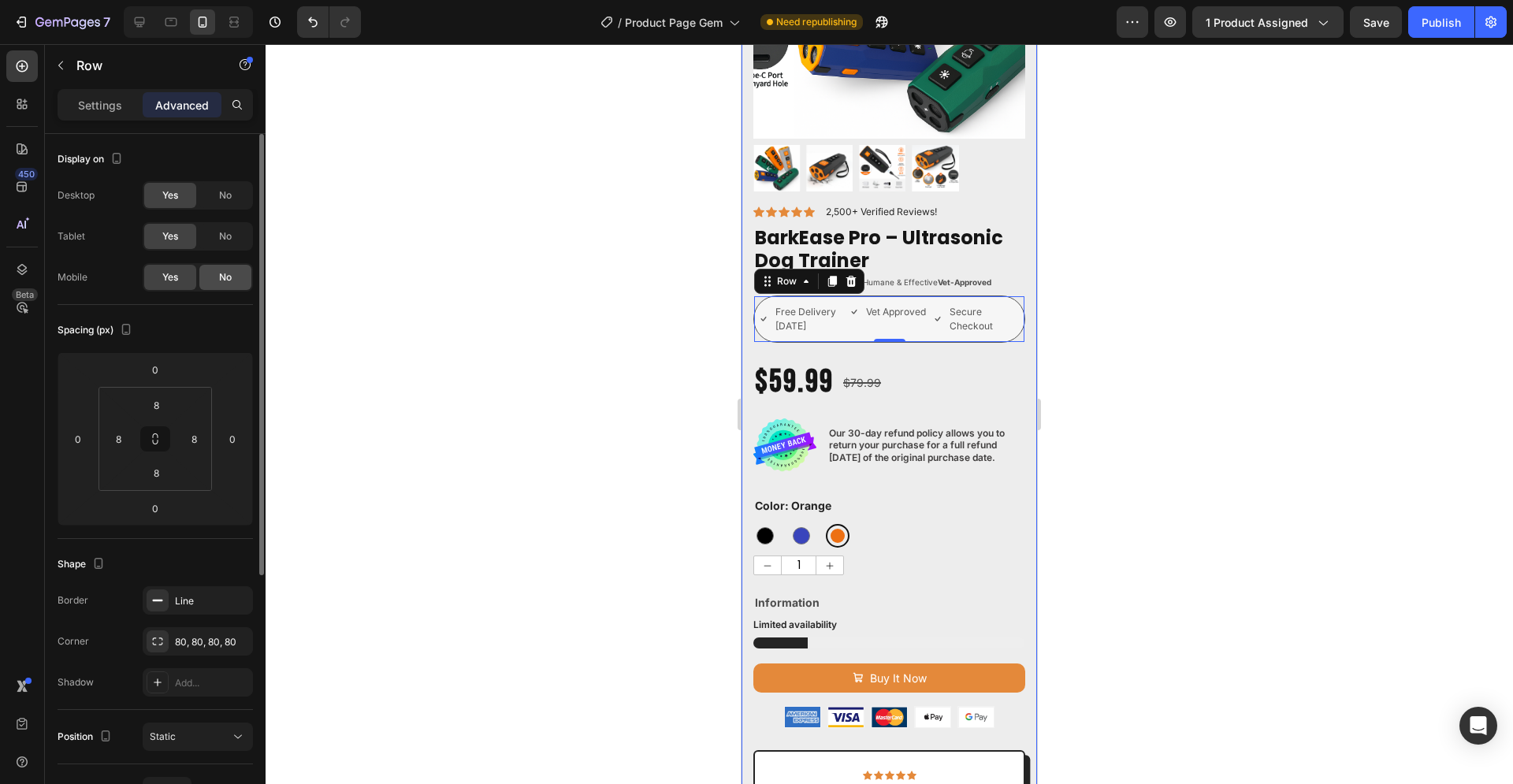
click at [234, 279] on div "No" at bounding box center [225, 277] width 52 height 25
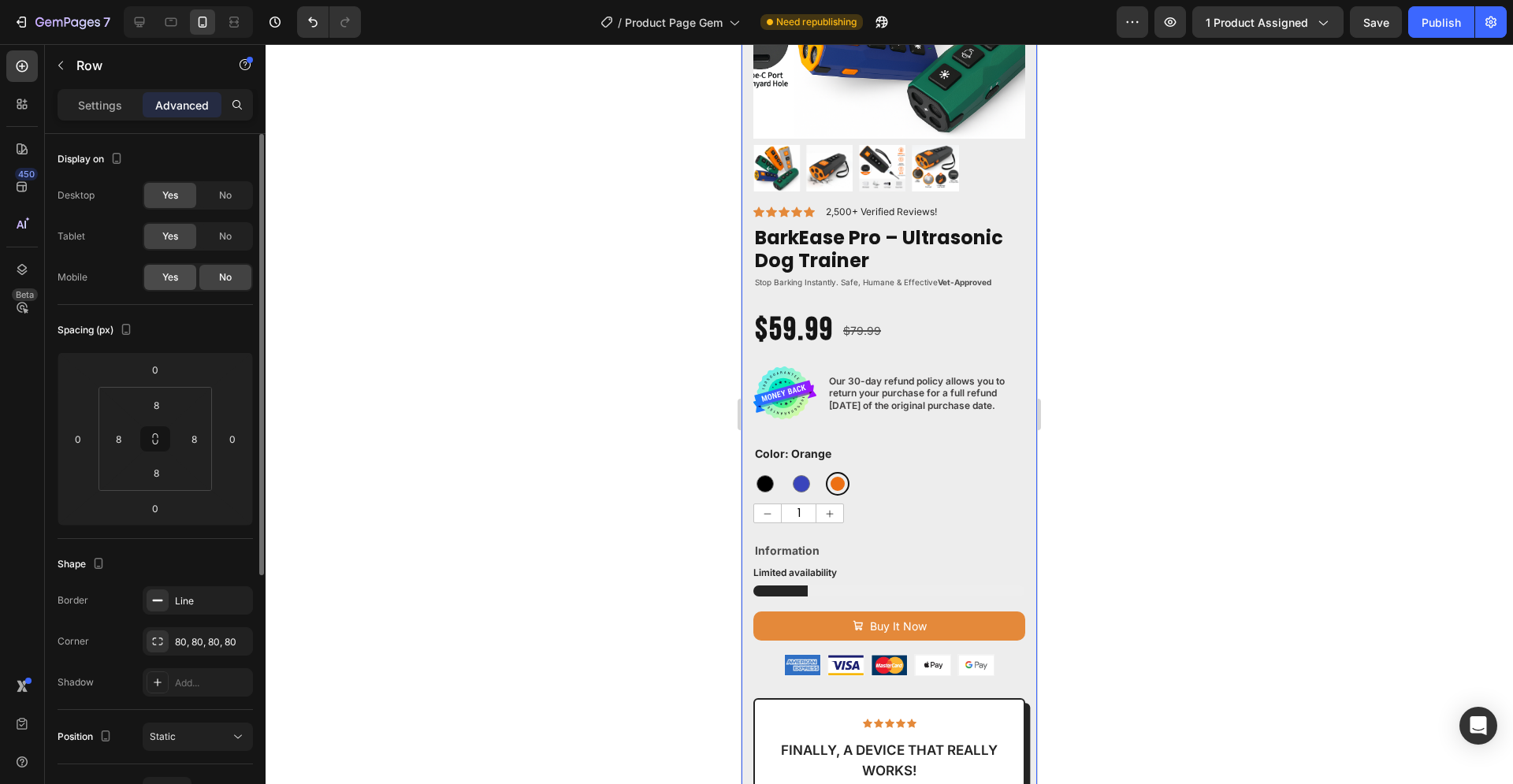
click at [166, 273] on span "Yes" at bounding box center [170, 277] width 16 height 14
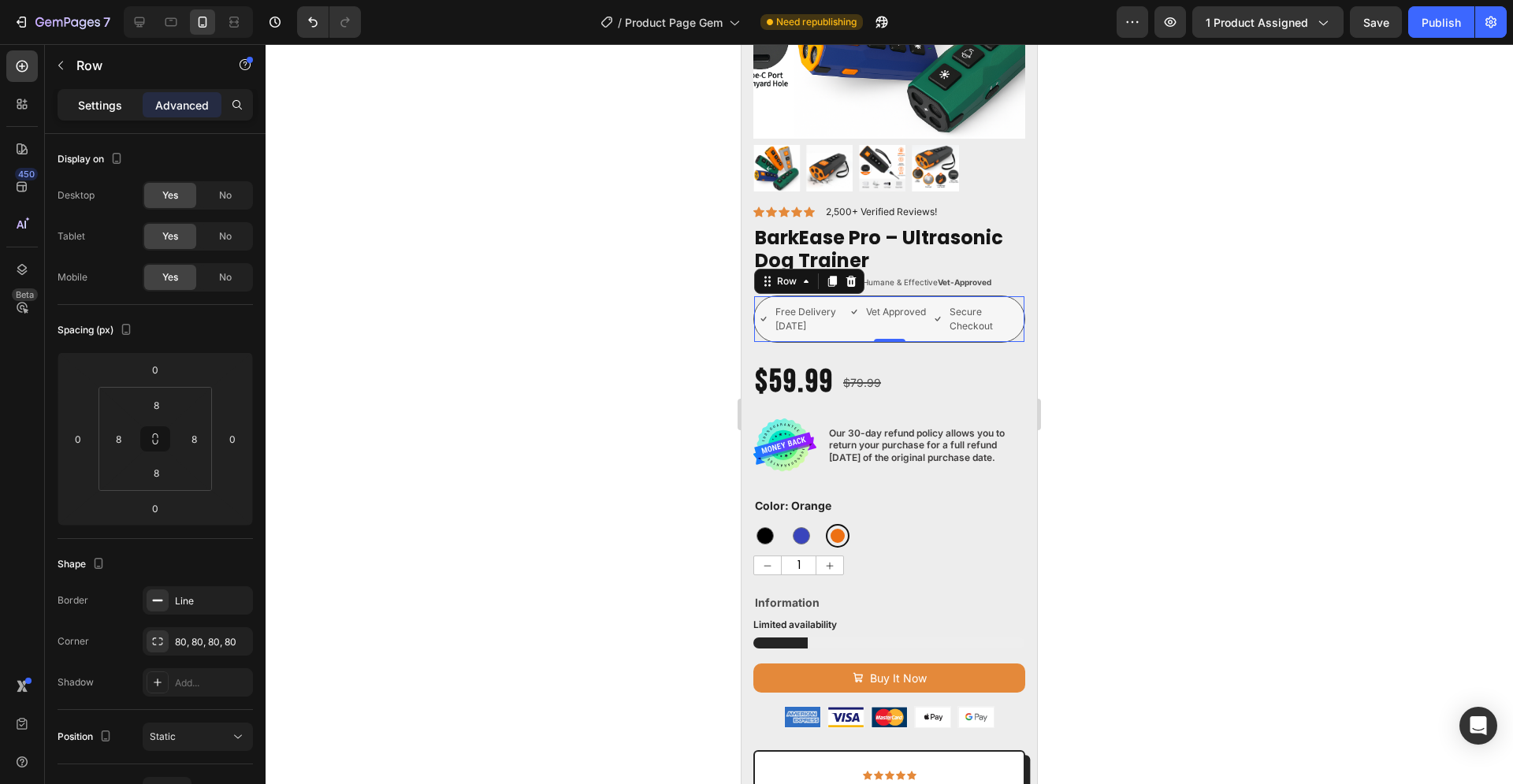
click at [111, 108] on p "Settings" at bounding box center [100, 105] width 44 height 16
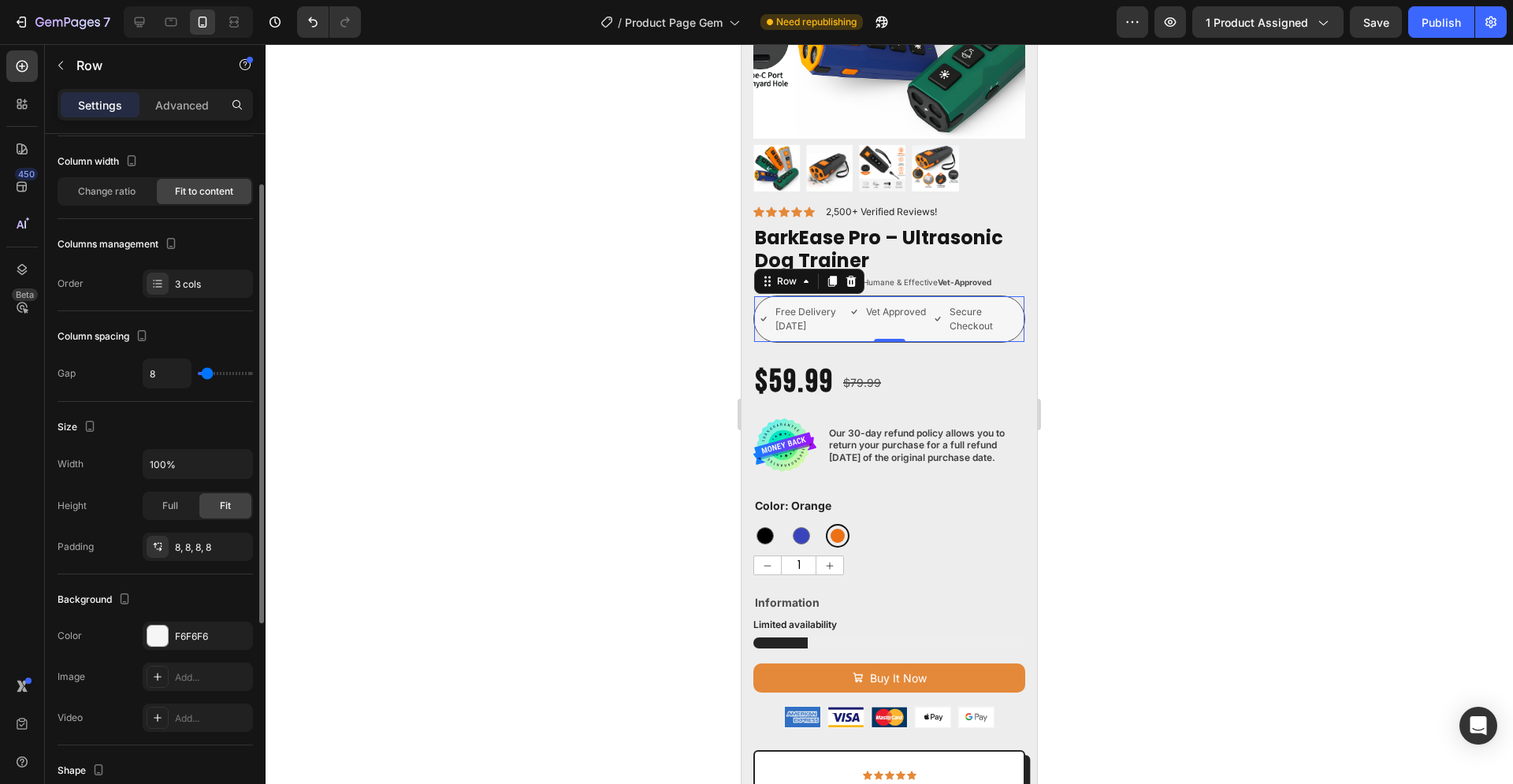
scroll to position [161, 0]
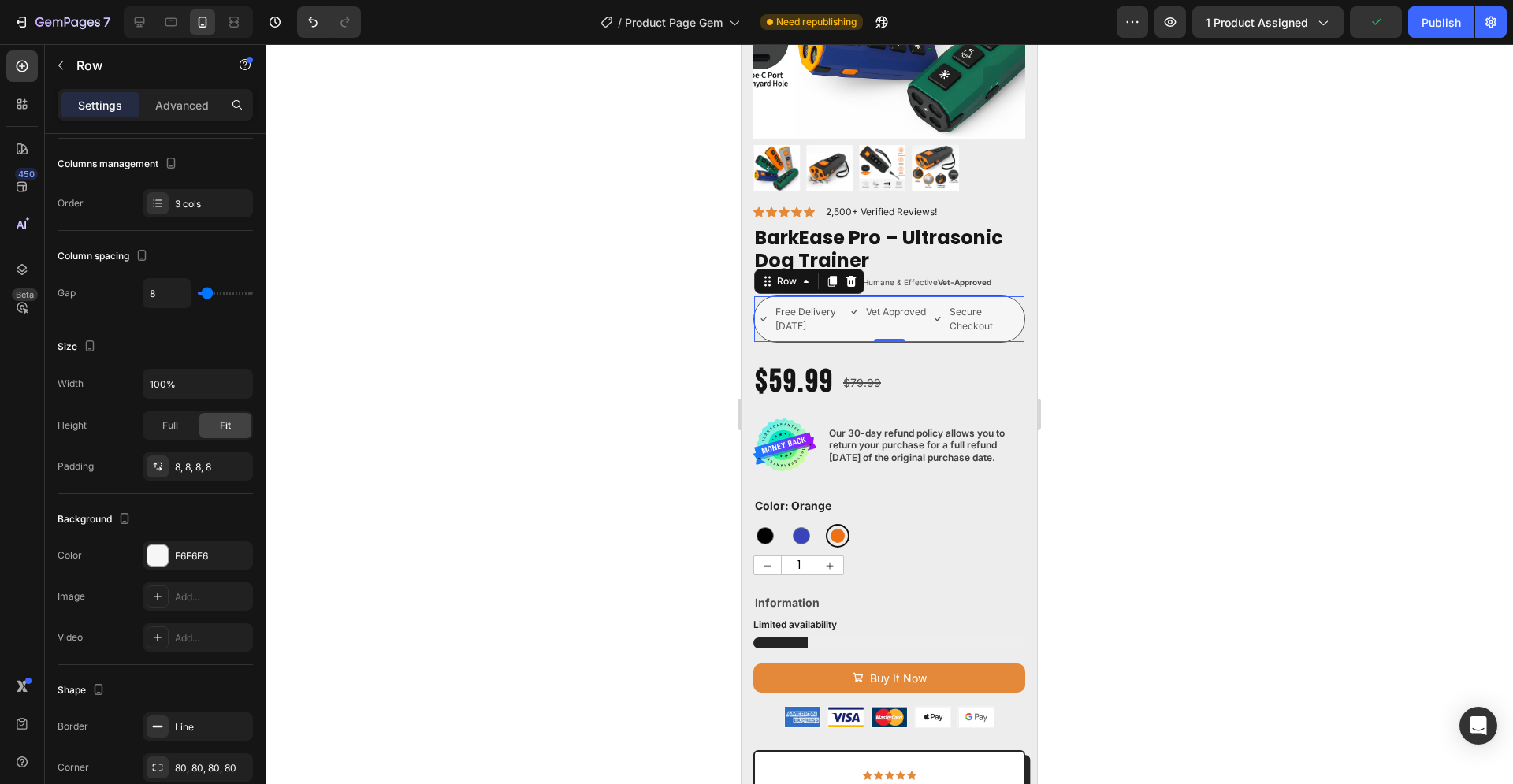
click at [1208, 393] on div at bounding box center [889, 413] width 1247 height 739
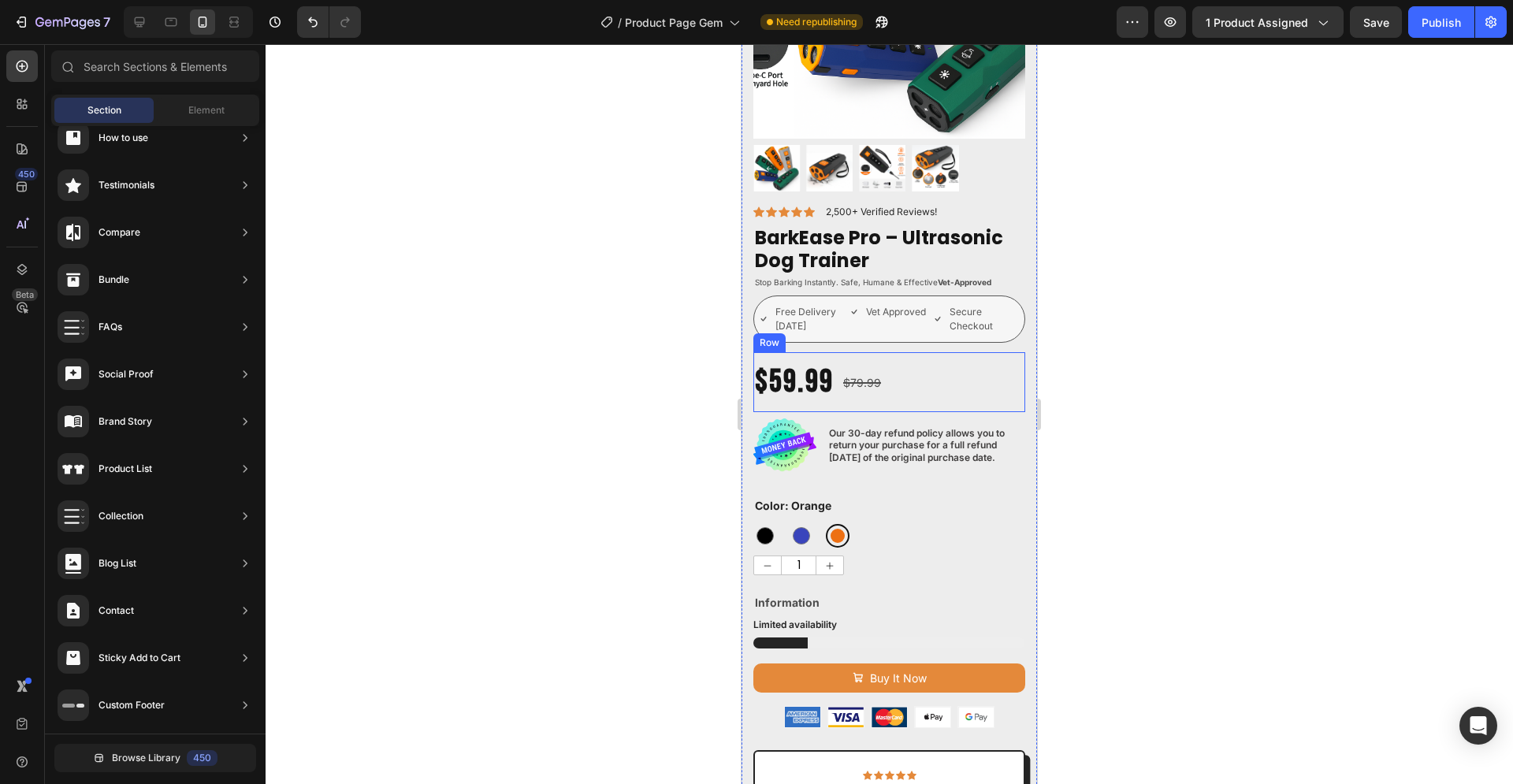
click at [937, 362] on div "$59.99 Product Price Product Price $79.99 Product Price Product Price Row" at bounding box center [889, 382] width 272 height 60
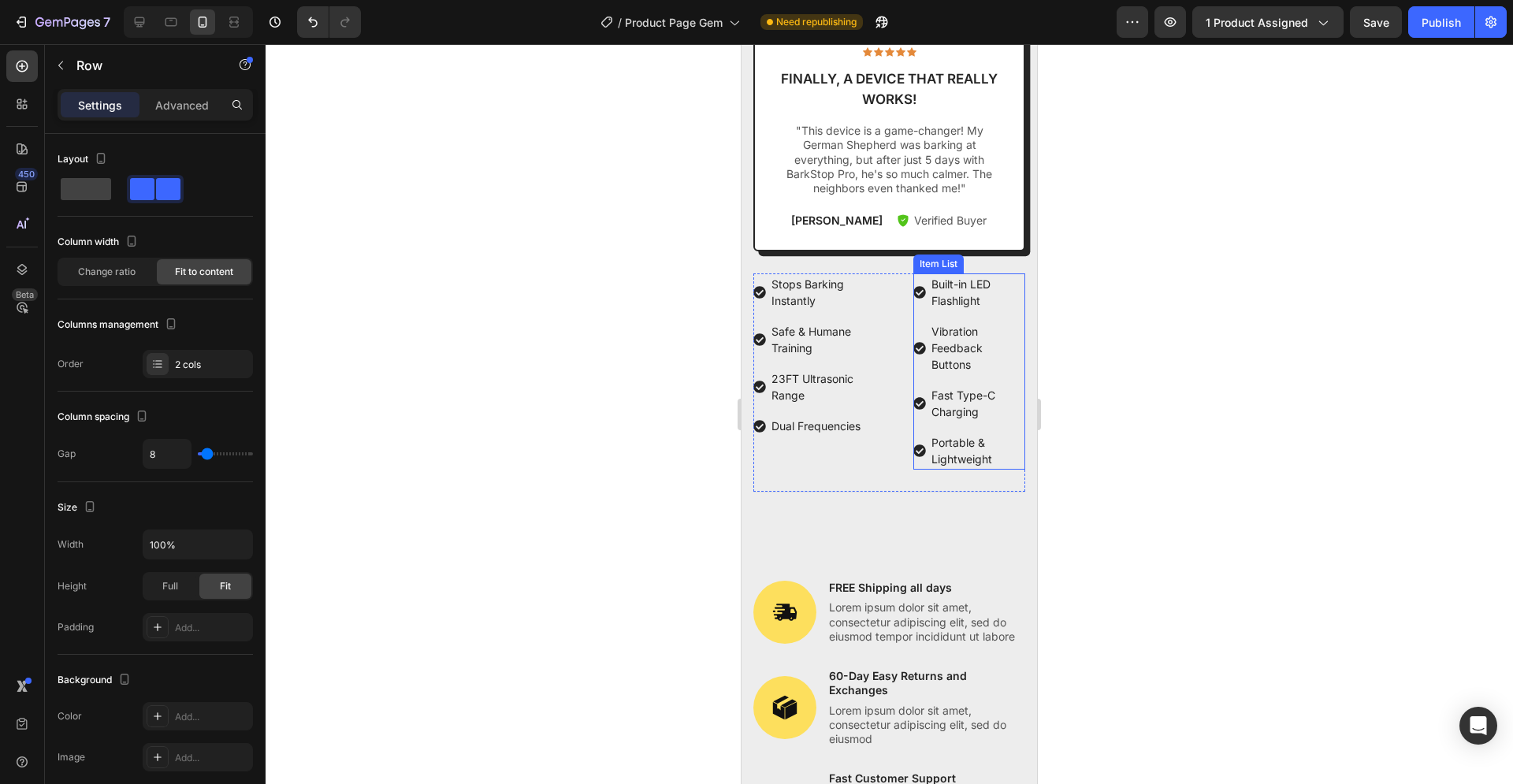
scroll to position [723, 0]
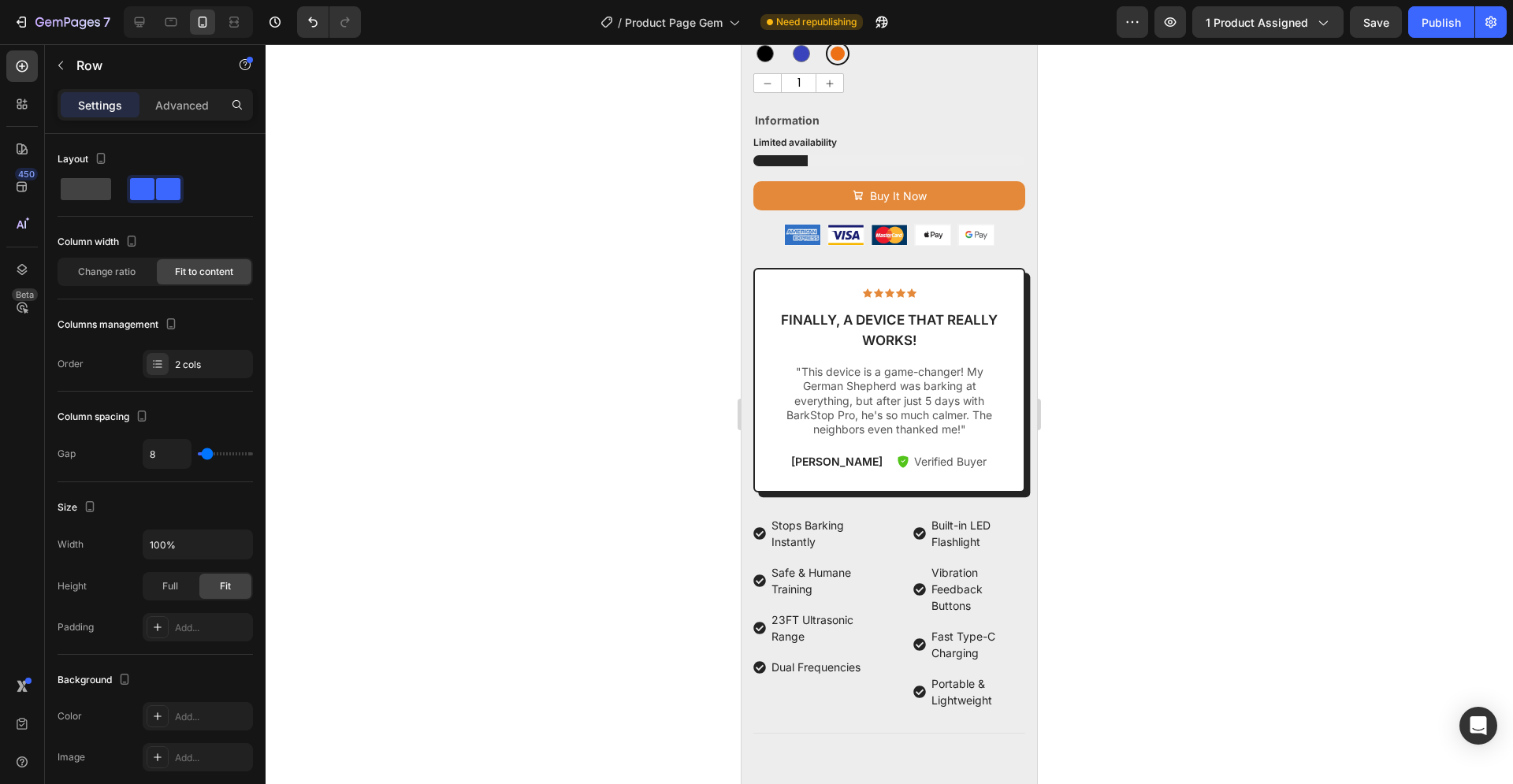
click at [1120, 416] on div at bounding box center [889, 413] width 1247 height 739
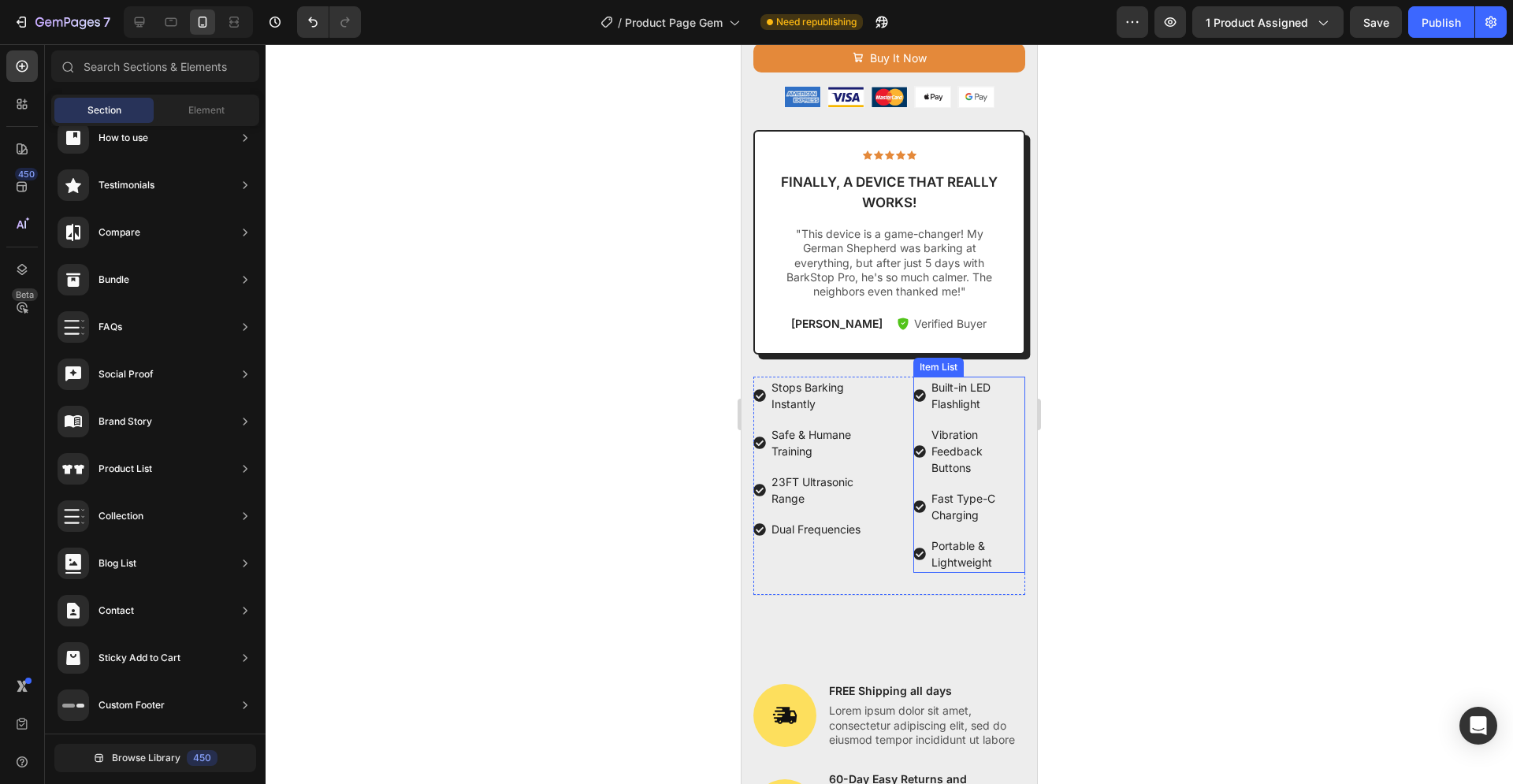
scroll to position [884, 0]
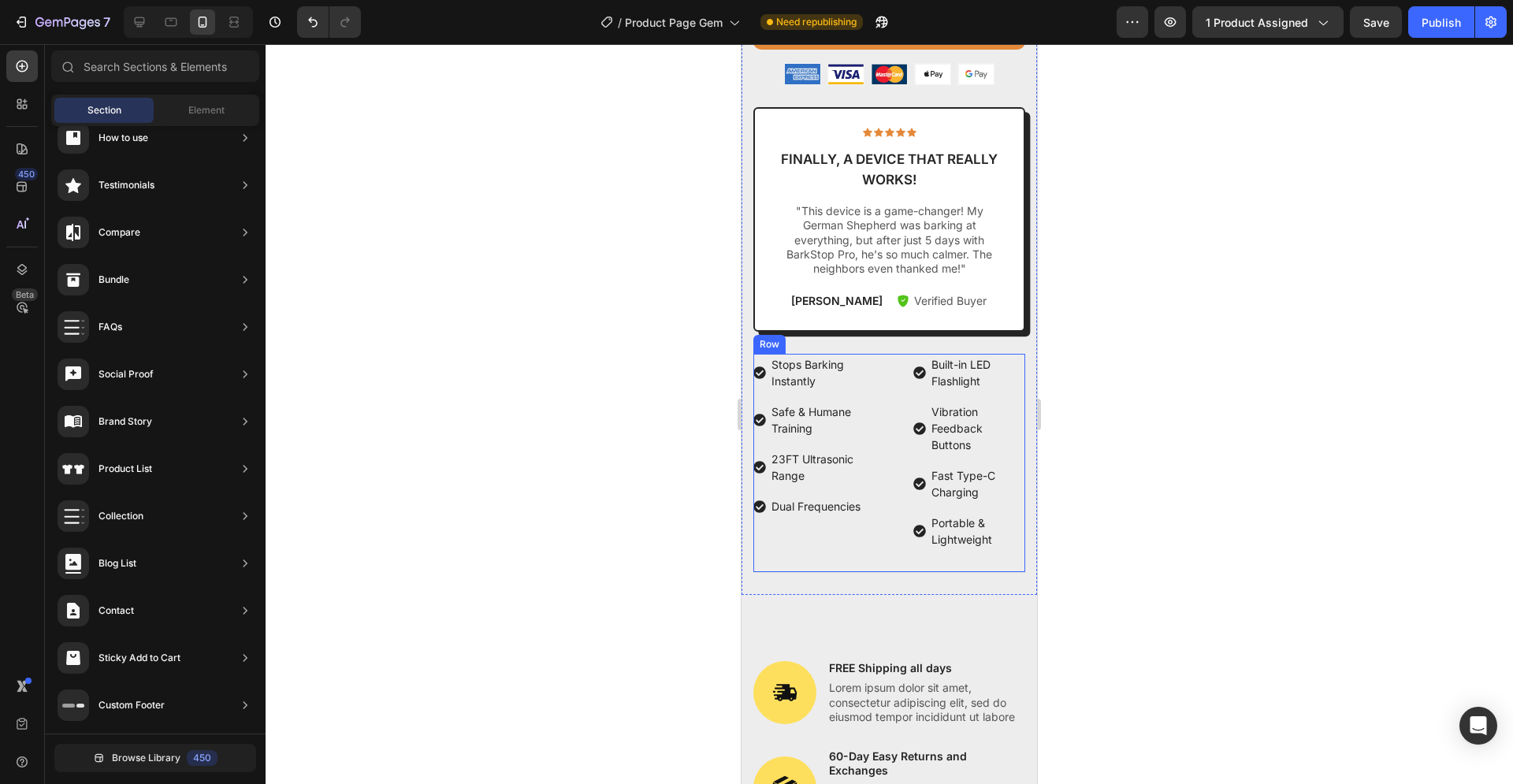
click at [857, 530] on div "Stops Barking Instantly Safe & Humane Training 23FT Ultrasonic Range Dual Frequ…" at bounding box center [810, 452] width 112 height 196
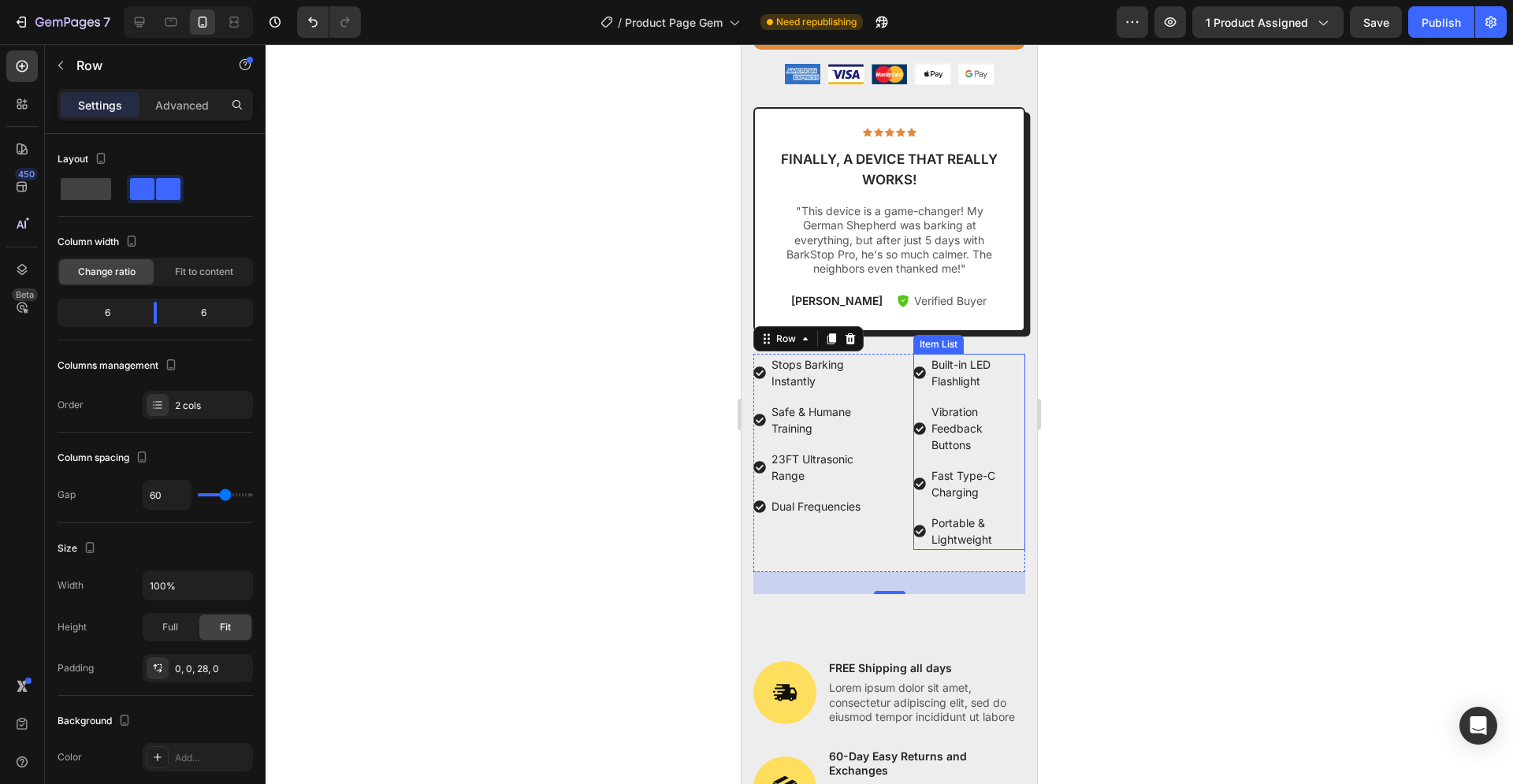
click at [955, 428] on p "Vibration Feedback Buttons" at bounding box center [977, 428] width 92 height 50
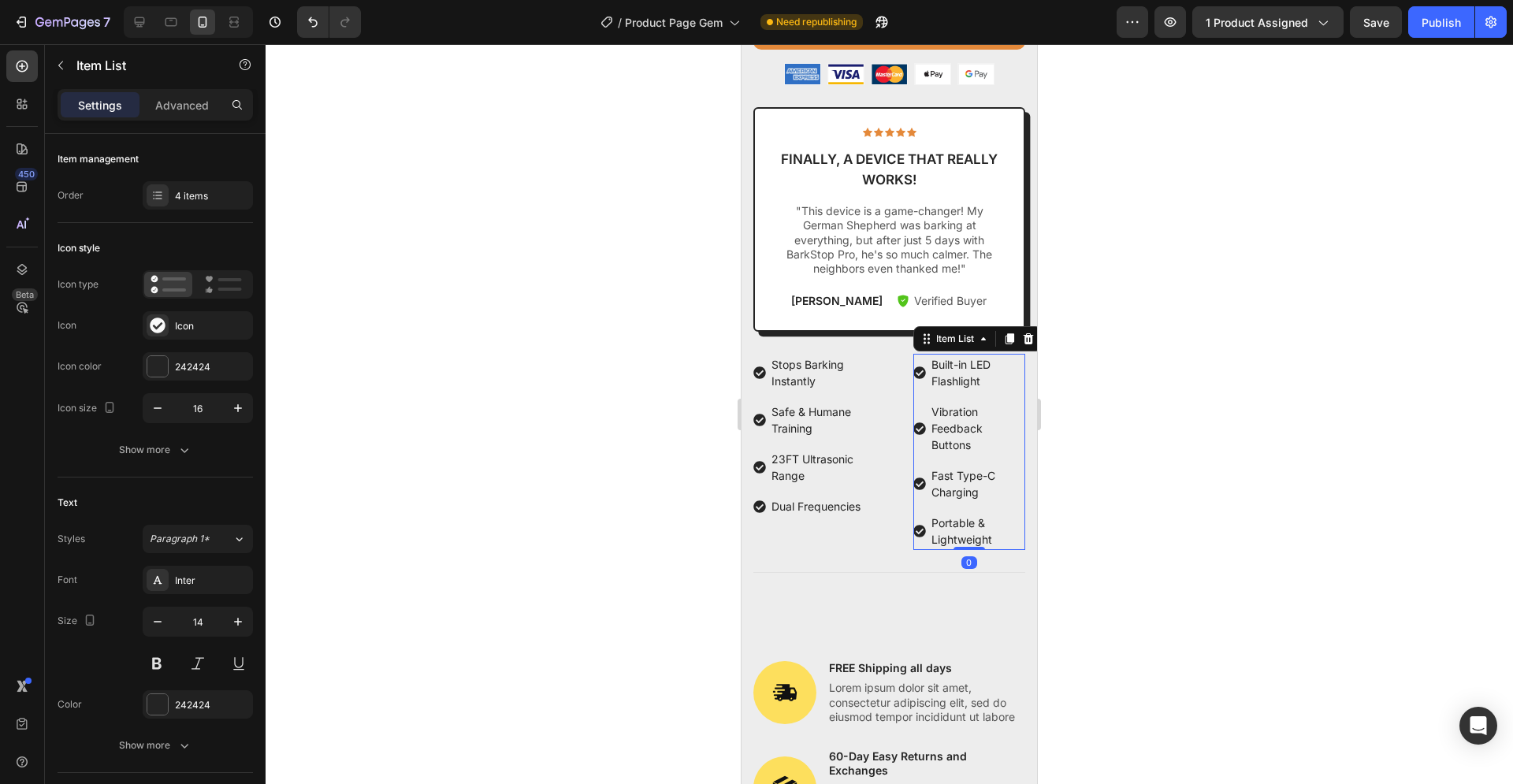
click at [964, 432] on p "Vibration Feedback Buttons" at bounding box center [977, 428] width 92 height 50
drag, startPoint x: 964, startPoint y: 432, endPoint x: 926, endPoint y: 432, distance: 38.0
click at [931, 432] on p "Vibration Feedback Buttons" at bounding box center [977, 428] width 92 height 50
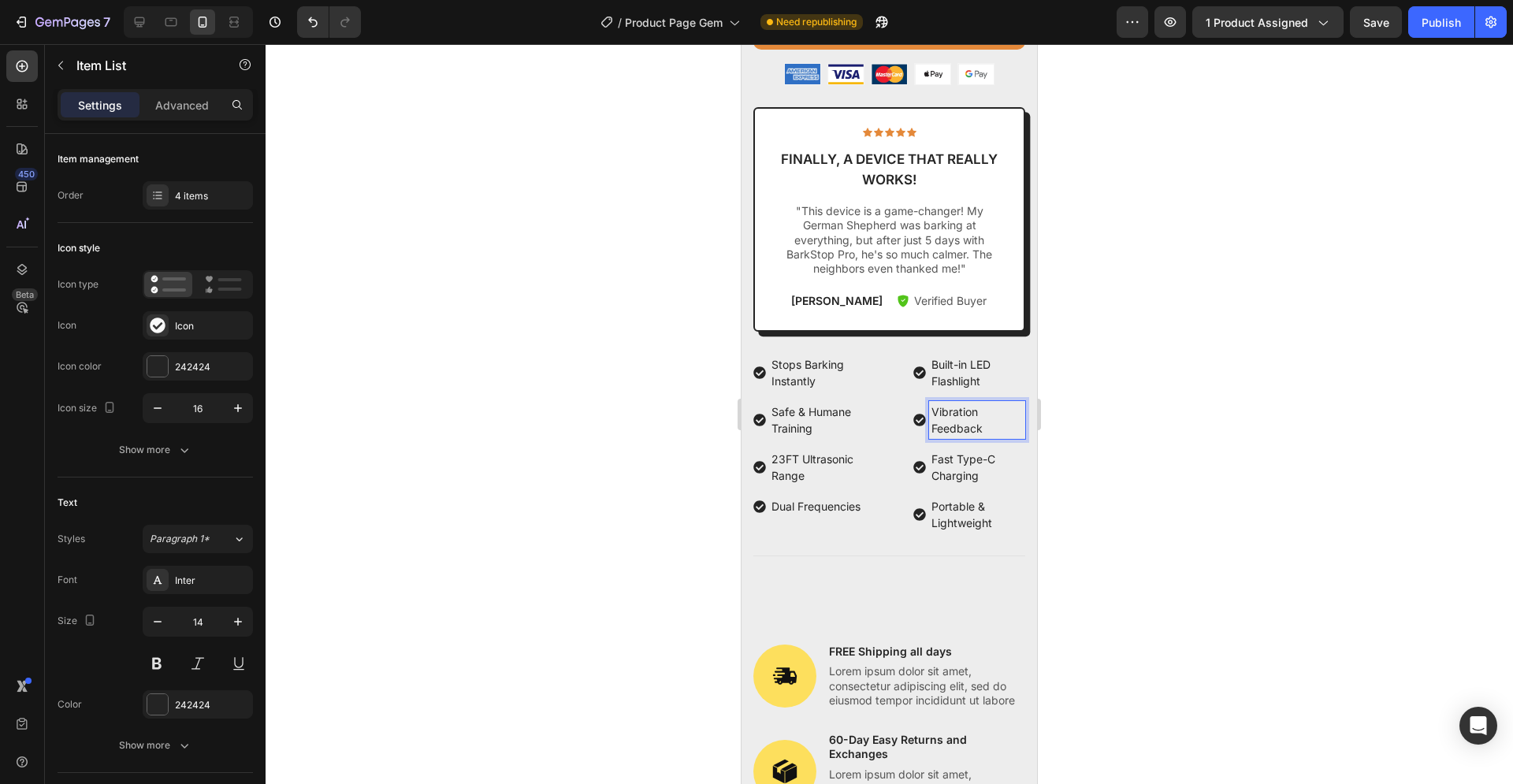
click at [1100, 446] on div at bounding box center [889, 413] width 1247 height 739
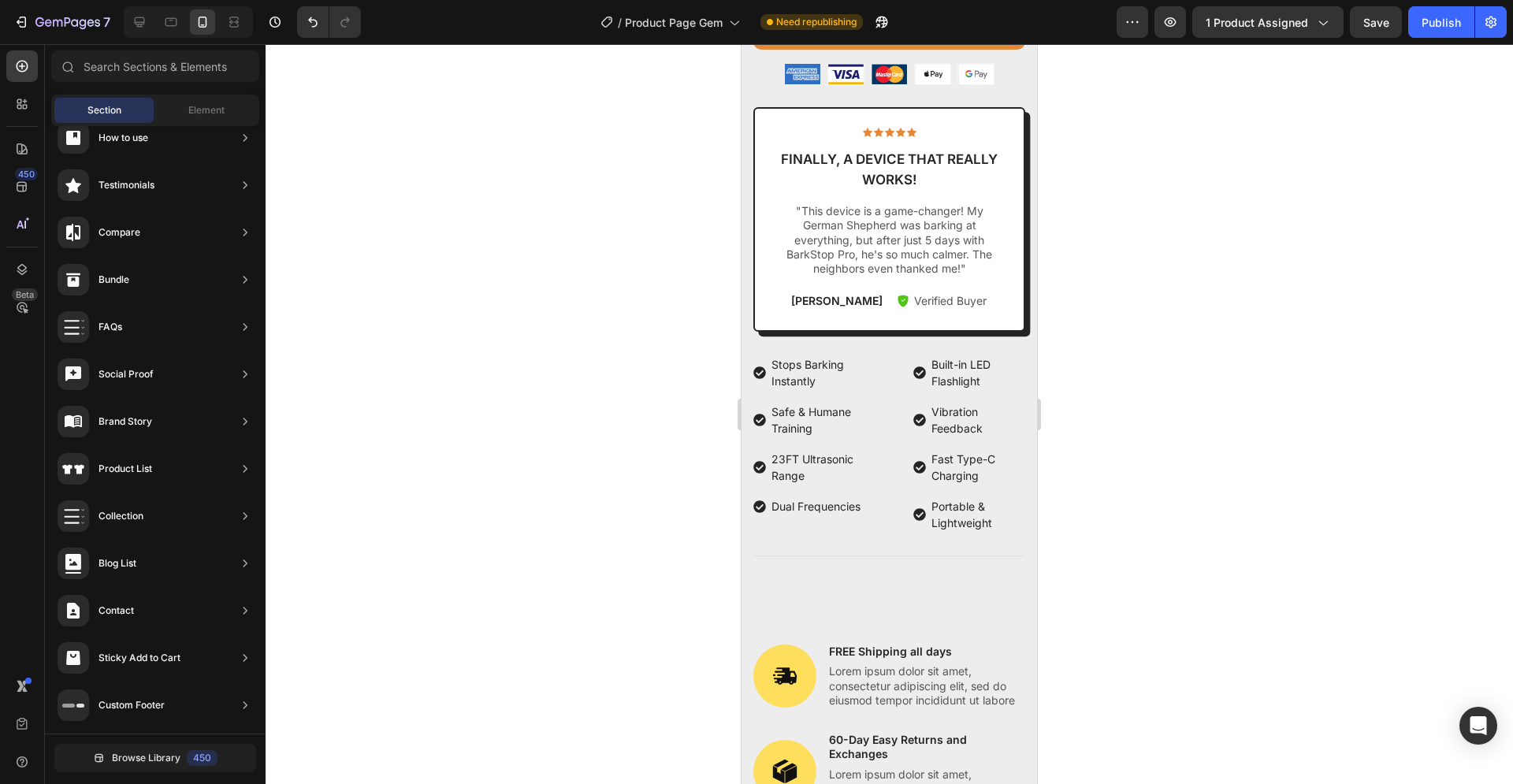
scroll to position [307, 0]
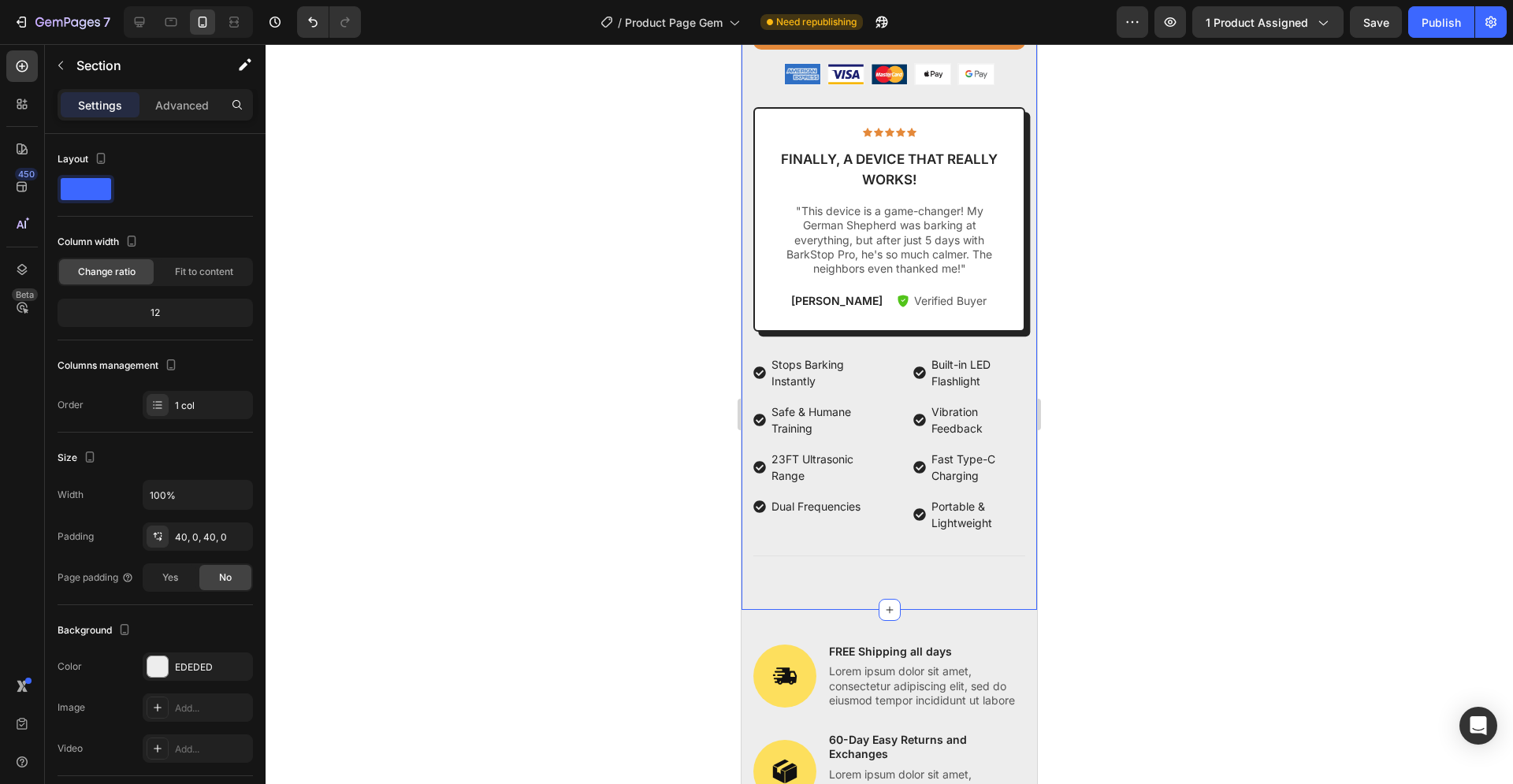
click at [794, 616] on div "Image FREE Shipping all days Text Block Lorem ipsum dolor sit amet, consectetur…" at bounding box center [889, 780] width 295 height 341
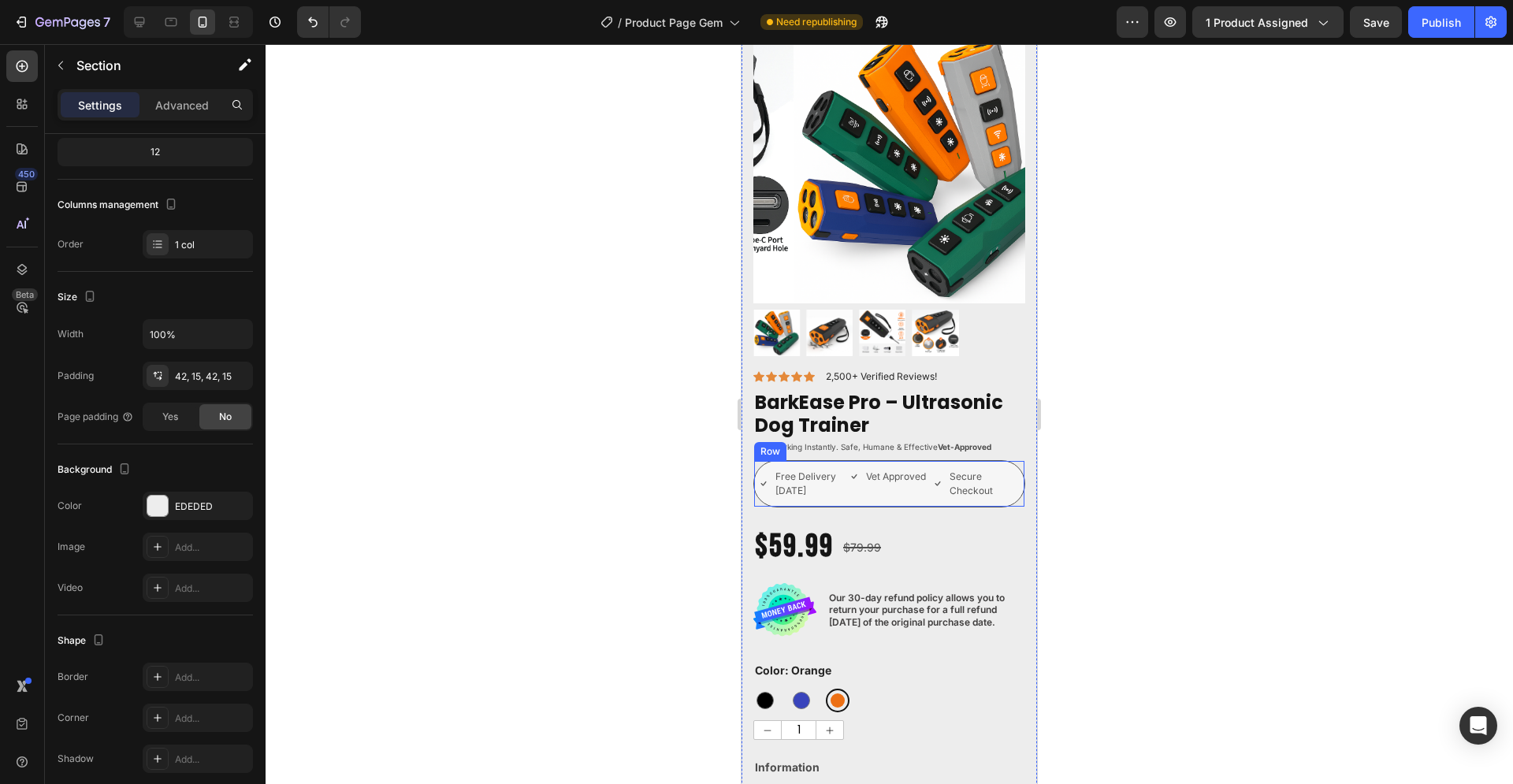
scroll to position [80, 0]
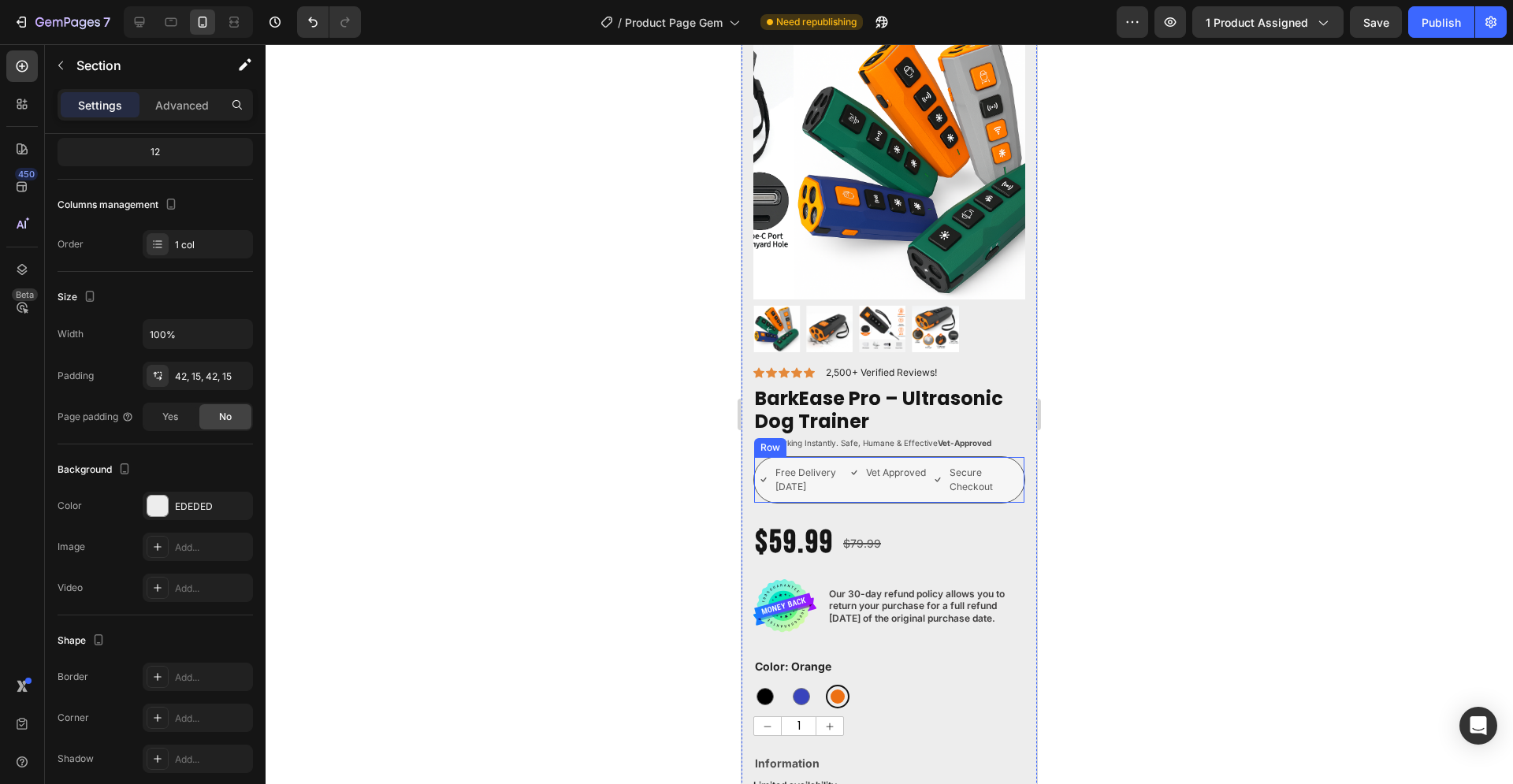
click at [1005, 466] on div "Free Delivery [DATE] Item List Vet Approved Item List Secure Checkout Item List…" at bounding box center [889, 480] width 272 height 48
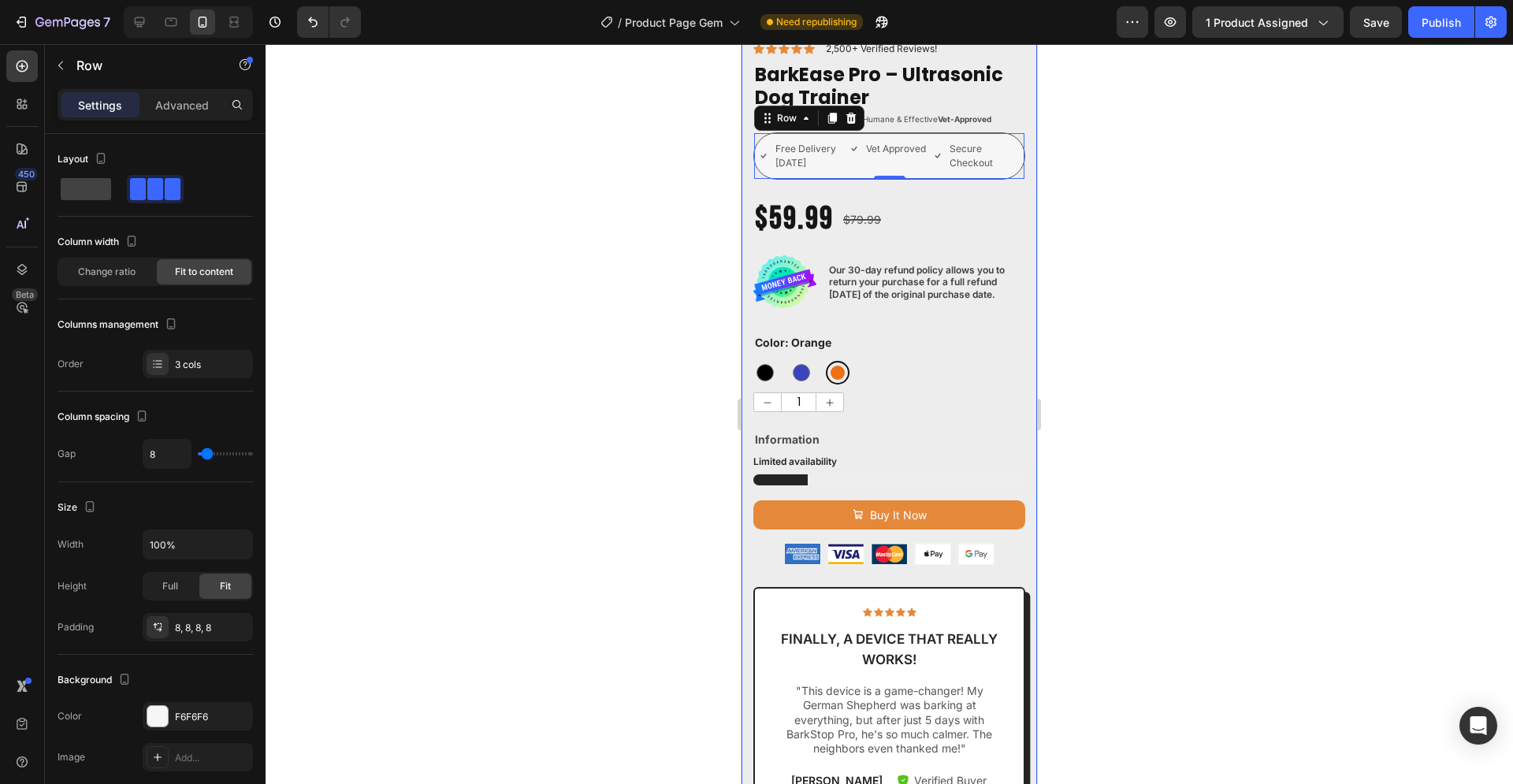
scroll to position [402, 0]
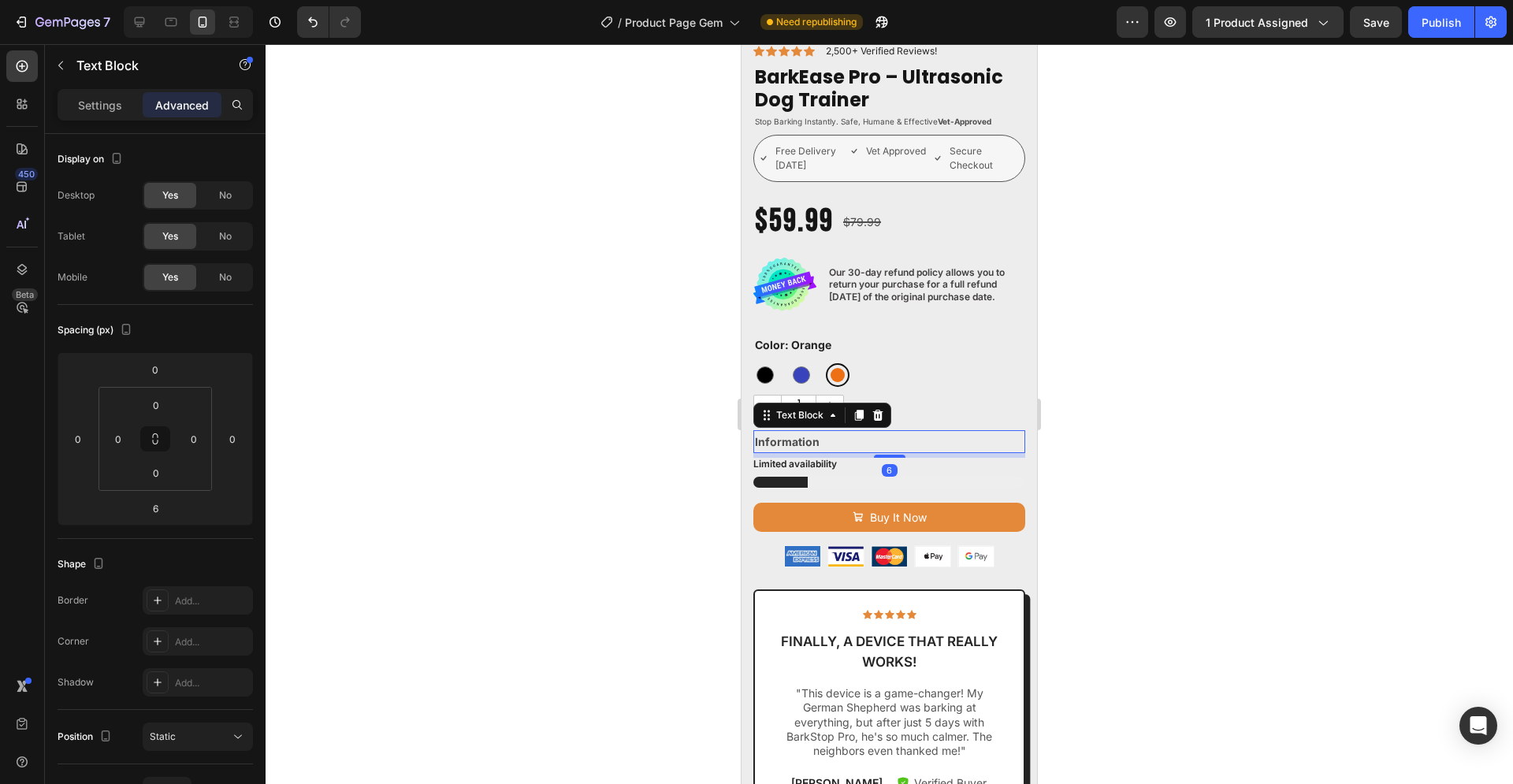
click at [821, 431] on div "Icon Icon Icon Icon Icon Icon List 2,500+ Verified Reviews! Text Block Row Bark…" at bounding box center [889, 552] width 272 height 1017
click at [89, 103] on p "Settings" at bounding box center [100, 105] width 44 height 16
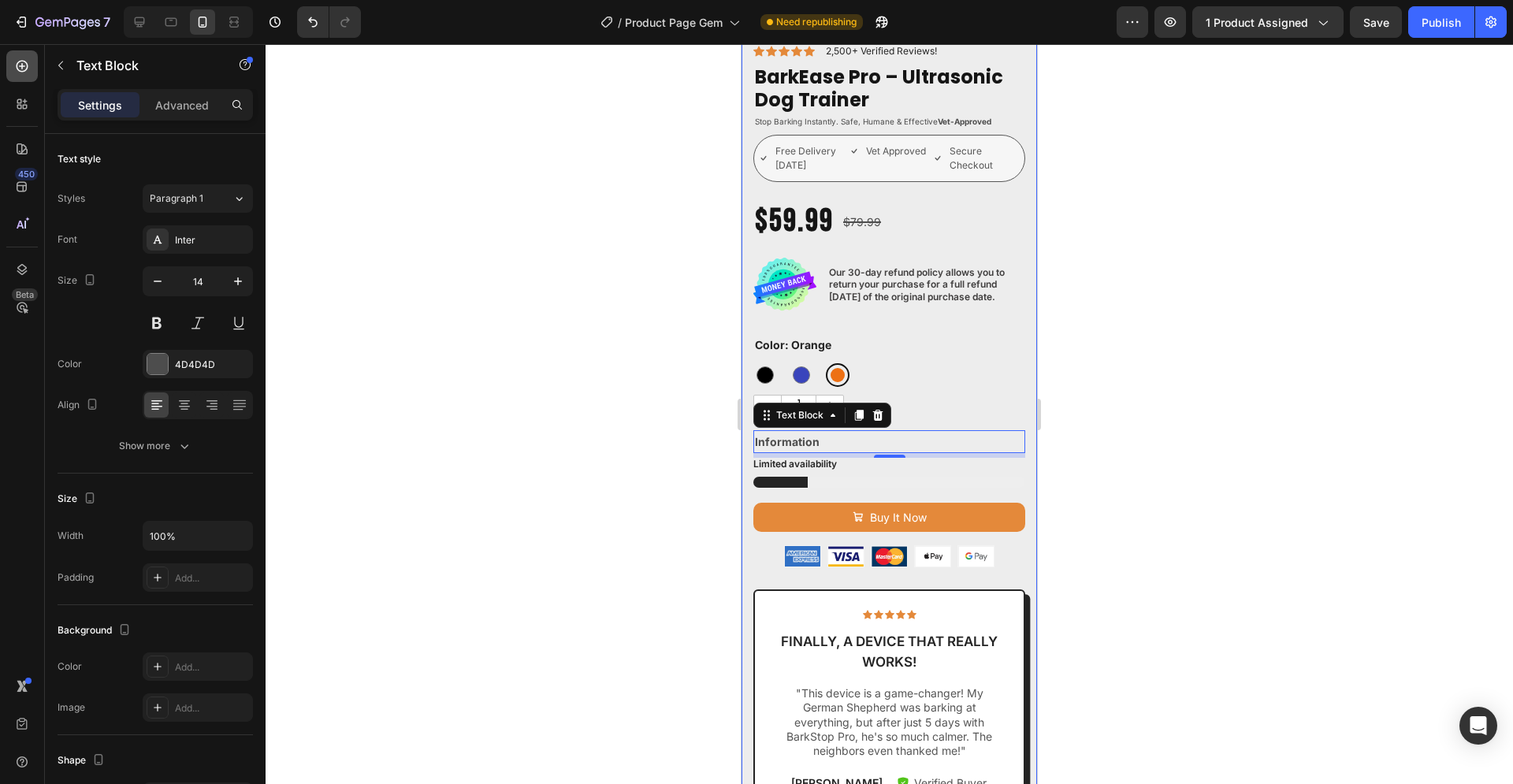
click at [20, 61] on icon at bounding box center [22, 66] width 16 height 16
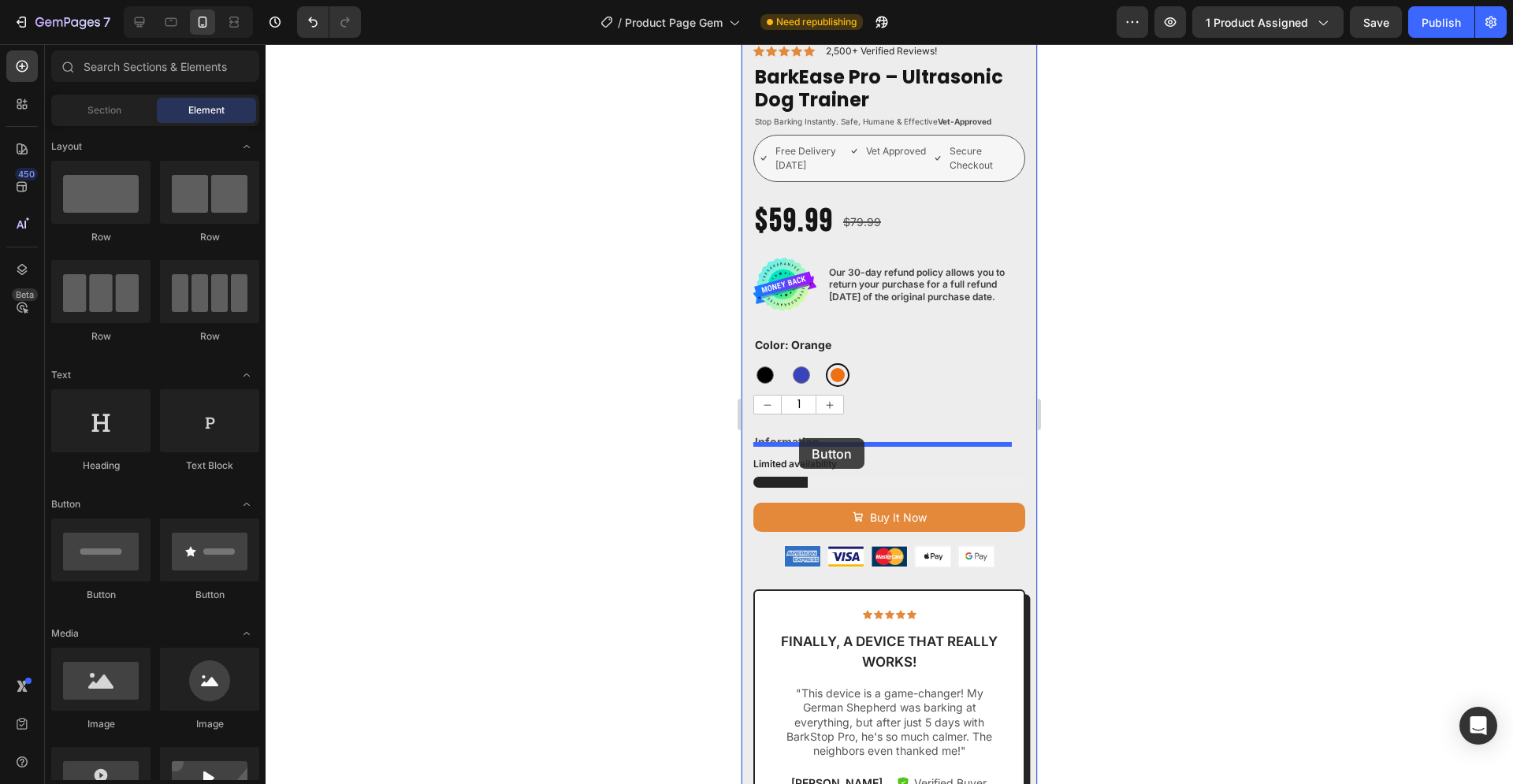
drag, startPoint x: 954, startPoint y: 603, endPoint x: 798, endPoint y: 438, distance: 227.1
drag, startPoint x: 945, startPoint y: 471, endPoint x: 806, endPoint y: 439, distance: 142.6
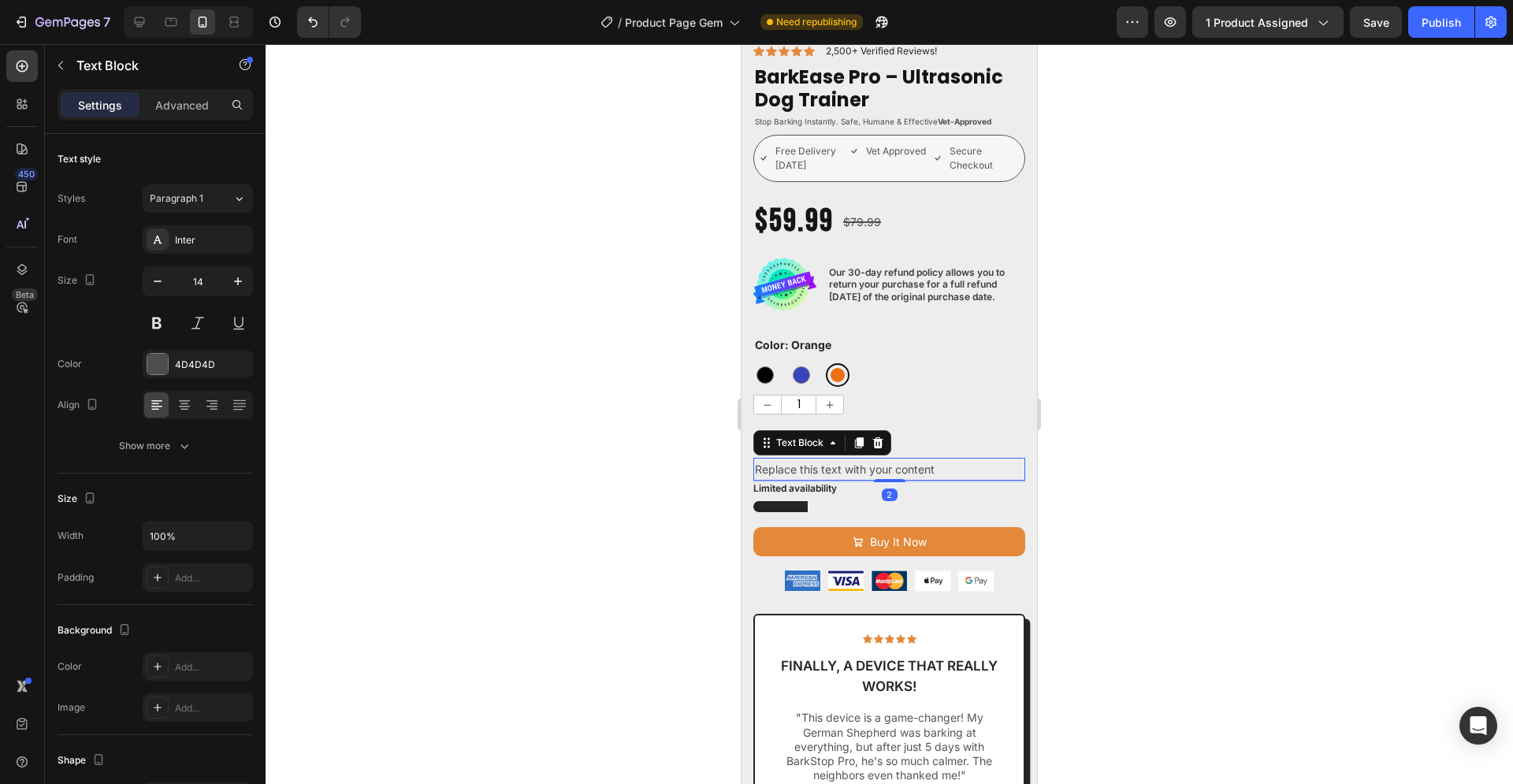
click at [1153, 435] on div at bounding box center [889, 413] width 1247 height 739
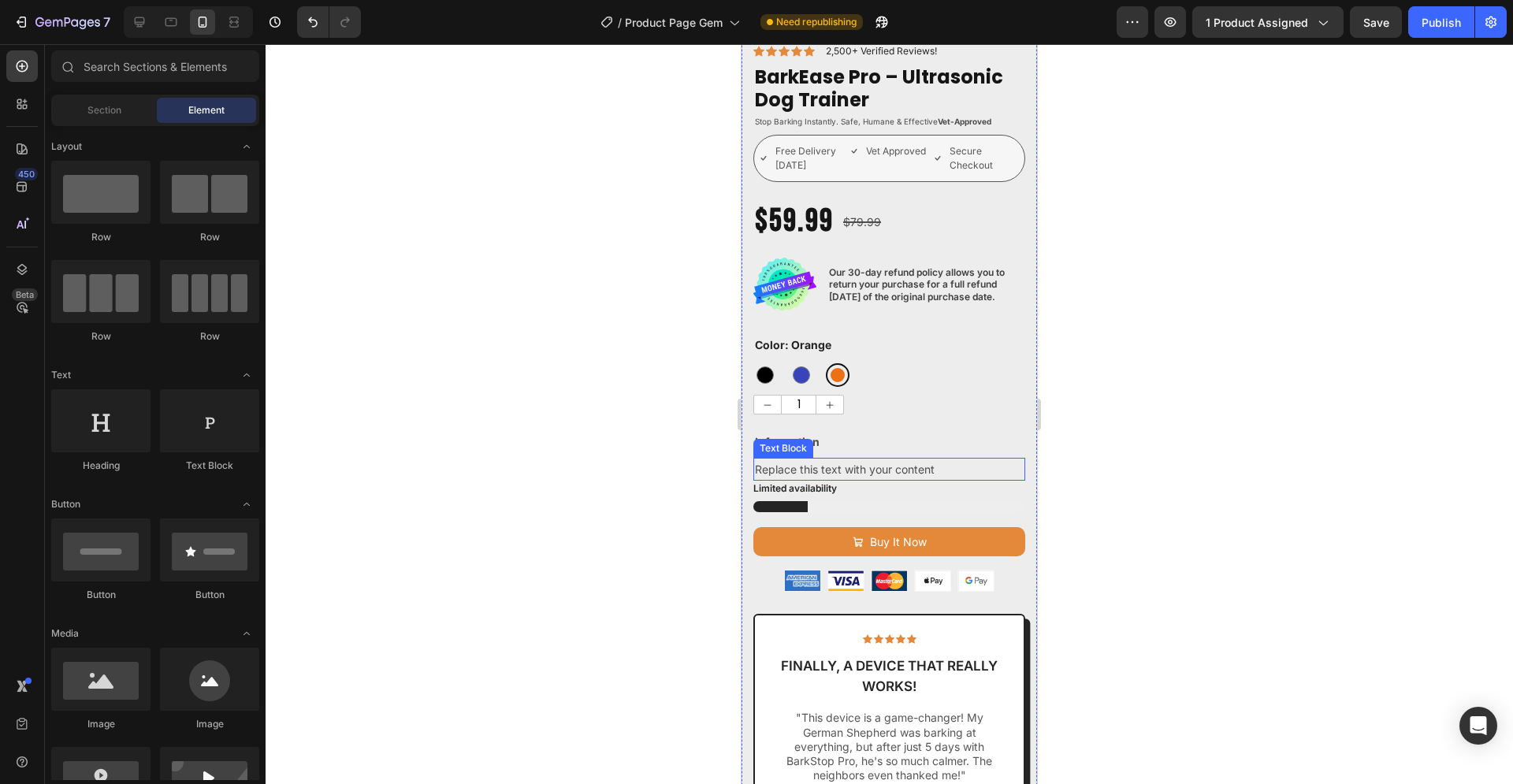
click at [913, 457] on div "Replace this text with your content" at bounding box center [889, 469] width 272 height 23
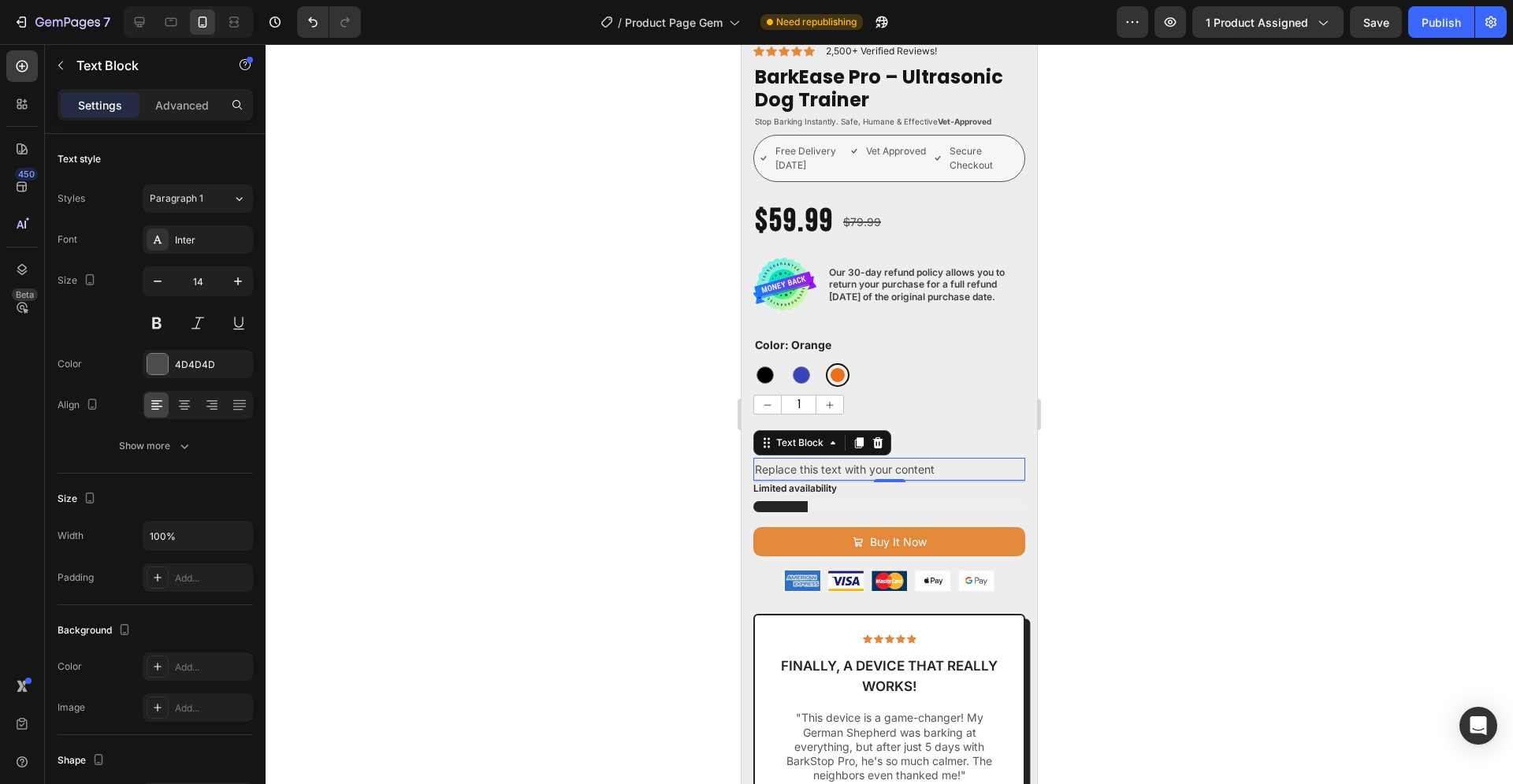
click at [933, 457] on div "Replace this text with your content" at bounding box center [889, 469] width 272 height 23
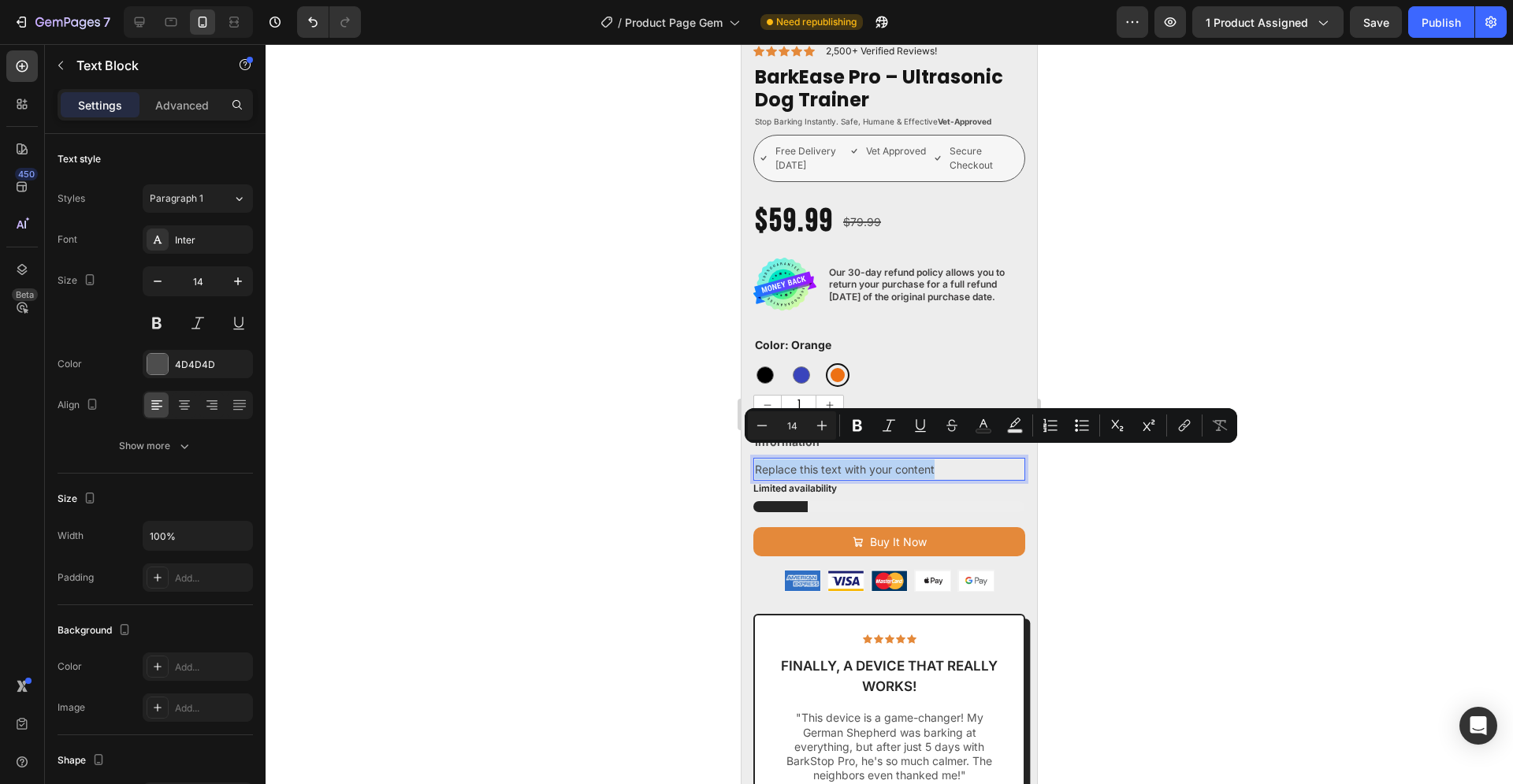
drag, startPoint x: 944, startPoint y: 453, endPoint x: 756, endPoint y: 460, distance: 188.1
click at [756, 460] on p "Replace this text with your content" at bounding box center [889, 469] width 269 height 20
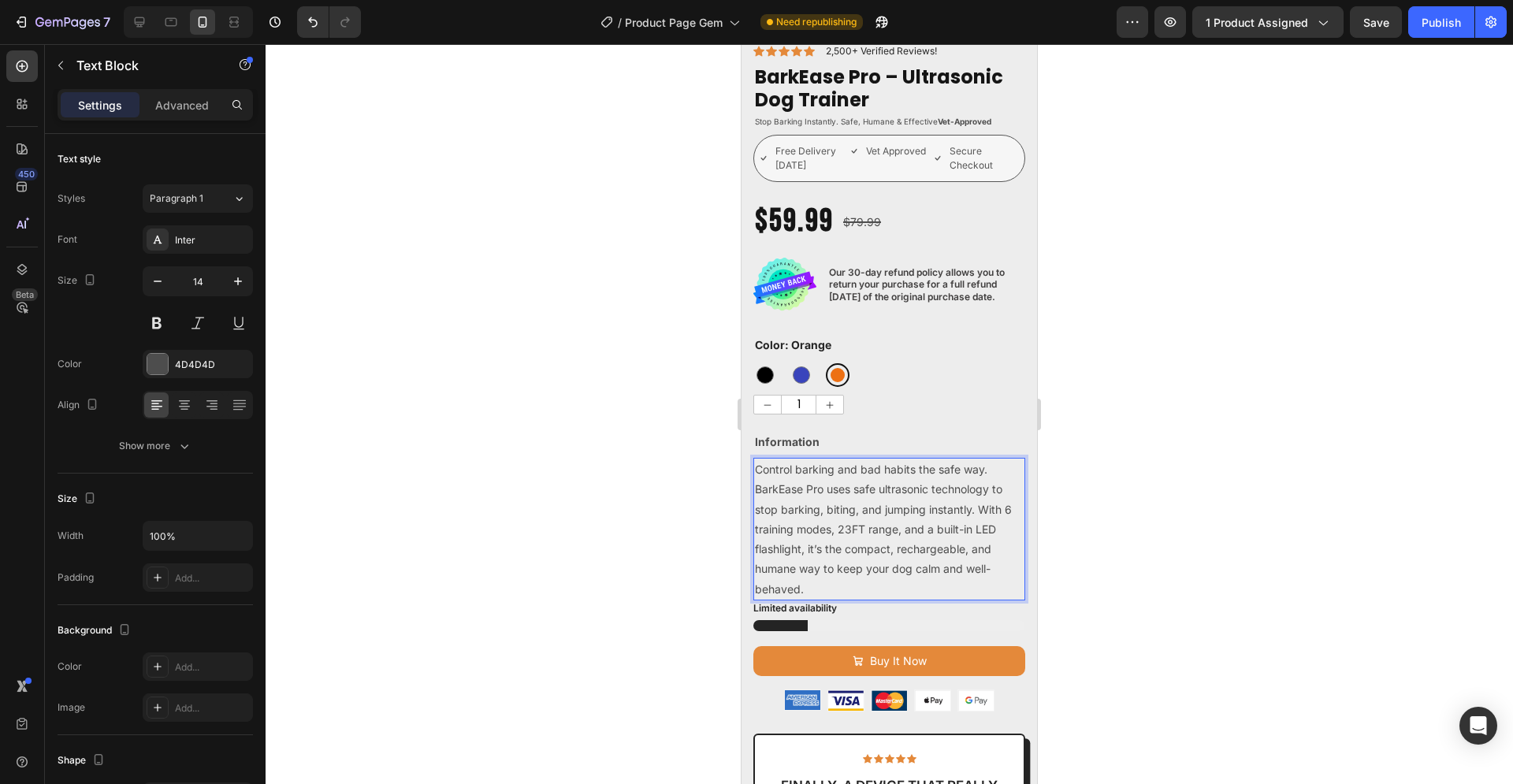
click at [1099, 406] on div at bounding box center [889, 413] width 1247 height 739
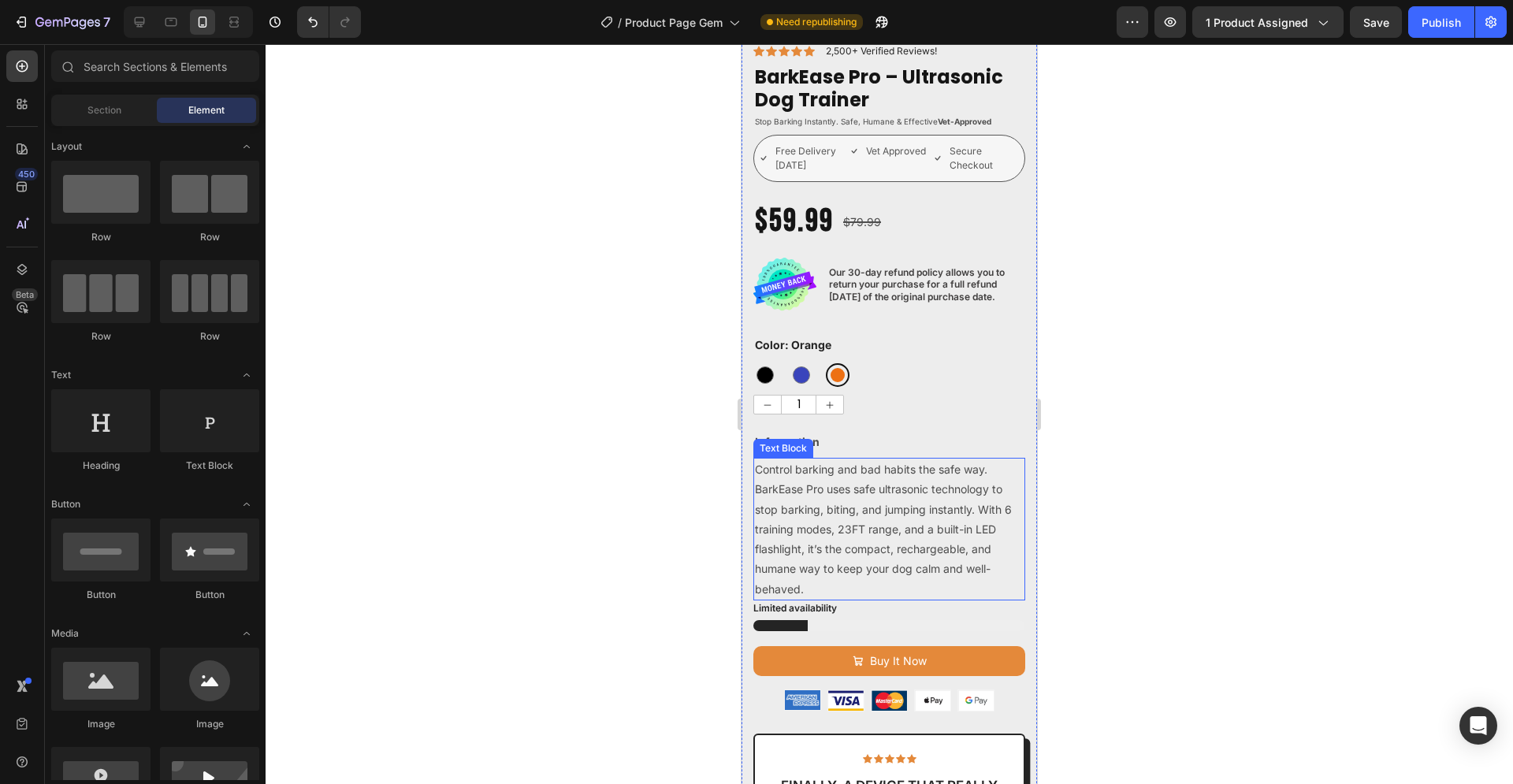
click at [935, 493] on span "Control barking and bad habits the safe way. BarkEase Pro uses safe ultrasonic …" at bounding box center [883, 528] width 257 height 132
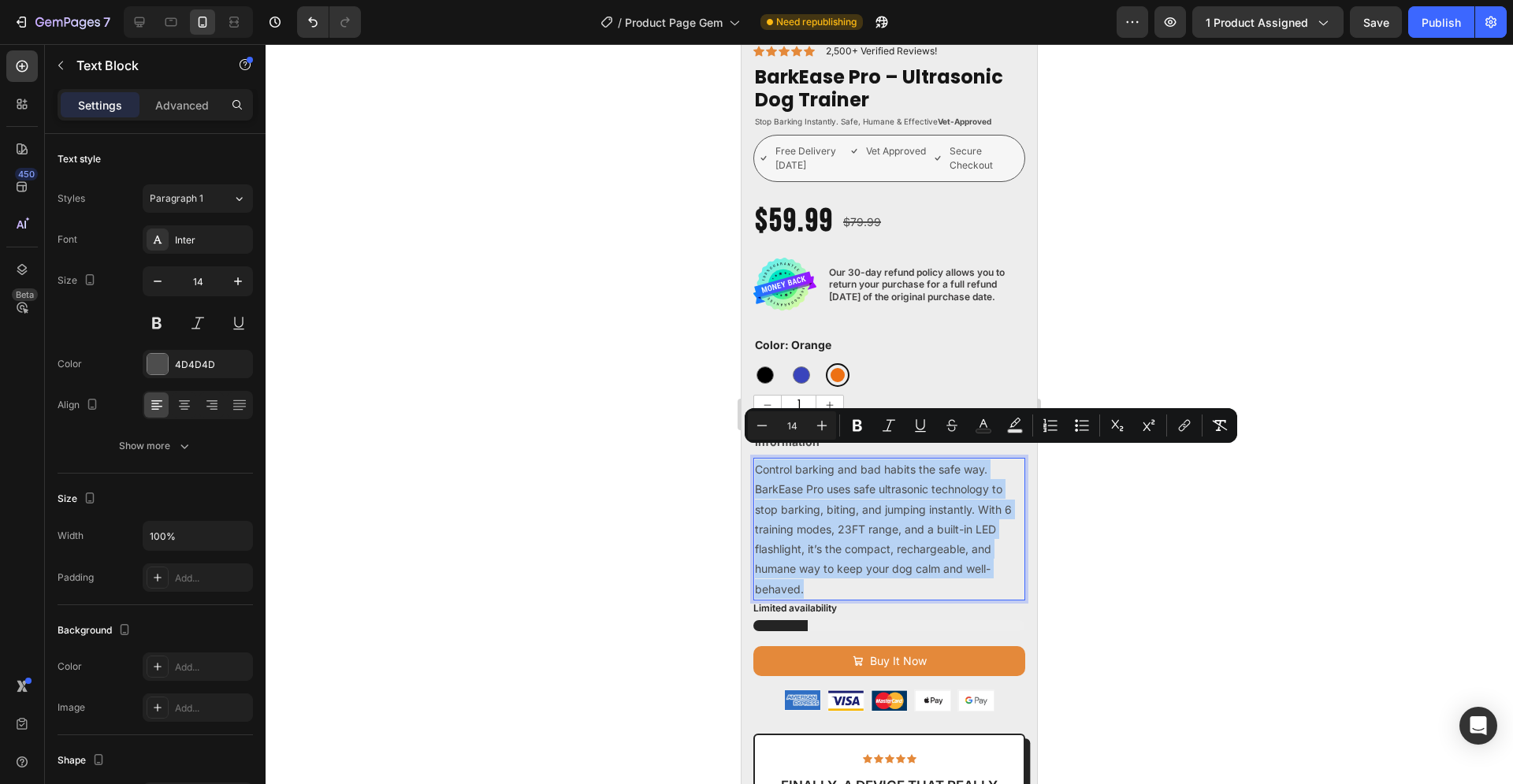
drag, startPoint x: 802, startPoint y: 576, endPoint x: 757, endPoint y: 457, distance: 127.2
click at [757, 462] on span "Control barking and bad habits the safe way. BarkEase Pro uses safe ultrasonic …" at bounding box center [883, 528] width 257 height 132
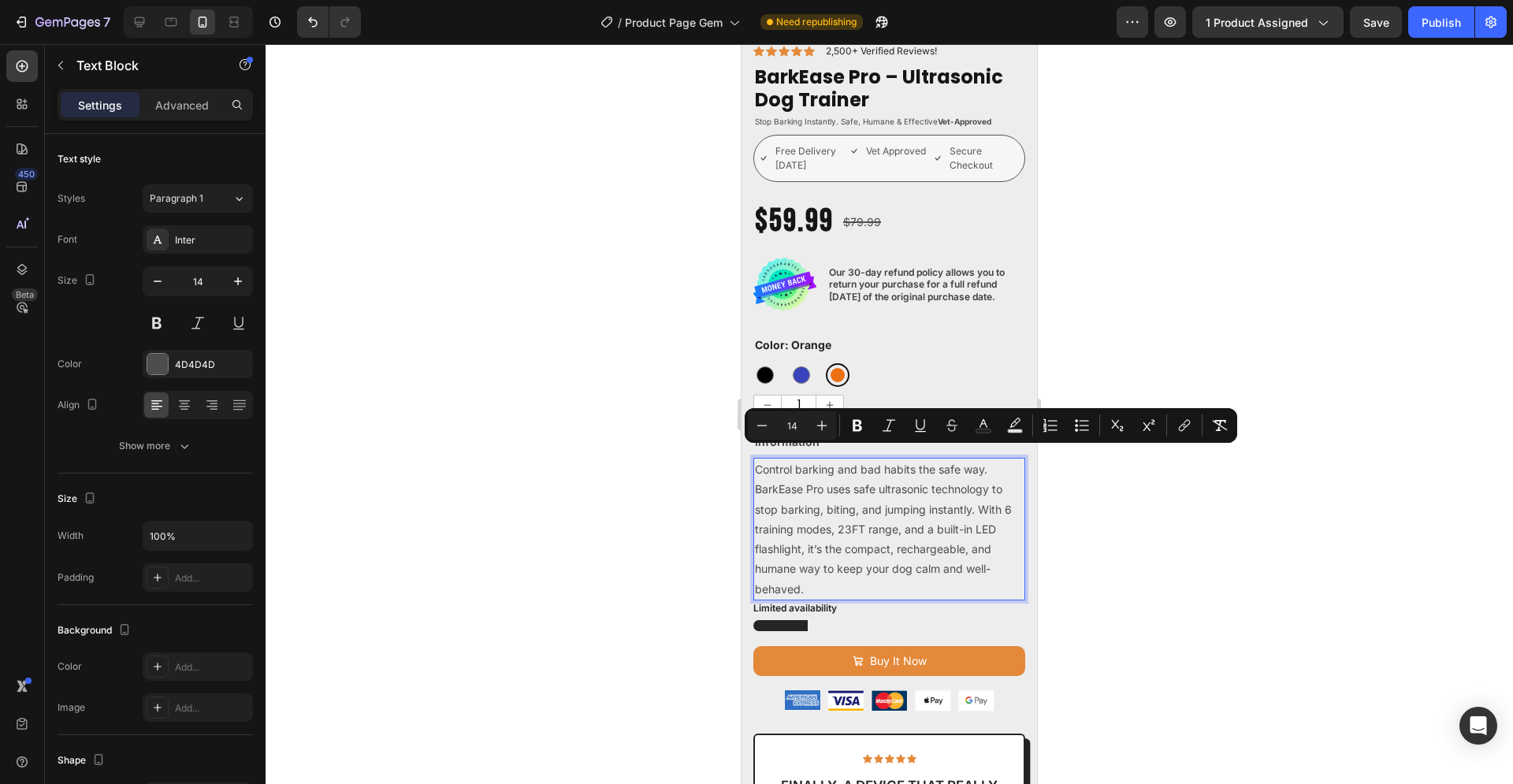
click at [892, 534] on span "Control barking and bad habits the safe way. BarkEase Pro uses safe ultrasonic …" at bounding box center [883, 528] width 257 height 132
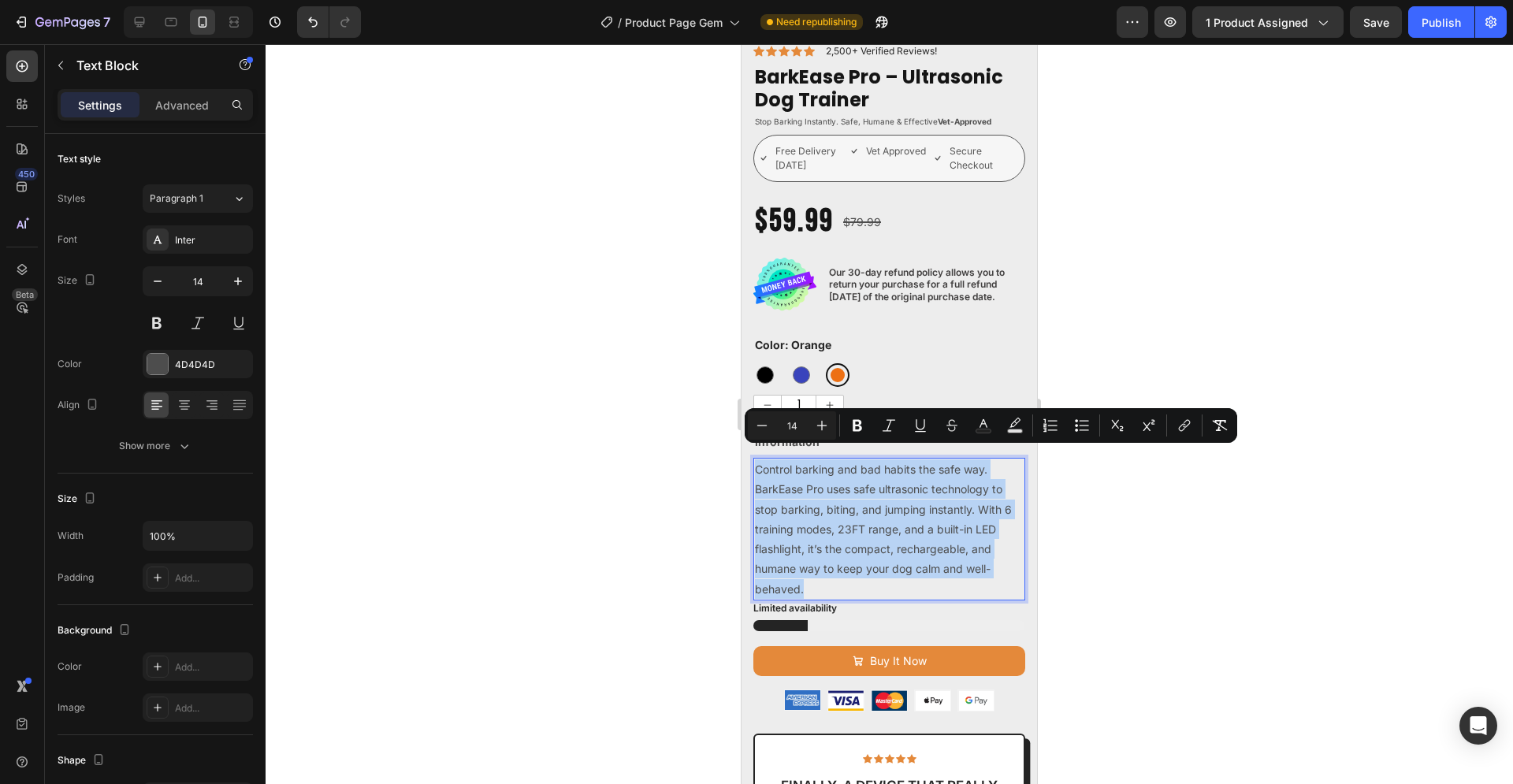
drag, startPoint x: 807, startPoint y: 575, endPoint x: 754, endPoint y: 456, distance: 130.3
click at [754, 457] on div "Control barking and bad habits the safe way. BarkEase Pro uses safe ultrasonic …" at bounding box center [889, 528] width 272 height 142
copy span "Control barking and bad habits the safe way. BarkEase Pro uses safe ultrasonic …"
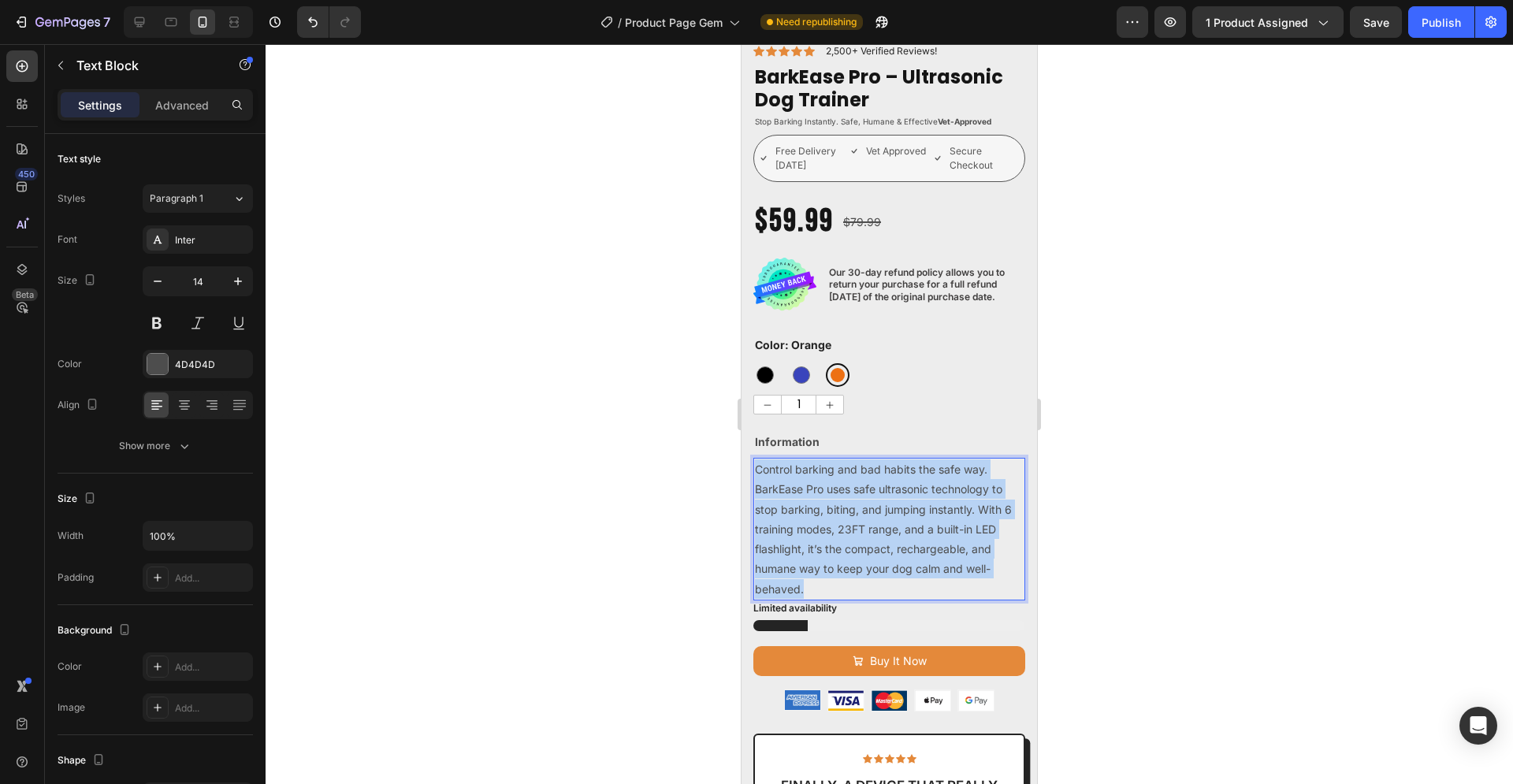
drag, startPoint x: 802, startPoint y: 573, endPoint x: 758, endPoint y: 455, distance: 125.9
click at [758, 462] on span "Control barking and bad habits the safe way. BarkEase Pro uses safe ultrasonic …" at bounding box center [883, 528] width 257 height 132
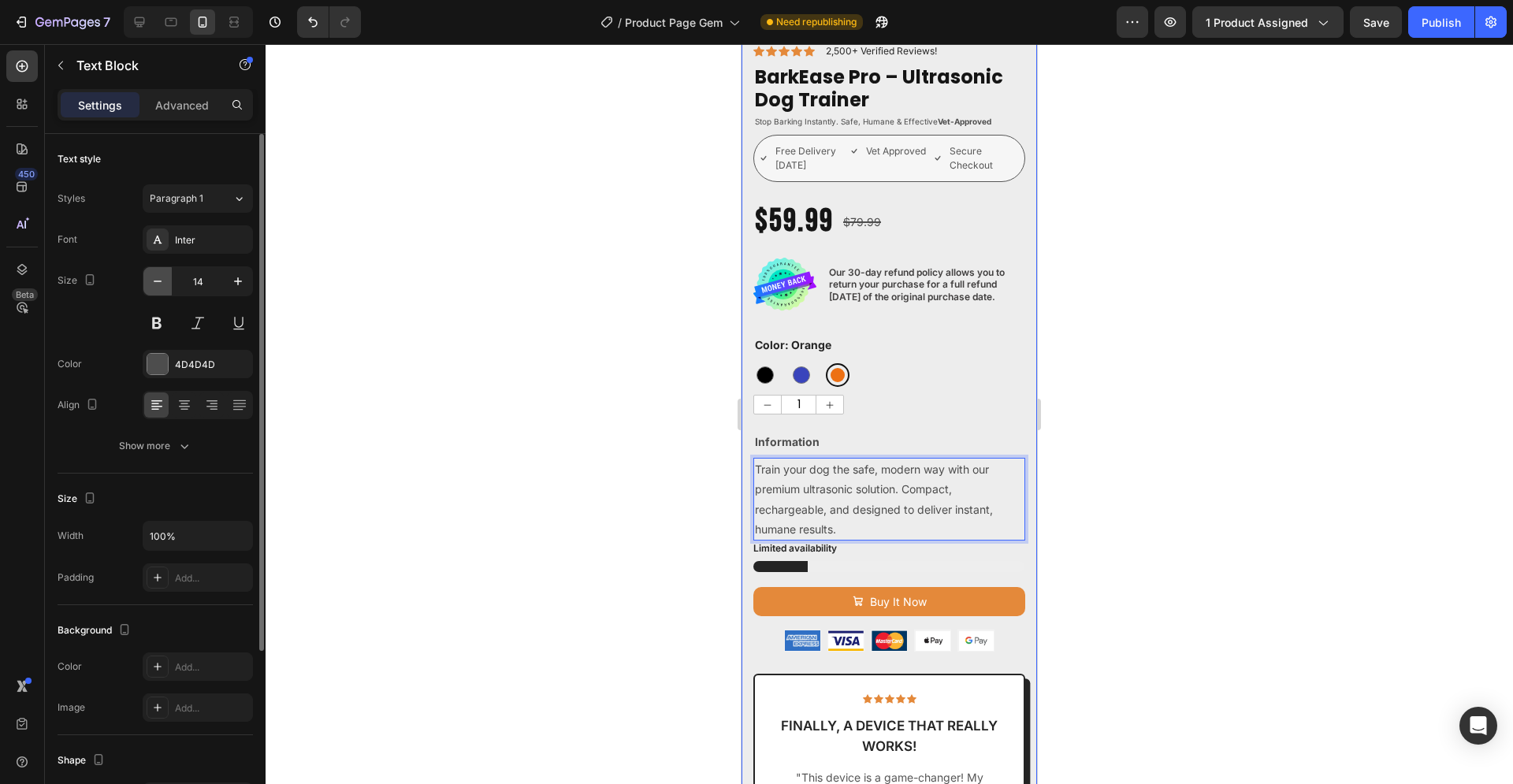
click at [156, 281] on icon "button" at bounding box center [157, 281] width 8 height 2
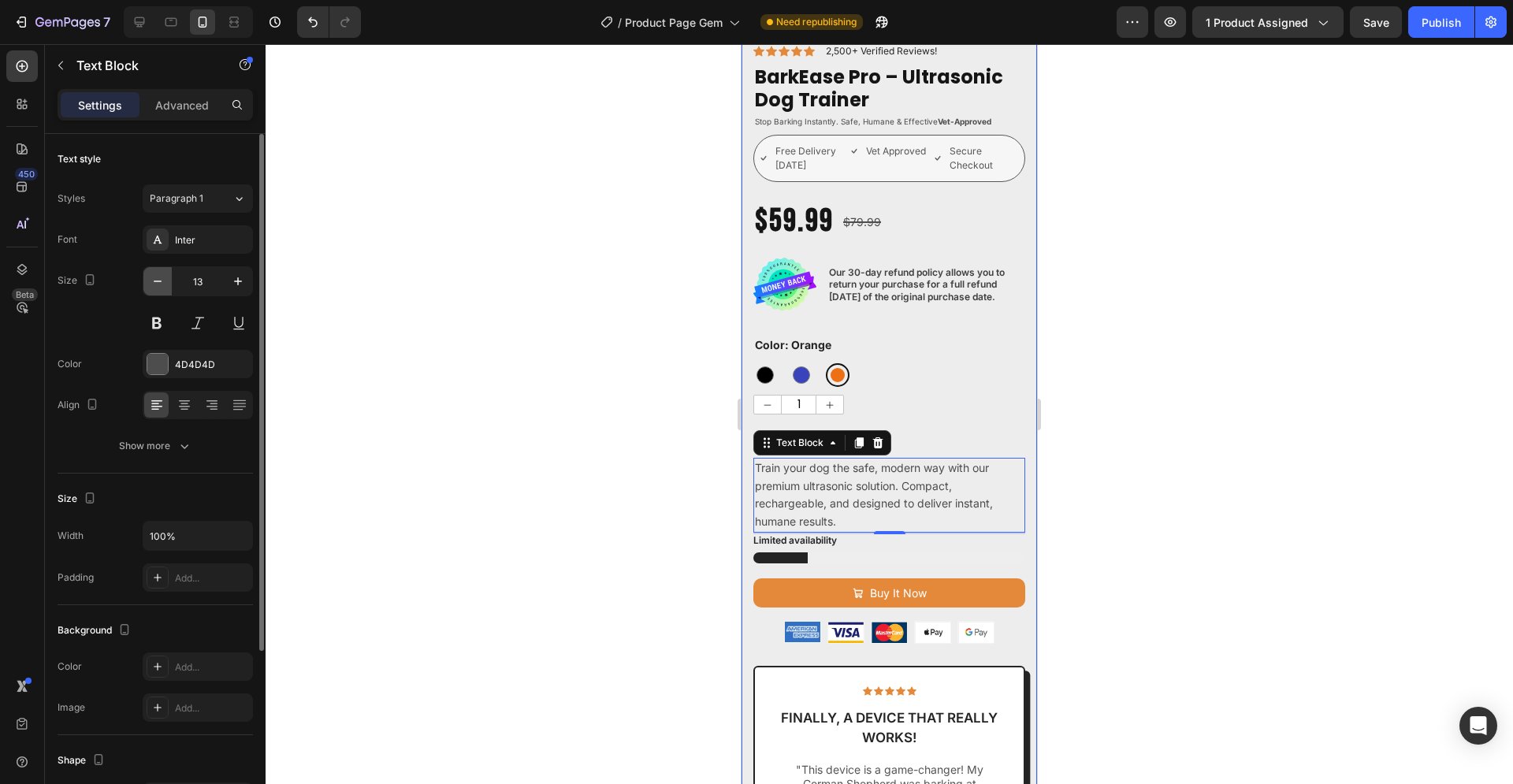
type input "12"
click at [1122, 444] on div at bounding box center [889, 413] width 1247 height 739
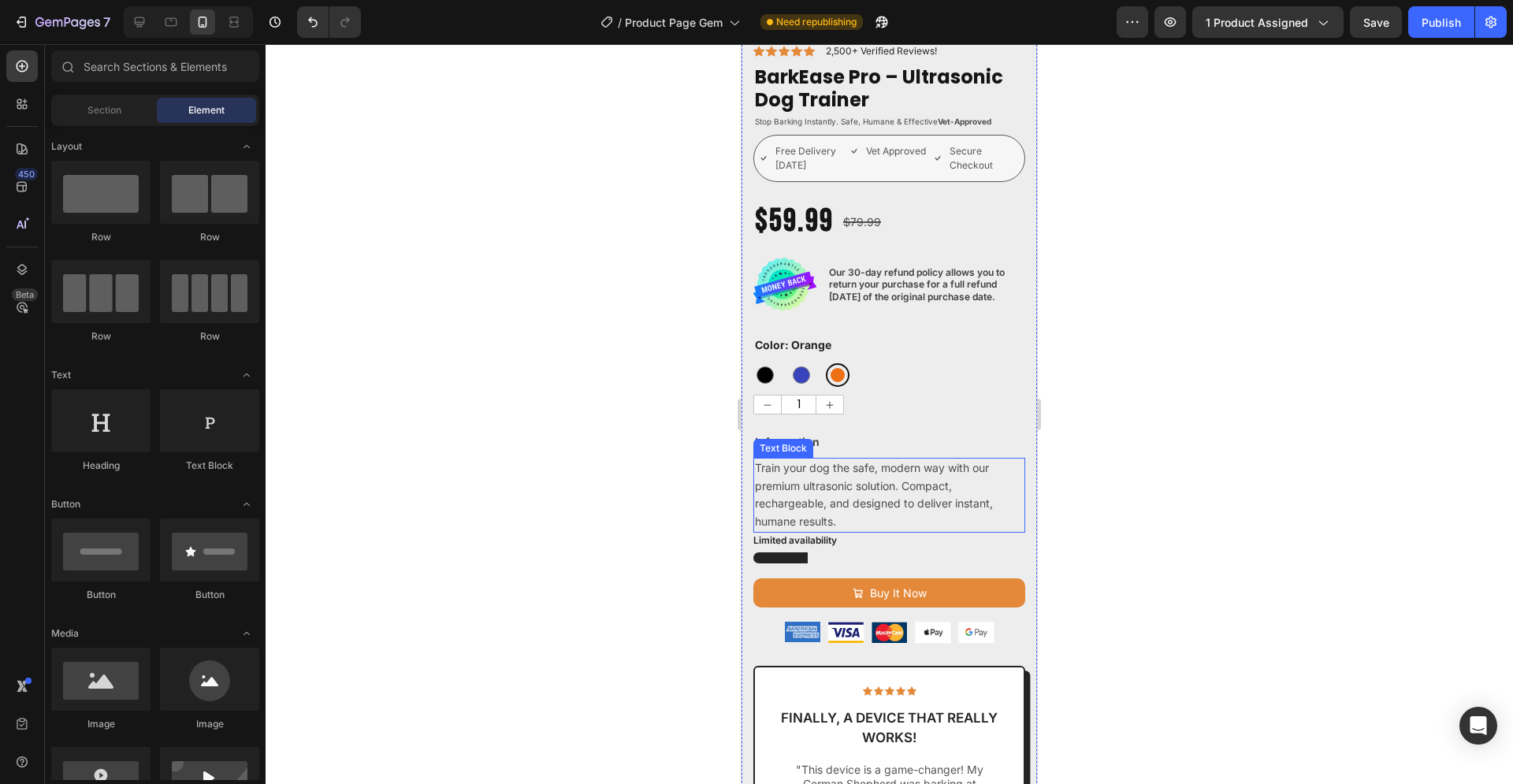
click at [890, 497] on p "Train your dog the safe, modern way with our premium ultrasonic solution. Compa…" at bounding box center [889, 494] width 269 height 70
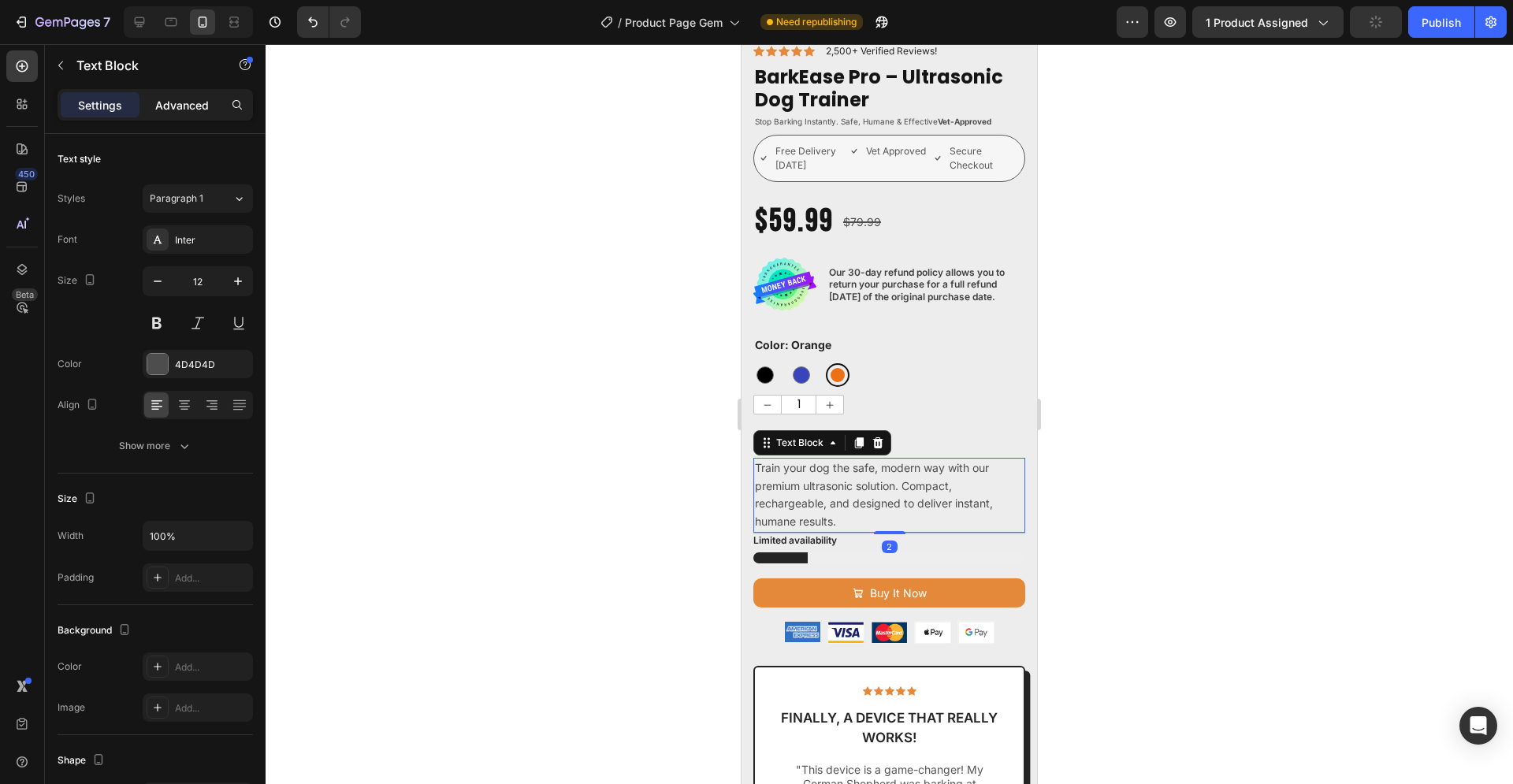
click at [192, 102] on p "Advanced" at bounding box center [182, 105] width 53 height 16
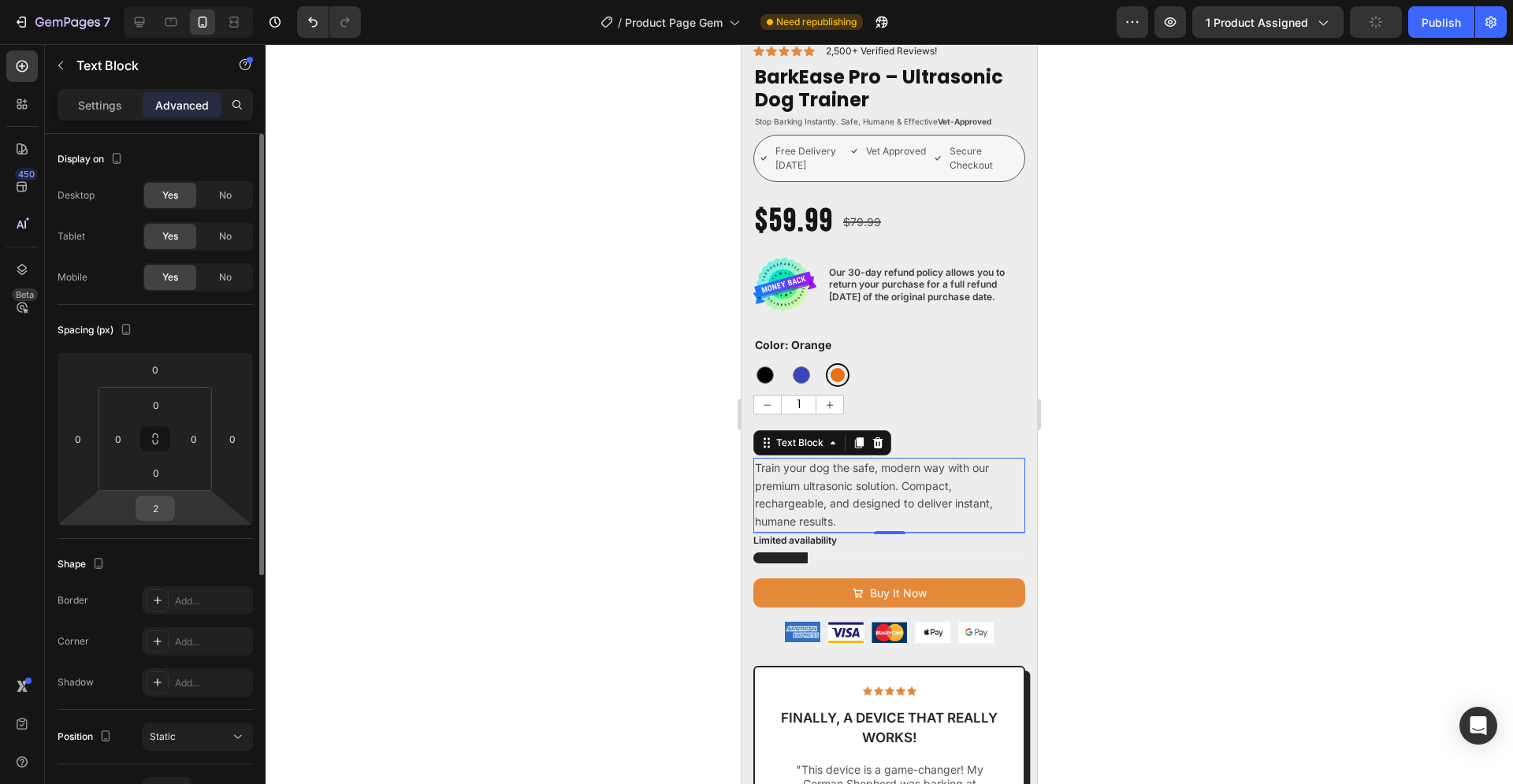
click at [161, 512] on input "2" at bounding box center [154, 508] width 31 height 24
click at [161, 510] on input "2" at bounding box center [154, 508] width 31 height 24
type input "20"
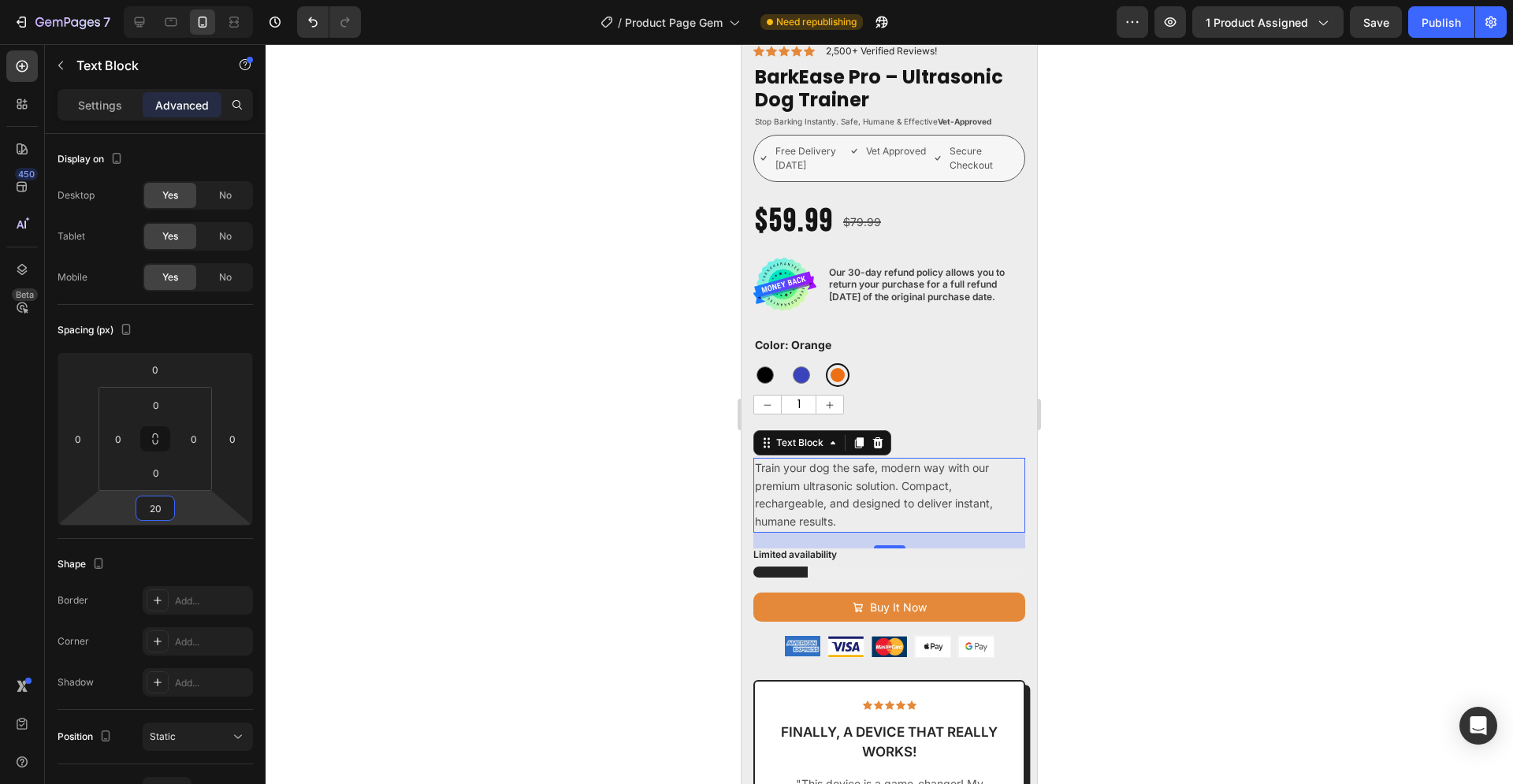
click at [512, 385] on div at bounding box center [889, 413] width 1247 height 739
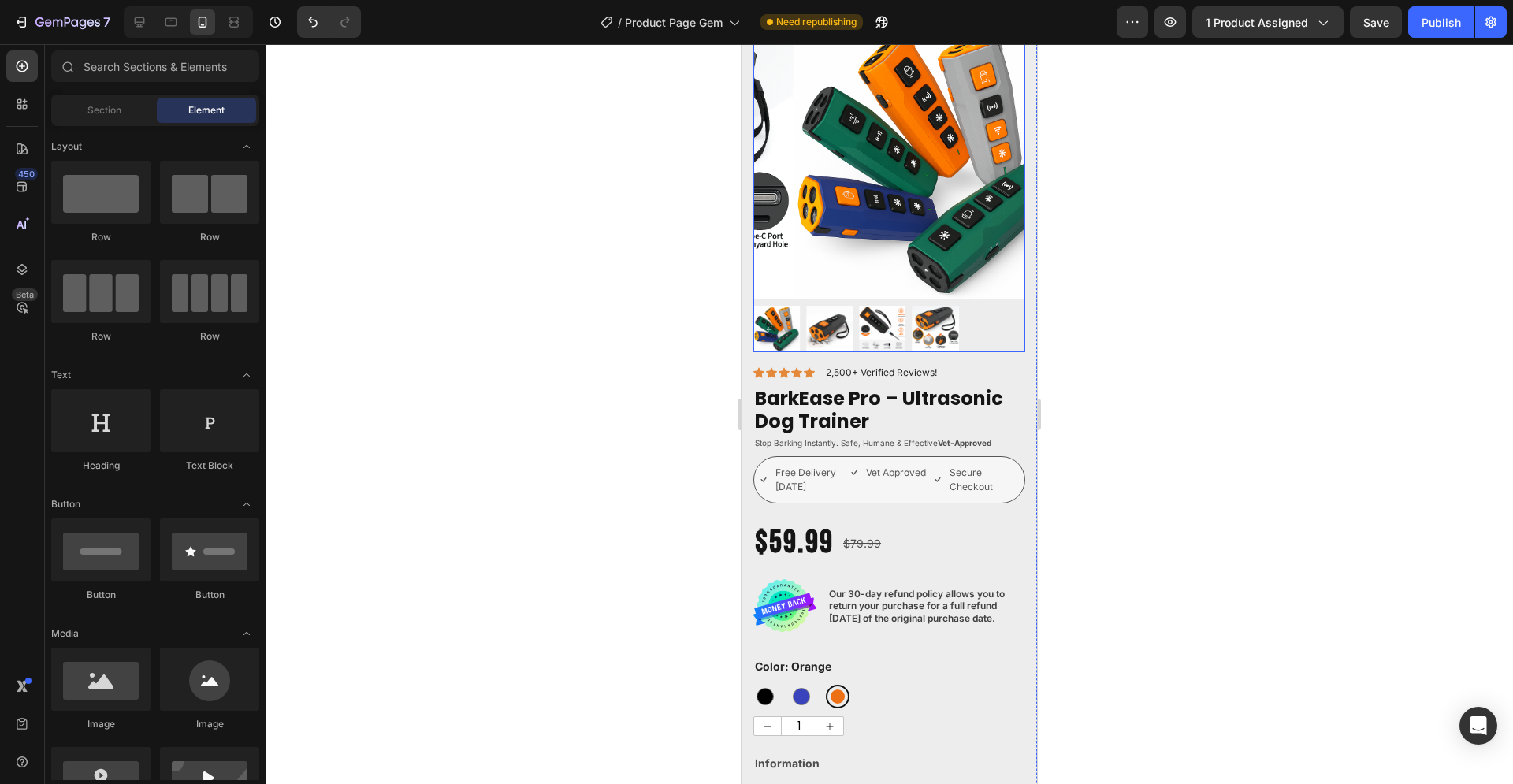
scroll to position [0, 0]
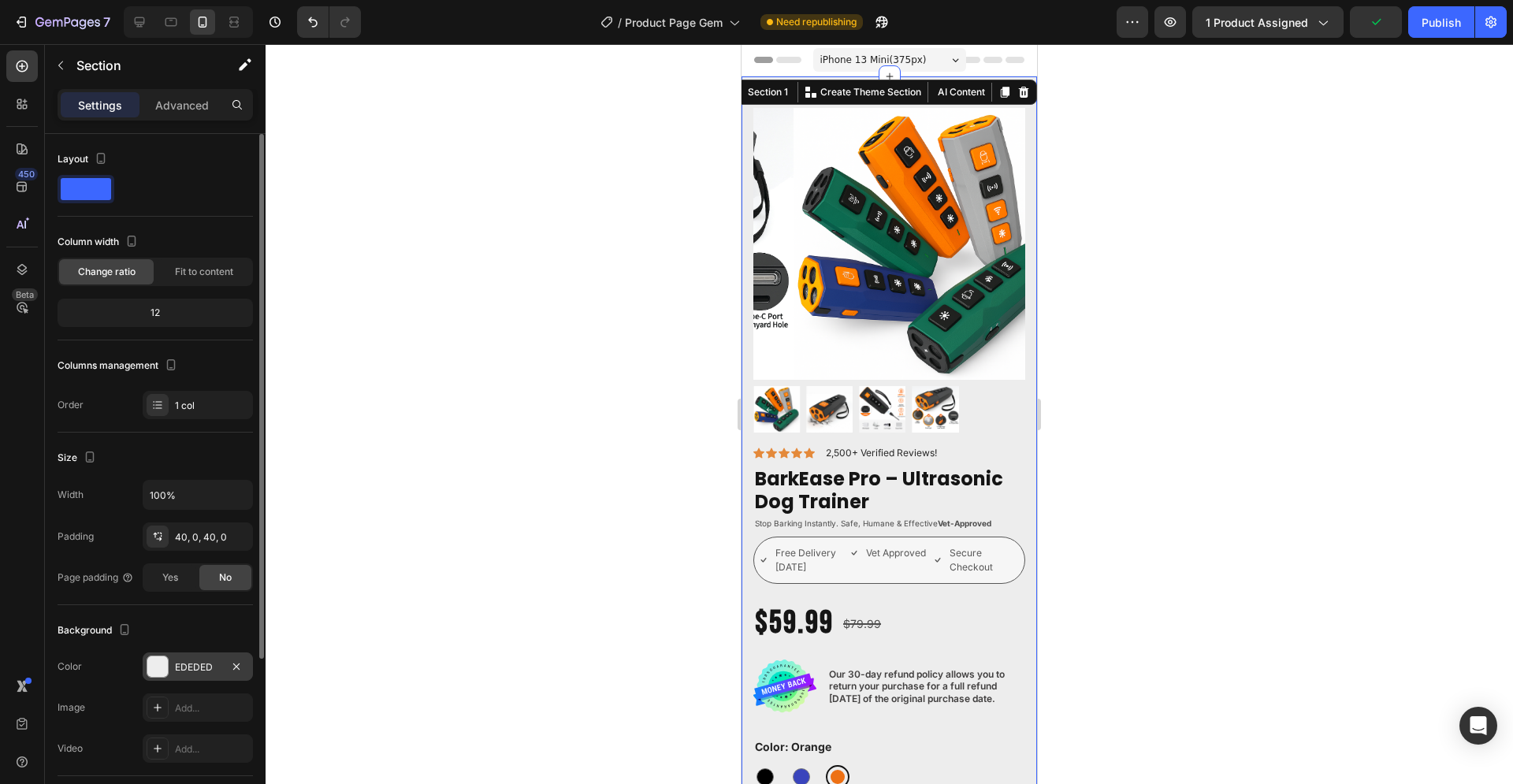
click at [160, 667] on div at bounding box center [157, 666] width 20 height 20
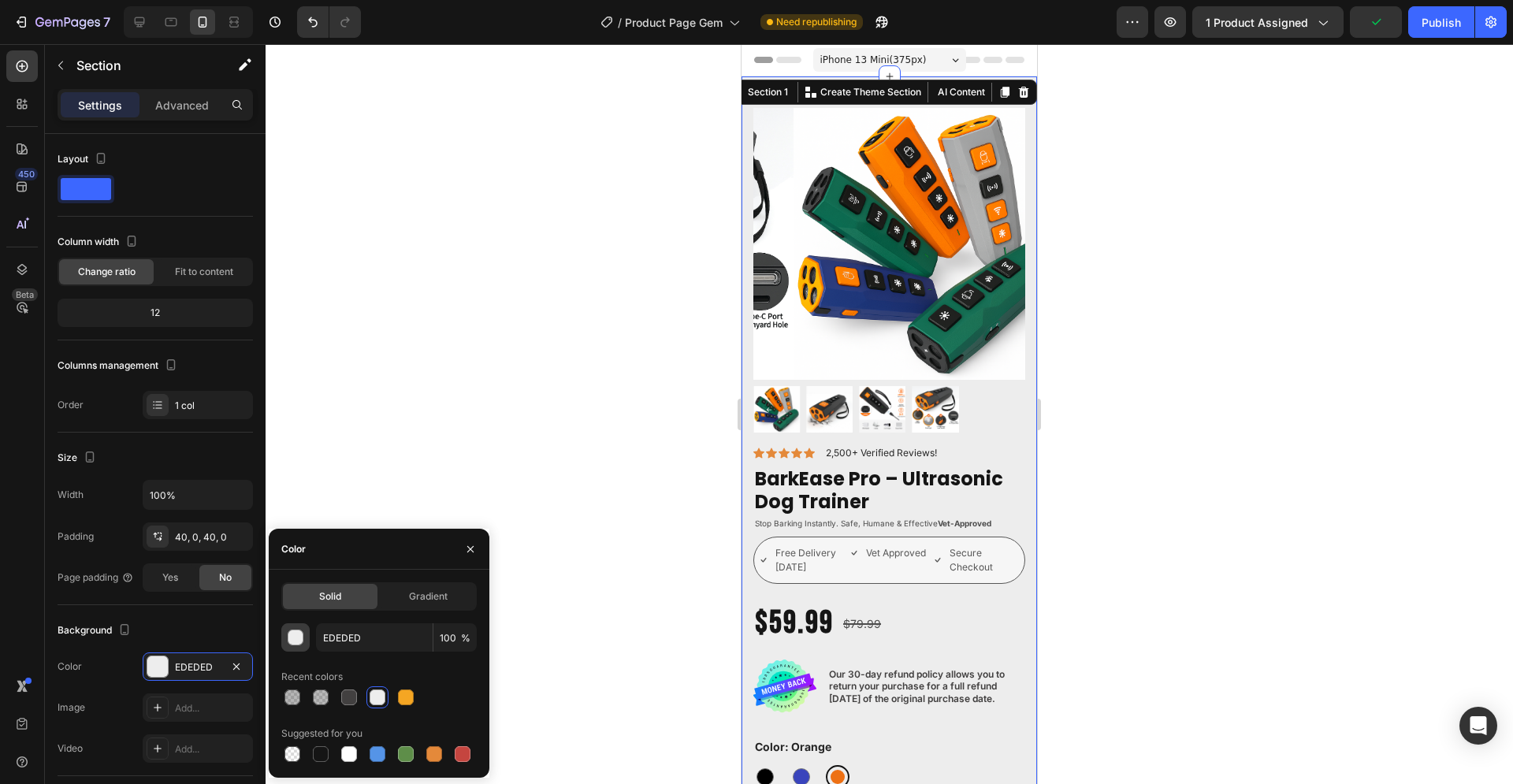
click at [297, 634] on div "button" at bounding box center [296, 638] width 16 height 16
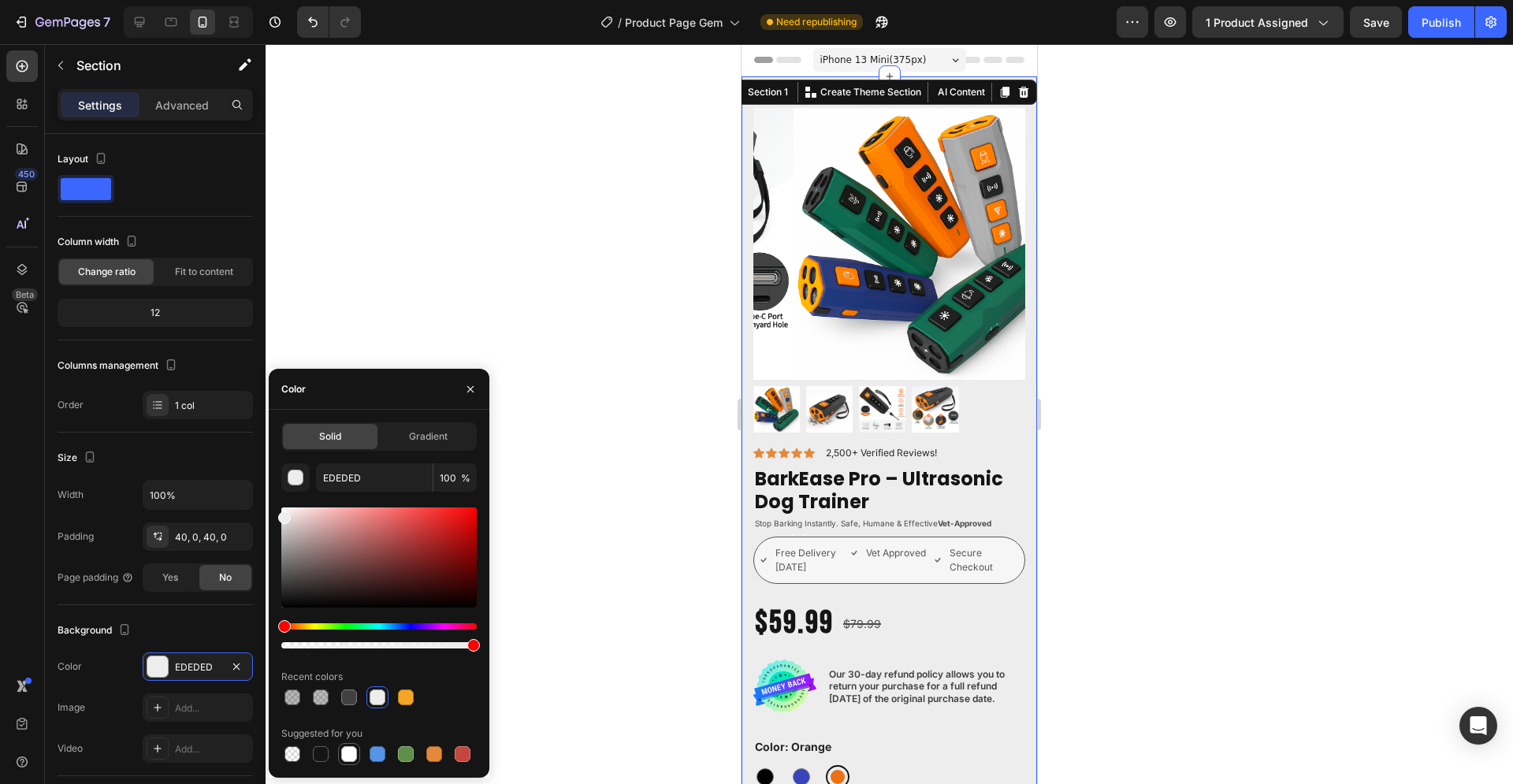
click at [347, 753] on div at bounding box center [349, 754] width 16 height 16
type input "FFFFFF"
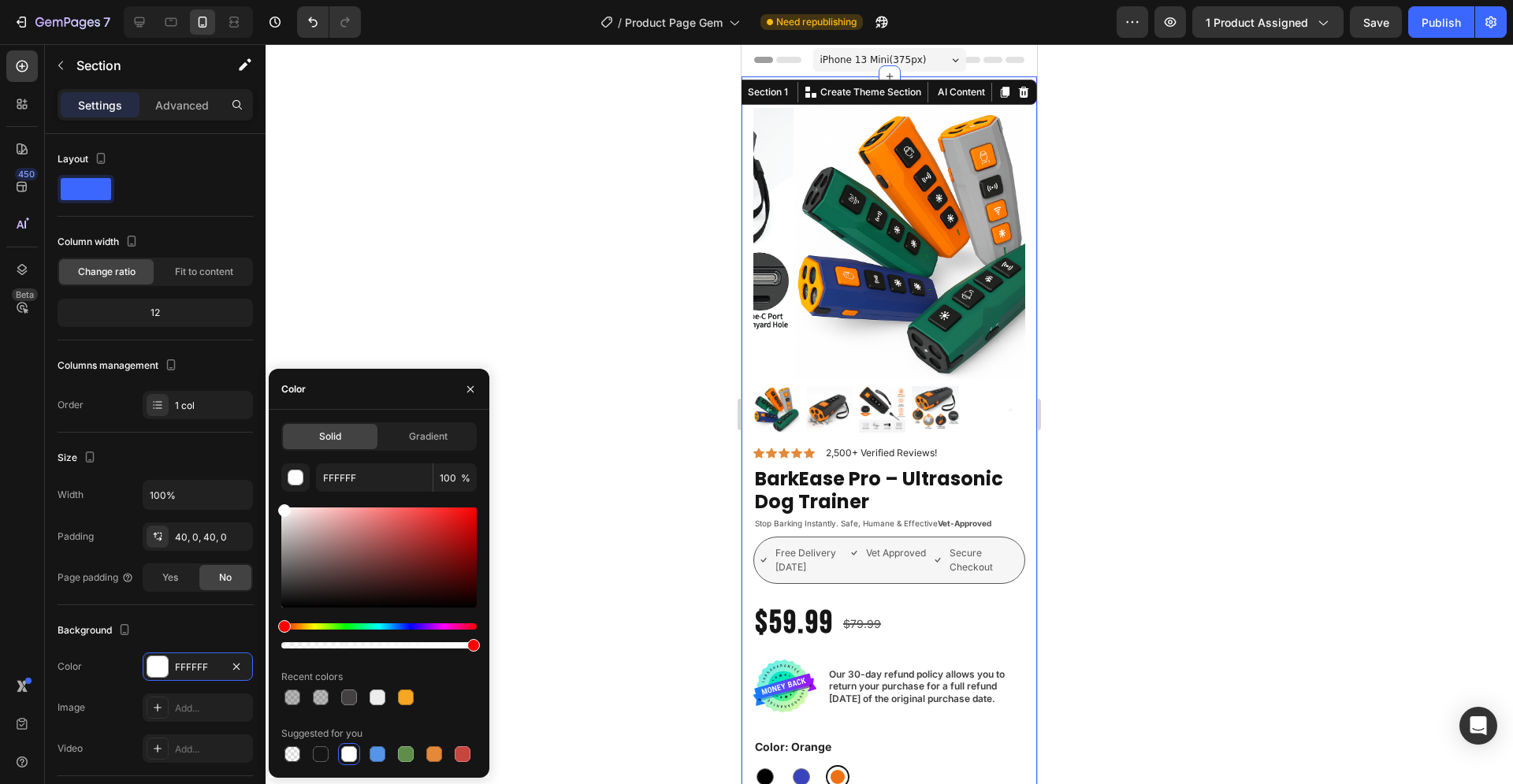
click at [573, 534] on div at bounding box center [889, 413] width 1247 height 739
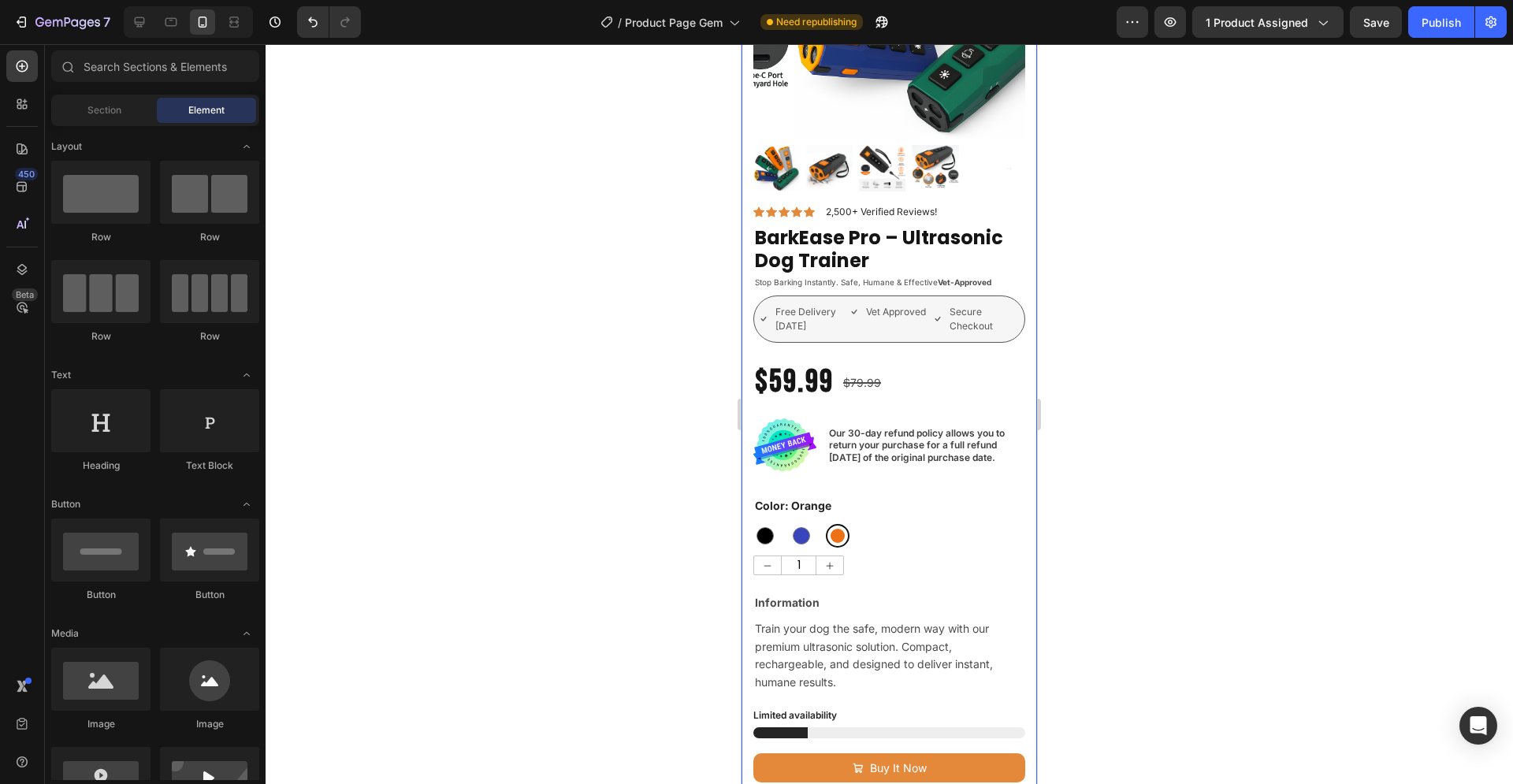
scroll to position [482, 0]
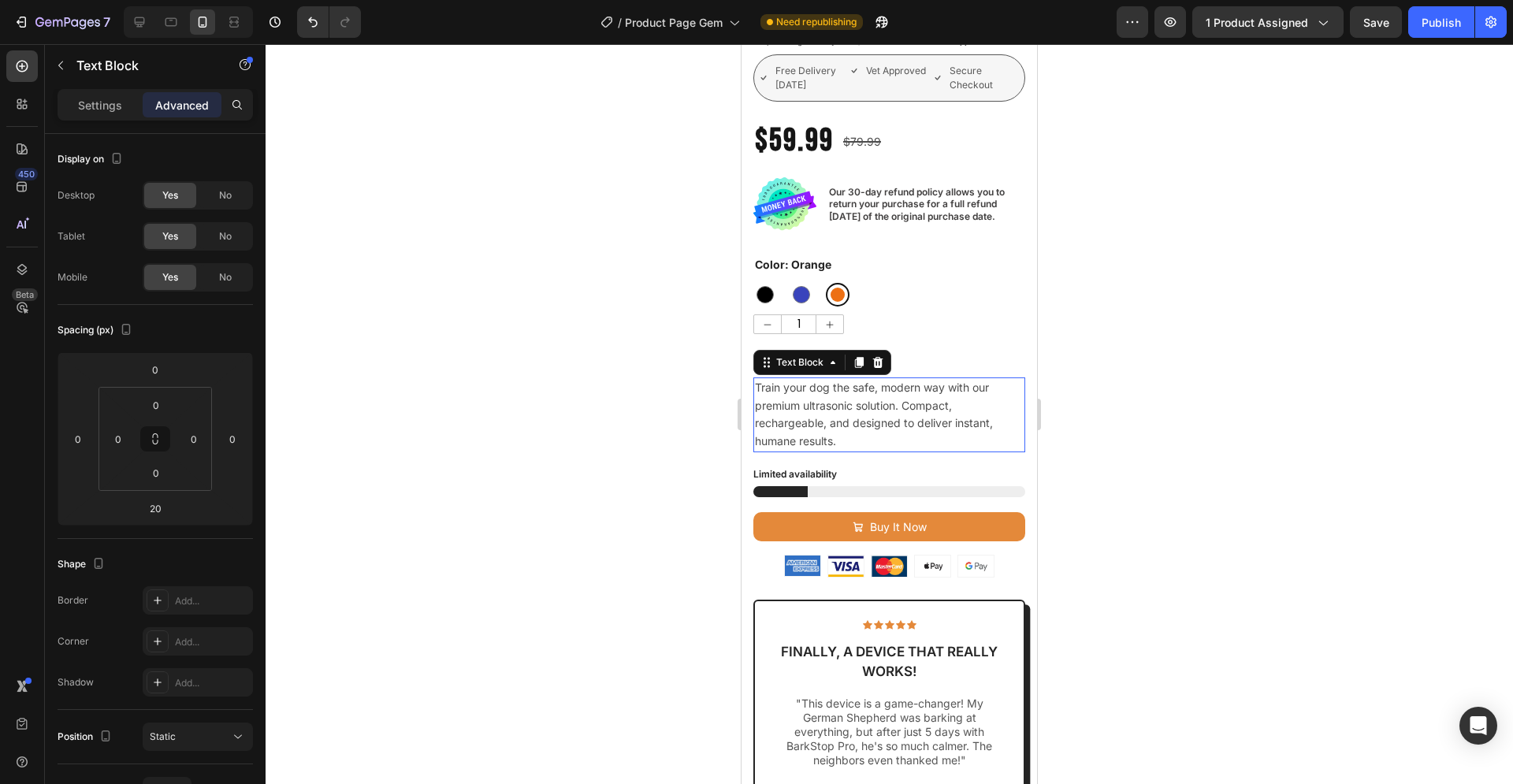
click at [903, 416] on span "Train your dog the safe, modern way with our premium ultrasonic solution. Compa…" at bounding box center [874, 413] width 238 height 67
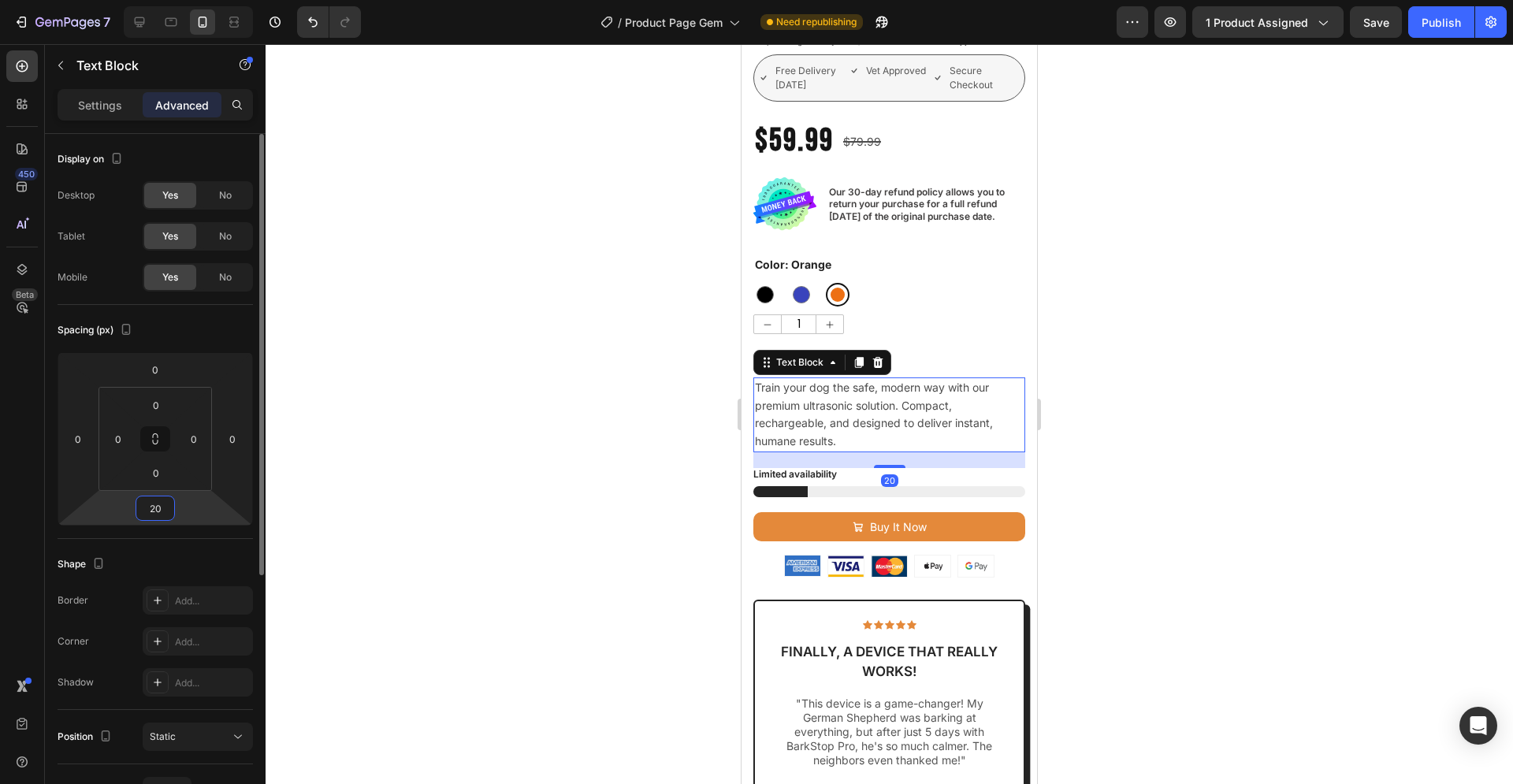
click at [165, 510] on input "20" at bounding box center [154, 508] width 31 height 24
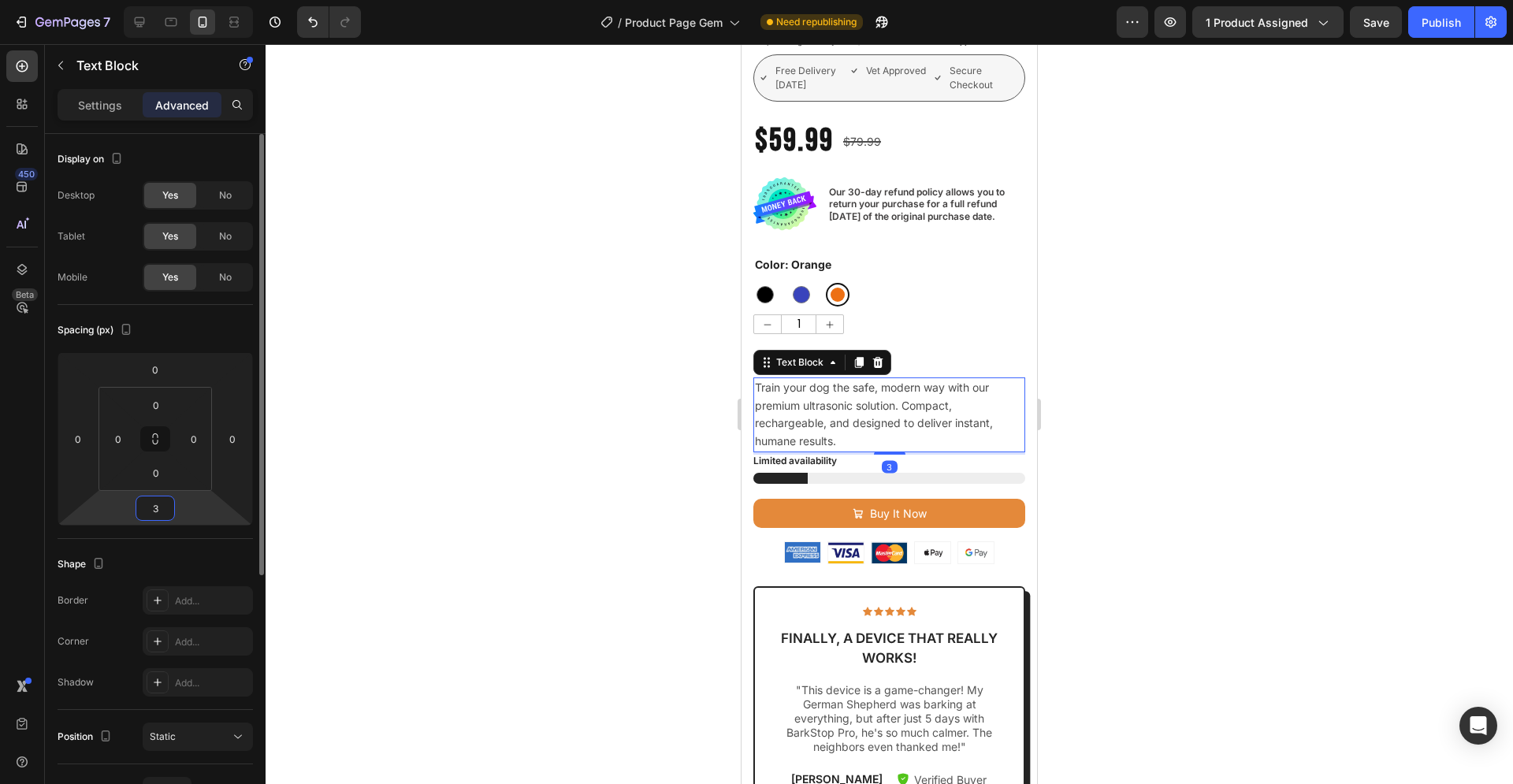
type input "30"
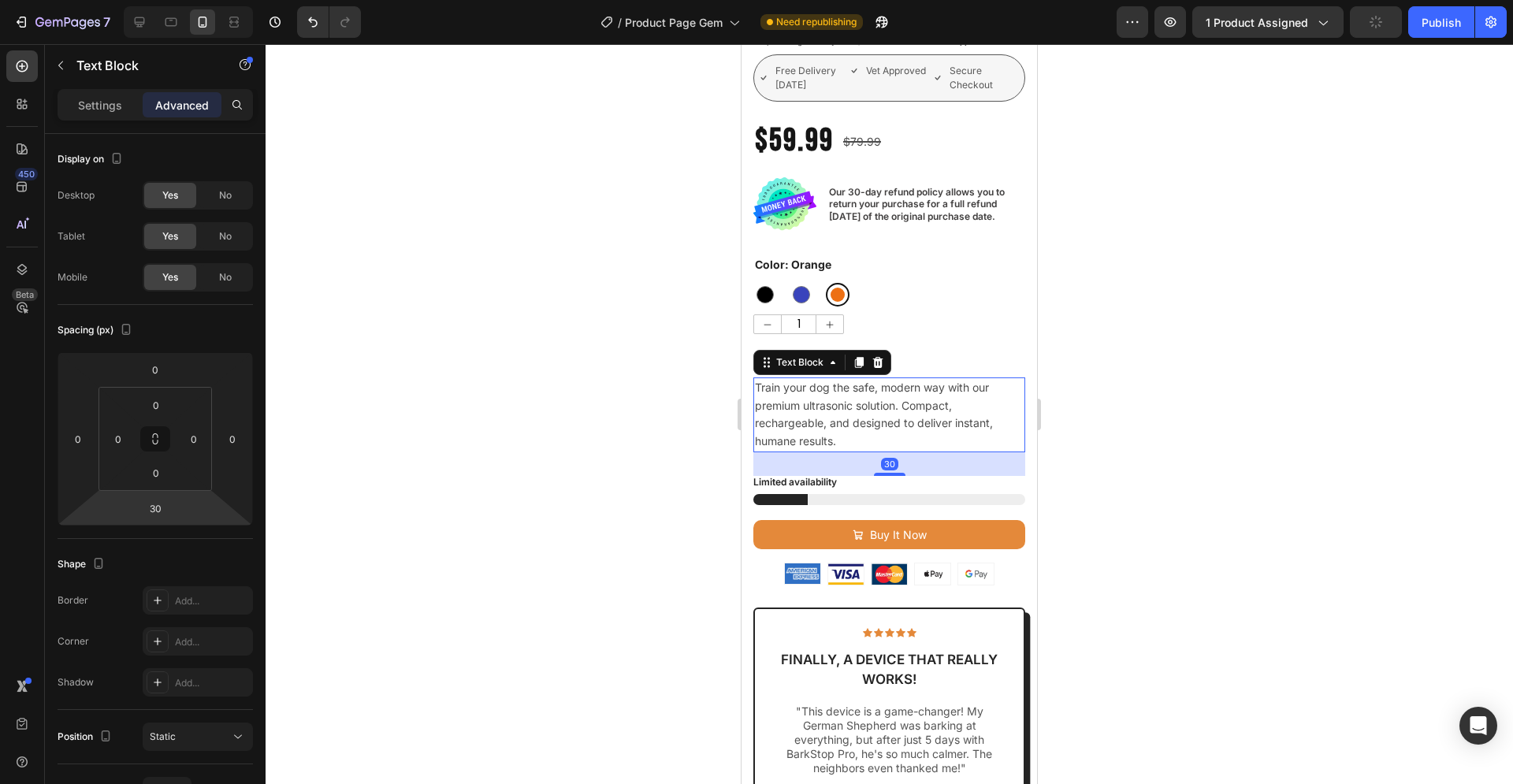
click at [1103, 426] on div at bounding box center [889, 413] width 1247 height 739
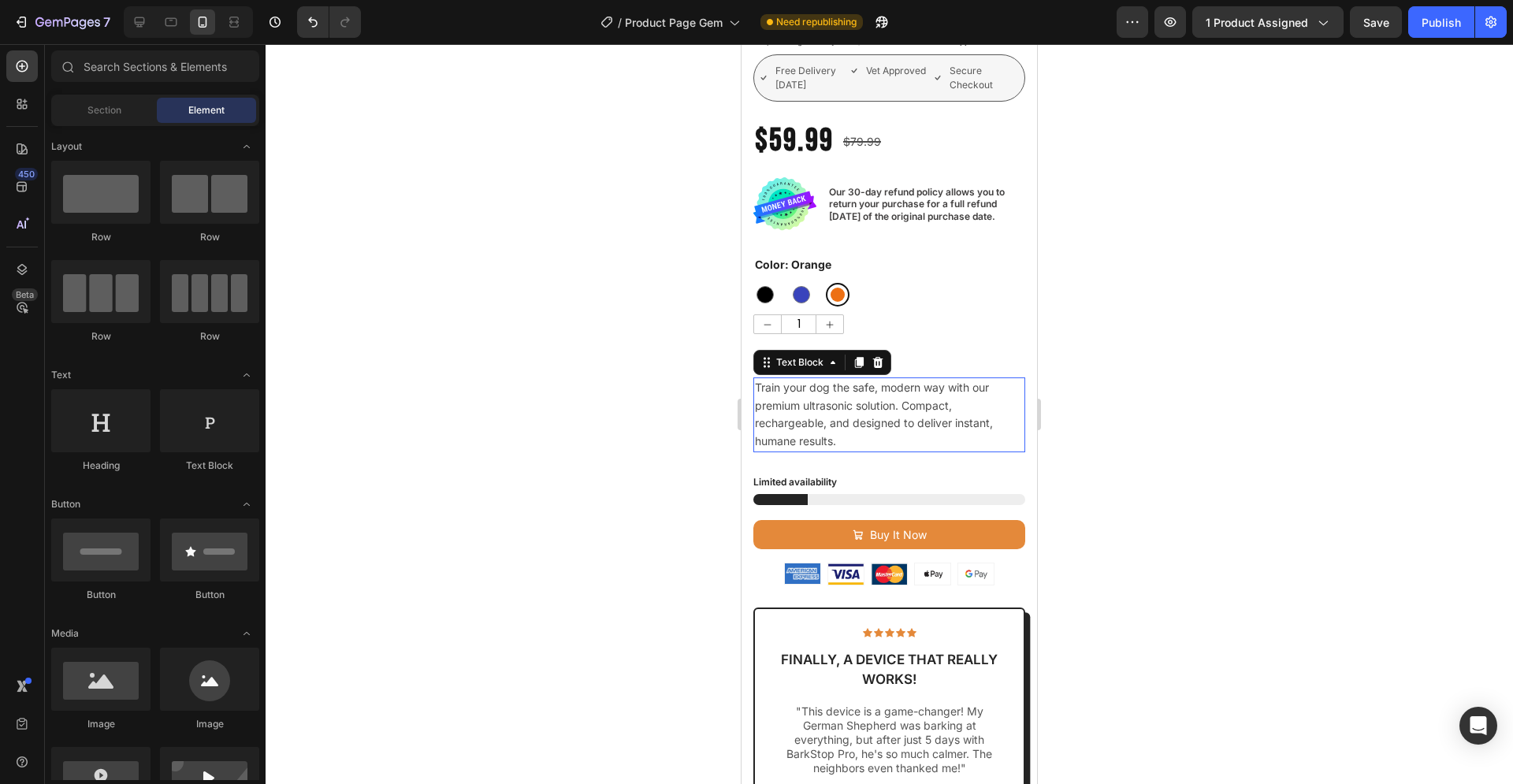
click at [857, 403] on span "Train your dog the safe, modern way with our premium ultrasonic solution. Compa…" at bounding box center [874, 413] width 238 height 67
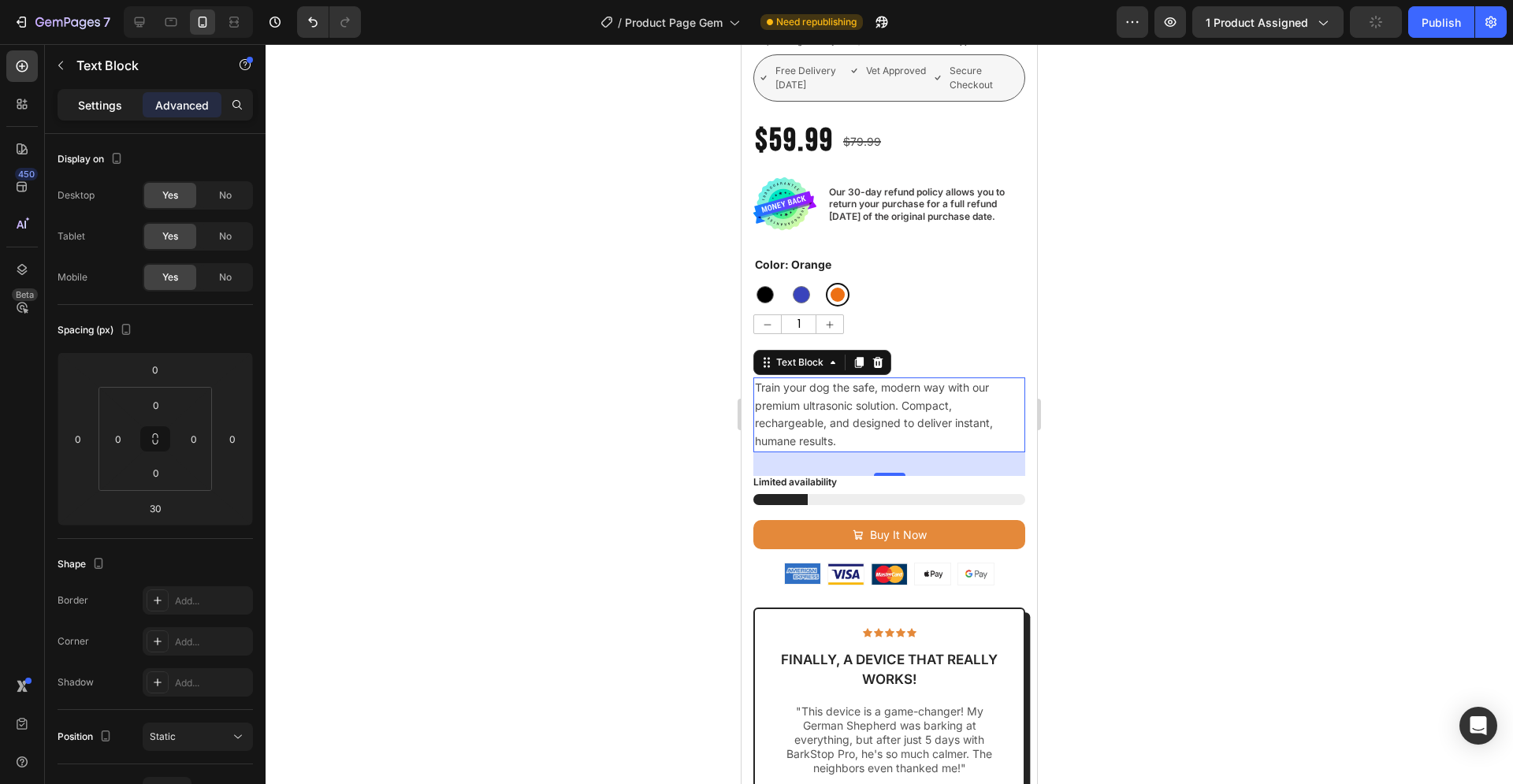
click at [107, 111] on p "Settings" at bounding box center [100, 105] width 44 height 16
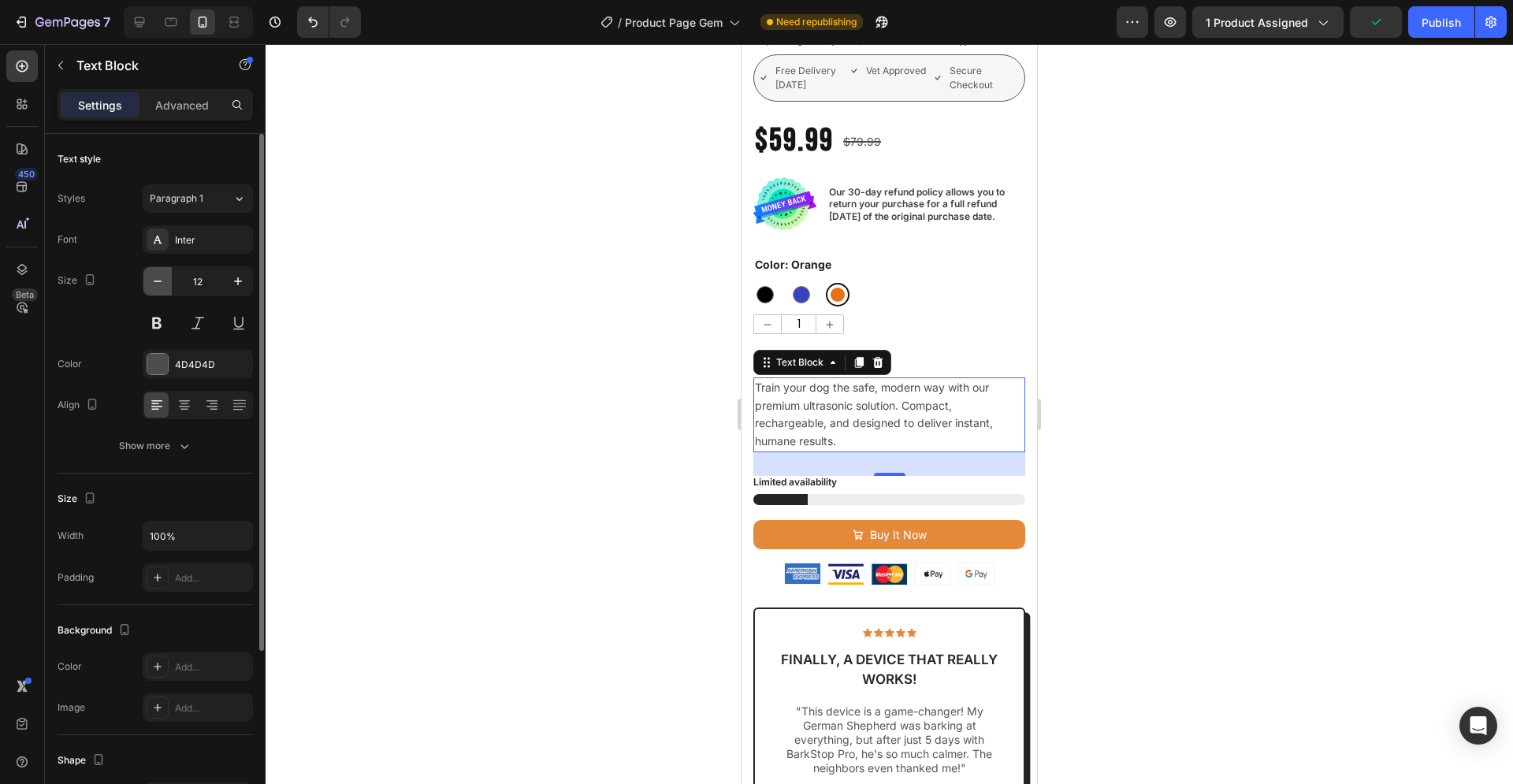
click at [163, 284] on icon "button" at bounding box center [157, 281] width 16 height 16
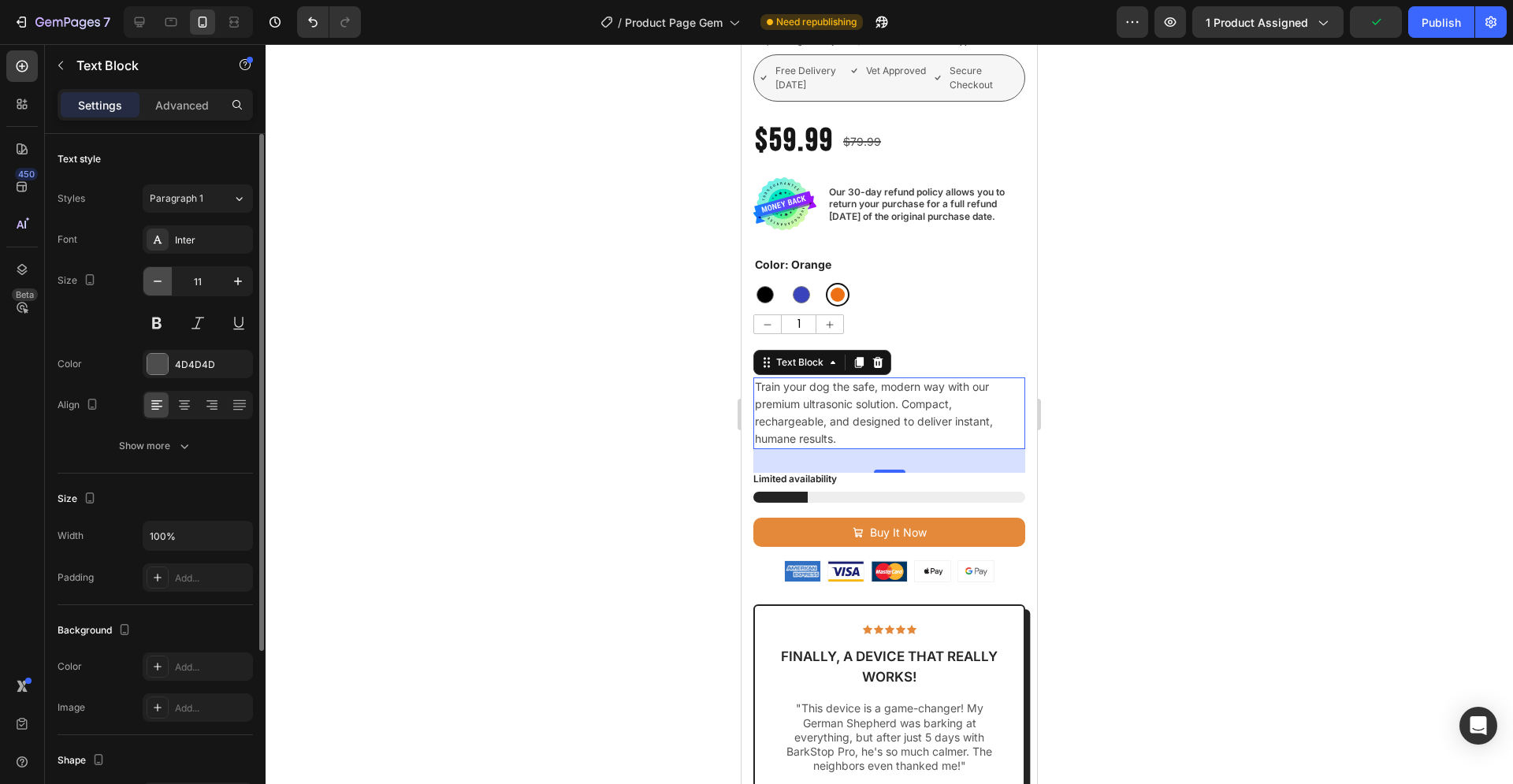
click at [163, 284] on icon "button" at bounding box center [157, 281] width 16 height 16
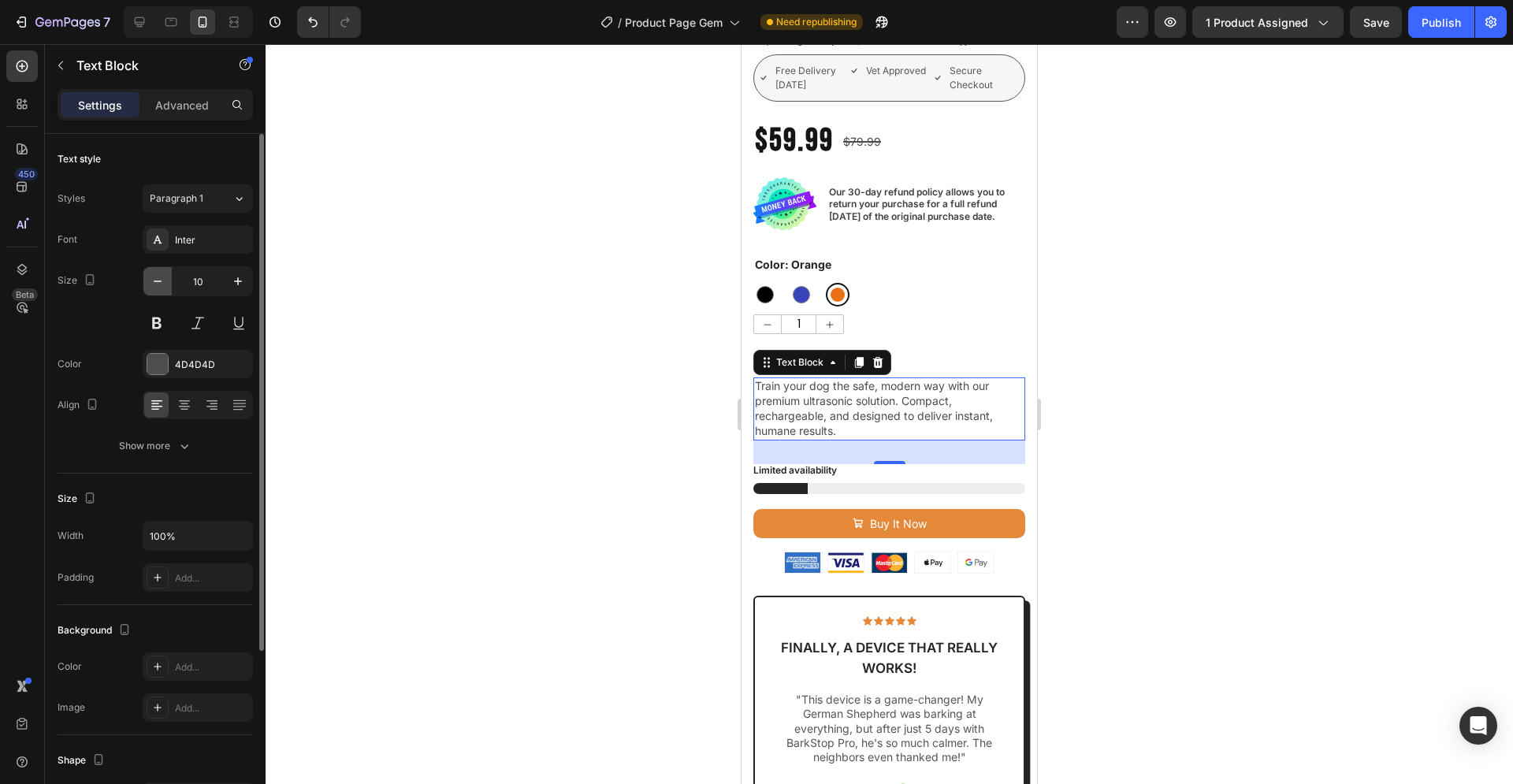
click at [163, 284] on icon "button" at bounding box center [157, 281] width 16 height 16
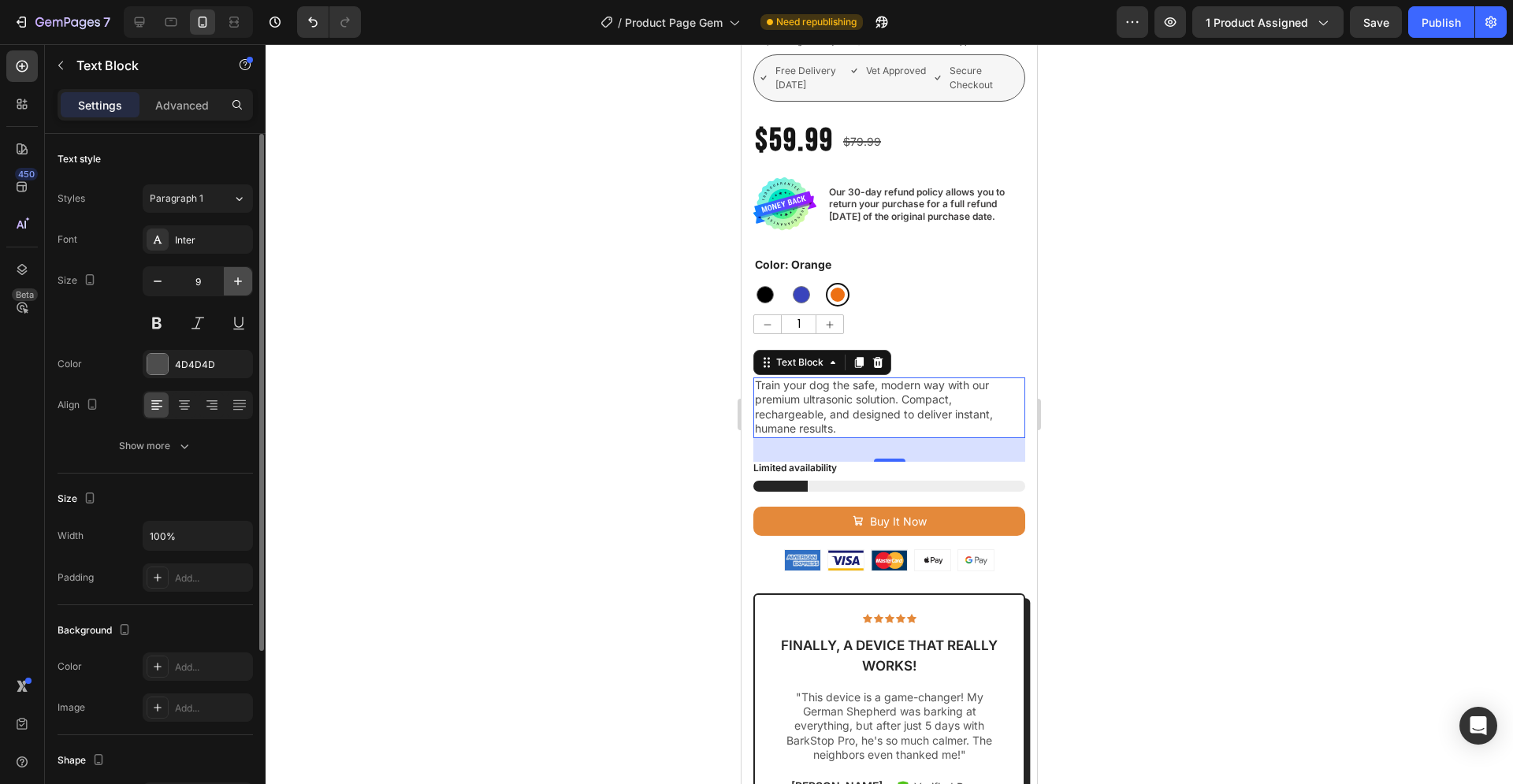
click at [232, 282] on icon "button" at bounding box center [237, 281] width 16 height 16
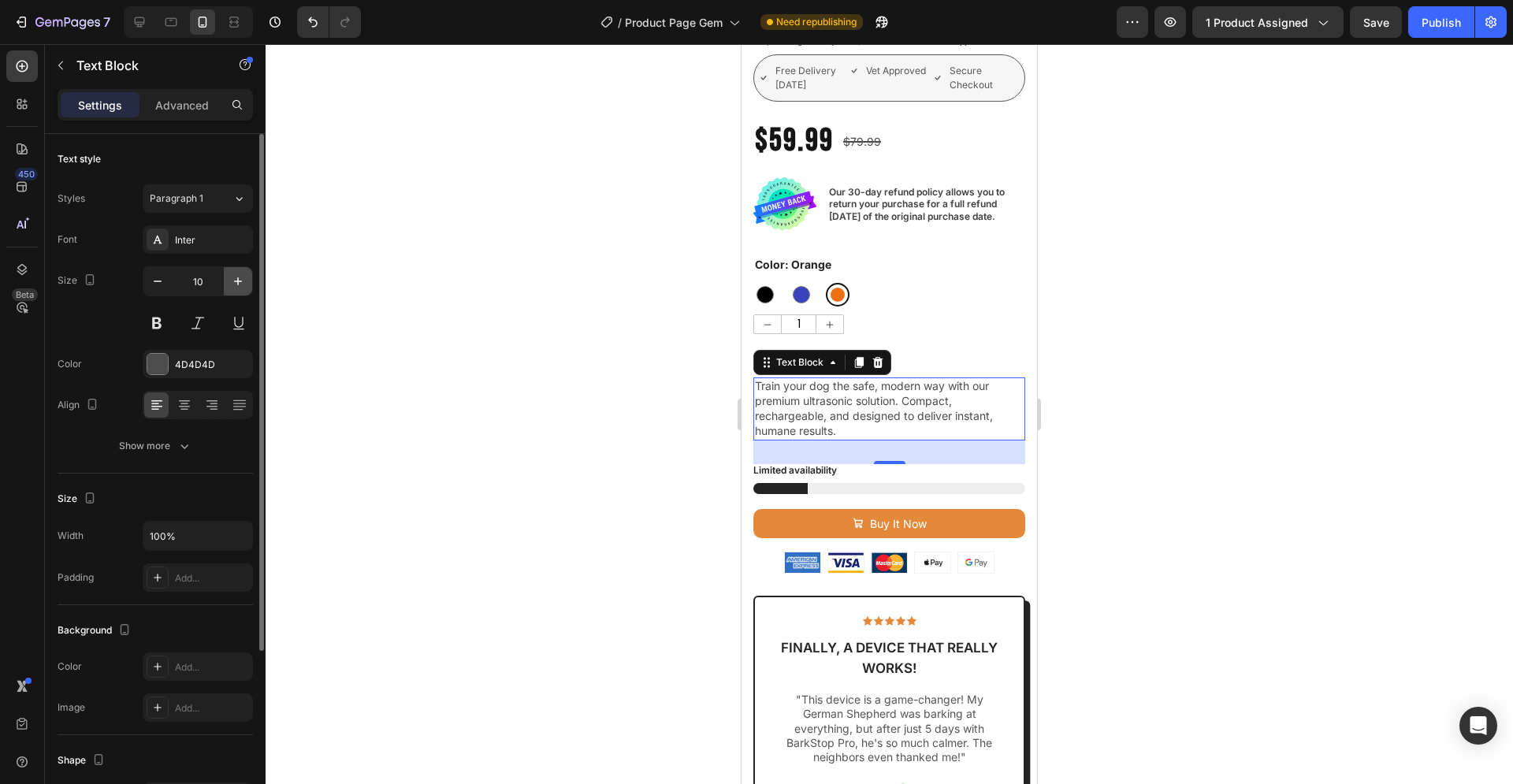
click at [232, 282] on icon "button" at bounding box center [237, 281] width 16 height 16
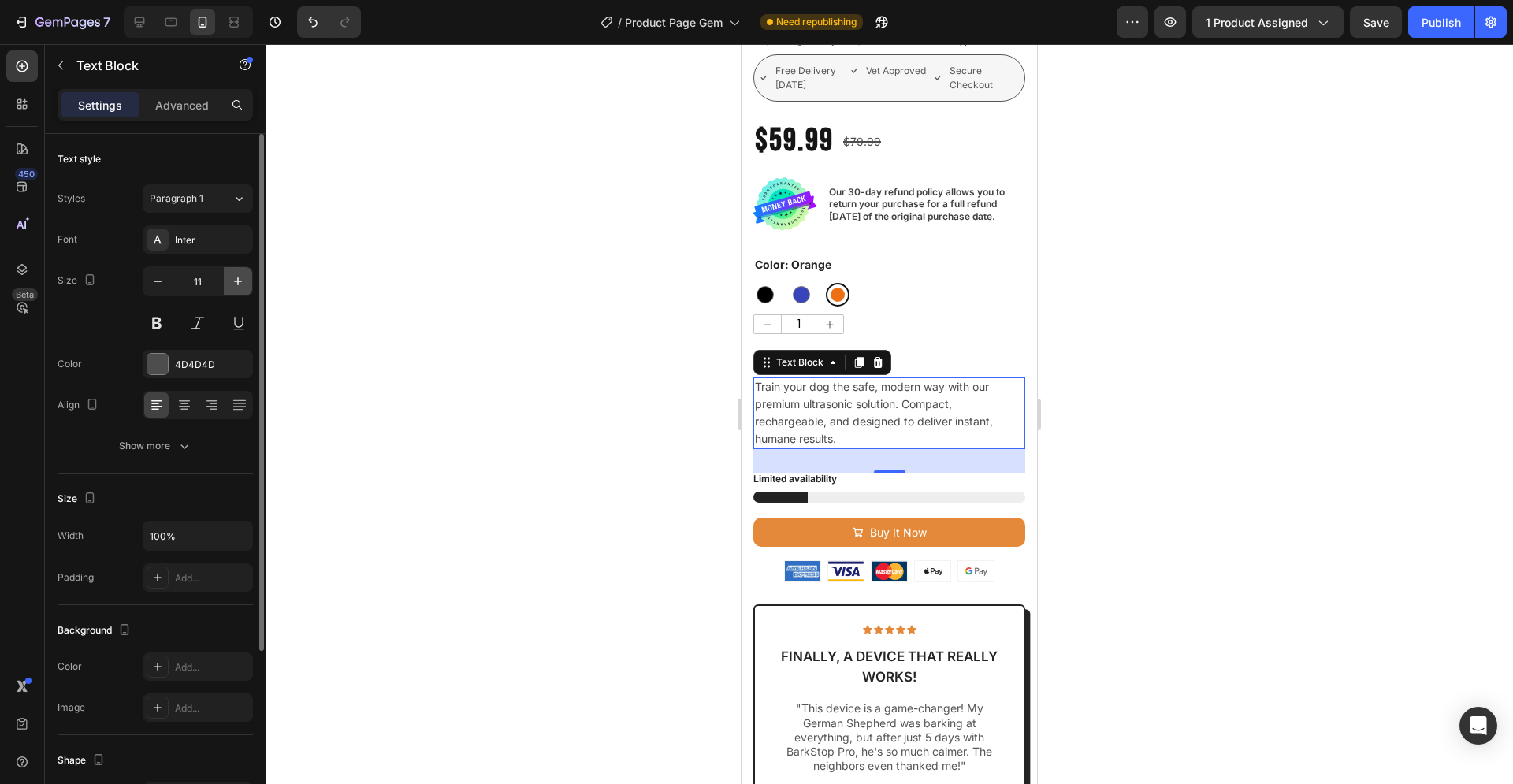
click at [232, 282] on icon "button" at bounding box center [237, 281] width 16 height 16
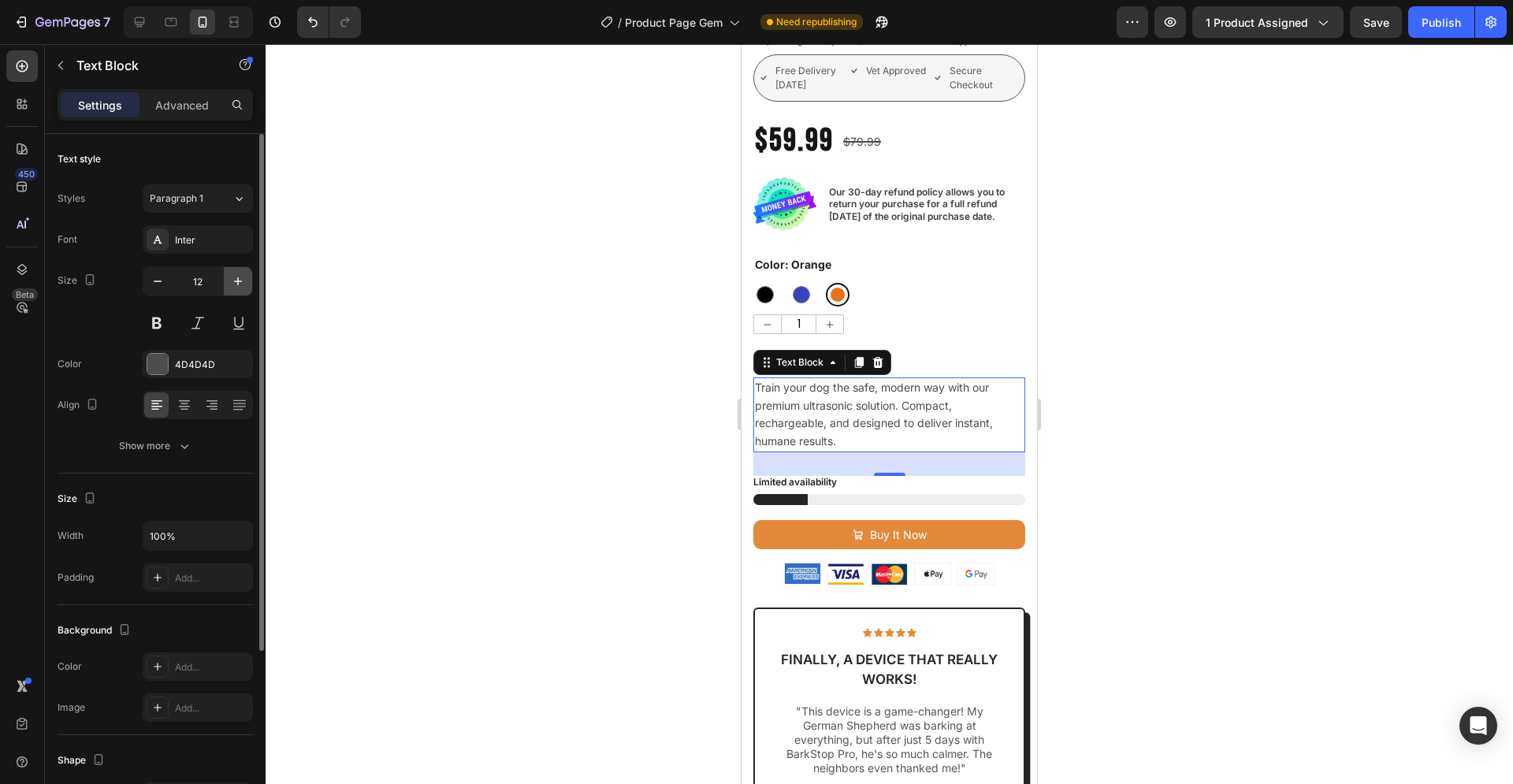
type input "13"
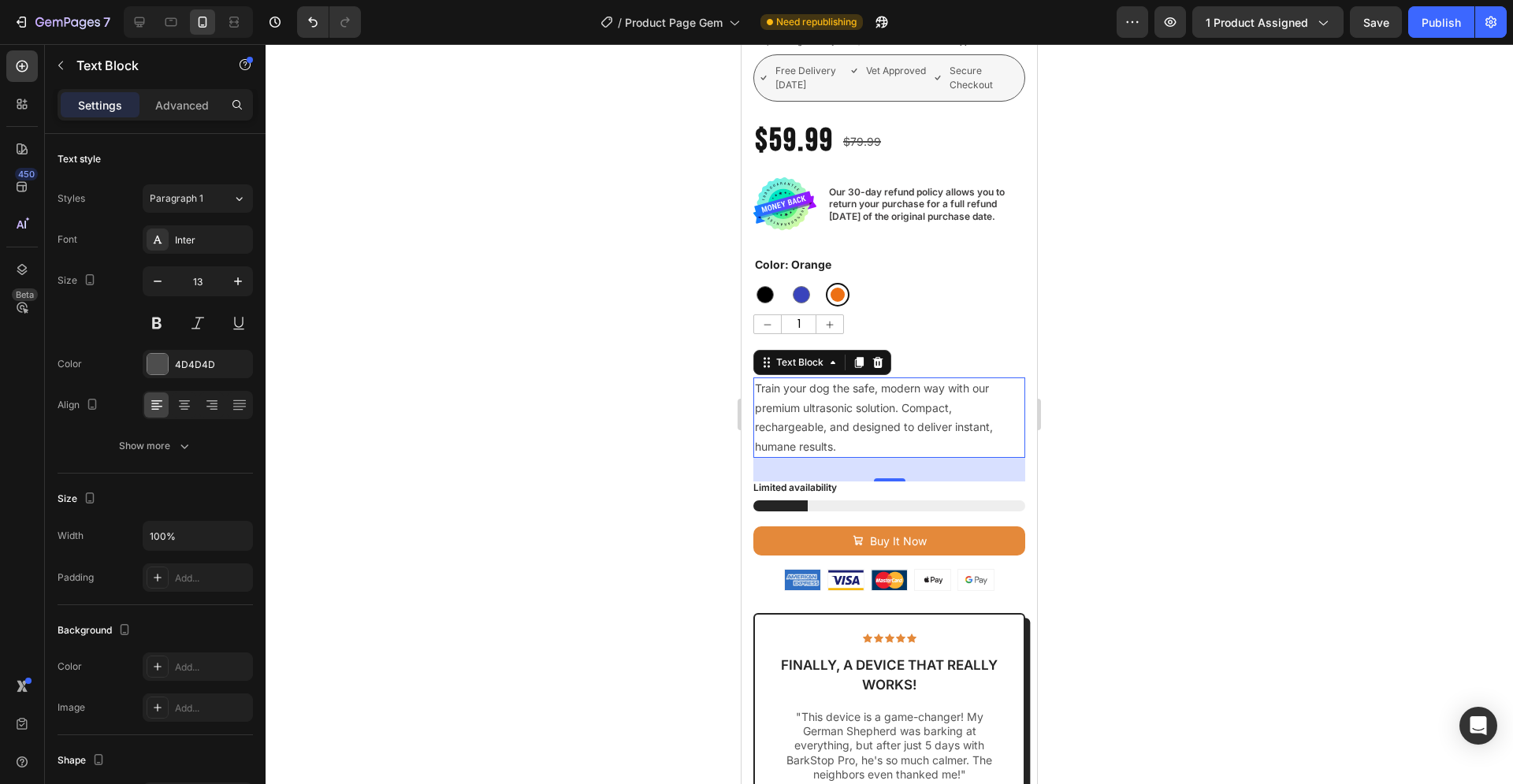
click at [1121, 371] on div at bounding box center [889, 413] width 1247 height 739
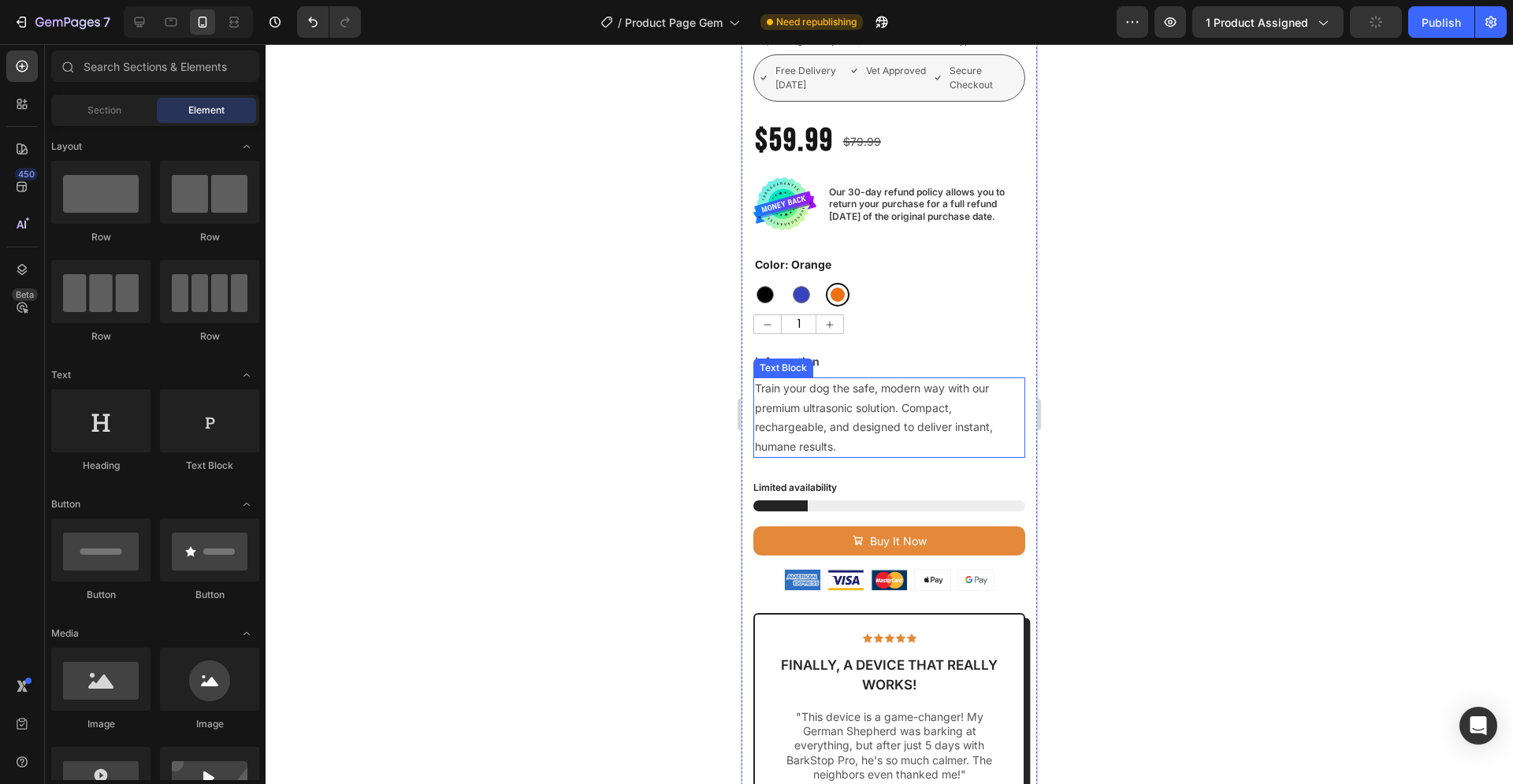
click at [839, 381] on span "Train your dog the safe, modern way with our premium ultrasonic solution. Compa…" at bounding box center [874, 416] width 238 height 70
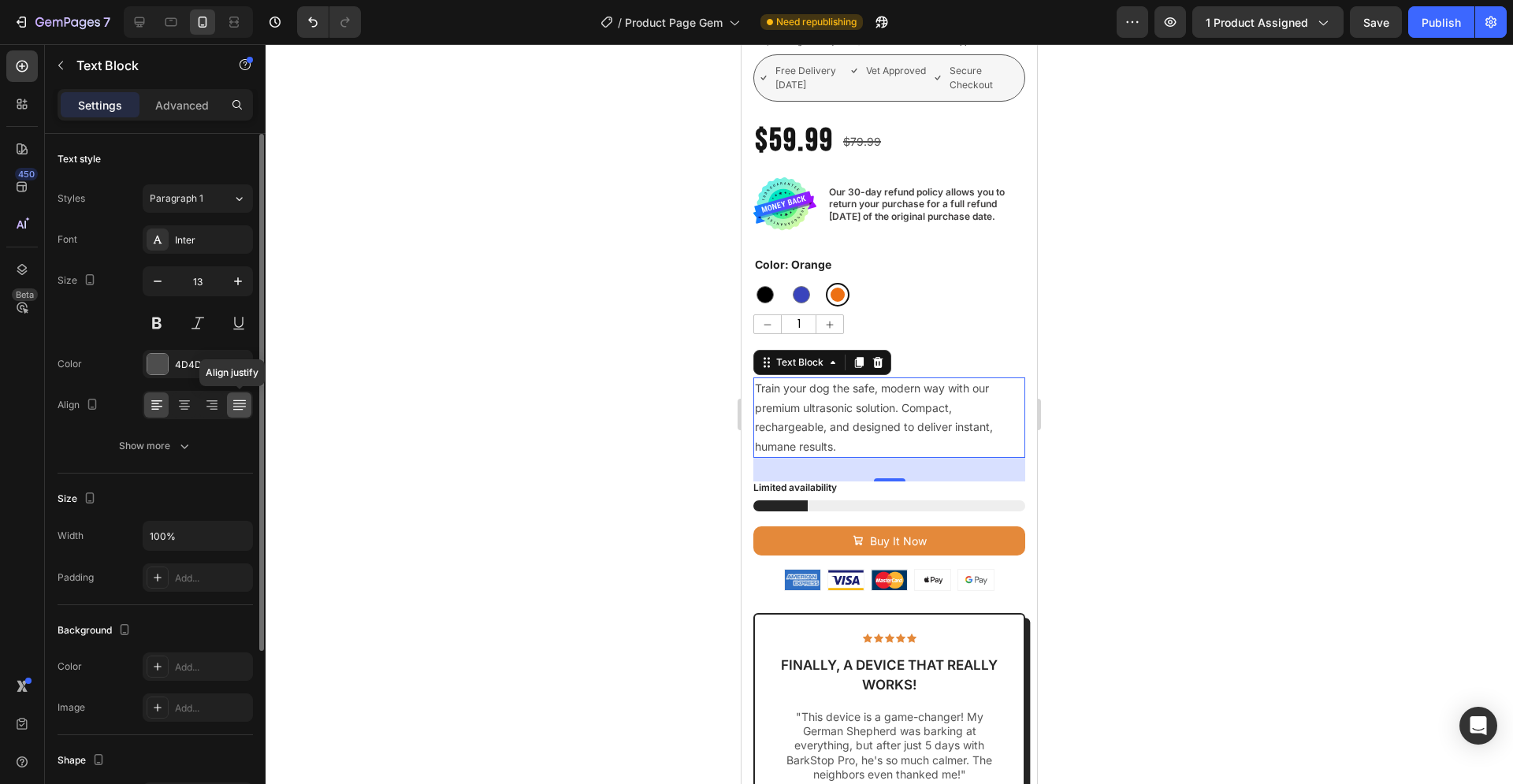
click at [241, 405] on icon at bounding box center [239, 405] width 16 height 16
click at [1256, 370] on div at bounding box center [889, 413] width 1247 height 739
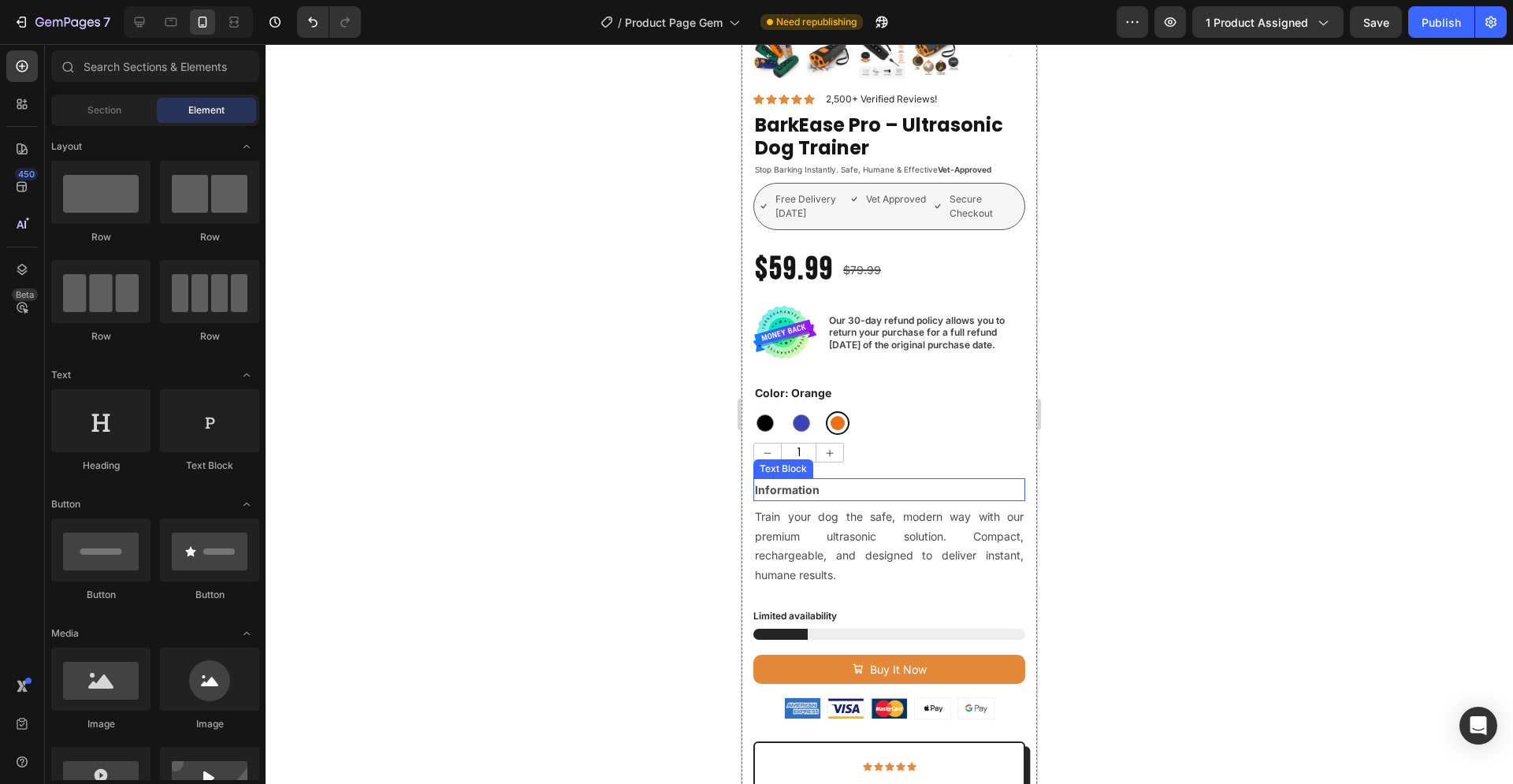
scroll to position [402, 0]
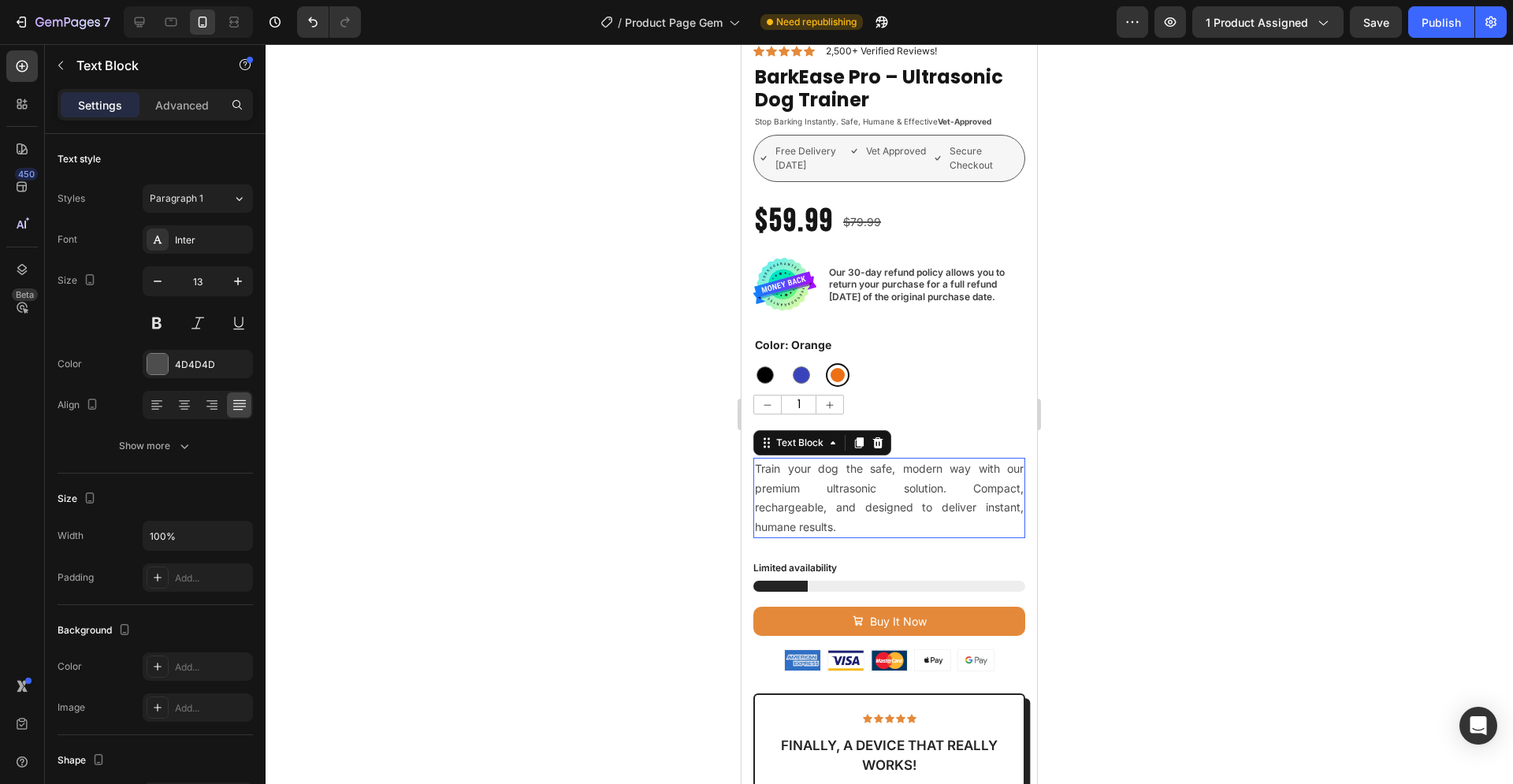
click at [847, 483] on p "Train your dog the safe, modern way with our premium ultrasonic solution. Compa…" at bounding box center [889, 497] width 269 height 77
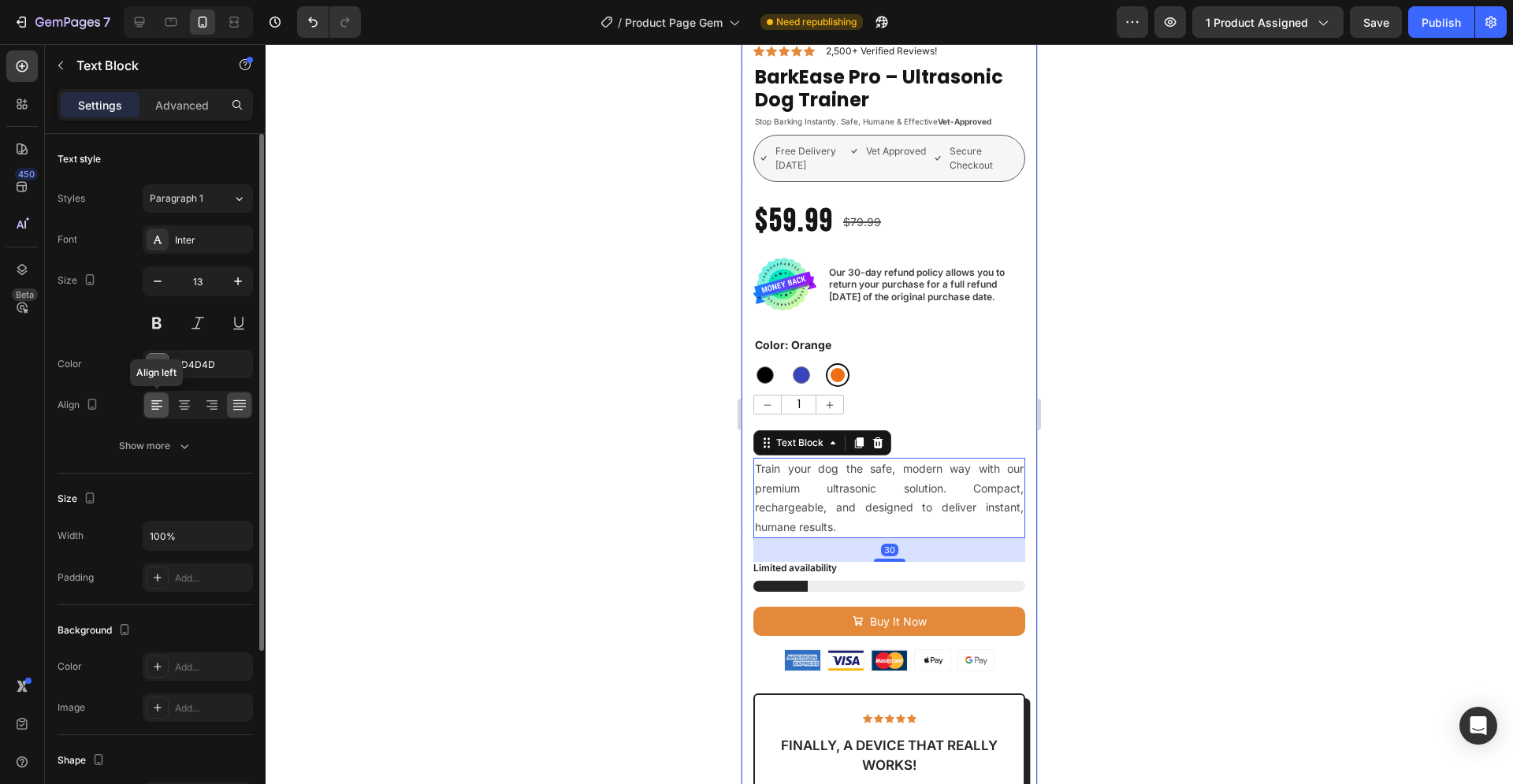
click at [157, 405] on icon at bounding box center [156, 405] width 16 height 16
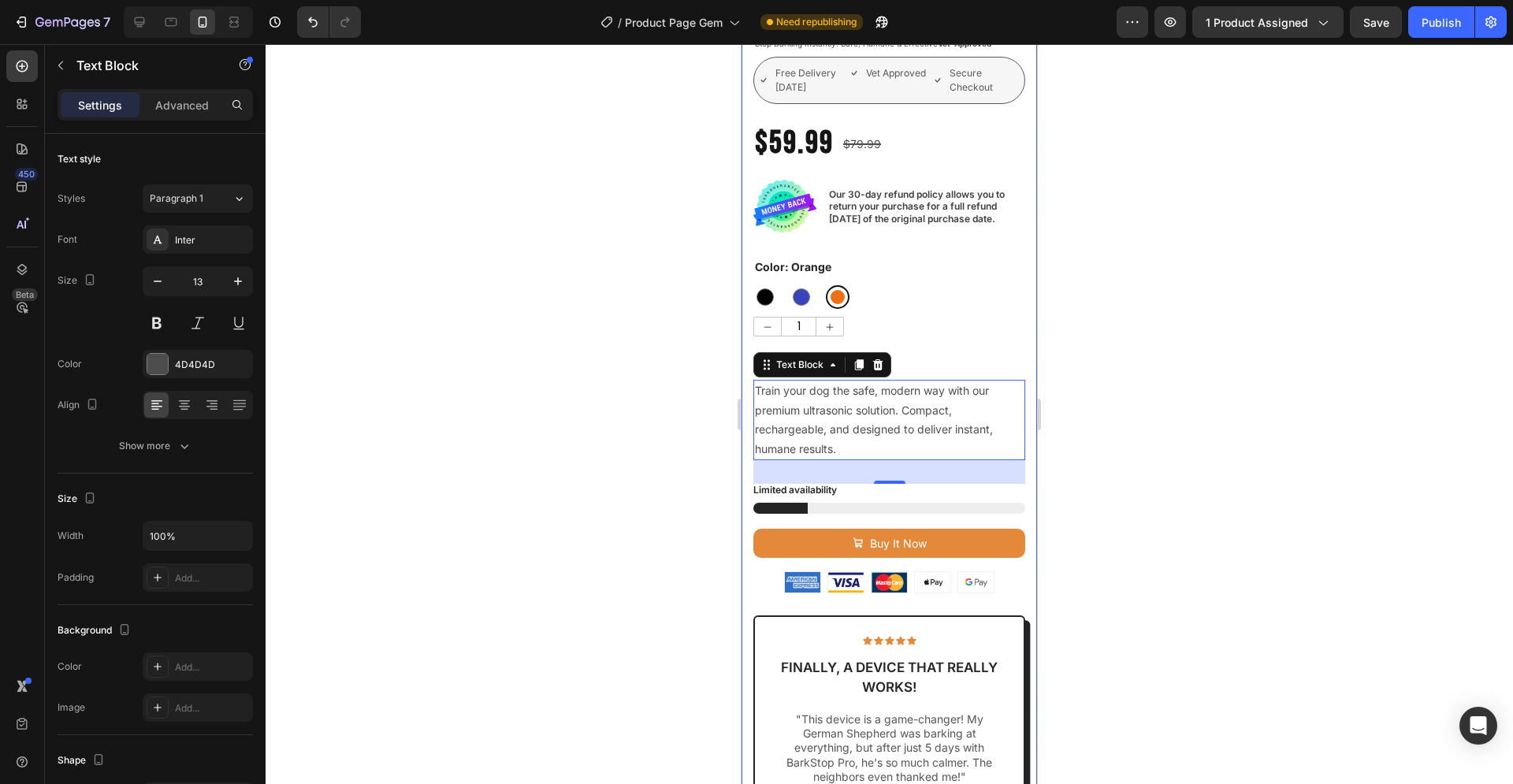
scroll to position [482, 0]
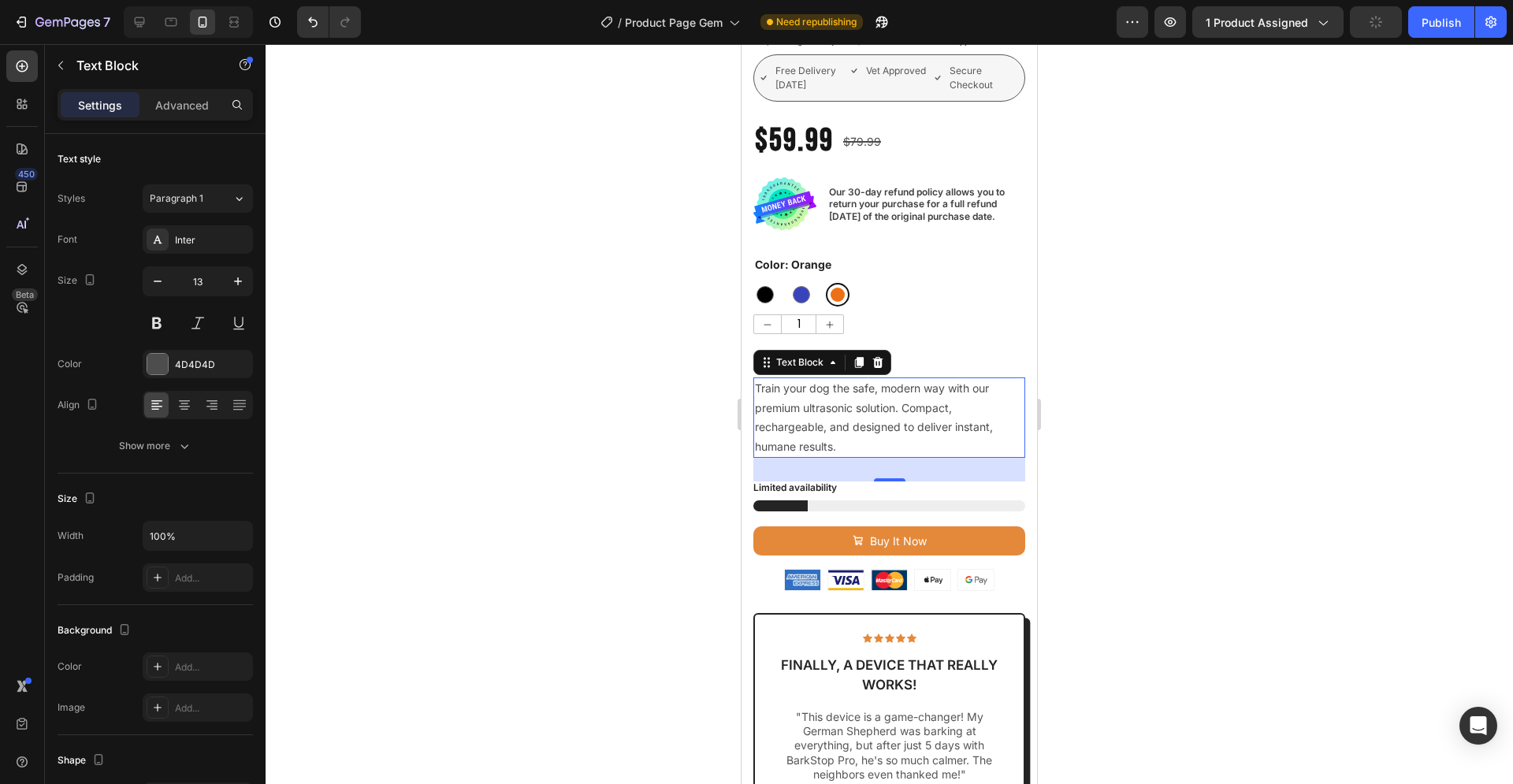
click at [1176, 341] on div at bounding box center [889, 413] width 1247 height 739
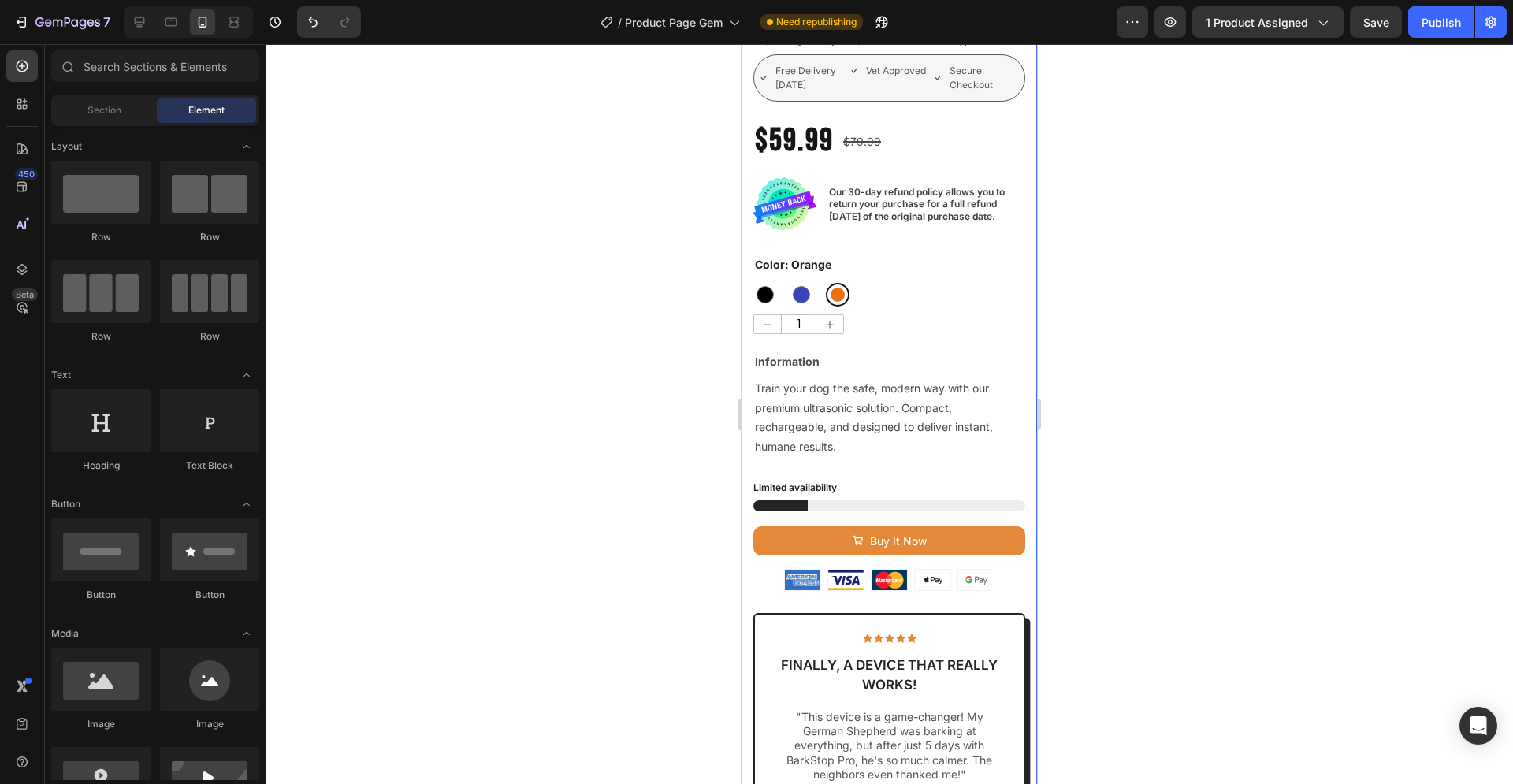
click at [923, 546] on div "Icon Icon Icon Icon Icon Icon List 2,500+ Verified Reviews! Text Block Row Bark…" at bounding box center [889, 523] width 272 height 1121
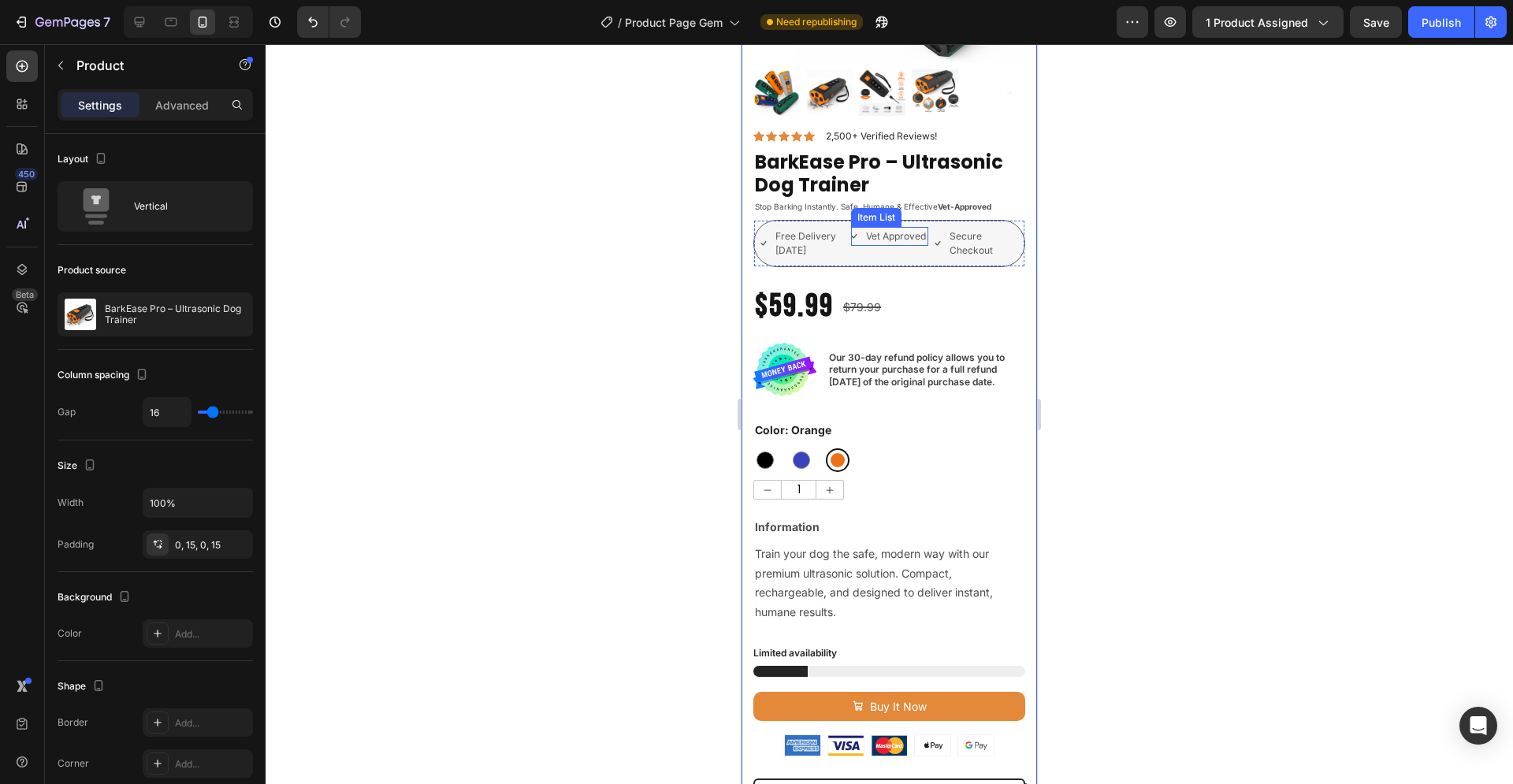
scroll to position [241, 0]
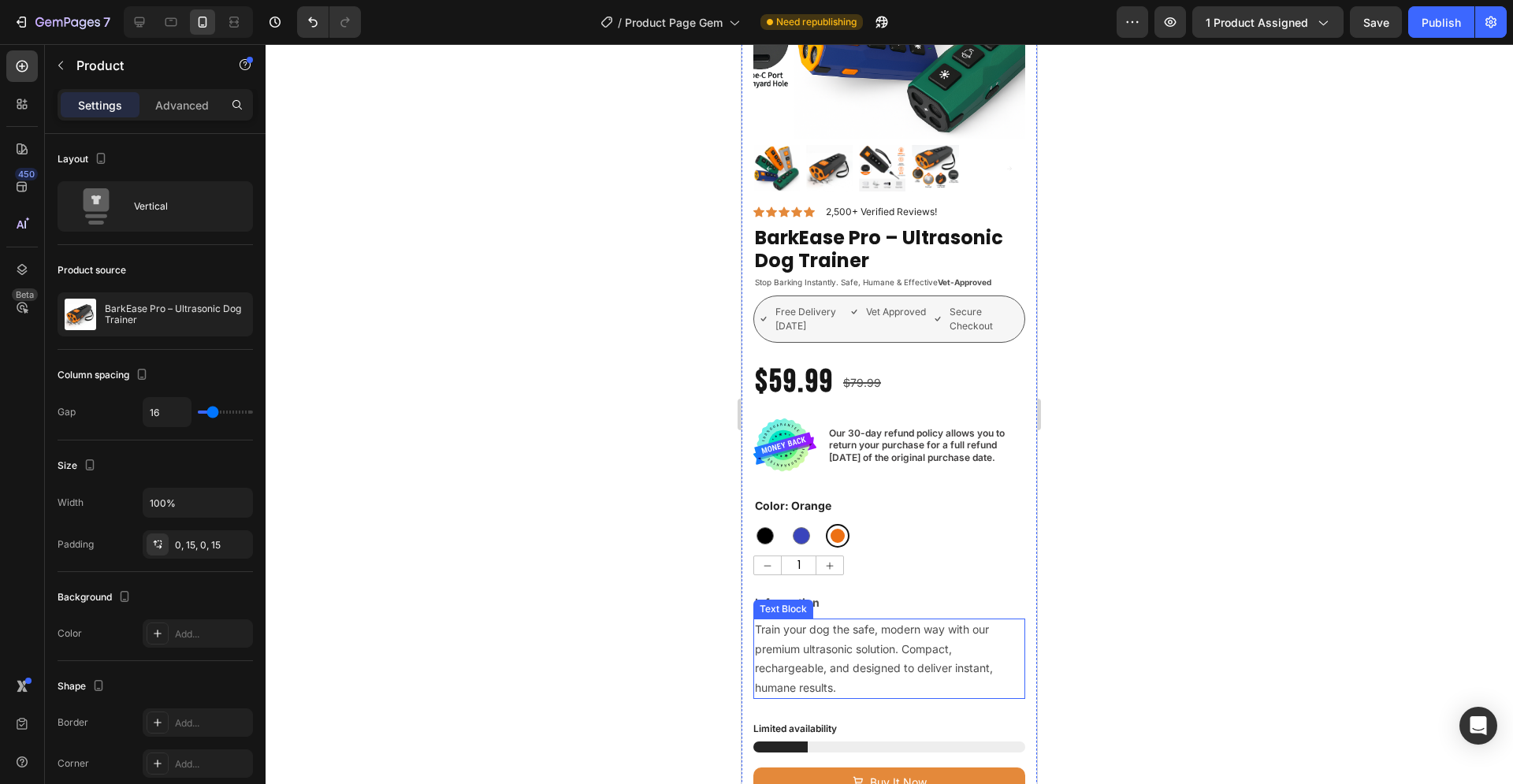
click at [839, 633] on span "Train your dog the safe, modern way with our premium ultrasonic solution. Compa…" at bounding box center [874, 657] width 238 height 70
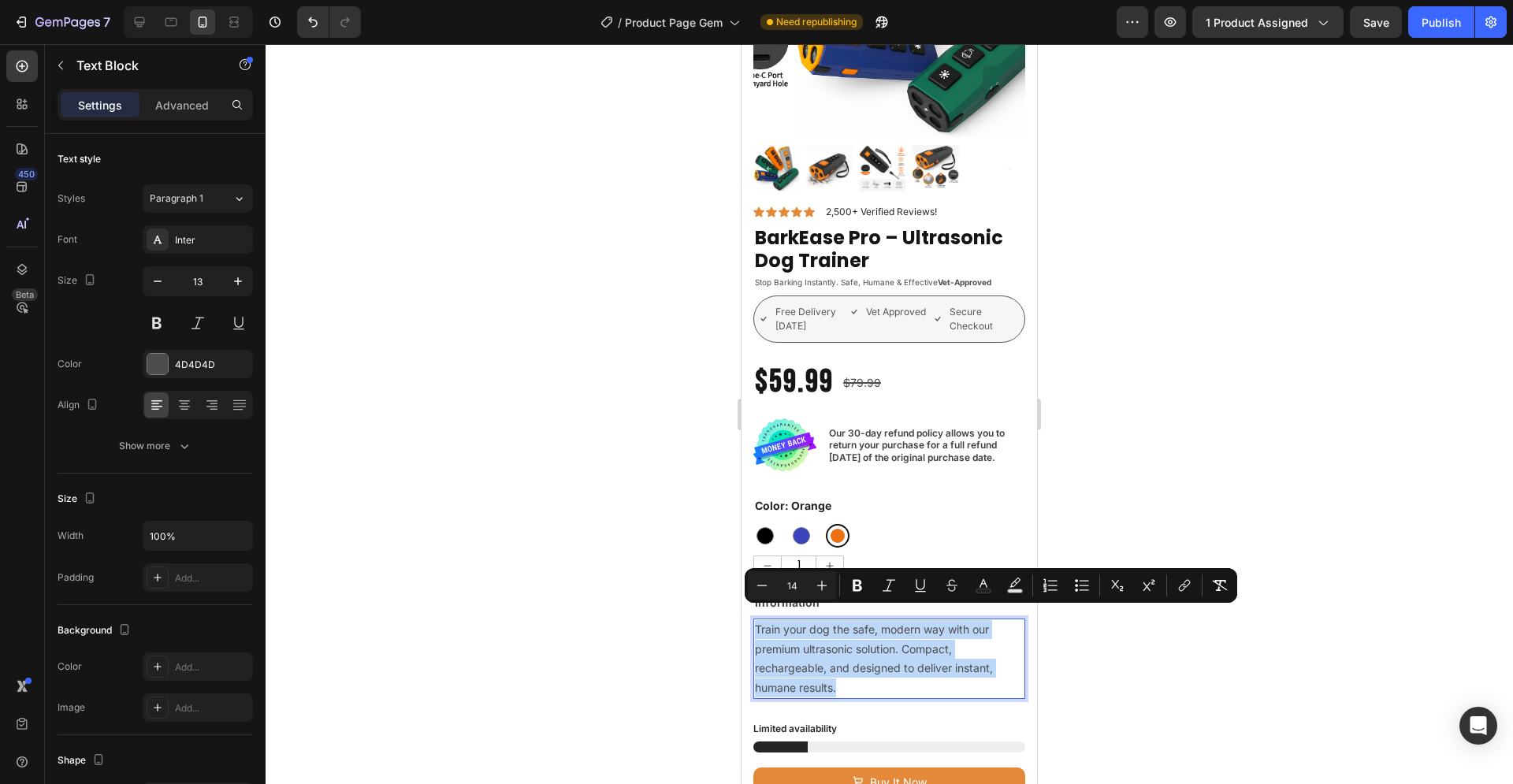
drag, startPoint x: 841, startPoint y: 673, endPoint x: 757, endPoint y: 614, distance: 102.6
click at [757, 620] on p "Train your dog the safe, modern way with our premium ultrasonic solution. Compa…" at bounding box center [889, 658] width 269 height 77
type input "13"
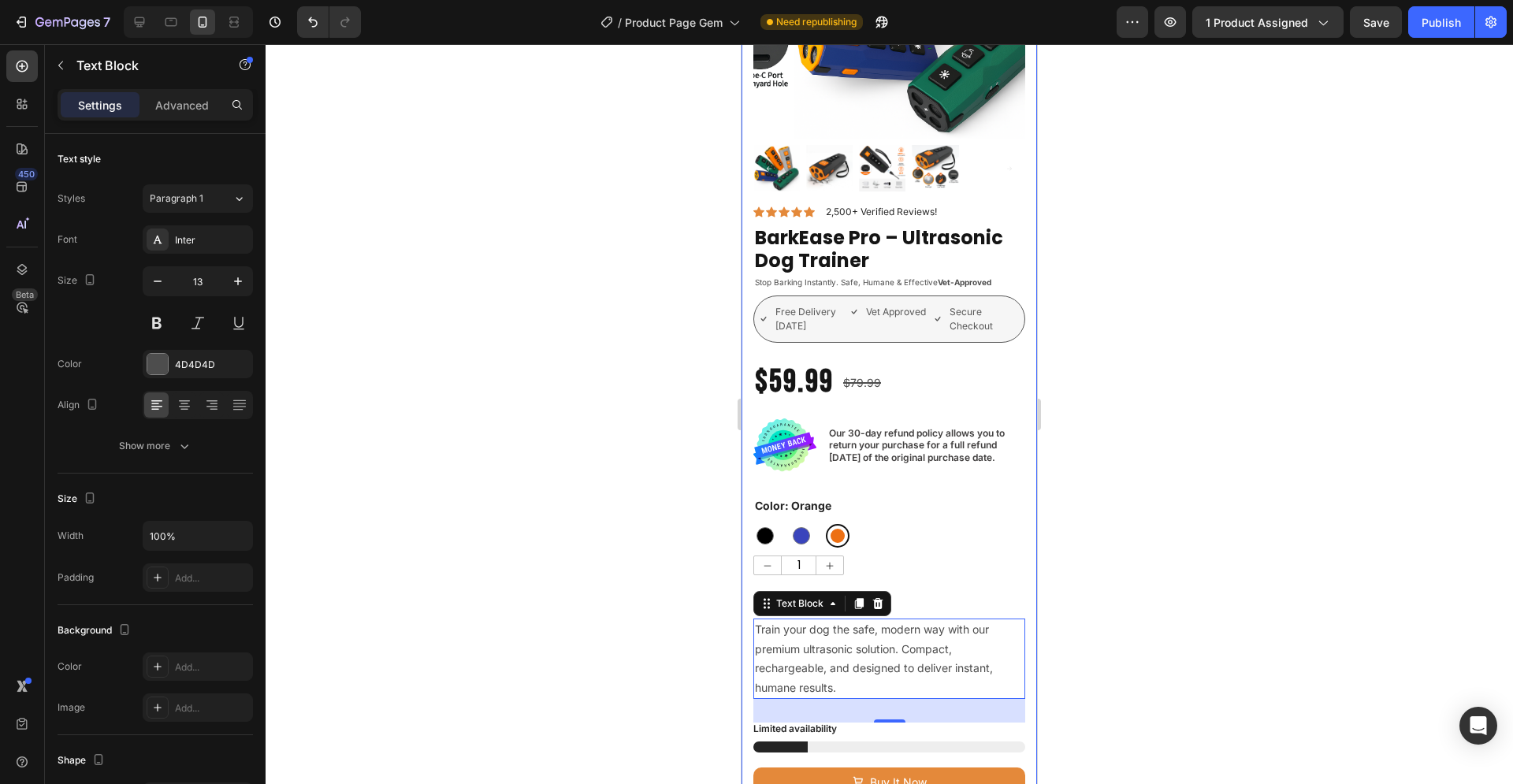
click at [1124, 468] on div at bounding box center [889, 413] width 1247 height 739
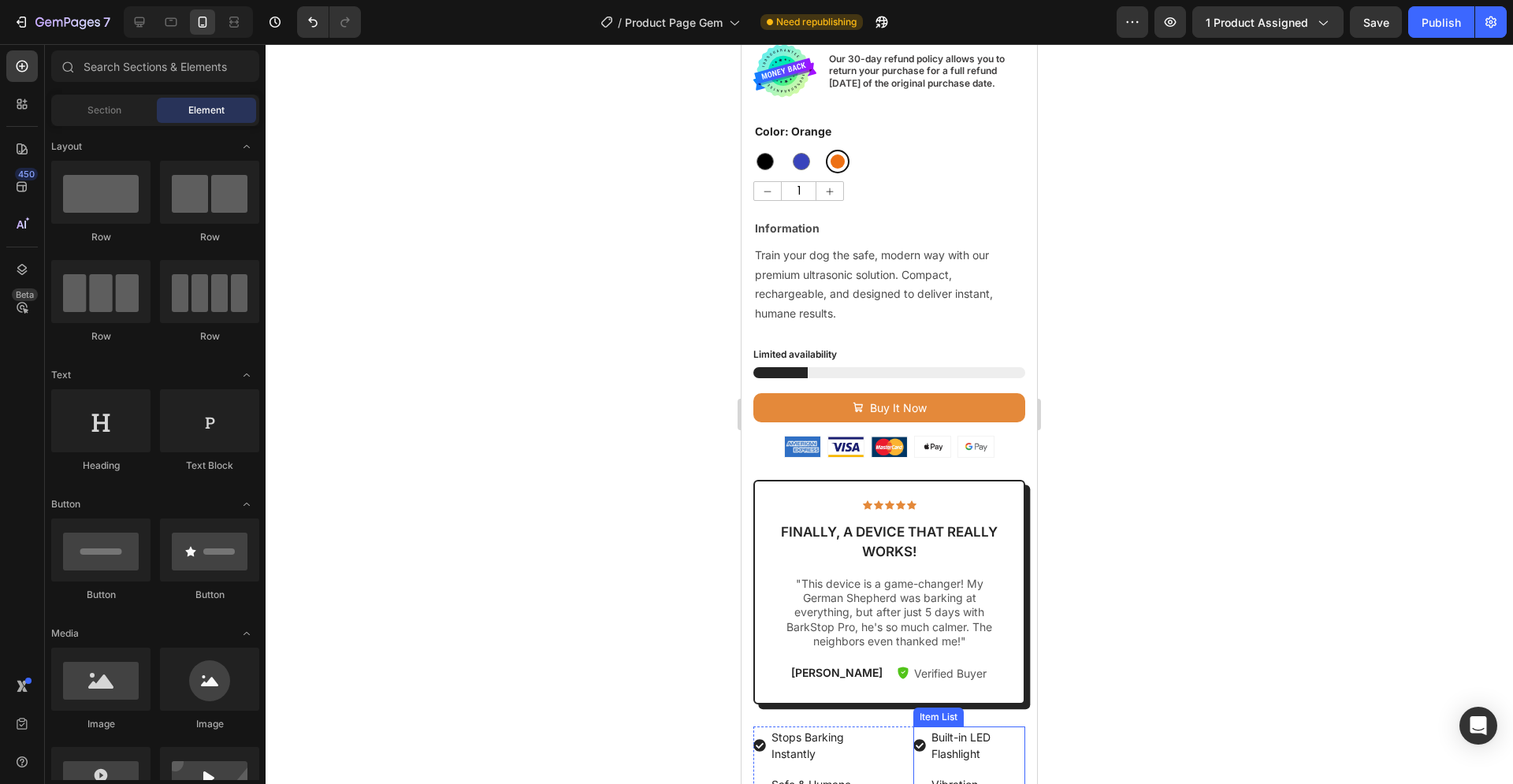
scroll to position [562, 0]
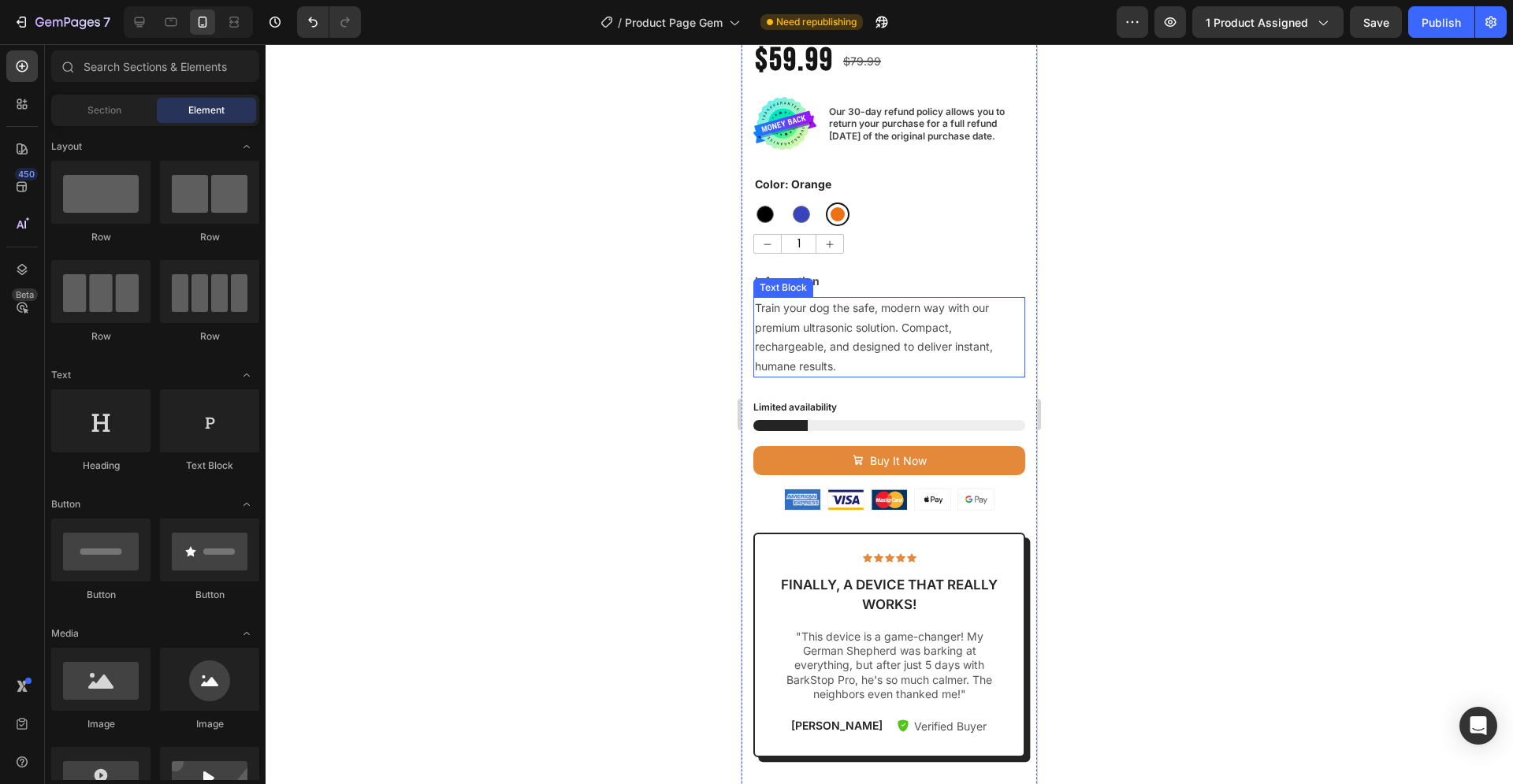
click at [885, 313] on span "Train your dog the safe, modern way with our premium ultrasonic solution. Compa…" at bounding box center [874, 336] width 238 height 70
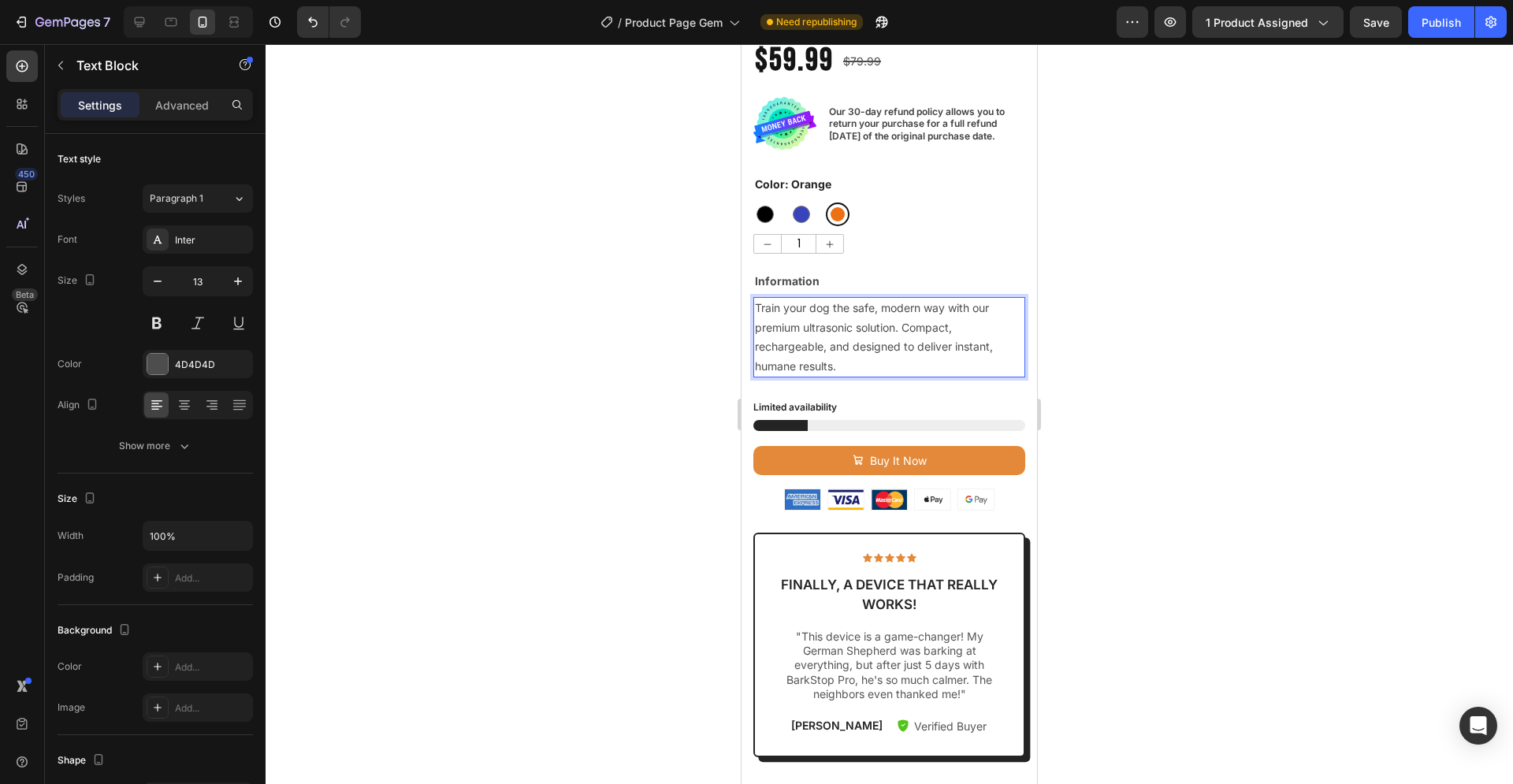
click at [844, 352] on p "Train your dog the safe, modern way with our premium ultrasonic solution. Compa…" at bounding box center [889, 336] width 269 height 77
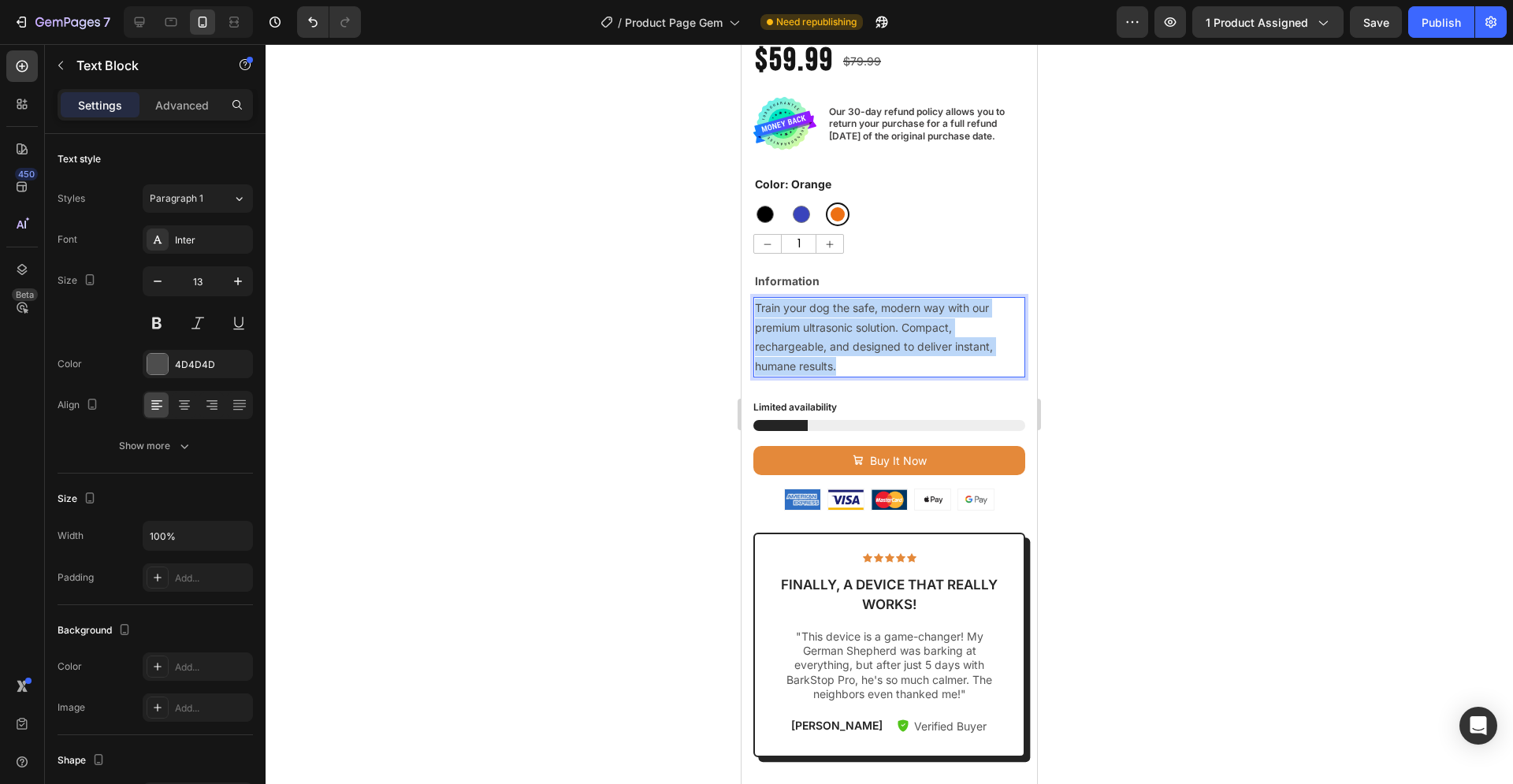
drag, startPoint x: 840, startPoint y: 350, endPoint x: 756, endPoint y: 291, distance: 102.6
click at [756, 298] on p "Train your dog the safe, modern way with our premium ultrasonic solution. Compa…" at bounding box center [889, 336] width 269 height 77
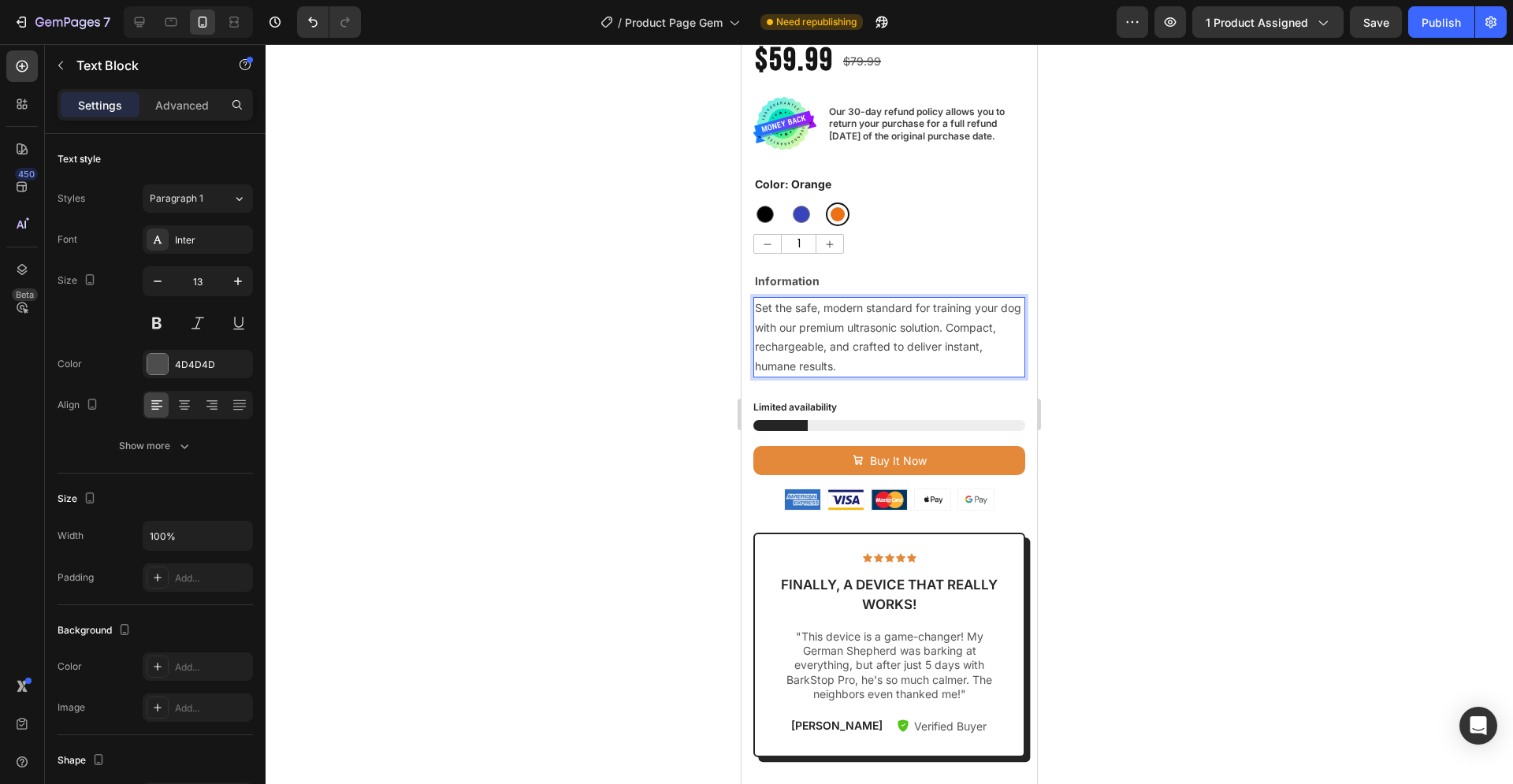
click at [1140, 288] on div at bounding box center [889, 413] width 1247 height 739
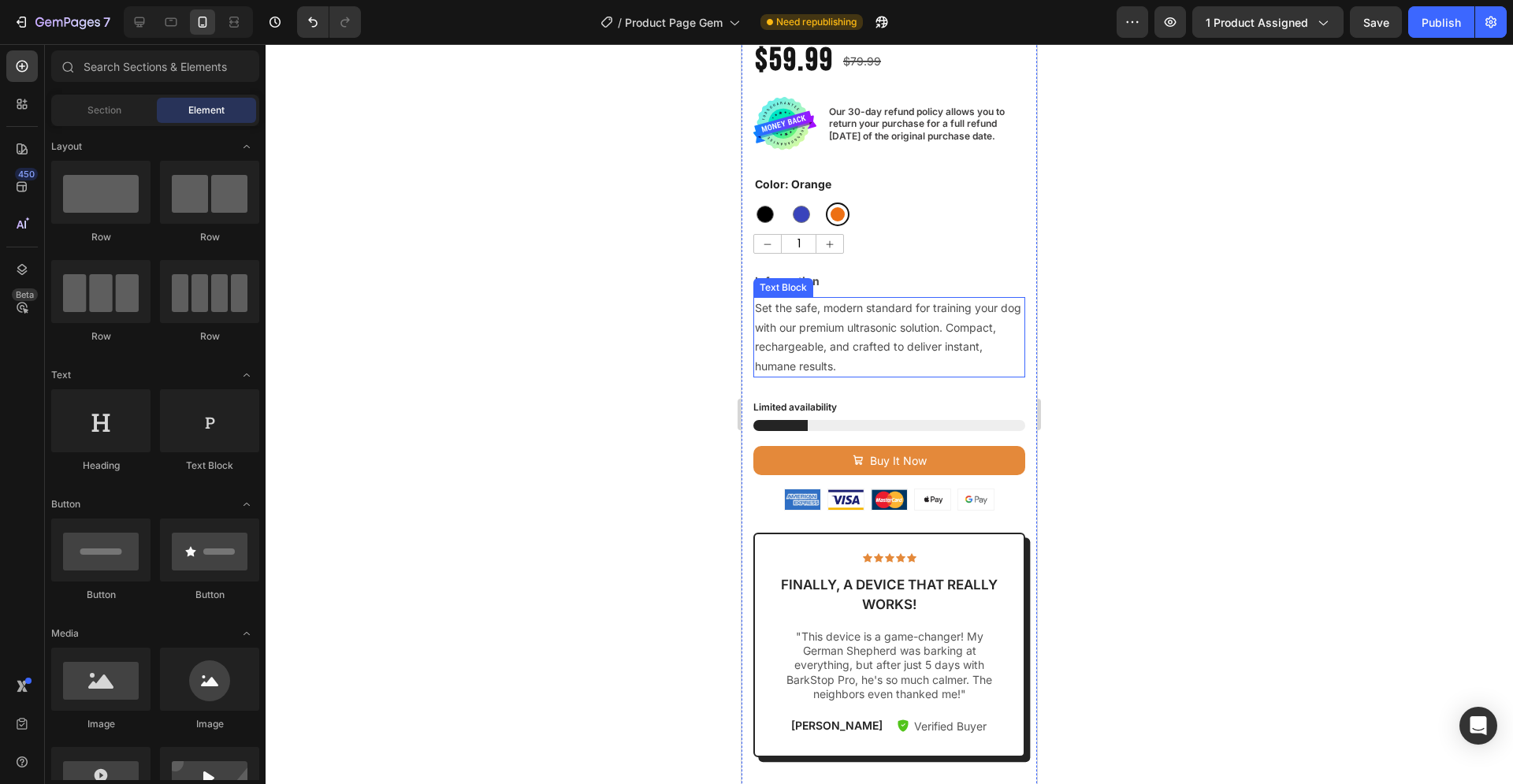
click at [809, 297] on div "Set the safe, modern standard for training your dog with our premium ultrasonic…" at bounding box center [889, 337] width 272 height 80
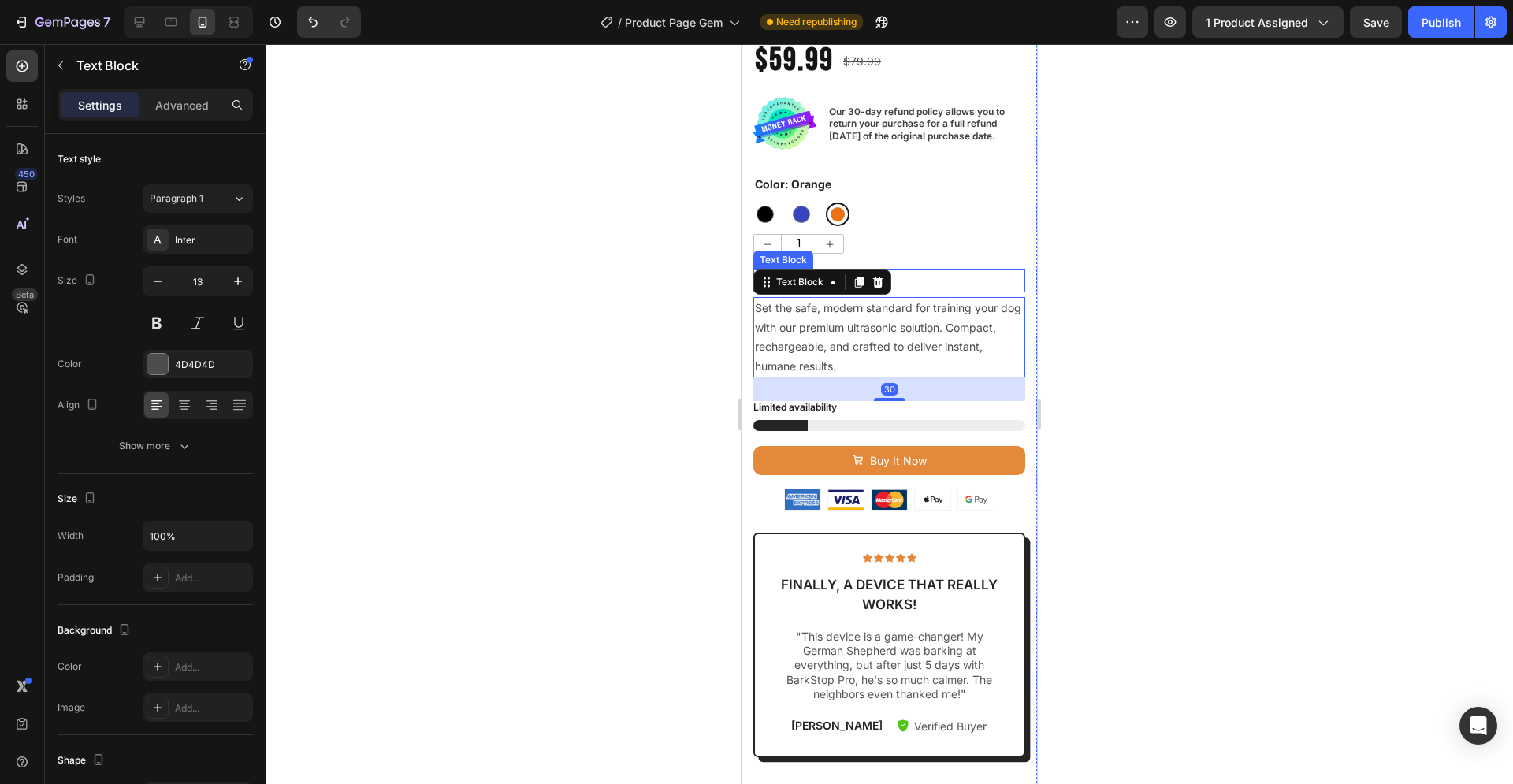
click at [939, 271] on p "Information" at bounding box center [889, 280] width 269 height 20
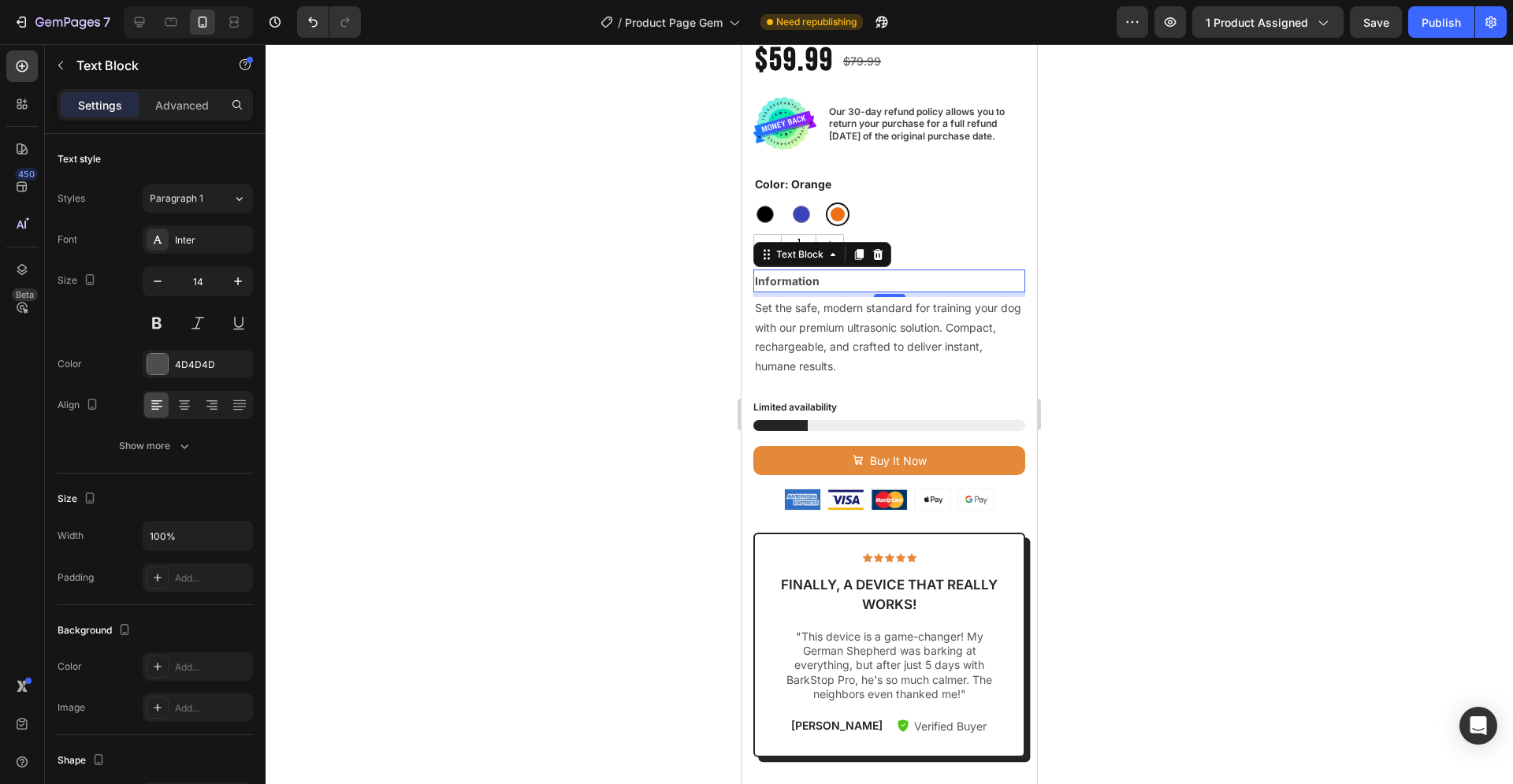
click at [842, 292] on div "6" at bounding box center [889, 294] width 272 height 5
click at [1301, 242] on div at bounding box center [889, 413] width 1247 height 739
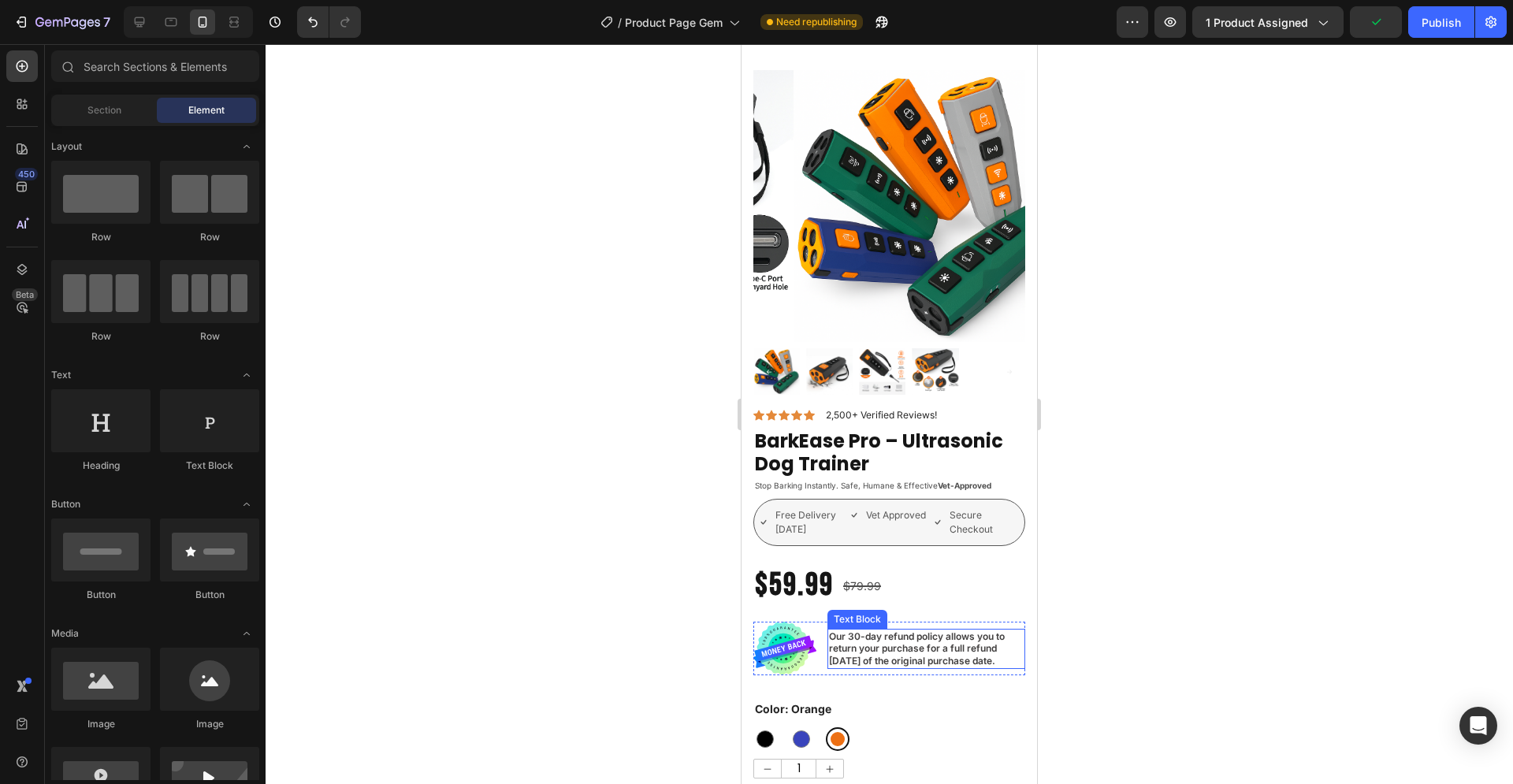
scroll to position [0, 0]
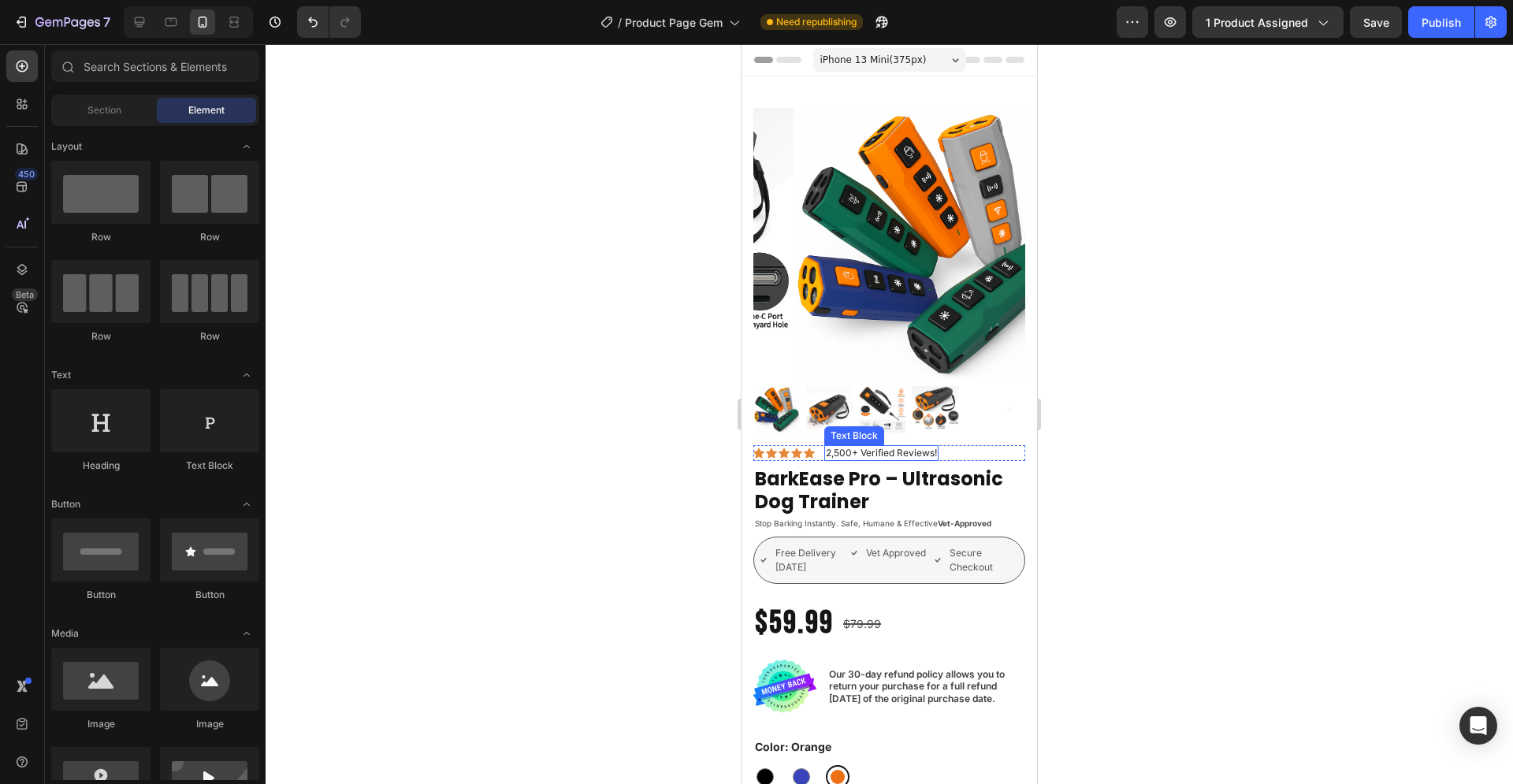
click at [921, 447] on p "2,500+ Verified Reviews!" at bounding box center [881, 452] width 111 height 12
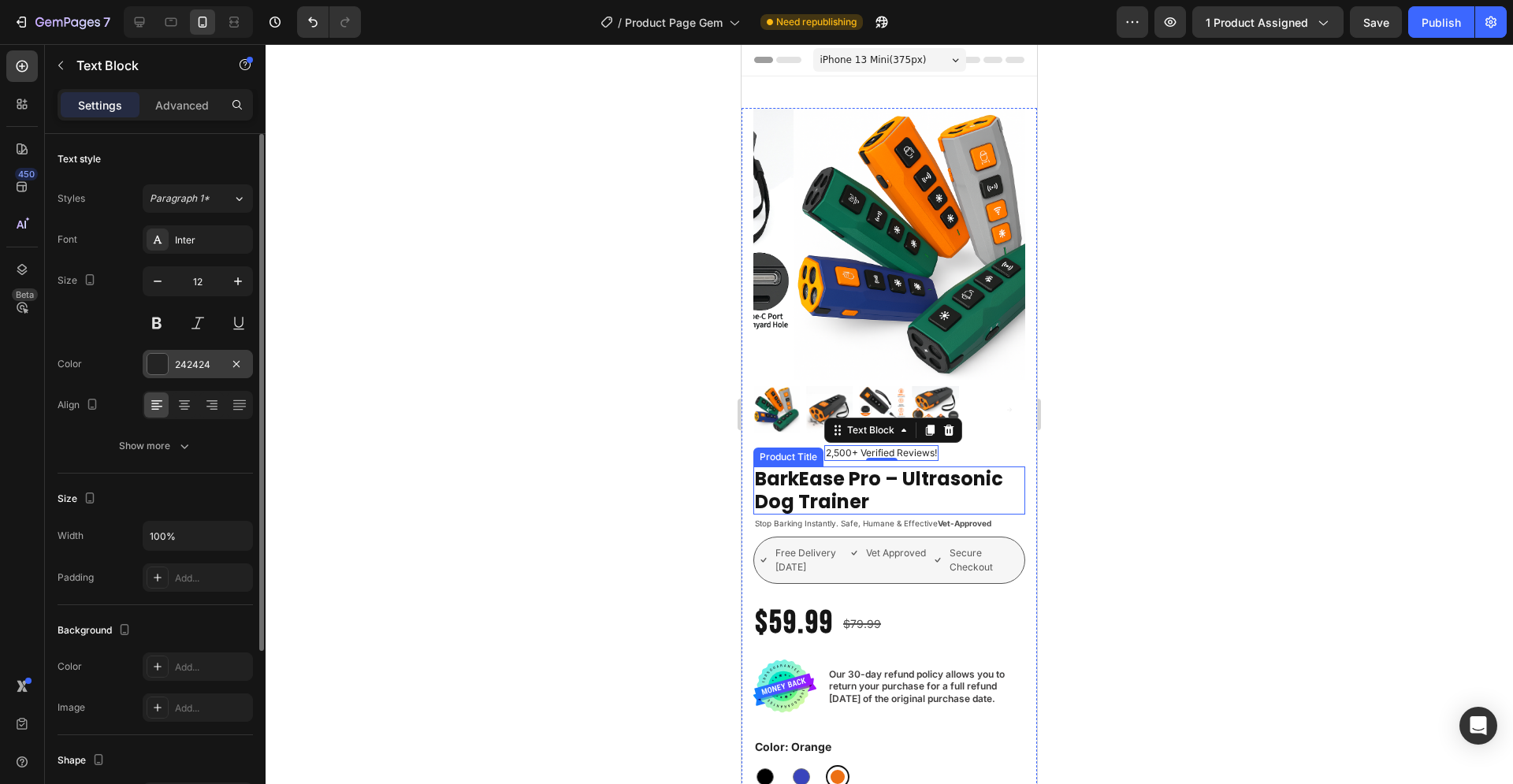
click at [151, 363] on div at bounding box center [157, 363] width 20 height 20
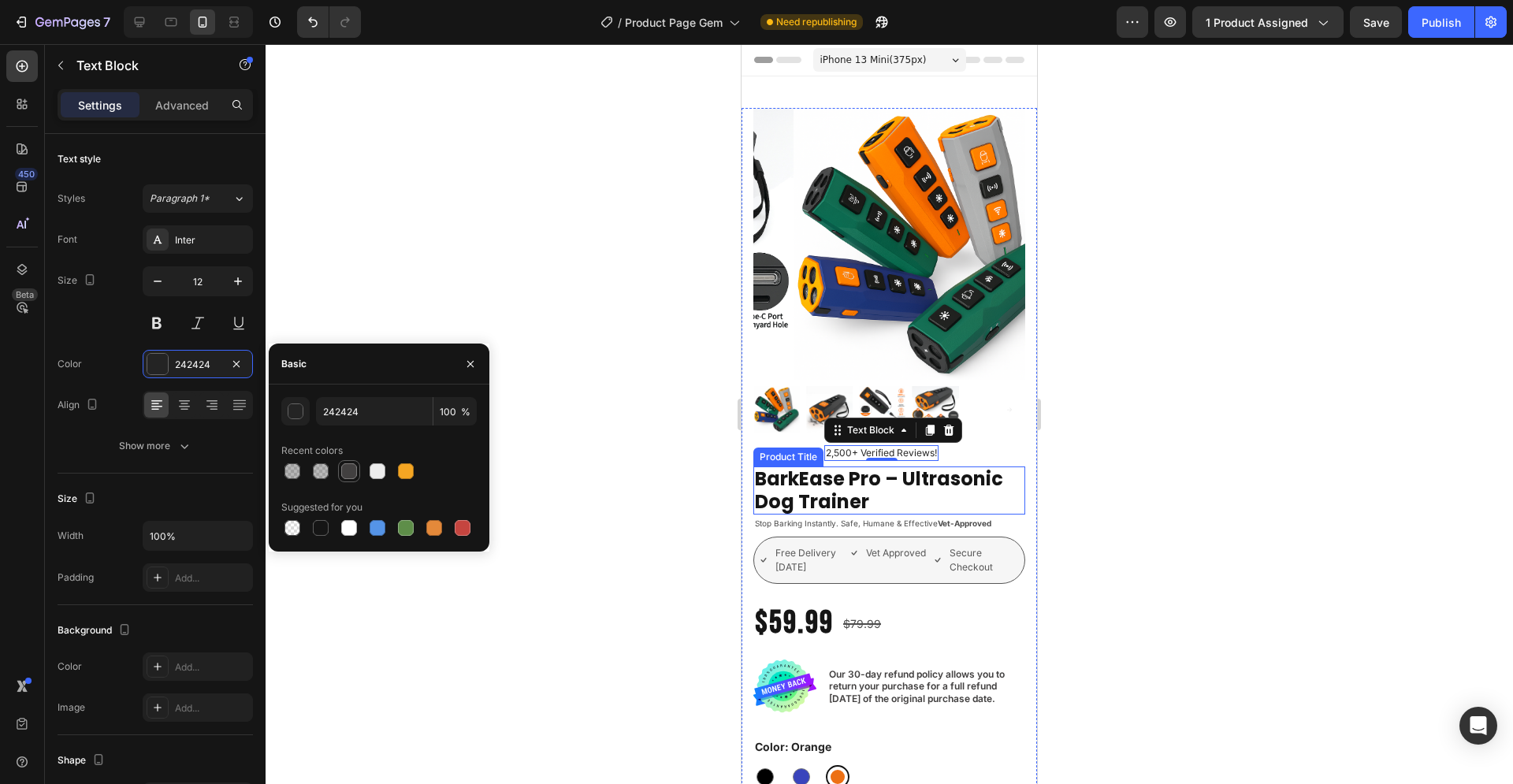
click at [353, 465] on div at bounding box center [349, 471] width 16 height 16
type input "424040"
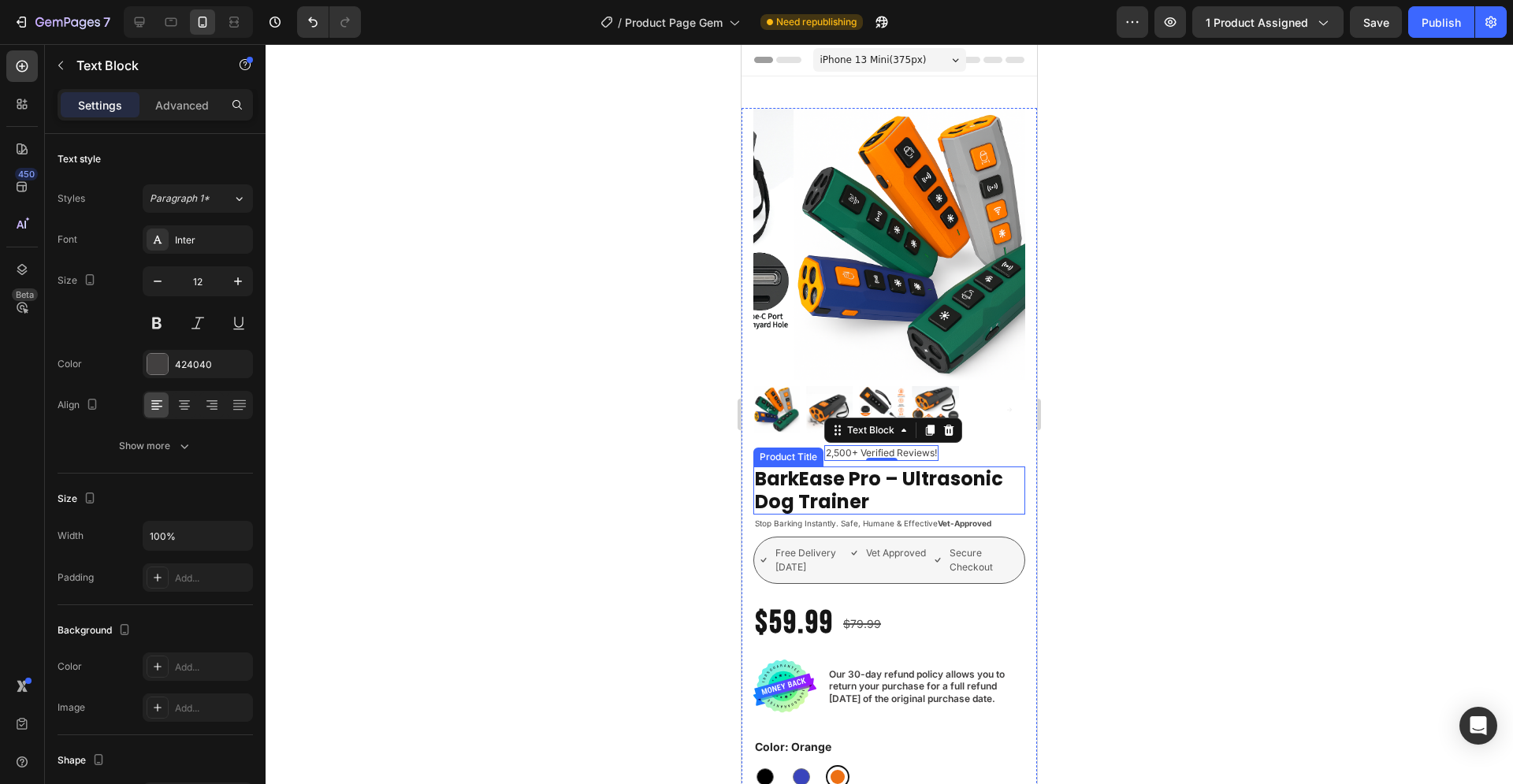
drag, startPoint x: 598, startPoint y: 449, endPoint x: 271, endPoint y: 391, distance: 332.1
click at [598, 449] on div at bounding box center [889, 413] width 1247 height 739
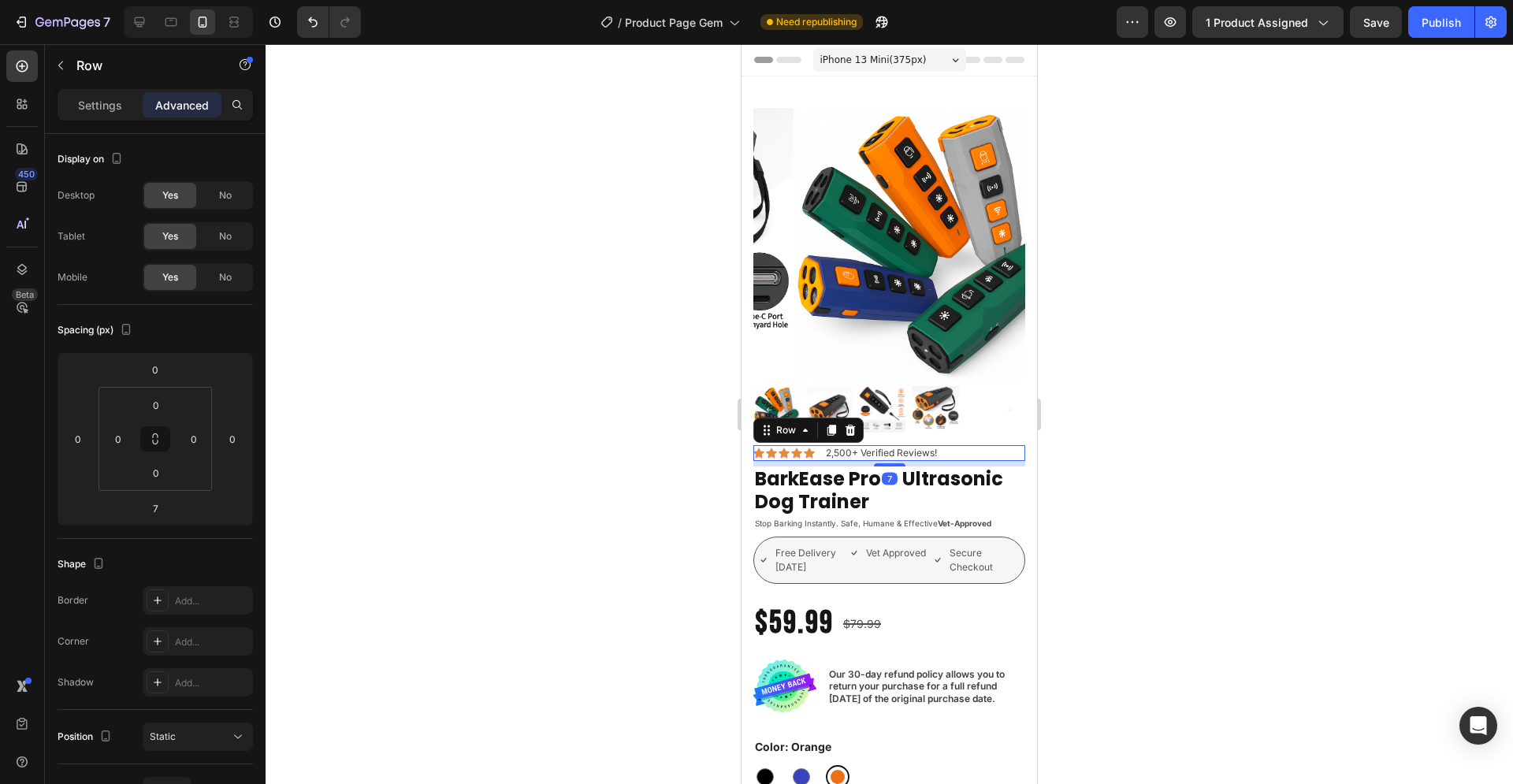
click at [964, 445] on div "Icon Icon Icon Icon Icon Icon List 2,500+ Verified Reviews! Text Block Row 7" at bounding box center [889, 452] width 272 height 16
click at [166, 362] on input "0" at bounding box center [154, 369] width 31 height 24
click at [166, 363] on input "0" at bounding box center [154, 369] width 31 height 24
drag, startPoint x: 166, startPoint y: 364, endPoint x: 149, endPoint y: 364, distance: 17.0
click at [149, 364] on input "0" at bounding box center [154, 369] width 31 height 24
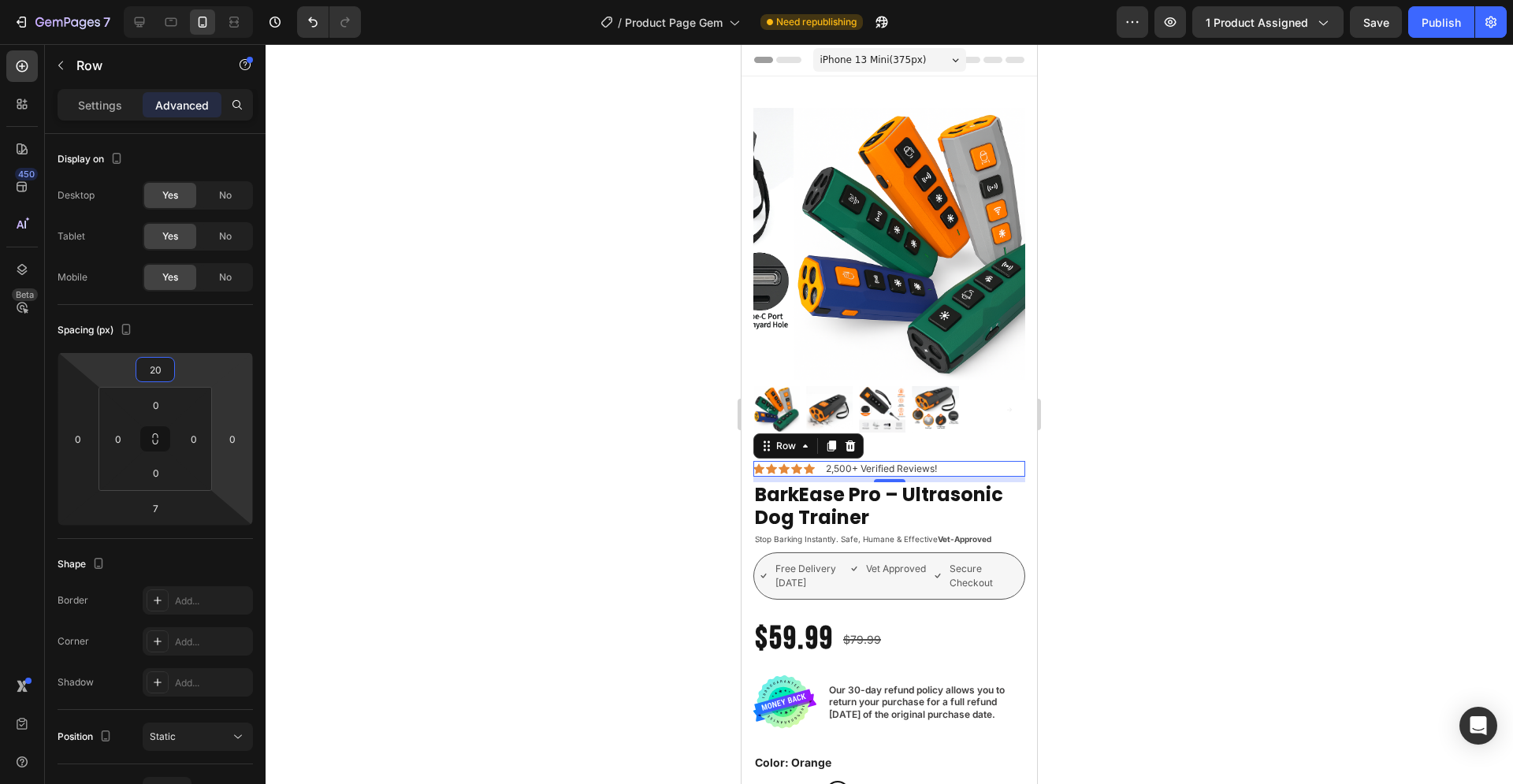
type input "20"
click at [1137, 402] on div at bounding box center [889, 413] width 1247 height 739
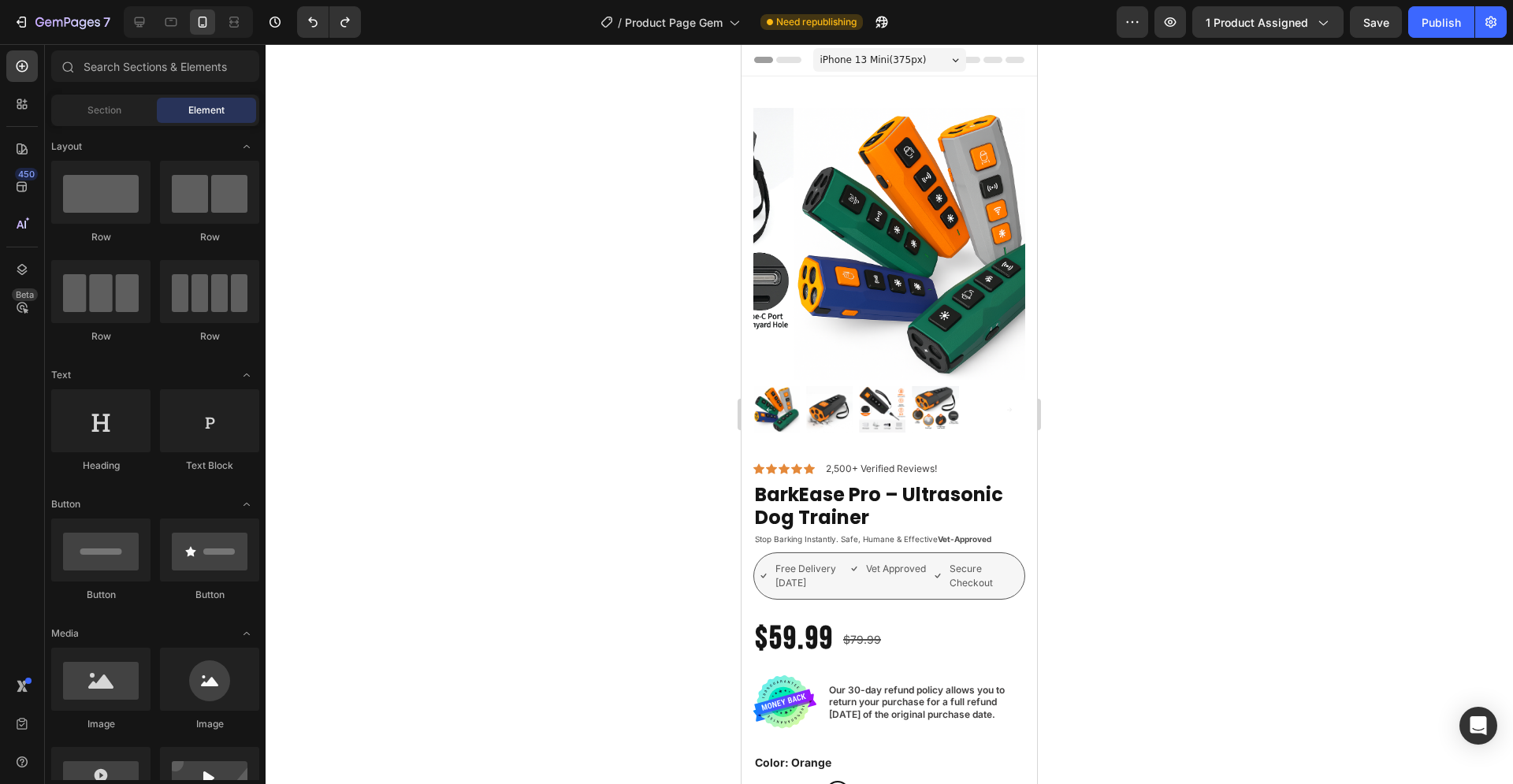
click at [442, 507] on div at bounding box center [889, 413] width 1247 height 739
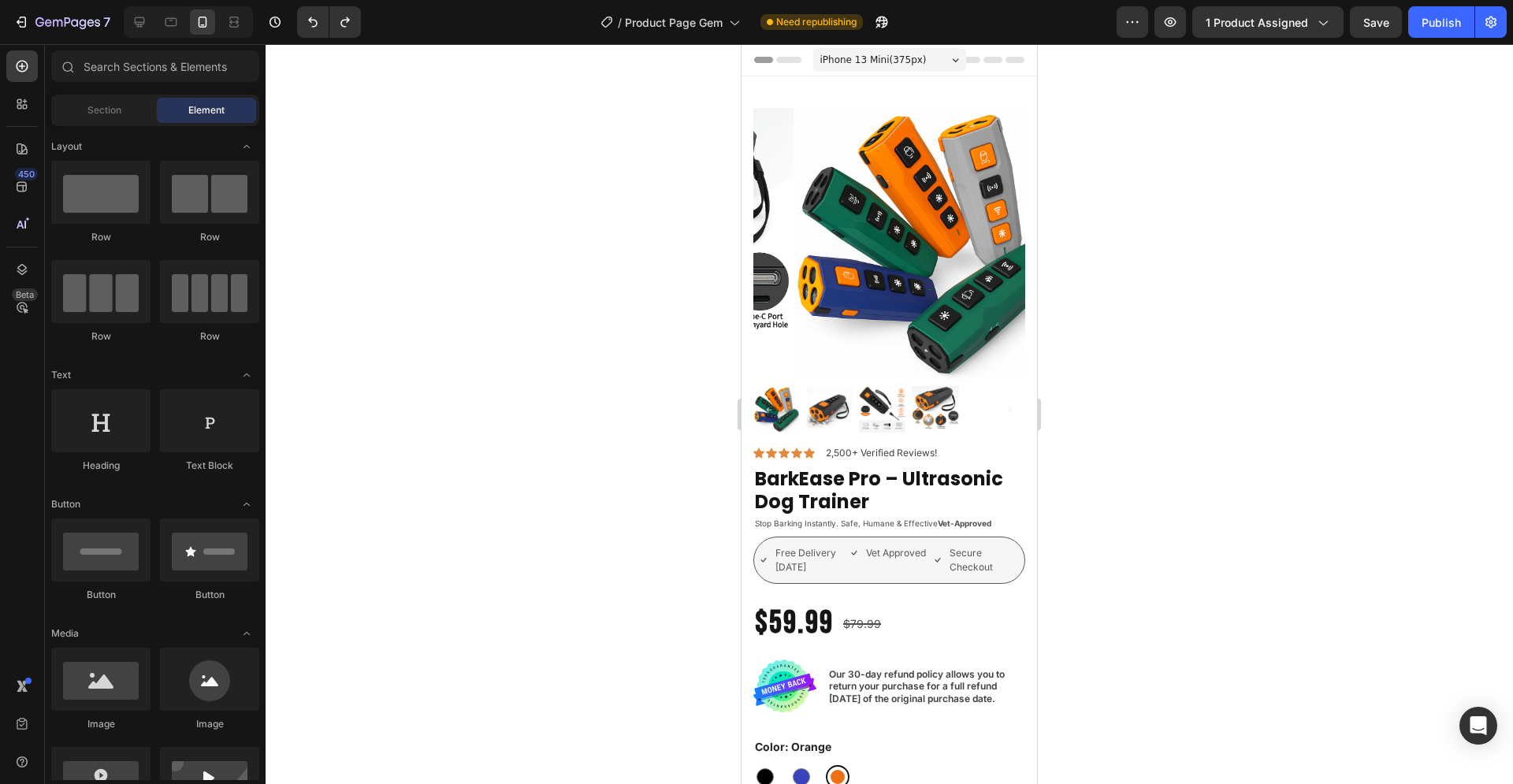
click at [1151, 458] on div at bounding box center [889, 413] width 1247 height 739
click at [894, 447] on p "2,500+ Verified Reviews!" at bounding box center [881, 452] width 111 height 12
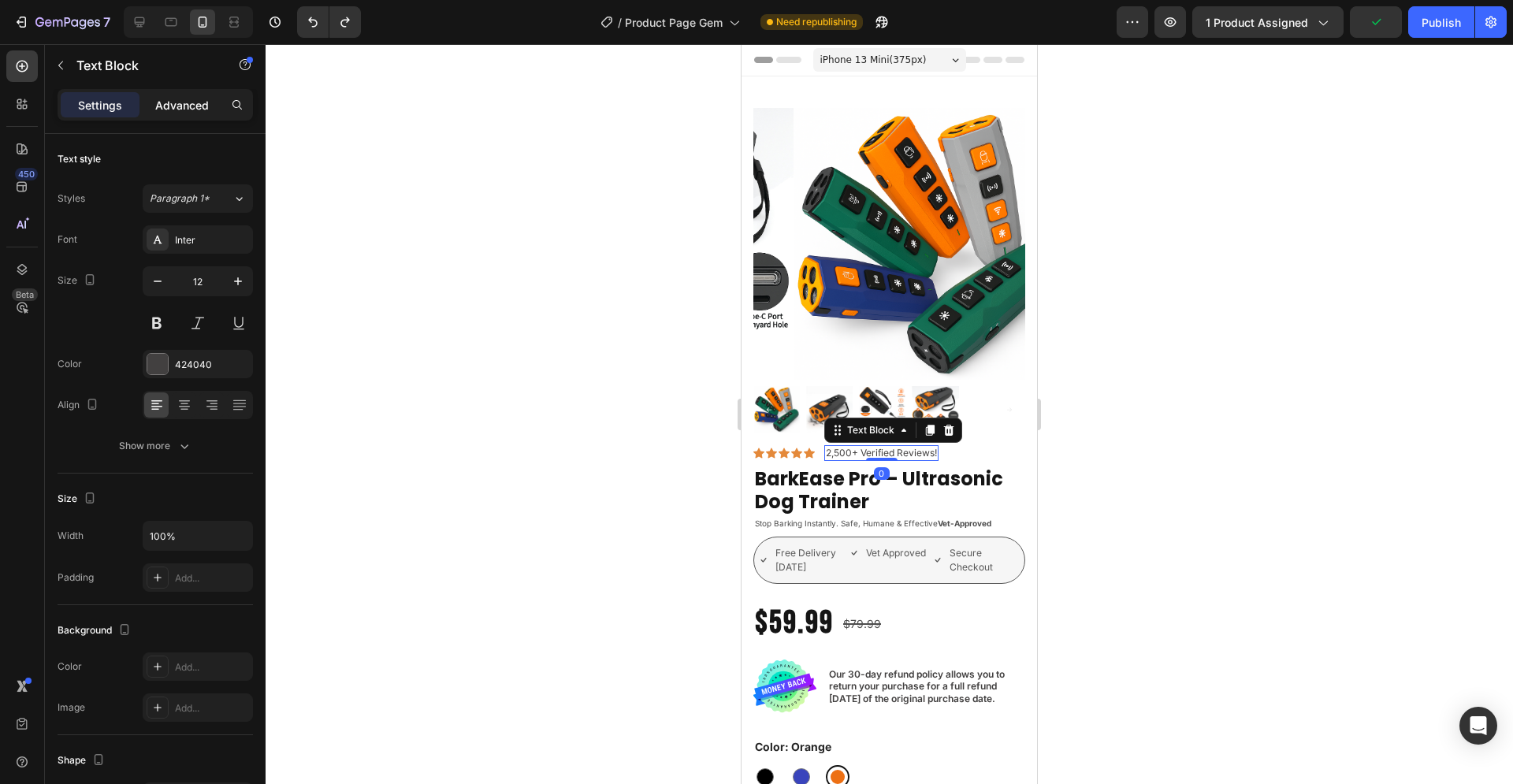
click at [190, 93] on div "Advanced" at bounding box center [182, 105] width 79 height 25
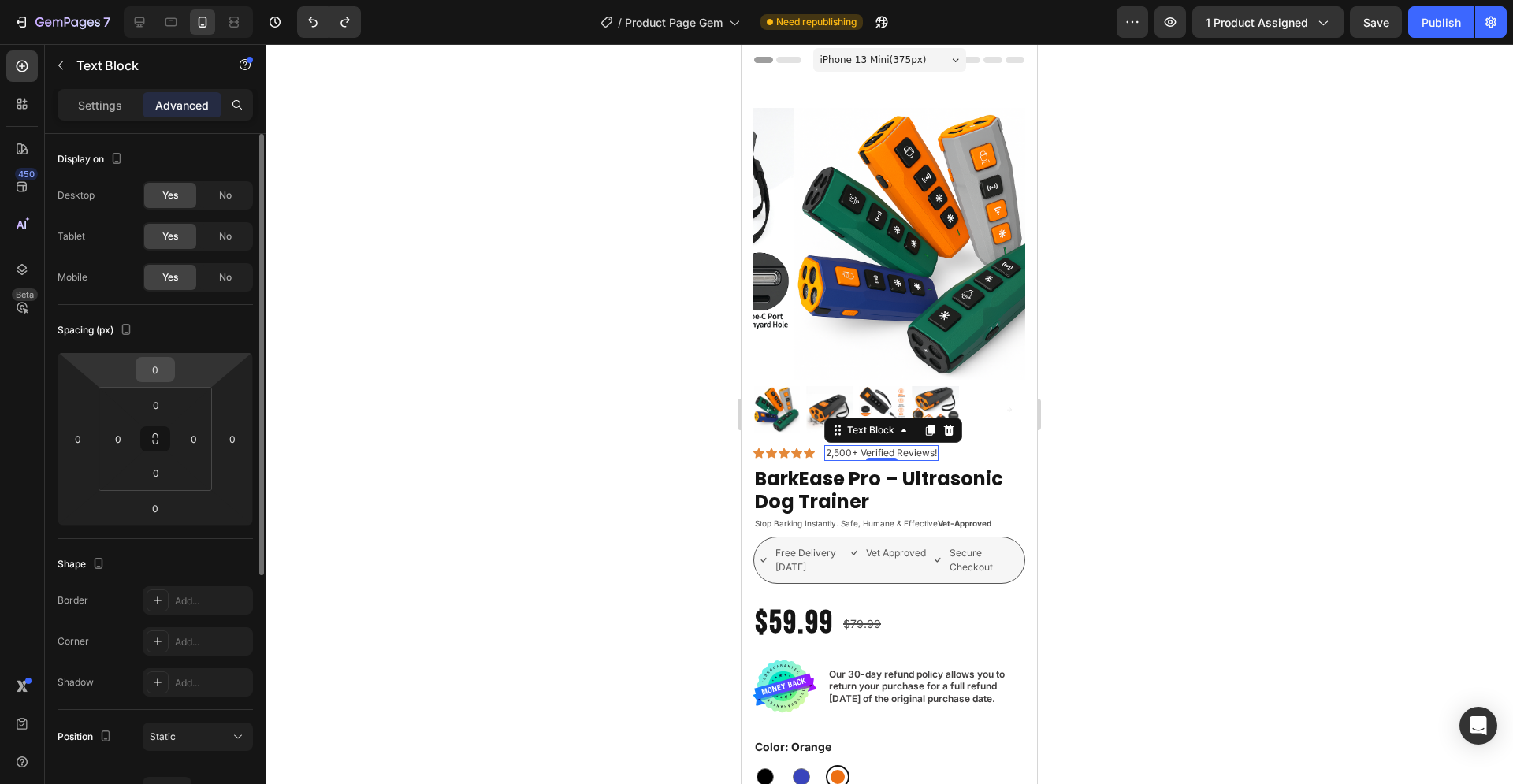
click at [157, 364] on input "0" at bounding box center [154, 369] width 31 height 24
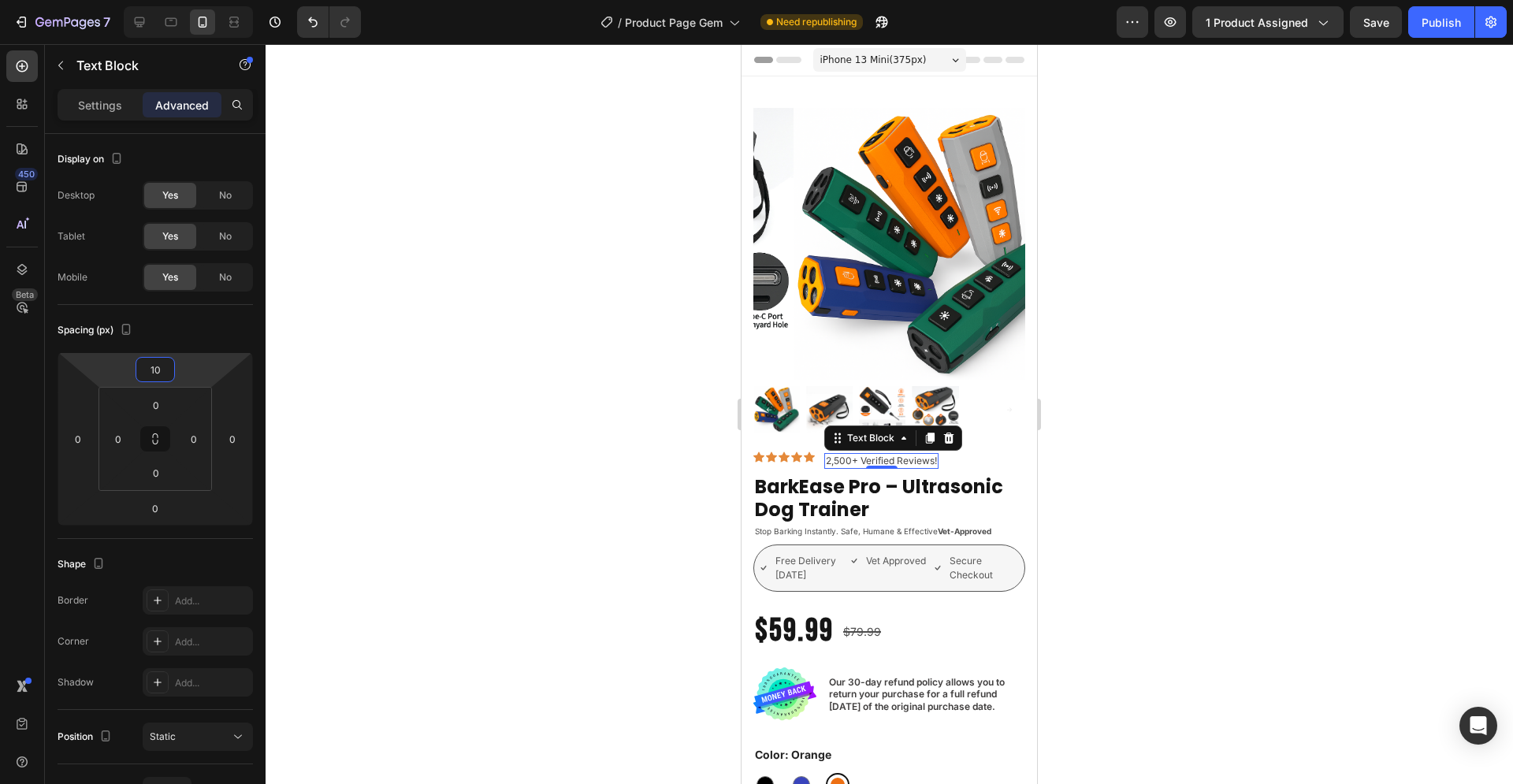
type input "10"
click at [509, 513] on div at bounding box center [889, 413] width 1247 height 739
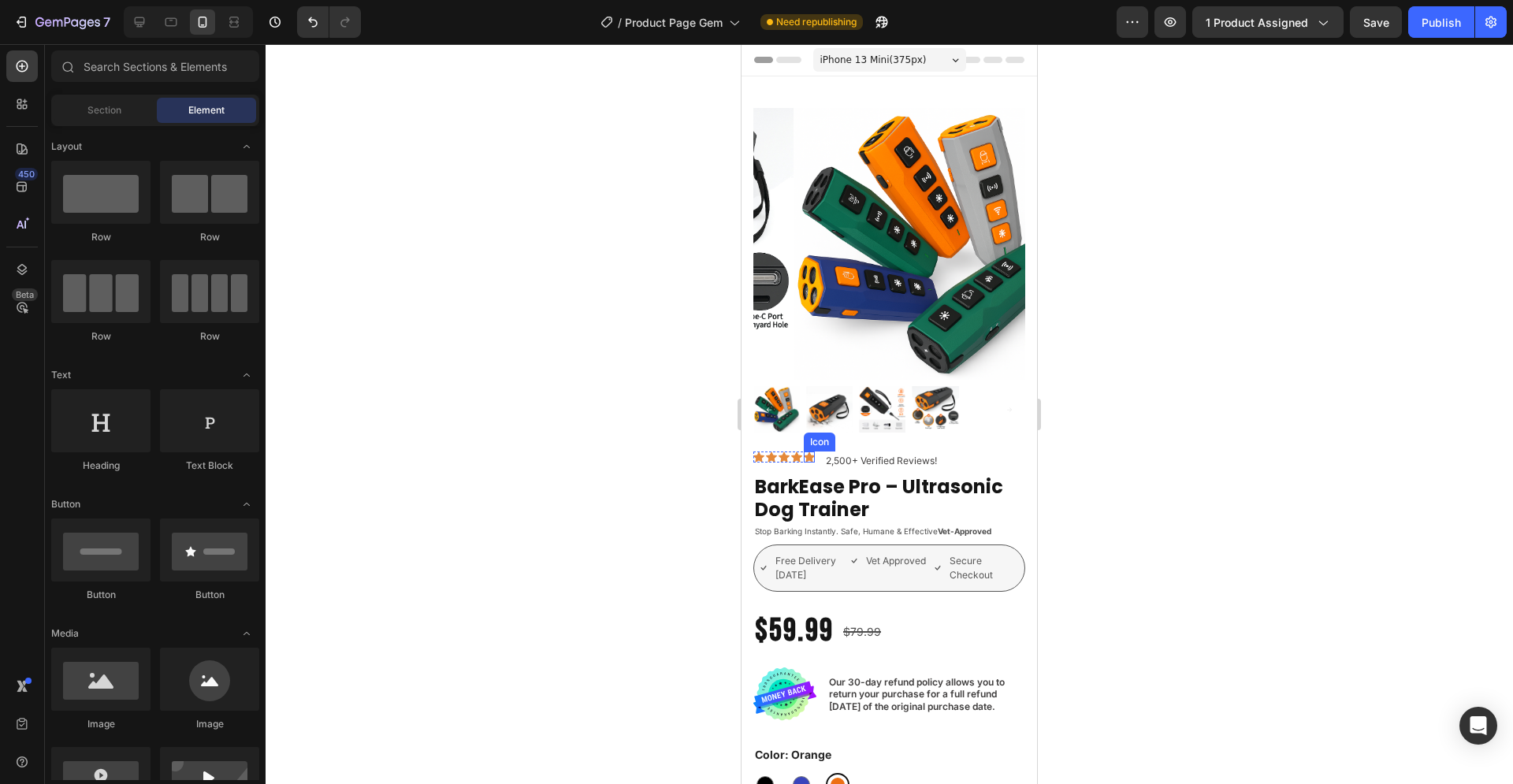
click at [805, 452] on icon at bounding box center [809, 457] width 11 height 11
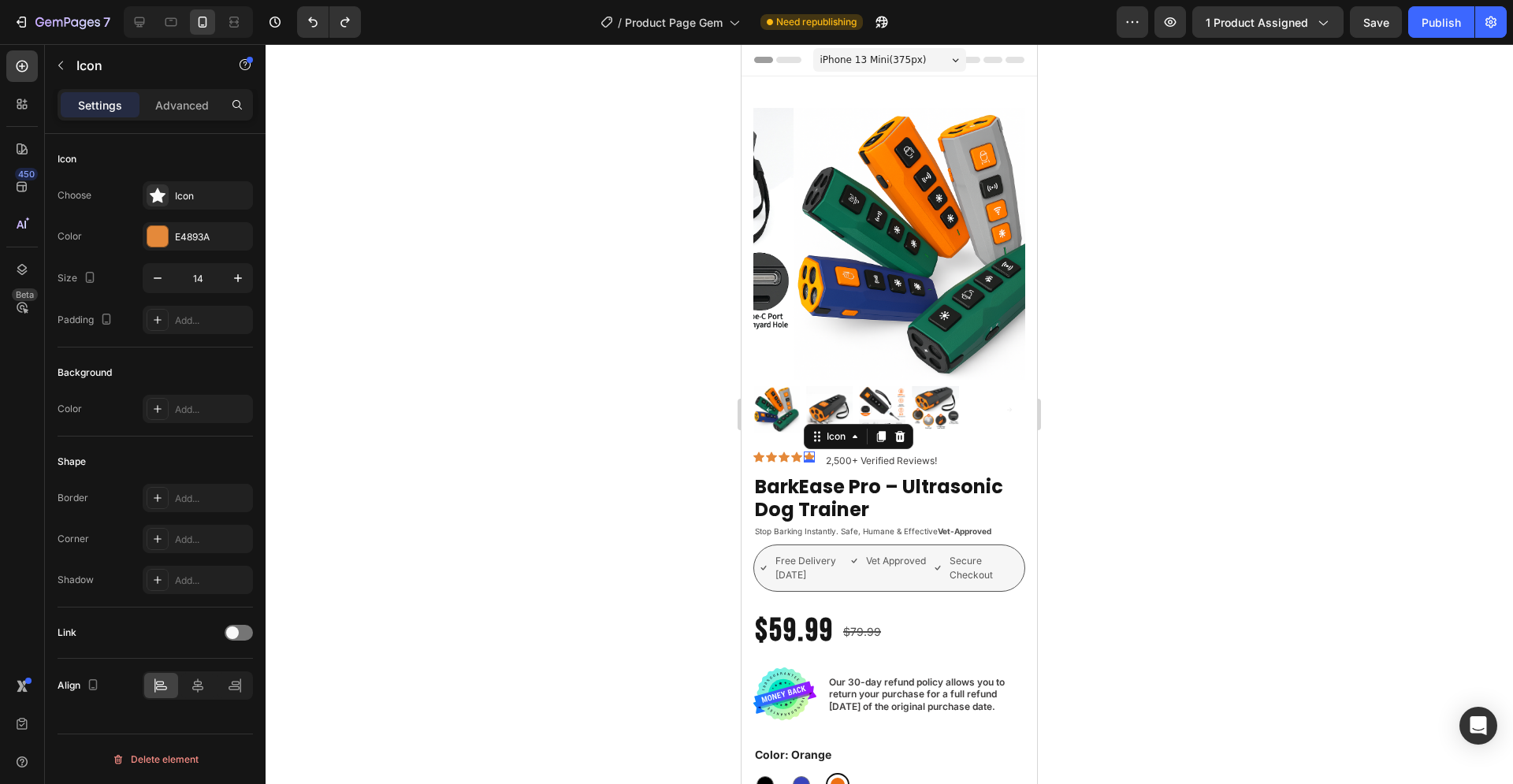
click at [1206, 473] on div at bounding box center [889, 413] width 1247 height 739
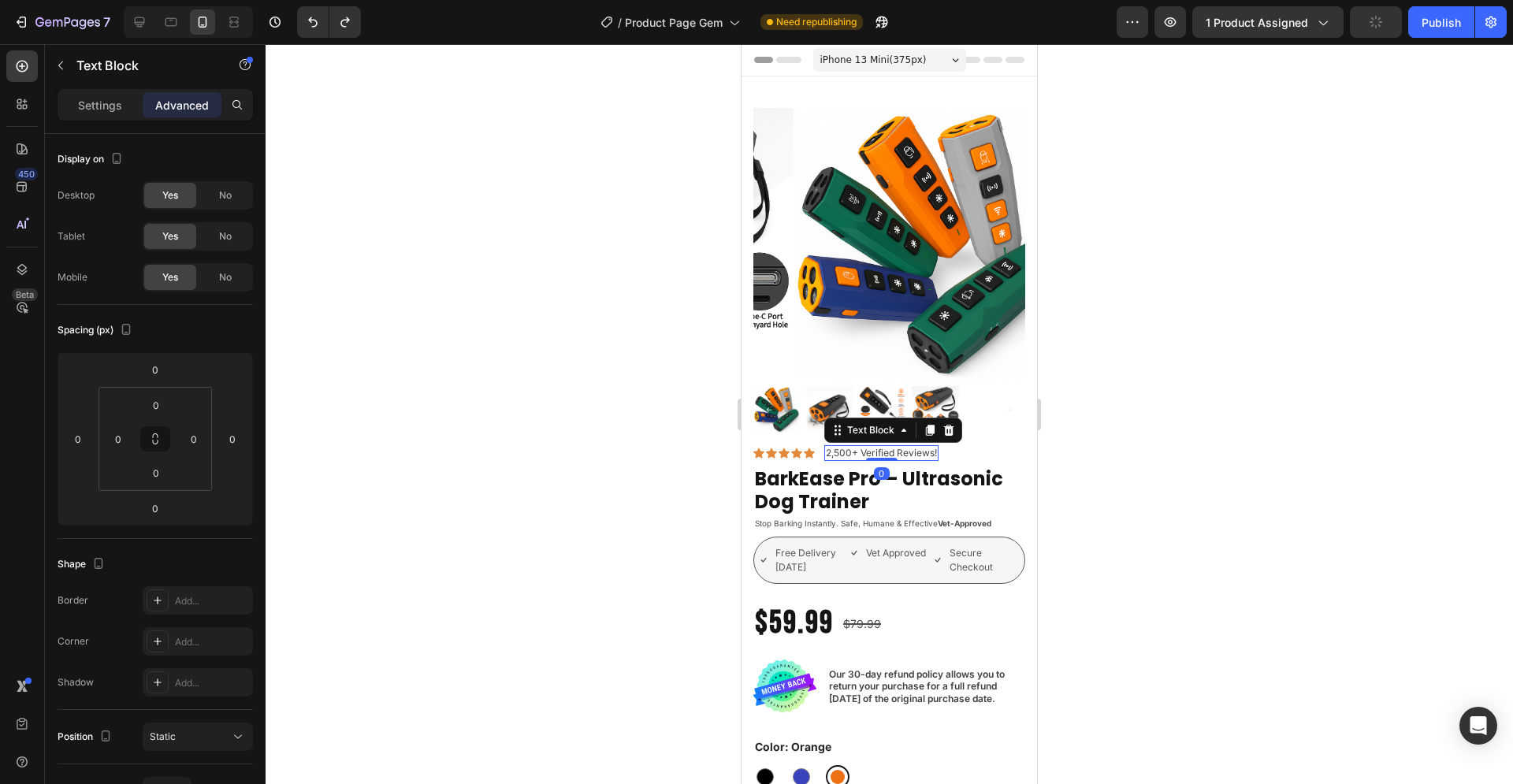
click at [855, 447] on p "2,500+ Verified Reviews!" at bounding box center [881, 452] width 111 height 12
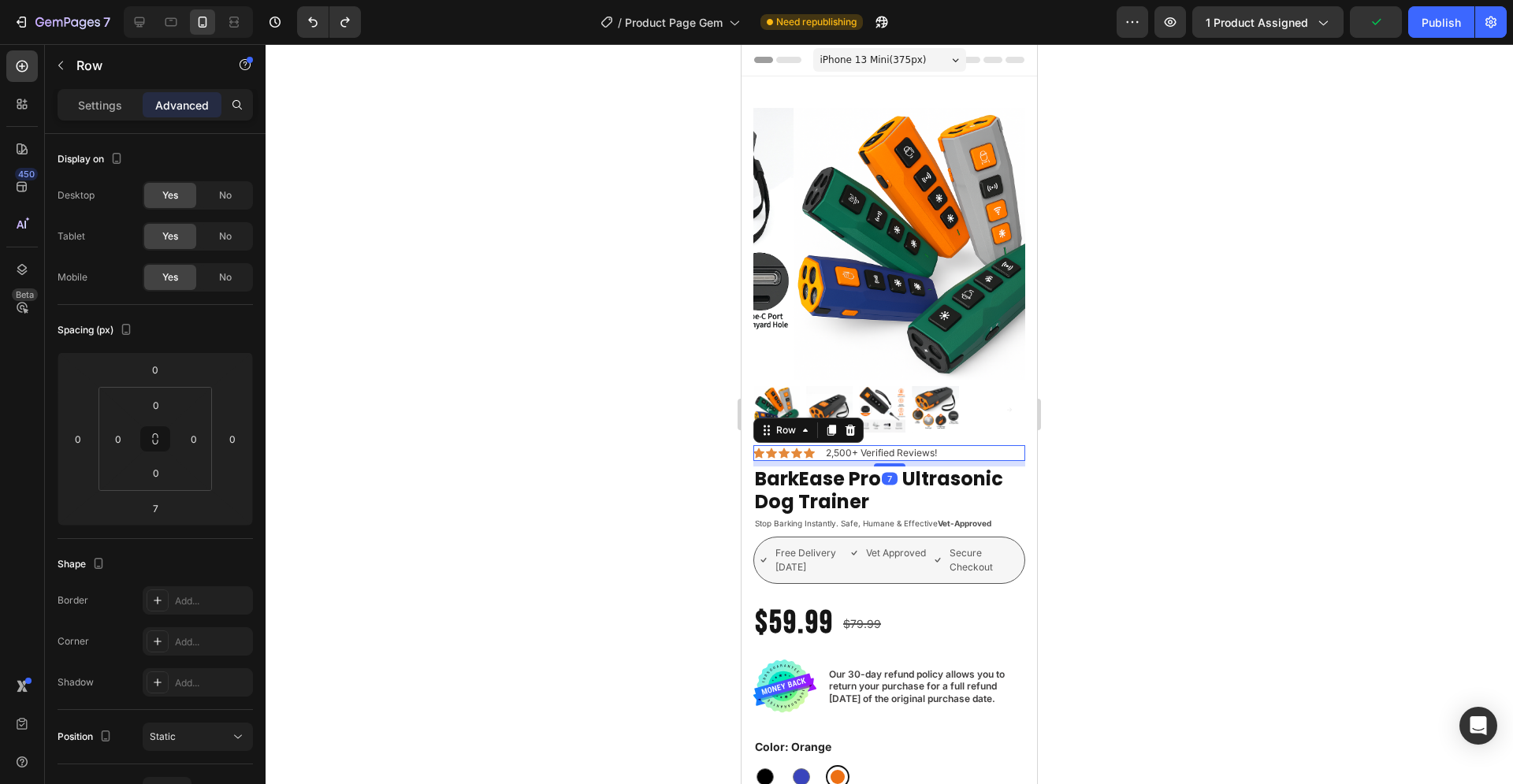
click at [959, 445] on div "Icon Icon Icon Icon Icon Icon List 2,500+ Verified Reviews! Text Block Row 7" at bounding box center [889, 452] width 272 height 16
click at [160, 370] on input "0" at bounding box center [154, 369] width 31 height 24
type input "10"
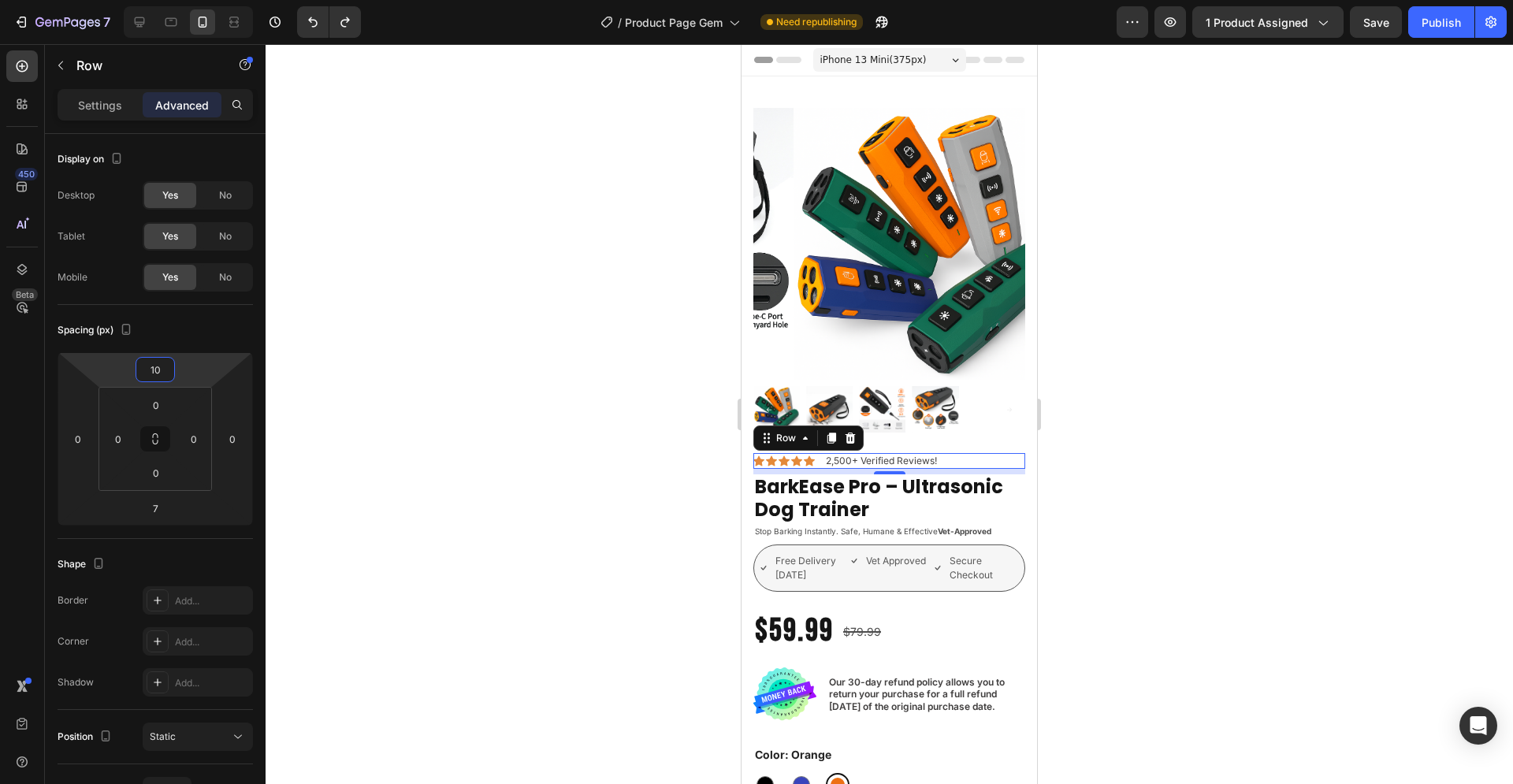
click at [1126, 426] on div at bounding box center [889, 413] width 1247 height 739
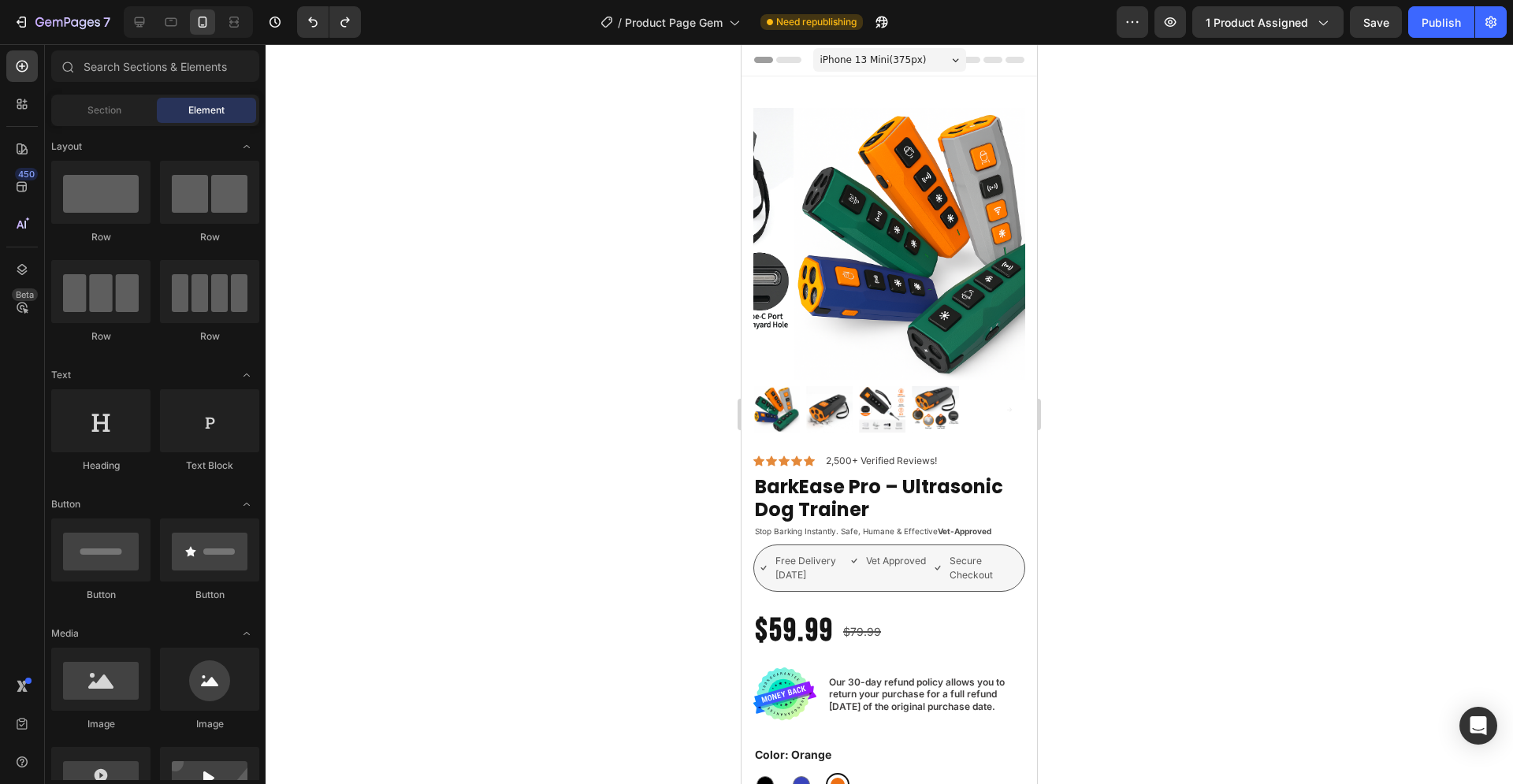
click at [1148, 452] on div at bounding box center [889, 413] width 1247 height 739
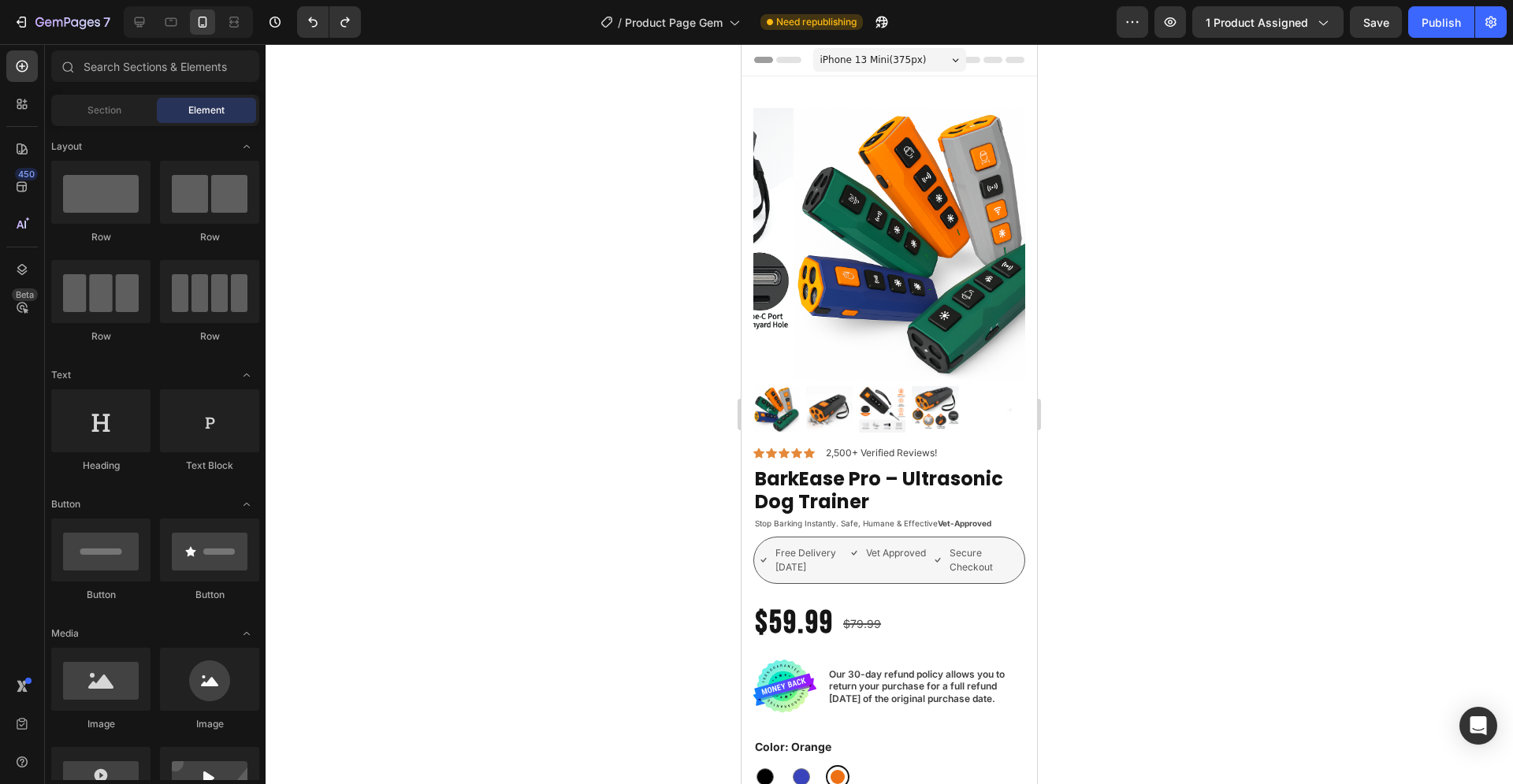
click at [1148, 452] on div at bounding box center [889, 413] width 1247 height 739
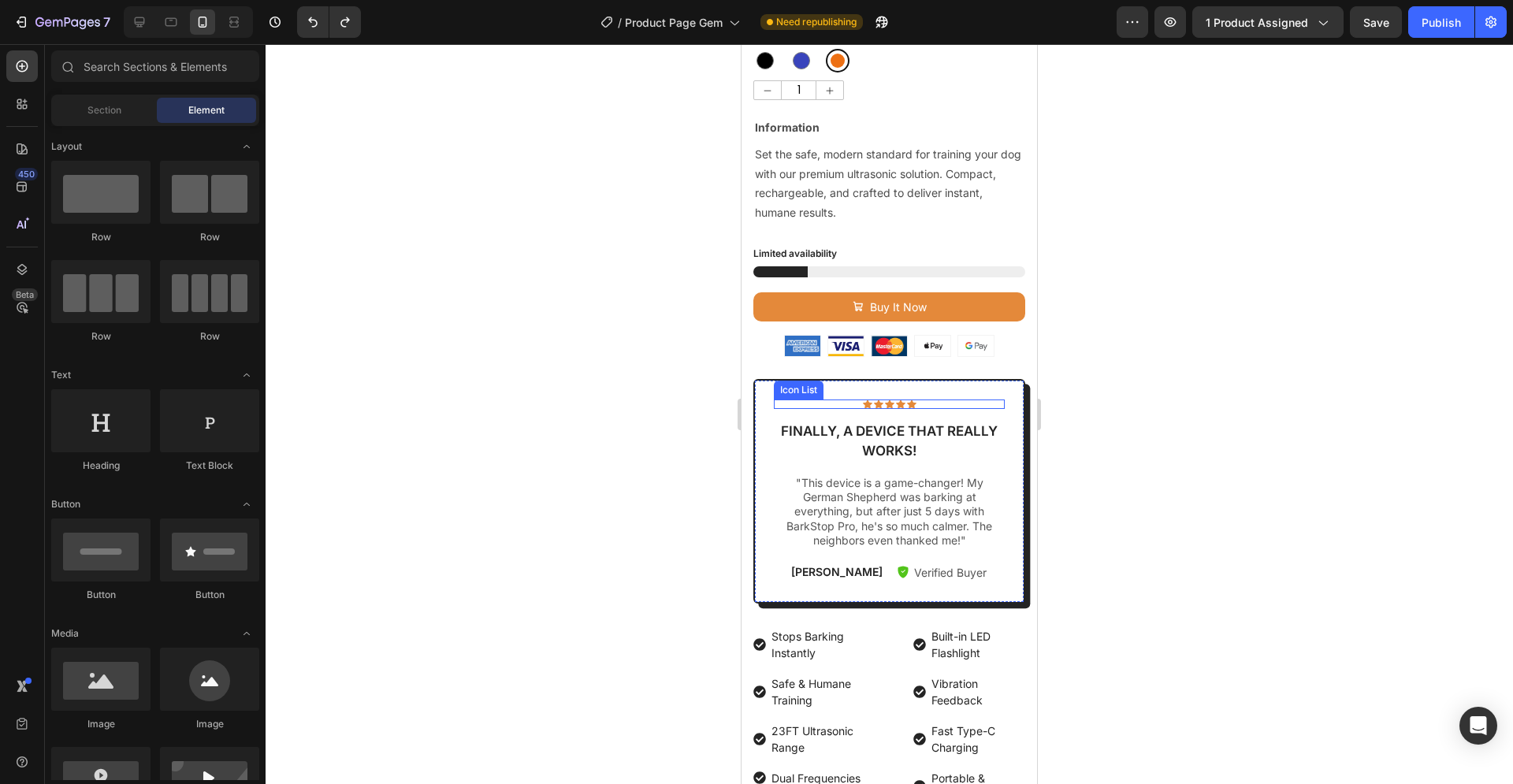
scroll to position [723, 0]
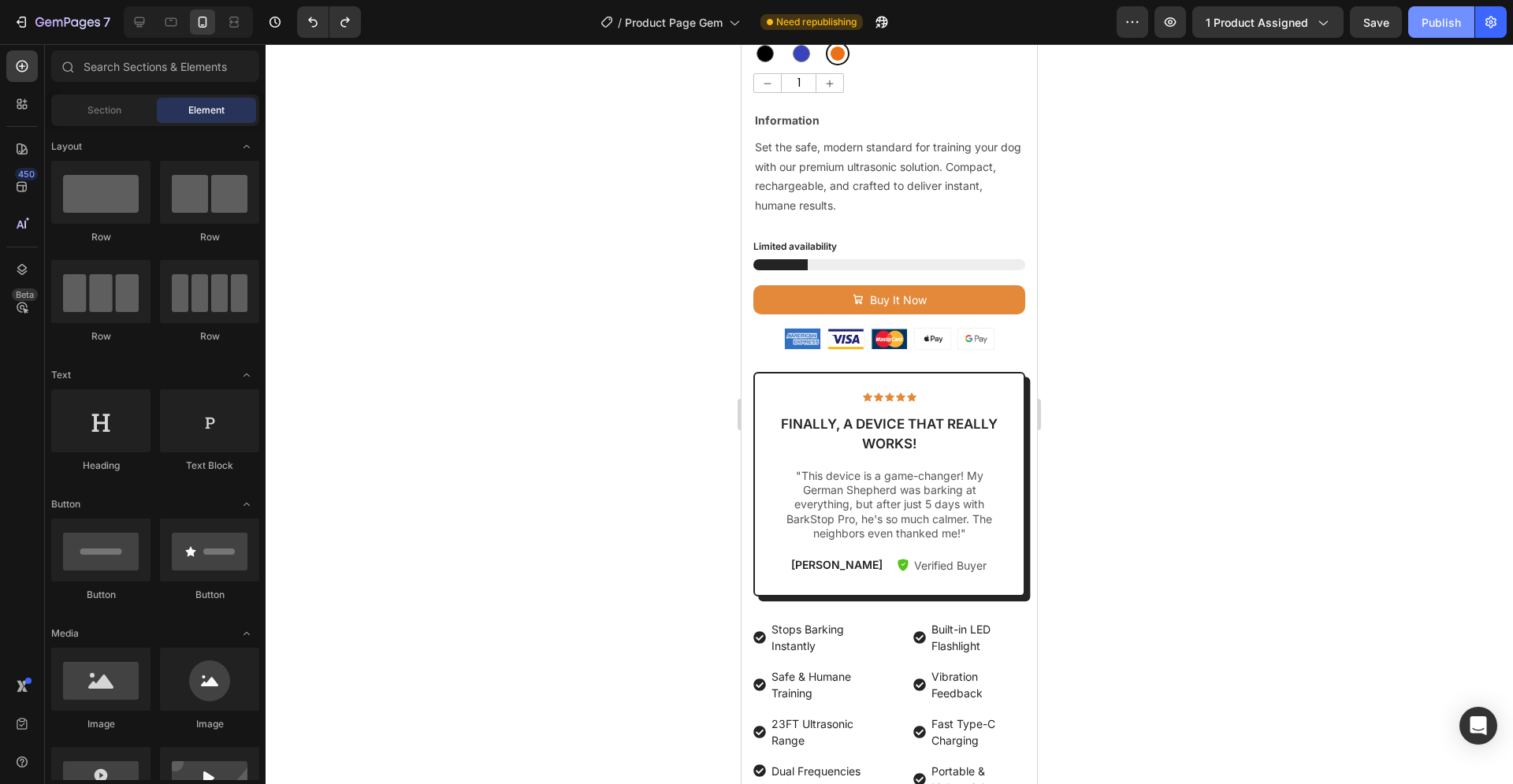
click at [1440, 27] on div "Publish" at bounding box center [1441, 22] width 39 height 16
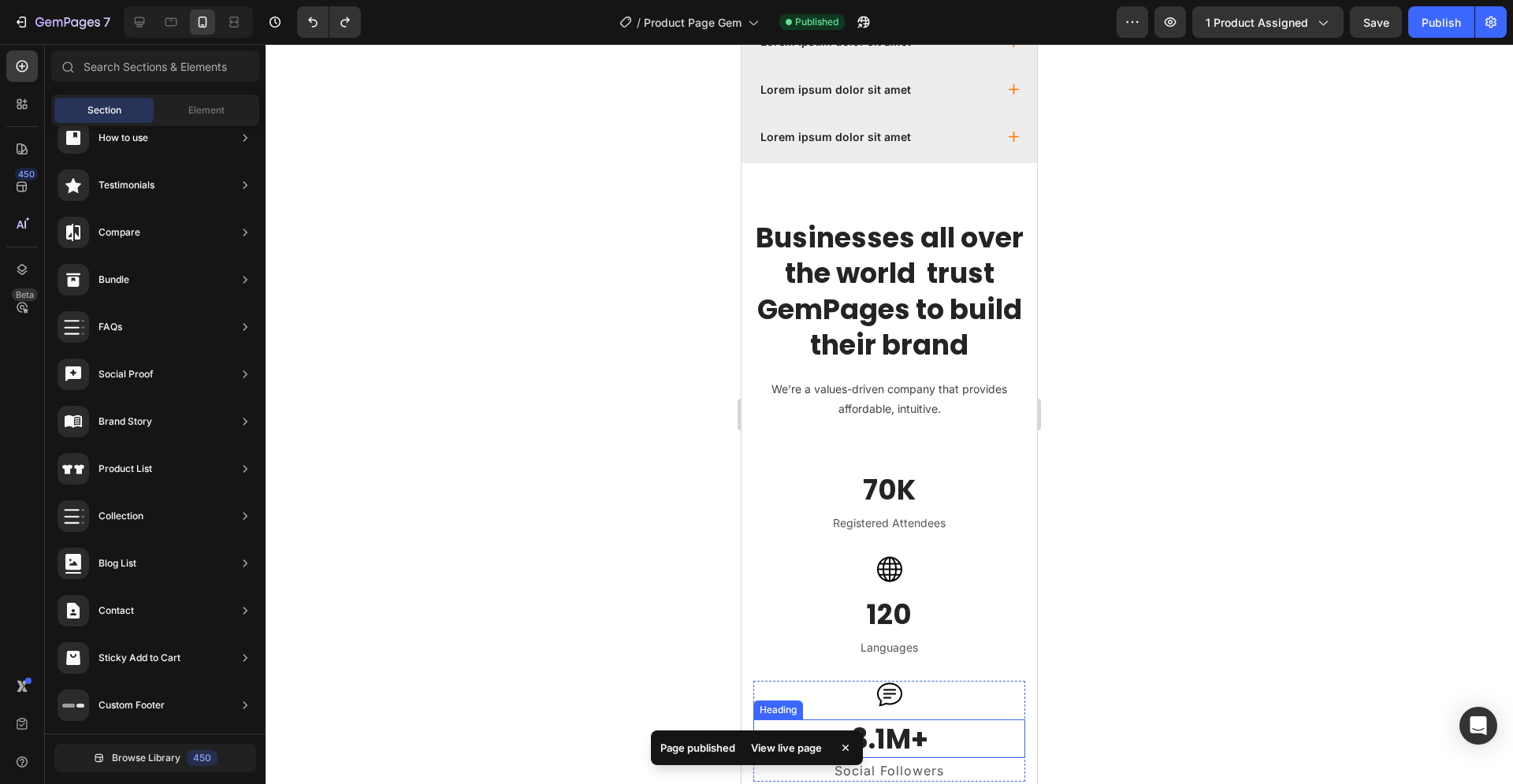
scroll to position [4098, 0]
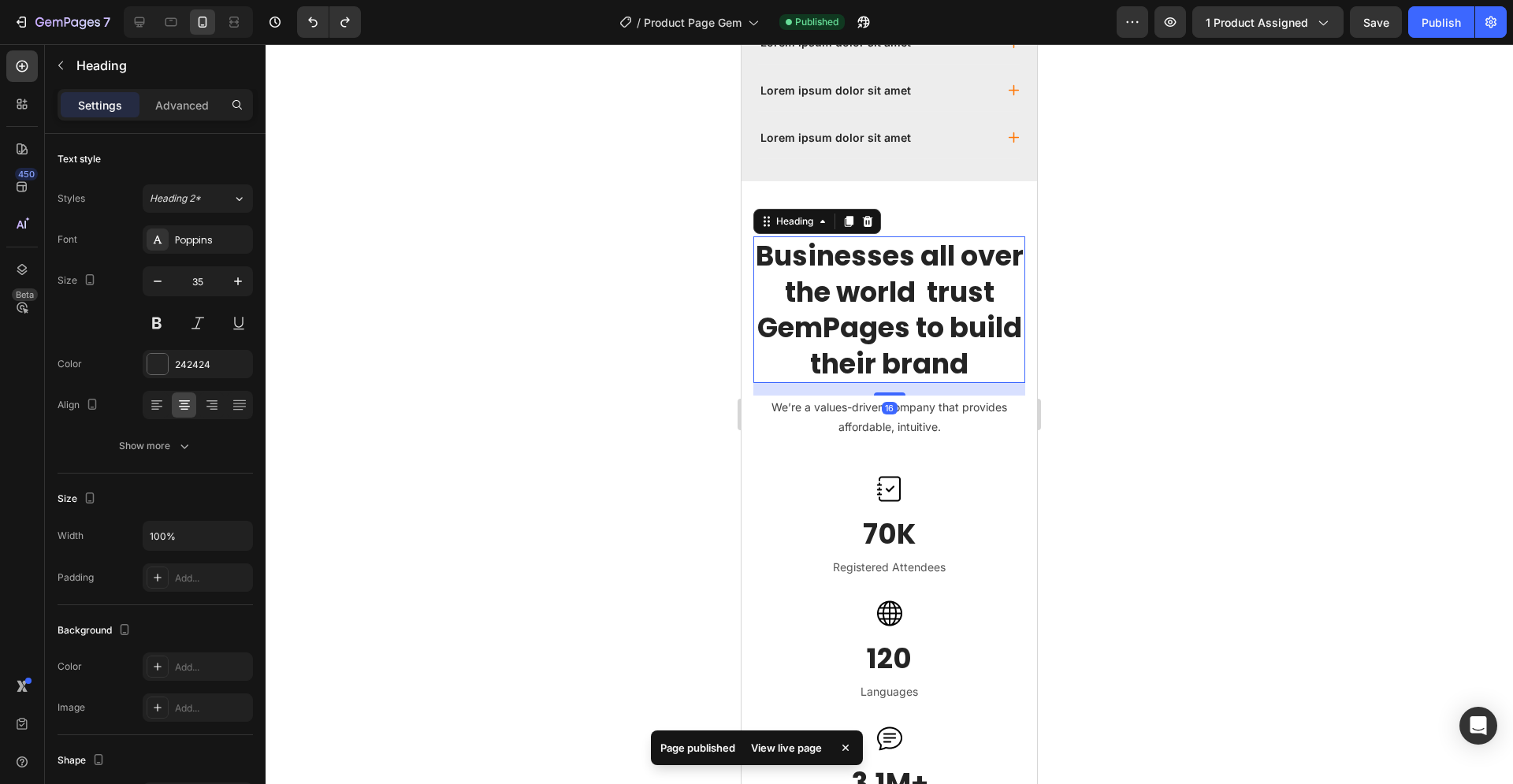
click at [862, 312] on h2 "Businesses all over the world trust GemPages to build their brand" at bounding box center [889, 310] width 272 height 147
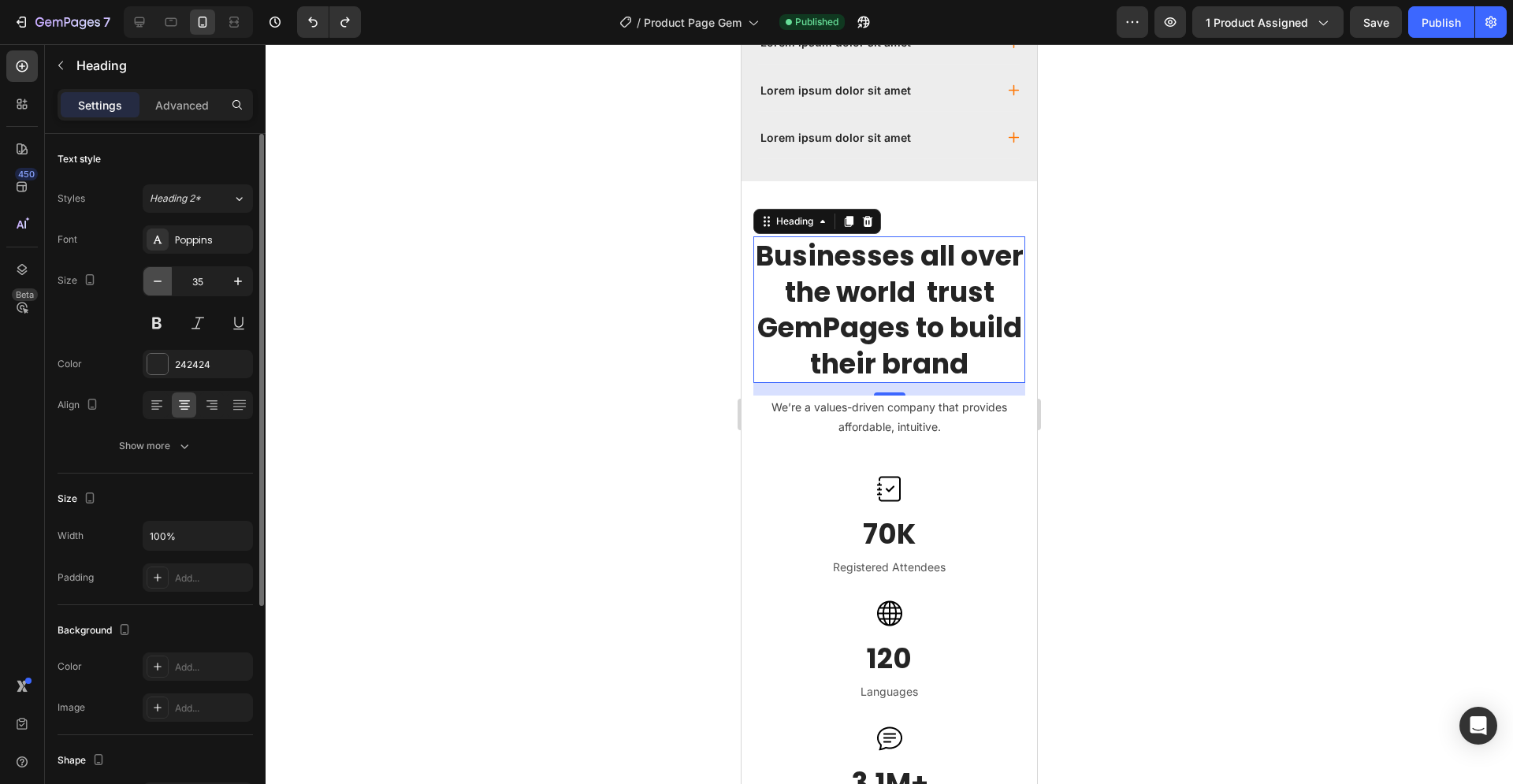
click at [159, 277] on icon "button" at bounding box center [157, 281] width 16 height 16
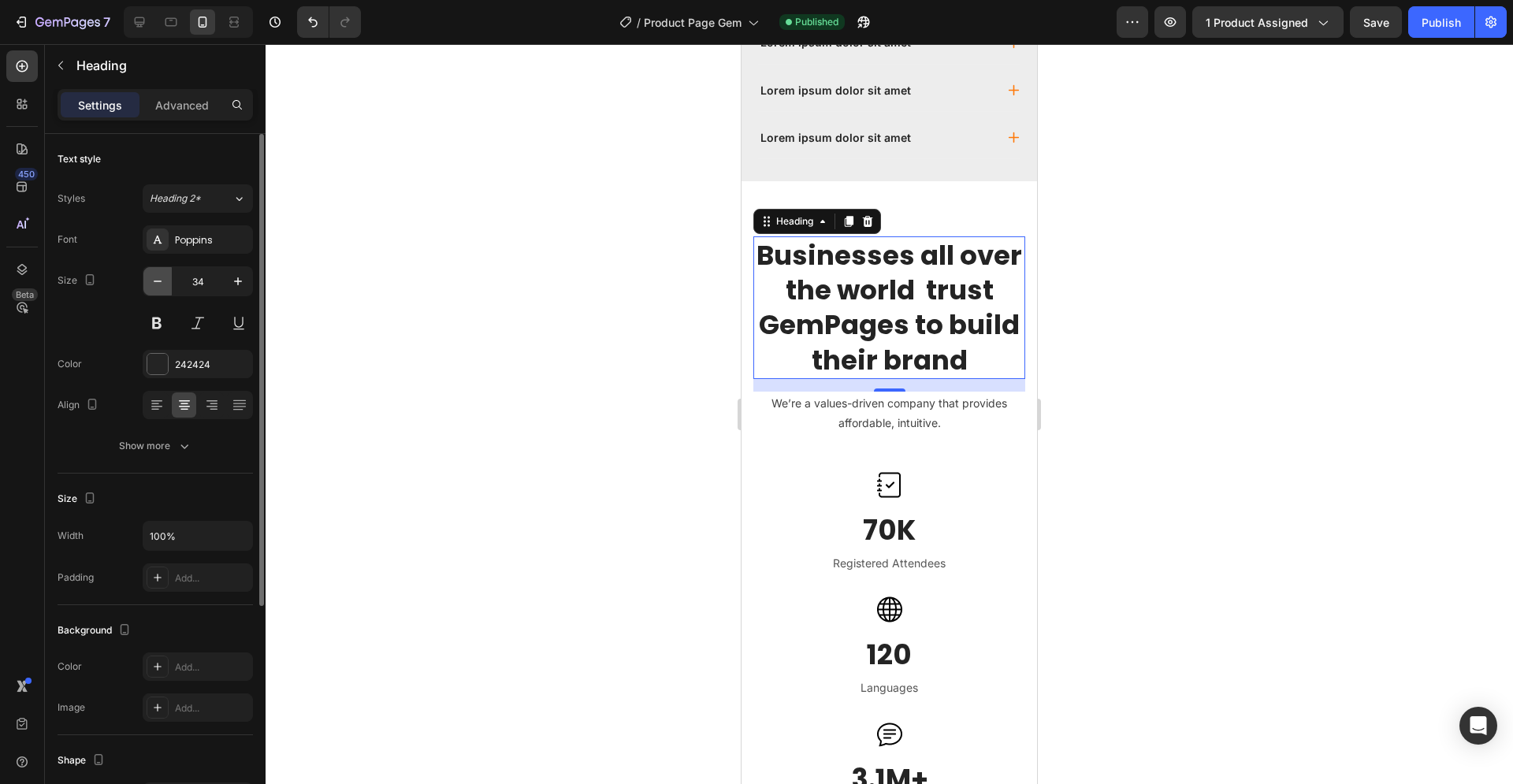
click at [159, 277] on icon "button" at bounding box center [157, 281] width 16 height 16
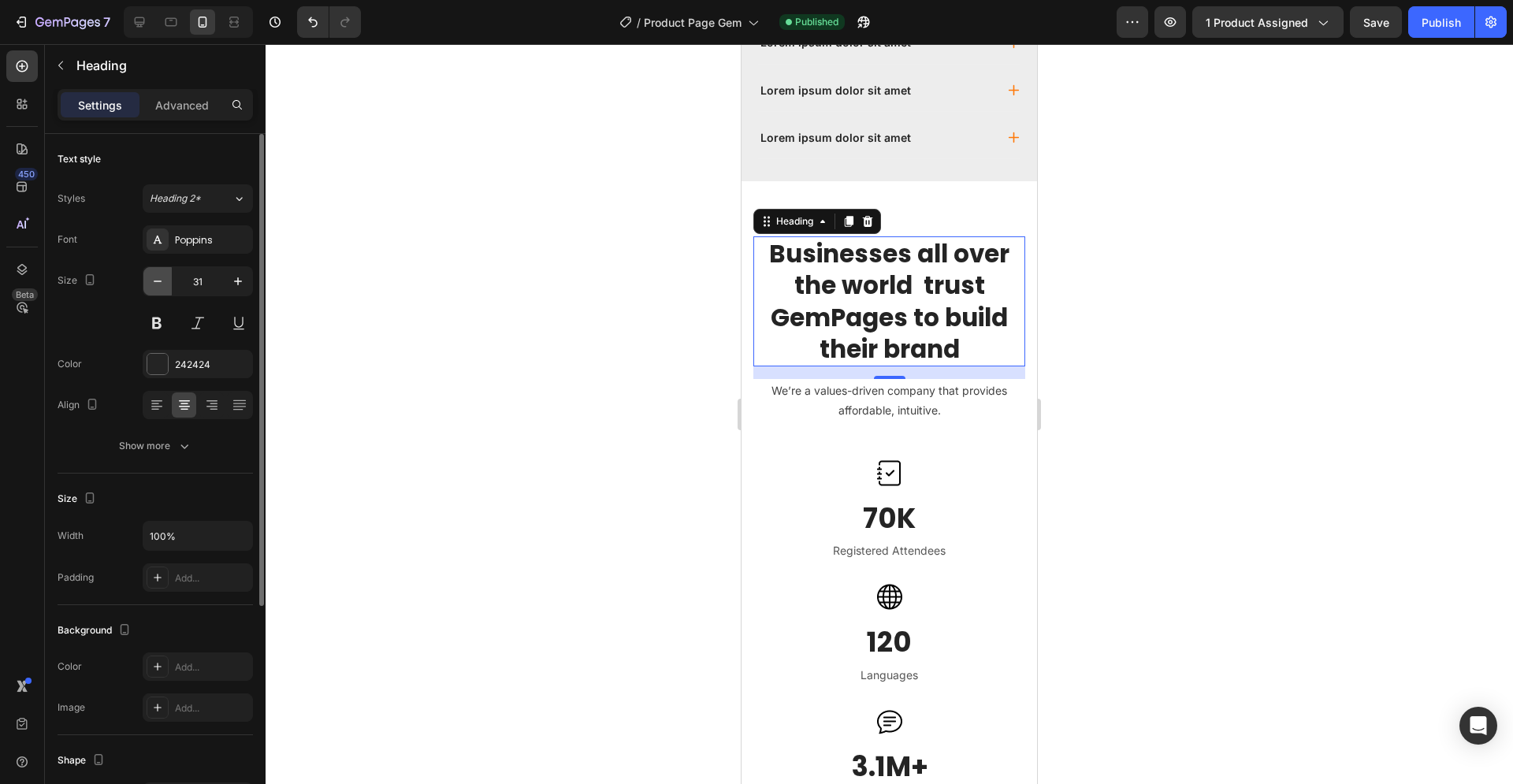
click at [159, 276] on icon "button" at bounding box center [157, 281] width 16 height 16
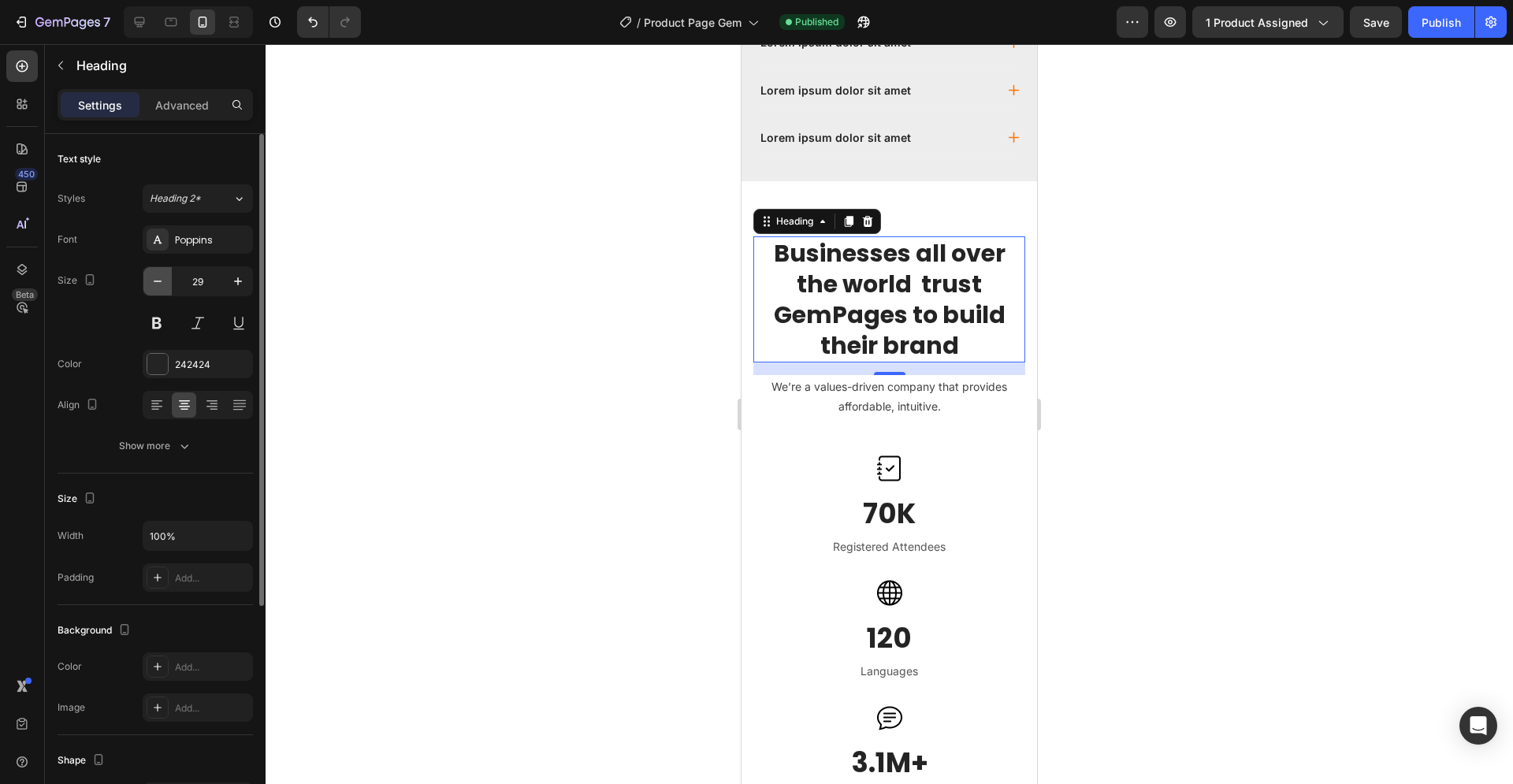
click at [159, 276] on icon "button" at bounding box center [157, 281] width 16 height 16
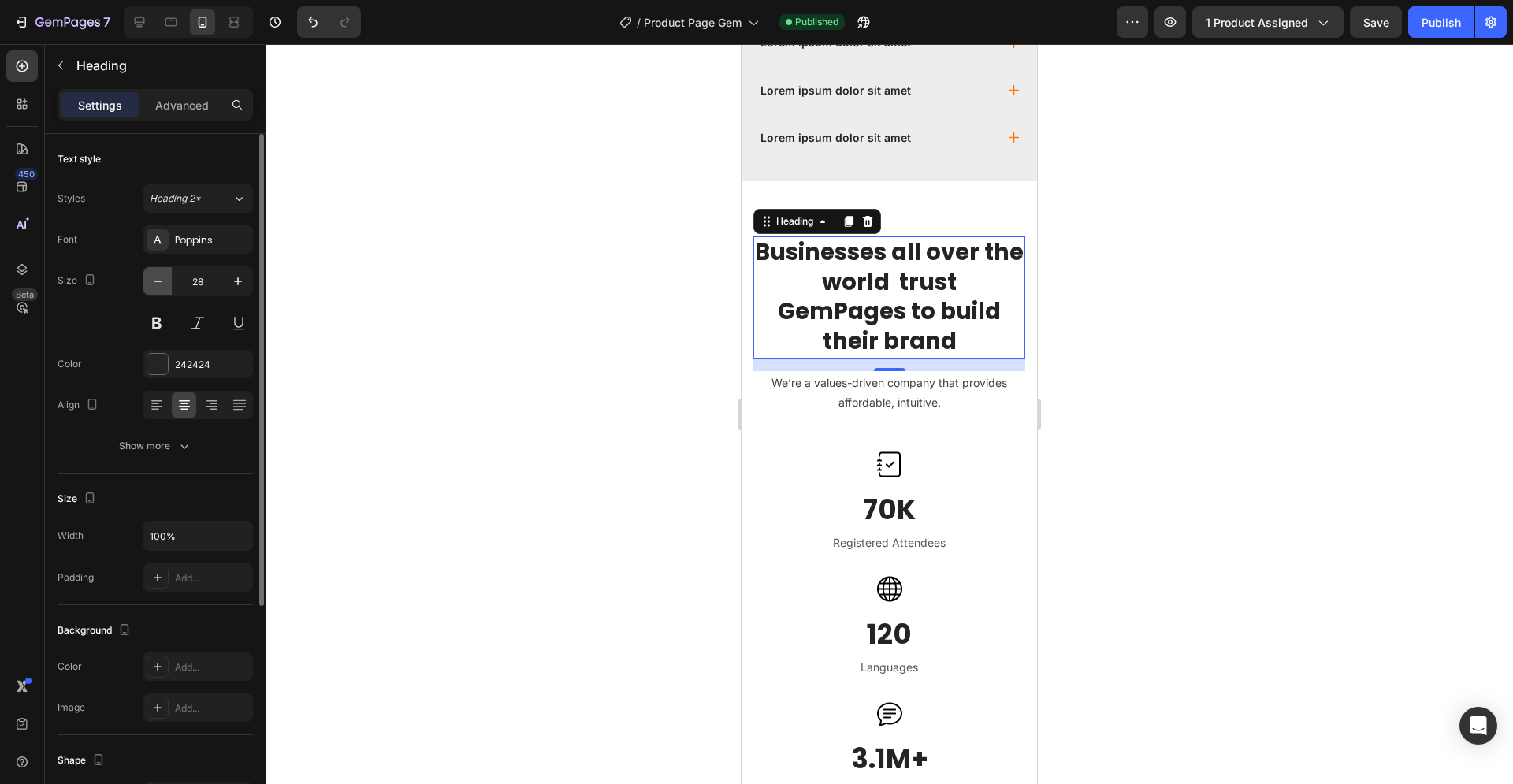
click at [159, 276] on icon "button" at bounding box center [157, 281] width 16 height 16
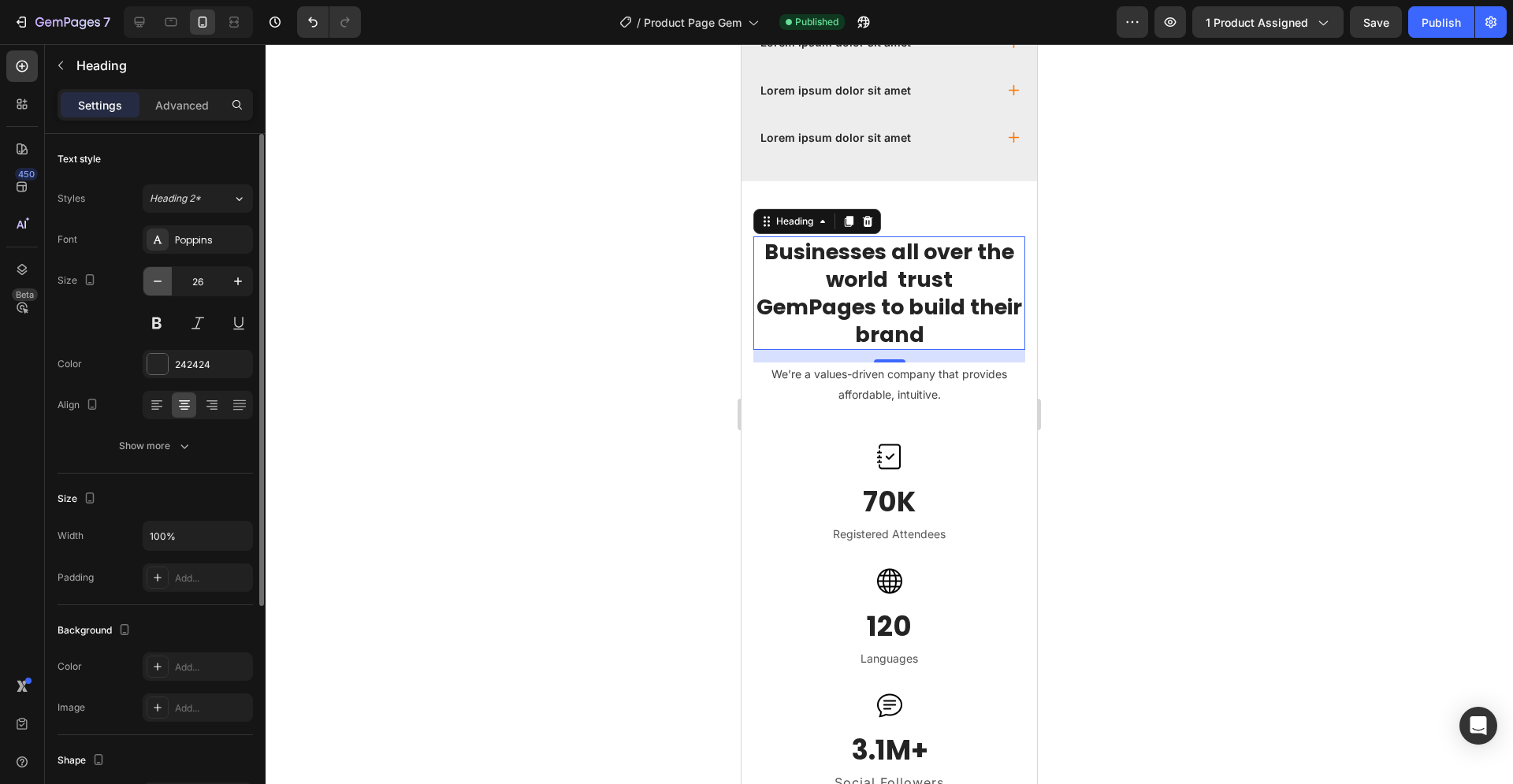
click at [160, 276] on icon "button" at bounding box center [157, 281] width 16 height 16
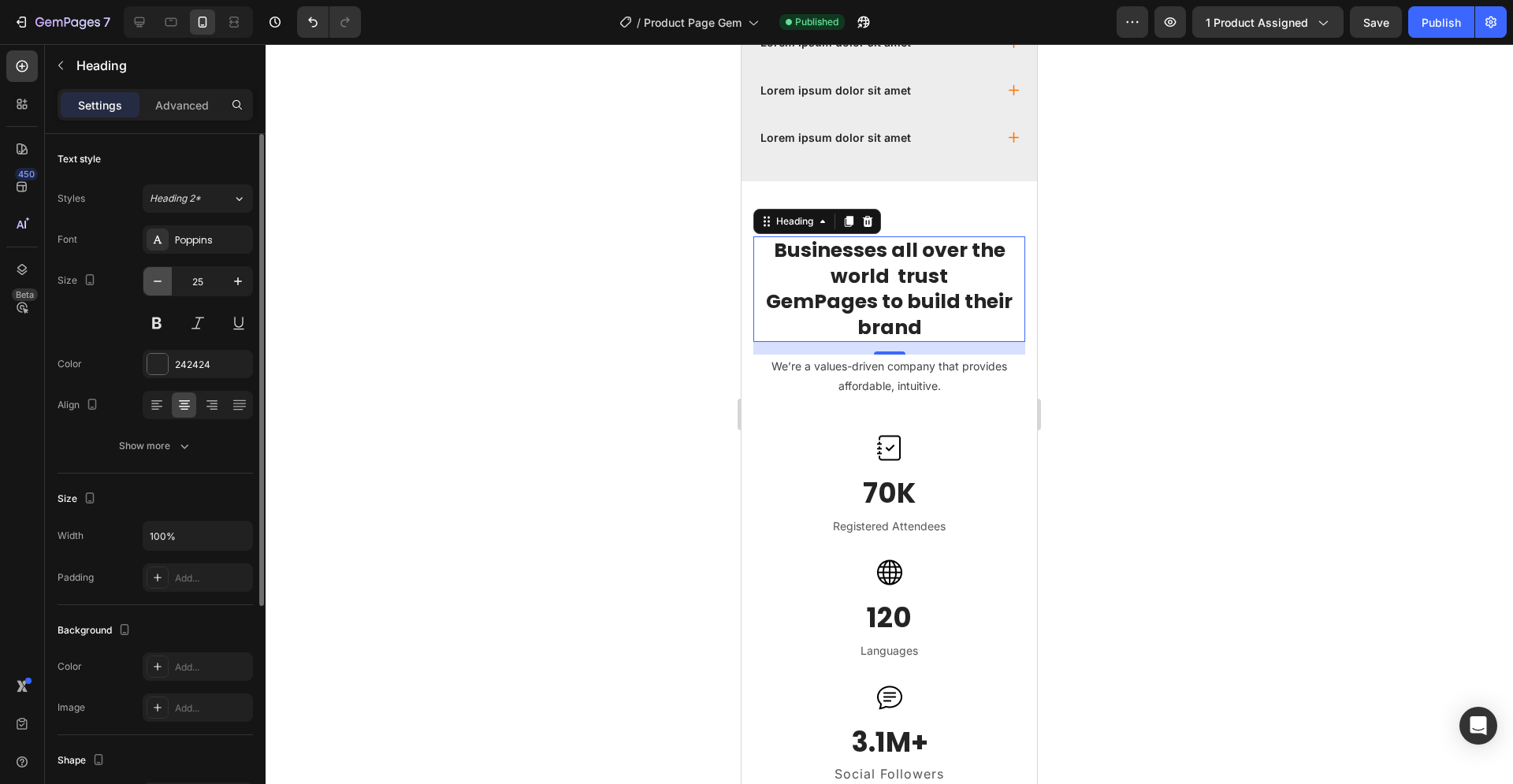
click at [161, 276] on icon "button" at bounding box center [157, 281] width 16 height 16
click at [162, 276] on icon "button" at bounding box center [157, 281] width 16 height 16
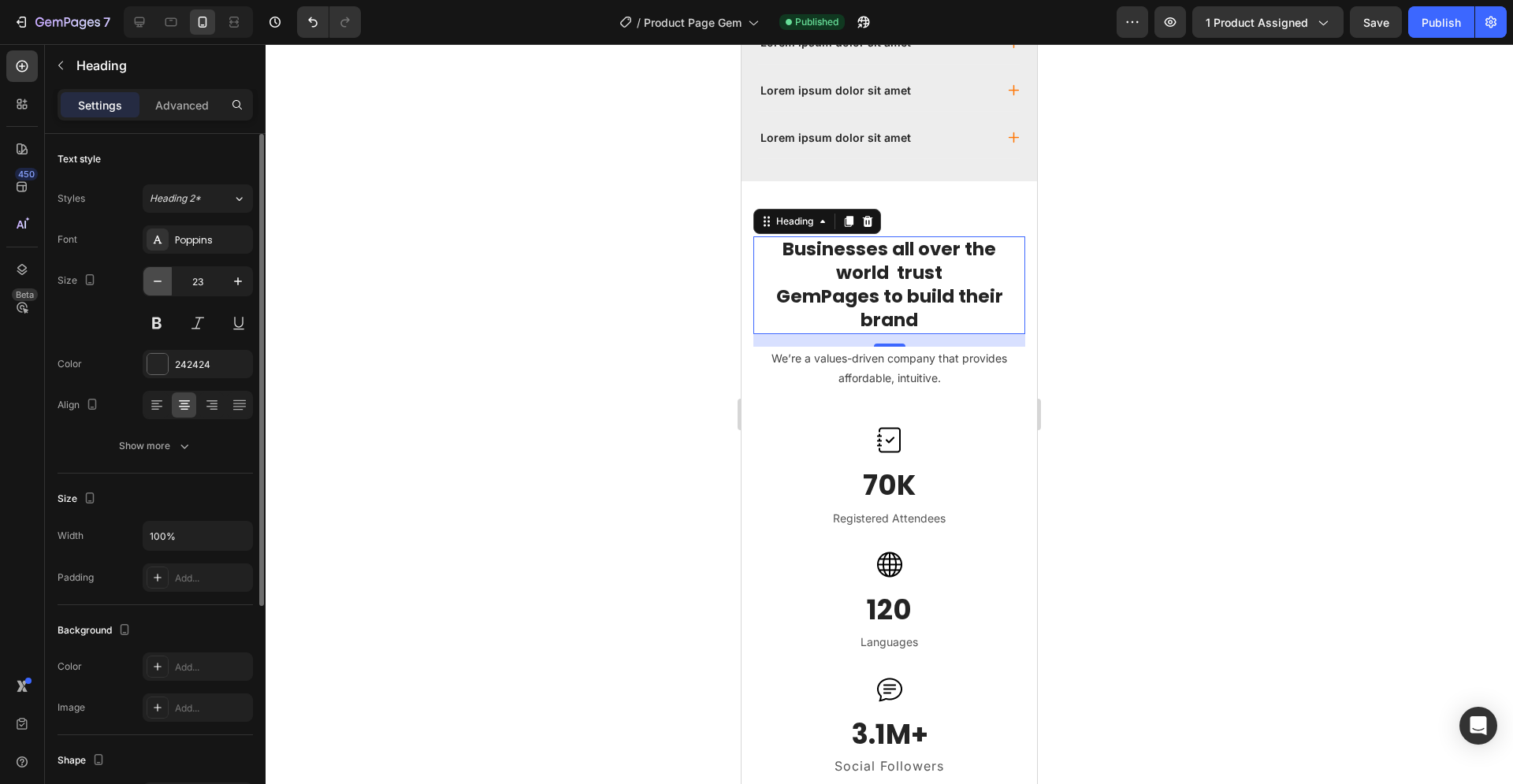
click at [162, 276] on icon "button" at bounding box center [157, 281] width 16 height 16
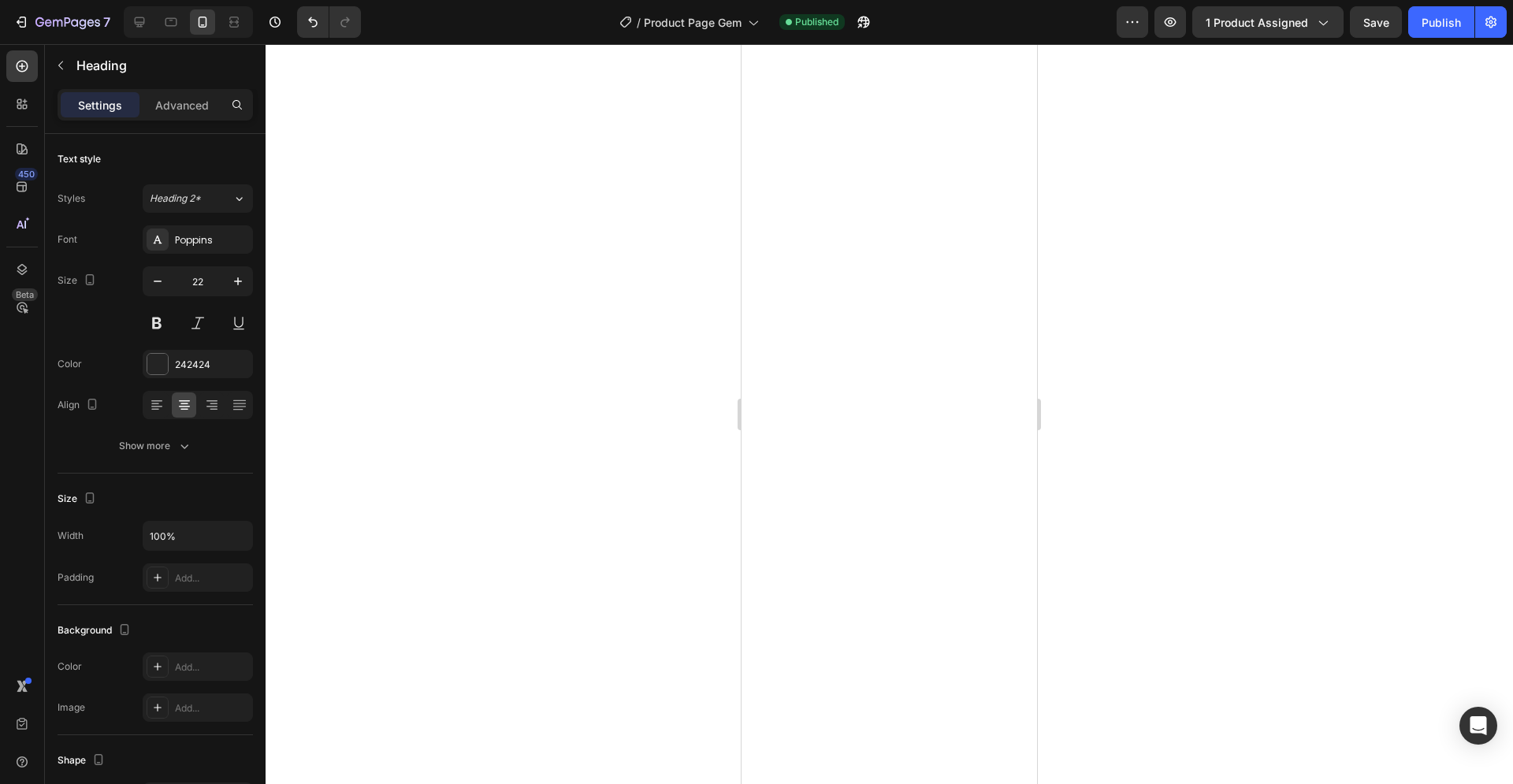
scroll to position [482, 0]
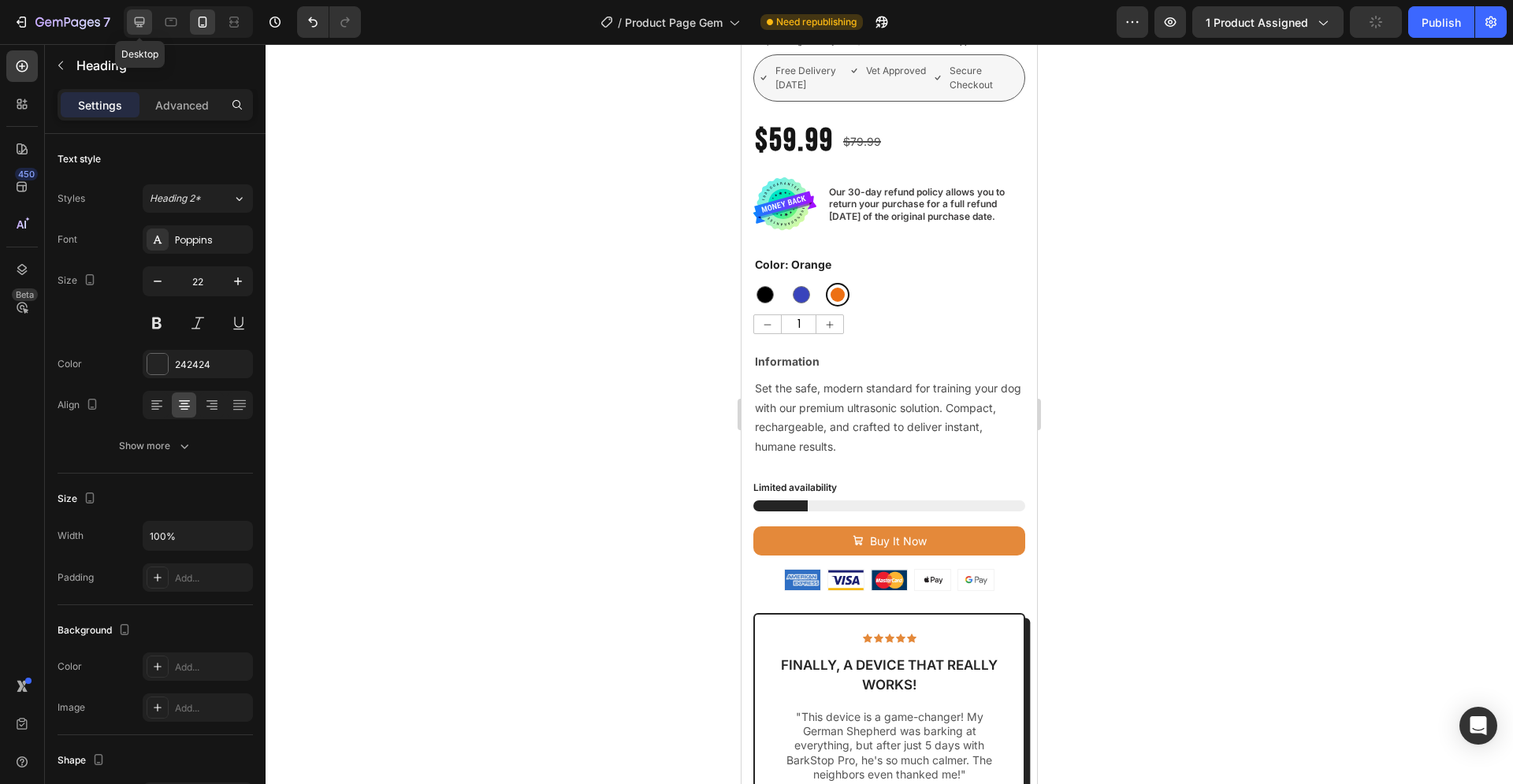
click at [136, 21] on icon at bounding box center [139, 22] width 16 height 16
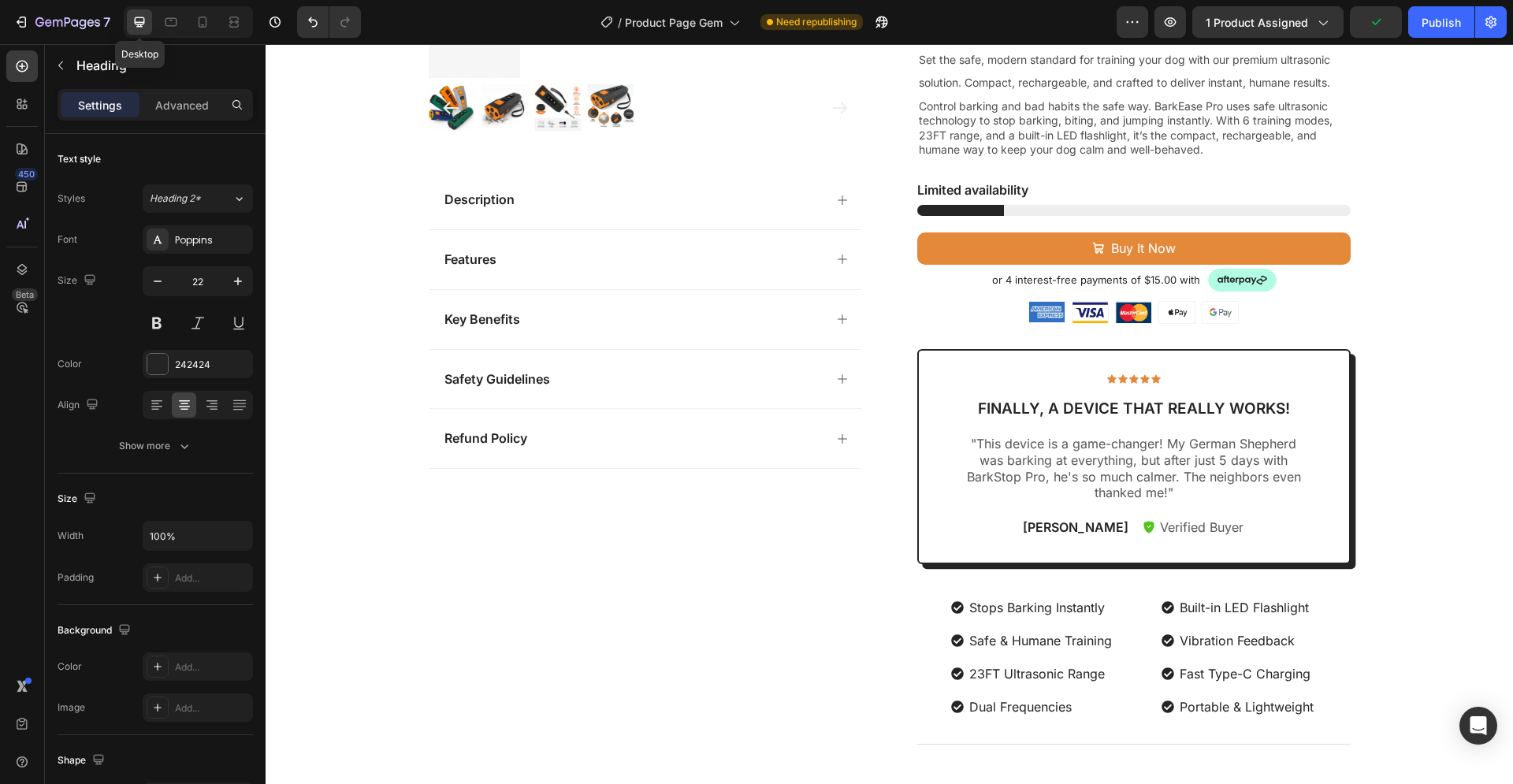
type input "40"
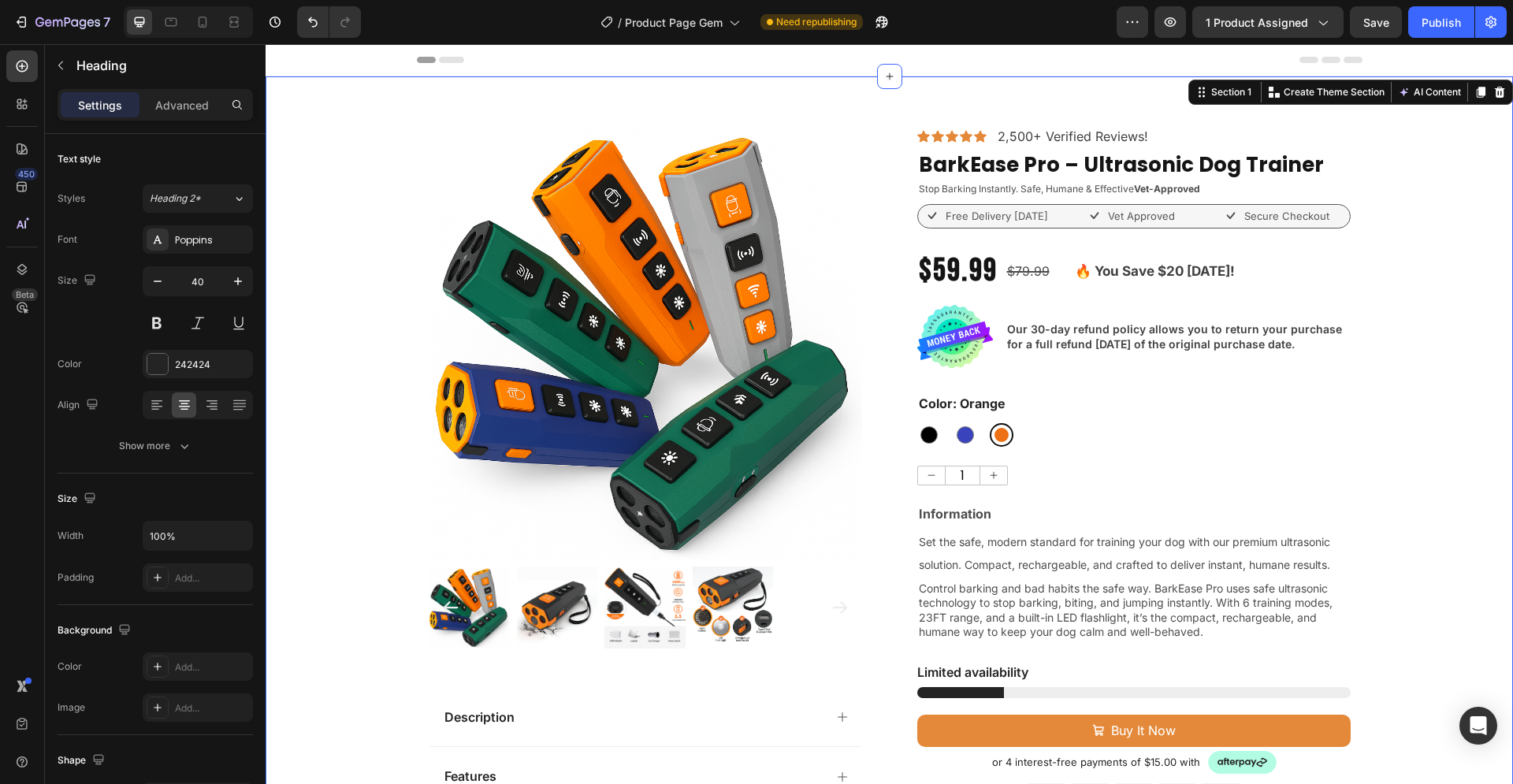
click at [1404, 276] on div "Product Images Description Features Key Benefits Safety Guidelines Refund Polic…" at bounding box center [889, 689] width 1247 height 1125
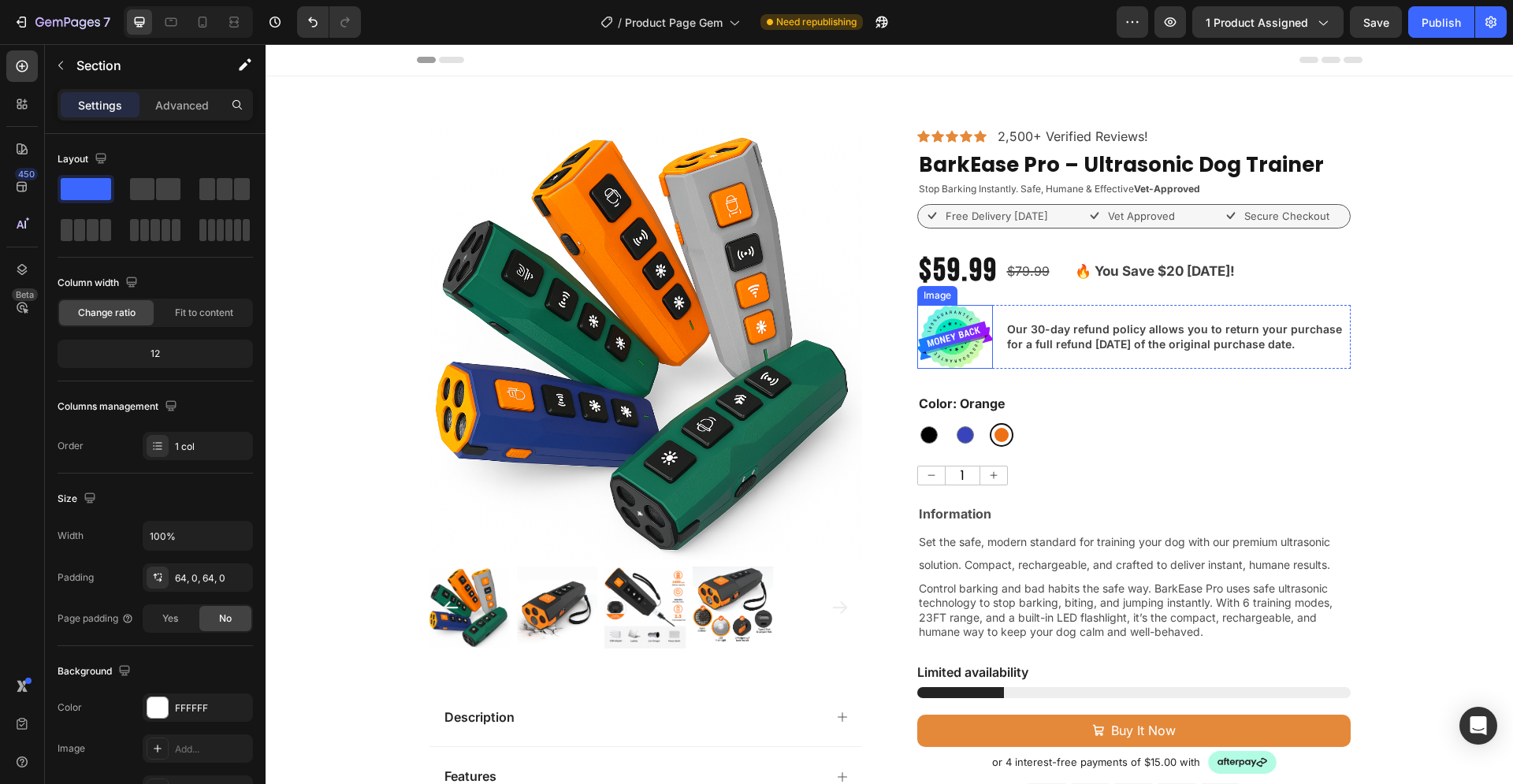
click at [938, 346] on img at bounding box center [955, 336] width 75 height 64
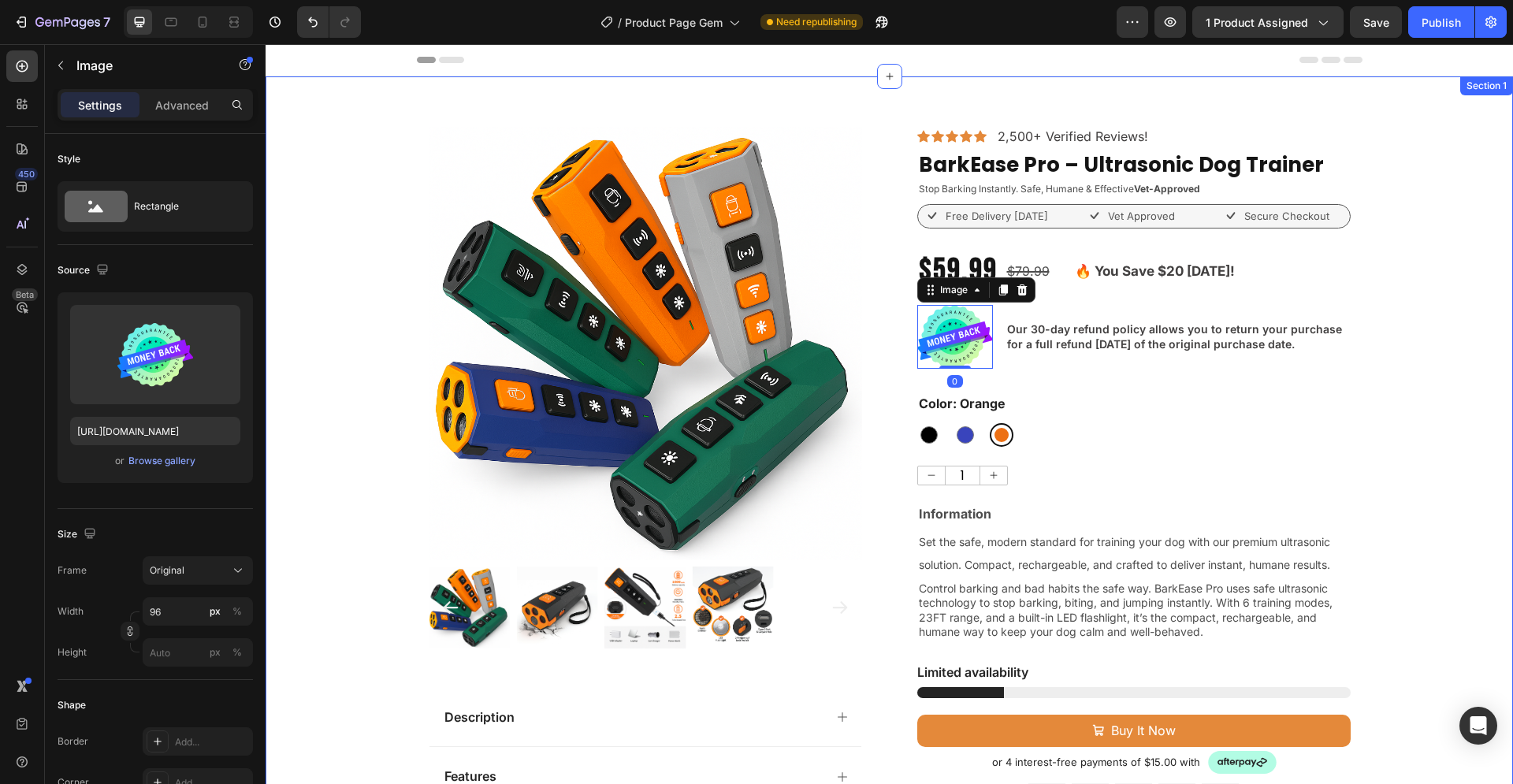
click at [1456, 392] on div "Product Images Description Features Key Benefits Safety Guidelines Refund Polic…" at bounding box center [889, 689] width 1247 height 1125
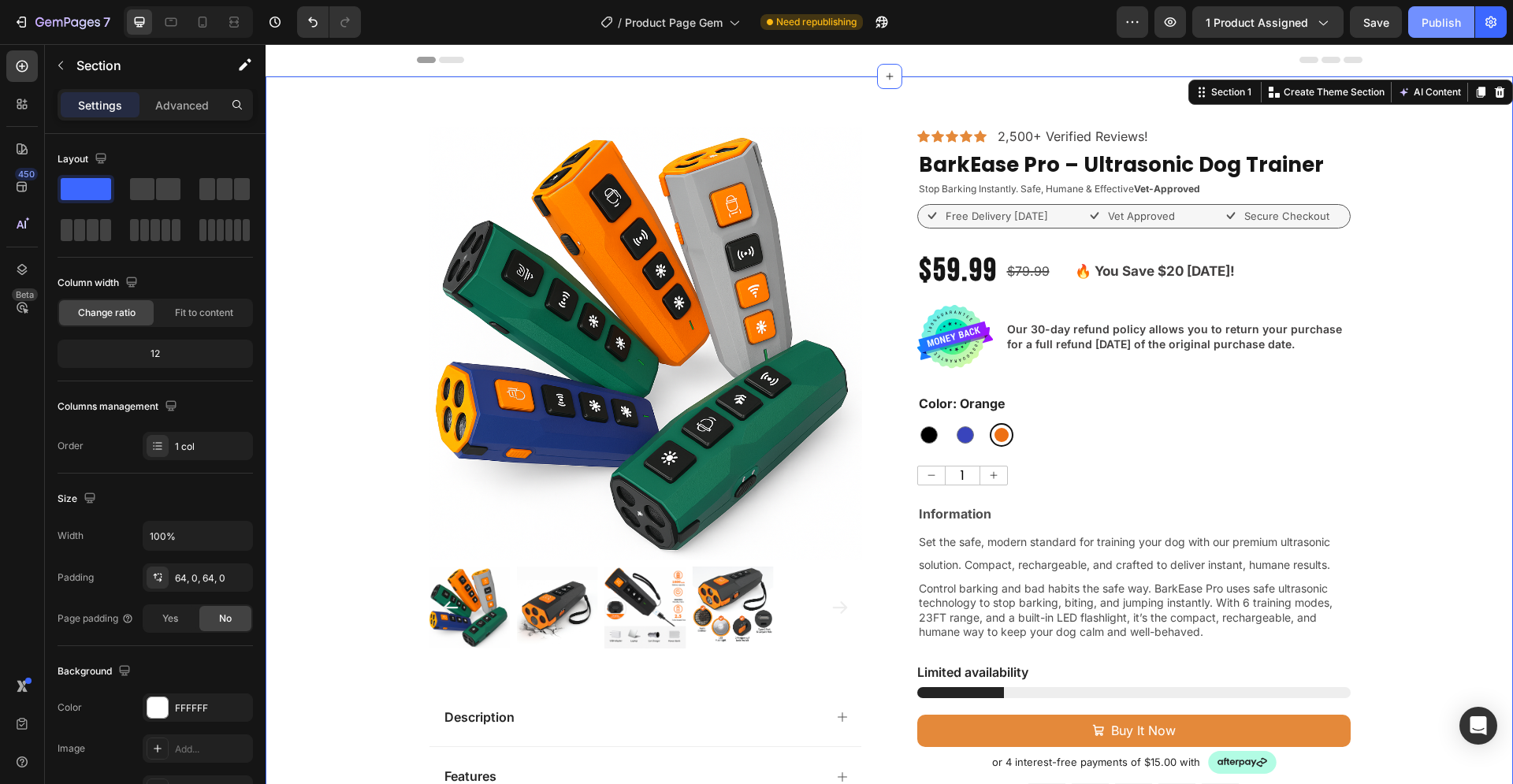
click at [1441, 20] on div "Publish" at bounding box center [1441, 22] width 39 height 16
